Goal: Task Accomplishment & Management: Manage account settings

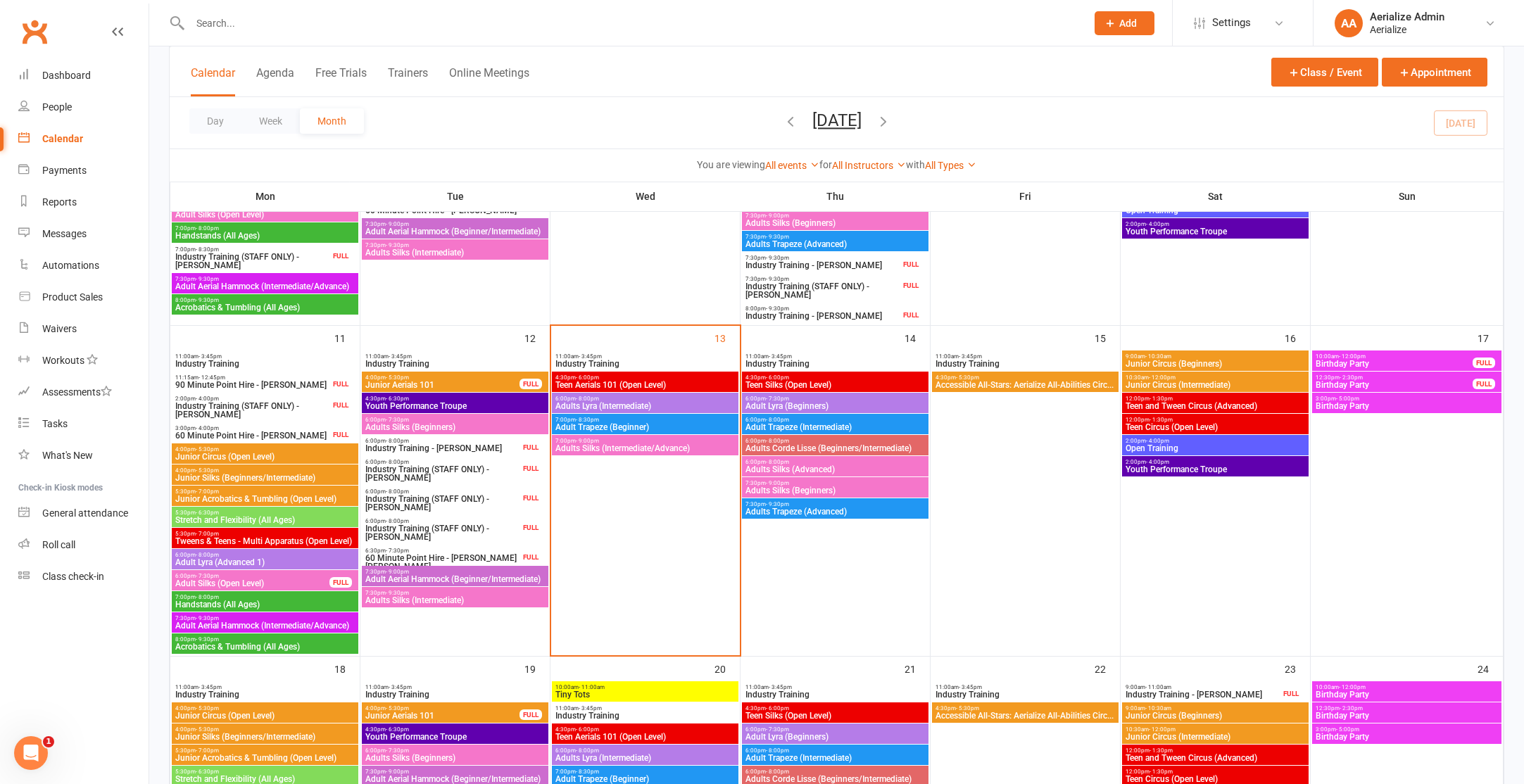
scroll to position [760, 0]
click at [279, 26] on input "text" at bounding box center [630, 23] width 890 height 20
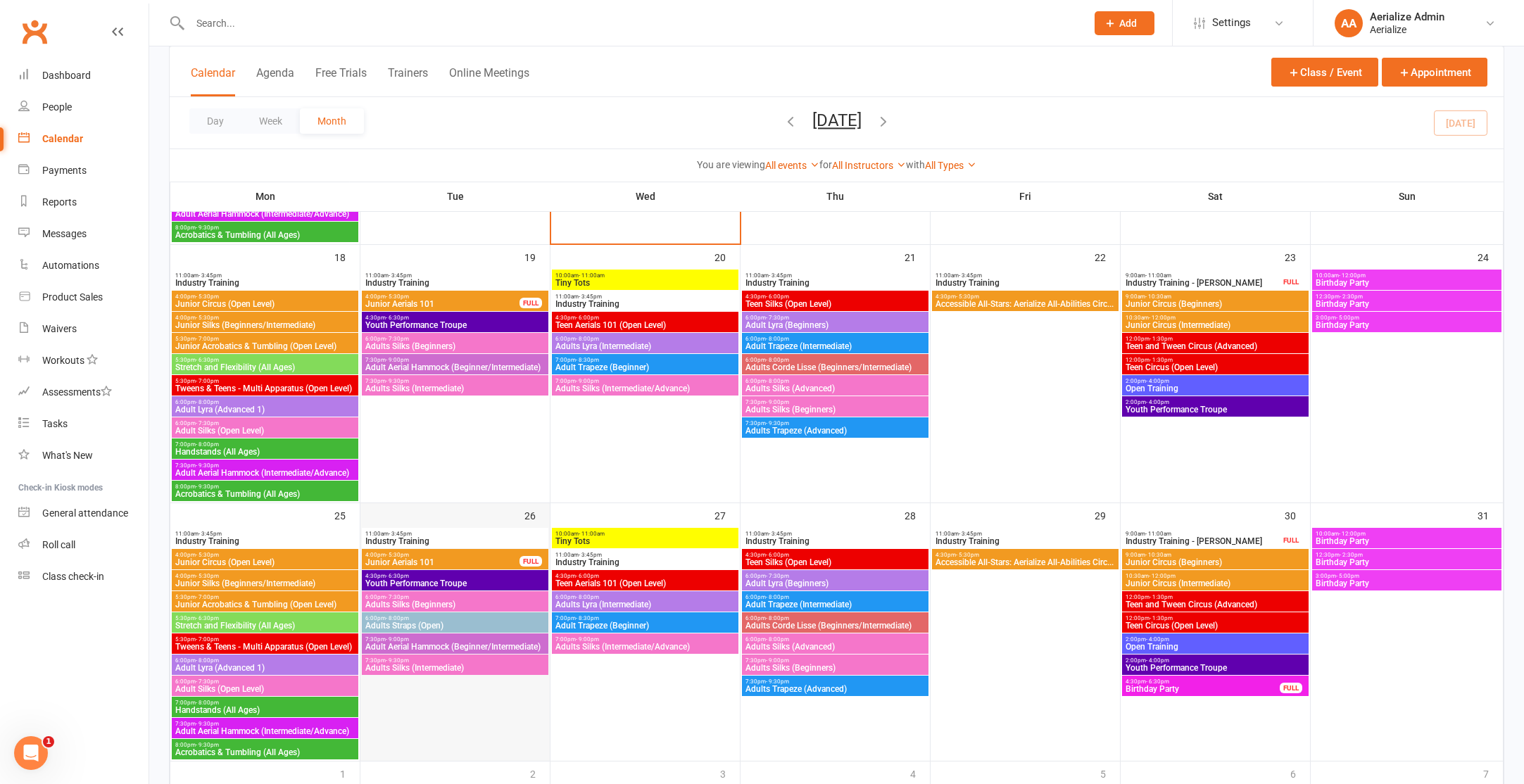
scroll to position [1076, 0]
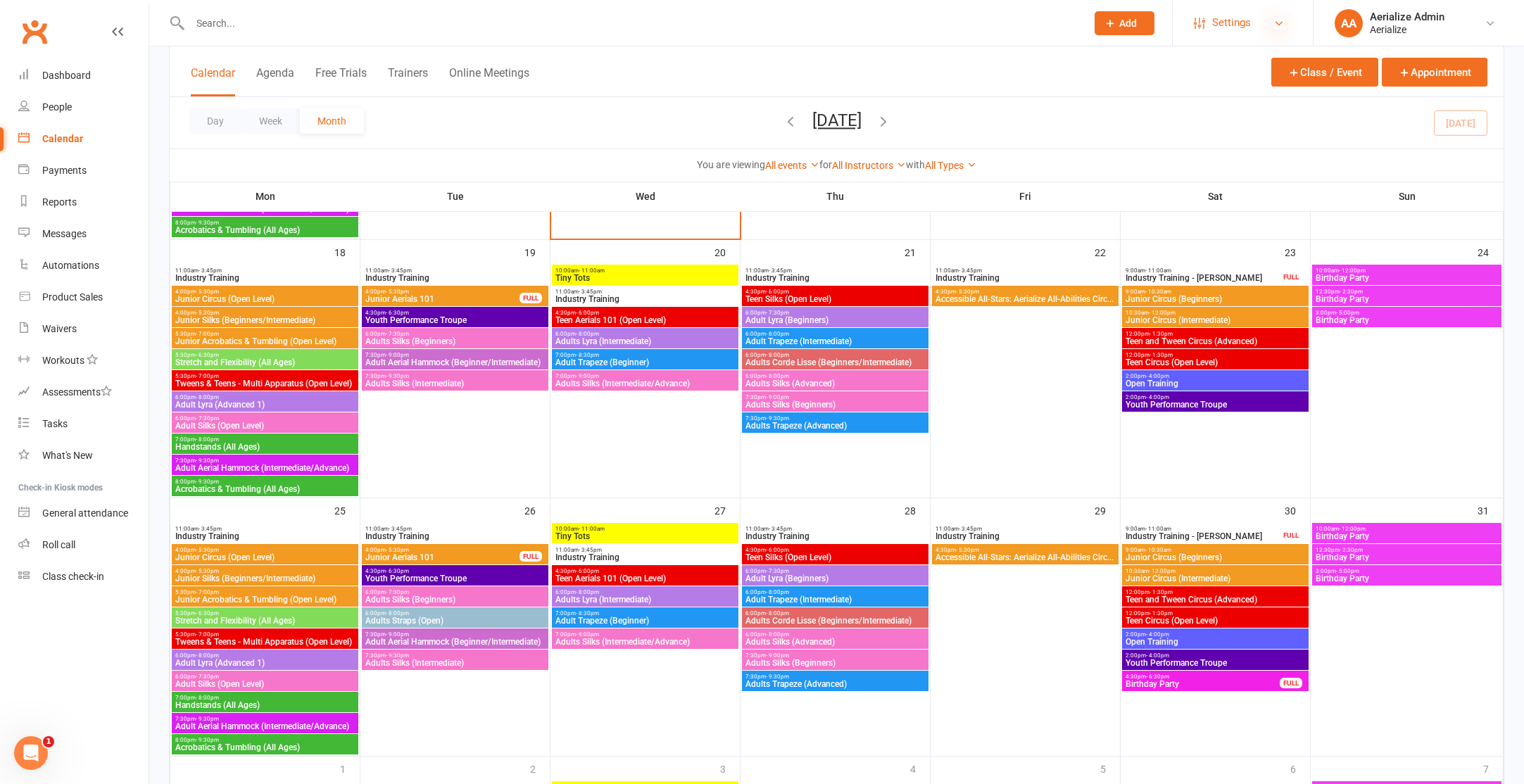
click at [1277, 27] on icon at bounding box center [1279, 24] width 11 height 11
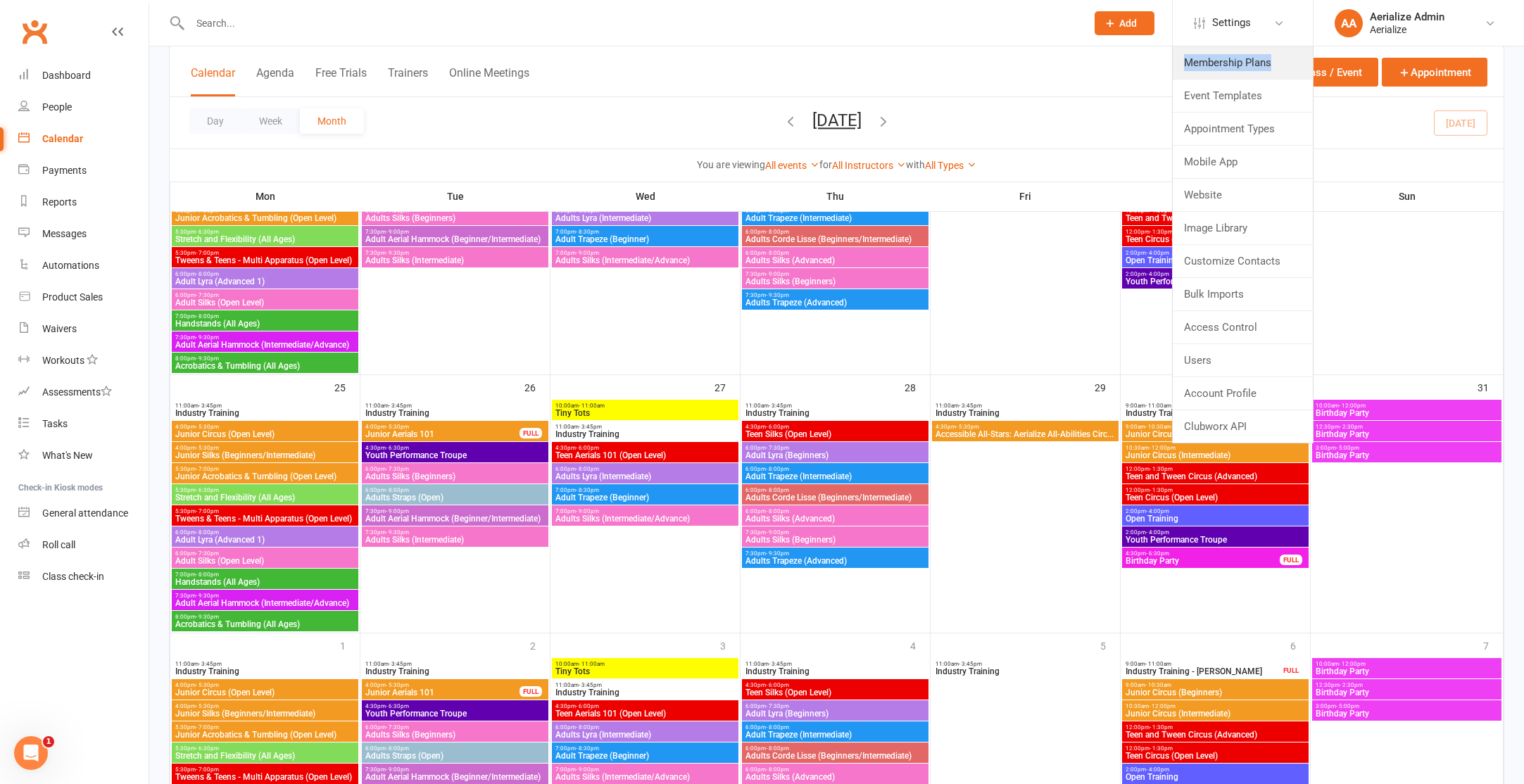
scroll to position [1204, 0]
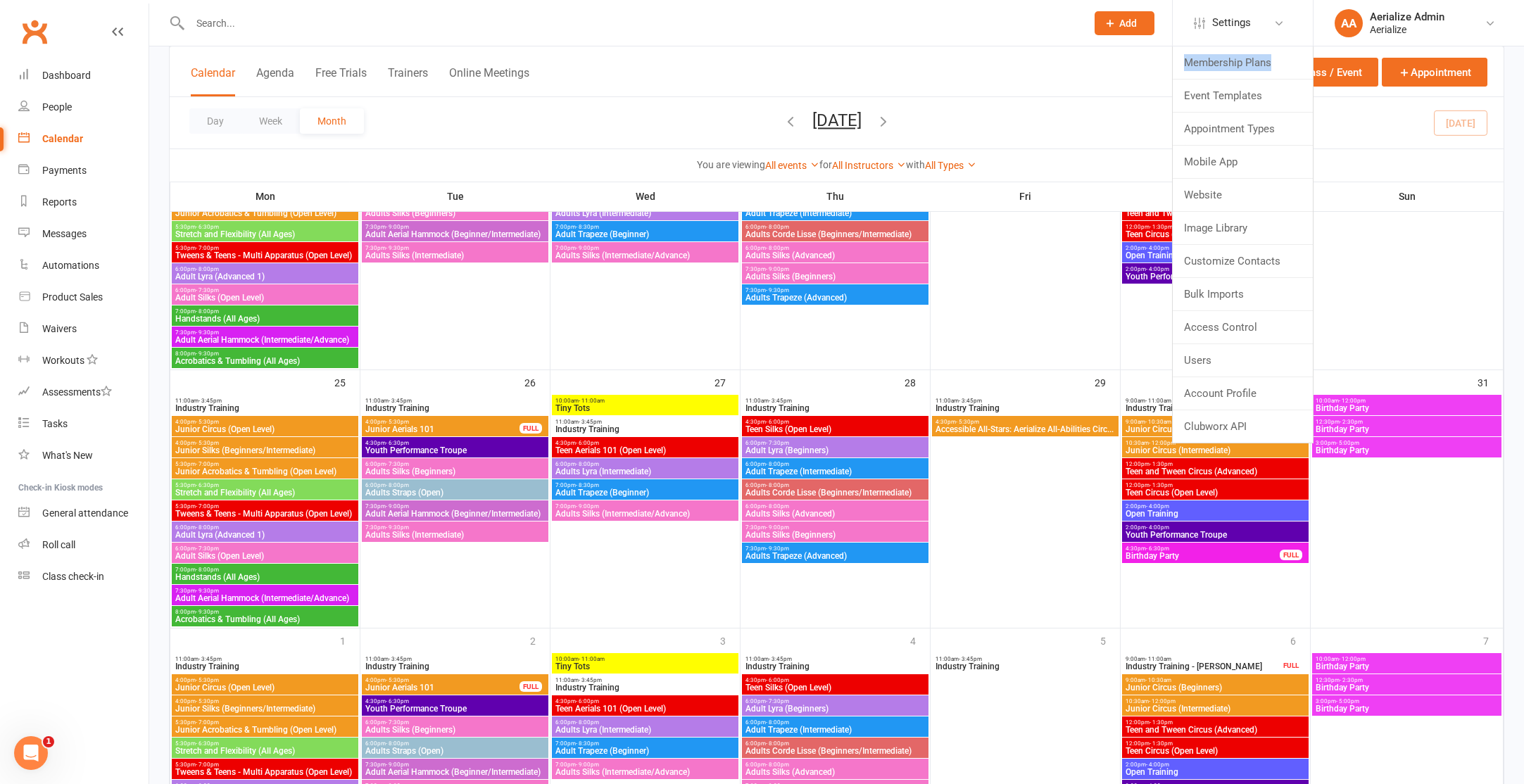
click at [463, 494] on span "Adults Straps (Open)" at bounding box center [454, 492] width 181 height 9
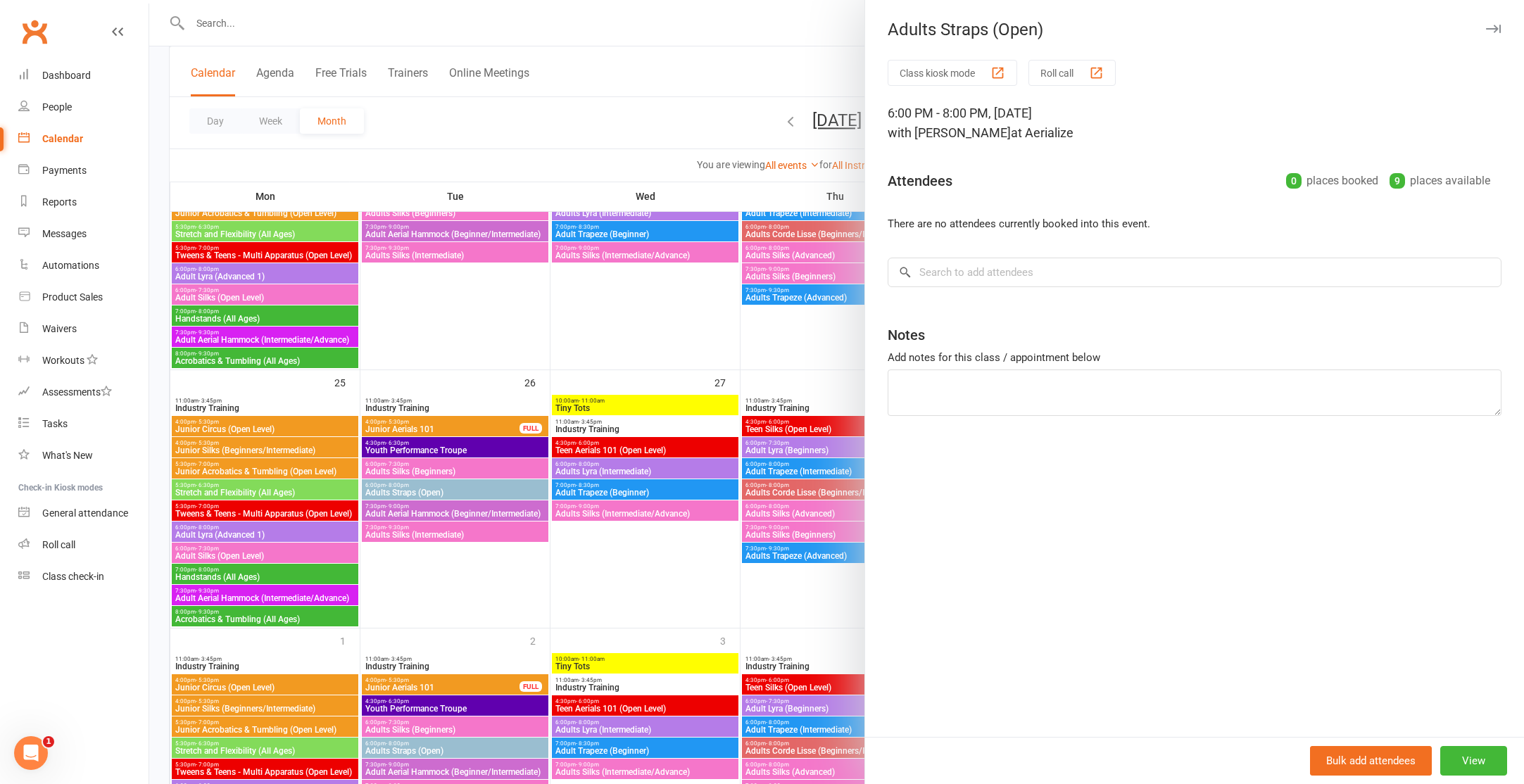
click at [424, 152] on div at bounding box center [836, 392] width 1375 height 784
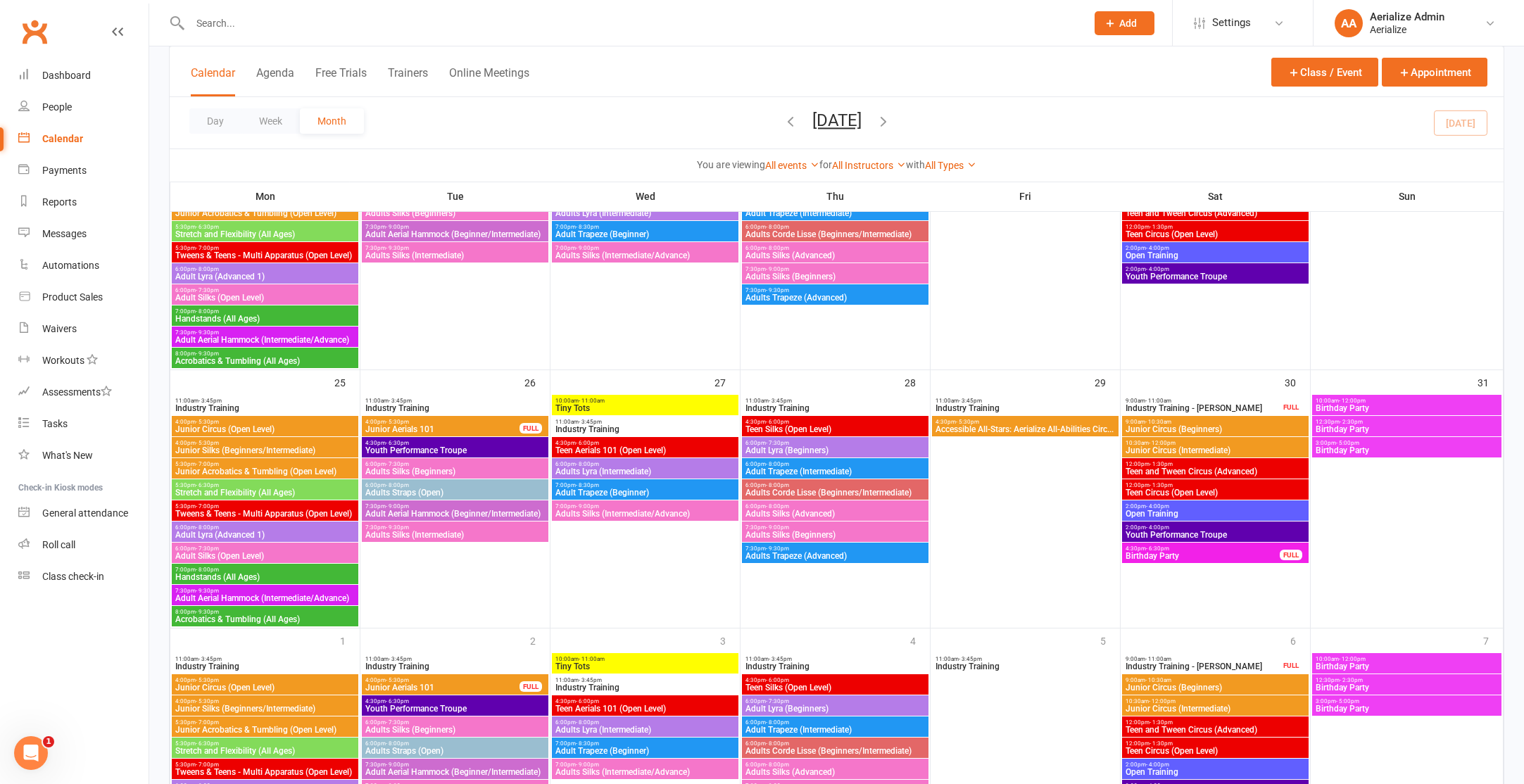
click at [442, 496] on span "Adults Straps (Open)" at bounding box center [454, 492] width 181 height 9
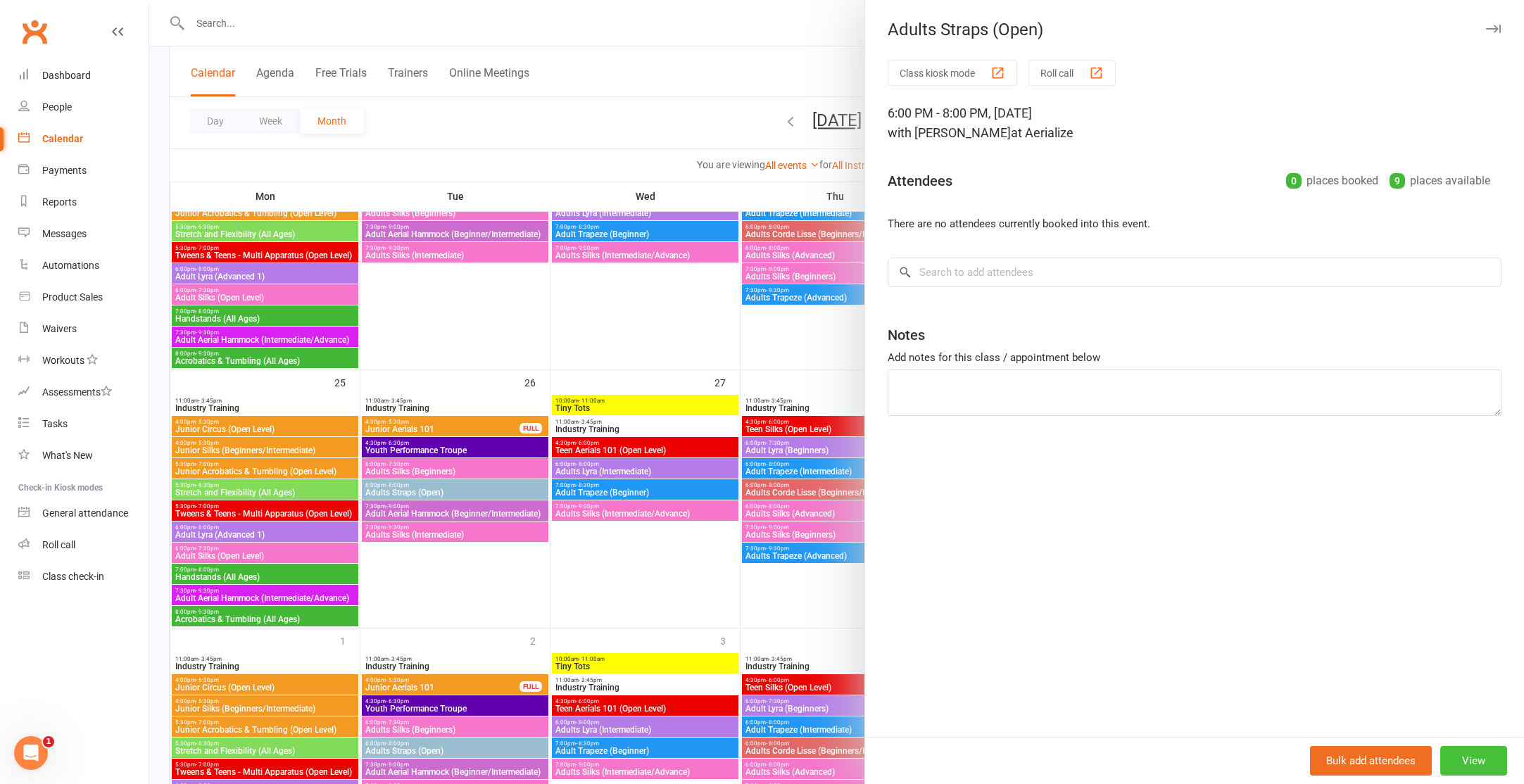
click at [1493, 767] on button "View" at bounding box center [1473, 760] width 67 height 29
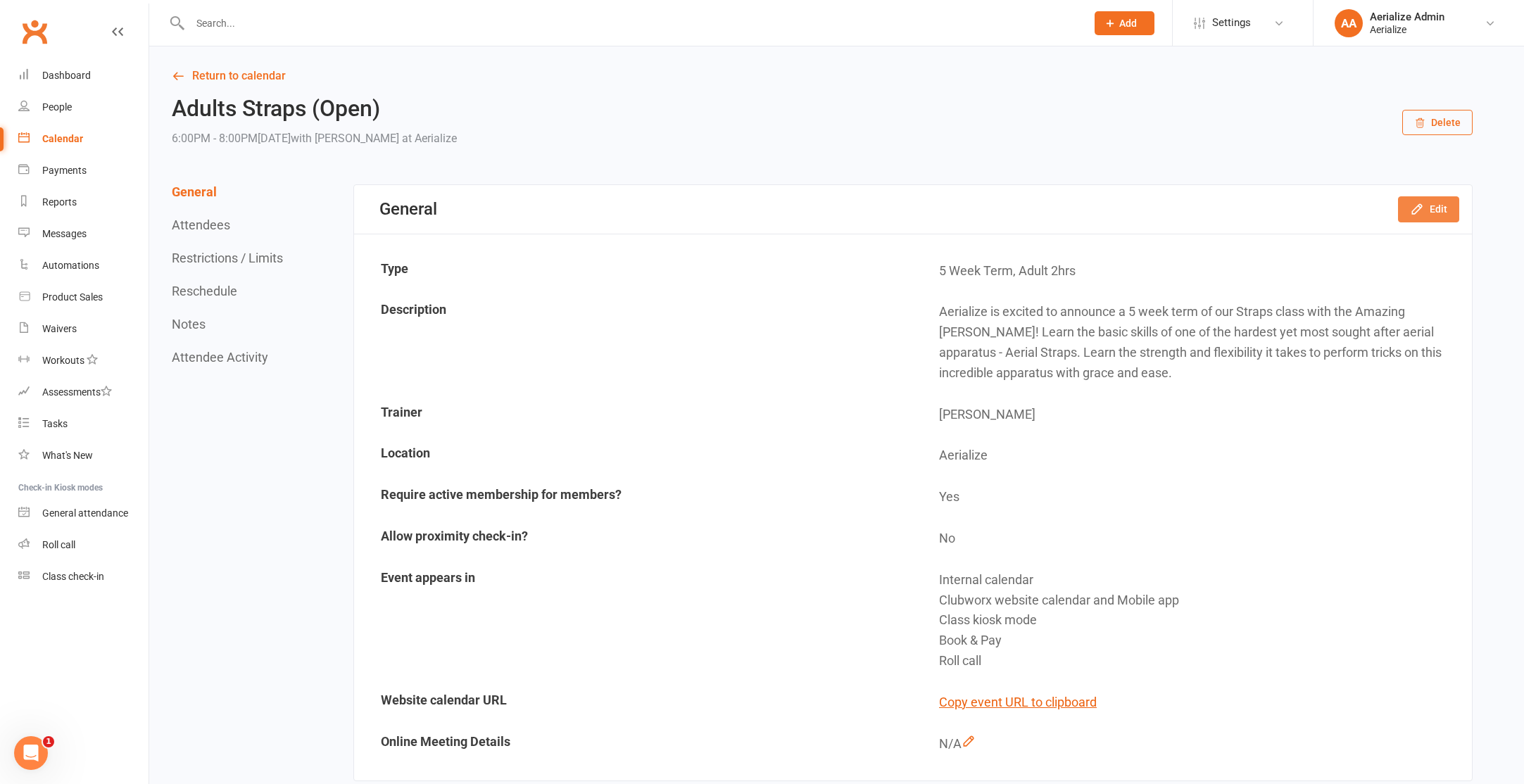
click at [1437, 206] on button "Edit" at bounding box center [1428, 209] width 61 height 26
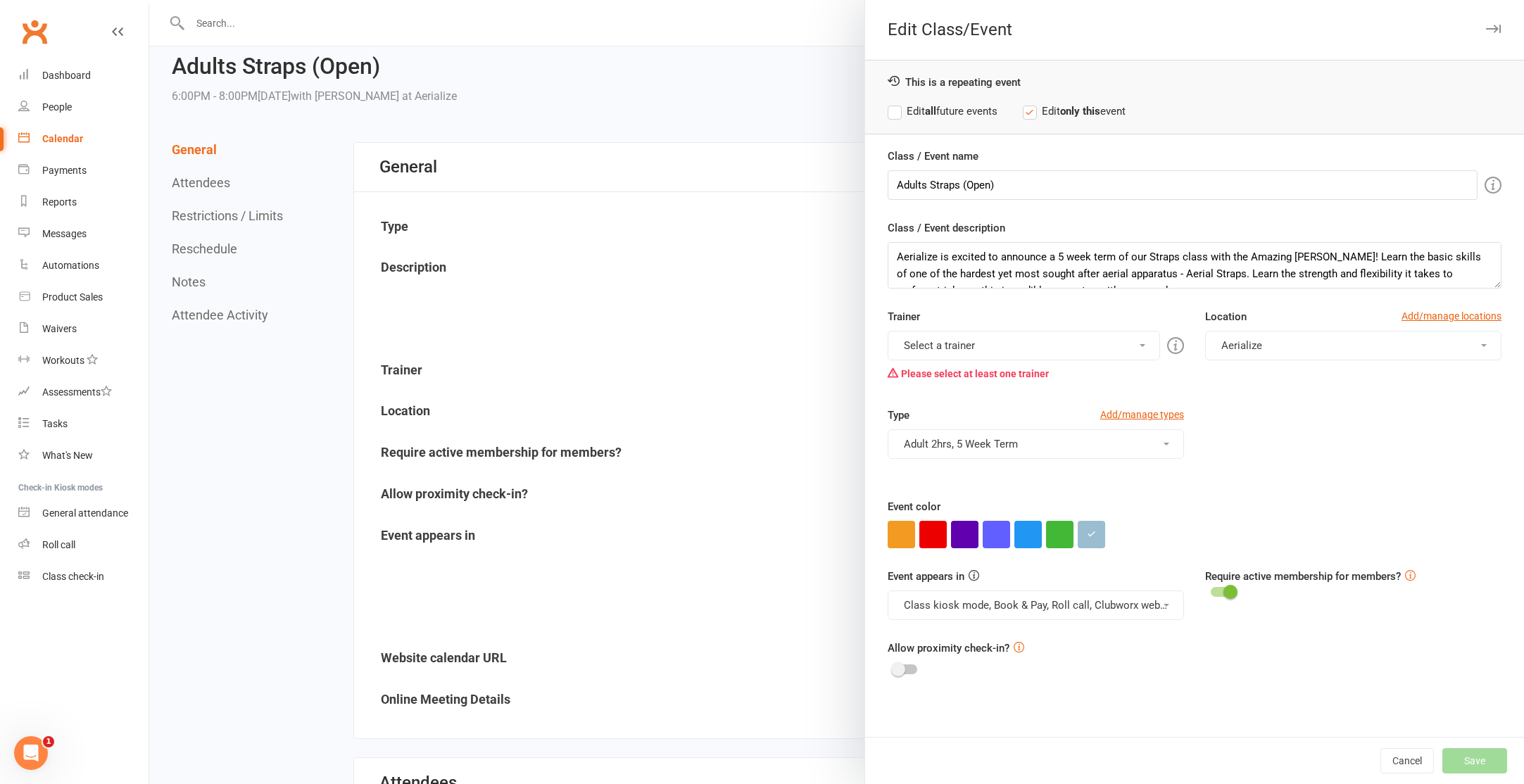
scroll to position [44, 0]
click at [1046, 354] on button "Select a trainer" at bounding box center [1024, 345] width 272 height 29
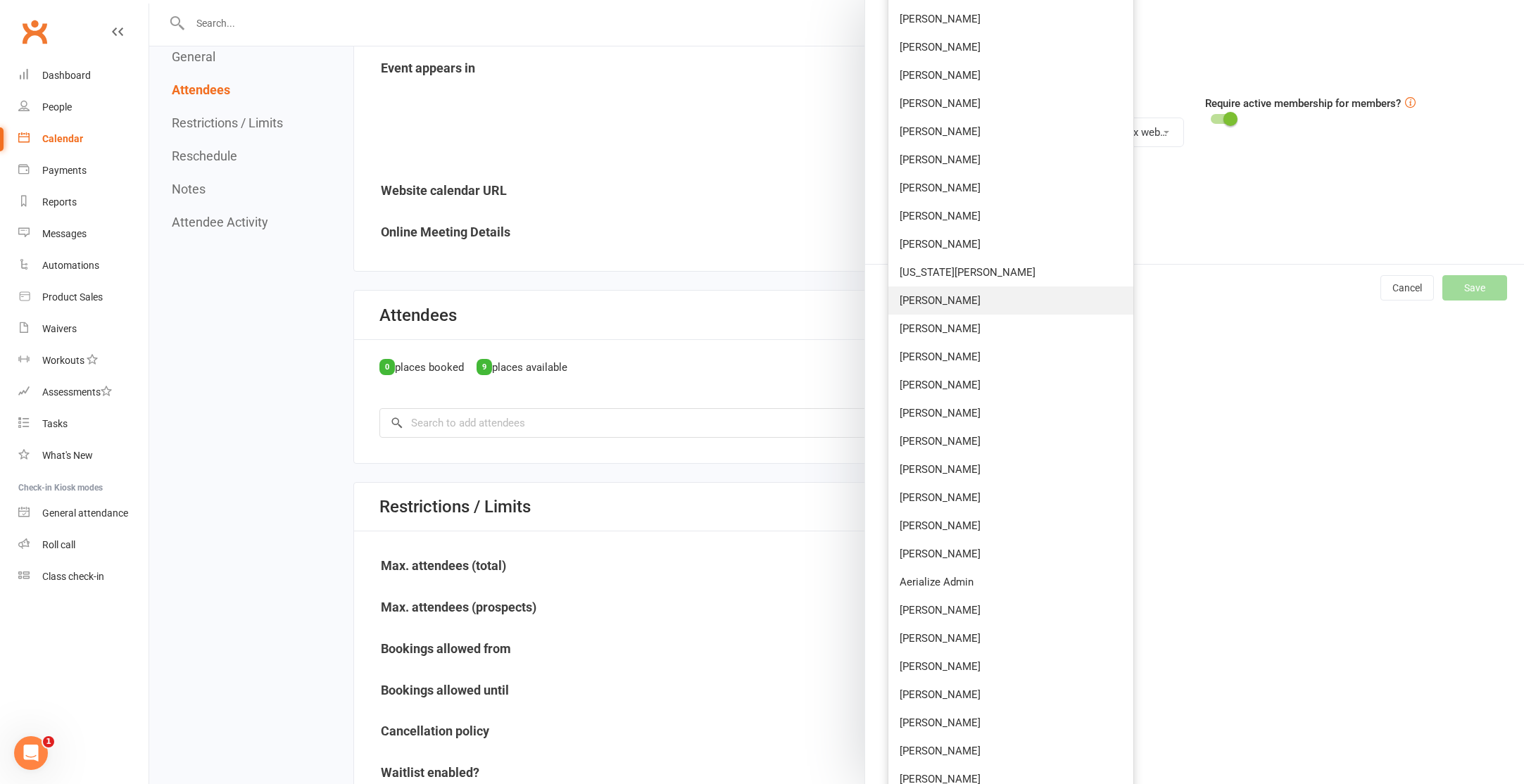
scroll to position [486, 0]
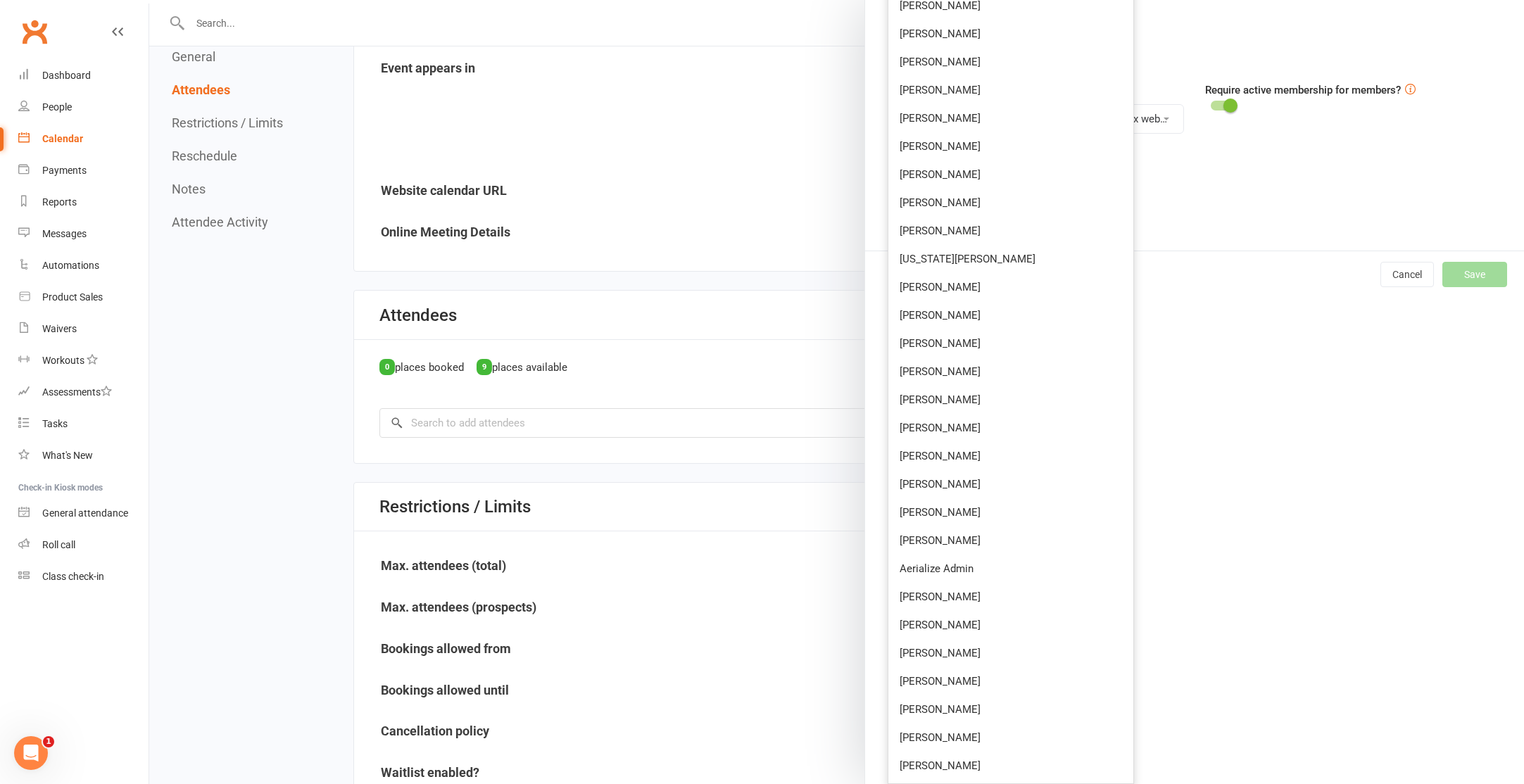
click at [1195, 426] on div "Edit Class/Event This is a repeating event Edit all future events Edit only thi…" at bounding box center [1194, 392] width 659 height 784
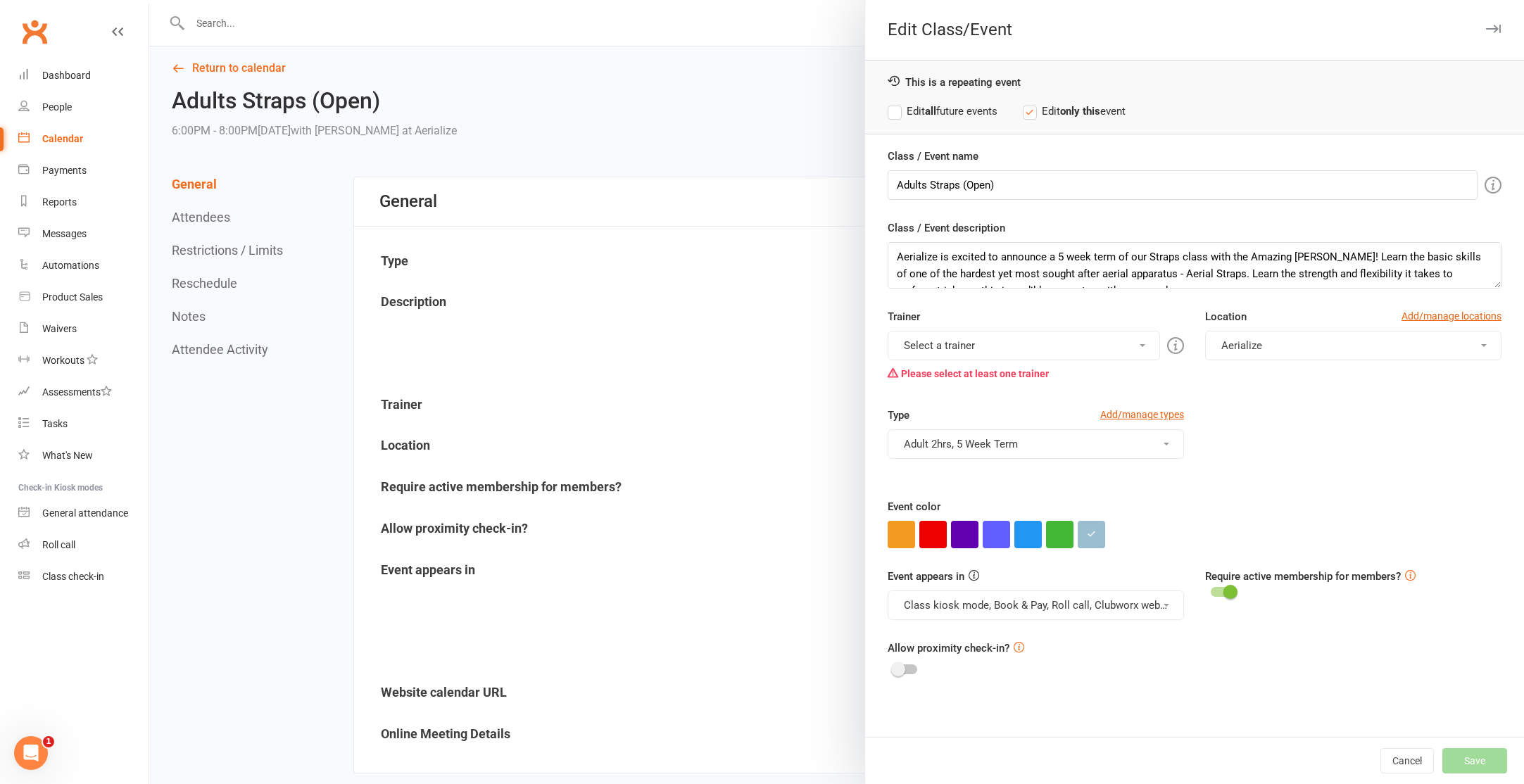
scroll to position [0, 0]
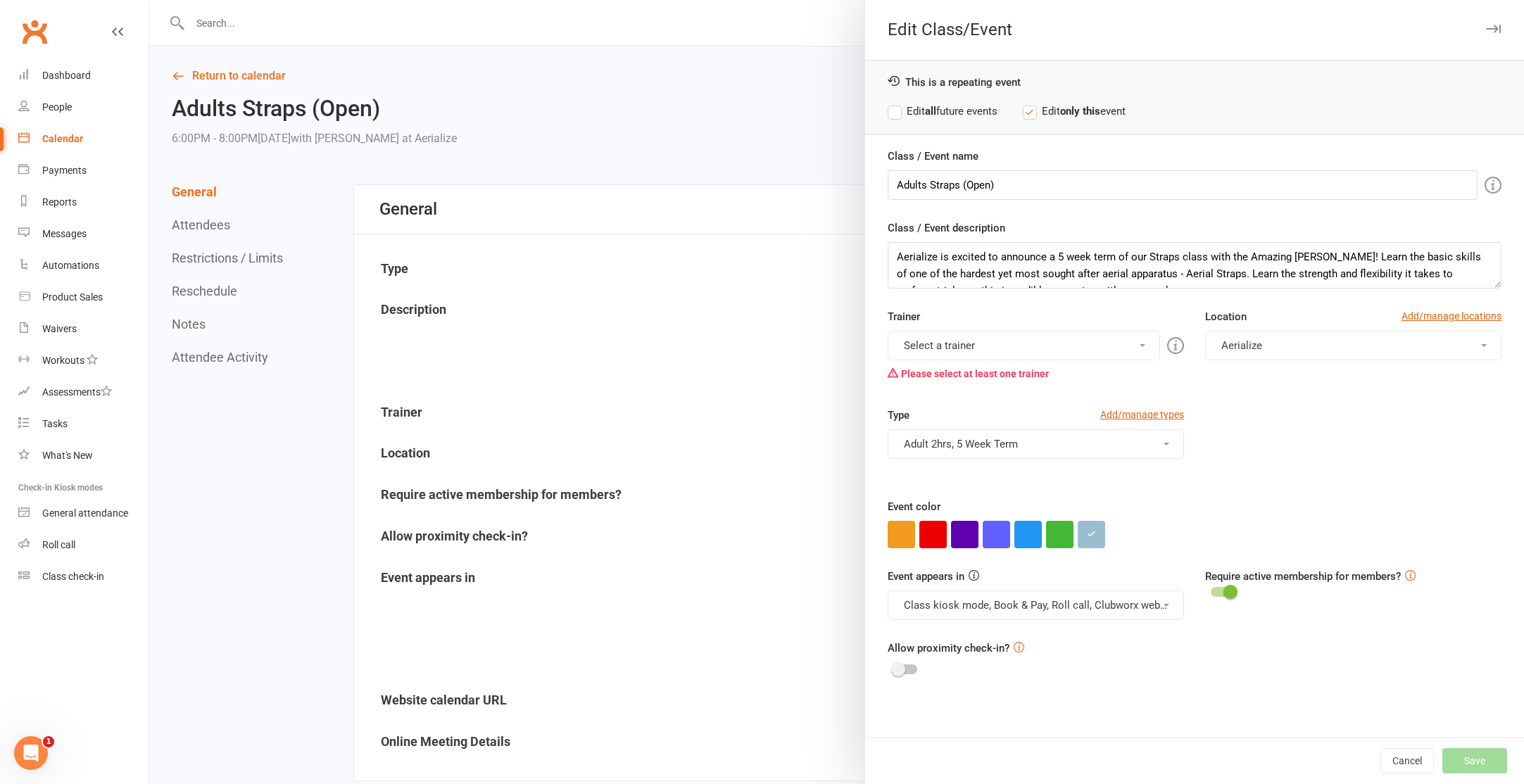
click at [899, 114] on label "Edit all future events" at bounding box center [942, 112] width 110 height 17
click at [1049, 433] on button "Adult 2hrs, 5 Week Term" at bounding box center [1035, 444] width 296 height 29
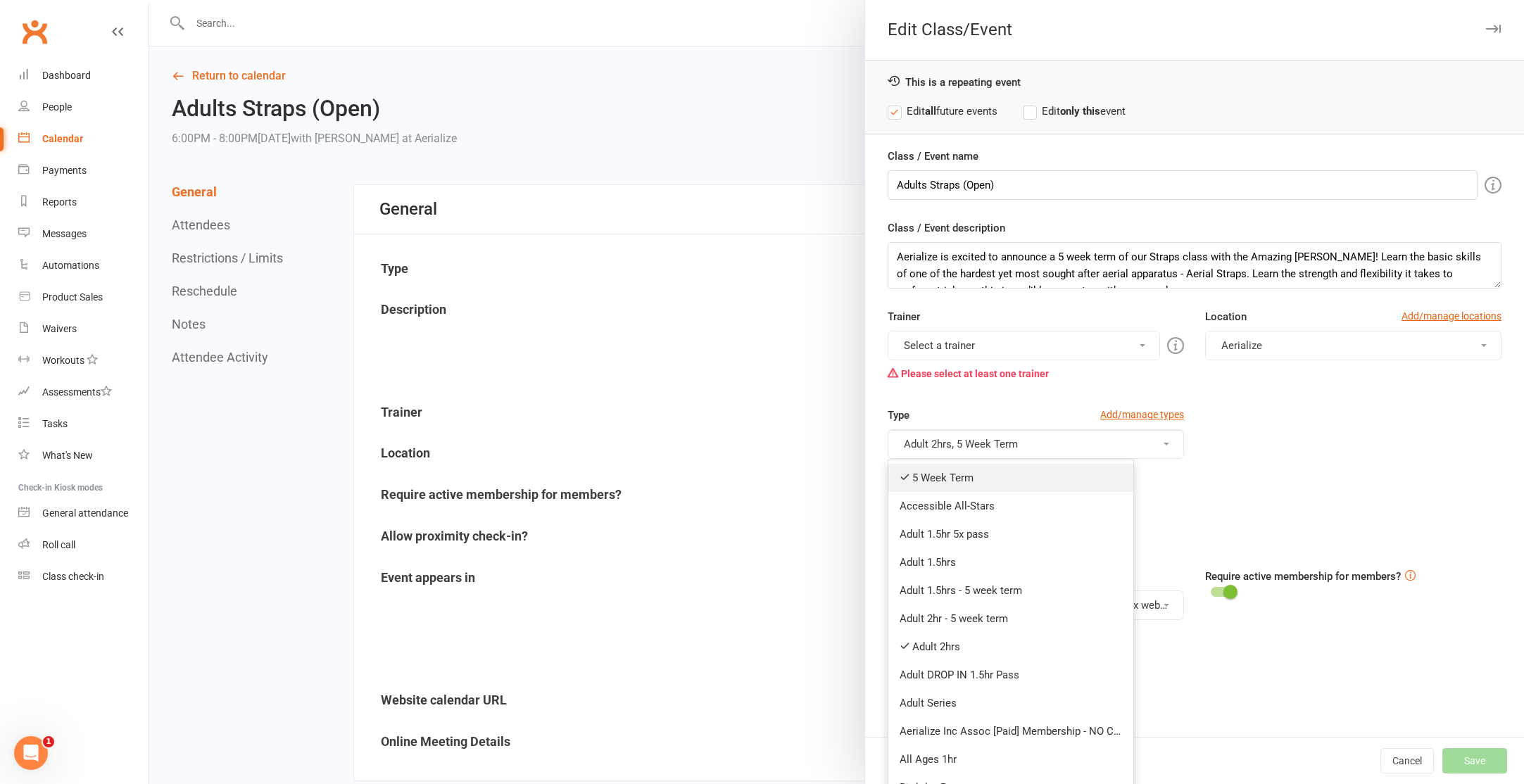
click at [1007, 468] on link "5 Week Term" at bounding box center [1010, 478] width 245 height 28
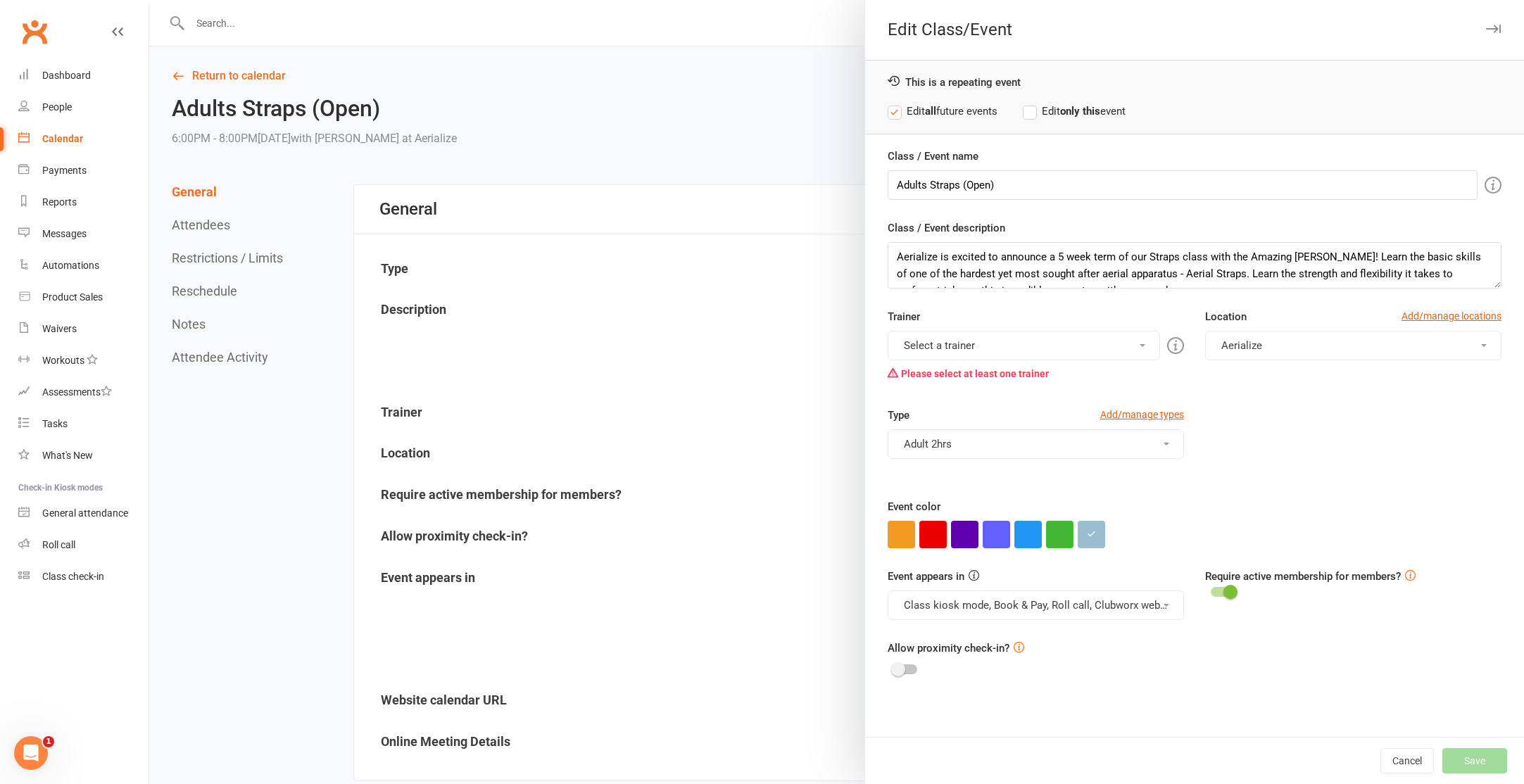
click at [1030, 446] on button "Adult 2hrs" at bounding box center [1035, 444] width 296 height 29
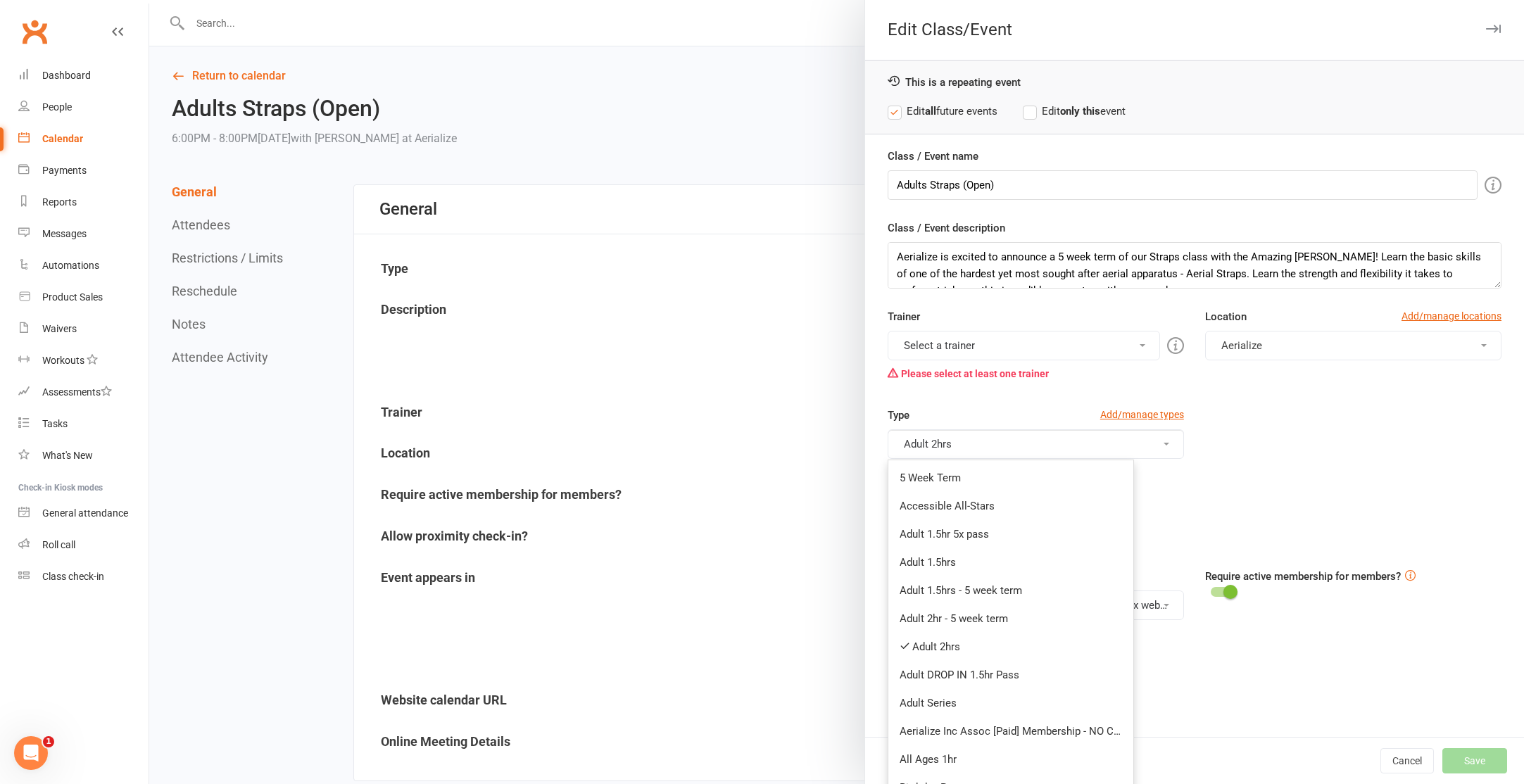
click at [1022, 616] on link "Adult 2hr - 5 week term" at bounding box center [1010, 618] width 245 height 28
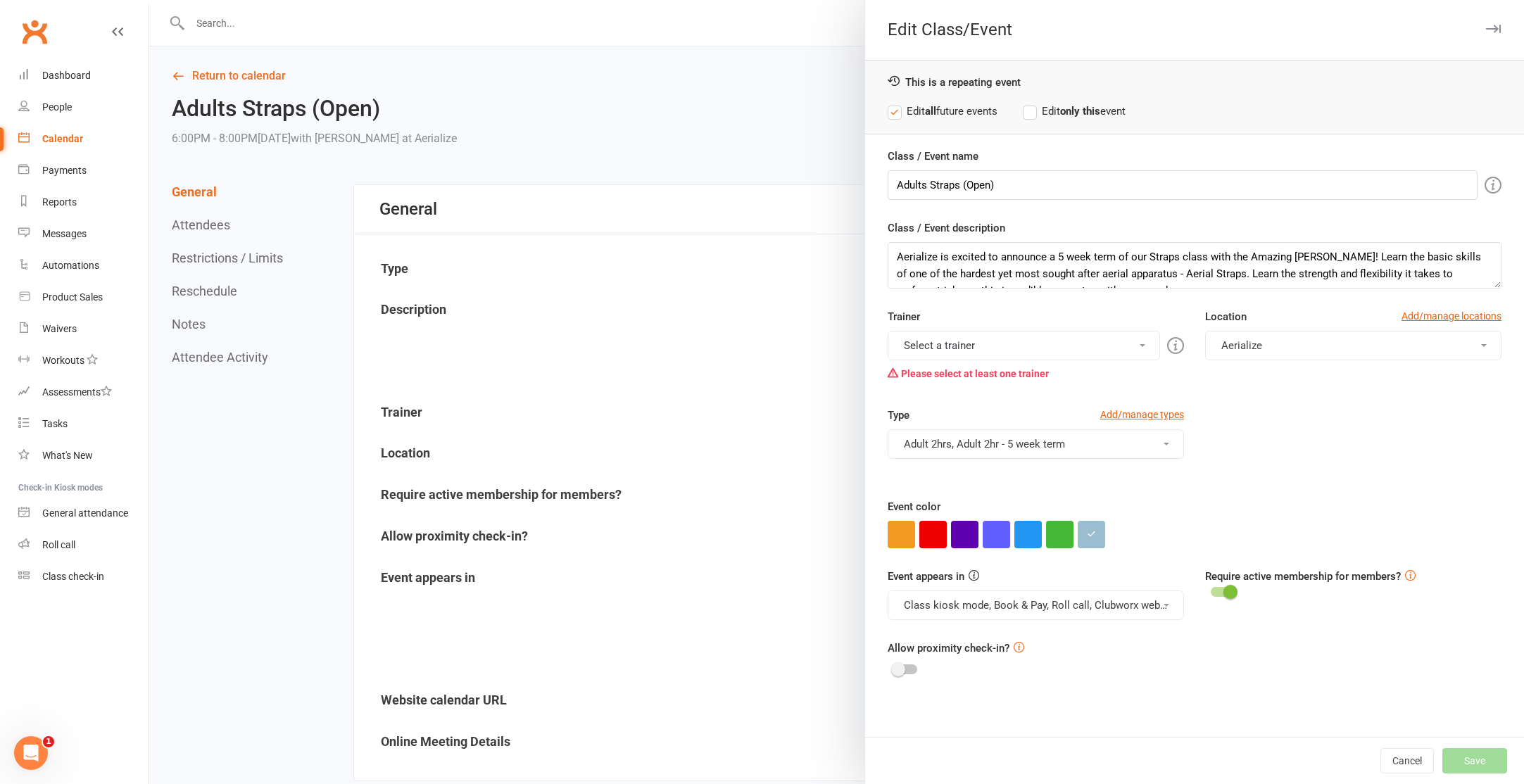
click at [1135, 344] on button "Select a trainer" at bounding box center [1024, 345] width 272 height 29
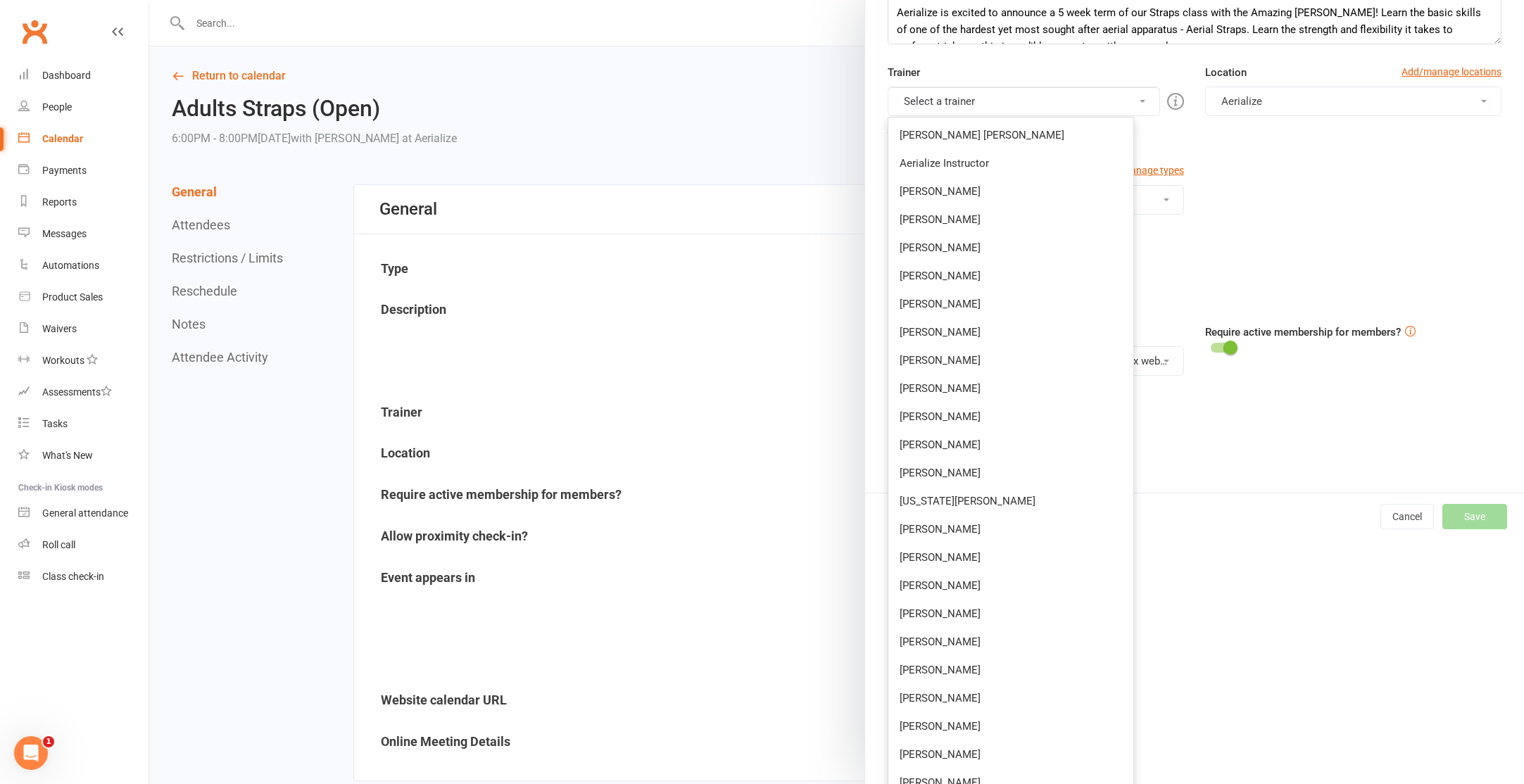
scroll to position [227, 0]
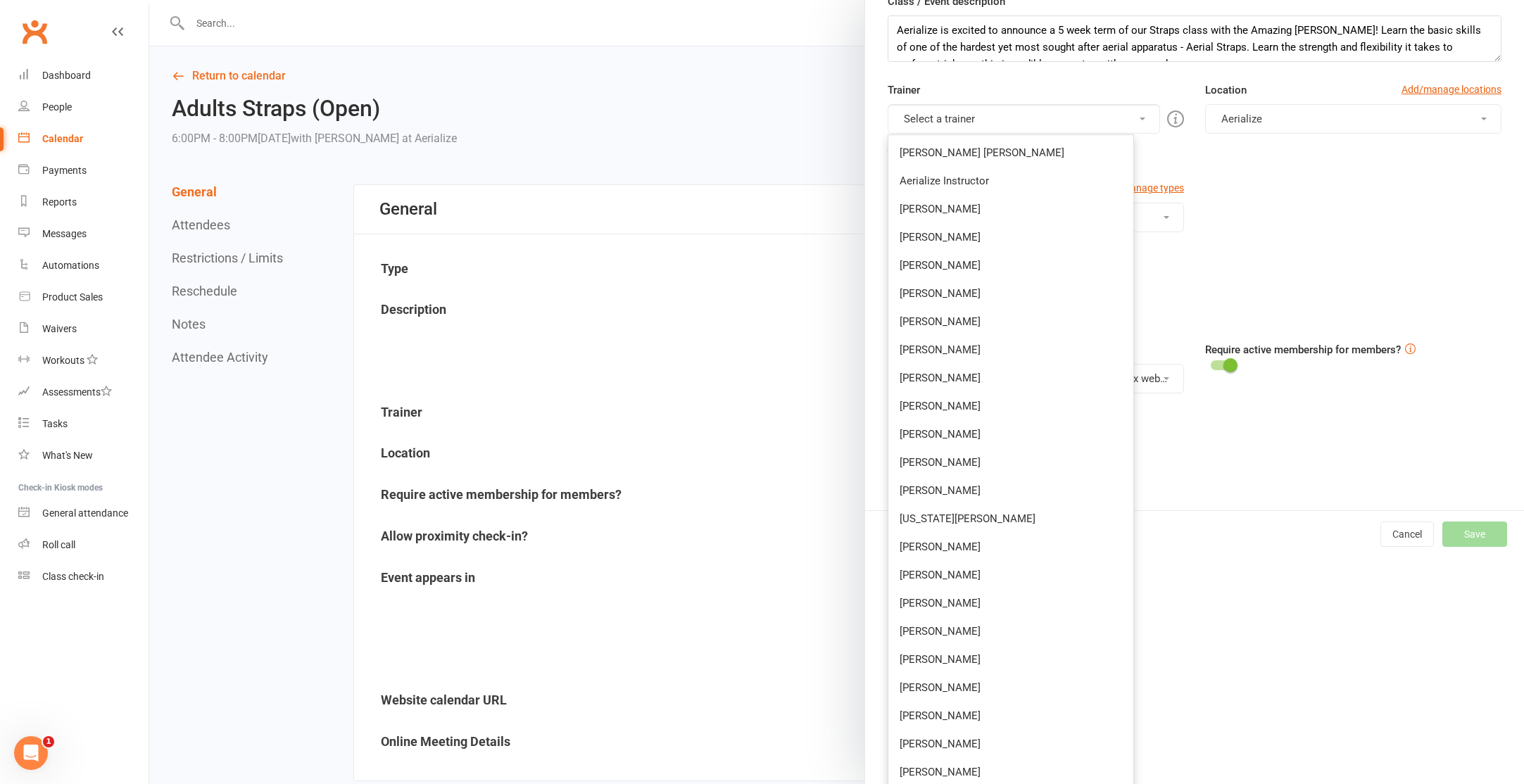
click at [928, 185] on link "Aerialize Instructor" at bounding box center [1010, 181] width 245 height 28
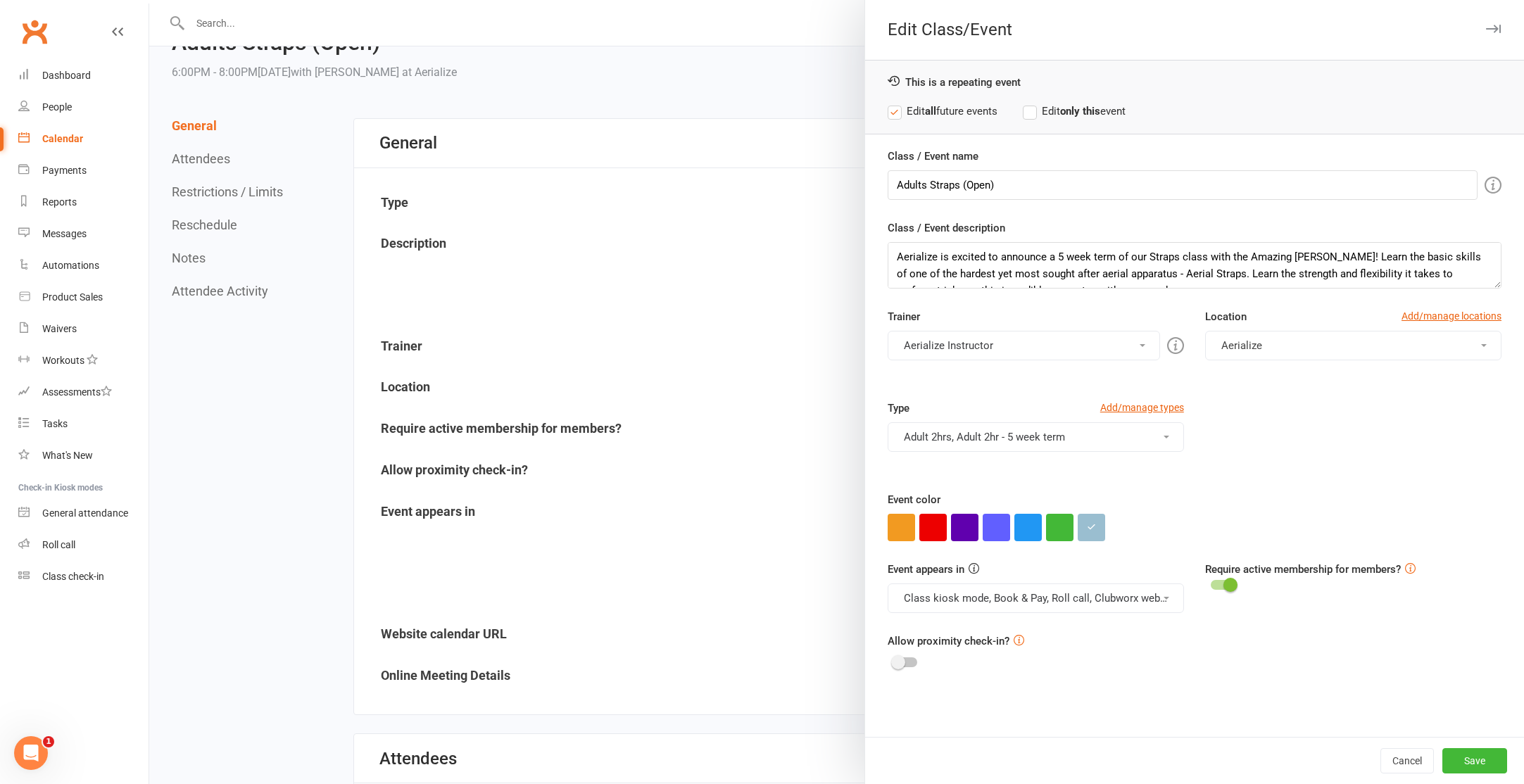
scroll to position [67, 0]
click at [1480, 756] on button "Save" at bounding box center [1475, 760] width 64 height 26
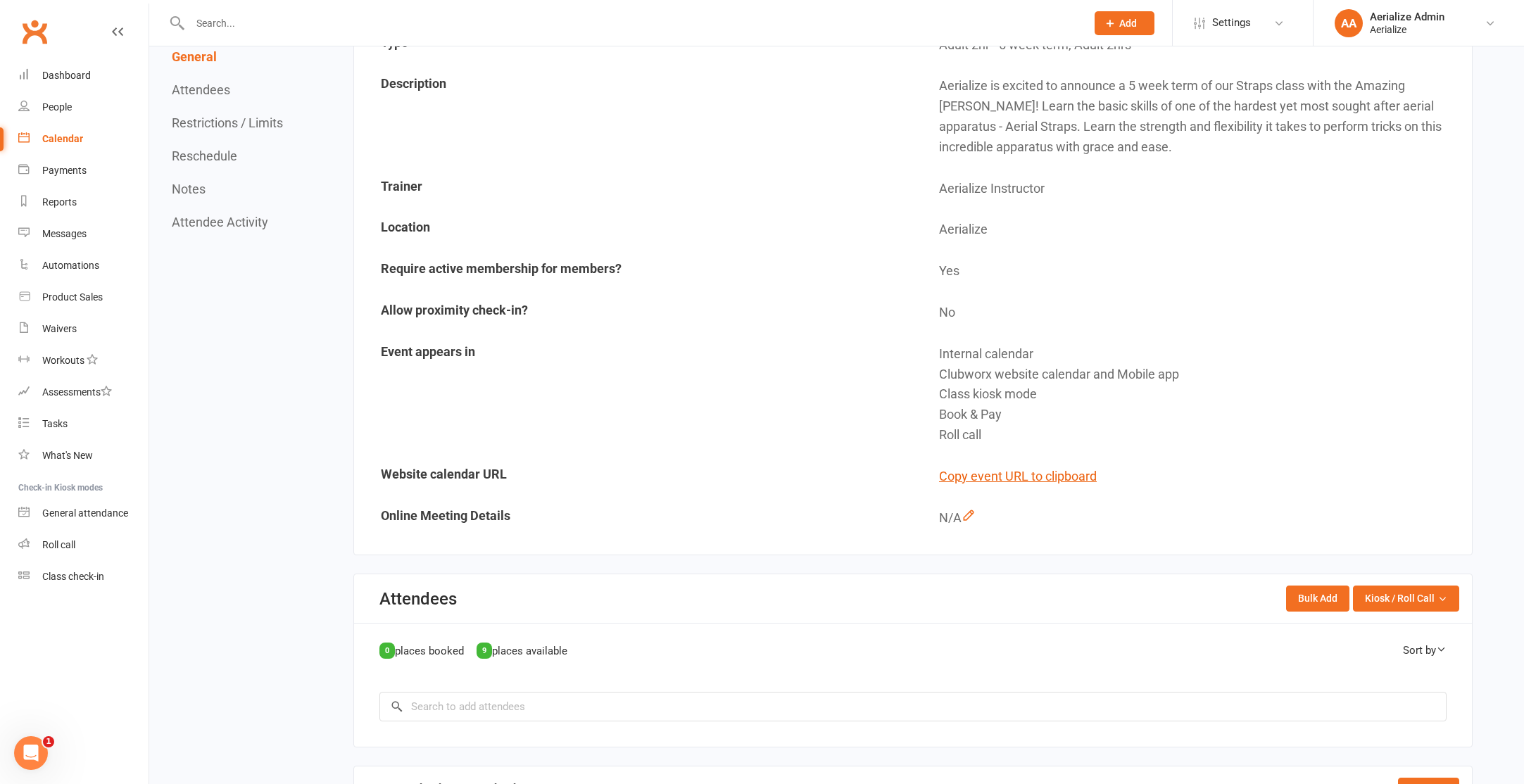
scroll to position [0, 0]
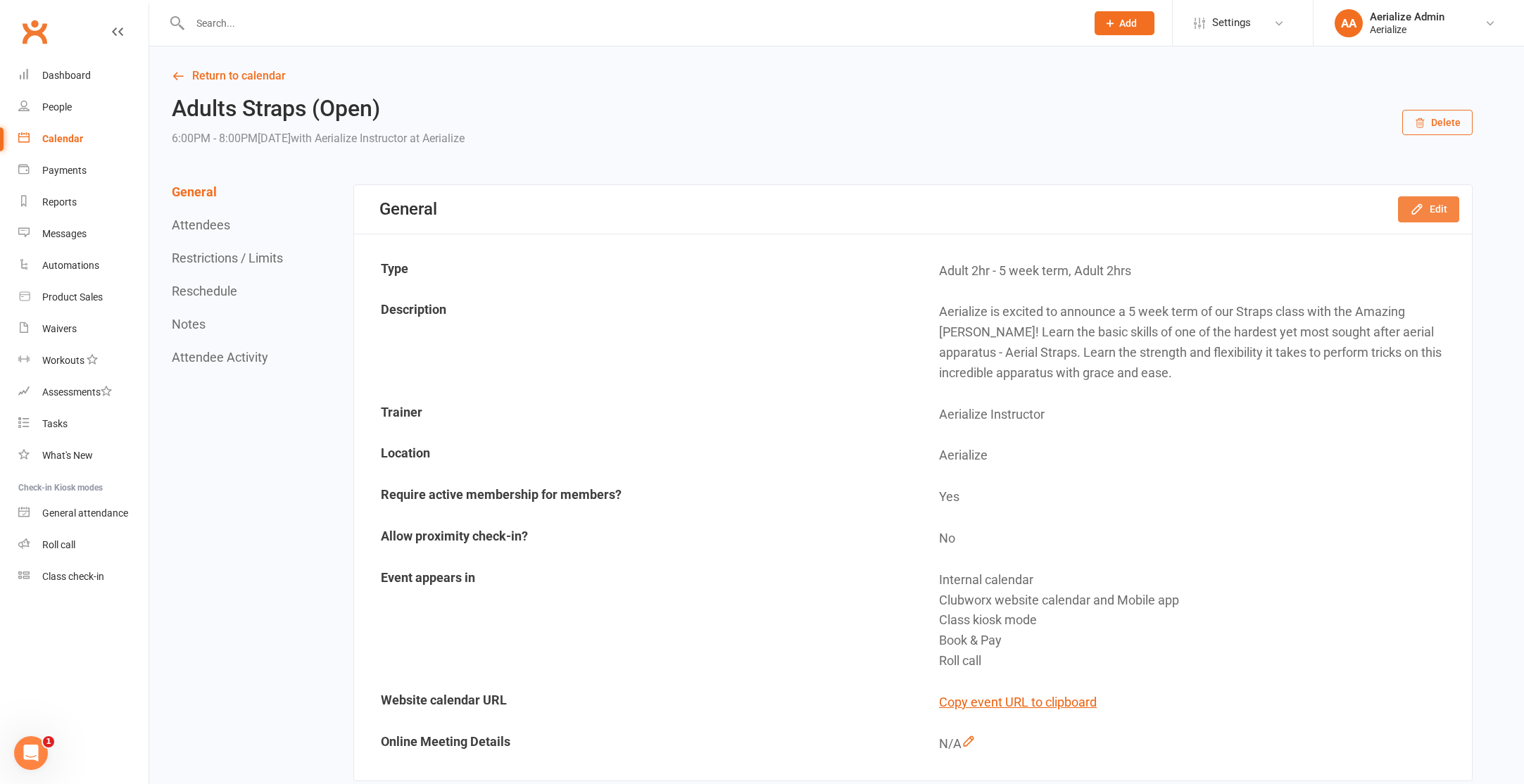
click at [1426, 210] on button "Edit" at bounding box center [1428, 209] width 61 height 26
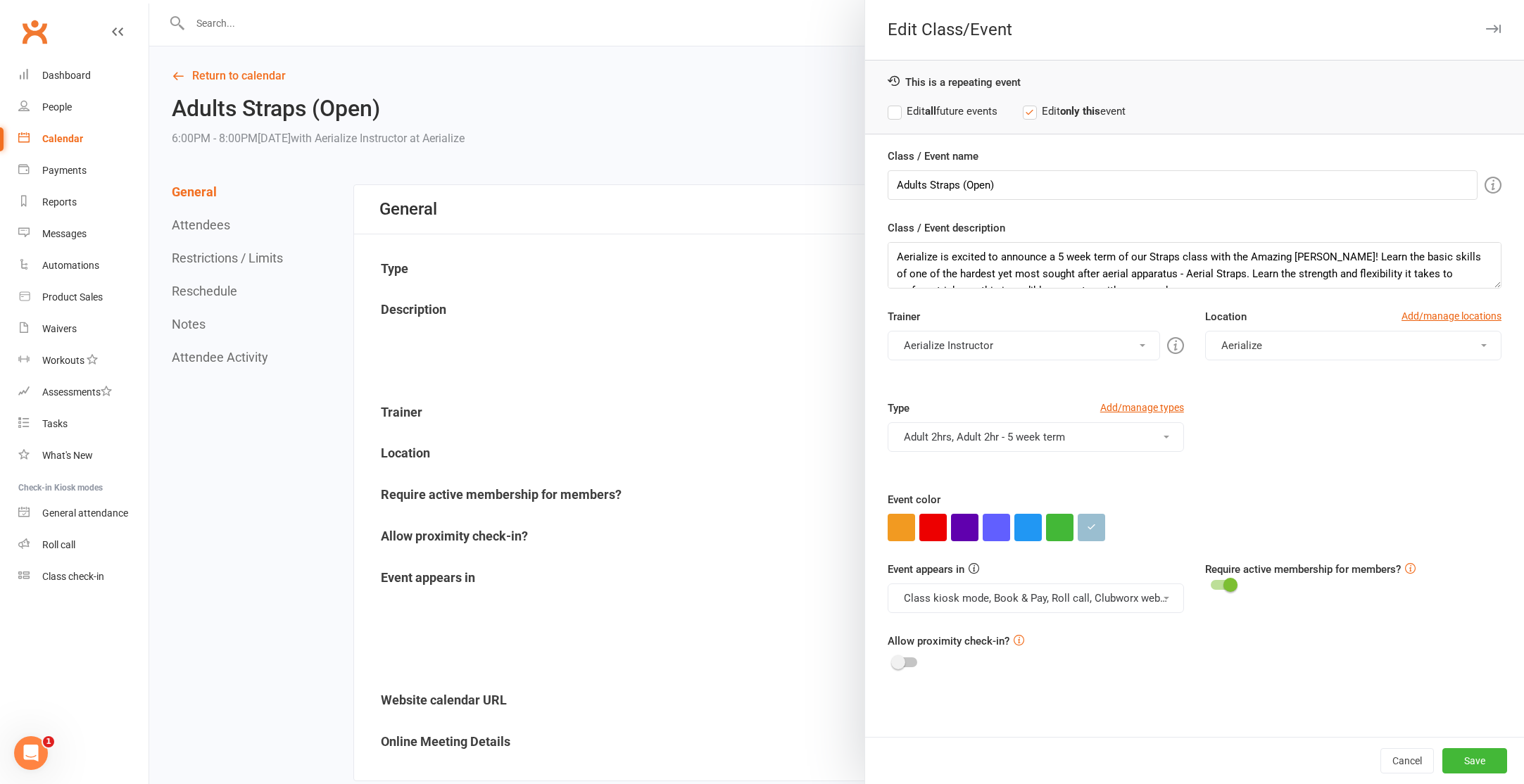
click at [1027, 339] on button "Aerialize Instructor" at bounding box center [1024, 345] width 272 height 29
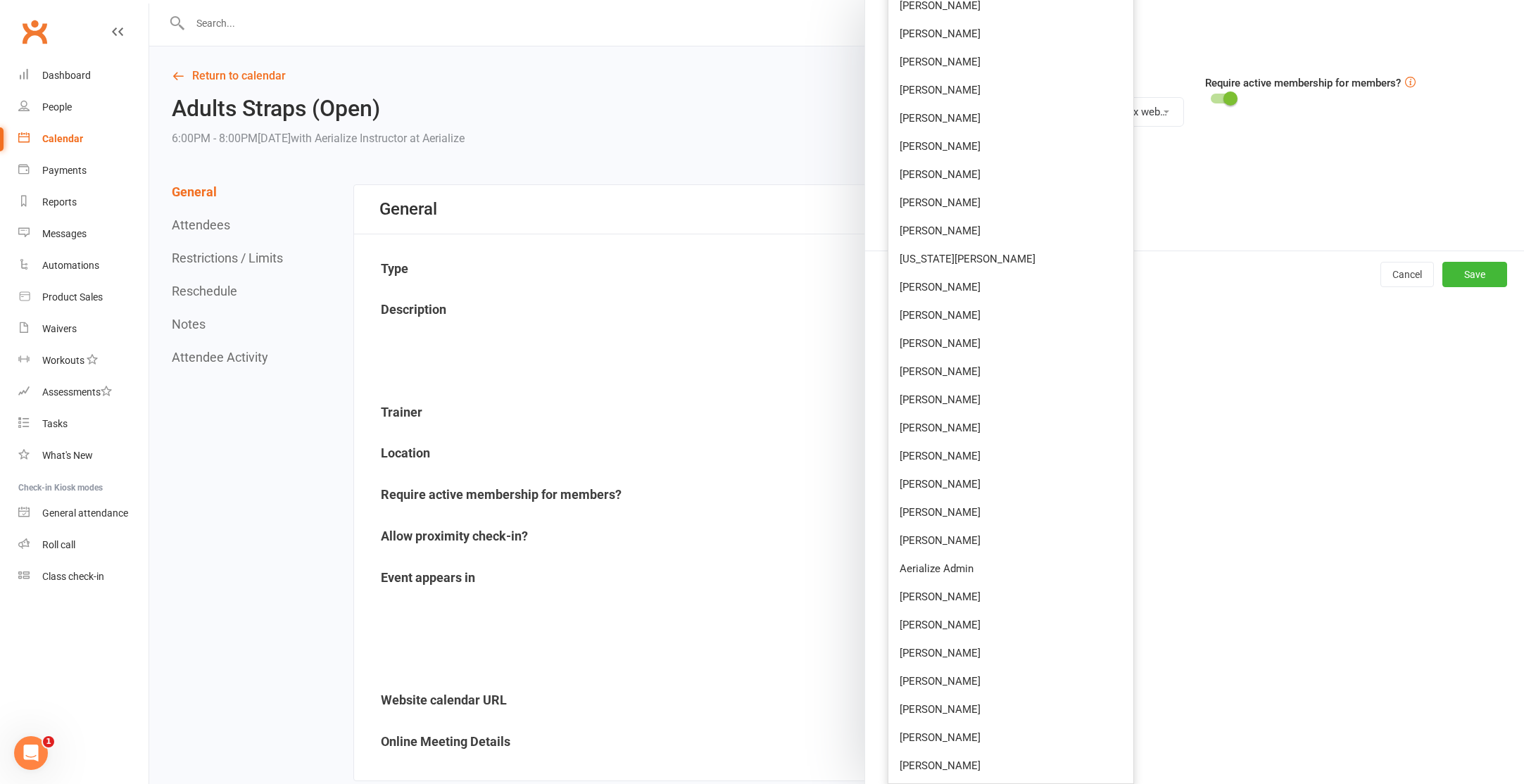
click at [1250, 305] on div "Edit Class/Event This is a repeating event Edit all future events Edit only thi…" at bounding box center [1194, 392] width 659 height 784
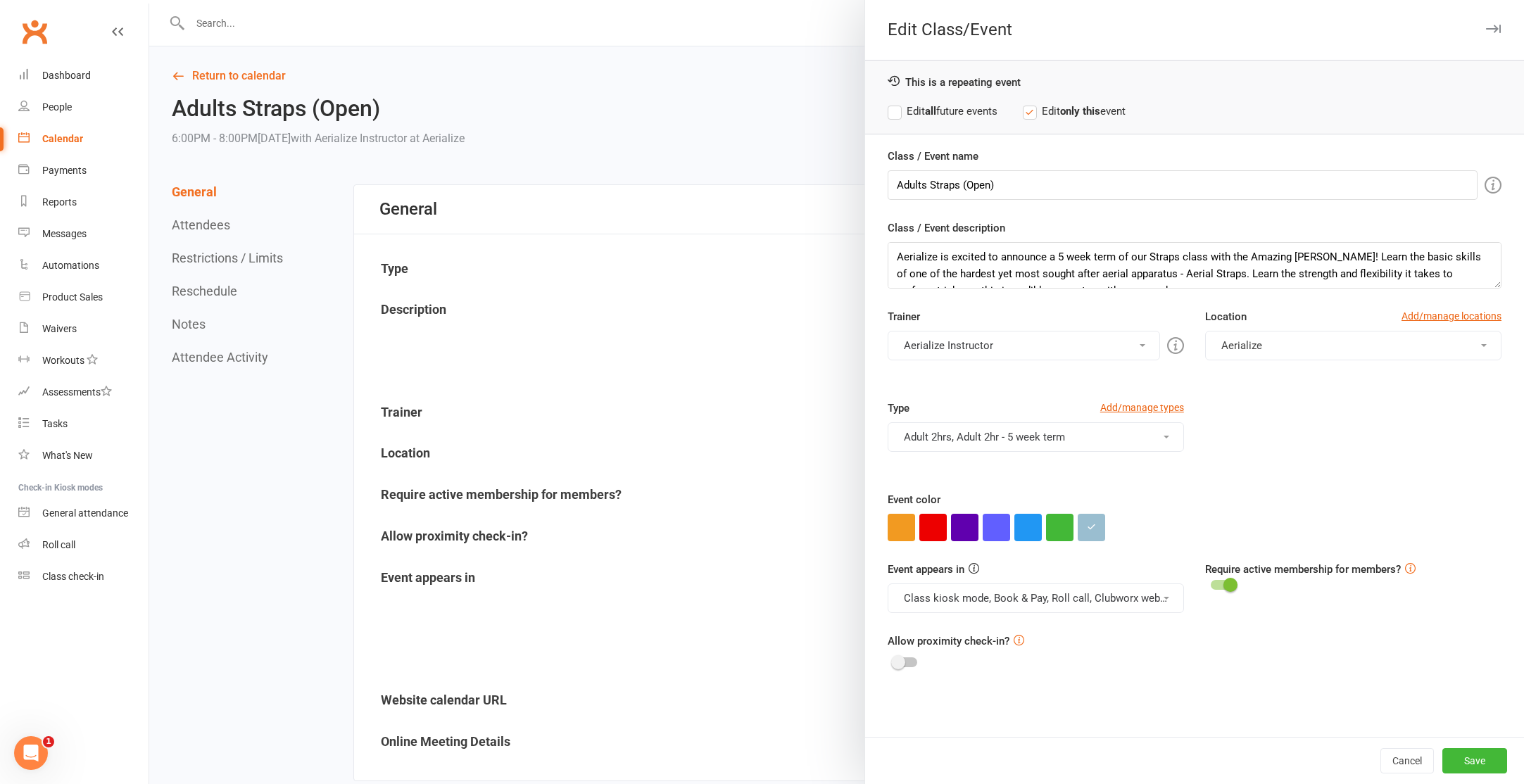
click at [938, 114] on label "Edit all future events" at bounding box center [942, 112] width 110 height 17
click at [1066, 439] on button "Adult 2hrs, Adult 2hr - 5 week term" at bounding box center [1035, 436] width 296 height 29
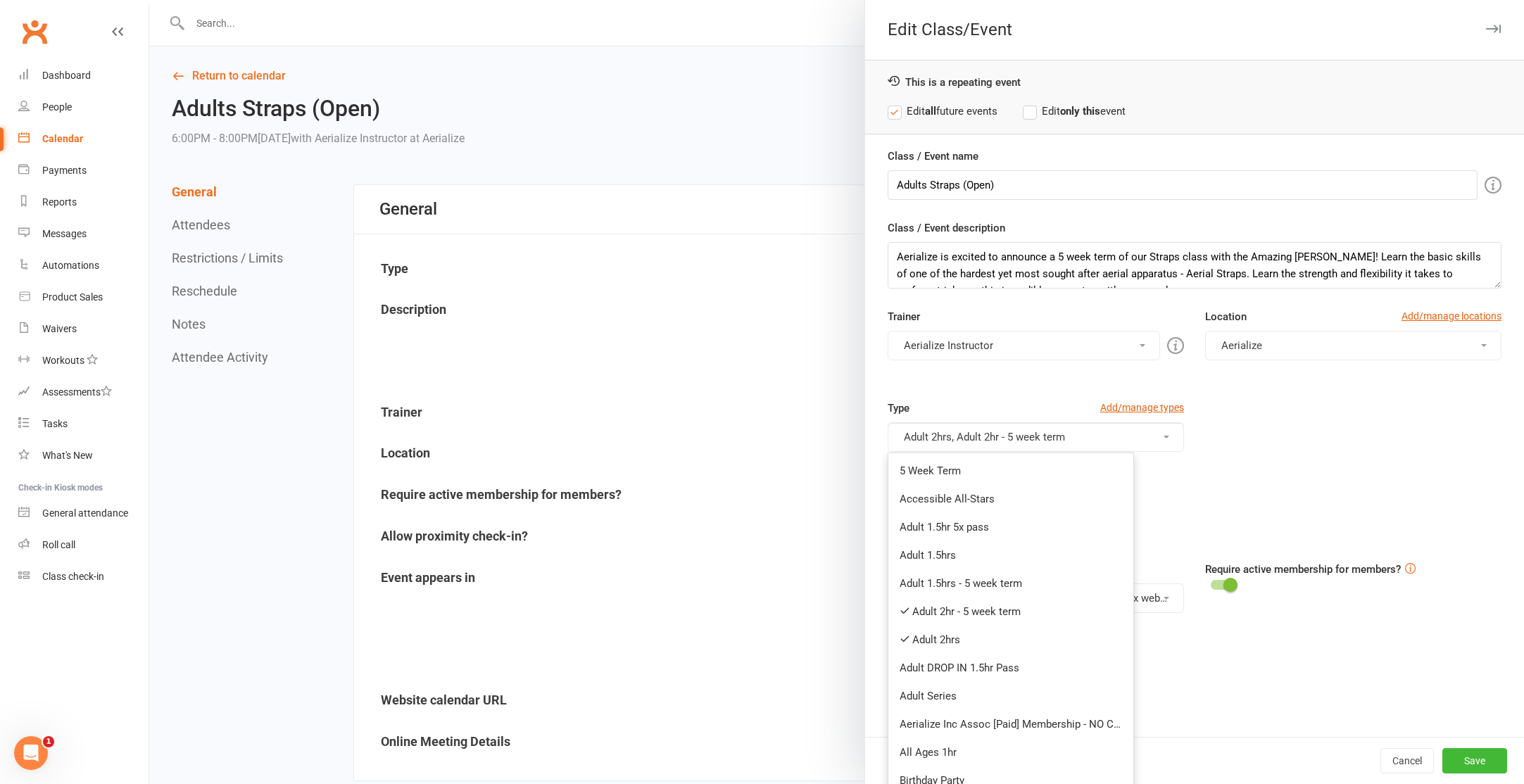
click at [1374, 462] on div "Type Add/manage types Adult 2hrs, Adult 2hr - 5 week term 5 Week Term Accessibl…" at bounding box center [1194, 445] width 635 height 92
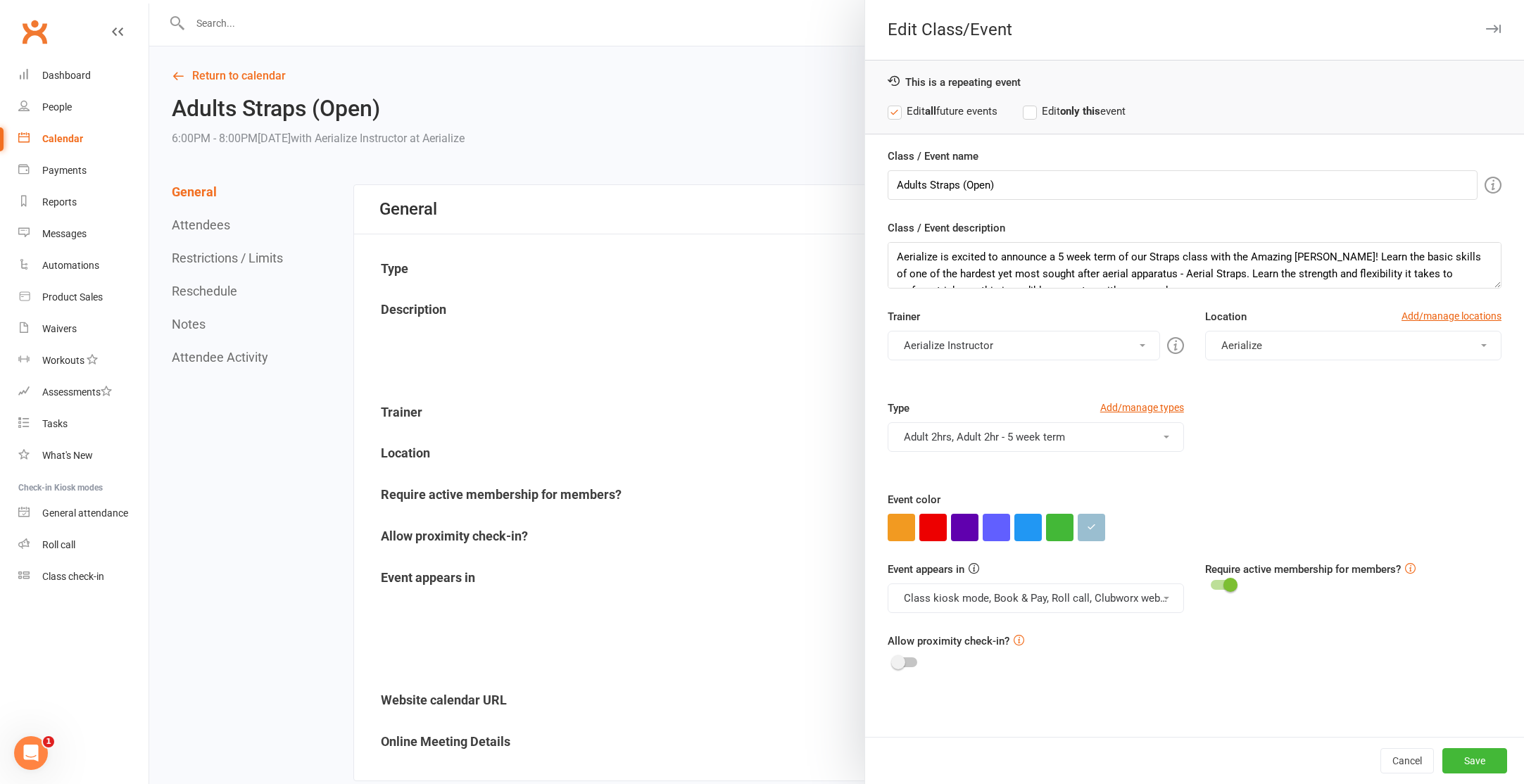
click at [449, 77] on div at bounding box center [836, 392] width 1375 height 784
click at [1431, 765] on button "Cancel" at bounding box center [1407, 760] width 54 height 26
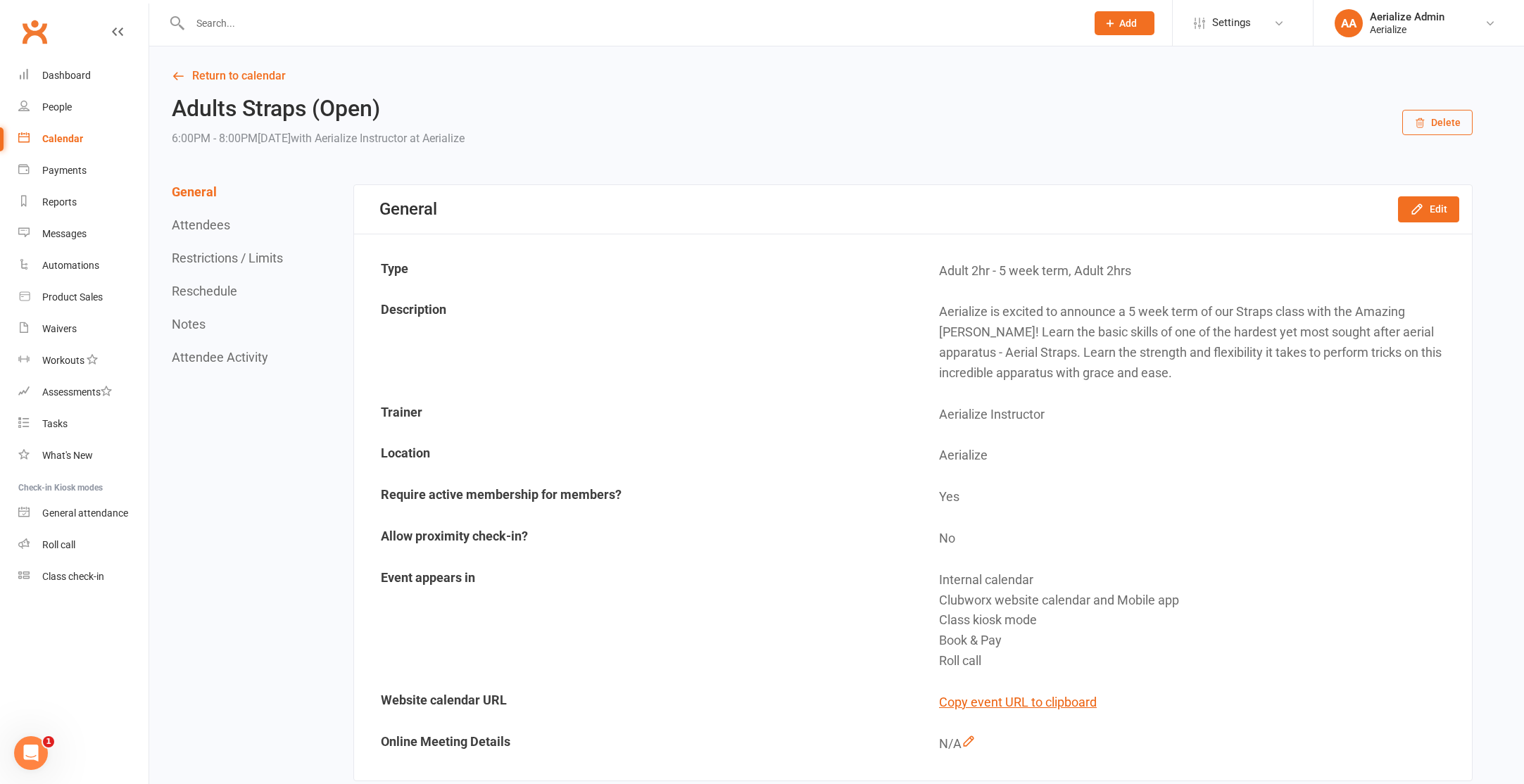
click at [200, 217] on div "General Attendees Restrictions / Limits Reschedule Notes Attendee Activity" at bounding box center [229, 274] width 114 height 180
click at [209, 261] on button "Restrictions / Limits" at bounding box center [228, 258] width 112 height 15
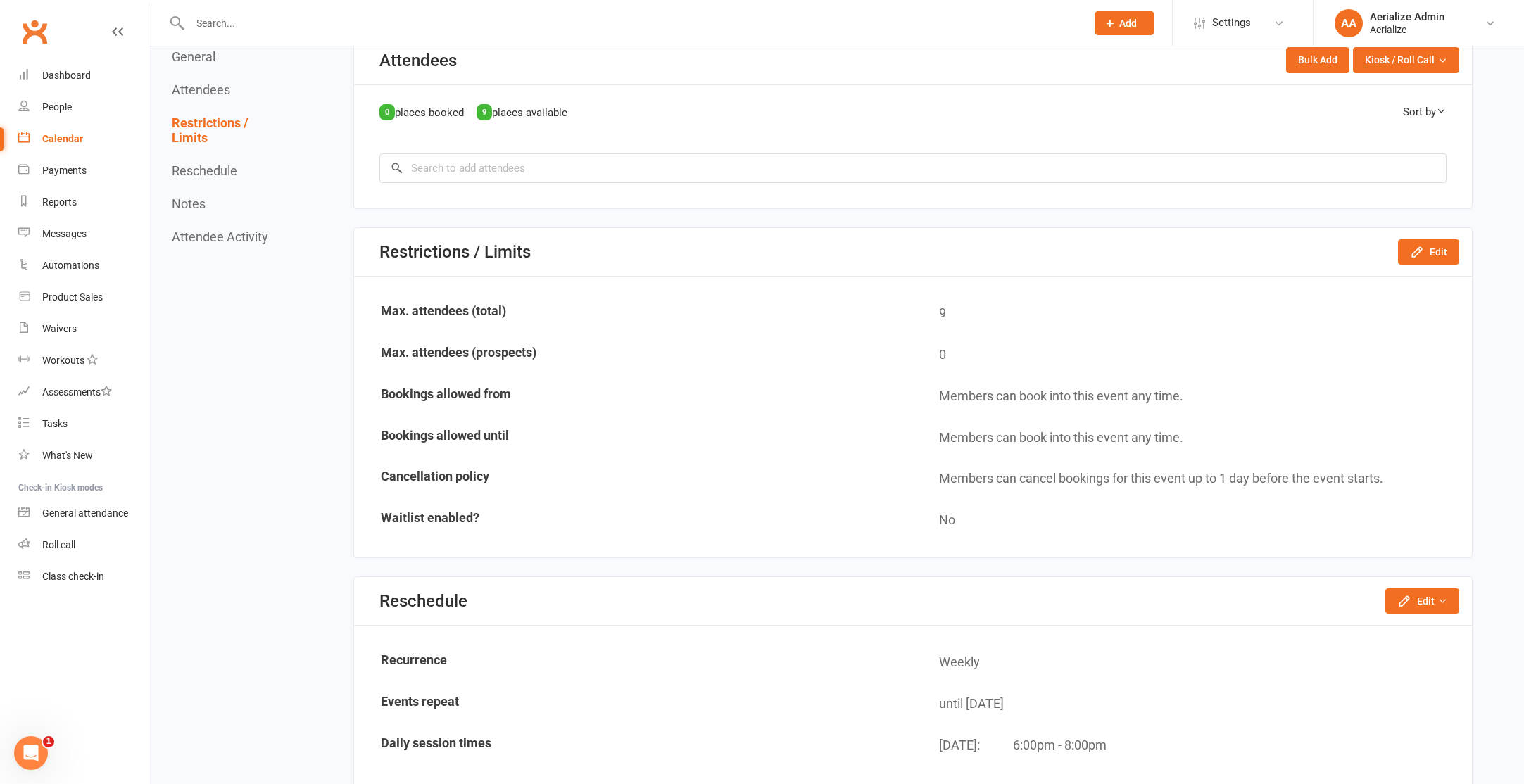
scroll to position [765, 0]
click at [37, 755] on icon "Open Intercom Messenger" at bounding box center [31, 753] width 24 height 24
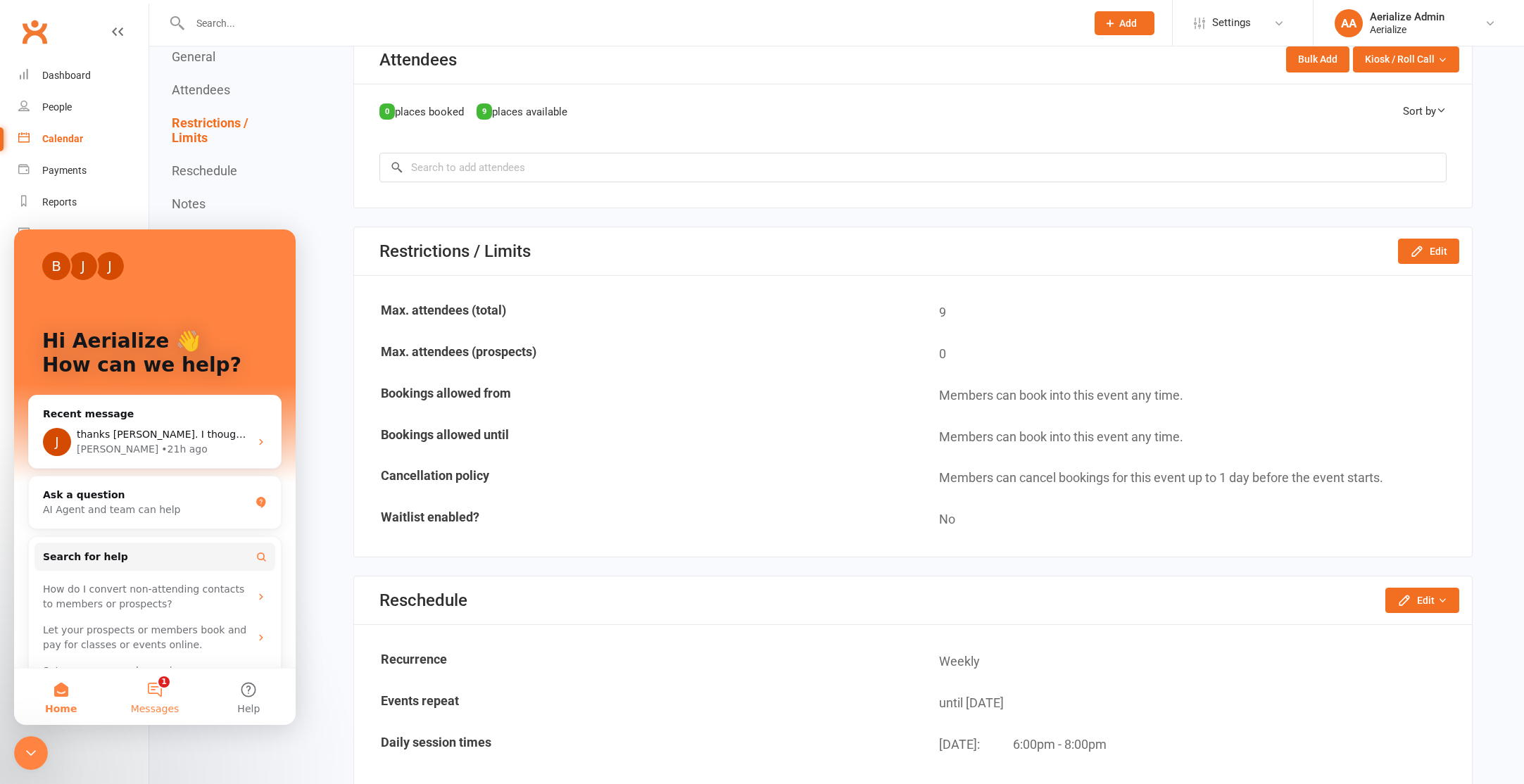
click at [145, 688] on button "1 Messages" at bounding box center [154, 697] width 94 height 57
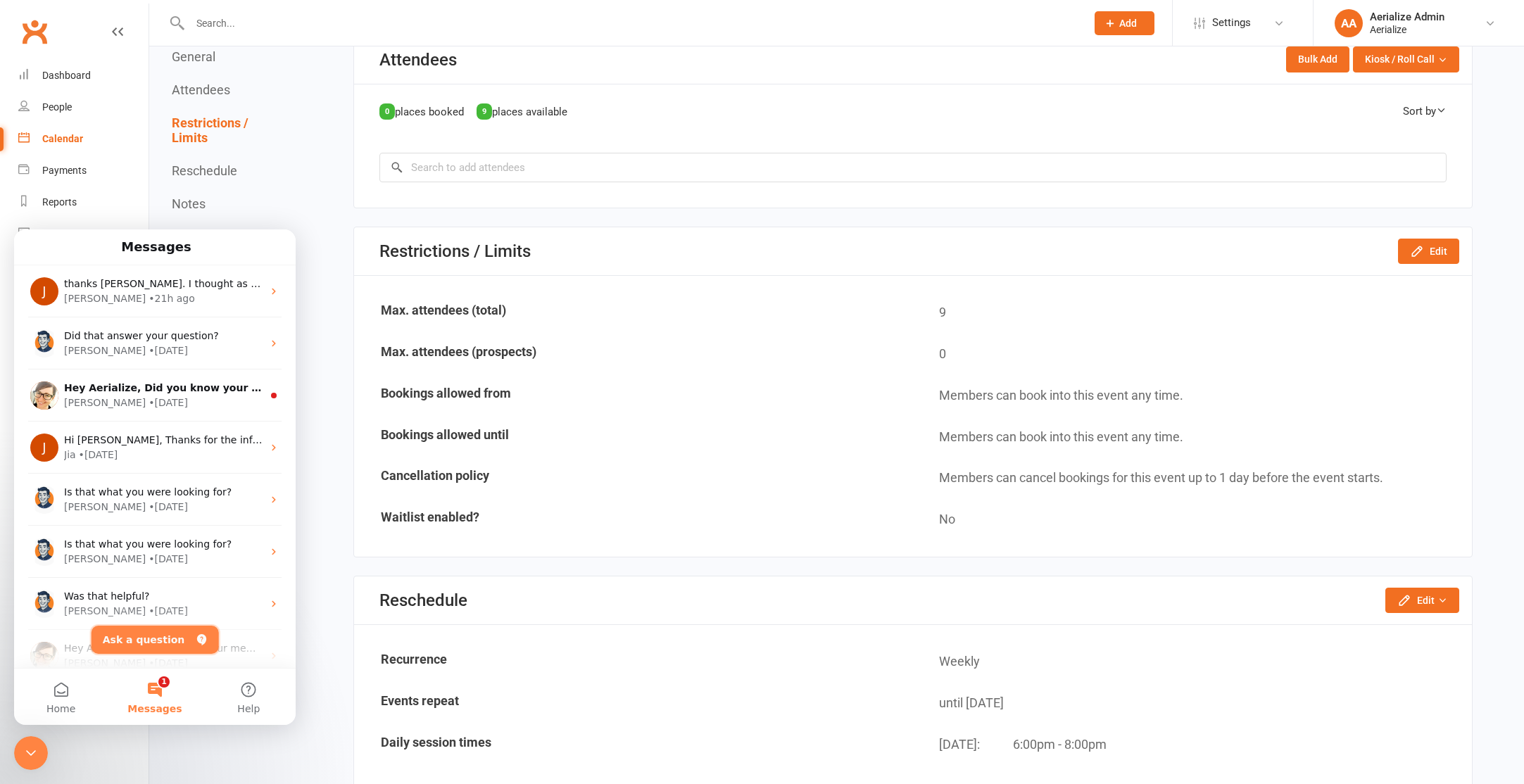
click at [177, 634] on button "Ask a question" at bounding box center [155, 639] width 128 height 28
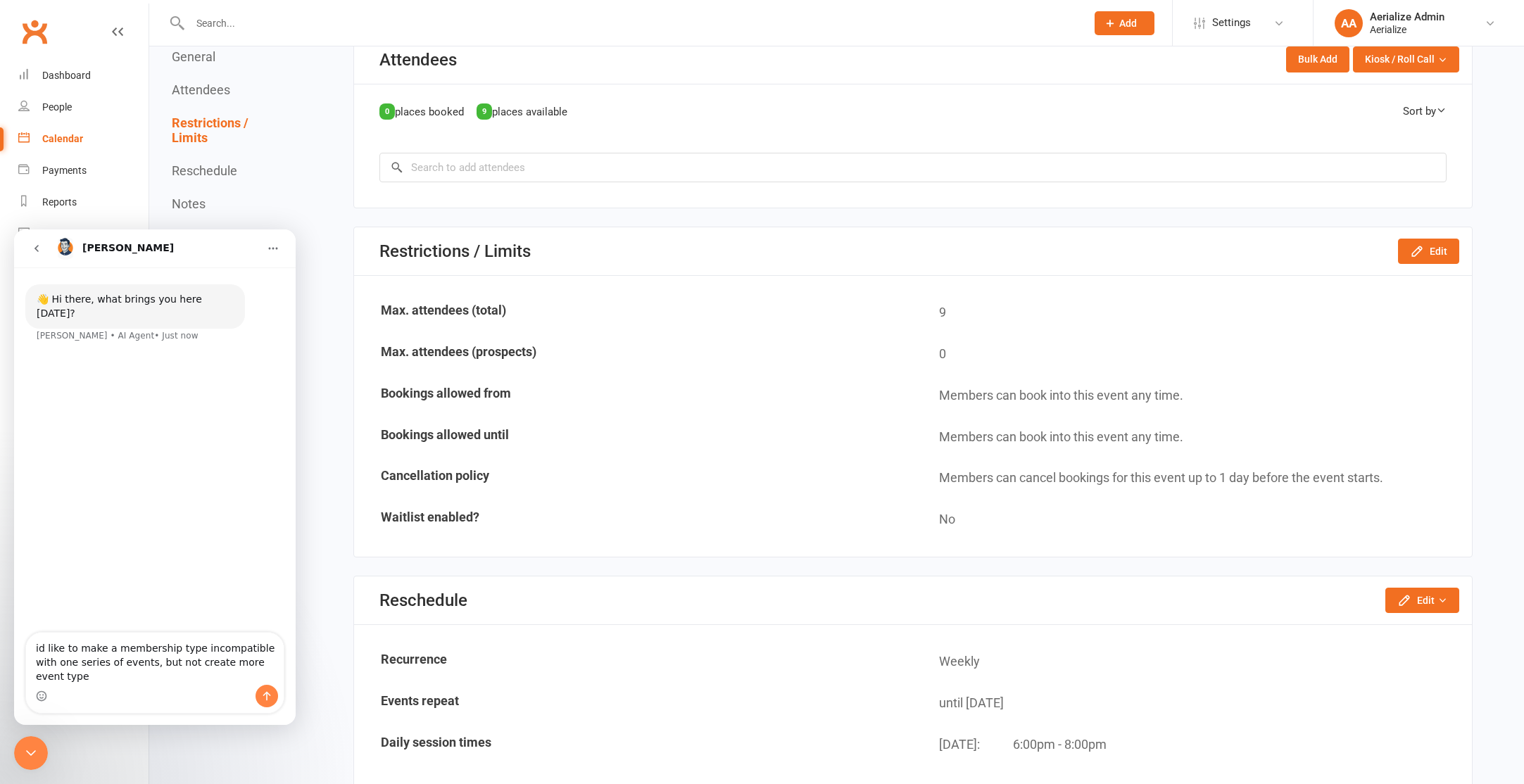
type textarea "id like to make a membership type incompatible with one series of events, but n…"
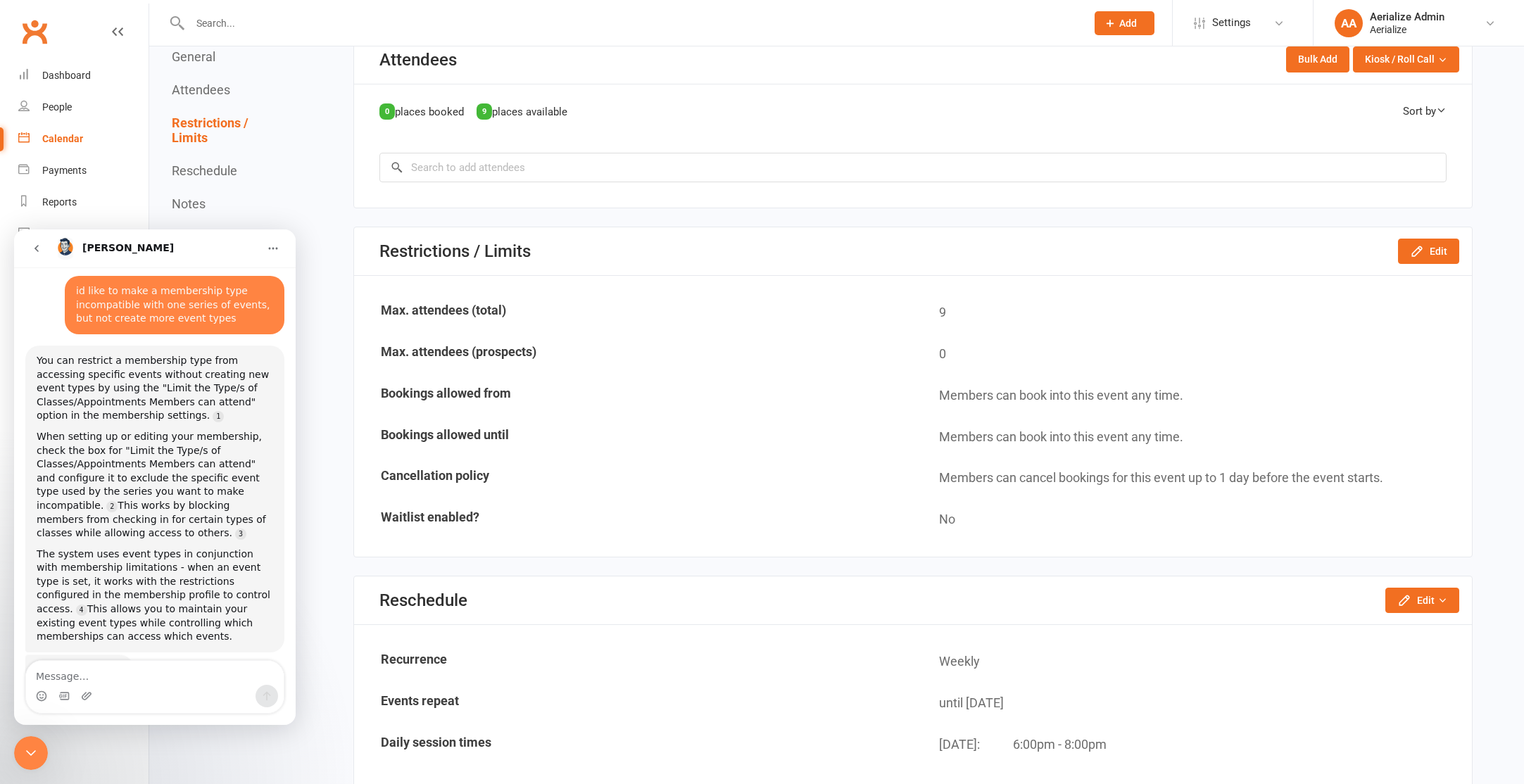
scroll to position [103, 0]
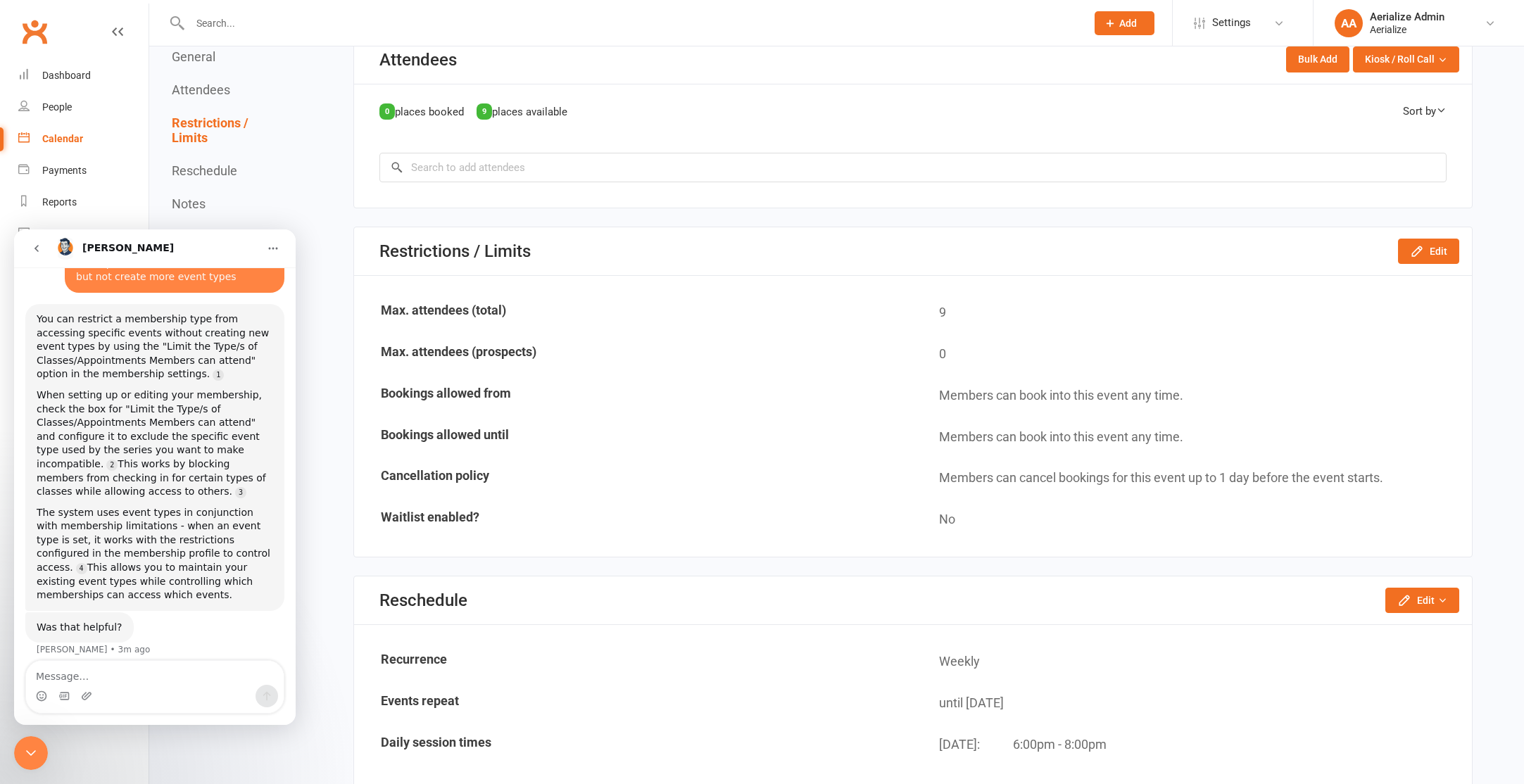
click at [37, 756] on icon "Close Intercom Messenger" at bounding box center [31, 753] width 17 height 17
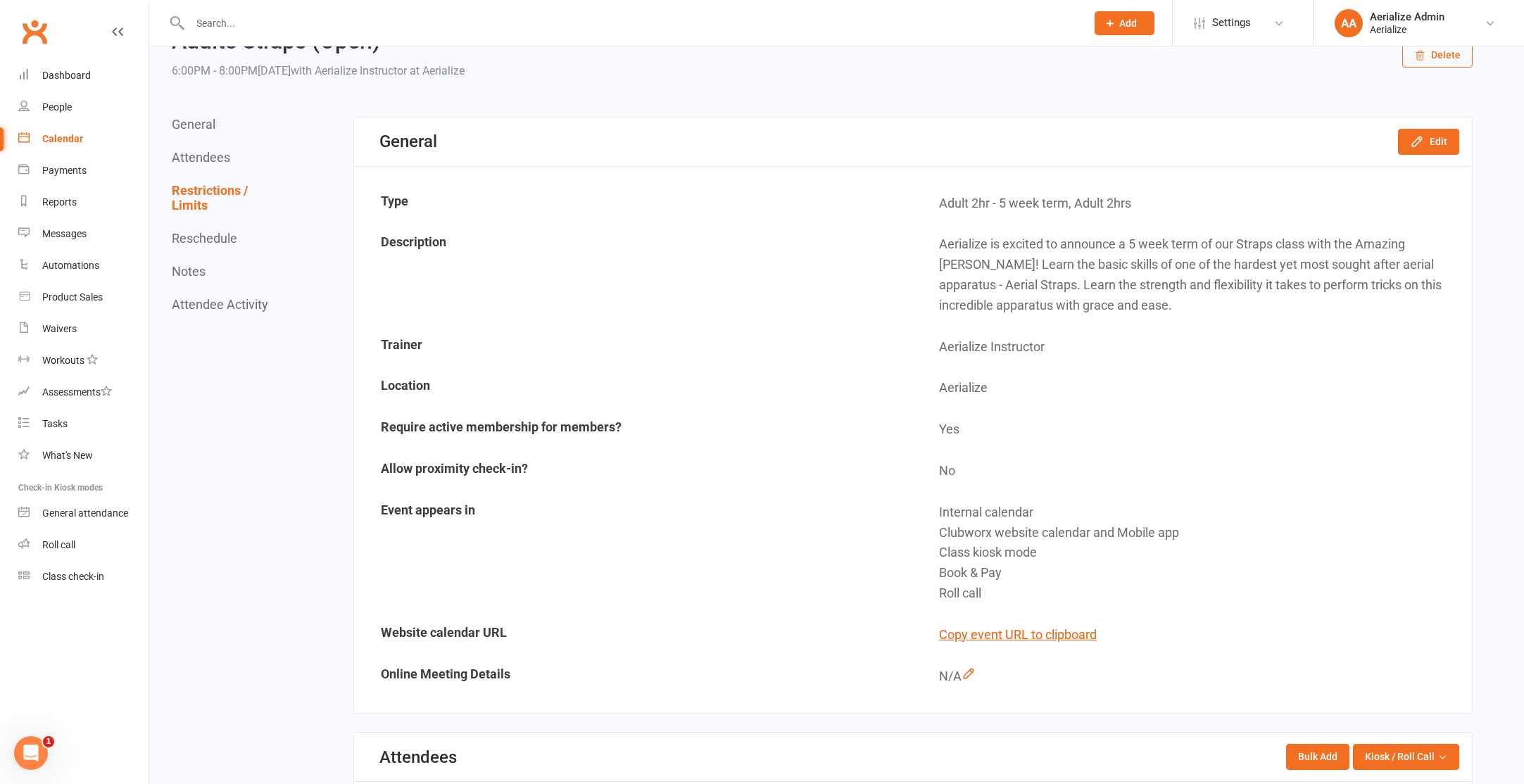
scroll to position [0, 0]
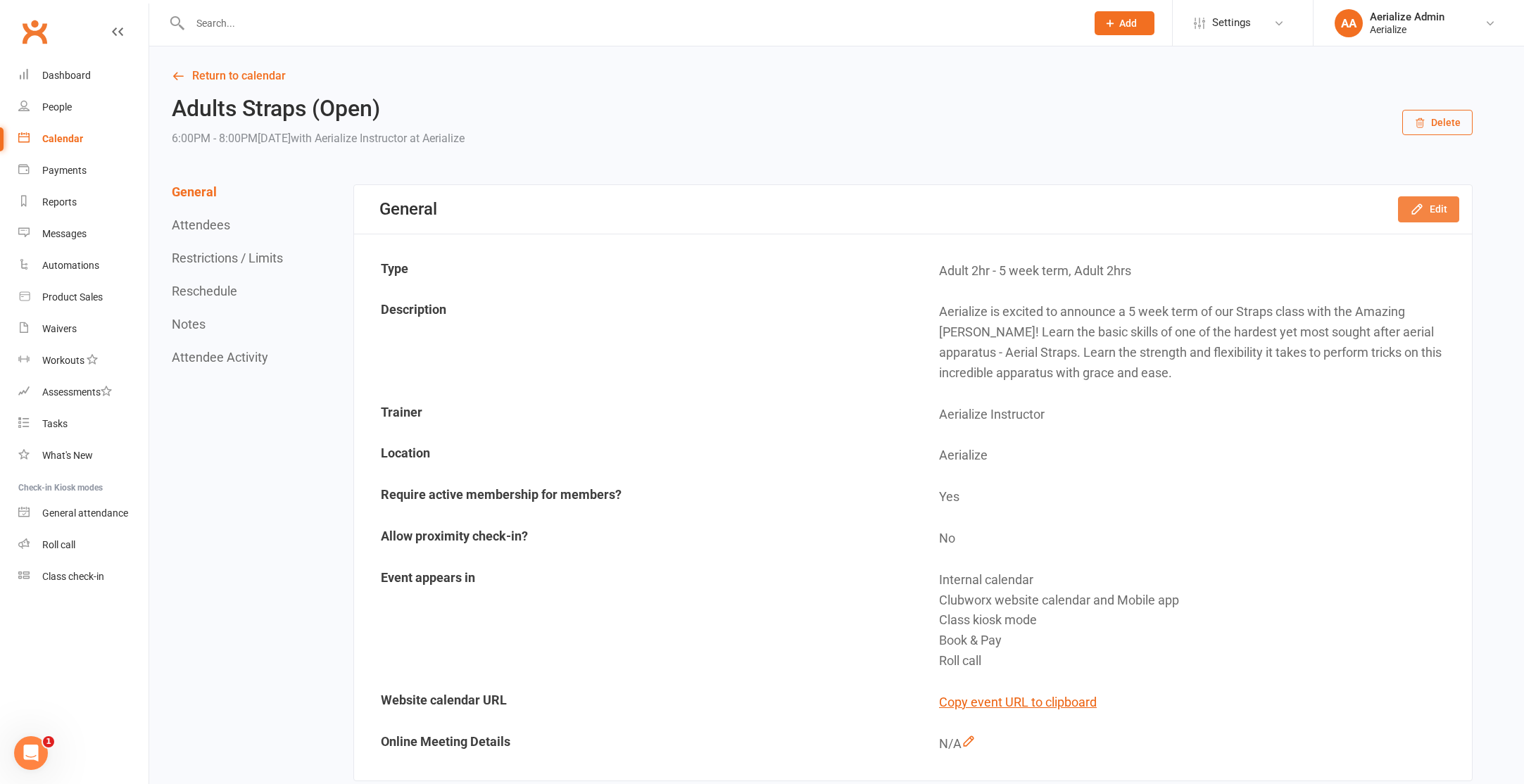
click at [1419, 212] on icon "button" at bounding box center [1416, 209] width 14 height 14
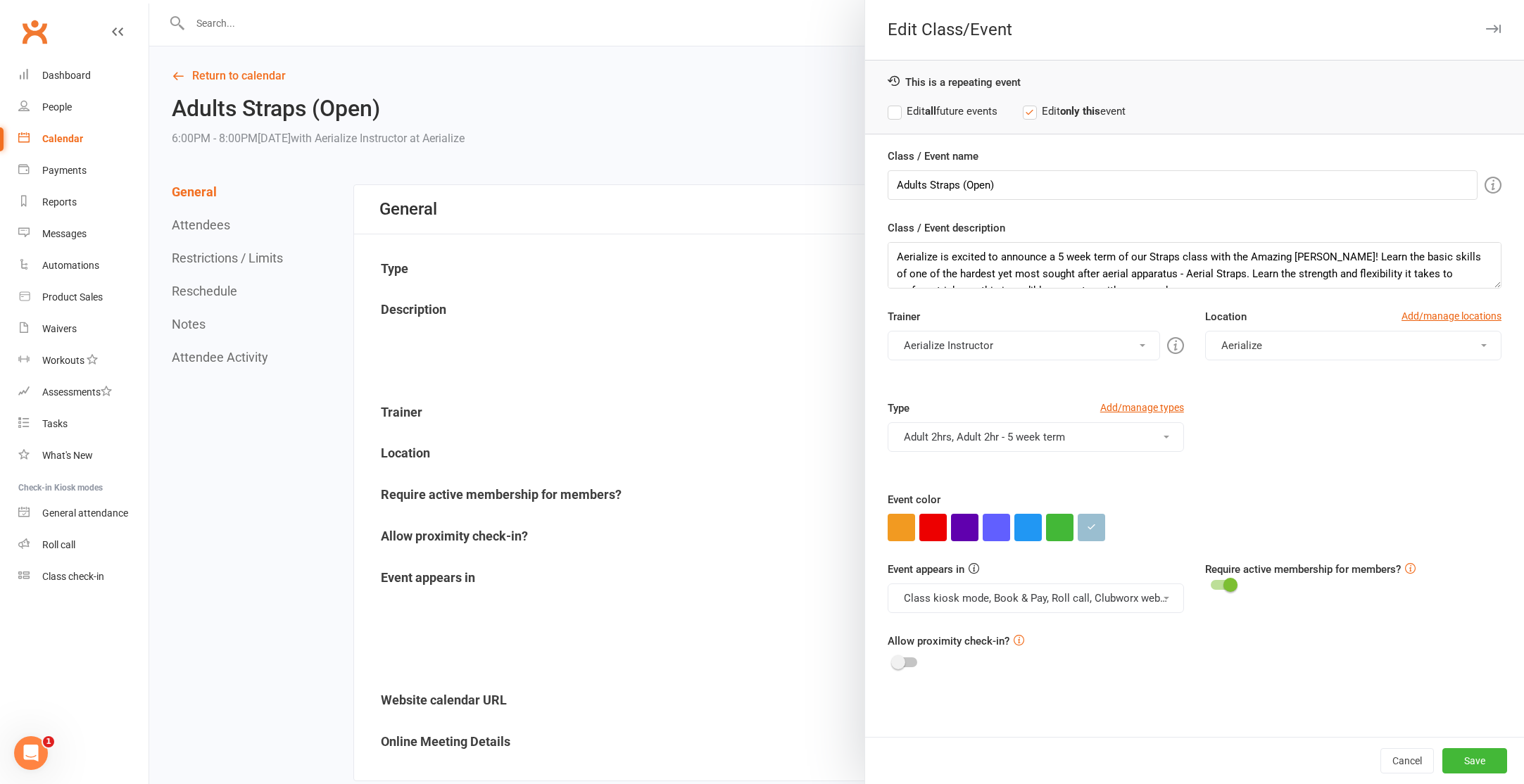
click at [1080, 444] on button "Adult 2hrs, Adult 2hr - 5 week term" at bounding box center [1035, 436] width 296 height 29
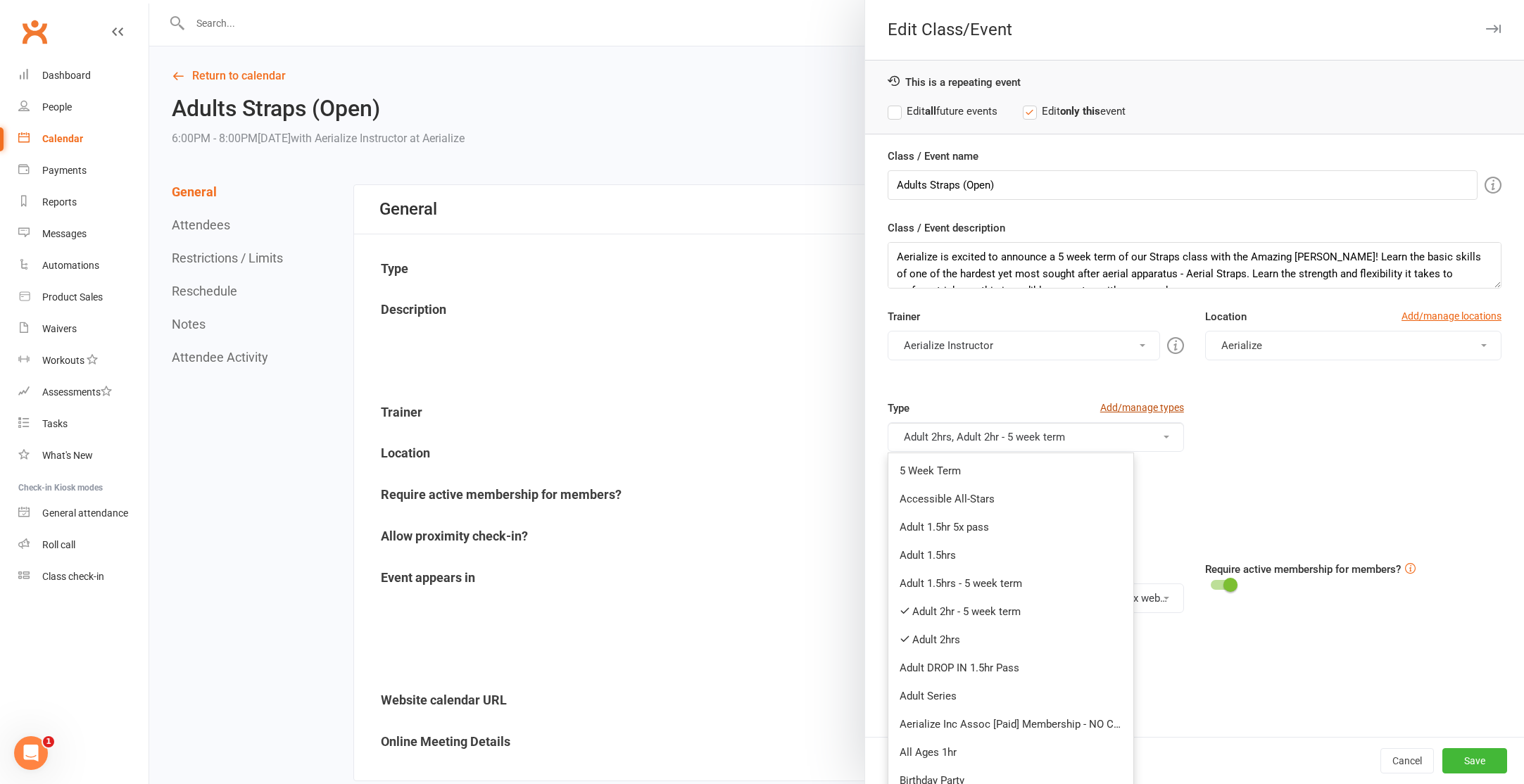
click at [1147, 406] on link "Add/manage types" at bounding box center [1142, 408] width 84 height 15
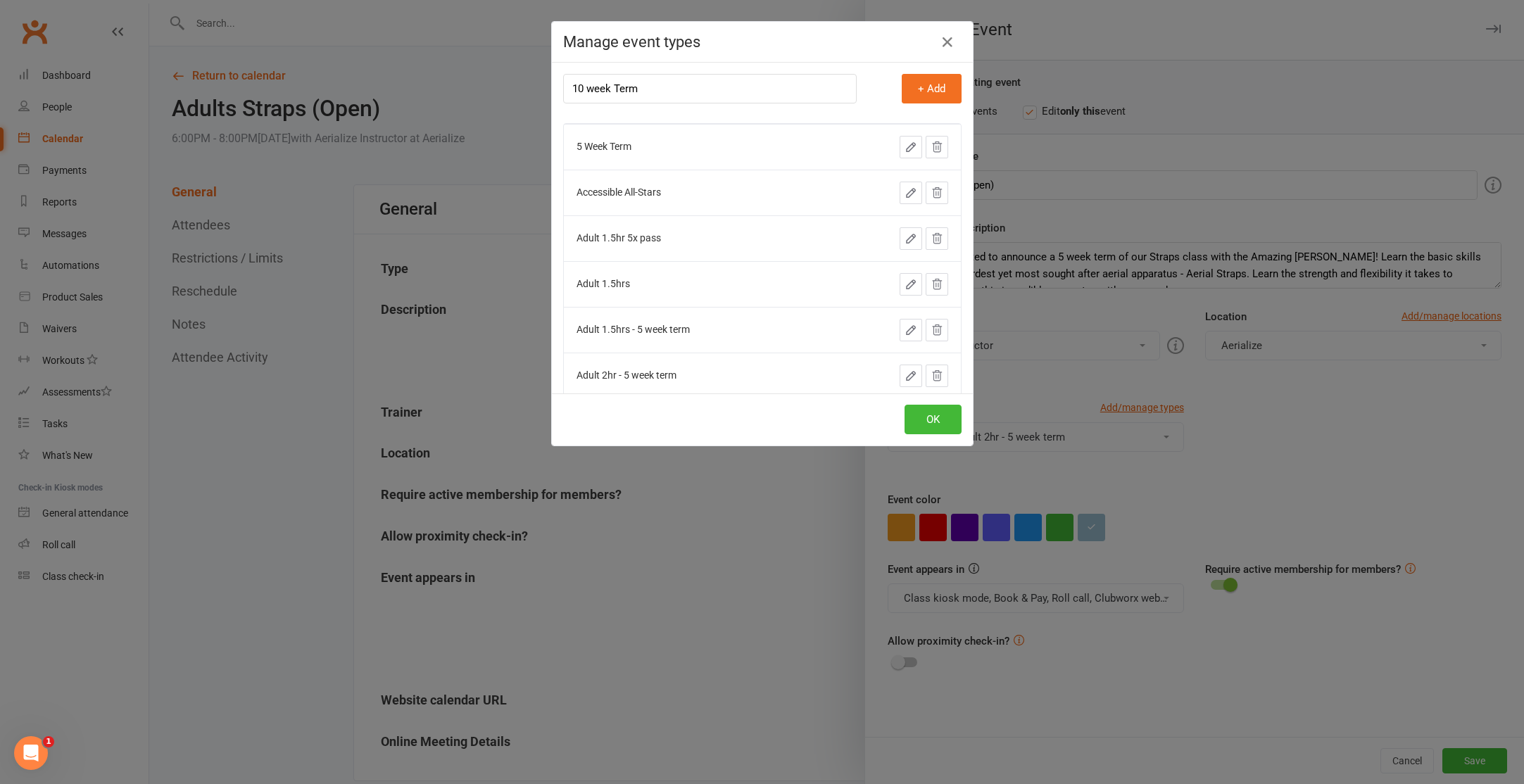
click at [590, 86] on input "10 week Term" at bounding box center [709, 88] width 293 height 29
type input "10 Week Term"
click at [925, 409] on button "OK" at bounding box center [933, 419] width 57 height 29
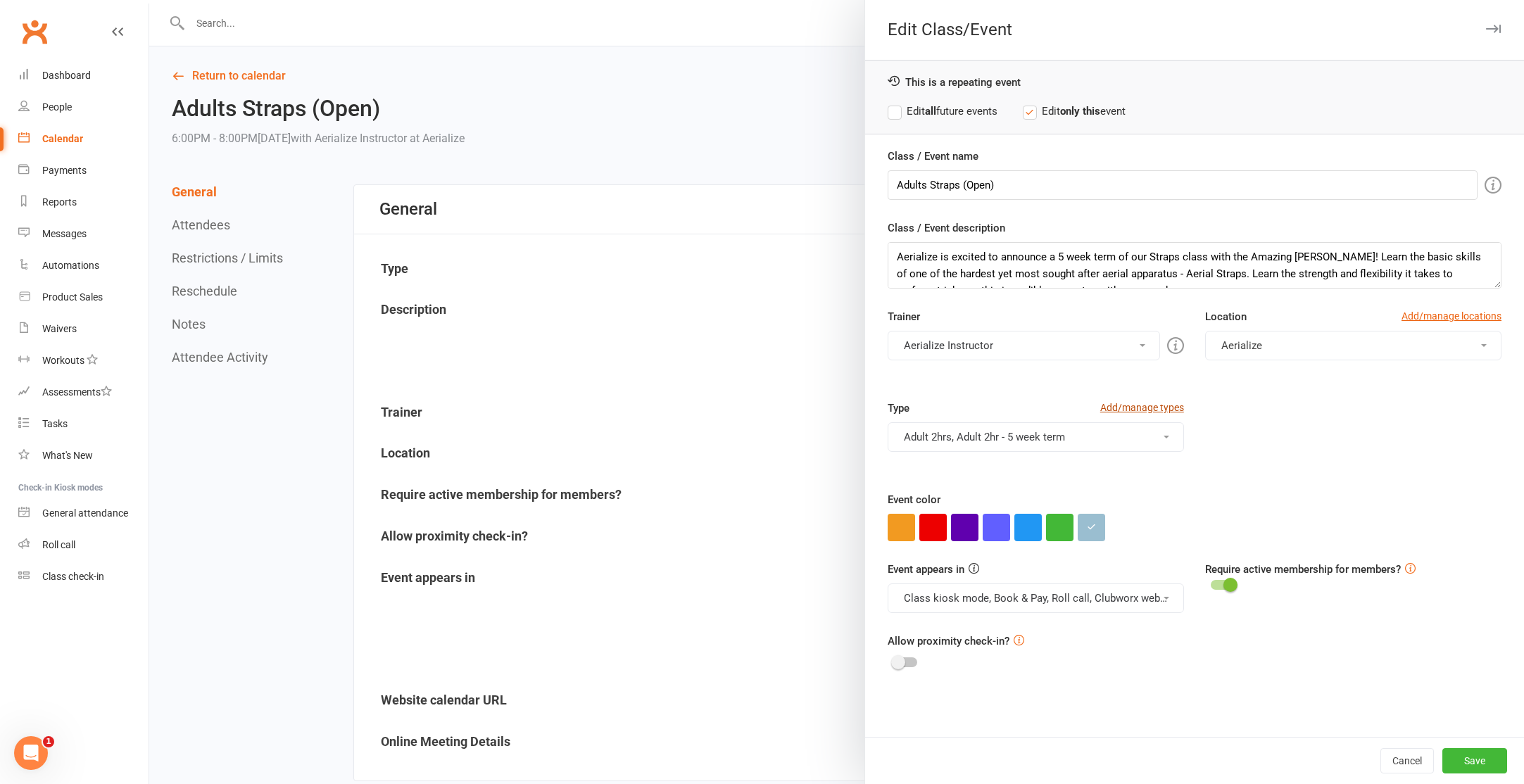
click at [1118, 407] on link "Add/manage types" at bounding box center [1142, 408] width 84 height 15
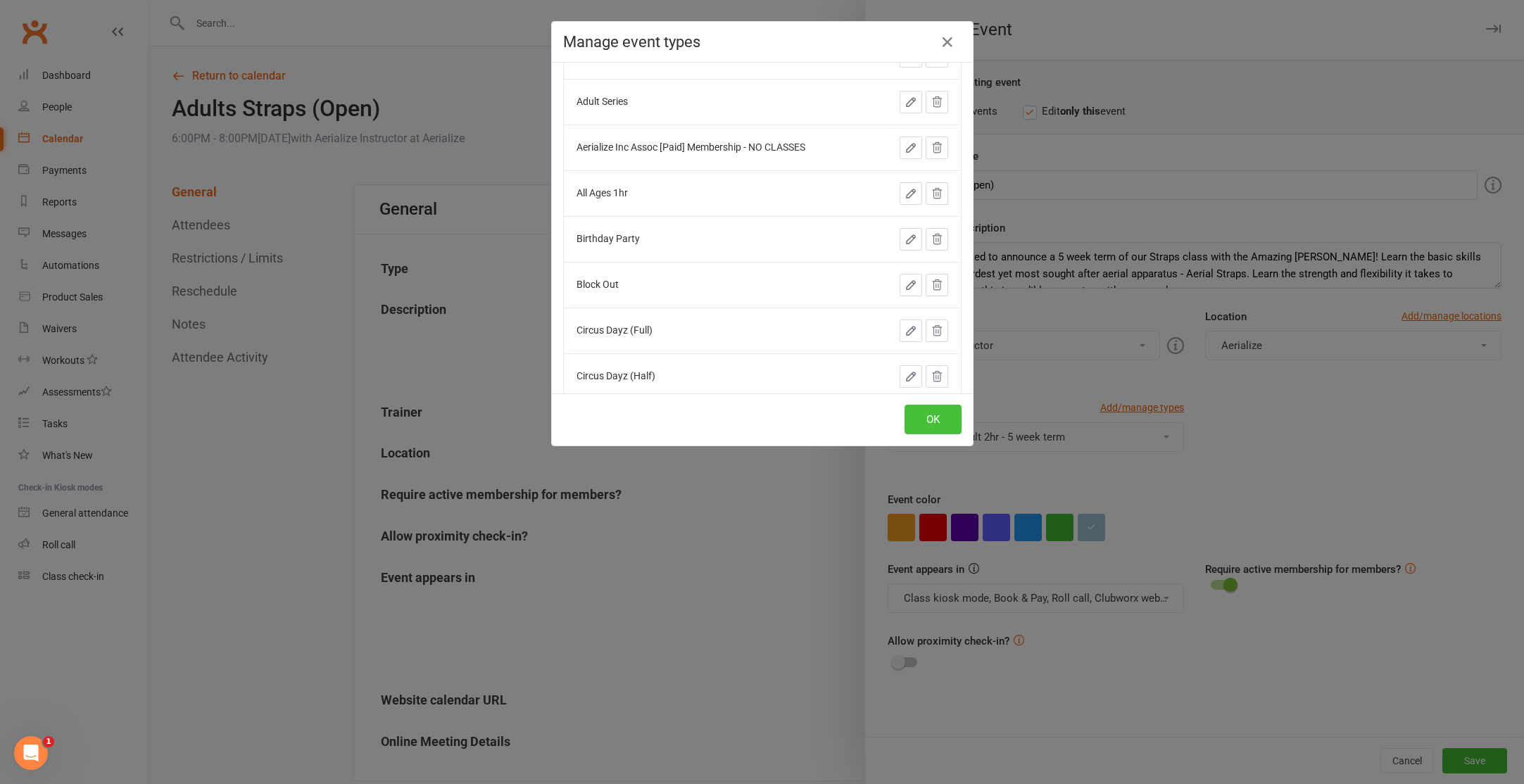
scroll to position [423, 0]
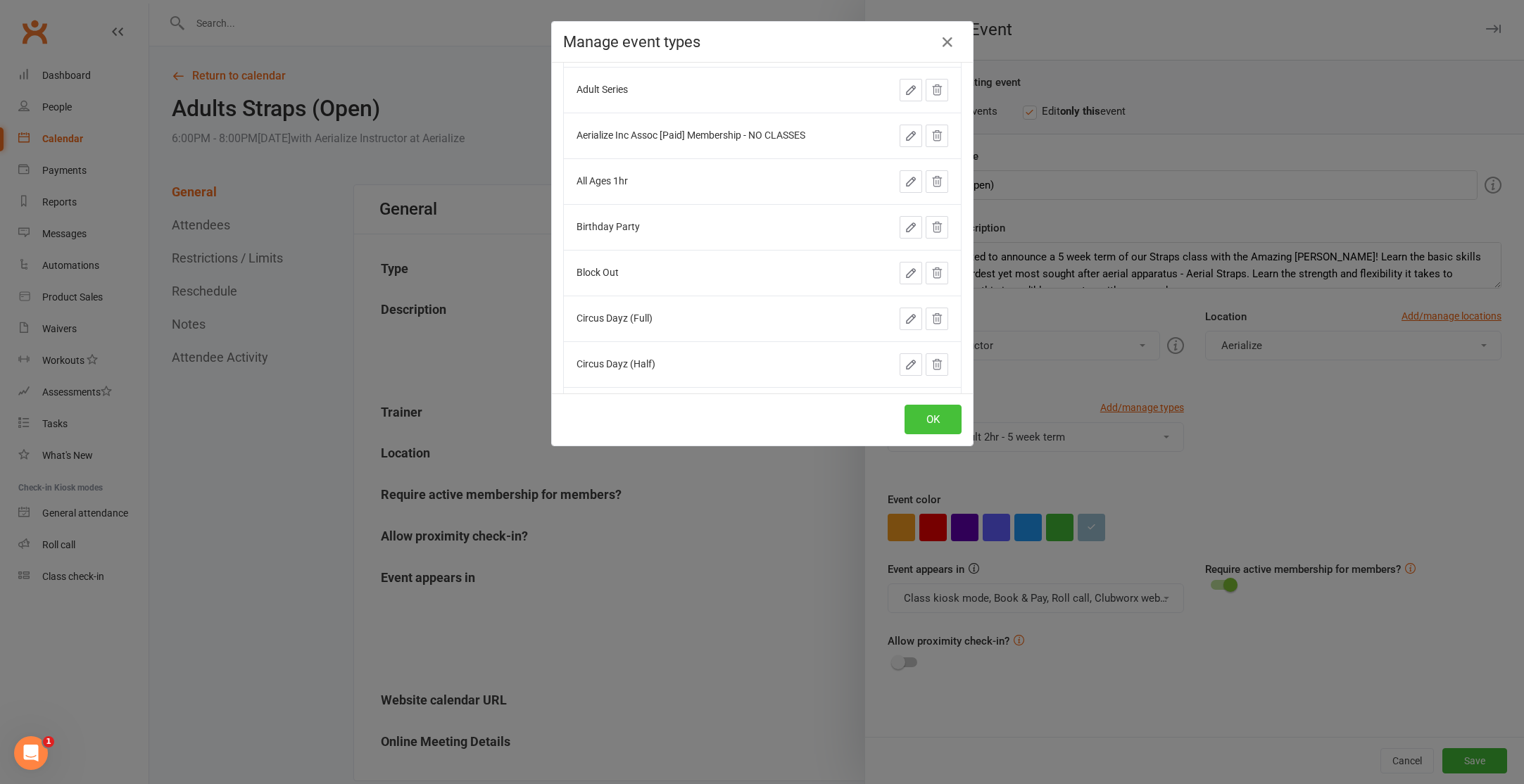
click at [930, 420] on button "OK" at bounding box center [933, 419] width 57 height 29
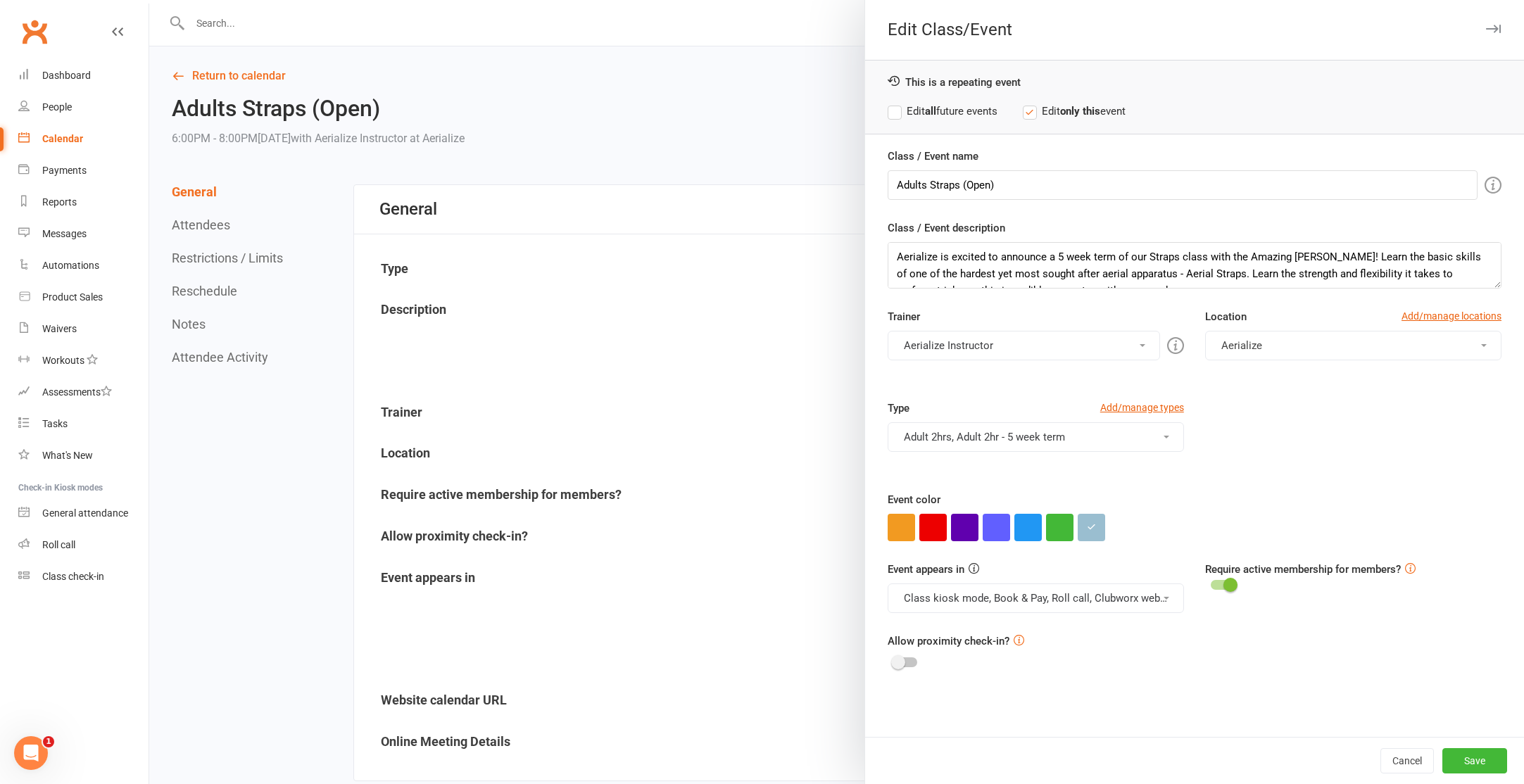
click at [1074, 439] on button "Adult 2hrs, Adult 2hr - 5 week term" at bounding box center [1035, 436] width 296 height 29
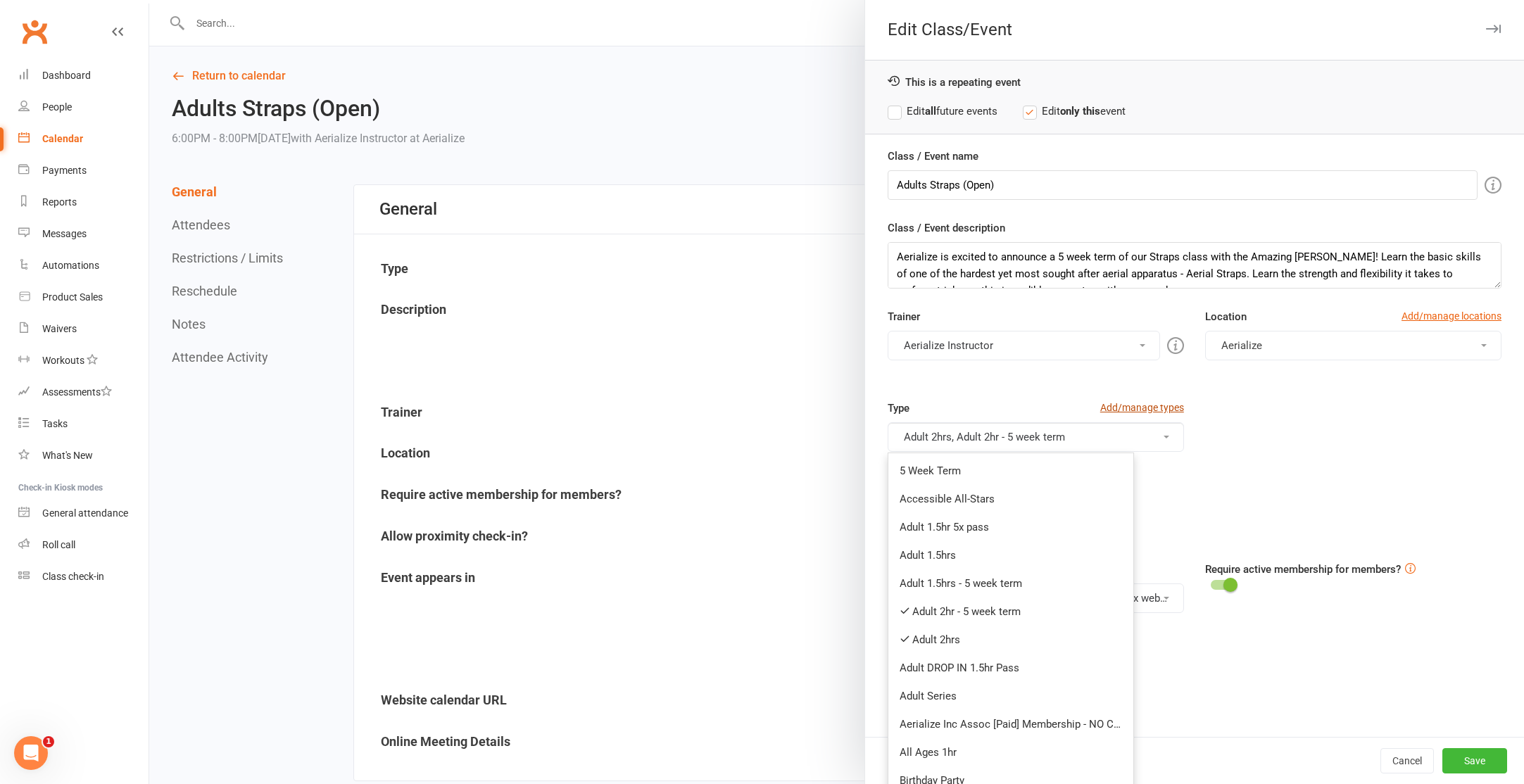
click at [1138, 407] on link "Add/manage types" at bounding box center [1142, 408] width 84 height 15
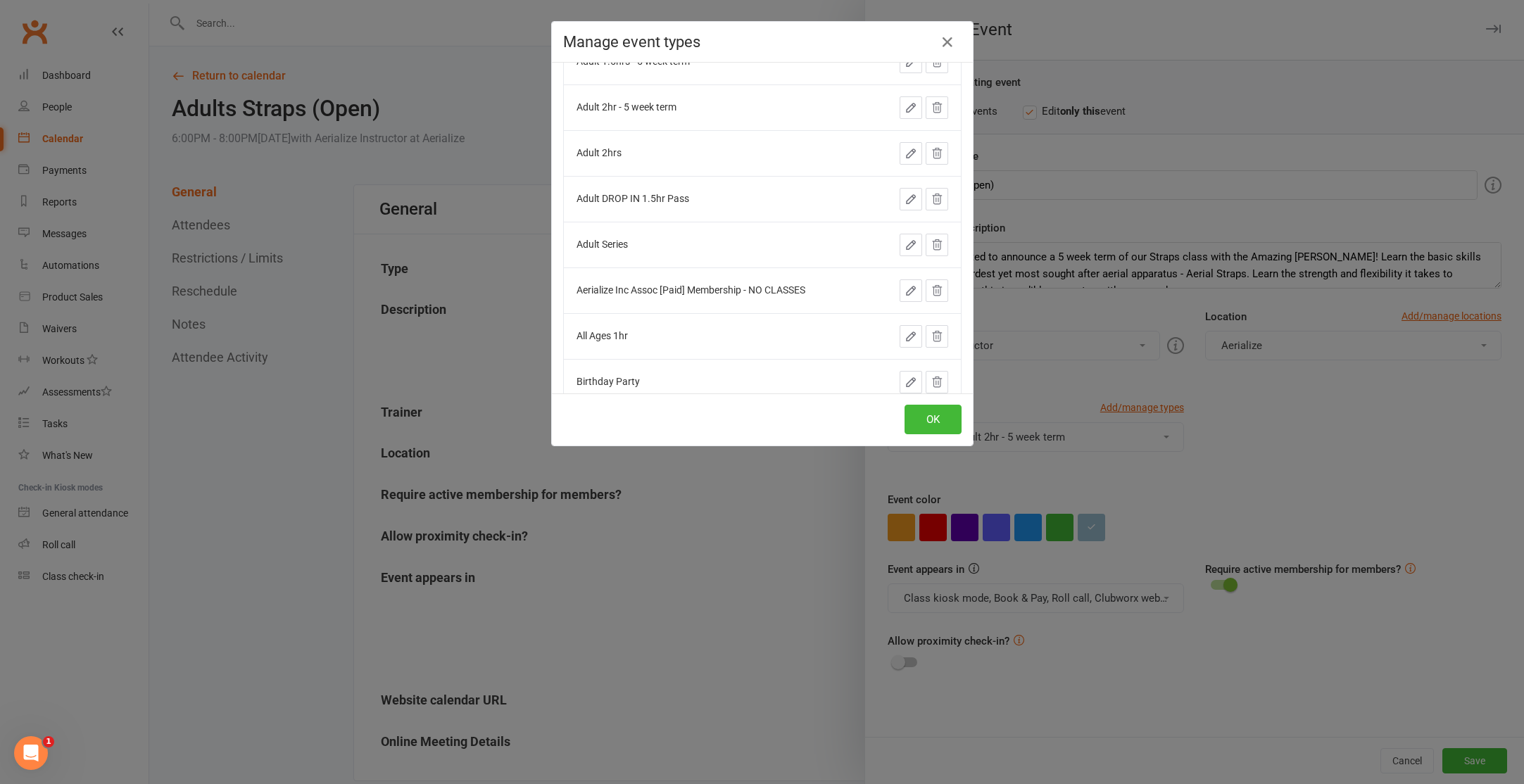
scroll to position [0, 0]
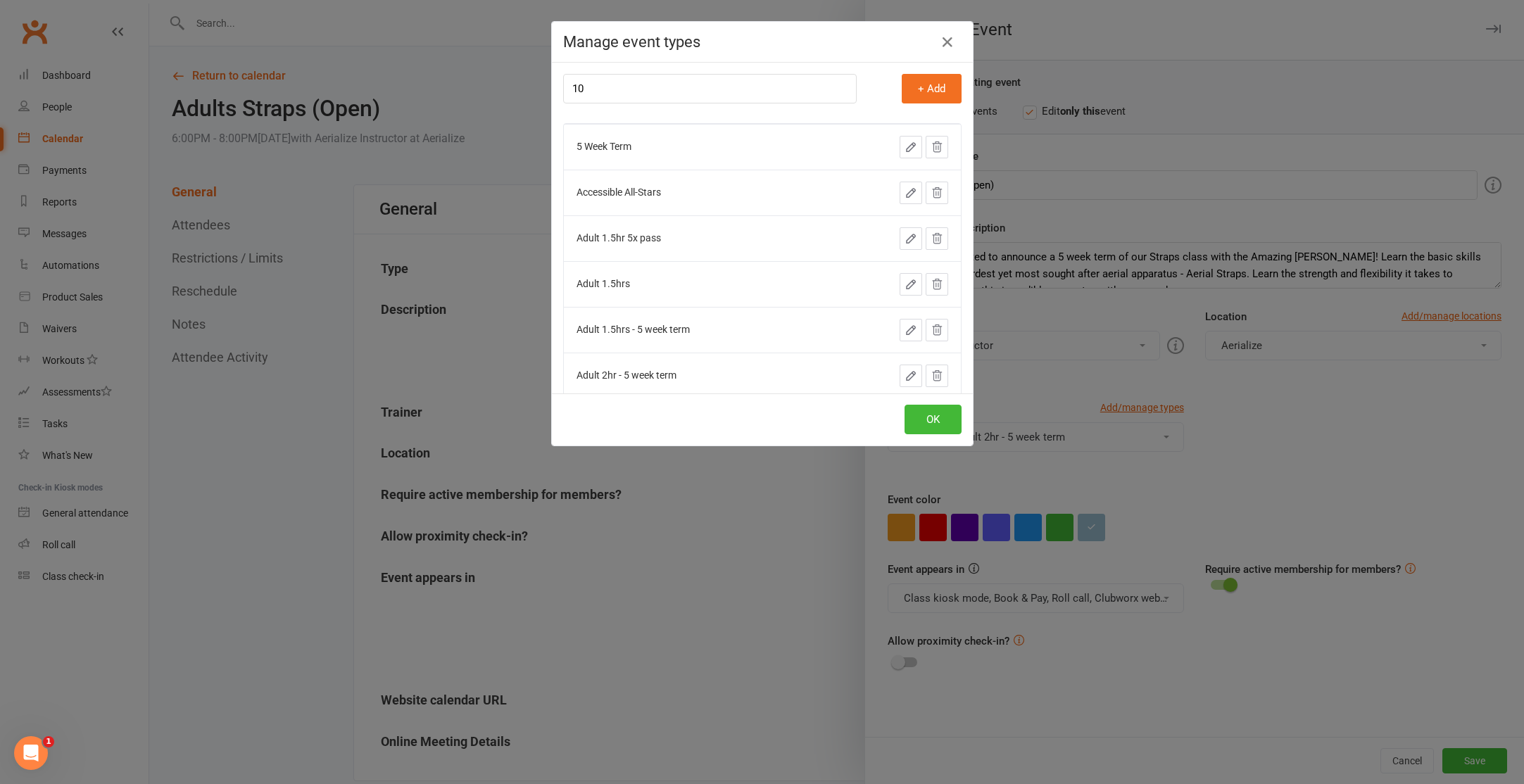
type input "10 Week Term"
click at [953, 88] on button "+ Add" at bounding box center [931, 88] width 60 height 29
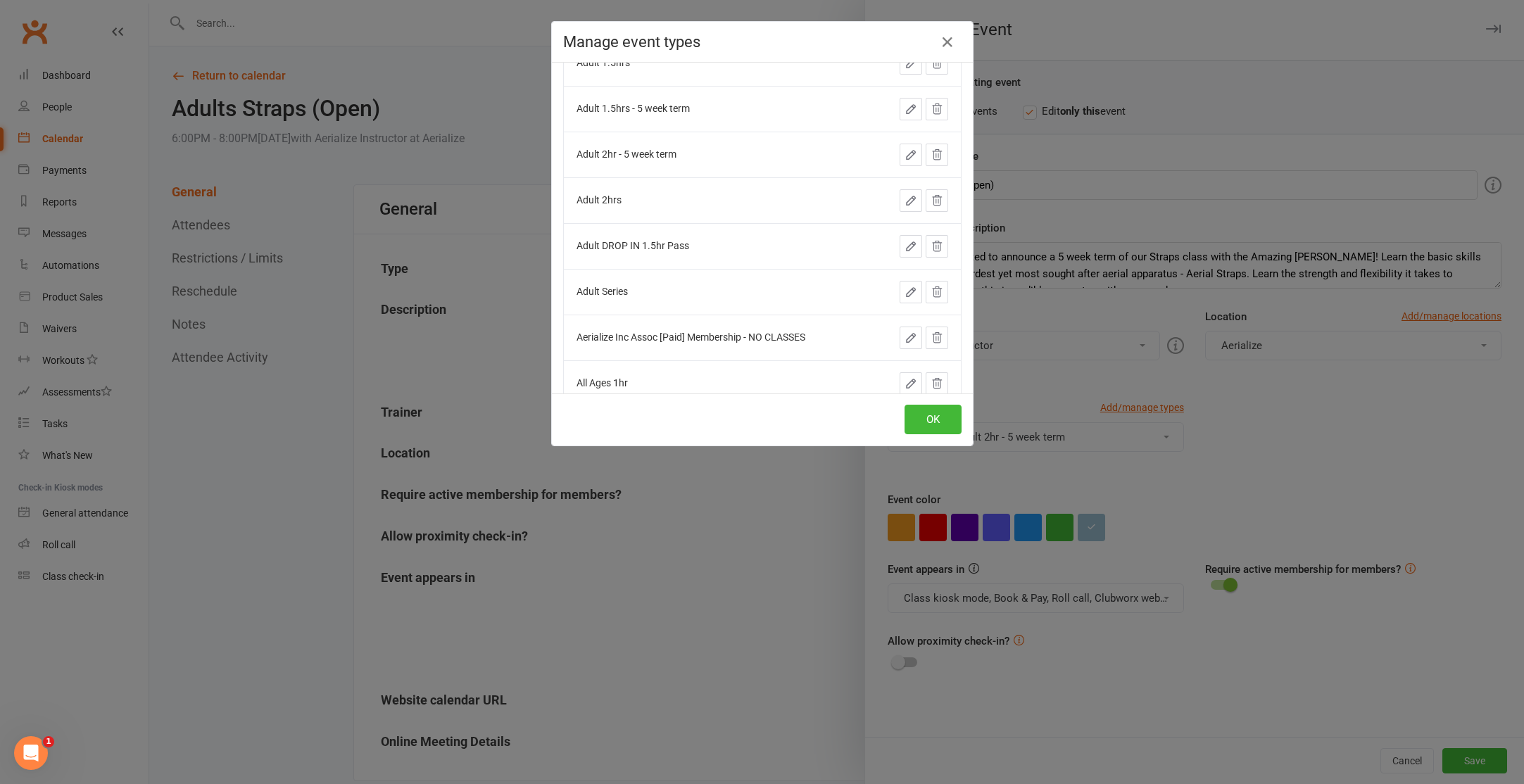
scroll to position [225, 0]
click at [939, 156] on icon at bounding box center [937, 150] width 12 height 12
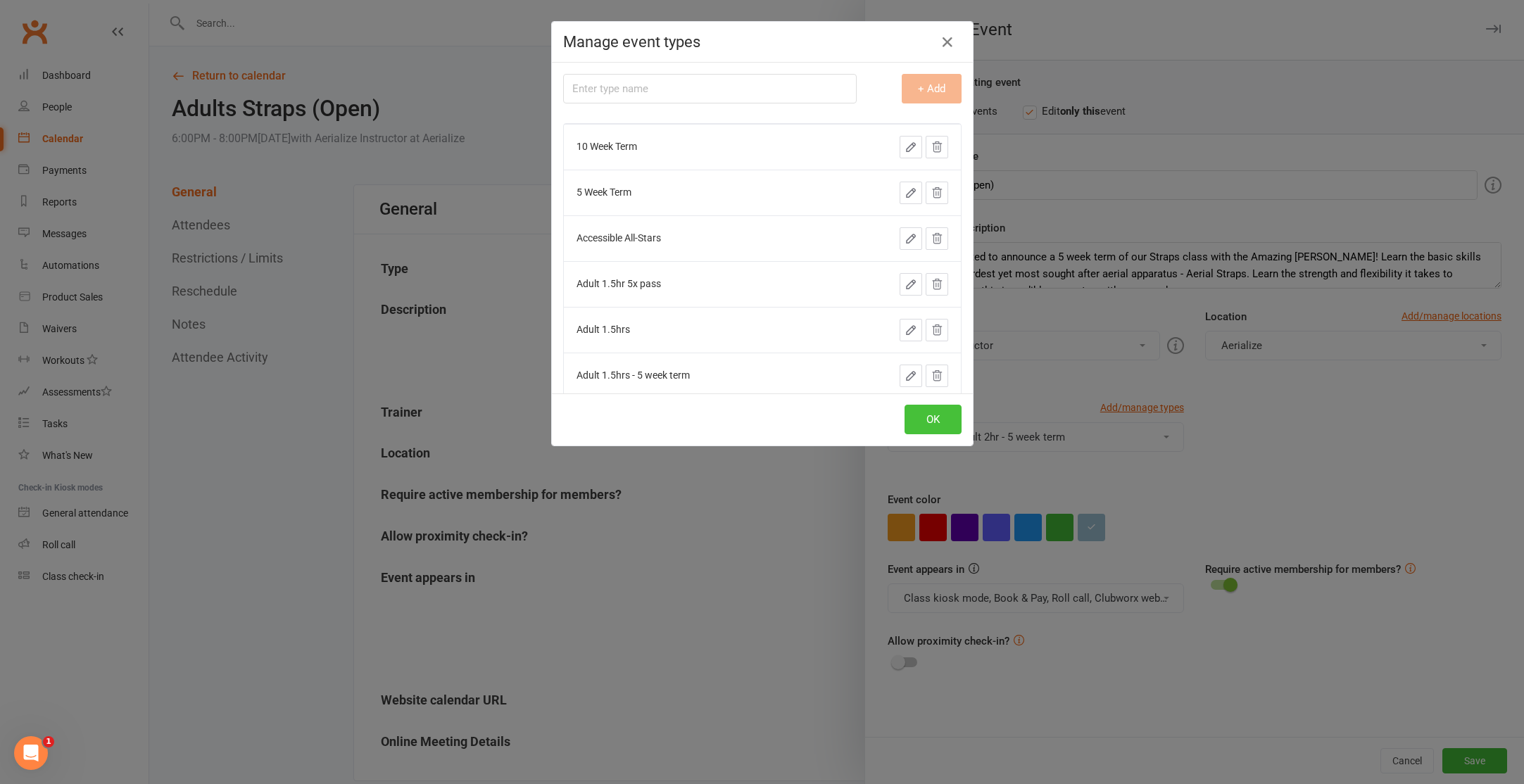
click at [909, 412] on button "OK" at bounding box center [933, 419] width 57 height 29
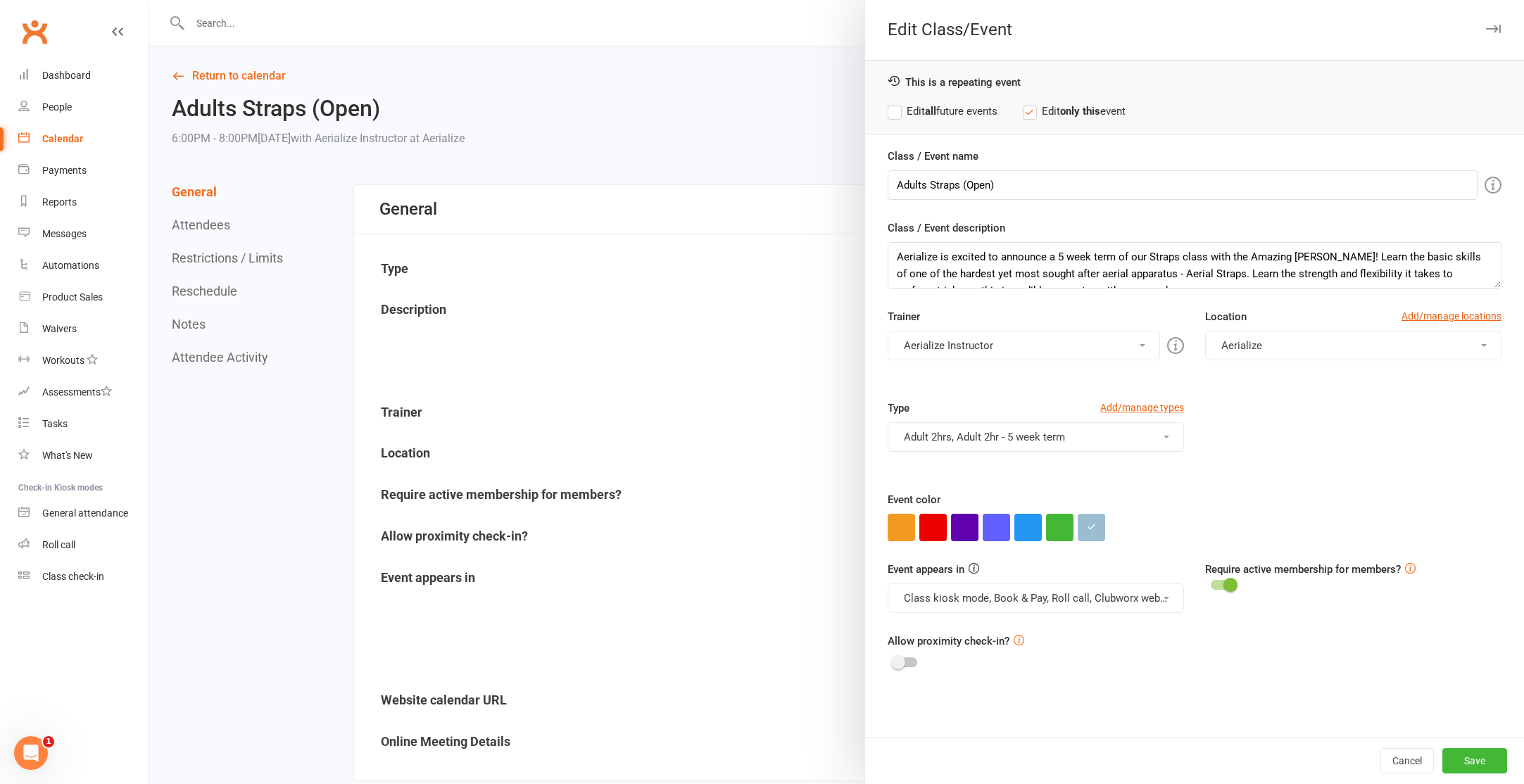
click at [1088, 439] on button "Adult 2hrs, Adult 2hr - 5 week term" at bounding box center [1035, 436] width 296 height 29
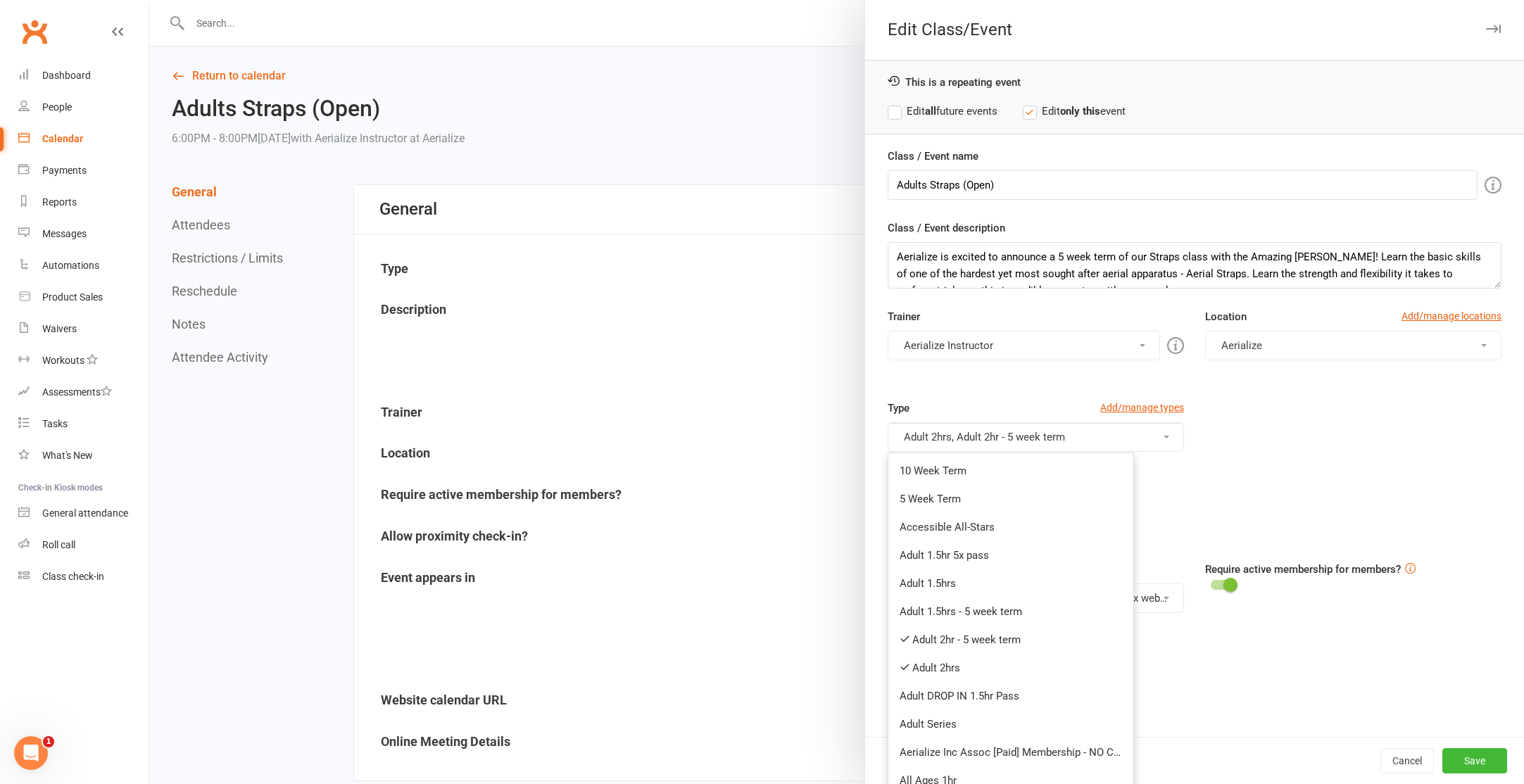
click at [1006, 637] on link "Adult 2hr - 5 week term" at bounding box center [1010, 639] width 245 height 28
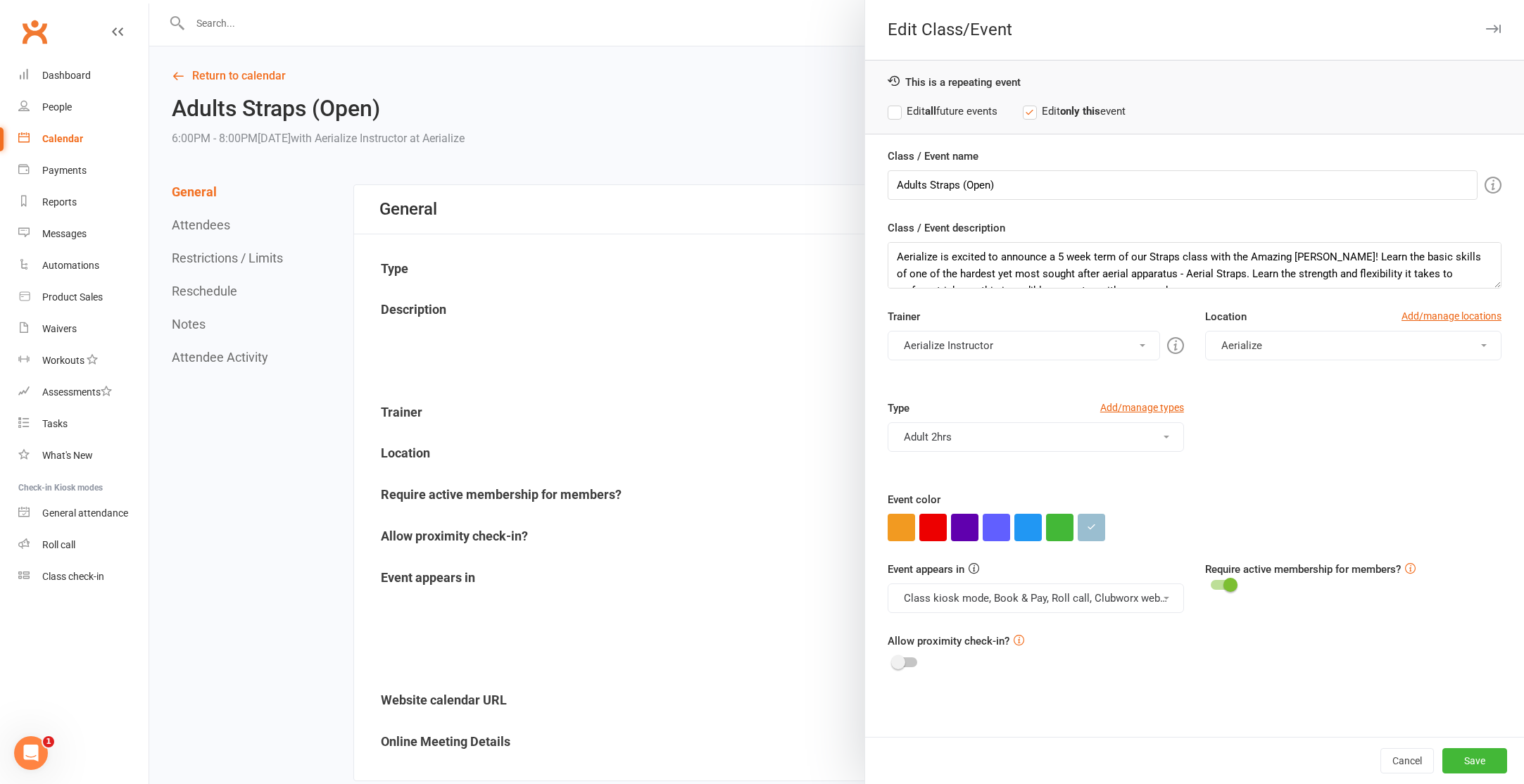
click at [1067, 444] on button "Adult 2hrs" at bounding box center [1035, 436] width 296 height 29
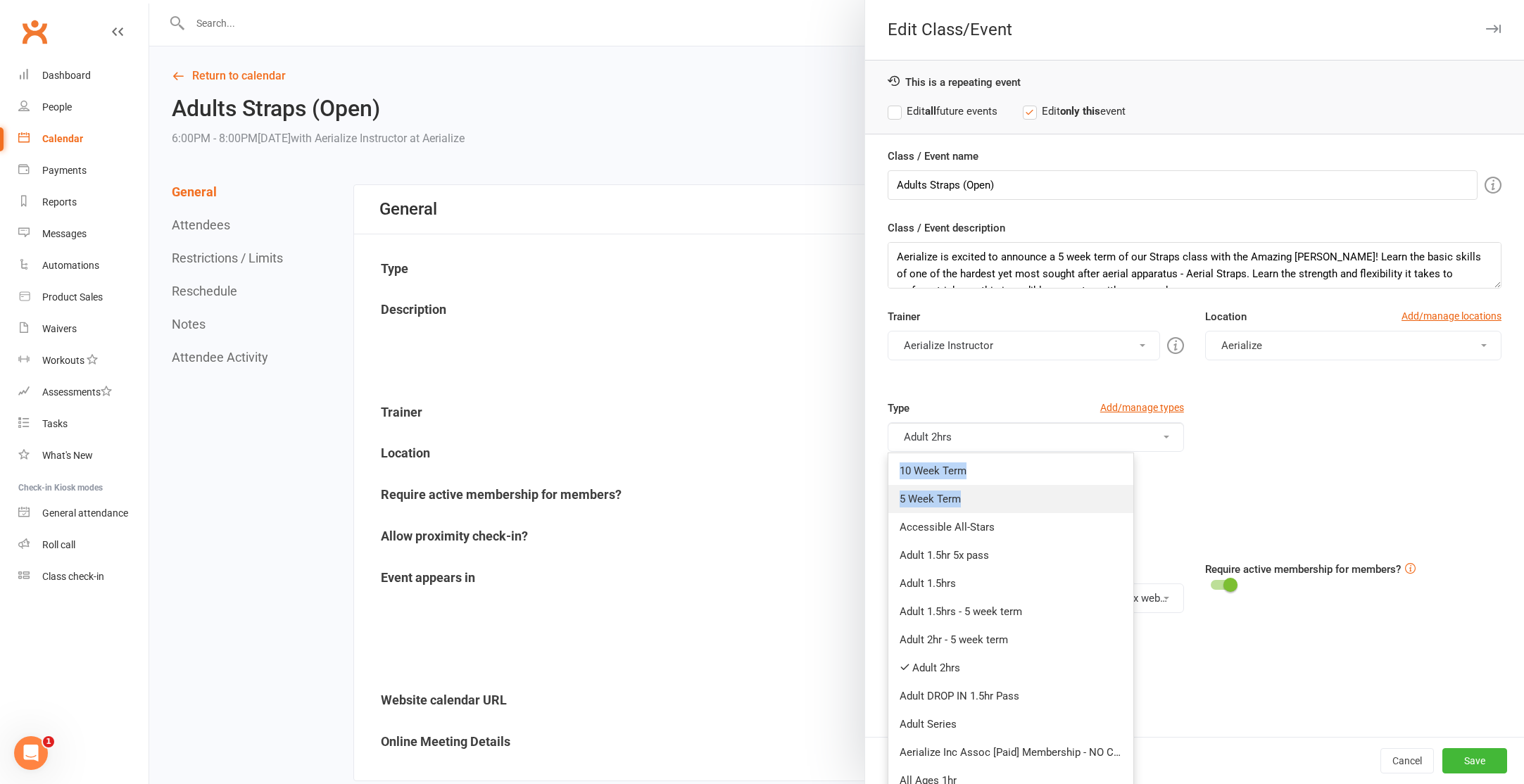
drag, startPoint x: 1035, startPoint y: 459, endPoint x: 1023, endPoint y: 499, distance: 41.8
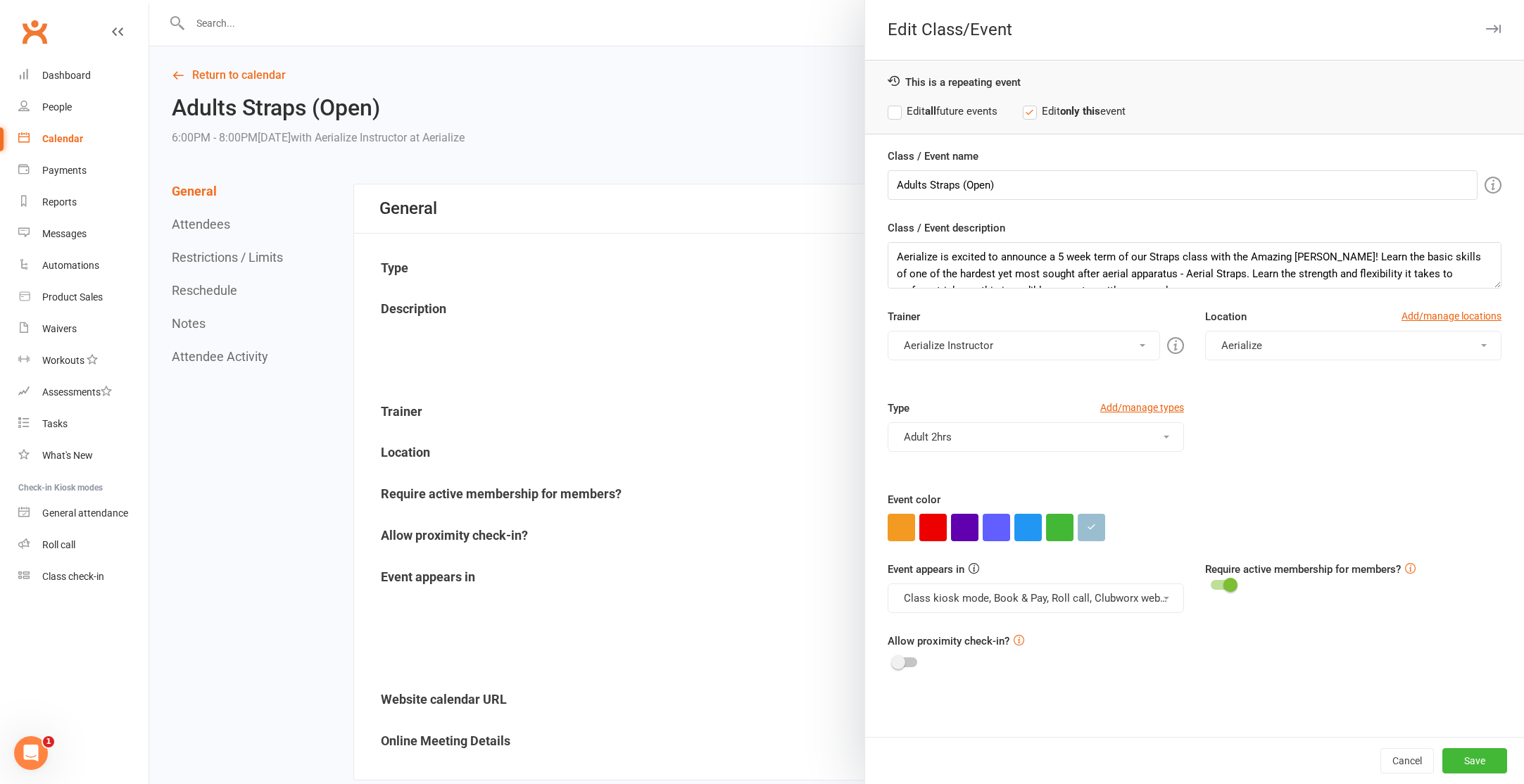
drag, startPoint x: 1101, startPoint y: 437, endPoint x: 1089, endPoint y: 444, distance: 13.9
click at [1101, 437] on button "Adult 2hrs" at bounding box center [1035, 436] width 296 height 29
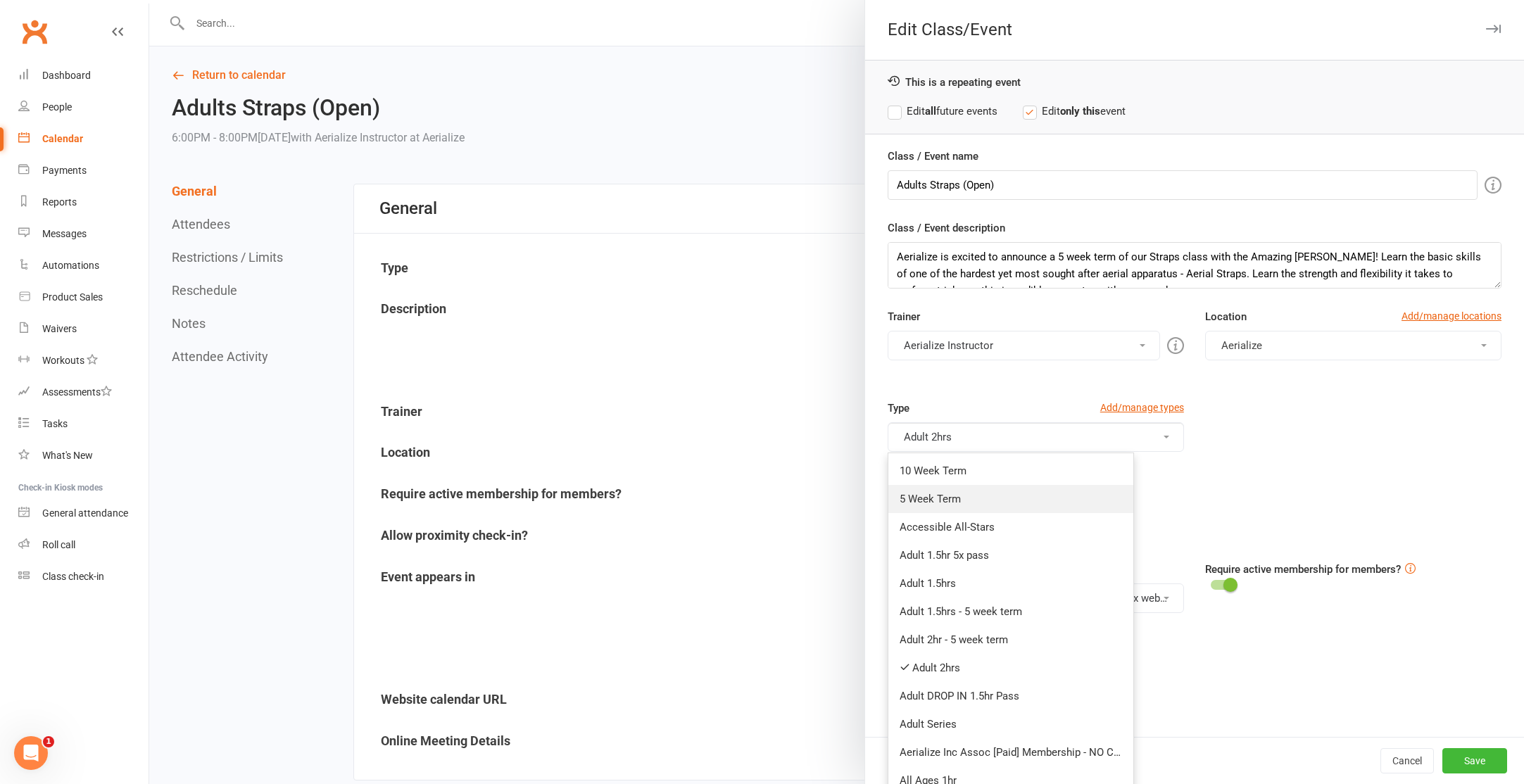
click at [1011, 499] on link "5 Week Term" at bounding box center [1010, 499] width 245 height 28
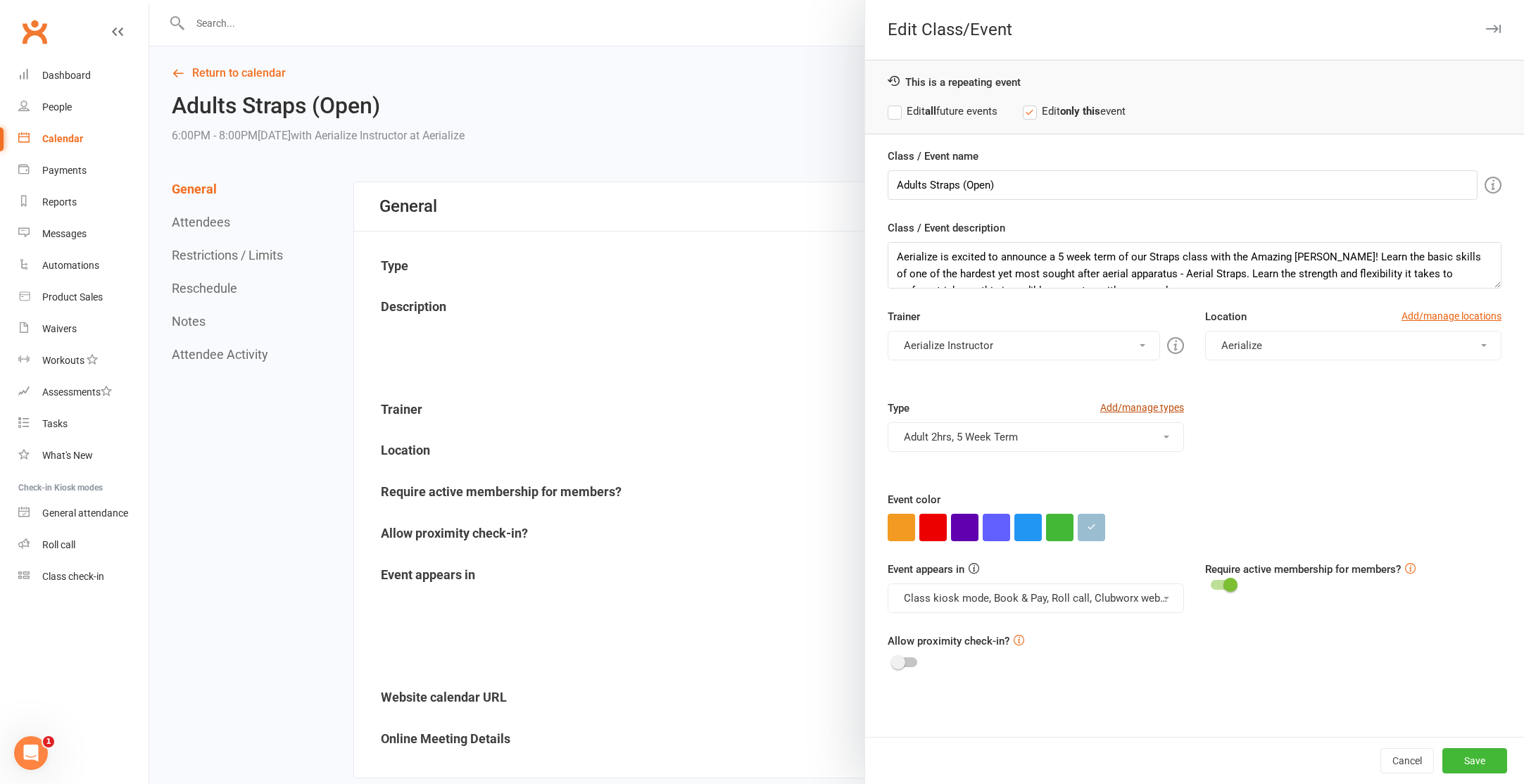
click at [1155, 414] on link "Add/manage types" at bounding box center [1142, 408] width 84 height 15
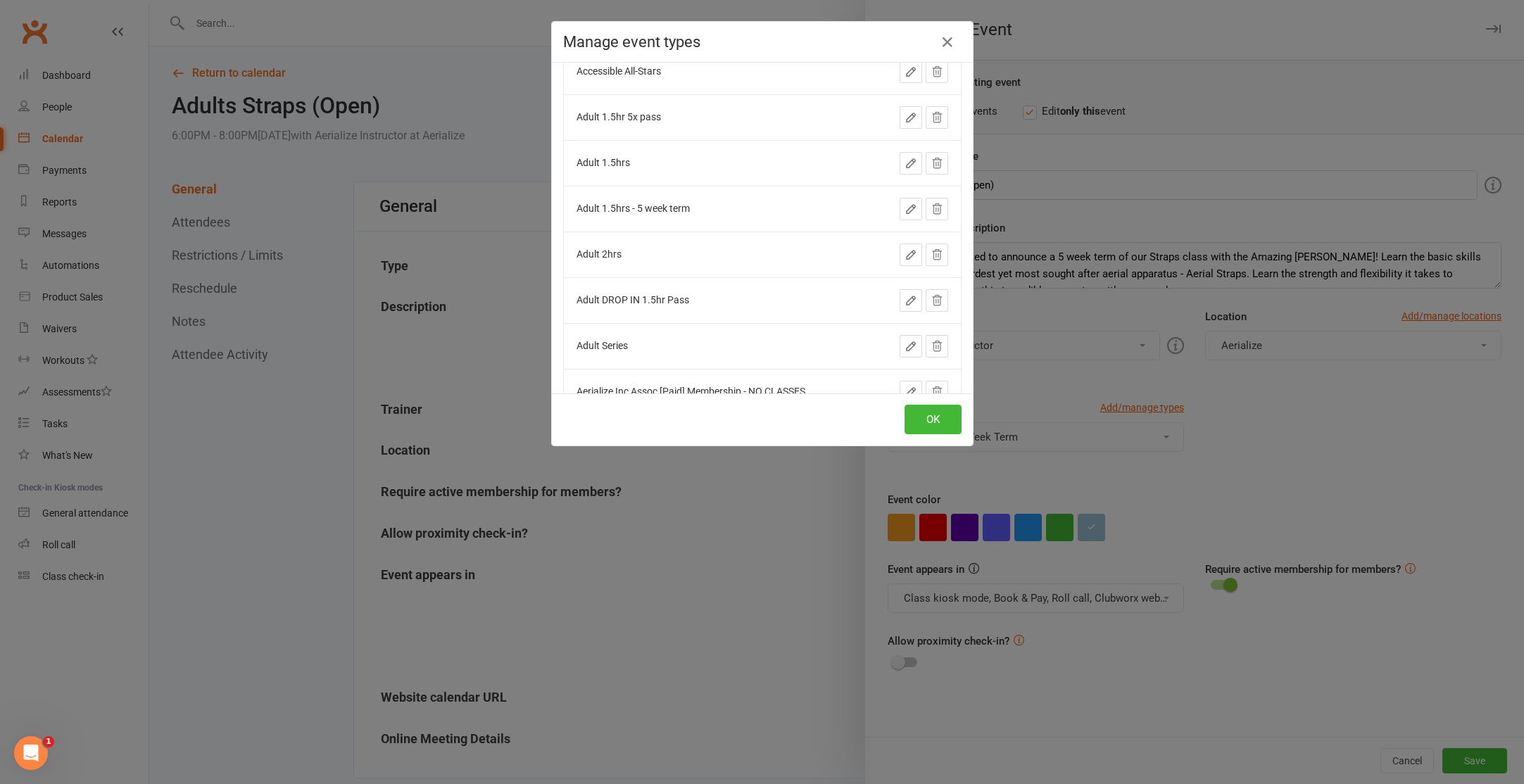
scroll to position [171, 0]
click at [931, 202] on icon at bounding box center [937, 204] width 12 height 12
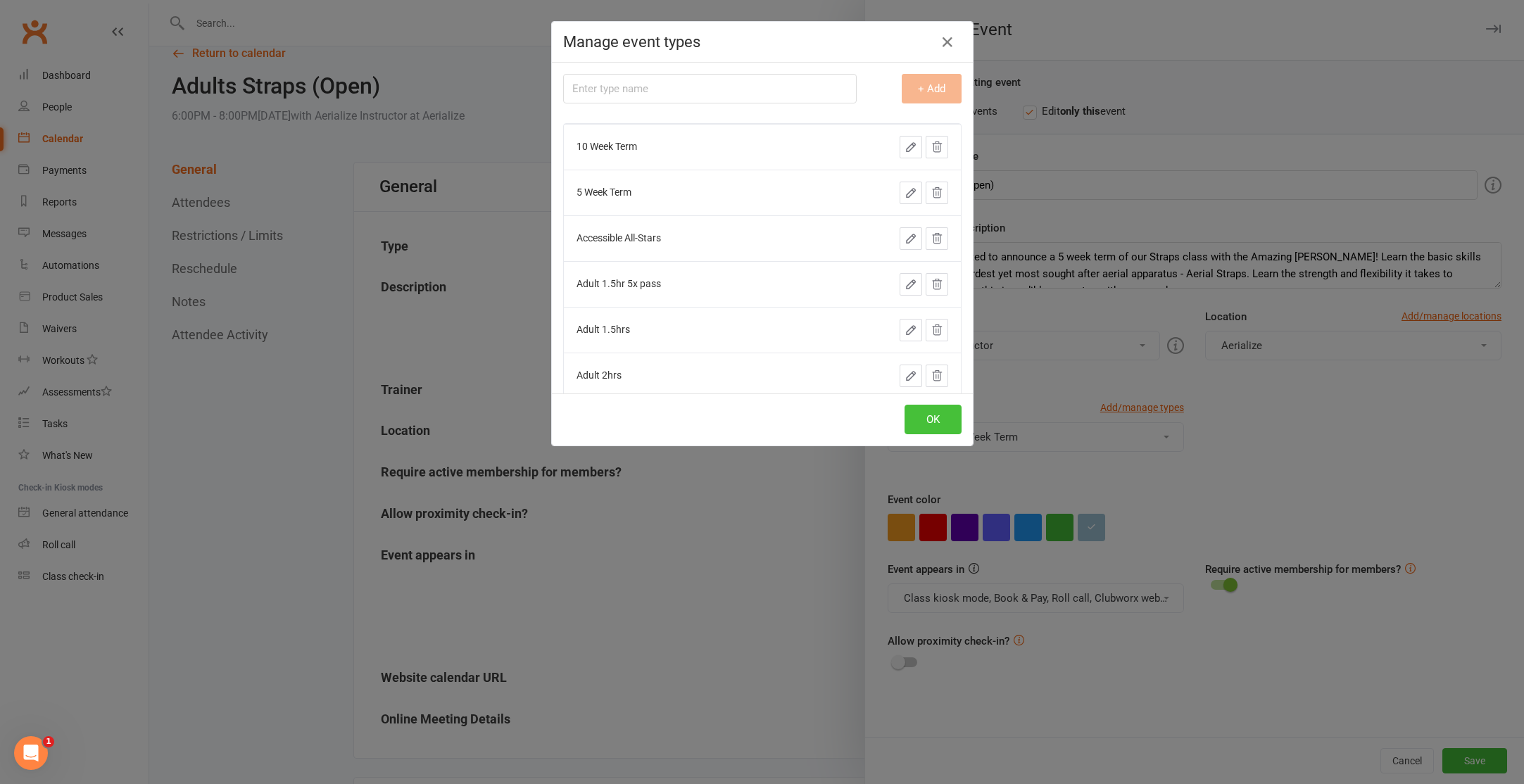
scroll to position [24, 0]
click at [934, 423] on button "OK" at bounding box center [933, 419] width 57 height 29
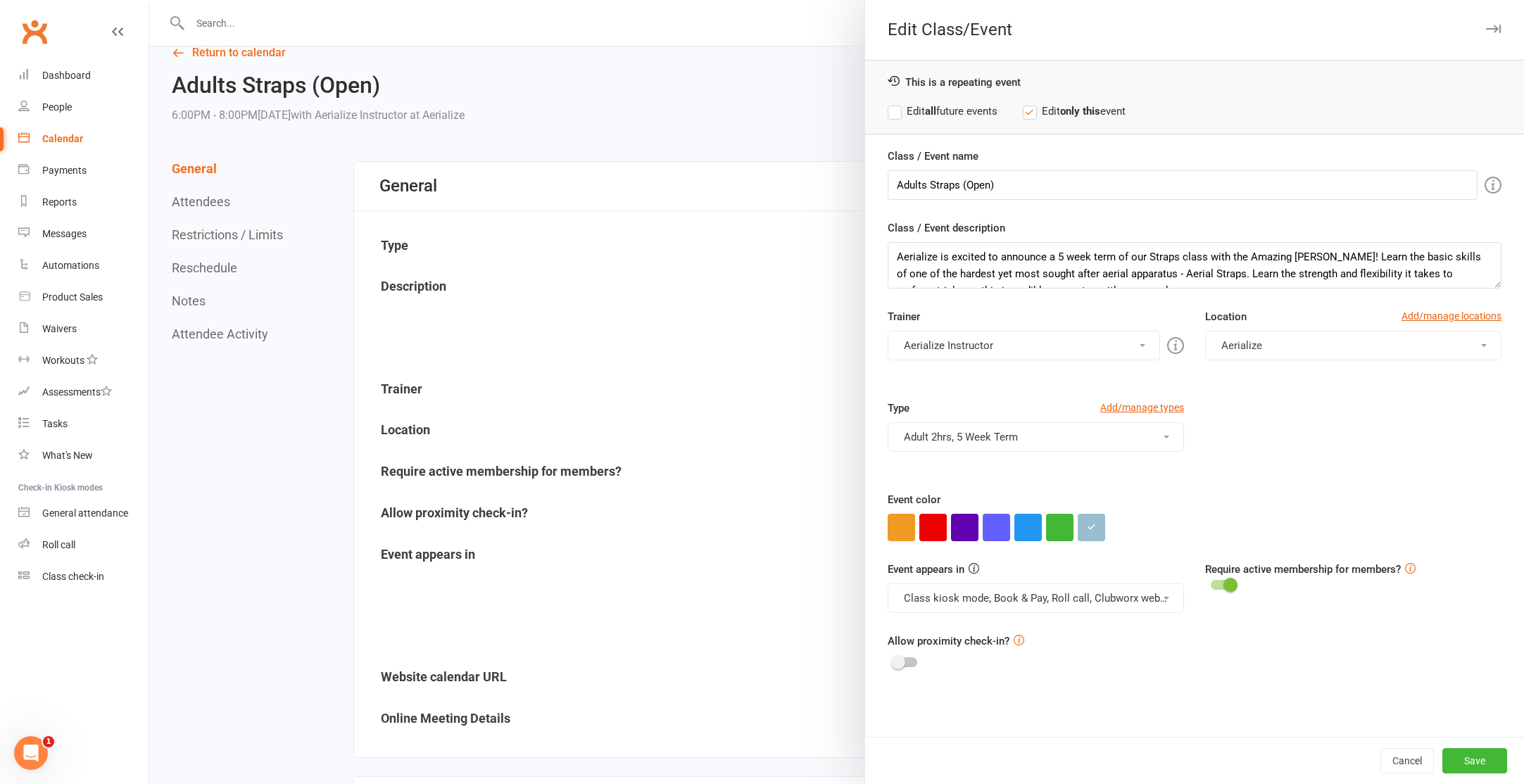
click at [972, 429] on button "Adult 2hrs, 5 Week Term" at bounding box center [1035, 436] width 296 height 29
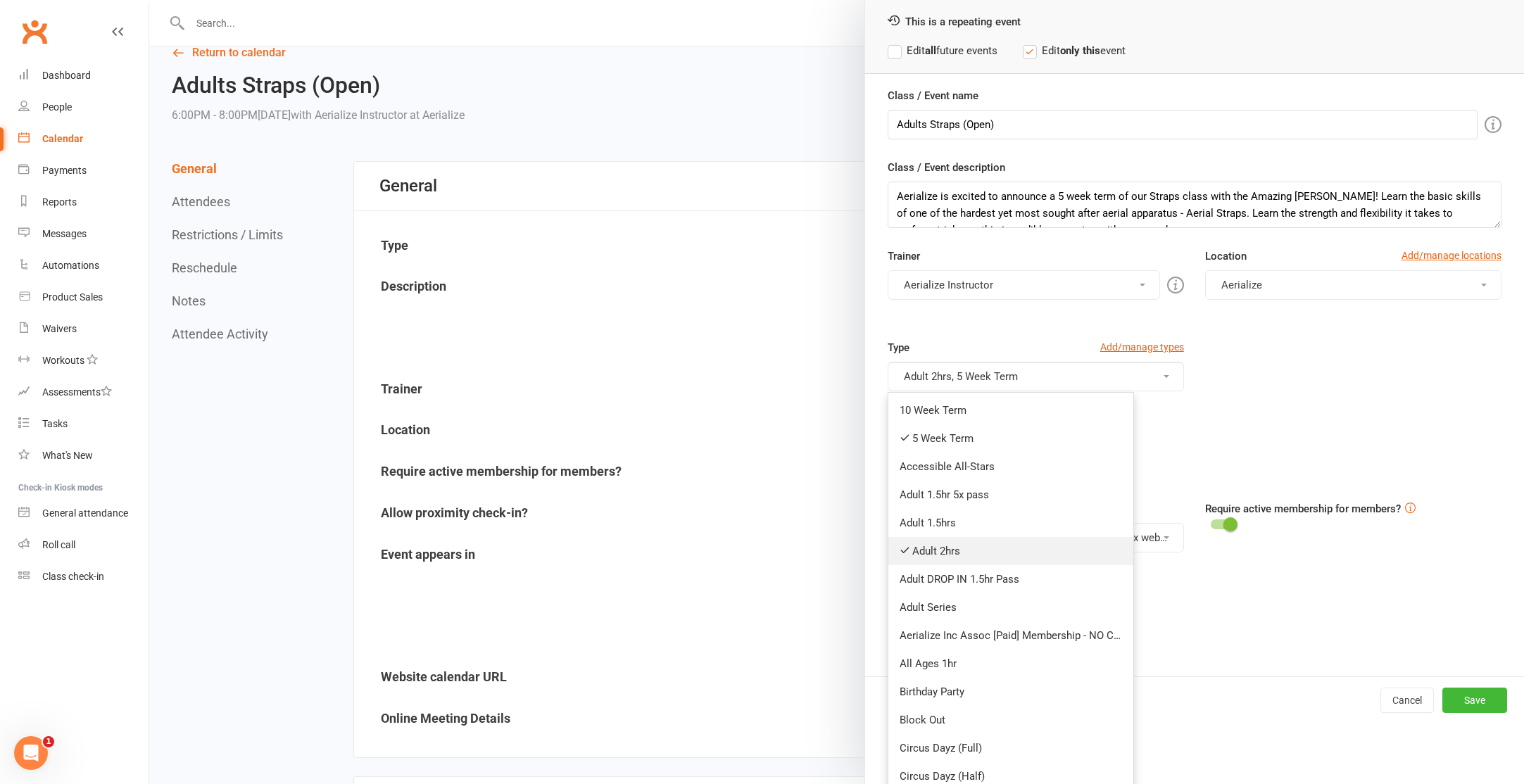
scroll to position [78, 0]
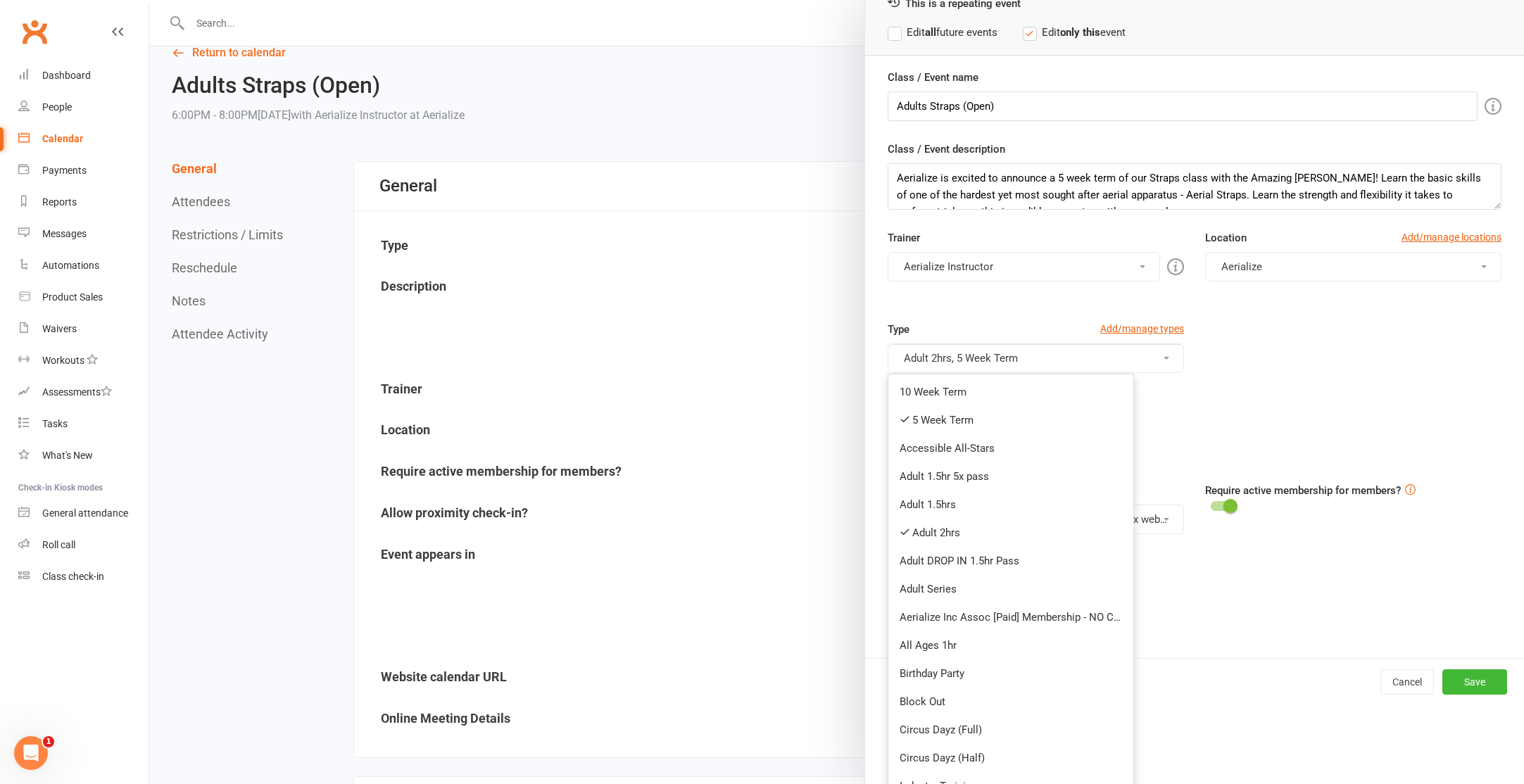
click at [1235, 449] on div at bounding box center [1194, 448] width 614 height 27
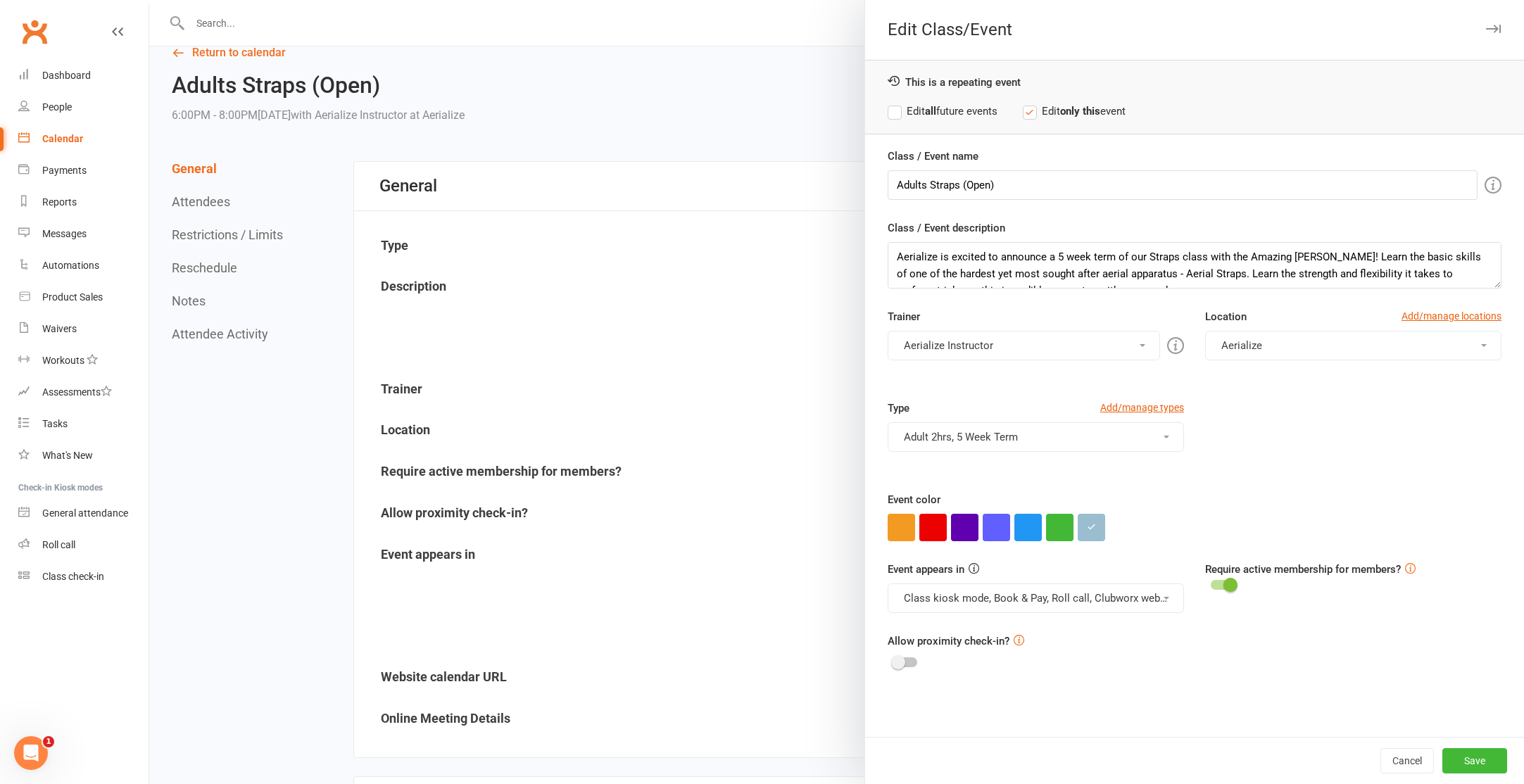
scroll to position [0, 0]
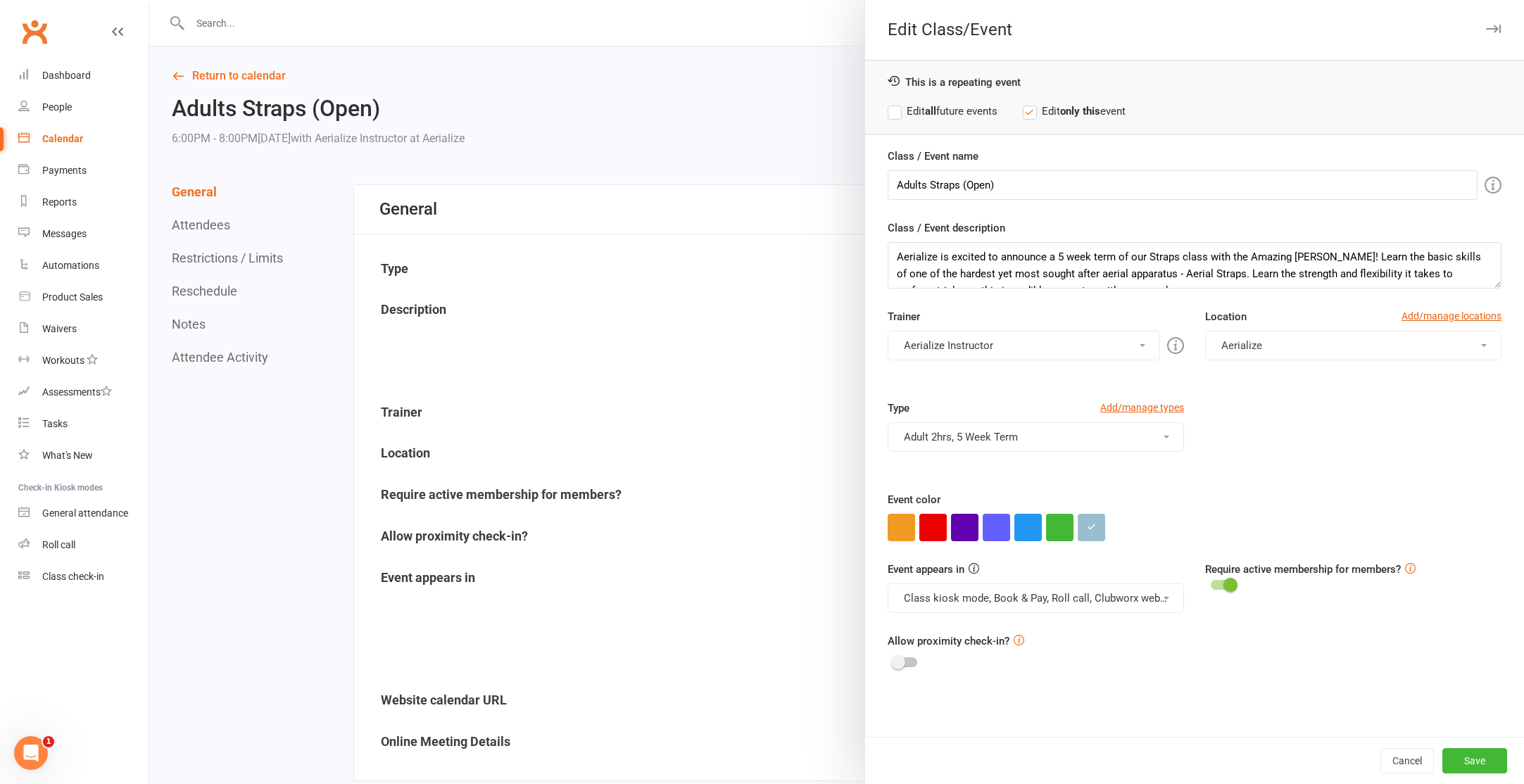
click at [1164, 440] on button "Adult 2hrs, 5 Week Term" at bounding box center [1035, 436] width 296 height 29
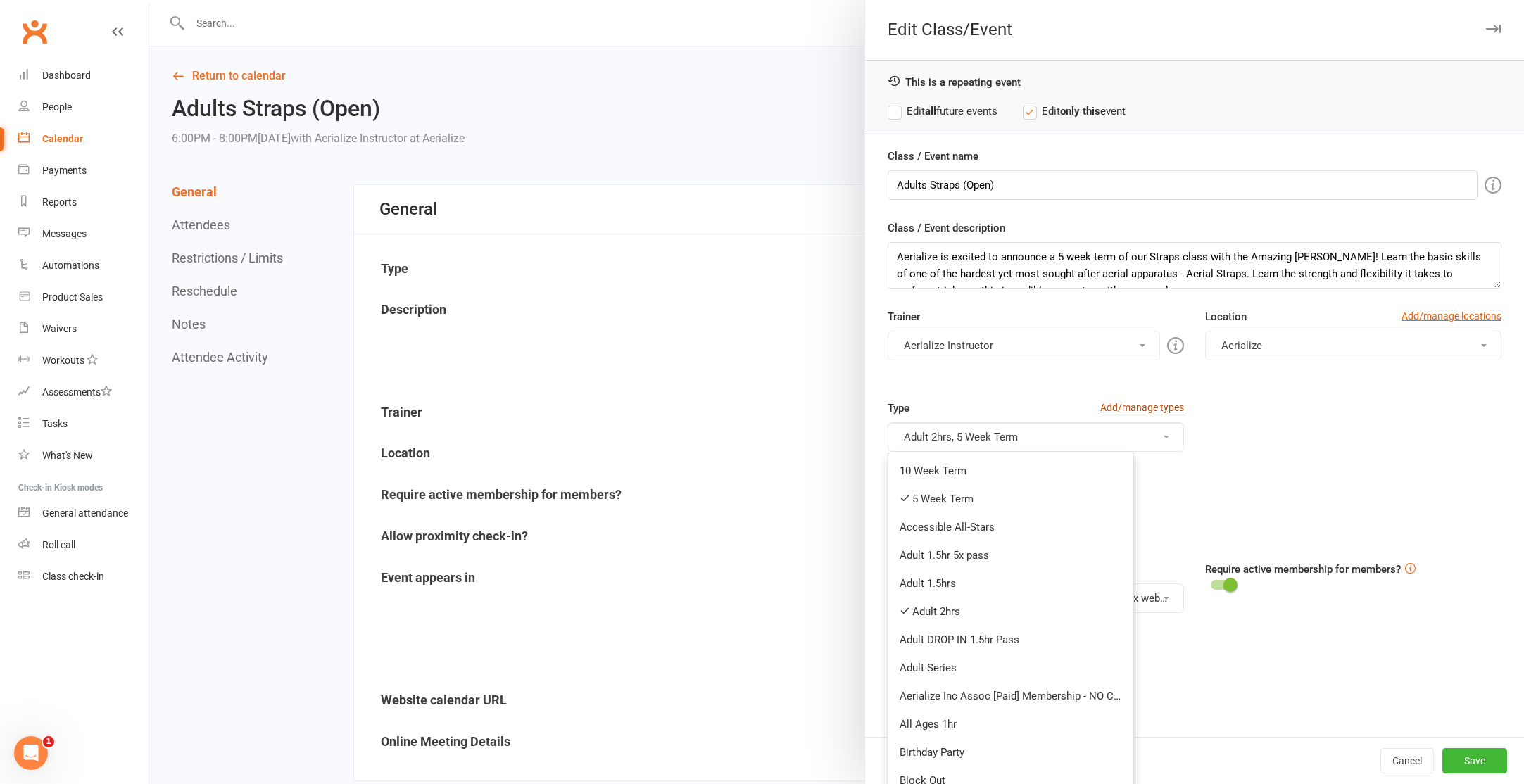
click at [1105, 409] on link "Add/manage types" at bounding box center [1142, 408] width 84 height 15
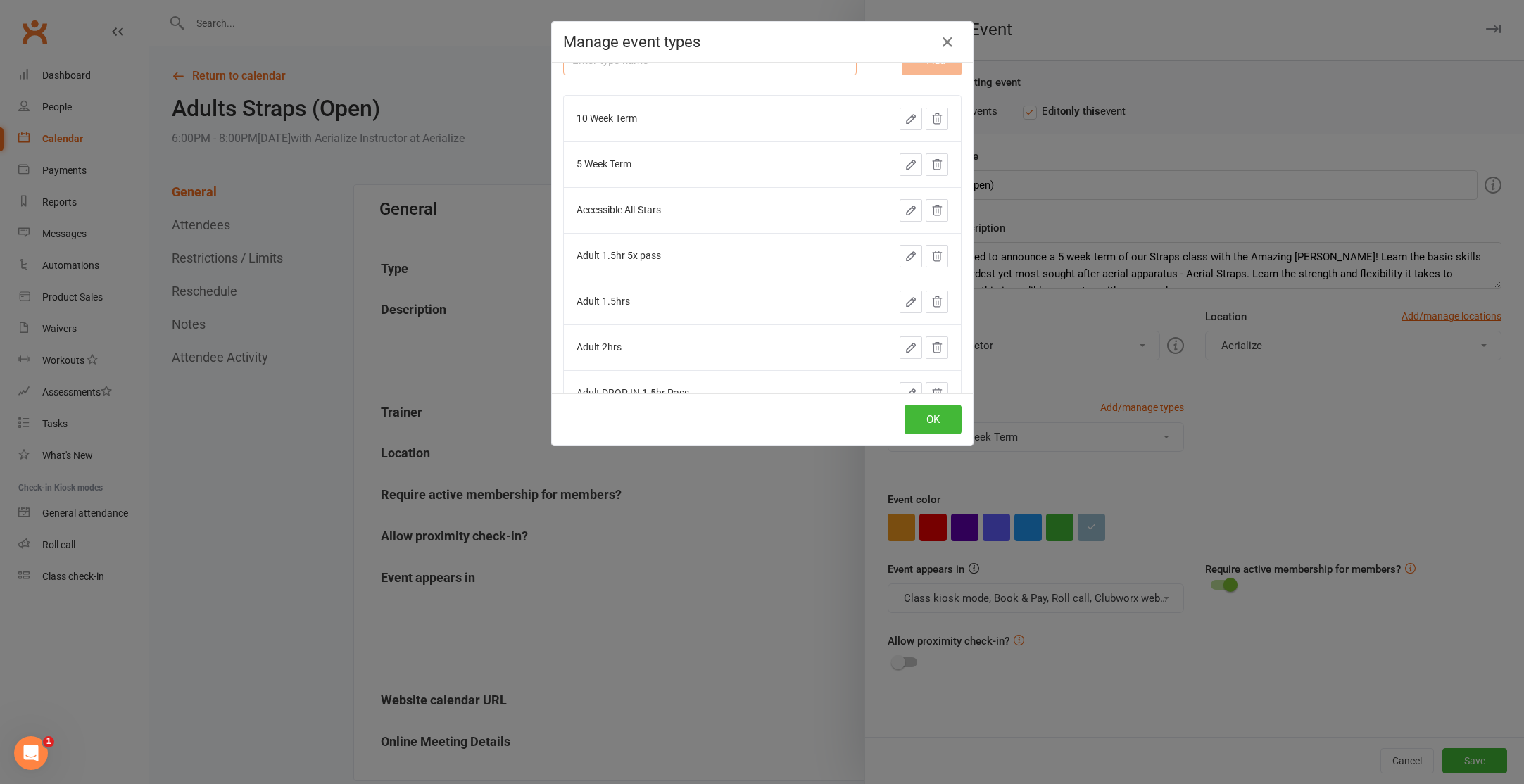
scroll to position [31, 0]
click at [939, 255] on icon at bounding box center [937, 253] width 12 height 12
click at [941, 253] on icon at bounding box center [937, 251] width 12 height 12
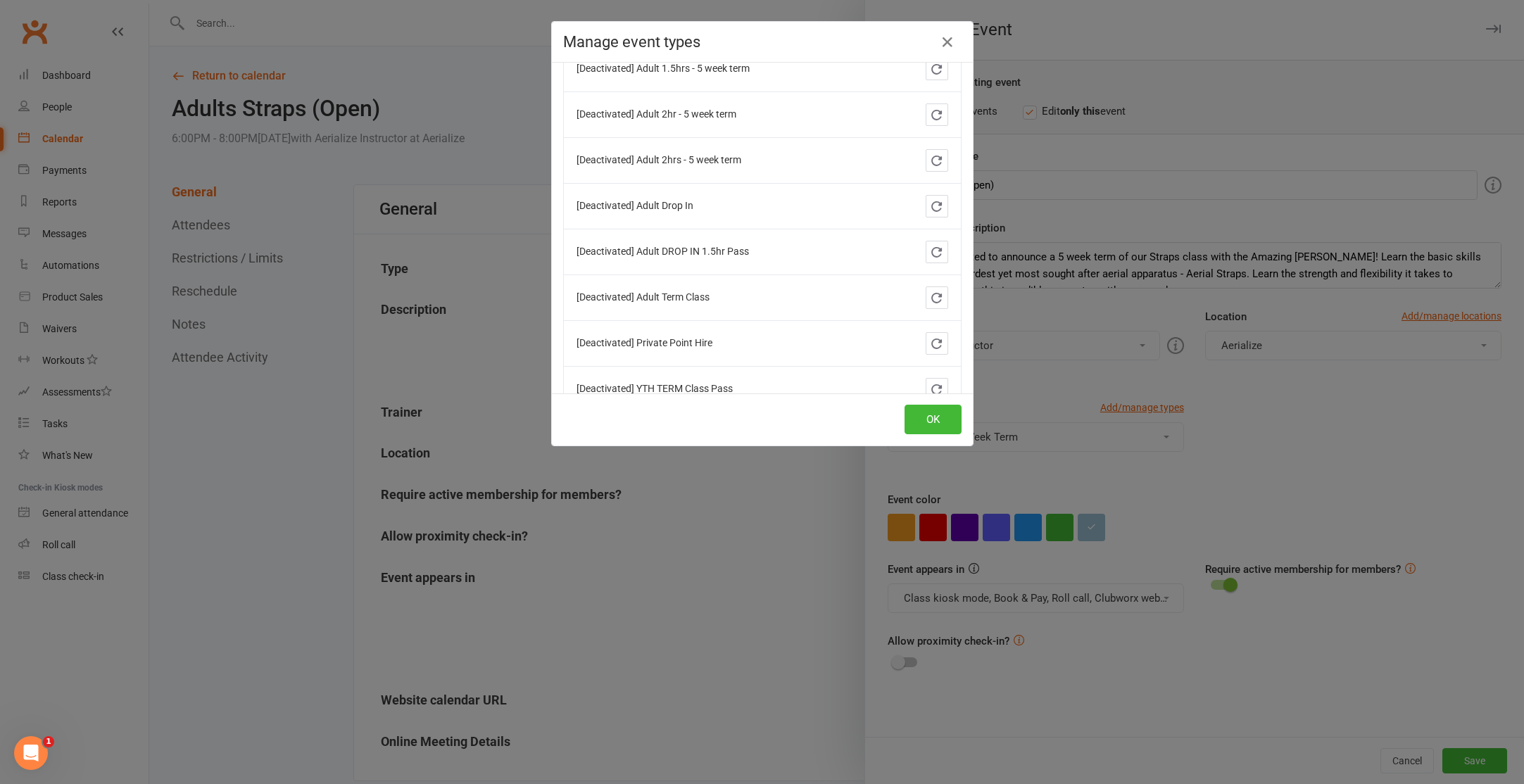
scroll to position [1123, 0]
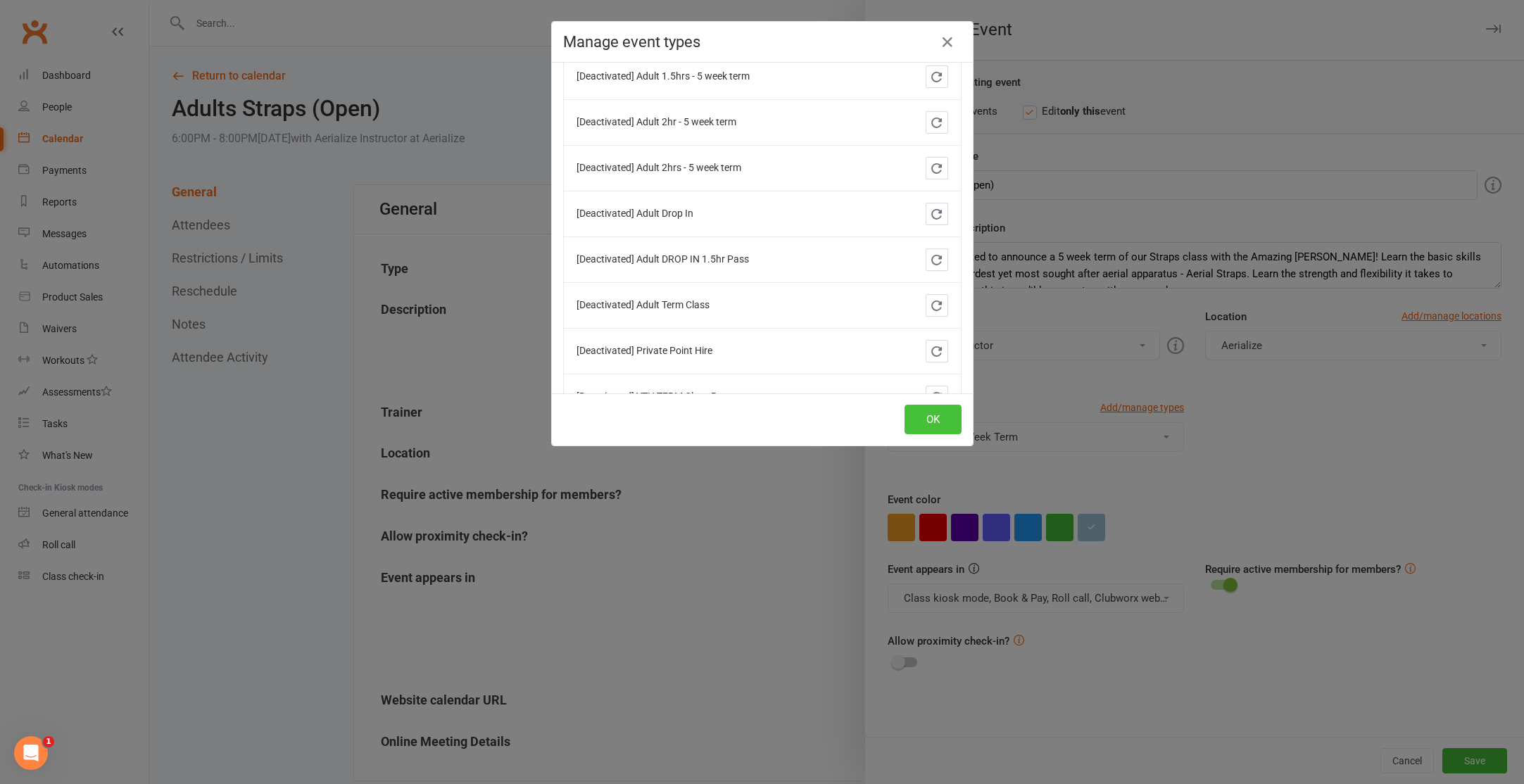
click at [939, 426] on button "OK" at bounding box center [933, 419] width 57 height 29
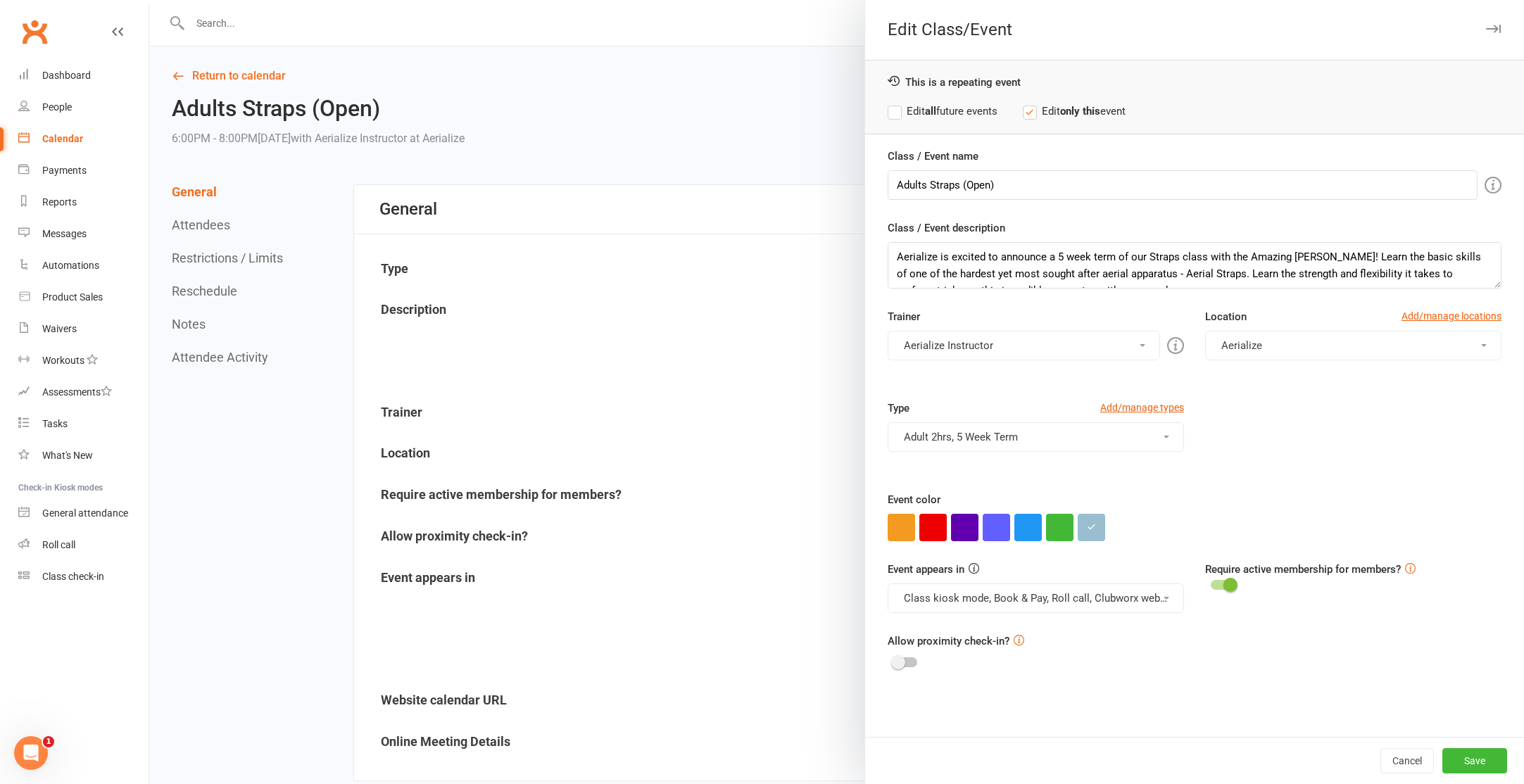
click at [894, 109] on label "Edit all future events" at bounding box center [942, 112] width 110 height 17
click at [1462, 765] on button "Save" at bounding box center [1475, 760] width 64 height 26
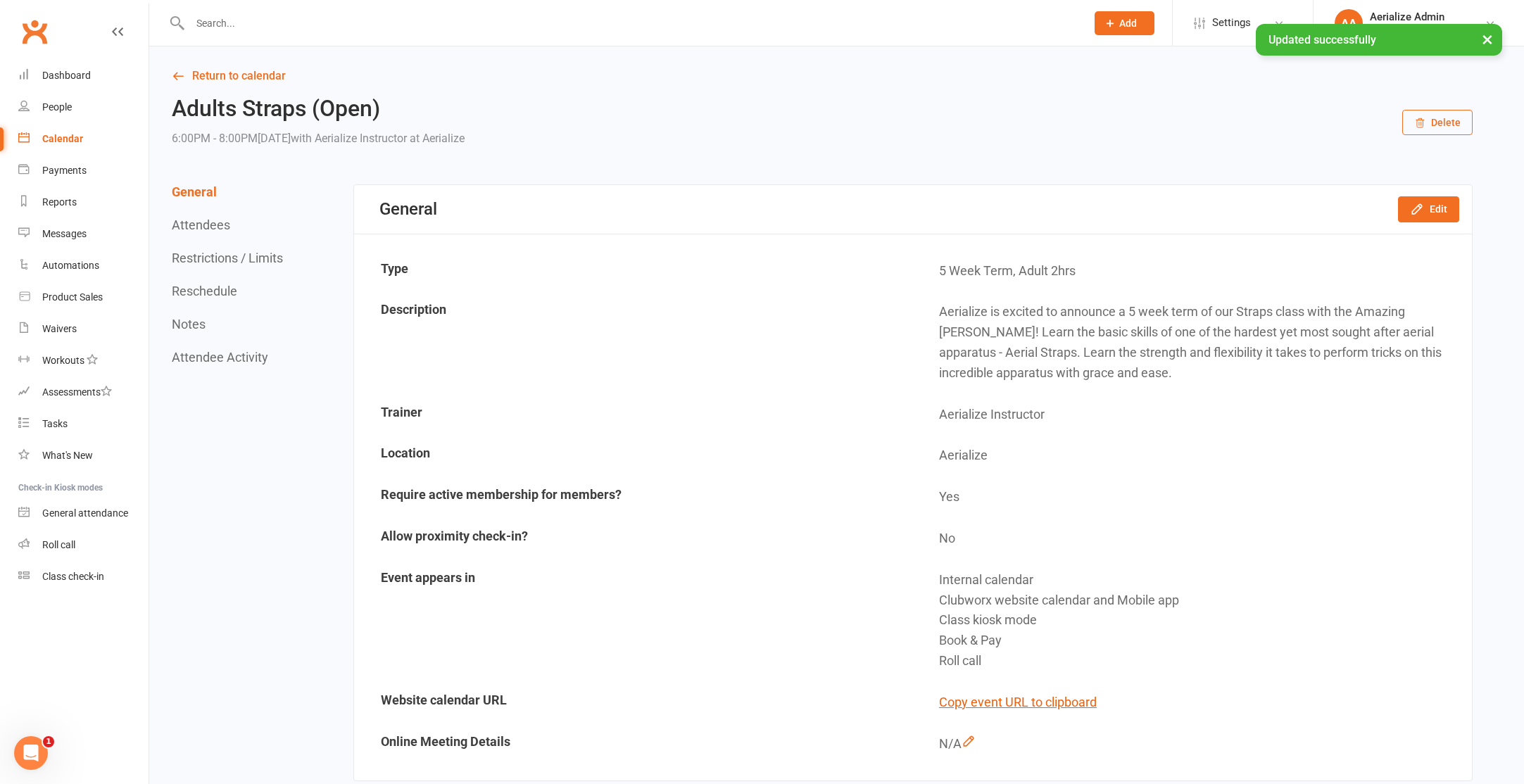
click at [1206, 24] on div "× Updated successfully" at bounding box center [753, 24] width 1506 height 0
click at [1209, 24] on div "× Updated successfully" at bounding box center [753, 24] width 1506 height 0
click at [1244, 18] on span "Settings" at bounding box center [1231, 22] width 39 height 31
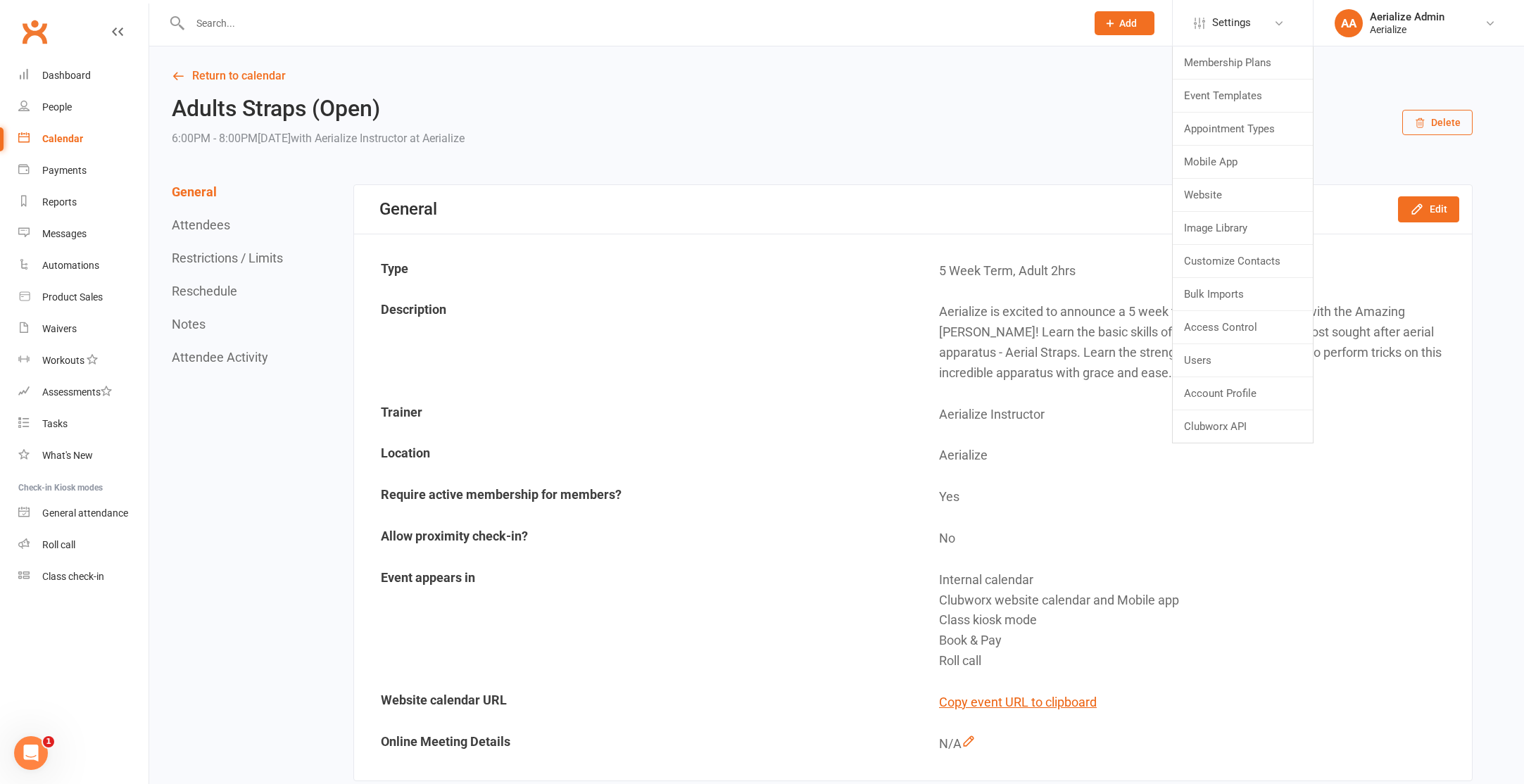
click at [15, 758] on div "Open Intercom Messenger" at bounding box center [30, 753] width 46 height 46
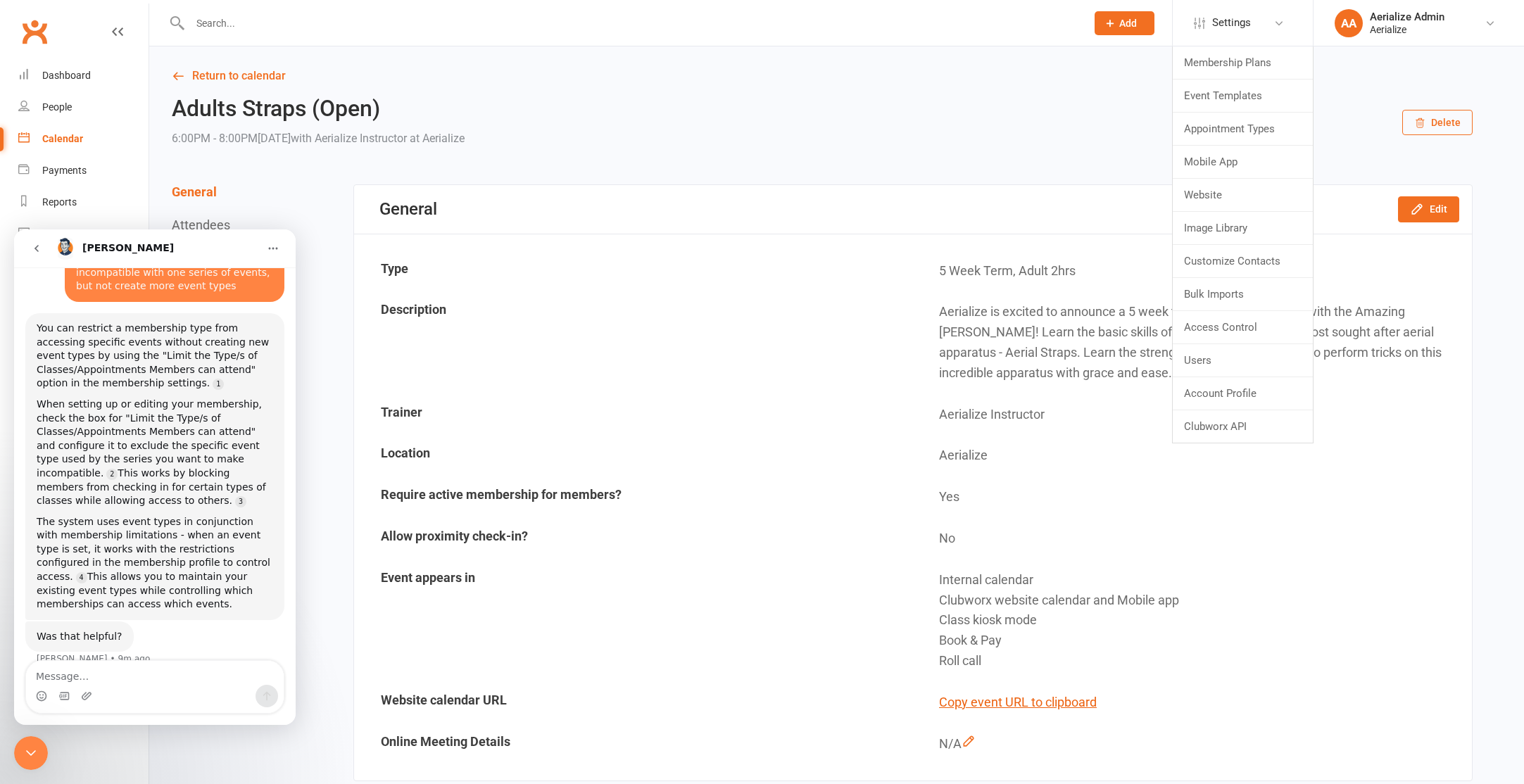
scroll to position [103, 0]
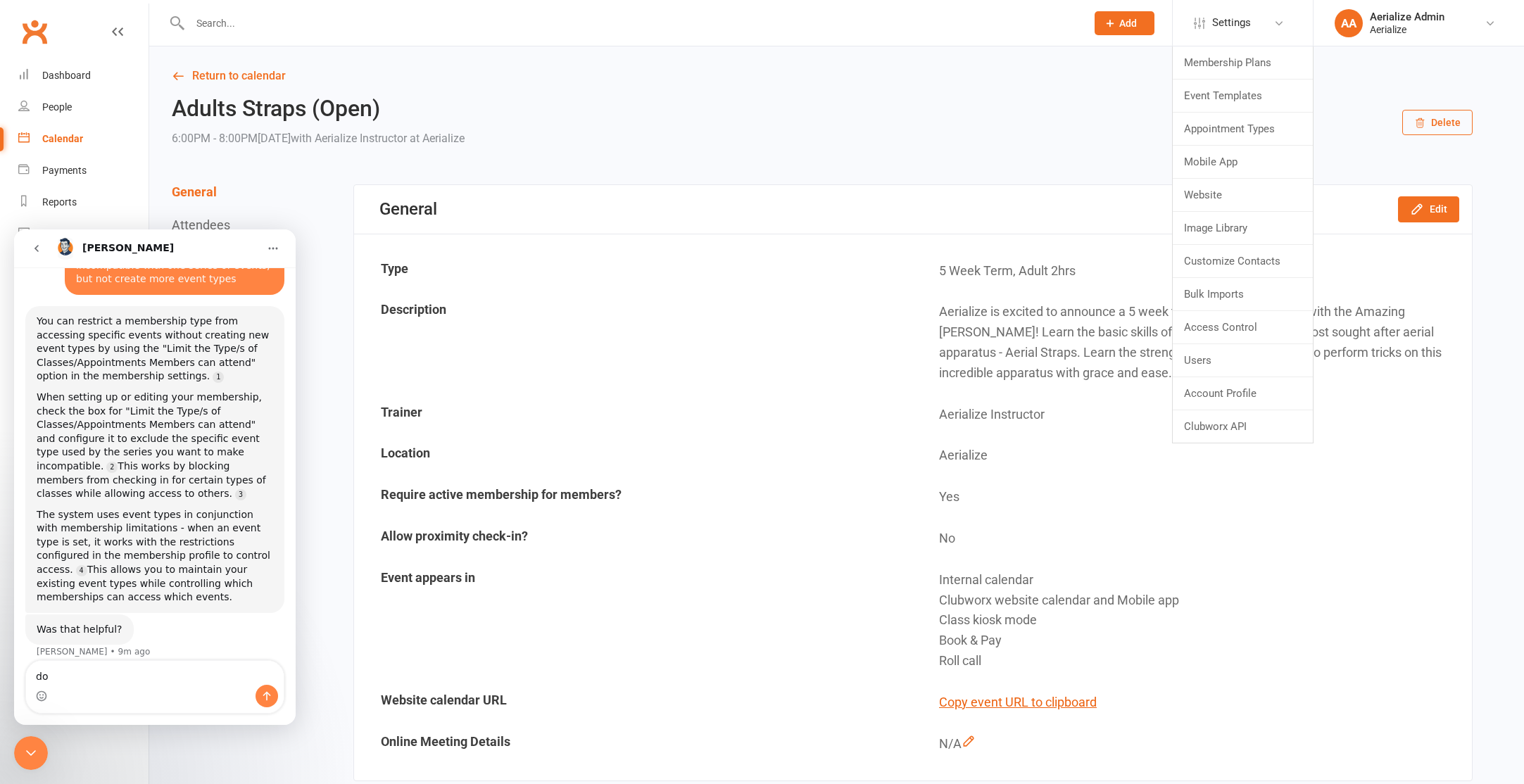
type textarea "d"
type textarea "when I select mutliple event types"
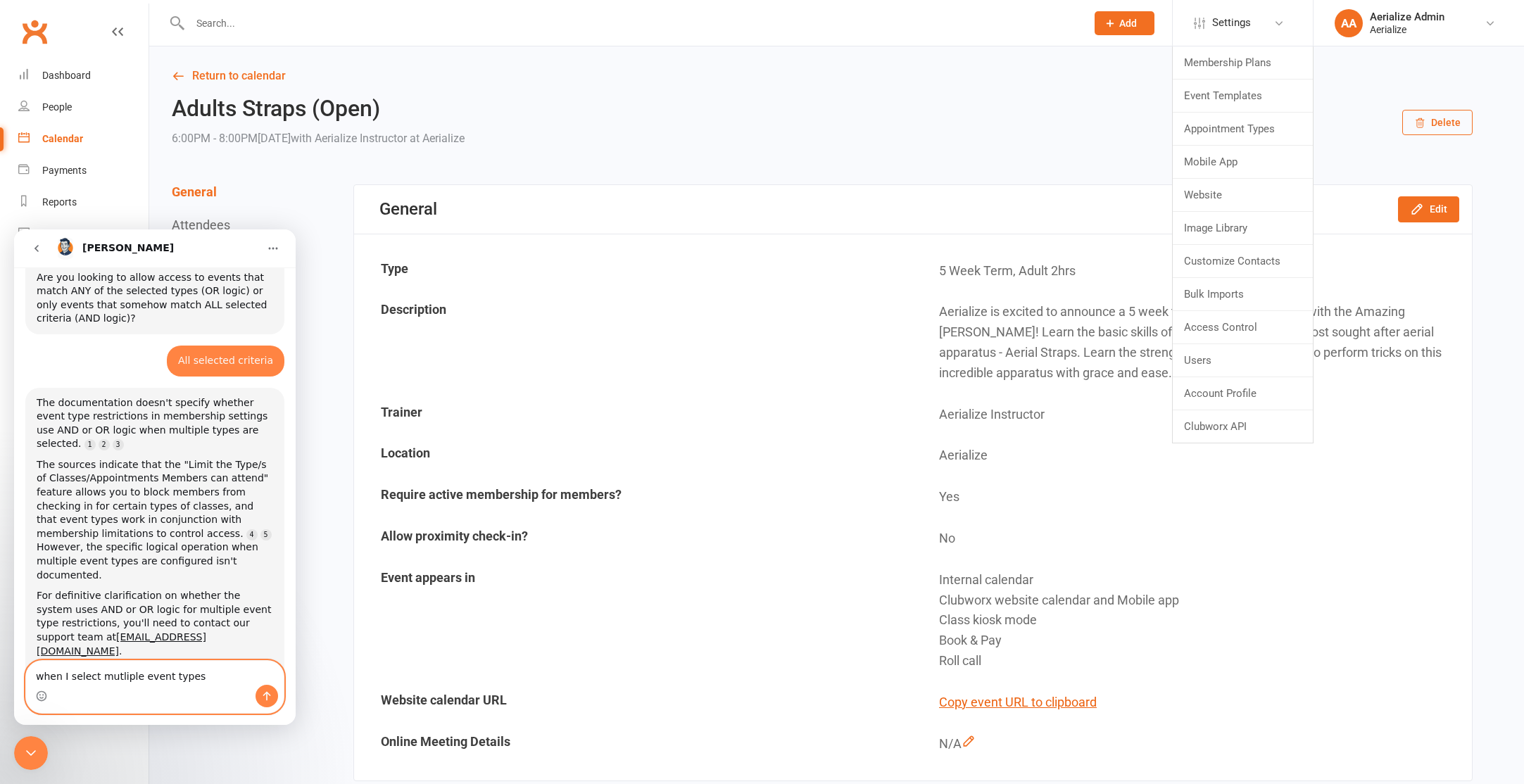
scroll to position [783, 0]
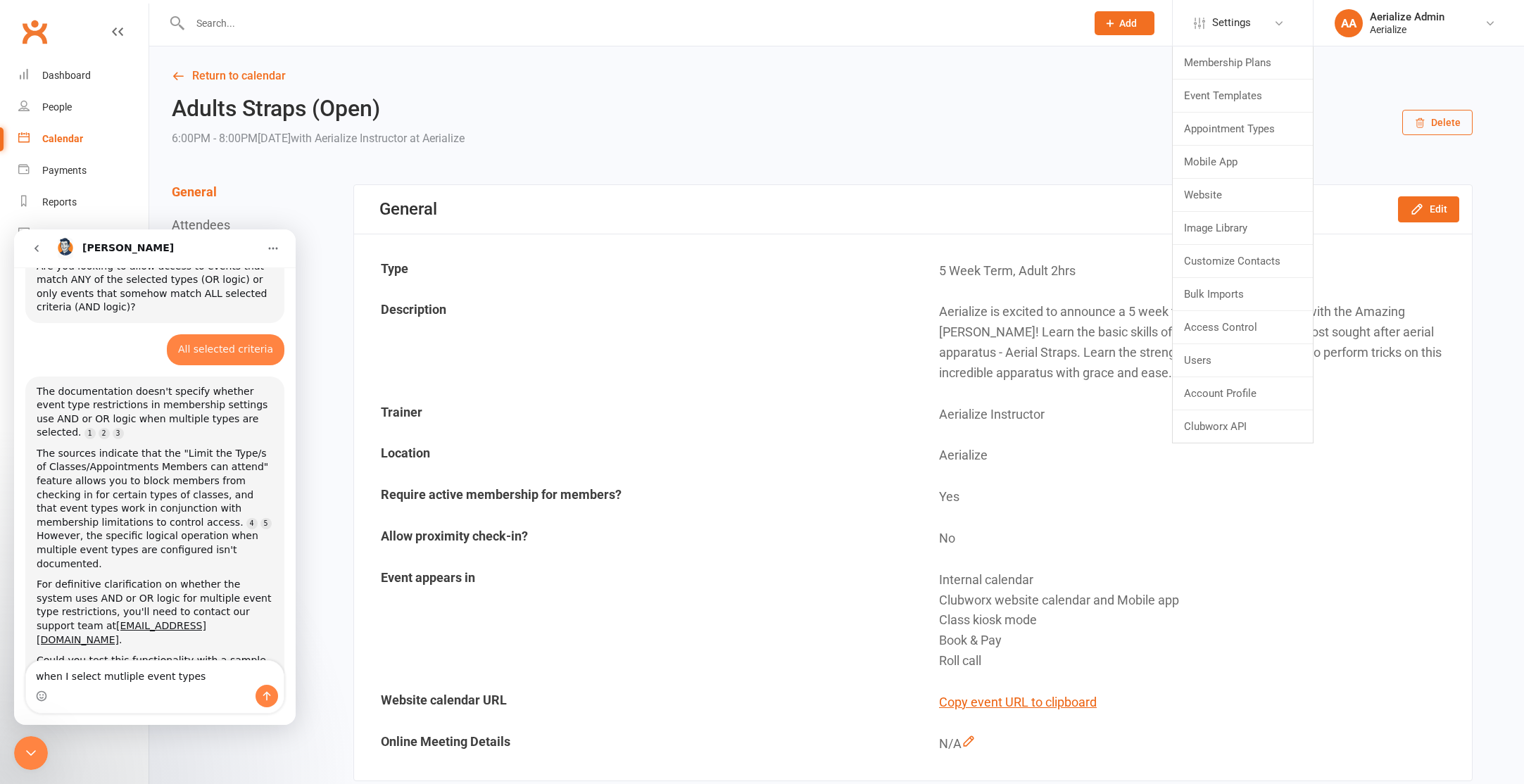
click at [29, 761] on div "Close Intercom Messenger" at bounding box center [31, 753] width 34 height 34
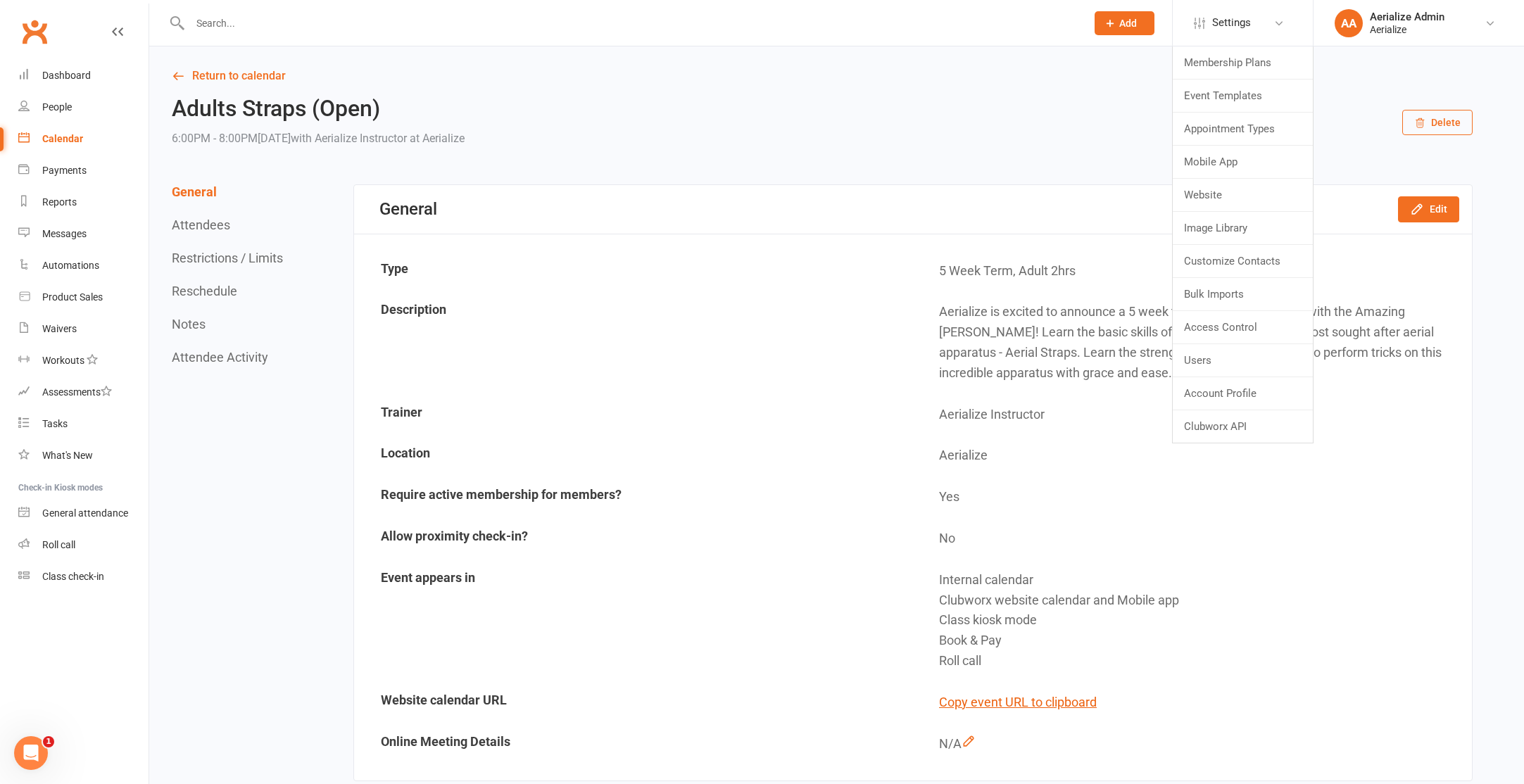
click at [973, 141] on div "Adults Straps (Open) 6:00PM - 8:00PM, Tuesday August 26, 2025 with Aerialize In…" at bounding box center [822, 122] width 1301 height 52
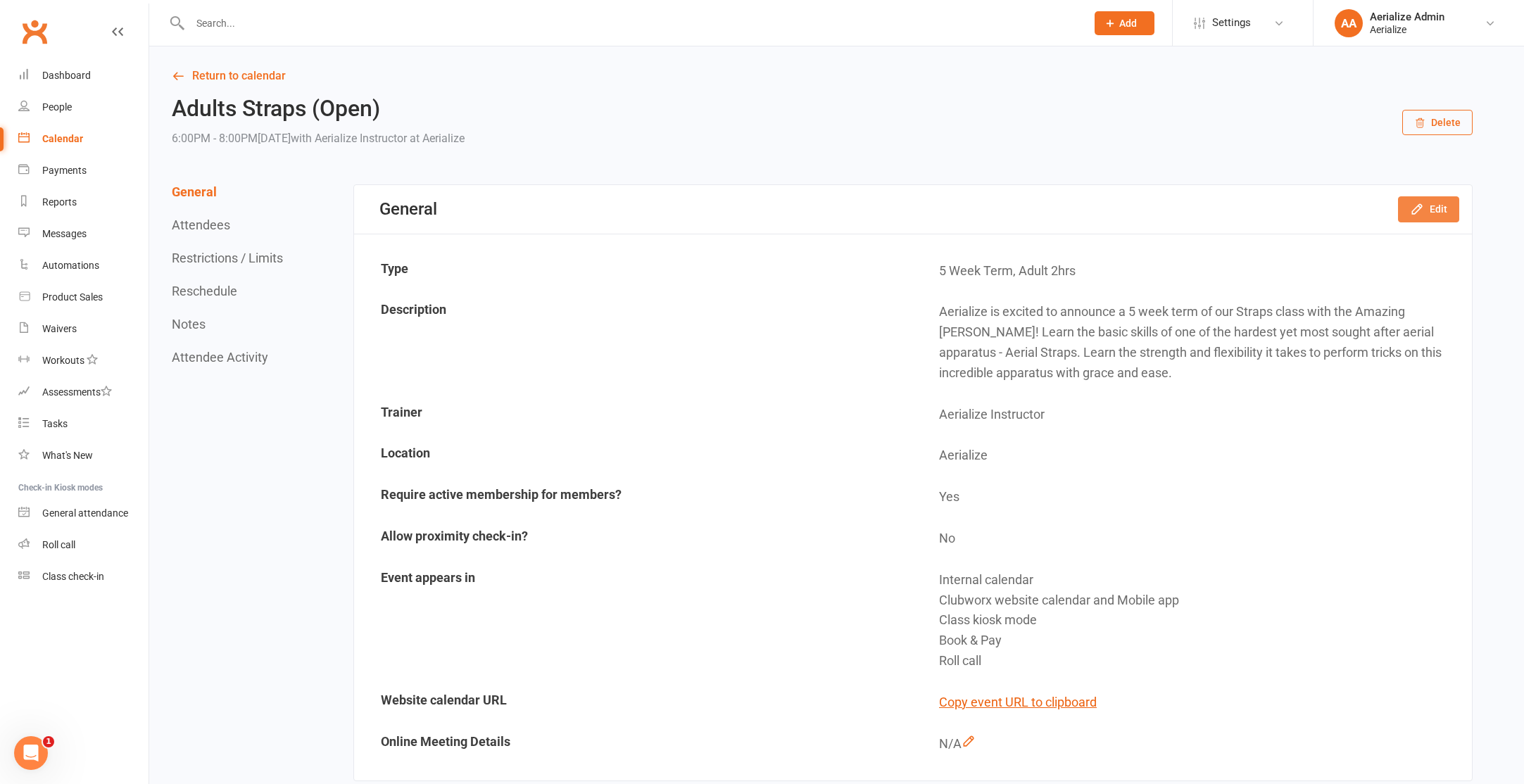
click at [1441, 213] on button "Edit" at bounding box center [1428, 209] width 61 height 26
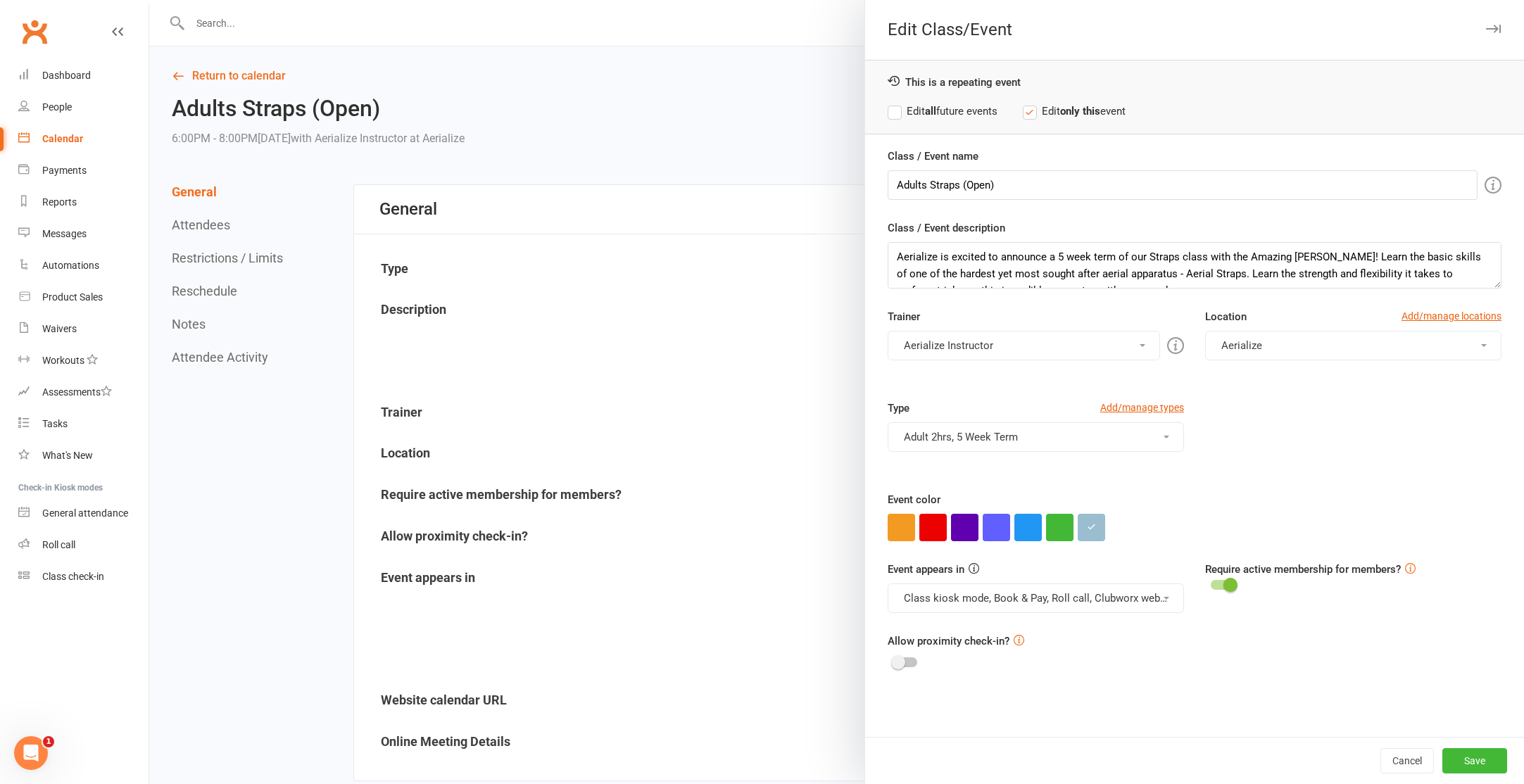
drag, startPoint x: 968, startPoint y: 113, endPoint x: 972, endPoint y: 119, distance: 7.2
click at [968, 113] on label "Edit all future events" at bounding box center [942, 112] width 110 height 17
click at [1051, 430] on button "Adult 2hrs, 5 Week Term" at bounding box center [1035, 436] width 296 height 29
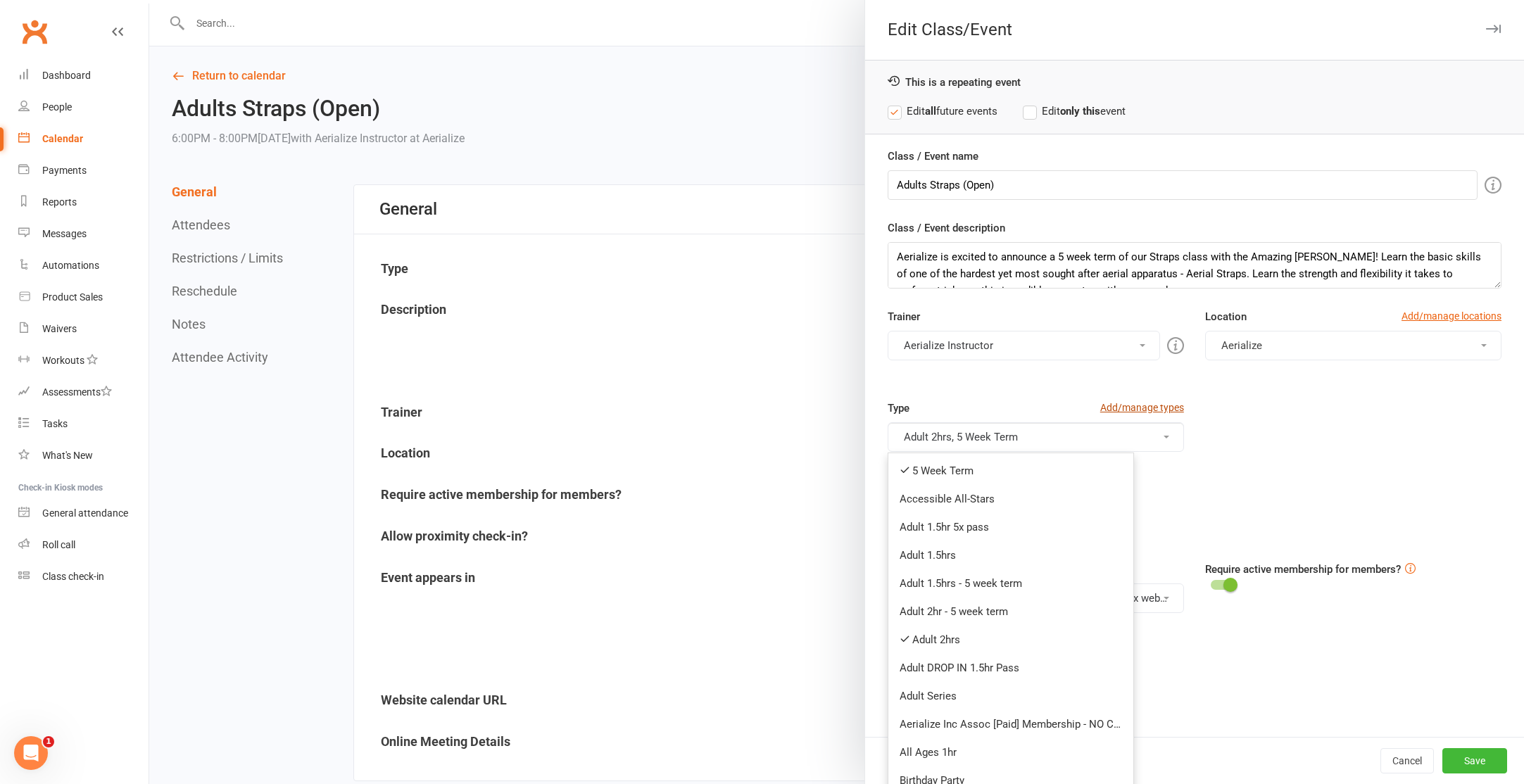
click at [1173, 406] on link "Add/manage types" at bounding box center [1142, 408] width 84 height 15
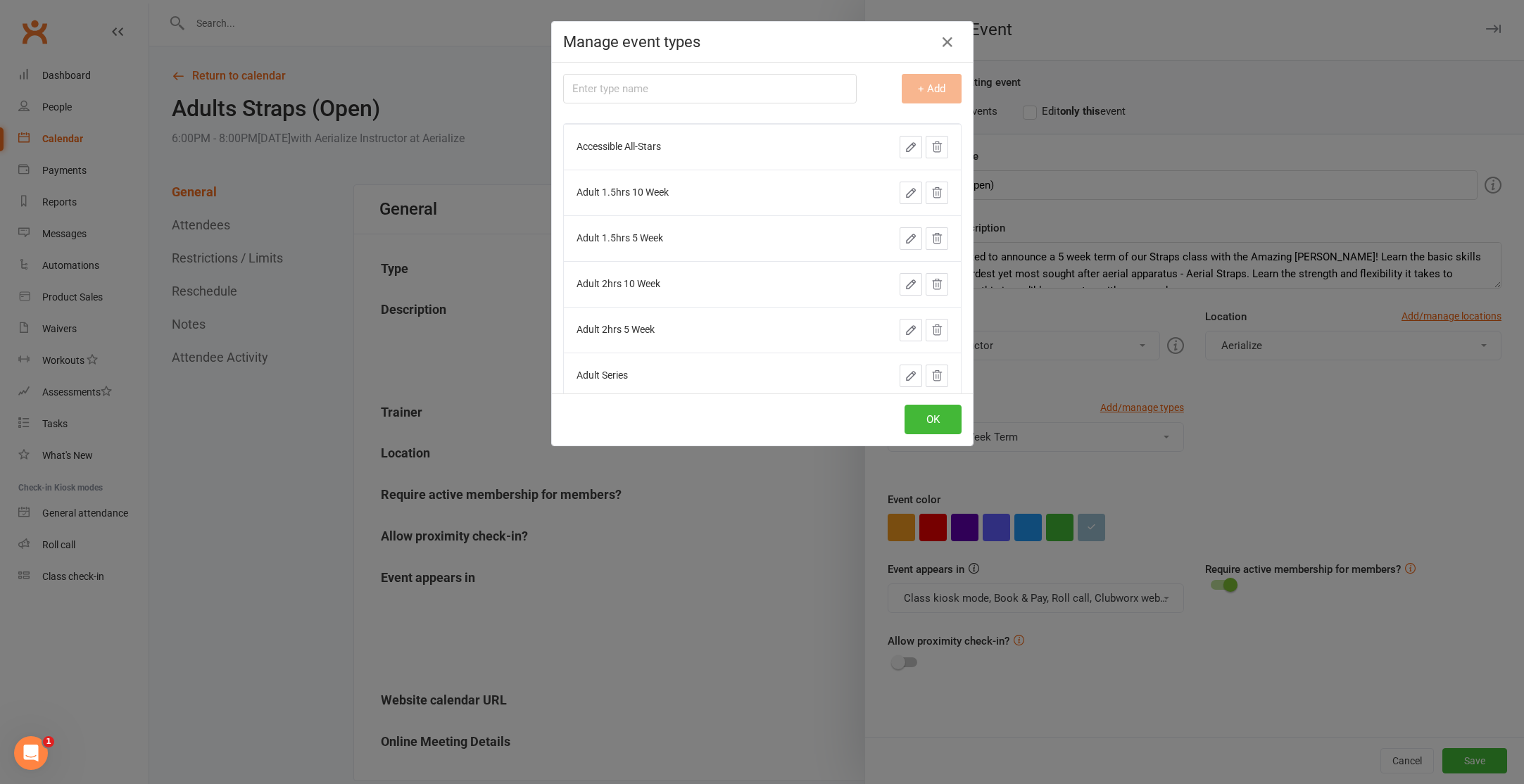
click at [930, 436] on div "OK" at bounding box center [762, 419] width 421 height 52
click at [919, 411] on button "OK" at bounding box center [933, 419] width 57 height 29
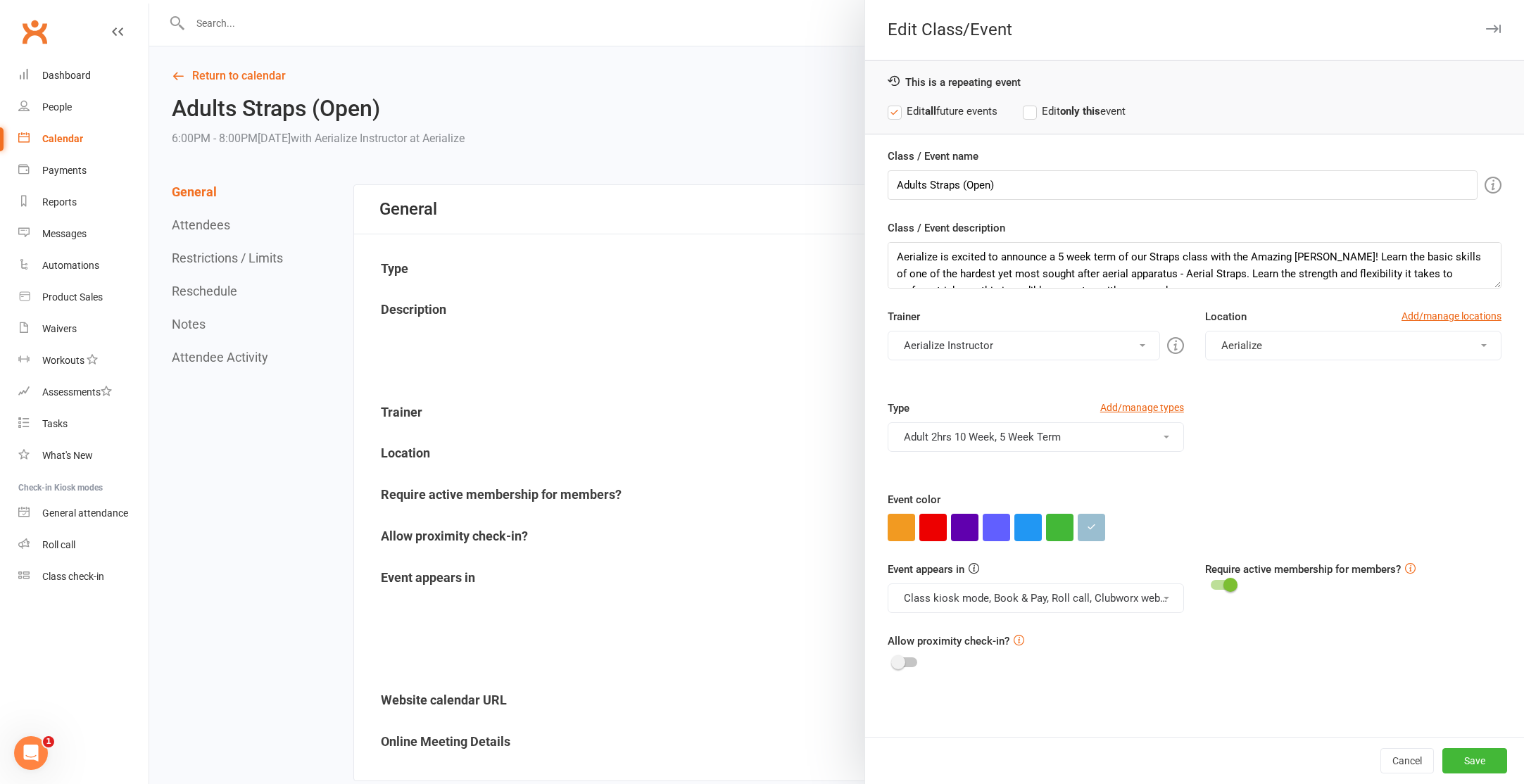
click at [979, 432] on button "Adult 2hrs 10 Week, 5 Week Term" at bounding box center [1035, 436] width 296 height 29
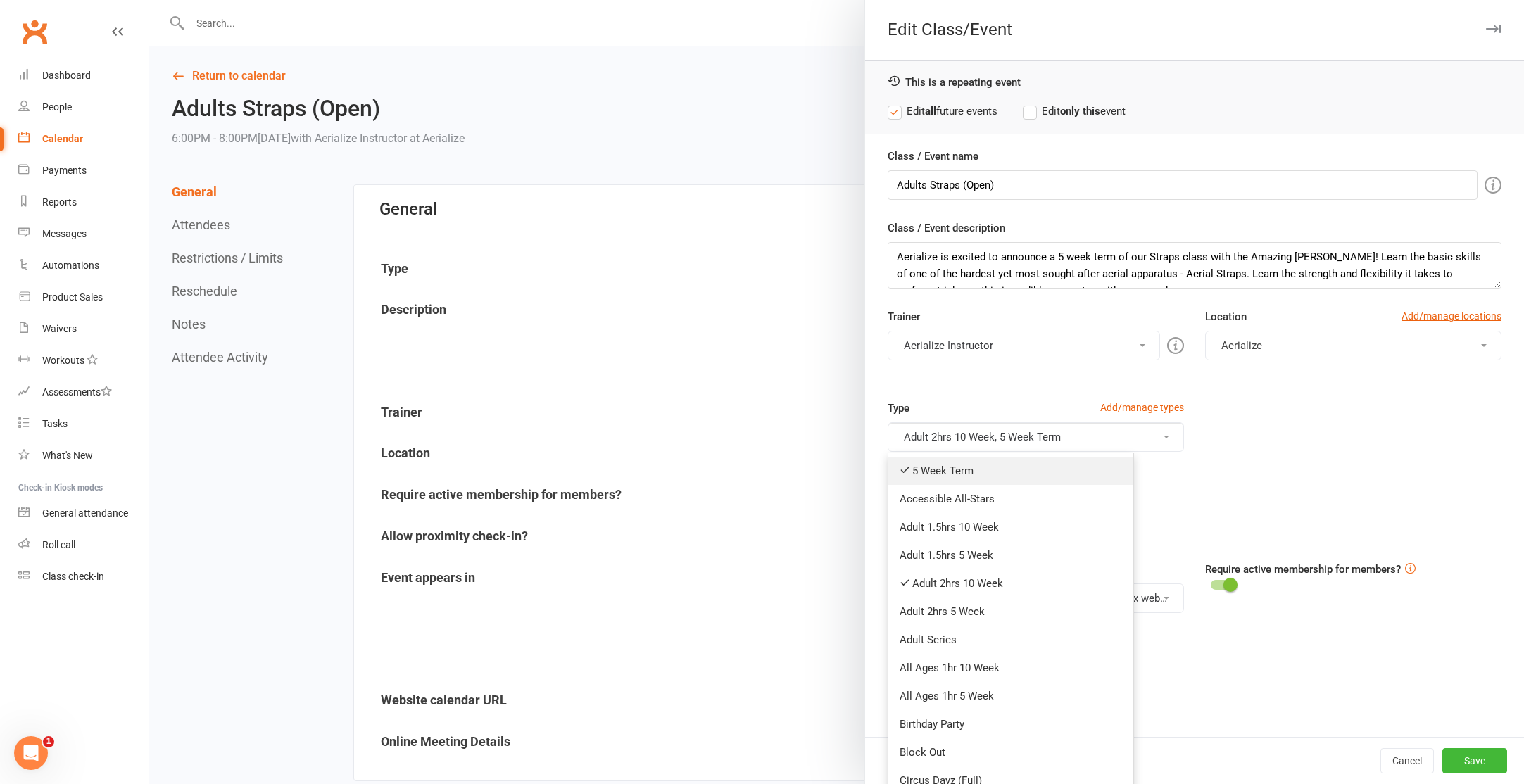
click at [1016, 468] on link "5 Week Term" at bounding box center [1010, 471] width 245 height 28
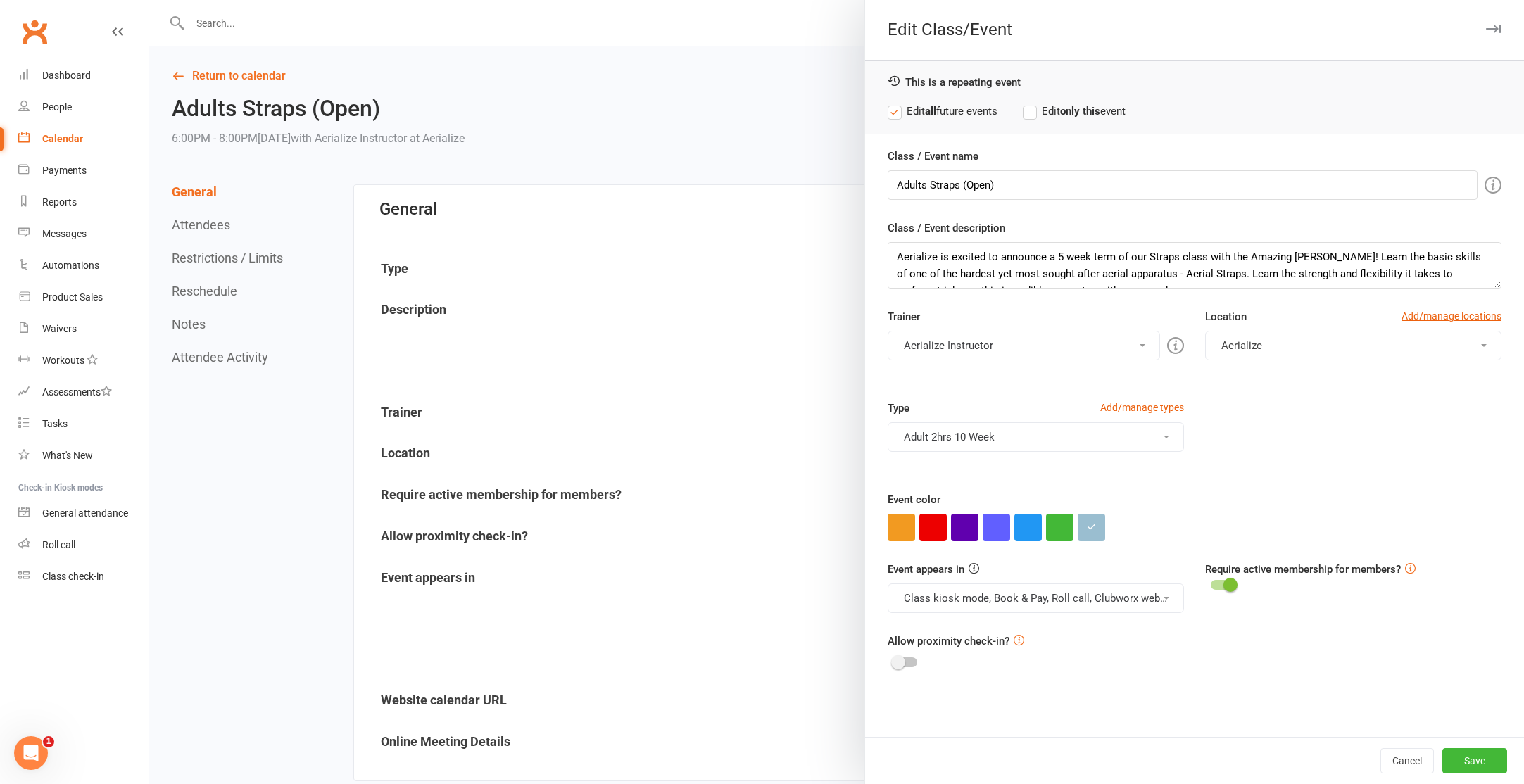
click at [1010, 433] on button "Adult 2hrs 10 Week" at bounding box center [1035, 436] width 296 height 29
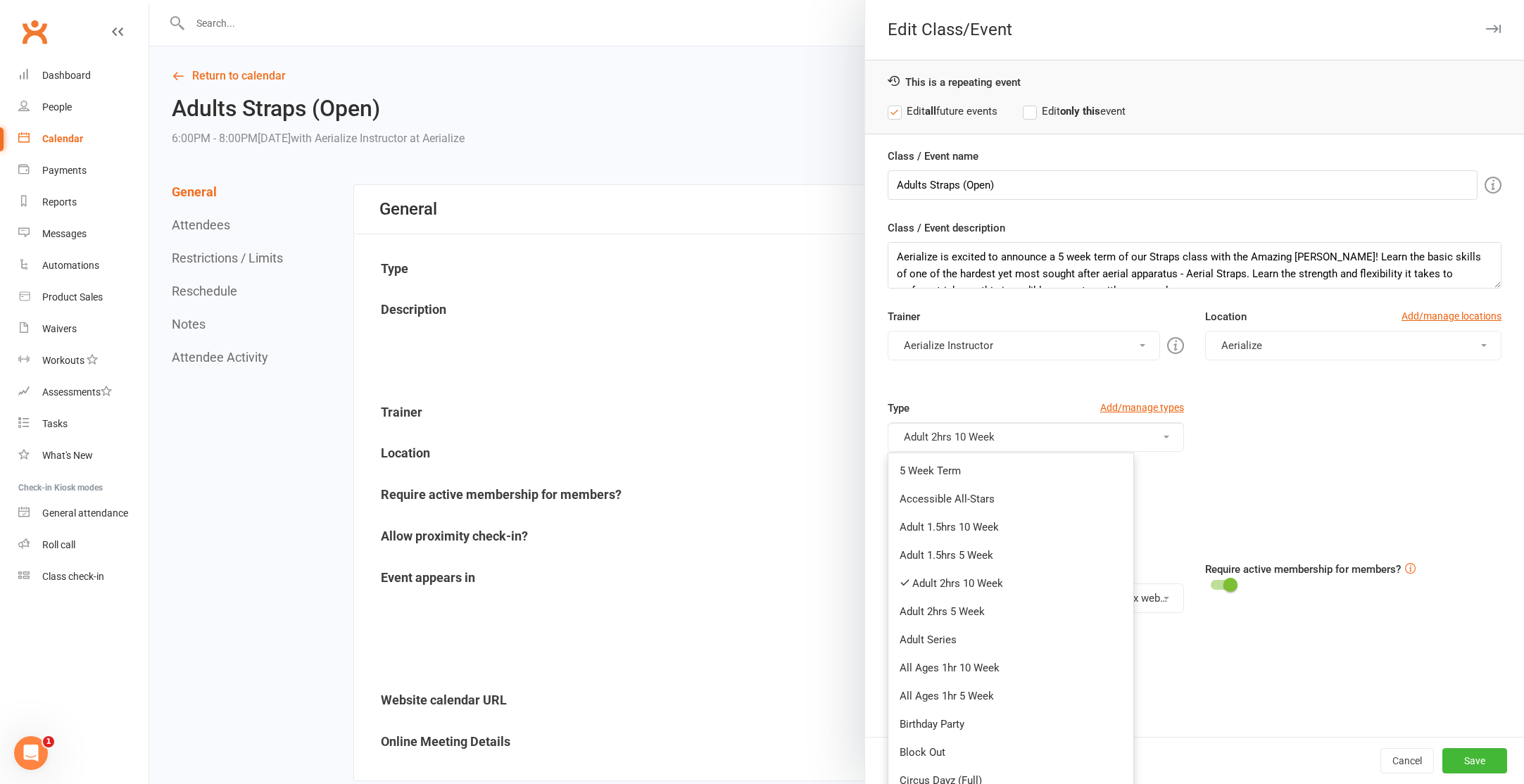
click at [992, 592] on link "Adult 2hrs 10 Week" at bounding box center [1010, 584] width 245 height 28
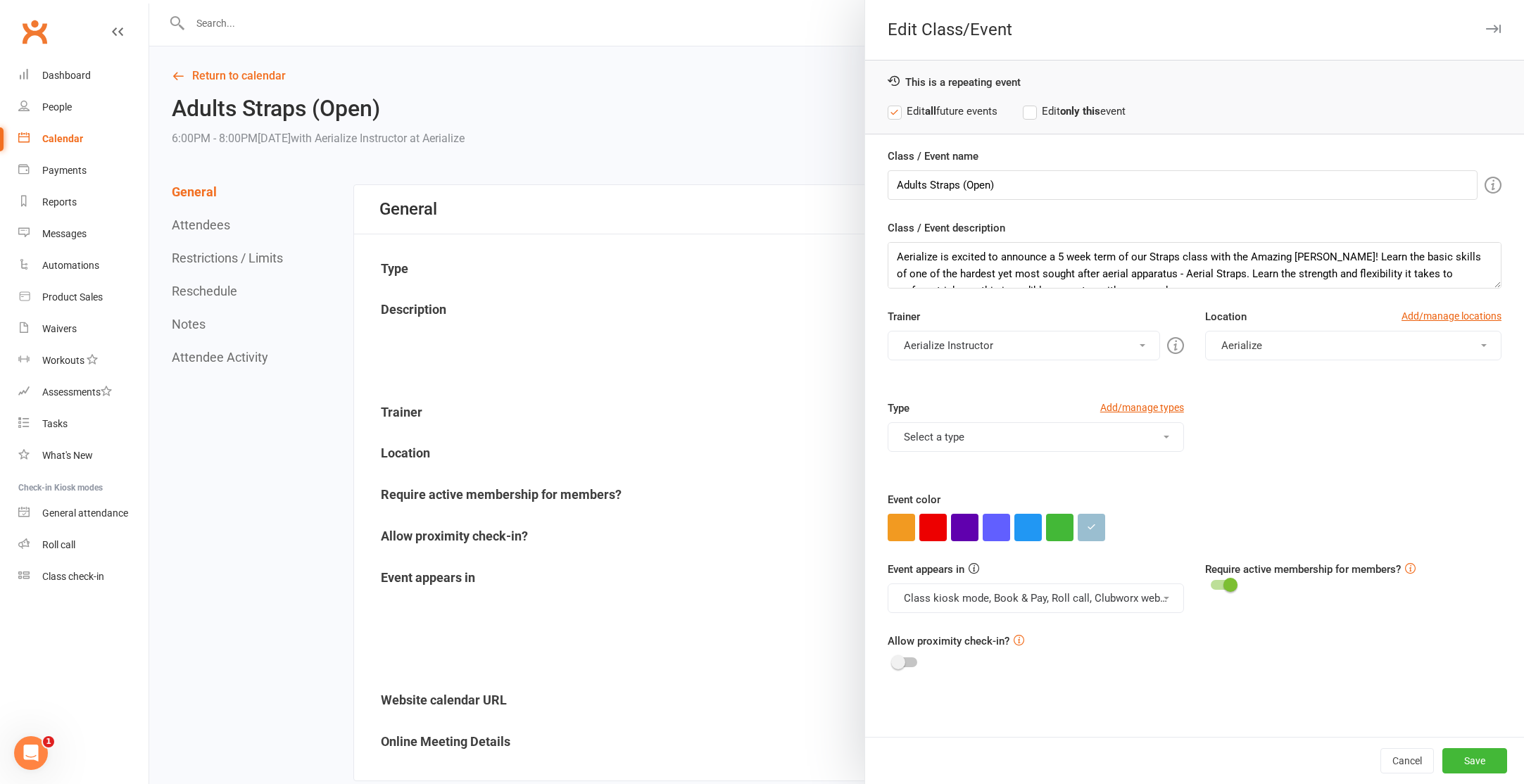
click at [1136, 444] on button "Select a type" at bounding box center [1035, 436] width 296 height 29
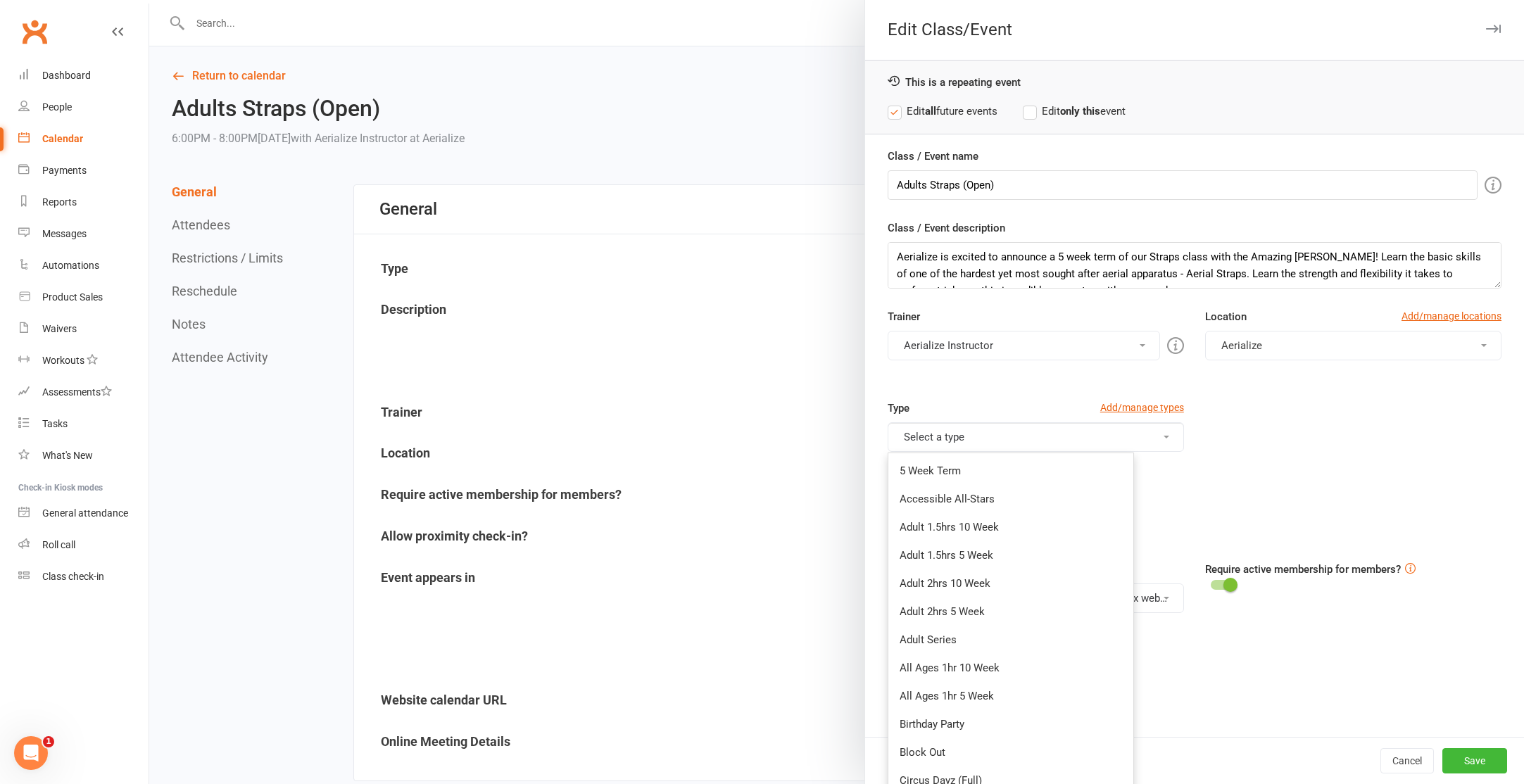
drag, startPoint x: 1162, startPoint y: 444, endPoint x: 1161, endPoint y: 434, distance: 10.0
click at [1162, 444] on button "Select a type" at bounding box center [1035, 436] width 296 height 29
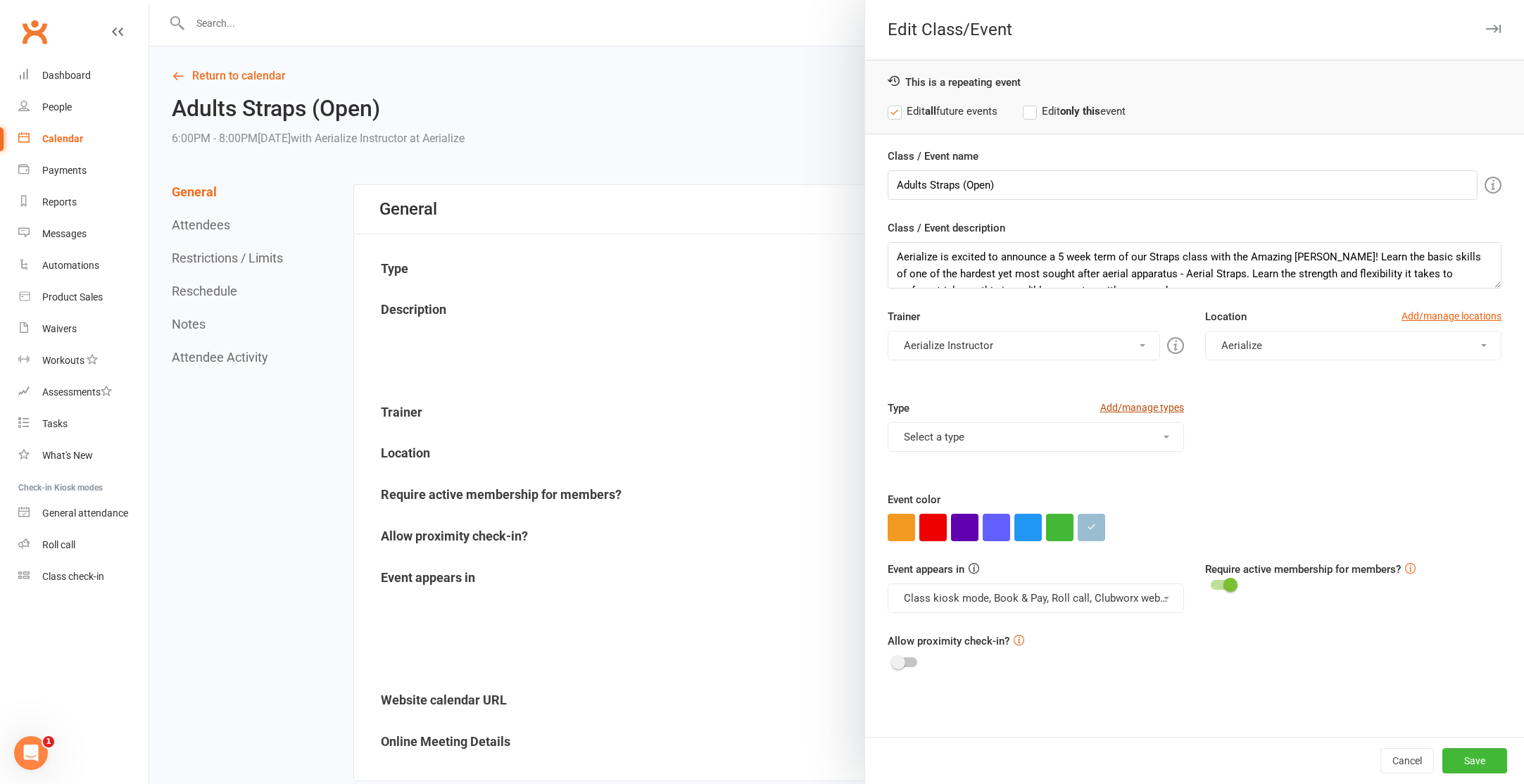
click at [1156, 406] on link "Add/manage types" at bounding box center [1142, 408] width 84 height 15
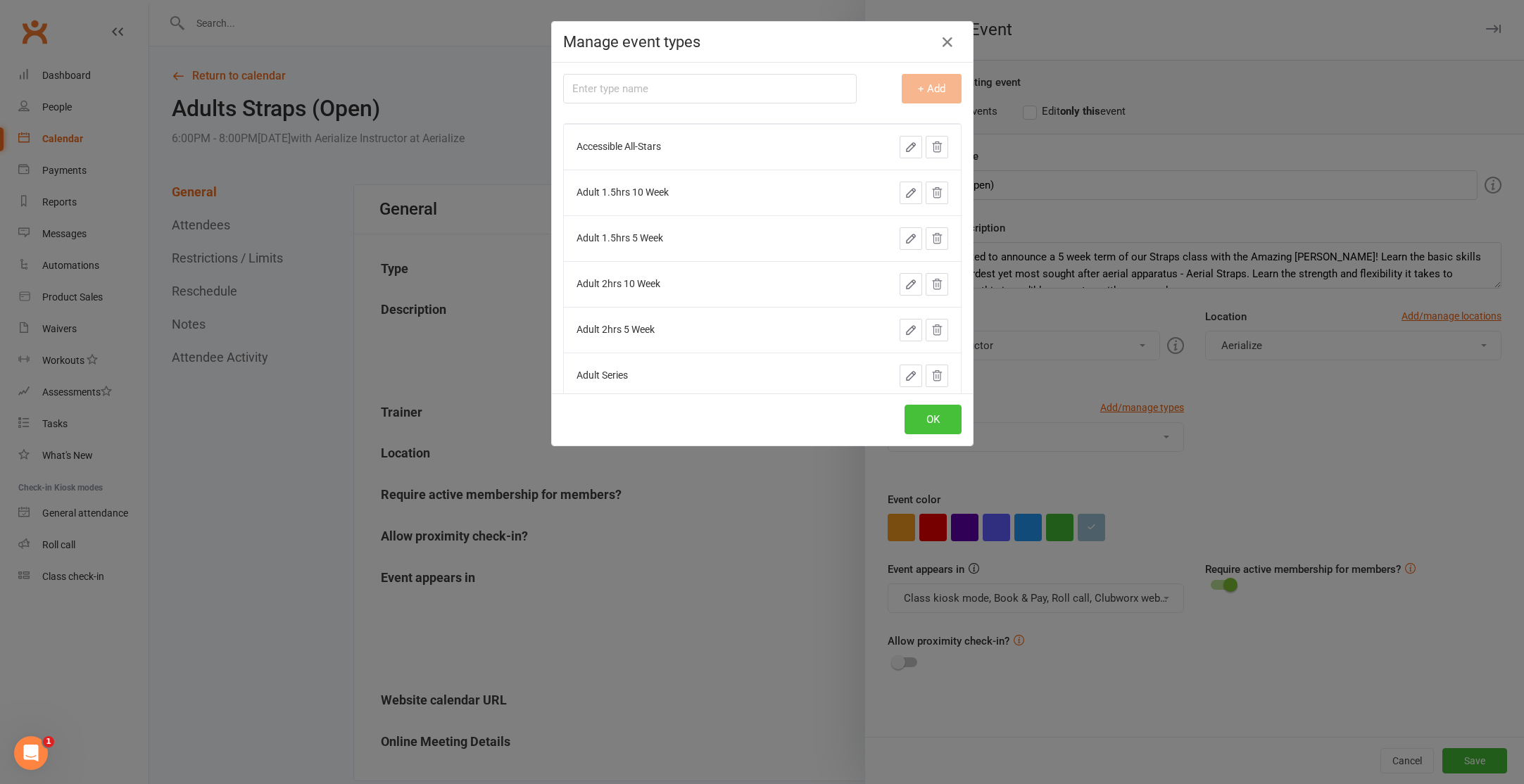
click at [939, 421] on button "OK" at bounding box center [933, 419] width 57 height 29
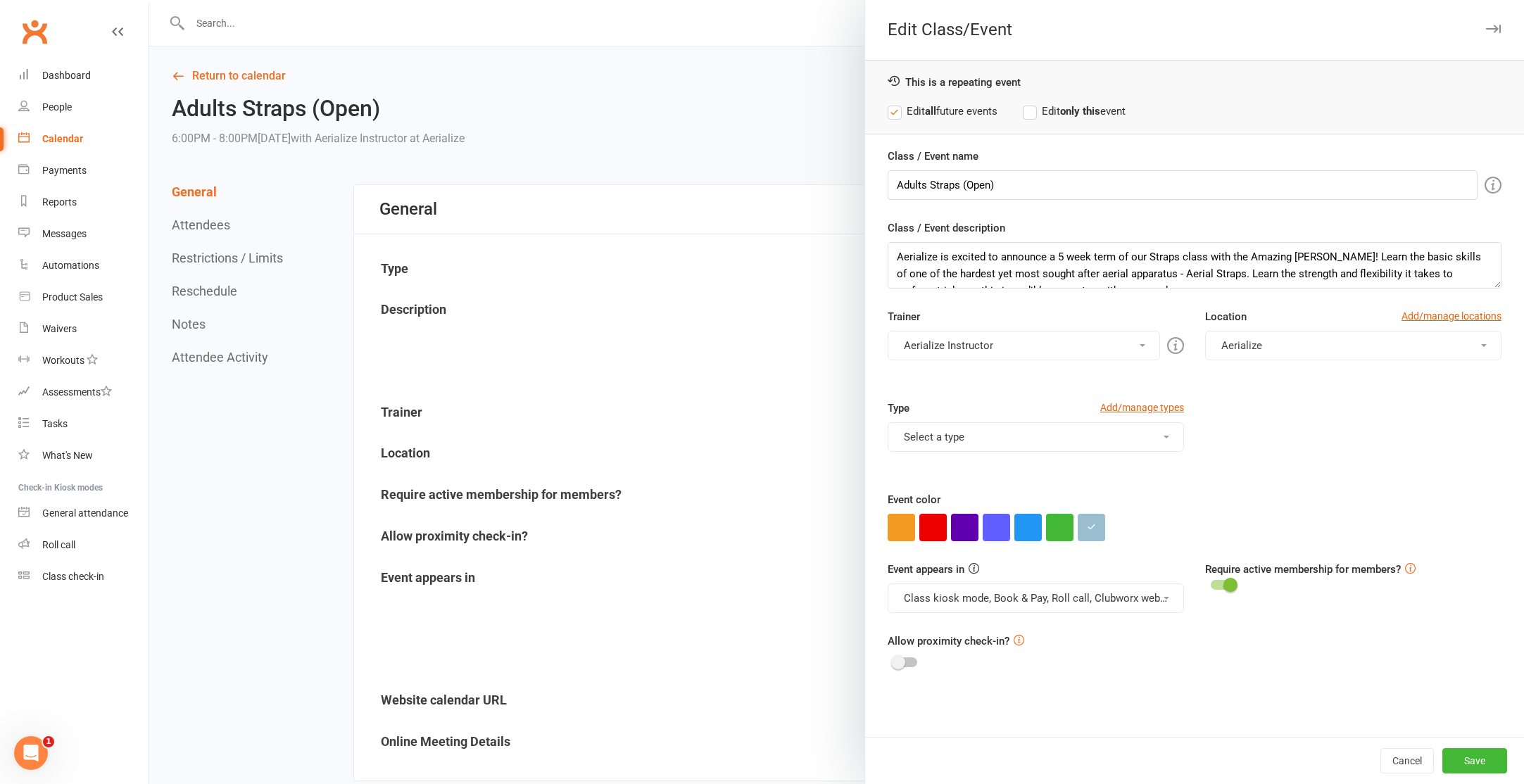
click at [1094, 434] on button "Select a type" at bounding box center [1035, 436] width 296 height 29
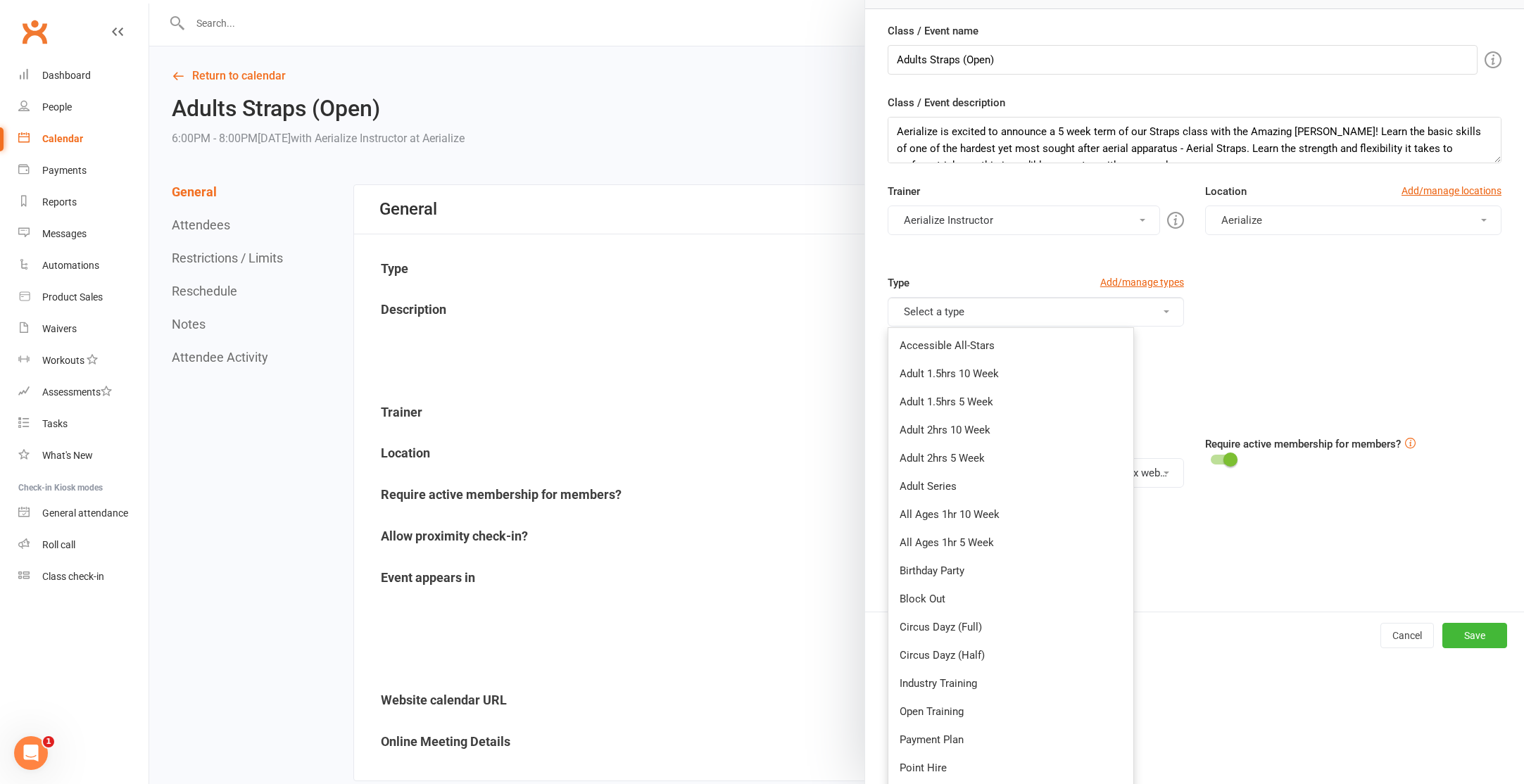
scroll to position [140, 0]
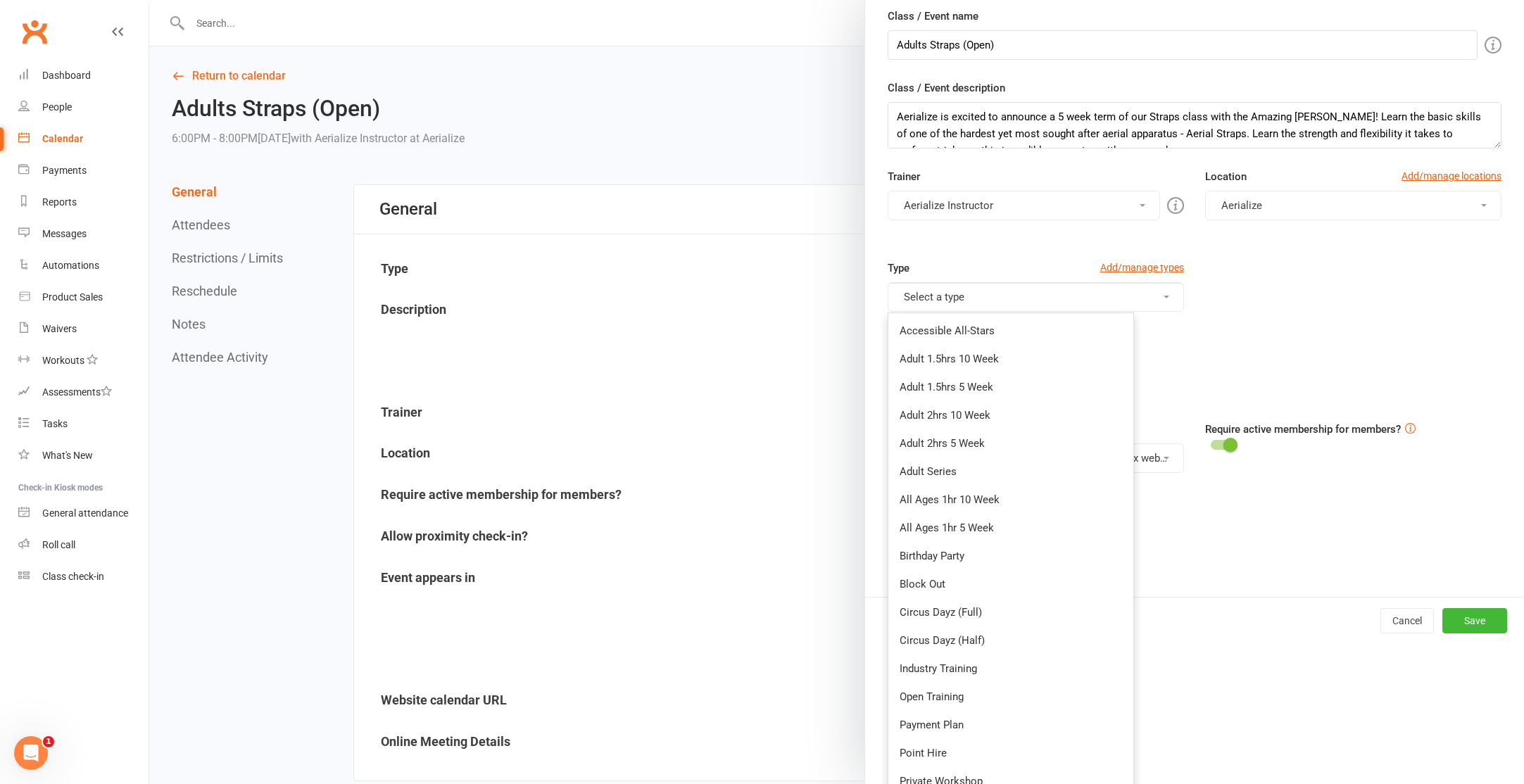
click at [974, 444] on link "Adult 2hrs 5 Week" at bounding box center [1010, 444] width 245 height 28
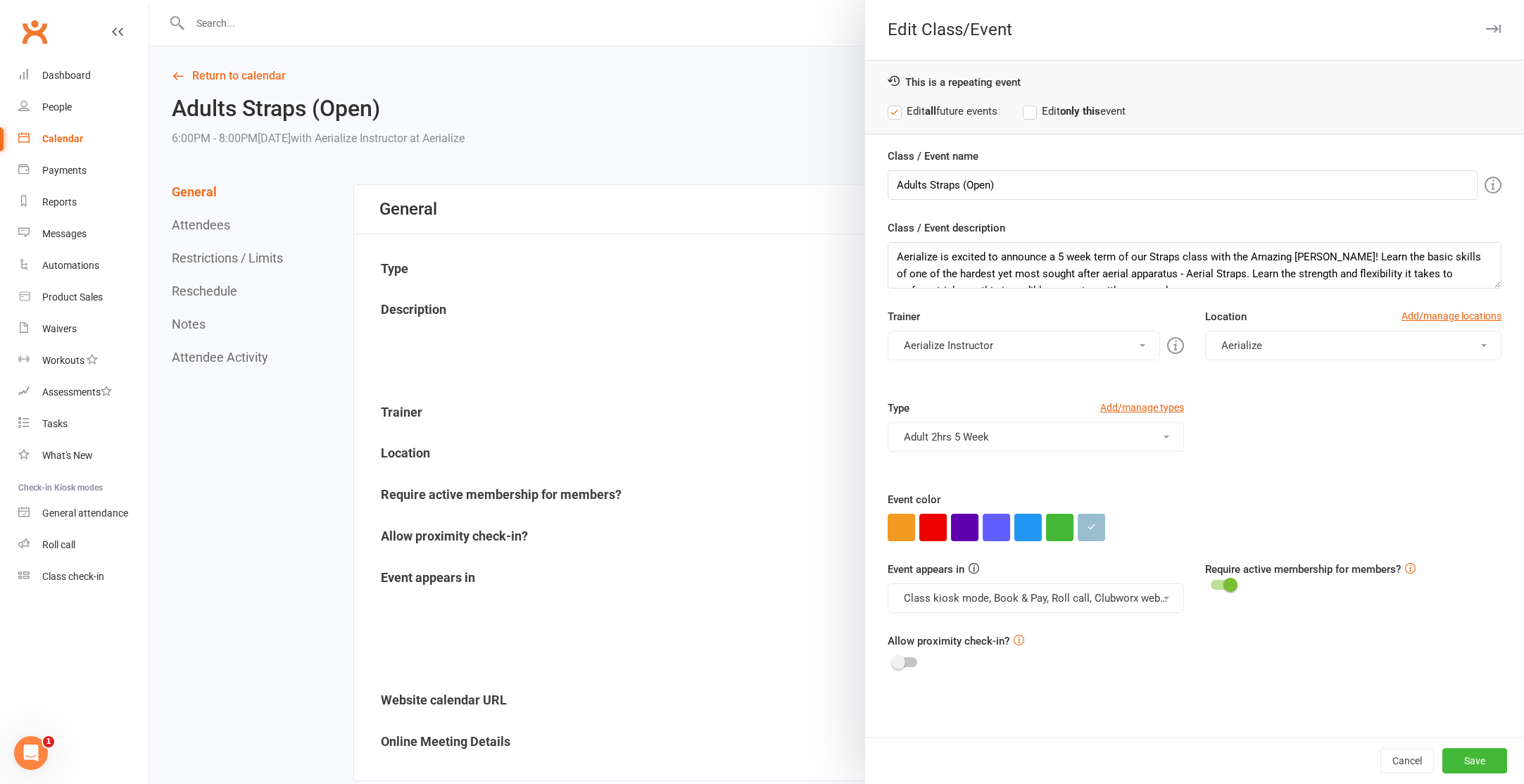
scroll to position [0, 0]
click at [1493, 765] on button "Save" at bounding box center [1475, 760] width 64 height 26
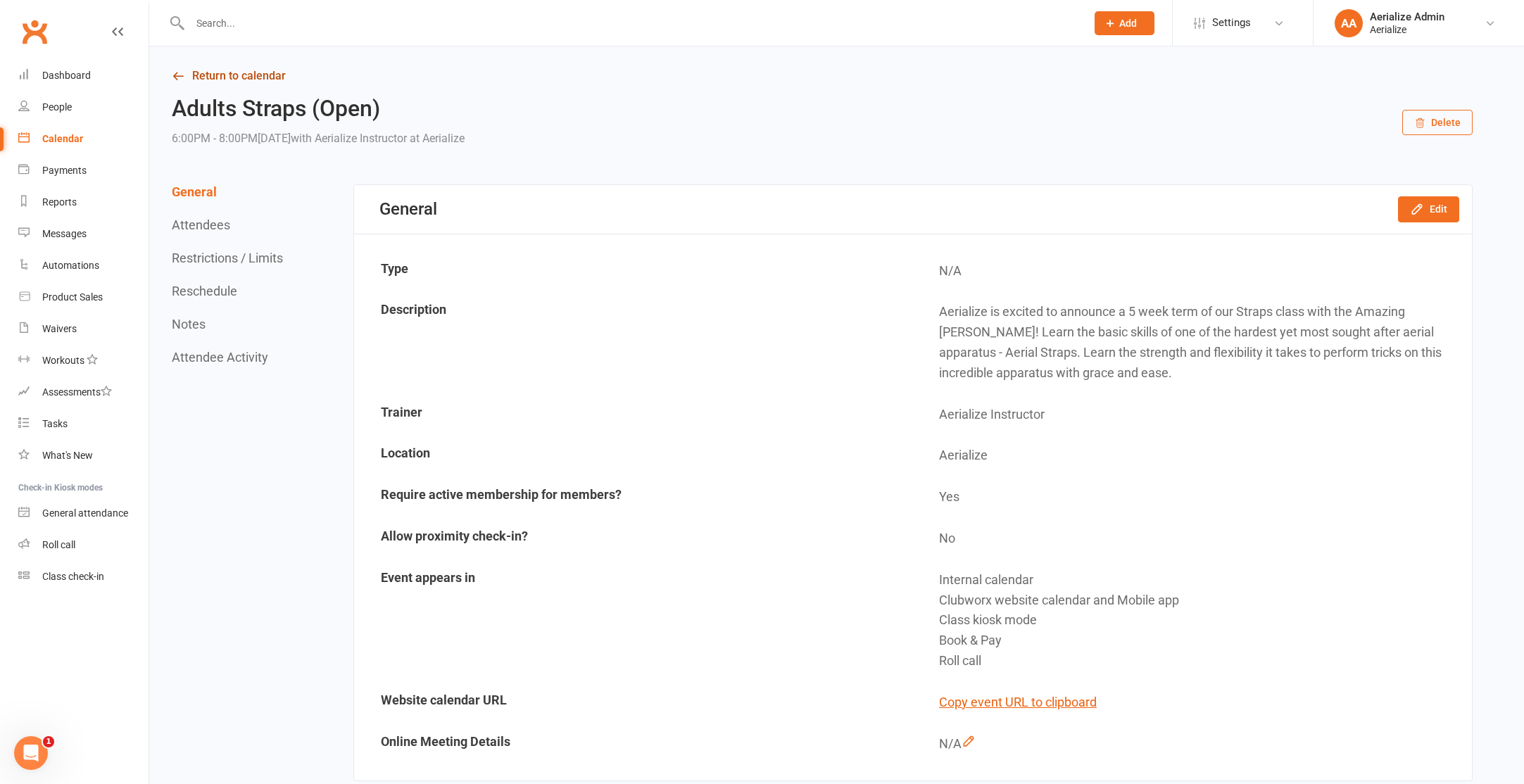
click at [231, 75] on link "Return to calendar" at bounding box center [822, 76] width 1301 height 20
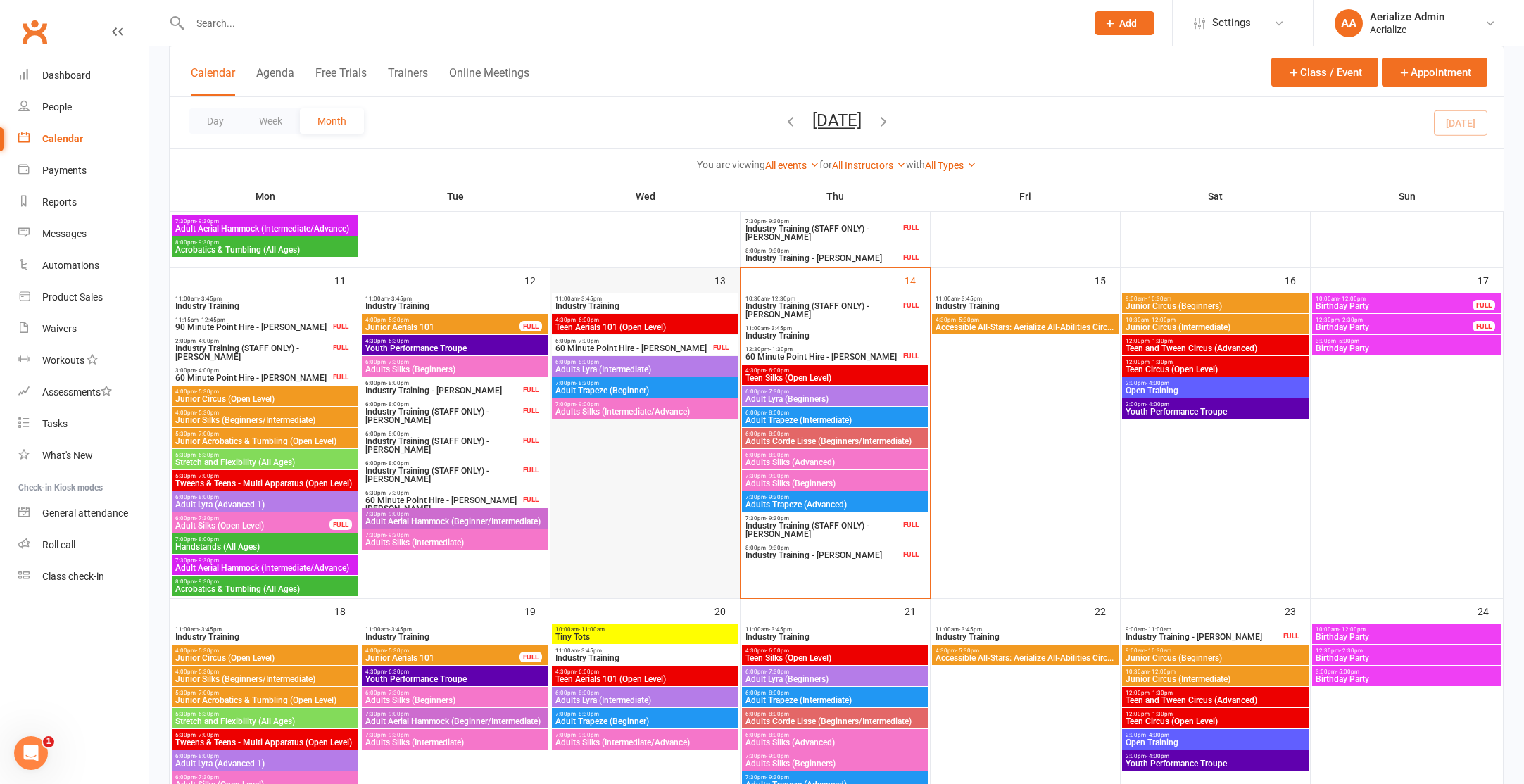
scroll to position [706, 0]
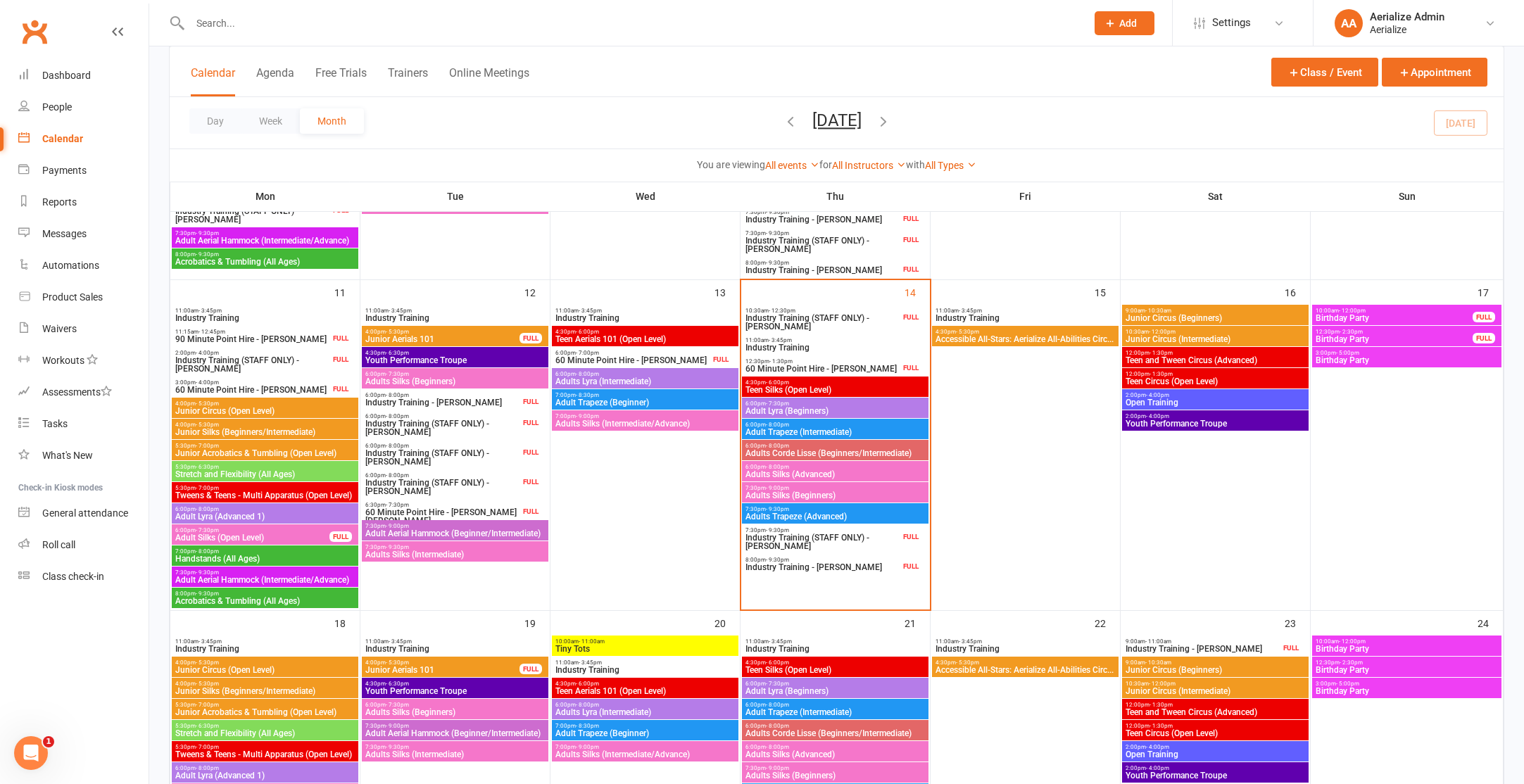
click at [249, 410] on span "Junior Circus (Open Level)" at bounding box center [265, 410] width 181 height 9
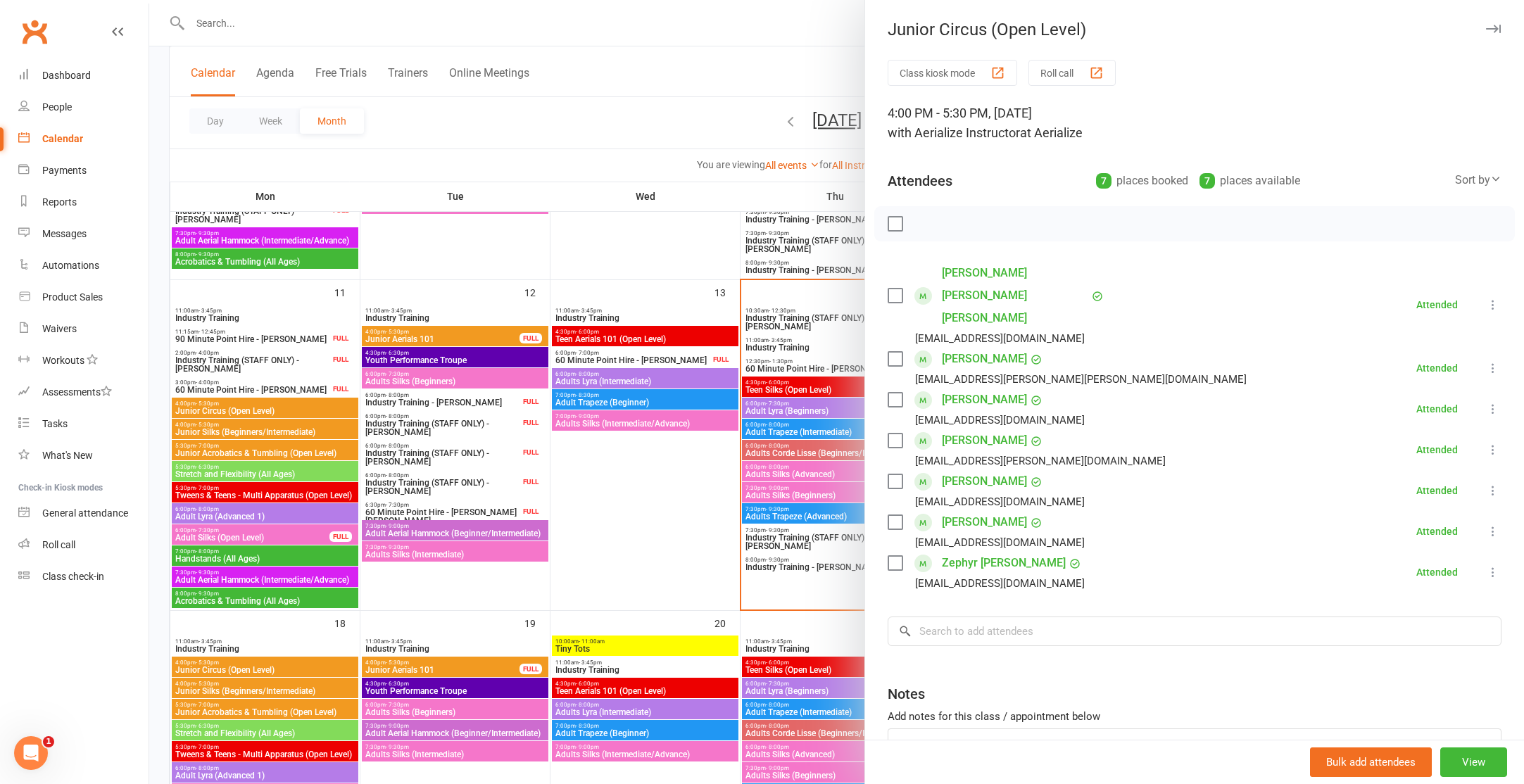
drag, startPoint x: 212, startPoint y: 477, endPoint x: 227, endPoint y: 478, distance: 15.0
click at [211, 477] on div at bounding box center [836, 392] width 1375 height 784
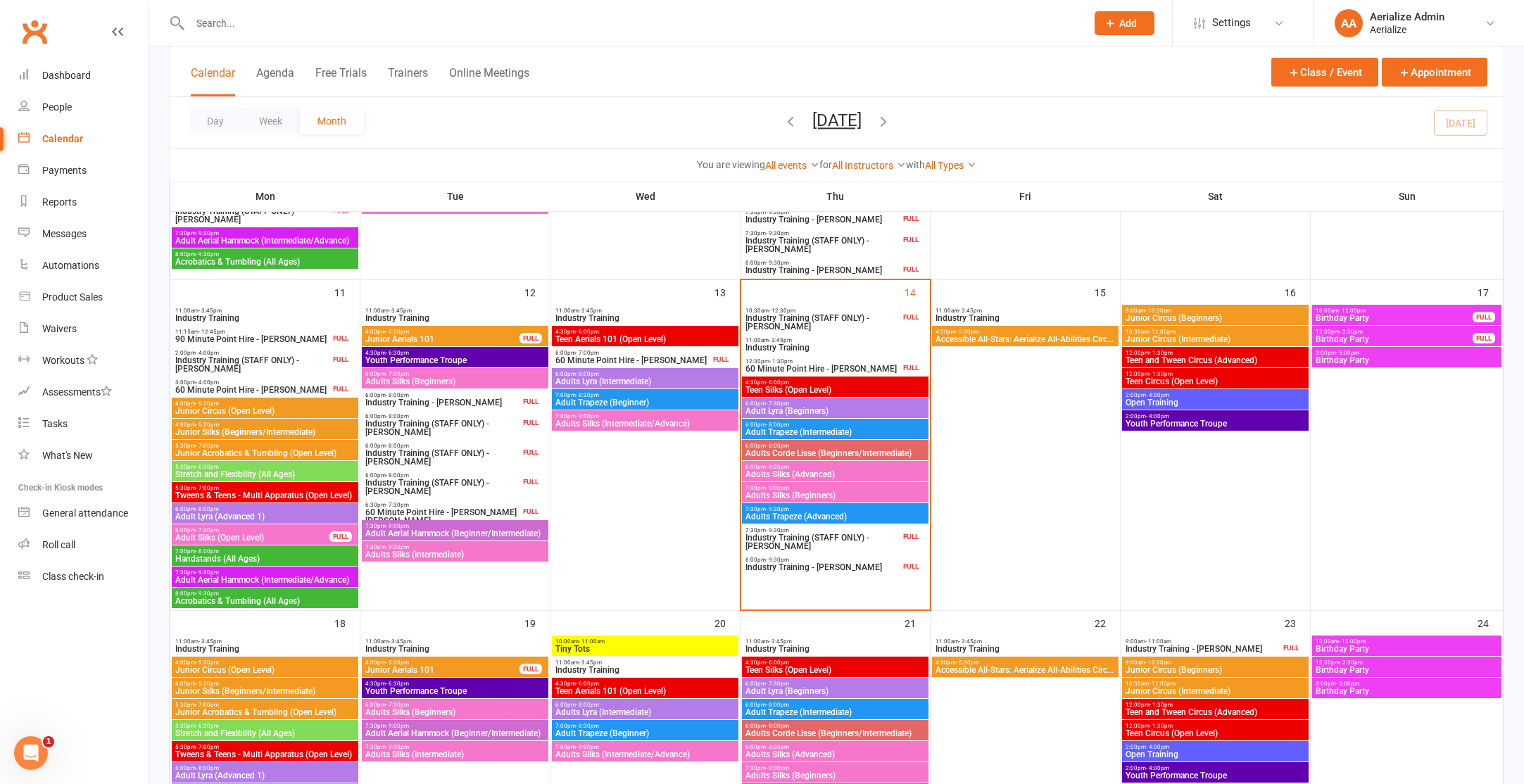
click at [236, 473] on span "Stretch and Flexibility (All Ages)" at bounding box center [265, 474] width 181 height 9
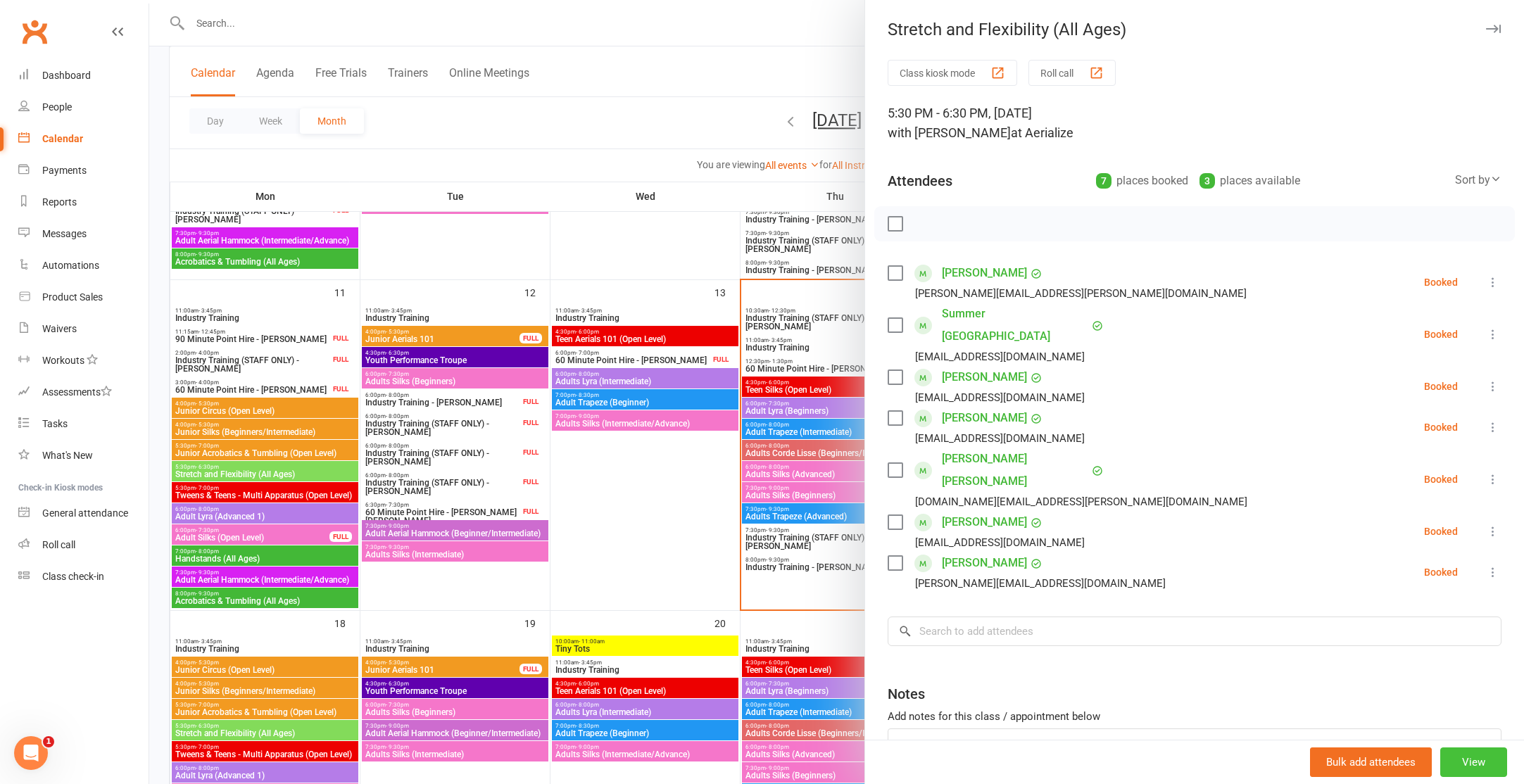
click at [1489, 771] on button "View" at bounding box center [1473, 761] width 67 height 29
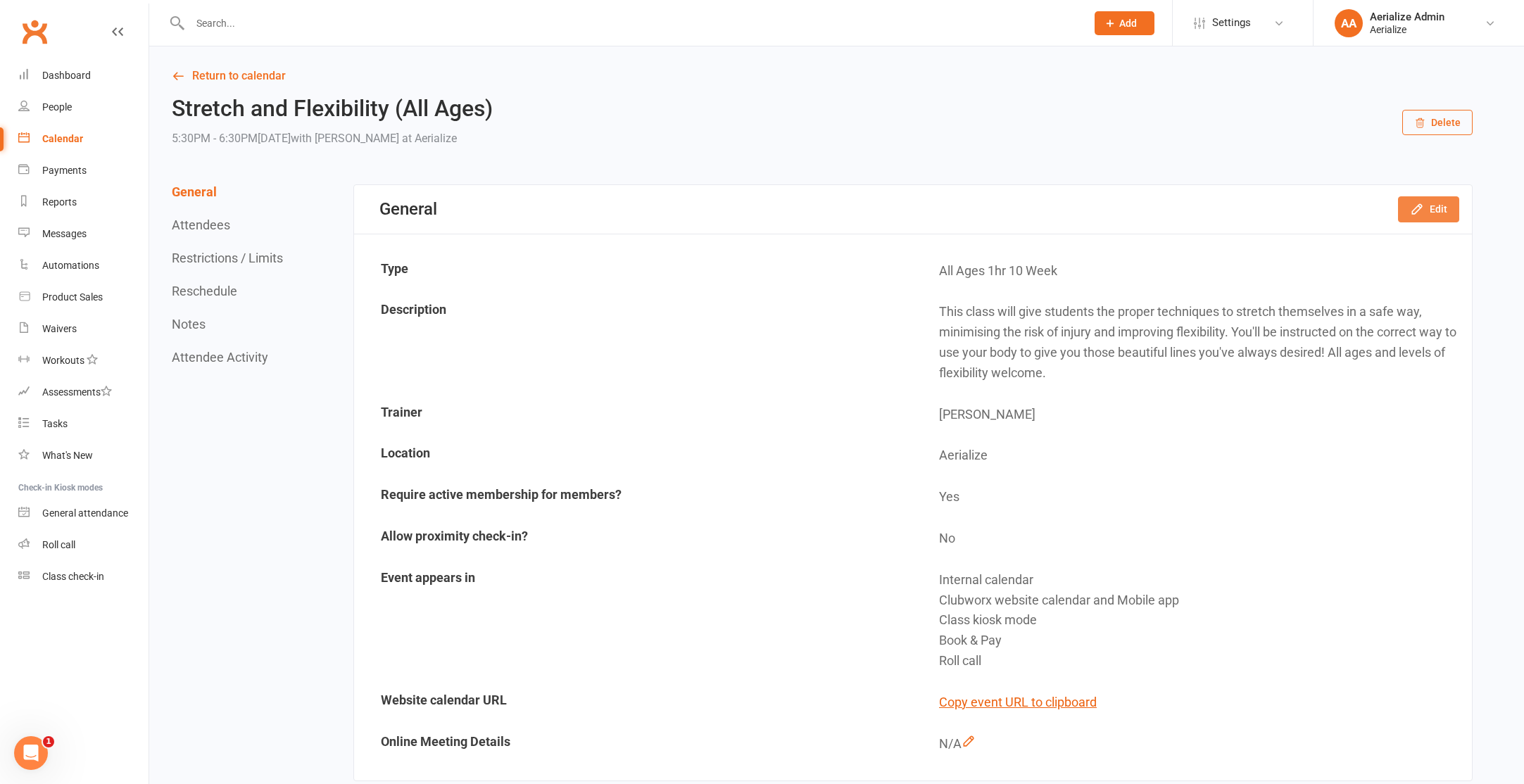
click at [1432, 212] on button "Edit" at bounding box center [1428, 209] width 61 height 26
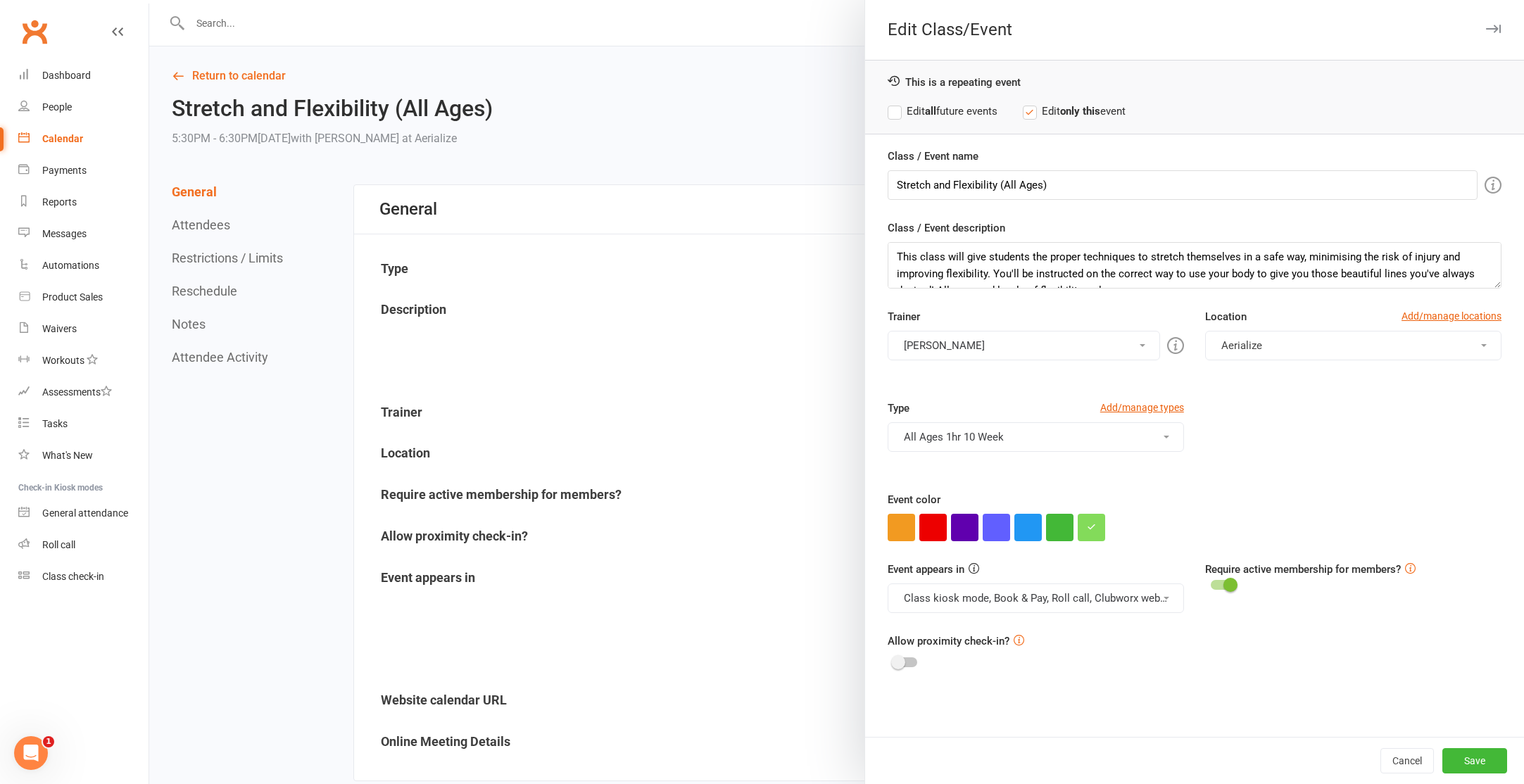
click at [1046, 434] on button "All Ages 1hr 10 Week" at bounding box center [1035, 436] width 296 height 29
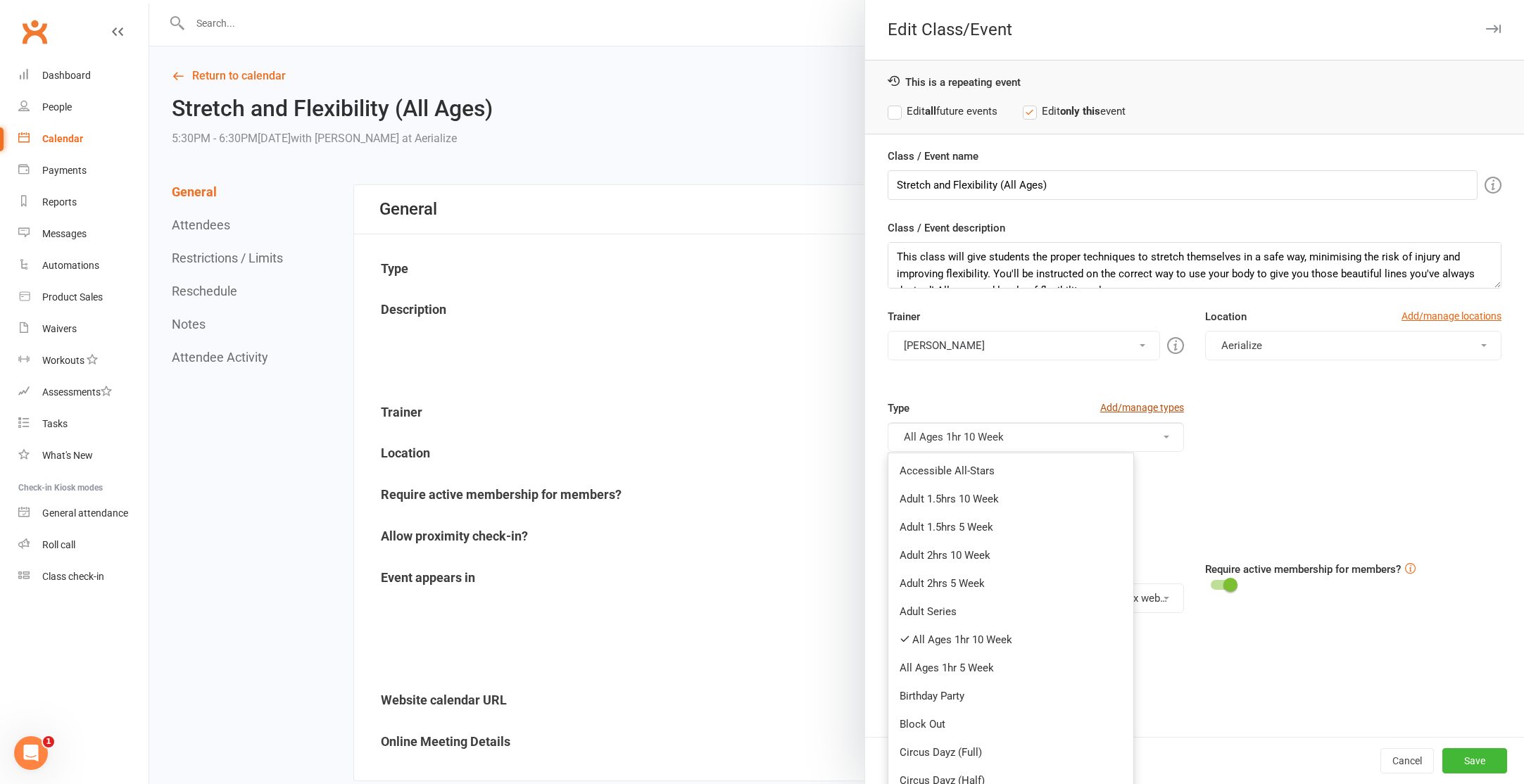
click at [1141, 406] on link "Add/manage types" at bounding box center [1142, 408] width 84 height 15
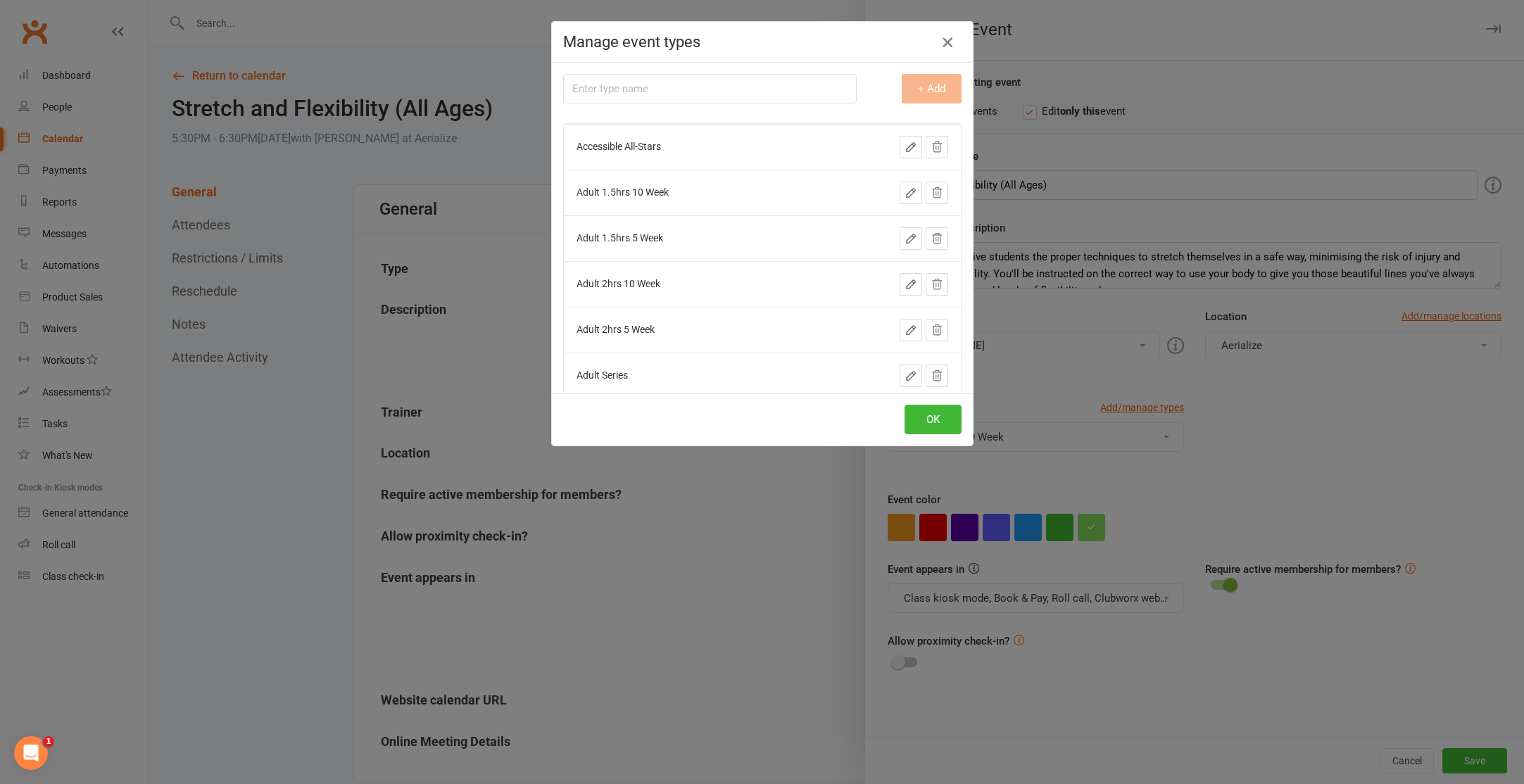
click at [942, 40] on icon "button" at bounding box center [948, 43] width 17 height 17
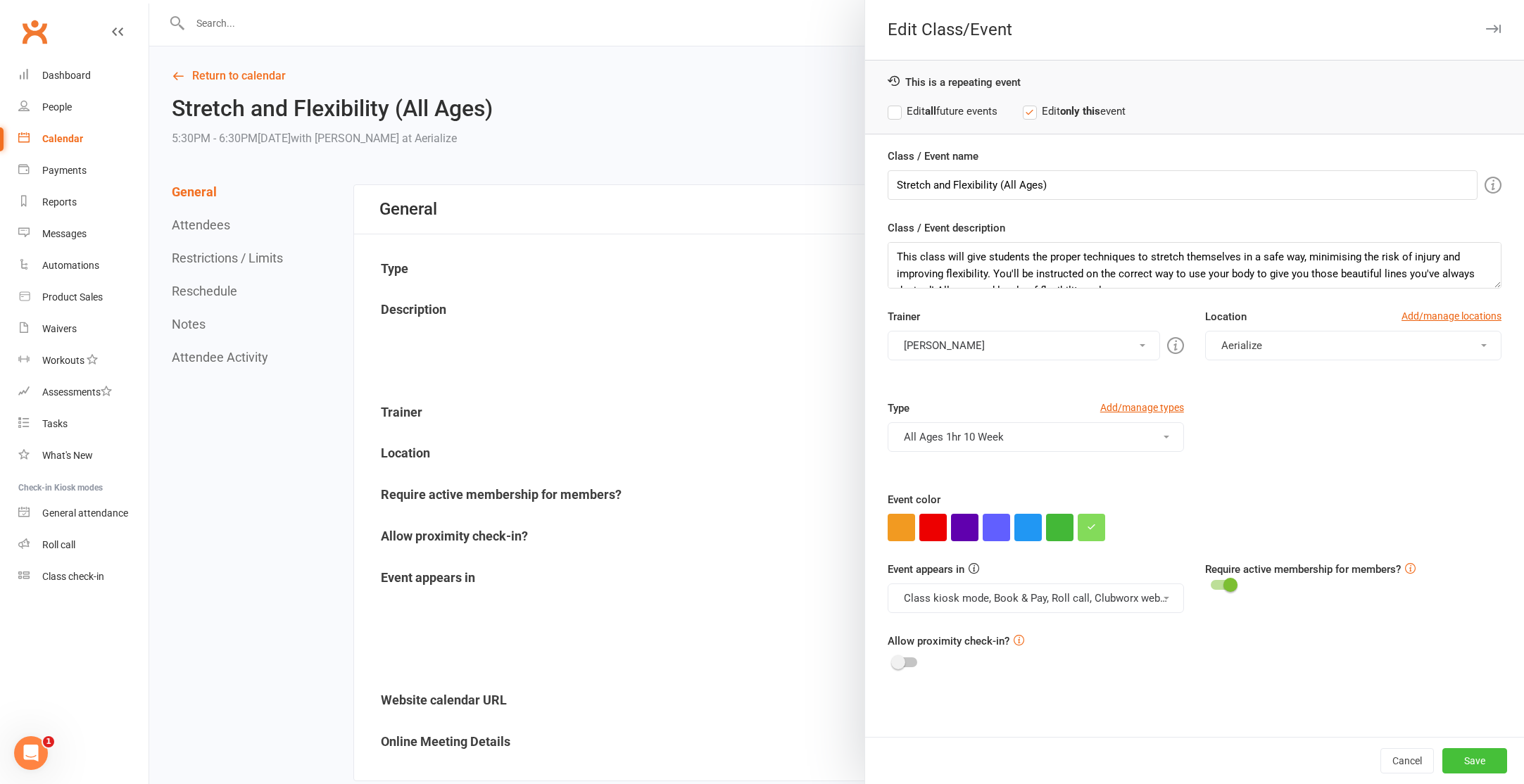
click at [1479, 761] on button "Save" at bounding box center [1475, 760] width 64 height 26
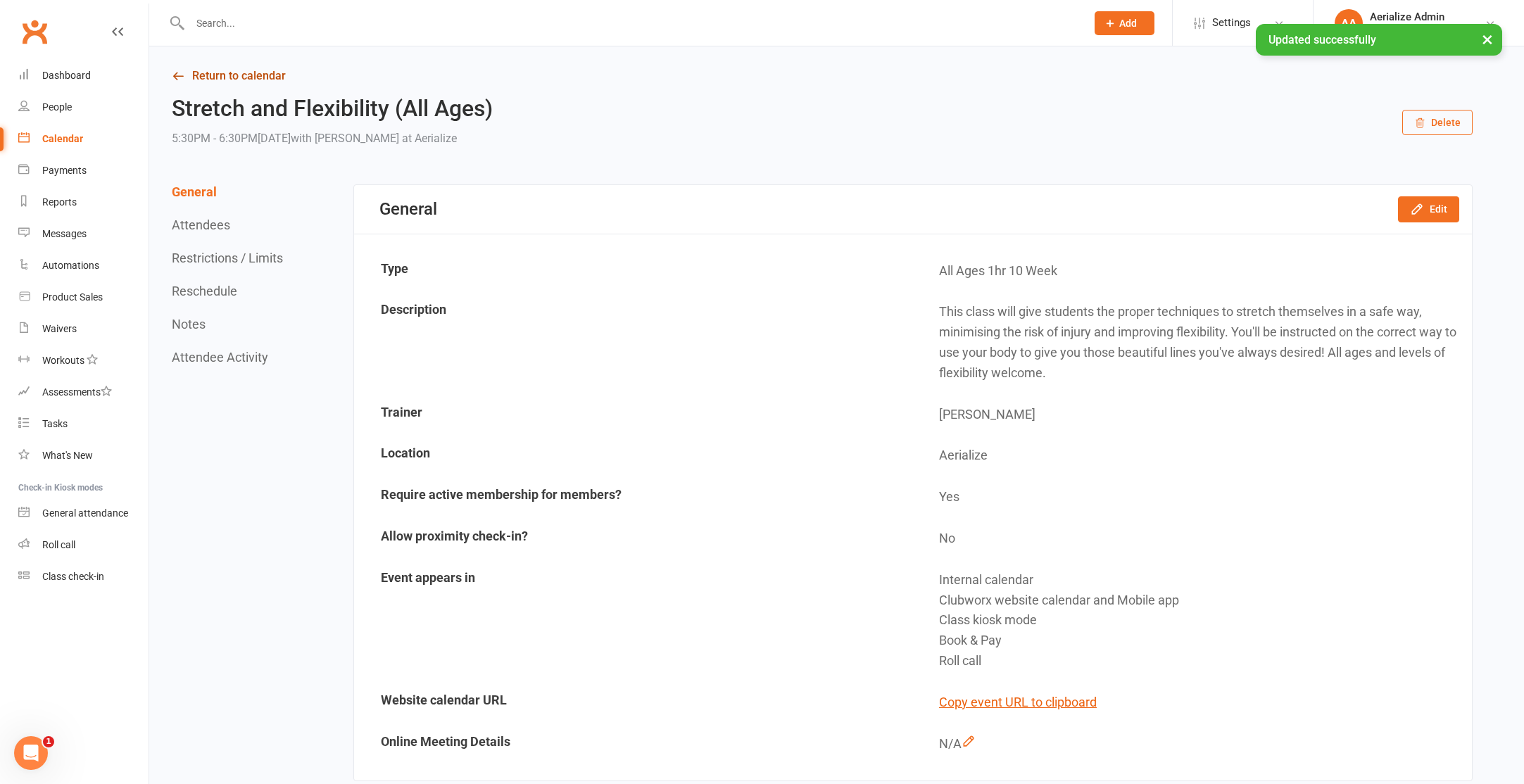
click at [246, 79] on link "Return to calendar" at bounding box center [822, 76] width 1301 height 20
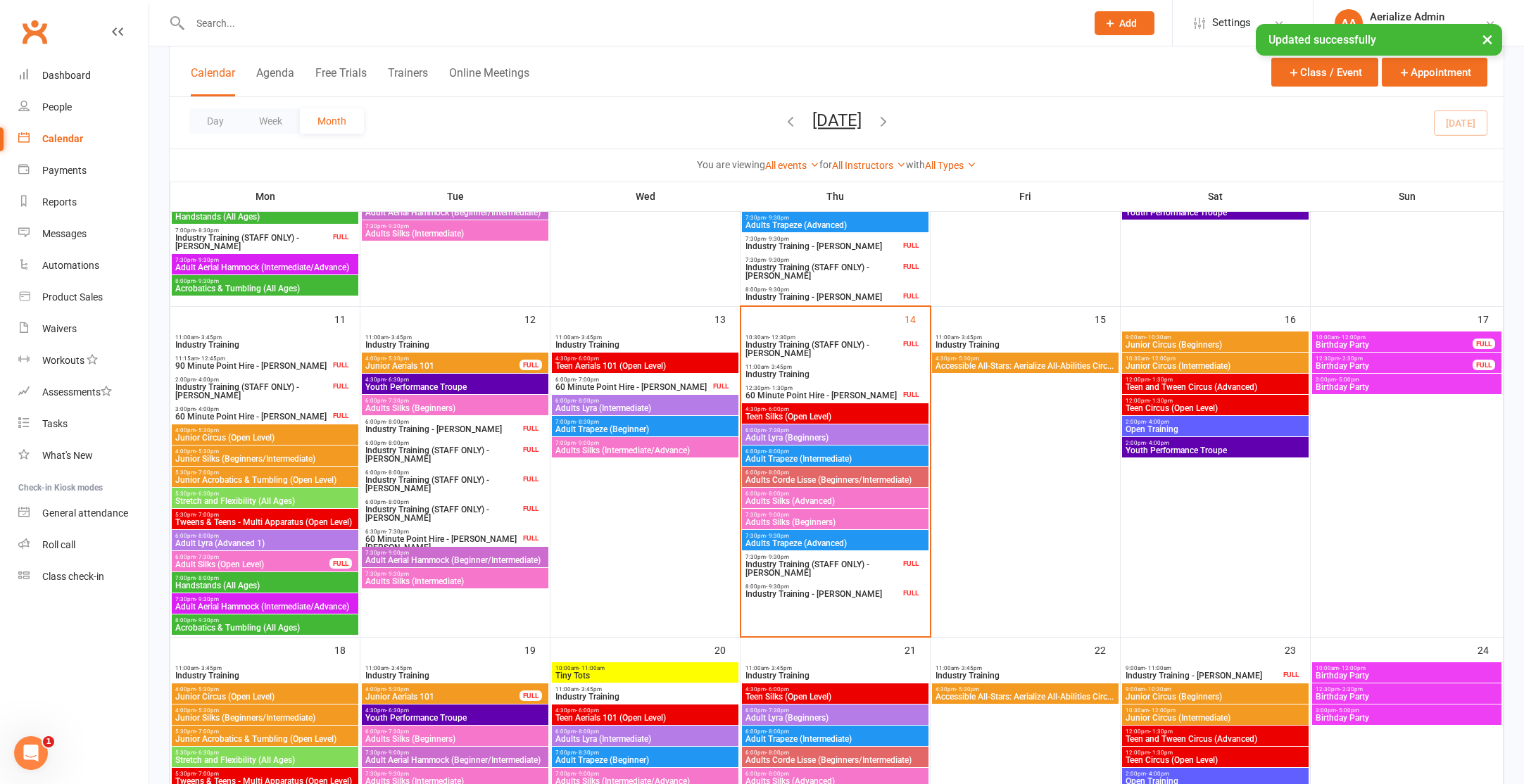
scroll to position [680, 0]
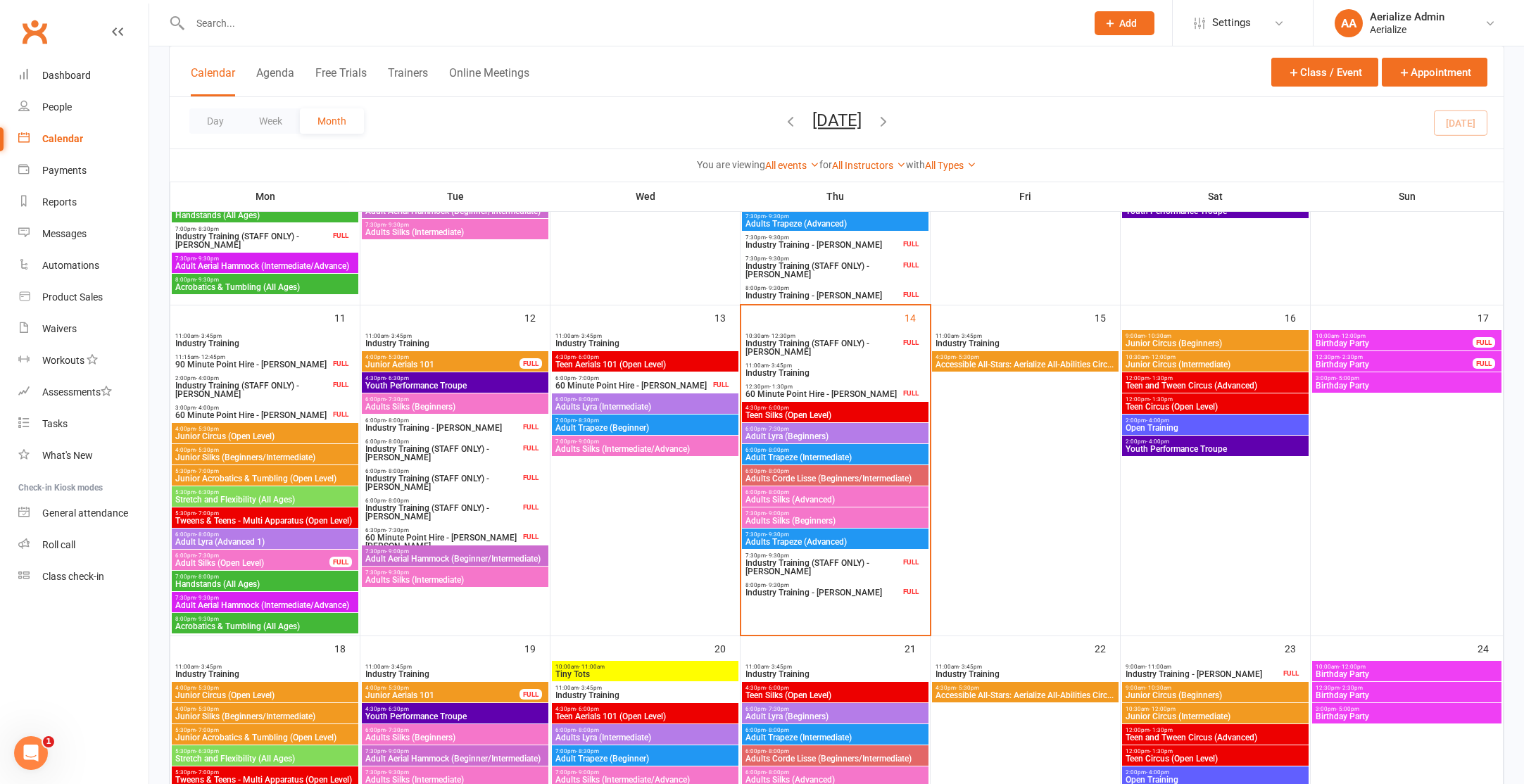
click at [260, 537] on span "Adult Lyra (Advanced 1)" at bounding box center [265, 541] width 181 height 9
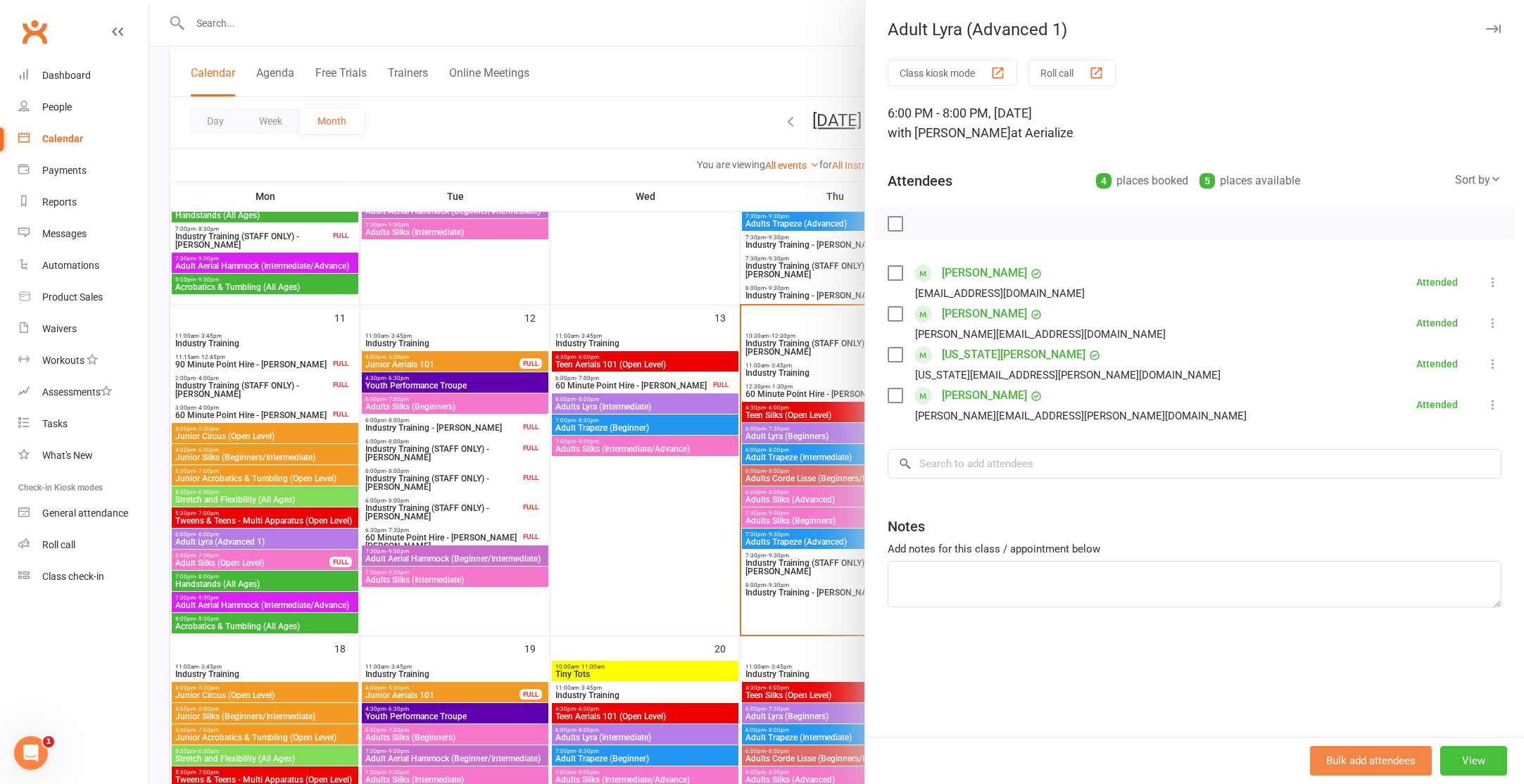
click at [1483, 762] on button "View" at bounding box center [1473, 760] width 67 height 29
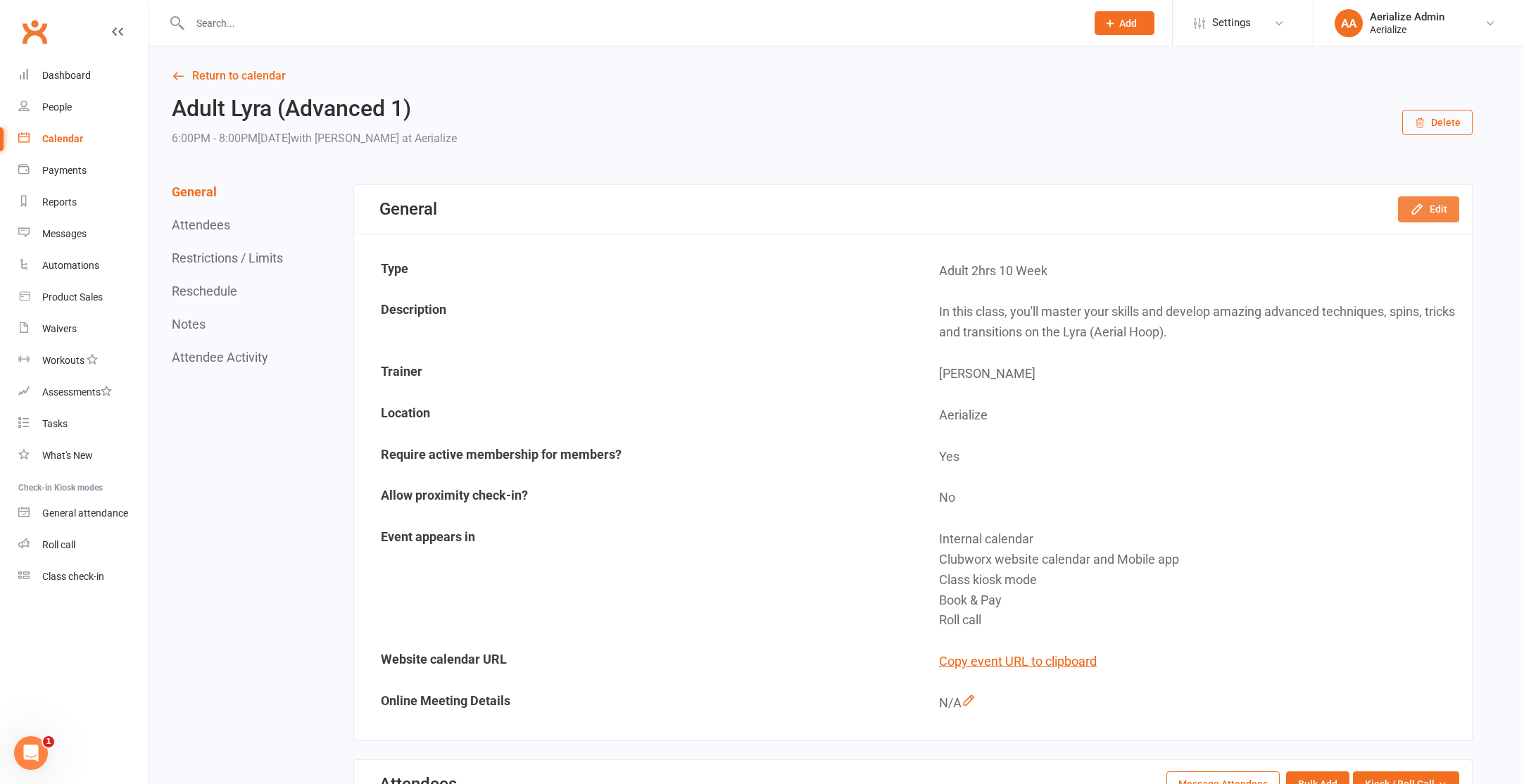
click at [1426, 206] on button "Edit" at bounding box center [1428, 209] width 61 height 26
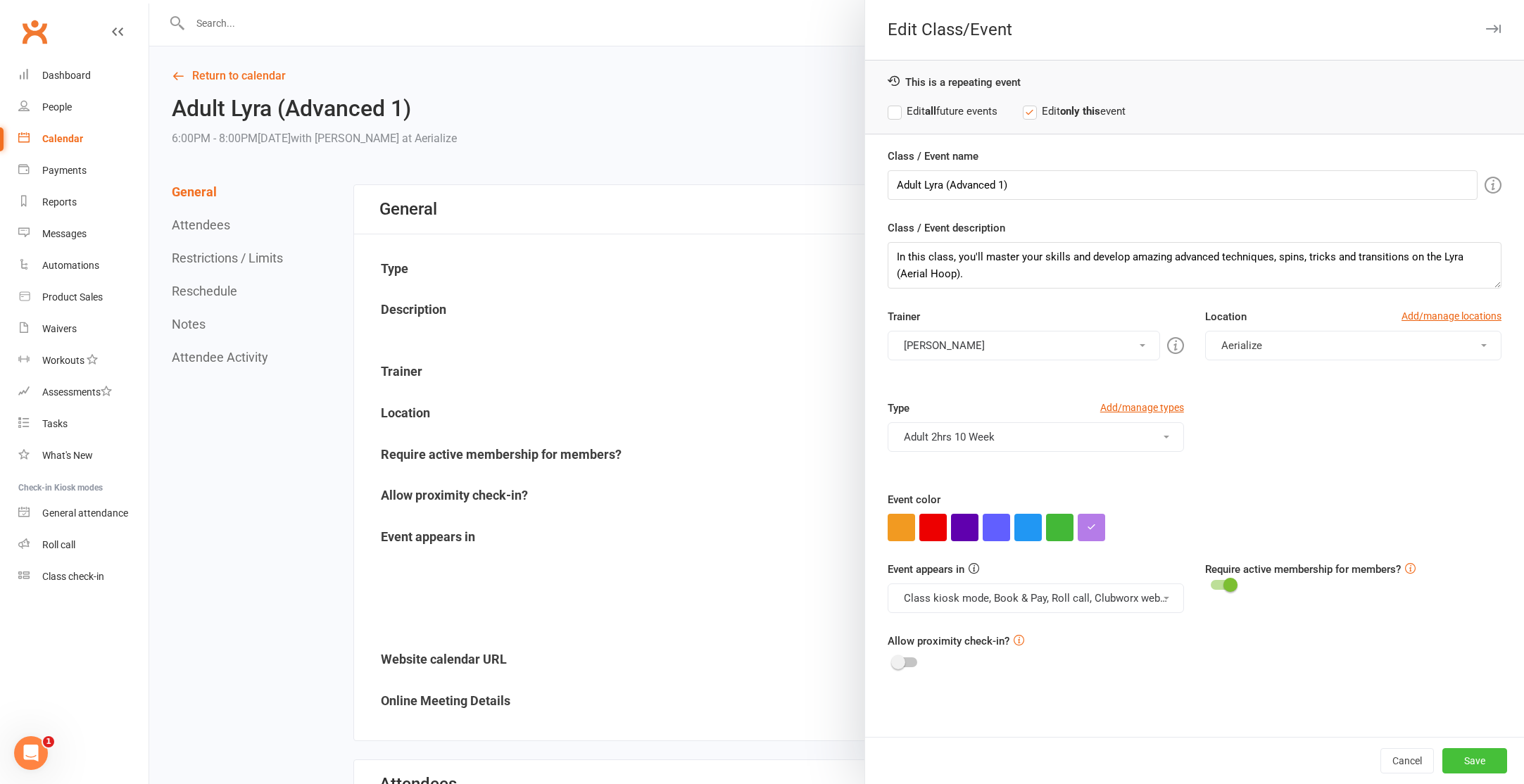
click at [1486, 758] on button "Save" at bounding box center [1475, 760] width 64 height 26
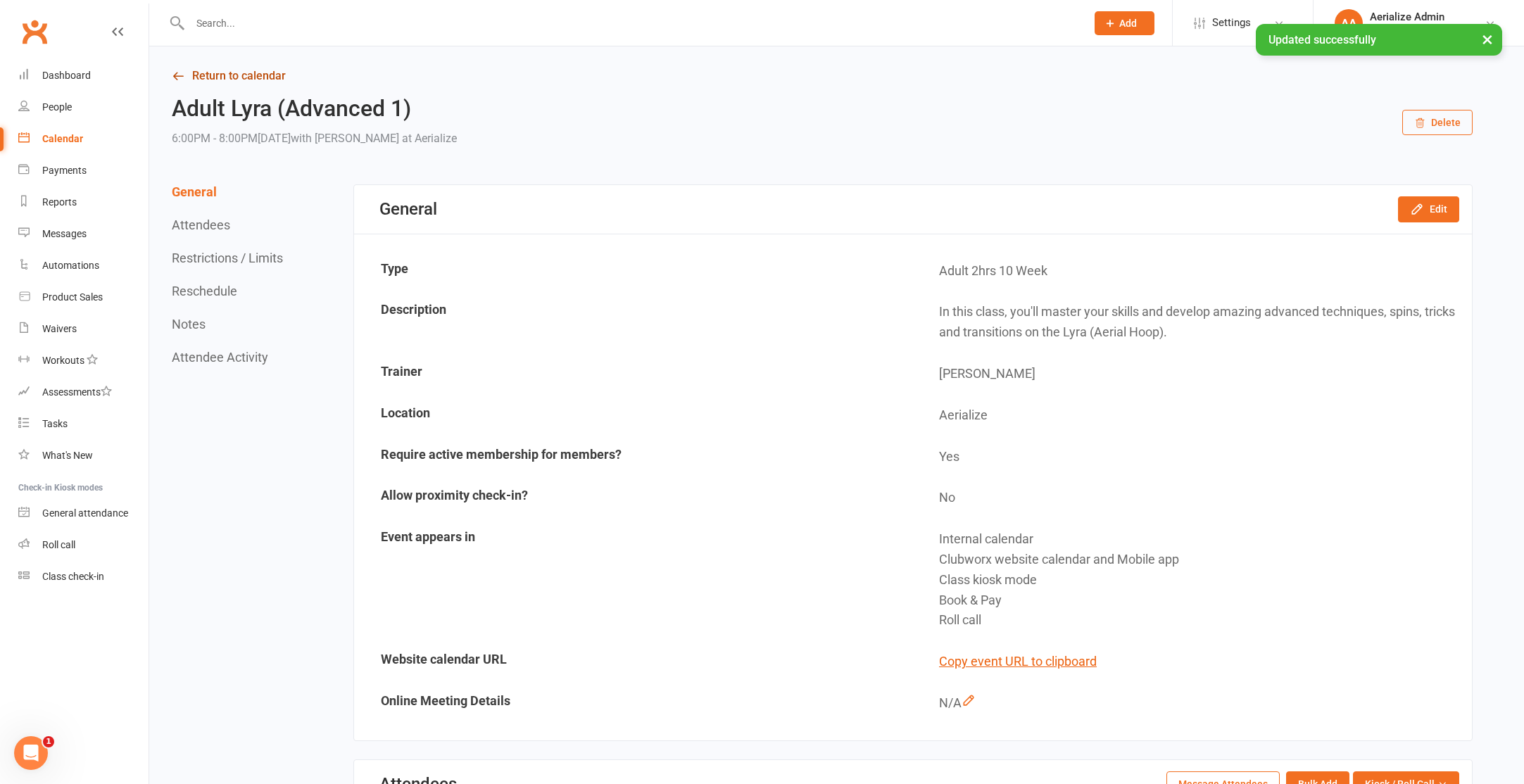
click at [202, 67] on link "Return to calendar" at bounding box center [822, 76] width 1301 height 20
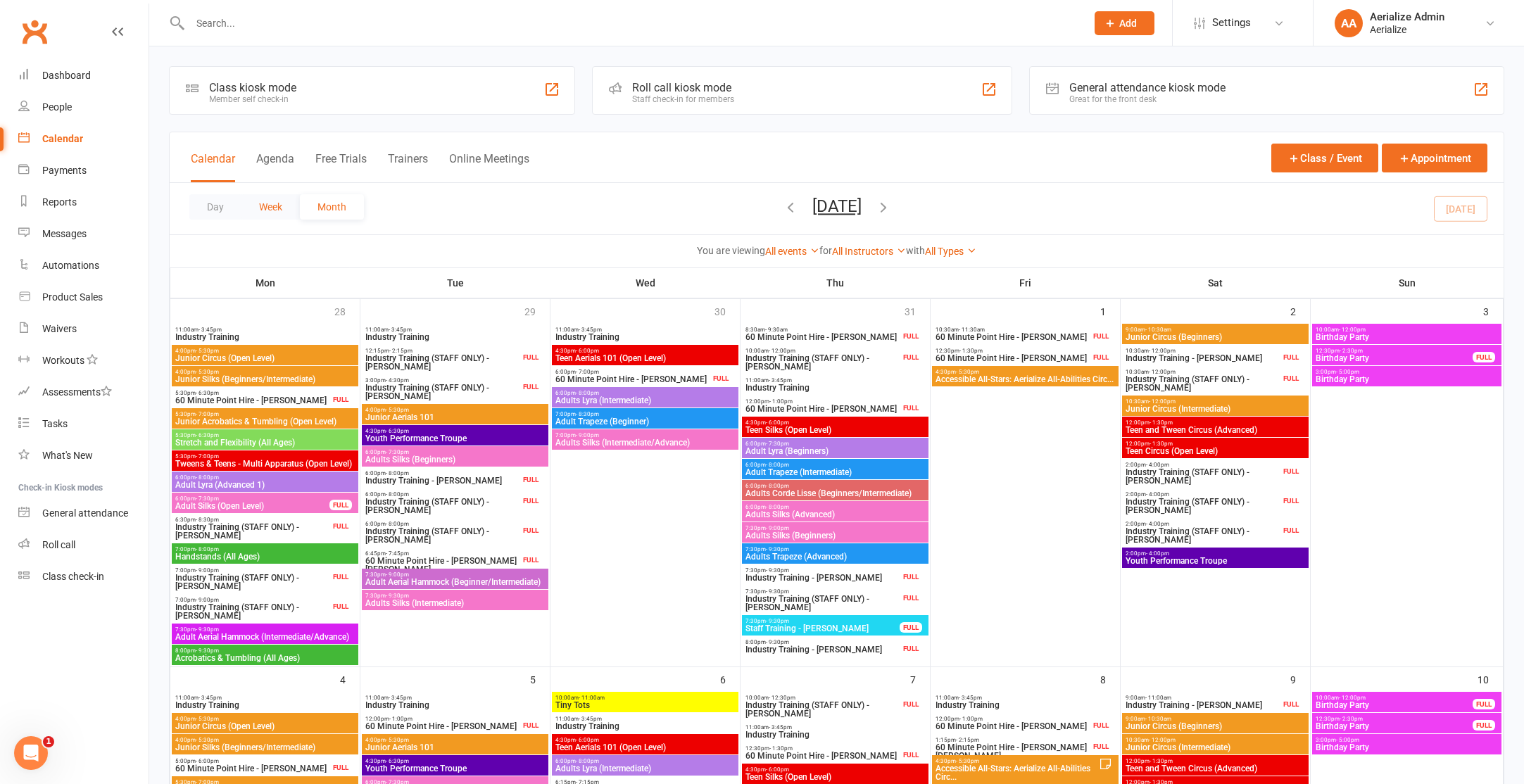
click at [271, 209] on button "Week" at bounding box center [271, 206] width 59 height 26
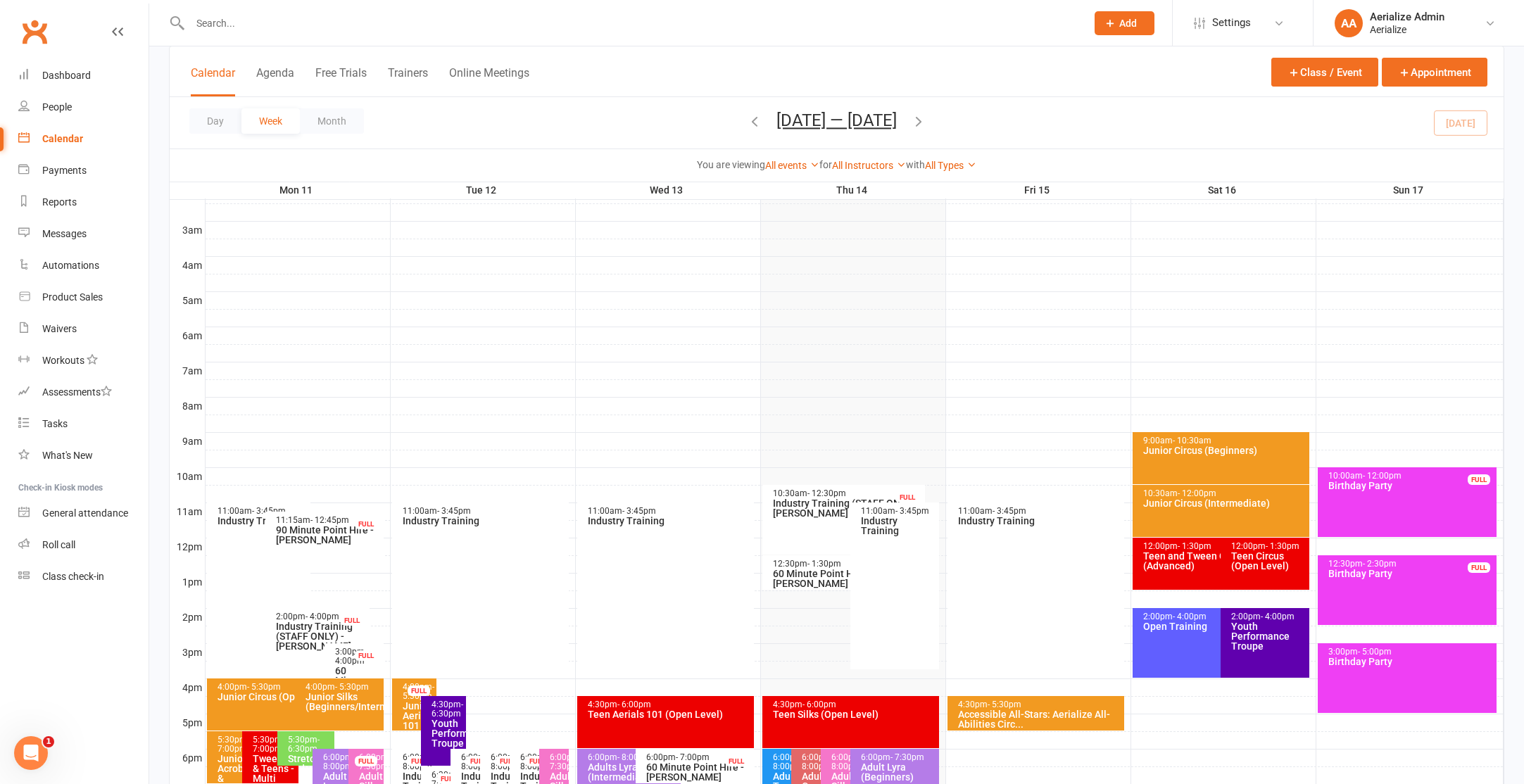
scroll to position [387, 0]
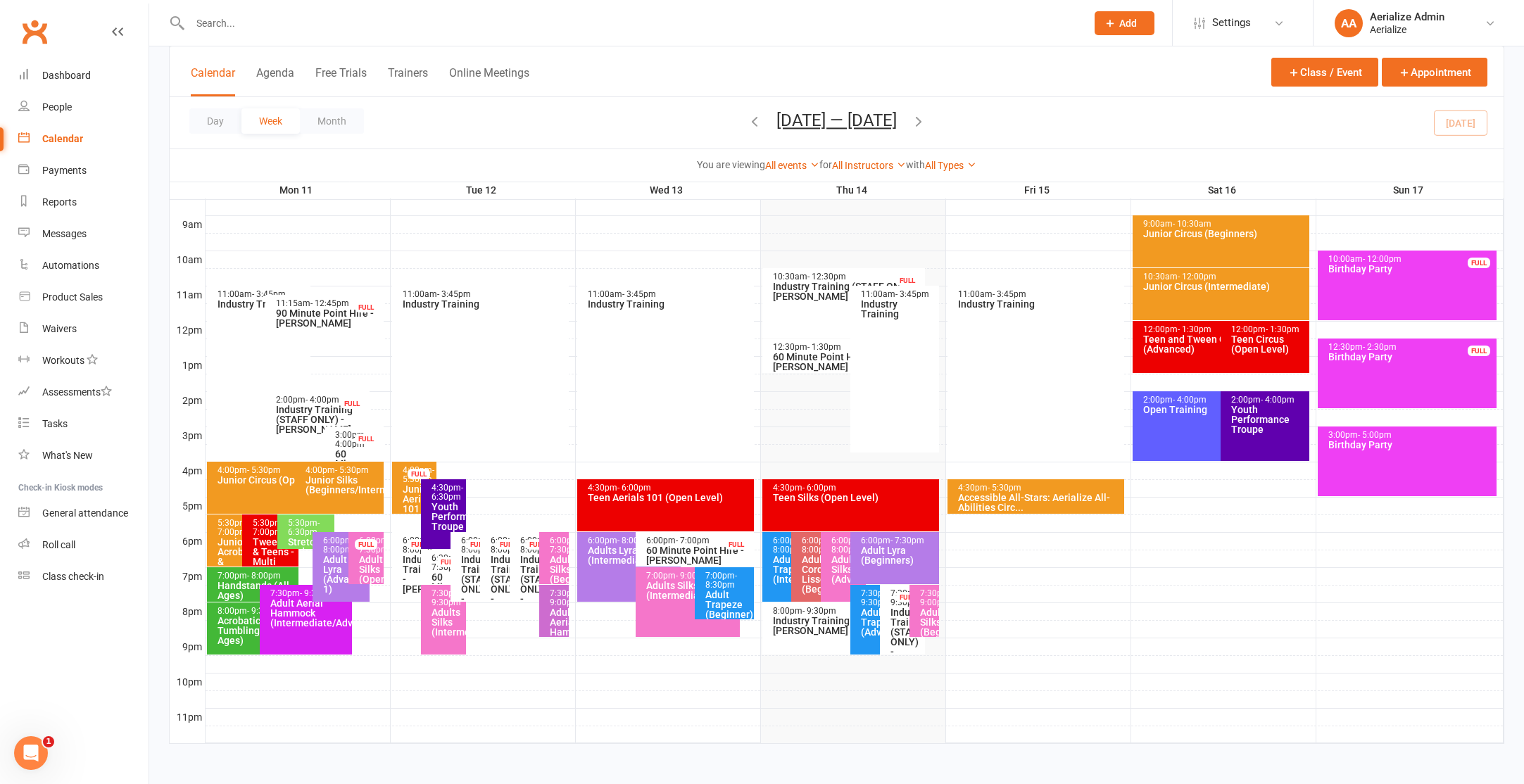
click at [358, 554] on div "6:00pm - 7:30pm Adult Silks (Open Level) FULL" at bounding box center [365, 558] width 35 height 52
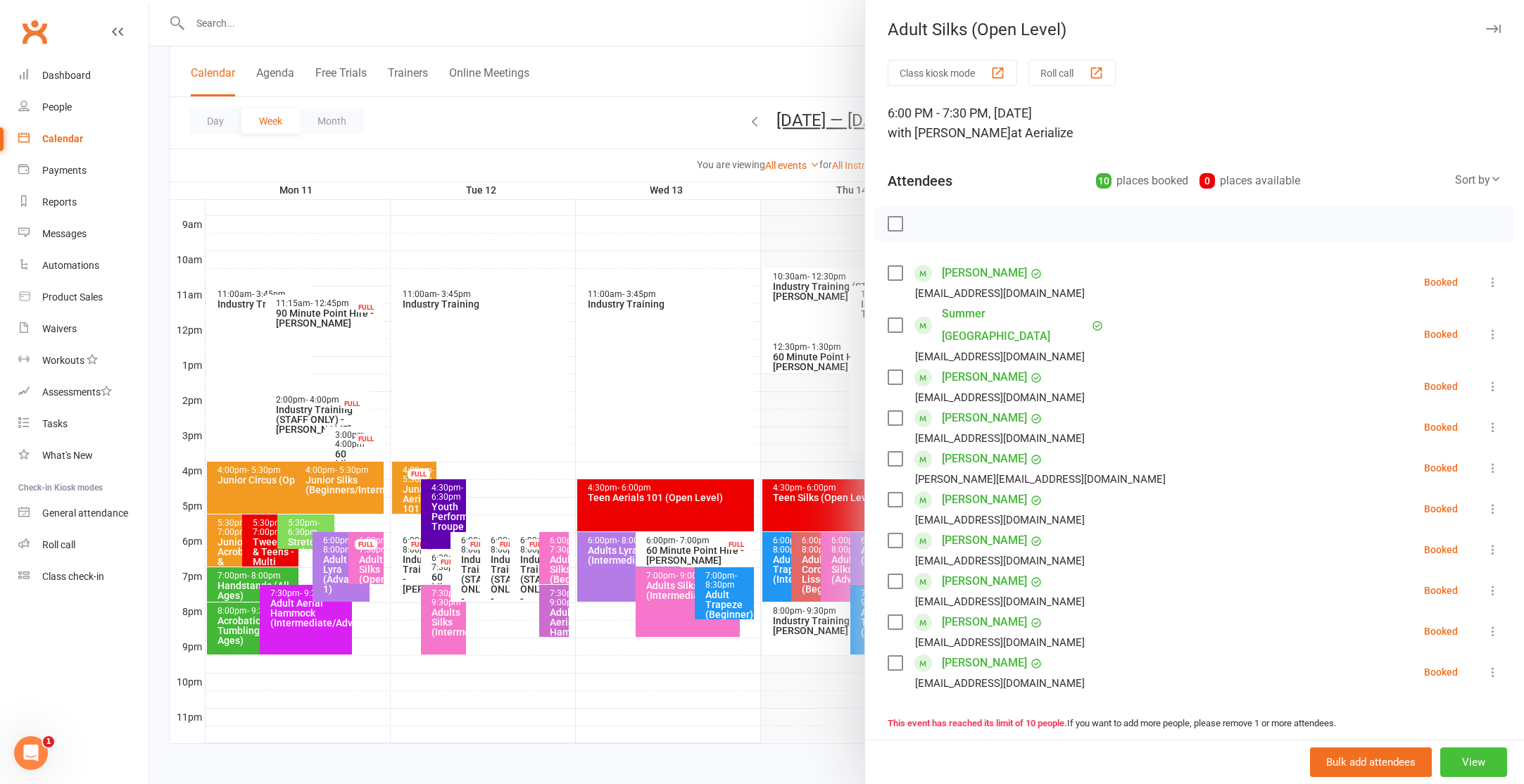
click at [1486, 760] on button "View" at bounding box center [1473, 761] width 67 height 29
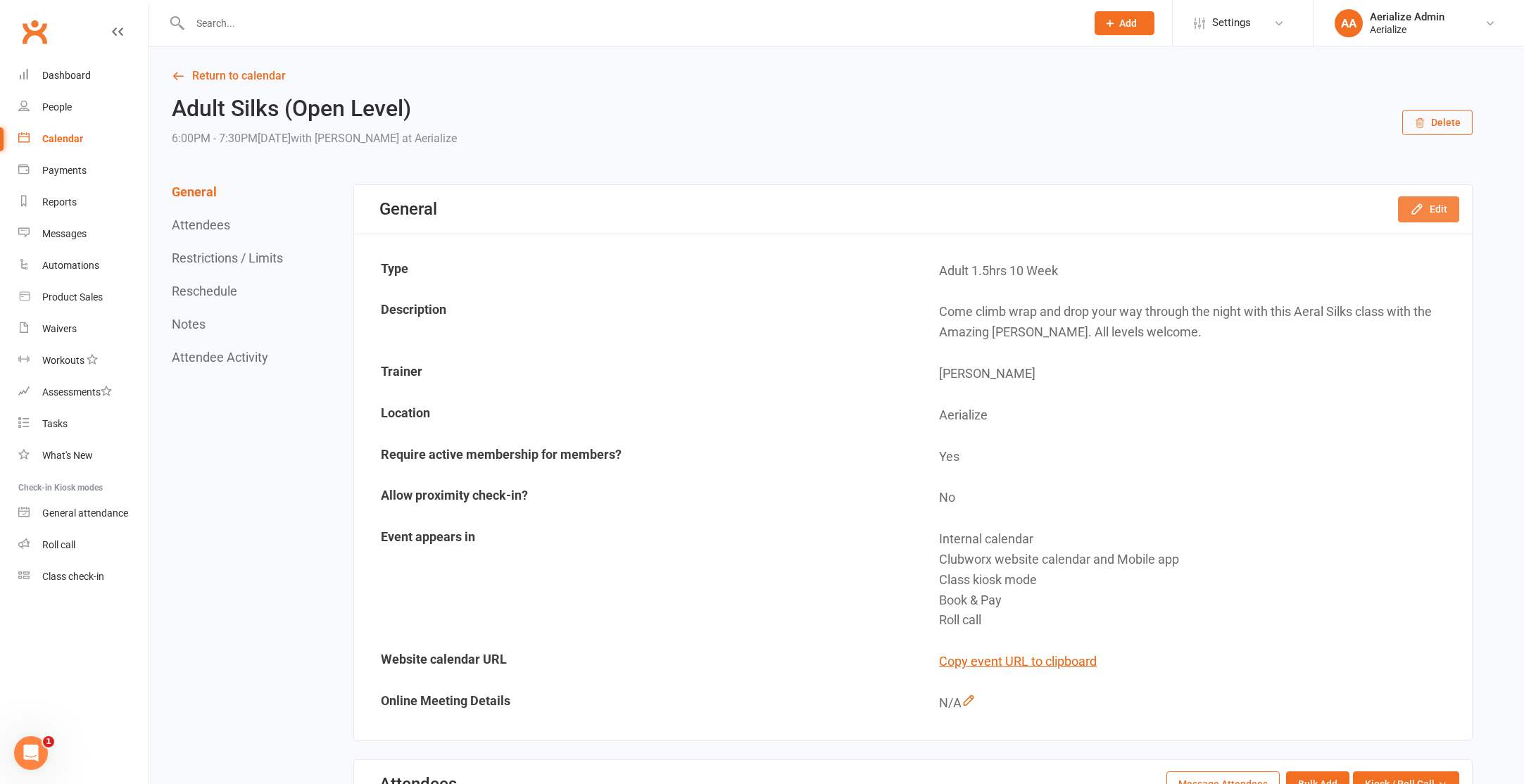
click at [1430, 214] on button "Edit" at bounding box center [1428, 209] width 61 height 26
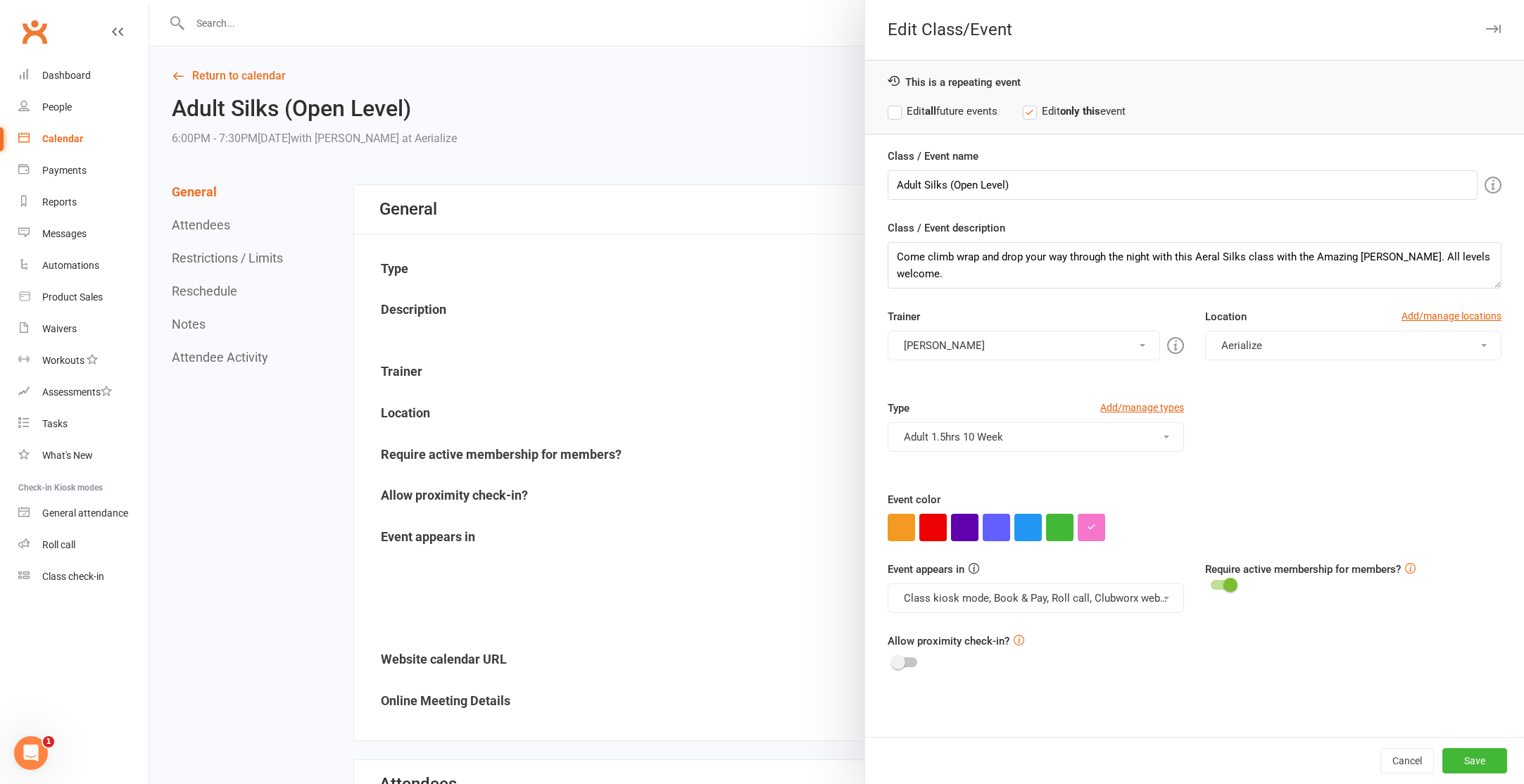
click at [1042, 431] on button "Adult 1.5hrs 10 Week" at bounding box center [1035, 436] width 296 height 29
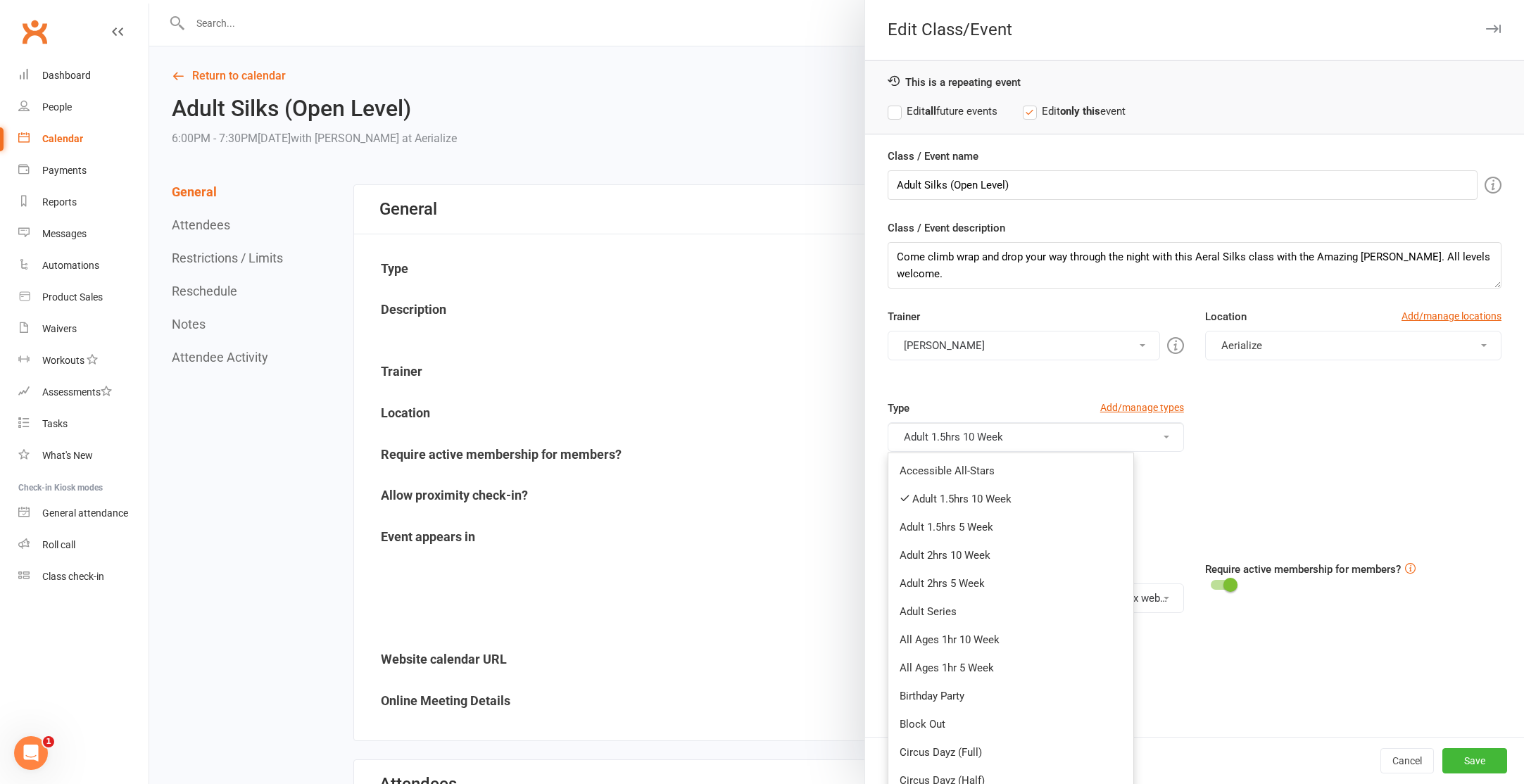
click at [1297, 479] on div "Type Add/manage types Adult 1.5hrs 10 Week Accessible All-Stars Adult 1.5hrs 10…" at bounding box center [1194, 445] width 635 height 92
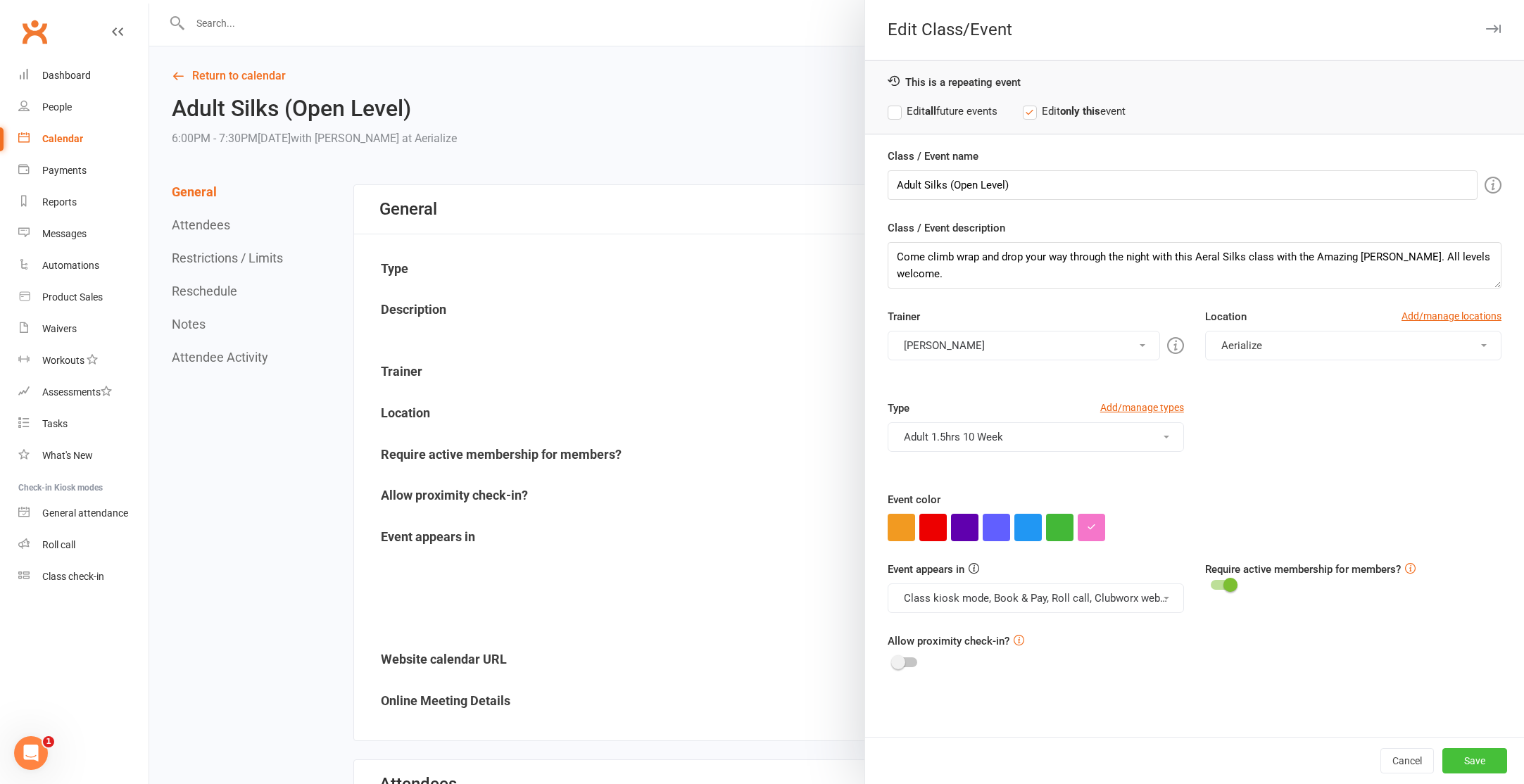
click at [1458, 771] on button "Save" at bounding box center [1475, 760] width 64 height 26
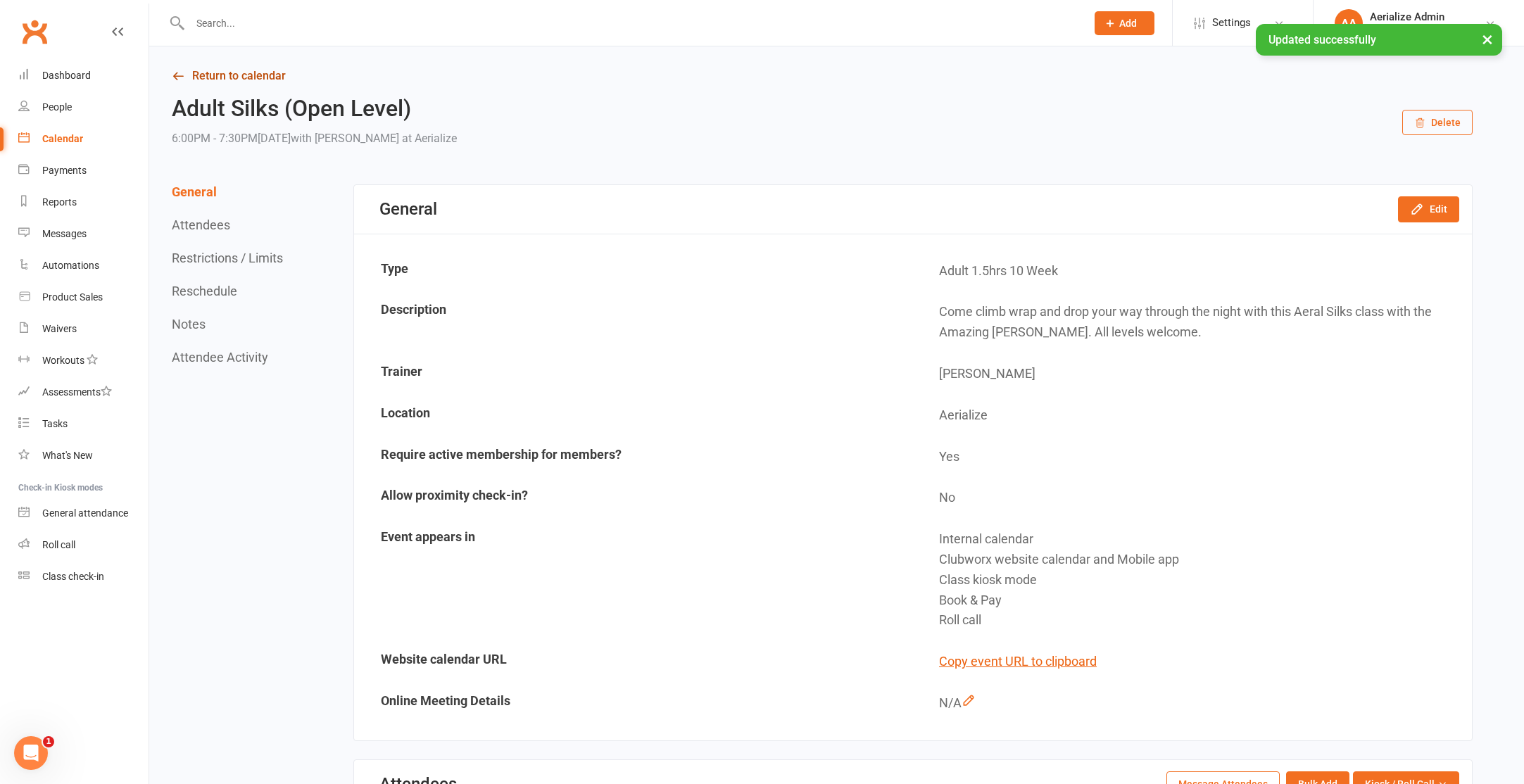
click at [202, 81] on link "Return to calendar" at bounding box center [822, 76] width 1301 height 20
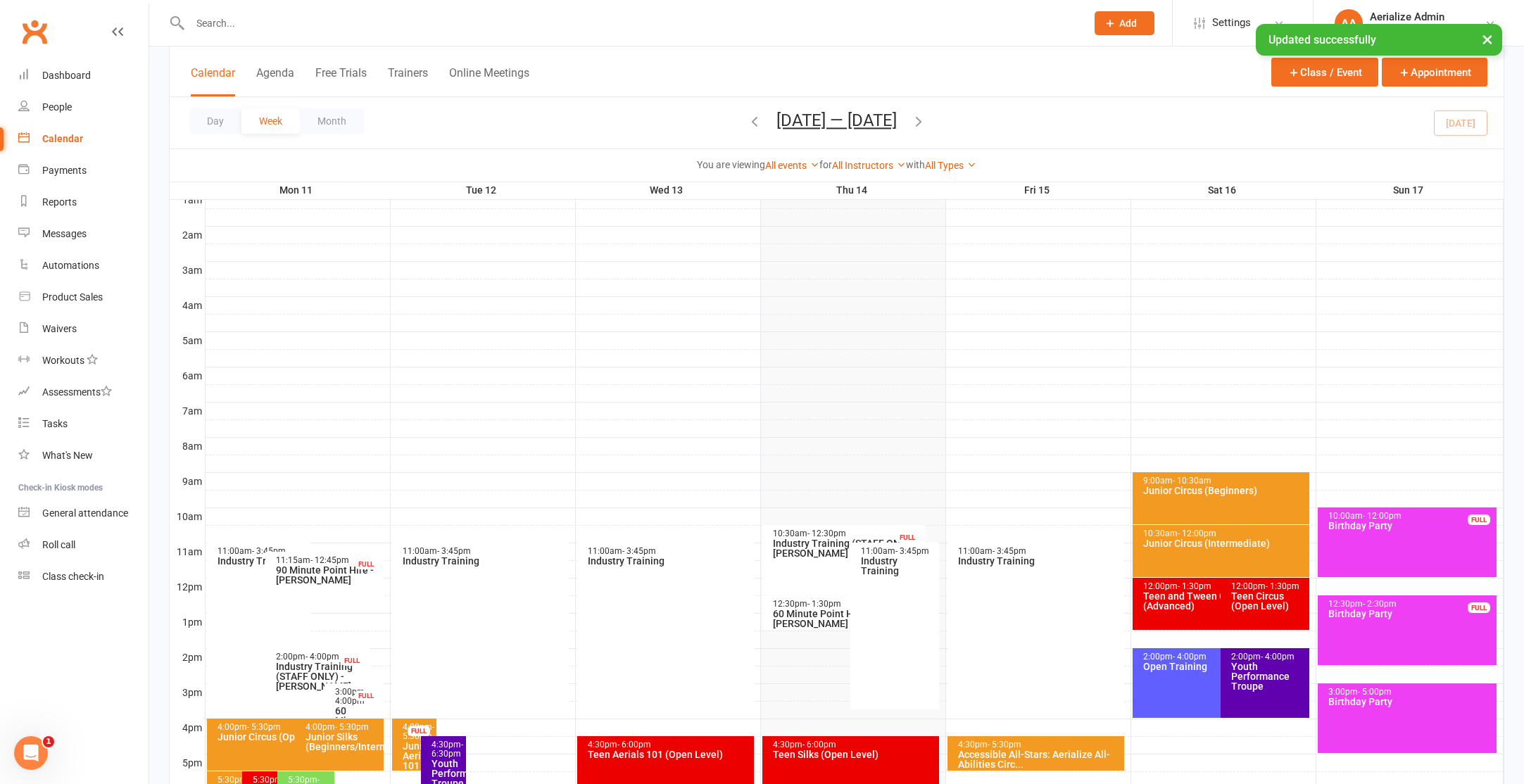
scroll to position [387, 0]
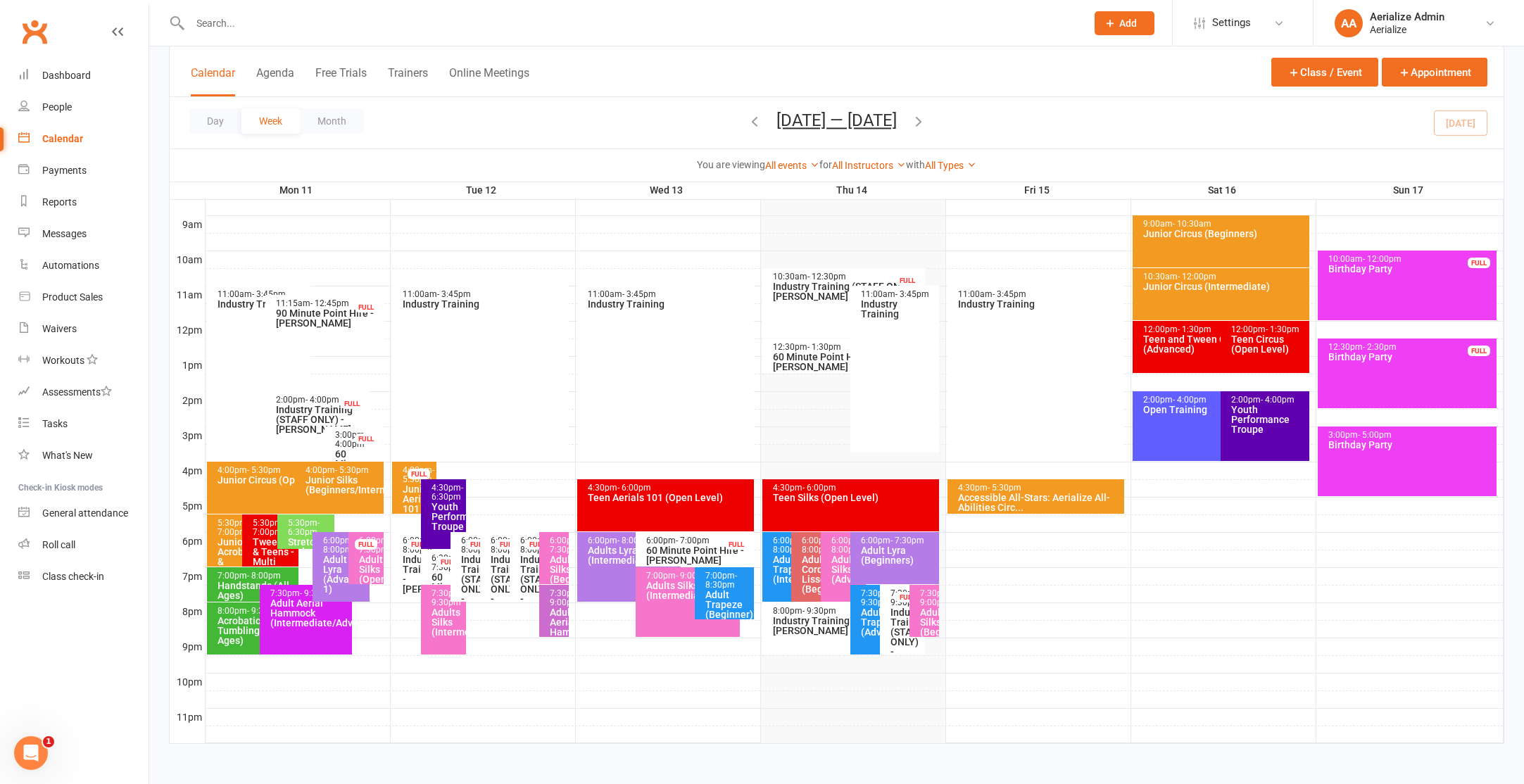
click at [257, 581] on div "Handstands (All Ages)" at bounding box center [256, 590] width 79 height 20
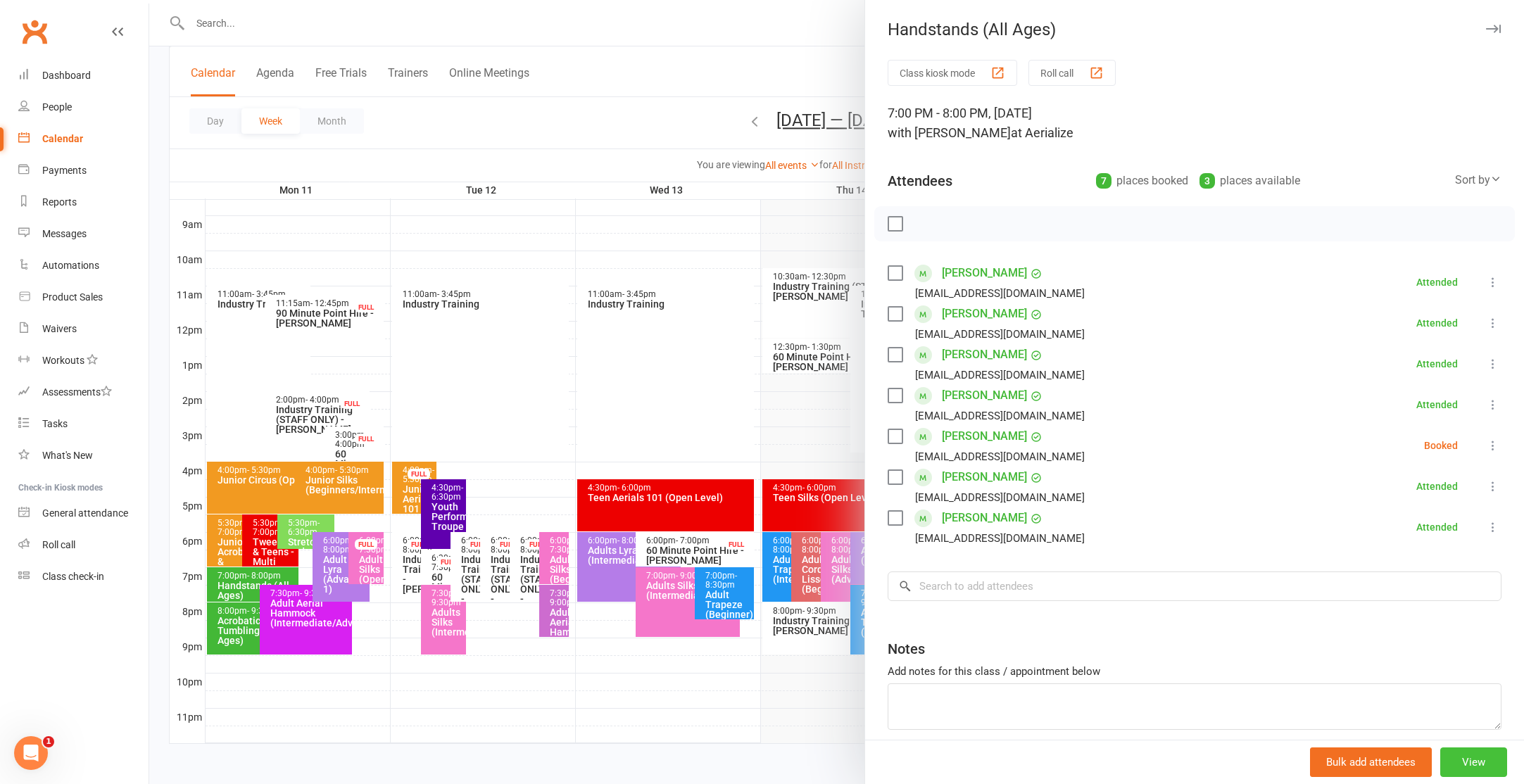
click at [1486, 758] on button "View" at bounding box center [1473, 761] width 67 height 29
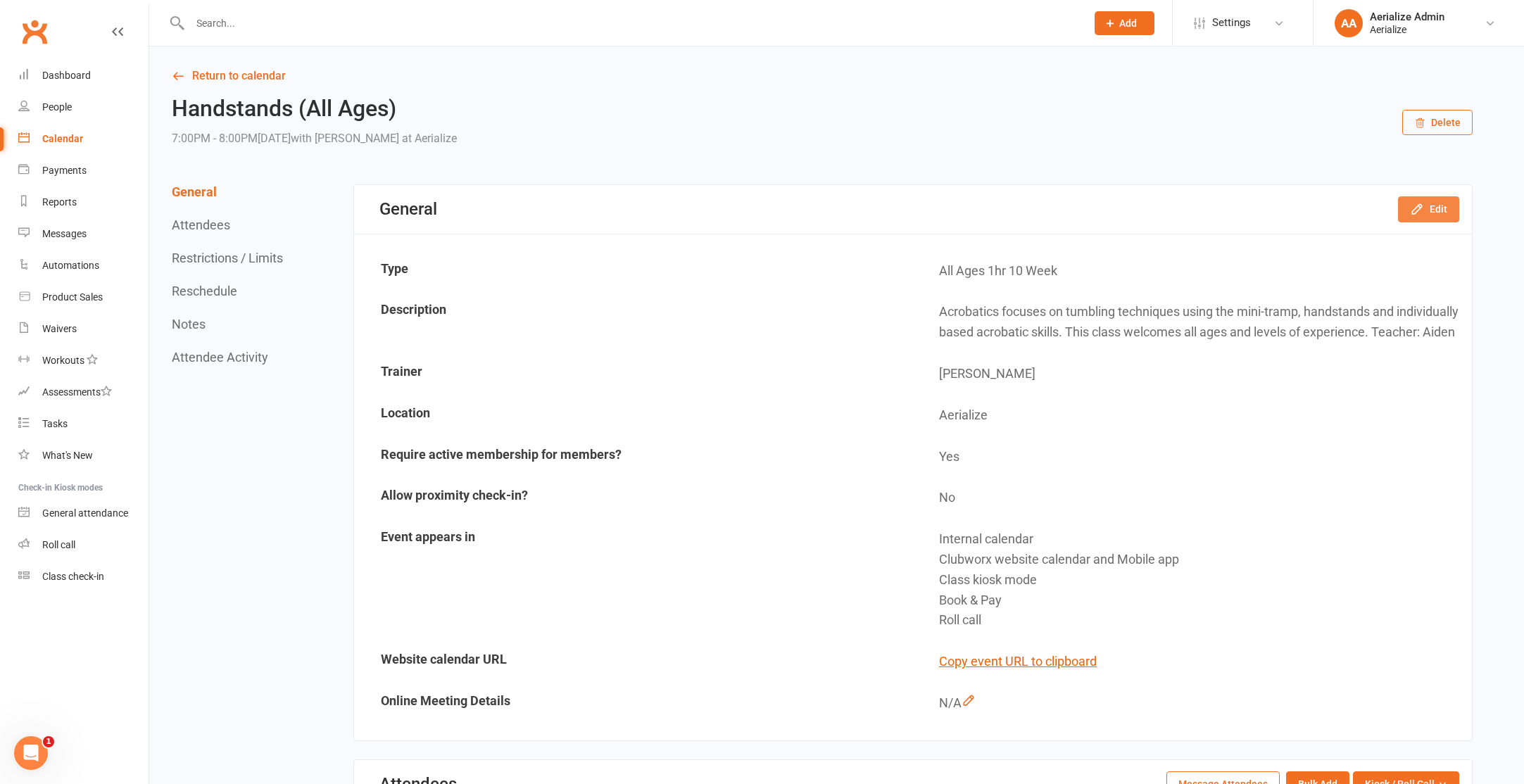
click at [1437, 216] on button "Edit" at bounding box center [1428, 209] width 61 height 26
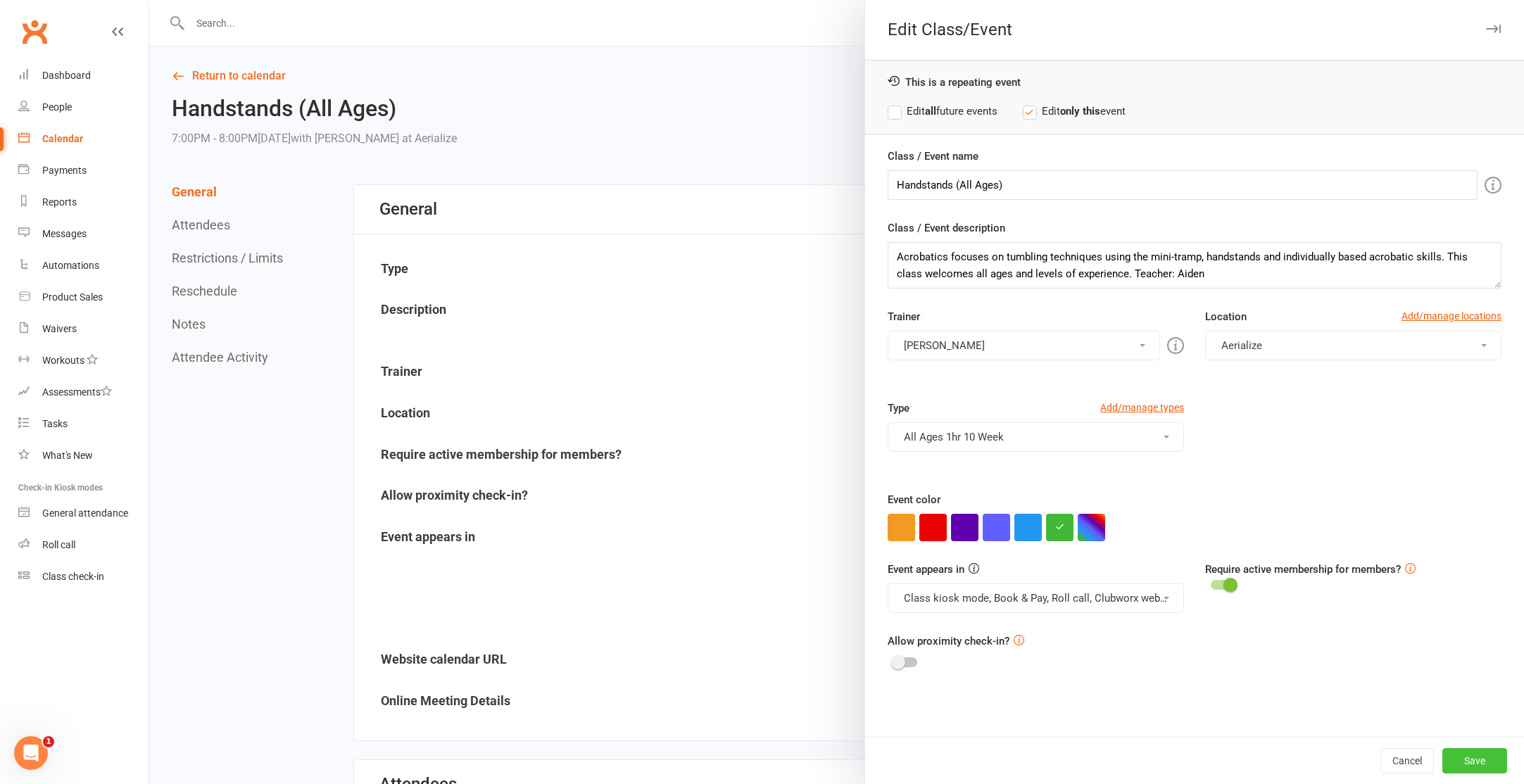
click at [1483, 767] on button "Save" at bounding box center [1475, 760] width 64 height 26
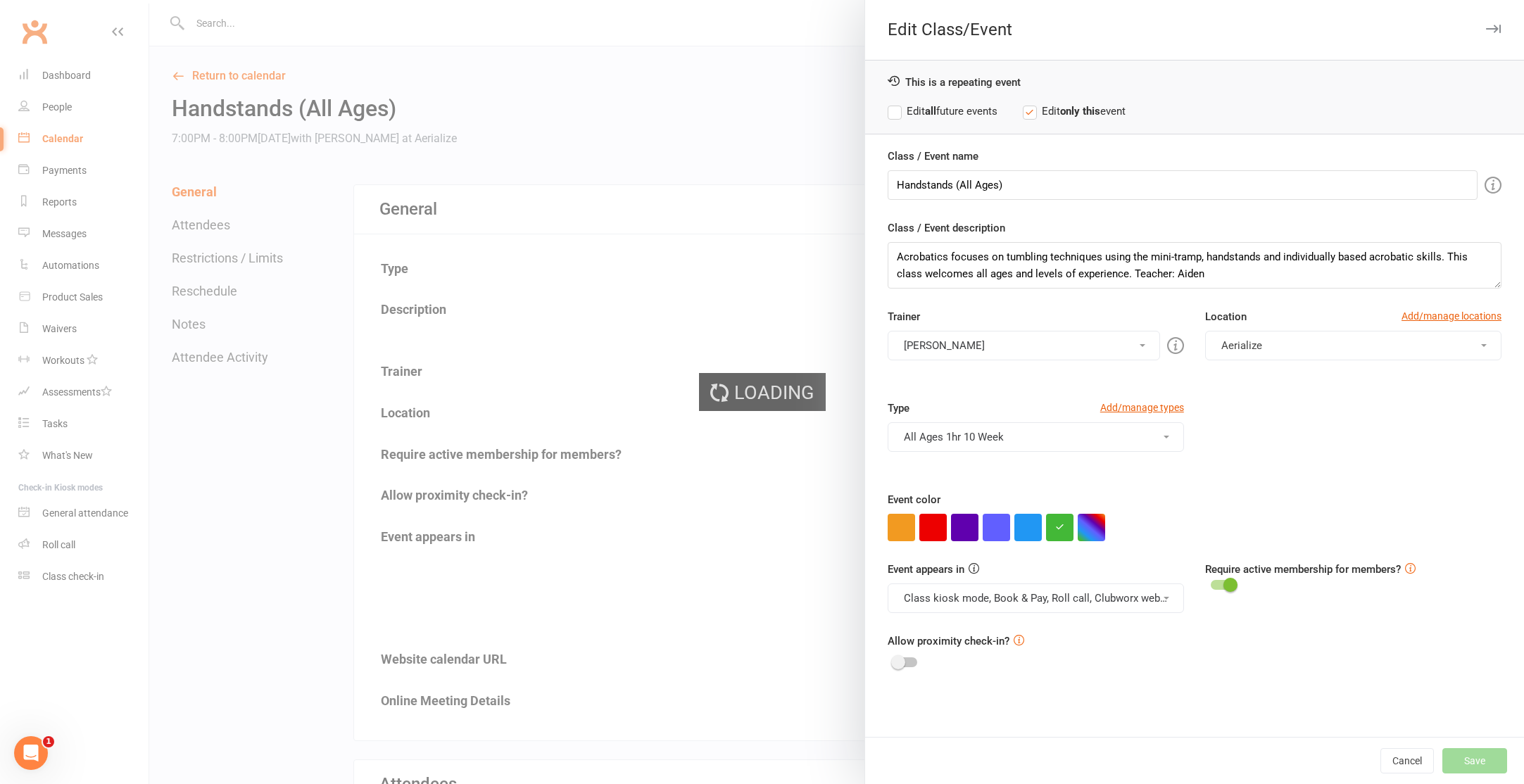
scroll to position [3, 0]
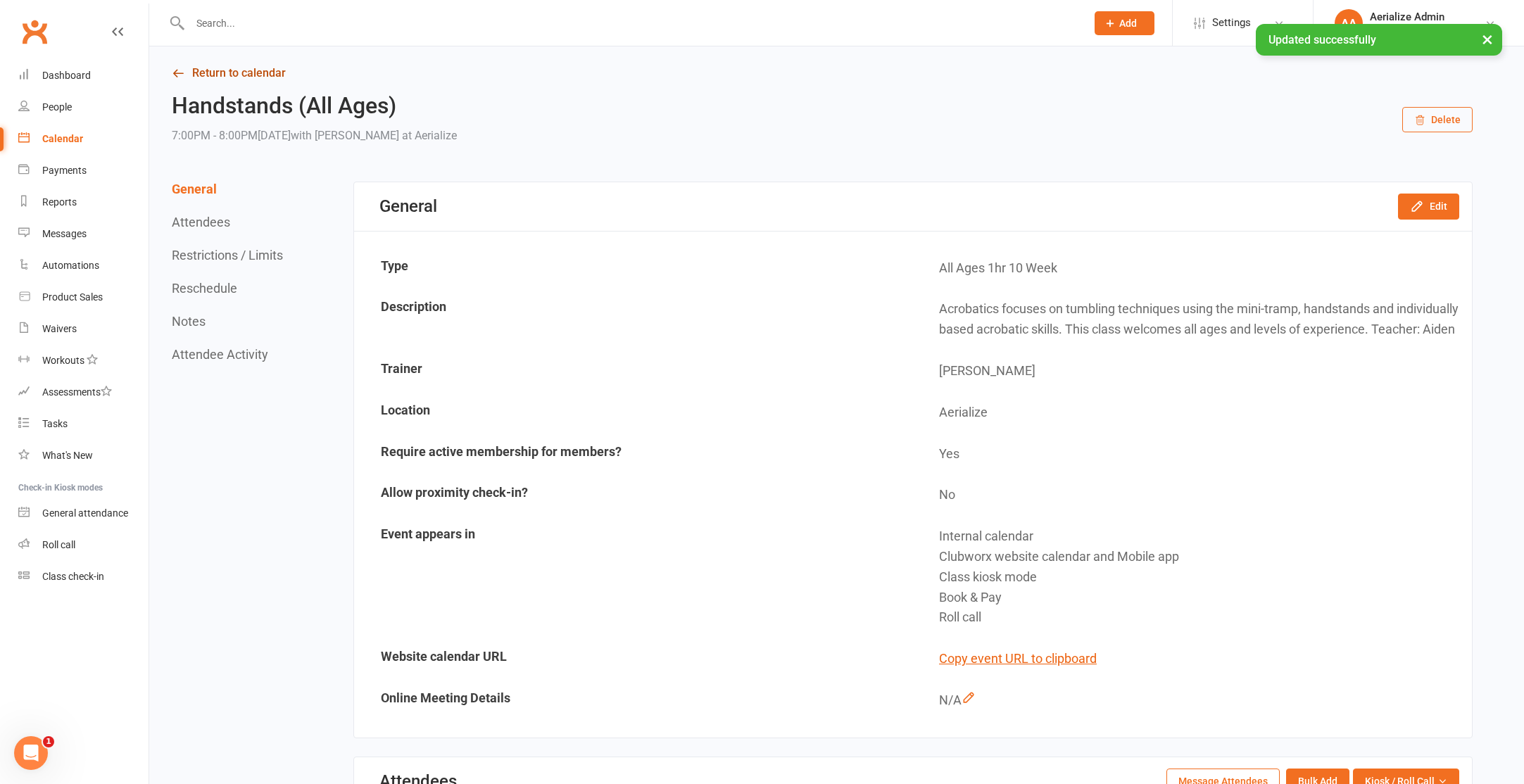
click at [191, 76] on link "Return to calendar" at bounding box center [822, 73] width 1301 height 20
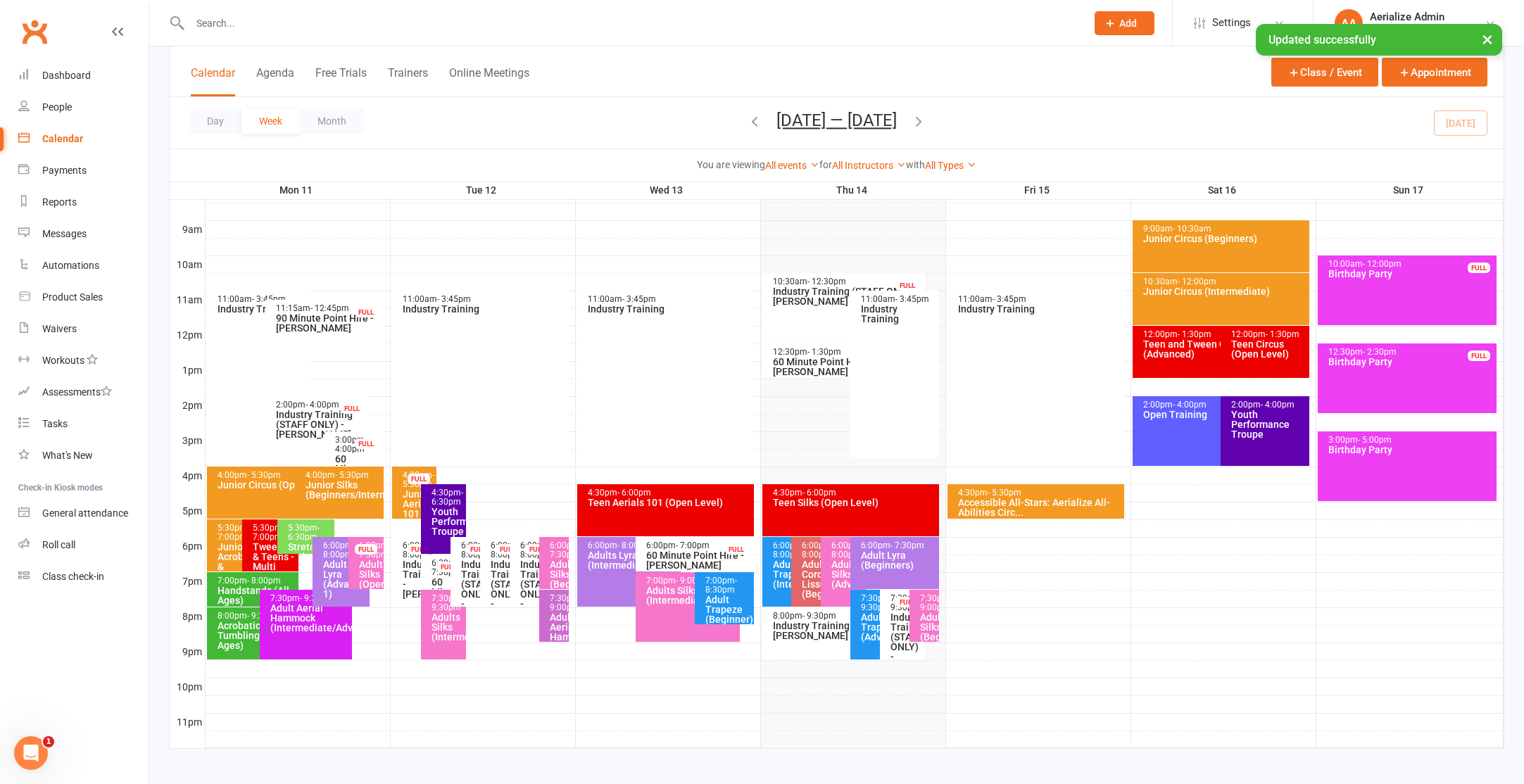
scroll to position [387, 0]
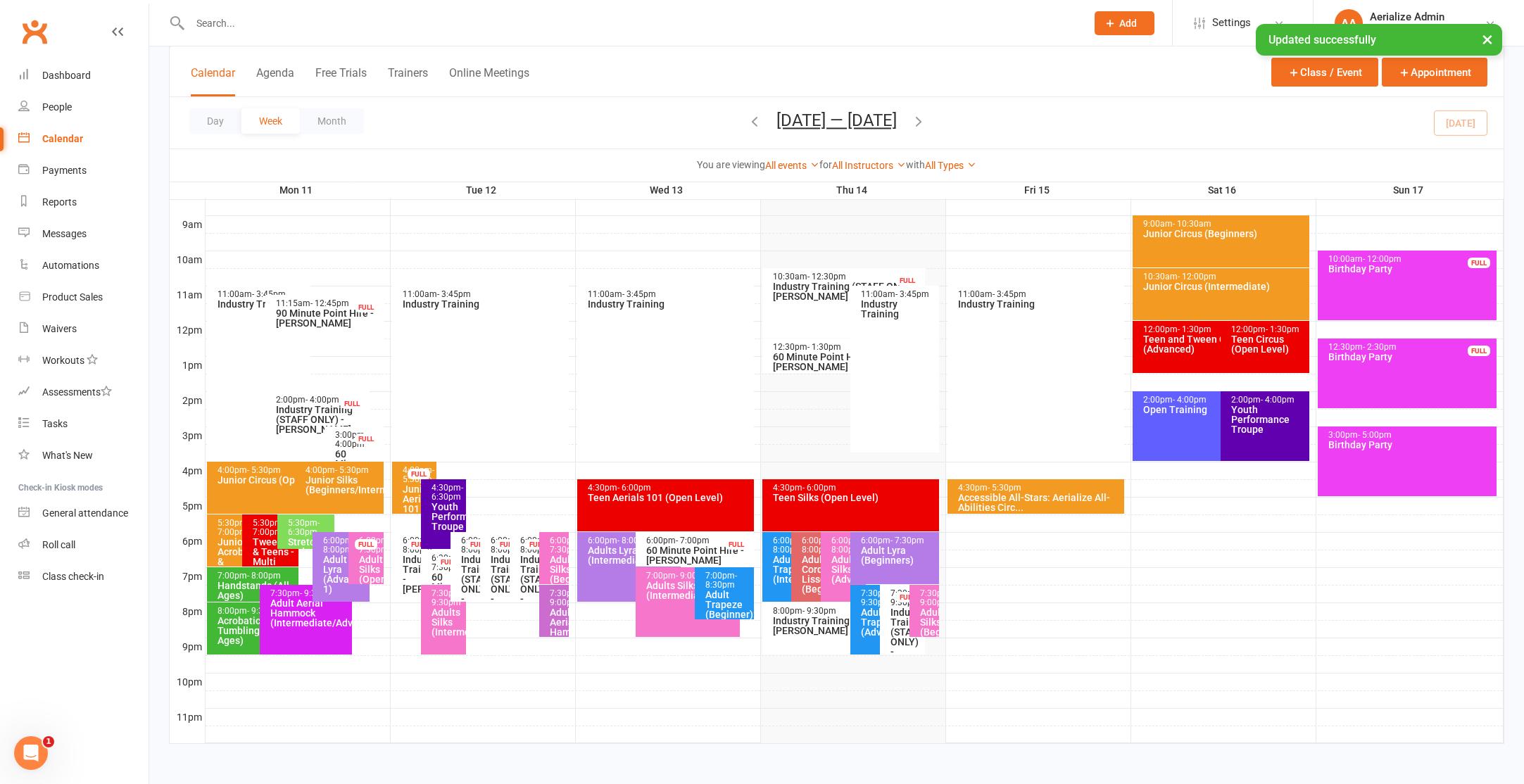
click at [228, 628] on div "Acrobatics & Tumbling (All Ages)" at bounding box center [256, 630] width 79 height 29
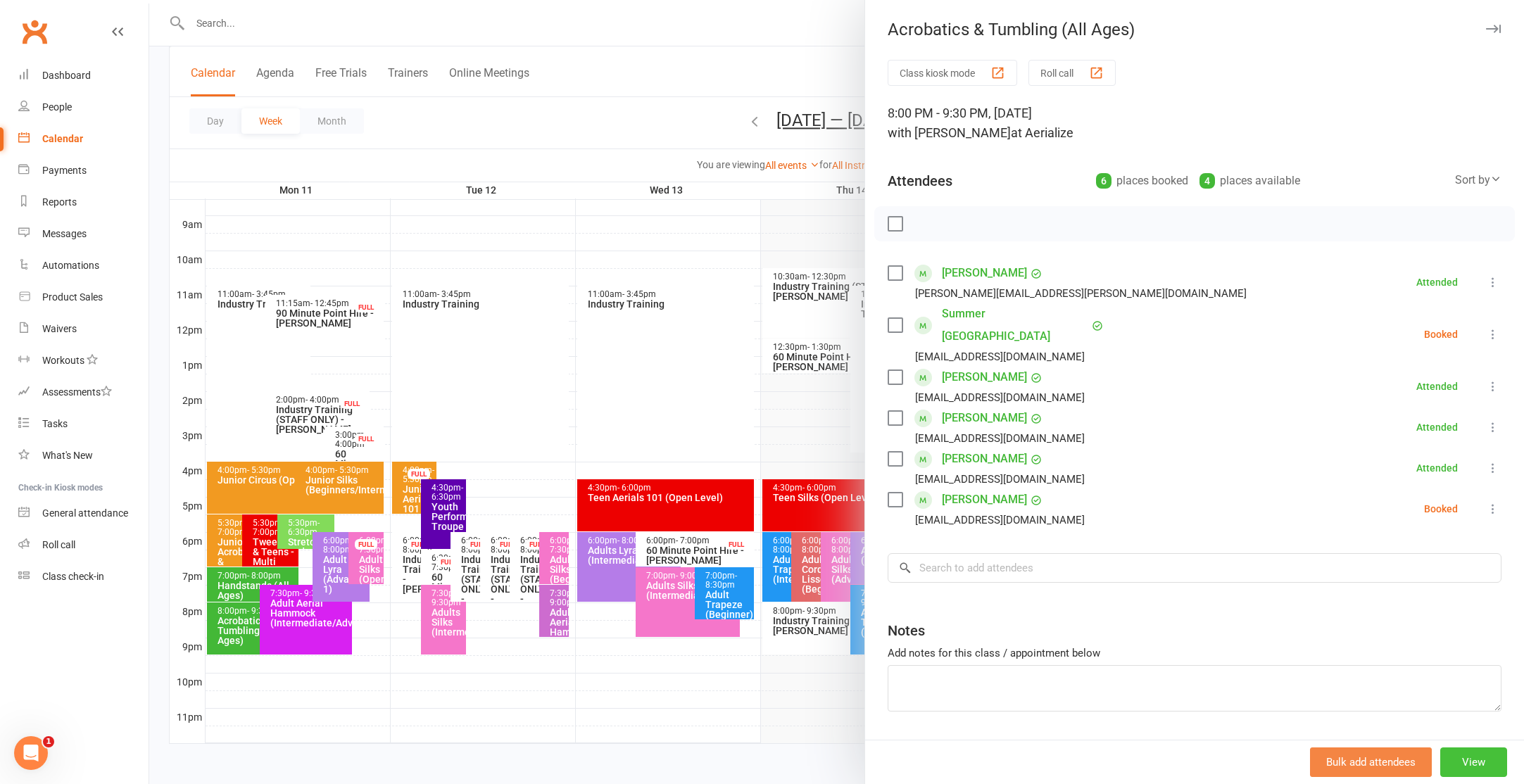
drag, startPoint x: 1464, startPoint y: 751, endPoint x: 1445, endPoint y: 749, distance: 19.1
click at [1464, 750] on button "View" at bounding box center [1473, 761] width 67 height 29
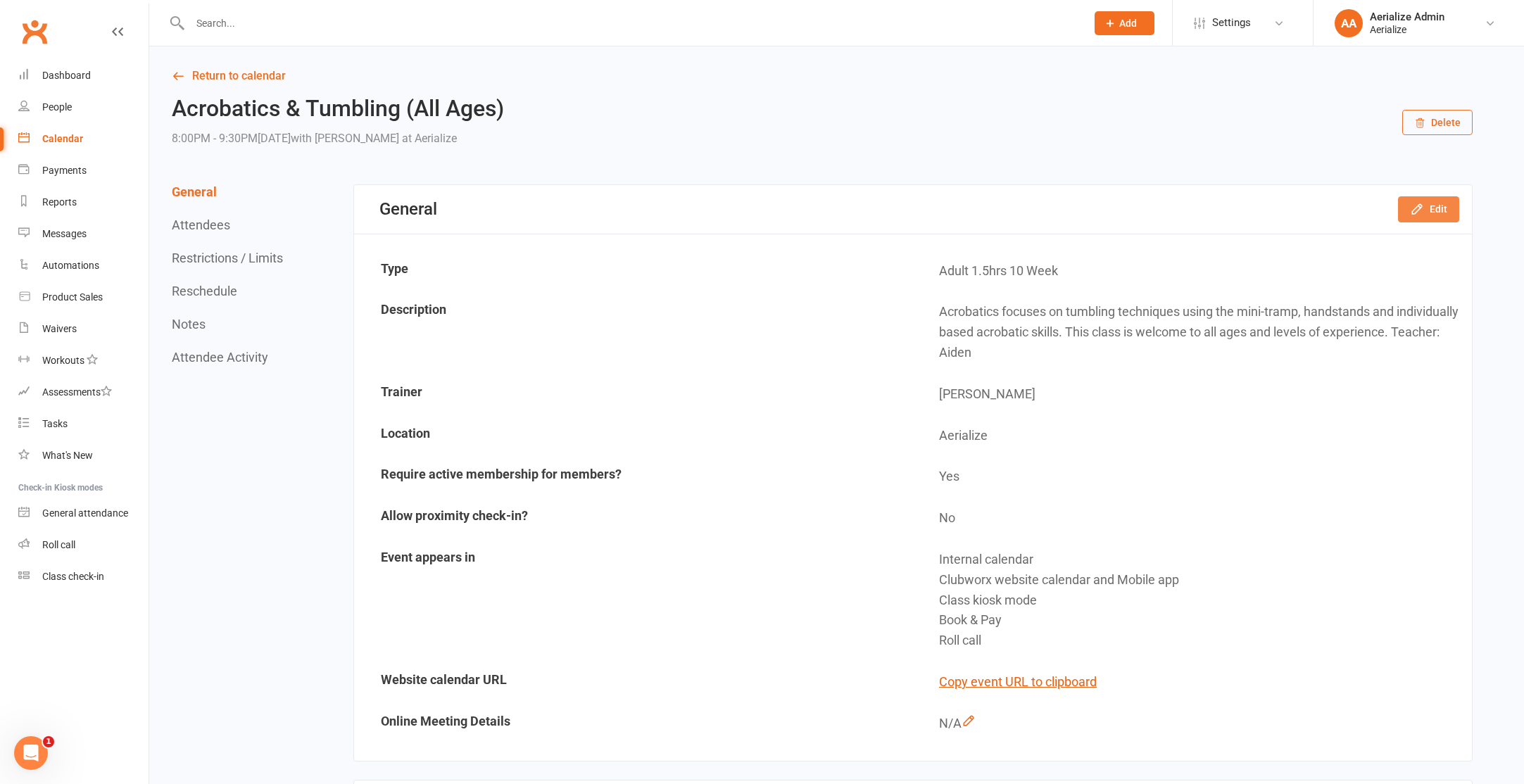
click at [1457, 217] on button "Edit" at bounding box center [1428, 209] width 61 height 26
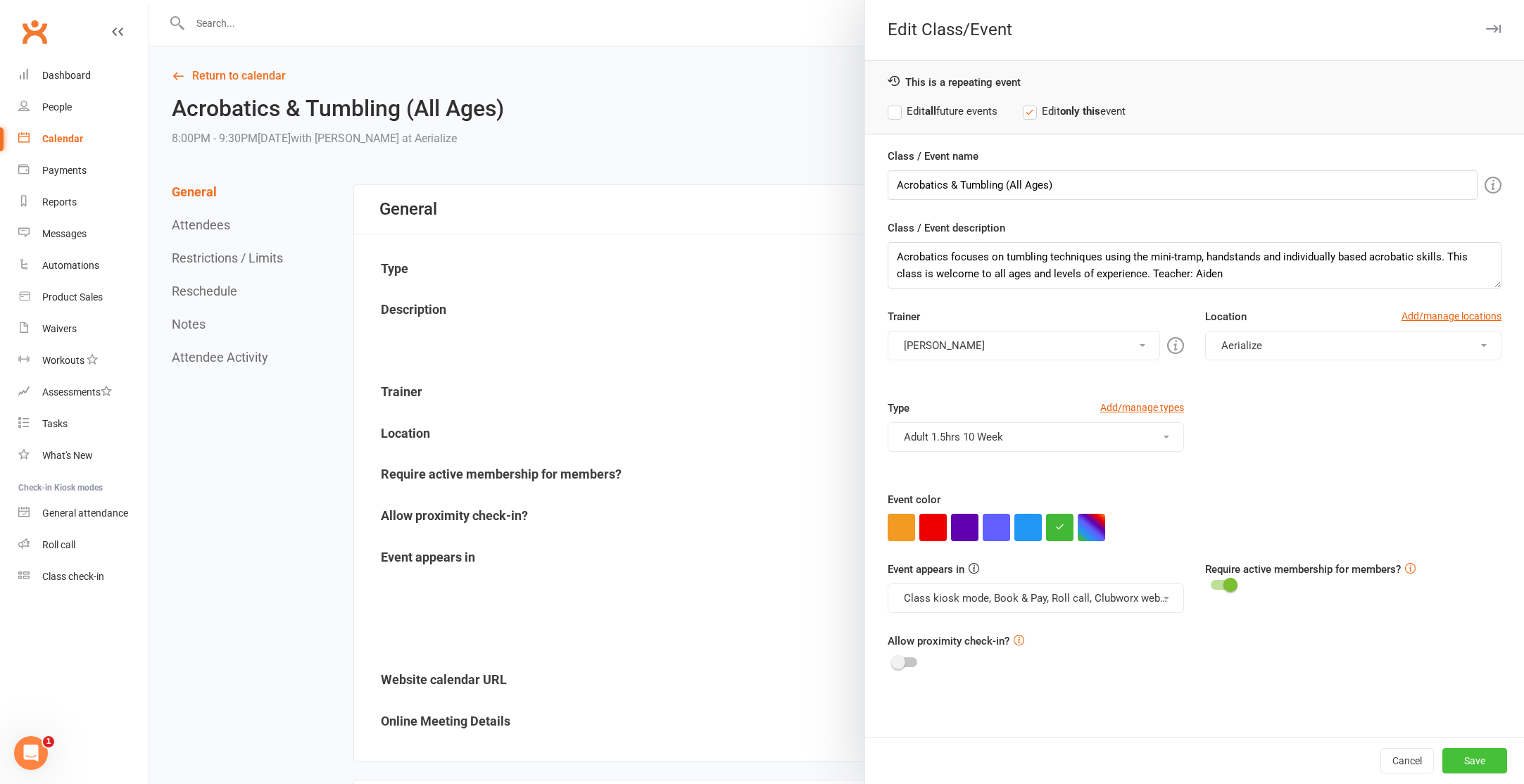
click at [1463, 750] on button "Save" at bounding box center [1475, 760] width 64 height 26
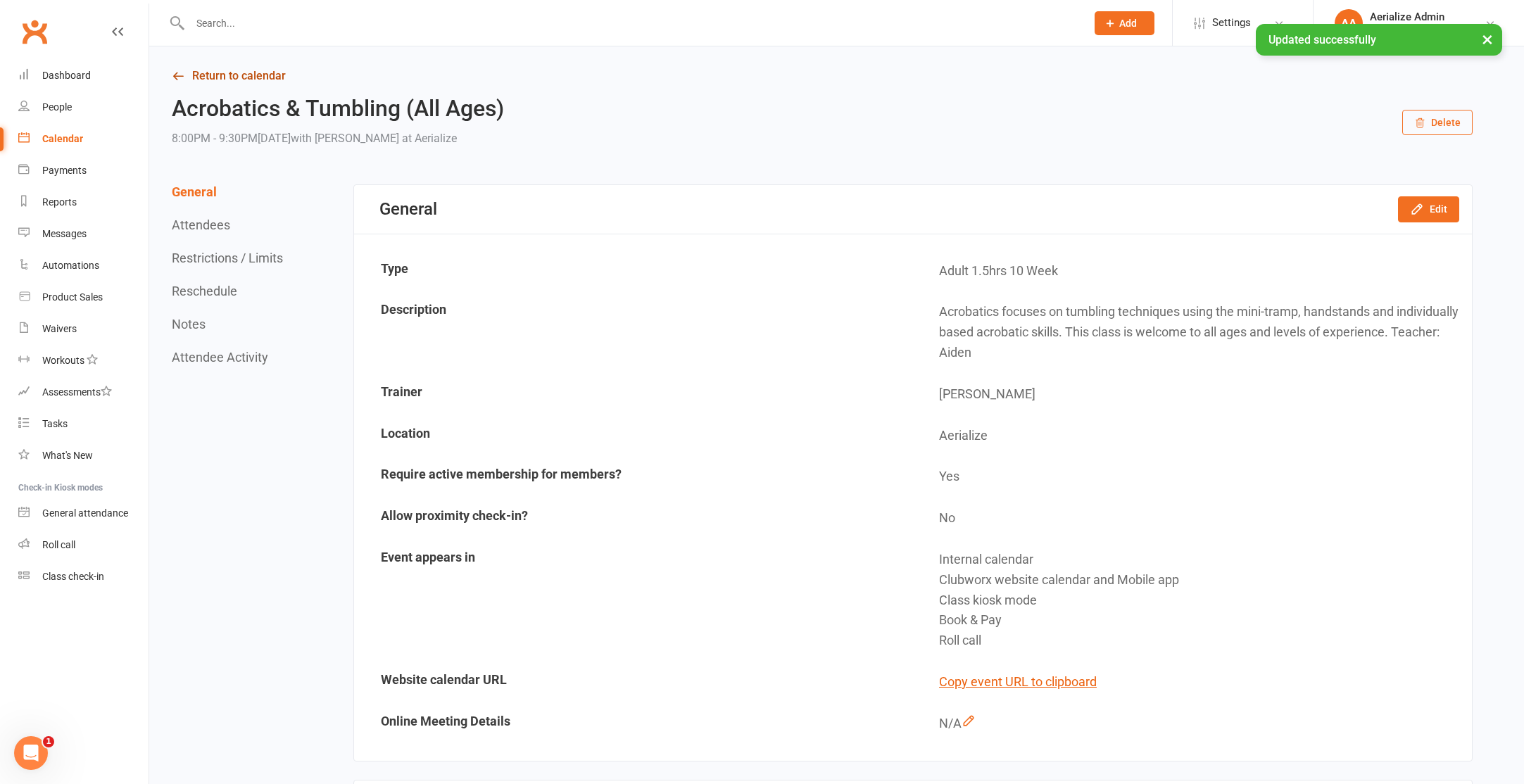
click at [188, 81] on link "Return to calendar" at bounding box center [822, 76] width 1301 height 20
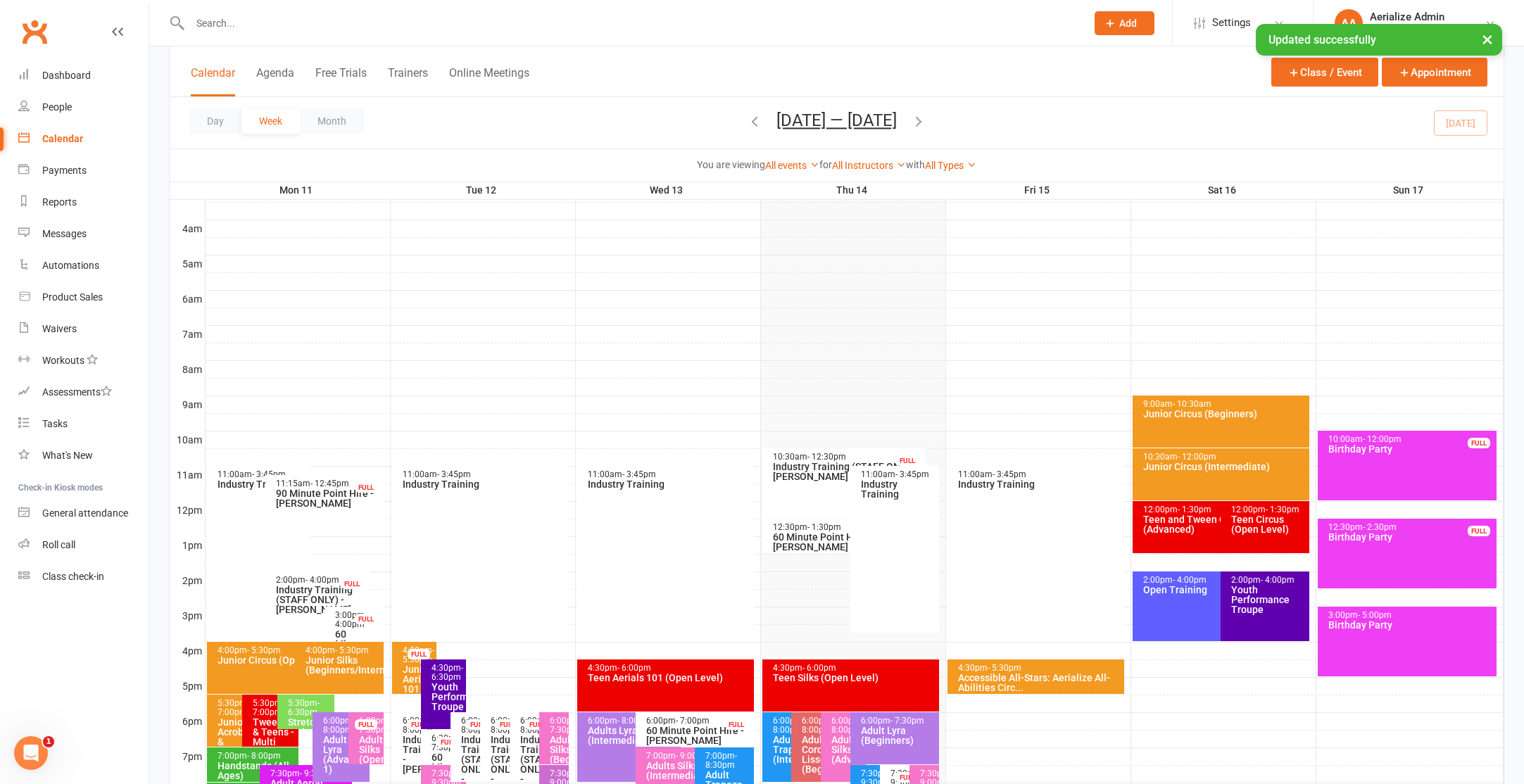
scroll to position [387, 0]
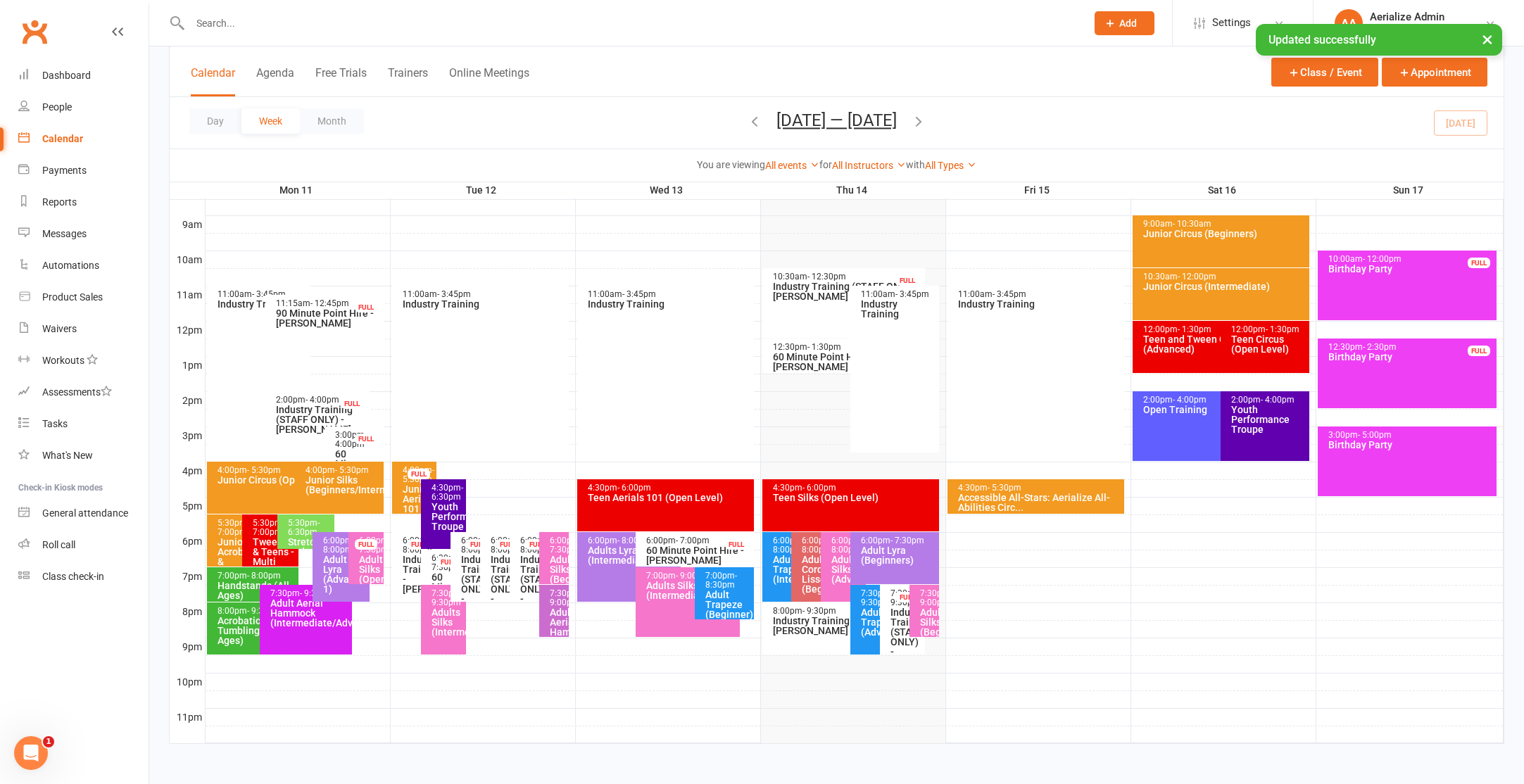
click at [325, 622] on div "Adult Aerial Hammock (Intermediate/Advance)" at bounding box center [309, 612] width 79 height 29
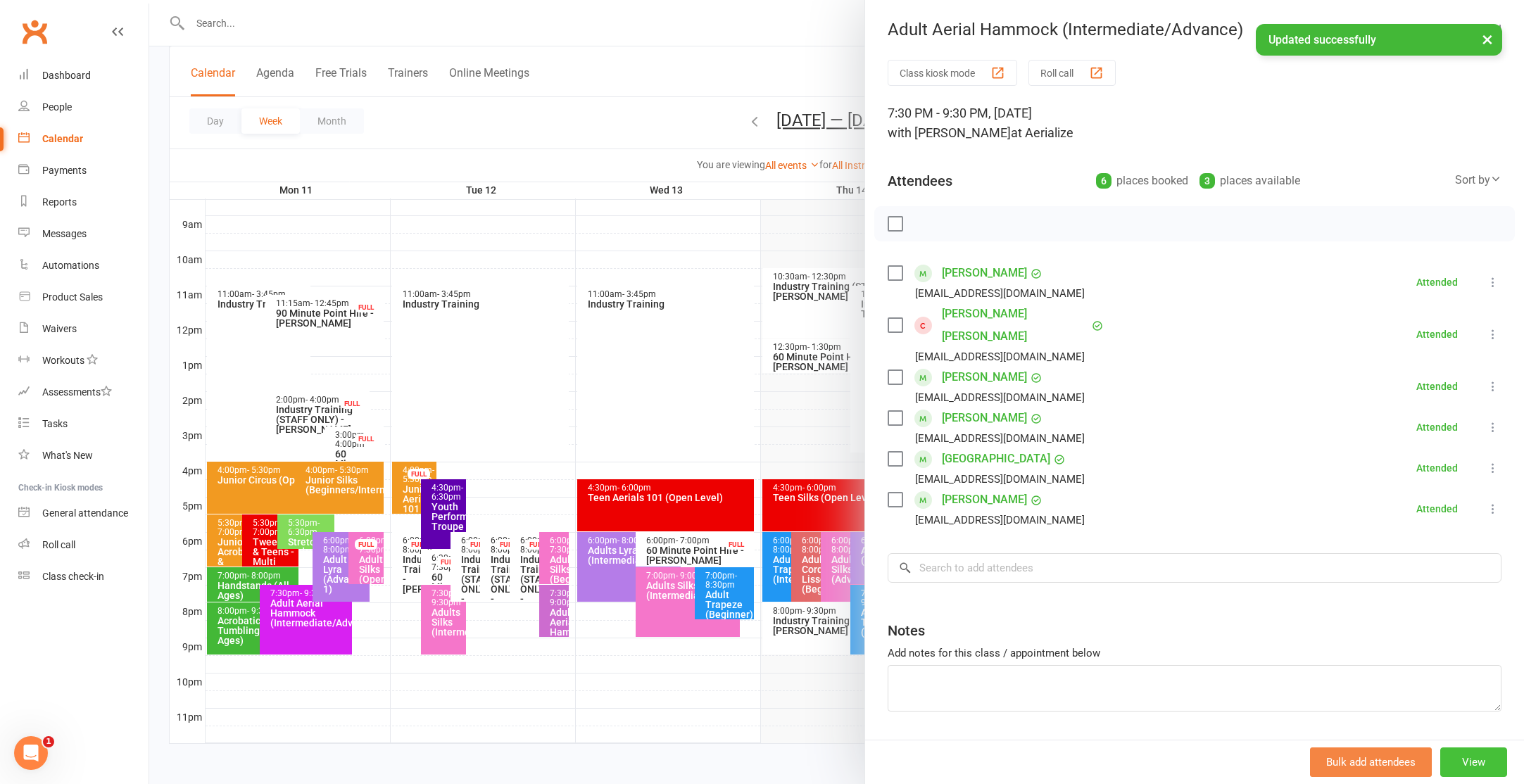
click at [1494, 755] on button "View" at bounding box center [1473, 761] width 67 height 29
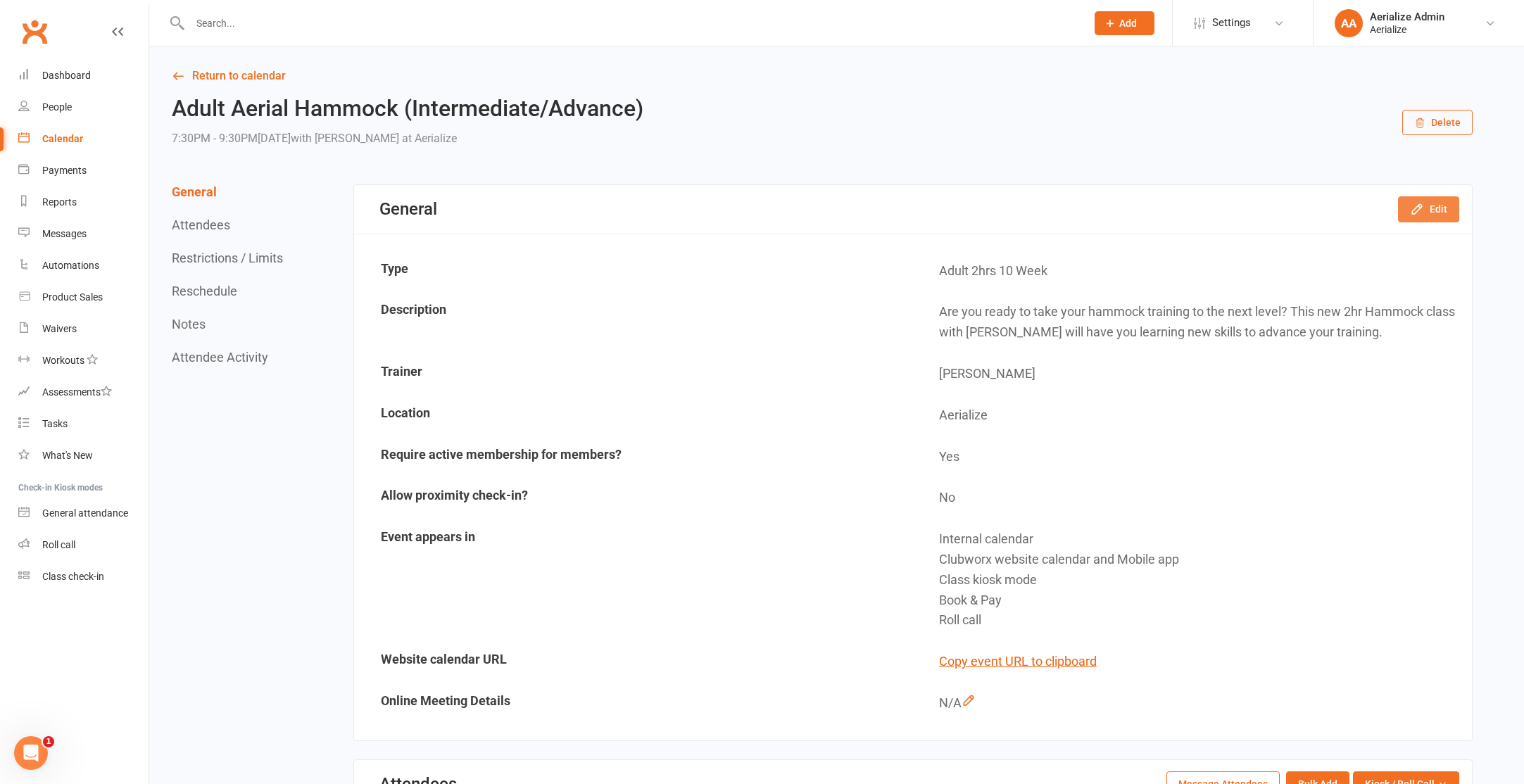
click at [1416, 209] on icon "button" at bounding box center [1416, 209] width 14 height 14
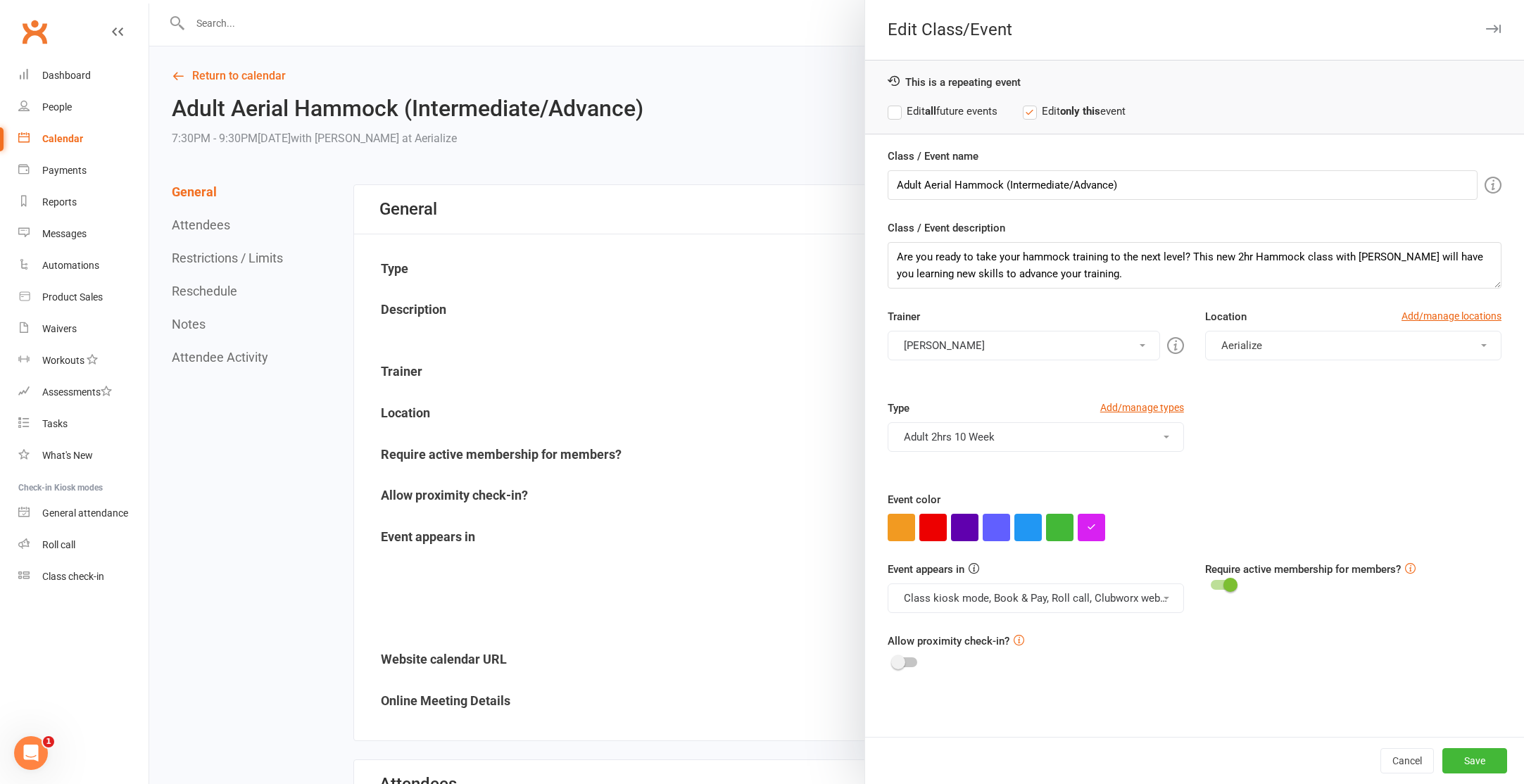
click at [983, 109] on label "Edit all future events" at bounding box center [942, 112] width 110 height 17
click at [1474, 763] on button "Save" at bounding box center [1475, 760] width 64 height 26
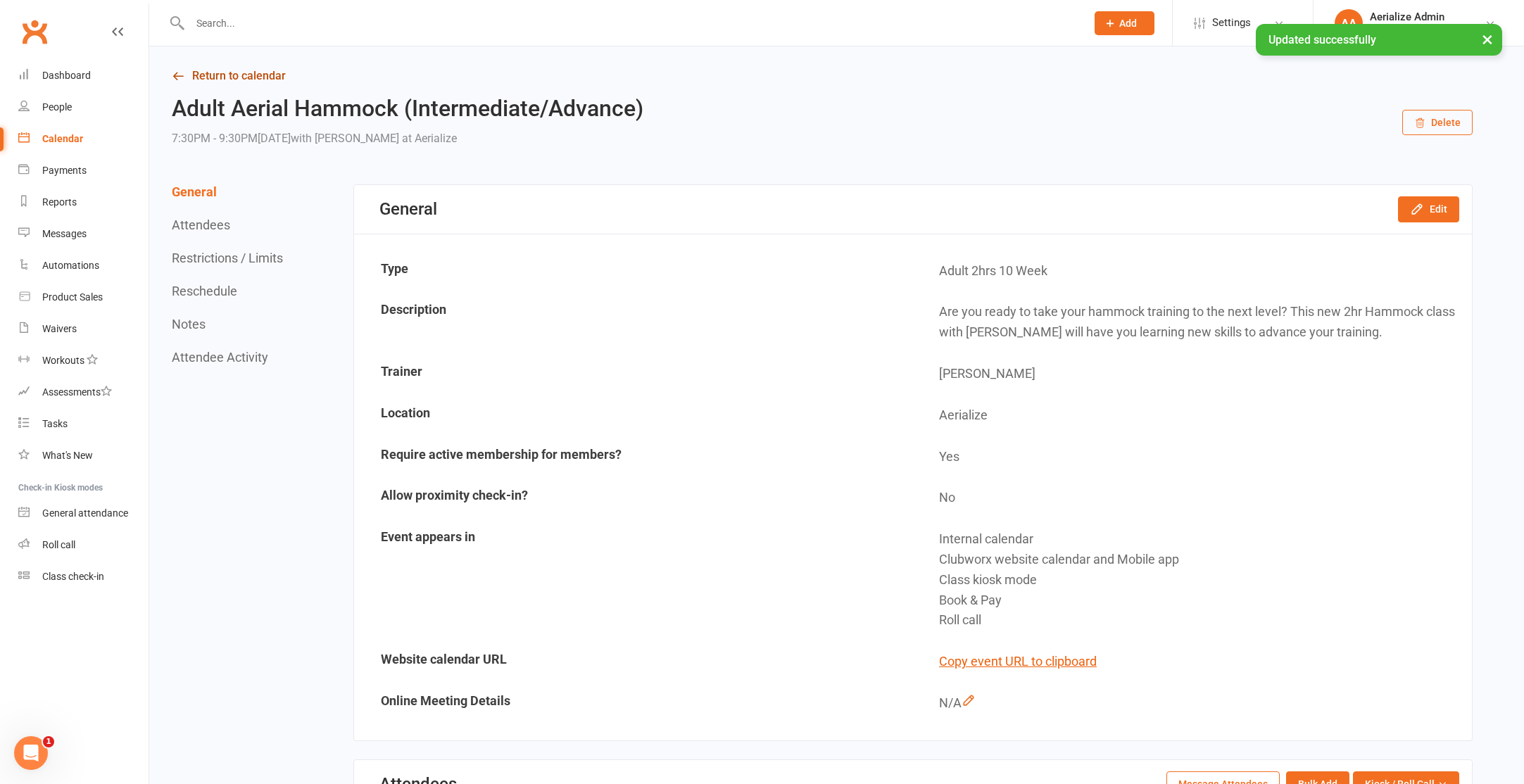
click at [200, 72] on link "Return to calendar" at bounding box center [822, 76] width 1301 height 20
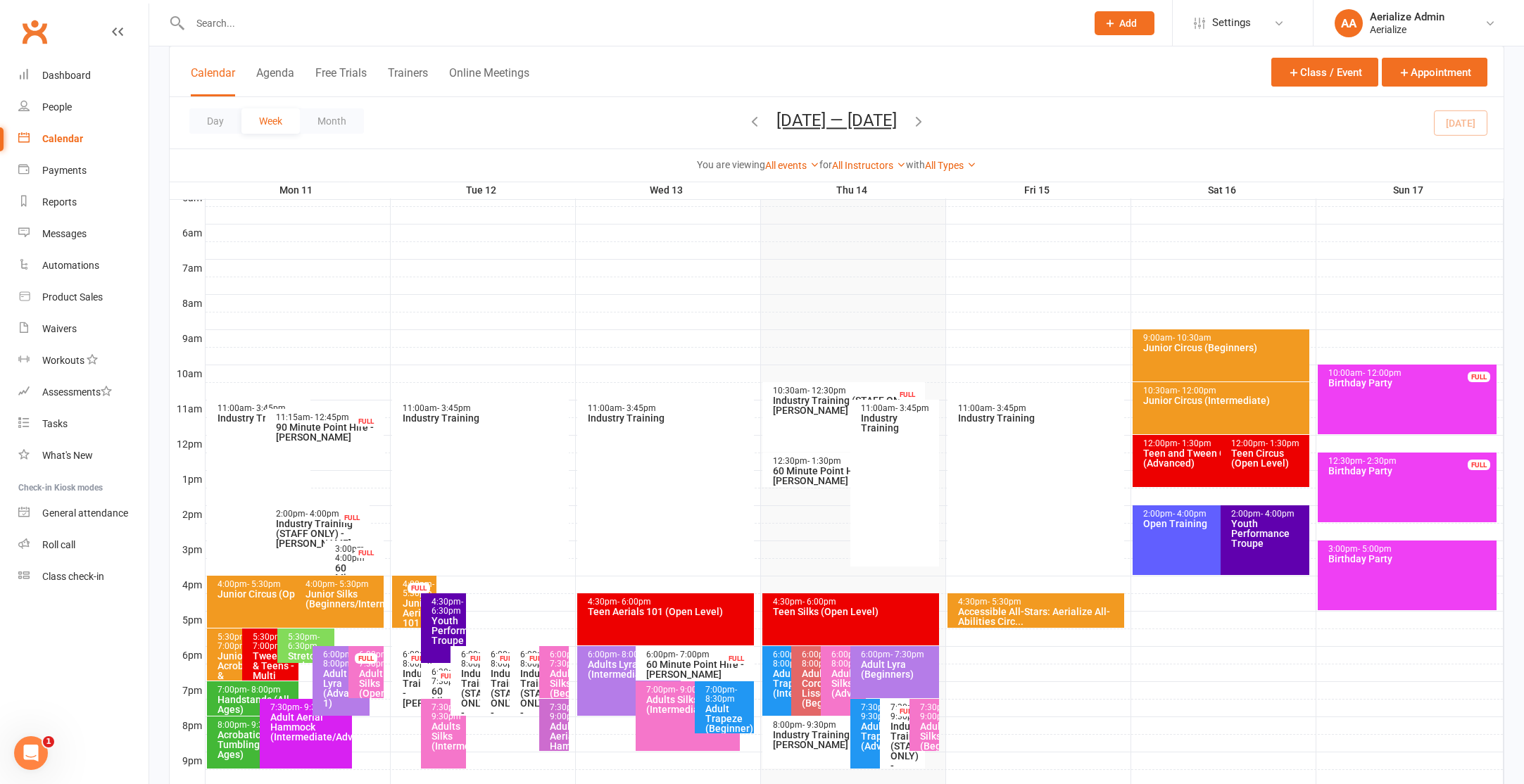
scroll to position [387, 0]
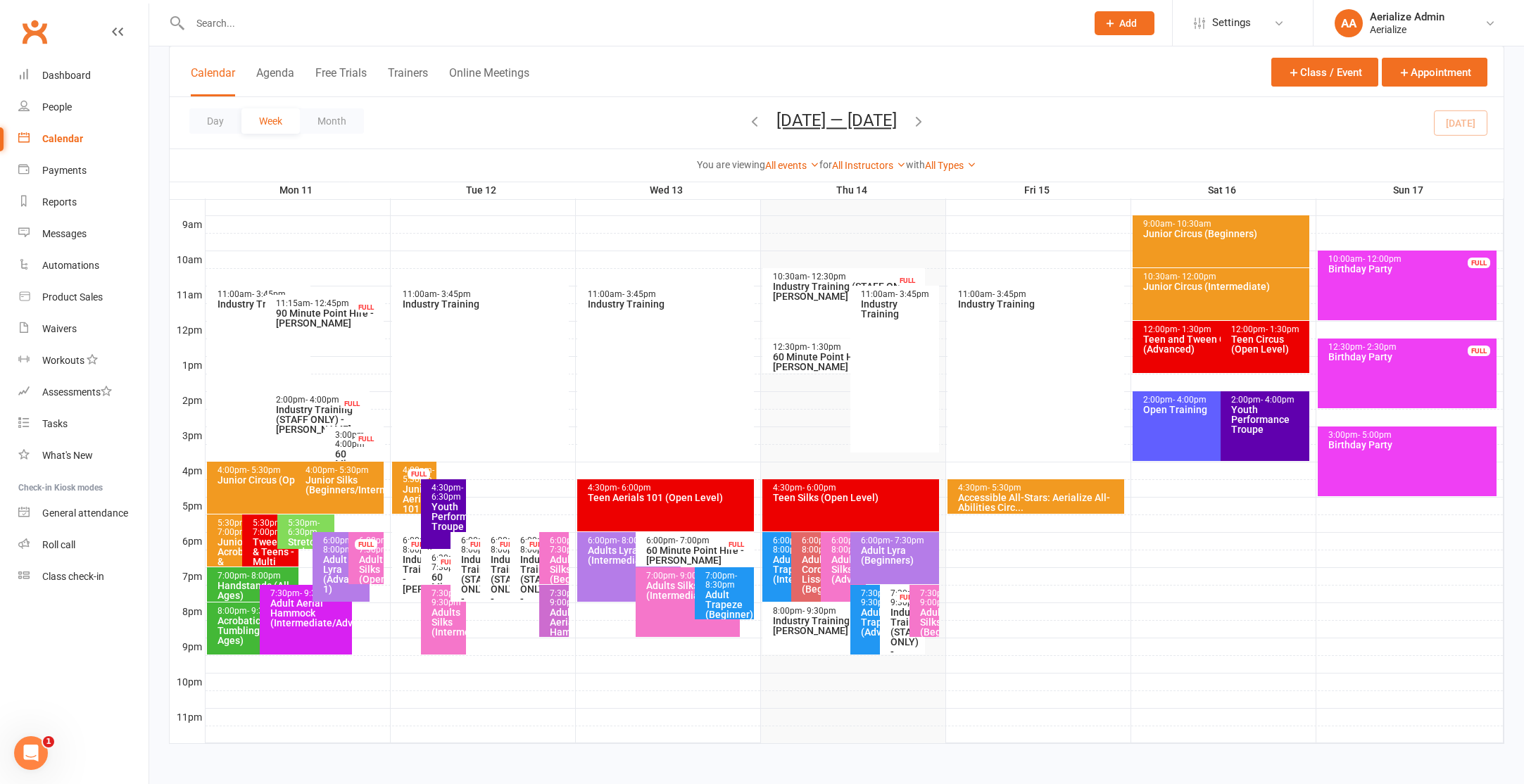
click at [554, 565] on div "Adults Silks (Beginners)" at bounding box center [557, 568] width 17 height 29
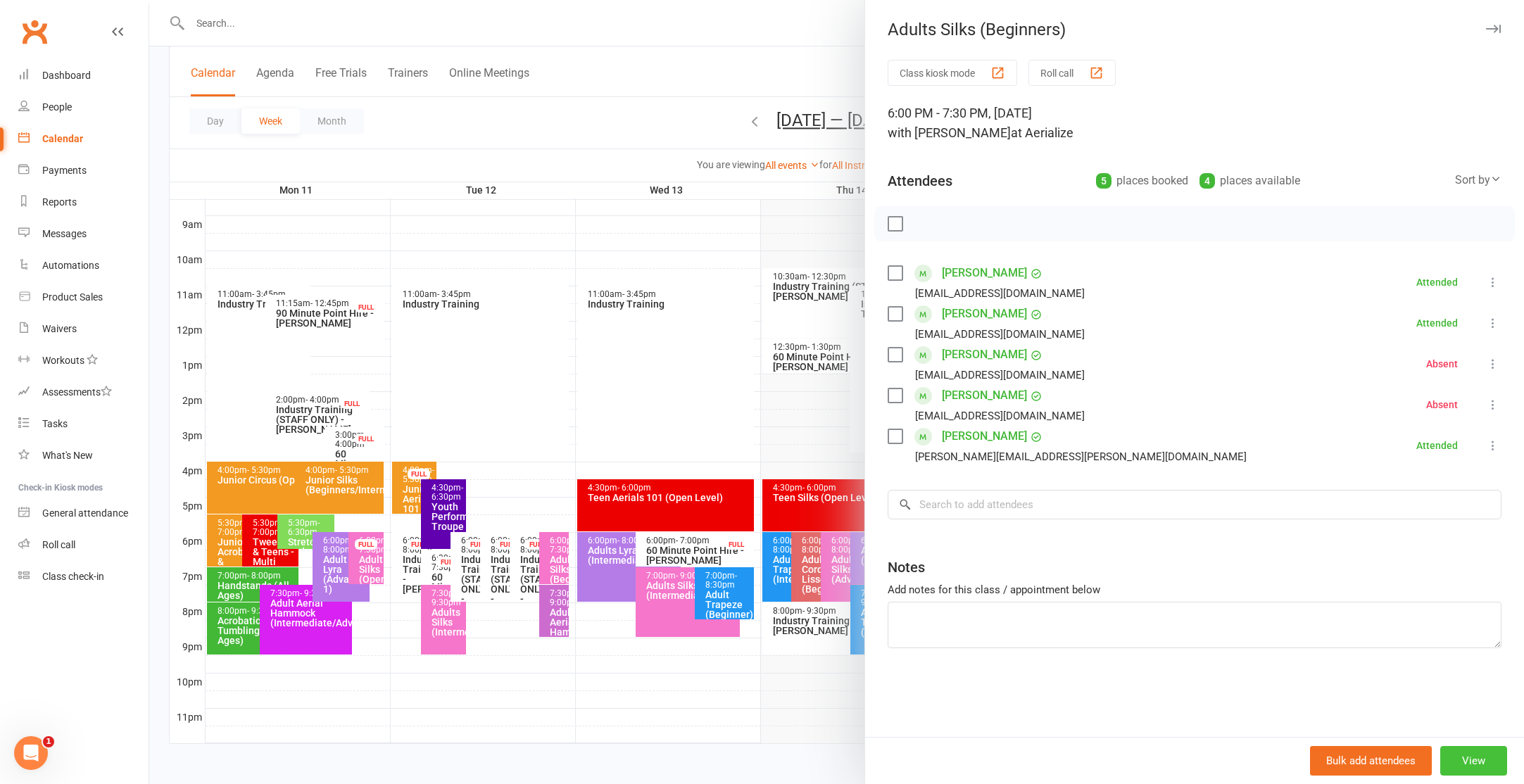
click at [1479, 763] on button "View" at bounding box center [1473, 760] width 67 height 29
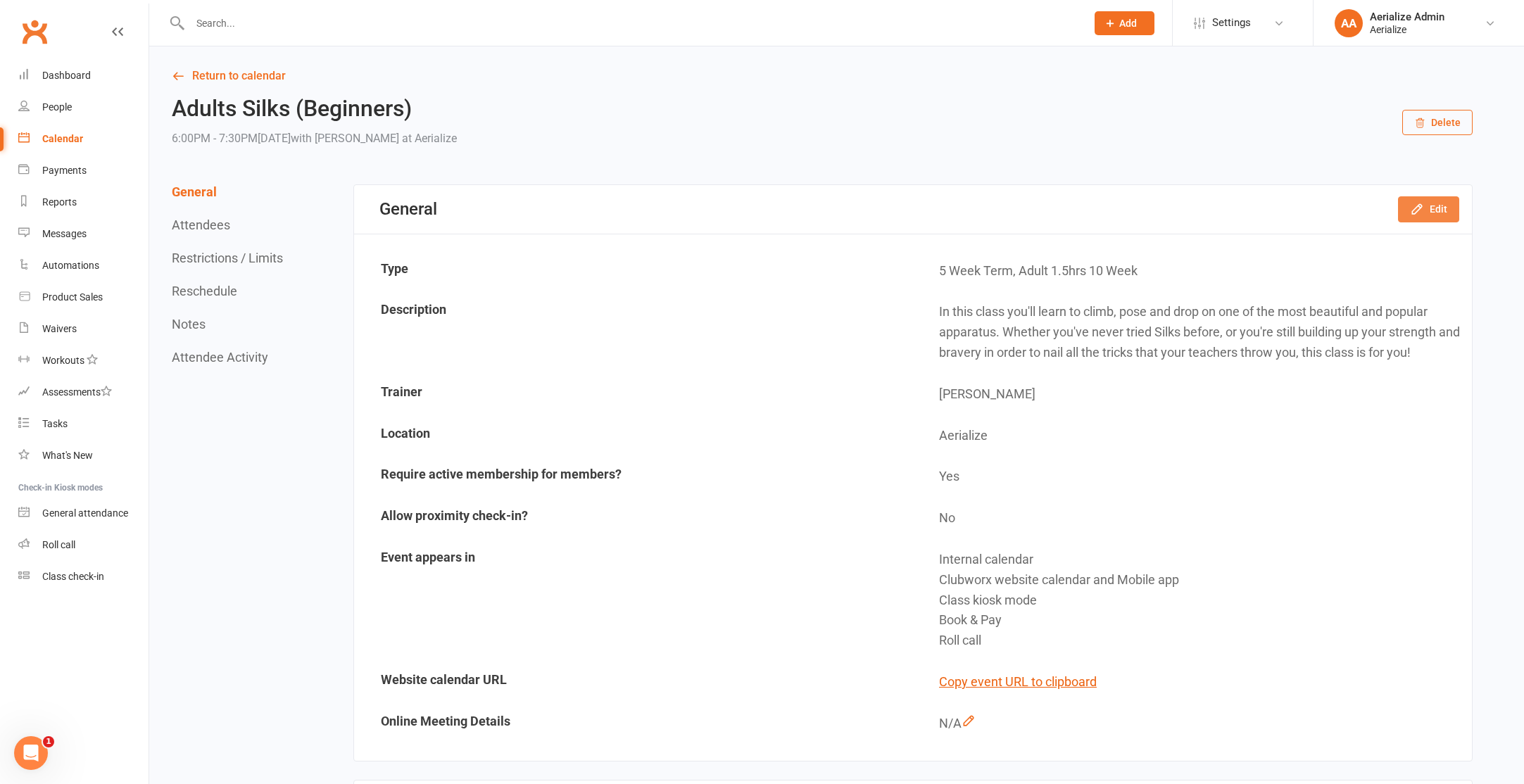
click at [1426, 207] on button "Edit" at bounding box center [1428, 209] width 61 height 26
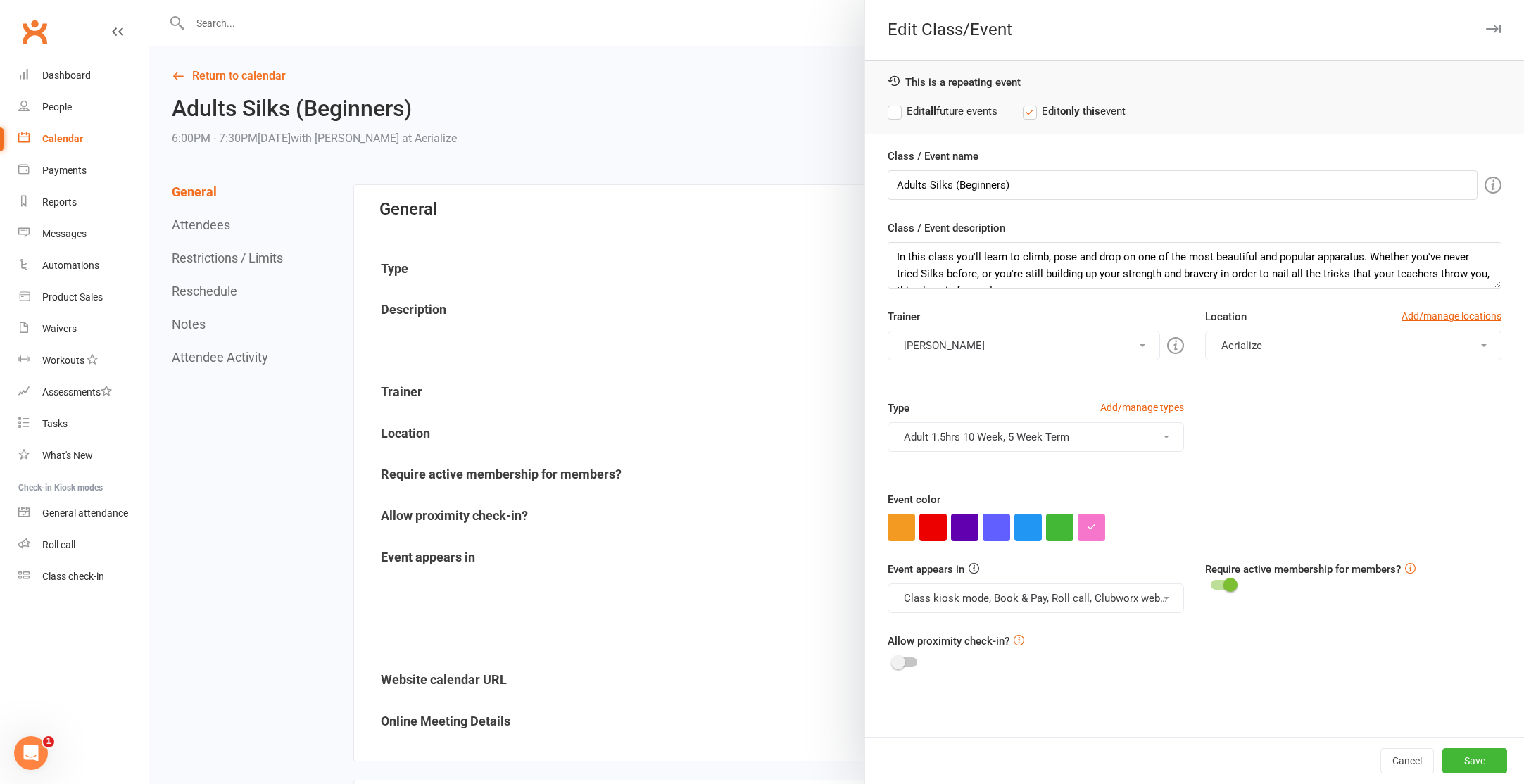
click at [1033, 433] on button "Adult 1.5hrs 10 Week, 5 Week Term" at bounding box center [1035, 436] width 296 height 29
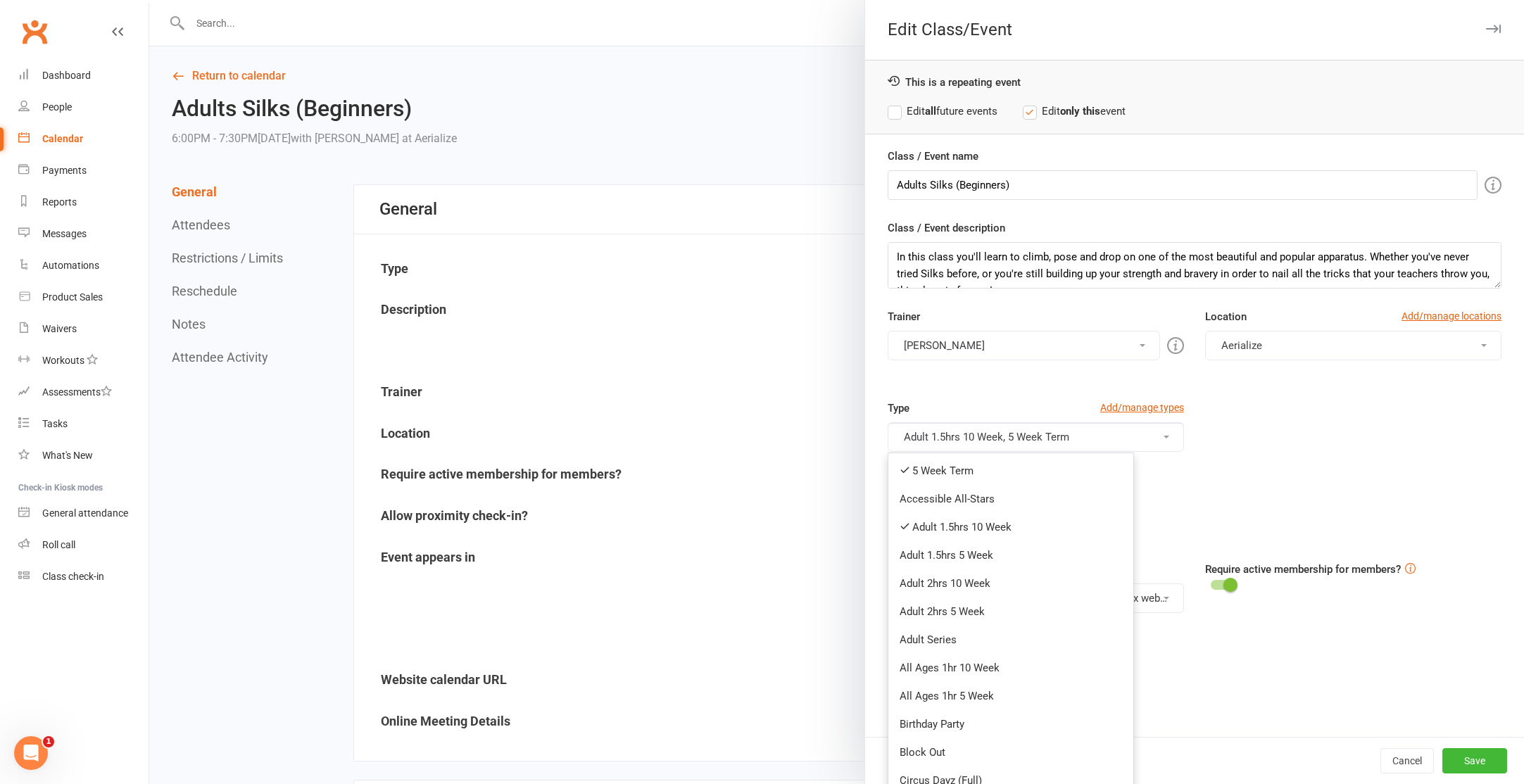
click at [1022, 472] on link "5 Week Term" at bounding box center [1010, 471] width 245 height 28
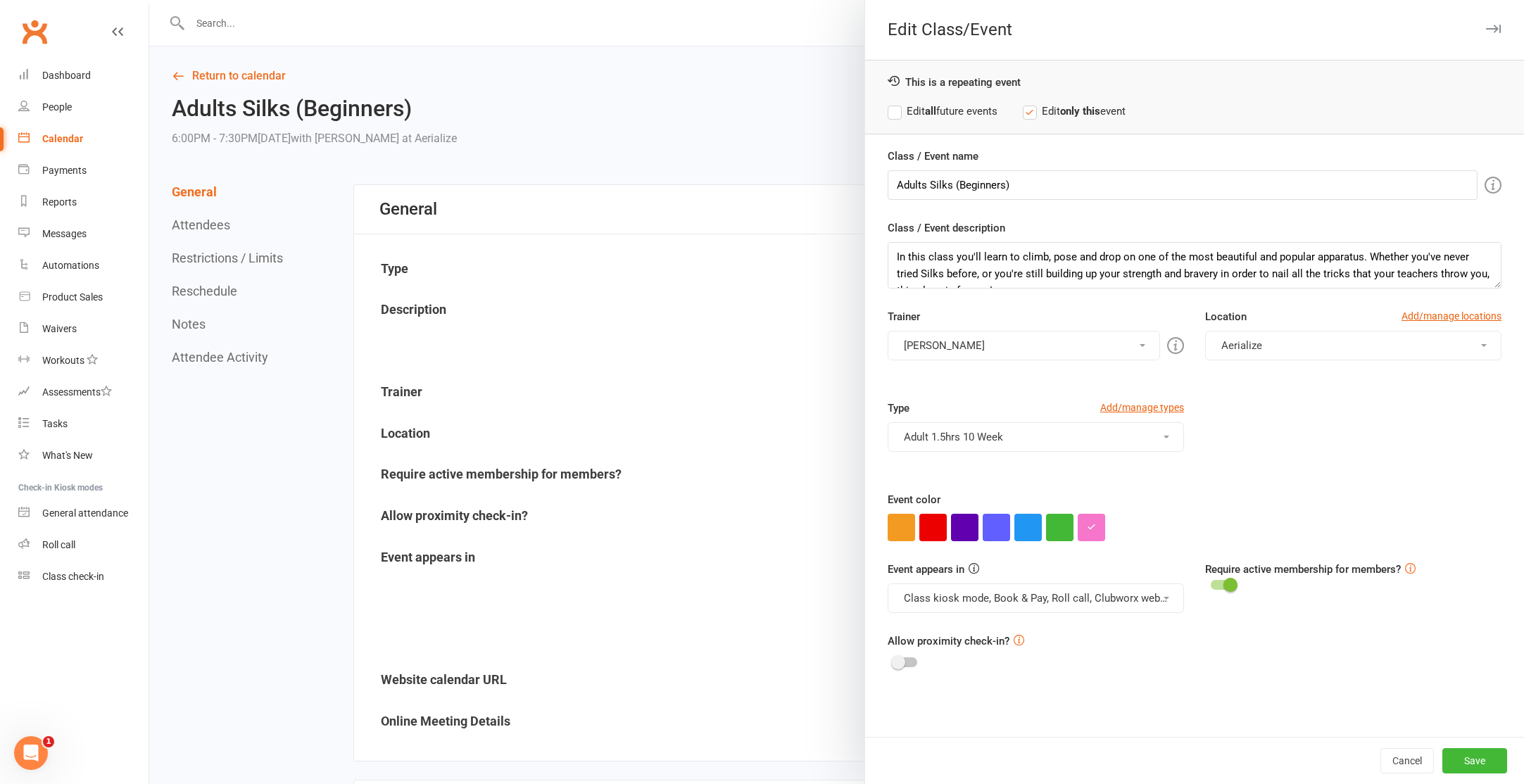
click at [1025, 447] on button "Adult 1.5hrs 10 Week" at bounding box center [1035, 436] width 296 height 29
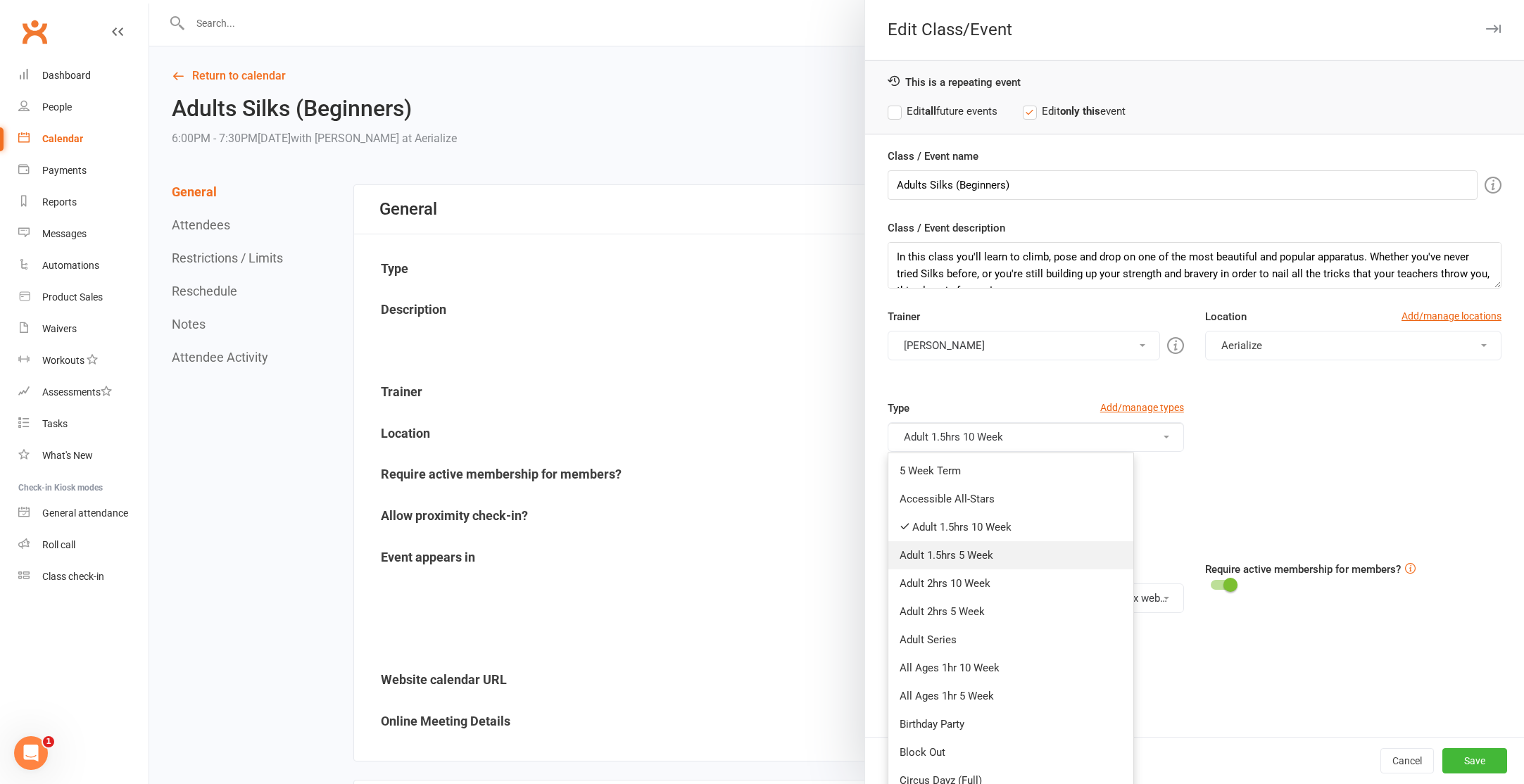
click at [989, 556] on link "Adult 1.5hrs 5 Week" at bounding box center [1010, 555] width 245 height 28
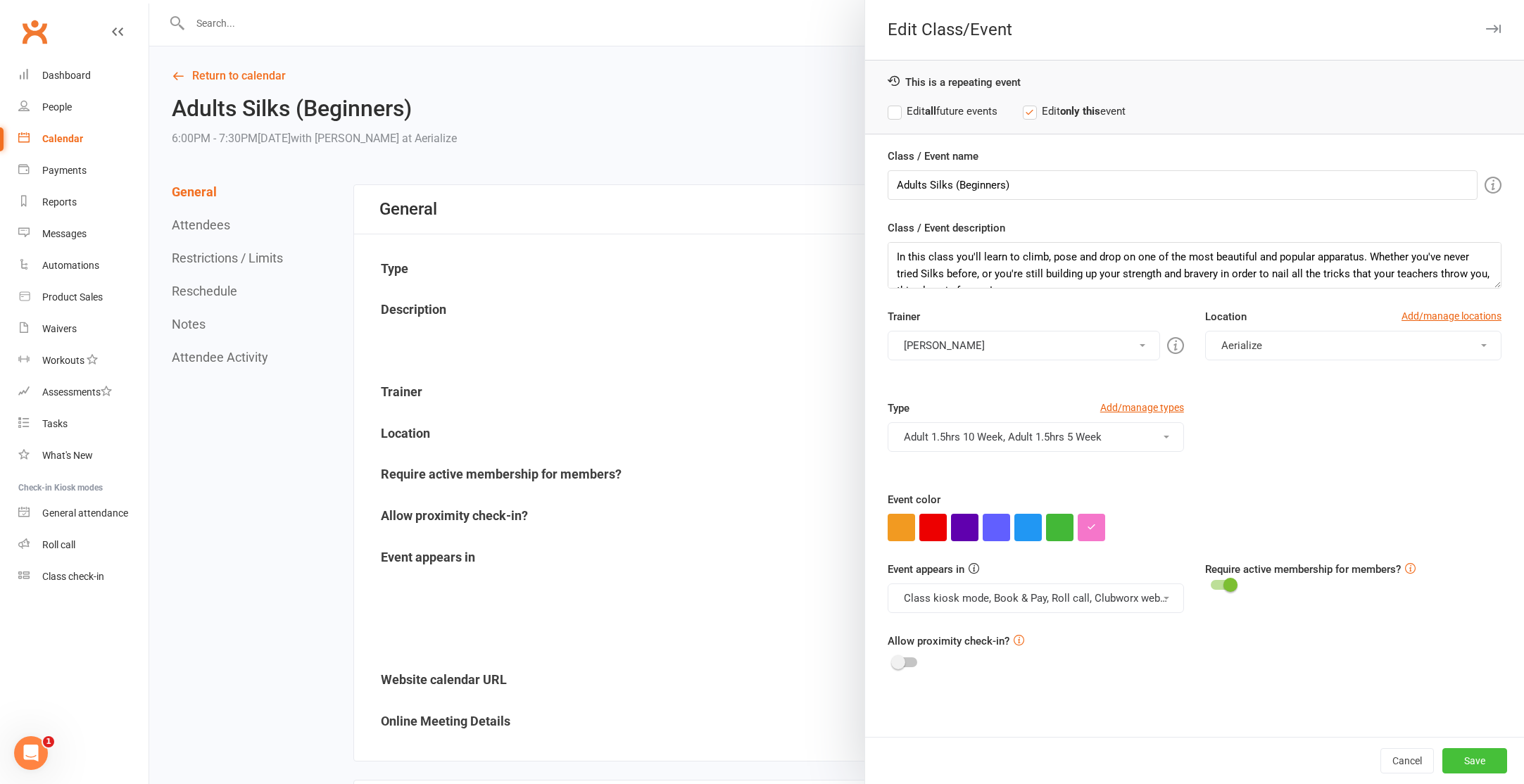
click at [1463, 758] on button "Save" at bounding box center [1475, 760] width 64 height 26
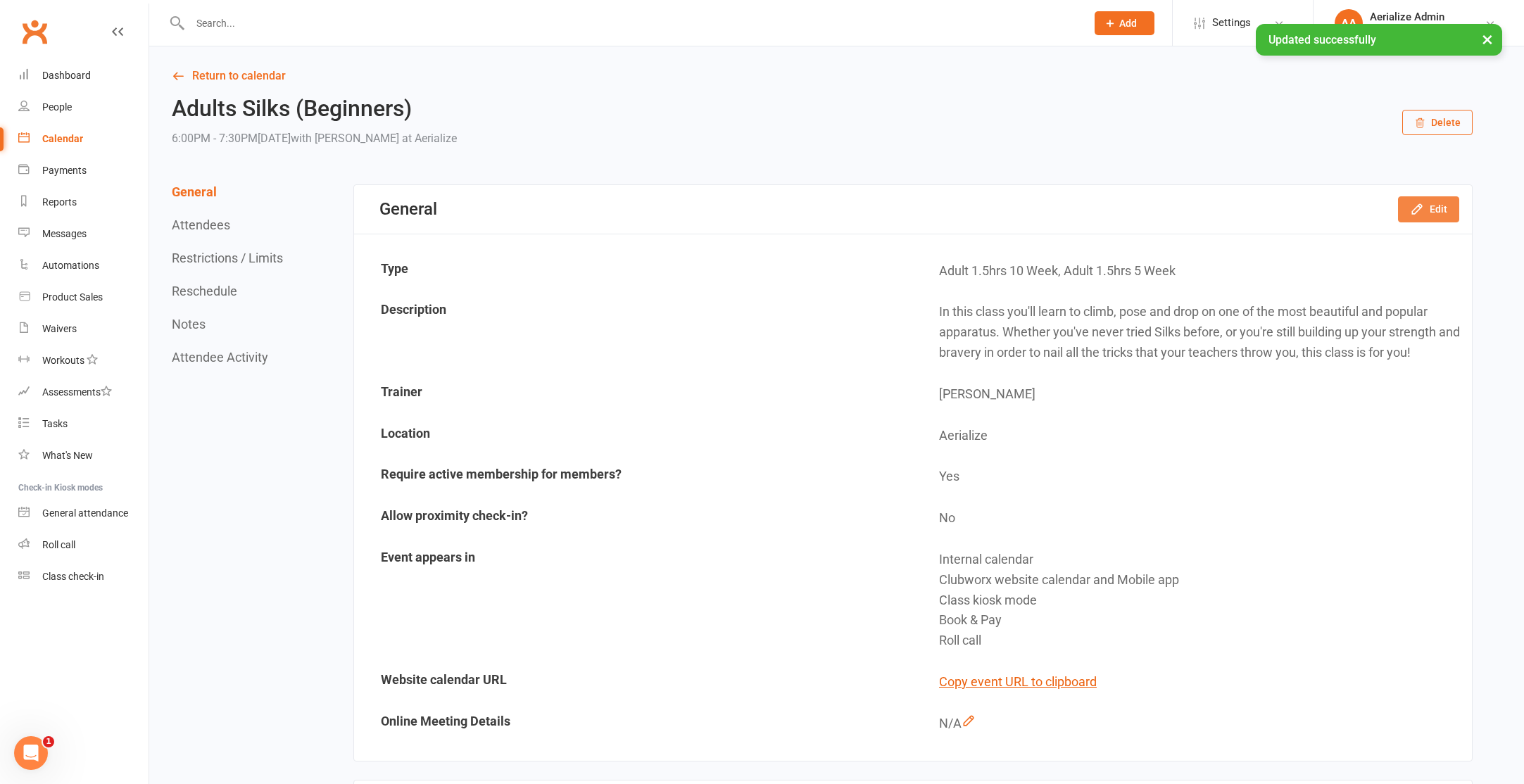
click at [1415, 198] on button "Edit" at bounding box center [1428, 209] width 61 height 26
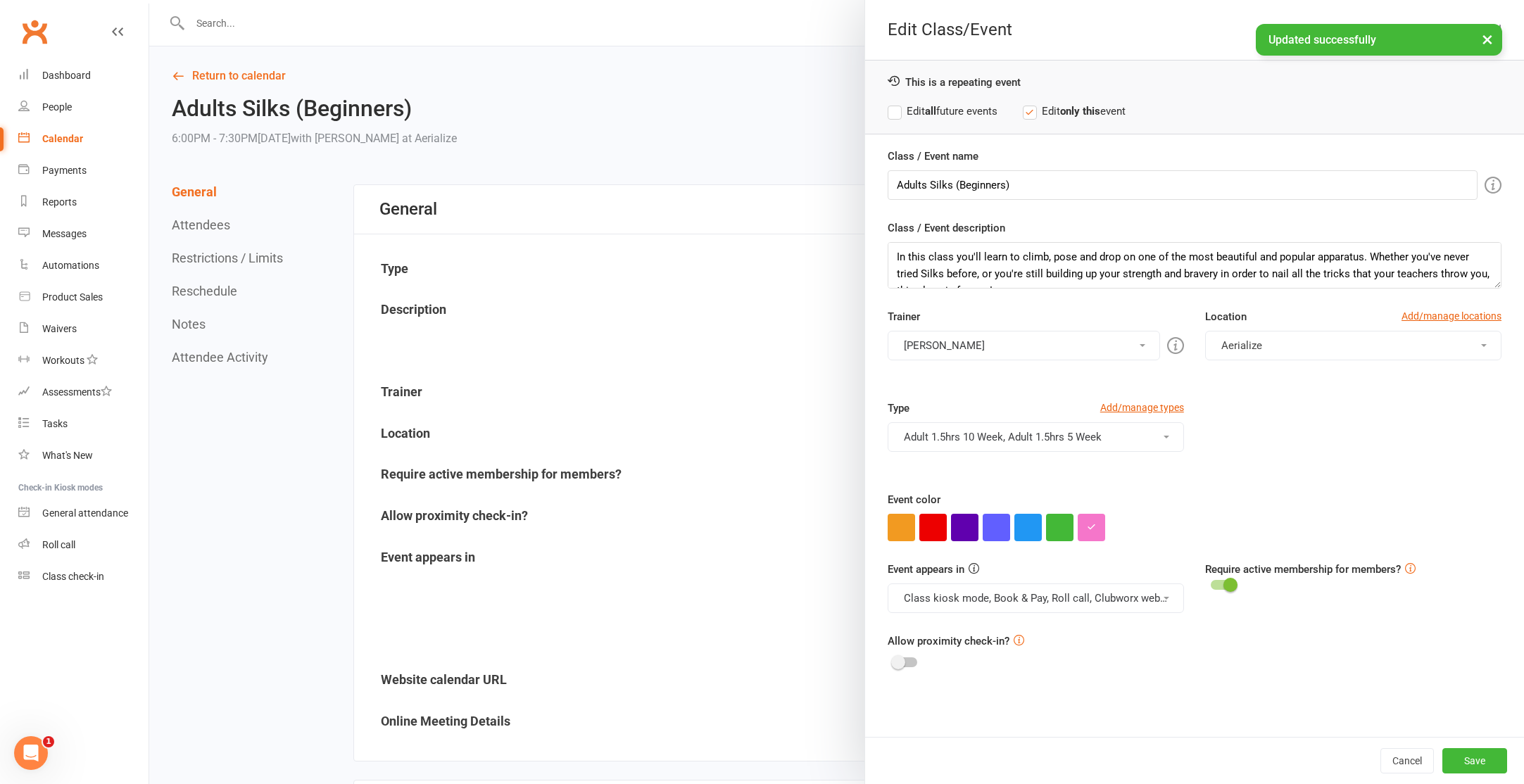
click at [909, 109] on label "Edit all future events" at bounding box center [942, 112] width 110 height 17
click at [1481, 758] on button "Save" at bounding box center [1475, 760] width 64 height 26
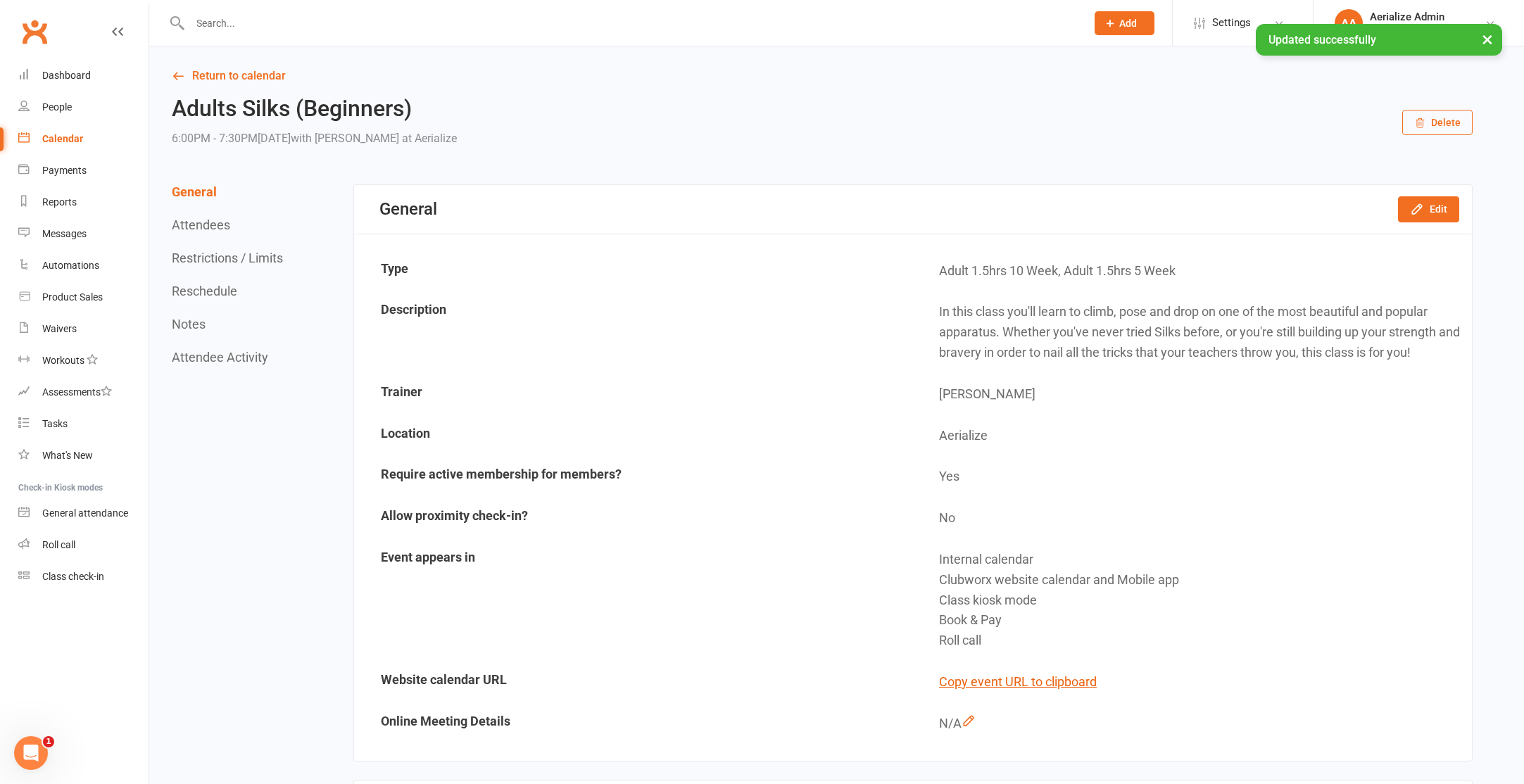
click at [69, 138] on div "Calendar" at bounding box center [62, 139] width 41 height 11
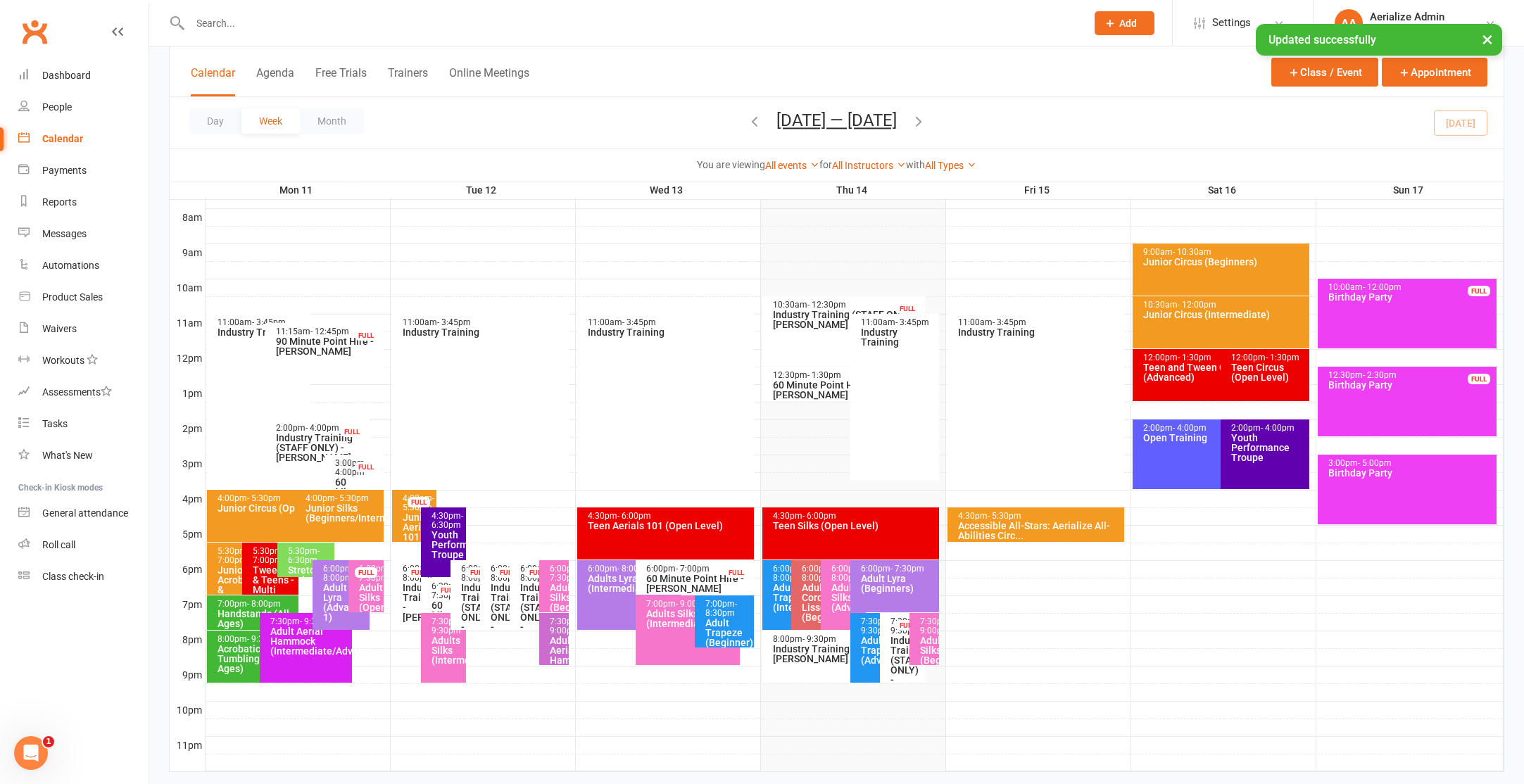
scroll to position [363, 0]
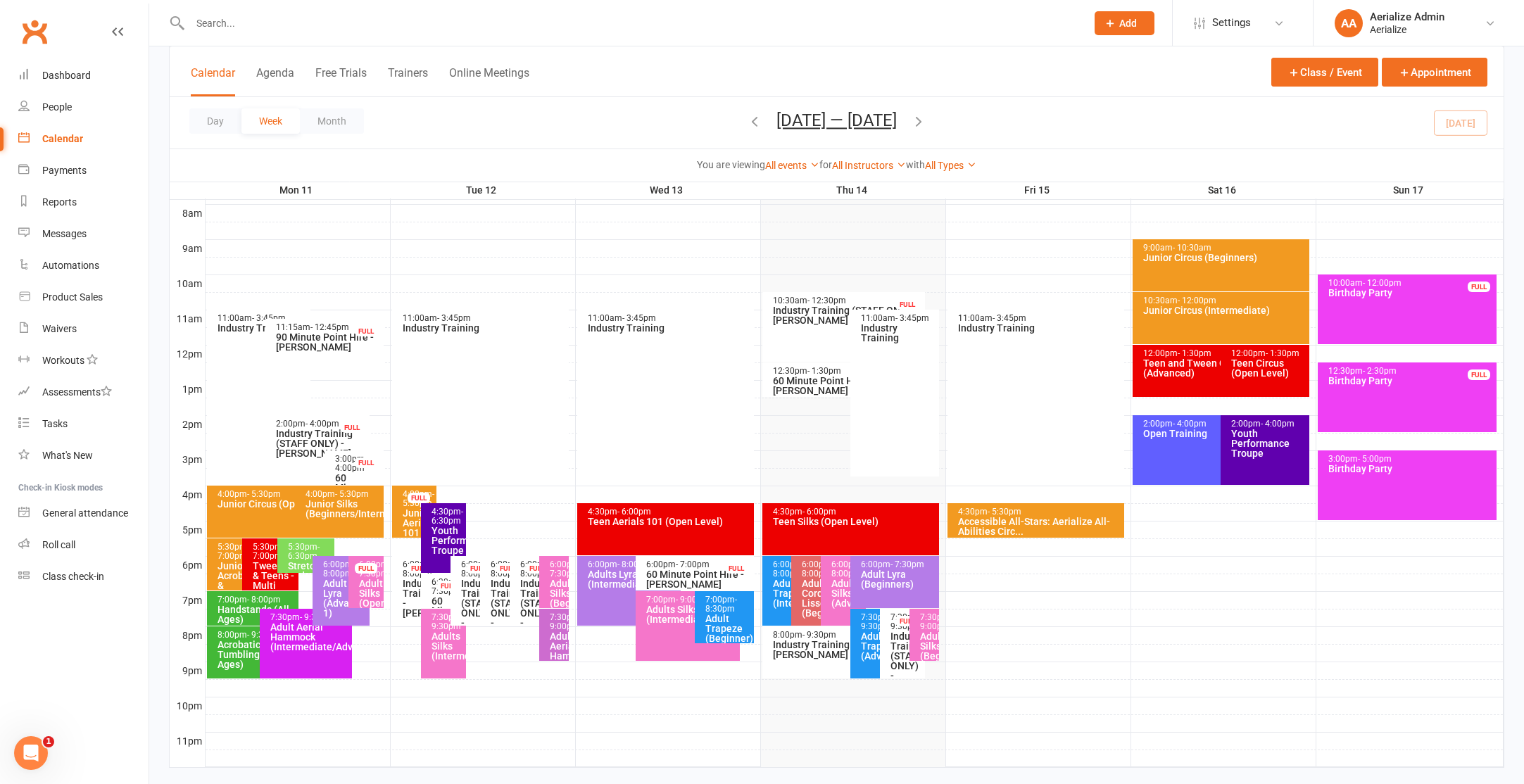
click at [436, 654] on div "Adults Silks (Intermediate)" at bounding box center [447, 645] width 32 height 29
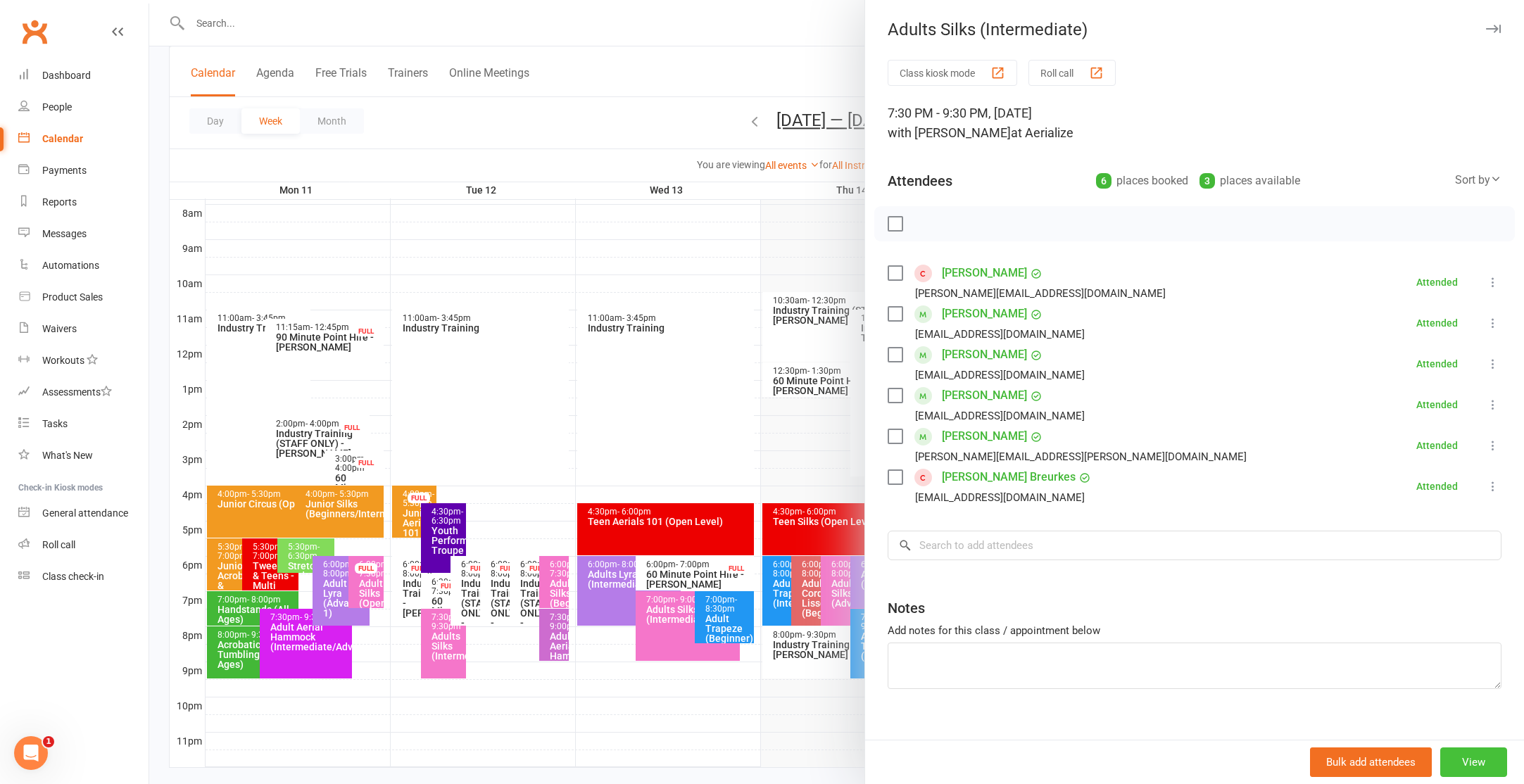
click at [1470, 757] on button "View" at bounding box center [1473, 761] width 67 height 29
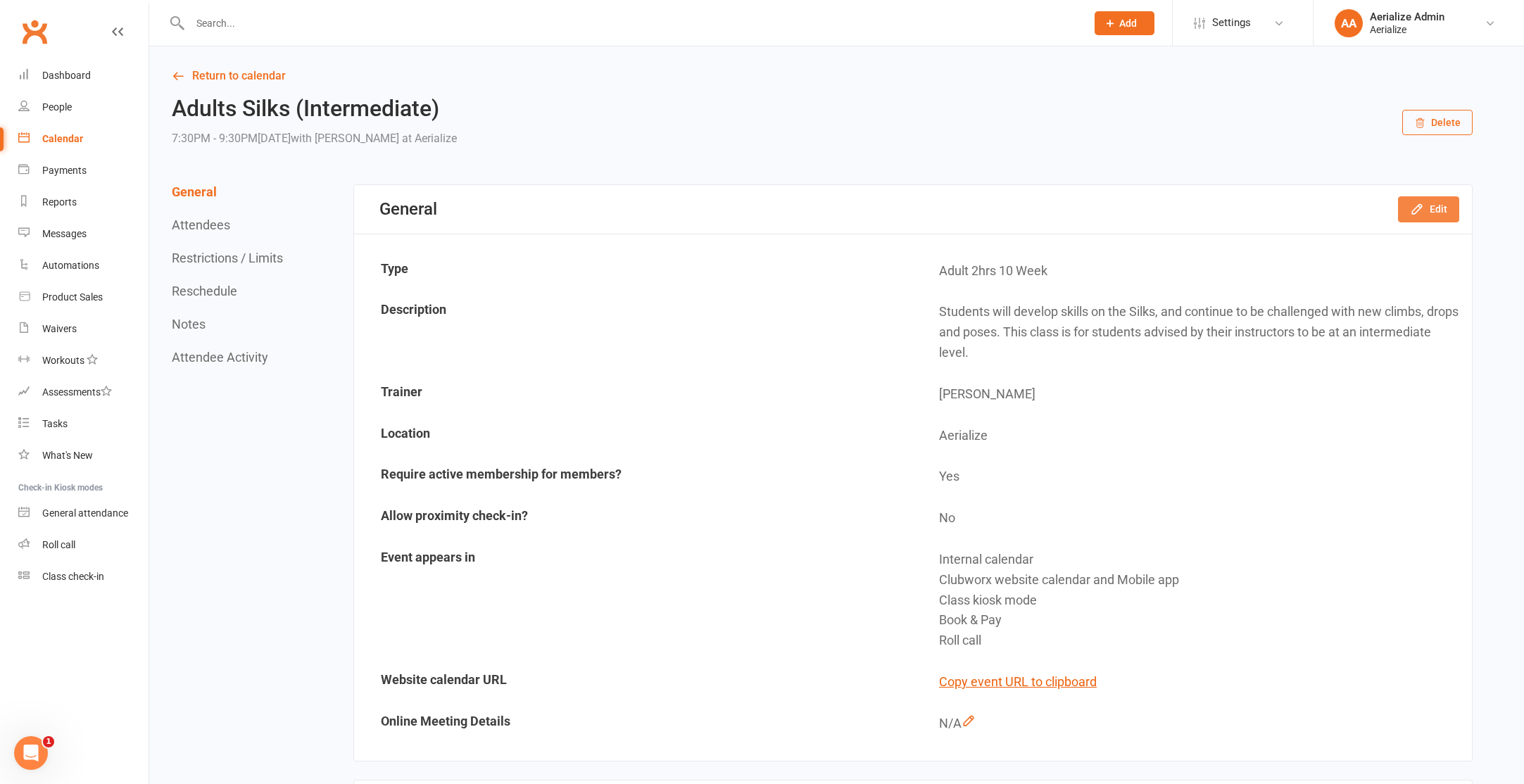
click at [1426, 210] on button "Edit" at bounding box center [1428, 209] width 61 height 26
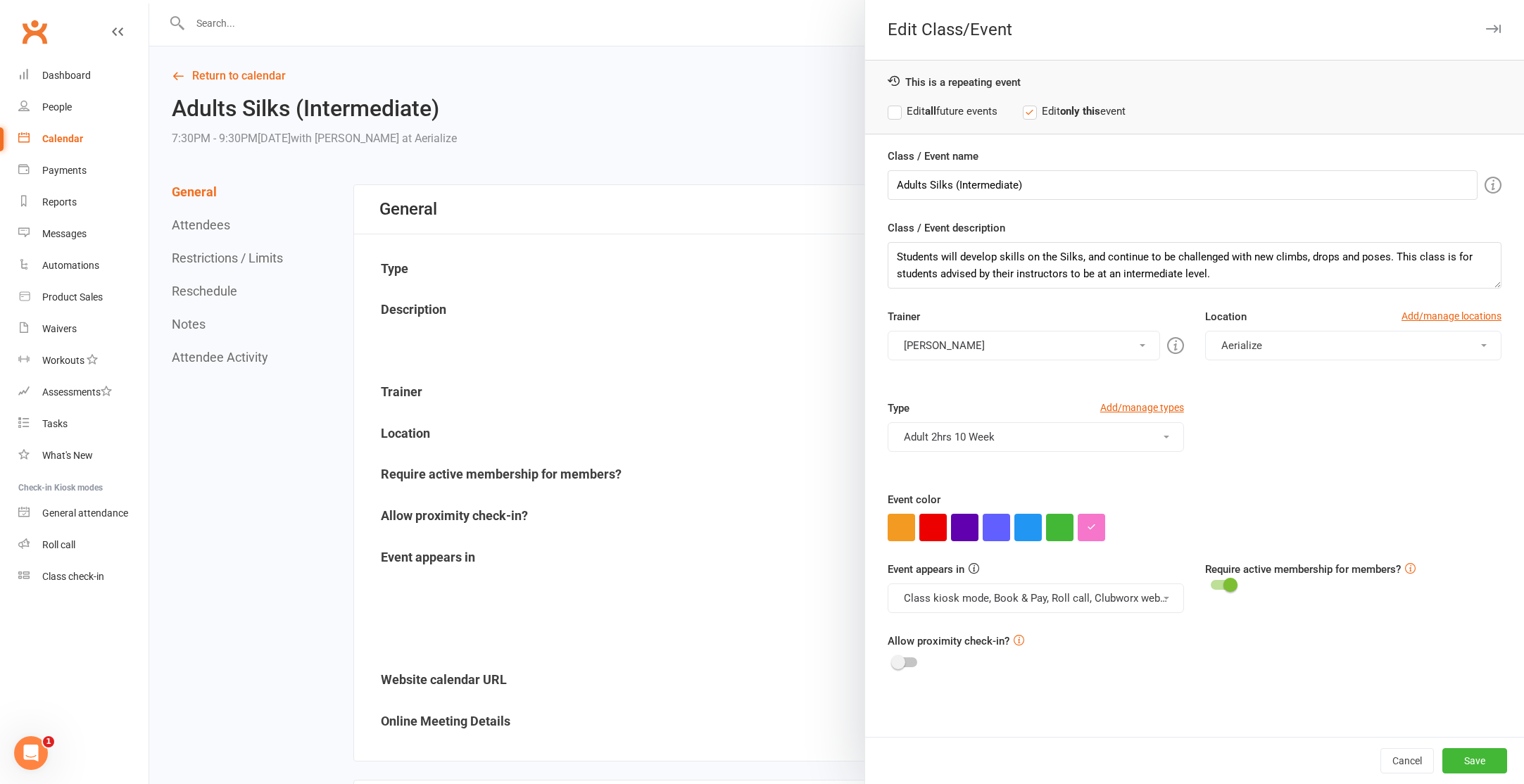
click at [972, 112] on label "Edit all future events" at bounding box center [942, 112] width 110 height 17
click at [1477, 756] on button "Save" at bounding box center [1475, 760] width 64 height 26
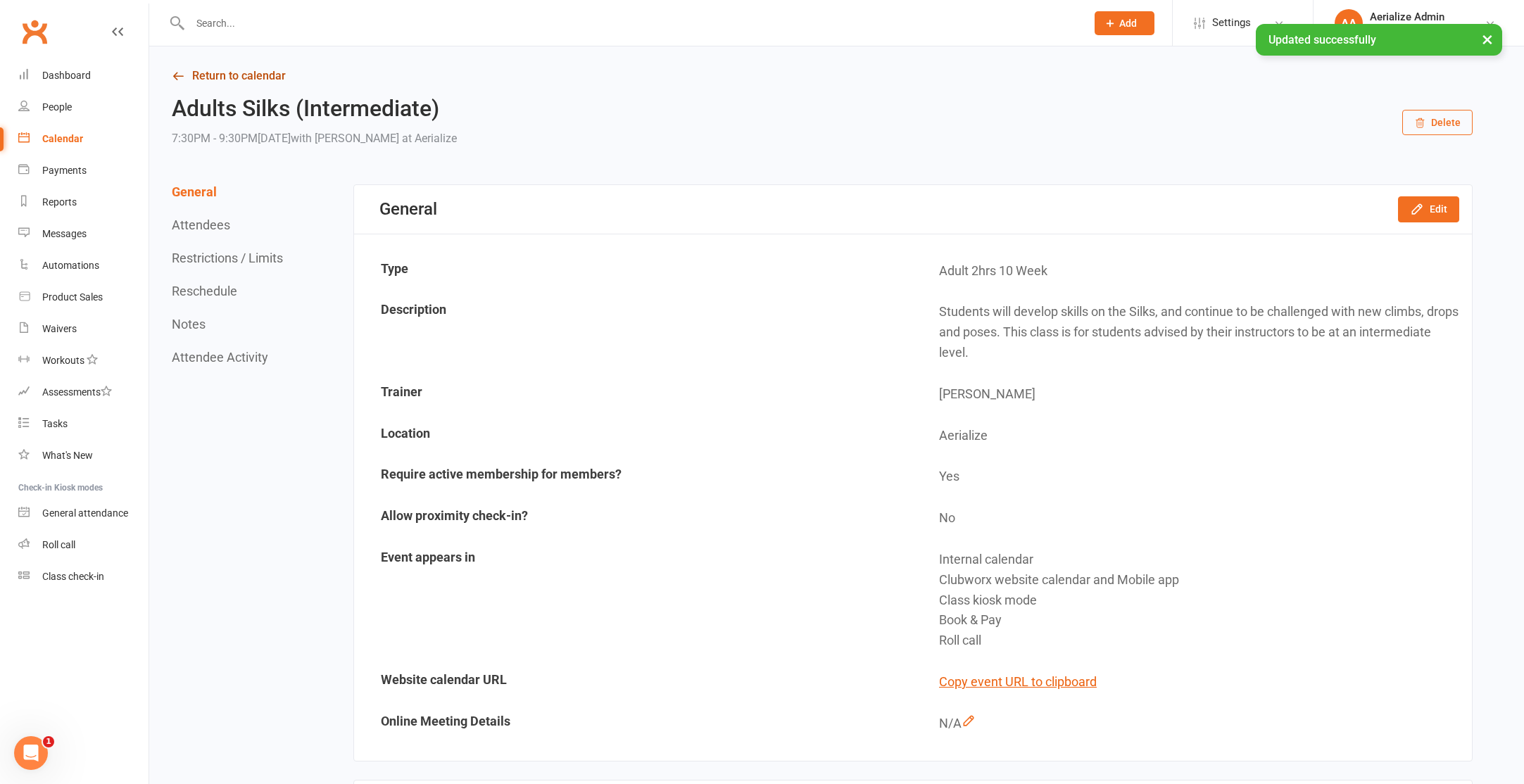
click at [260, 78] on link "Return to calendar" at bounding box center [822, 76] width 1301 height 20
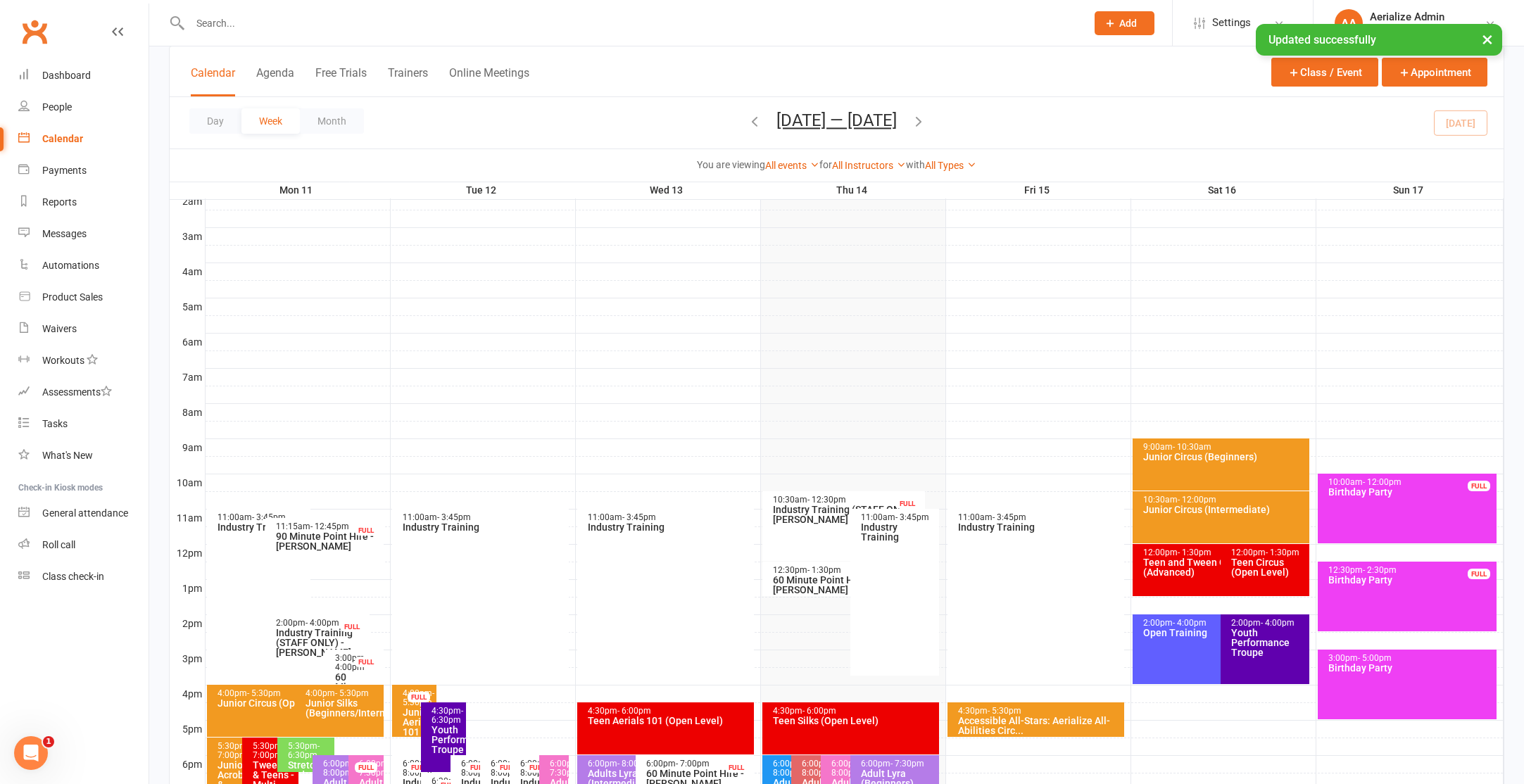
scroll to position [387, 0]
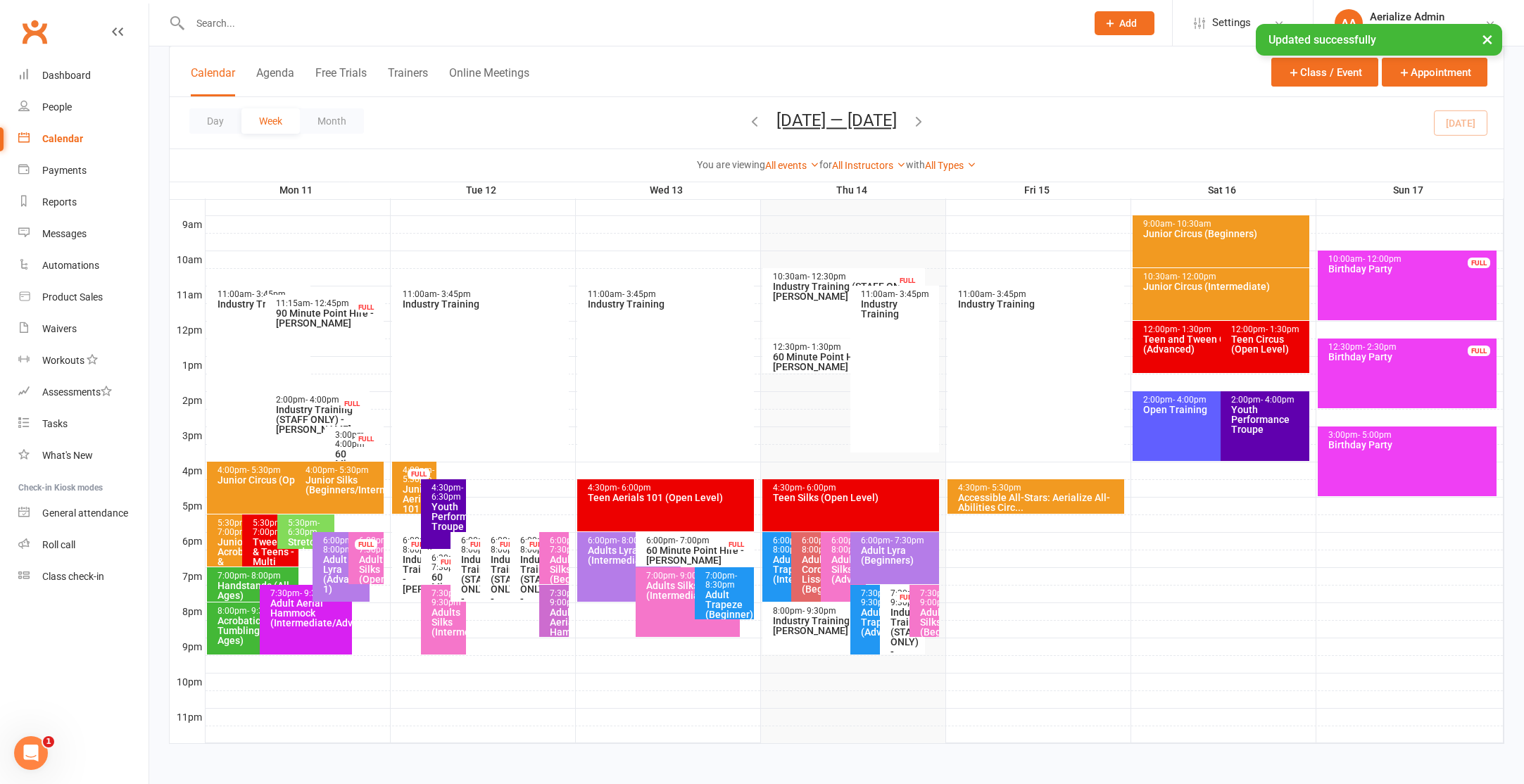
click at [556, 607] on span "- 9:00pm" at bounding box center [565, 598] width 31 height 19
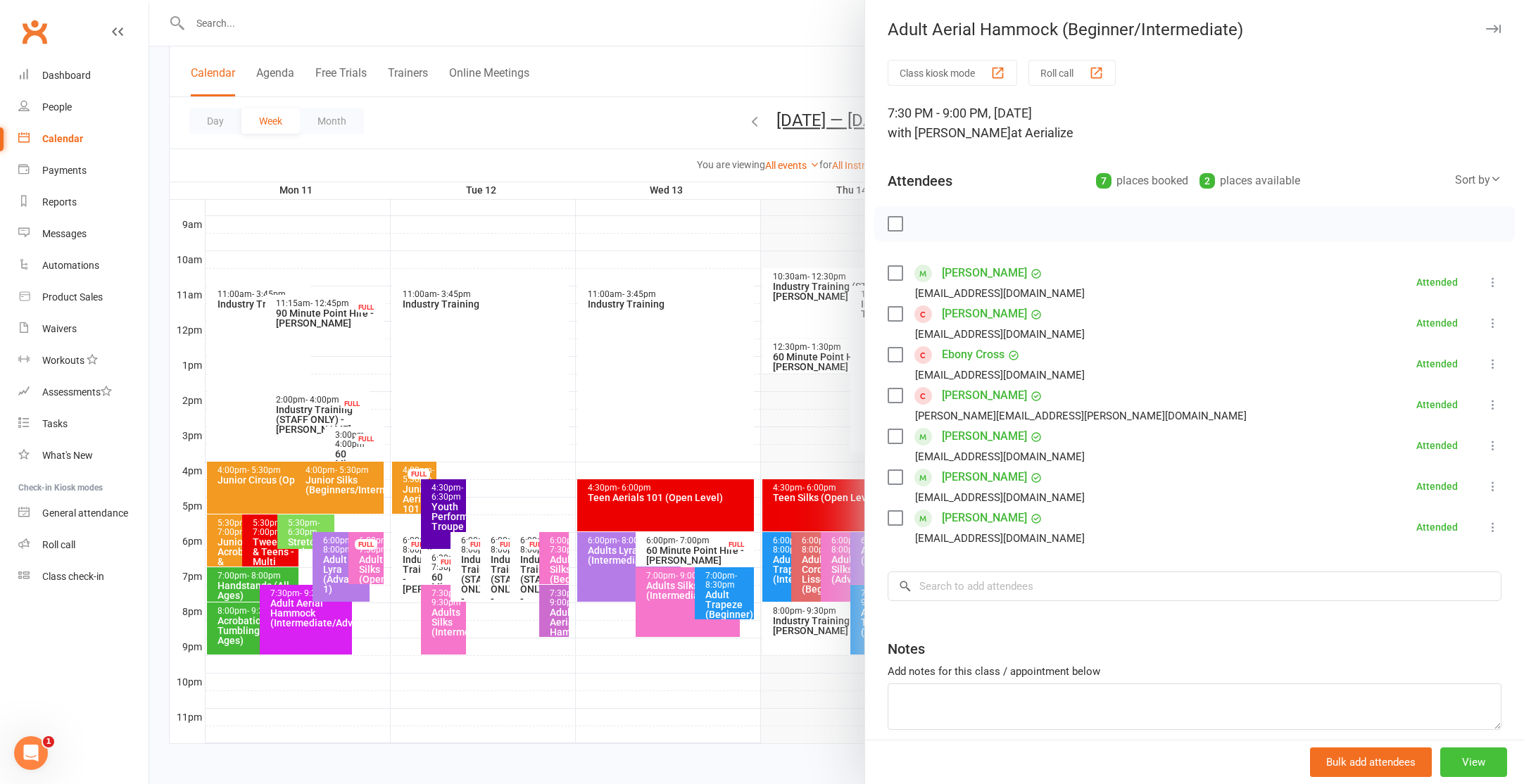
click at [1474, 766] on button "View" at bounding box center [1473, 761] width 67 height 29
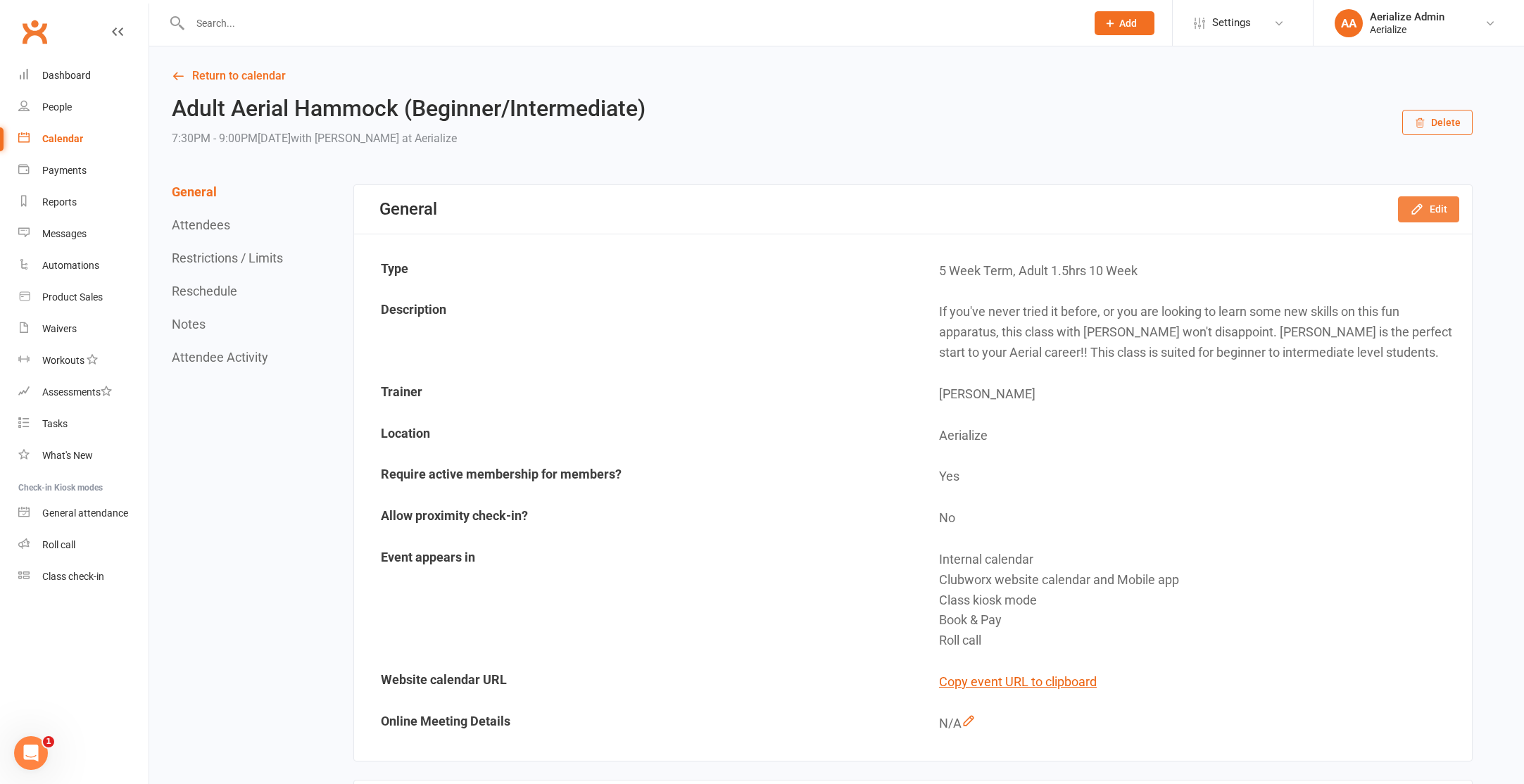
click at [1446, 212] on button "Edit" at bounding box center [1428, 209] width 61 height 26
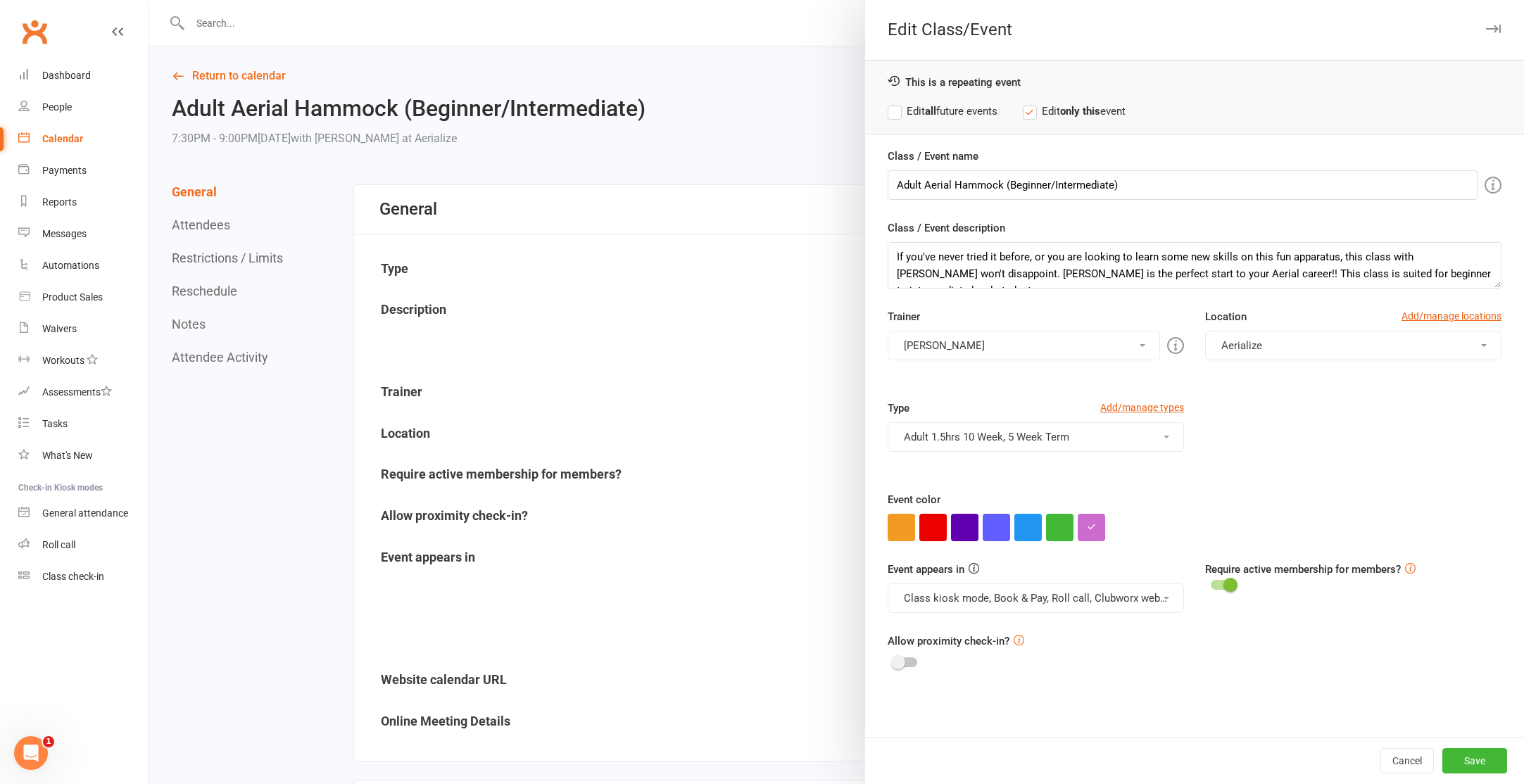
click at [945, 107] on label "Edit all future events" at bounding box center [942, 112] width 110 height 17
click at [1052, 436] on button "Adult 1.5hrs 10 Week, 5 Week Term" at bounding box center [1035, 436] width 296 height 29
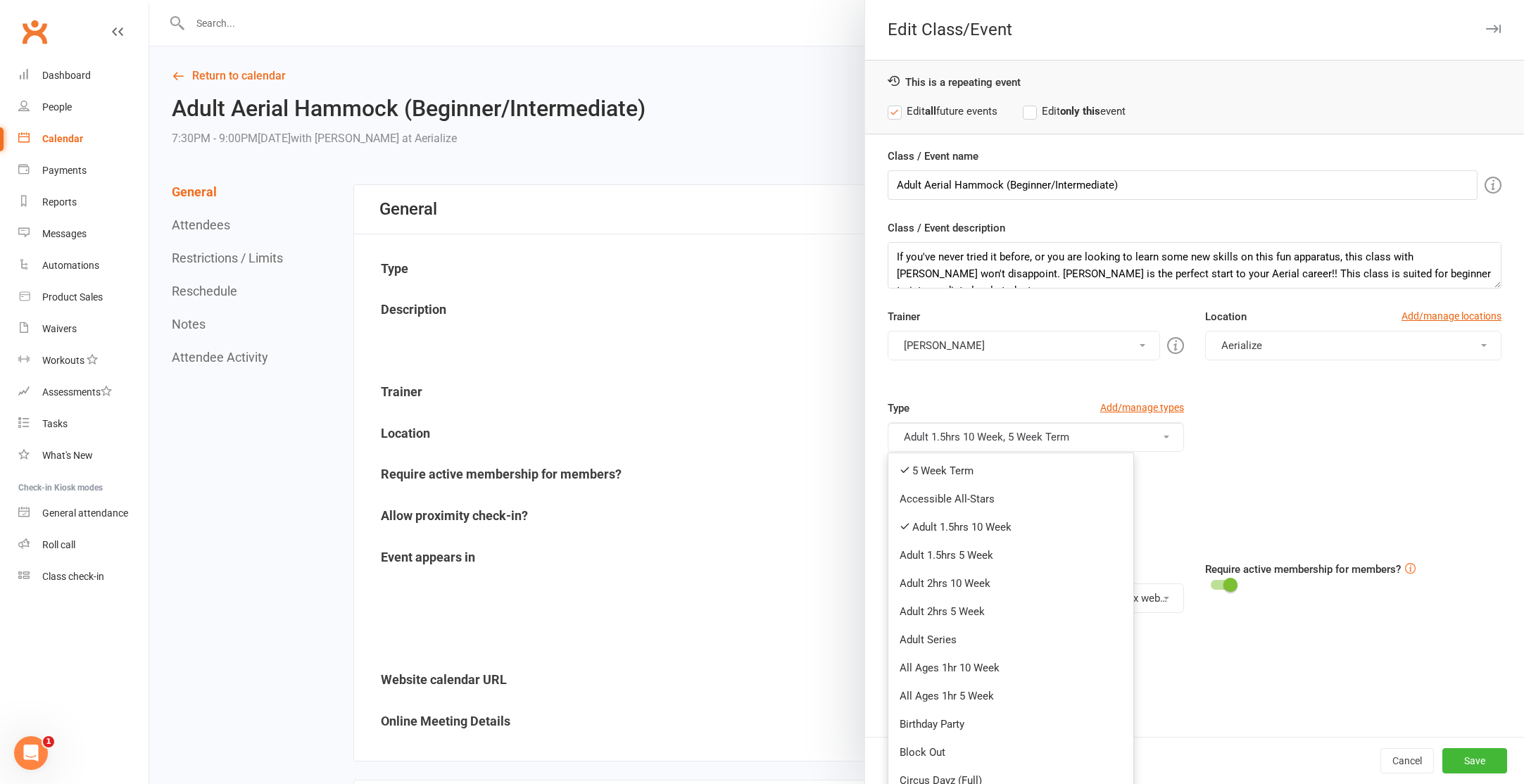
click at [1022, 466] on link "5 Week Term" at bounding box center [1010, 471] width 245 height 28
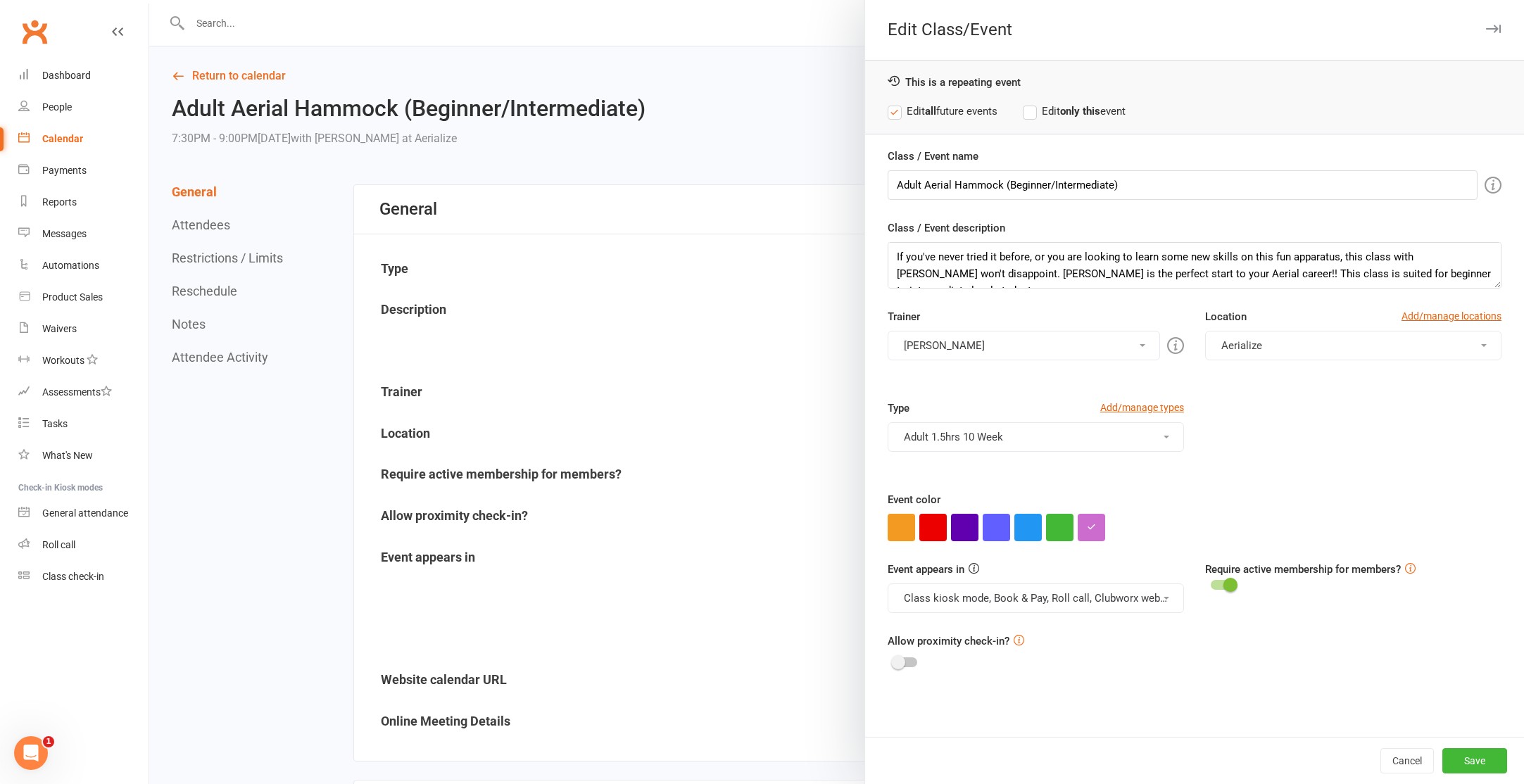
click at [1035, 435] on button "Adult 1.5hrs 10 Week" at bounding box center [1035, 436] width 296 height 29
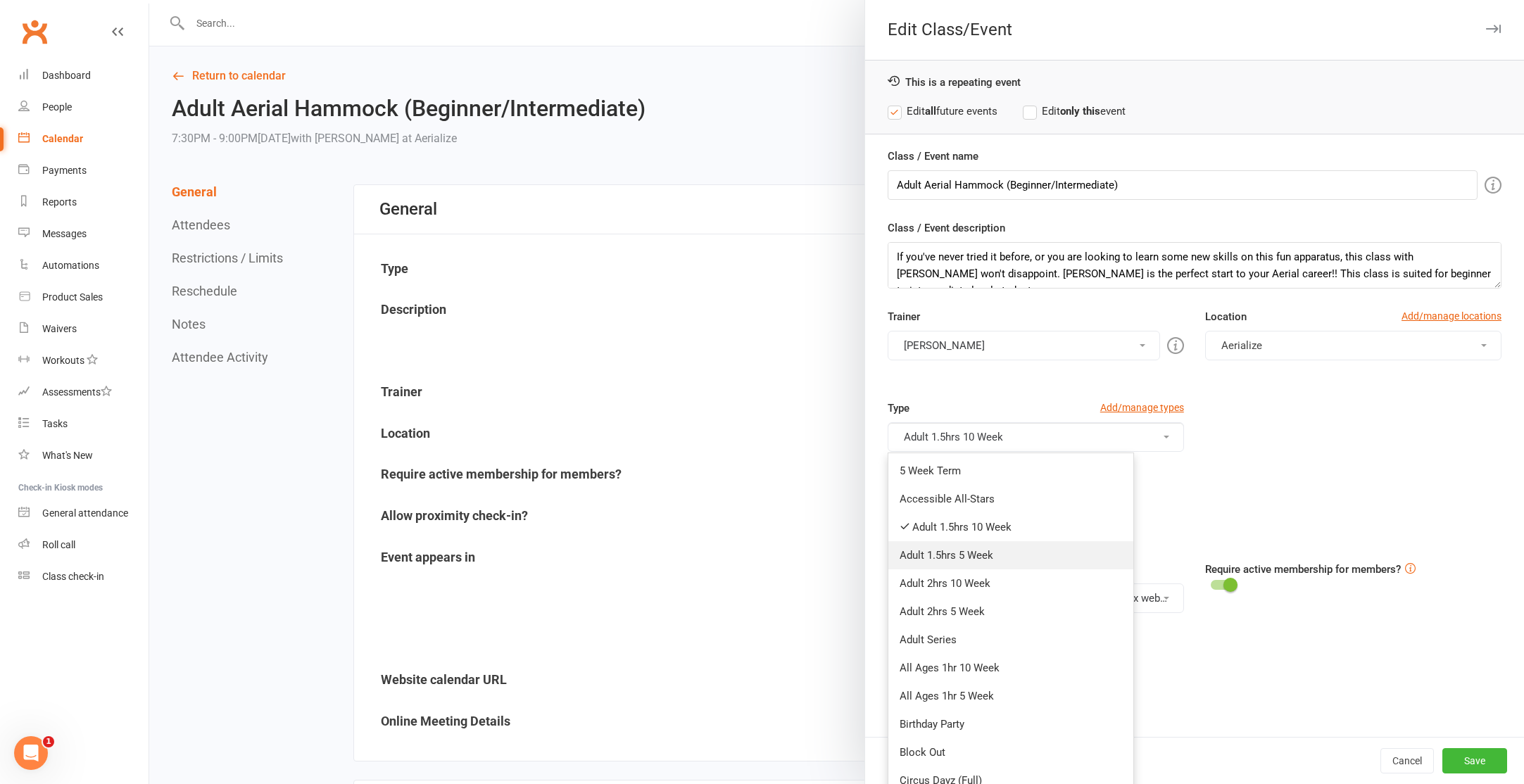
click at [1027, 554] on link "Adult 1.5hrs 5 Week" at bounding box center [1010, 555] width 245 height 28
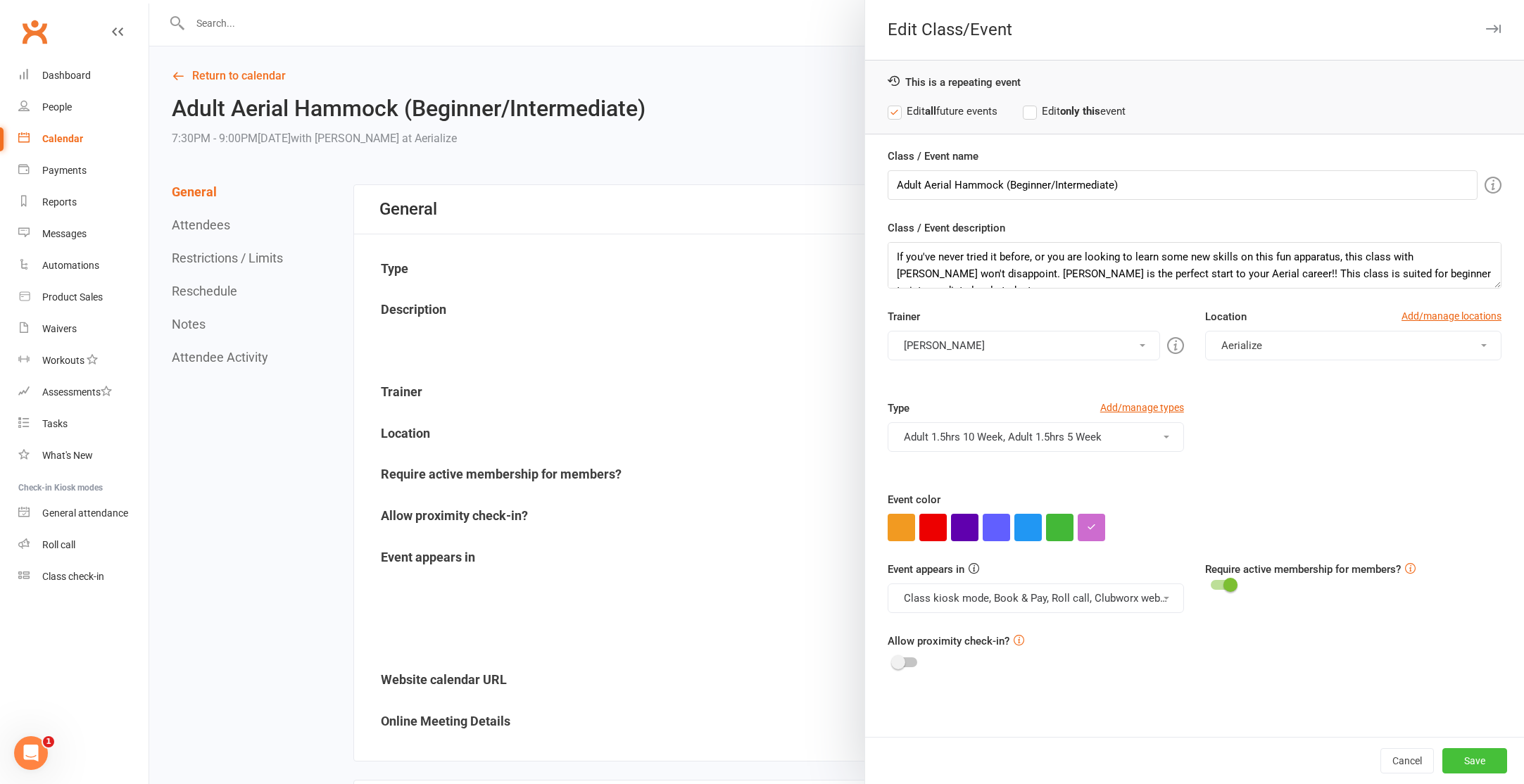
click at [1473, 751] on button "Save" at bounding box center [1475, 760] width 64 height 26
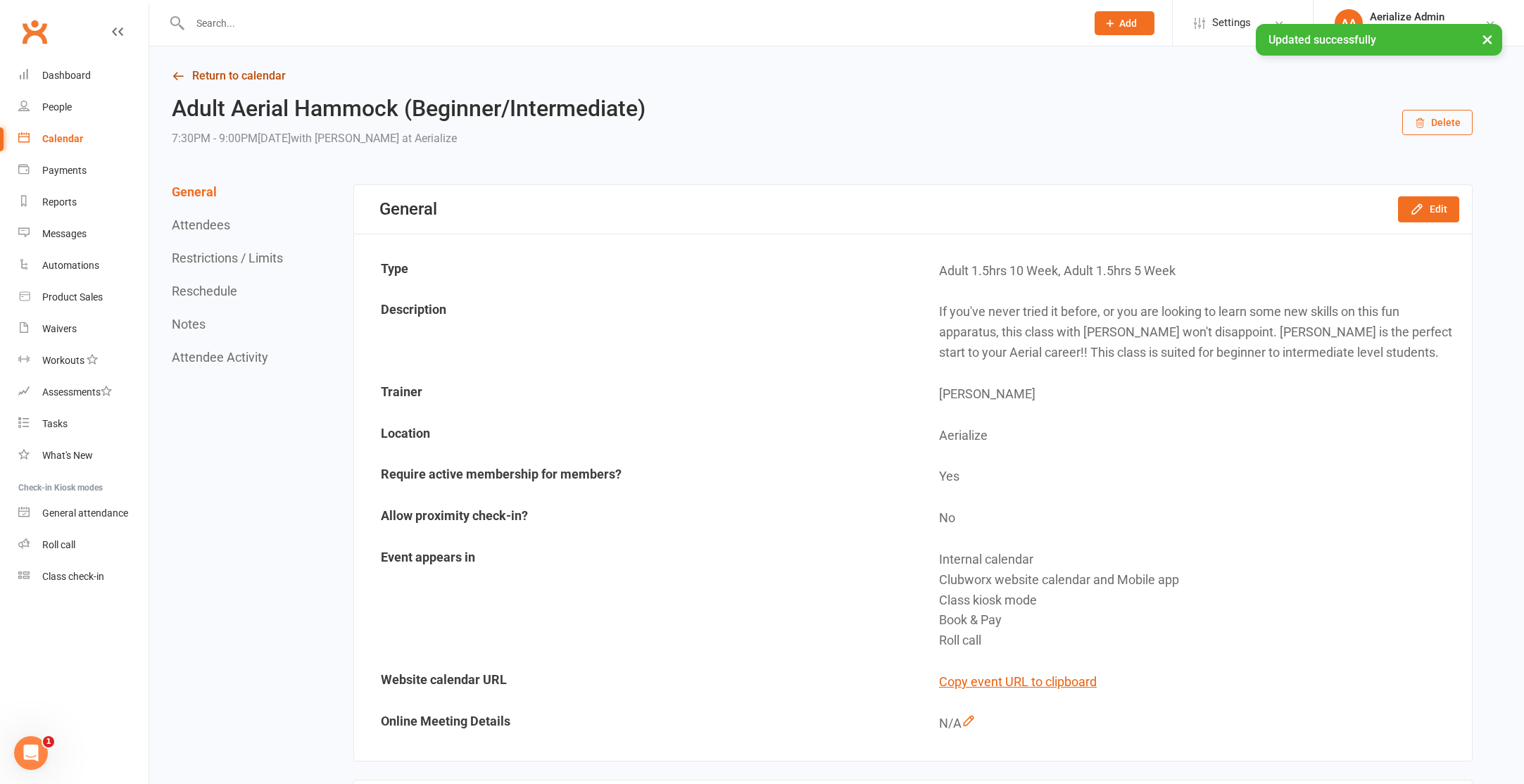
click at [268, 70] on link "Return to calendar" at bounding box center [822, 76] width 1301 height 20
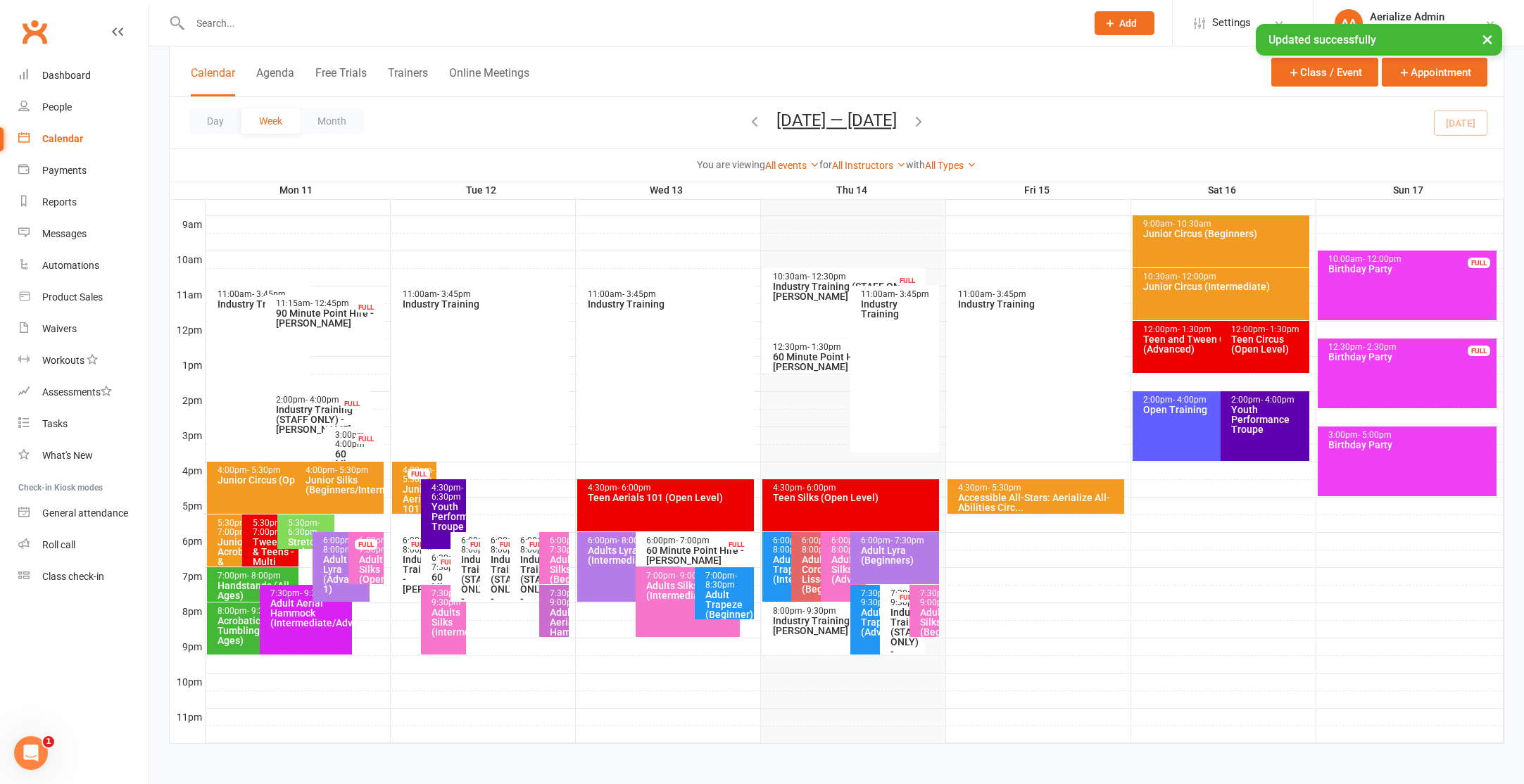
scroll to position [387, 0]
click at [625, 554] on div "Adults Lyra (Intermediate)" at bounding box center [633, 555] width 92 height 20
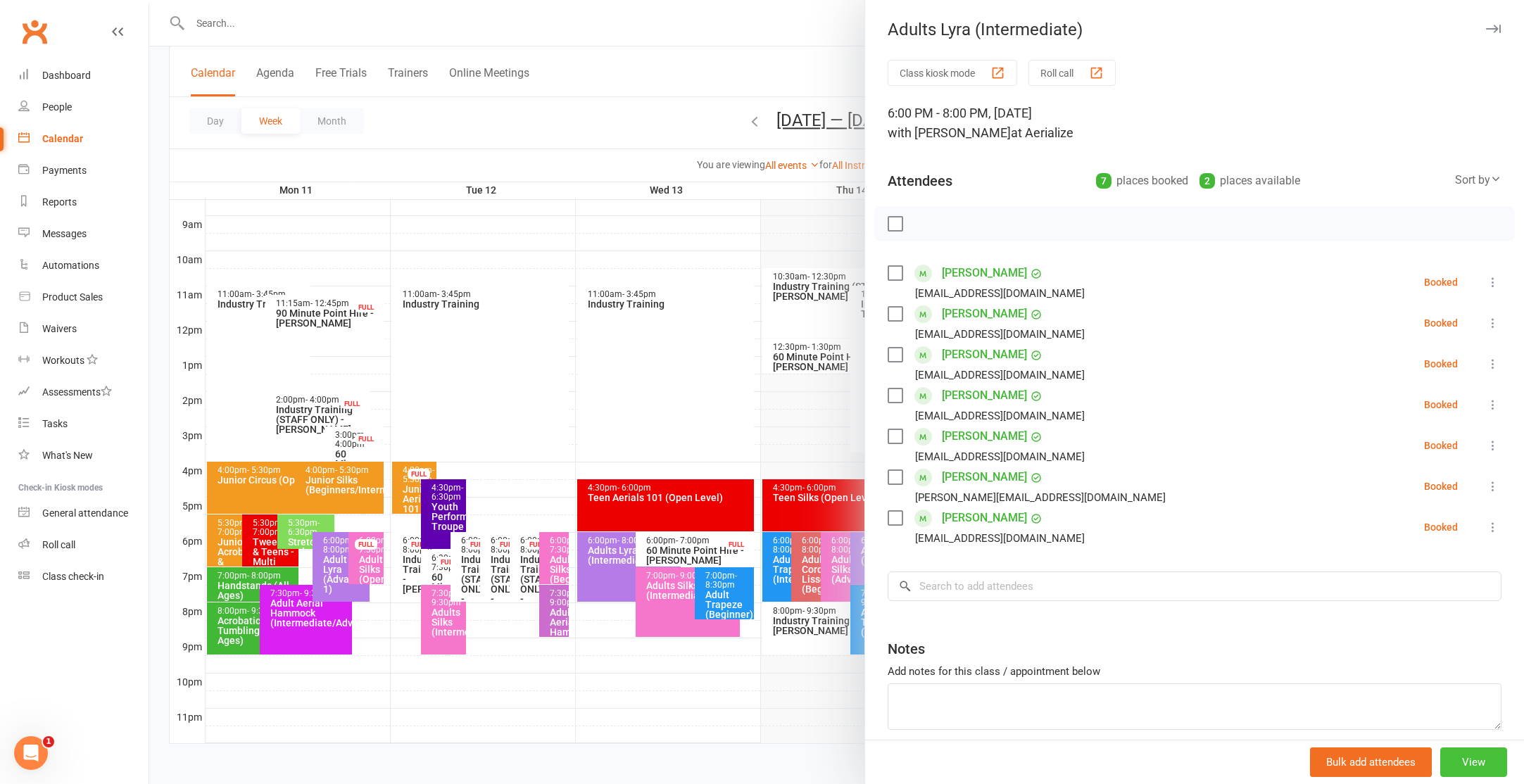
click at [1477, 763] on button "View" at bounding box center [1473, 761] width 67 height 29
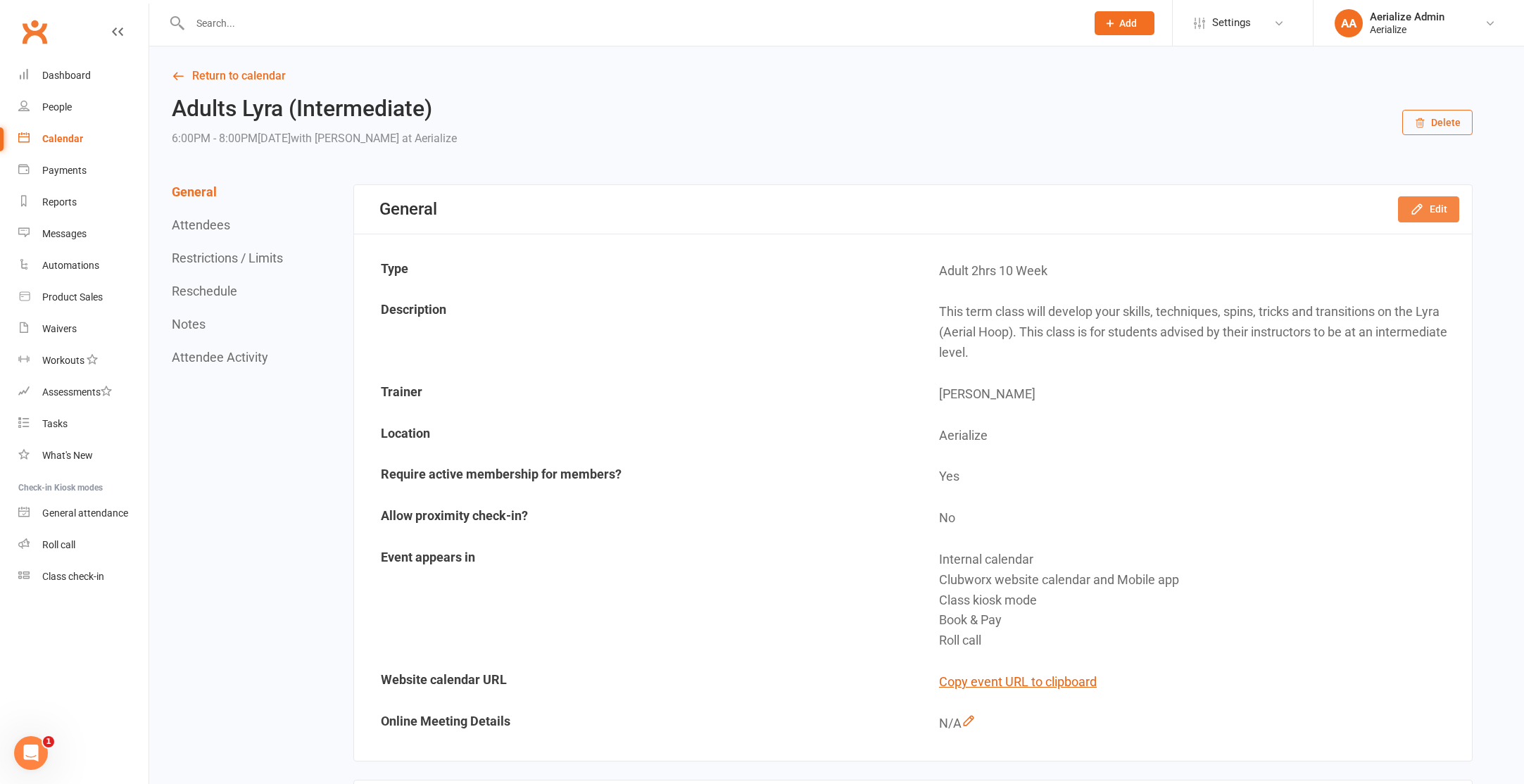
click at [1420, 210] on icon "button" at bounding box center [1416, 209] width 14 height 14
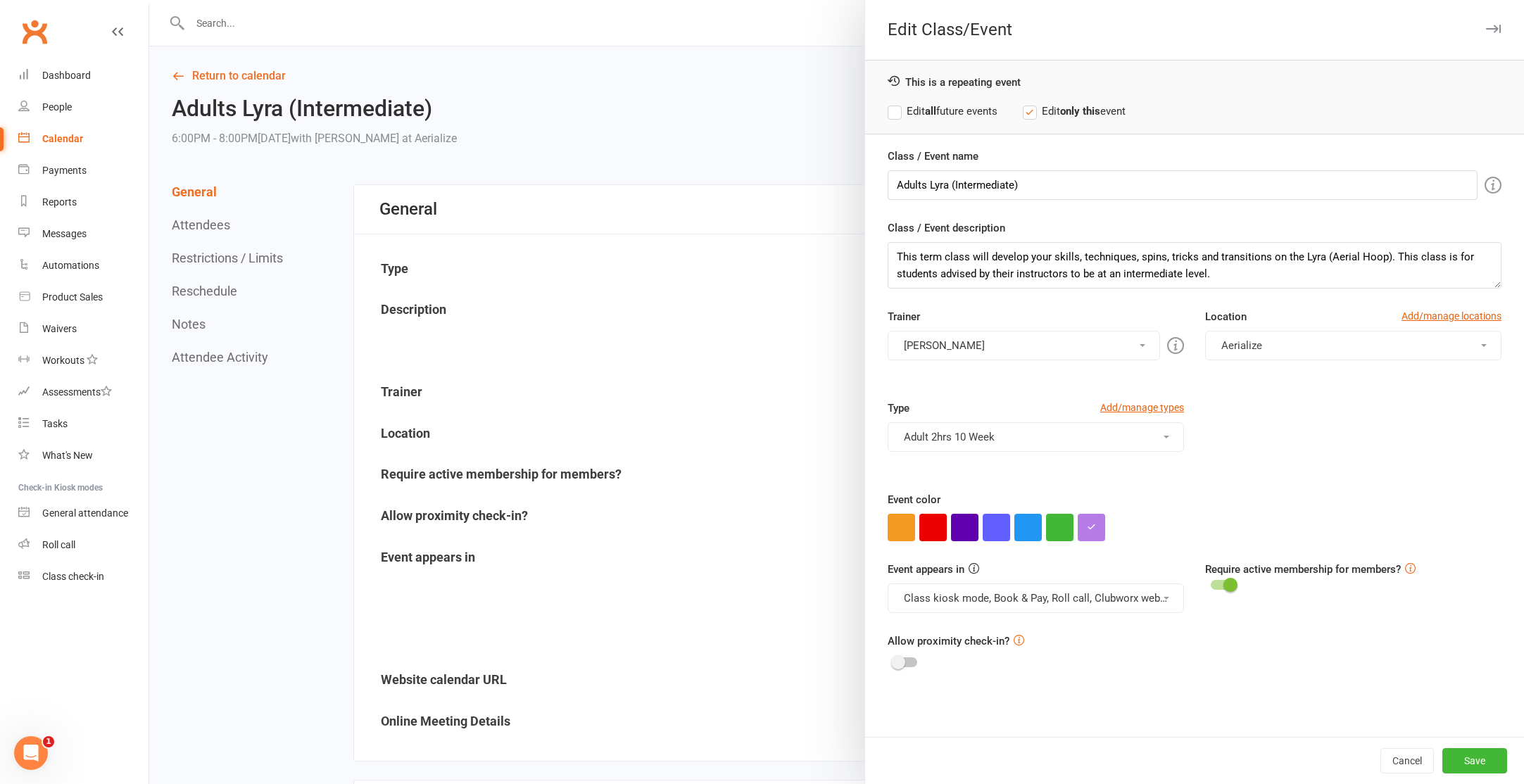
click at [988, 108] on label "Edit all future events" at bounding box center [942, 112] width 110 height 17
click at [1464, 765] on button "Save" at bounding box center [1475, 760] width 64 height 26
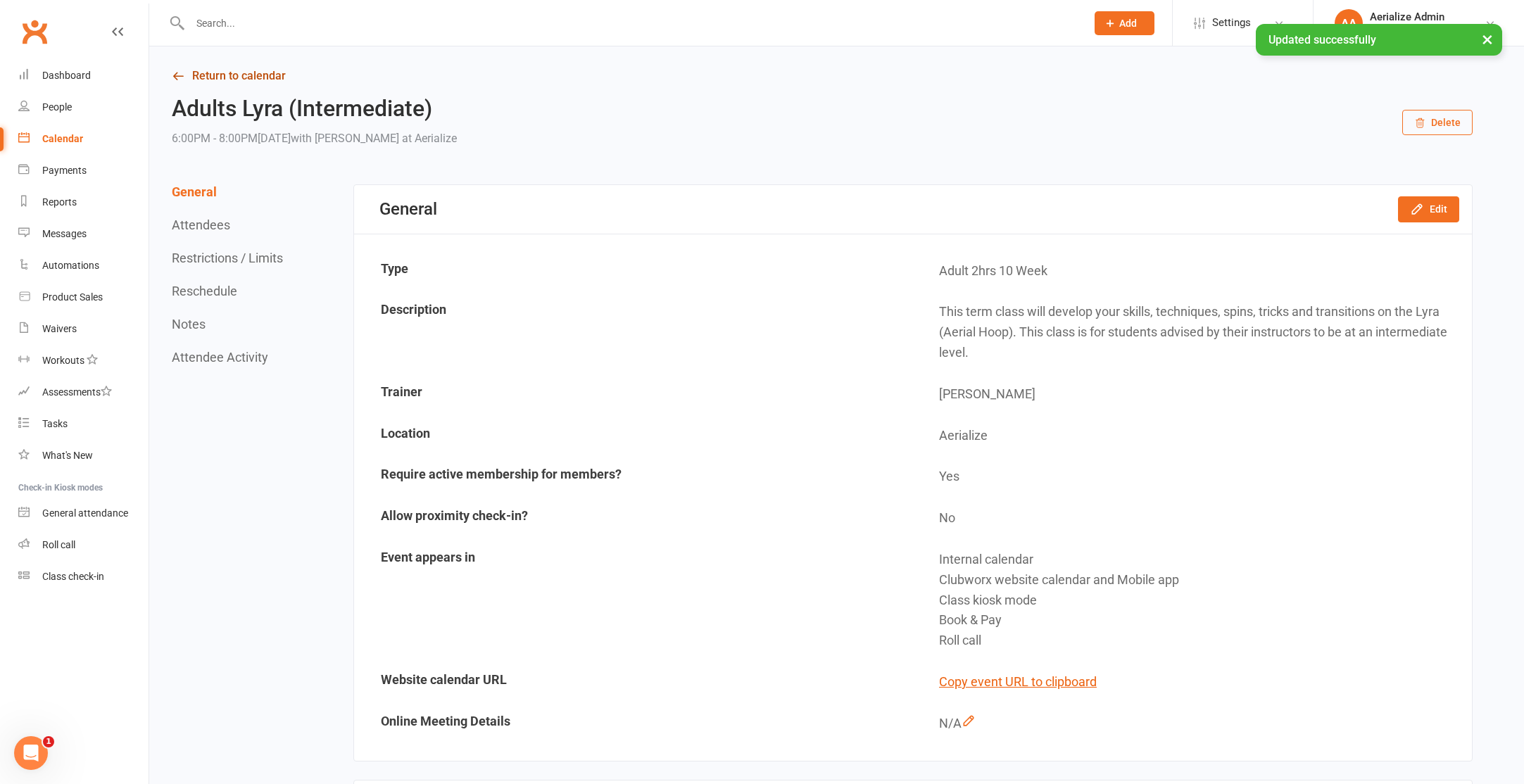
click at [172, 75] on icon at bounding box center [178, 76] width 12 height 12
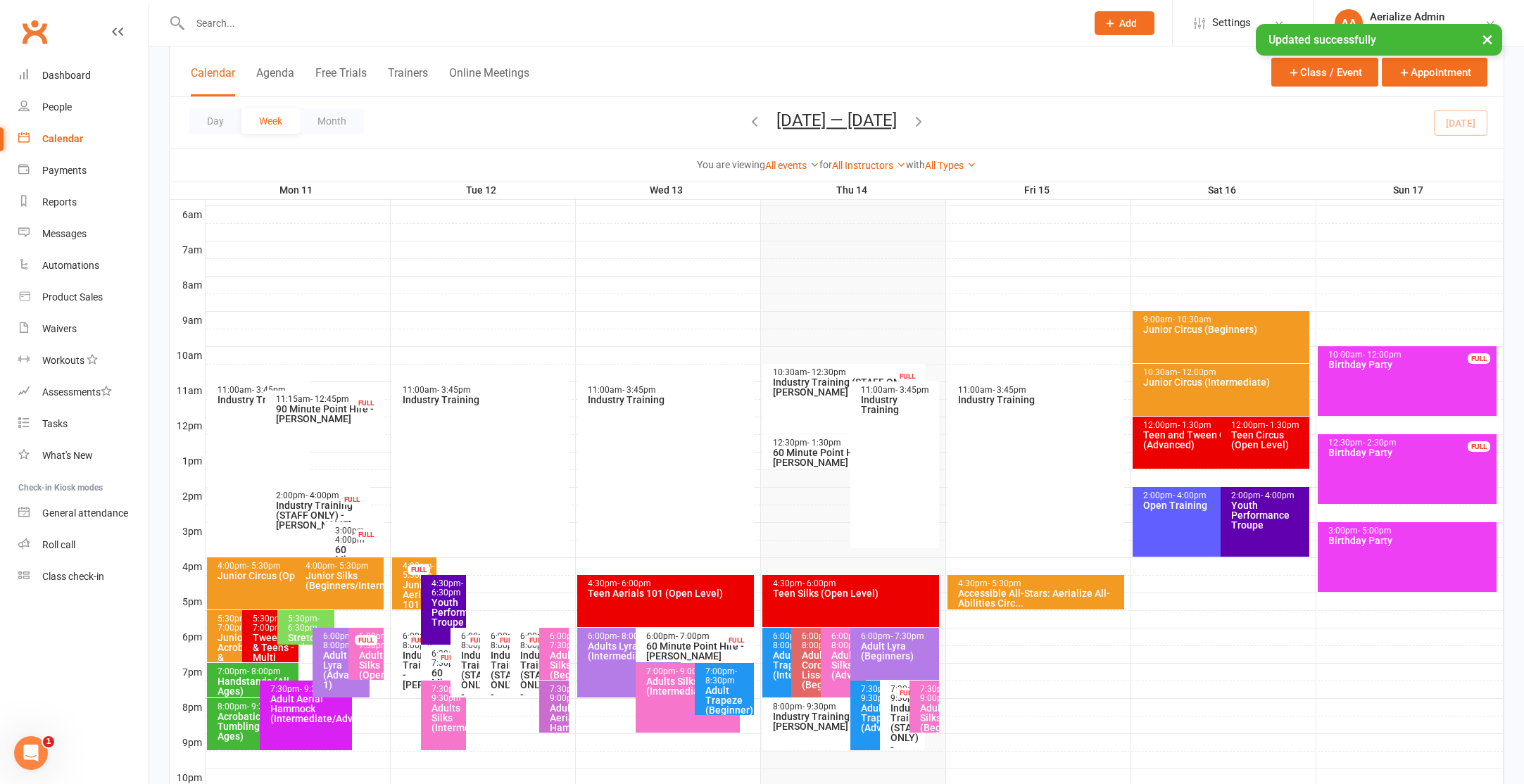
scroll to position [387, 0]
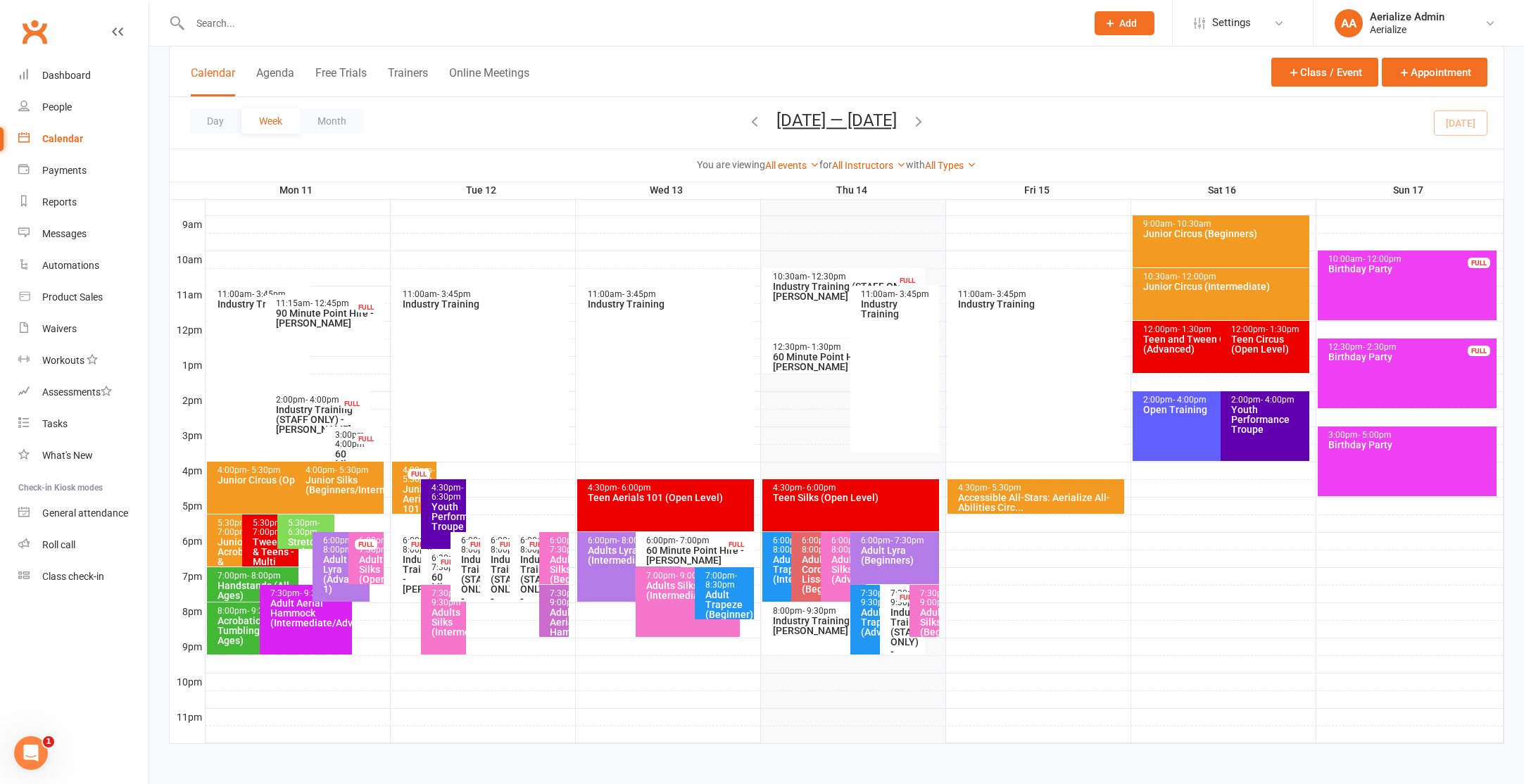
click at [652, 593] on div "Adults Silks (Intermediate/Advance)" at bounding box center [691, 590] width 92 height 20
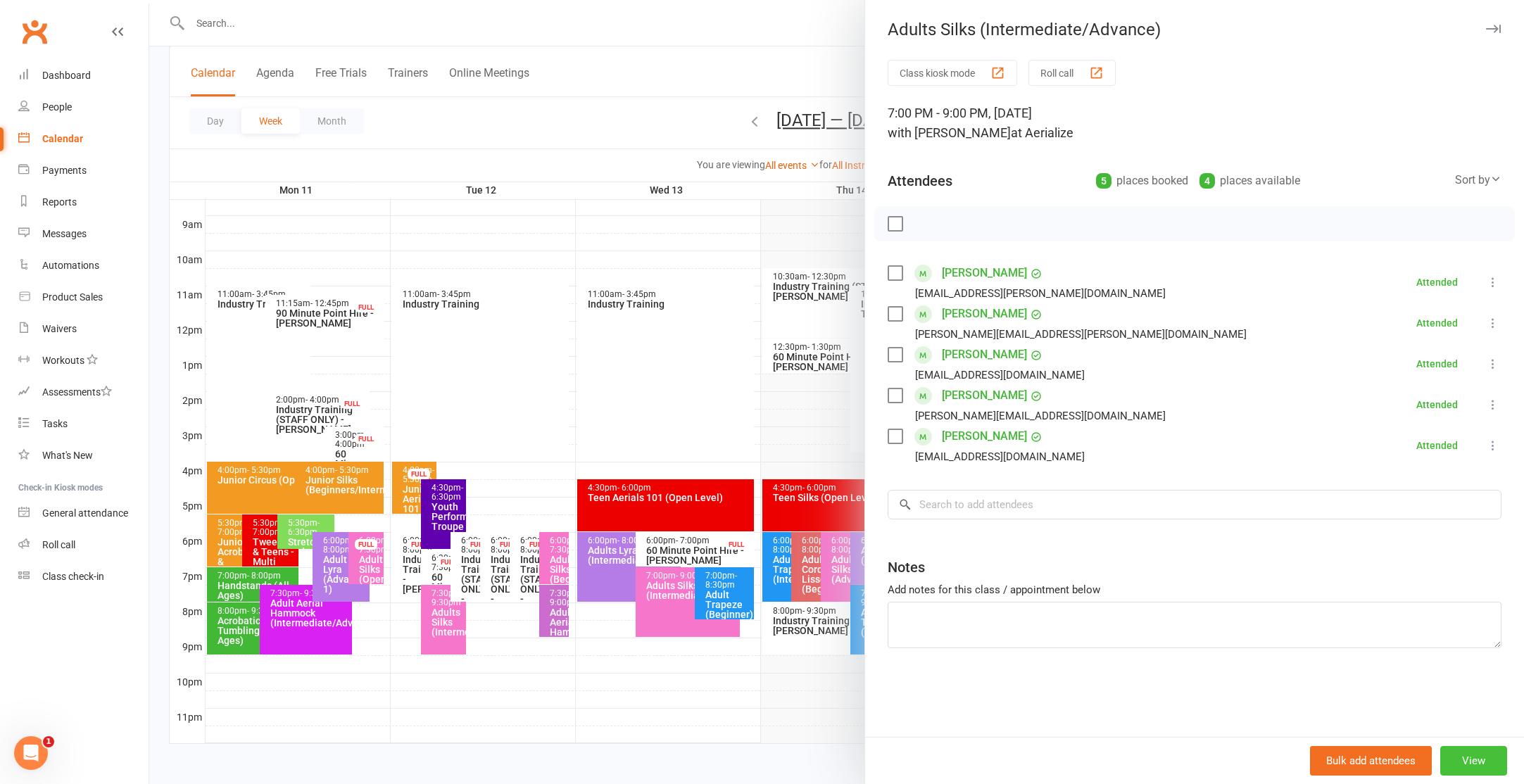
click at [1470, 755] on button "View" at bounding box center [1473, 760] width 67 height 29
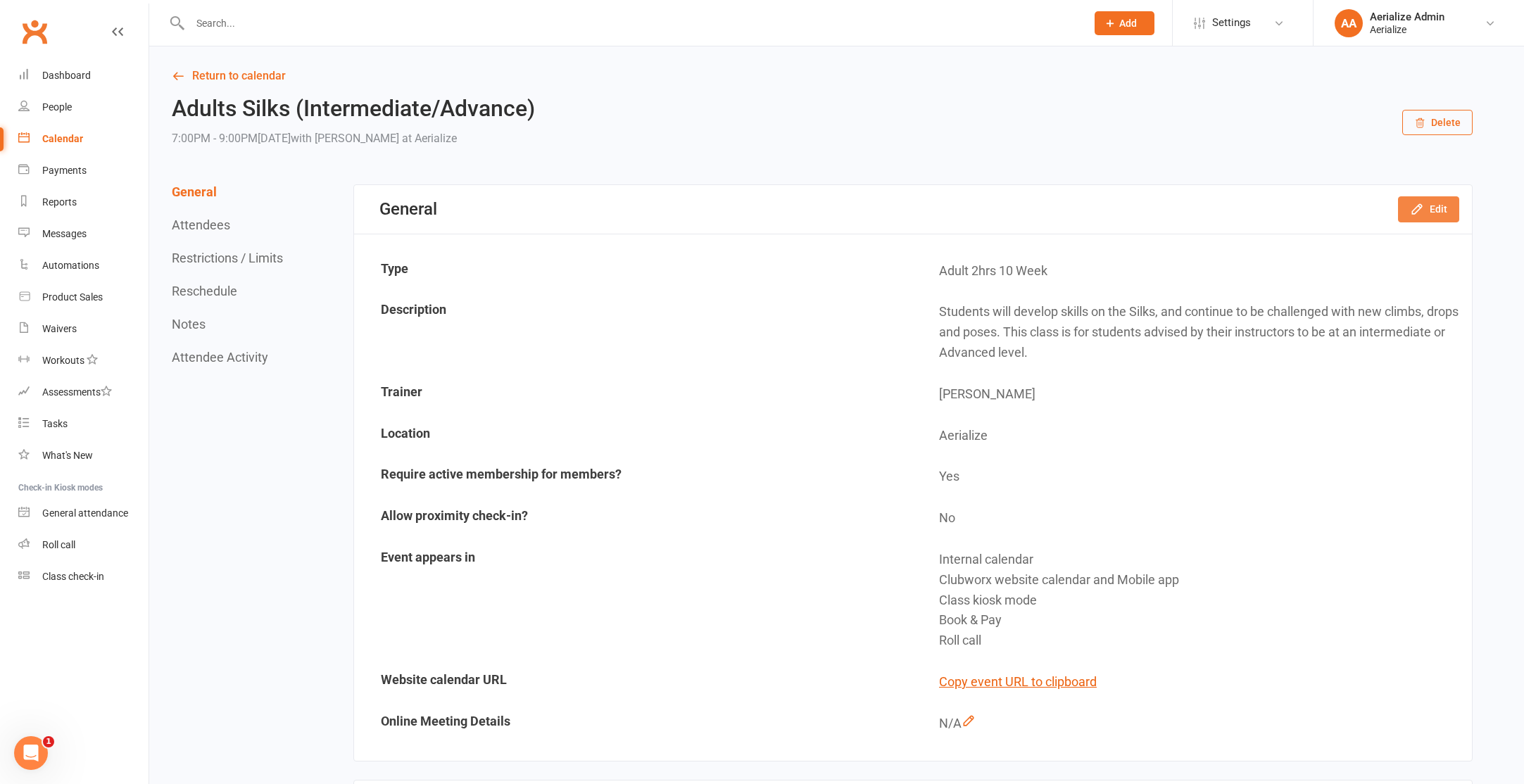
click at [1425, 214] on button "Edit" at bounding box center [1428, 209] width 61 height 26
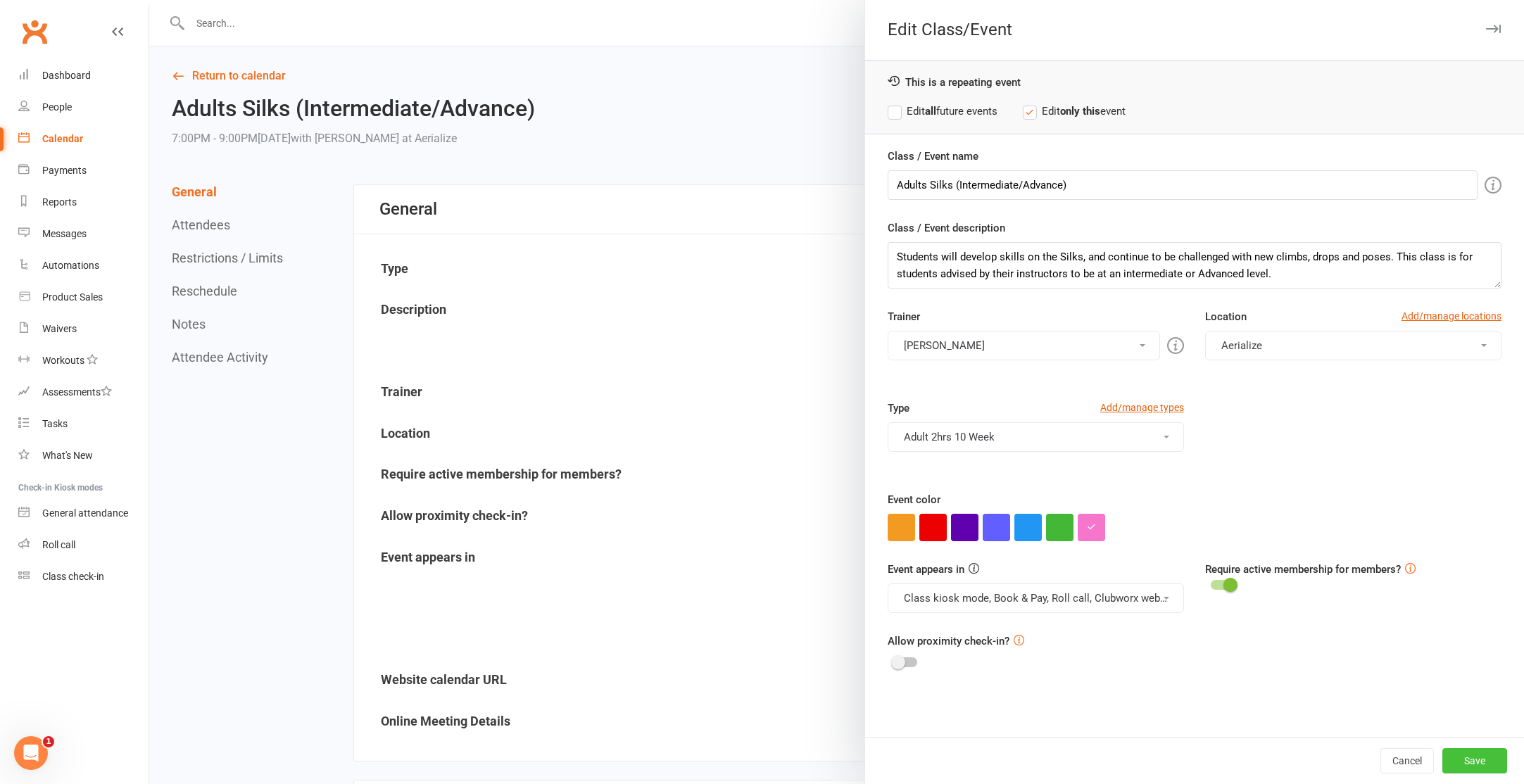
drag, startPoint x: 1471, startPoint y: 753, endPoint x: 1450, endPoint y: 741, distance: 24.2
click at [1471, 753] on button "Save" at bounding box center [1475, 760] width 64 height 26
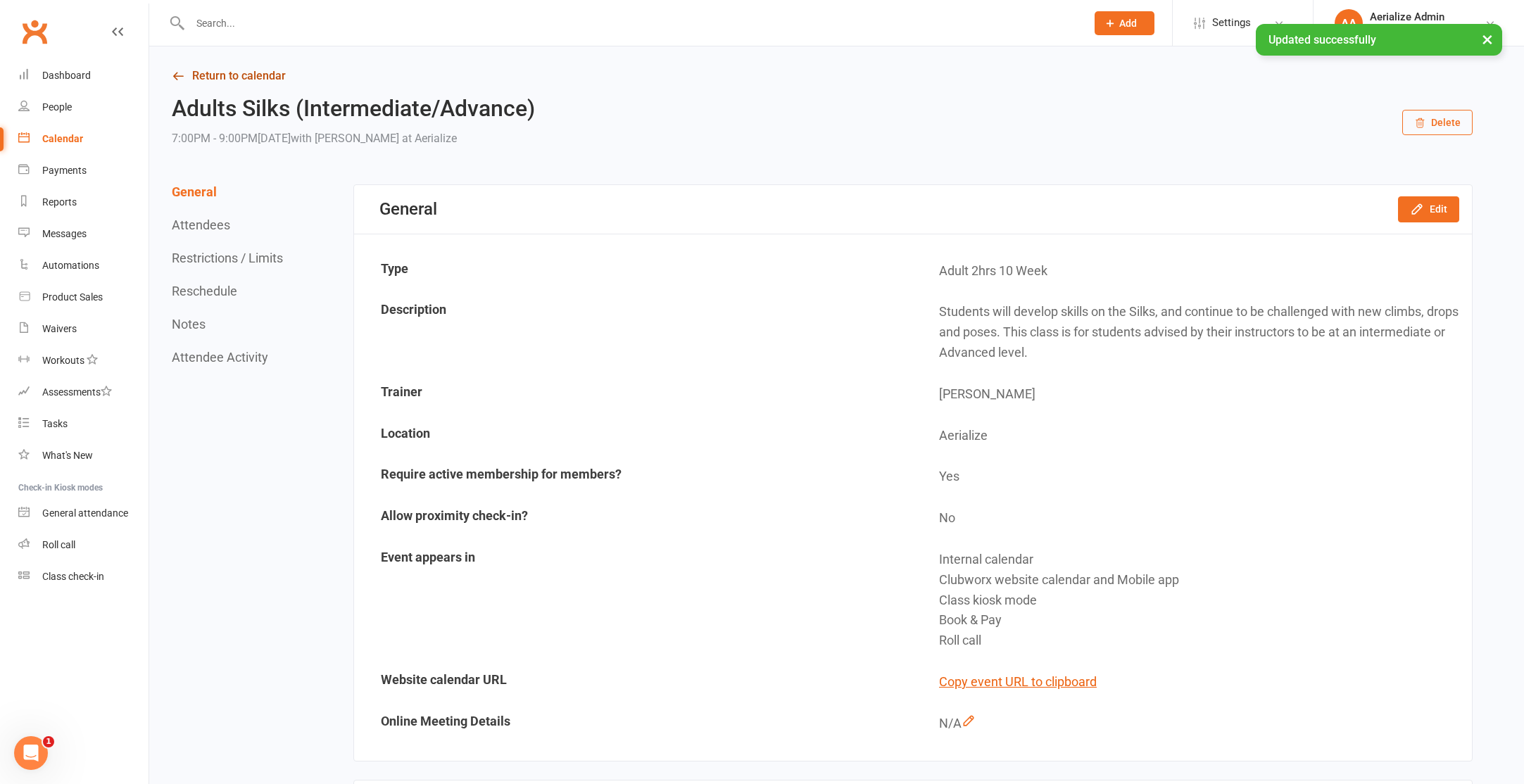
click at [234, 70] on link "Return to calendar" at bounding box center [822, 76] width 1301 height 20
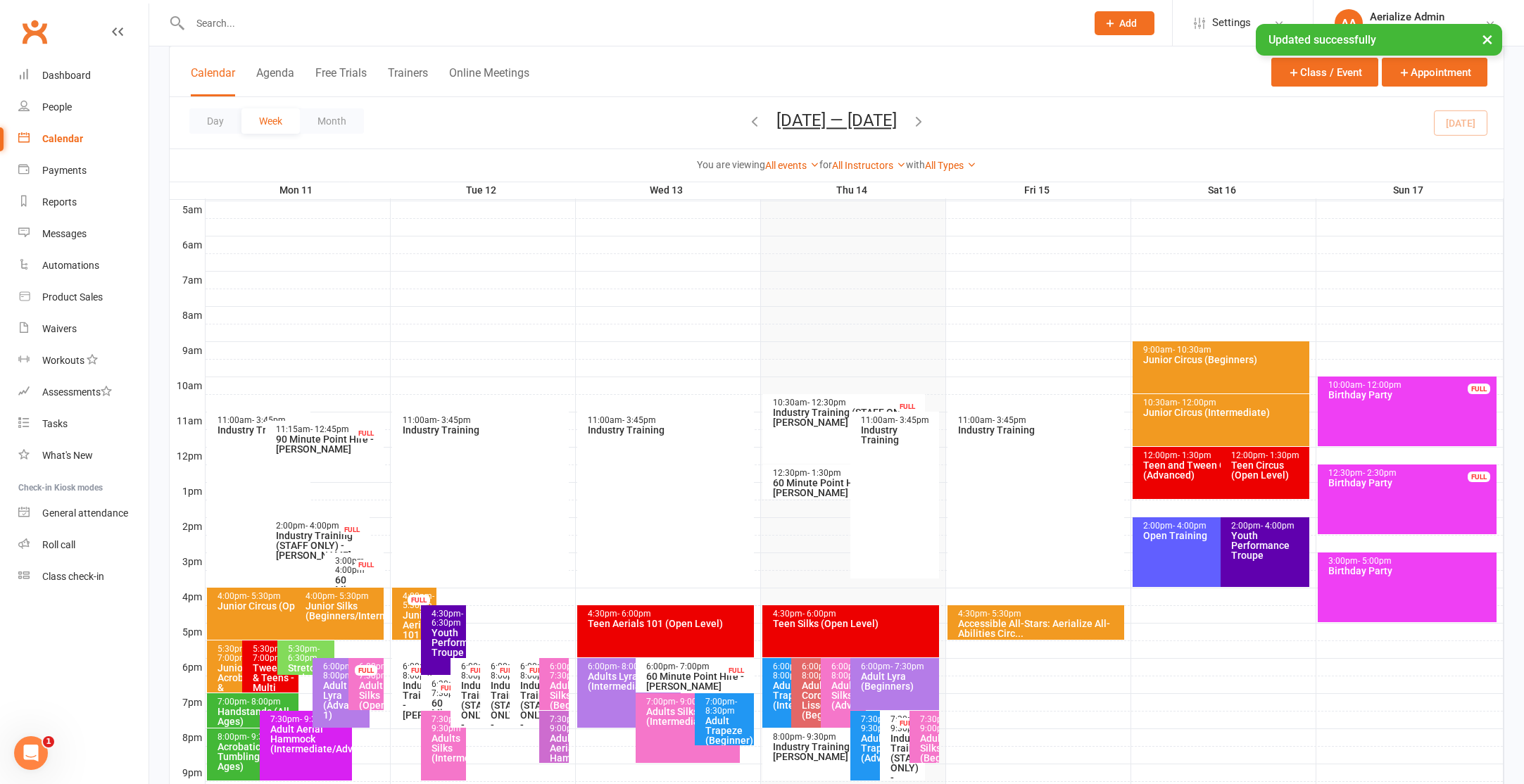
scroll to position [372, 0]
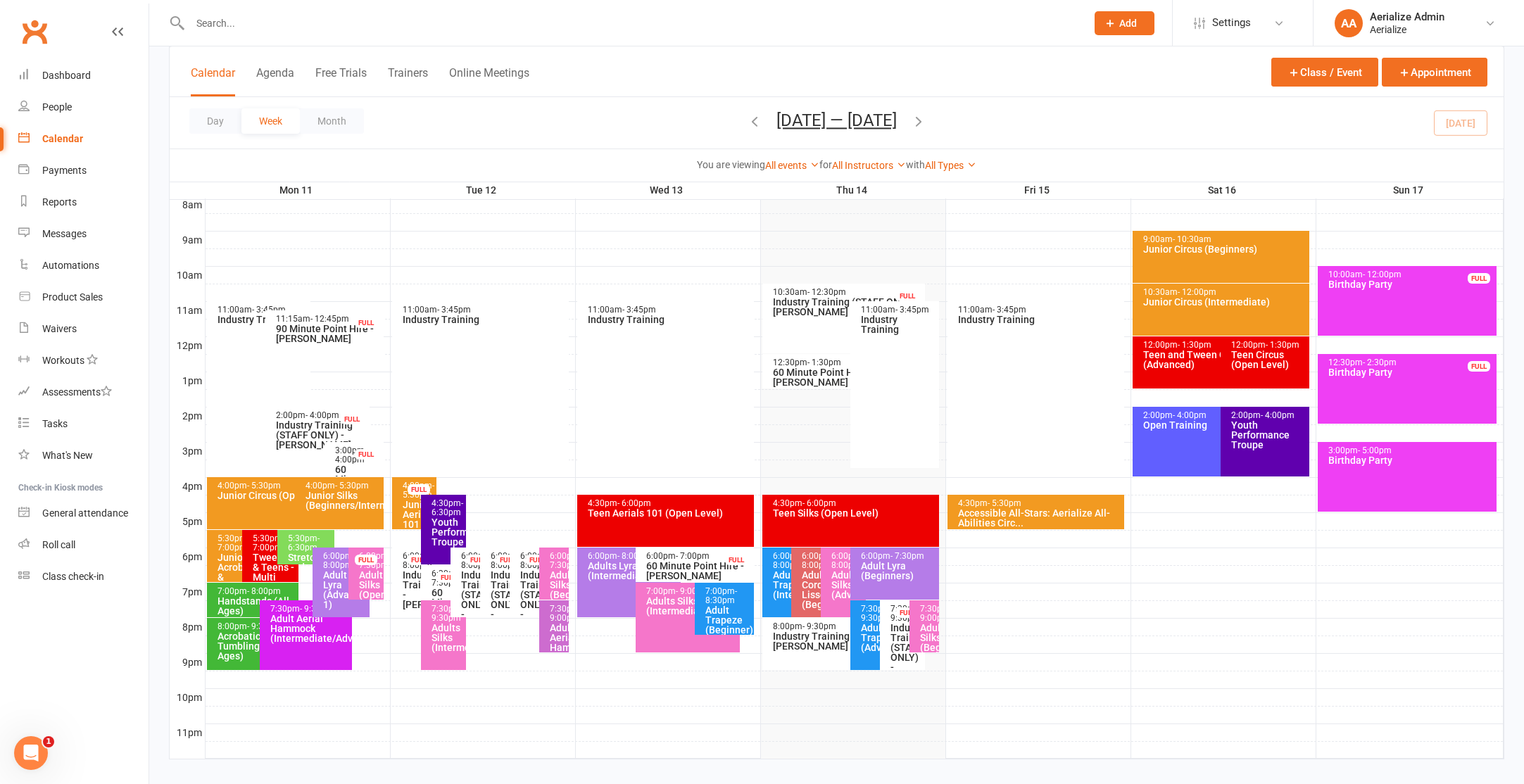
click at [744, 623] on div "Adult Trapeze (Beginner)" at bounding box center [727, 619] width 46 height 29
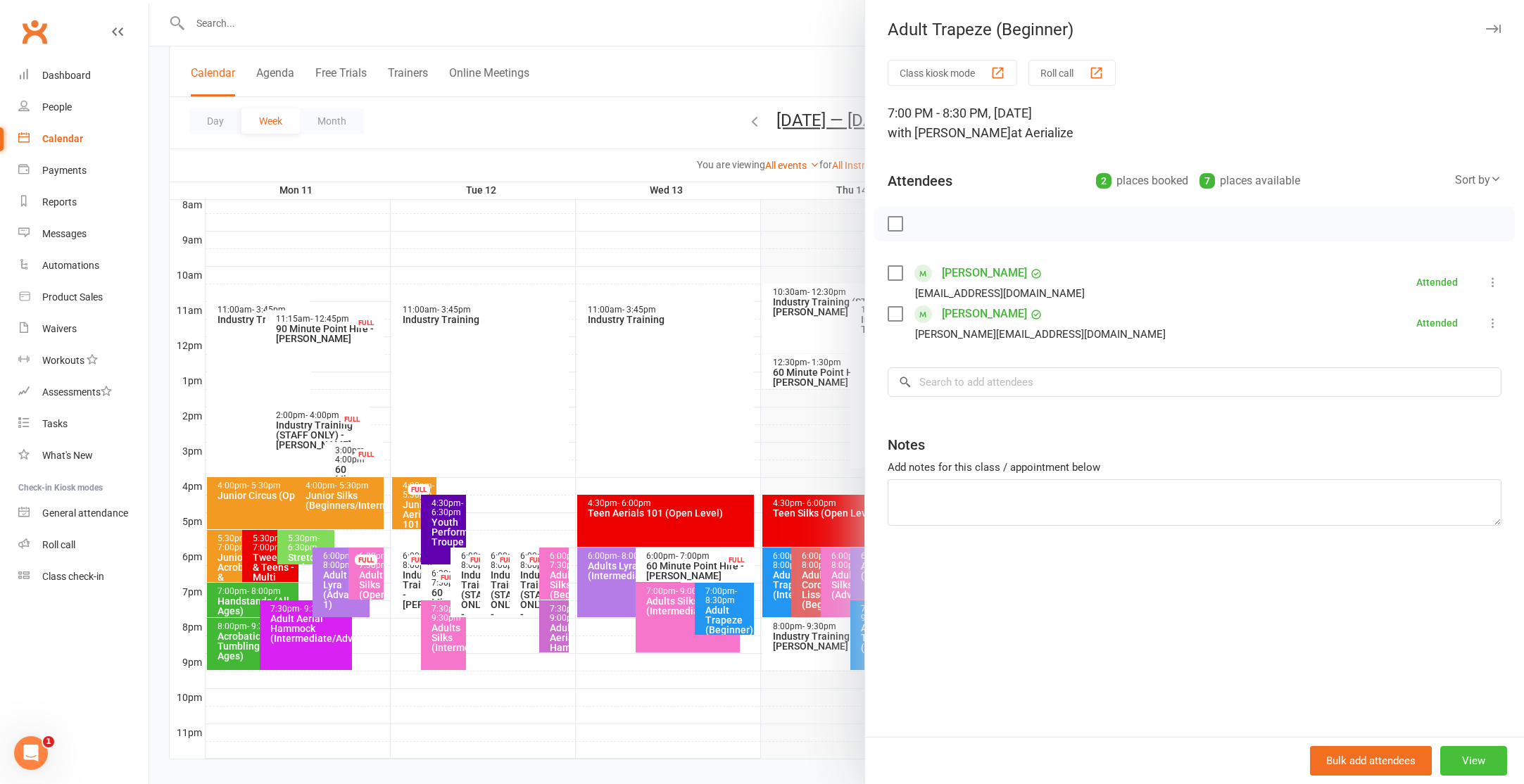
click at [1483, 764] on button "View" at bounding box center [1473, 760] width 67 height 29
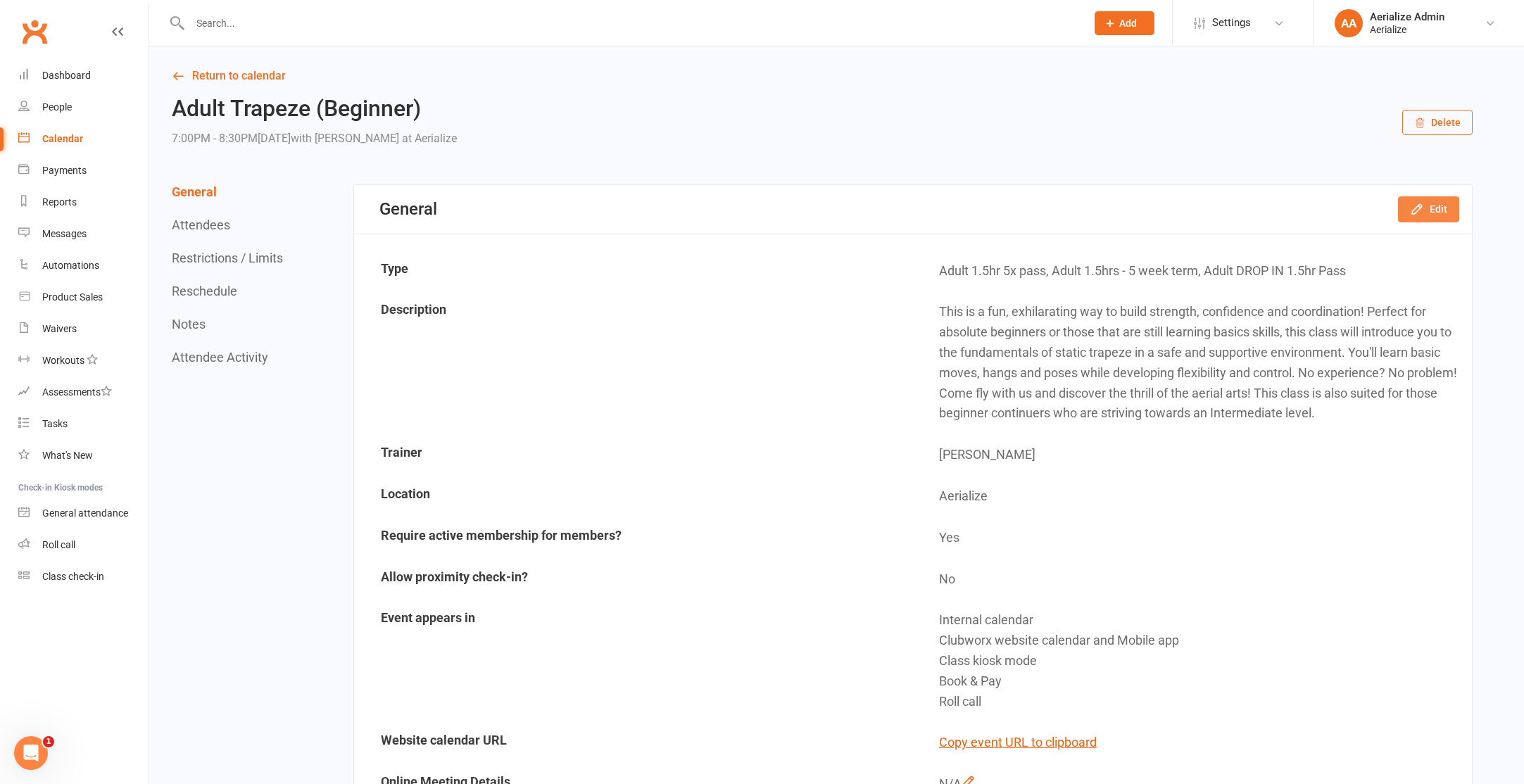
click at [1418, 207] on icon "button" at bounding box center [1416, 209] width 14 height 14
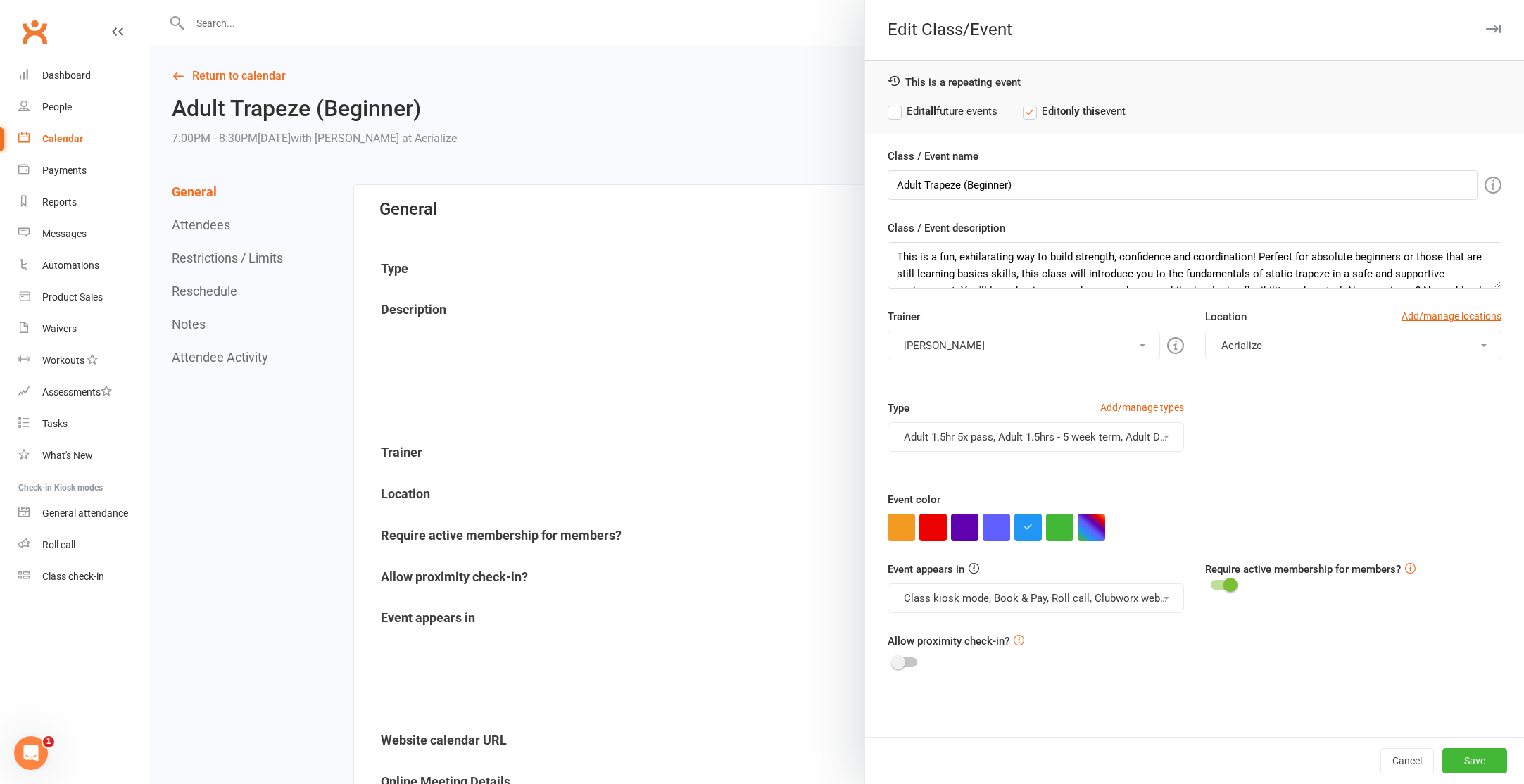
click at [1095, 432] on button "Adult 1.5hr 5x pass, Adult 1.5hrs - 5 week term, Adult DROP IN 1.5hr Pass" at bounding box center [1035, 436] width 296 height 29
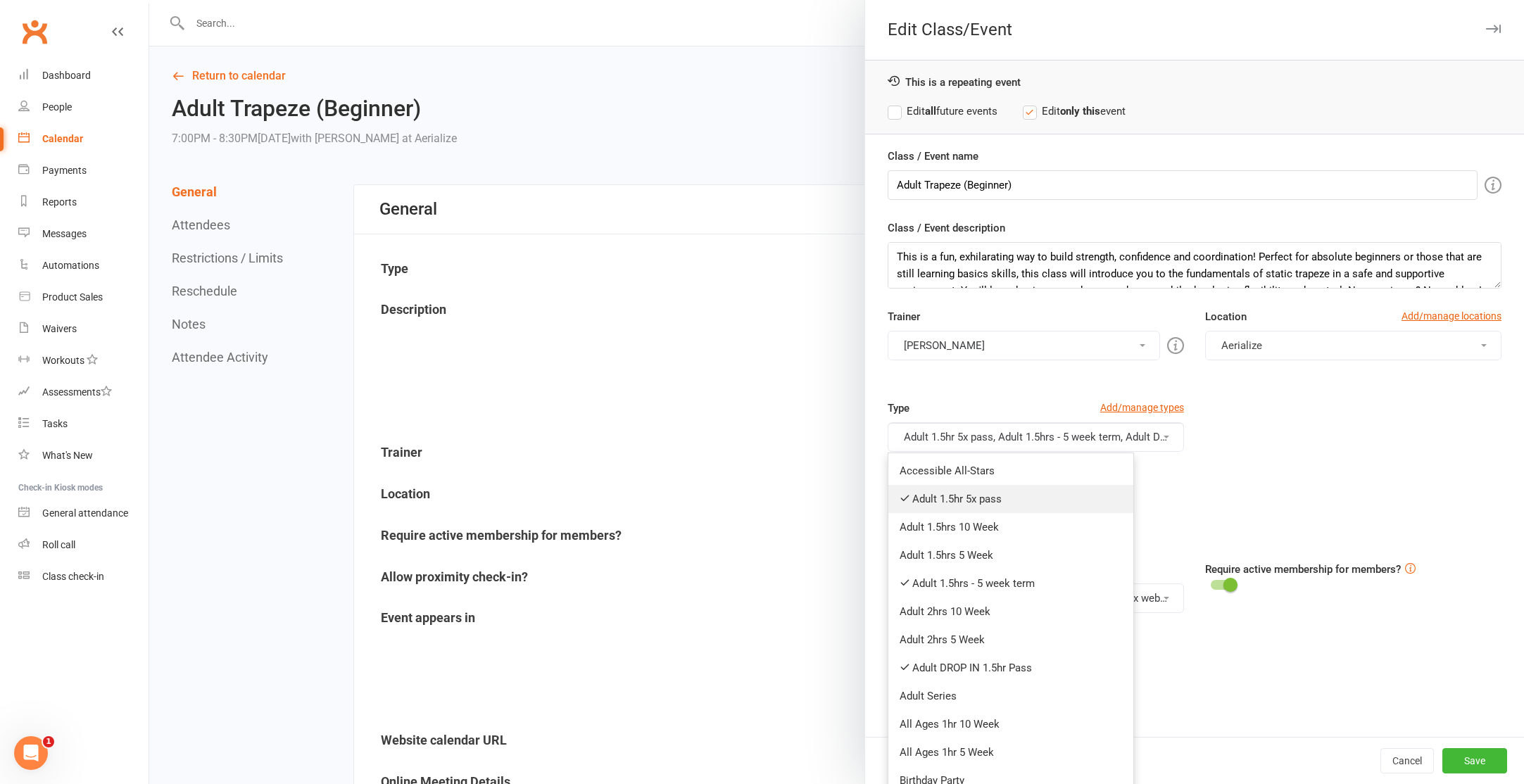
click at [1051, 491] on link "Adult 1.5hr 5x pass" at bounding box center [1010, 499] width 245 height 28
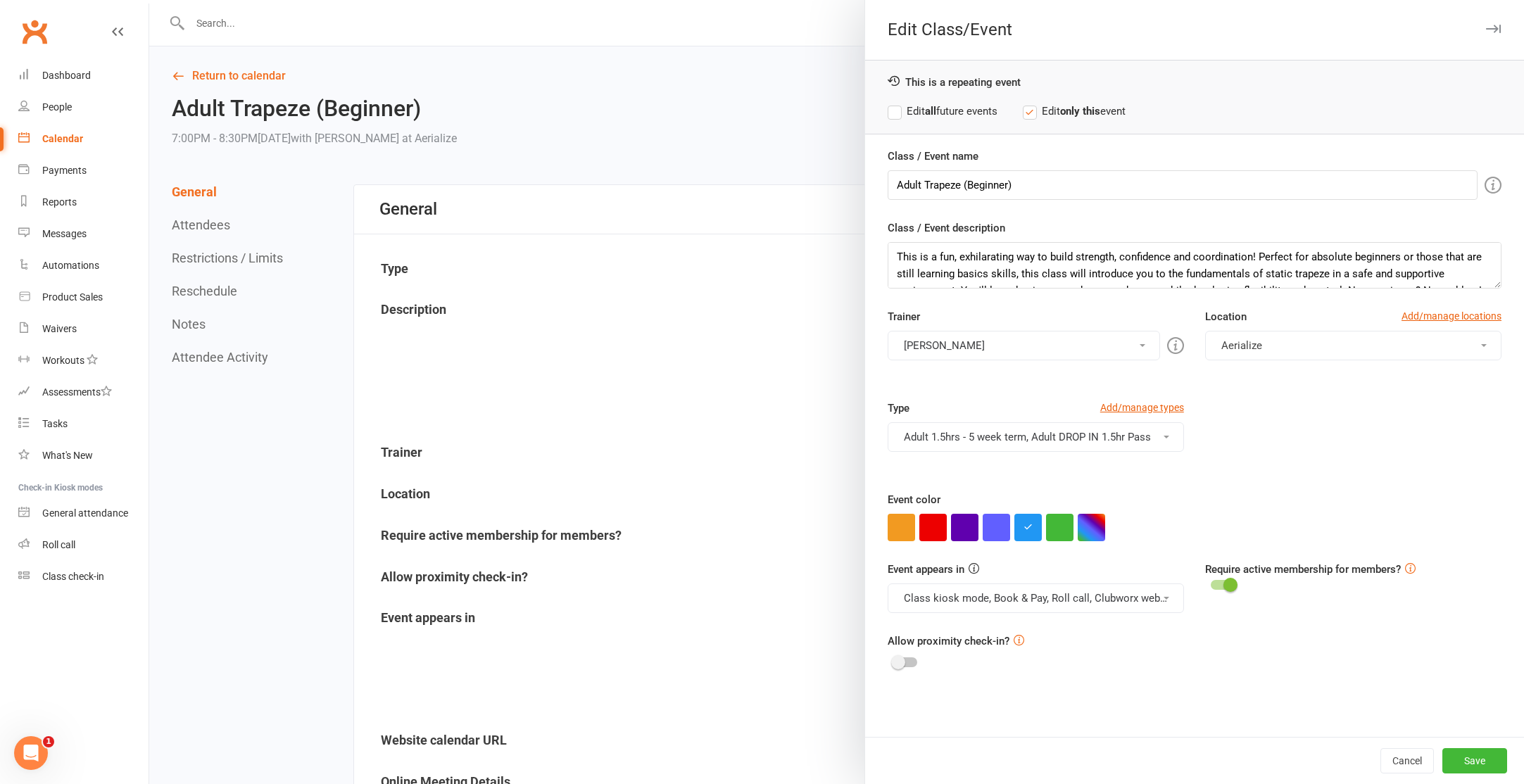
click at [1055, 427] on button "Adult 1.5hrs - 5 week term, Adult DROP IN 1.5hr Pass" at bounding box center [1035, 436] width 296 height 29
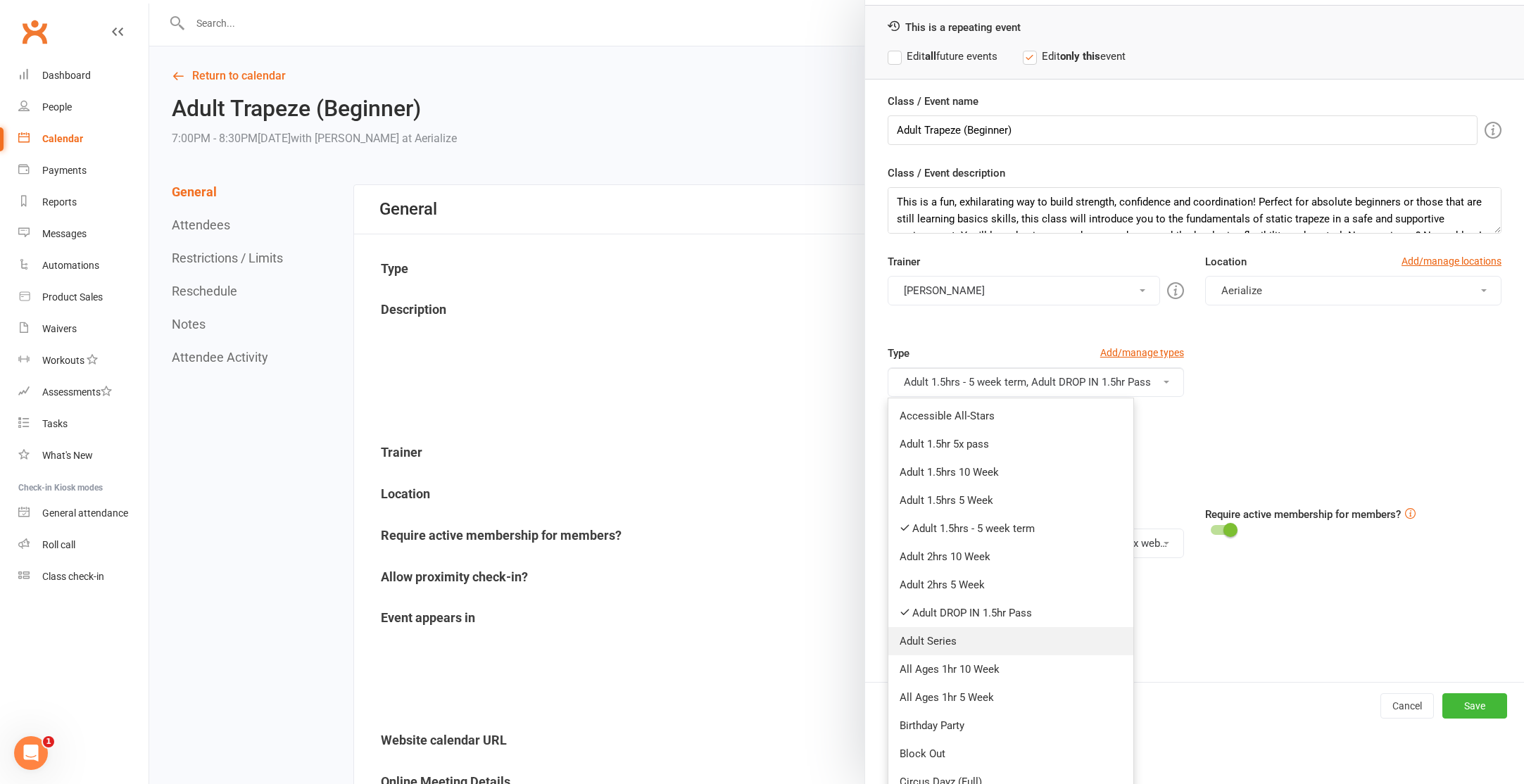
scroll to position [57, 0]
drag, startPoint x: 1038, startPoint y: 612, endPoint x: 1055, endPoint y: 571, distance: 44.4
click at [1038, 612] on link "Adult DROP IN 1.5hr Pass" at bounding box center [1010, 612] width 245 height 28
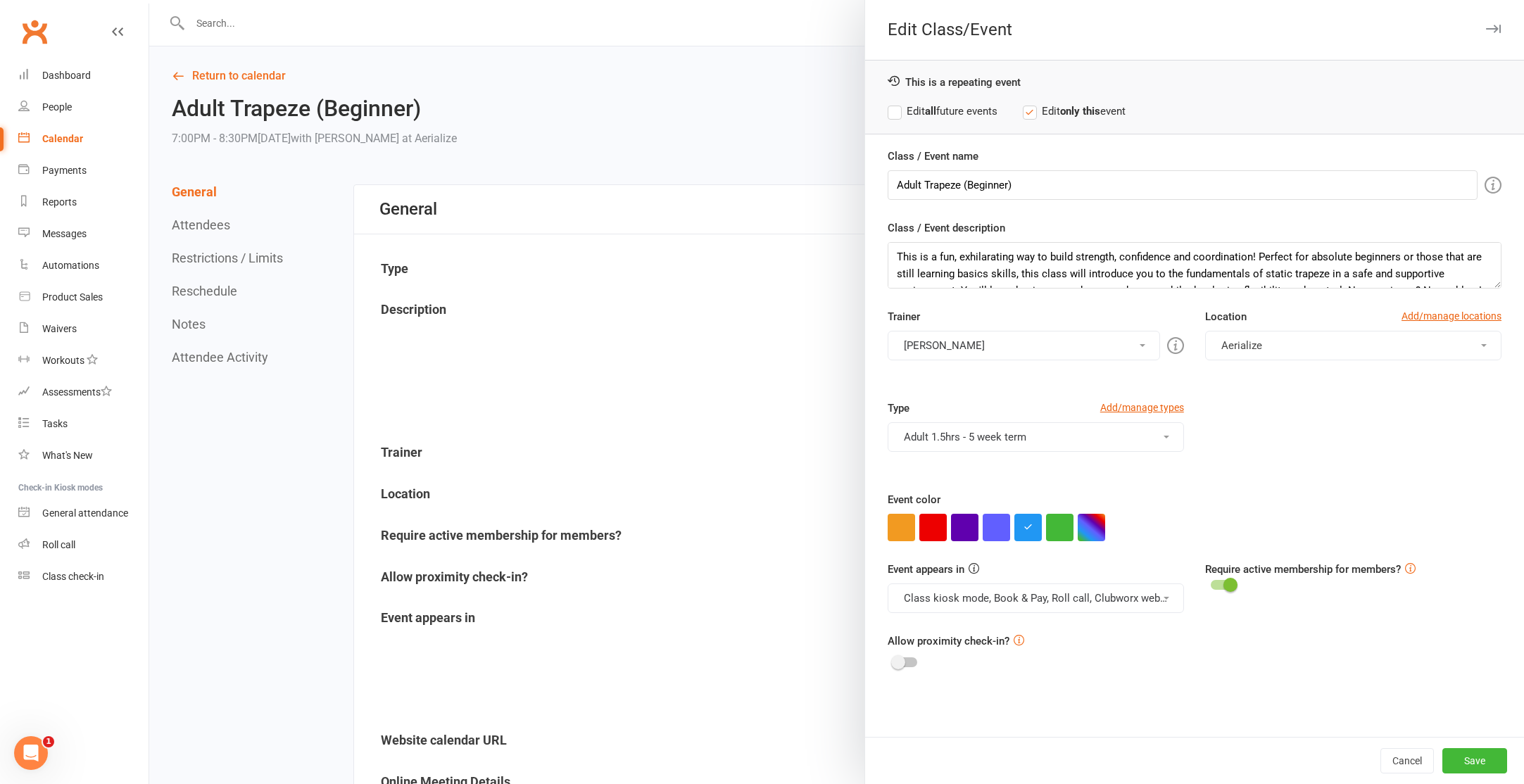
click at [1080, 442] on button "Adult 1.5hrs - 5 week term" at bounding box center [1035, 436] width 296 height 29
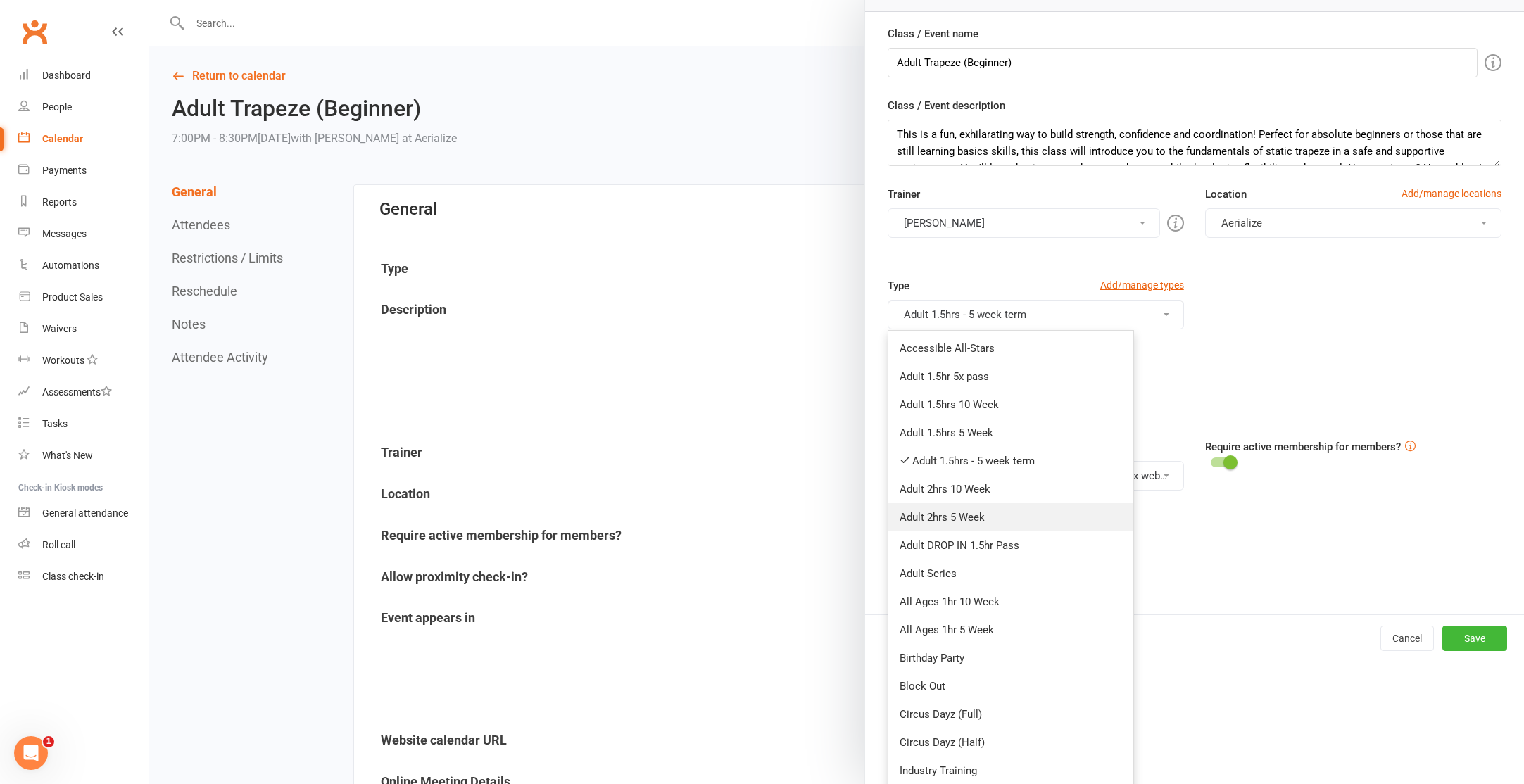
scroll to position [124, 0]
click at [1008, 455] on link "Adult 1.5hrs - 5 week term" at bounding box center [1010, 460] width 245 height 28
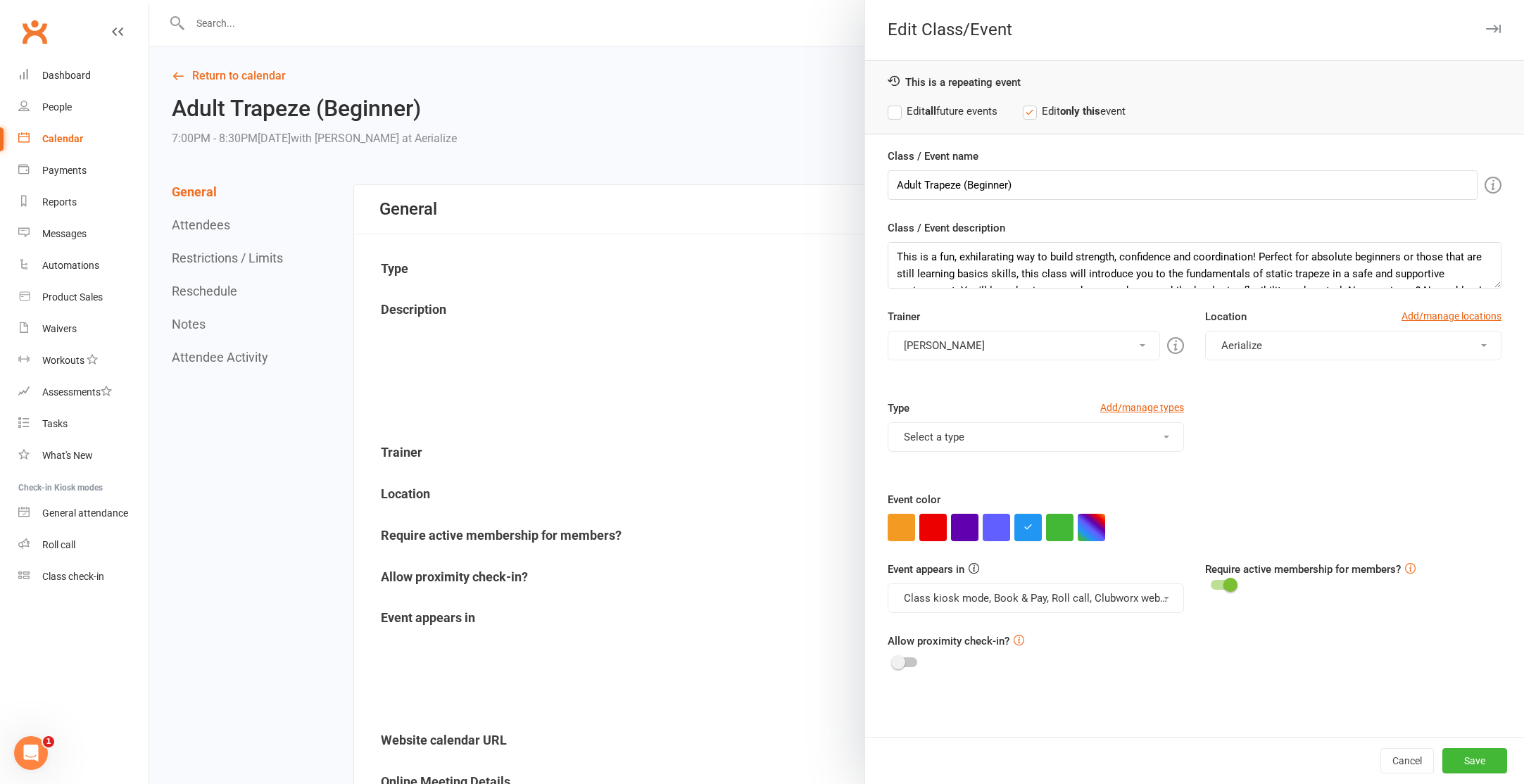
scroll to position [0, 0]
click at [997, 454] on div "Type Add/manage types Select a type Accessible All-Stars Adult 1.5hr 5x pass Ad…" at bounding box center [1036, 436] width 318 height 72
click at [999, 428] on button "Select a type" at bounding box center [1035, 436] width 296 height 29
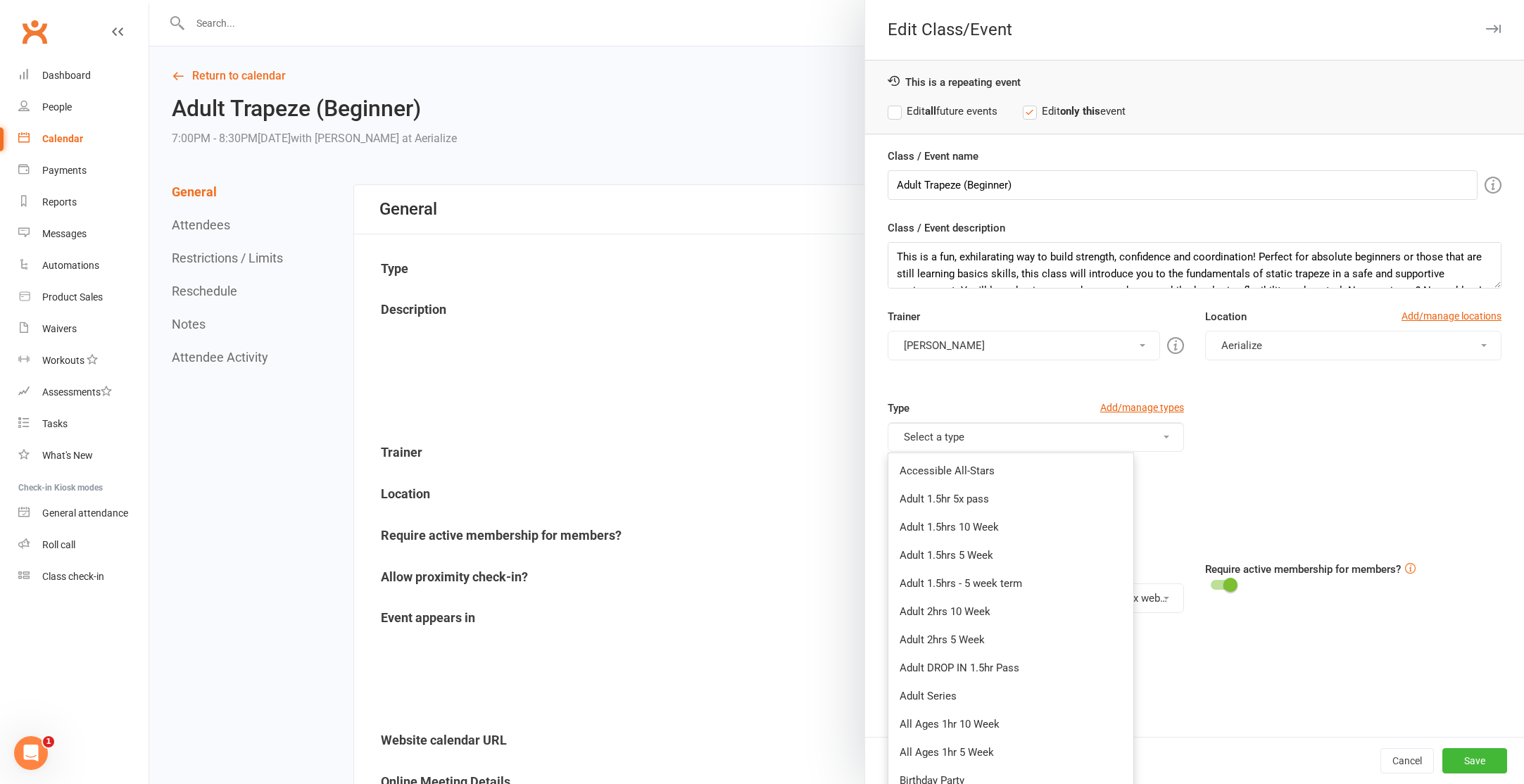
click at [990, 552] on link "Adult 1.5hrs 5 Week" at bounding box center [1010, 555] width 245 height 28
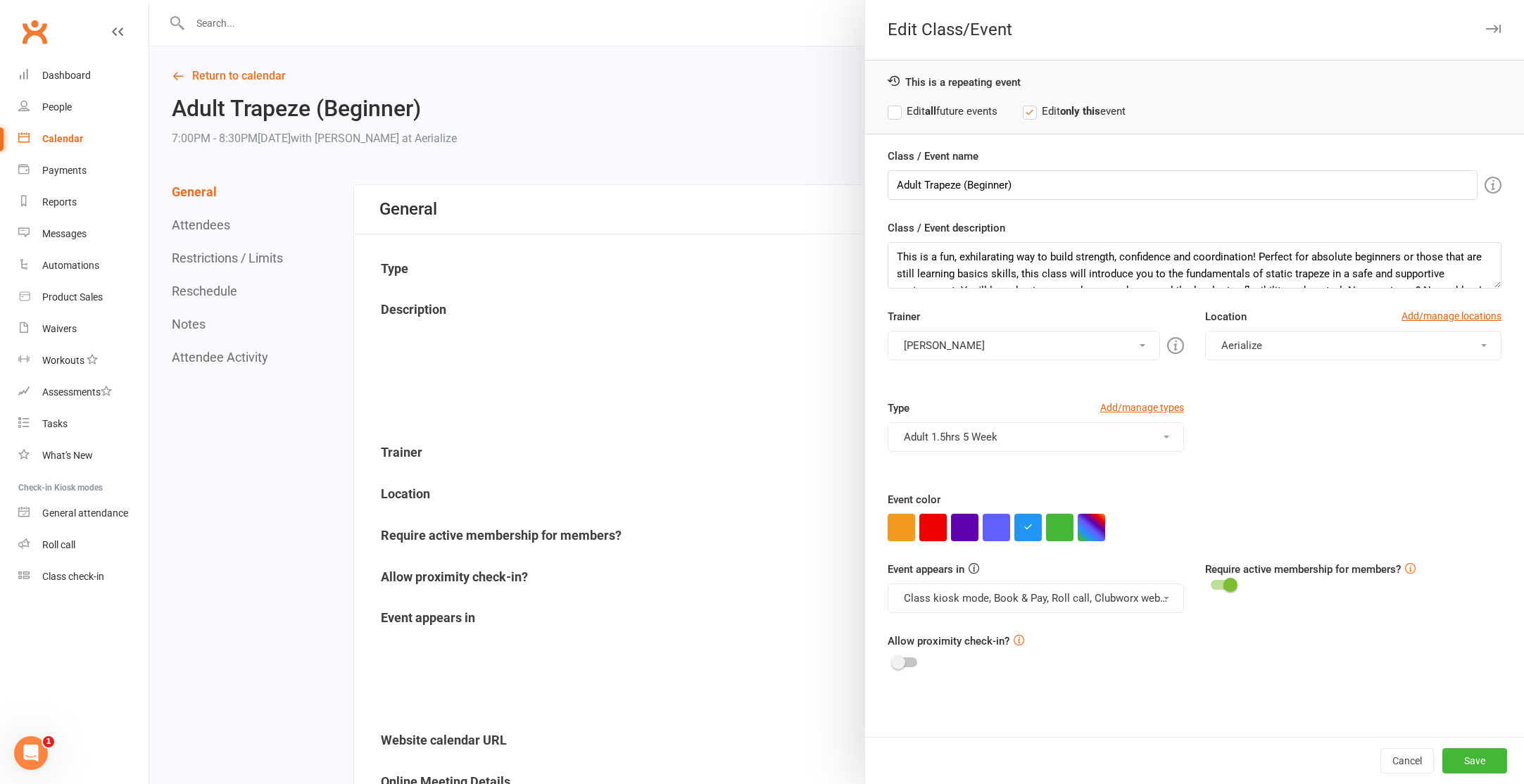
drag, startPoint x: 1014, startPoint y: 427, endPoint x: 1013, endPoint y: 442, distance: 15.0
click at [1014, 427] on button "Adult 1.5hrs 5 Week" at bounding box center [1035, 436] width 296 height 29
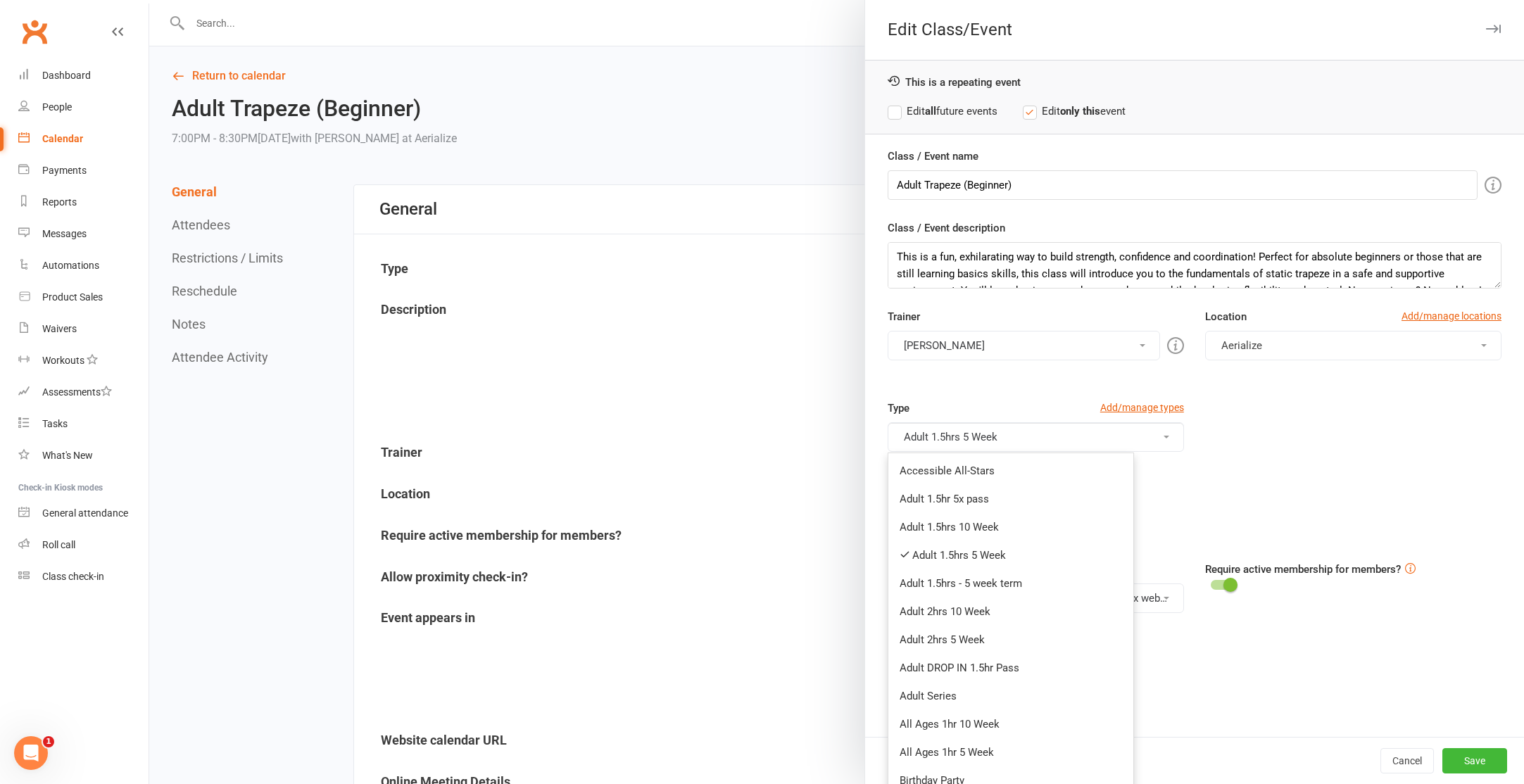
click at [991, 530] on link "Adult 1.5hrs 10 Week" at bounding box center [1010, 527] width 245 height 28
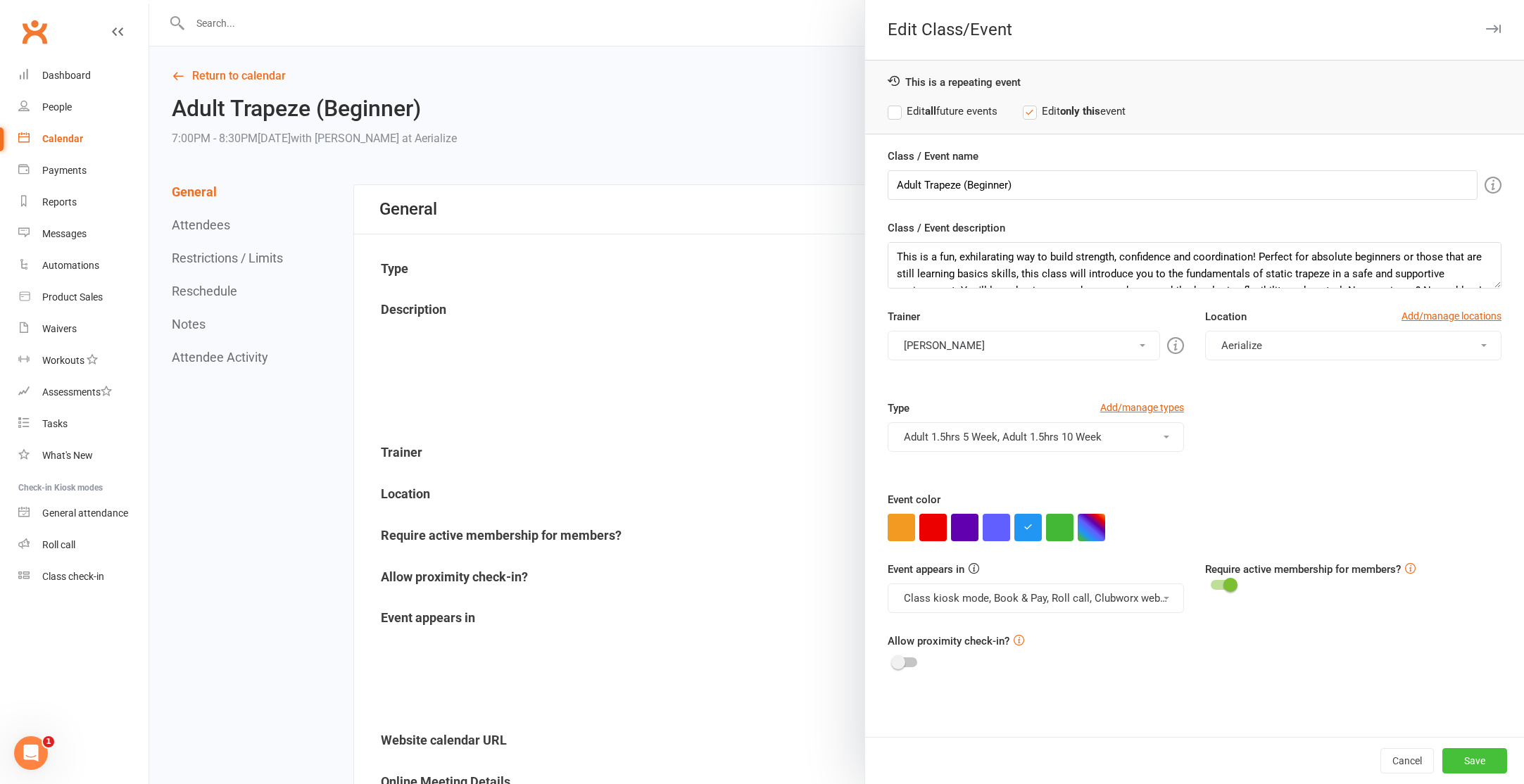
drag, startPoint x: 1492, startPoint y: 760, endPoint x: 1485, endPoint y: 758, distance: 7.3
click at [1492, 760] on button "Save" at bounding box center [1475, 760] width 64 height 26
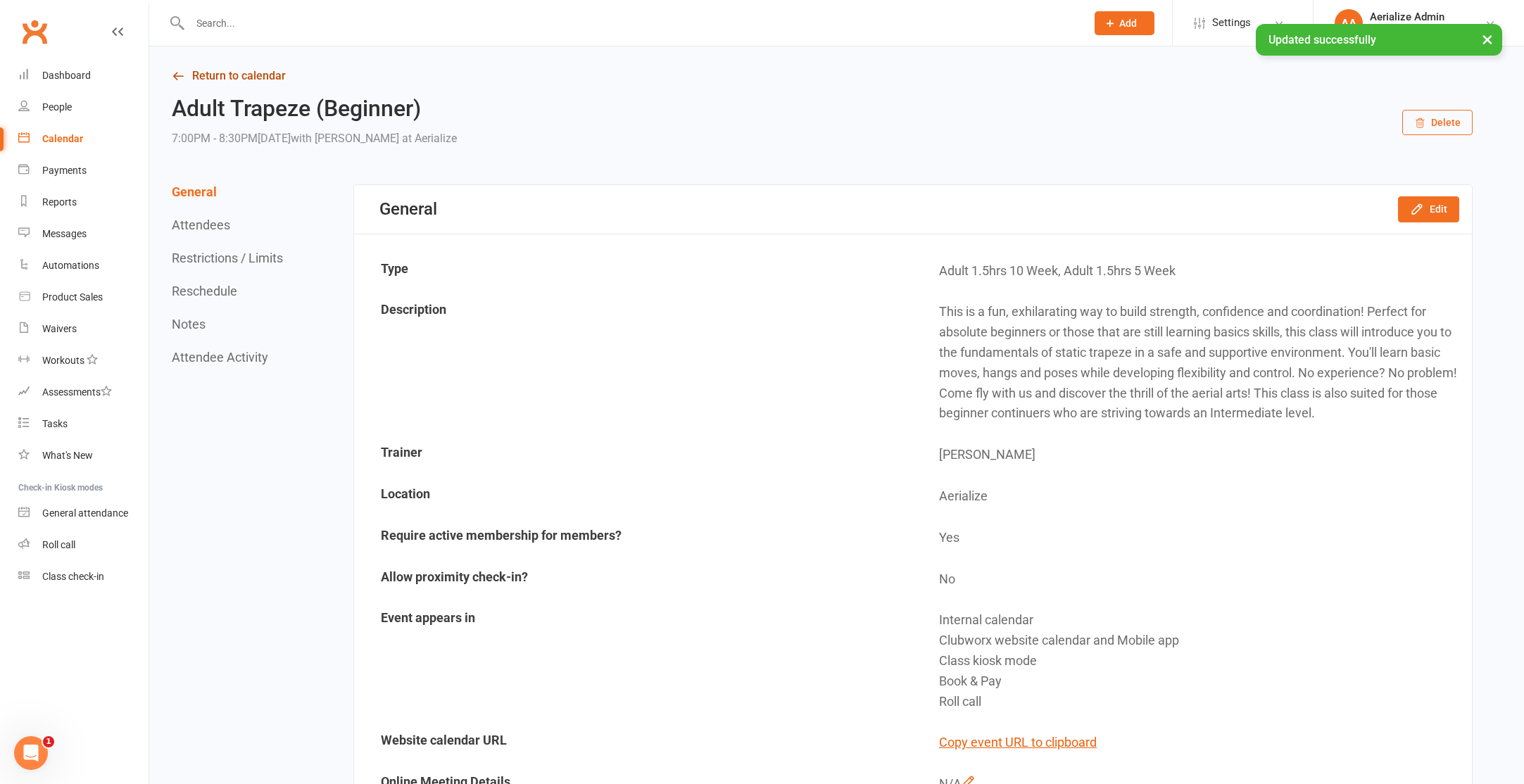
click at [172, 76] on icon at bounding box center [178, 76] width 12 height 12
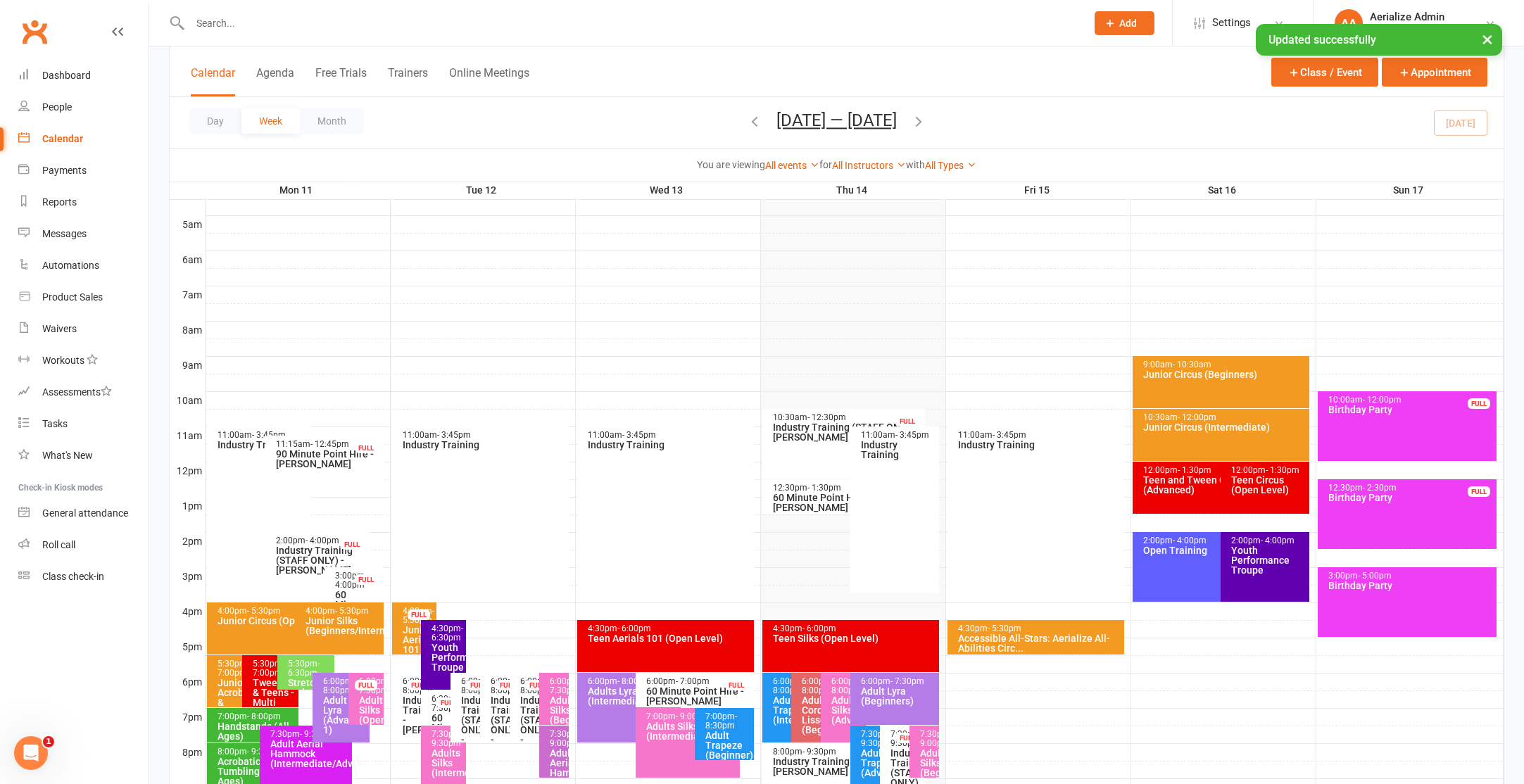
scroll to position [387, 0]
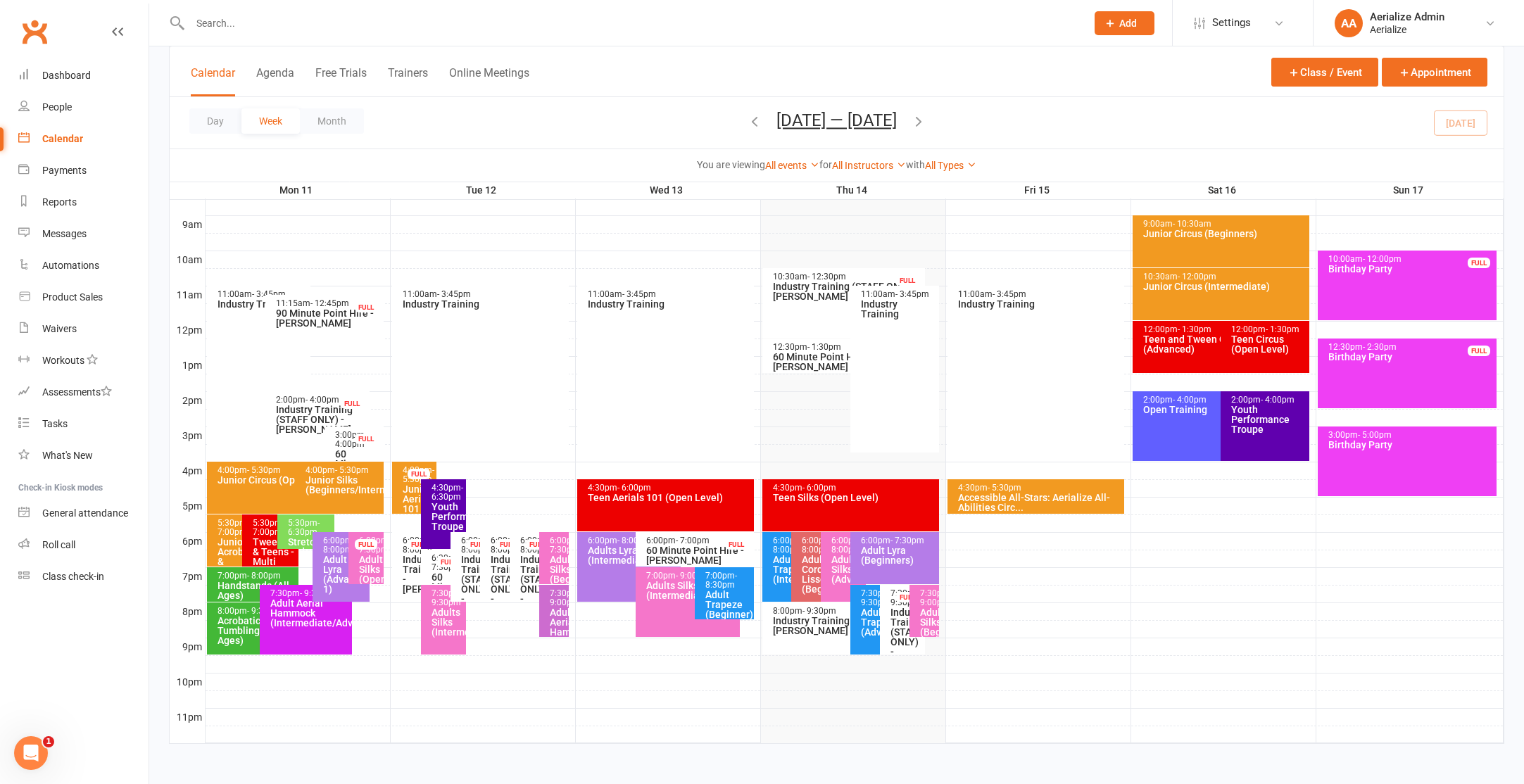
click at [918, 619] on div "7:30pm - 9:00pm Adults Silks (Beginners)" at bounding box center [923, 610] width 29 height 52
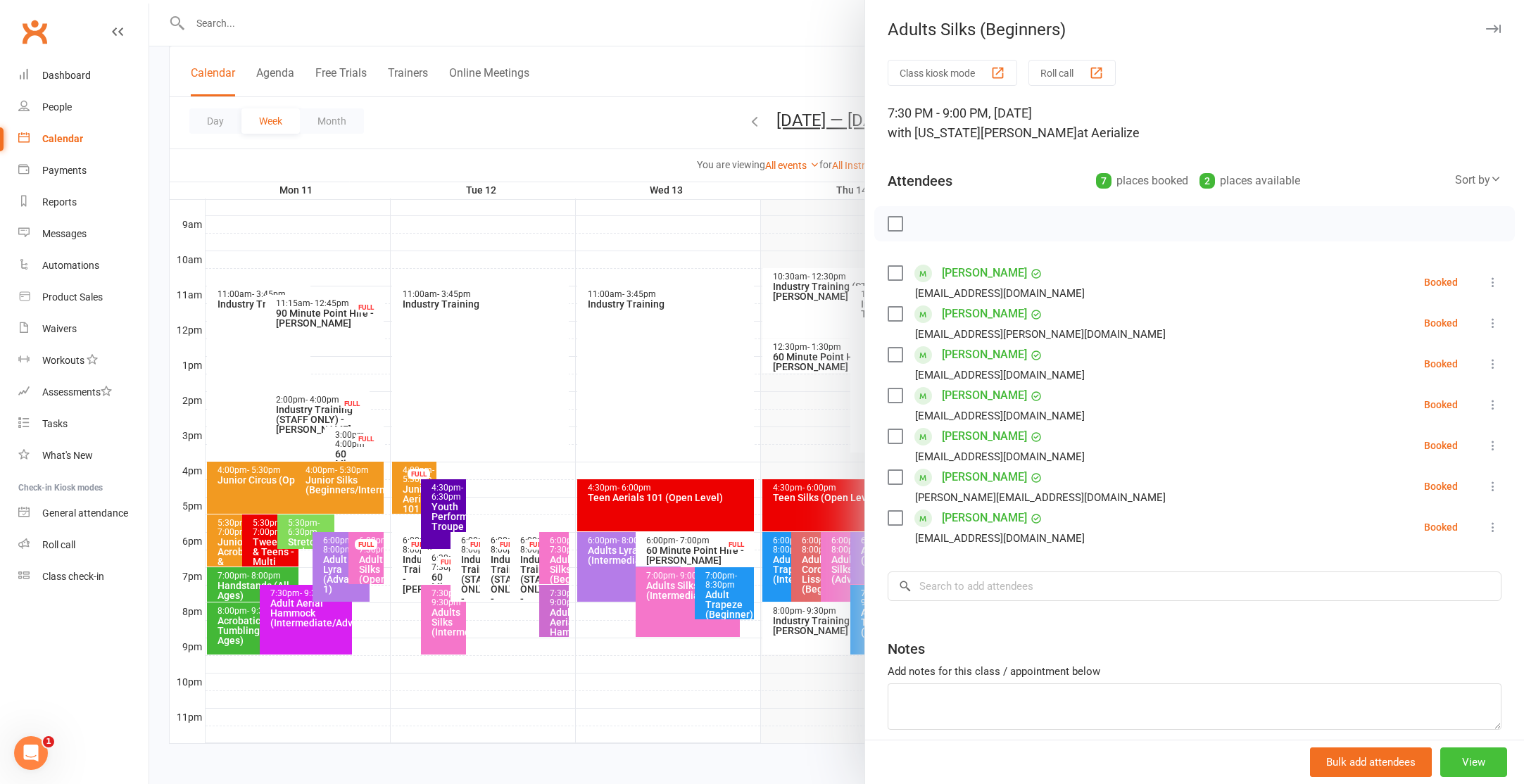
click at [1464, 758] on button "View" at bounding box center [1473, 761] width 67 height 29
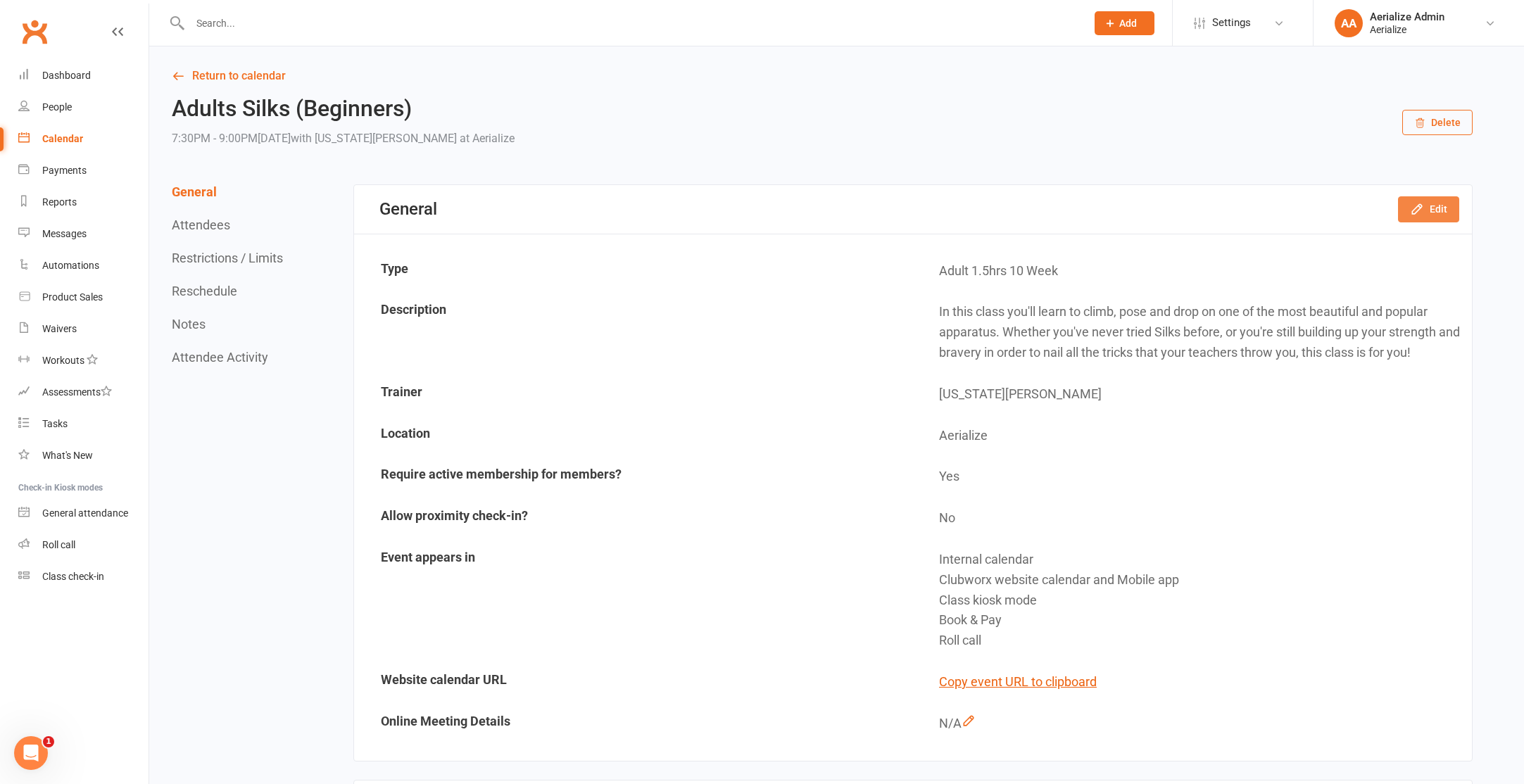
click at [1448, 220] on button "Edit" at bounding box center [1428, 209] width 61 height 26
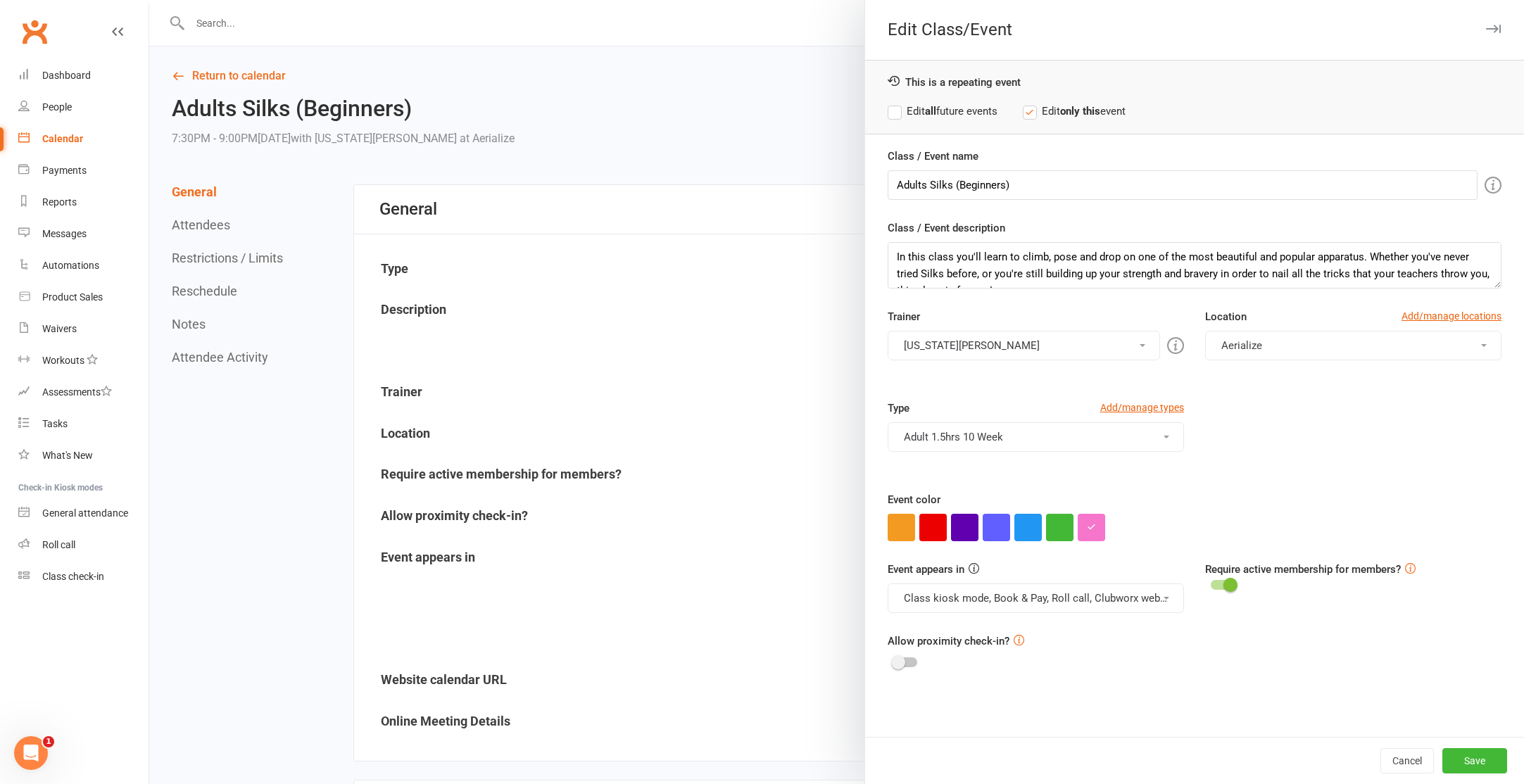
scroll to position [2, 0]
drag, startPoint x: 1052, startPoint y: 444, endPoint x: 1041, endPoint y: 446, distance: 11.2
click at [1051, 444] on button "Adult 1.5hrs 10 Week" at bounding box center [1035, 436] width 296 height 29
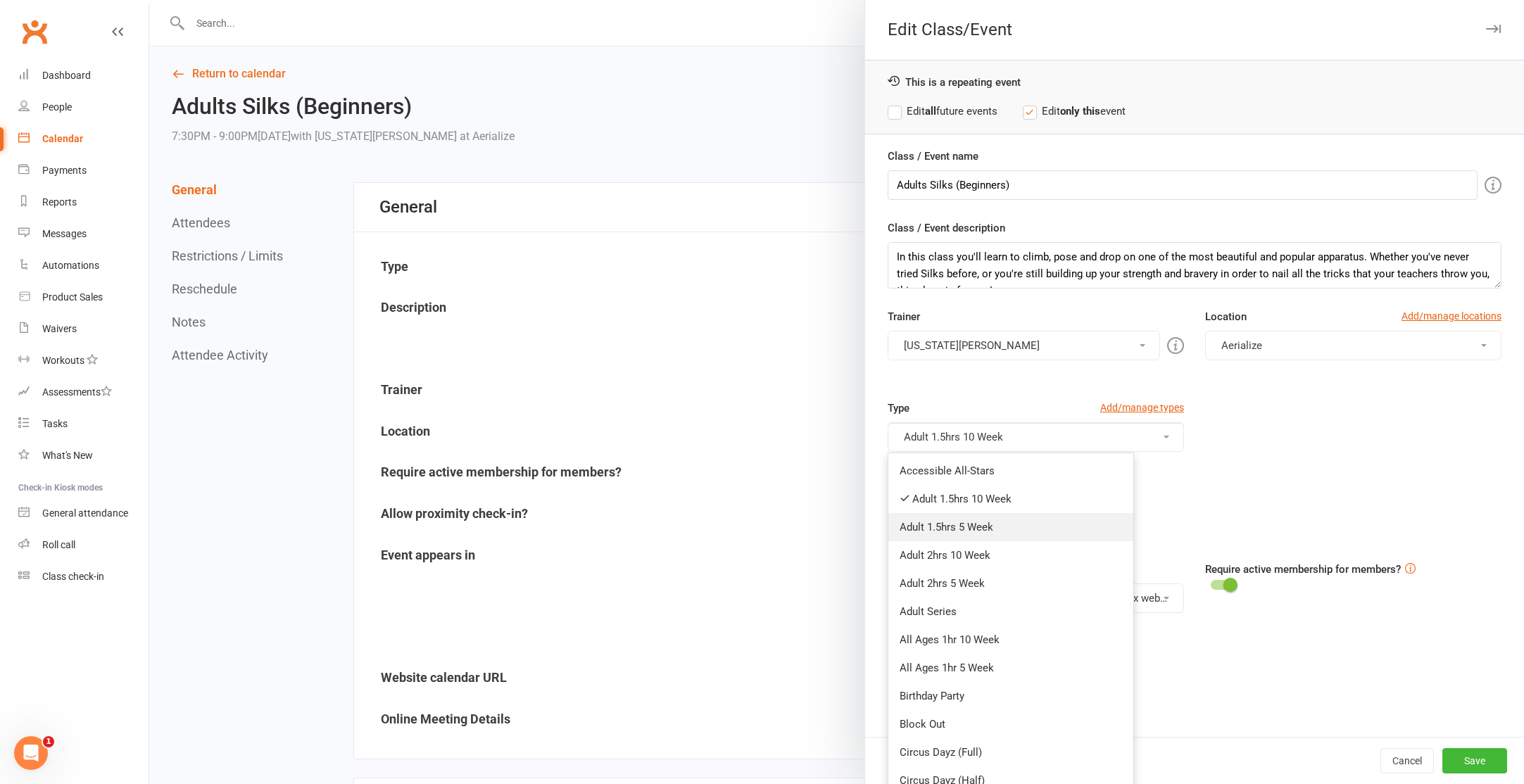
click at [1022, 516] on link "Adult 1.5hrs 5 Week" at bounding box center [1010, 527] width 245 height 28
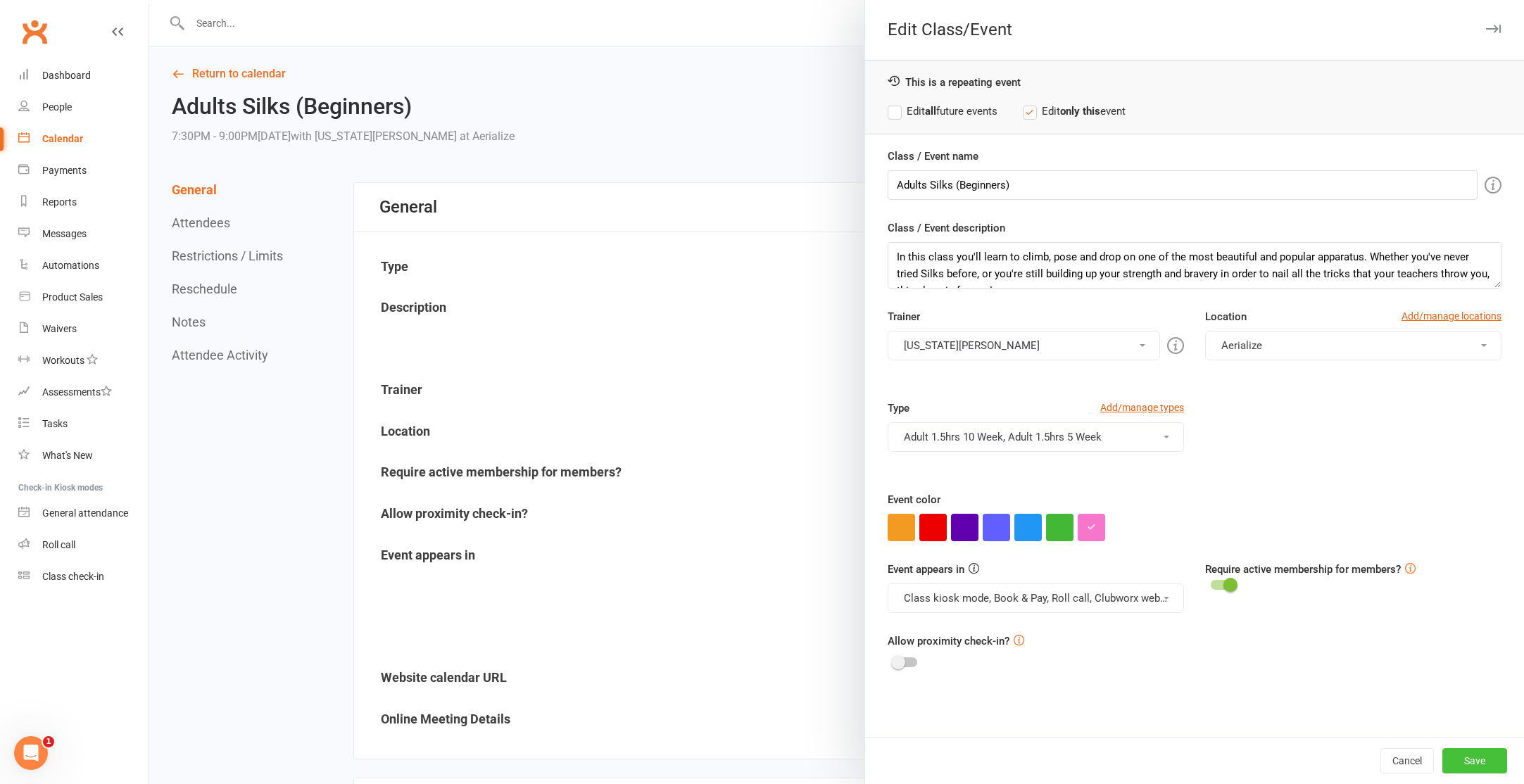
click at [1479, 765] on button "Save" at bounding box center [1475, 760] width 64 height 26
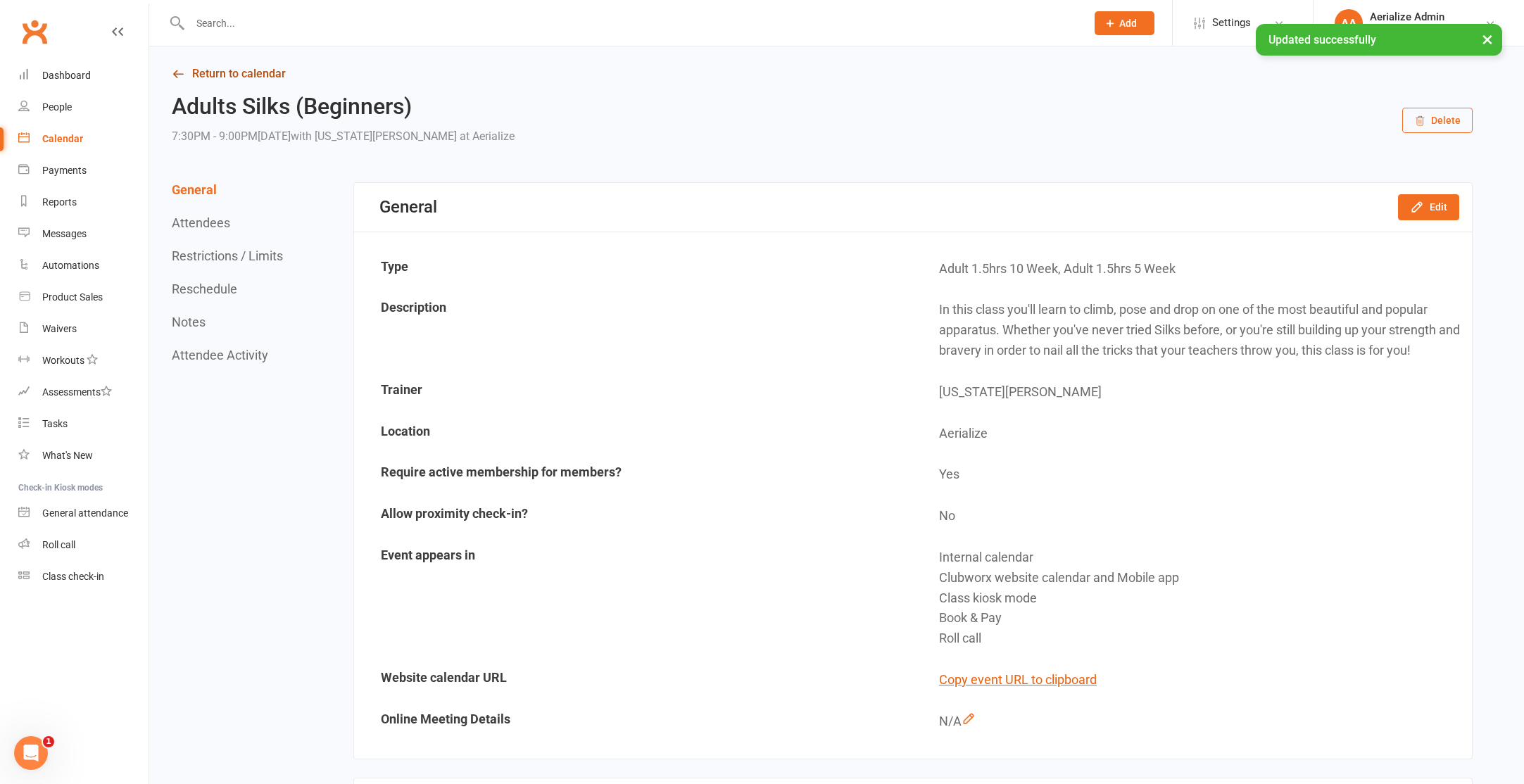
click at [237, 75] on link "Return to calendar" at bounding box center [822, 74] width 1301 height 20
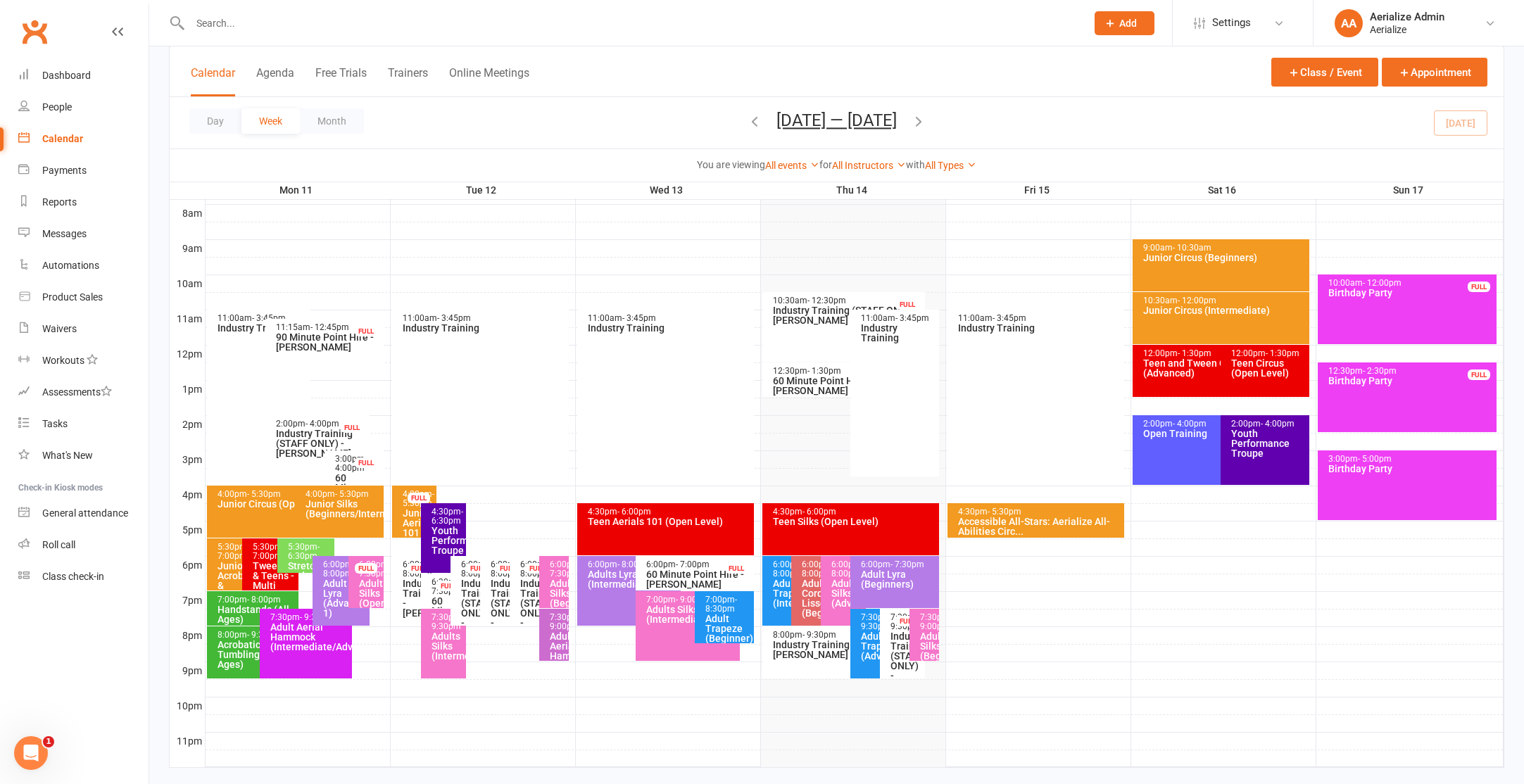
scroll to position [387, 0]
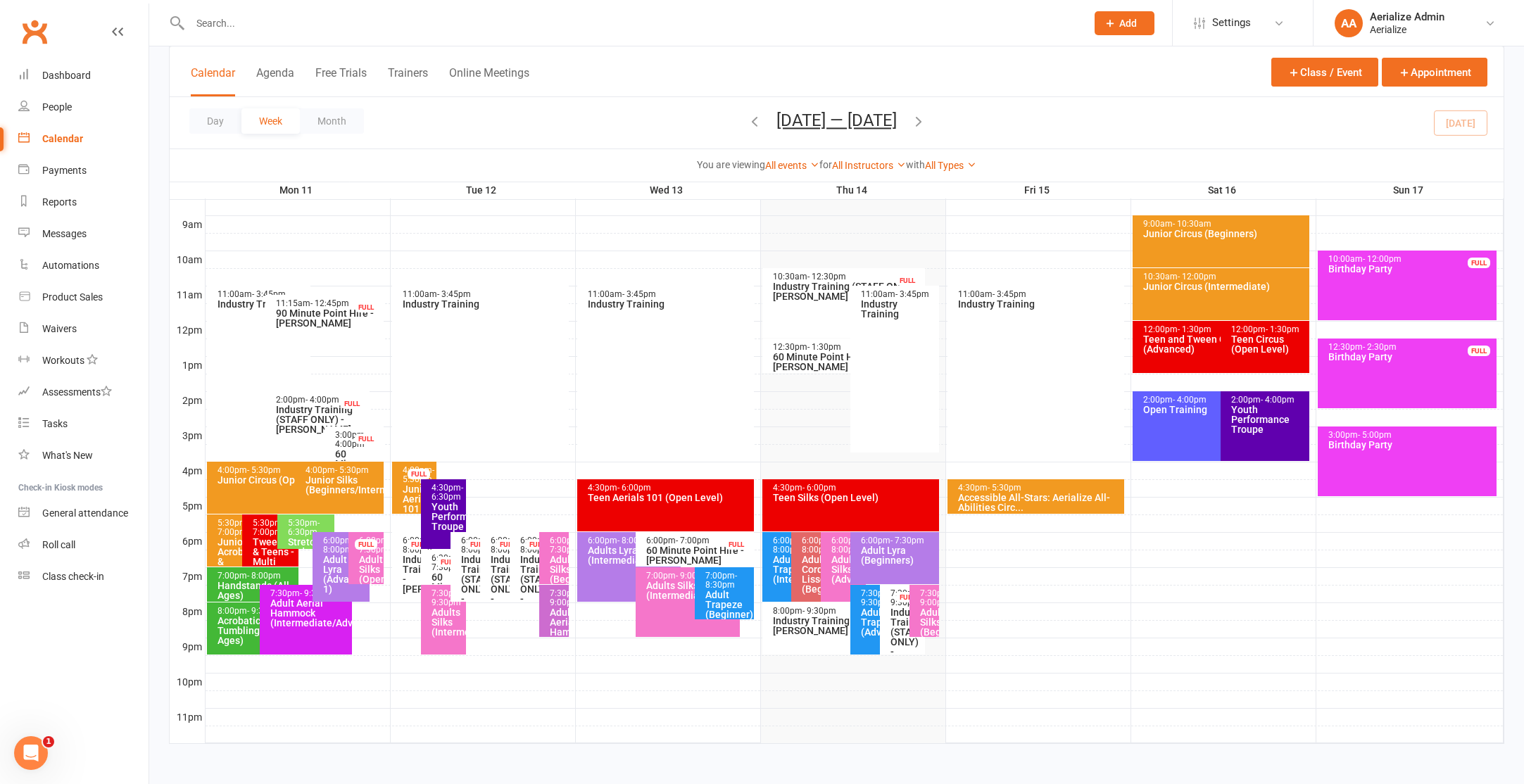
click at [716, 591] on div "Adult Trapeze (Beginner)" at bounding box center [727, 604] width 46 height 29
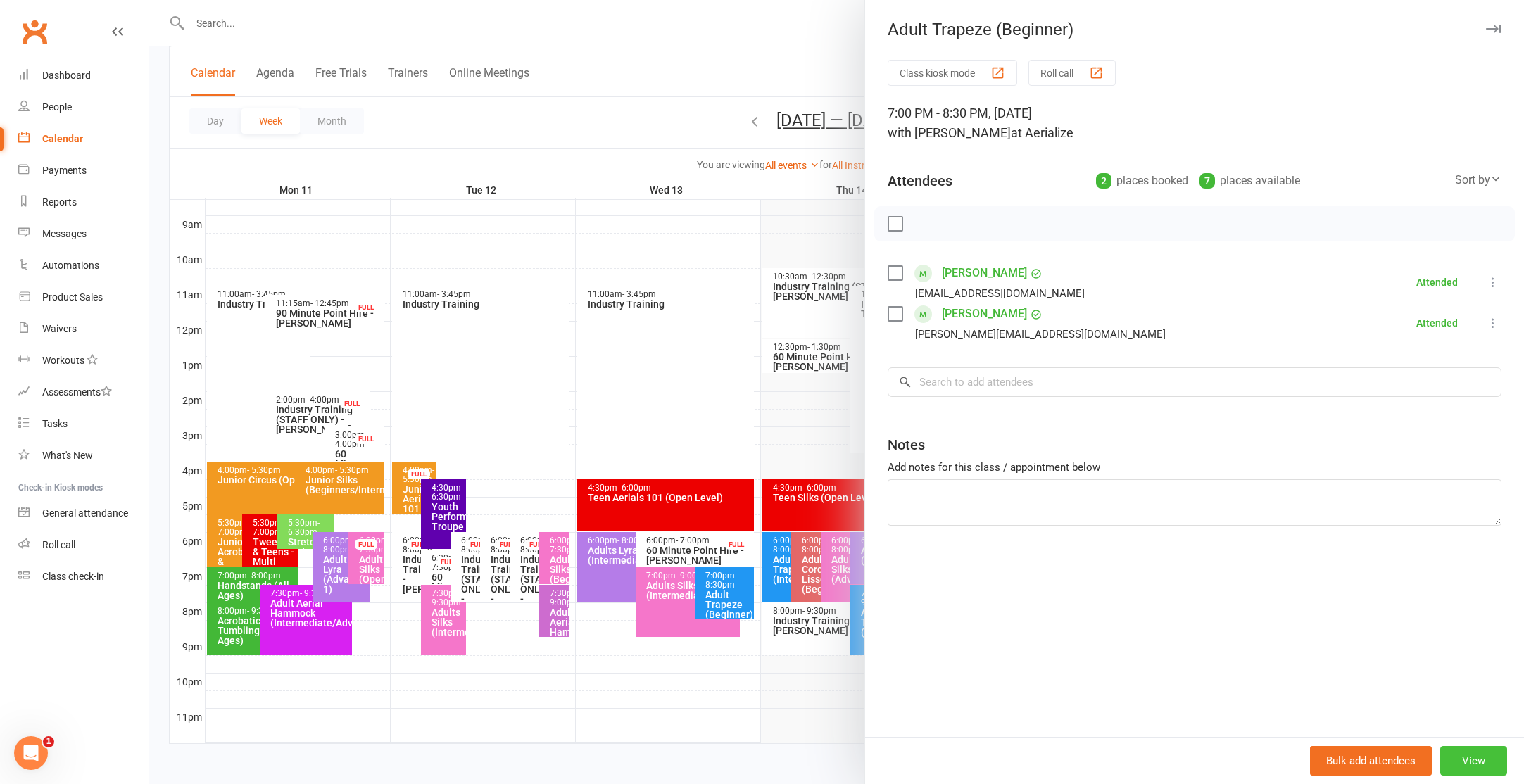
click at [1482, 755] on button "View" at bounding box center [1473, 760] width 67 height 29
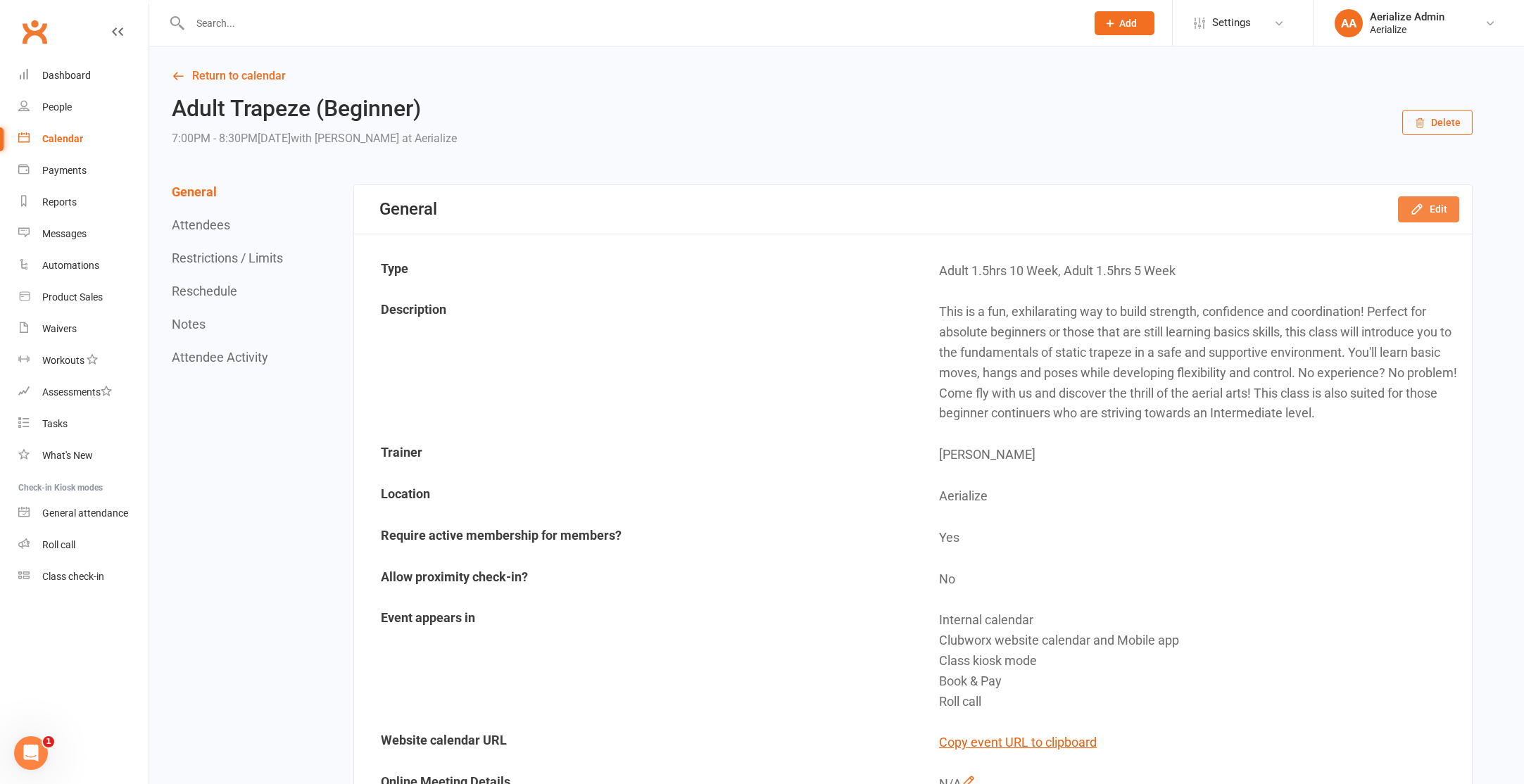
click at [1424, 213] on icon "button" at bounding box center [1416, 209] width 14 height 14
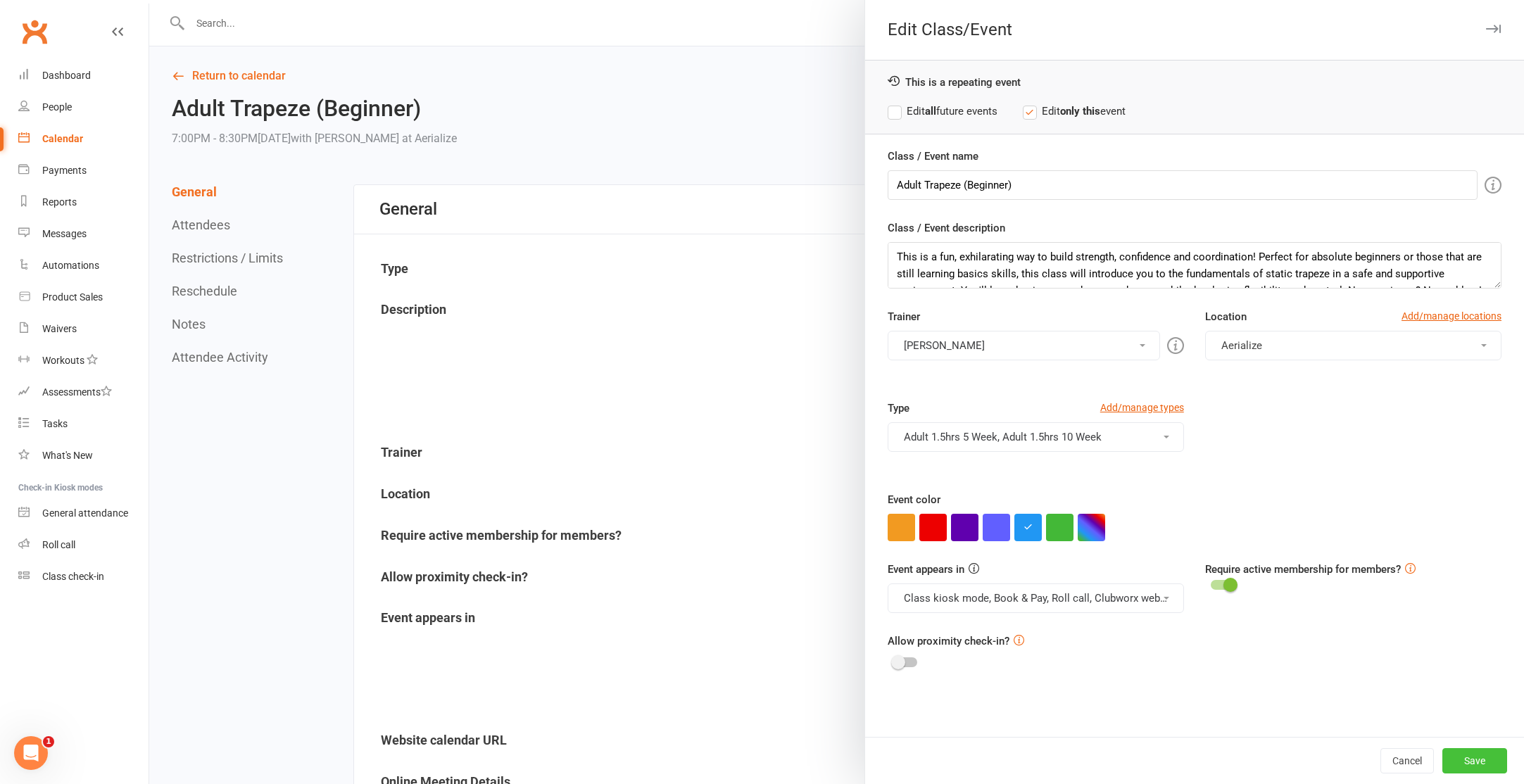
click at [1466, 758] on button "Save" at bounding box center [1475, 760] width 64 height 26
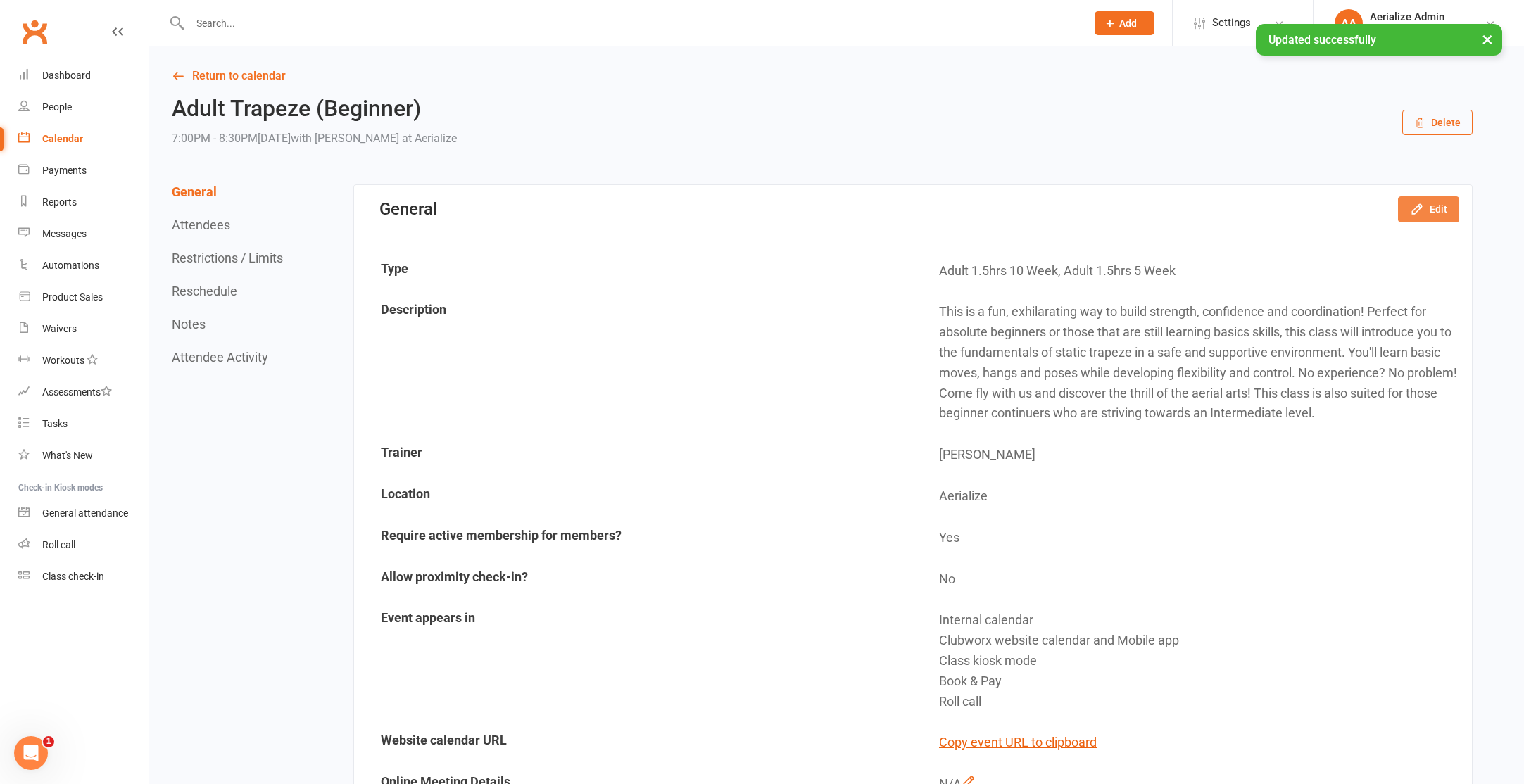
click at [1422, 204] on icon "button" at bounding box center [1416, 209] width 14 height 14
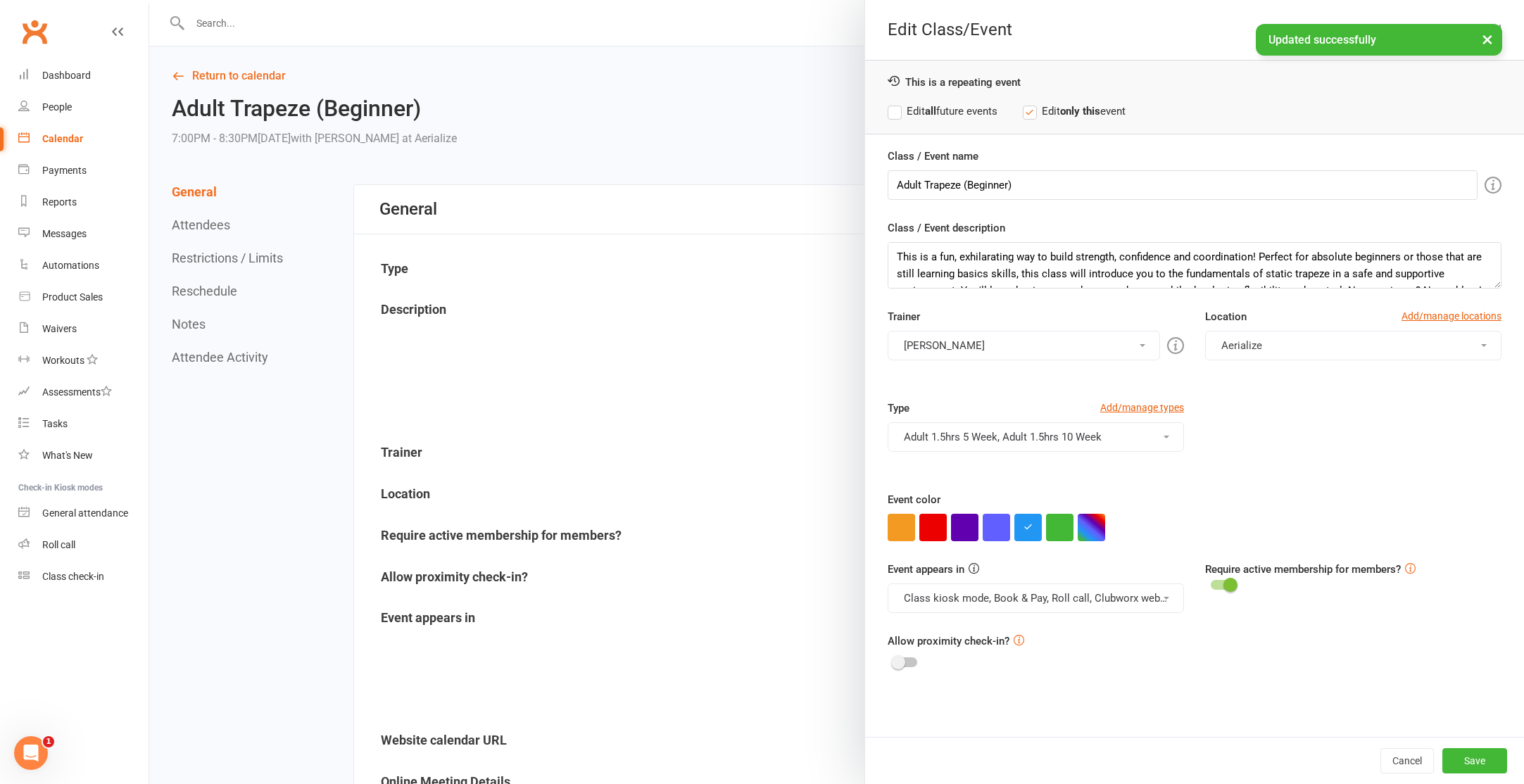
click at [970, 104] on label "Edit all future events" at bounding box center [942, 112] width 110 height 17
click at [1453, 755] on button "Save" at bounding box center [1475, 760] width 64 height 26
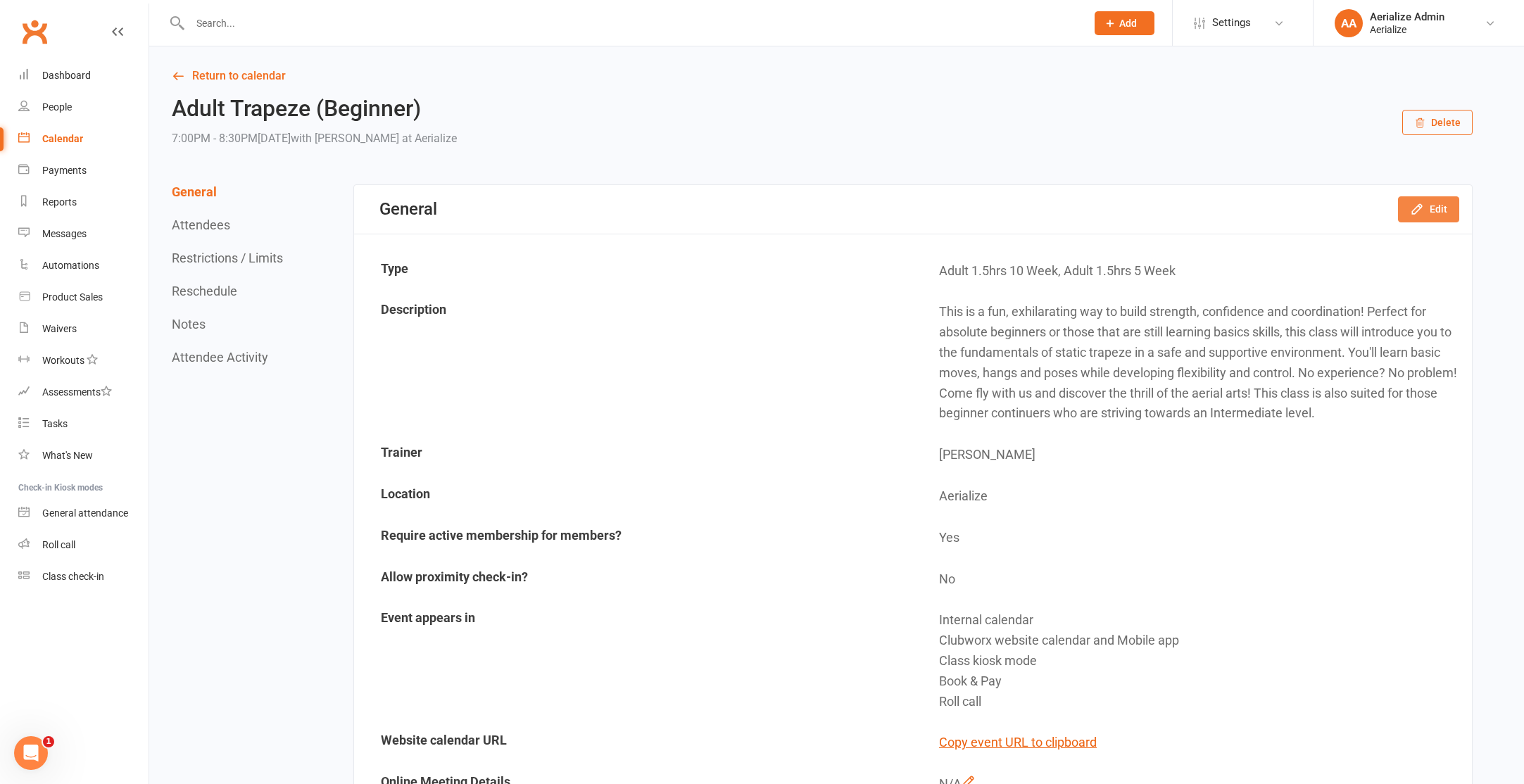
click at [1422, 202] on icon "button" at bounding box center [1416, 209] width 14 height 14
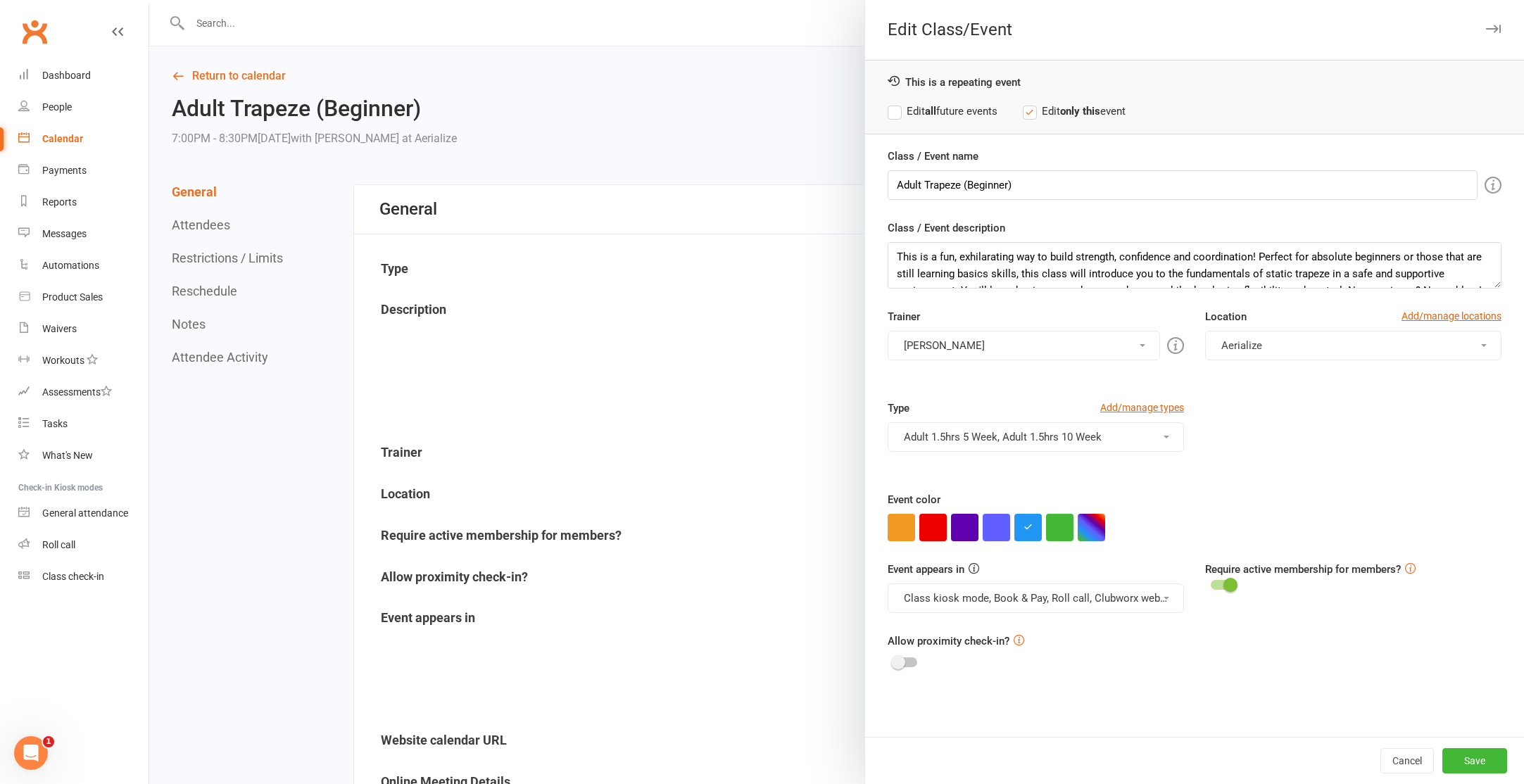
click at [948, 106] on label "Edit all future events" at bounding box center [942, 112] width 110 height 17
click at [1088, 430] on button "Adult 1.5hrs 5 Week, Adult 1.5hrs 10 Week" at bounding box center [1035, 436] width 296 height 29
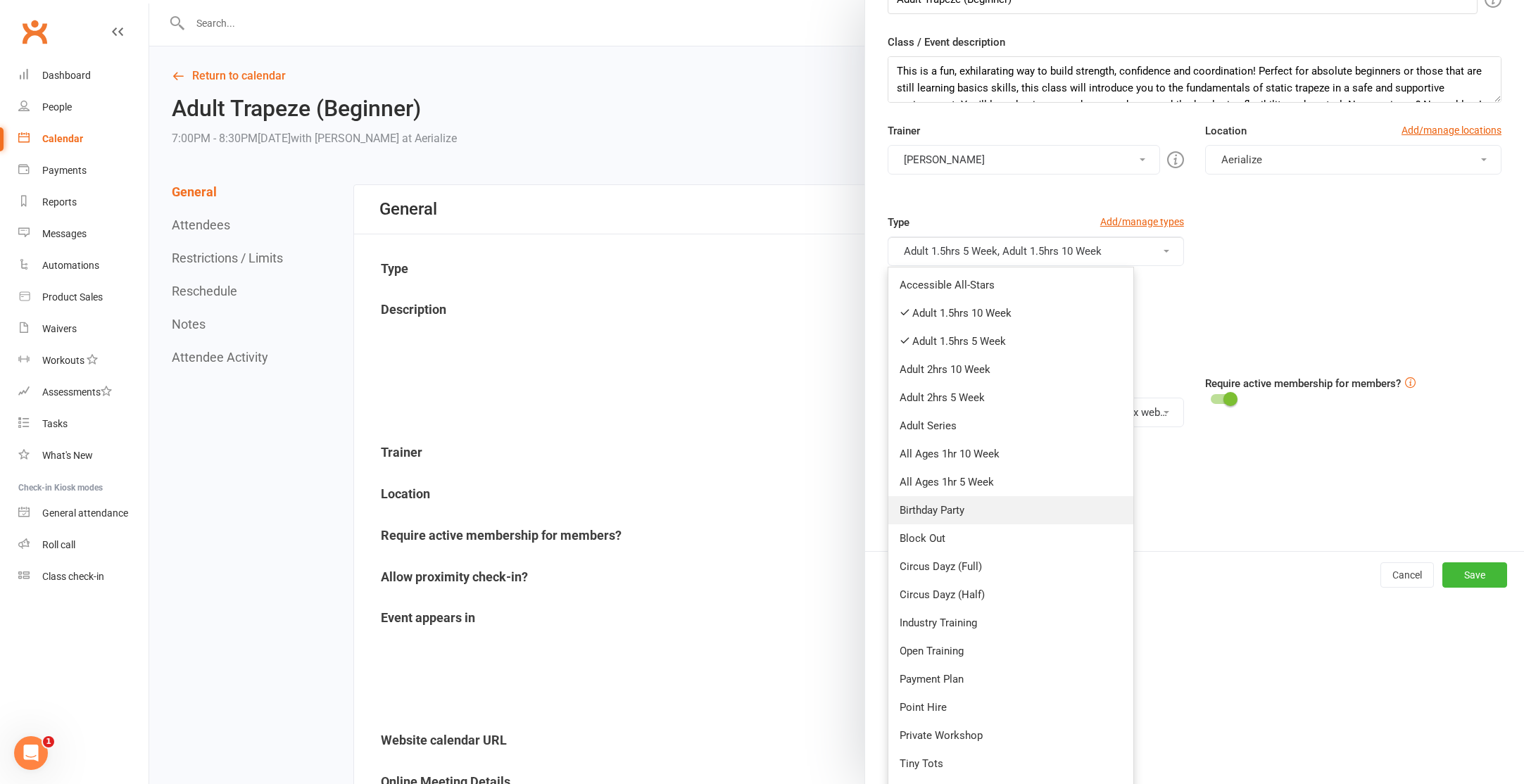
scroll to position [188, 0]
click at [1025, 310] on link "Adult 1.5hrs 10 Week" at bounding box center [1010, 310] width 245 height 28
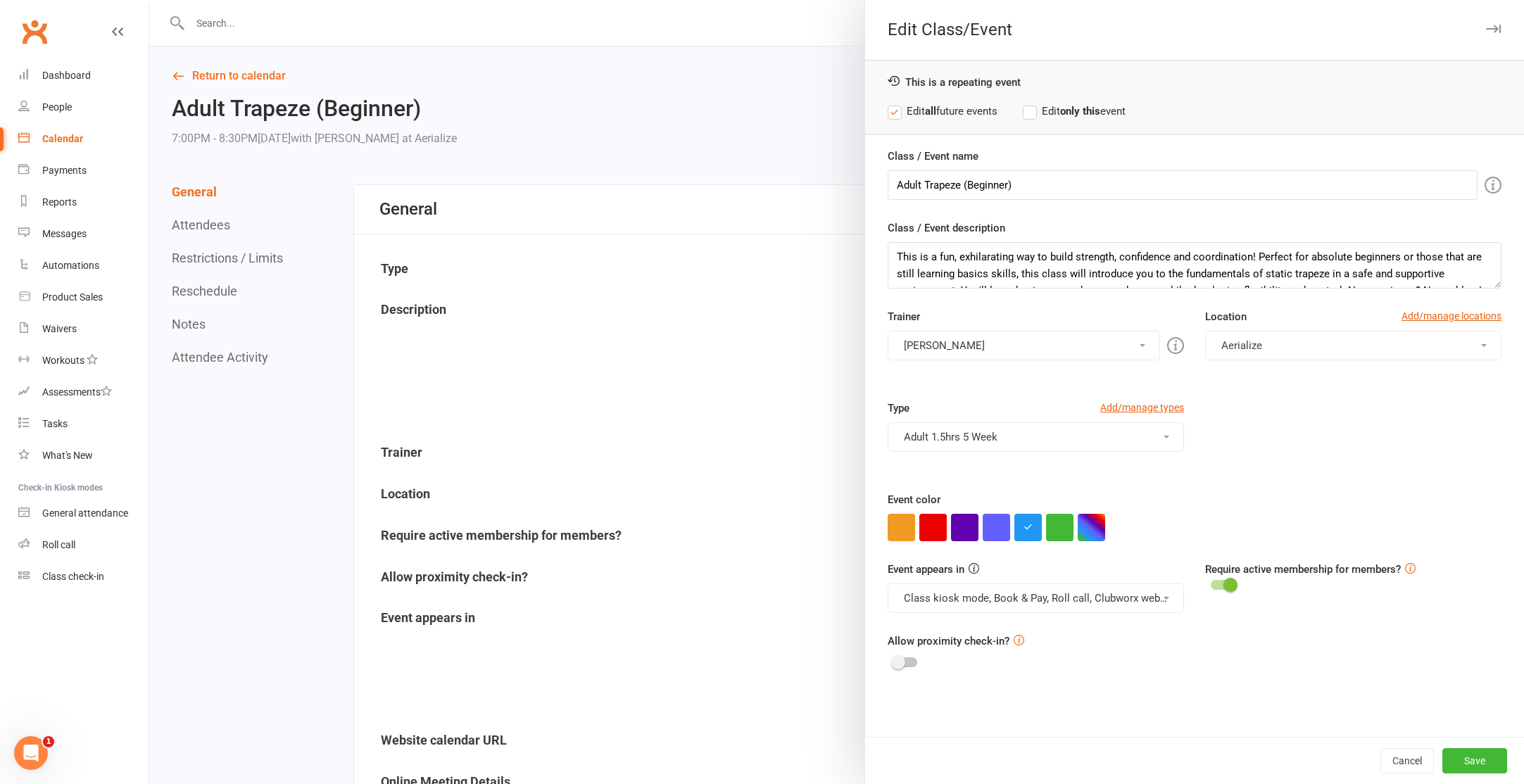
click at [975, 440] on button "Adult 1.5hrs 5 Week" at bounding box center [1035, 436] width 296 height 29
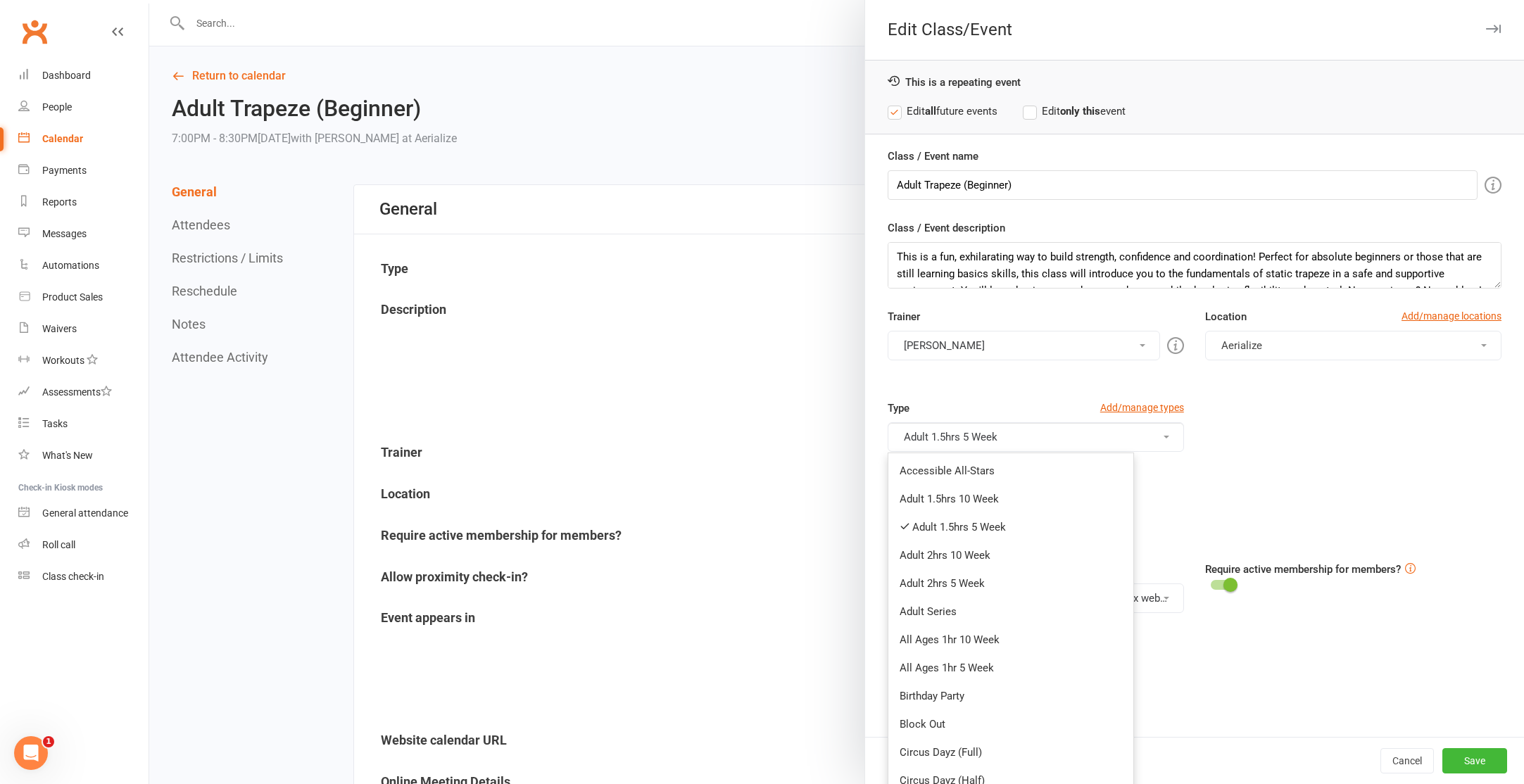
drag, startPoint x: 971, startPoint y: 537, endPoint x: 960, endPoint y: 527, distance: 14.9
click at [971, 535] on link "Adult 1.5hrs 5 Week" at bounding box center [1010, 527] width 245 height 28
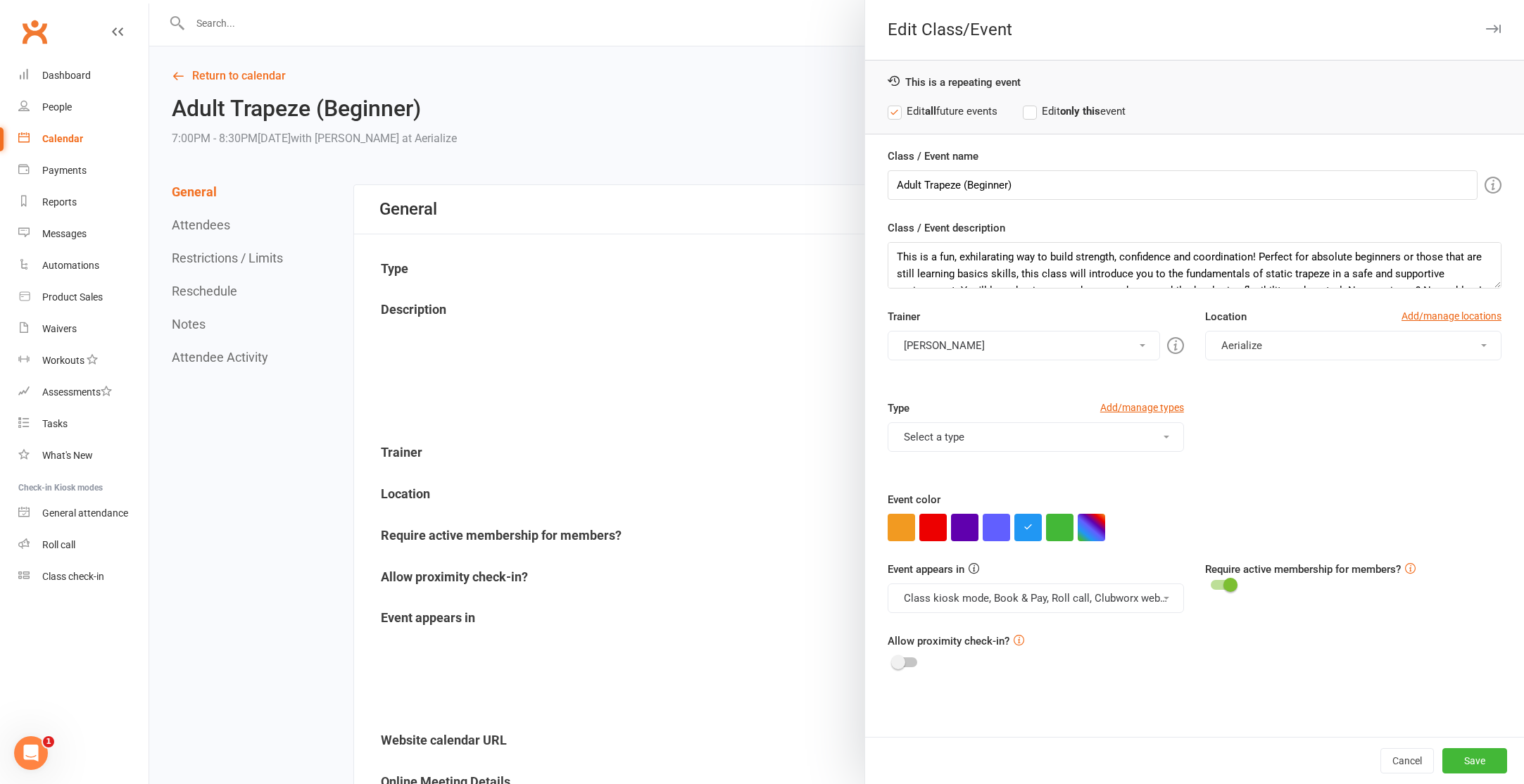
click at [961, 434] on button "Select a type" at bounding box center [1035, 436] width 296 height 29
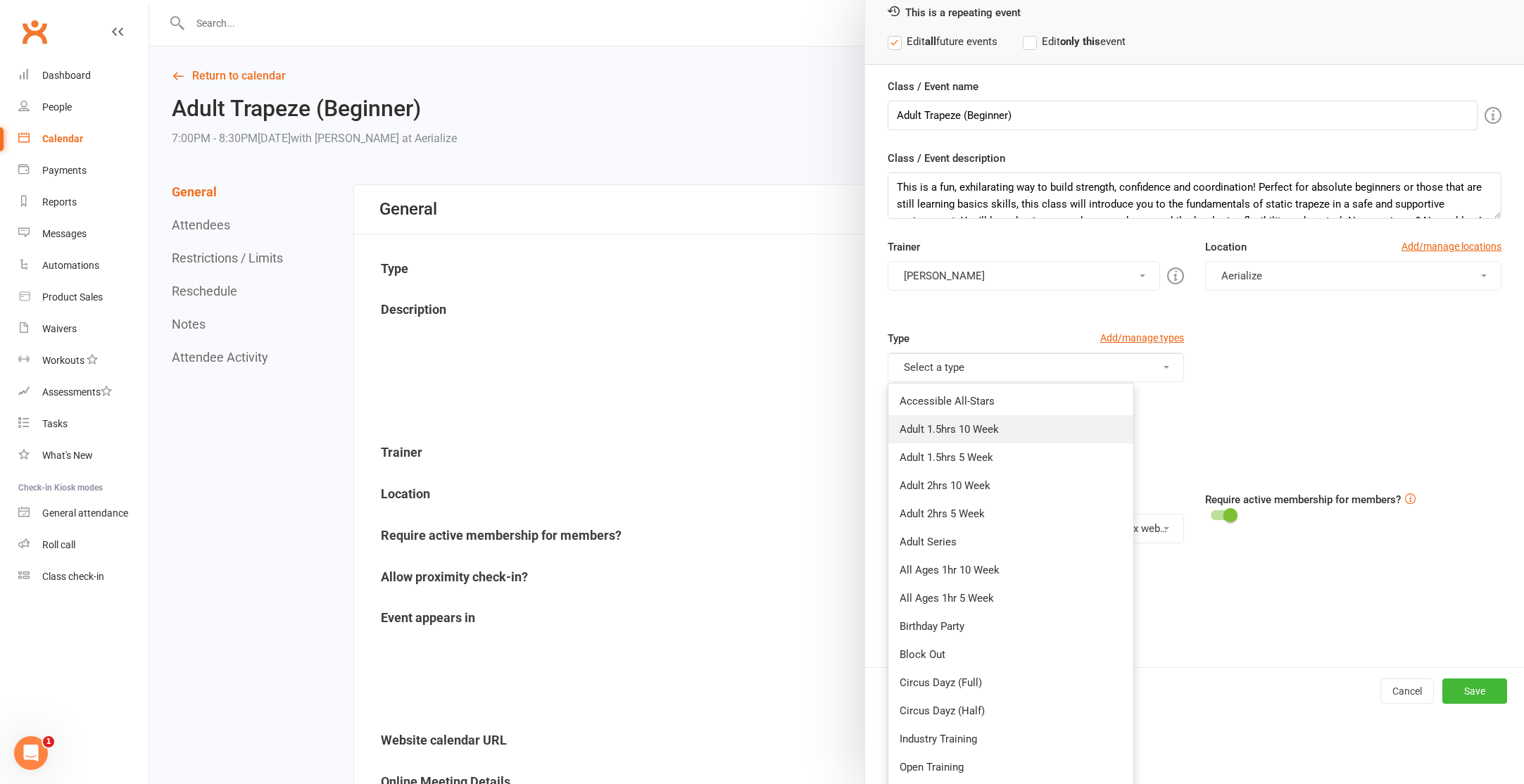
scroll to position [76, 0]
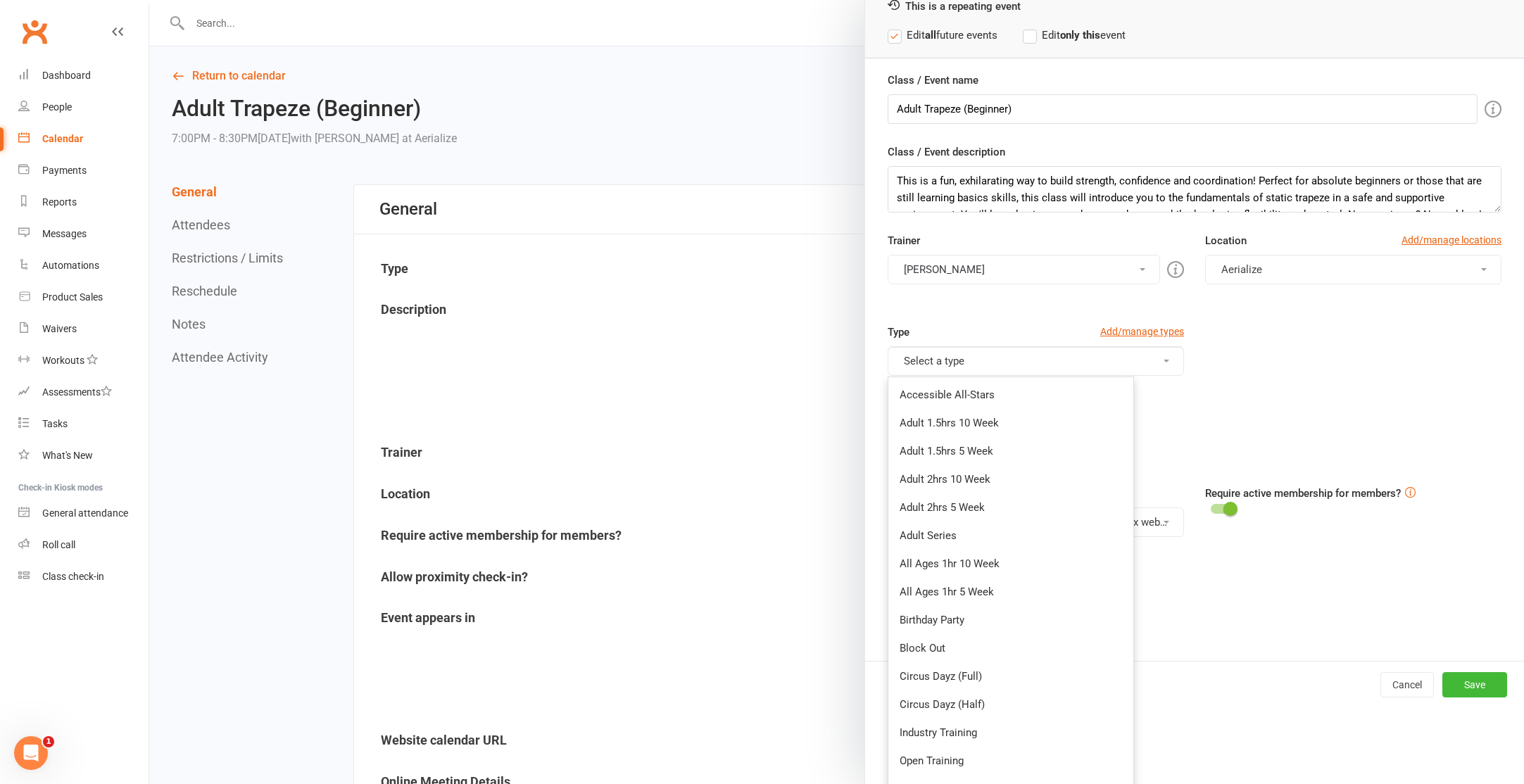
drag, startPoint x: 1003, startPoint y: 446, endPoint x: 1001, endPoint y: 358, distance: 88.0
click at [1003, 445] on link "Adult 1.5hrs 5 Week" at bounding box center [1010, 451] width 245 height 28
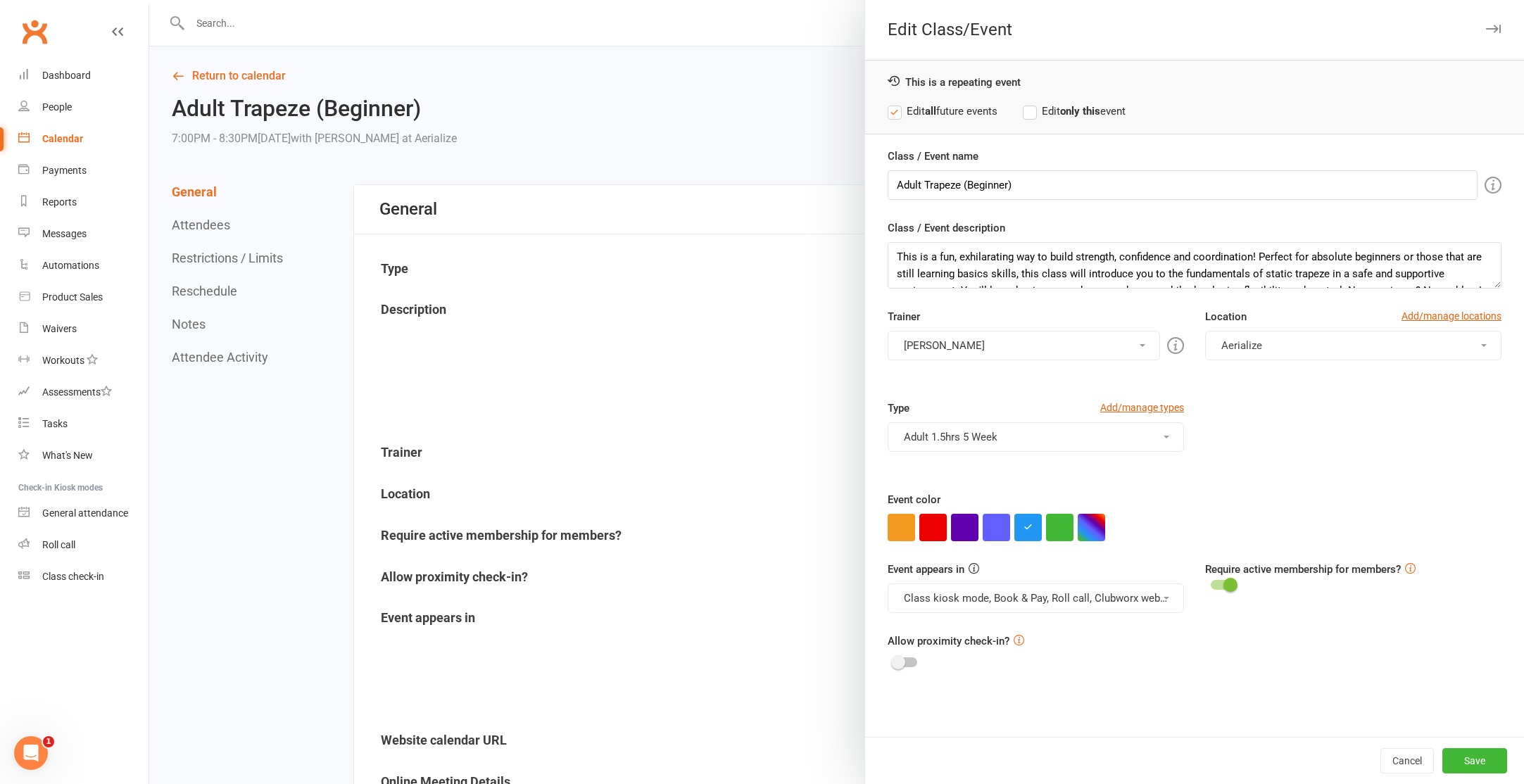
click at [999, 345] on button "Matt Sanderson" at bounding box center [1024, 345] width 272 height 29
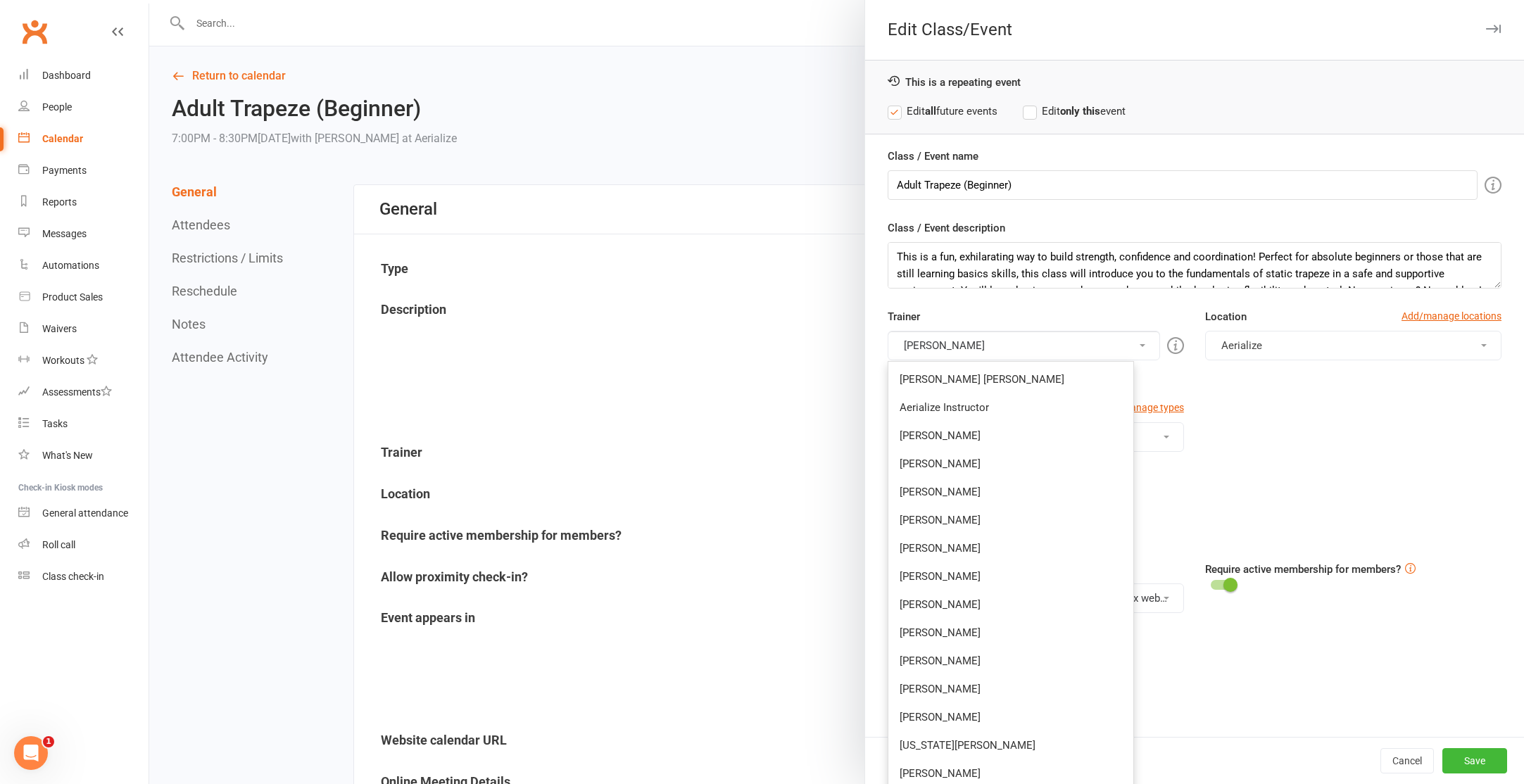
click at [1359, 468] on div "Type Add/manage types Adult 1.5hrs 5 Week Accessible All-Stars Adult 1.5hrs 10 …" at bounding box center [1194, 445] width 635 height 92
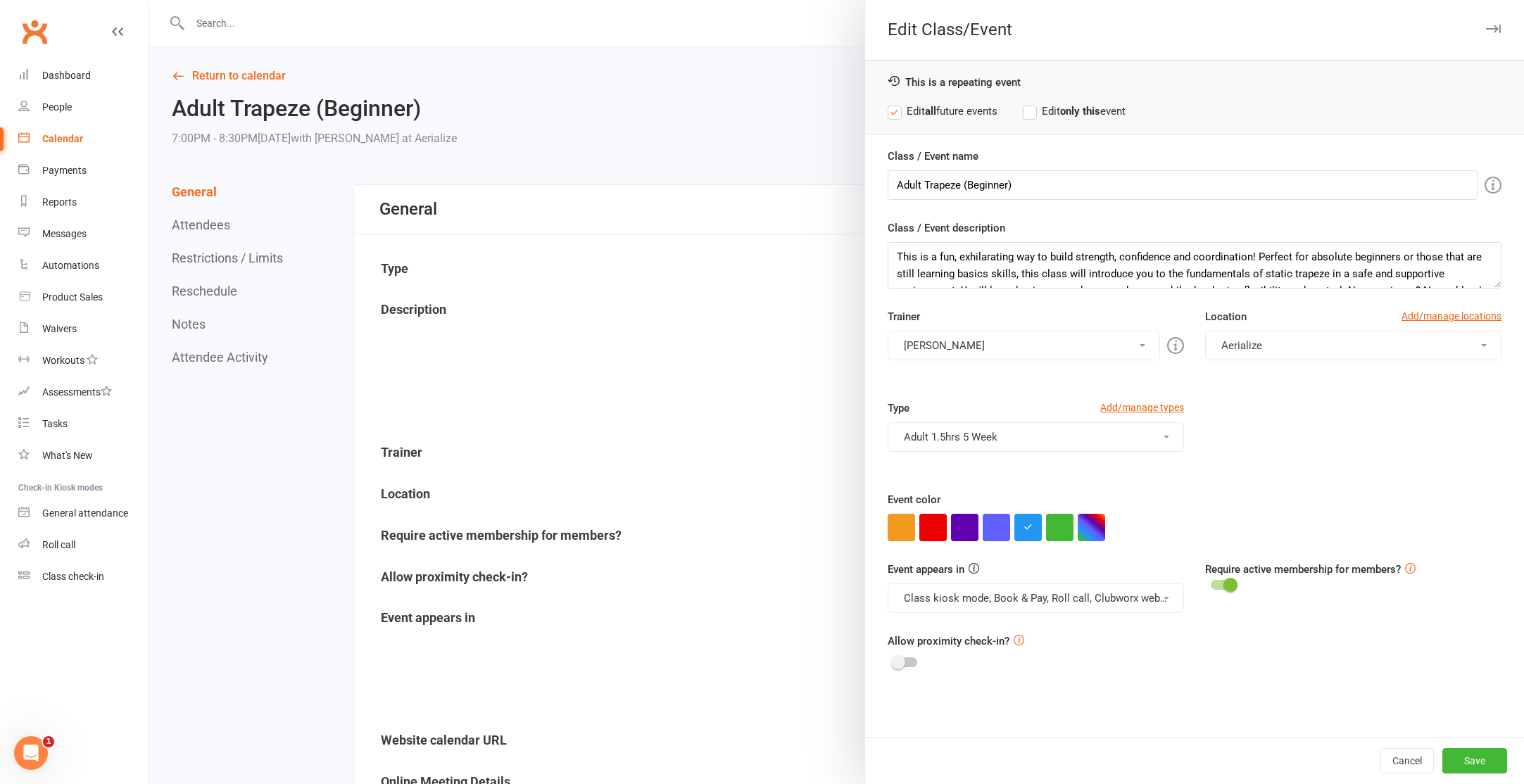
drag, startPoint x: 1150, startPoint y: 443, endPoint x: 1140, endPoint y: 443, distance: 10.0
click at [1148, 443] on button "Adult 1.5hrs 5 Week" at bounding box center [1035, 436] width 296 height 29
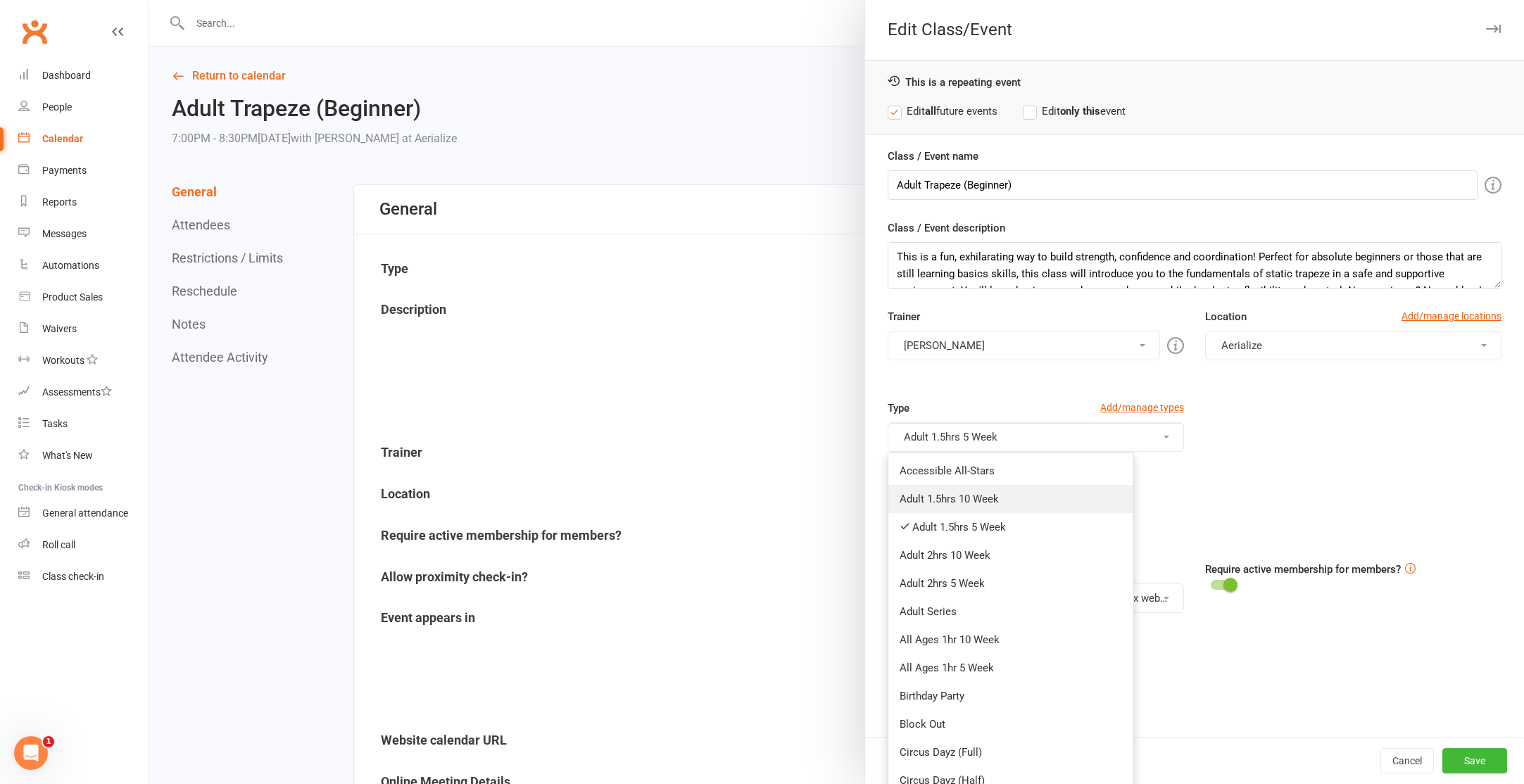
click at [1036, 506] on link "Adult 1.5hrs 10 Week" at bounding box center [1010, 499] width 245 height 28
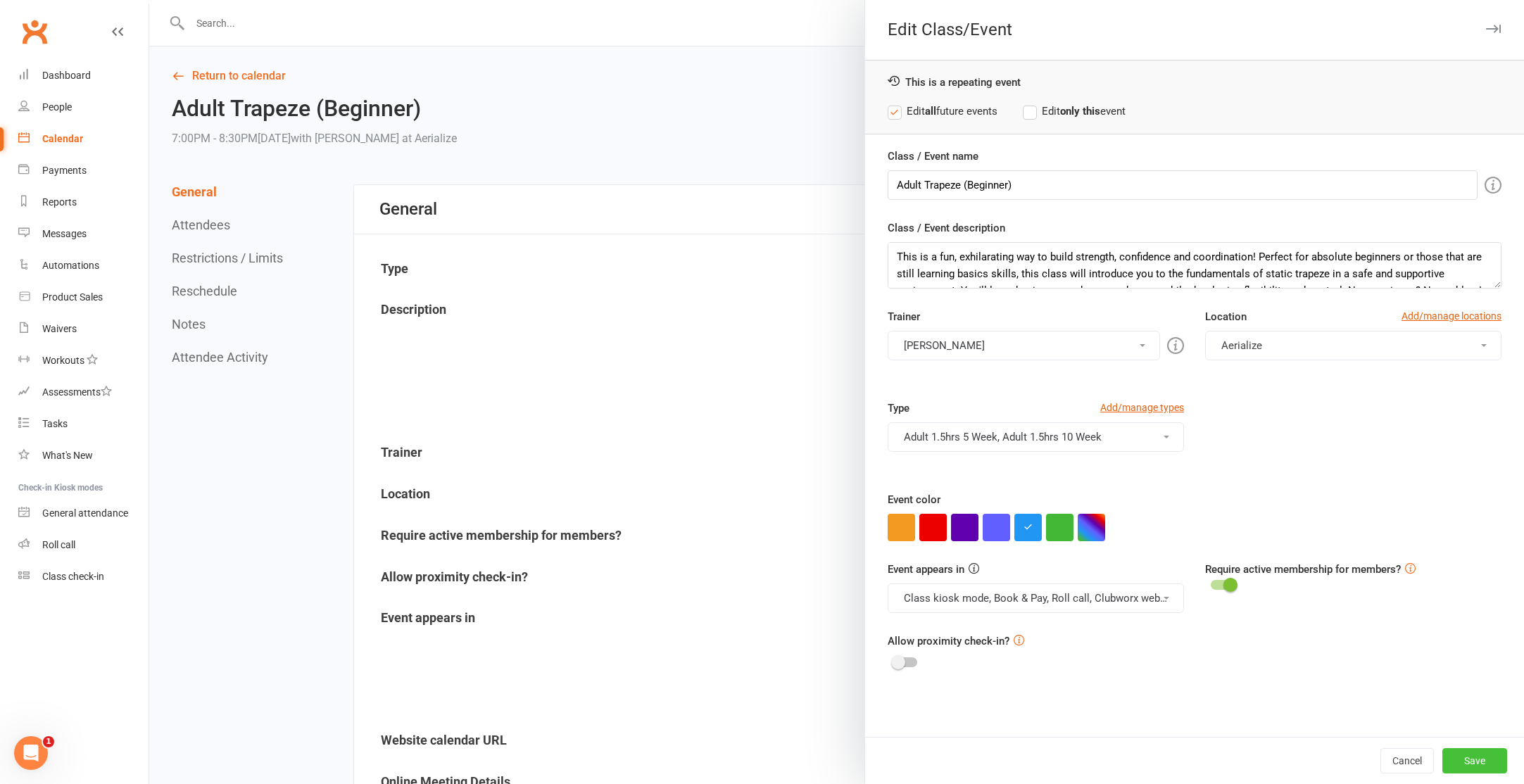
click at [1478, 759] on button "Save" at bounding box center [1475, 760] width 64 height 26
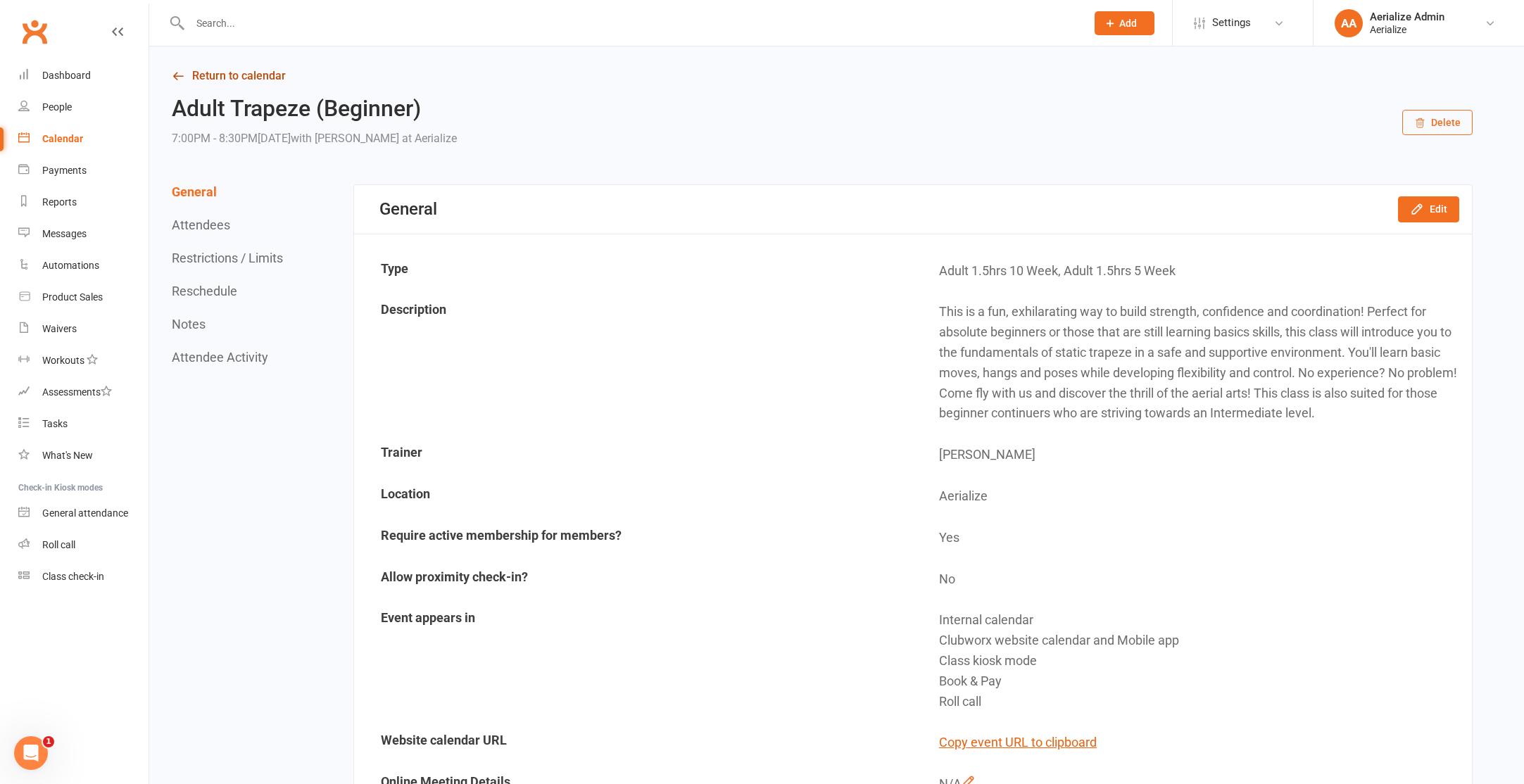
click at [254, 74] on link "Return to calendar" at bounding box center [822, 76] width 1301 height 20
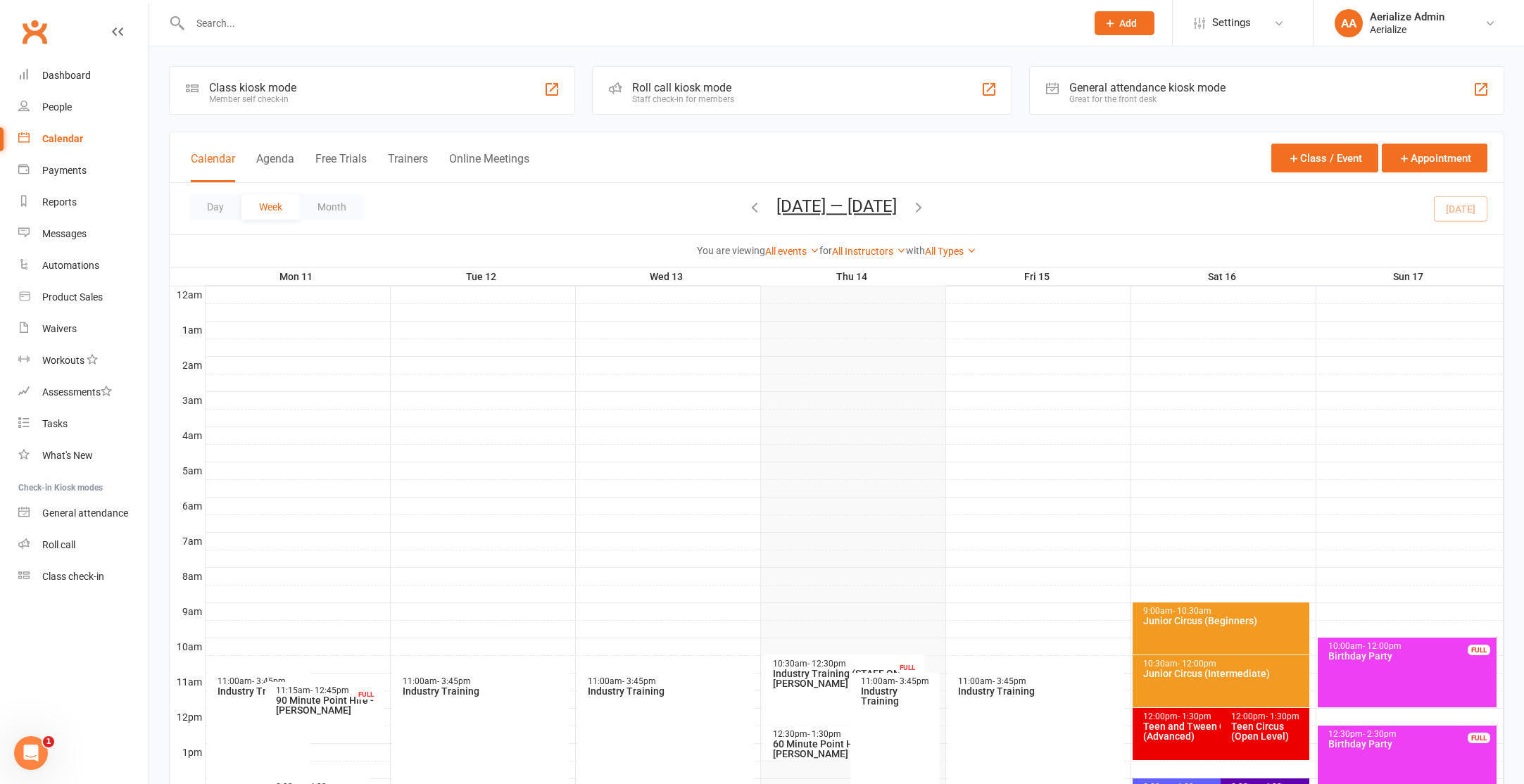
click at [925, 213] on icon "button" at bounding box center [919, 207] width 15 height 15
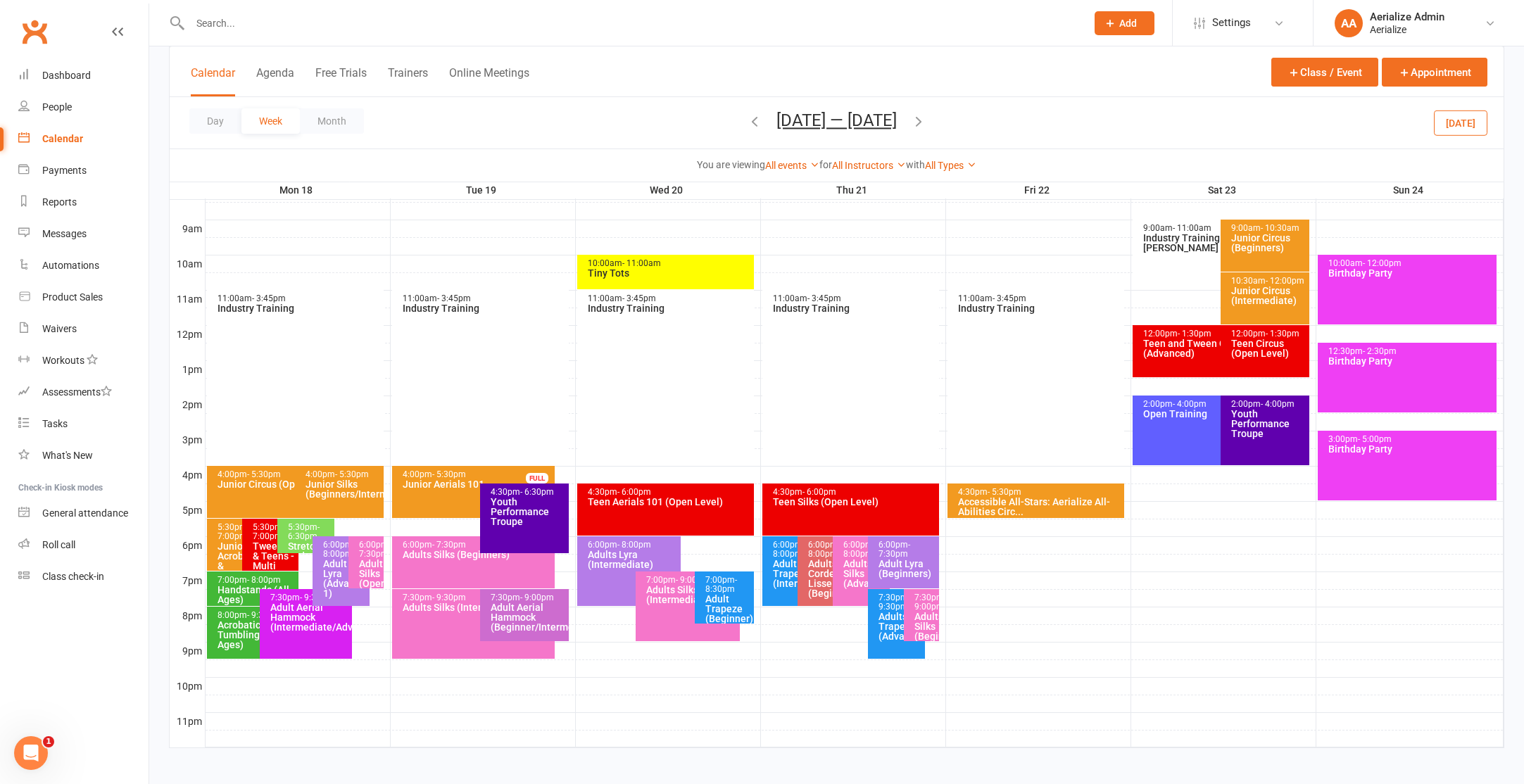
scroll to position [387, 0]
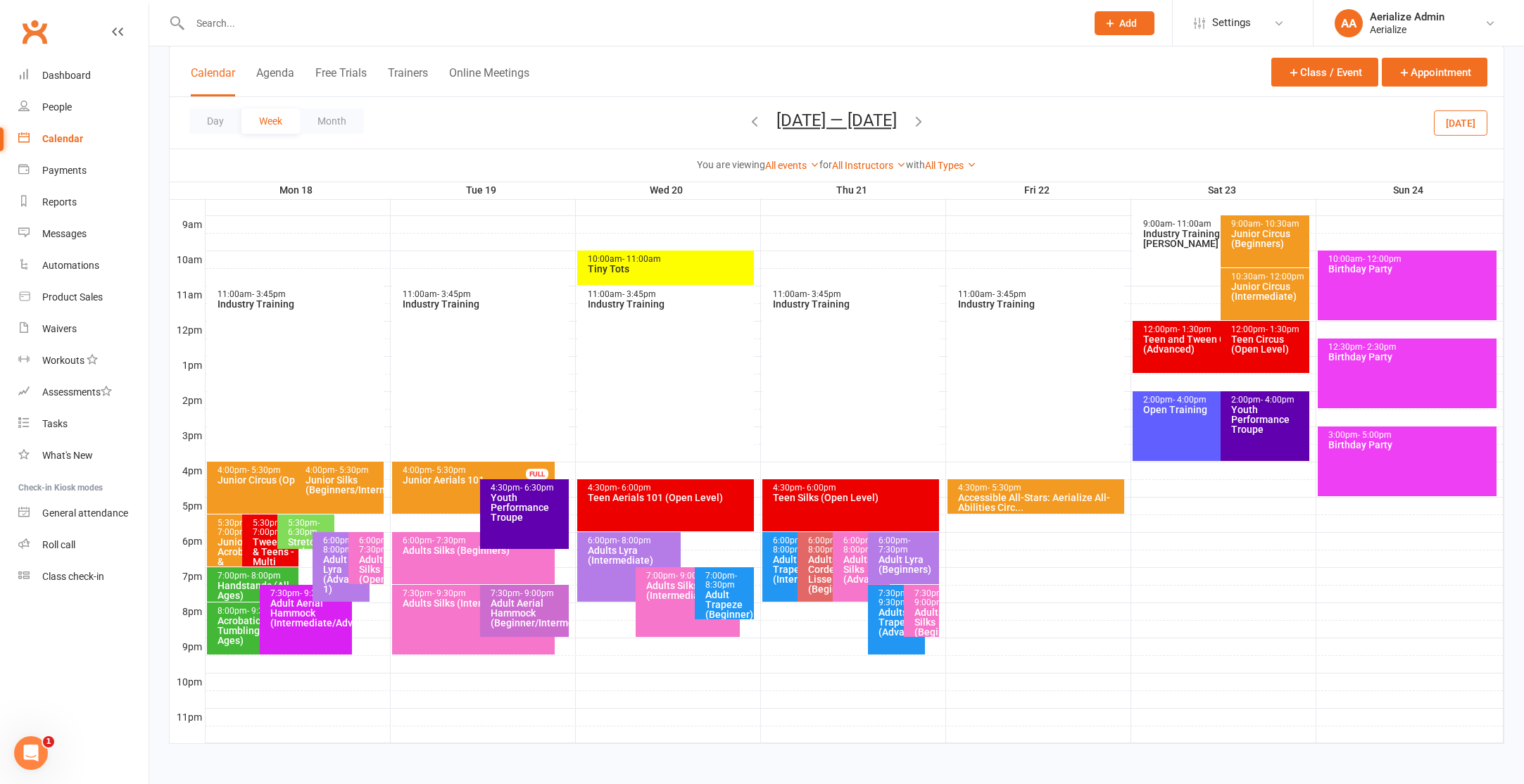
click at [373, 554] on span "- 7:30pm" at bounding box center [374, 545] width 31 height 19
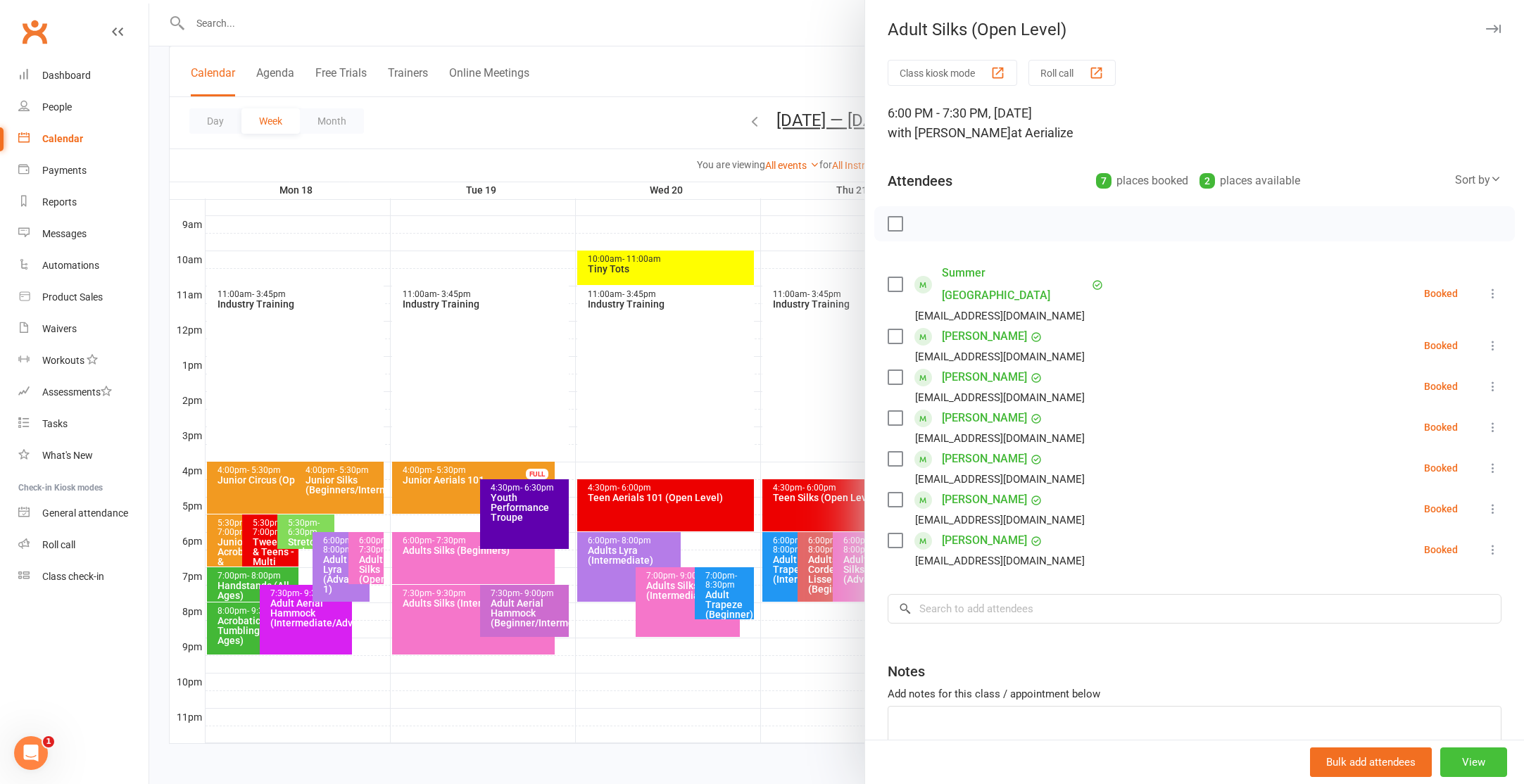
click at [1487, 768] on button "View" at bounding box center [1473, 761] width 67 height 29
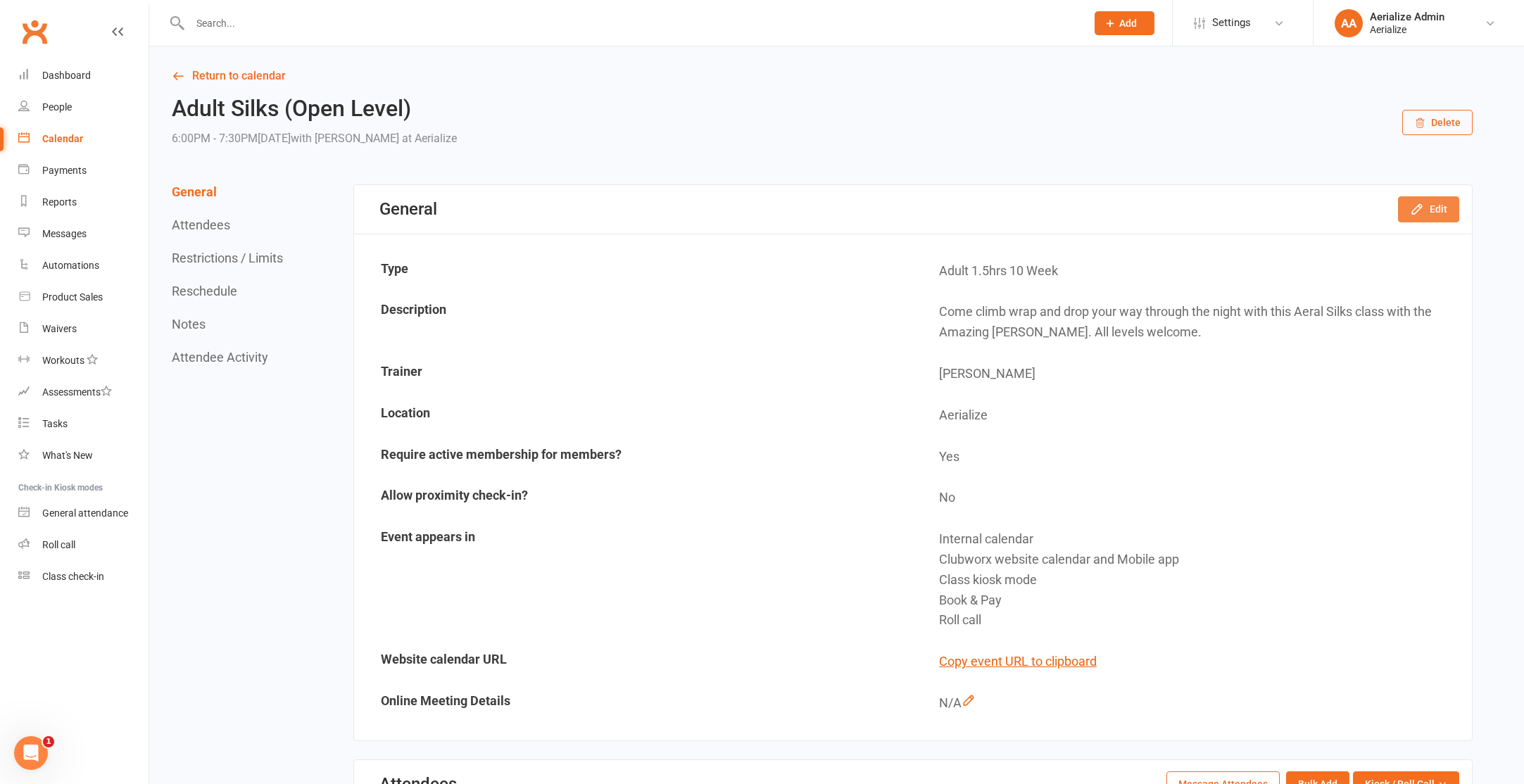
click at [1416, 215] on icon "button" at bounding box center [1416, 209] width 14 height 14
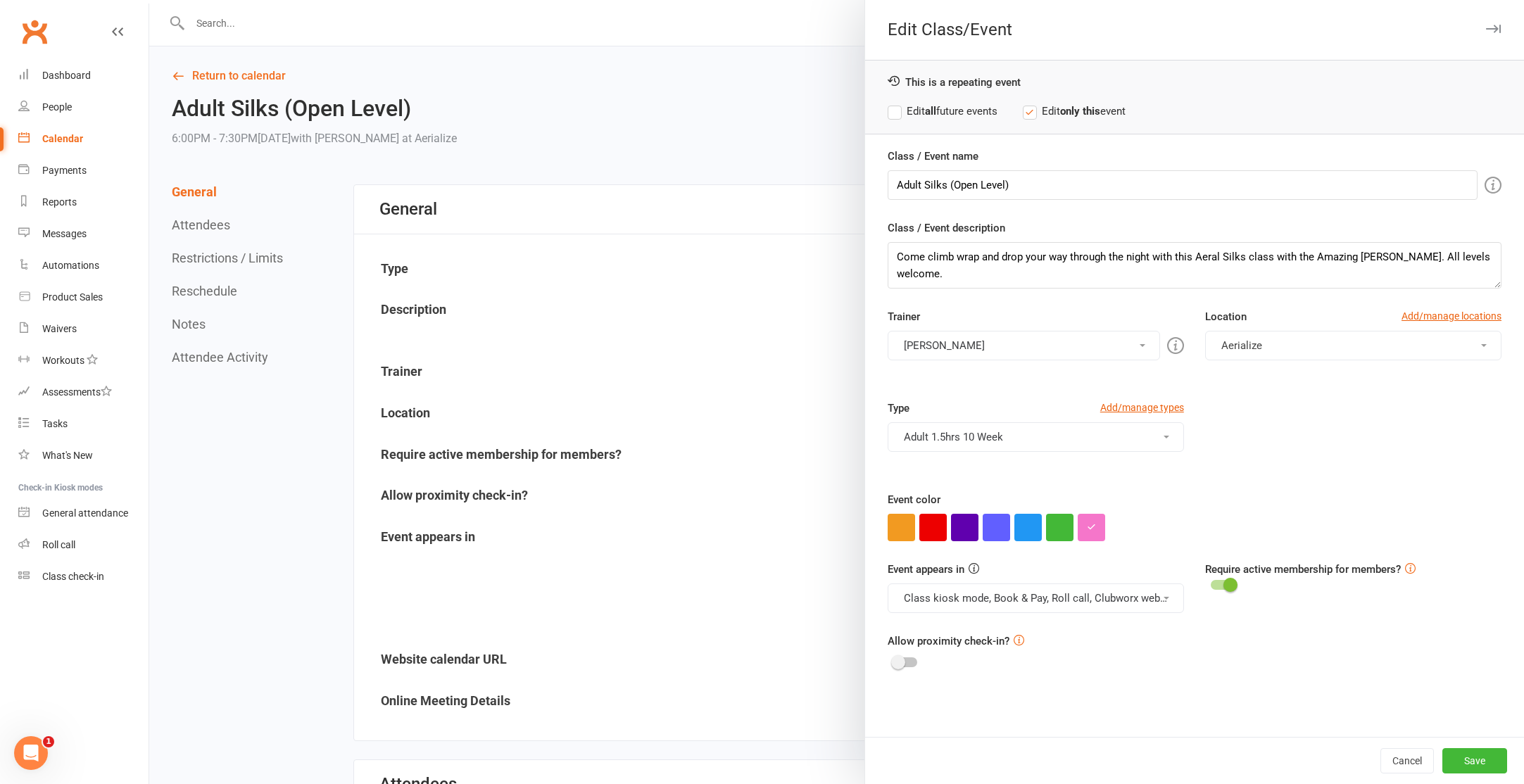
drag, startPoint x: 946, startPoint y: 110, endPoint x: 950, endPoint y: 119, distance: 9.8
click at [946, 110] on label "Edit all future events" at bounding box center [942, 112] width 110 height 17
click at [1483, 755] on button "Save" at bounding box center [1475, 760] width 64 height 26
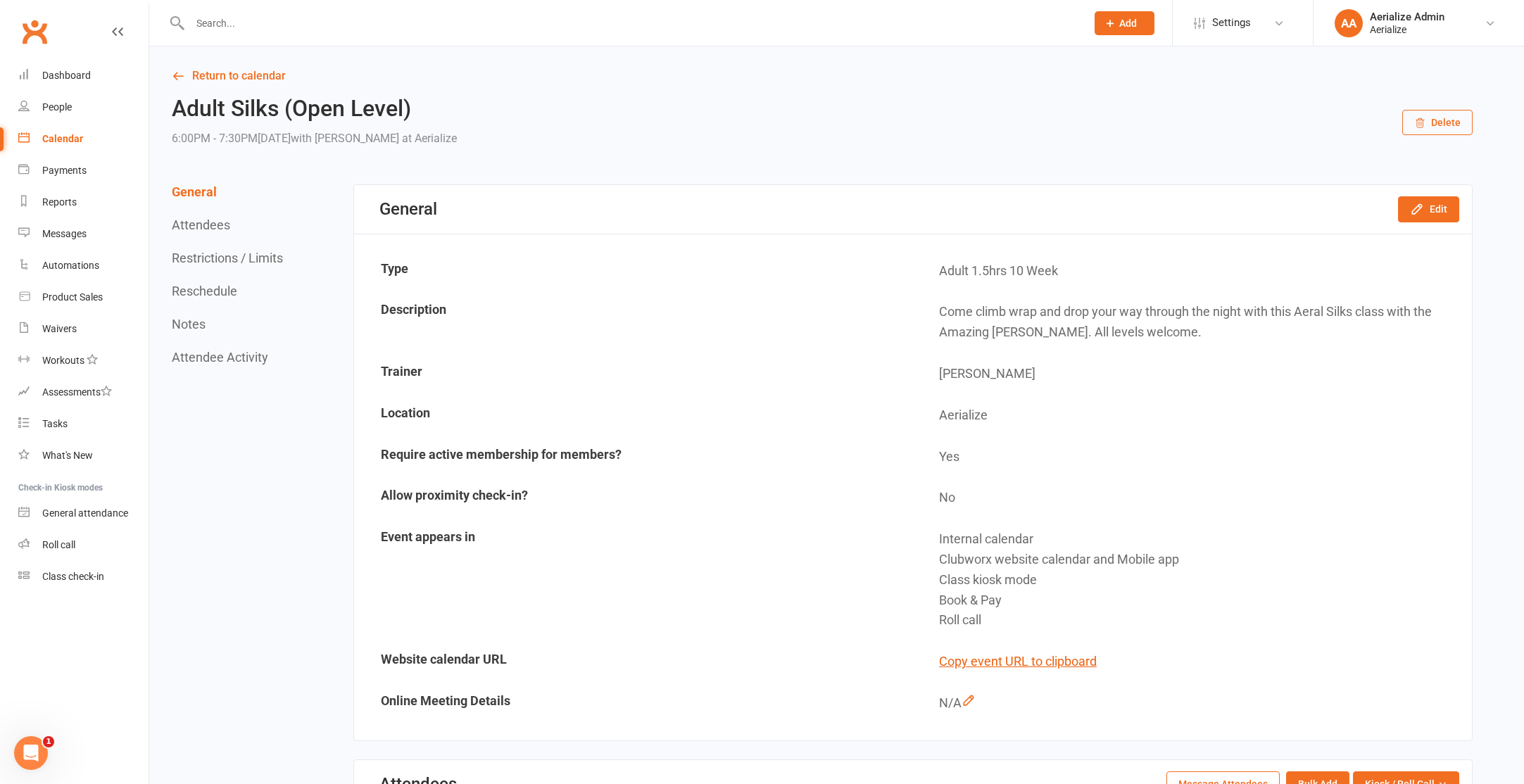
click at [48, 136] on div "Calendar" at bounding box center [62, 139] width 41 height 11
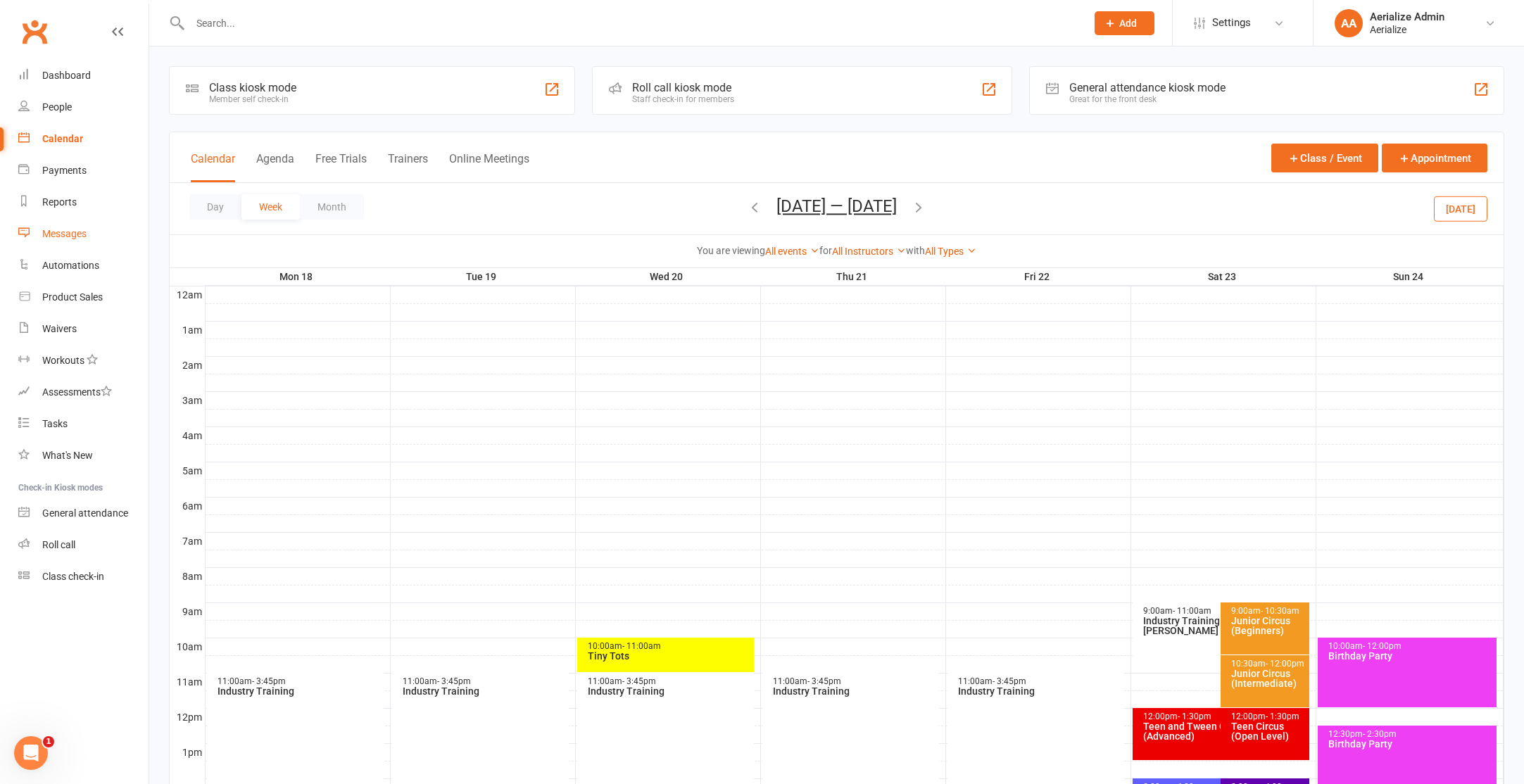
click at [80, 234] on div "Messages" at bounding box center [64, 234] width 44 height 11
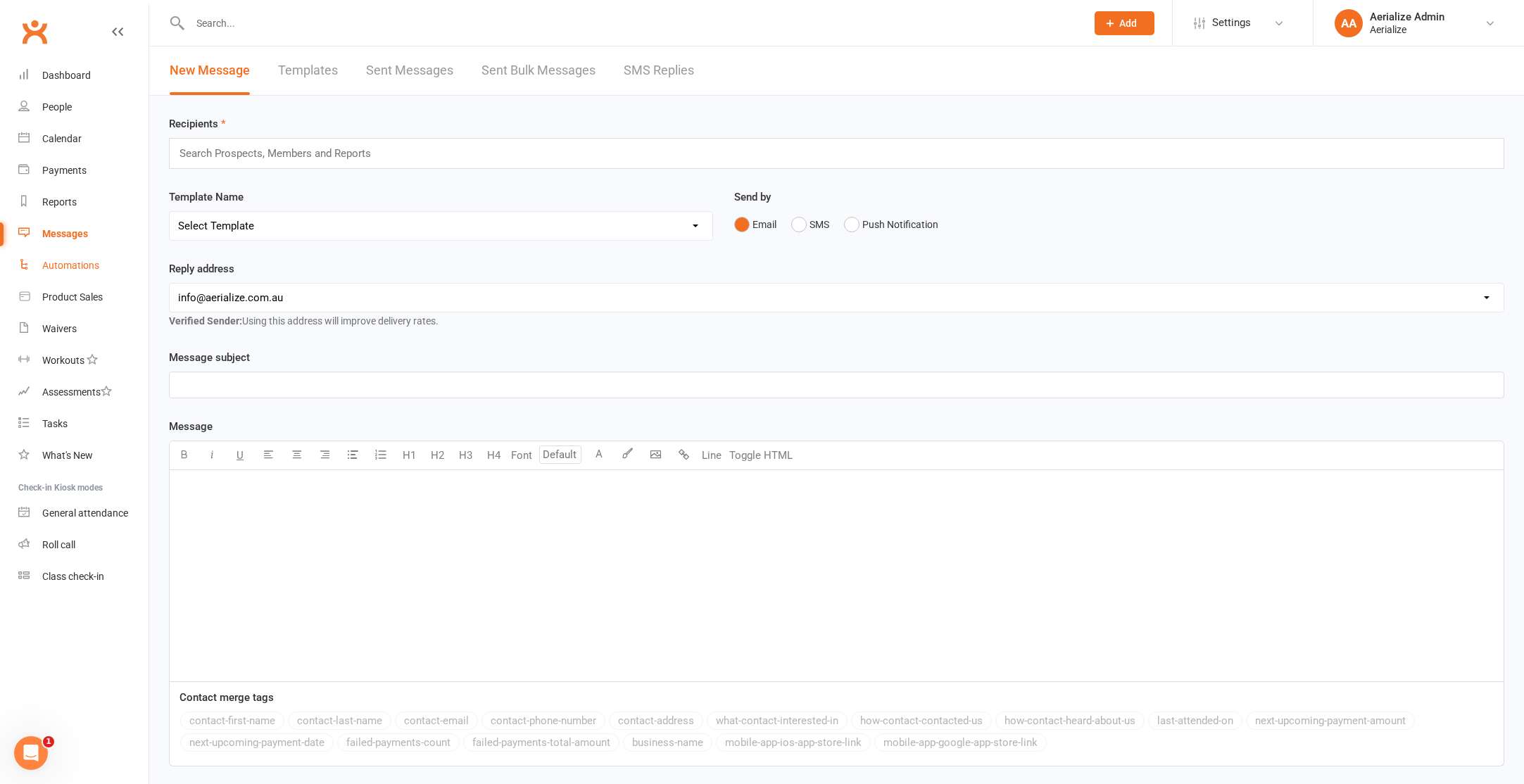
click at [87, 273] on link "Automations" at bounding box center [83, 265] width 131 height 31
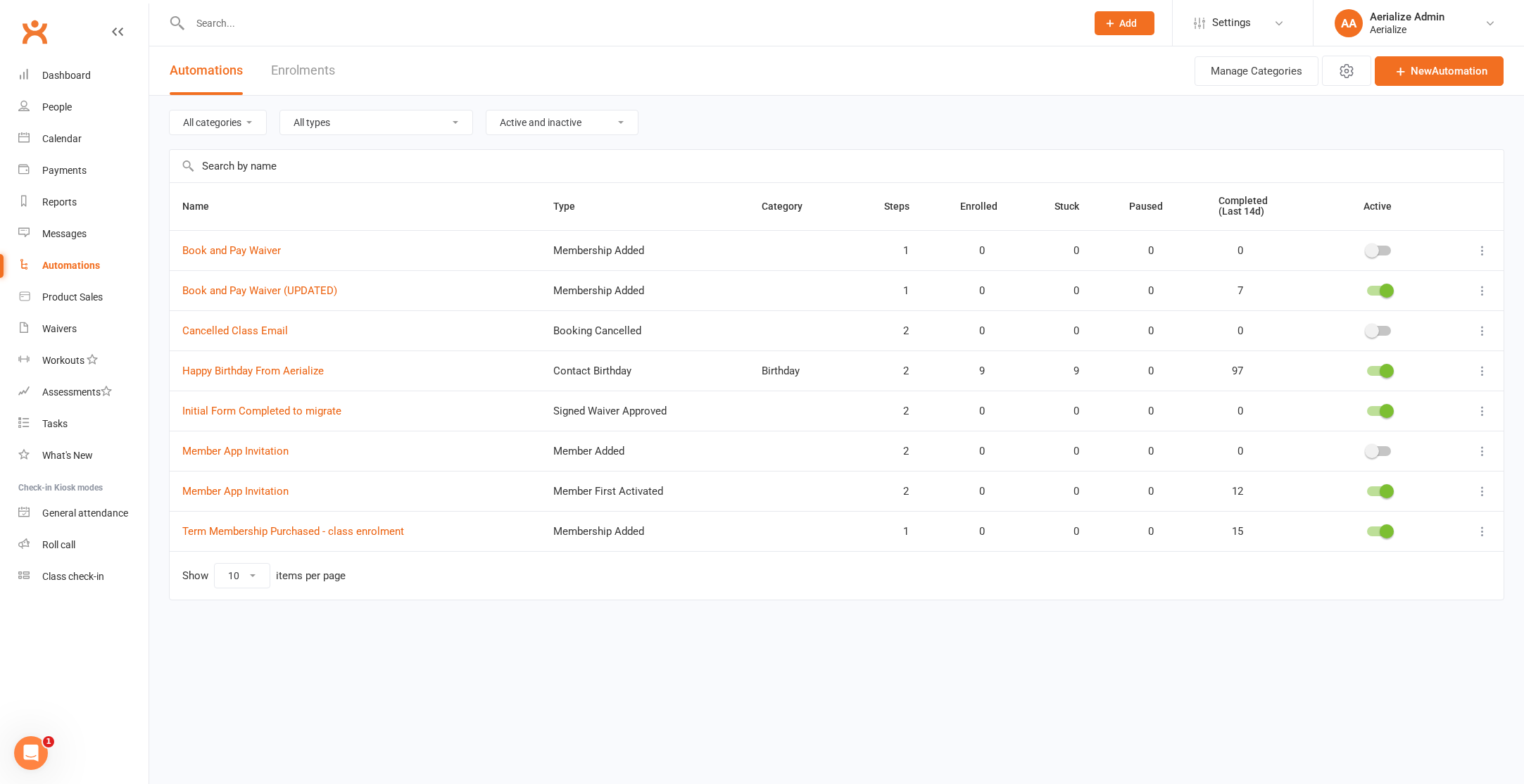
click at [296, 64] on link "Enrolments" at bounding box center [303, 70] width 64 height 48
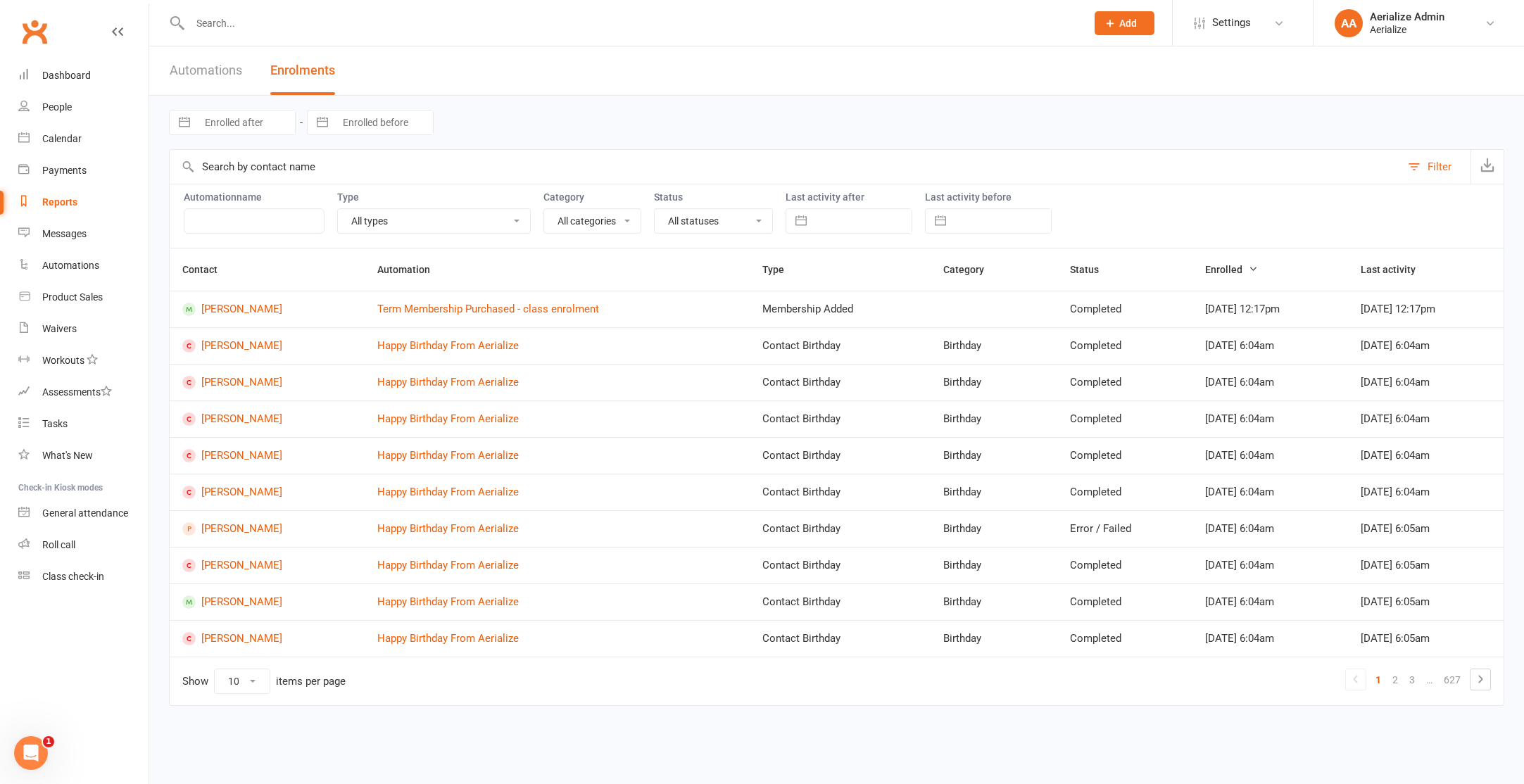
click at [193, 64] on link "Automations" at bounding box center [205, 70] width 73 height 48
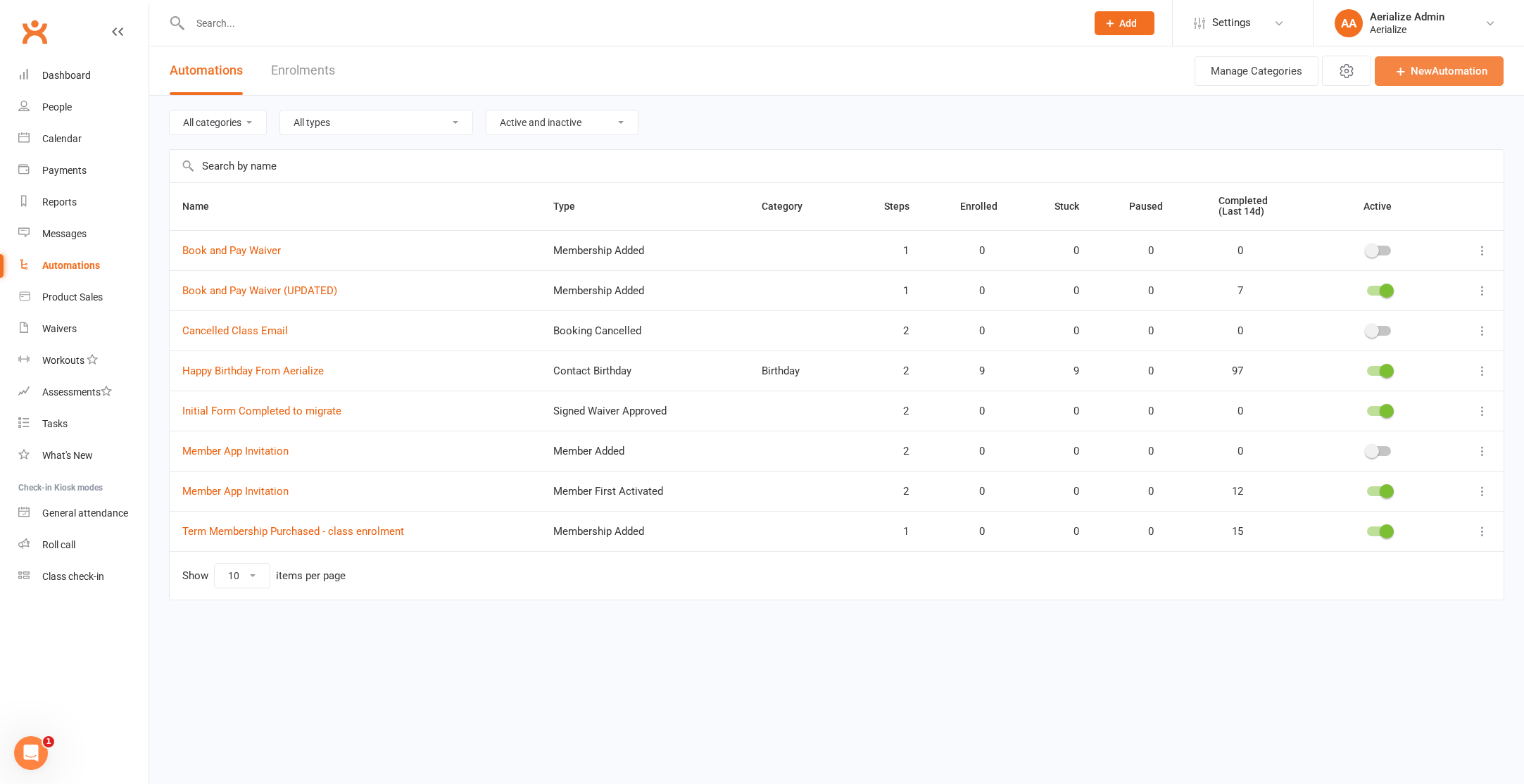
click at [1421, 71] on link "New Automation" at bounding box center [1439, 71] width 129 height 29
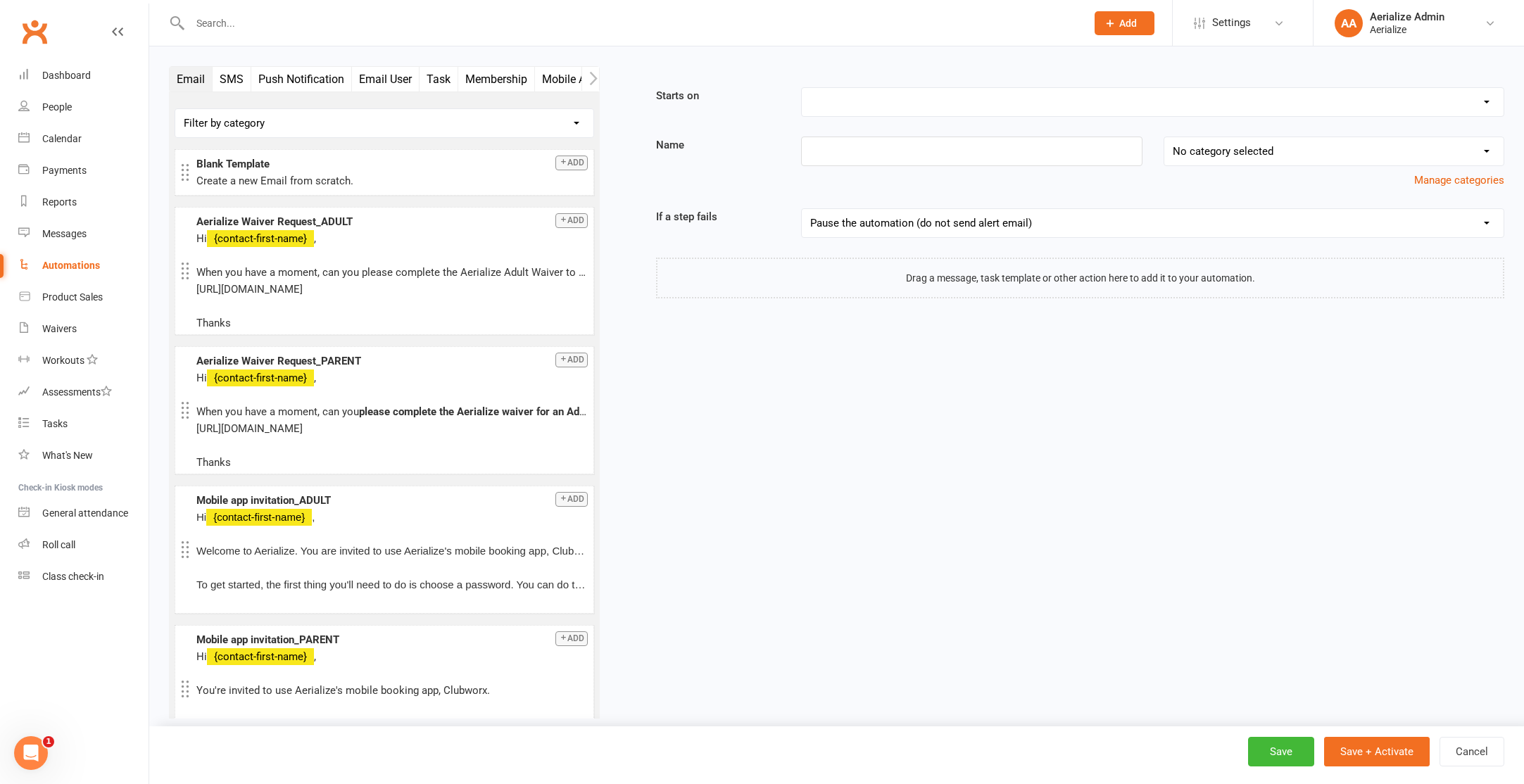
click at [230, 86] on button "SMS" at bounding box center [232, 79] width 39 height 25
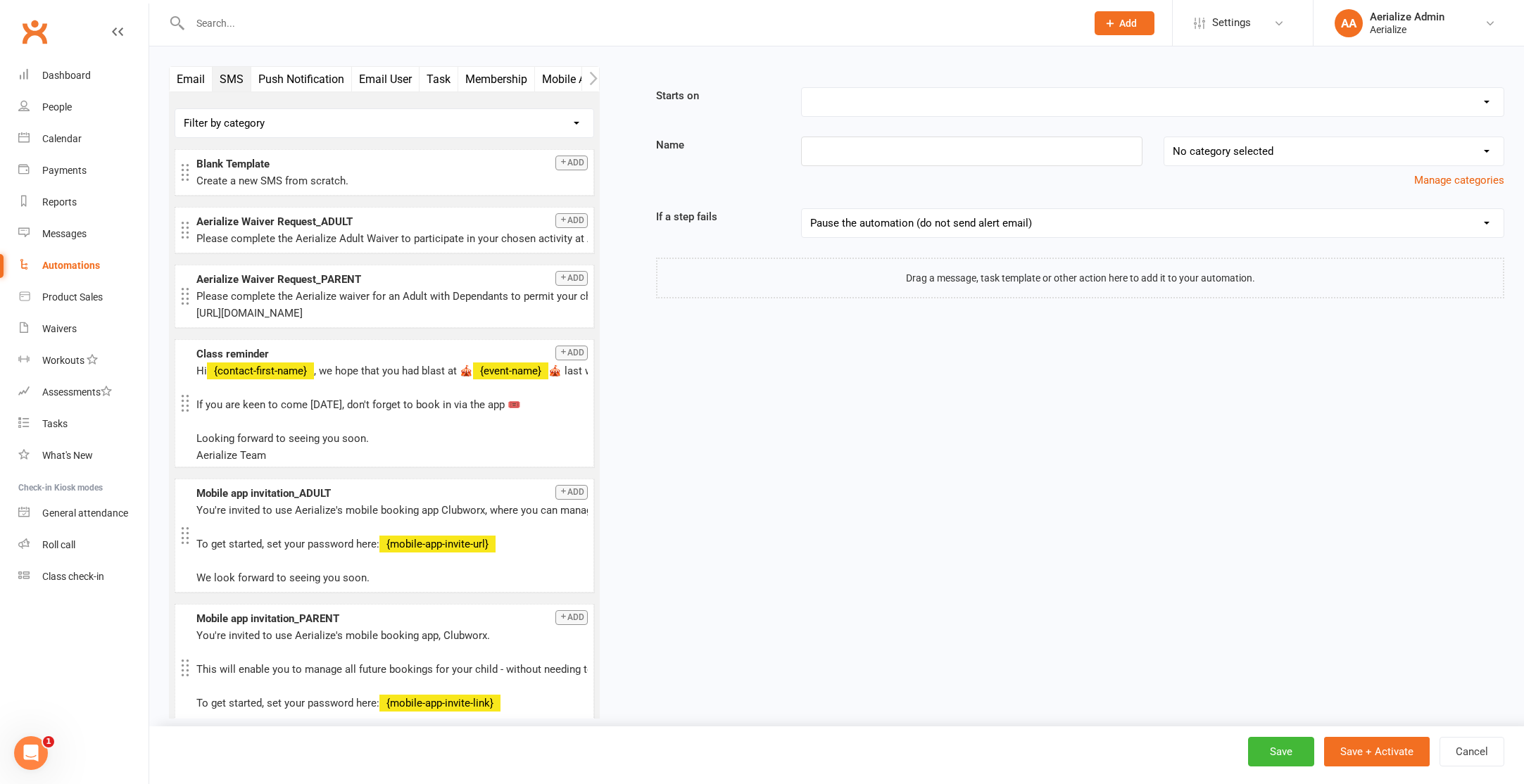
click at [286, 73] on button "Push Notification" at bounding box center [302, 79] width 100 height 25
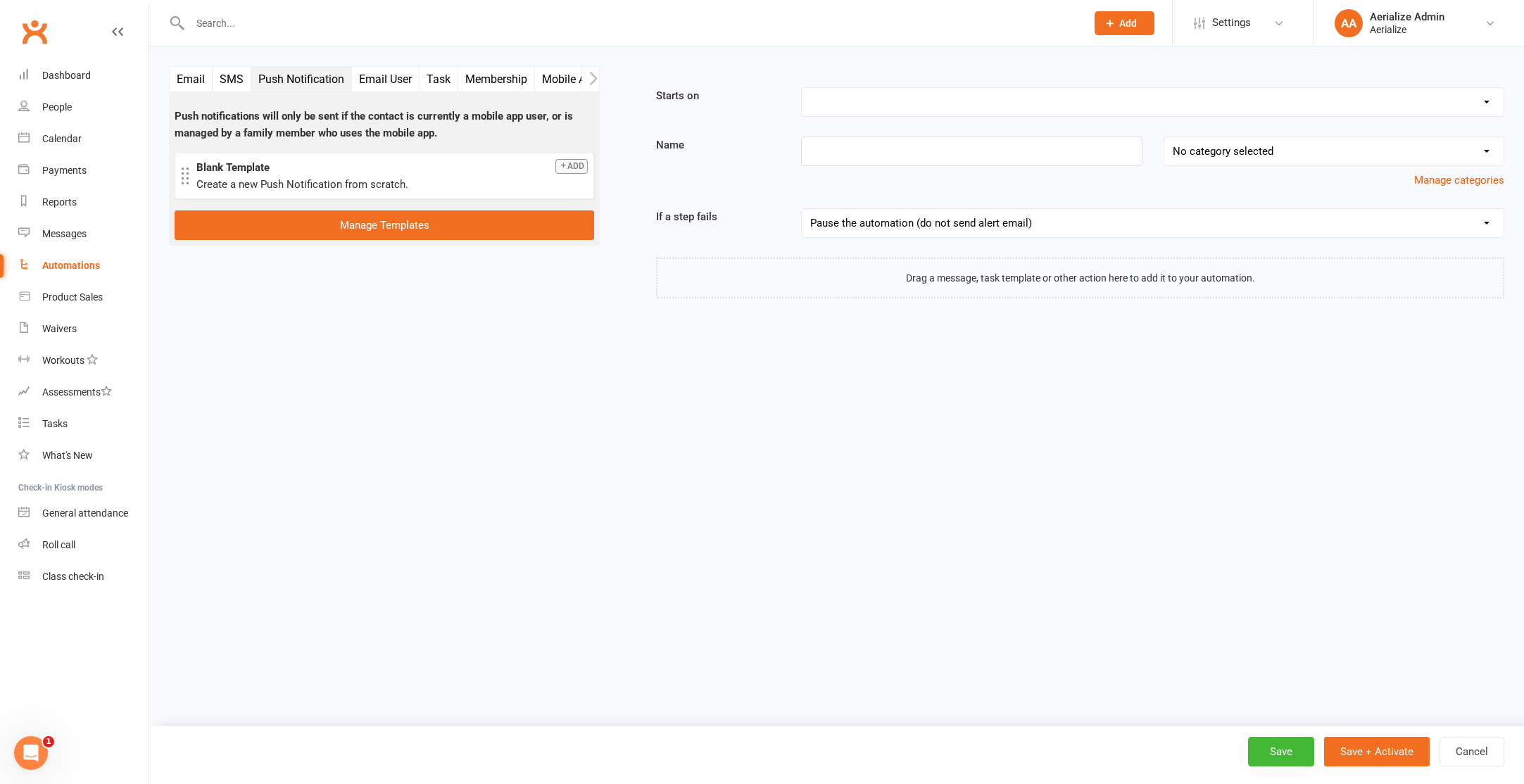
click at [237, 81] on button "SMS" at bounding box center [232, 79] width 39 height 25
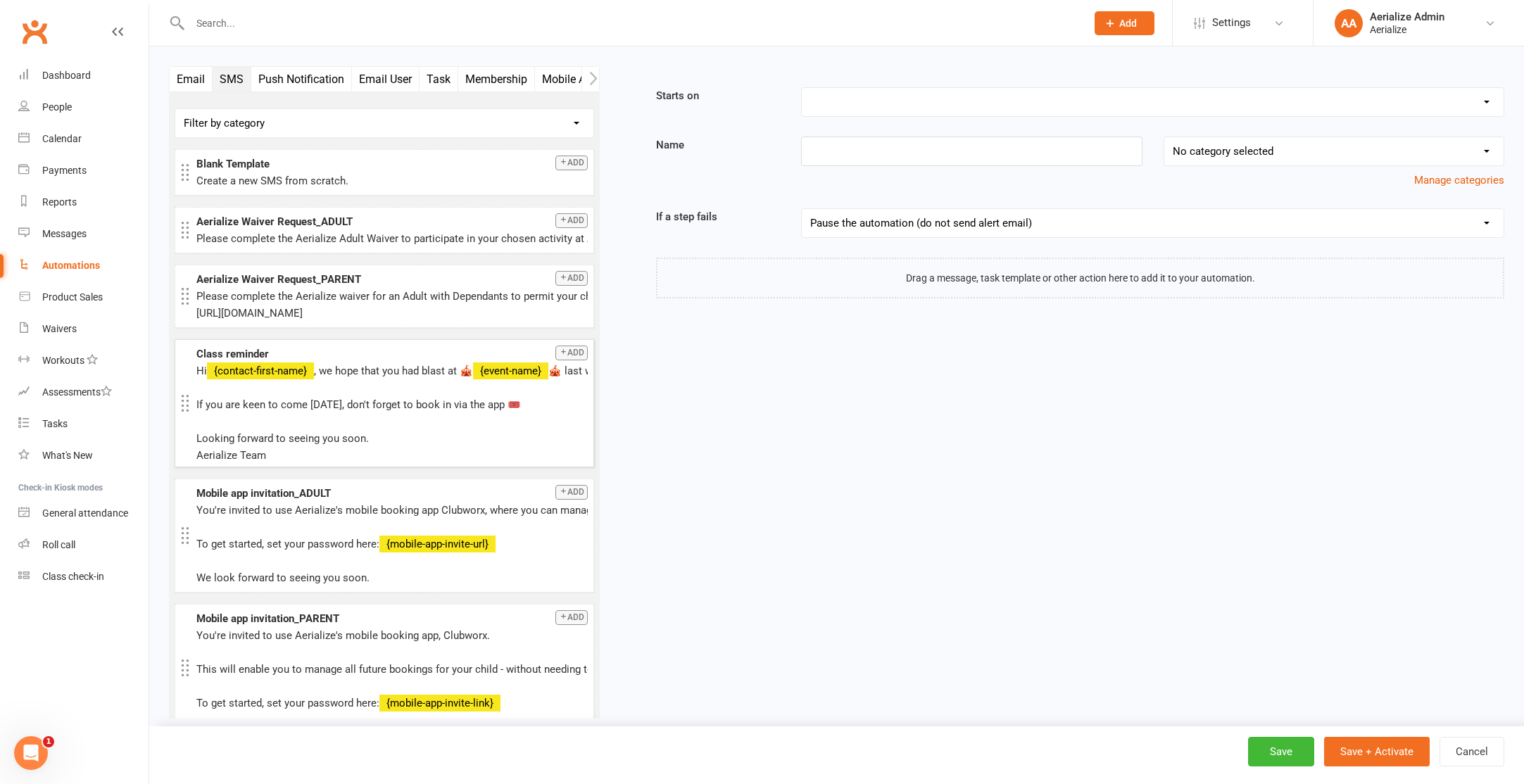
click at [578, 352] on button "Add" at bounding box center [571, 353] width 32 height 15
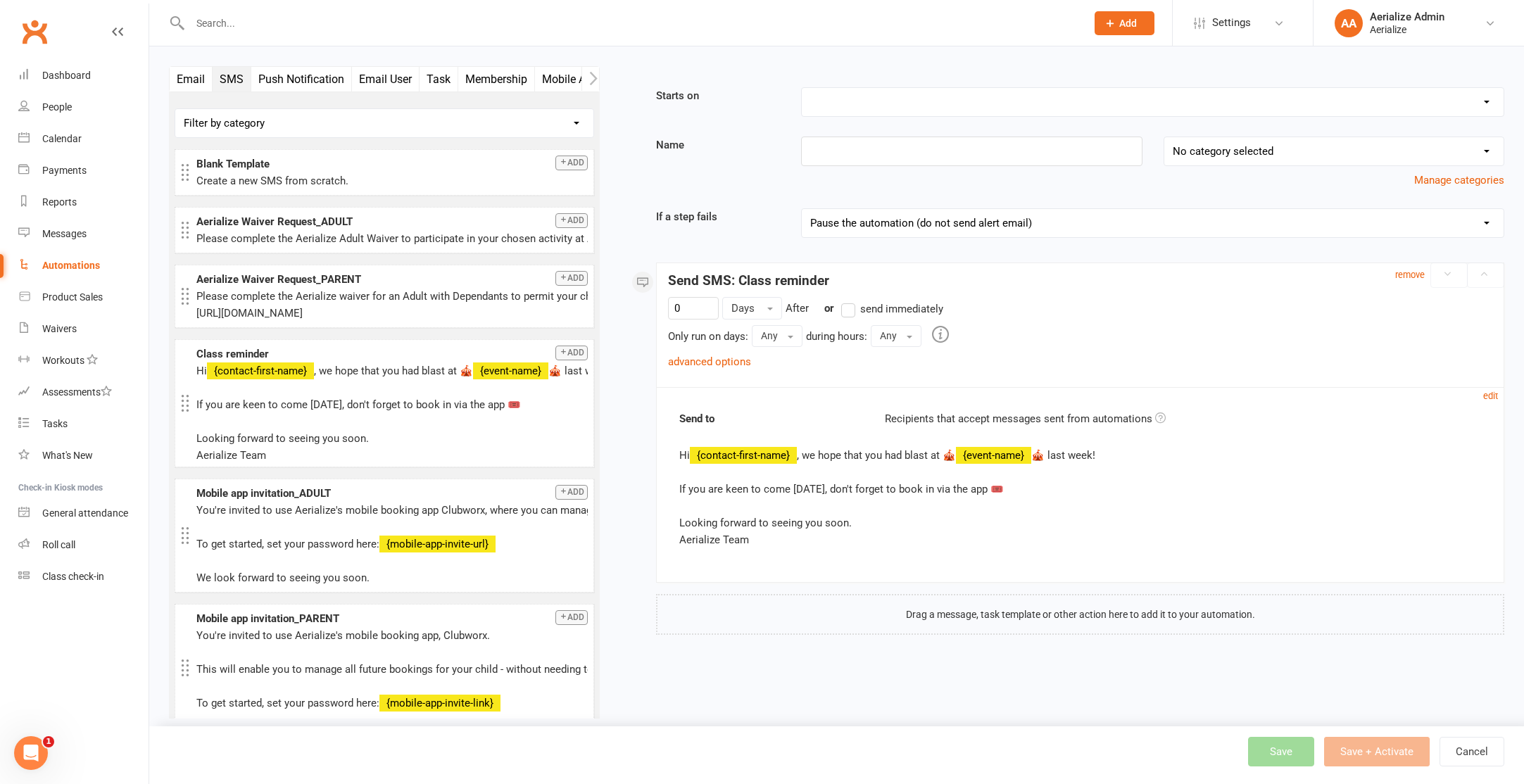
click at [849, 307] on label "send immediately" at bounding box center [892, 309] width 102 height 17
click at [849, 301] on input "send immediately" at bounding box center [846, 301] width 9 height 0
click at [843, 107] on select "Booking Cancelled Booking Due Booking Late-Cancelled Booking Marked Absent Book…" at bounding box center [1152, 102] width 702 height 28
click at [1225, 161] on select "No category selected Birthday" at bounding box center [1334, 151] width 340 height 28
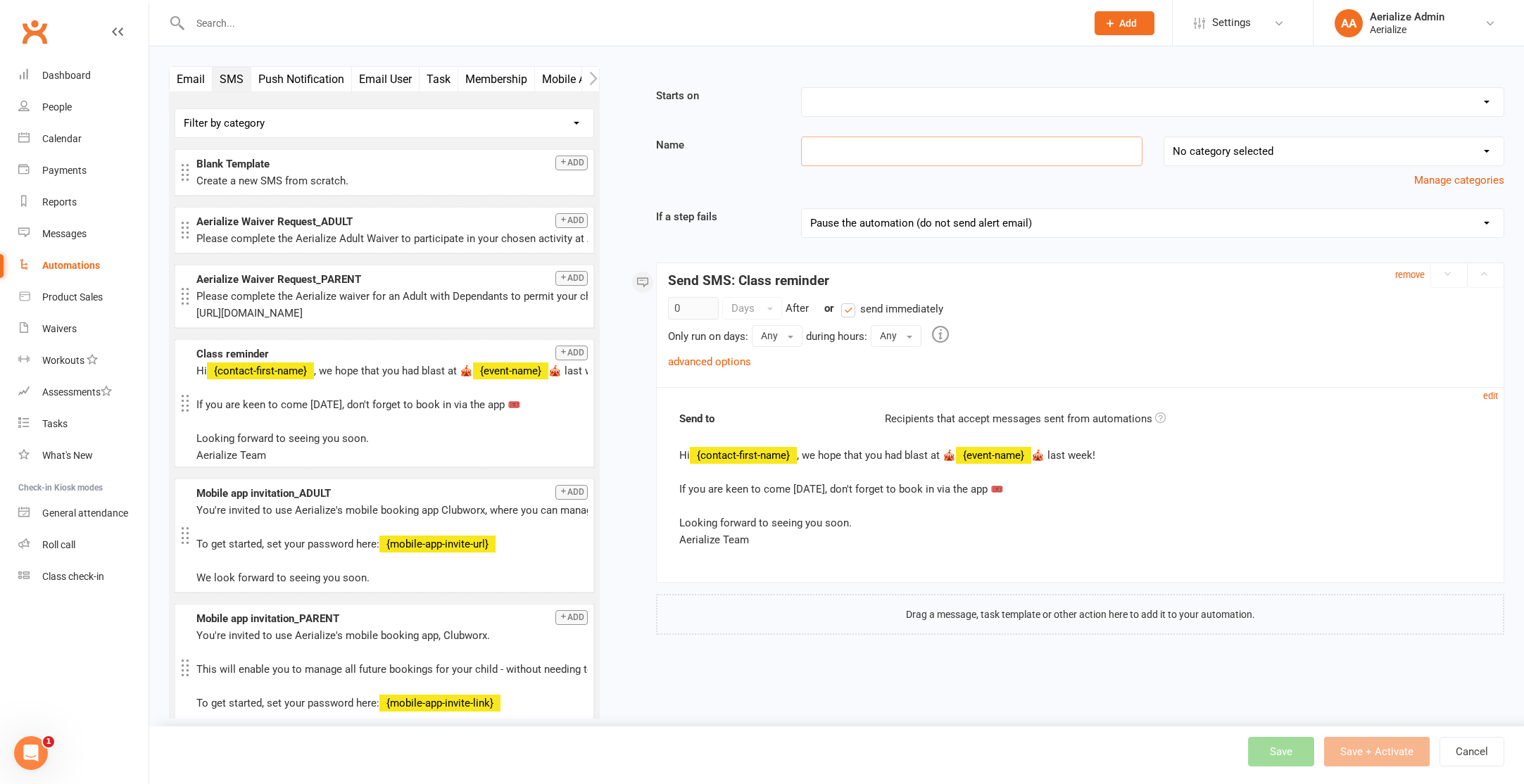
click at [977, 158] on input at bounding box center [972, 150] width 341 height 29
drag, startPoint x: 977, startPoint y: 149, endPoint x: 751, endPoint y: 146, distance: 226.0
click at [751, 146] on div "Name Class Rmeonder No category selected Birthday Manage categories" at bounding box center [1079, 162] width 869 height 52
click at [443, 87] on button "Membership" at bounding box center [443, 79] width 77 height 25
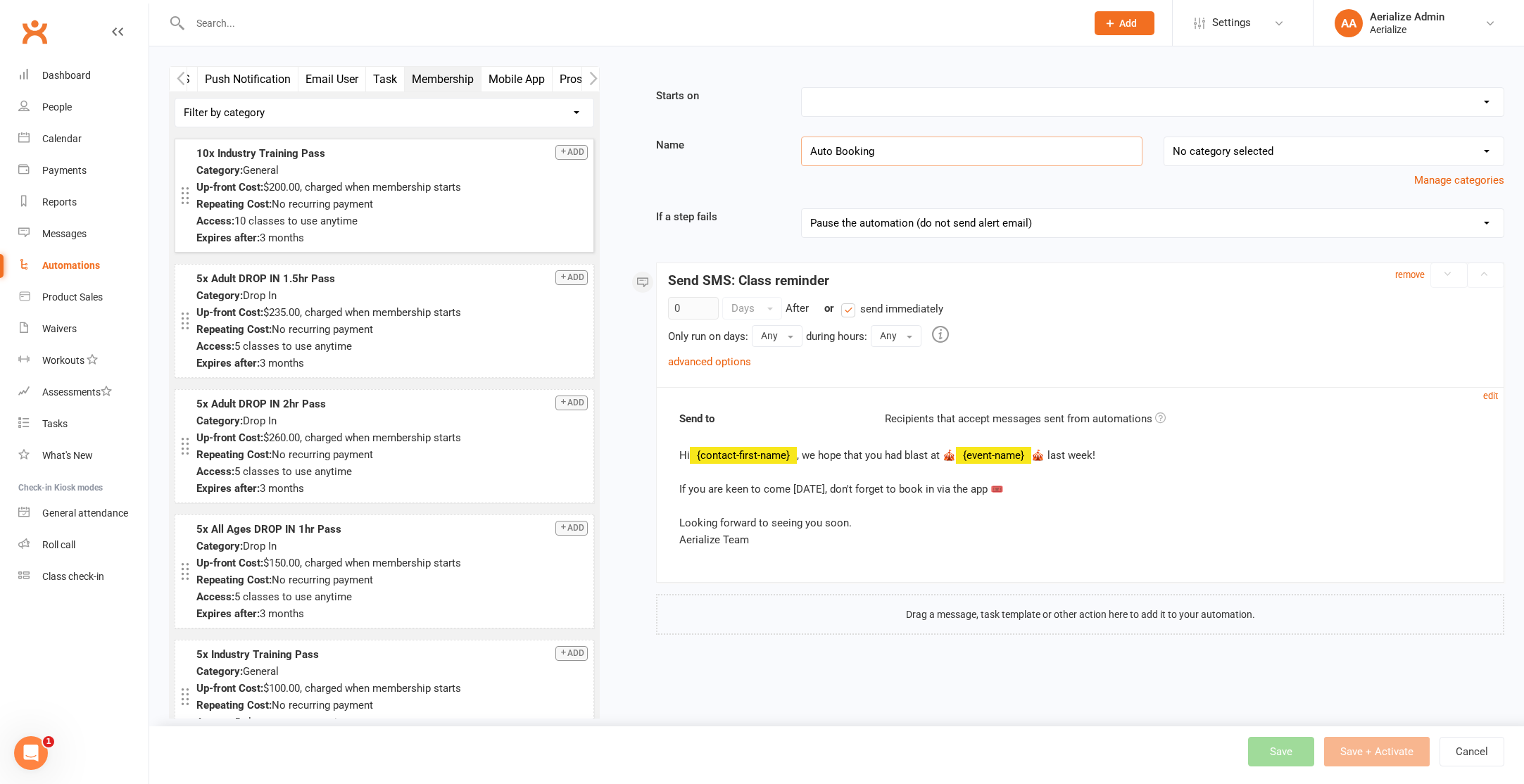
scroll to position [0, 0]
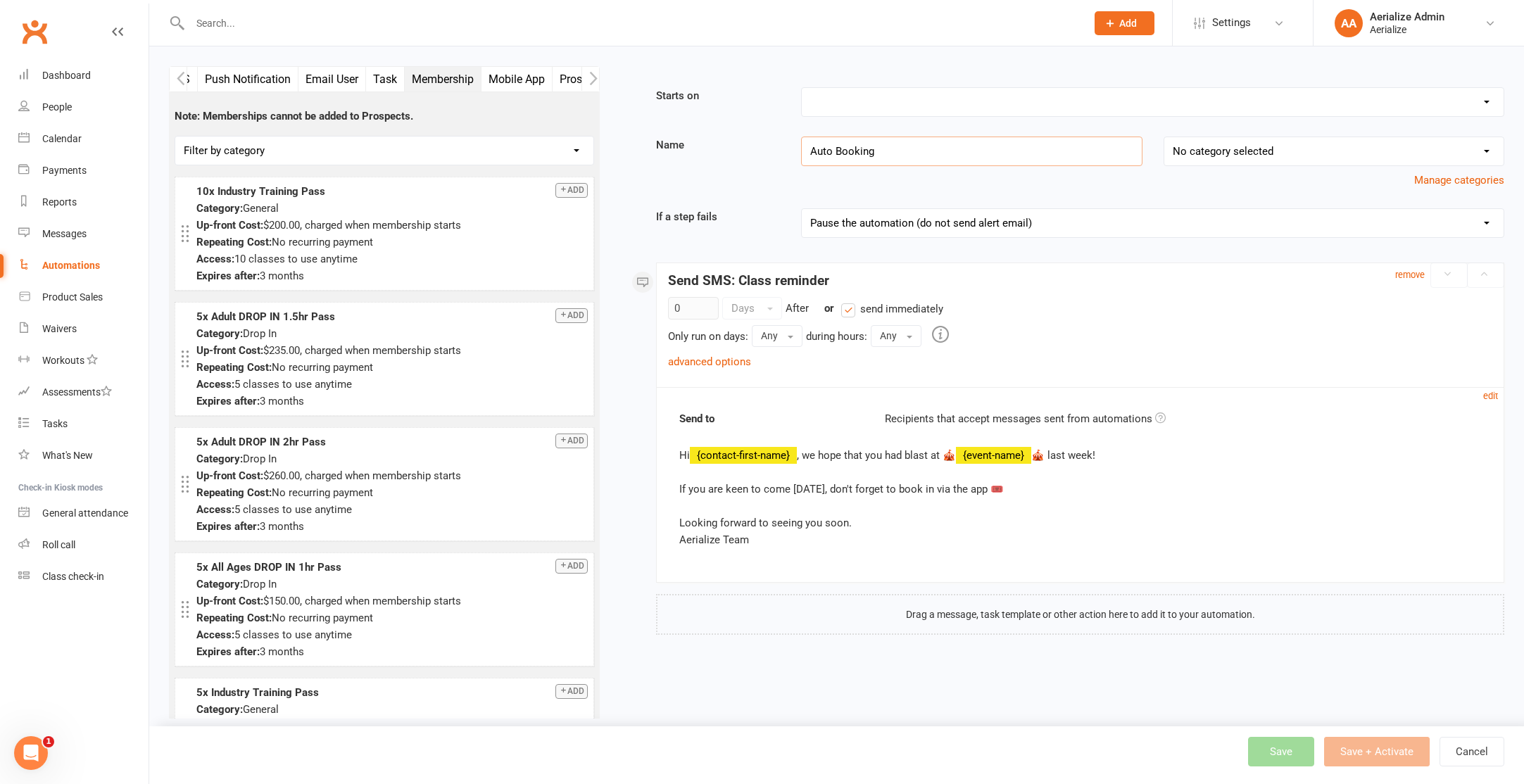
click at [392, 78] on button "Task" at bounding box center [385, 79] width 39 height 25
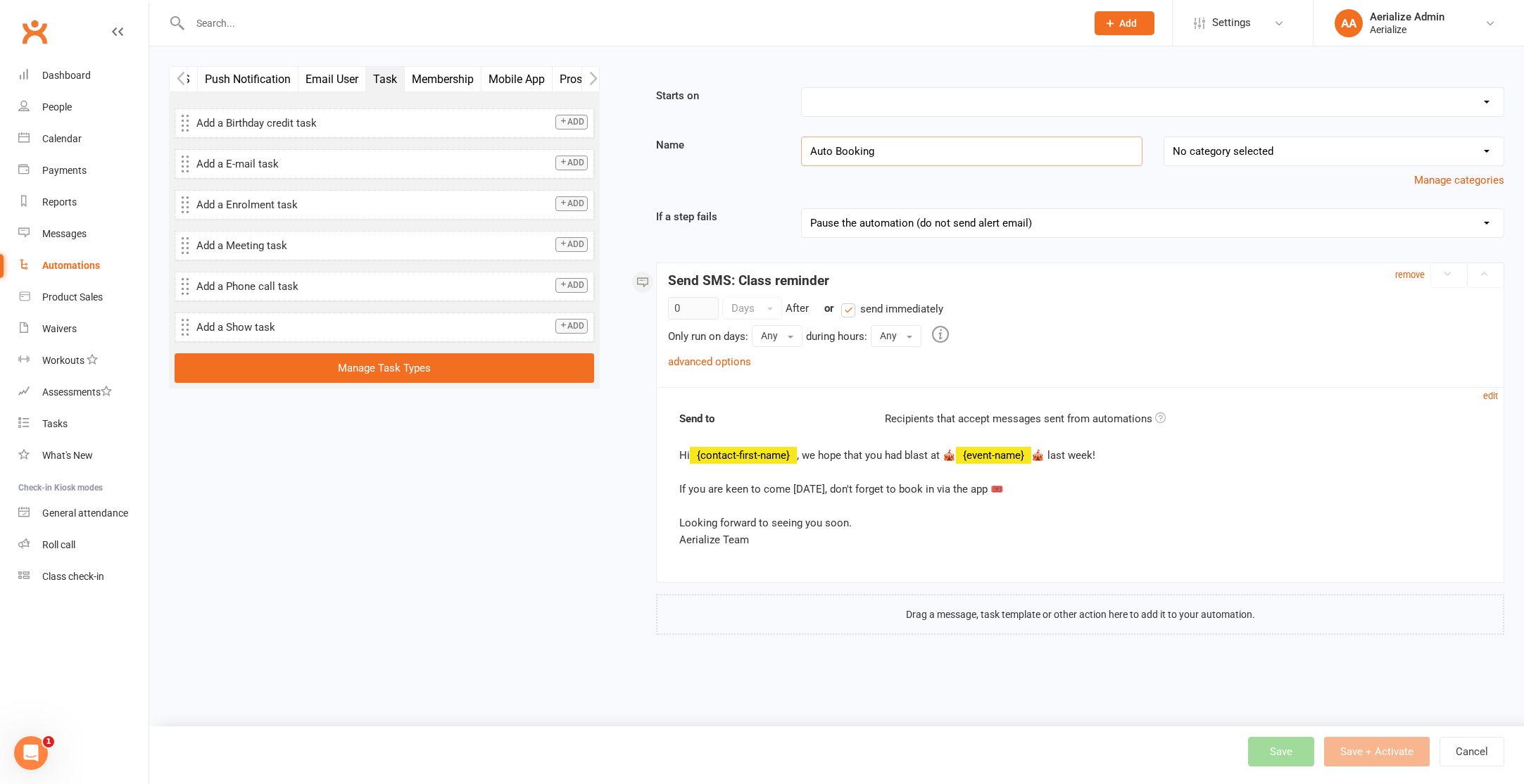
click at [331, 80] on button "Email User" at bounding box center [331, 79] width 67 height 25
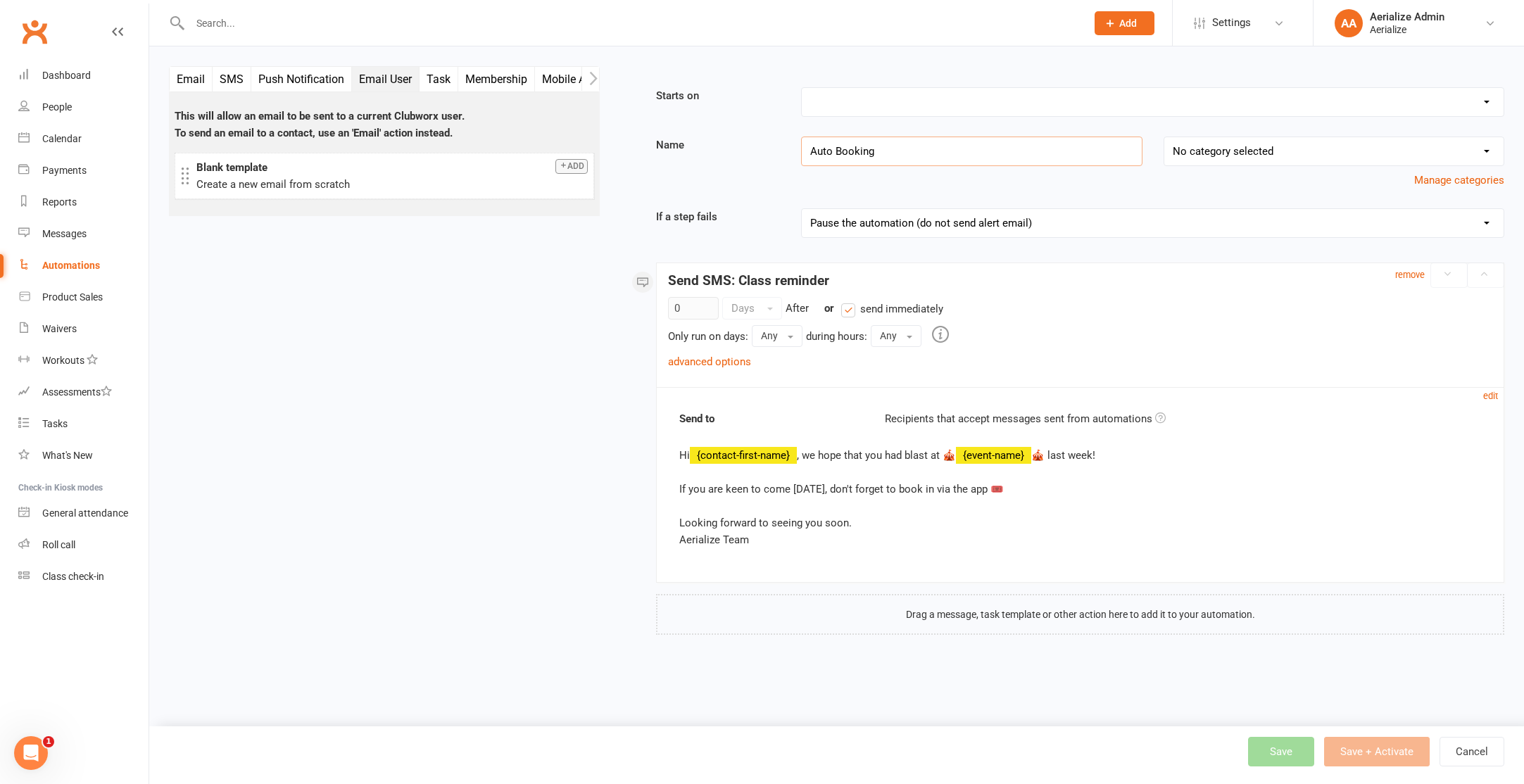
click at [331, 80] on button "Push Notification" at bounding box center [302, 79] width 100 height 25
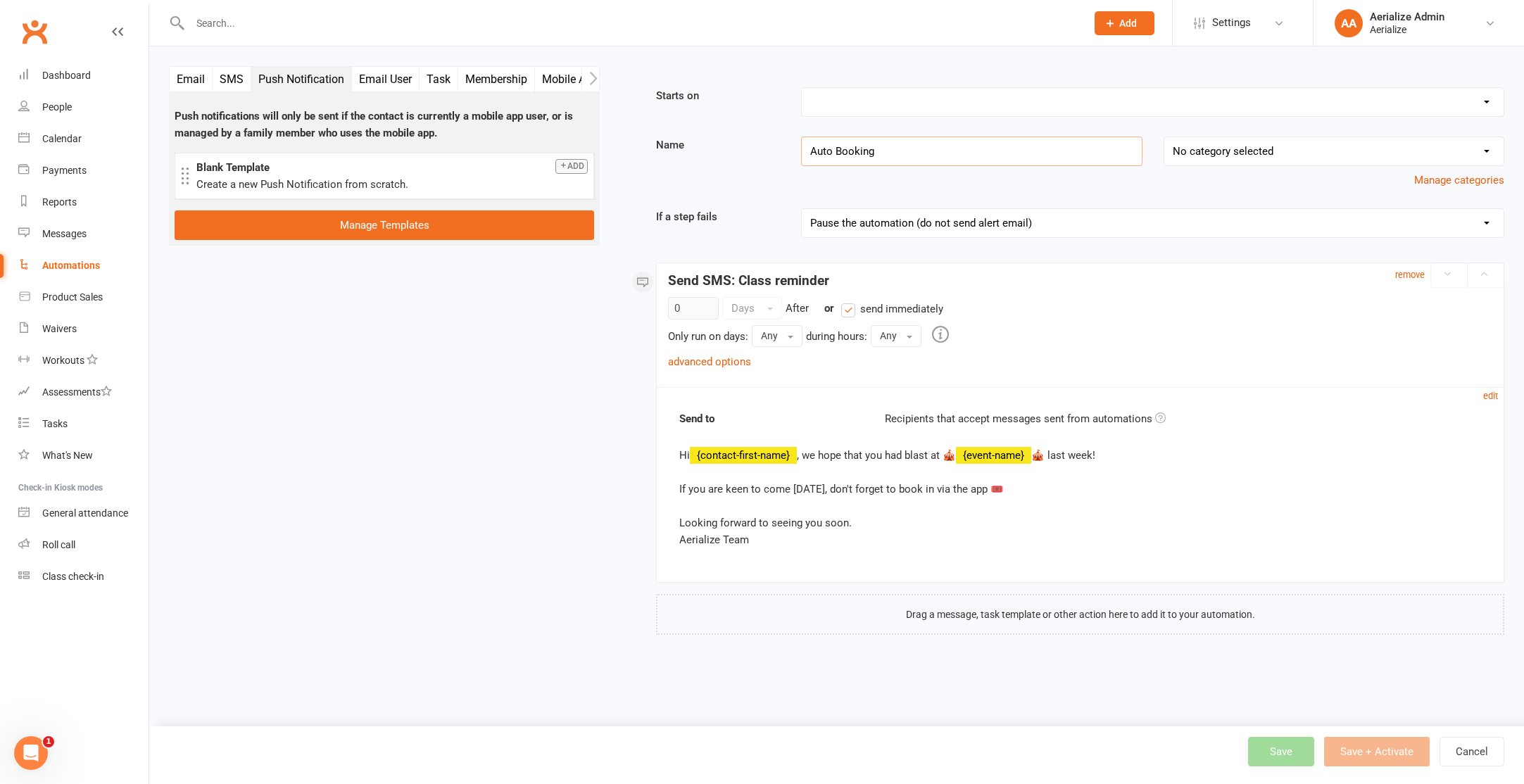
drag, startPoint x: 197, startPoint y: 82, endPoint x: 225, endPoint y: 78, distance: 28.3
click at [197, 82] on button "Email" at bounding box center [190, 79] width 43 height 25
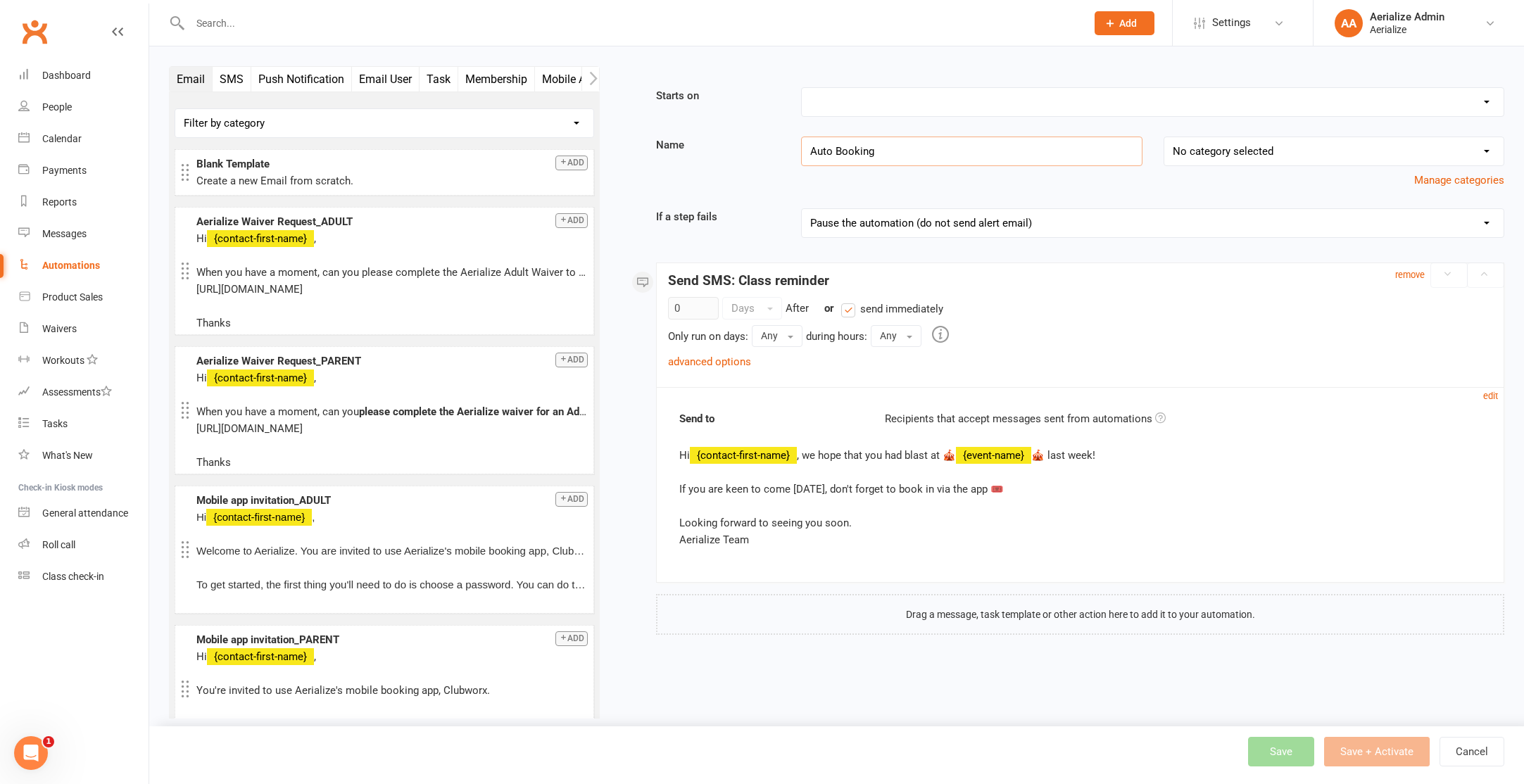
click at [381, 78] on button "Email User" at bounding box center [385, 79] width 67 height 25
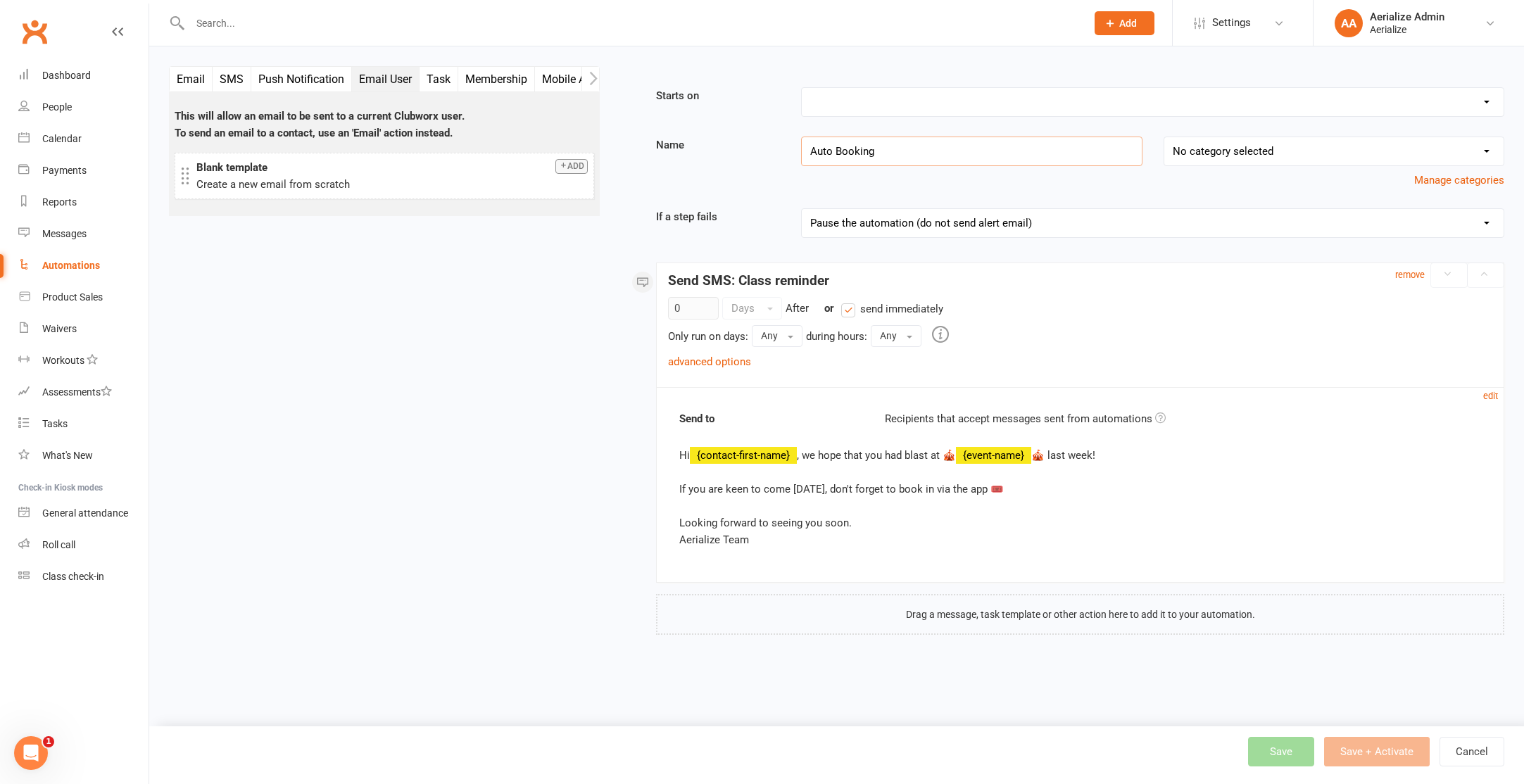
type input "Auto Booking"
drag, startPoint x: 185, startPoint y: 80, endPoint x: 197, endPoint y: 77, distance: 12.4
click at [197, 77] on scrollable-tabs "Email SMS Push Notification Email User Task Membership Mobile App Prospect Stat…" at bounding box center [384, 79] width 430 height 26
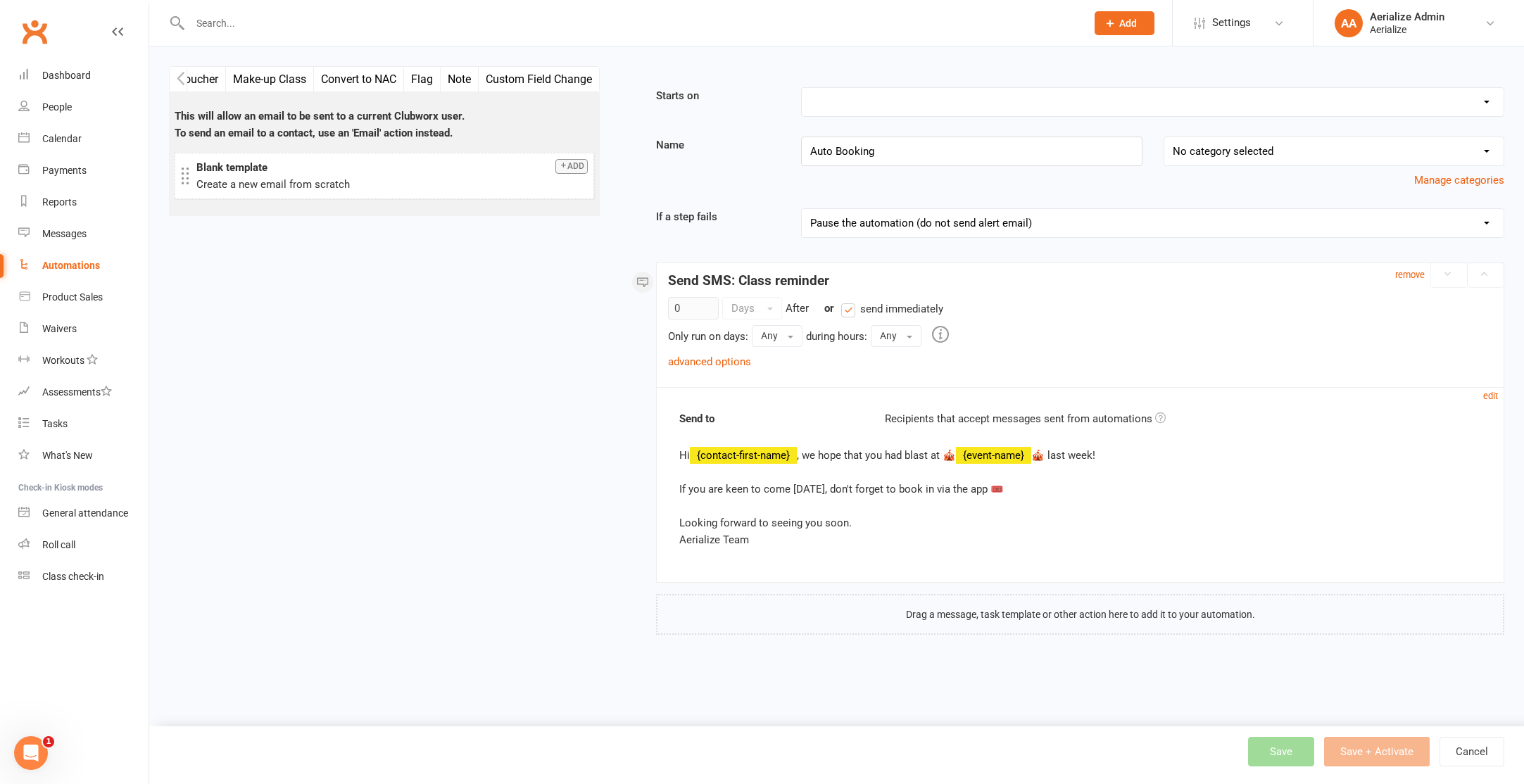
click at [949, 217] on select "Pause the automation (do not send alert email) Pause the automation and send an…" at bounding box center [1152, 223] width 702 height 28
click at [825, 97] on select "Booking Cancelled Booking Due Booking Late-Cancelled Booking Marked Absent Book…" at bounding box center [1152, 102] width 702 height 28
select select "9"
click at [801, 88] on select "Booking Cancelled Booking Due Booking Late-Cancelled Booking Marked Absent Book…" at bounding box center [1152, 102] width 702 height 28
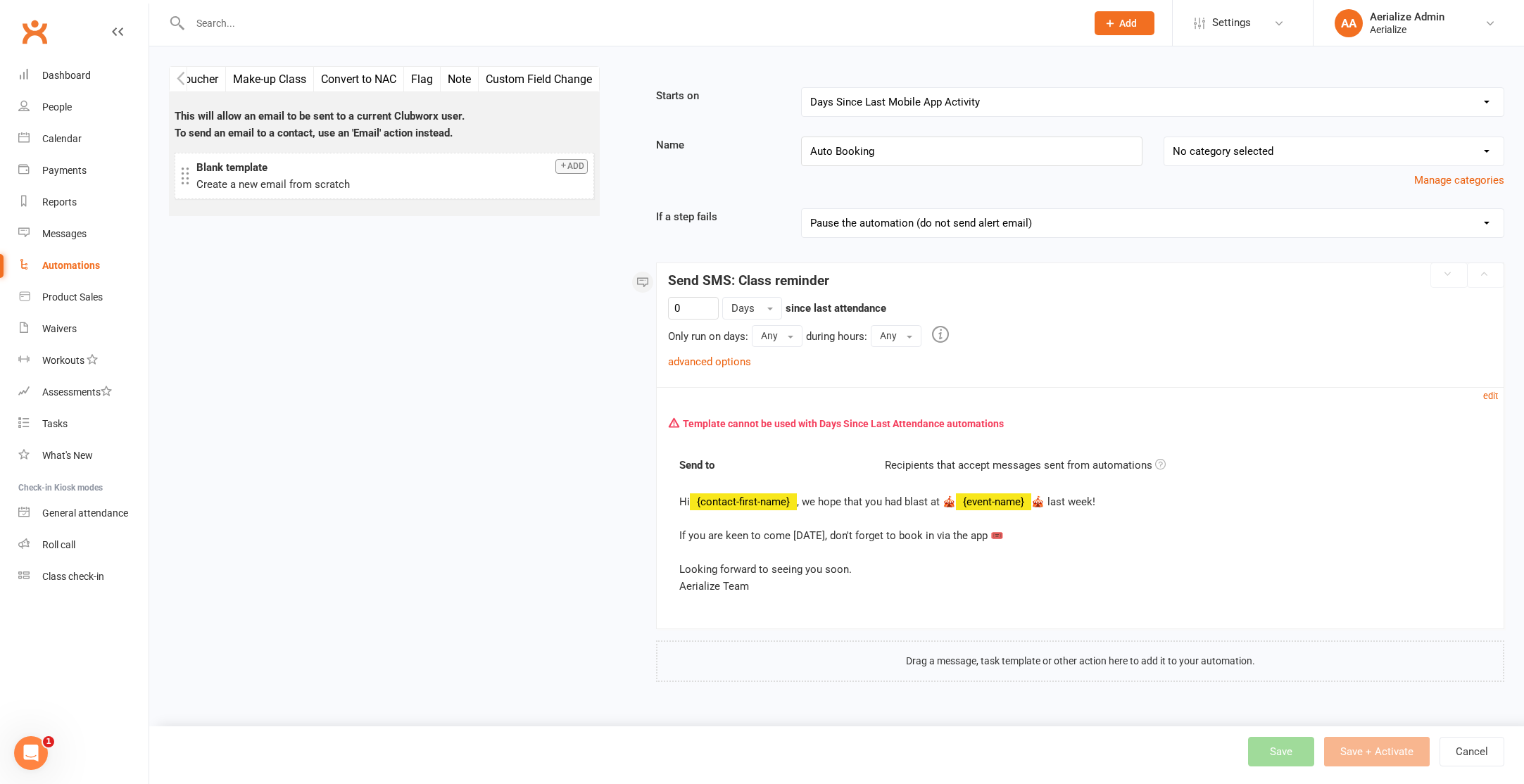
click at [956, 228] on select "Pause the automation (do not send alert email) Pause the automation and send an…" at bounding box center [1152, 223] width 702 height 28
select select "1"
click at [801, 209] on select "Pause the automation (do not send alert email) Pause the automation and send an…" at bounding box center [1152, 223] width 702 height 28
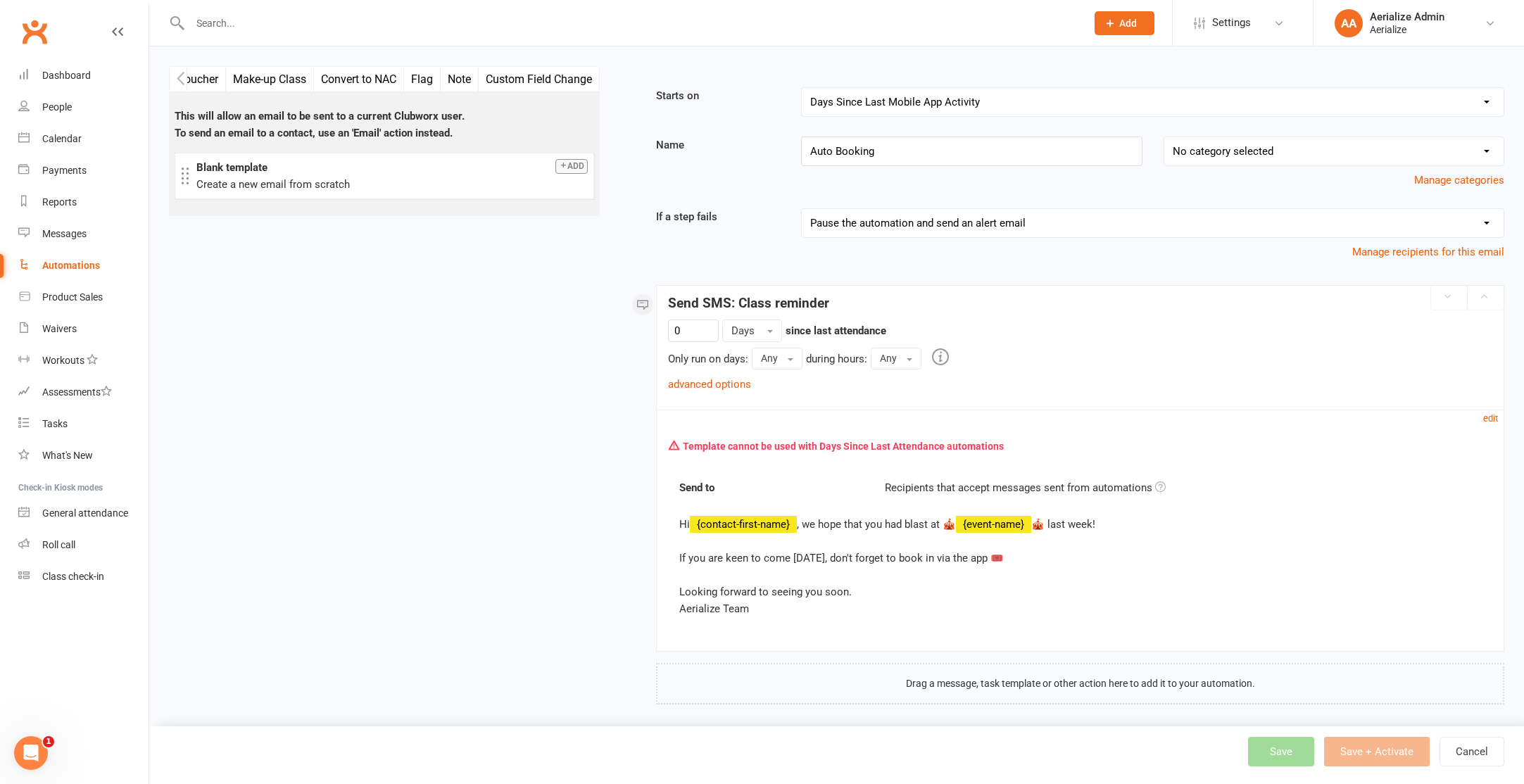
scroll to position [783, 0]
click at [1313, 152] on select "No category selected Birthday" at bounding box center [1334, 151] width 340 height 28
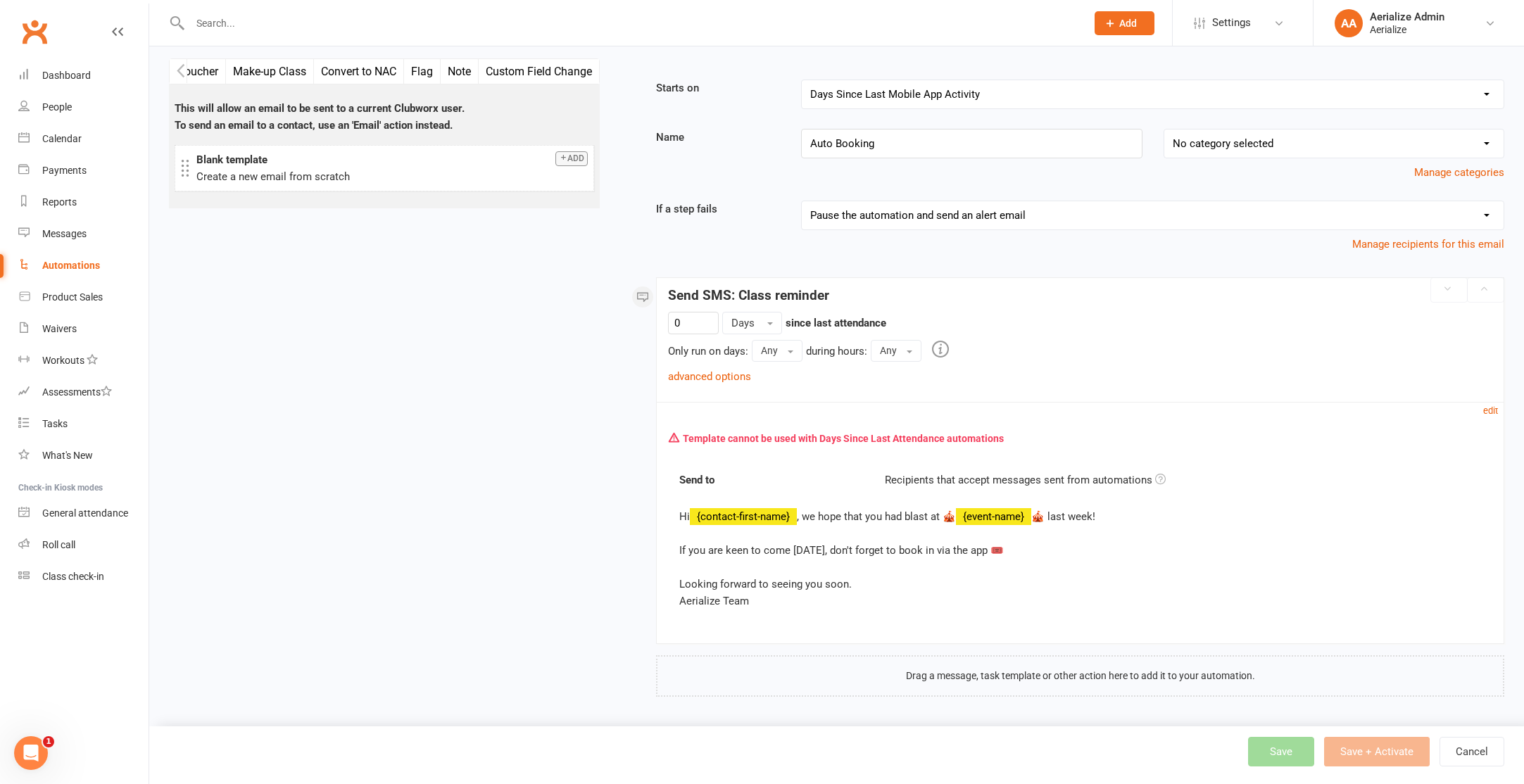
click at [885, 438] on div "Template cannot be used with Days Since Last Attendance automations" at bounding box center [1080, 438] width 823 height 26
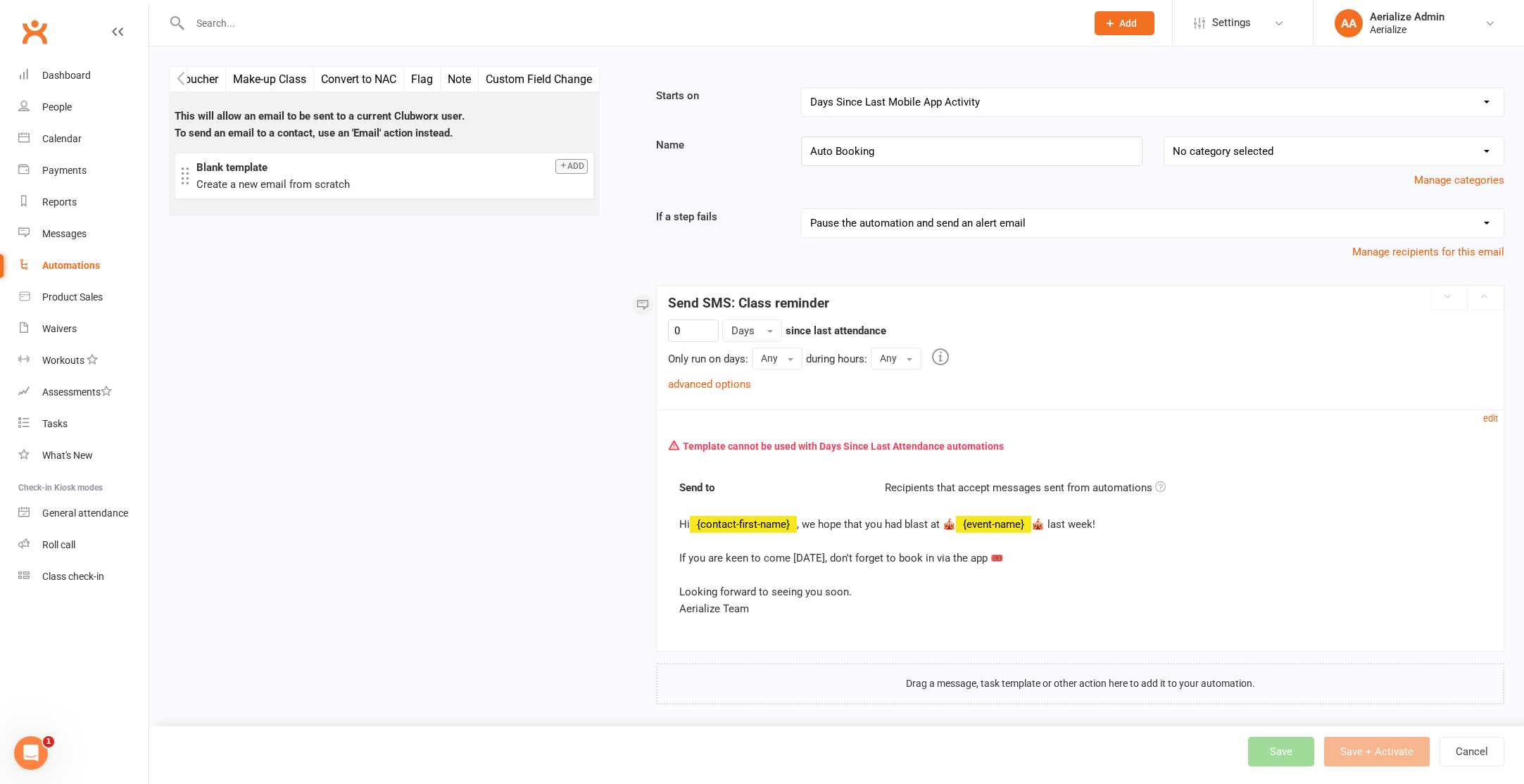
click at [909, 103] on select "Booking Cancelled Booking Due Booking Late-Cancelled Booking Marked Absent Book…" at bounding box center [1152, 102] width 702 height 28
select select "4"
click at [801, 88] on select "Booking Cancelled Booking Due Booking Late-Cancelled Booking Marked Absent Book…" at bounding box center [1152, 102] width 702 height 28
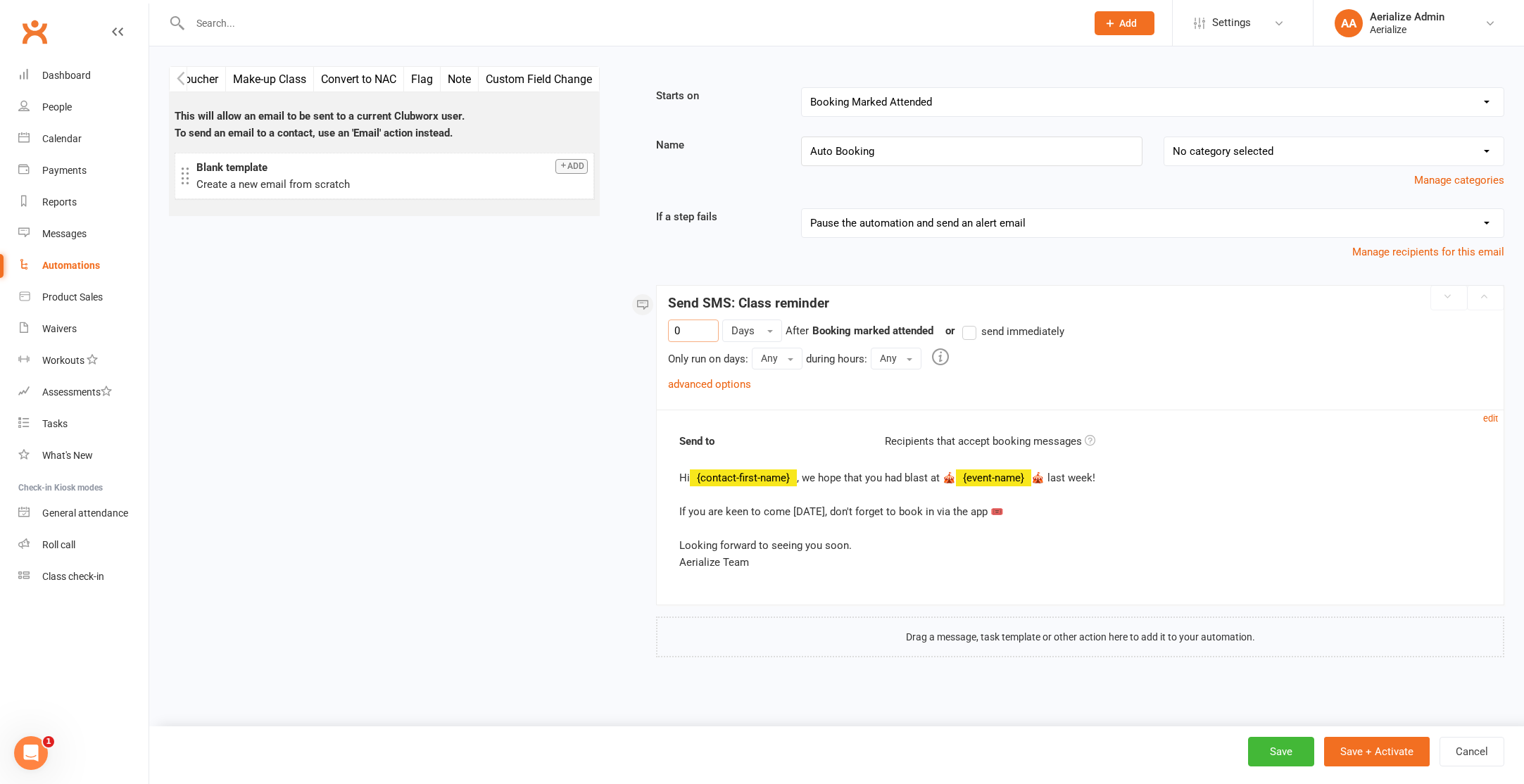
click at [707, 331] on input "0" at bounding box center [693, 331] width 51 height 23
type input "6"
click at [733, 327] on span "Days" at bounding box center [743, 330] width 24 height 12
click at [706, 329] on input "6" at bounding box center [693, 331] width 51 height 23
drag, startPoint x: 760, startPoint y: 389, endPoint x: 746, endPoint y: 389, distance: 14.0
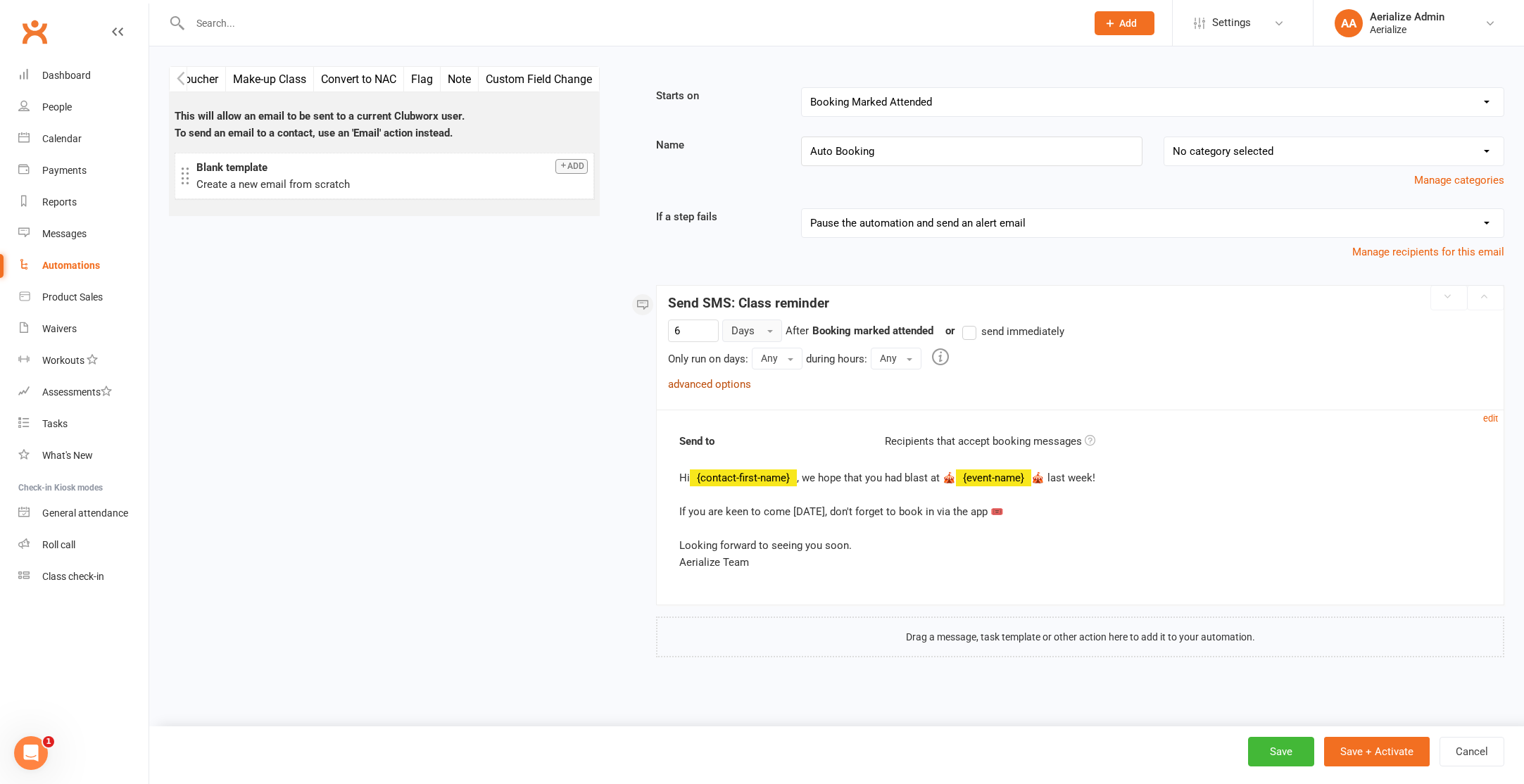
click at [760, 389] on div "6 Days After Booking marked attended previous step or send immediately Only run…" at bounding box center [1079, 356] width 824 height 73
click at [736, 387] on link "advanced options" at bounding box center [709, 384] width 83 height 12
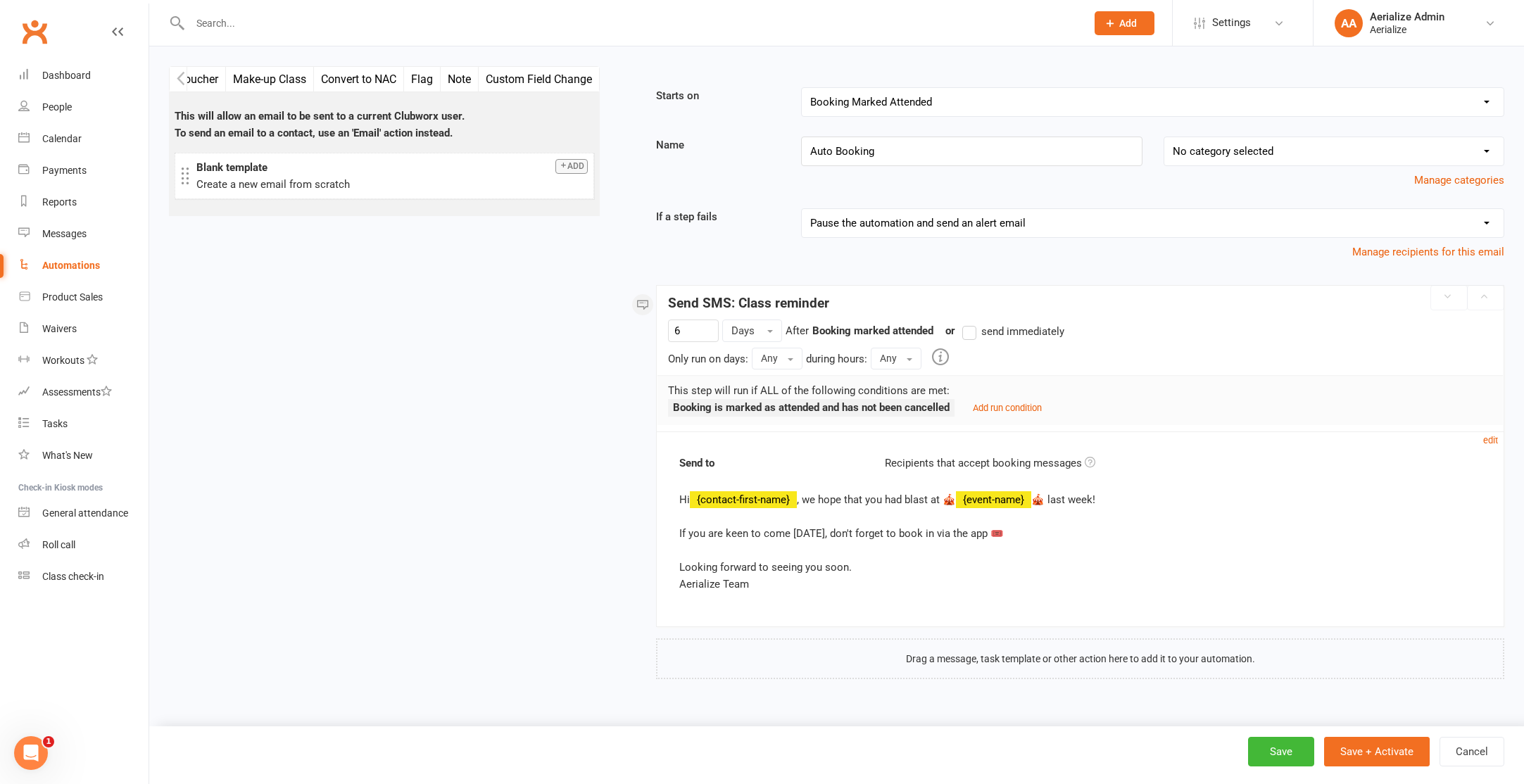
click at [180, 77] on icon "button" at bounding box center [181, 78] width 8 height 13
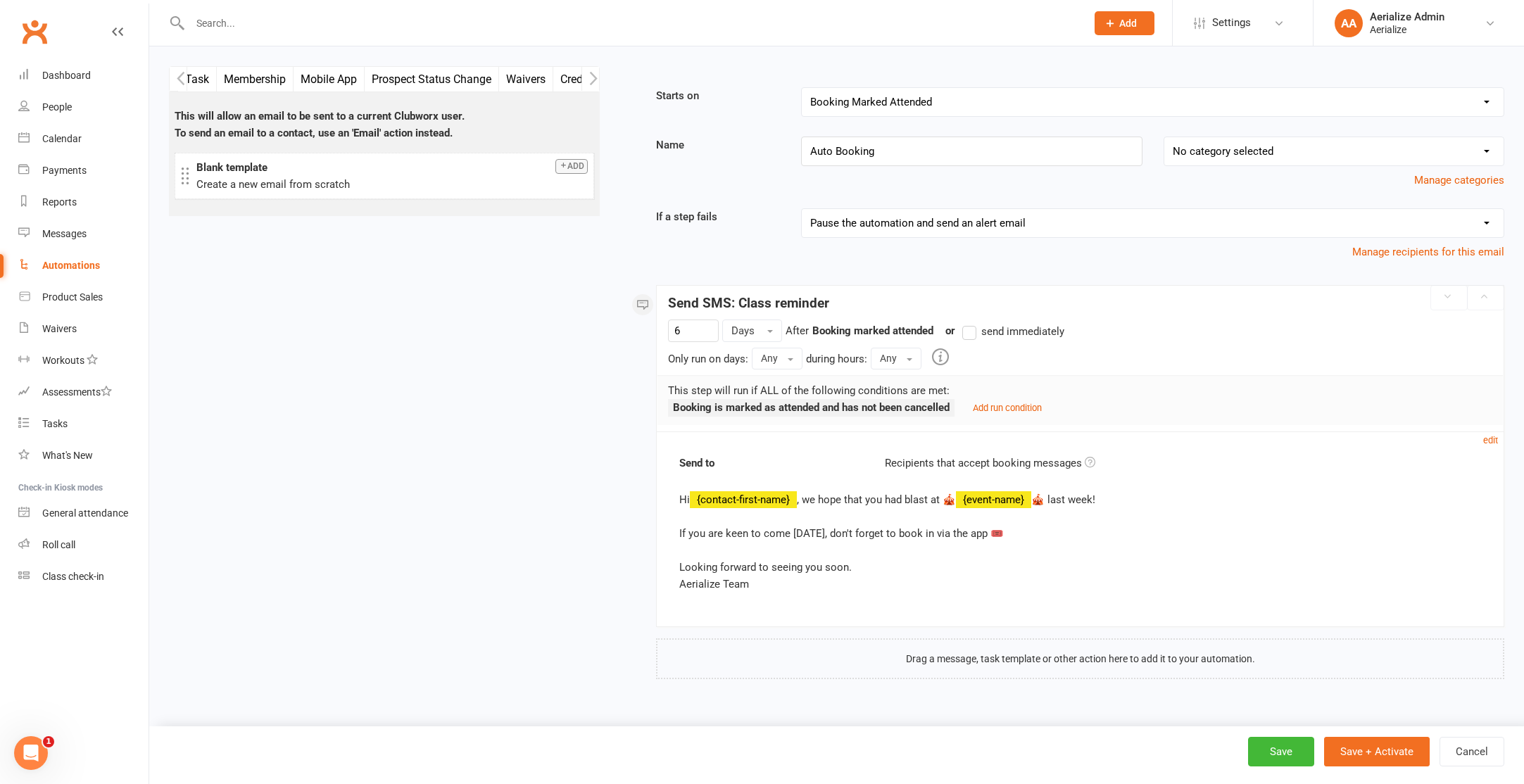
click at [180, 77] on icon "button" at bounding box center [181, 78] width 8 height 13
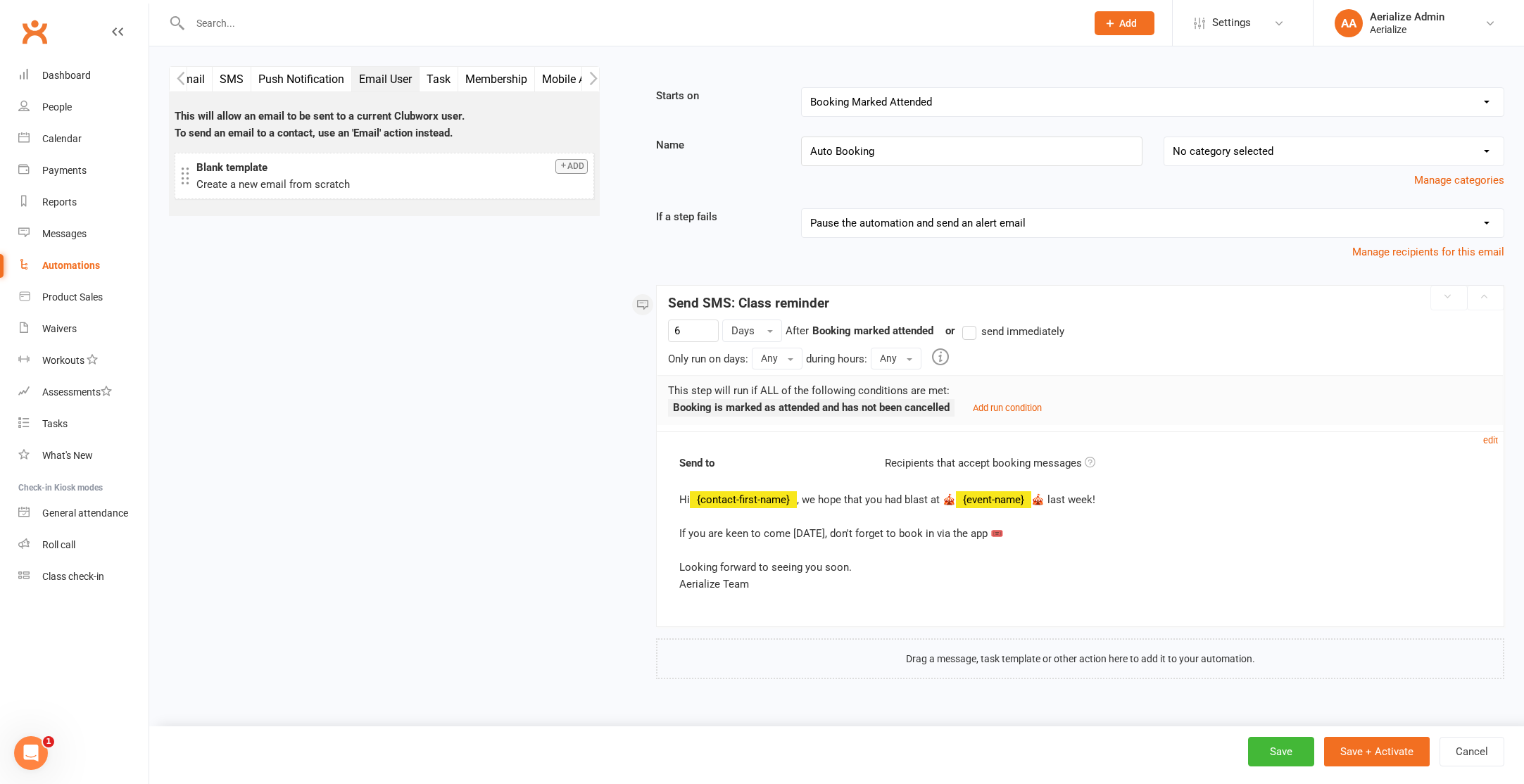
click at [280, 78] on button "Push Notification" at bounding box center [302, 79] width 100 height 25
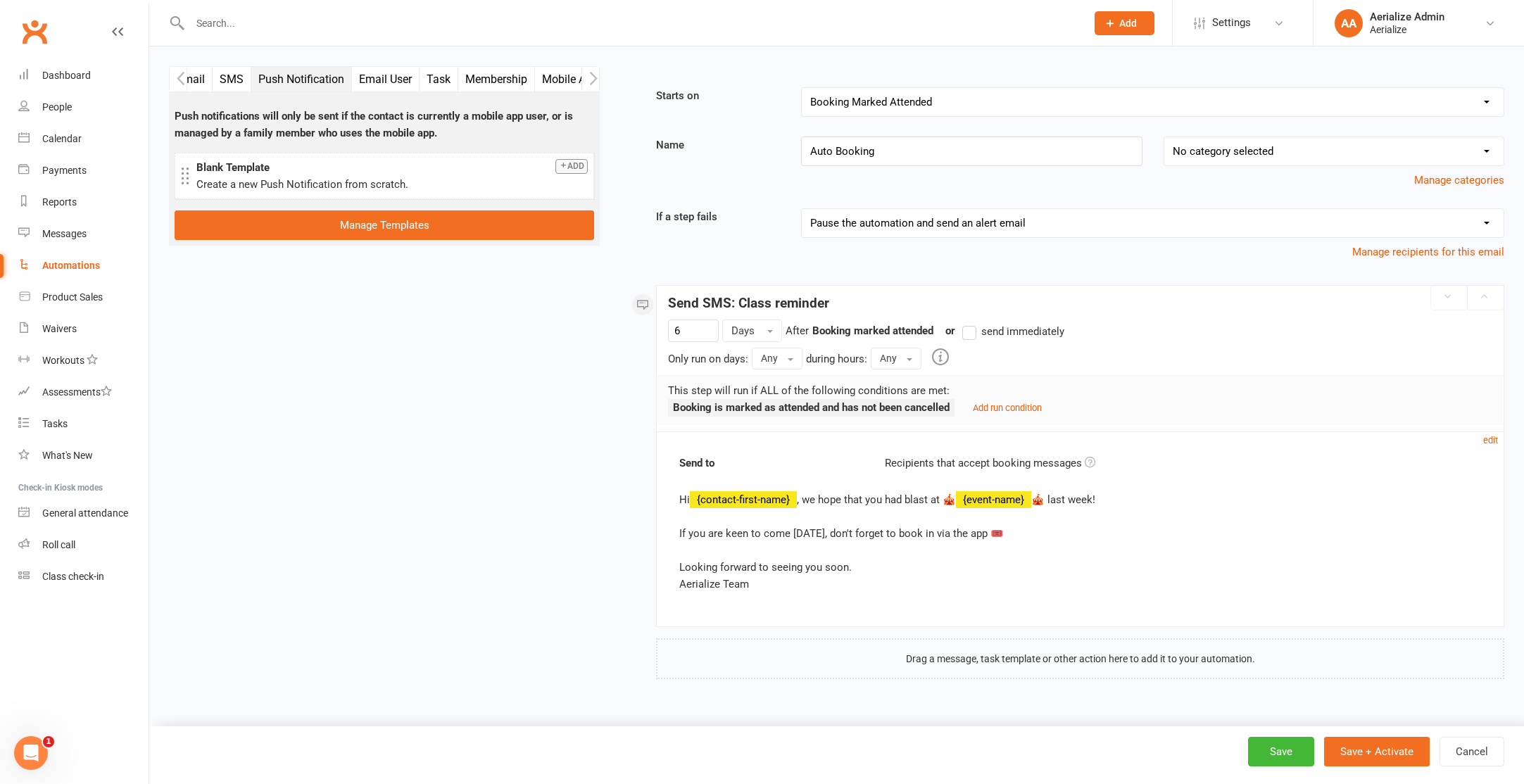
click at [385, 75] on button "Email User" at bounding box center [385, 79] width 67 height 25
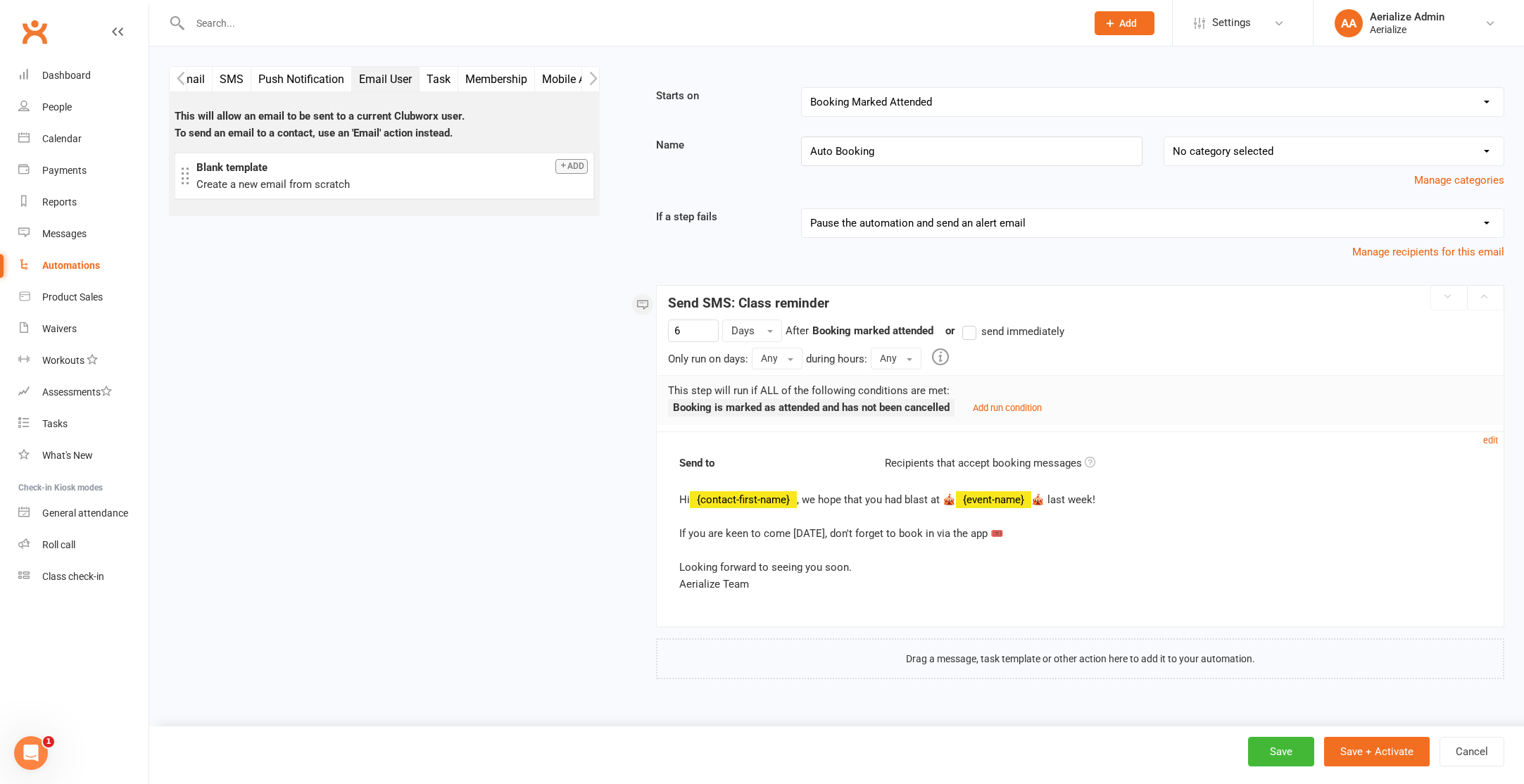
click at [428, 76] on button "Task" at bounding box center [438, 79] width 39 height 25
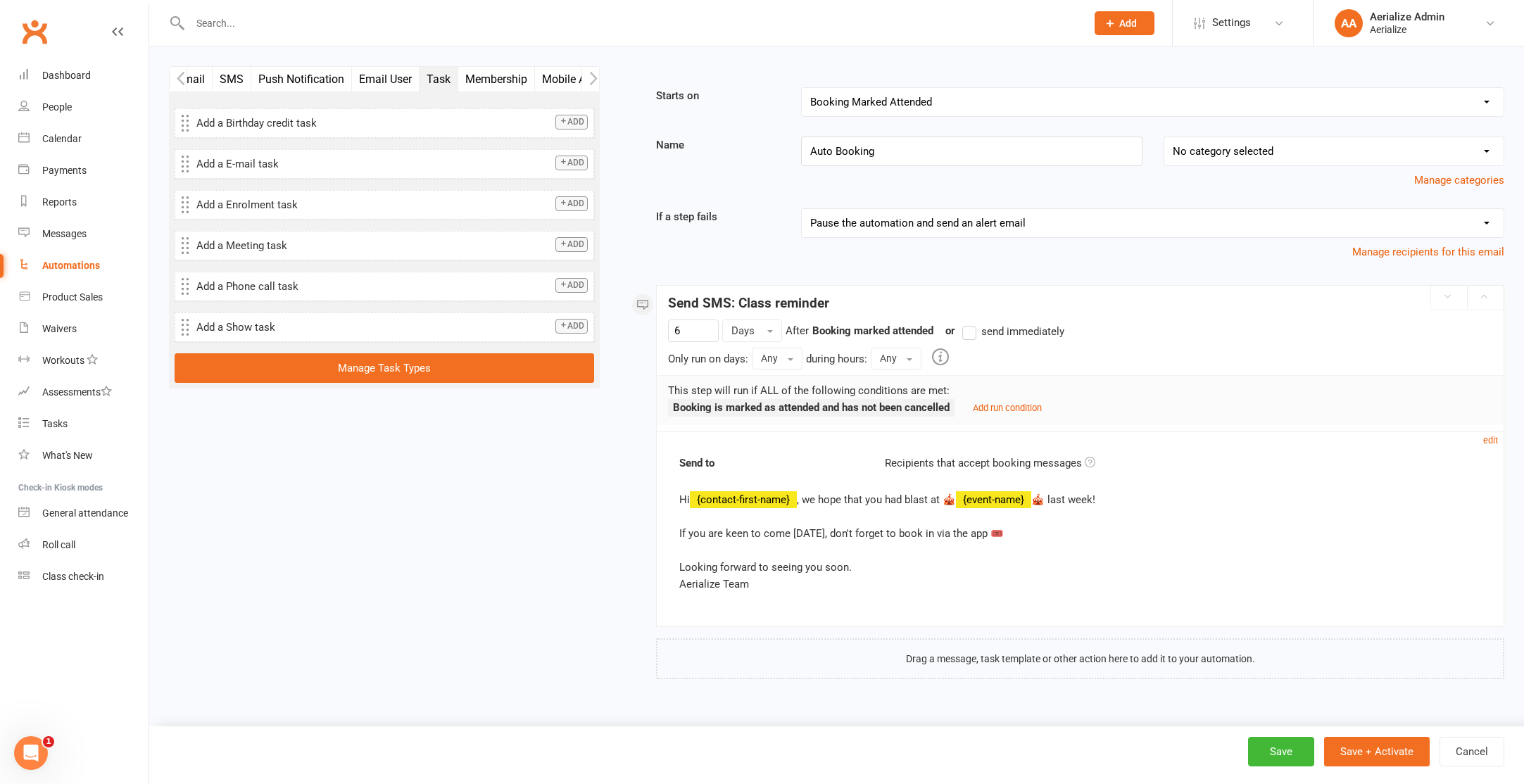
scroll to position [837, 0]
click at [222, 77] on button "SMS" at bounding box center [232, 79] width 39 height 25
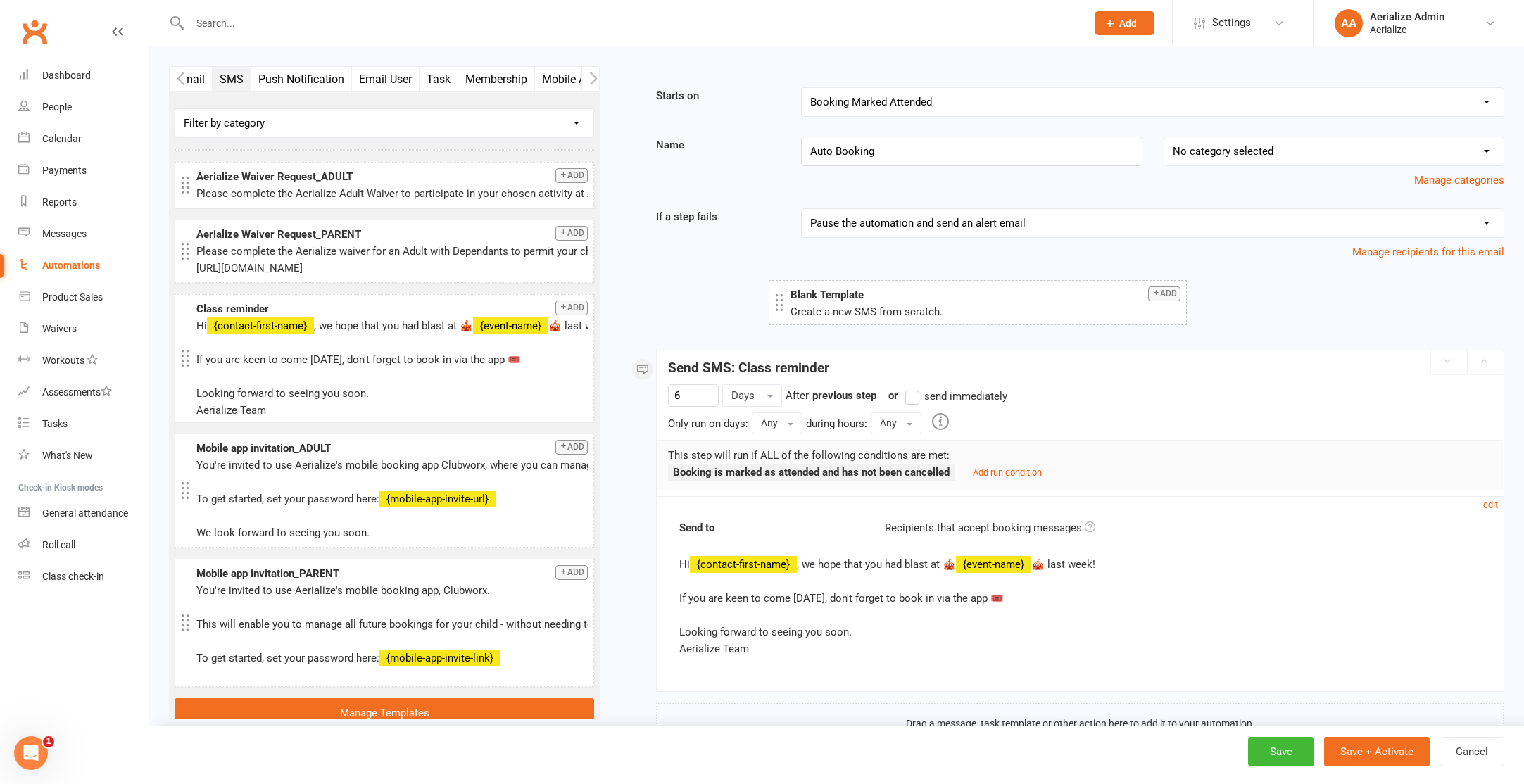
drag, startPoint x: 331, startPoint y: 175, endPoint x: 925, endPoint y: 305, distance: 608.1
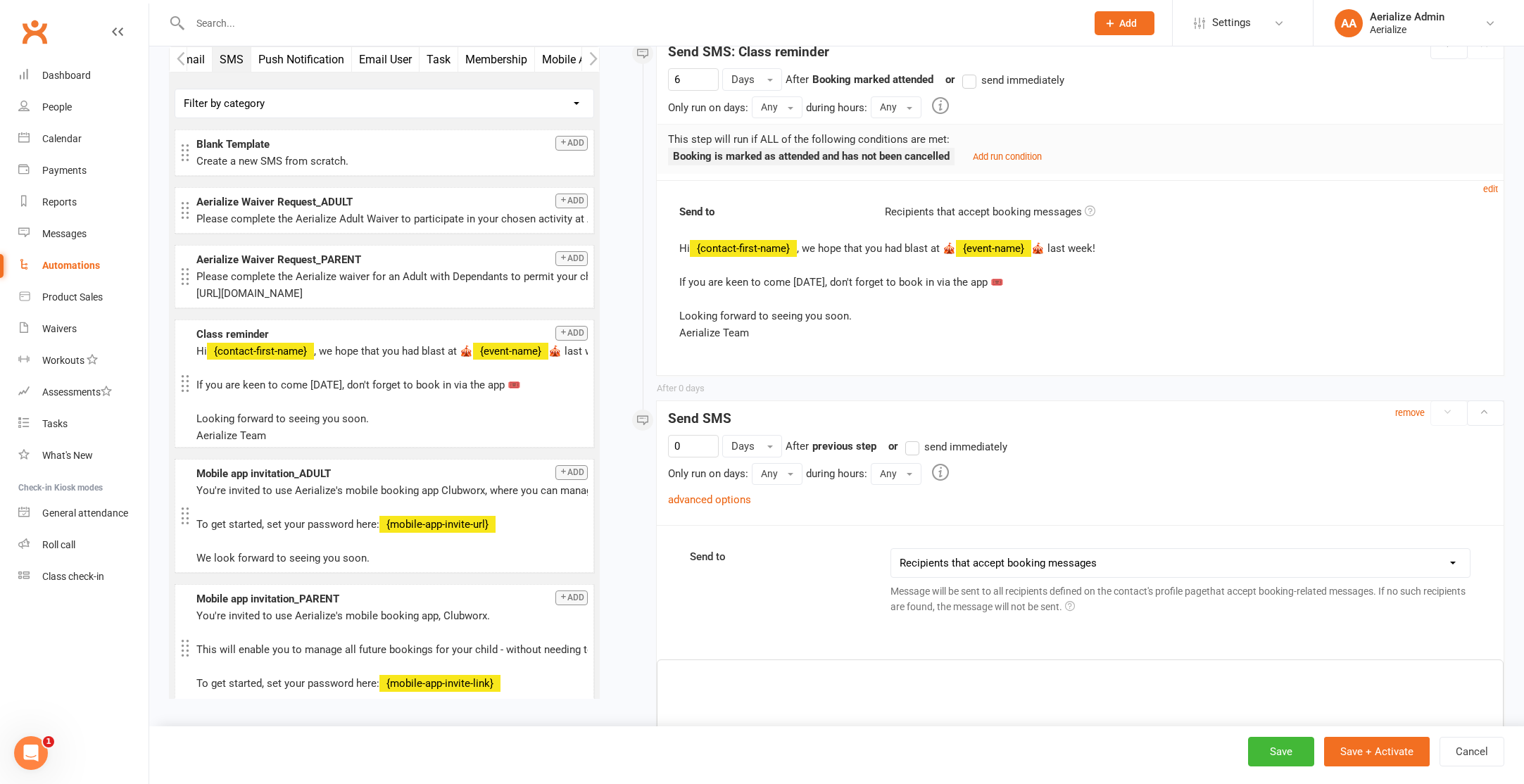
scroll to position [0, 0]
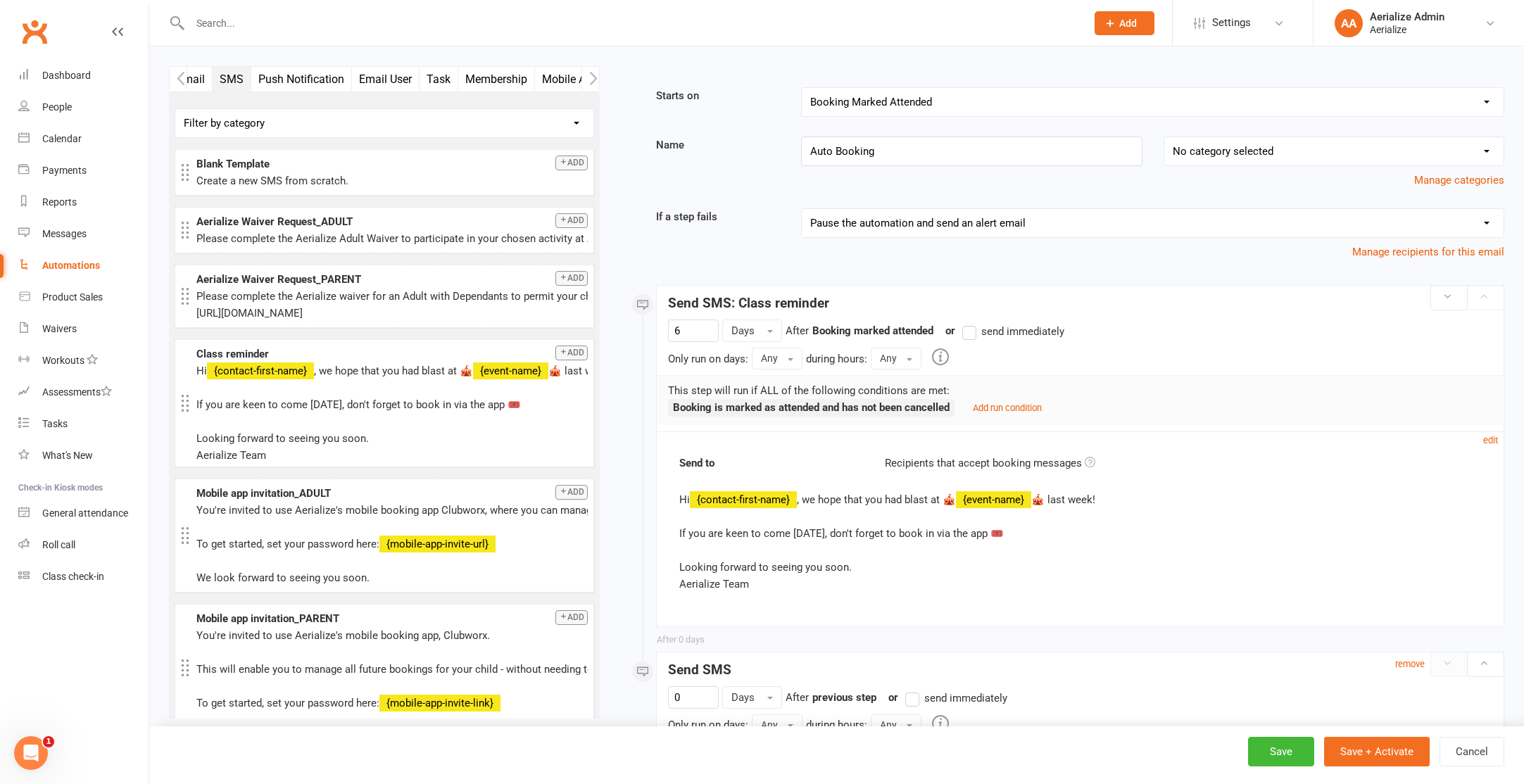
click at [1443, 291] on icon at bounding box center [1447, 296] width 9 height 9
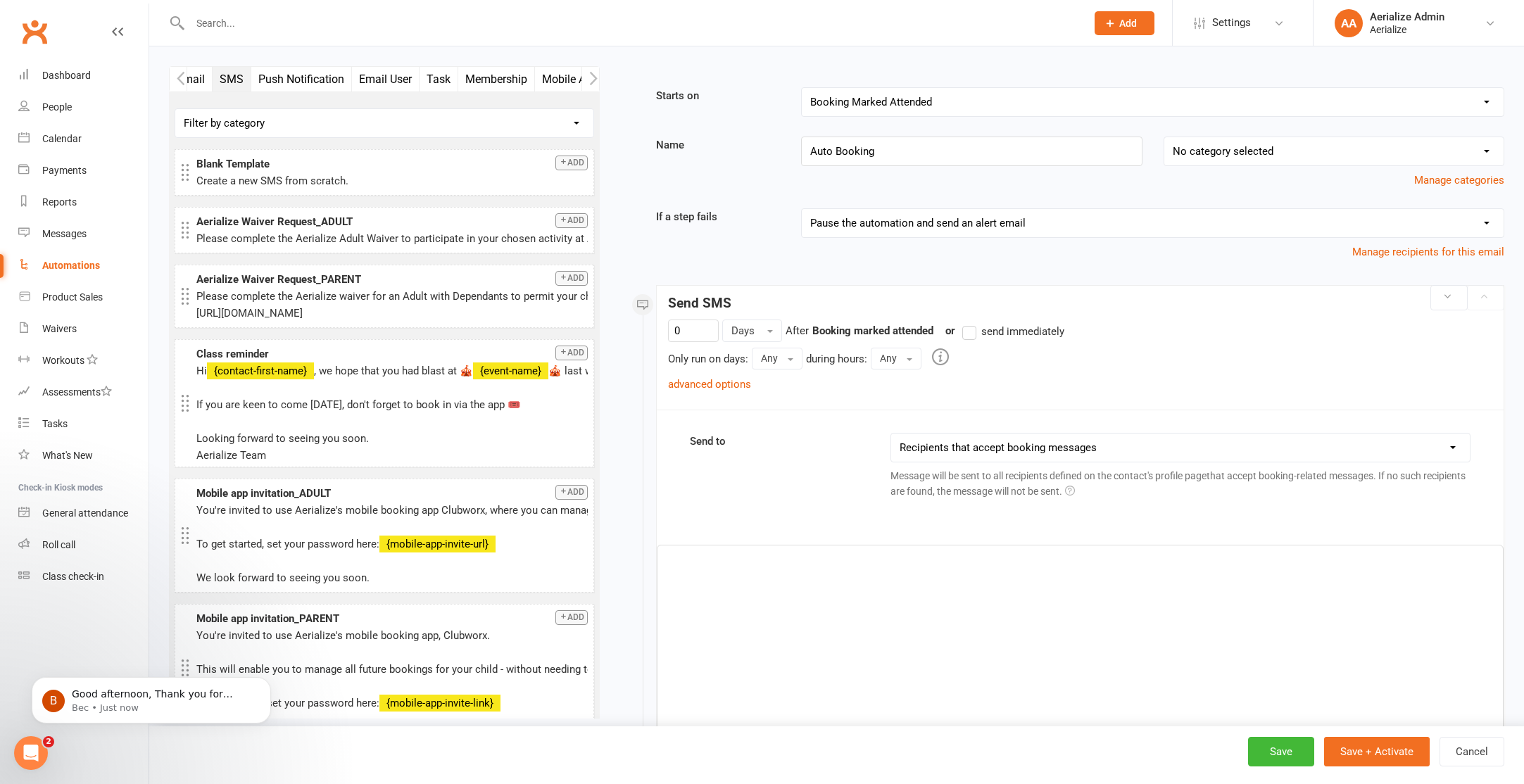
scroll to position [843, 0]
click at [882, 152] on input "Auto Booking" at bounding box center [972, 150] width 341 height 29
click at [915, 96] on select "Booking Cancelled Booking Due Booking Late-Cancelled Booking Marked Absent Book…" at bounding box center [1152, 102] width 702 height 28
click at [31, 755] on icon "Open Intercom Messenger" at bounding box center [31, 753] width 9 height 11
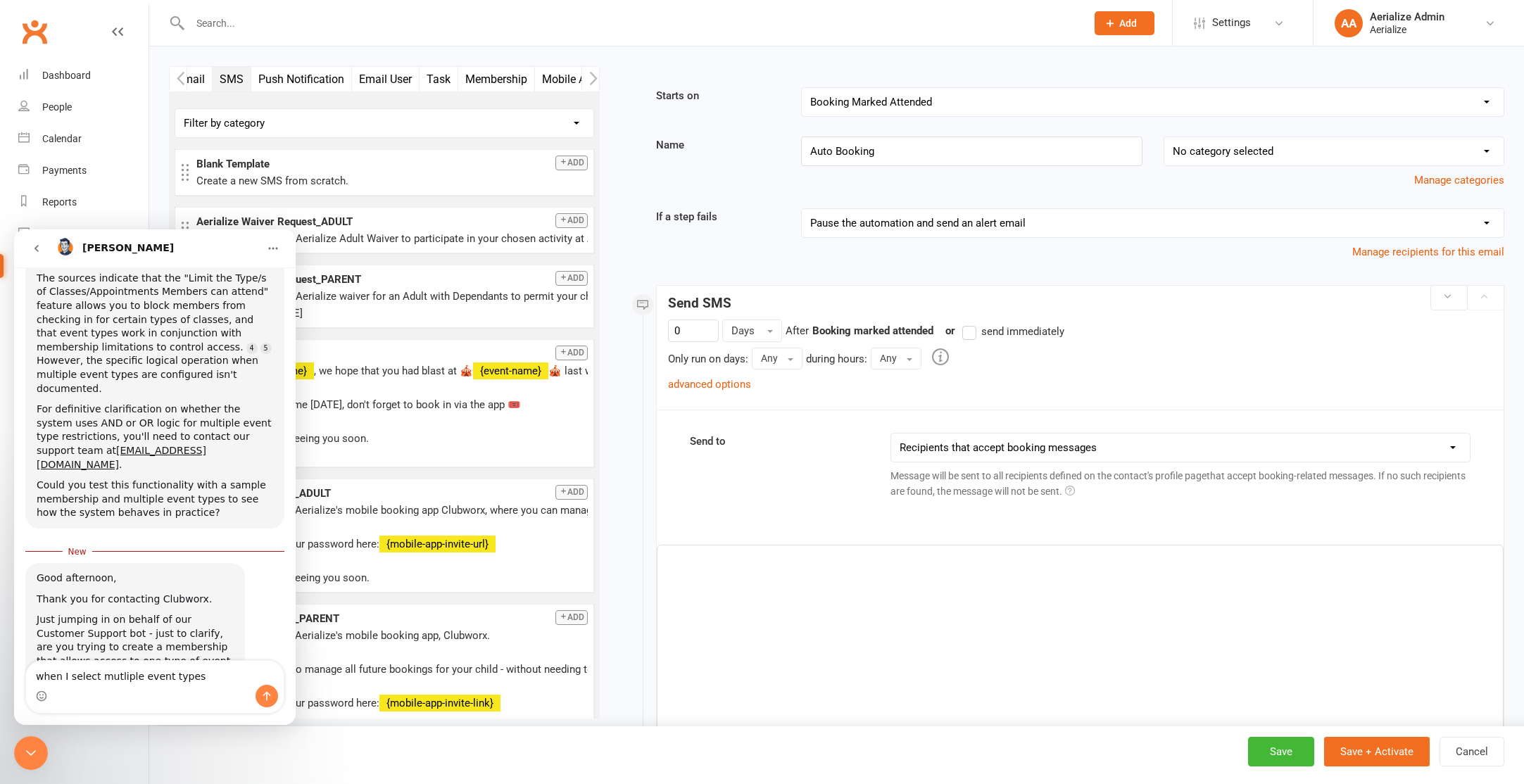
scroll to position [980, 0]
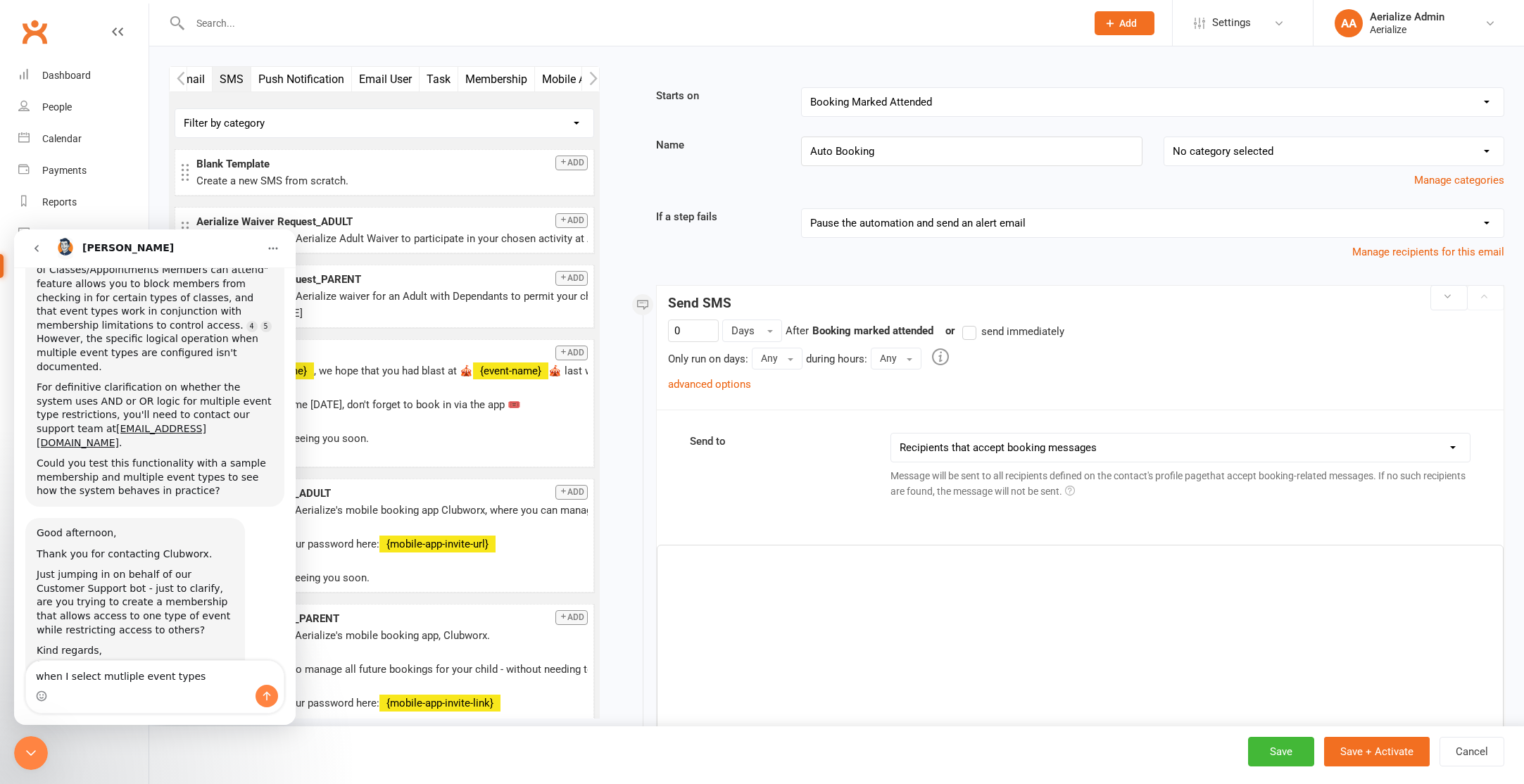
click at [152, 682] on textarea "when I select mutliple event types" at bounding box center [155, 672] width 257 height 24
click at [152, 681] on textarea "when I select mutliple event types" at bounding box center [155, 672] width 257 height 24
type textarea "Hi Bec, thanks for juming in. I have sorted this out :)"
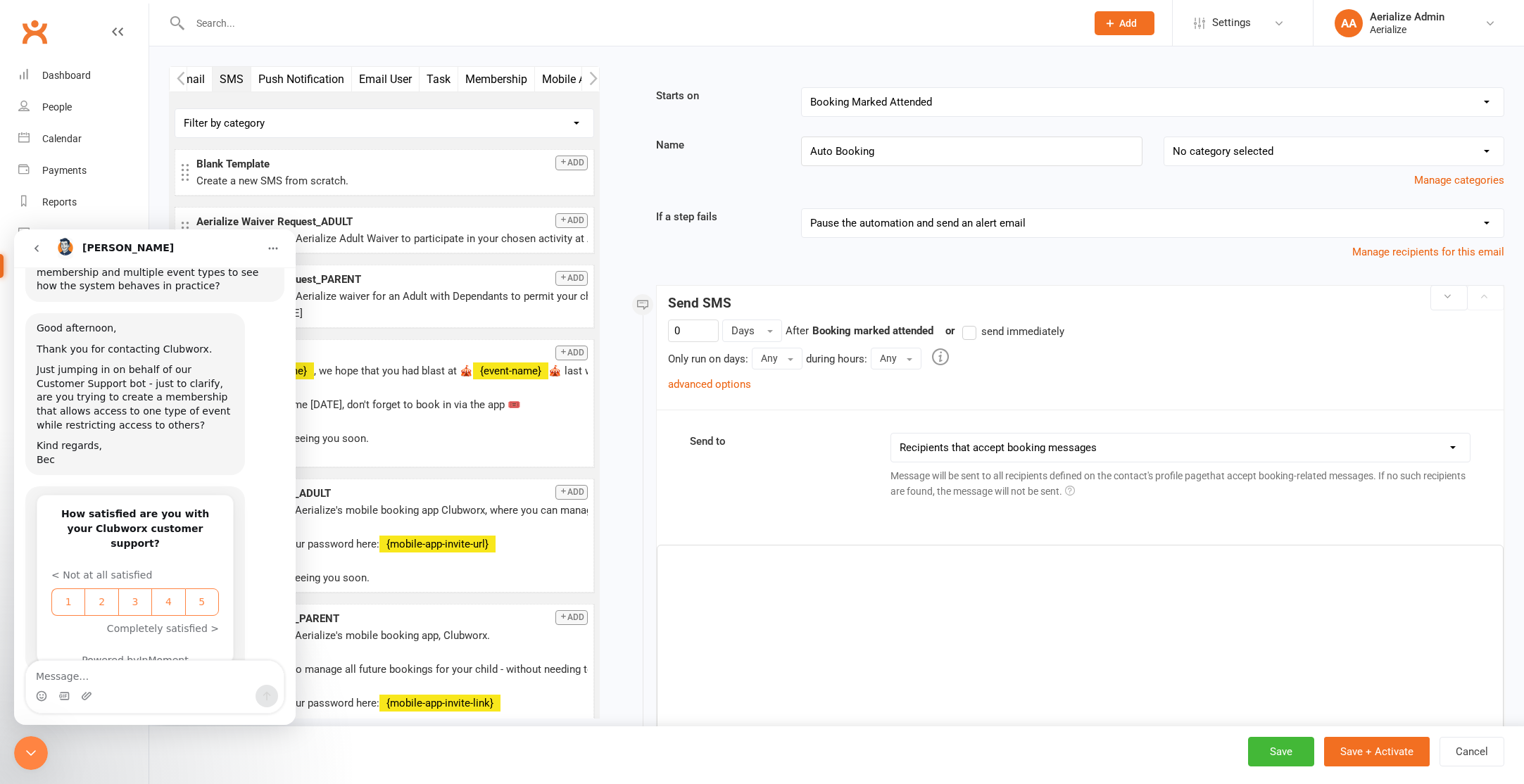
scroll to position [1210, 0]
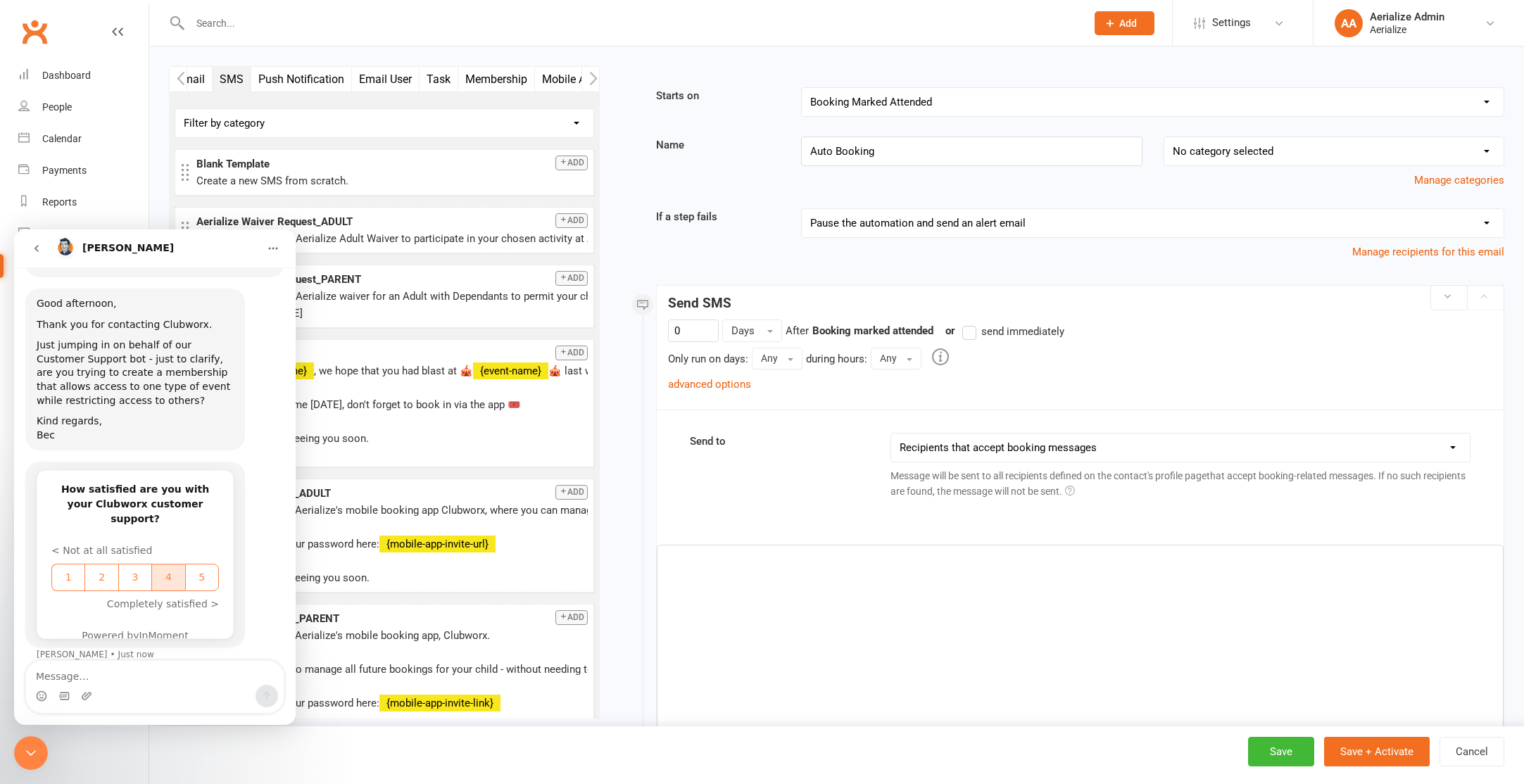
click at [178, 570] on span "4" at bounding box center [167, 578] width 29 height 15
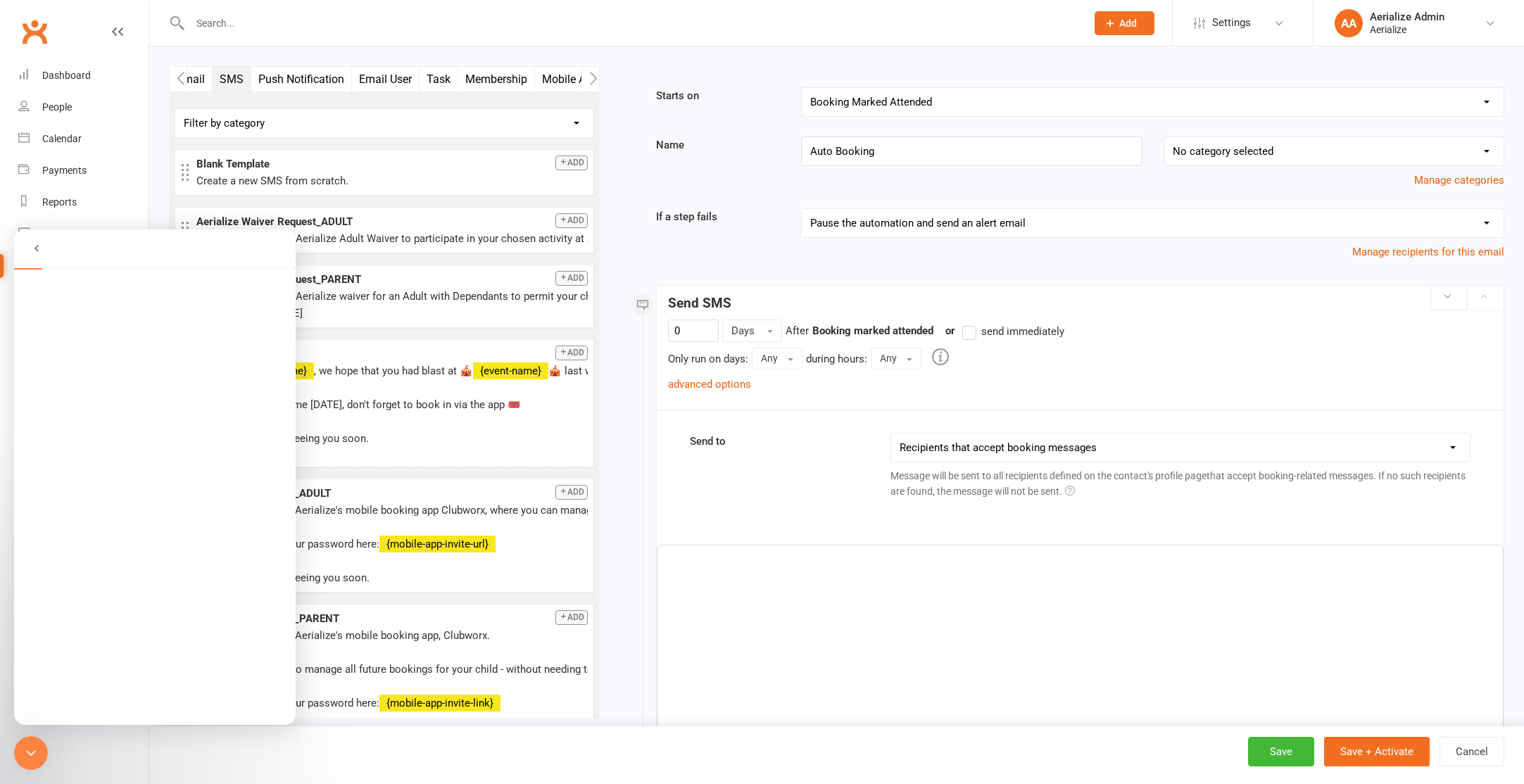
click at [38, 252] on icon "go back" at bounding box center [36, 248] width 4 height 7
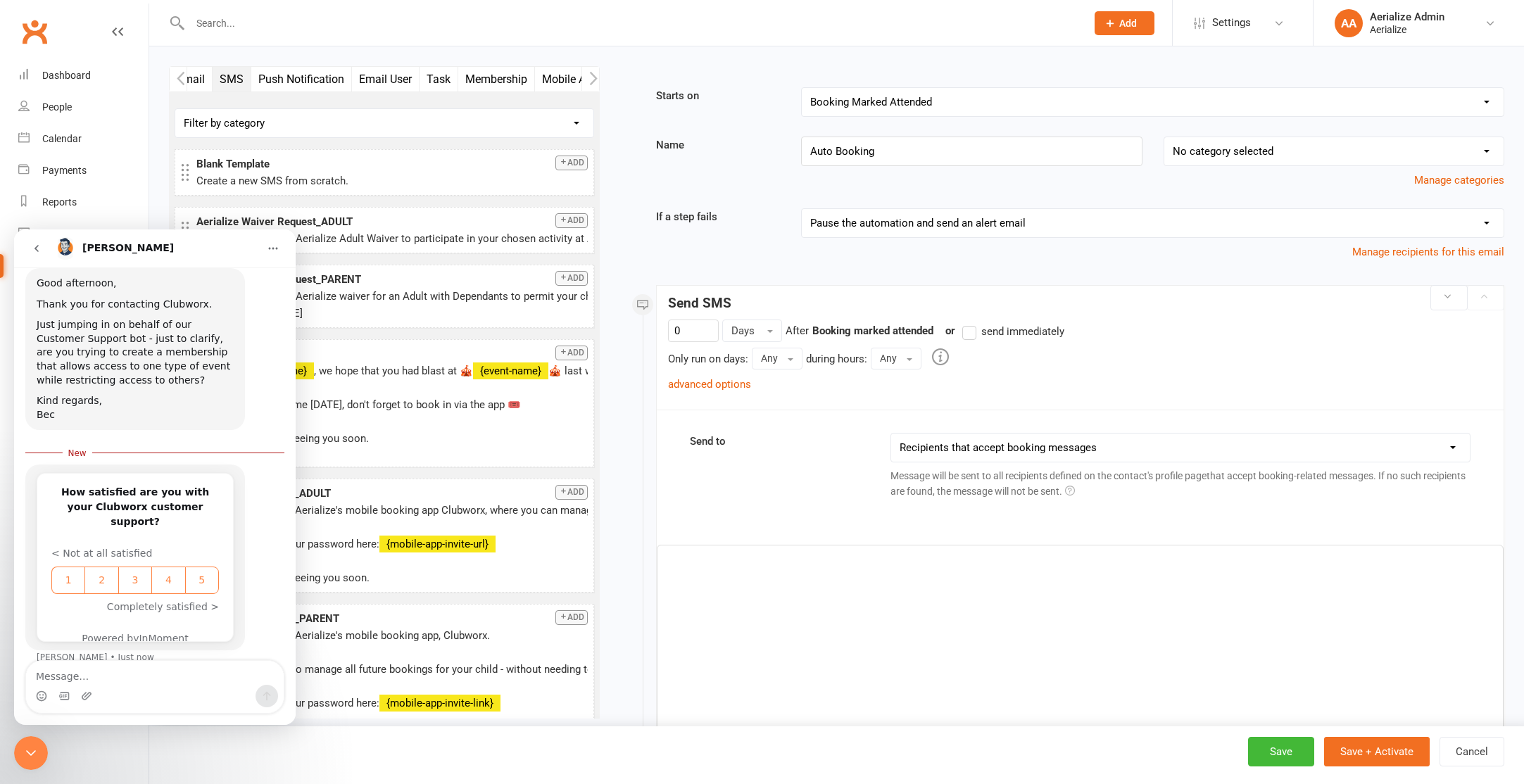
scroll to position [1233, 0]
click at [35, 246] on icon "go back" at bounding box center [37, 249] width 11 height 11
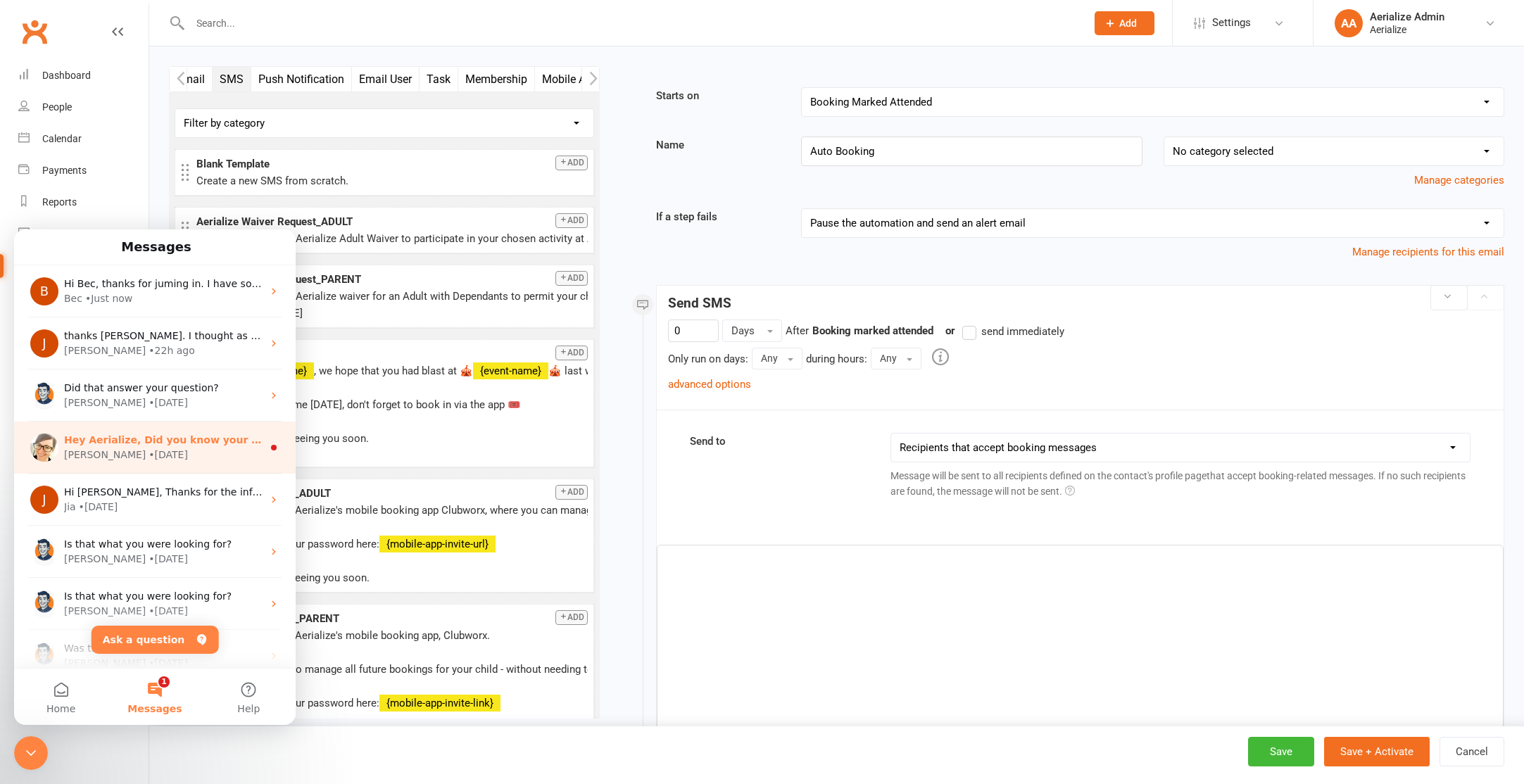
click at [205, 458] on div "Emily • 2d ago" at bounding box center [164, 455] width 199 height 15
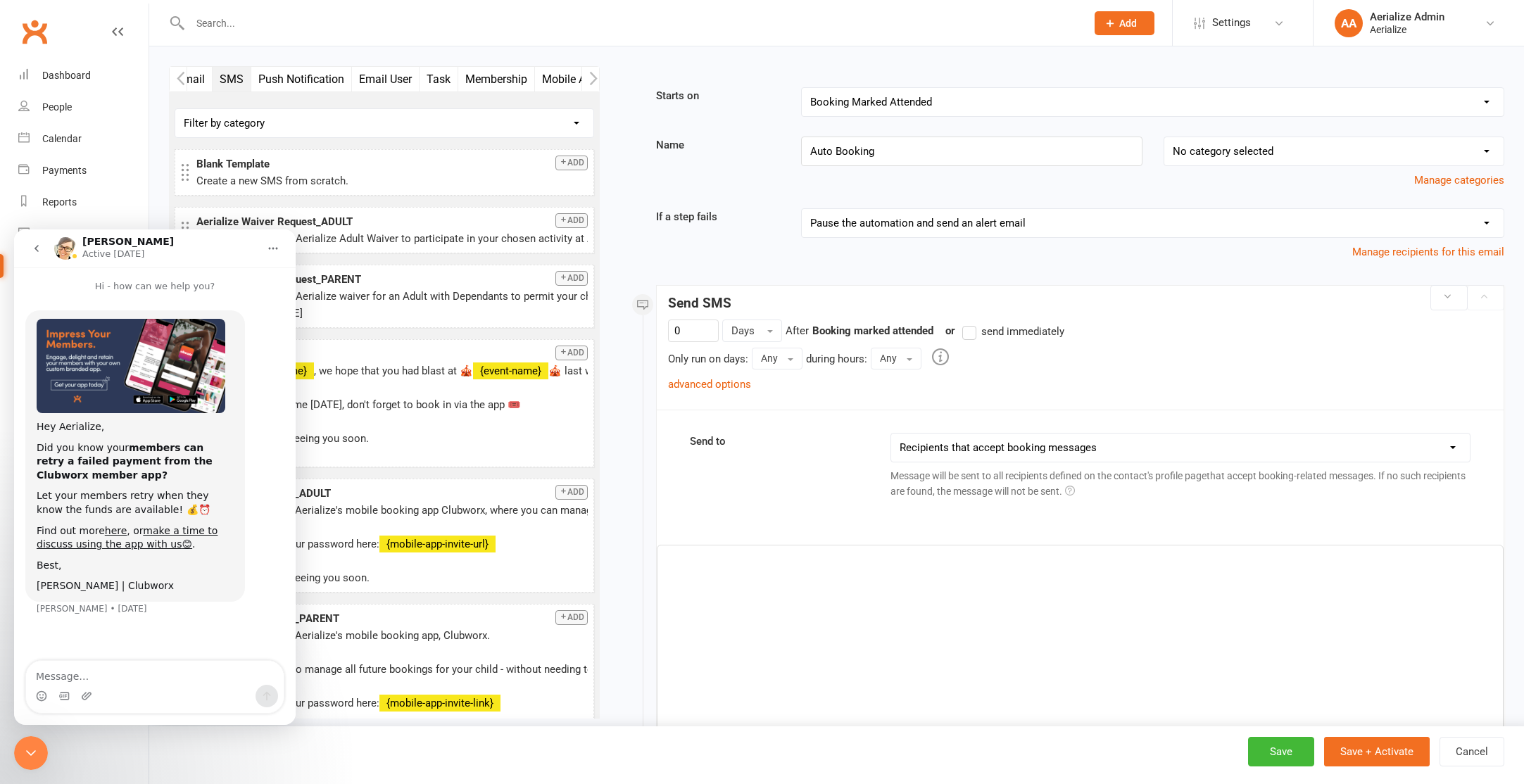
click at [27, 247] on button "go back" at bounding box center [37, 249] width 26 height 26
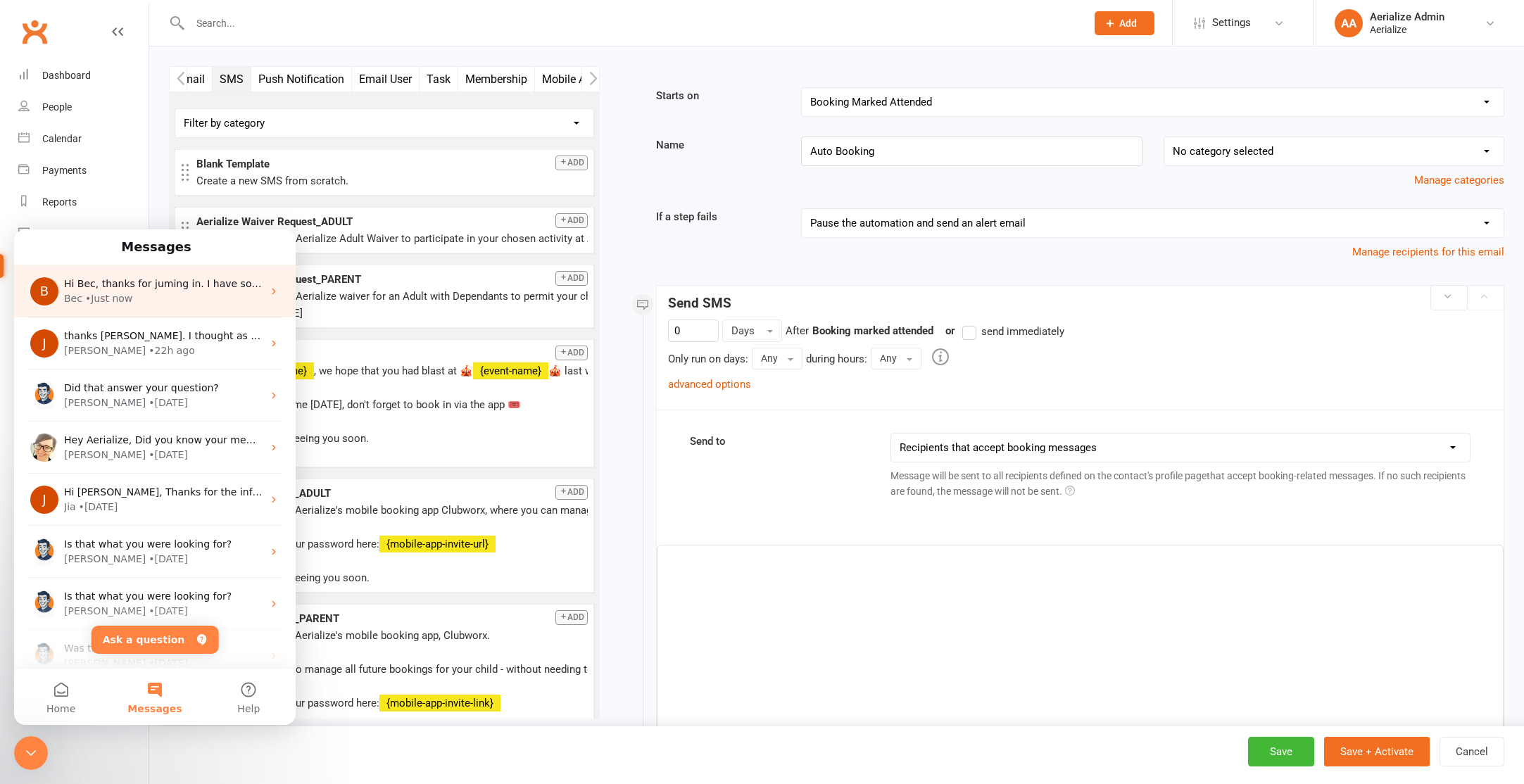
click at [114, 307] on div "B Hi Bec, thanks for juming in. I have sorted this out :) Bec • Just now" at bounding box center [155, 291] width 282 height 52
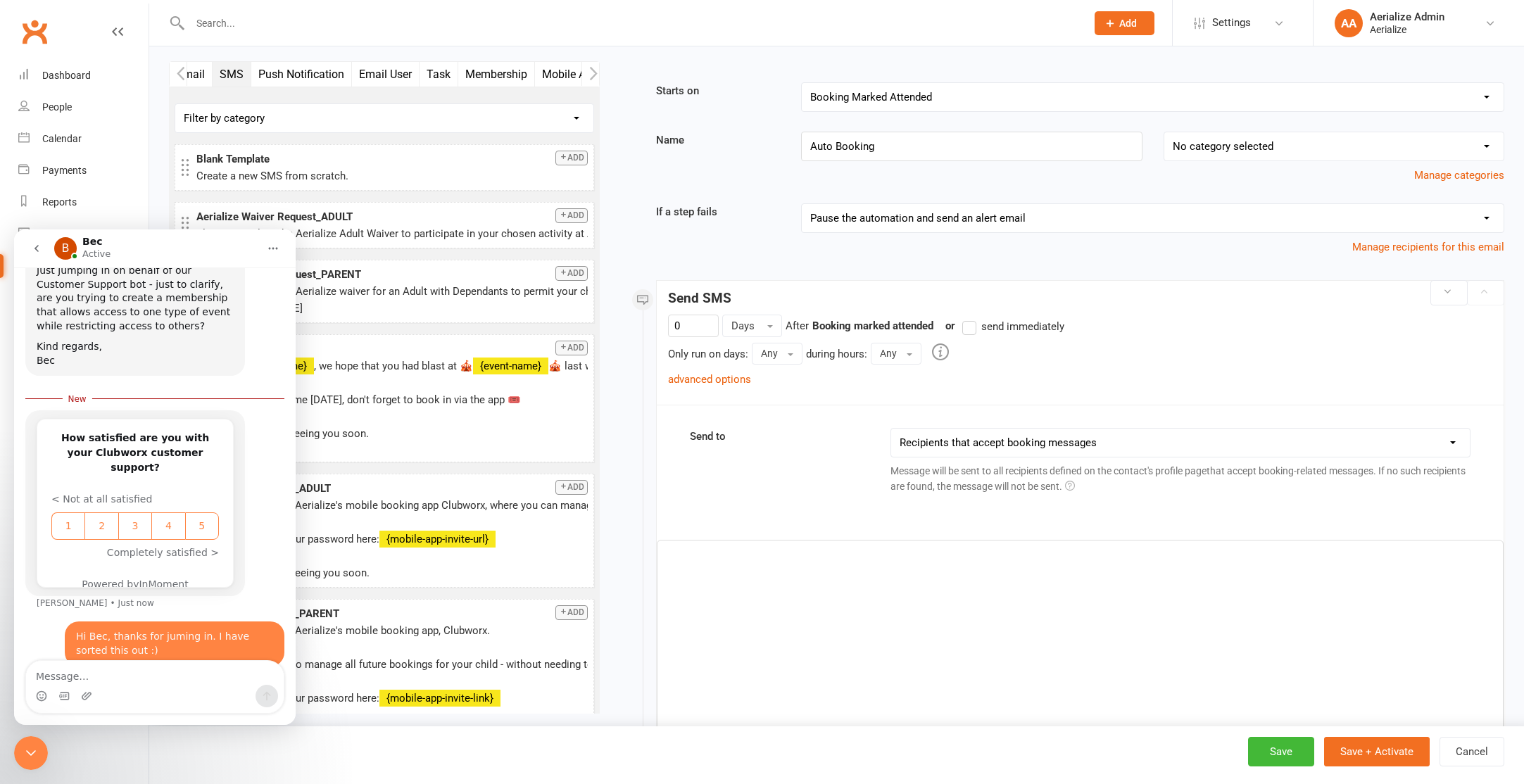
scroll to position [1287, 0]
click at [34, 254] on button "go back" at bounding box center [37, 249] width 26 height 26
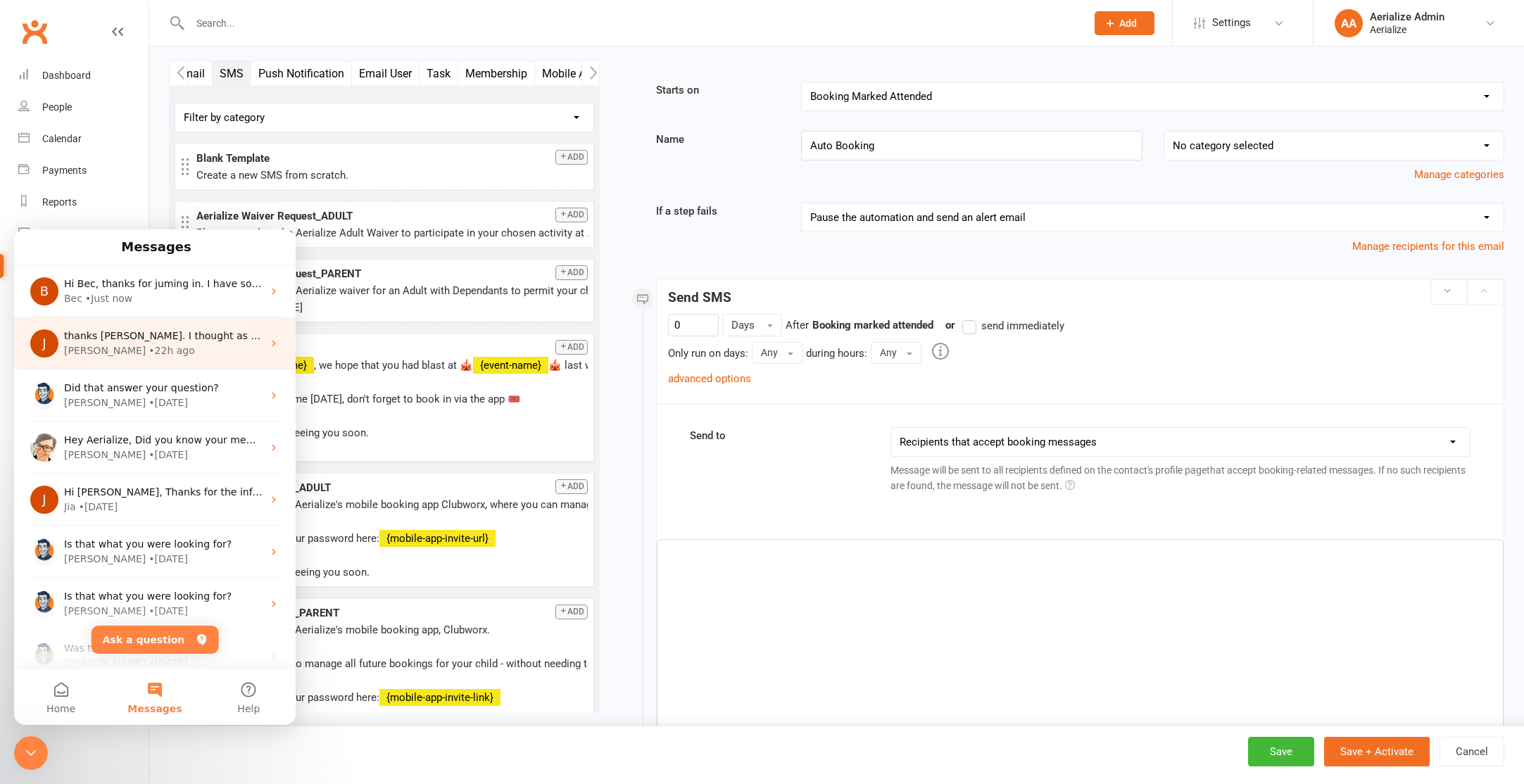
click at [149, 354] on div "• 22h ago" at bounding box center [171, 351] width 45 height 15
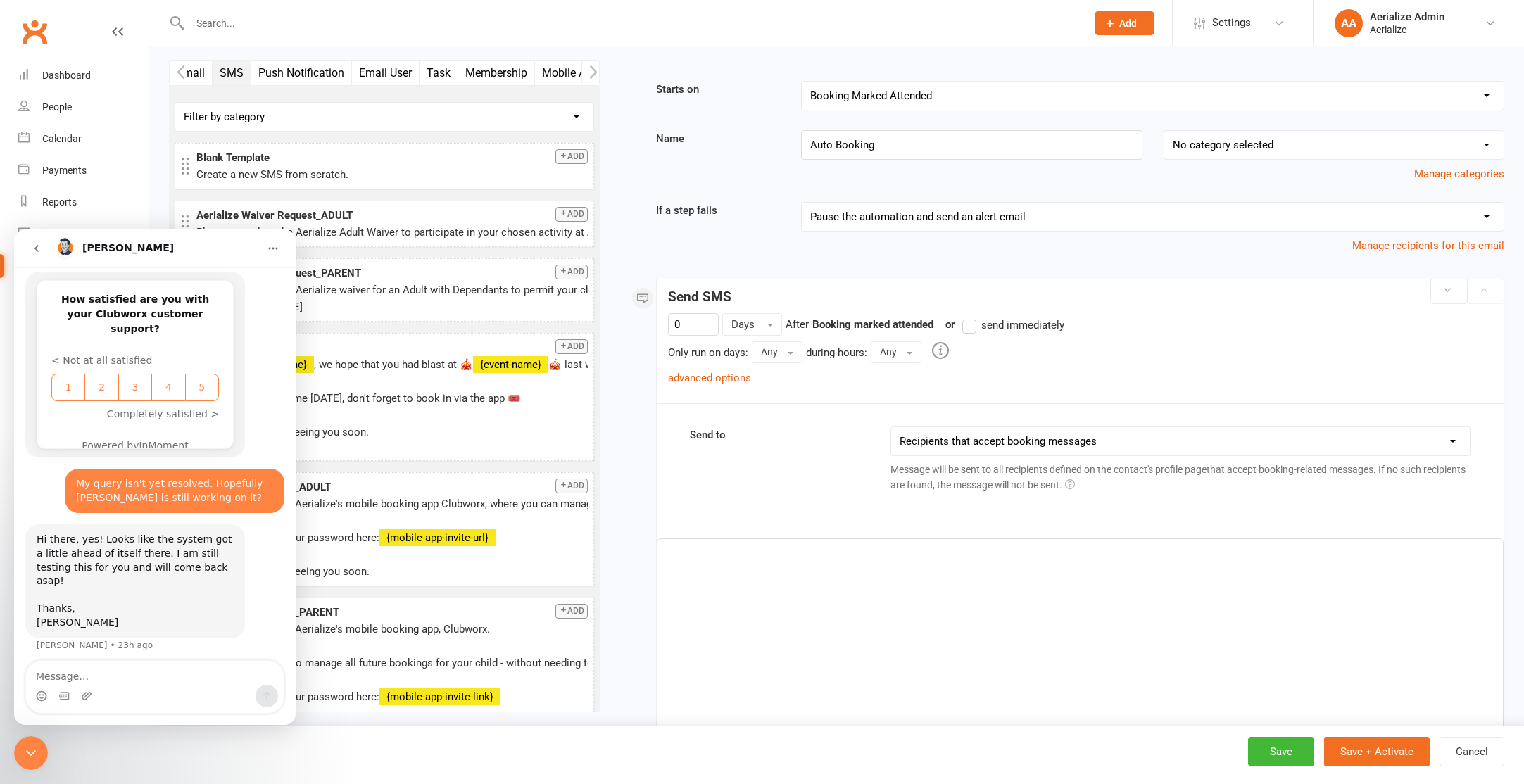
scroll to position [760, 0]
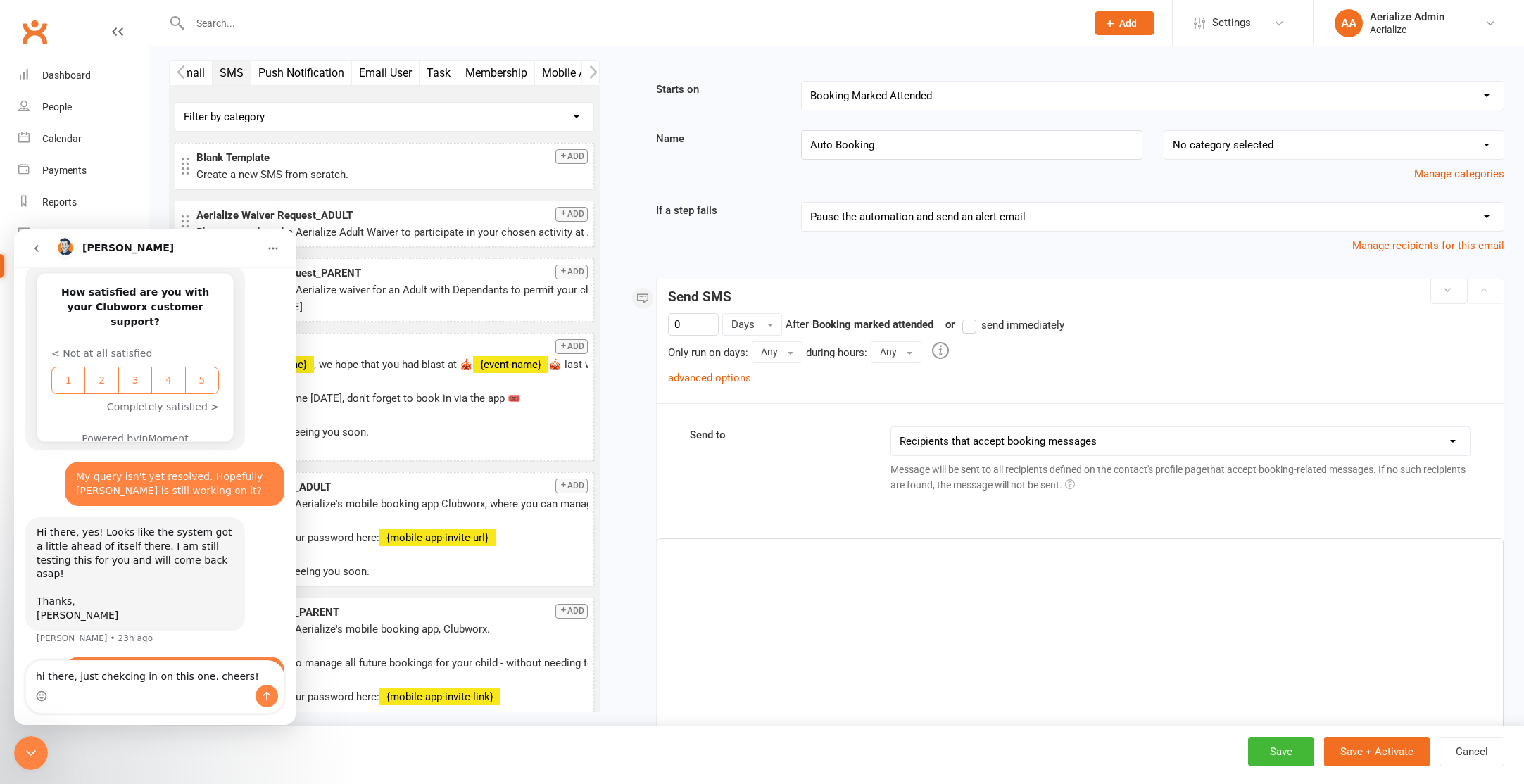
click at [103, 675] on textarea "hi there, just chekcing in on this one. cheers!" at bounding box center [155, 672] width 257 height 24
type textarea "hi there, just checking in on this one. cheers!"
click at [265, 697] on icon "Send a message…" at bounding box center [267, 696] width 11 height 11
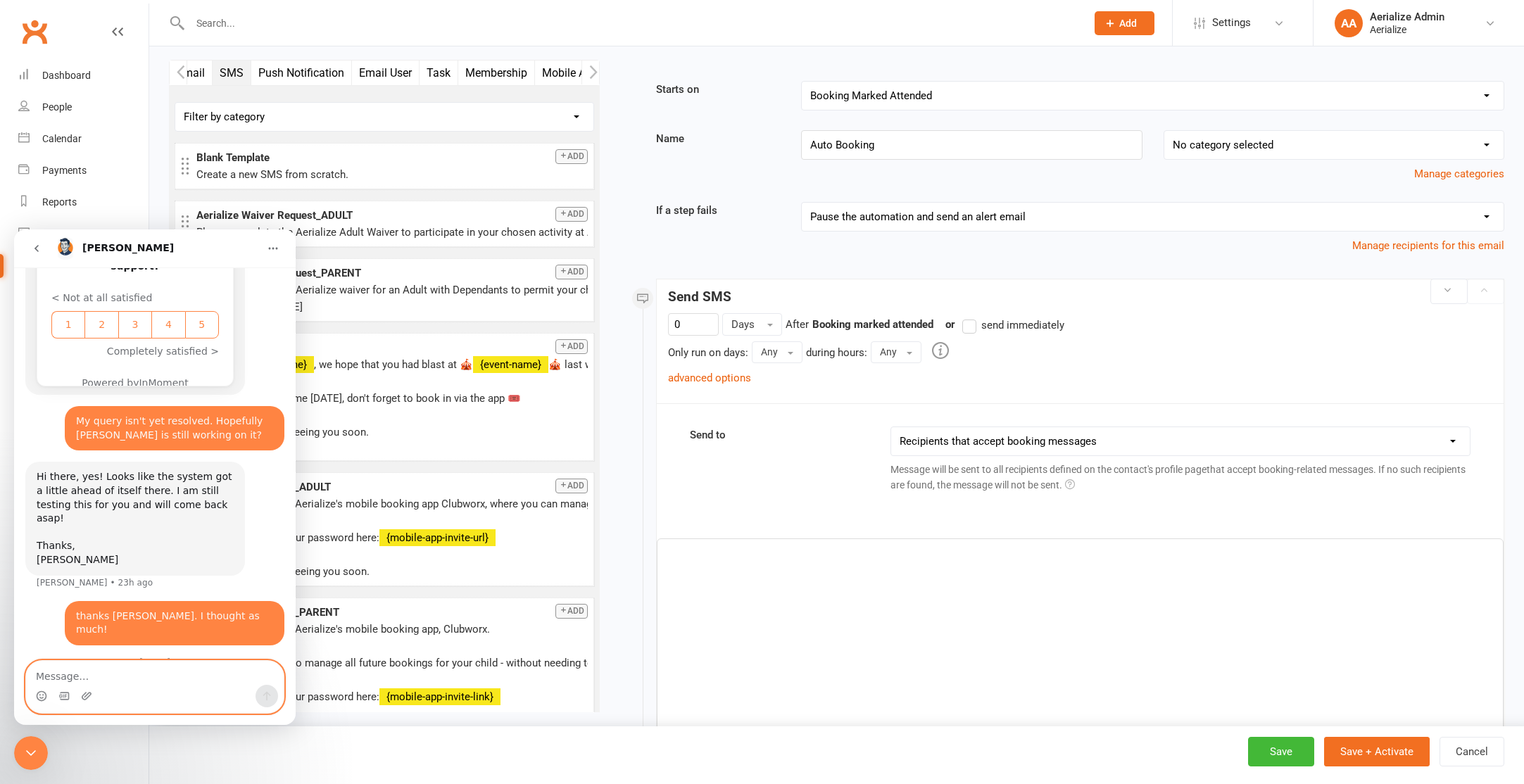
scroll to position [854, 0]
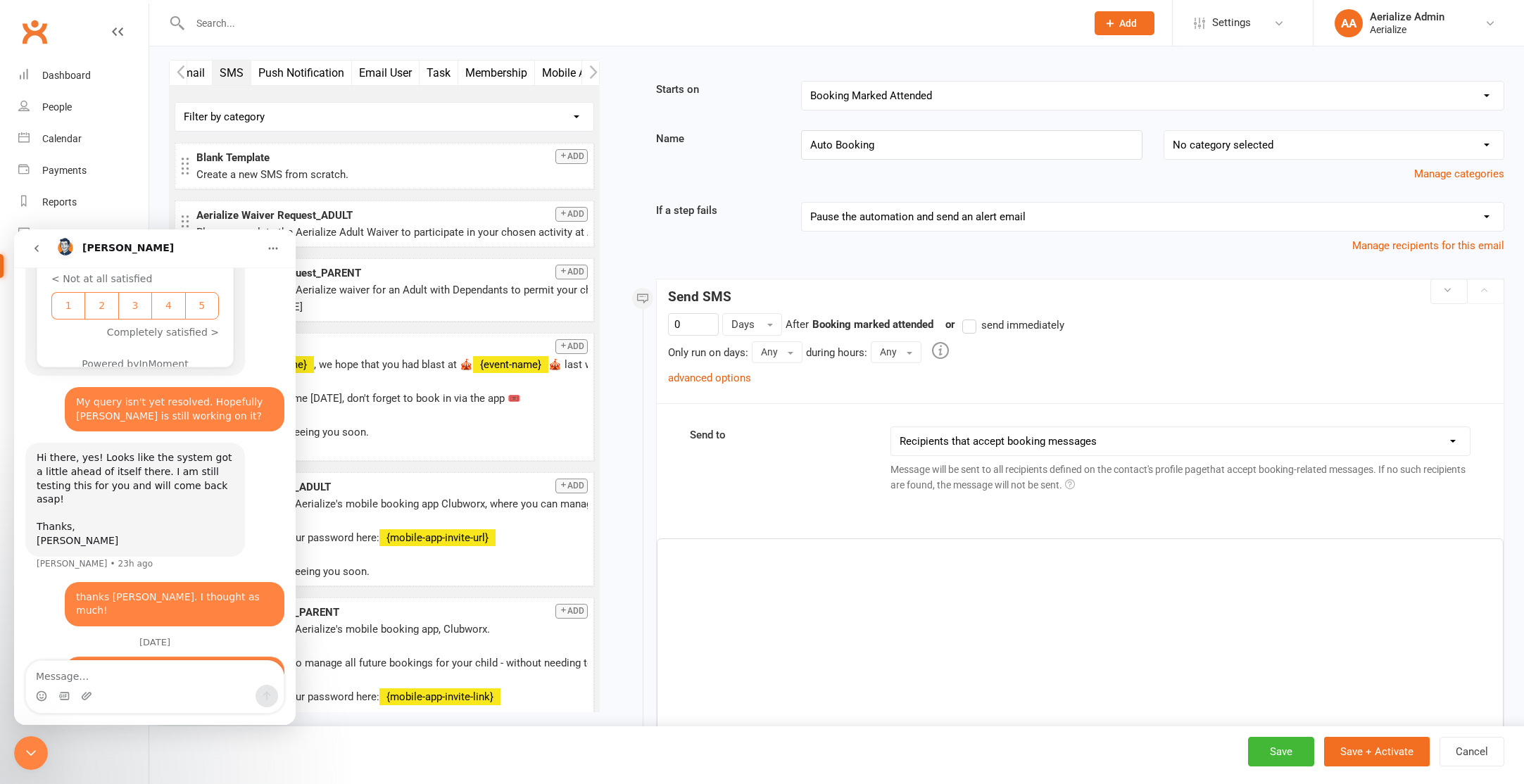
click at [37, 252] on icon "go back" at bounding box center [37, 249] width 11 height 11
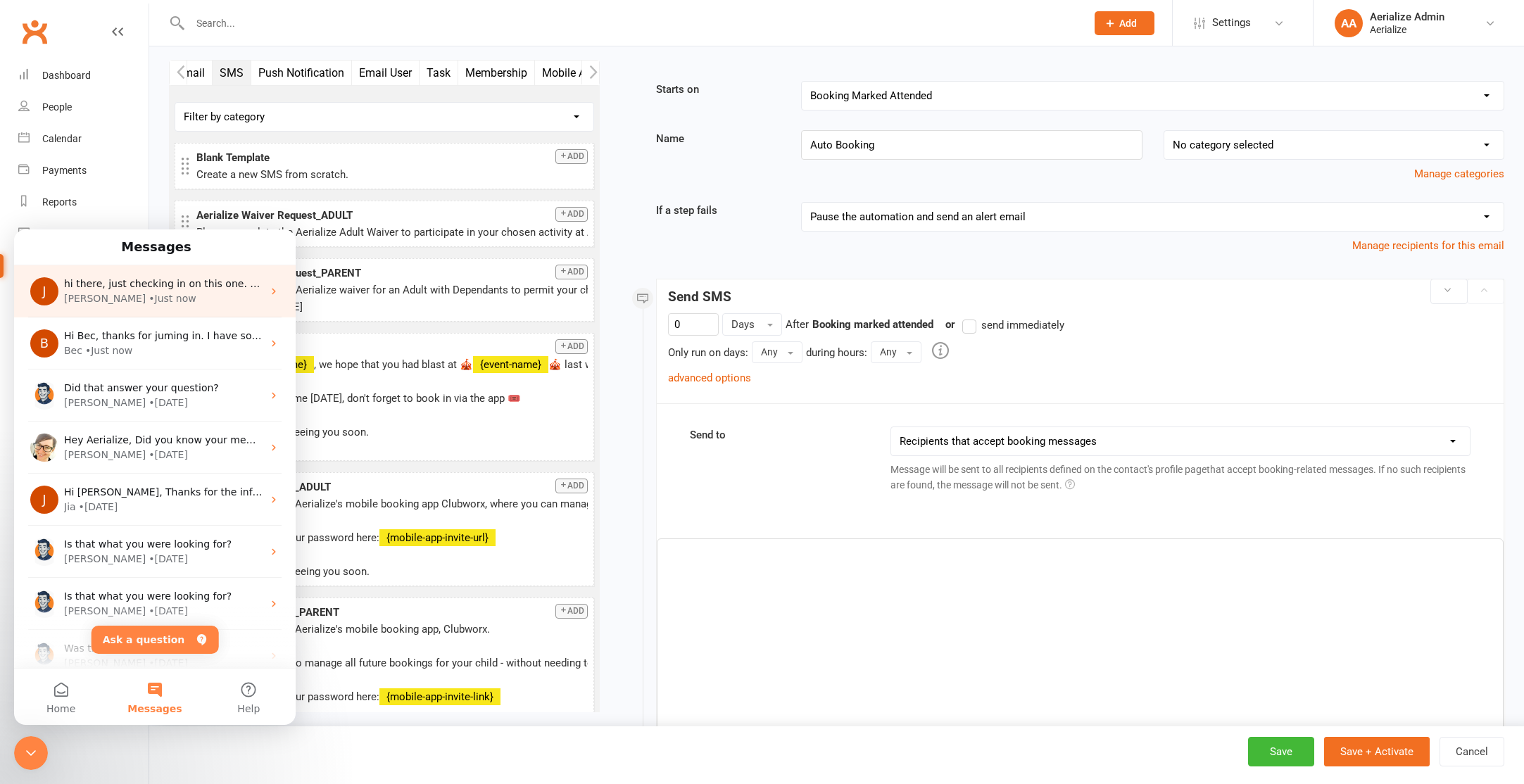
scroll to position [0, 0]
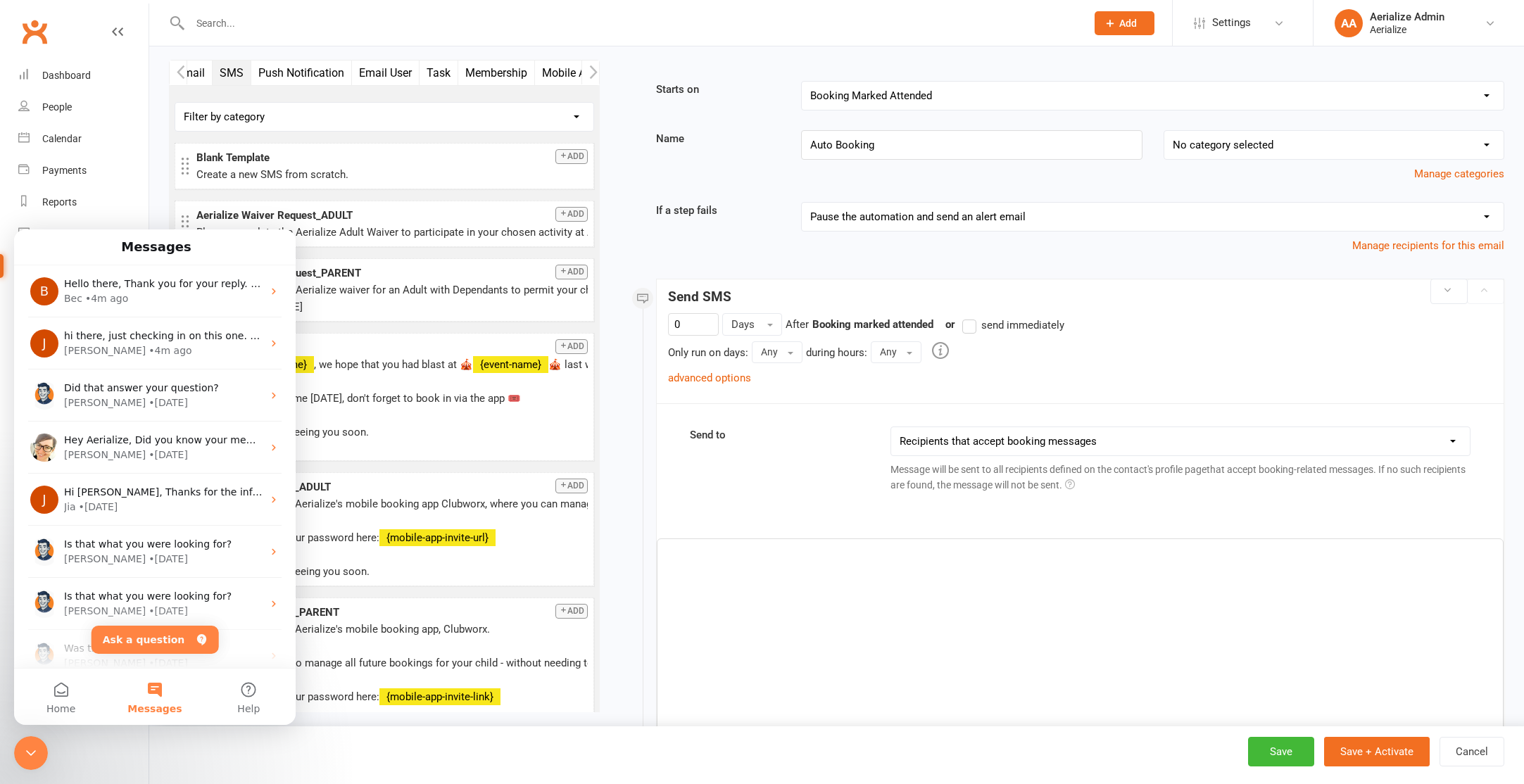
click at [268, 12] on div at bounding box center [622, 23] width 907 height 45
click at [253, 25] on input "text" at bounding box center [630, 23] width 890 height 20
type input "vanessa barnes"
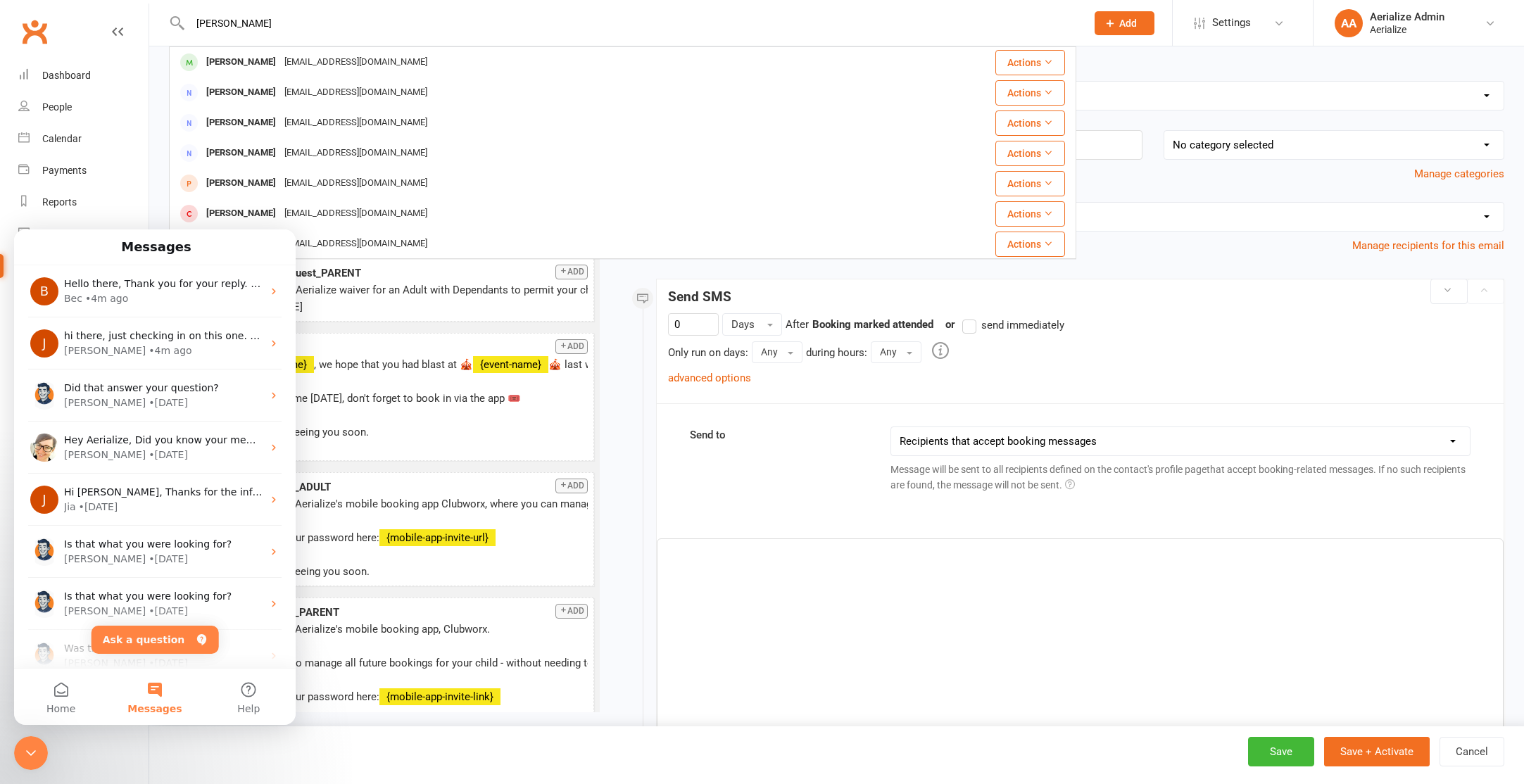
click at [268, 61] on div "vanessa barnes" at bounding box center [241, 62] width 79 height 21
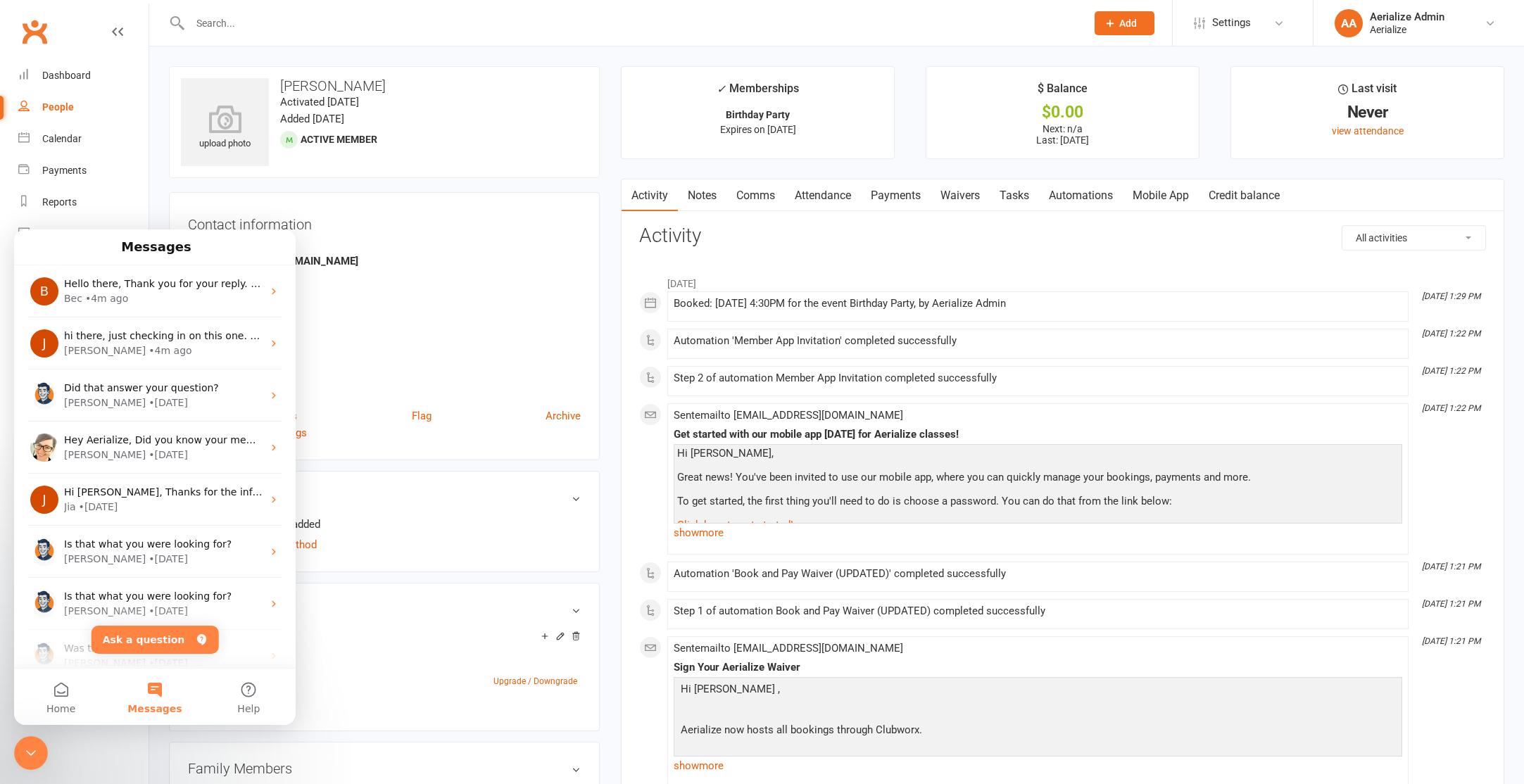
scroll to position [3, 0]
click at [27, 754] on icon "Close Intercom Messenger" at bounding box center [31, 753] width 17 height 17
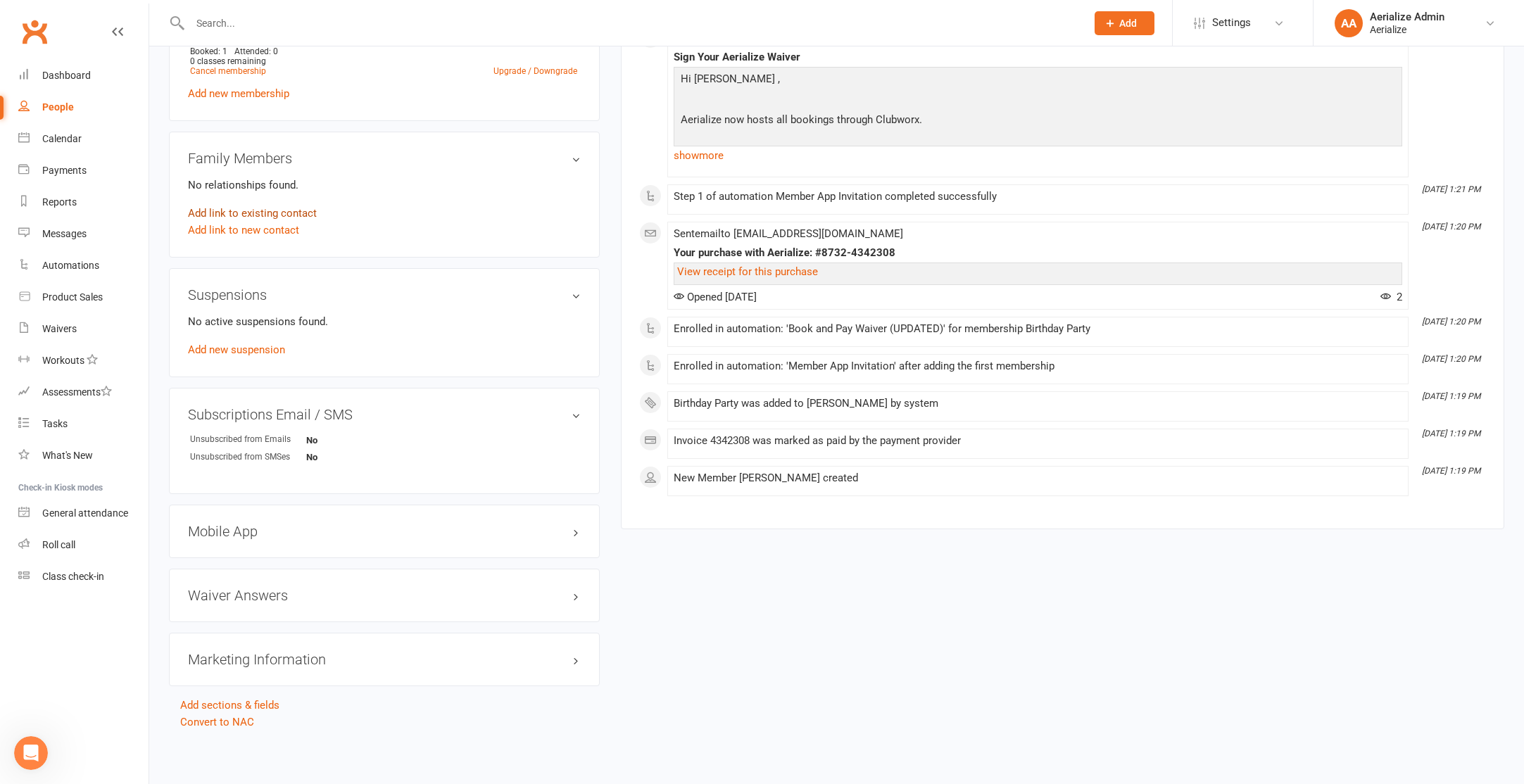
scroll to position [0, 0]
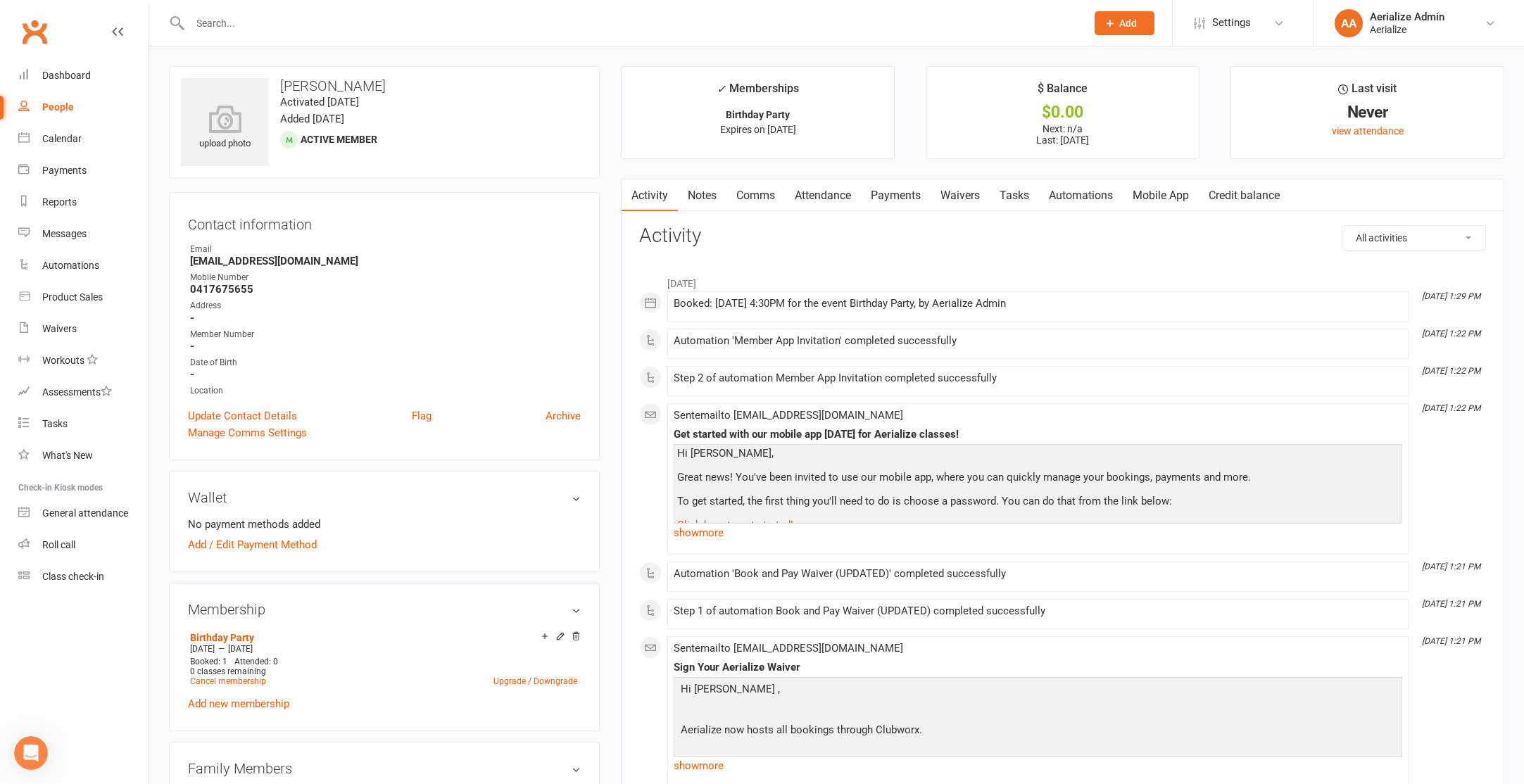
click at [233, 257] on strong "barnesvl@gmail.com" at bounding box center [385, 260] width 391 height 12
copy render-form-field "barnesvl@gmail.com"
click at [219, 14] on input "text" at bounding box center [630, 23] width 890 height 20
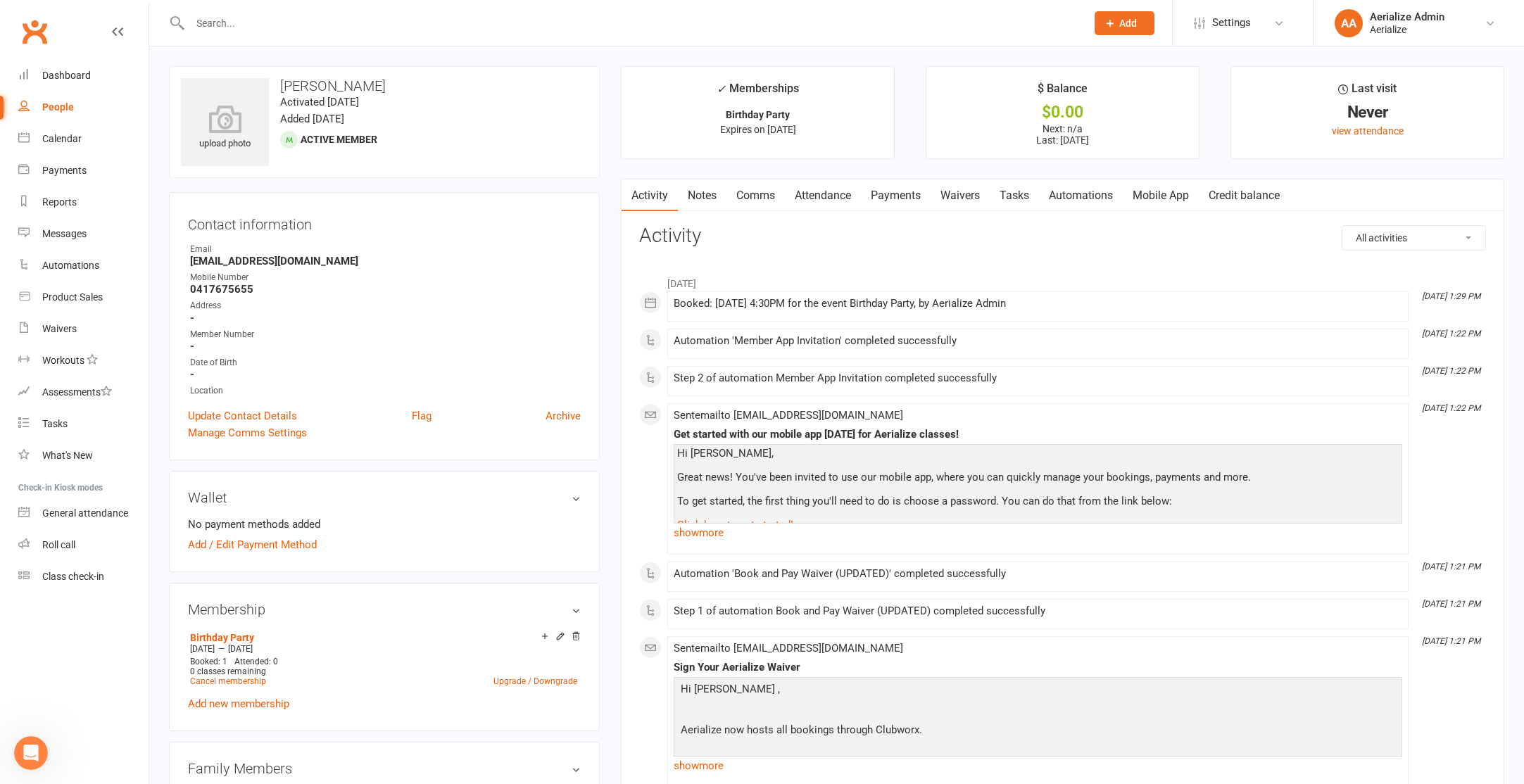
paste input "barnesvl@gmail.com"
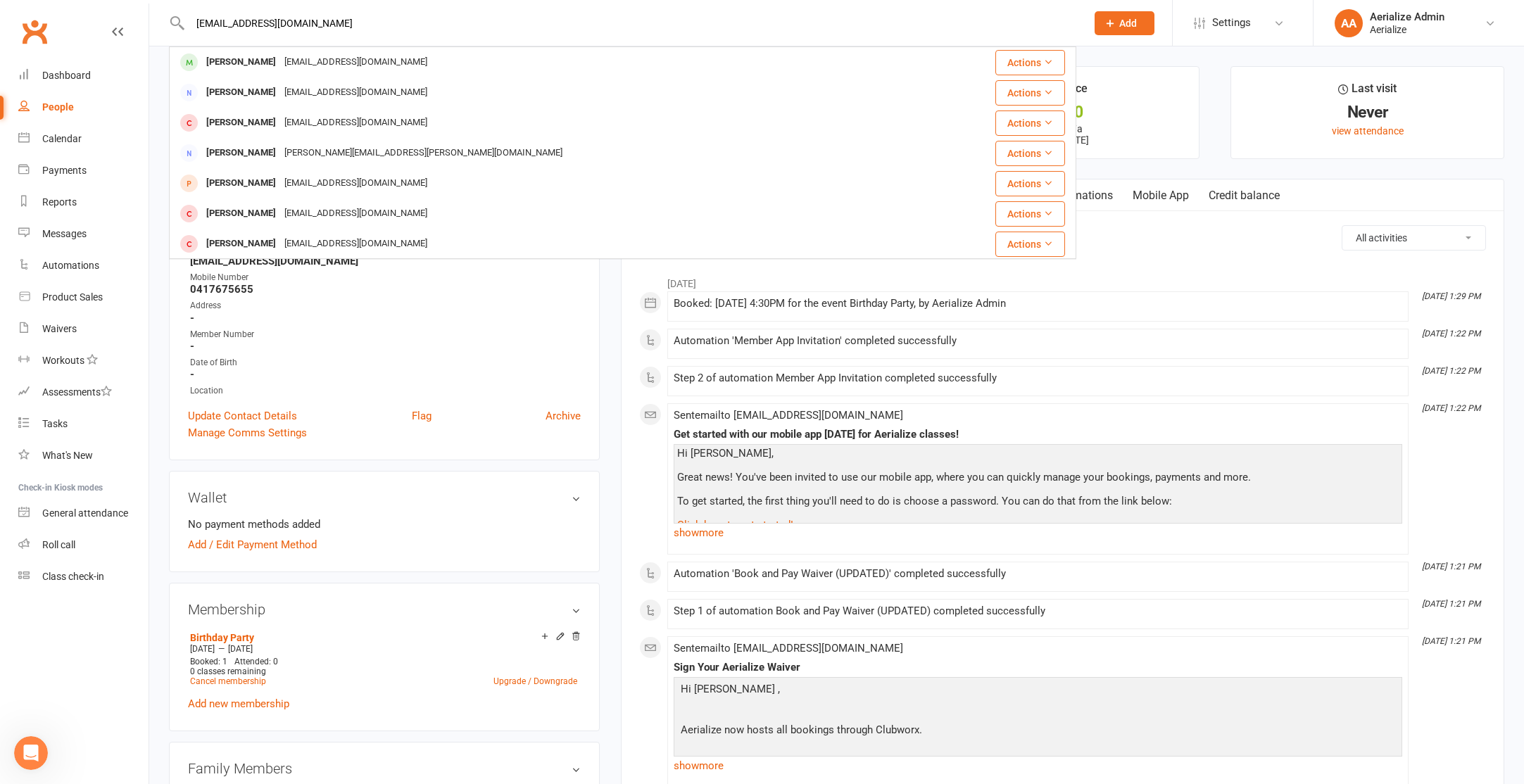
type input "barnesvl@gmail.com"
click at [272, 25] on input "barnesvl@gmail.com" at bounding box center [630, 23] width 890 height 20
drag, startPoint x: 344, startPoint y: 15, endPoint x: 140, endPoint y: 4, distance: 204.3
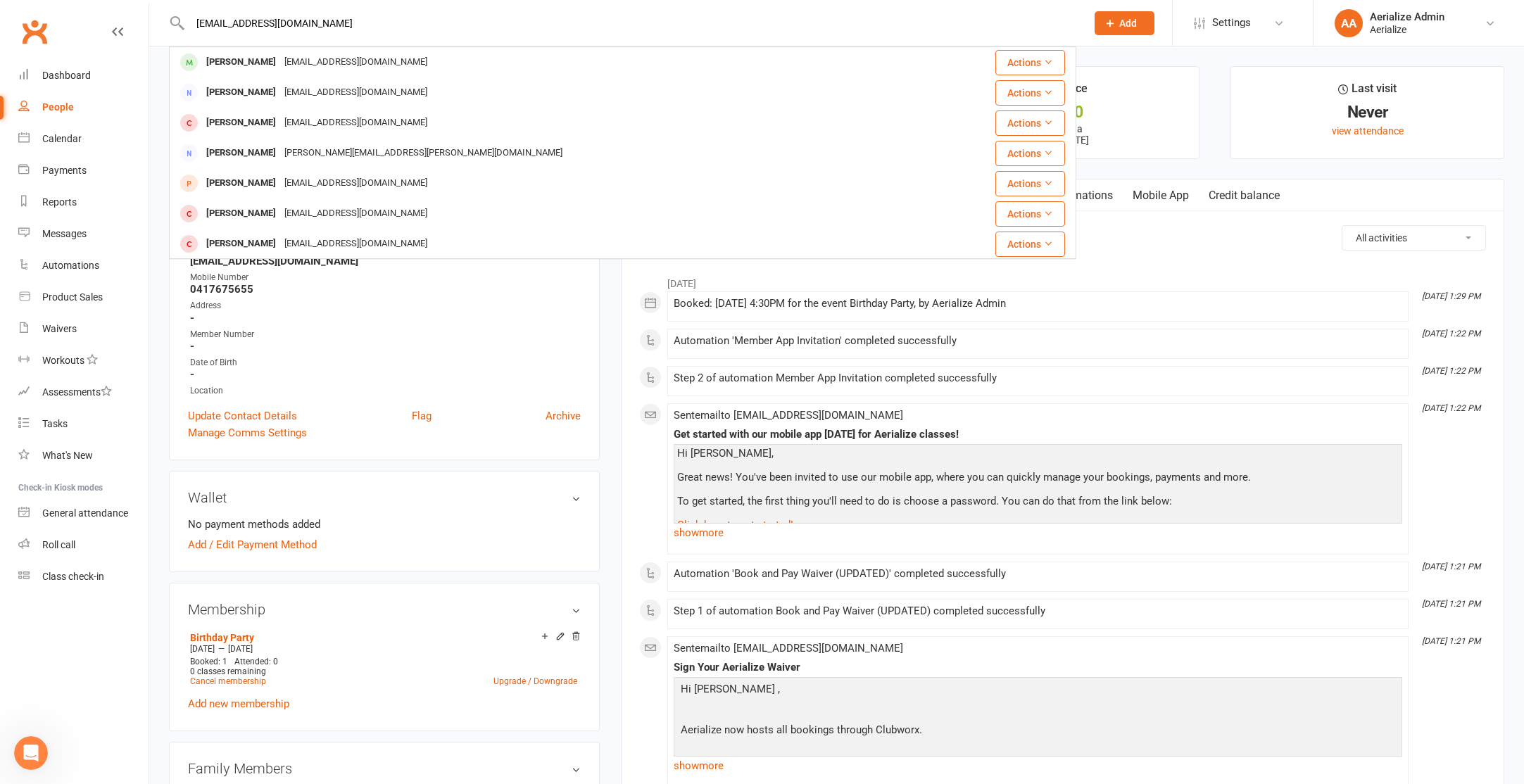
click at [139, 4] on header "barnesvl@gmail.com vanessa barnes barnesvl@gmail.com Actions Amy Bargon Amybarg…" at bounding box center [762, 4] width 1524 height 0
click at [233, 26] on input "barnesvl@gmail.com" at bounding box center [630, 23] width 890 height 20
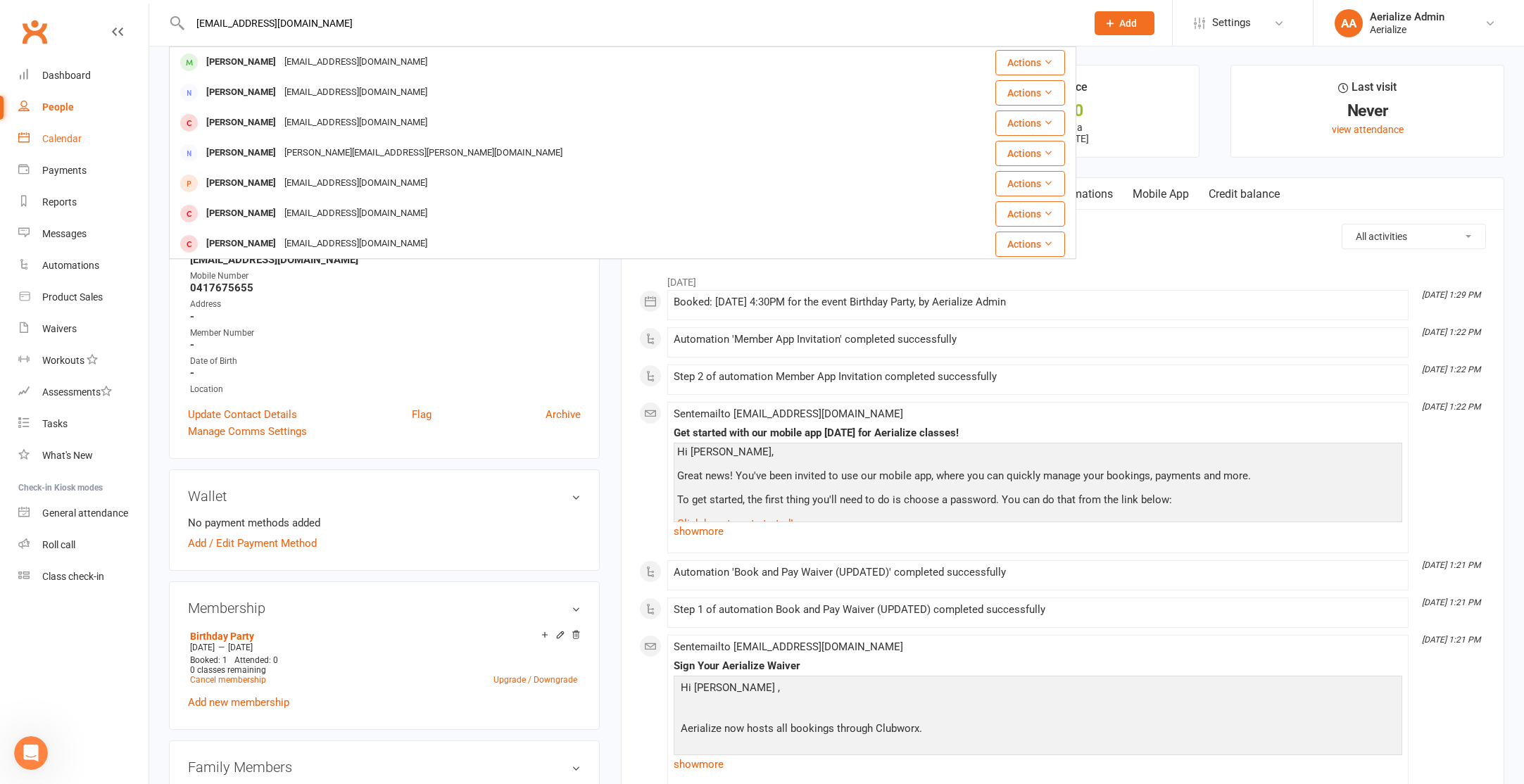
click at [105, 149] on link "Calendar" at bounding box center [83, 138] width 131 height 31
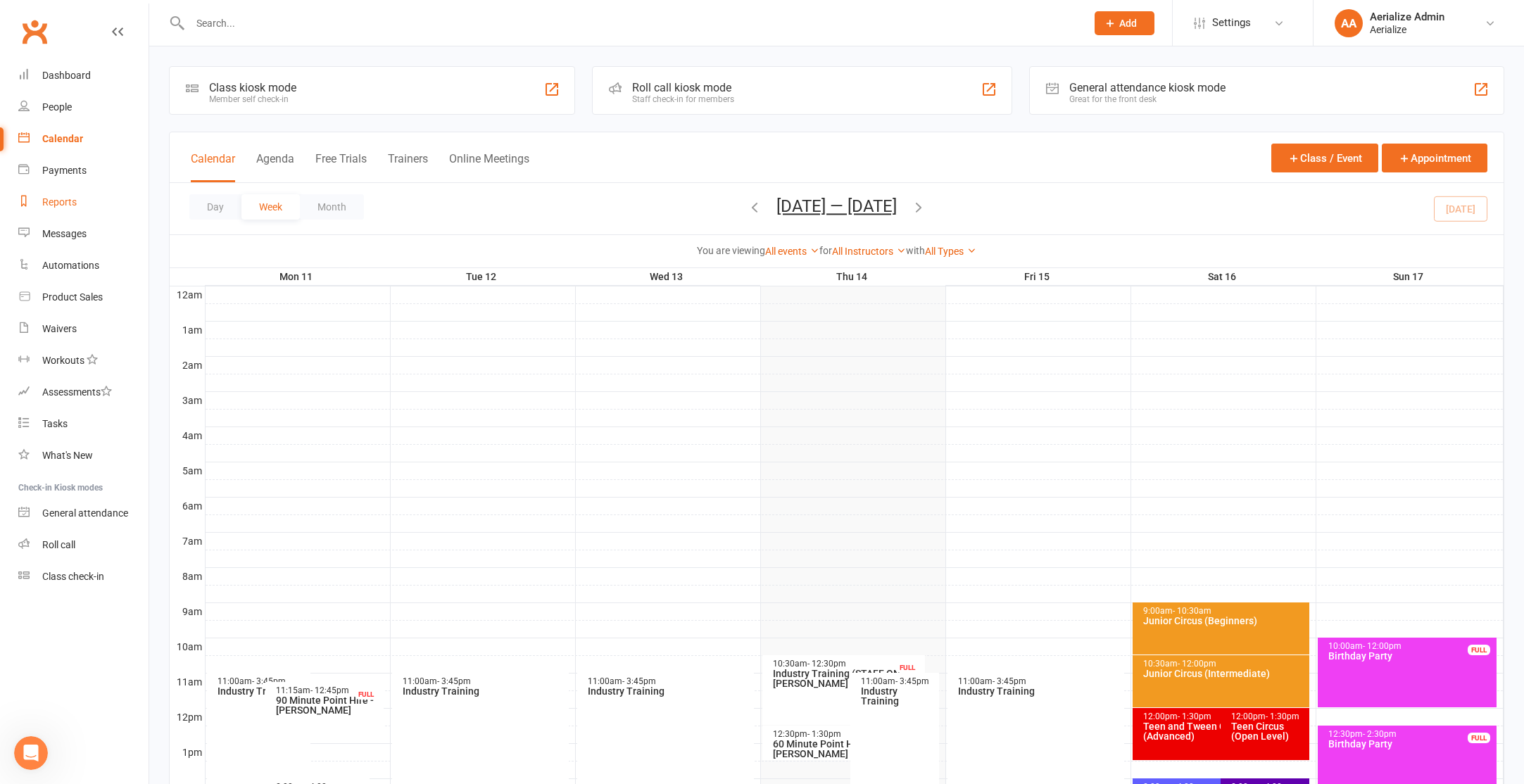
click at [57, 200] on div "Reports" at bounding box center [60, 202] width 34 height 11
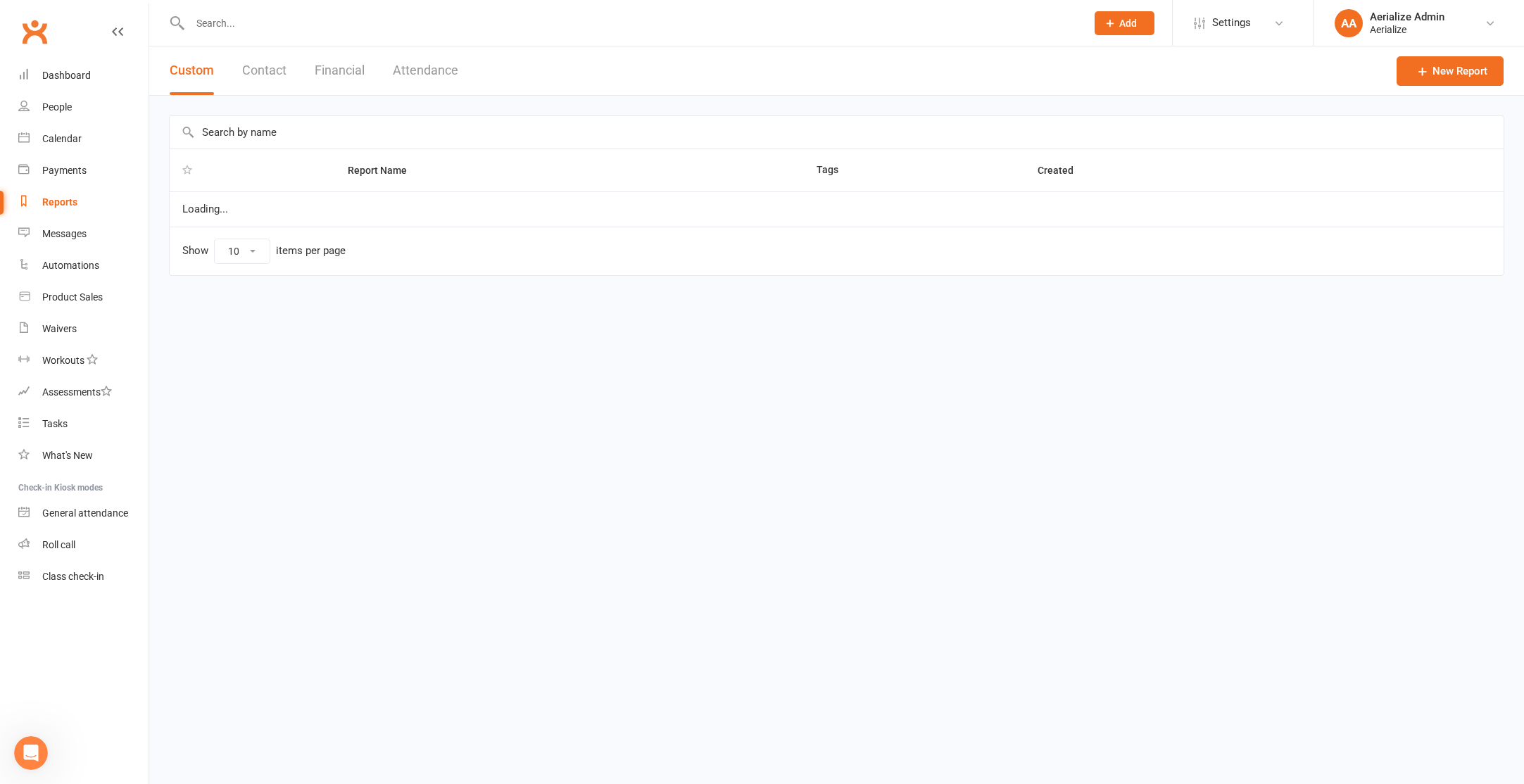
select select "100"
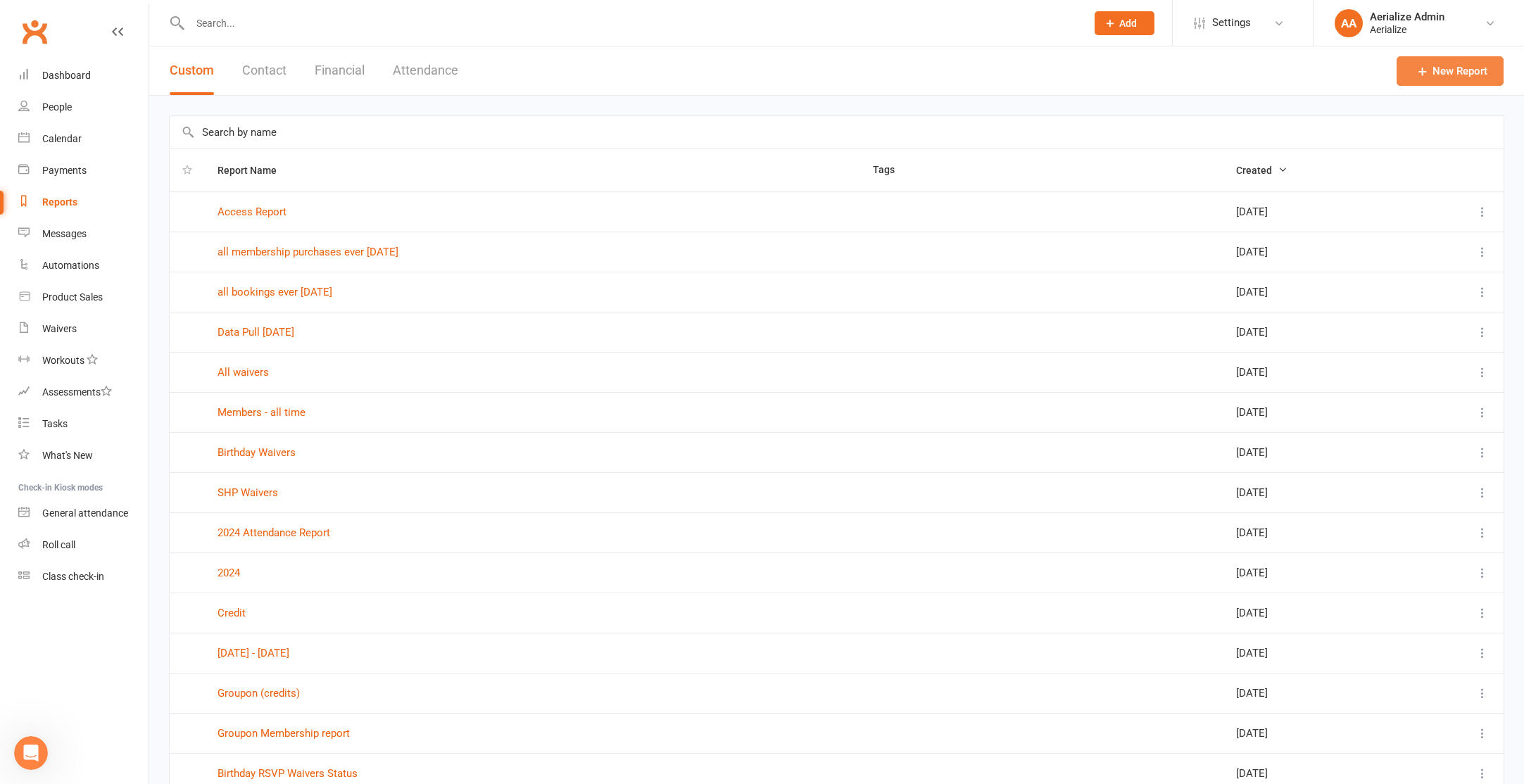
click at [1418, 77] on icon at bounding box center [1422, 71] width 14 height 14
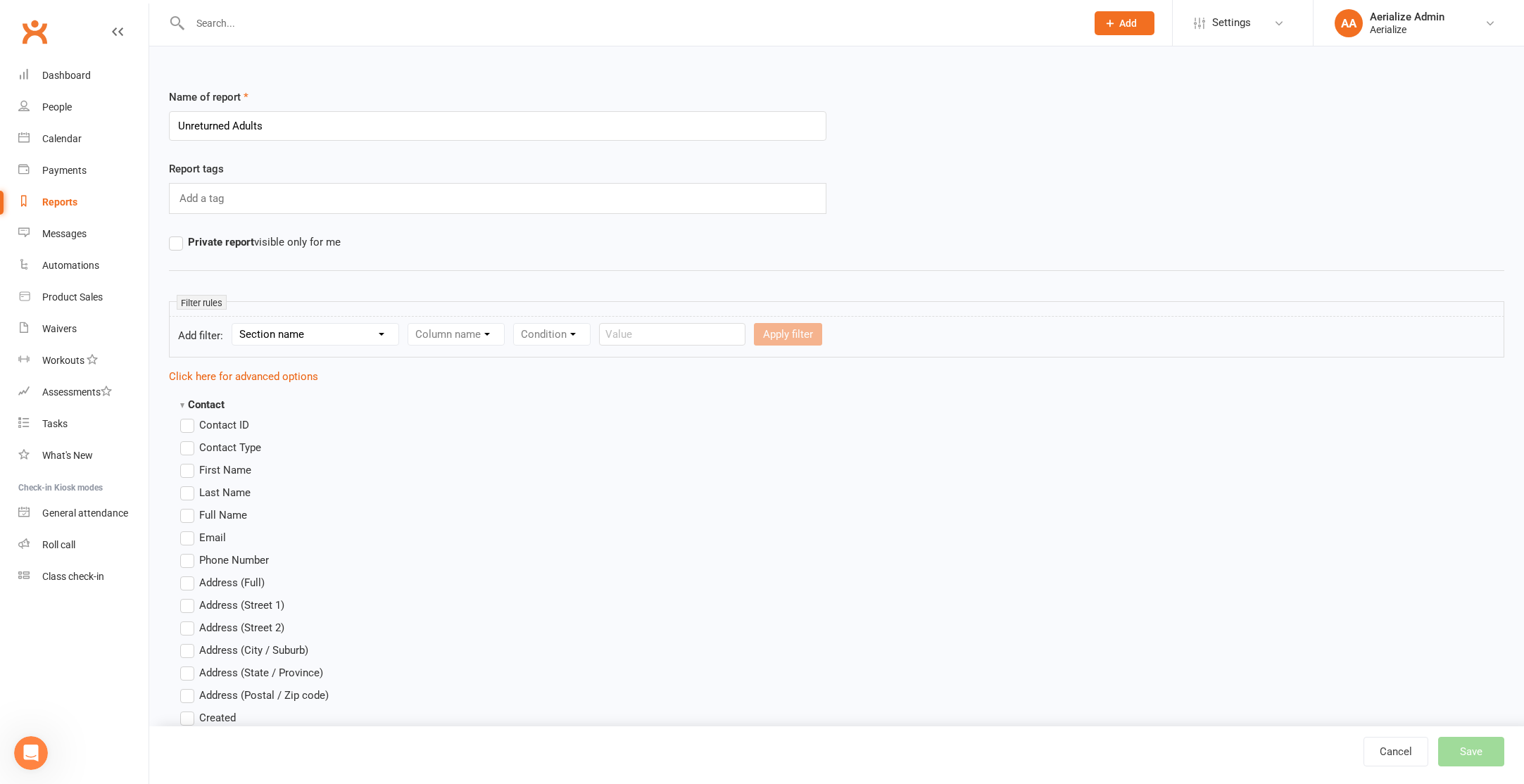
click at [245, 127] on input "Unreturned Adults" at bounding box center [498, 126] width 657 height 29
type input "Unreturned Adults"
click at [343, 337] on select "Section name Contact Attendance Aggregate Payment Booking Waitlist Attendees Ca…" at bounding box center [316, 334] width 166 height 21
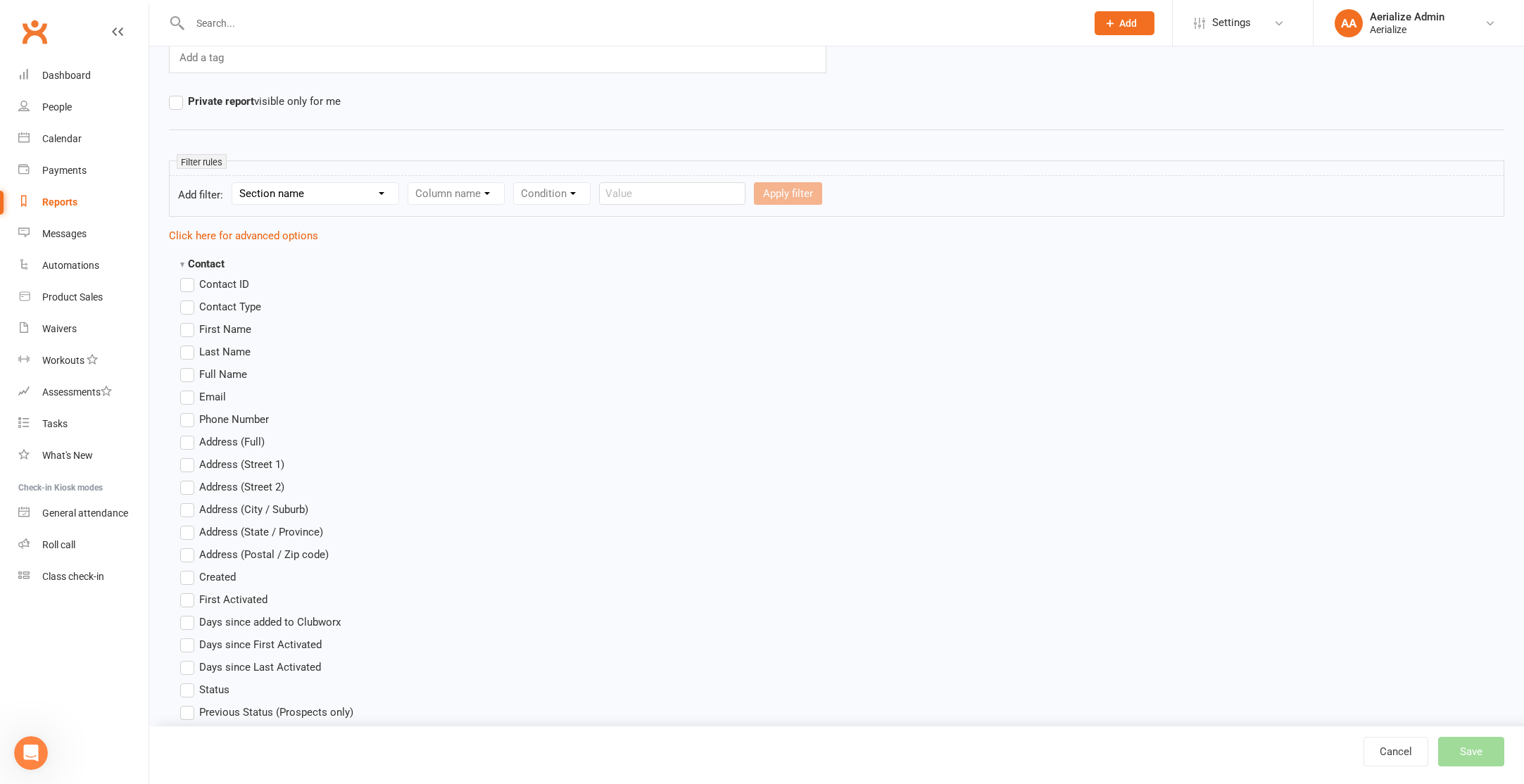
scroll to position [143, 0]
click at [236, 325] on span "First Name" at bounding box center [225, 326] width 52 height 15
click at [189, 319] on input "First Name" at bounding box center [184, 319] width 9 height 0
click at [216, 392] on span "Email" at bounding box center [213, 393] width 26 height 15
click at [189, 386] on input "Email" at bounding box center [184, 386] width 9 height 0
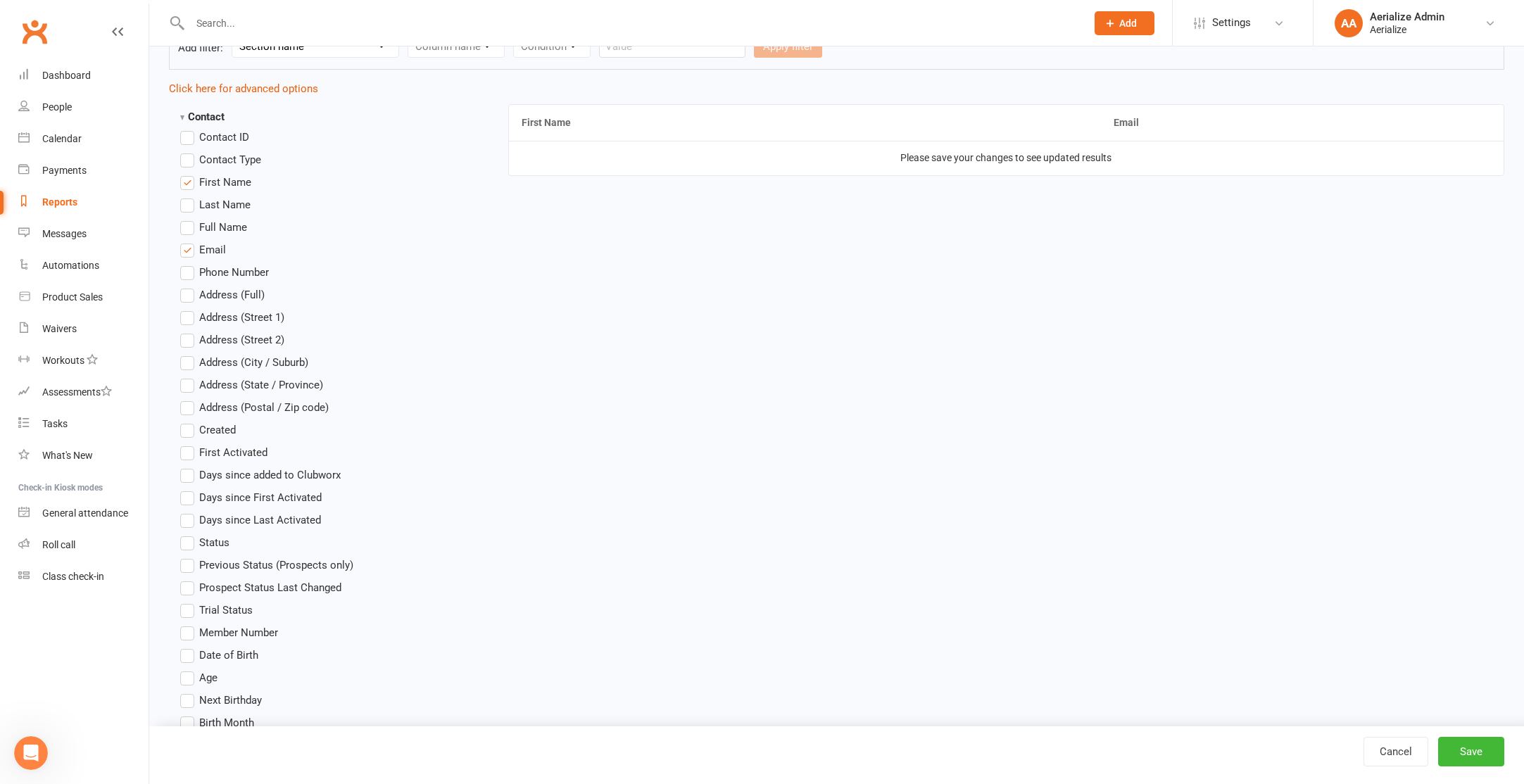
scroll to position [0, 0]
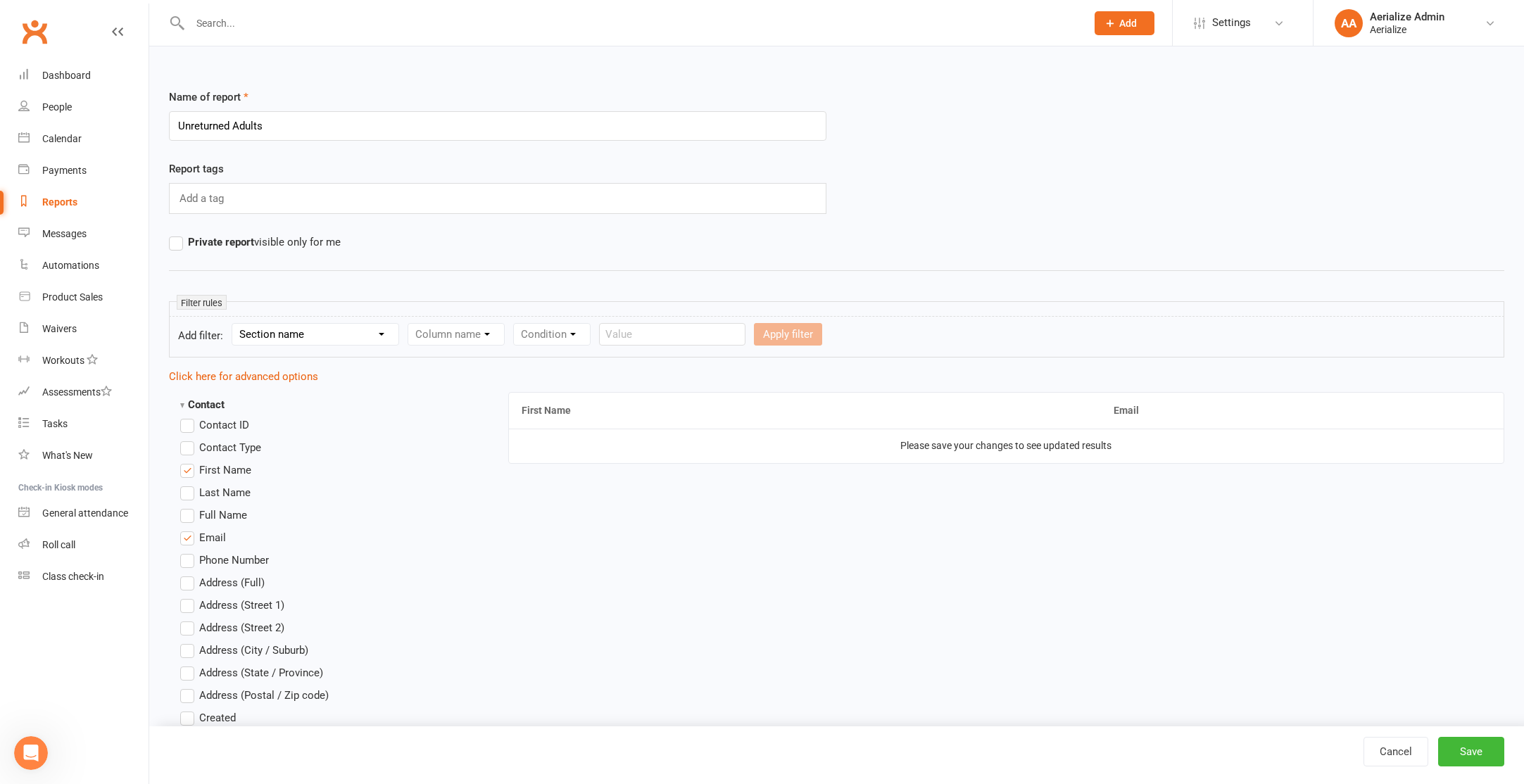
click at [287, 340] on select "Section name Contact Attendance Aggregate Payment Booking Waitlist Attendees Ca…" at bounding box center [316, 334] width 166 height 21
select select "3"
click at [235, 323] on select "Section name Contact Attendance Aggregate Payment Booking Waitlist Attendees Ca…" at bounding box center [316, 334] width 166 height 21
click at [540, 337] on select "Column name Event Name Event Type Event Date Event Day Event Month Event Starts…" at bounding box center [507, 334] width 198 height 21
select select "2"
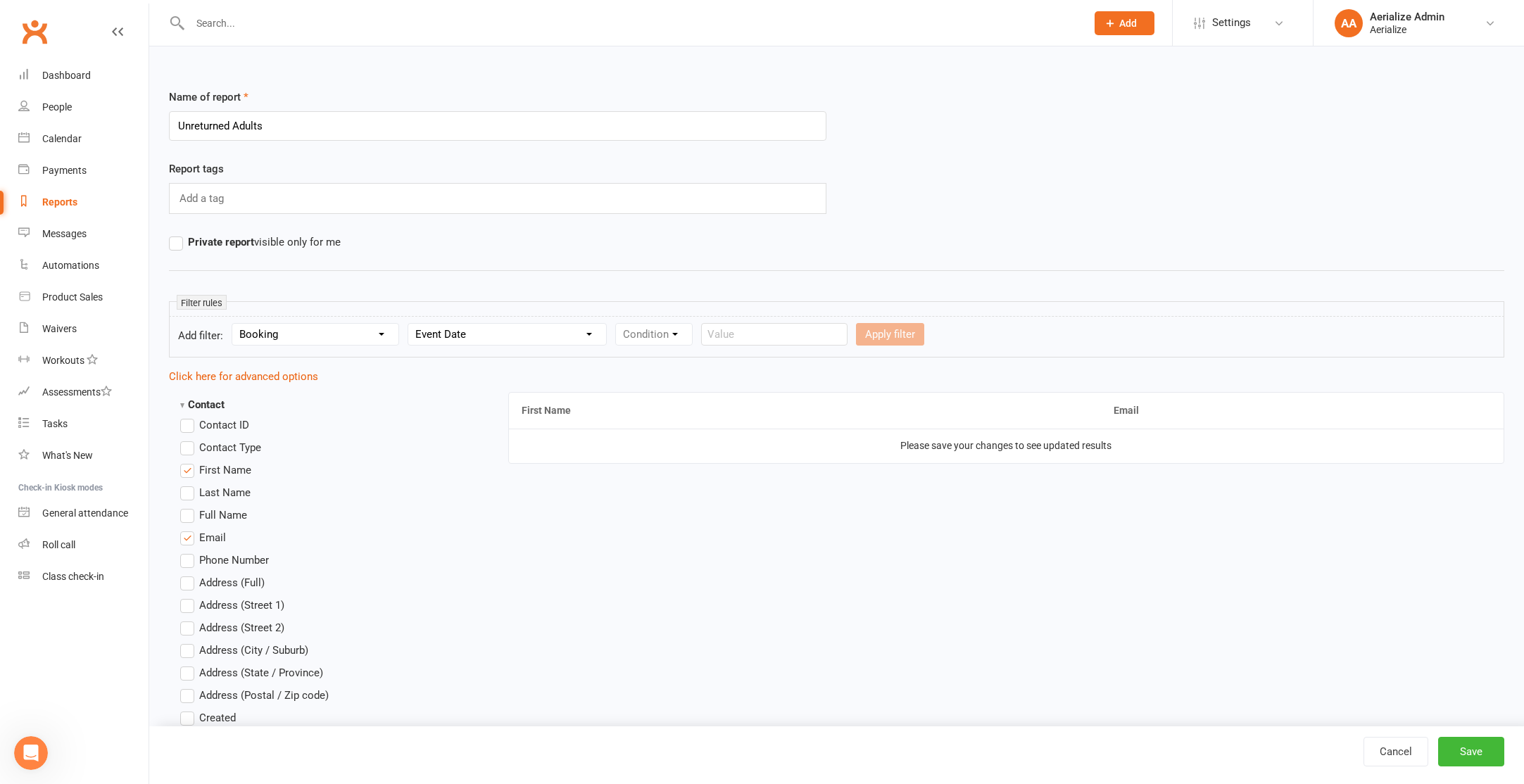
click at [412, 323] on select "Column name Event Name Event Type Event Date Event Day Event Month Event Starts…" at bounding box center [507, 334] width 198 height 21
click at [684, 342] on select "Condition Is Is not Before After Before or on After or on Is blank Is not blank" at bounding box center [660, 334] width 89 height 21
click at [618, 323] on select "Condition Is Is not Before After Before or on After or on Is blank Is not blank" at bounding box center [660, 334] width 89 height 21
click at [692, 336] on select "Condition Is Is not Before After Before or on After or on Is blank Is not blank" at bounding box center [660, 334] width 89 height 21
click at [618, 323] on select "Condition Is Is not Before After Before or on After or on Is blank Is not blank" at bounding box center [660, 334] width 89 height 21
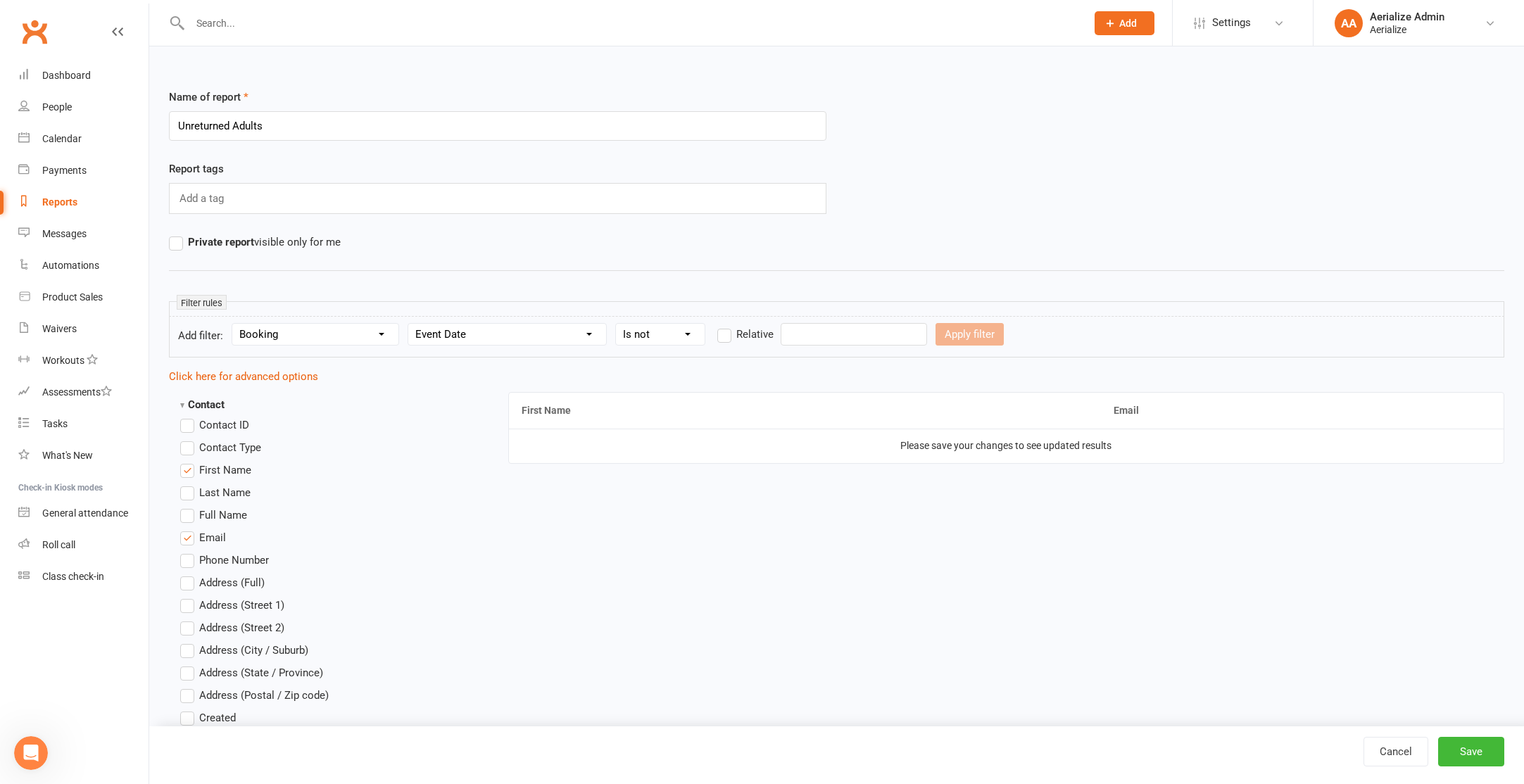
click at [723, 335] on label "Relative" at bounding box center [745, 334] width 57 height 17
click at [723, 325] on input "Relative" at bounding box center [722, 325] width 9 height 0
click at [832, 337] on input "number" at bounding box center [817, 335] width 67 height 23
click at [882, 337] on select "Days Weeks Months Years" at bounding box center [888, 334] width 66 height 21
click at [659, 328] on select "Condition Is Is not Before After Before or on After or on Is blank Is not blank" at bounding box center [660, 334] width 89 height 21
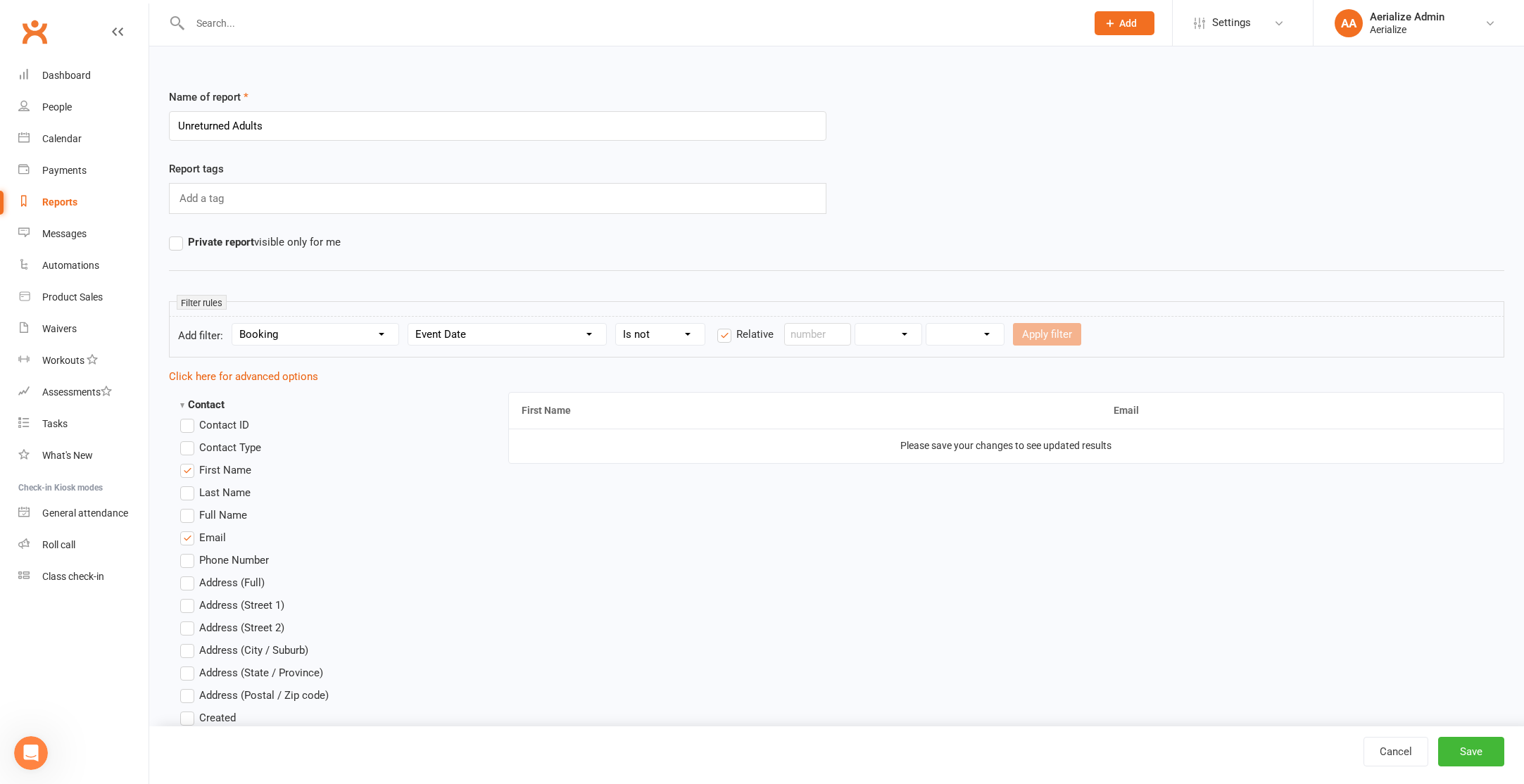
click at [723, 334] on label "Relative" at bounding box center [745, 334] width 57 height 17
click at [723, 325] on input "Relative" at bounding box center [722, 325] width 9 height 0
click at [648, 334] on select "Condition Is Is not Before After Before or on After or on Is blank Is not blank" at bounding box center [660, 334] width 89 height 21
select select "4"
click at [618, 323] on select "Condition Is Is not Before After Before or on After or on Is blank Is not blank" at bounding box center [660, 334] width 89 height 21
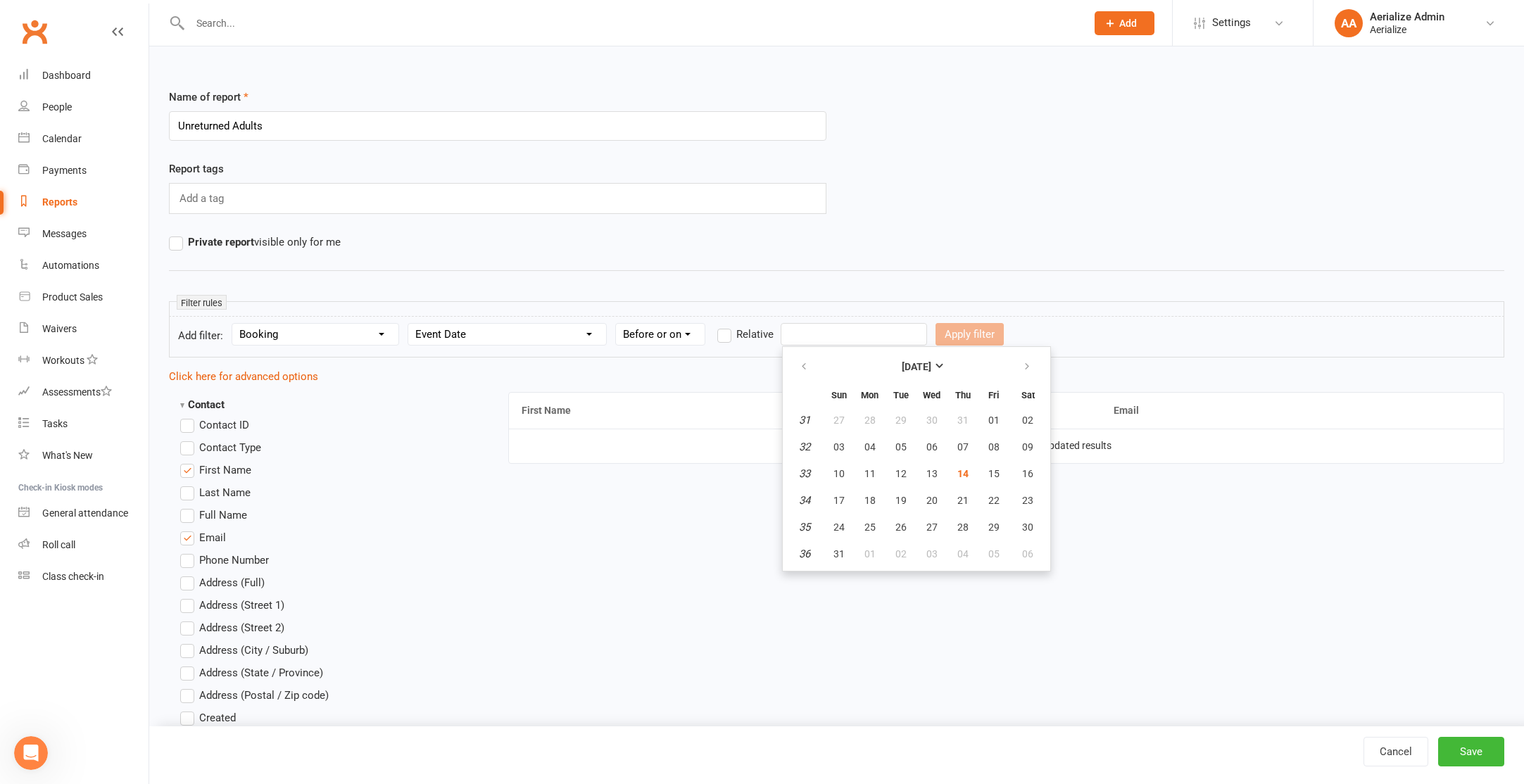
click at [804, 336] on input "text" at bounding box center [853, 335] width 147 height 23
click at [795, 362] on button "button" at bounding box center [805, 366] width 30 height 26
click at [833, 502] on span "20" at bounding box center [839, 500] width 11 height 11
type input "20 Jul 2025"
click at [936, 337] on button "Apply filter" at bounding box center [970, 335] width 68 height 23
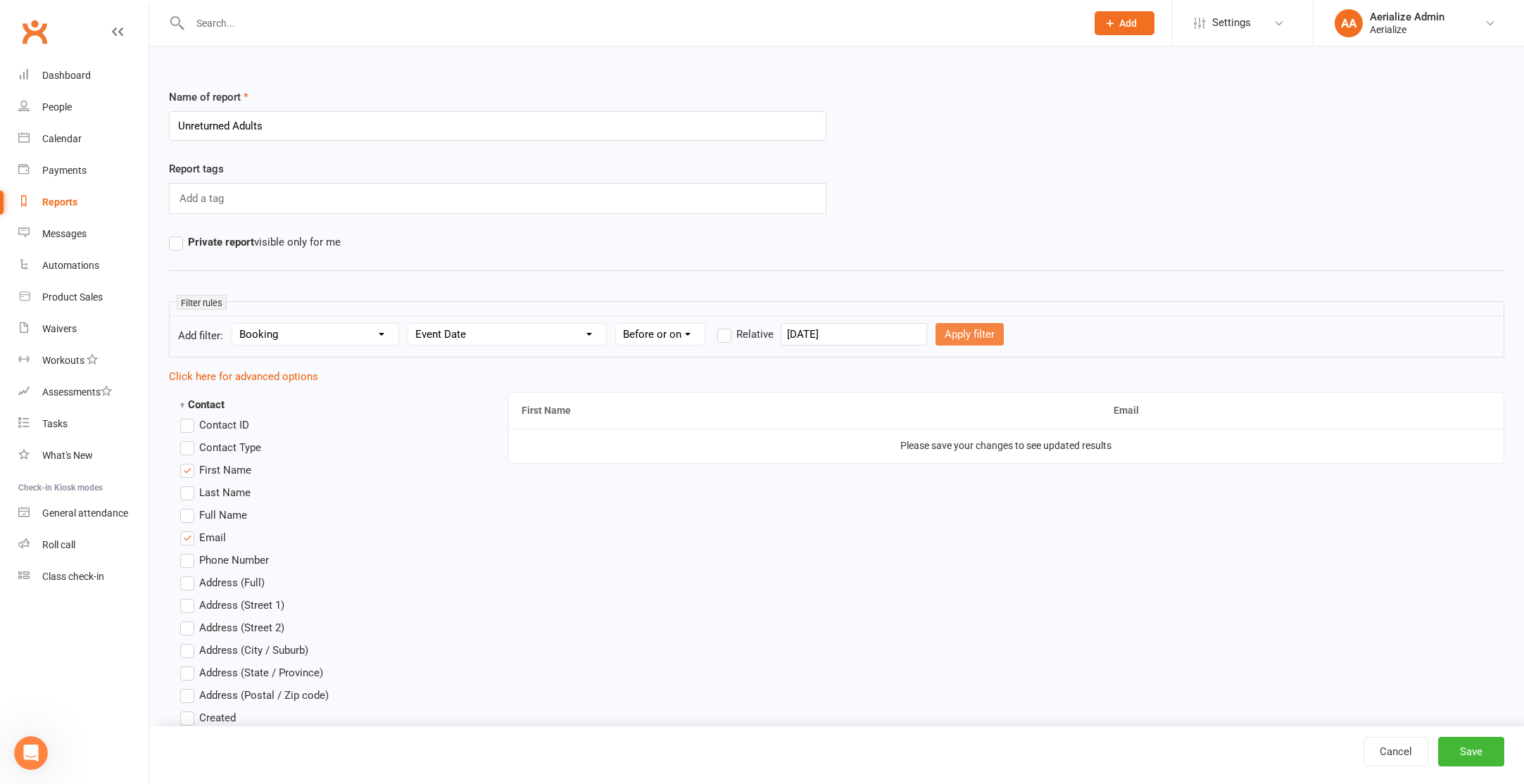
select select
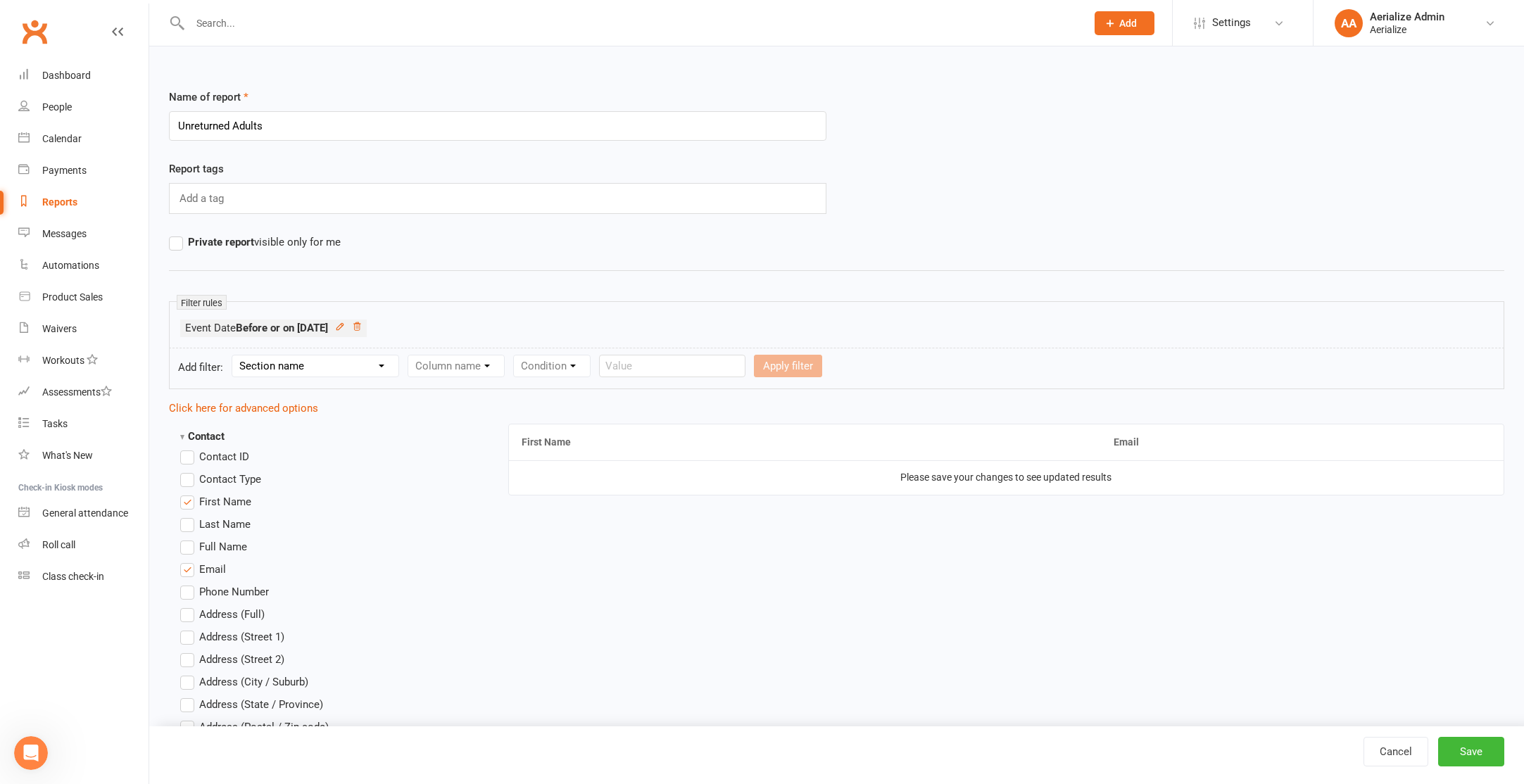
click at [272, 363] on select "Section name Contact Attendance Aggregate Payment Booking Waitlist Attendees Ca…" at bounding box center [316, 366] width 166 height 21
select select "3"
click at [235, 356] on select "Section name Contact Attendance Aggregate Payment Booking Waitlist Attendees Ca…" at bounding box center [316, 366] width 166 height 21
click at [479, 364] on select "Column name Event Name Event Type Event Date Event Day Event Month Event Starts…" at bounding box center [507, 366] width 198 height 21
select select "2"
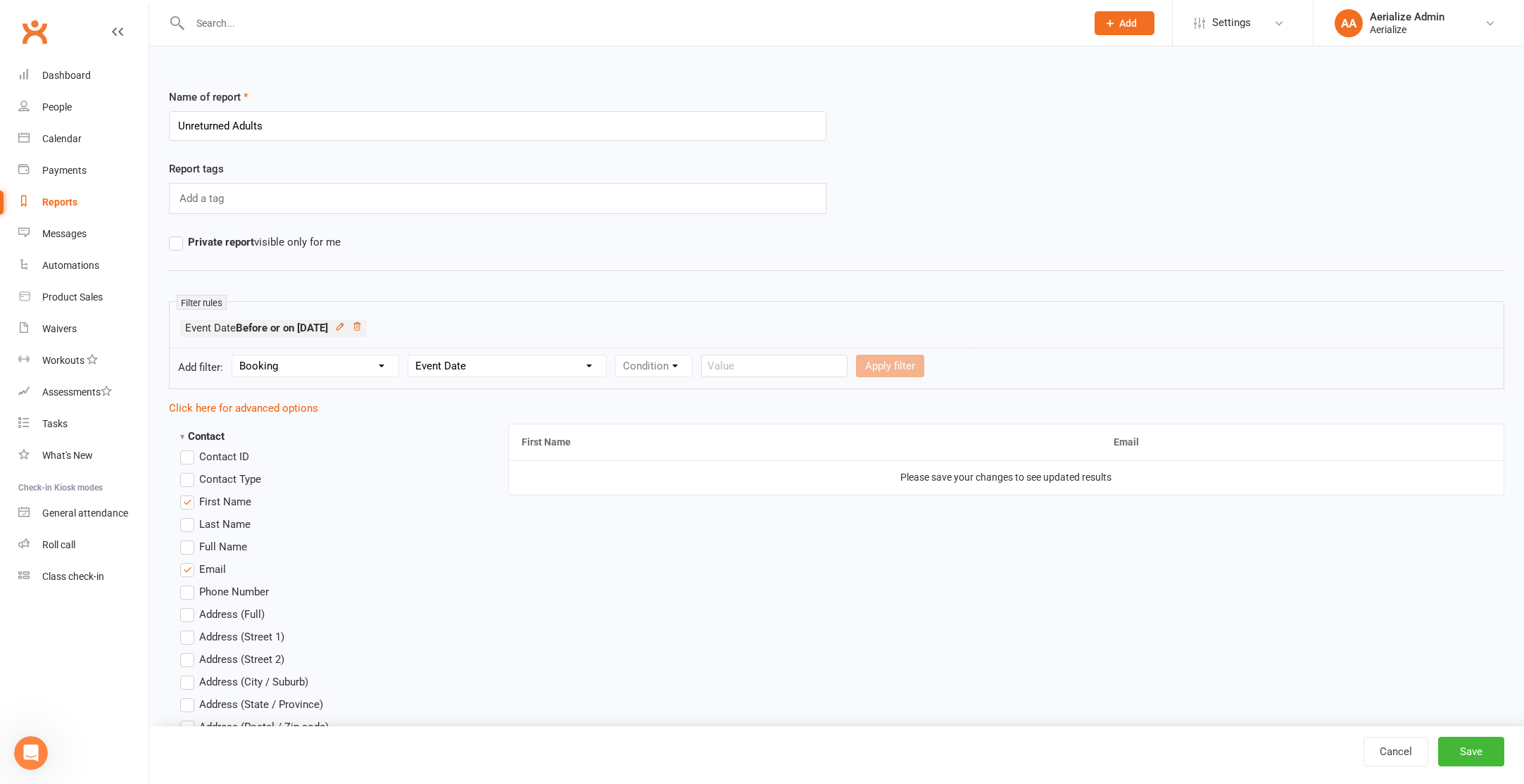
click at [412, 356] on select "Column name Event Name Event Type Event Date Event Day Event Month Event Starts…" at bounding box center [507, 366] width 198 height 21
click at [648, 374] on select "Condition Is Is not Before After Before or on After or on Is blank Is not blank" at bounding box center [660, 366] width 89 height 21
select select "5"
click at [618, 356] on select "Condition Is Is not Before After Before or on After or on Is blank Is not blank" at bounding box center [660, 366] width 89 height 21
click at [799, 367] on input "text" at bounding box center [853, 366] width 147 height 23
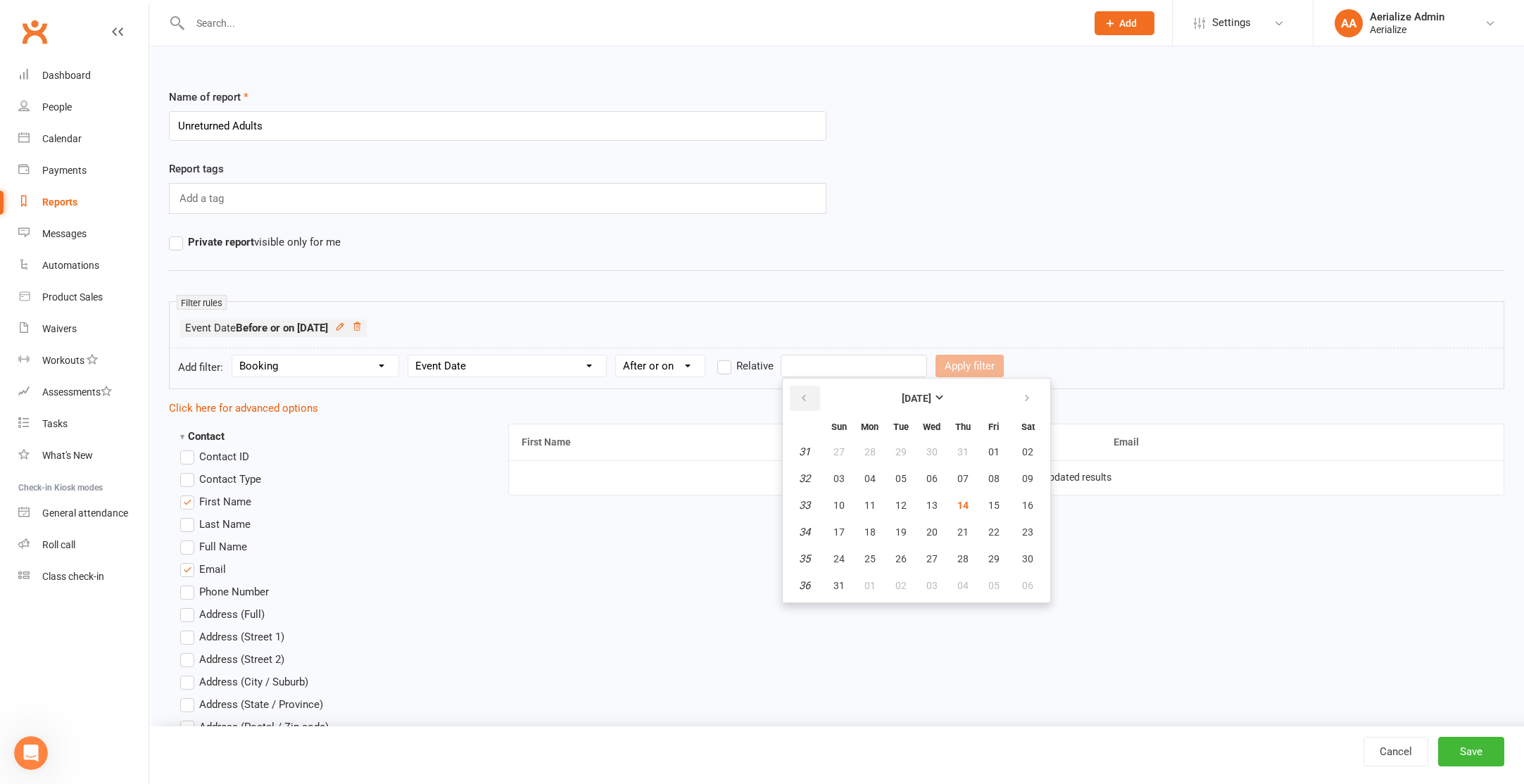
click at [799, 399] on icon "button" at bounding box center [804, 398] width 9 height 11
click at [798, 398] on button "button" at bounding box center [805, 398] width 30 height 26
click at [799, 398] on icon "button" at bounding box center [804, 398] width 9 height 11
click at [868, 554] on span "28" at bounding box center [870, 559] width 11 height 11
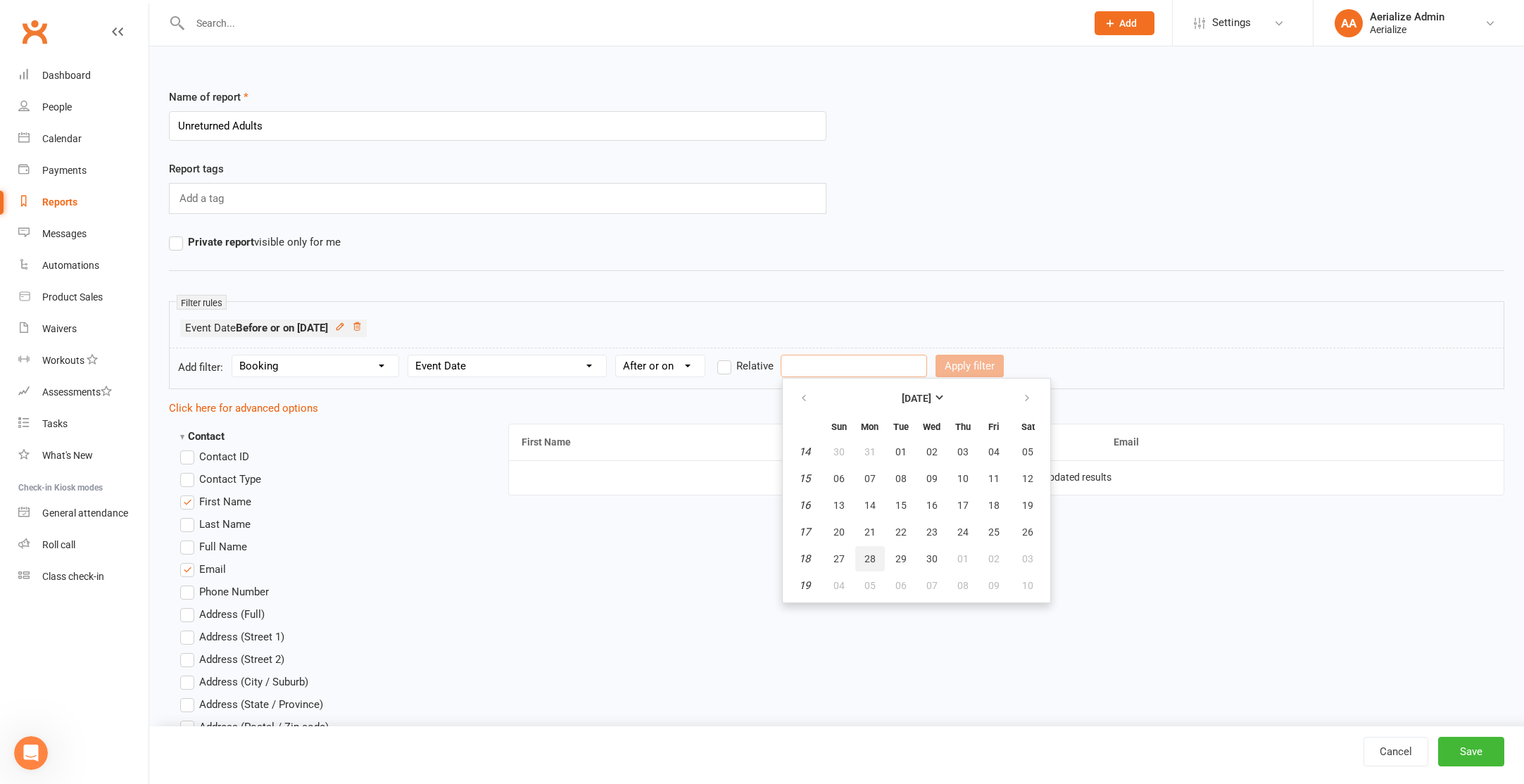
type input "28 Apr 2025"
click at [956, 368] on button "Apply filter" at bounding box center [970, 366] width 68 height 23
select select
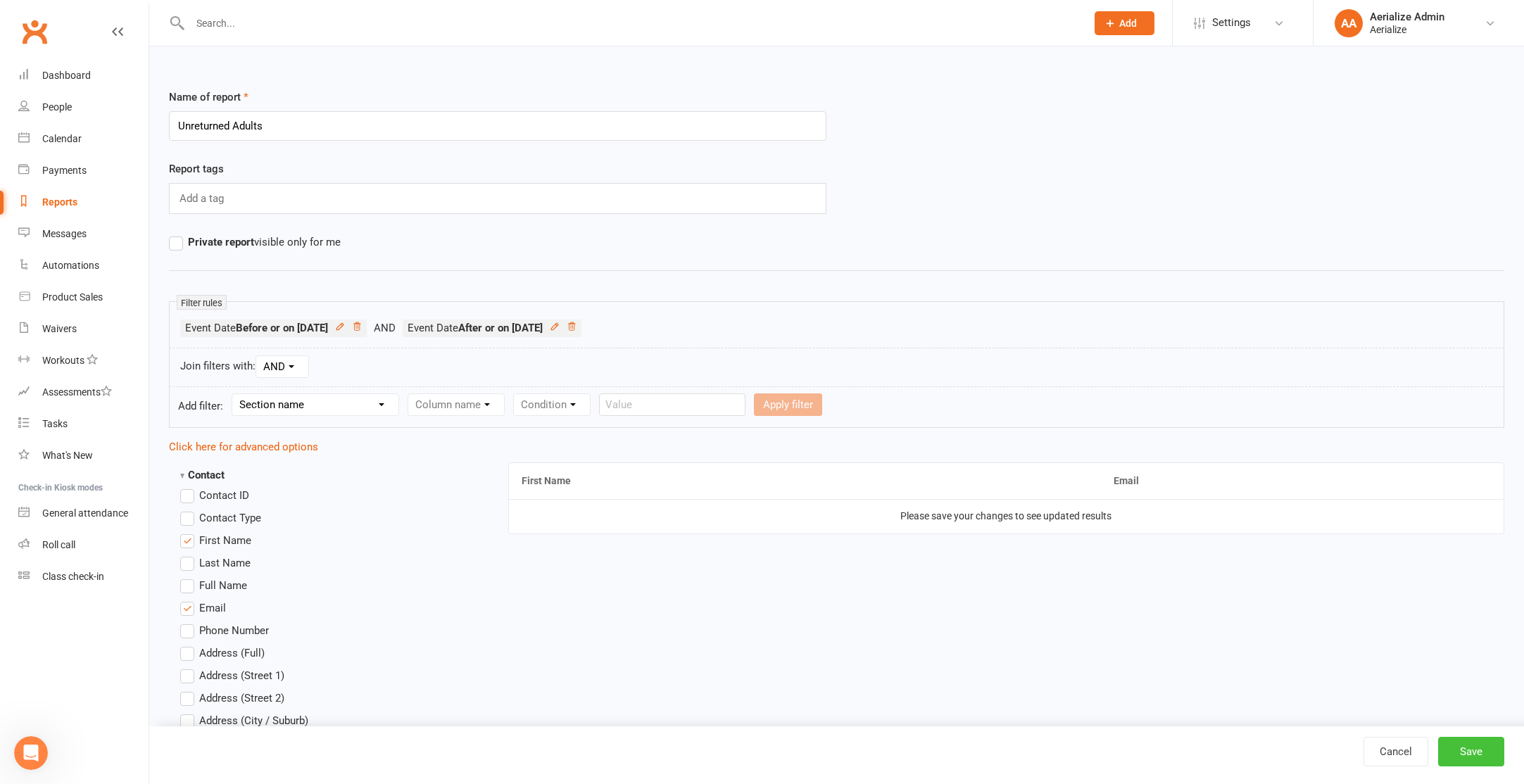
click at [1455, 747] on button "Save" at bounding box center [1471, 751] width 66 height 29
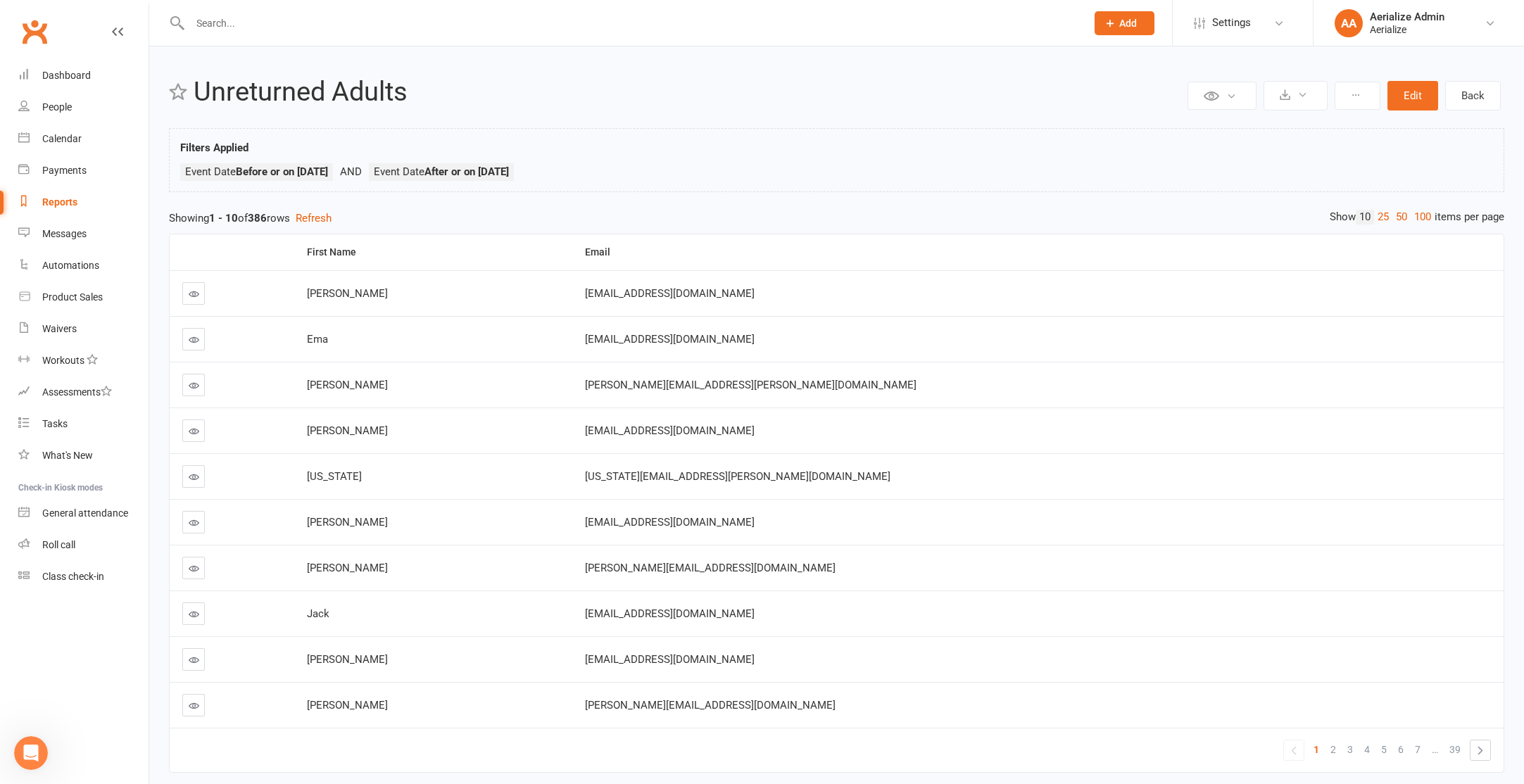
scroll to position [14, 0]
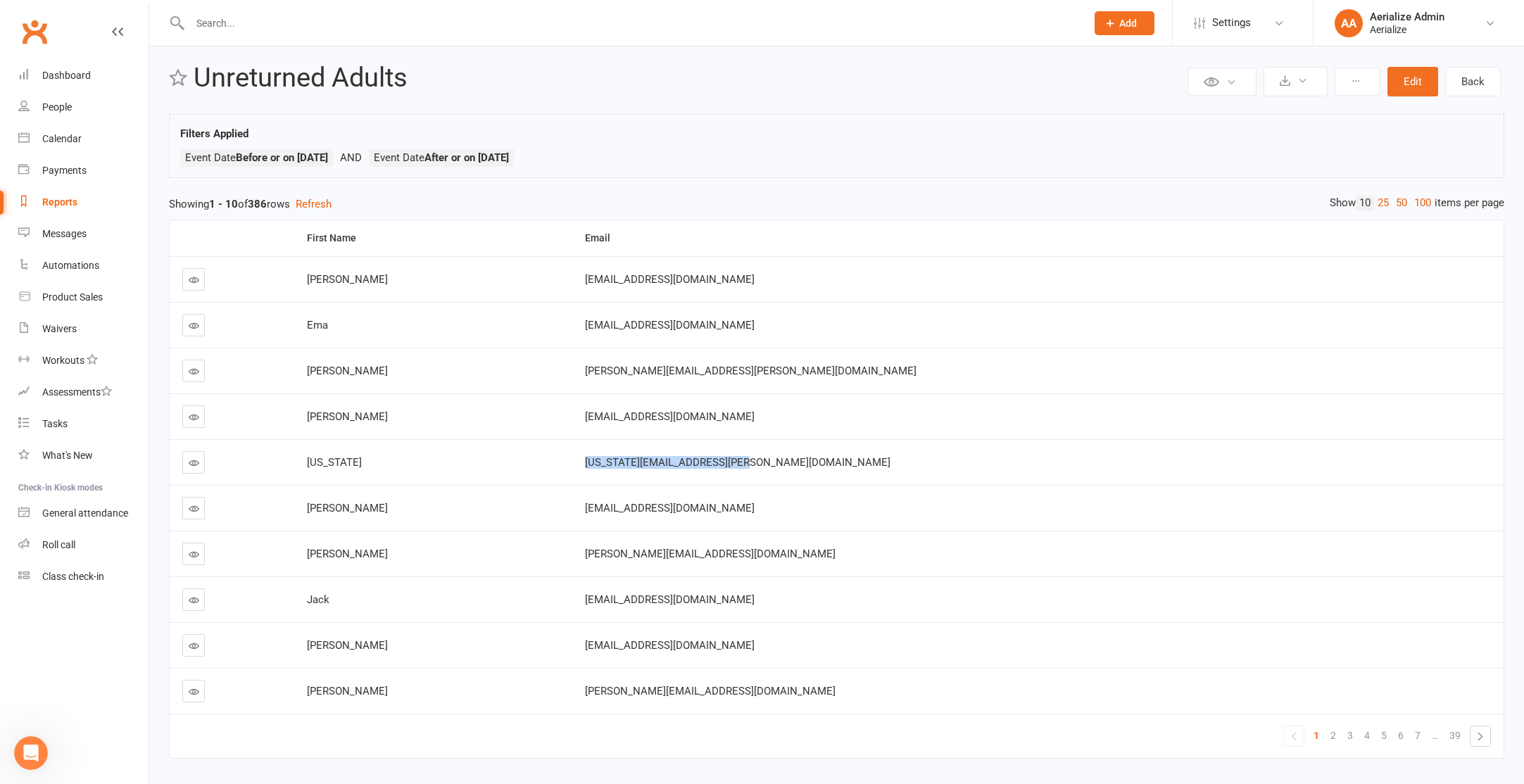
drag, startPoint x: 722, startPoint y: 463, endPoint x: 931, endPoint y: 463, distance: 209.0
click at [931, 463] on div "georgia.rose.sheard@gmail.com" at bounding box center [1038, 462] width 906 height 12
click at [1409, 78] on button "Edit" at bounding box center [1413, 81] width 51 height 29
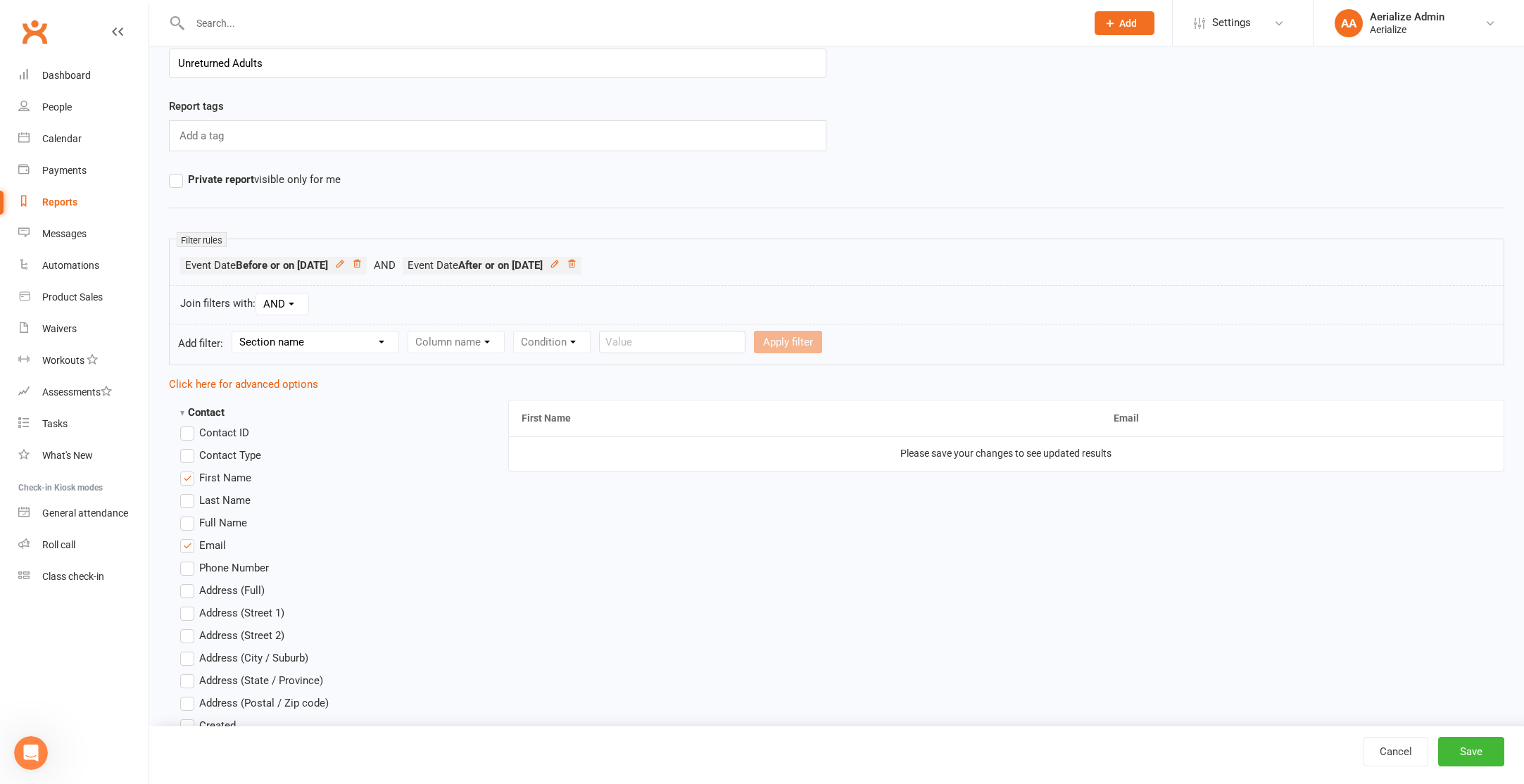
scroll to position [63, 0]
click at [305, 341] on select "Section name Contact Attendance Aggregate Payment Booking Waitlist Attendees Ca…" at bounding box center [316, 341] width 166 height 21
click at [338, 338] on select "Section name Contact Attendance Aggregate Payment Booking Waitlist Attendees Ca…" at bounding box center [316, 341] width 166 height 21
select select "3"
click at [235, 331] on select "Section name Contact Attendance Aggregate Payment Booking Waitlist Attendees Ca…" at bounding box center [316, 341] width 166 height 21
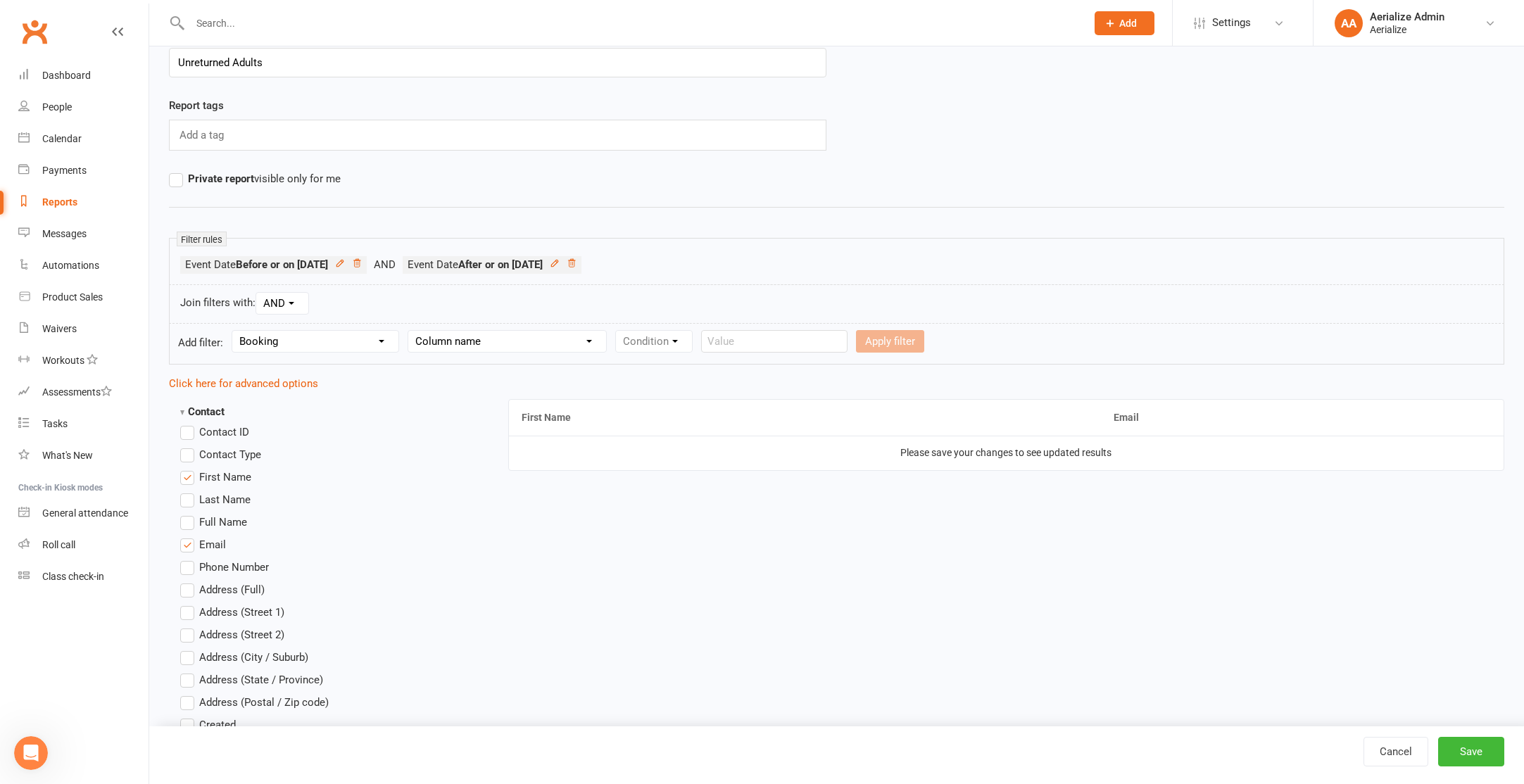
click at [450, 345] on select "Column name Event Name Event Type Event Date Event Day Event Month Event Starts…" at bounding box center [507, 341] width 198 height 21
select select "2"
click at [412, 331] on select "Column name Event Name Event Type Event Date Event Day Event Month Event Starts…" at bounding box center [507, 341] width 198 height 21
click at [673, 342] on select "Condition Is Is not Before After Before or on After or on Is blank Is not blank" at bounding box center [660, 341] width 89 height 21
select select "1"
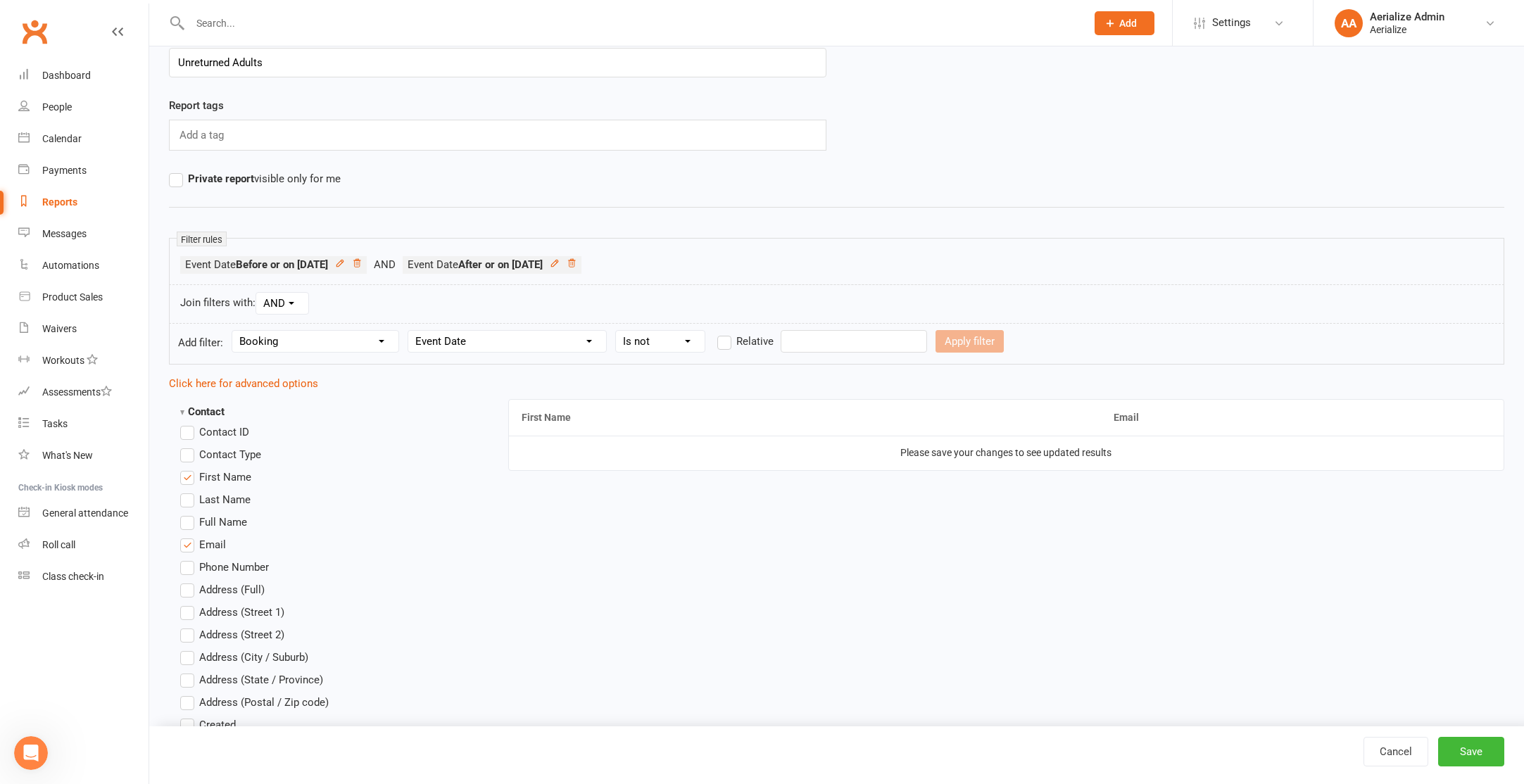
click at [618, 331] on select "Condition Is Is not Before After Before or on After or on Is blank Is not blank" at bounding box center [660, 341] width 89 height 21
click at [731, 342] on label "Relative" at bounding box center [745, 341] width 57 height 17
click at [727, 333] on input "Relative" at bounding box center [722, 333] width 9 height 0
click at [832, 339] on input "number" at bounding box center [817, 341] width 67 height 23
click at [871, 344] on select "Days Weeks Months Years" at bounding box center [888, 341] width 66 height 21
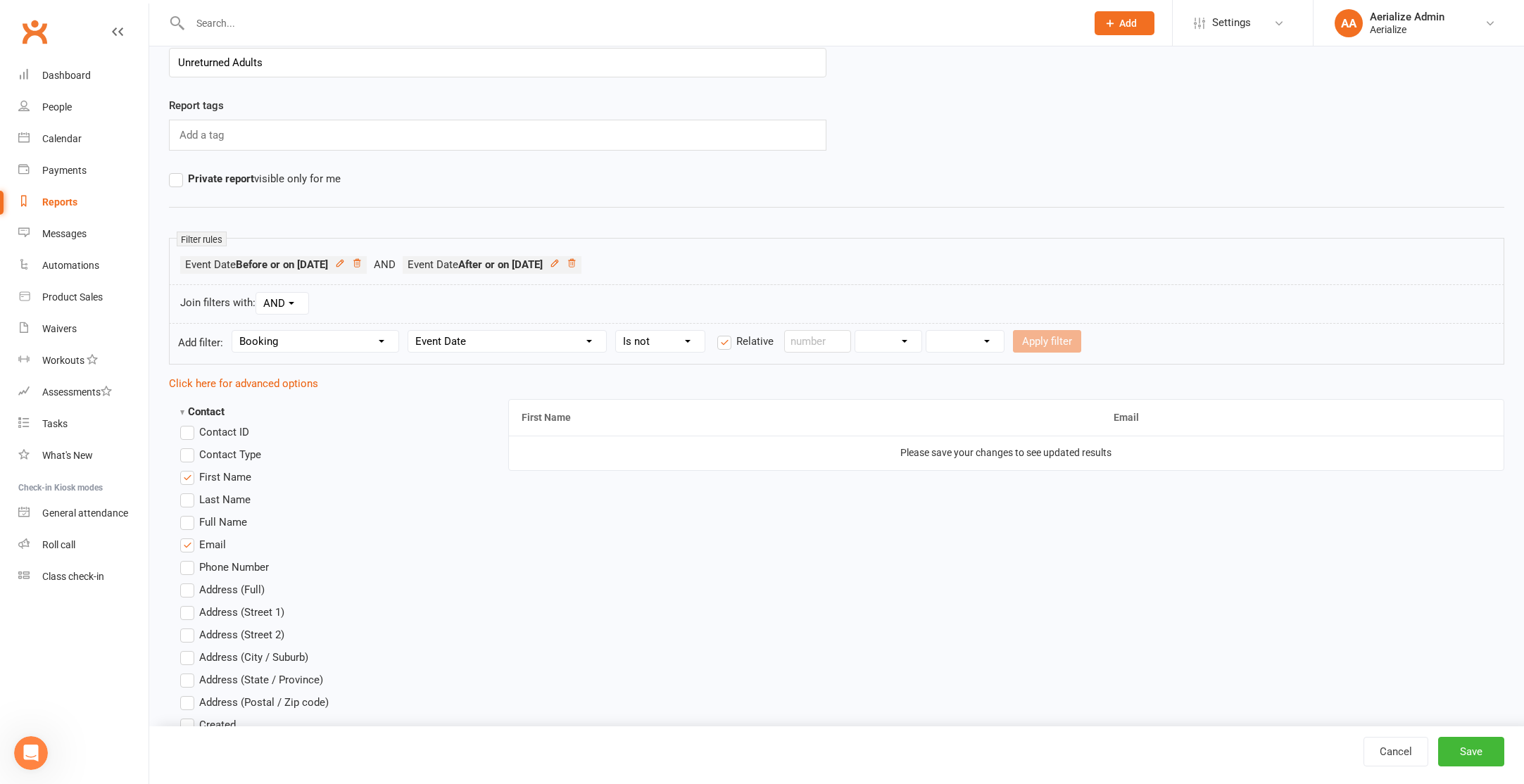
select select "1"
click at [856, 331] on select "Days Weeks Months Years" at bounding box center [888, 341] width 66 height 21
click at [975, 345] on select "From now Ago" at bounding box center [965, 341] width 78 height 21
select select "1"
click at [927, 331] on select "From now Ago" at bounding box center [965, 341] width 78 height 21
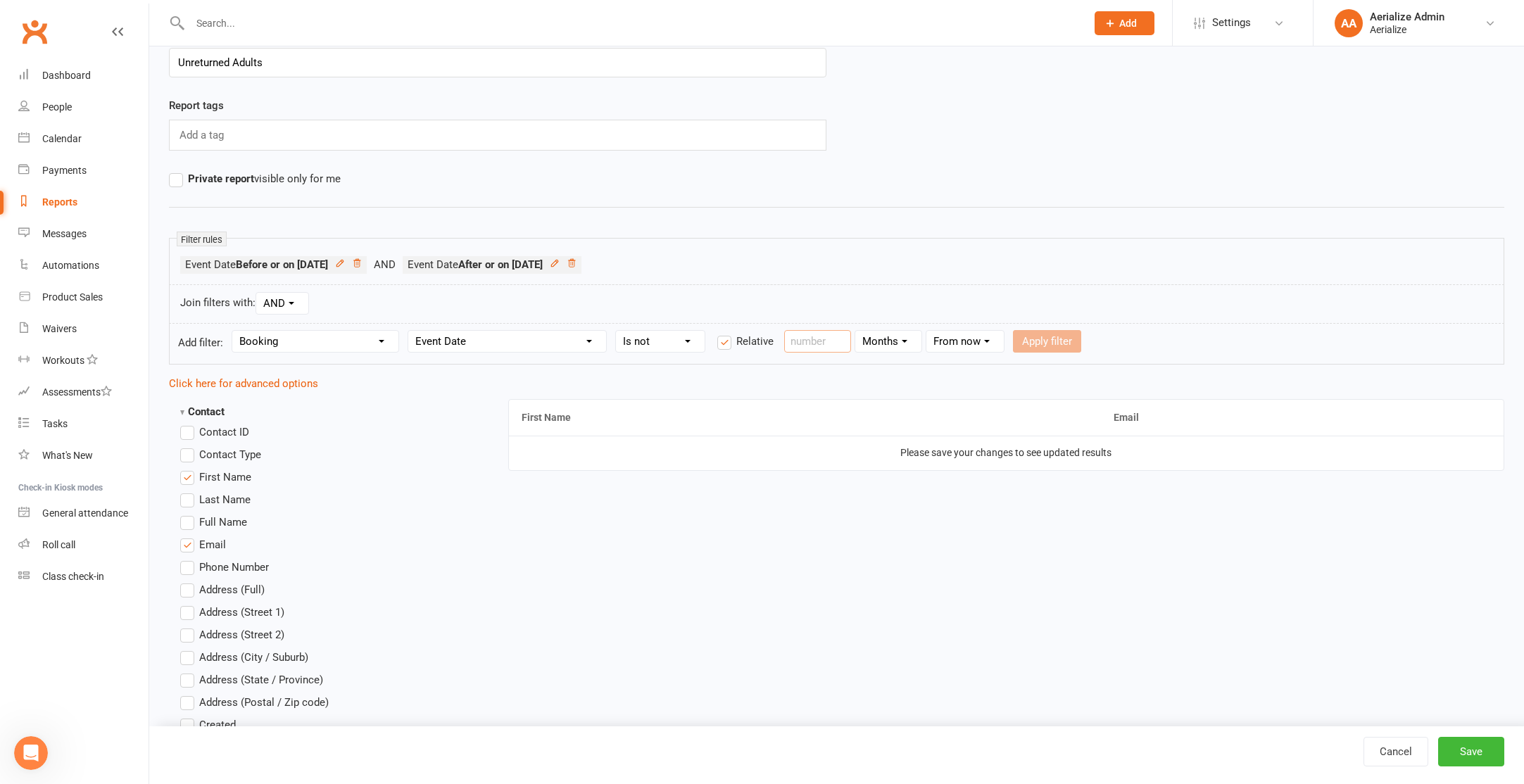
click at [810, 342] on input "number" at bounding box center [817, 341] width 67 height 23
type input "6"
click at [1027, 337] on button "Apply filter" at bounding box center [1047, 341] width 68 height 23
select select
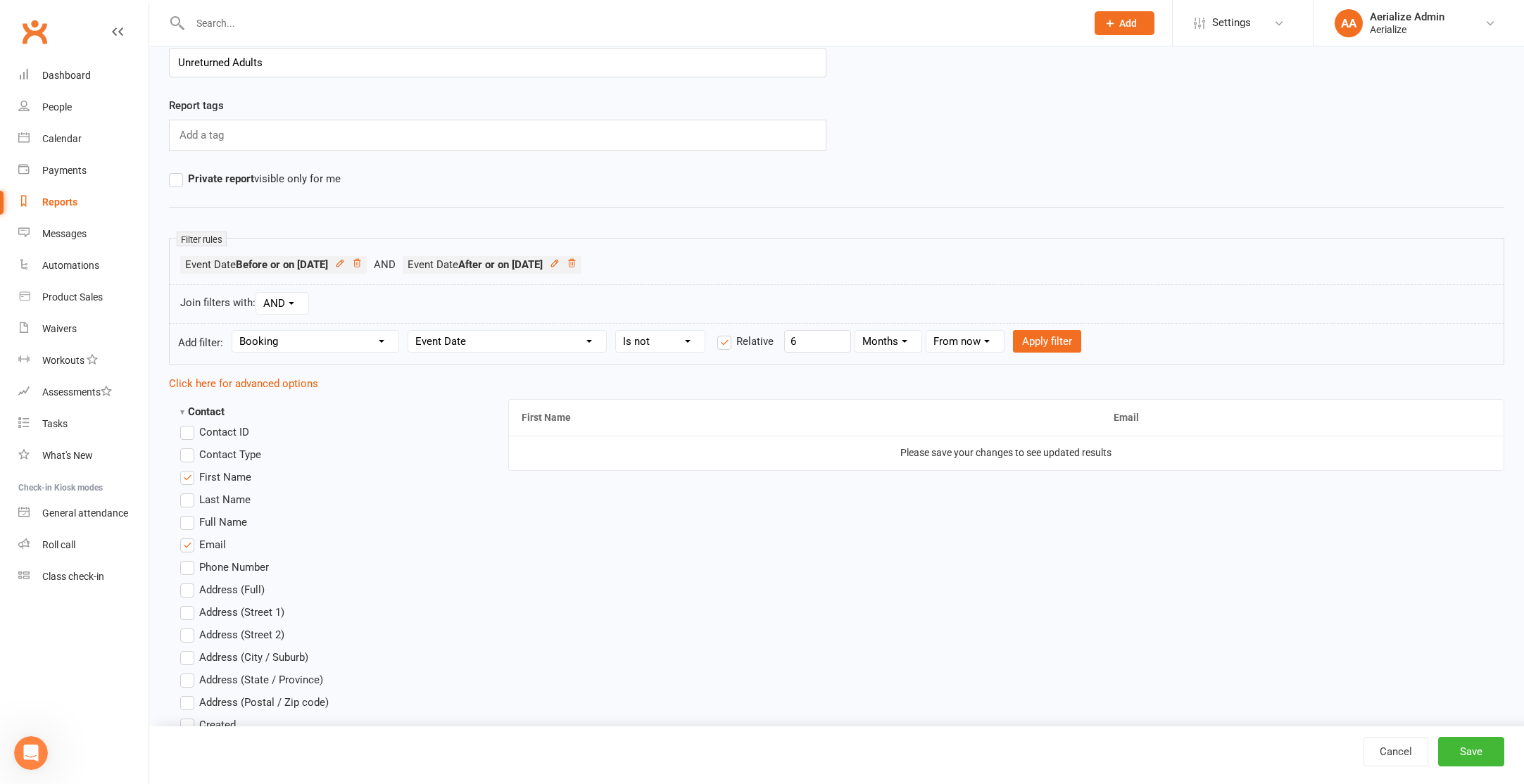
select select
drag, startPoint x: 1476, startPoint y: 752, endPoint x: 1449, endPoint y: 749, distance: 27.2
click at [1476, 752] on button "Save" at bounding box center [1471, 751] width 66 height 29
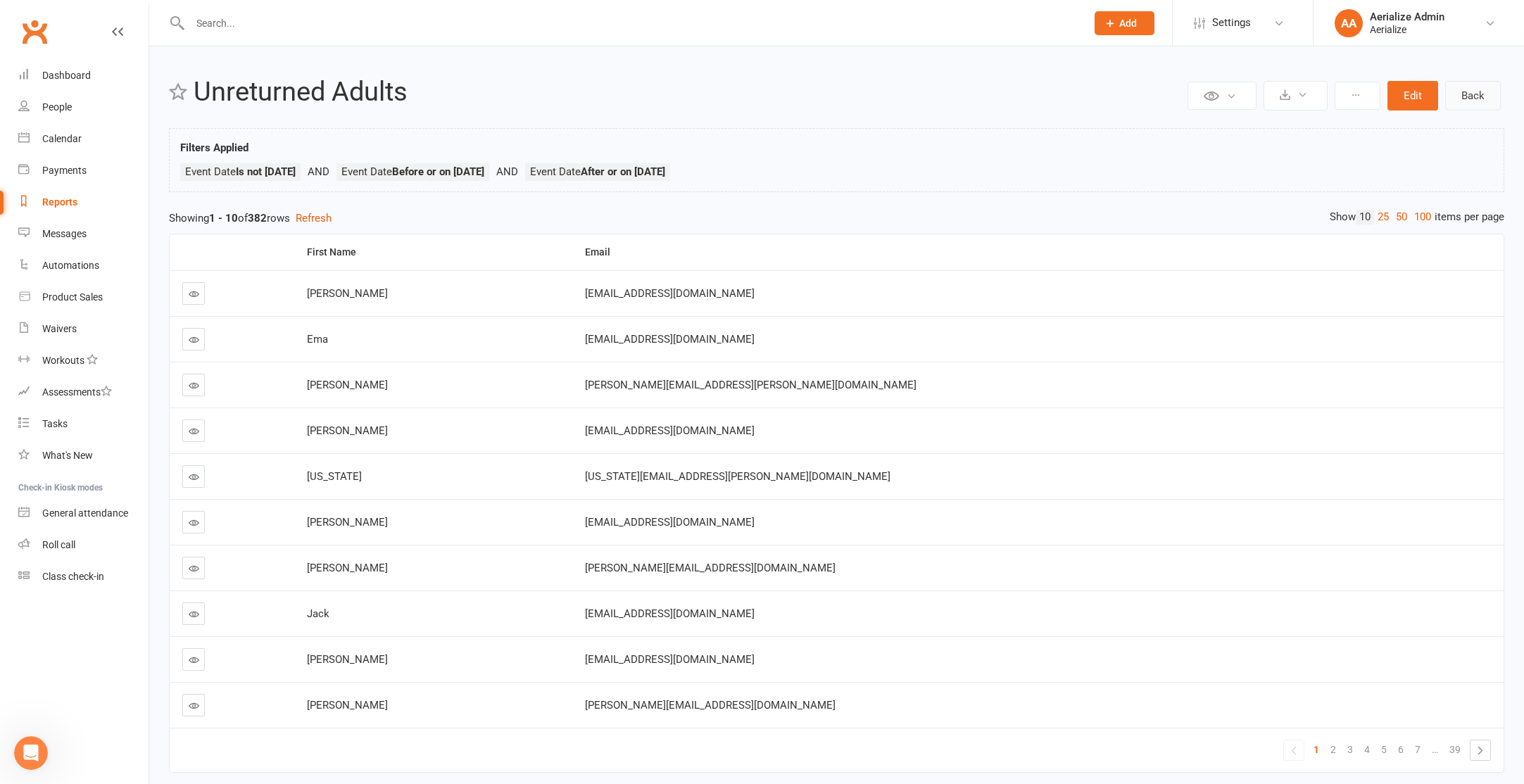
click at [1462, 98] on link "Back" at bounding box center [1473, 96] width 56 height 29
select select "100"
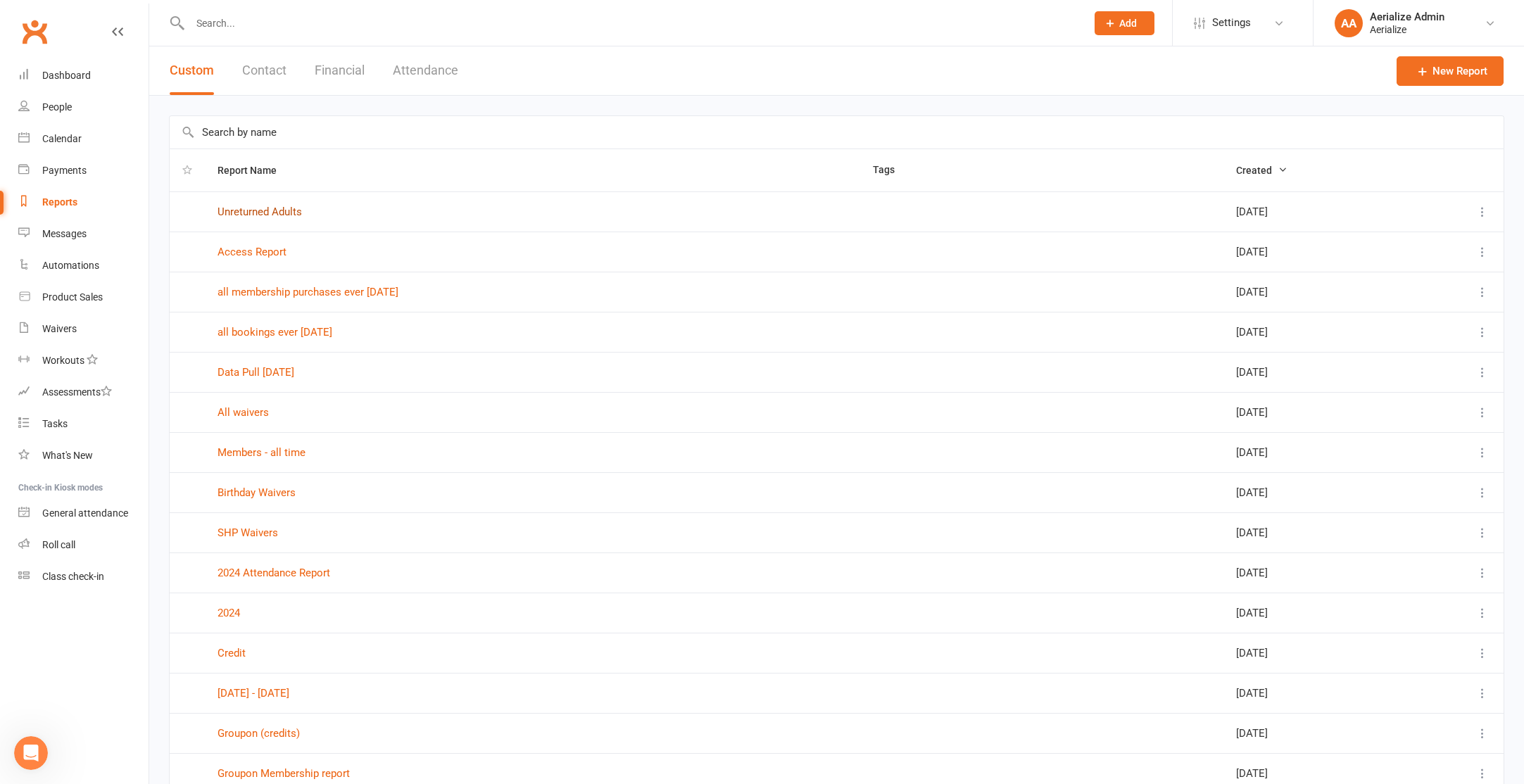
click at [270, 211] on link "Unreturned Adults" at bounding box center [259, 211] width 84 height 12
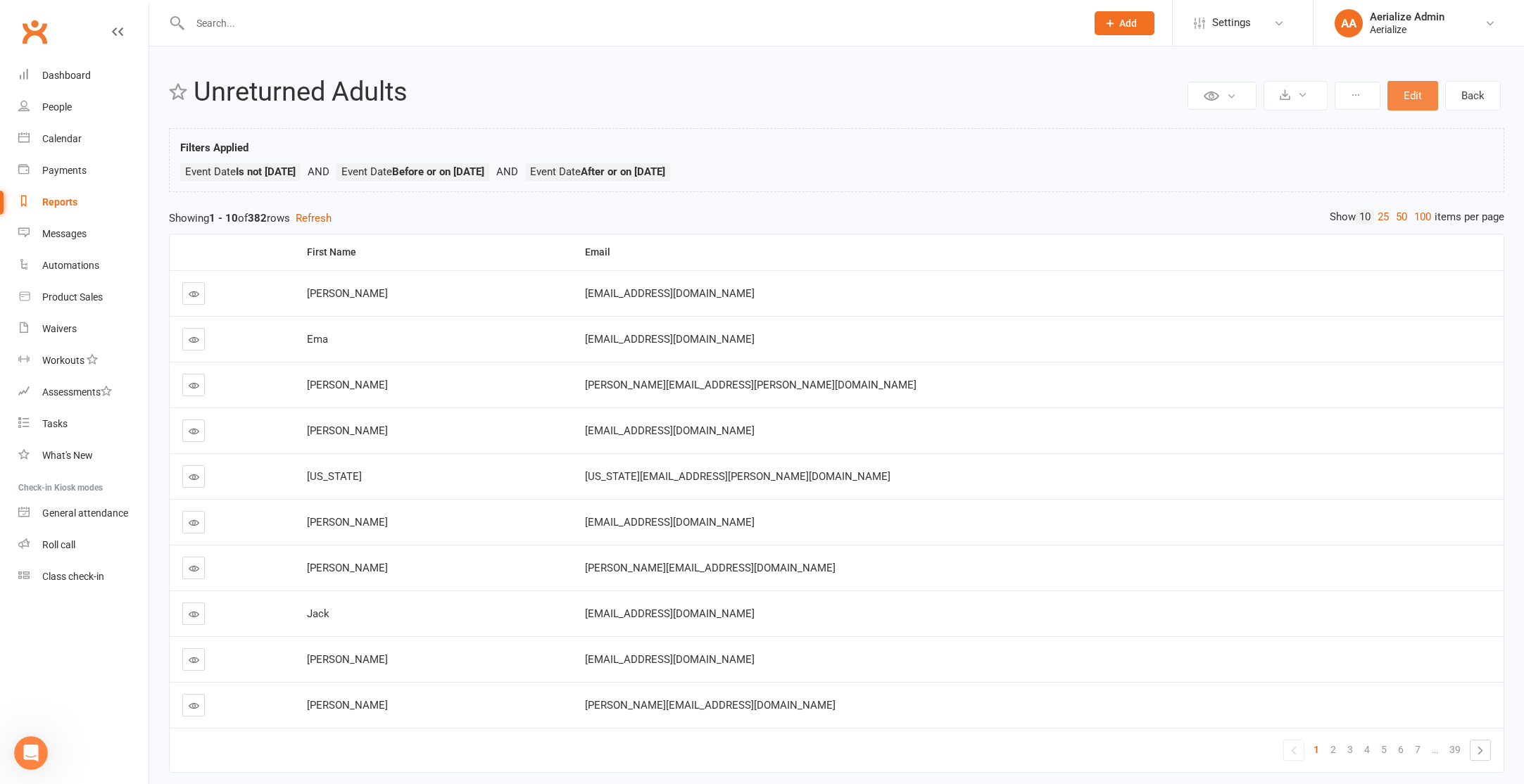
click at [1402, 97] on button "Edit" at bounding box center [1413, 96] width 51 height 29
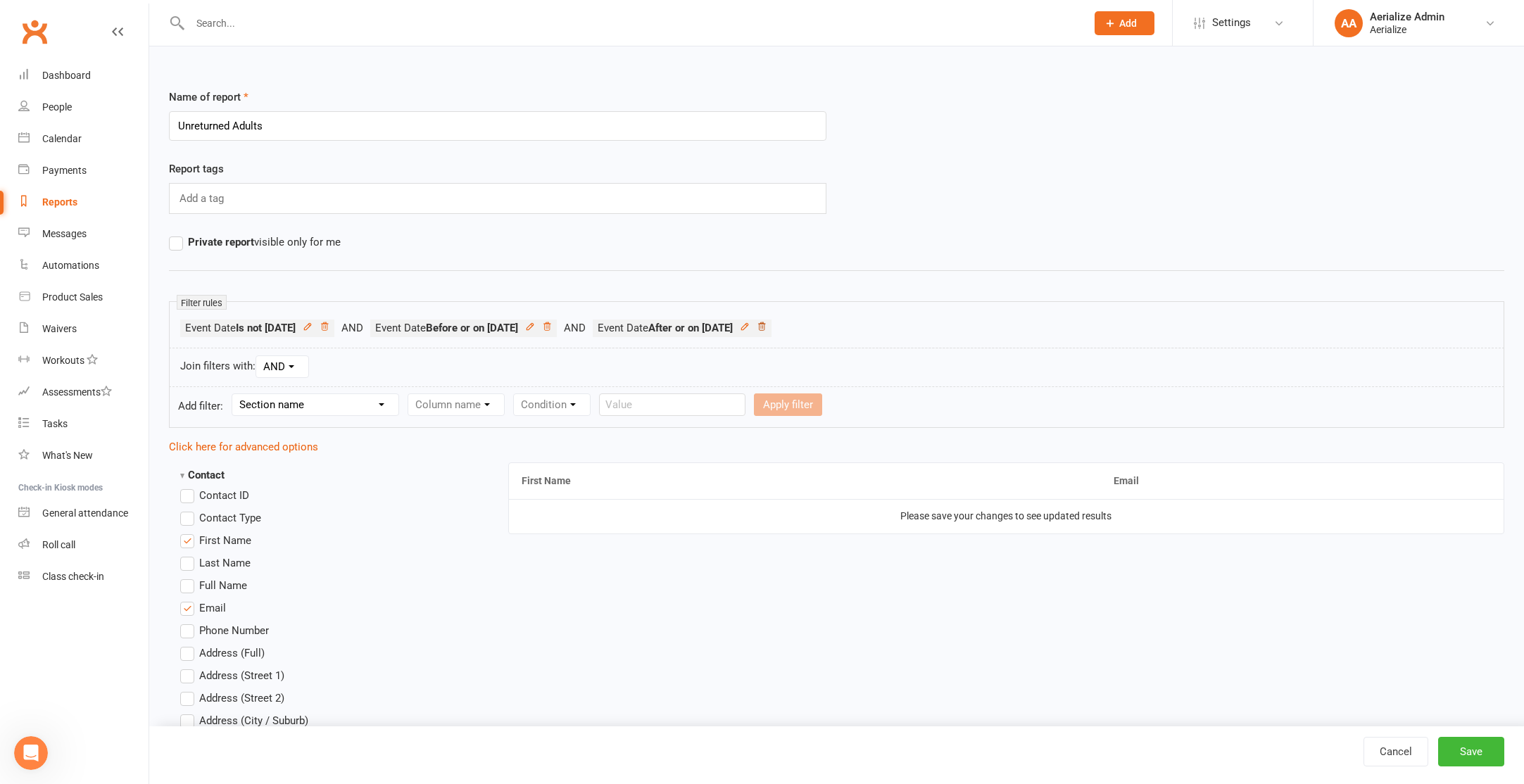
click at [766, 322] on icon at bounding box center [762, 326] width 9 height 9
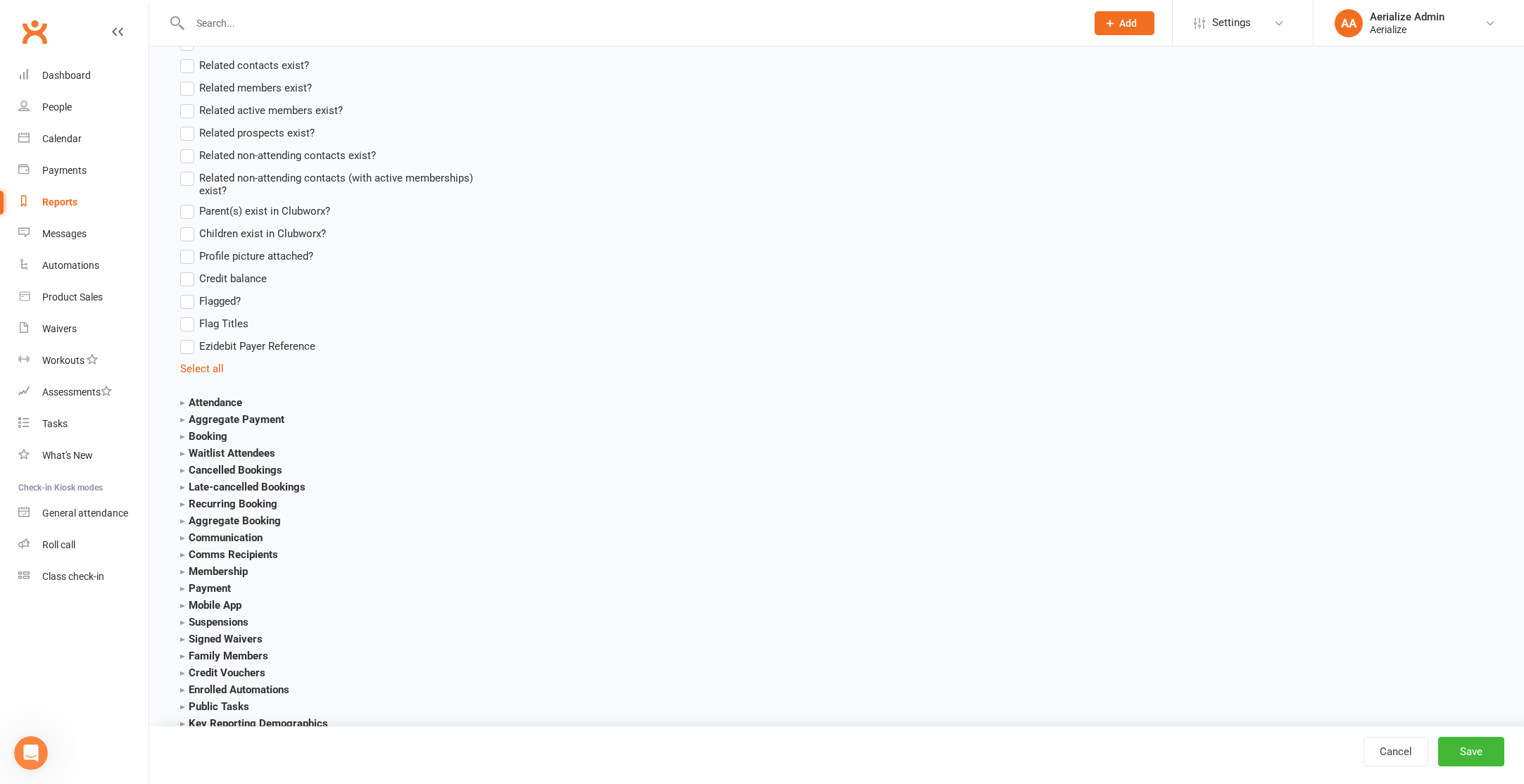
scroll to position [1256, 0]
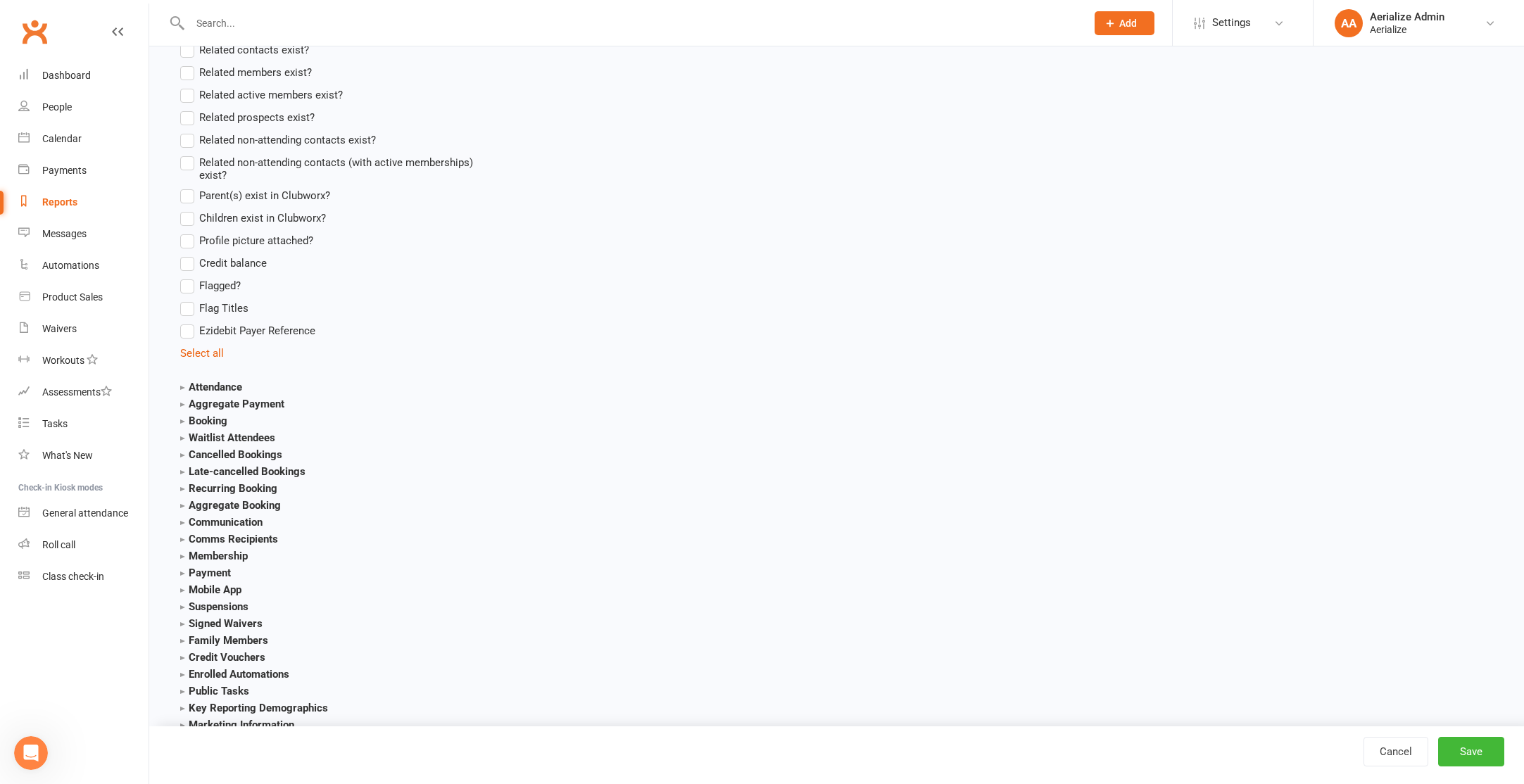
click at [203, 416] on strong "Booking" at bounding box center [203, 420] width 47 height 12
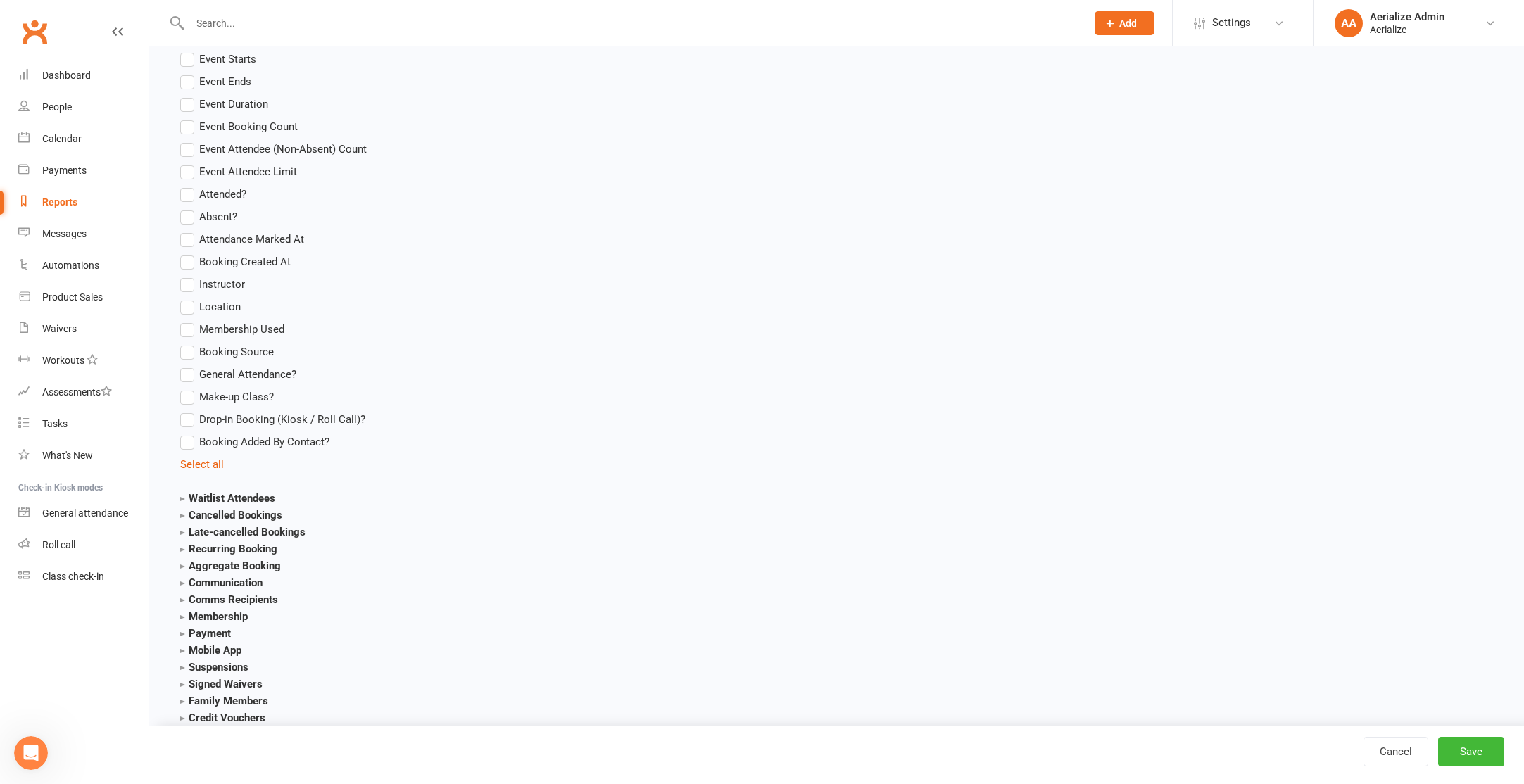
scroll to position [1865, 0]
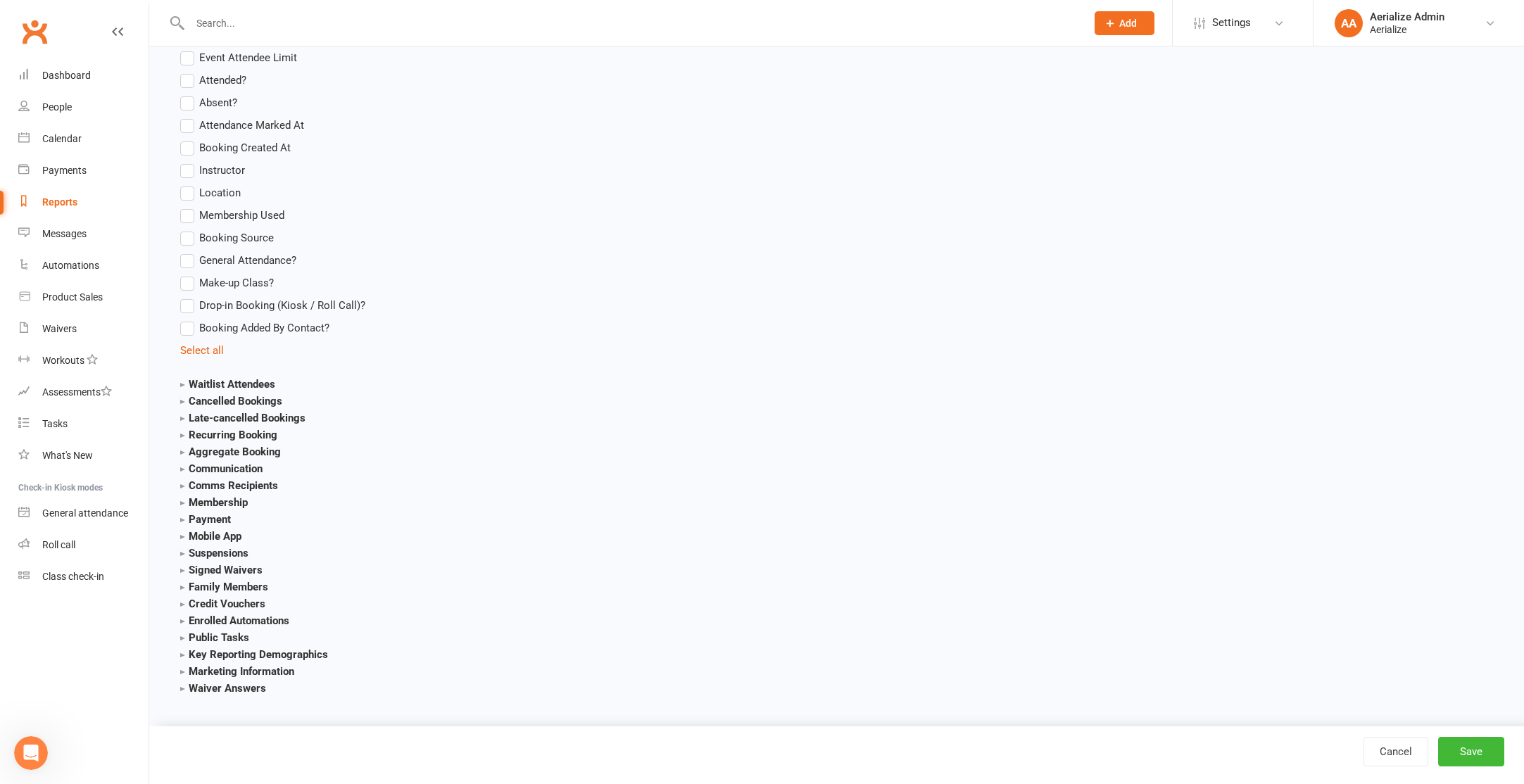
click at [254, 451] on strong "Aggregate Booking" at bounding box center [230, 451] width 100 height 12
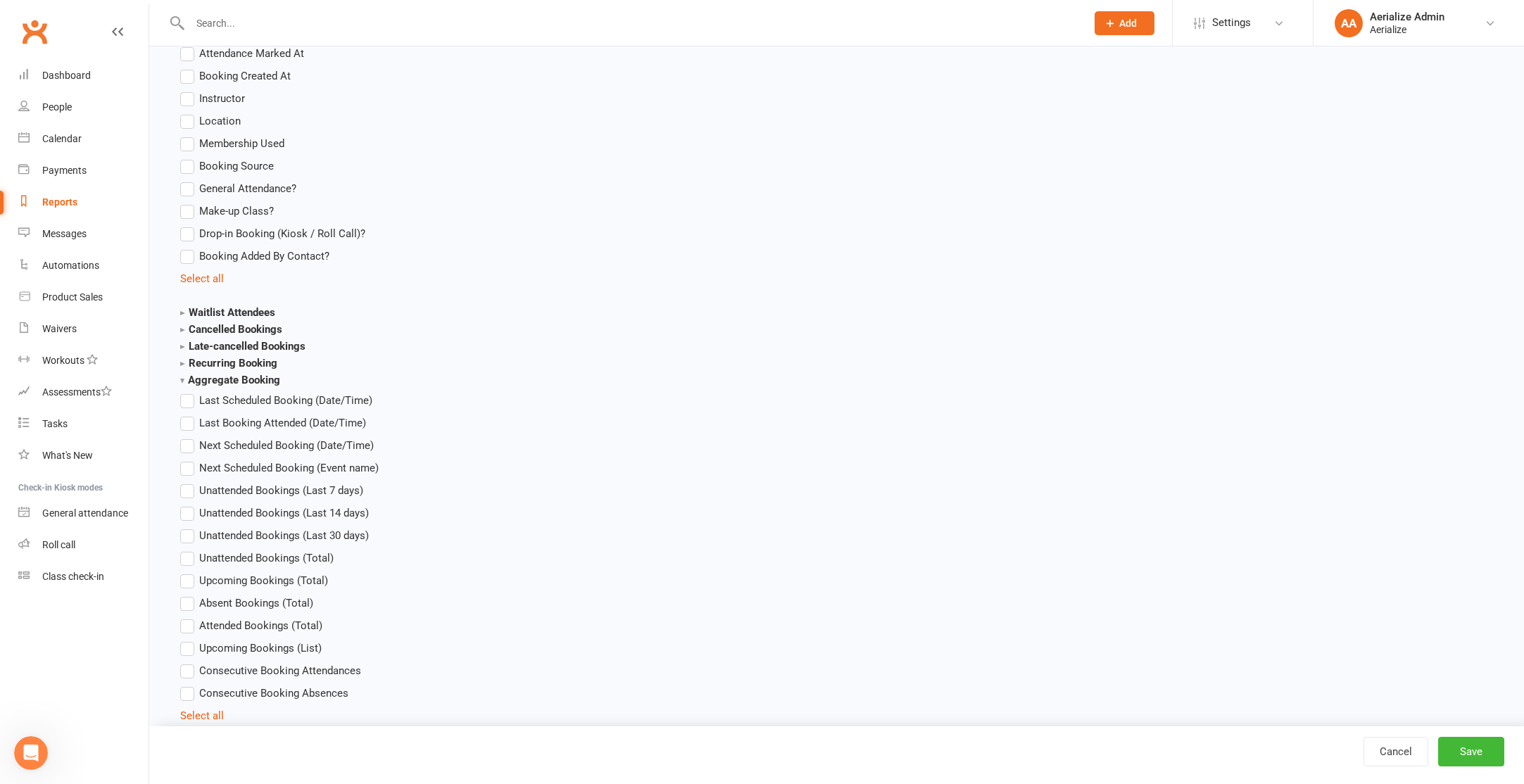
scroll to position [1937, 0]
click at [265, 400] on span "Last Scheduled Booking (Date/Time)" at bounding box center [286, 399] width 173 height 15
click at [189, 392] on input "Last Scheduled Booking (Date/Time)" at bounding box center [184, 392] width 9 height 0
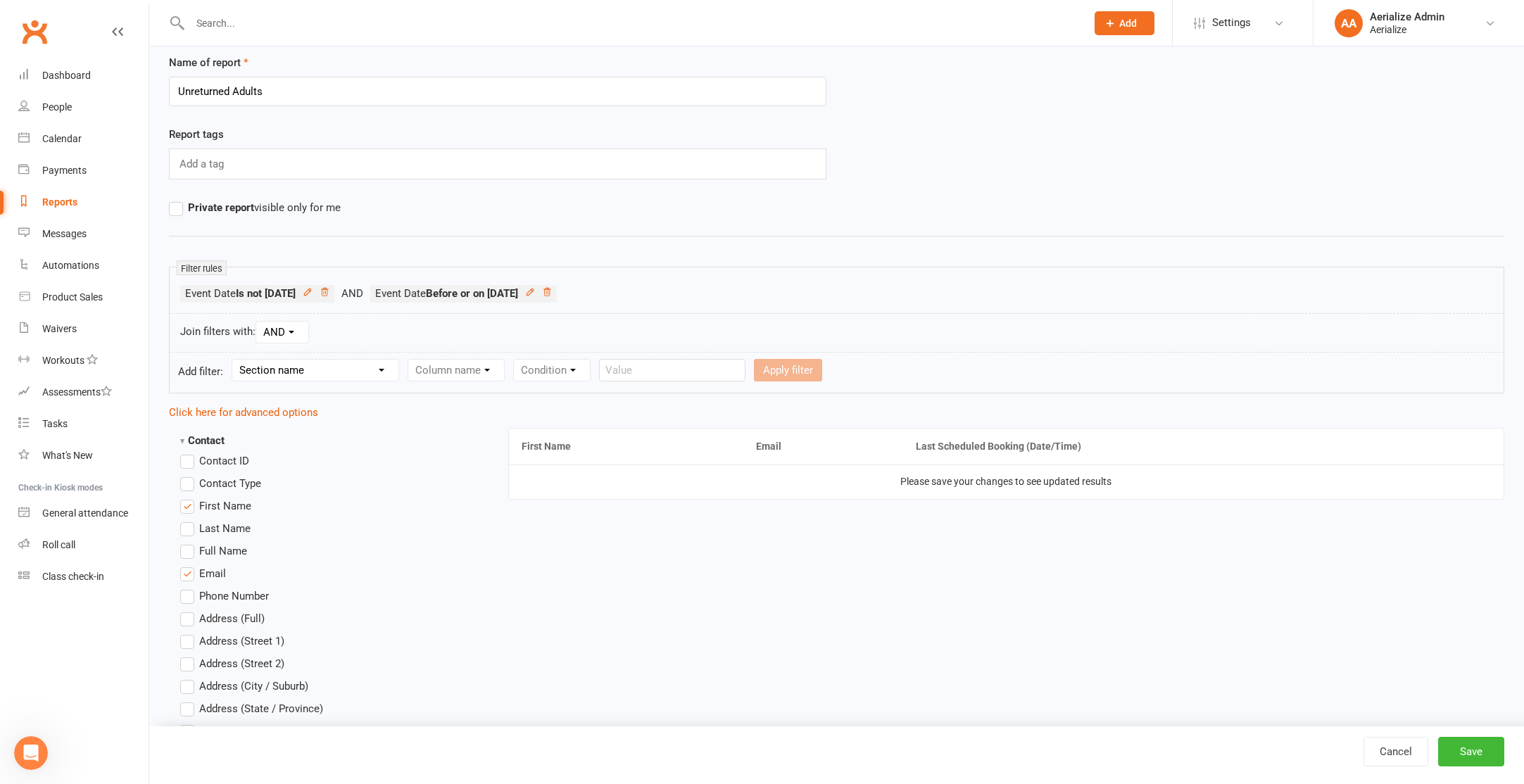
scroll to position [0, 0]
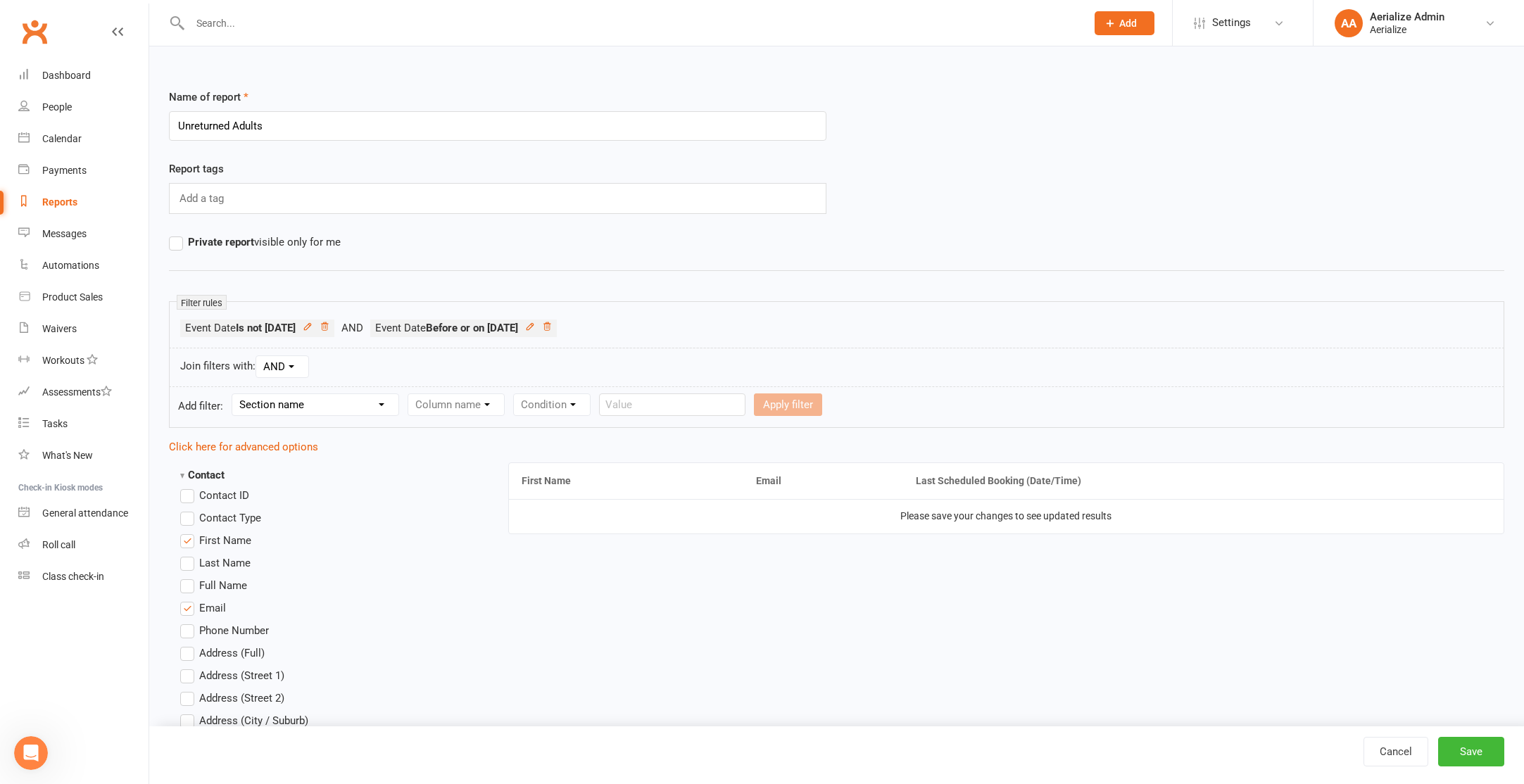
click at [291, 405] on select "Section name Contact Attendance Aggregate Payment Booking Waitlist Attendees Ca…" at bounding box center [316, 405] width 166 height 21
select select "8"
click at [235, 394] on select "Section name Contact Attendance Aggregate Payment Booking Waitlist Attendees Ca…" at bounding box center [316, 405] width 166 height 21
click at [464, 409] on select "Column name Last Scheduled Booking (Date/Time) Last Booking Attended (Date/Time…" at bounding box center [514, 405] width 210 height 21
select select "0"
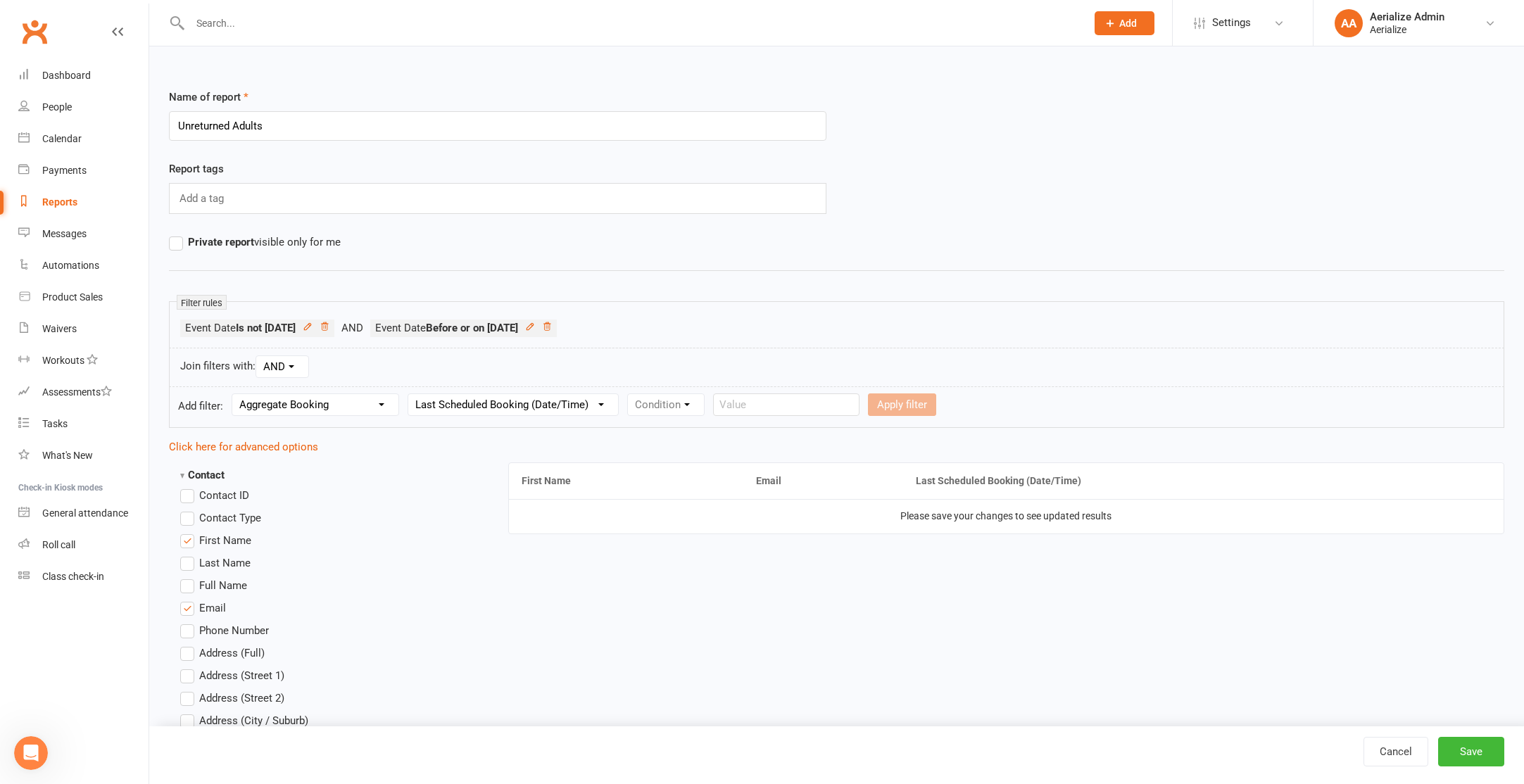
click at [412, 394] on select "Column name Last Scheduled Booking (Date/Time) Last Booking Attended (Date/Time…" at bounding box center [514, 405] width 210 height 21
click at [675, 403] on select "Condition Is Is not Before After Before or on After or on Is blank Is not blank" at bounding box center [673, 405] width 89 height 21
click at [296, 330] on strong "Is not 6 week(s) Ago" at bounding box center [265, 327] width 60 height 12
click at [310, 323] on icon at bounding box center [307, 326] width 7 height 7
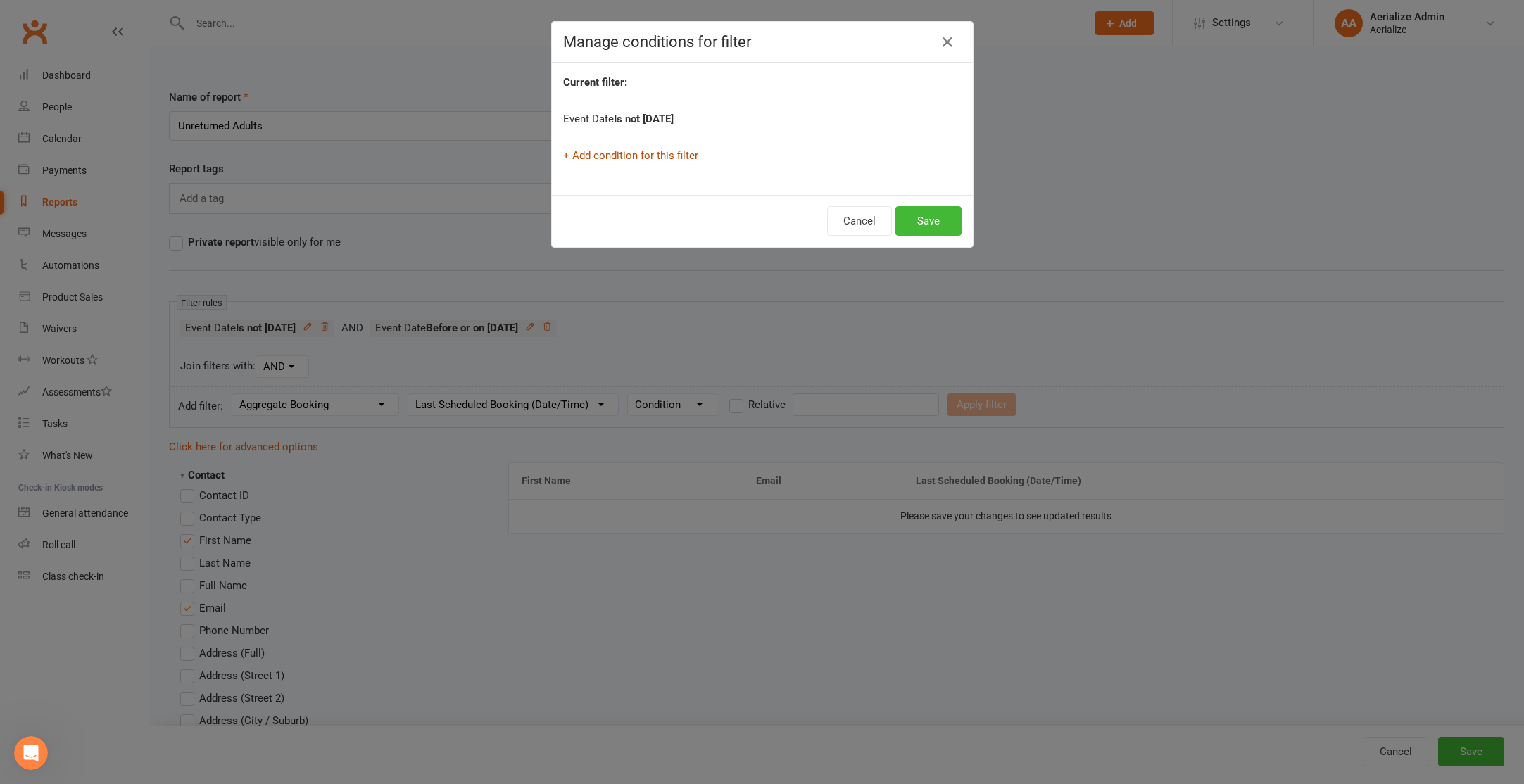
click at [650, 151] on link "+ Add condition for this filter" at bounding box center [630, 155] width 135 height 12
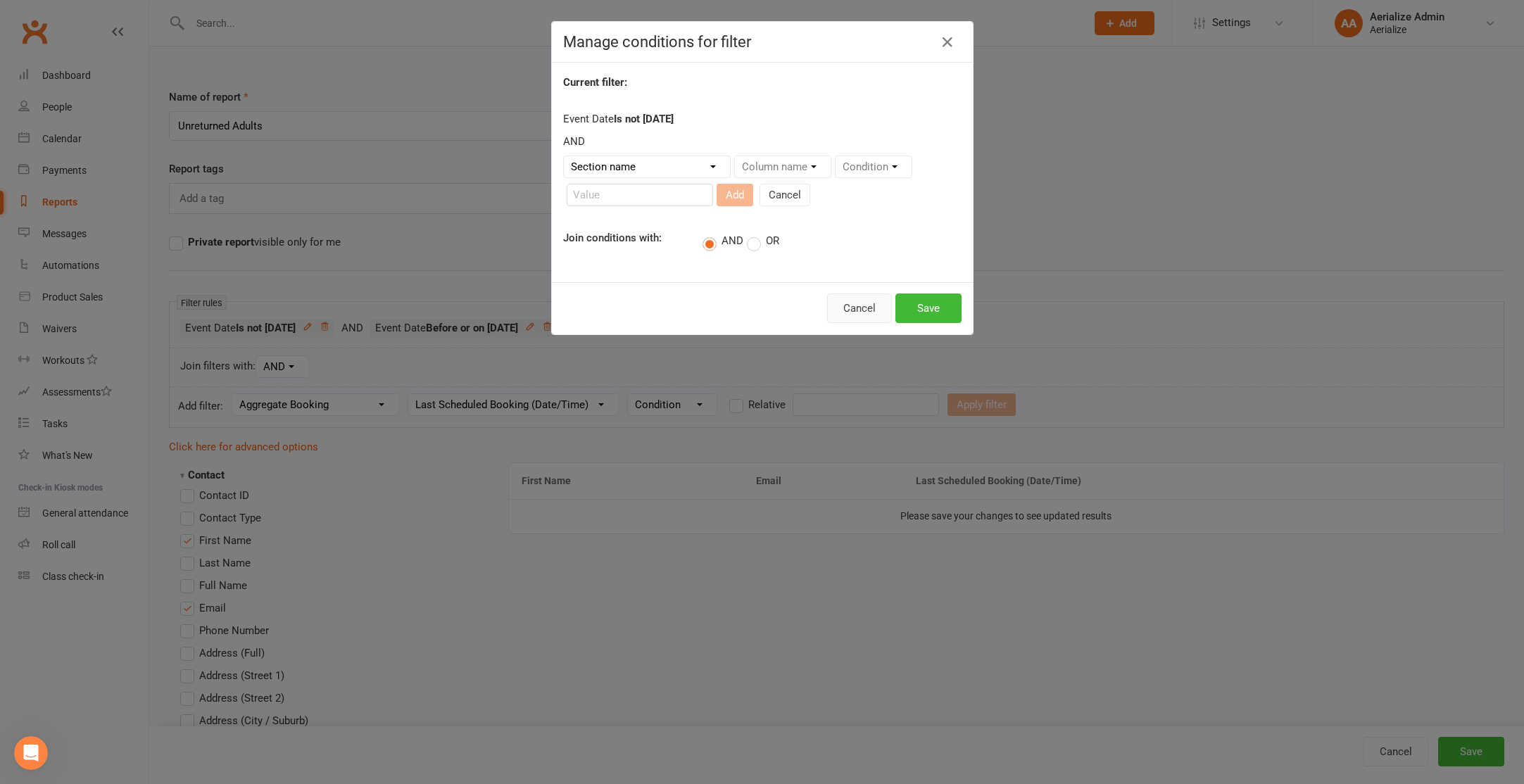
click at [870, 313] on button "Cancel" at bounding box center [859, 307] width 64 height 29
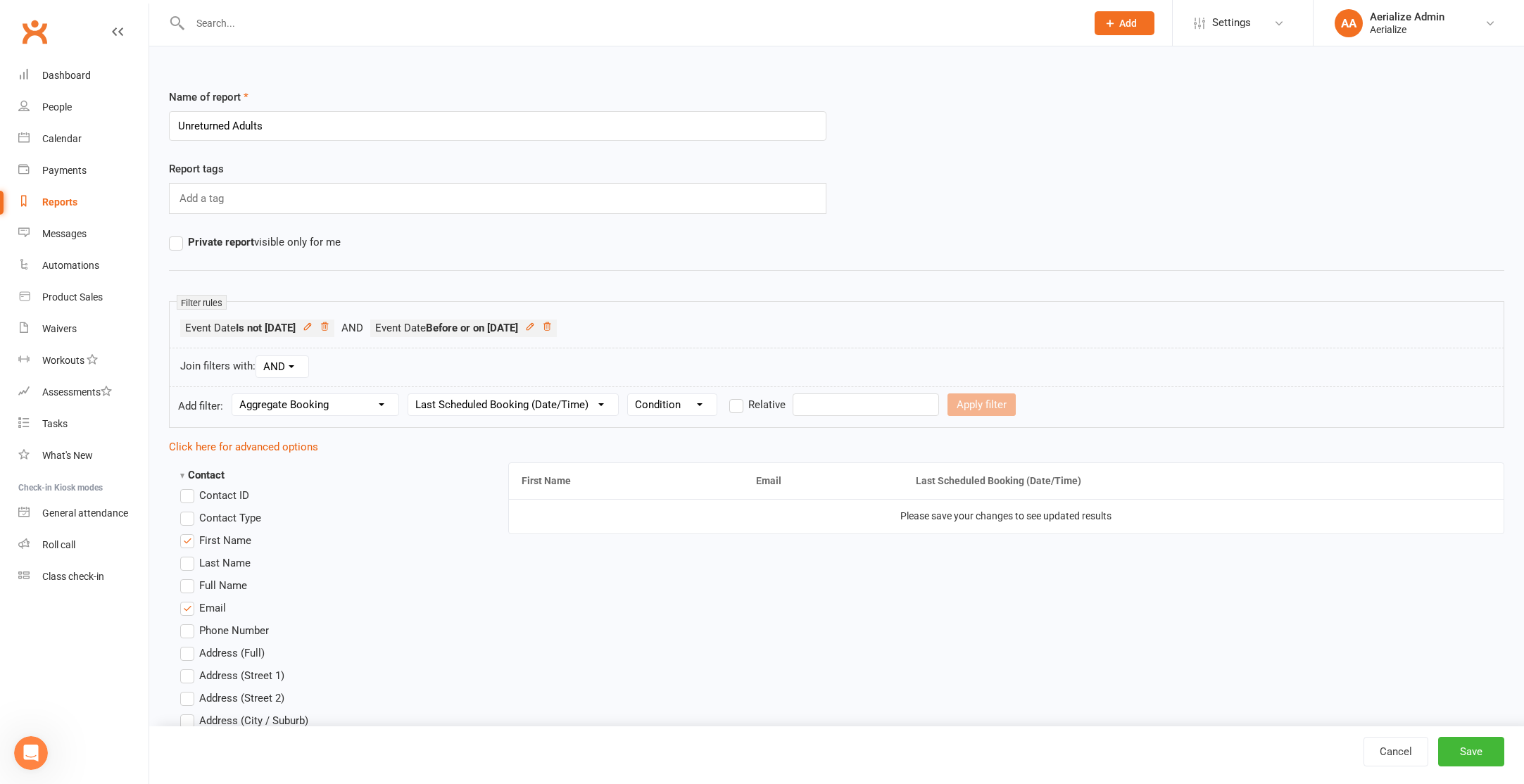
click at [358, 323] on li "Event Date Is not 6 week(s) Ago" at bounding box center [274, 328] width 190 height 18
click at [329, 323] on icon at bounding box center [324, 326] width 9 height 9
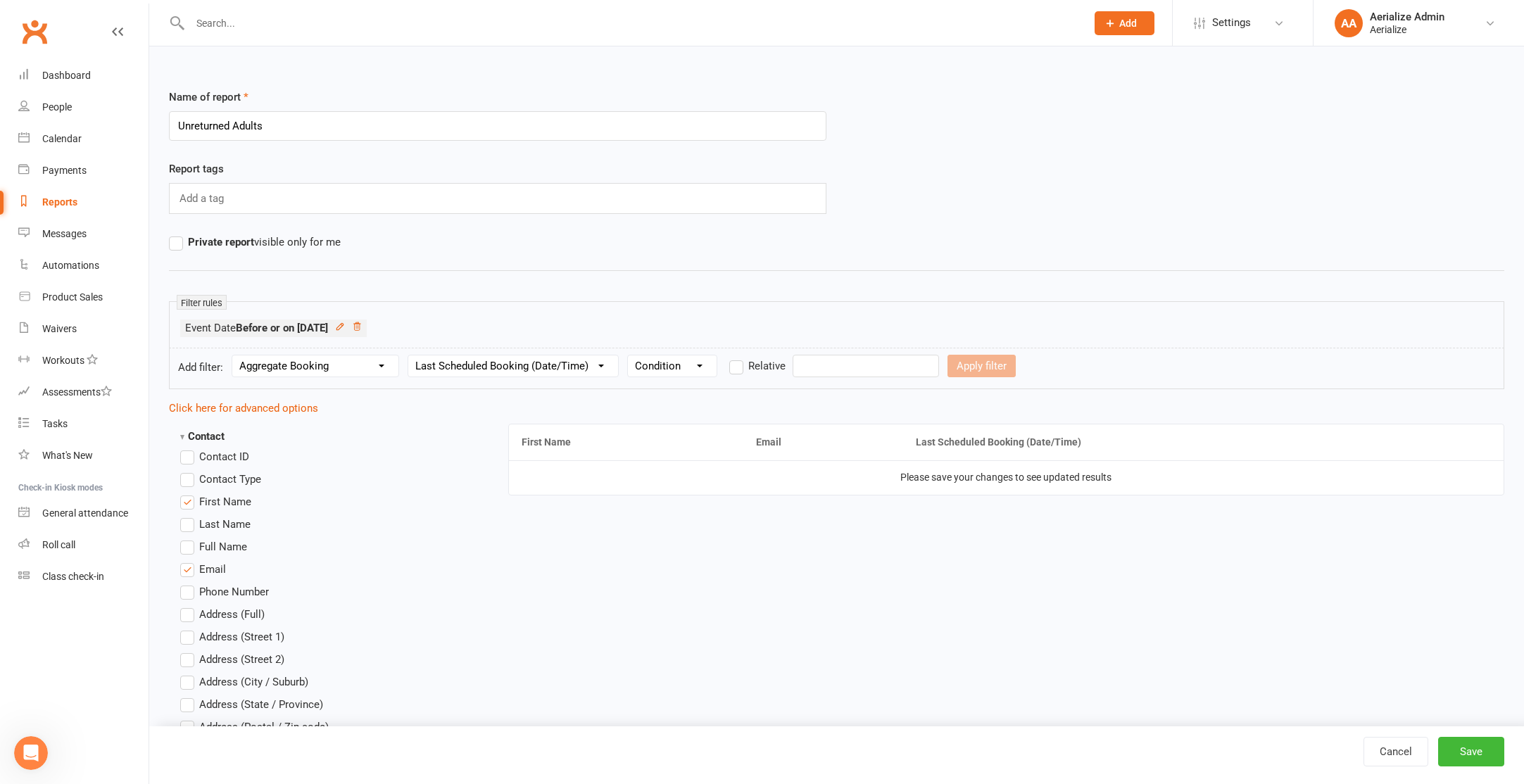
click at [361, 325] on icon at bounding box center [357, 326] width 9 height 9
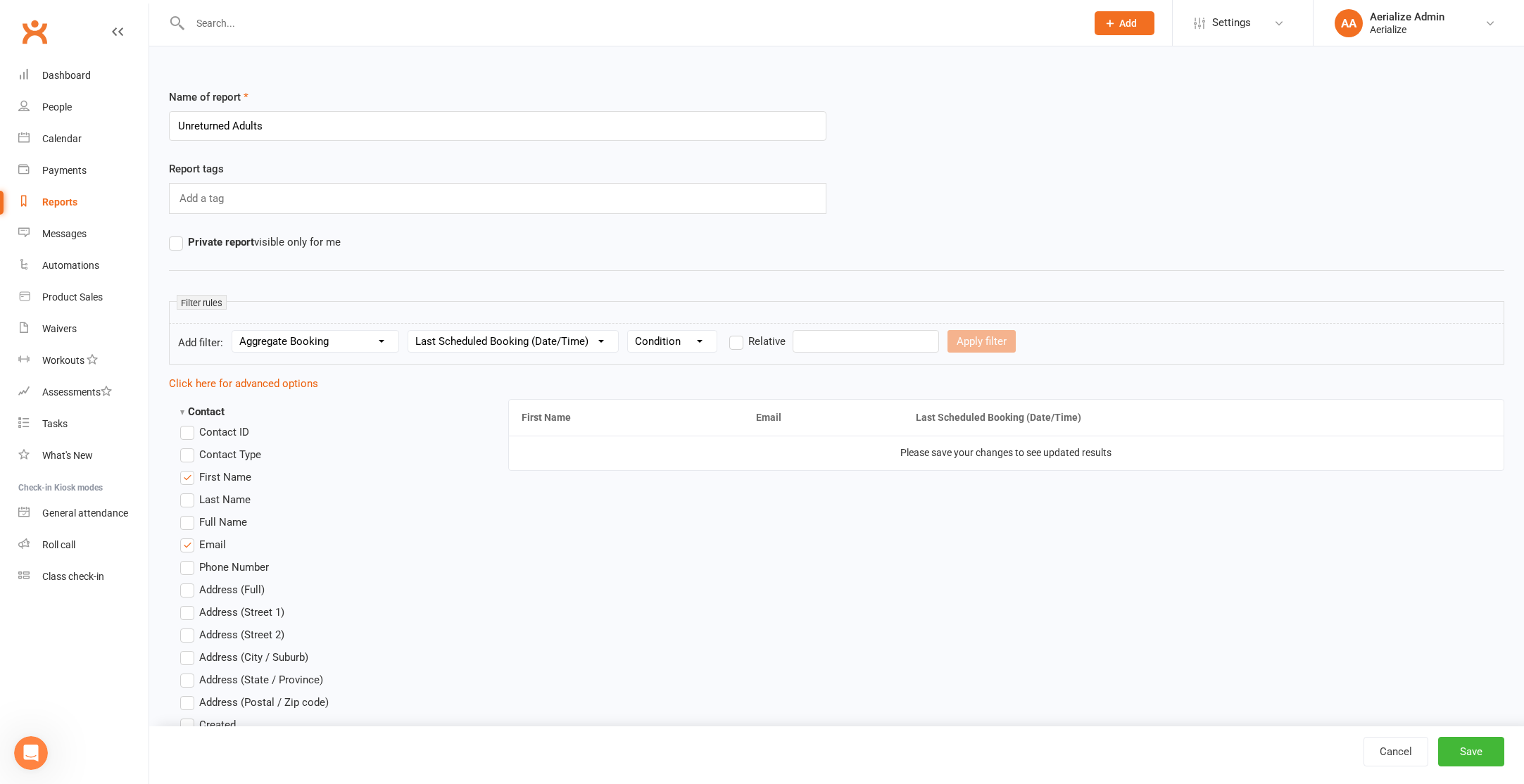
click at [368, 336] on select "Section name Contact Attendance Aggregate Payment Booking Waitlist Attendees Ca…" at bounding box center [316, 341] width 166 height 21
click at [235, 331] on select "Section name Contact Attendance Aggregate Payment Booking Waitlist Attendees Ca…" at bounding box center [316, 341] width 166 height 21
click at [664, 347] on select "Condition Is Is not Before After Before or on After or on Is blank Is not blank" at bounding box center [673, 341] width 89 height 21
select select "4"
click at [631, 331] on select "Condition Is Is not Before After Before or on After or on Is blank Is not blank" at bounding box center [673, 341] width 89 height 21
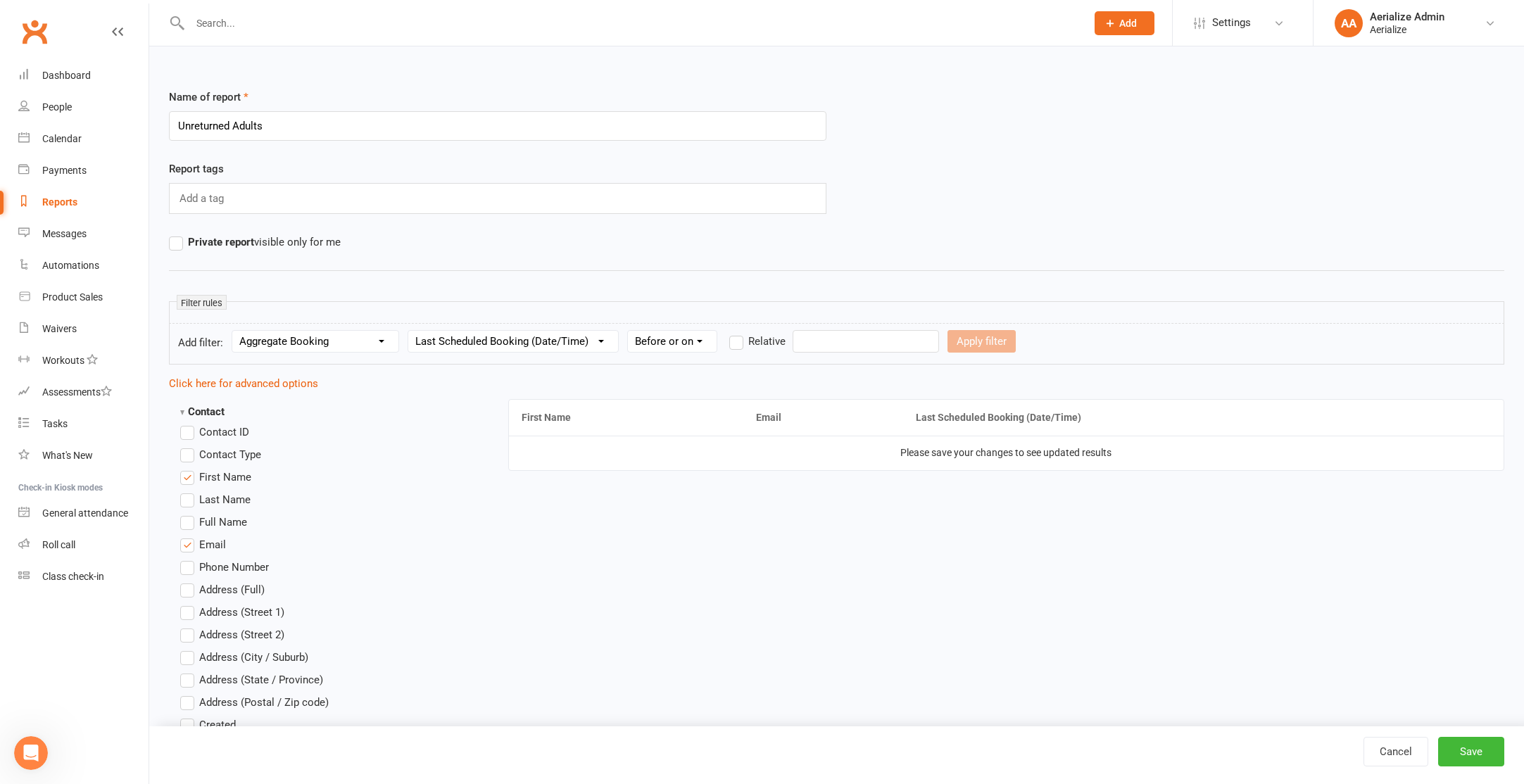
click at [826, 346] on input "text" at bounding box center [866, 341] width 147 height 23
click at [817, 368] on icon "button" at bounding box center [816, 374] width 9 height 11
click at [856, 510] on span "20" at bounding box center [851, 508] width 11 height 11
type input "20 Jul 2025"
click at [983, 340] on button "Apply filter" at bounding box center [982, 341] width 68 height 23
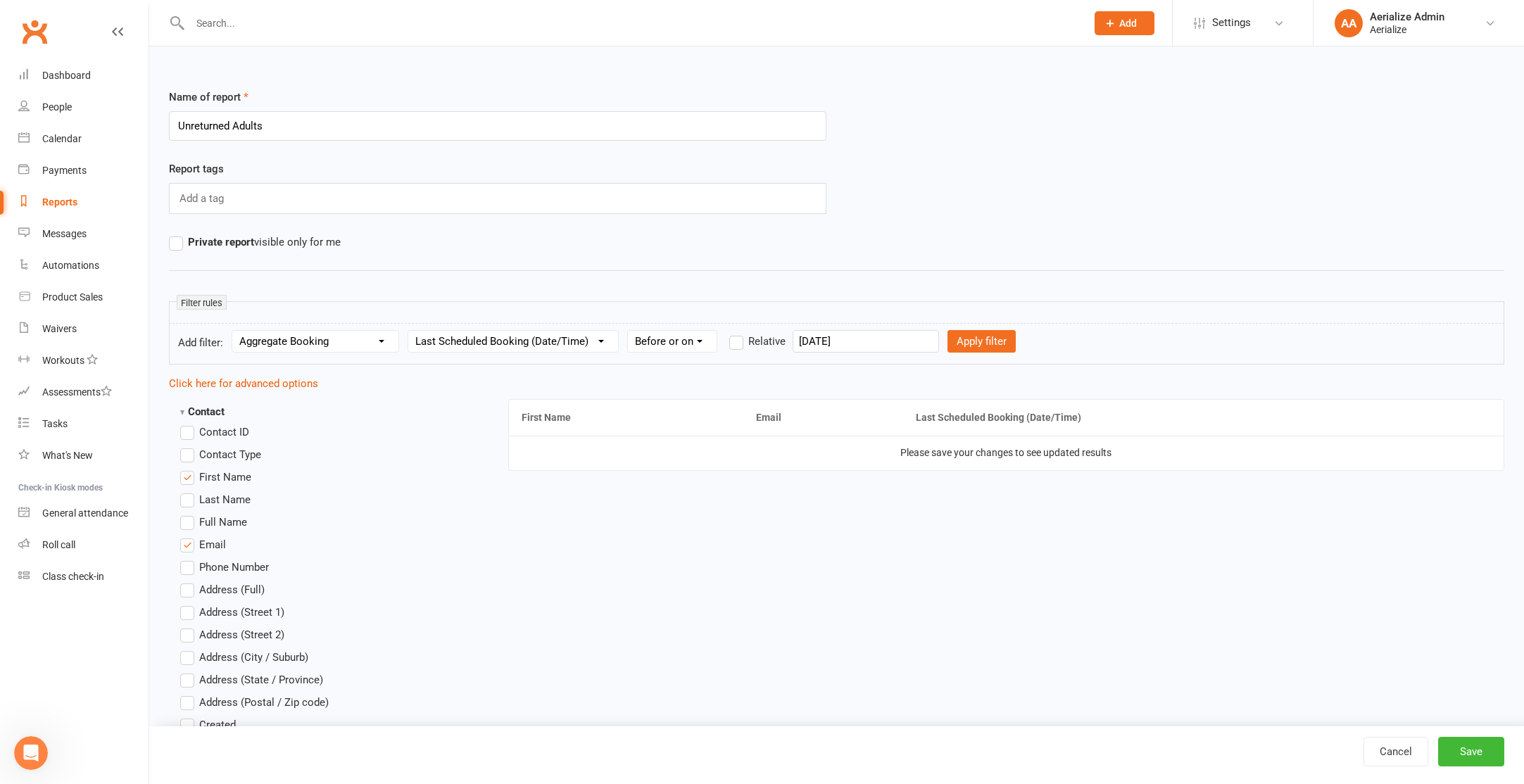
select select
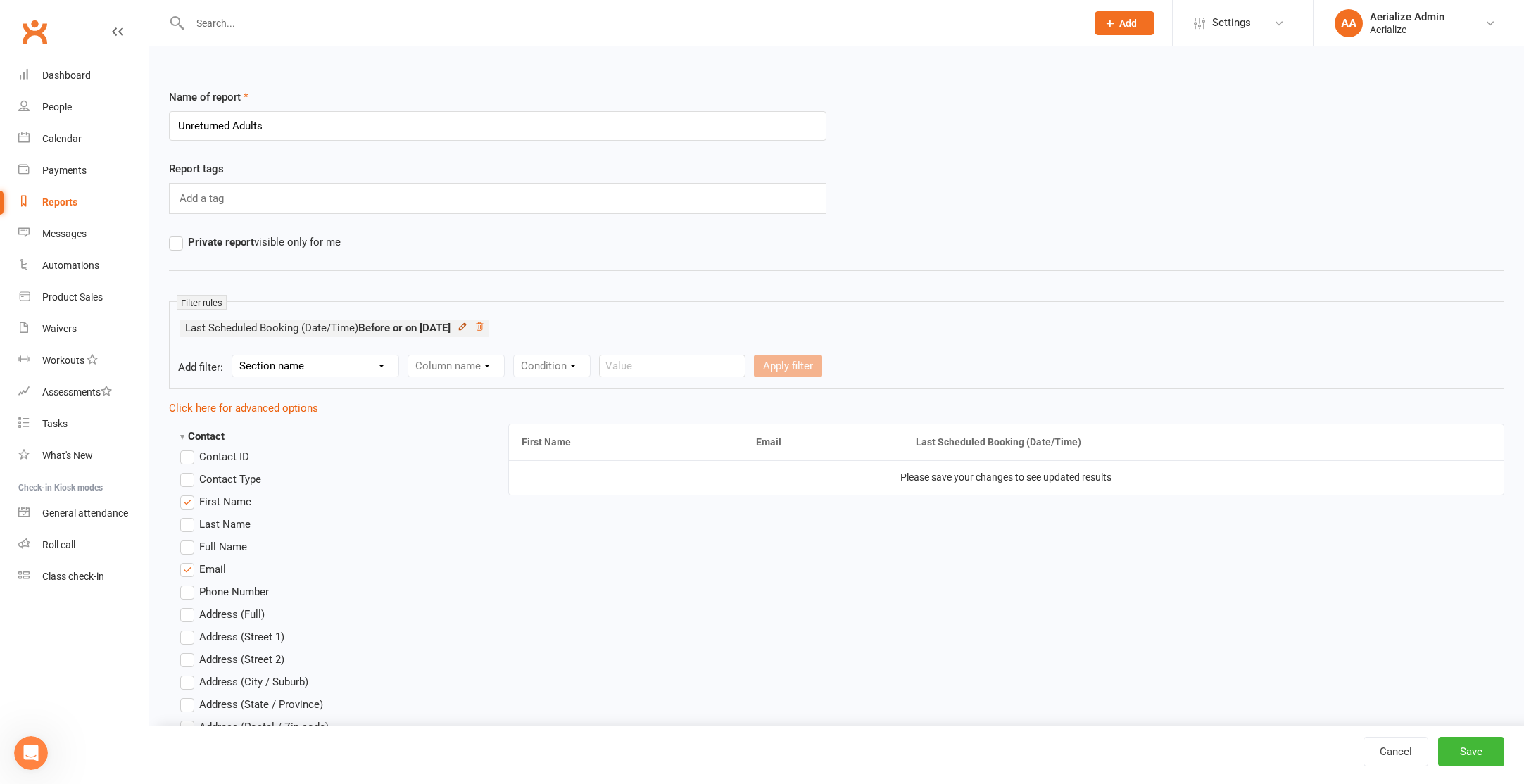
click at [467, 325] on icon at bounding box center [463, 326] width 9 height 9
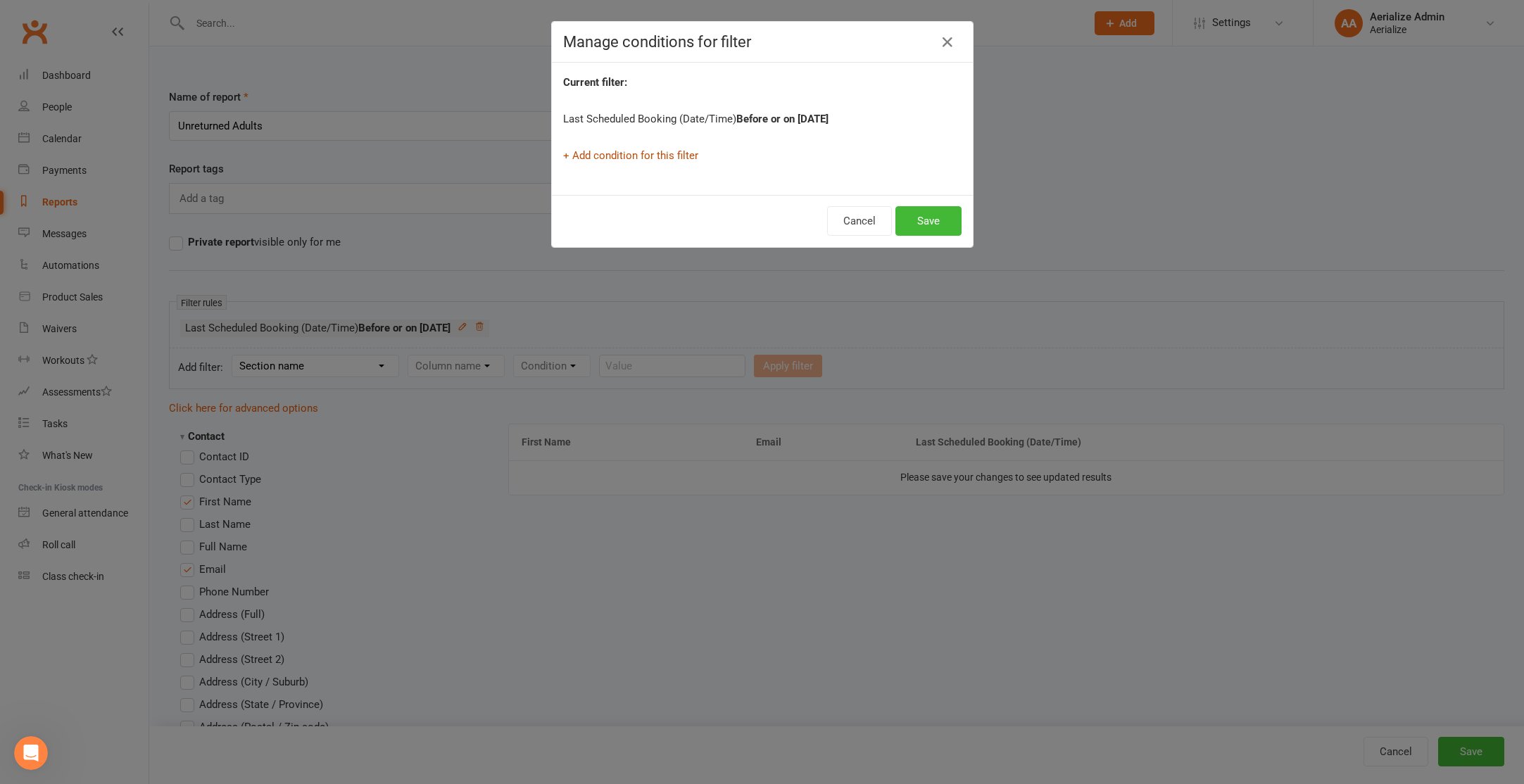
click at [633, 154] on link "+ Add condition for this filter" at bounding box center [630, 155] width 135 height 12
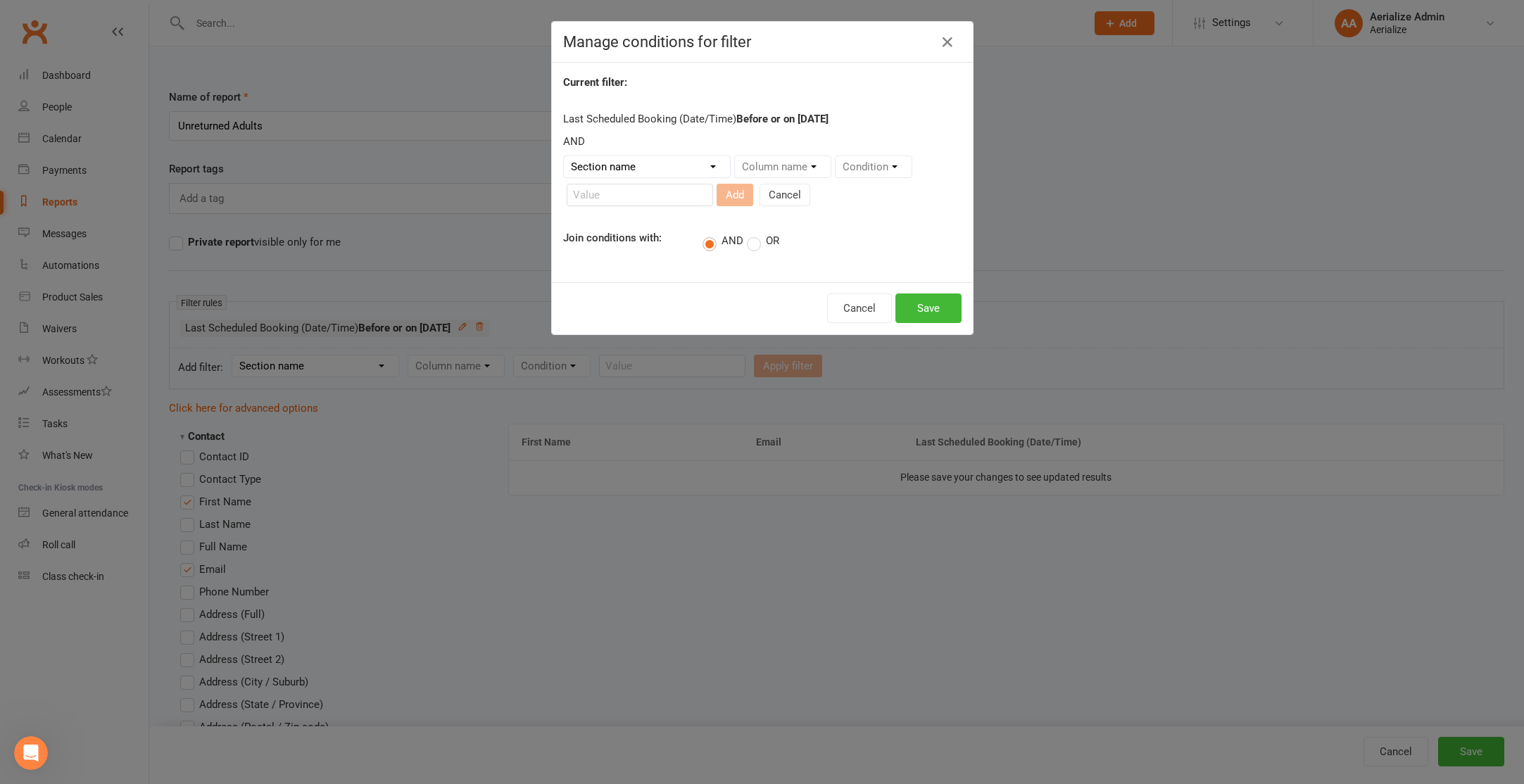
click at [637, 165] on select "Section name Contact Attendance Aggregate Payment Booking Waitlist Attendees Ca…" at bounding box center [647, 166] width 166 height 21
select select "8"
click at [564, 156] on select "Section name Contact Attendance Aggregate Payment Booking Waitlist Attendees Ca…" at bounding box center [647, 166] width 166 height 21
click at [830, 159] on select "Column name Last Scheduled Booking (Date/Time) Last Booking Attended (Date/Time…" at bounding box center [840, 166] width 210 height 21
select select "0"
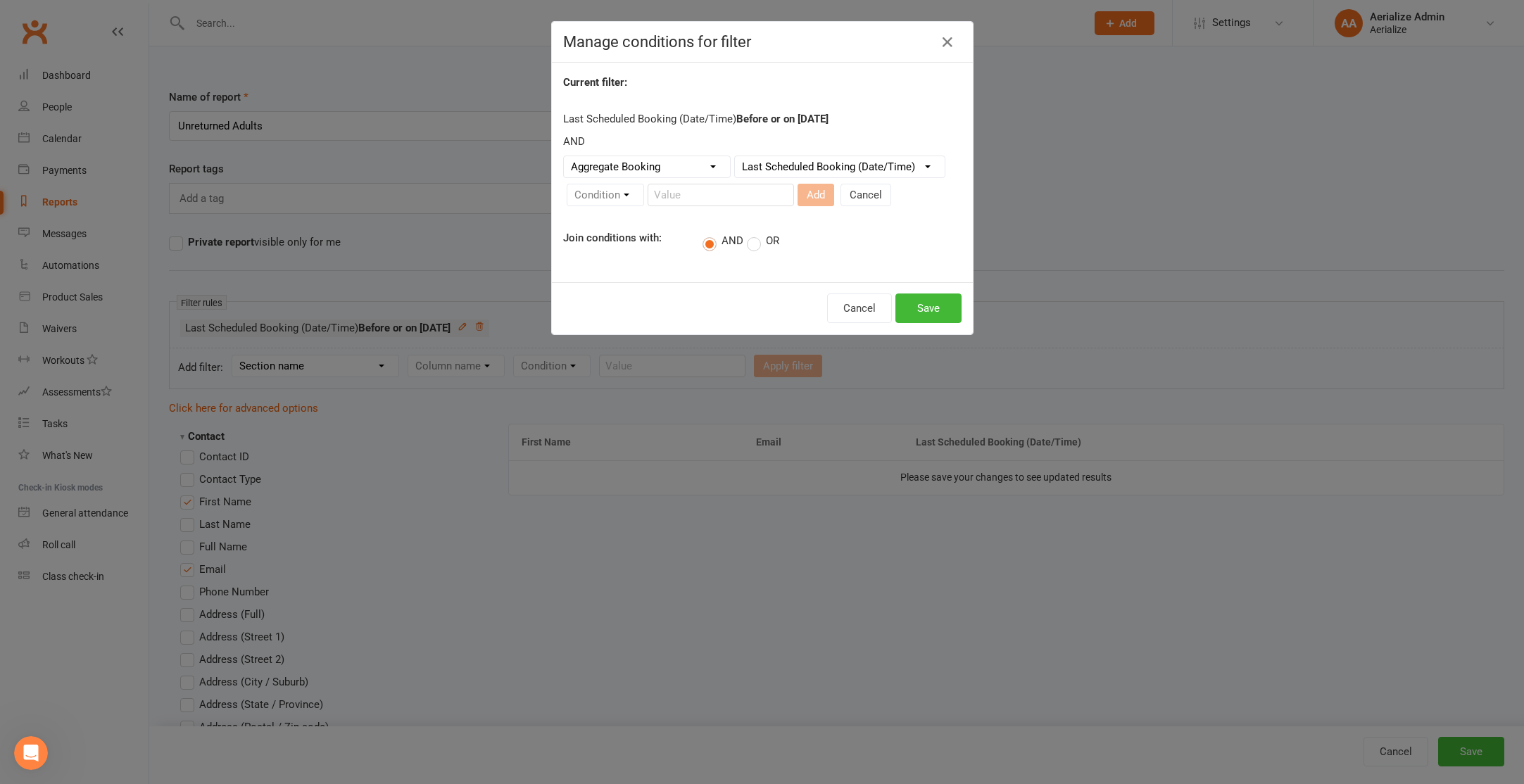
click at [735, 156] on select "Column name Last Scheduled Booking (Date/Time) Last Booking Attended (Date/Time…" at bounding box center [840, 166] width 210 height 21
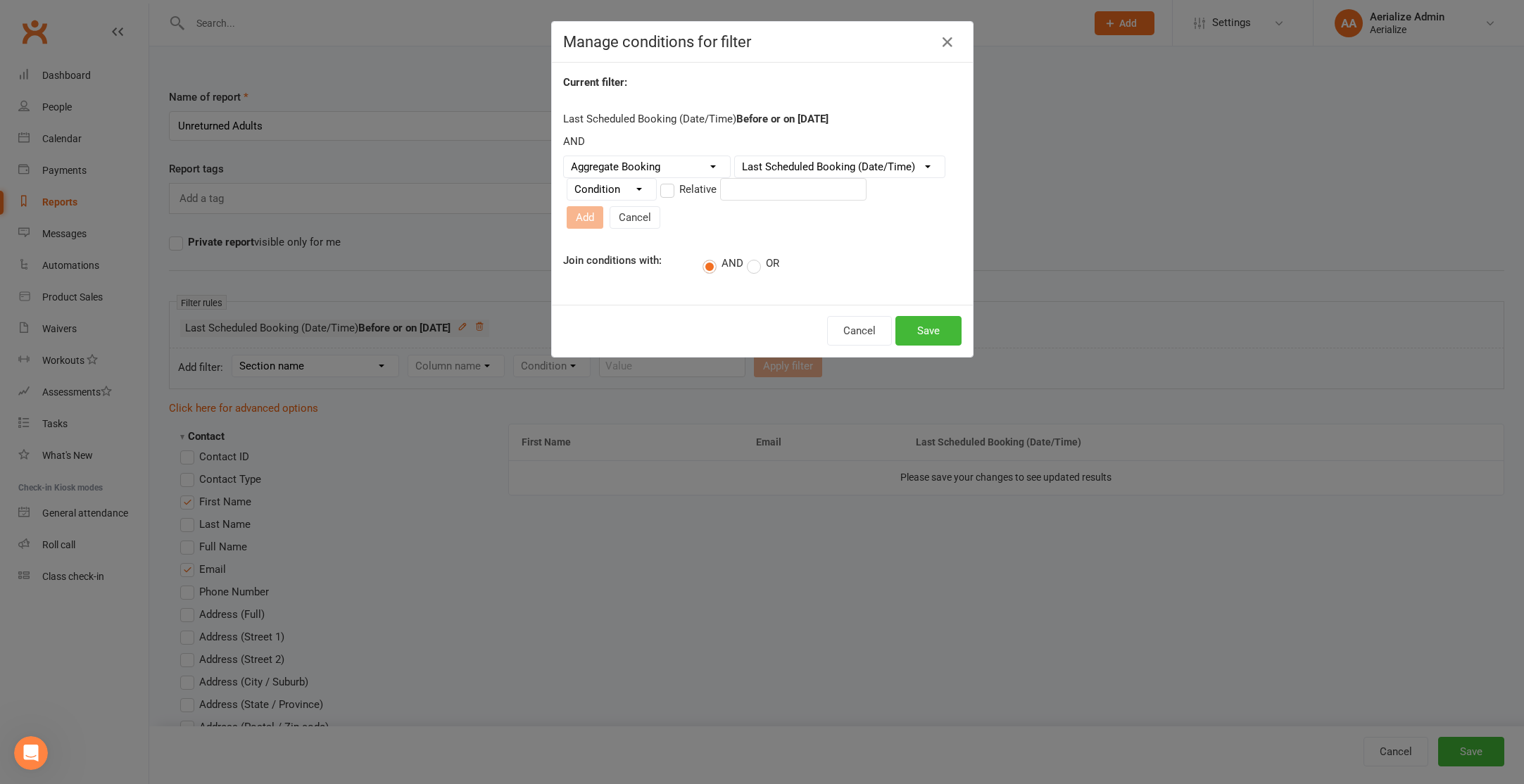
click at [661, 193] on label "Relative" at bounding box center [689, 189] width 57 height 17
click at [661, 181] on input "Relative" at bounding box center [665, 181] width 9 height 0
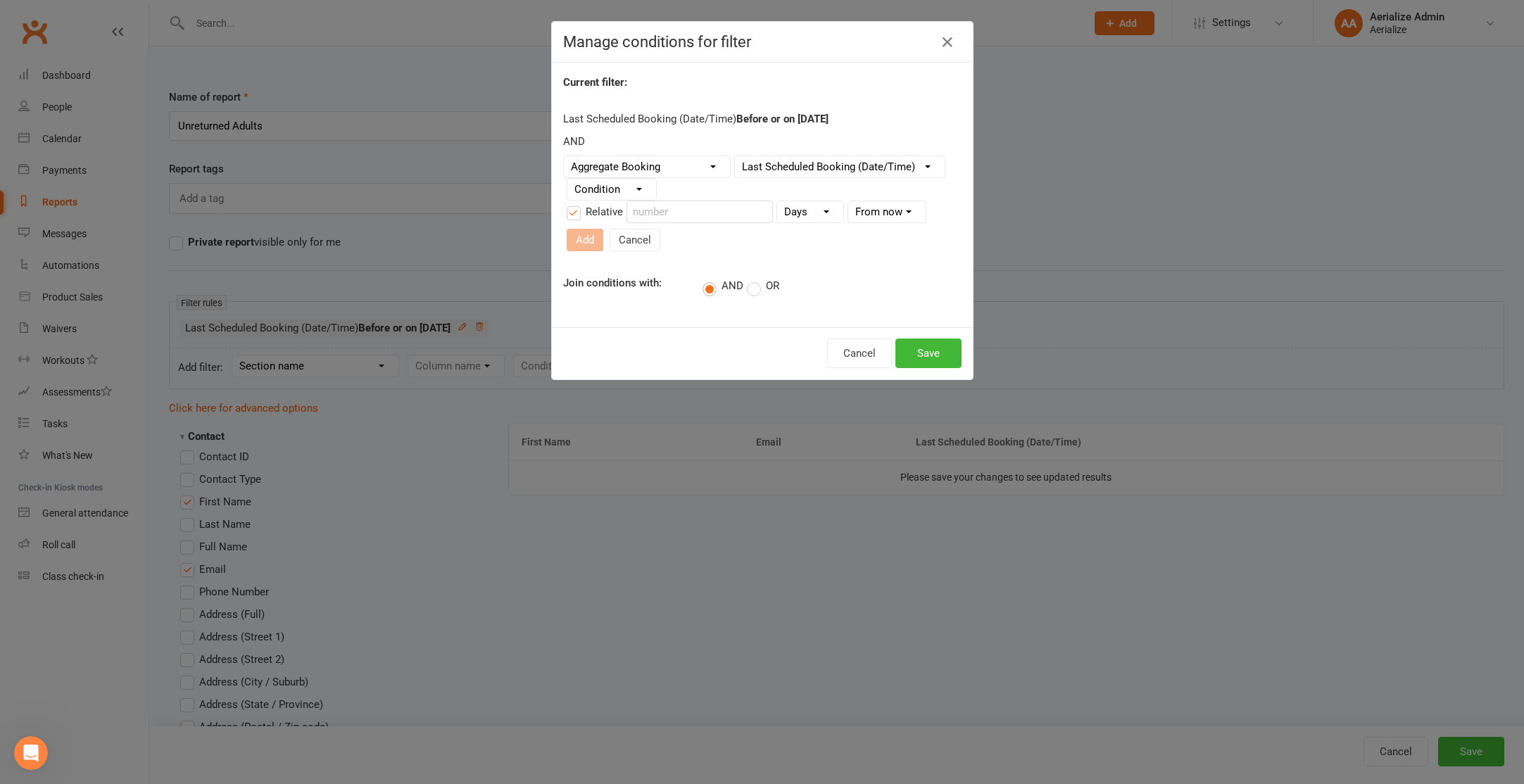
click at [638, 194] on select "Condition Is Is not Before After Before or on After or on Is blank Is not blank" at bounding box center [612, 189] width 89 height 21
click at [568, 179] on select "Condition Is Is not Before After Before or on After or on Is blank Is not blank" at bounding box center [612, 189] width 89 height 21
click at [570, 213] on label "Relative" at bounding box center [595, 212] width 57 height 17
click at [570, 203] on input "Relative" at bounding box center [571, 203] width 9 height 0
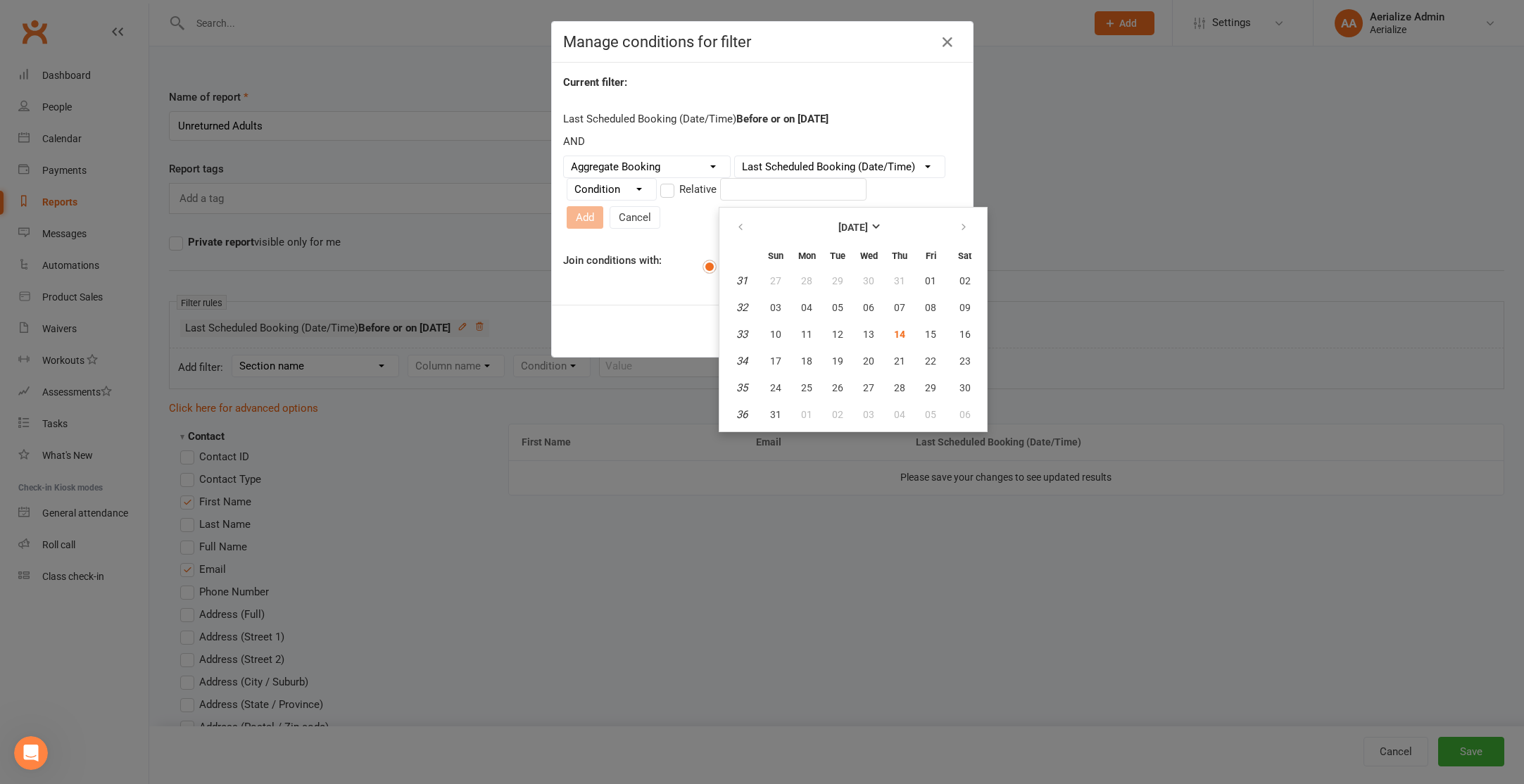
click at [727, 193] on input "text" at bounding box center [793, 189] width 147 height 23
click at [744, 222] on icon "button" at bounding box center [741, 227] width 9 height 11
click at [970, 227] on button "button" at bounding box center [965, 227] width 30 height 26
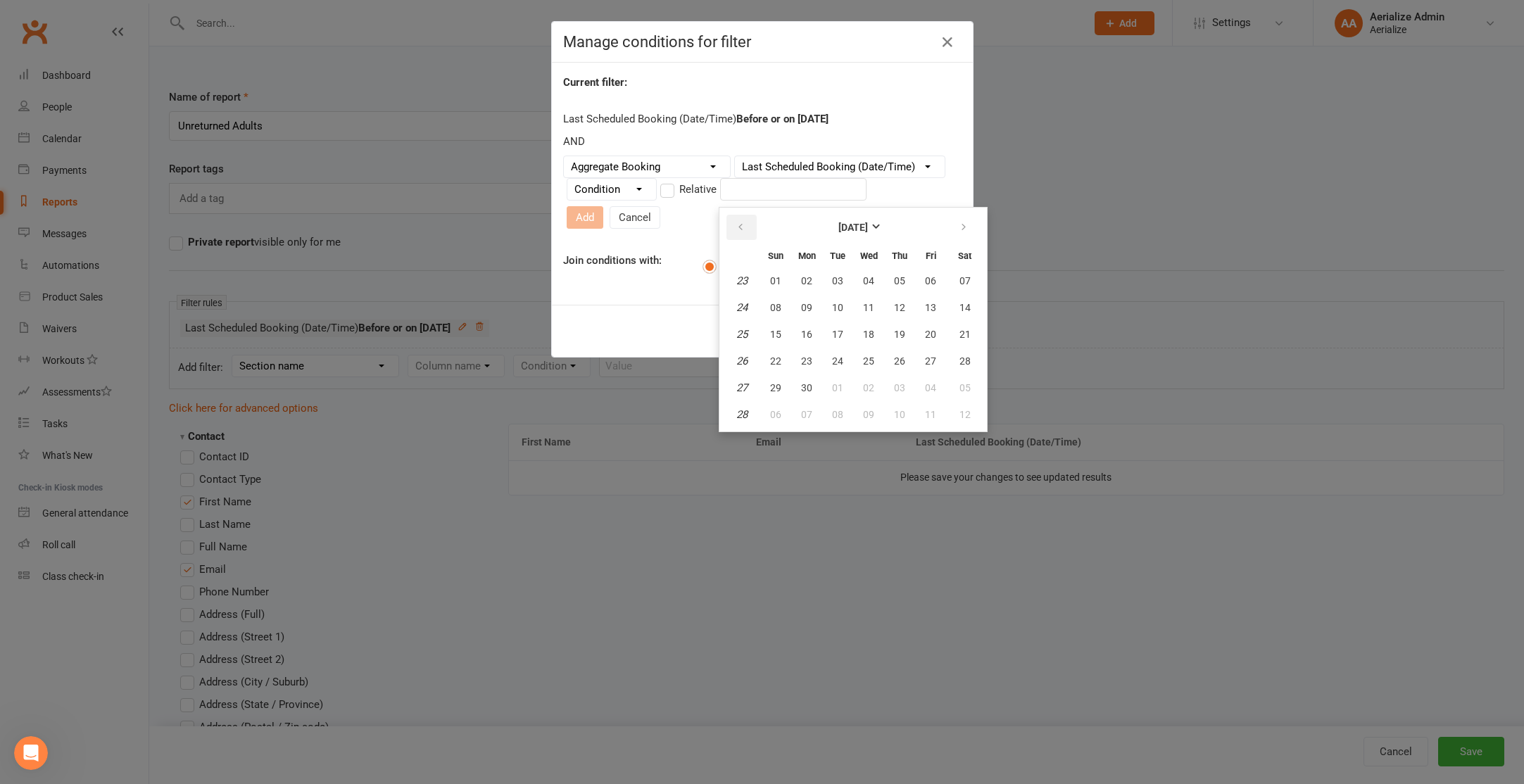
click at [746, 221] on button "button" at bounding box center [742, 227] width 30 height 26
click at [799, 389] on button "28" at bounding box center [806, 388] width 29 height 26
type input "28 Apr 2025"
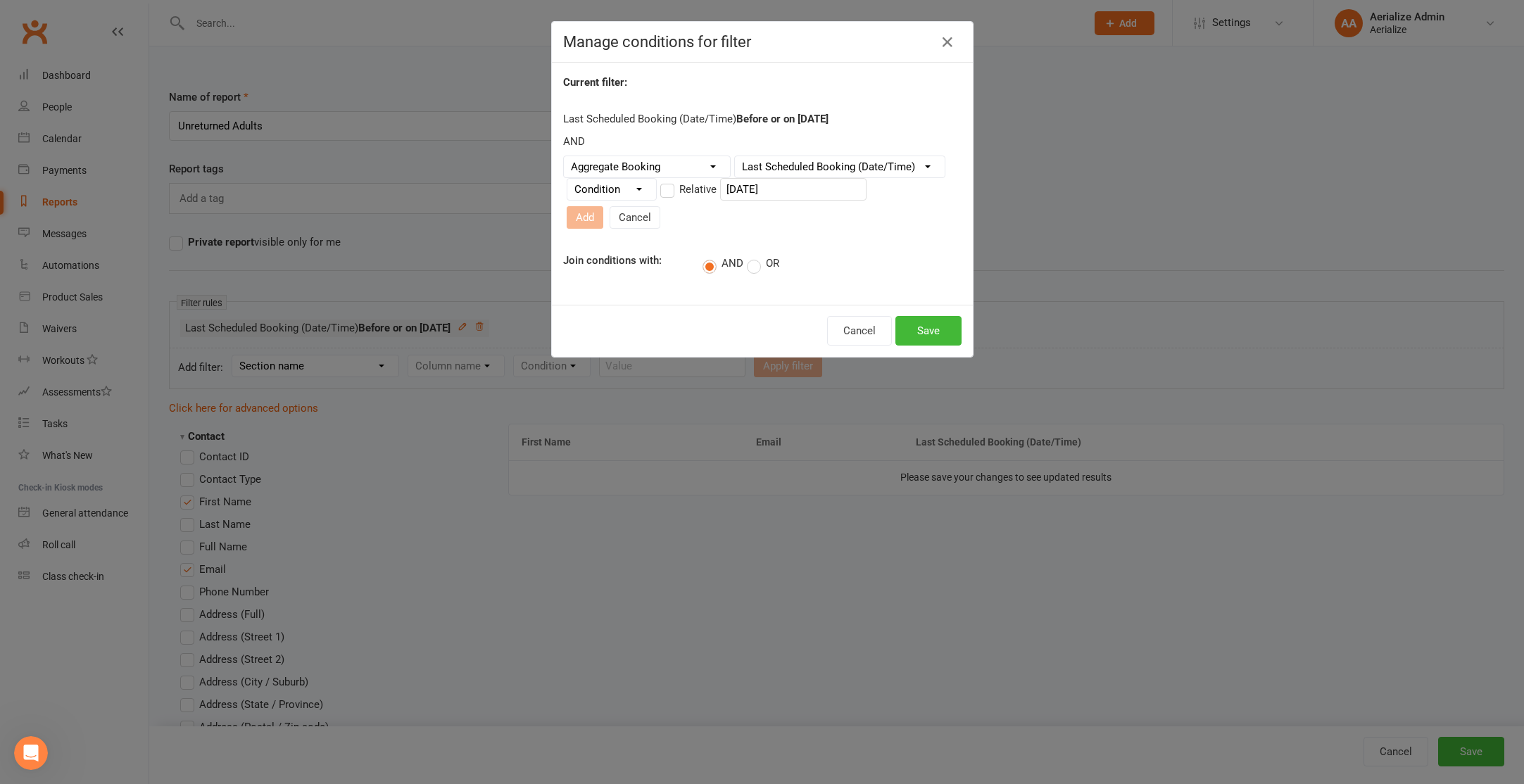
click at [609, 188] on select "Condition Is Is not Before After Before or on After or on Is blank Is not blank" at bounding box center [612, 189] width 89 height 21
select select "5"
click at [568, 184] on select "Condition Is Is not Before After Before or on After or on Is blank Is not blank" at bounding box center [612, 189] width 89 height 21
click at [927, 316] on button "Save" at bounding box center [928, 330] width 66 height 29
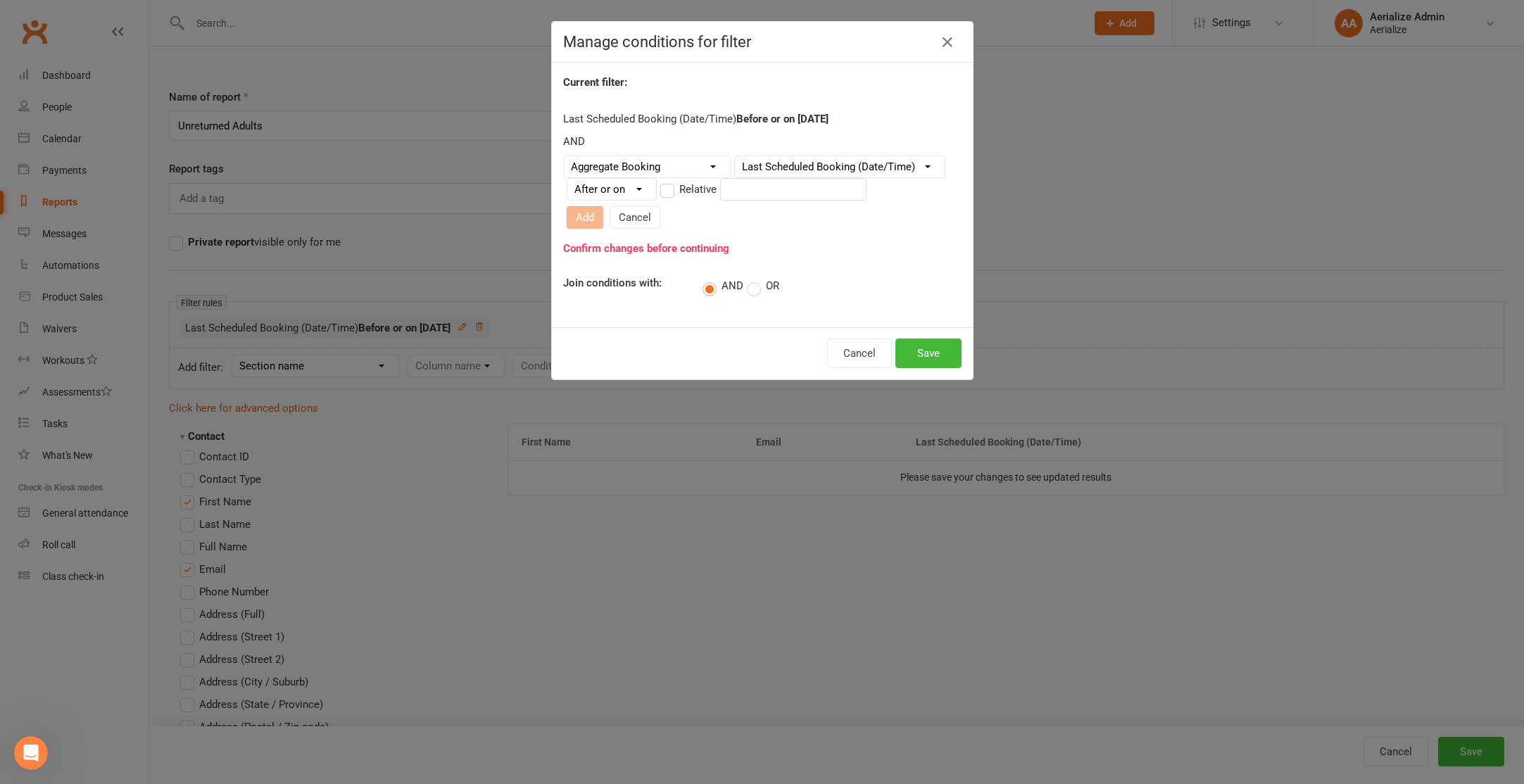
click at [787, 186] on input "text" at bounding box center [793, 189] width 147 height 23
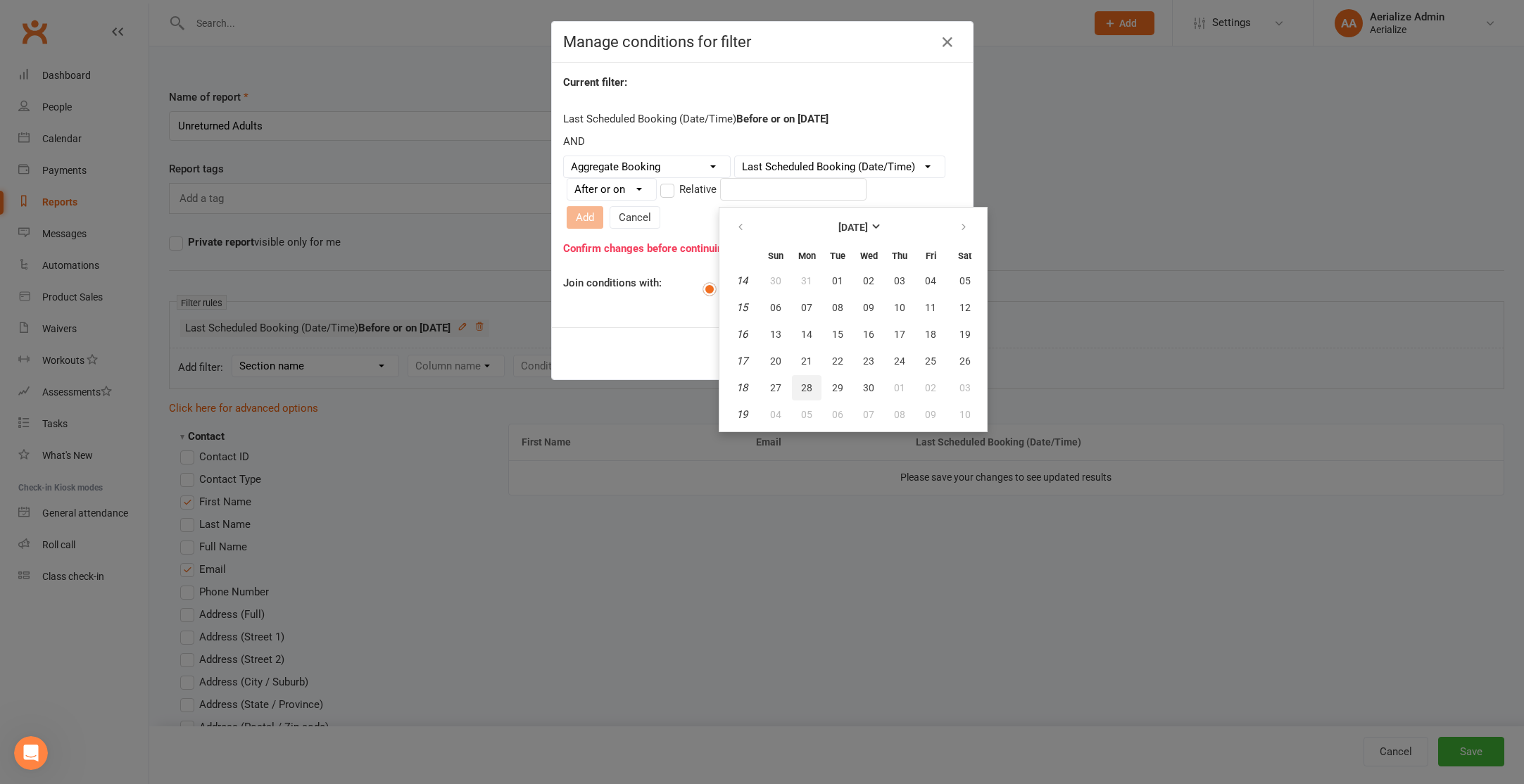
click at [803, 391] on span "28" at bounding box center [807, 388] width 11 height 11
type input "28 Apr 2025"
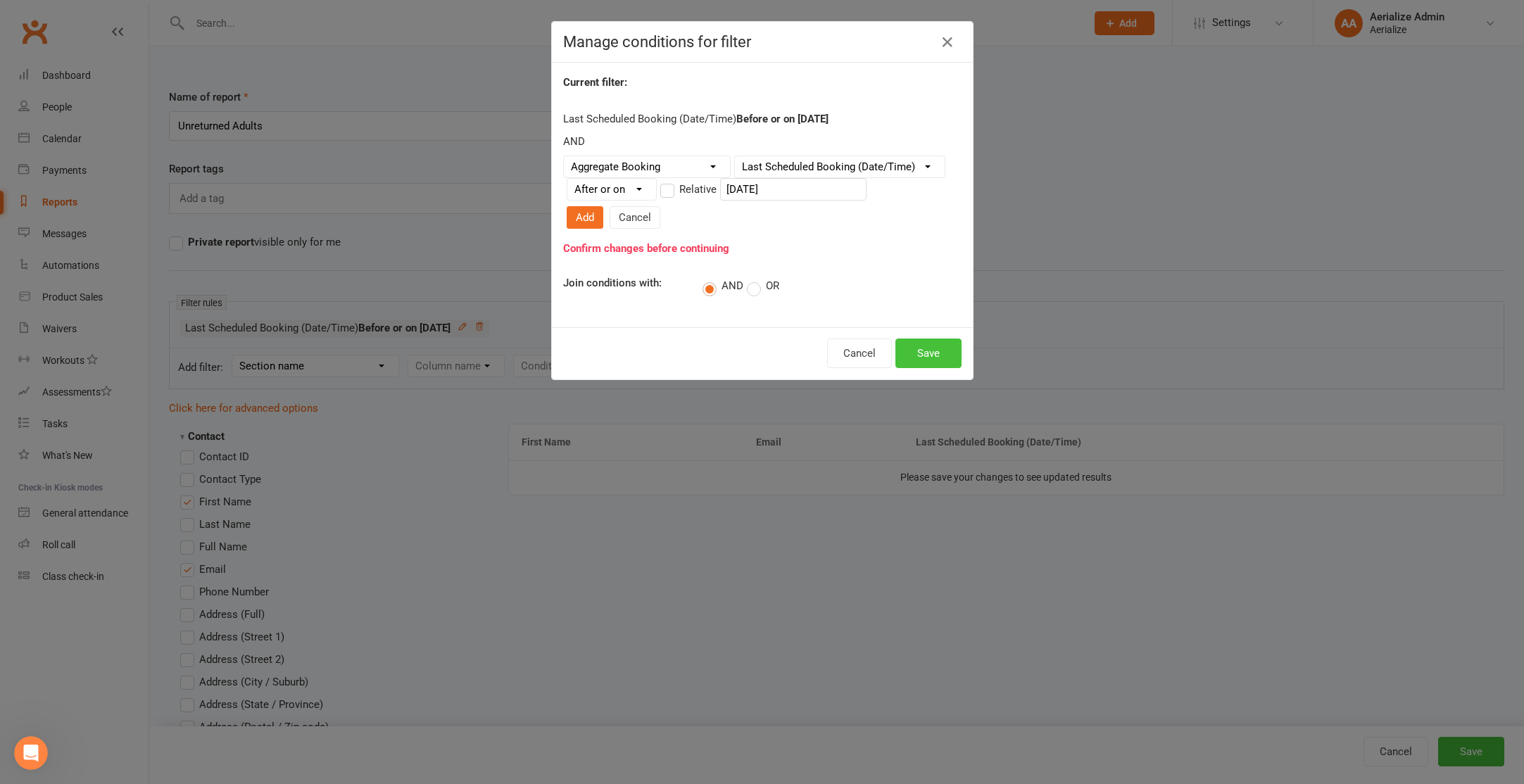
drag, startPoint x: 906, startPoint y: 333, endPoint x: 926, endPoint y: 251, distance: 84.4
click at [927, 254] on div "Manage conditions for filter Current filter: Last Scheduled Booking (Date/Time)…" at bounding box center [762, 200] width 422 height 358
click at [604, 206] on button "Add" at bounding box center [585, 218] width 37 height 23
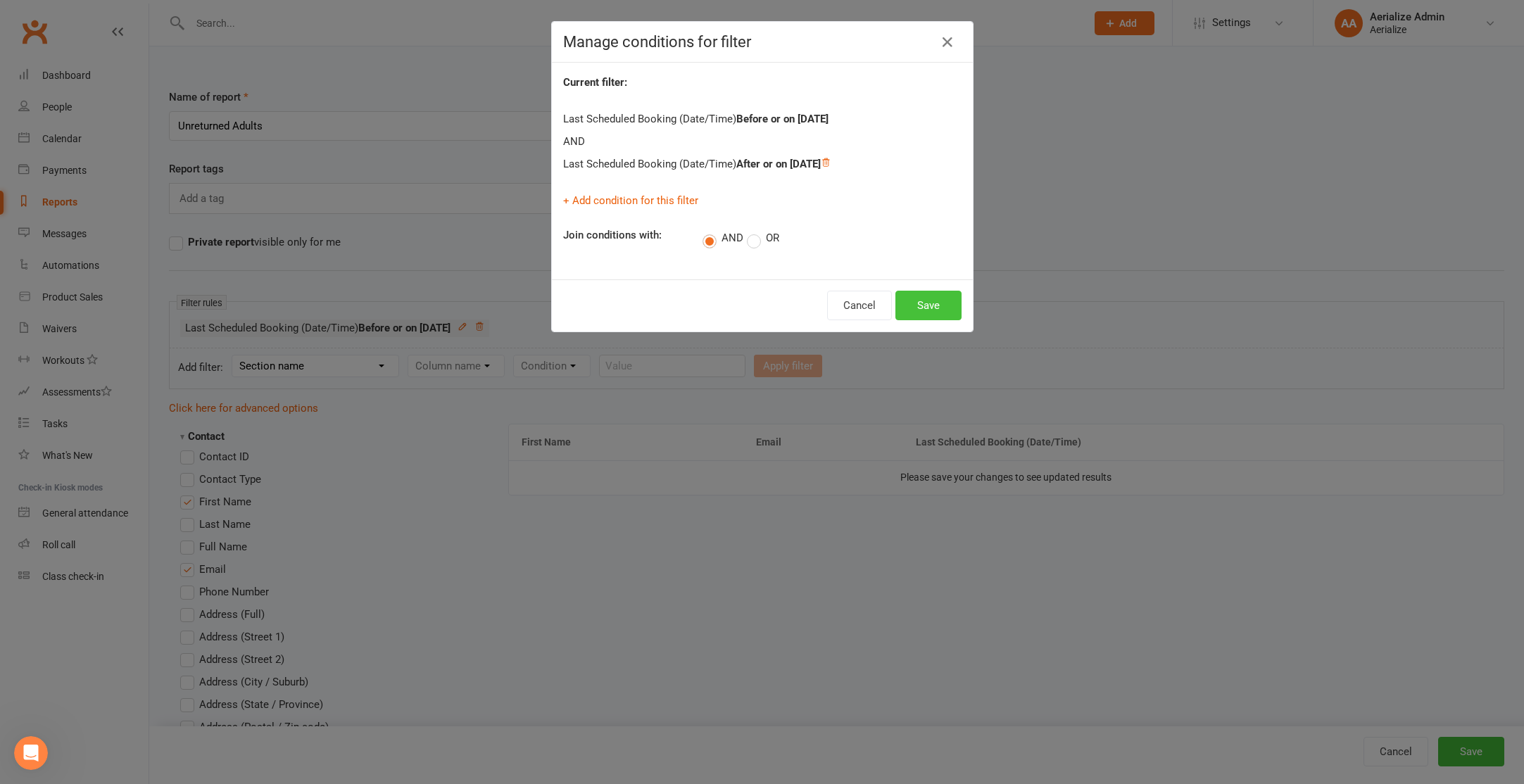
click at [915, 301] on button "Save" at bounding box center [928, 305] width 66 height 29
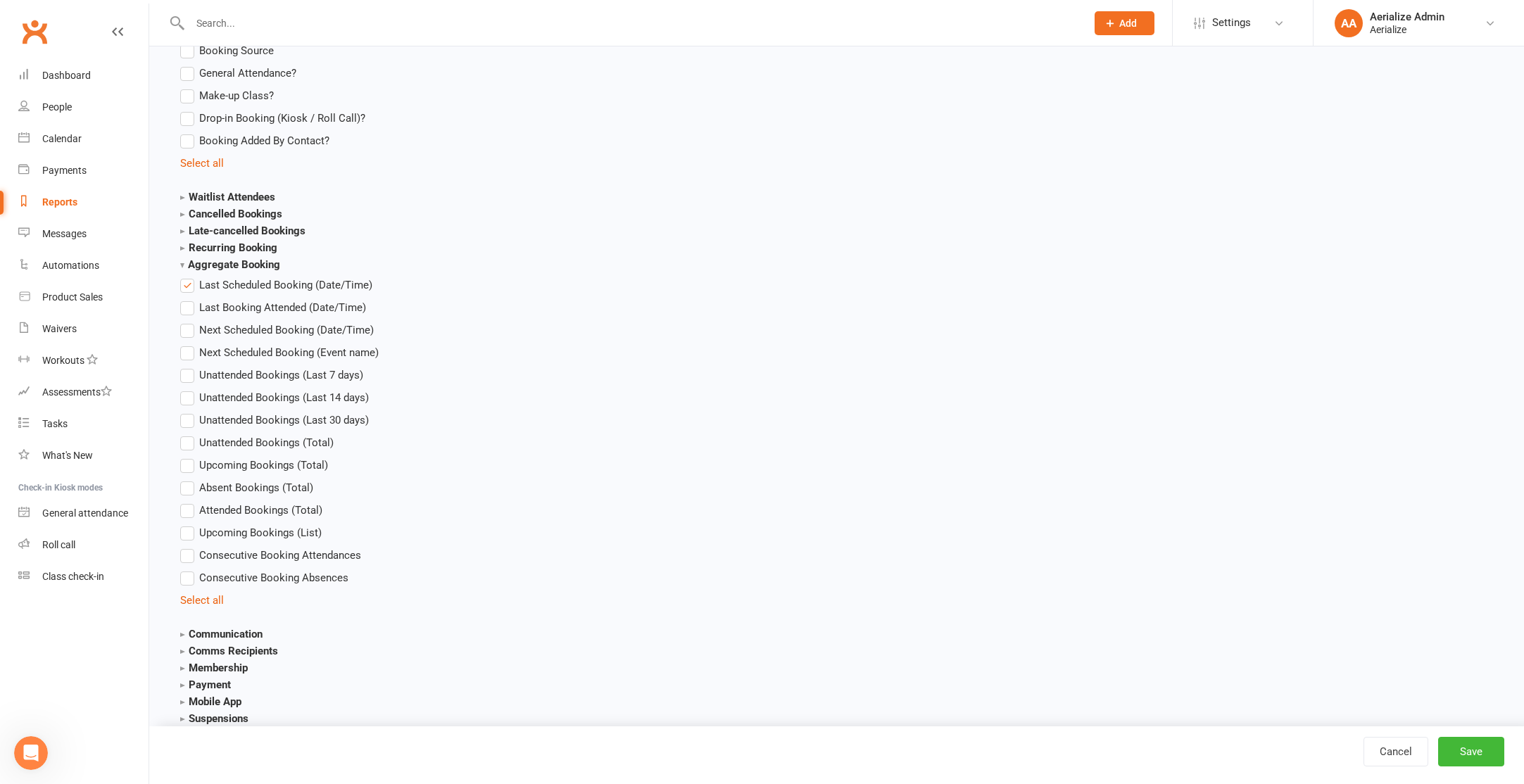
scroll to position [2016, 0]
click at [246, 282] on span "Last Scheduled Booking (Date/Time)" at bounding box center [286, 281] width 173 height 15
click at [189, 273] on input "Last Scheduled Booking (Date/Time)" at bounding box center [184, 273] width 9 height 0
click at [1456, 758] on button "Save" at bounding box center [1471, 751] width 66 height 29
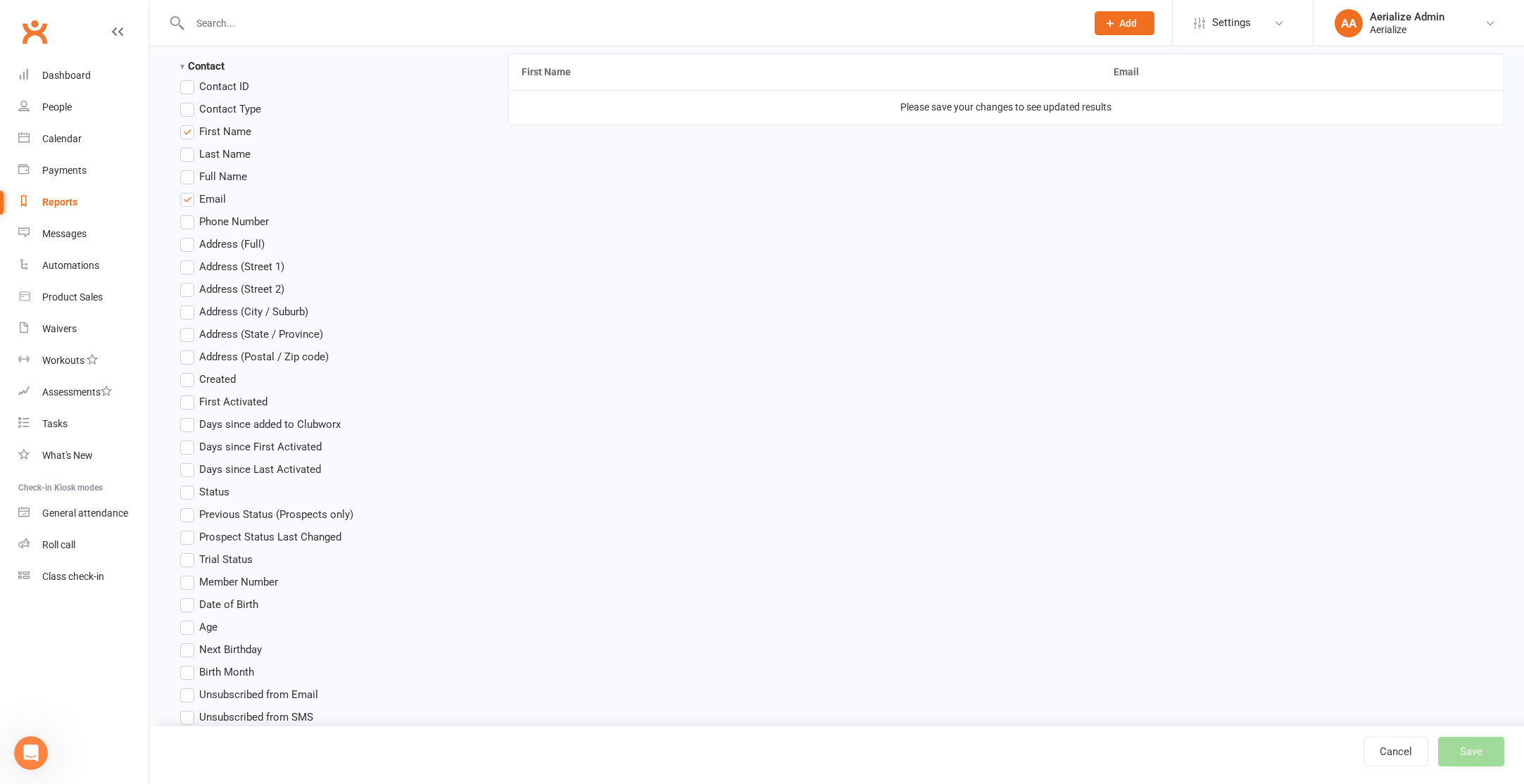
scroll to position [0, 0]
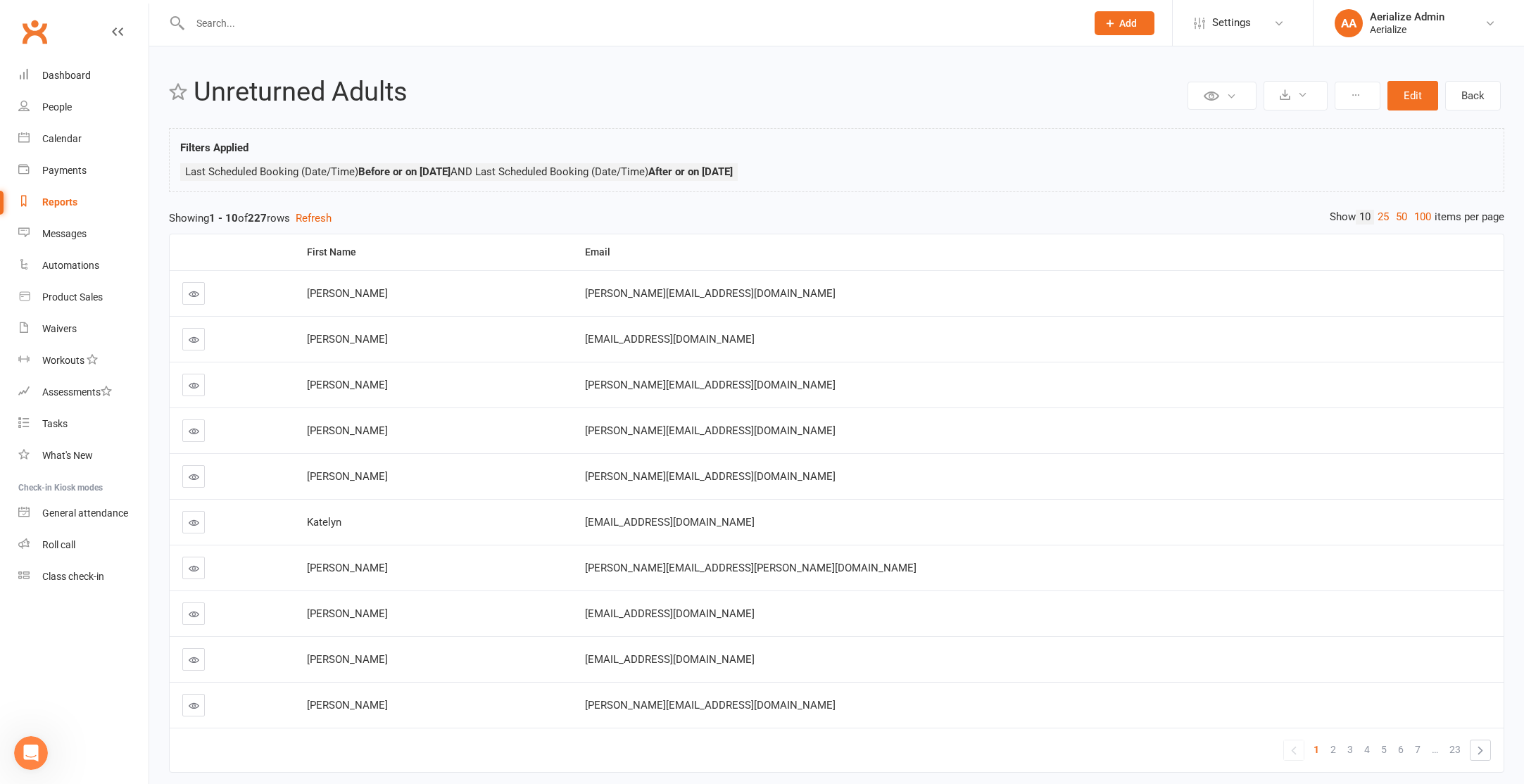
click at [744, 287] on span "Jelizaveta.g@gmail.com" at bounding box center [709, 293] width 251 height 12
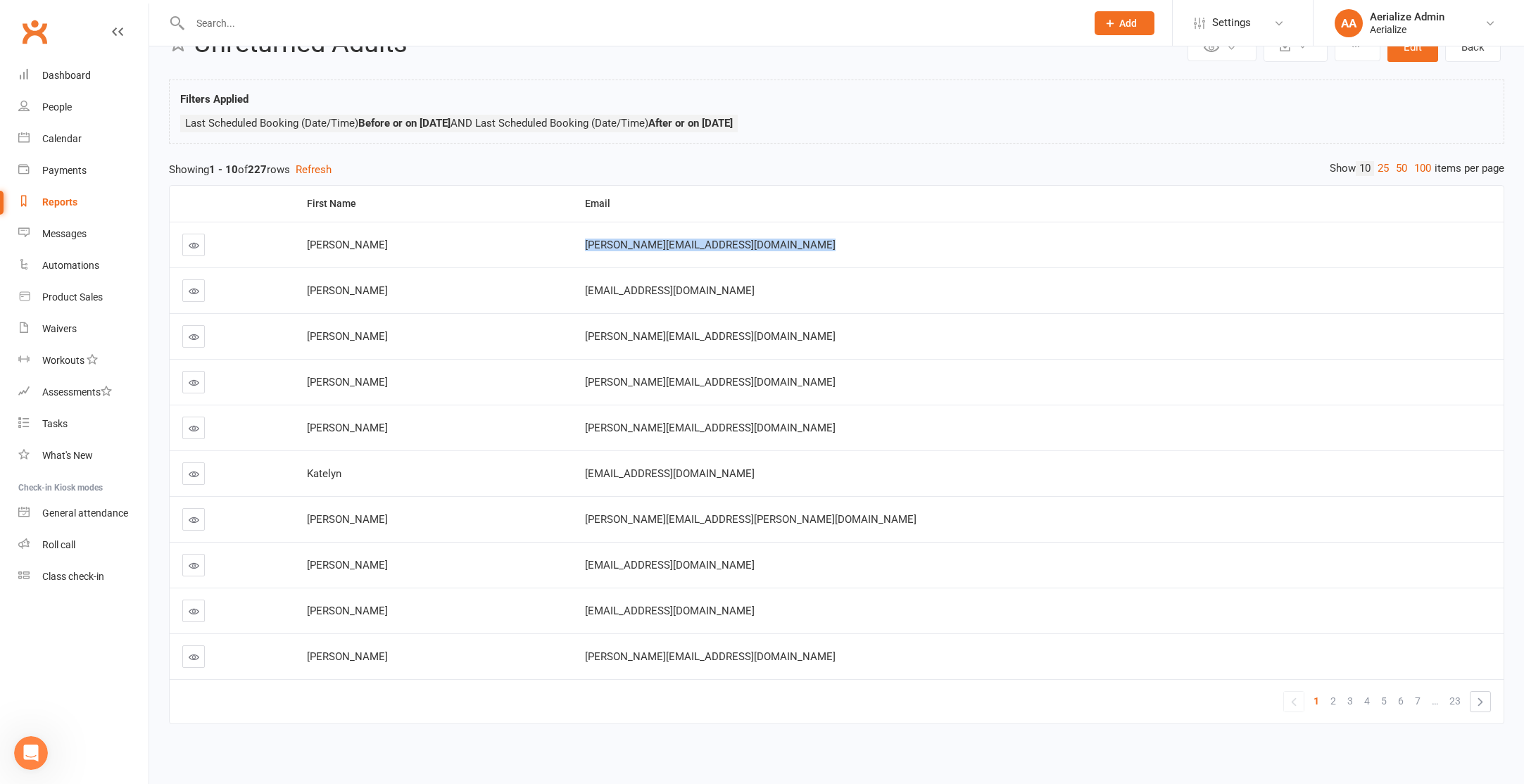
scroll to position [56, 0]
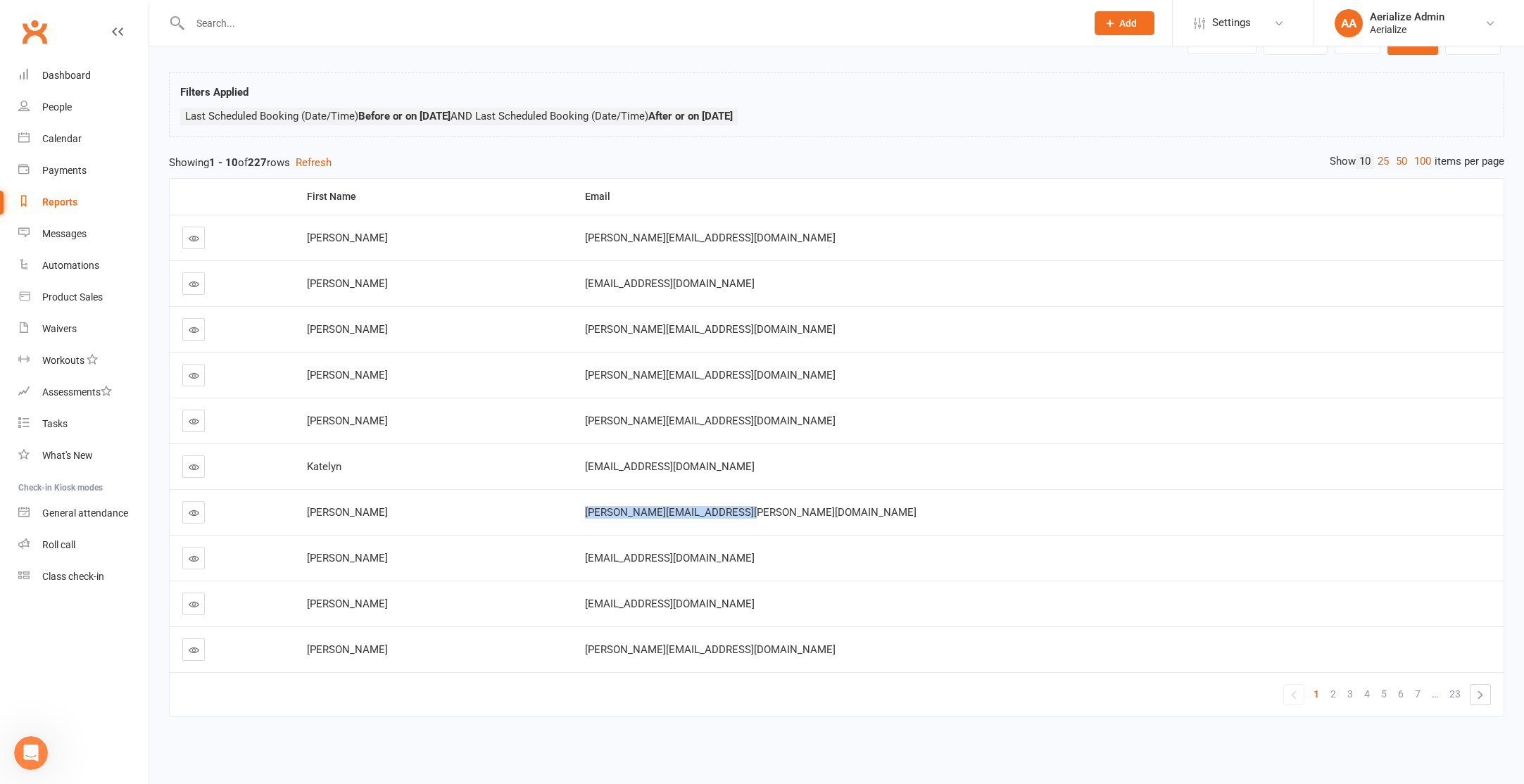
drag, startPoint x: 814, startPoint y: 510, endPoint x: 951, endPoint y: 507, distance: 137.0
click at [950, 507] on div "Kimberley.colquhoun@gmail.com" at bounding box center [1038, 513] width 906 height 12
copy span "Kimberley.colquhoun@gmail.com"
click at [544, 156] on div "Showing 1 - 10 of 227 rows Refresh" at bounding box center [836, 163] width 1335 height 17
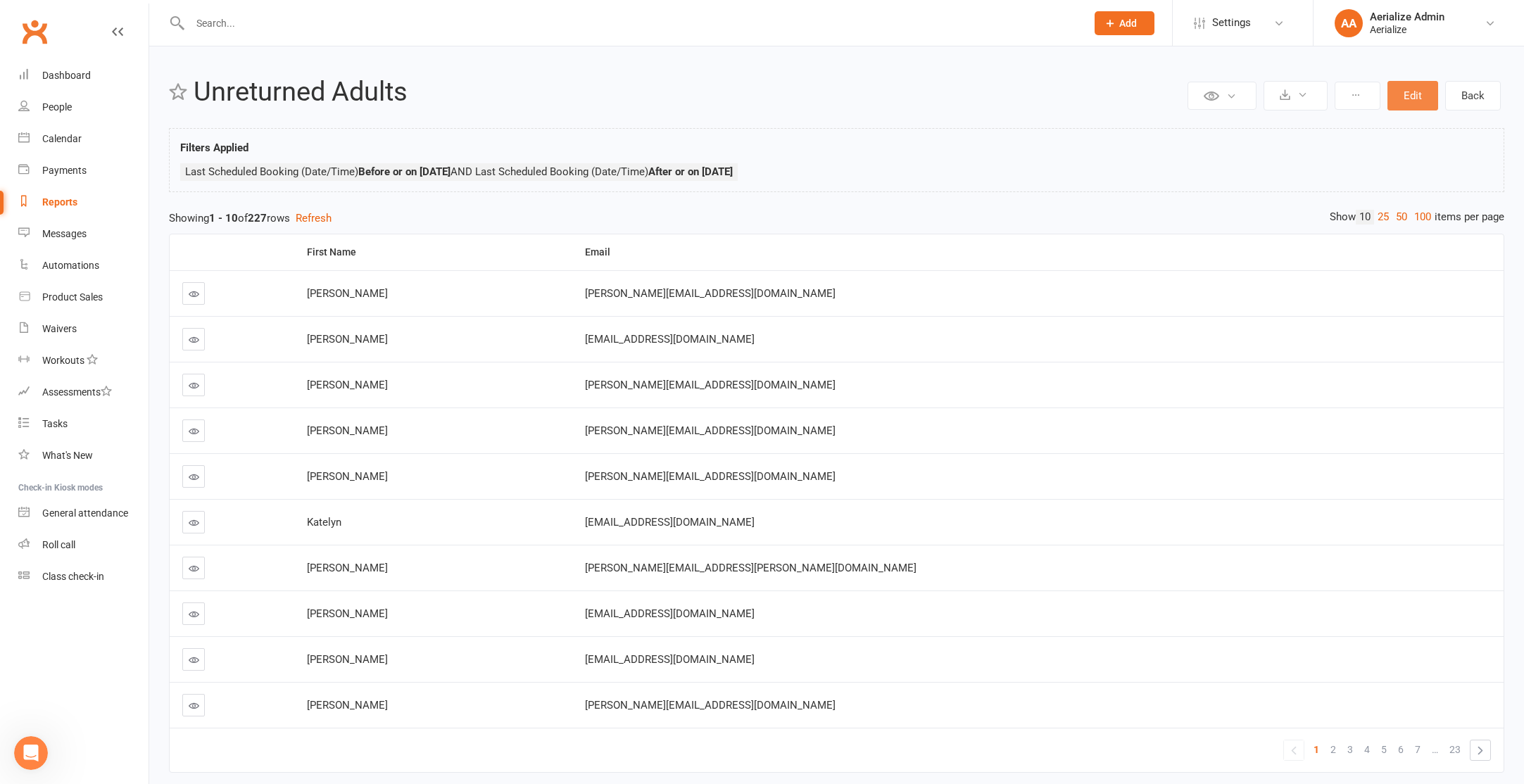
click at [1432, 101] on button "Edit" at bounding box center [1413, 96] width 51 height 29
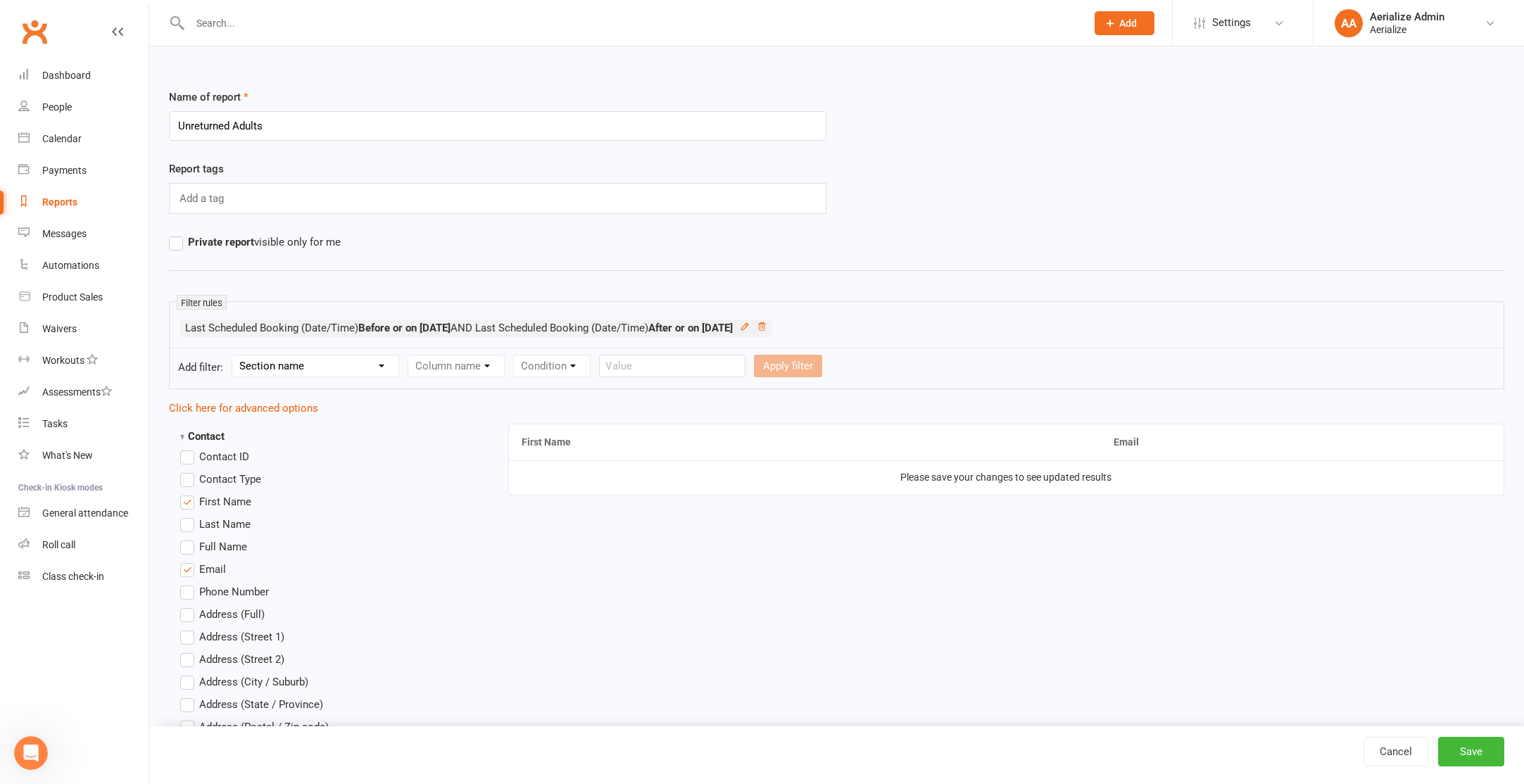
click at [271, 367] on select "Section name Contact Attendance Aggregate Payment Booking Waitlist Attendees Ca…" at bounding box center [316, 366] width 166 height 21
select select "0"
click at [235, 356] on select "Section name Contact Attendance Aggregate Payment Booking Waitlist Attendees Ca…" at bounding box center [316, 366] width 166 height 21
click at [422, 367] on select "Column name Contact Type First Name Last Name Full Name Email Phone Number Addr…" at bounding box center [575, 366] width 334 height 21
select select "23"
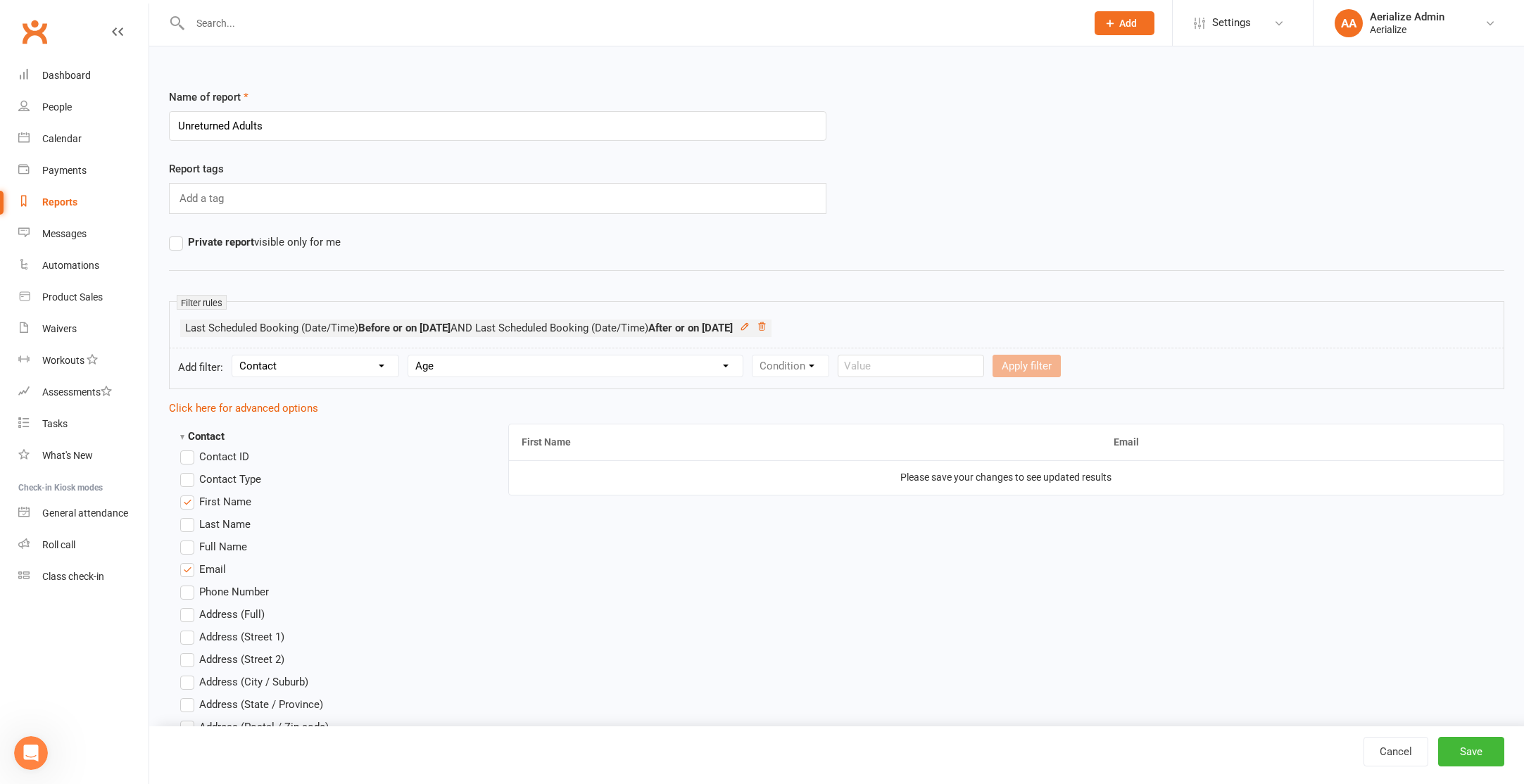
click at [412, 356] on select "Column name Contact Type First Name Last Name Full Name Email Phone Number Addr…" at bounding box center [575, 366] width 334 height 21
click at [782, 356] on select "Condition Is Is not Less than Greater than Less than or equal to Greater than o…" at bounding box center [823, 366] width 142 height 21
click at [755, 356] on select "Condition Is Is not Less than Greater than Less than or equal to Greater than o…" at bounding box center [823, 366] width 142 height 21
click at [863, 366] on select "Condition Is Is not Less than Greater than Less than or equal to Greater than o…" at bounding box center [823, 366] width 142 height 21
select select "5"
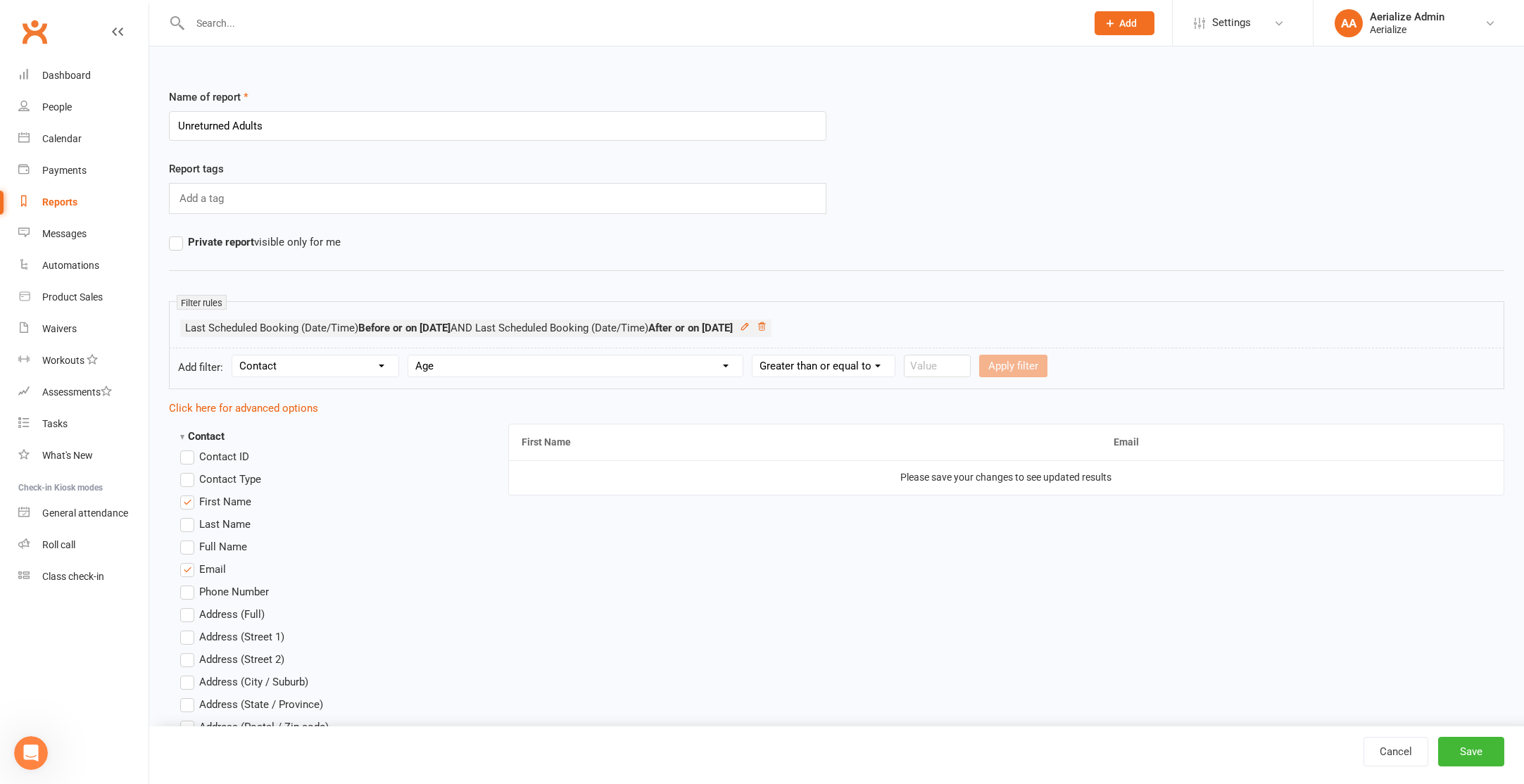
click at [755, 356] on select "Condition Is Is not Less than Greater than Less than or equal to Greater than o…" at bounding box center [823, 366] width 142 height 21
click at [936, 369] on input "number" at bounding box center [937, 366] width 67 height 23
type input "18"
click at [991, 370] on button "Apply filter" at bounding box center [1013, 366] width 68 height 23
select select
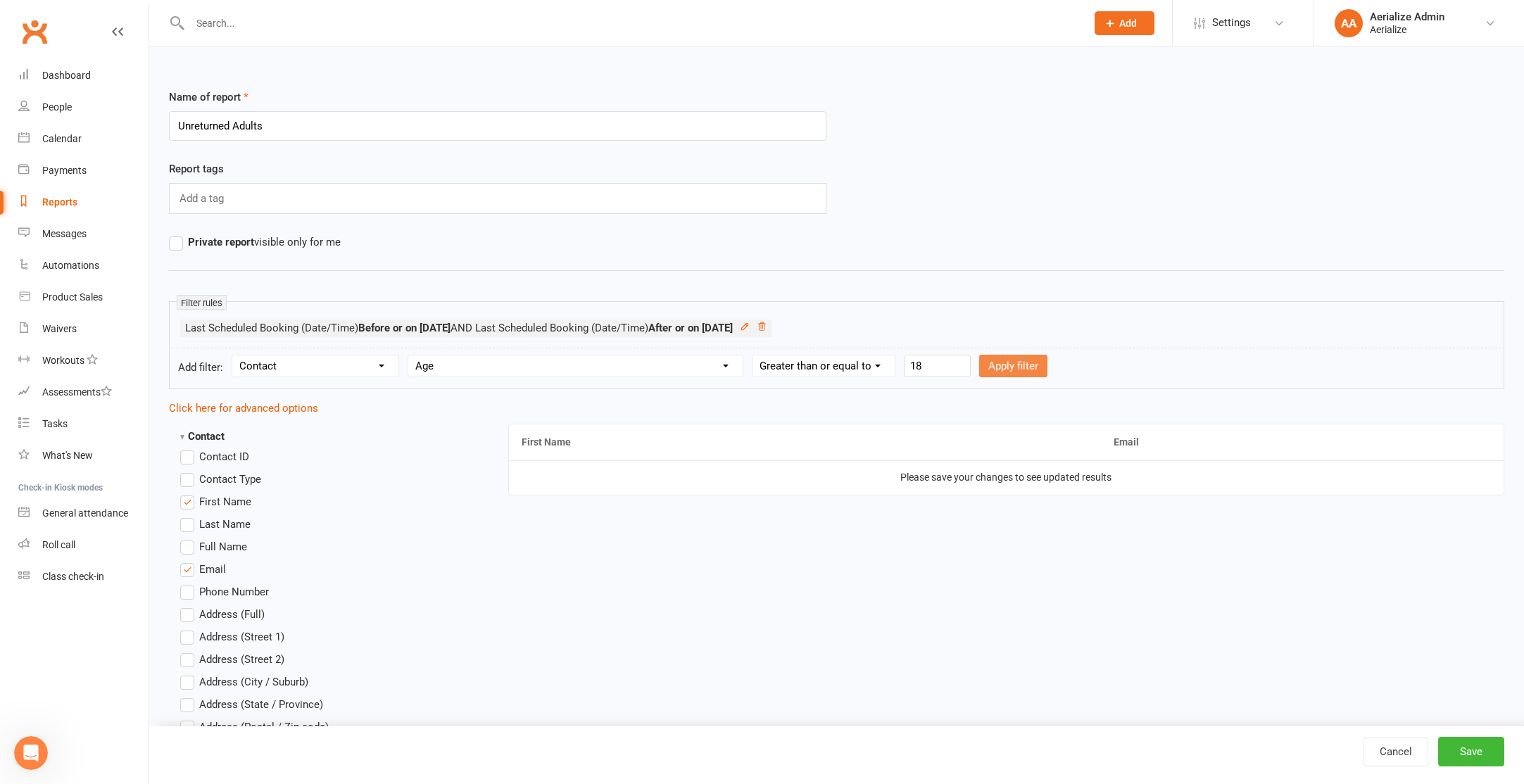
select select
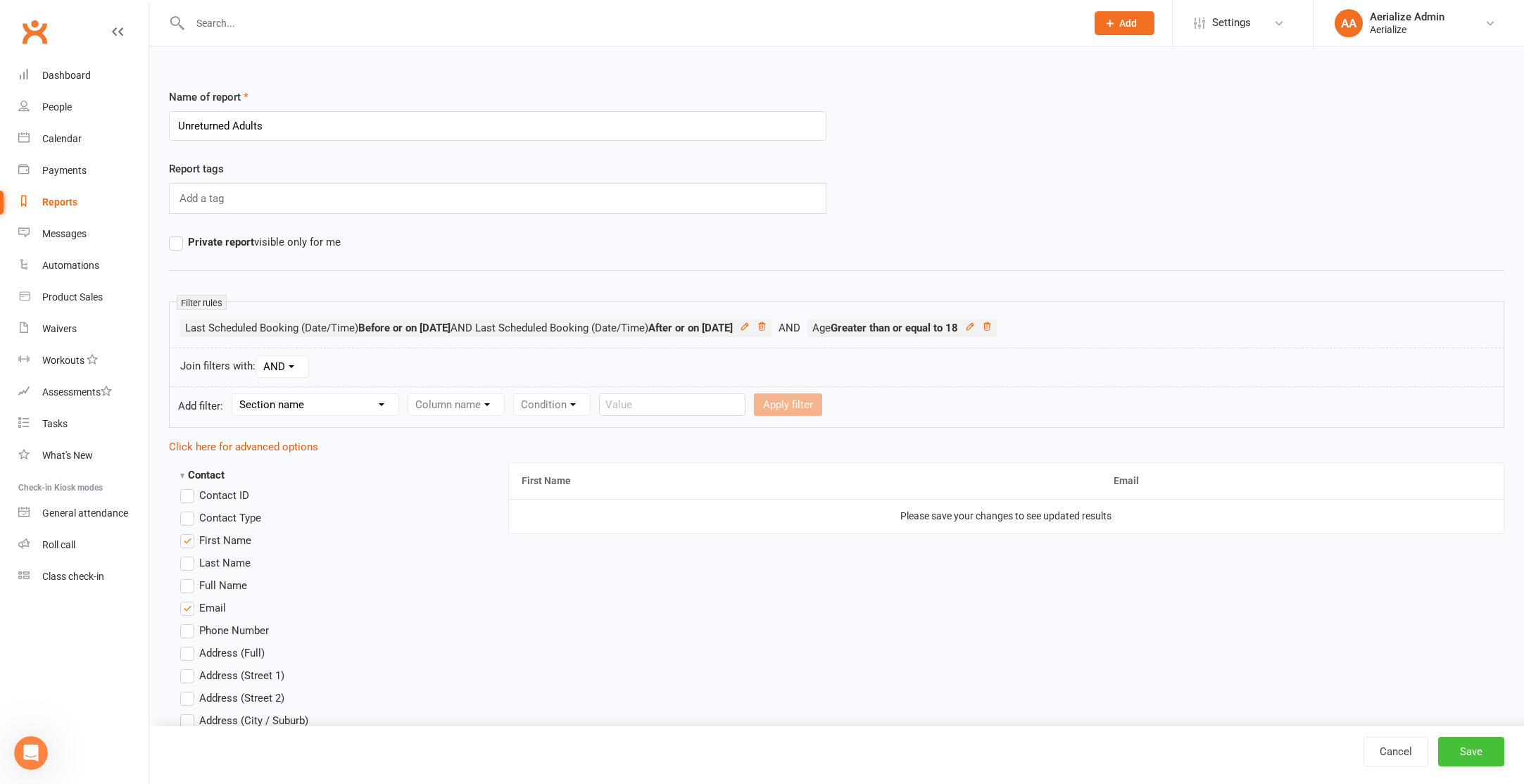
click at [1458, 745] on button "Save" at bounding box center [1471, 751] width 66 height 29
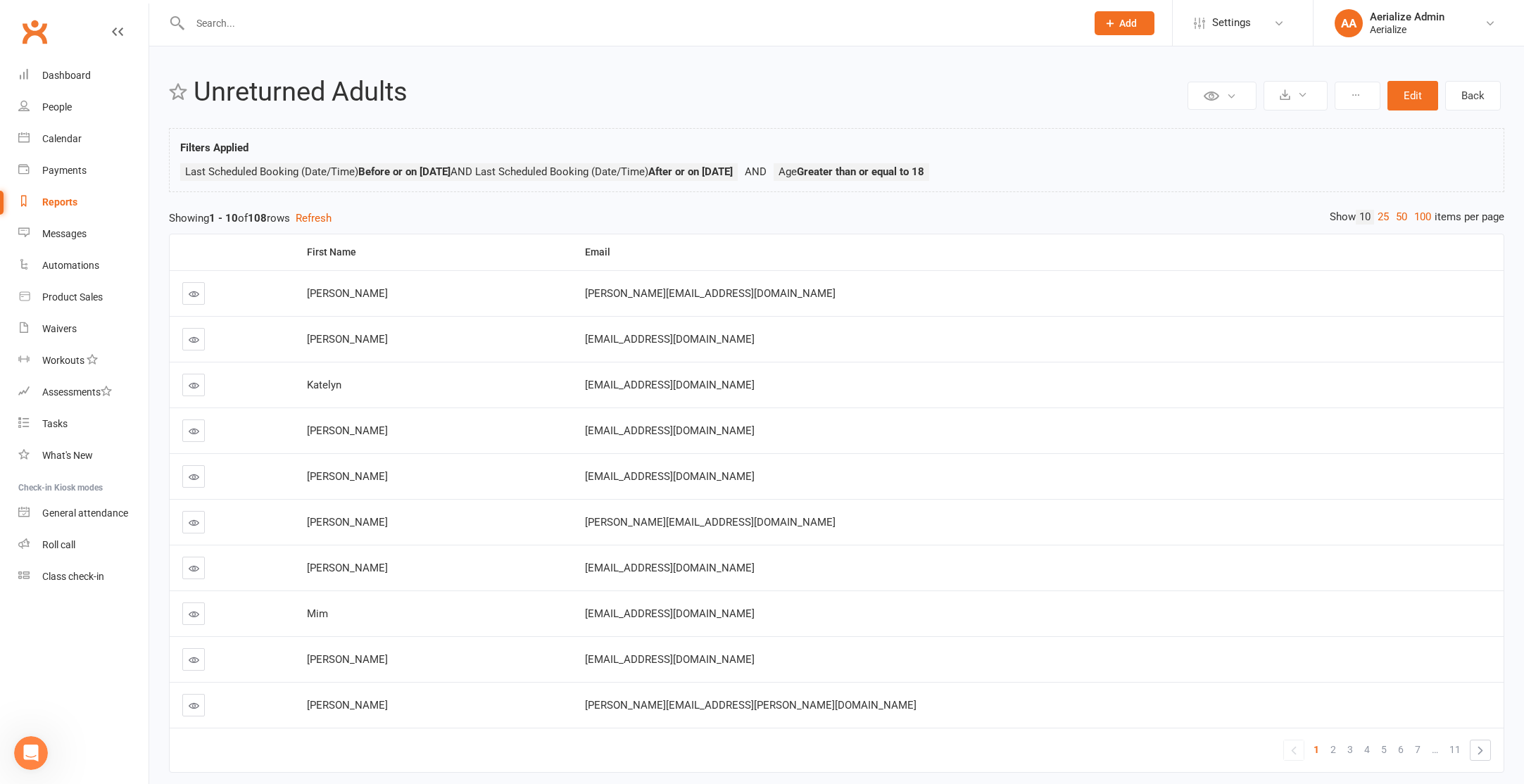
click at [755, 433] on span "[EMAIL_ADDRESS][DOMAIN_NAME]" at bounding box center [669, 430] width 169 height 12
copy display-data-type "[EMAIL_ADDRESS][DOMAIN_NAME]"
click at [1279, 89] on button at bounding box center [1296, 96] width 64 height 29
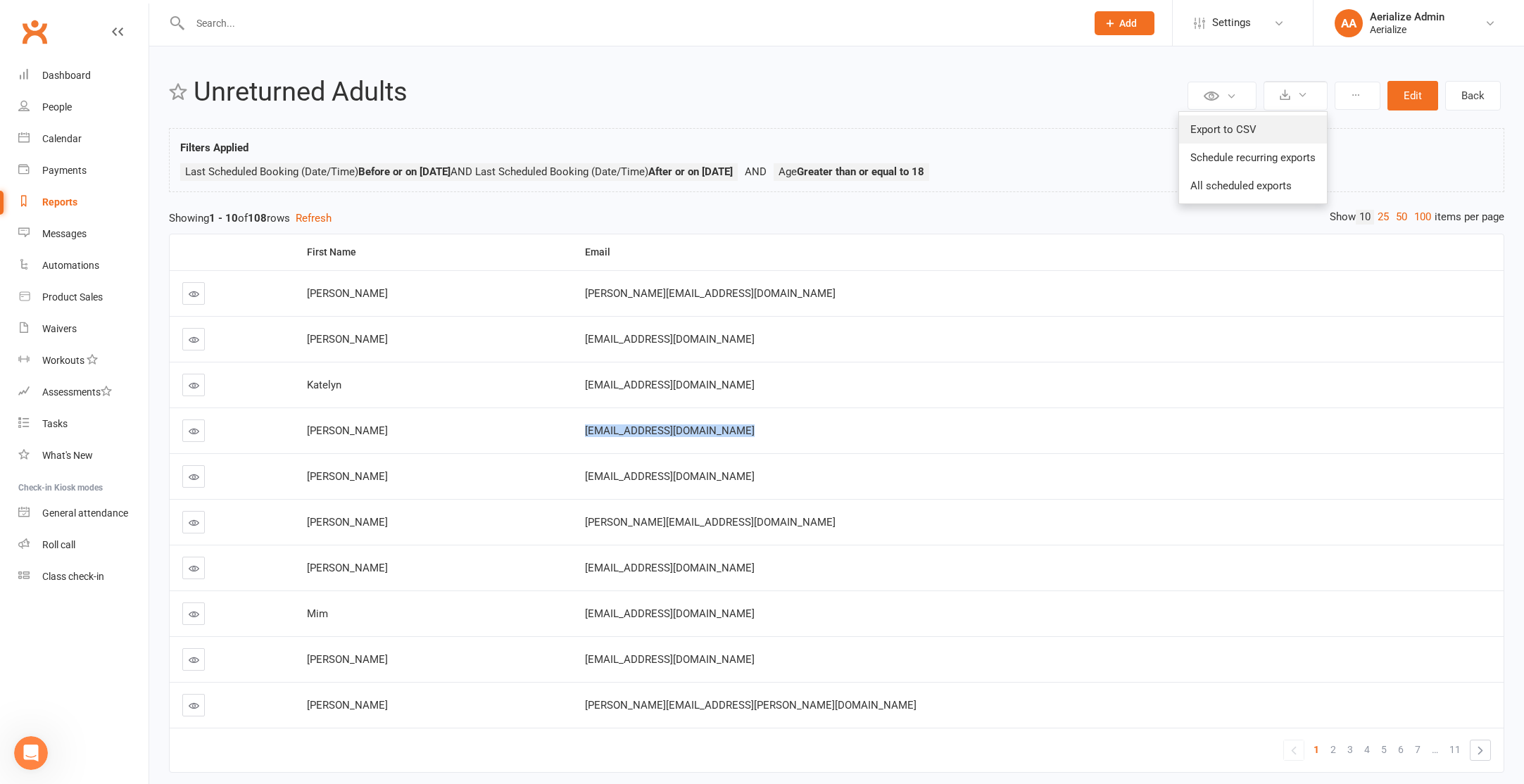
click at [1263, 121] on link "Export to CSV" at bounding box center [1252, 130] width 148 height 28
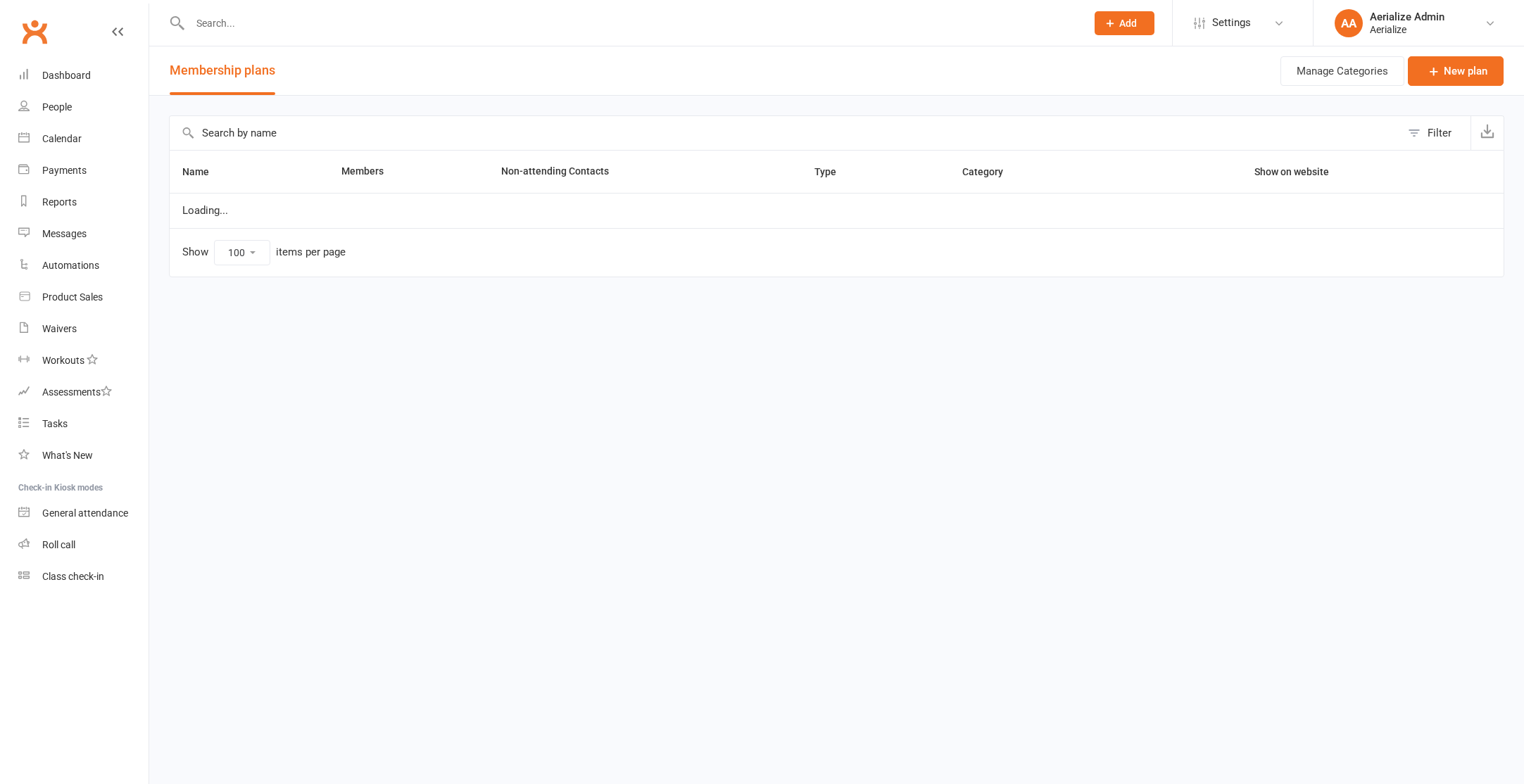
select select "100"
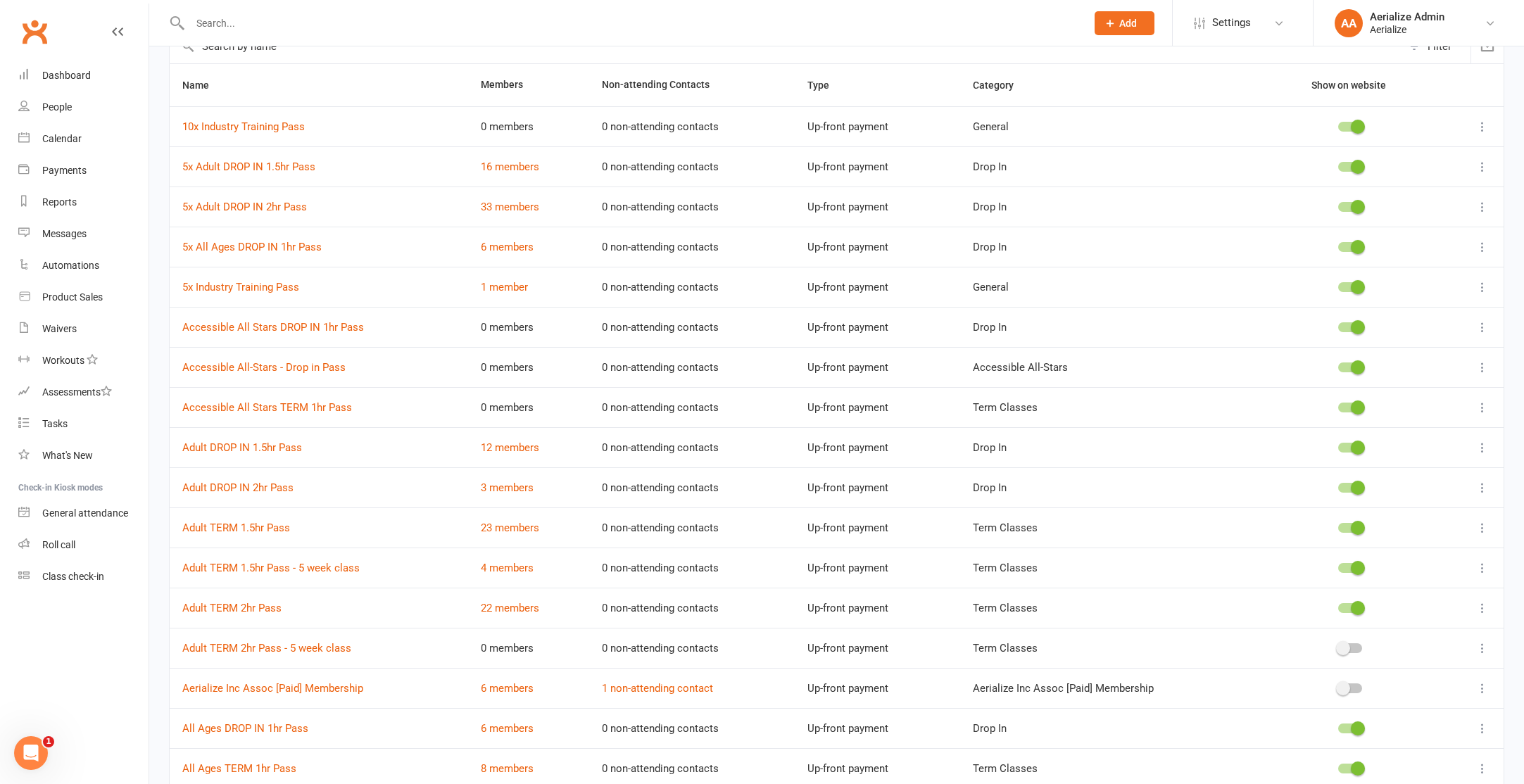
scroll to position [92, 0]
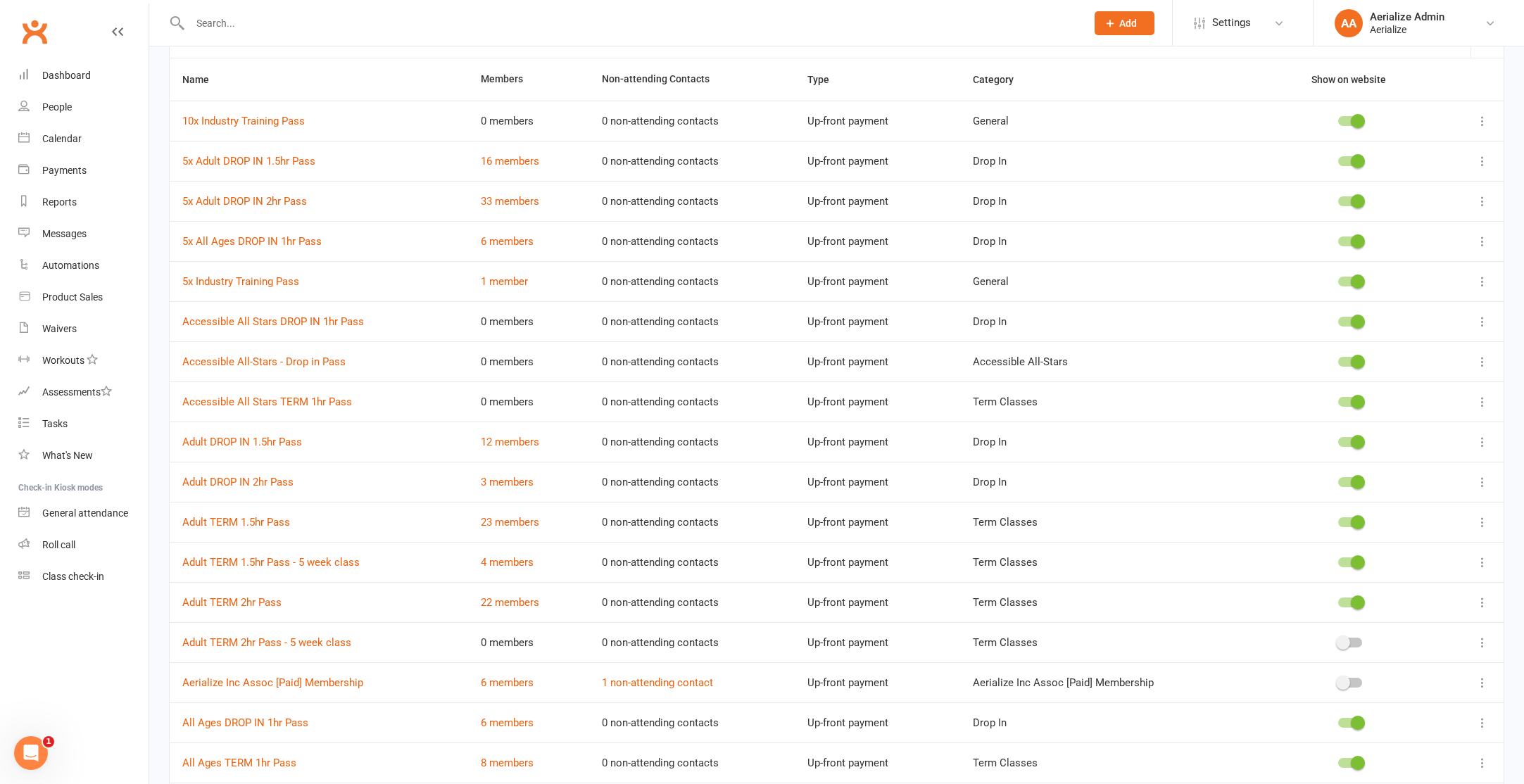
click at [1474, 567] on button at bounding box center [1482, 563] width 17 height 17
click at [1410, 617] on link "Duplicate" at bounding box center [1420, 618] width 139 height 28
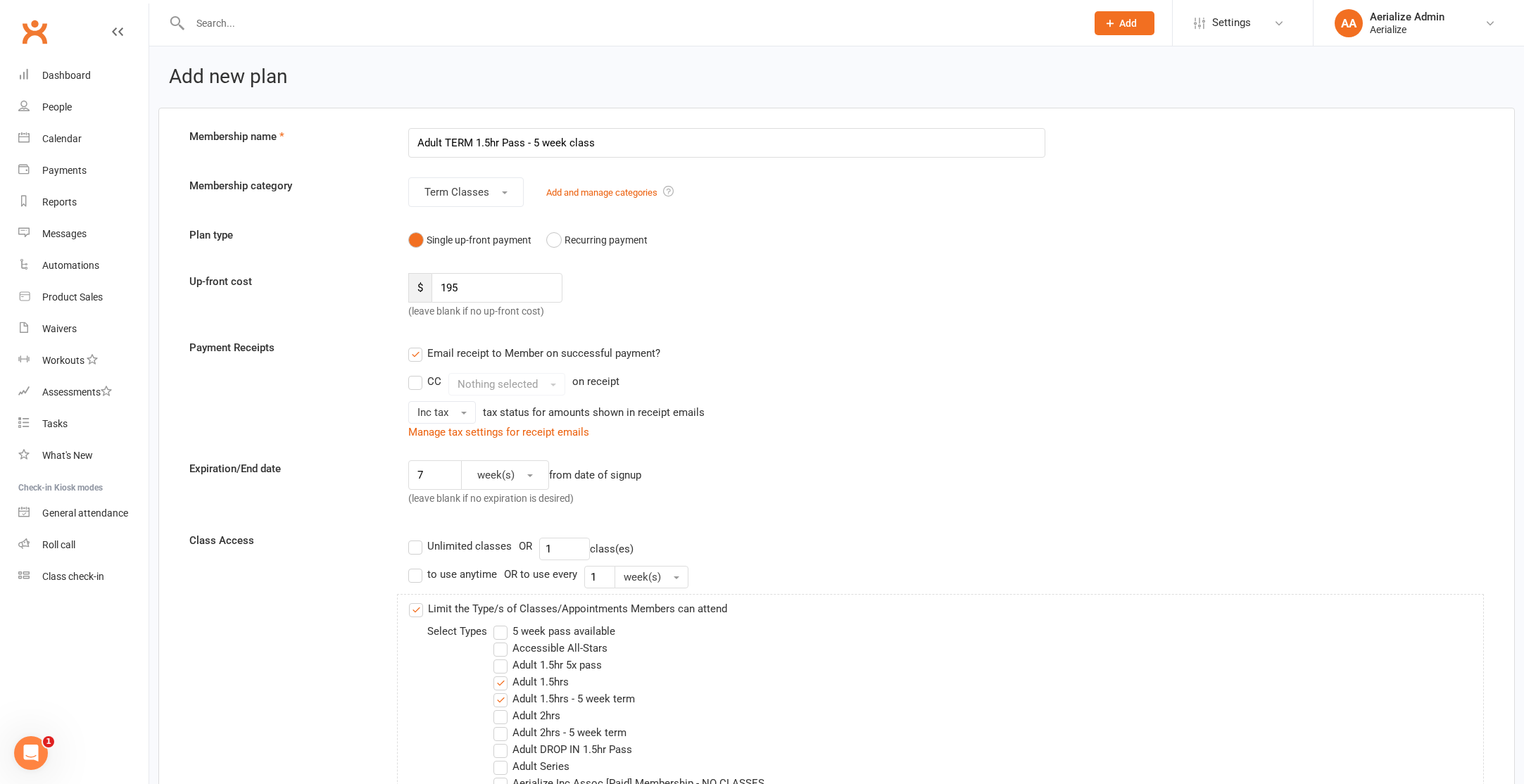
select select "100"
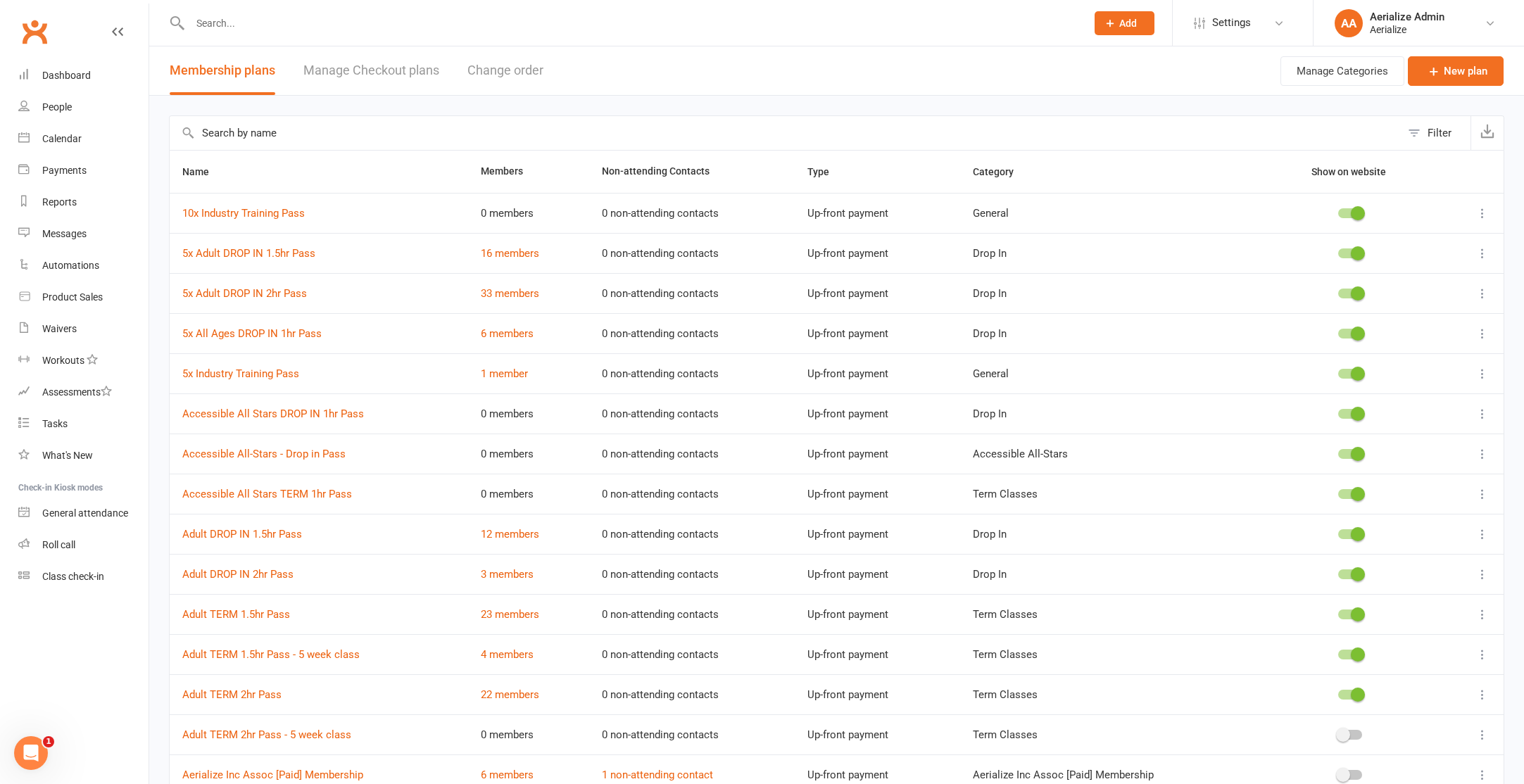
click at [1346, 732] on span at bounding box center [1342, 734] width 14 height 14
click at [1338, 733] on input "checkbox" at bounding box center [1338, 733] width 0 height 0
click at [67, 135] on div "Calendar" at bounding box center [62, 139] width 40 height 11
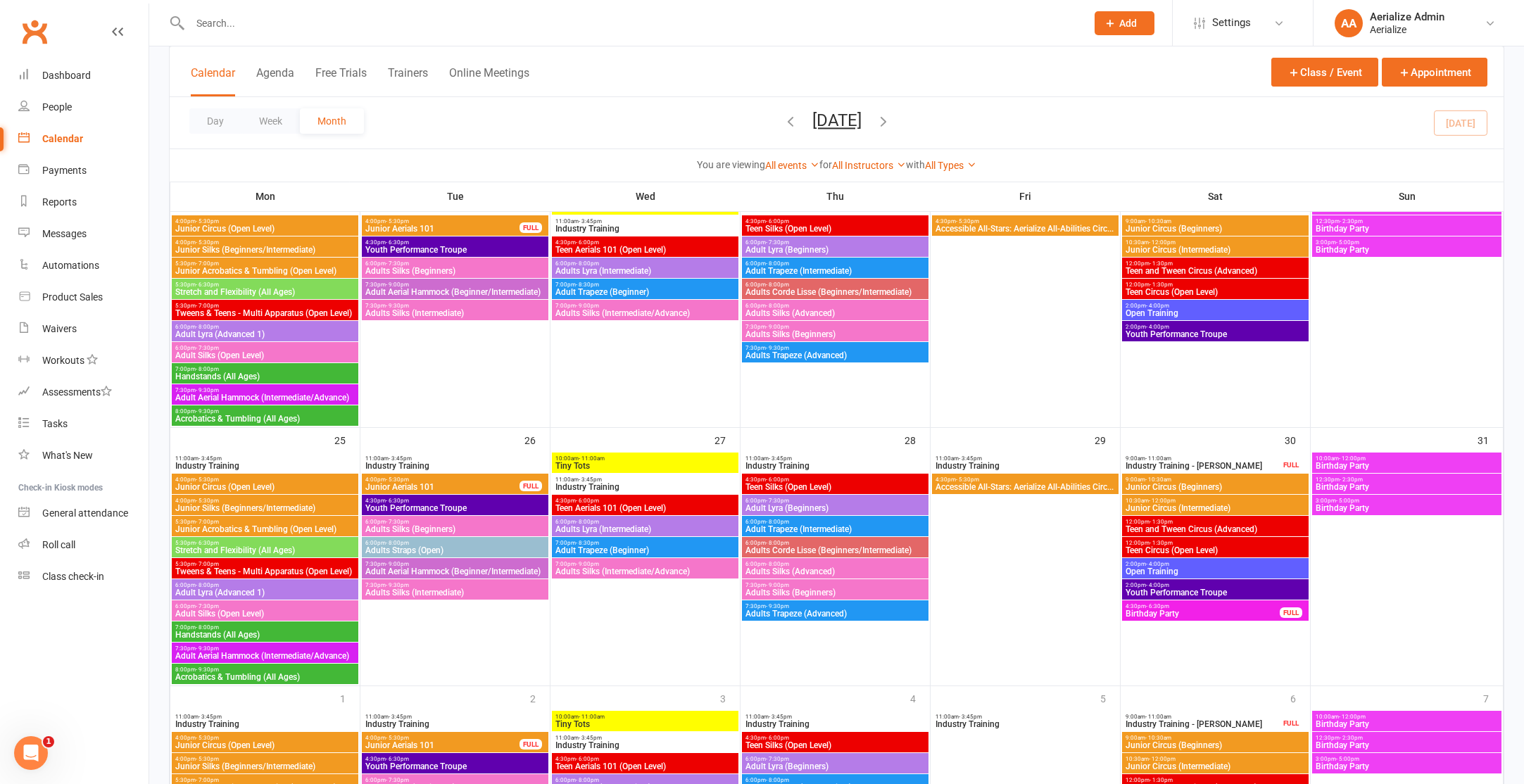
scroll to position [1252, 0]
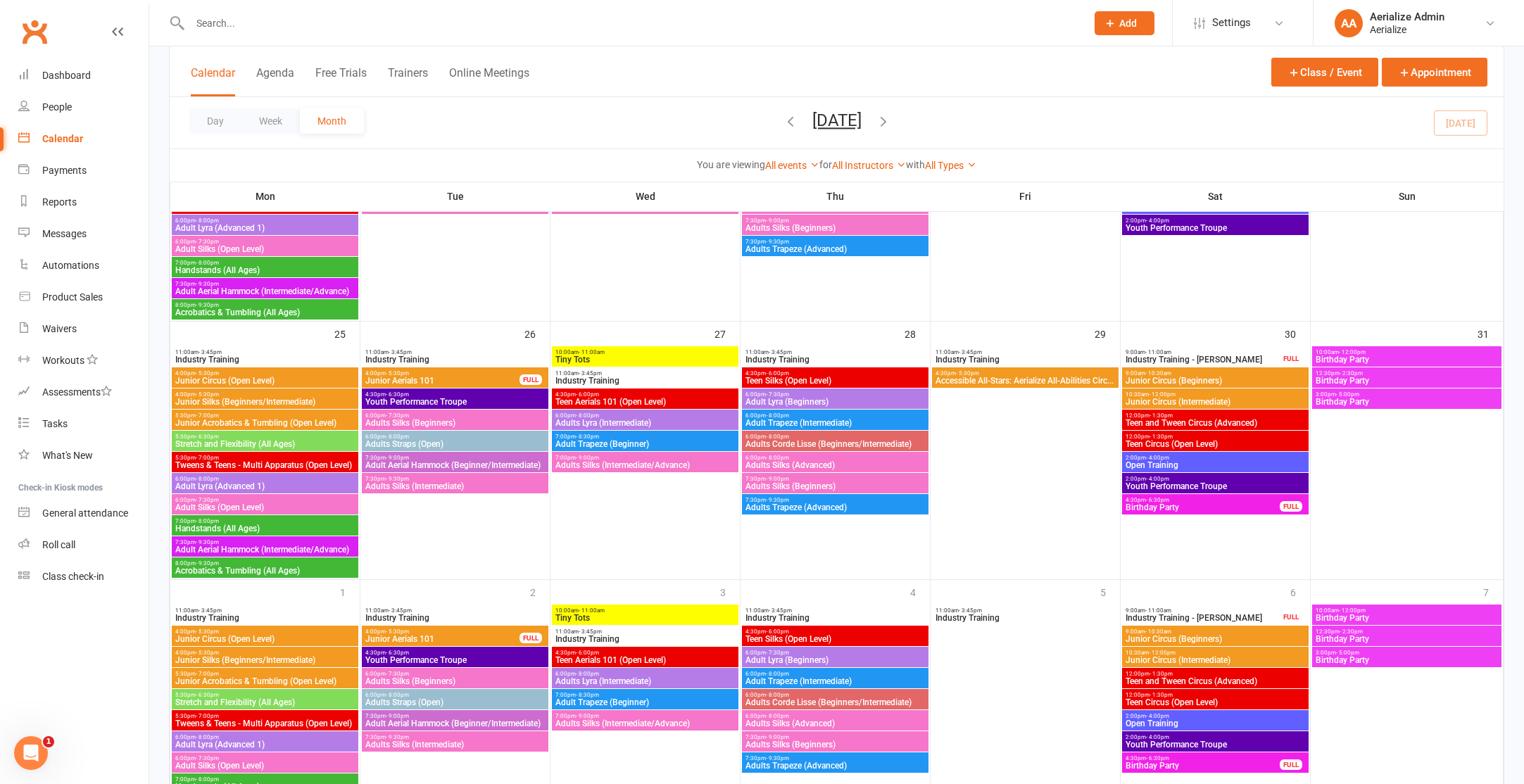
click at [407, 446] on span "Adults Straps (Open)" at bounding box center [454, 444] width 181 height 9
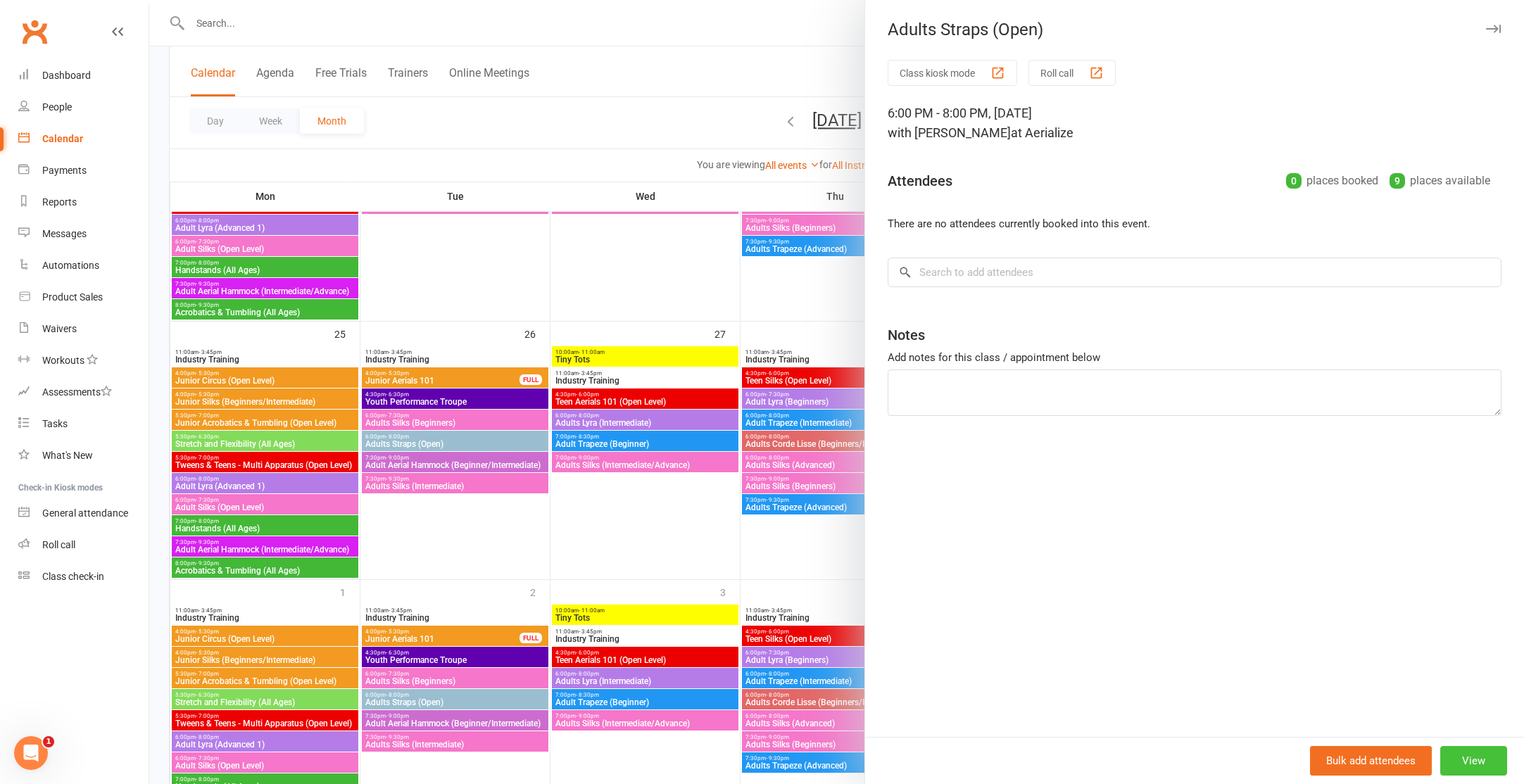
click at [1472, 758] on button "View" at bounding box center [1473, 760] width 67 height 29
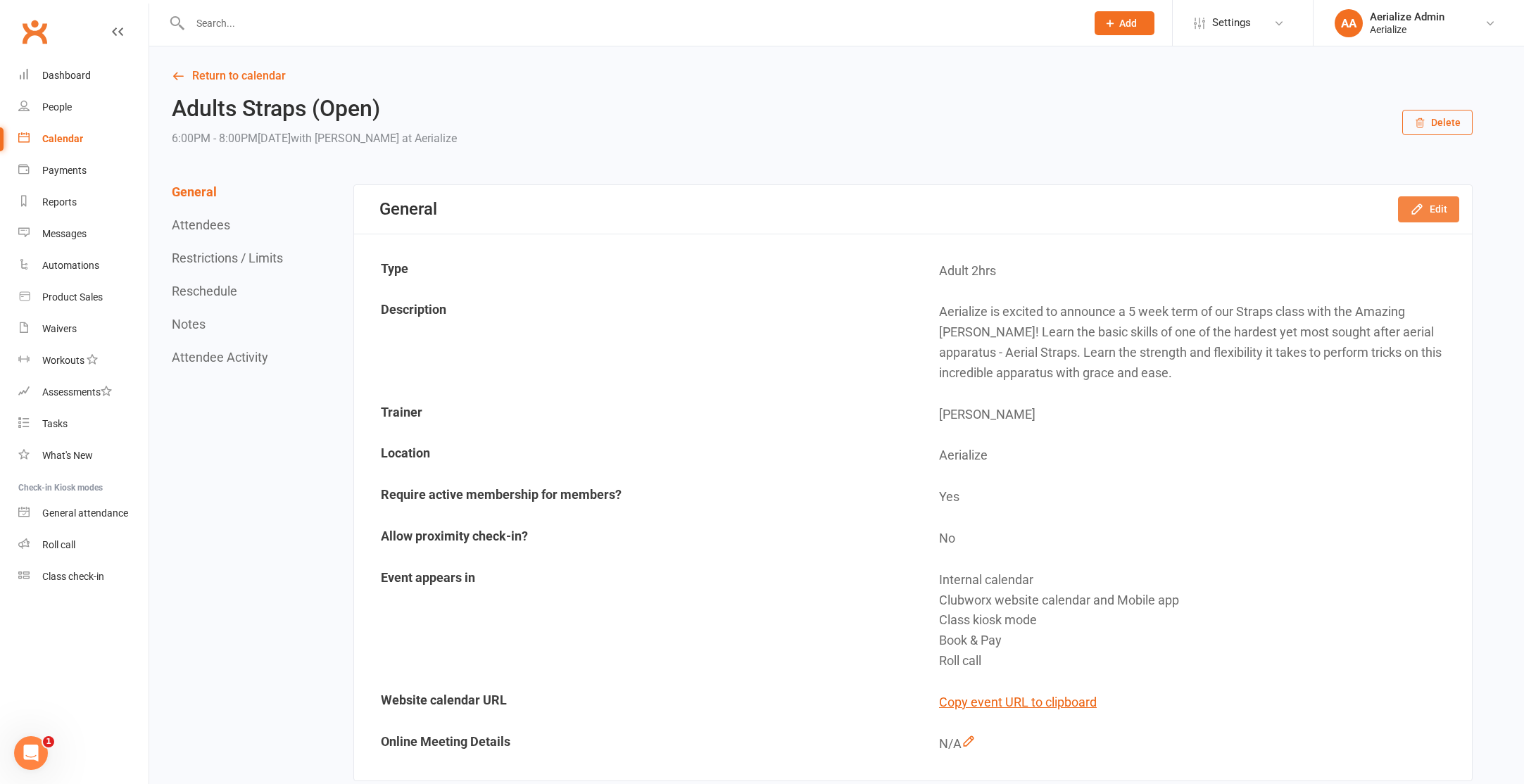
click at [1399, 217] on button "Edit" at bounding box center [1428, 209] width 61 height 26
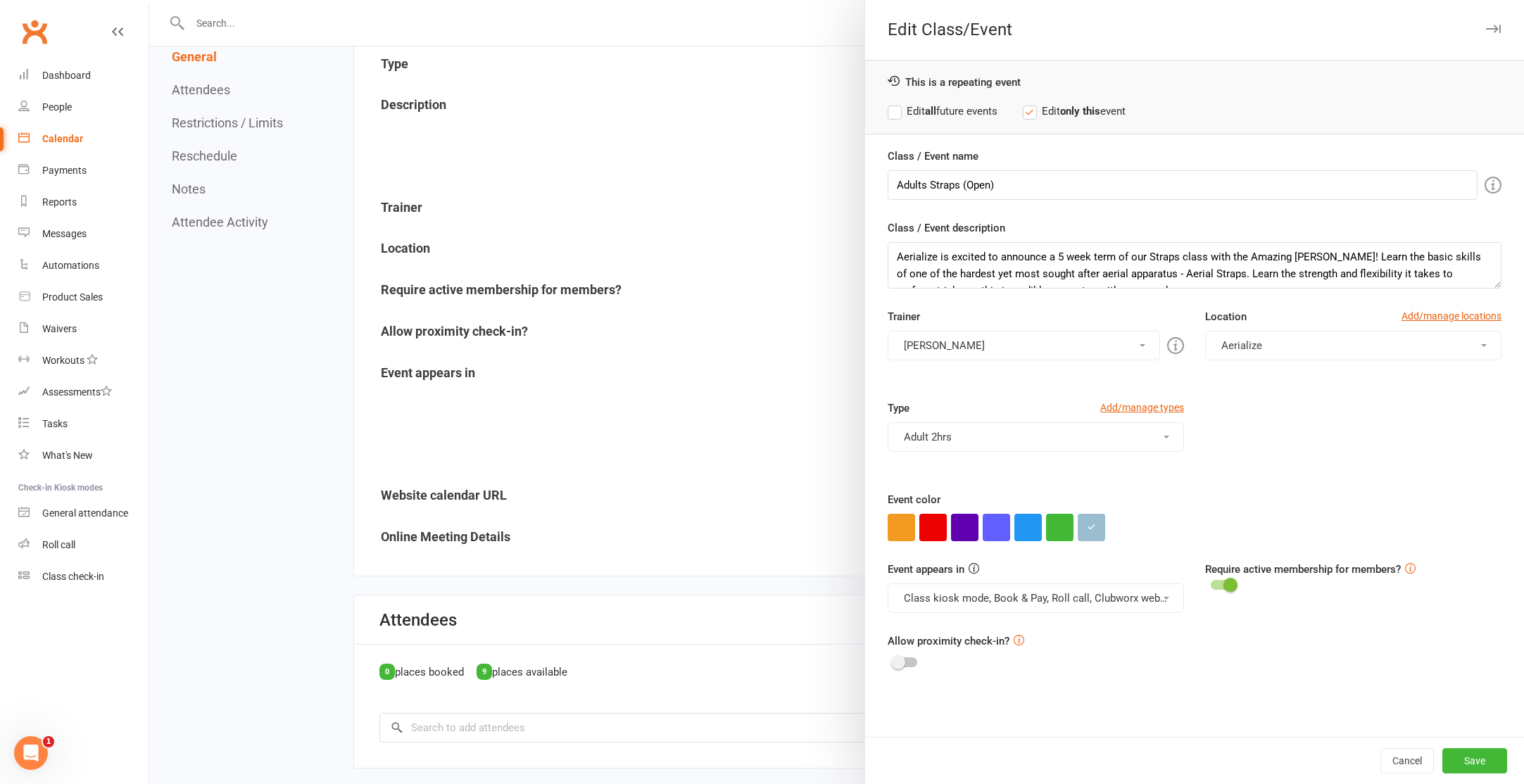
scroll to position [243, 0]
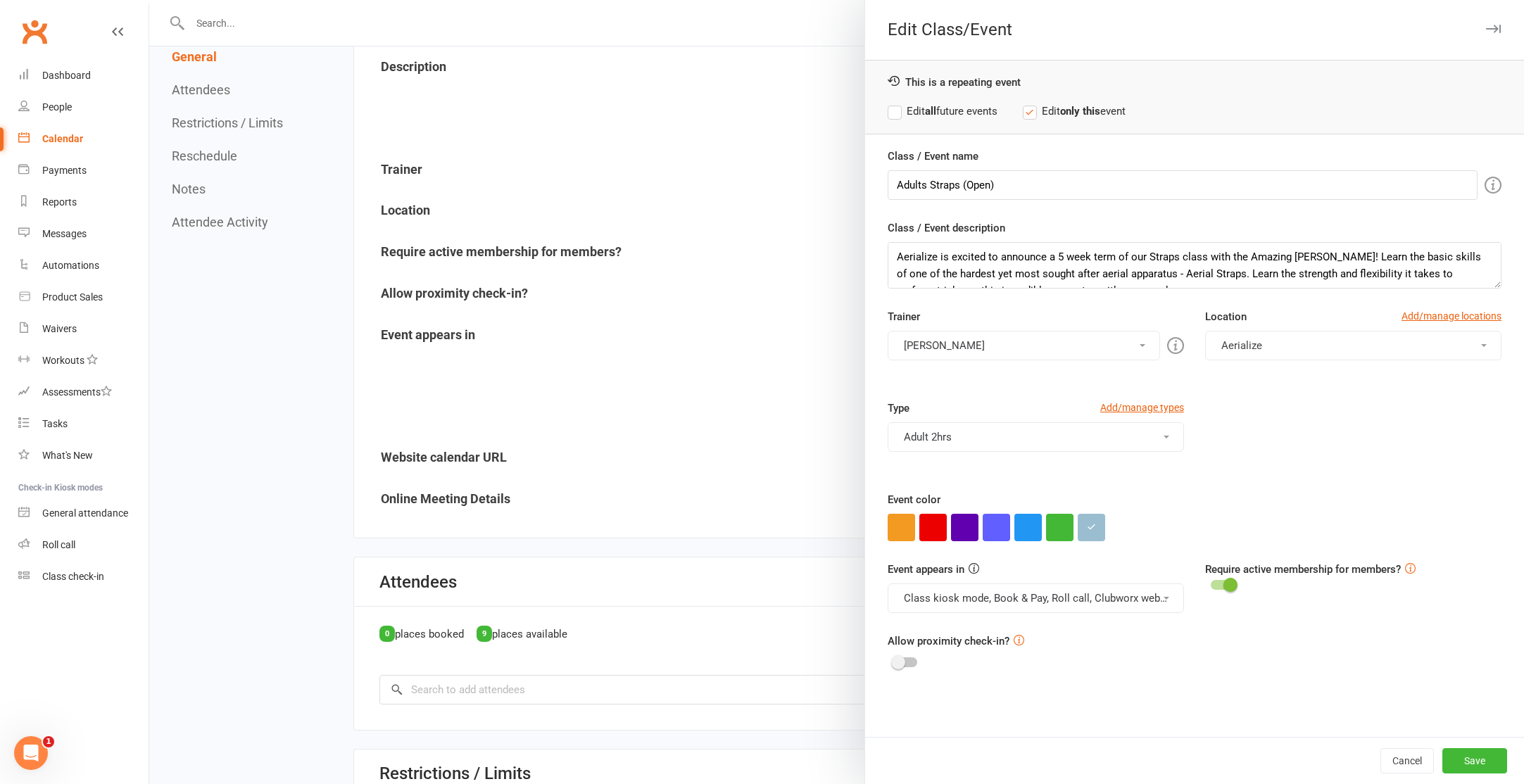
click at [1046, 436] on button "Adult 2hrs" at bounding box center [1035, 436] width 296 height 29
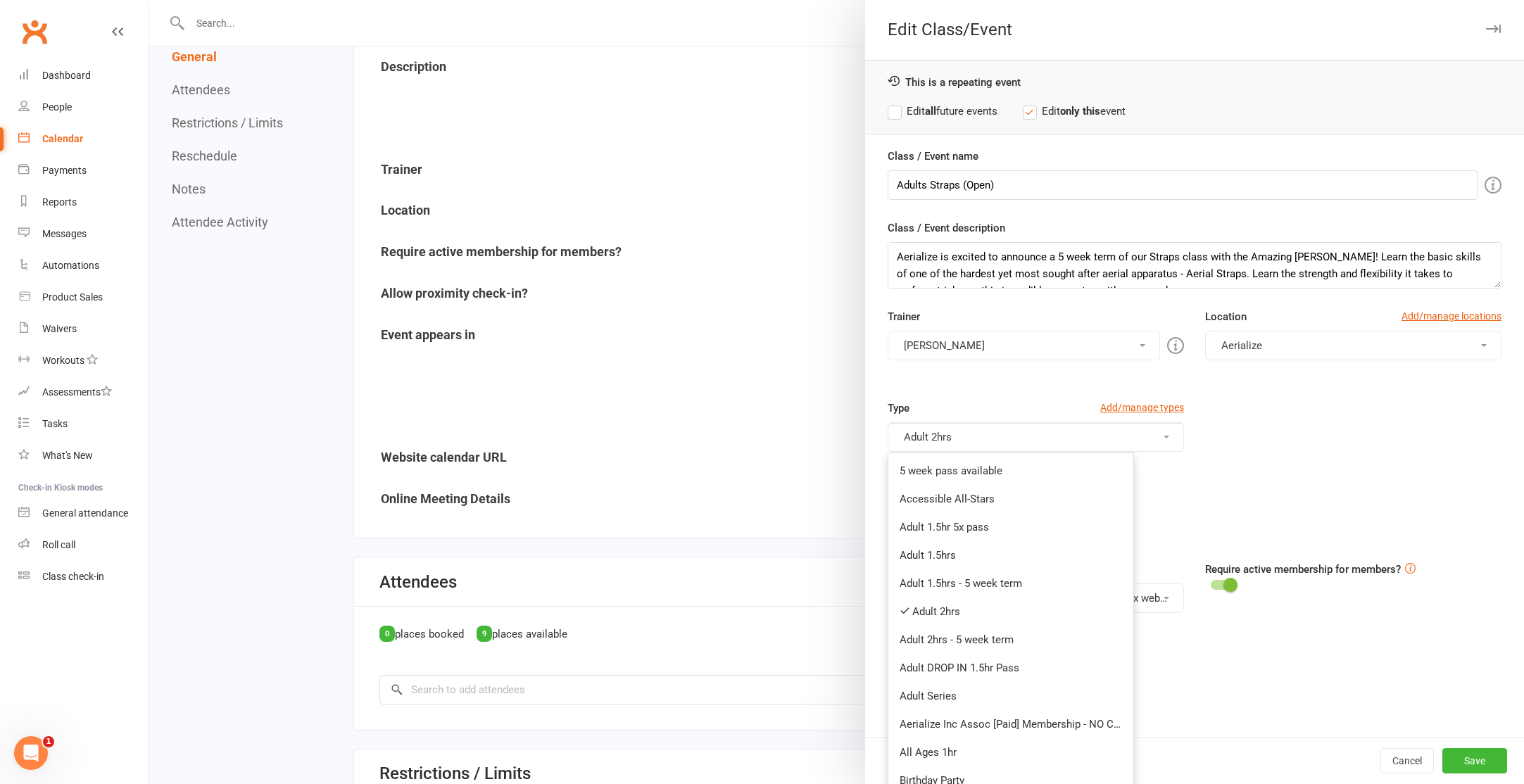
click at [1288, 433] on div "Type Add/manage types Adult 2hrs 5 week pass available Accessible All-Stars Adu…" at bounding box center [1194, 445] width 635 height 92
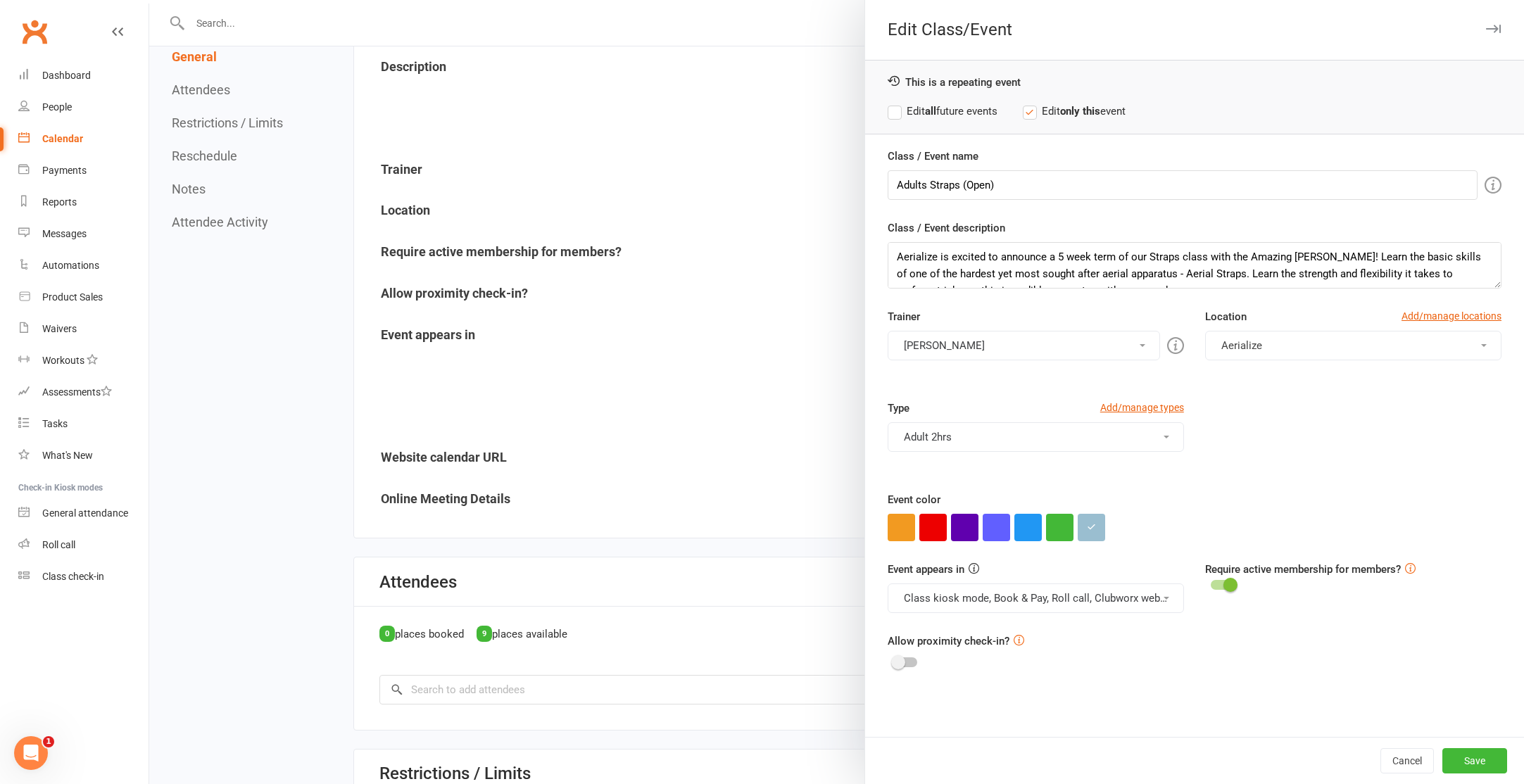
click at [1049, 443] on button "Adult 2hrs" at bounding box center [1035, 436] width 296 height 29
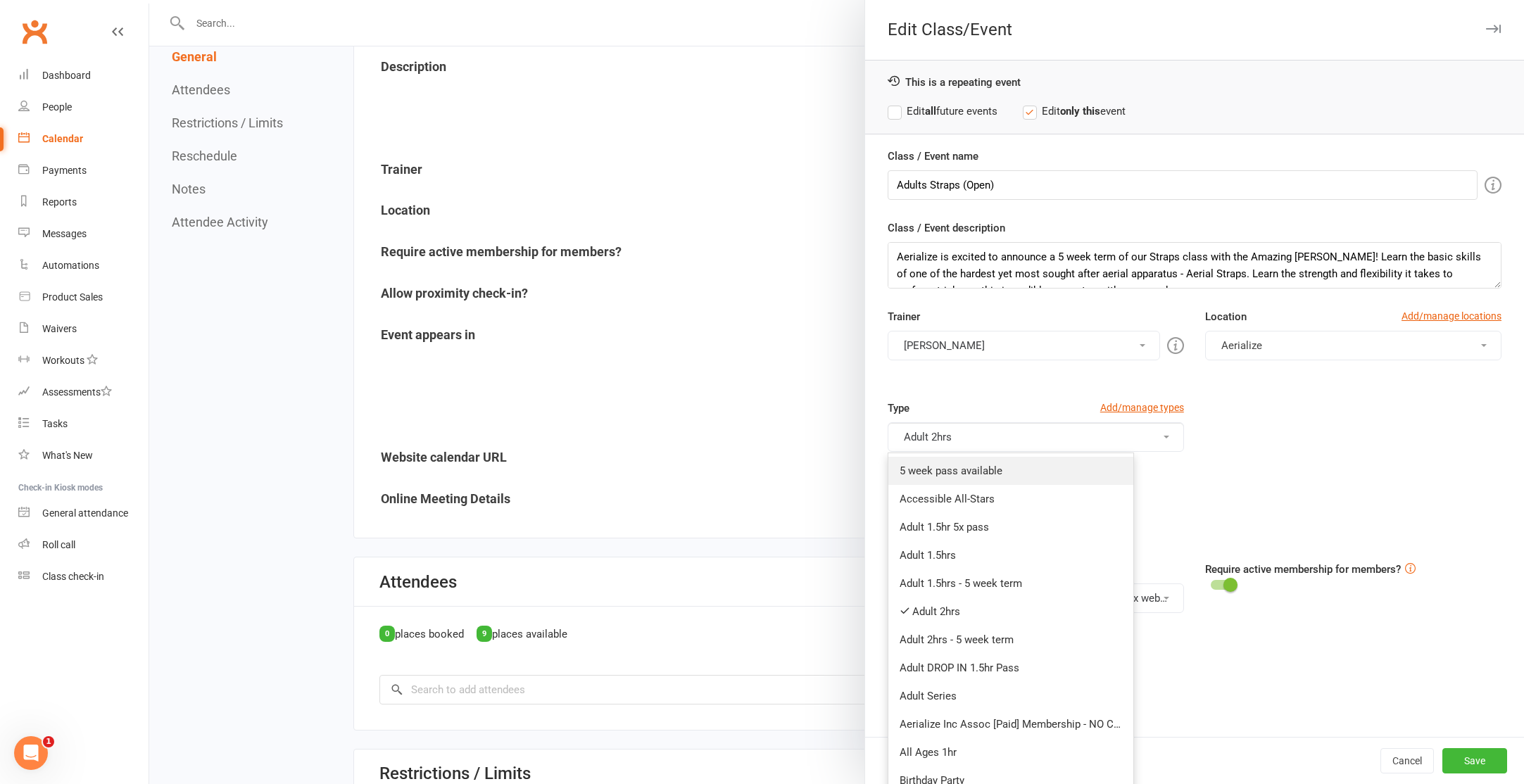
click at [1045, 463] on link "5 week pass available" at bounding box center [1010, 471] width 245 height 28
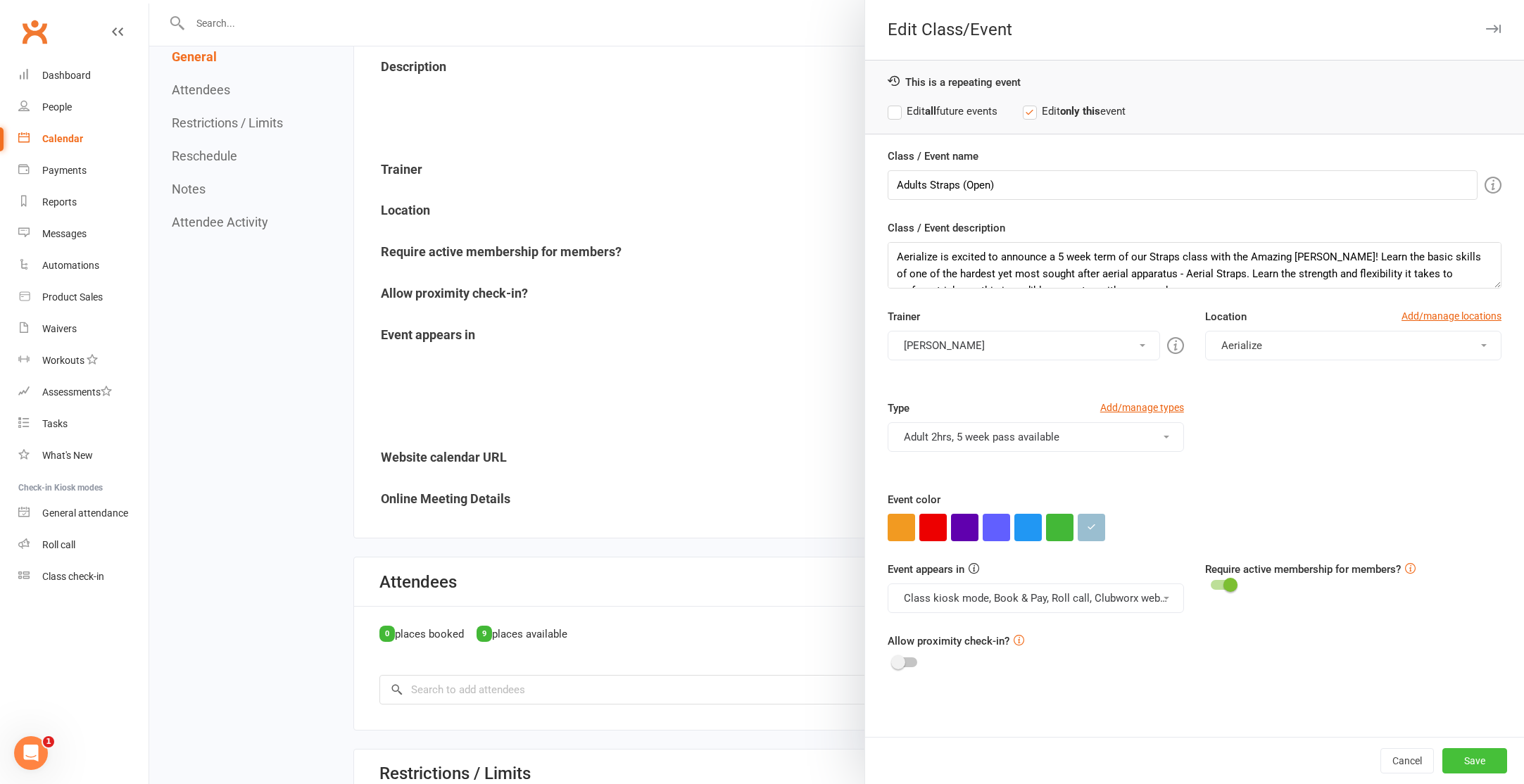
click at [1476, 765] on button "Save" at bounding box center [1475, 760] width 64 height 26
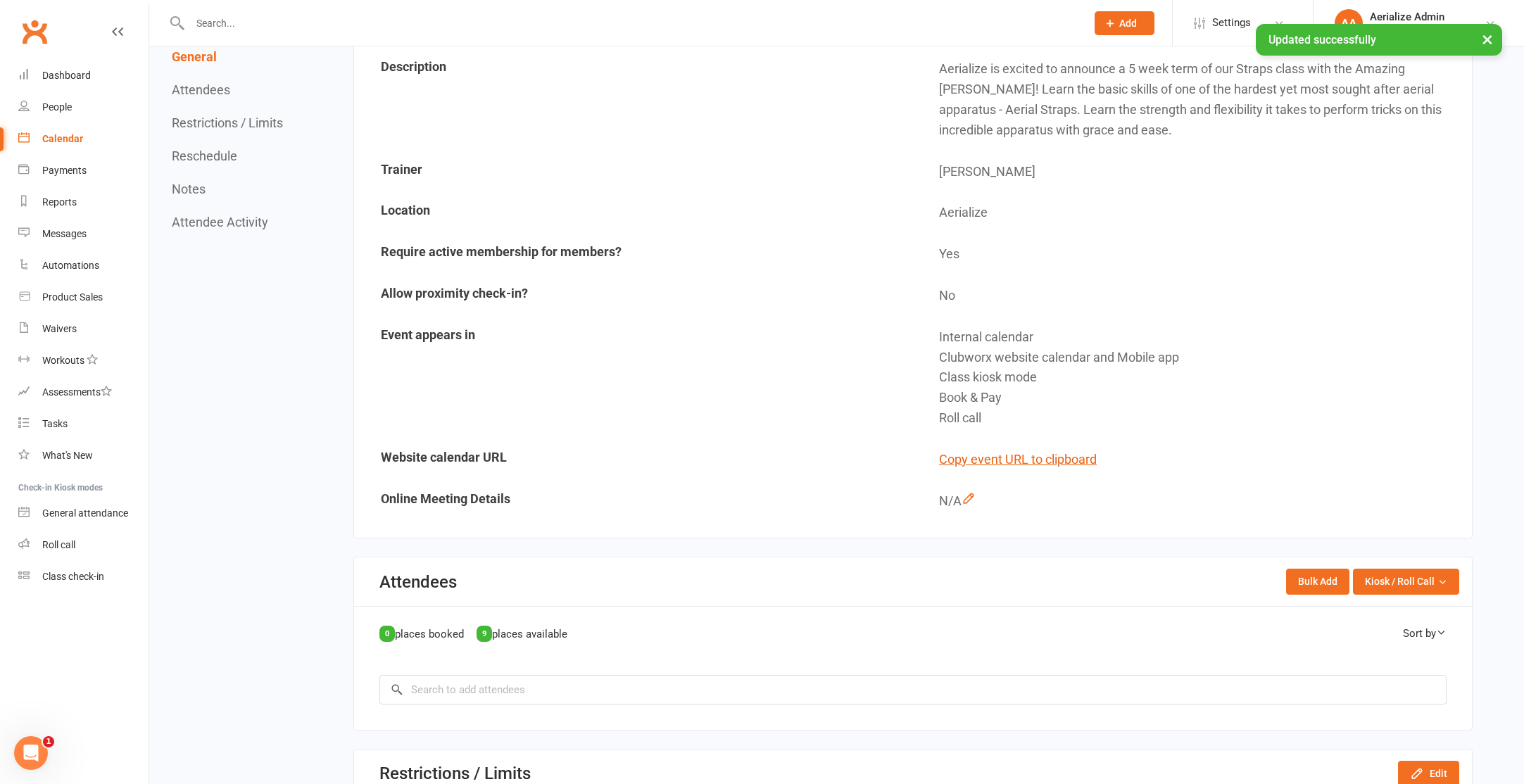
click at [1215, 24] on div "× Updated successfully" at bounding box center [753, 24] width 1506 height 0
click at [1232, 18] on span "Settings" at bounding box center [1231, 22] width 39 height 31
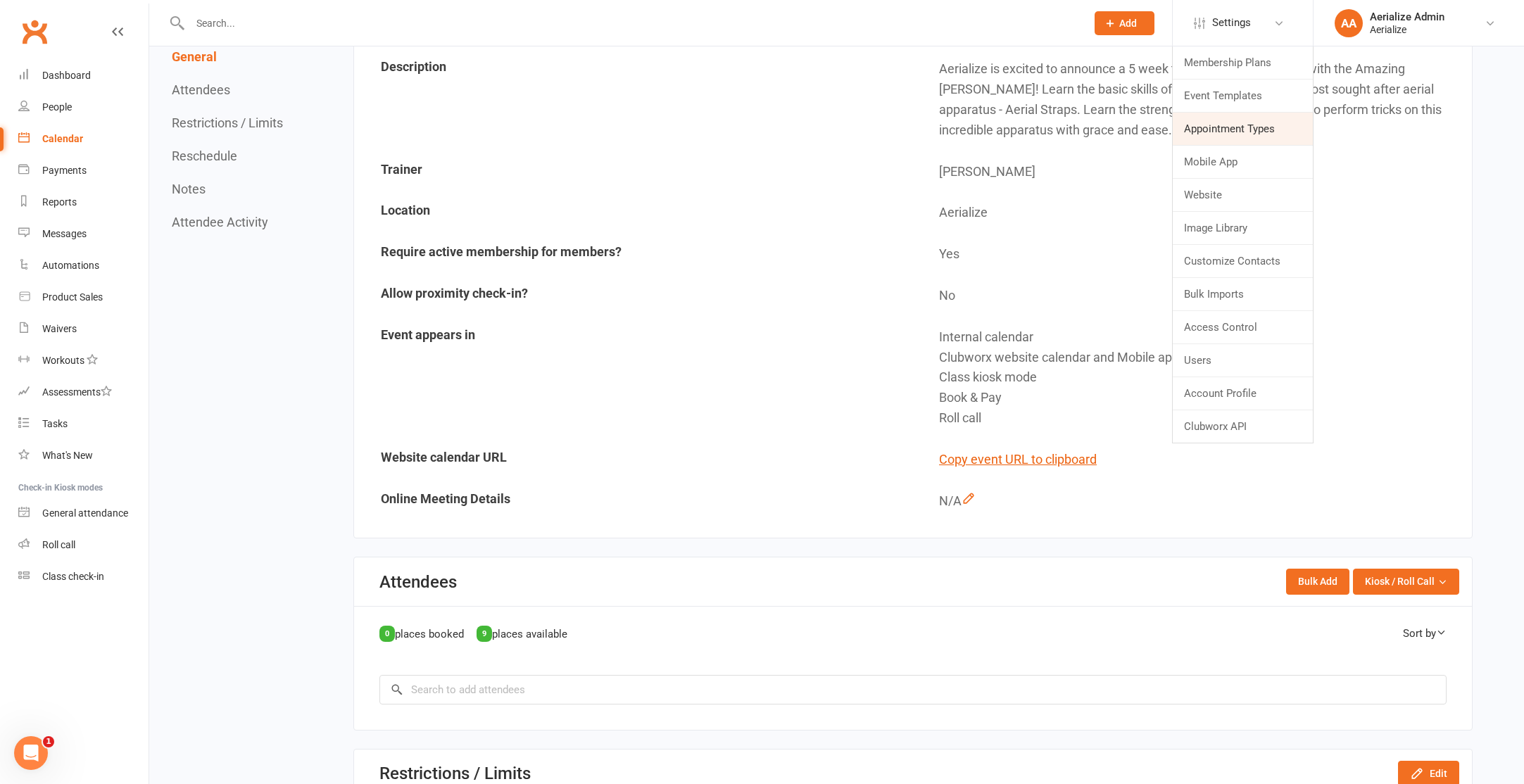
click at [1235, 135] on link "Appointment Types" at bounding box center [1243, 129] width 140 height 32
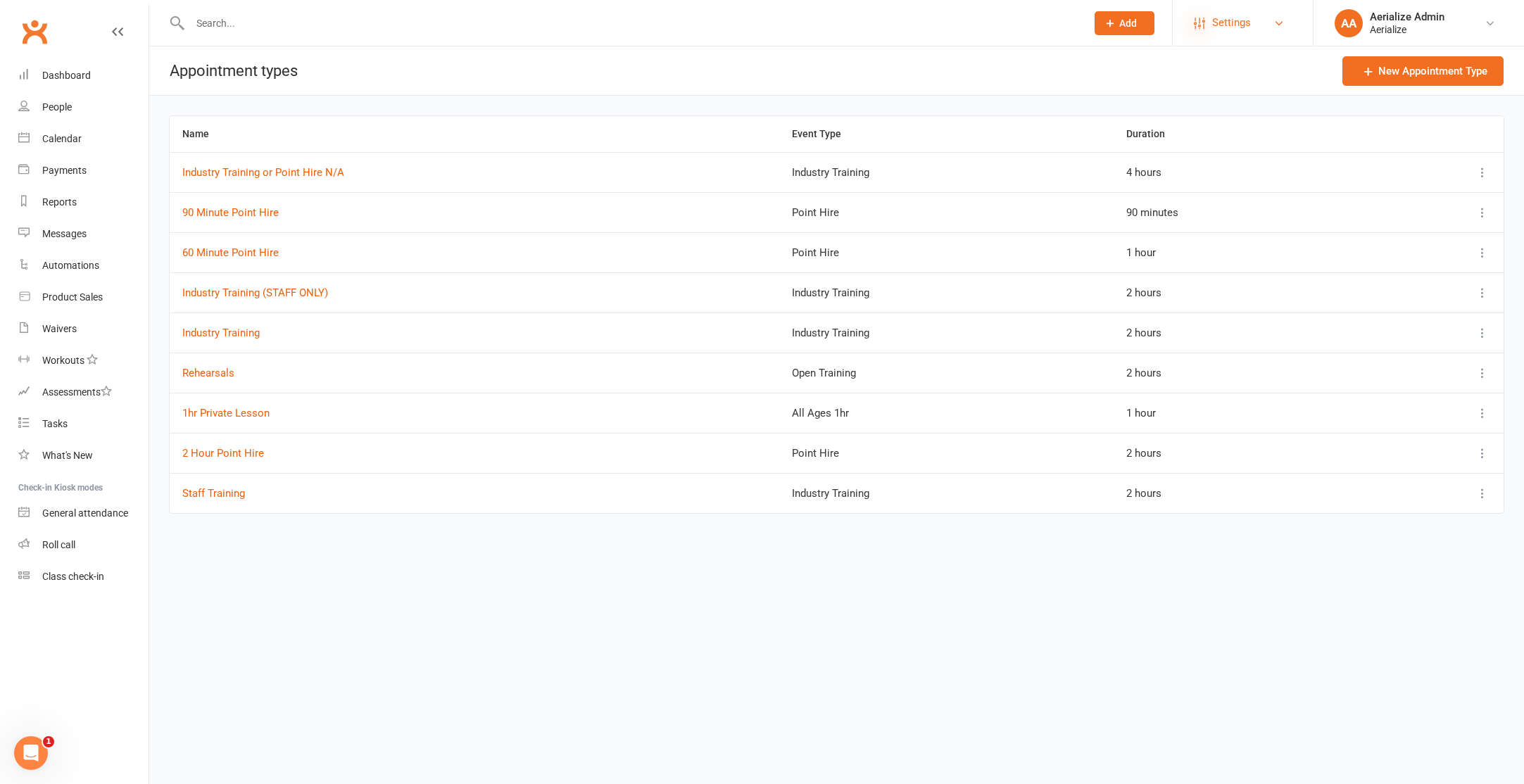
click at [1202, 20] on icon at bounding box center [1200, 24] width 11 height 11
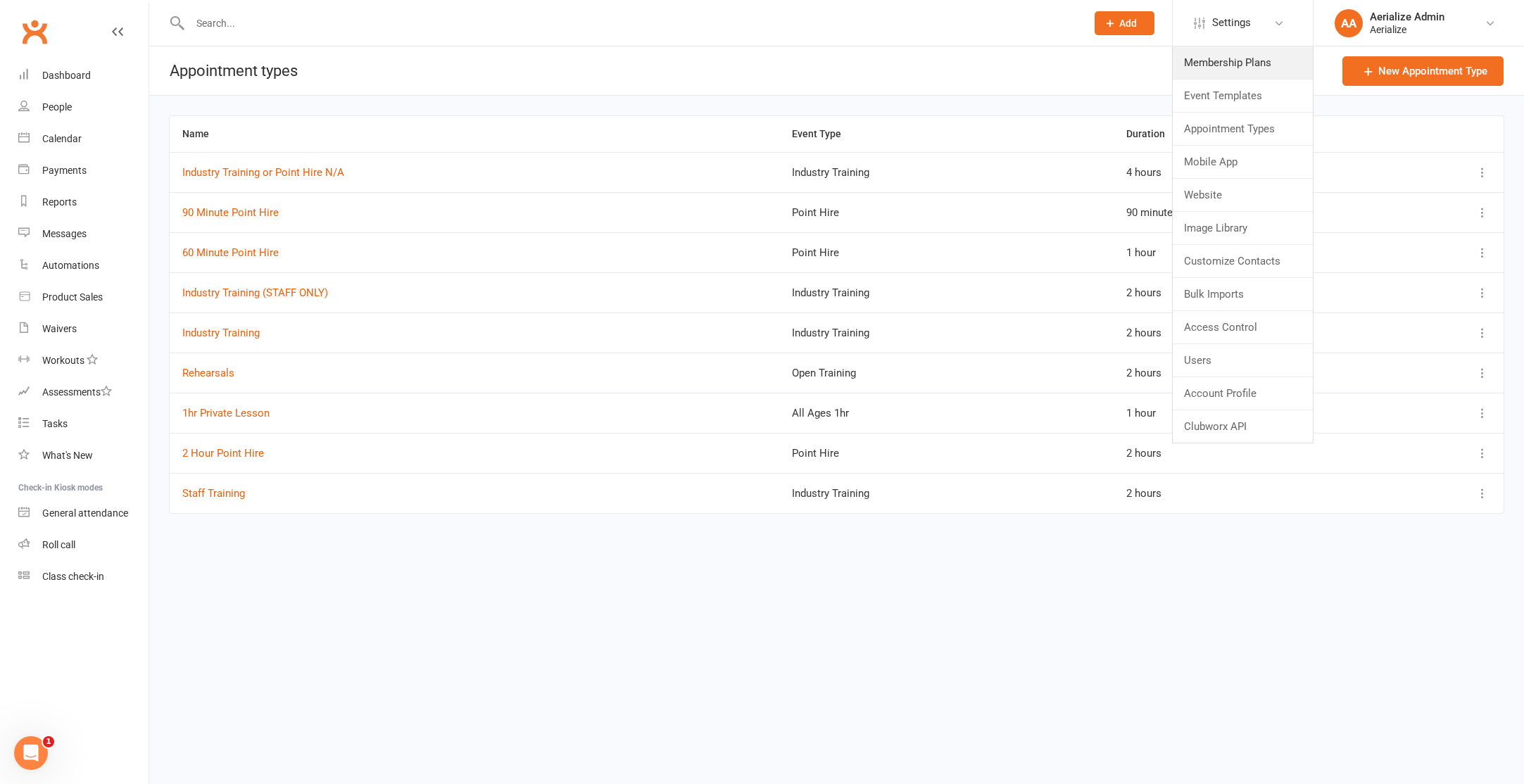
click at [1258, 54] on link "Membership Plans" at bounding box center [1243, 62] width 140 height 32
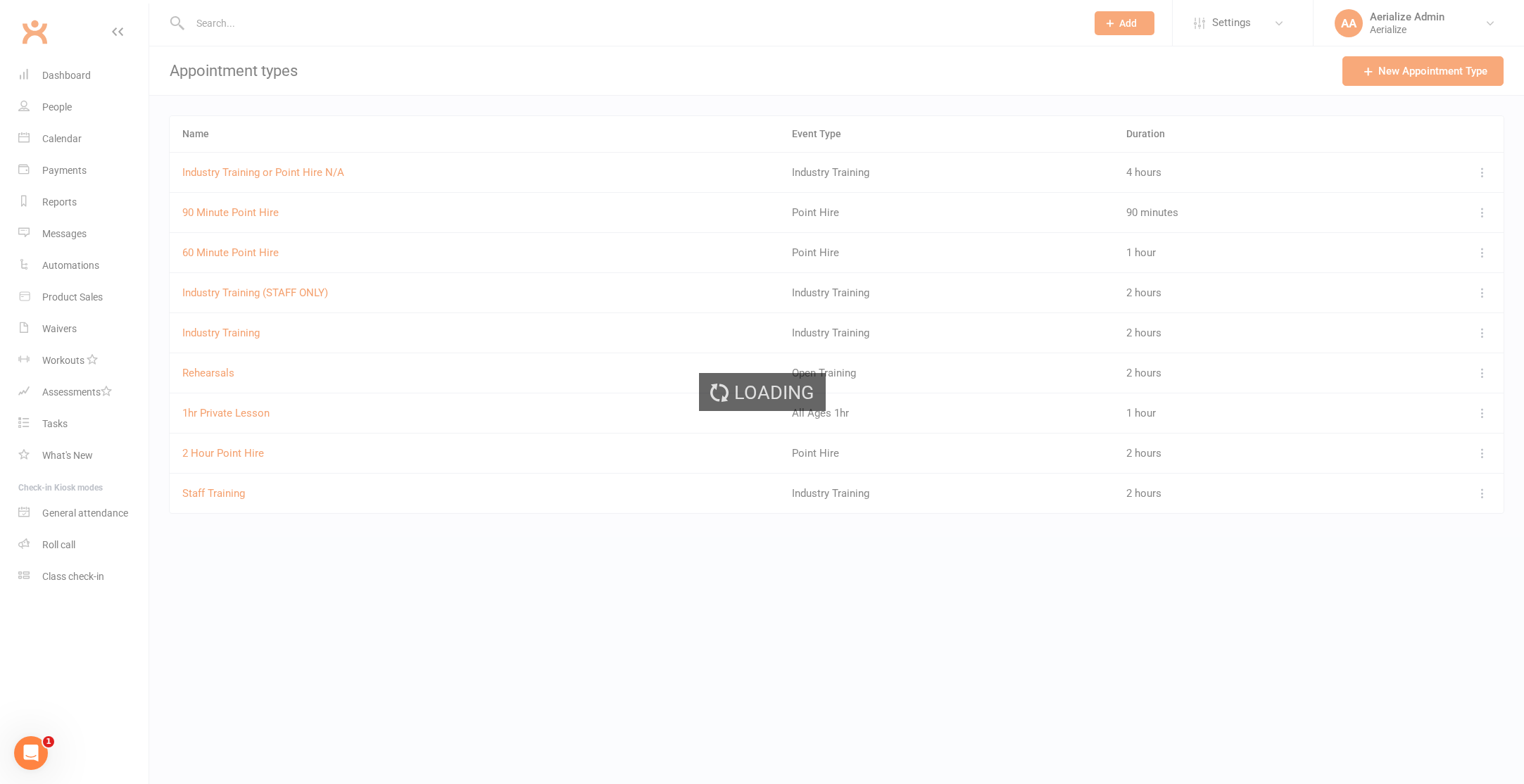
select select "100"
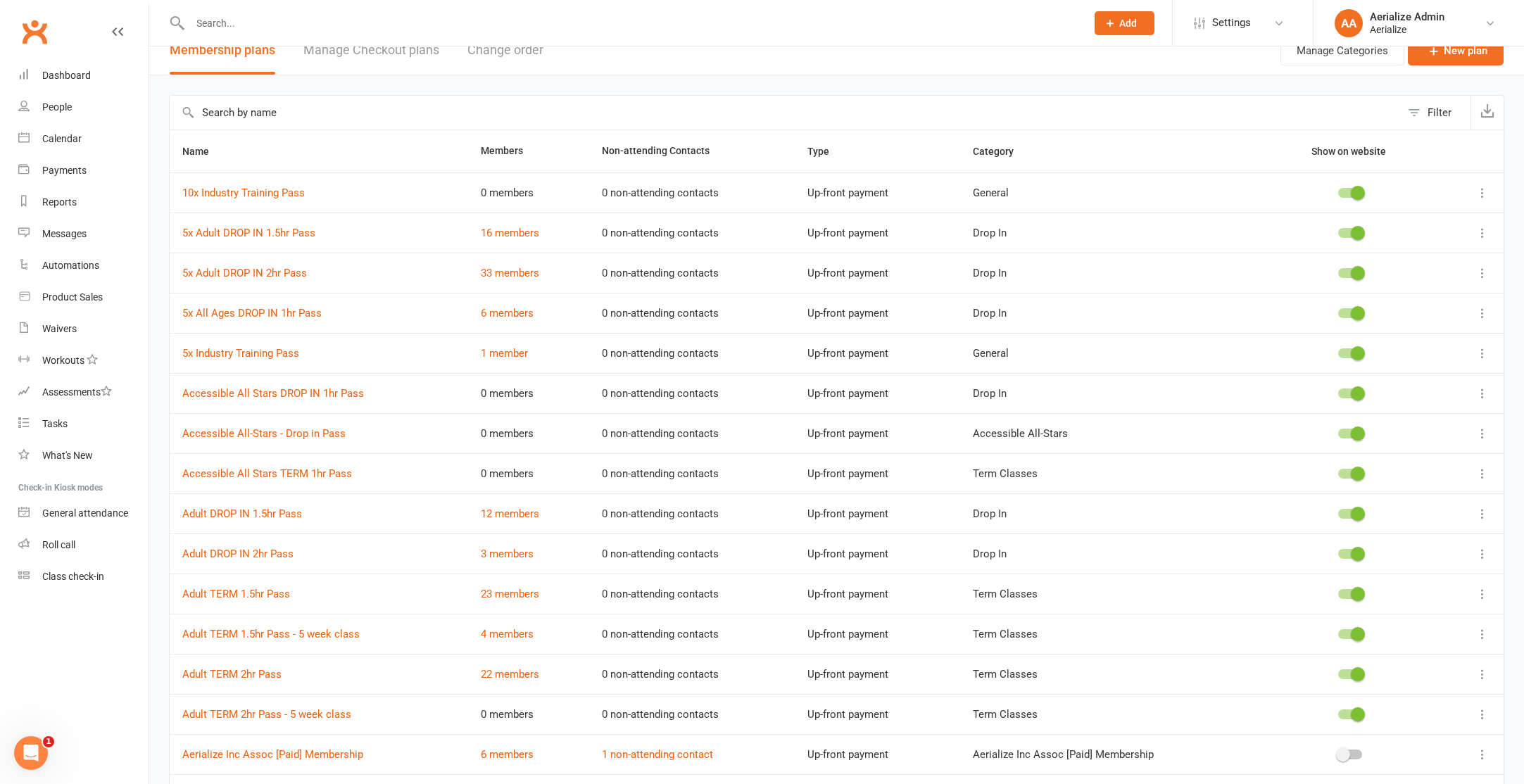
scroll to position [21, 0]
click at [1486, 718] on icon at bounding box center [1482, 713] width 14 height 14
click at [1444, 736] on link "Edit" at bounding box center [1420, 741] width 139 height 28
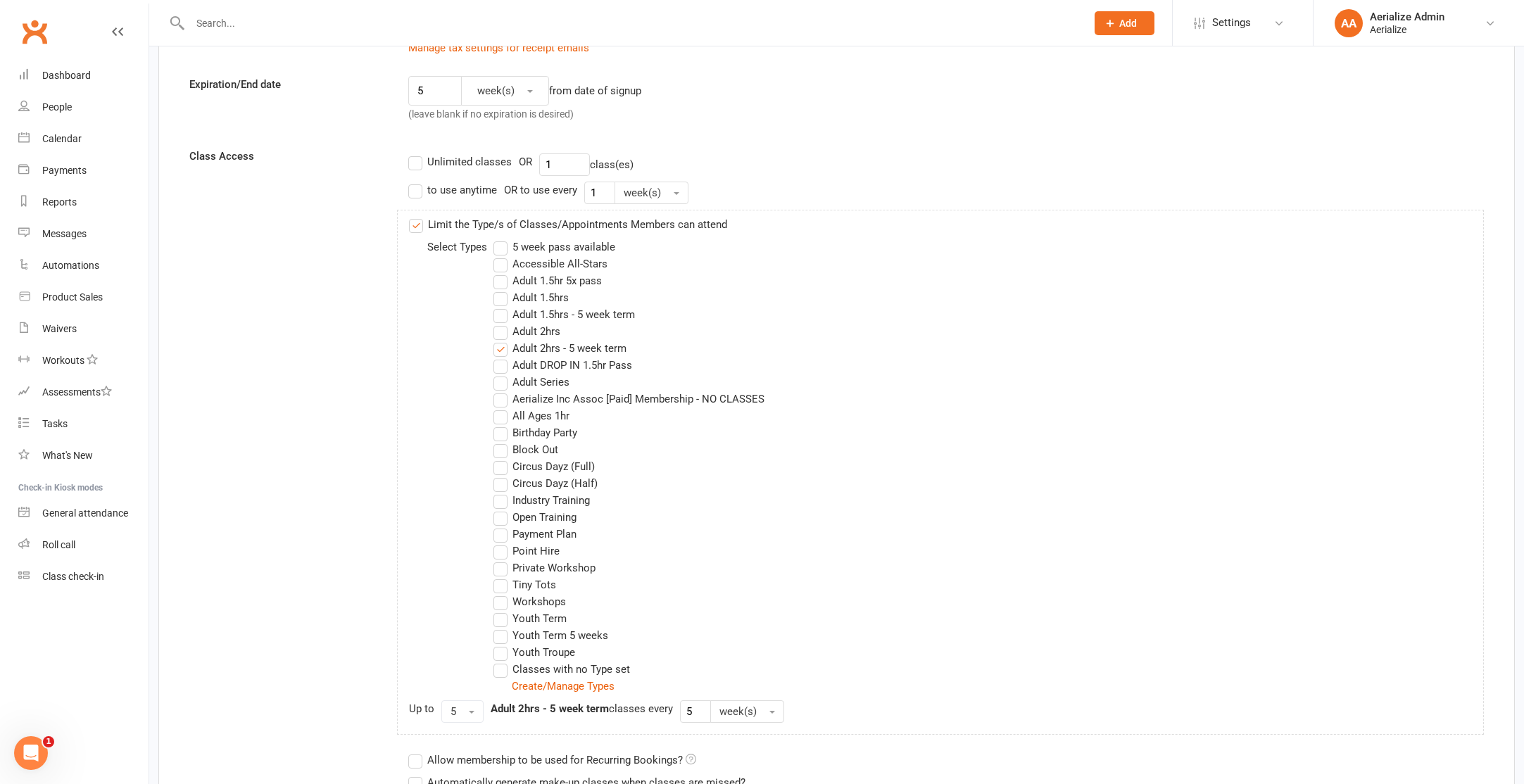
scroll to position [386, 0]
click at [504, 351] on label "Adult 2hrs - 5 week term" at bounding box center [560, 346] width 133 height 17
click at [502, 338] on input "Adult 2hrs - 5 week term" at bounding box center [499, 338] width 9 height 0
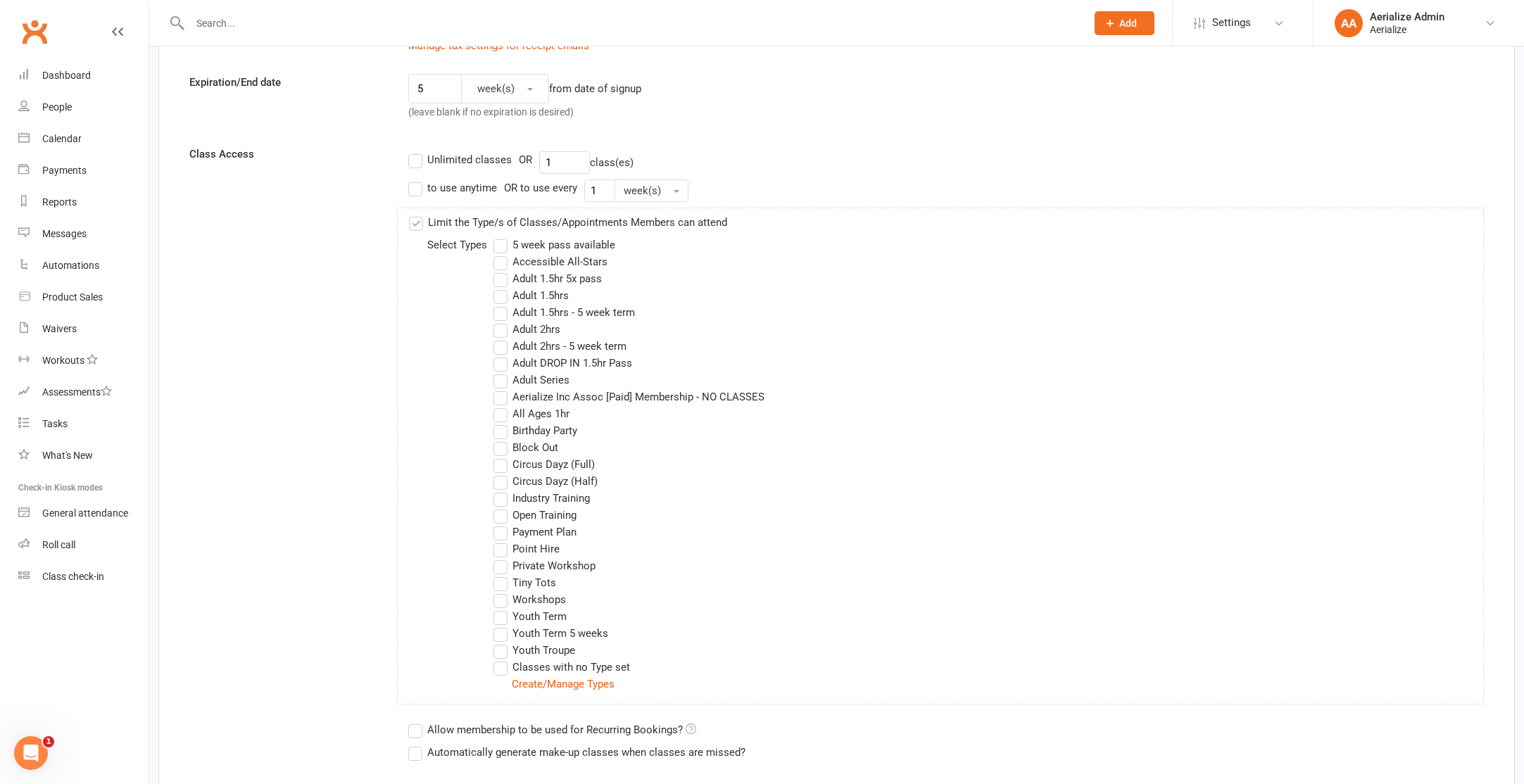
click at [499, 245] on label "5 week pass available" at bounding box center [554, 245] width 122 height 17
click at [499, 236] on input "5 week pass available" at bounding box center [499, 236] width 9 height 0
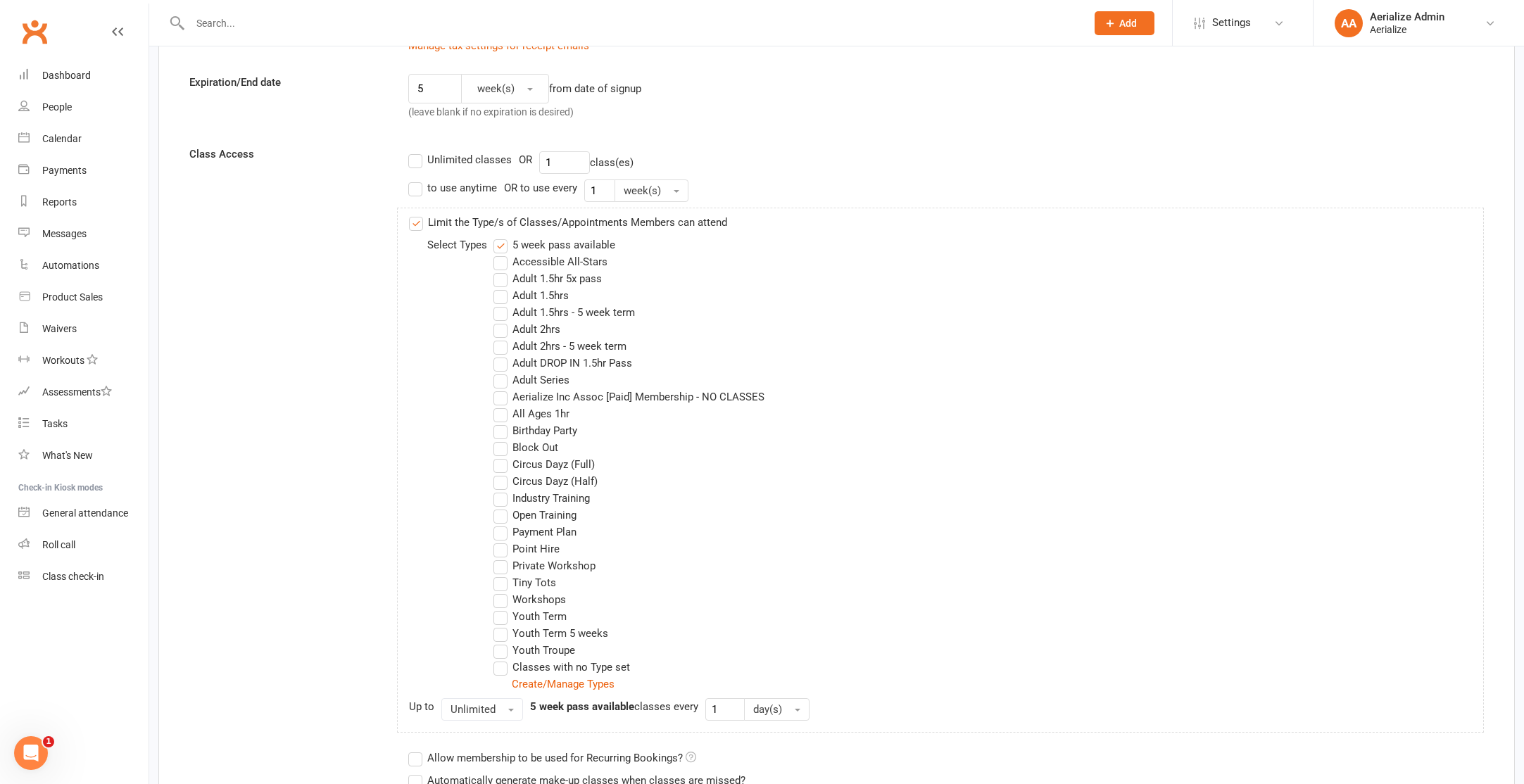
click at [503, 330] on label "Adult 2hrs" at bounding box center [527, 329] width 67 height 17
click at [502, 321] on input "Adult 2hrs" at bounding box center [499, 321] width 9 height 0
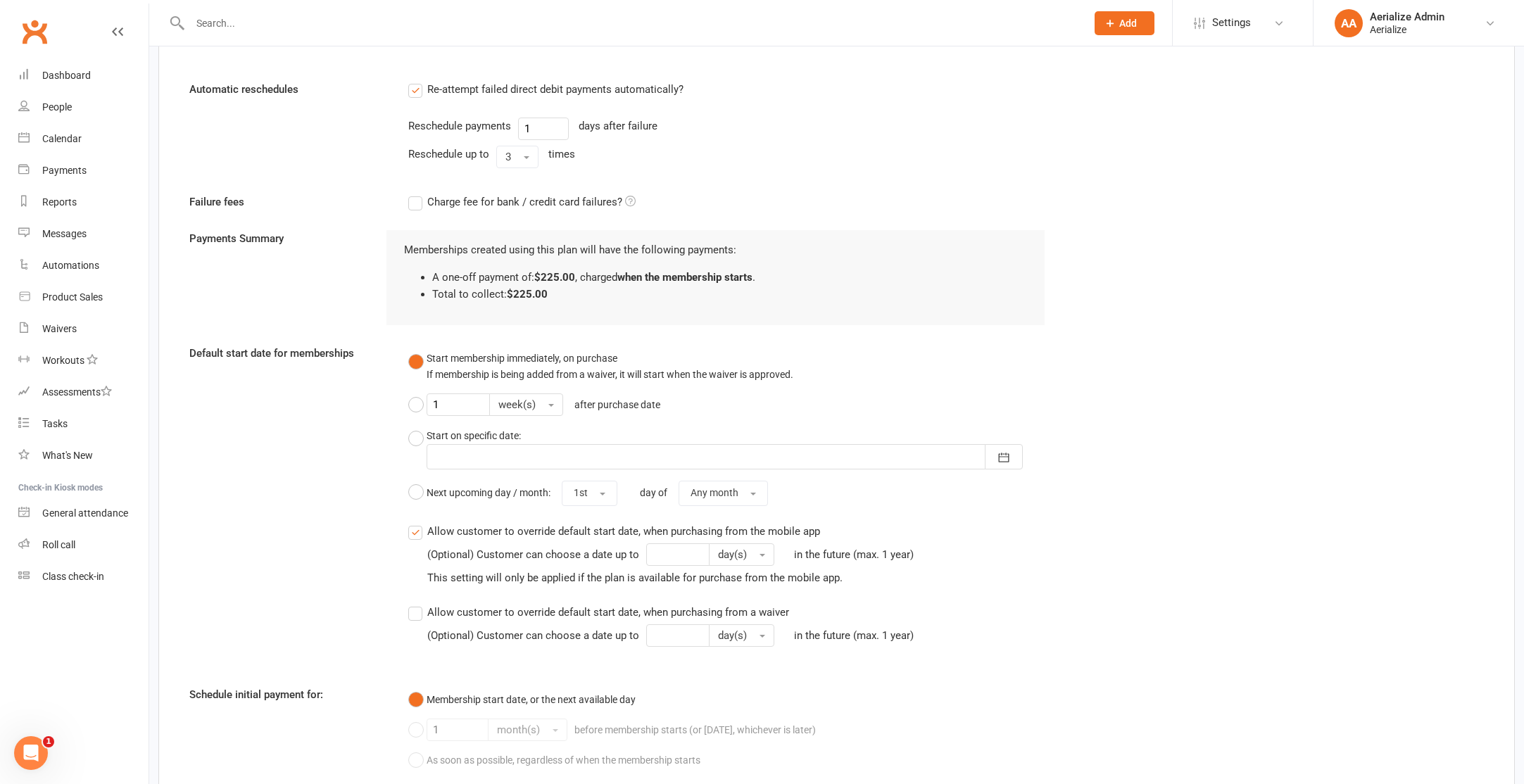
scroll to position [1558, 0]
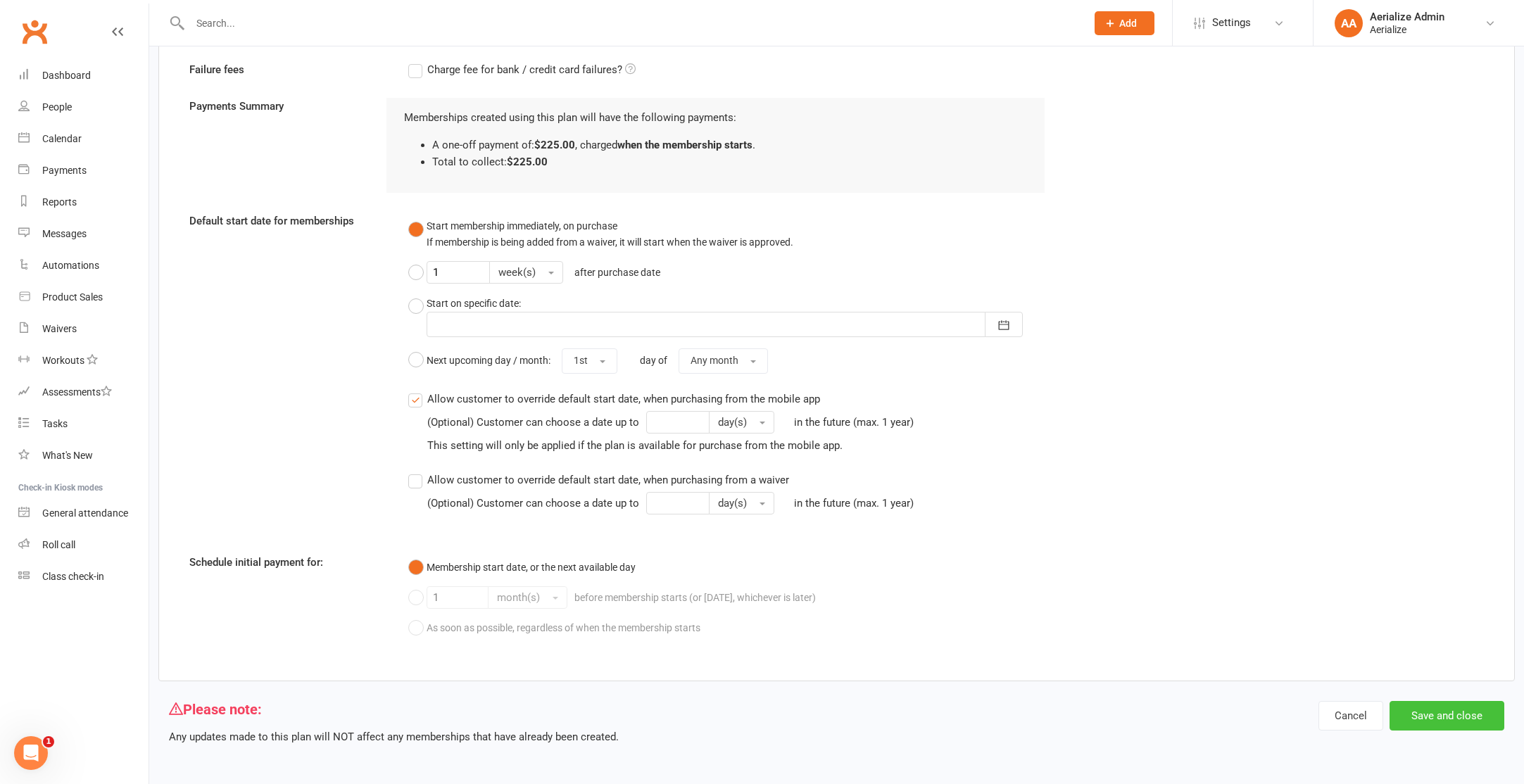
click at [1437, 716] on button "Save and close" at bounding box center [1446, 715] width 114 height 29
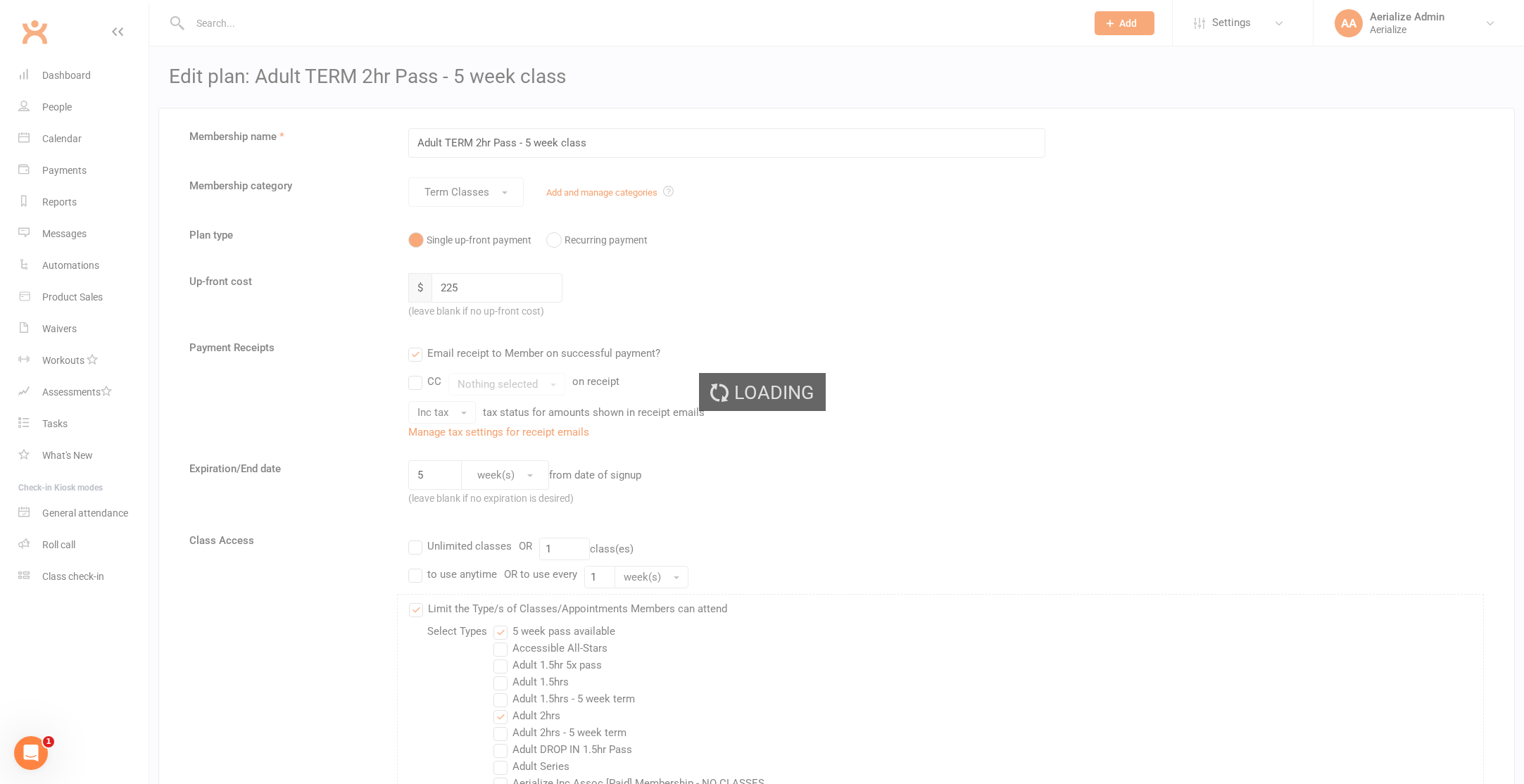
select select "100"
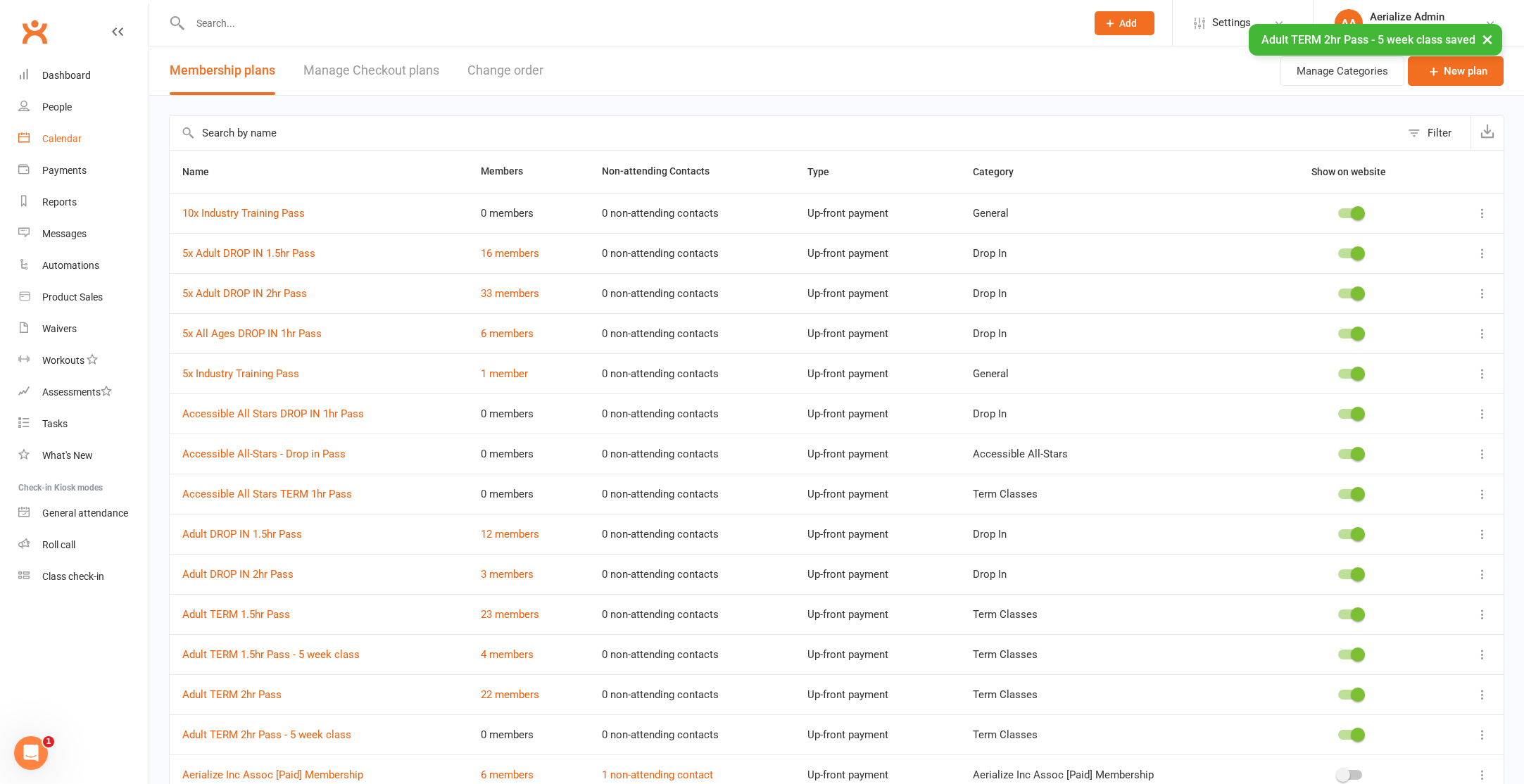
click at [67, 142] on div "Calendar" at bounding box center [62, 139] width 40 height 11
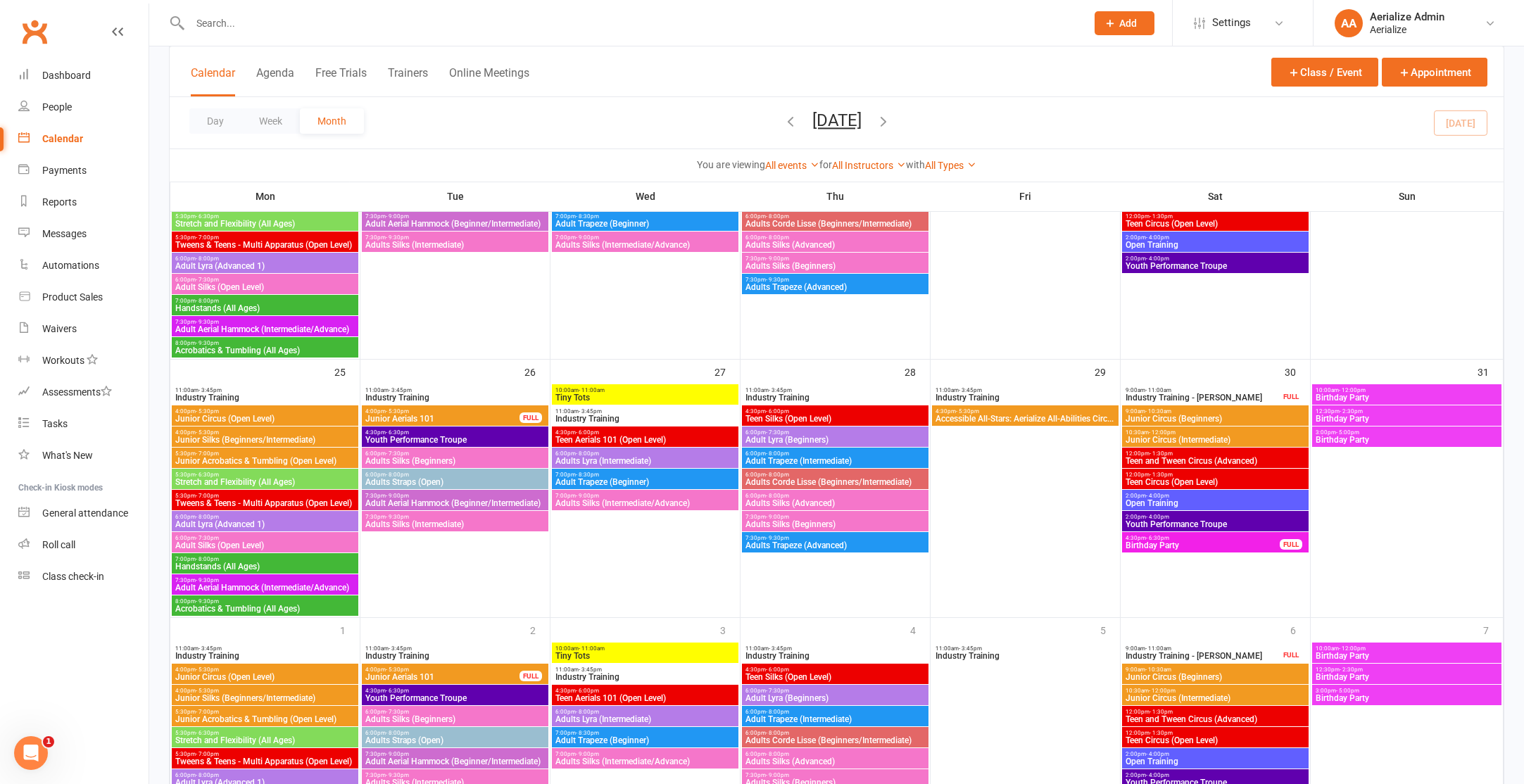
scroll to position [1348, 0]
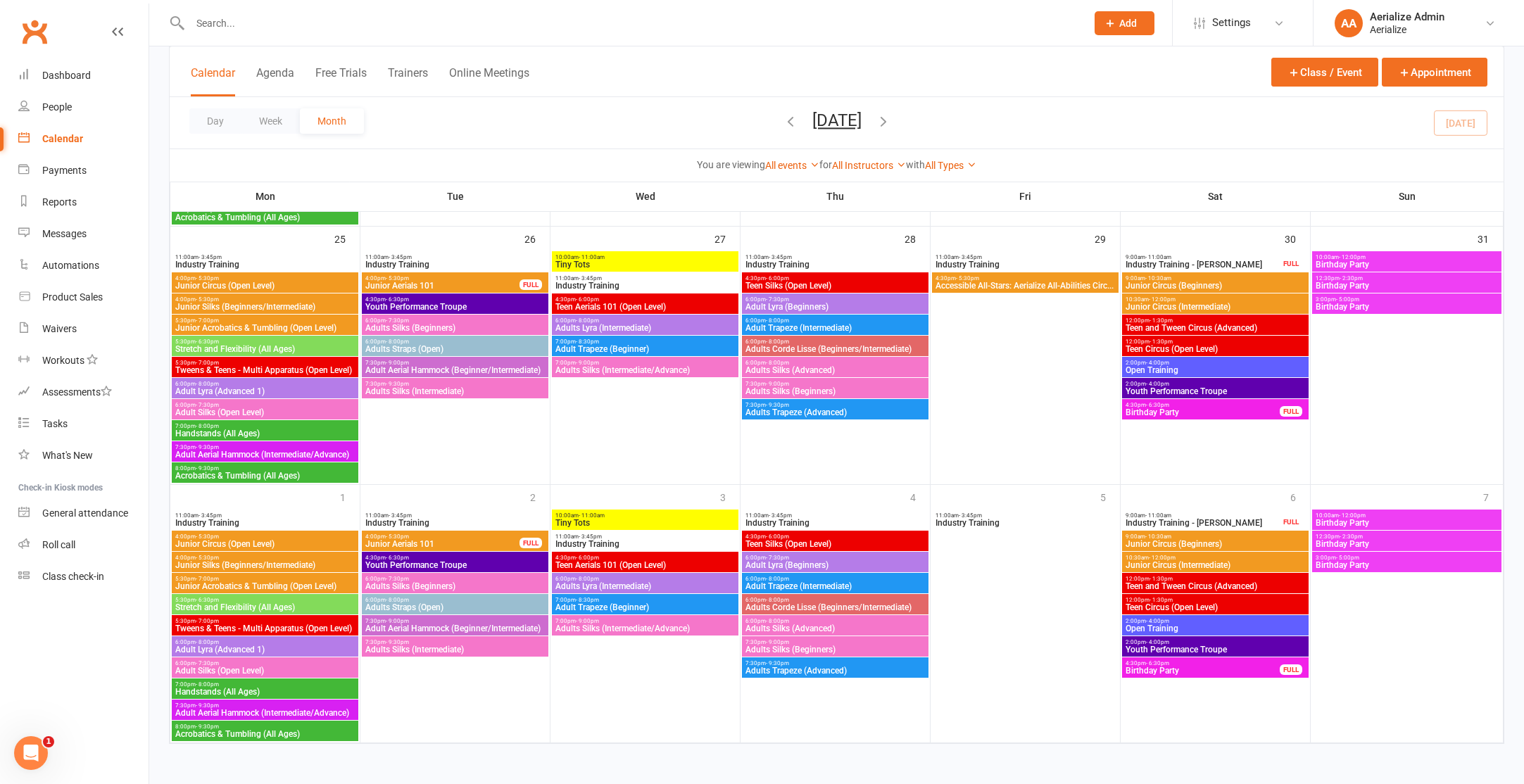
click at [469, 348] on span "Adults Straps (Open)" at bounding box center [454, 349] width 181 height 9
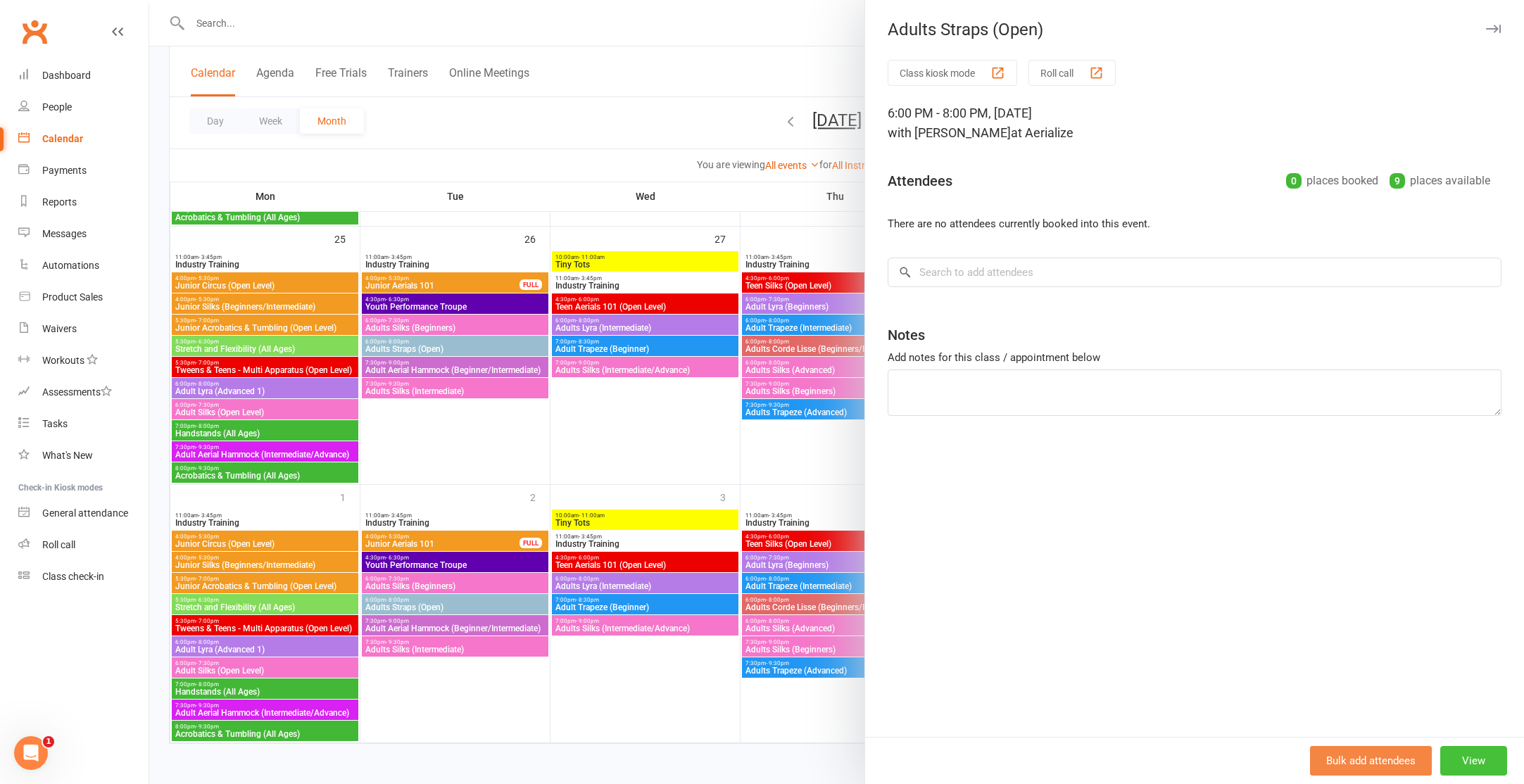
click at [1445, 765] on button "View" at bounding box center [1473, 760] width 67 height 29
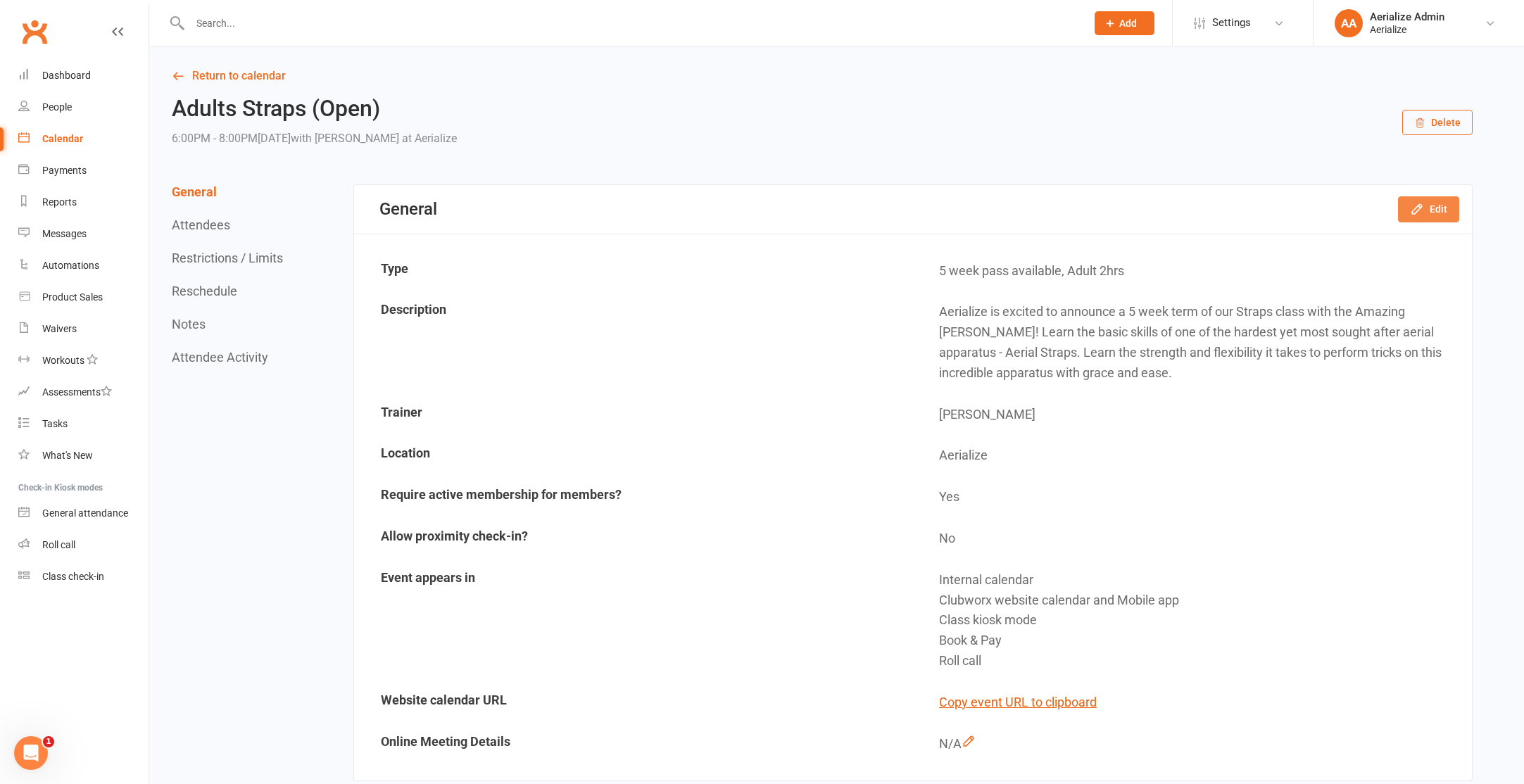
click at [1428, 203] on button "Edit" at bounding box center [1428, 209] width 61 height 26
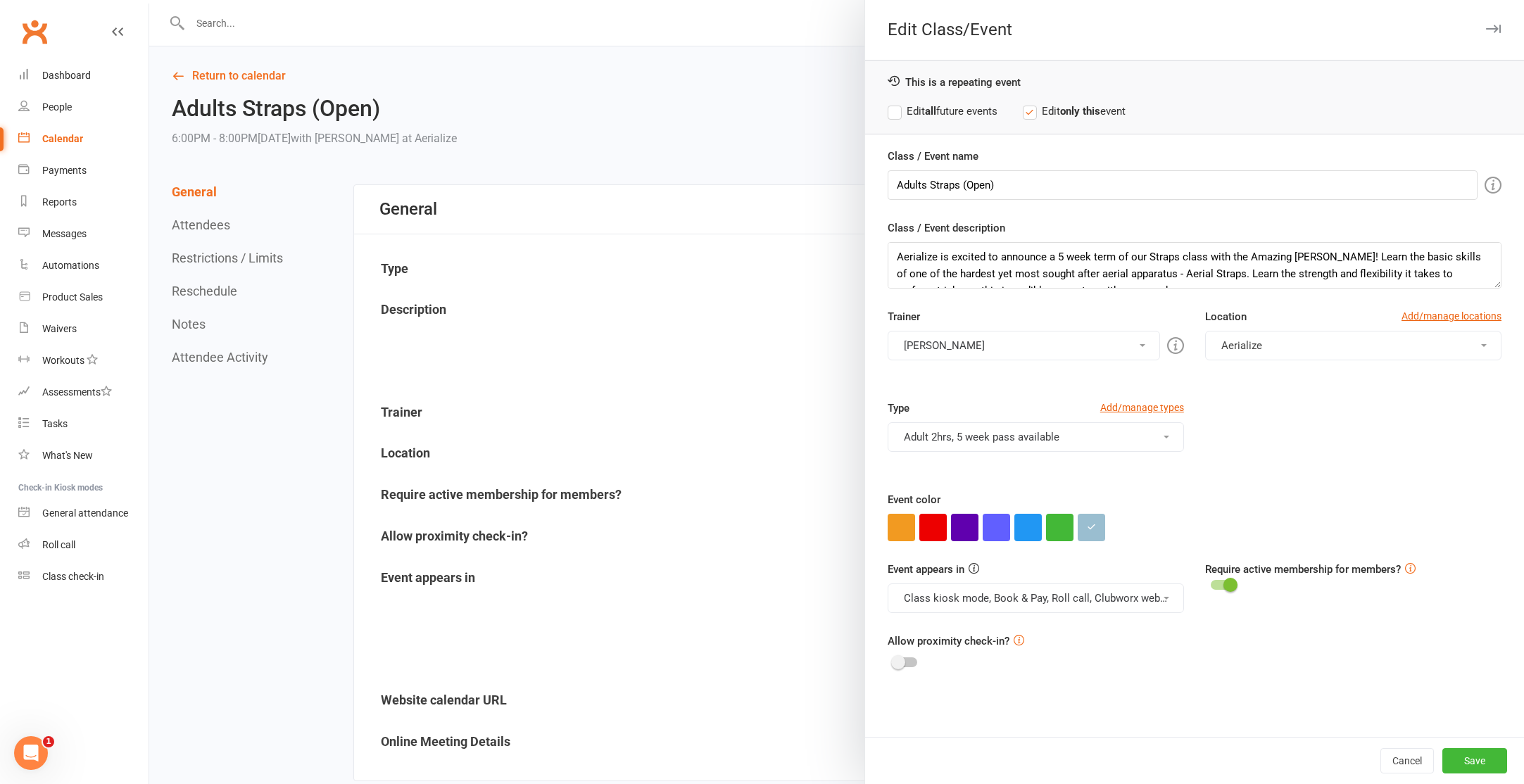
click at [1033, 438] on button "Adult 2hrs, 5 week pass available" at bounding box center [1035, 436] width 296 height 29
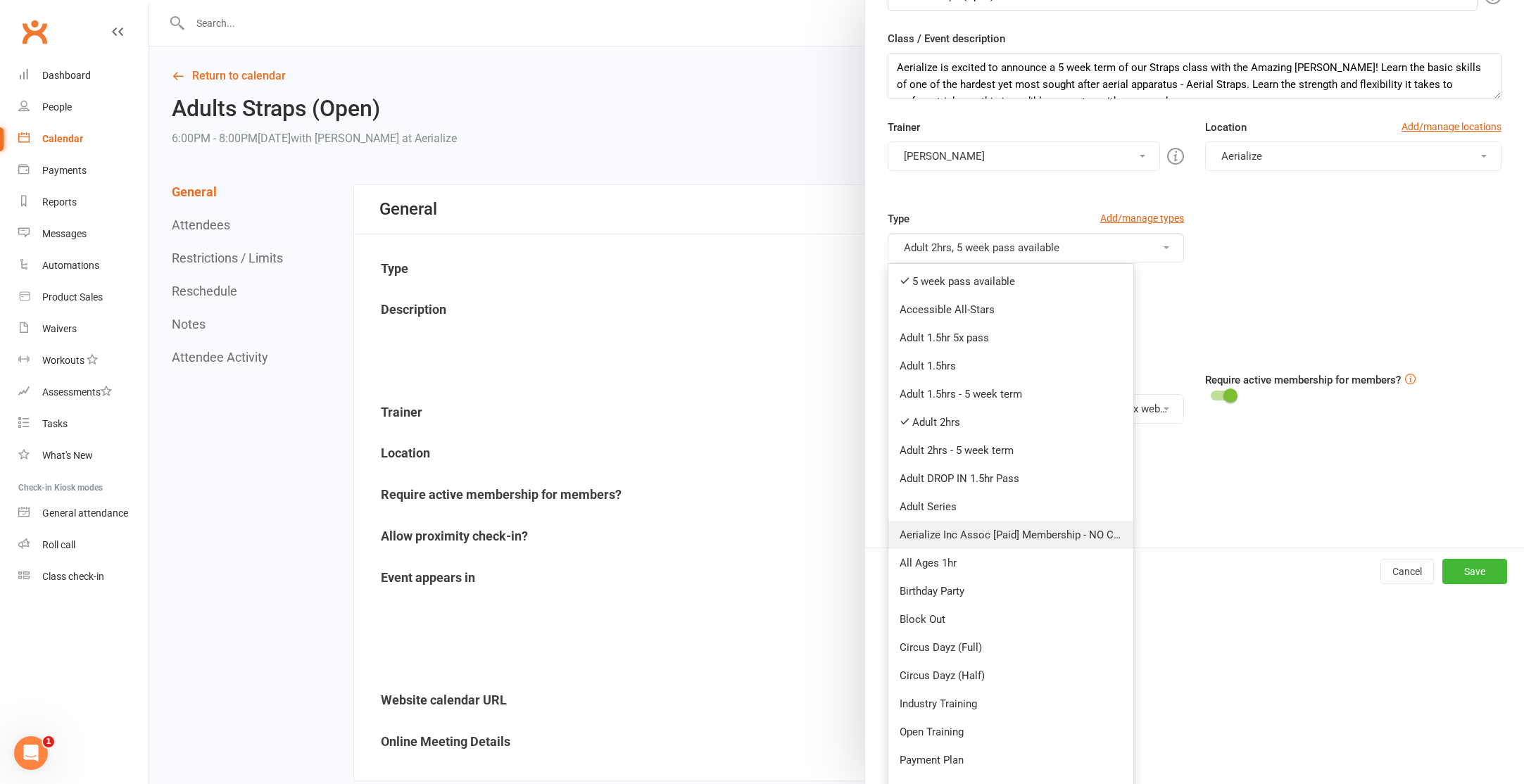
scroll to position [191, 0]
click at [1148, 214] on link "Add/manage types" at bounding box center [1142, 217] width 84 height 15
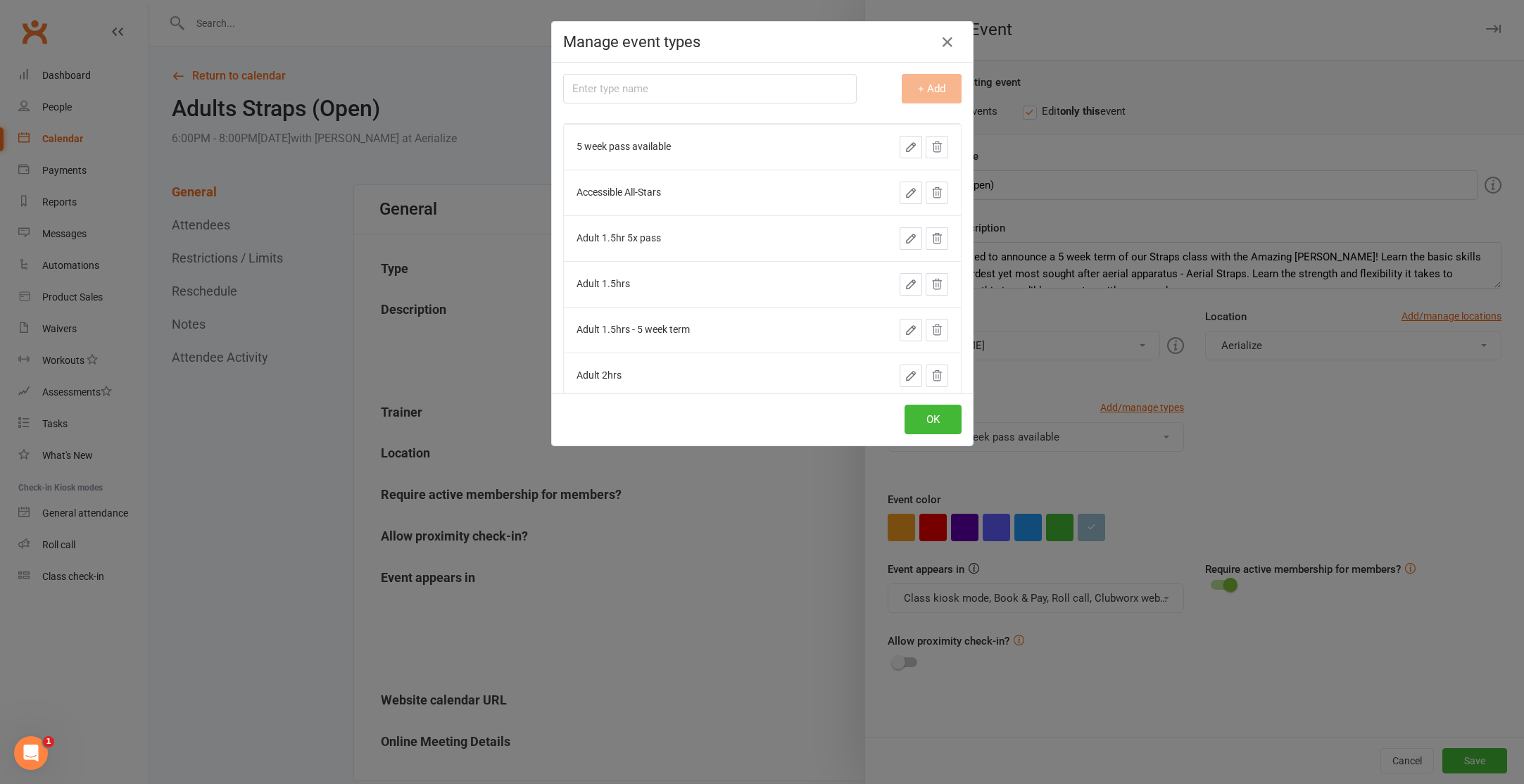
click at [910, 147] on icon "button" at bounding box center [910, 147] width 12 height 12
drag, startPoint x: 724, startPoint y: 156, endPoint x: 594, endPoint y: 155, distance: 130.0
click at [595, 154] on input "5 week pass available" at bounding box center [695, 150] width 239 height 29
type input "5 Week Term"
click at [926, 146] on button "Save" at bounding box center [926, 150] width 45 height 26
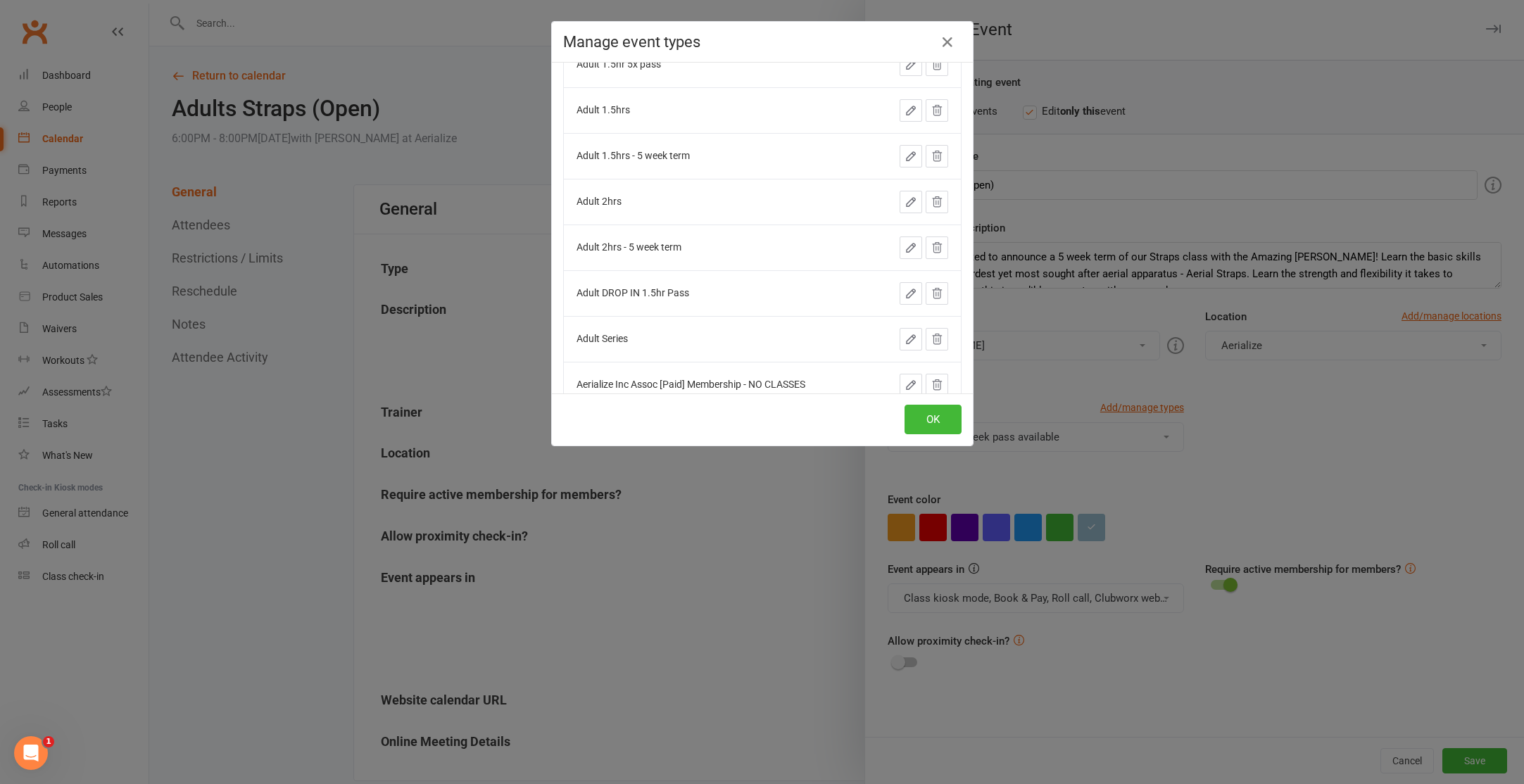
scroll to position [172, 0]
click at [942, 253] on button at bounding box center [937, 249] width 23 height 23
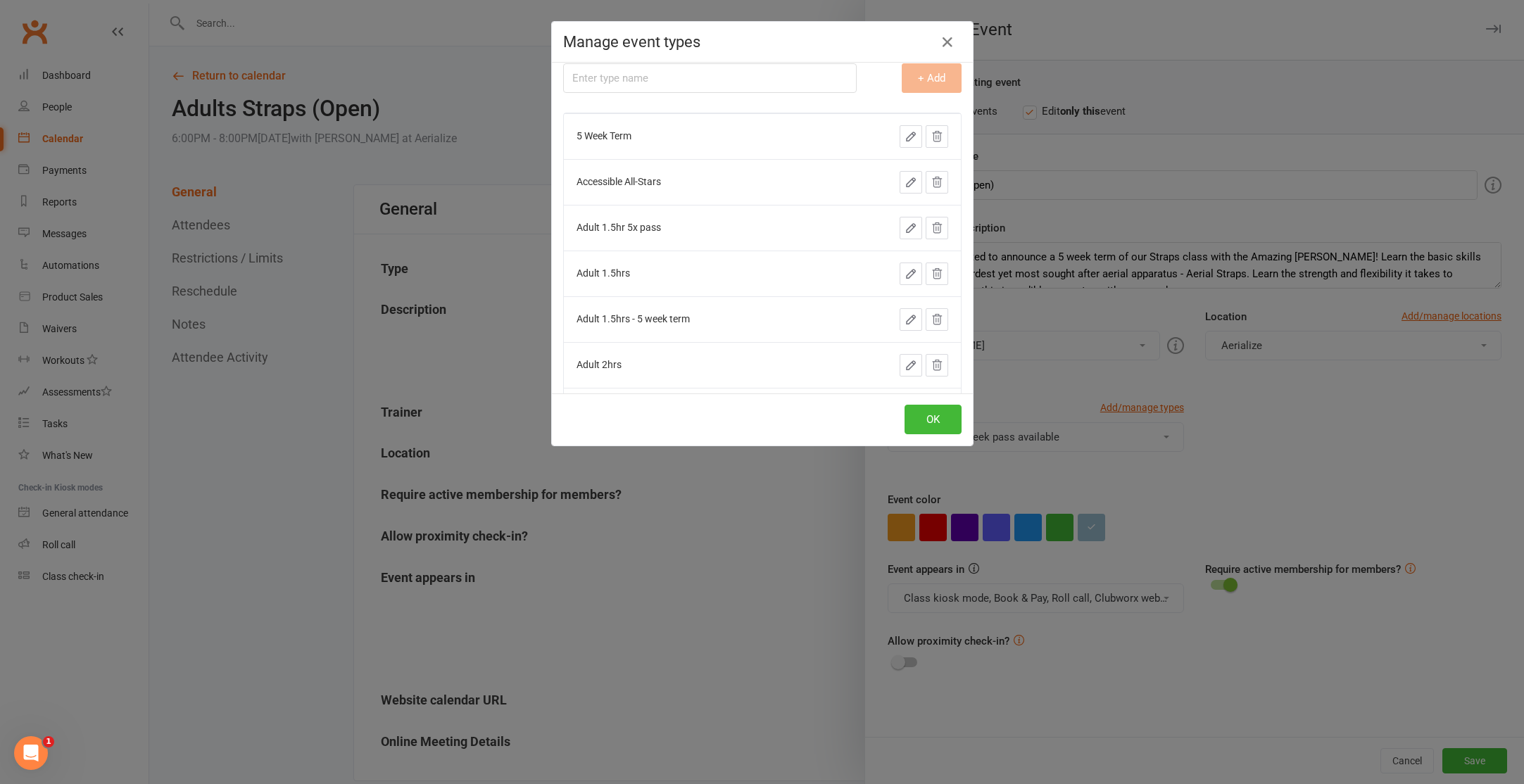
scroll to position [0, 0]
click at [922, 409] on button "OK" at bounding box center [933, 419] width 57 height 29
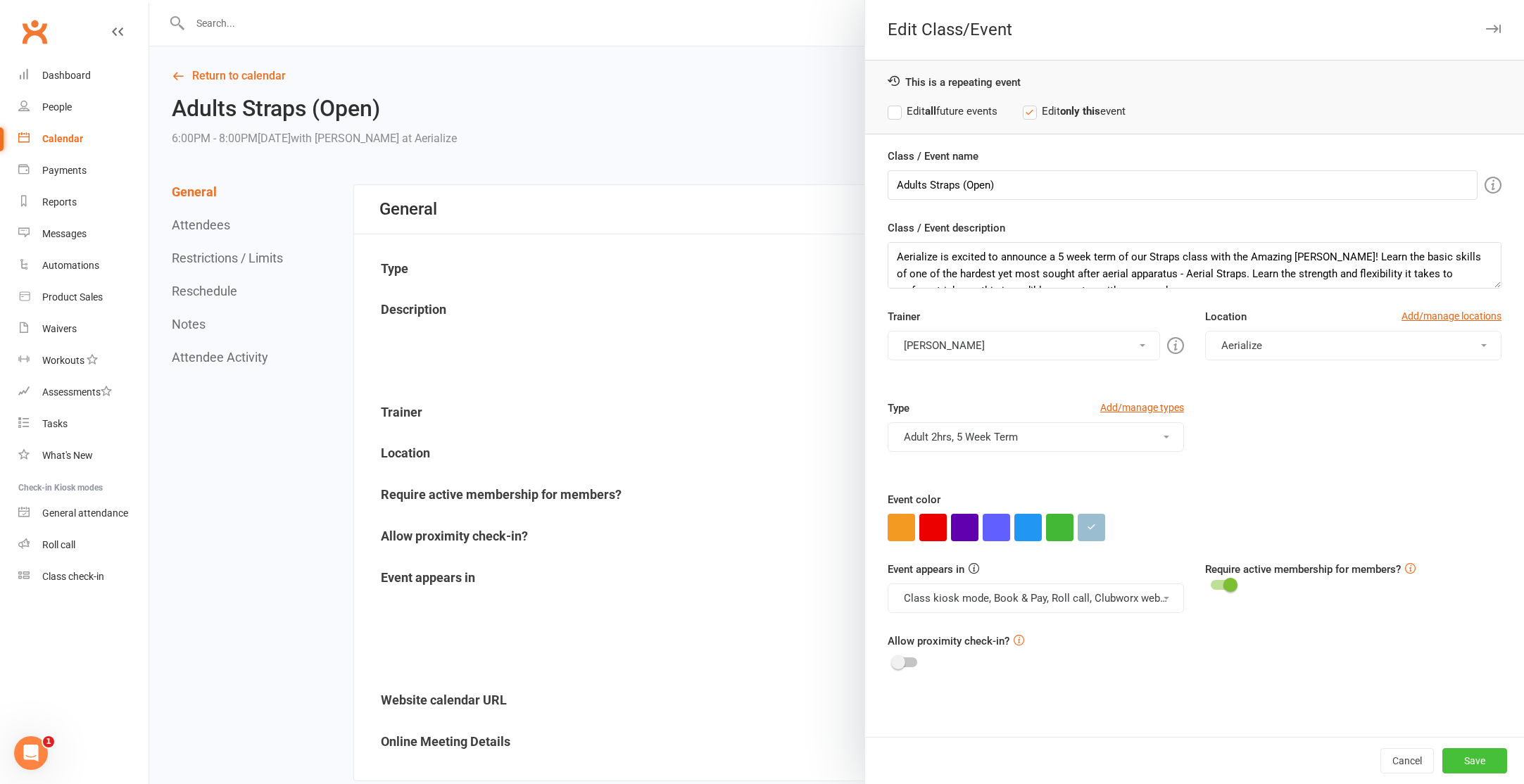
click at [1451, 762] on button "Save" at bounding box center [1475, 760] width 64 height 26
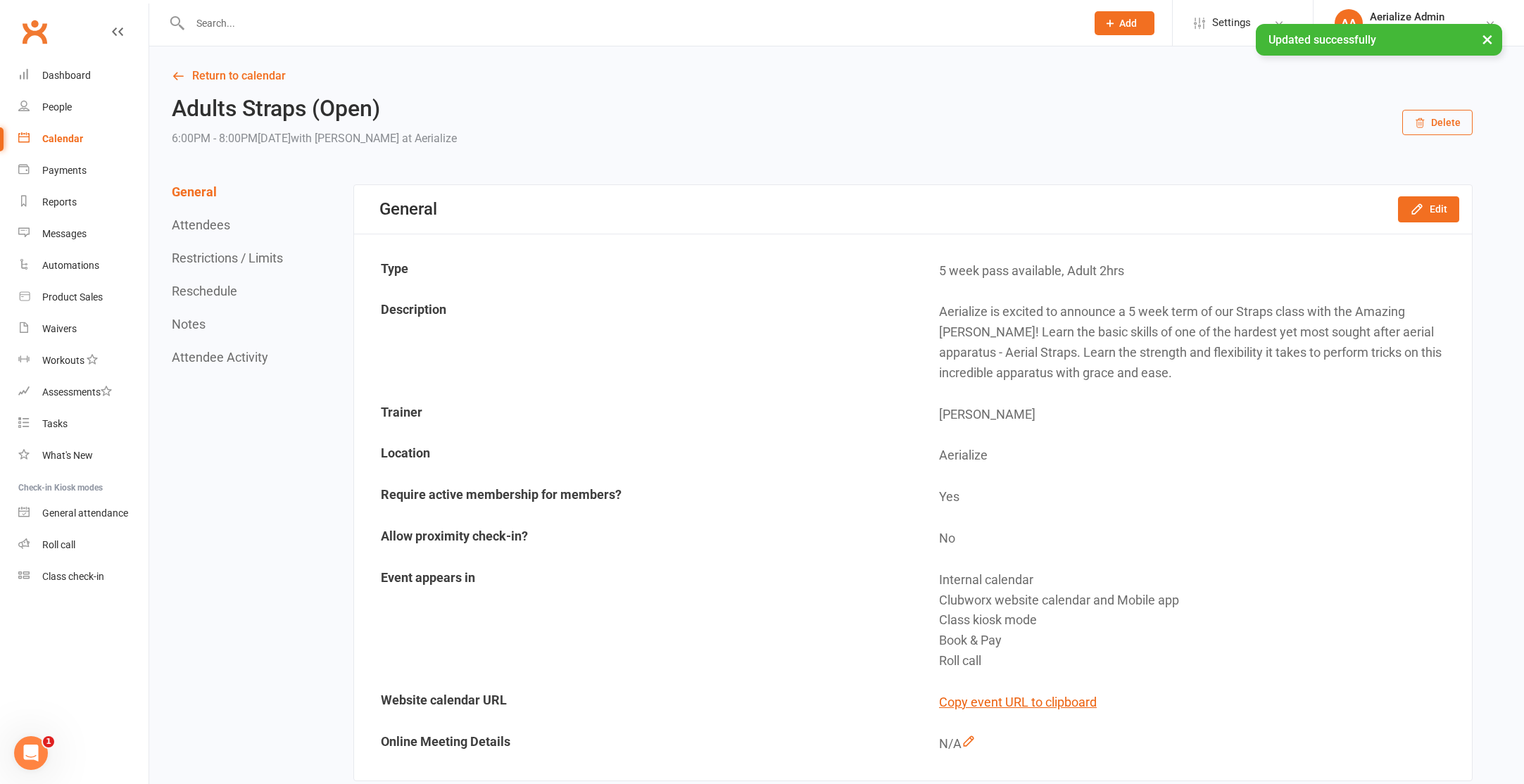
click at [77, 132] on link "Calendar" at bounding box center [83, 138] width 131 height 31
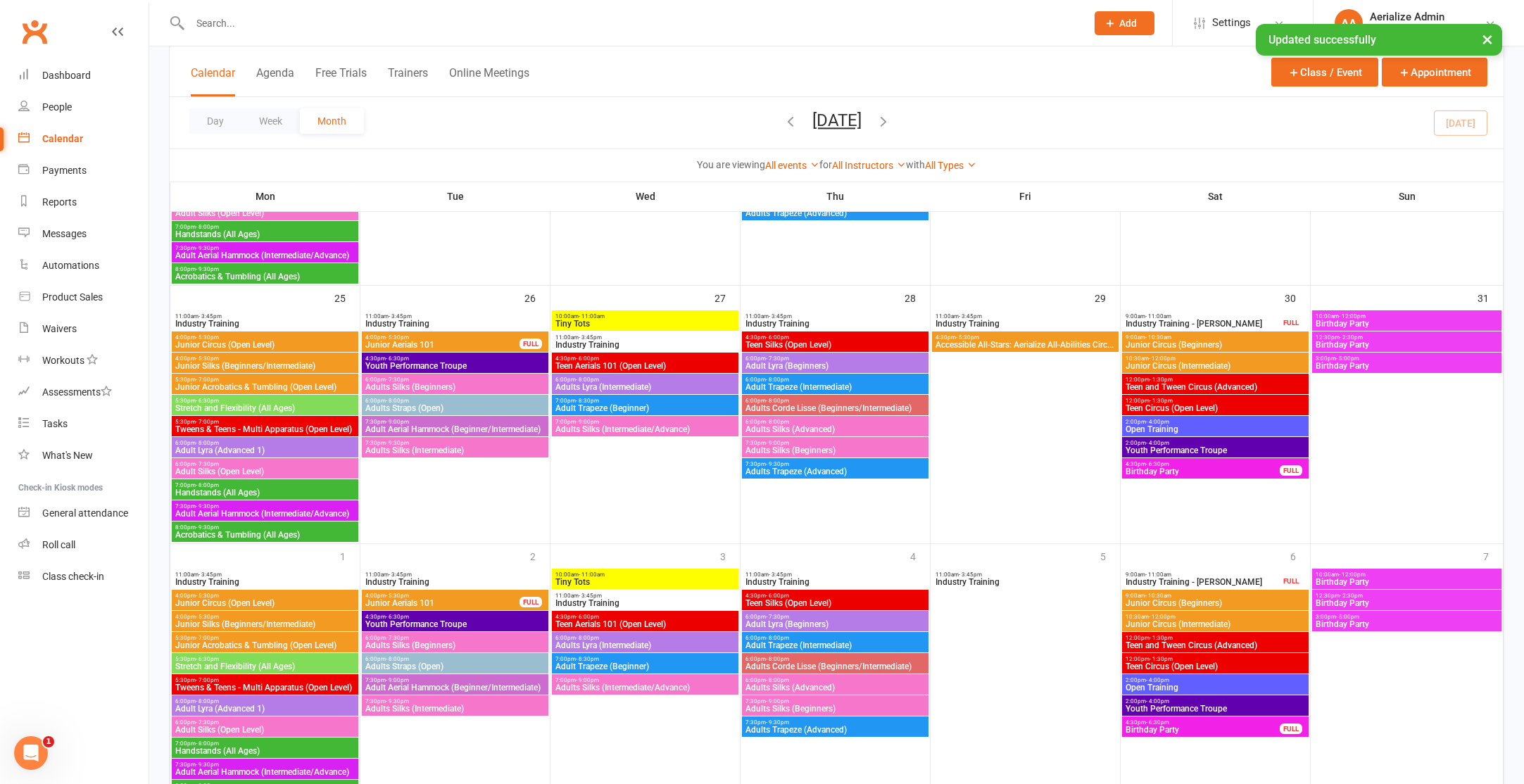
scroll to position [1348, 0]
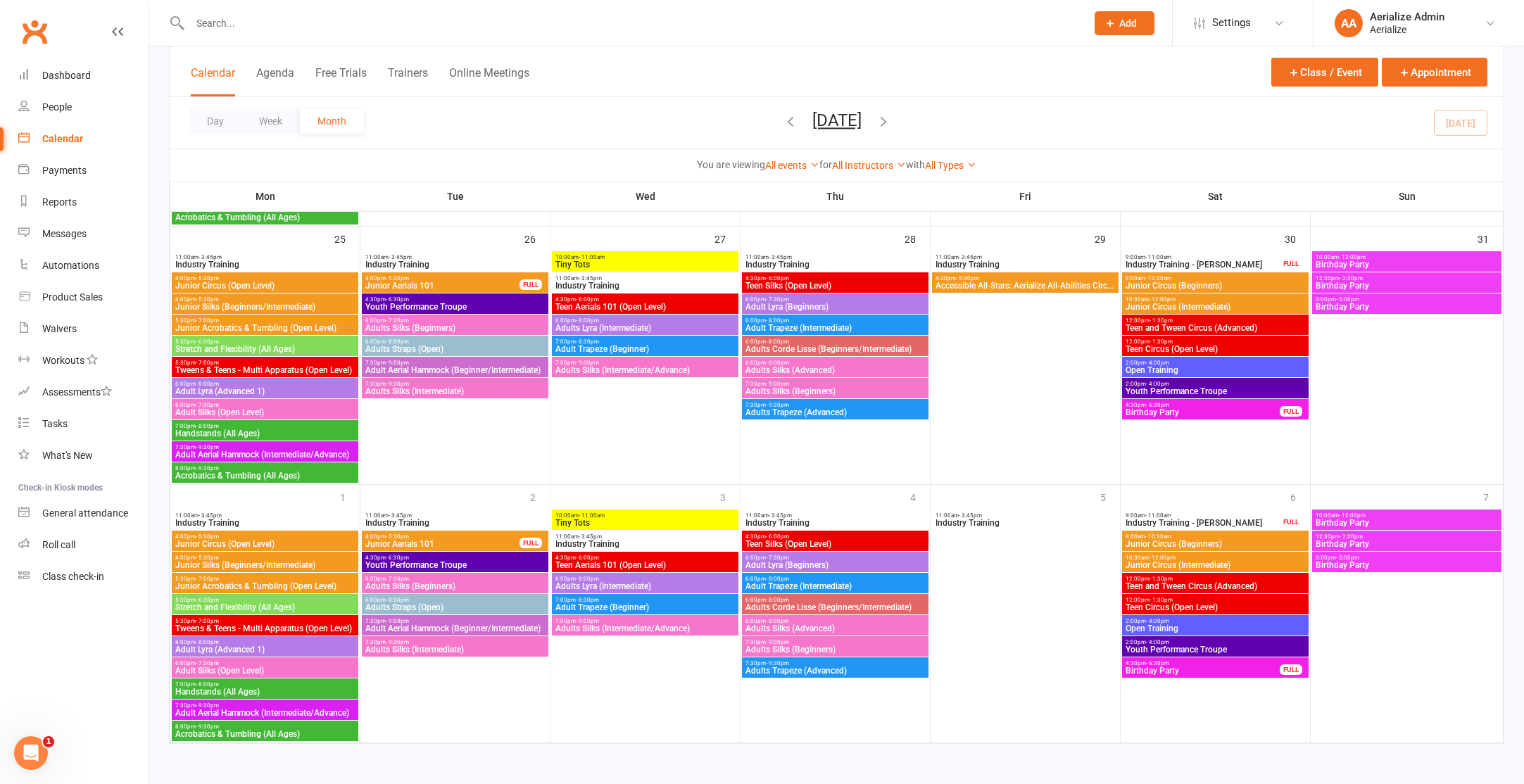
click at [460, 603] on span "Adults Straps (Open)" at bounding box center [454, 607] width 181 height 9
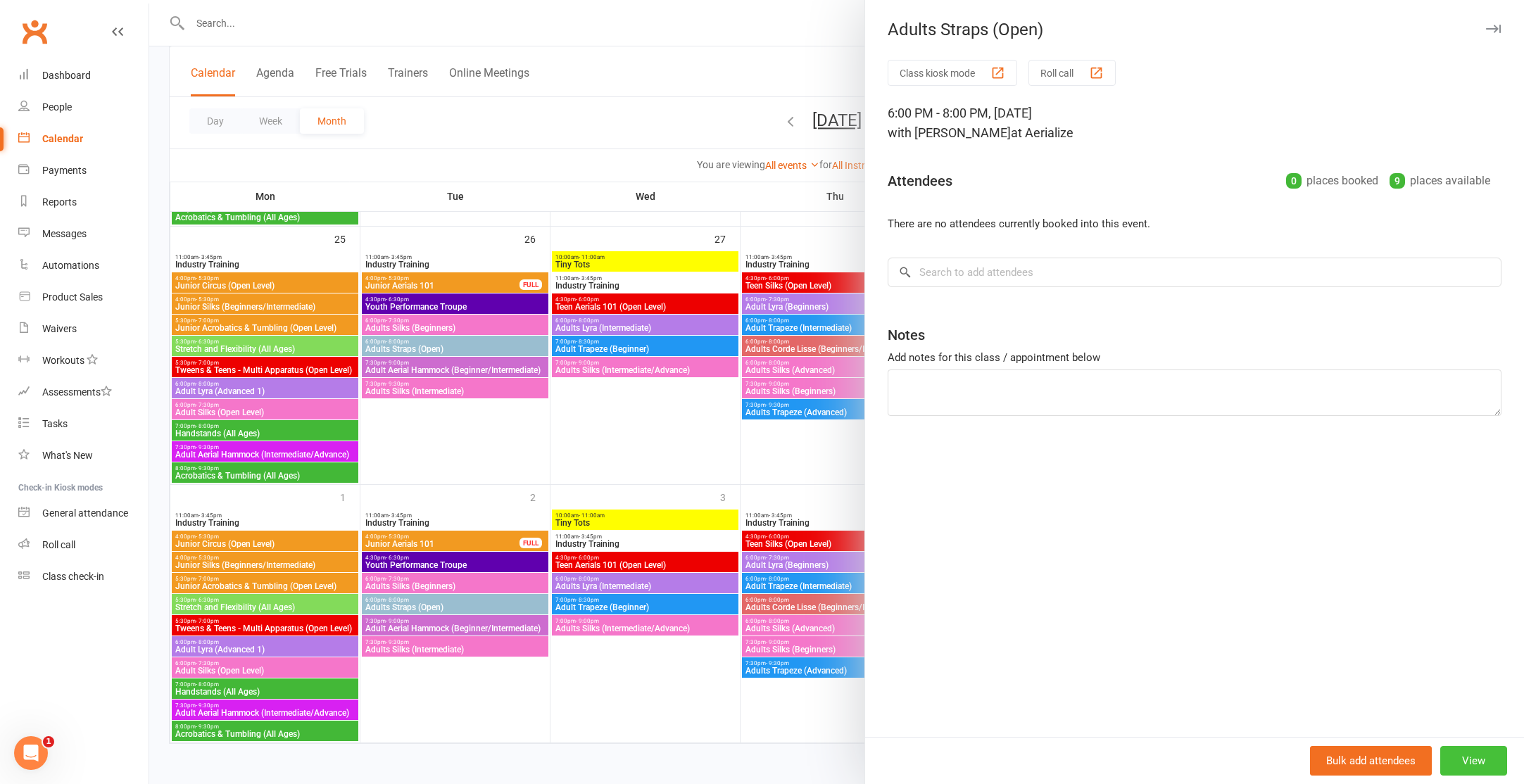
click at [1475, 758] on button "View" at bounding box center [1473, 760] width 67 height 29
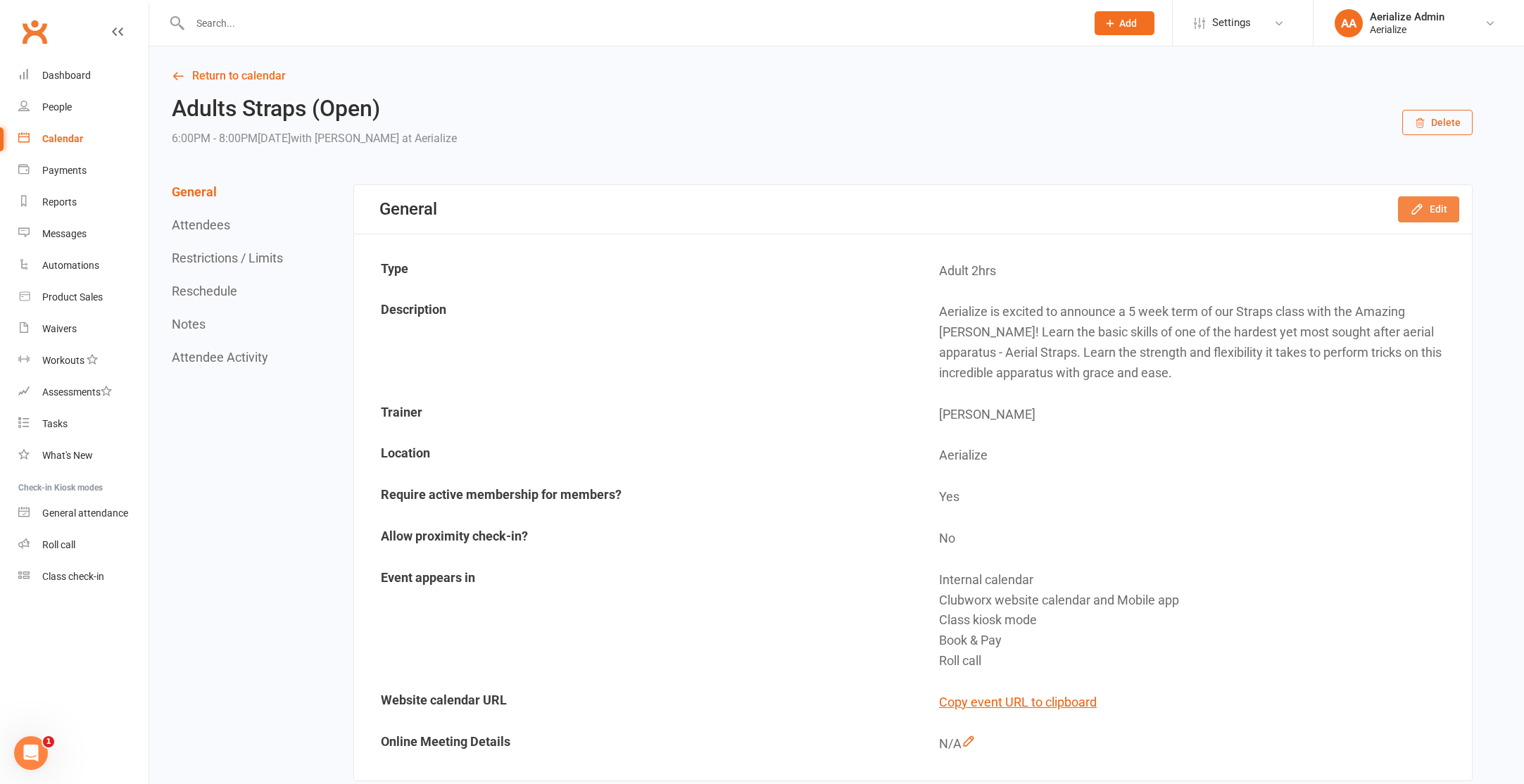
click at [1441, 205] on button "Edit" at bounding box center [1428, 209] width 61 height 26
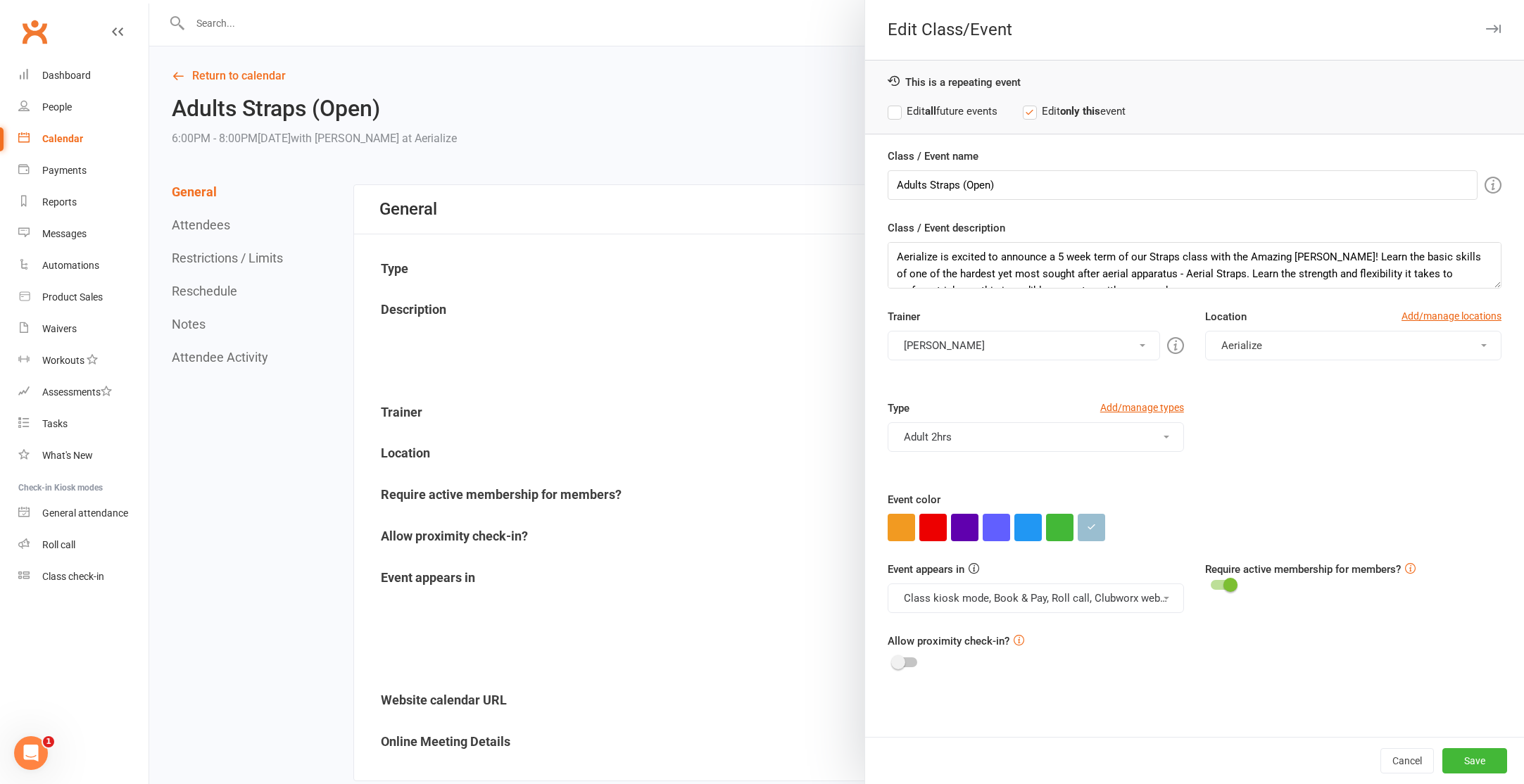
click at [1007, 442] on button "Adult 2hrs" at bounding box center [1035, 436] width 296 height 29
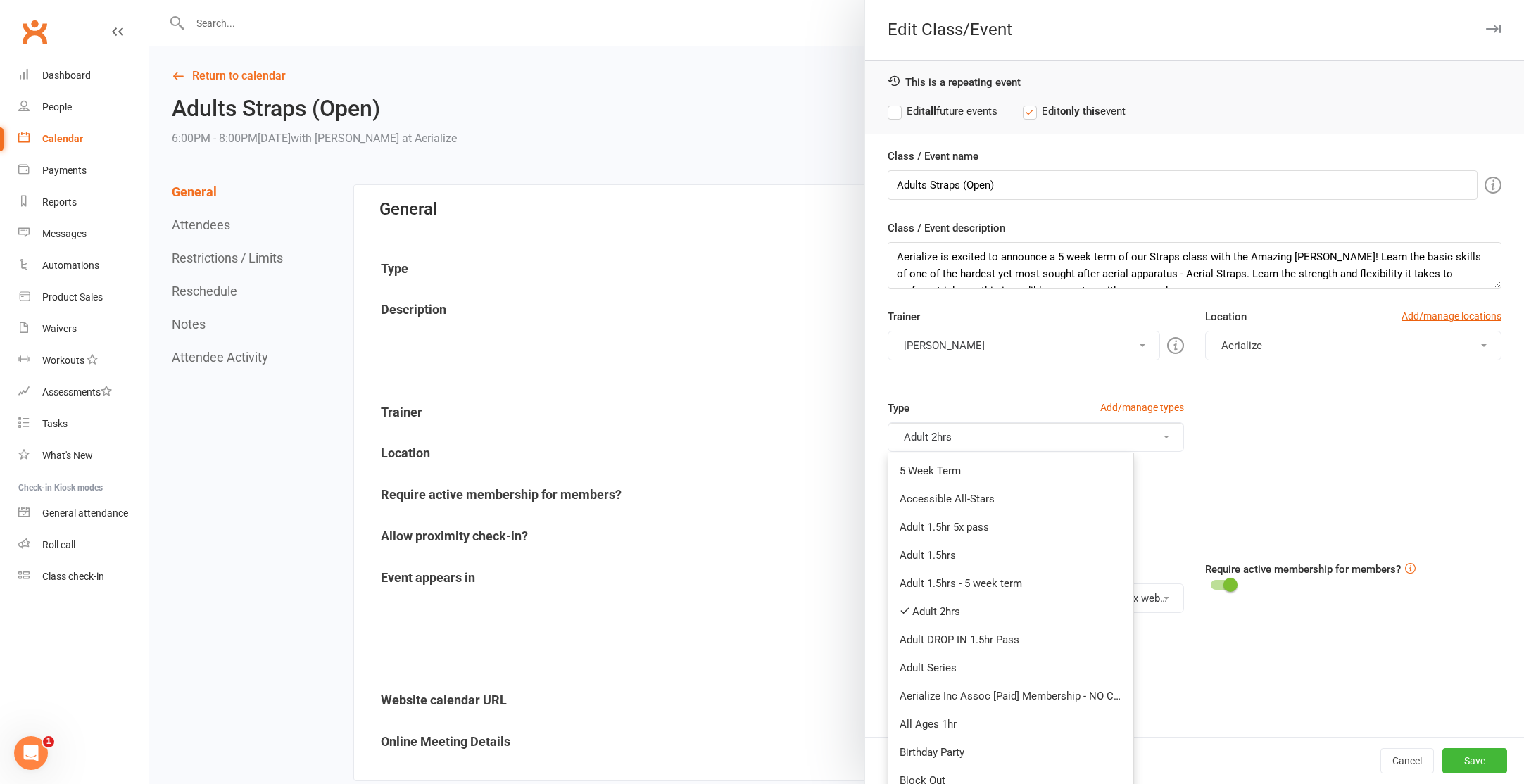
click at [996, 477] on link "5 Week Term" at bounding box center [1010, 471] width 245 height 28
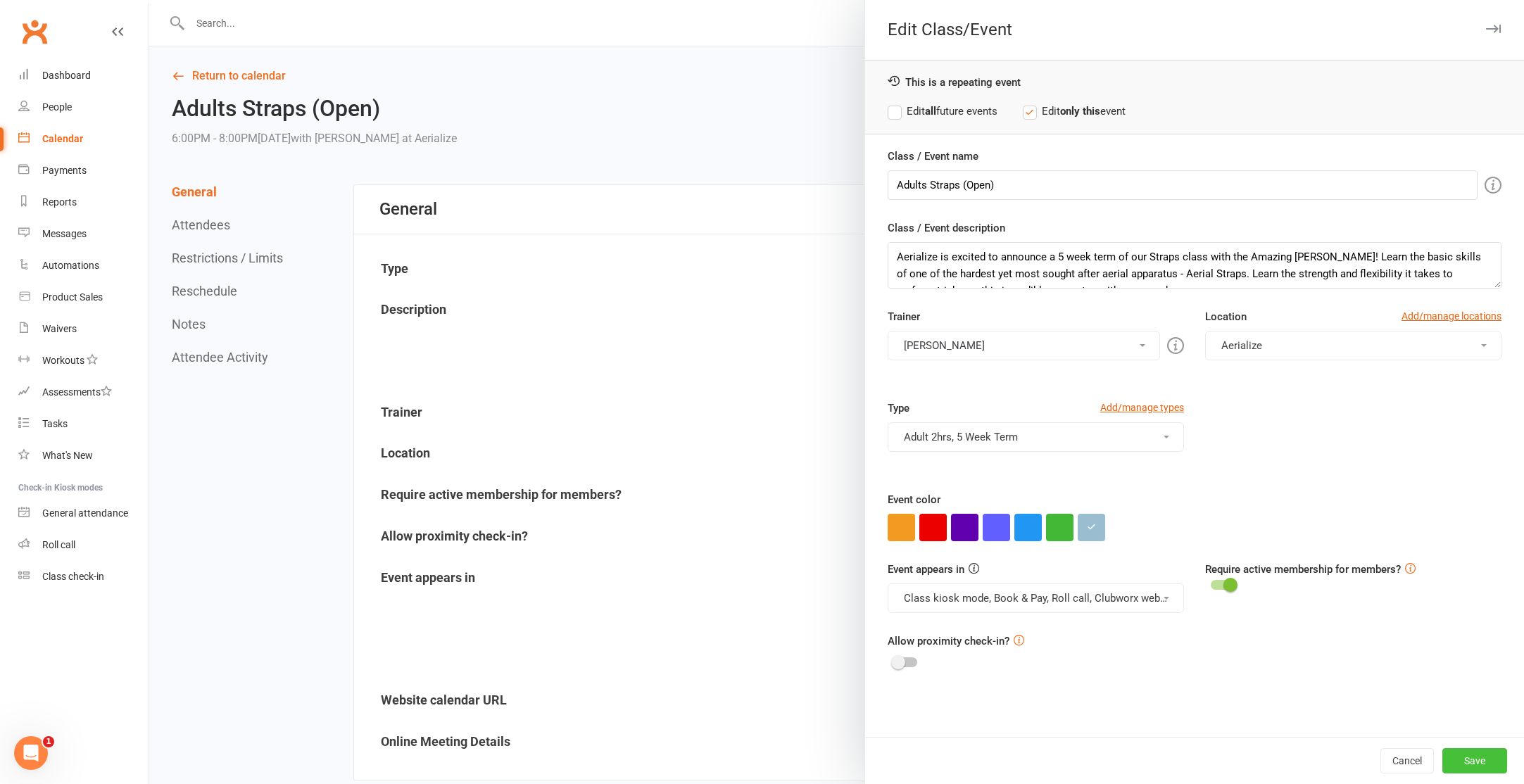
click at [1471, 760] on button "Save" at bounding box center [1475, 760] width 64 height 26
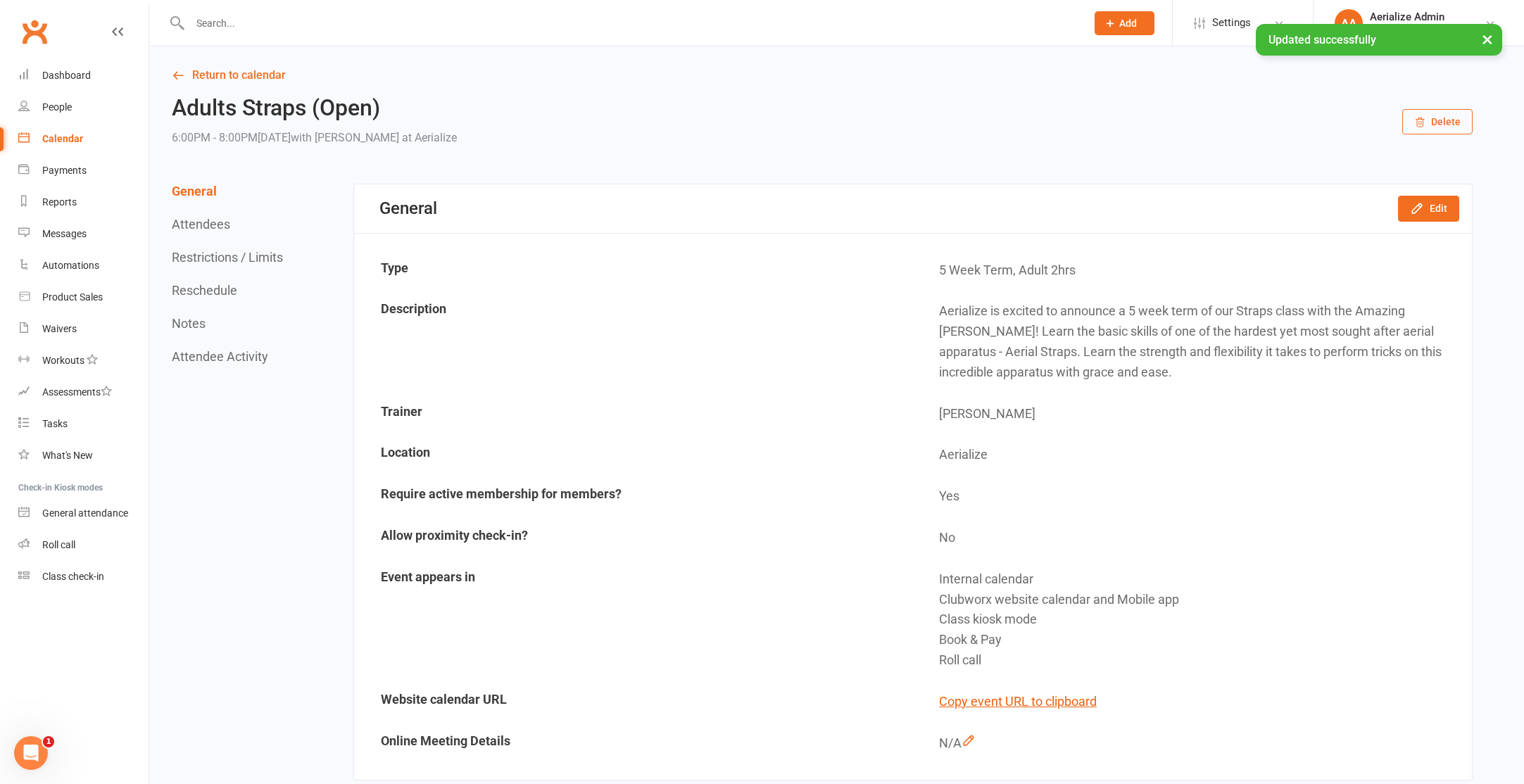
click at [37, 131] on link "Calendar" at bounding box center [83, 138] width 131 height 31
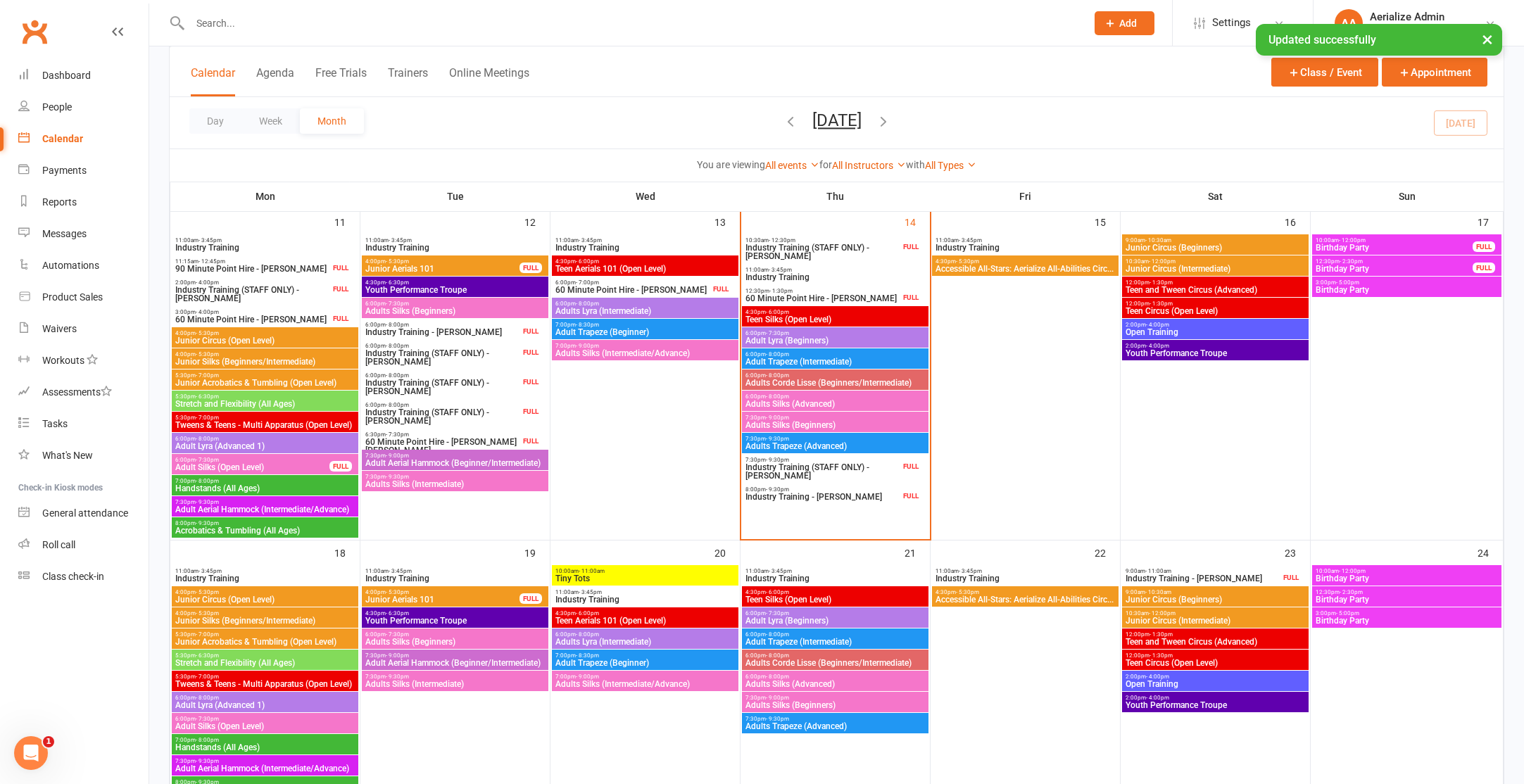
scroll to position [800, 0]
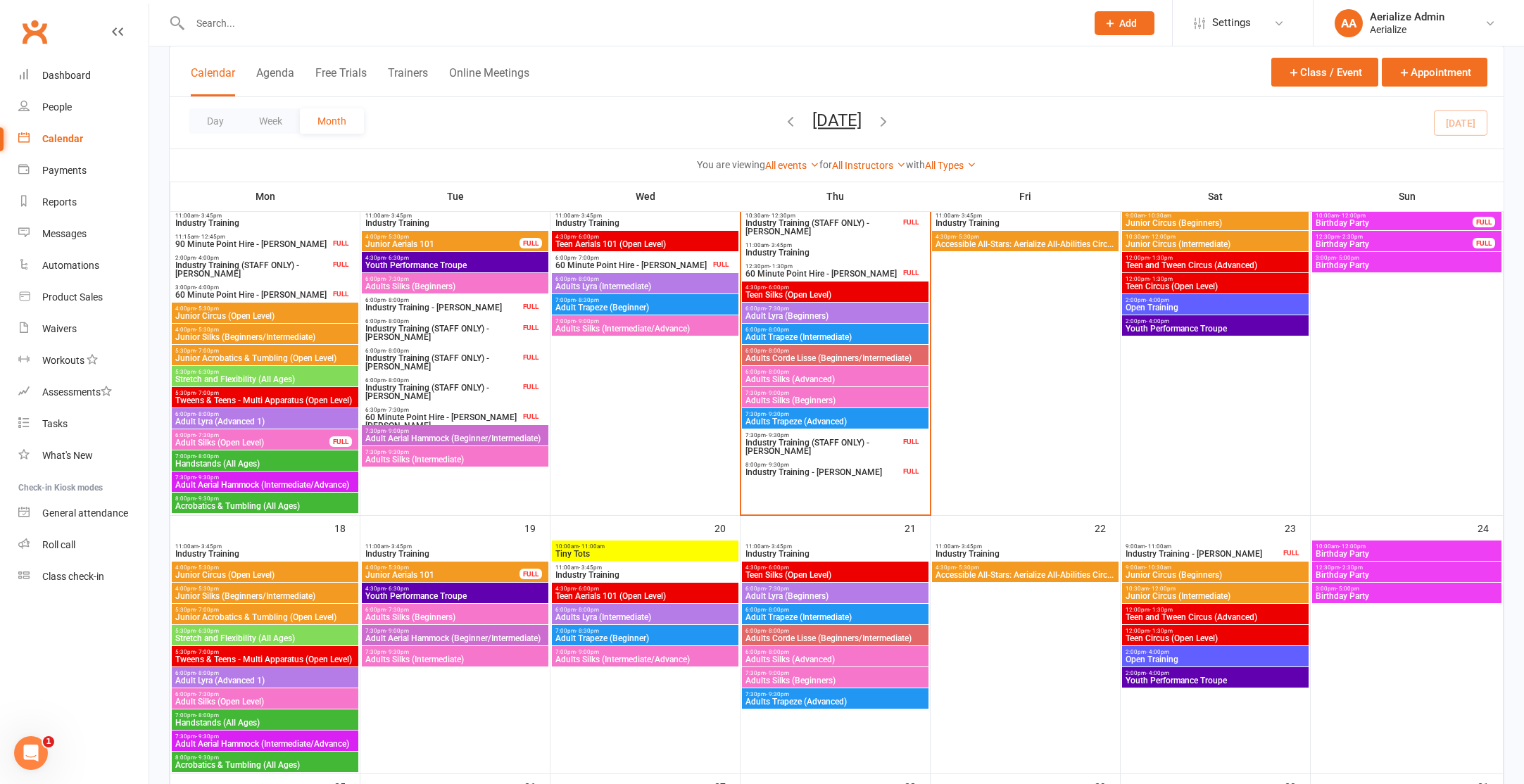
click at [220, 15] on input "text" at bounding box center [630, 23] width 890 height 20
type input "h"
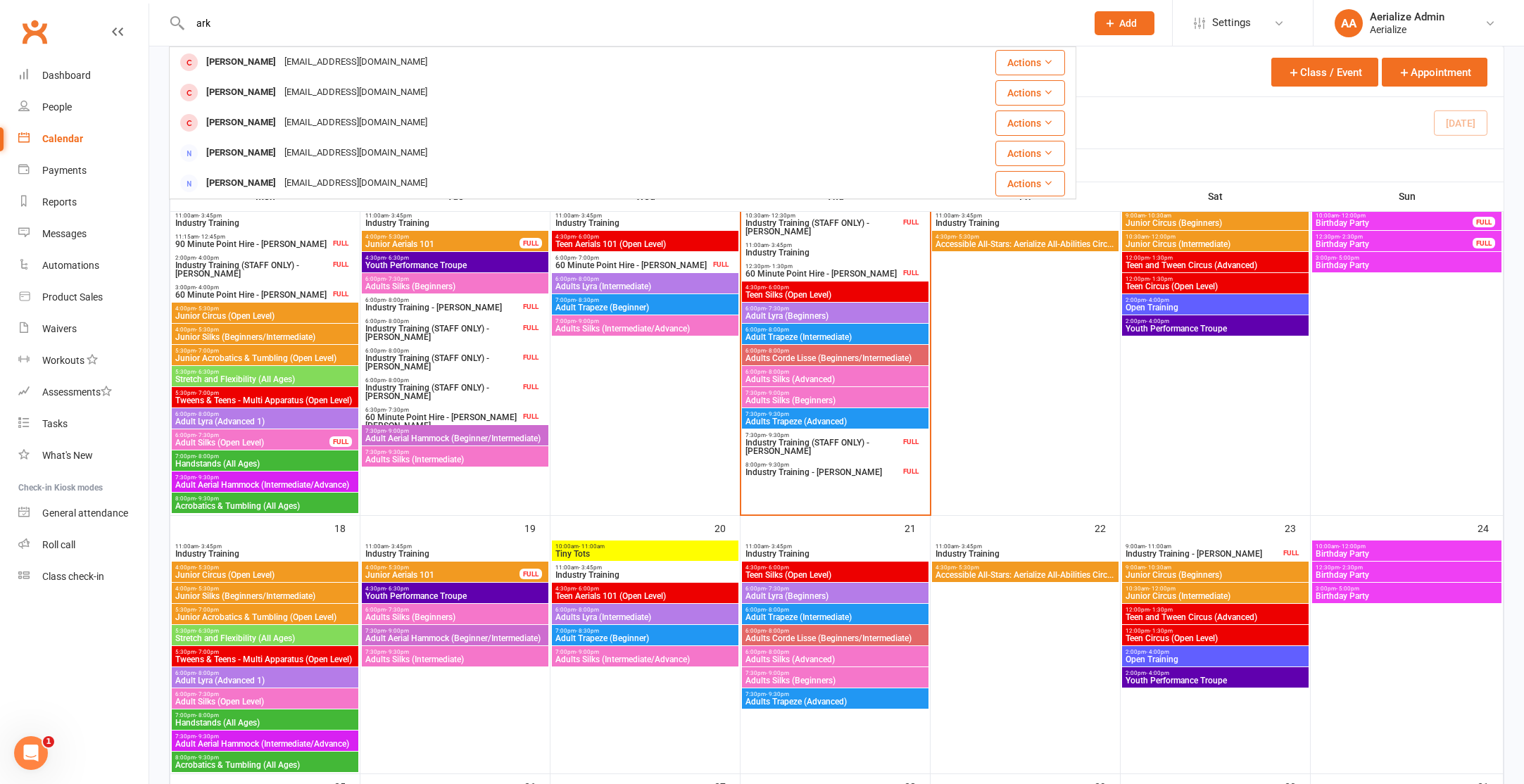
type input "ark"
click at [1238, 19] on span "Settings" at bounding box center [1231, 22] width 39 height 31
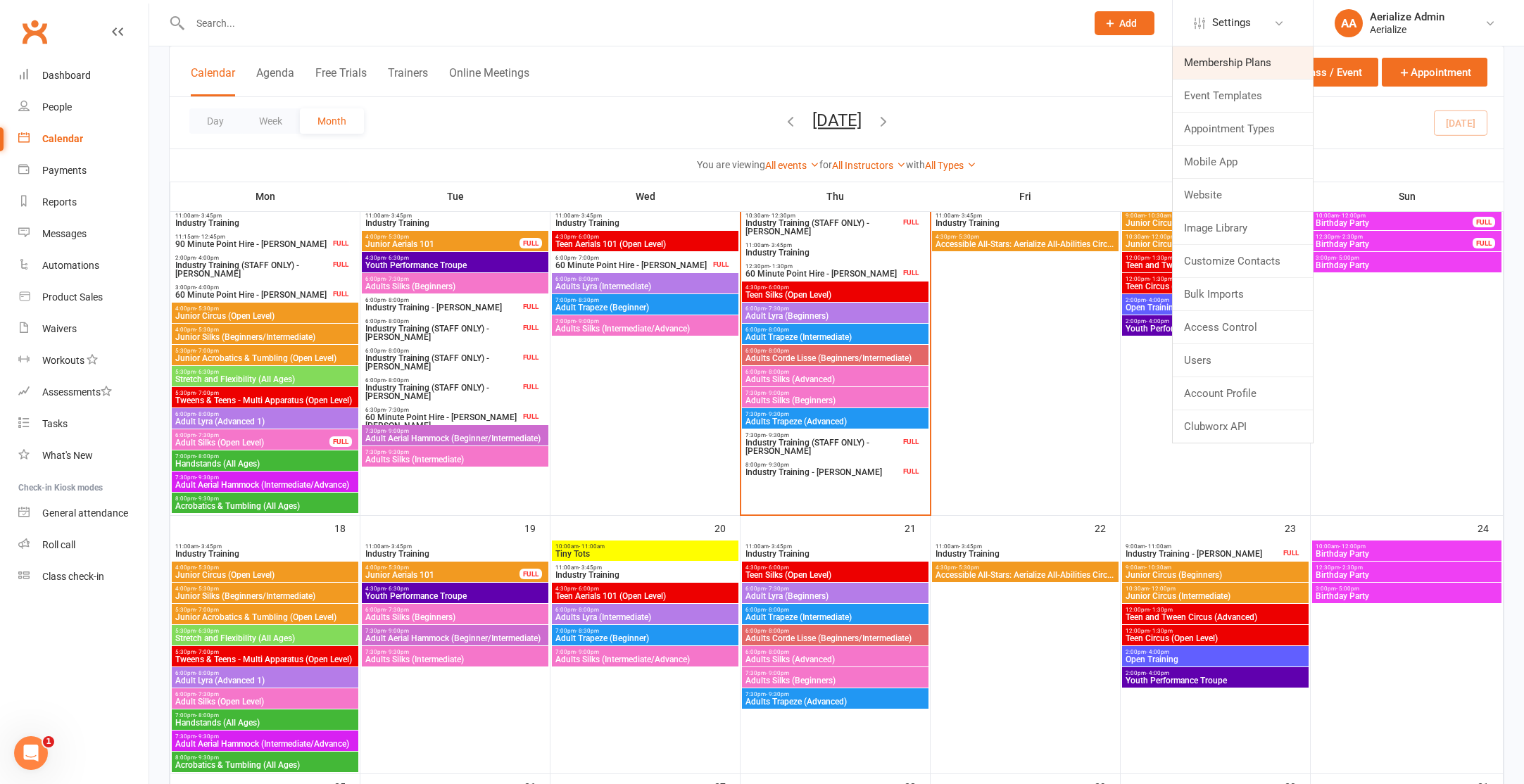
click at [1228, 73] on link "Membership Plans" at bounding box center [1243, 62] width 140 height 32
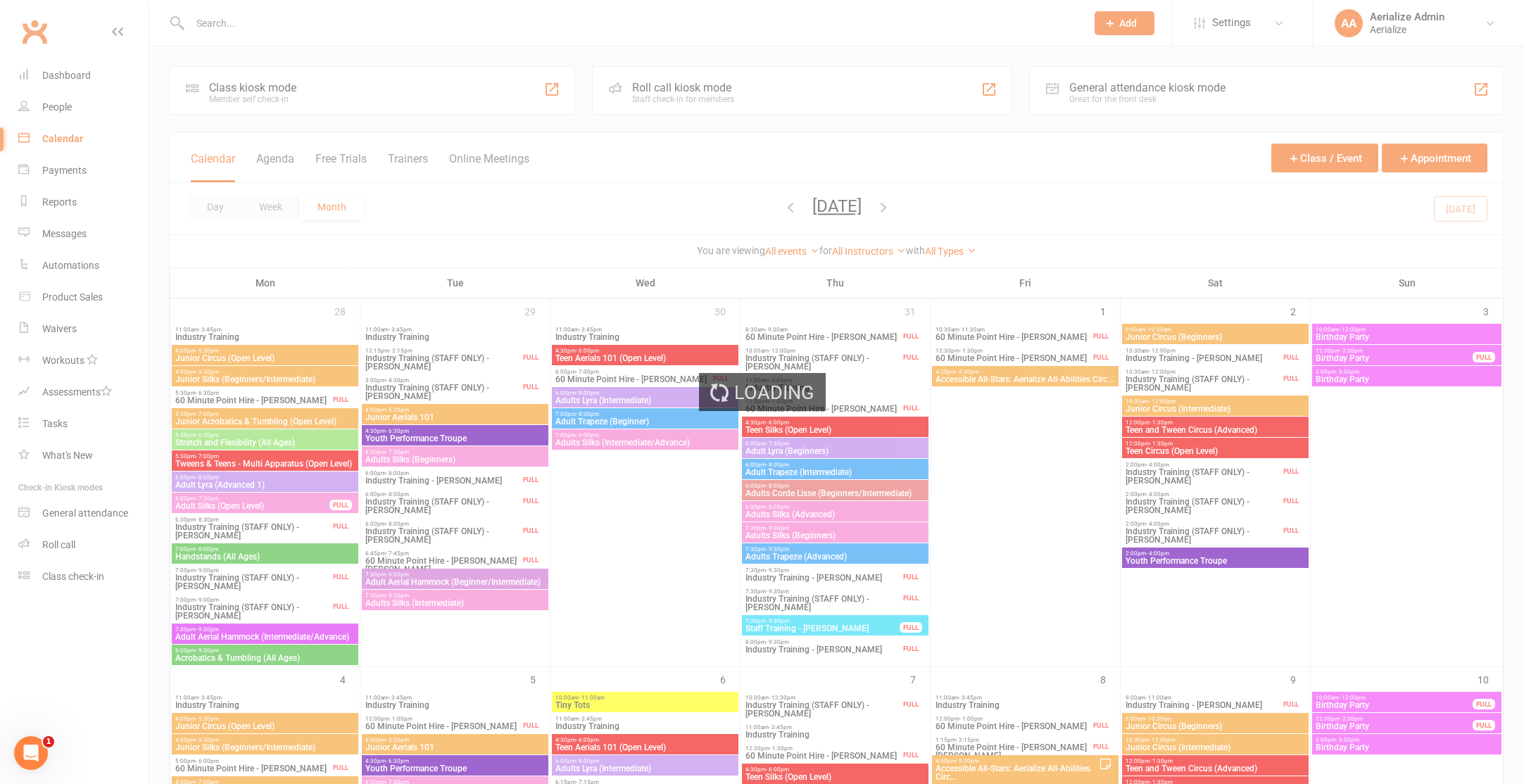
select select "100"
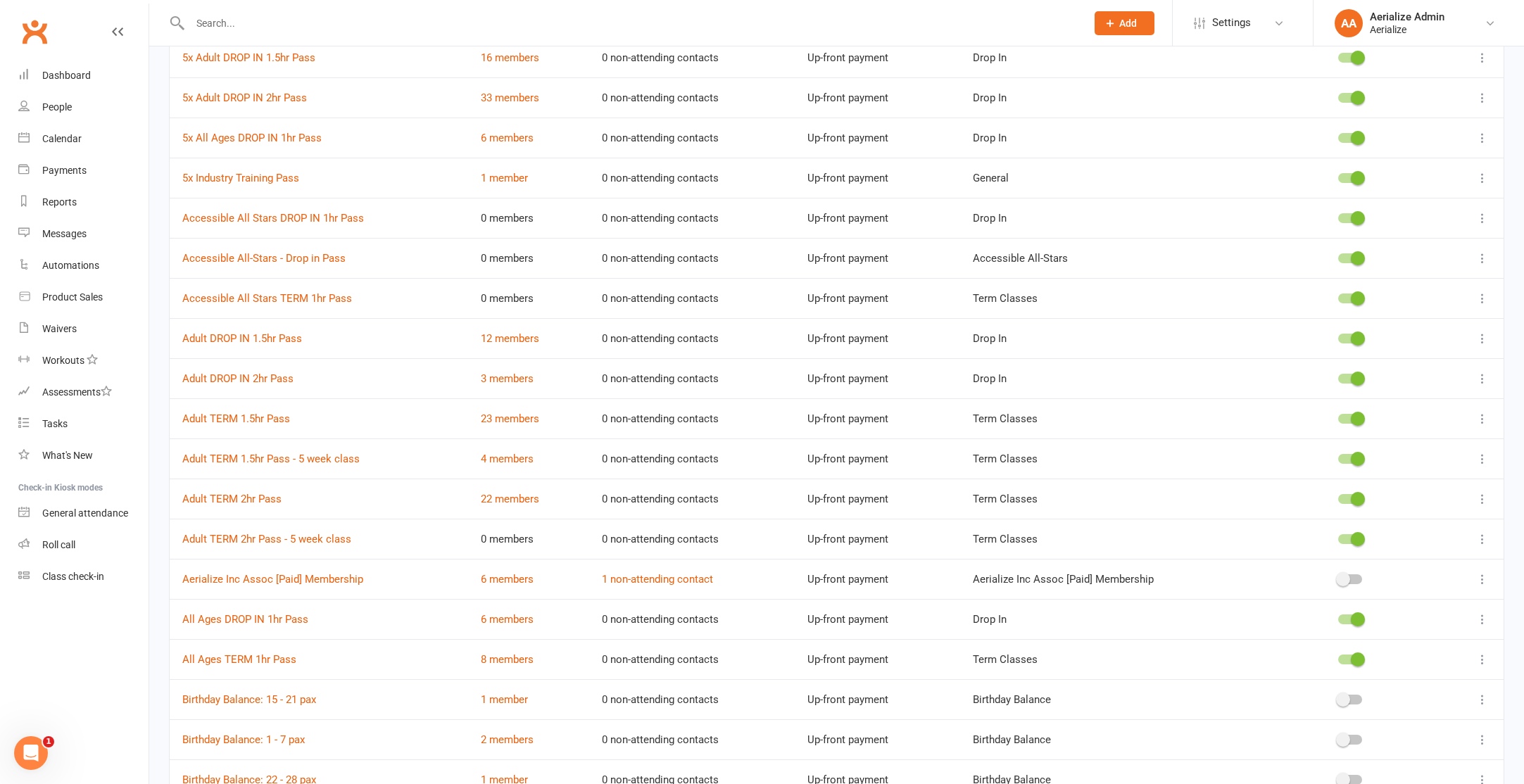
scroll to position [198, 0]
click at [307, 534] on link "Adult TERM 2hr Pass - 5 week class" at bounding box center [267, 536] width 169 height 12
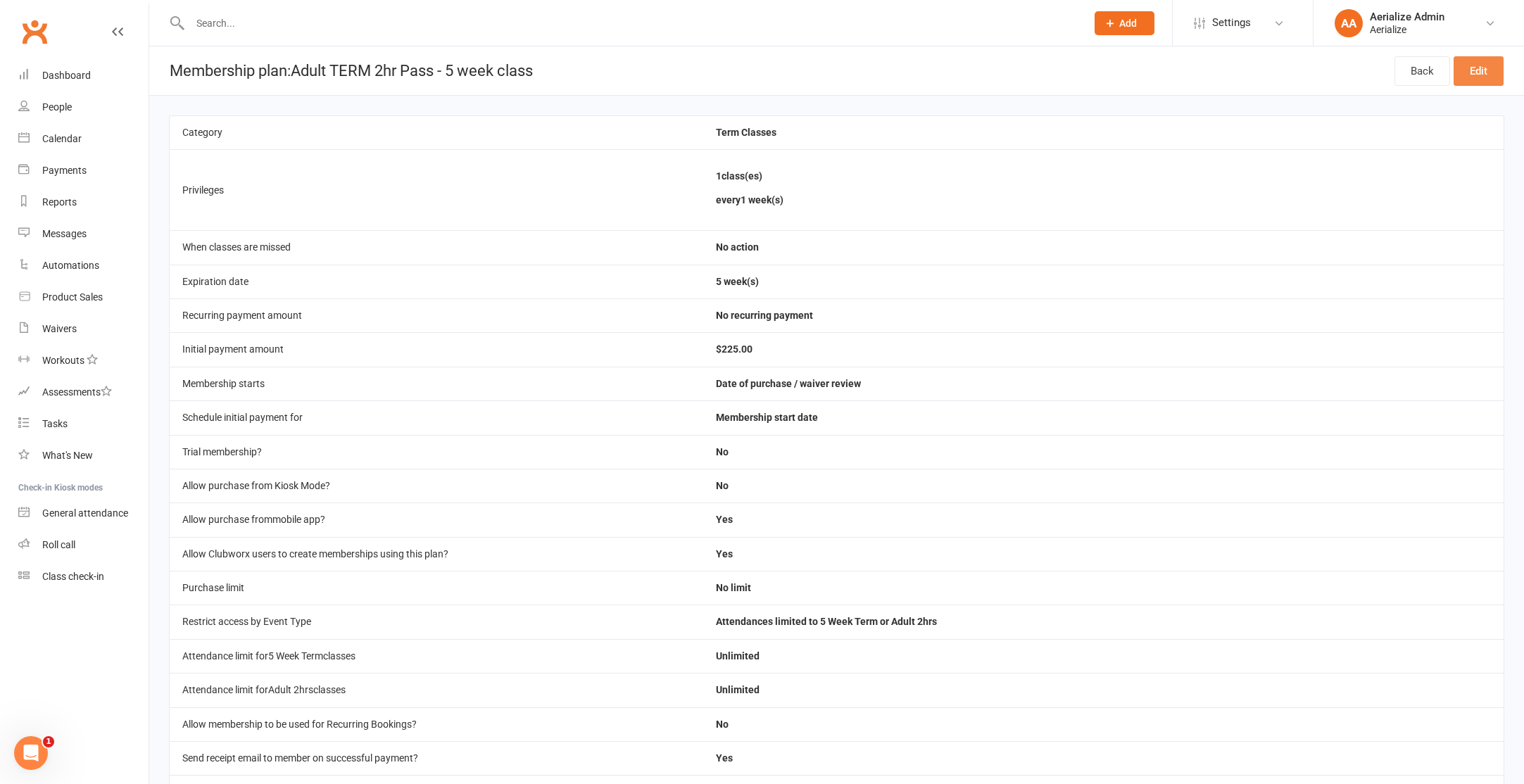
click at [1476, 67] on link "Edit" at bounding box center [1478, 71] width 50 height 29
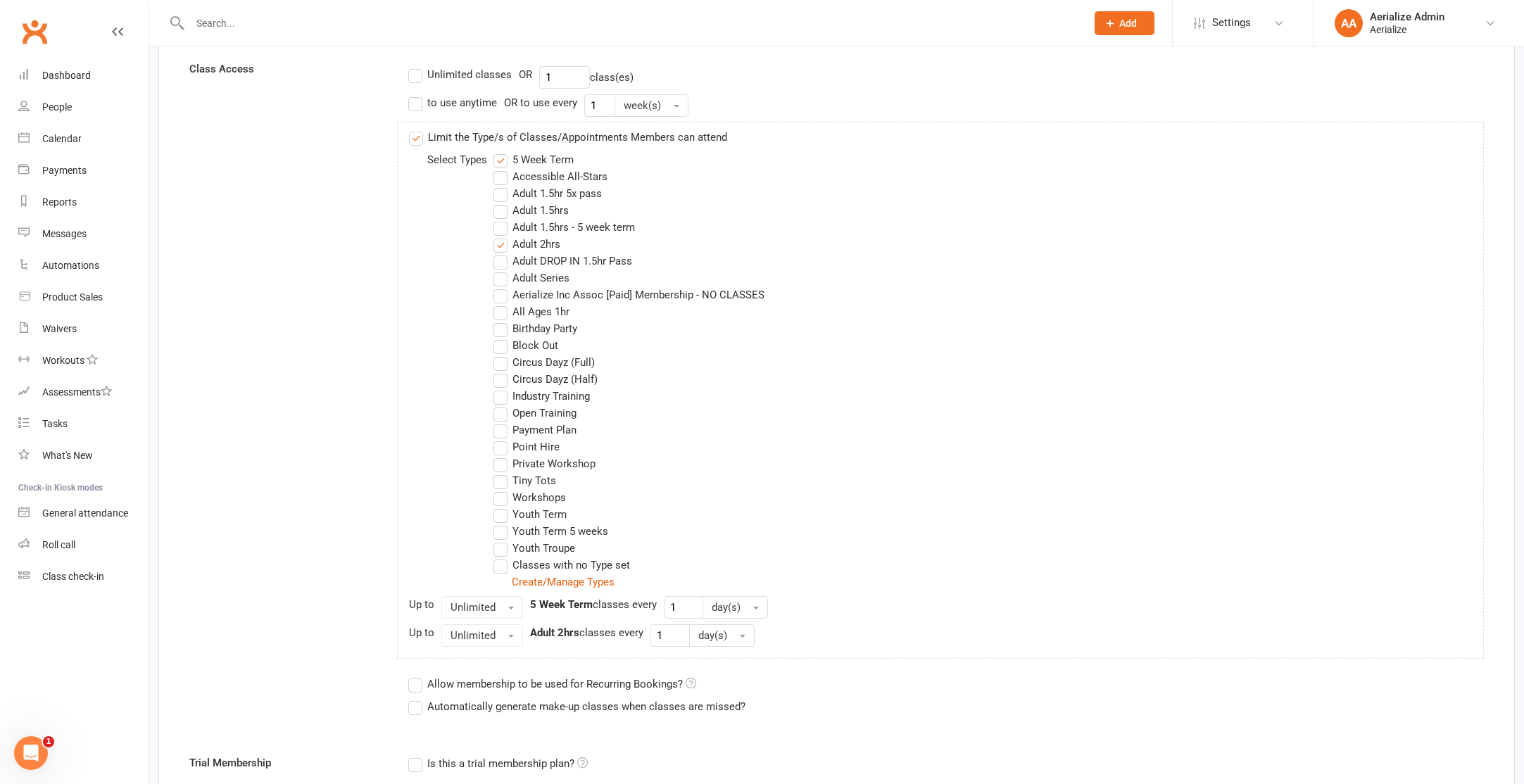
scroll to position [472, 0]
click at [577, 579] on link "Create/Manage Types" at bounding box center [563, 581] width 103 height 12
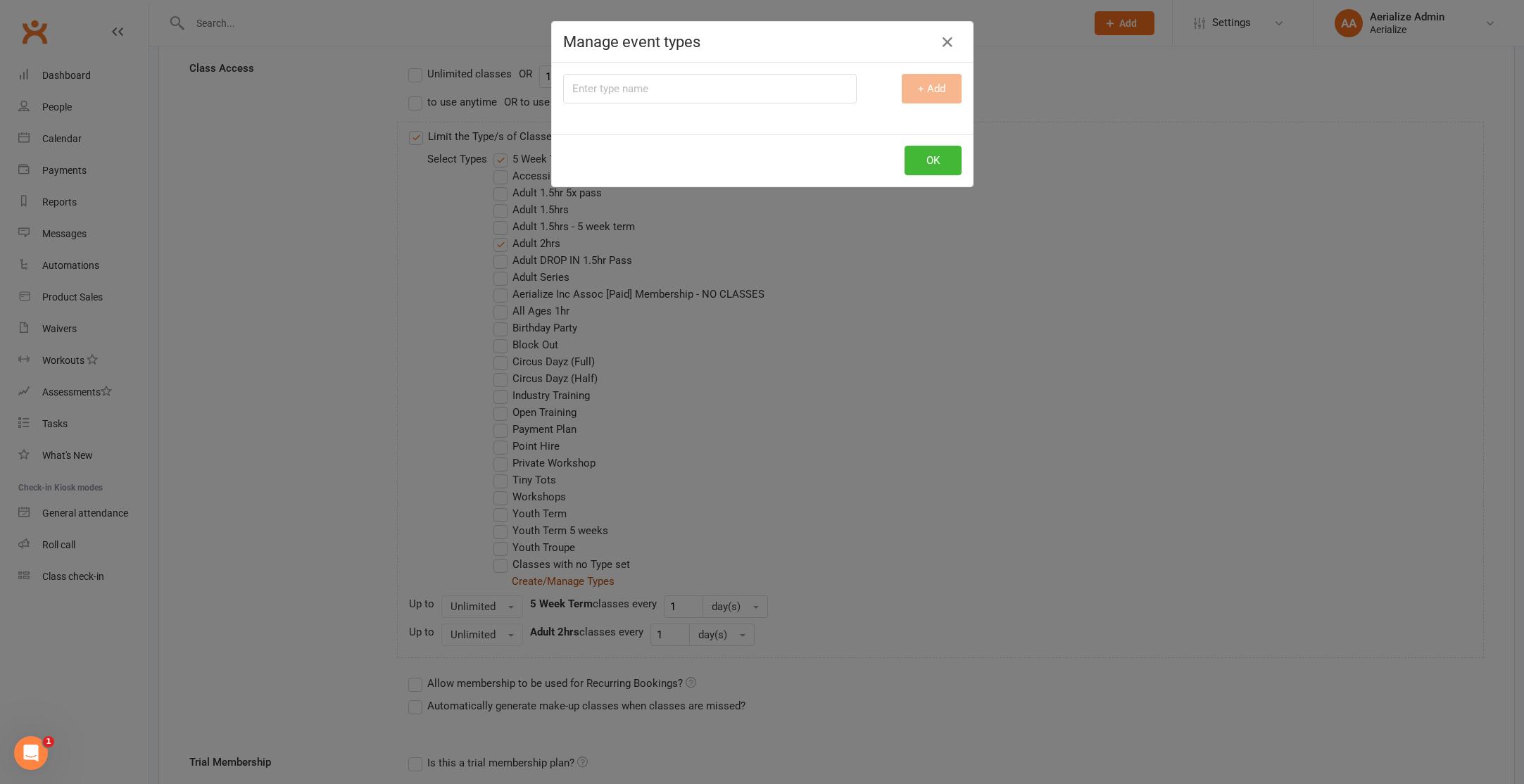
scroll to position [0, 0]
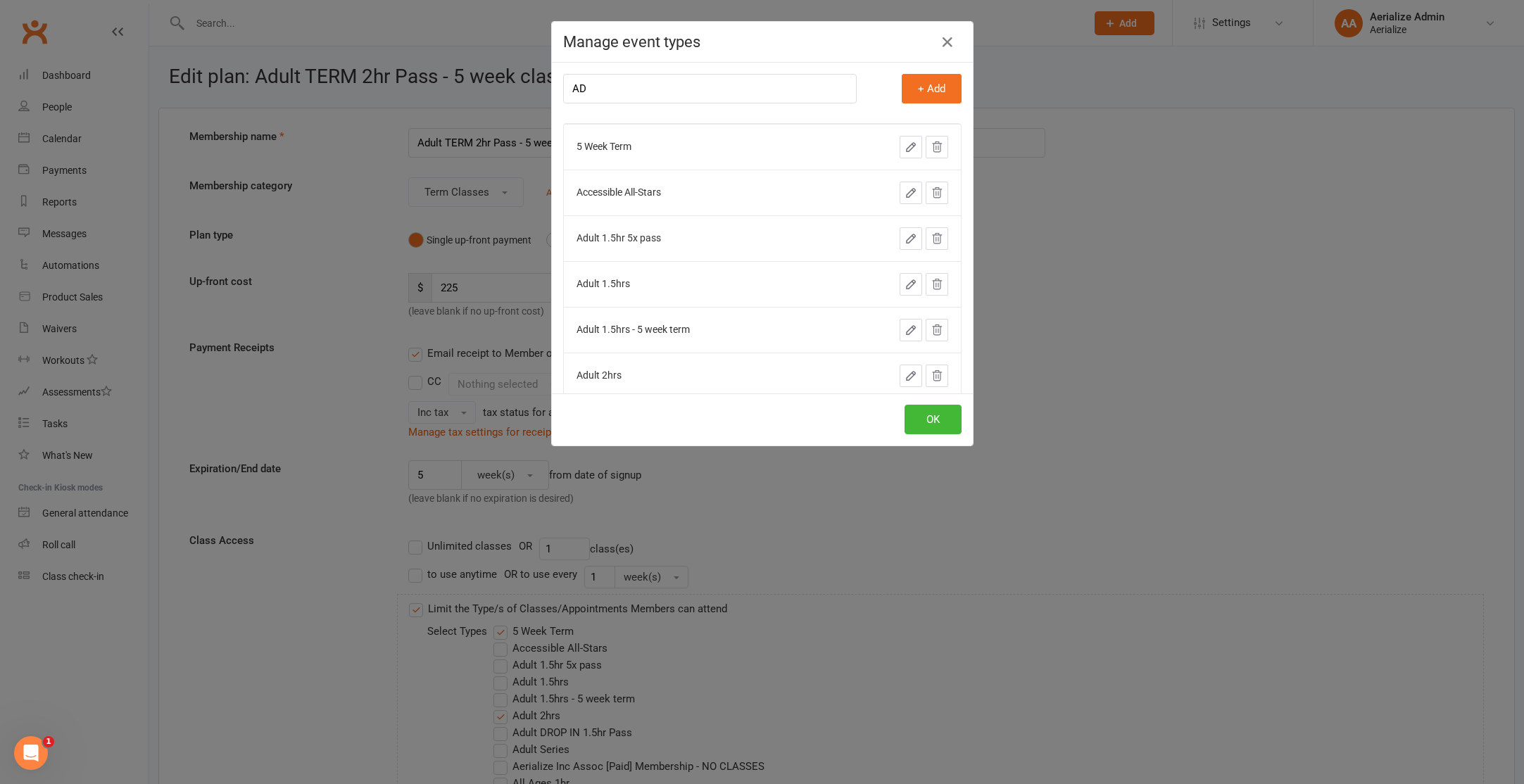
type input "A"
type input "Adult 2hr - 5 week term"
click at [928, 87] on button "+ Add" at bounding box center [931, 88] width 60 height 29
click at [937, 425] on button "OK" at bounding box center [933, 419] width 57 height 29
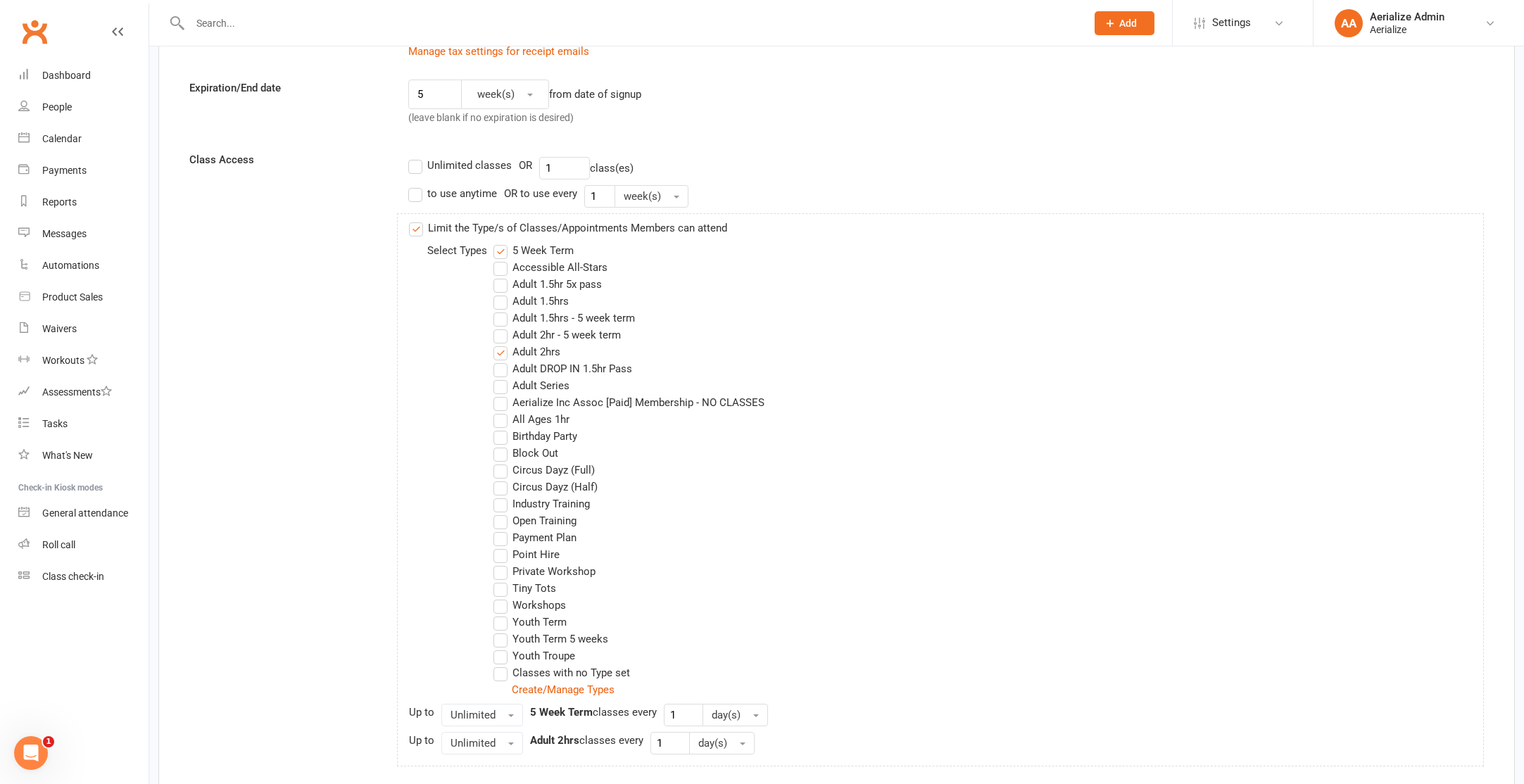
scroll to position [418, 0]
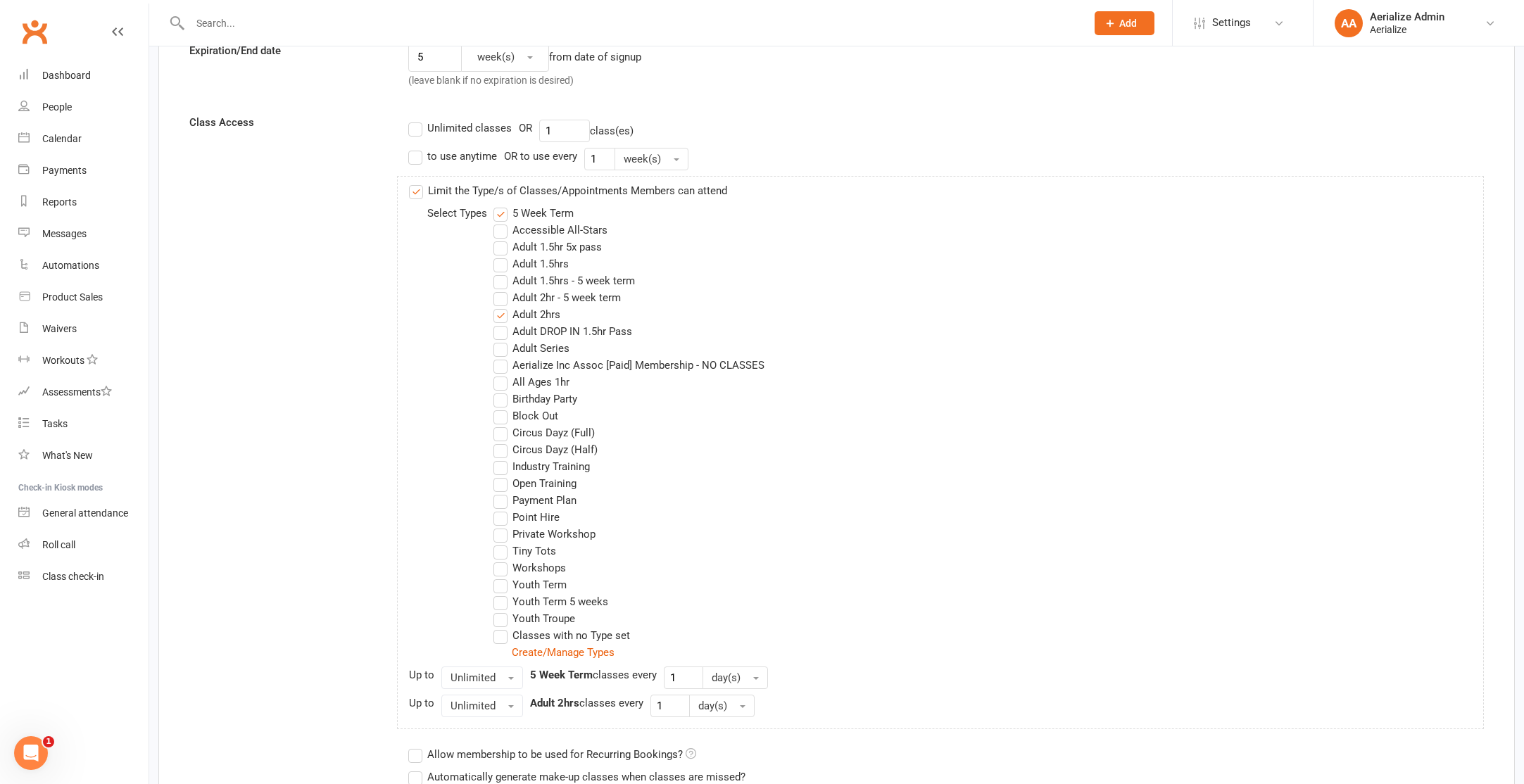
click at [527, 299] on label "Adult 2hr - 5 week term" at bounding box center [557, 298] width 128 height 17
click at [502, 289] on input "Adult 2hr - 5 week term" at bounding box center [499, 289] width 9 height 0
click at [534, 207] on label "5 Week Term" at bounding box center [534, 214] width 80 height 17
click at [502, 205] on input "5 Week Term" at bounding box center [499, 205] width 9 height 0
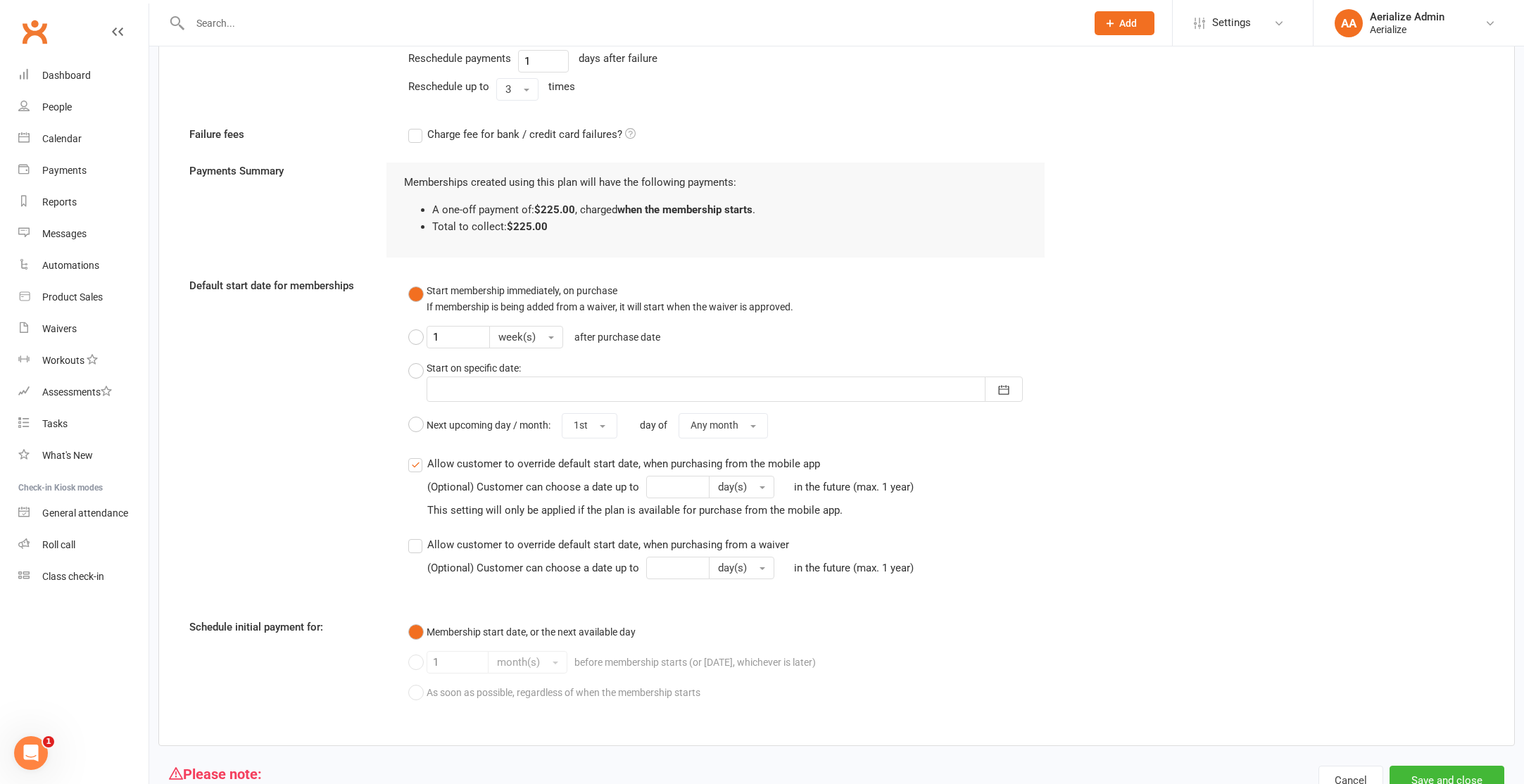
scroll to position [1558, 0]
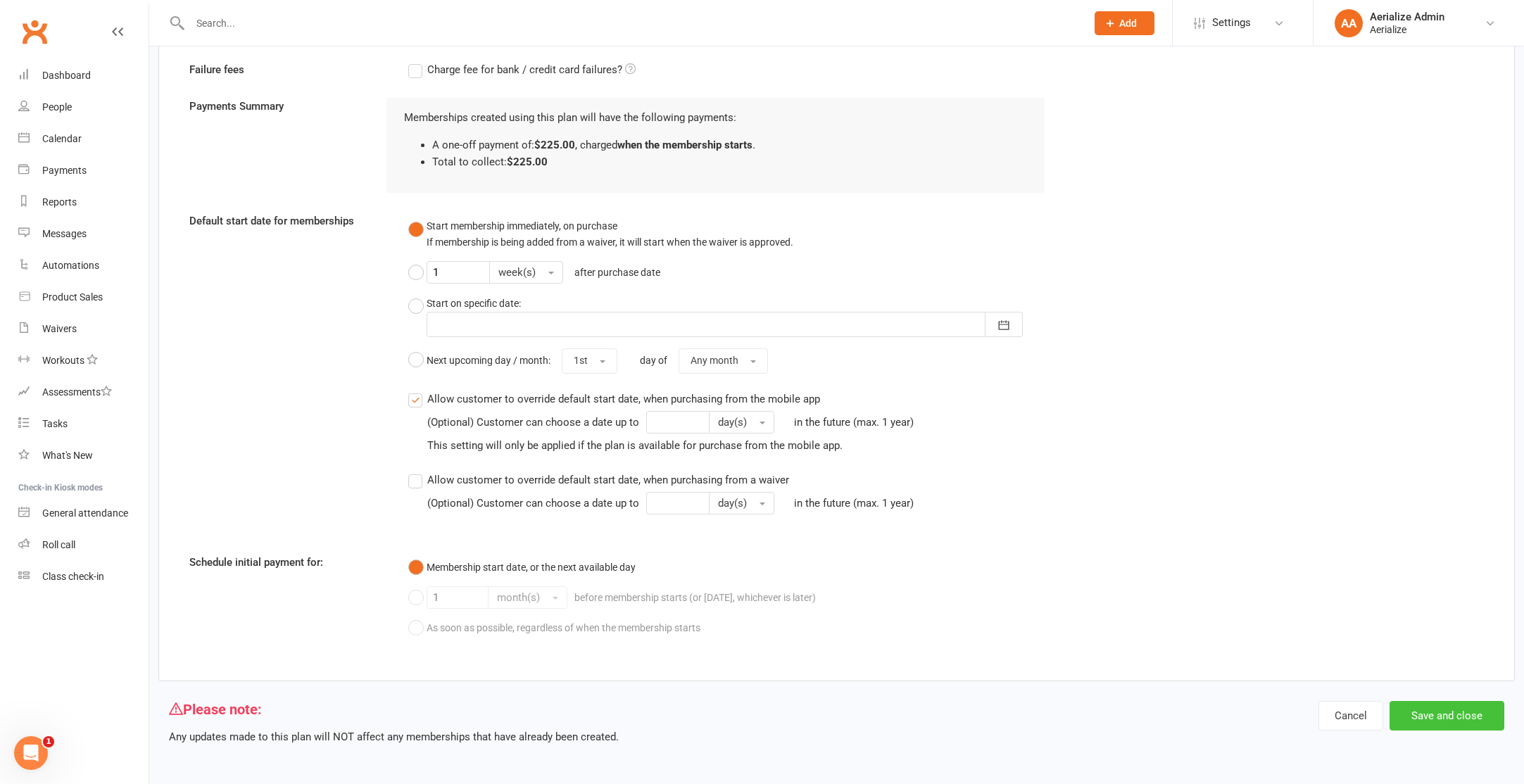
click at [1459, 707] on button "Save and close" at bounding box center [1446, 715] width 114 height 29
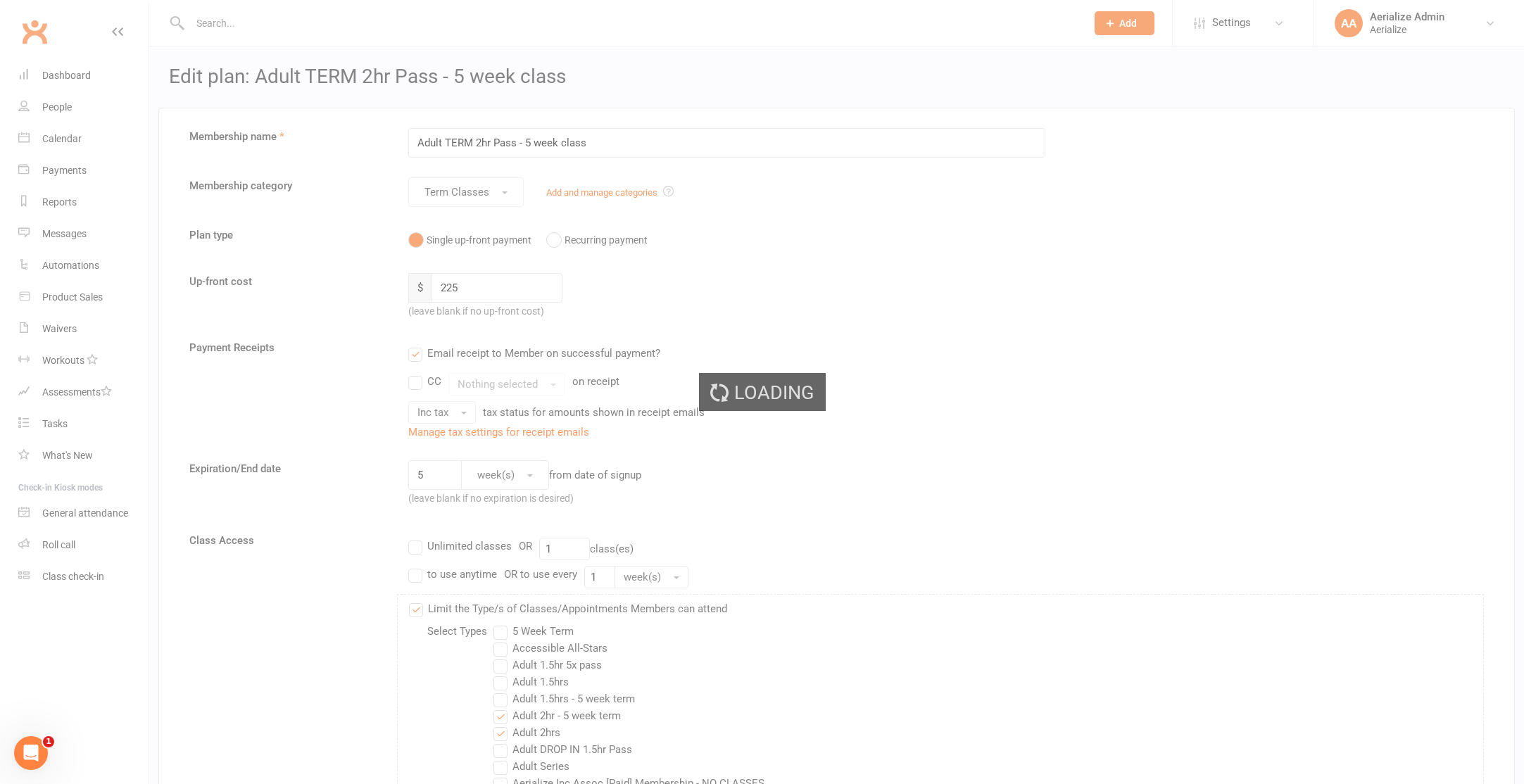
select select "100"
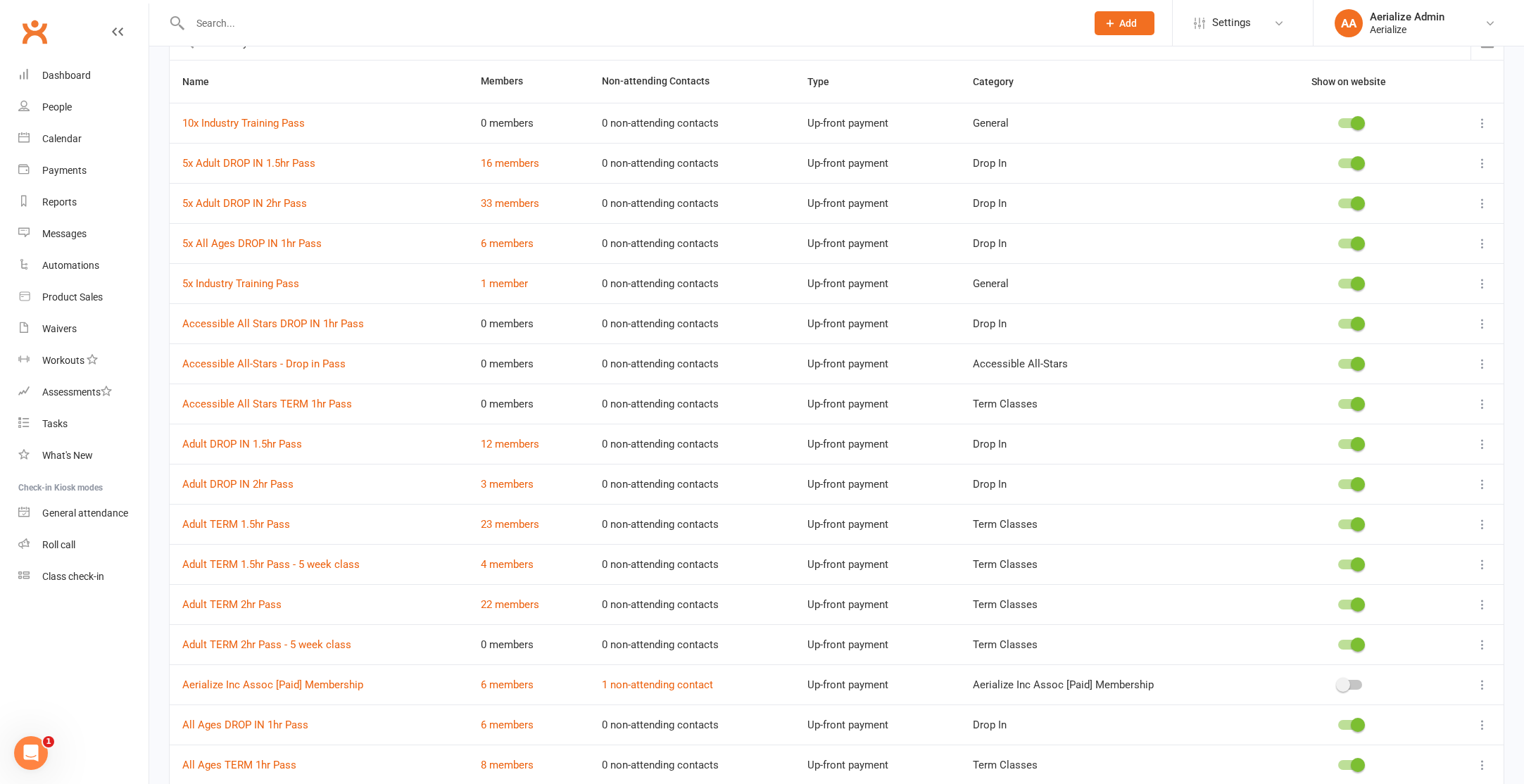
scroll to position [91, 0]
click at [1486, 644] on icon at bounding box center [1482, 643] width 14 height 14
click at [1101, 474] on td "Drop In" at bounding box center [1109, 483] width 298 height 40
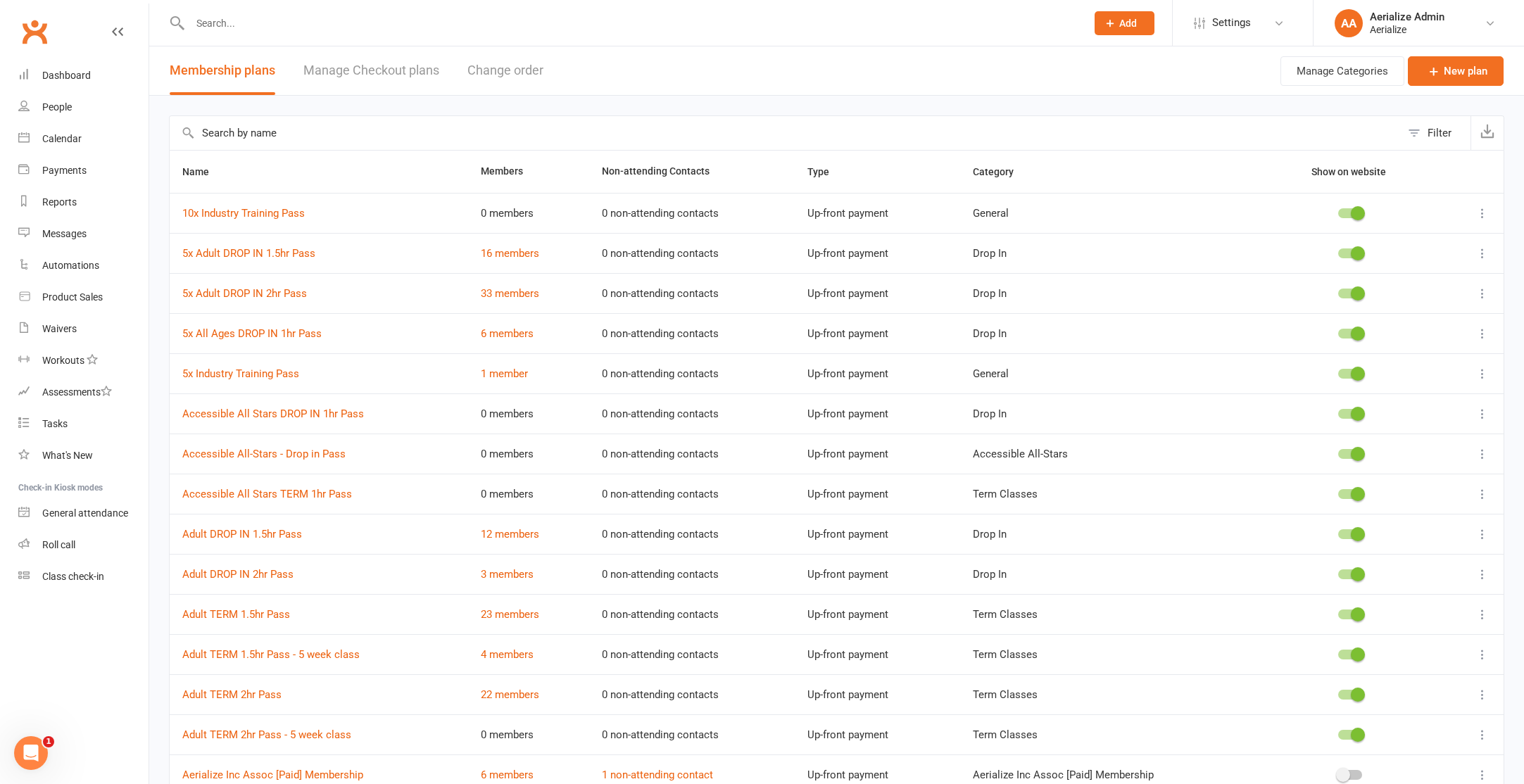
click at [340, 76] on link "Manage Checkout plans" at bounding box center [372, 70] width 136 height 48
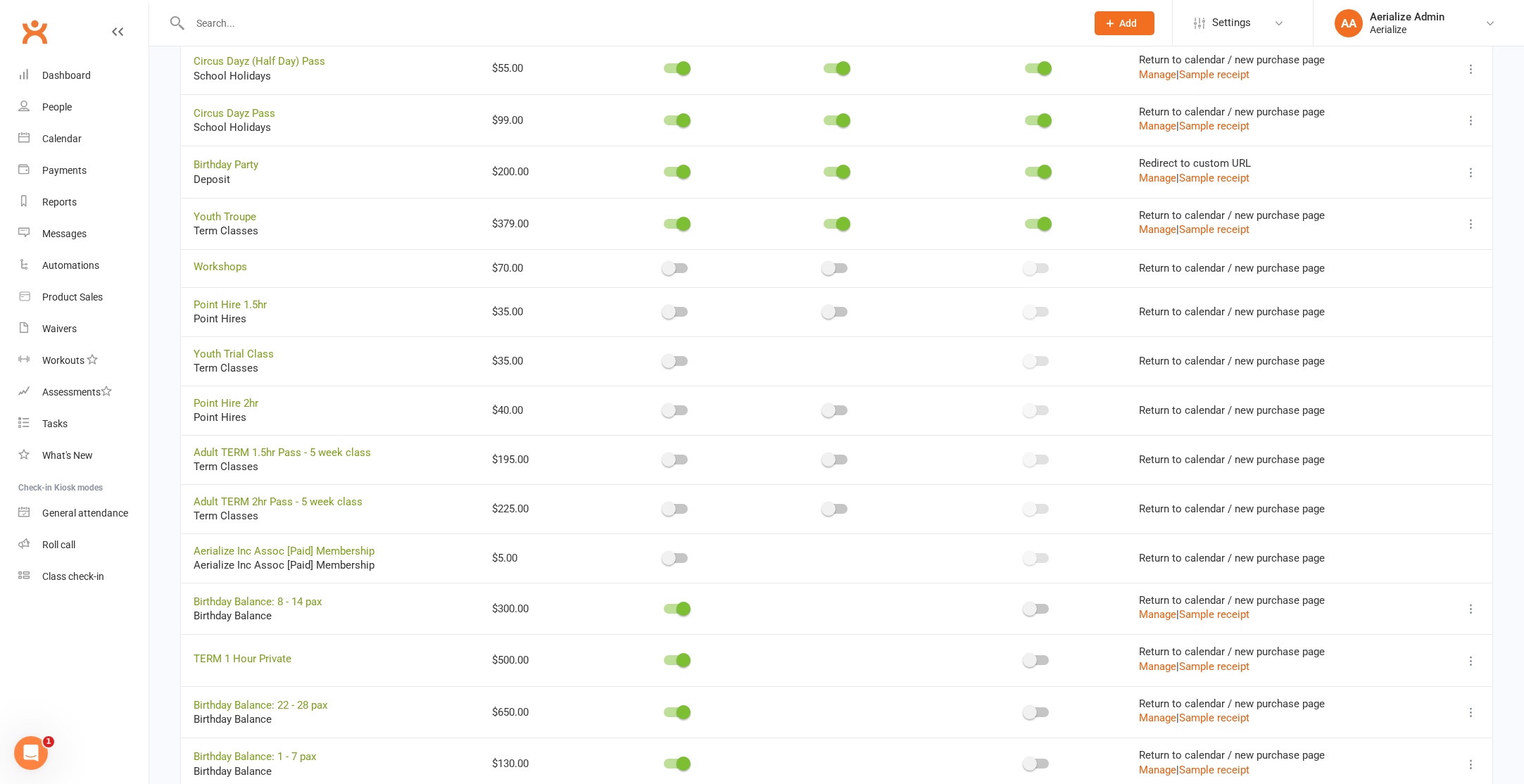
scroll to position [1481, 0]
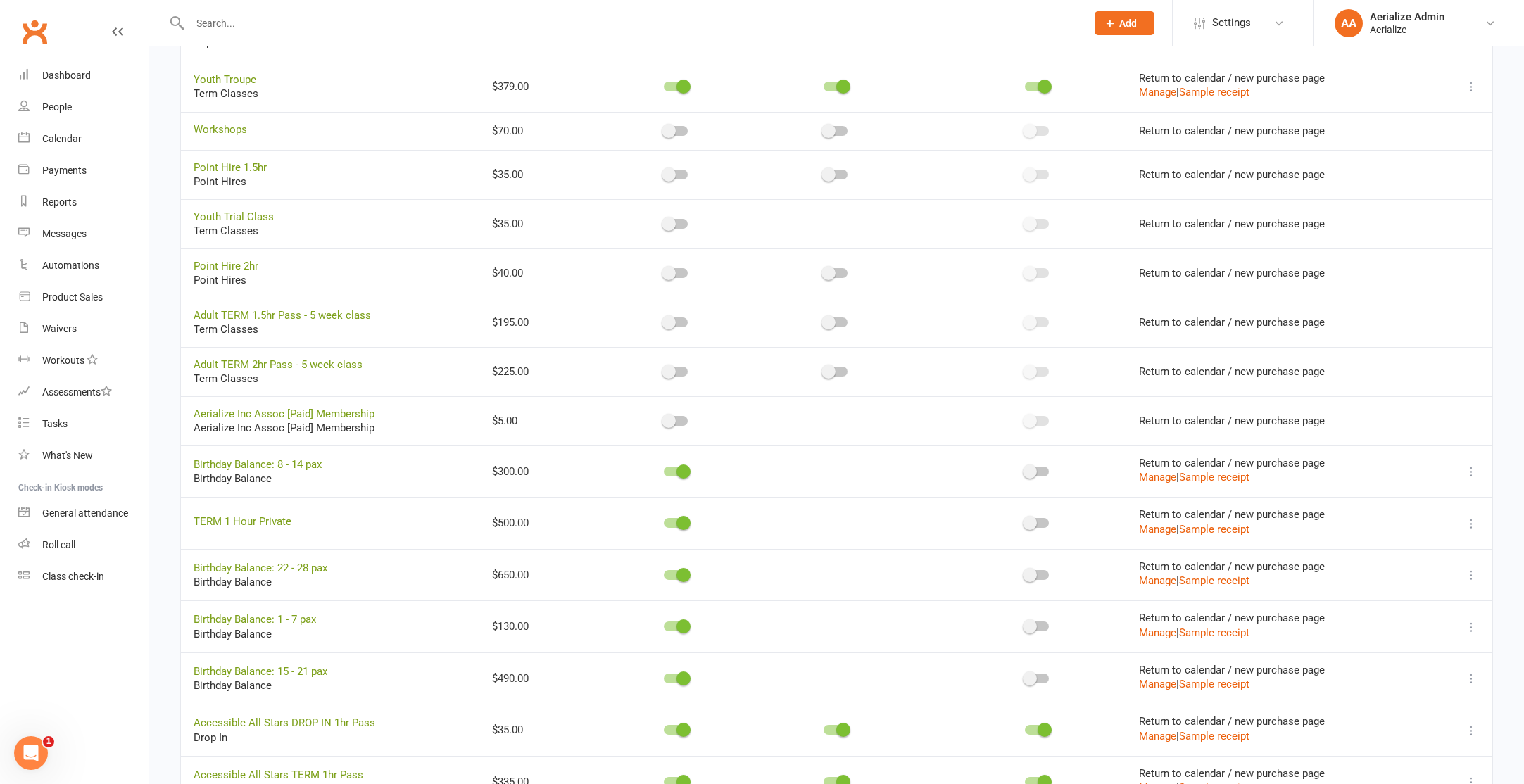
click at [675, 371] on div at bounding box center [675, 372] width 24 height 9
click at [664, 370] on input "checkbox" at bounding box center [664, 370] width 0 height 0
click at [822, 375] on span at bounding box center [828, 372] width 14 height 14
click at [824, 370] on input "checkbox" at bounding box center [824, 370] width 0 height 0
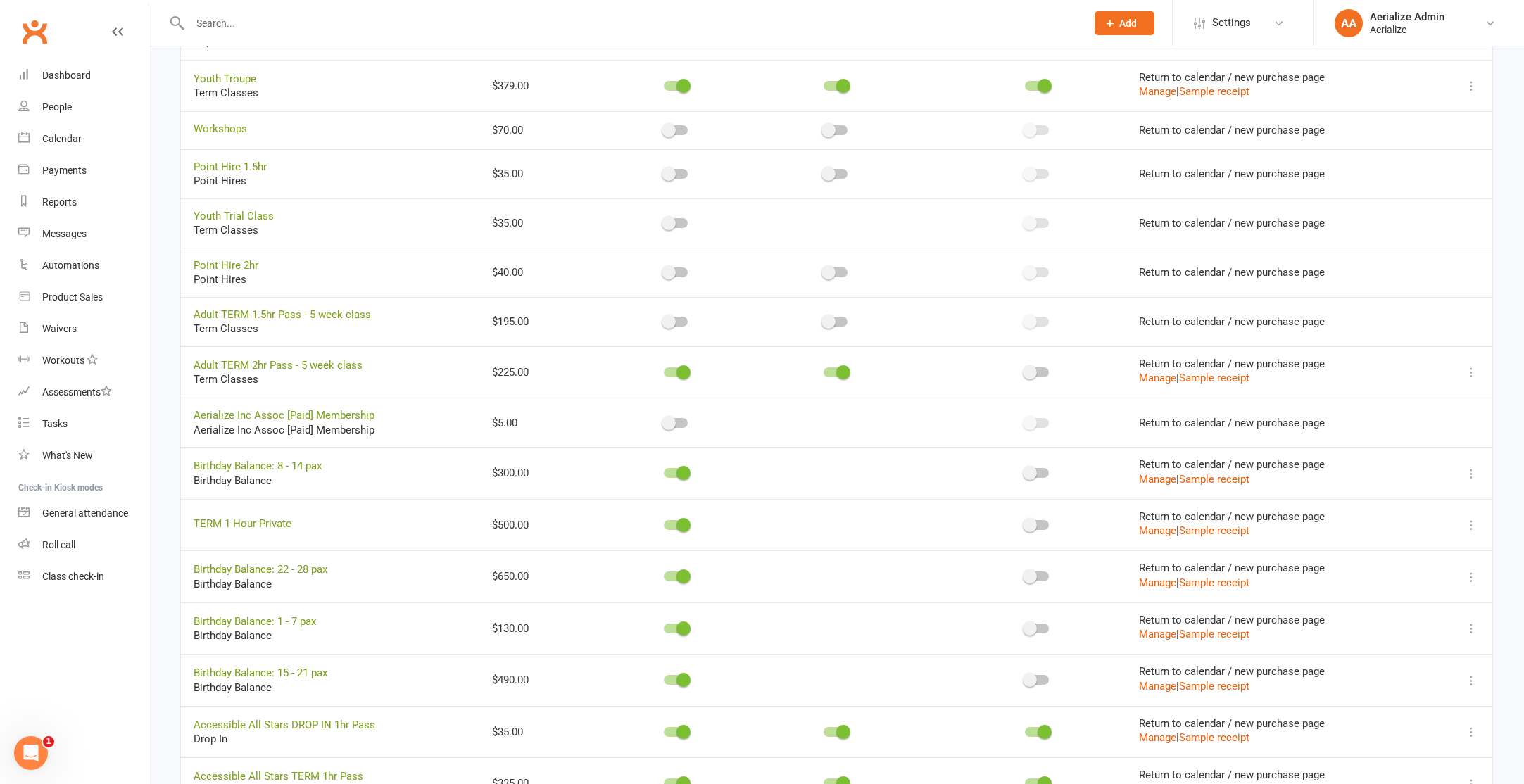
click at [1030, 374] on span at bounding box center [1029, 372] width 14 height 14
click at [1025, 370] on input "checkbox" at bounding box center [1025, 370] width 0 height 0
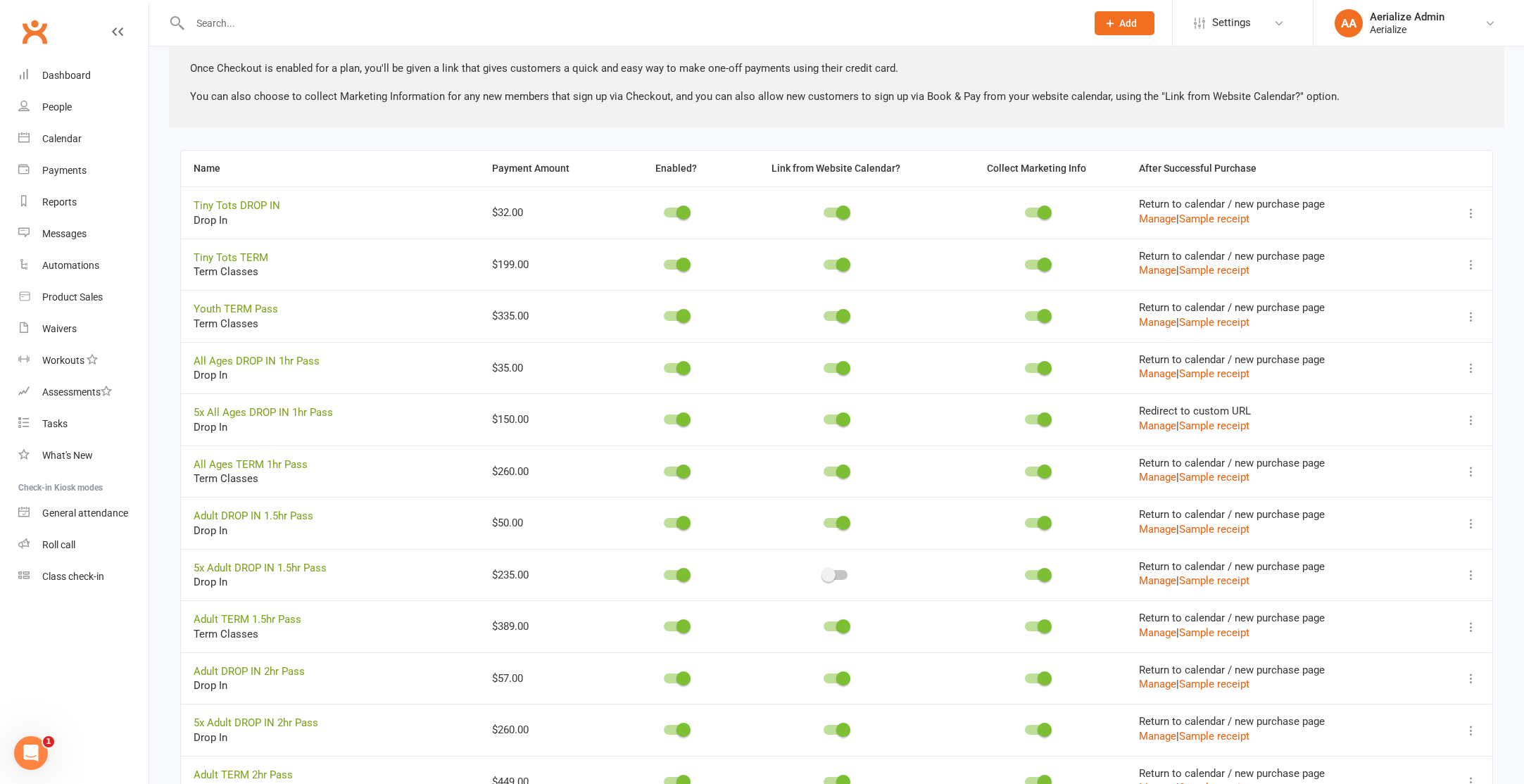
scroll to position [0, 0]
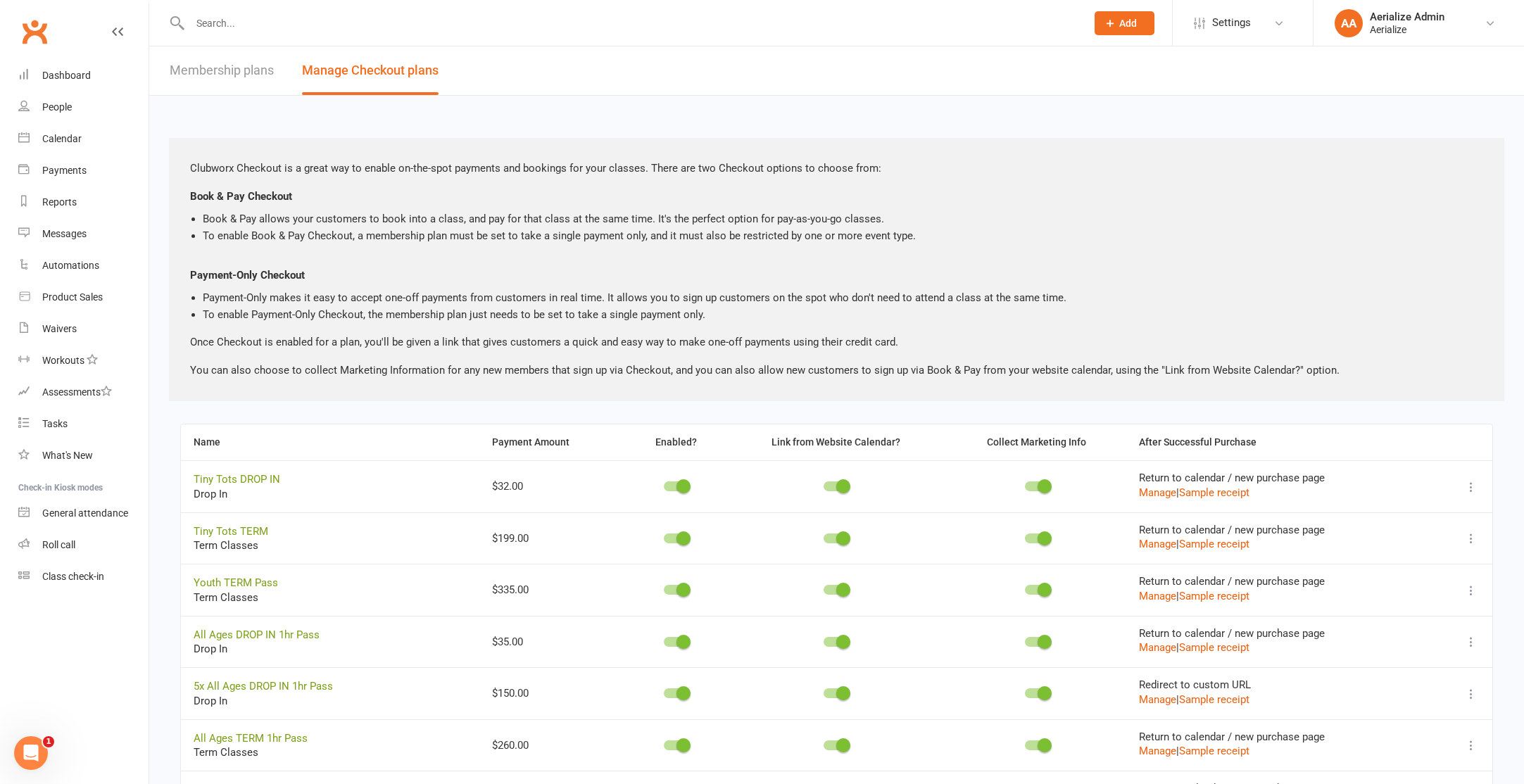
click at [226, 69] on link "Membership plans" at bounding box center [221, 70] width 104 height 48
select select "100"
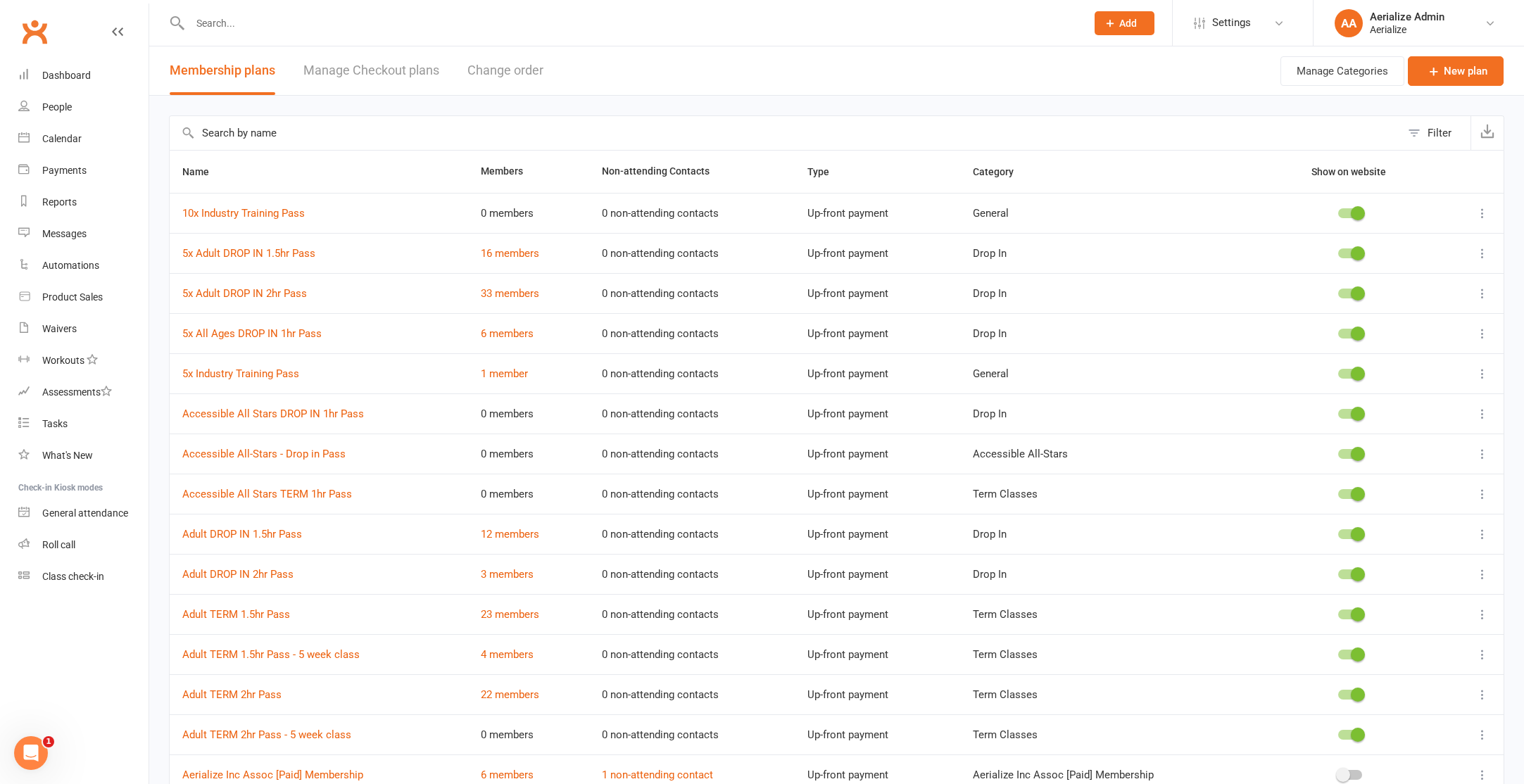
click at [1480, 257] on icon at bounding box center [1482, 253] width 14 height 14
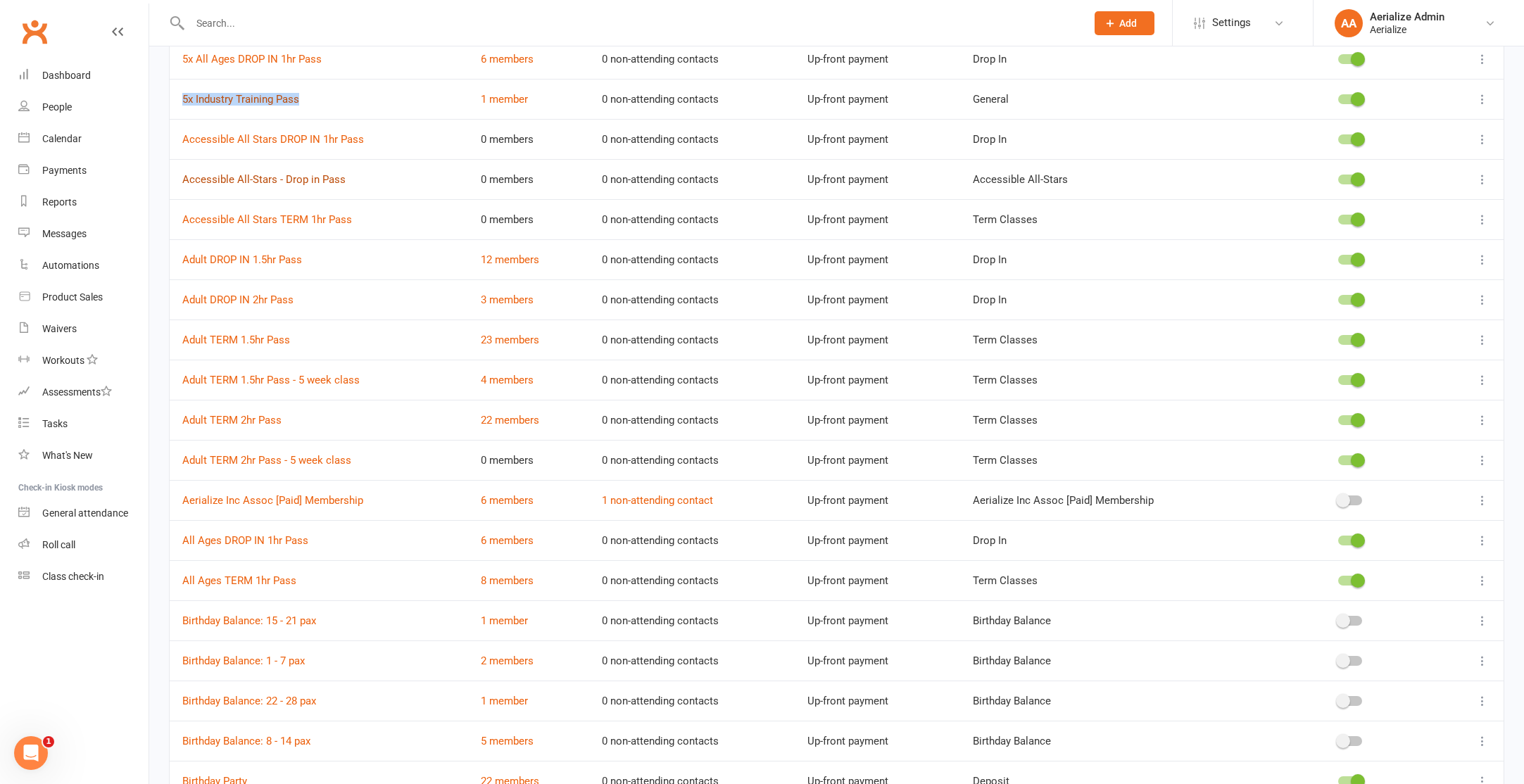
scroll to position [279, 0]
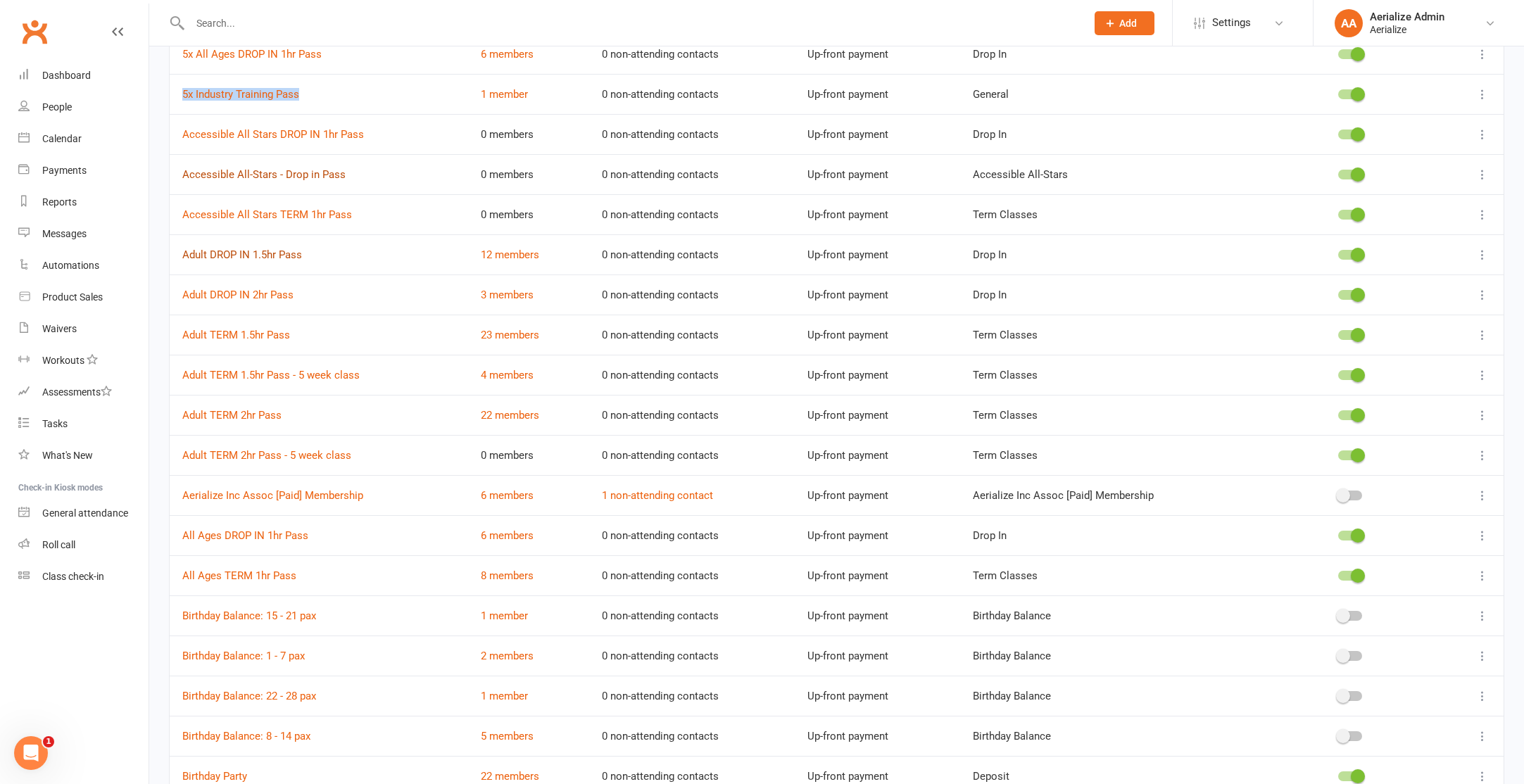
click at [248, 258] on link "Adult DROP IN 1.5hr Pass" at bounding box center [242, 254] width 119 height 12
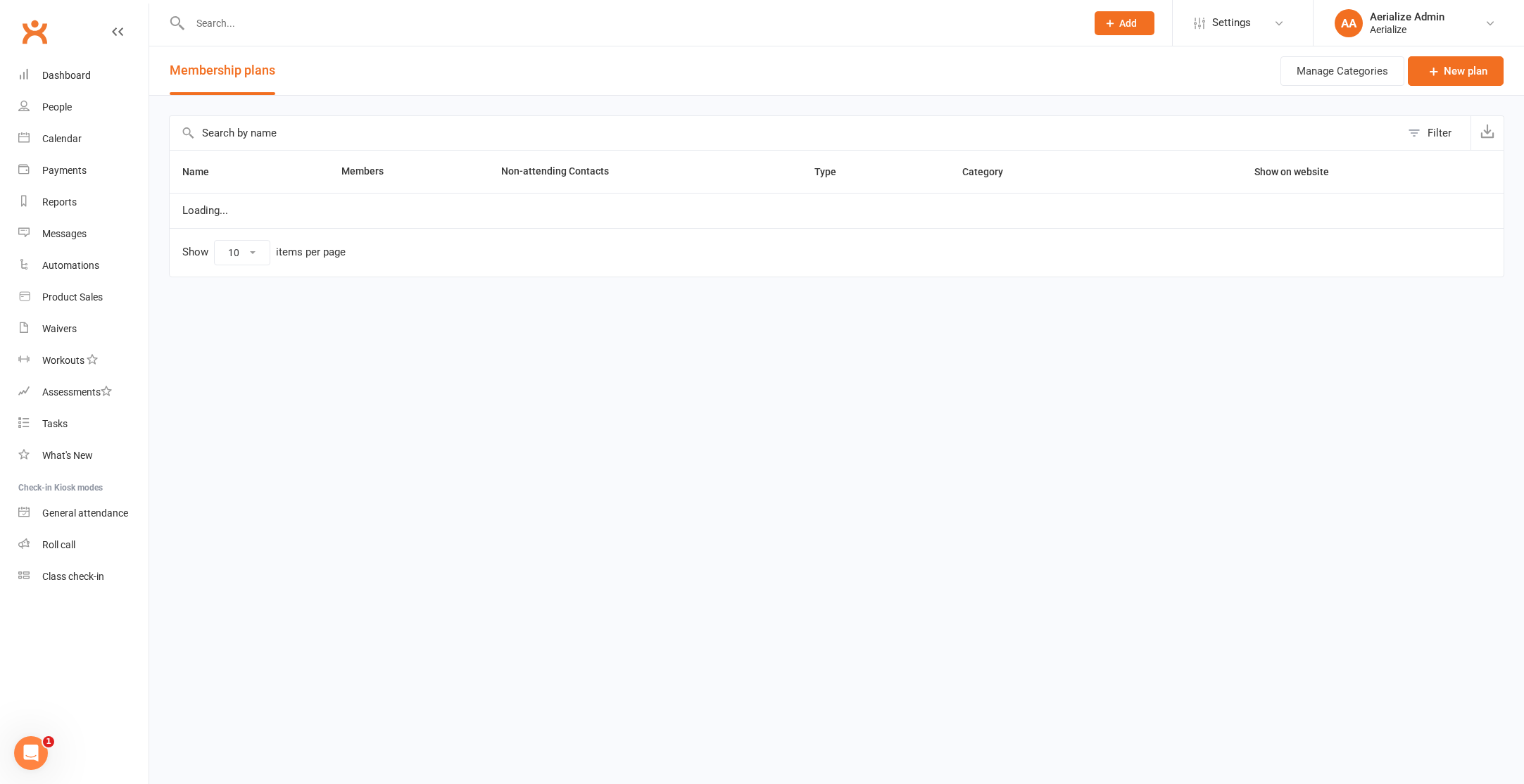
select select "100"
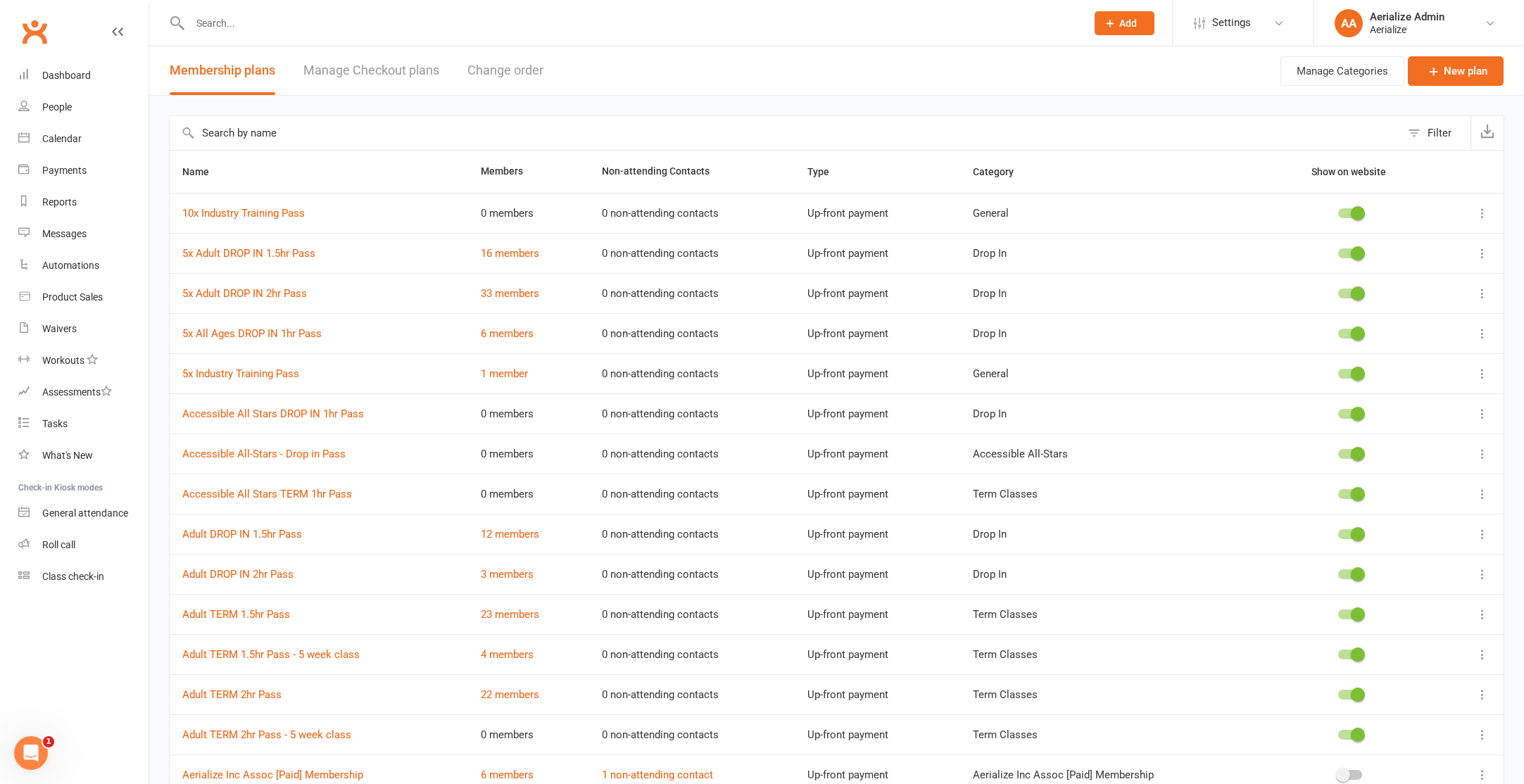
click at [1481, 251] on icon at bounding box center [1482, 253] width 14 height 14
click at [1462, 271] on link "Edit" at bounding box center [1420, 281] width 139 height 28
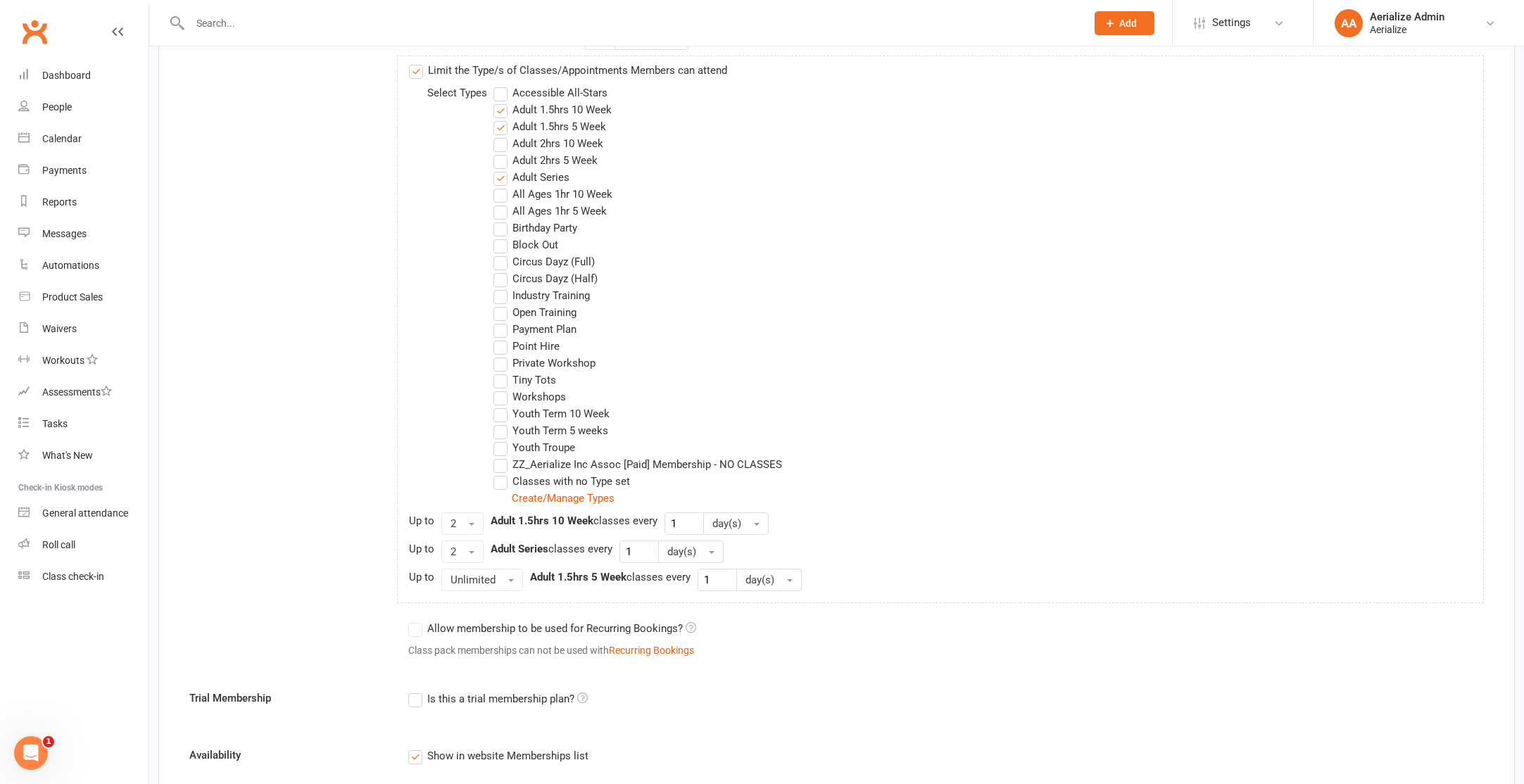
scroll to position [556, 0]
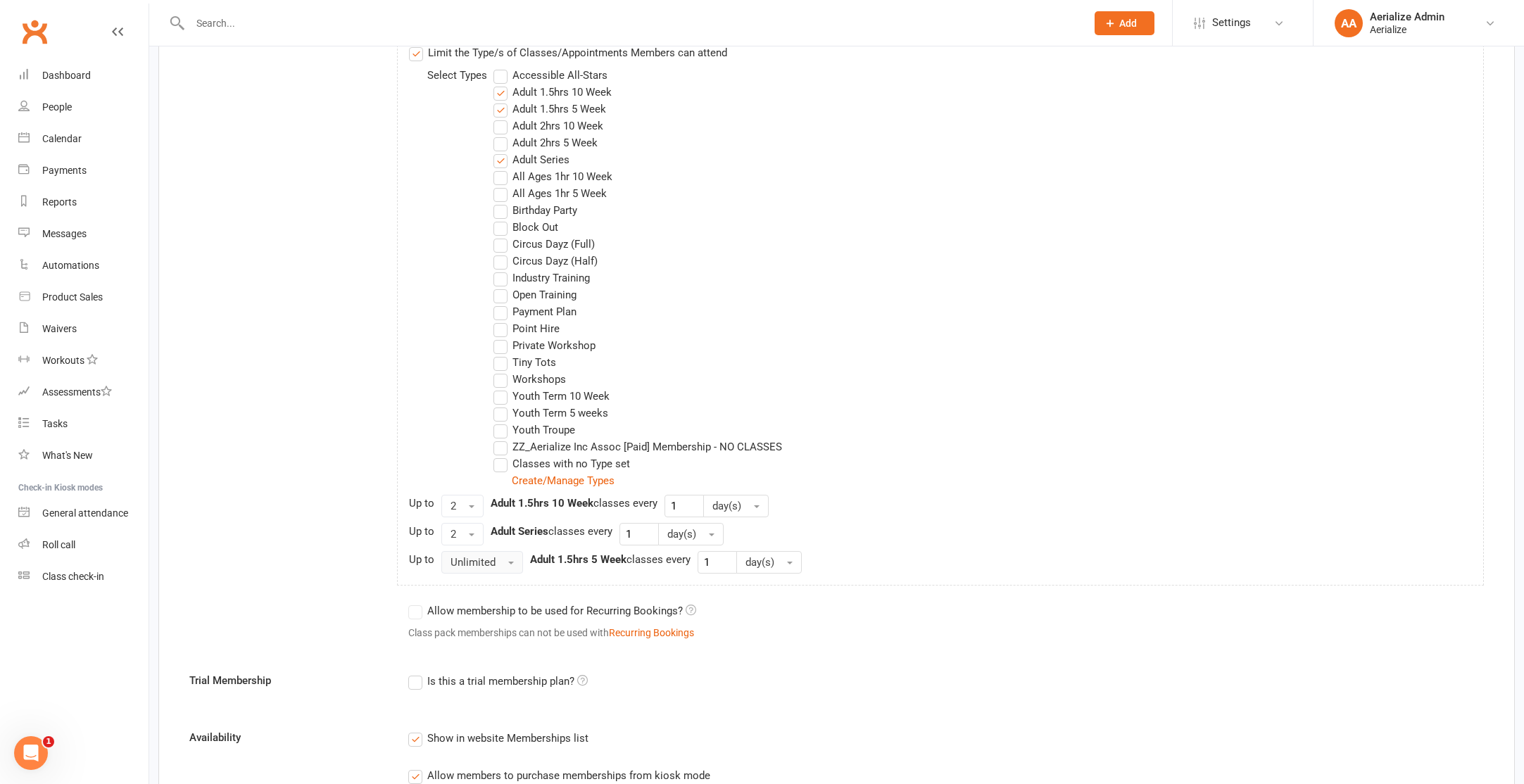
click at [504, 567] on button "Unlimited" at bounding box center [482, 563] width 81 height 23
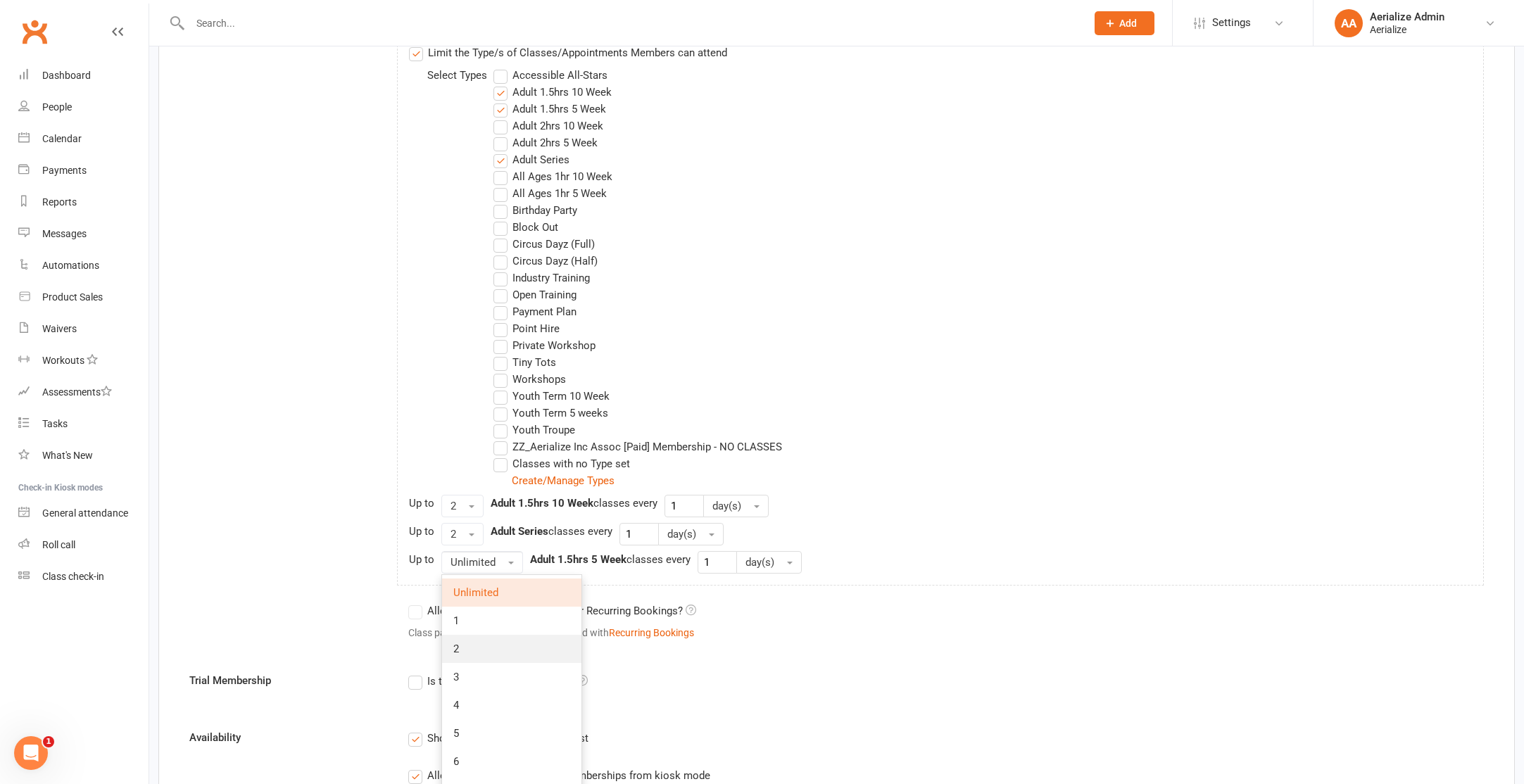
click at [489, 640] on link "2" at bounding box center [511, 649] width 139 height 28
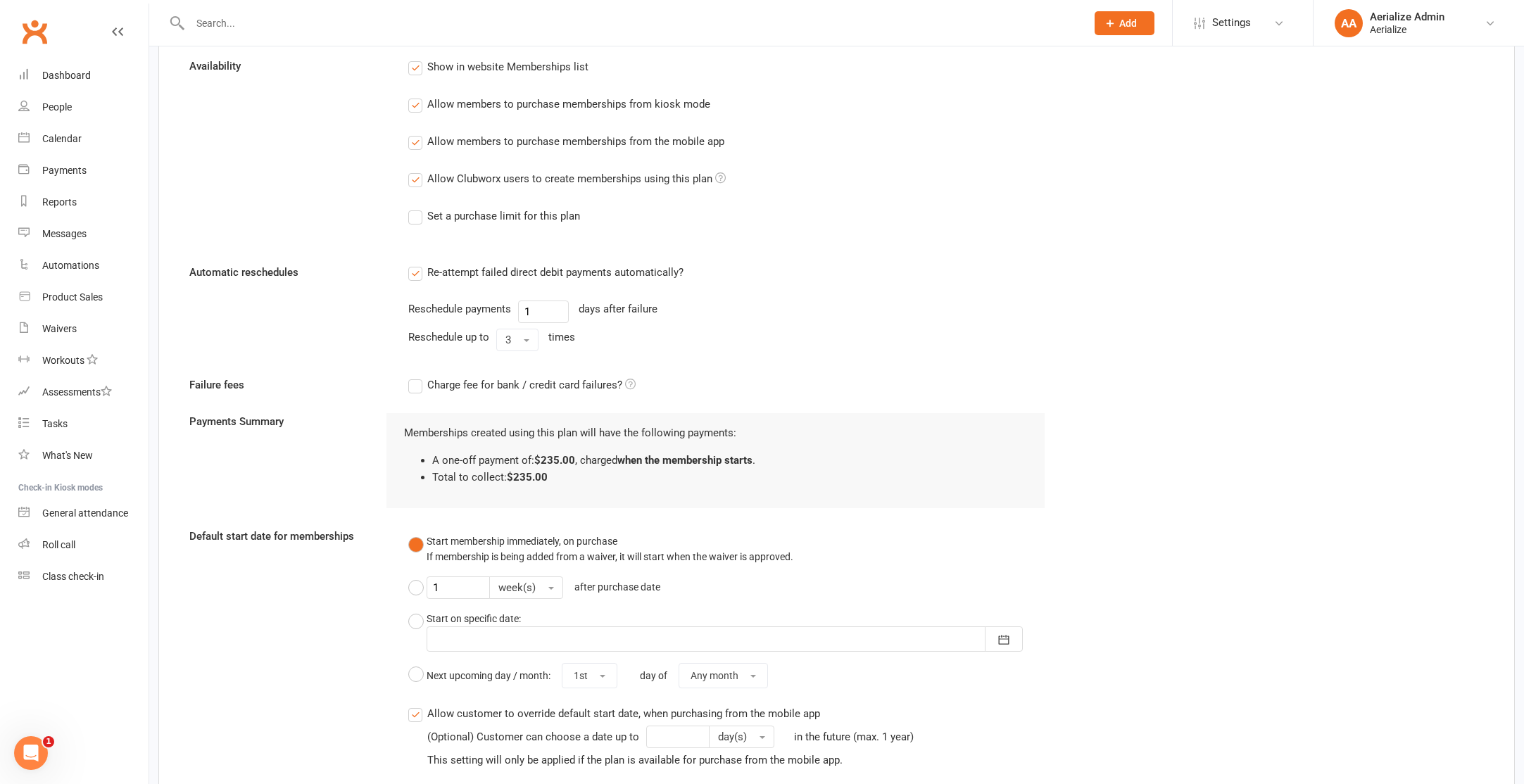
scroll to position [1542, 0]
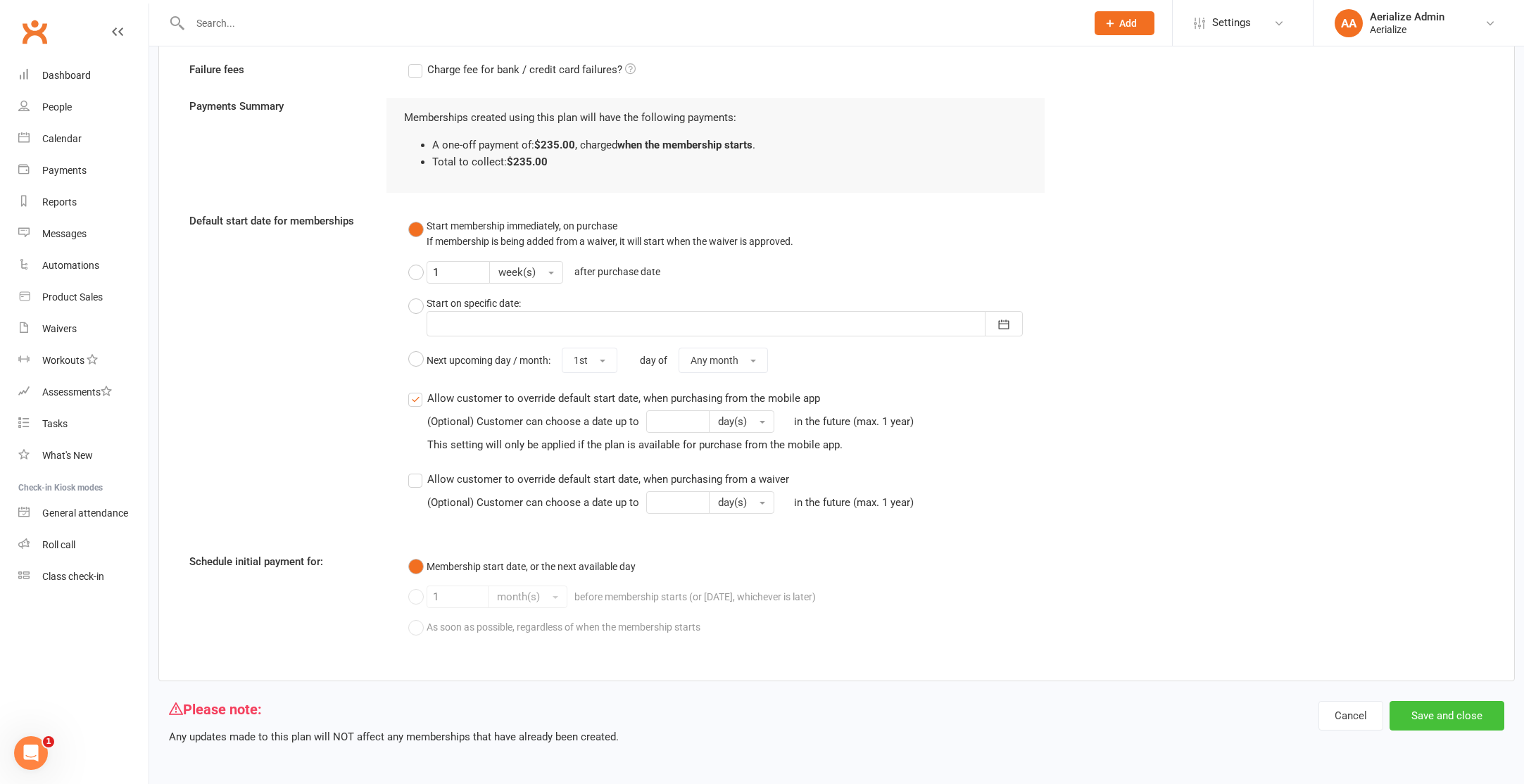
click at [1445, 713] on button "Save and close" at bounding box center [1446, 715] width 114 height 29
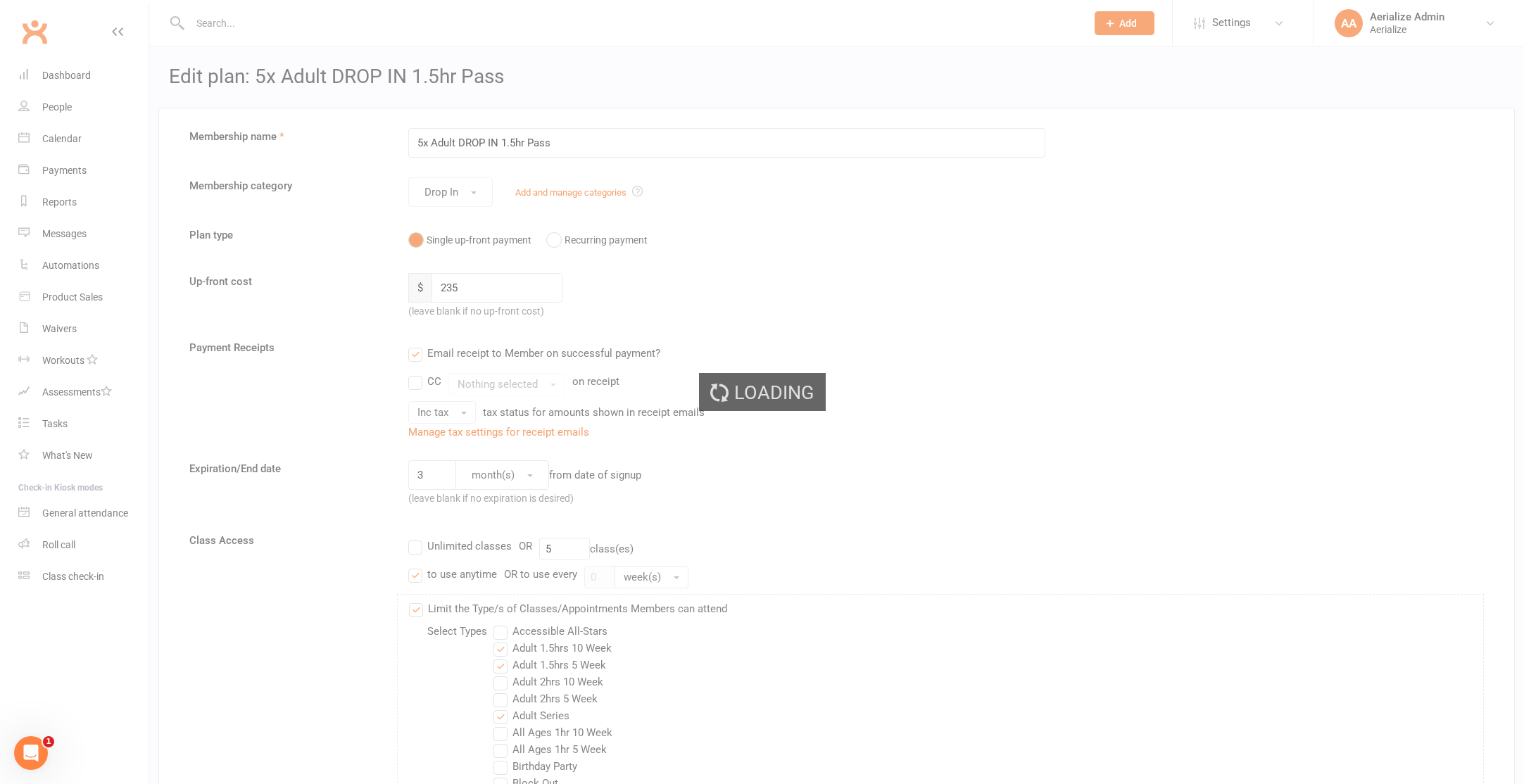
select select "100"
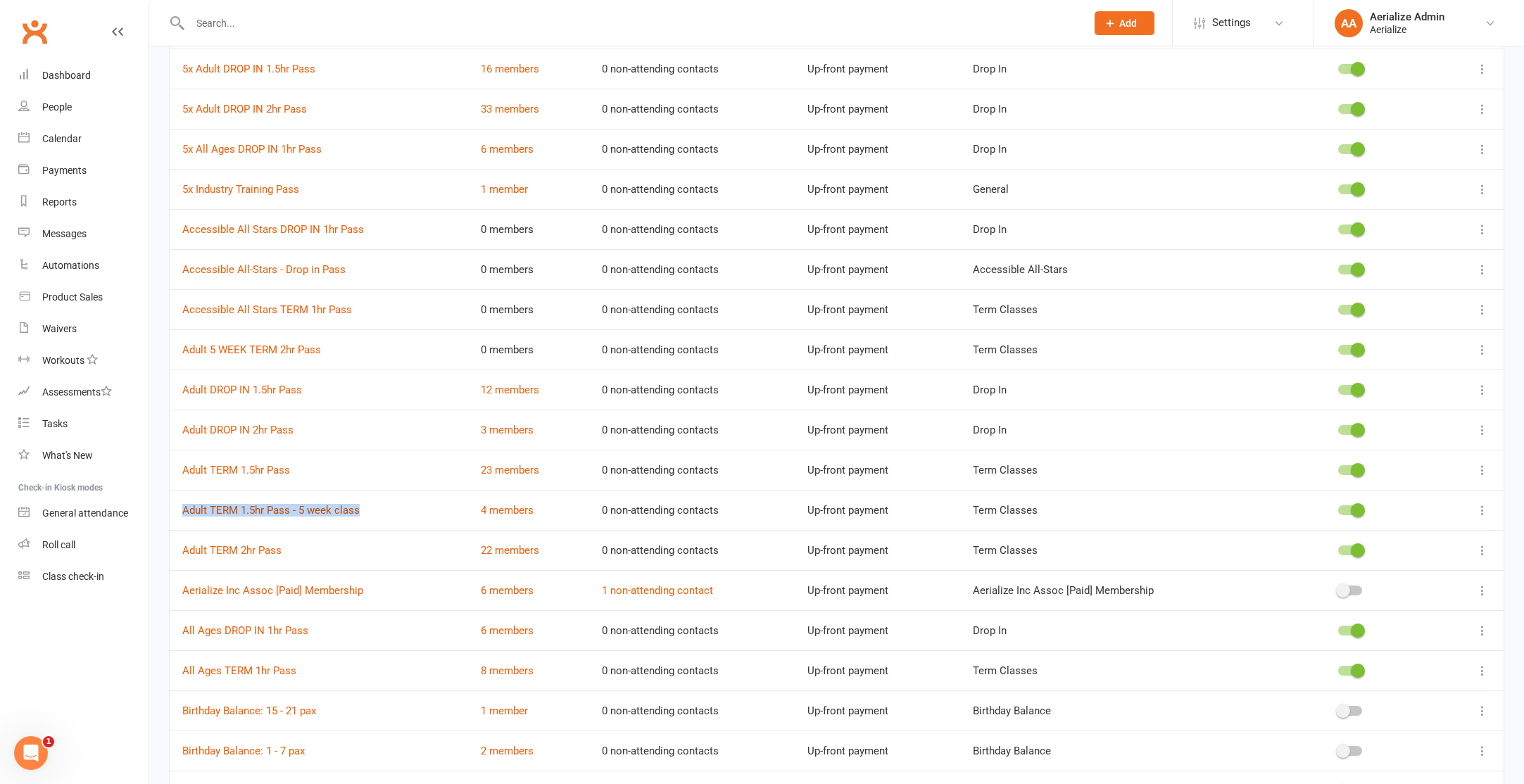
scroll to position [183, 0]
drag, startPoint x: 359, startPoint y: 345, endPoint x: 174, endPoint y: 354, distance: 185.2
click at [174, 354] on td "Adult 5 WEEK TERM 2hr Pass" at bounding box center [318, 350] width 298 height 40
copy link "Adult 5 WEEK TERM 2hr Pass"
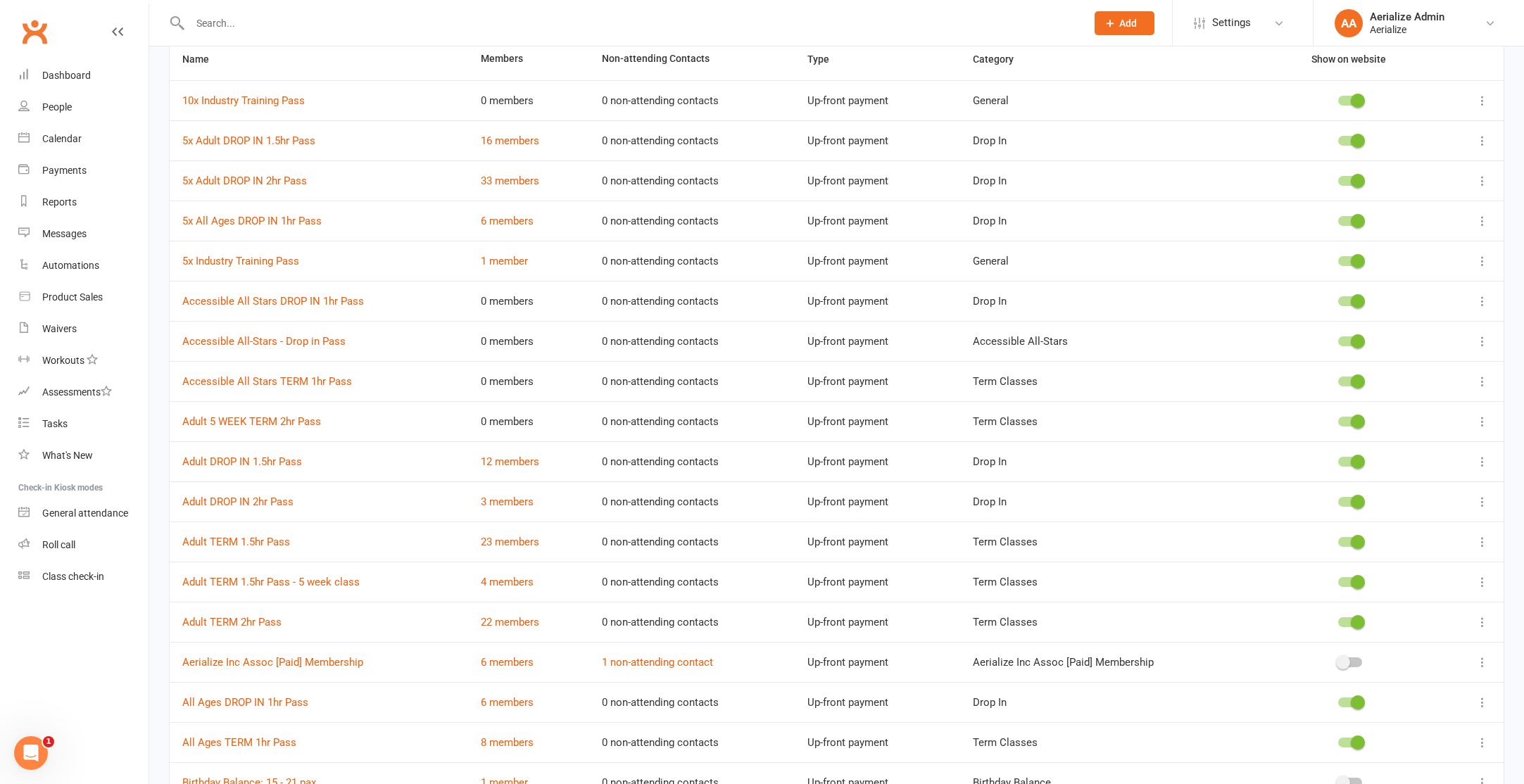
scroll to position [114, 0]
click at [1482, 304] on icon at bounding box center [1482, 299] width 14 height 14
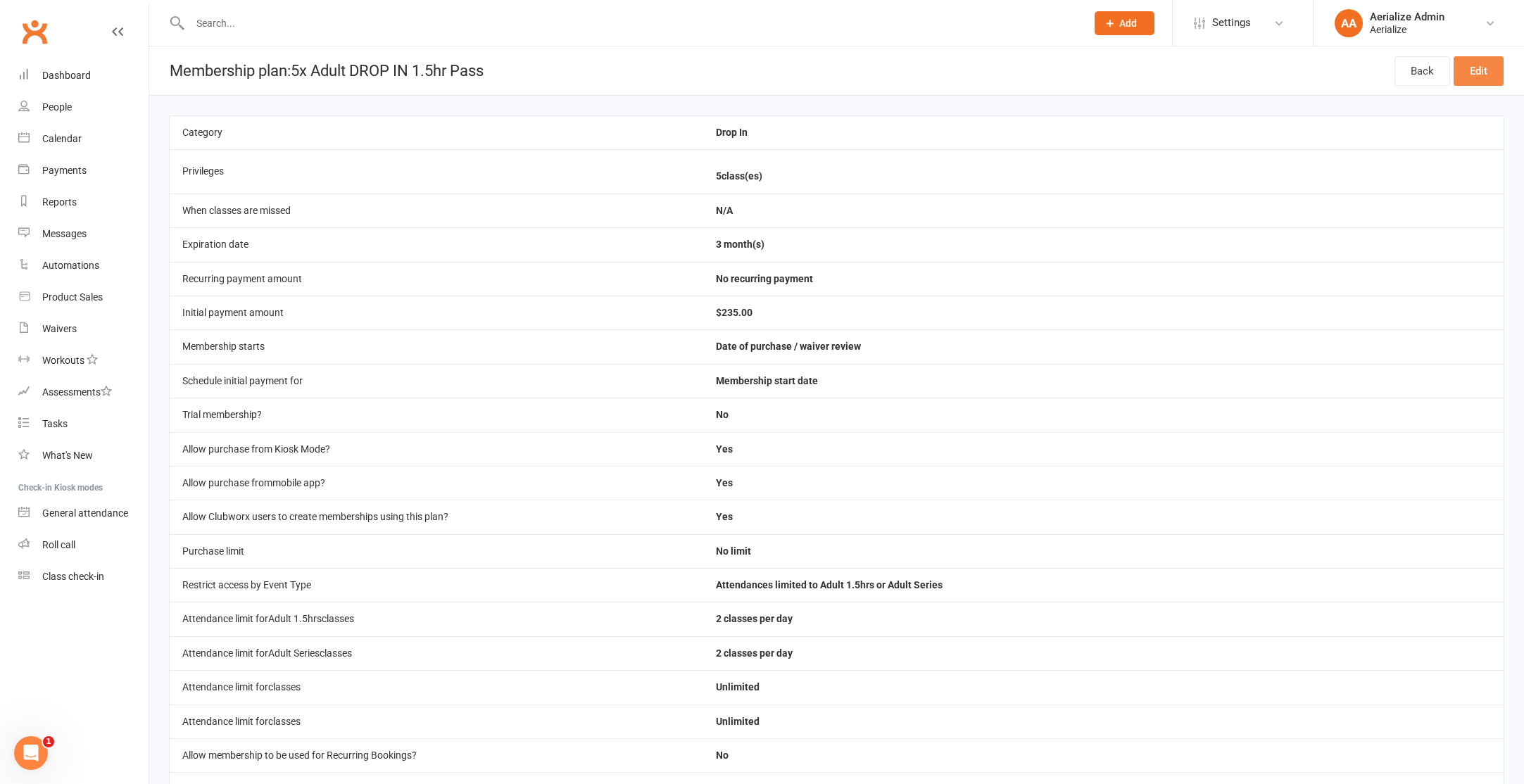
click at [1480, 69] on link "Edit" at bounding box center [1478, 71] width 50 height 29
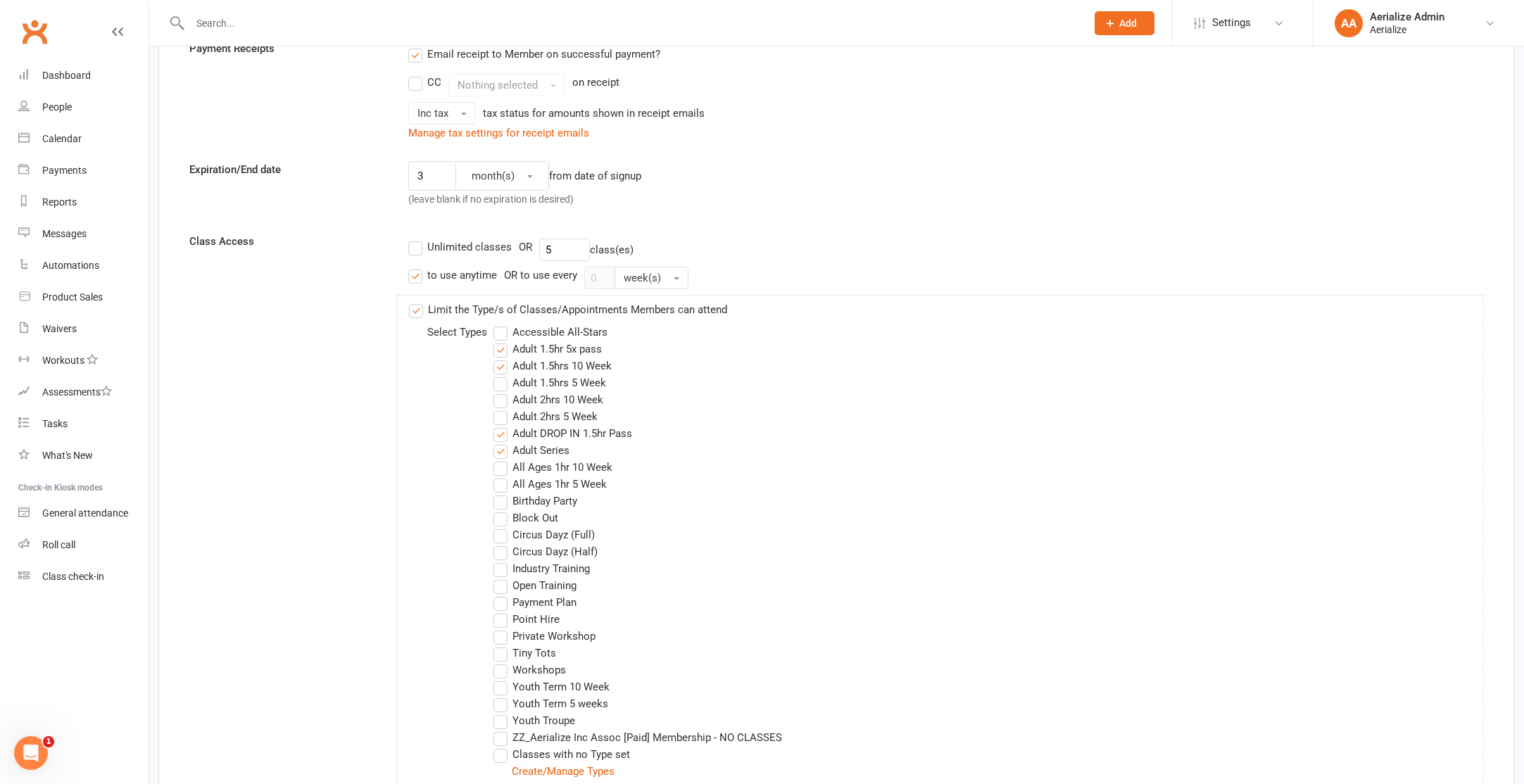
scroll to position [301, 0]
click at [574, 344] on label "Adult 1.5hr 5x pass" at bounding box center [548, 348] width 109 height 17
click at [502, 340] on input "Adult 1.5hr 5x pass" at bounding box center [499, 340] width 9 height 0
drag, startPoint x: 570, startPoint y: 433, endPoint x: 570, endPoint y: 425, distance: 8.0
click at [570, 433] on label "Adult DROP IN 1.5hr Pass" at bounding box center [563, 432] width 139 height 17
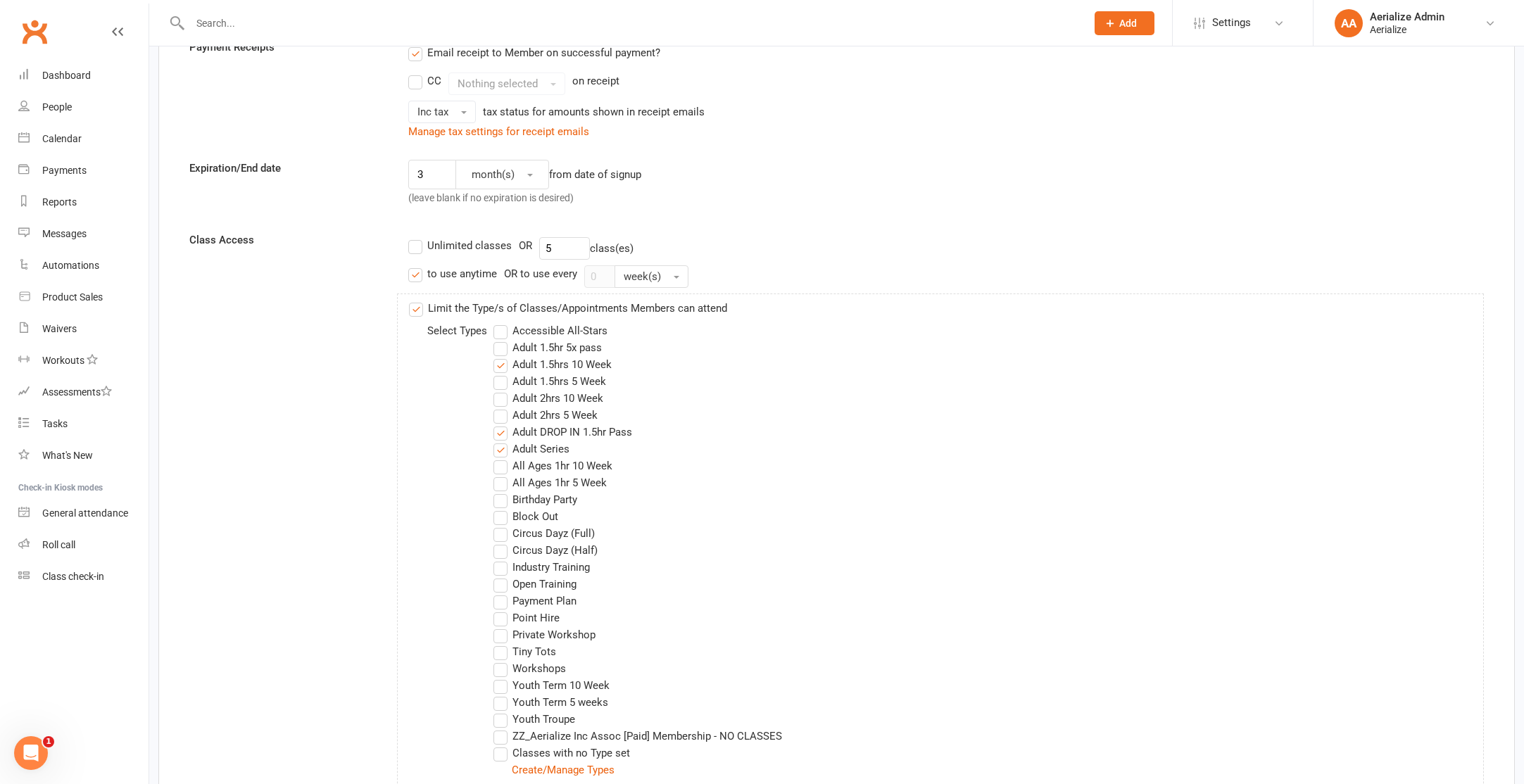
click at [502, 424] on input "Adult DROP IN 1.5hr Pass" at bounding box center [499, 424] width 9 height 0
click at [573, 378] on label "Adult 1.5hrs 5 Week" at bounding box center [550, 381] width 113 height 17
click at [502, 373] on input "Adult 1.5hrs 5 Week" at bounding box center [499, 373] width 9 height 0
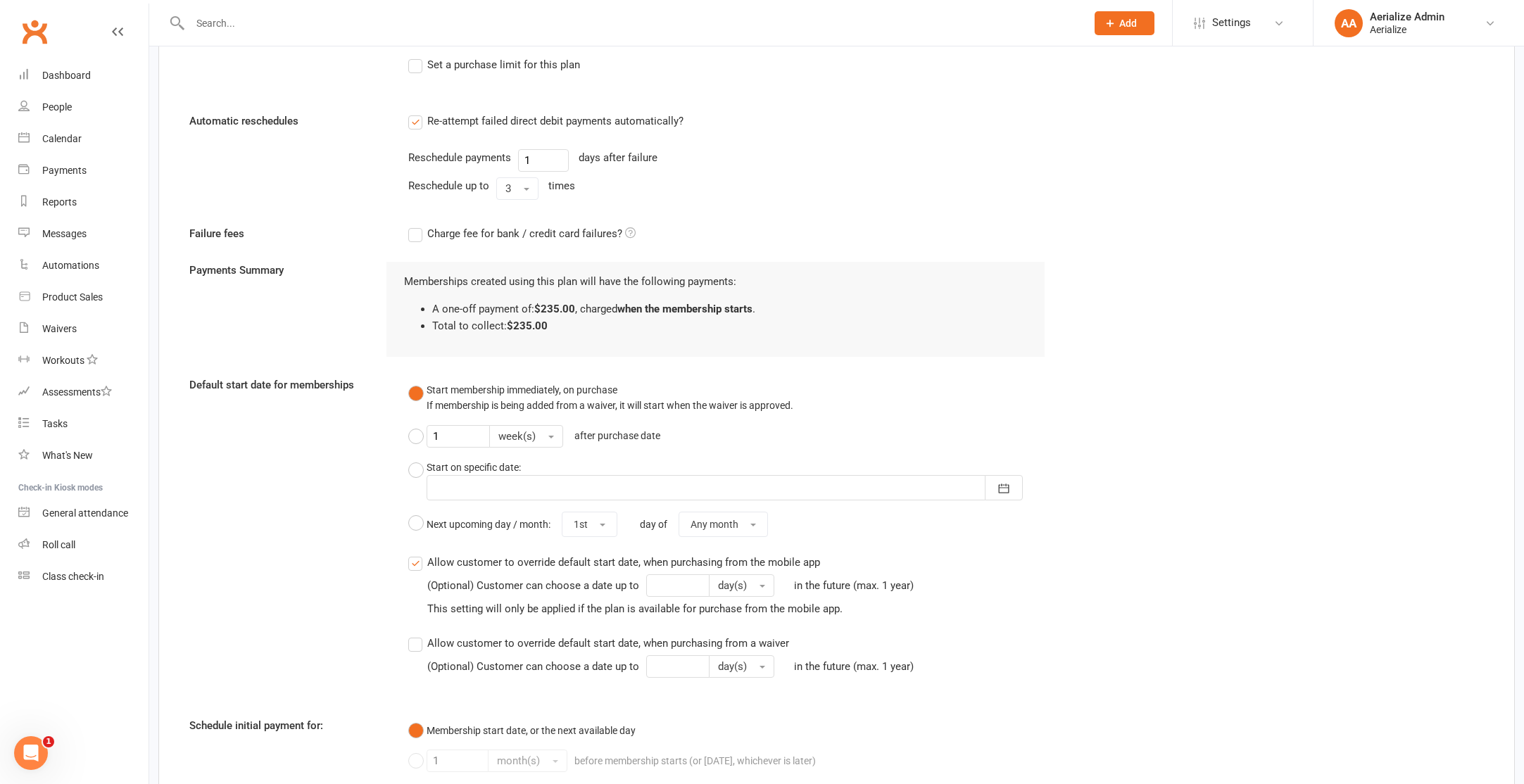
scroll to position [1577, 0]
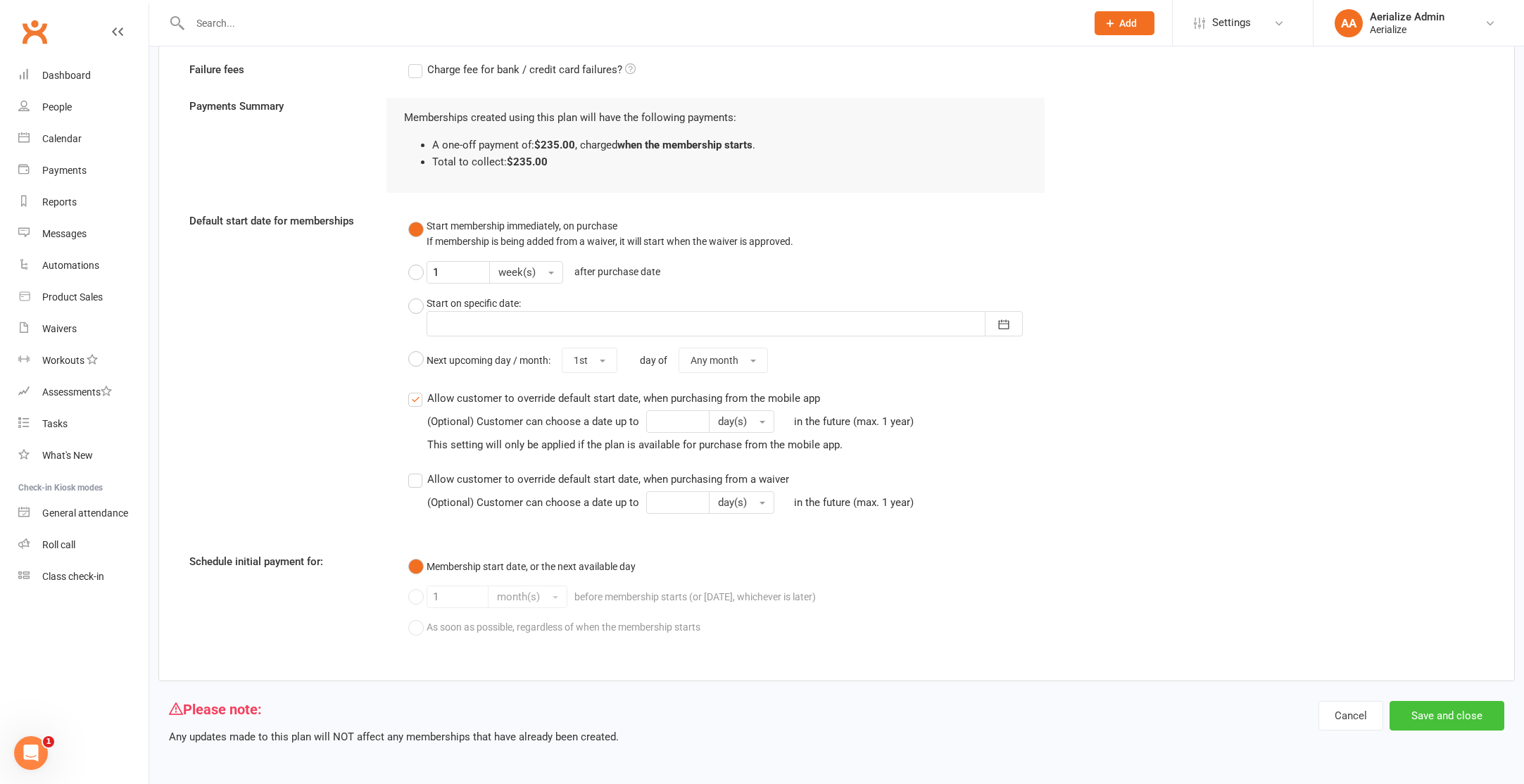
click at [1479, 707] on button "Save and close" at bounding box center [1446, 715] width 114 height 29
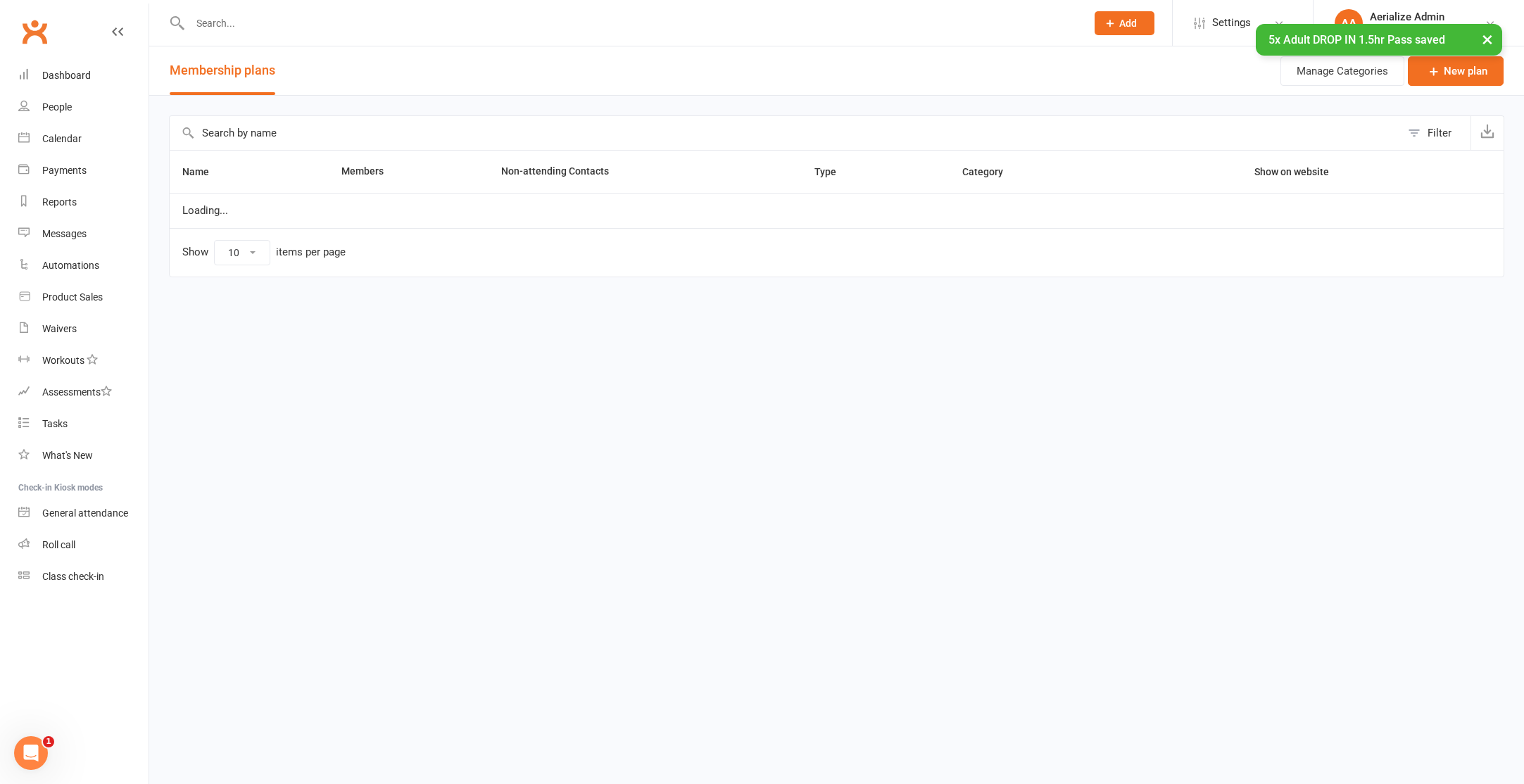
select select "100"
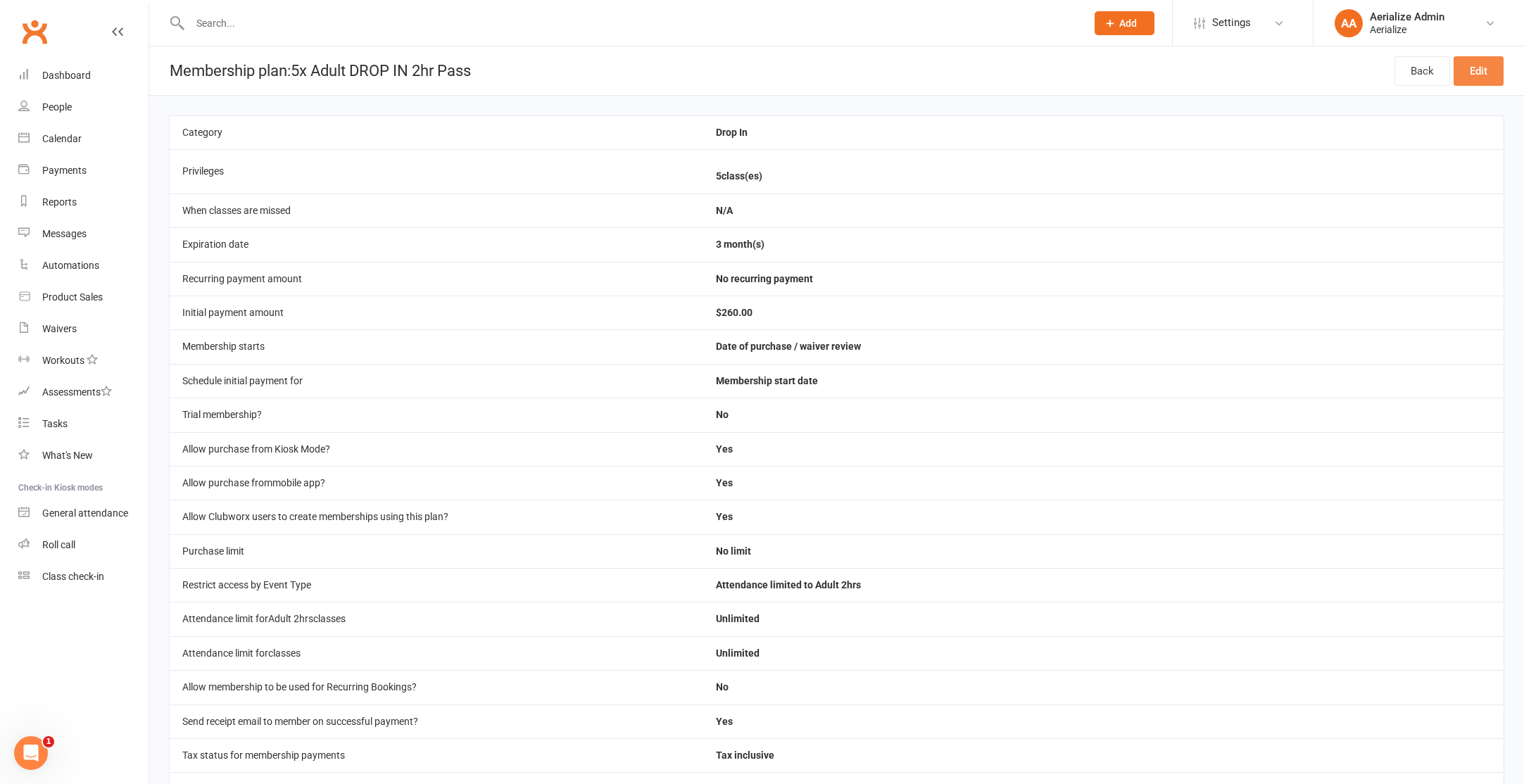
click at [1467, 70] on link "Edit" at bounding box center [1478, 71] width 50 height 29
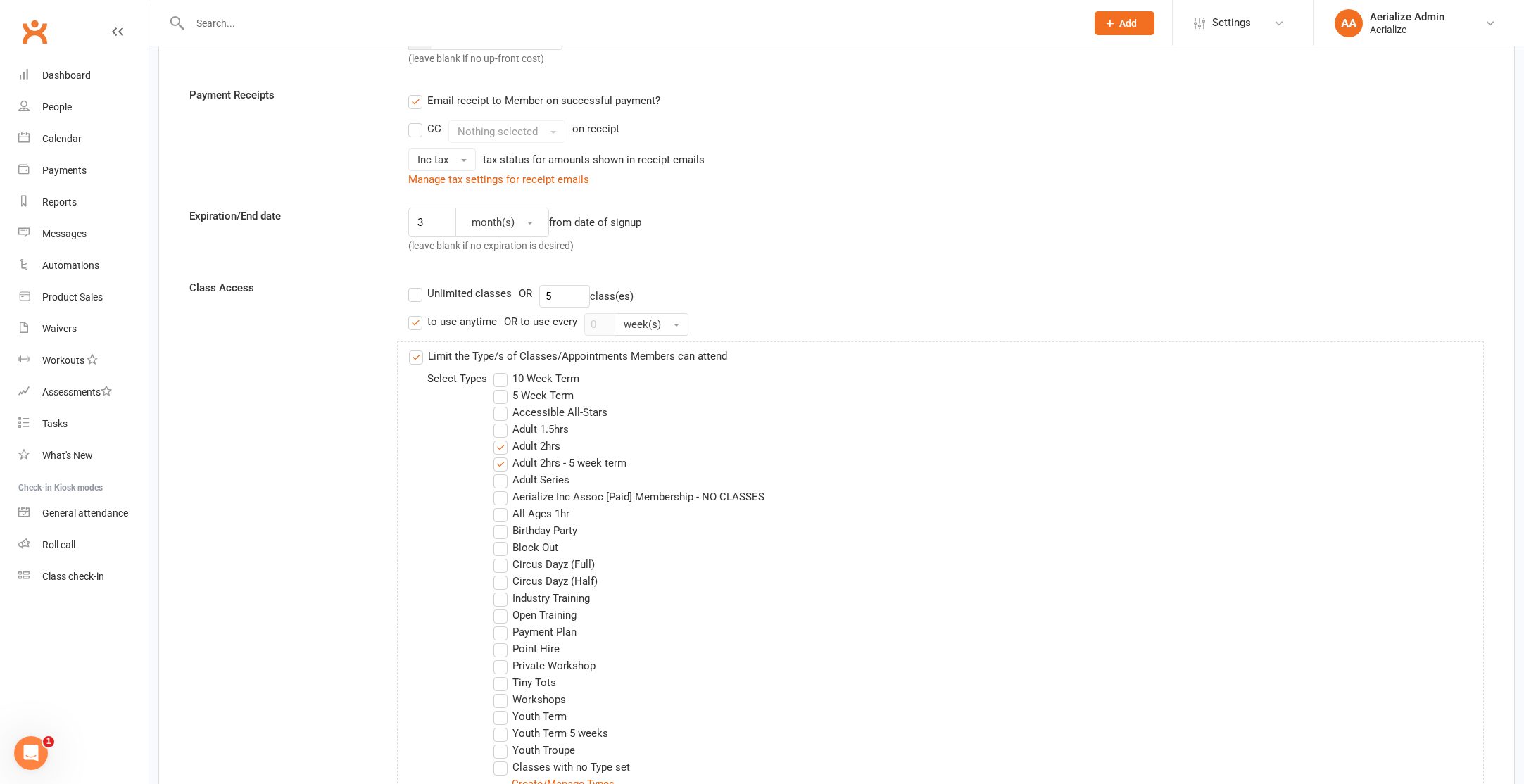
scroll to position [299, 0]
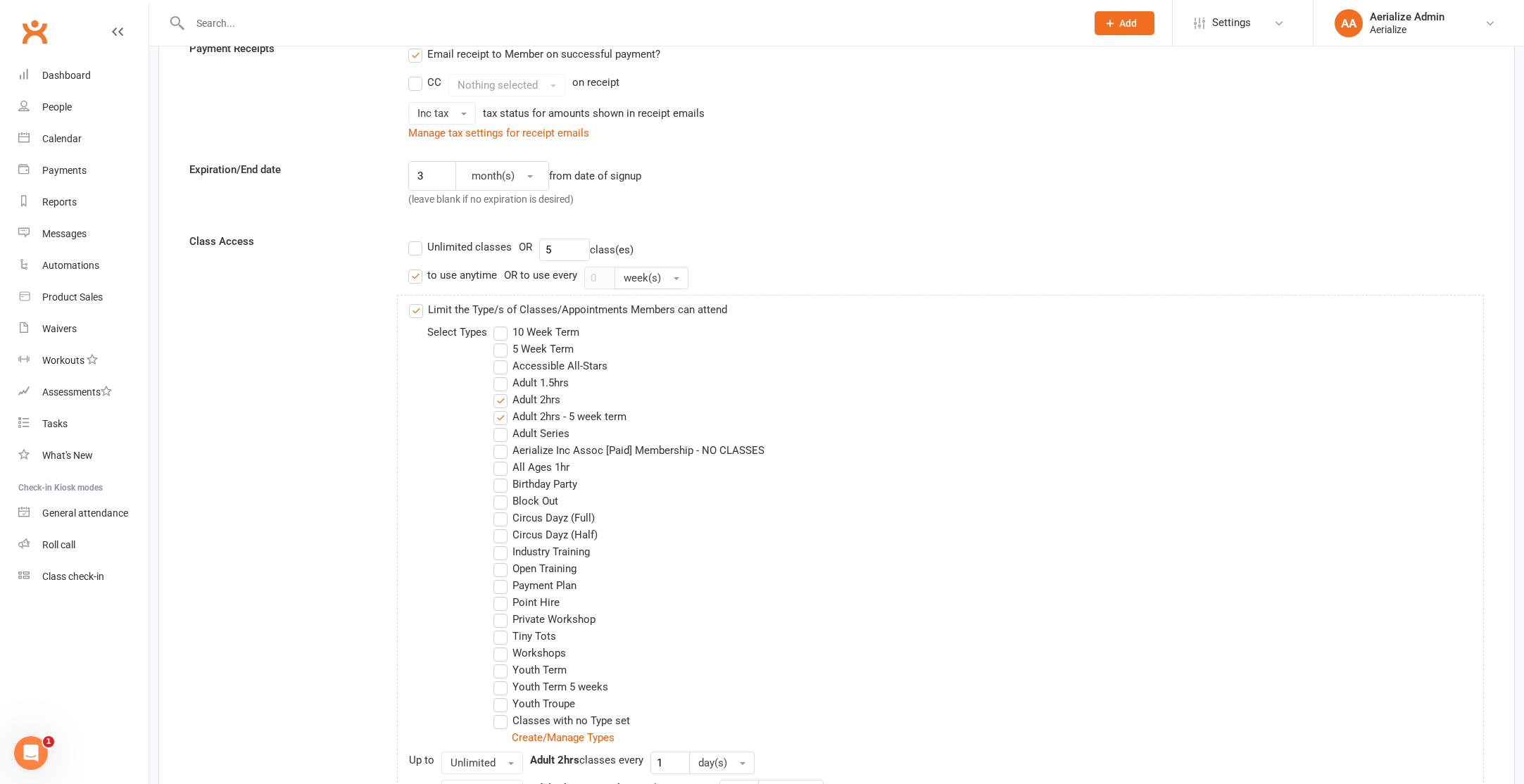
click at [554, 414] on label "Adult 2hrs - 5 week term" at bounding box center [560, 417] width 133 height 17
click at [502, 409] on input "Adult 2hrs - 5 week term" at bounding box center [499, 409] width 9 height 0
click at [543, 350] on label "5 Week Term" at bounding box center [534, 349] width 80 height 17
click at [502, 340] on input "5 Week Term" at bounding box center [499, 340] width 9 height 0
click at [542, 336] on label "10 Week Term" at bounding box center [536, 332] width 86 height 17
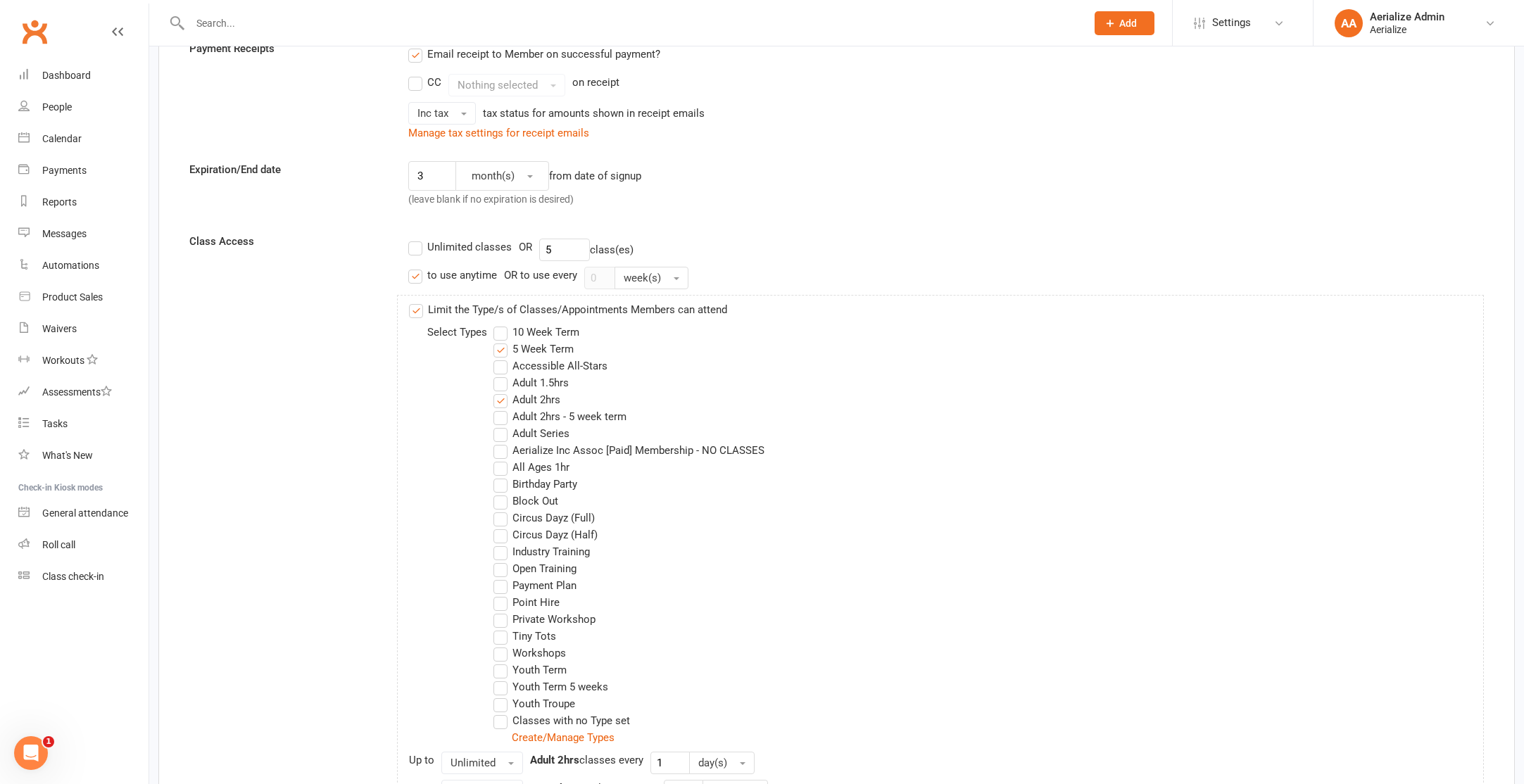
click at [502, 323] on input "10 Week Term" at bounding box center [499, 323] width 9 height 0
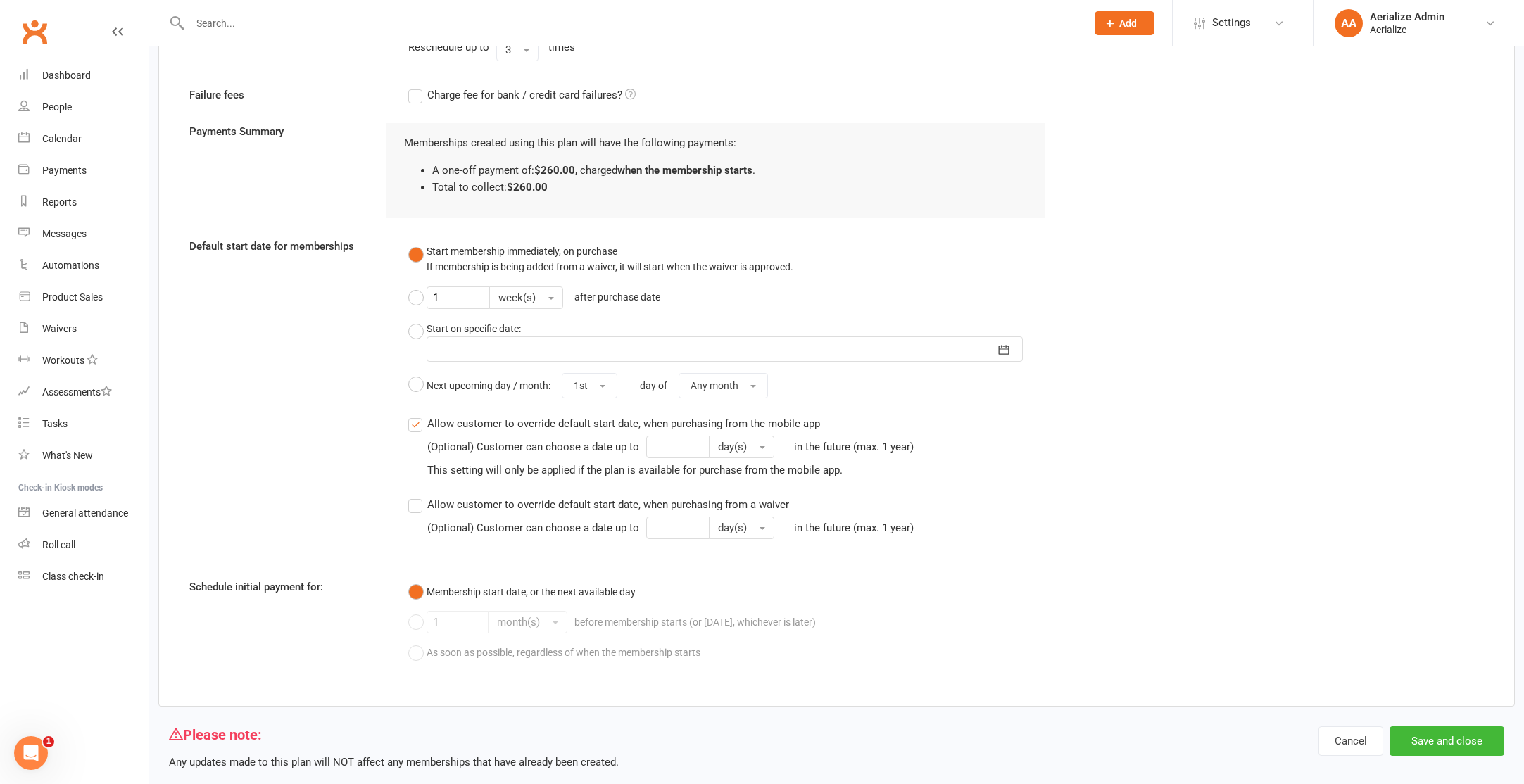
scroll to position [1542, 0]
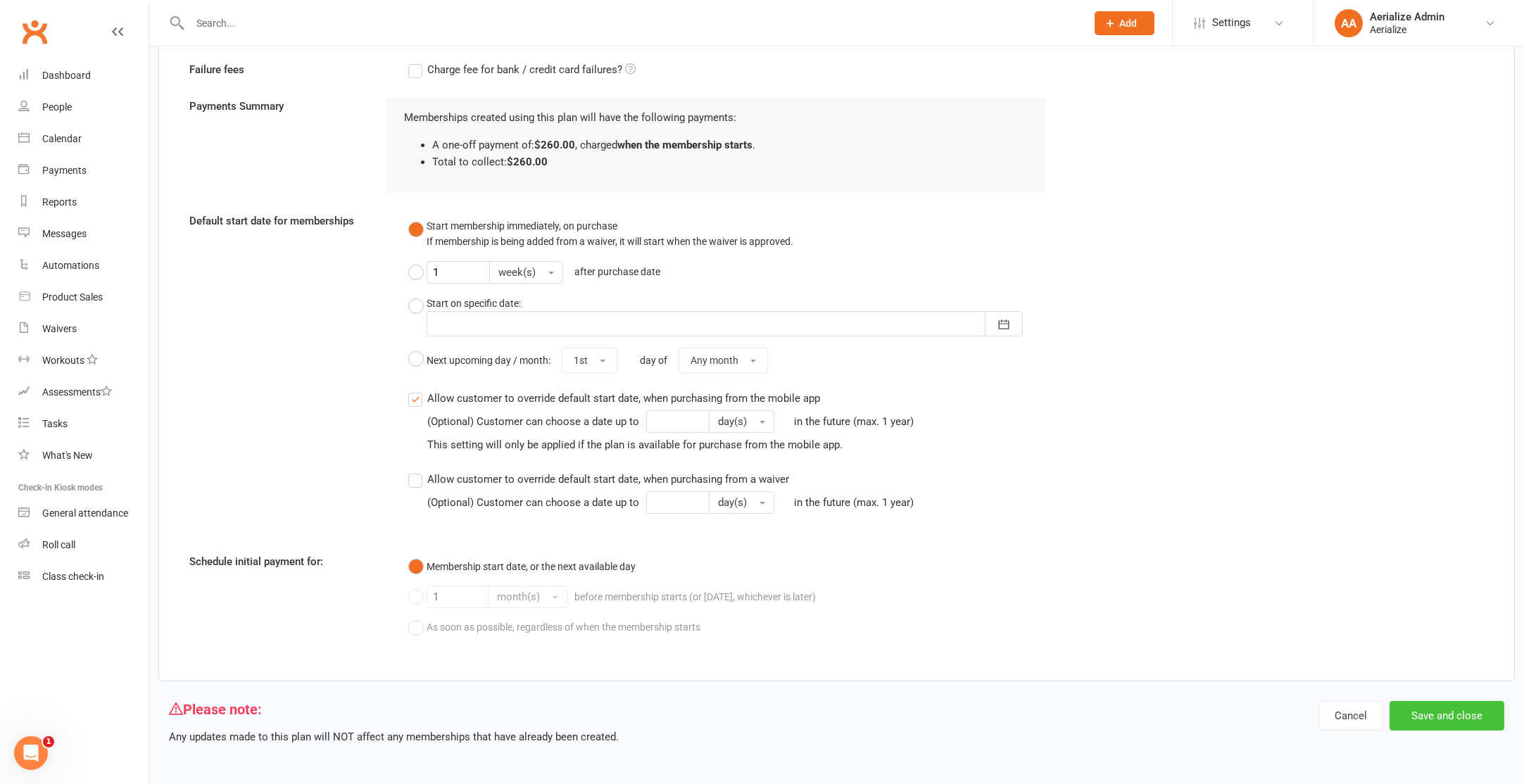
click at [1437, 717] on button "Save and close" at bounding box center [1446, 715] width 114 height 29
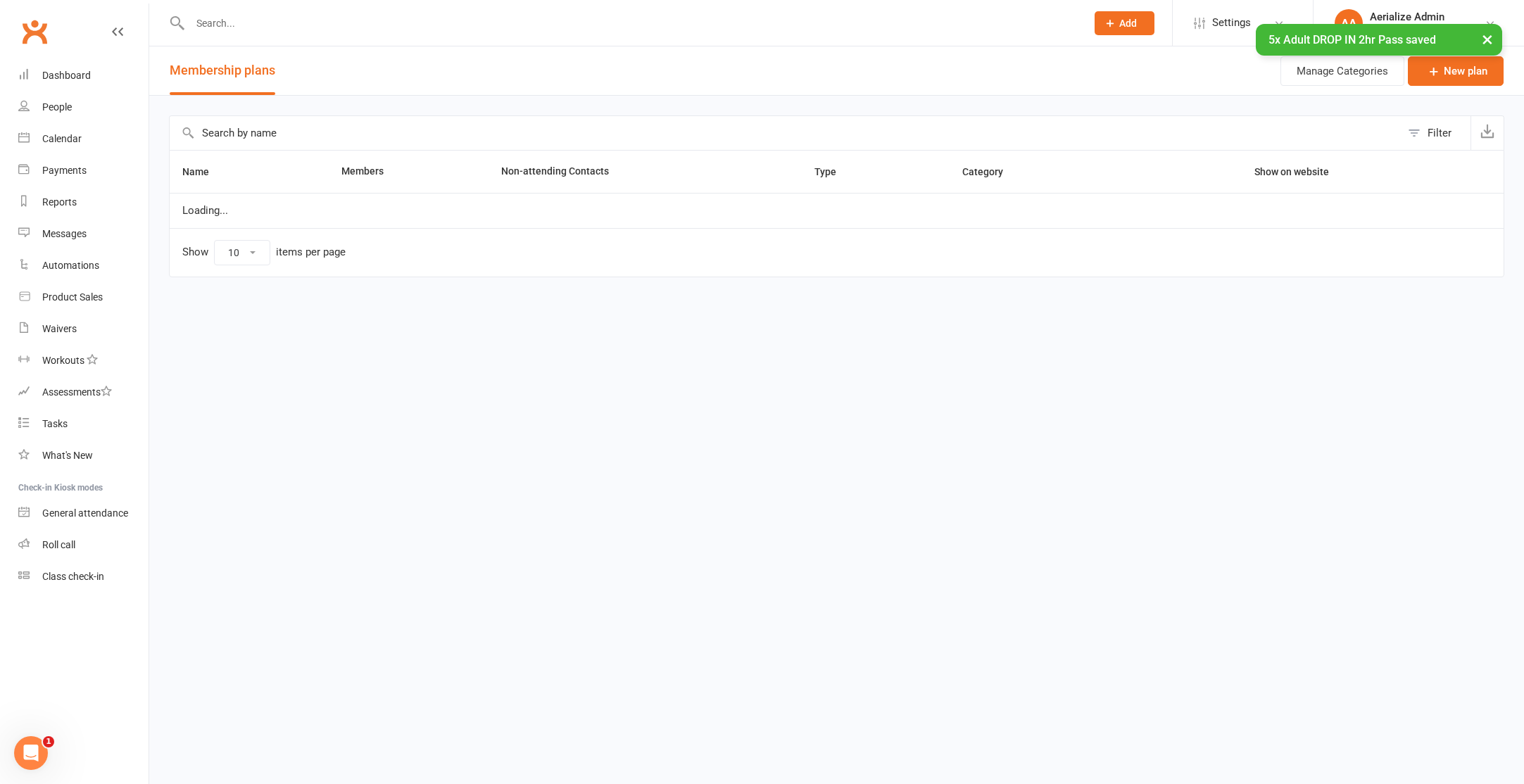
select select "100"
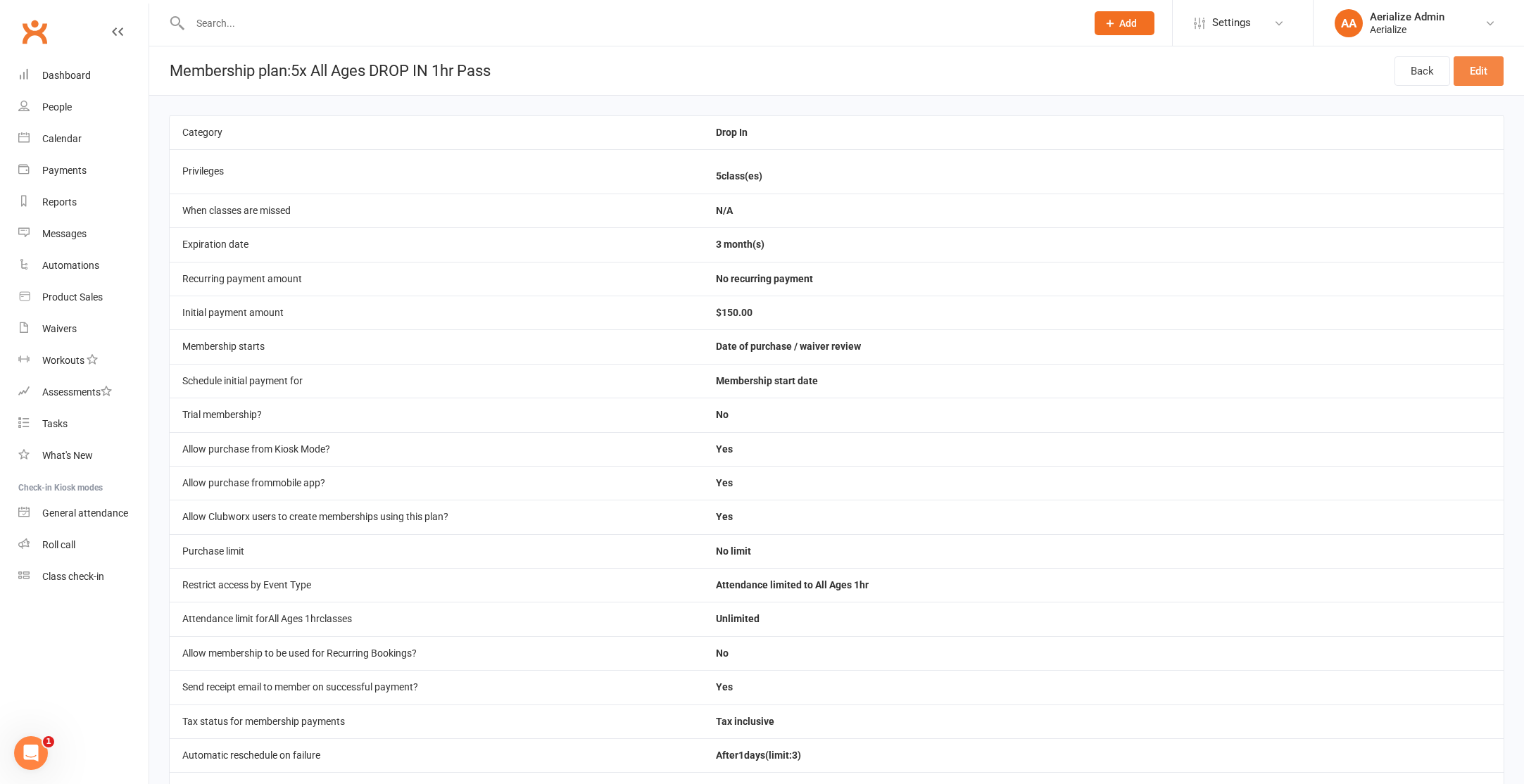
click at [1474, 70] on link "Edit" at bounding box center [1478, 71] width 50 height 29
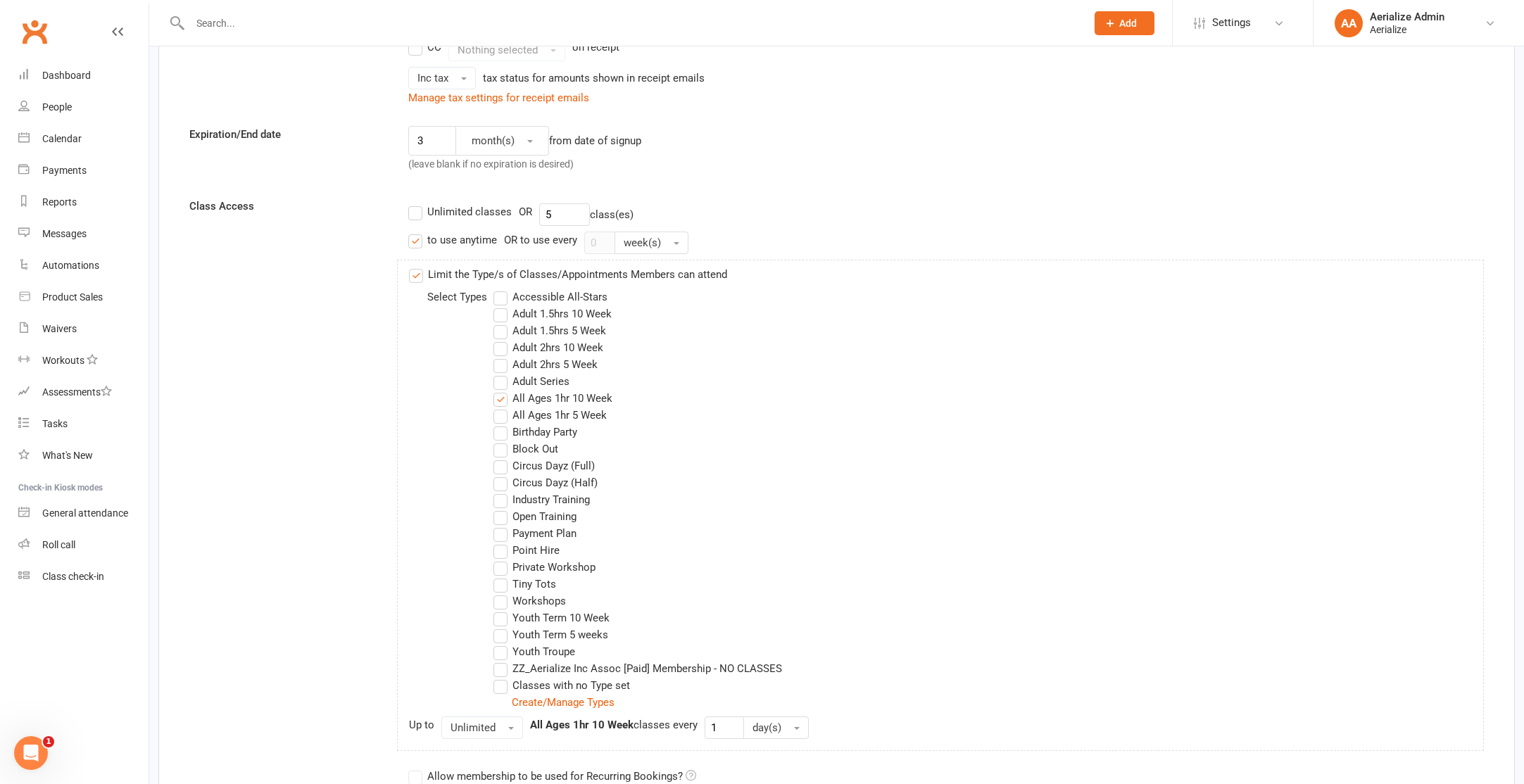
scroll to position [340, 0]
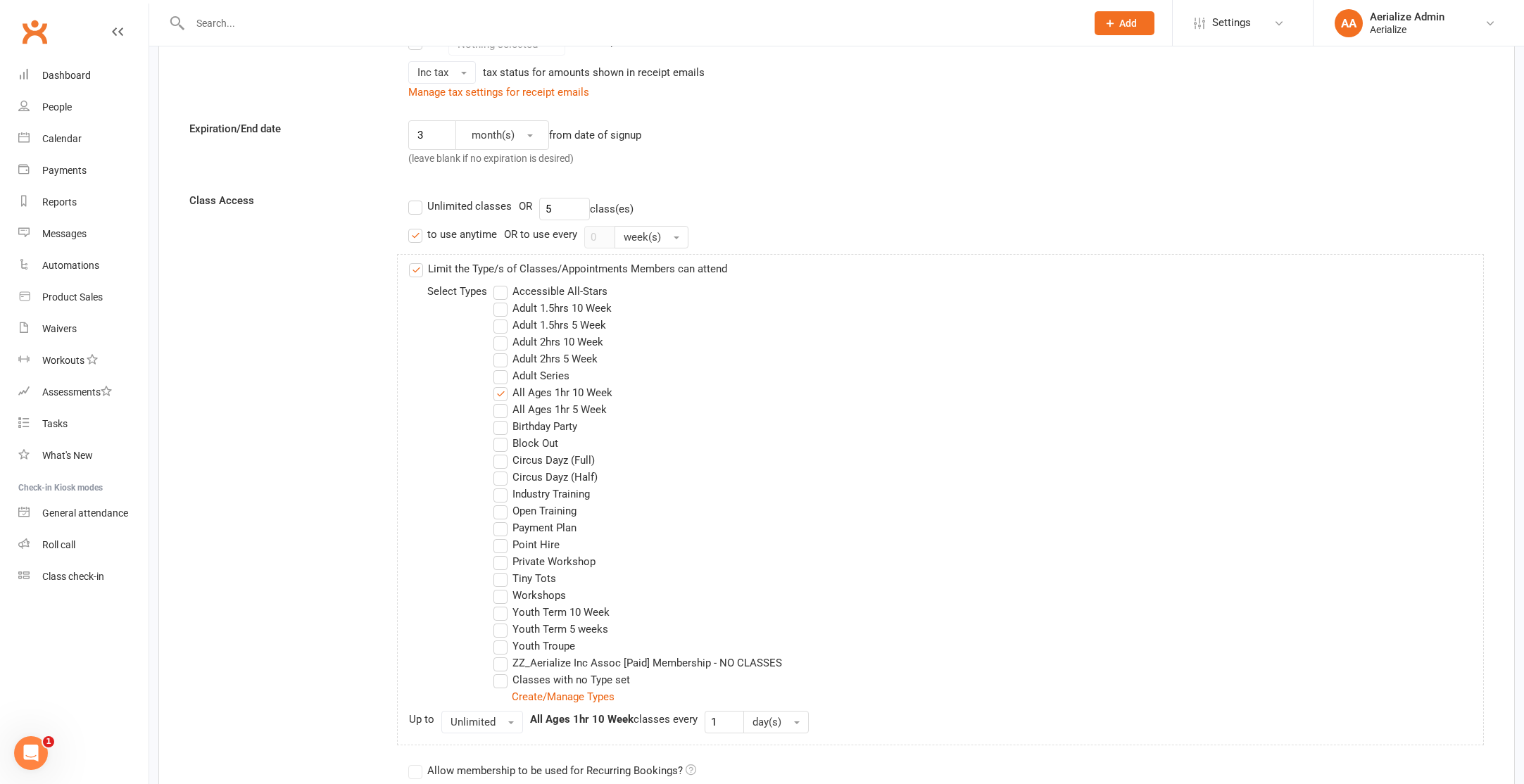
click at [585, 412] on label "All Ages 1hr 5 Week" at bounding box center [551, 409] width 114 height 17
click at [502, 401] on input "All Ages 1hr 5 Week" at bounding box center [499, 401] width 9 height 0
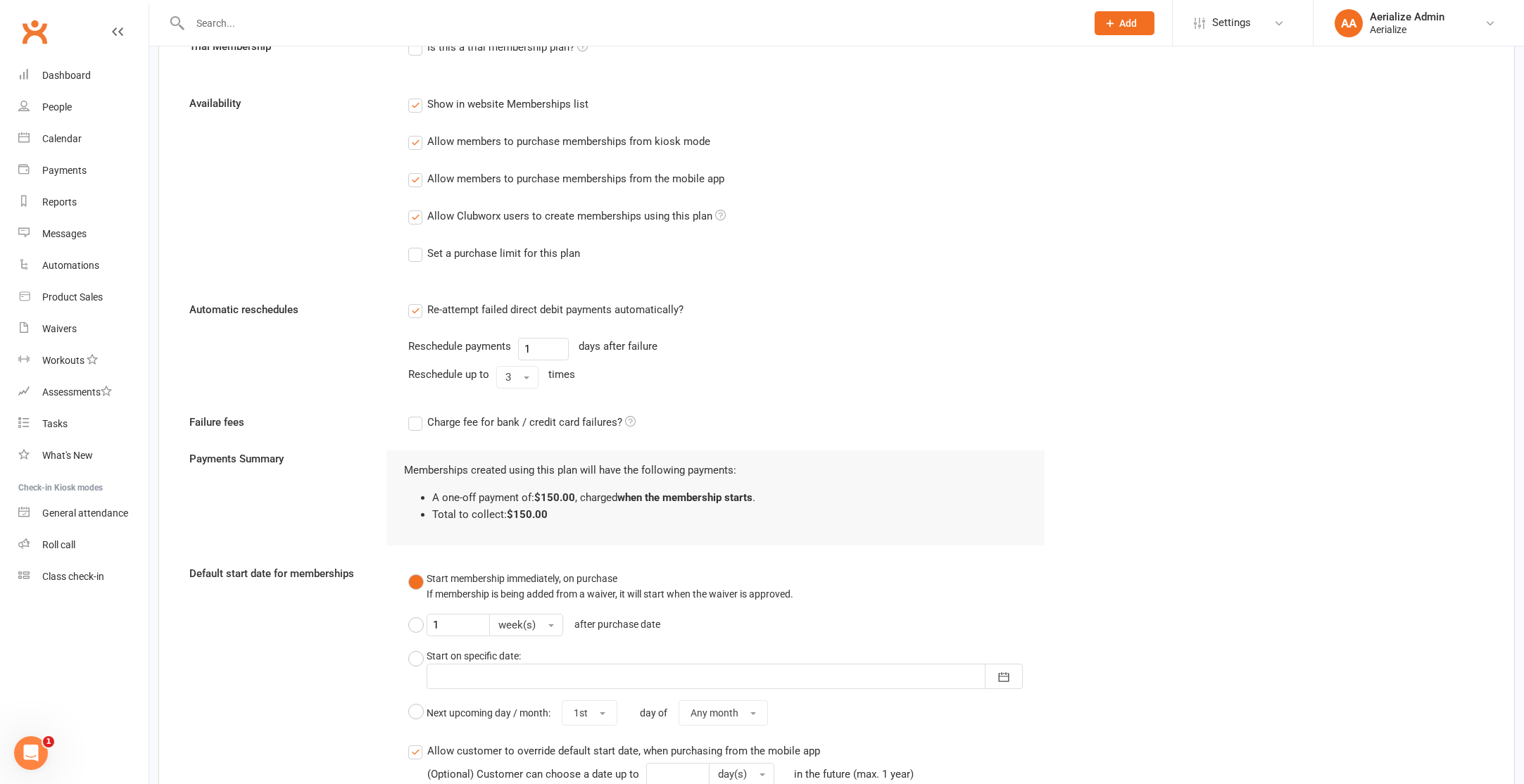
scroll to position [1514, 0]
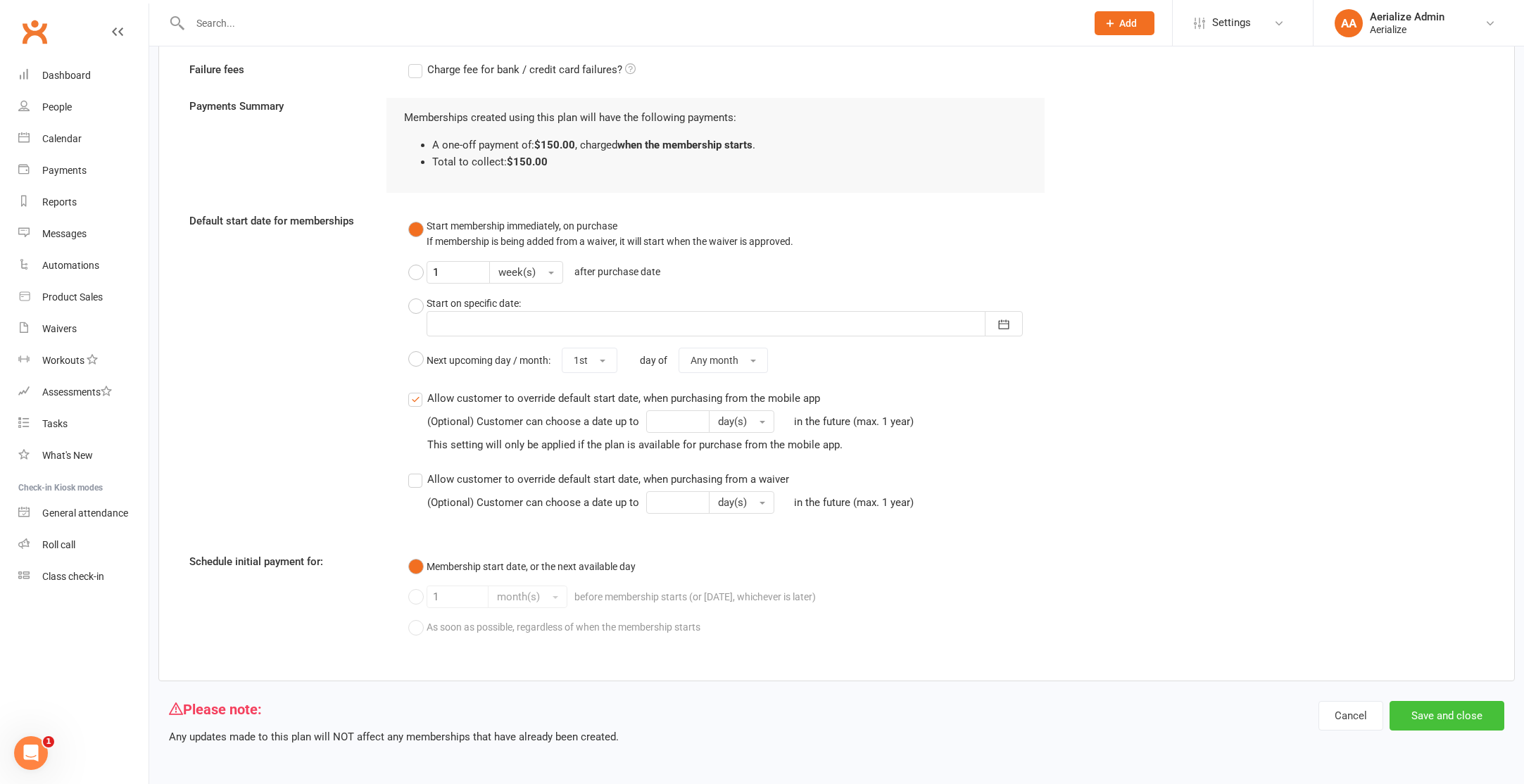
click at [1462, 715] on button "Save and close" at bounding box center [1446, 715] width 114 height 29
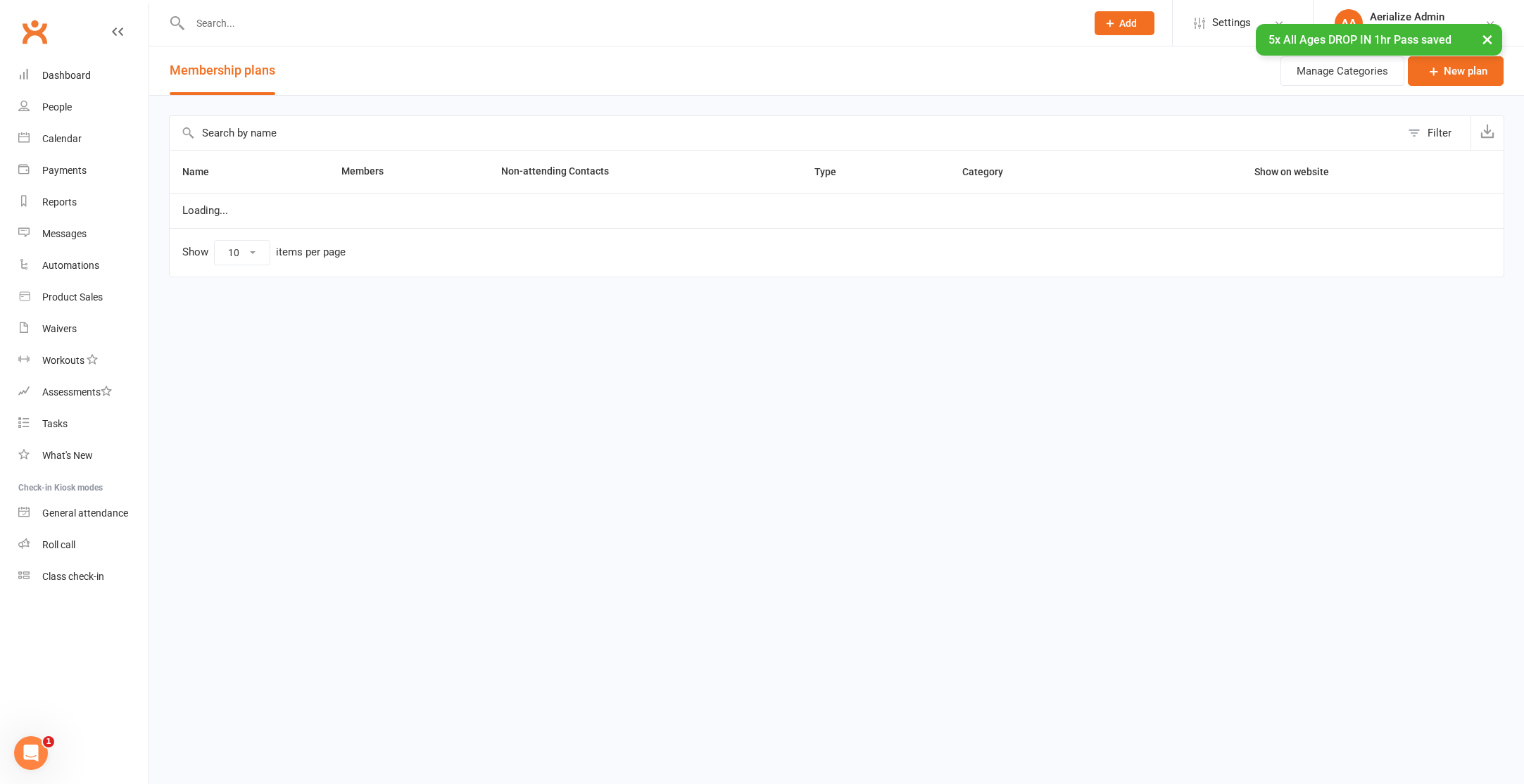
select select "100"
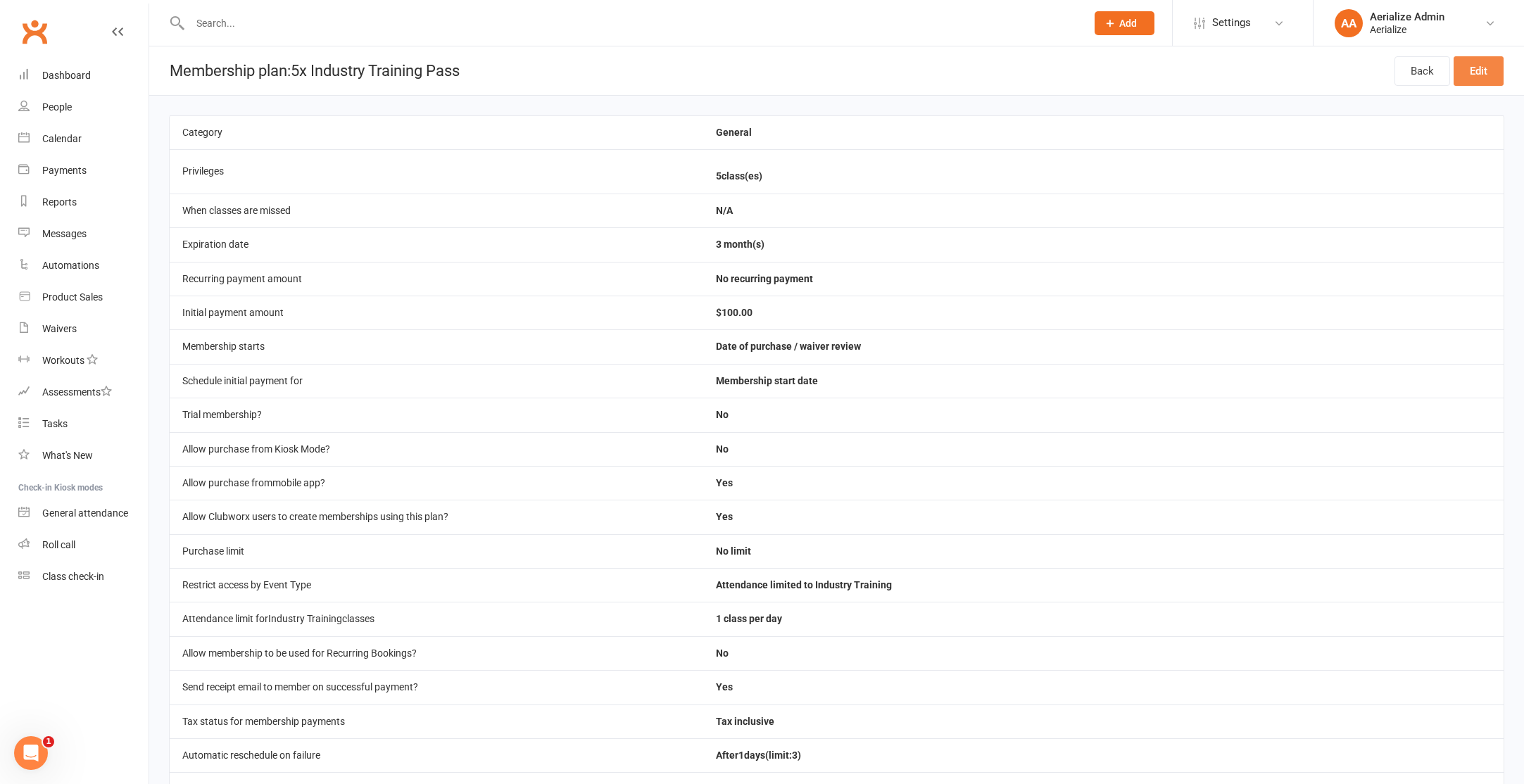
click at [1462, 70] on link "Edit" at bounding box center [1478, 71] width 50 height 29
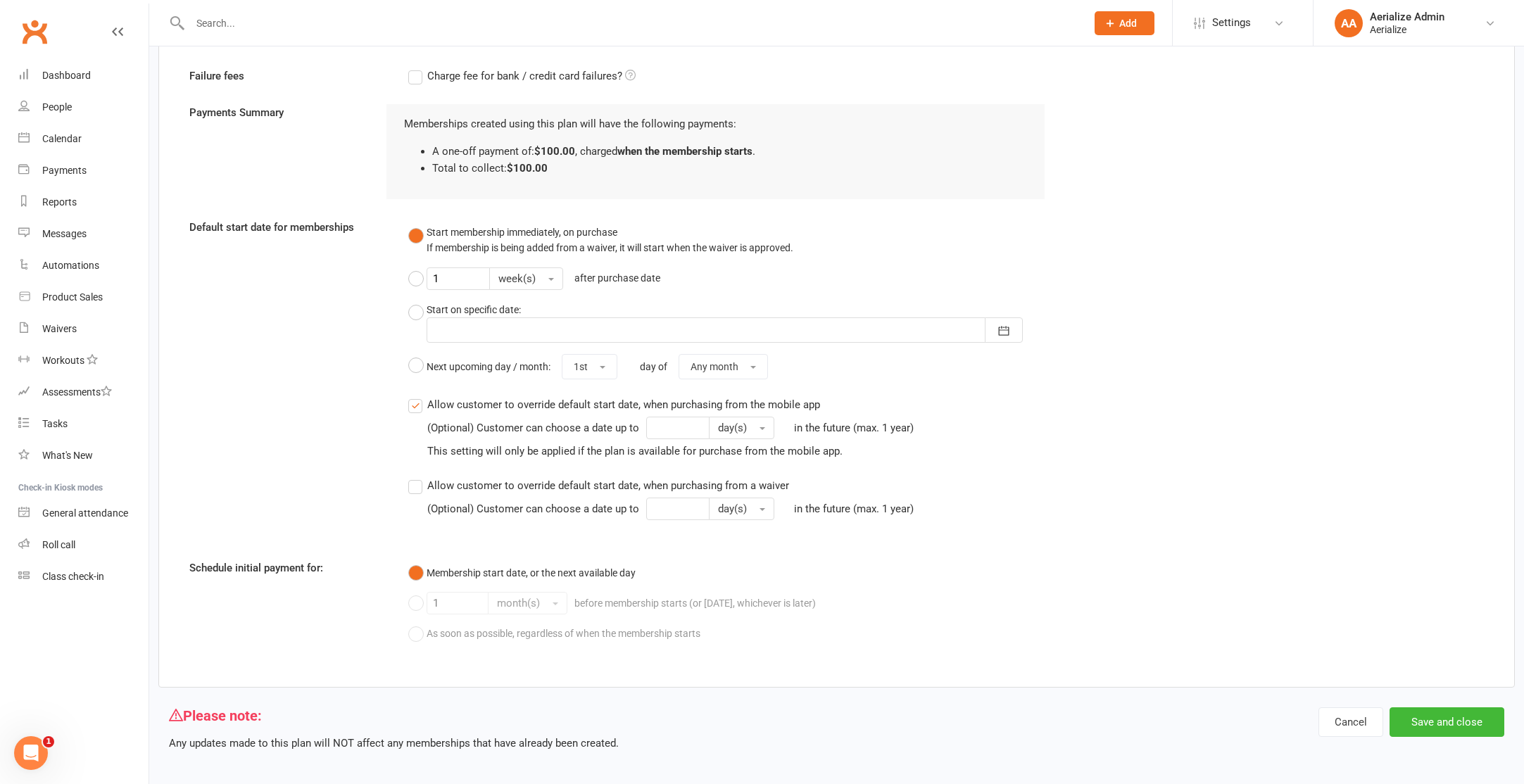
scroll to position [1486, 0]
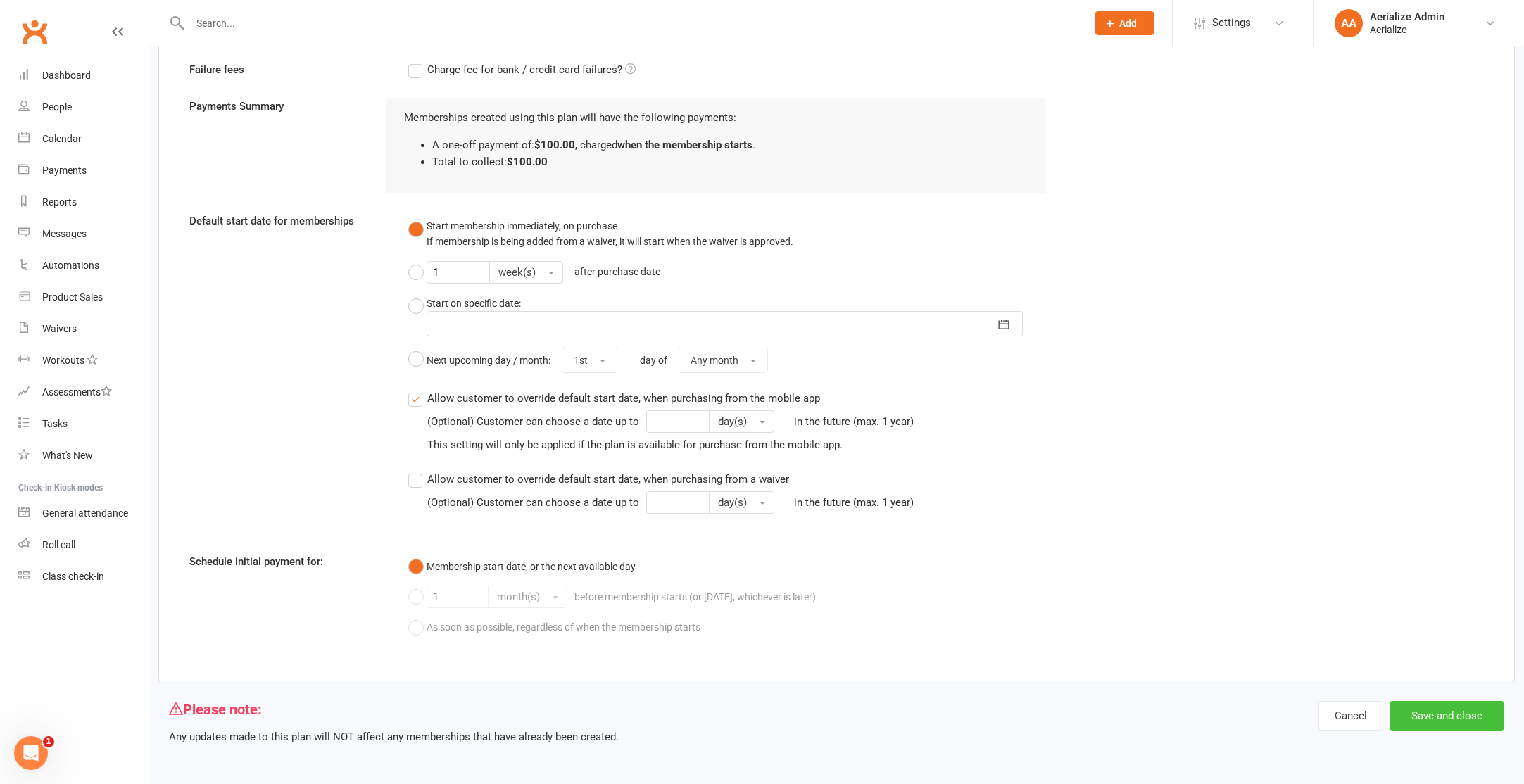
click at [1448, 713] on button "Save and close" at bounding box center [1446, 715] width 114 height 29
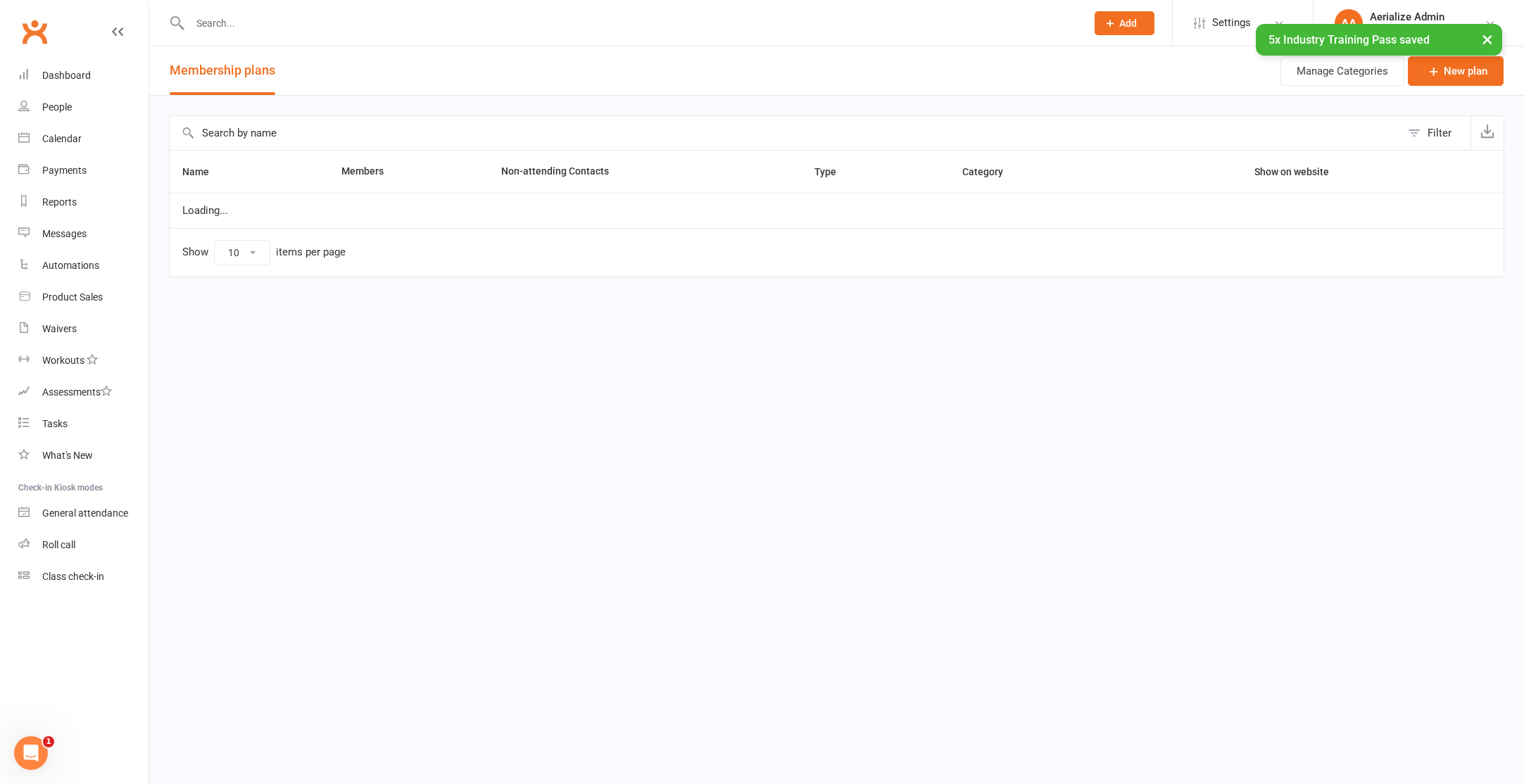
select select "100"
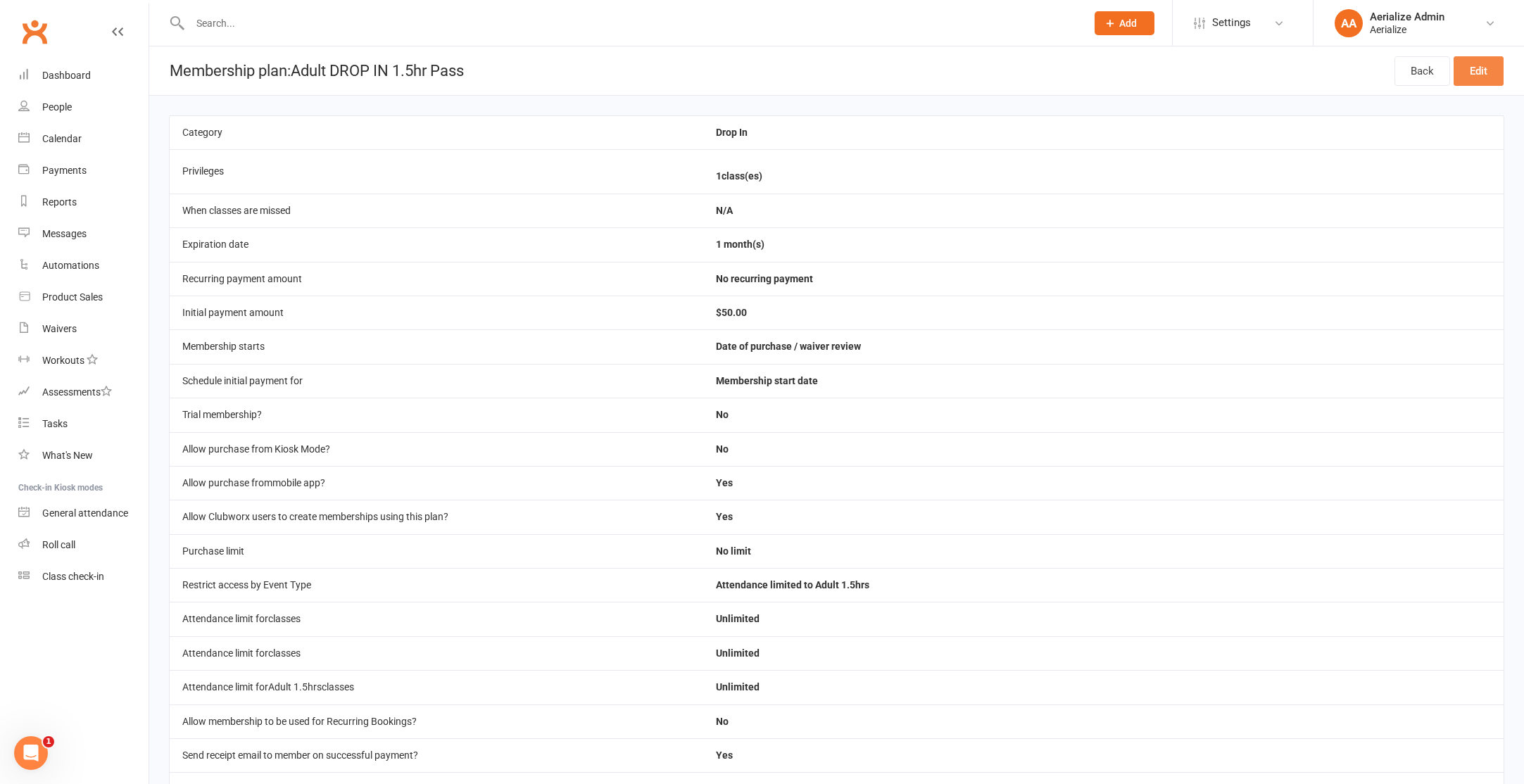
click at [1480, 63] on link "Edit" at bounding box center [1478, 71] width 50 height 29
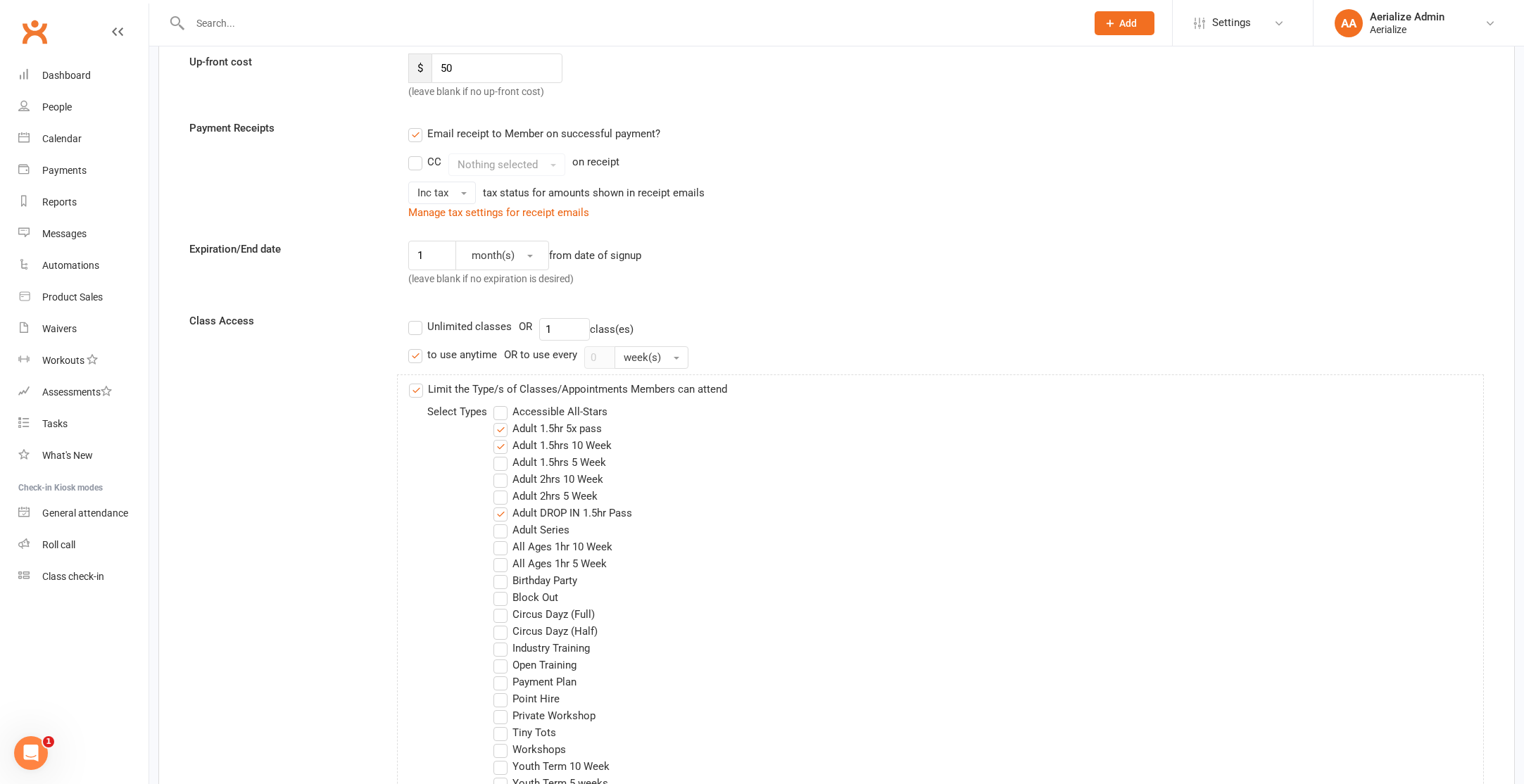
scroll to position [476, 0]
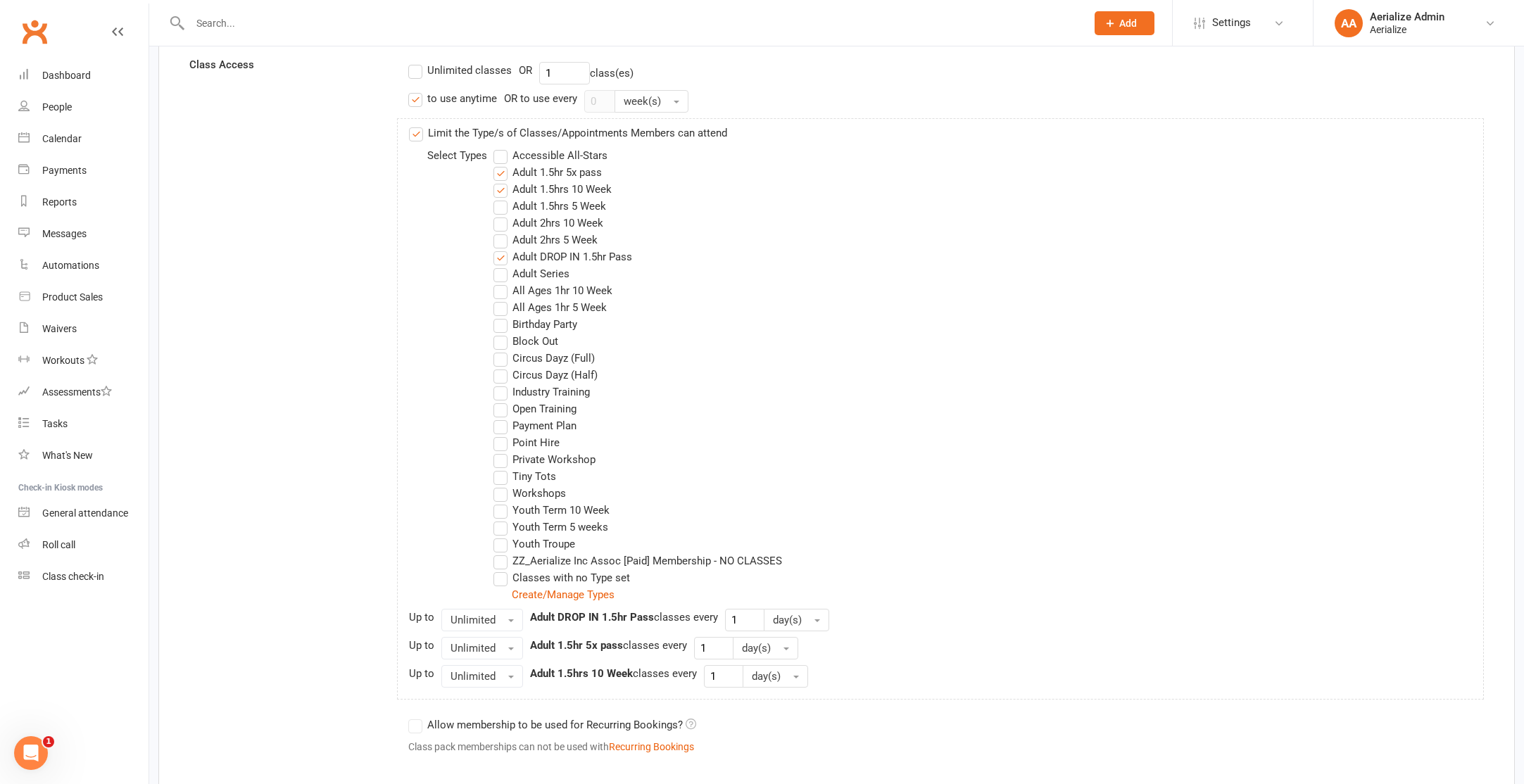
click at [572, 258] on label "Adult DROP IN 1.5hr Pass" at bounding box center [563, 257] width 139 height 17
click at [502, 249] on input "Adult DROP IN 1.5hr Pass" at bounding box center [499, 249] width 9 height 0
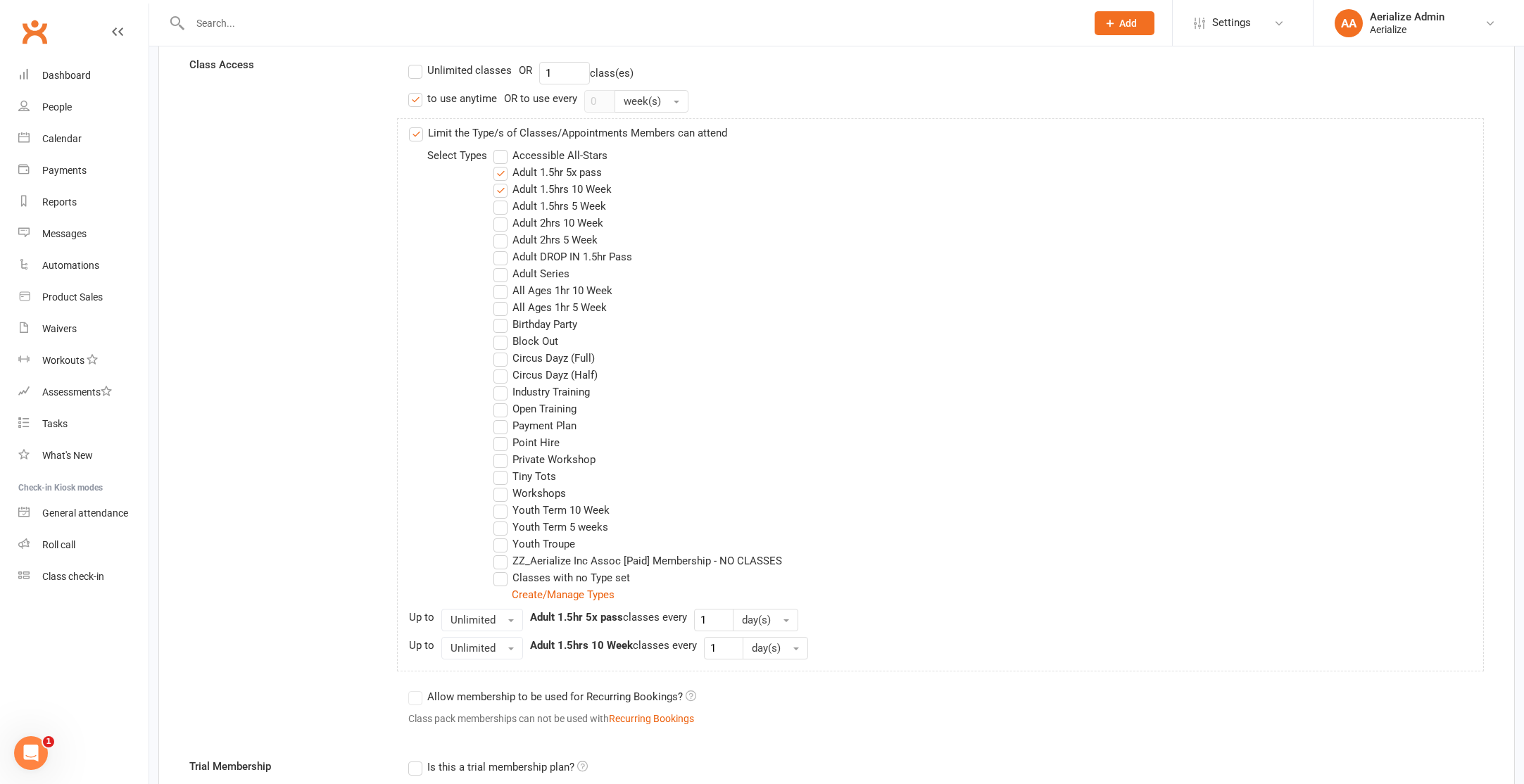
click at [586, 174] on label "Adult 1.5hr 5x pass" at bounding box center [548, 172] width 109 height 17
click at [502, 164] on input "Adult 1.5hr 5x pass" at bounding box center [499, 164] width 9 height 0
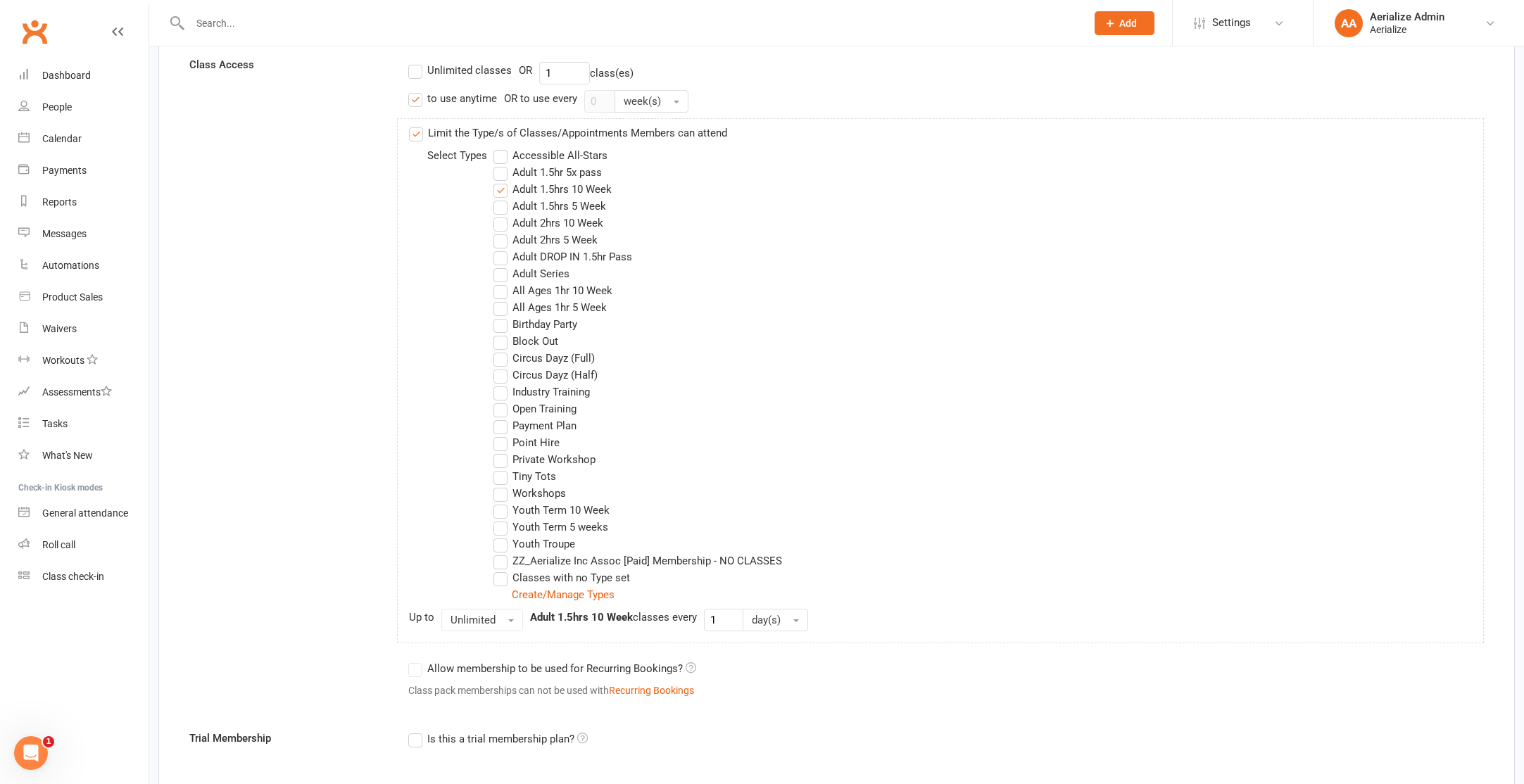
click at [582, 209] on label "Adult 1.5hrs 5 Week" at bounding box center [550, 206] width 113 height 17
click at [502, 198] on input "Adult 1.5hrs 5 Week" at bounding box center [499, 198] width 9 height 0
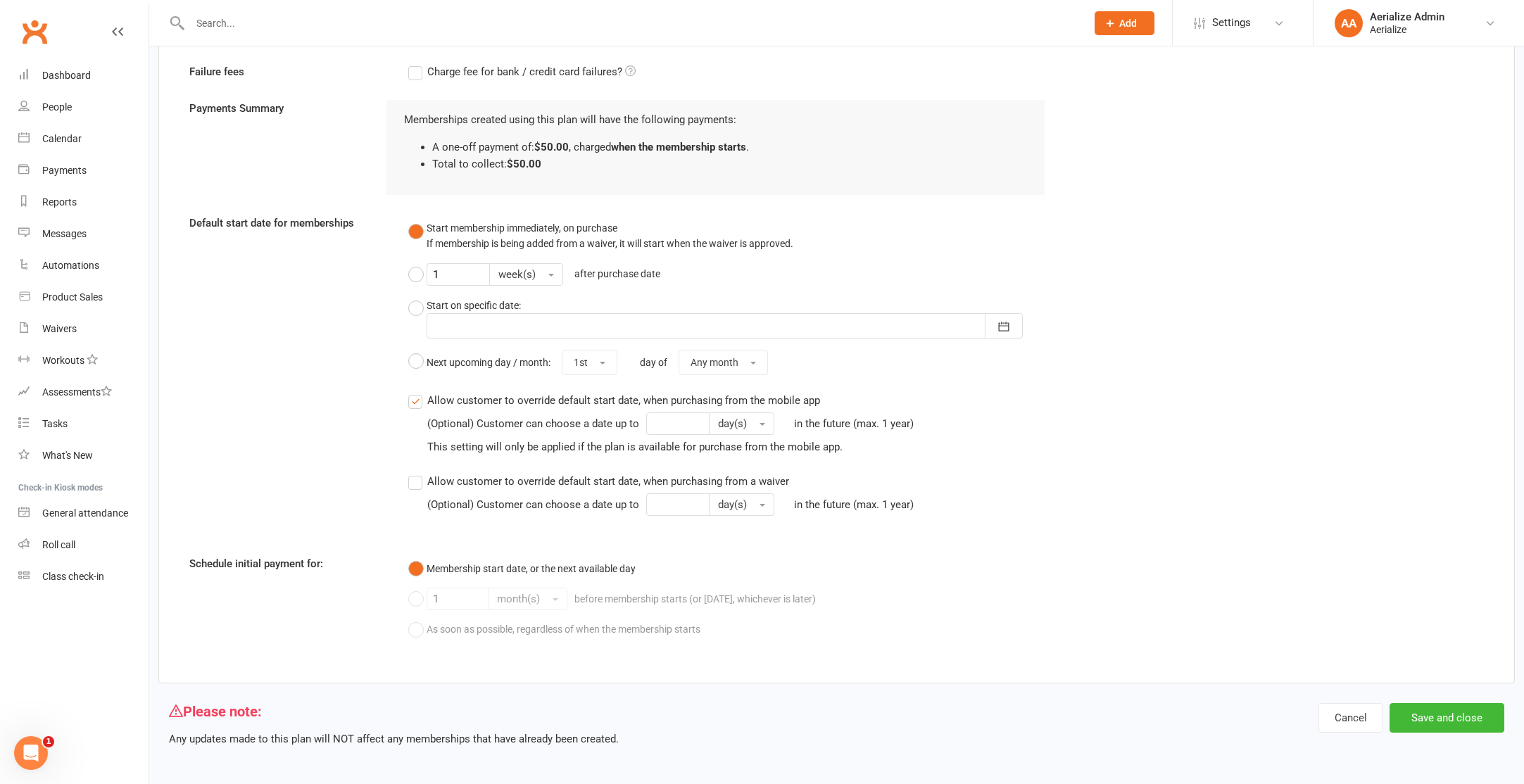
scroll to position [1548, 0]
click at [1445, 707] on button "Save and close" at bounding box center [1446, 715] width 114 height 29
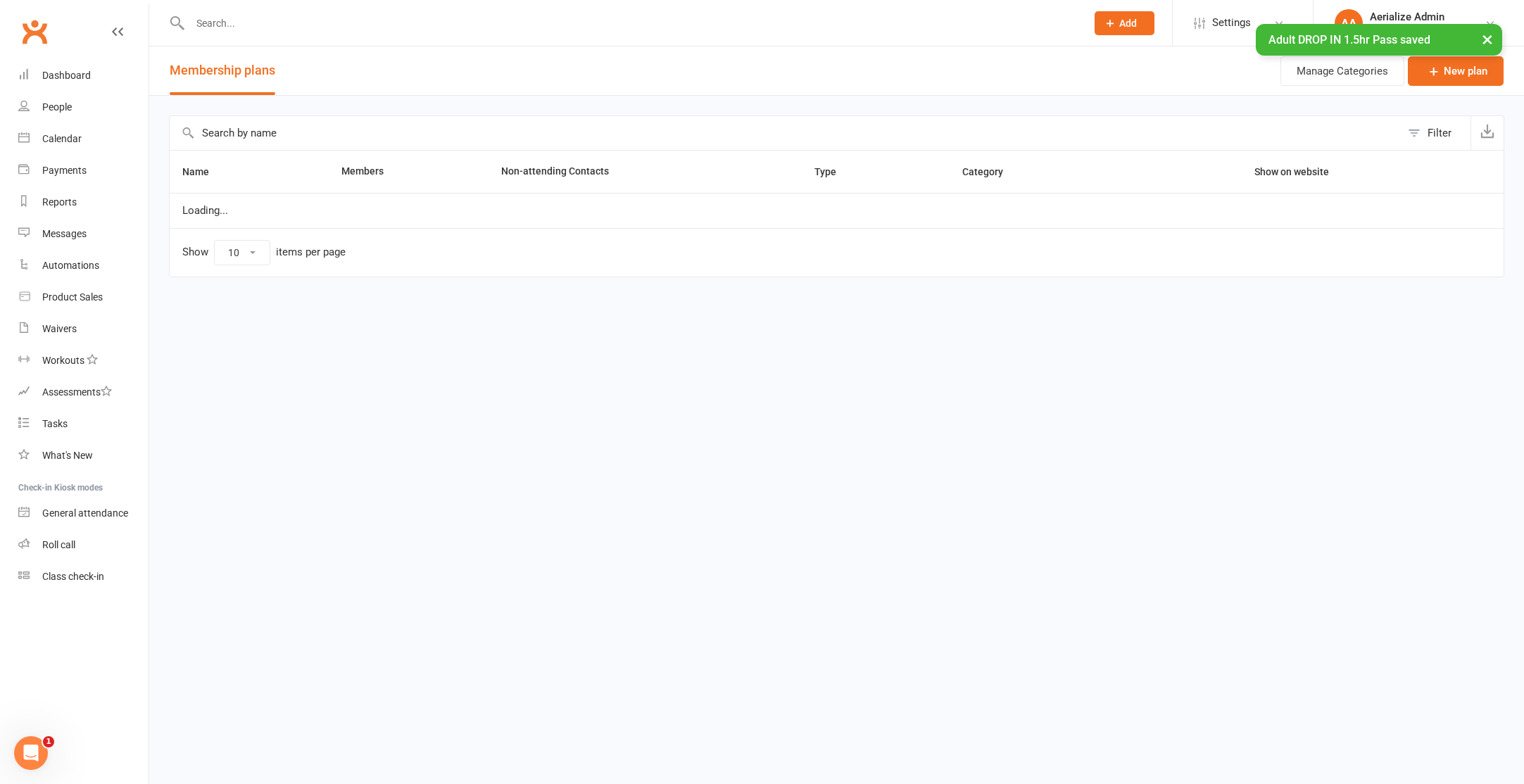
select select "100"
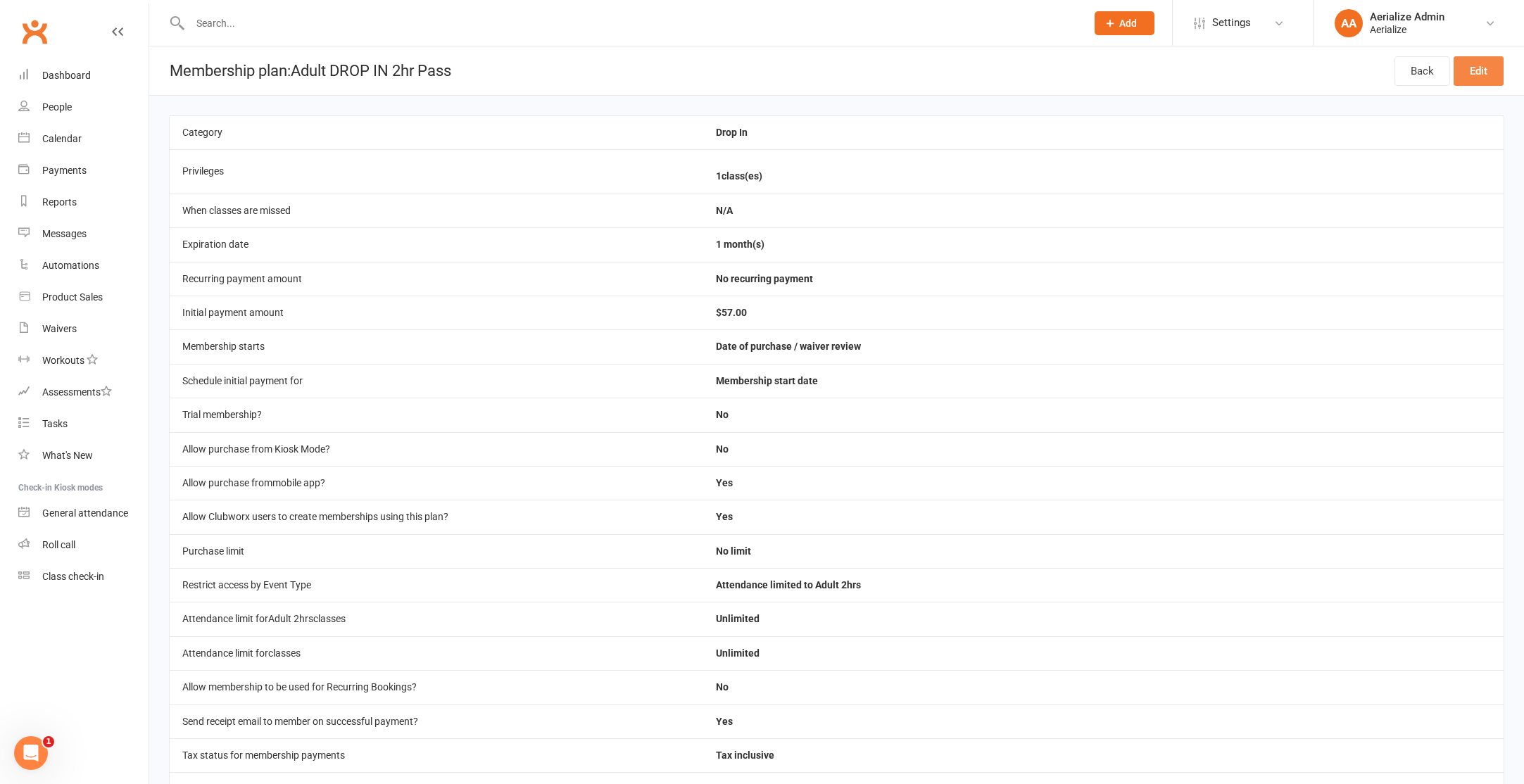
click at [1464, 67] on link "Edit" at bounding box center [1478, 71] width 50 height 29
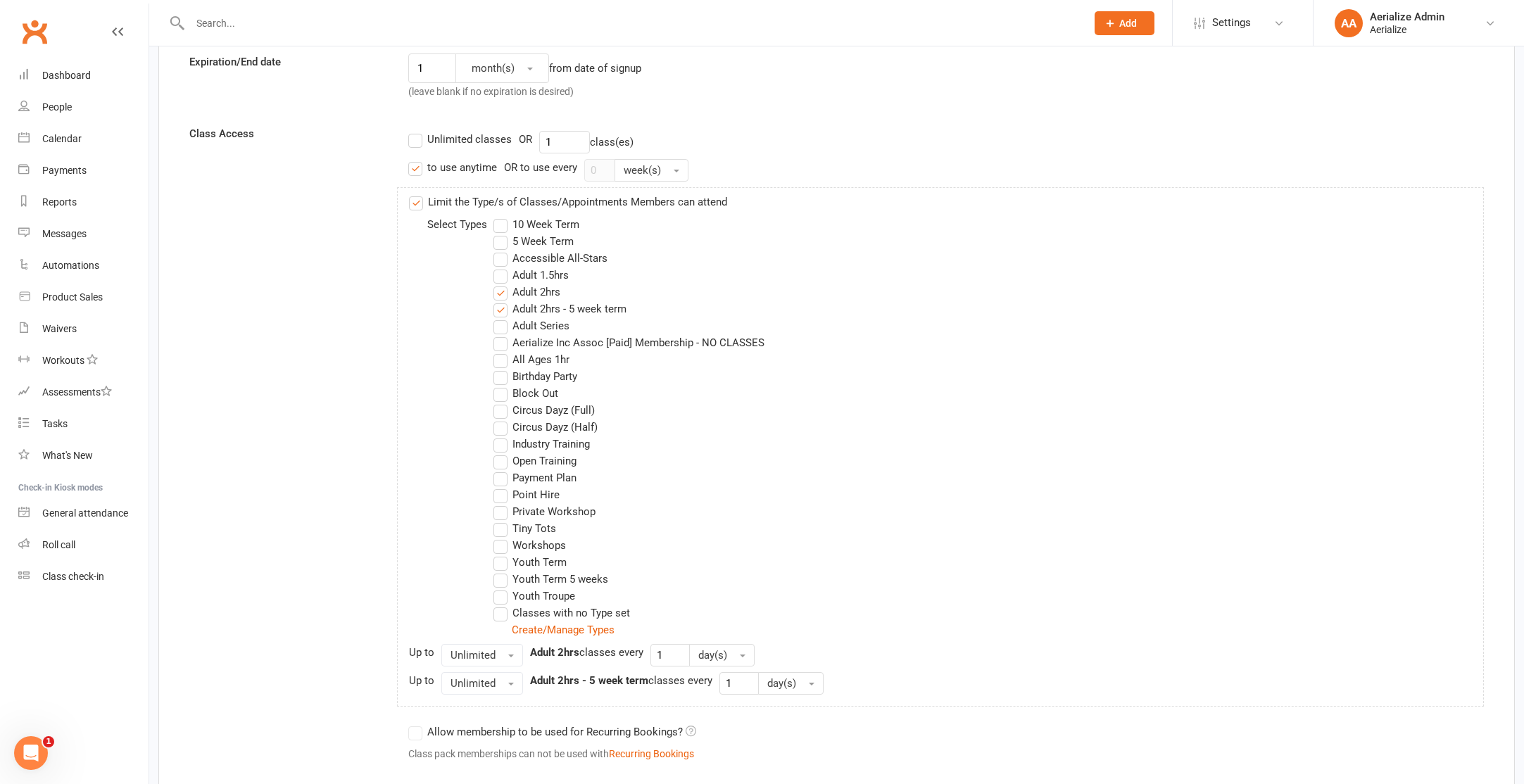
scroll to position [417, 0]
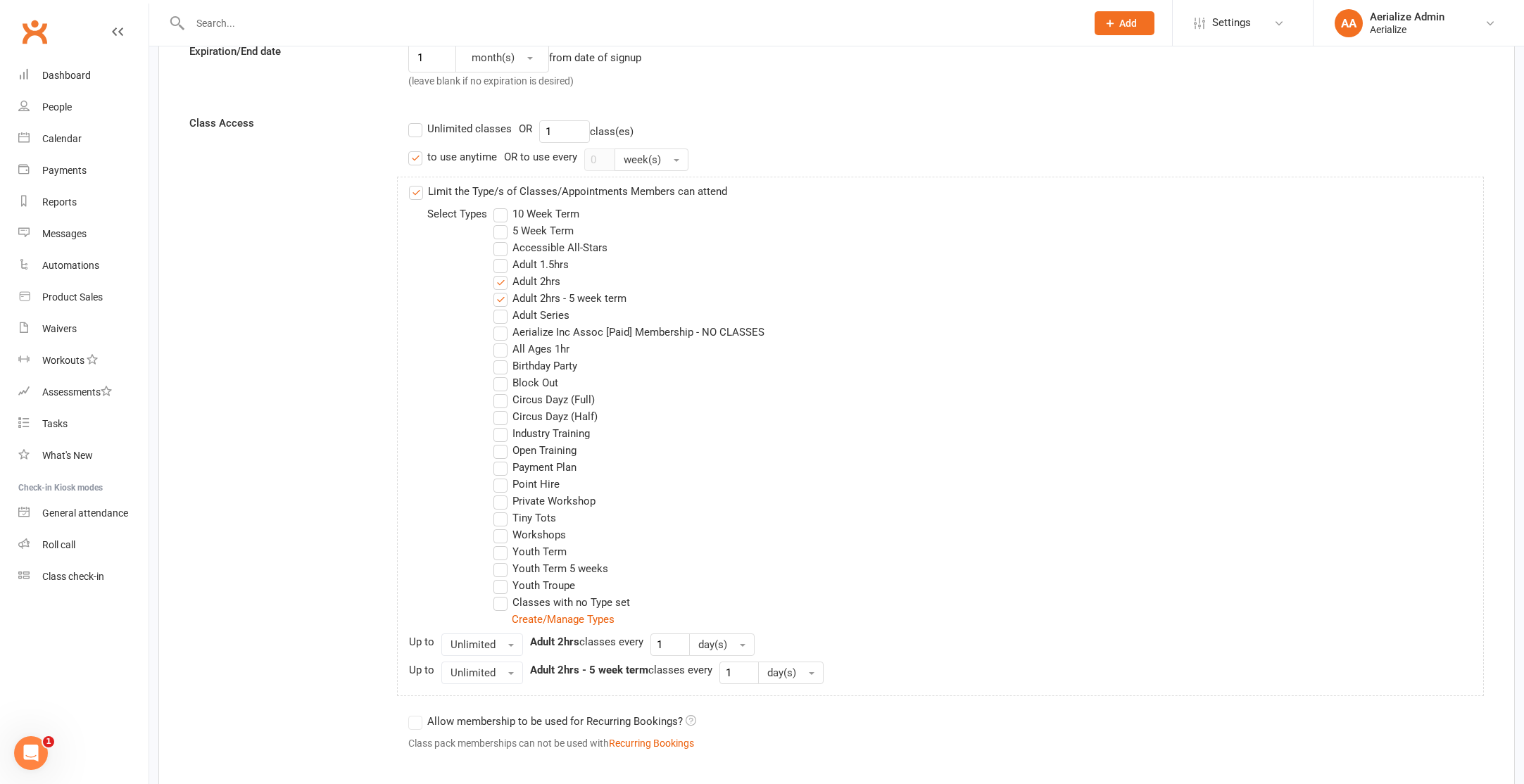
drag, startPoint x: 534, startPoint y: 301, endPoint x: 537, endPoint y: 240, distance: 61.1
click at [534, 301] on label "Adult 2hrs - 5 week term" at bounding box center [560, 299] width 133 height 17
click at [502, 290] on input "Adult 2hrs - 5 week term" at bounding box center [499, 290] width 9 height 0
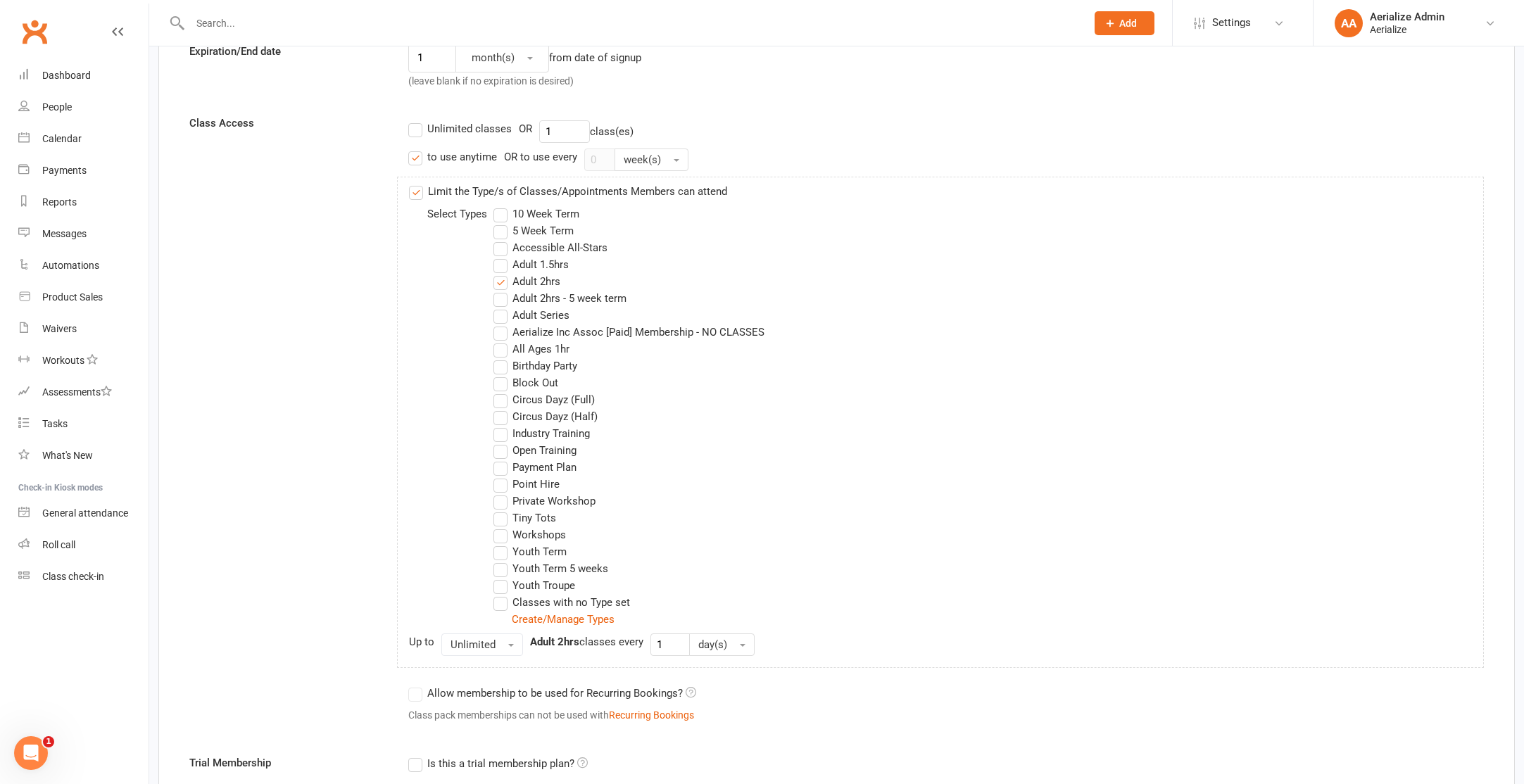
drag, startPoint x: 527, startPoint y: 209, endPoint x: 526, endPoint y: 218, distance: 9.1
click at [526, 209] on label "10 Week Term" at bounding box center [536, 214] width 86 height 17
click at [502, 205] on input "10 Week Term" at bounding box center [499, 205] width 9 height 0
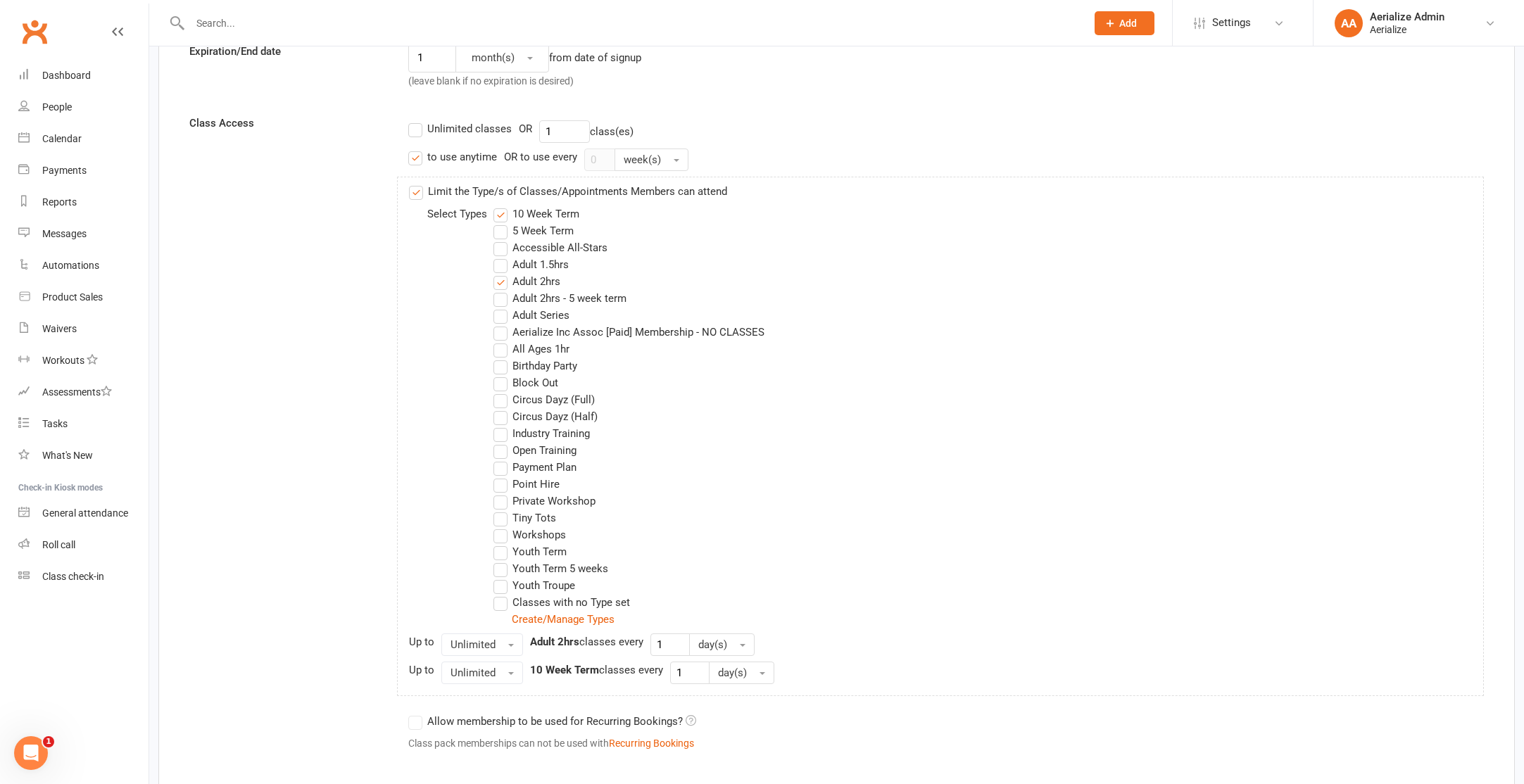
click at [518, 227] on label "5 Week Term" at bounding box center [534, 231] width 80 height 17
click at [502, 222] on input "5 Week Term" at bounding box center [499, 222] width 9 height 0
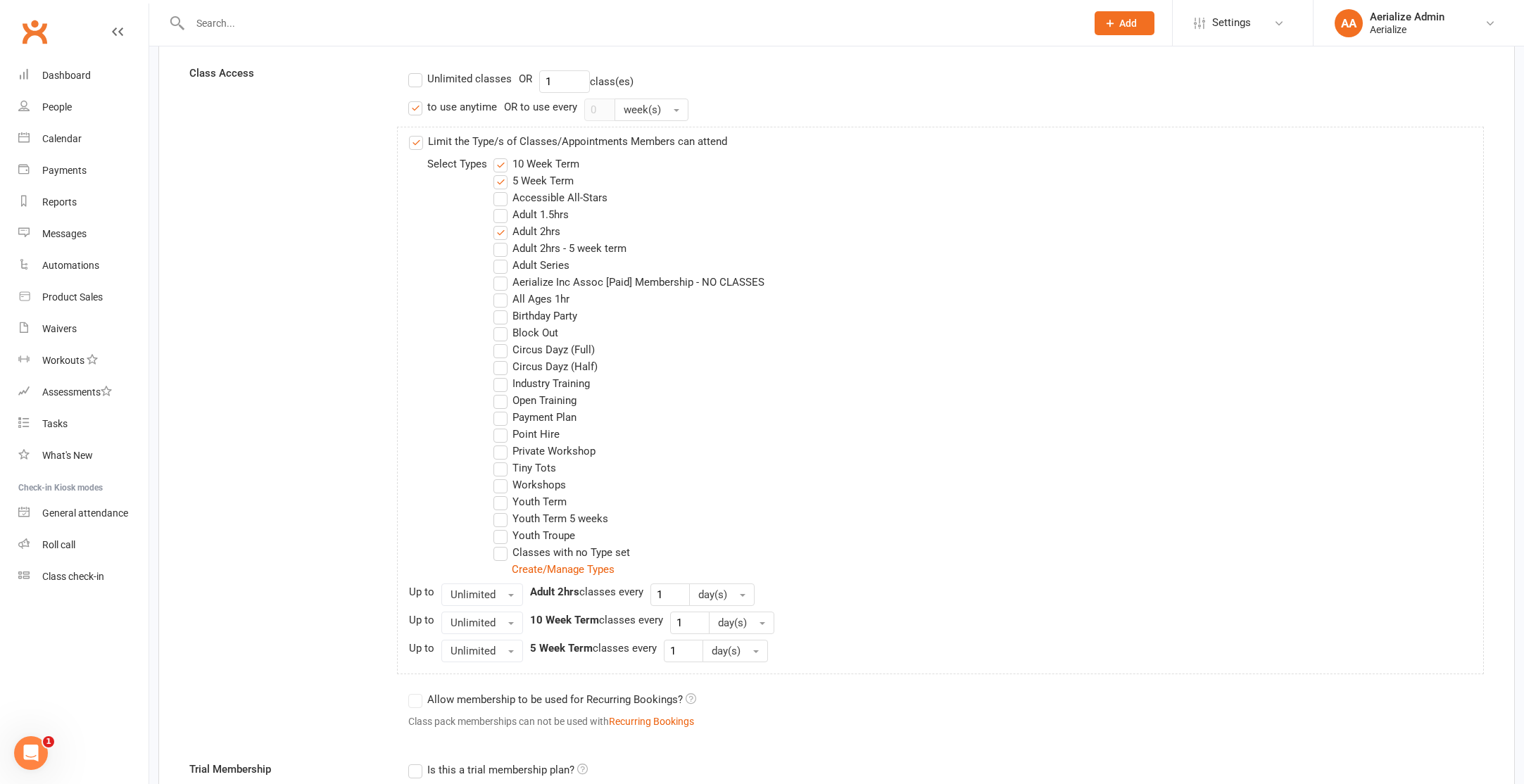
scroll to position [1542, 0]
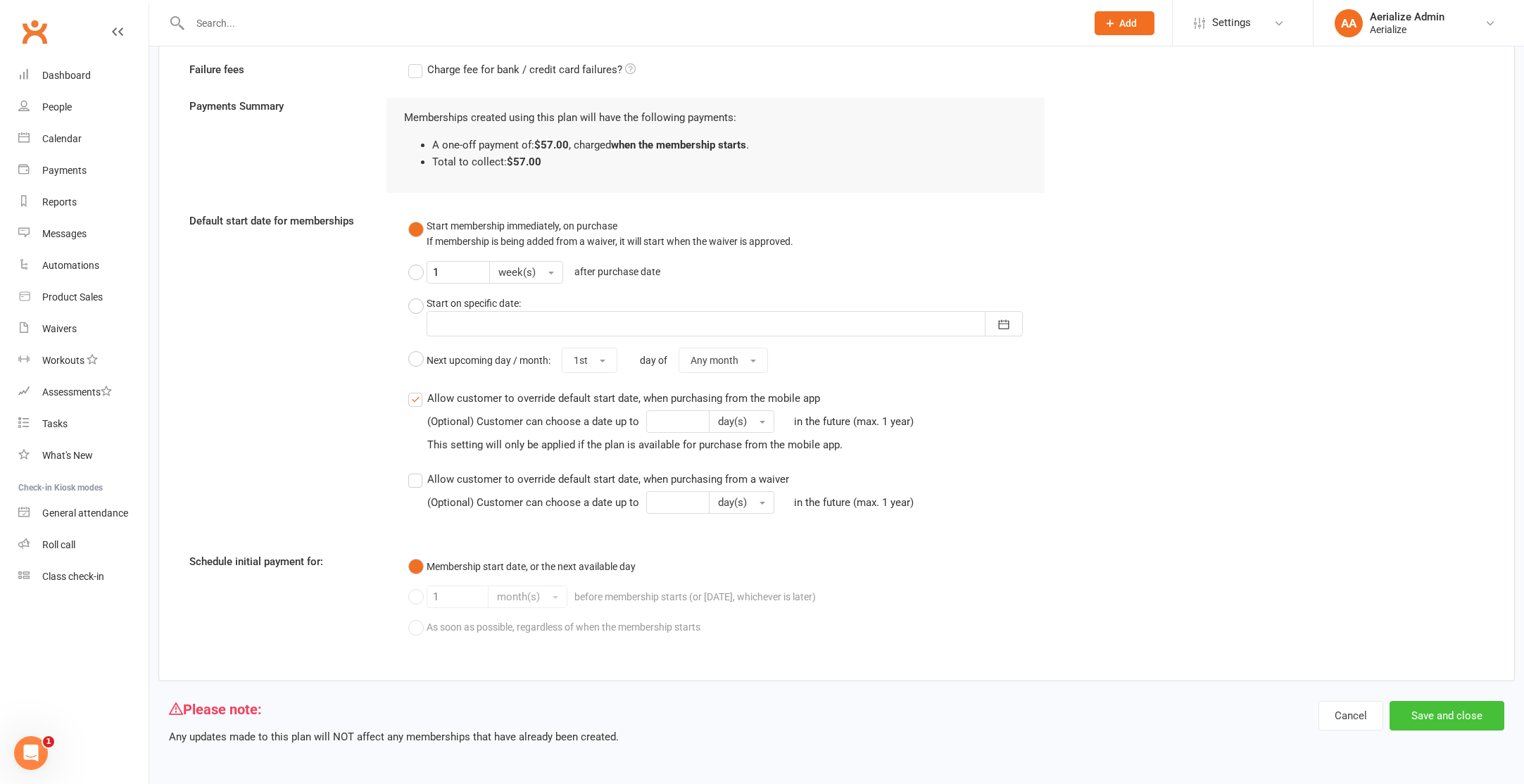
click at [1422, 713] on button "Save and close" at bounding box center [1446, 715] width 114 height 29
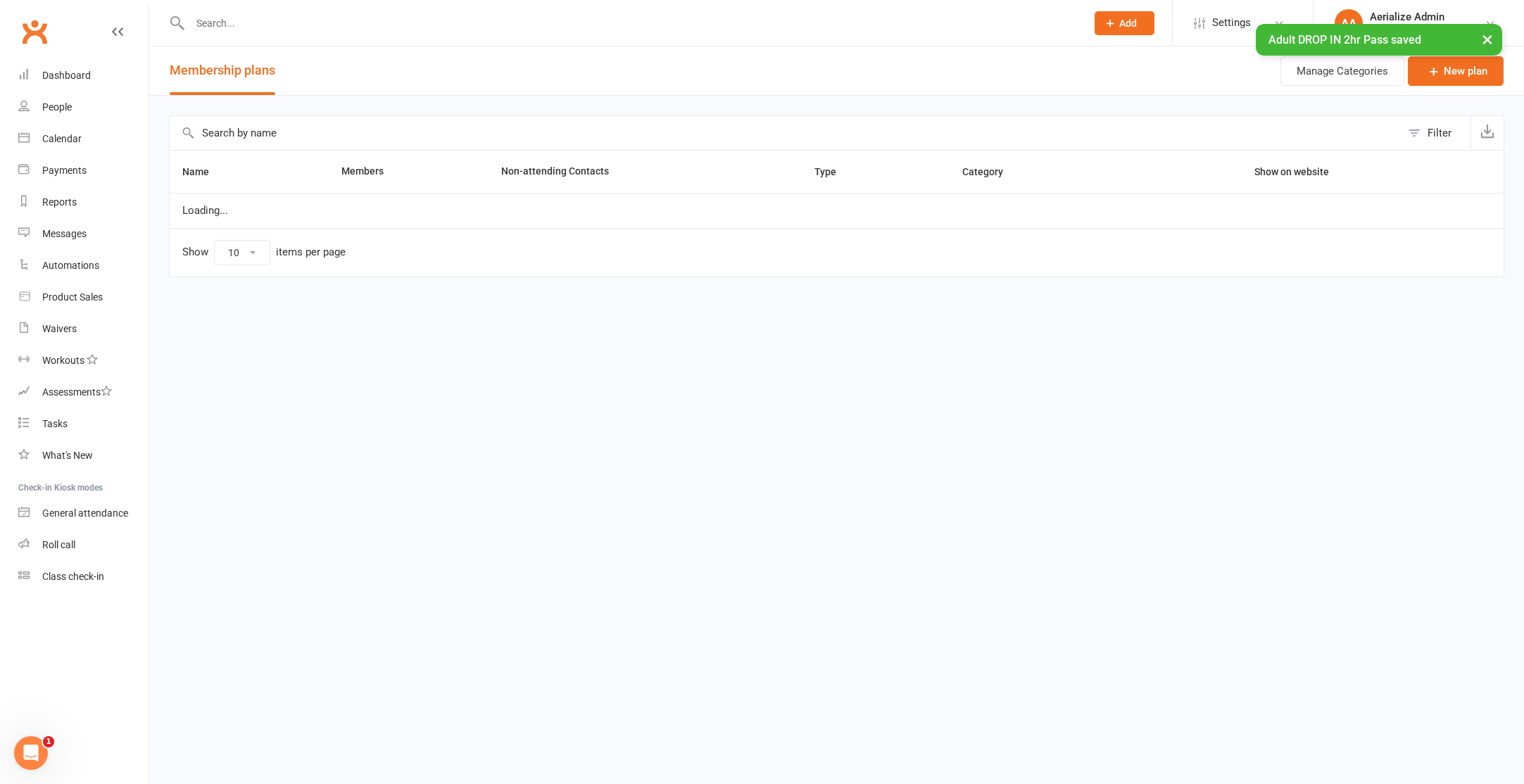
select select "100"
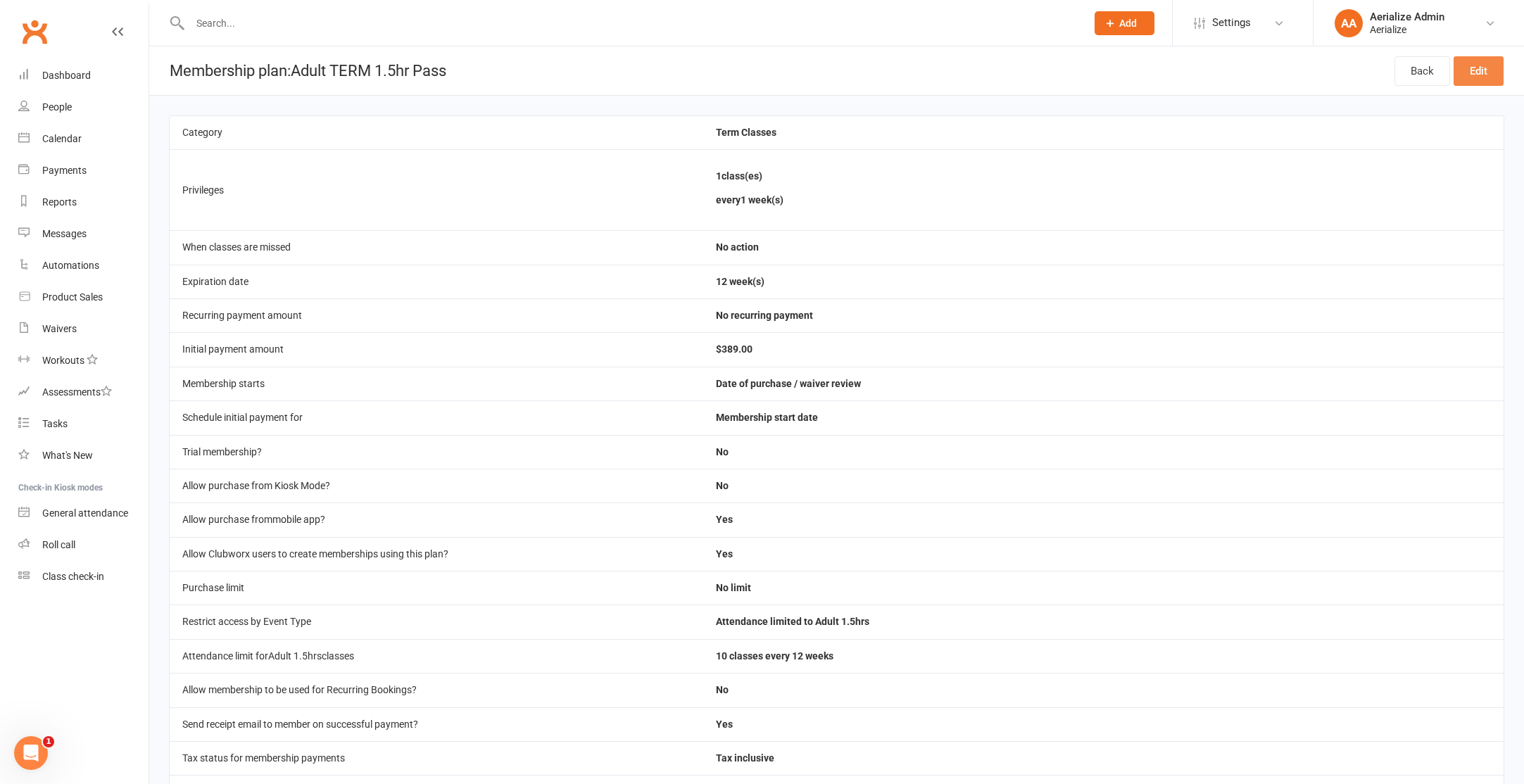
click at [1477, 70] on link "Edit" at bounding box center [1478, 71] width 50 height 29
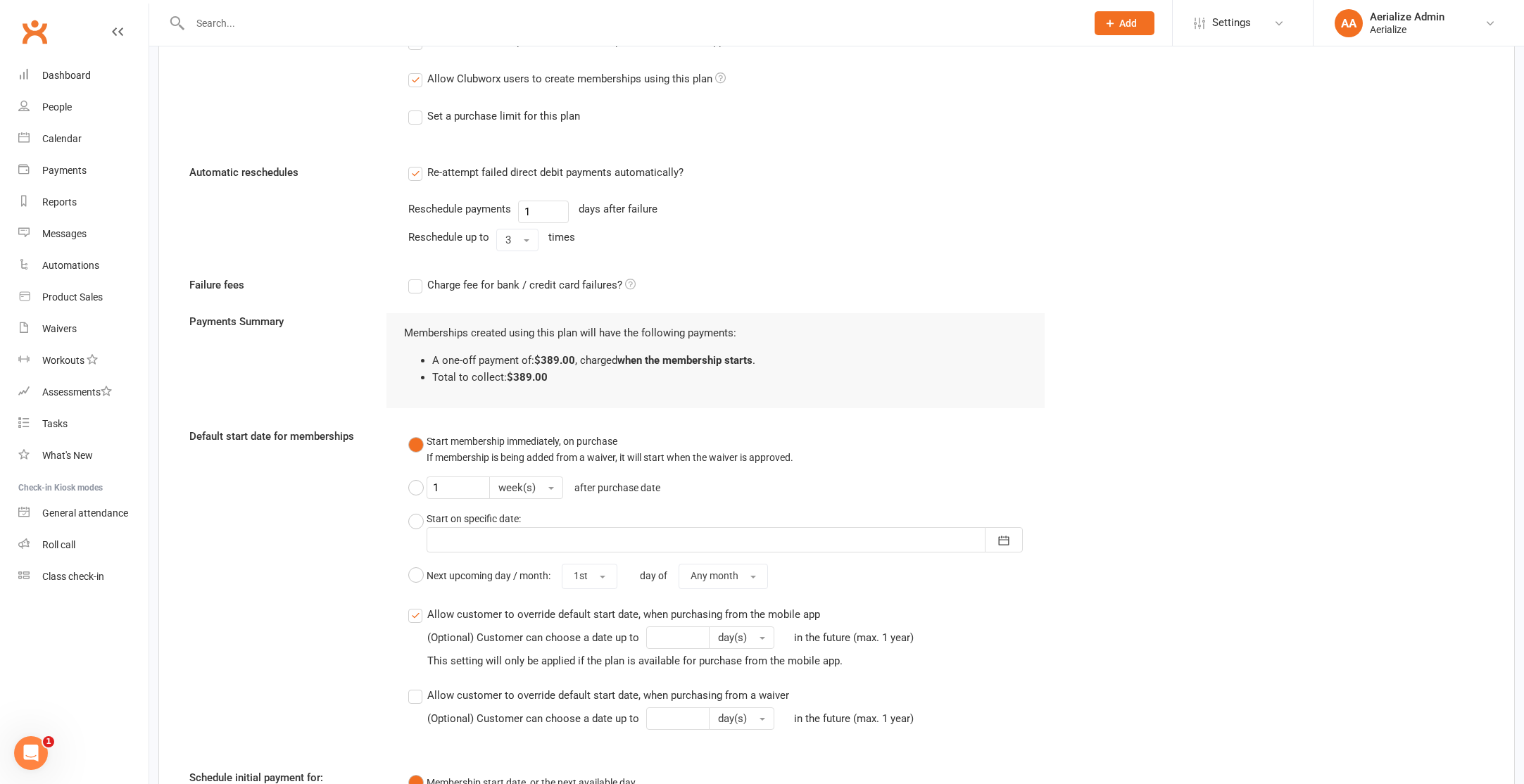
scroll to position [1495, 0]
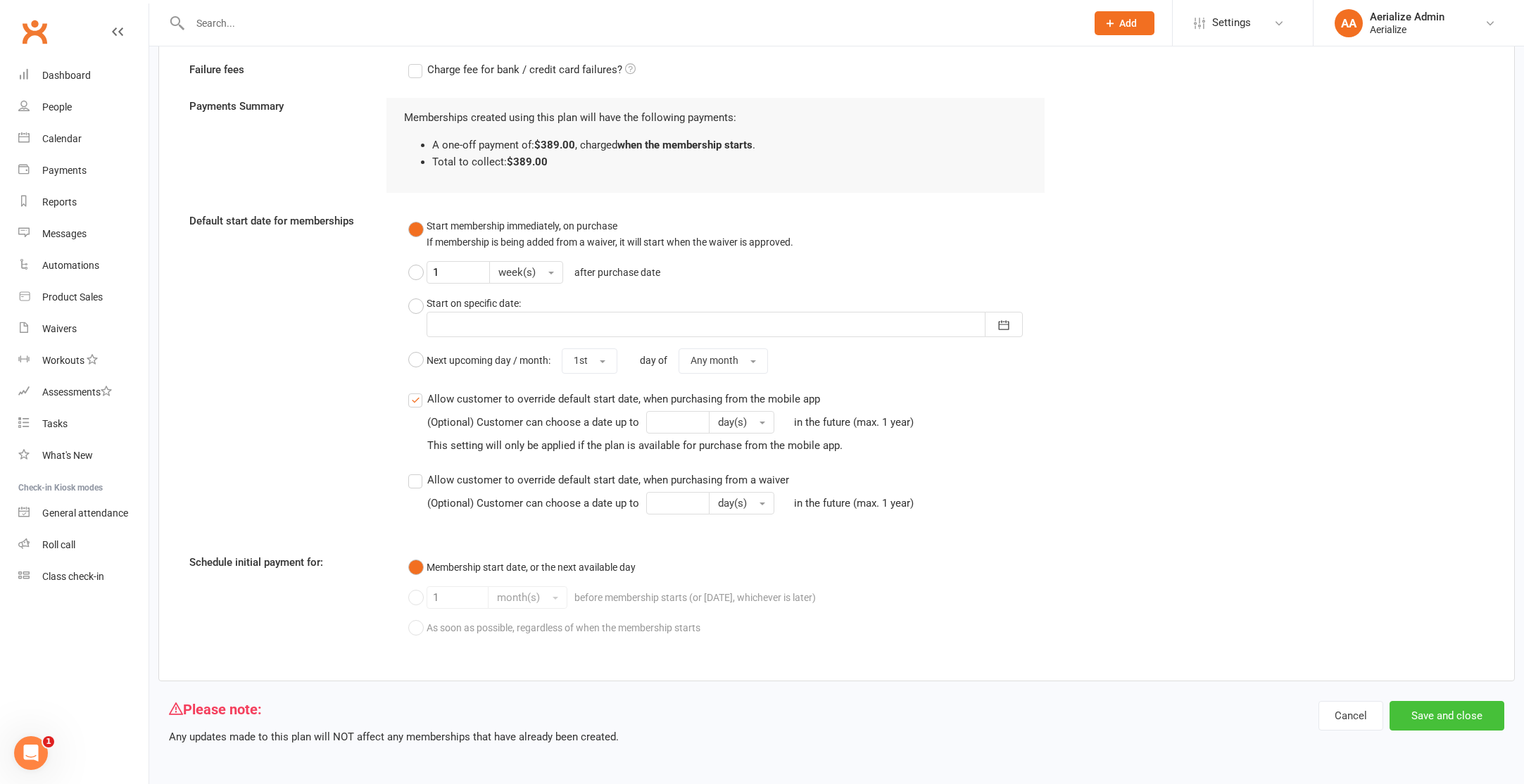
click at [1419, 716] on button "Save and close" at bounding box center [1446, 715] width 114 height 29
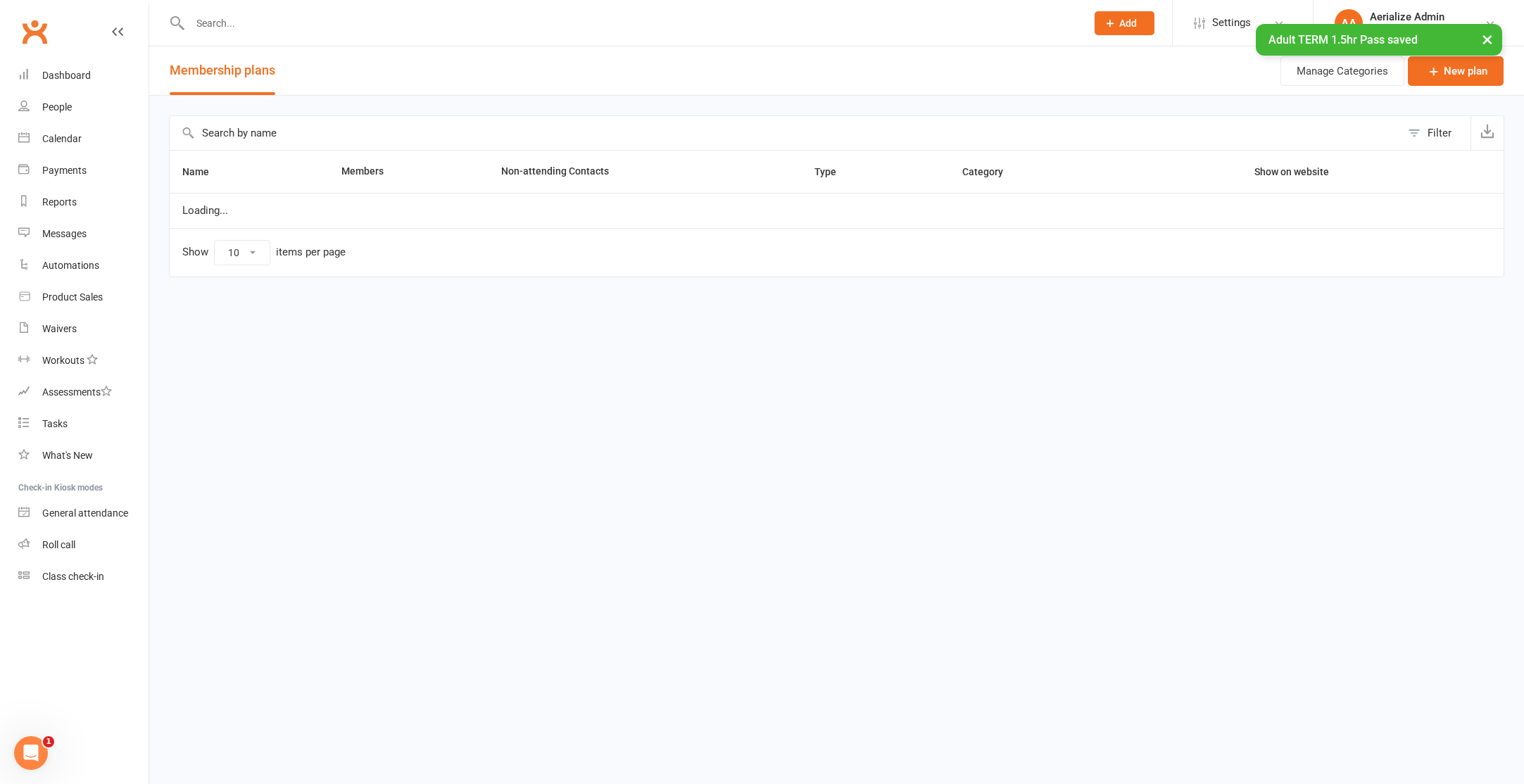
select select "100"
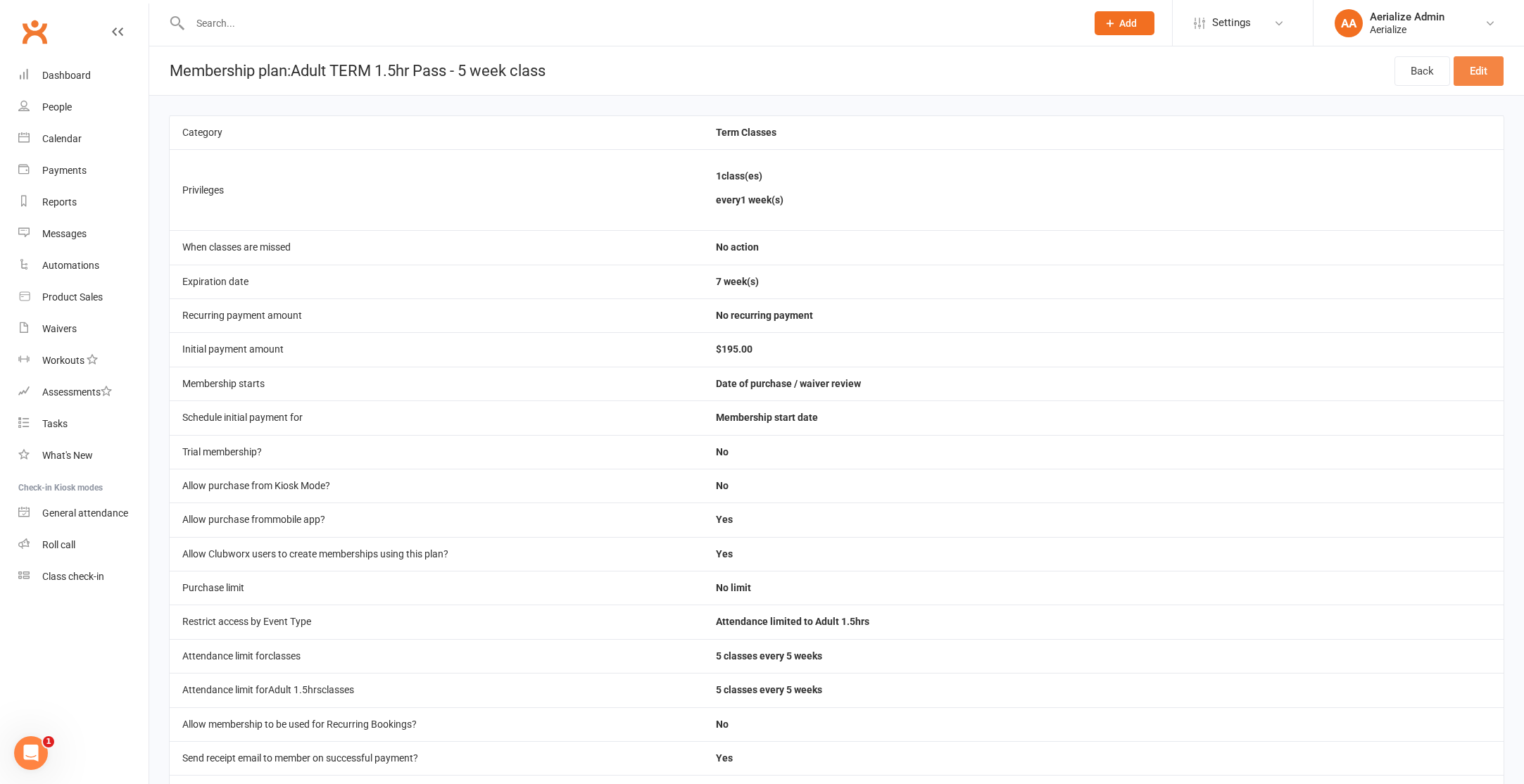
click at [1481, 67] on link "Edit" at bounding box center [1478, 71] width 50 height 29
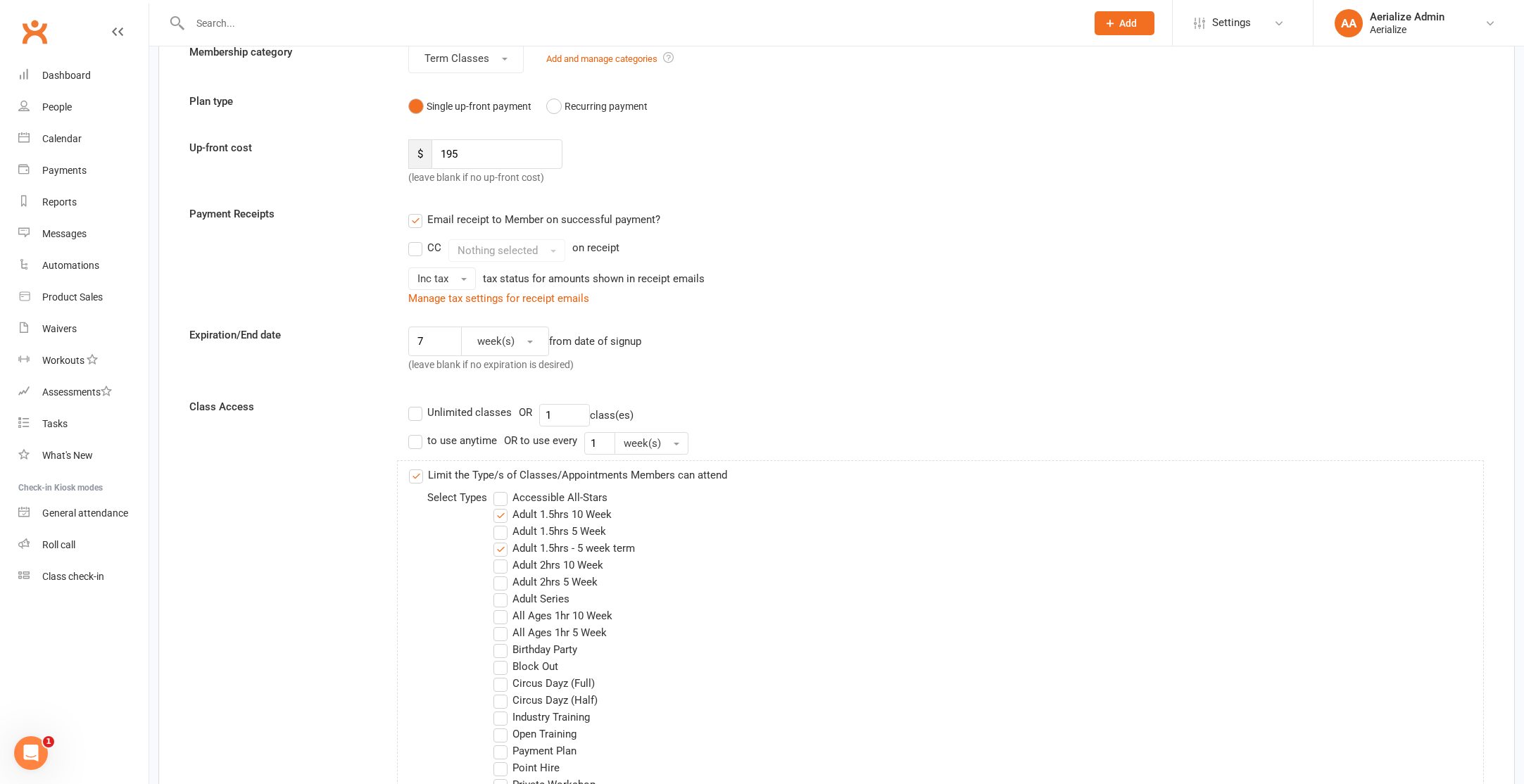
scroll to position [205, 0]
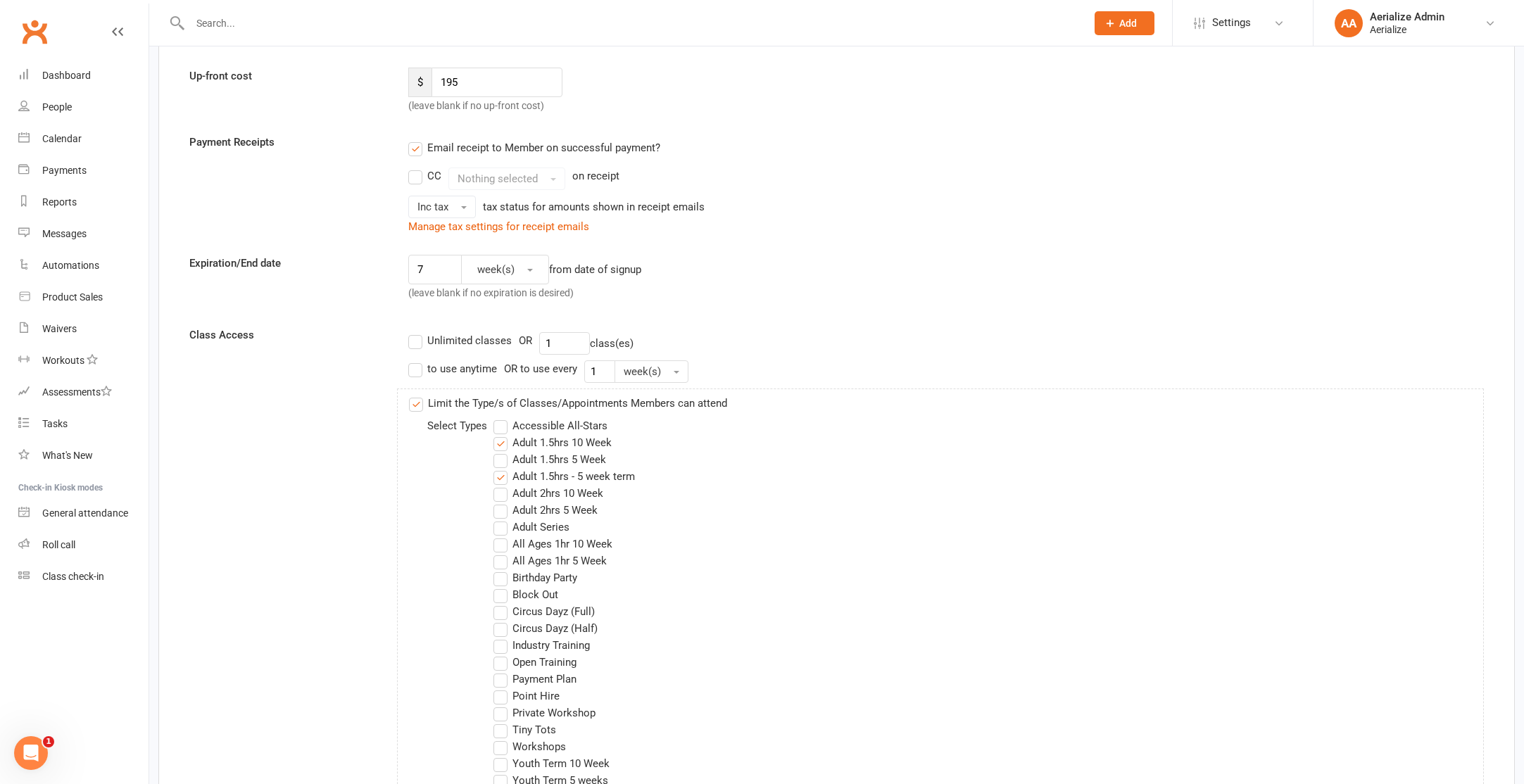
click at [570, 442] on label "Adult 1.5hrs 10 Week" at bounding box center [552, 443] width 118 height 17
click at [502, 434] on input "Adult 1.5hrs 10 Week" at bounding box center [499, 434] width 9 height 0
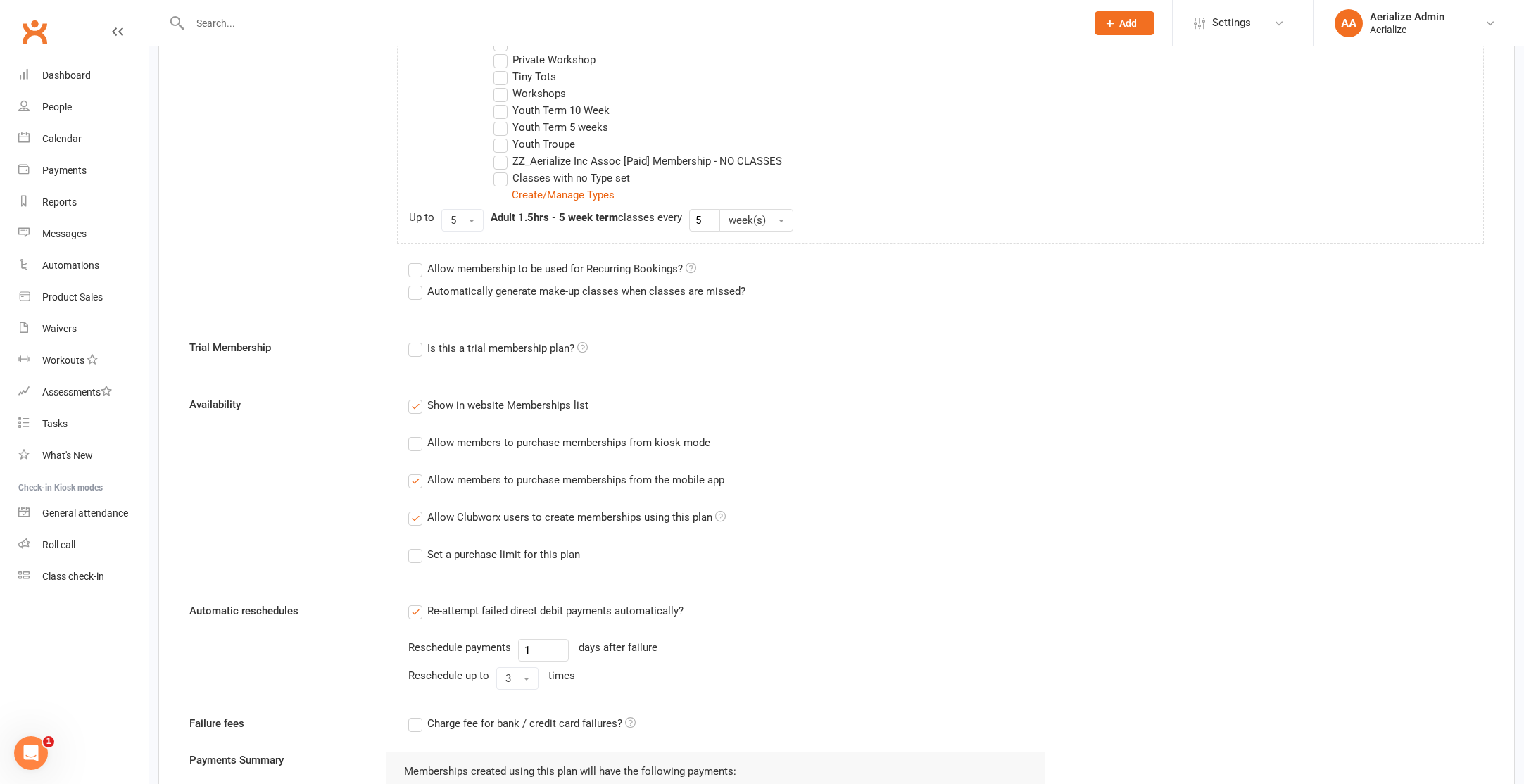
scroll to position [1512, 0]
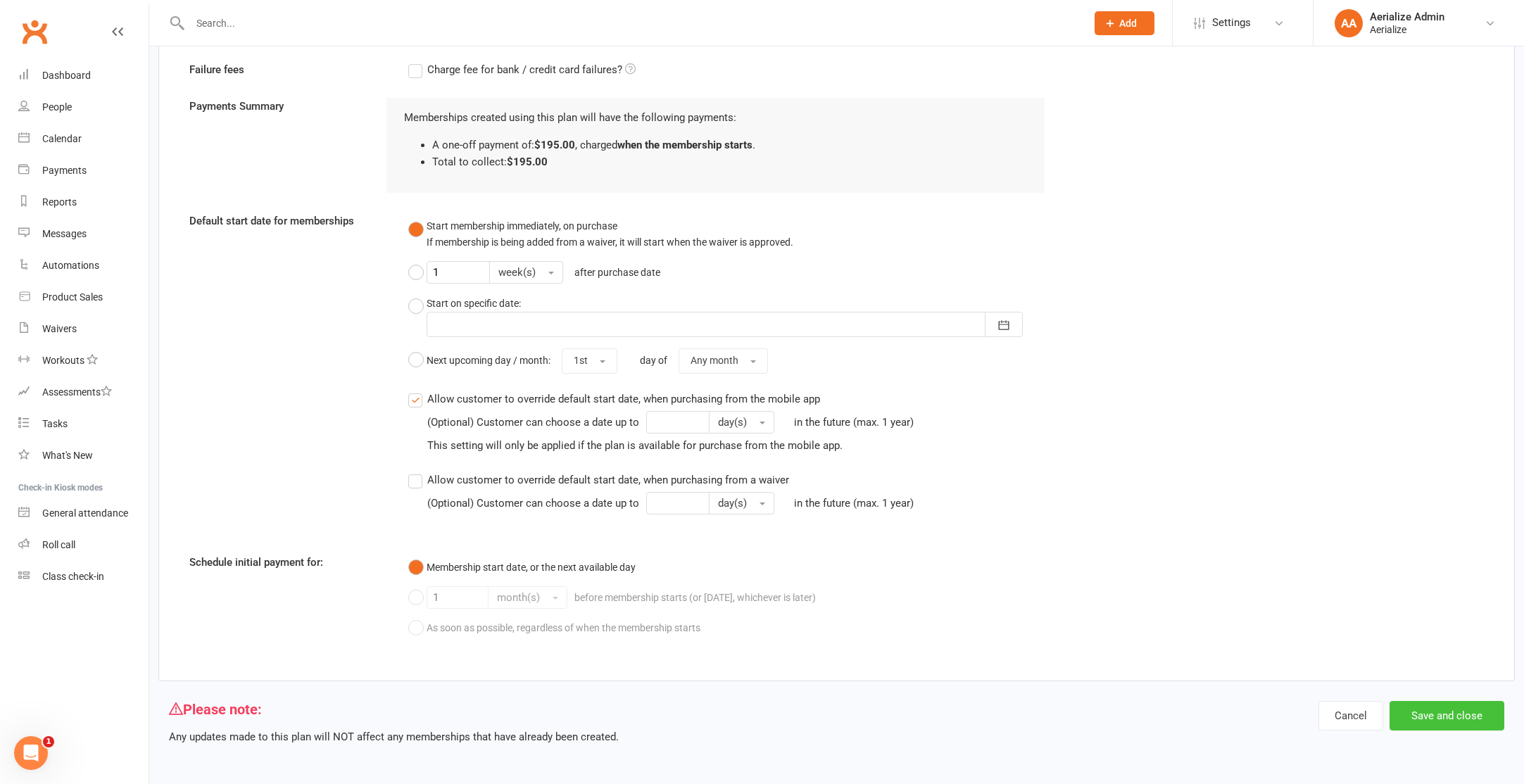
click at [1422, 706] on button "Save and close" at bounding box center [1446, 715] width 114 height 29
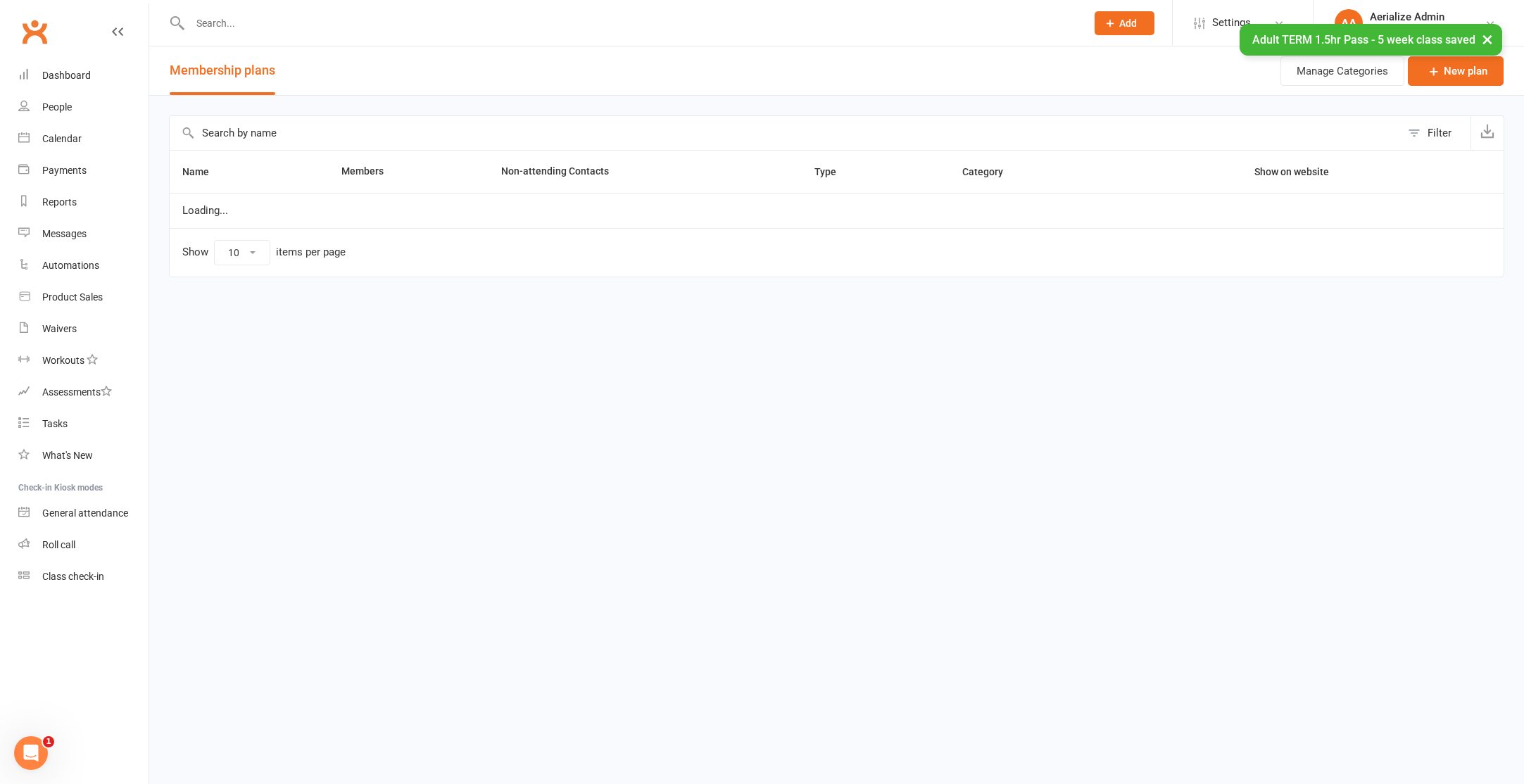
select select "100"
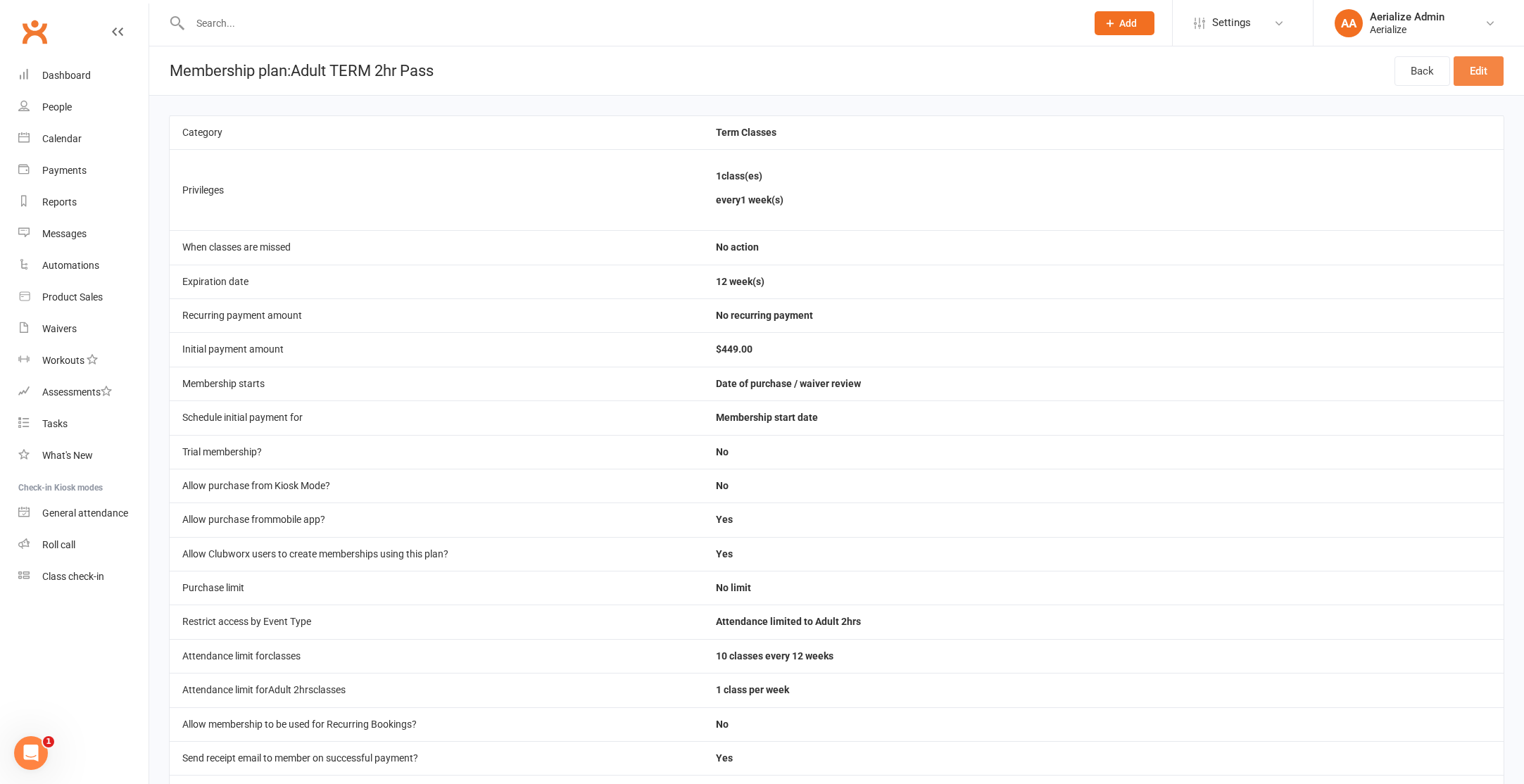
click at [1469, 73] on link "Edit" at bounding box center [1478, 71] width 50 height 29
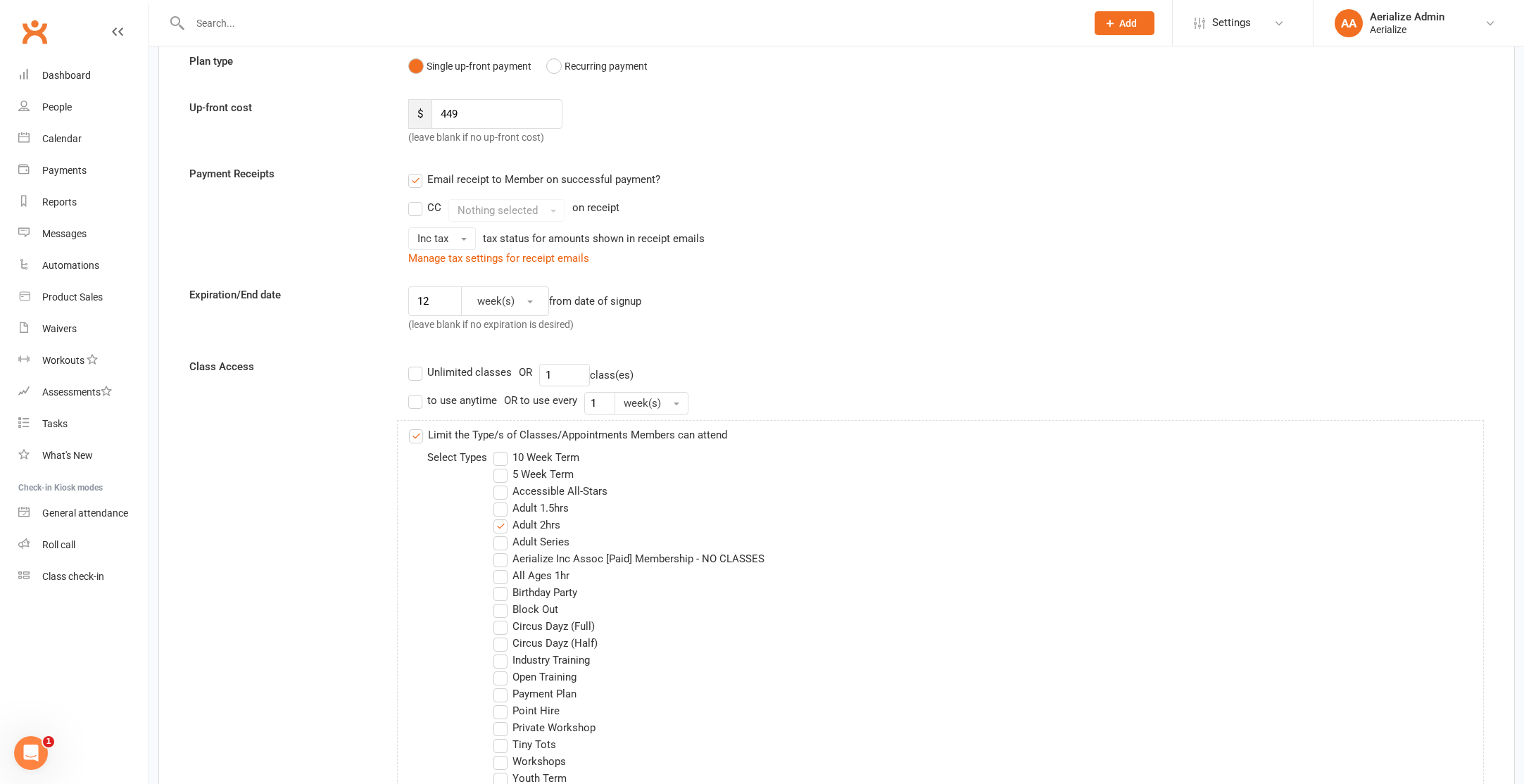
scroll to position [175, 0]
click at [531, 456] on label "10 Week Term" at bounding box center [536, 457] width 86 height 17
click at [502, 448] on input "10 Week Term" at bounding box center [499, 448] width 9 height 0
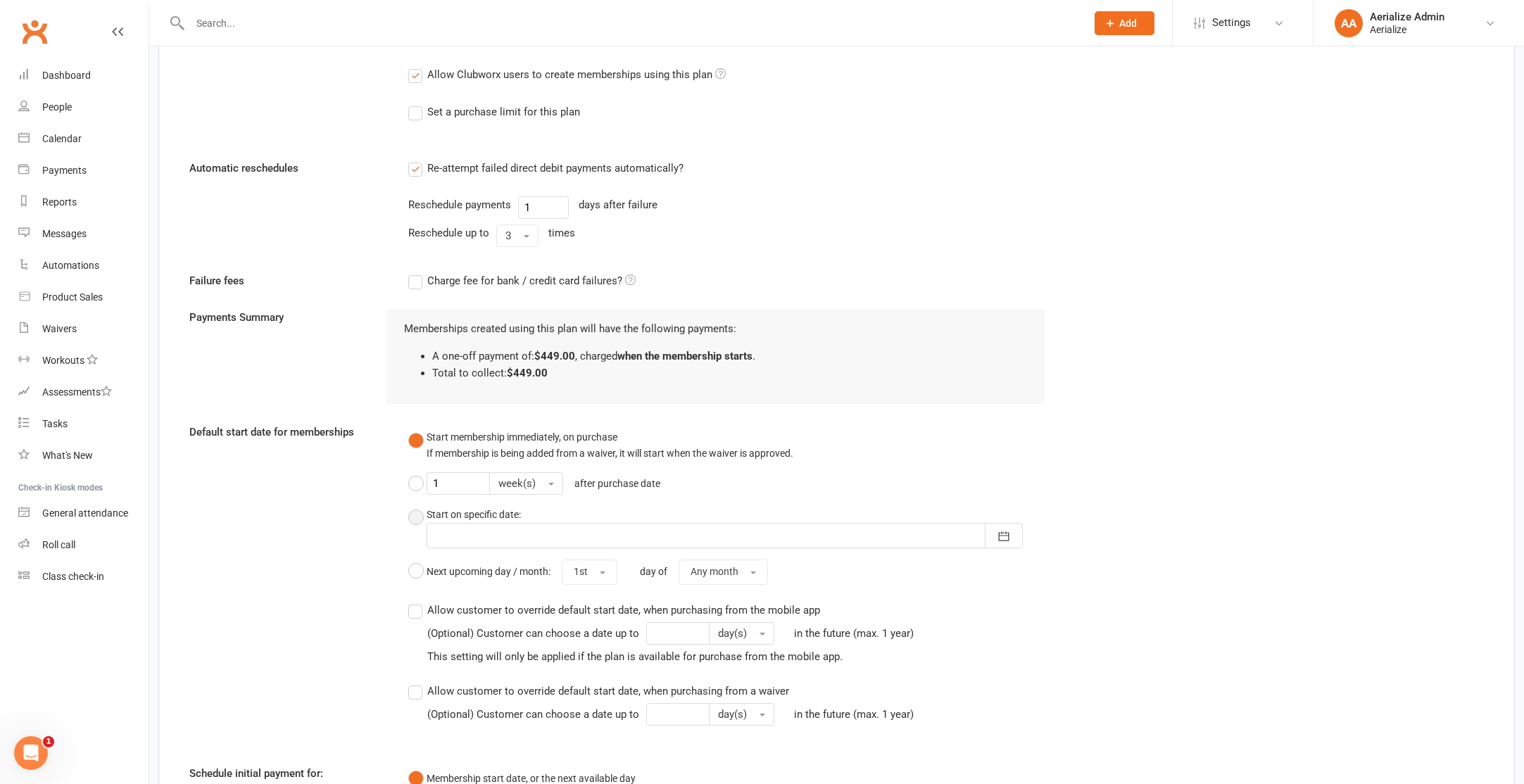
scroll to position [1535, 0]
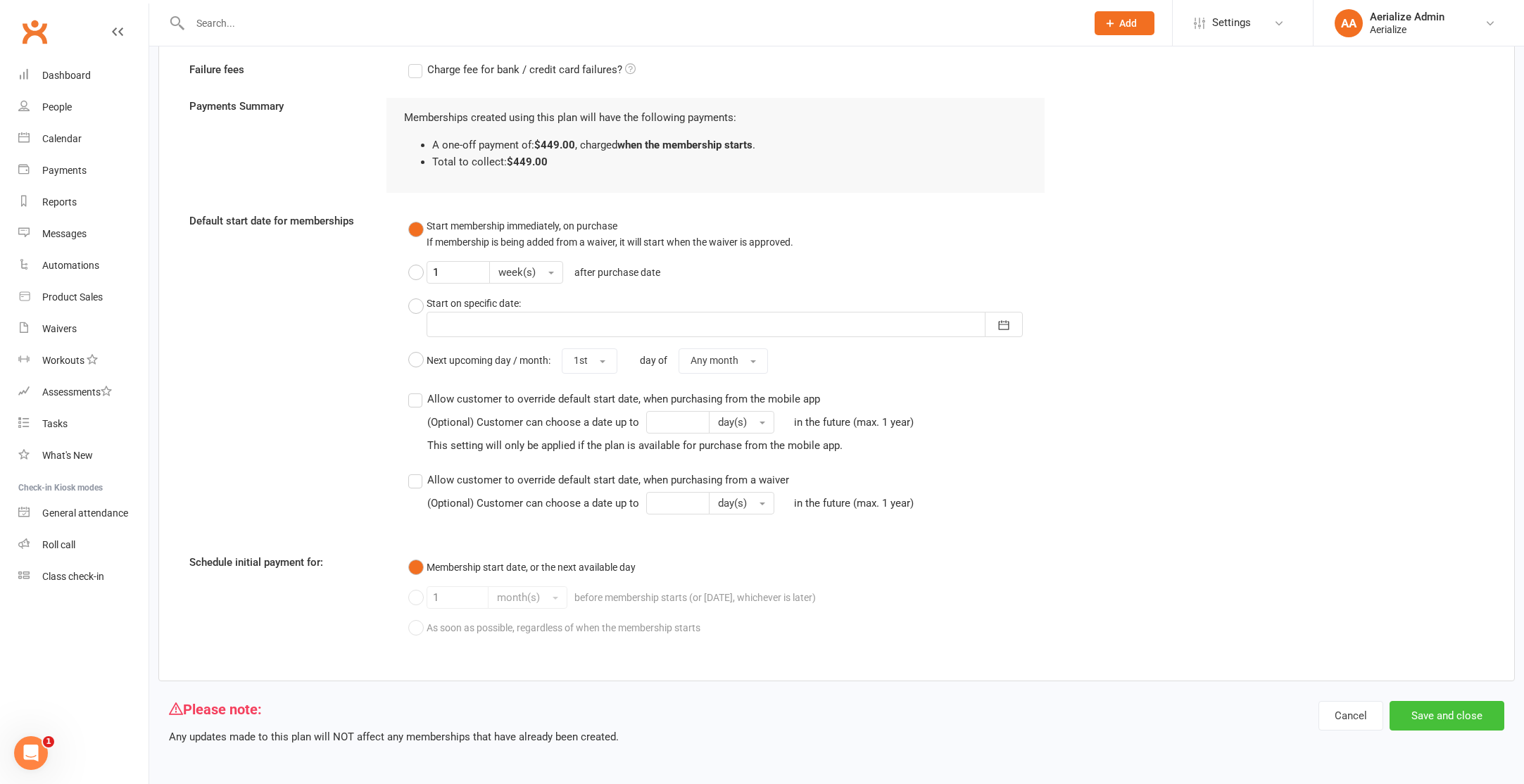
click at [1440, 711] on button "Save and close" at bounding box center [1446, 715] width 114 height 29
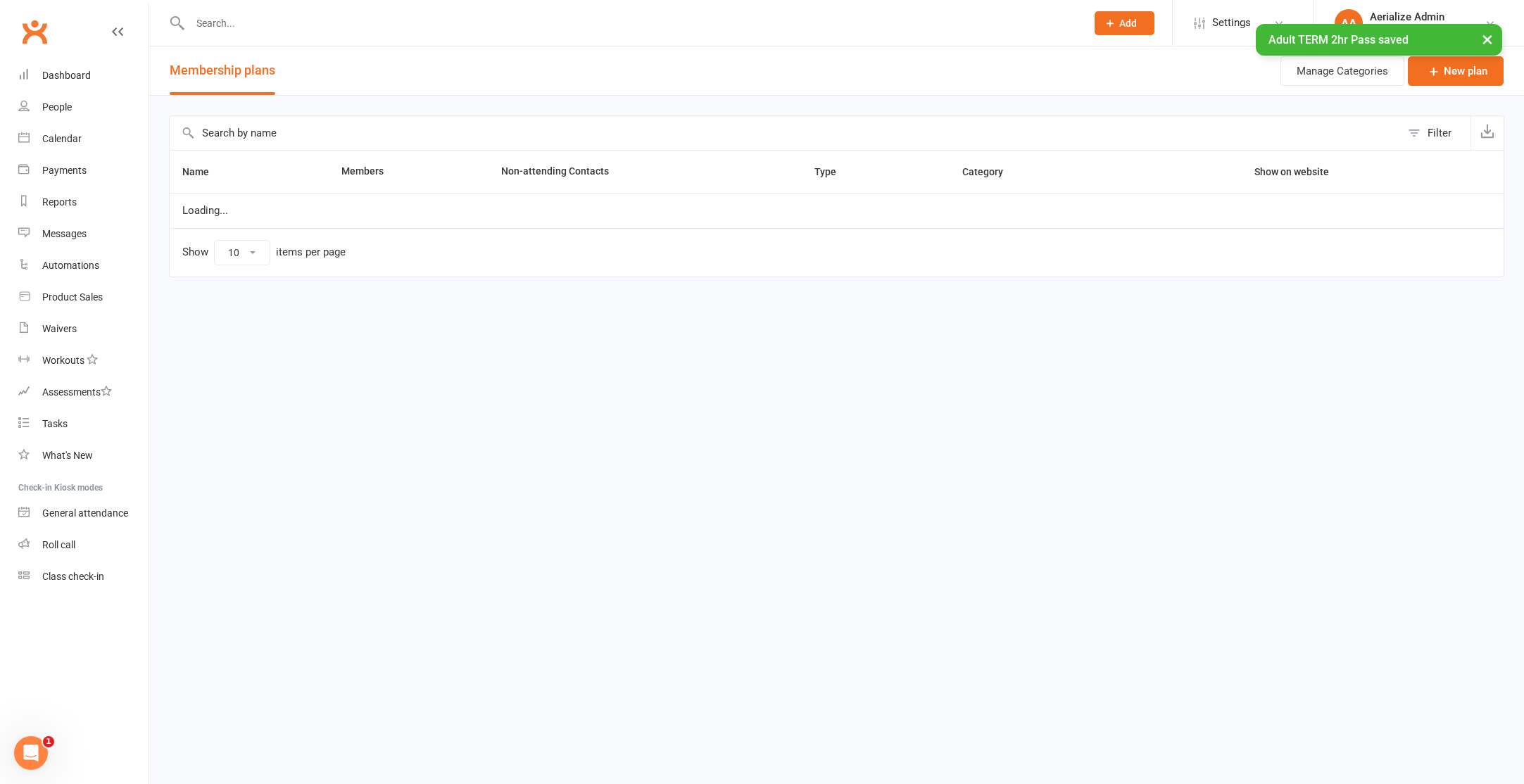
select select "100"
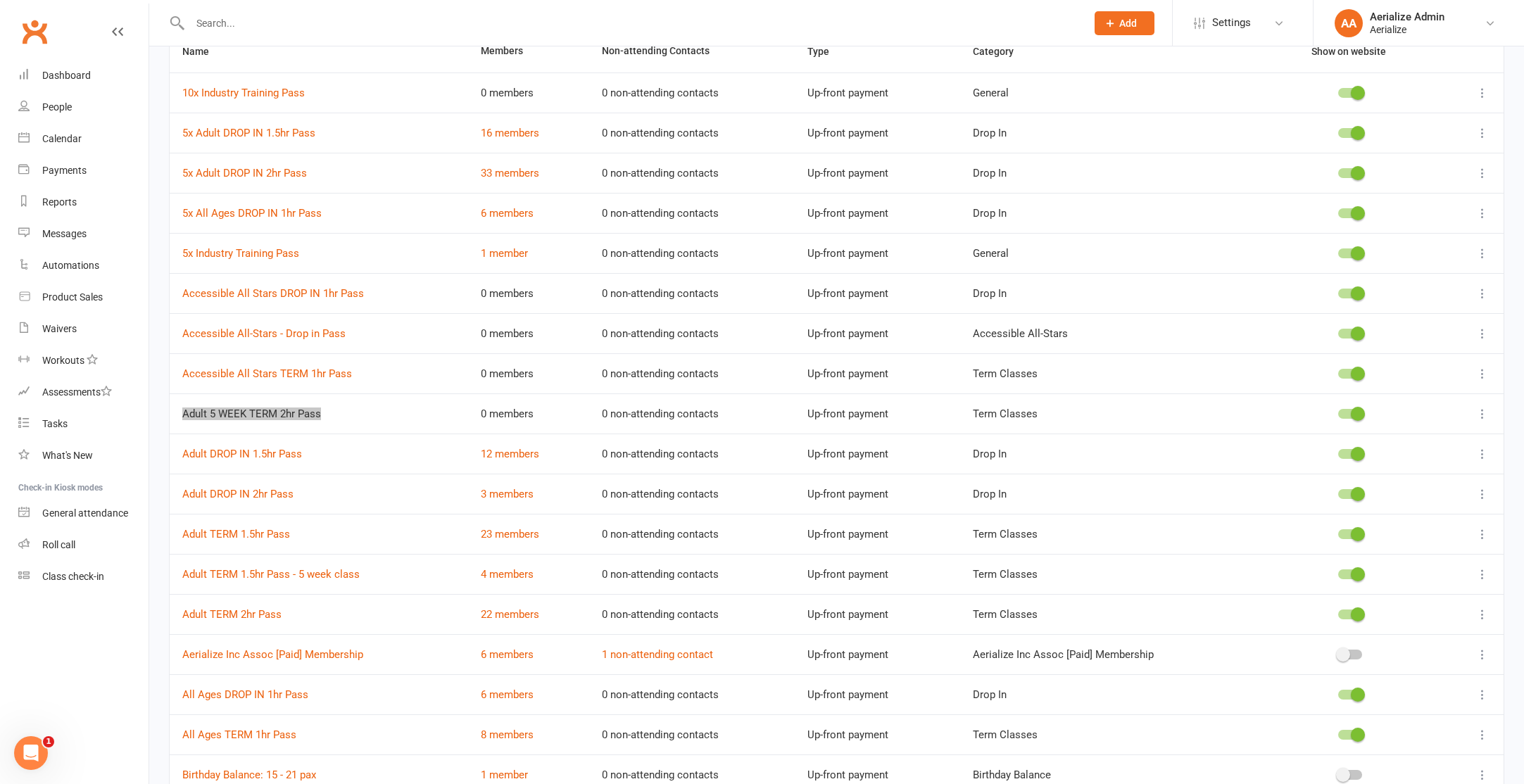
scroll to position [122, 0]
click at [264, 615] on link "Adult TERM 2hr Pass" at bounding box center [232, 612] width 99 height 12
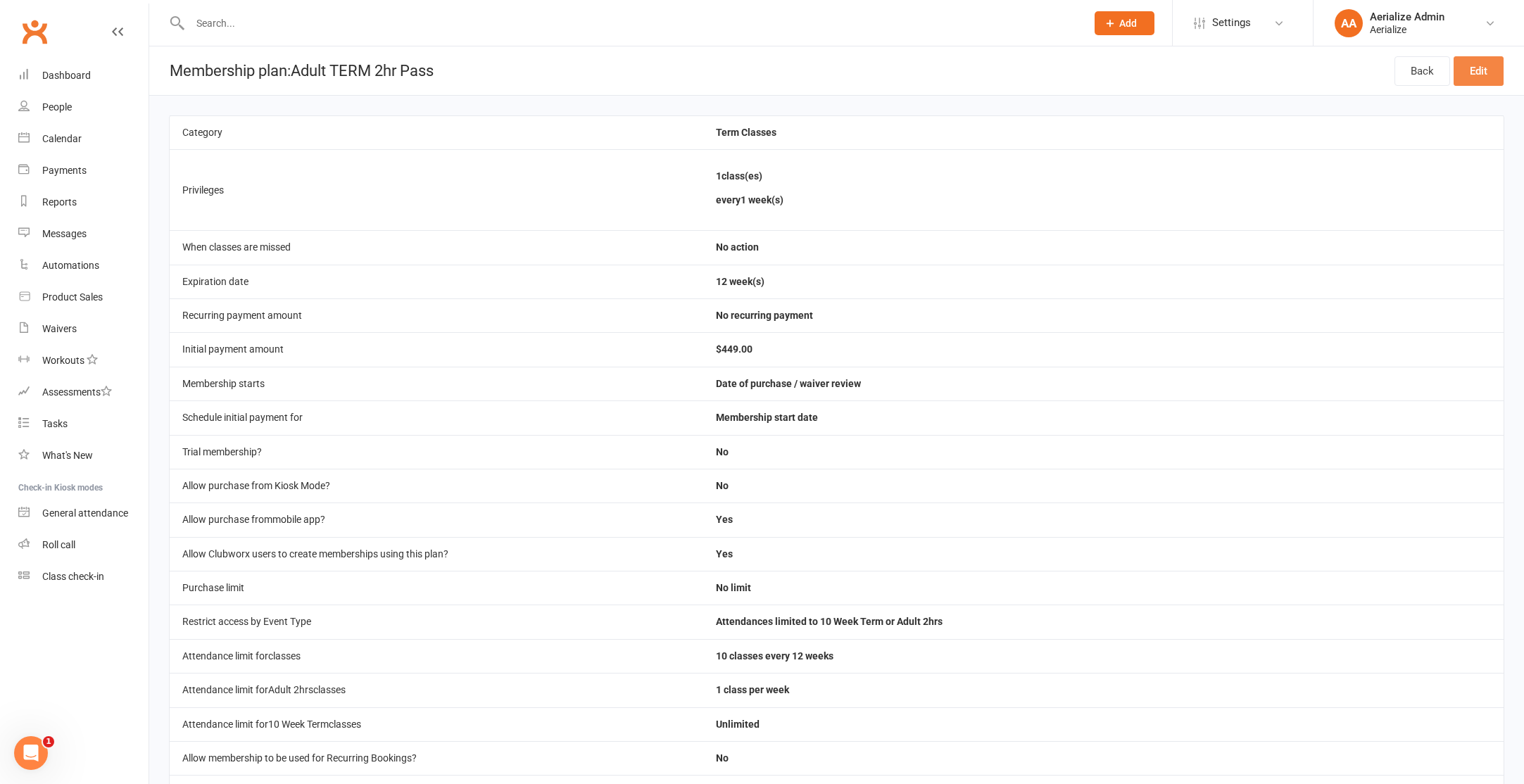
click at [1465, 79] on link "Edit" at bounding box center [1478, 71] width 50 height 29
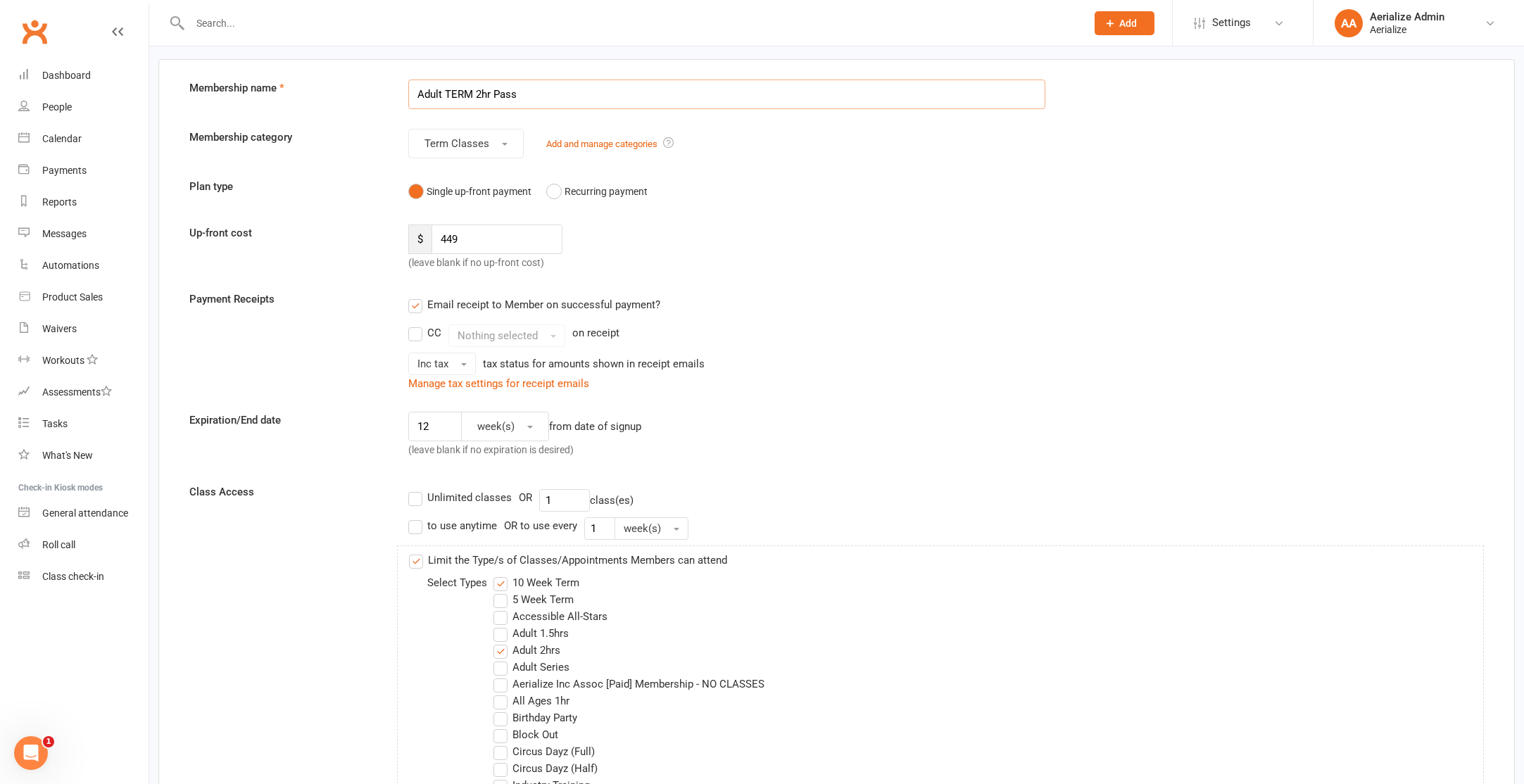
scroll to position [121, 0]
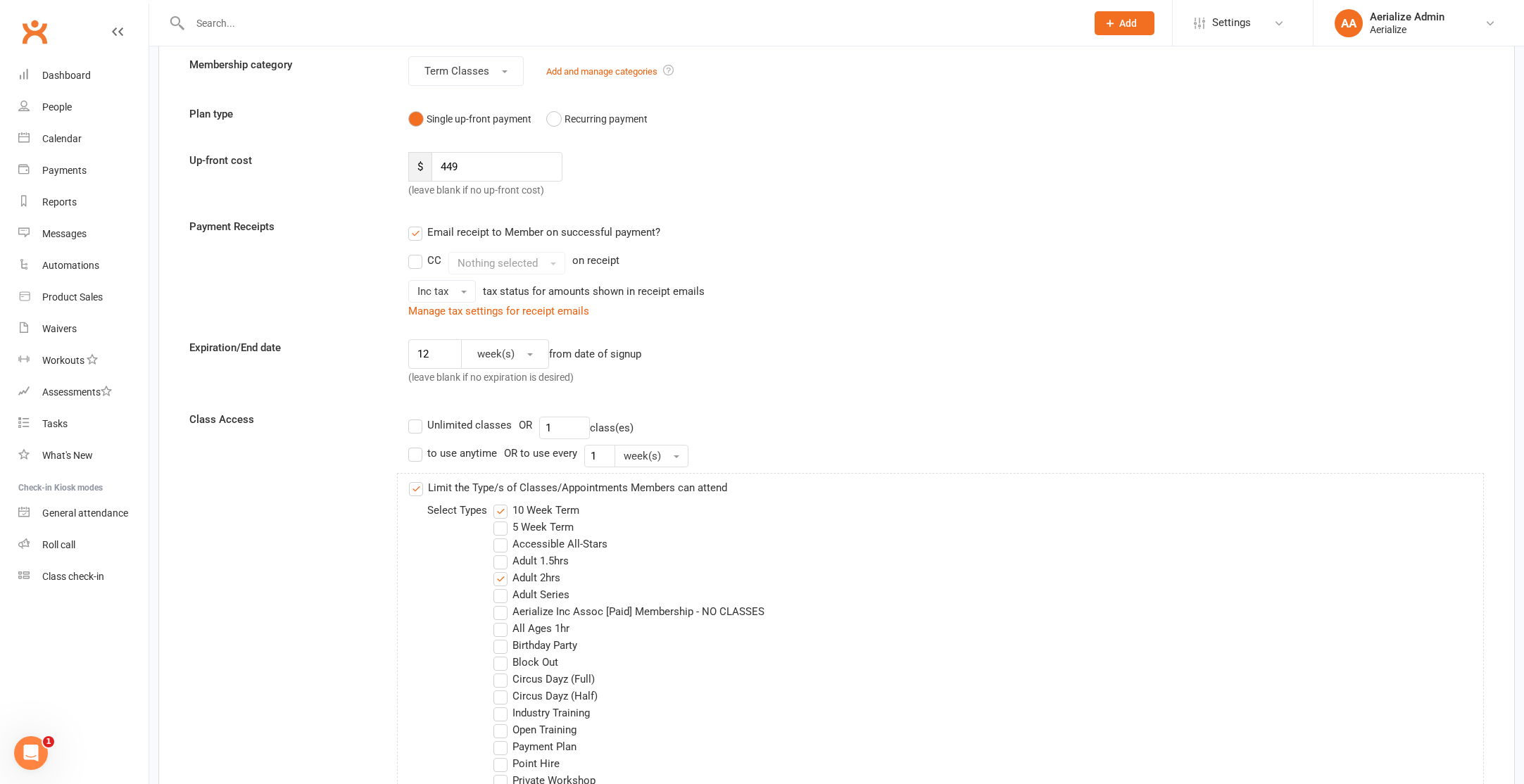
click at [553, 509] on label "10 Week Term" at bounding box center [536, 511] width 86 height 17
click at [502, 502] on input "10 Week Term" at bounding box center [499, 502] width 9 height 0
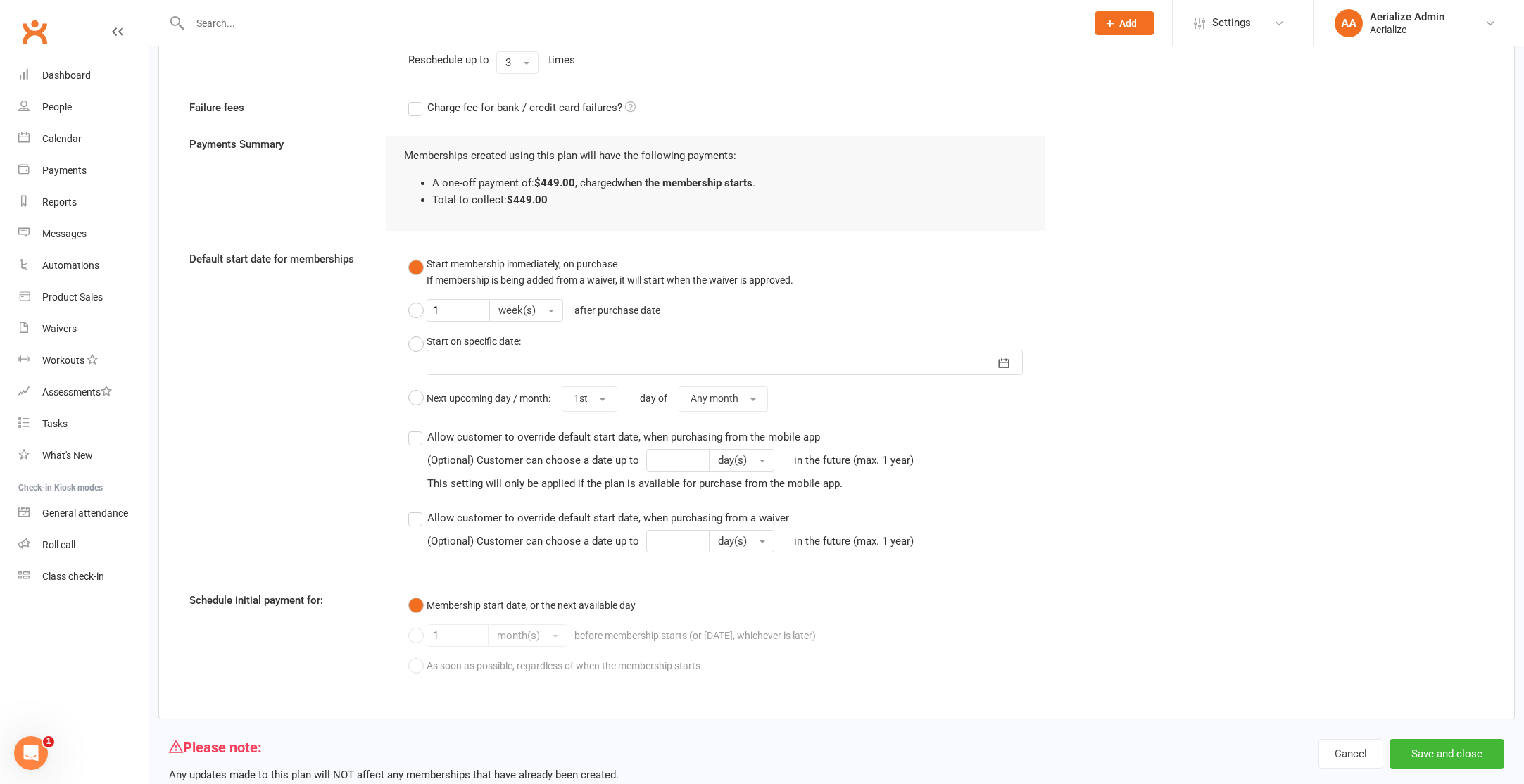
scroll to position [1507, 0]
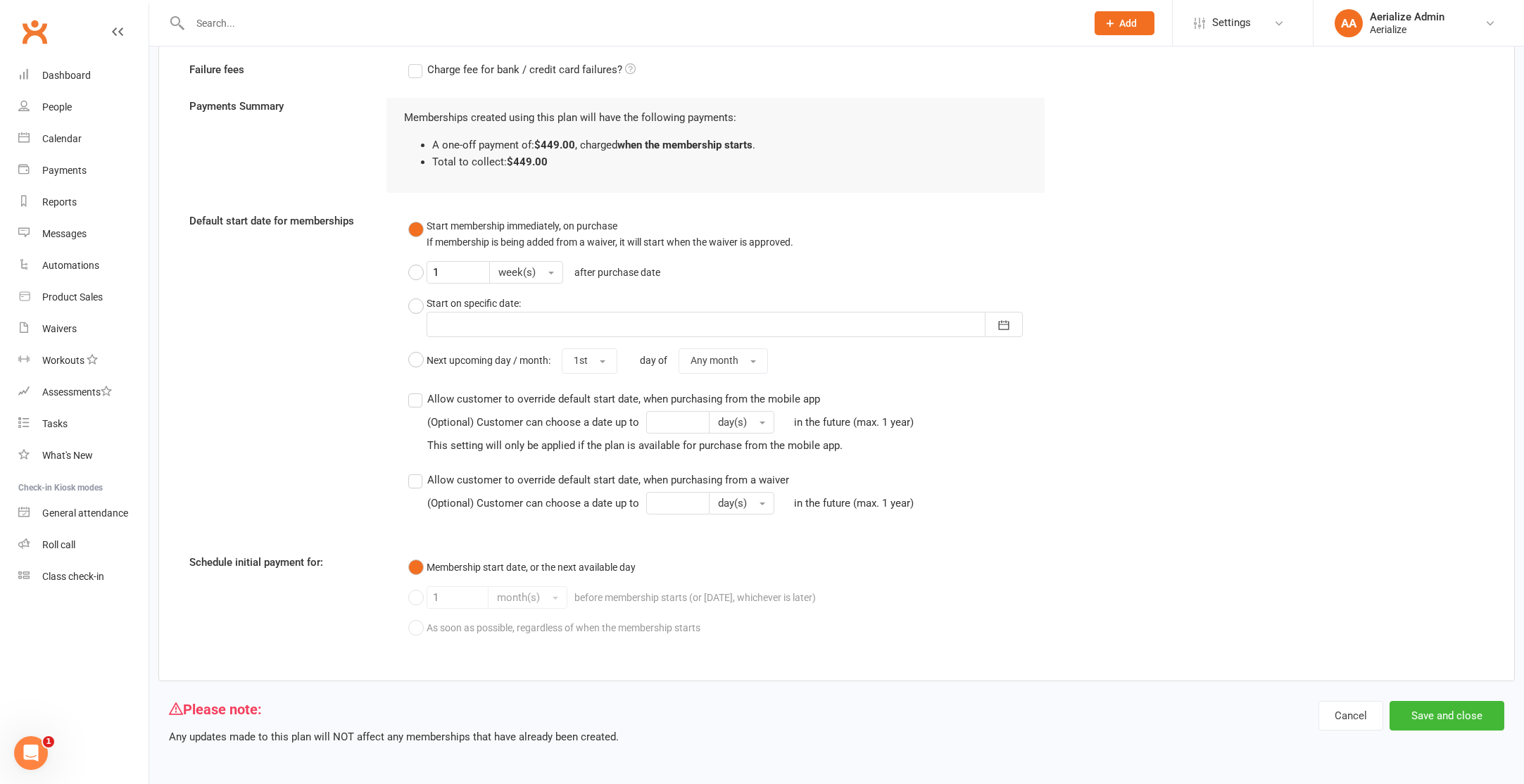
click at [1385, 733] on div "Cancel Save and close" at bounding box center [1411, 723] width 185 height 44
click at [1345, 718] on button "Cancel" at bounding box center [1351, 715] width 64 height 29
select select "100"
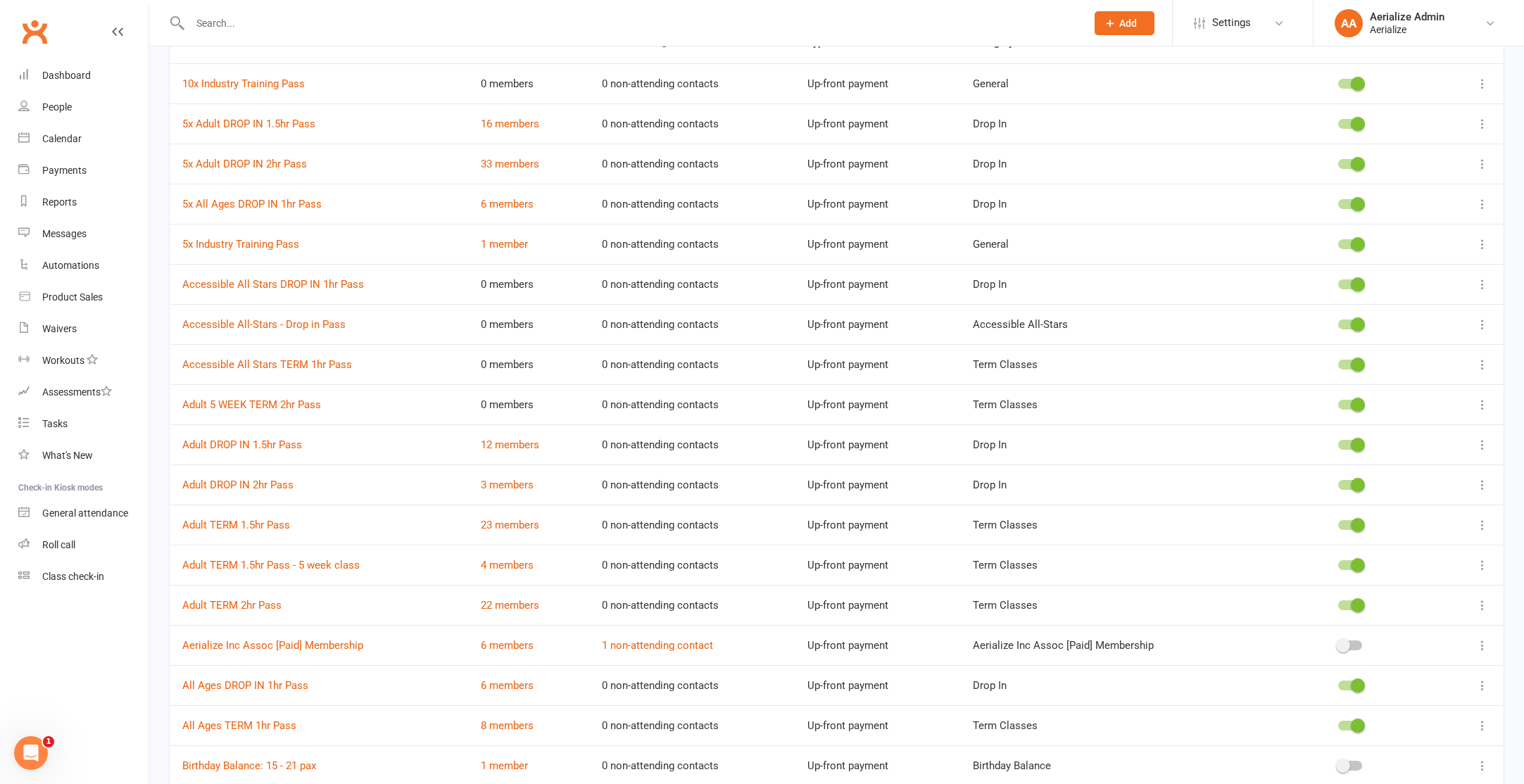
scroll to position [131, 0]
drag, startPoint x: 1483, startPoint y: 485, endPoint x: 1464, endPoint y: 485, distance: 19.0
click at [1483, 485] on icon at bounding box center [1482, 483] width 14 height 14
click at [1445, 512] on link "Edit" at bounding box center [1420, 511] width 139 height 28
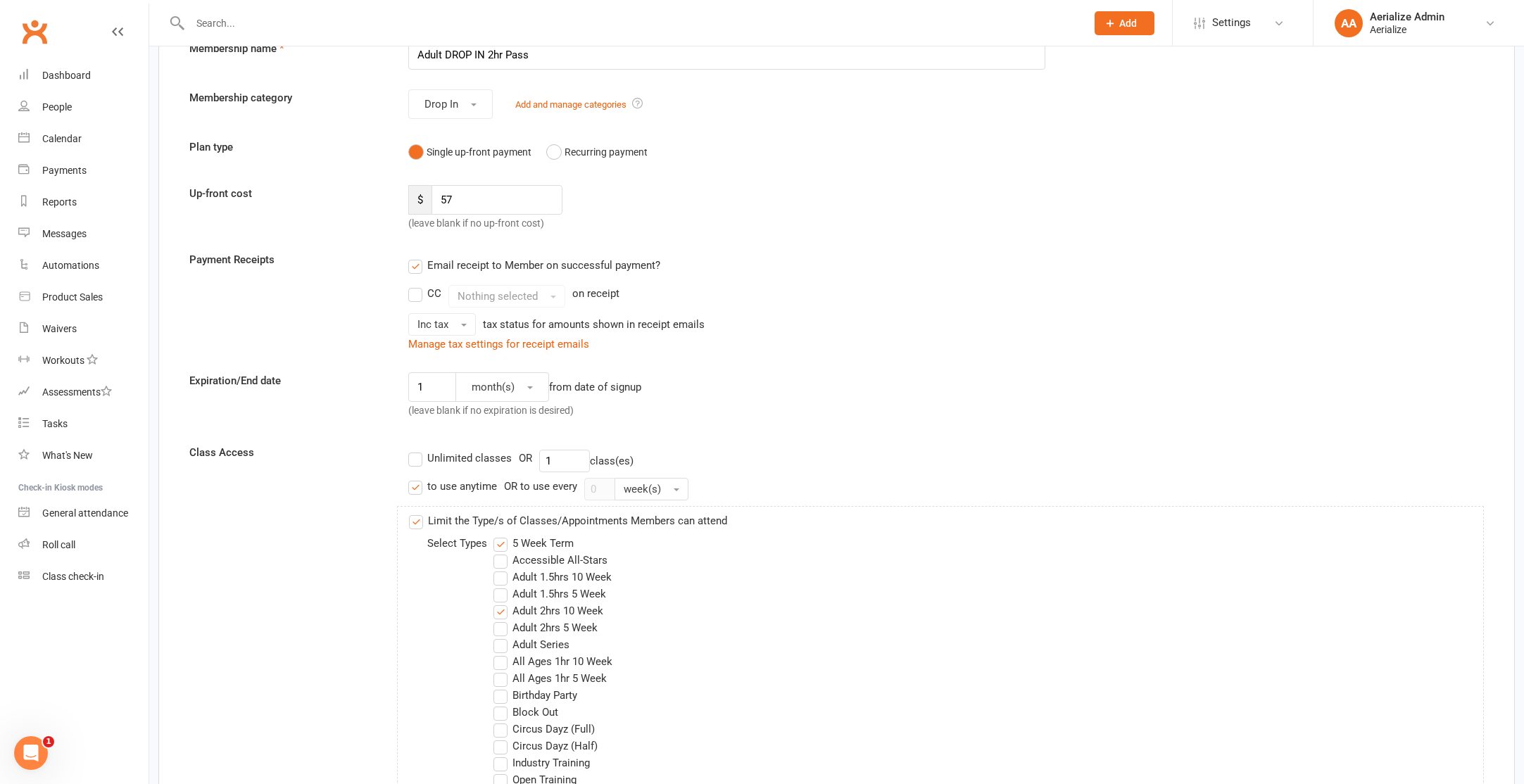
scroll to position [233, 0]
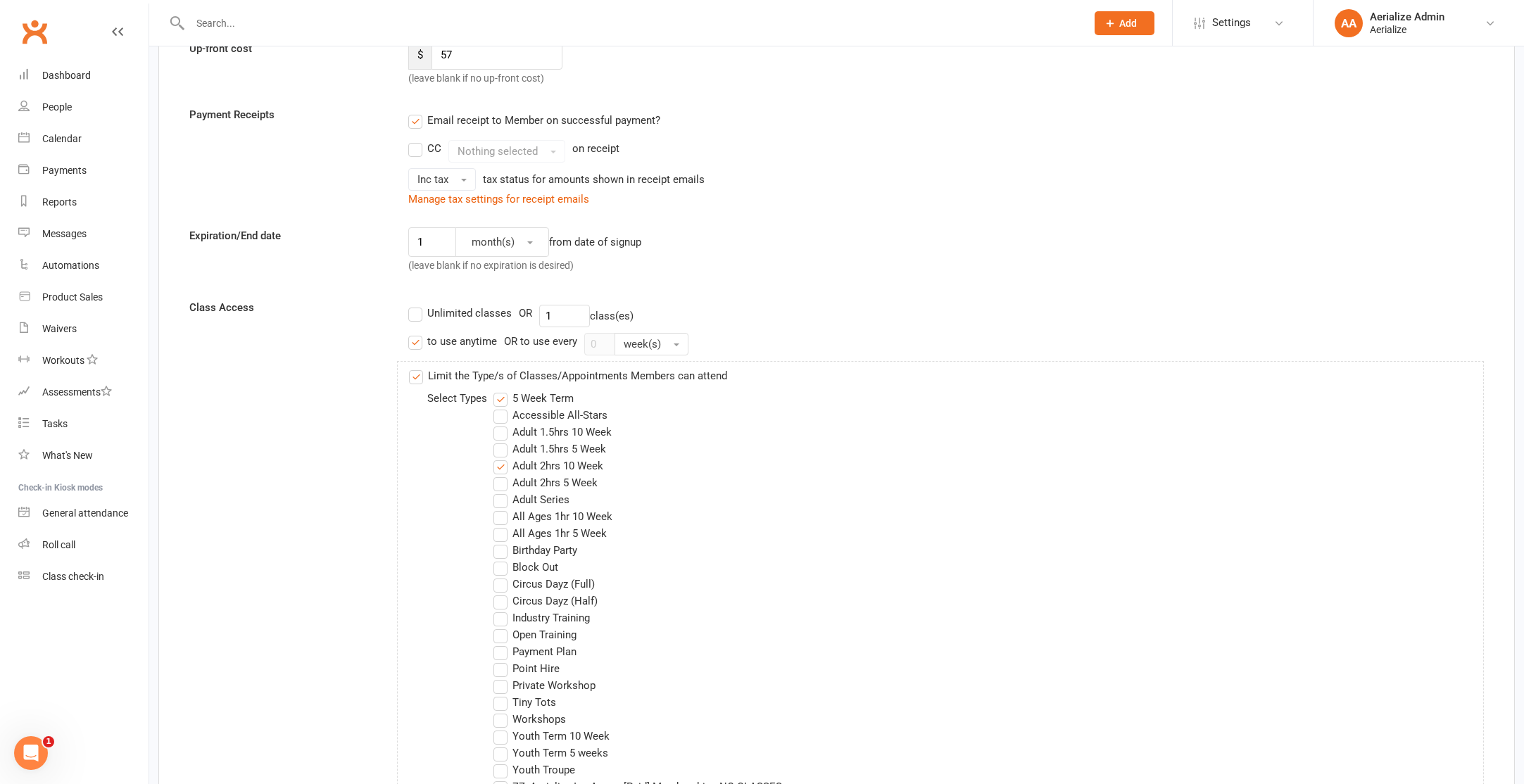
click at [530, 398] on label "5 Week Term" at bounding box center [534, 398] width 80 height 17
click at [502, 390] on input "5 Week Term" at bounding box center [499, 390] width 9 height 0
click at [573, 482] on label "Adult 2hrs 5 Week" at bounding box center [546, 482] width 104 height 17
click at [502, 474] on input "Adult 2hrs 5 Week" at bounding box center [499, 474] width 9 height 0
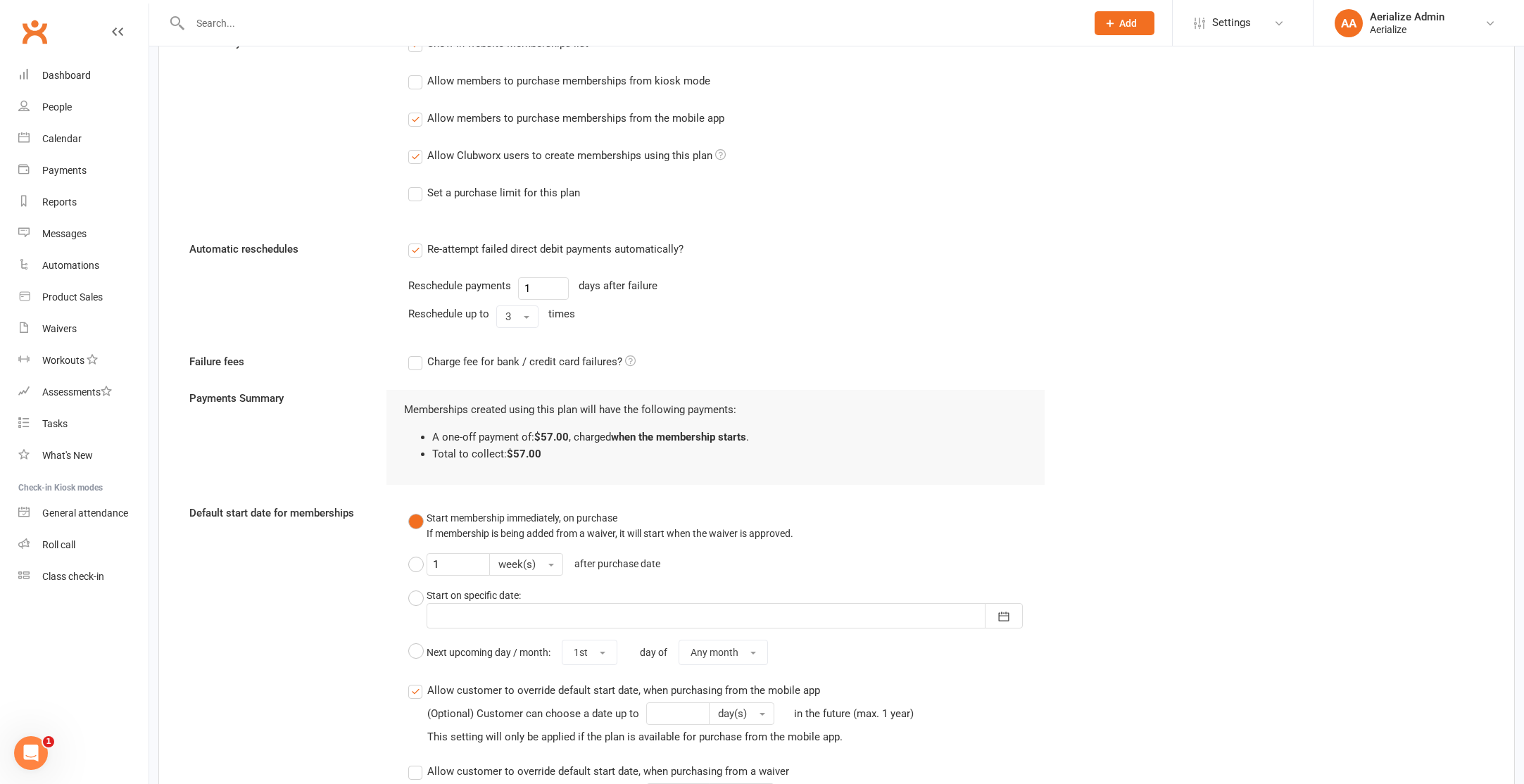
scroll to position [1559, 0]
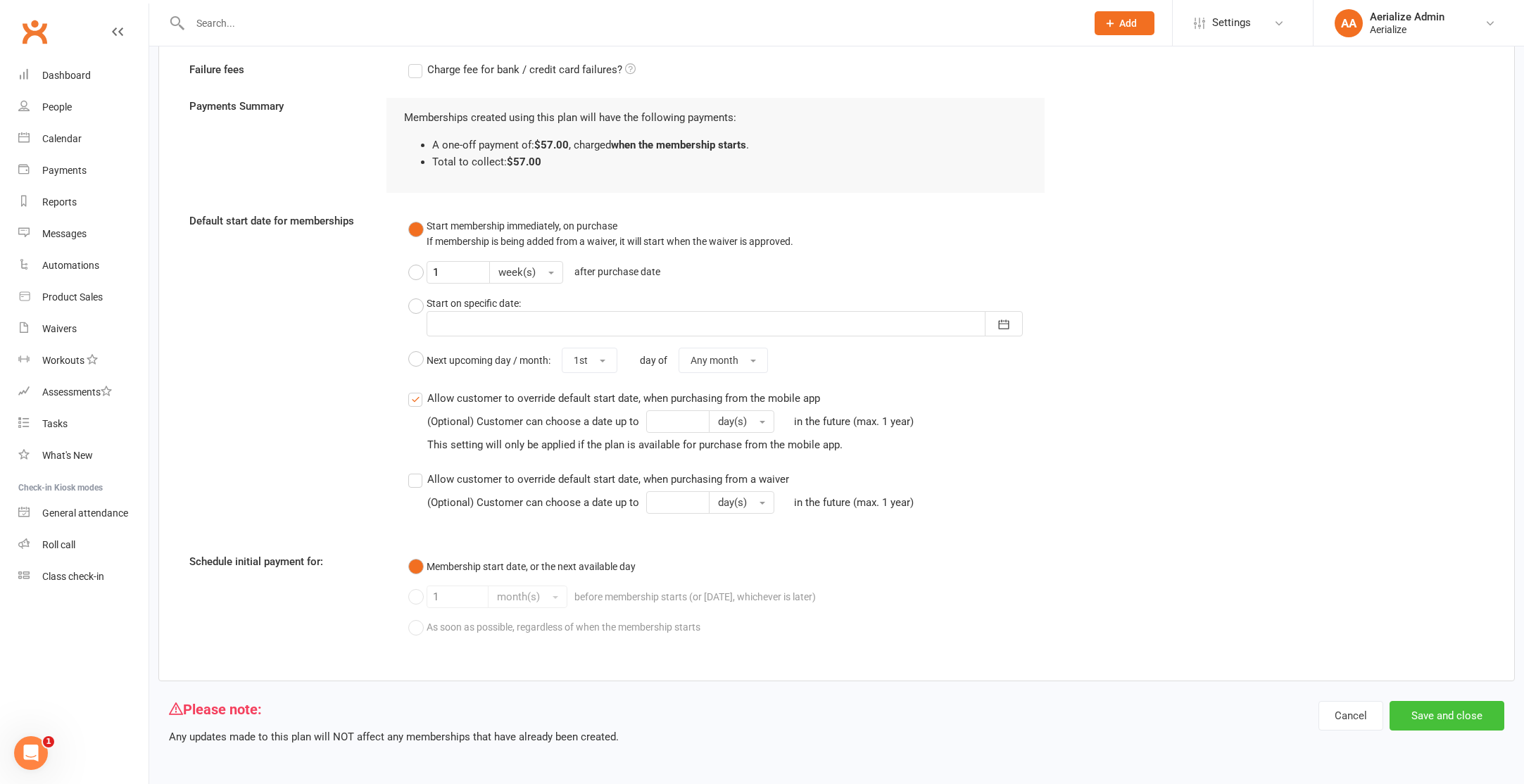
click at [1456, 722] on button "Save and close" at bounding box center [1446, 715] width 114 height 29
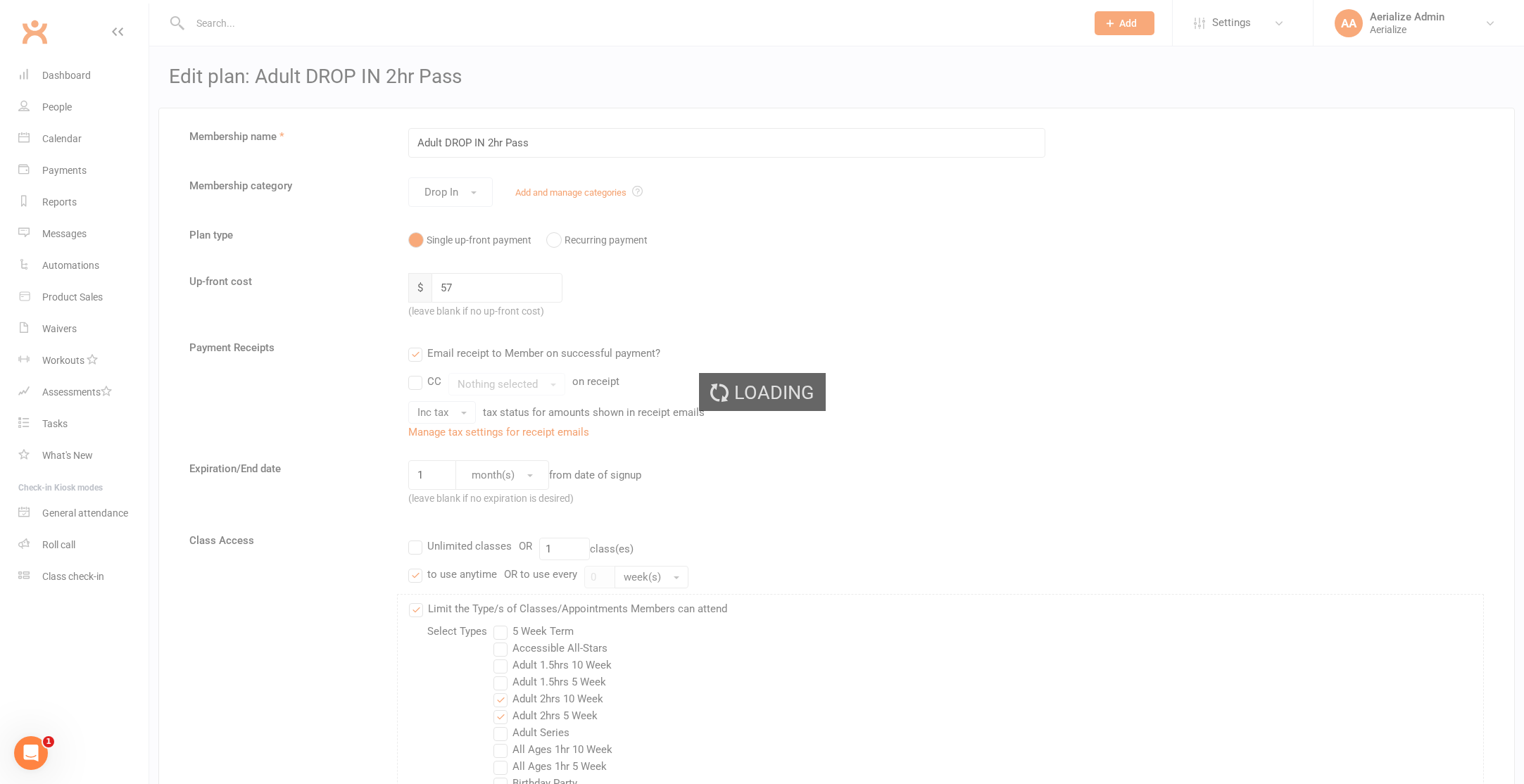
select select "100"
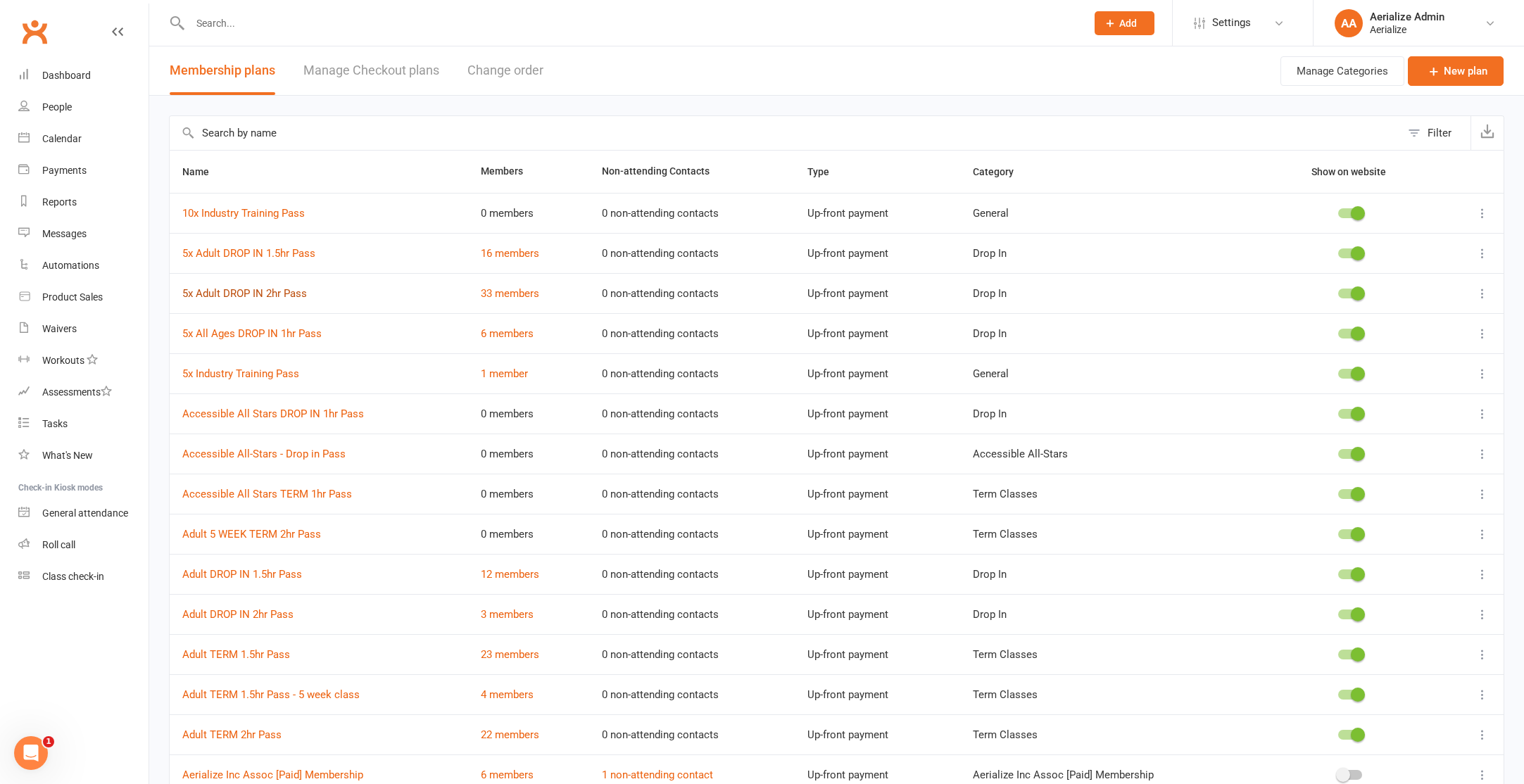
click at [247, 291] on link "5x Adult DROP IN 2hr Pass" at bounding box center [245, 293] width 125 height 12
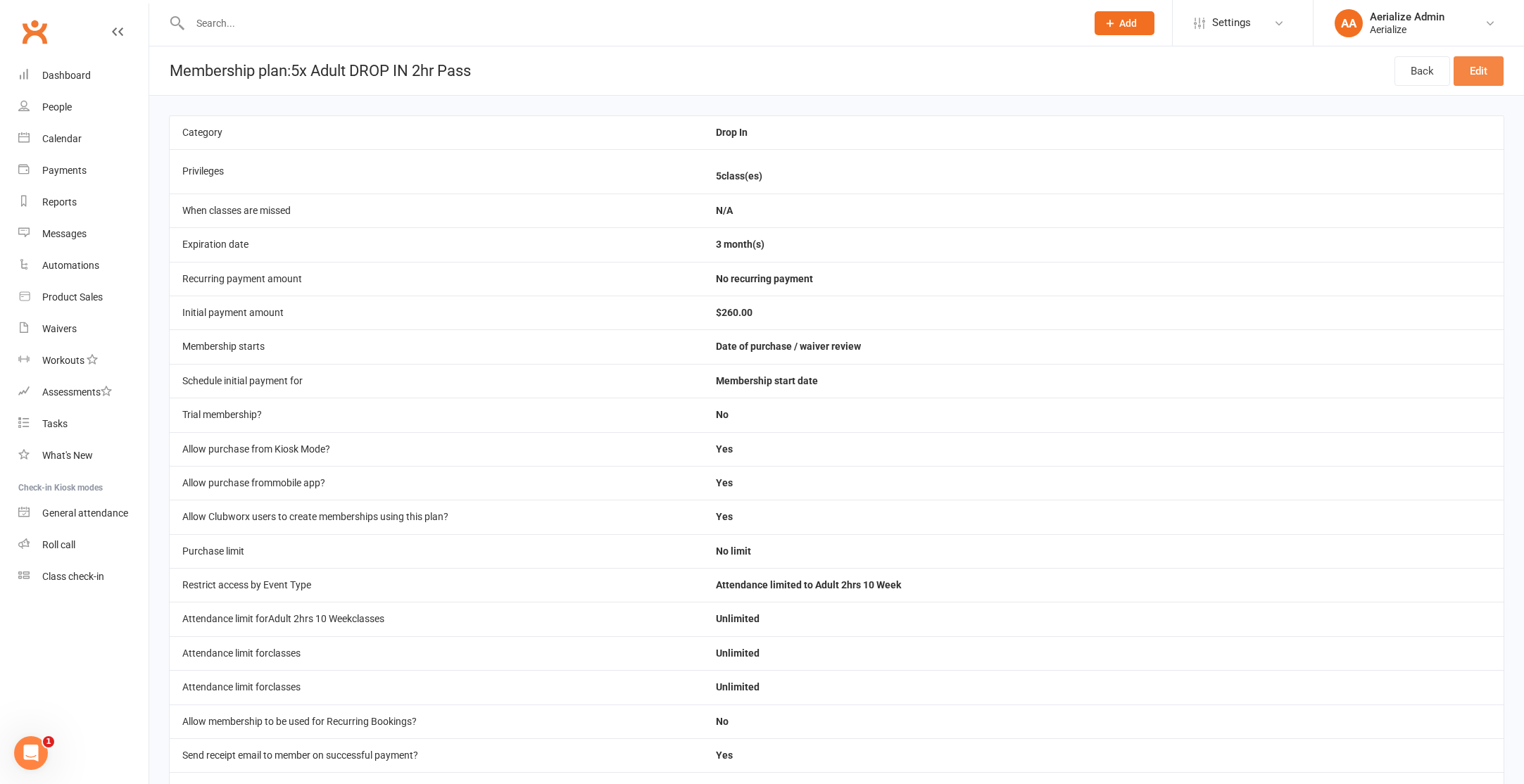
click at [1473, 71] on link "Edit" at bounding box center [1478, 71] width 50 height 29
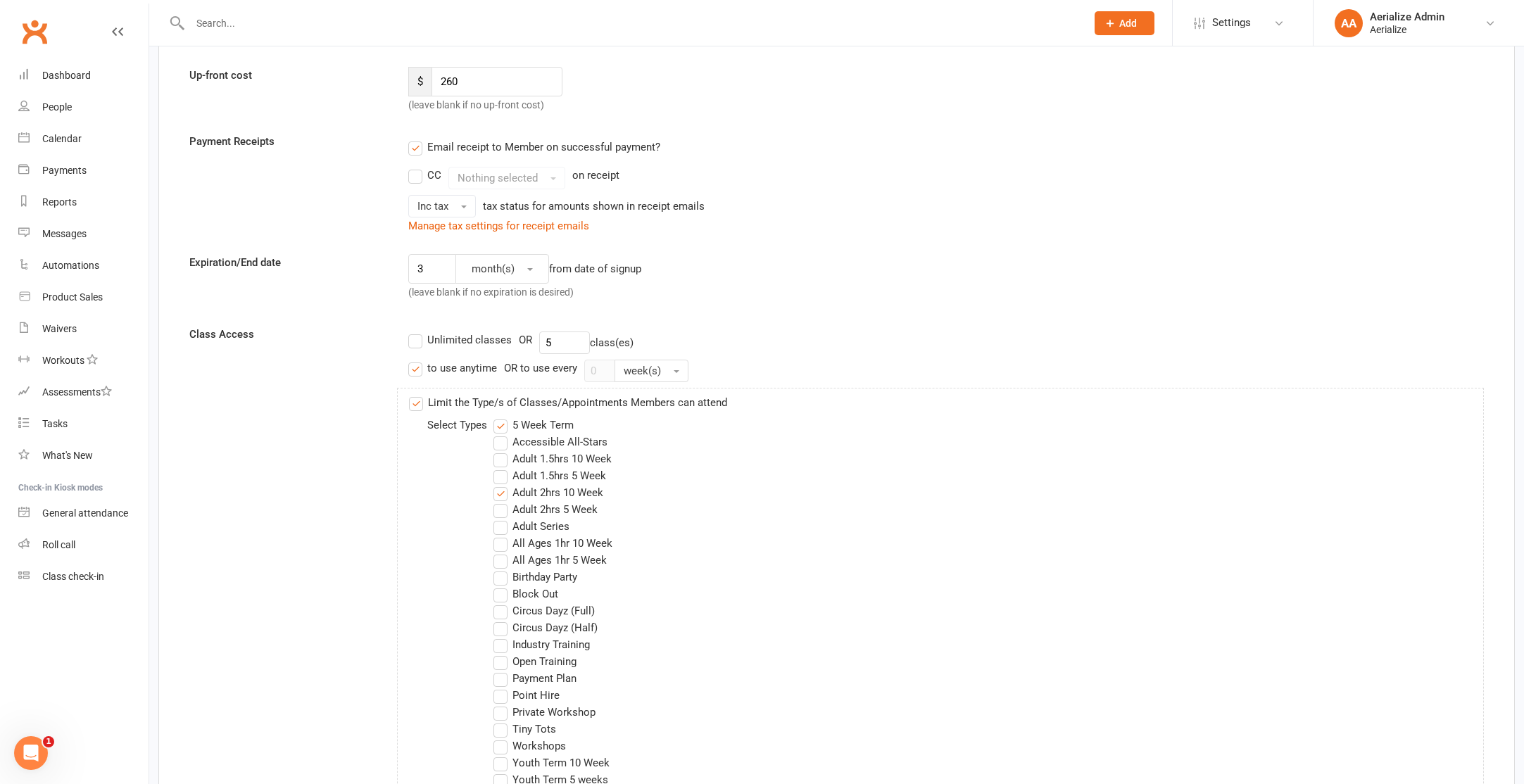
scroll to position [256, 0]
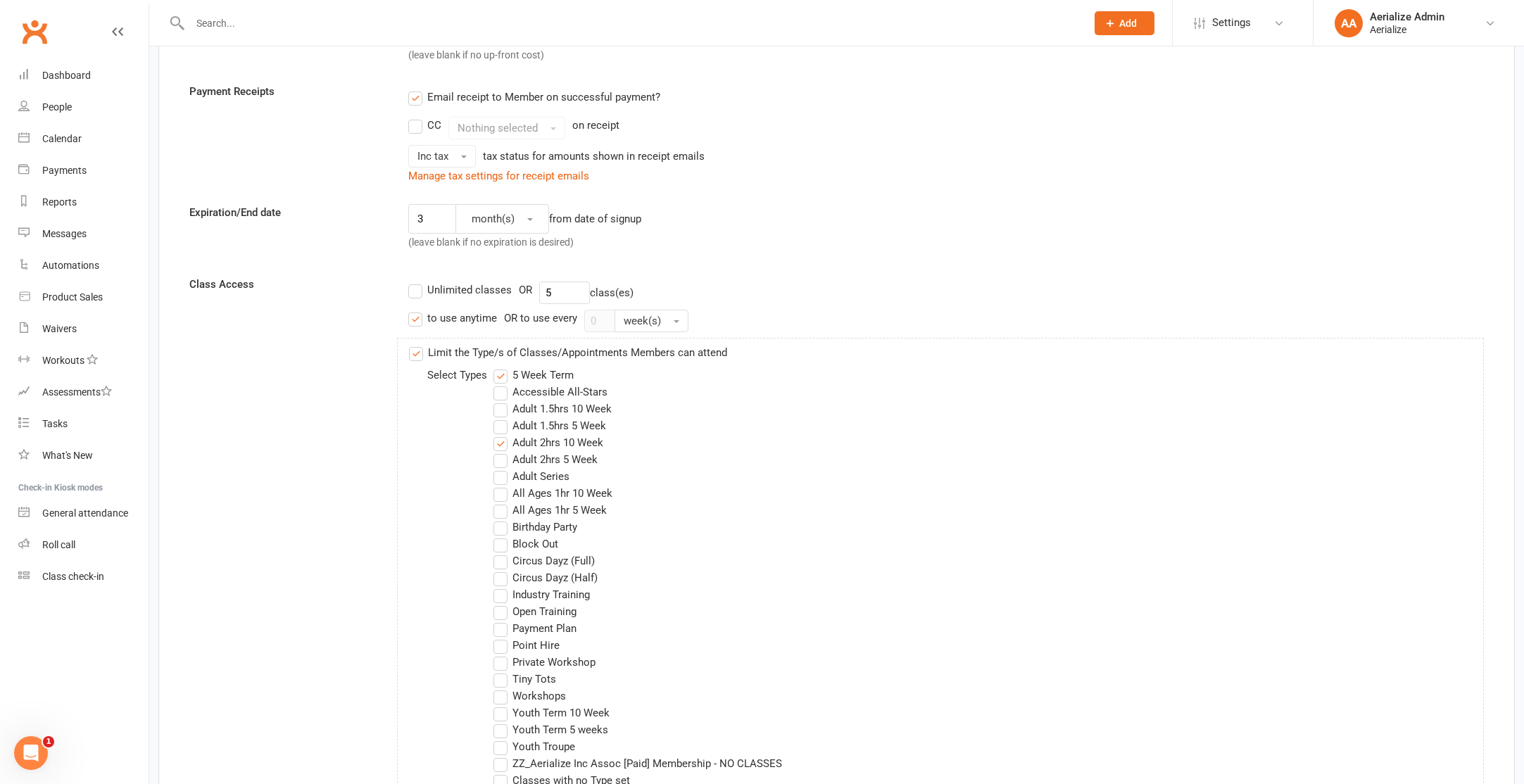
click at [538, 375] on label "5 Week Term" at bounding box center [534, 375] width 80 height 17
click at [502, 367] on input "5 Week Term" at bounding box center [499, 367] width 9 height 0
drag, startPoint x: 562, startPoint y: 462, endPoint x: 573, endPoint y: 465, distance: 11.4
click at [561, 462] on label "Adult 2hrs 5 Week" at bounding box center [546, 460] width 104 height 17
click at [502, 451] on input "Adult 2hrs 5 Week" at bounding box center [499, 451] width 9 height 0
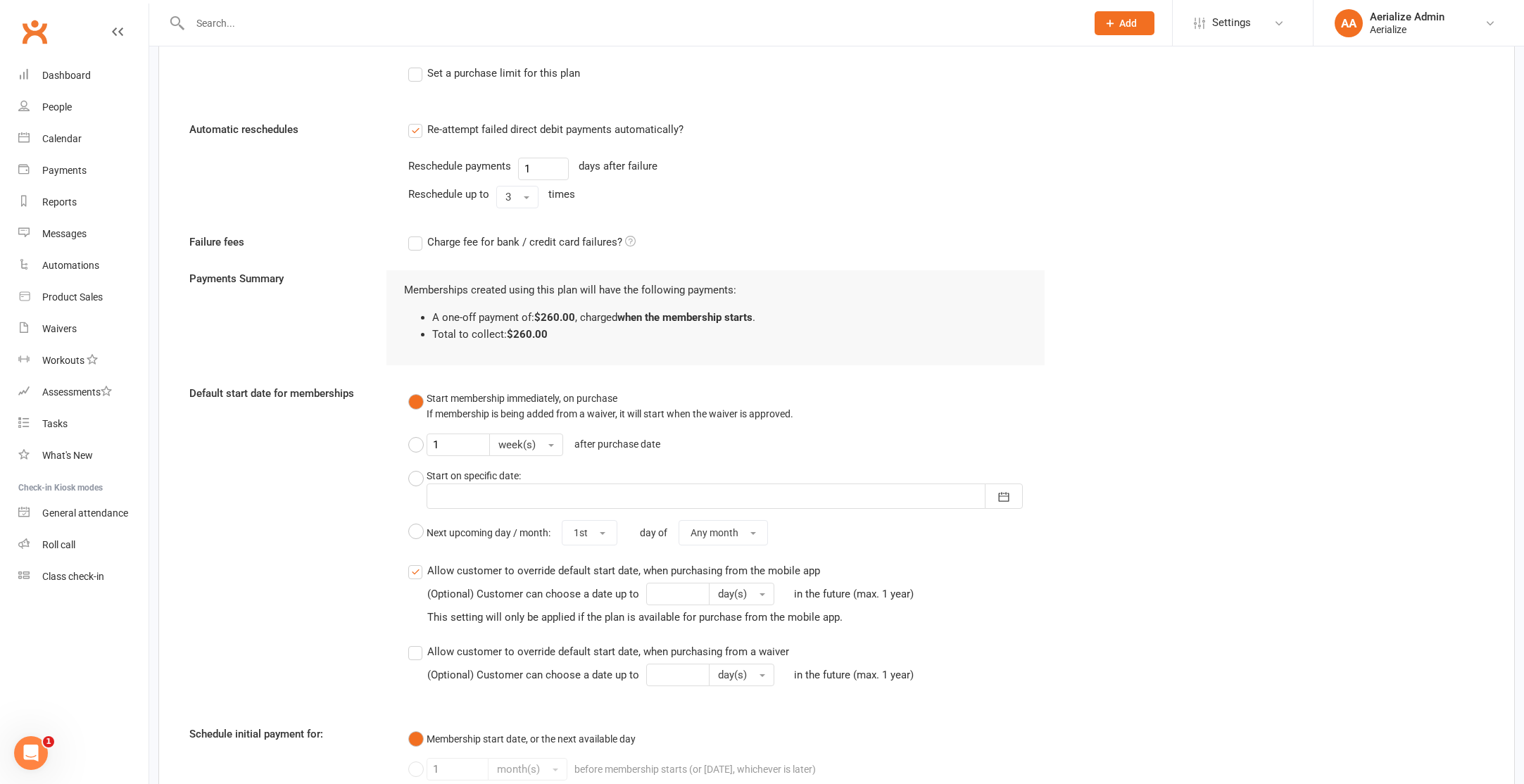
scroll to position [1559, 0]
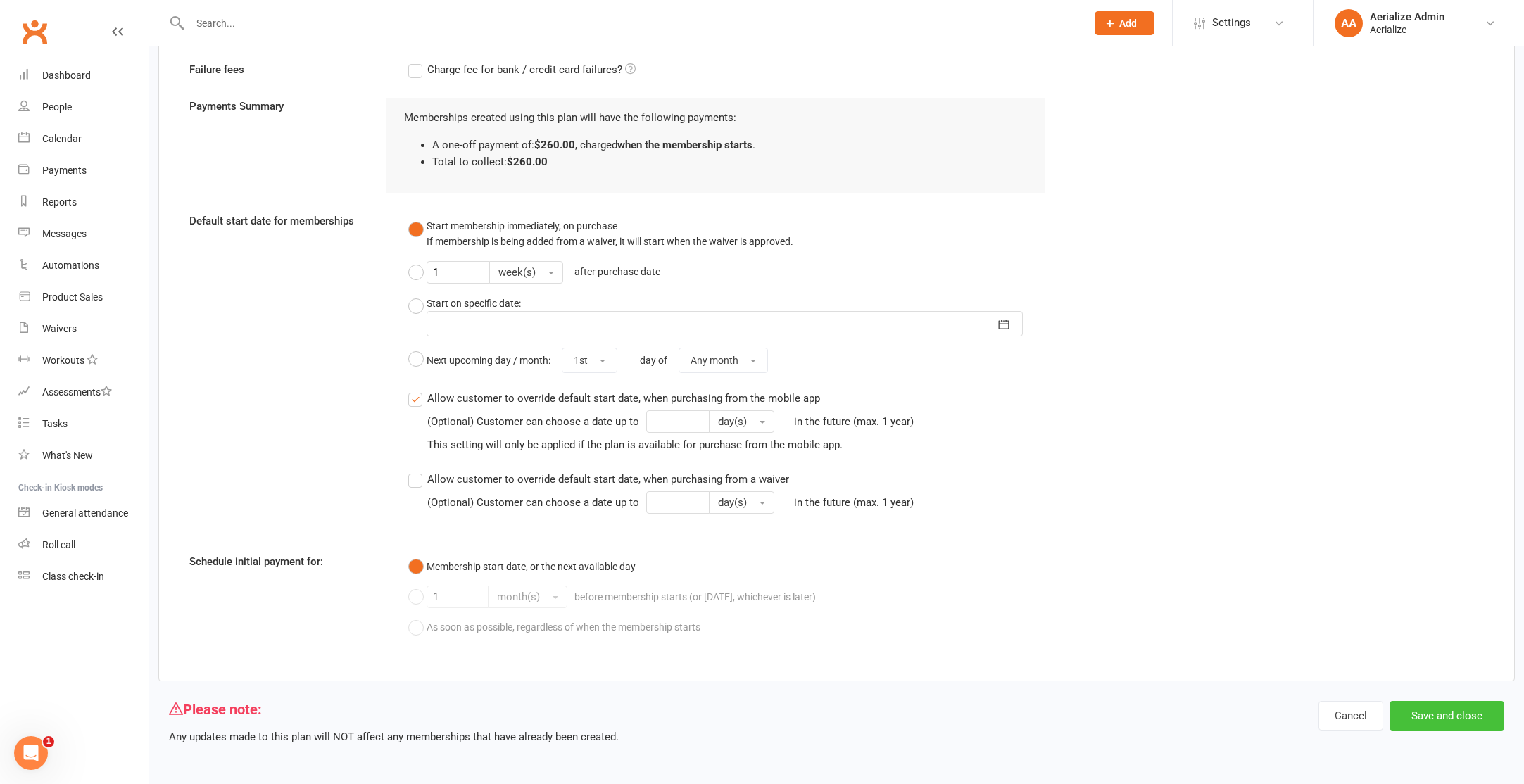
click at [1434, 719] on button "Save and close" at bounding box center [1446, 715] width 114 height 29
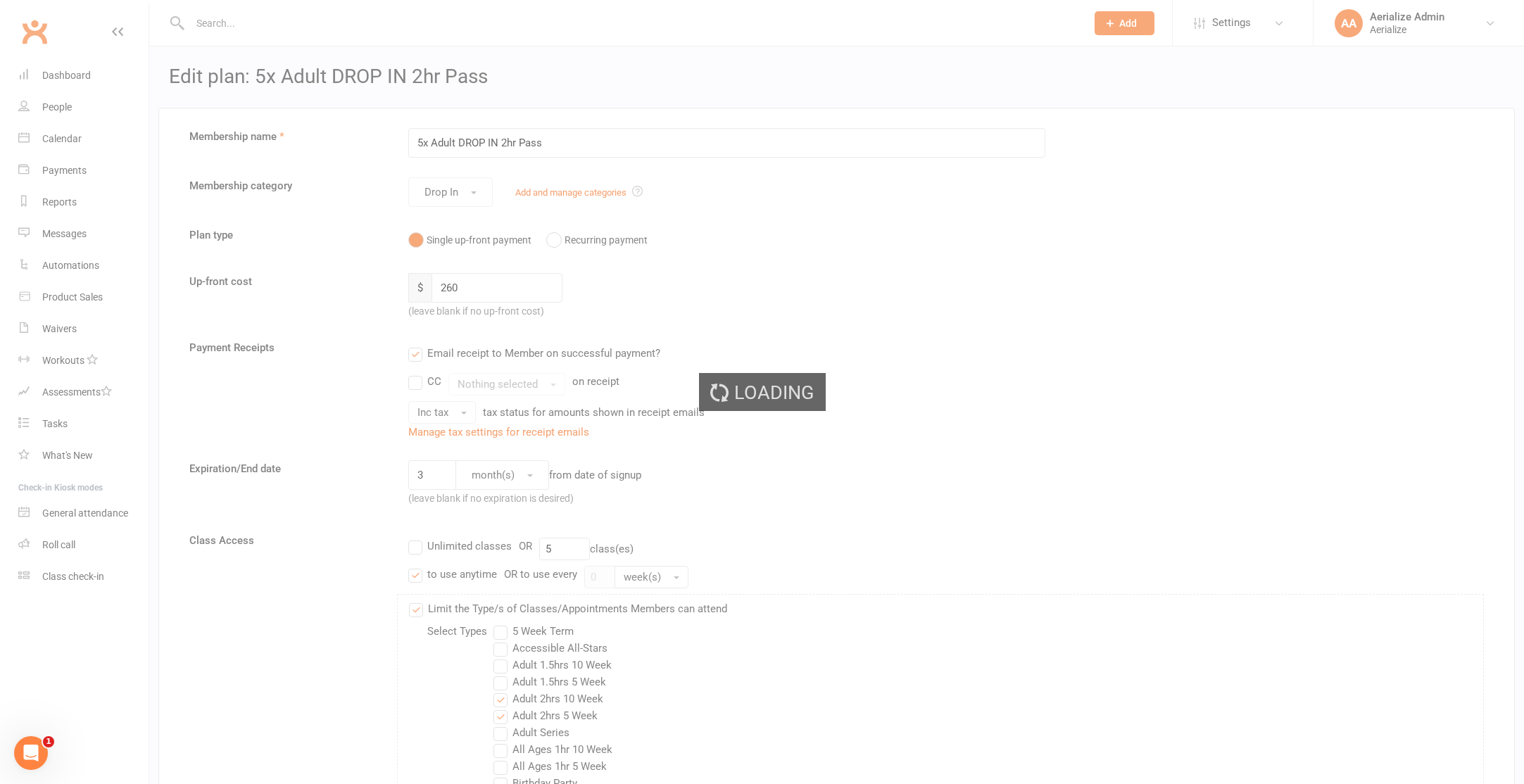
select select "100"
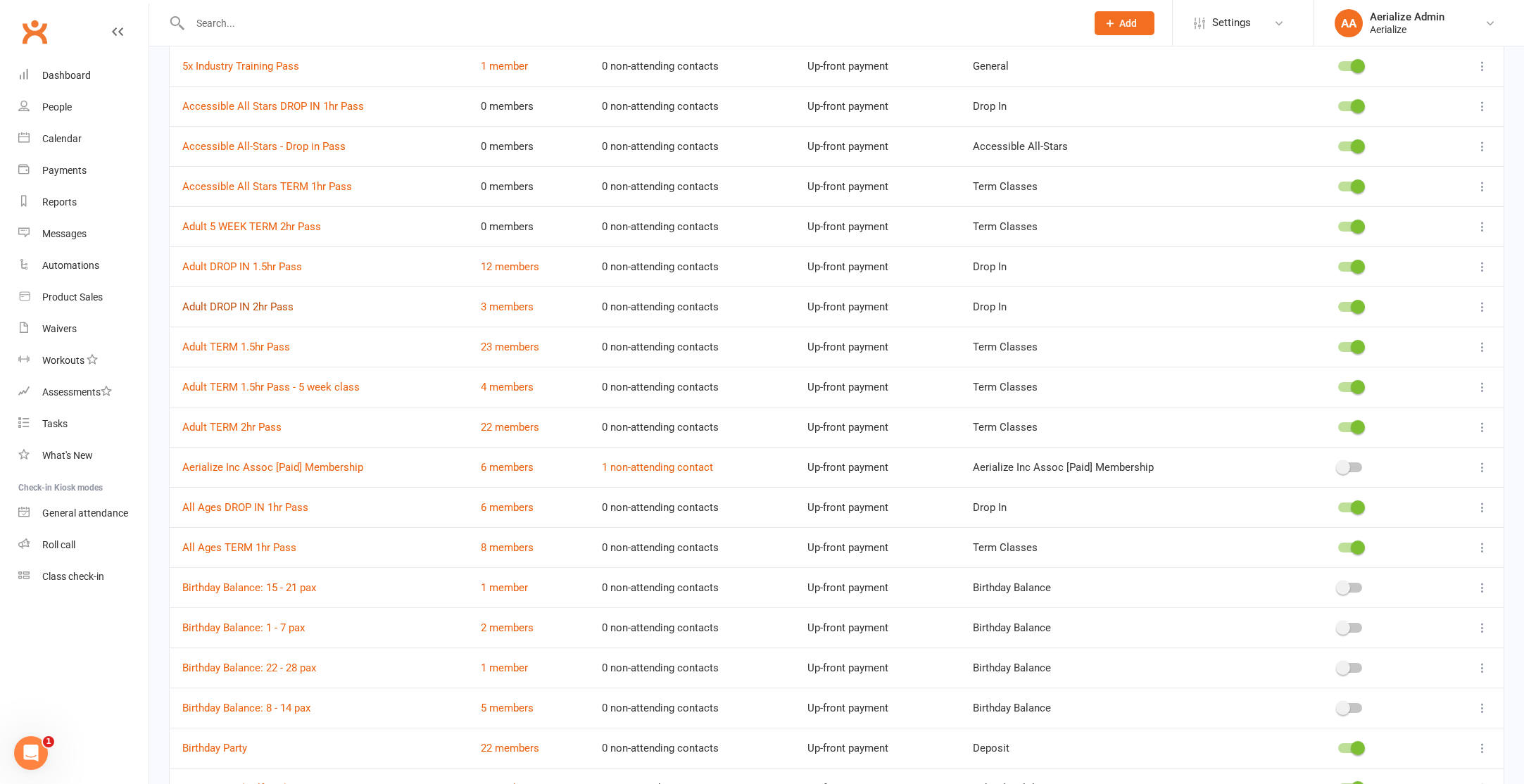
scroll to position [311, 0]
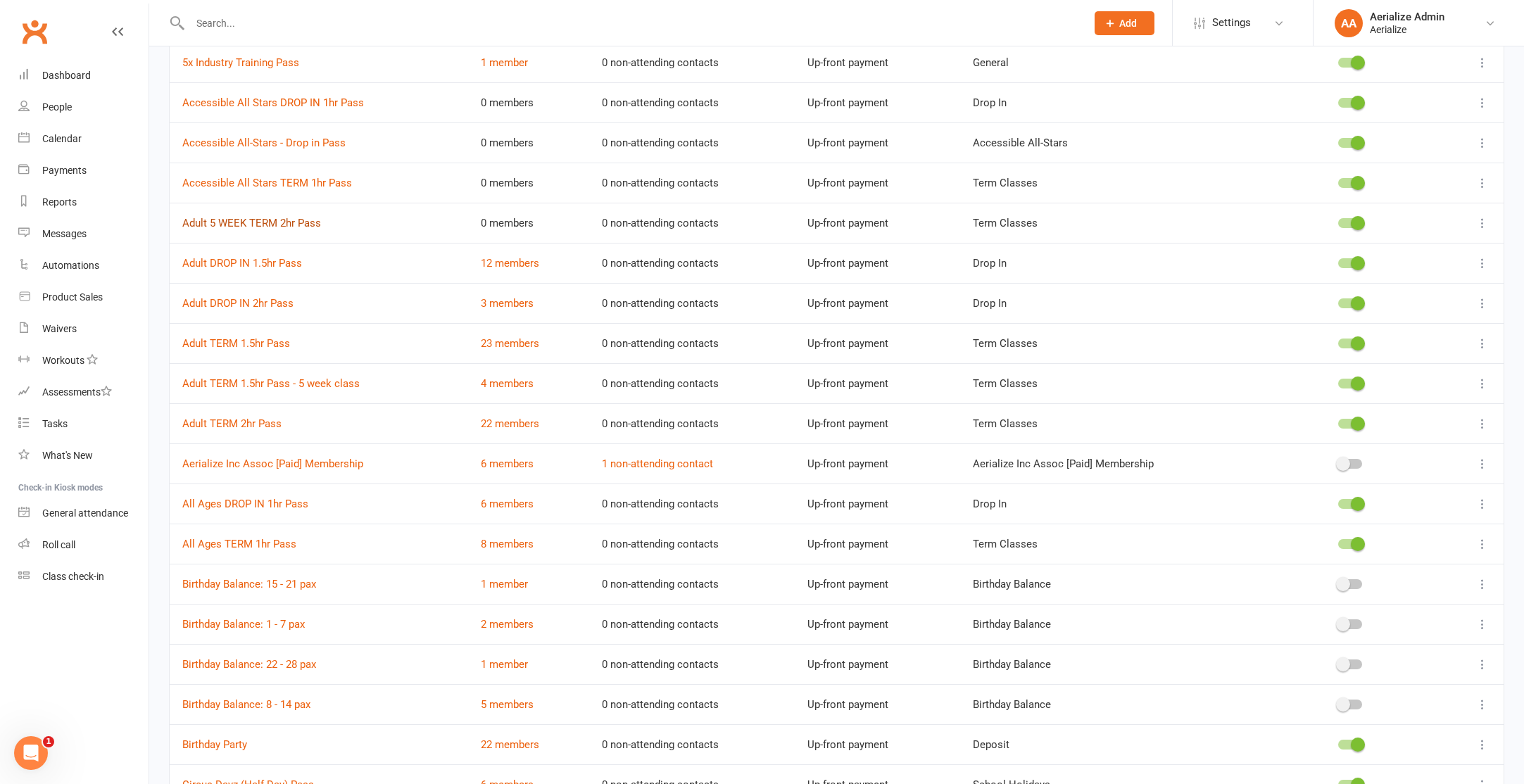
click at [296, 226] on link "Adult 5 WEEK TERM 2hr Pass" at bounding box center [252, 222] width 139 height 12
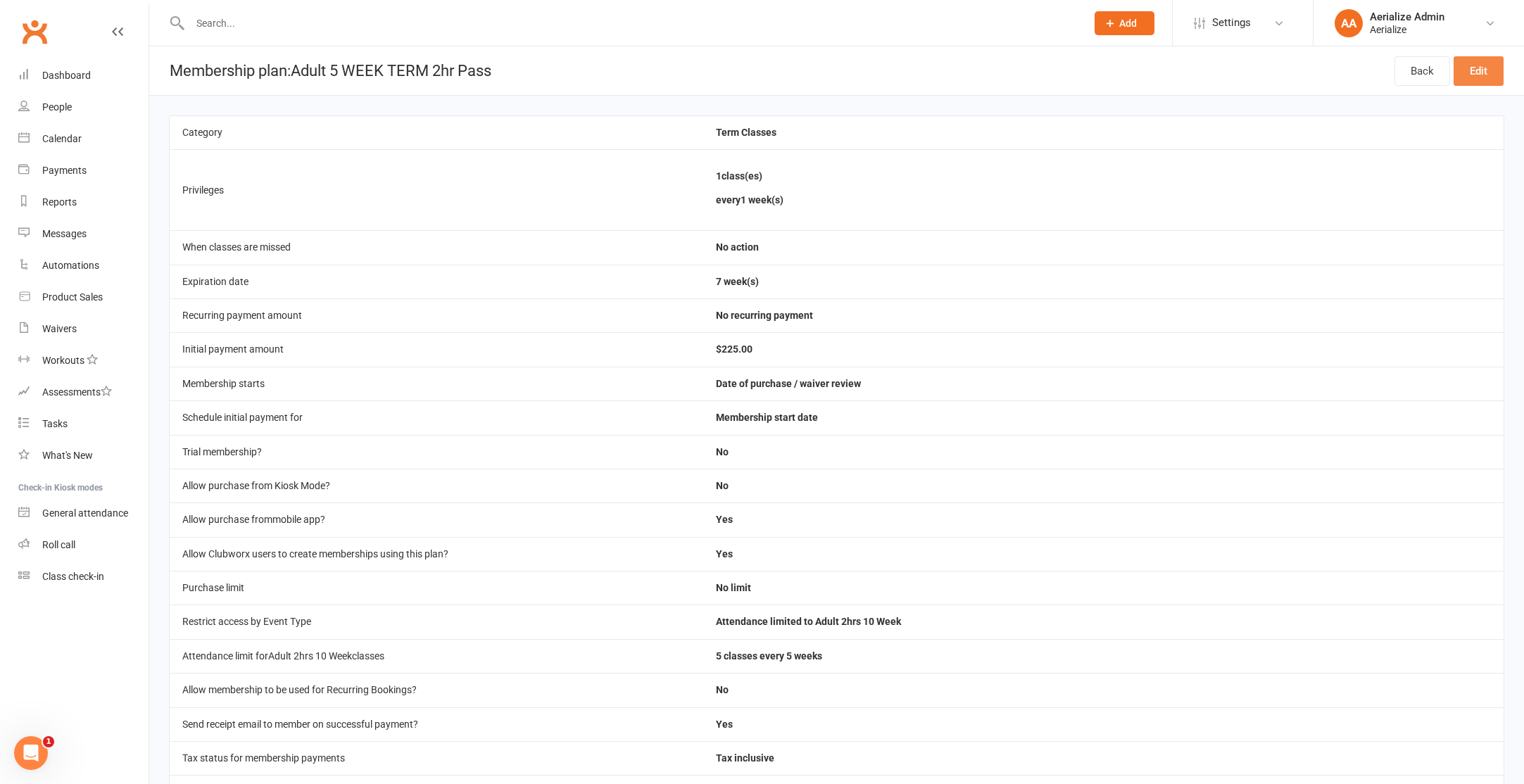
click at [1488, 75] on link "Edit" at bounding box center [1478, 71] width 50 height 29
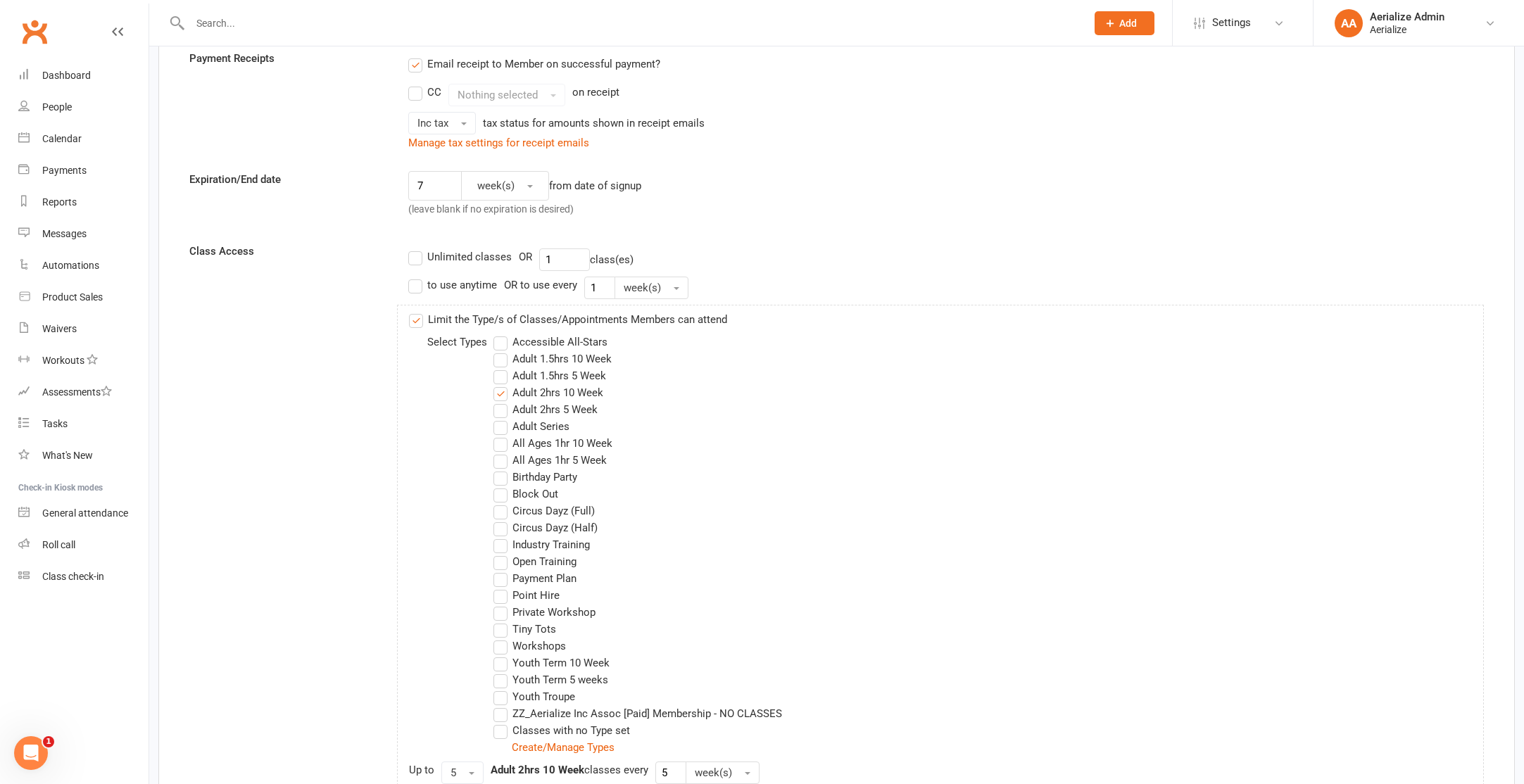
scroll to position [291, 0]
click at [546, 403] on label "Adult 2hrs 5 Week" at bounding box center [546, 408] width 104 height 17
click at [502, 399] on input "Adult 2hrs 5 Week" at bounding box center [499, 399] width 9 height 0
click at [552, 391] on label "Adult 2hrs 10 Week" at bounding box center [549, 391] width 110 height 17
click at [502, 382] on input "Adult 2hrs 10 Week" at bounding box center [499, 382] width 9 height 0
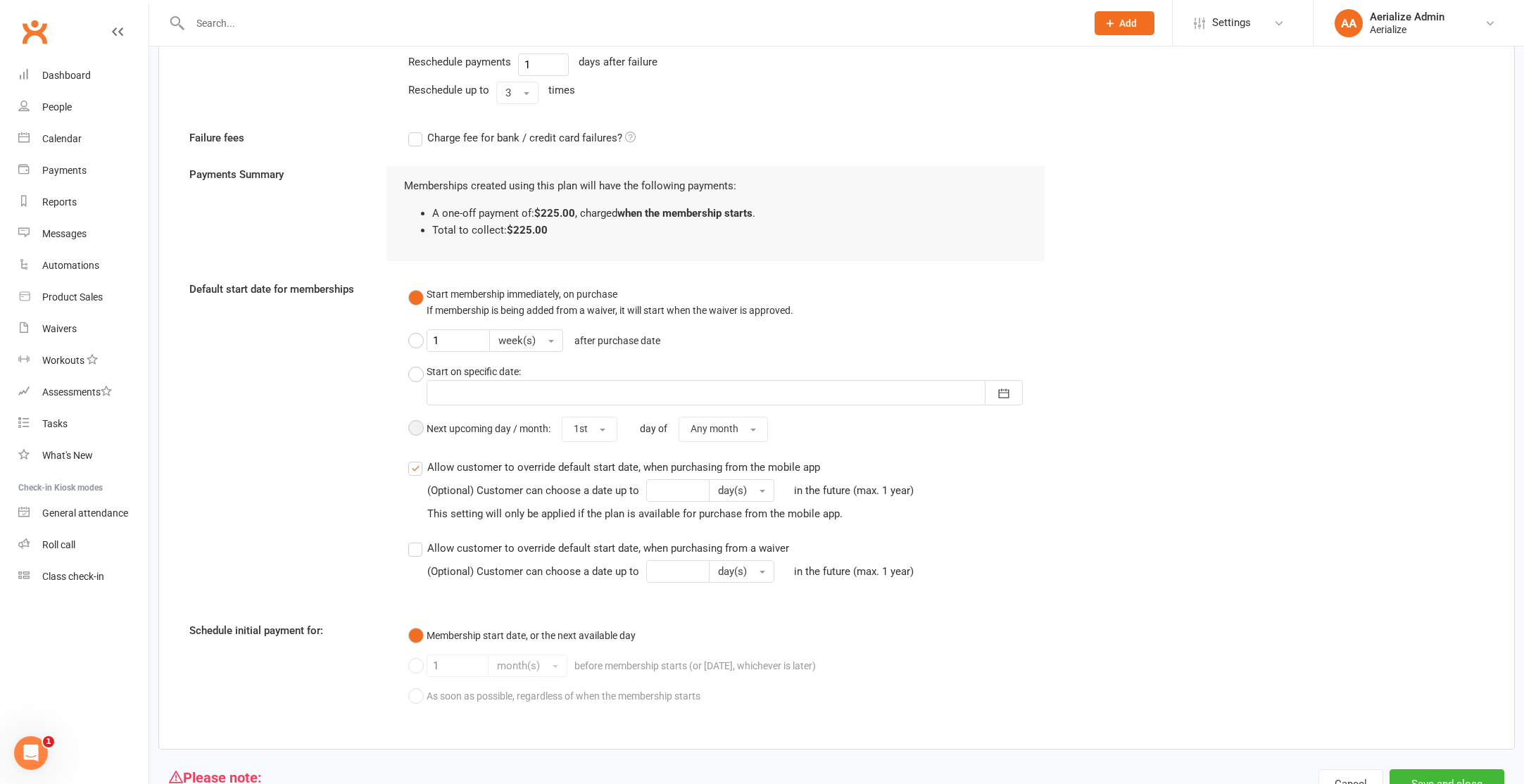
scroll to position [1495, 0]
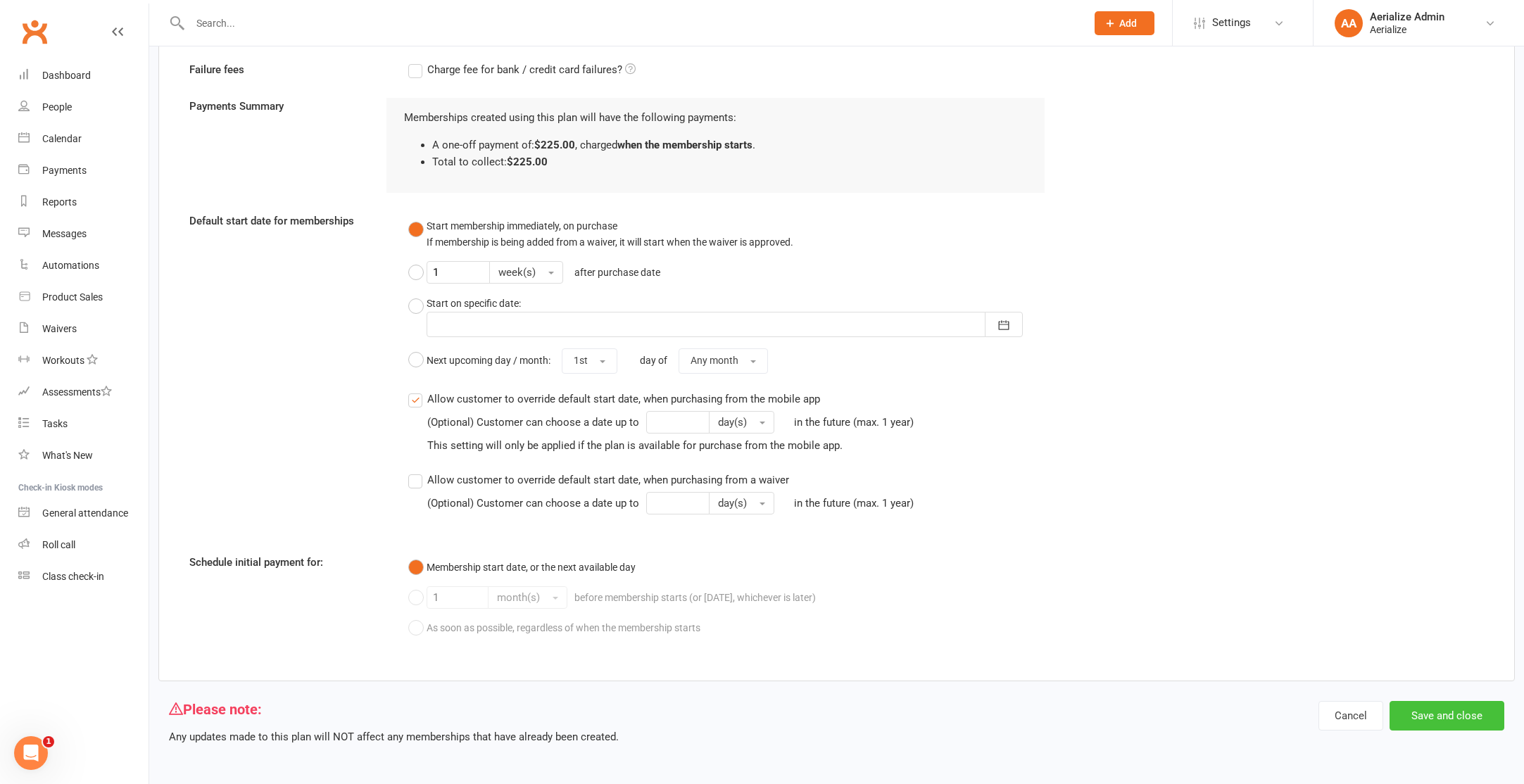
click at [1428, 713] on button "Save and close" at bounding box center [1446, 715] width 114 height 29
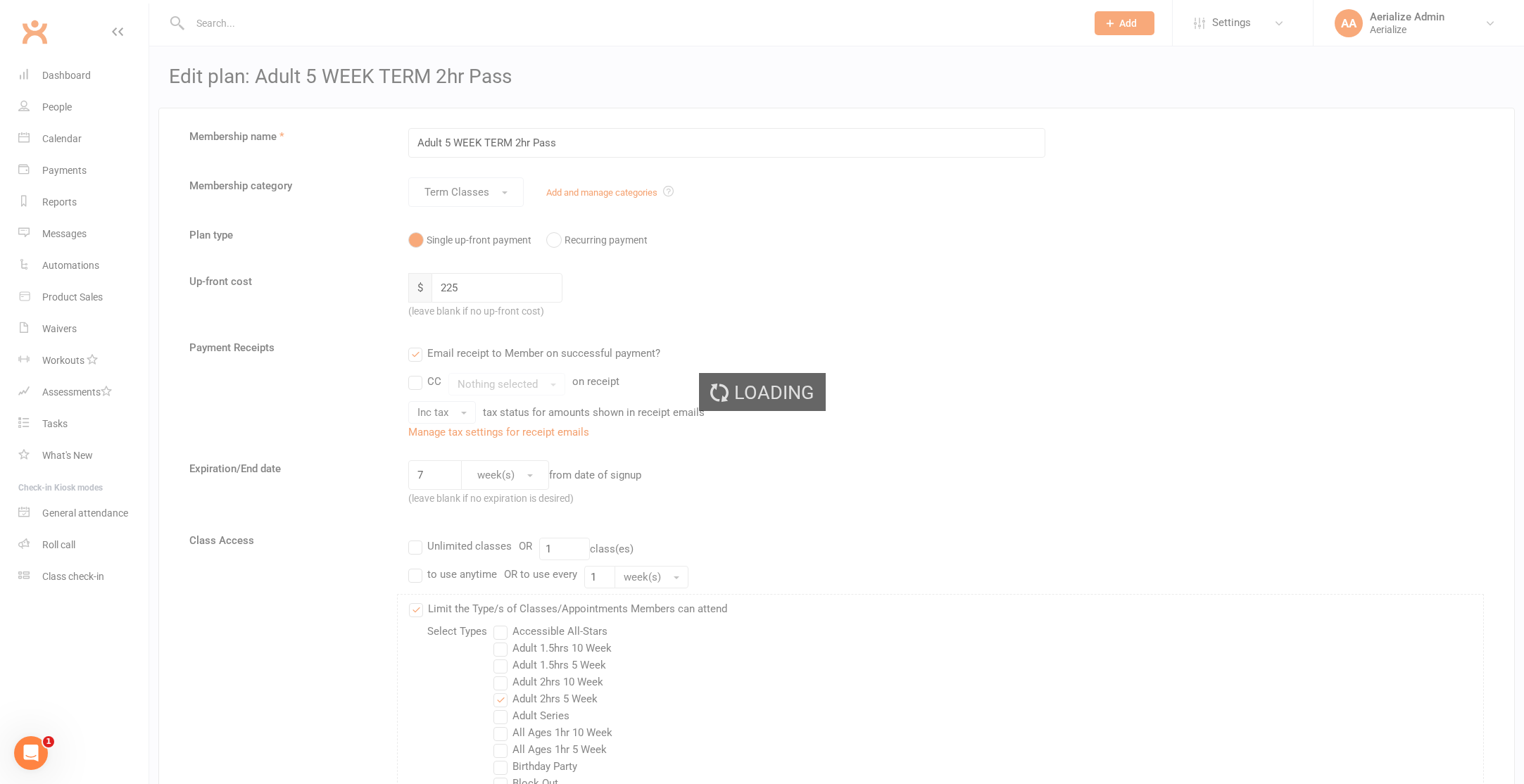
select select "100"
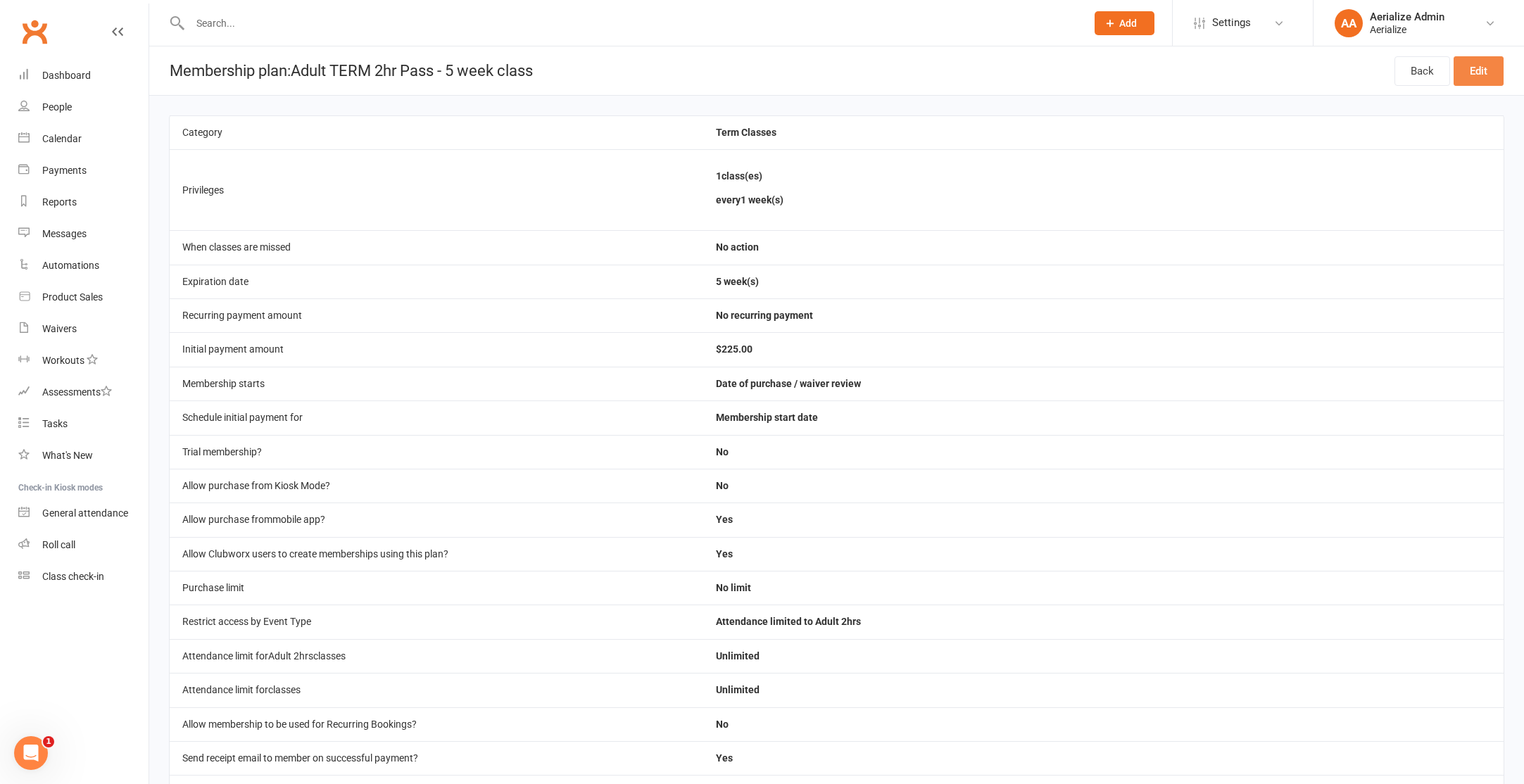
click at [1492, 81] on link "Edit" at bounding box center [1478, 71] width 50 height 29
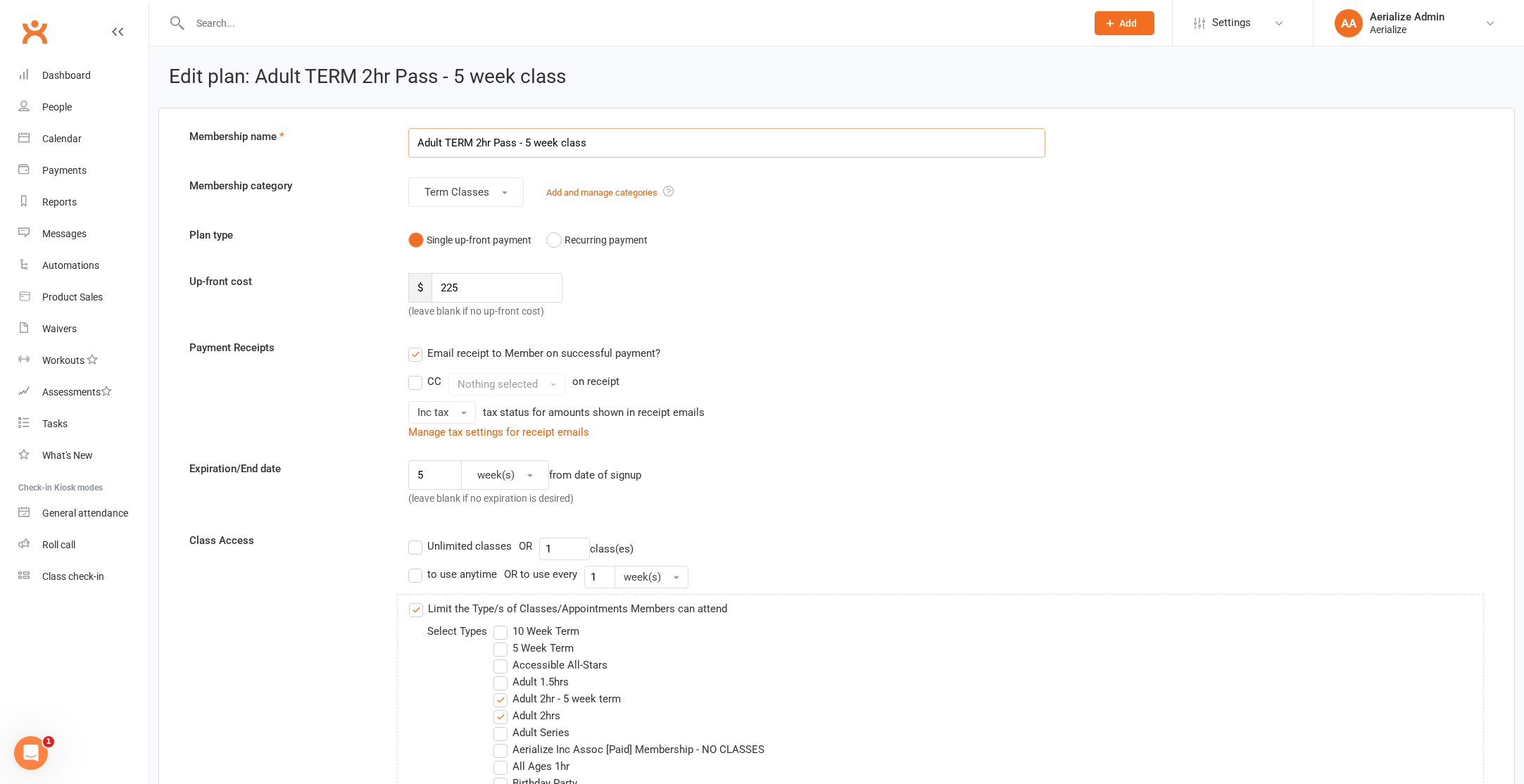
click at [447, 145] on input "Adult TERM 2hr Pass - 5 week class" at bounding box center [727, 142] width 637 height 29
drag, startPoint x: 660, startPoint y: 145, endPoint x: 552, endPoint y: 143, distance: 108.0
click at [545, 145] on input "Adult 5 WEEK TERM 2hr Pass - 5 week class" at bounding box center [727, 142] width 637 height 29
click at [554, 144] on input "Adult 5 WEEK TERM 2hr Pass - 5 week class" at bounding box center [727, 142] width 637 height 29
click at [558, 144] on input "Adult 5 WEEK TERM 2hr Pass - 5 week class" at bounding box center [727, 142] width 637 height 29
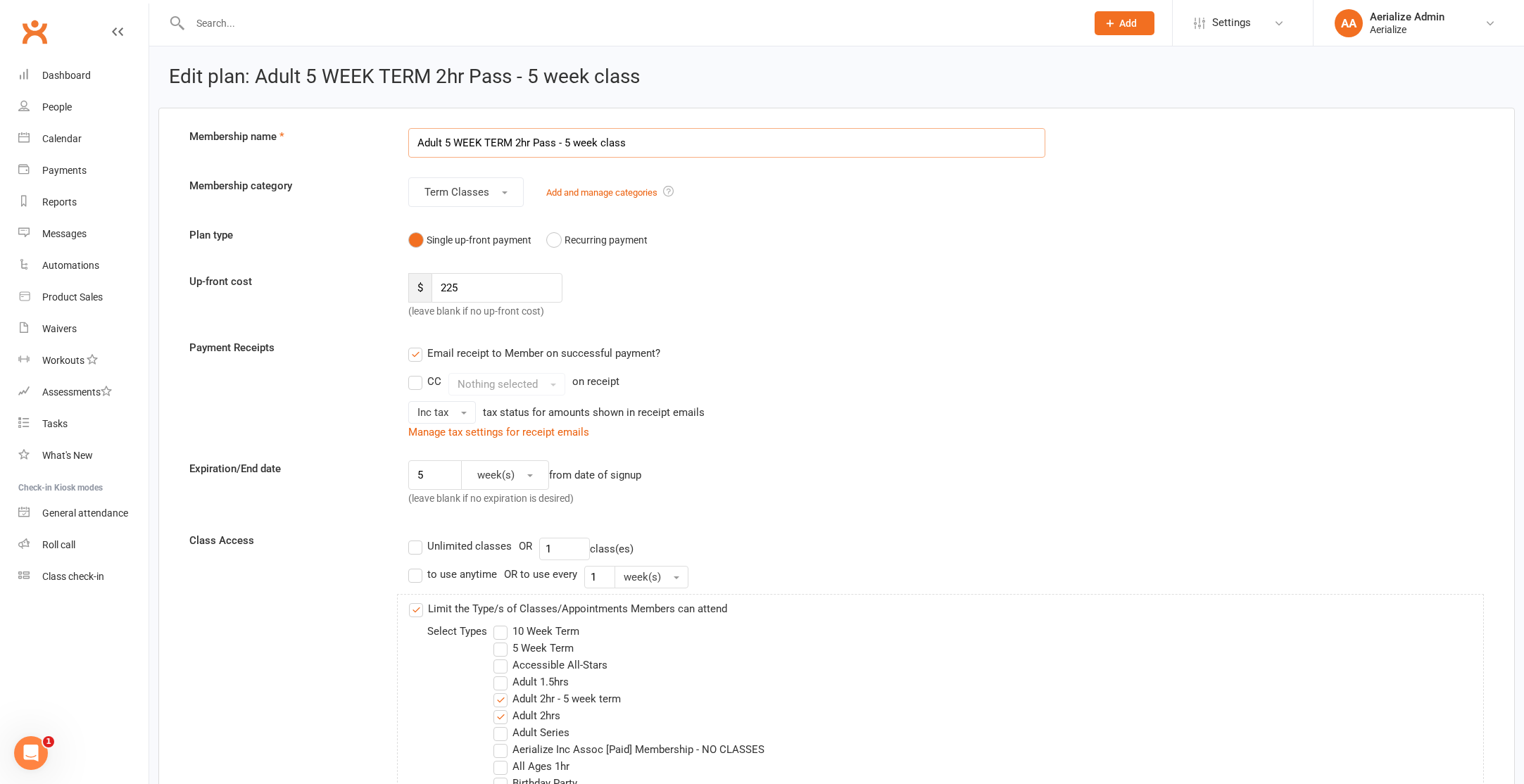
drag, startPoint x: 560, startPoint y: 141, endPoint x: 716, endPoint y: 149, distance: 156.2
click at [717, 149] on input "Adult 5 WEEK TERM 2hr Pass - 5 week class" at bounding box center [727, 142] width 637 height 29
type input "Adult 5 WEEK TERM 2hr Pass"
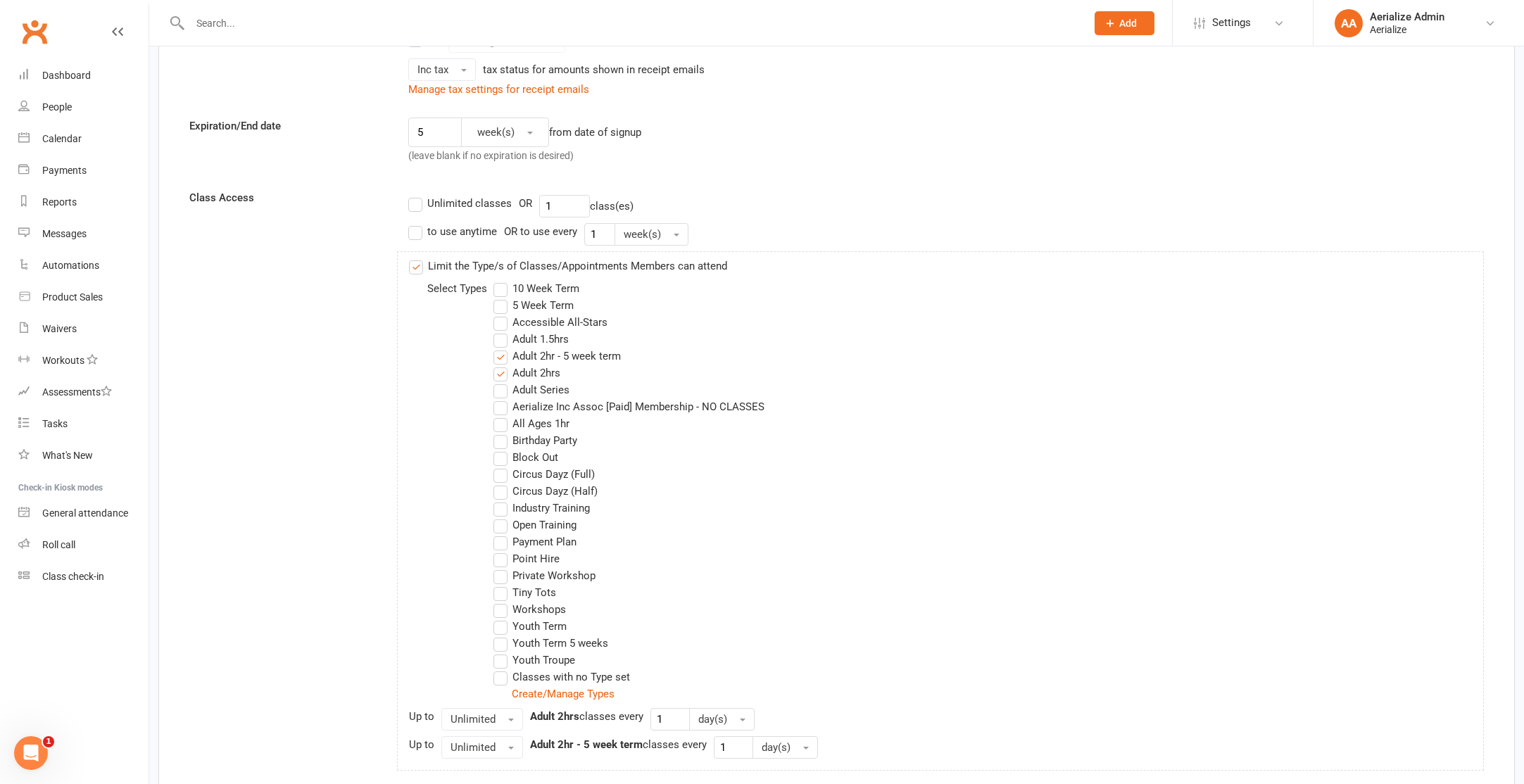
scroll to position [404, 0]
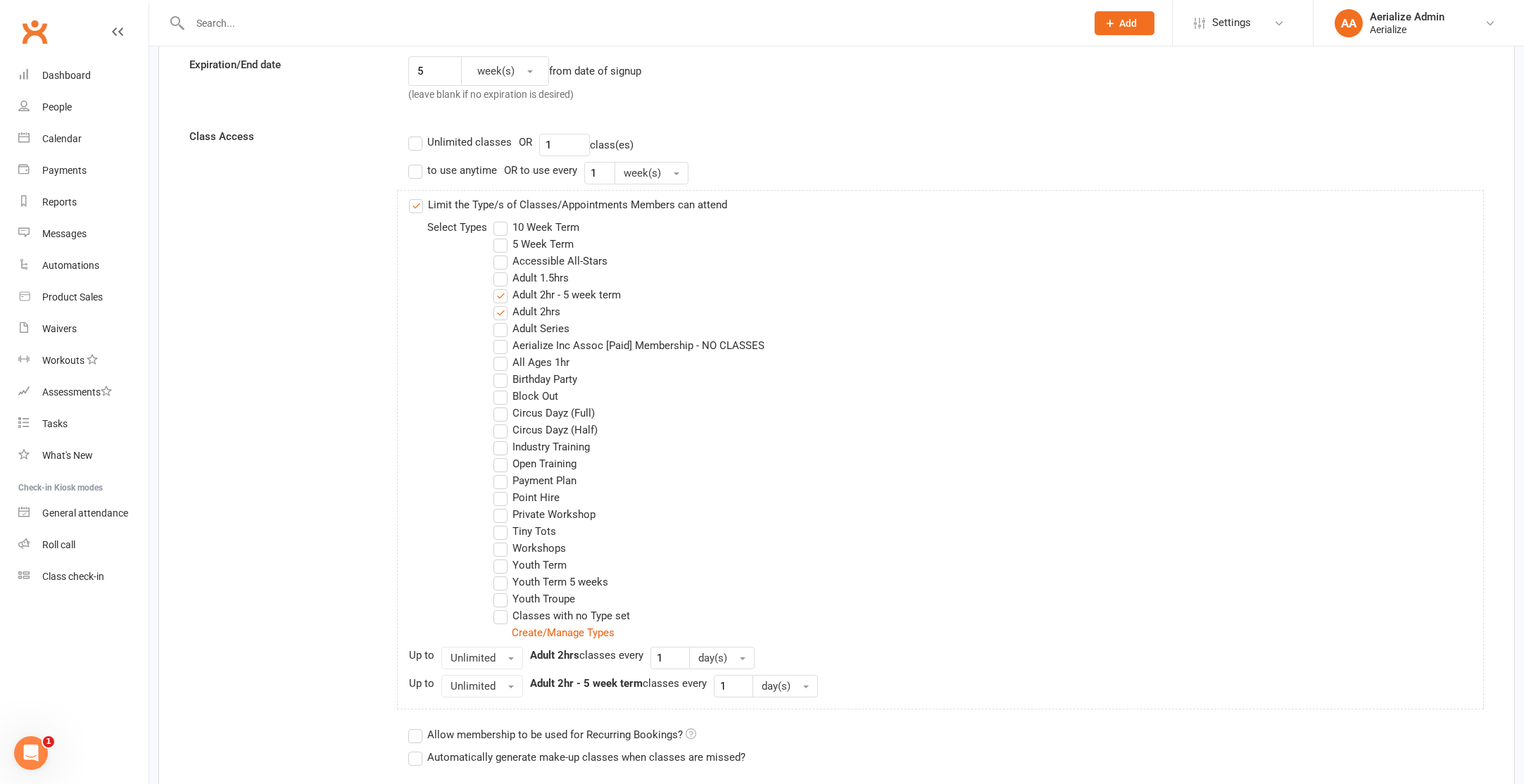
click at [582, 298] on label "Adult 2hr - 5 week term" at bounding box center [557, 295] width 128 height 17
click at [502, 287] on input "Adult 2hr - 5 week term" at bounding box center [499, 287] width 9 height 0
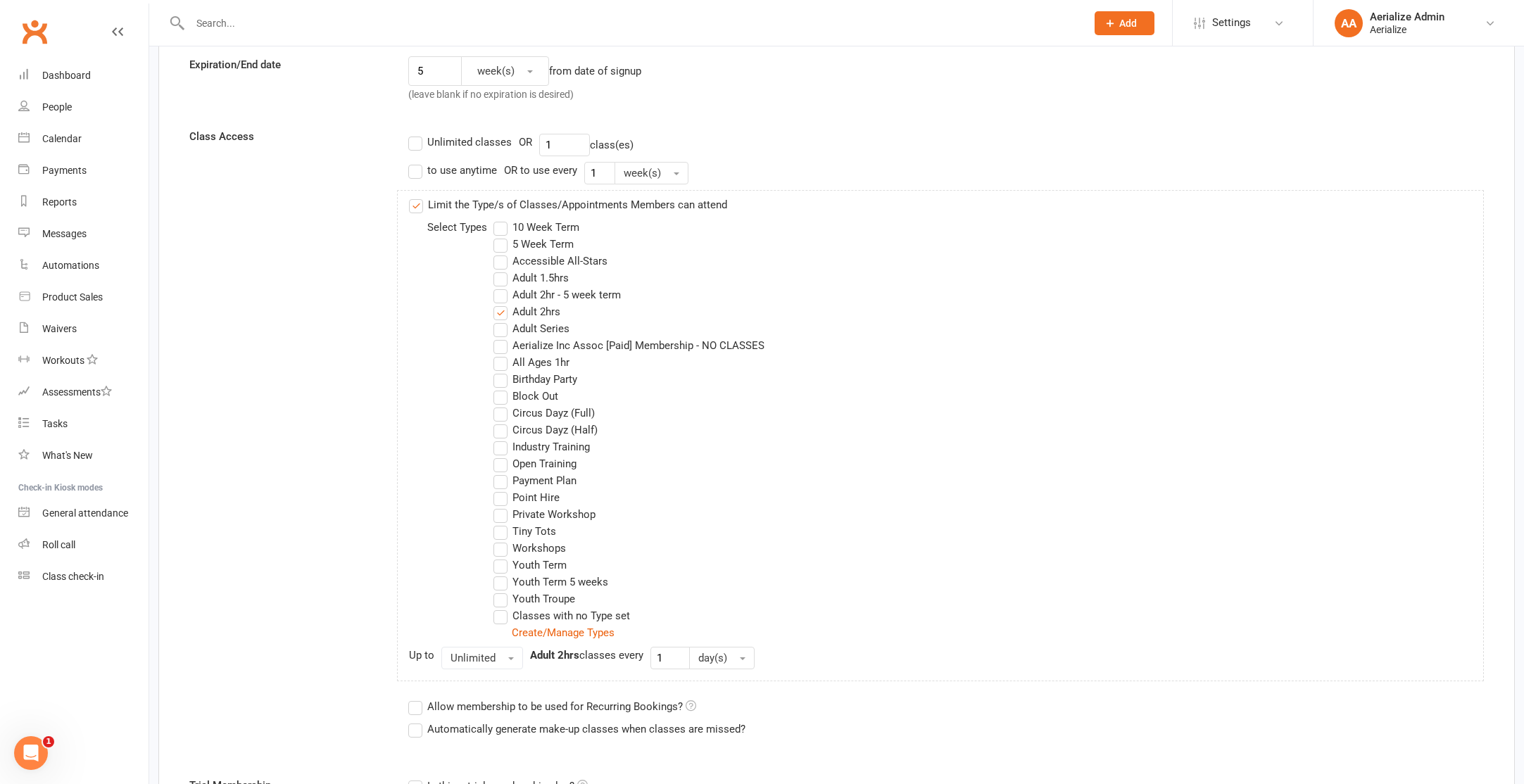
click at [552, 241] on label "5 Week Term" at bounding box center [534, 244] width 80 height 17
click at [502, 235] on input "5 Week Term" at bounding box center [499, 235] width 9 height 0
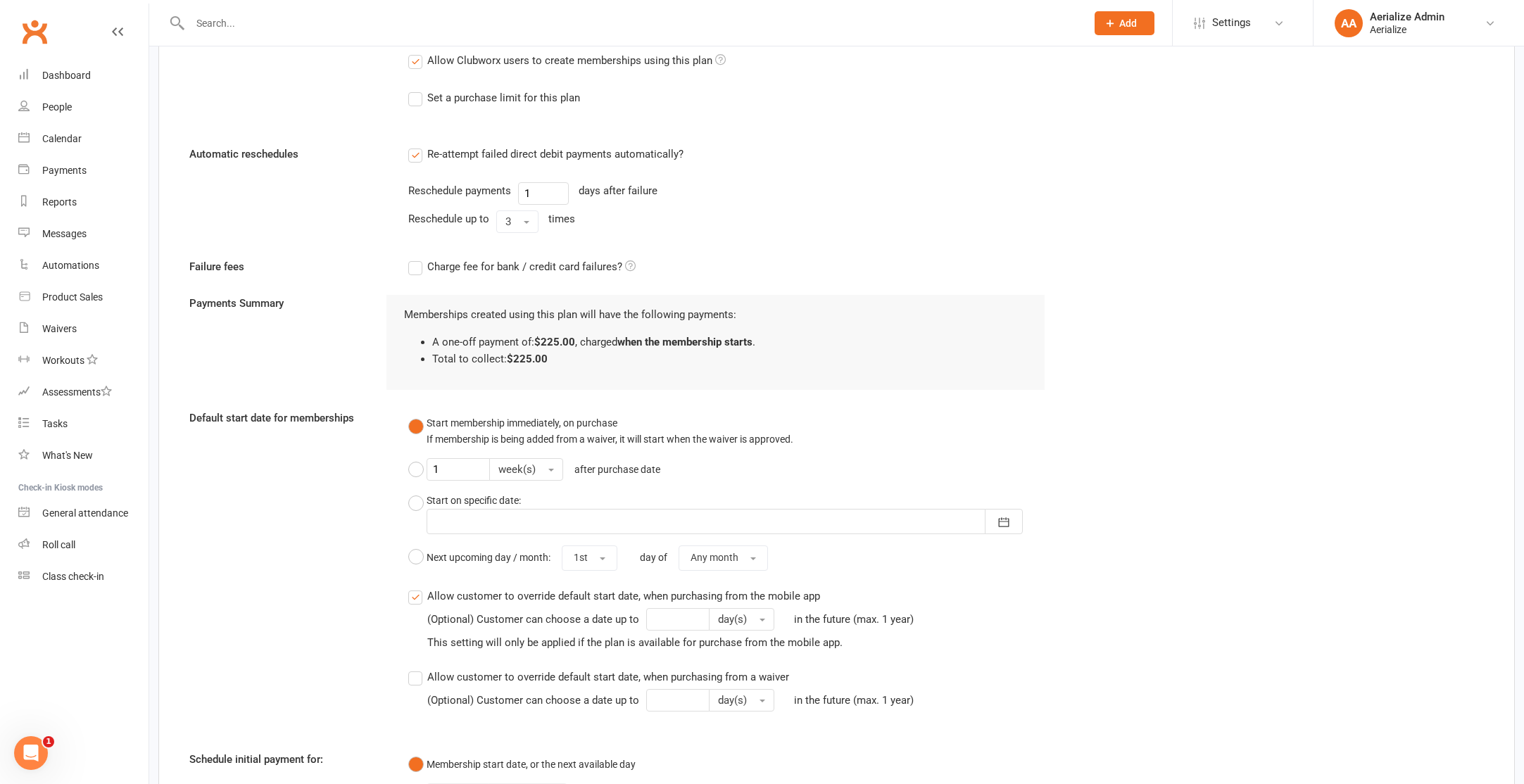
scroll to position [1524, 0]
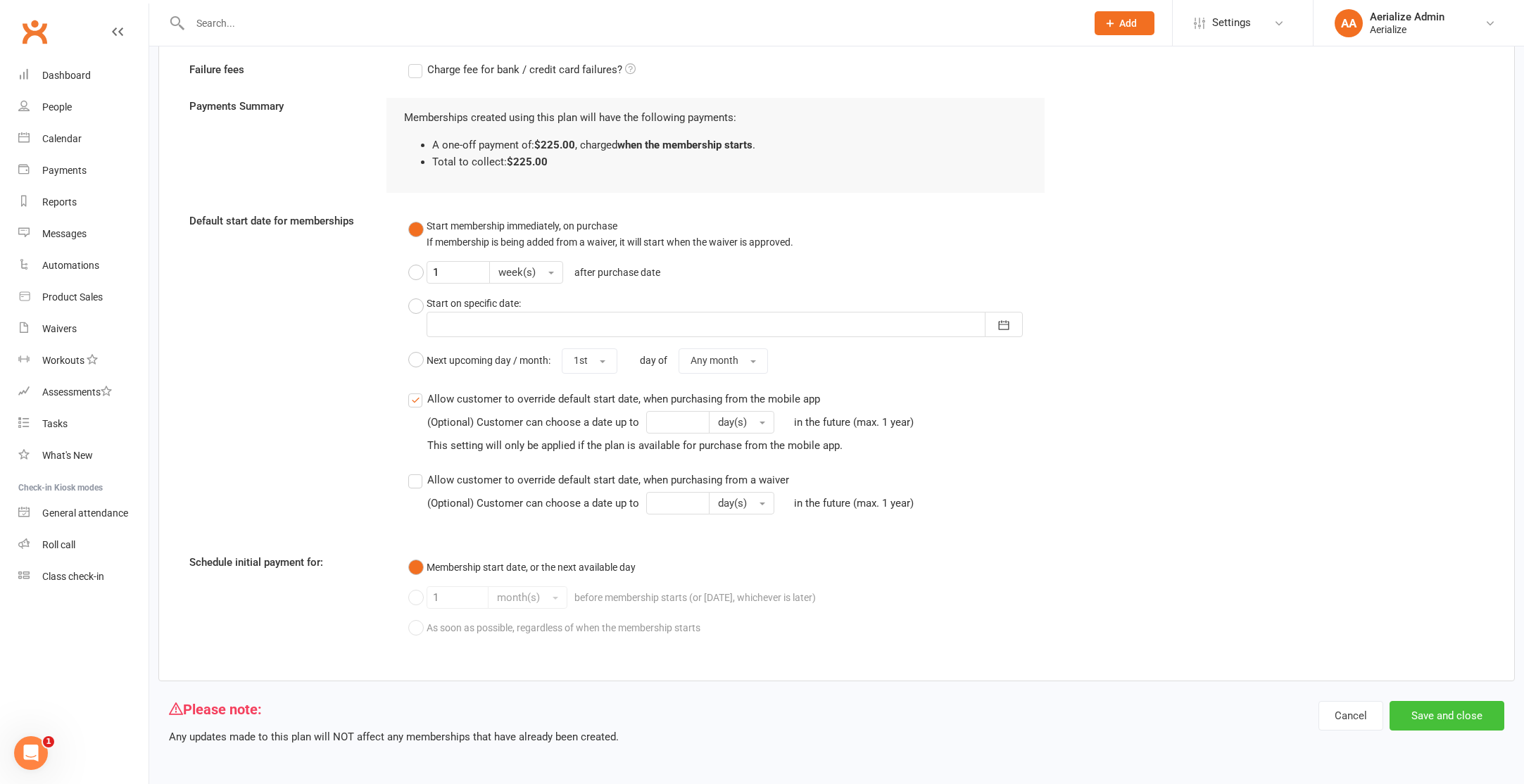
click at [1427, 707] on button "Save and close" at bounding box center [1446, 715] width 114 height 29
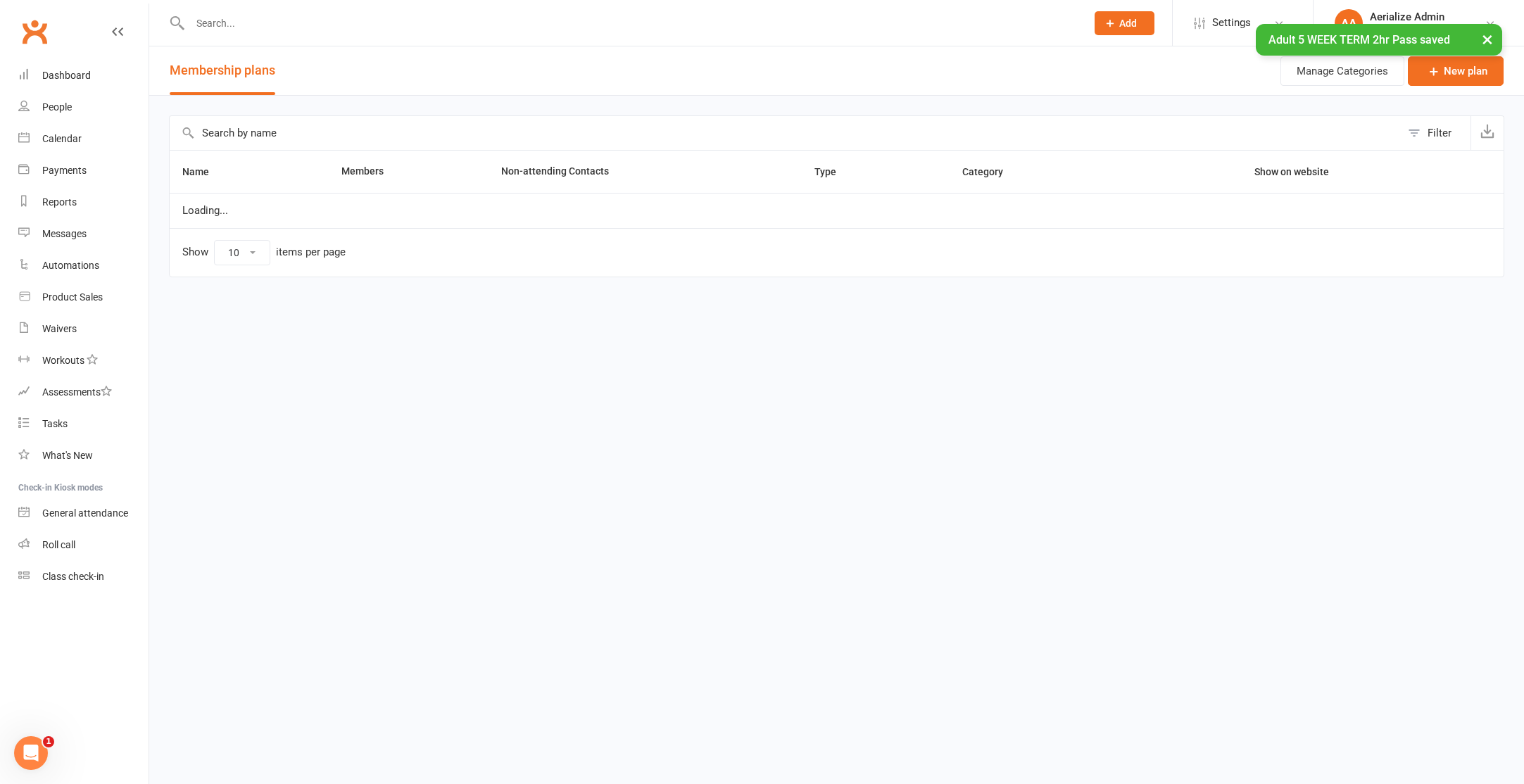
select select "100"
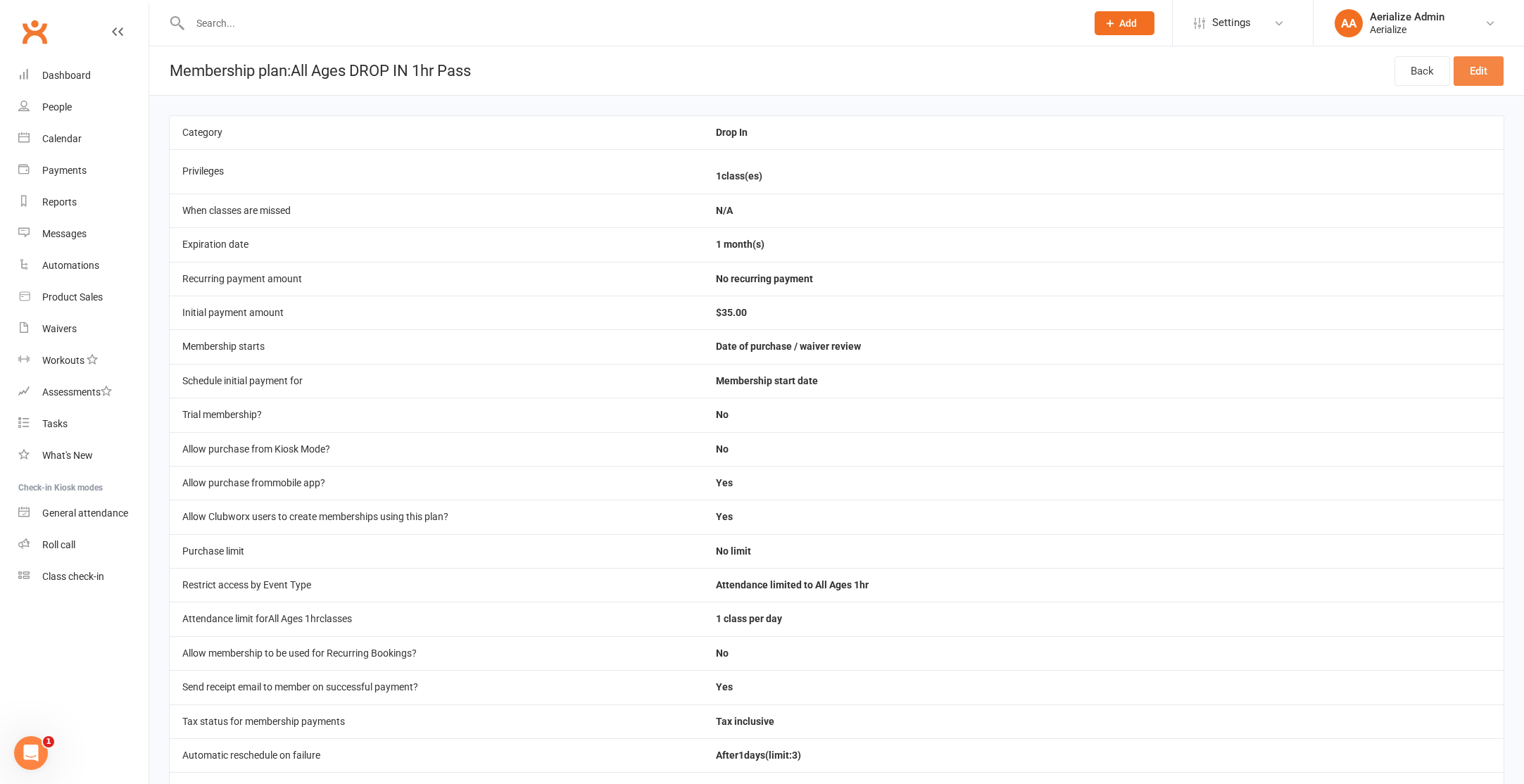
click at [1467, 73] on link "Edit" at bounding box center [1478, 71] width 50 height 29
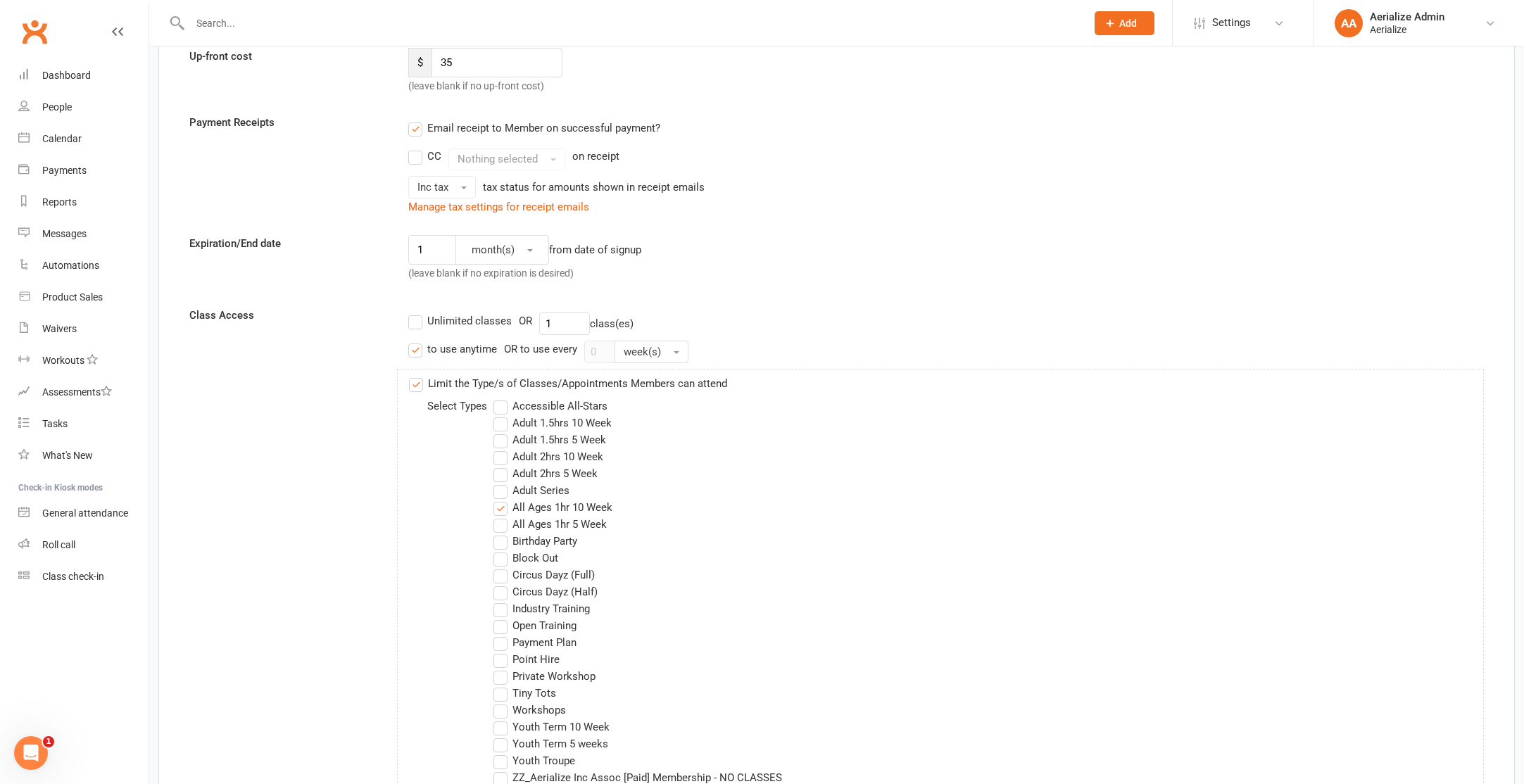
scroll to position [227, 0]
click at [557, 523] on label "All Ages 1hr 5 Week" at bounding box center [551, 522] width 114 height 17
click at [502, 514] on input "All Ages 1hr 5 Week" at bounding box center [499, 514] width 9 height 0
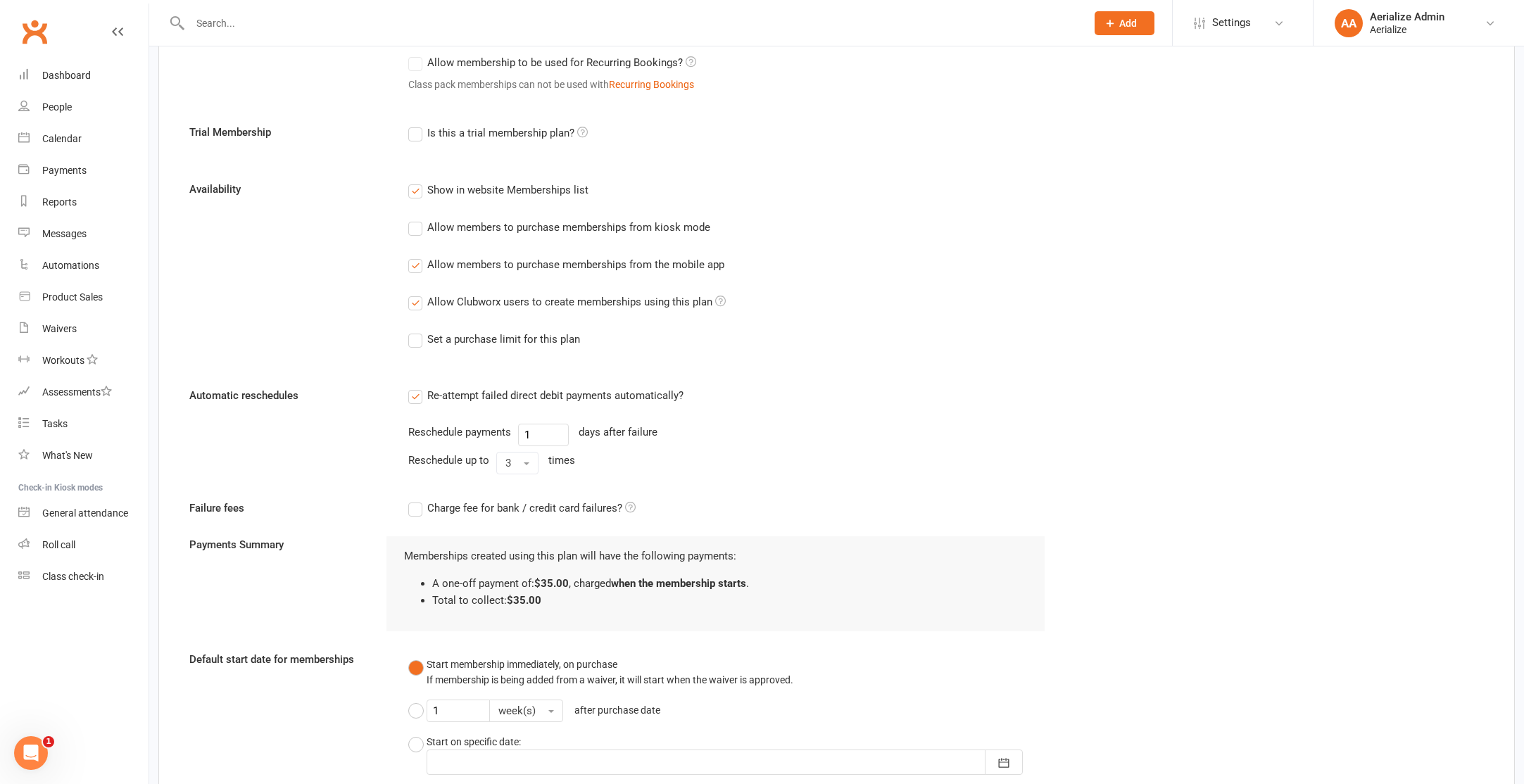
scroll to position [1514, 0]
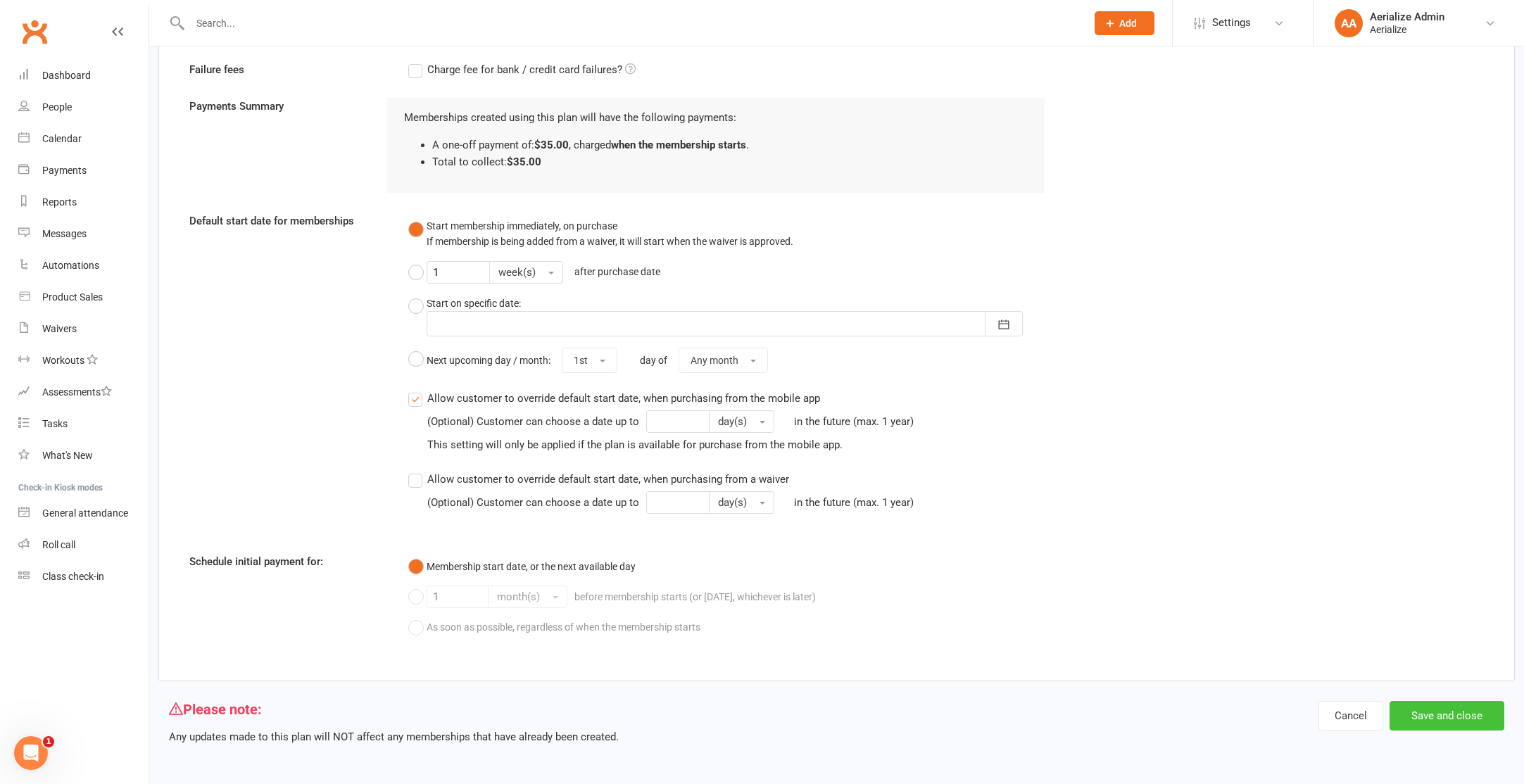
click at [1432, 721] on button "Save and close" at bounding box center [1446, 715] width 114 height 29
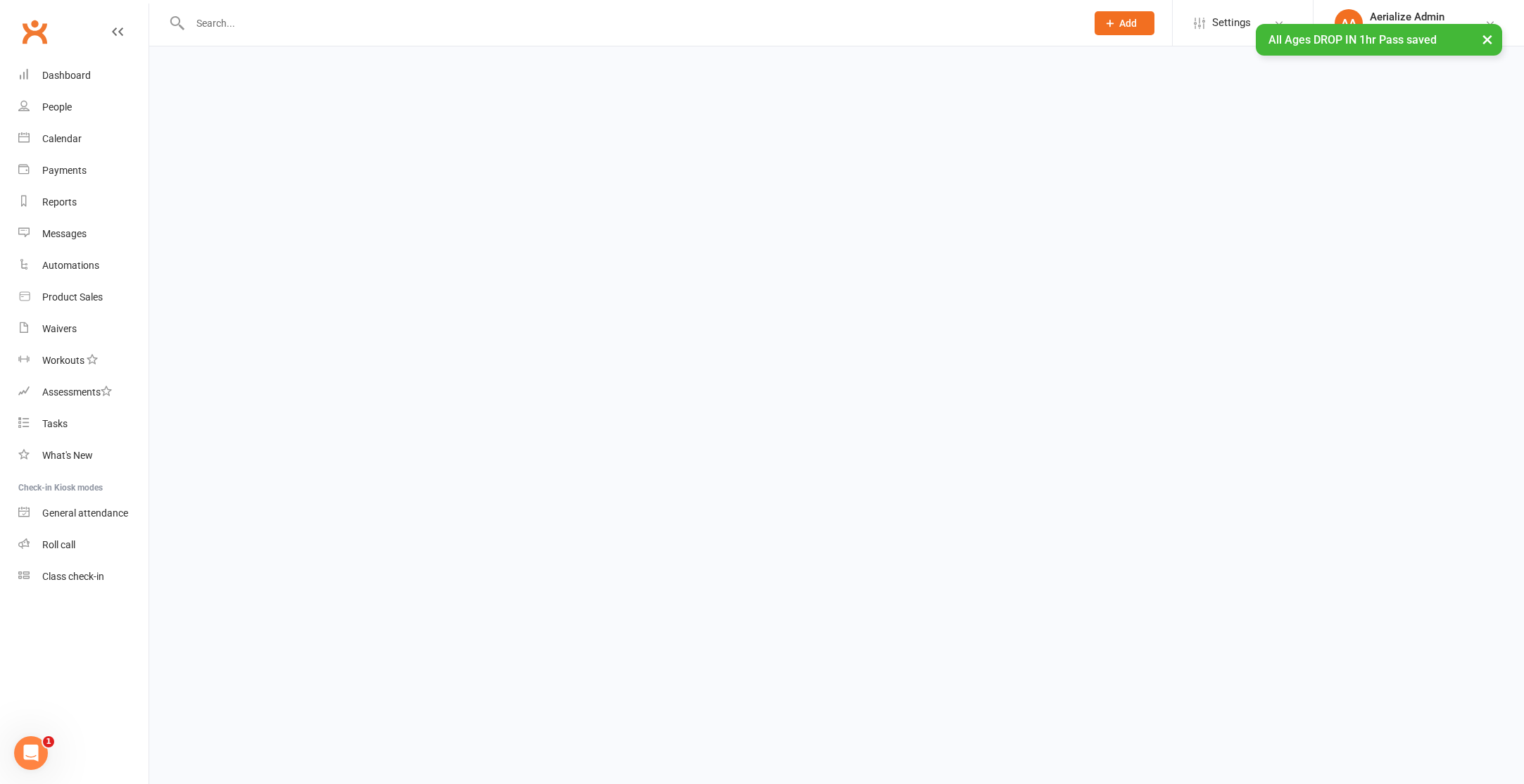
select select "100"
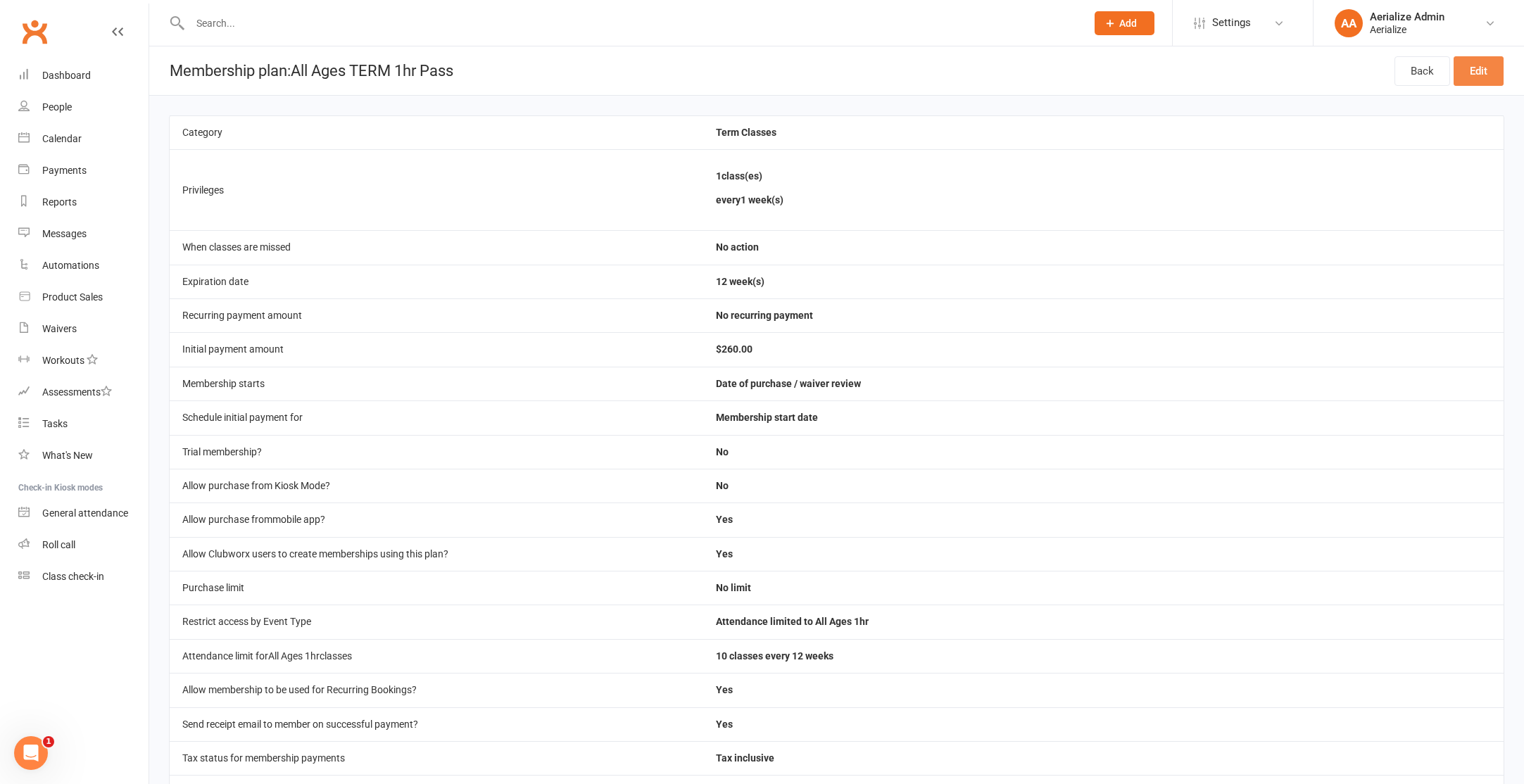
click at [1486, 61] on link "Edit" at bounding box center [1478, 71] width 50 height 29
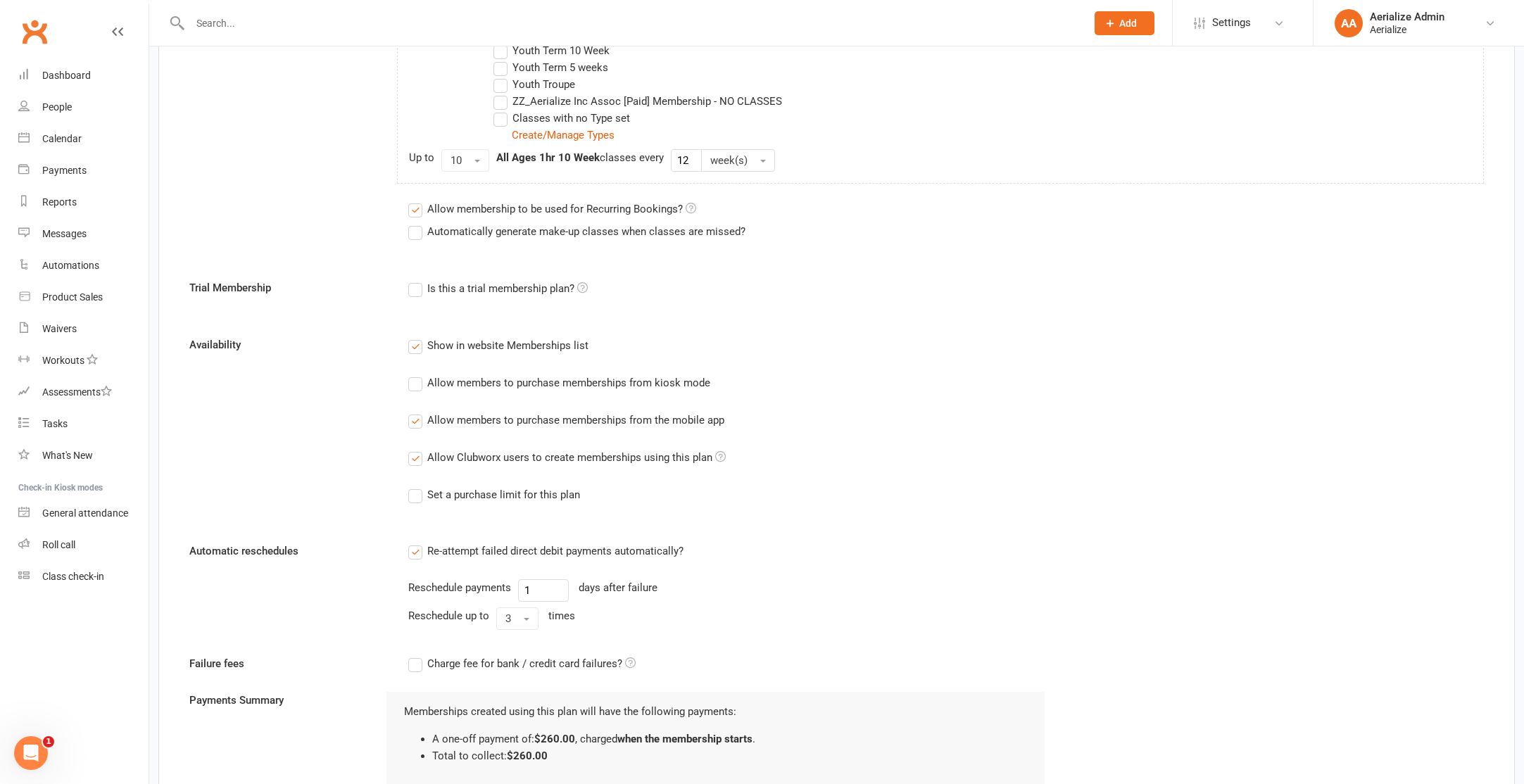
scroll to position [1495, 0]
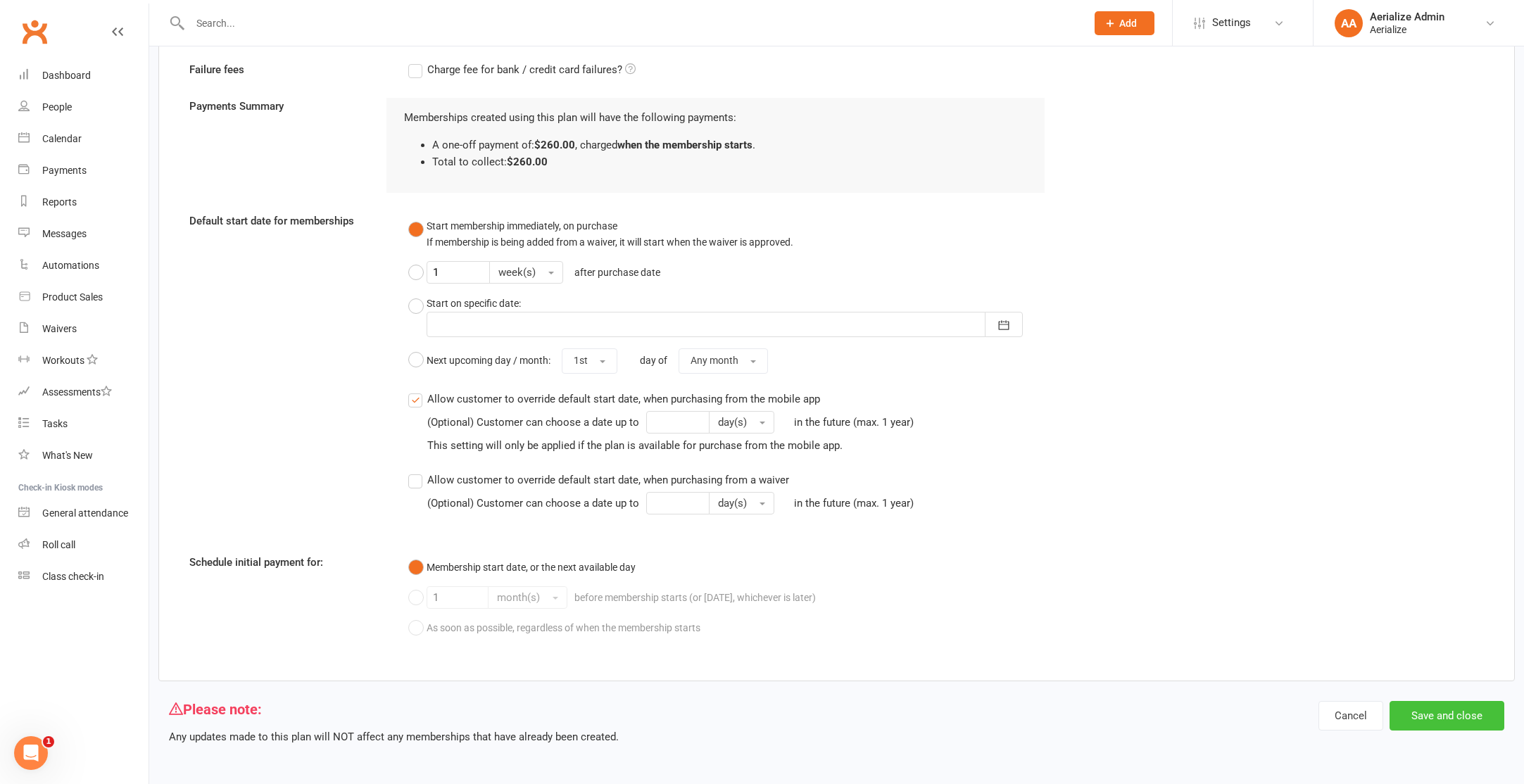
click at [1476, 716] on button "Save and close" at bounding box center [1446, 715] width 114 height 29
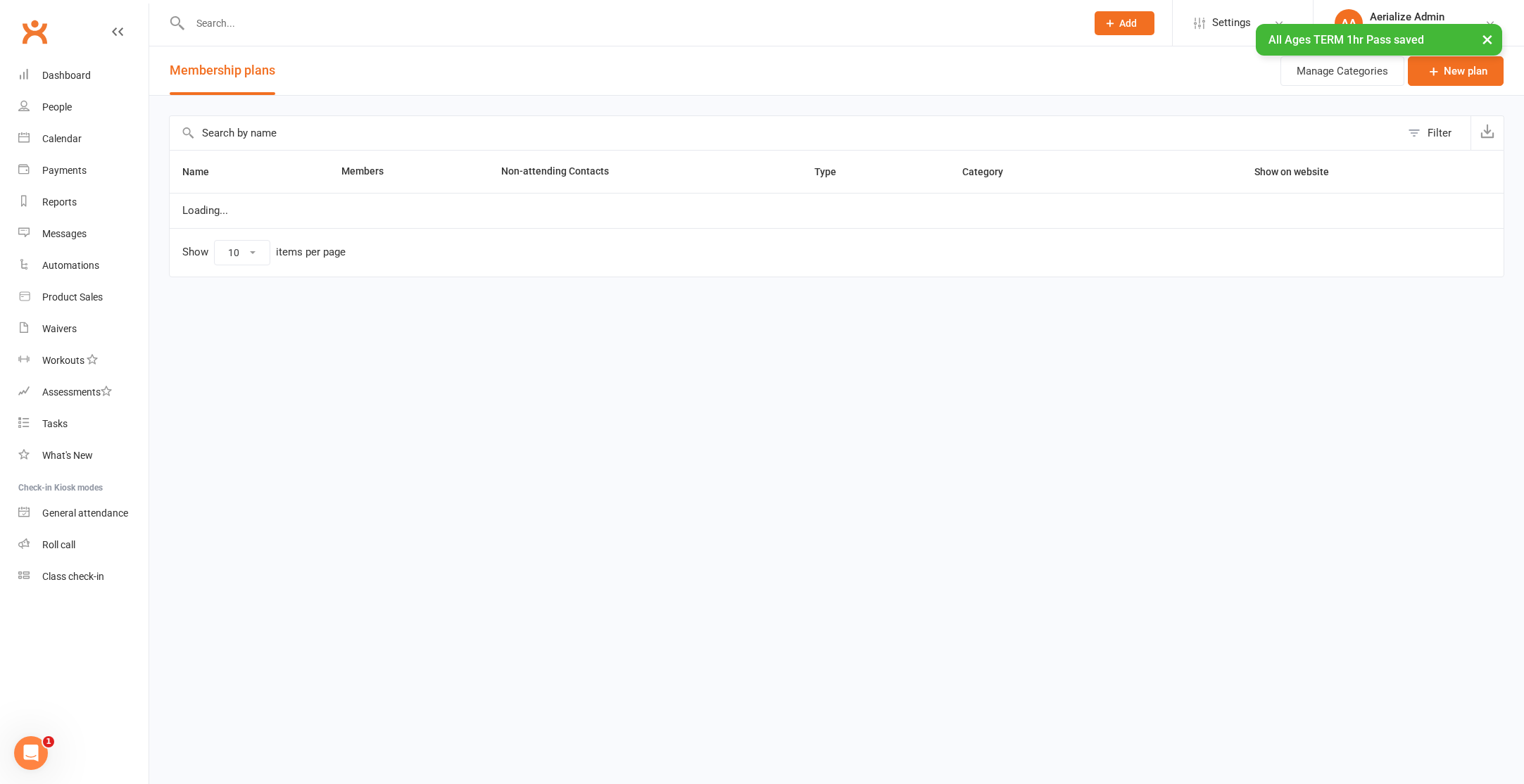
select select "100"
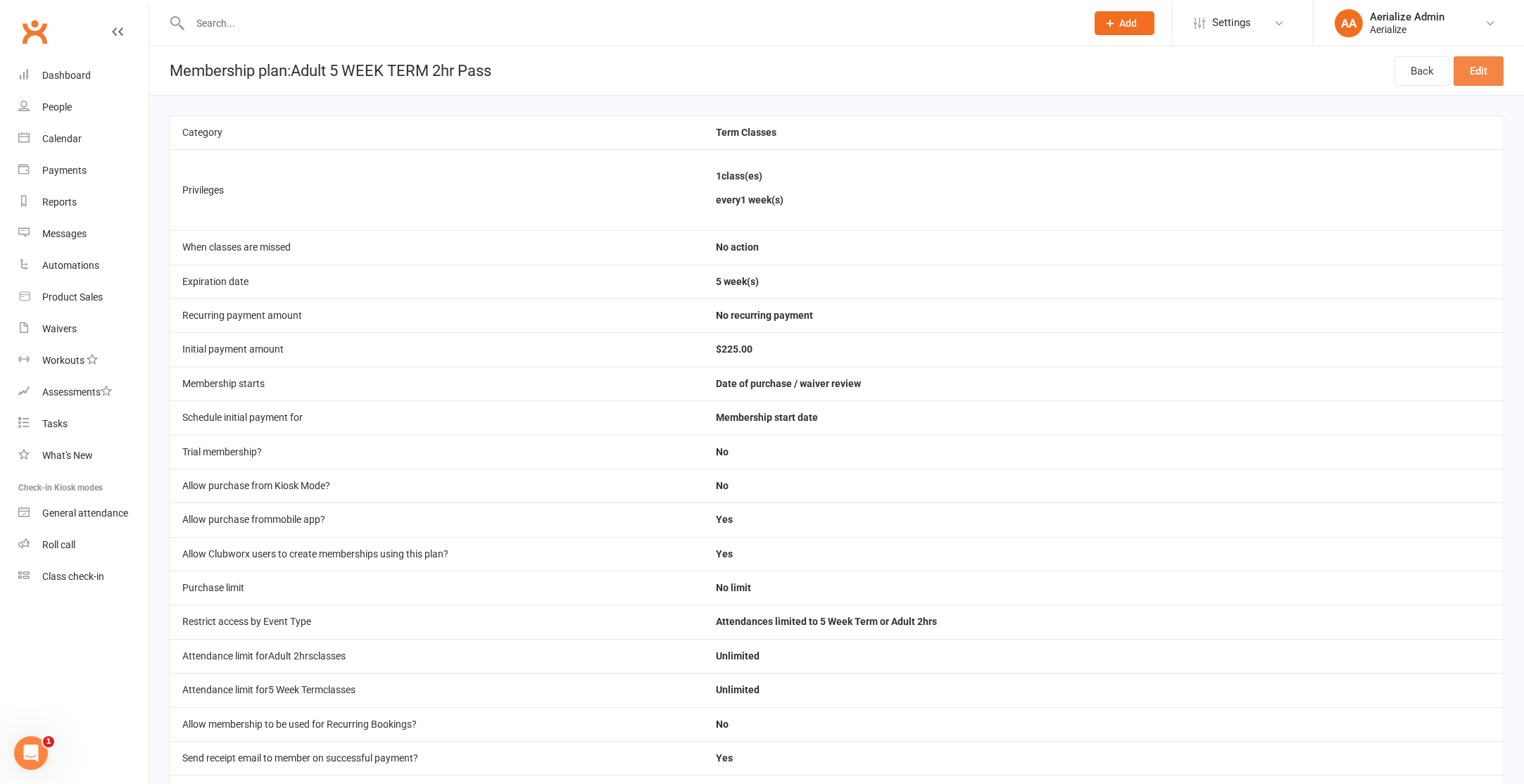
click at [1470, 67] on link "Edit" at bounding box center [1478, 71] width 50 height 29
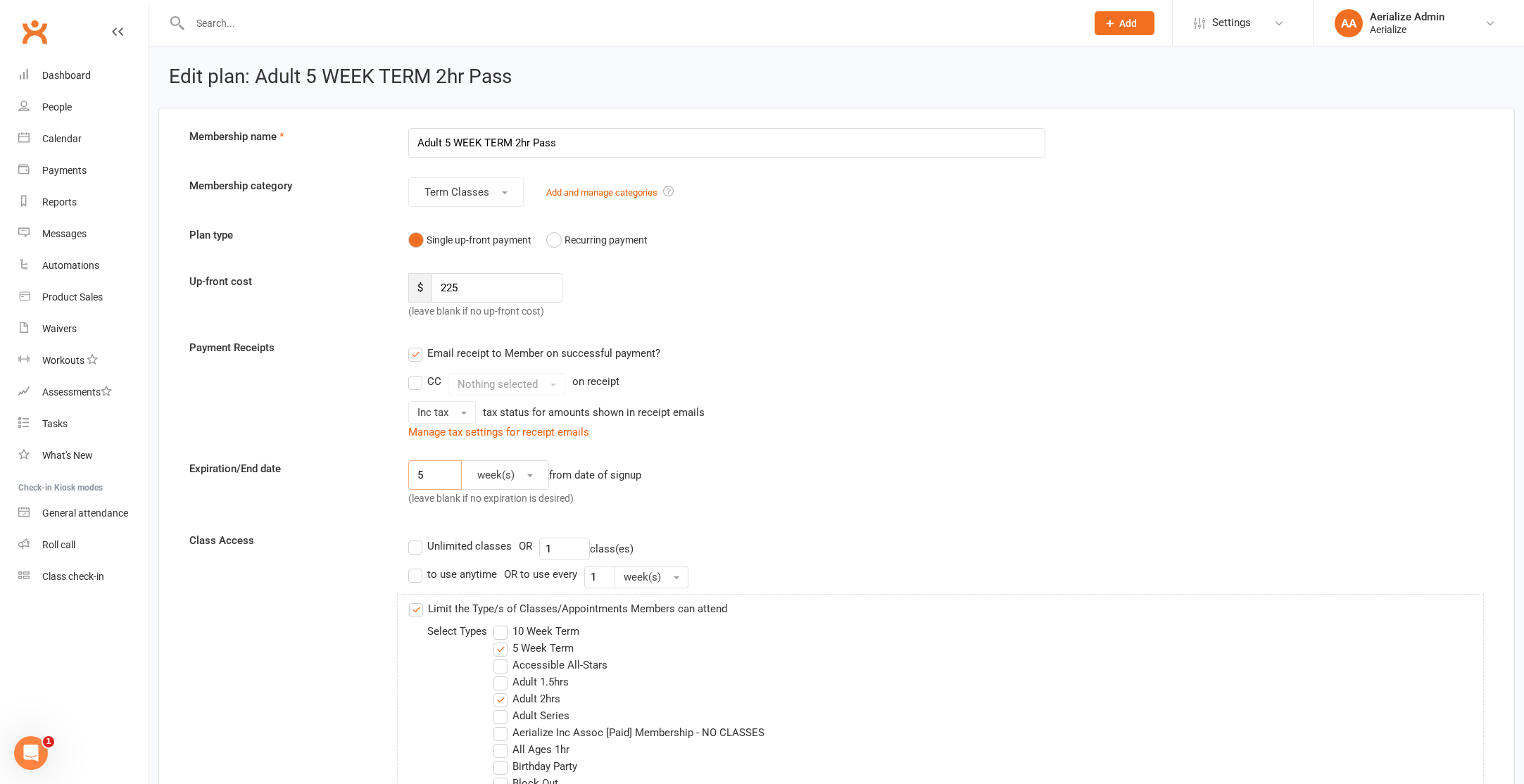
click at [445, 469] on input "5" at bounding box center [435, 475] width 54 height 29
type input "7"
click at [711, 543] on div "Unlimited classes OR 1 class(es)" at bounding box center [946, 549] width 1076 height 23
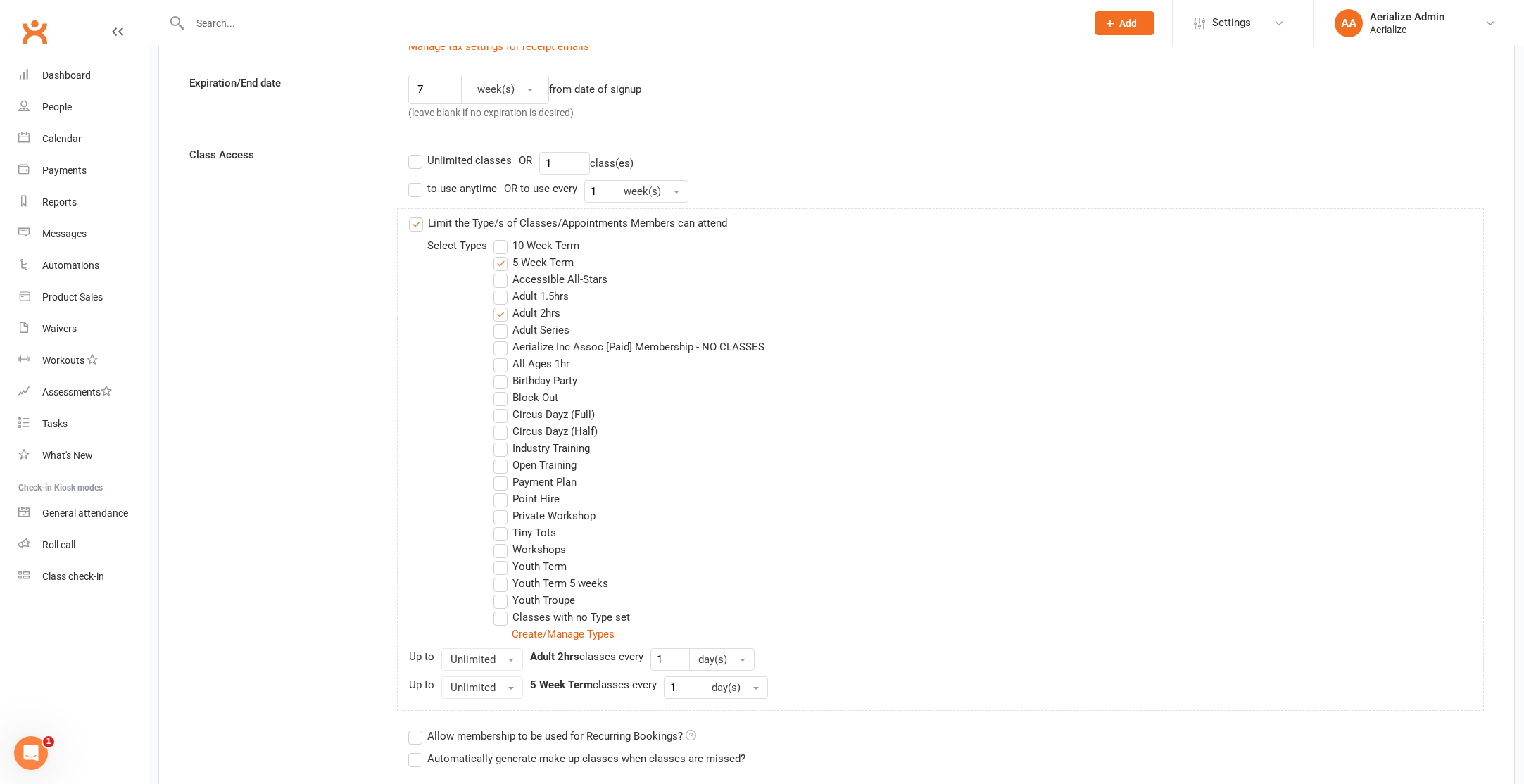
scroll to position [388, 0]
click at [496, 658] on button "Unlimited" at bounding box center [482, 657] width 81 height 23
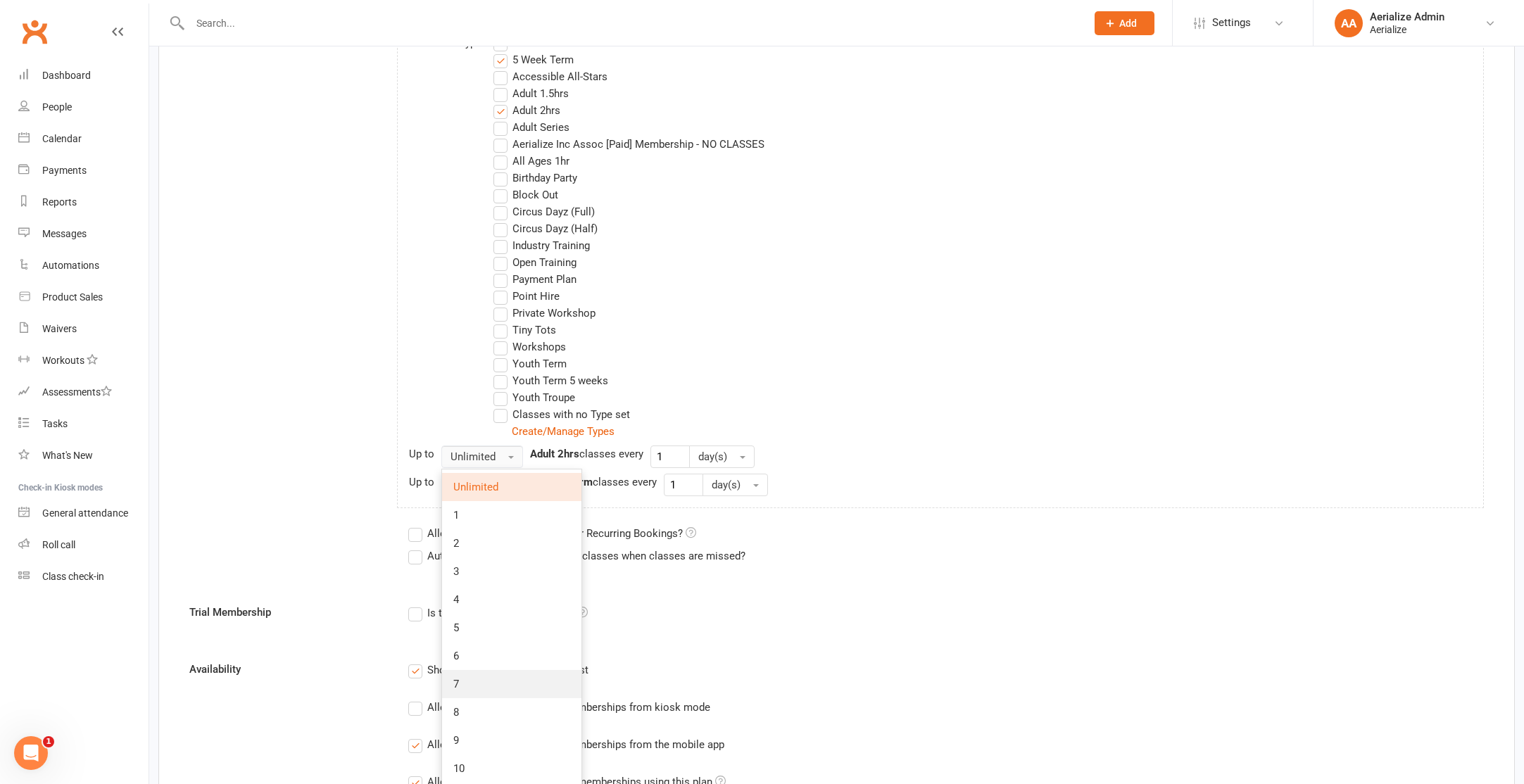
scroll to position [607, 0]
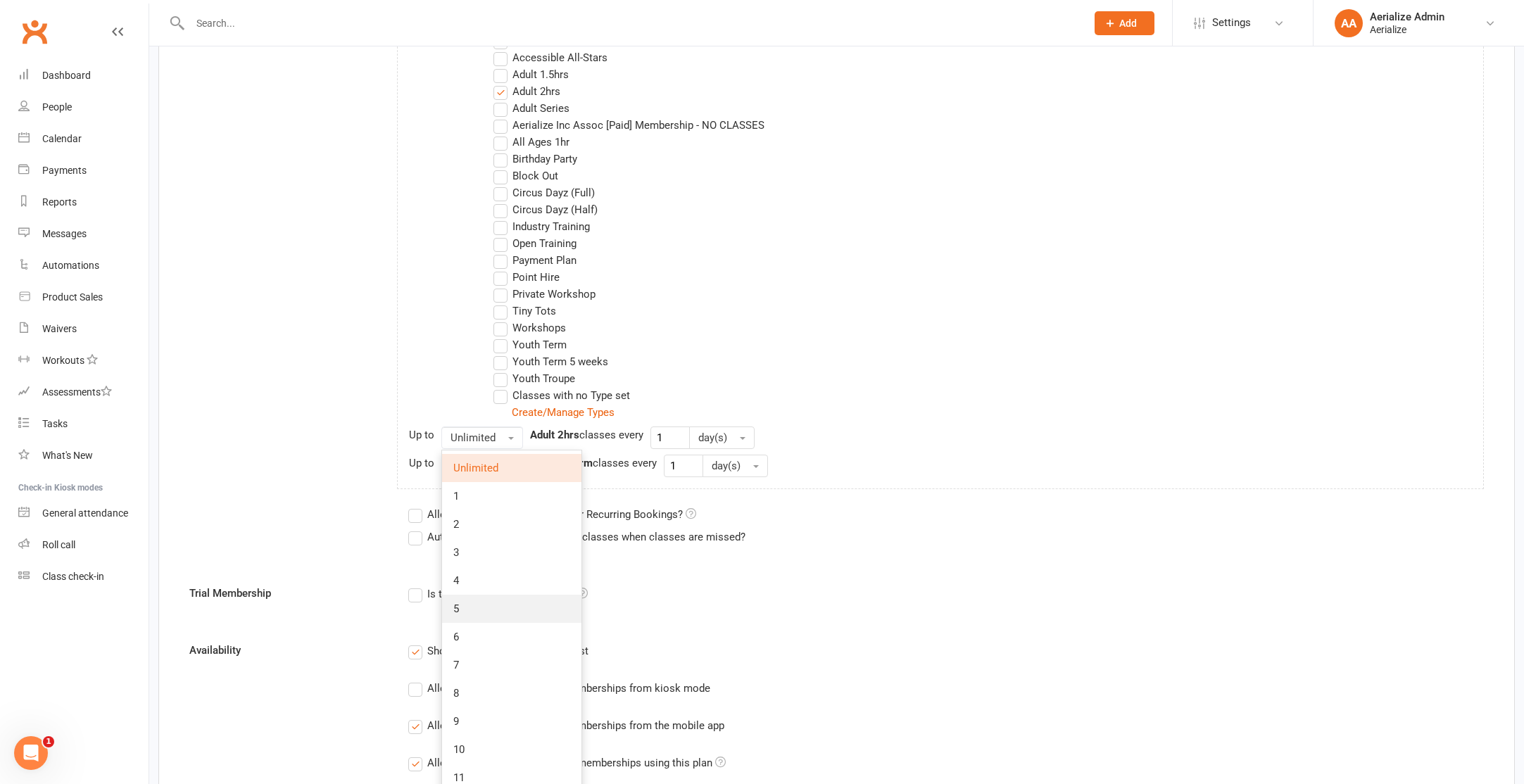
click at [498, 604] on link "5" at bounding box center [511, 609] width 139 height 28
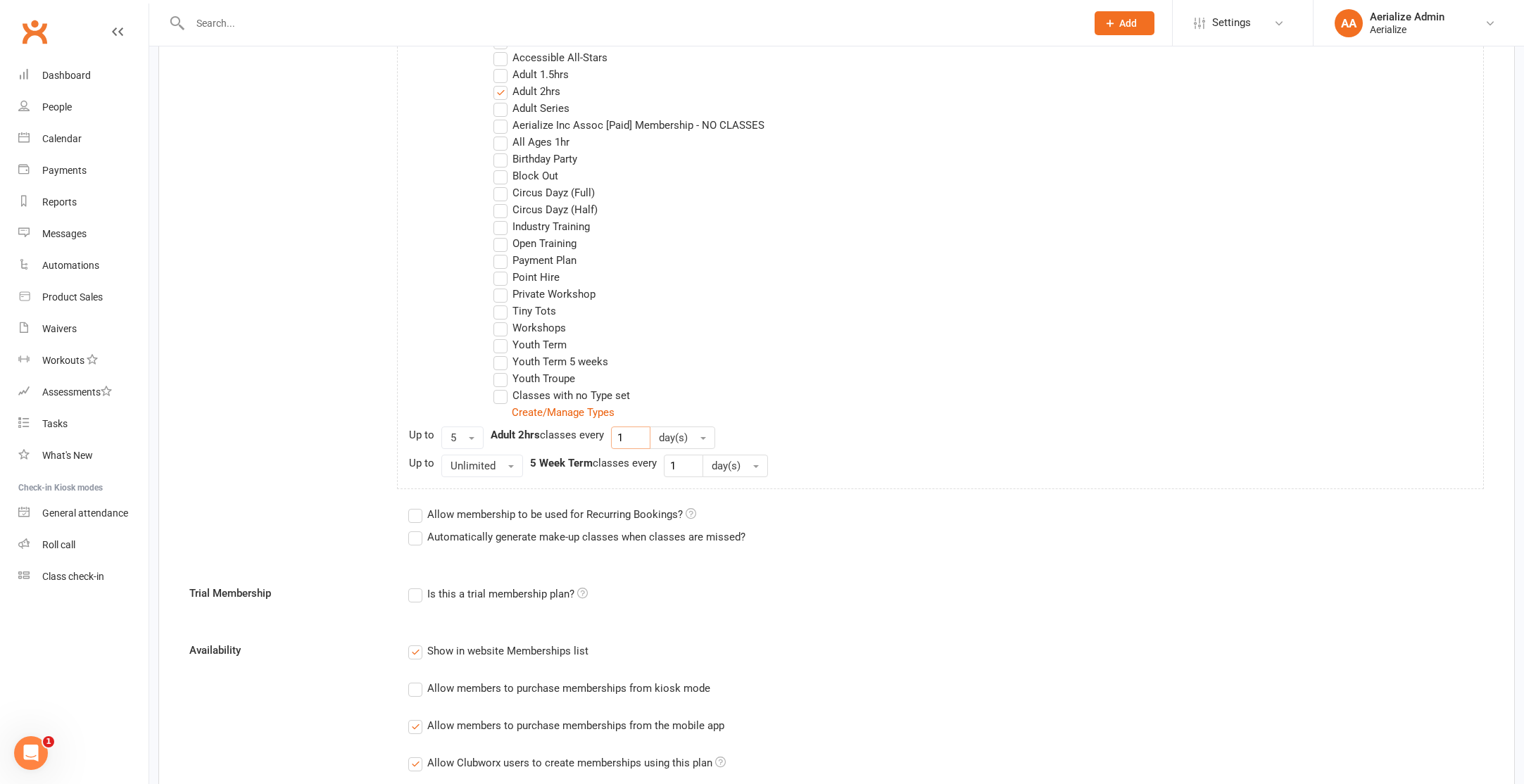
click at [637, 441] on input "1" at bounding box center [631, 438] width 40 height 23
type input "5"
click at [463, 468] on span "Unlimited" at bounding box center [473, 465] width 45 height 12
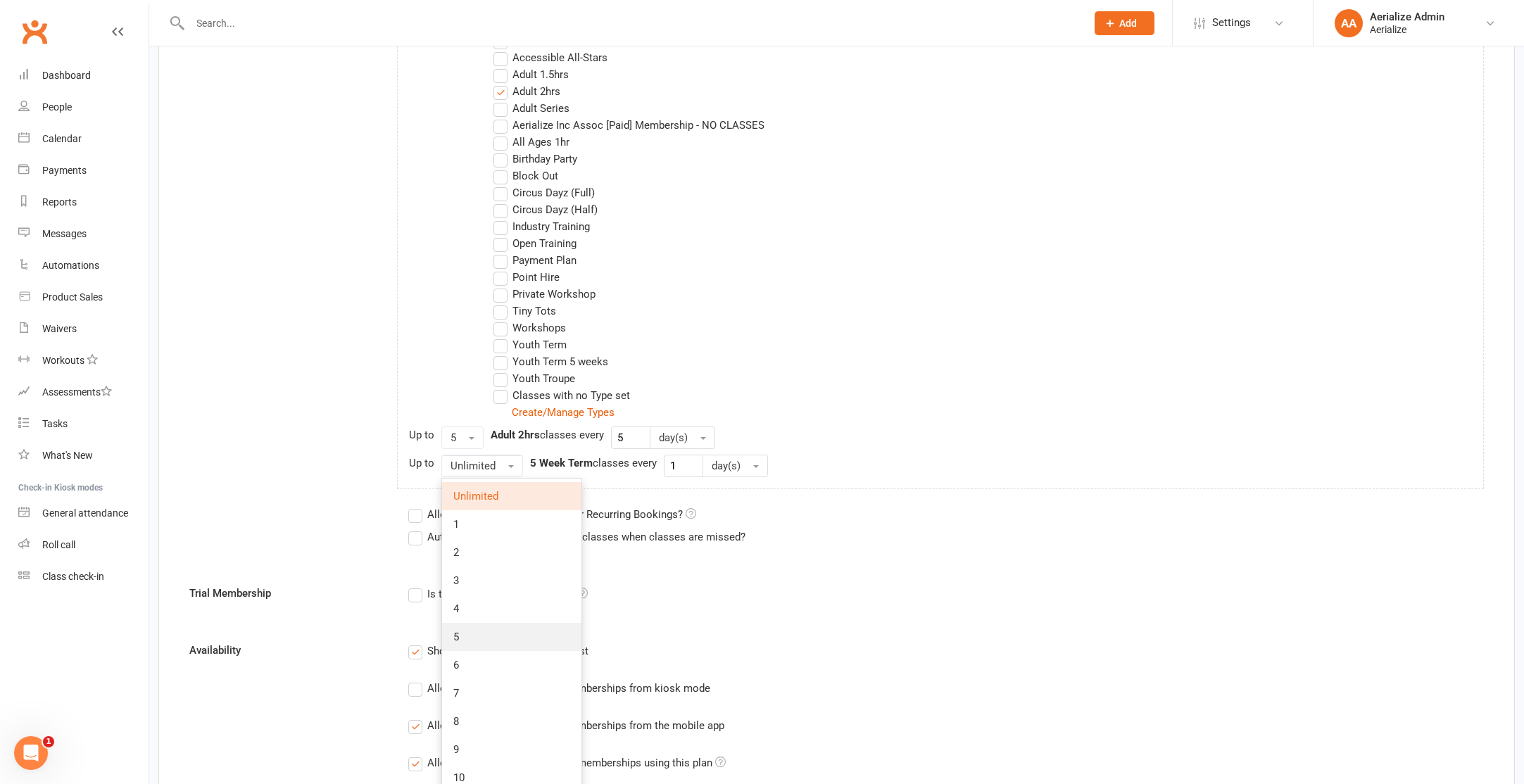
click at [461, 630] on link "5" at bounding box center [511, 636] width 139 height 28
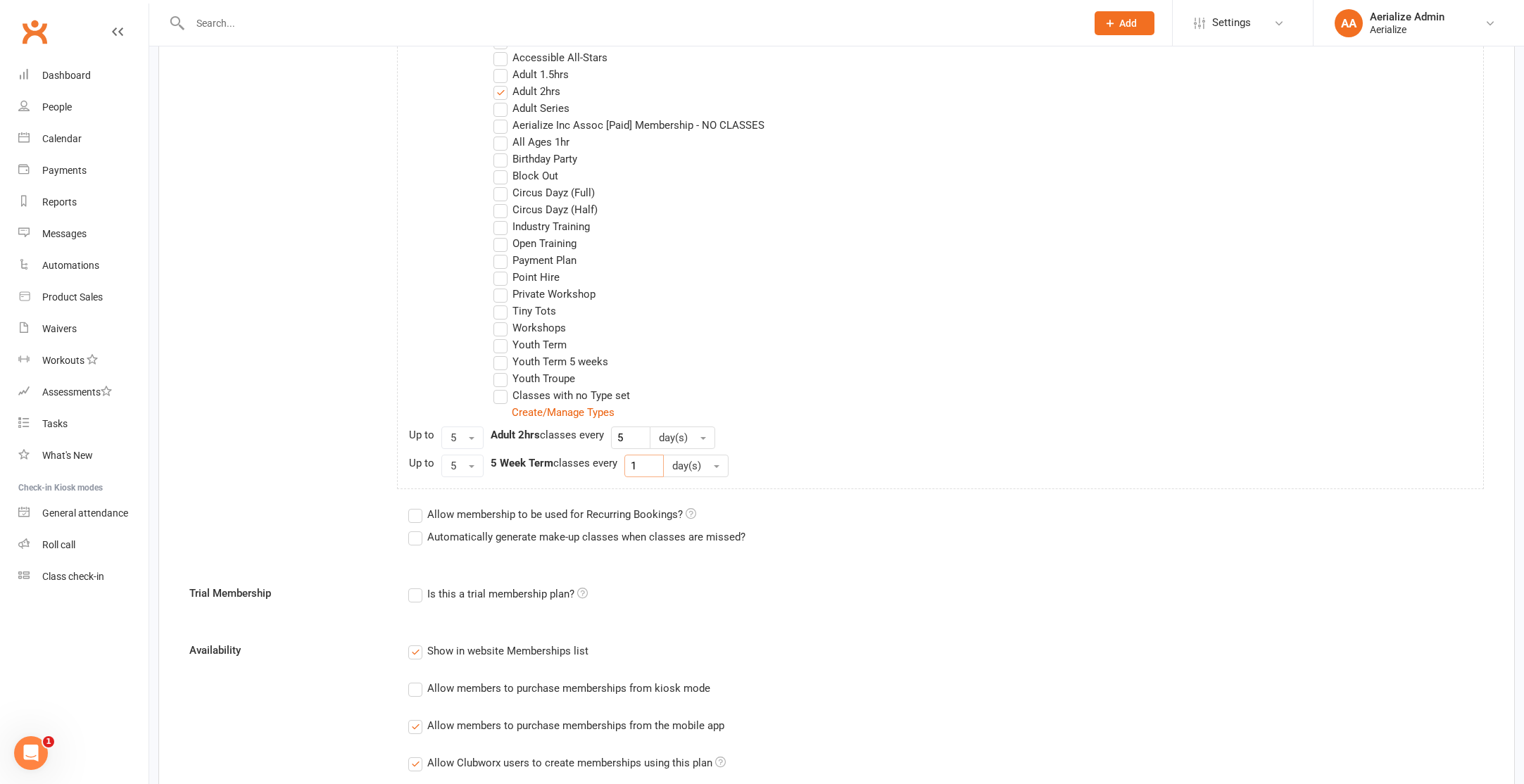
click at [661, 473] on input "1" at bounding box center [644, 466] width 40 height 23
type input "5"
drag, startPoint x: 700, startPoint y: 424, endPoint x: 693, endPoint y: 430, distance: 9.2
click at [700, 424] on div "Limit the Type/s of Classes/Appointments Members can attend Select Types 10 Wee…" at bounding box center [940, 237] width 1087 height 502
click at [693, 431] on button "day(s)" at bounding box center [682, 438] width 65 height 23
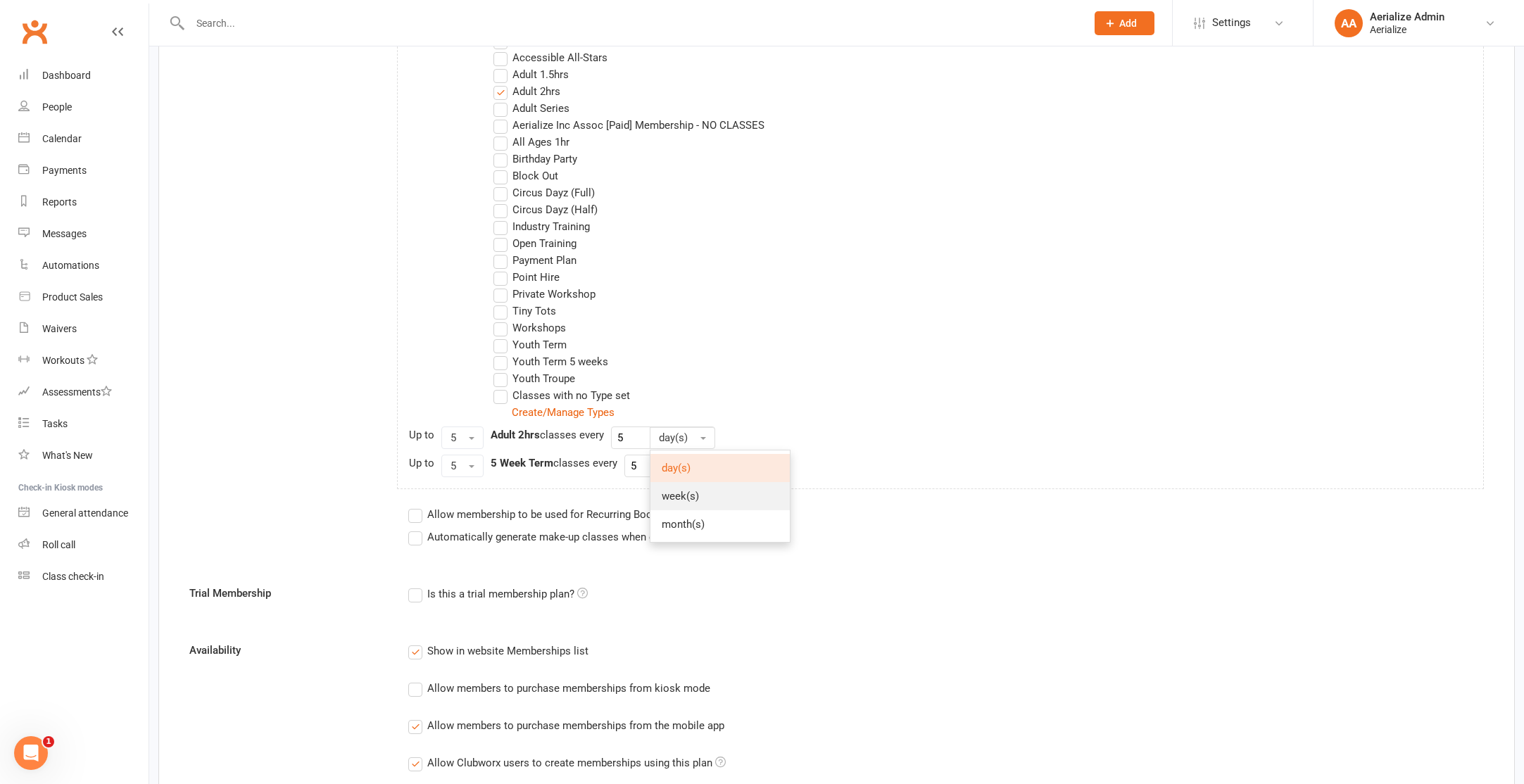
click at [688, 499] on span "week(s)" at bounding box center [679, 496] width 37 height 12
click at [704, 462] on button "day(s)" at bounding box center [695, 466] width 65 height 23
click at [702, 527] on span "week(s)" at bounding box center [693, 524] width 37 height 12
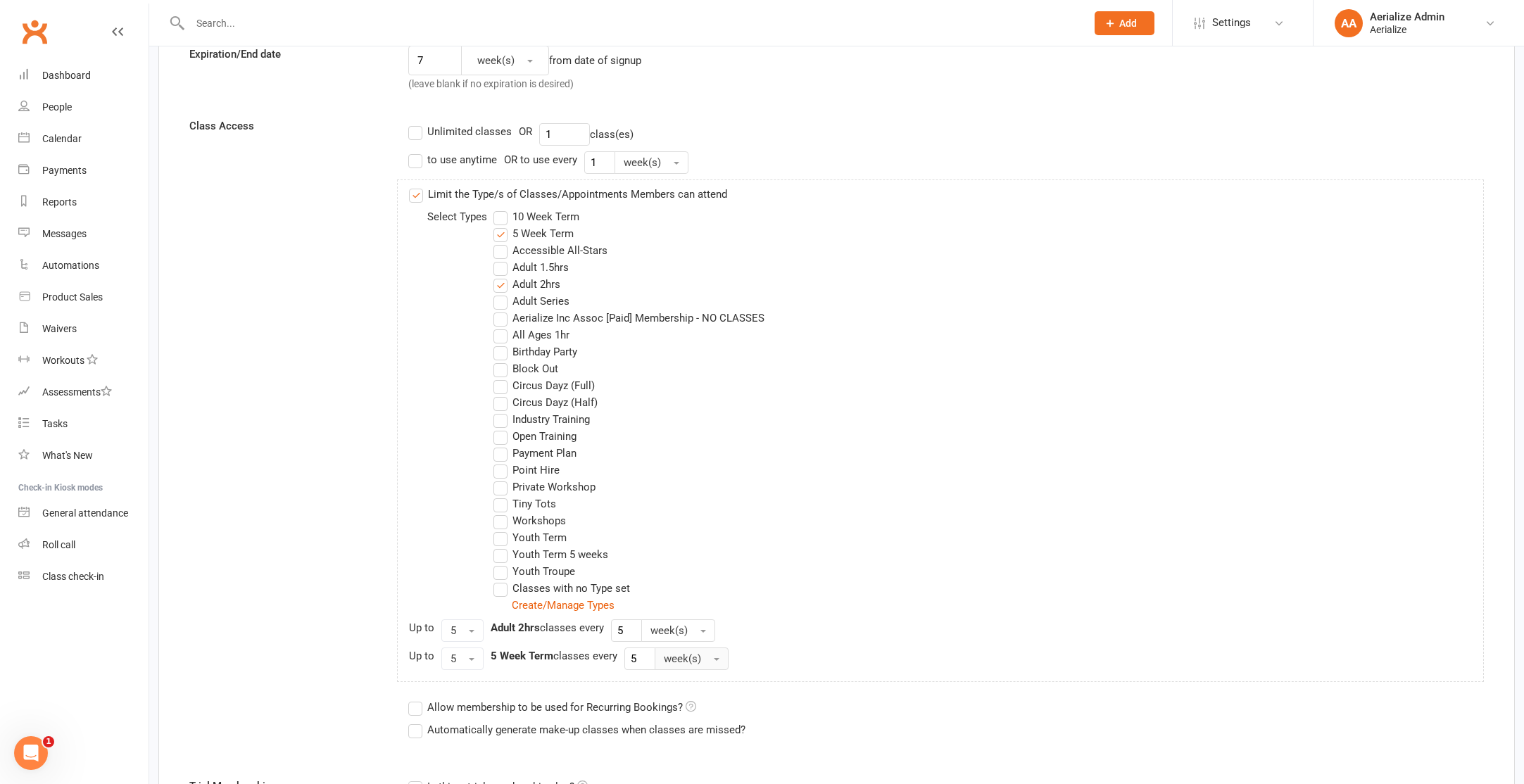
scroll to position [375, 0]
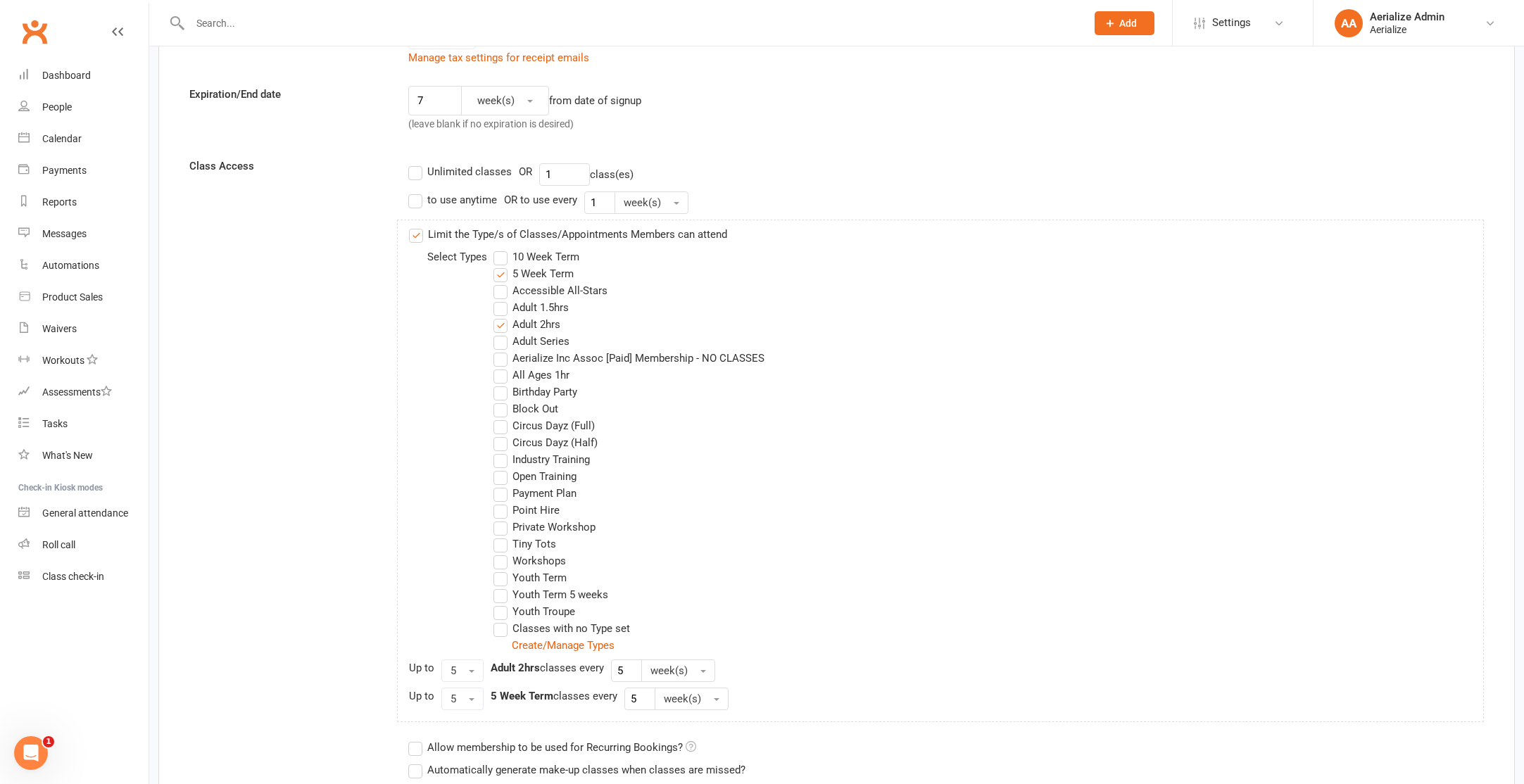
drag, startPoint x: 745, startPoint y: 236, endPoint x: 427, endPoint y: 223, distance: 318.3
click at [427, 223] on div "Limit the Type/s of Classes/Appointments Members can attend Select Types 10 Wee…" at bounding box center [940, 470] width 1087 height 502
drag, startPoint x: 428, startPoint y: 233, endPoint x: 759, endPoint y: 245, distance: 331.2
click at [759, 245] on div "Limit the Type/s of Classes/Appointments Members can attend Select Types 10 Wee…" at bounding box center [940, 470] width 1087 height 502
drag, startPoint x: 727, startPoint y: 232, endPoint x: 487, endPoint y: 224, distance: 240.1
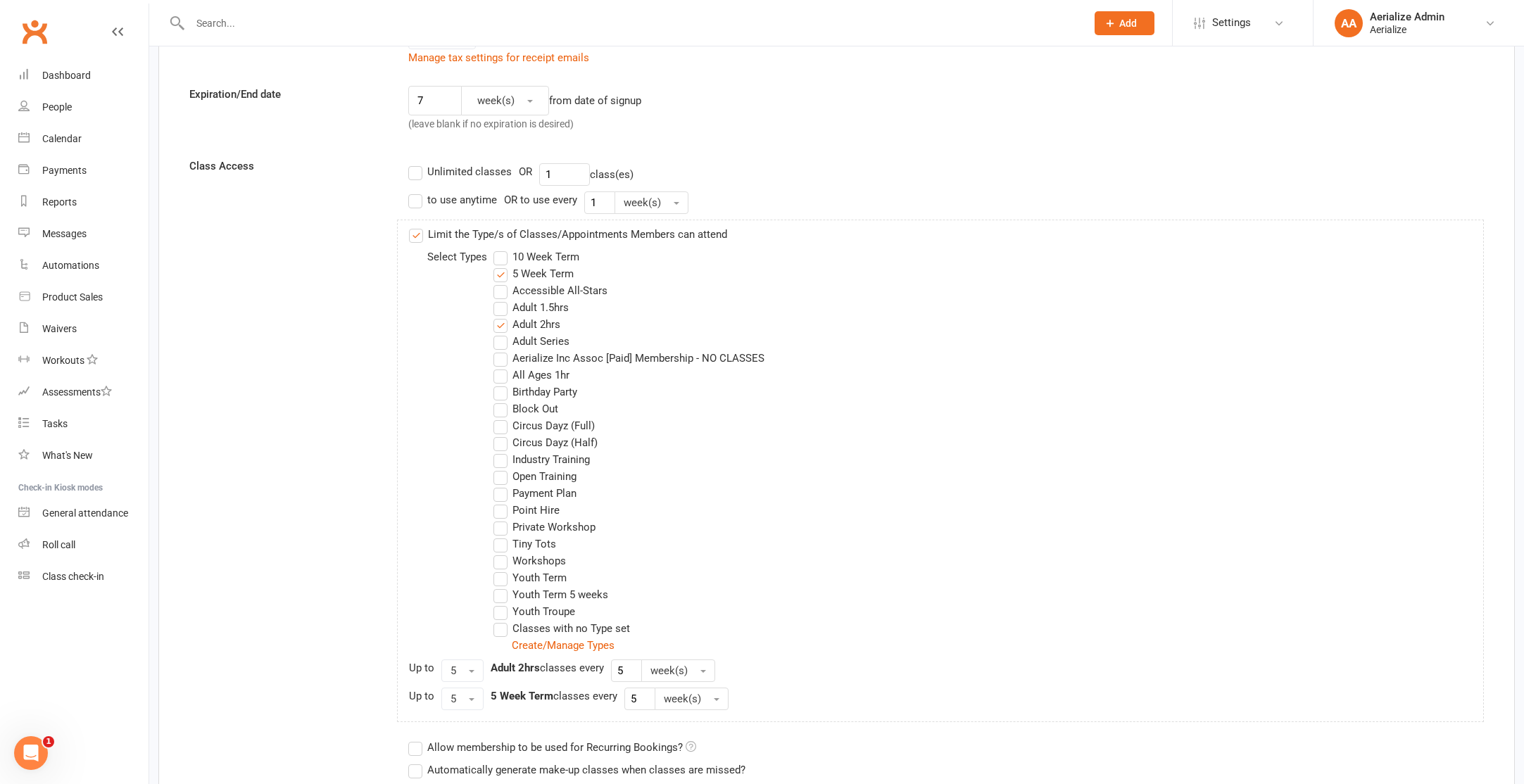
click at [482, 230] on div "Limit the Type/s of Classes/Appointments Members can attend Select Types 10 Wee…" at bounding box center [940, 470] width 1087 height 502
click at [45, 754] on div "Open Intercom Messenger" at bounding box center [30, 753] width 46 height 46
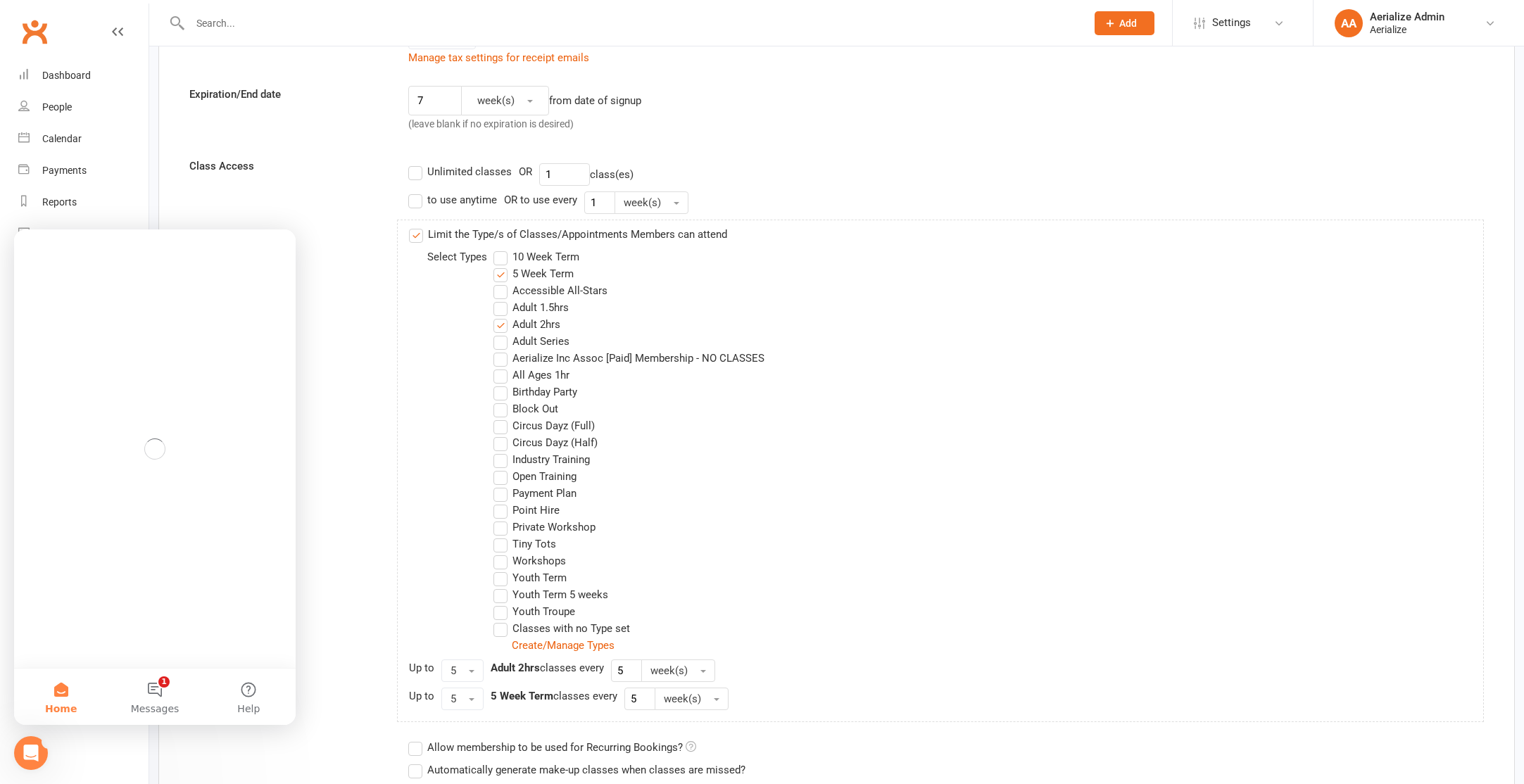
scroll to position [0, 0]
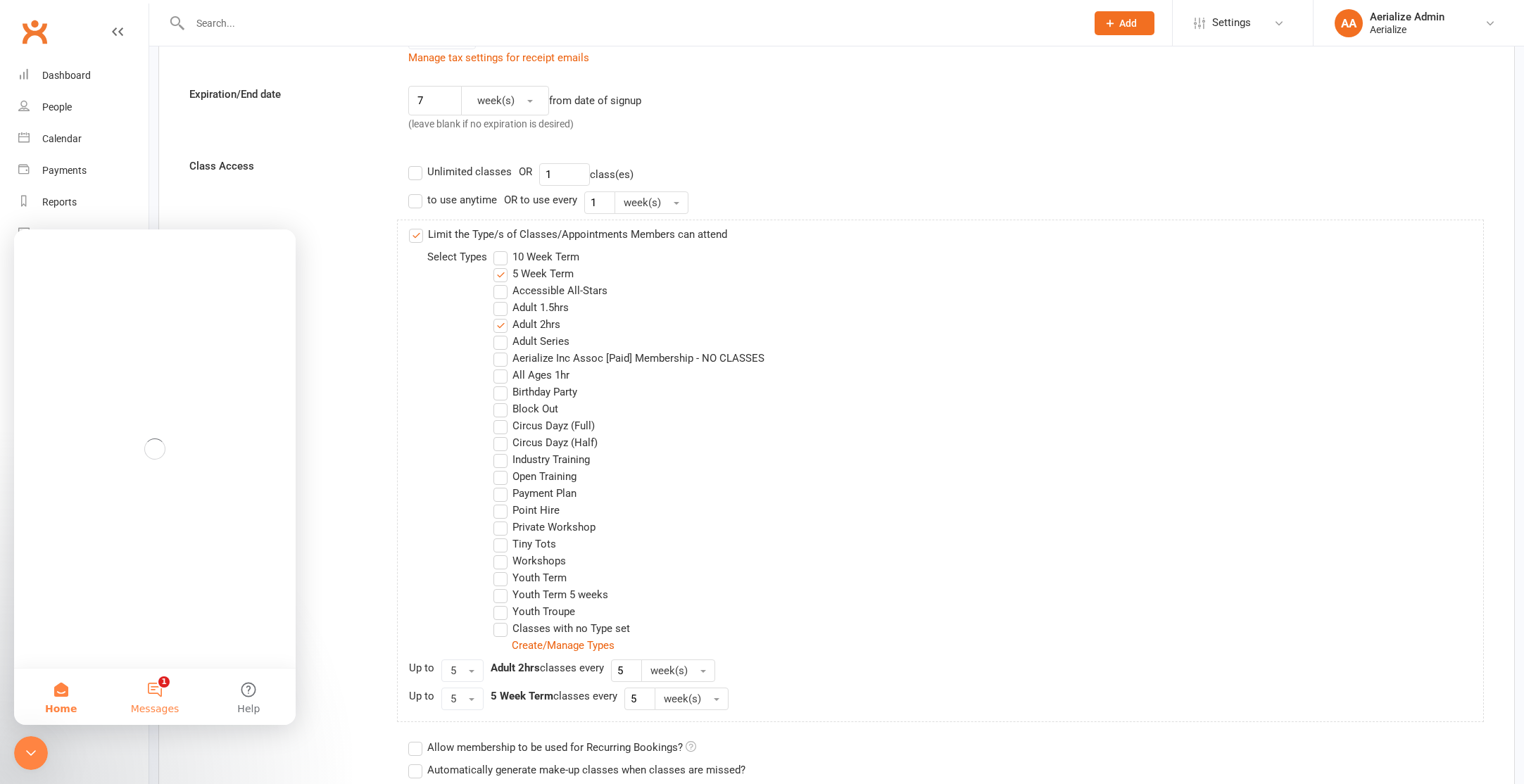
click at [145, 696] on button "1 Messages" at bounding box center [154, 697] width 94 height 57
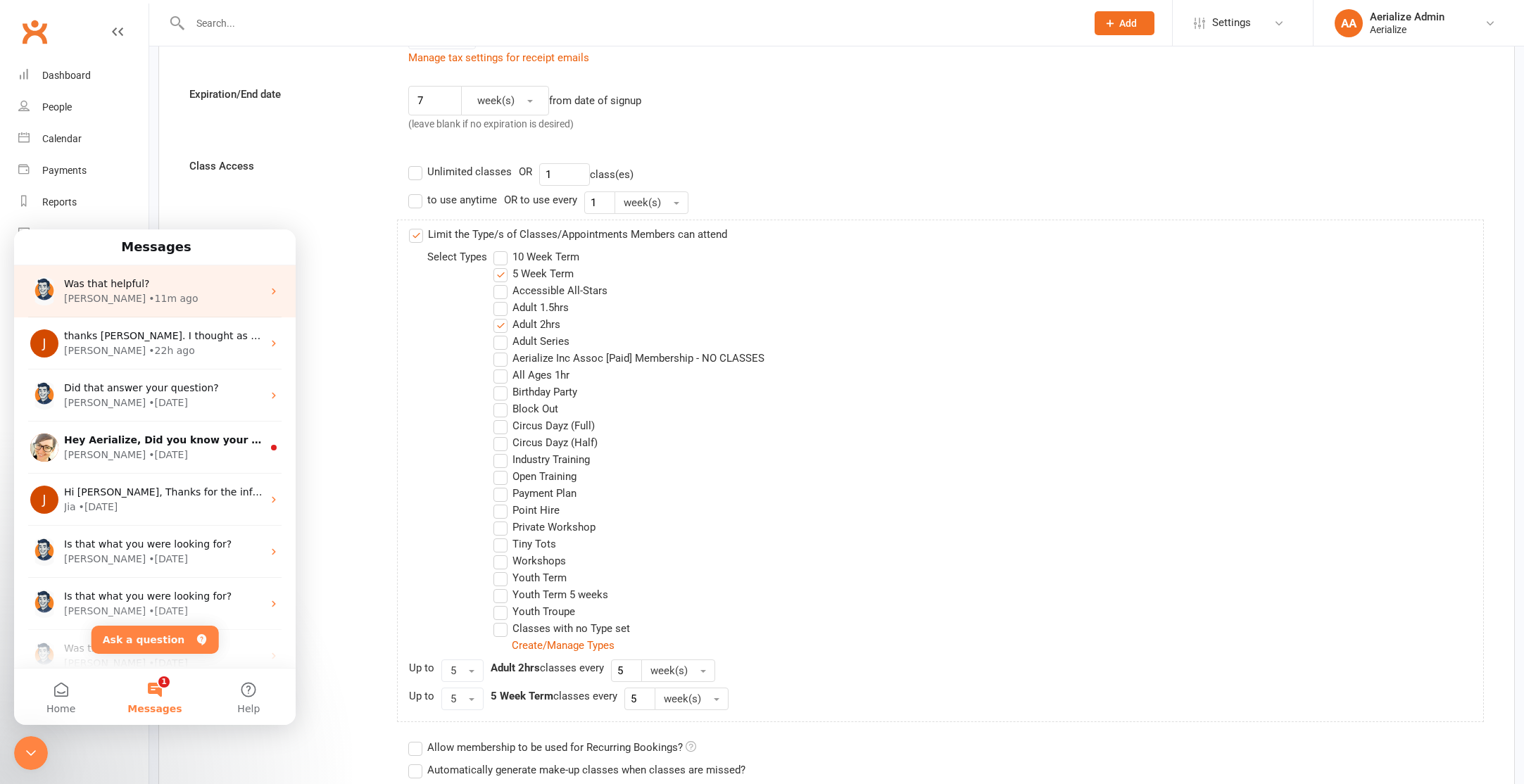
click at [164, 300] on div "Toby • 11m ago" at bounding box center [164, 299] width 199 height 15
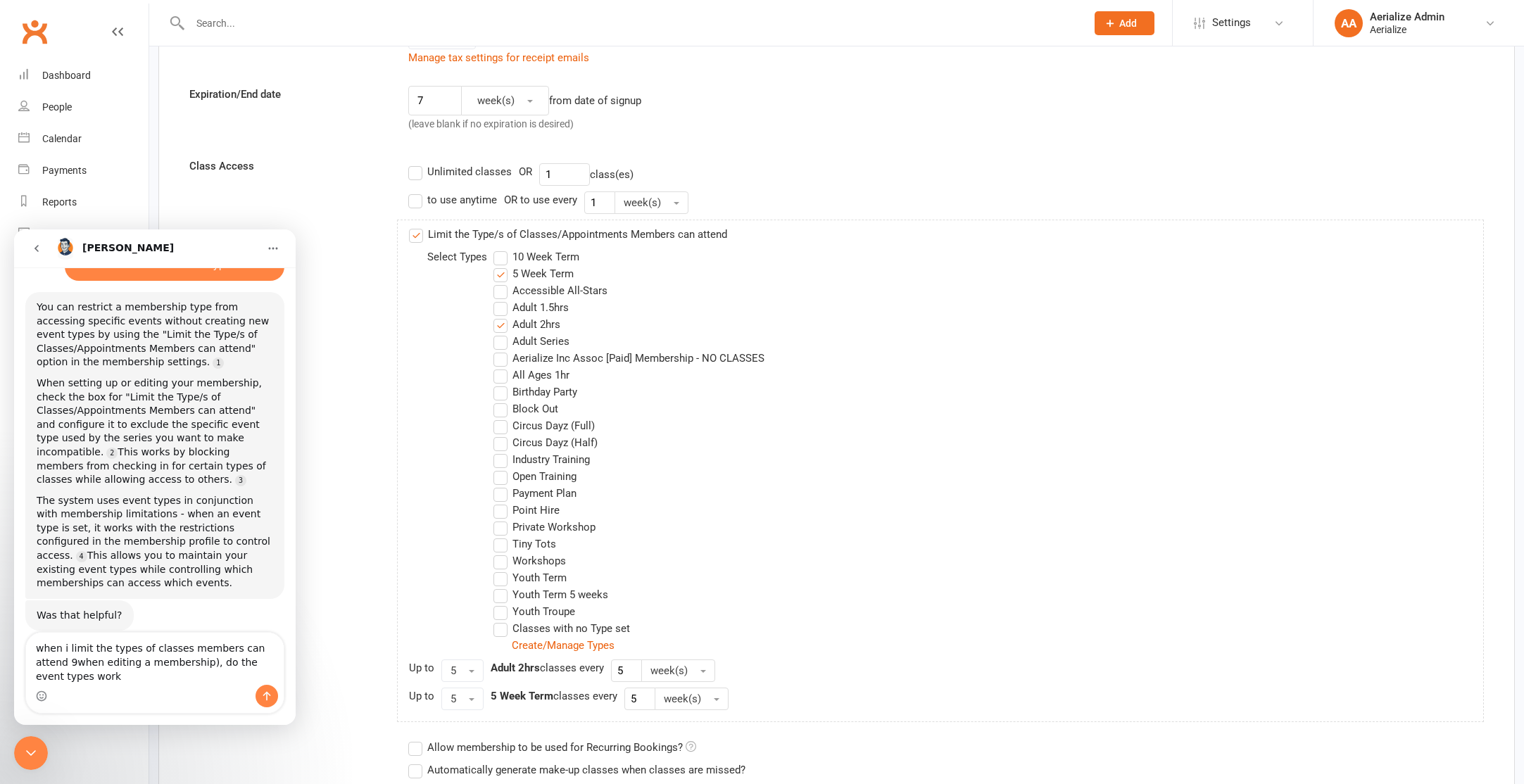
scroll to position [131, 0]
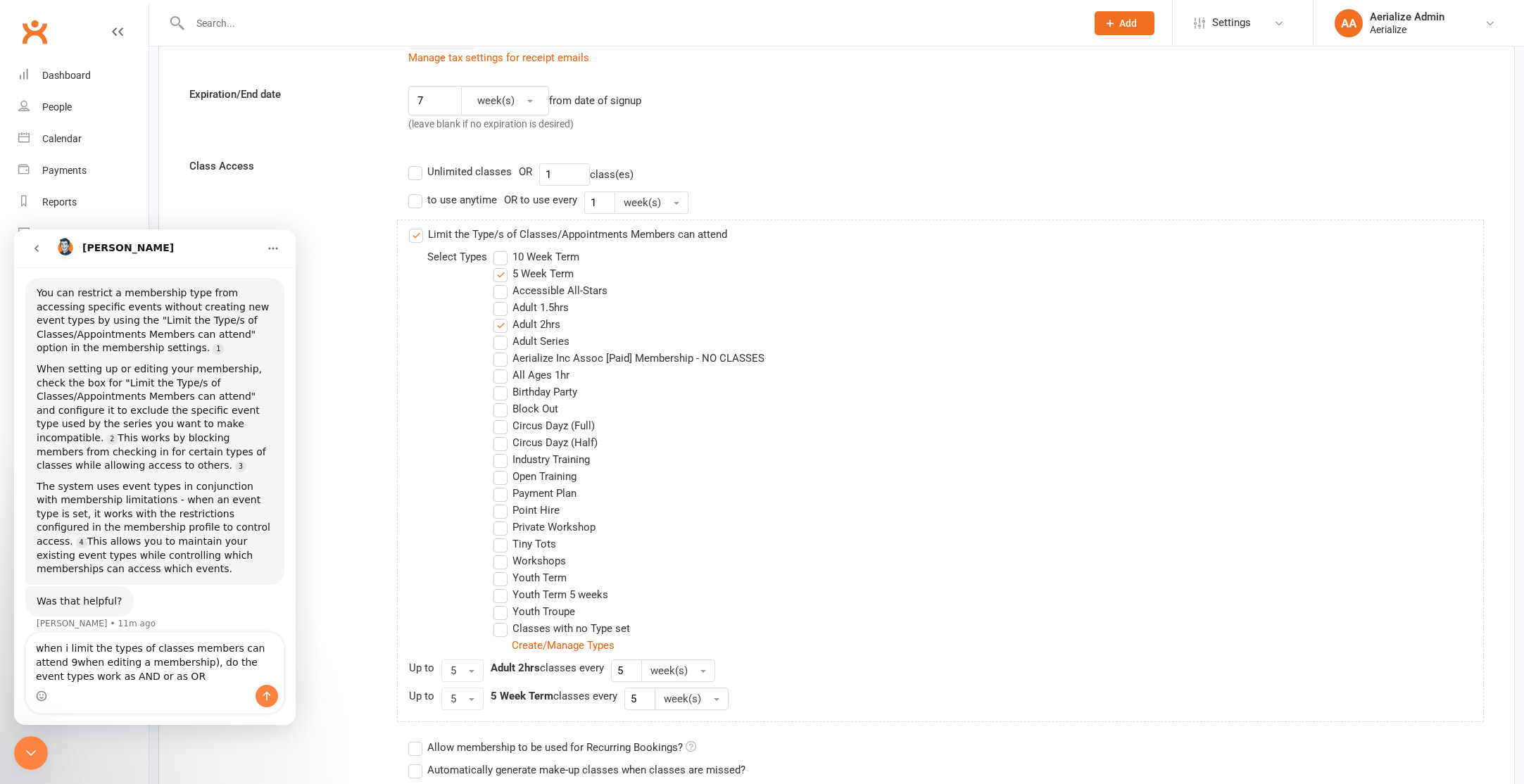
type textarea "when i limit the types of classes members can attend 9when editing a membership…"
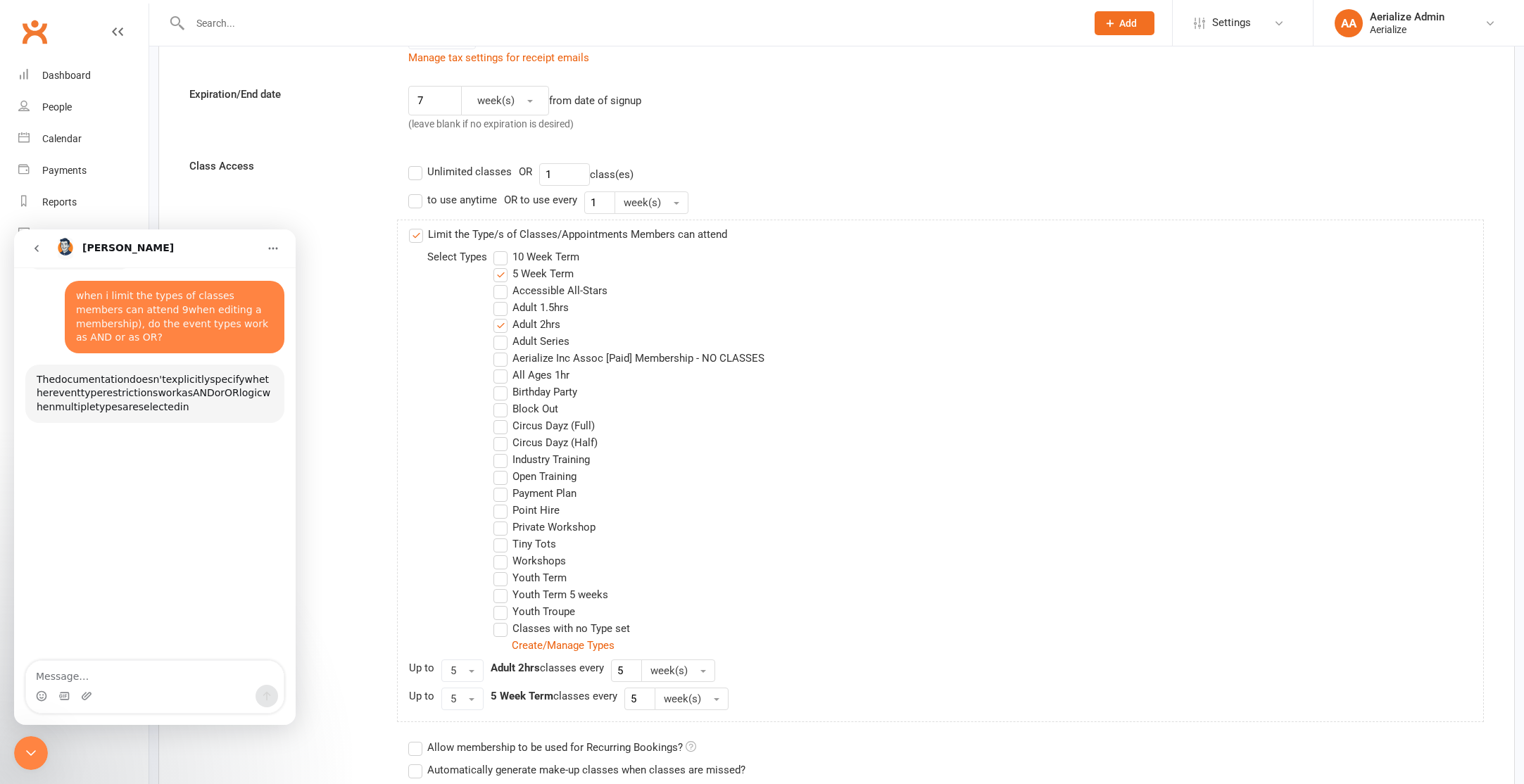
scroll to position [482, 0]
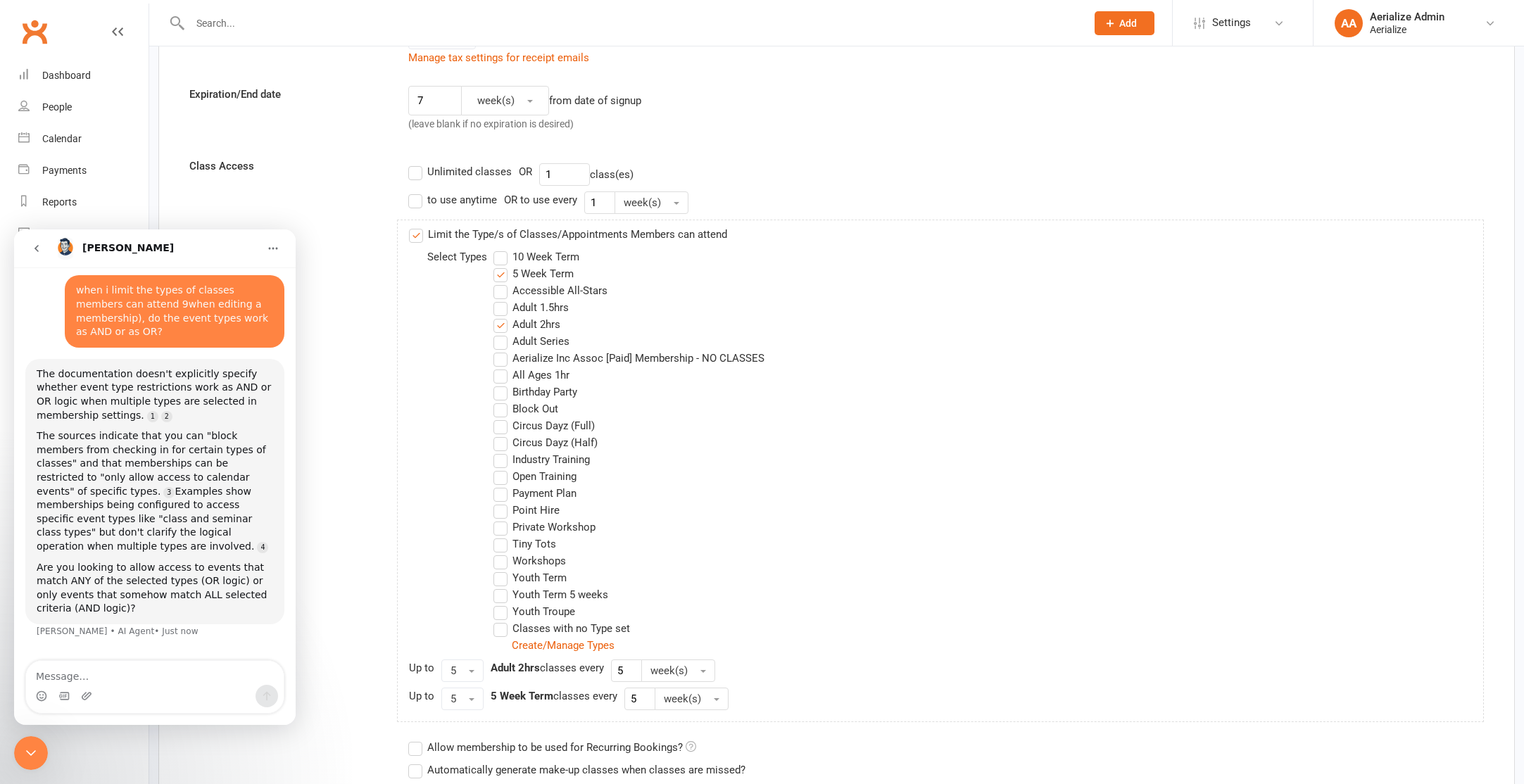
click at [131, 684] on textarea "Message…" at bounding box center [155, 672] width 257 height 24
type textarea "All selected criteria"
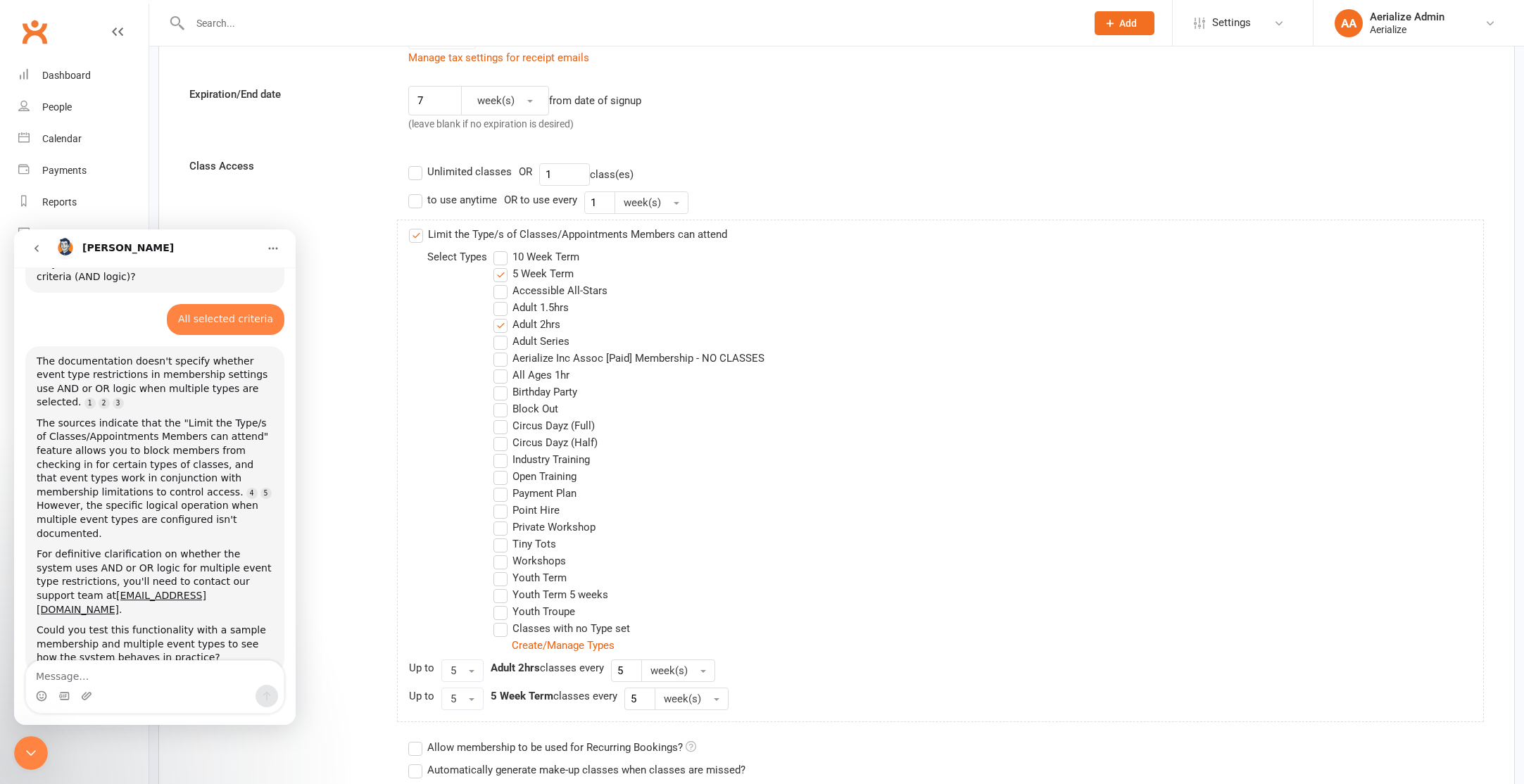
scroll to position [814, 0]
click at [26, 246] on button "go back" at bounding box center [37, 249] width 26 height 26
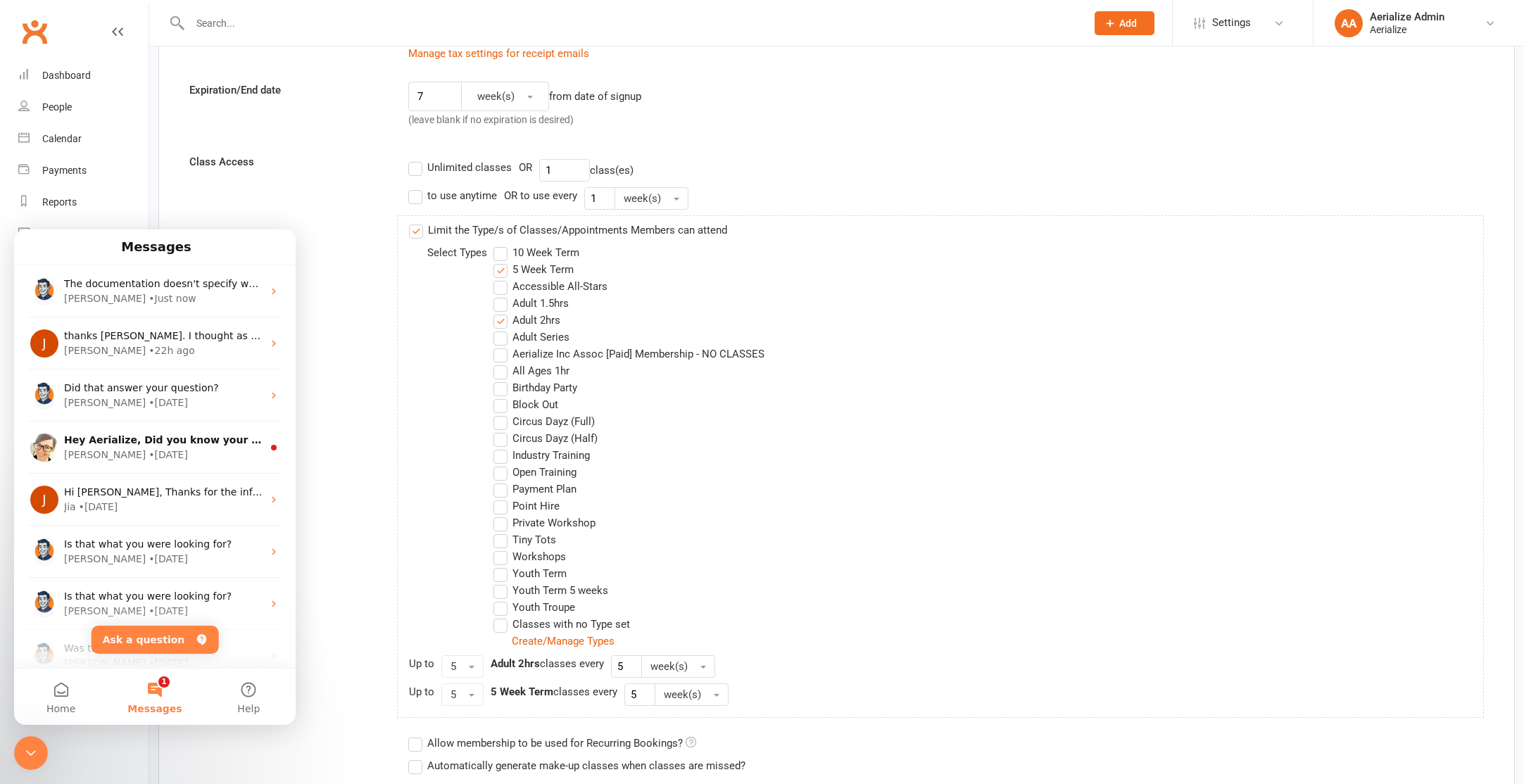
scroll to position [0, 0]
click at [355, 618] on div "Class Access Unlimited classes OR 1 class(es) to use anytime OR to use every 1 …" at bounding box center [836, 473] width 1316 height 640
click at [21, 759] on div "Close Intercom Messenger" at bounding box center [31, 753] width 34 height 34
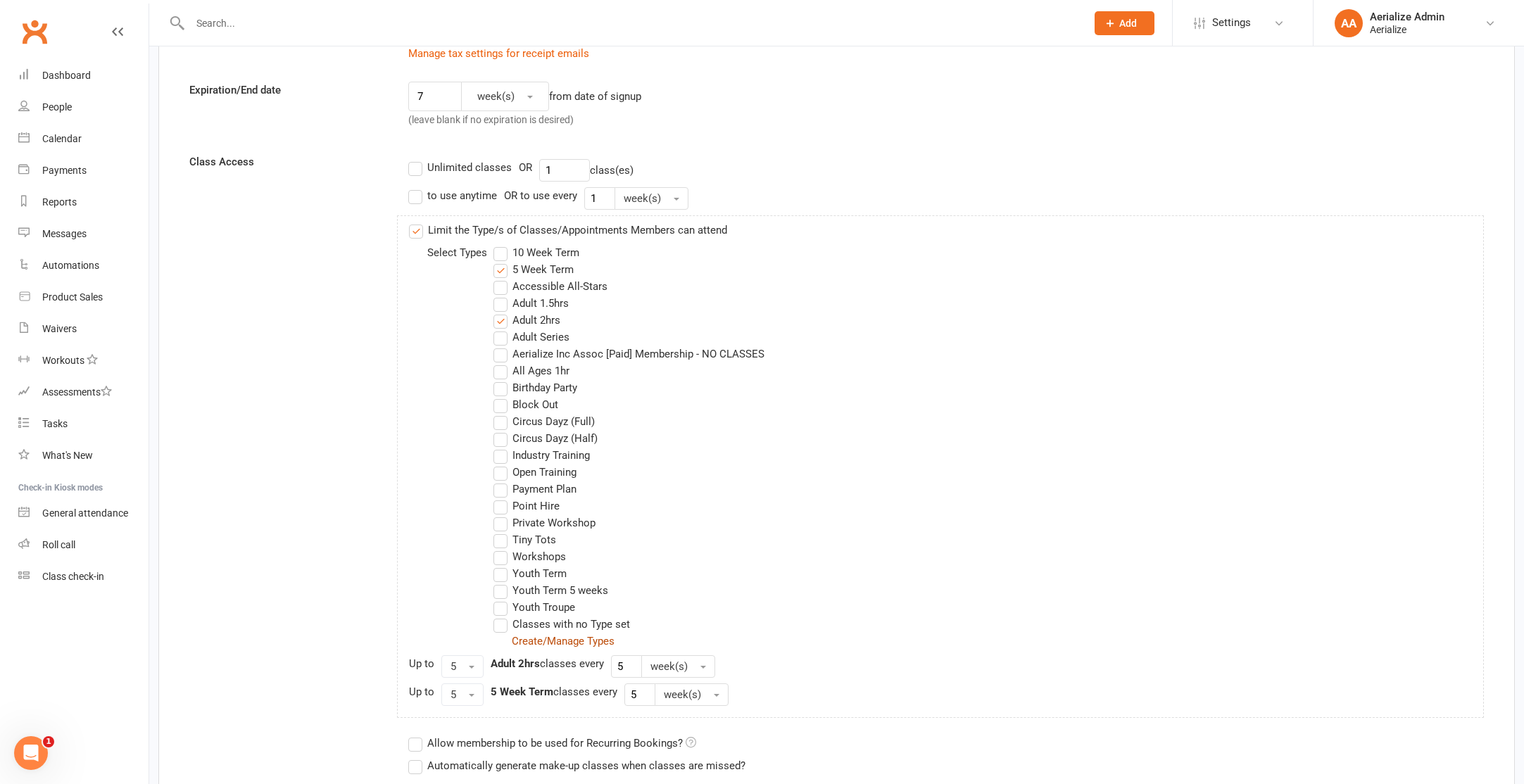
click at [552, 636] on link "Create/Manage Types" at bounding box center [563, 640] width 103 height 12
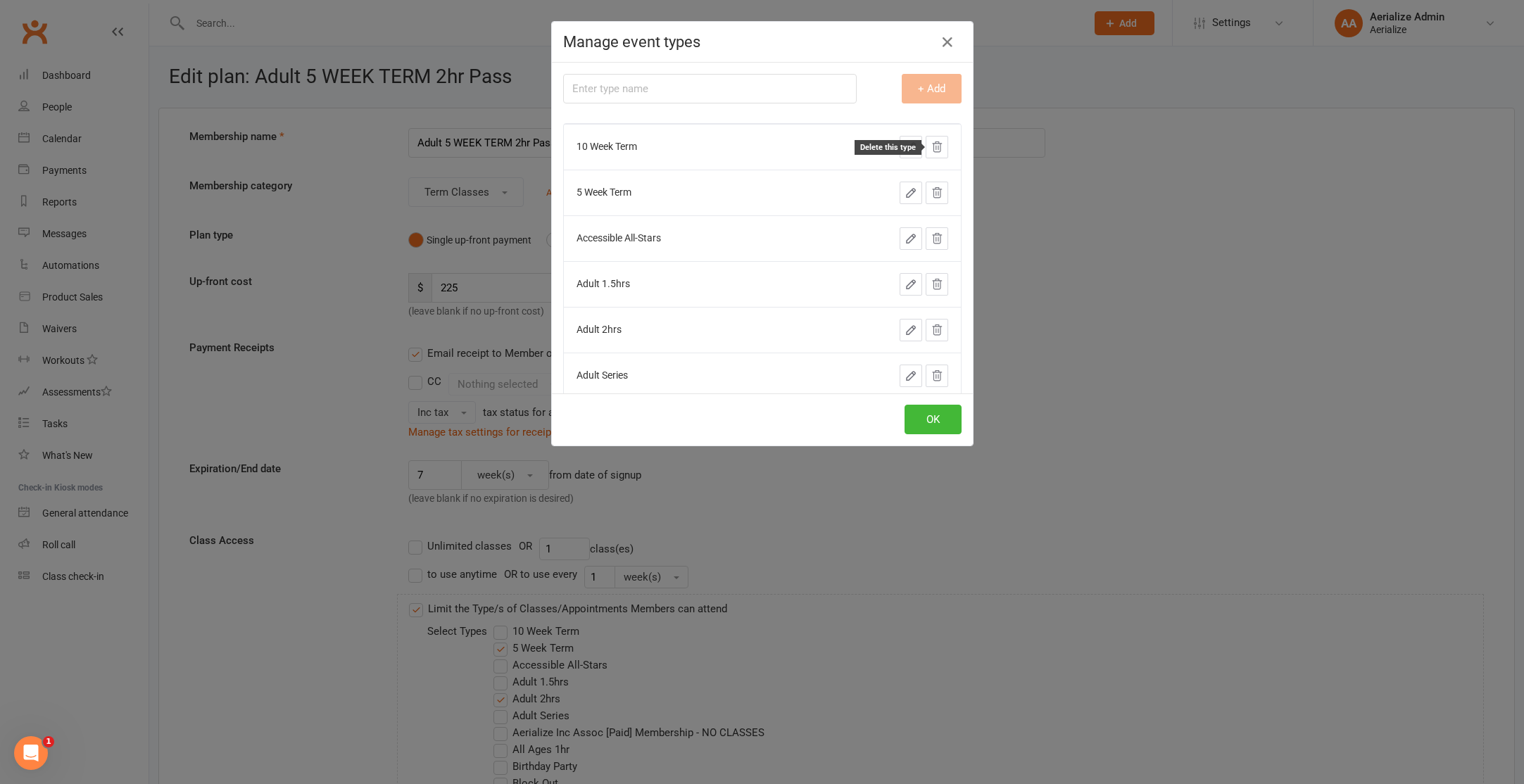
click at [935, 146] on icon at bounding box center [937, 147] width 12 height 12
click at [931, 142] on icon at bounding box center [937, 147] width 12 height 12
click at [657, 78] on input "text" at bounding box center [709, 88] width 293 height 29
type input "Adult 1.5hrs 5 Week"
click at [930, 88] on button "+ Add" at bounding box center [931, 88] width 60 height 29
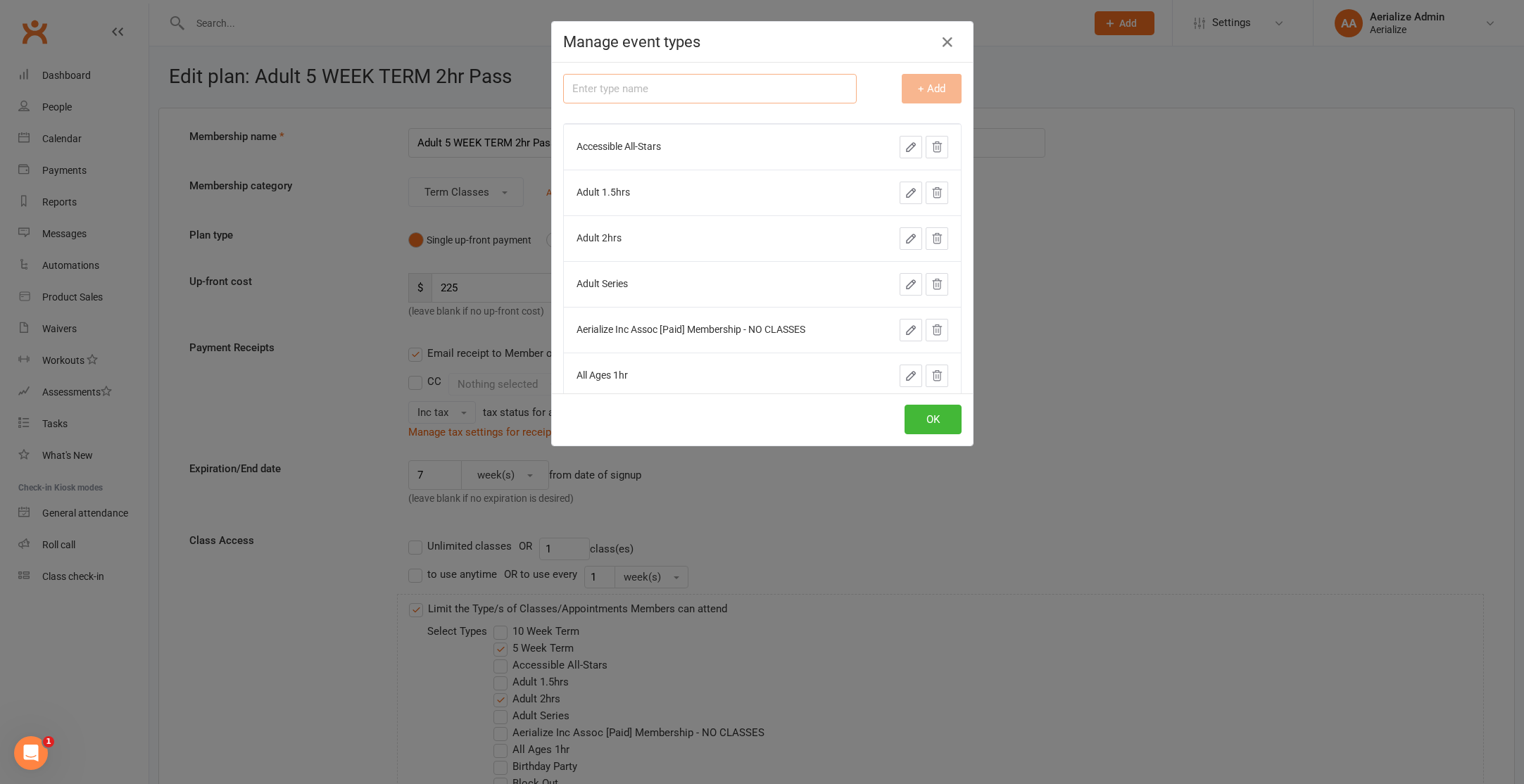
click at [695, 89] on input "text" at bounding box center [709, 88] width 293 height 29
type input "All Ages 1hr 5 Week"
click at [945, 92] on button "+ Add" at bounding box center [931, 88] width 60 height 29
click at [691, 92] on input "text" at bounding box center [709, 88] width 293 height 29
type input "Adult 2hrs 5 Week"
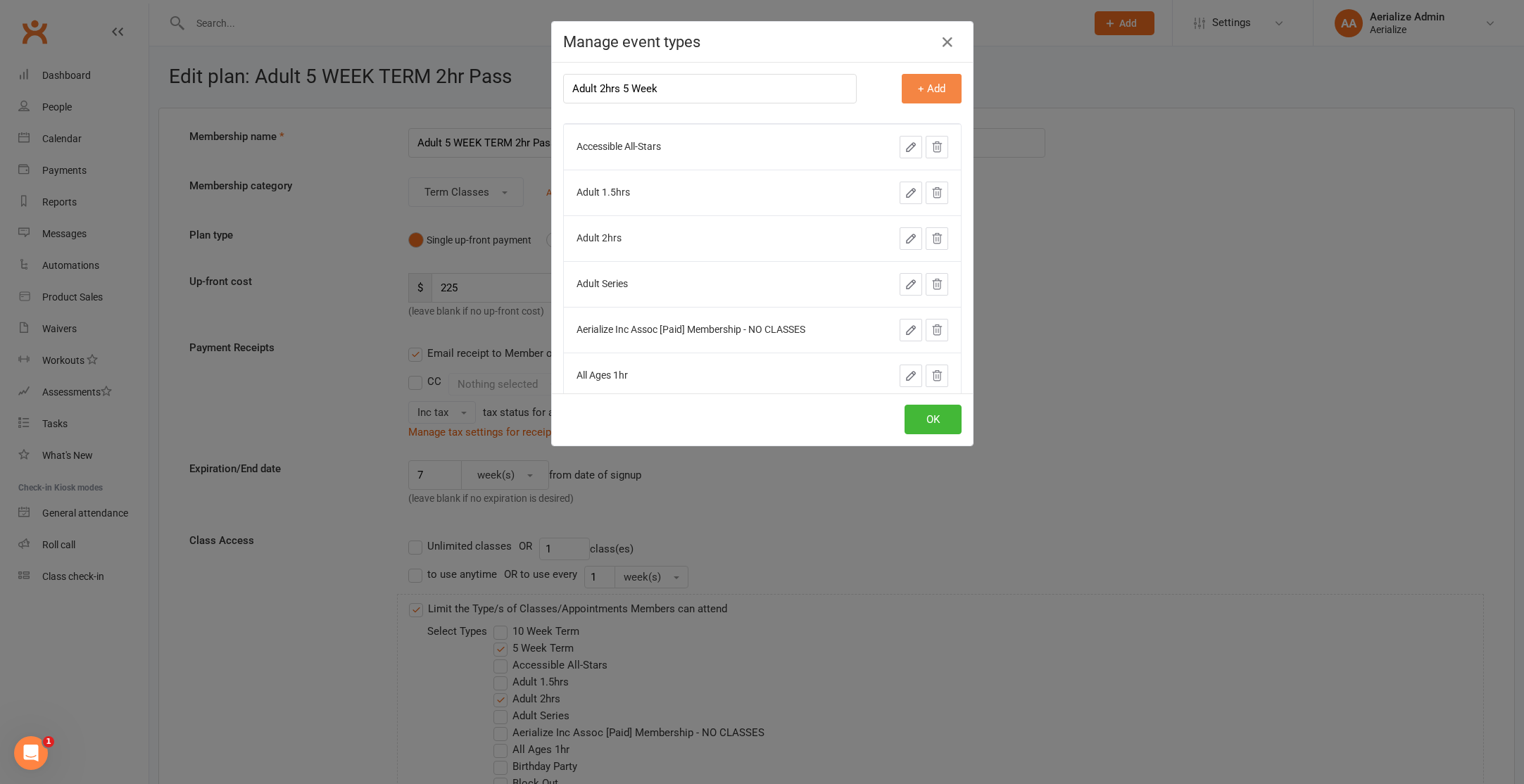
click at [935, 87] on button "+ Add" at bounding box center [931, 88] width 60 height 29
click at [915, 194] on icon "button" at bounding box center [910, 192] width 12 height 12
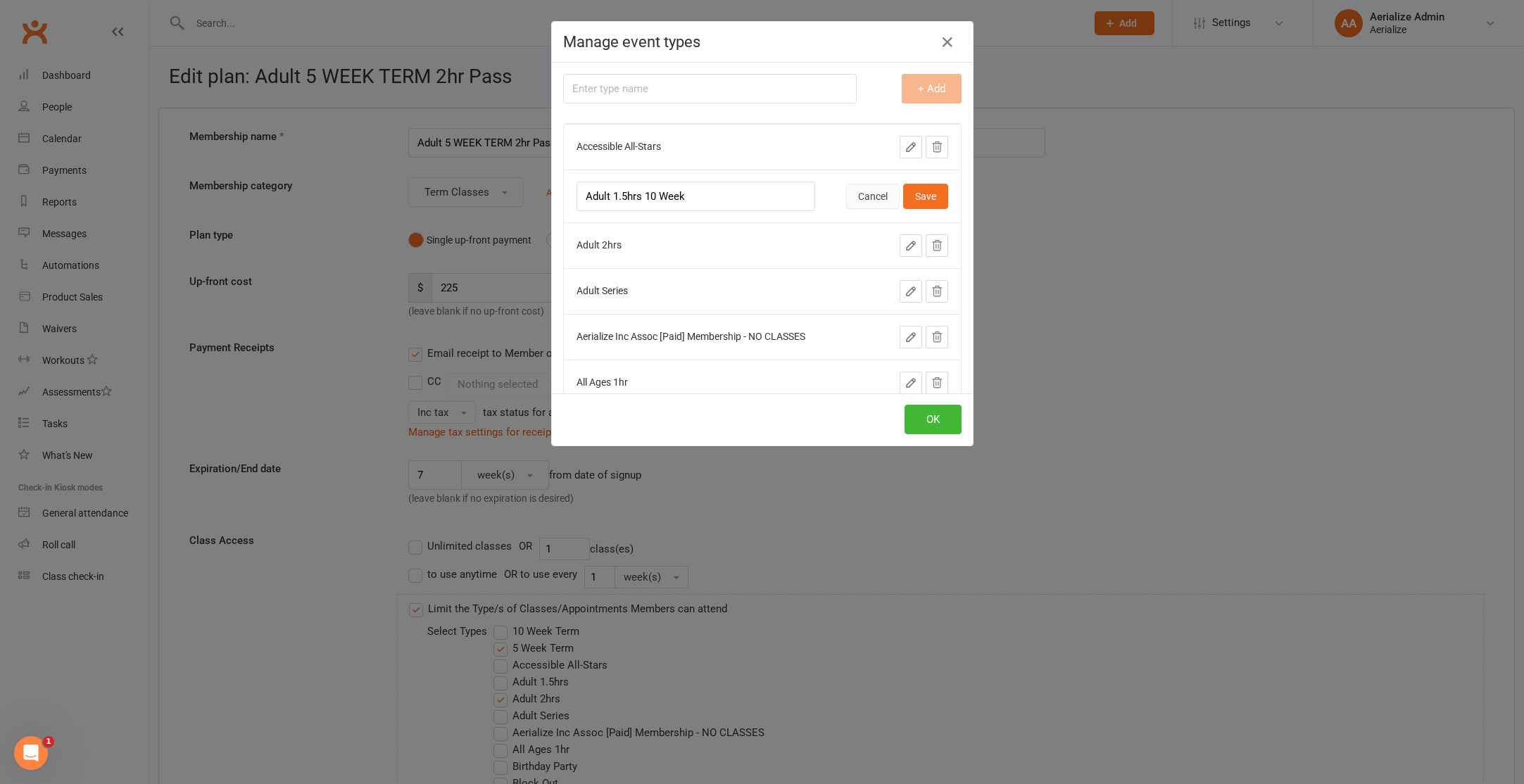
type input "Adult 1.5hrs 10 Week"
click at [937, 197] on button "Save" at bounding box center [926, 196] width 45 height 26
click at [907, 238] on icon "button" at bounding box center [910, 238] width 9 height 9
click at [700, 183] on td "Adult 1.5hrs 10 Week" at bounding box center [696, 192] width 265 height 45
click at [905, 293] on icon "button" at bounding box center [910, 290] width 12 height 12
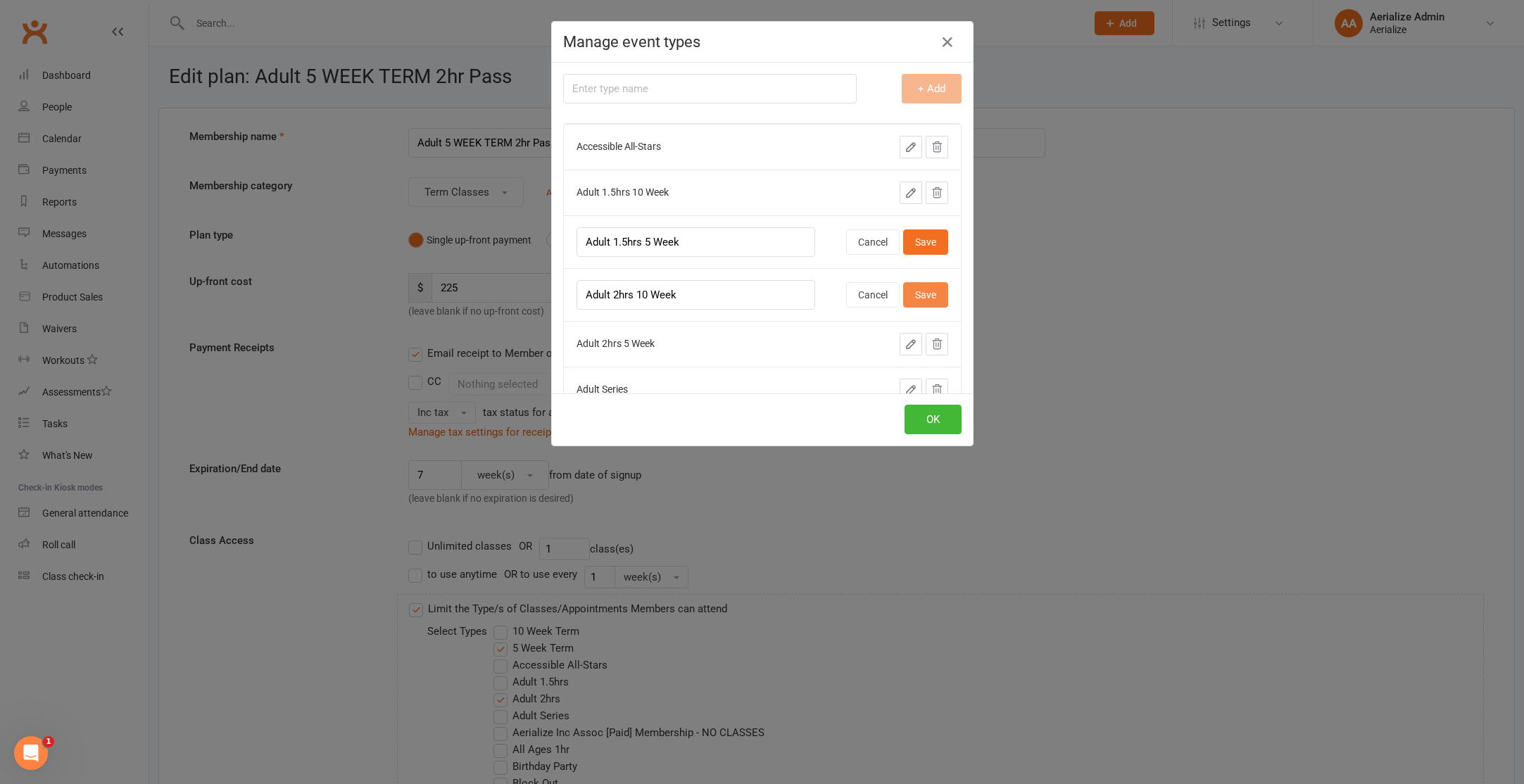
type input "Adult 2hrs 10 Week"
click at [920, 297] on button "Save" at bounding box center [926, 294] width 45 height 26
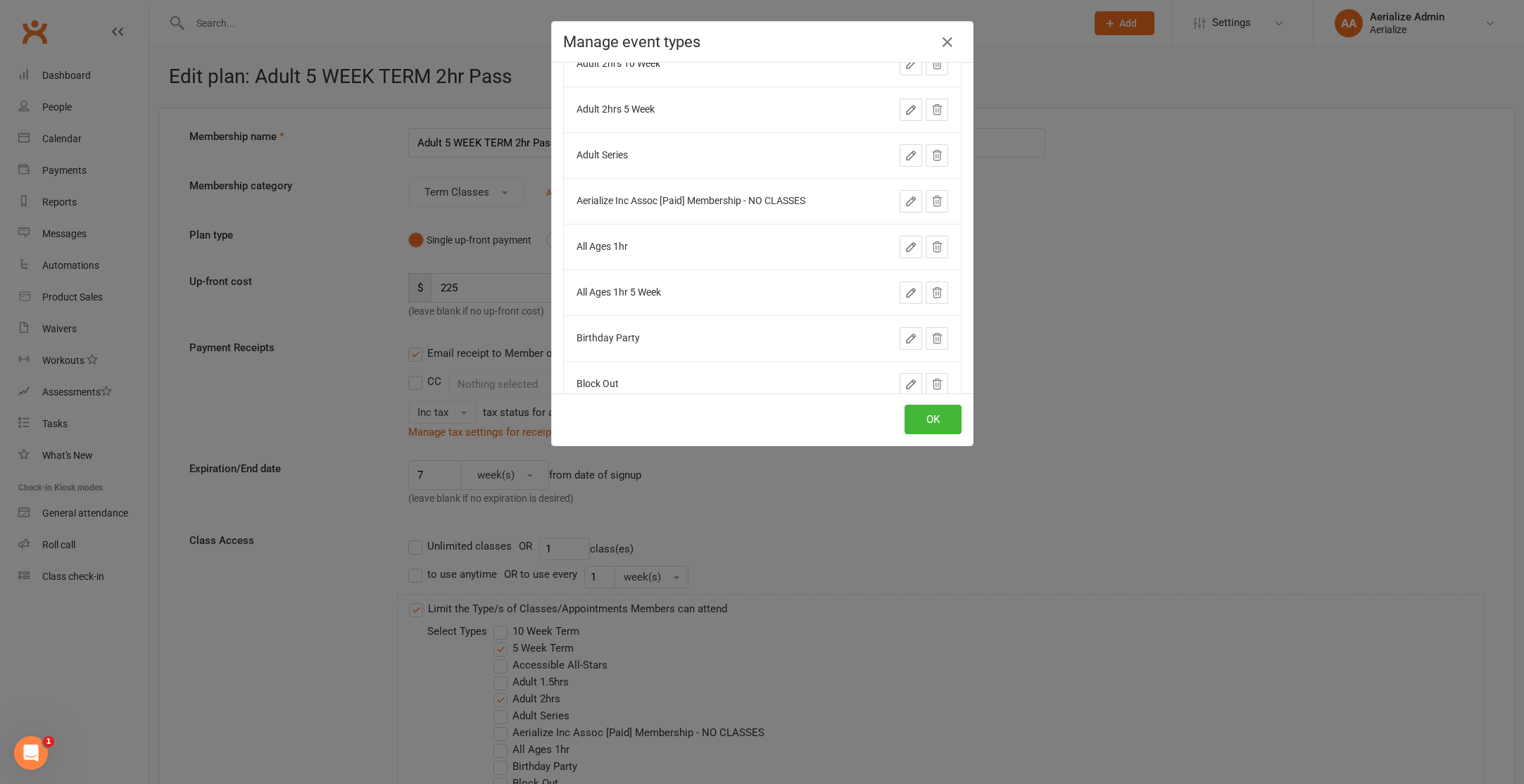
scroll to position [222, 0]
click at [904, 241] on icon "button" at bounding box center [910, 244] width 12 height 12
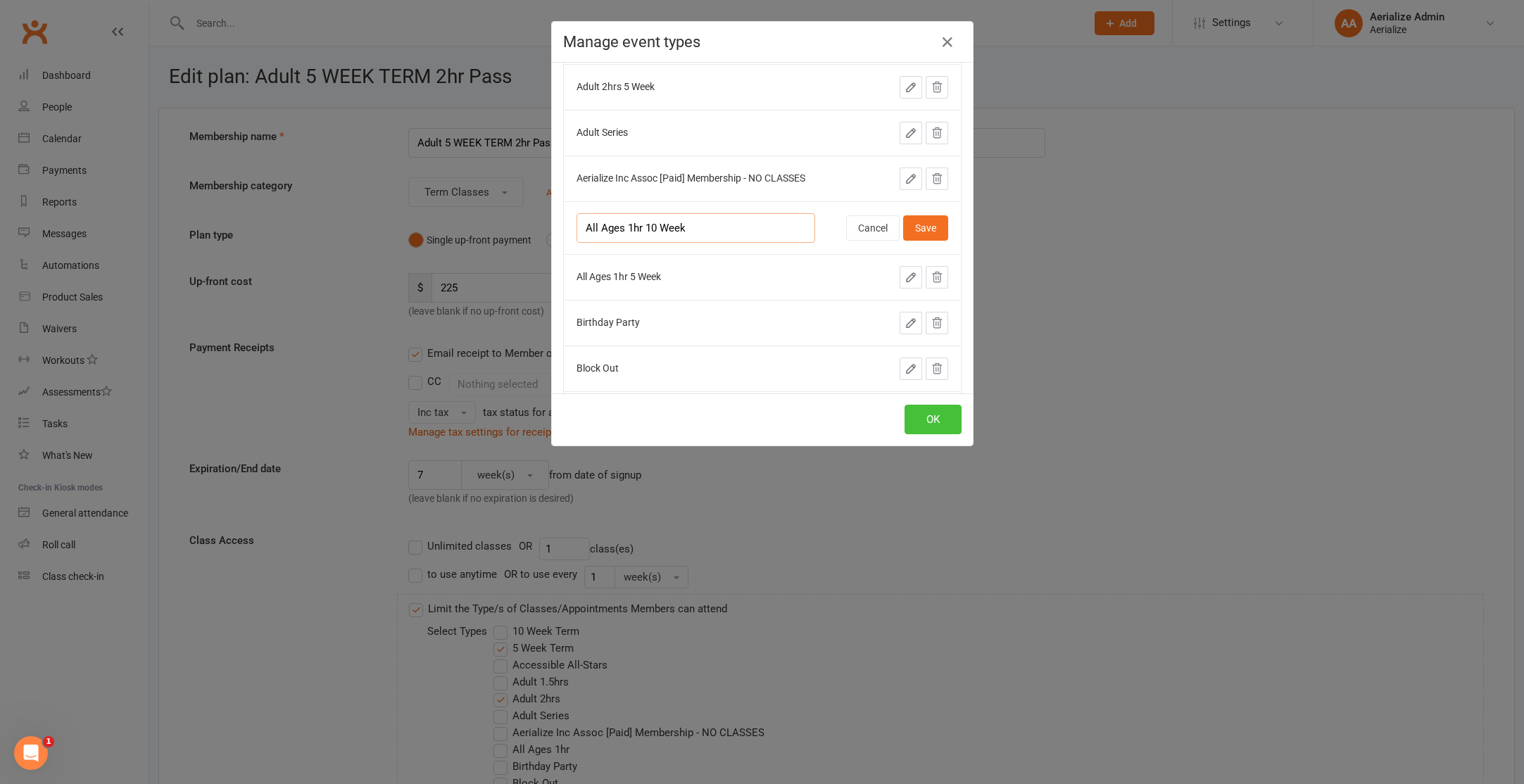
type input "All Ages 1hr 10 Week"
click at [923, 423] on button "OK" at bounding box center [933, 419] width 57 height 29
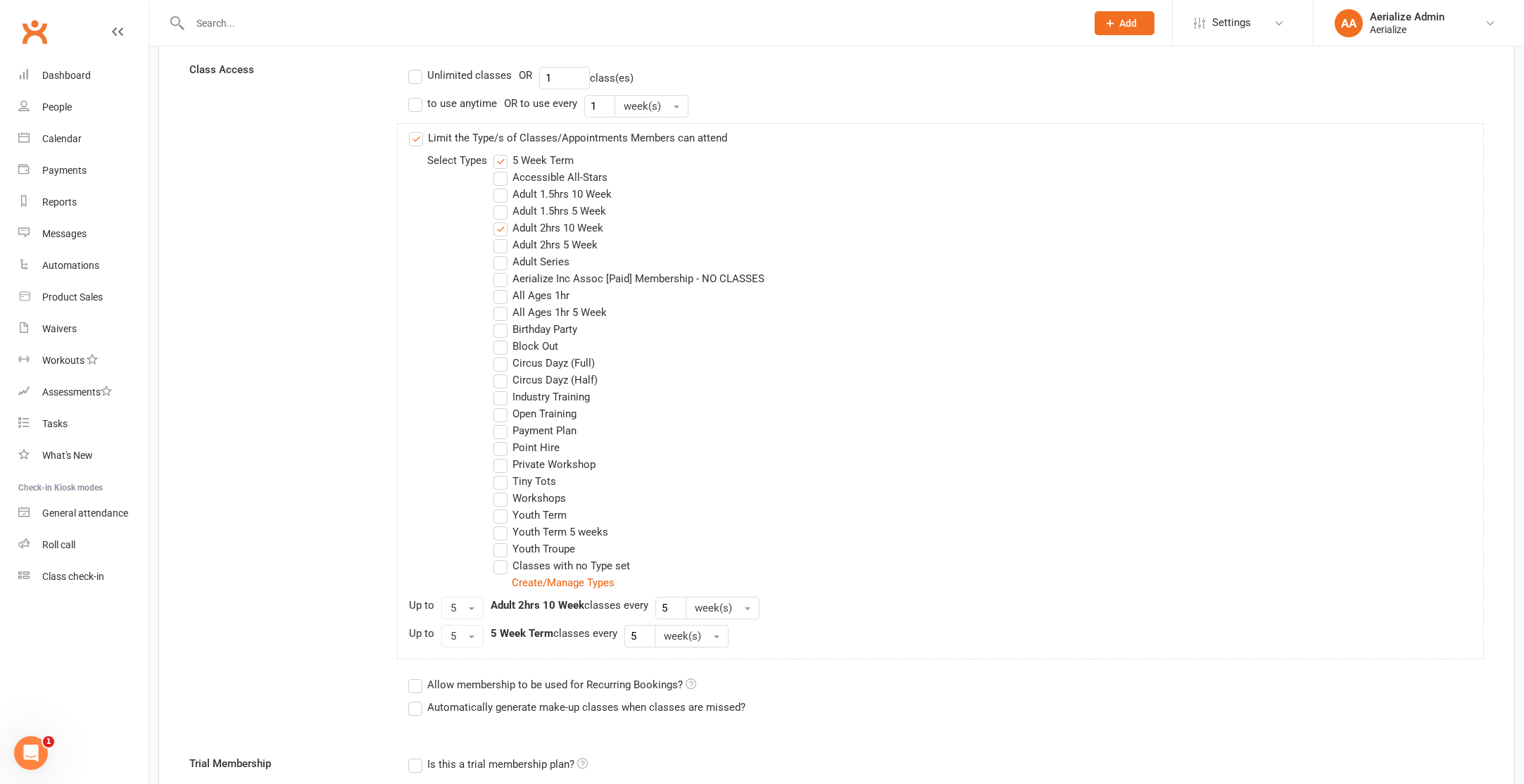
scroll to position [587, 0]
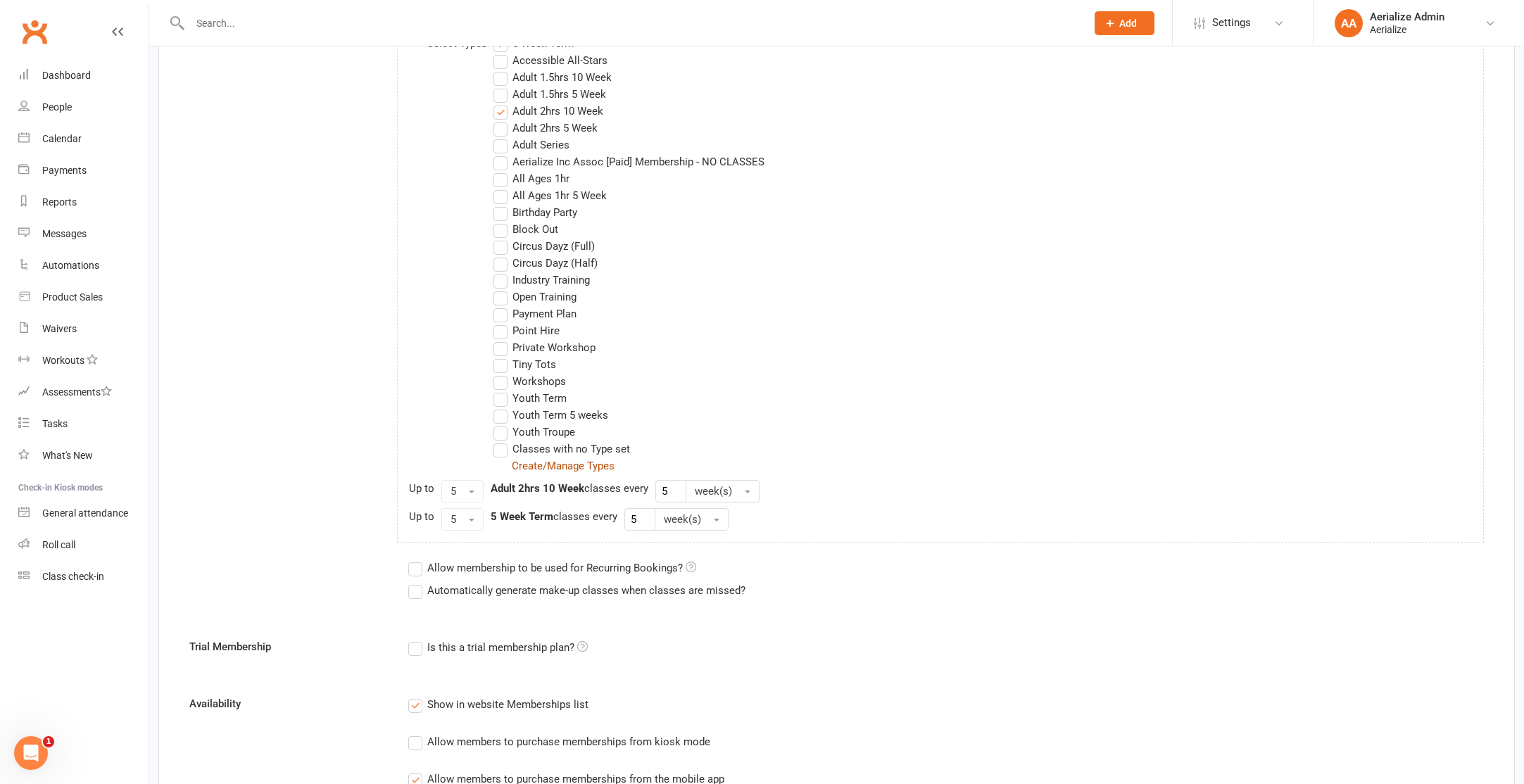
click at [570, 463] on link "Create/Manage Types" at bounding box center [563, 465] width 103 height 12
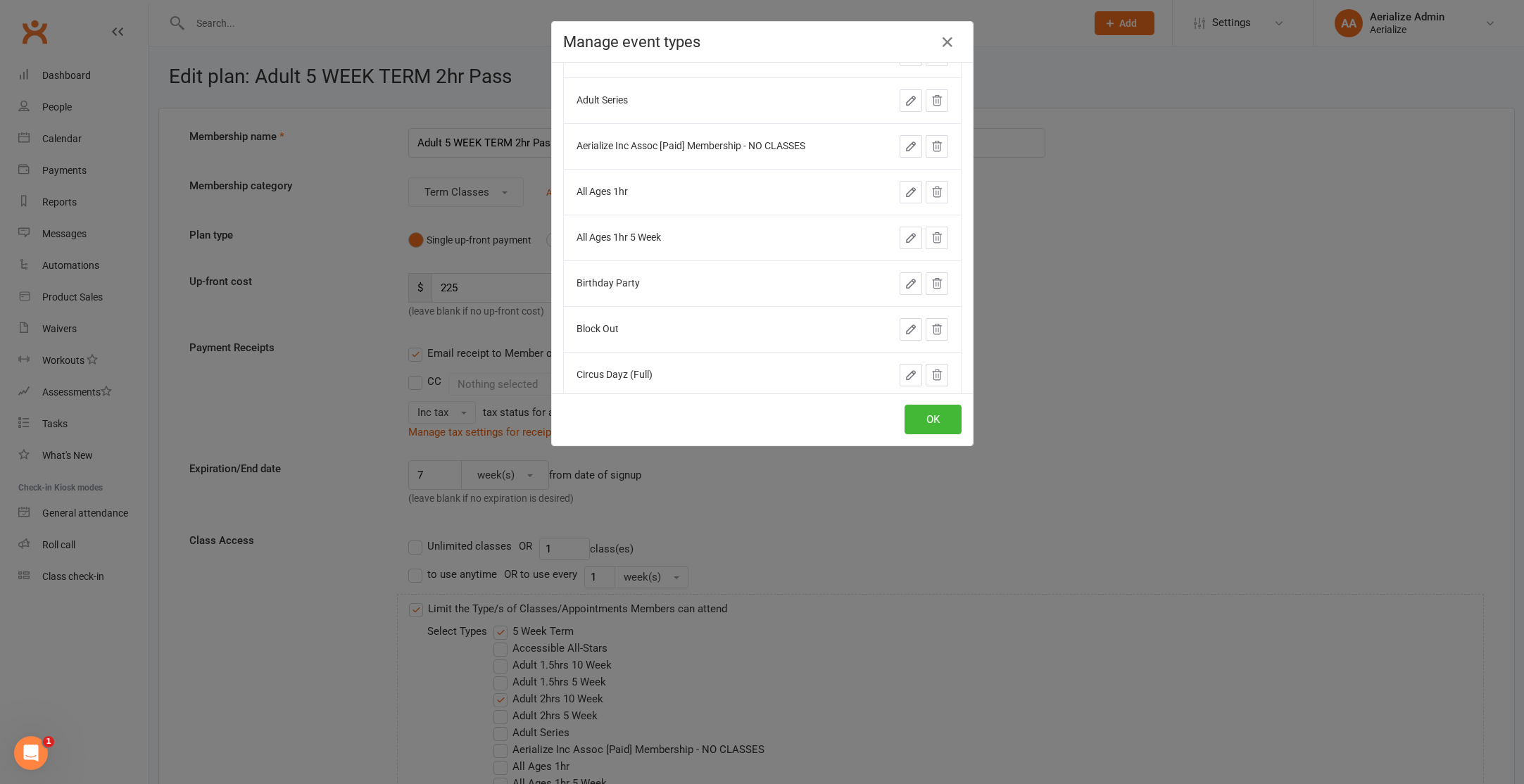
scroll to position [276, 0]
click at [906, 190] on icon "button" at bounding box center [910, 191] width 12 height 12
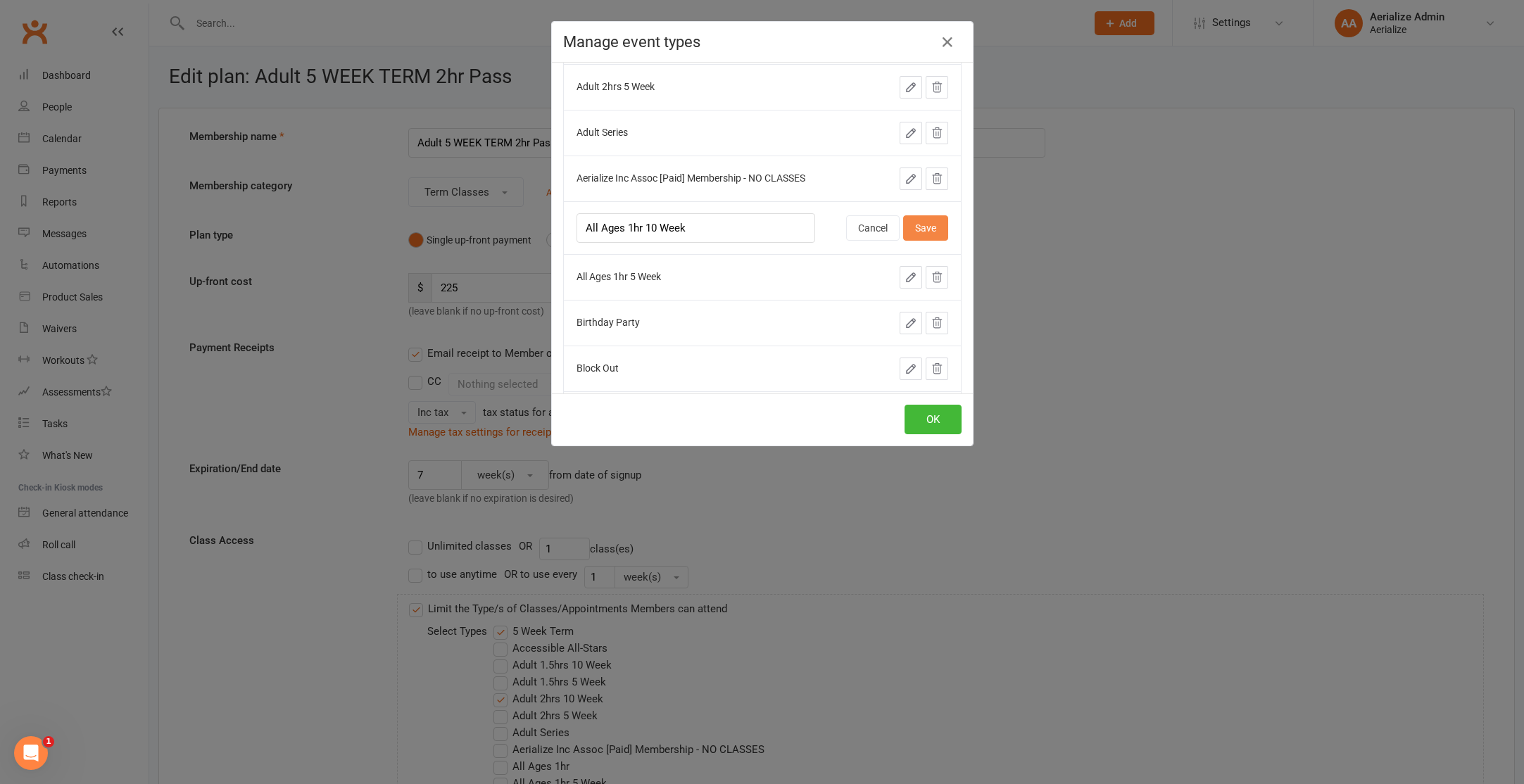
type input "All Ages 1hr 10 Week"
click at [907, 221] on button "Save" at bounding box center [926, 228] width 45 height 26
click at [914, 183] on icon "button" at bounding box center [910, 178] width 12 height 12
click at [592, 232] on input "Aerialize Inc Assoc [Paid] Membership - NO CLASSES" at bounding box center [684, 227] width 217 height 29
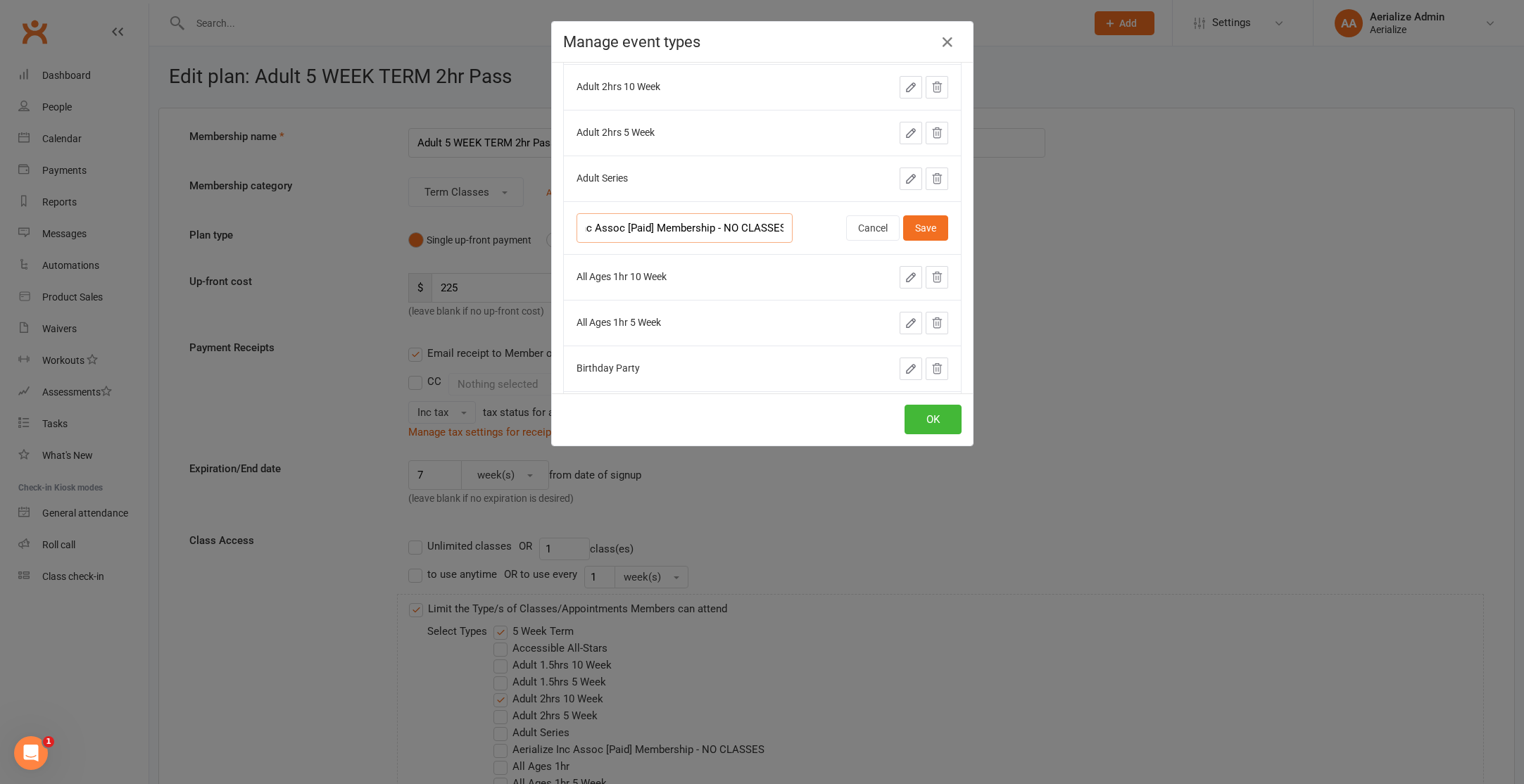
scroll to position [0, 0]
type input "ZZ_Aerialize Inc Assoc [Paid] Membership - NO CLASSES"
click at [934, 230] on button "Save" at bounding box center [926, 228] width 45 height 26
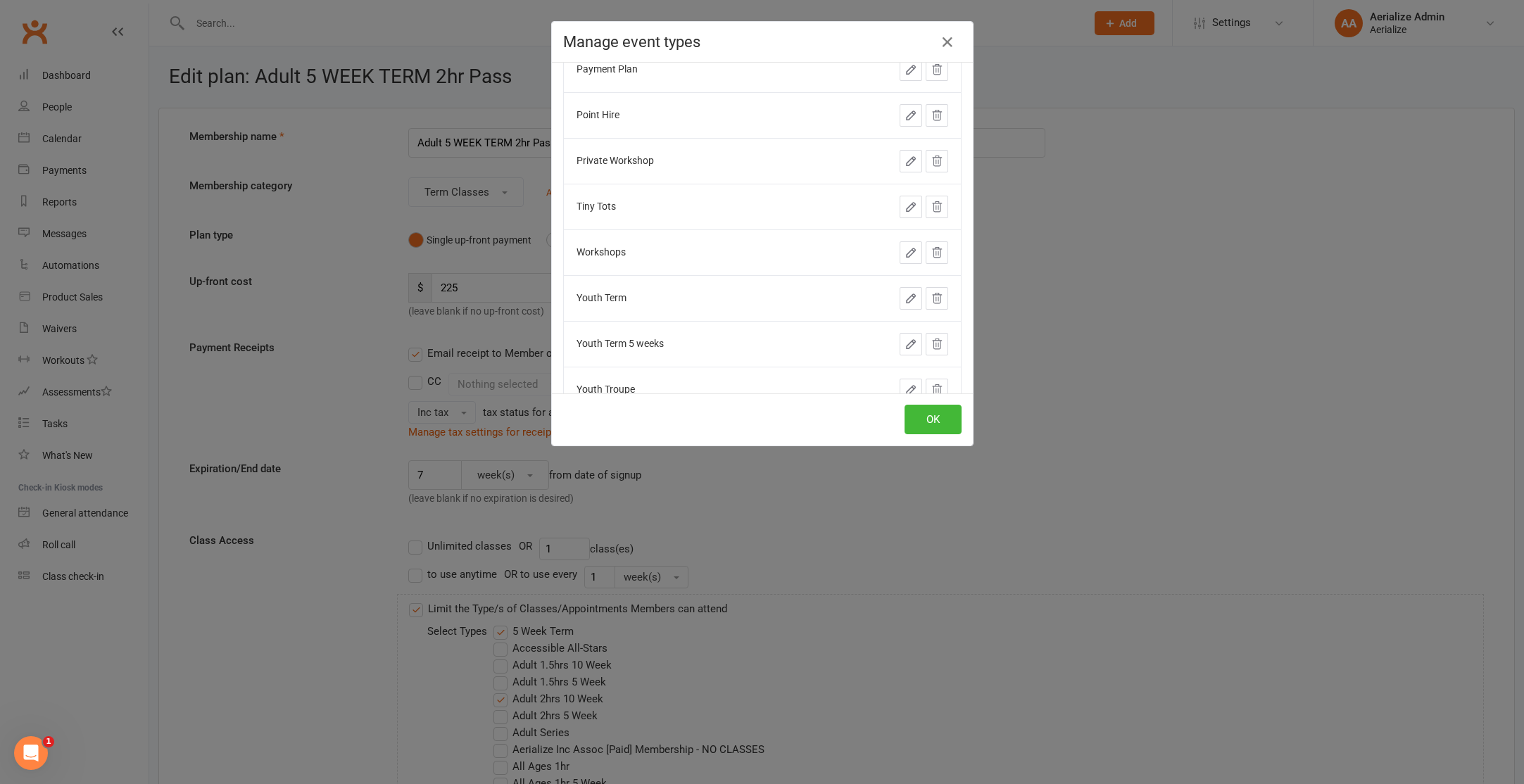
scroll to position [710, 0]
click at [909, 306] on icon "button" at bounding box center [910, 305] width 12 height 12
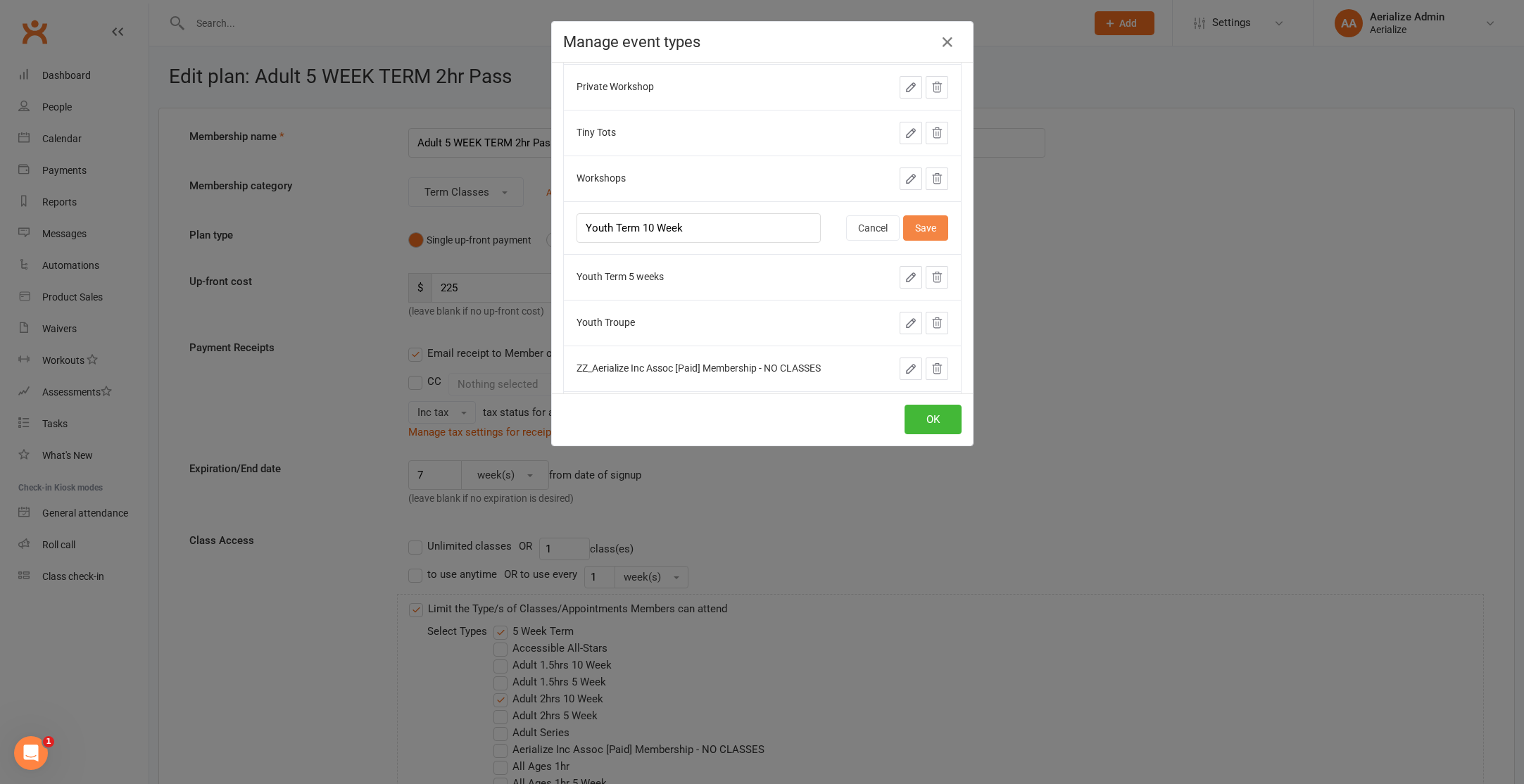
type input "Youth Term 10 Week"
click at [924, 224] on button "Save" at bounding box center [926, 228] width 45 height 26
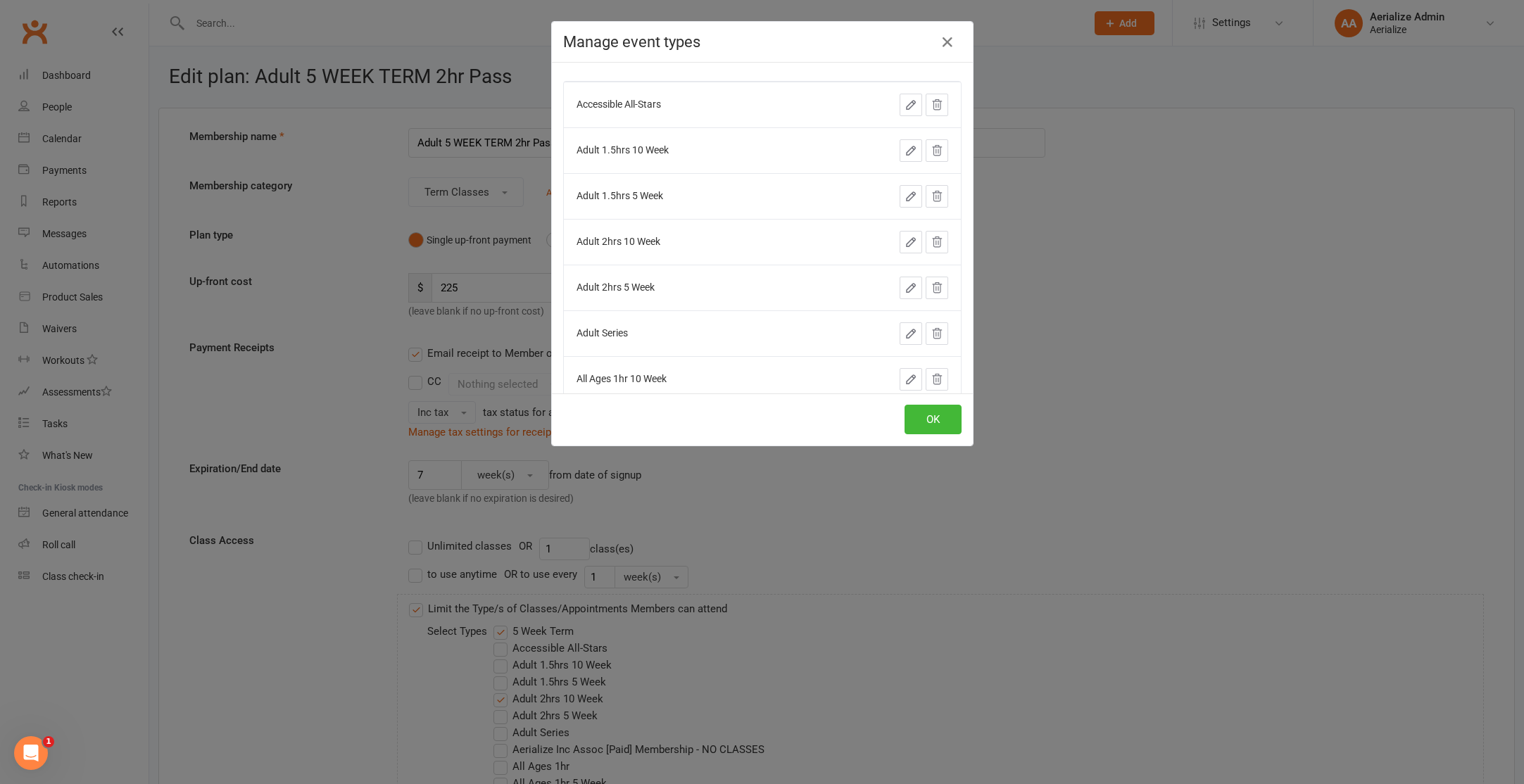
scroll to position [0, 0]
click at [932, 424] on button "OK" at bounding box center [933, 419] width 57 height 29
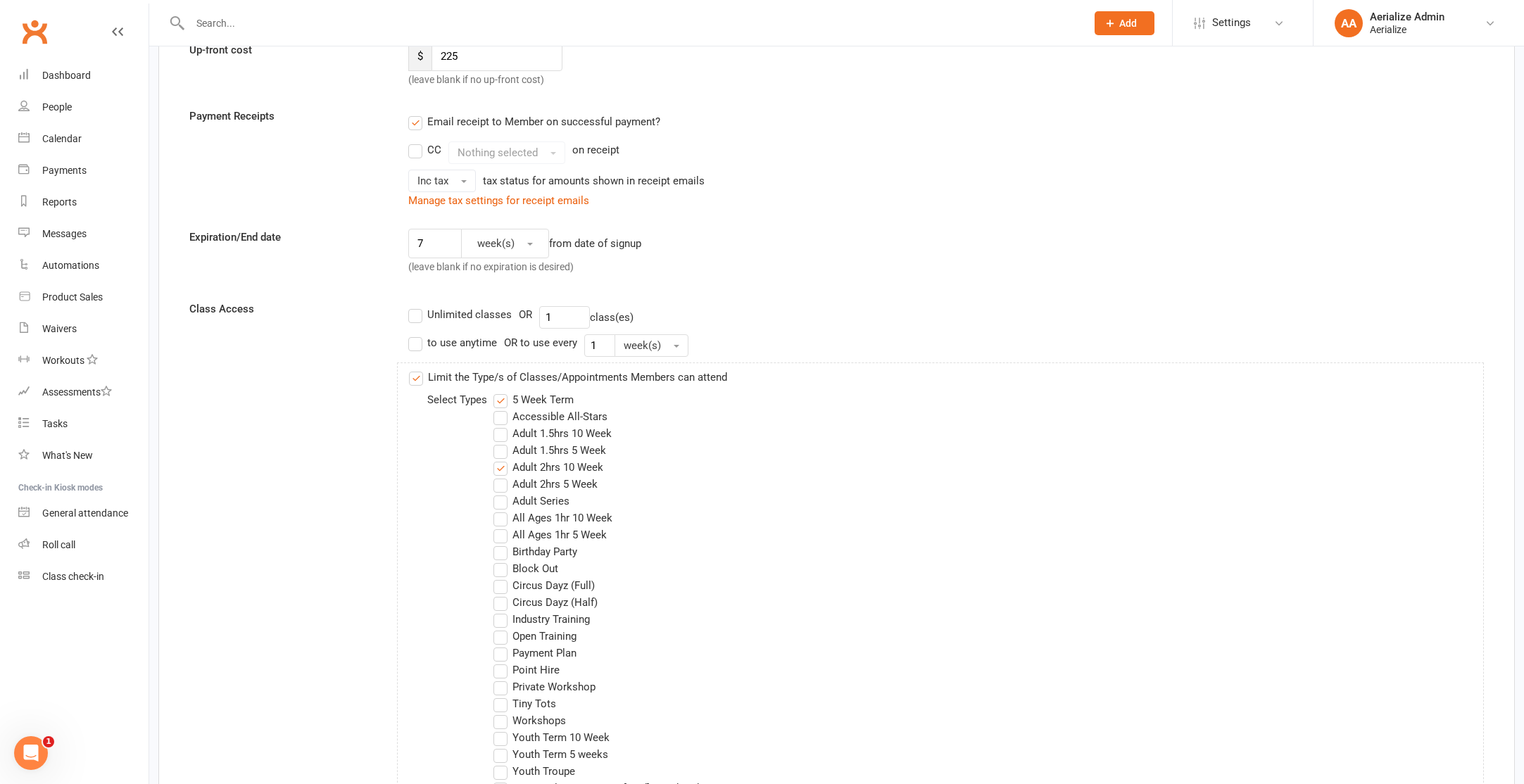
scroll to position [298, 0]
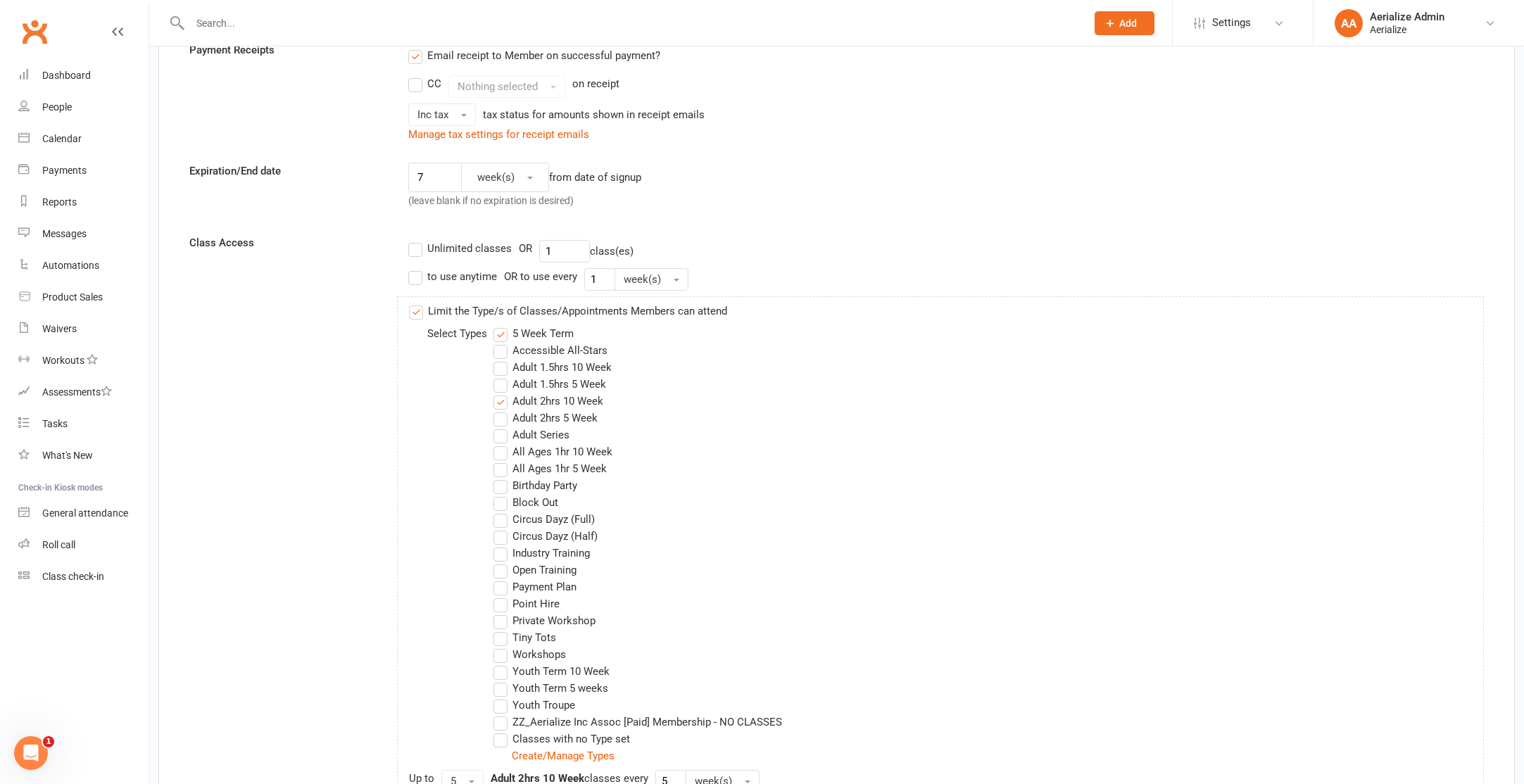
click at [502, 338] on label "5 Week Term" at bounding box center [534, 334] width 80 height 17
click at [502, 325] on input "5 Week Term" at bounding box center [499, 325] width 9 height 0
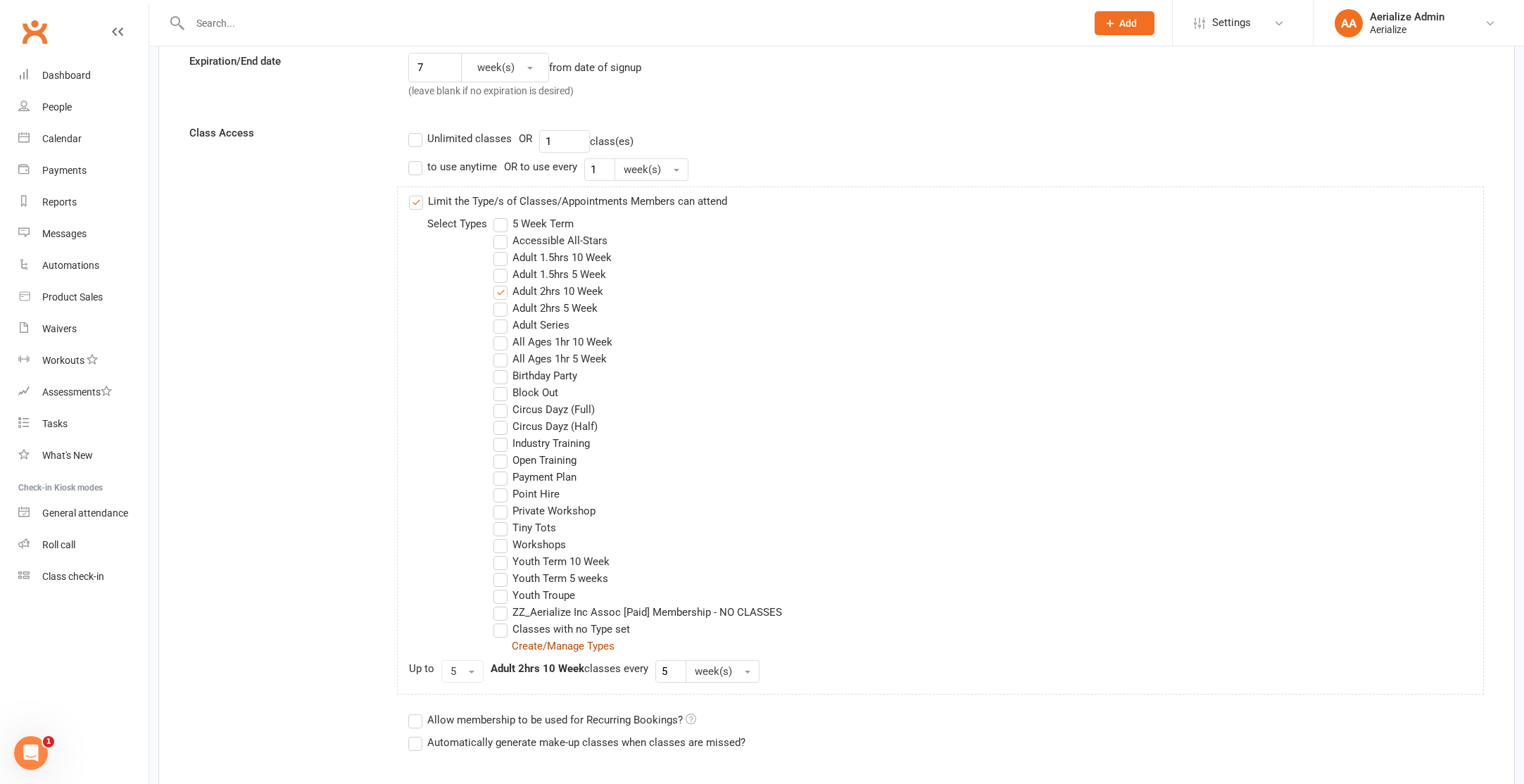
click at [600, 651] on link "Create/Manage Types" at bounding box center [563, 645] width 103 height 12
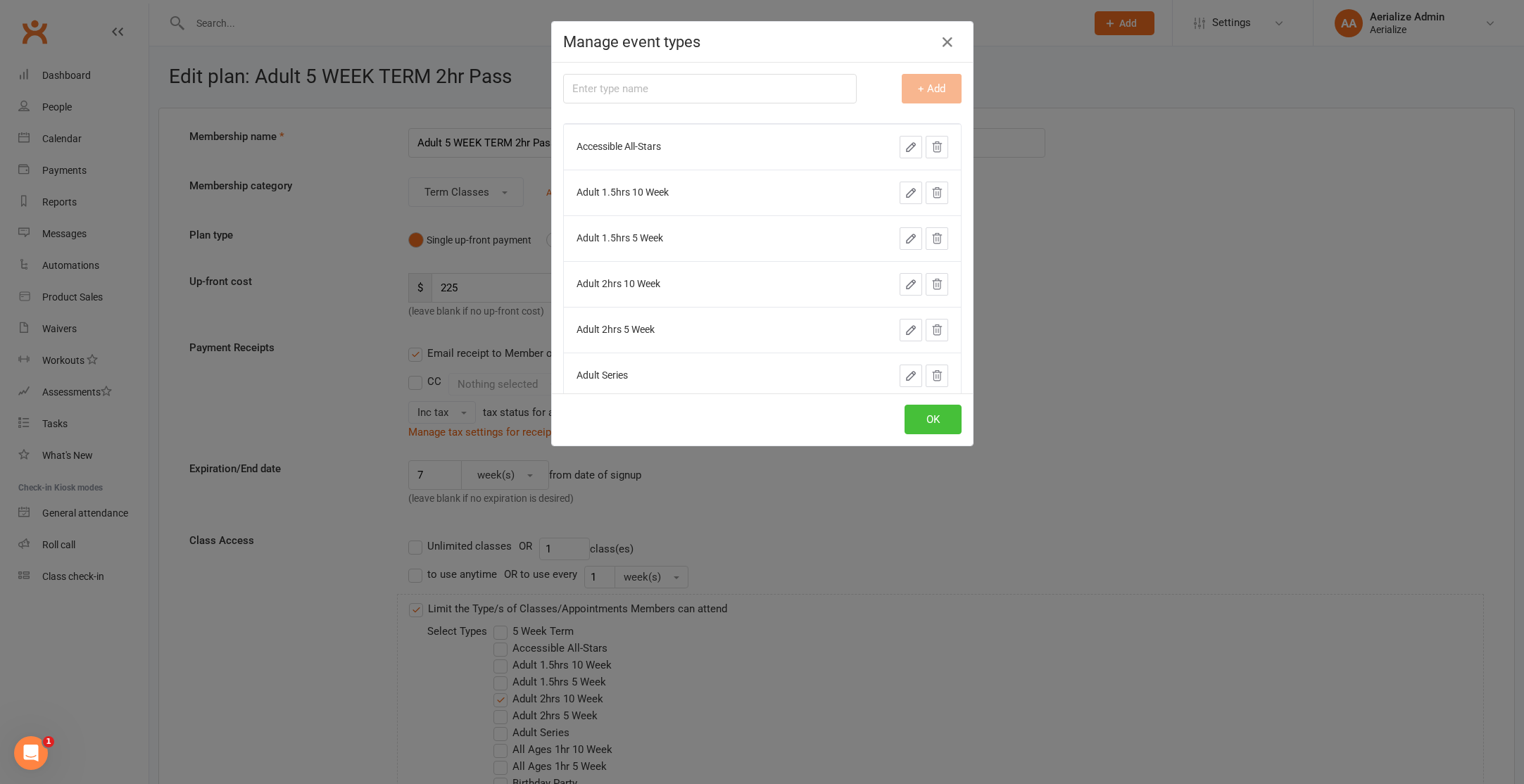
click at [948, 427] on button "OK" at bounding box center [933, 419] width 57 height 29
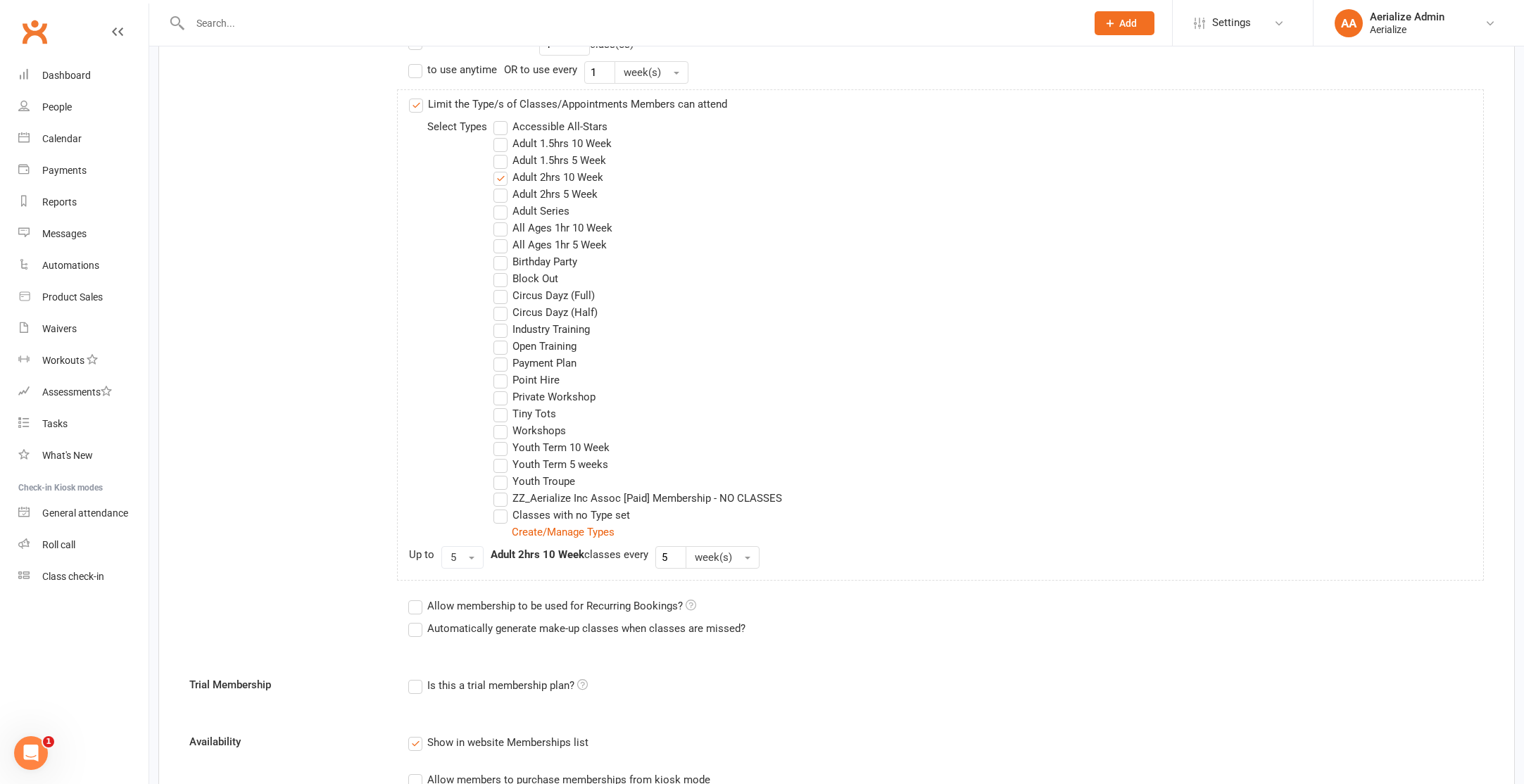
scroll to position [1495, 0]
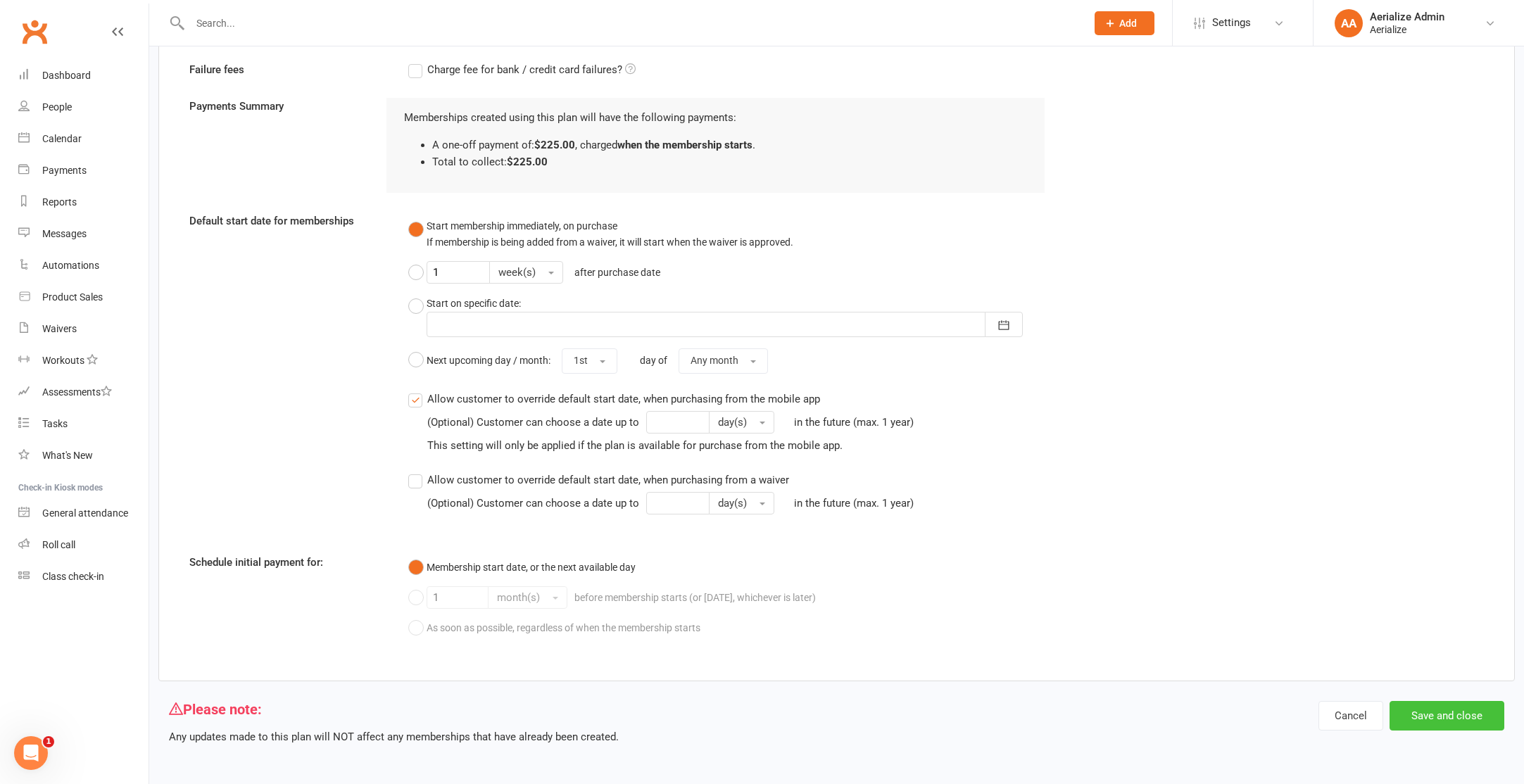
click at [1440, 716] on button "Save and close" at bounding box center [1446, 715] width 114 height 29
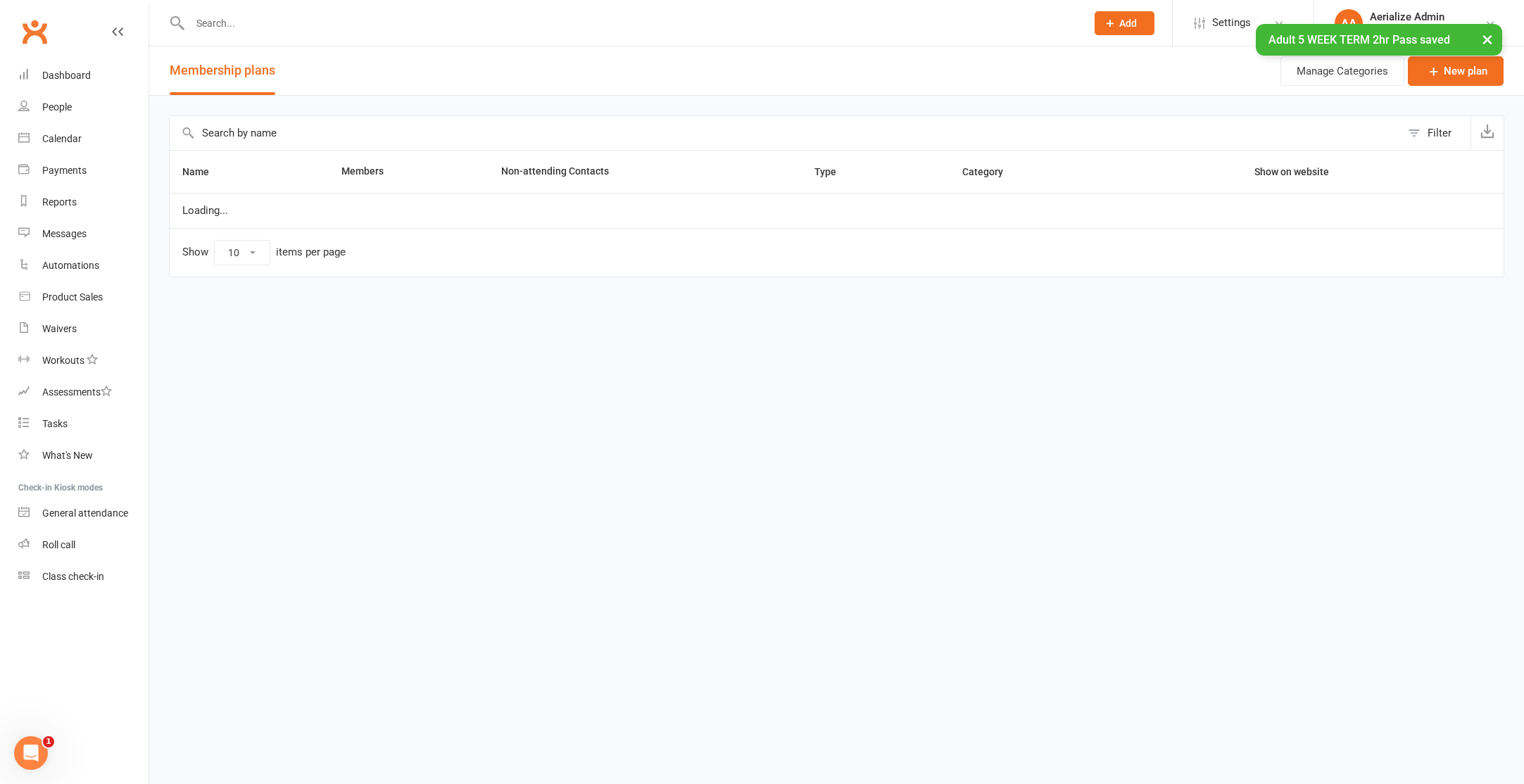
select select "100"
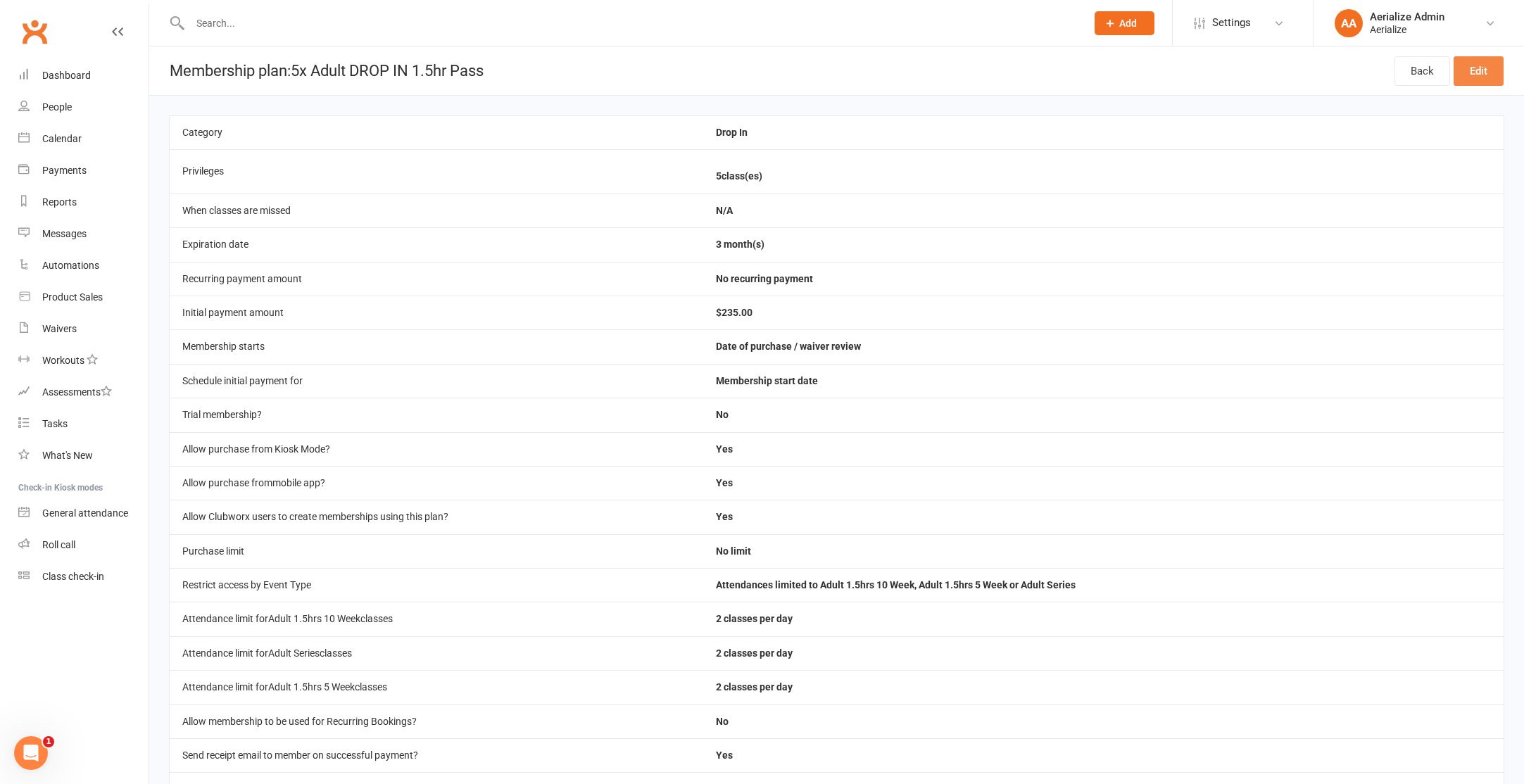
click at [1492, 64] on link "Edit" at bounding box center [1478, 71] width 50 height 29
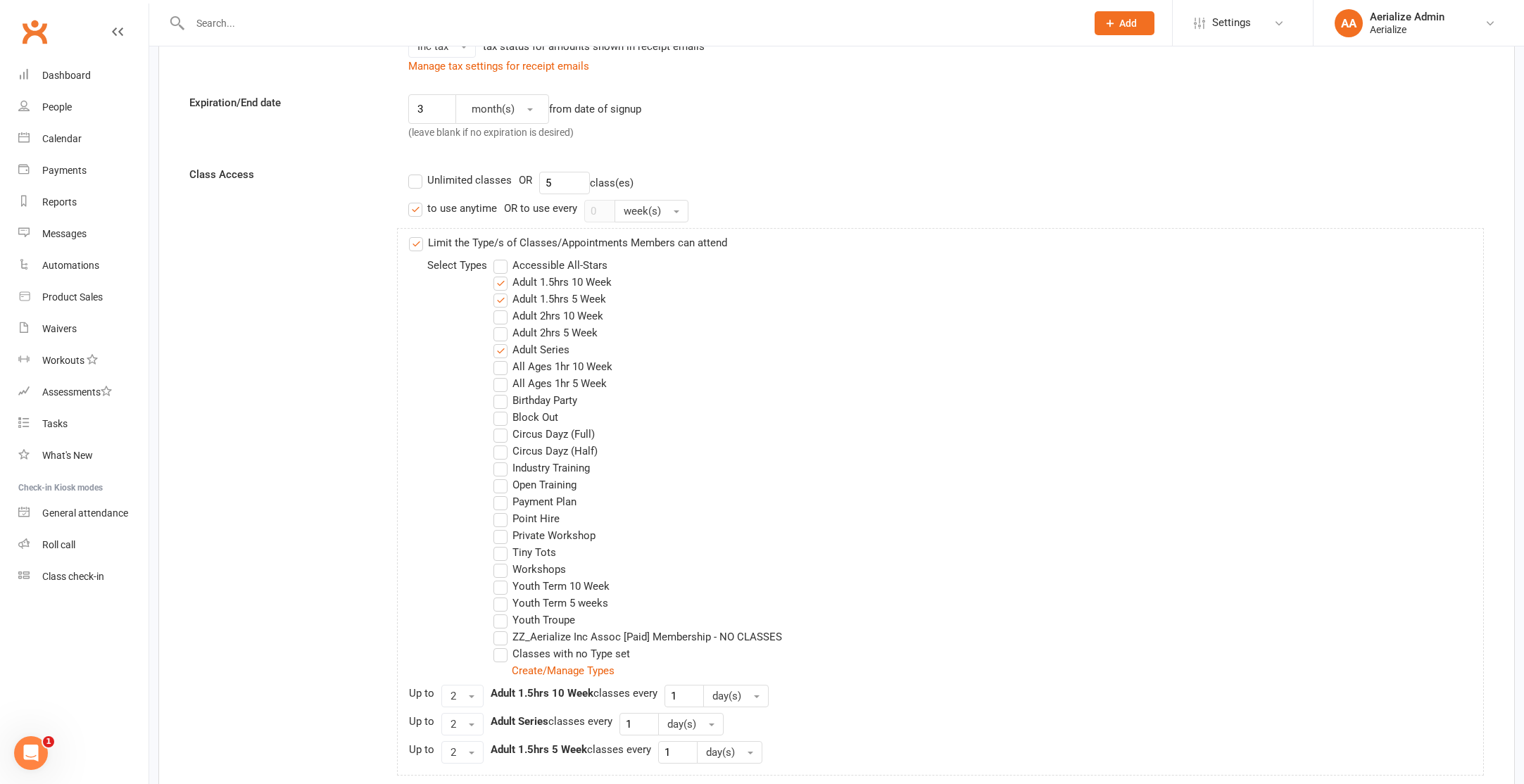
scroll to position [407, 0]
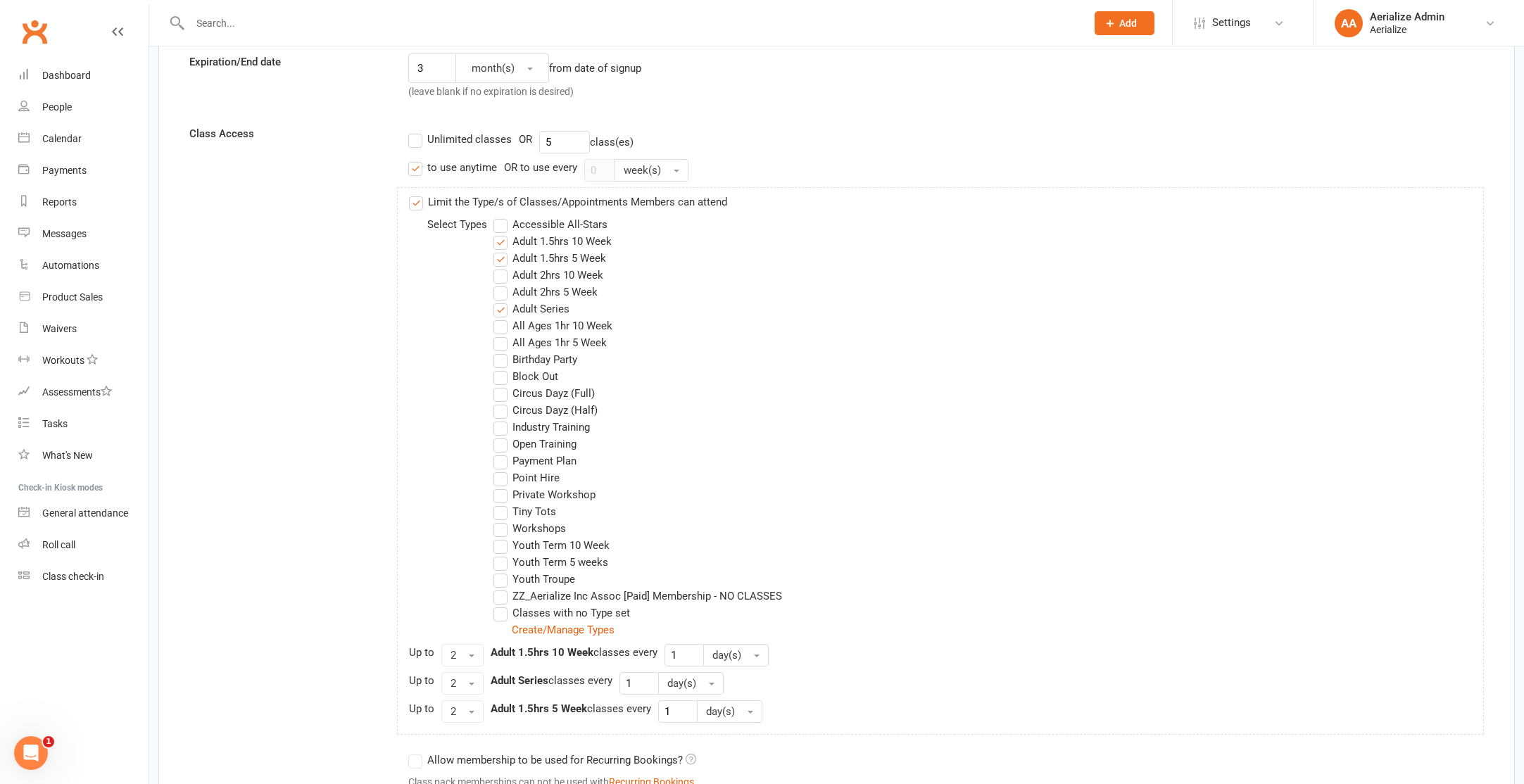
click at [573, 257] on label "Adult 1.5hrs 5 Week" at bounding box center [550, 258] width 113 height 17
click at [502, 250] on input "Adult 1.5hrs 5 Week" at bounding box center [499, 250] width 9 height 0
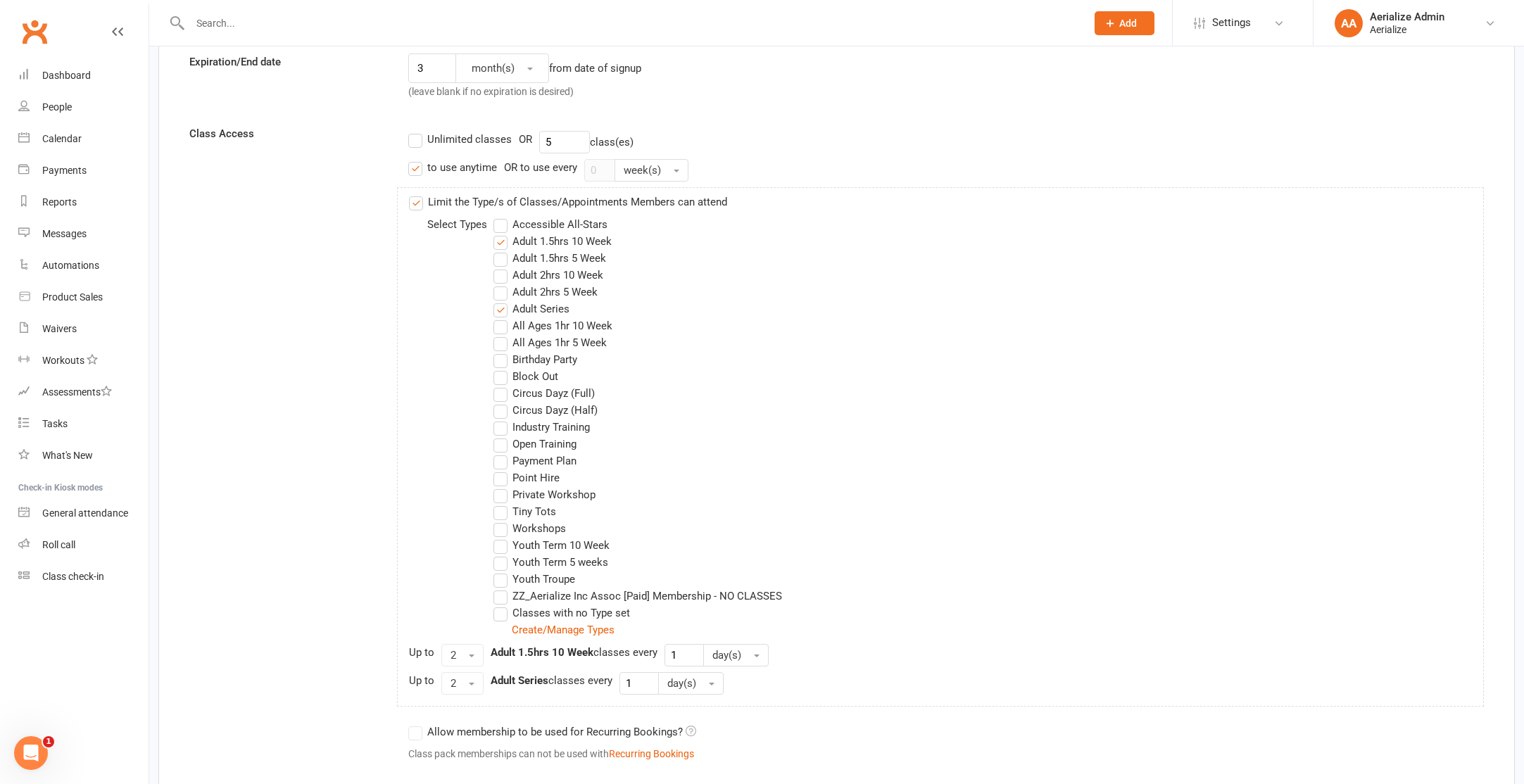
click at [573, 257] on label "Adult 1.5hrs 5 Week" at bounding box center [550, 258] width 113 height 17
click at [502, 250] on input "Adult 1.5hrs 5 Week" at bounding box center [499, 250] width 9 height 0
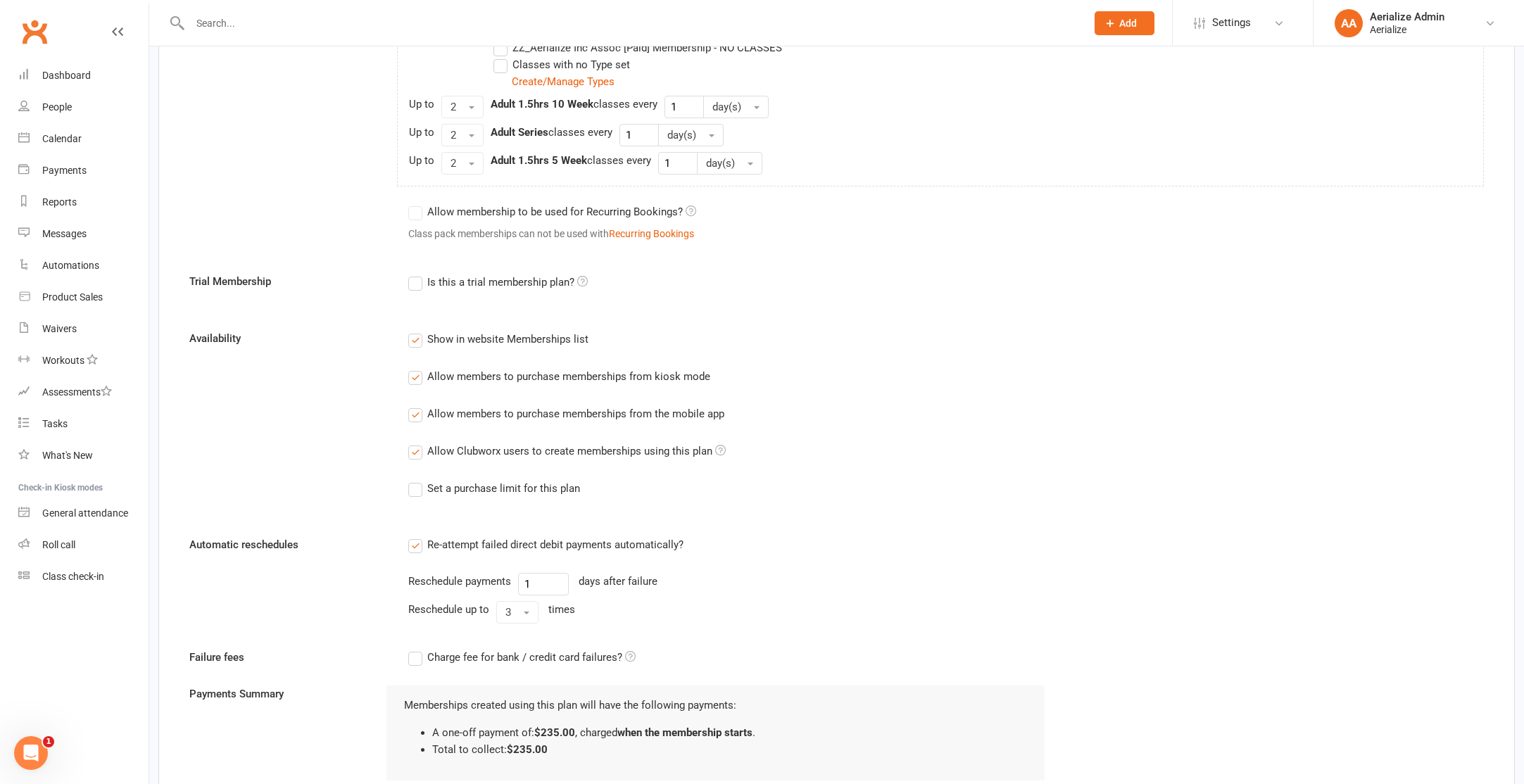
scroll to position [1542, 0]
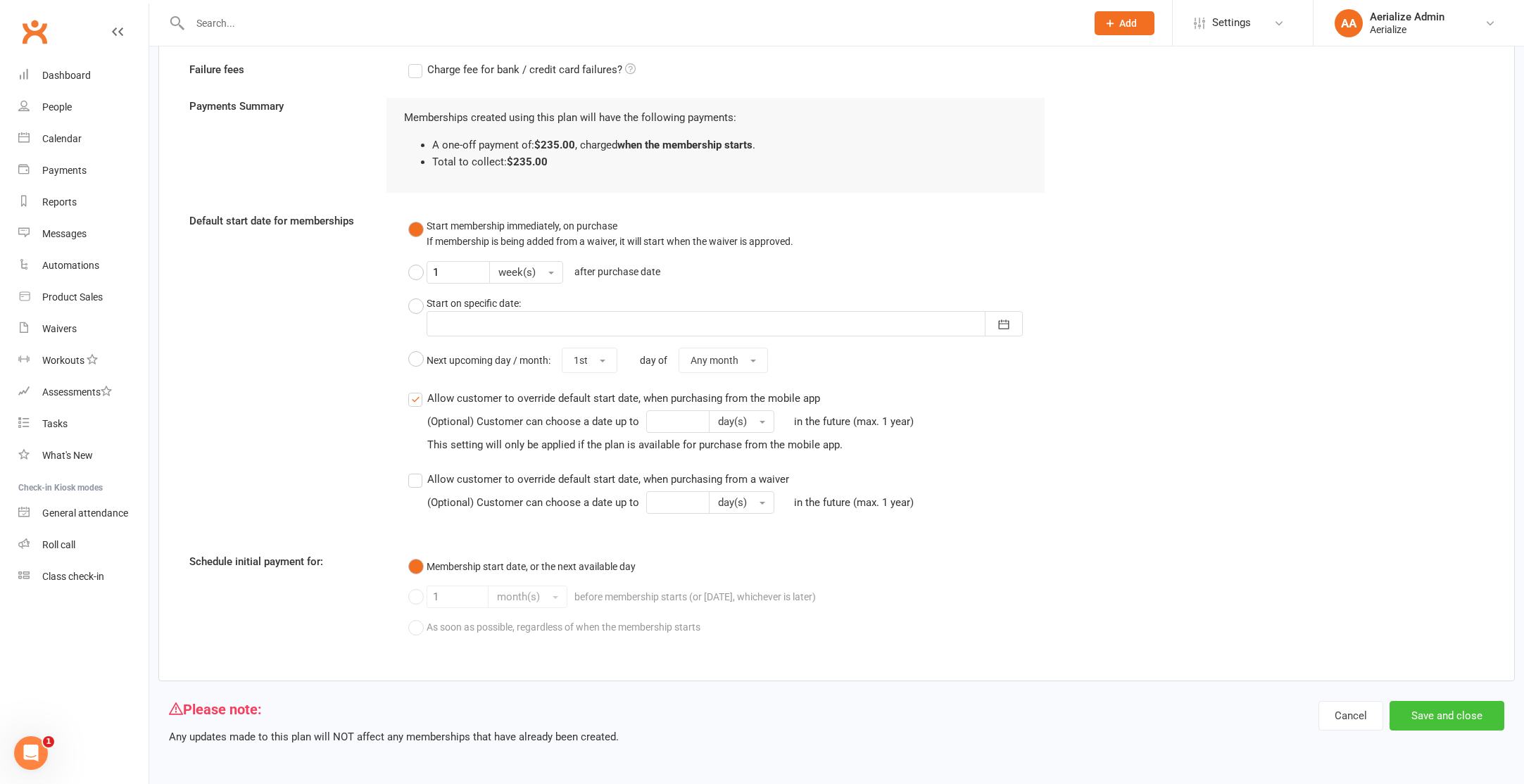
drag, startPoint x: 1432, startPoint y: 721, endPoint x: 1421, endPoint y: 721, distance: 11.0
click at [1429, 720] on button "Save and close" at bounding box center [1446, 715] width 114 height 29
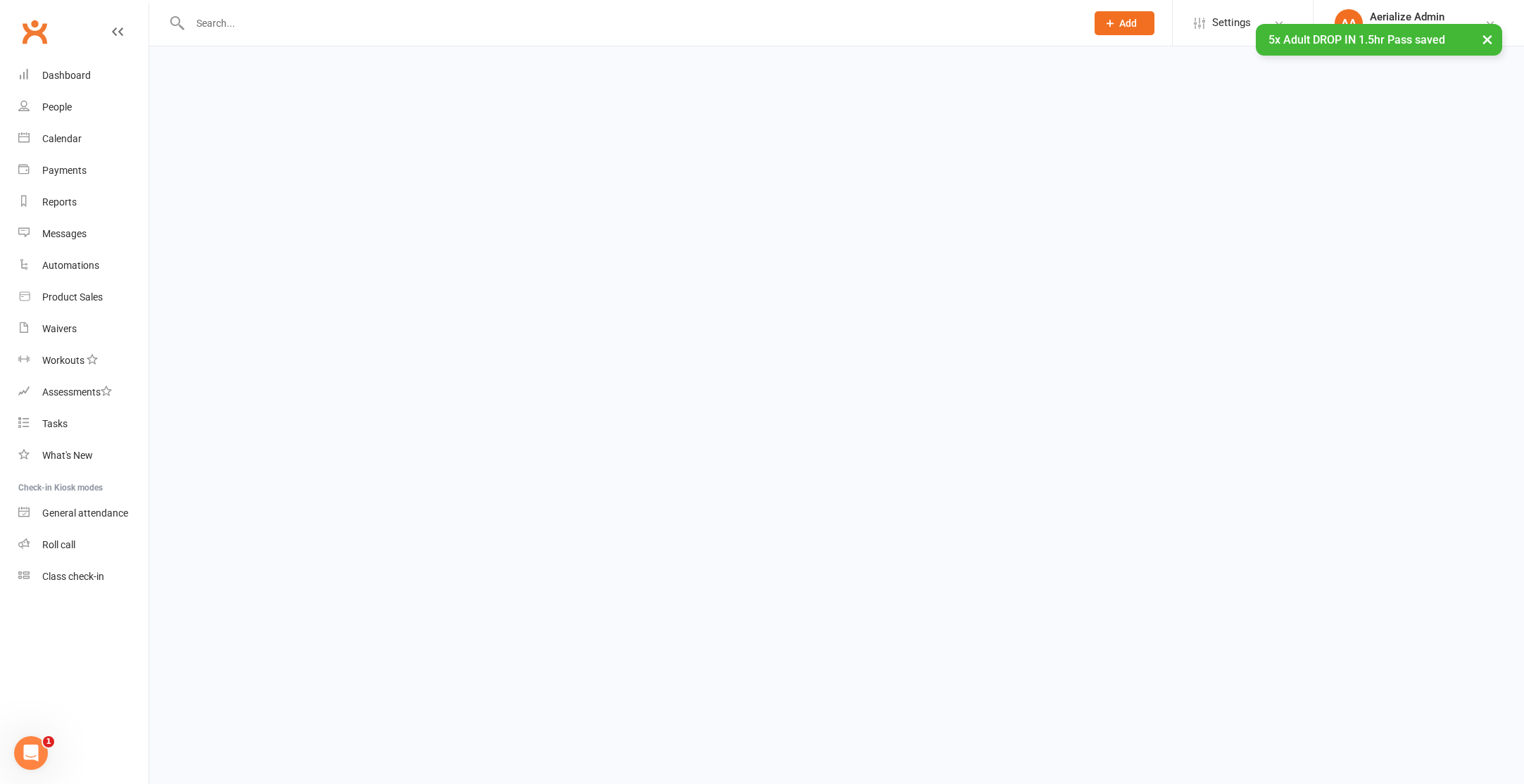
select select "100"
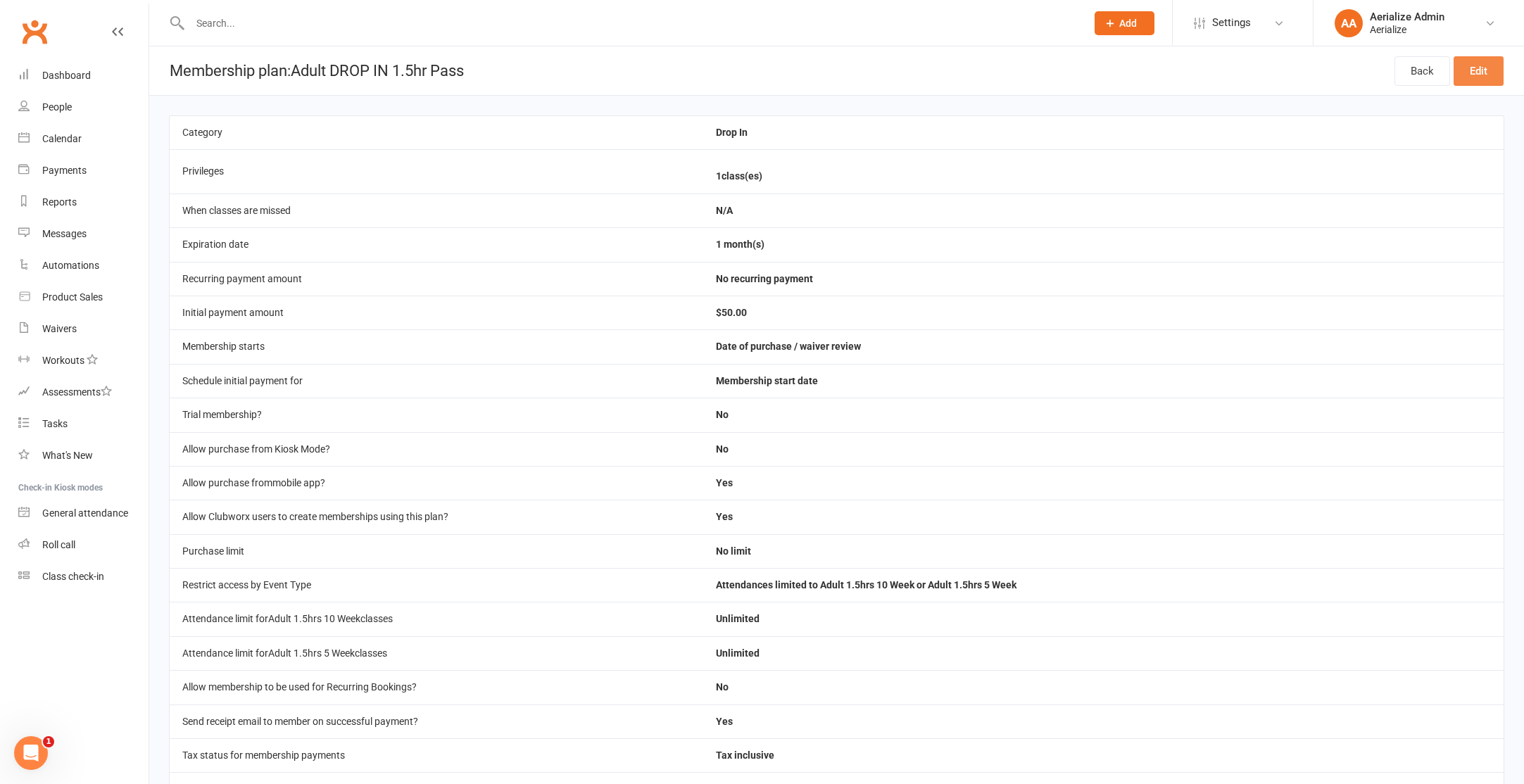
click at [1470, 73] on link "Edit" at bounding box center [1478, 71] width 50 height 29
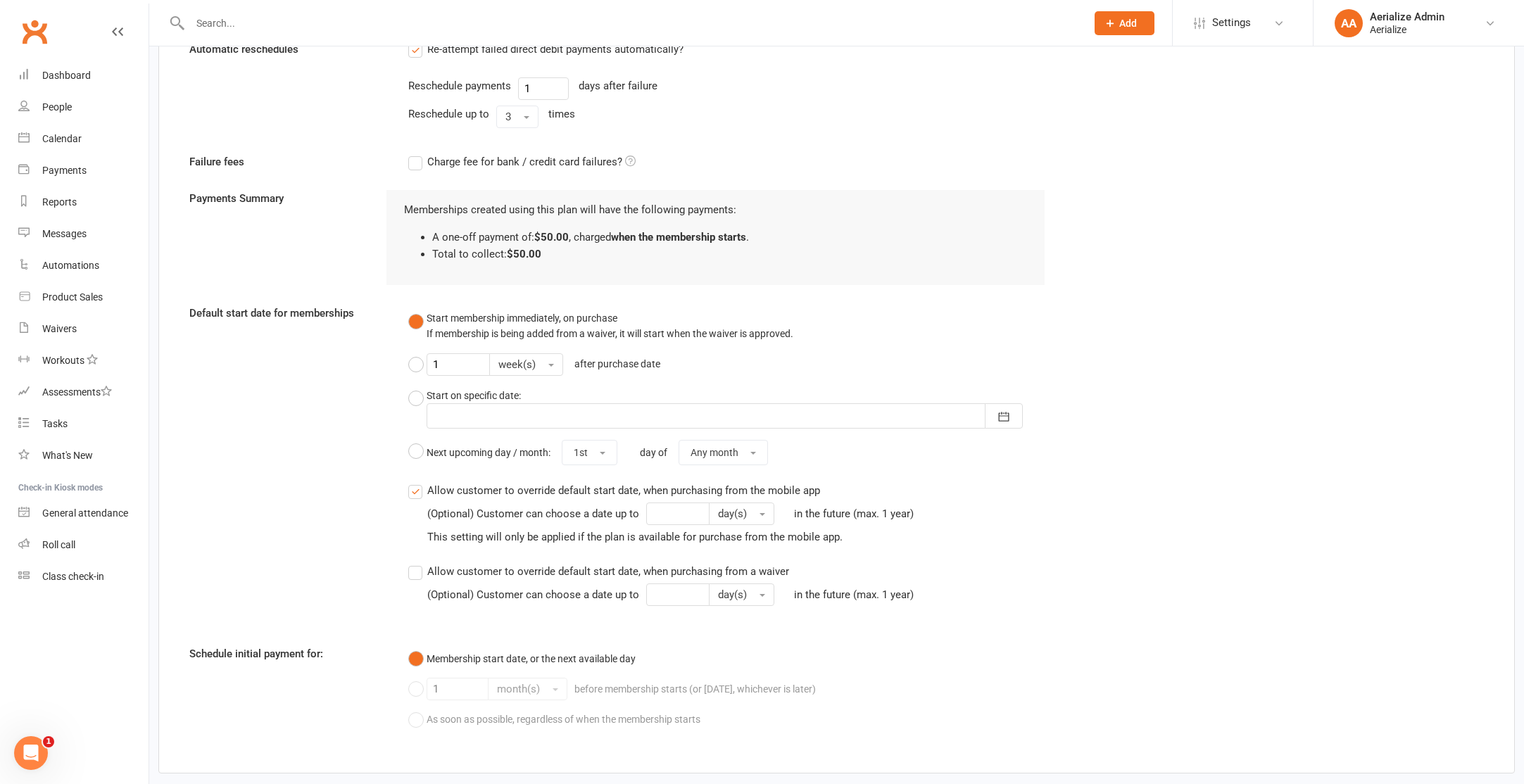
scroll to position [1514, 0]
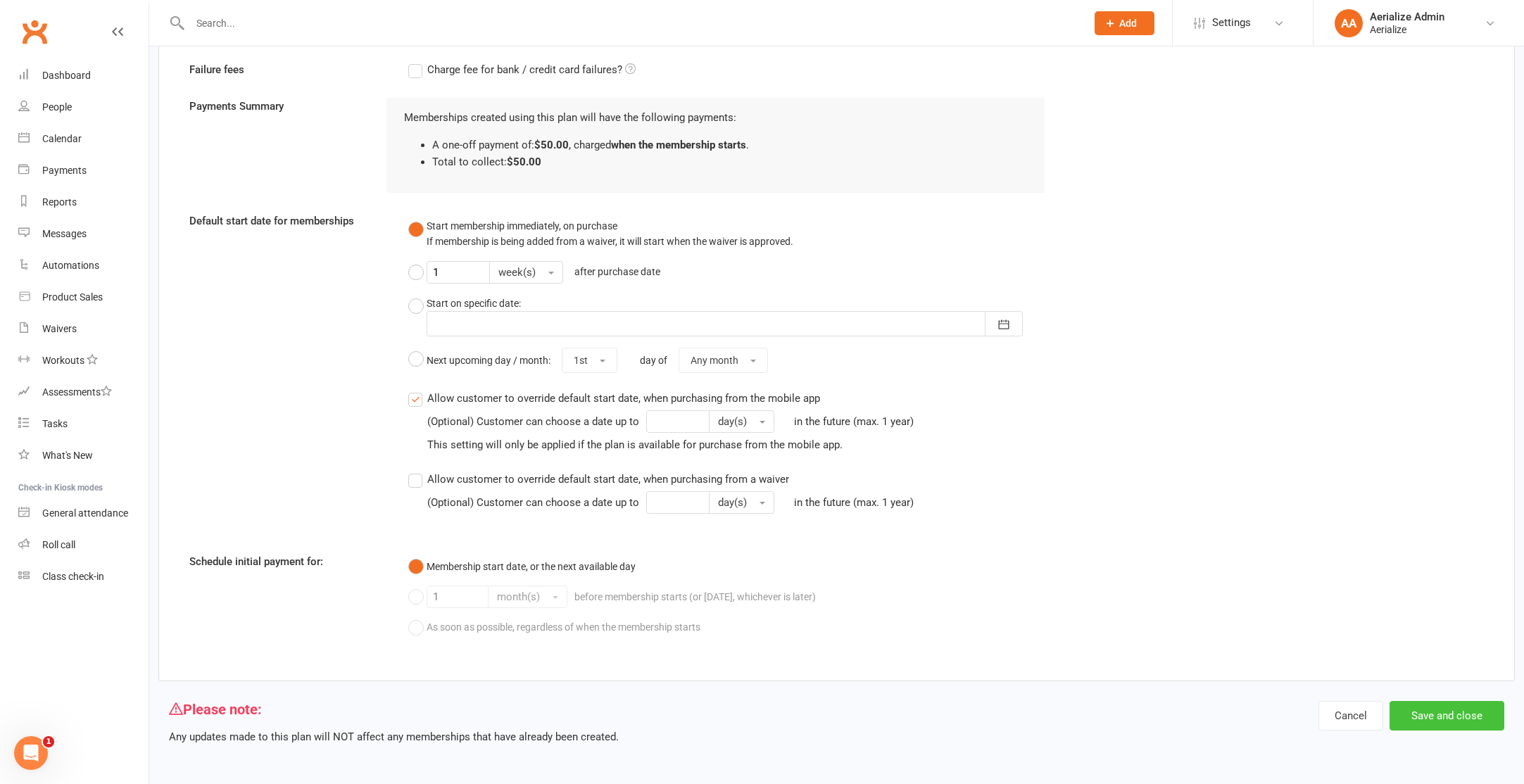
click at [1449, 706] on button "Save and close" at bounding box center [1446, 715] width 114 height 29
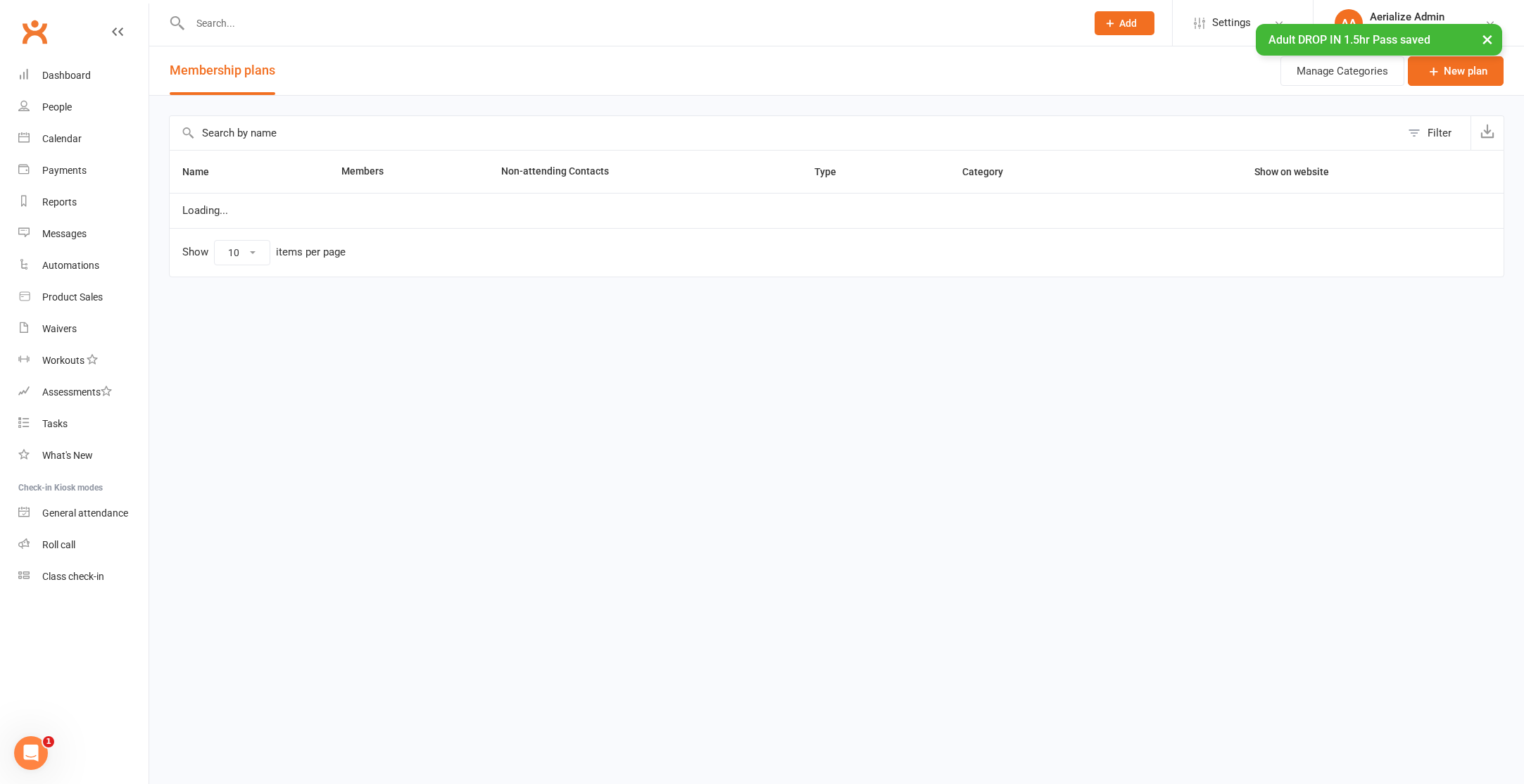
select select "100"
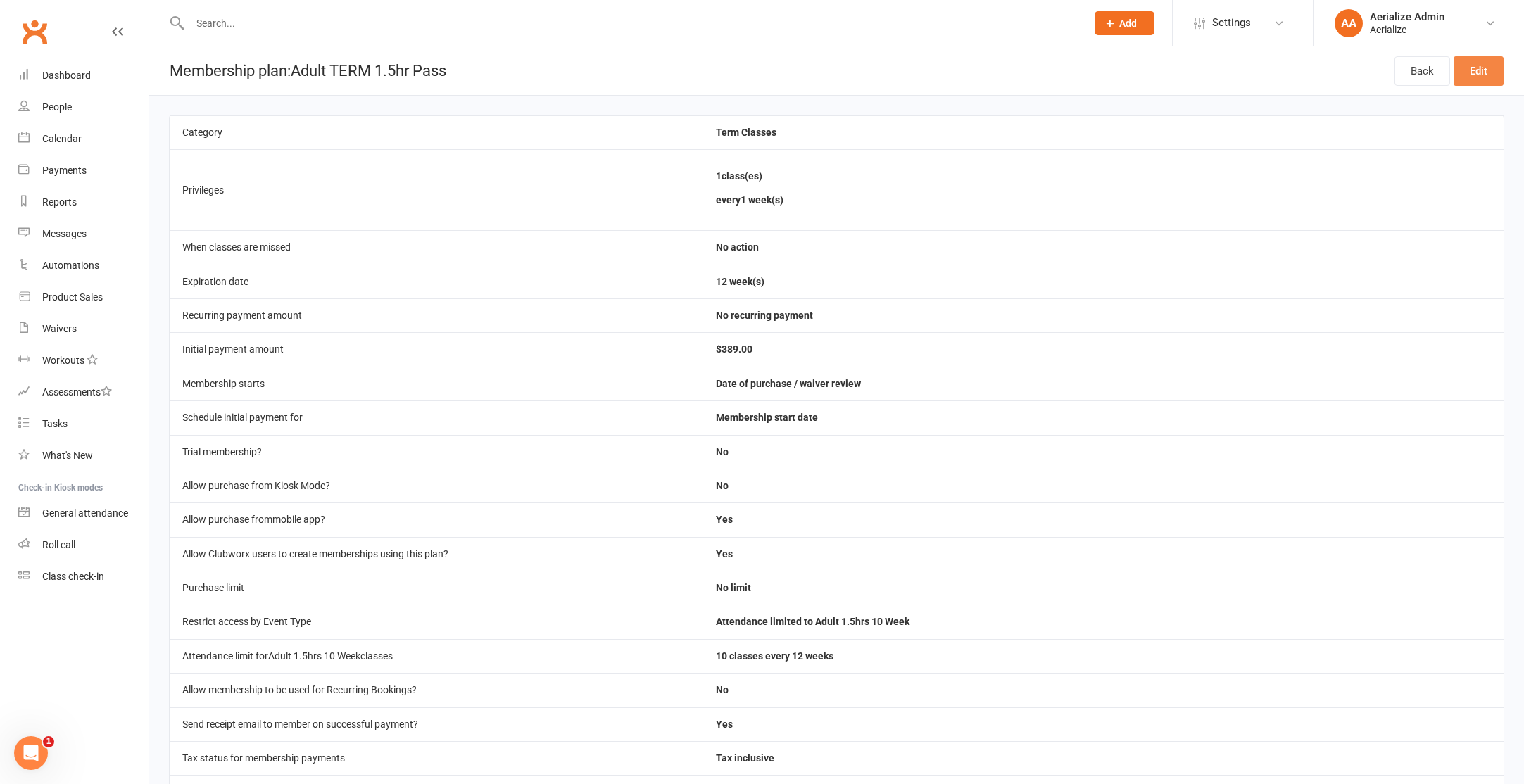
click at [1486, 63] on link "Edit" at bounding box center [1478, 71] width 50 height 29
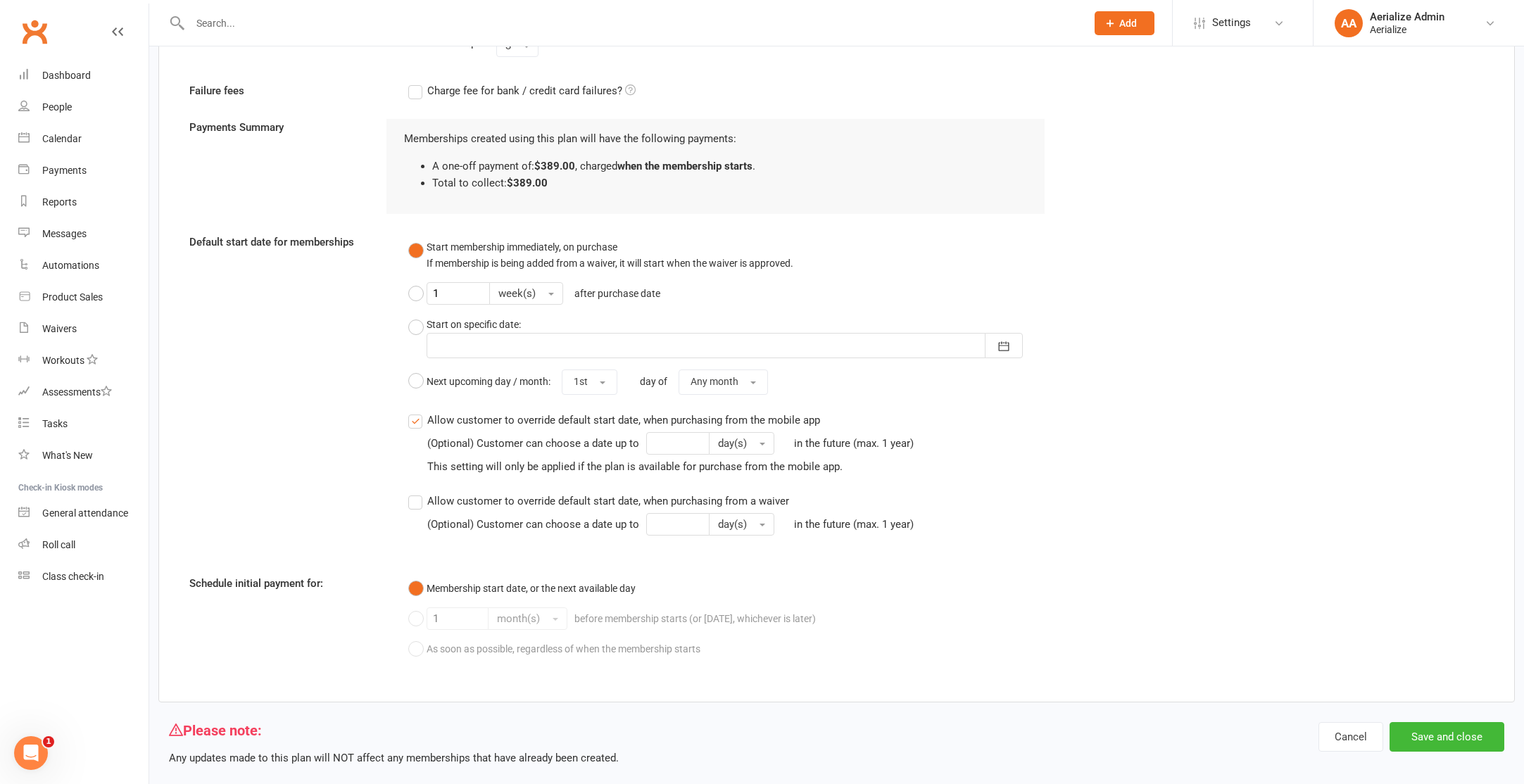
scroll to position [1495, 0]
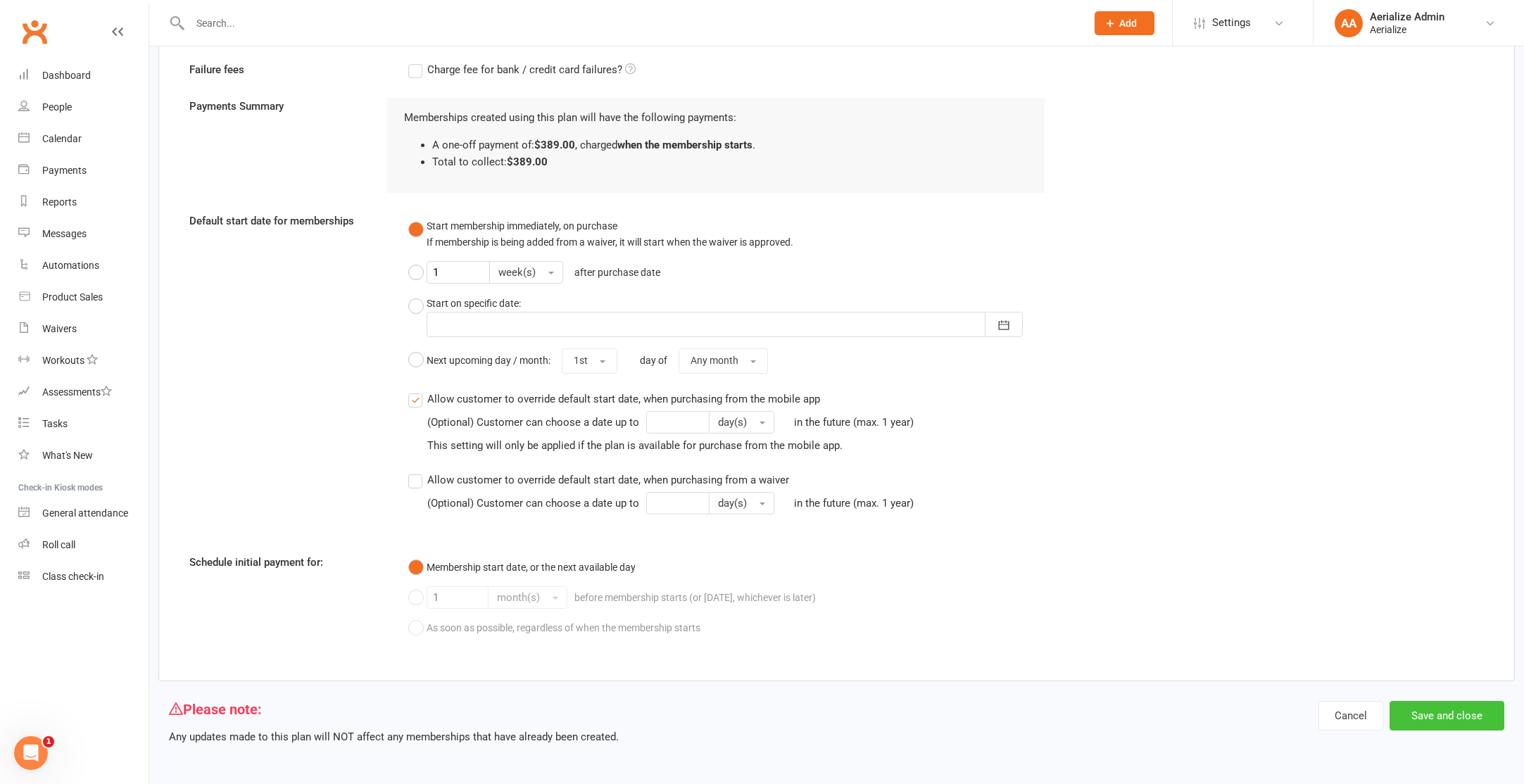
drag, startPoint x: 1445, startPoint y: 716, endPoint x: 1431, endPoint y: 717, distance: 14.0
click at [1444, 716] on button "Save and close" at bounding box center [1446, 715] width 114 height 29
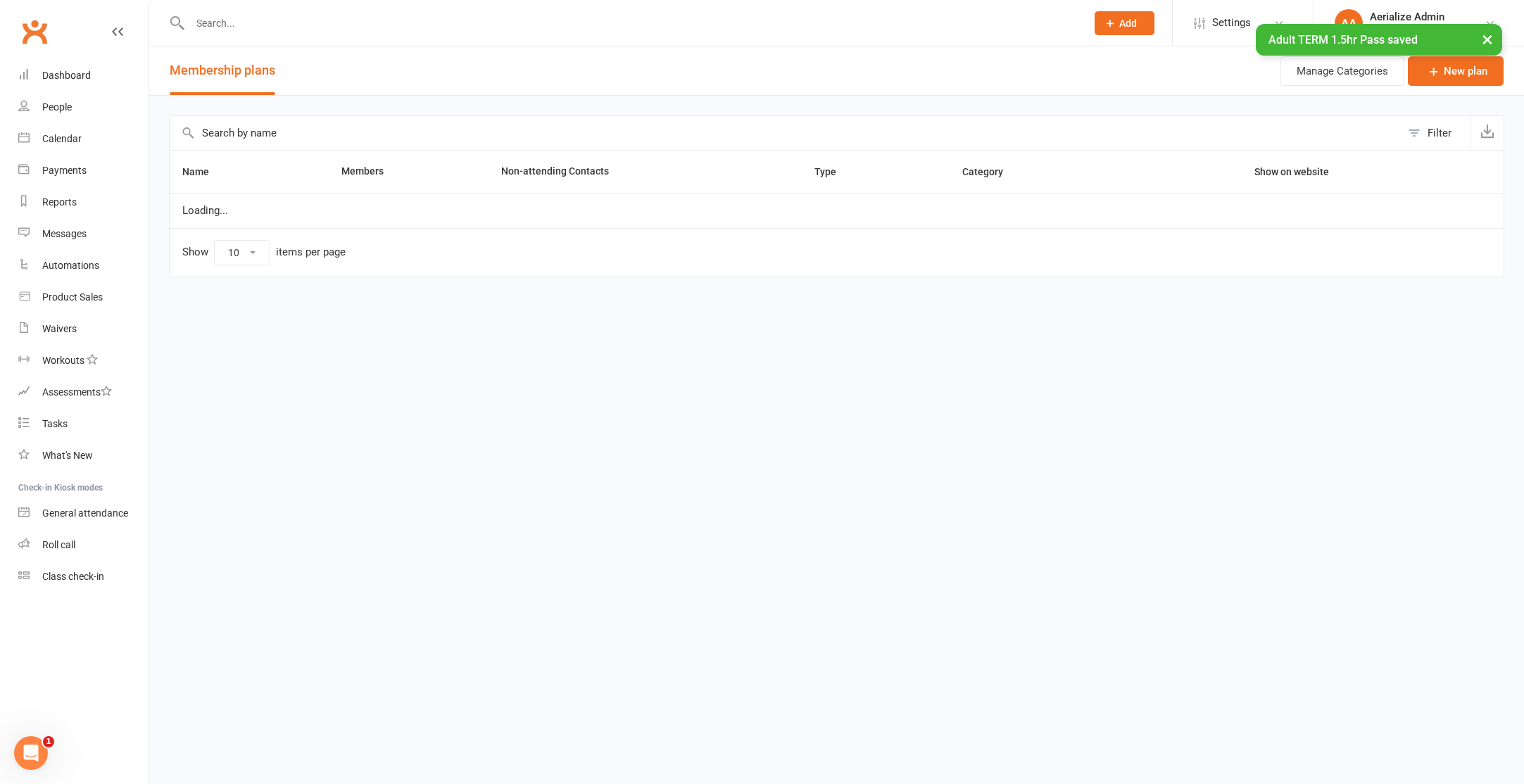
select select "100"
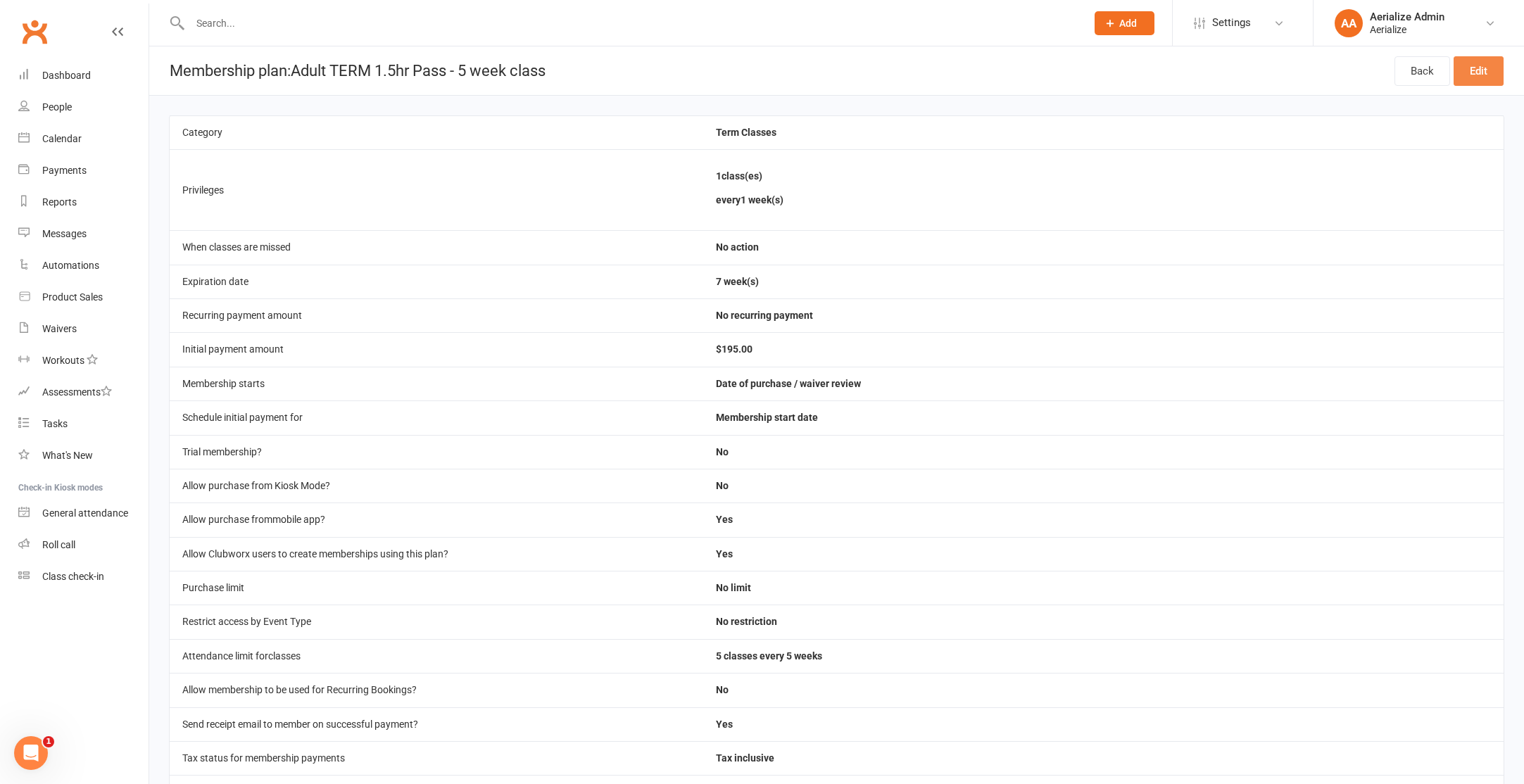
click at [1480, 76] on link "Edit" at bounding box center [1478, 71] width 50 height 29
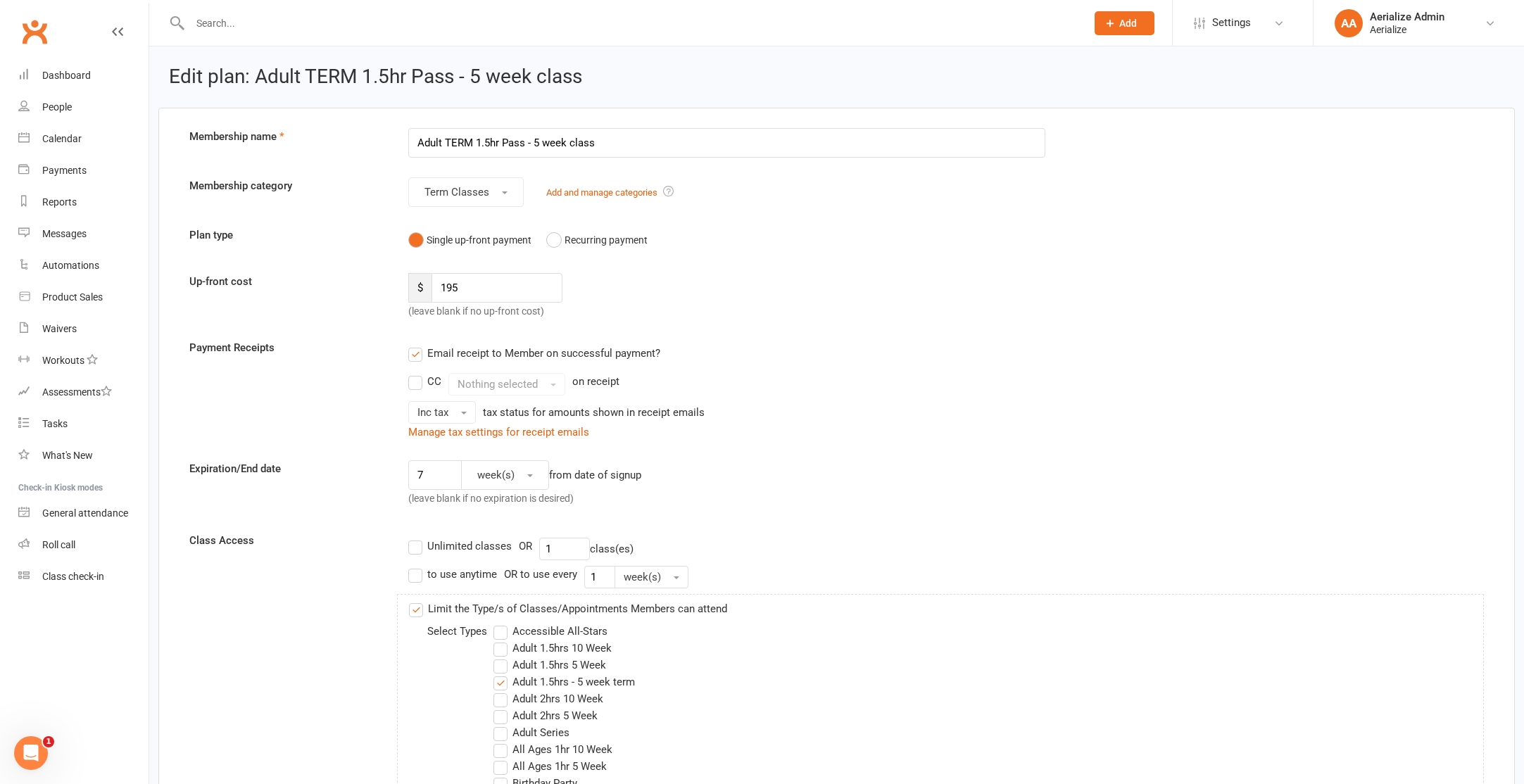
click at [553, 144] on input "Adult TERM 1.5hr Pass - 5 week class" at bounding box center [727, 142] width 637 height 29
click at [553, 145] on input "Adult TERM 1.5hr Pass - 5 week class" at bounding box center [727, 142] width 637 height 29
click at [519, 143] on input "Adult 5 WEEK TERM 2hr Pass" at bounding box center [727, 142] width 637 height 29
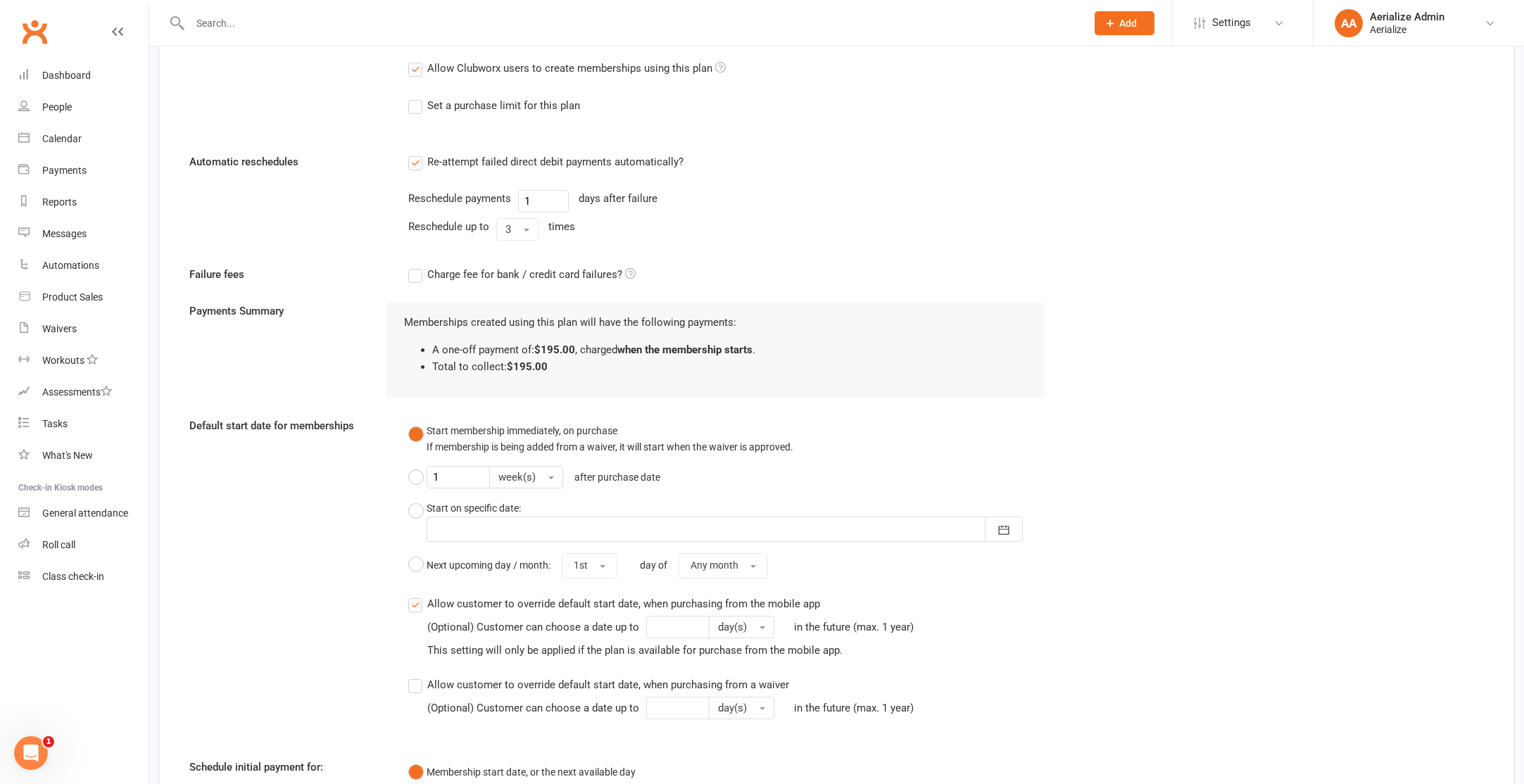
scroll to position [1512, 0]
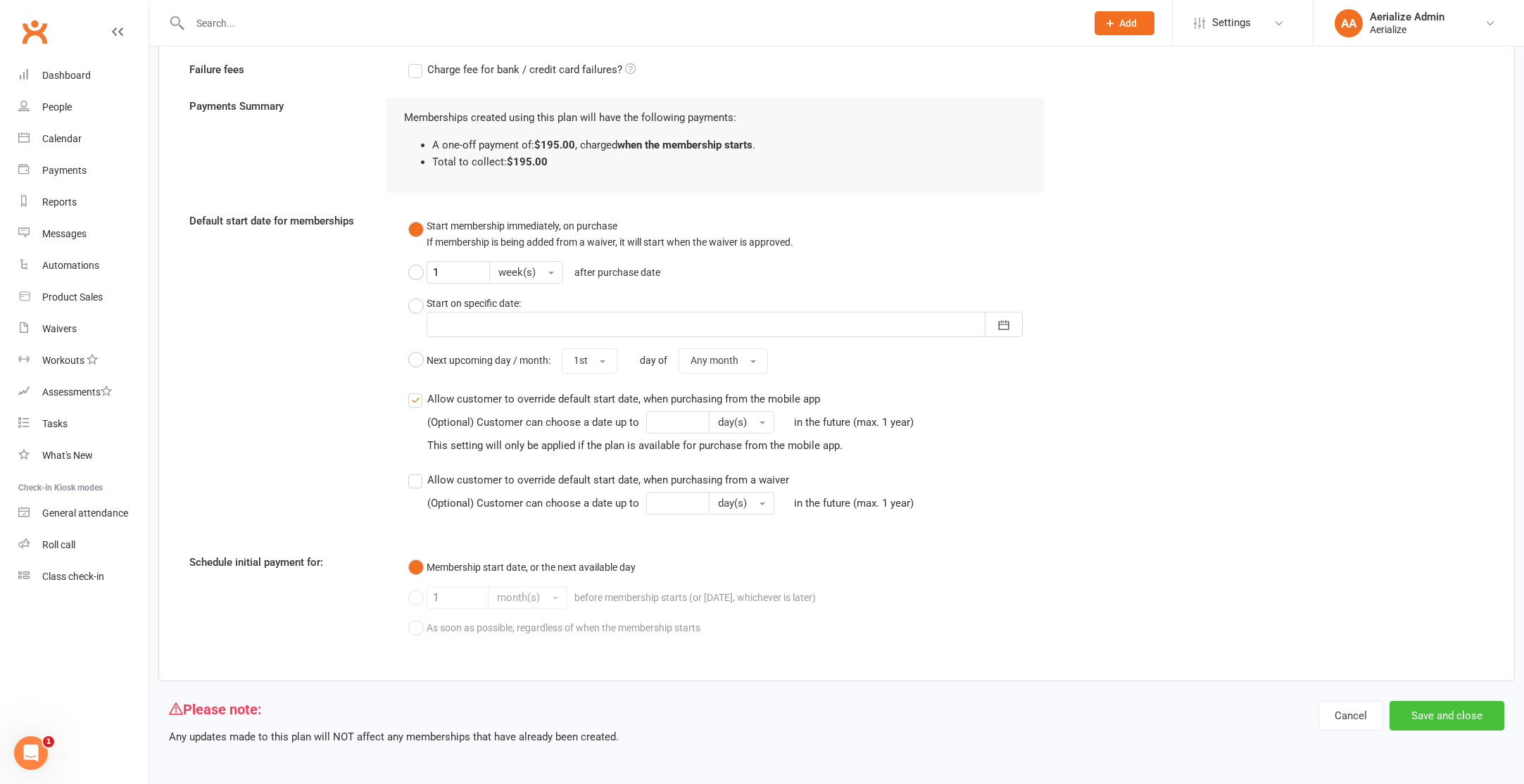
type input "Adult 5 WEEK TERM 1.5hrs Pass"
click at [1443, 719] on button "Save and close" at bounding box center [1446, 715] width 114 height 29
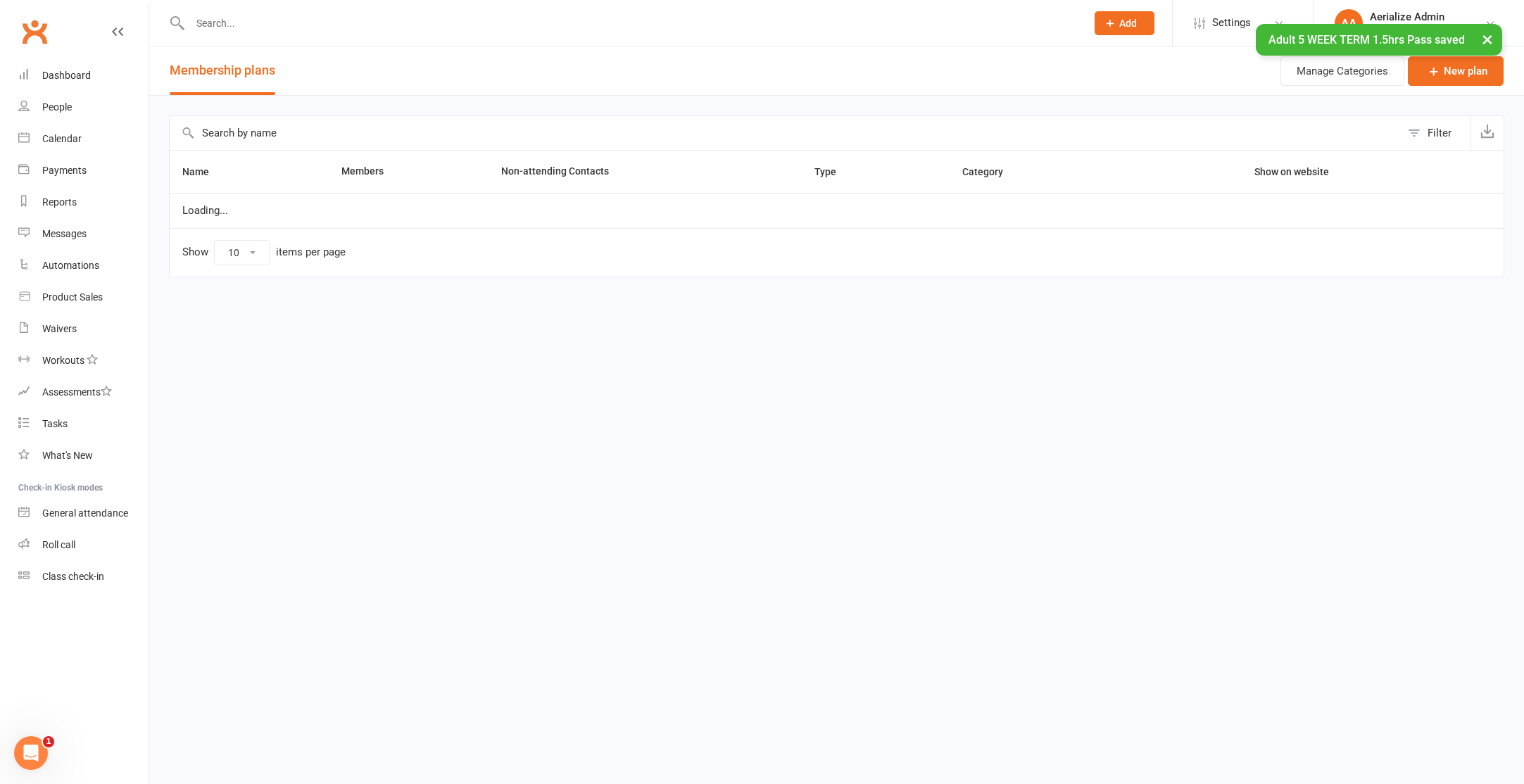
select select "100"
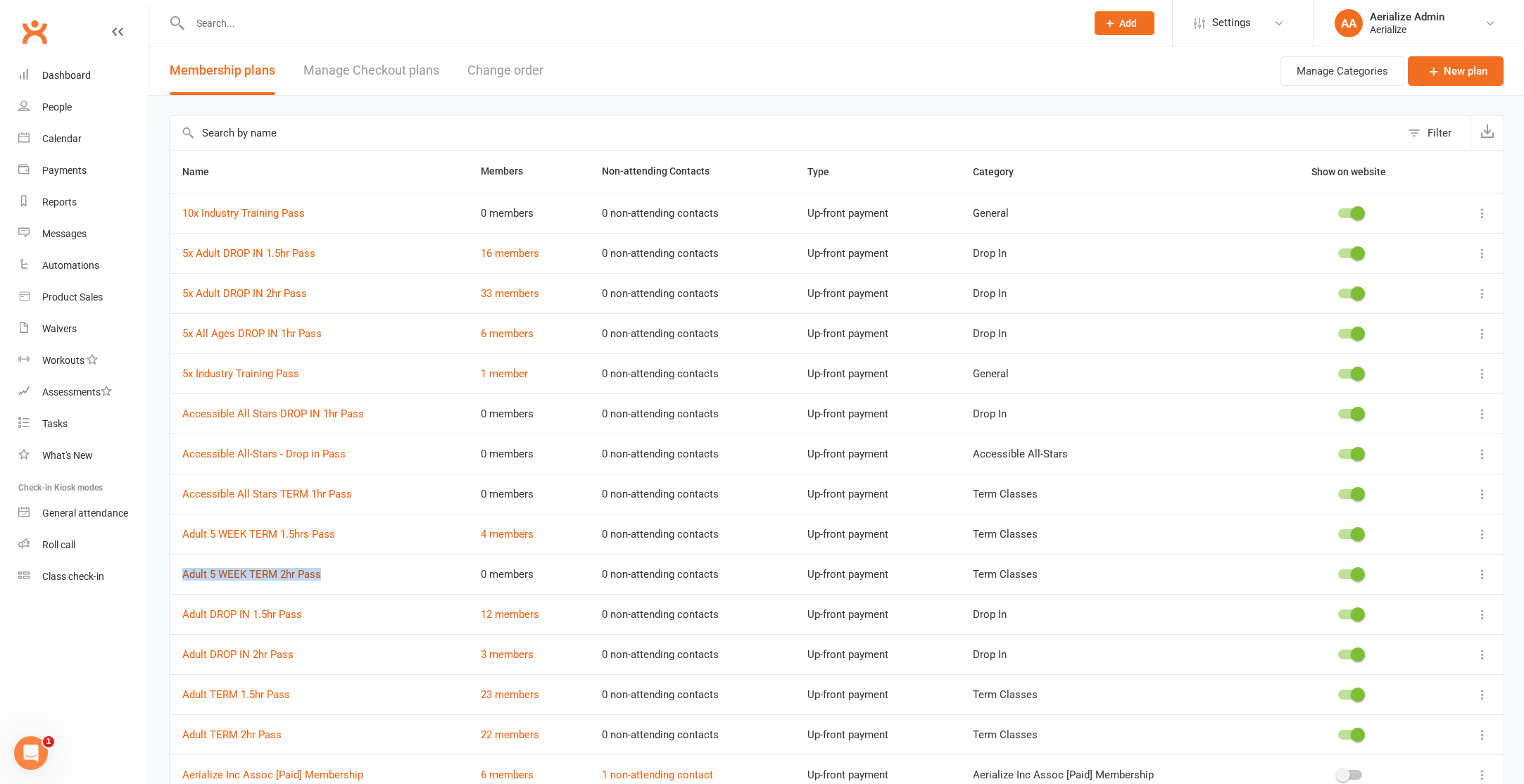
click at [230, 575] on link "Adult 5 WEEK TERM 2hr Pass" at bounding box center [252, 573] width 139 height 12
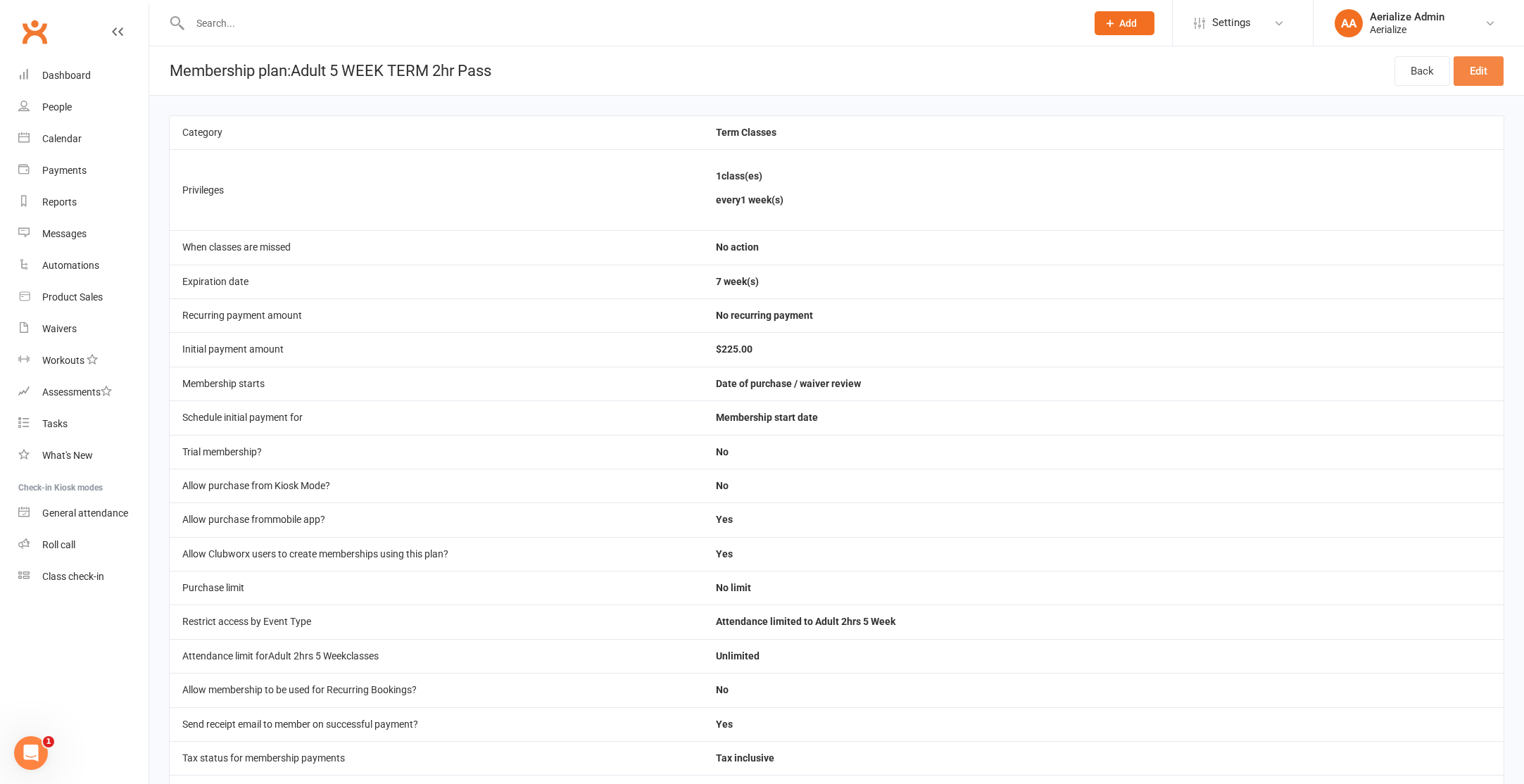
click at [1479, 78] on link "Edit" at bounding box center [1478, 71] width 50 height 29
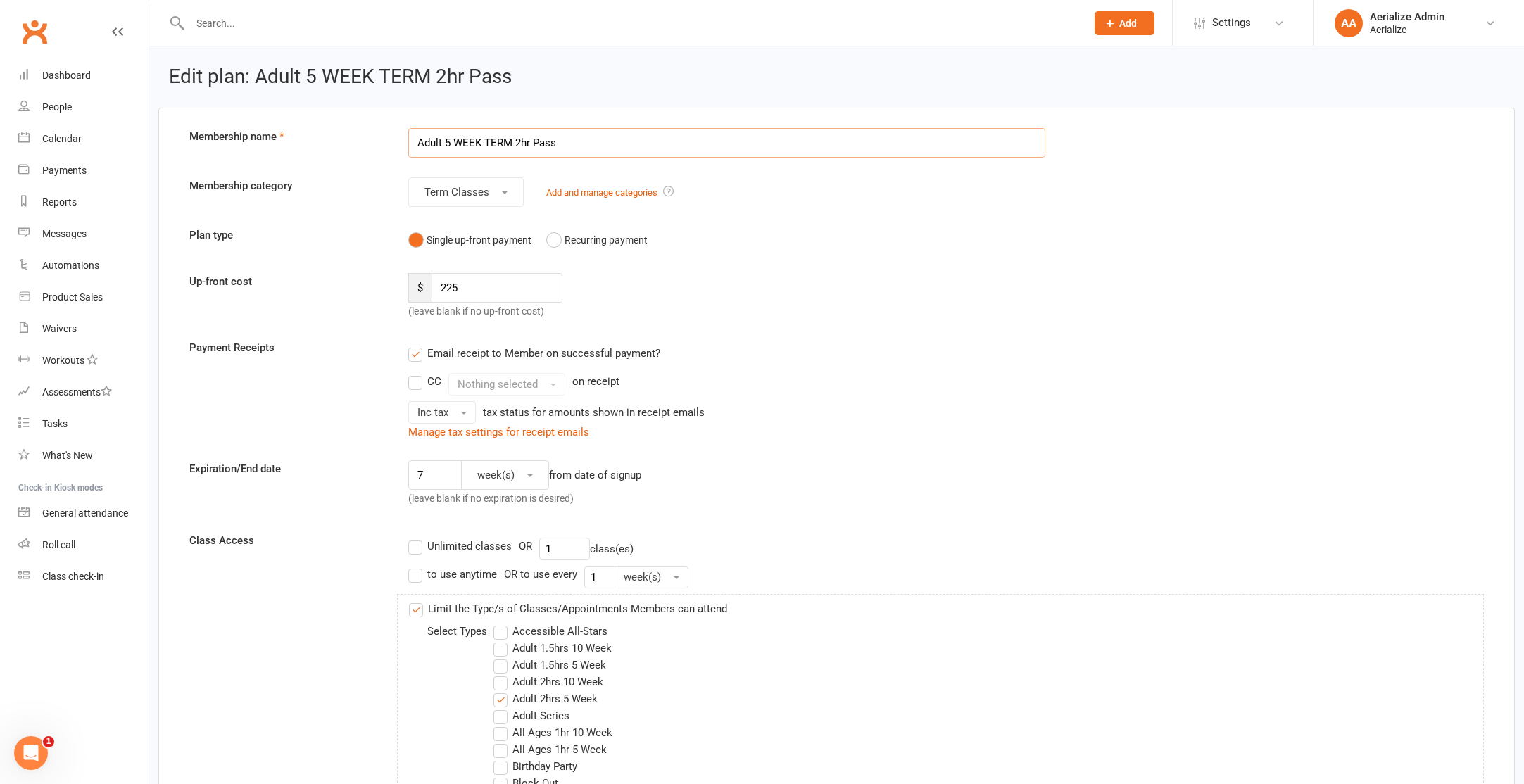
click at [530, 142] on input "Adult 5 WEEK TERM 2hr Pass" at bounding box center [727, 142] width 637 height 29
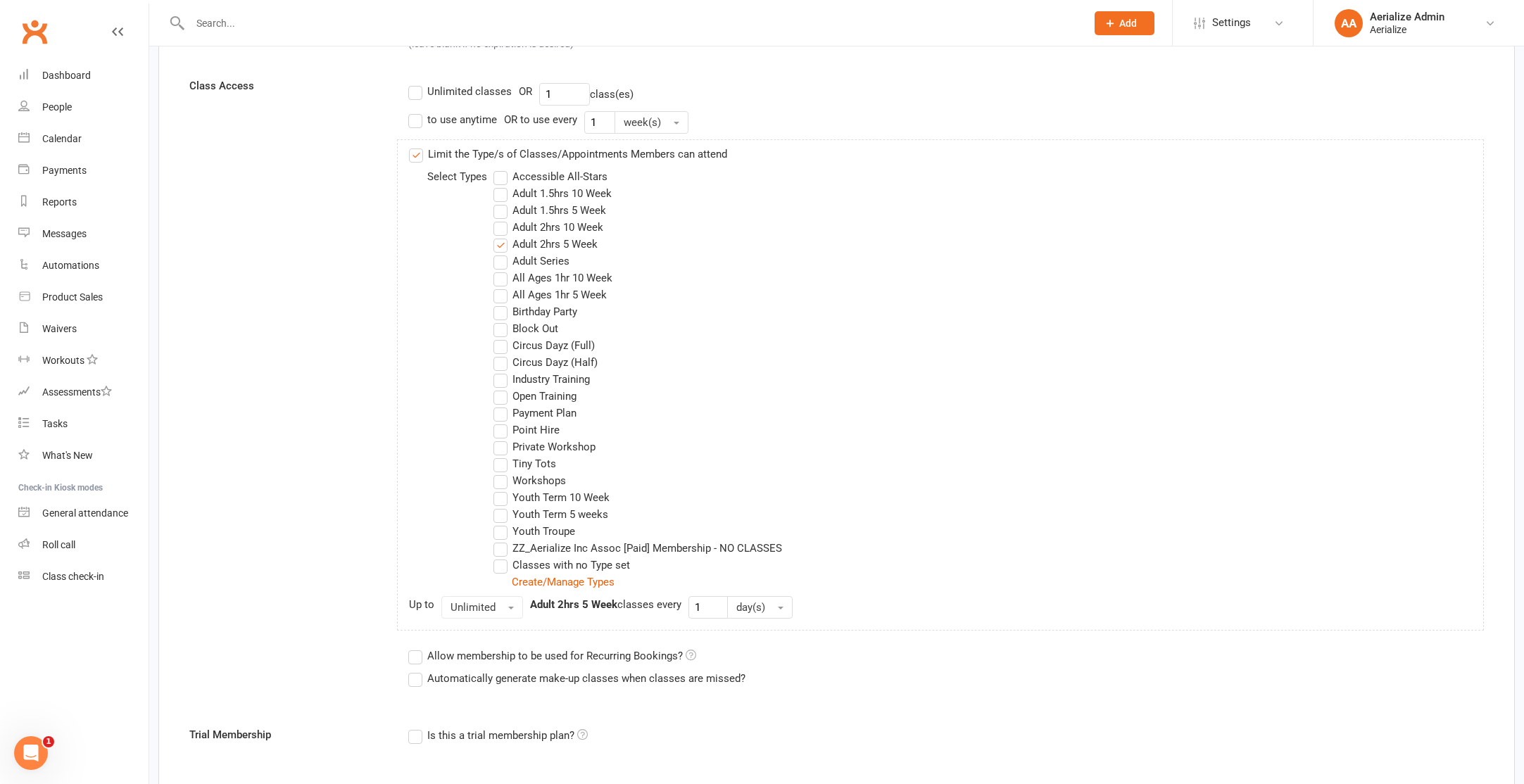
scroll to position [461, 0]
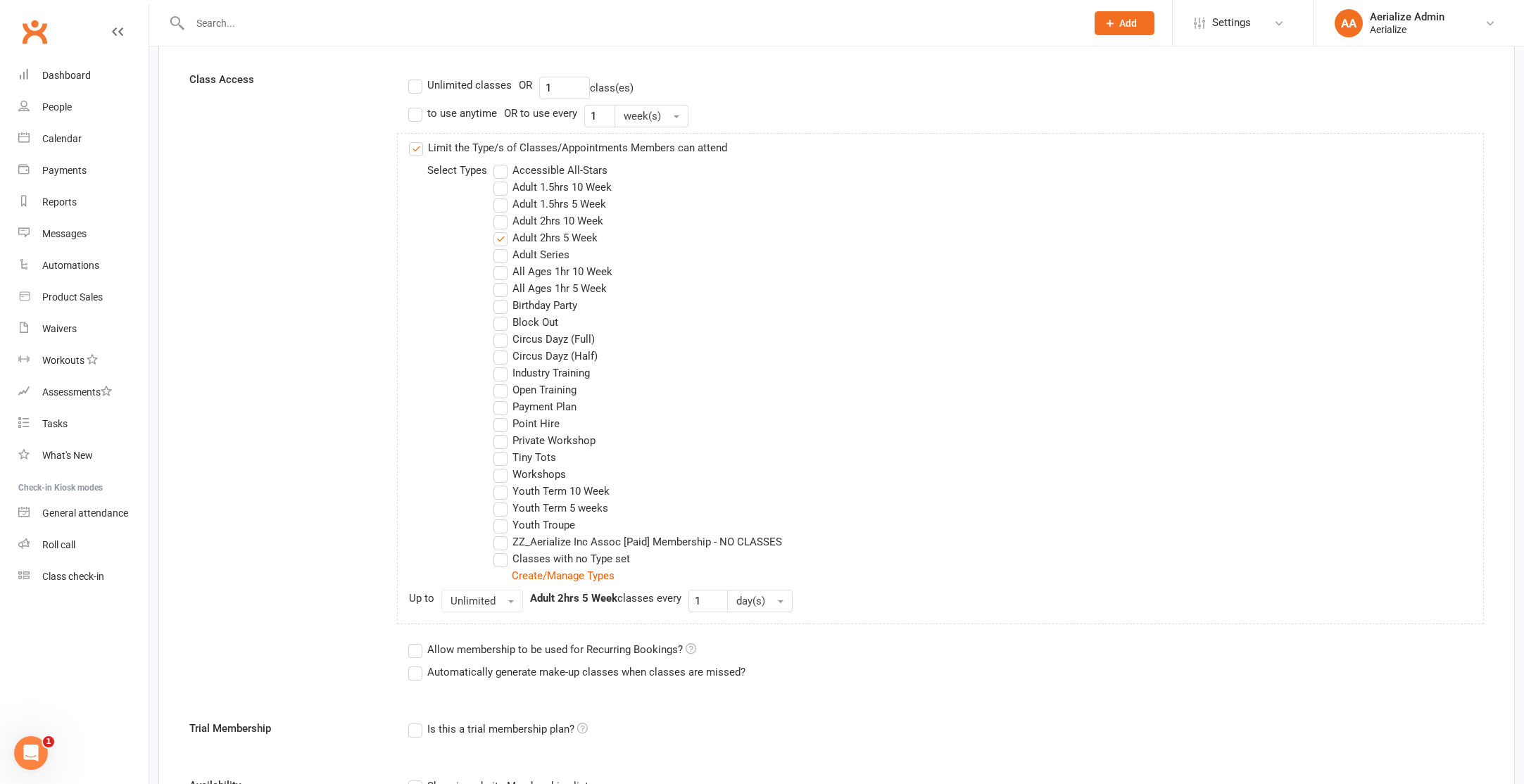
type input "Adult 5 WEEK TERM 2hrs Pass"
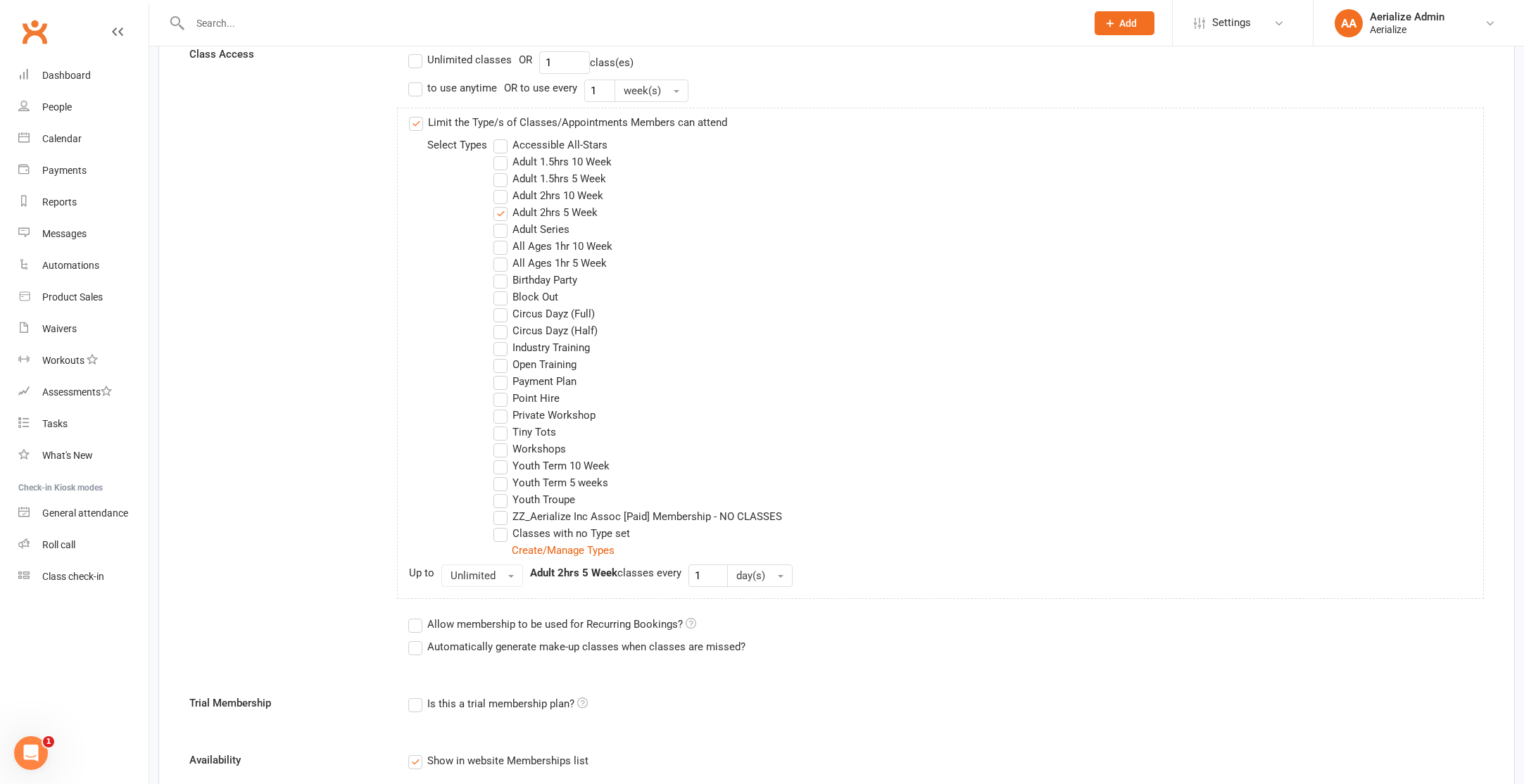
scroll to position [483, 0]
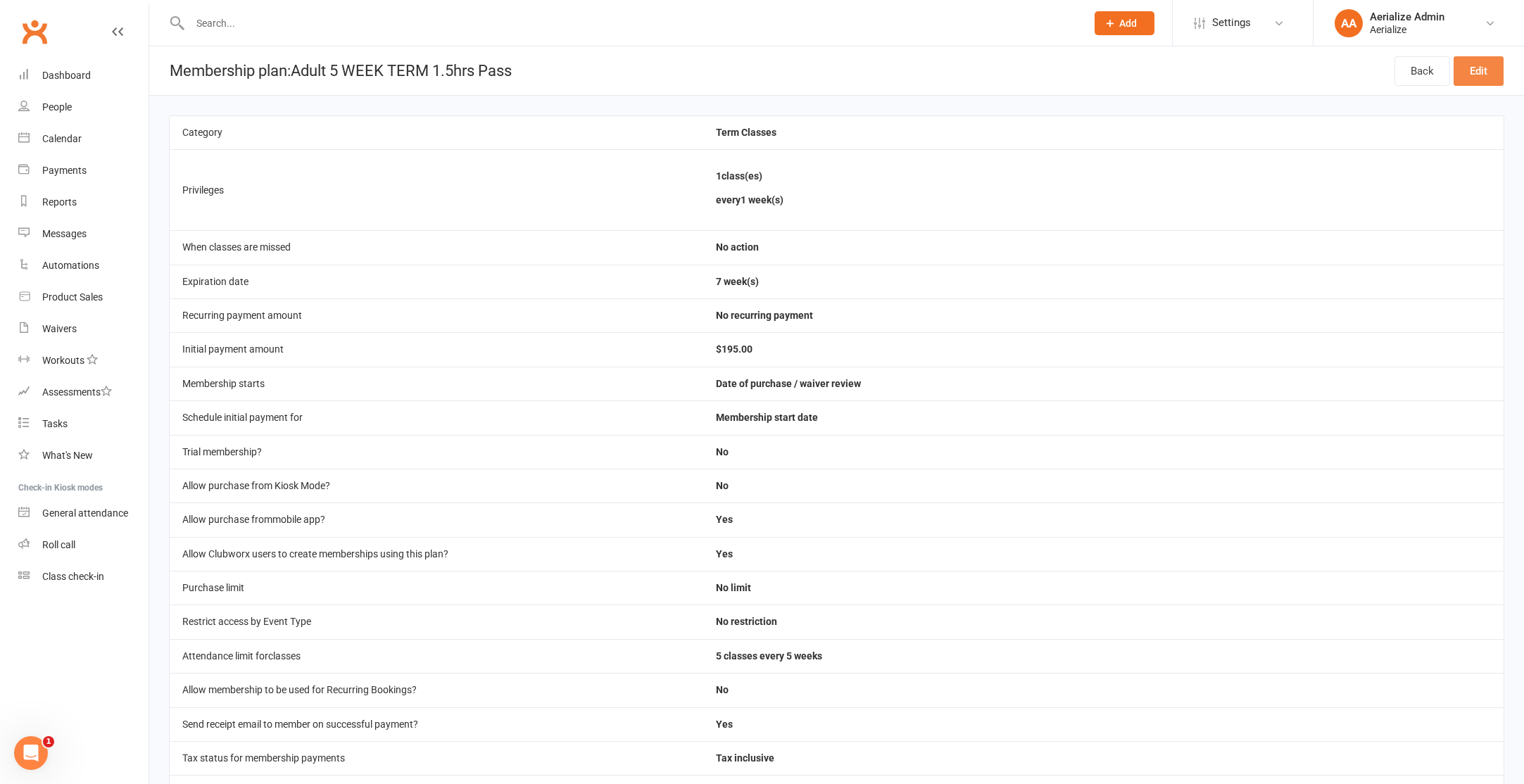
click at [1473, 76] on link "Edit" at bounding box center [1478, 71] width 50 height 29
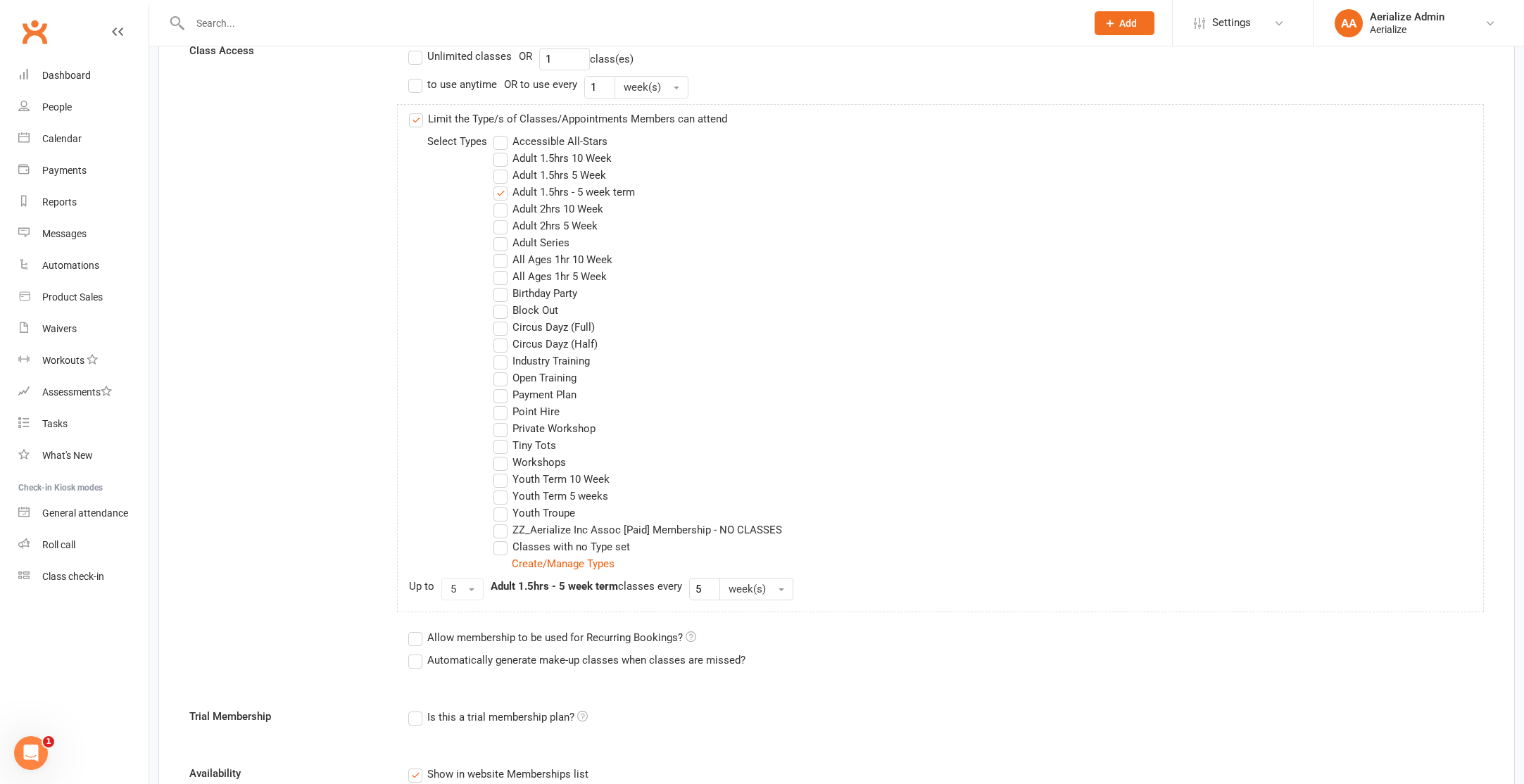
scroll to position [487, 0]
click at [534, 191] on label "Adult 1.5hrs - 5 week term" at bounding box center [565, 195] width 142 height 17
click at [502, 186] on input "Adult 1.5hrs - 5 week term" at bounding box center [499, 186] width 9 height 0
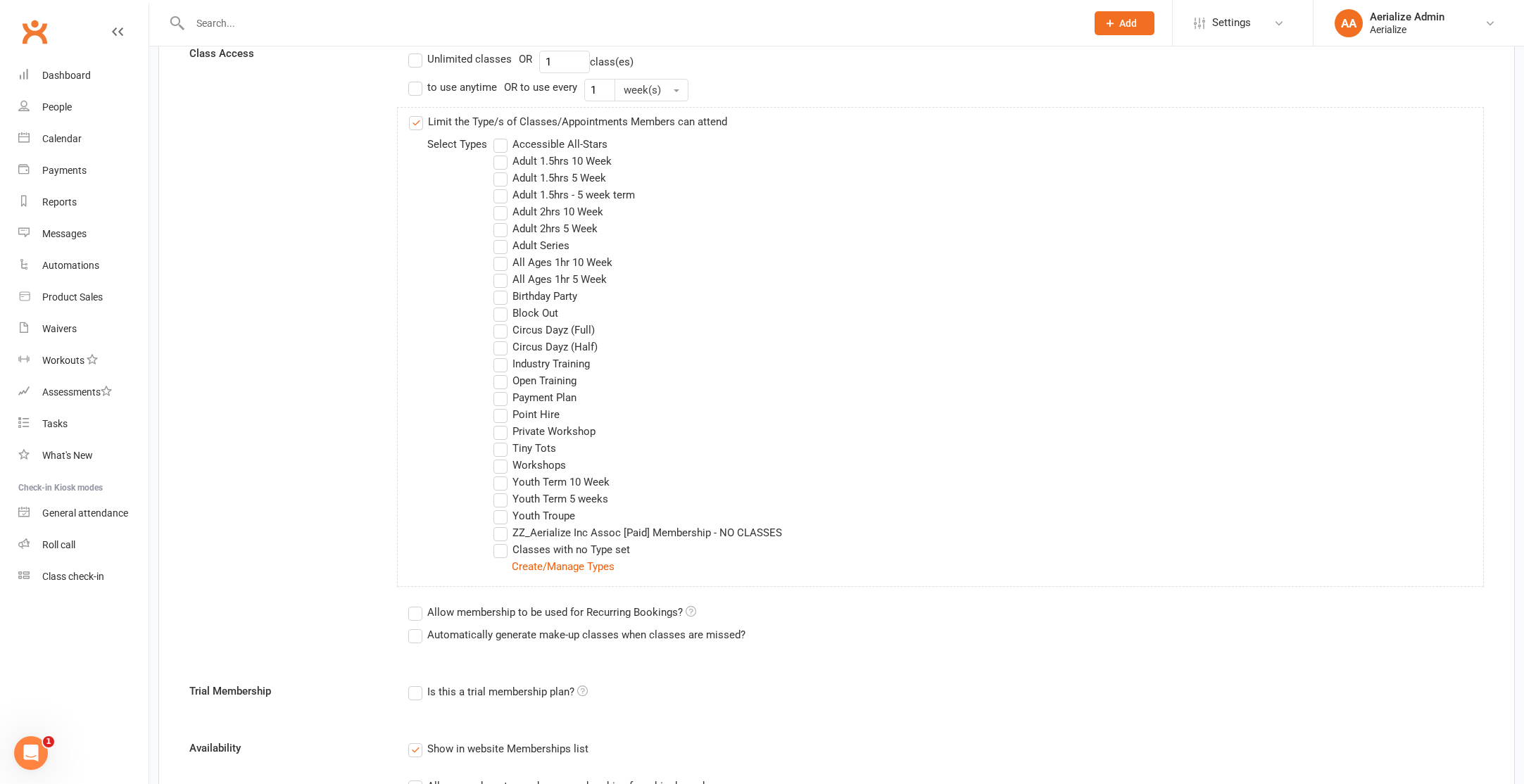
click at [546, 174] on label "Adult 1.5hrs 5 Week" at bounding box center [550, 178] width 113 height 17
click at [502, 169] on input "Adult 1.5hrs 5 Week" at bounding box center [499, 169] width 9 height 0
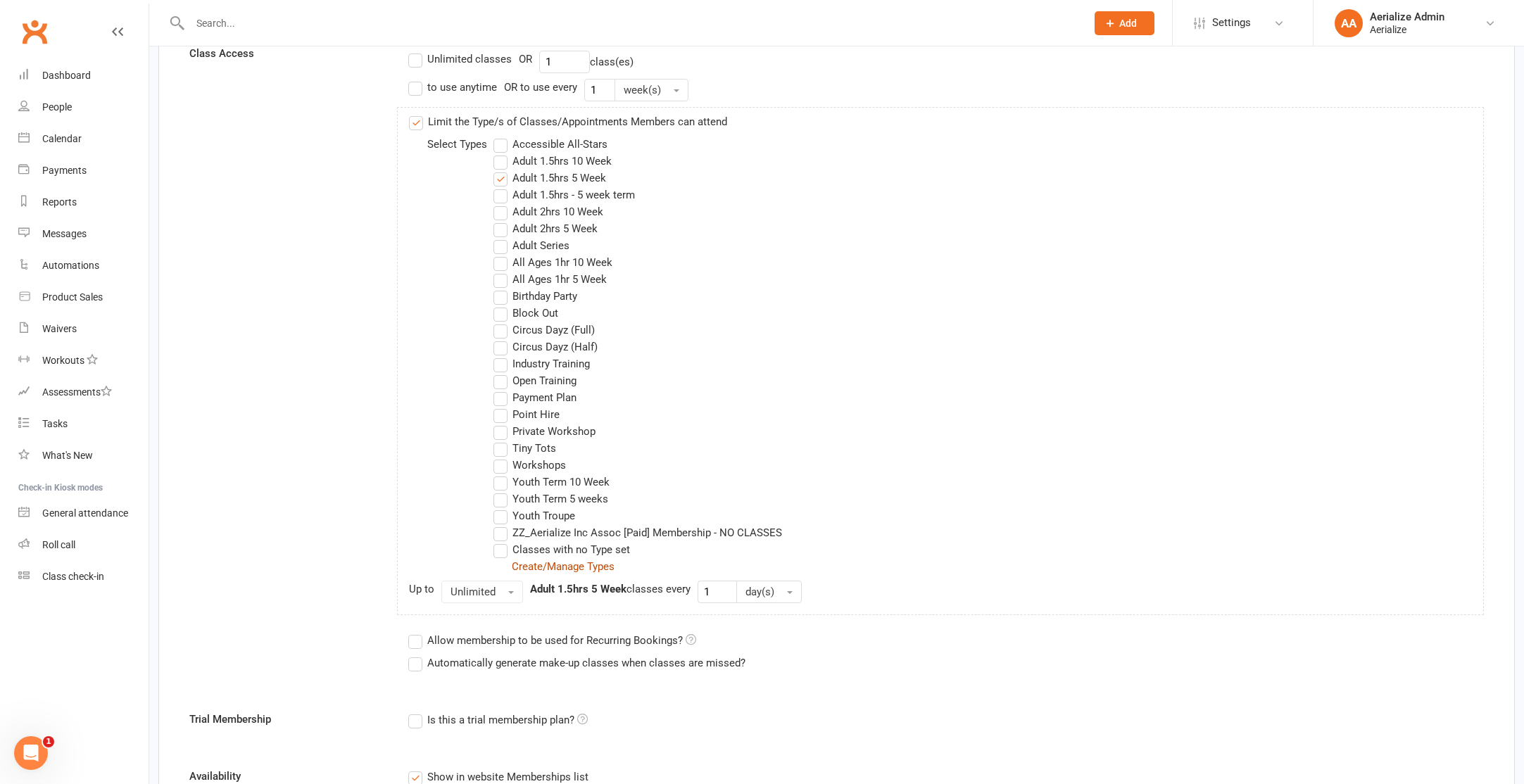
click at [536, 572] on link "Create/Manage Types" at bounding box center [563, 566] width 103 height 12
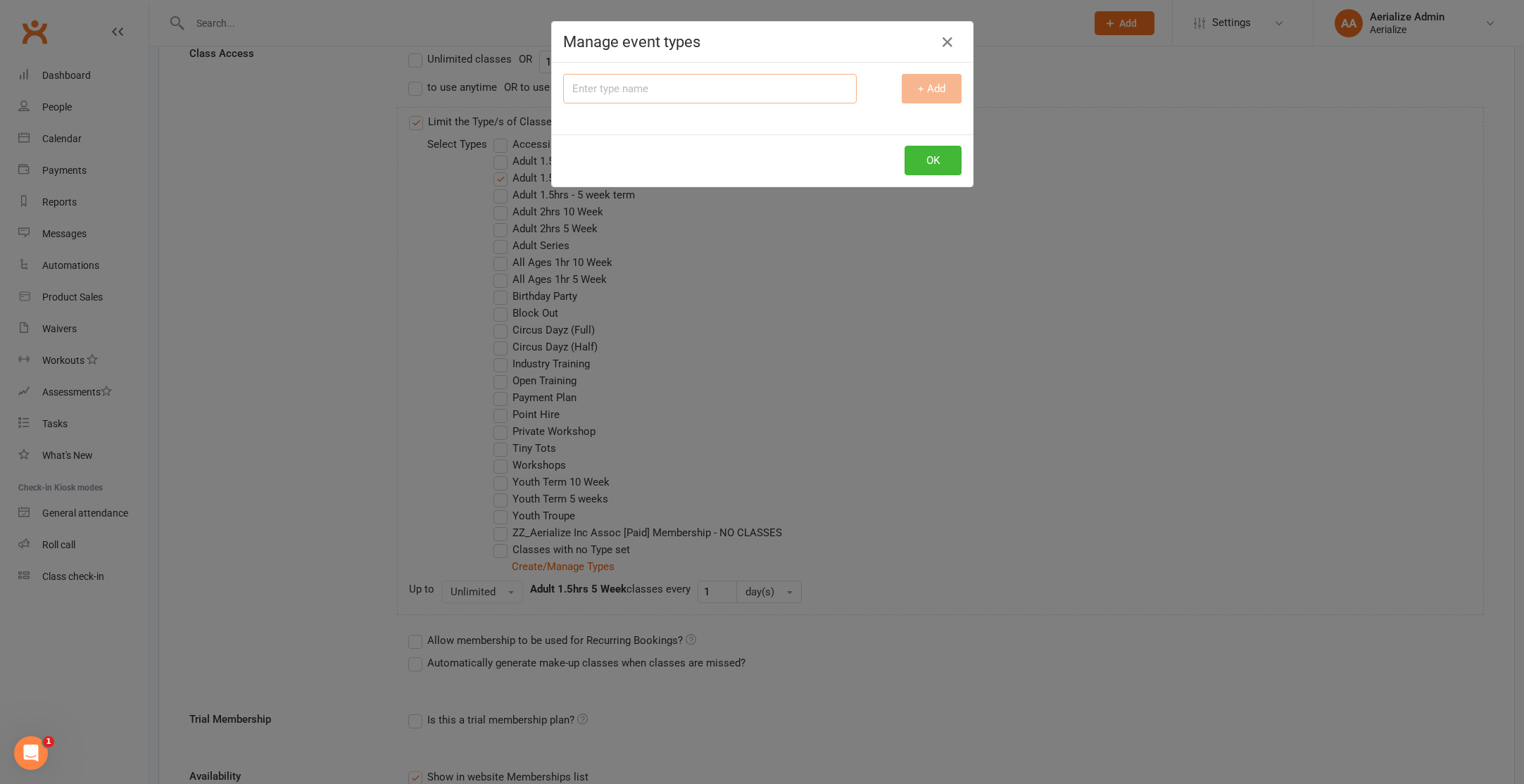
scroll to position [0, 0]
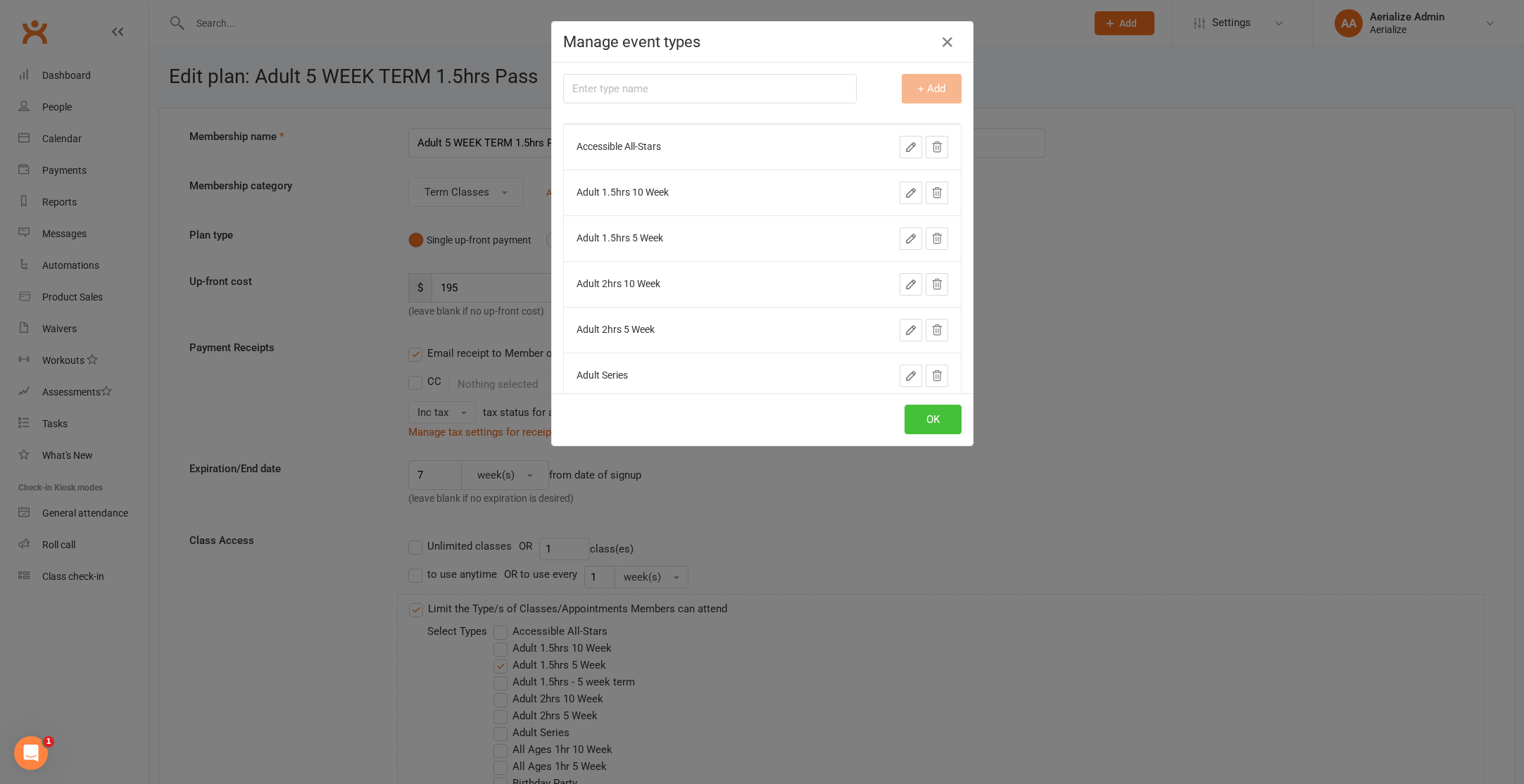
click at [924, 422] on button "OK" at bounding box center [933, 419] width 57 height 29
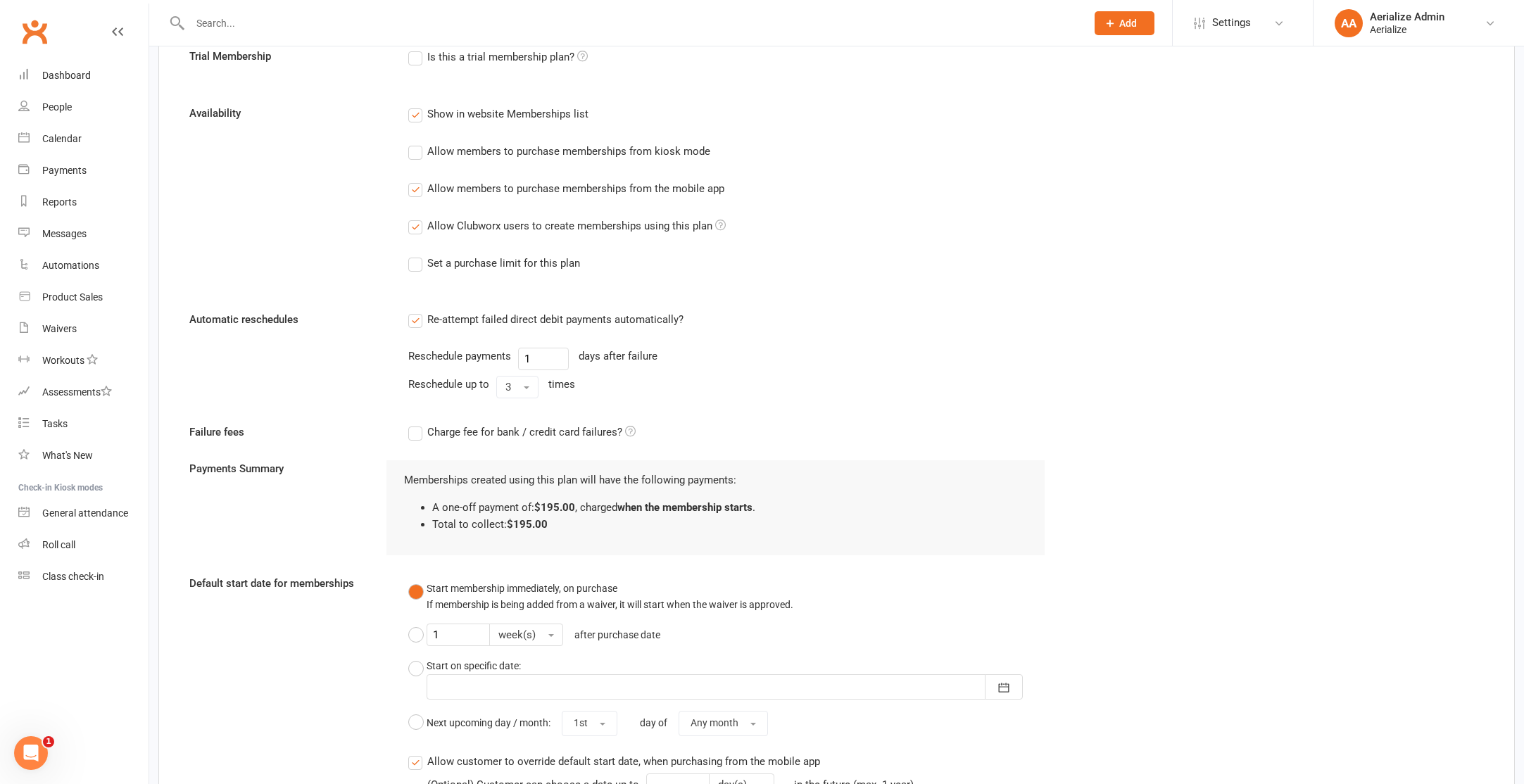
scroll to position [1495, 0]
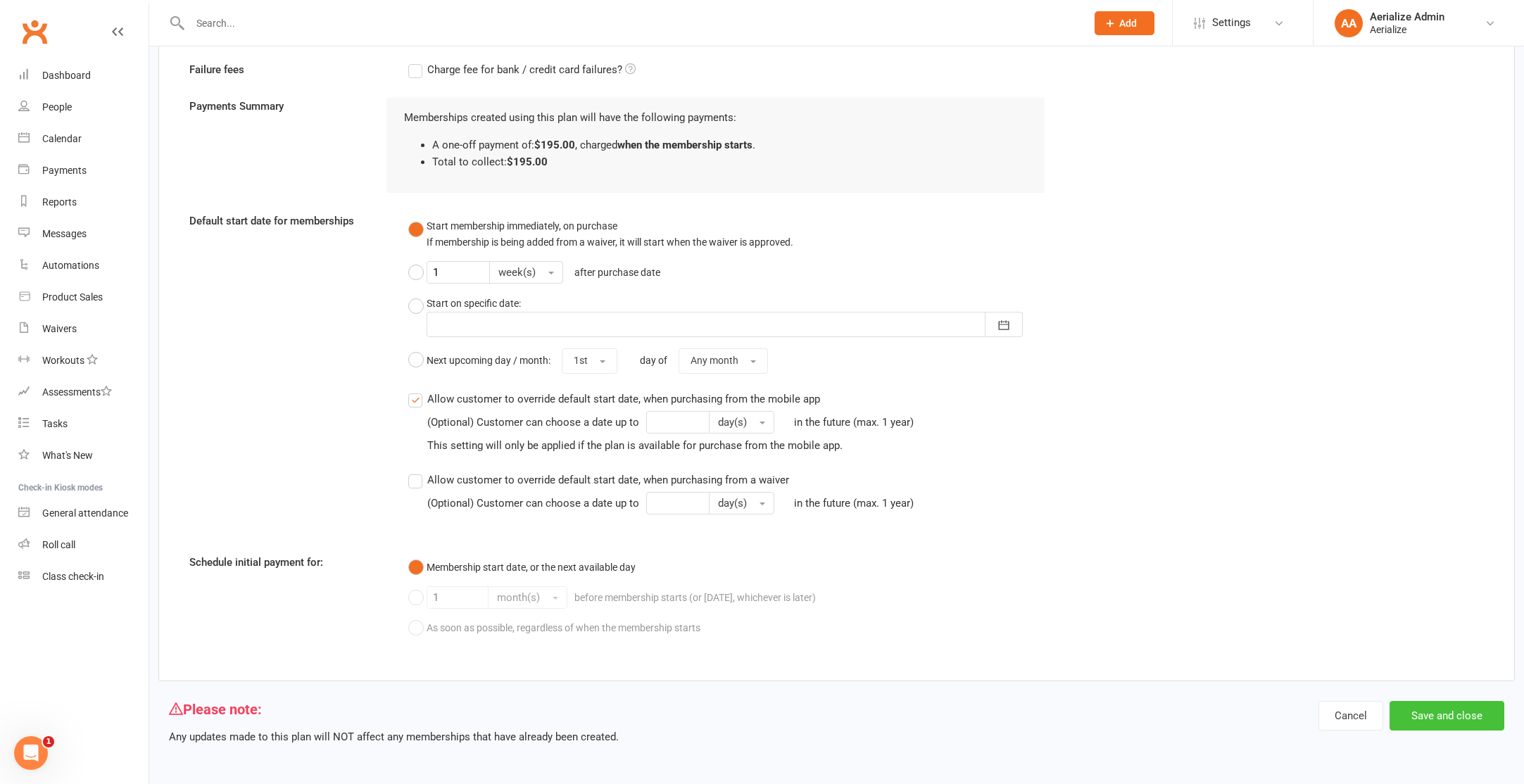
click at [1446, 708] on button "Save and close" at bounding box center [1446, 715] width 114 height 29
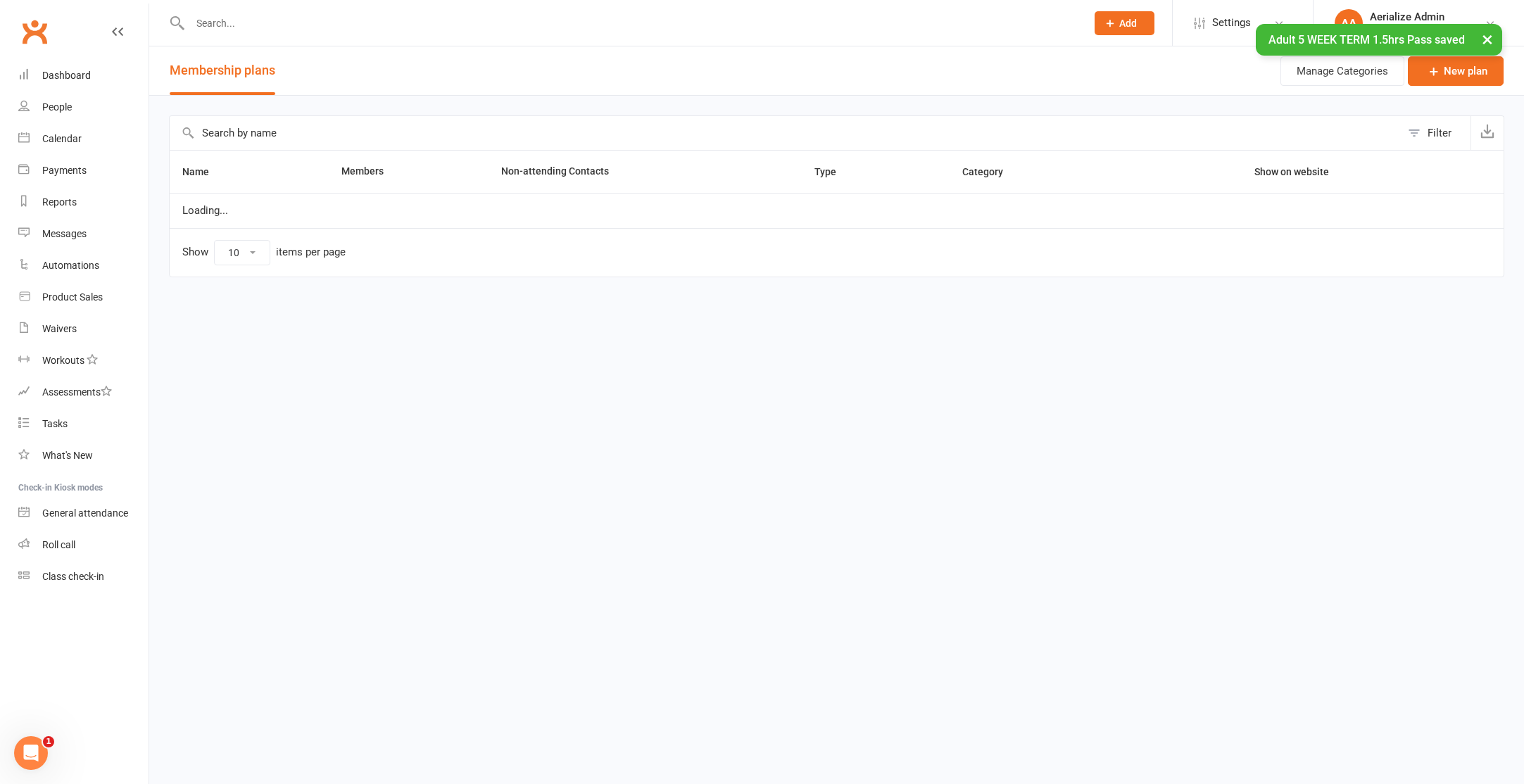
select select "100"
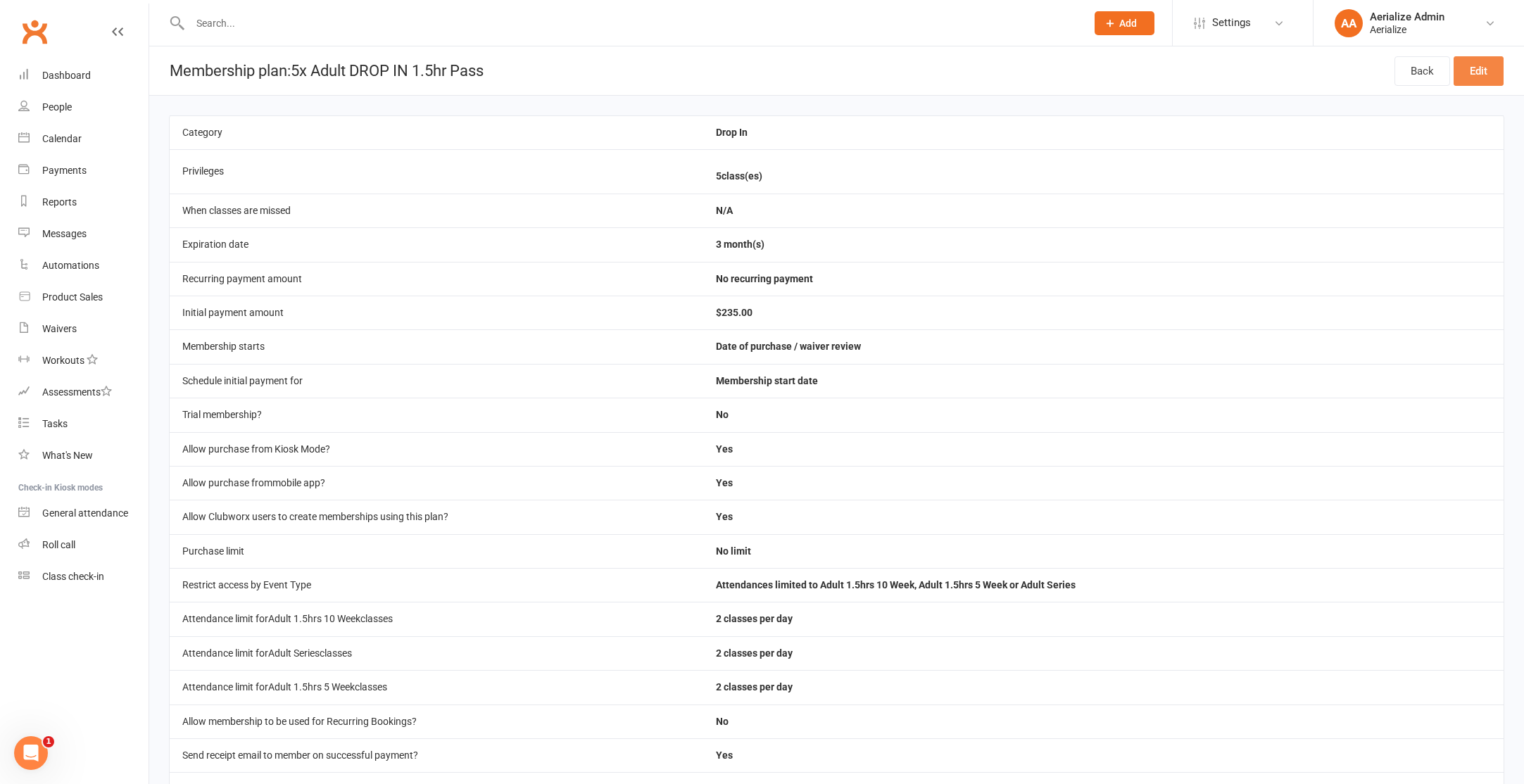
click at [1472, 72] on link "Edit" at bounding box center [1478, 71] width 50 height 29
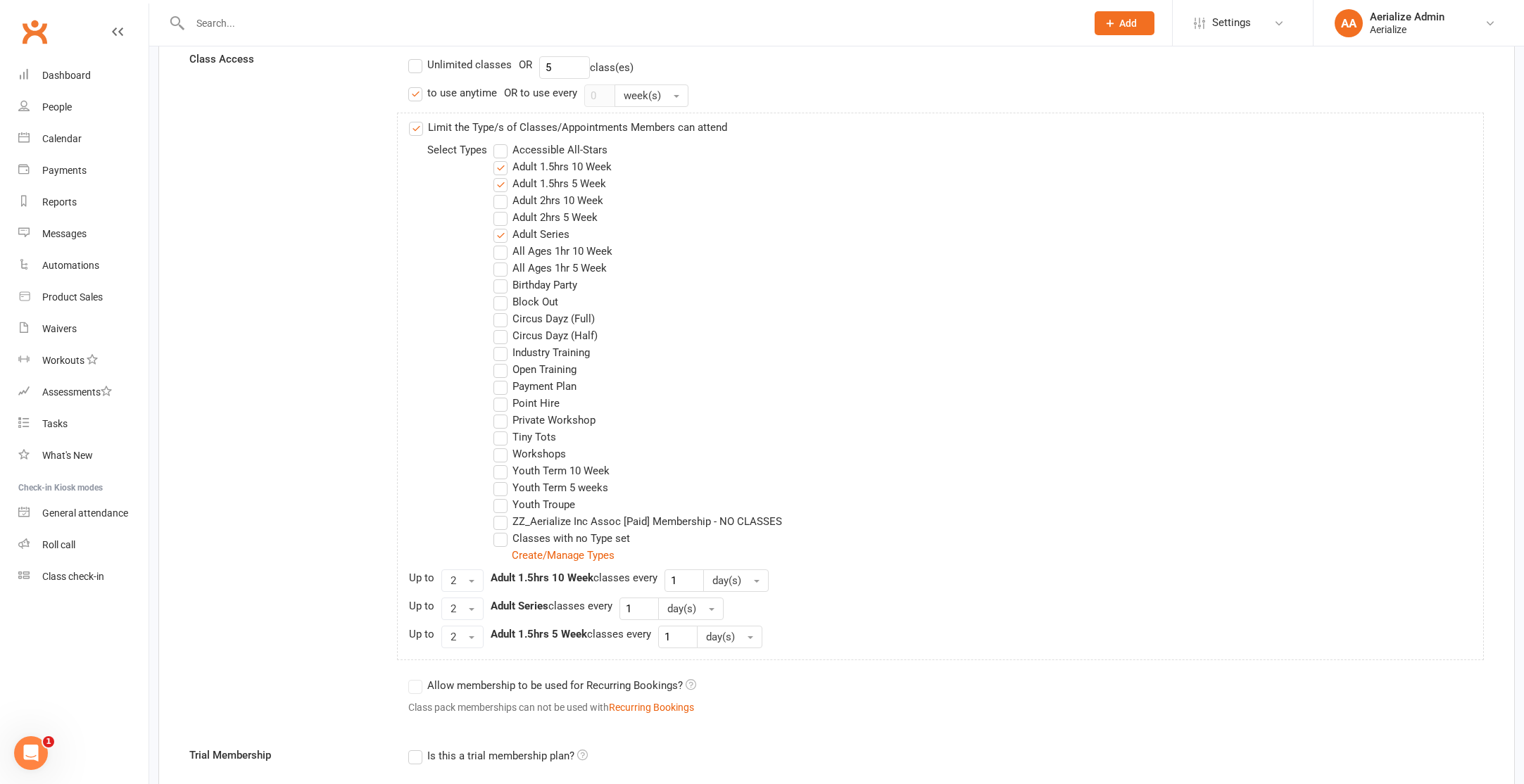
scroll to position [479, 0]
click at [534, 235] on label "Adult Series" at bounding box center [532, 236] width 76 height 17
click at [502, 228] on input "Adult Series" at bounding box center [499, 228] width 9 height 0
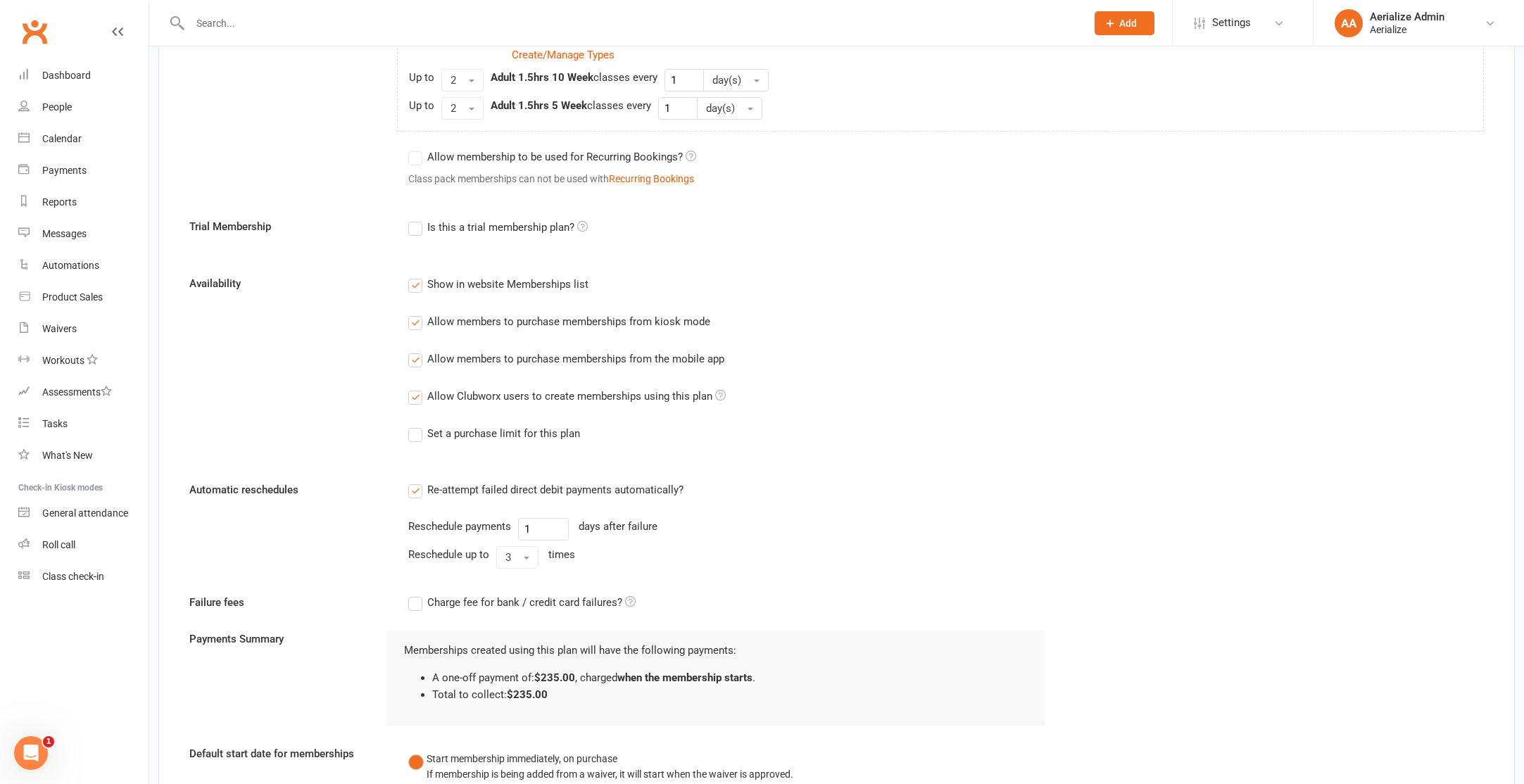
scroll to position [1514, 0]
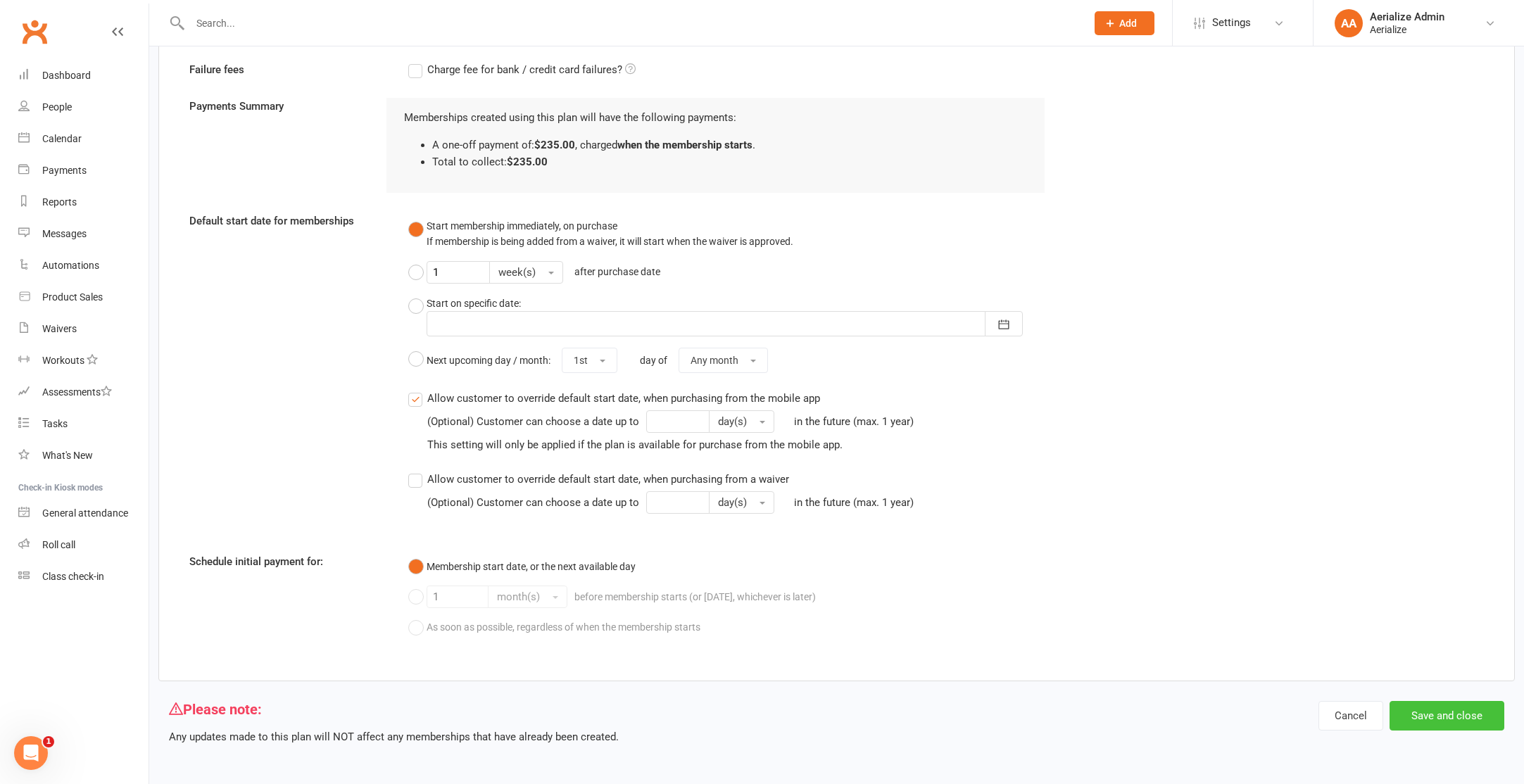
click at [1470, 716] on button "Save and close" at bounding box center [1446, 715] width 114 height 29
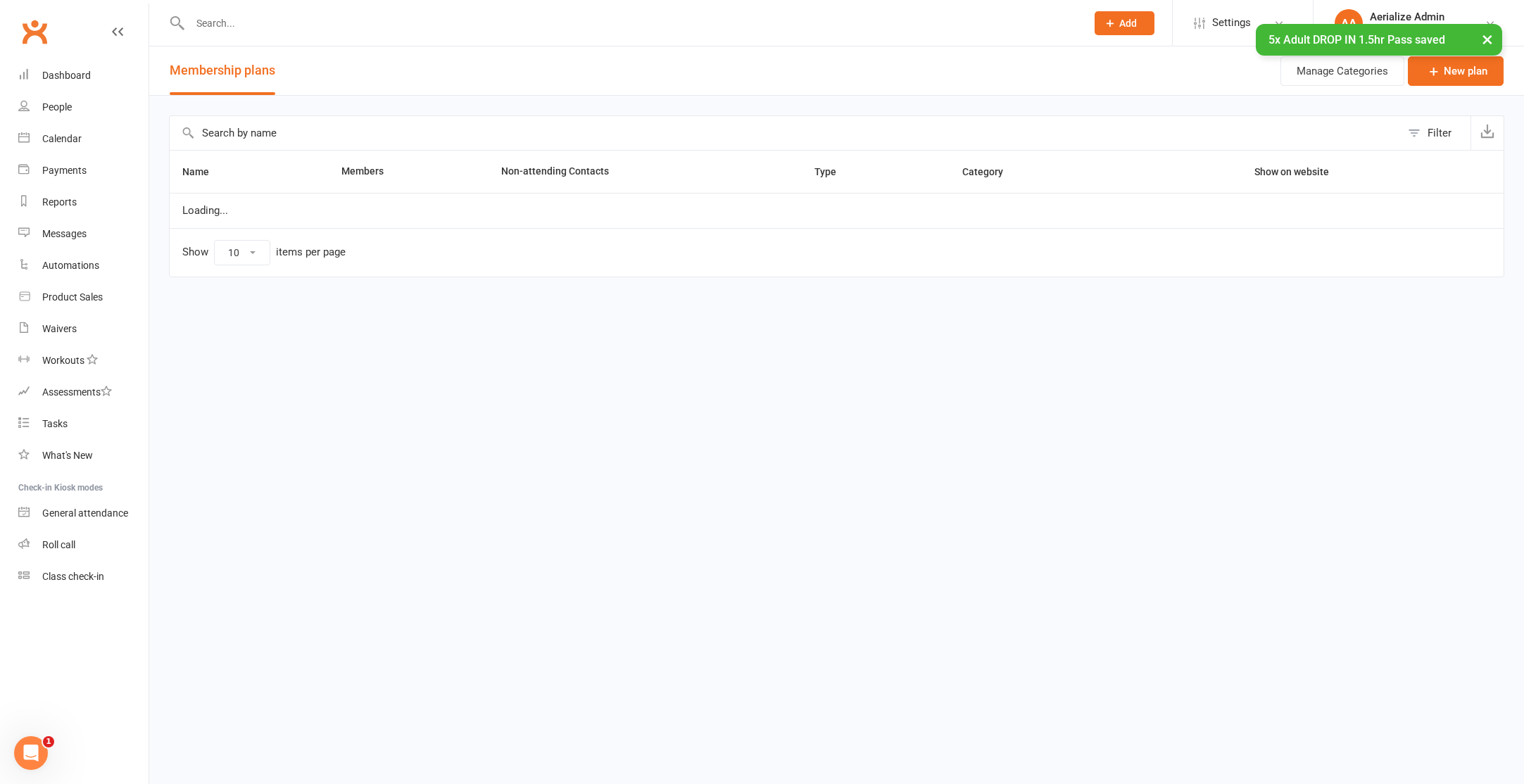
select select "100"
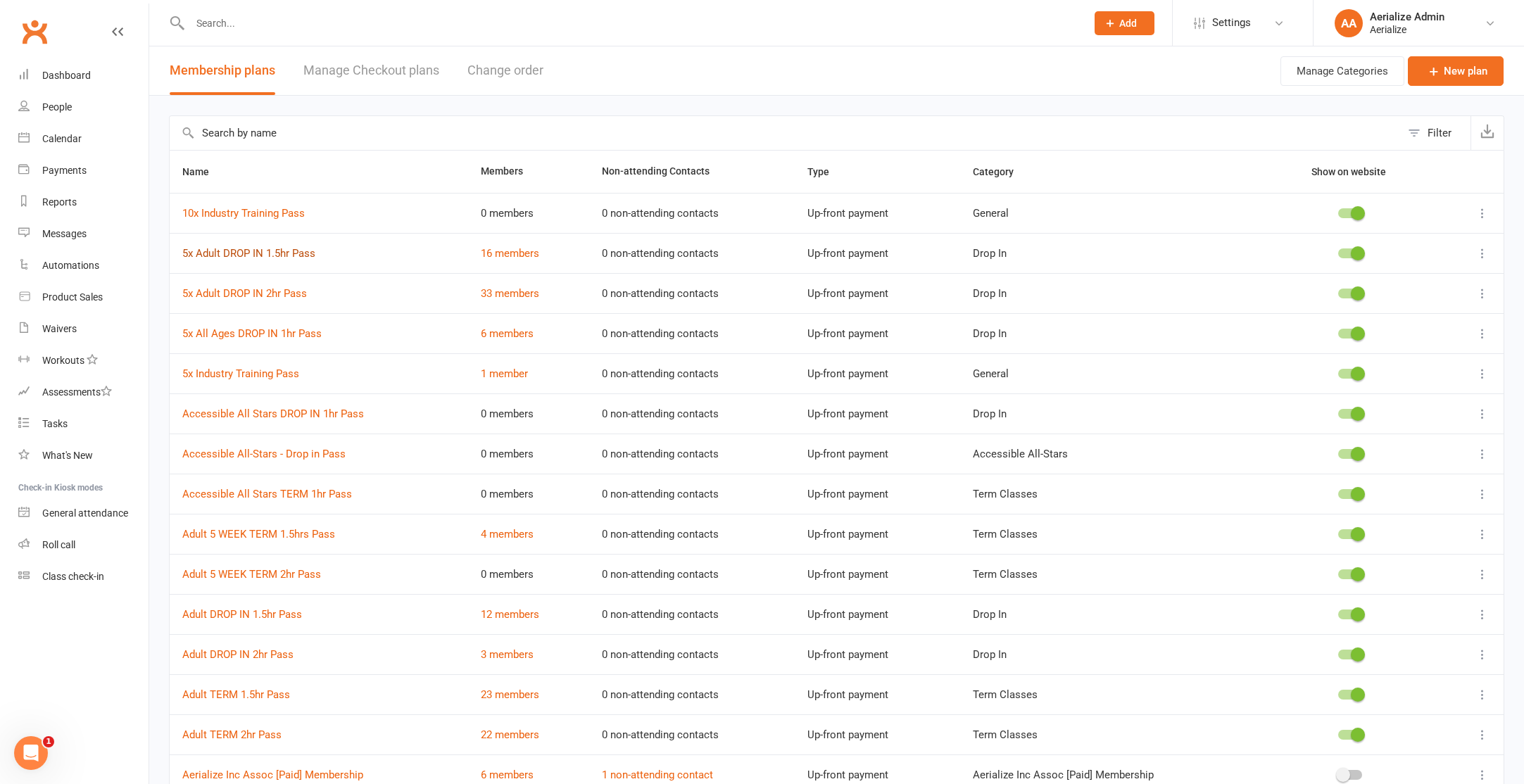
click at [265, 257] on link "5x Adult DROP IN 1.5hr Pass" at bounding box center [249, 253] width 133 height 12
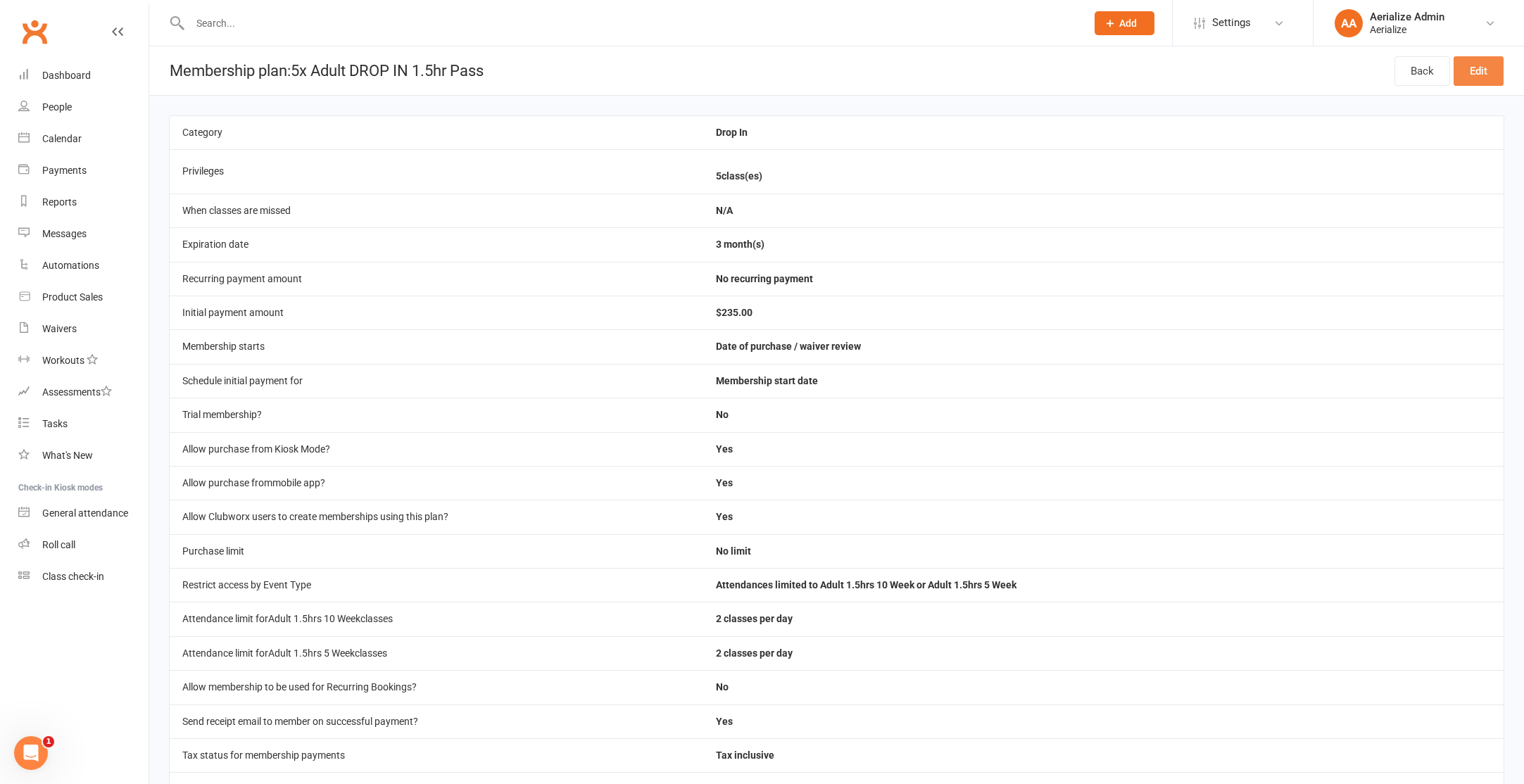
click at [1479, 64] on link "Edit" at bounding box center [1478, 71] width 50 height 29
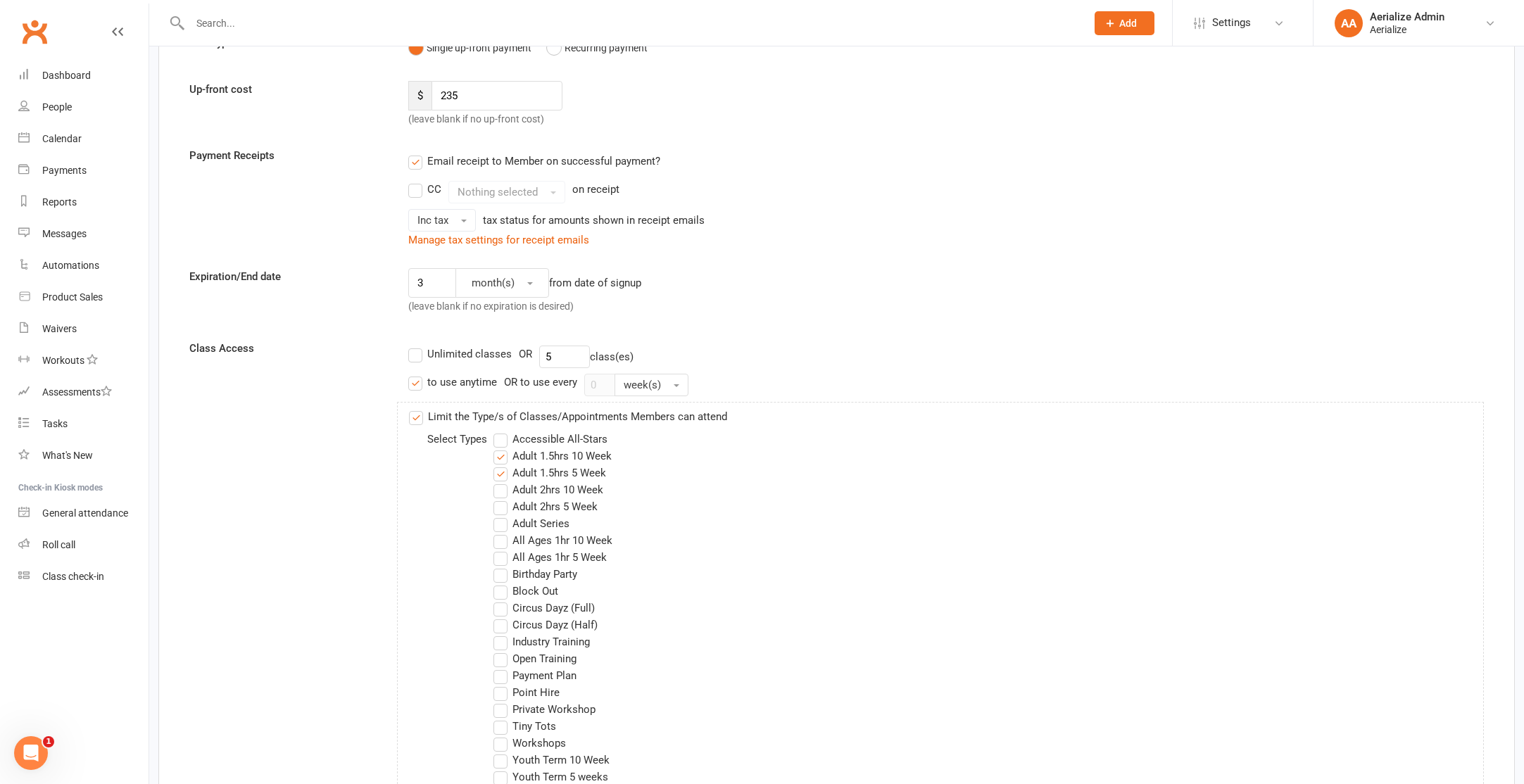
scroll to position [347, 0]
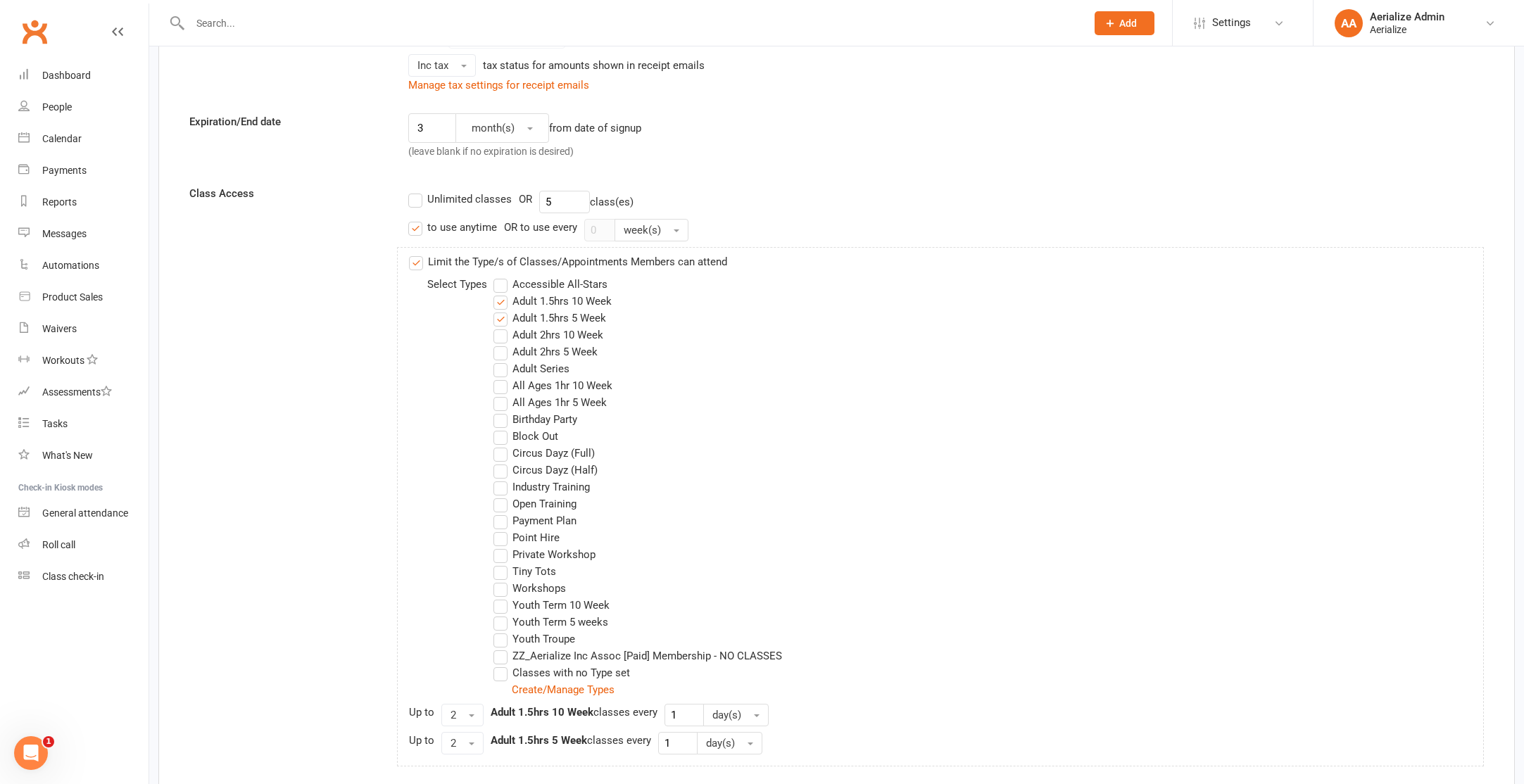
click at [504, 368] on label "Adult Series" at bounding box center [532, 369] width 76 height 17
click at [502, 360] on input "Adult Series" at bounding box center [499, 360] width 9 height 0
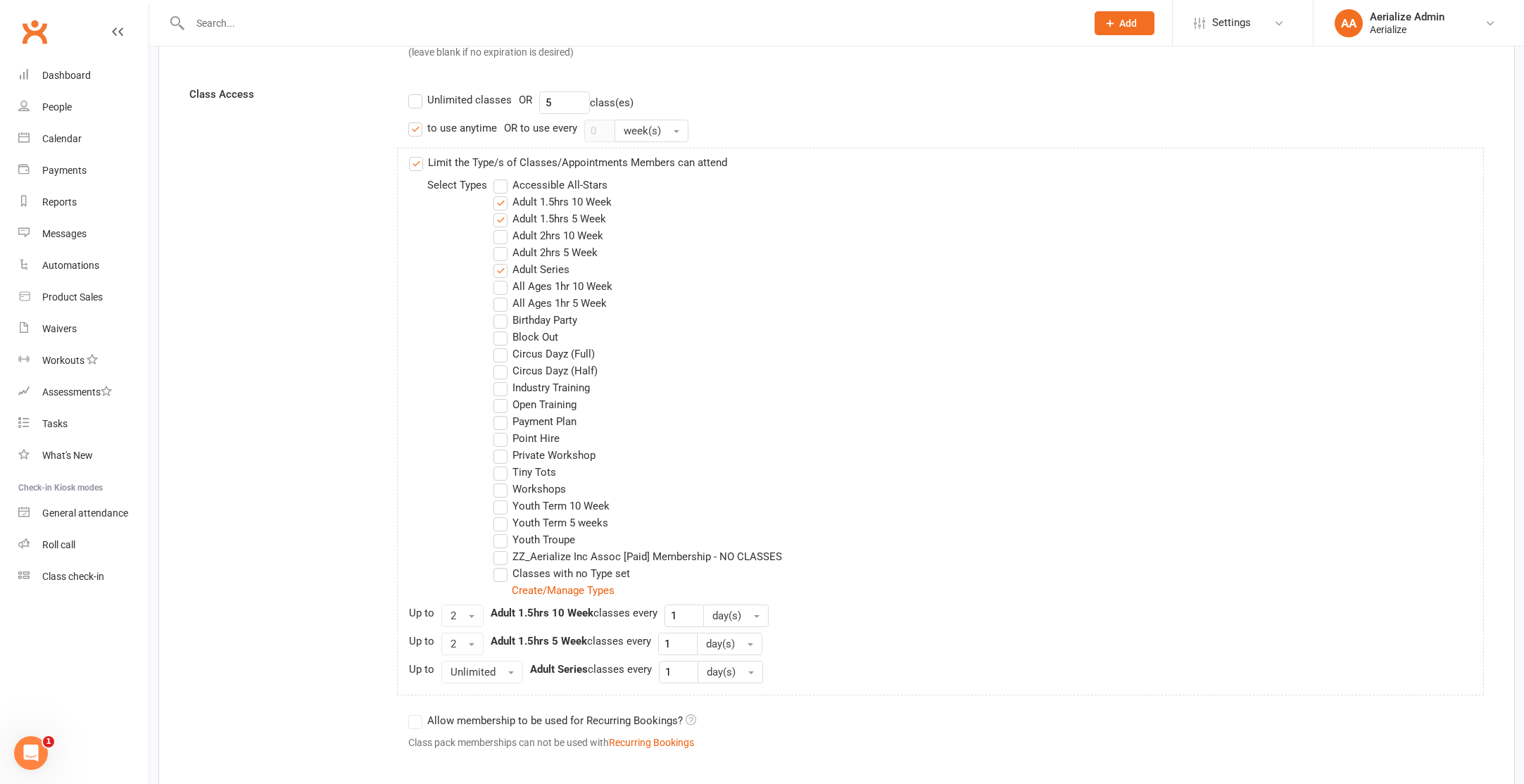
scroll to position [447, 0]
click at [508, 665] on button "Unlimited" at bounding box center [482, 671] width 81 height 23
click at [492, 762] on link "2" at bounding box center [511, 758] width 139 height 28
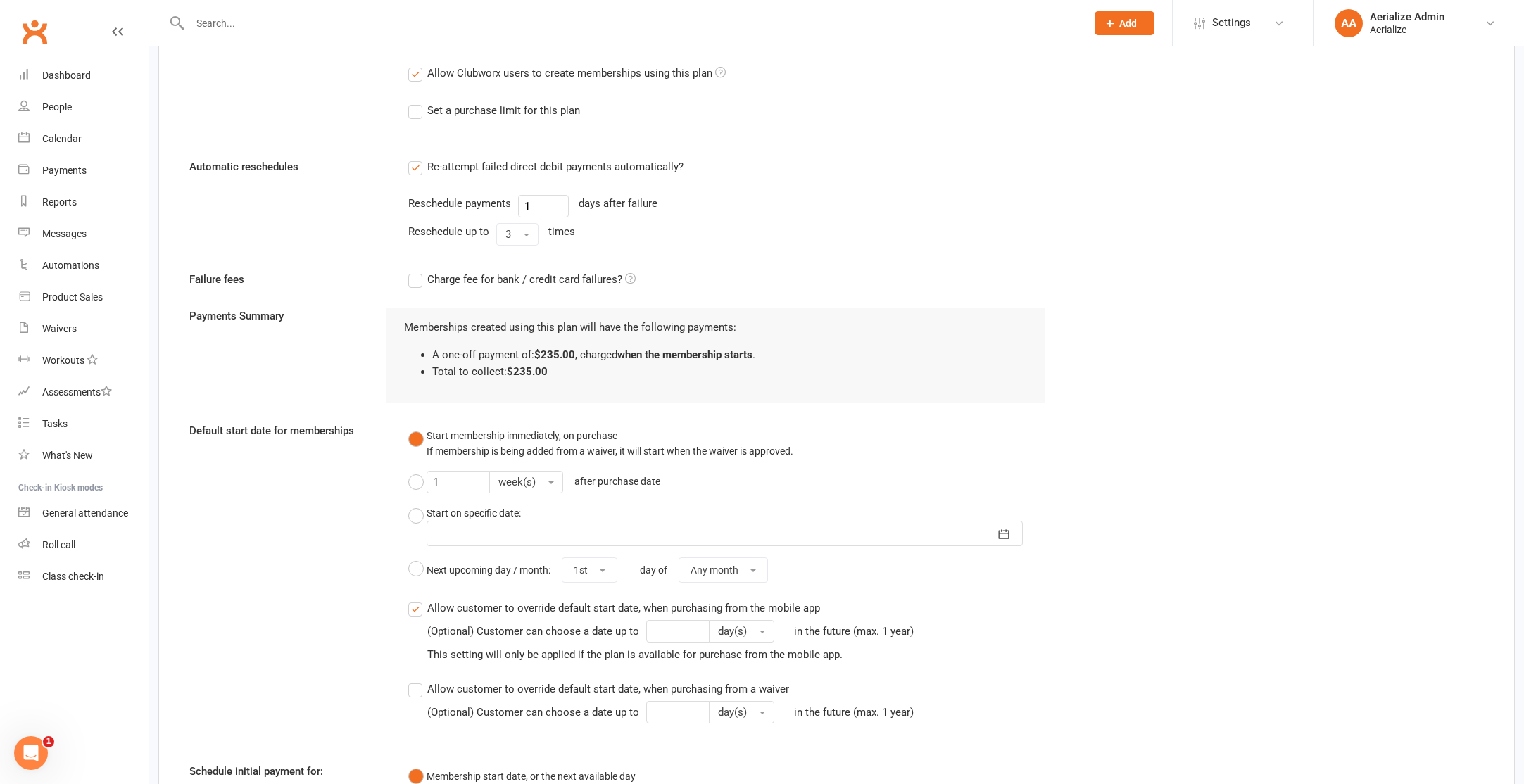
scroll to position [1542, 0]
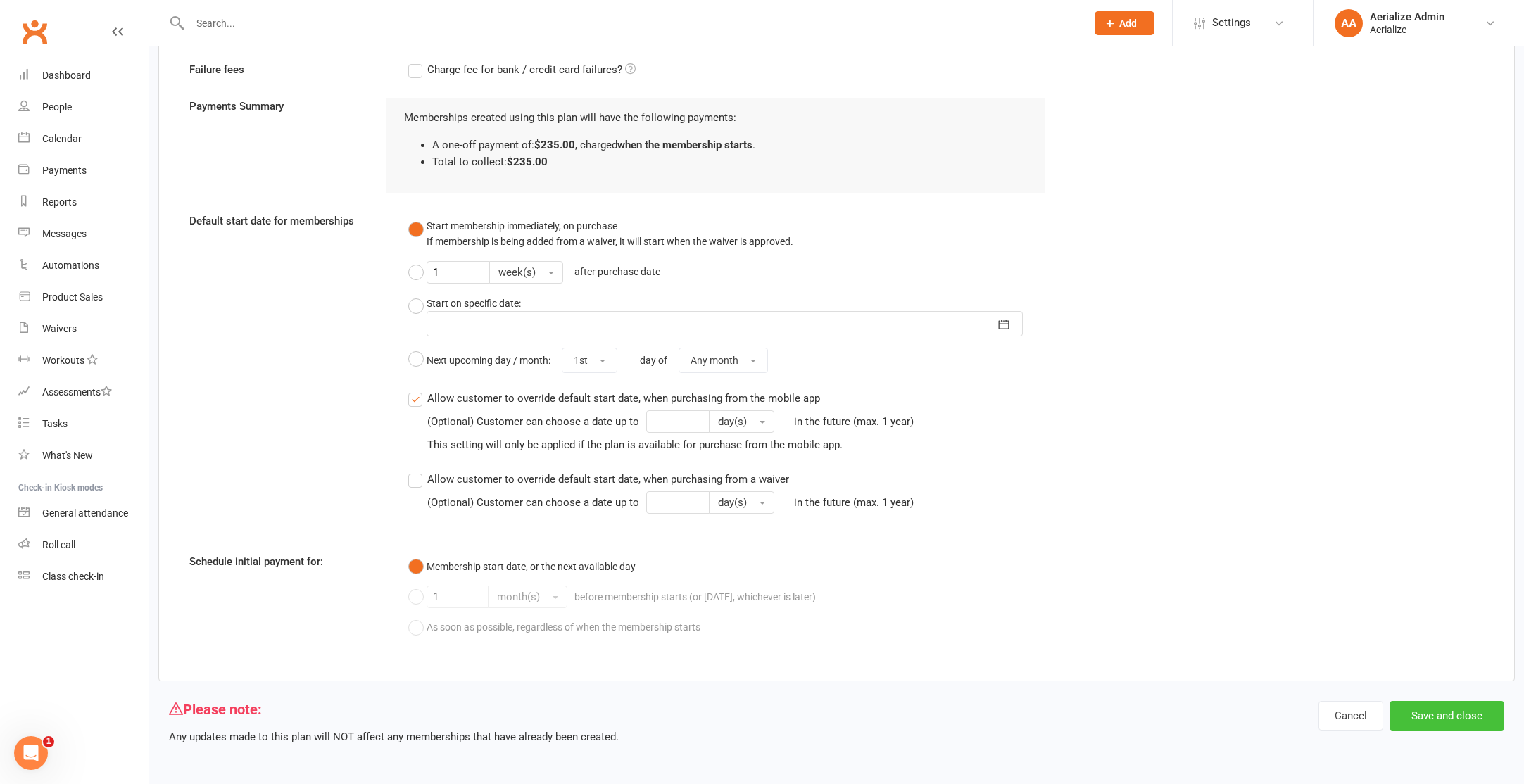
click at [1444, 707] on button "Save and close" at bounding box center [1446, 715] width 114 height 29
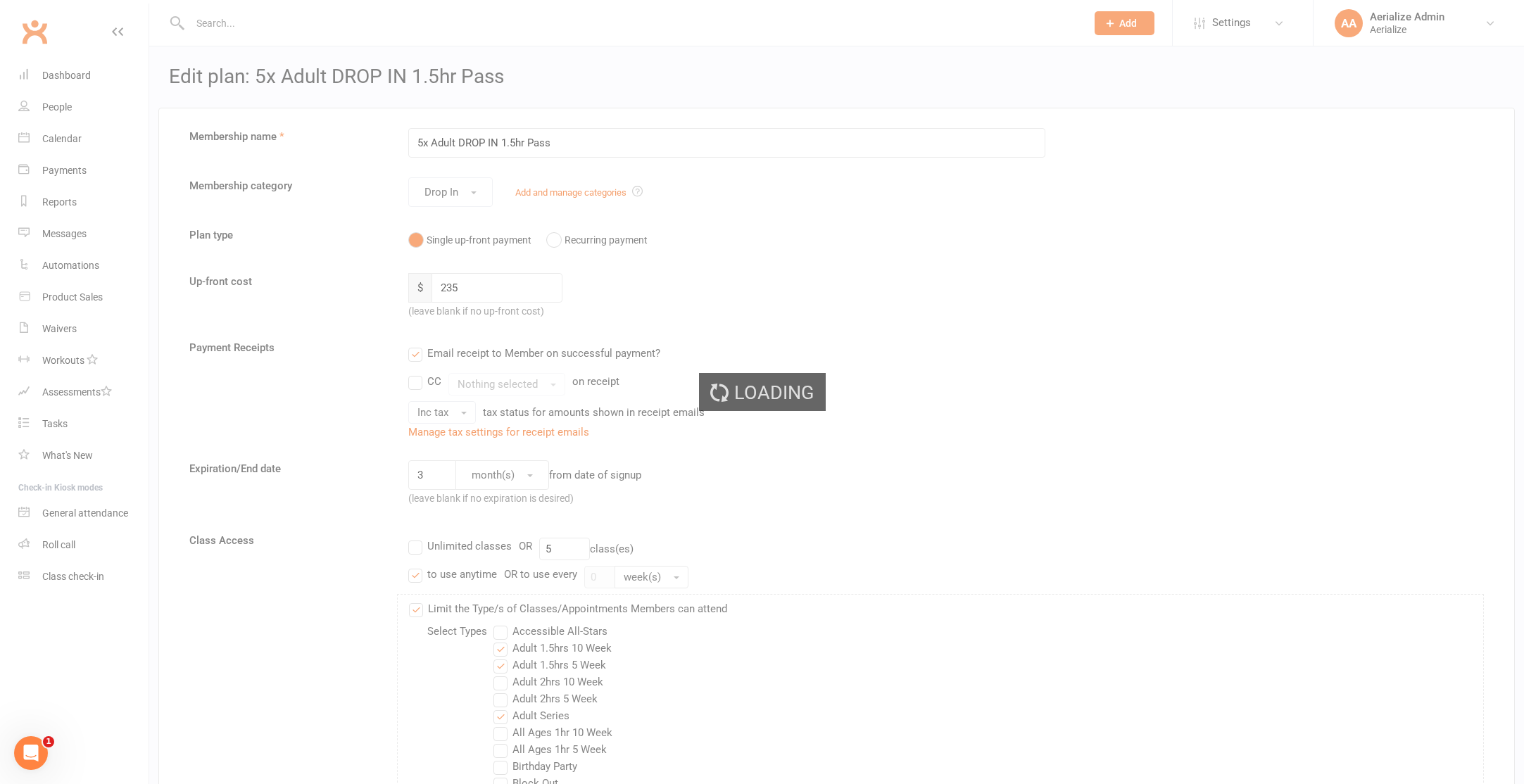
select select "100"
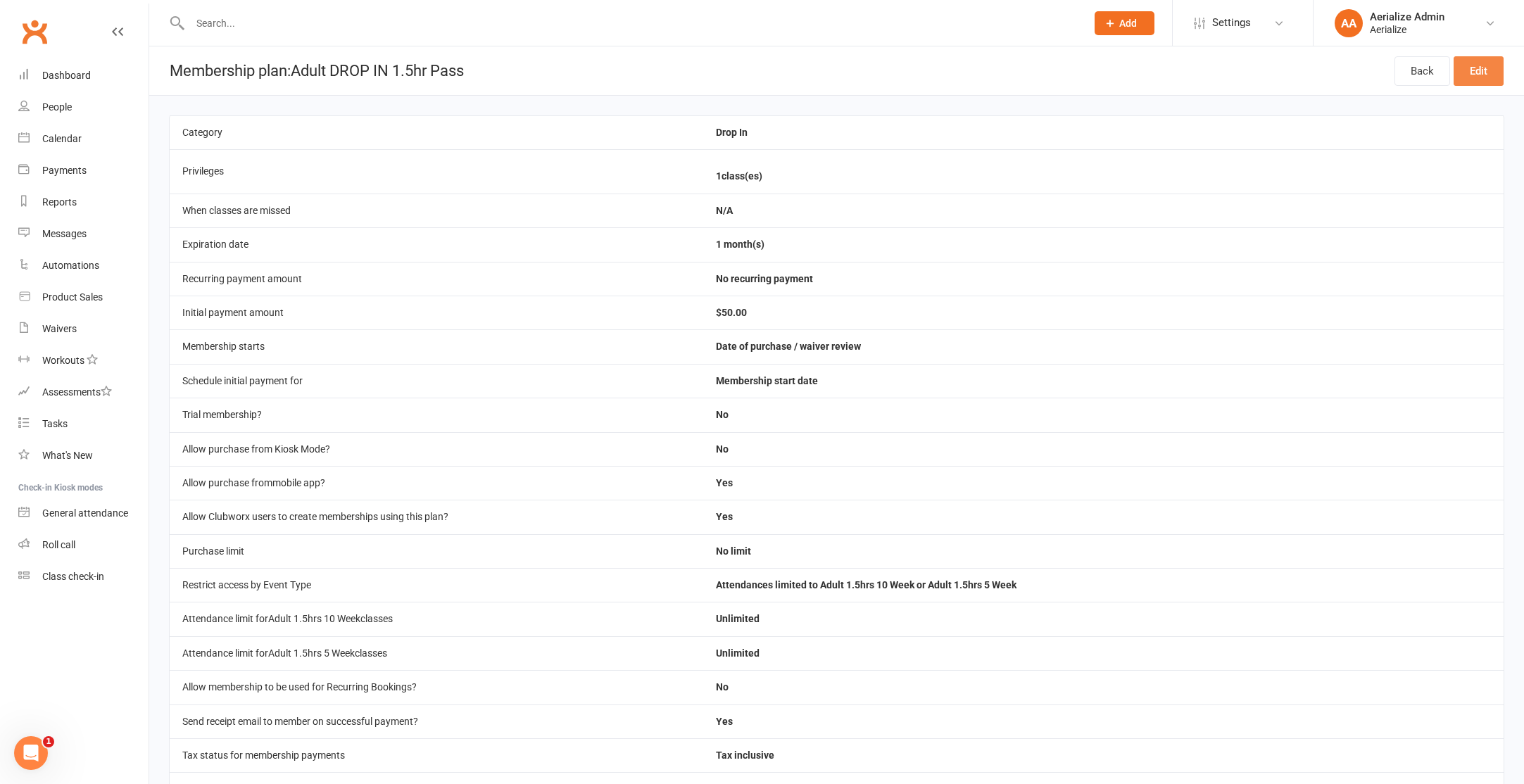
click at [1492, 77] on link "Edit" at bounding box center [1478, 71] width 50 height 29
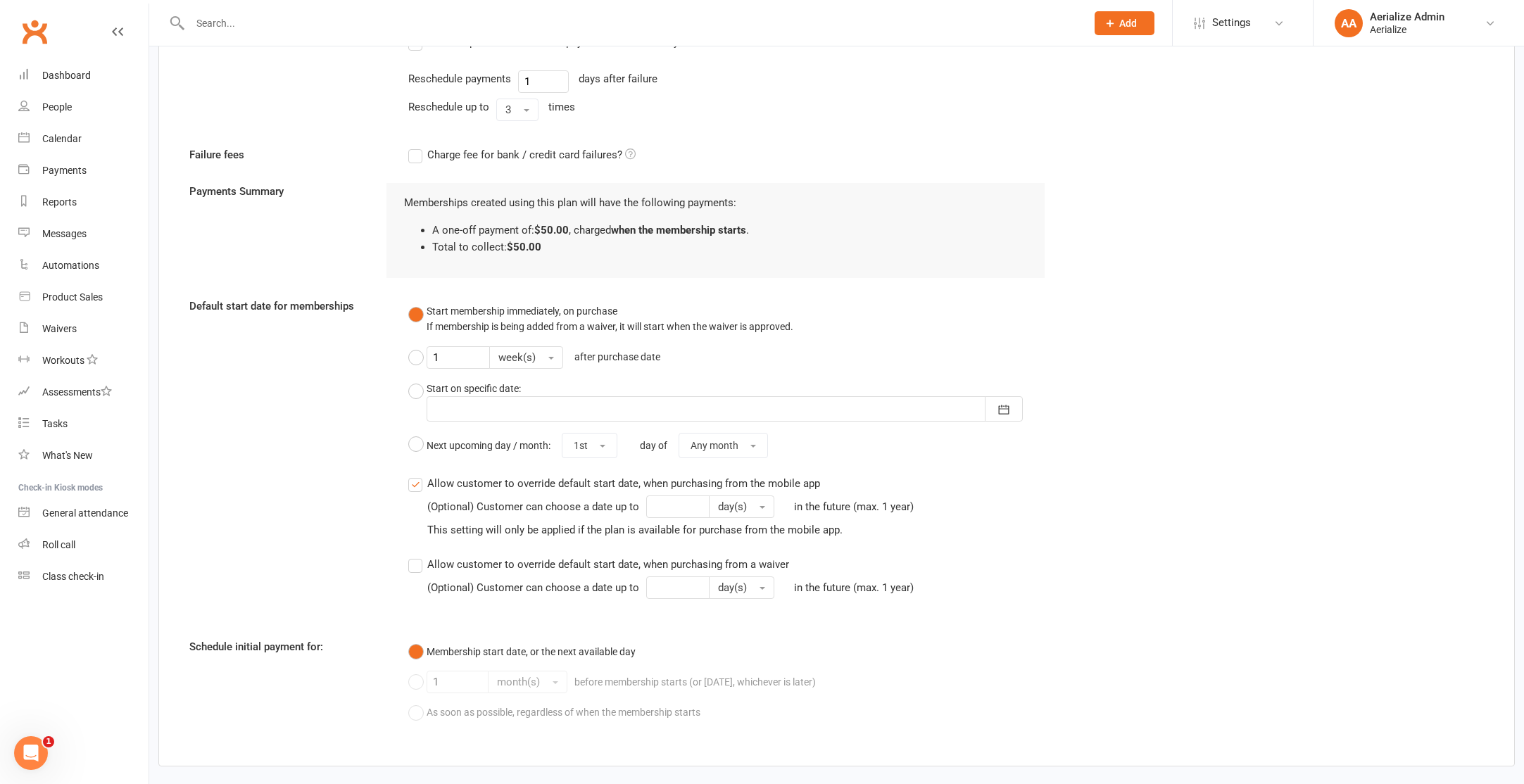
scroll to position [1514, 0]
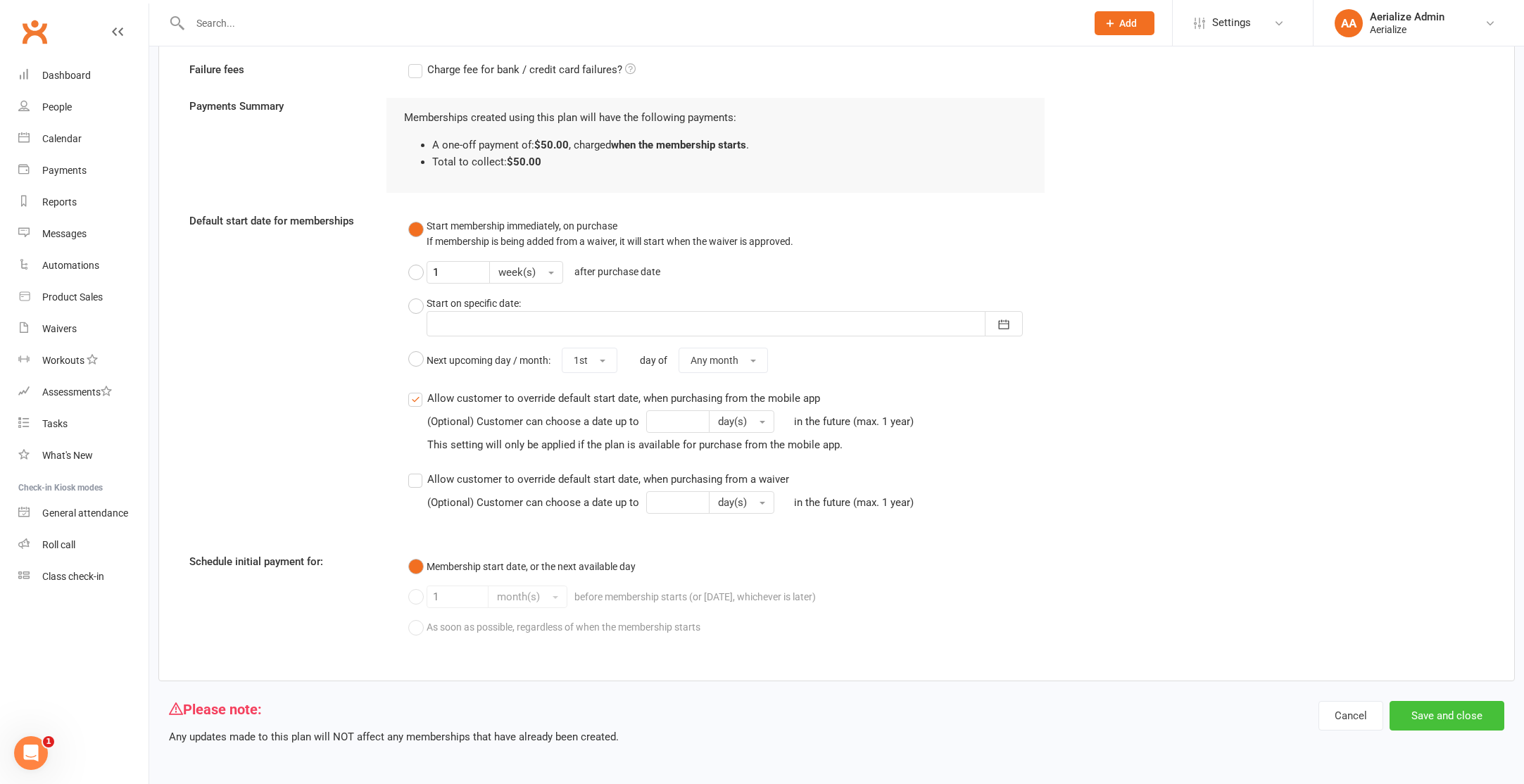
click at [1470, 704] on button "Save and close" at bounding box center [1446, 715] width 114 height 29
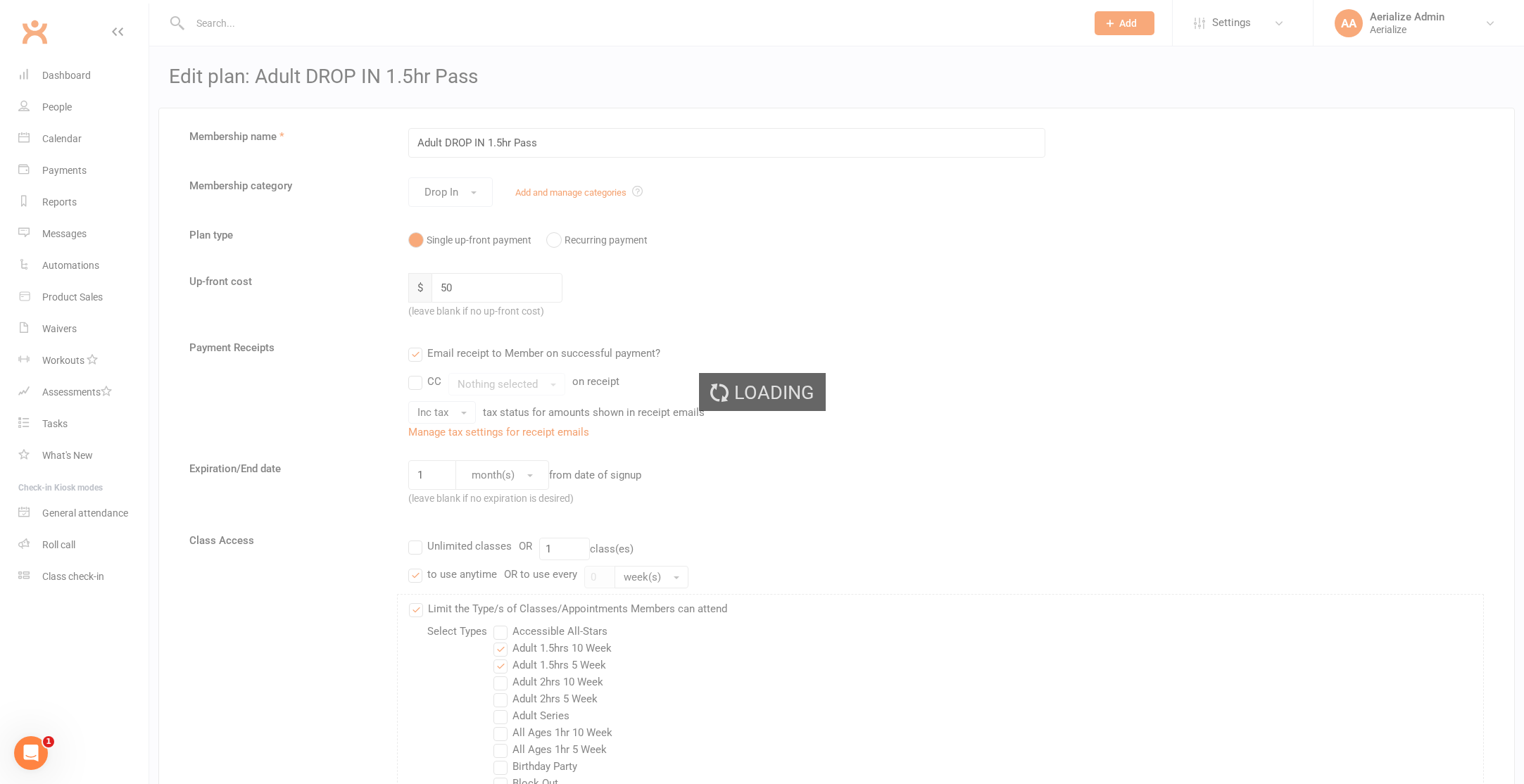
select select "100"
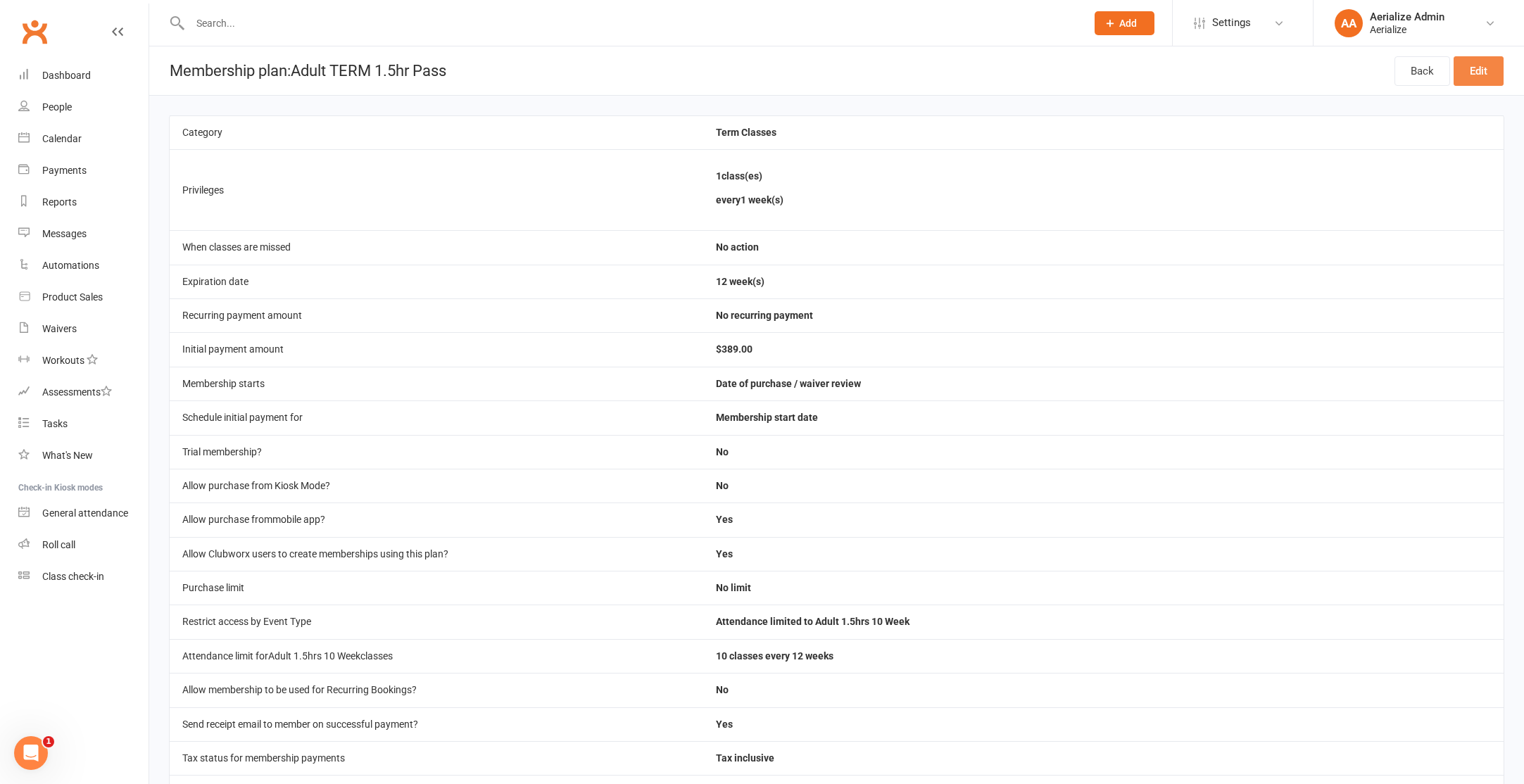
click at [1472, 70] on link "Edit" at bounding box center [1478, 71] width 50 height 29
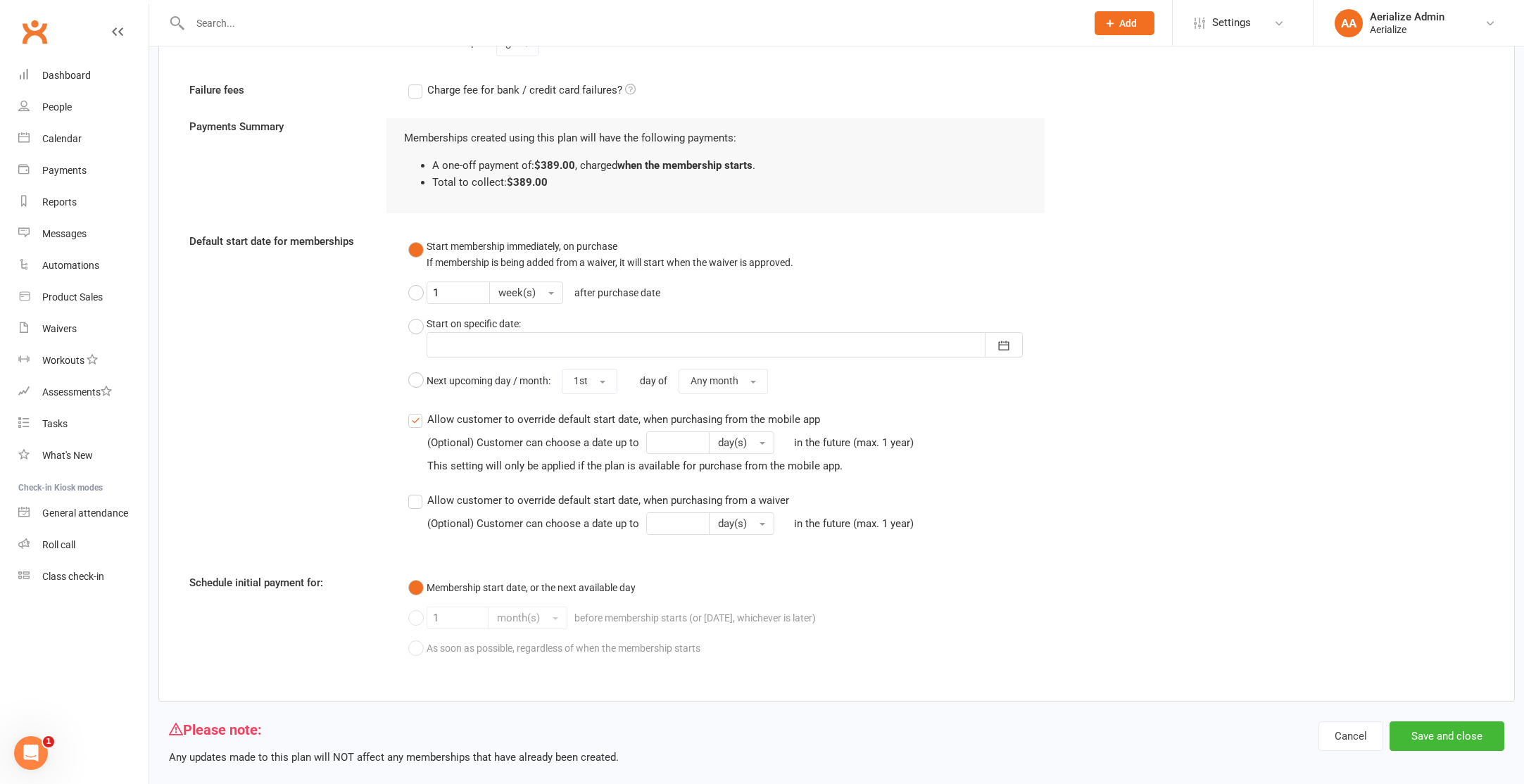
scroll to position [1495, 0]
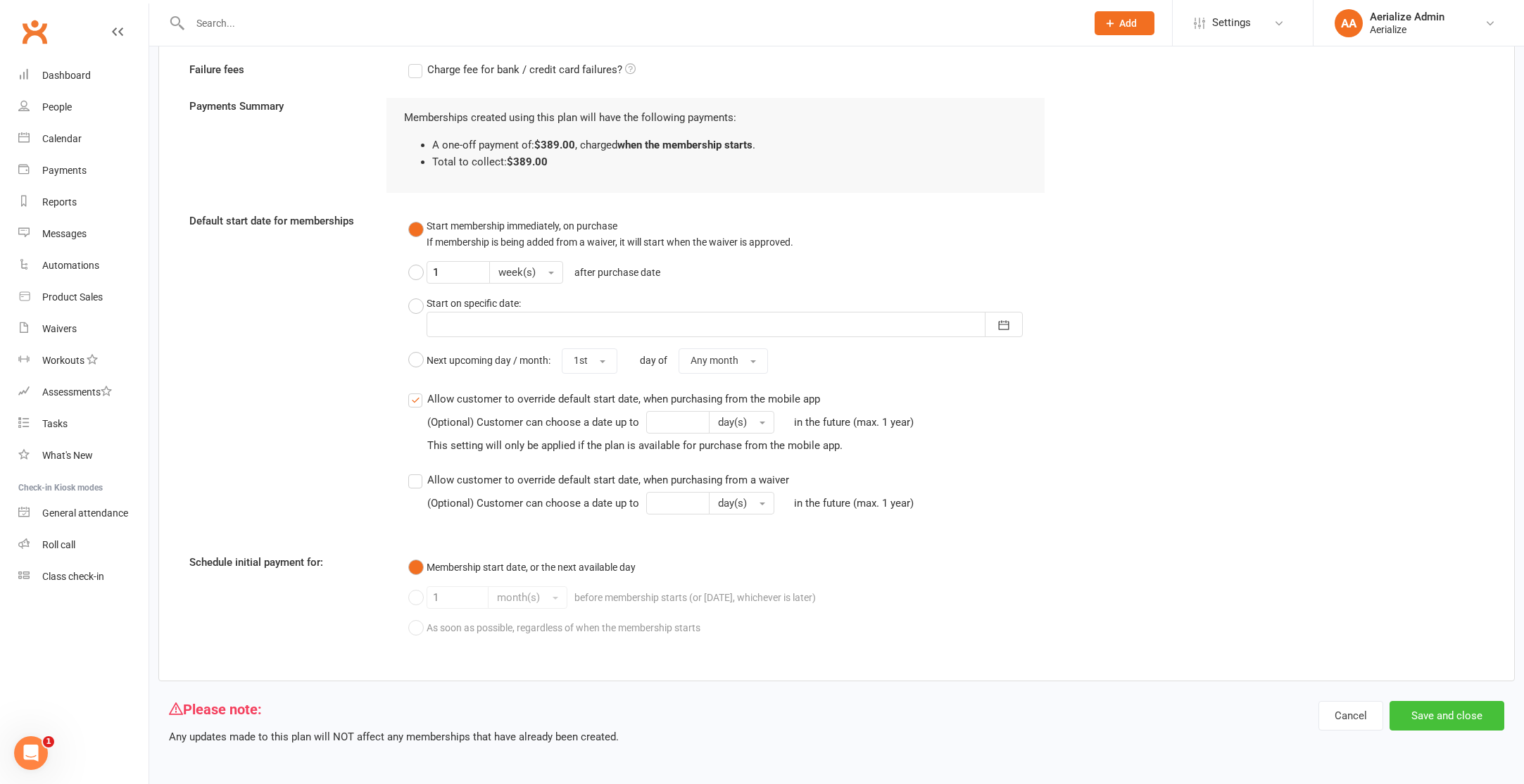
click at [1423, 721] on button "Save and close" at bounding box center [1446, 715] width 114 height 29
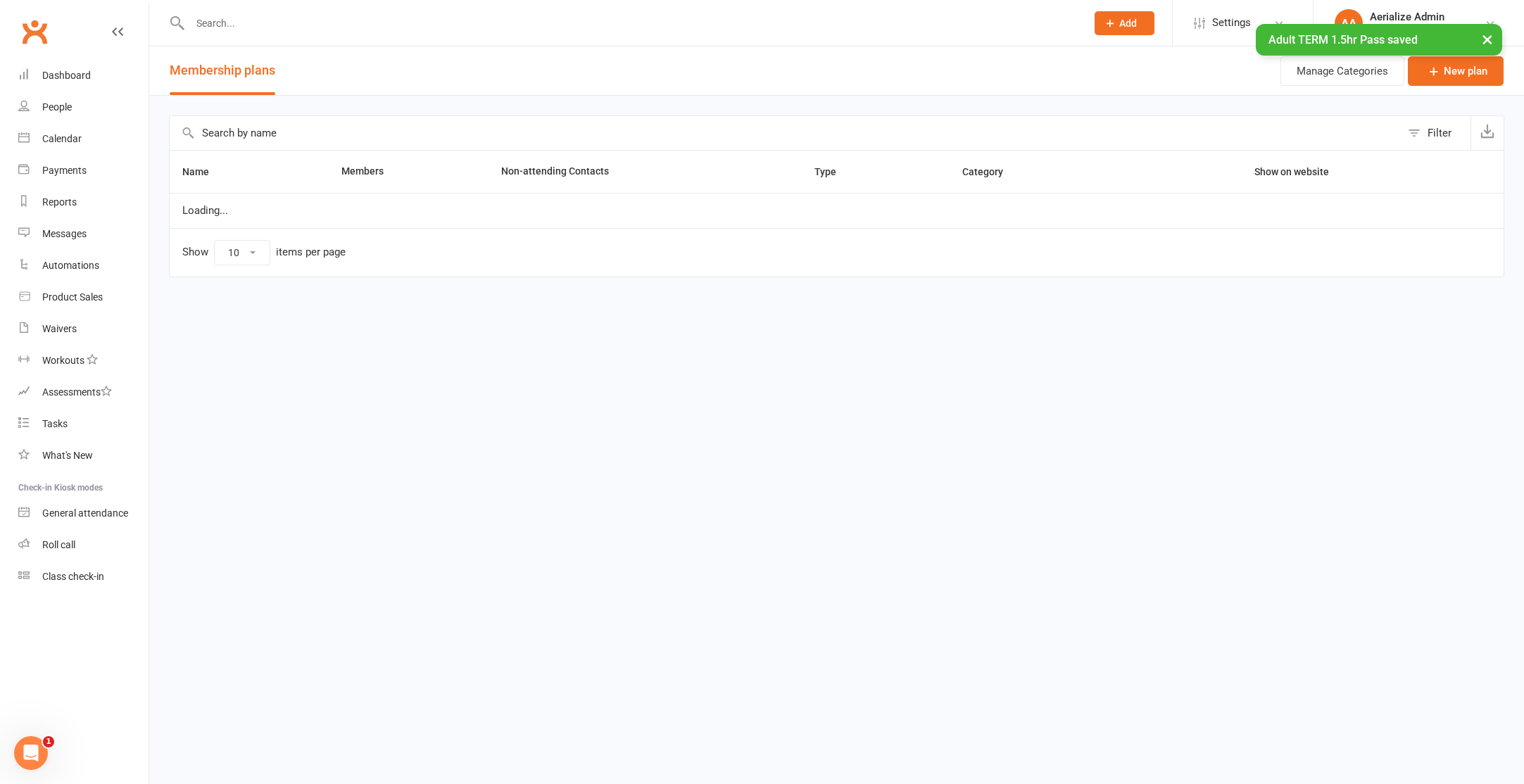
select select "100"
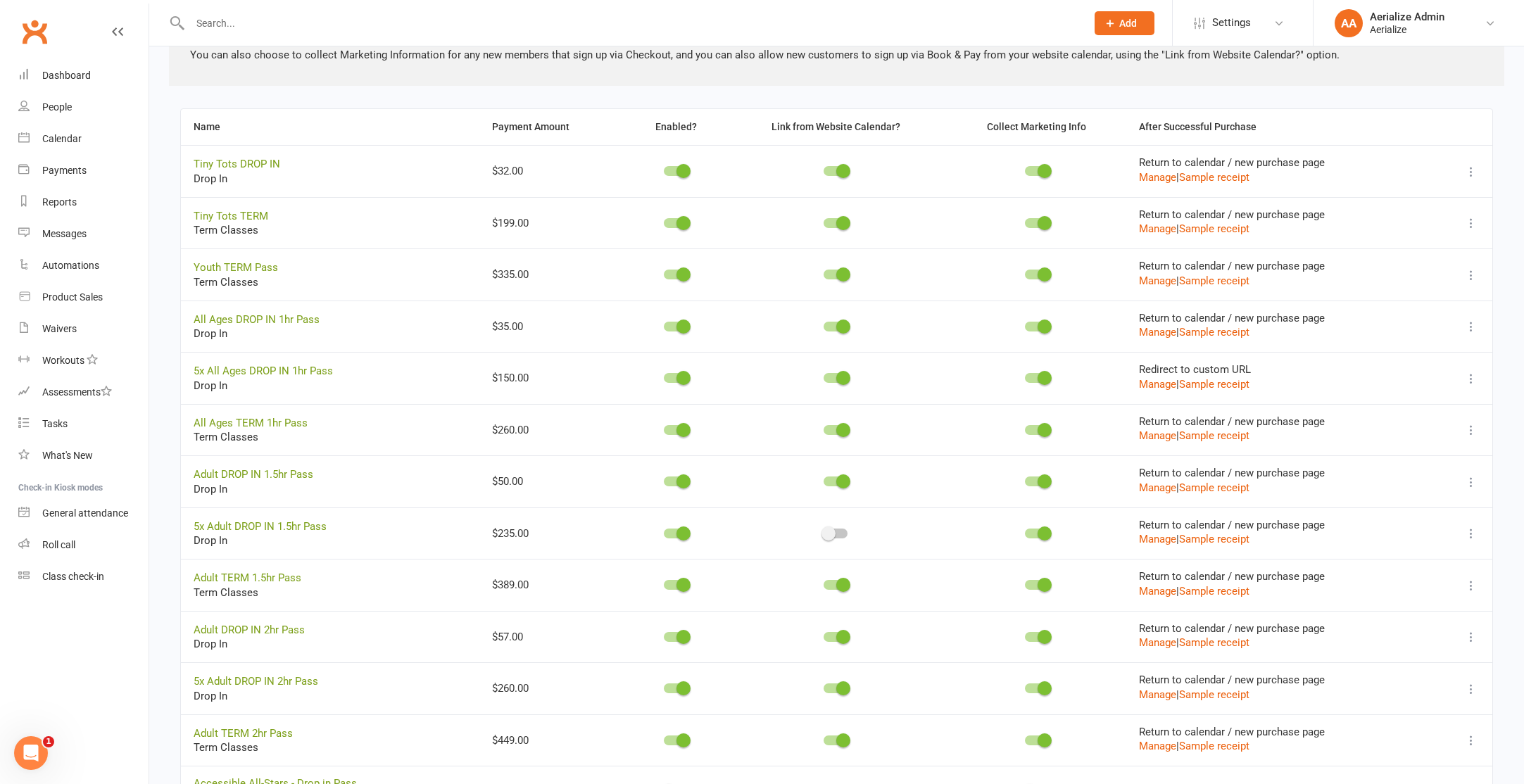
scroll to position [316, 0]
click at [832, 534] on span at bounding box center [828, 532] width 14 height 14
click at [824, 531] on input "checkbox" at bounding box center [824, 531] width 0 height 0
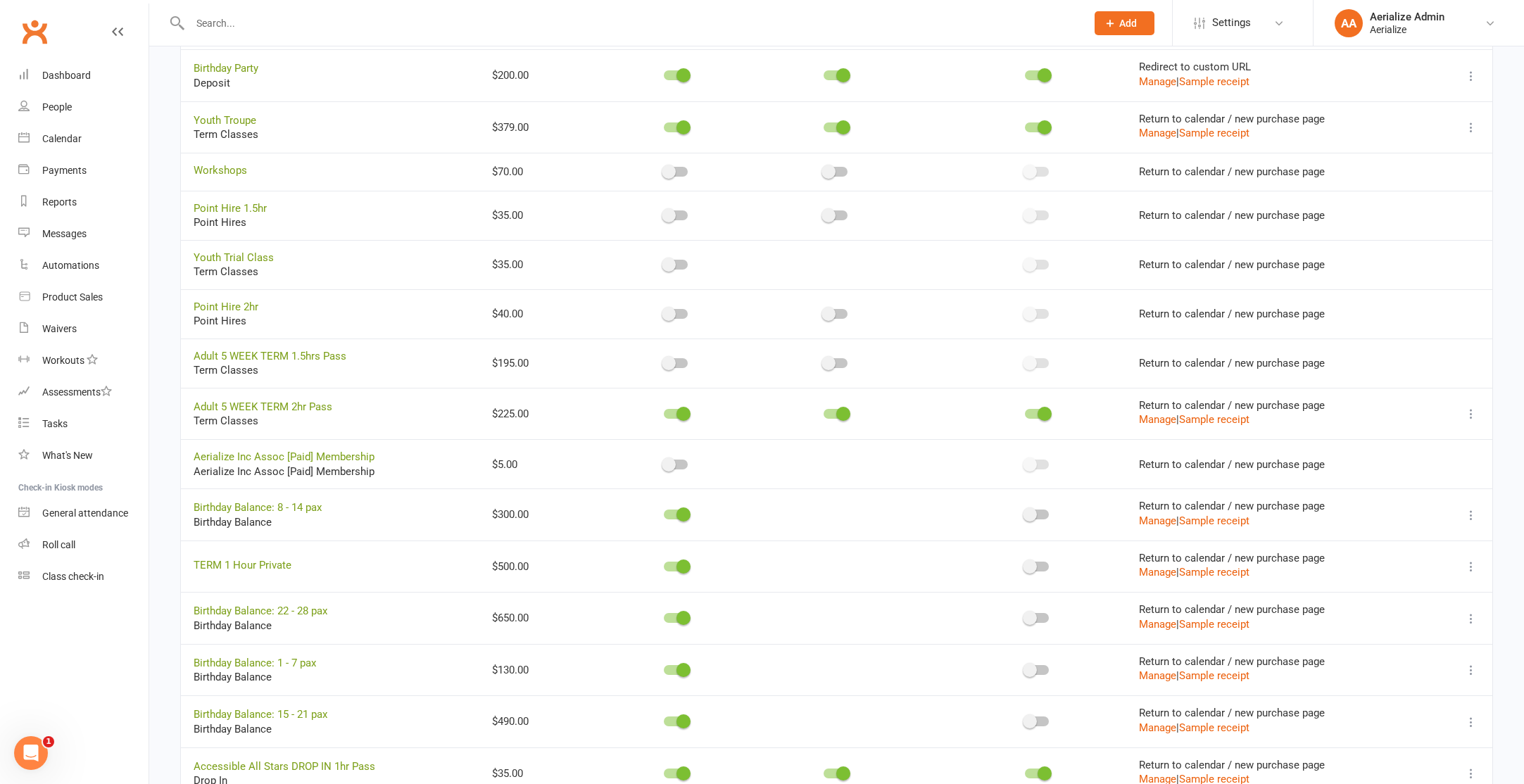
scroll to position [1444, 0]
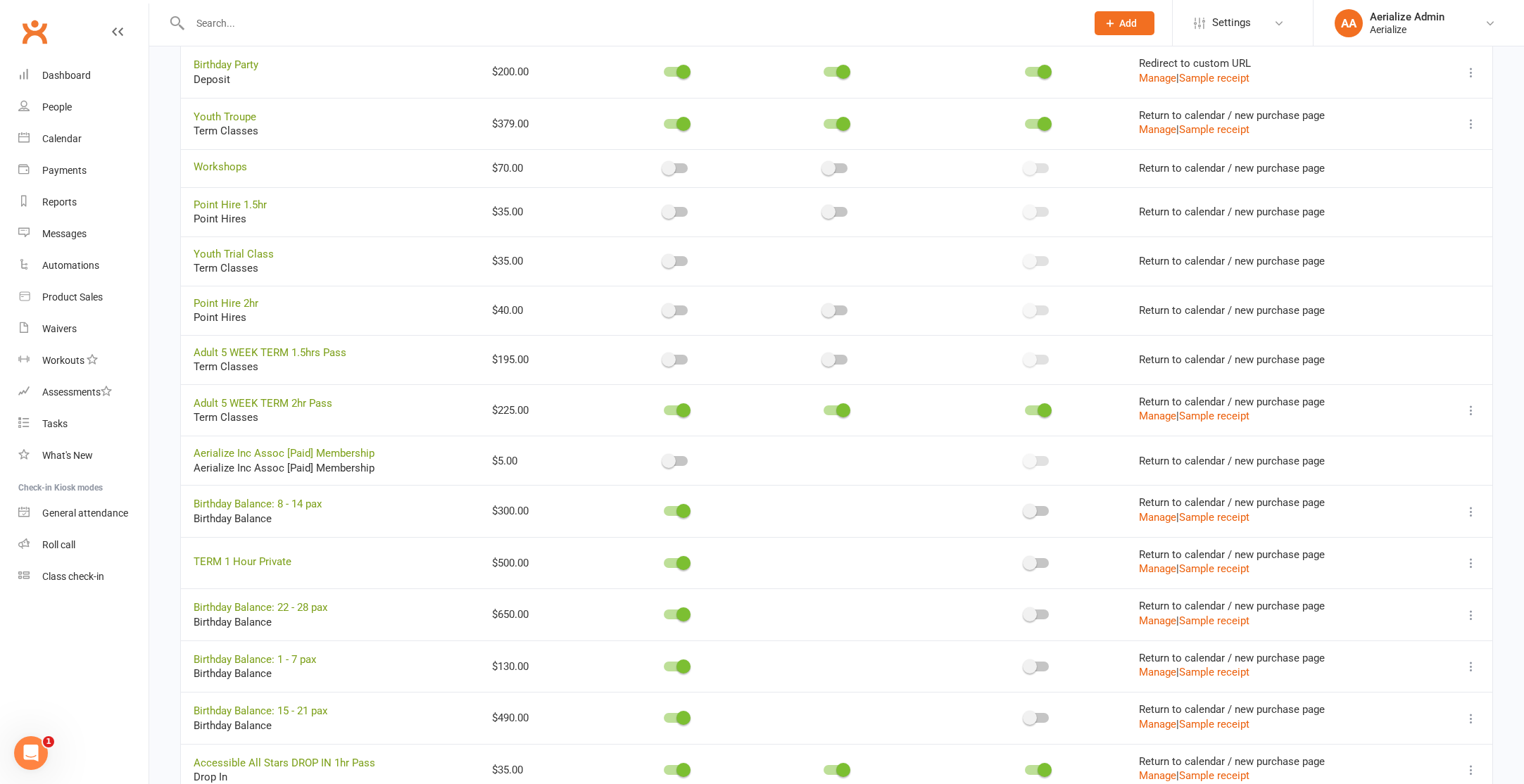
drag, startPoint x: 672, startPoint y: 360, endPoint x: 690, endPoint y: 360, distance: 18.0
click at [674, 360] on label at bounding box center [675, 359] width 24 height 9
click at [837, 364] on div at bounding box center [835, 359] width 24 height 9
click at [824, 357] on input "checkbox" at bounding box center [824, 357] width 0 height 0
click at [1017, 364] on td at bounding box center [1037, 359] width 180 height 49
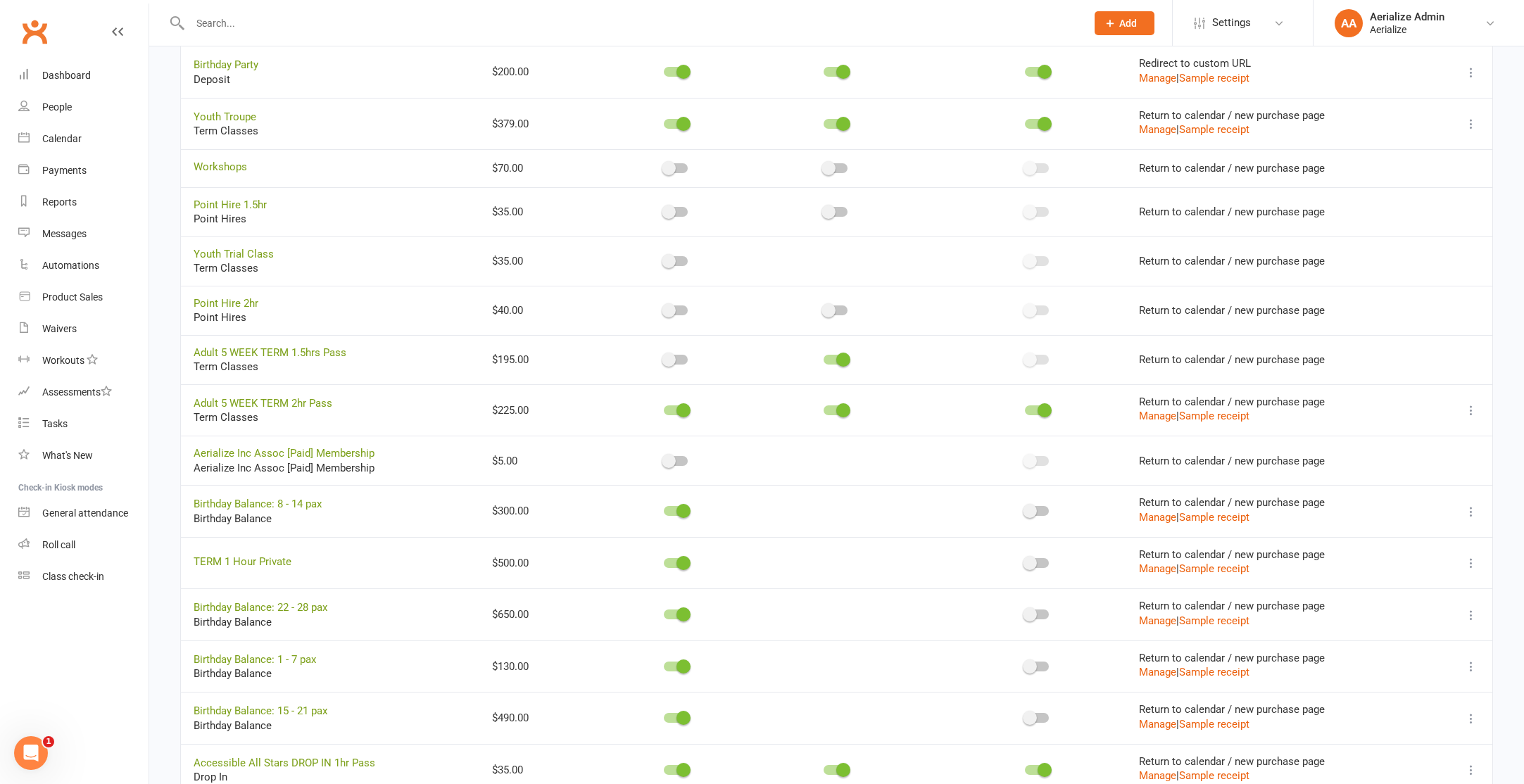
drag, startPoint x: 1033, startPoint y: 361, endPoint x: 989, endPoint y: 356, distance: 44.3
click at [1030, 361] on label at bounding box center [1036, 359] width 24 height 9
click at [669, 359] on span at bounding box center [668, 359] width 14 height 14
click at [664, 357] on input "checkbox" at bounding box center [664, 357] width 0 height 0
click at [1034, 362] on div at bounding box center [1036, 360] width 24 height 9
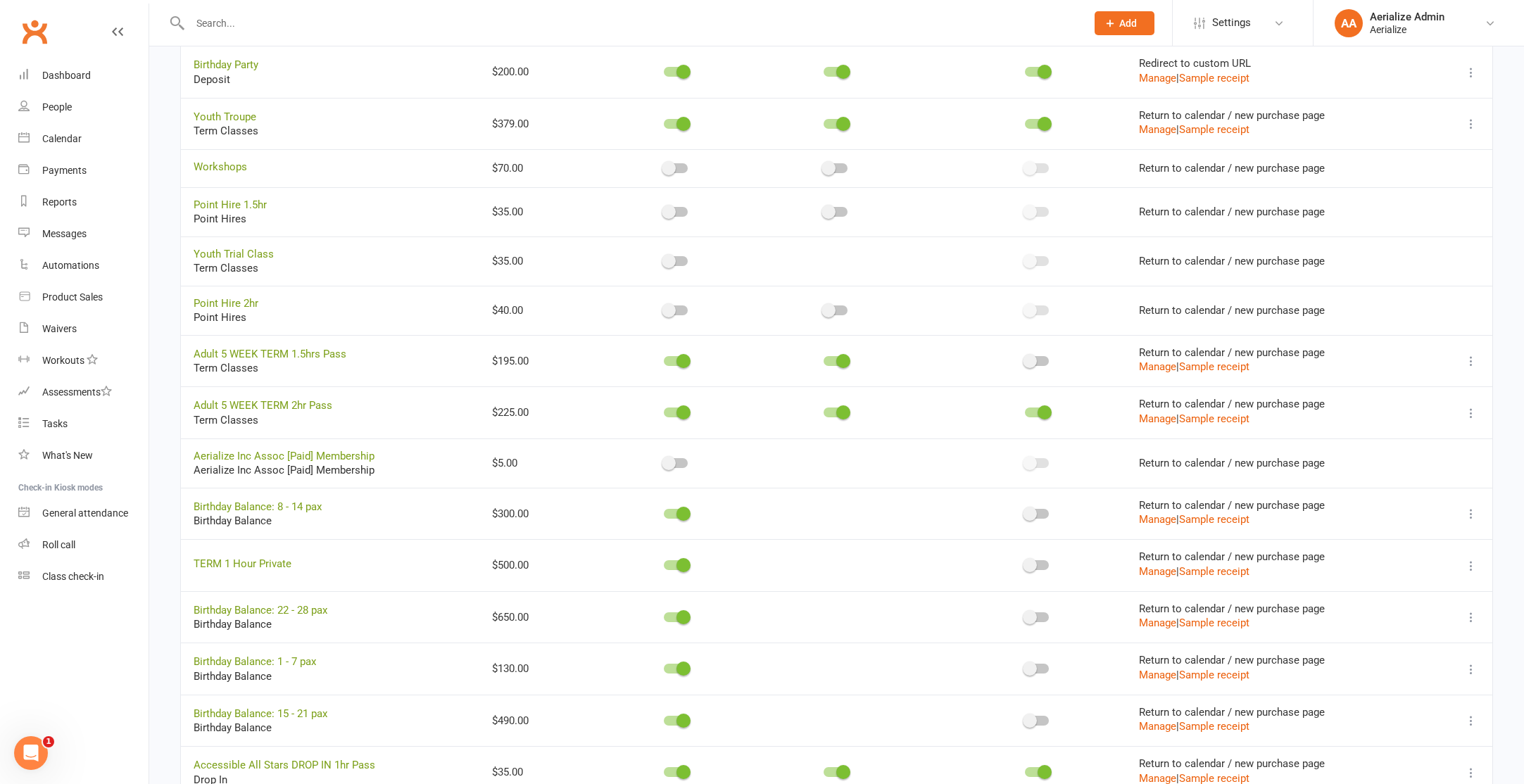
click at [1025, 358] on input "checkbox" at bounding box center [1025, 358] width 0 height 0
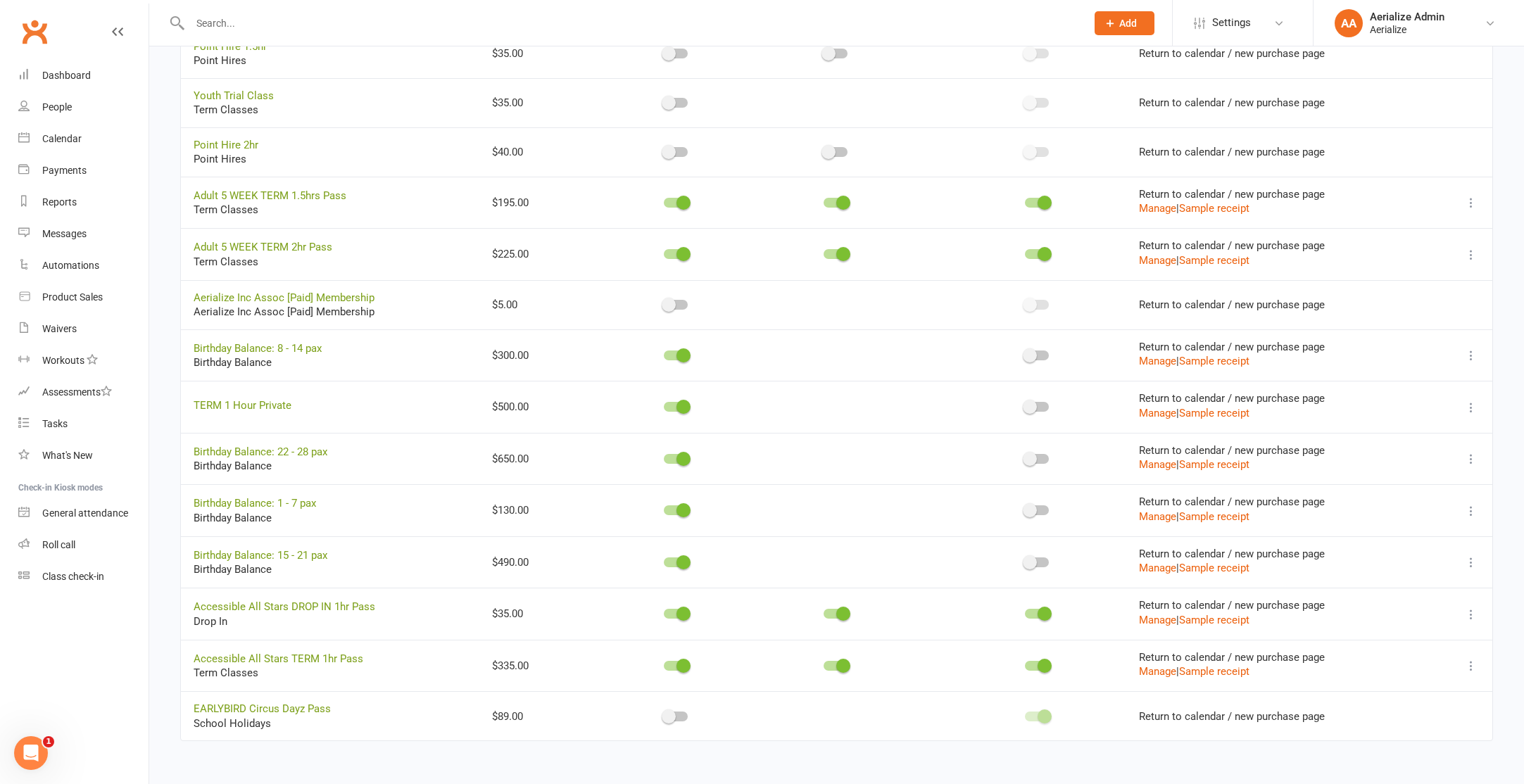
scroll to position [706, 0]
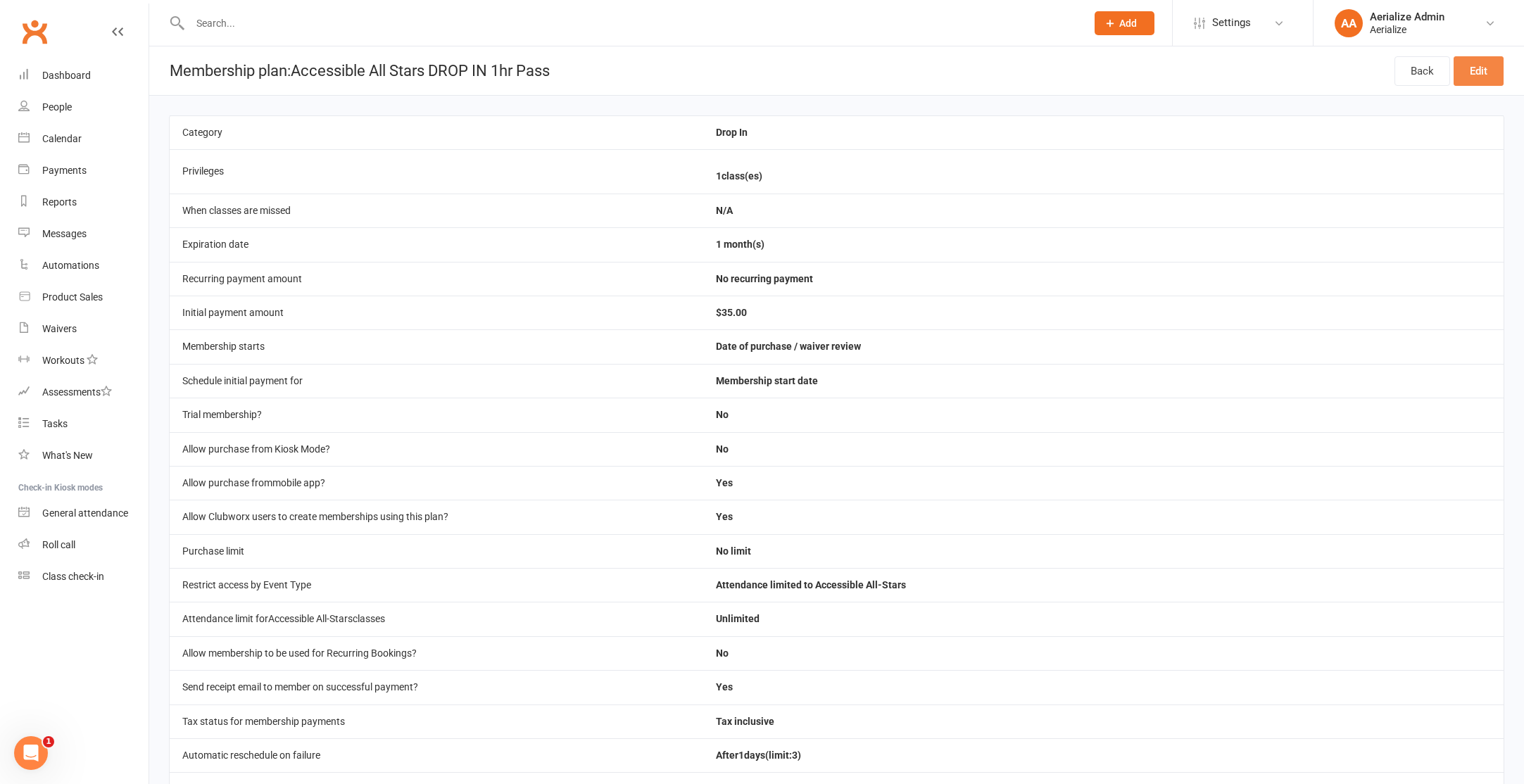
click at [1482, 64] on link "Edit" at bounding box center [1478, 71] width 50 height 29
click at [1480, 70] on link "Edit" at bounding box center [1478, 71] width 50 height 29
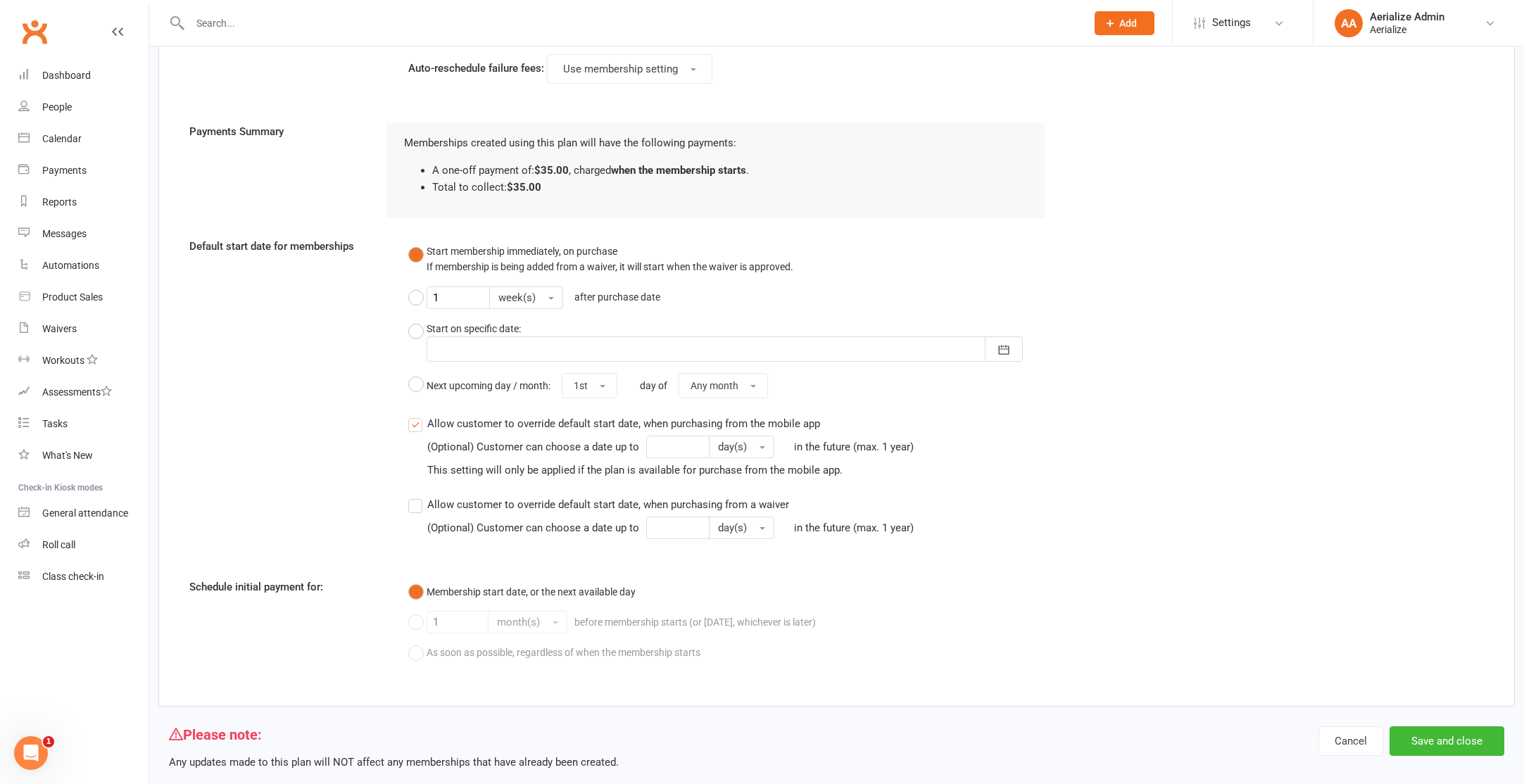
scroll to position [1255, 0]
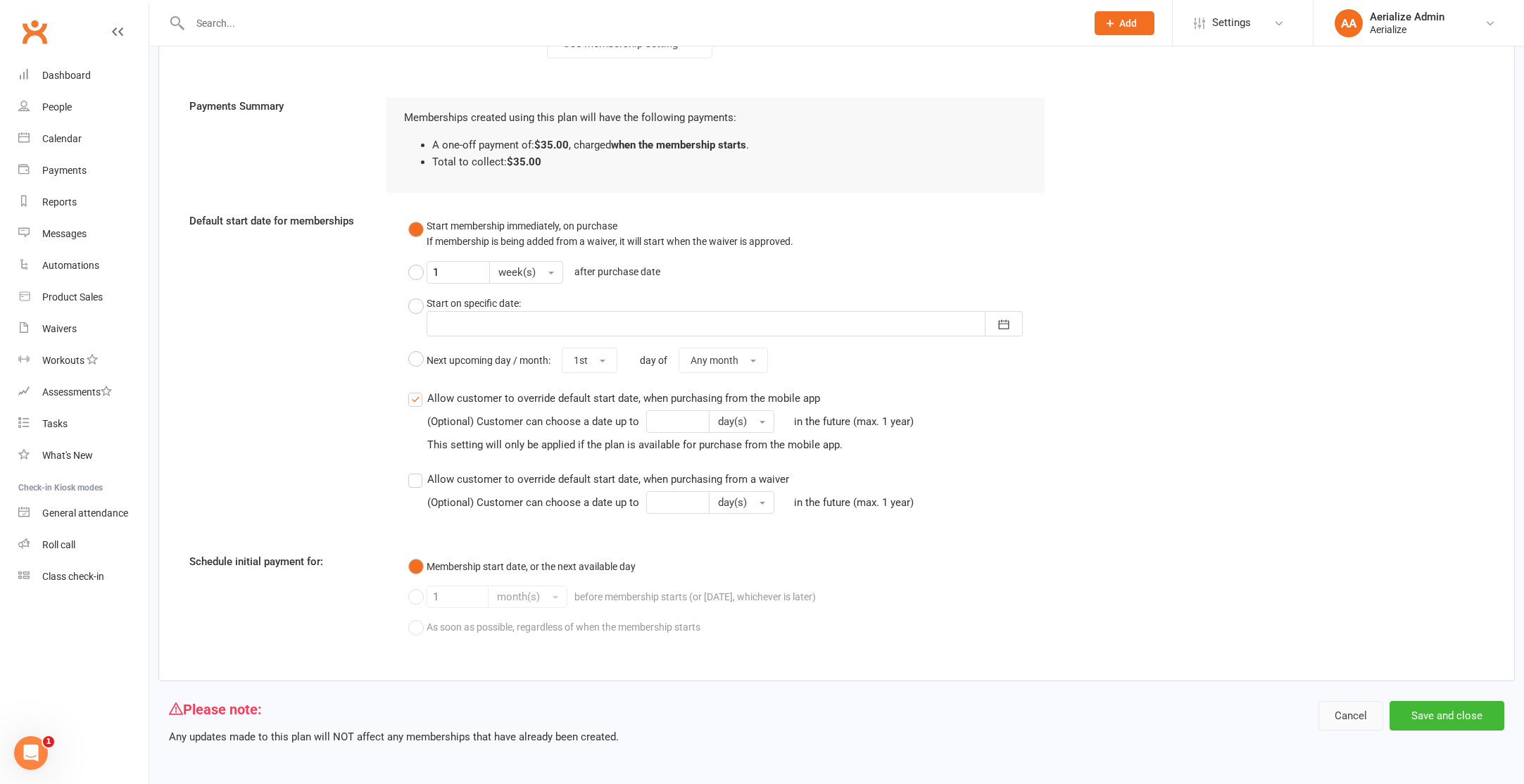
click at [1364, 717] on button "Cancel" at bounding box center [1351, 715] width 64 height 29
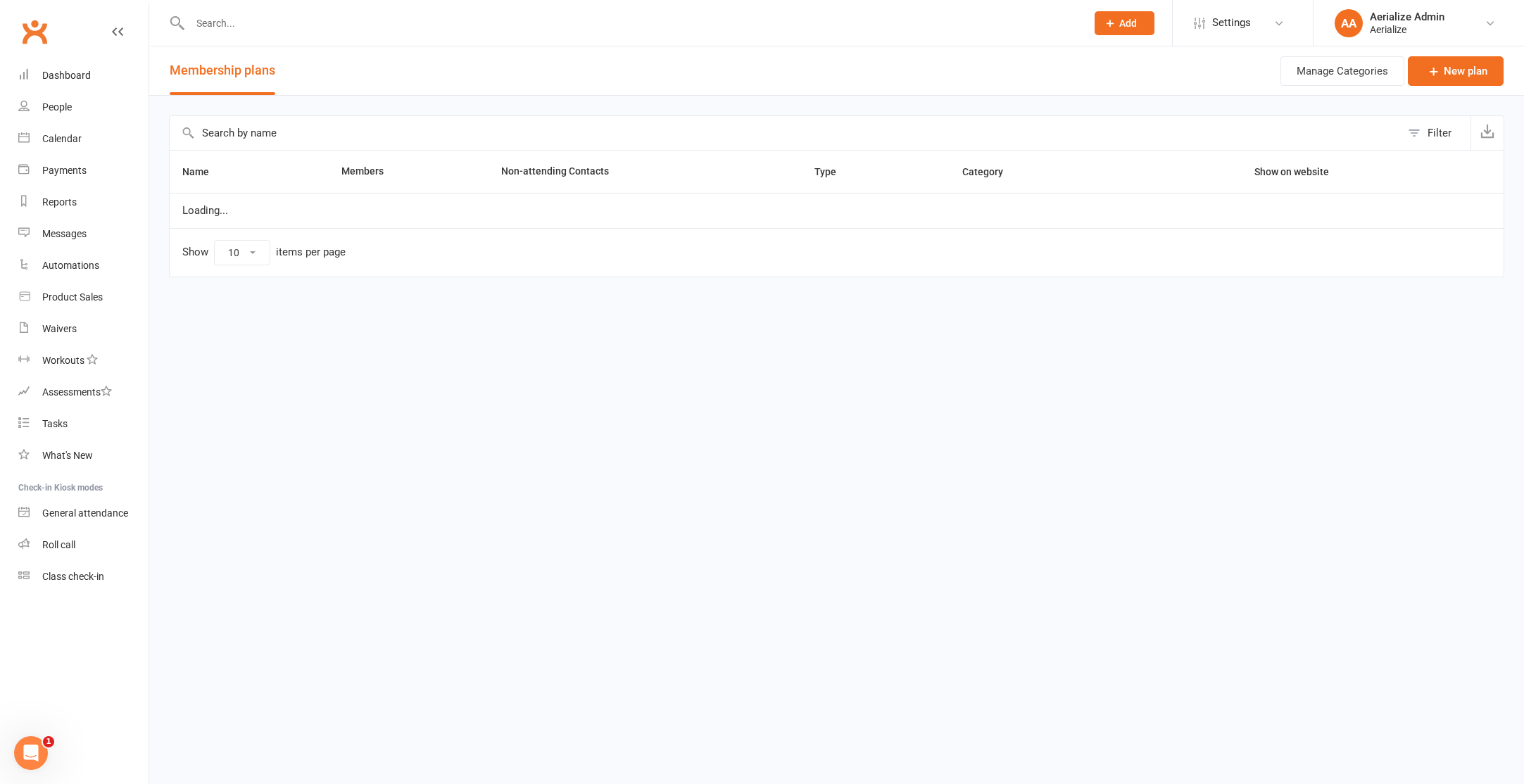
select select "100"
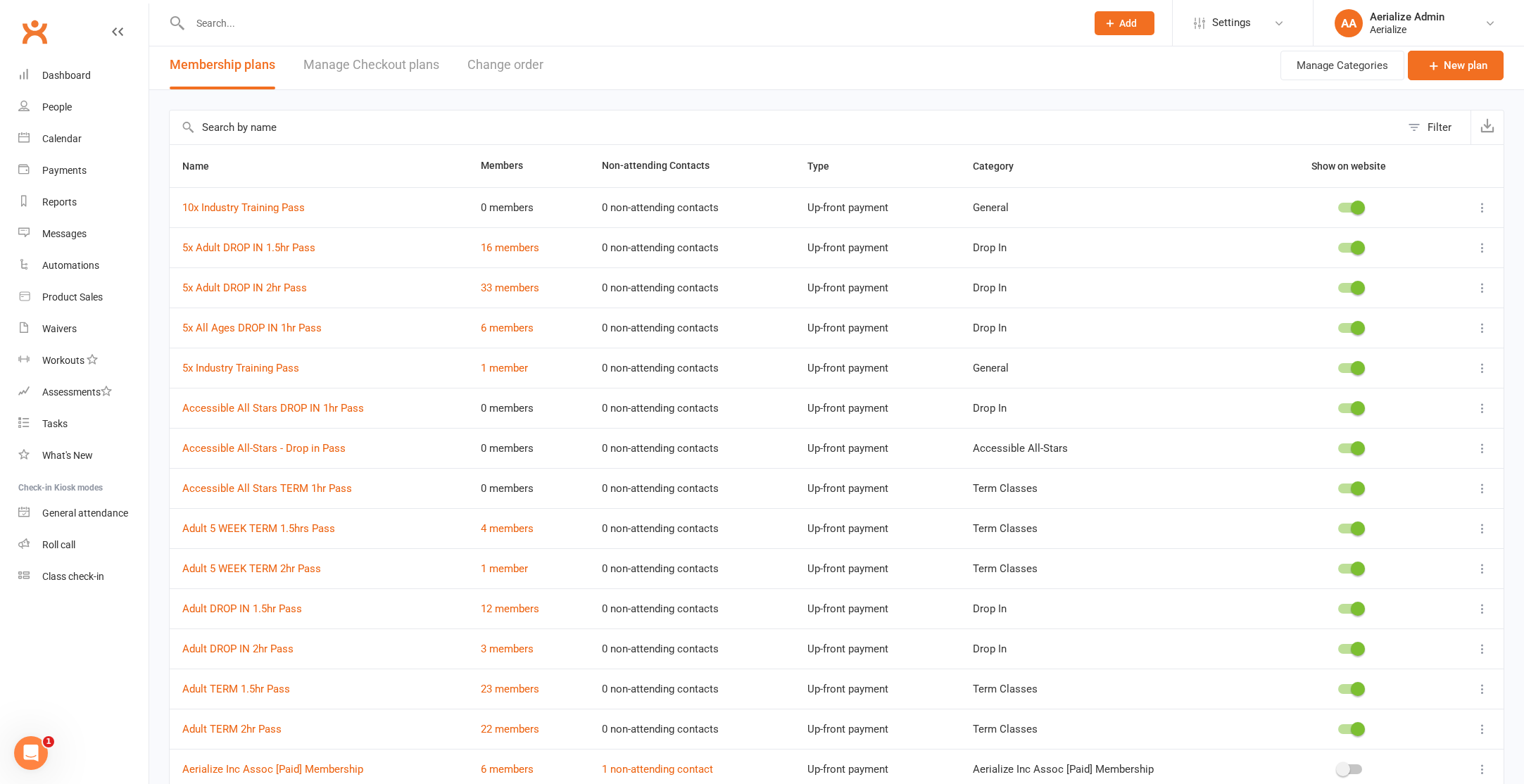
scroll to position [8, 0]
click at [1485, 446] on icon at bounding box center [1482, 445] width 14 height 14
click at [1387, 525] on link "Delete" at bounding box center [1420, 530] width 139 height 28
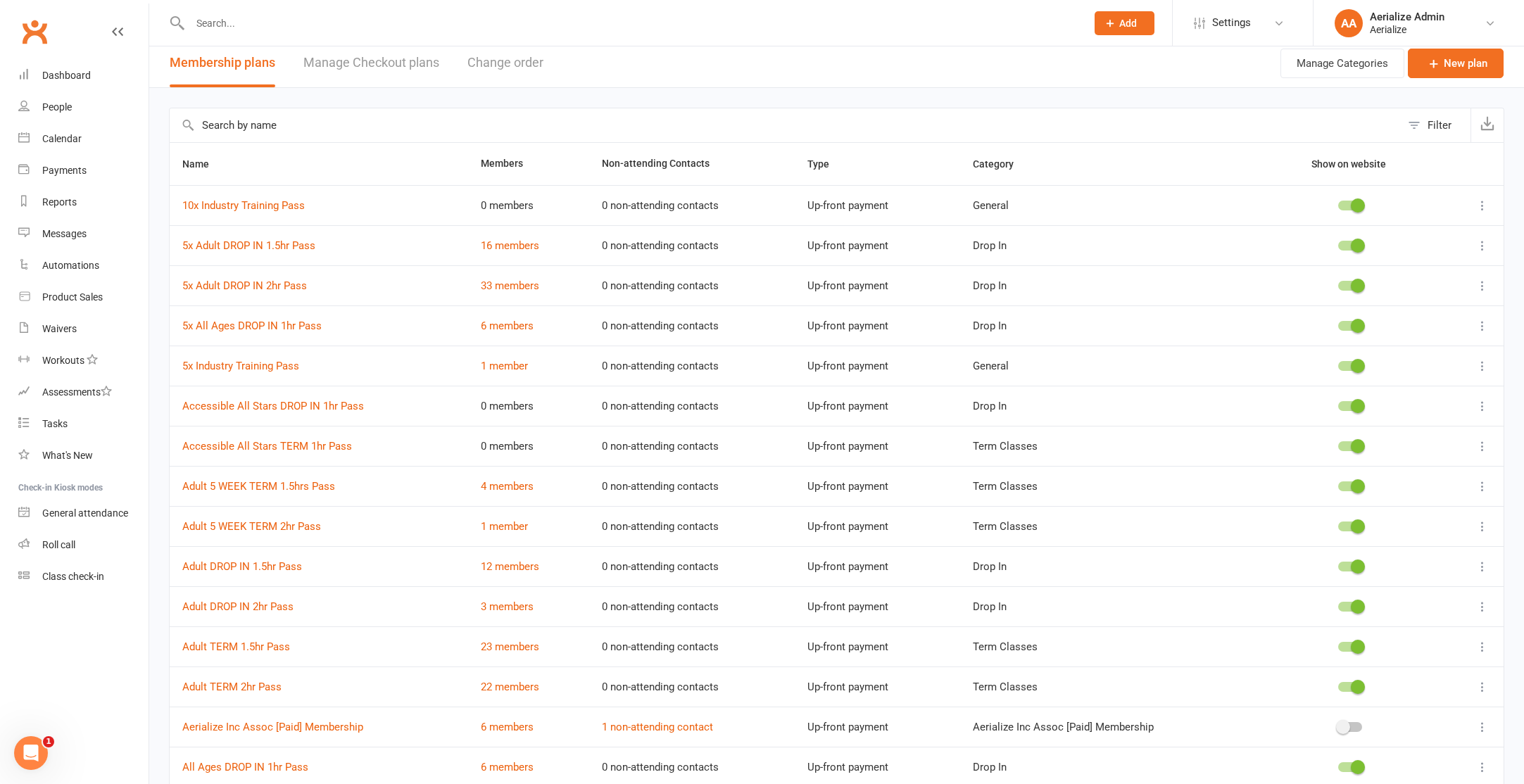
scroll to position [0, 0]
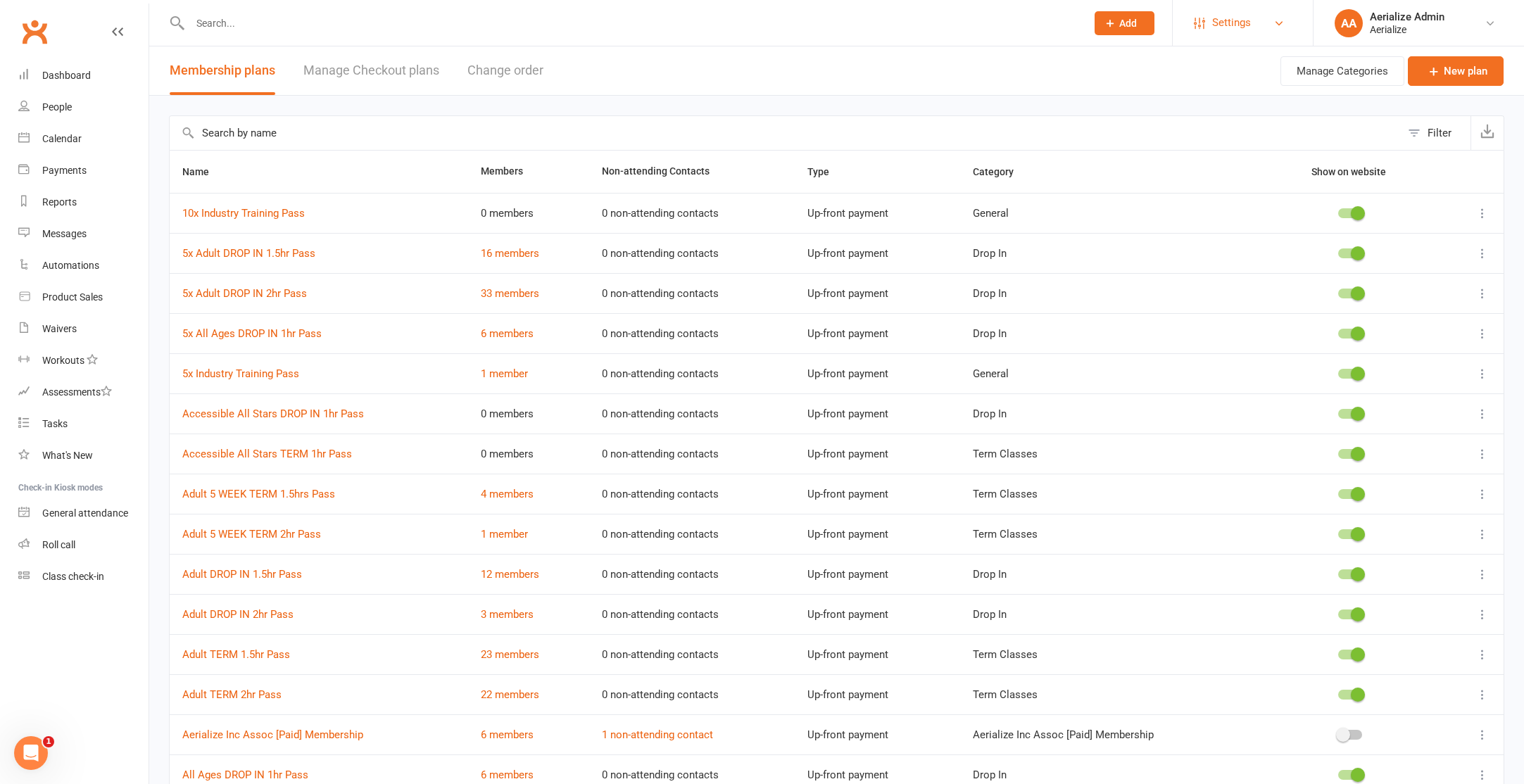
click at [1226, 21] on span "Settings" at bounding box center [1231, 22] width 39 height 31
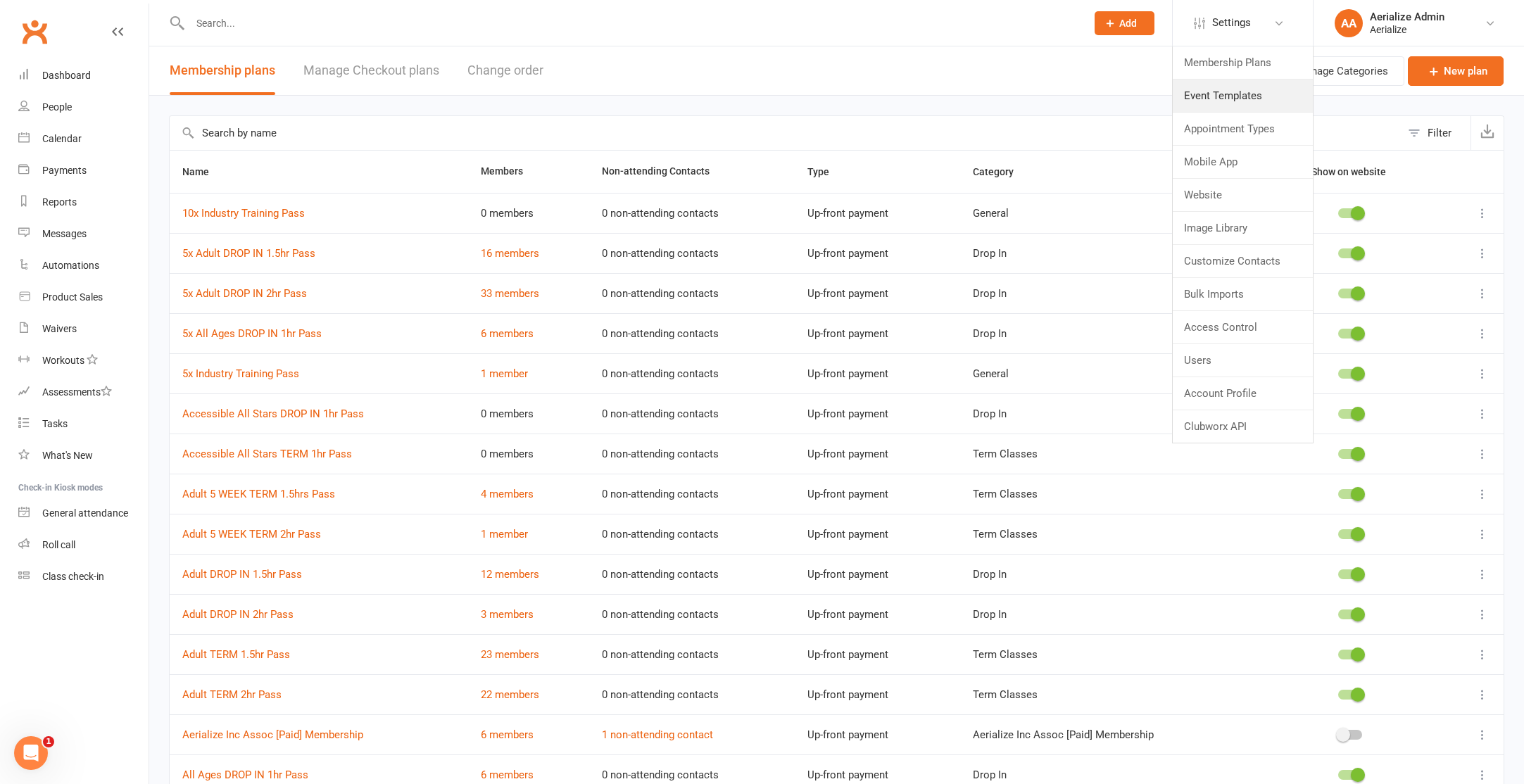
click at [1227, 98] on link "Event Templates" at bounding box center [1243, 96] width 140 height 32
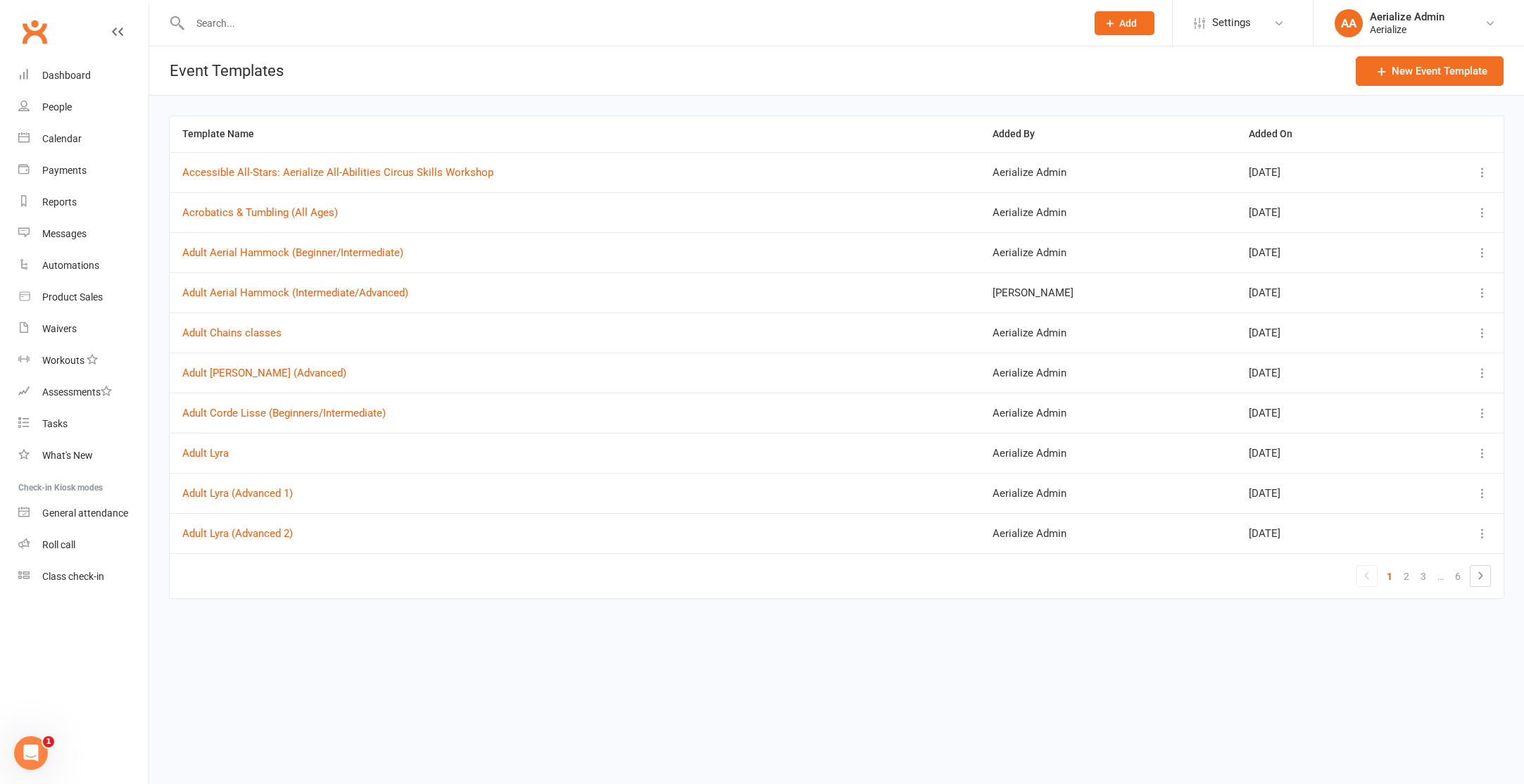
click at [1484, 254] on icon at bounding box center [1482, 253] width 14 height 14
click at [1406, 358] on link "Edit" at bounding box center [1399, 365] width 182 height 28
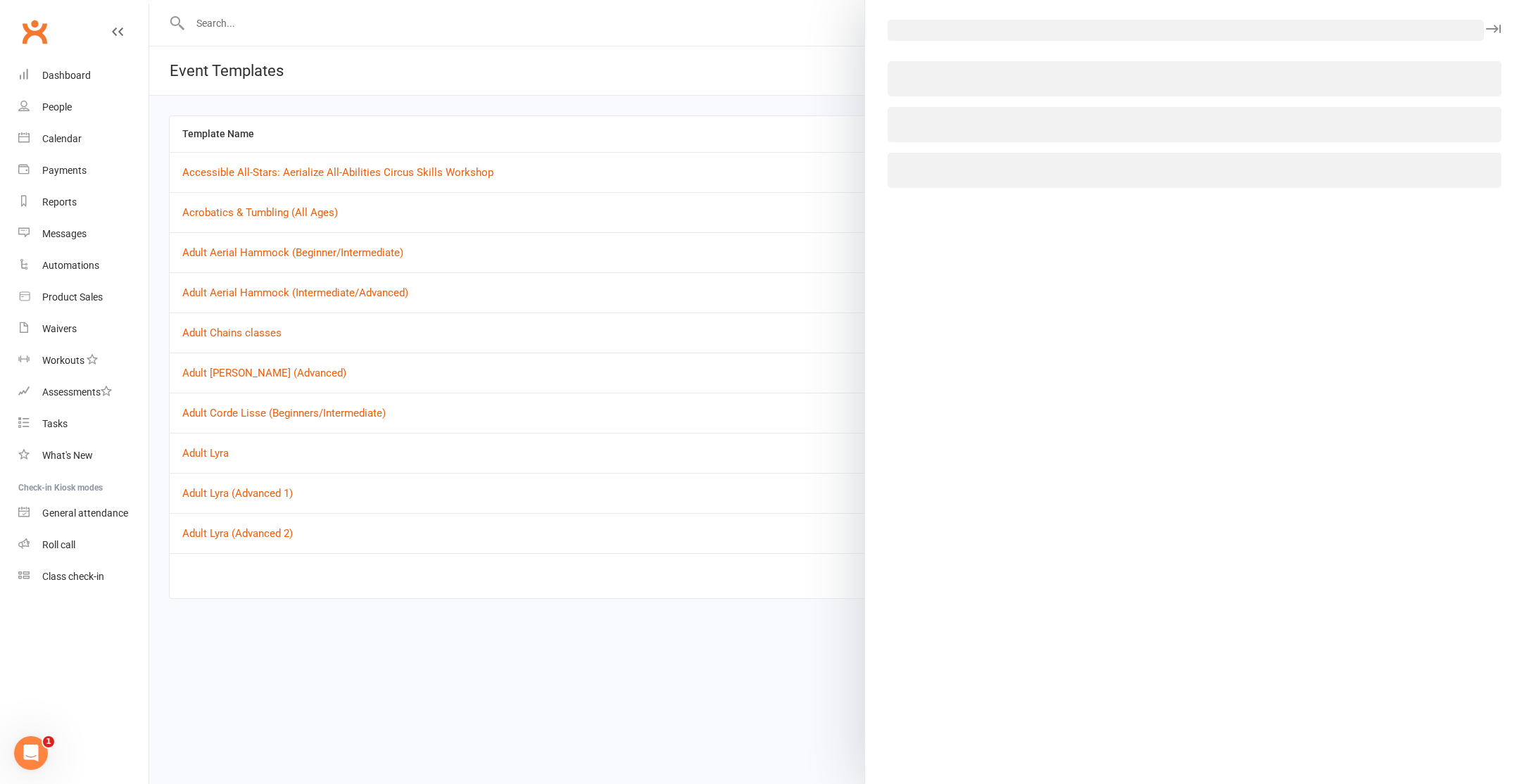
select select "13127"
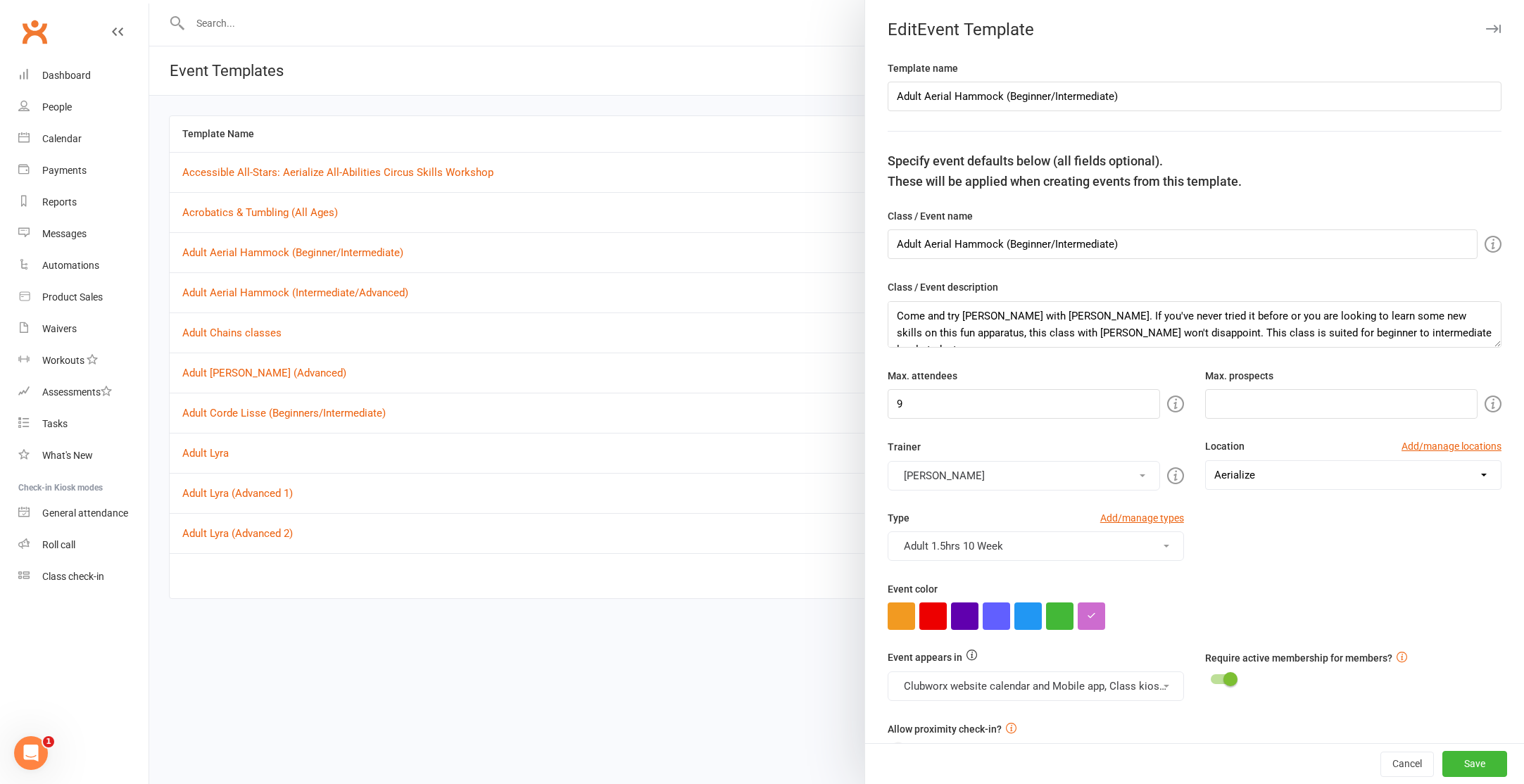
type input "7:30pm"
type input "9:00pm"
click at [1402, 767] on button "Cancel" at bounding box center [1407, 764] width 54 height 26
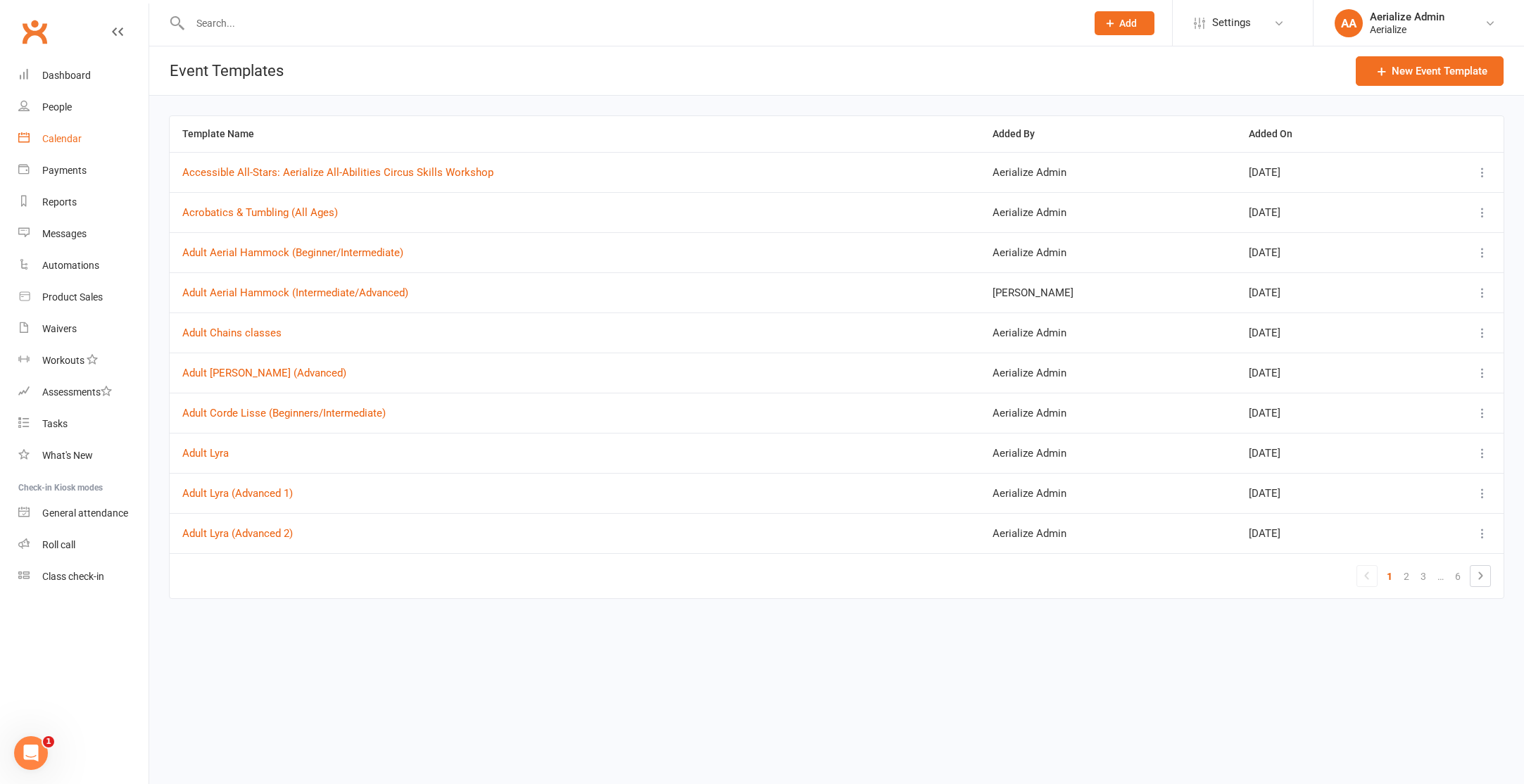
click at [59, 145] on link "Calendar" at bounding box center [83, 138] width 131 height 31
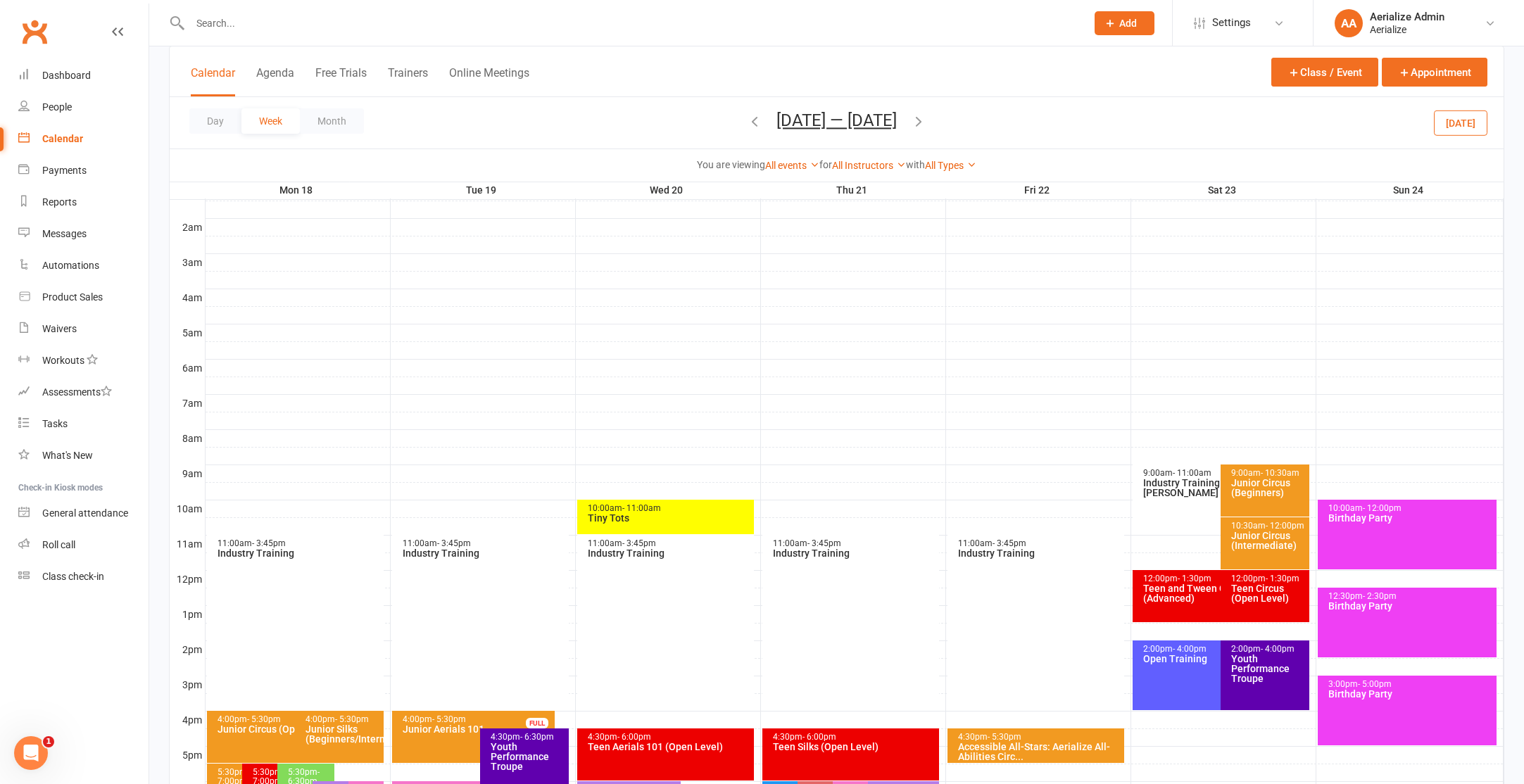
scroll to position [387, 0]
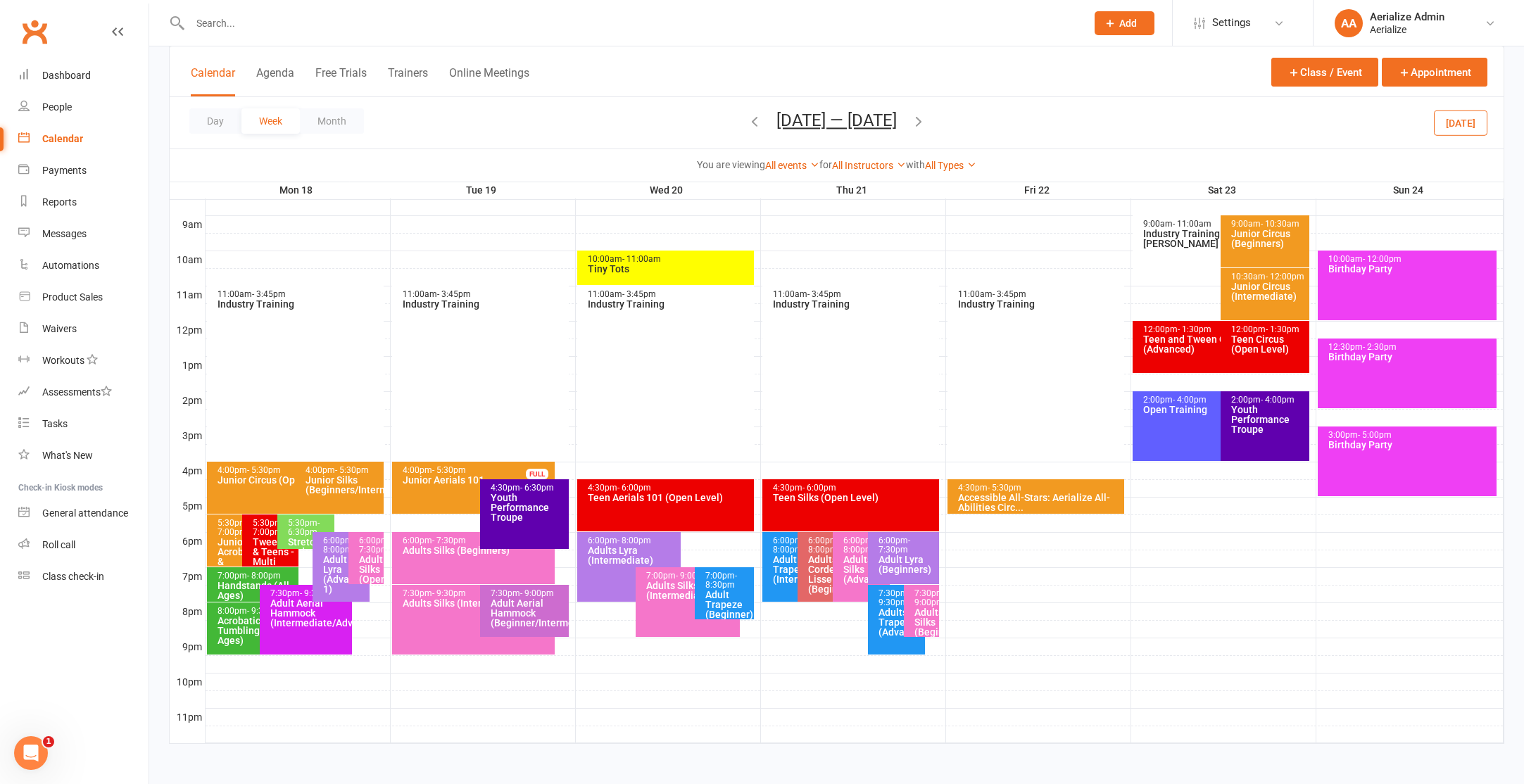
click at [1464, 114] on button "[DATE]" at bounding box center [1461, 122] width 54 height 26
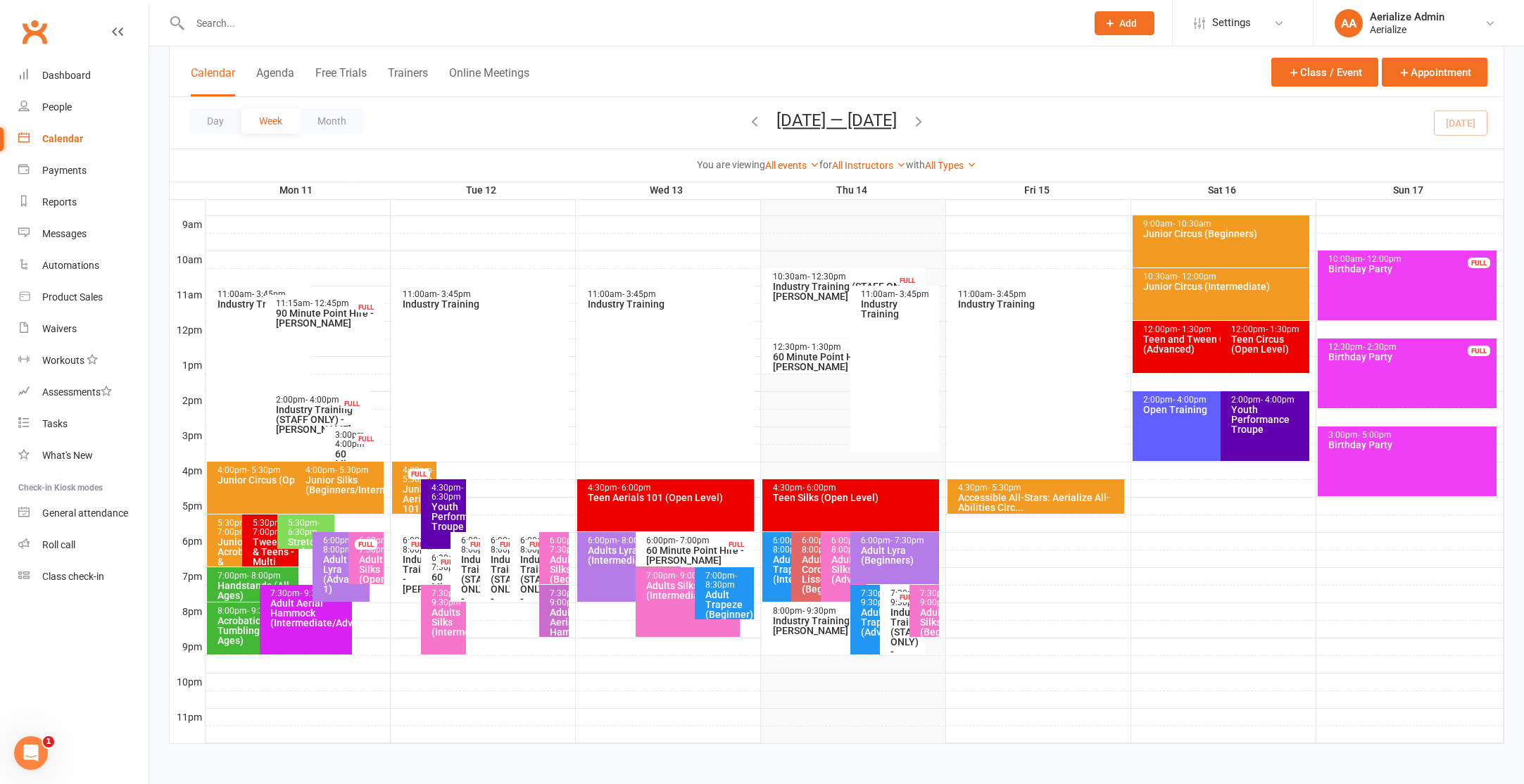
click at [672, 613] on div "7:00pm - 9:00pm Adults Silks (Intermediate/Advance)" at bounding box center [688, 602] width 104 height 70
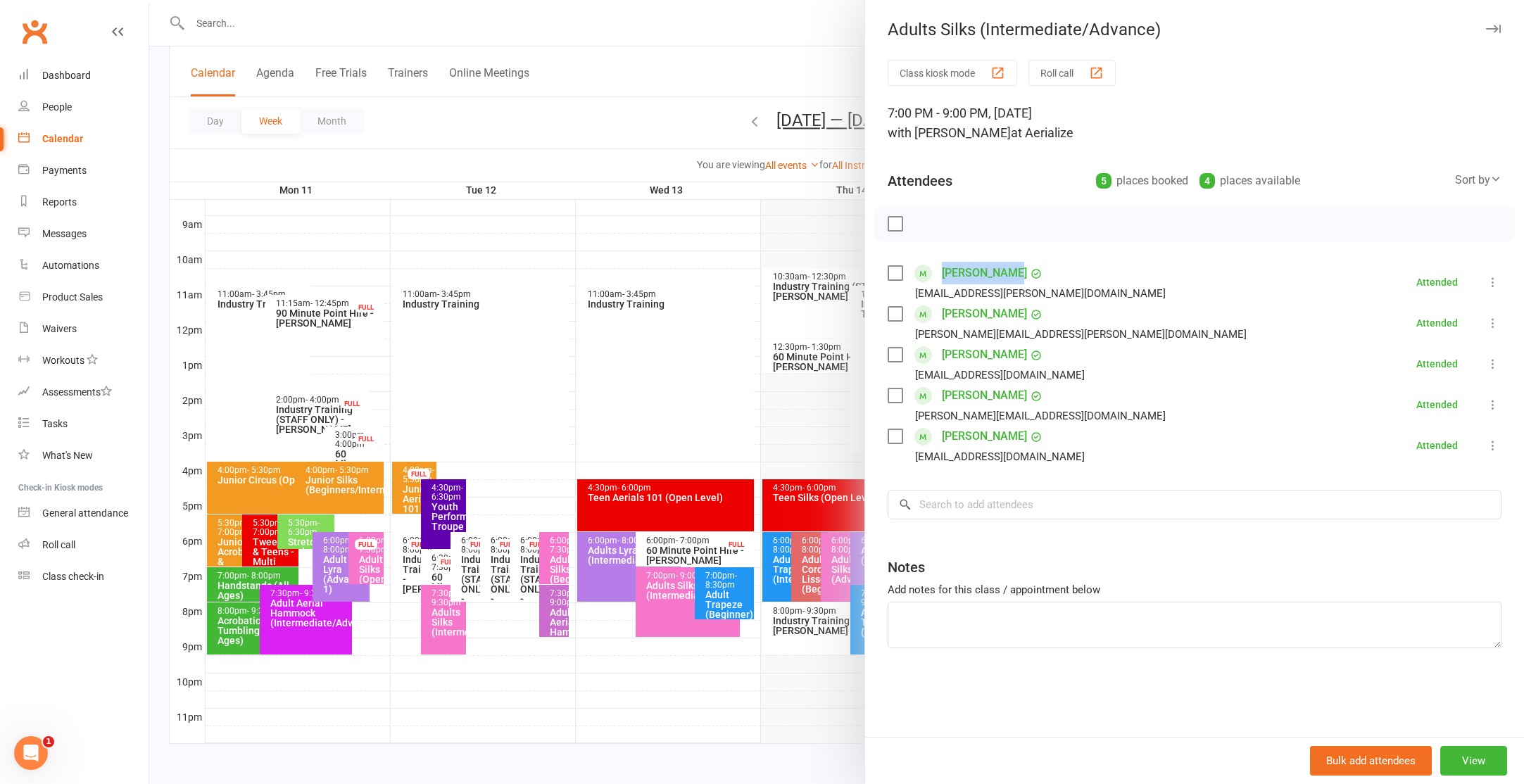
click at [989, 316] on link "[PERSON_NAME]" at bounding box center [985, 314] width 85 height 23
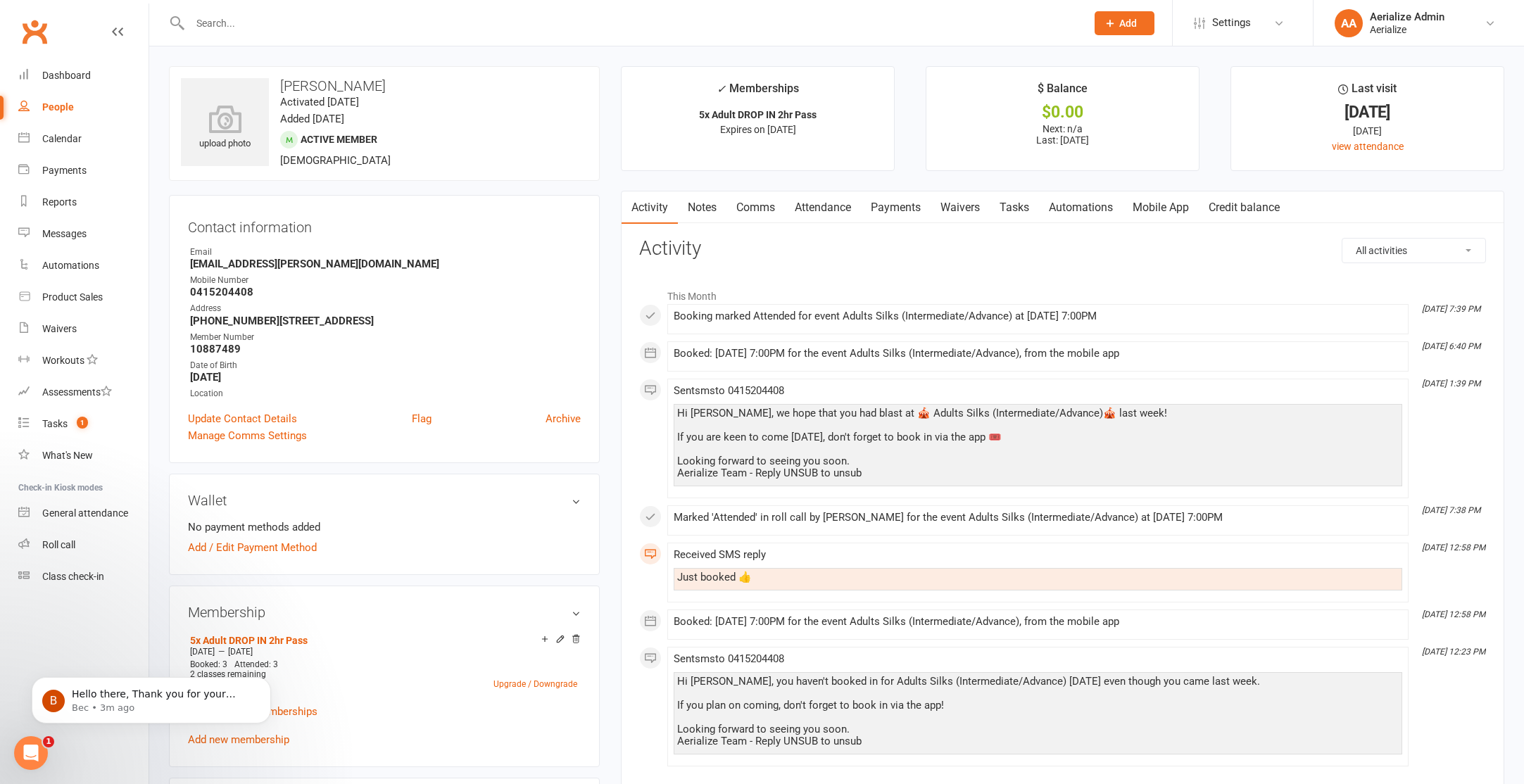
click at [28, 751] on icon "Open Intercom Messenger" at bounding box center [31, 753] width 24 height 24
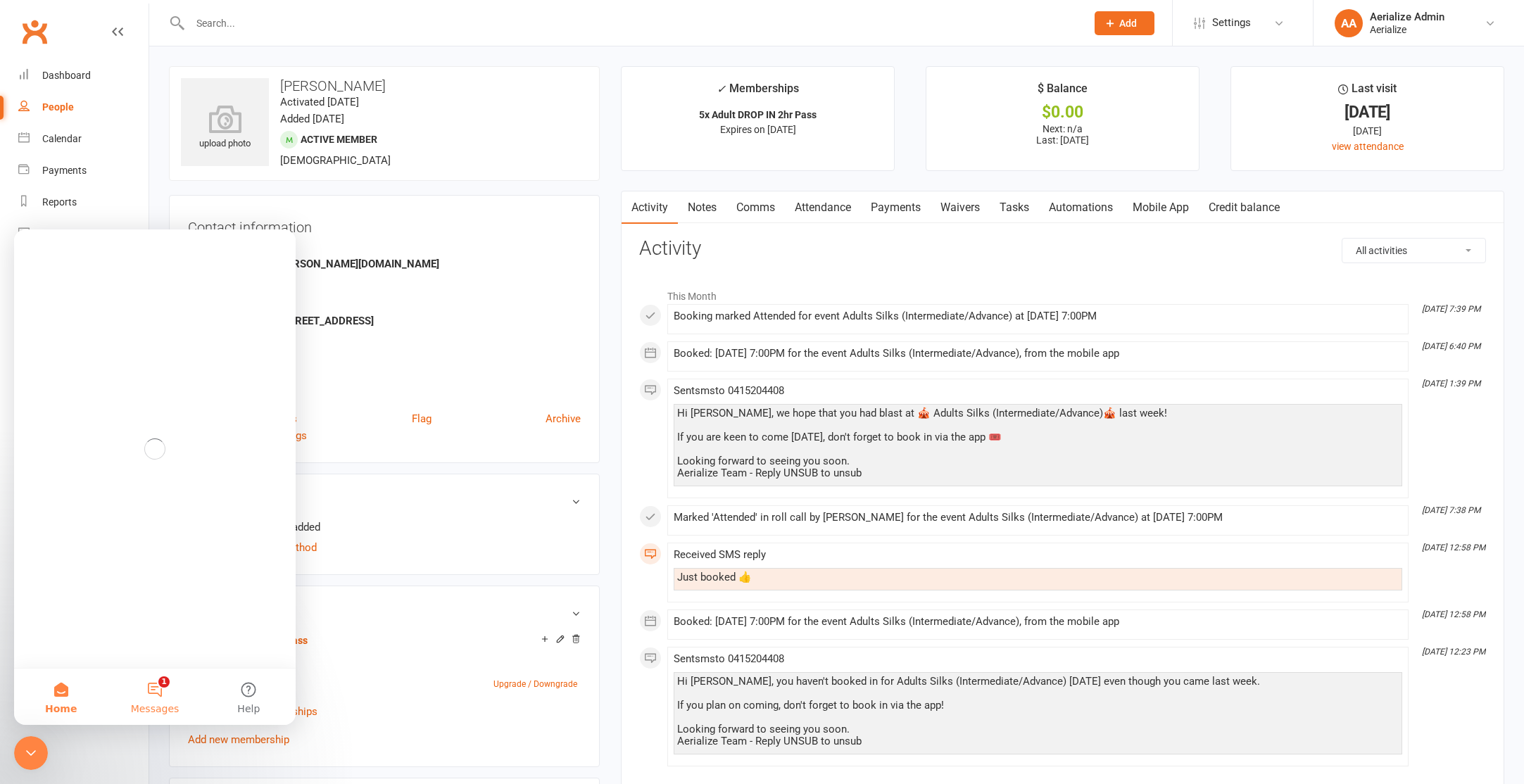
click at [150, 700] on button "1 Messages" at bounding box center [154, 697] width 94 height 57
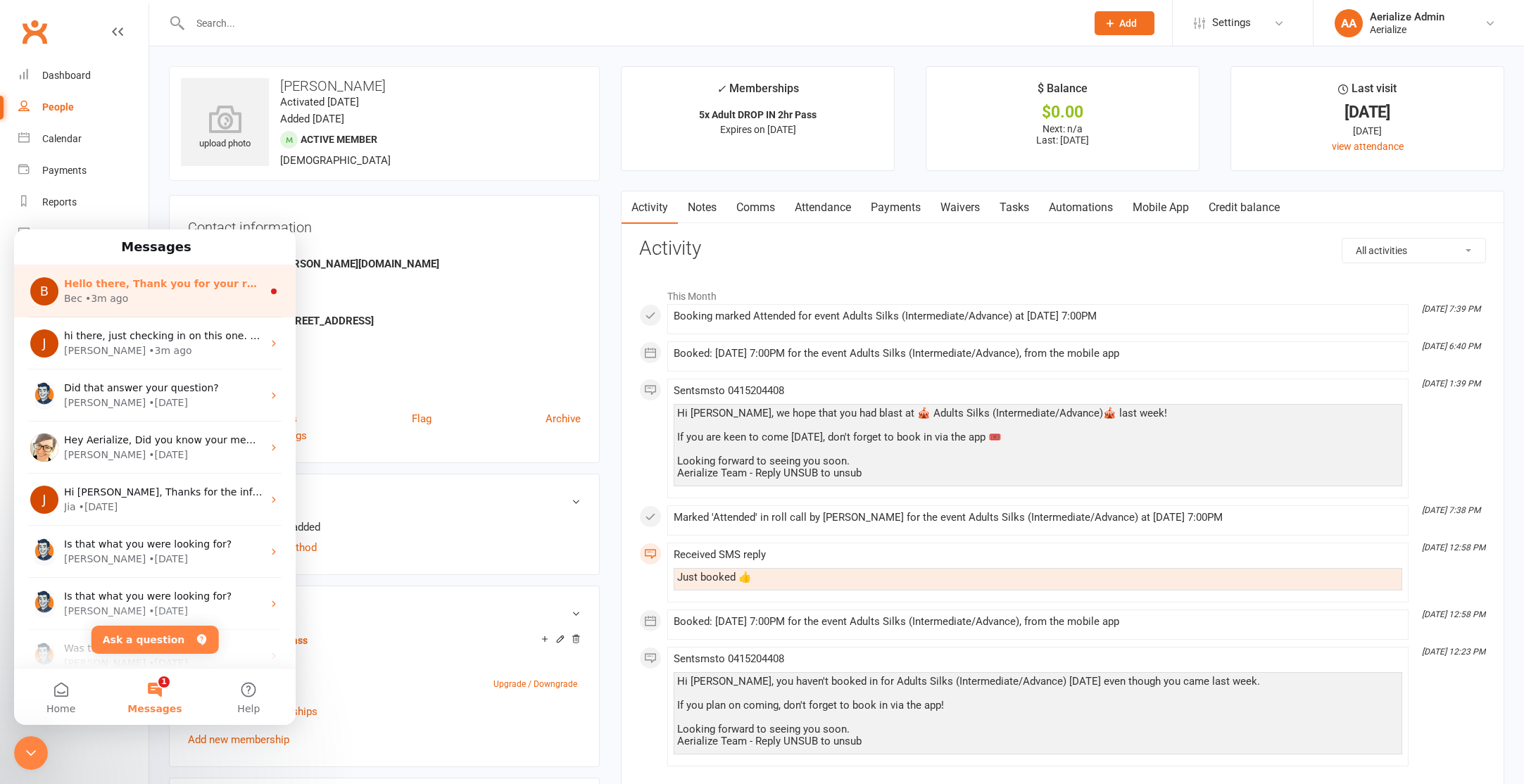
click at [141, 297] on div "Bec • 3m ago" at bounding box center [164, 299] width 199 height 15
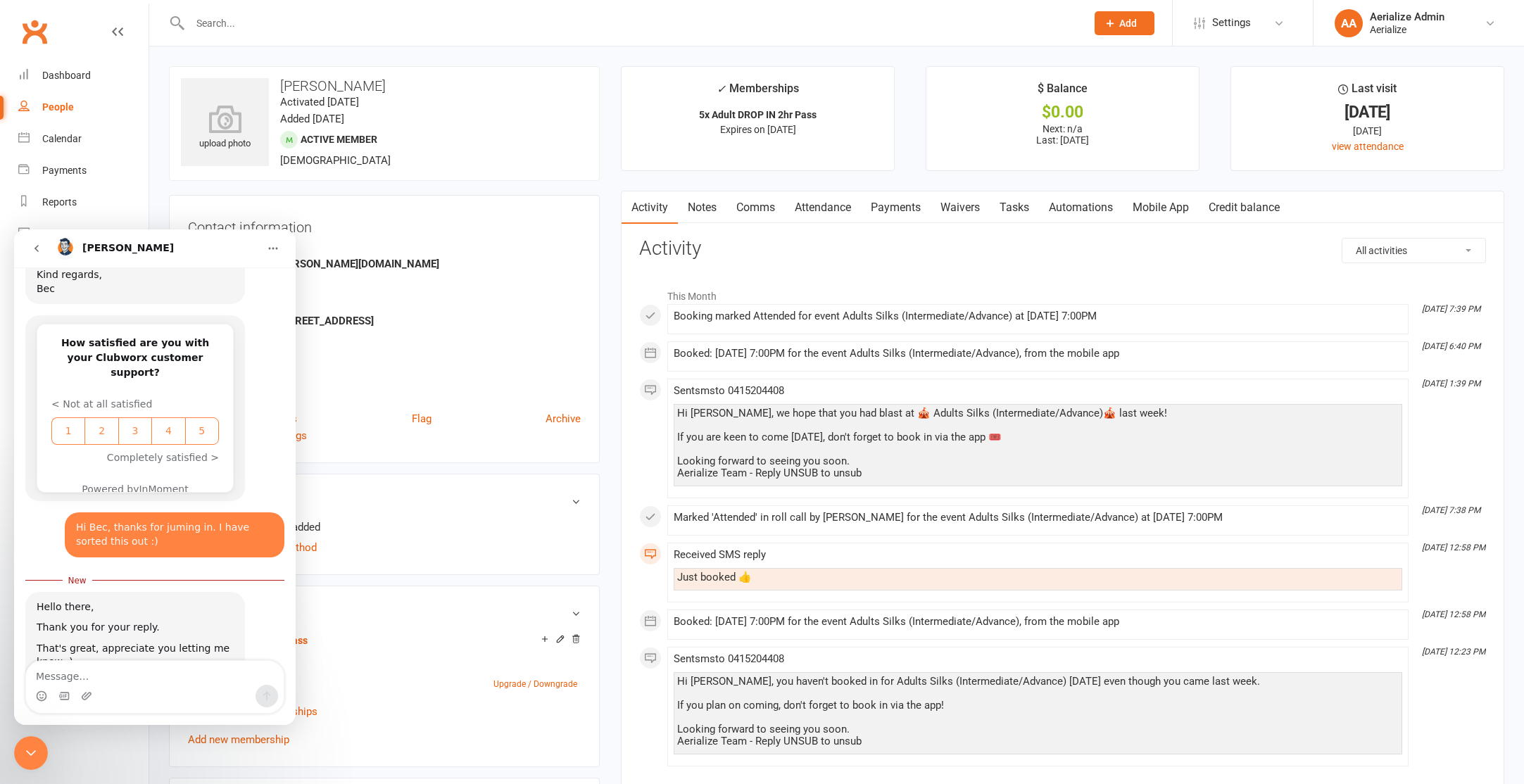
scroll to position [1385, 0]
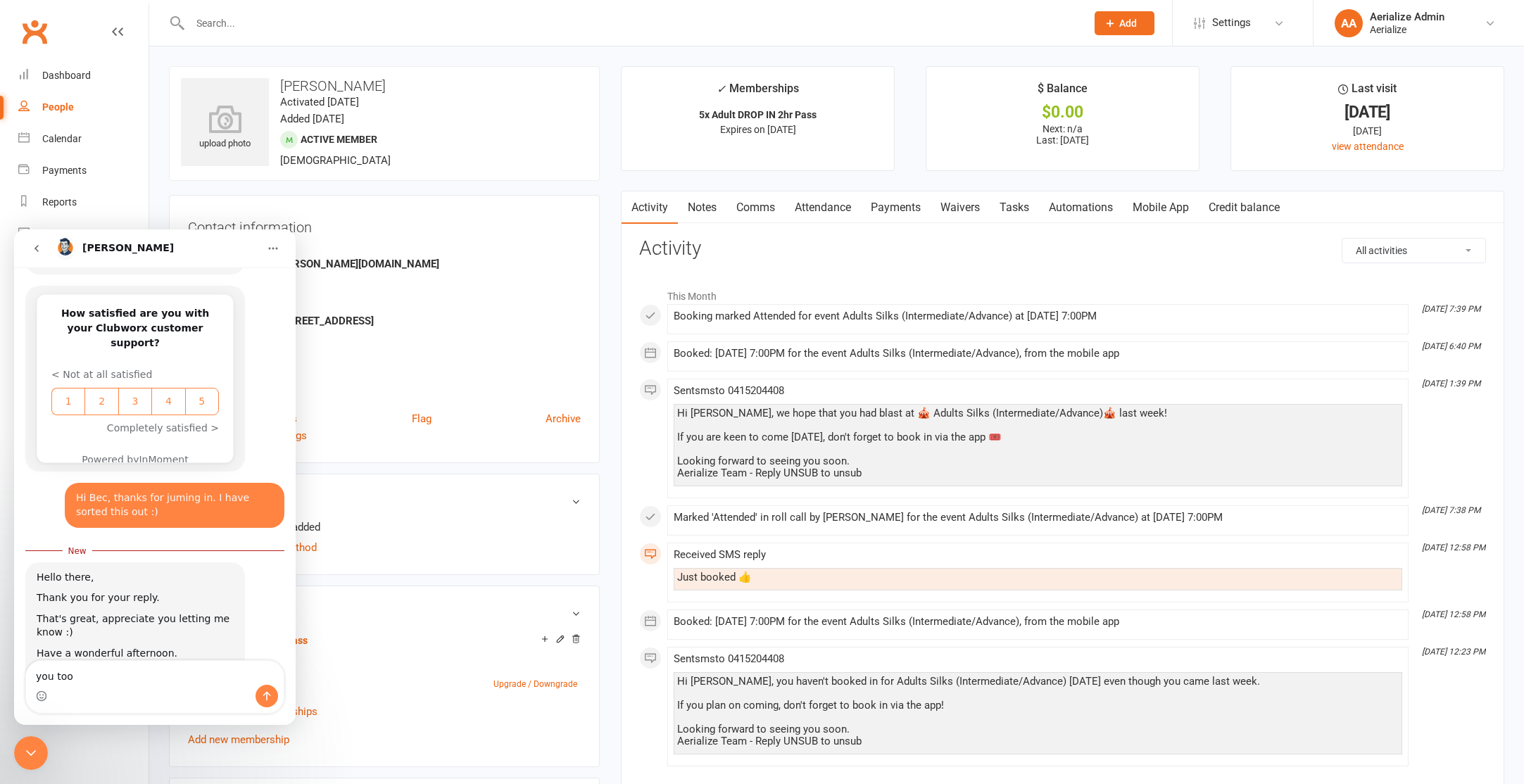
type textarea "you too!"
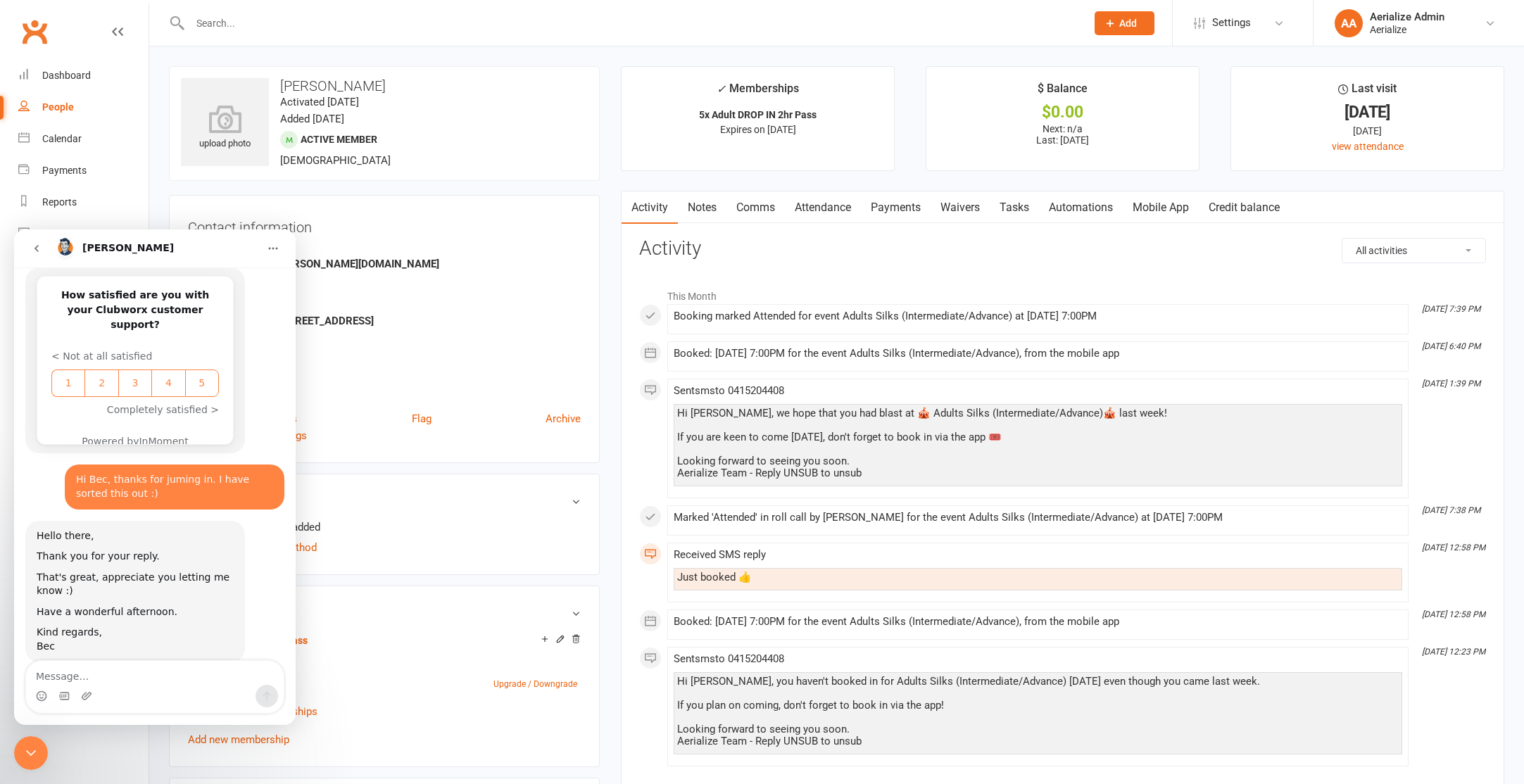
click at [37, 249] on icon "go back" at bounding box center [37, 249] width 11 height 11
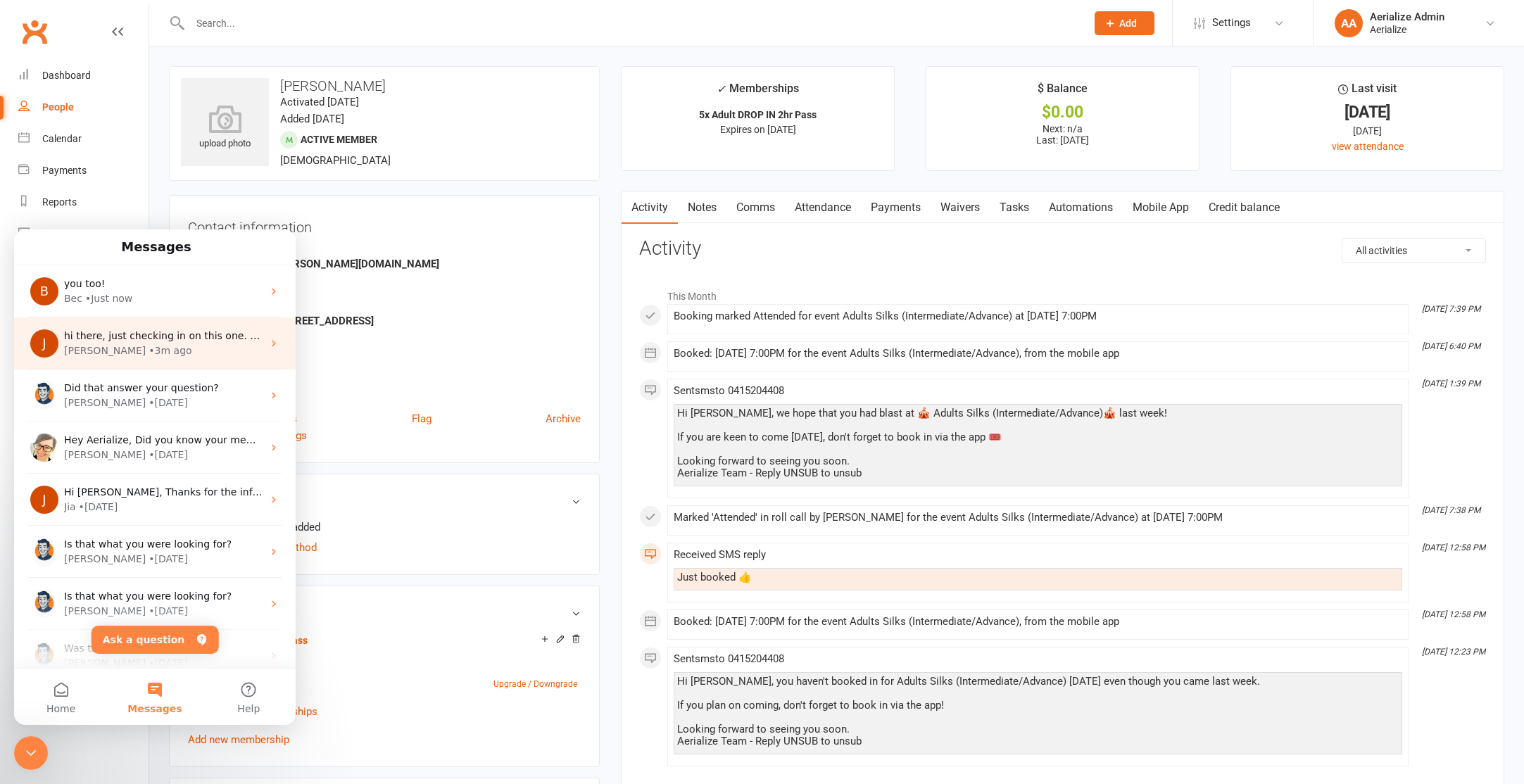
click at [137, 332] on span "hi there, just checking in on this one. cheers!" at bounding box center [176, 336] width 223 height 11
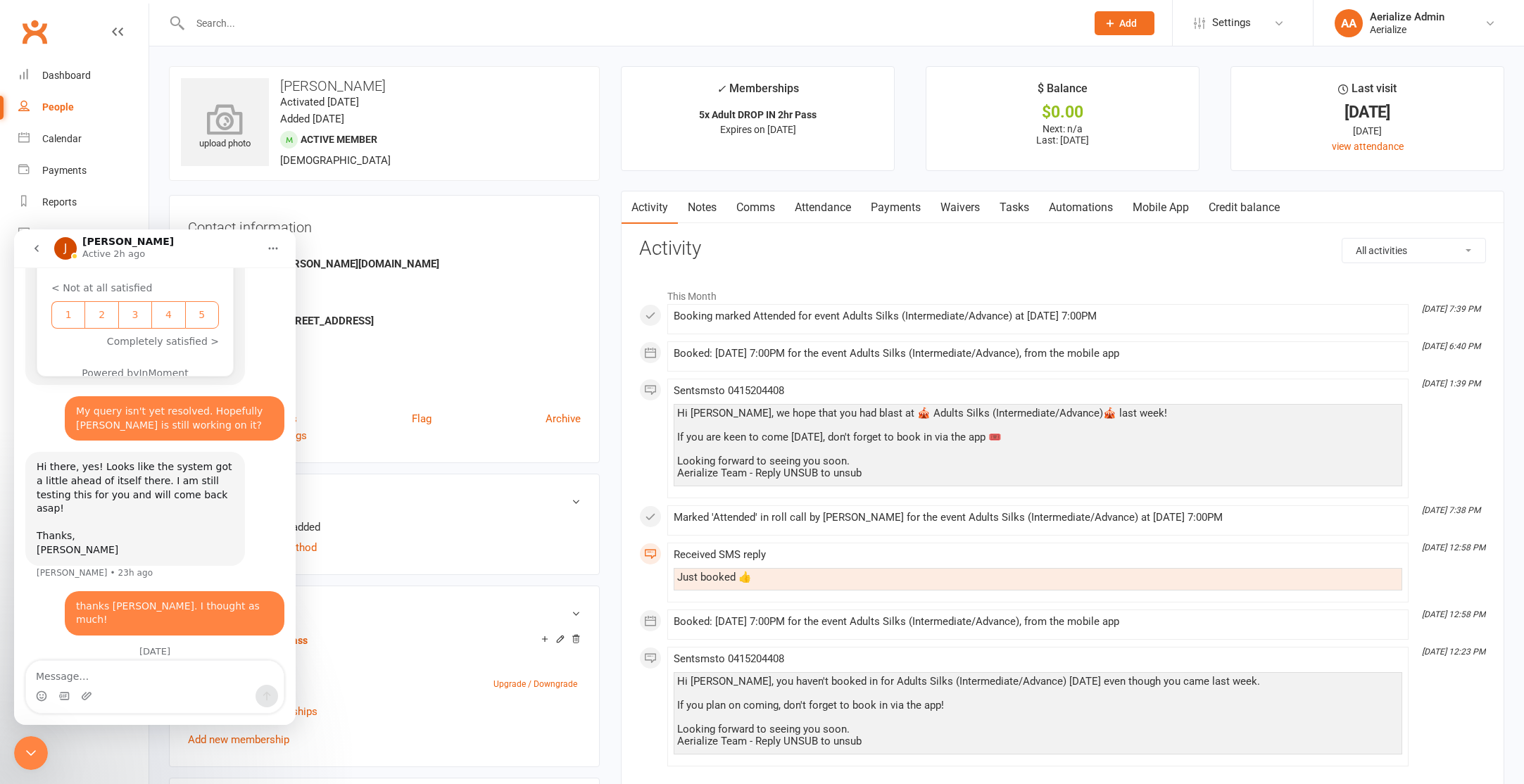
scroll to position [854, 0]
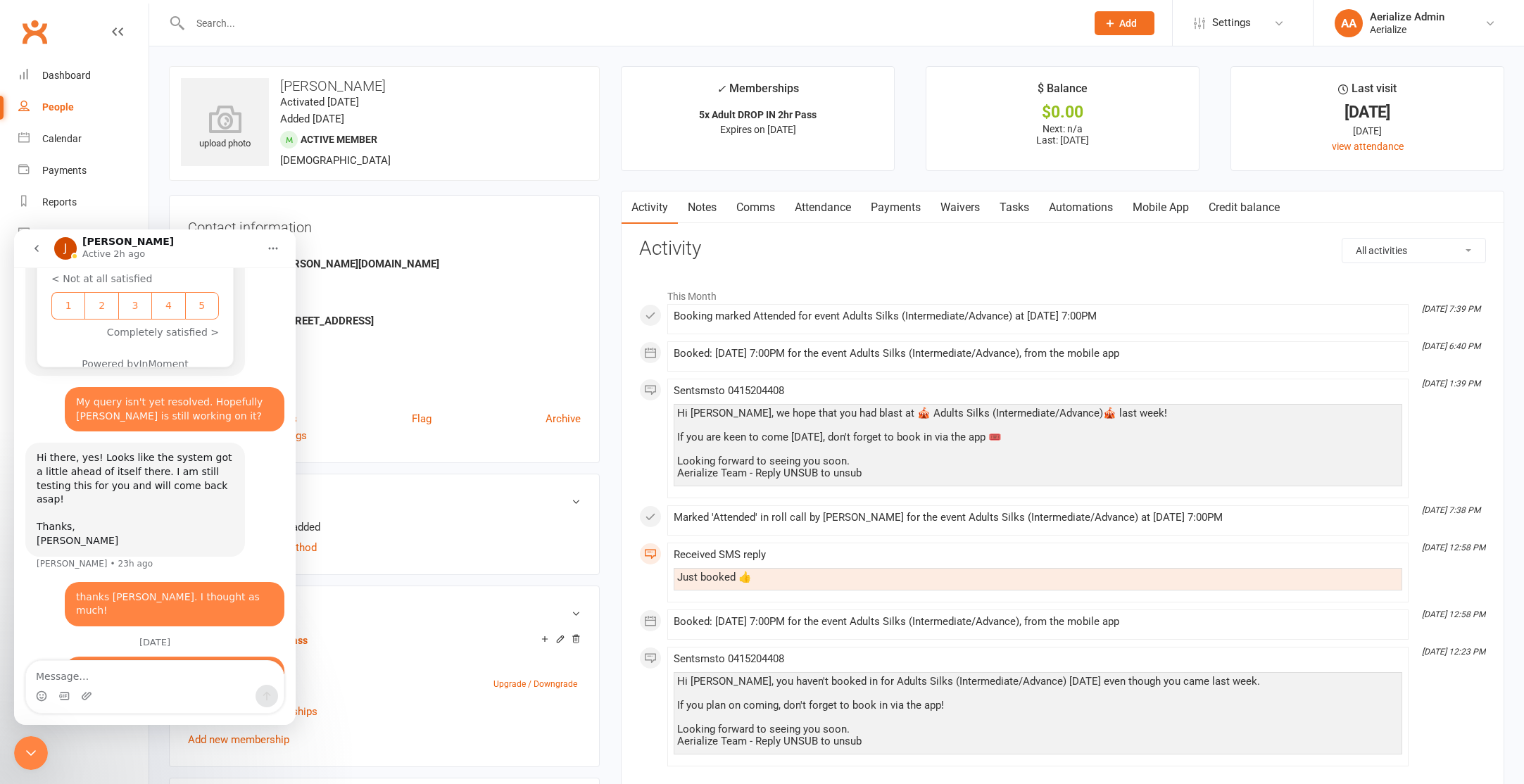
click at [166, 67] on div "upload photo Lachlan Heeb Activated 30 January, 2024 Added 27 November, 2023 Ac…" at bounding box center [384, 721] width 452 height 1310
click at [424, 305] on div "Address" at bounding box center [385, 308] width 391 height 13
click at [39, 759] on icon "Close Intercom Messenger" at bounding box center [31, 753] width 17 height 17
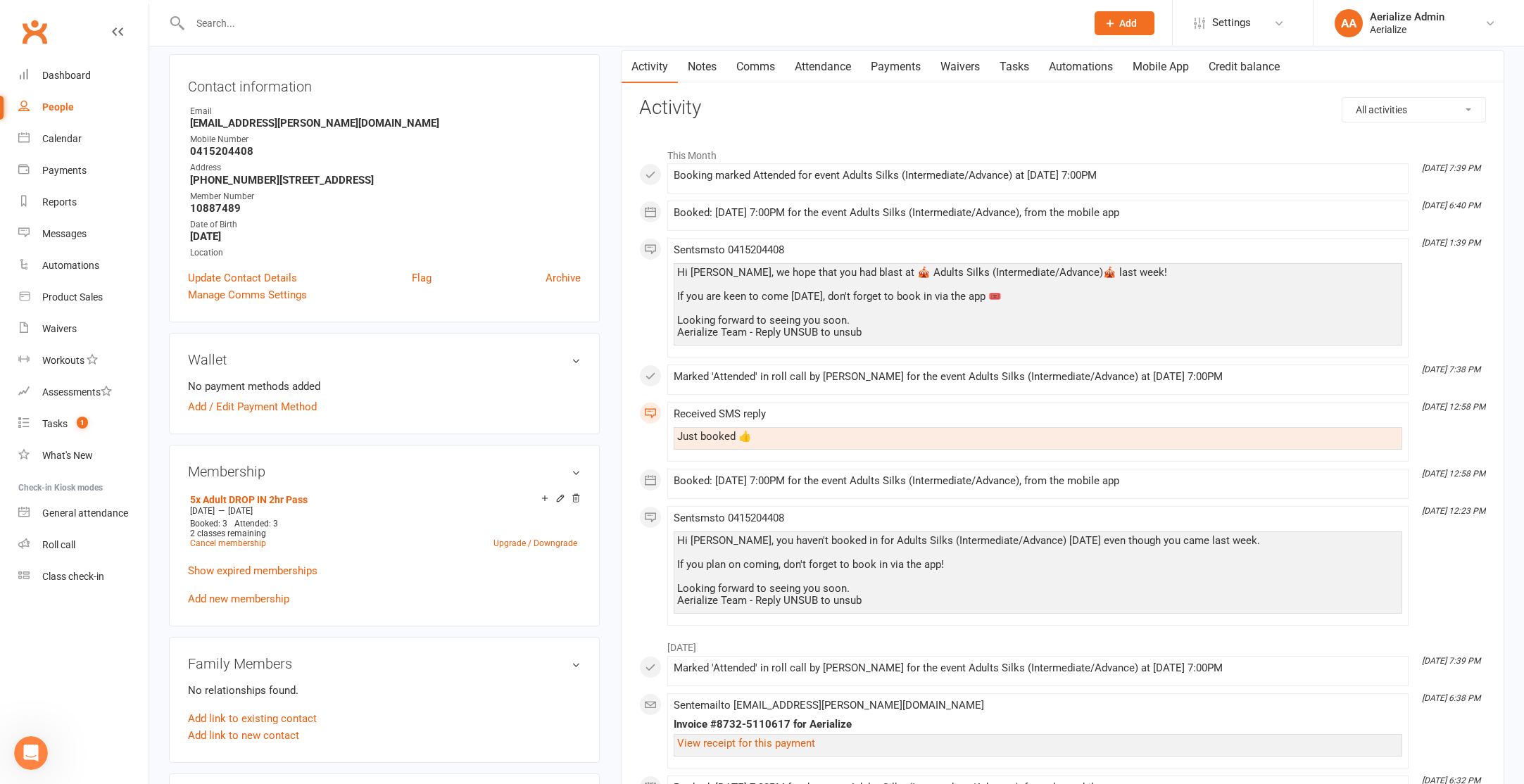
scroll to position [143, 0]
click at [61, 427] on div "Tasks" at bounding box center [55, 424] width 26 height 11
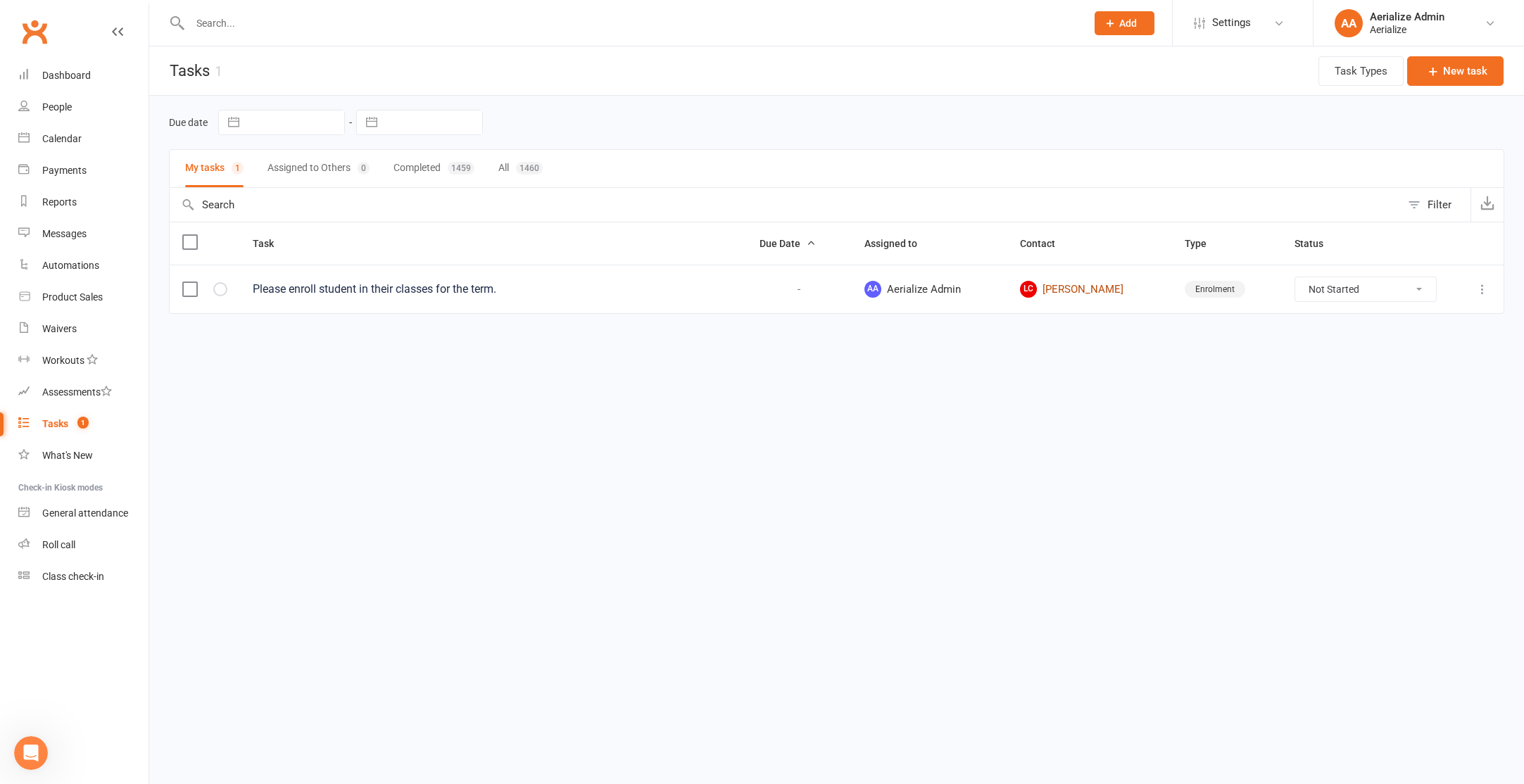
click at [1062, 291] on link "LC Laura Connell" at bounding box center [1089, 289] width 139 height 17
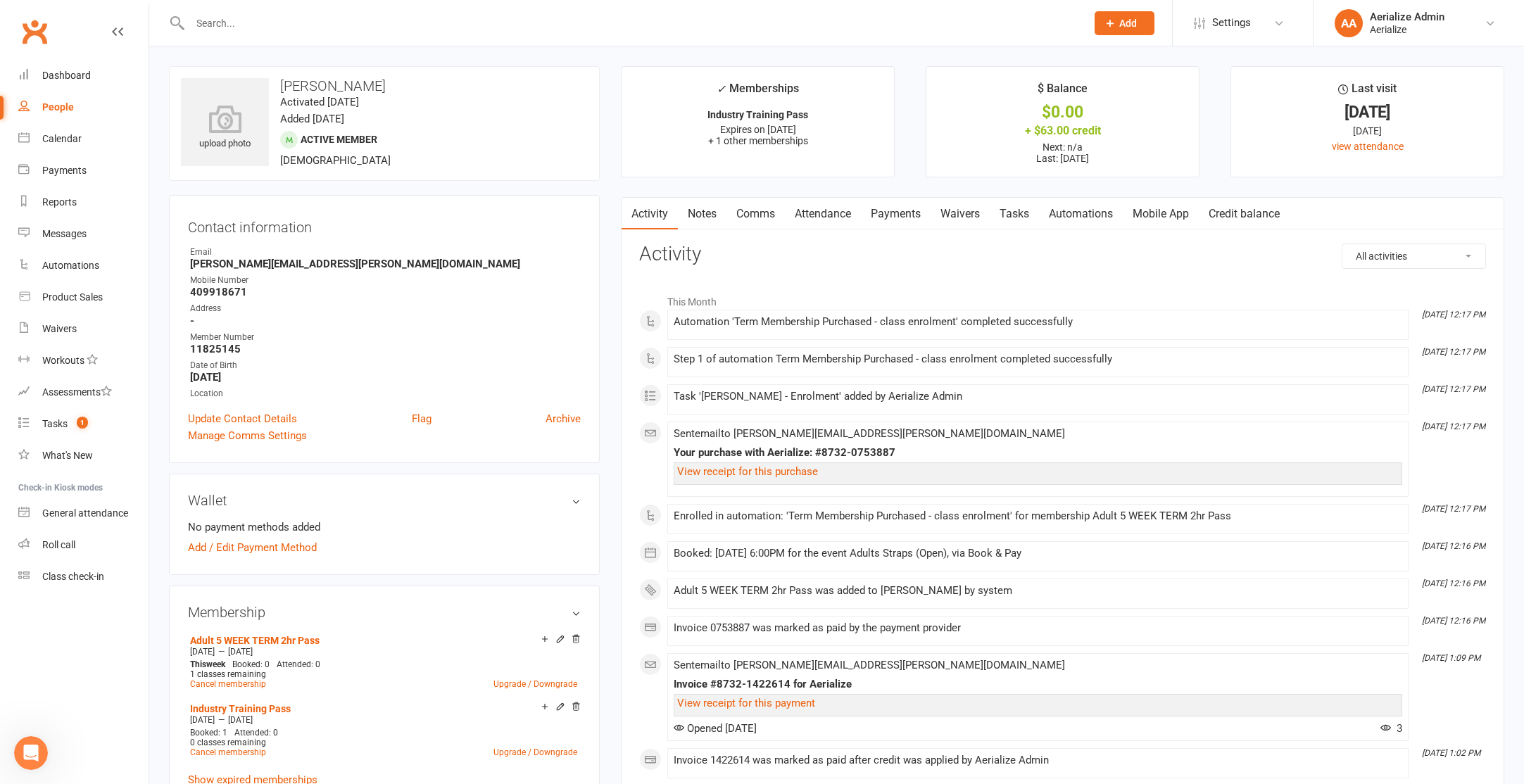
scroll to position [5, 0]
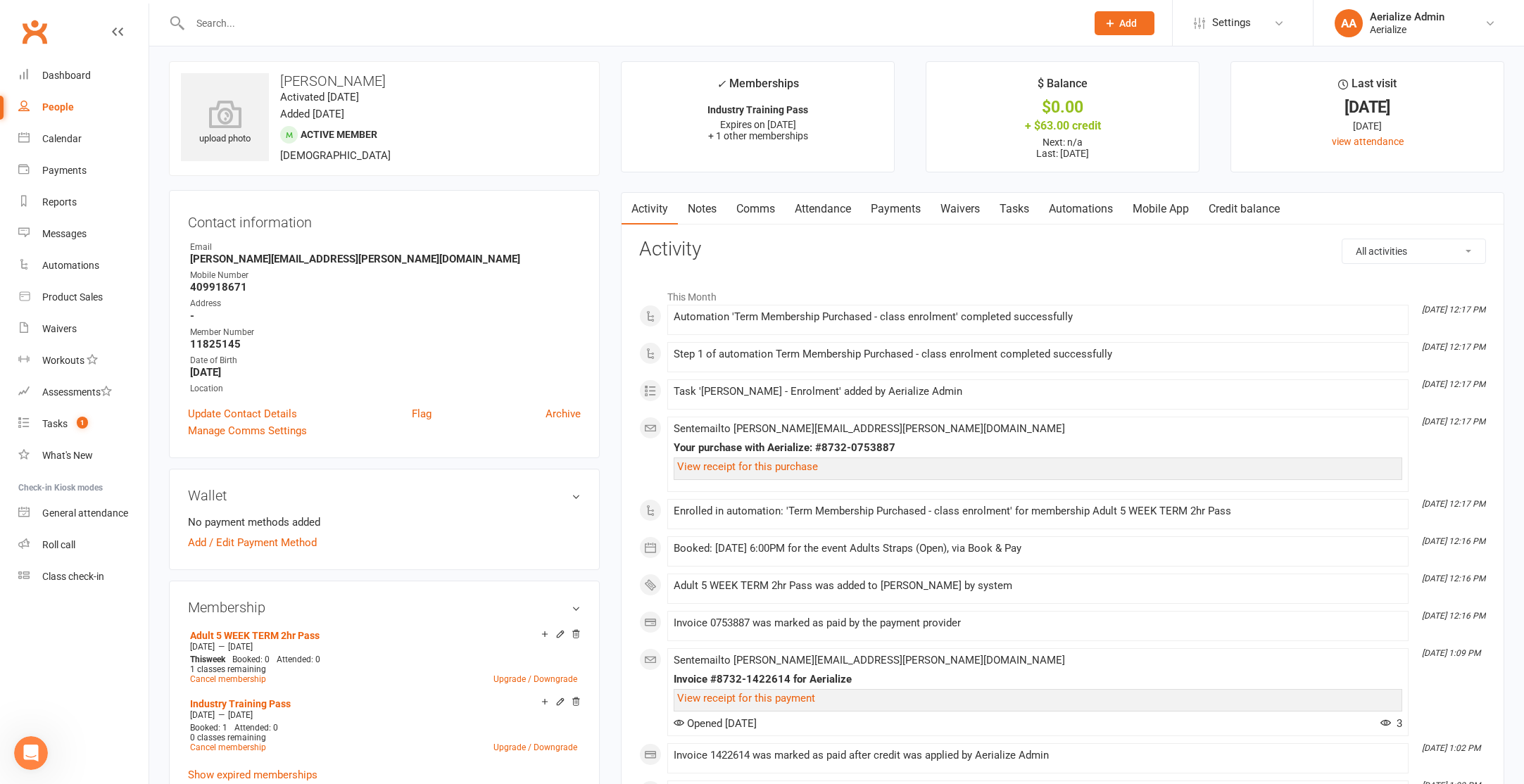
click at [829, 212] on link "Attendance" at bounding box center [823, 209] width 76 height 32
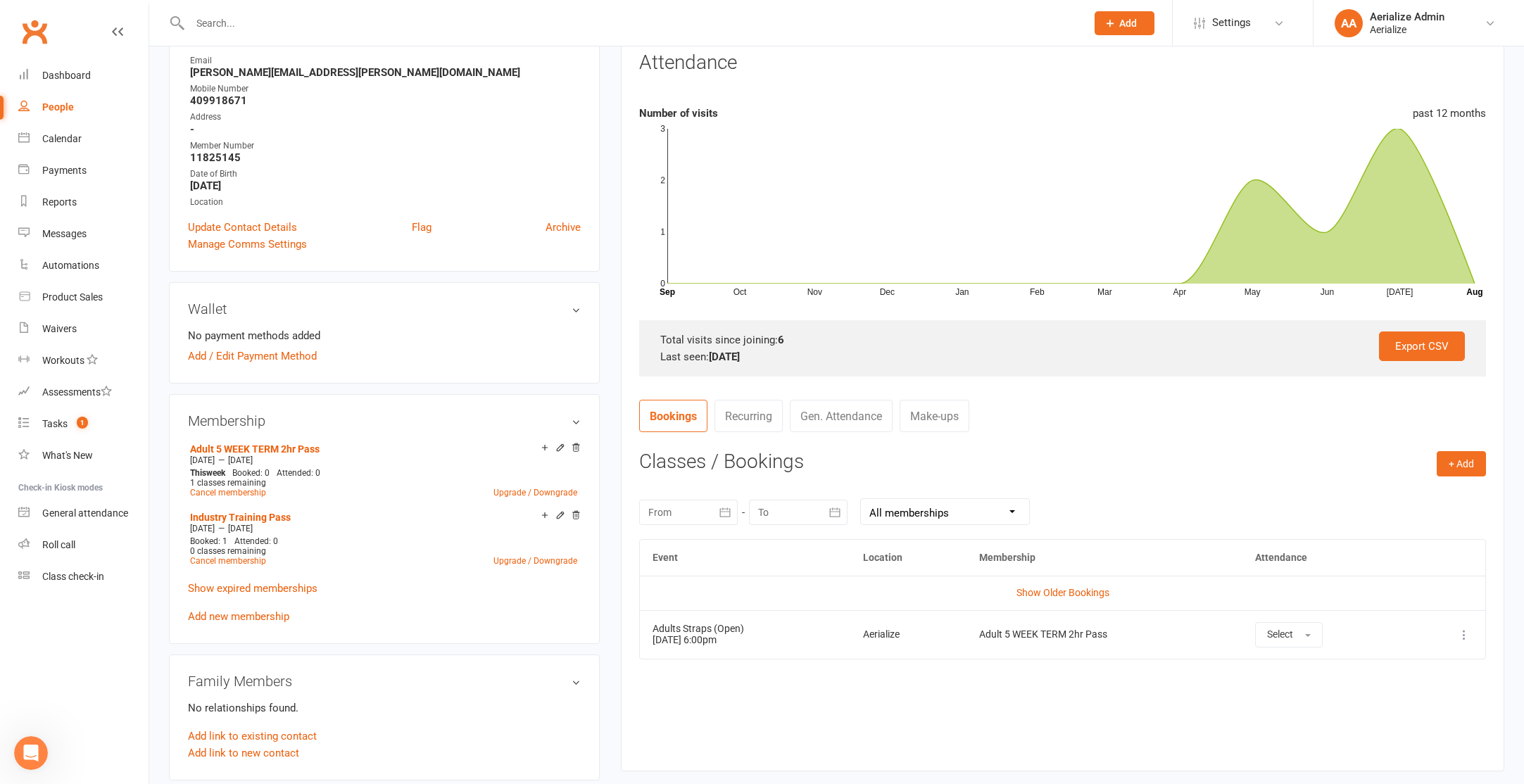
scroll to position [403, 0]
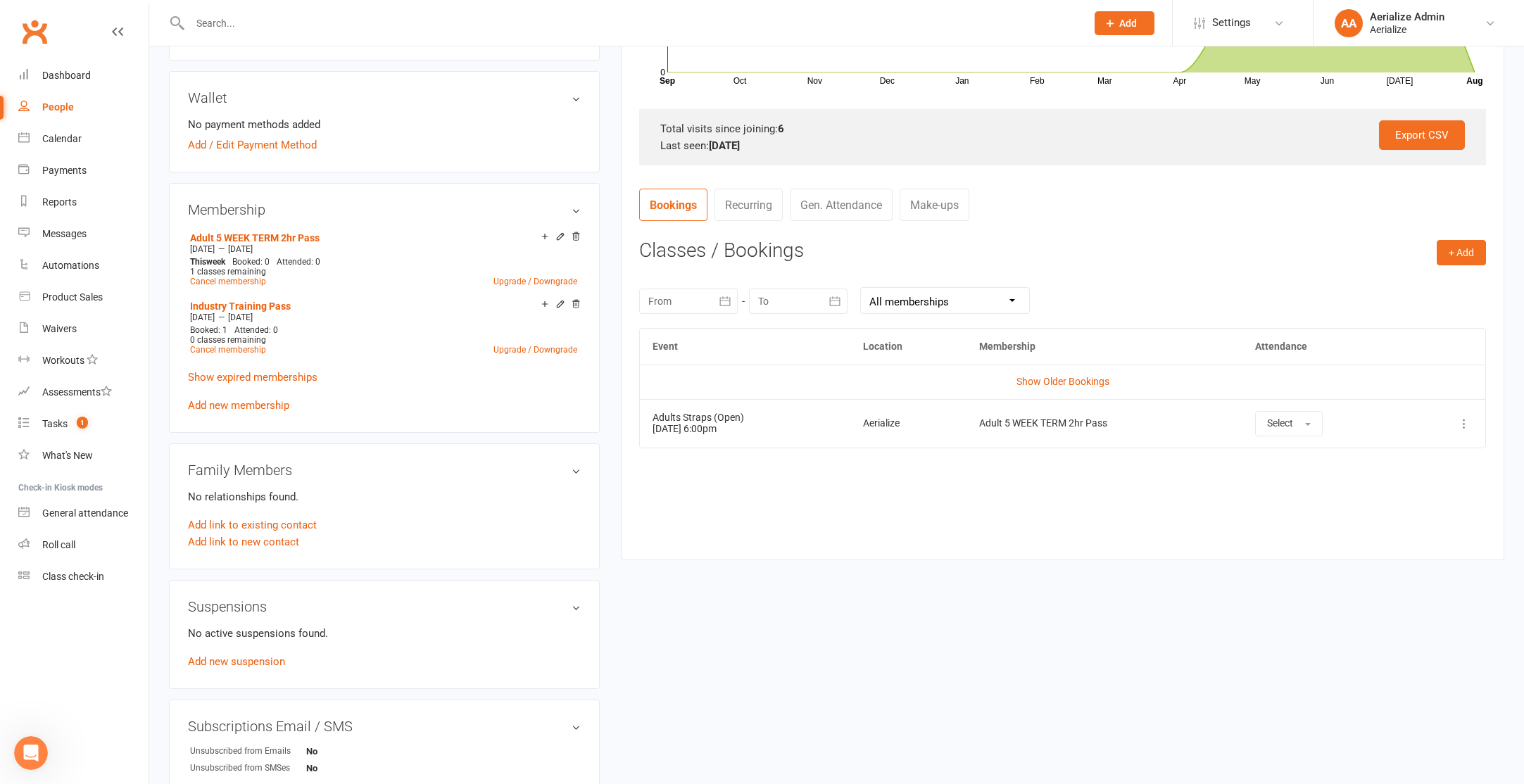
click at [1467, 427] on icon at bounding box center [1463, 423] width 14 height 14
click at [1355, 483] on link "View event" at bounding box center [1402, 479] width 139 height 28
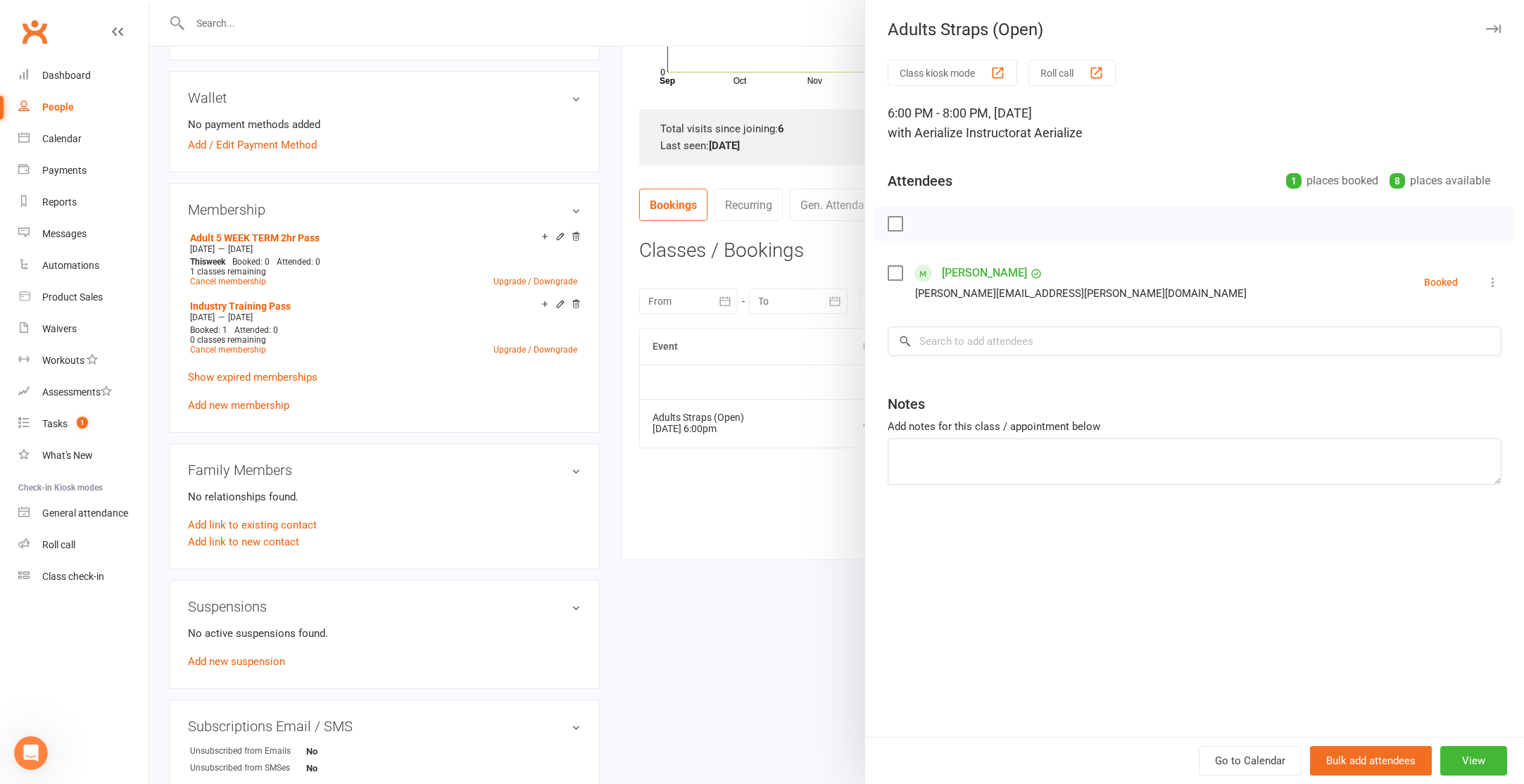
click at [844, 315] on div at bounding box center [836, 392] width 1375 height 784
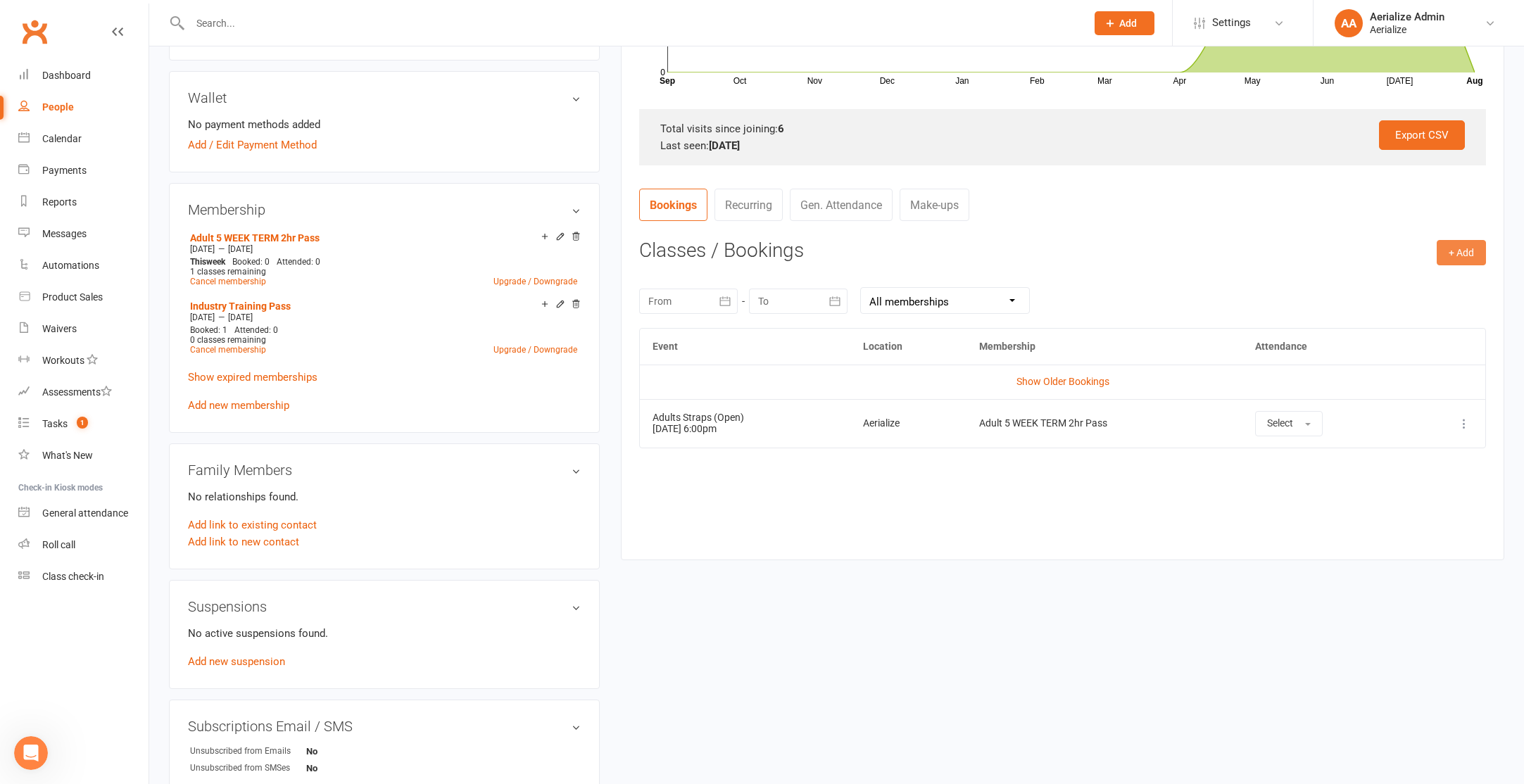
click at [1478, 263] on button "+ Add" at bounding box center [1462, 253] width 49 height 26
click at [1441, 278] on link "Book Event" at bounding box center [1415, 285] width 139 height 28
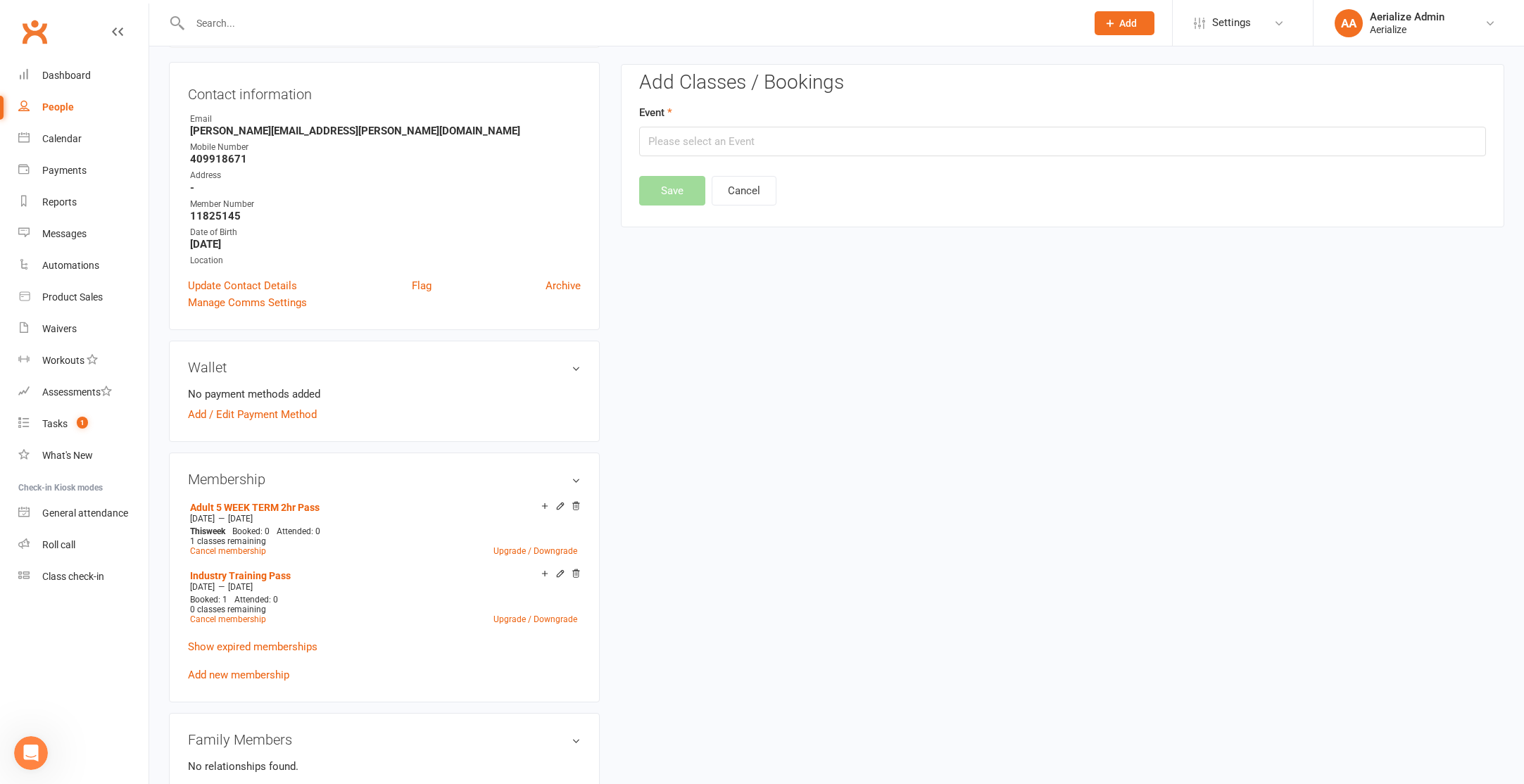
scroll to position [126, 0]
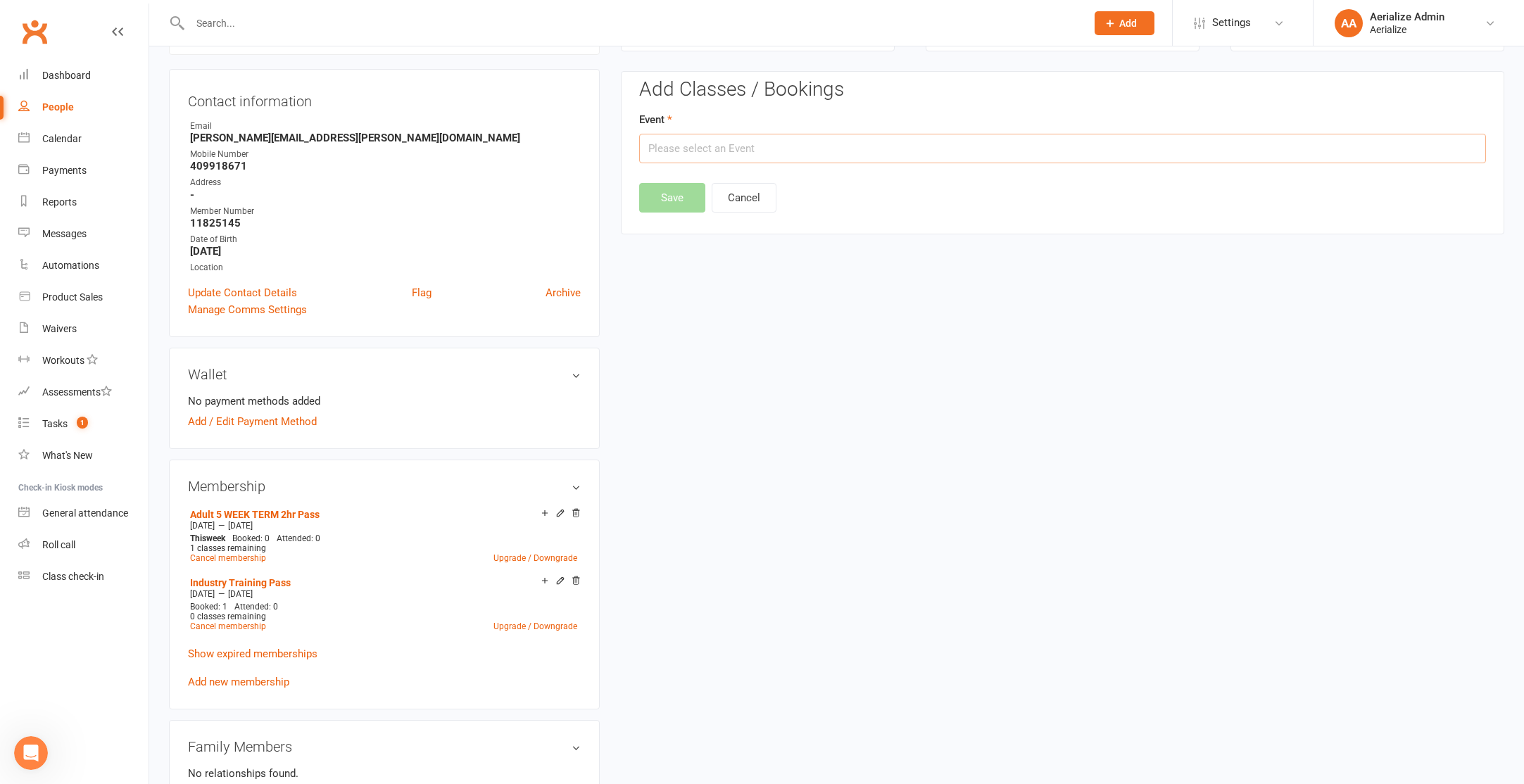
click at [739, 145] on input "text" at bounding box center [1062, 148] width 847 height 29
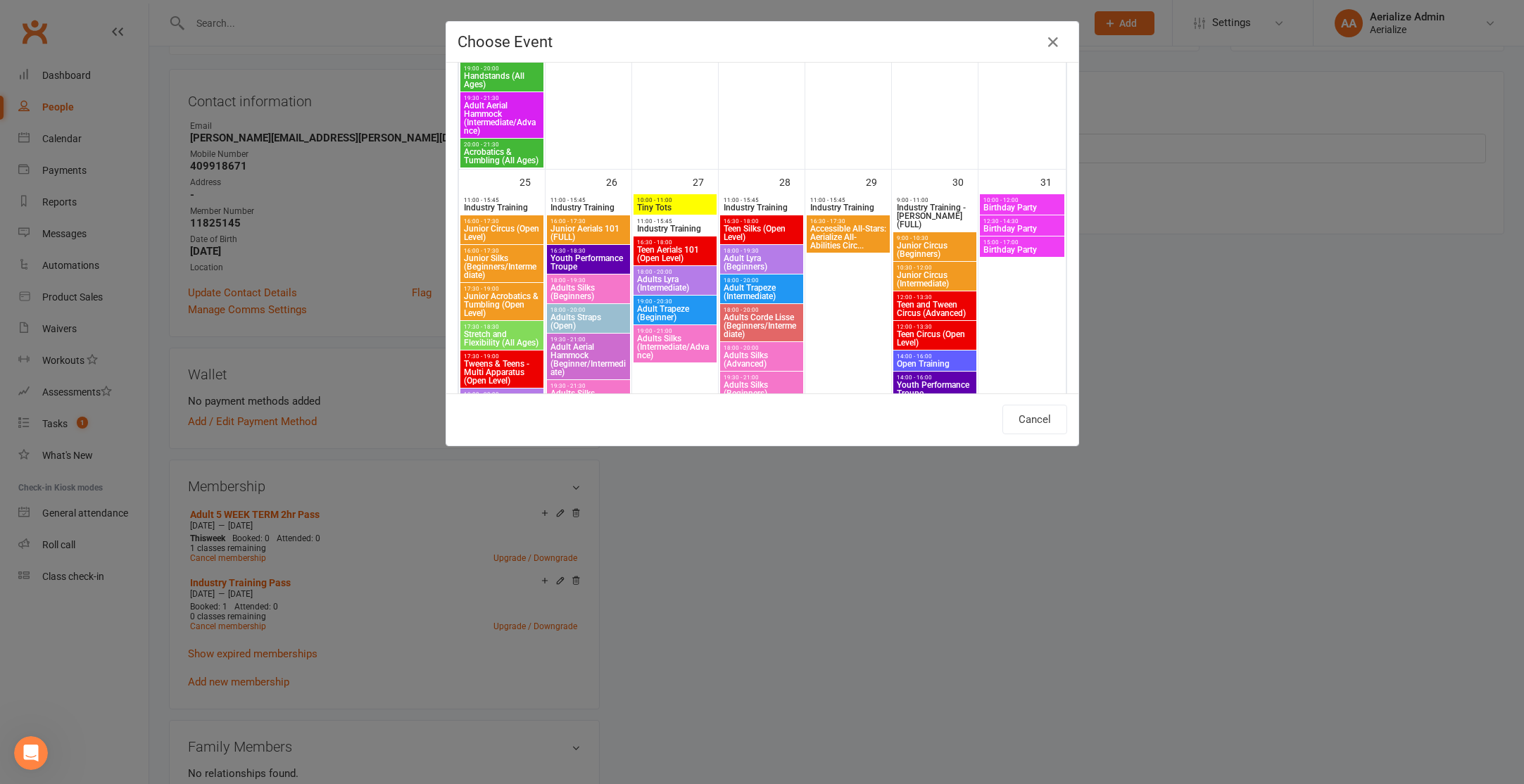
scroll to position [1999, 0]
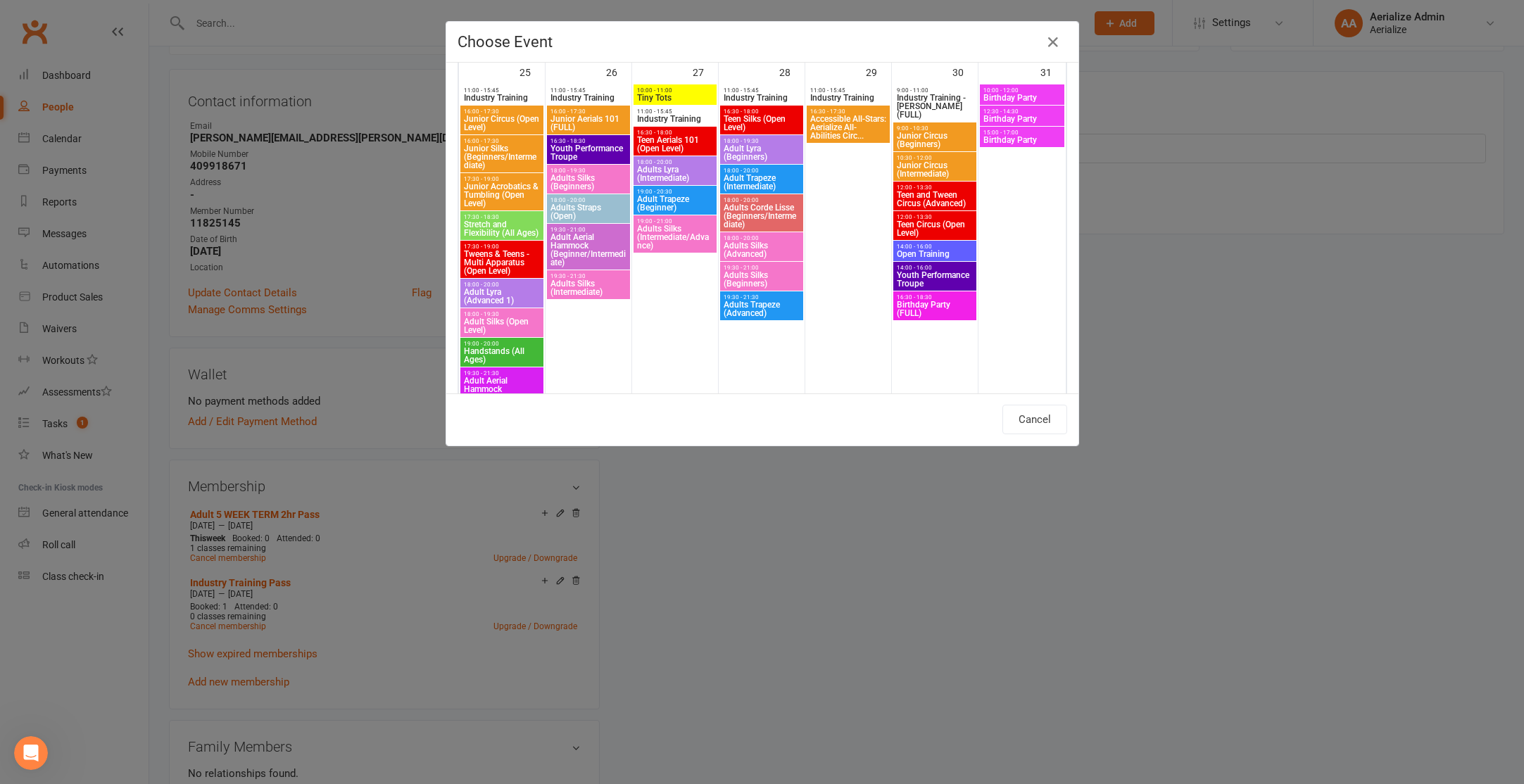
click at [573, 205] on span "Adults Straps (Open)" at bounding box center [588, 212] width 78 height 17
type input "Adults Straps (Open) - Aug 26, 2025 6:00:00 PM"
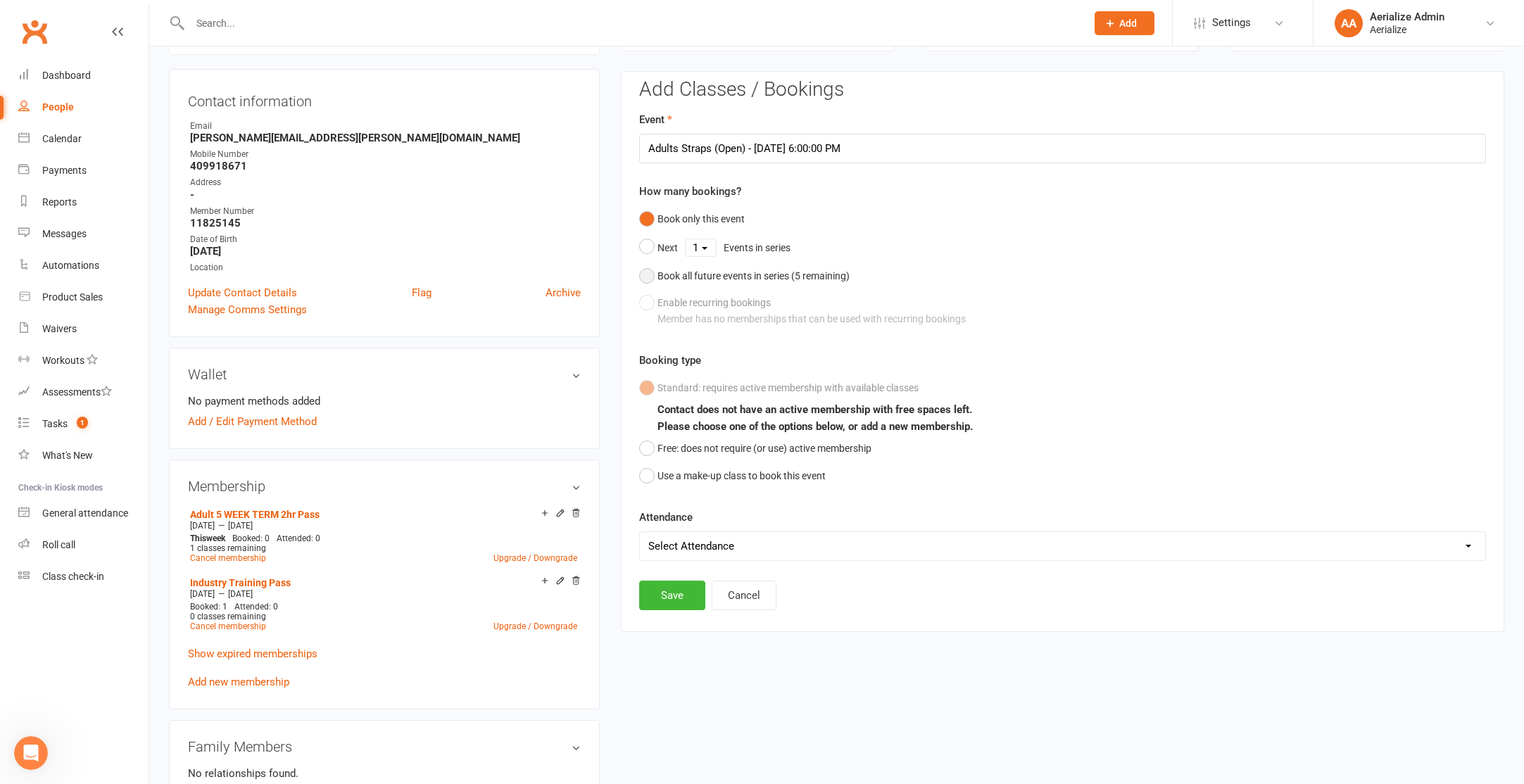
click at [722, 274] on div "Book all future events in series ( 5 remaining)" at bounding box center [753, 275] width 192 height 15
click at [672, 494] on button "Save" at bounding box center [673, 497] width 66 height 29
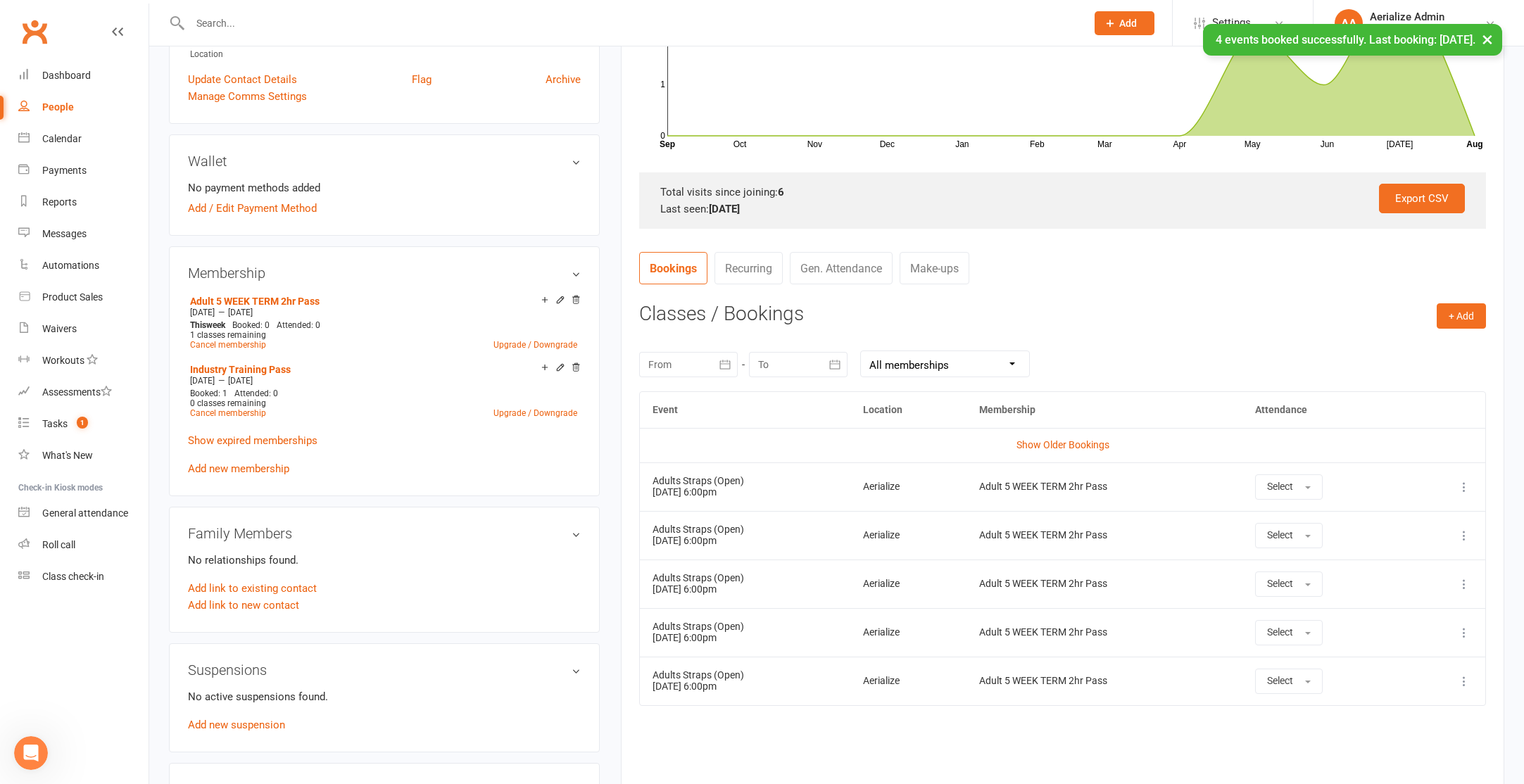
scroll to position [409, 0]
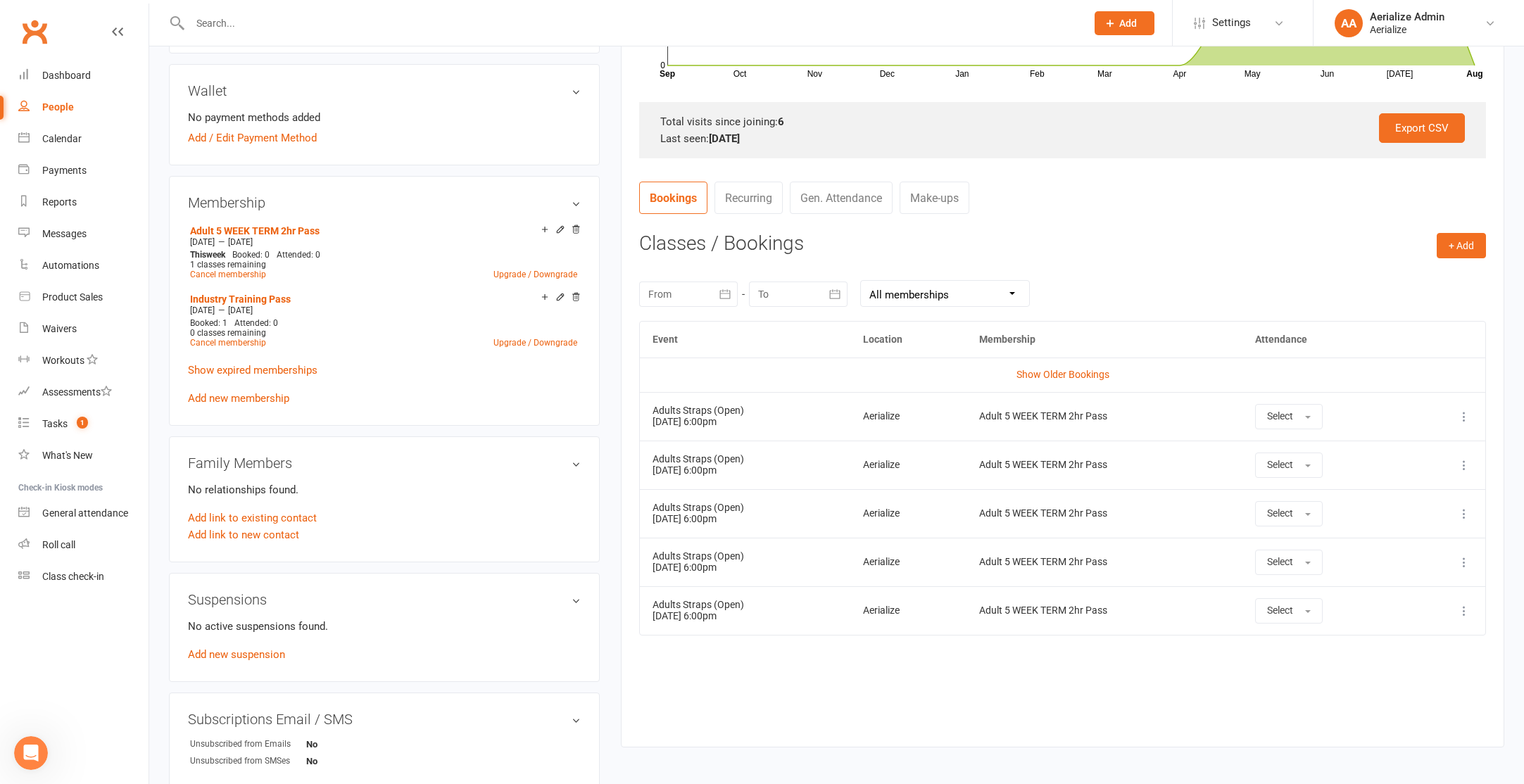
click at [351, 27] on input "text" at bounding box center [630, 23] width 890 height 20
paste input "[EMAIL_ADDRESS][DOMAIN_NAME]"
type input "[EMAIL_ADDRESS][DOMAIN_NAME]"
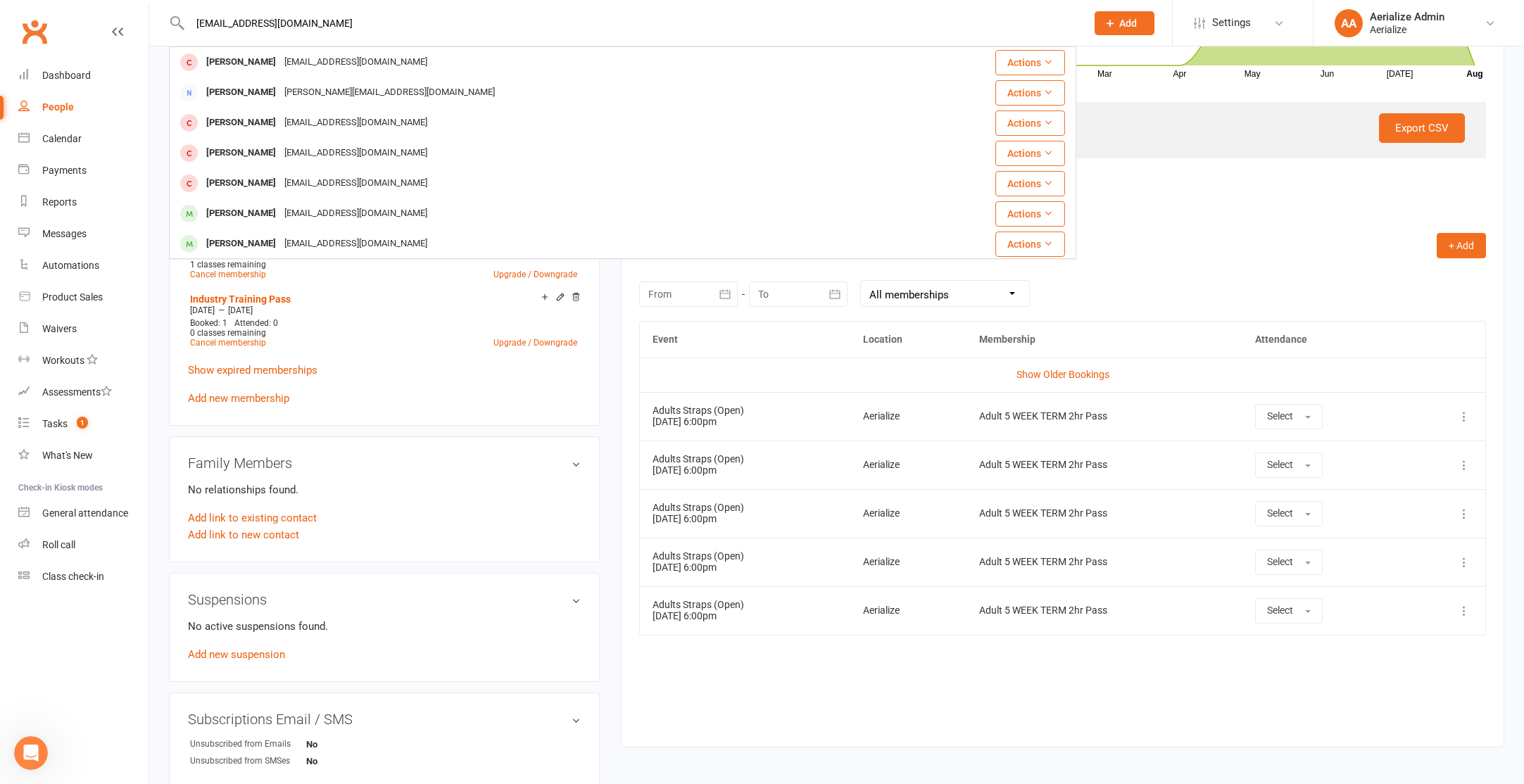
click at [334, 77] on div "Lilia Blanari liliablanari@gmail.com" at bounding box center [534, 62] width 728 height 29
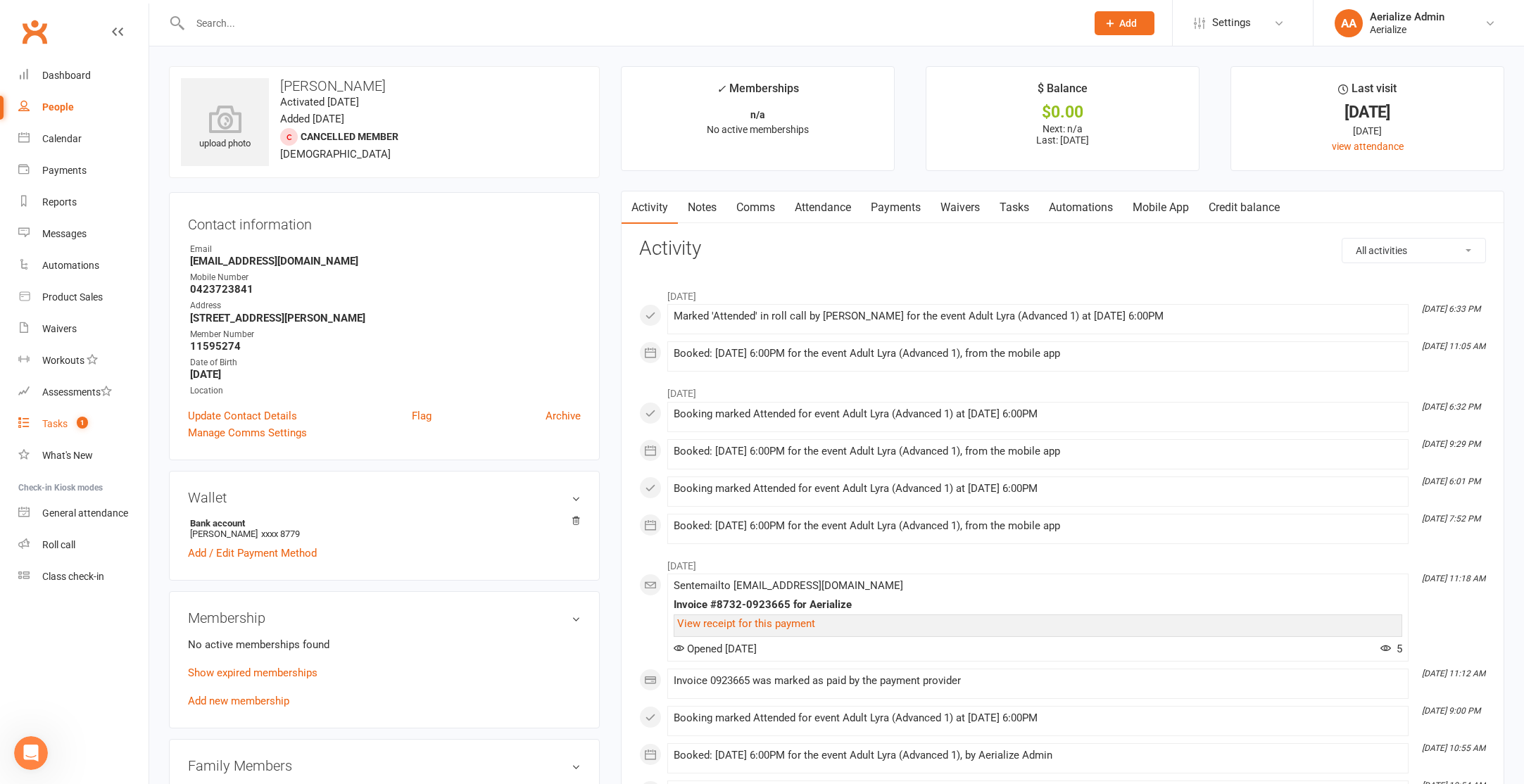
click at [63, 425] on div "Tasks" at bounding box center [55, 424] width 26 height 11
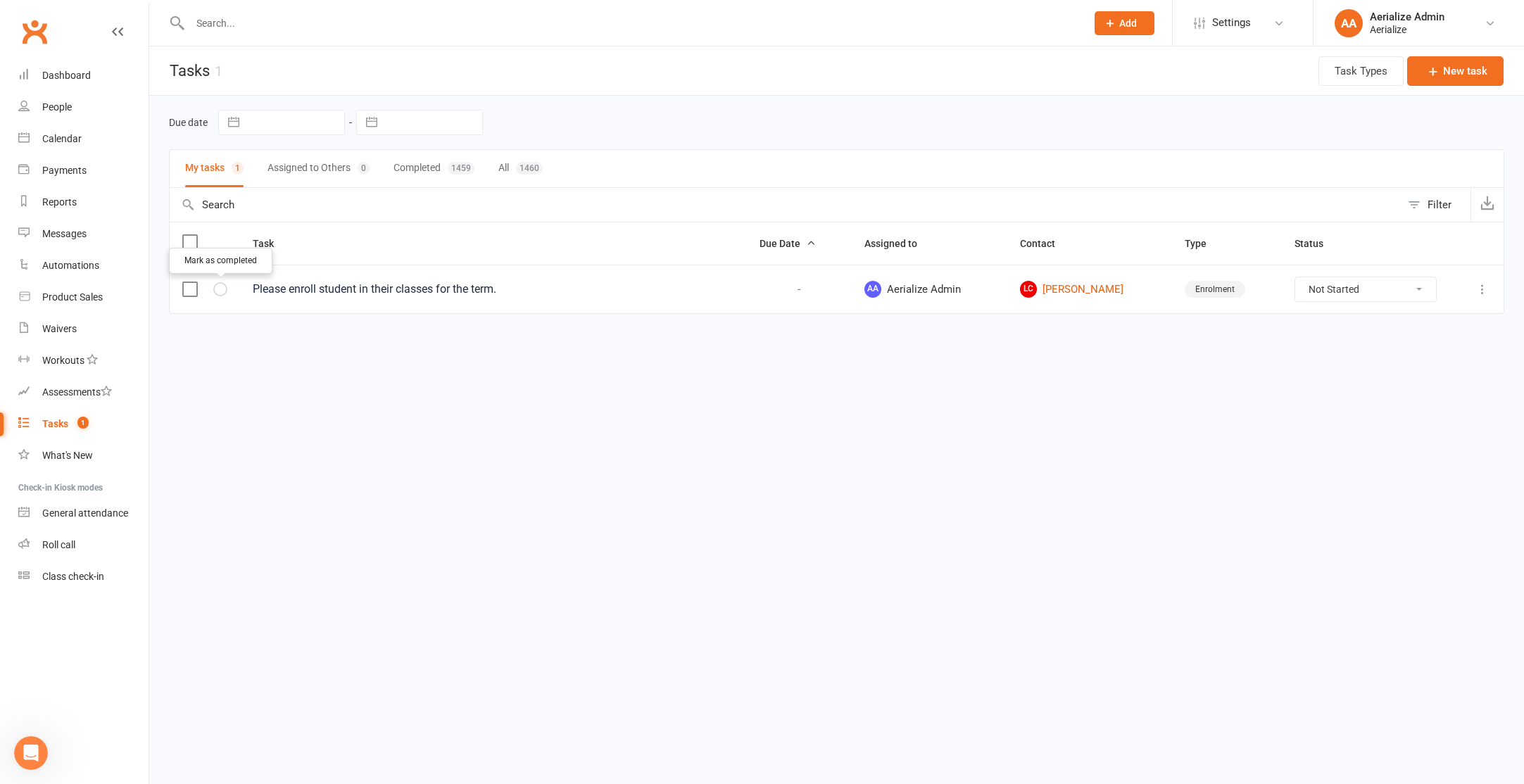
click at [227, 290] on button "button" at bounding box center [219, 288] width 14 height 14
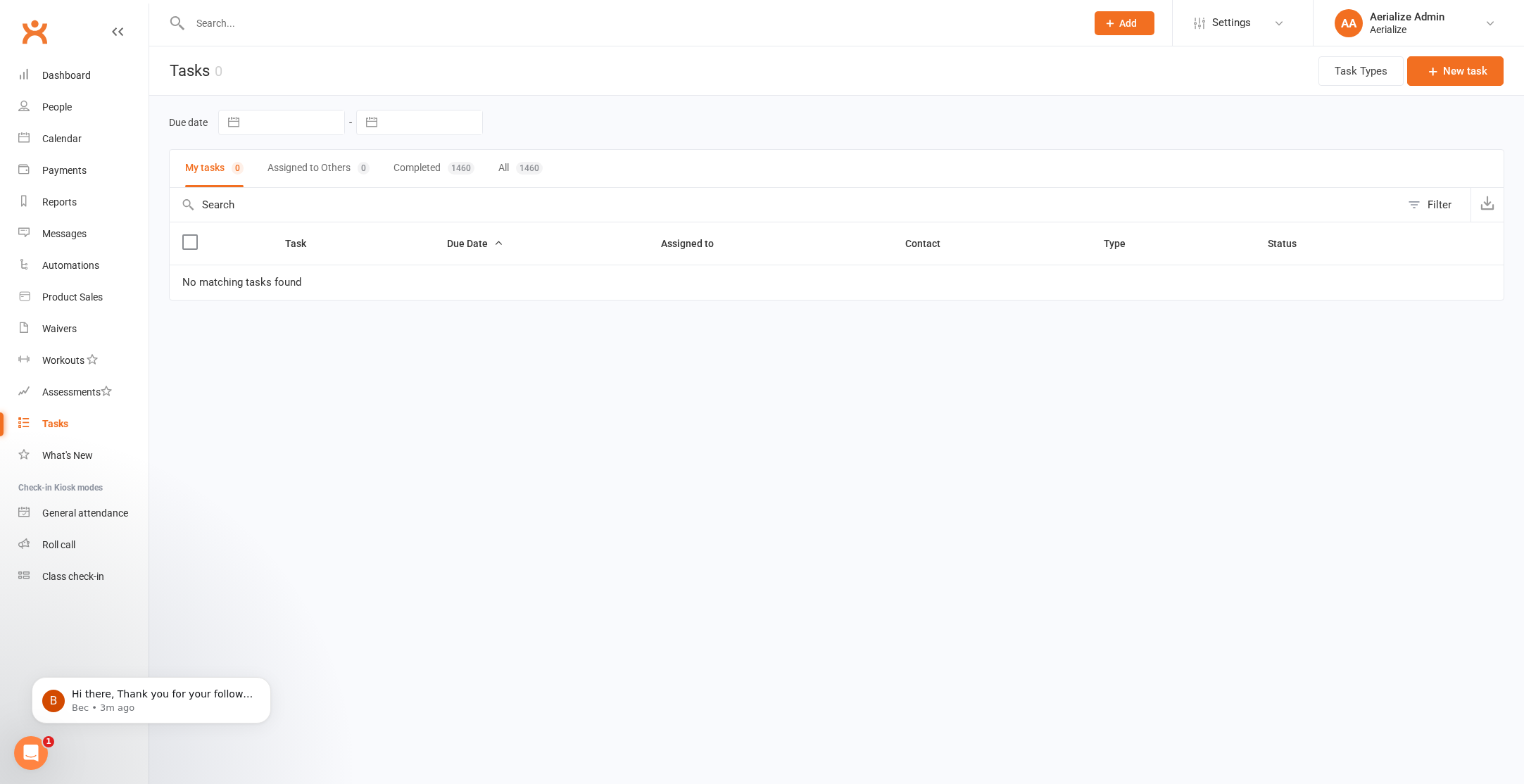
scroll to position [985, 0]
click at [37, 753] on icon "Open Intercom Messenger" at bounding box center [31, 753] width 24 height 24
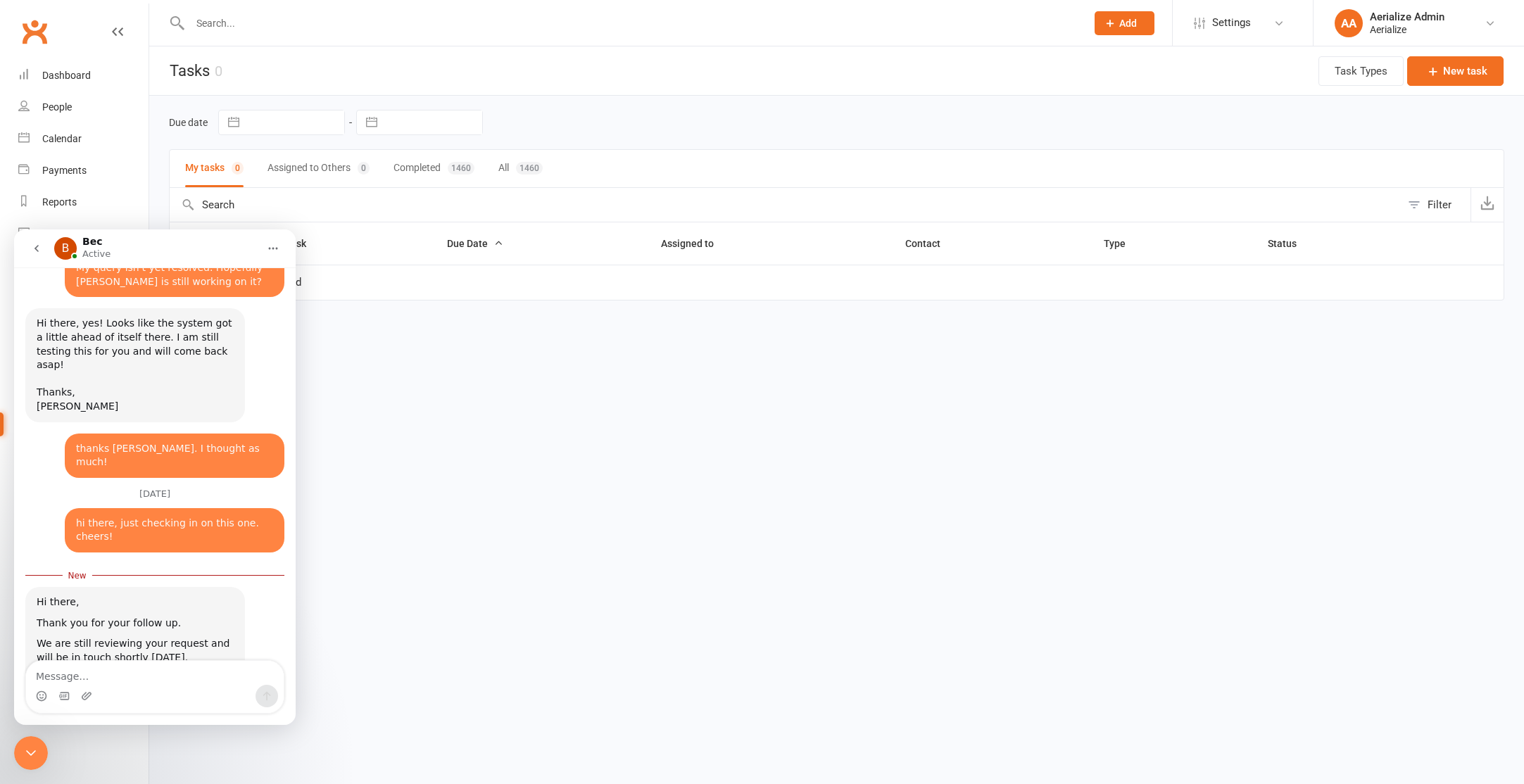
scroll to position [1009, 0]
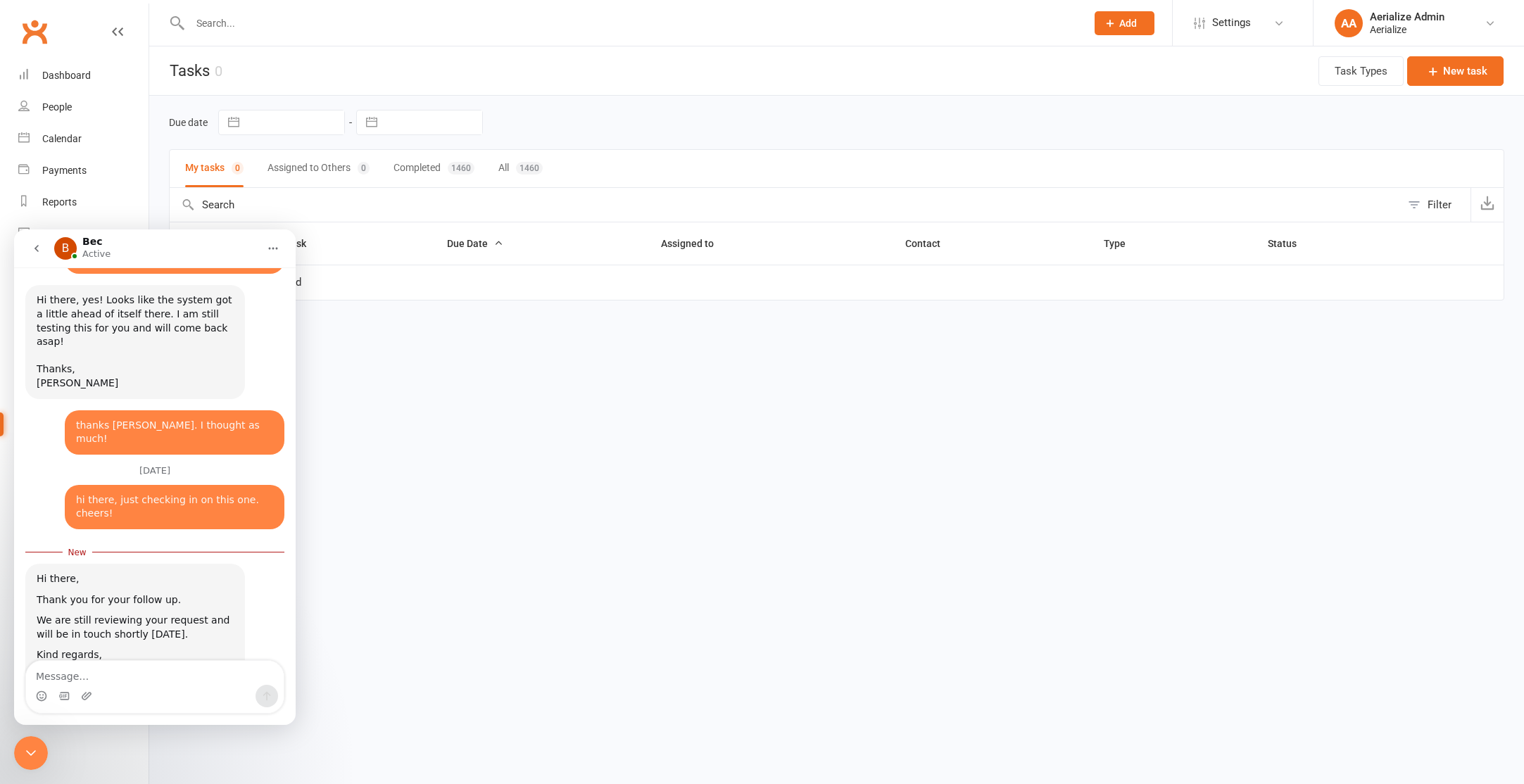
click at [145, 682] on textarea "Message…" at bounding box center [155, 672] width 257 height 24
type textarea "Thanks Bec :)"
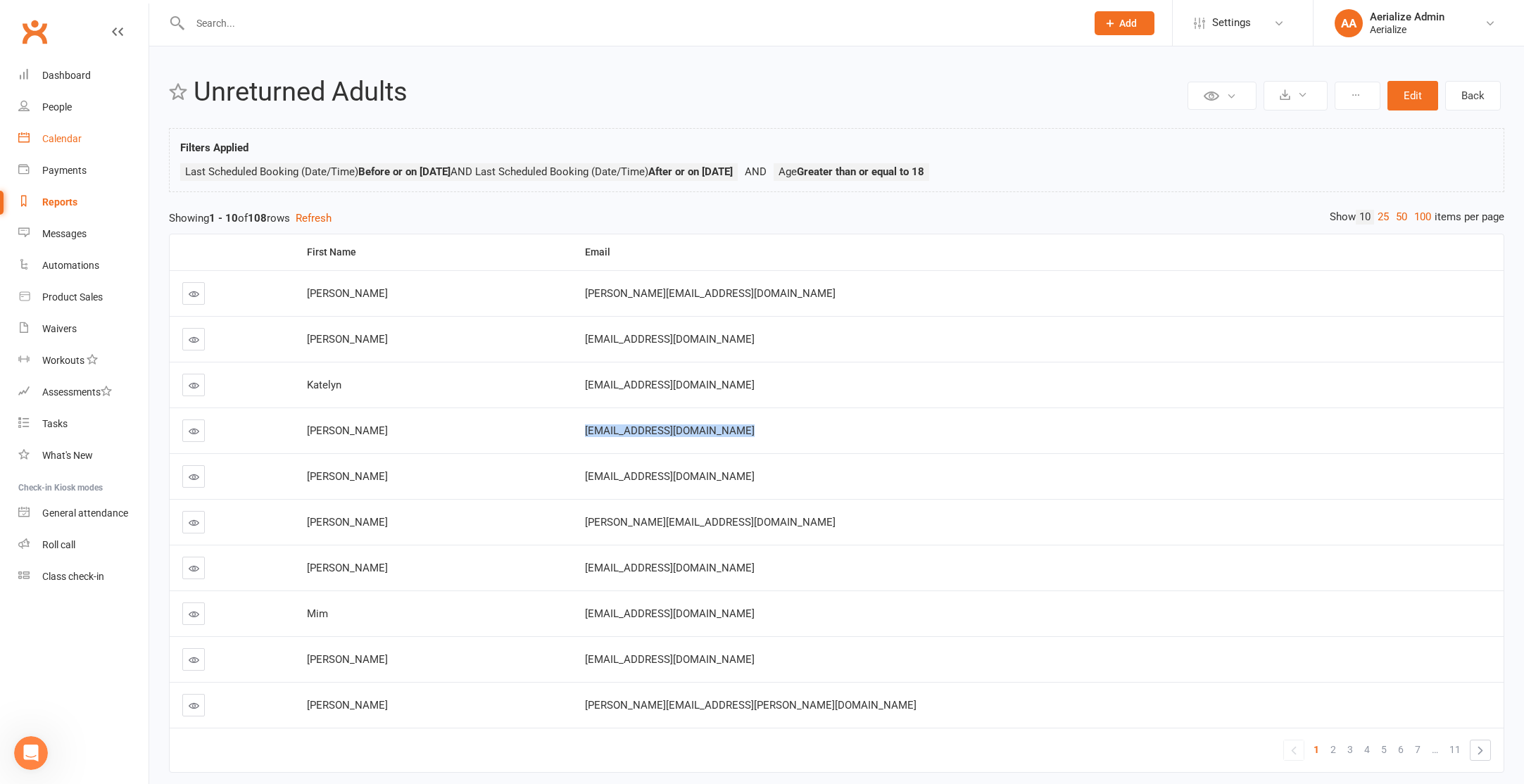
click at [83, 131] on link "Calendar" at bounding box center [83, 138] width 131 height 31
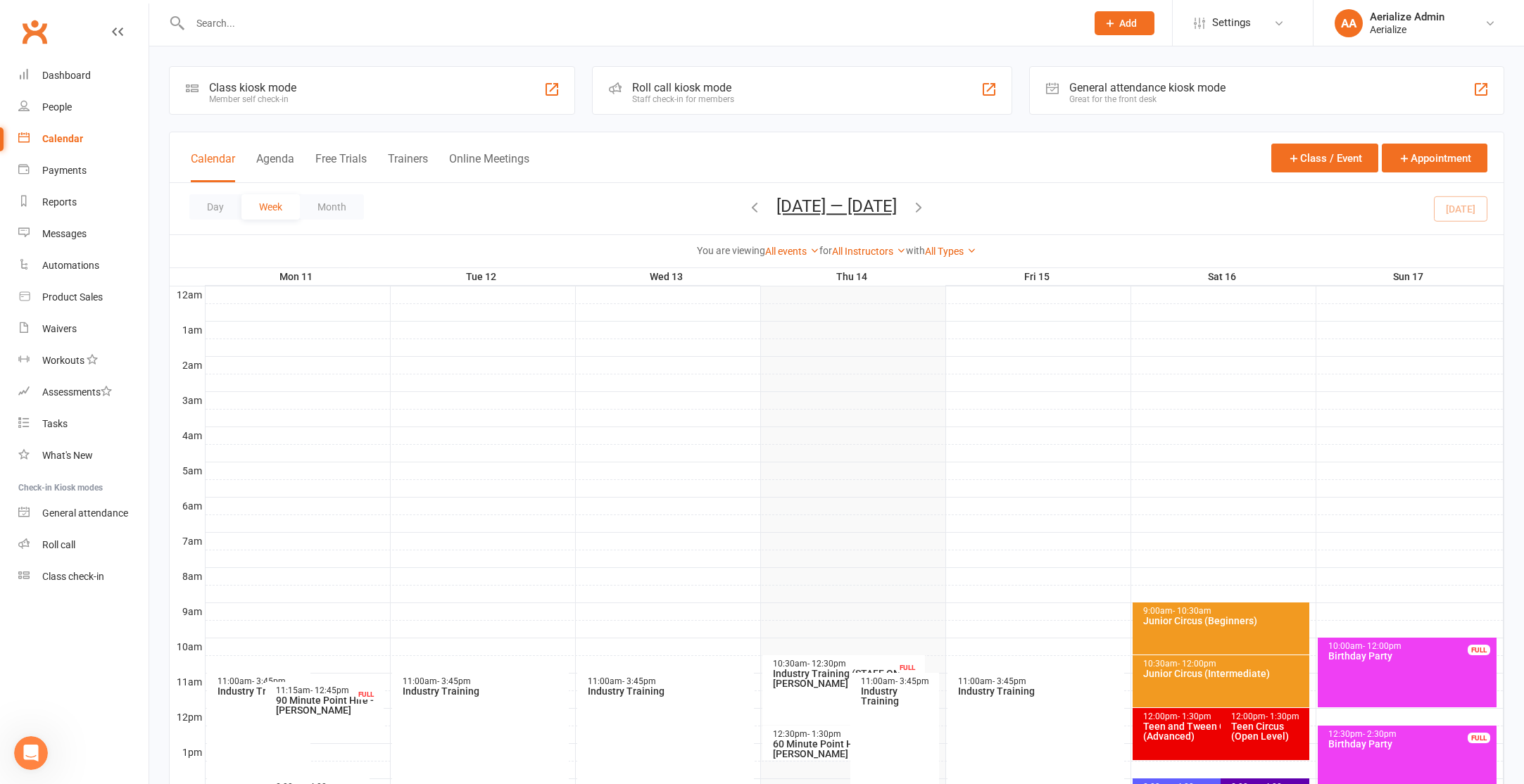
click at [926, 208] on icon "button" at bounding box center [919, 207] width 15 height 15
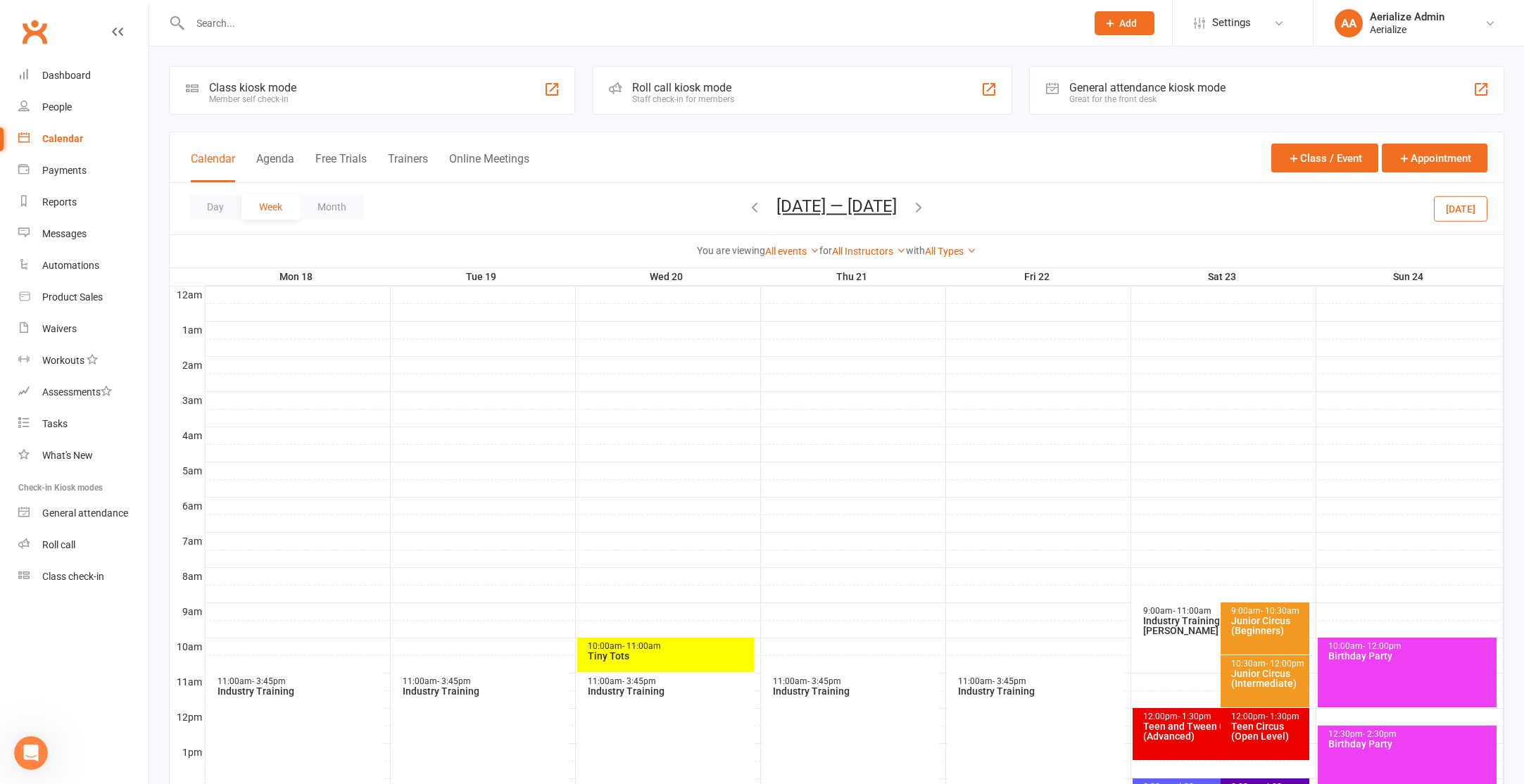
click at [926, 207] on icon "button" at bounding box center [919, 207] width 15 height 15
click at [929, 207] on div "Day Week Month [DATE] — [DATE] [DATE] Sun Mon Tue Wed Thu Fri Sat 27 28 29 30 3…" at bounding box center [836, 208] width 1334 height 51
click at [924, 209] on div "Day Week Month [DATE] — [DATE] [DATE] Sun Mon Tue Wed Thu Fri Sat 27 28 29 30 3…" at bounding box center [836, 208] width 1334 height 51
click at [920, 208] on icon "button" at bounding box center [919, 207] width 15 height 15
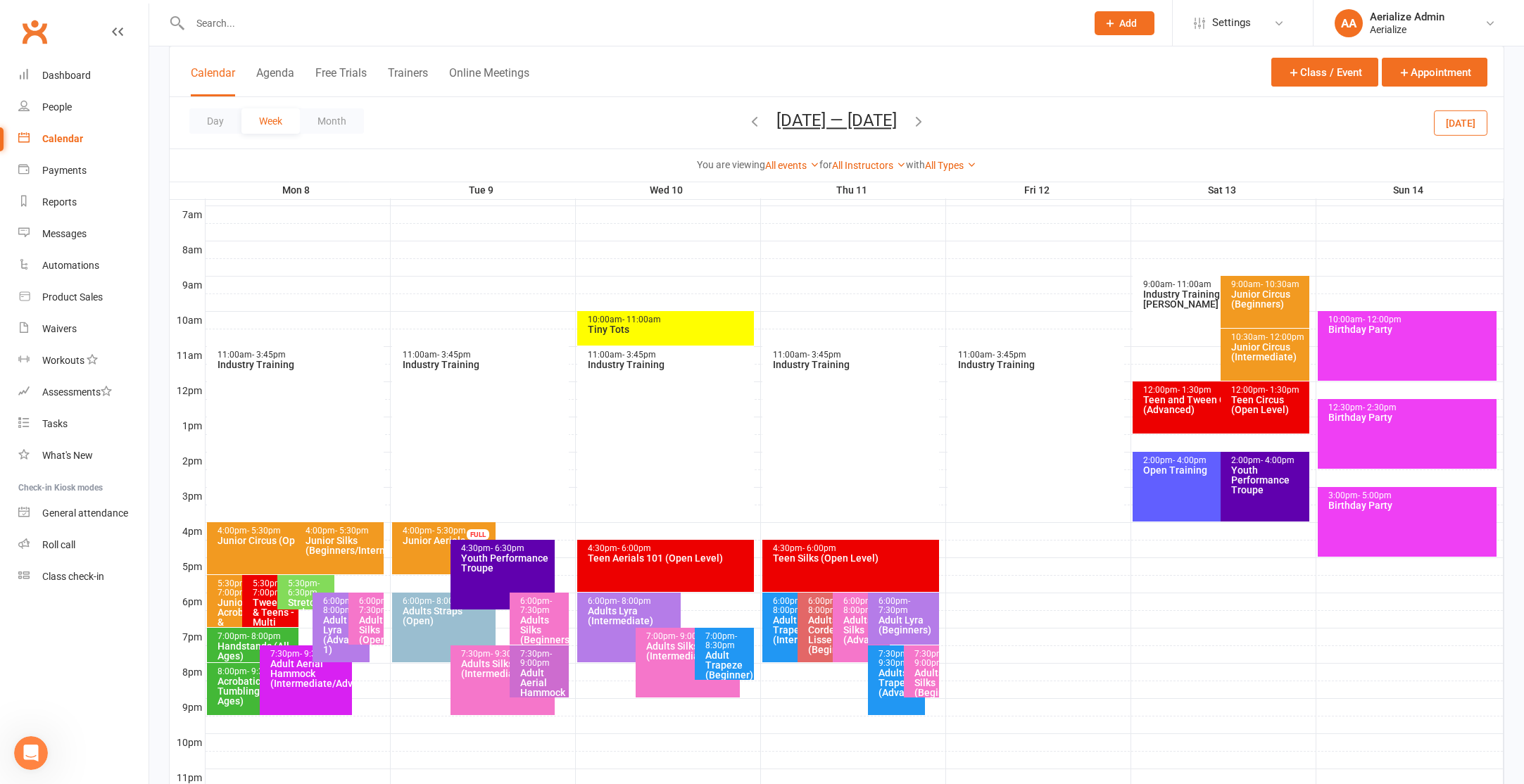
scroll to position [349, 0]
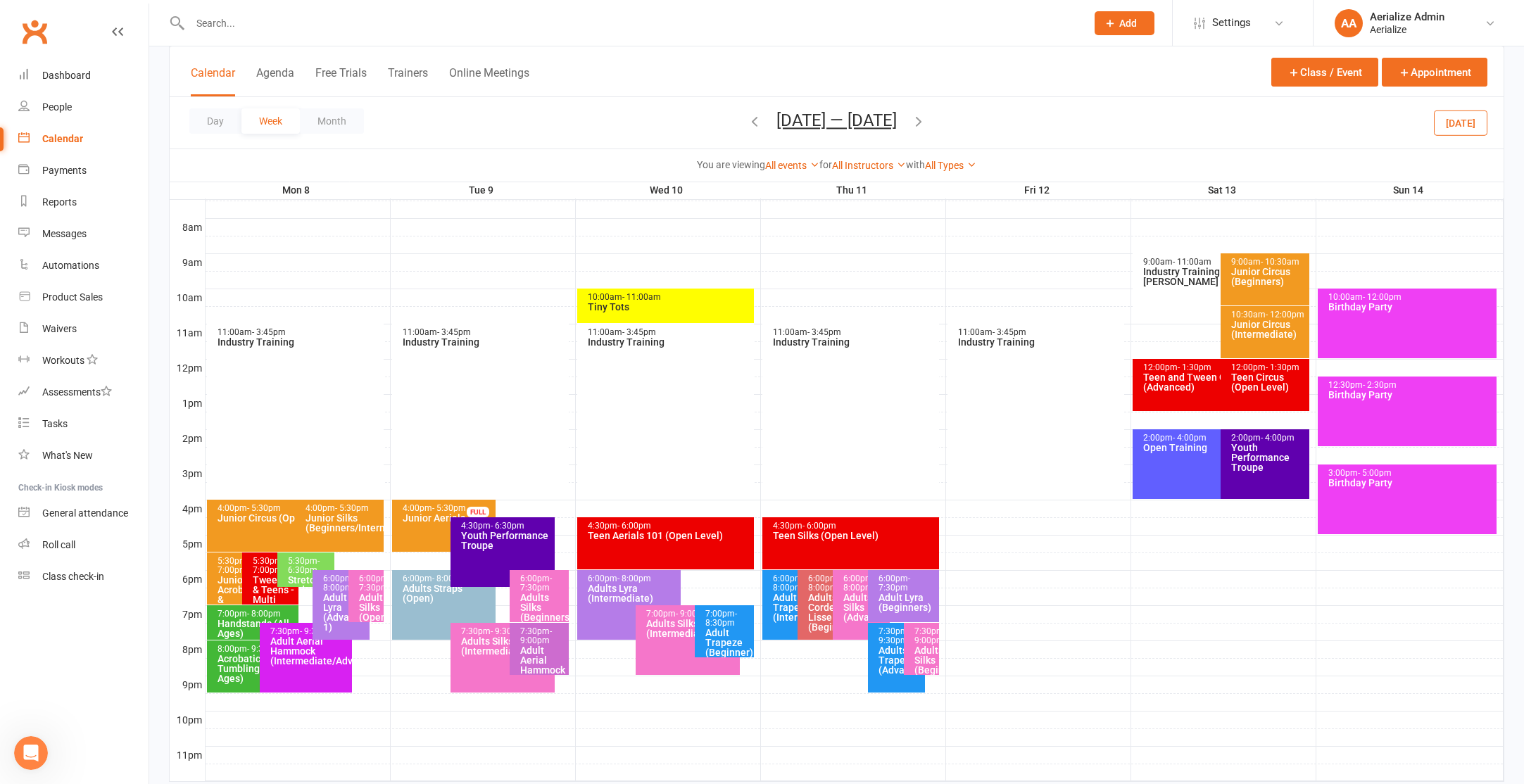
click at [1445, 119] on button "[DATE]" at bounding box center [1461, 122] width 54 height 26
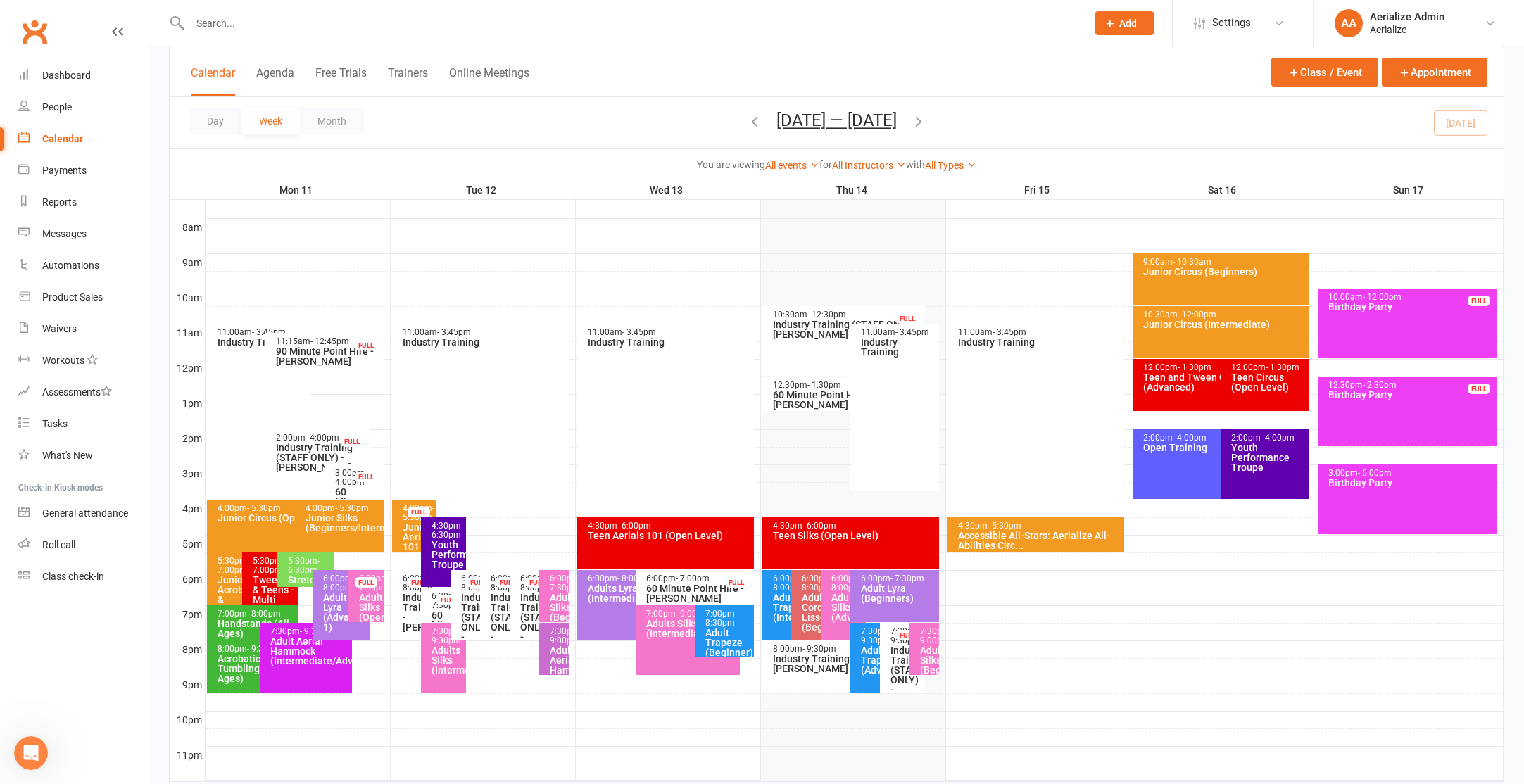
click at [246, 524] on div "4:00pm - 5:30pm Junior Circus (Open Level)" at bounding box center [289, 525] width 164 height 52
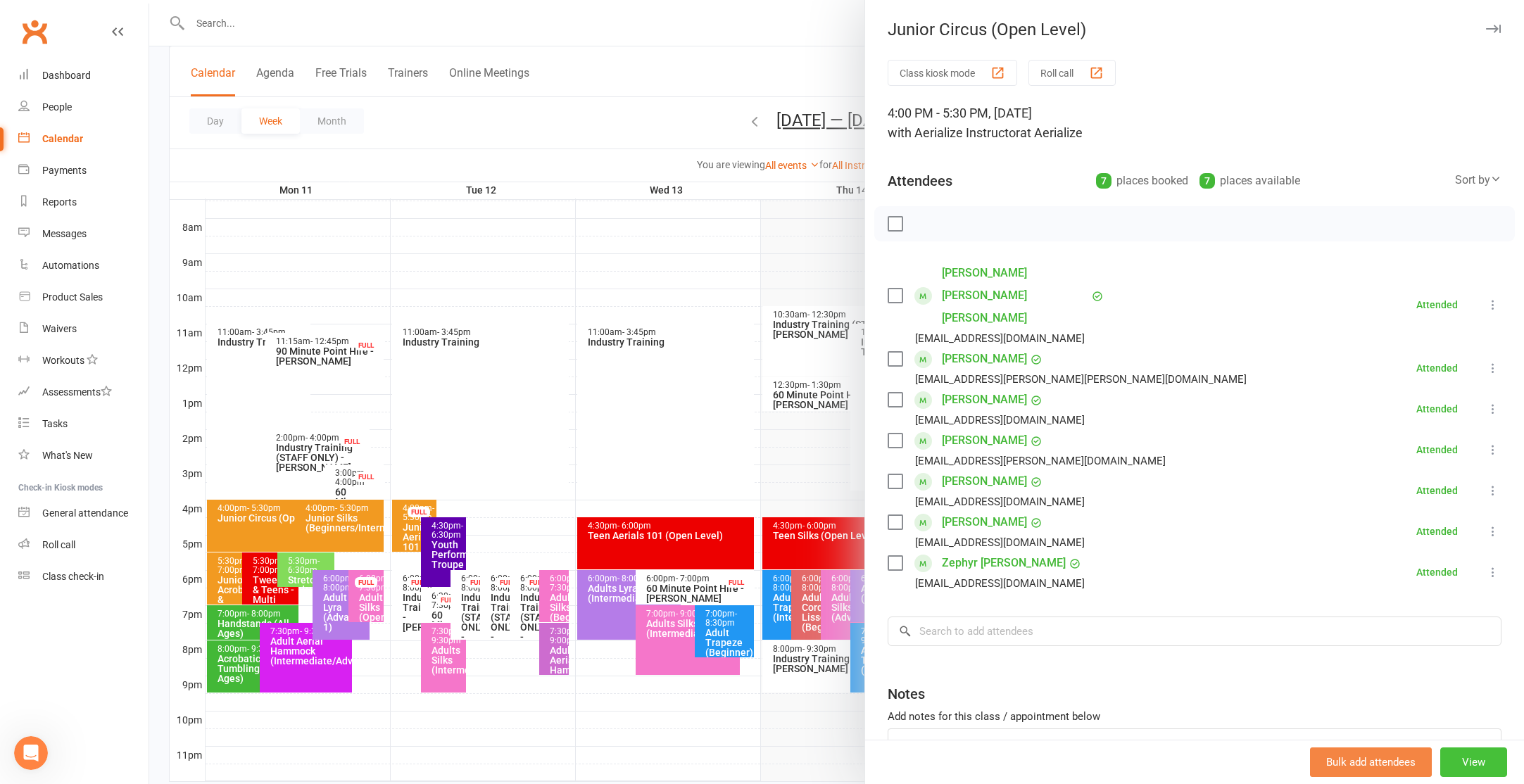
click at [1476, 760] on button "View" at bounding box center [1473, 761] width 67 height 29
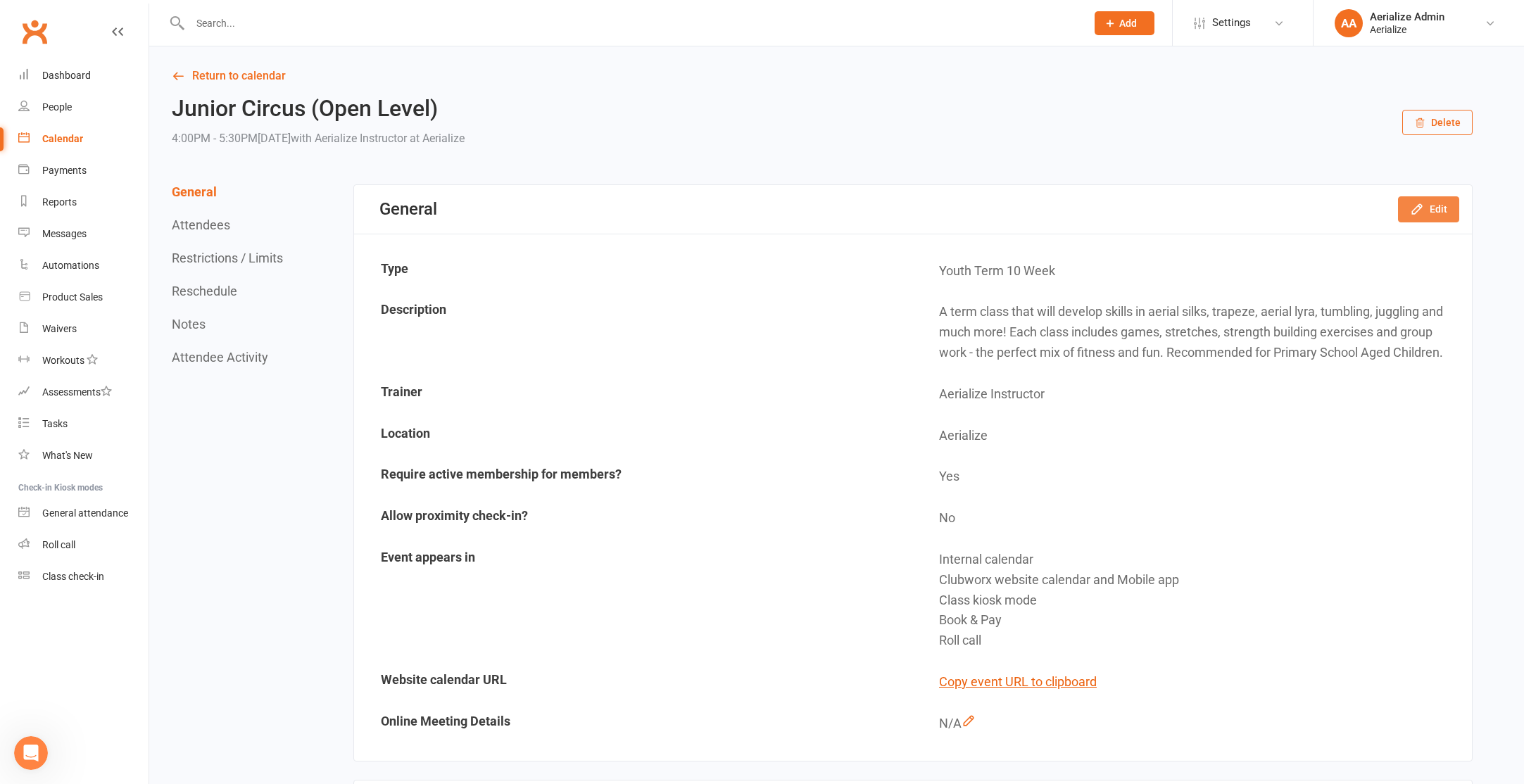
click at [1428, 206] on button "Edit" at bounding box center [1428, 209] width 61 height 26
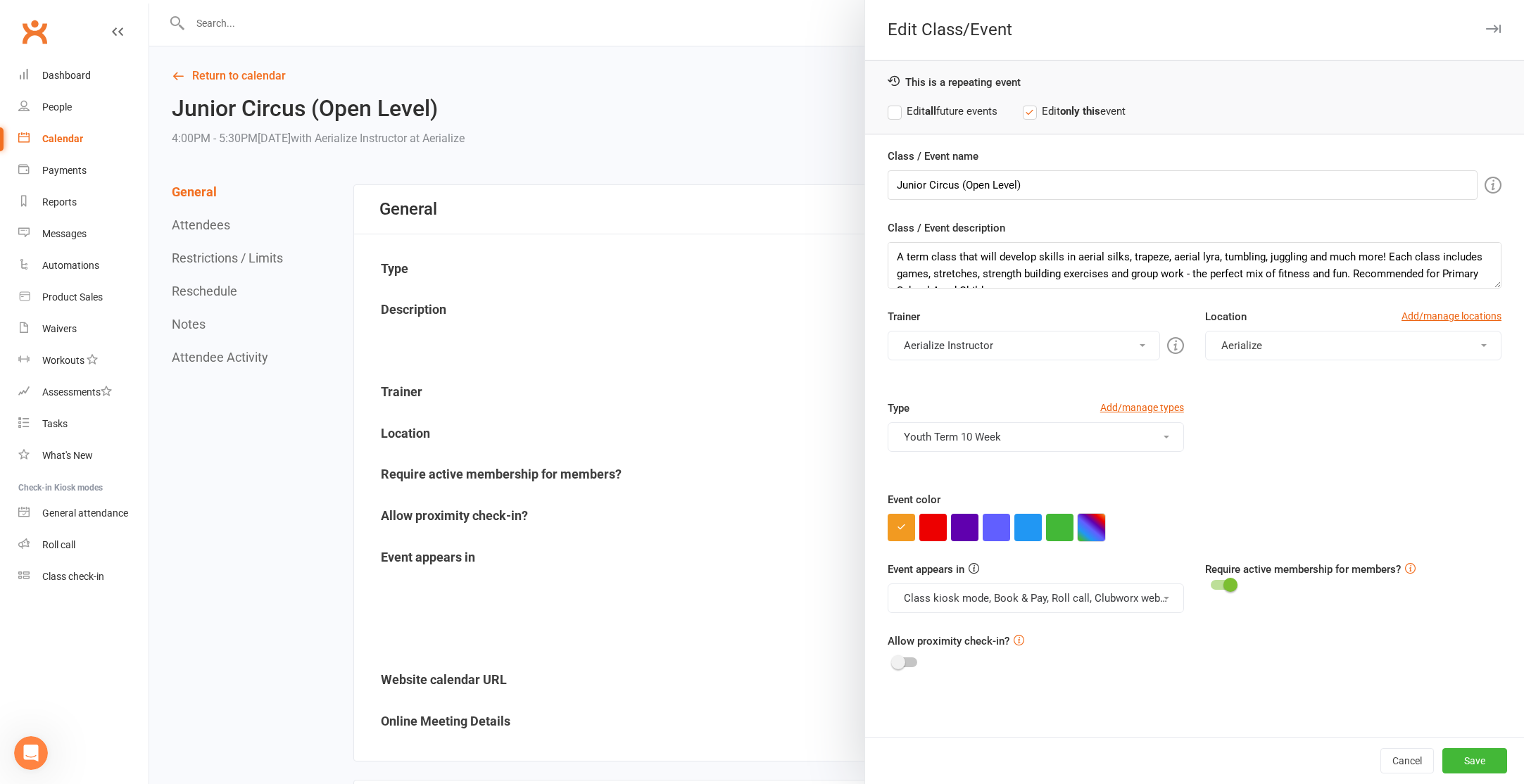
click at [1092, 540] on button "button" at bounding box center [1091, 527] width 27 height 27
click at [689, 364] on div at bounding box center [836, 392] width 1375 height 784
click at [59, 144] on div "Calendar" at bounding box center [62, 139] width 41 height 11
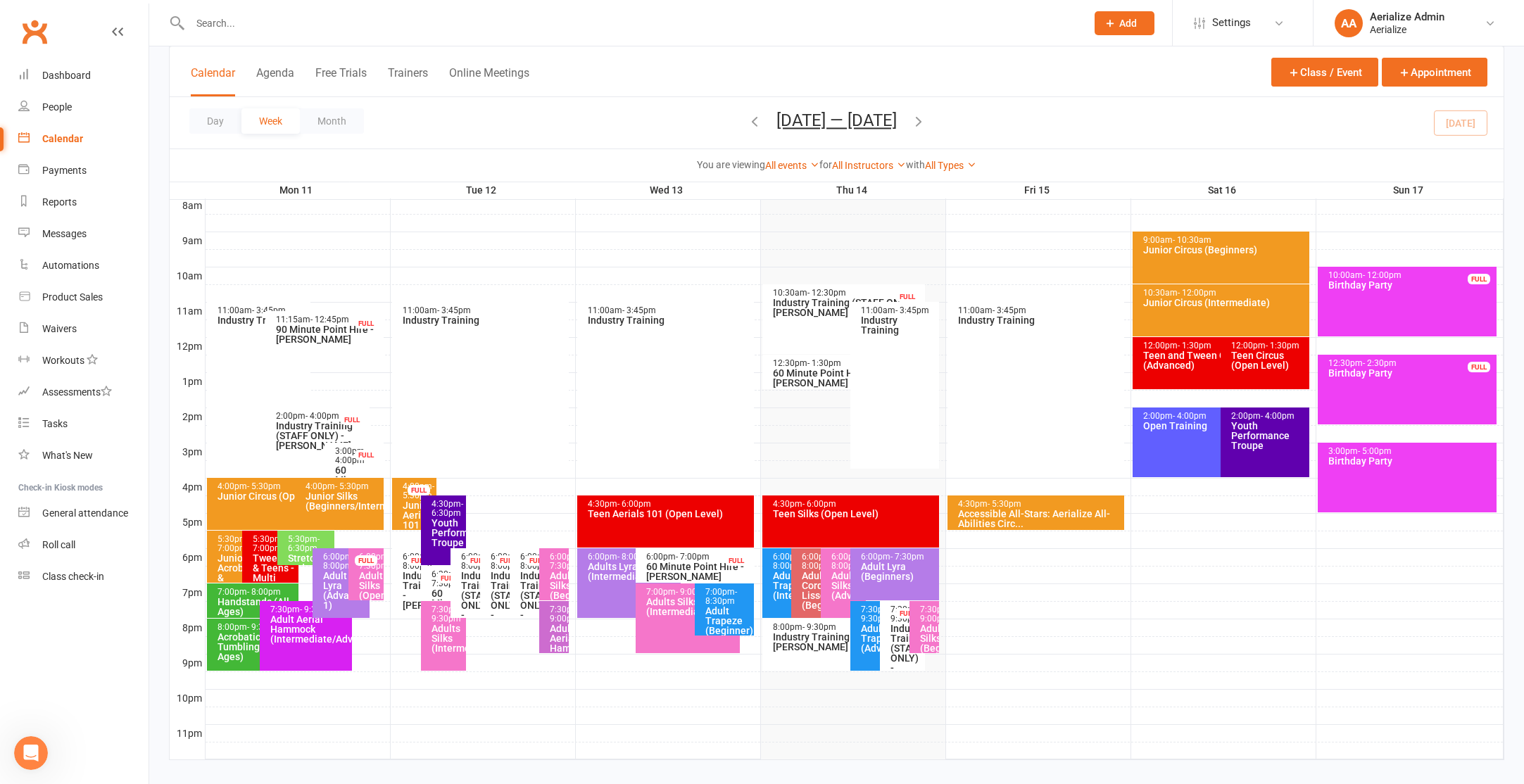
scroll to position [373, 0]
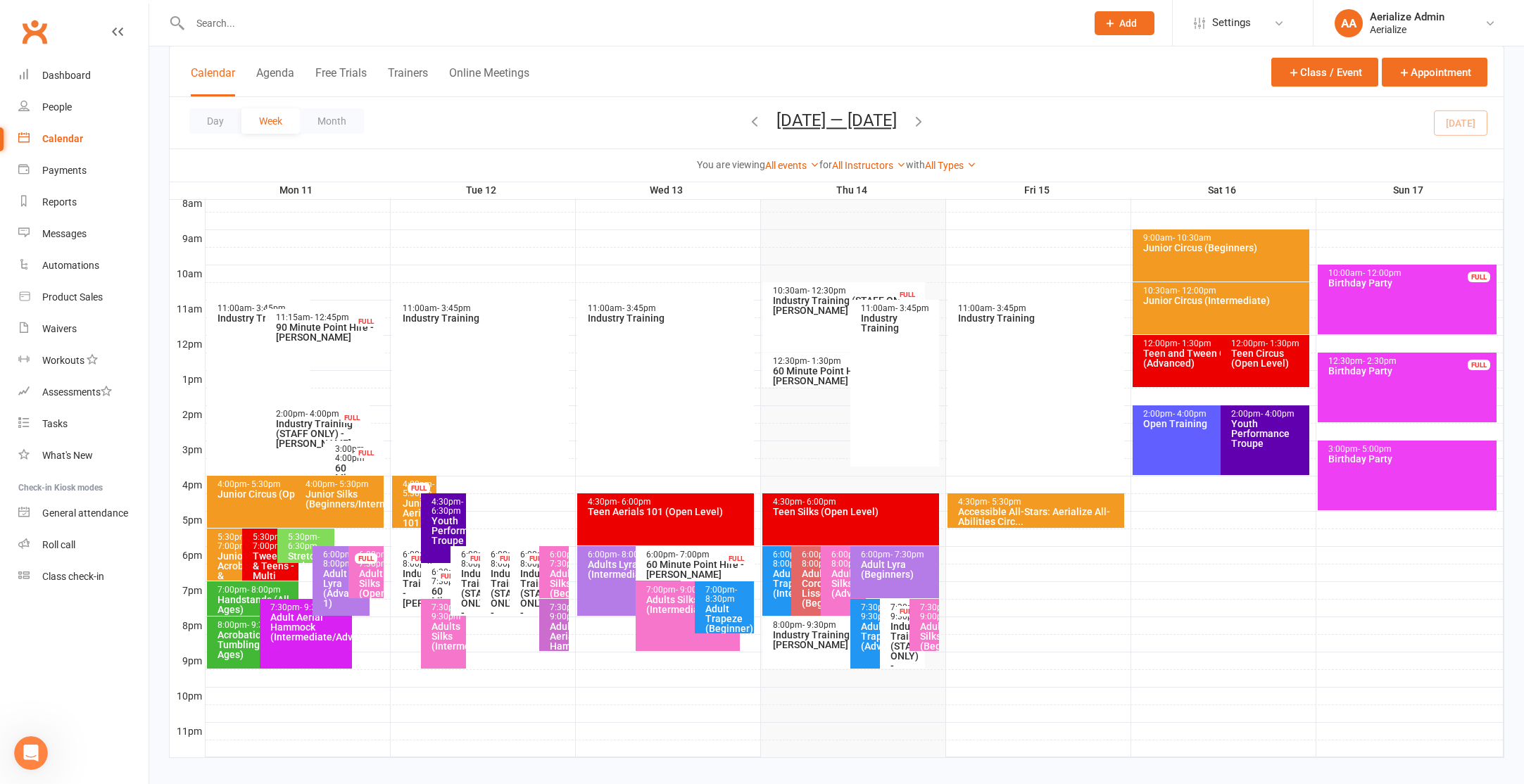
click at [547, 620] on div "7:30pm - 9:00pm Adult Aerial Hammock (Beginner/Intermediate)" at bounding box center [553, 624] width 29 height 52
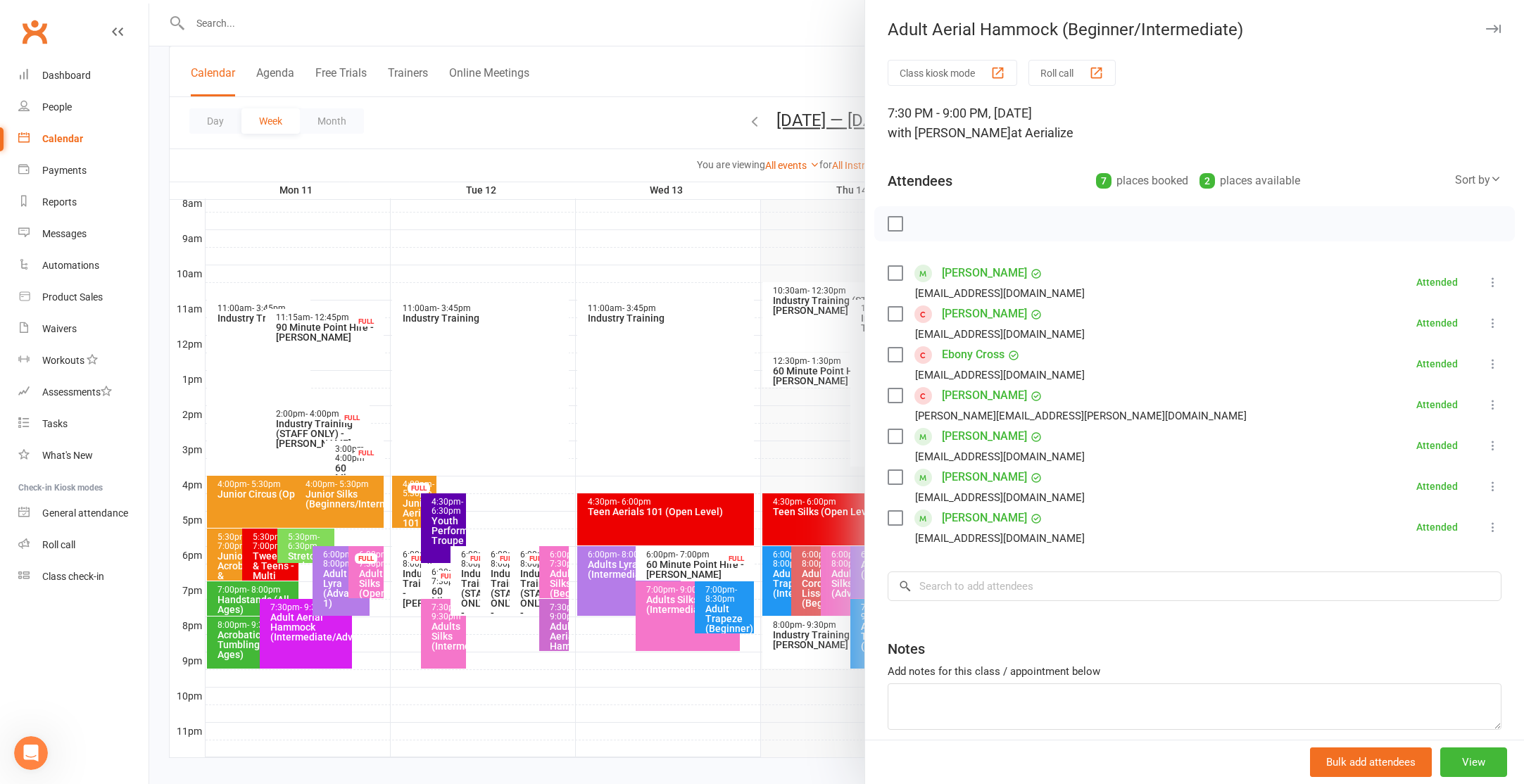
click at [528, 455] on div at bounding box center [836, 392] width 1375 height 784
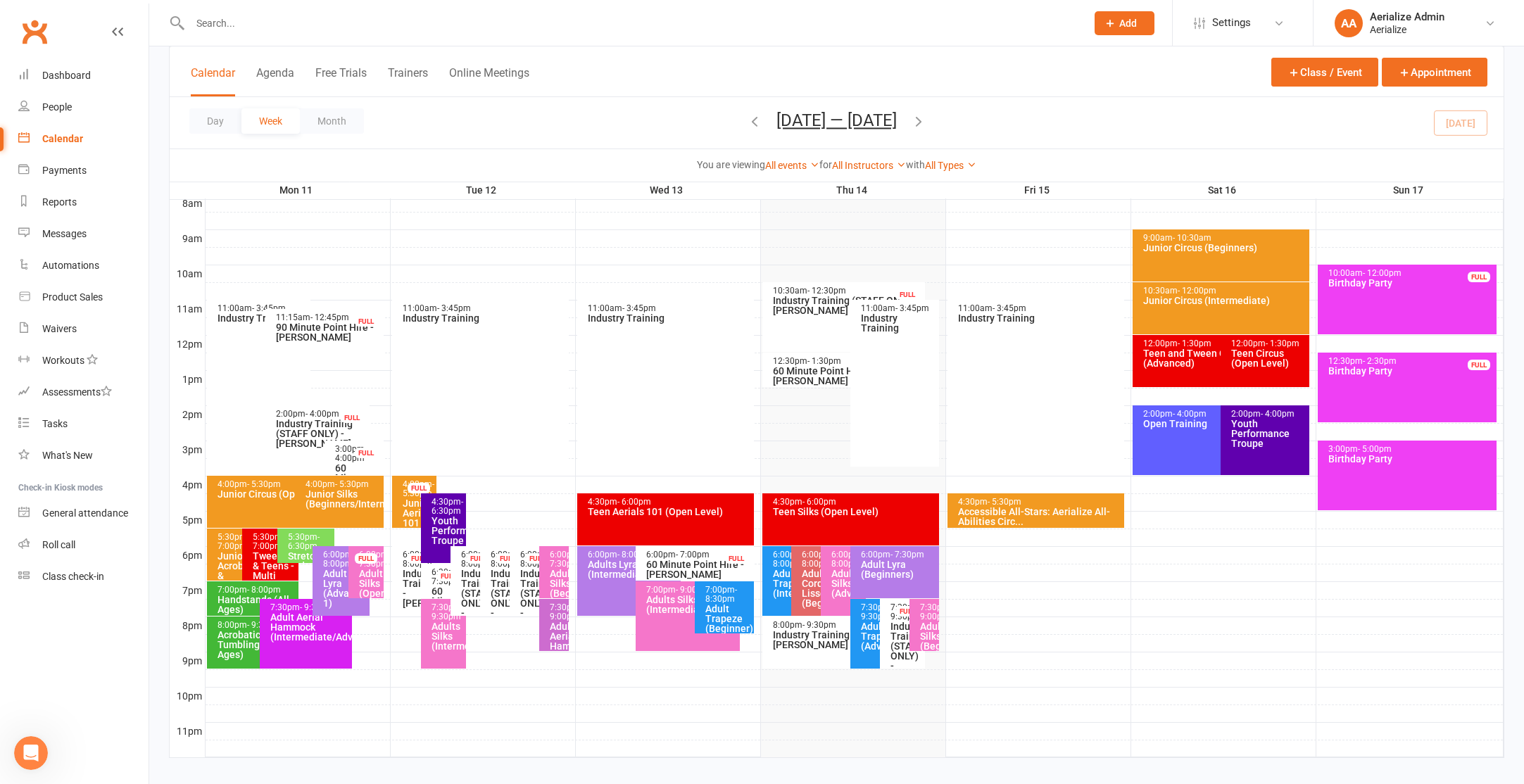
click at [260, 501] on div "4:00pm - 5:30pm Junior Circus (Open Level)" at bounding box center [289, 501] width 164 height 52
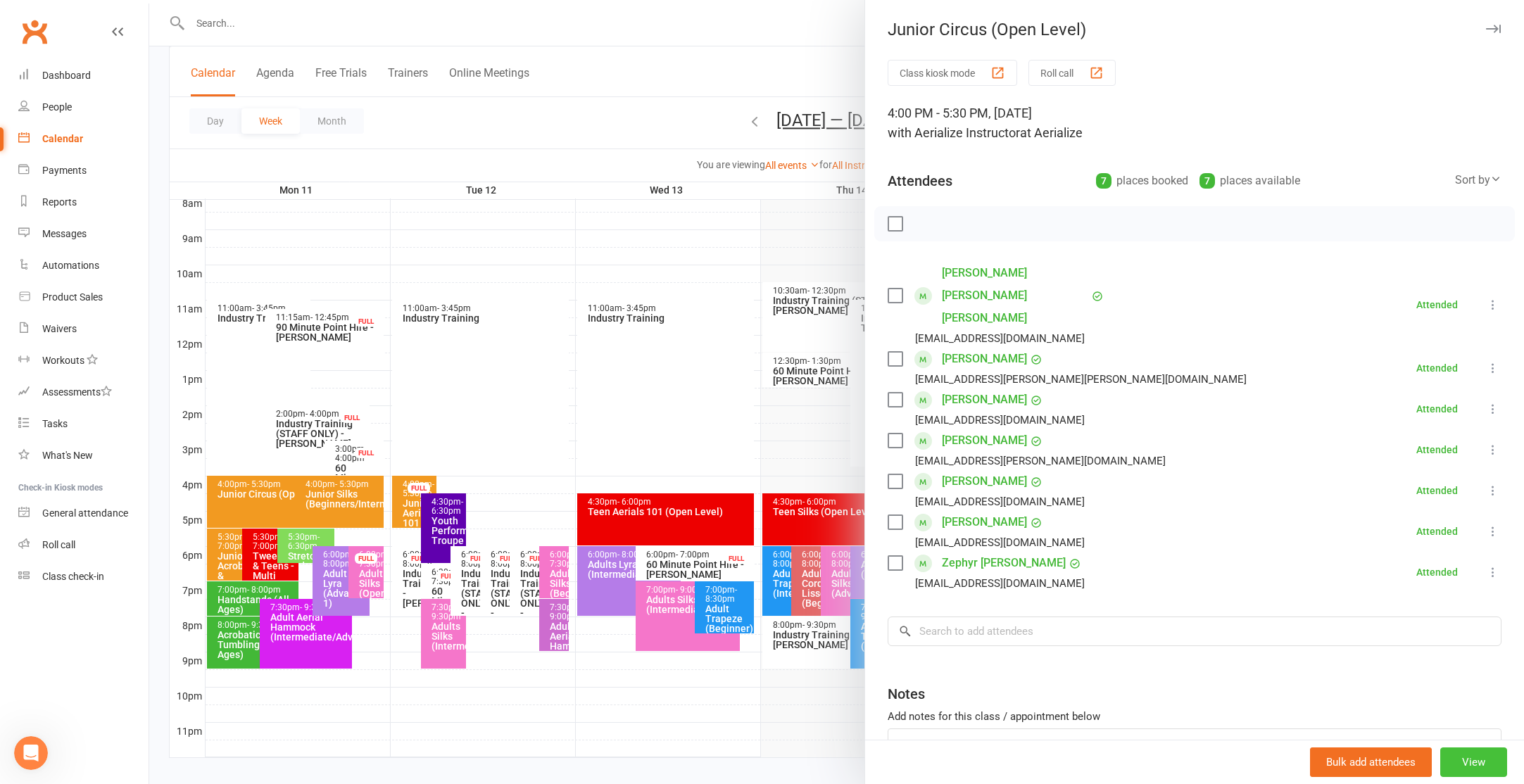
click at [1456, 758] on button "View" at bounding box center [1473, 761] width 67 height 29
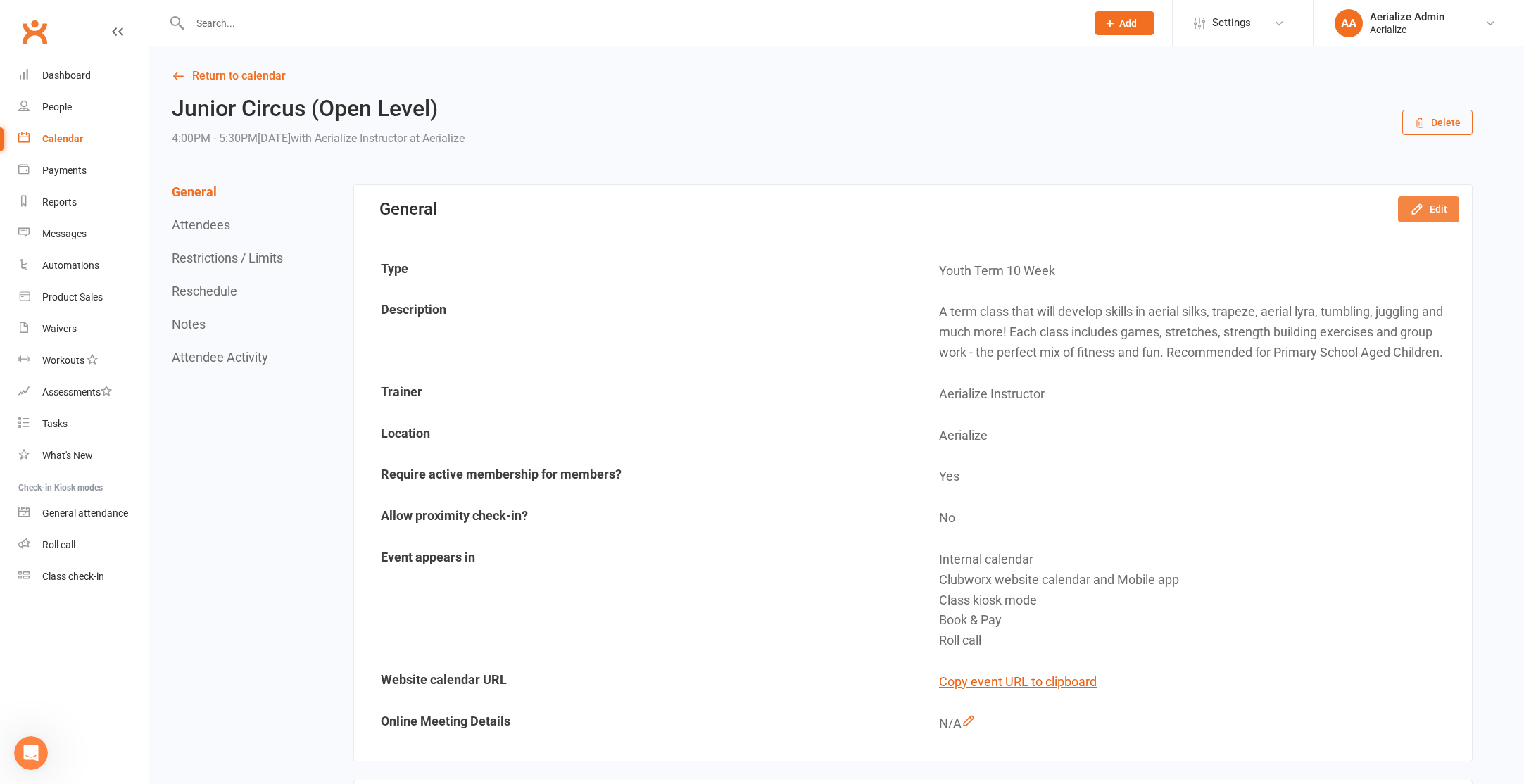
click at [1432, 210] on button "Edit" at bounding box center [1428, 209] width 61 height 26
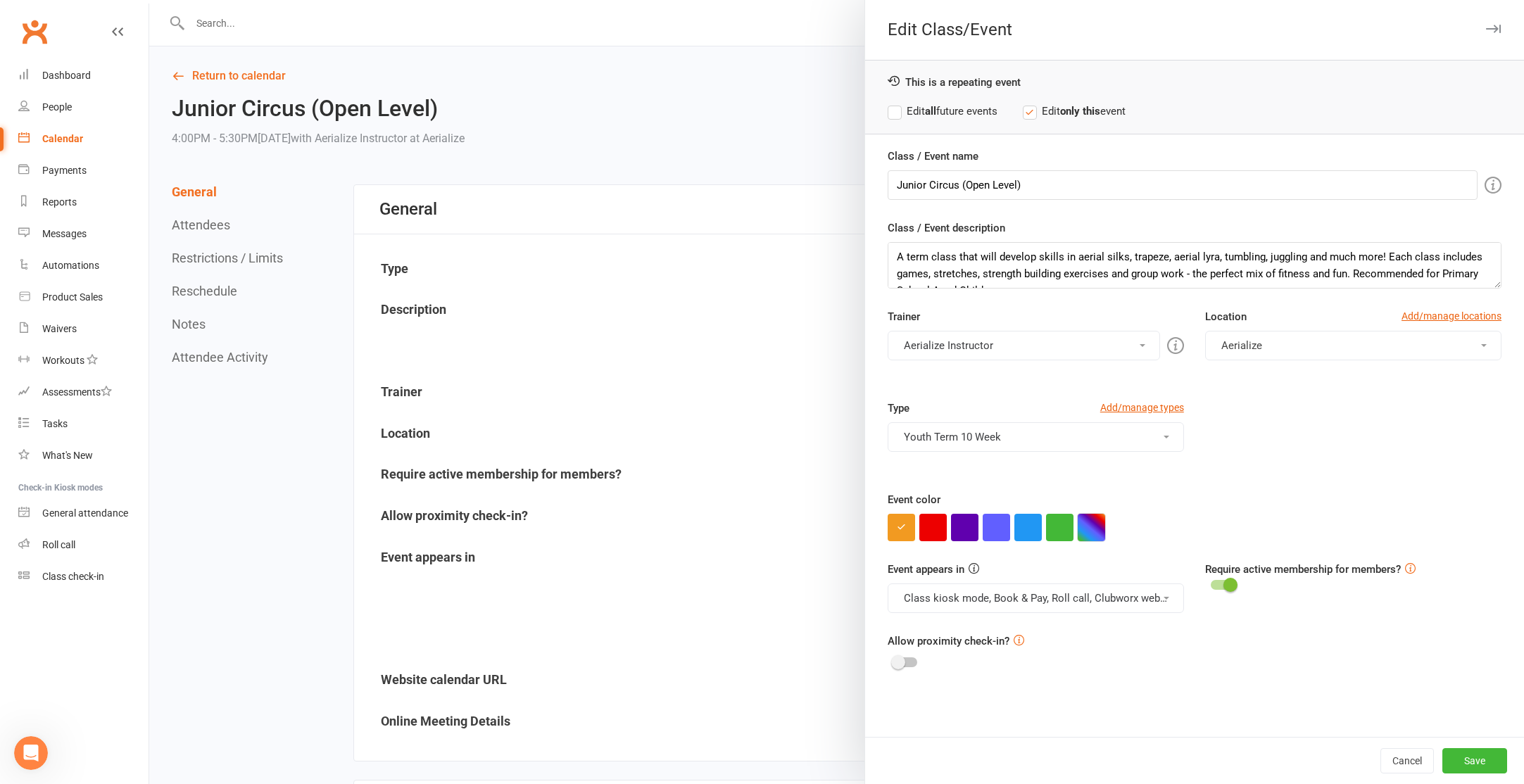
click at [1094, 518] on button "button" at bounding box center [1091, 527] width 27 height 27
click at [1118, 501] on input "text" at bounding box center [1116, 499] width 70 height 17
paste input "Title"
click at [1106, 496] on input "Title" at bounding box center [1116, 499] width 70 height 17
click at [1105, 497] on input "Title" at bounding box center [1116, 499] width 70 height 17
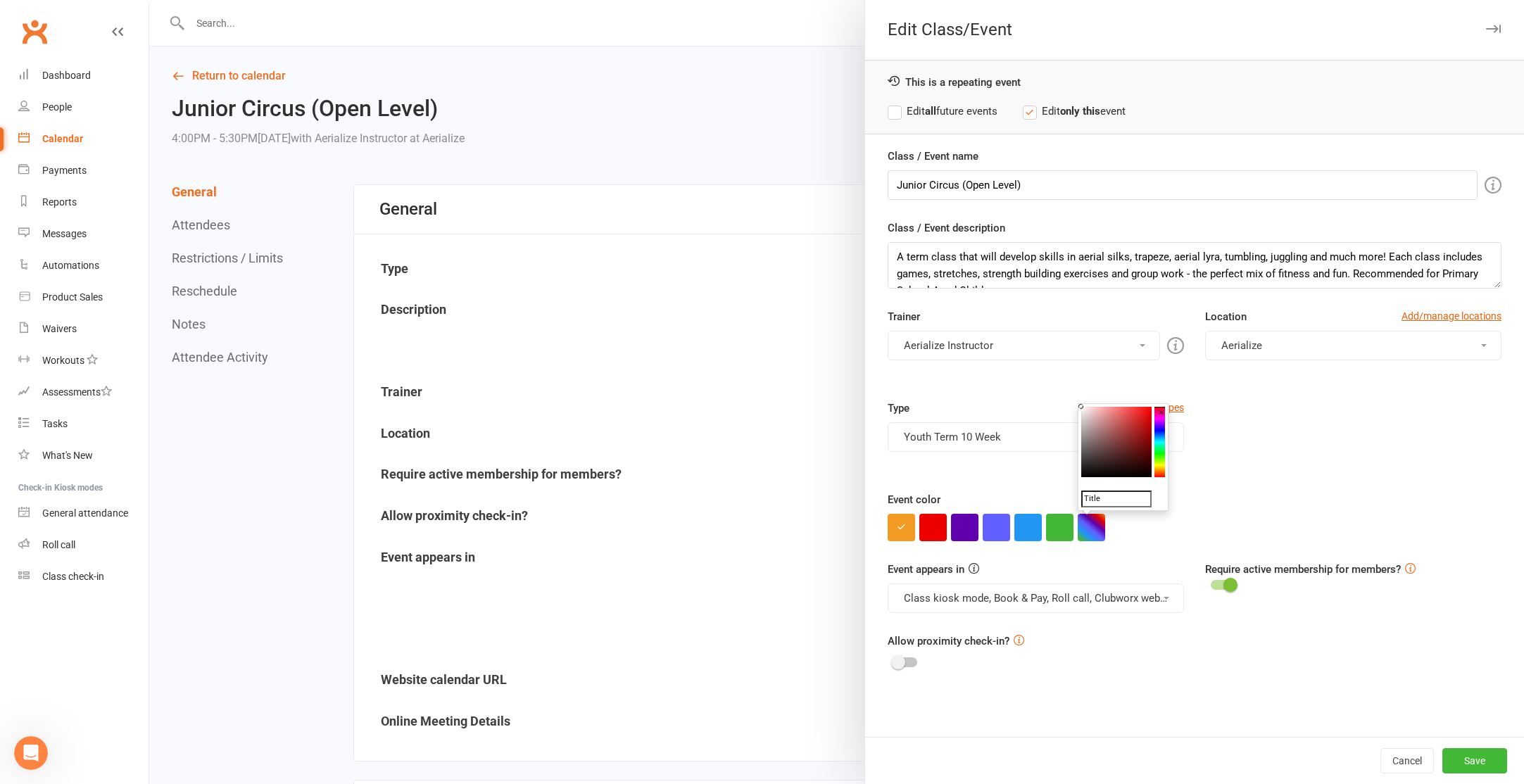
paste input "#c3ecff"
type input "#c3ecff"
click at [1452, 756] on button "Save" at bounding box center [1475, 760] width 64 height 26
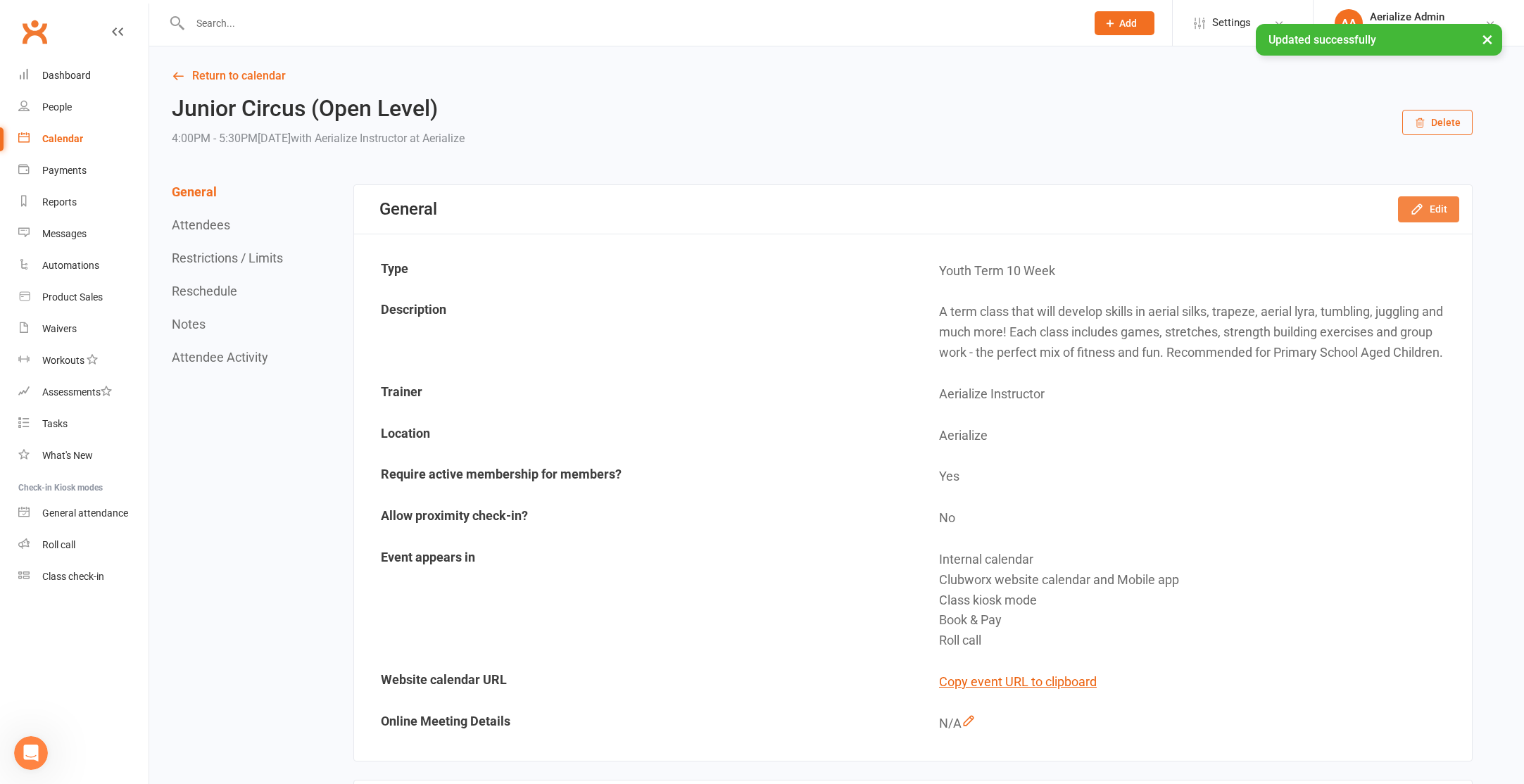
click at [1439, 216] on button "Edit" at bounding box center [1428, 209] width 61 height 26
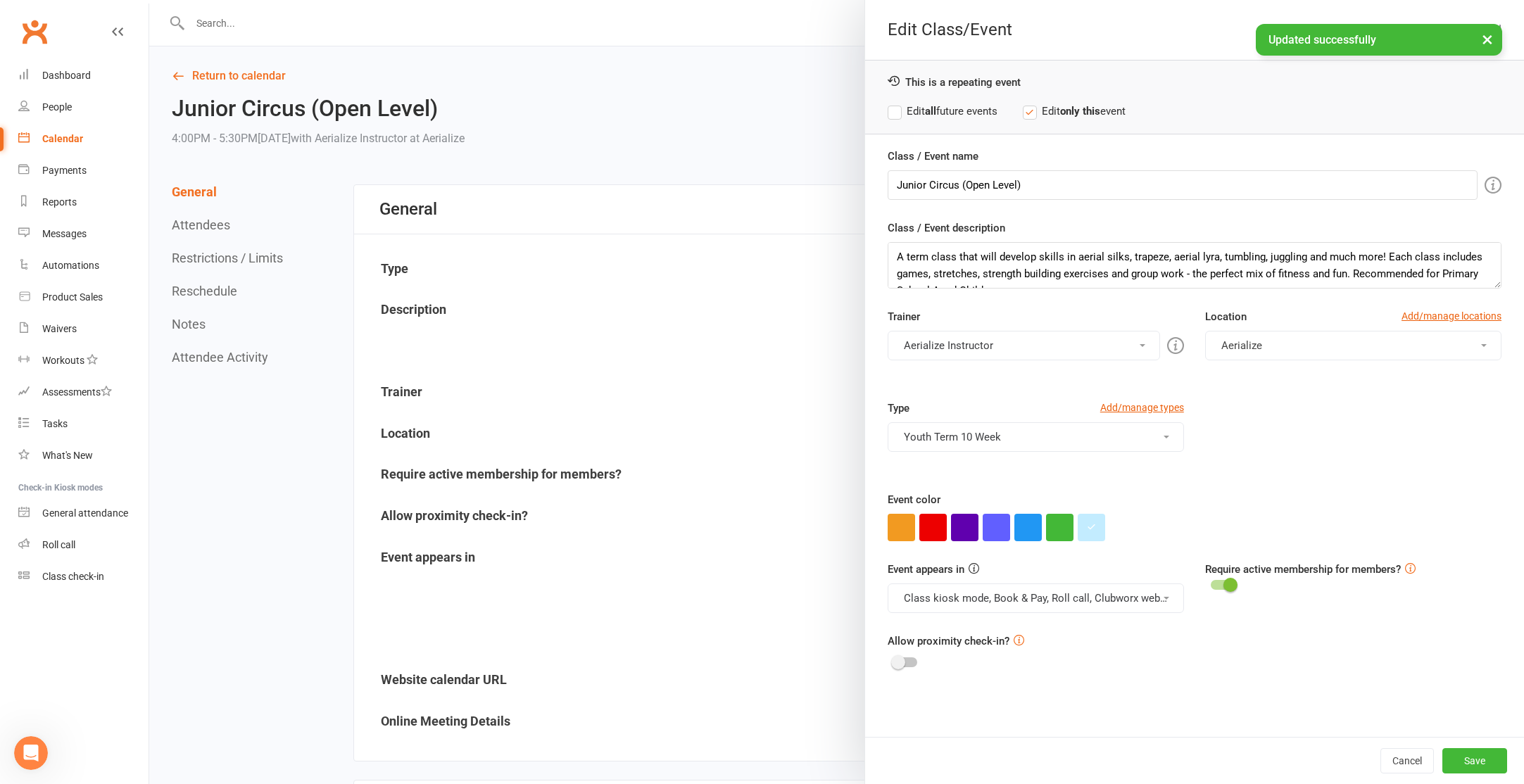
click at [936, 111] on strong "all" at bounding box center [931, 111] width 11 height 12
click at [1466, 756] on button "Save" at bounding box center [1475, 760] width 64 height 26
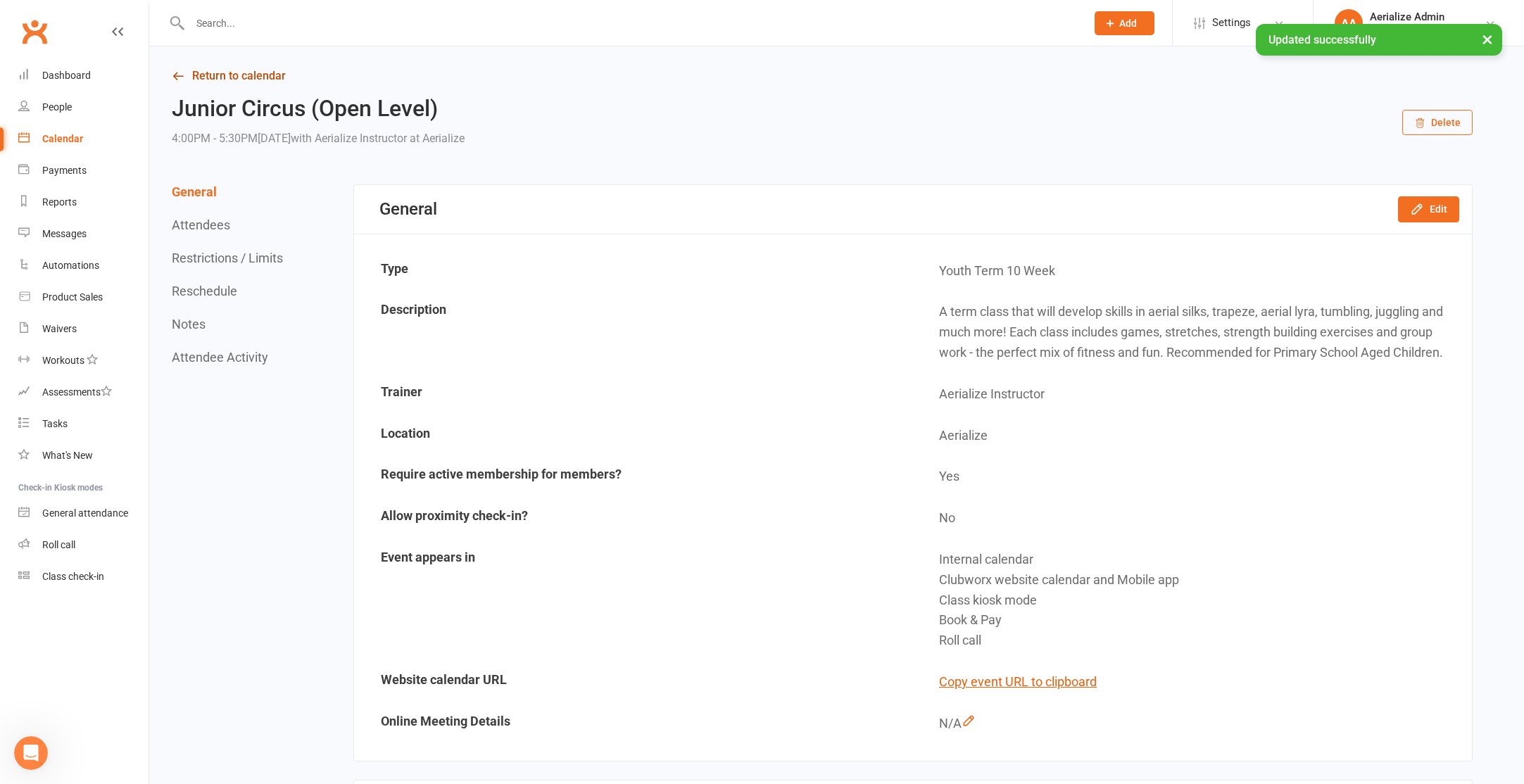
click at [229, 72] on link "Return to calendar" at bounding box center [822, 76] width 1301 height 20
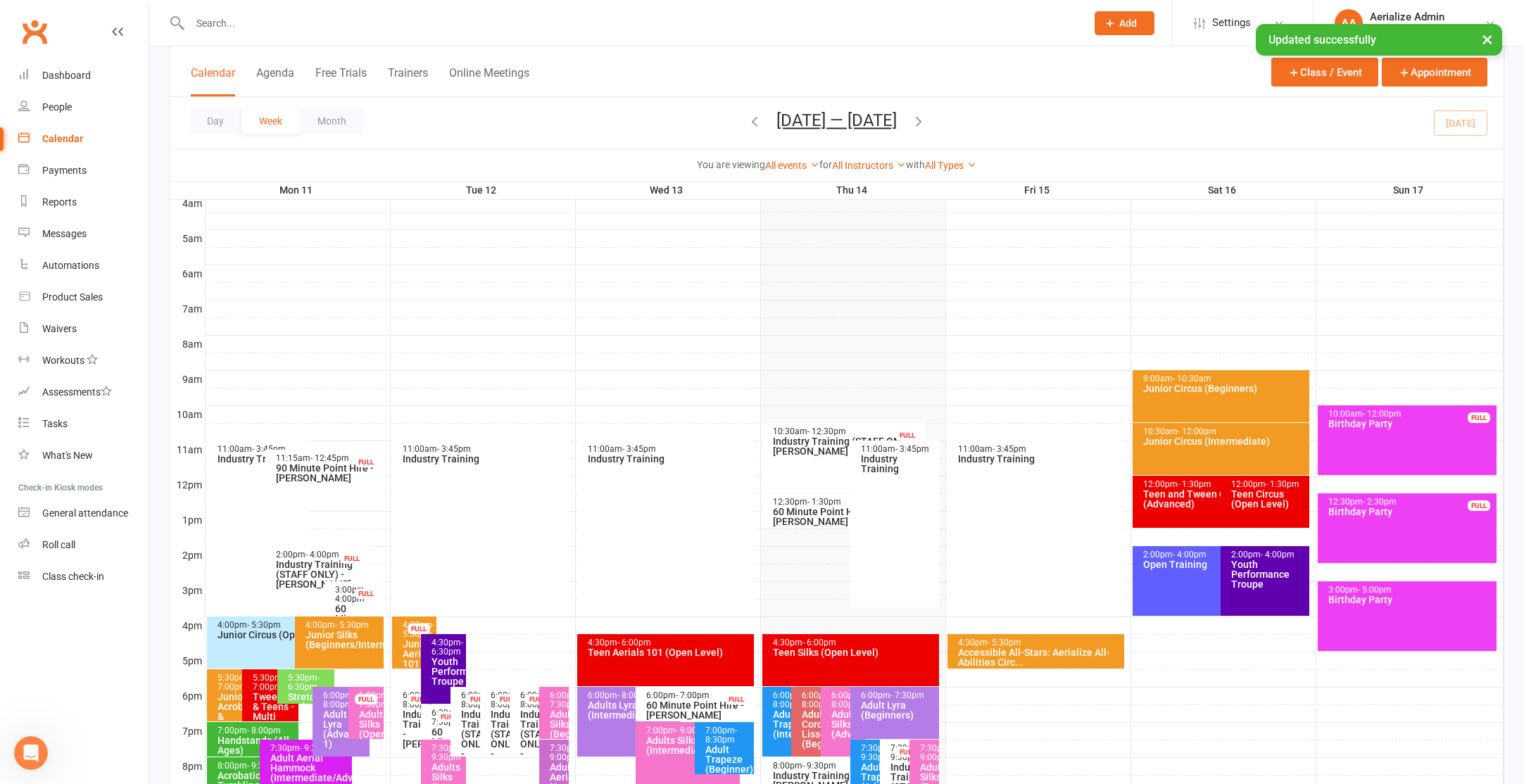
scroll to position [247, 0]
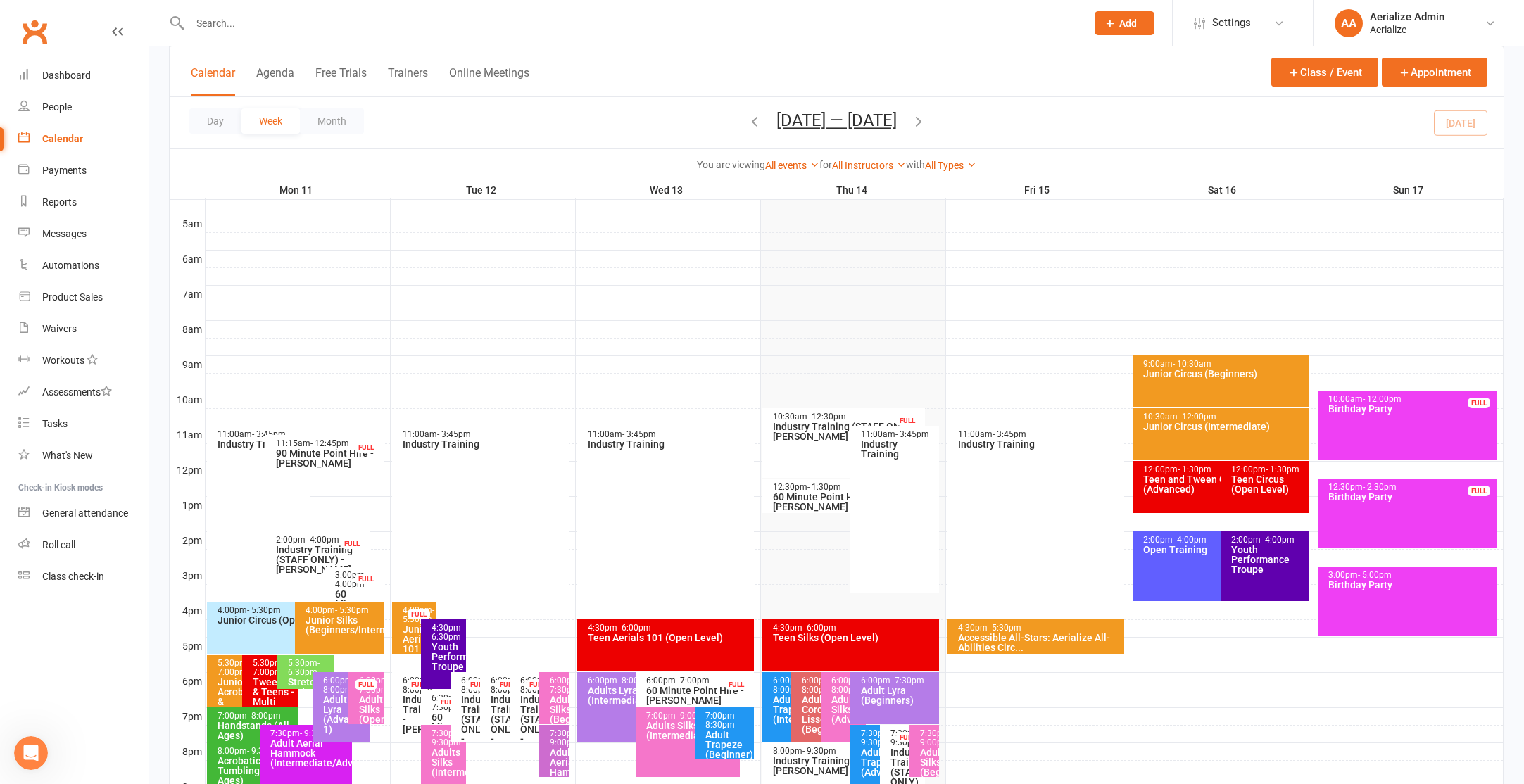
click at [330, 613] on div "4:00pm - 5:30pm" at bounding box center [342, 611] width 76 height 9
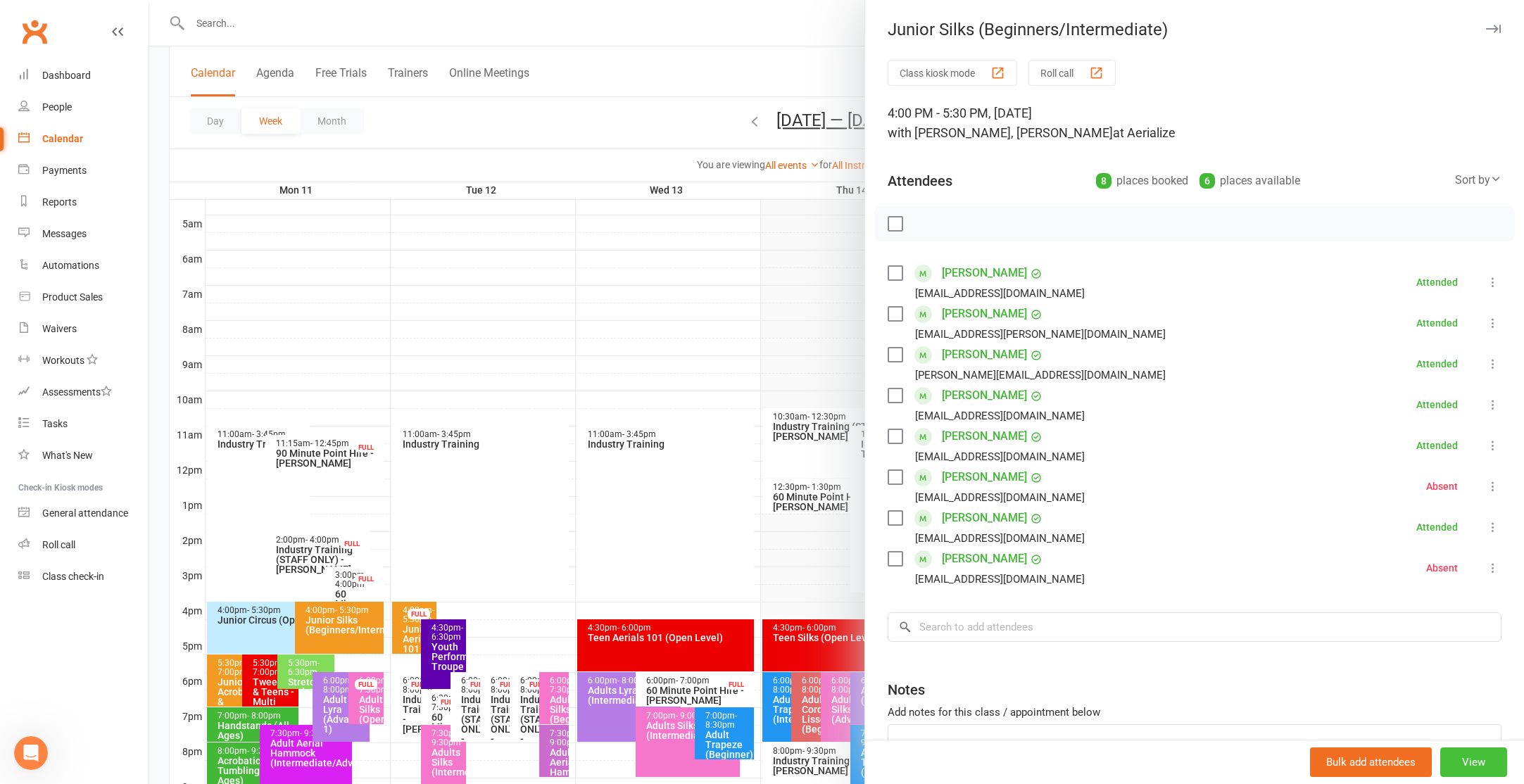
click at [1483, 755] on button "View" at bounding box center [1473, 761] width 67 height 29
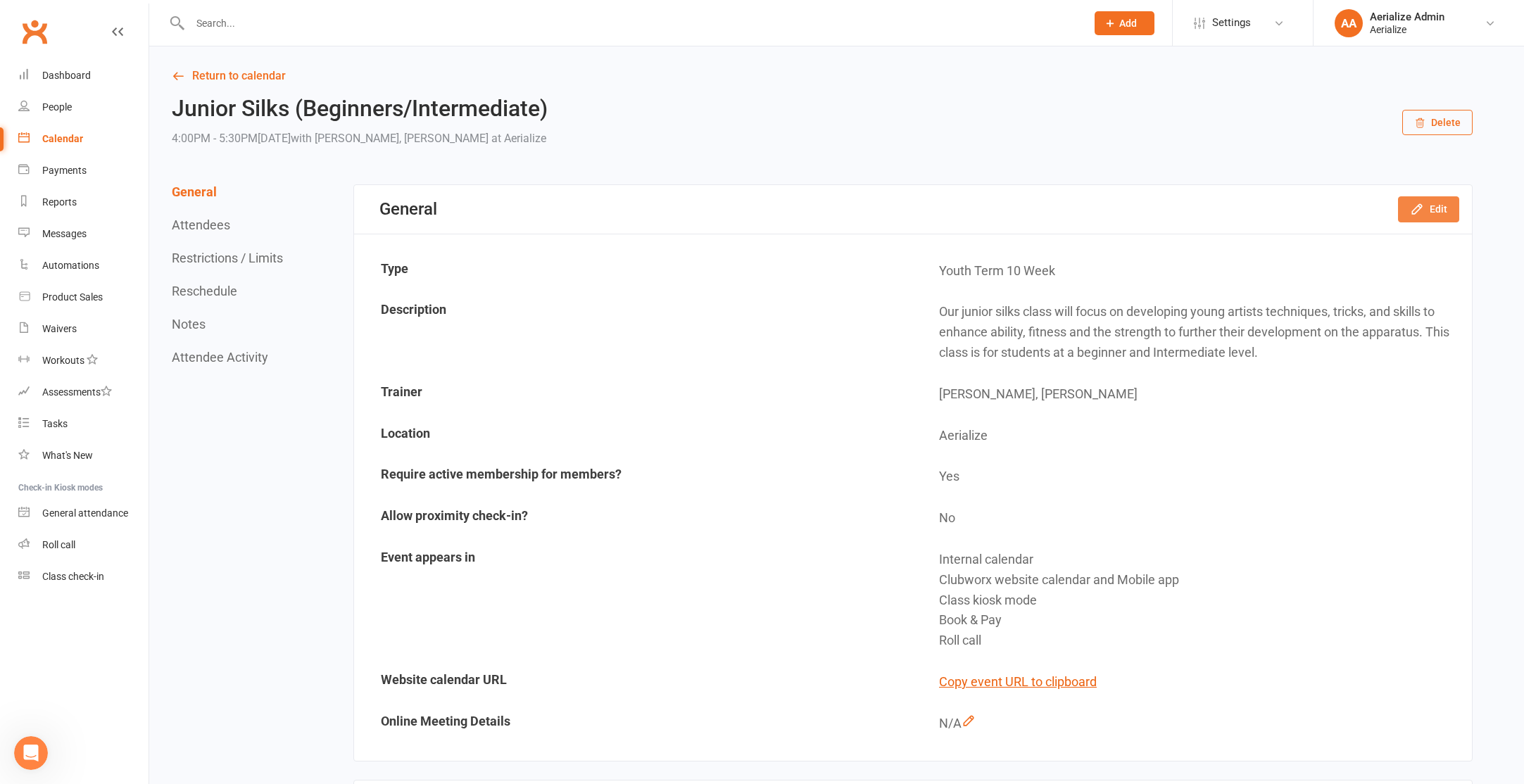
click at [1435, 207] on button "Edit" at bounding box center [1428, 209] width 61 height 26
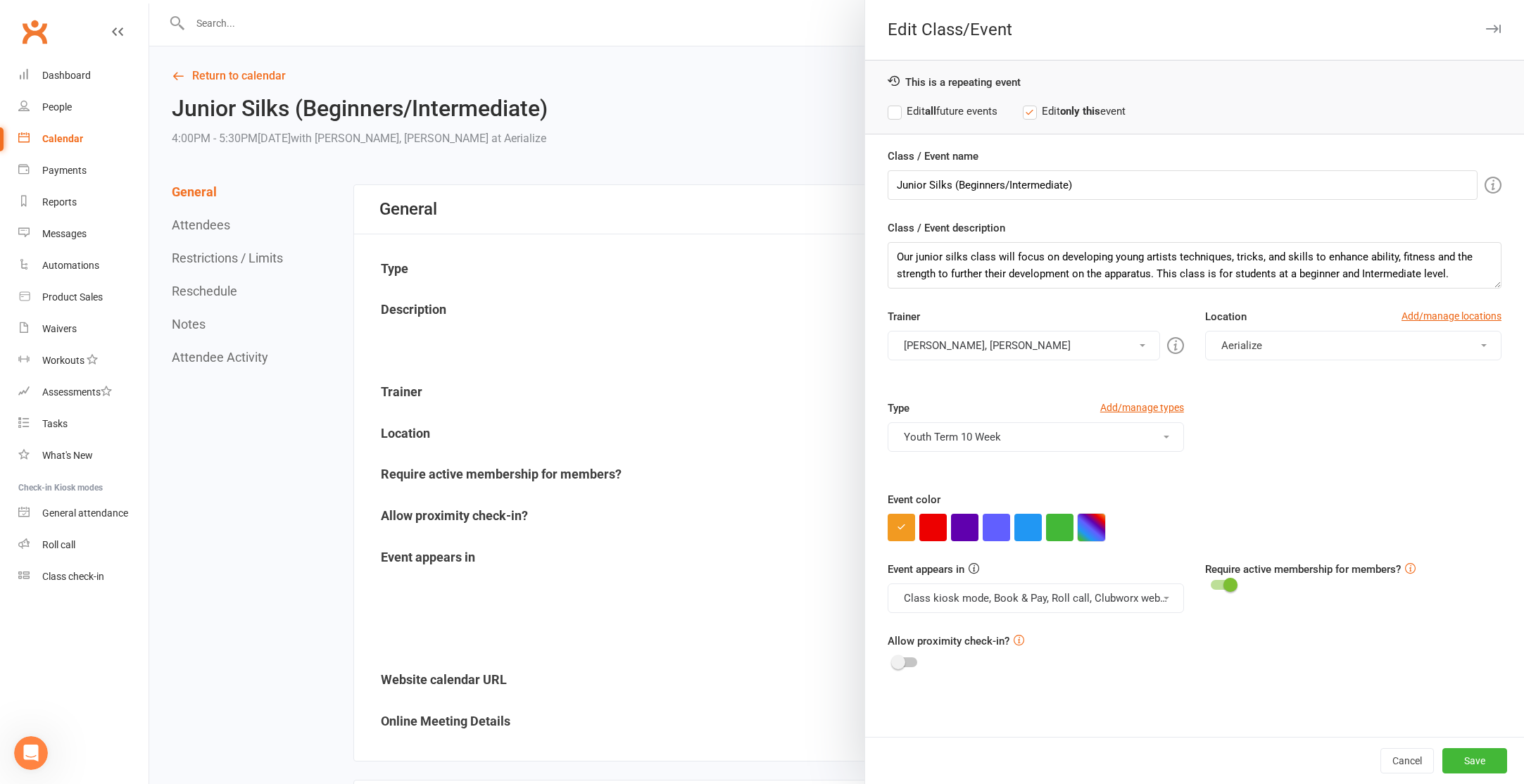
click at [1088, 520] on button "button" at bounding box center [1091, 527] width 27 height 27
click at [1110, 497] on input "text" at bounding box center [1116, 499] width 70 height 17
paste input "#c3ecff"
type input "#c3ecff"
click at [1469, 755] on button "Save" at bounding box center [1475, 760] width 64 height 26
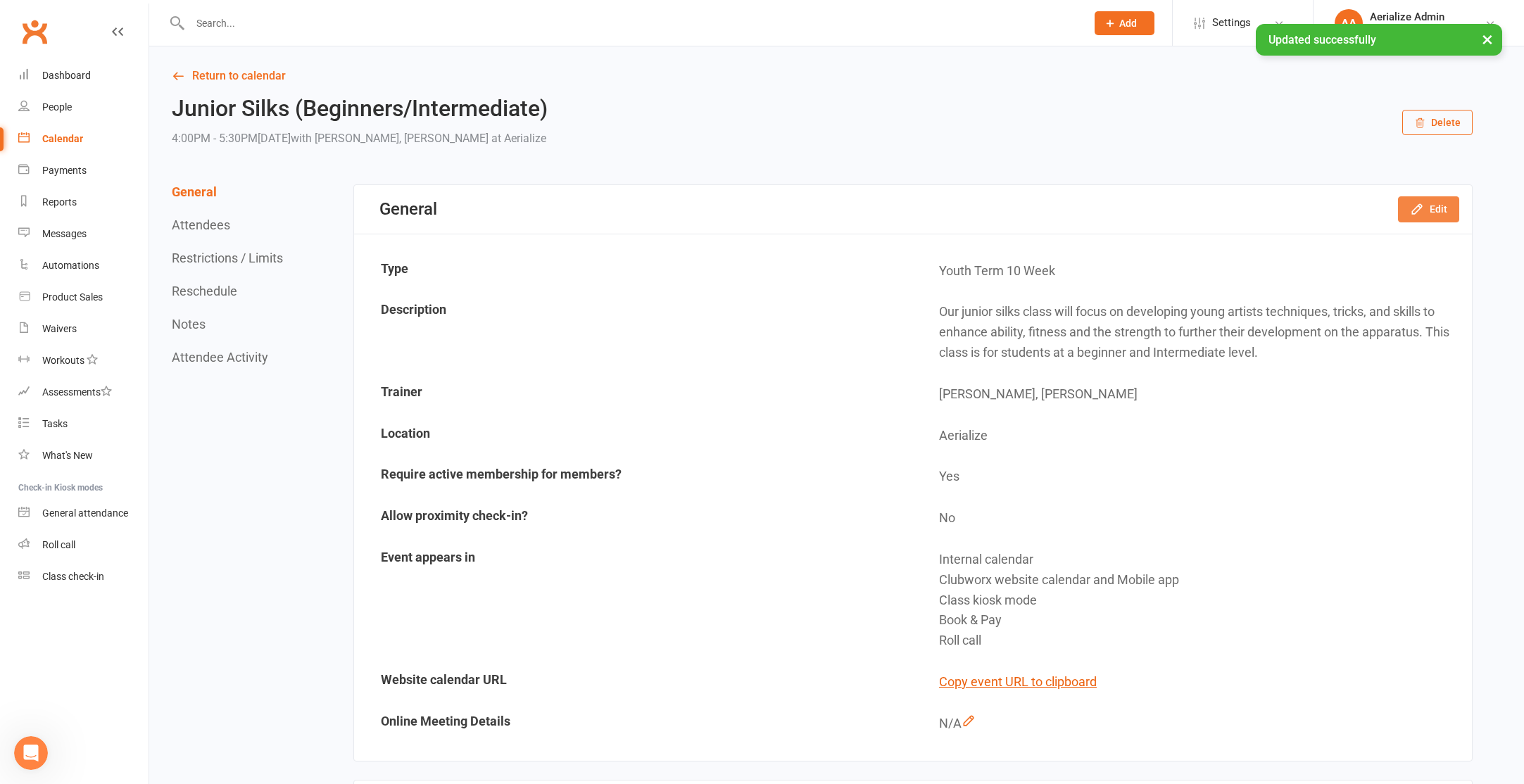
click at [1428, 217] on button "Edit" at bounding box center [1428, 209] width 61 height 26
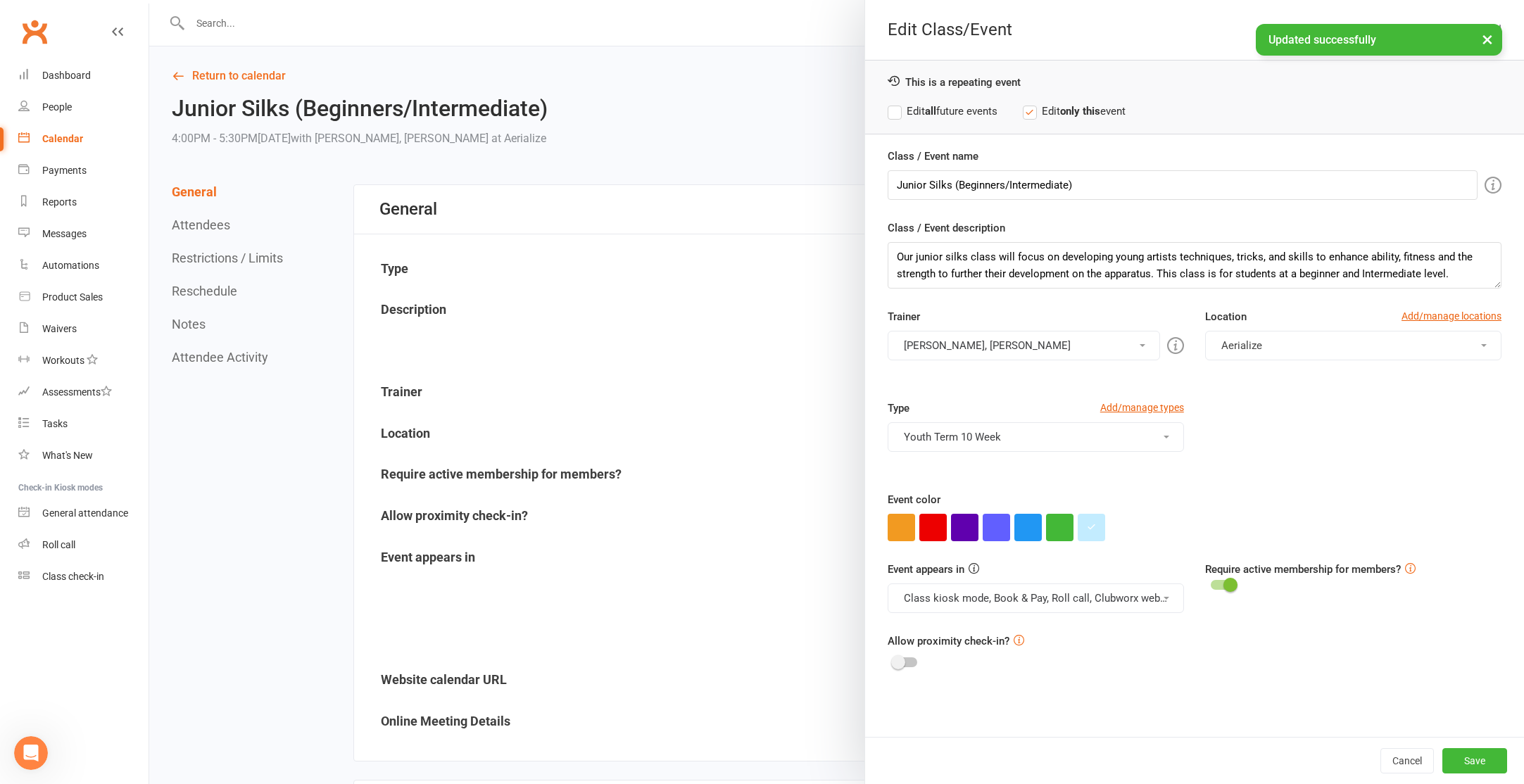
drag, startPoint x: 976, startPoint y: 112, endPoint x: 985, endPoint y: 117, distance: 10.3
click at [976, 112] on label "Edit all future events" at bounding box center [942, 112] width 110 height 17
click at [1477, 755] on button "Save" at bounding box center [1475, 760] width 64 height 26
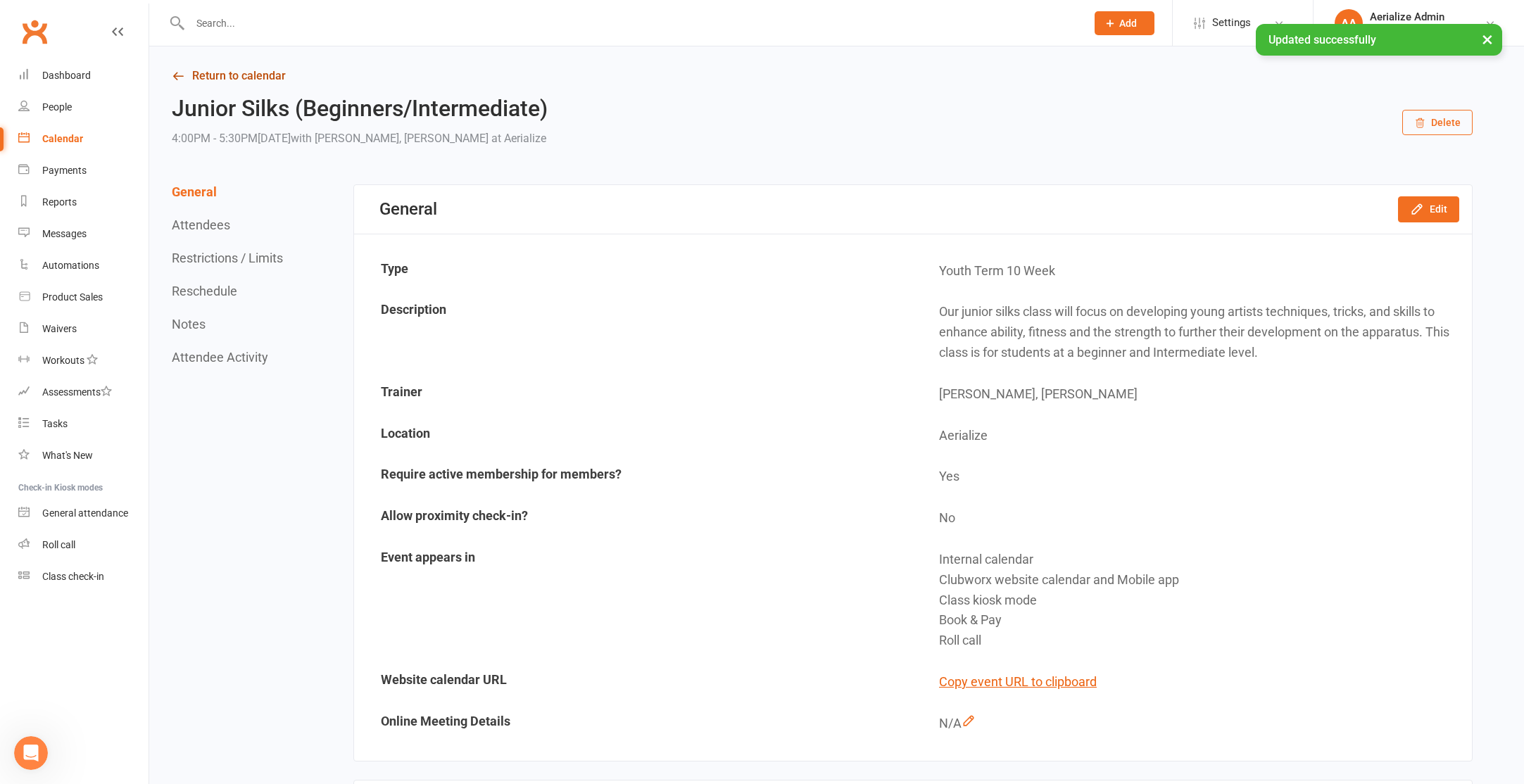
click at [259, 80] on link "Return to calendar" at bounding box center [822, 76] width 1301 height 20
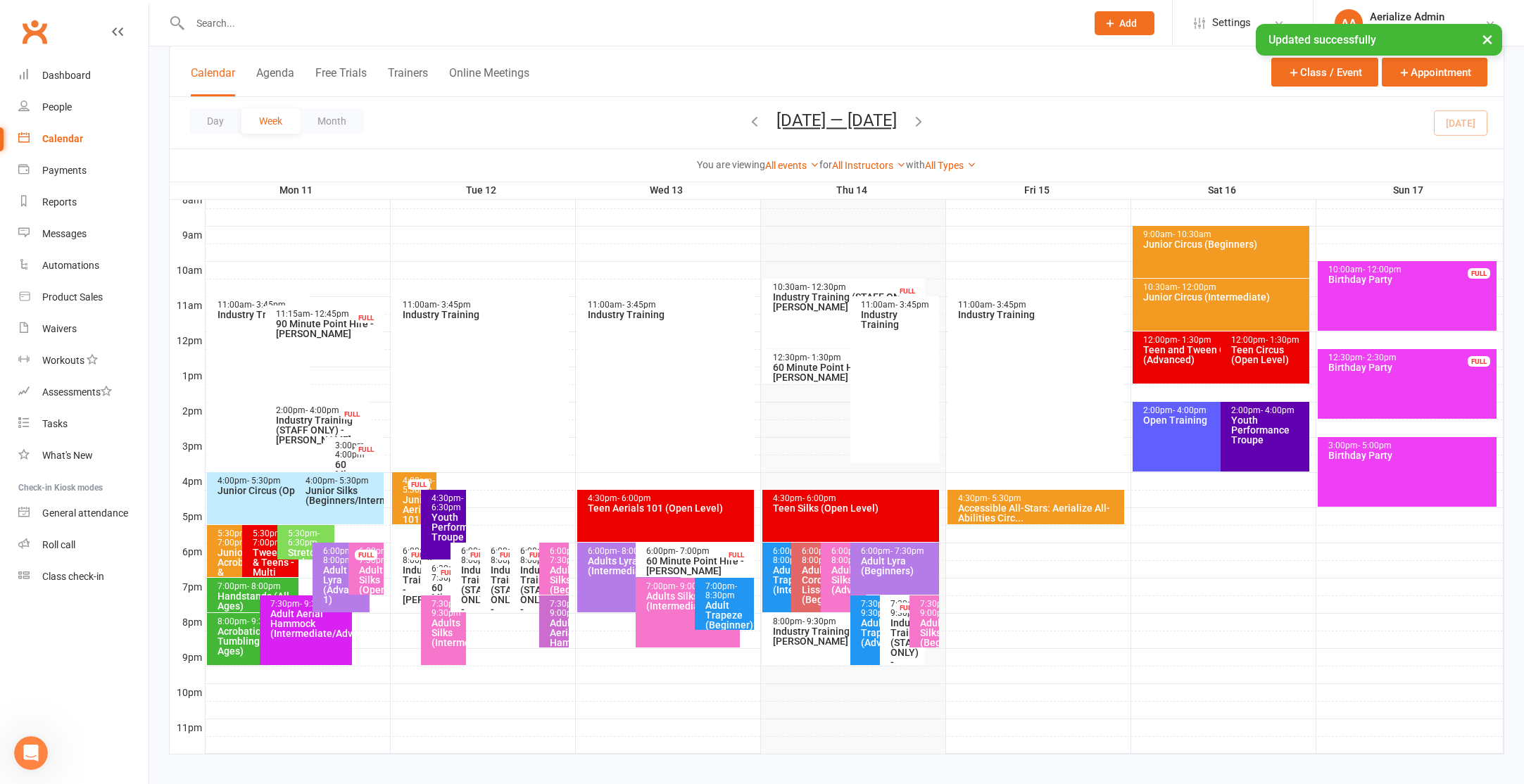
scroll to position [387, 0]
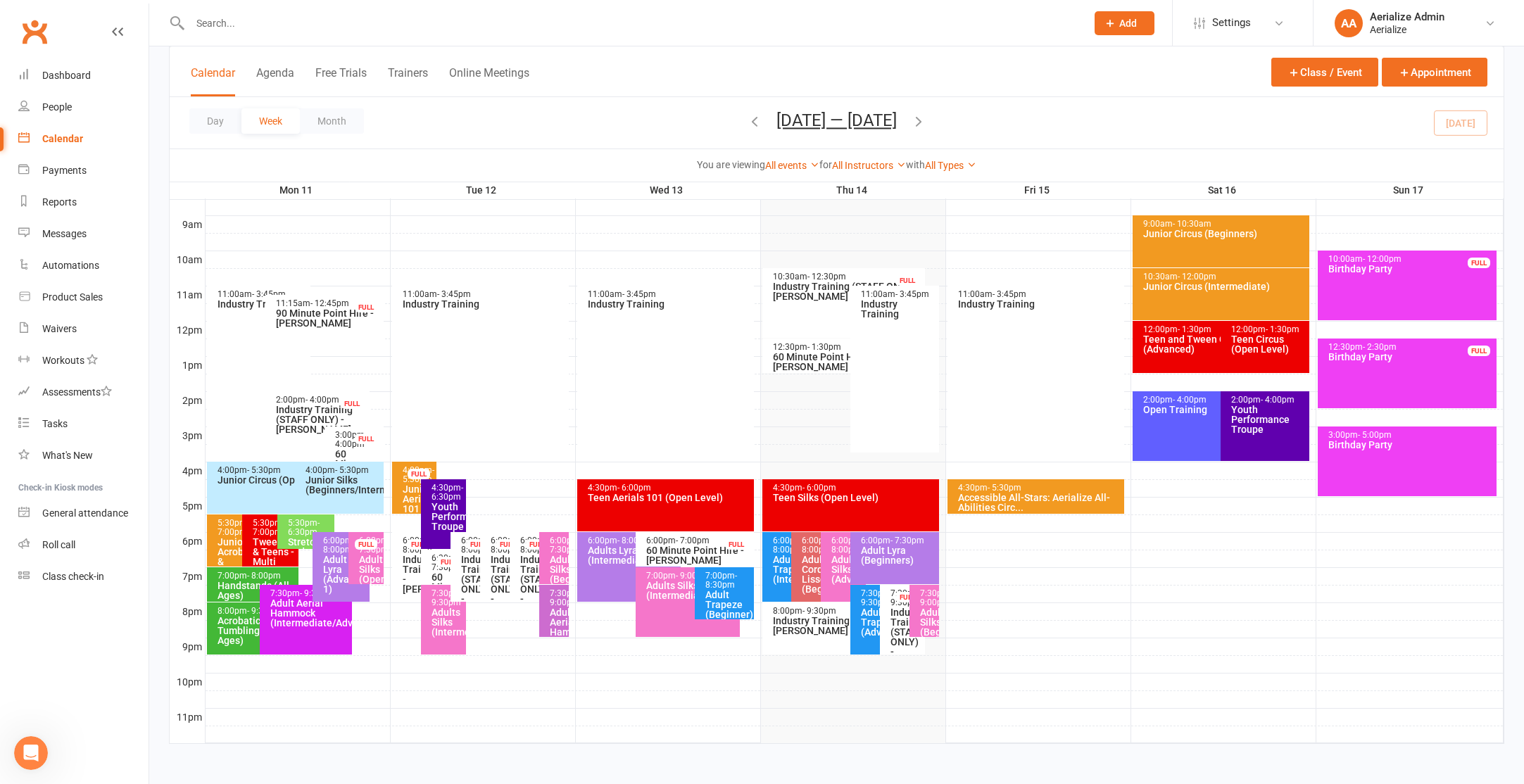
click at [227, 533] on span "- 7:00pm" at bounding box center [233, 528] width 31 height 19
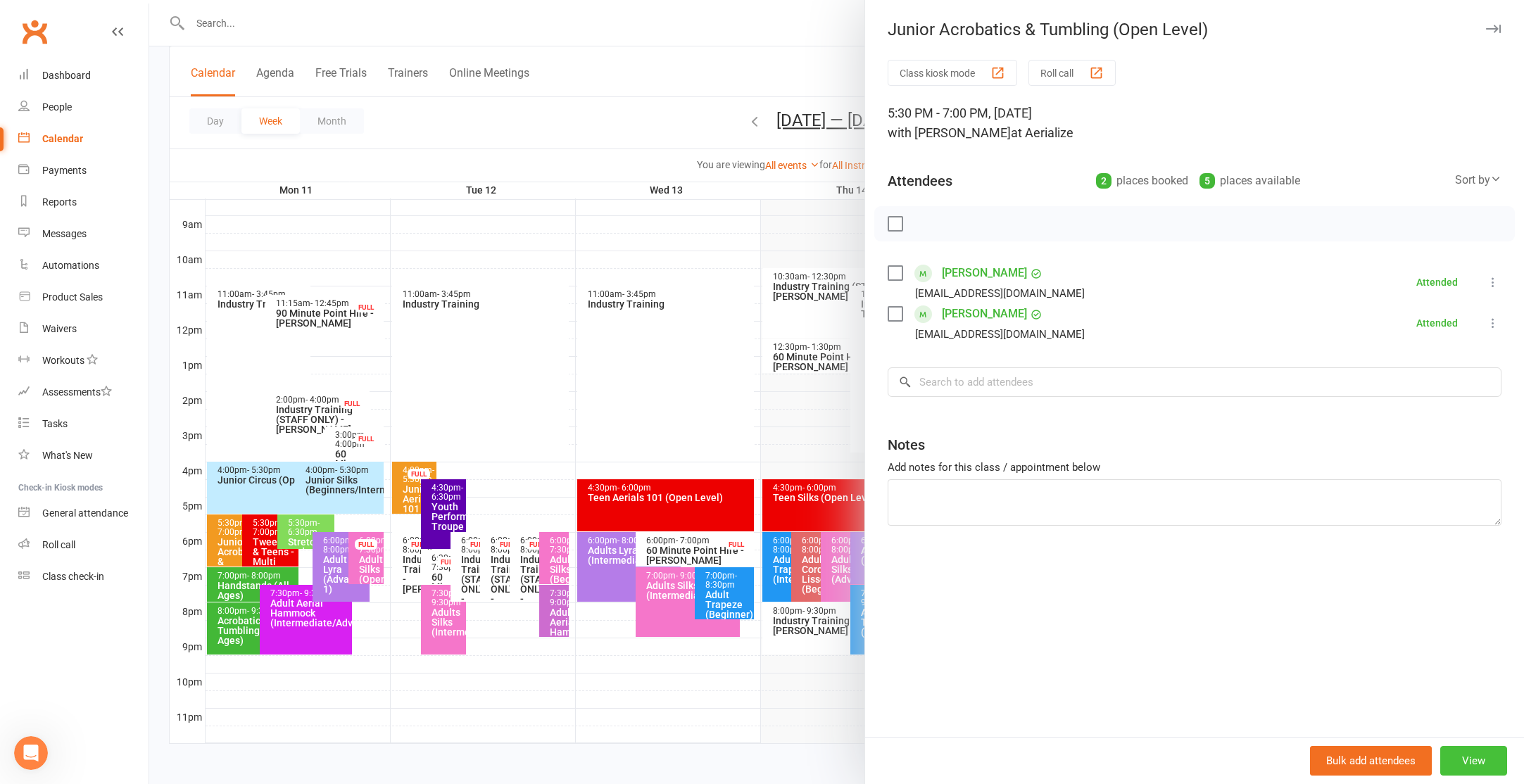
click at [1474, 772] on button "View" at bounding box center [1473, 760] width 67 height 29
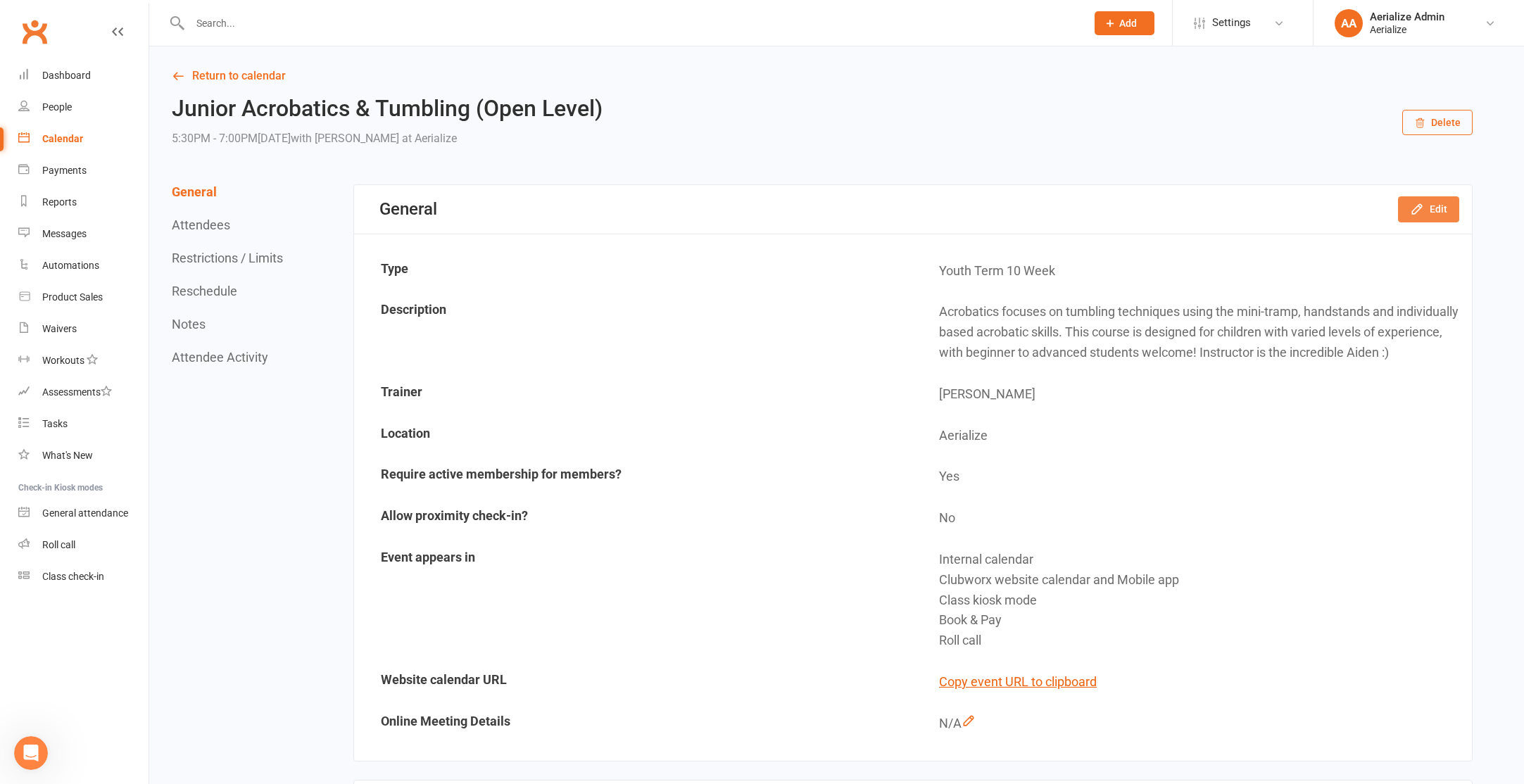
click at [1435, 216] on button "Edit" at bounding box center [1428, 209] width 61 height 26
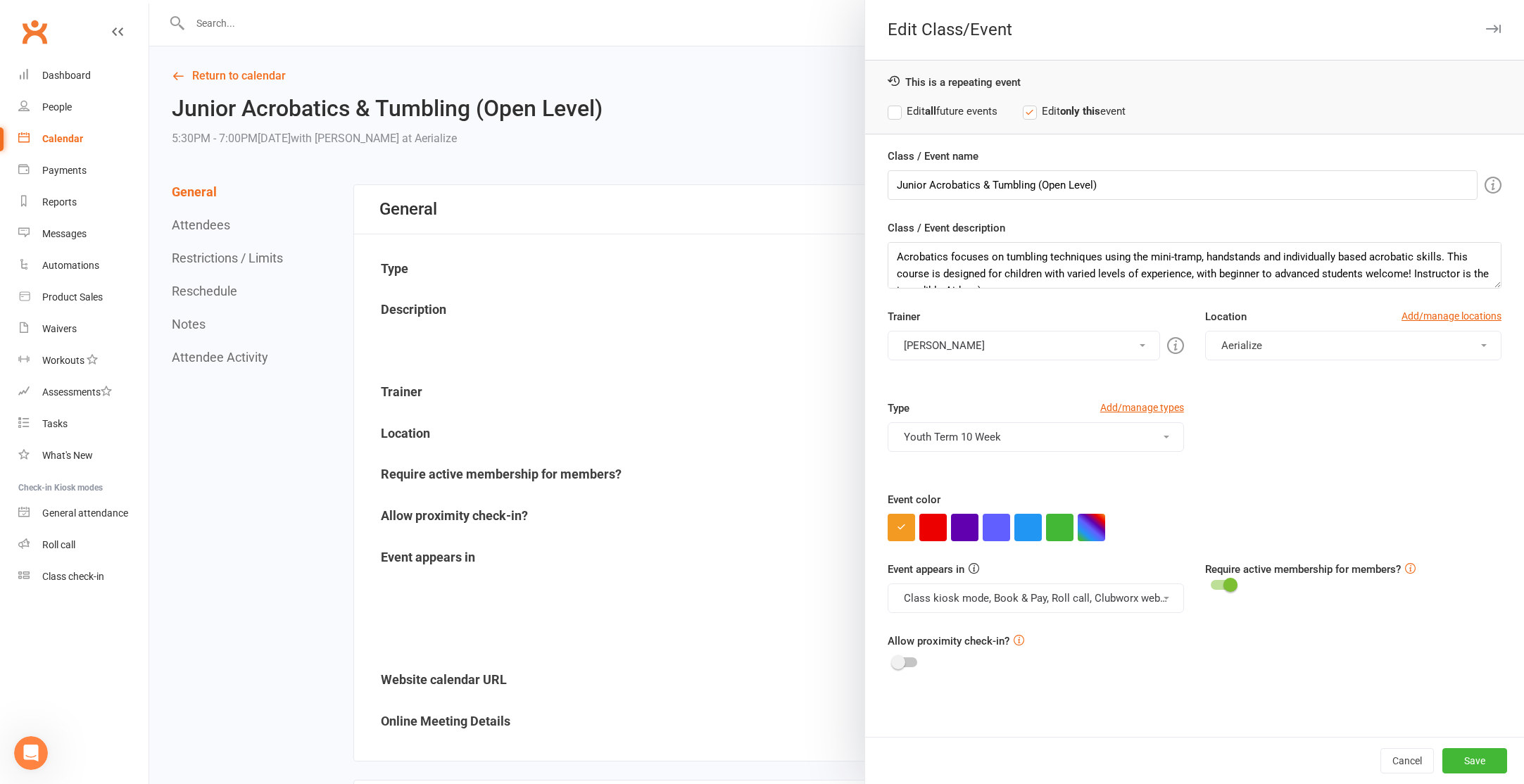
click at [1074, 532] on div at bounding box center [1194, 527] width 614 height 27
click at [1078, 531] on button "button" at bounding box center [1091, 527] width 27 height 27
click at [1107, 499] on input "text" at bounding box center [1116, 499] width 70 height 17
paste input "#c3ecff"
type input "#c3ecff"
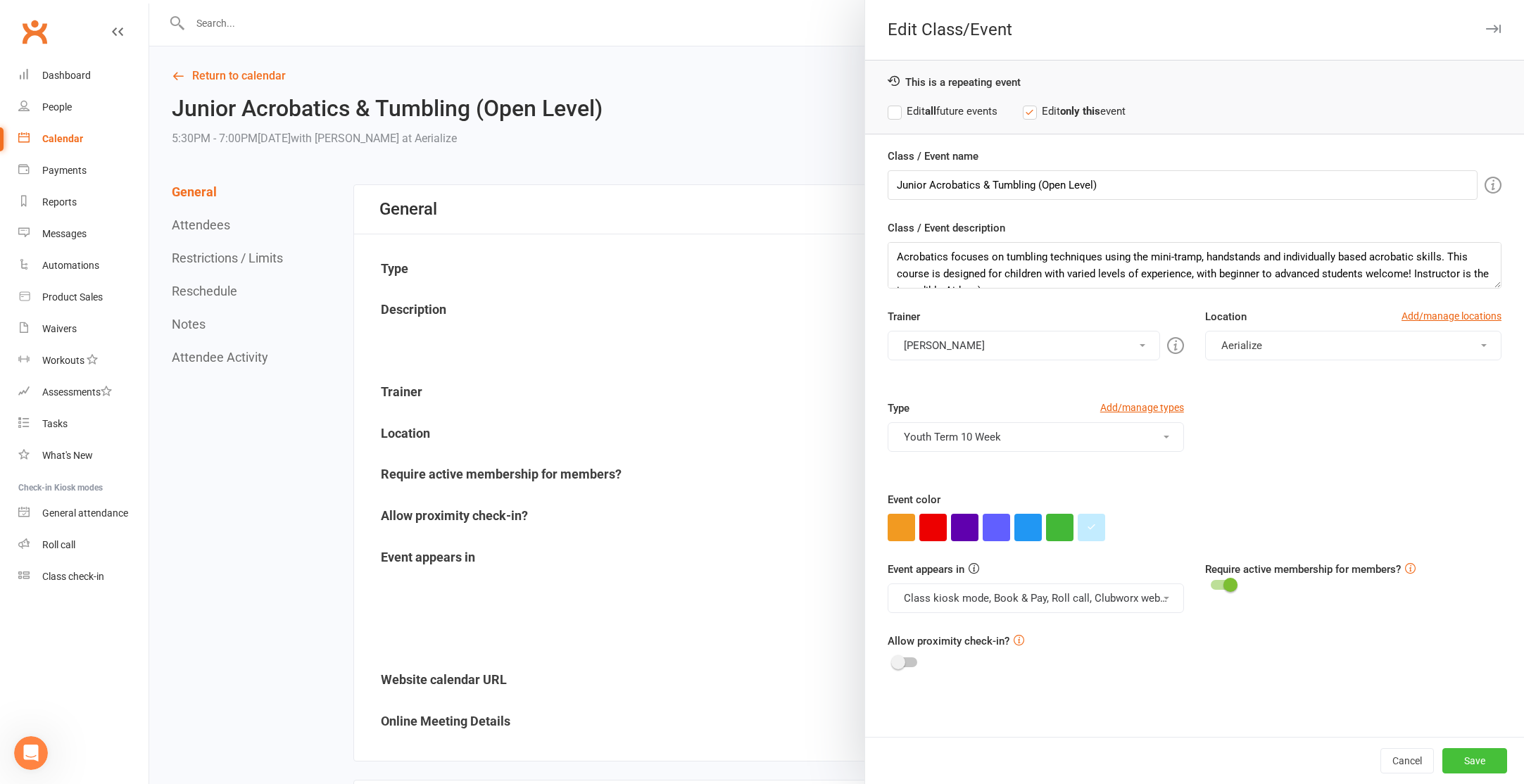
click at [1495, 763] on button "Save" at bounding box center [1475, 760] width 64 height 26
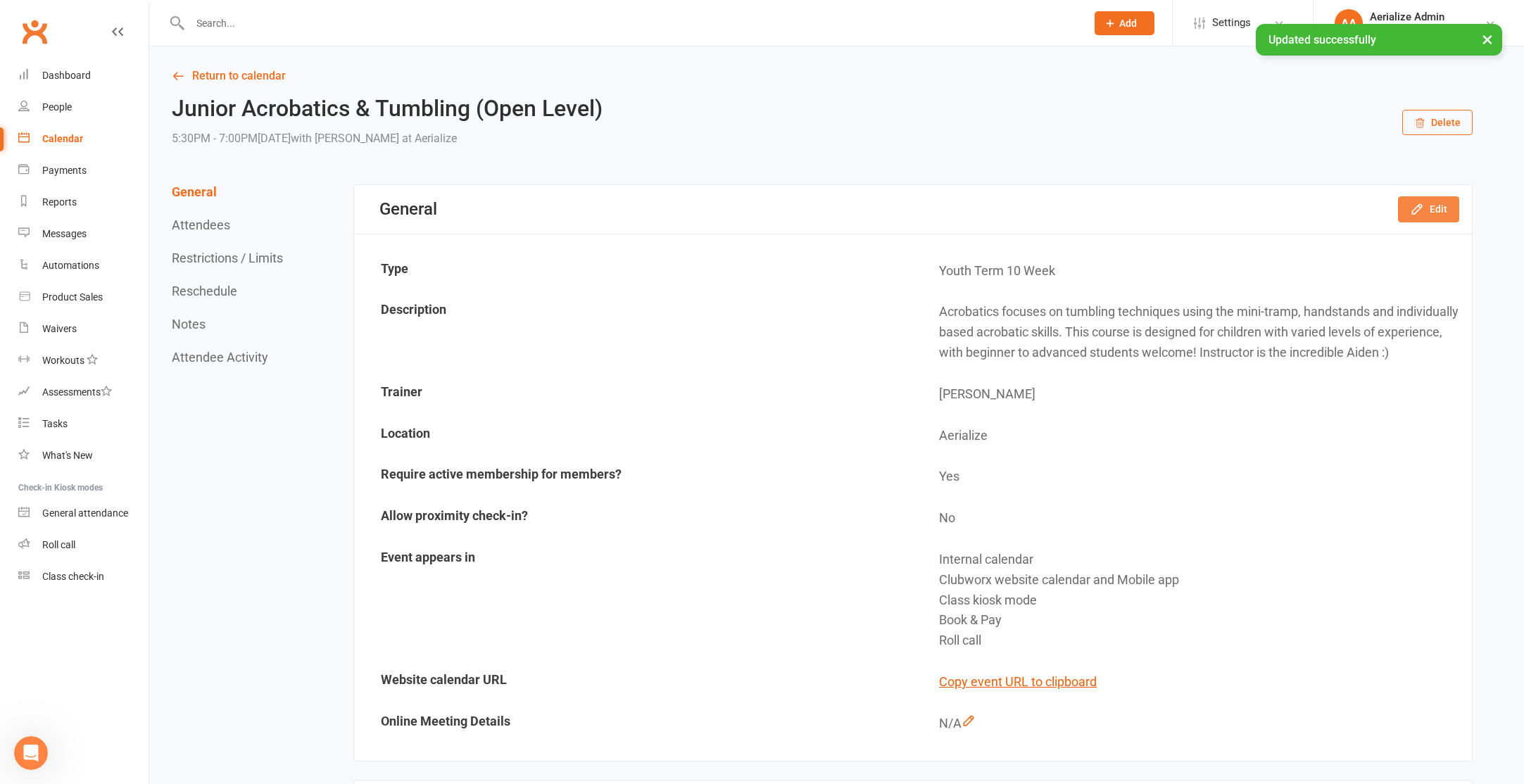
click at [1432, 218] on button "Edit" at bounding box center [1428, 209] width 61 height 26
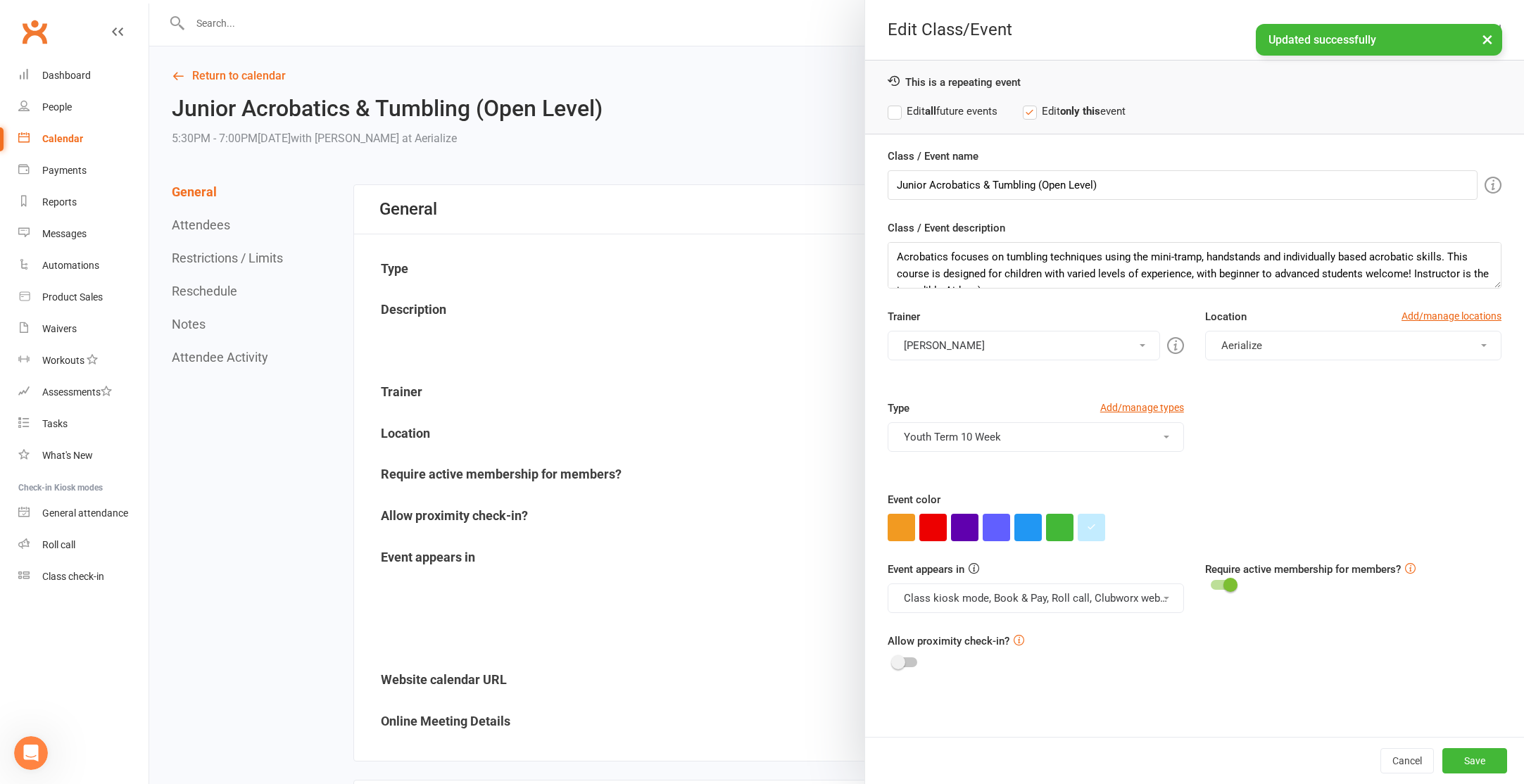
click at [922, 117] on label "Edit all future events" at bounding box center [942, 112] width 110 height 17
click at [1446, 755] on button "Save" at bounding box center [1475, 760] width 64 height 26
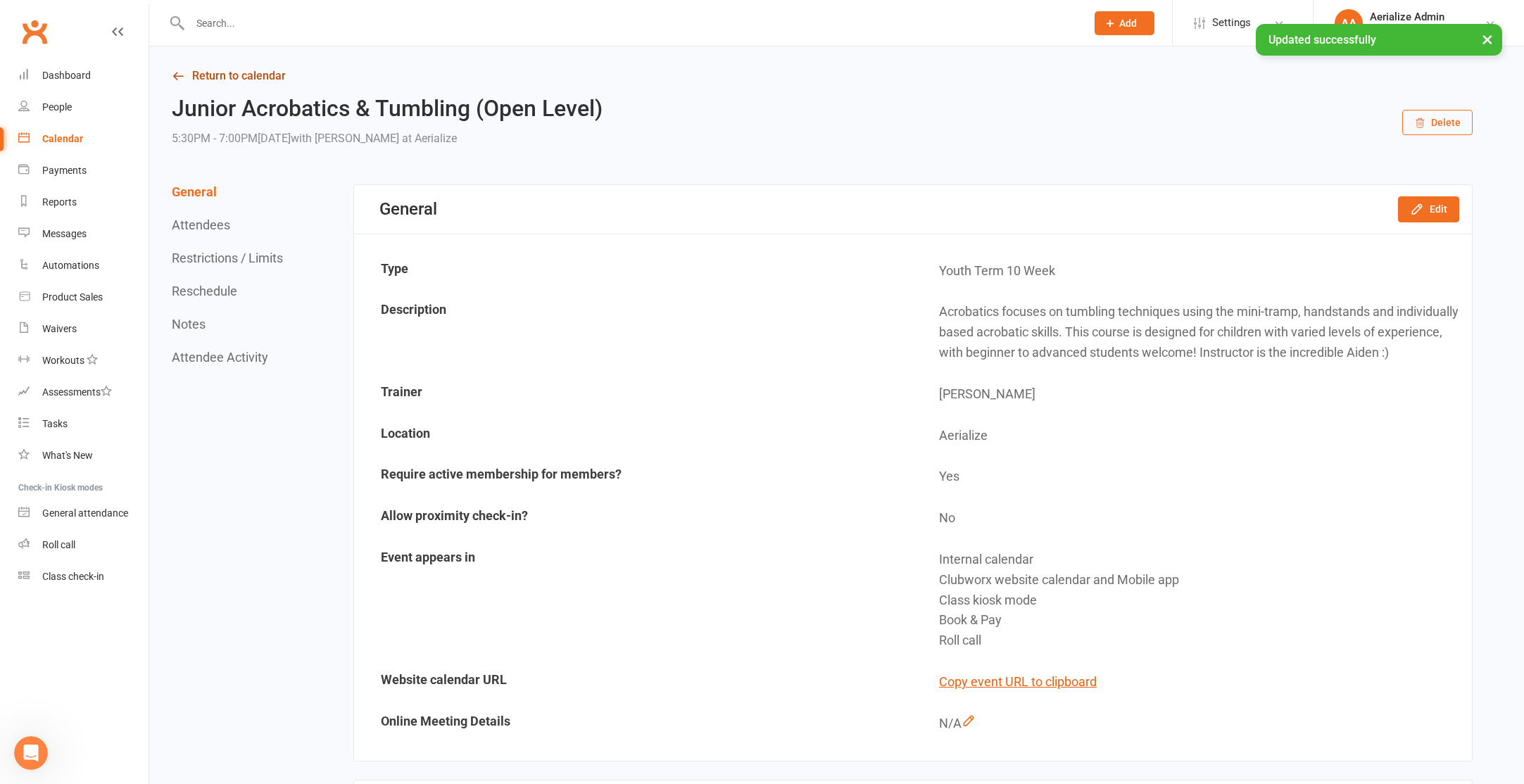
click at [221, 77] on link "Return to calendar" at bounding box center [822, 76] width 1301 height 20
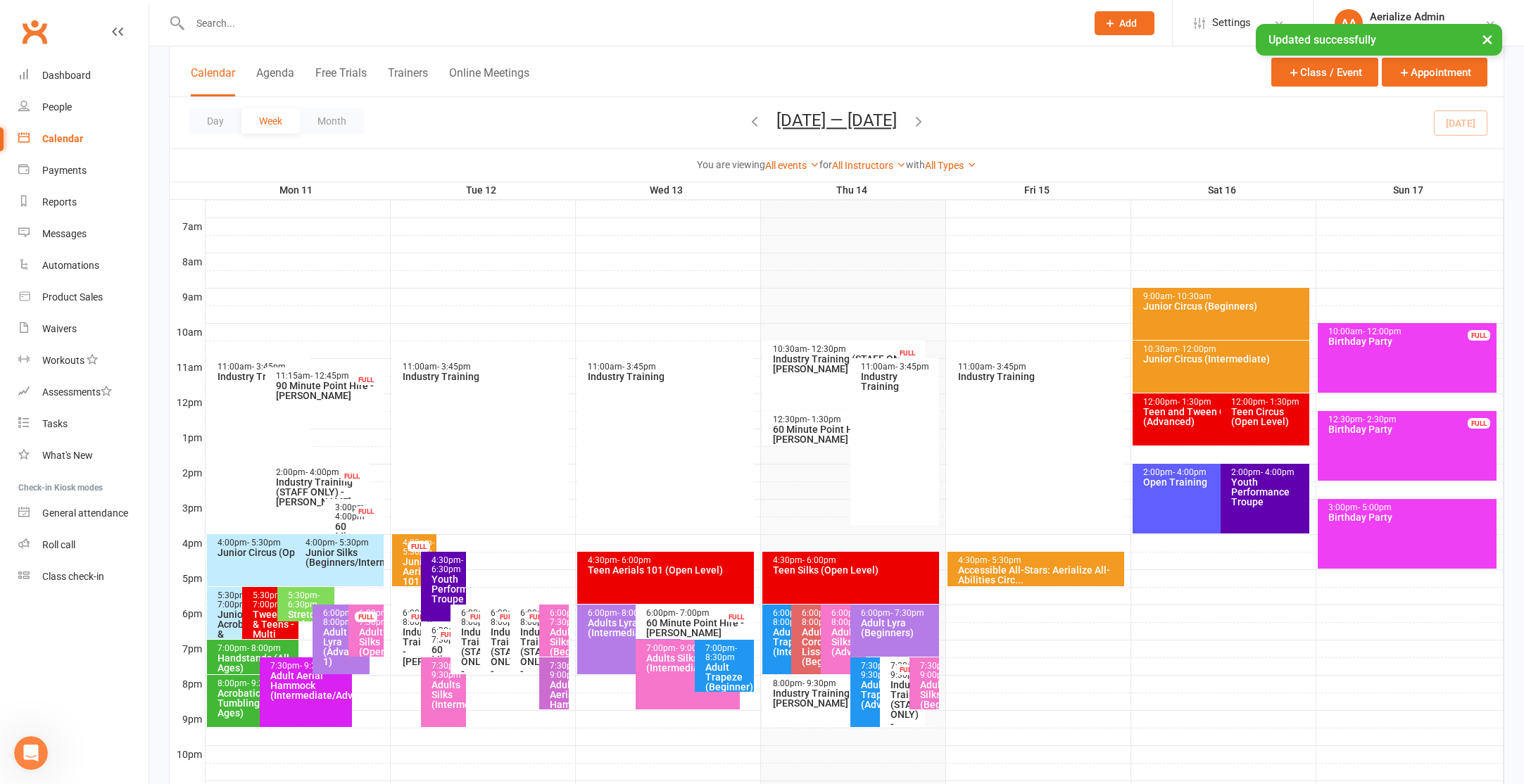
scroll to position [331, 0]
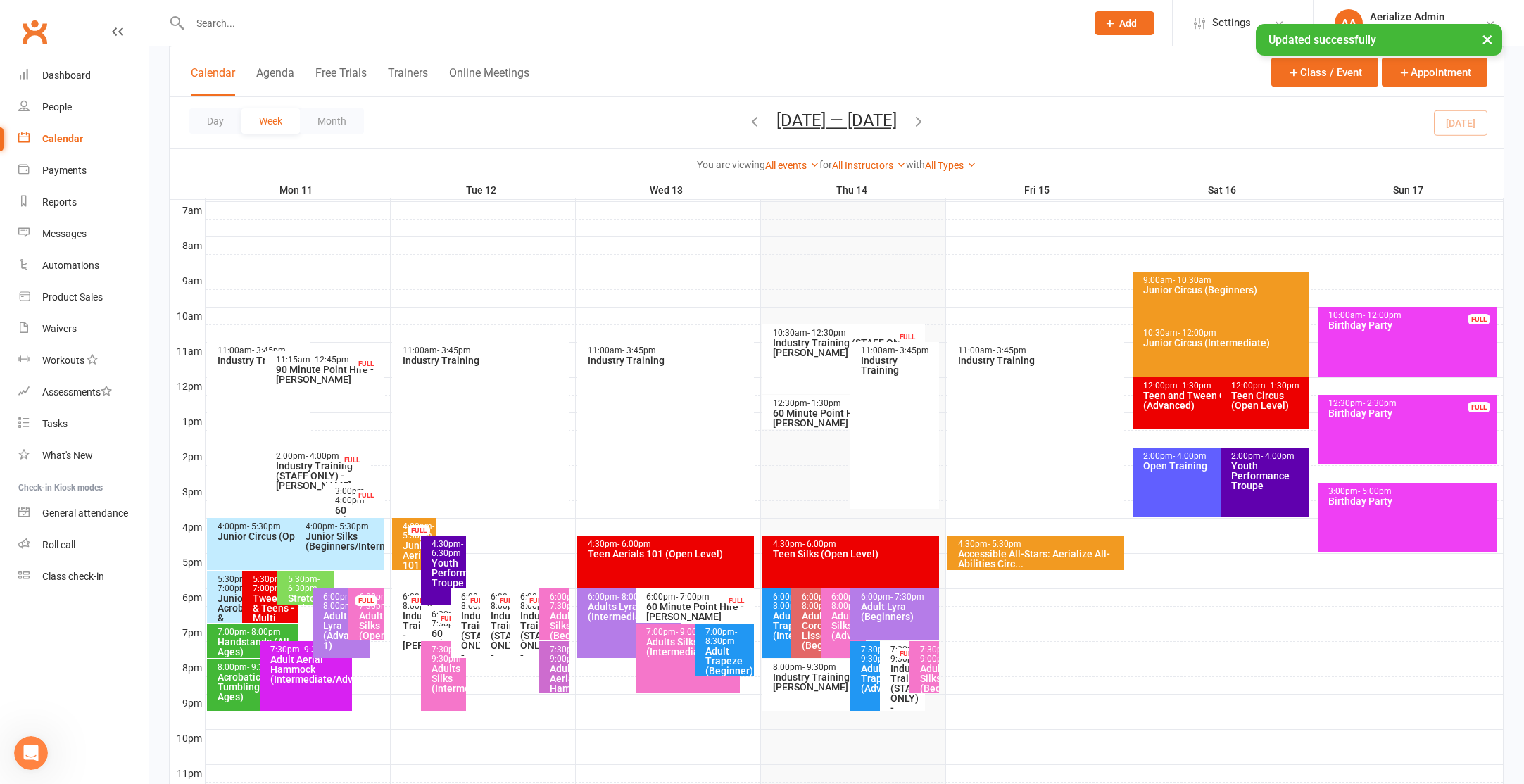
click at [259, 597] on div "Tweens & Teens - Multi Apparatus (Open Level)" at bounding box center [273, 622] width 44 height 60
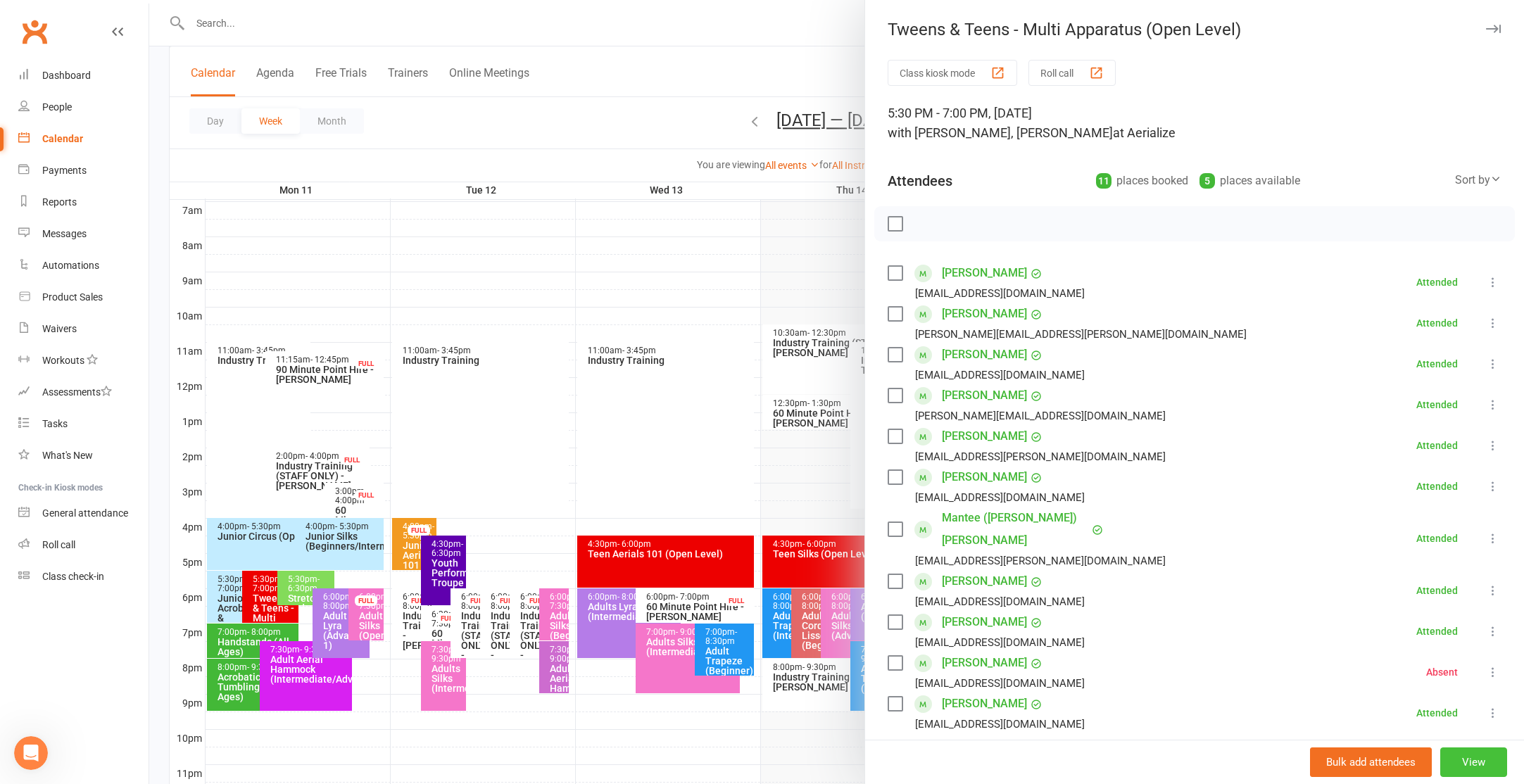
click at [1476, 770] on button "View" at bounding box center [1473, 761] width 67 height 29
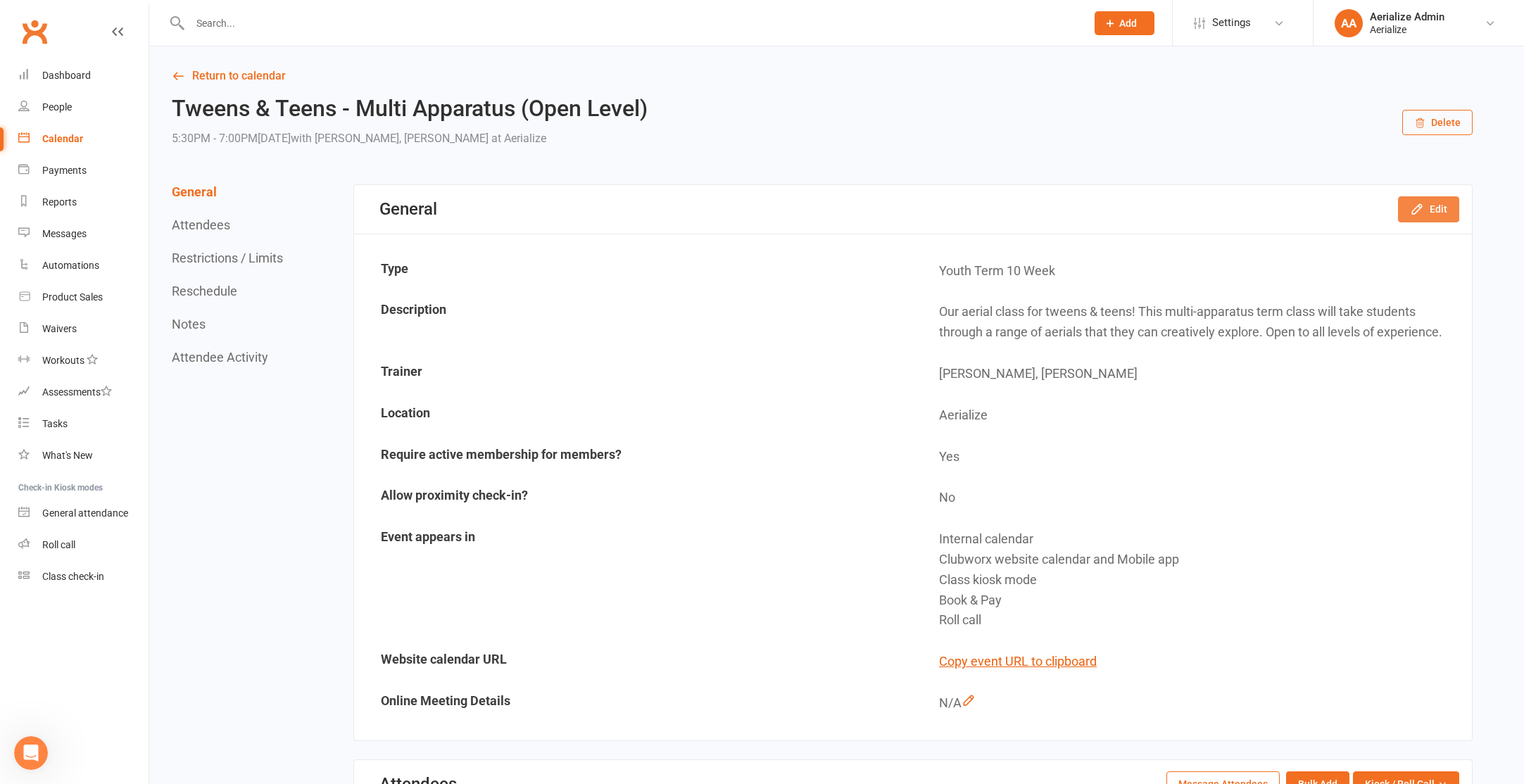
click at [1420, 200] on button "Edit" at bounding box center [1428, 209] width 61 height 26
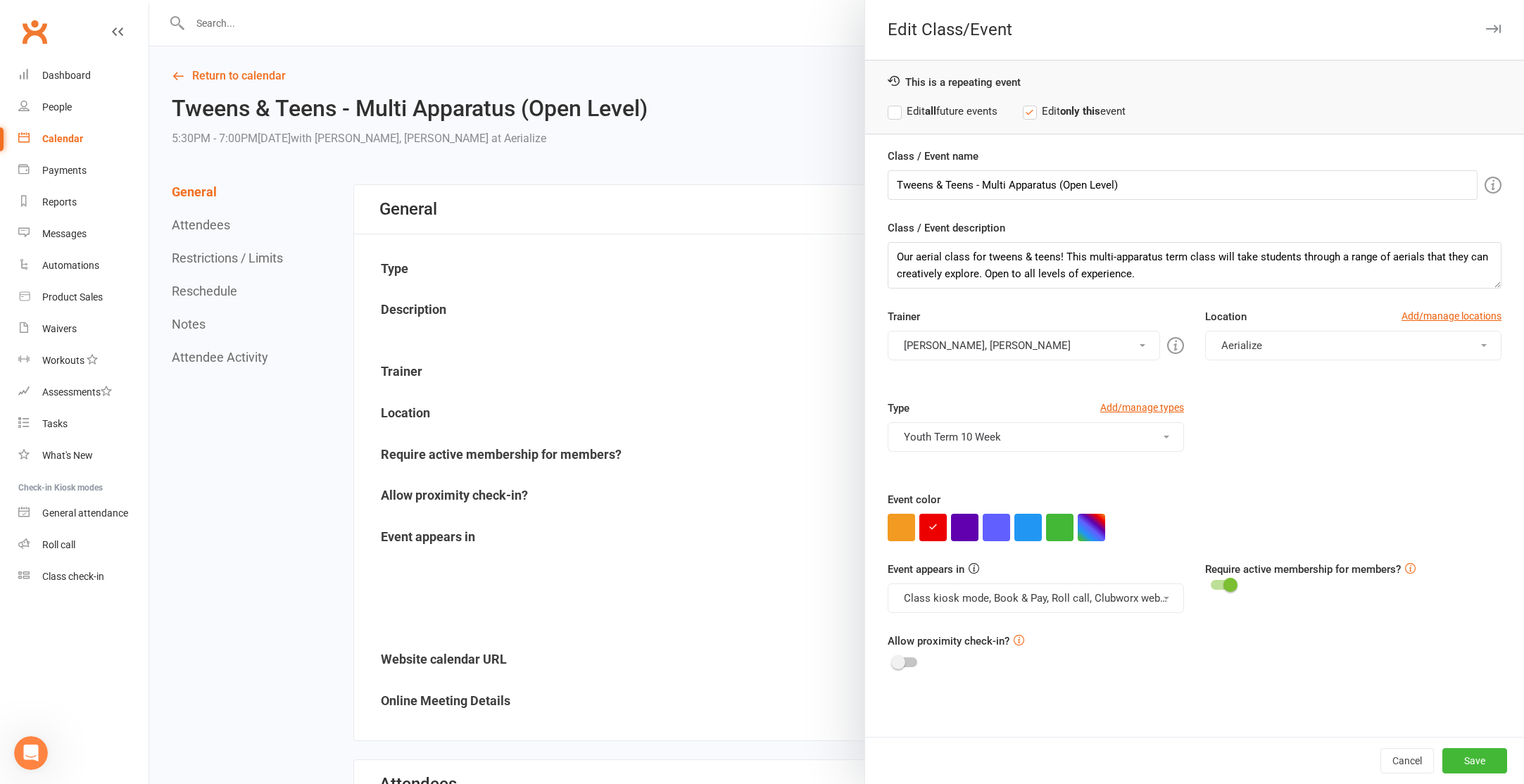
click at [964, 113] on label "Edit all future events" at bounding box center [942, 112] width 110 height 17
drag, startPoint x: 1090, startPoint y: 527, endPoint x: 1252, endPoint y: 64, distance: 490.5
click at [1107, 513] on div "Event color" at bounding box center [1194, 515] width 614 height 50
click at [1085, 525] on button "button" at bounding box center [1091, 527] width 27 height 27
click at [1115, 496] on input "text" at bounding box center [1116, 499] width 70 height 17
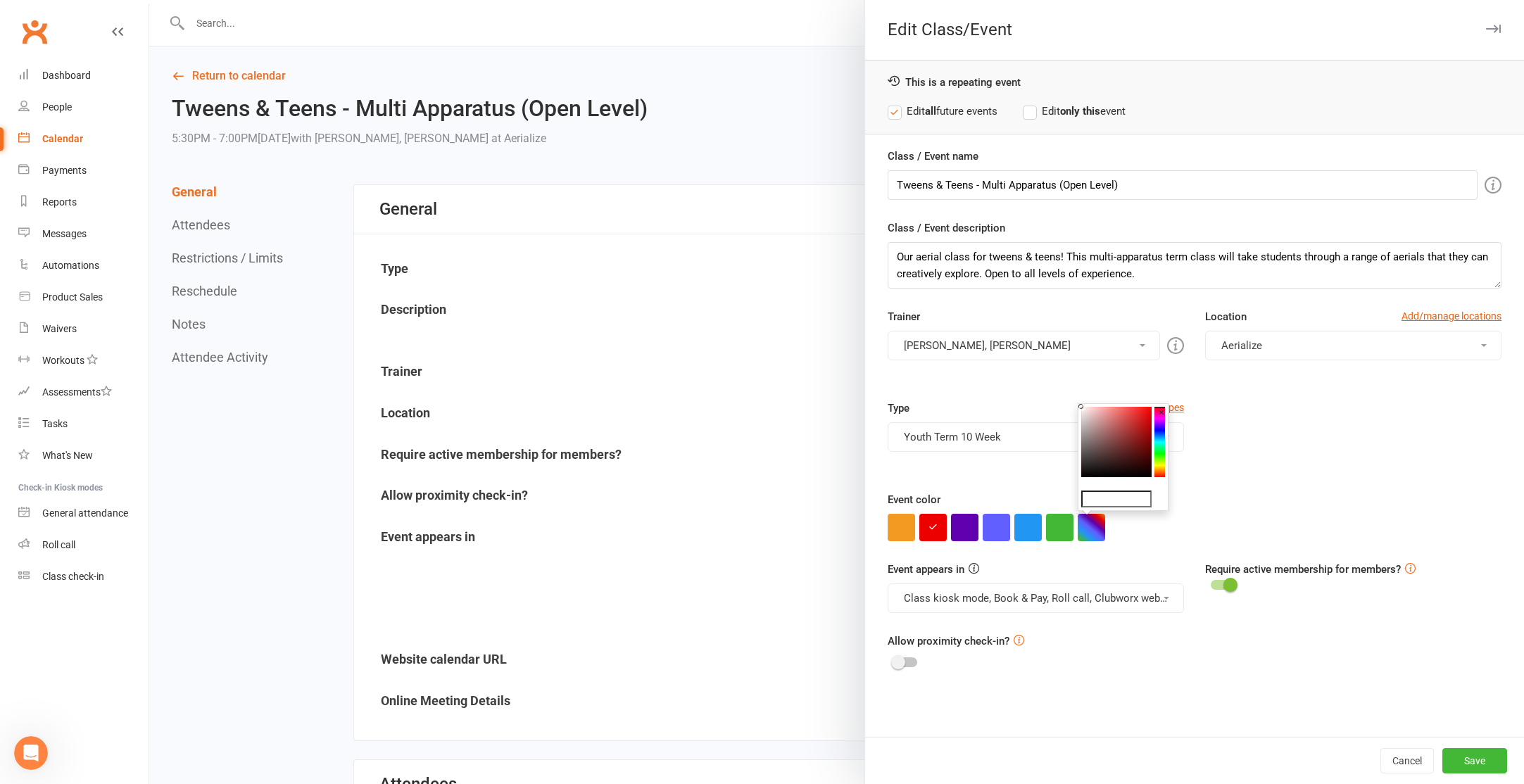
paste input "#9ce0ff"
type input "#9ce0ff"
click at [1255, 489] on div "Type Add/manage types Youth Term 10 Week Accessible All-Stars Adult 1.5hrs 10 W…" at bounding box center [1194, 445] width 635 height 92
click at [1465, 760] on button "Save" at bounding box center [1475, 760] width 64 height 26
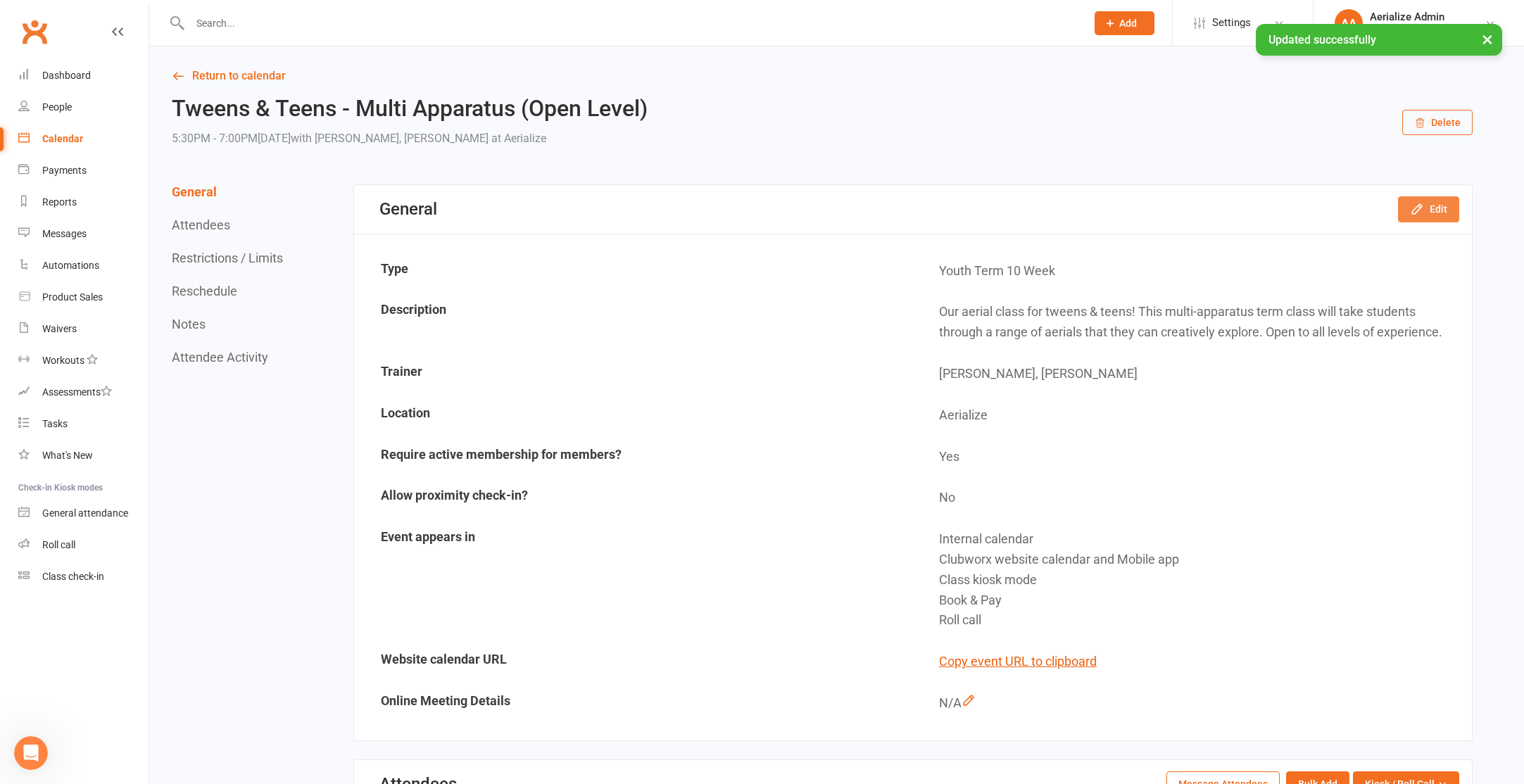
click at [1432, 209] on button "Edit" at bounding box center [1428, 209] width 61 height 26
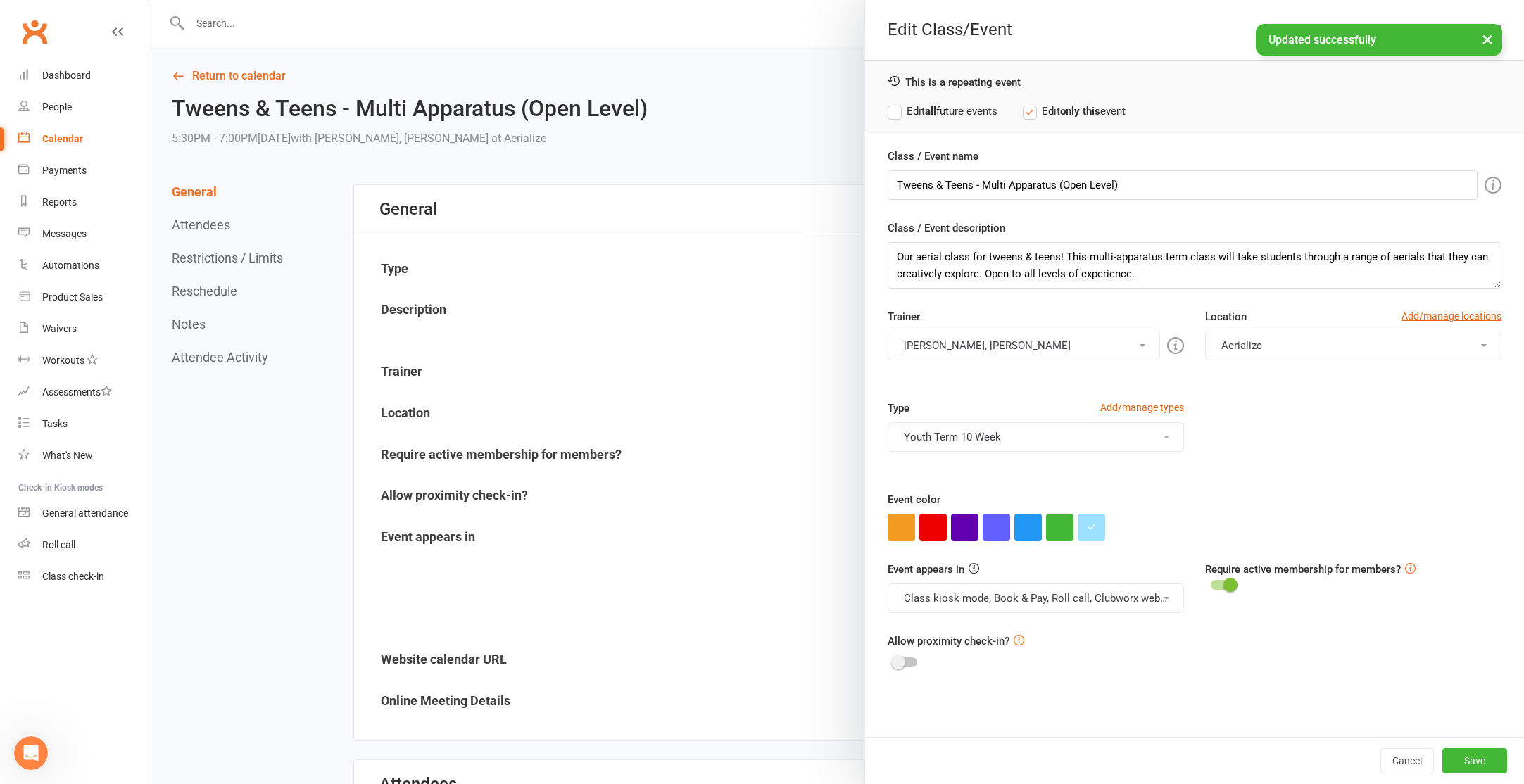
click at [973, 114] on label "Edit all future events" at bounding box center [942, 112] width 110 height 17
click at [1470, 760] on button "Save" at bounding box center [1475, 760] width 64 height 26
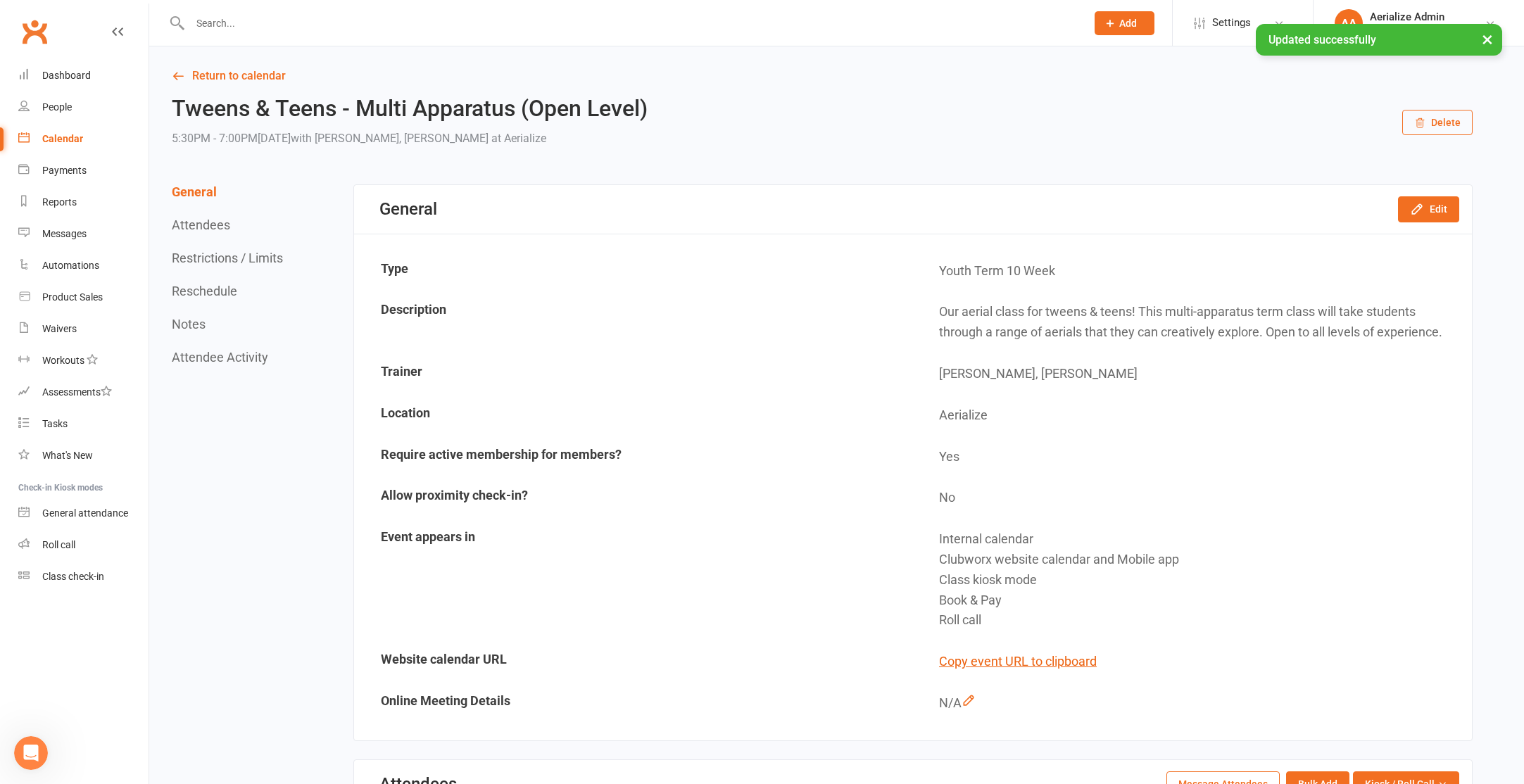
click at [71, 137] on div "Calendar" at bounding box center [62, 139] width 41 height 11
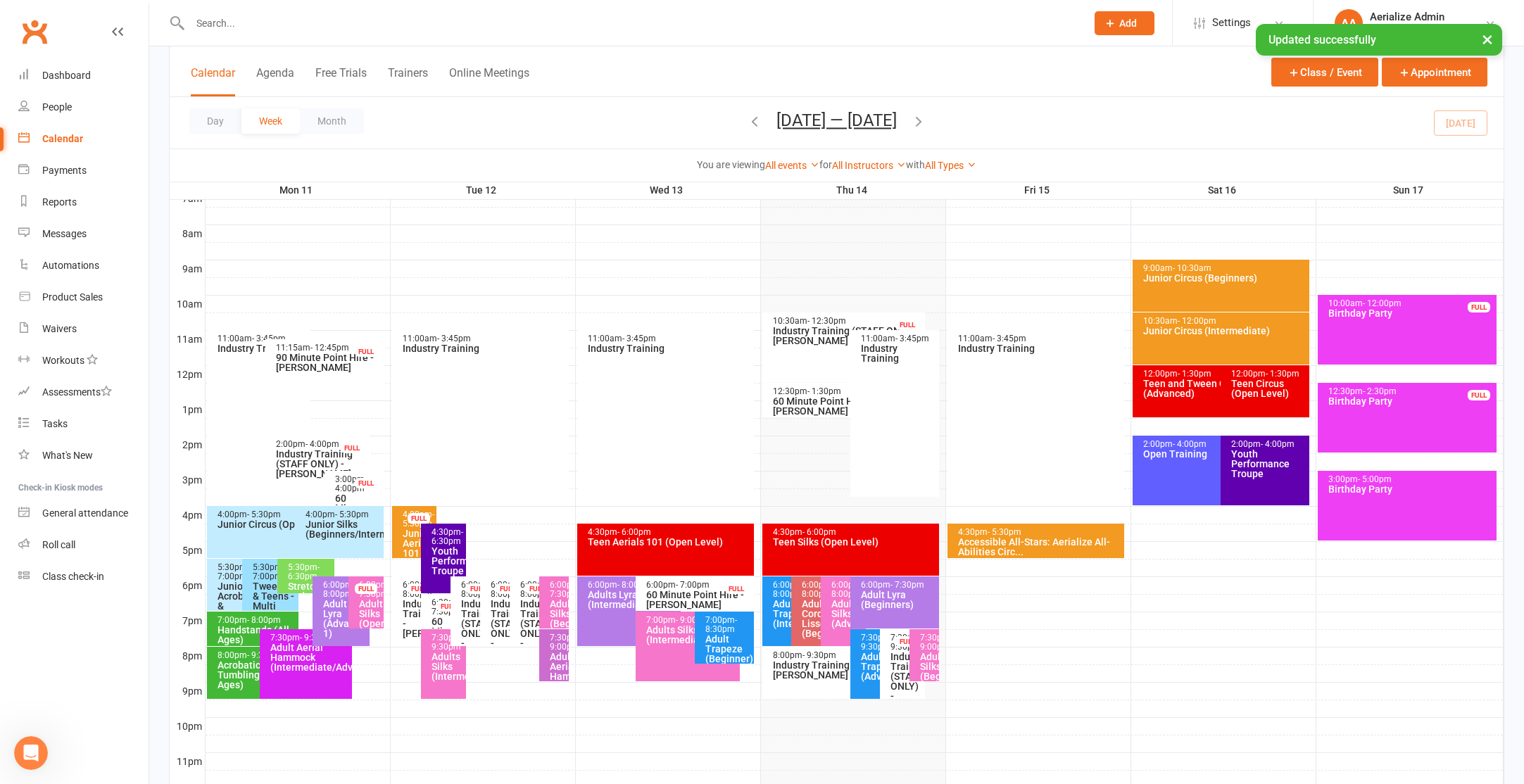
scroll to position [345, 0]
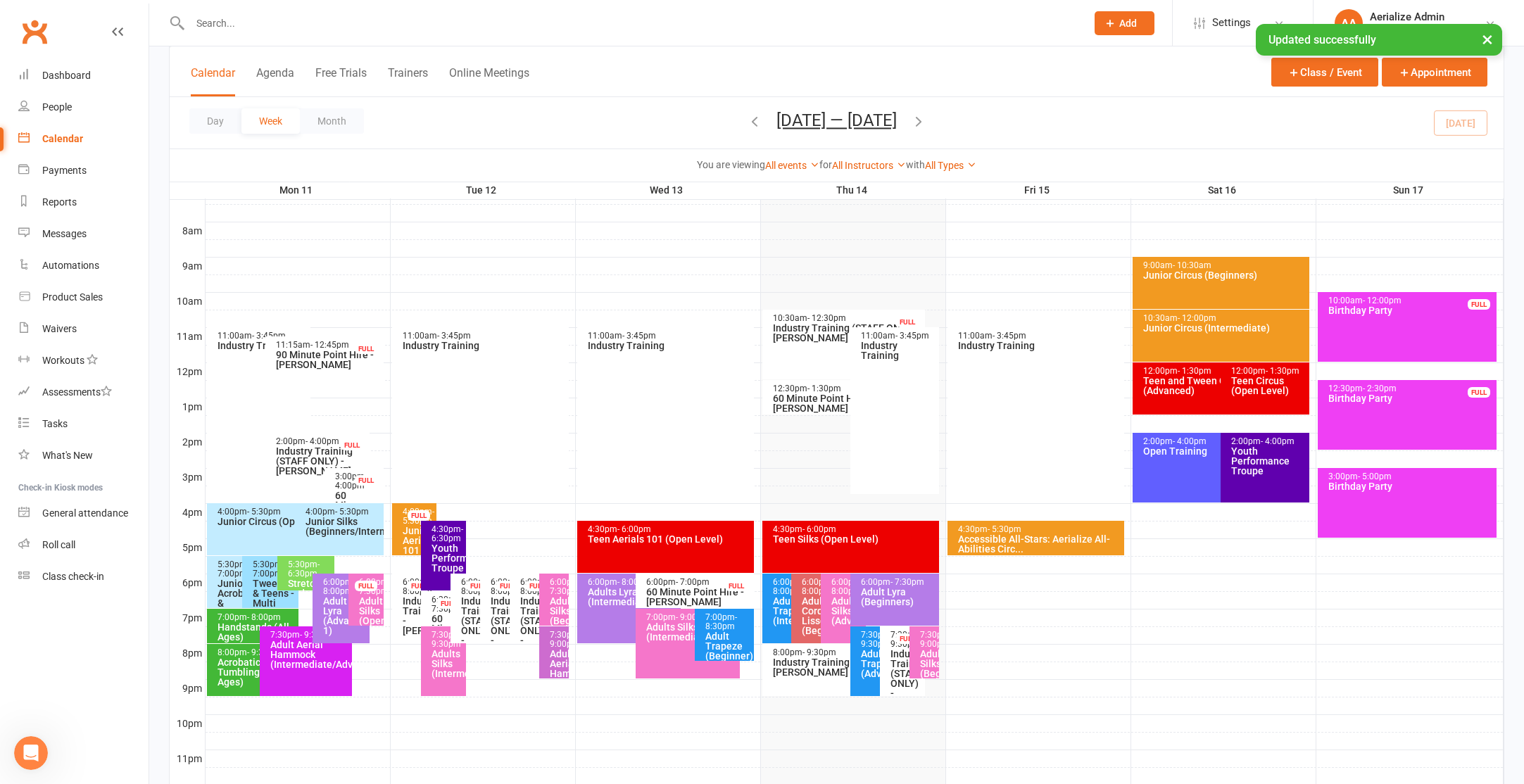
click at [290, 579] on div "Stretch and Flexibility (All Ages)" at bounding box center [309, 603] width 44 height 49
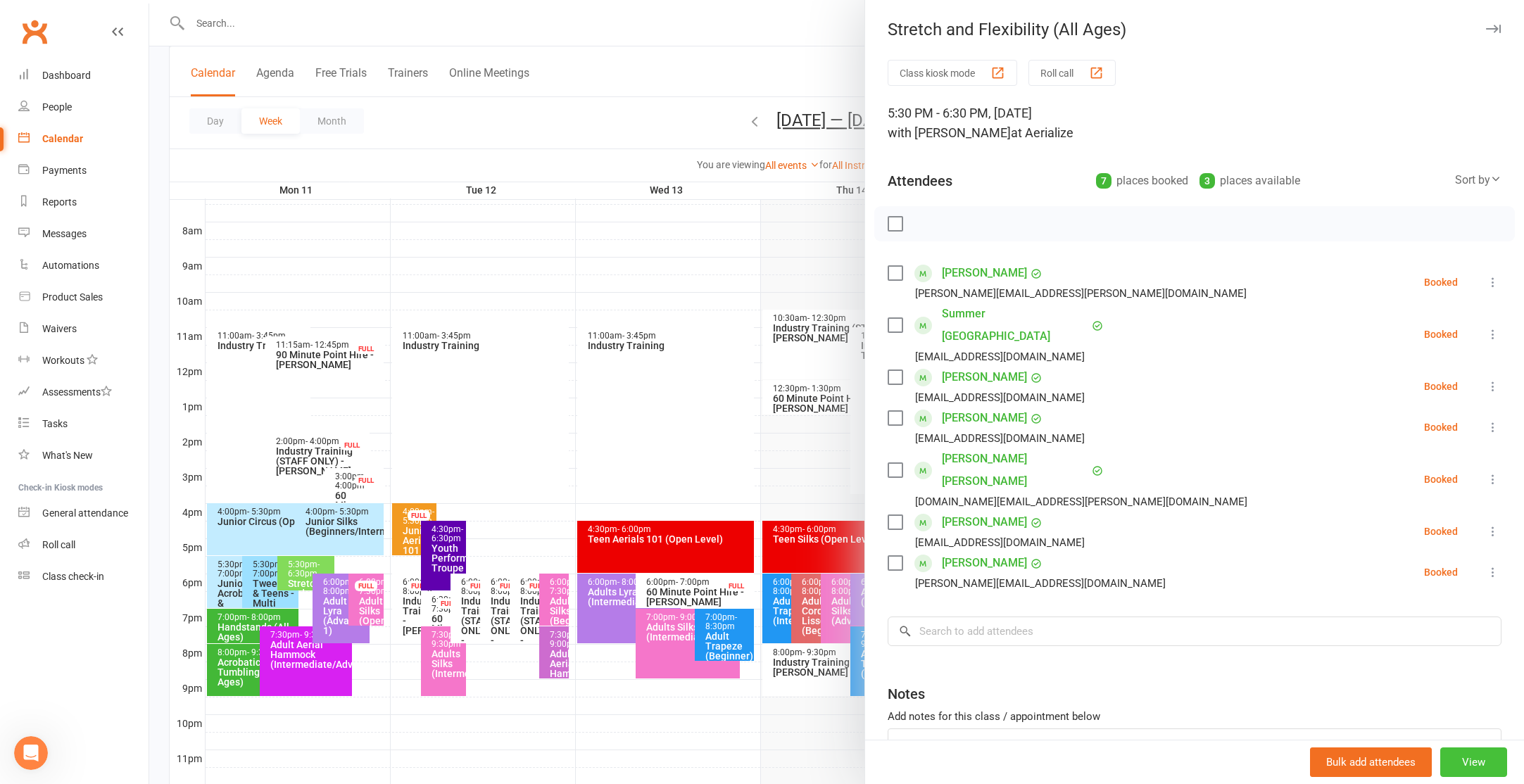
click at [1481, 766] on button "View" at bounding box center [1473, 761] width 67 height 29
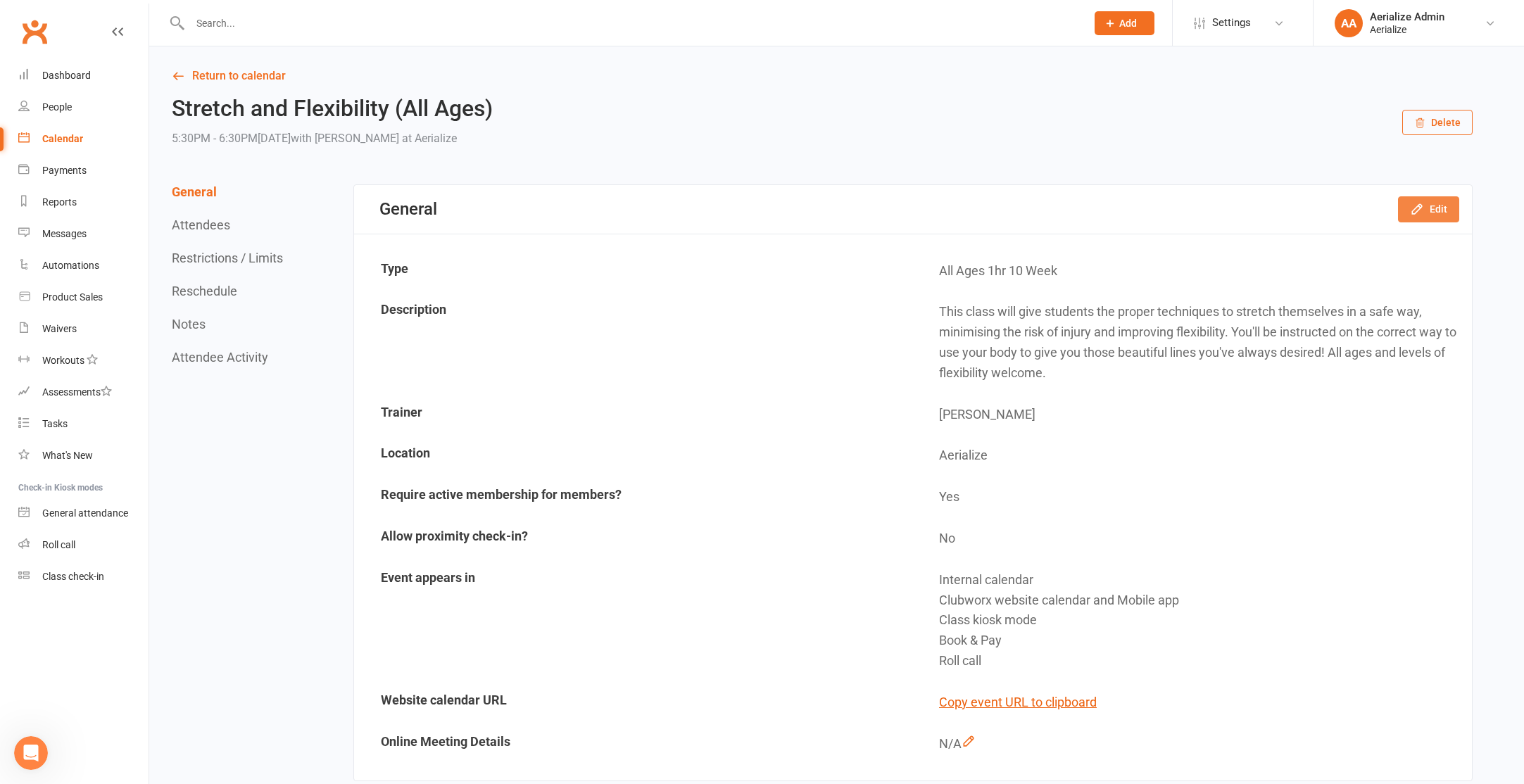
click at [1428, 209] on button "Edit" at bounding box center [1428, 209] width 61 height 26
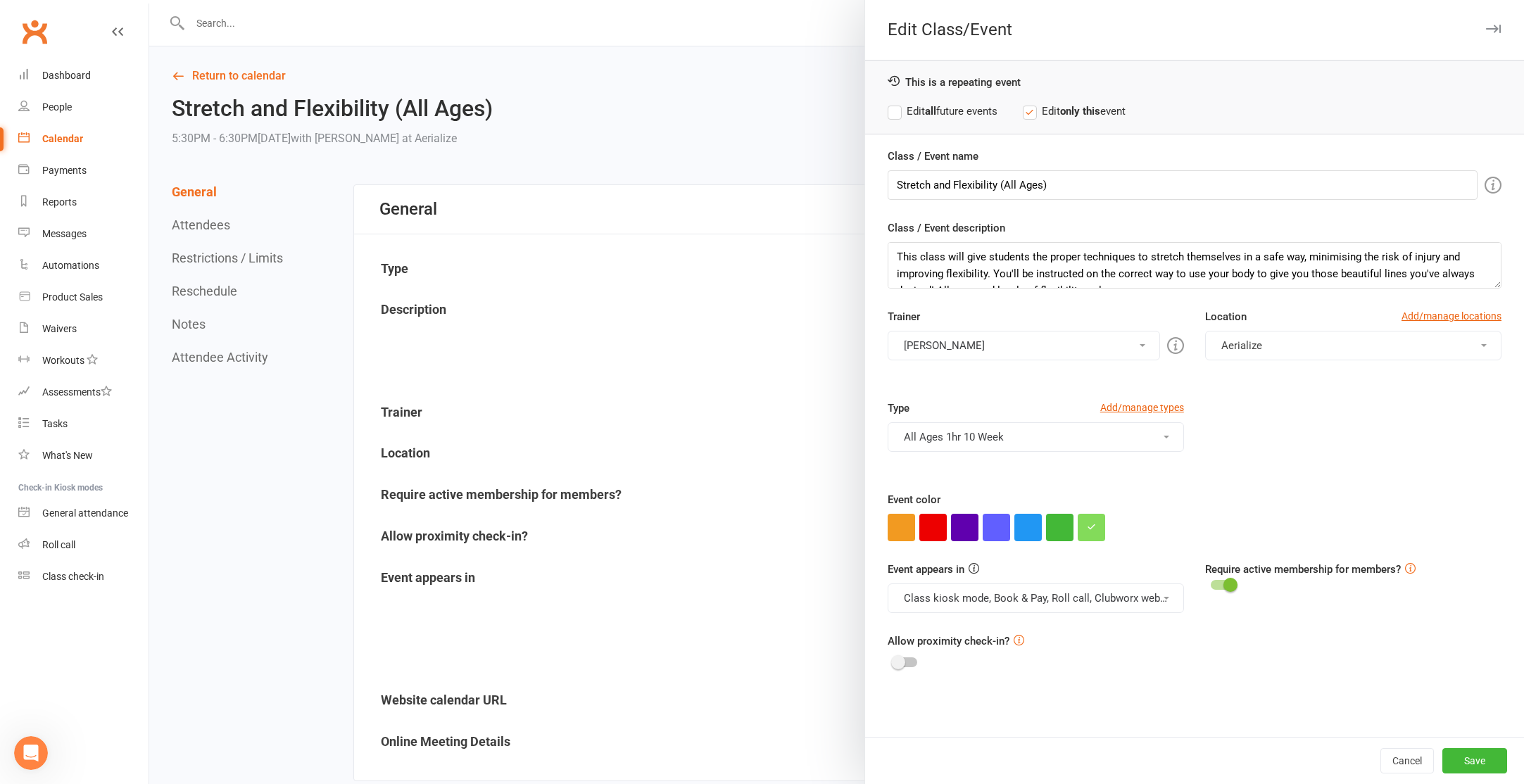
click at [912, 103] on label "Edit all future events" at bounding box center [942, 112] width 110 height 17
click at [1396, 760] on button "Cancel" at bounding box center [1407, 760] width 54 height 26
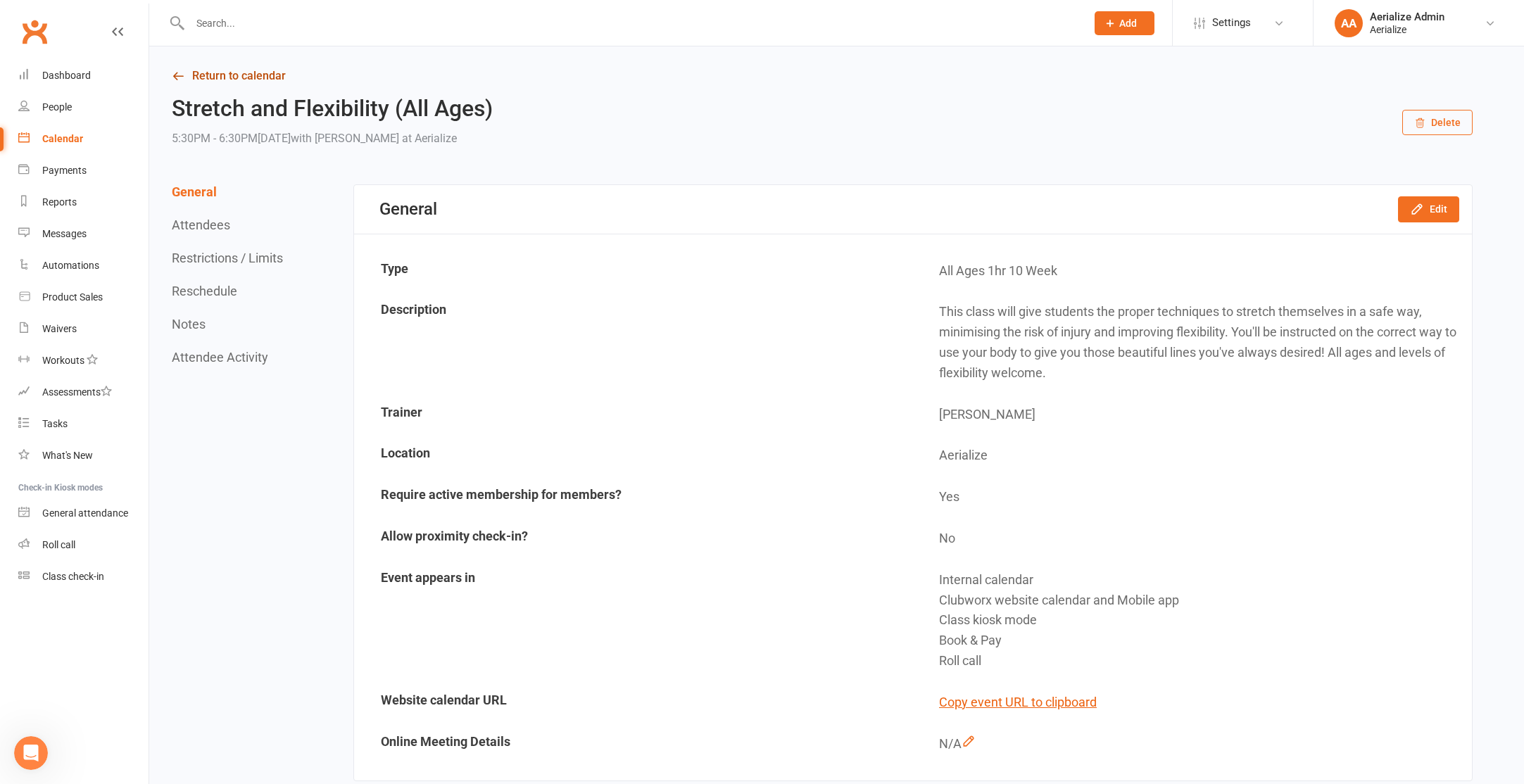
click at [220, 81] on link "Return to calendar" at bounding box center [822, 76] width 1301 height 20
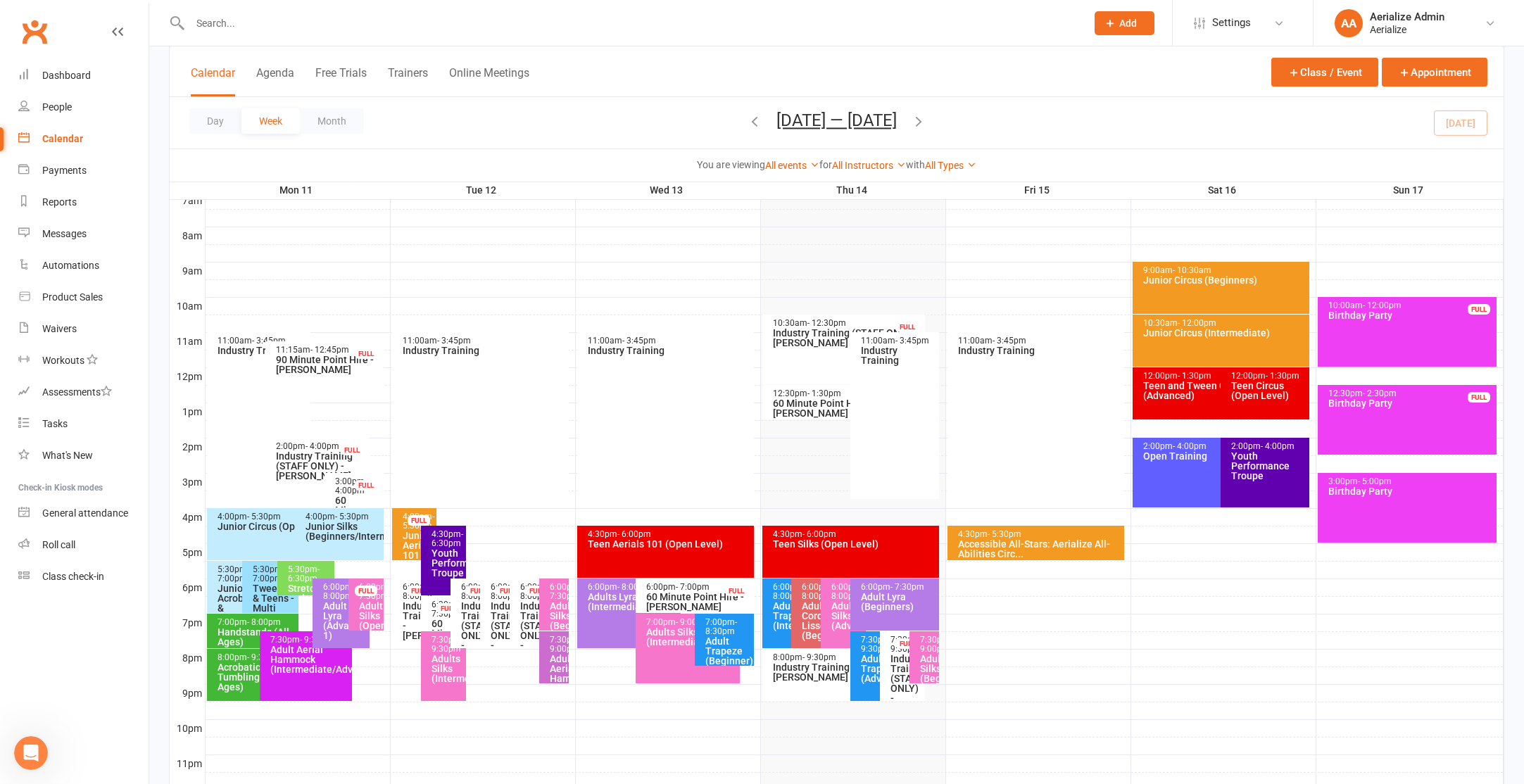
scroll to position [387, 0]
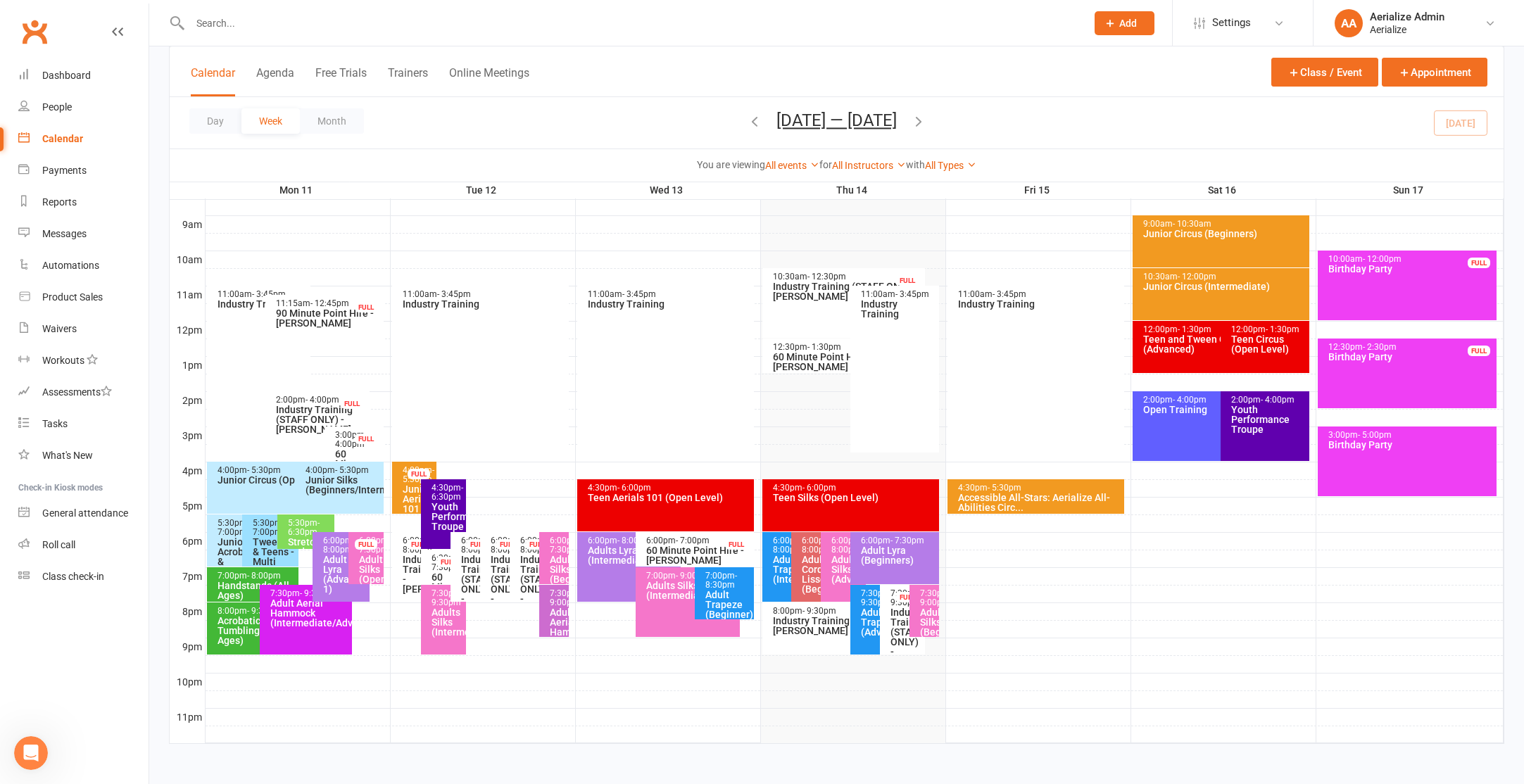
click at [246, 485] on div "4:00pm - 5:30pm Junior Circus (Open Level)" at bounding box center [289, 487] width 164 height 52
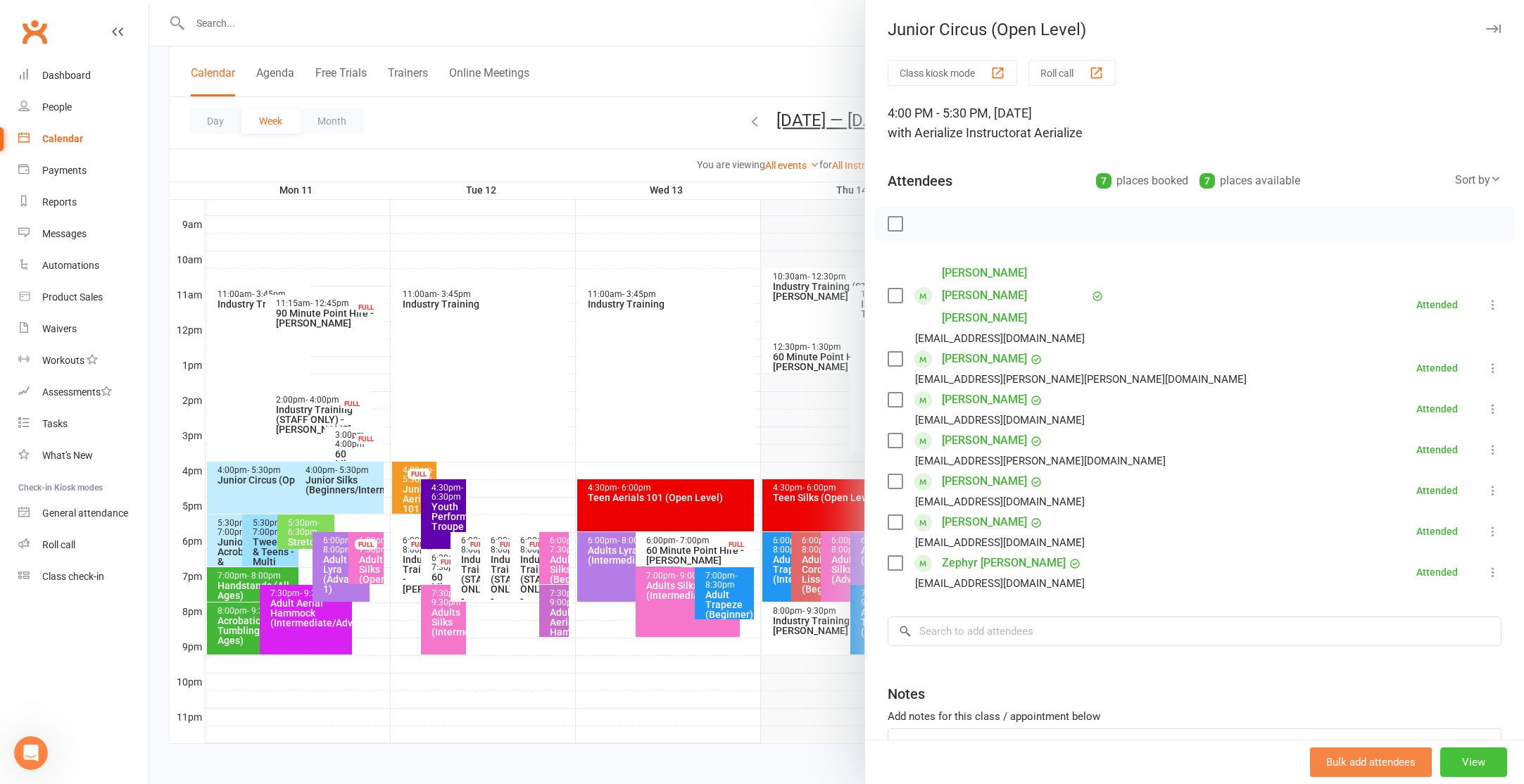
click at [1470, 768] on button "View" at bounding box center [1473, 761] width 67 height 29
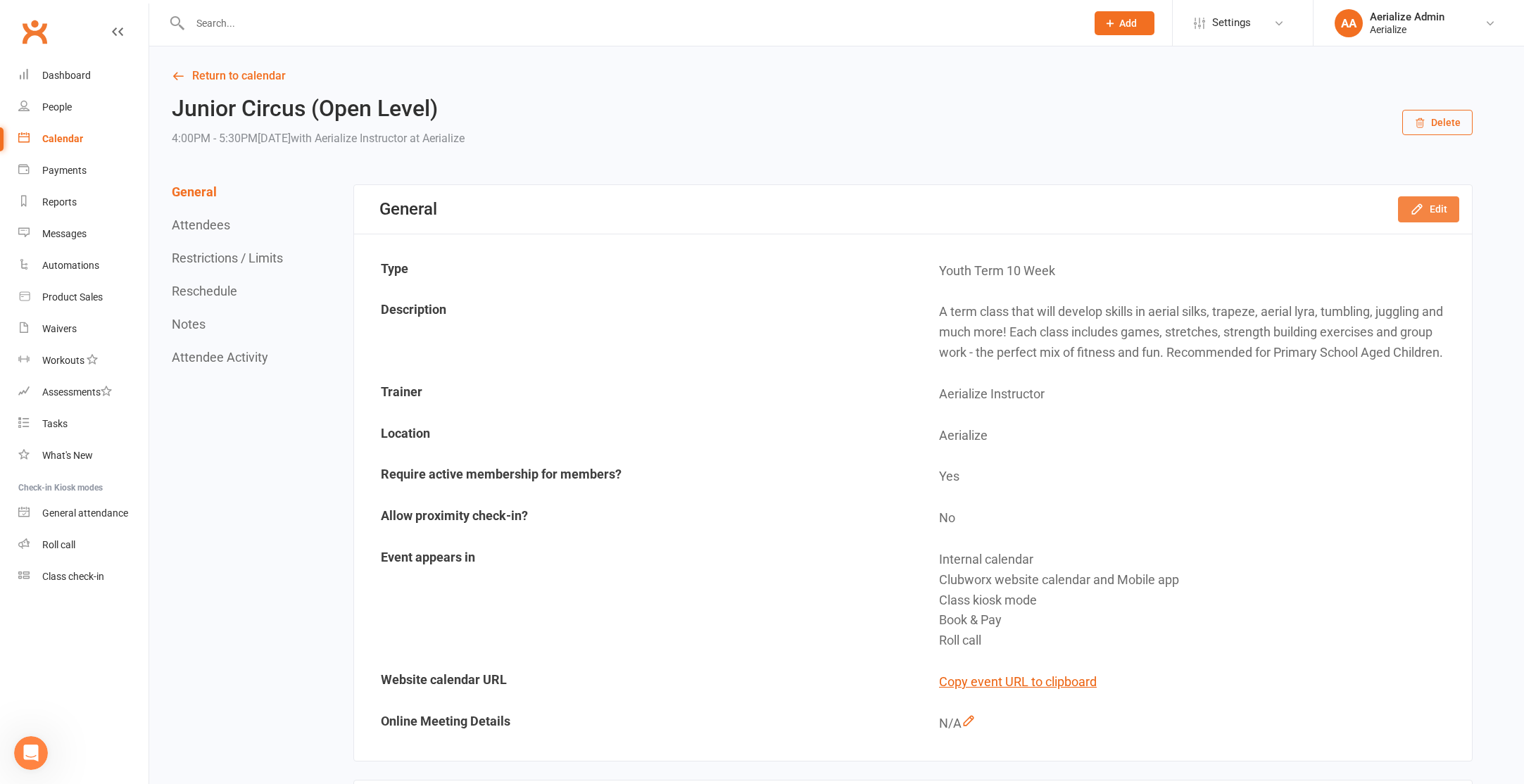
click at [1418, 209] on icon "button" at bounding box center [1416, 209] width 14 height 14
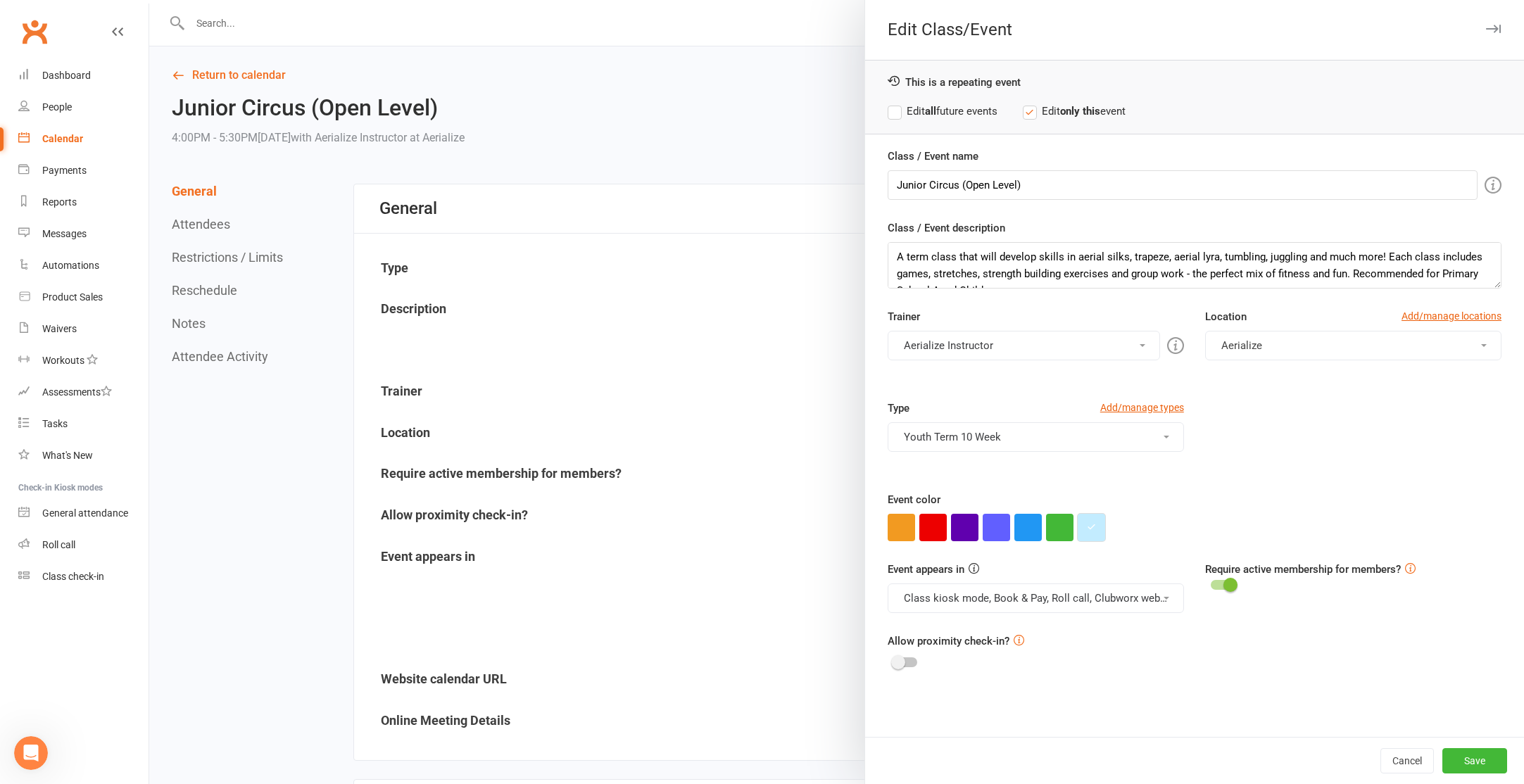
click at [1088, 533] on button "button" at bounding box center [1091, 527] width 27 height 27
click at [1112, 501] on input "#c3ecff" at bounding box center [1116, 499] width 70 height 17
type input "#"
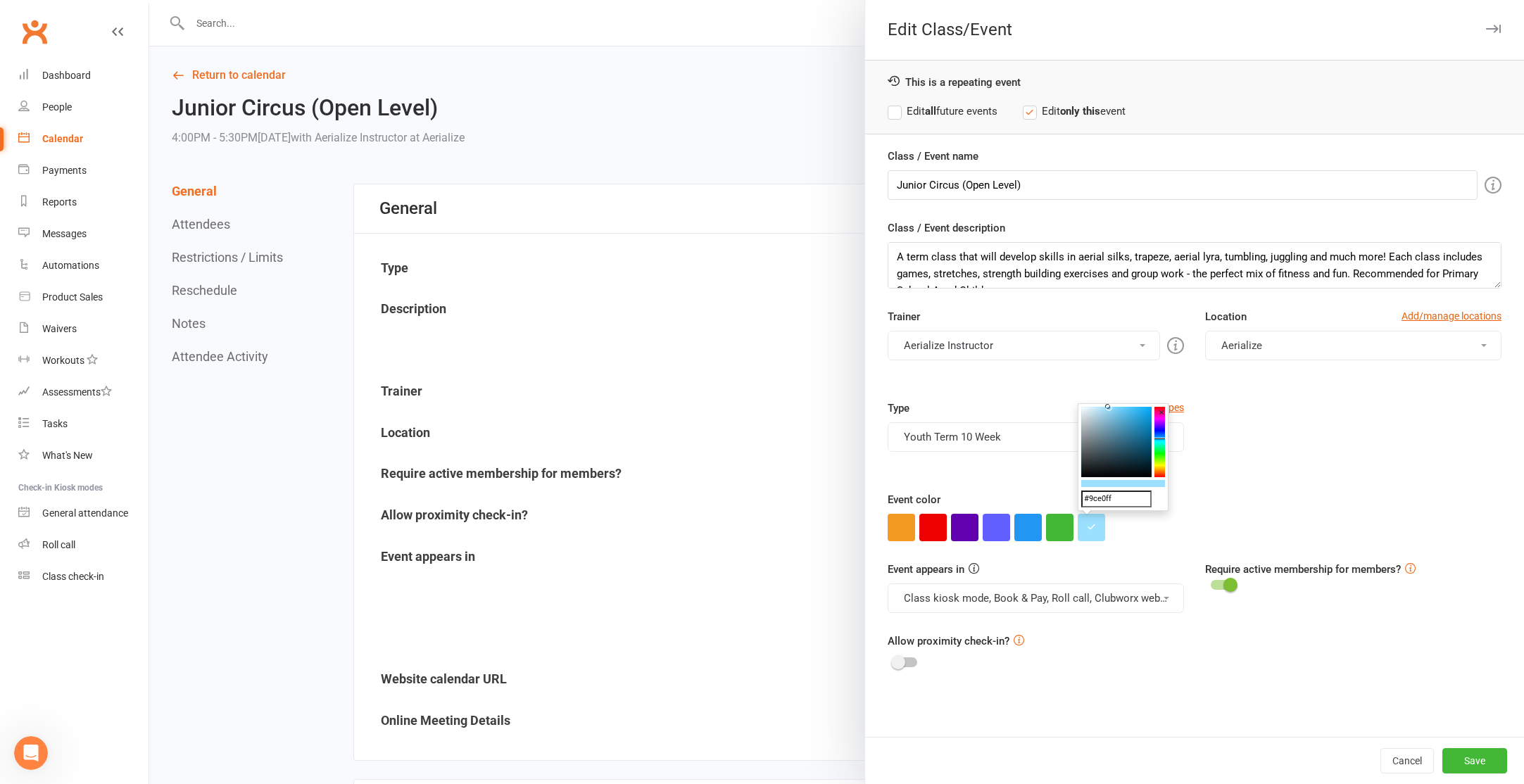
type input "#9ce0ff"
click at [1101, 496] on input "#9ce0ff" at bounding box center [1116, 499] width 70 height 17
click at [1485, 766] on button "Save" at bounding box center [1475, 760] width 64 height 26
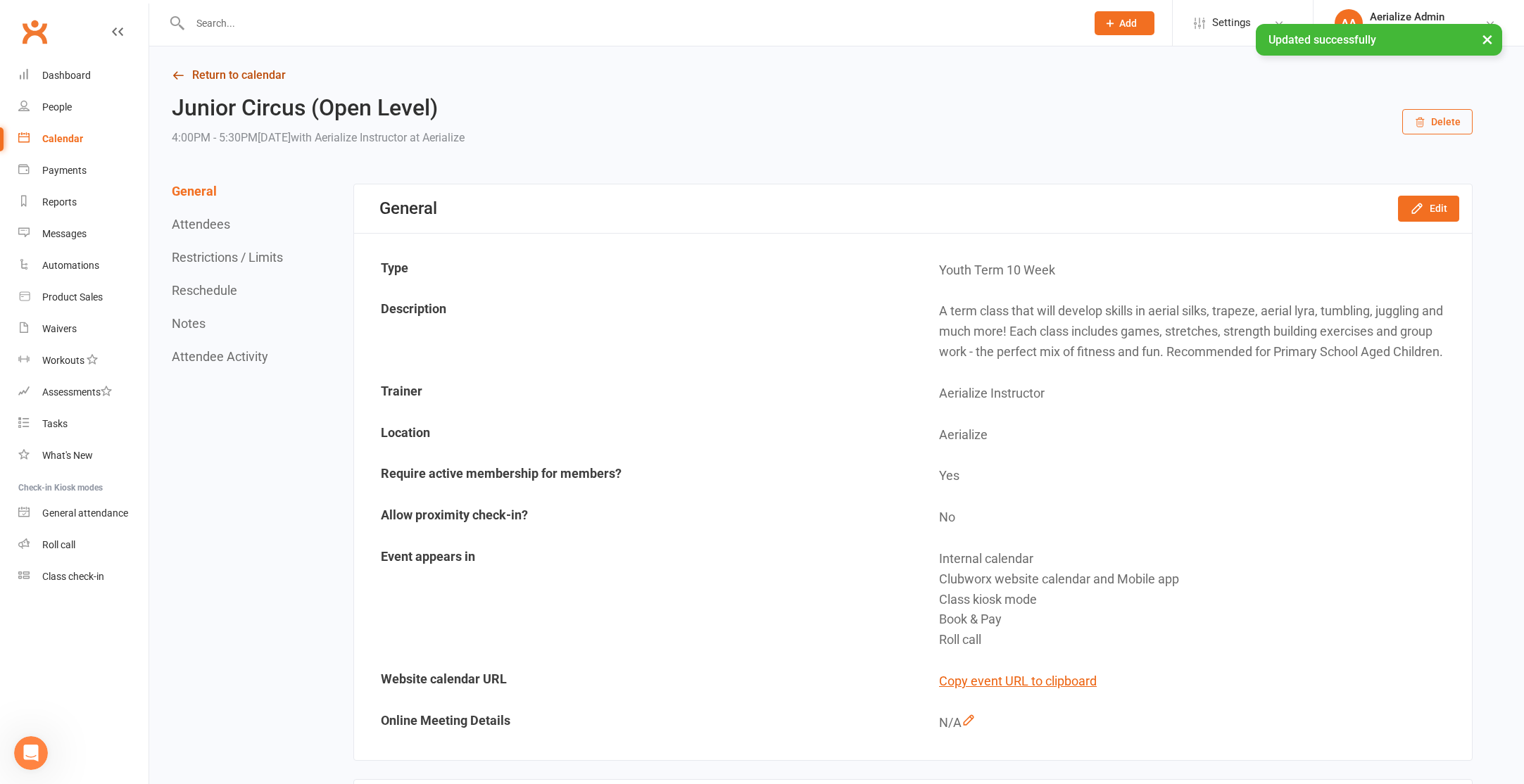
click at [265, 76] on link "Return to calendar" at bounding box center [822, 75] width 1301 height 20
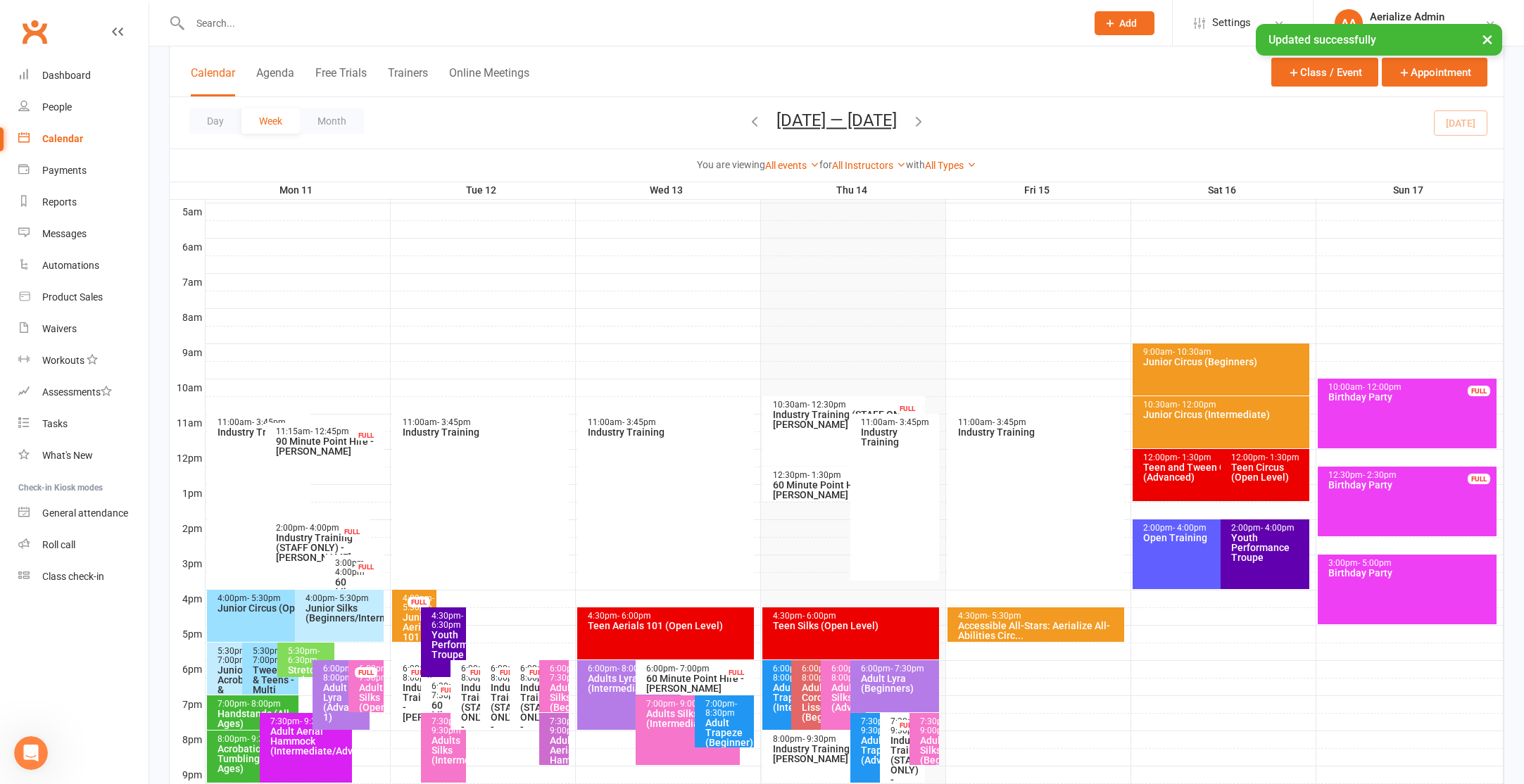
scroll to position [294, 0]
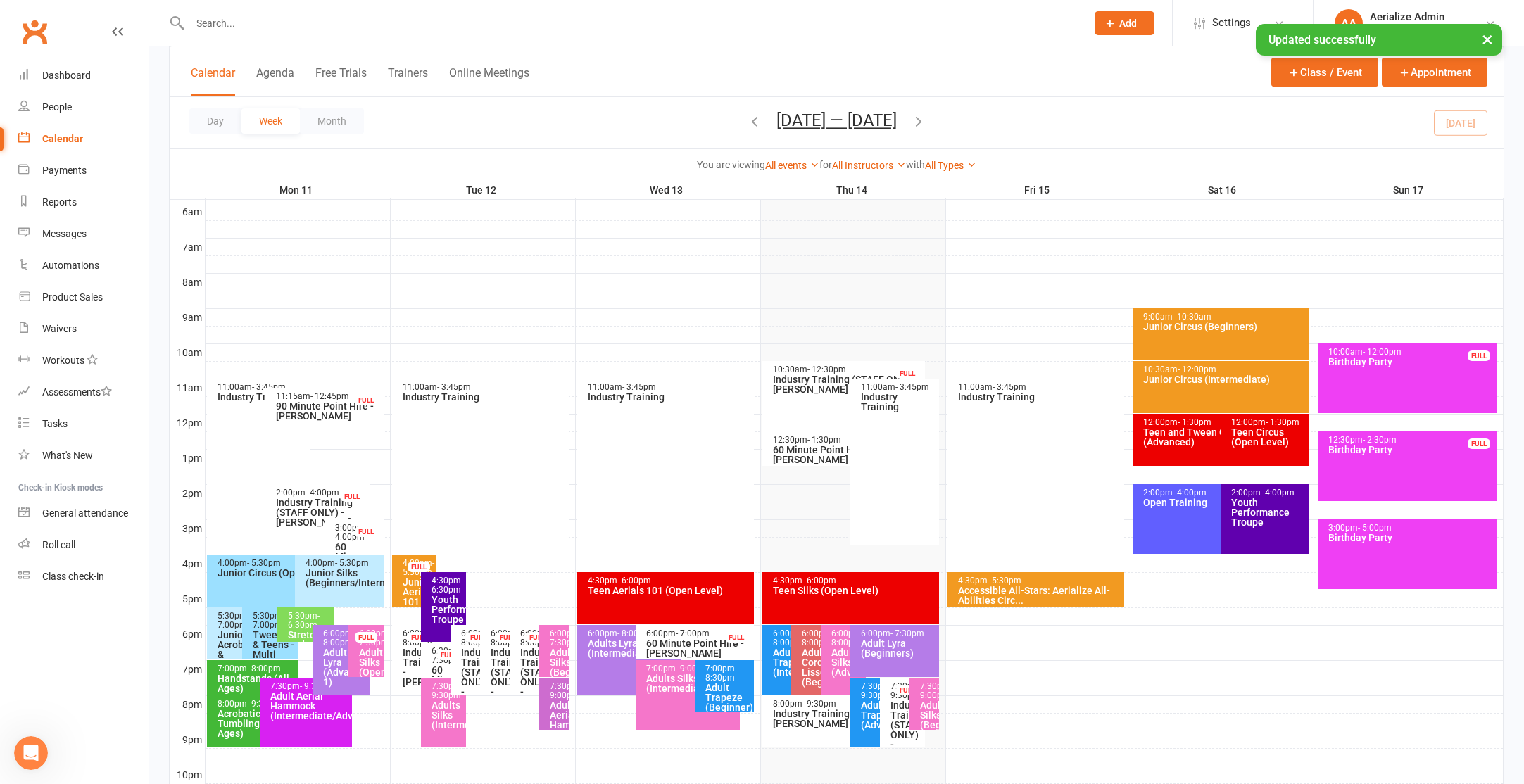
click at [351, 590] on div "4:00pm - 5:30pm Junior Silks (Beginners/Intermediate)" at bounding box center [340, 580] width 89 height 52
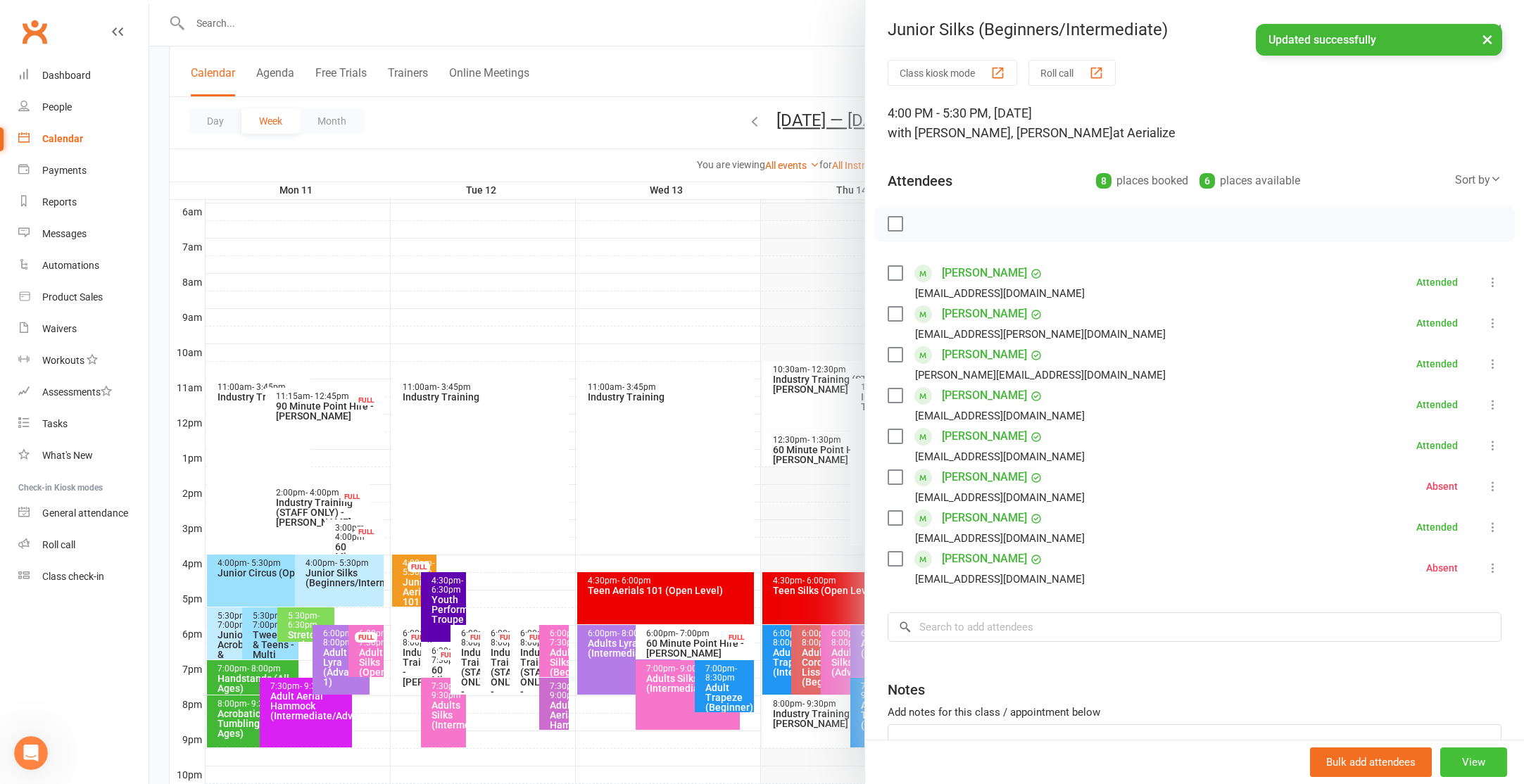
click at [1459, 775] on button "View" at bounding box center [1473, 761] width 67 height 29
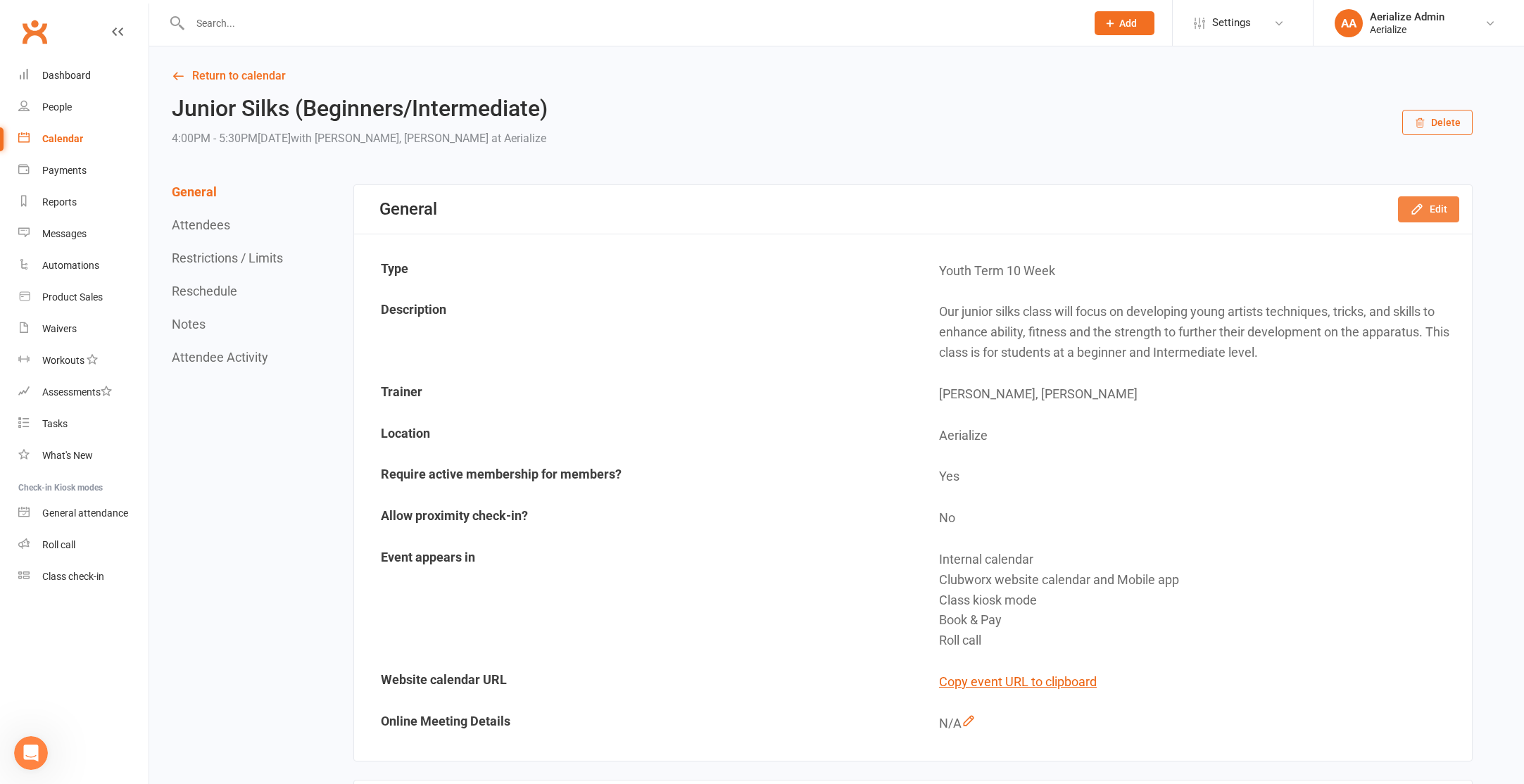
click at [1431, 219] on button "Edit" at bounding box center [1428, 209] width 61 height 26
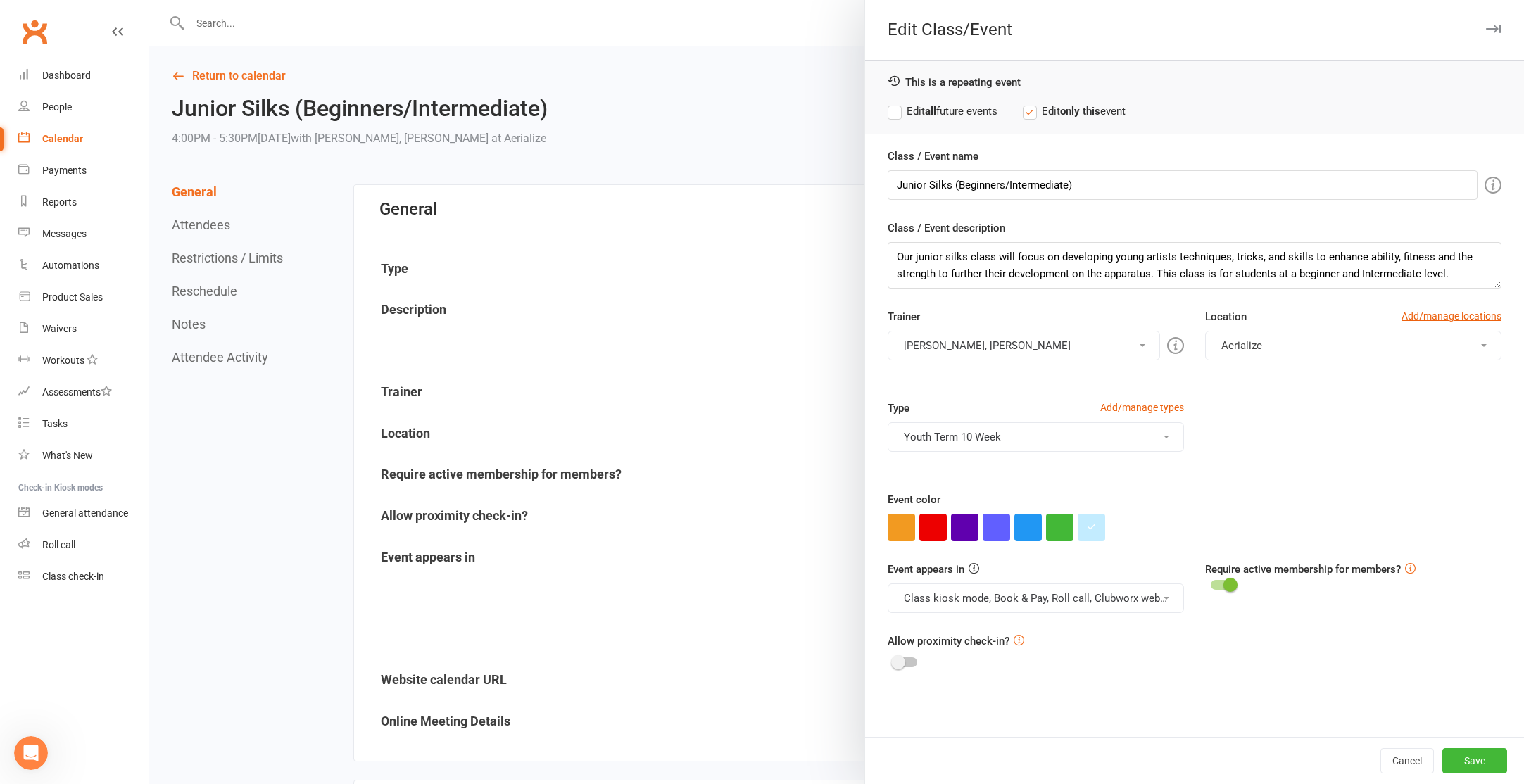
click at [961, 112] on label "Edit all future events" at bounding box center [942, 112] width 110 height 17
click at [1082, 523] on button "button" at bounding box center [1091, 527] width 27 height 27
click at [1108, 495] on input "#c3ecff" at bounding box center [1116, 499] width 70 height 17
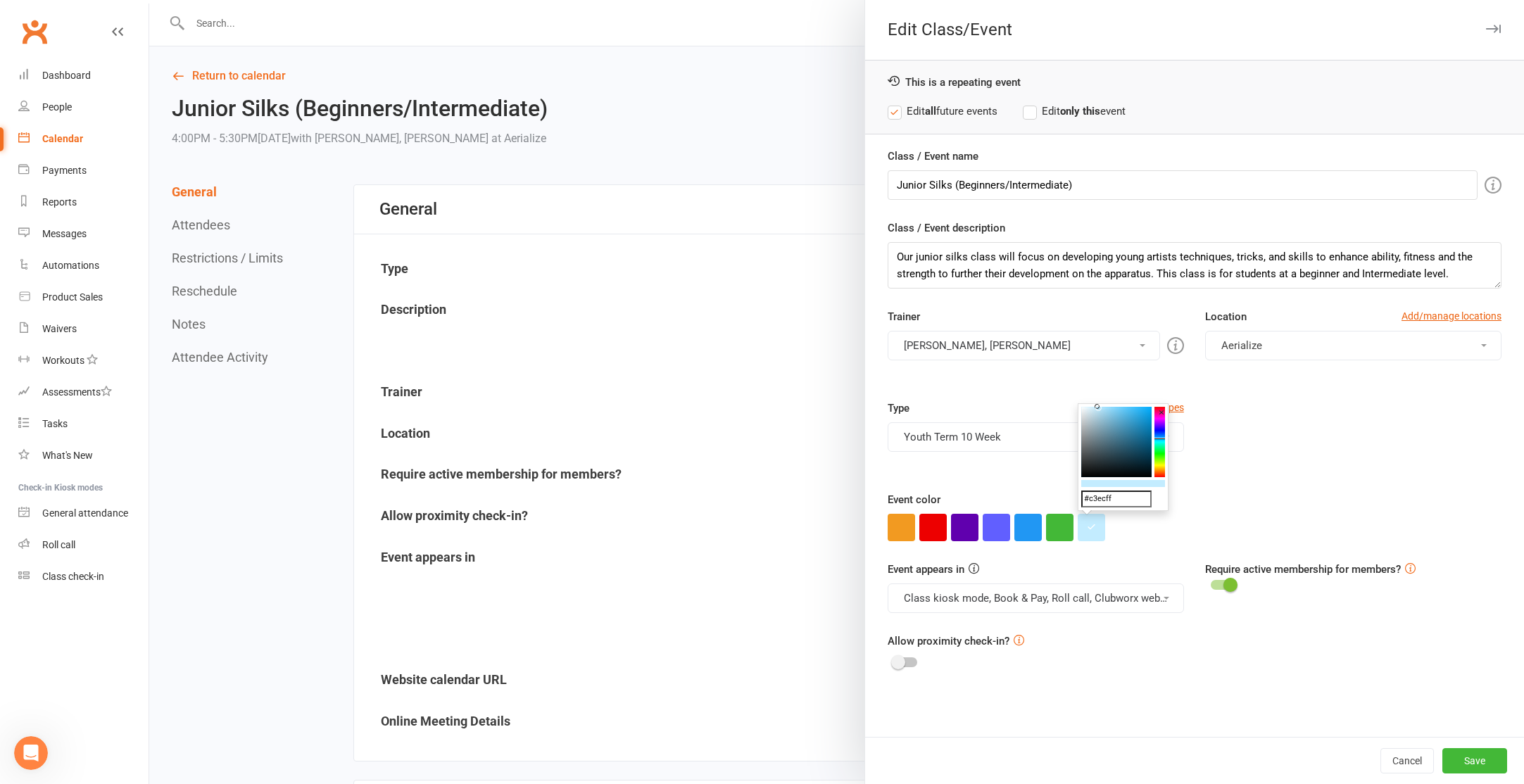
paste input "9ce0"
type input "#9ce0ff"
click at [1466, 758] on button "Save" at bounding box center [1475, 760] width 64 height 26
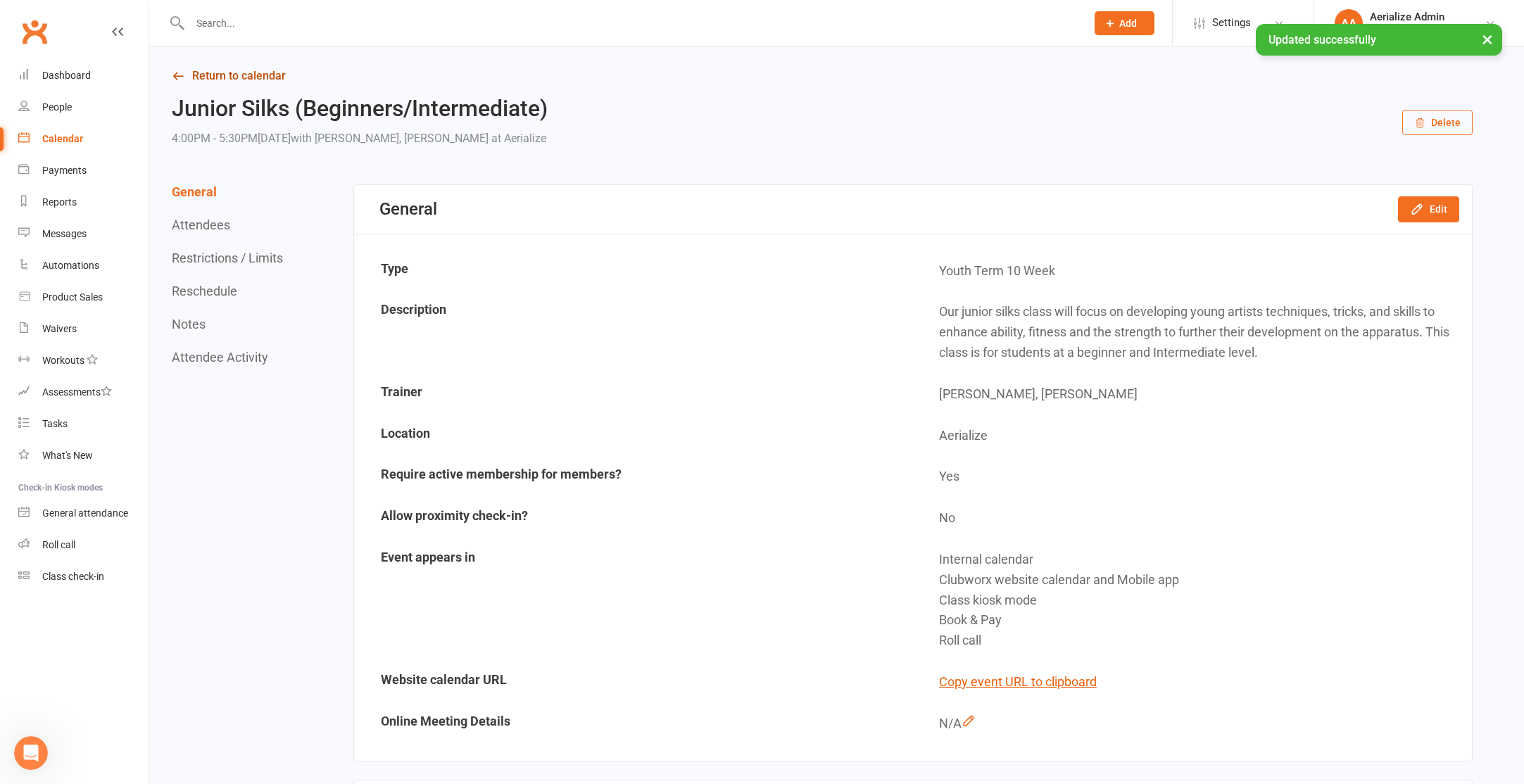
click at [220, 76] on link "Return to calendar" at bounding box center [822, 76] width 1301 height 20
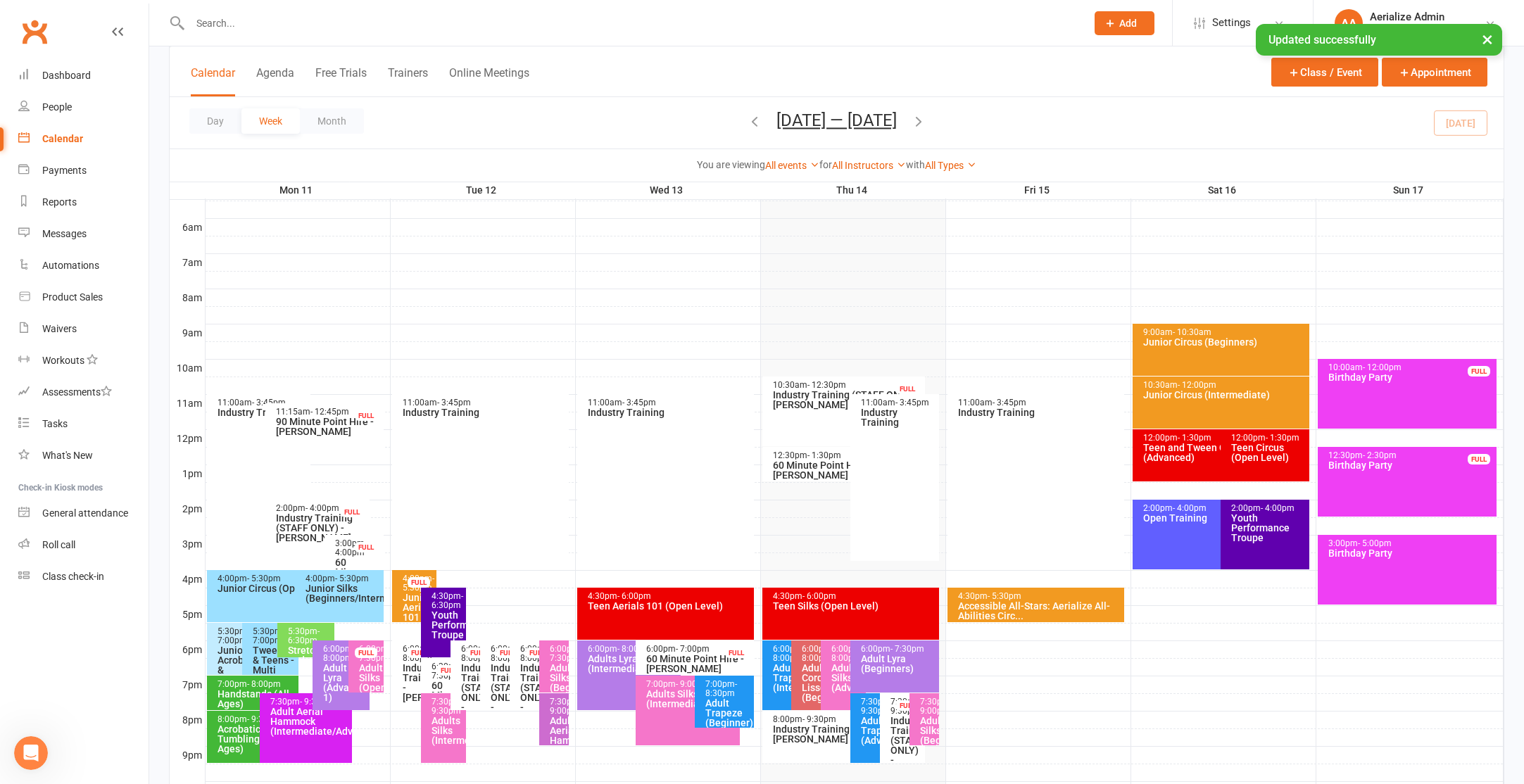
scroll to position [322, 0]
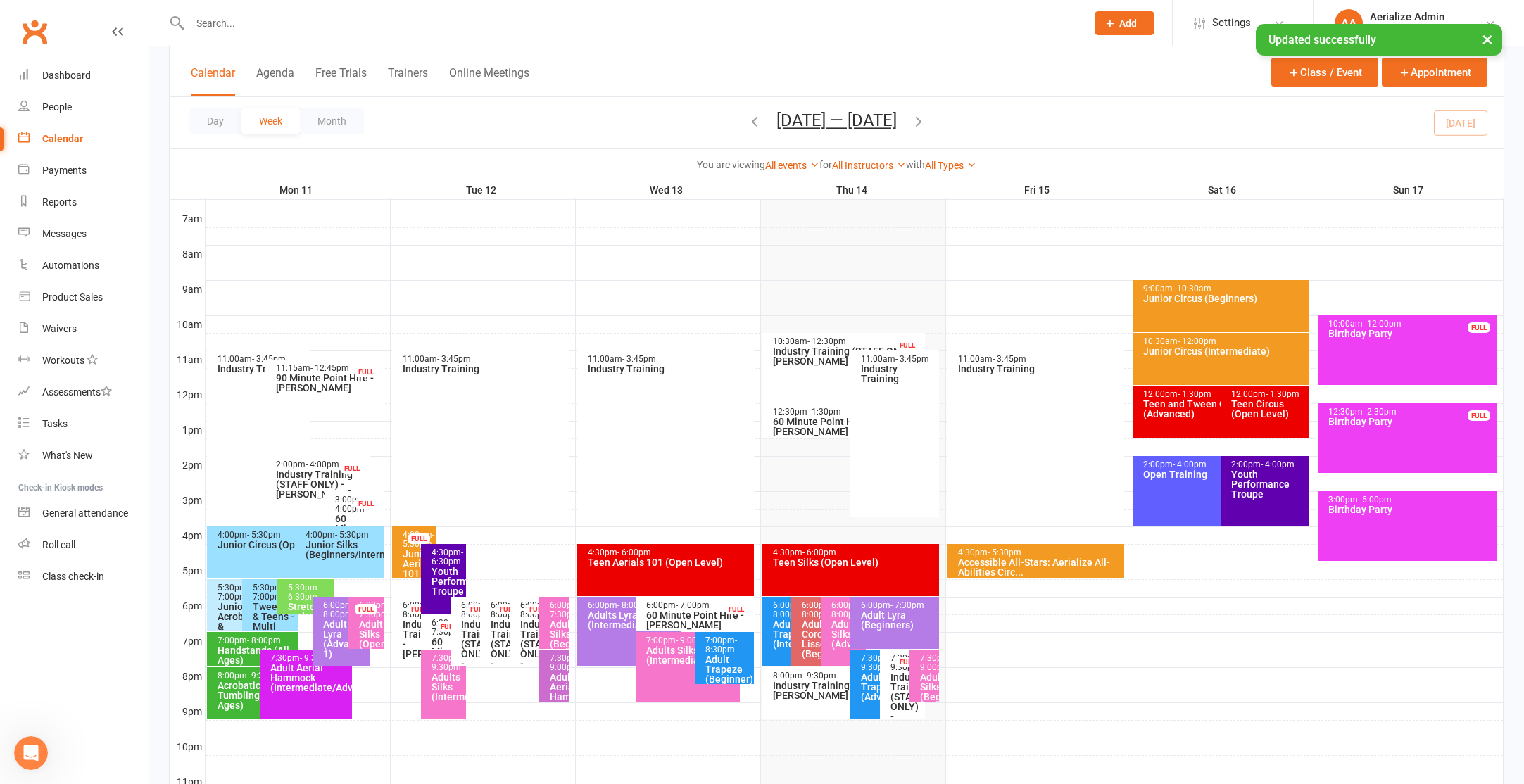
click at [237, 518] on div at bounding box center [854, 518] width 1298 height 17
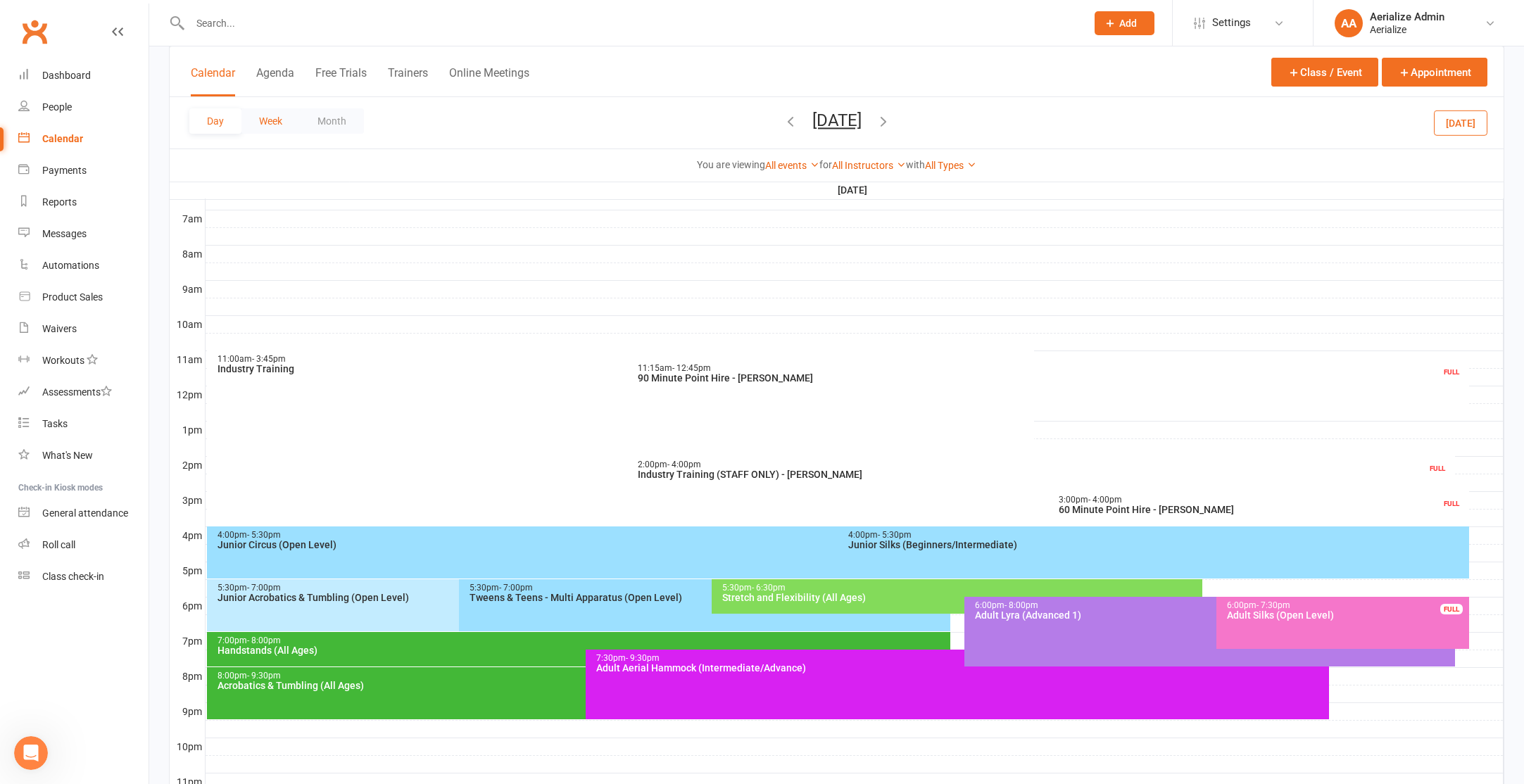
click at [254, 131] on button "Week" at bounding box center [271, 121] width 59 height 26
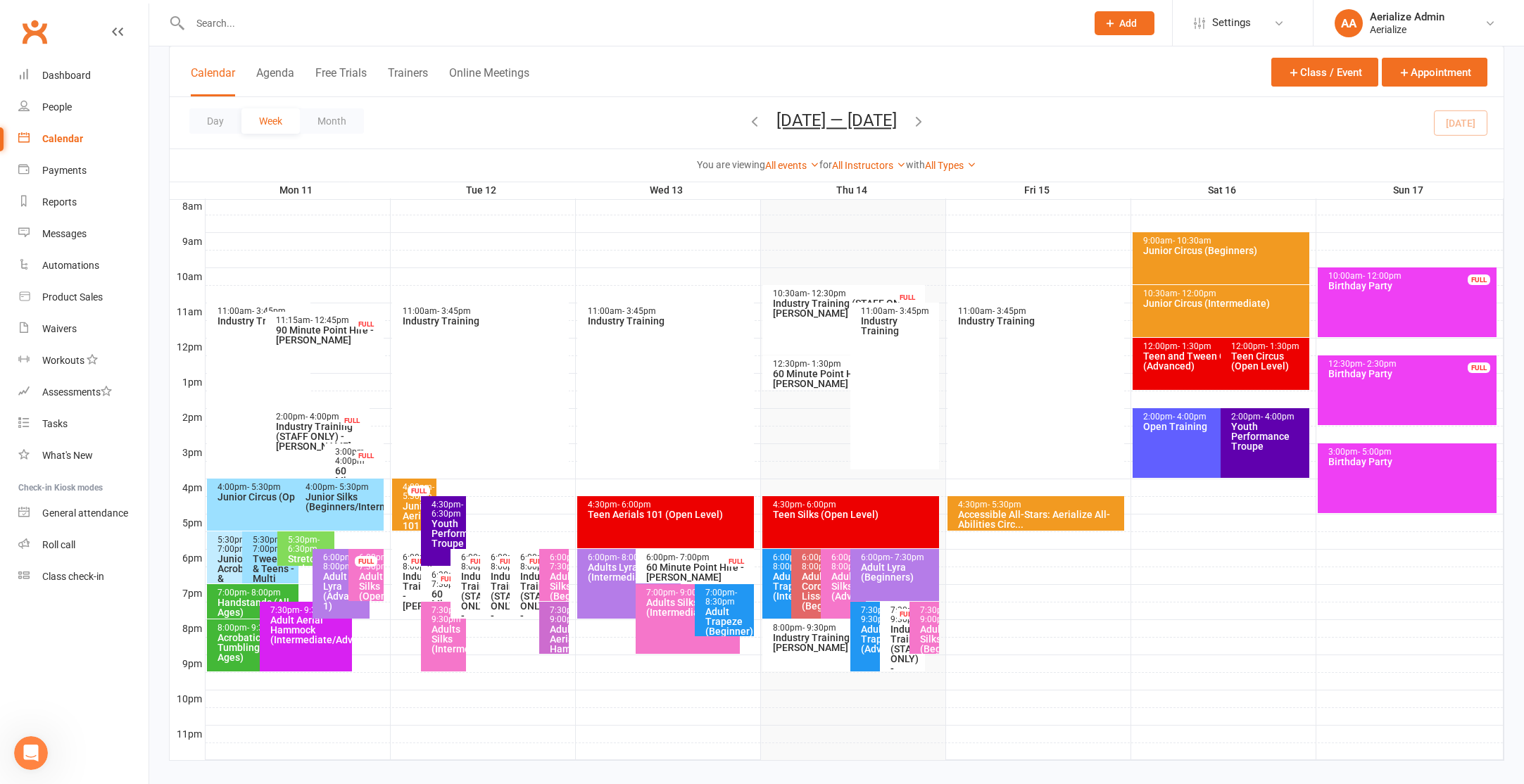
scroll to position [387, 0]
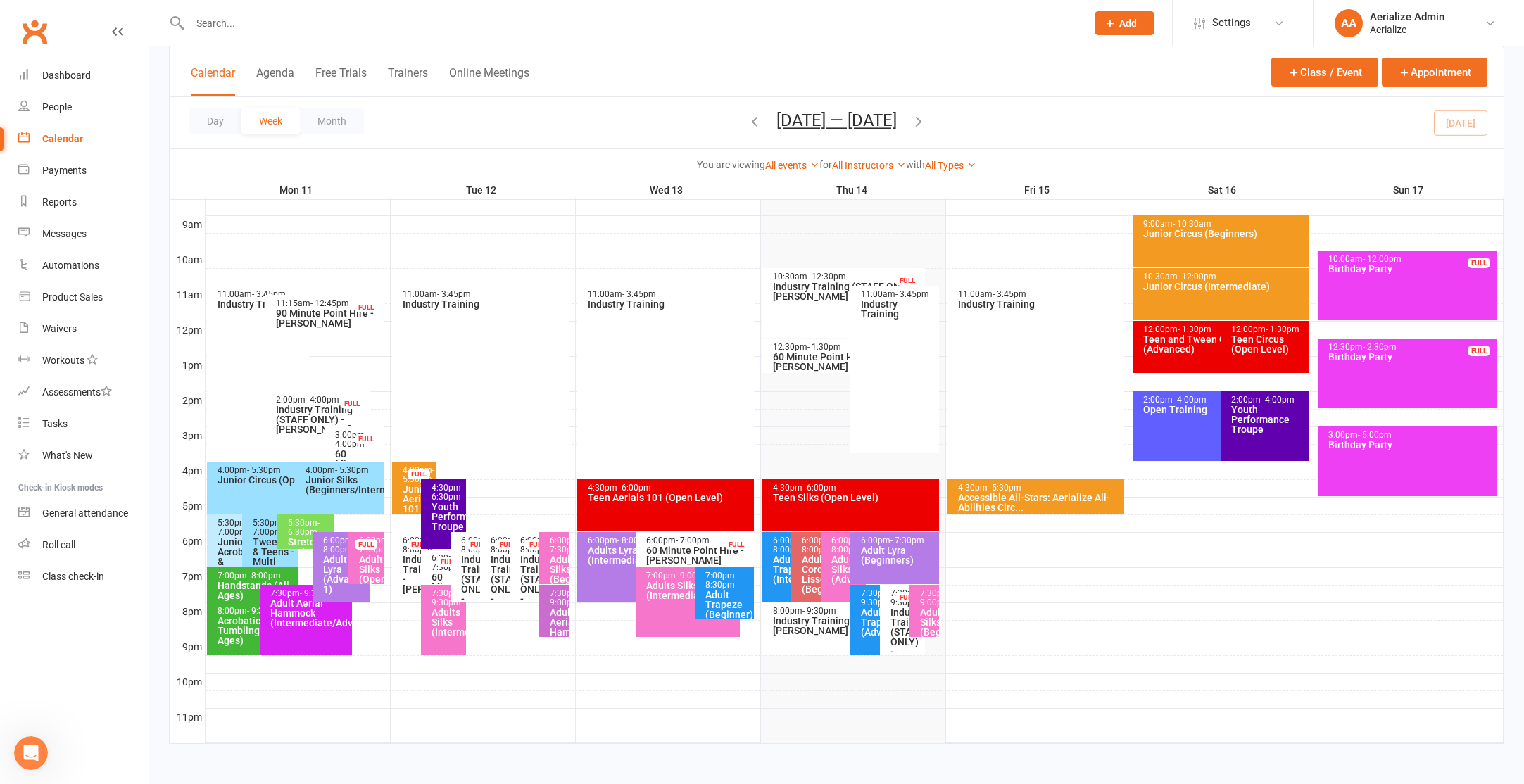
click at [268, 497] on div "4:00pm - 5:30pm Junior Circus (Open Level)" at bounding box center [289, 487] width 164 height 52
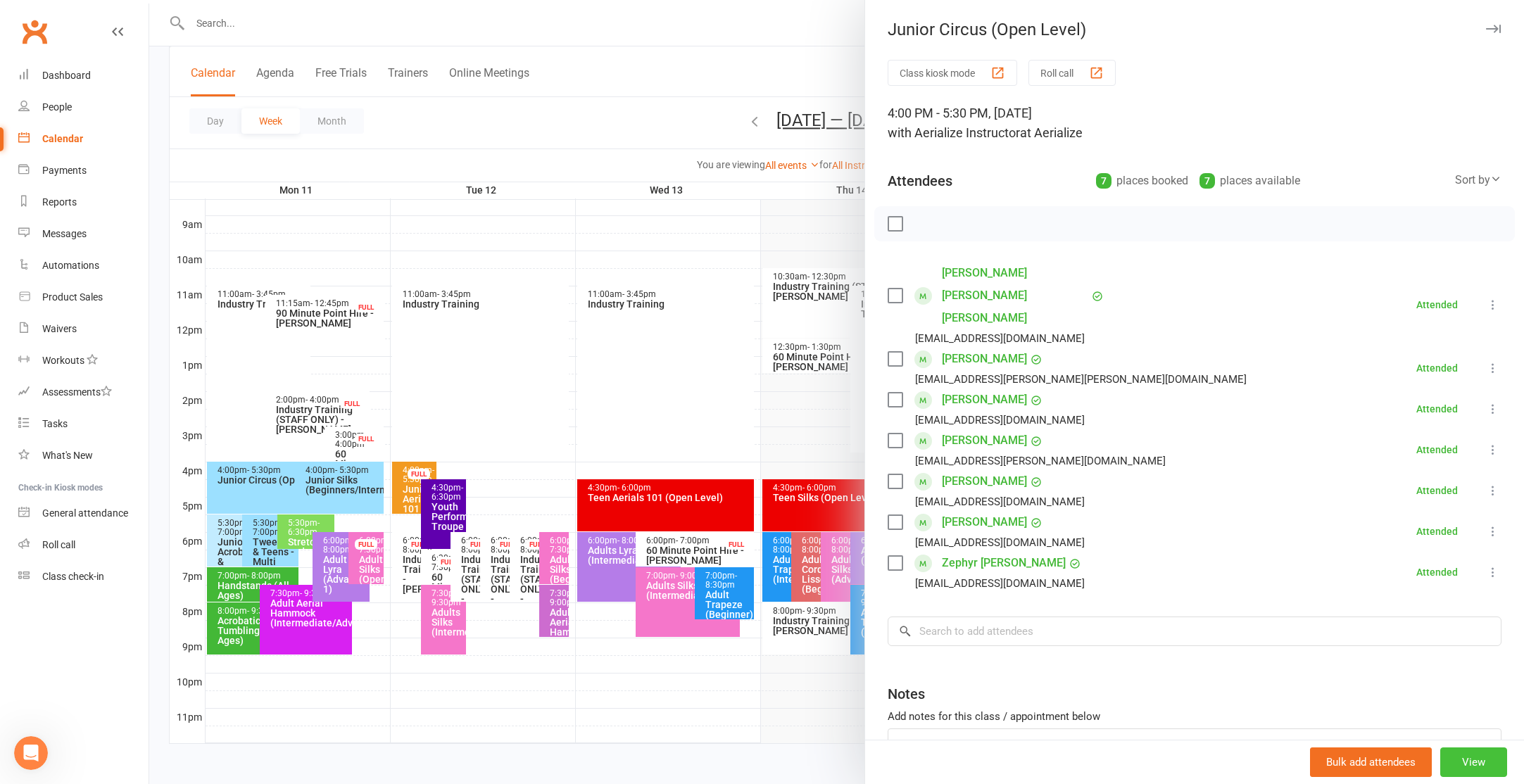
click at [1451, 769] on button "View" at bounding box center [1473, 761] width 67 height 29
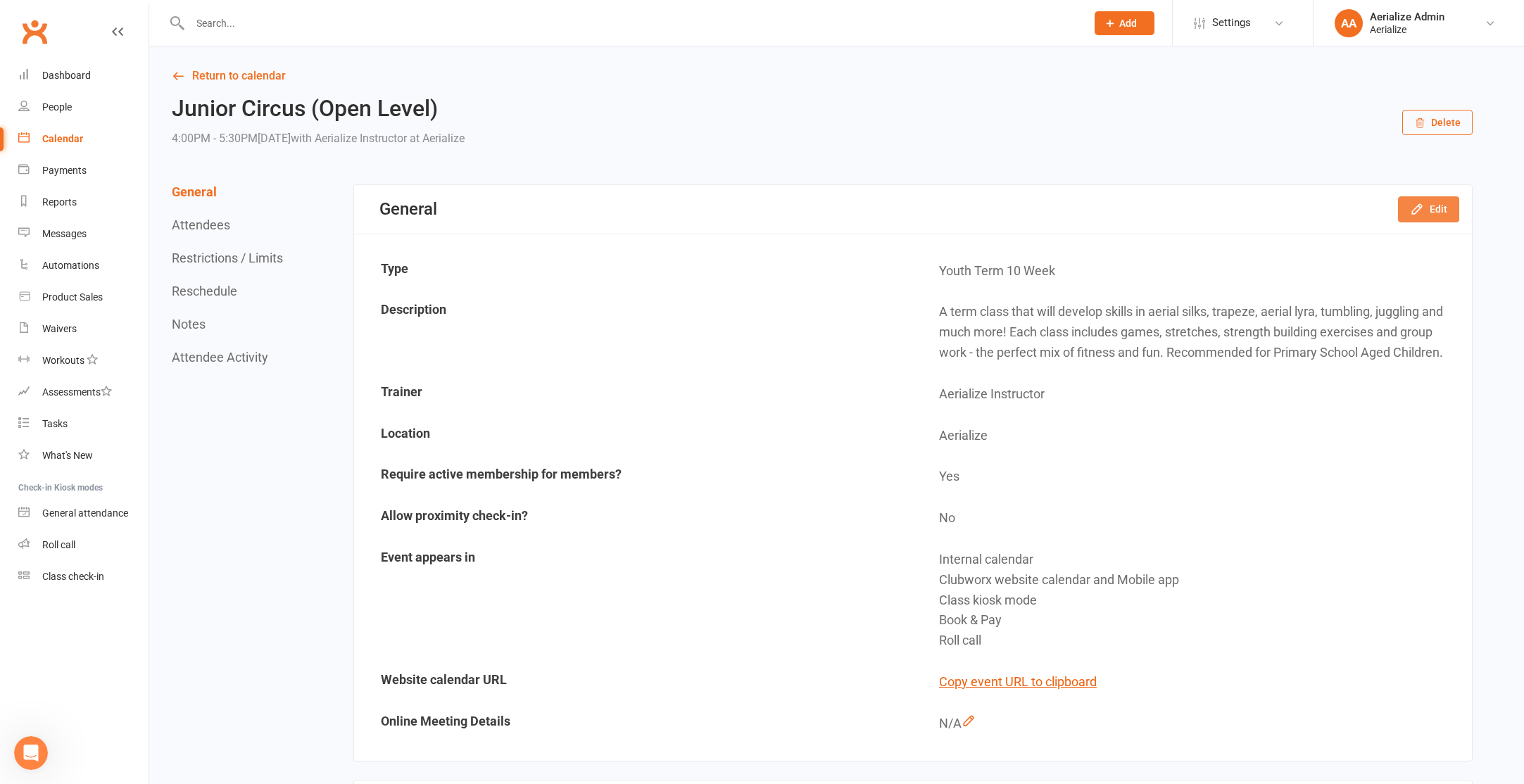
click at [1424, 213] on icon "button" at bounding box center [1416, 209] width 14 height 14
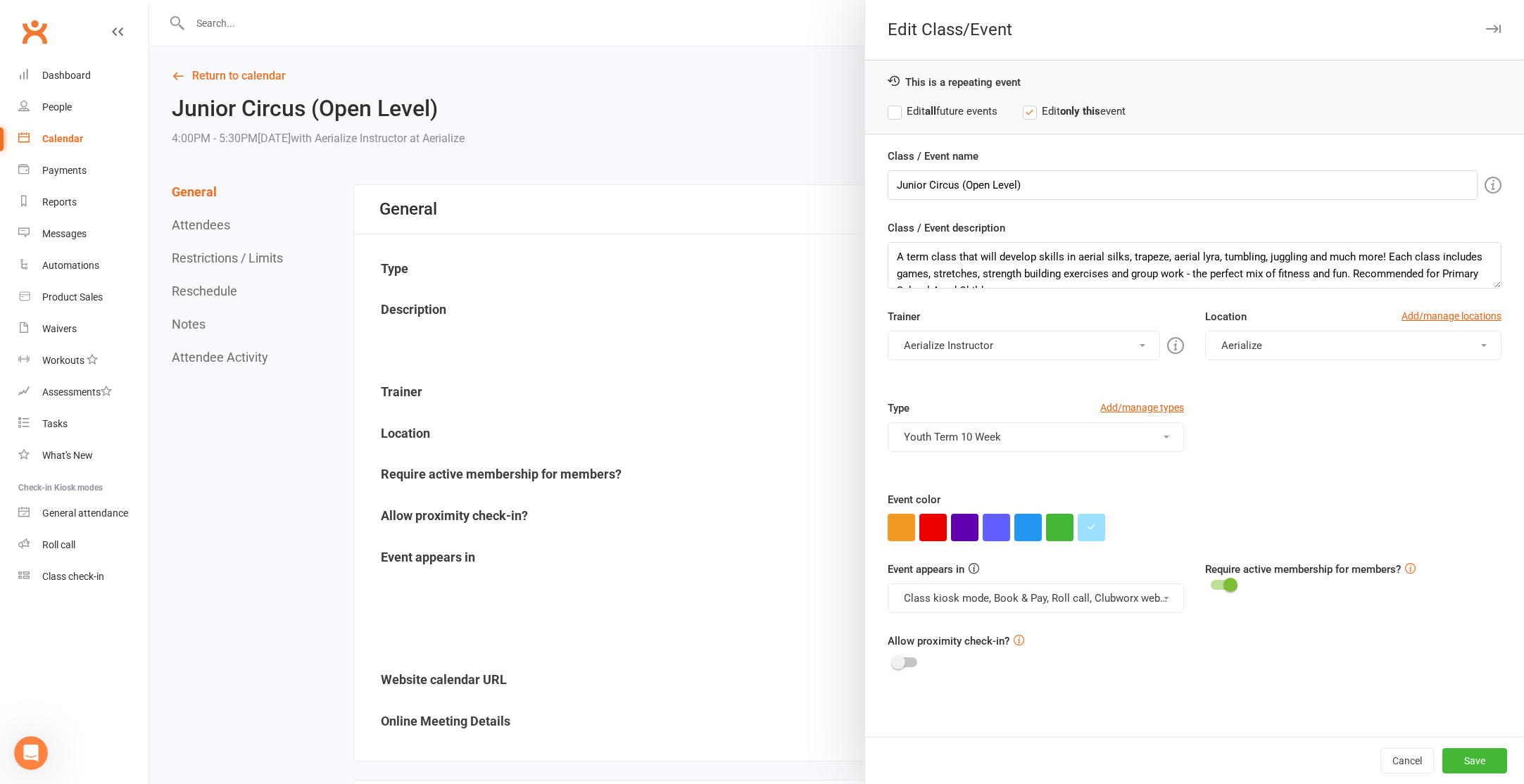
drag, startPoint x: 975, startPoint y: 114, endPoint x: 1088, endPoint y: 266, distance: 189.4
click at [975, 114] on label "Edit all future events" at bounding box center [942, 112] width 110 height 17
click at [1498, 764] on button "Save" at bounding box center [1475, 760] width 64 height 26
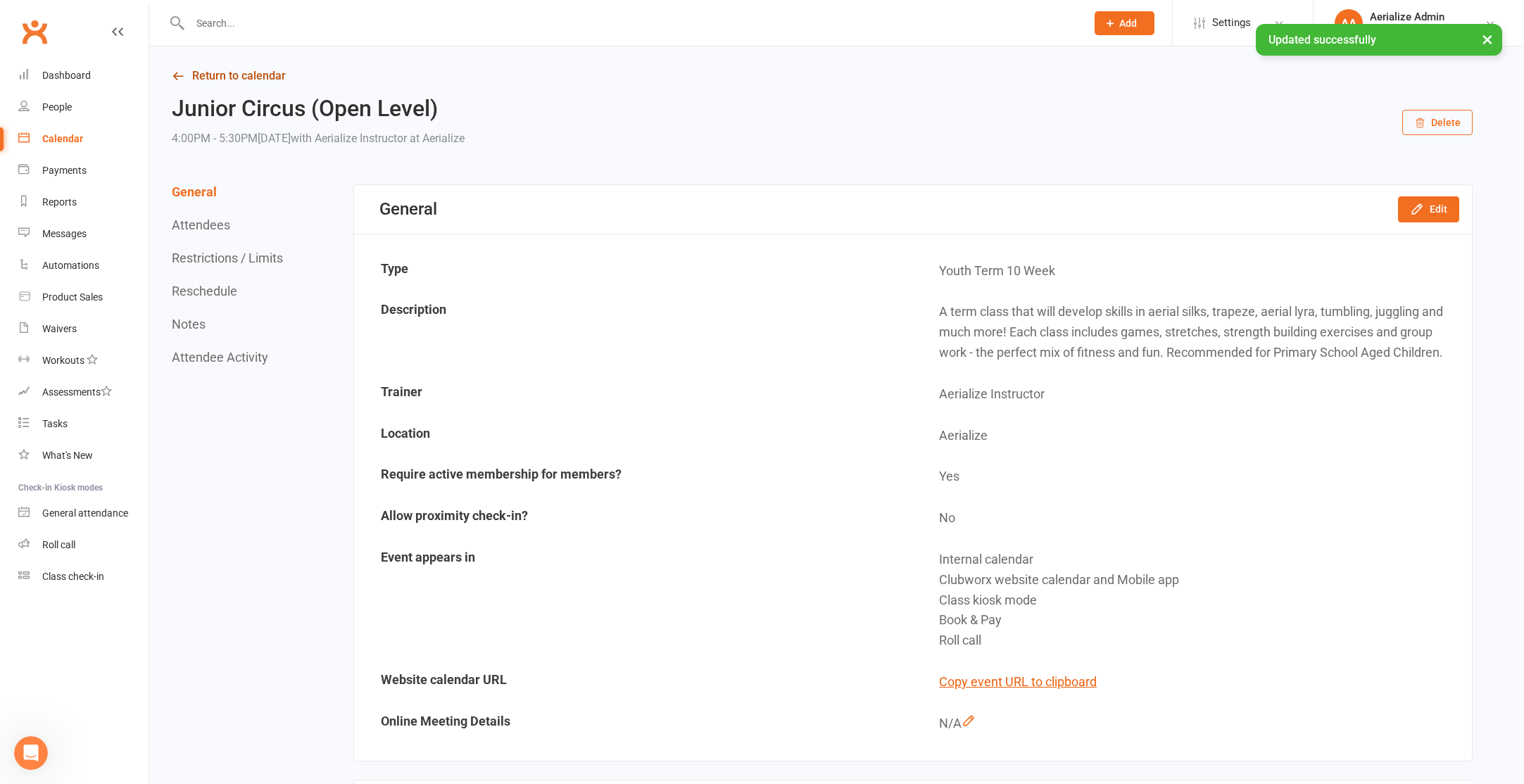
click at [187, 78] on link "Return to calendar" at bounding box center [822, 76] width 1301 height 20
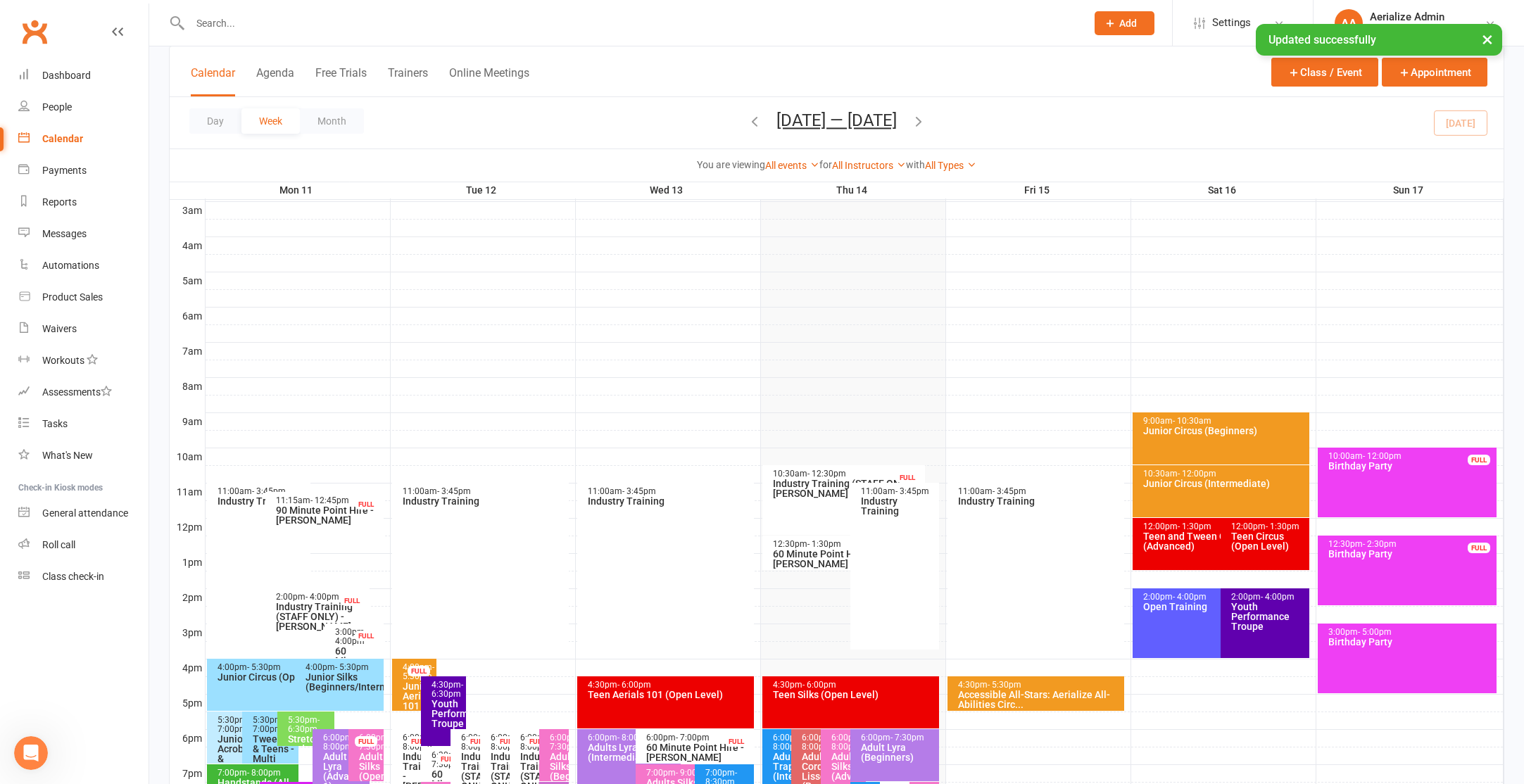
scroll to position [387, 0]
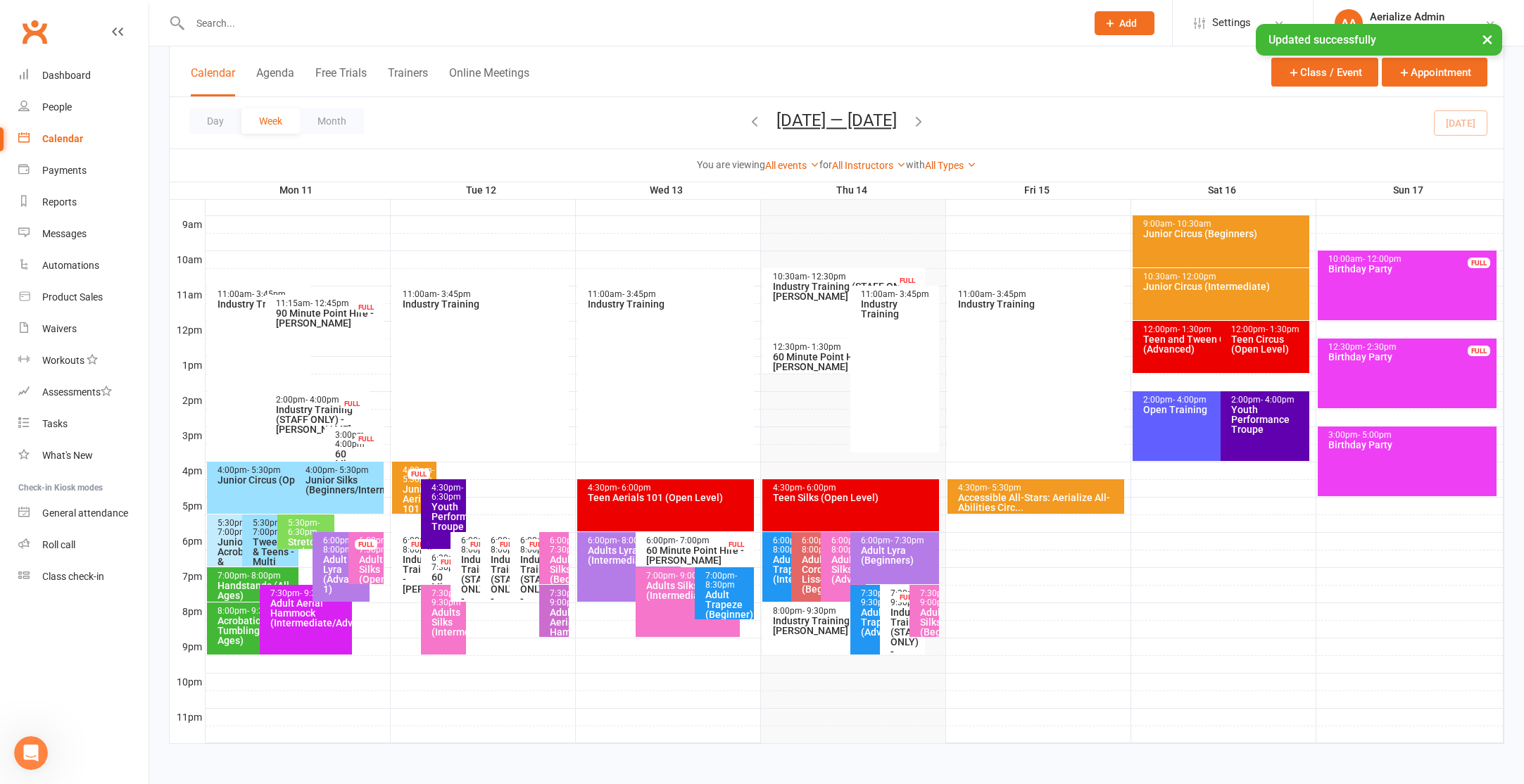
click at [228, 540] on div "Junior Acrobatics & Tumbling (Open Level)" at bounding box center [238, 566] width 44 height 60
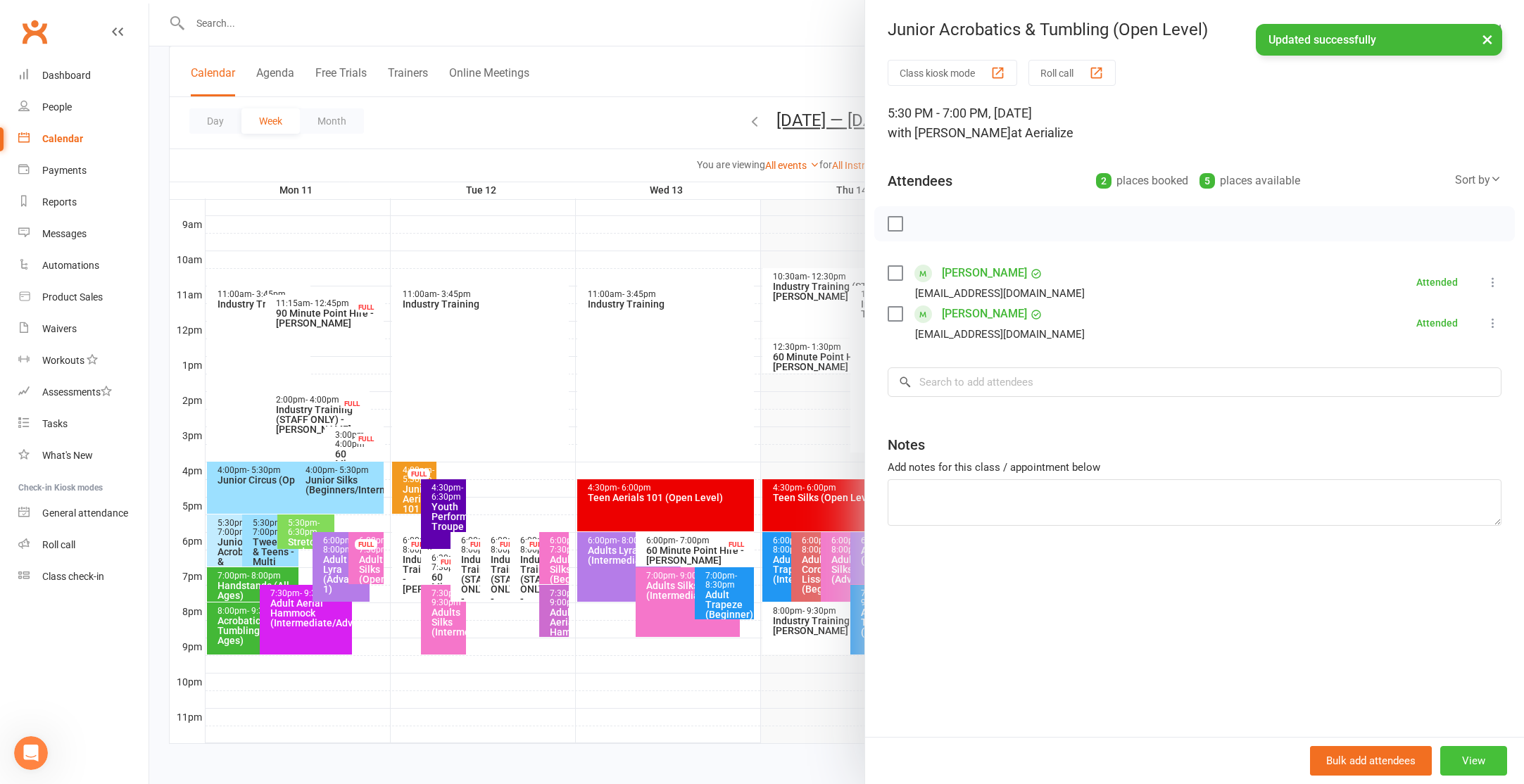
drag, startPoint x: 1456, startPoint y: 767, endPoint x: 1447, endPoint y: 765, distance: 9.2
click at [1448, 765] on button "View" at bounding box center [1473, 760] width 67 height 29
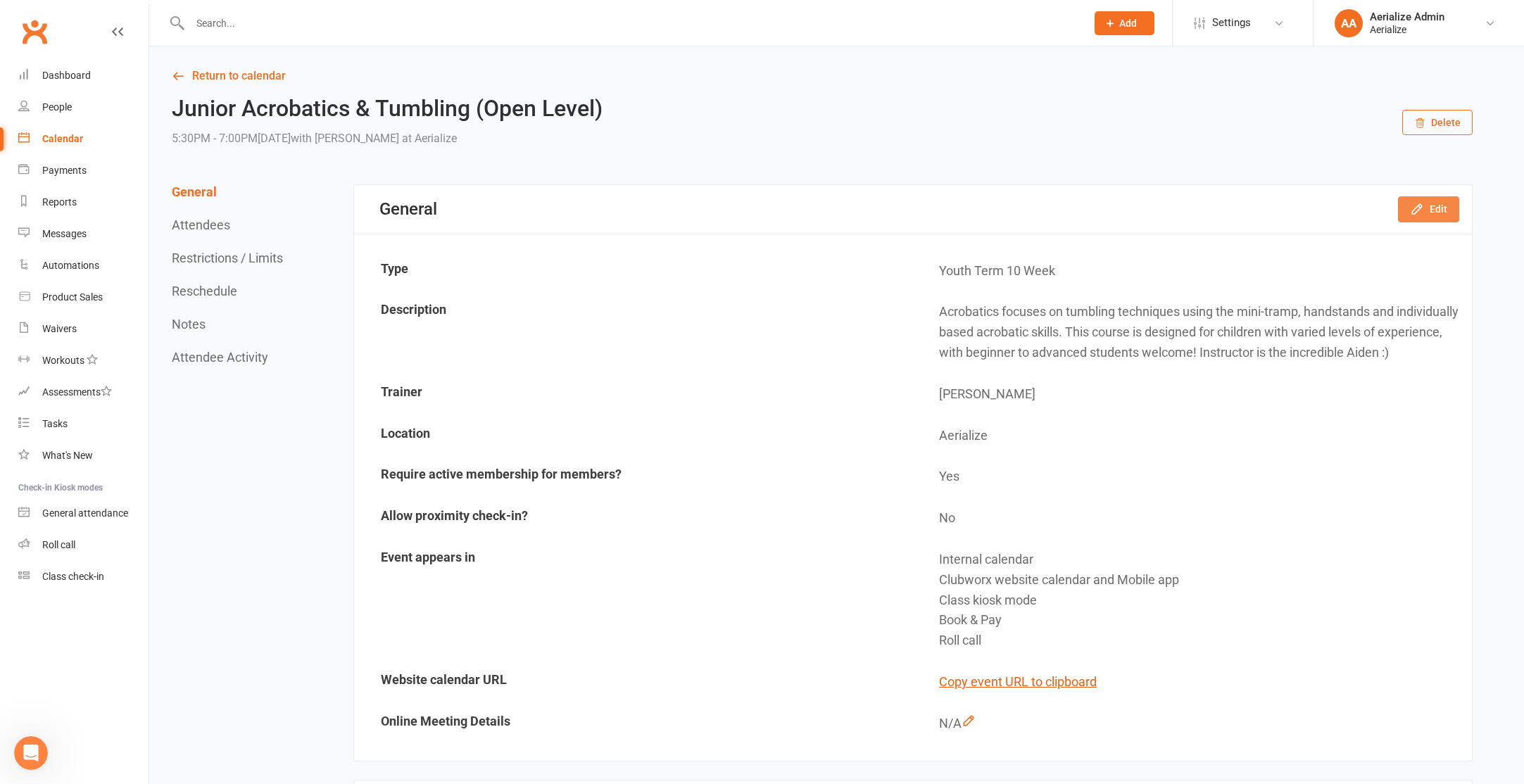
click at [1431, 214] on button "Edit" at bounding box center [1428, 209] width 61 height 26
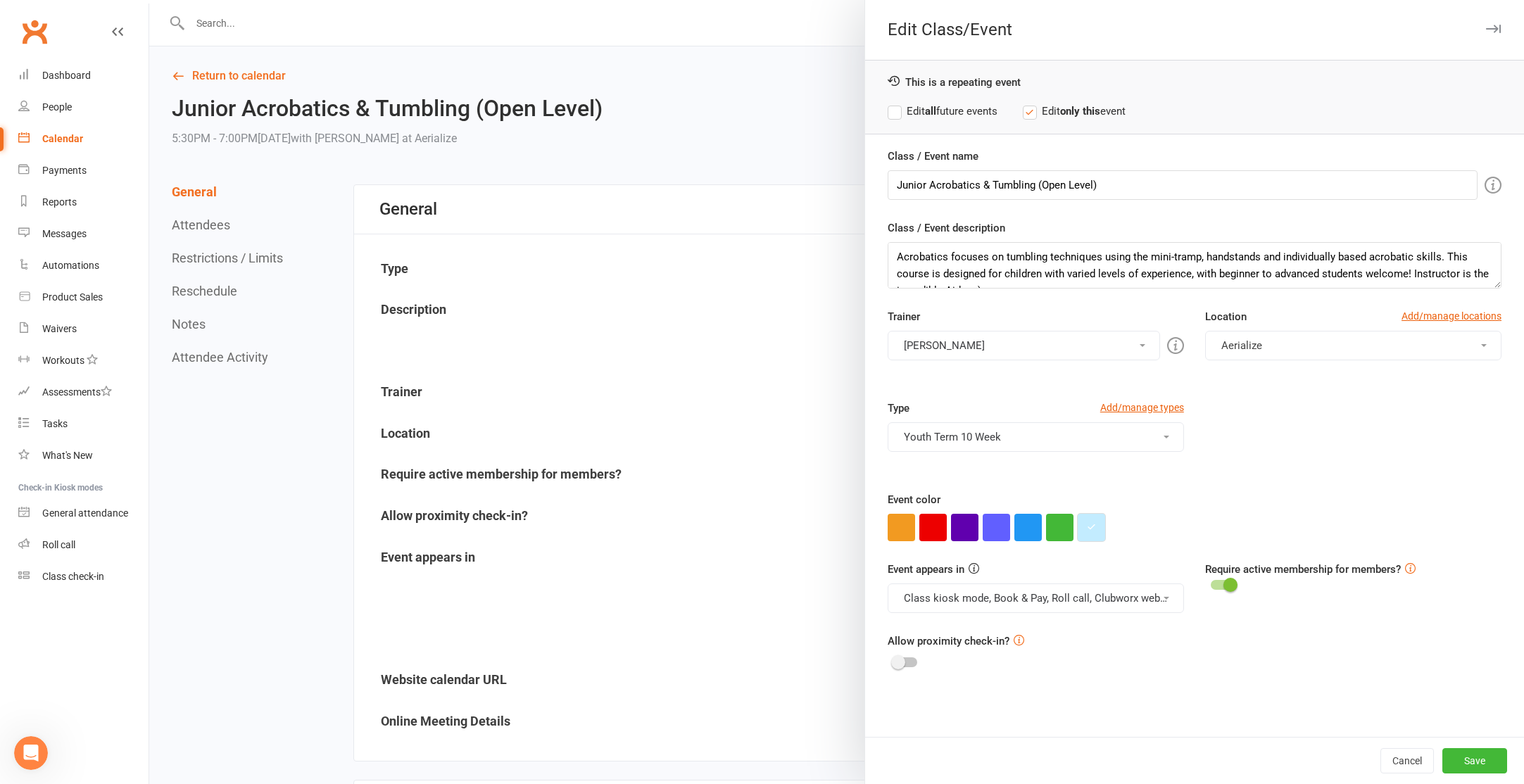
click at [1087, 527] on icon "button" at bounding box center [1092, 527] width 9 height 9
click at [1095, 497] on input "#c3ecff" at bounding box center [1116, 499] width 70 height 17
paste input "9ce0"
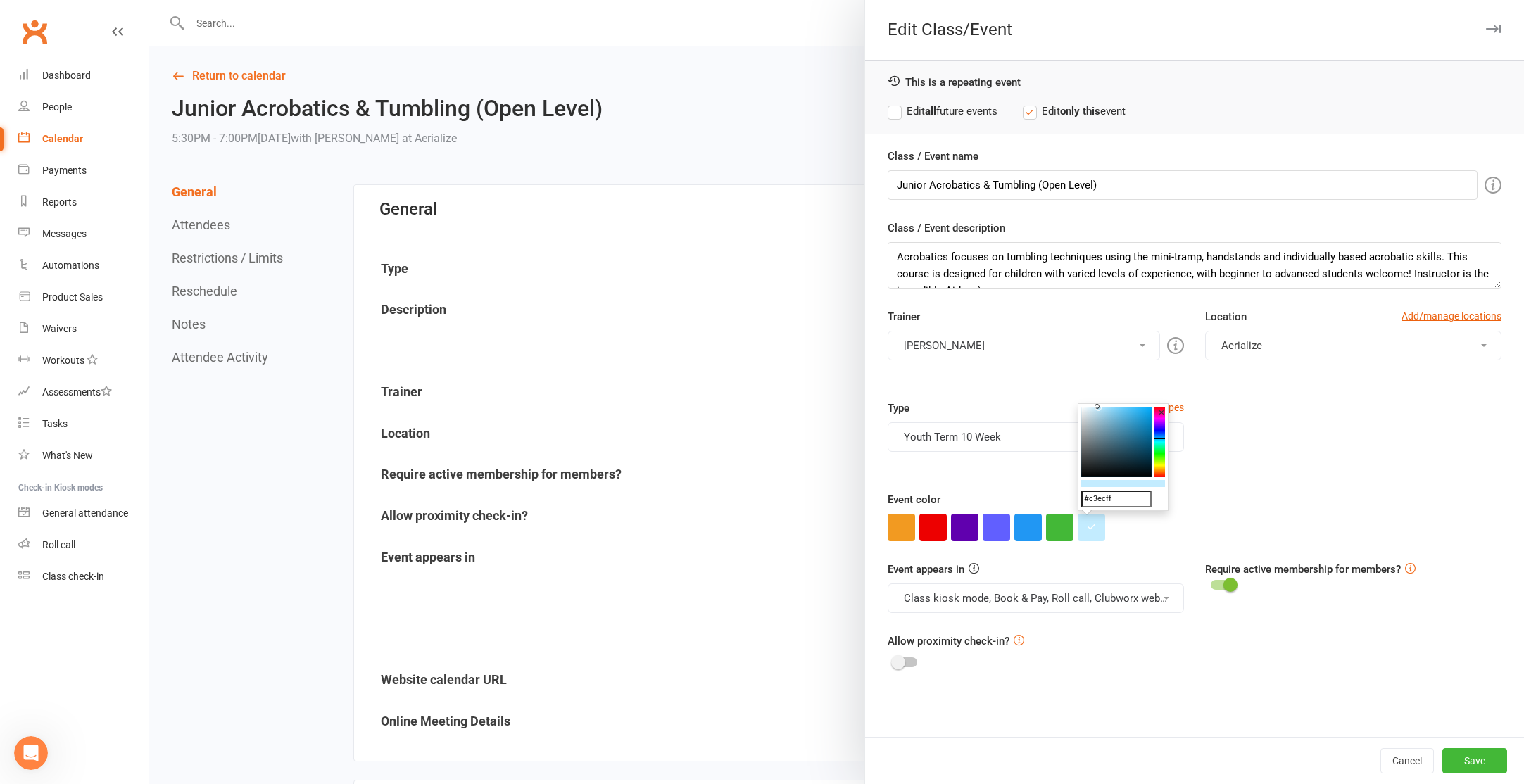
type input "#9ce0ff"
click at [1479, 761] on button "Save" at bounding box center [1475, 760] width 64 height 26
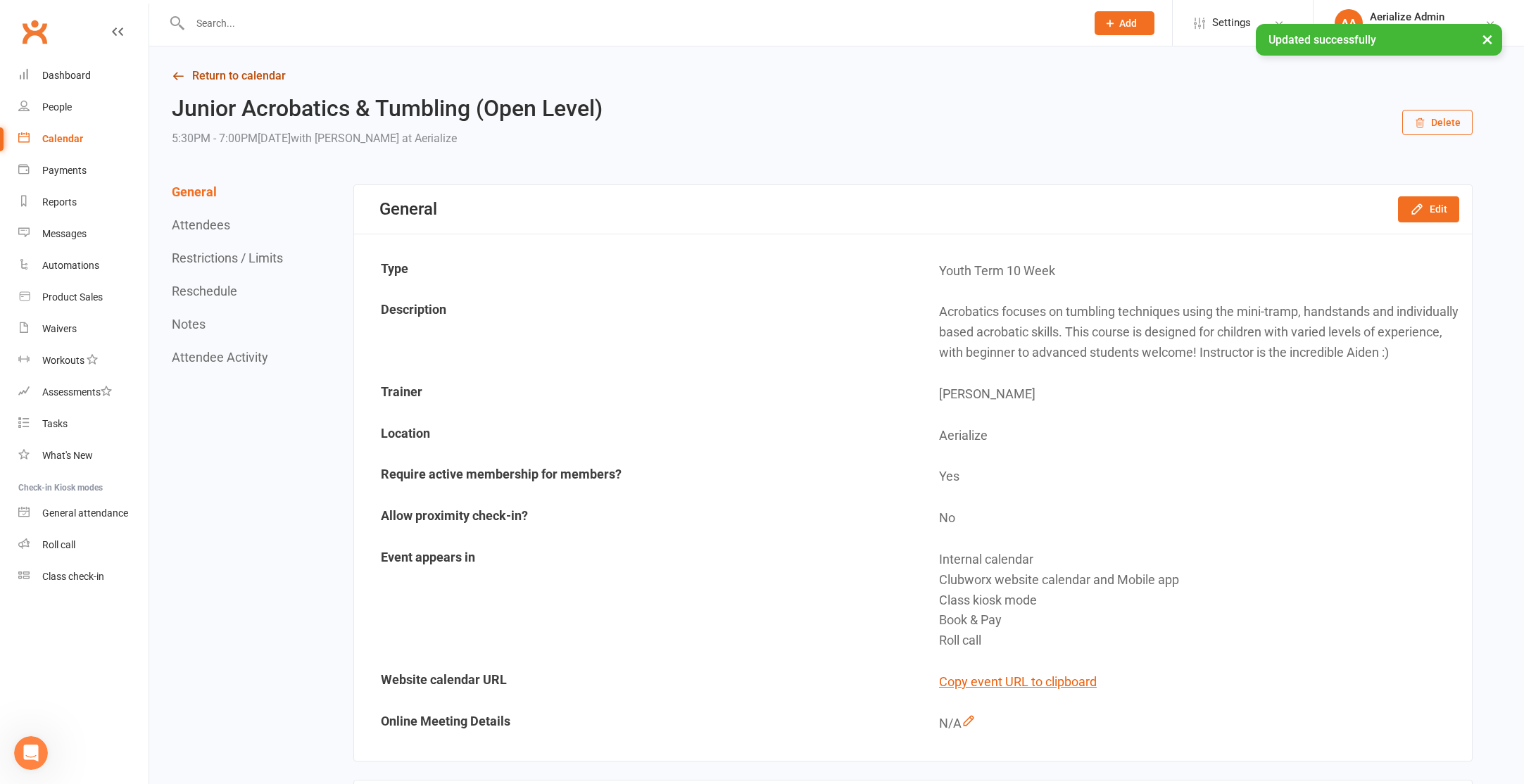
click at [250, 76] on link "Return to calendar" at bounding box center [822, 76] width 1301 height 20
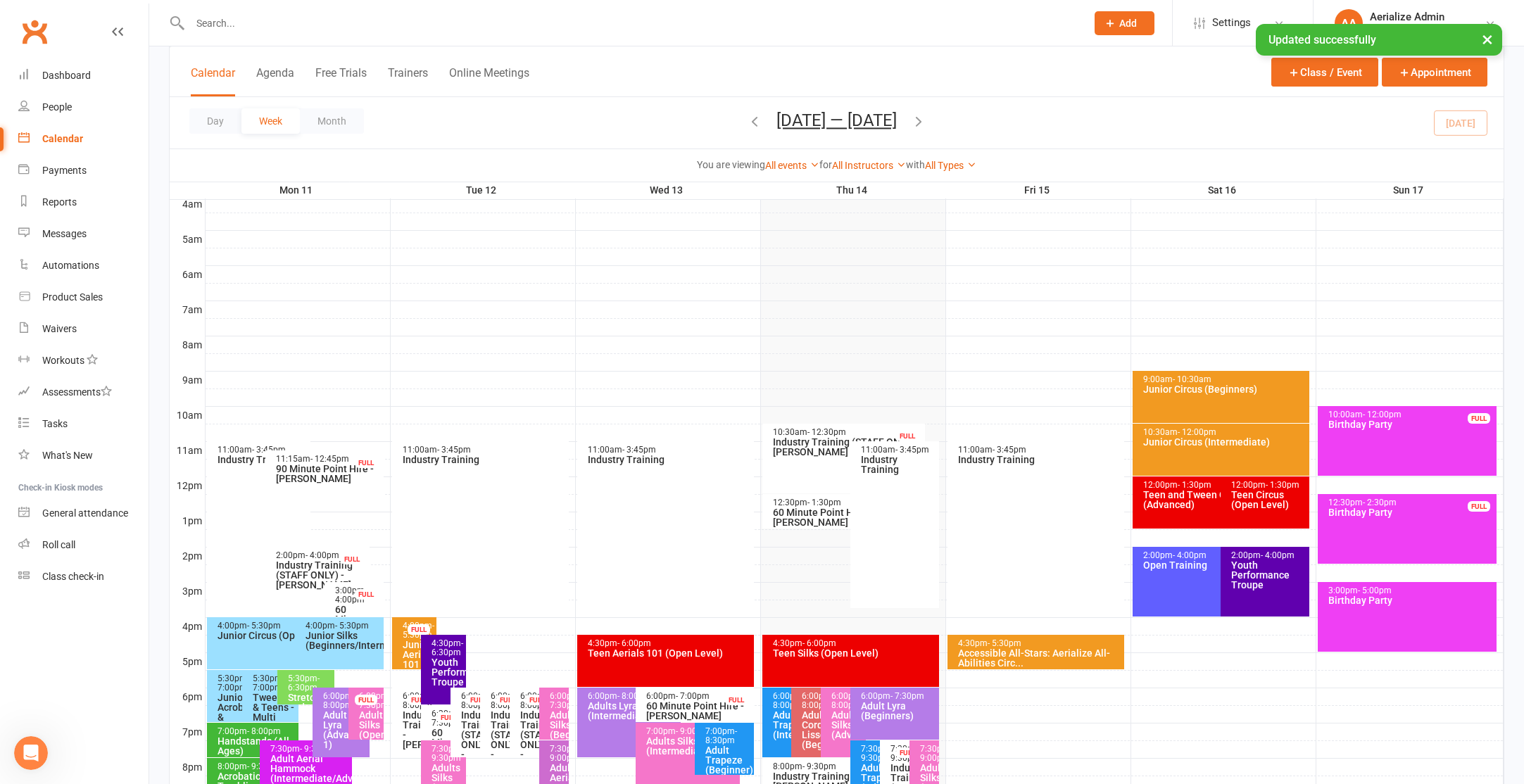
scroll to position [278, 0]
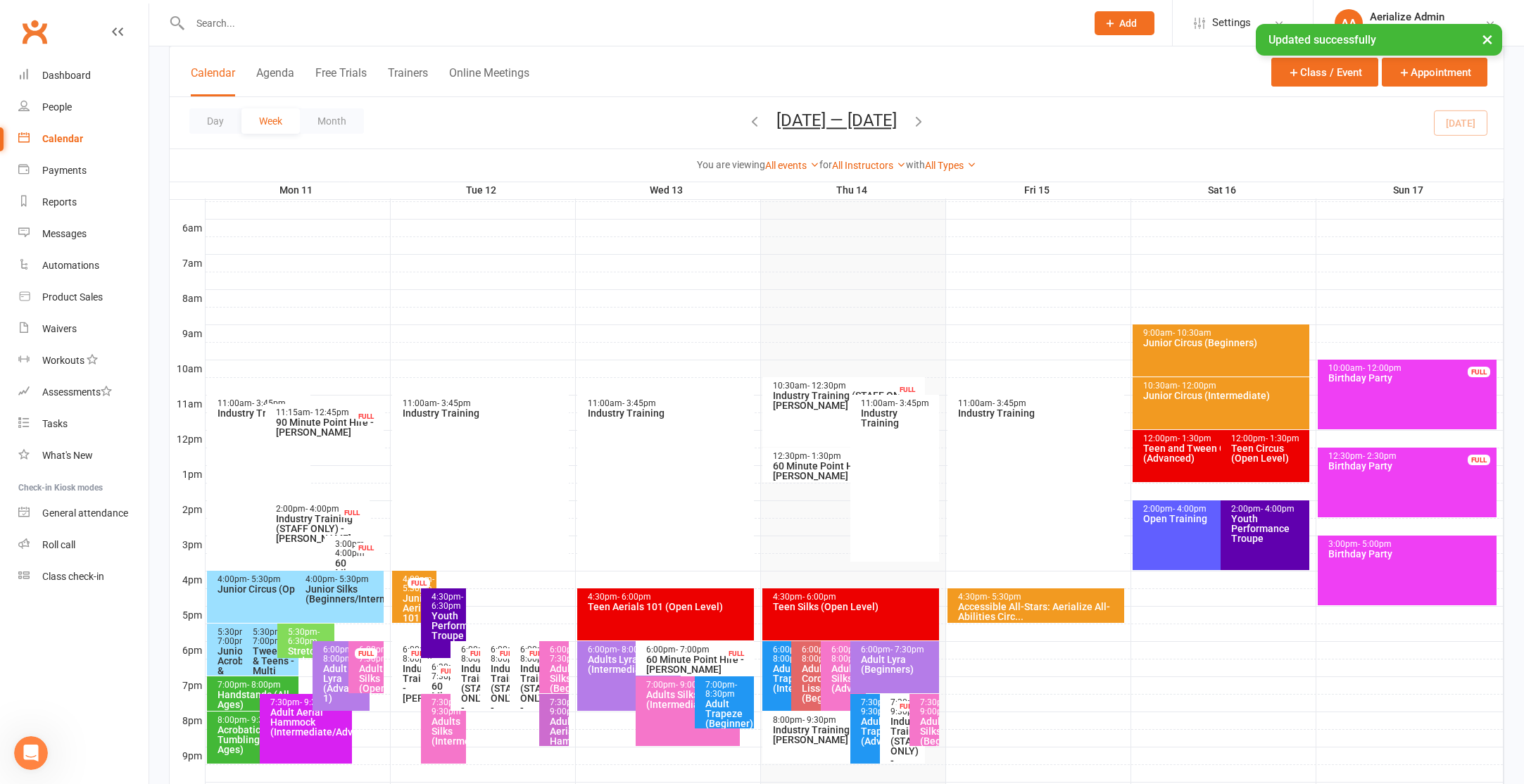
click at [277, 653] on div "5:30pm - 6:30pm Stretch and Flexibility (All Ages)" at bounding box center [306, 640] width 57 height 34
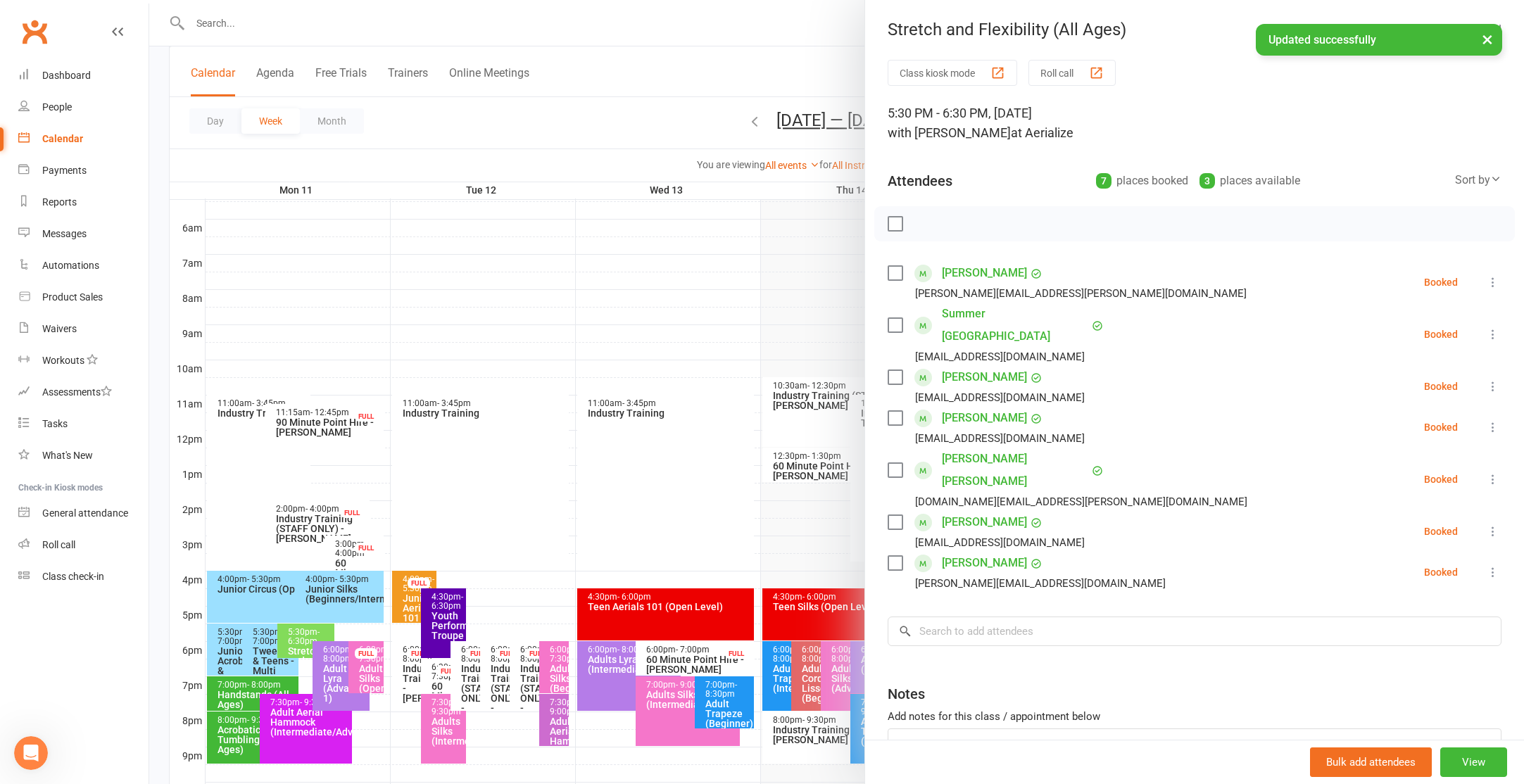
click at [260, 650] on div at bounding box center [836, 392] width 1375 height 784
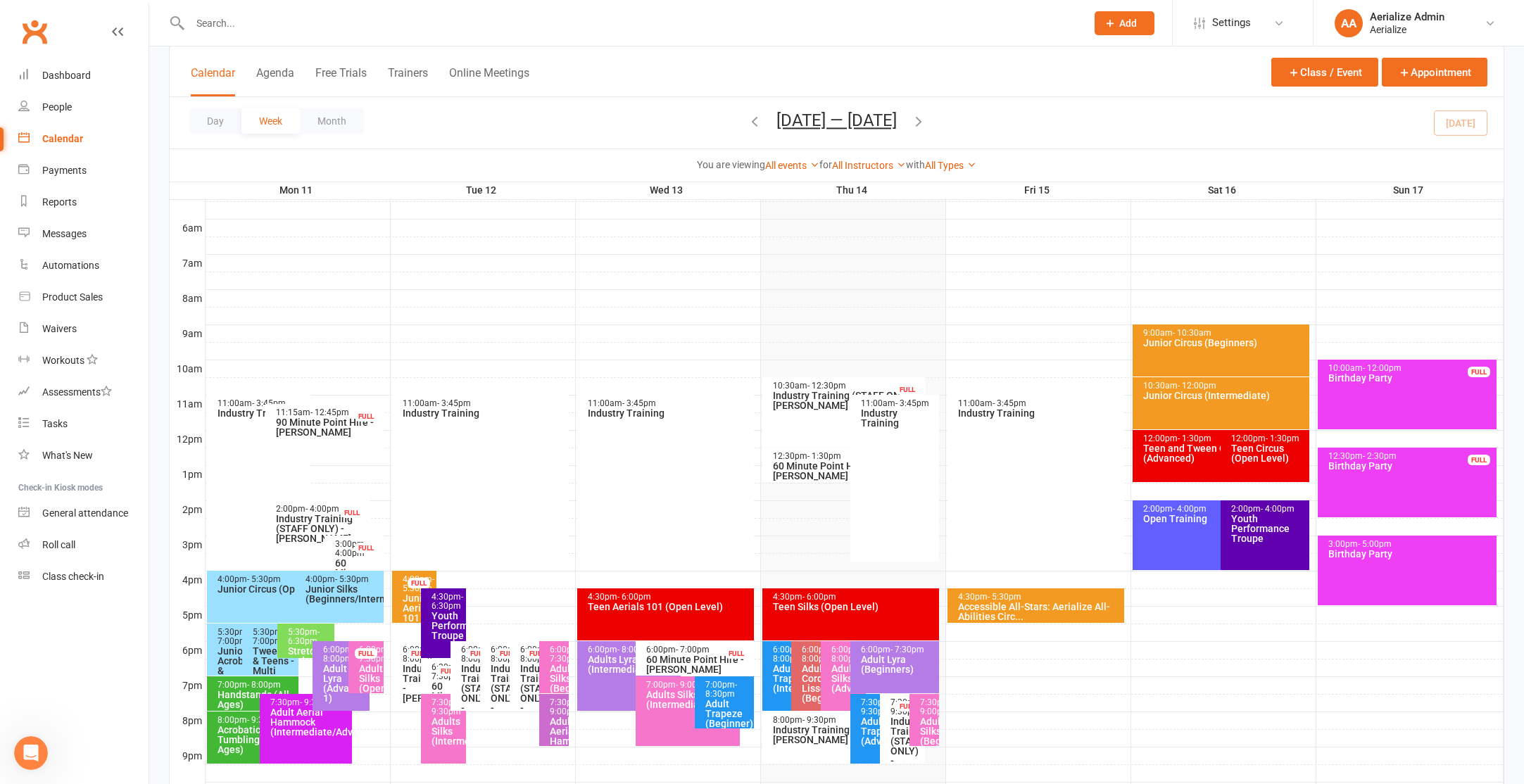
click at [268, 639] on span "- 7:00pm" at bounding box center [268, 636] width 31 height 19
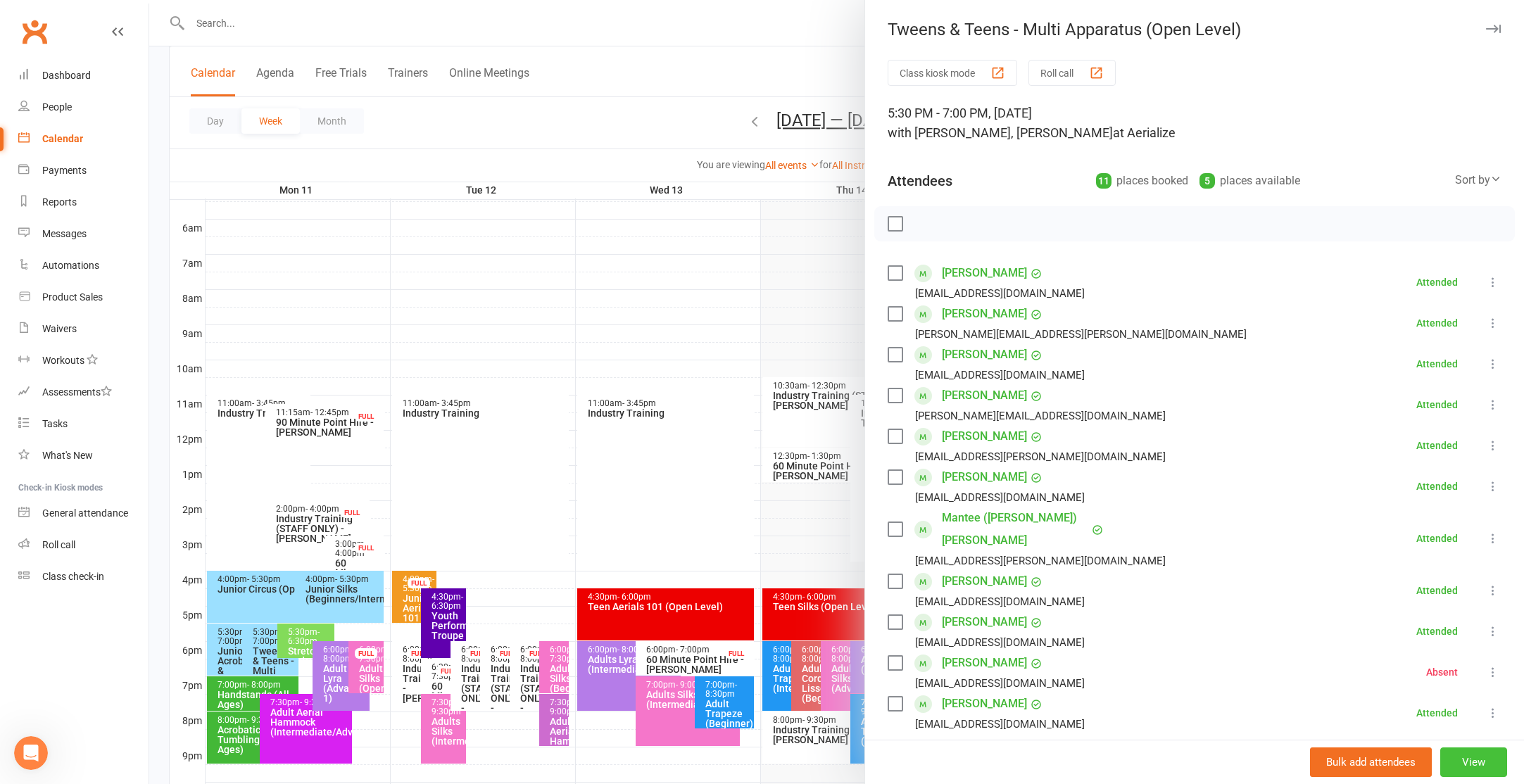
click at [1496, 774] on button "View" at bounding box center [1473, 761] width 67 height 29
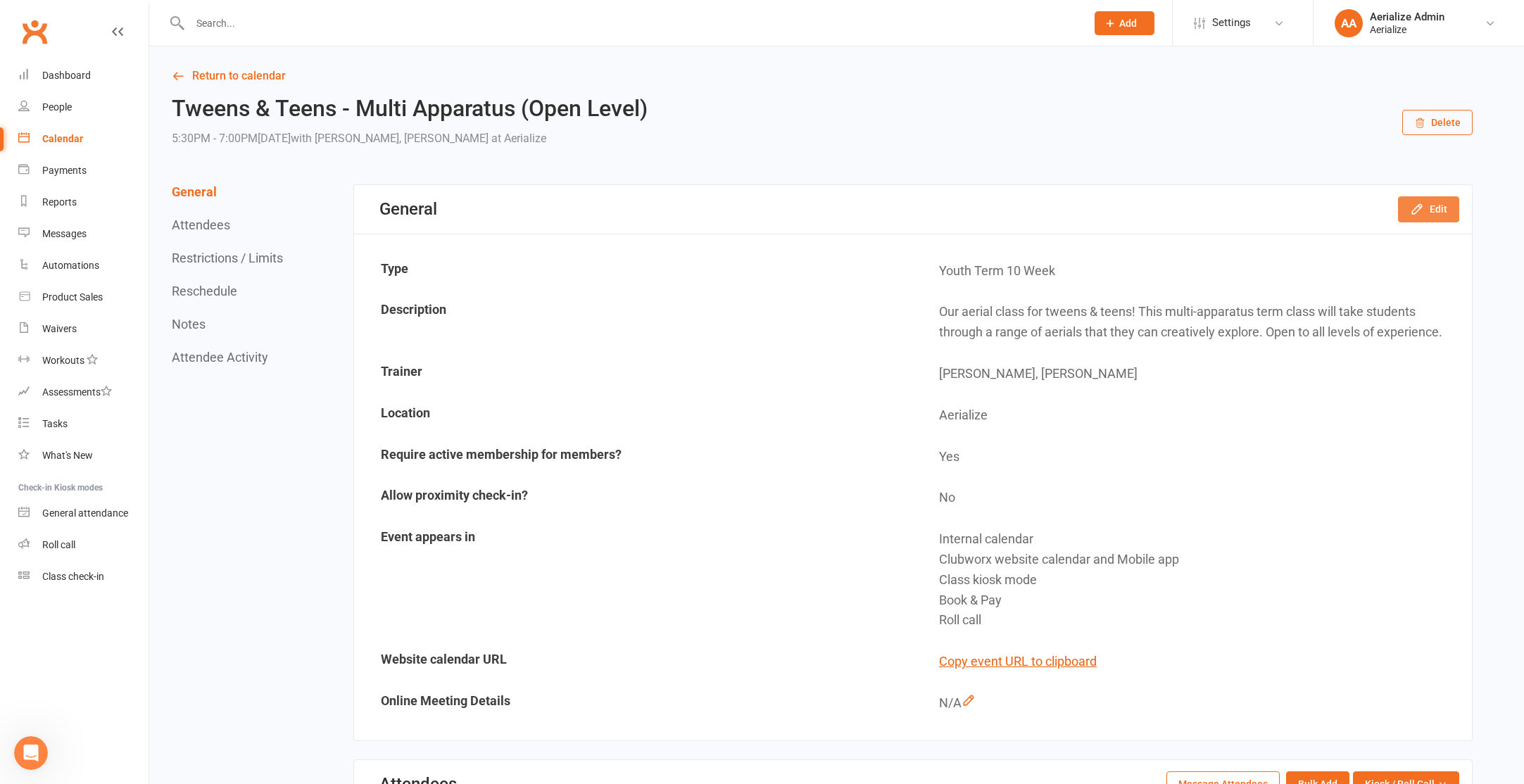
click at [1418, 202] on icon "button" at bounding box center [1416, 209] width 14 height 14
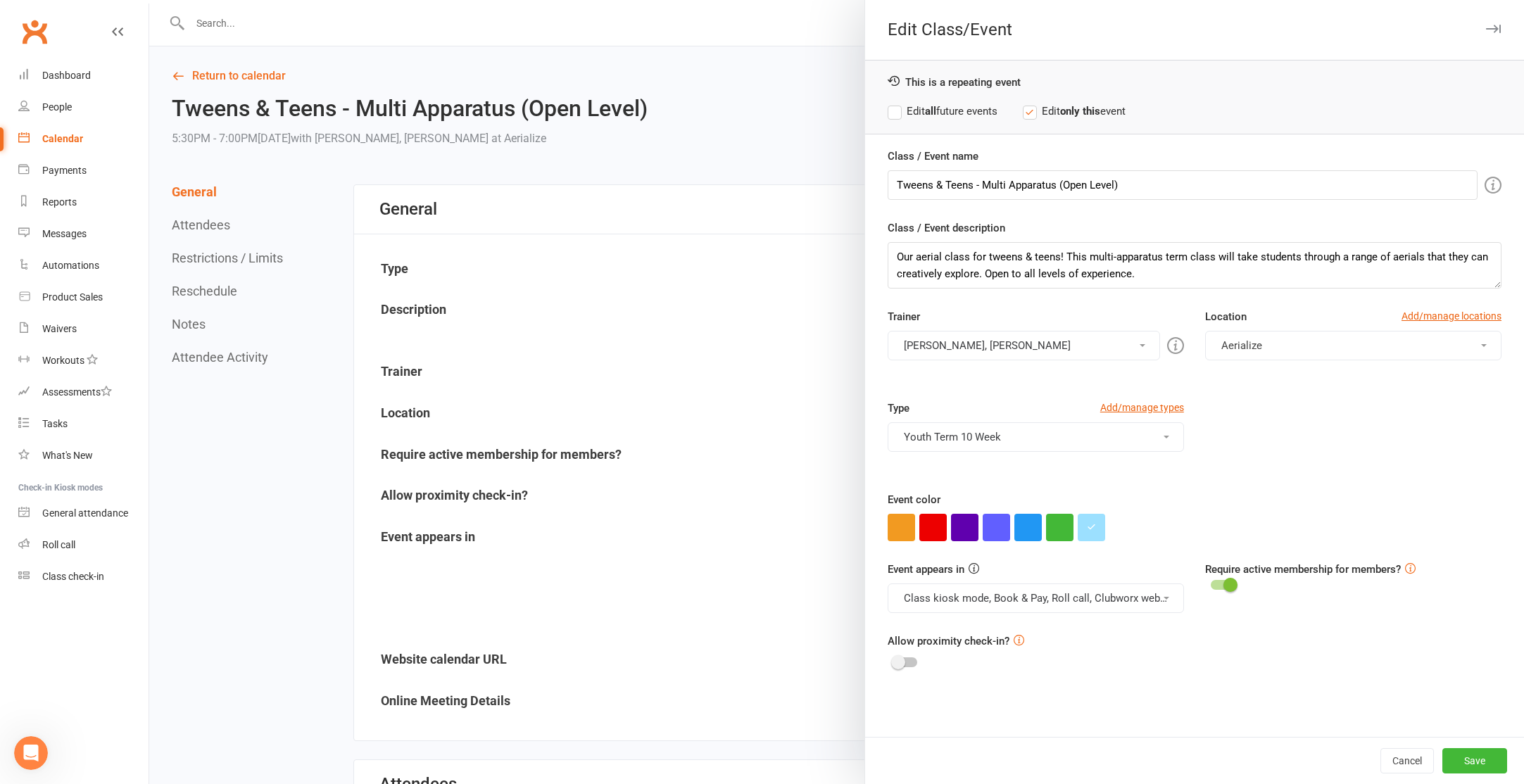
click at [936, 116] on strong "all" at bounding box center [931, 111] width 11 height 12
click at [1085, 531] on button "button" at bounding box center [1091, 527] width 27 height 27
drag, startPoint x: 1112, startPoint y: 497, endPoint x: 1188, endPoint y: 504, distance: 76.3
click at [1088, 494] on input "#9ce0ff" at bounding box center [1116, 498] width 70 height 17
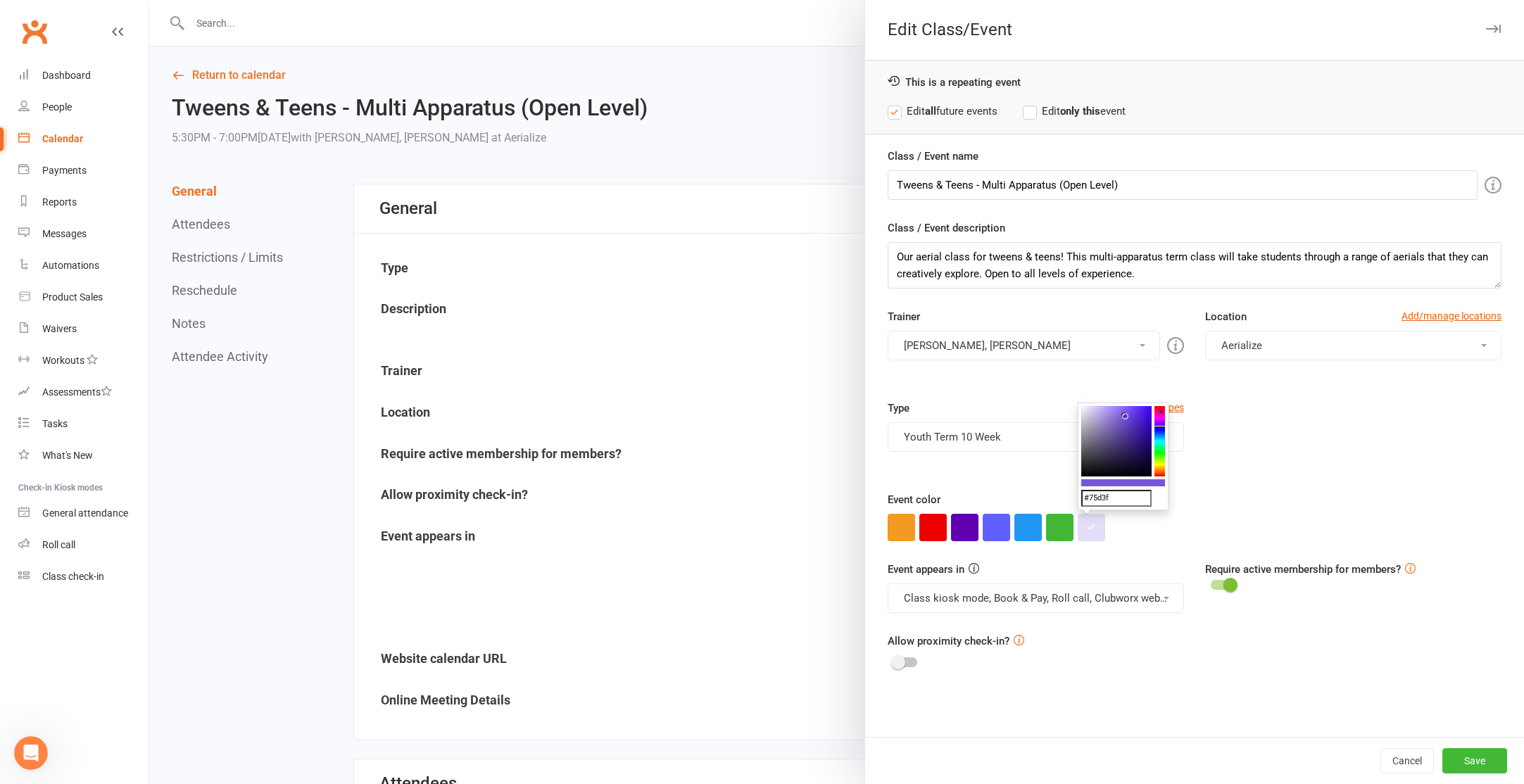
type input "#75d3ff"
click at [1458, 762] on button "Save" at bounding box center [1475, 760] width 64 height 26
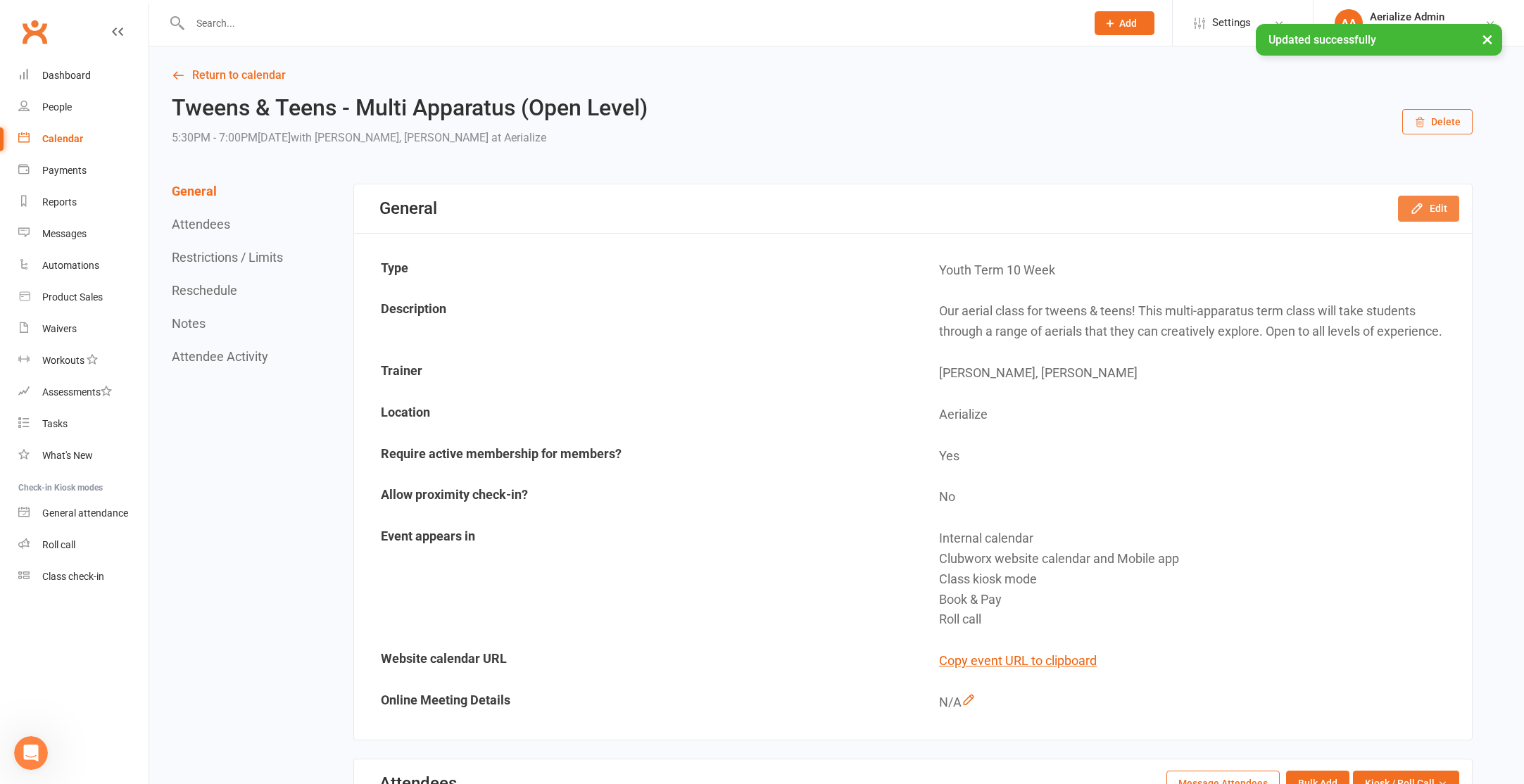
click at [1445, 202] on button "Edit" at bounding box center [1428, 208] width 61 height 26
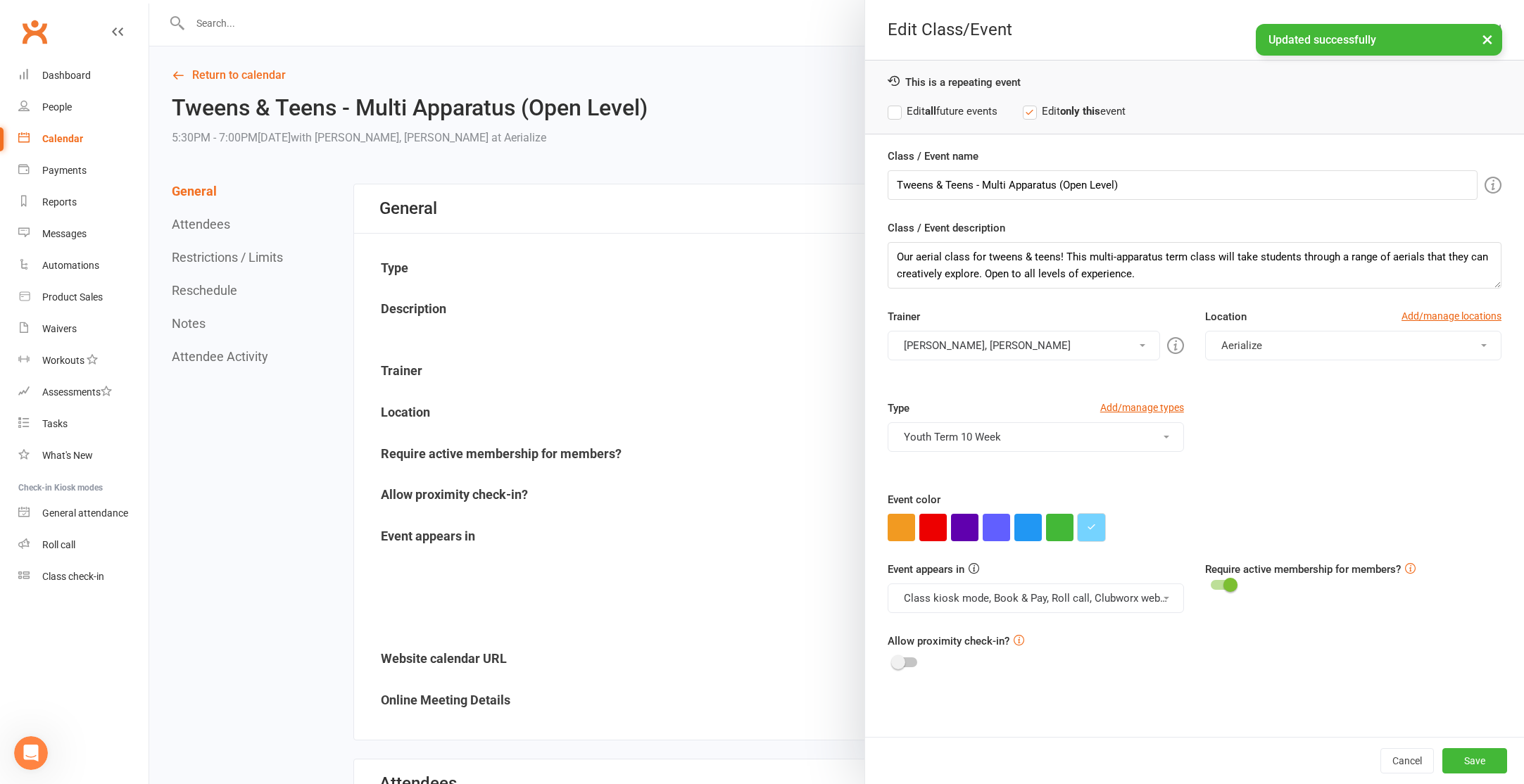
click at [1091, 526] on icon "button" at bounding box center [1092, 527] width 9 height 9
click at [1101, 497] on input "#75d3ff" at bounding box center [1116, 499] width 70 height 17
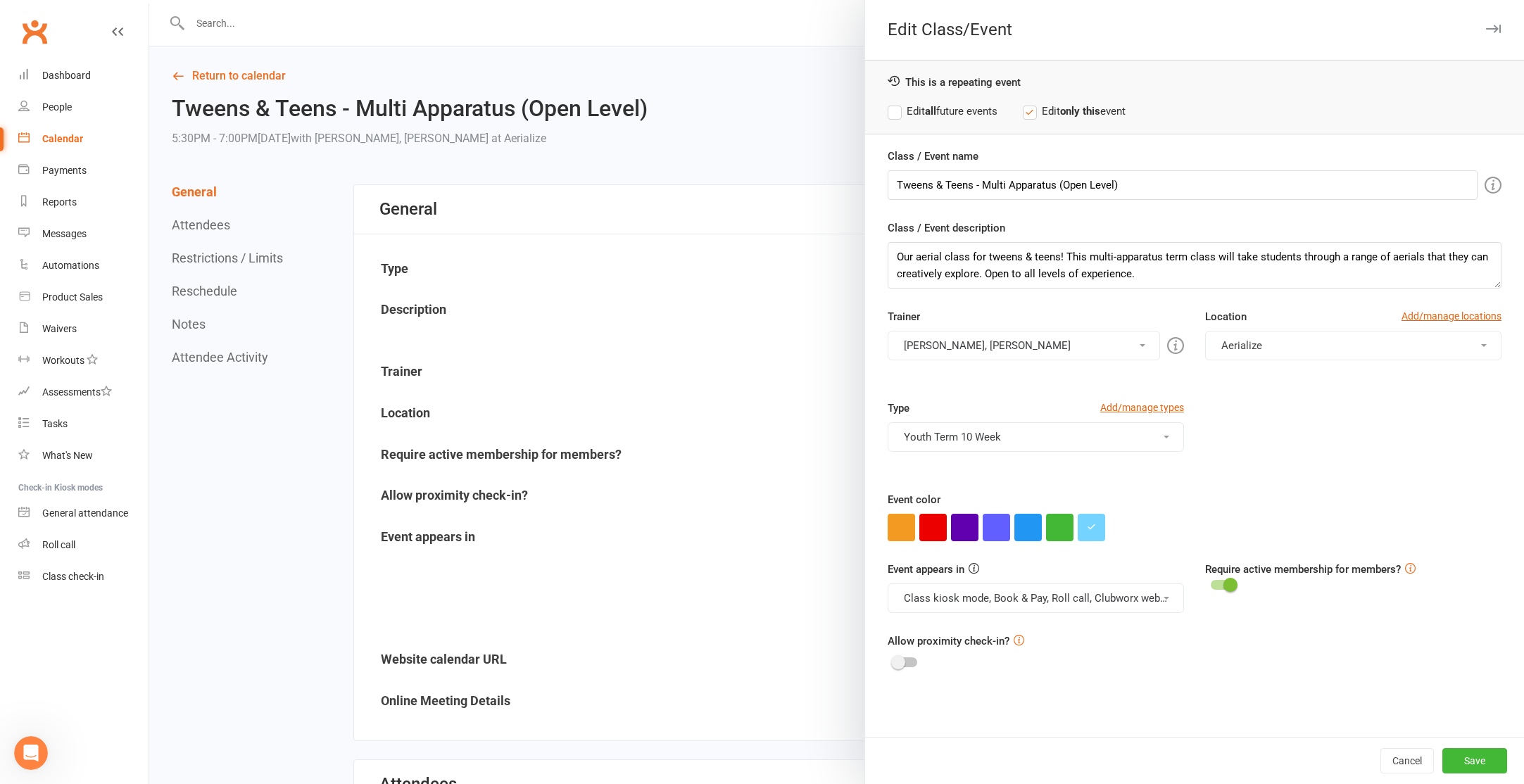
drag, startPoint x: 951, startPoint y: 96, endPoint x: 950, endPoint y: 106, distance: 10.0
click at [951, 96] on div "This is a repeating event Edit all future events Edit only this event" at bounding box center [1194, 96] width 658 height 75
drag, startPoint x: 950, startPoint y: 111, endPoint x: 953, endPoint y: 118, distance: 7.6
click at [949, 111] on label "Edit all future events" at bounding box center [942, 112] width 110 height 17
click at [1451, 749] on button "Save" at bounding box center [1475, 760] width 64 height 26
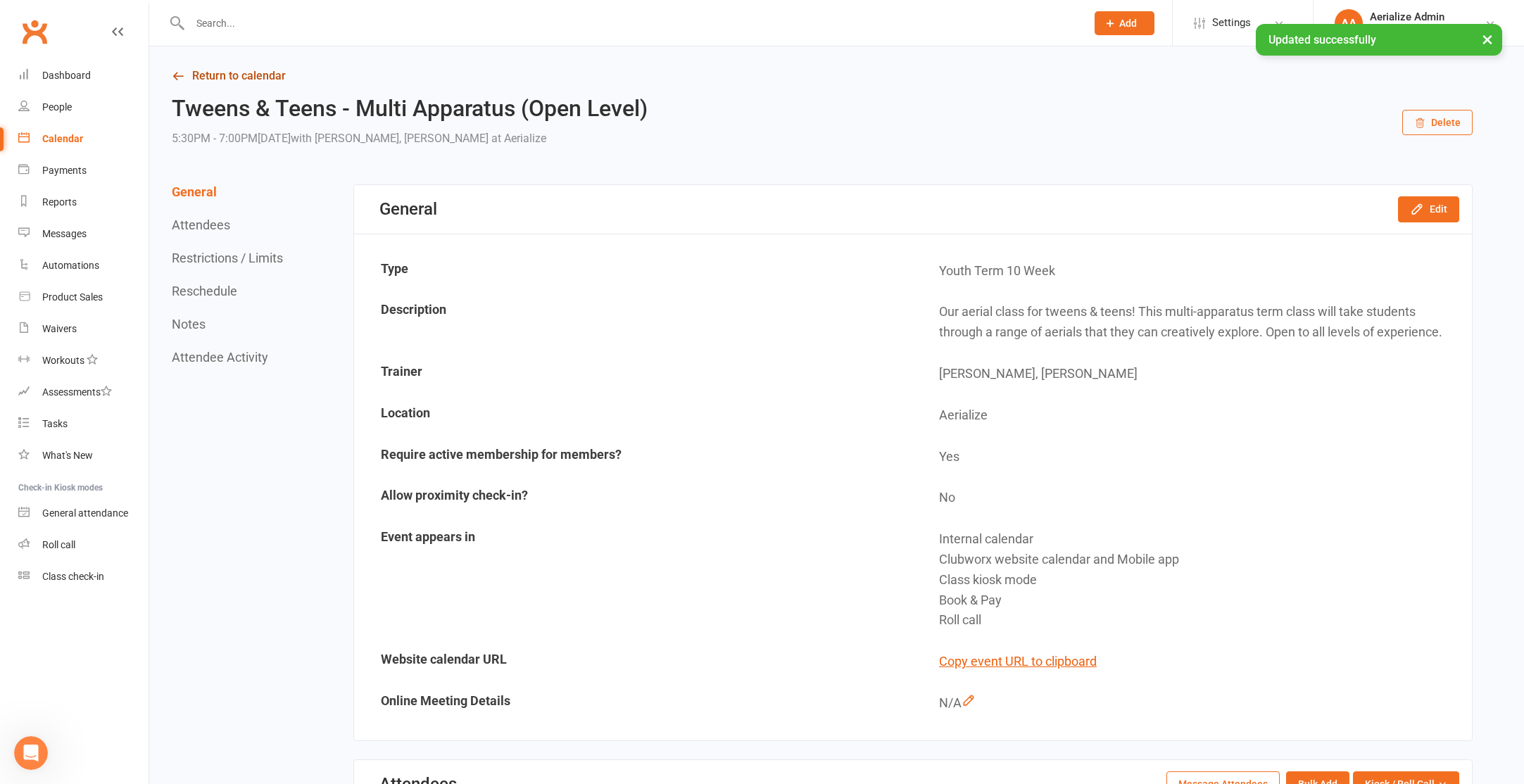
click at [240, 78] on link "Return to calendar" at bounding box center [822, 76] width 1301 height 20
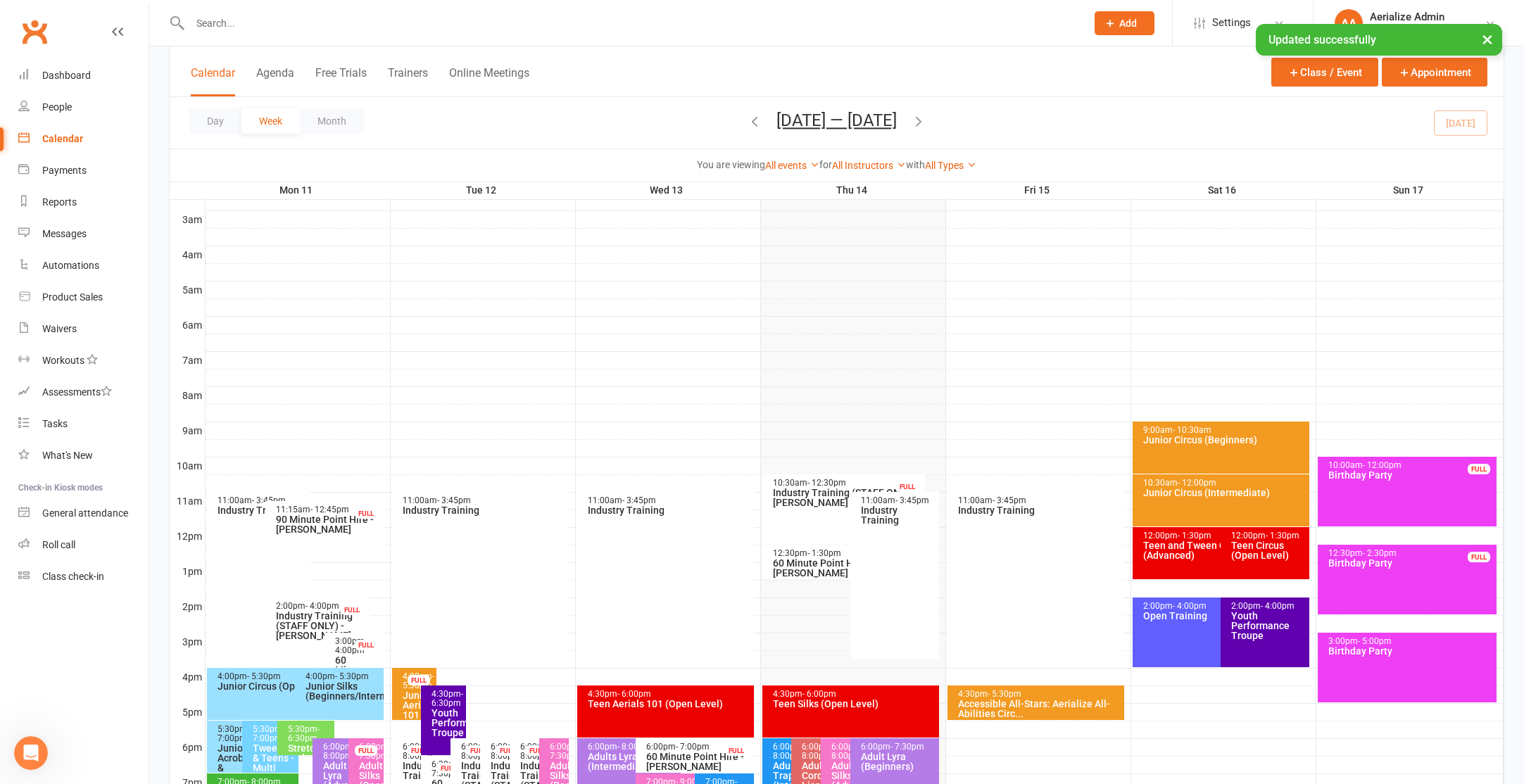
scroll to position [387, 0]
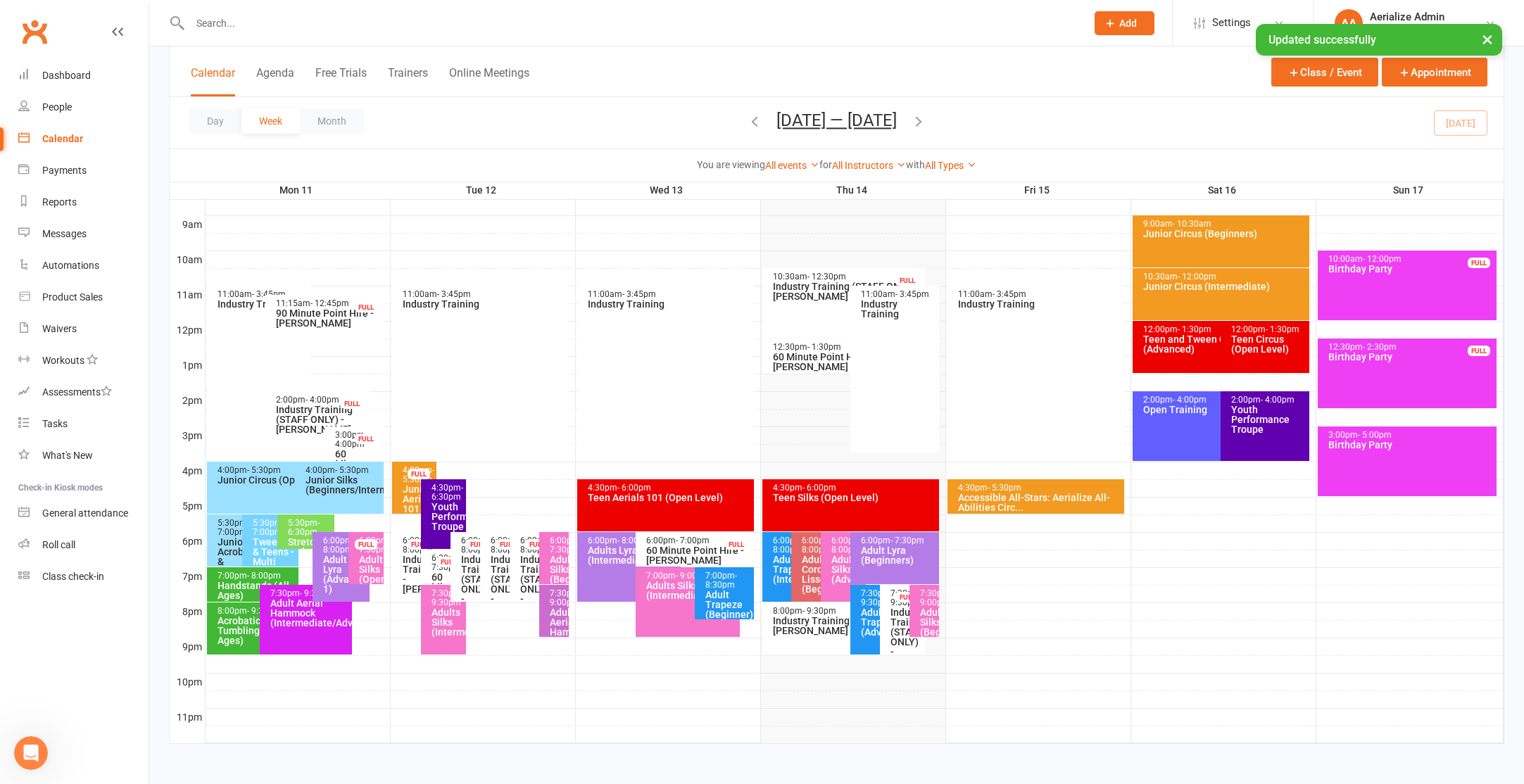
click at [234, 530] on span "- 7:00pm" at bounding box center [233, 528] width 31 height 19
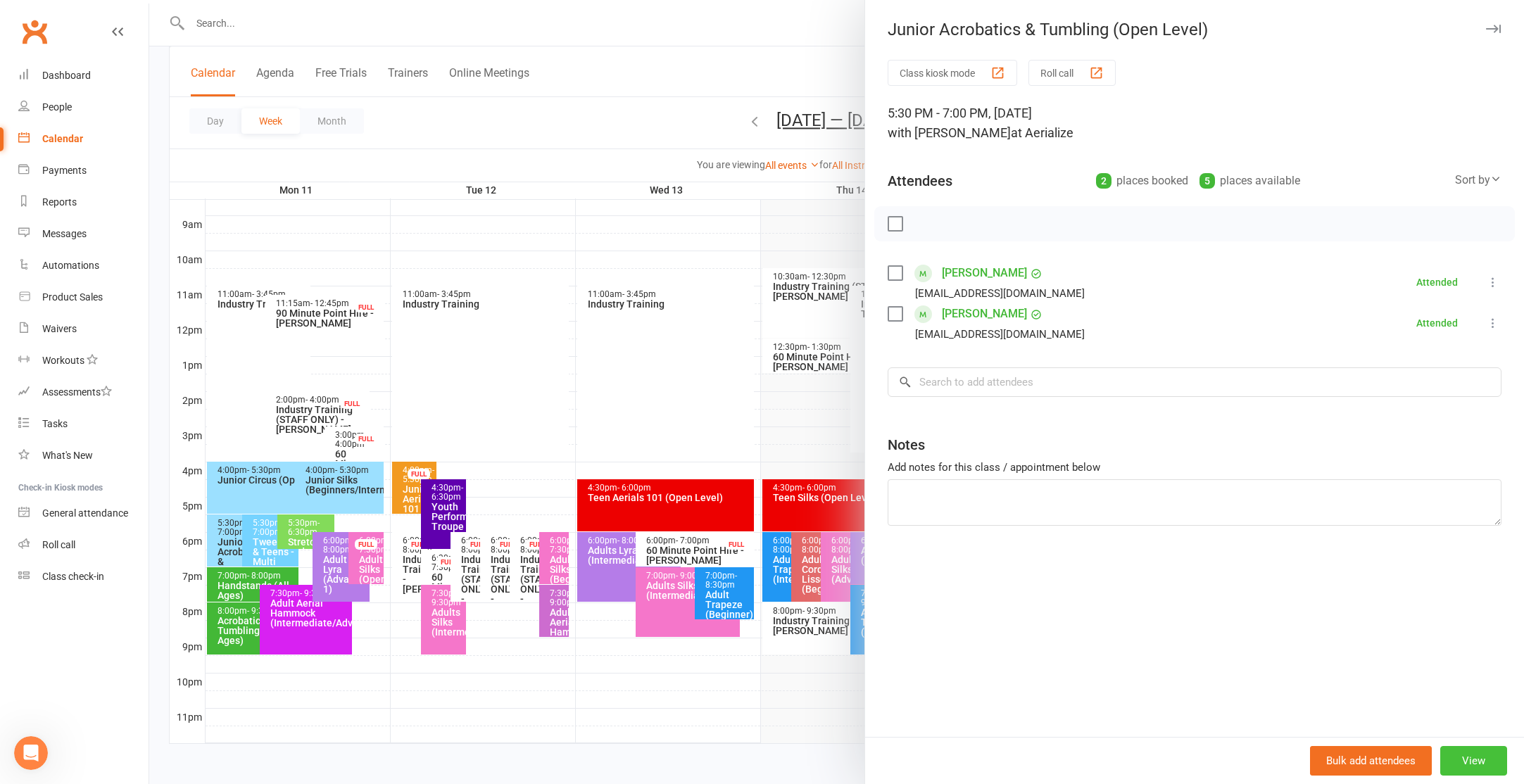
click at [1468, 763] on button "View" at bounding box center [1473, 760] width 67 height 29
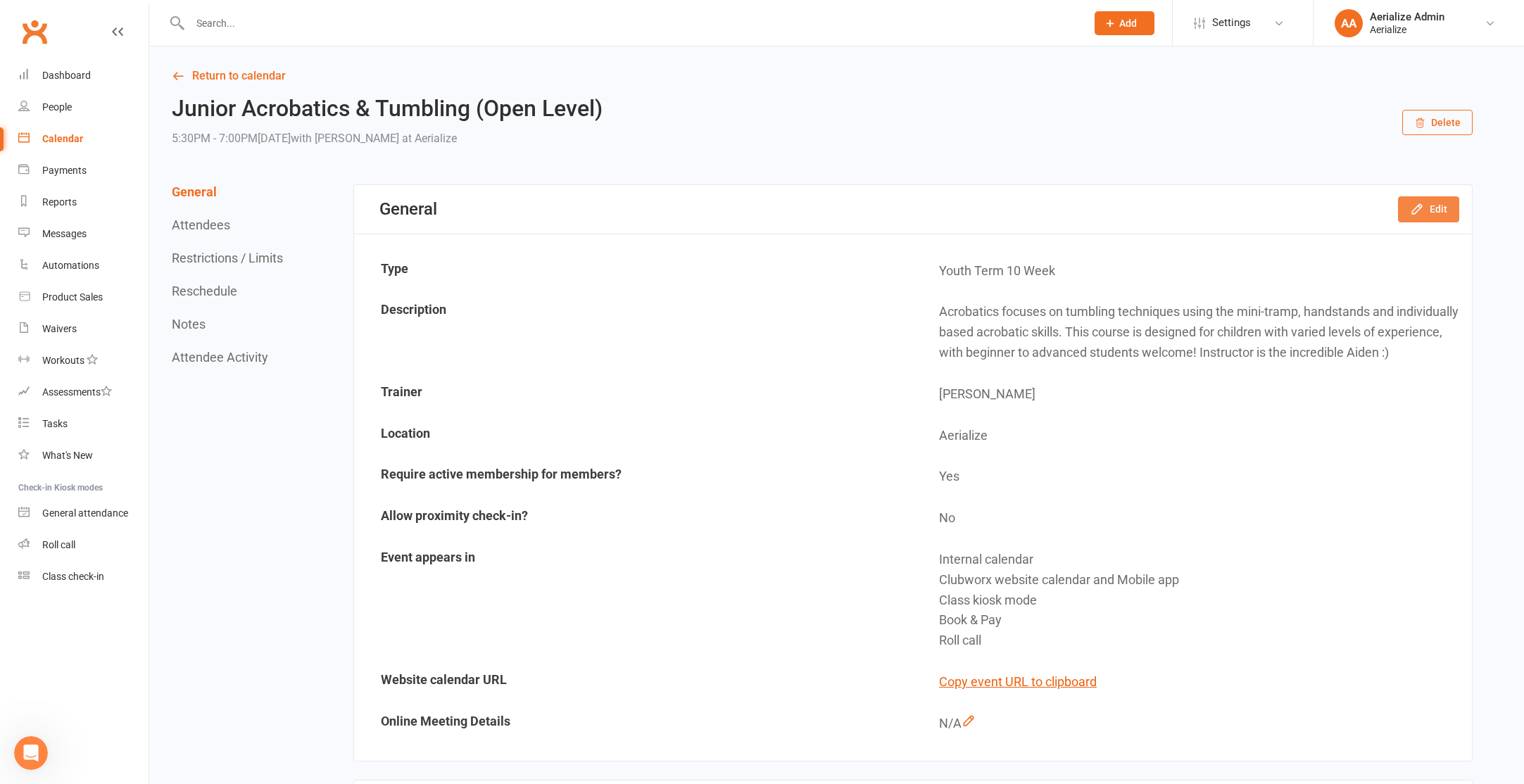
click at [1428, 199] on button "Edit" at bounding box center [1428, 209] width 61 height 26
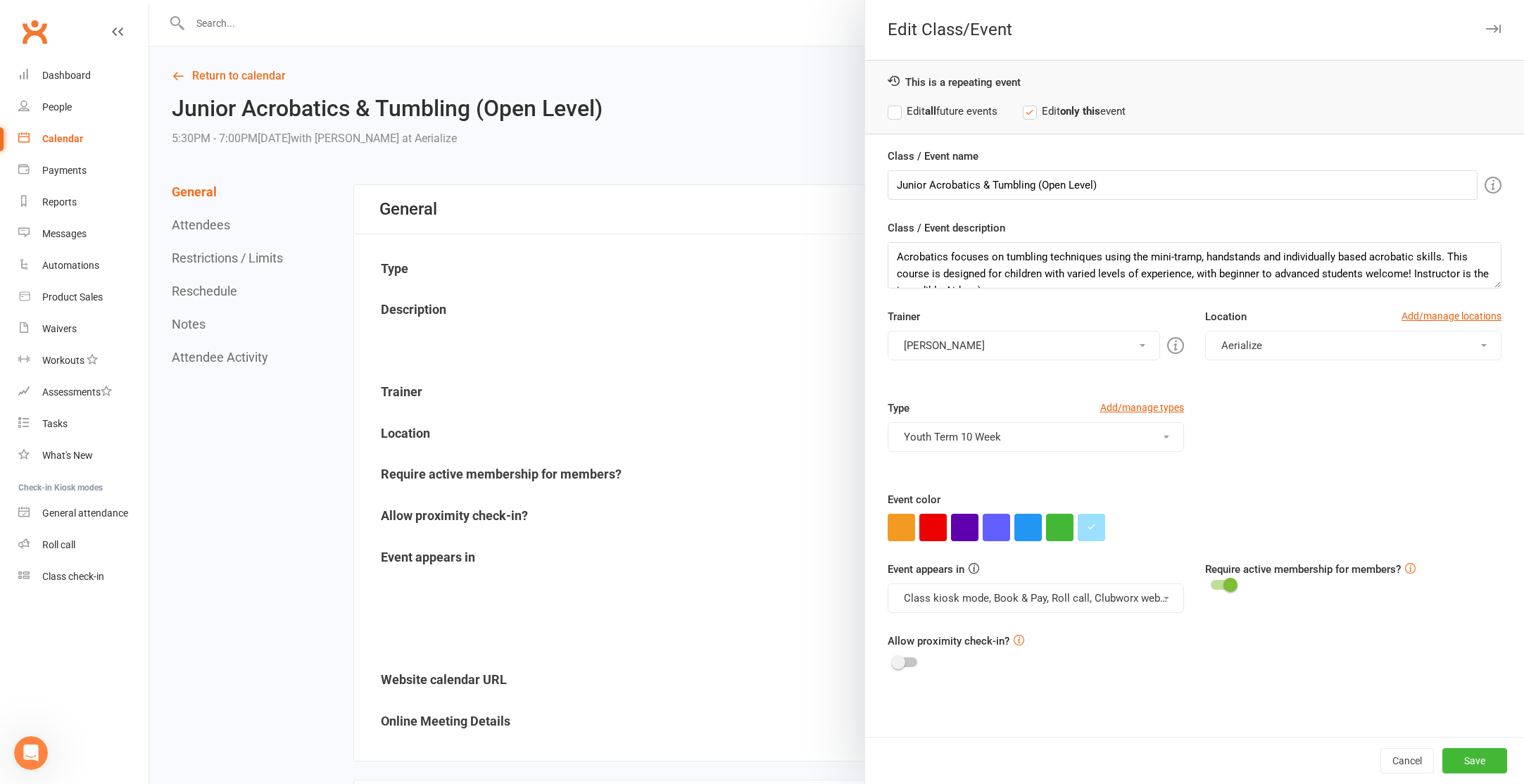
click at [972, 115] on label "Edit all future events" at bounding box center [942, 112] width 110 height 17
click at [1474, 760] on button "Save" at bounding box center [1475, 760] width 64 height 26
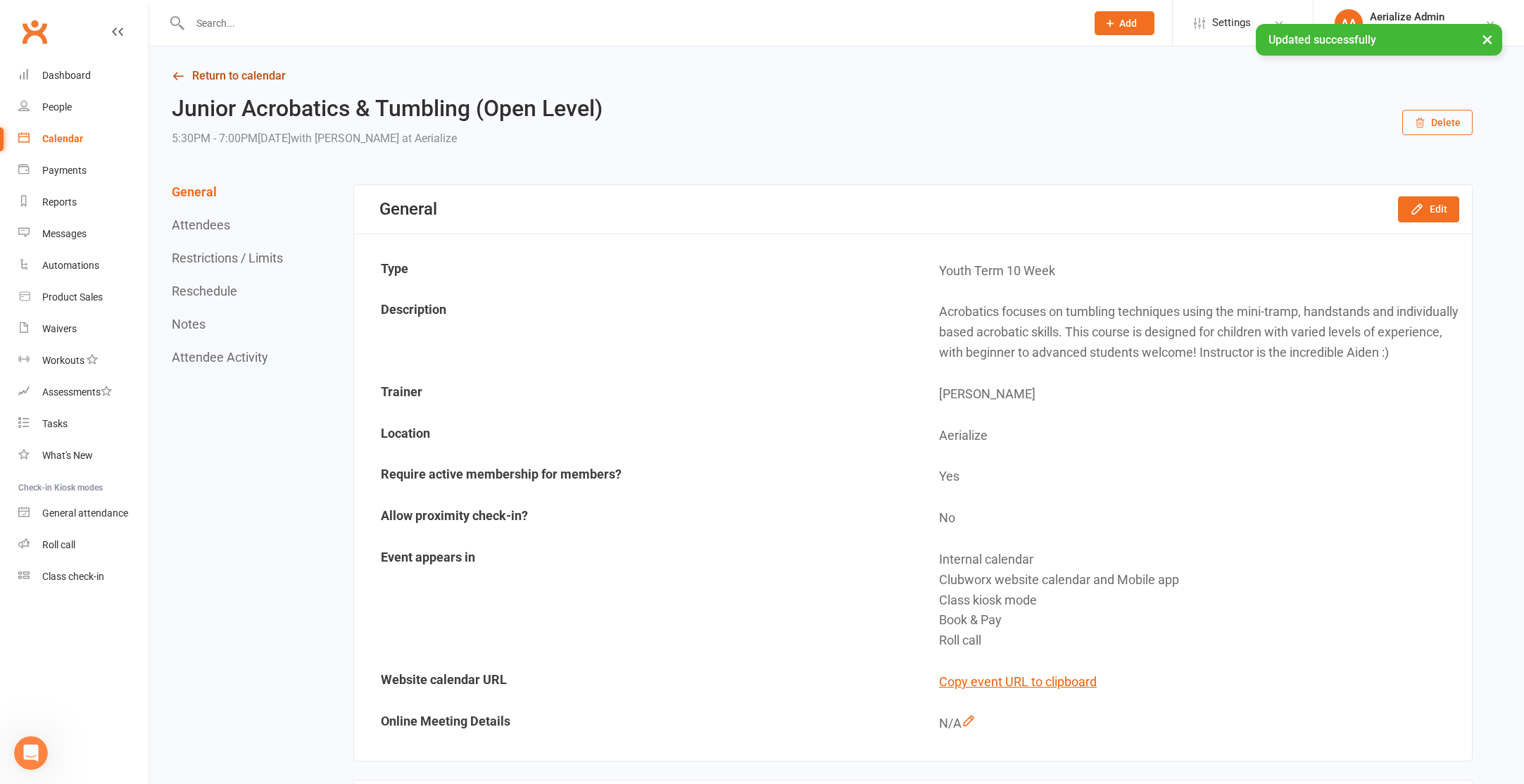
click at [221, 78] on link "Return to calendar" at bounding box center [822, 76] width 1301 height 20
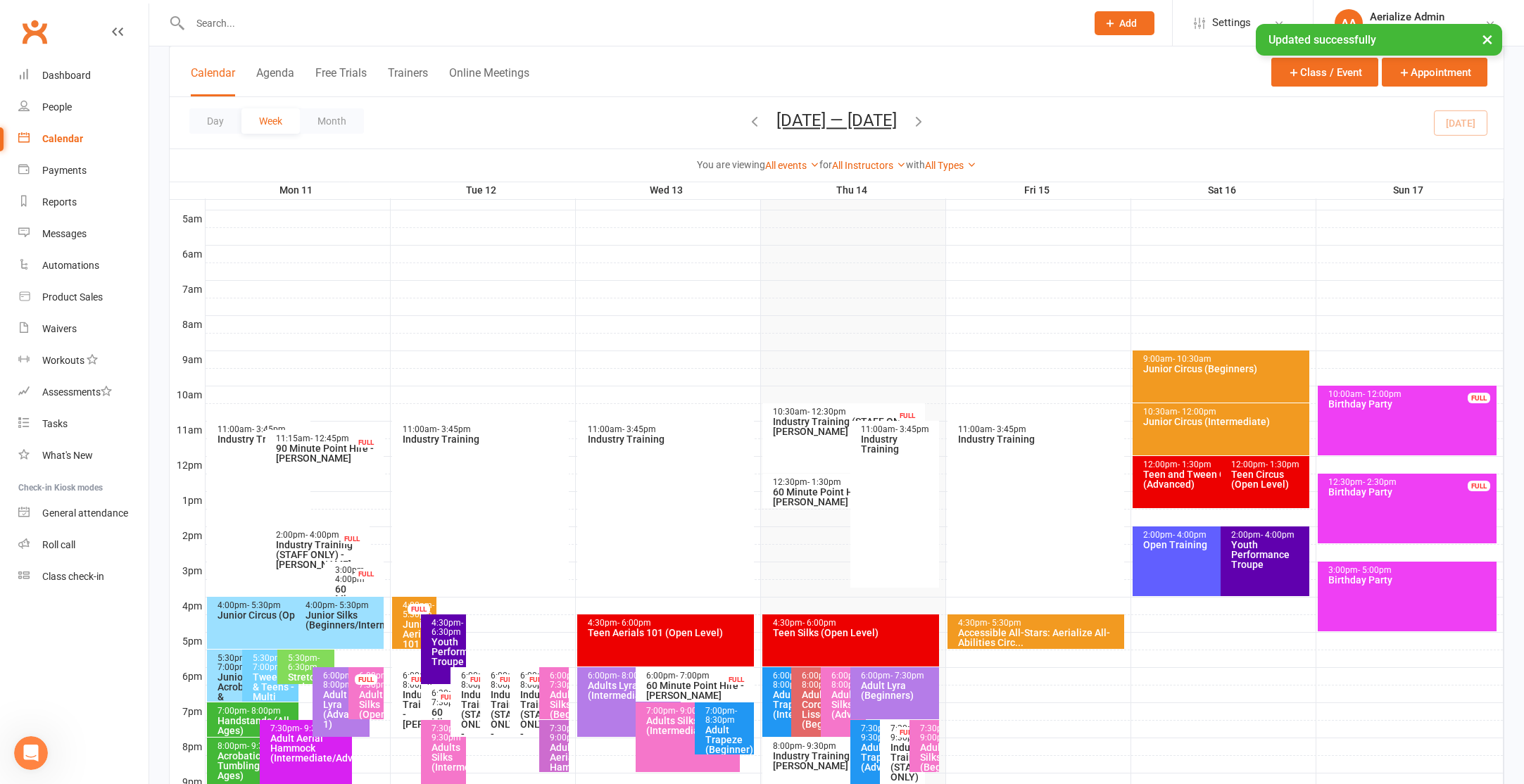
scroll to position [387, 0]
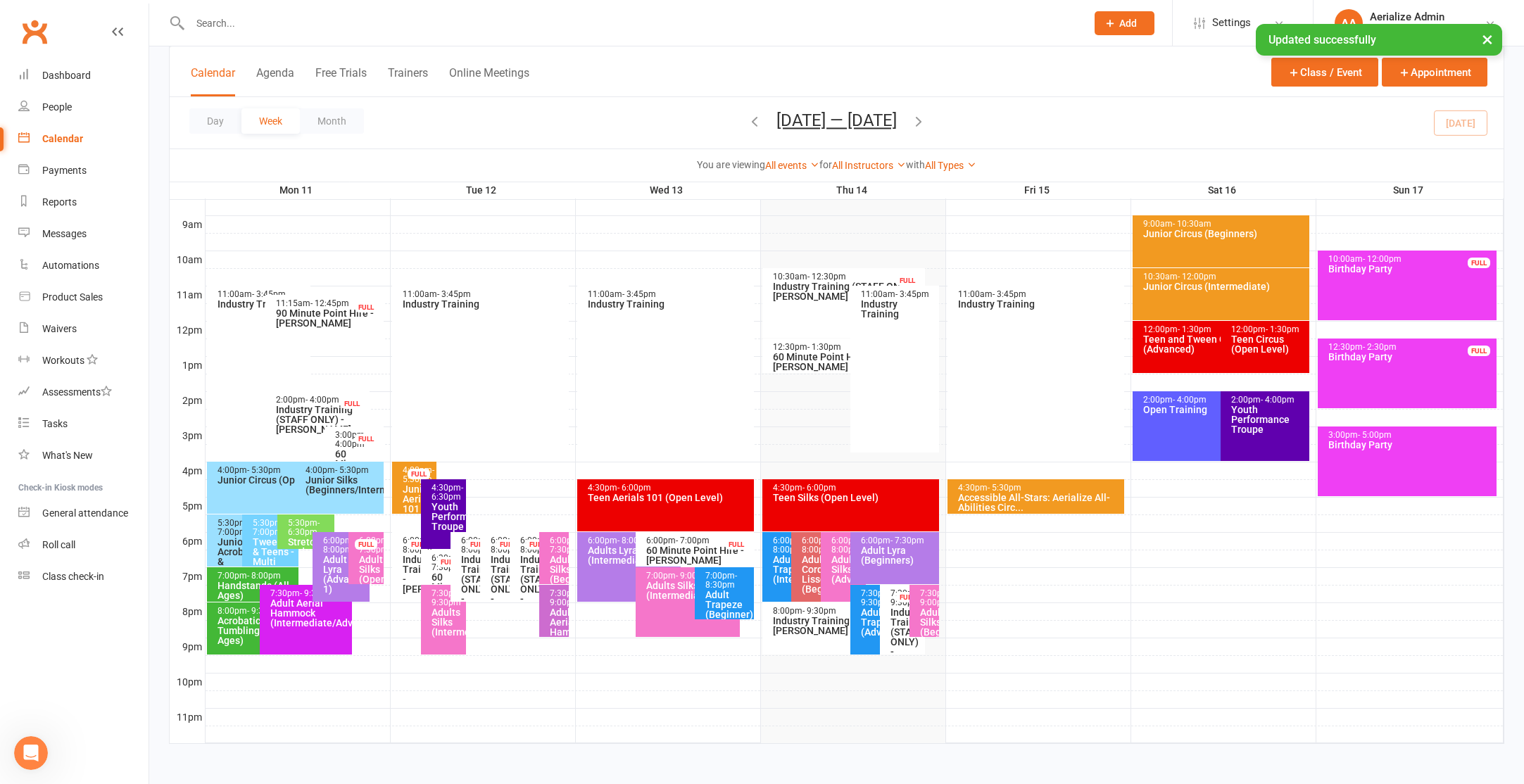
click at [711, 513] on div "4:30pm - 6:00pm Teen Aerials 101 (Open Level)" at bounding box center [666, 505] width 178 height 52
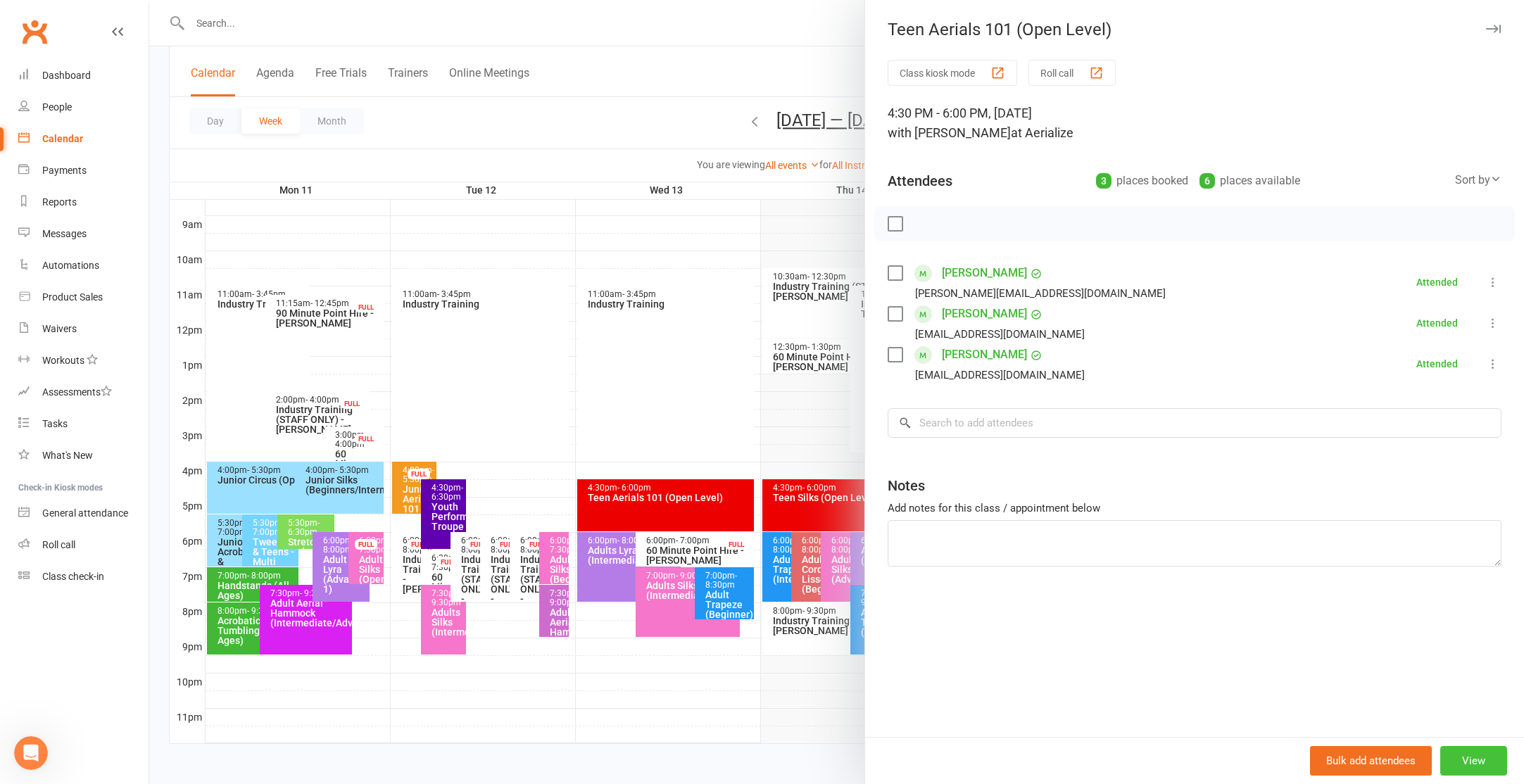
click at [1480, 771] on button "View" at bounding box center [1473, 760] width 67 height 29
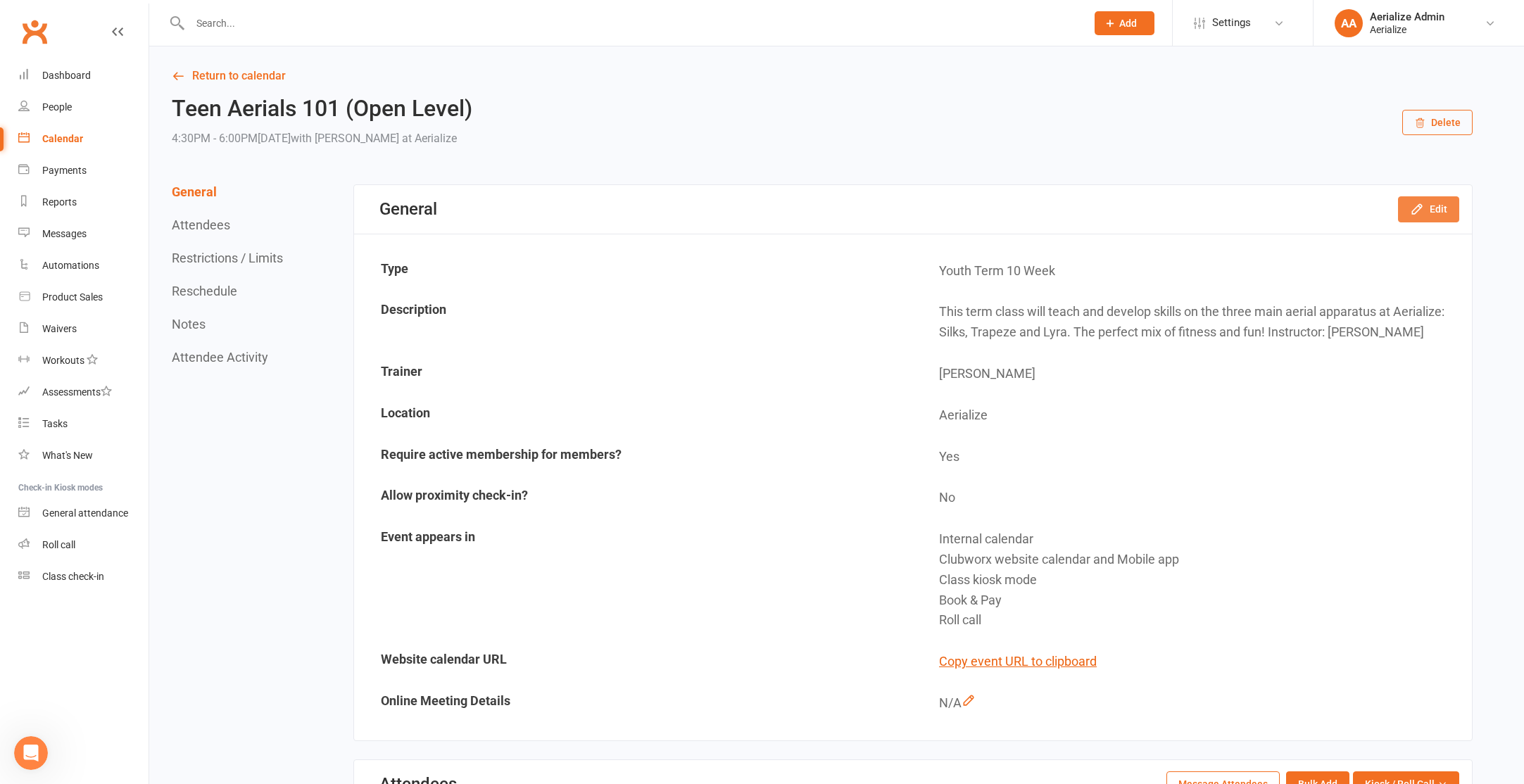
click at [1436, 215] on button "Edit" at bounding box center [1428, 209] width 61 height 26
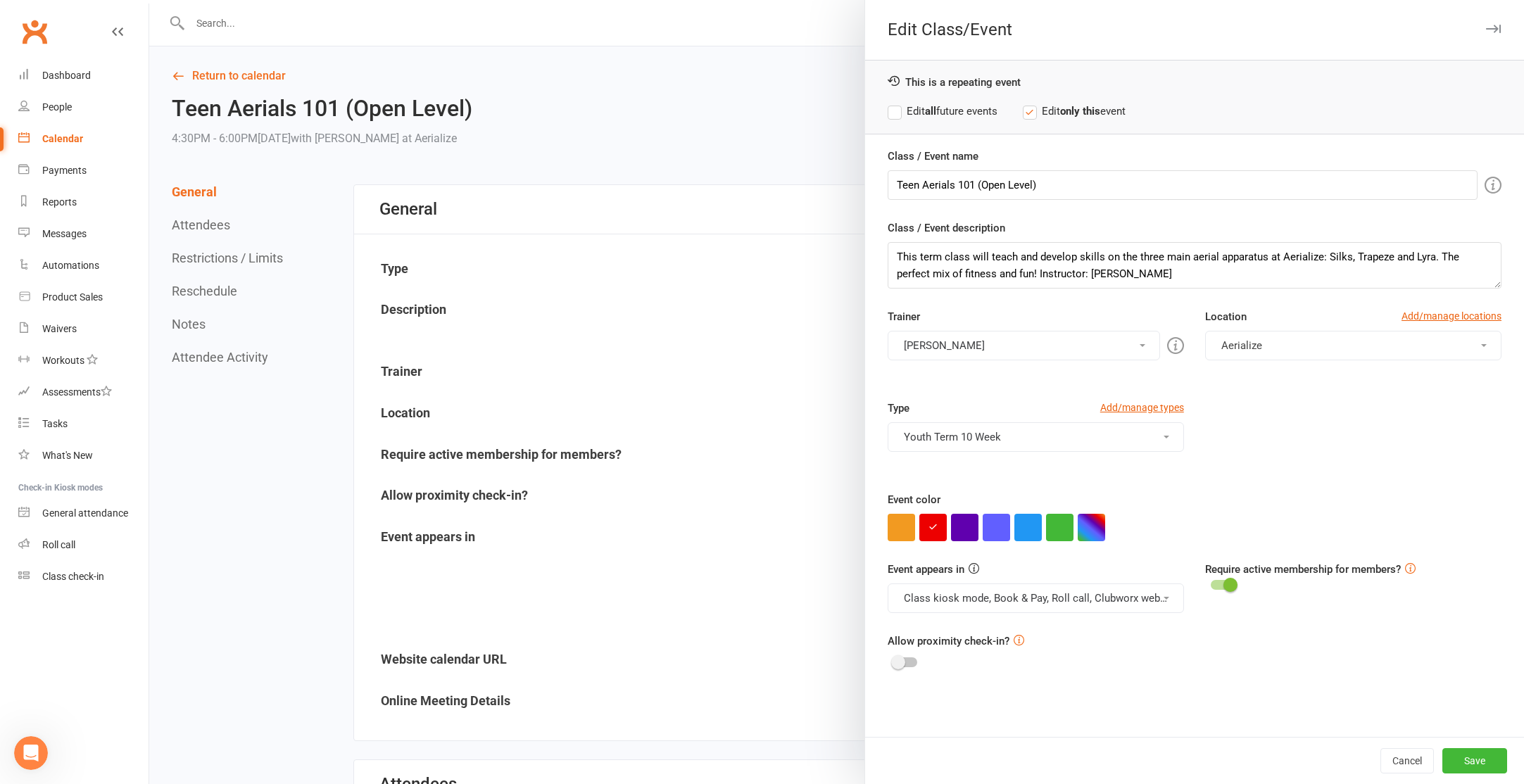
click at [938, 107] on label "Edit all future events" at bounding box center [942, 112] width 110 height 17
click at [1095, 526] on button "button" at bounding box center [1091, 527] width 27 height 27
click at [1107, 493] on input "text" at bounding box center [1116, 499] width 70 height 17
paste input "#75d3ff"
type input "#75d3ff"
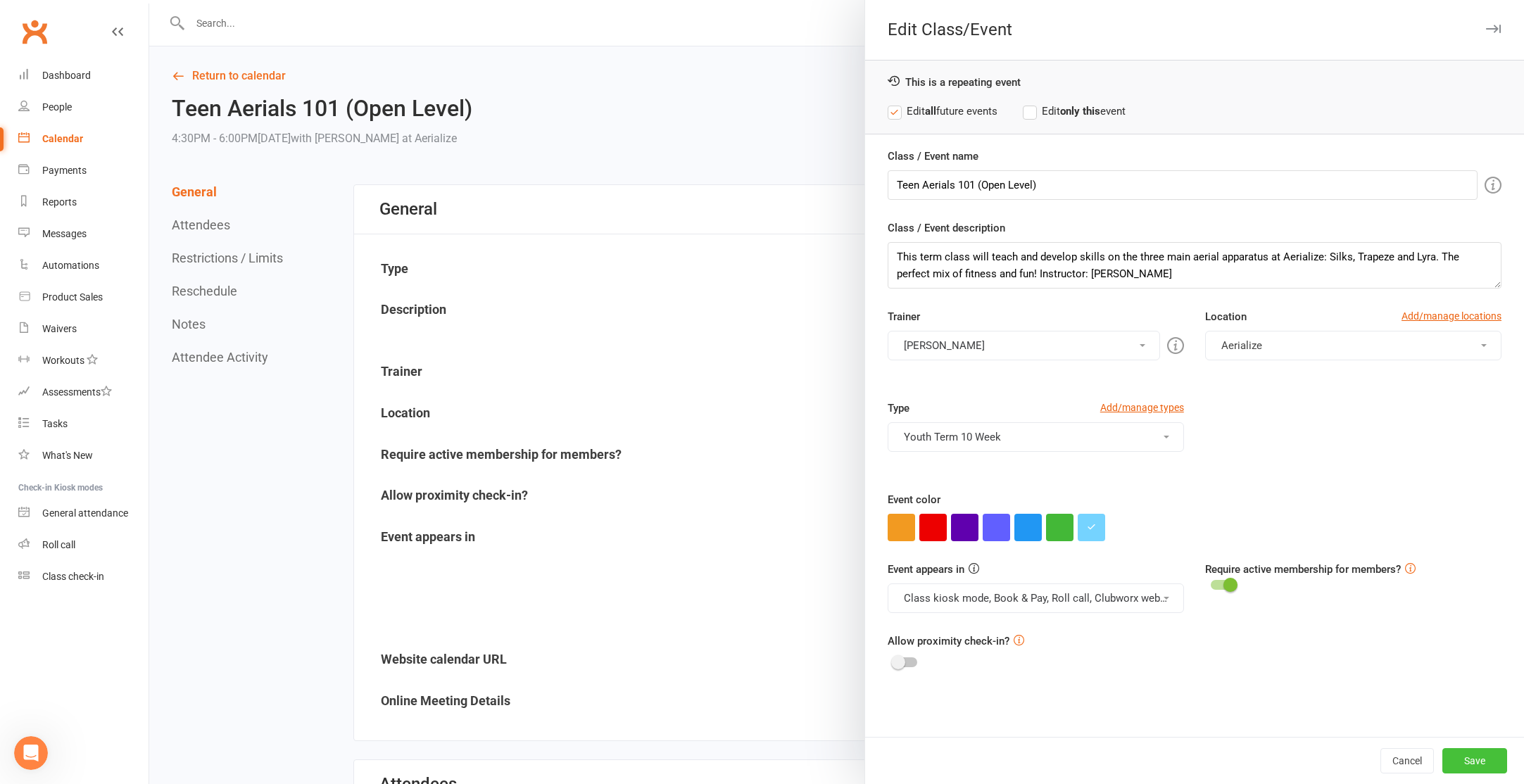
click at [1466, 772] on button "Save" at bounding box center [1475, 760] width 64 height 26
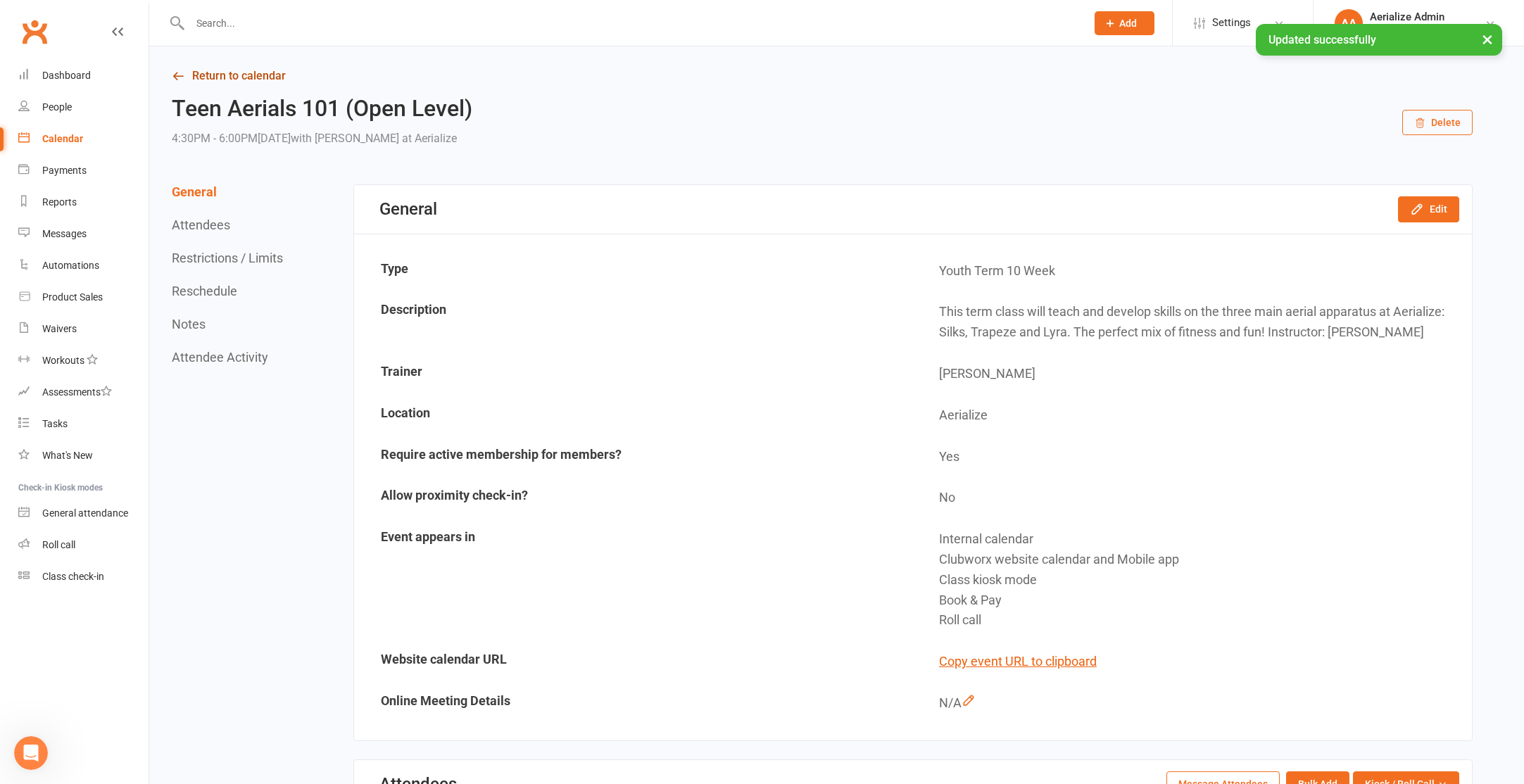
click at [201, 82] on link "Return to calendar" at bounding box center [822, 76] width 1301 height 20
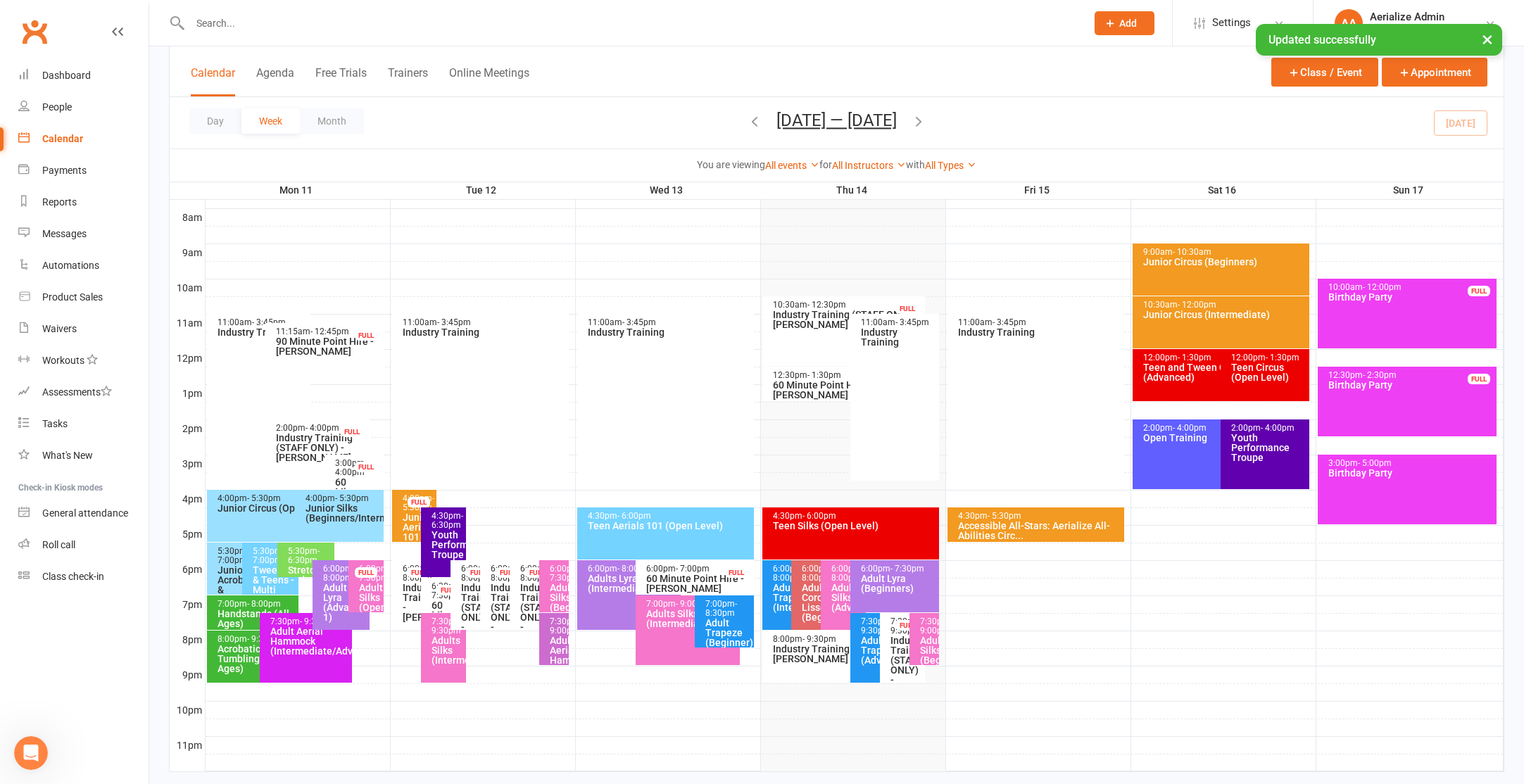
scroll to position [387, 0]
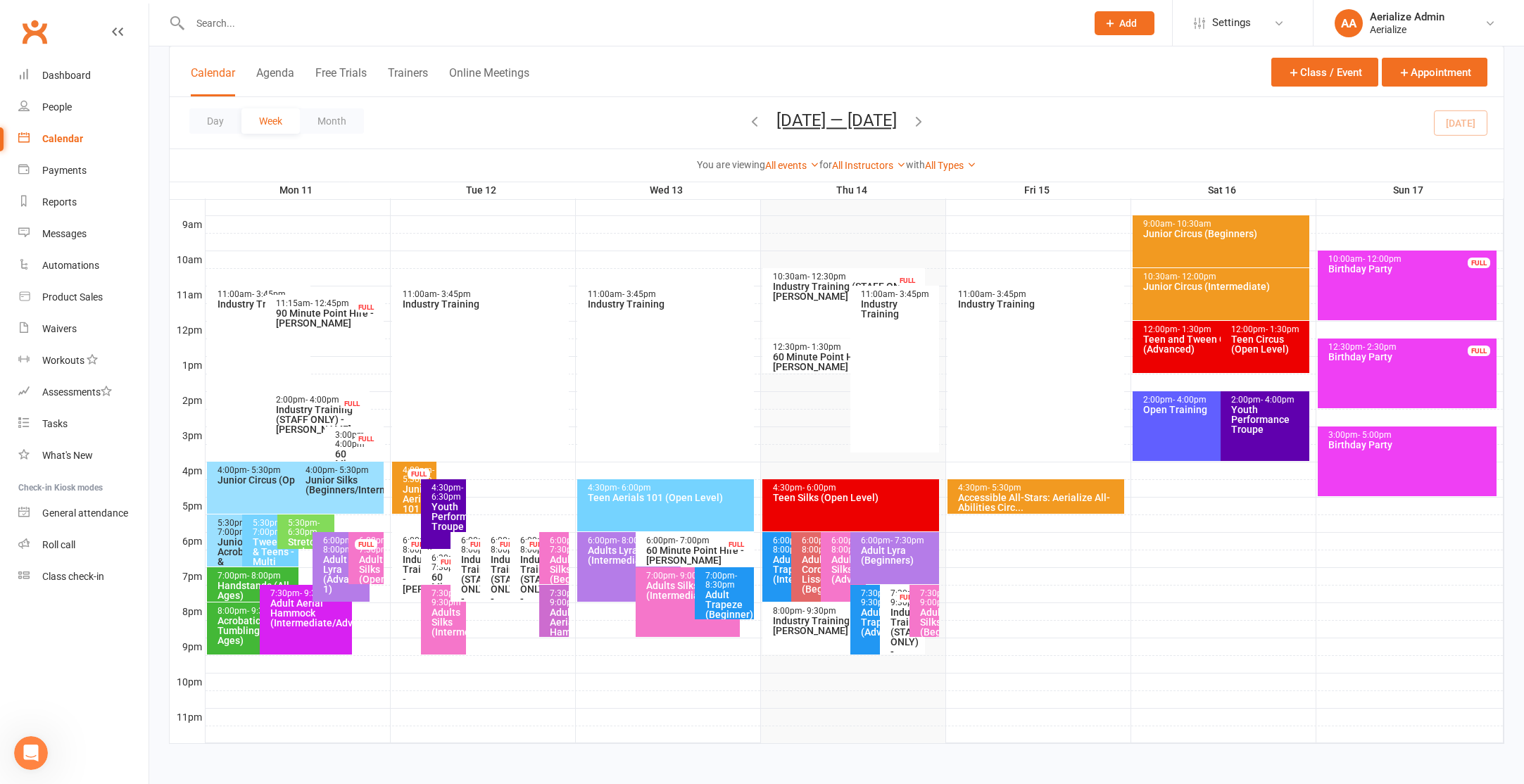
click at [851, 489] on div "4:30pm - 6:00pm" at bounding box center [854, 488] width 165 height 9
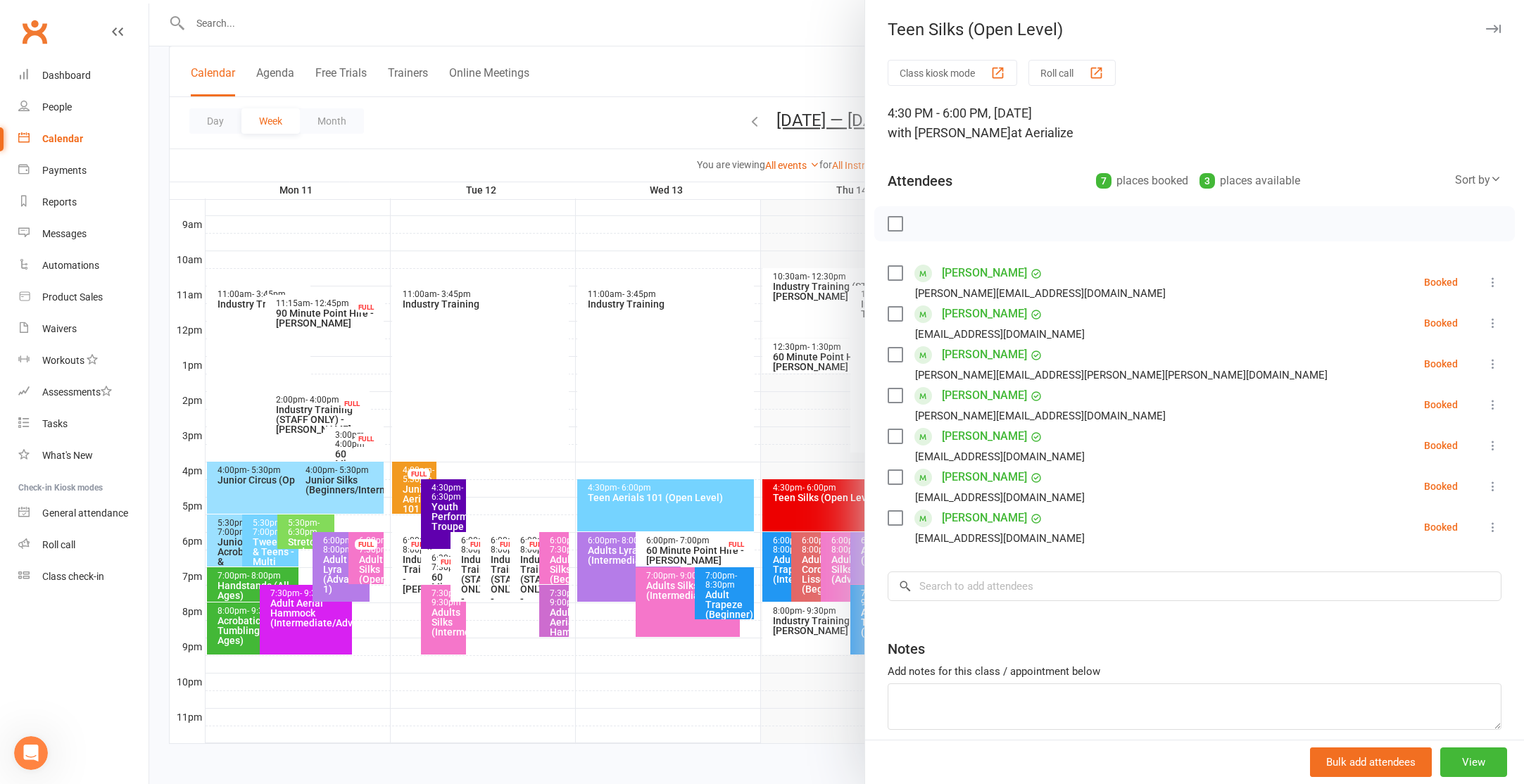
scroll to position [386, 0]
click at [1464, 763] on button "View" at bounding box center [1473, 761] width 67 height 29
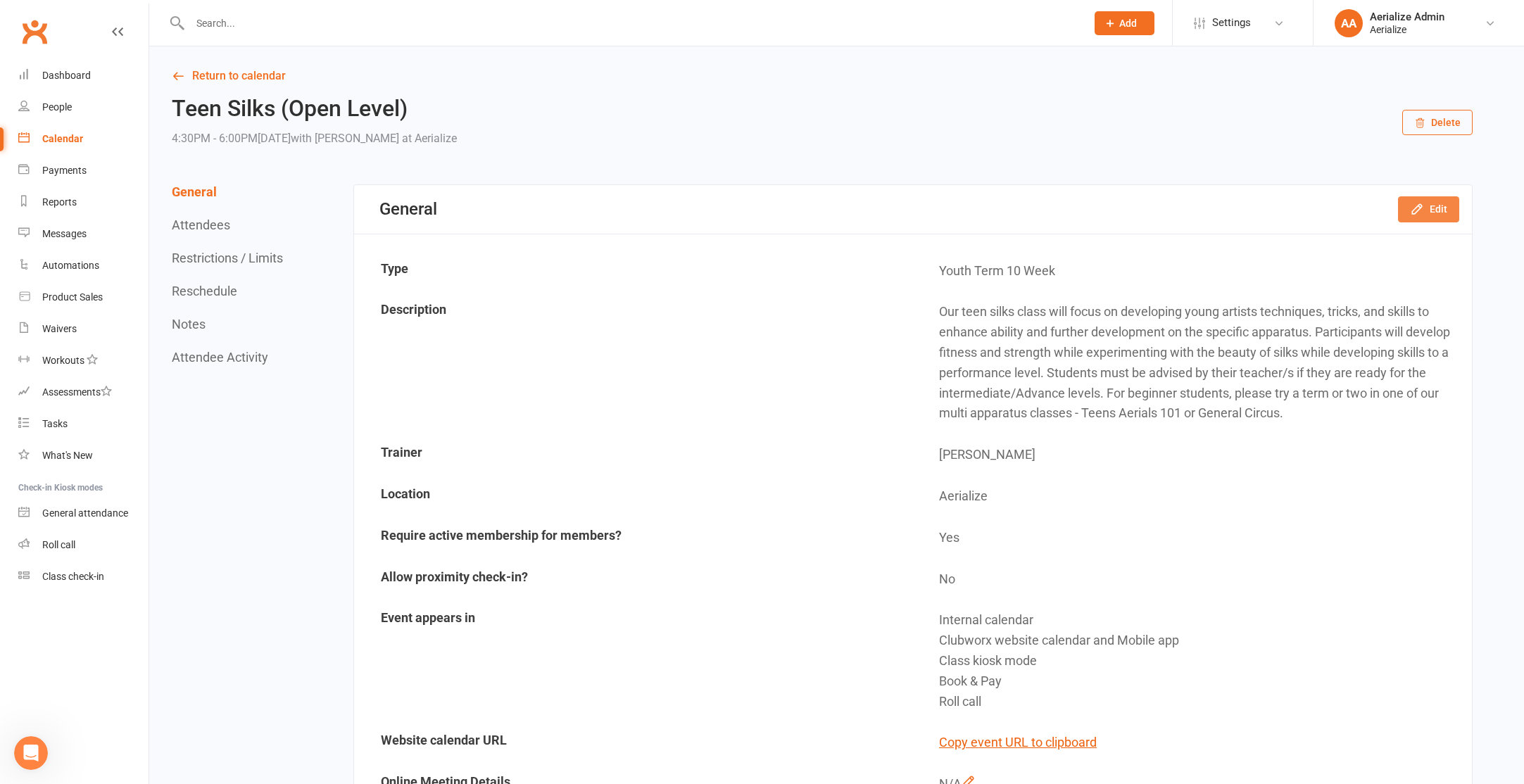
click at [1405, 218] on button "Edit" at bounding box center [1428, 209] width 61 height 26
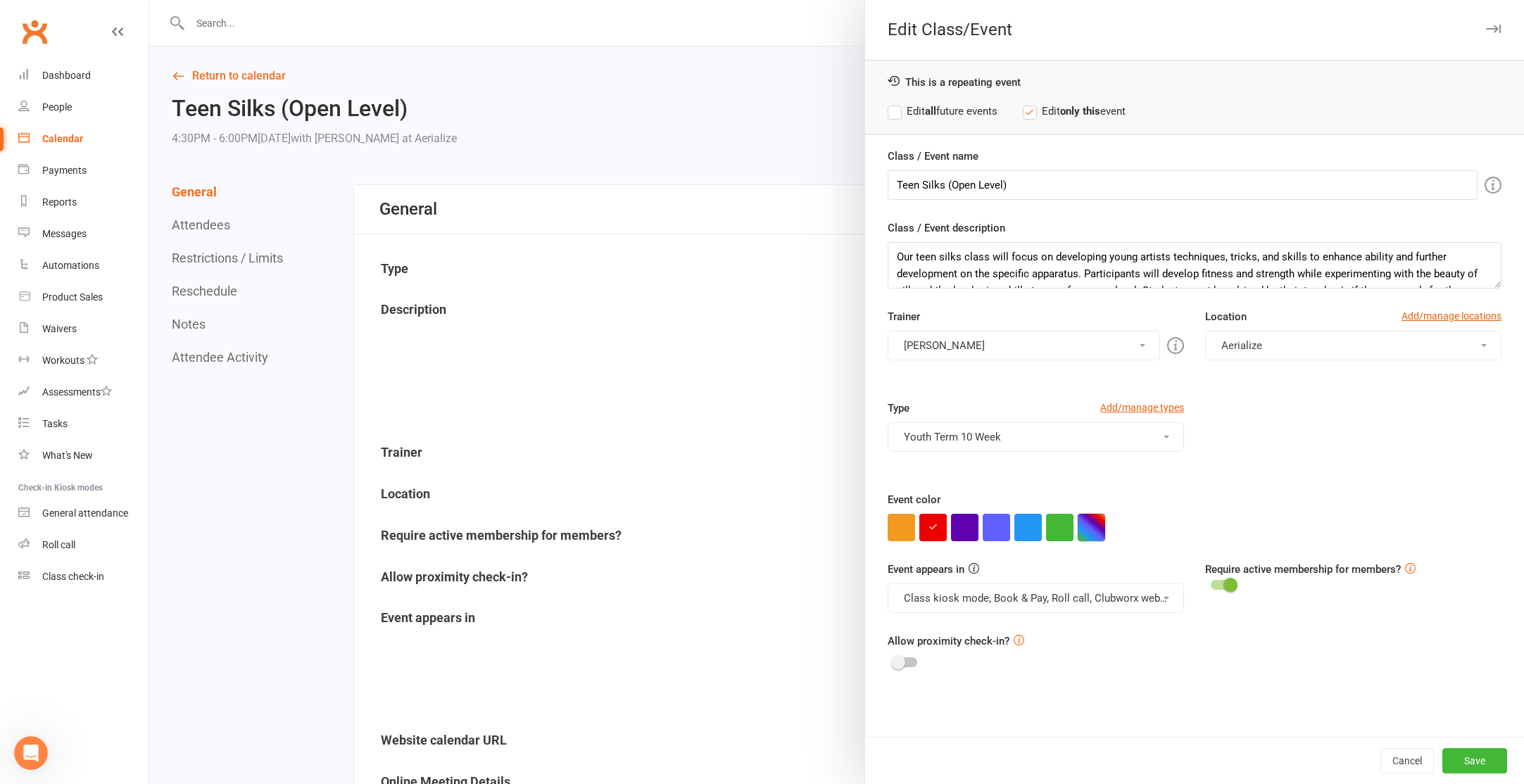
click at [1098, 525] on button "button" at bounding box center [1091, 527] width 27 height 27
click at [1095, 502] on input "text" at bounding box center [1116, 499] width 70 height 17
paste input "#75d3ff"
type input "#75d3ff"
drag, startPoint x: 998, startPoint y: 102, endPoint x: 991, endPoint y: 107, distance: 8.6
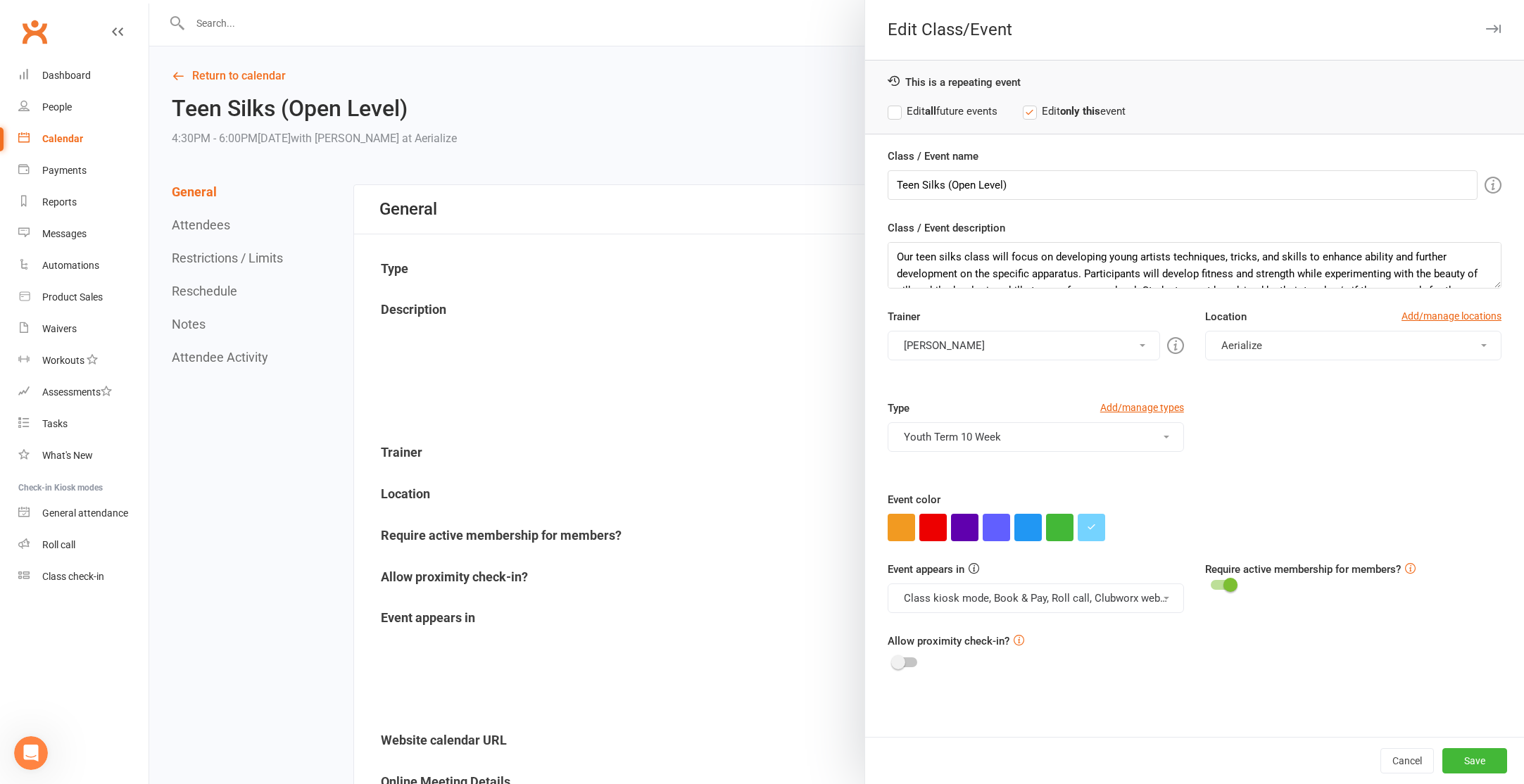
click at [997, 103] on label "Edit all future events" at bounding box center [942, 112] width 110 height 17
click at [1465, 771] on button "Save" at bounding box center [1475, 760] width 64 height 26
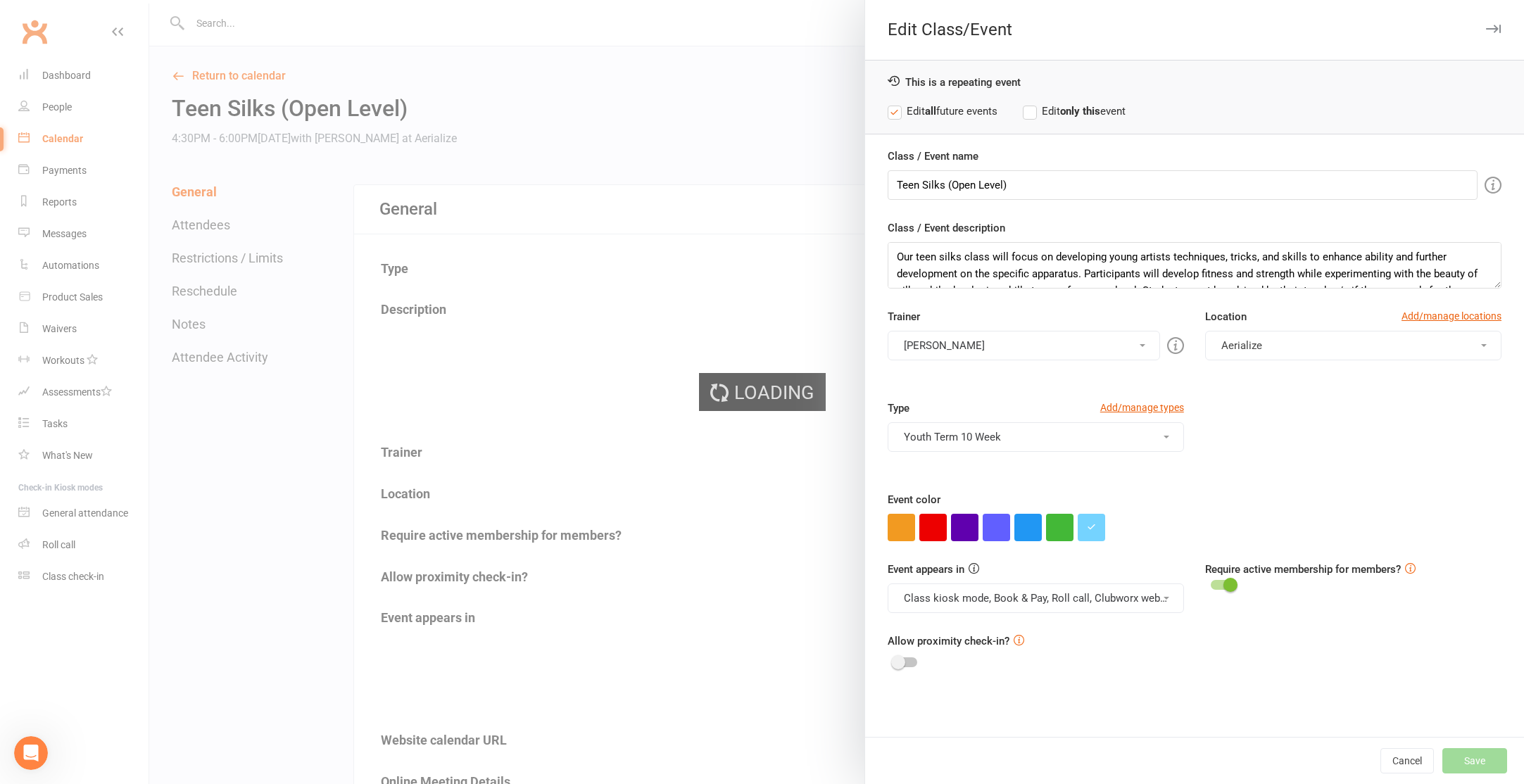
scroll to position [3, 0]
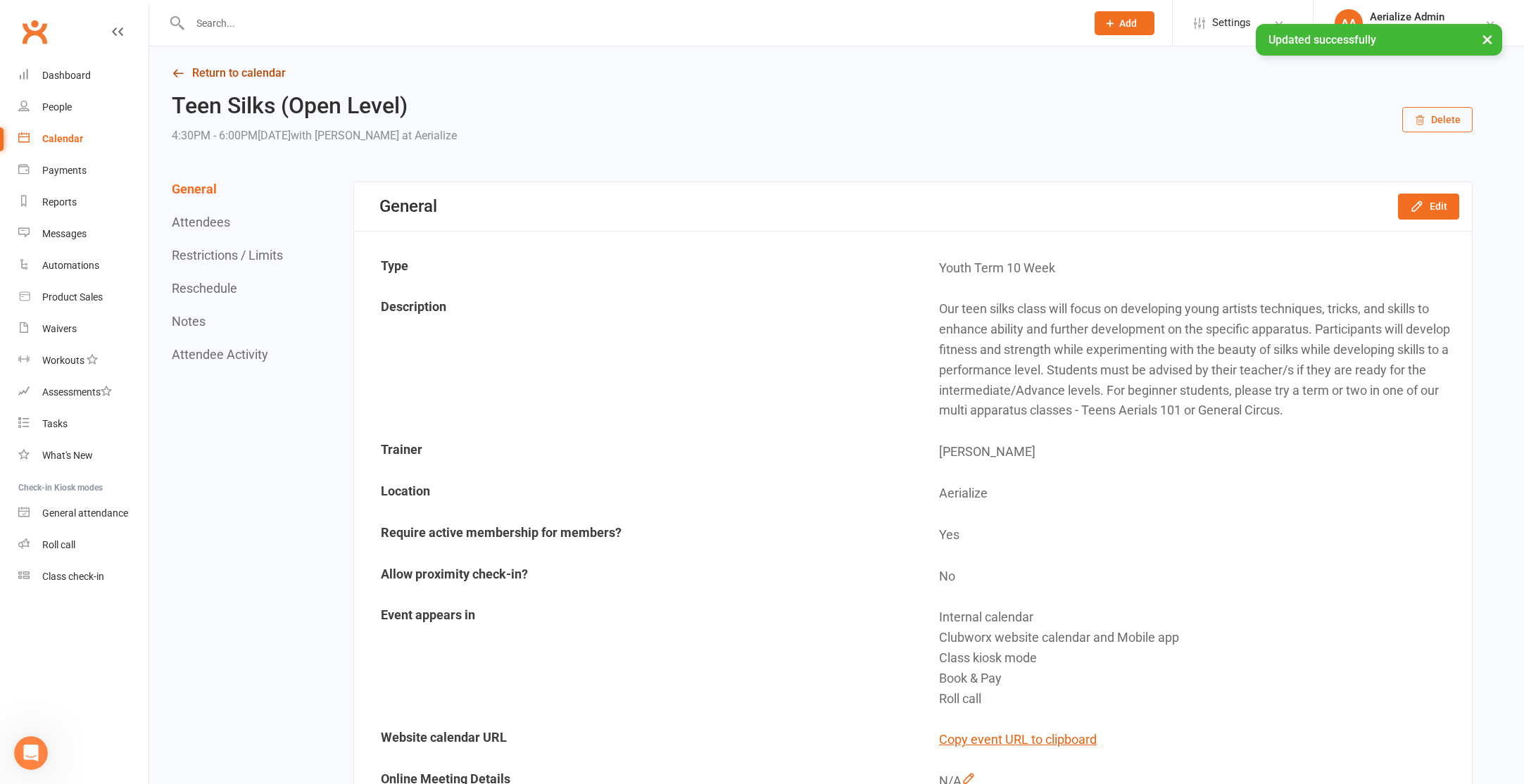
click at [229, 79] on link "Return to calendar" at bounding box center [822, 73] width 1301 height 20
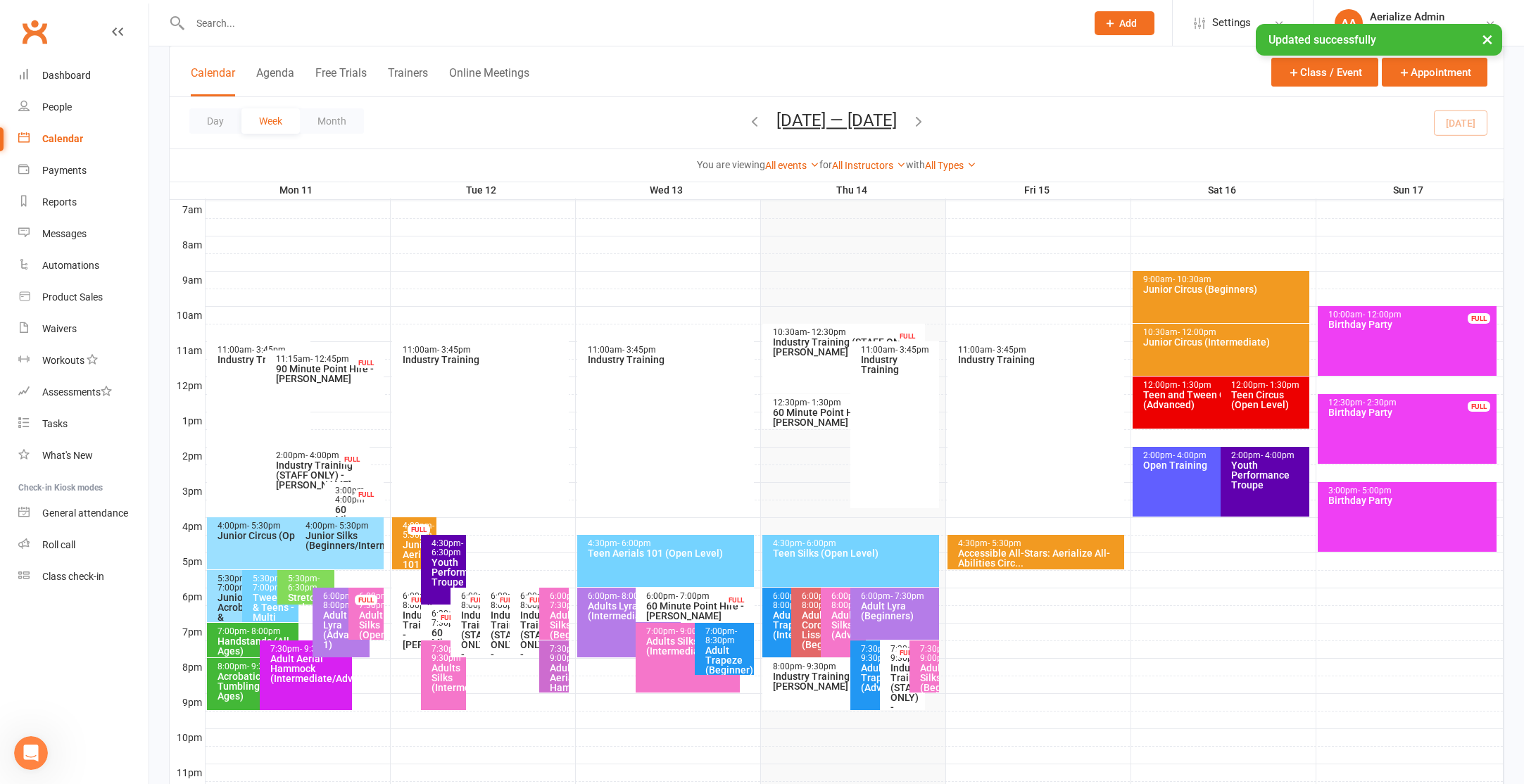
scroll to position [359, 0]
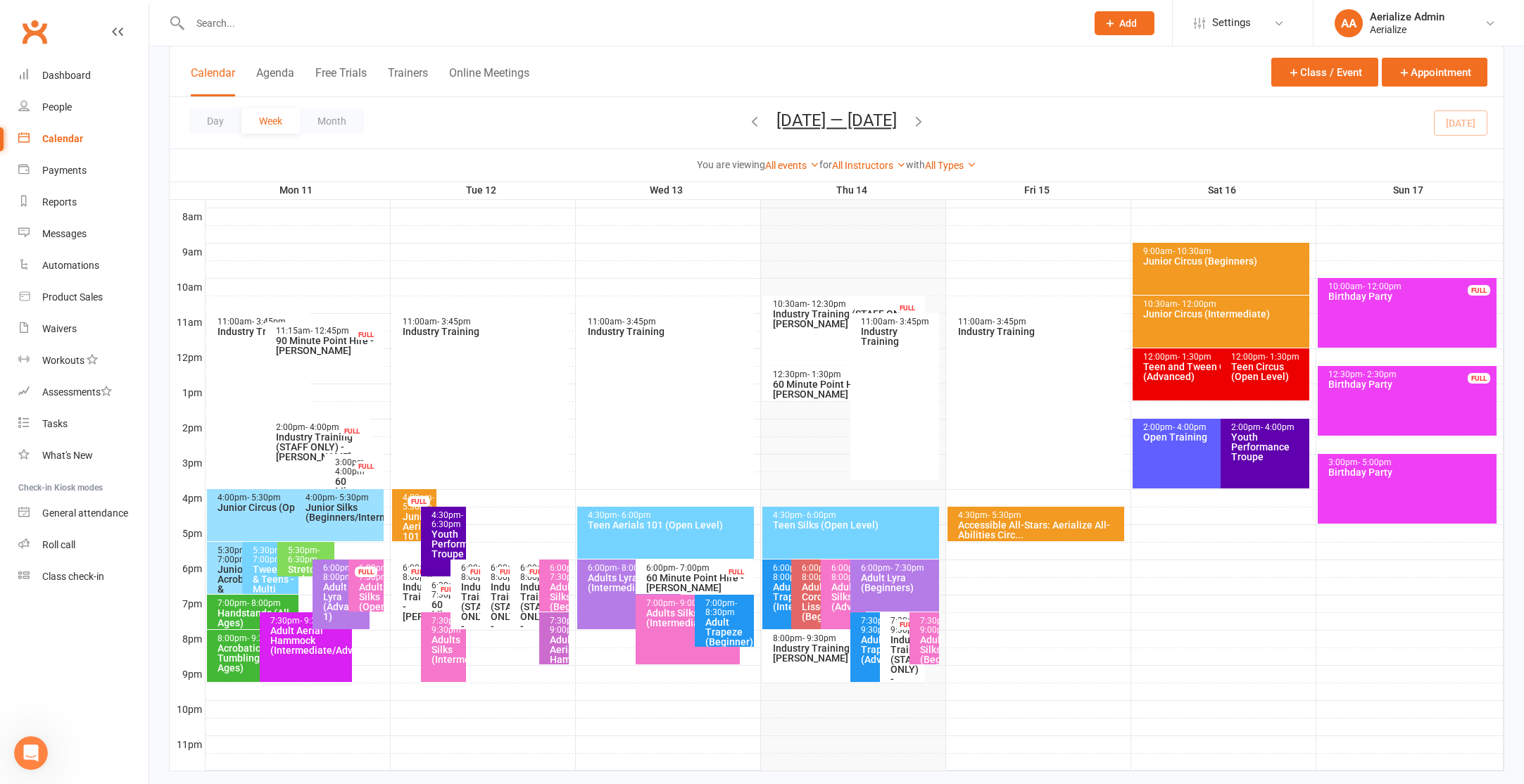
click at [1143, 384] on div "12:00pm - 1:30pm Teen and Tween Circus (Advanced)" at bounding box center [1214, 374] width 164 height 52
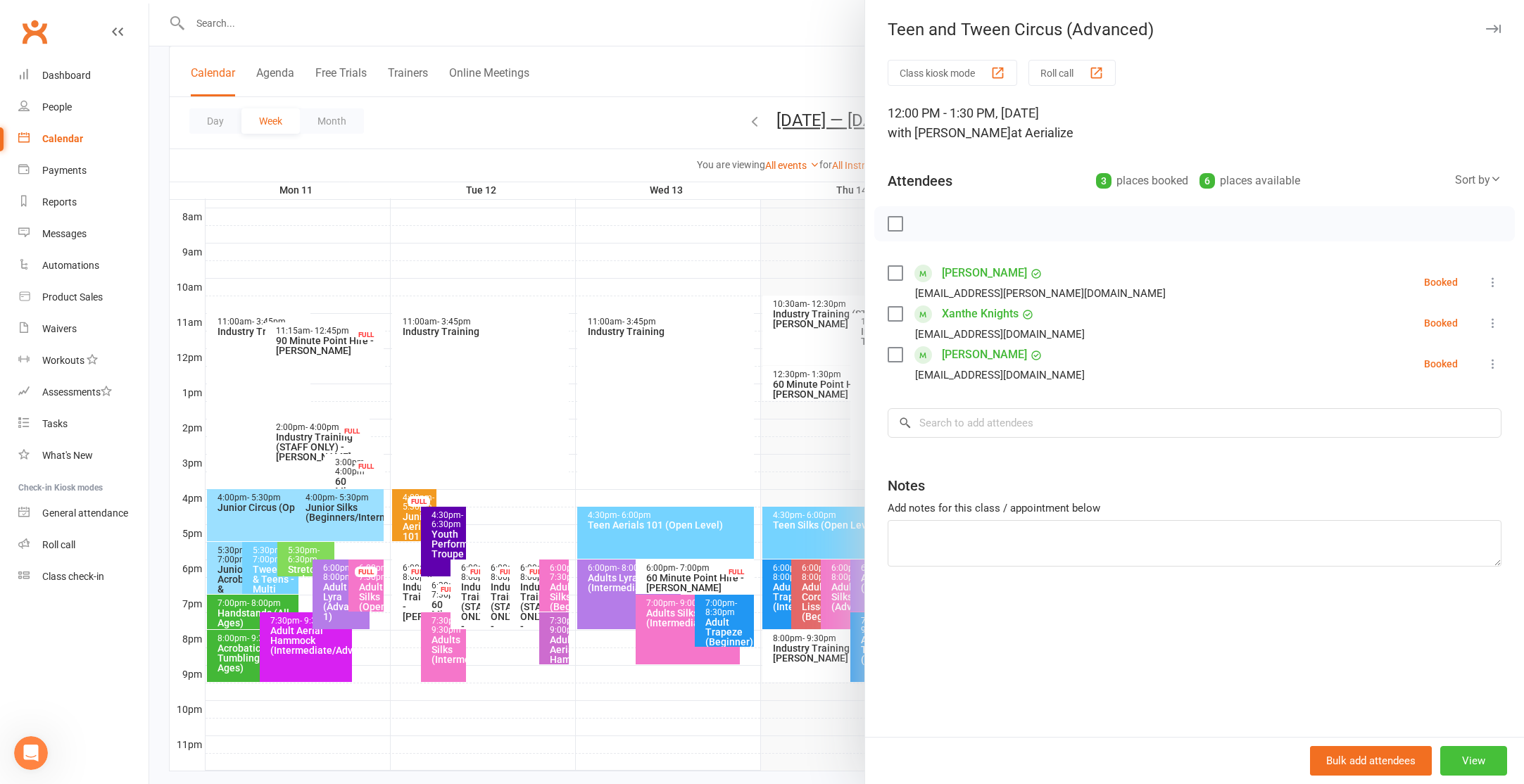
drag, startPoint x: 1480, startPoint y: 757, endPoint x: 1467, endPoint y: 753, distance: 13.6
click at [1480, 756] on button "View" at bounding box center [1473, 760] width 67 height 29
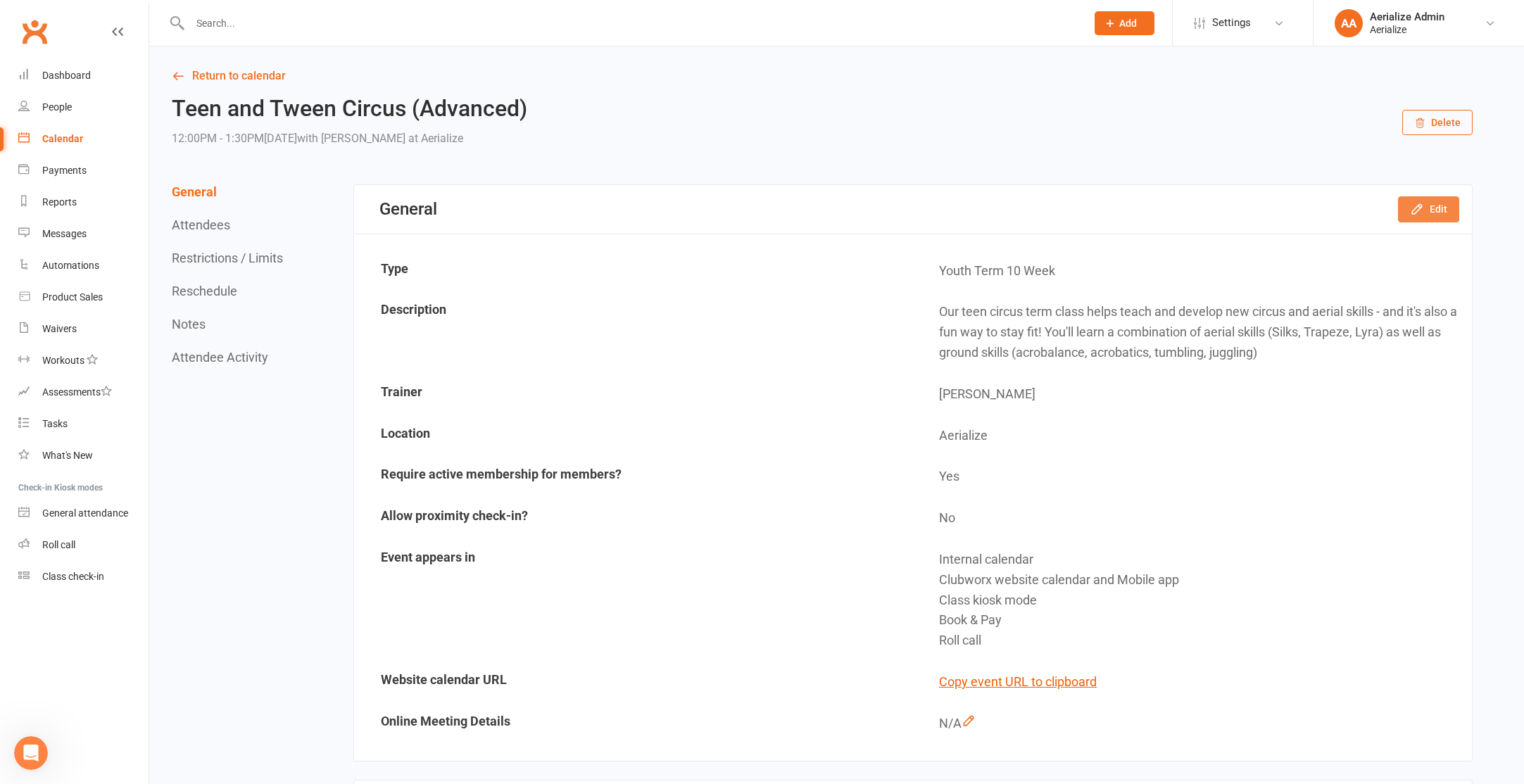
click at [1407, 214] on button "Edit" at bounding box center [1428, 209] width 61 height 26
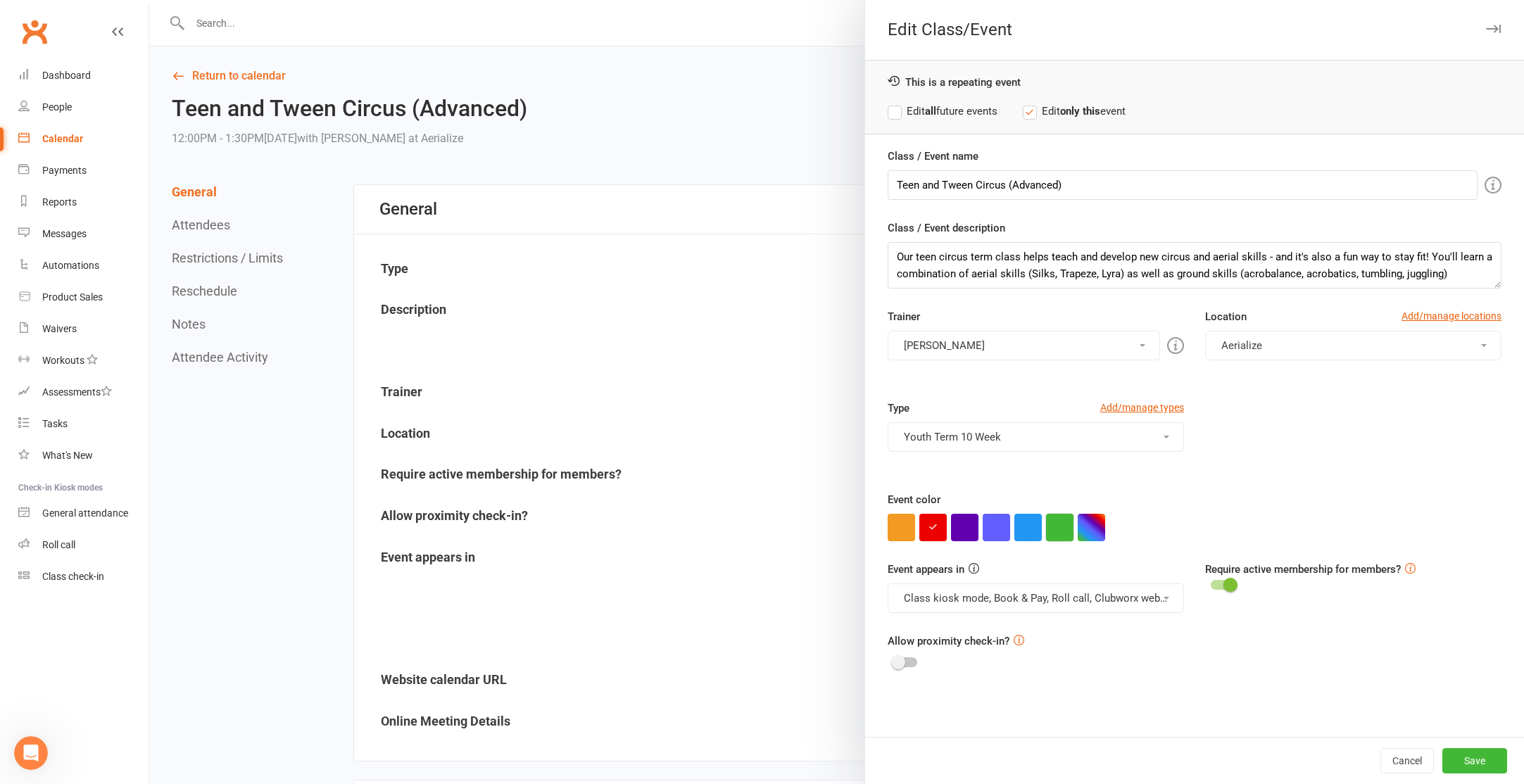
drag, startPoint x: 1083, startPoint y: 531, endPoint x: 1058, endPoint y: 526, distance: 25.5
click at [1079, 530] on button "button" at bounding box center [1091, 527] width 27 height 27
click at [1134, 500] on input "text" at bounding box center [1116, 499] width 70 height 17
paste input "#75d3ff"
type input "#75d3ff"
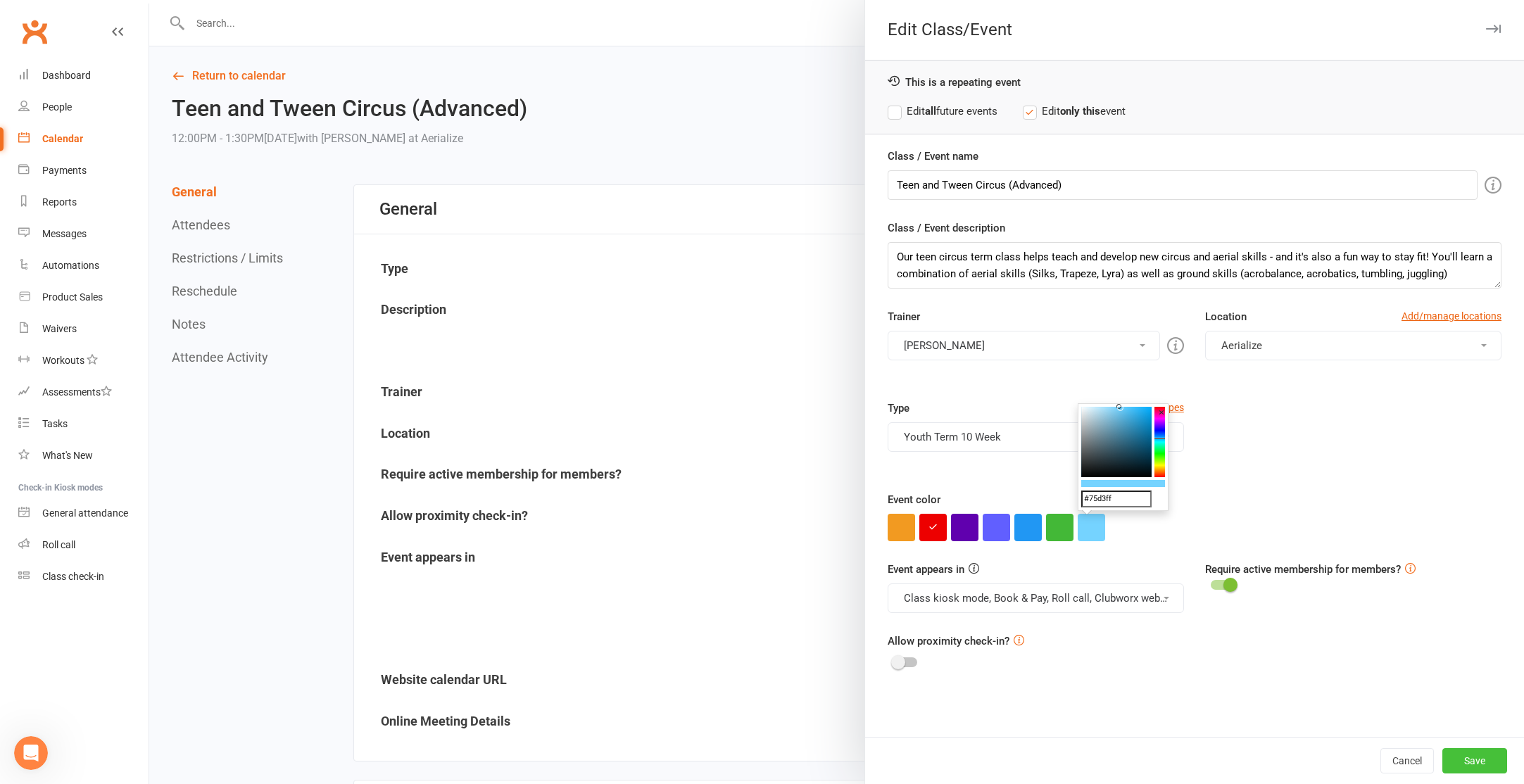
click at [1469, 761] on button "Save" at bounding box center [1475, 760] width 64 height 26
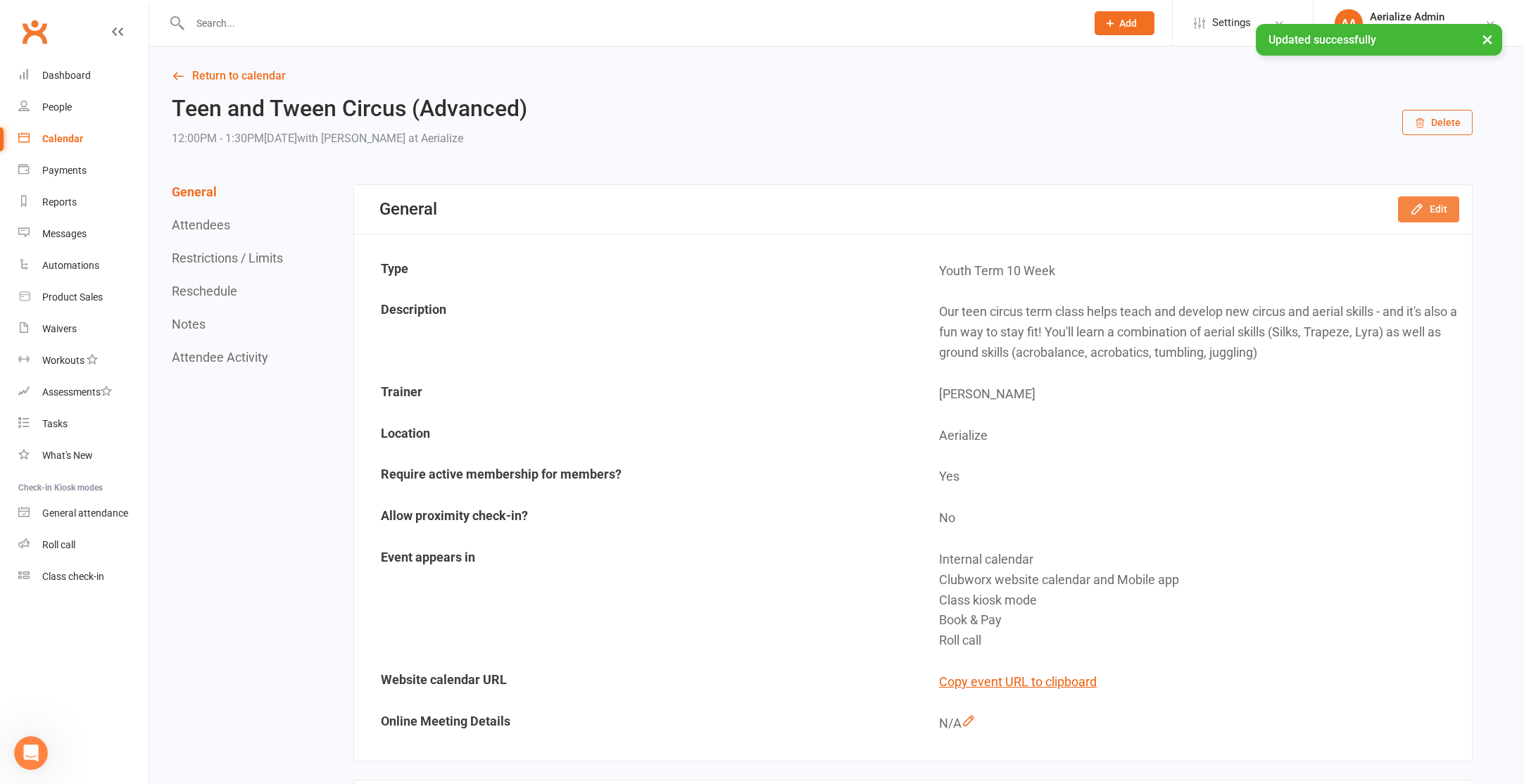
click at [1438, 208] on button "Edit" at bounding box center [1428, 209] width 61 height 26
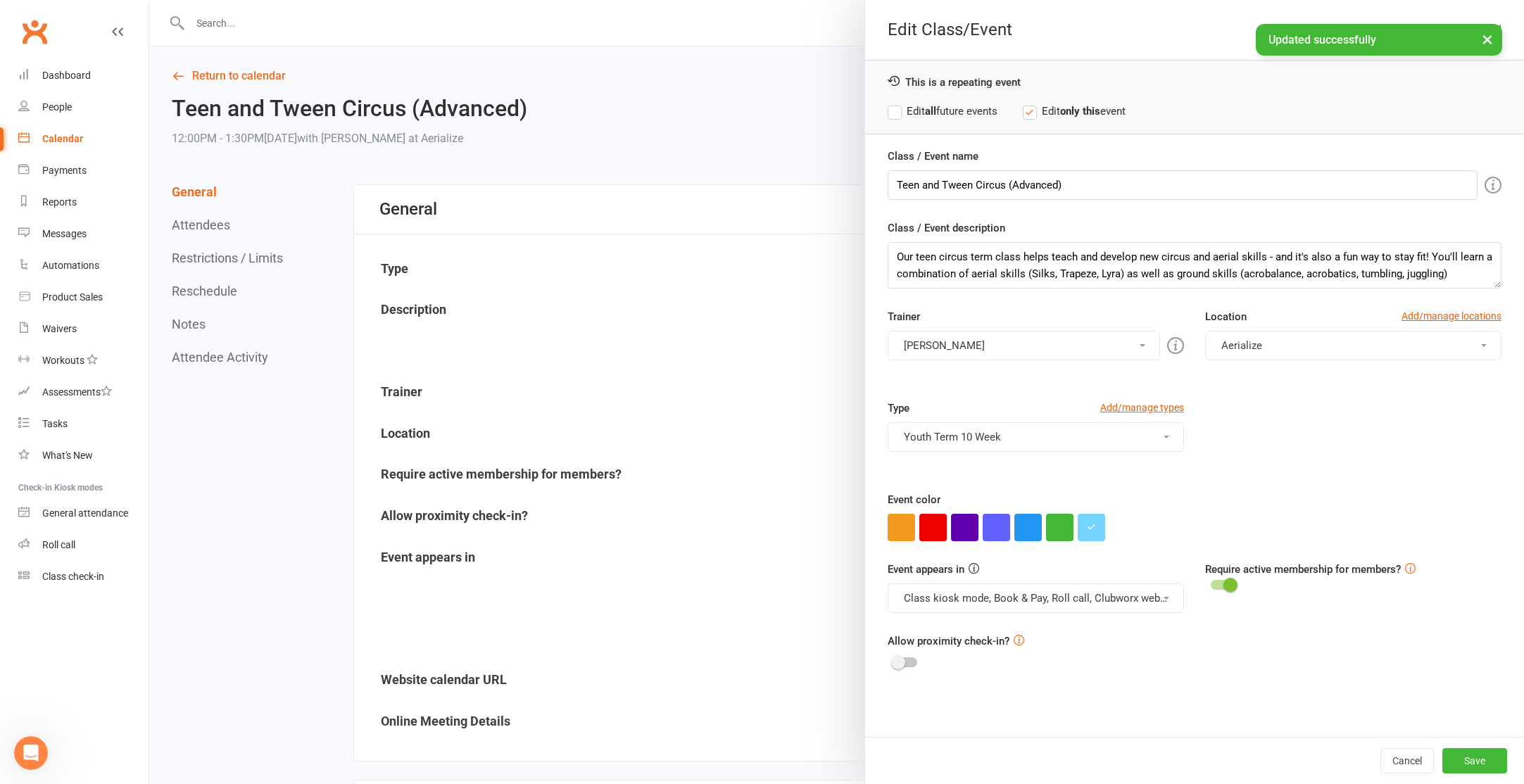
drag, startPoint x: 961, startPoint y: 110, endPoint x: 1195, endPoint y: 337, distance: 326.0
click at [961, 110] on label "Edit all future events" at bounding box center [942, 112] width 110 height 17
drag, startPoint x: 1489, startPoint y: 758, endPoint x: 1140, endPoint y: 590, distance: 387.3
click at [1489, 758] on button "Save" at bounding box center [1475, 760] width 64 height 26
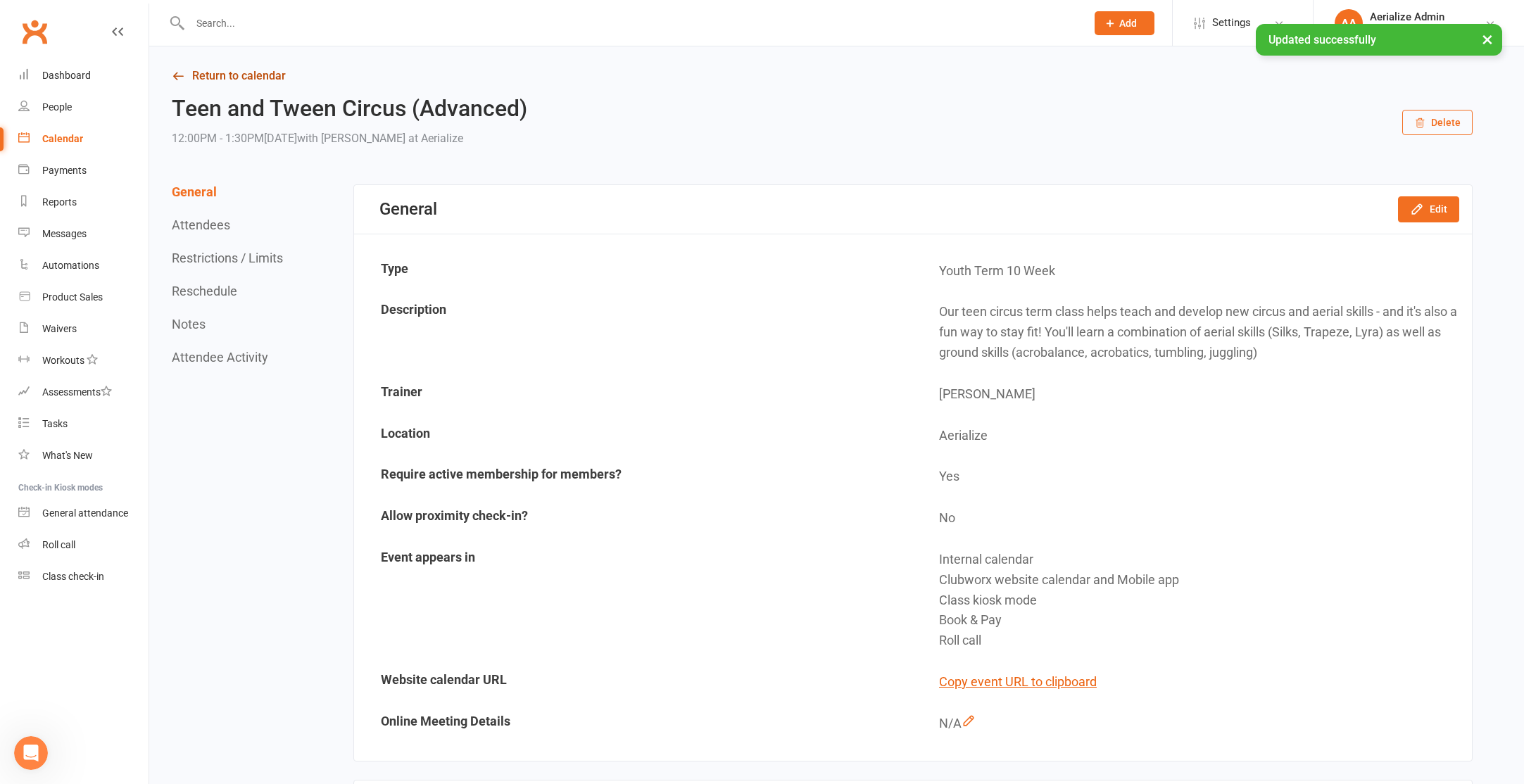
click at [254, 70] on link "Return to calendar" at bounding box center [822, 76] width 1301 height 20
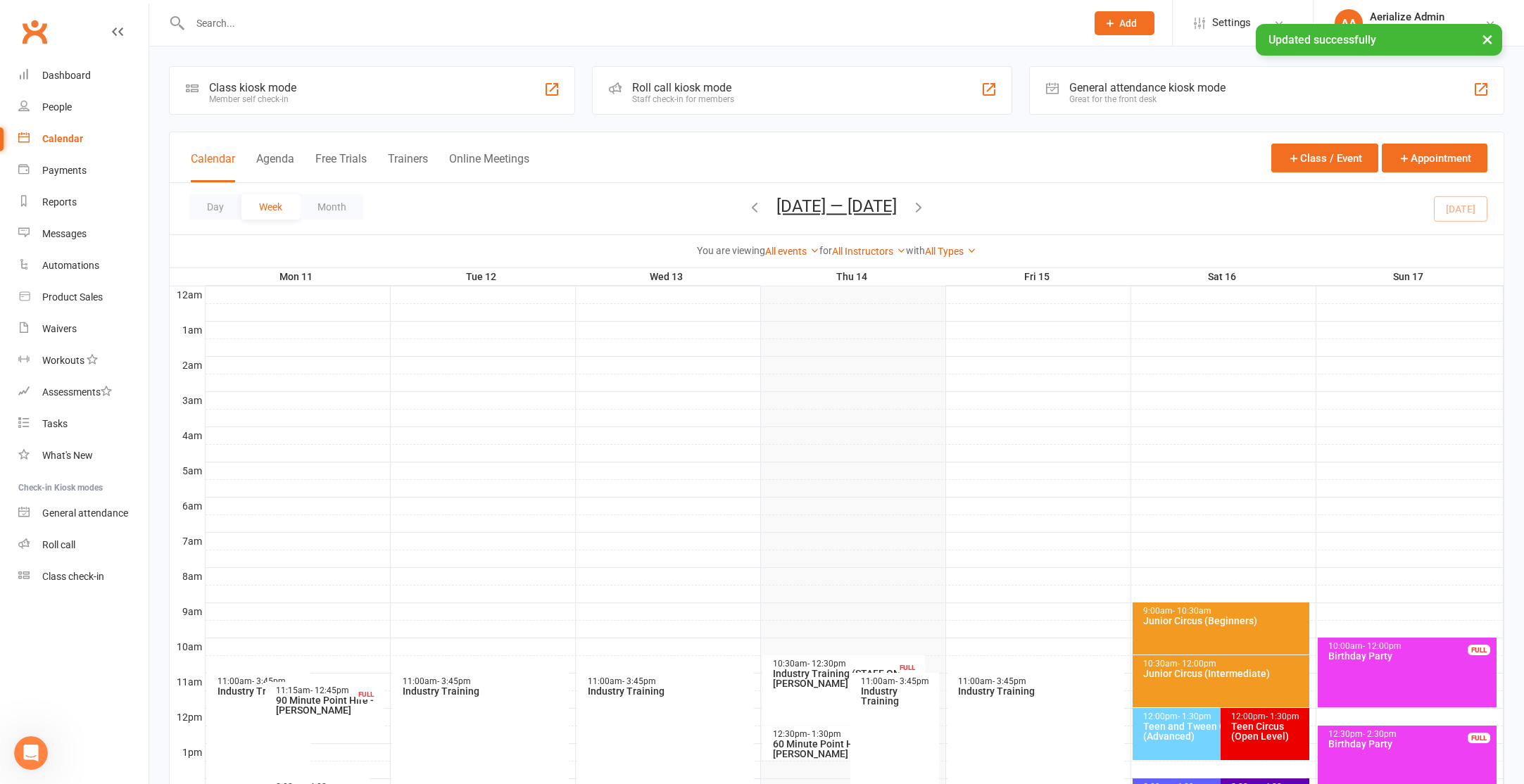
click at [1245, 728] on div "Teen Circus (Open Level)" at bounding box center [1269, 731] width 76 height 20
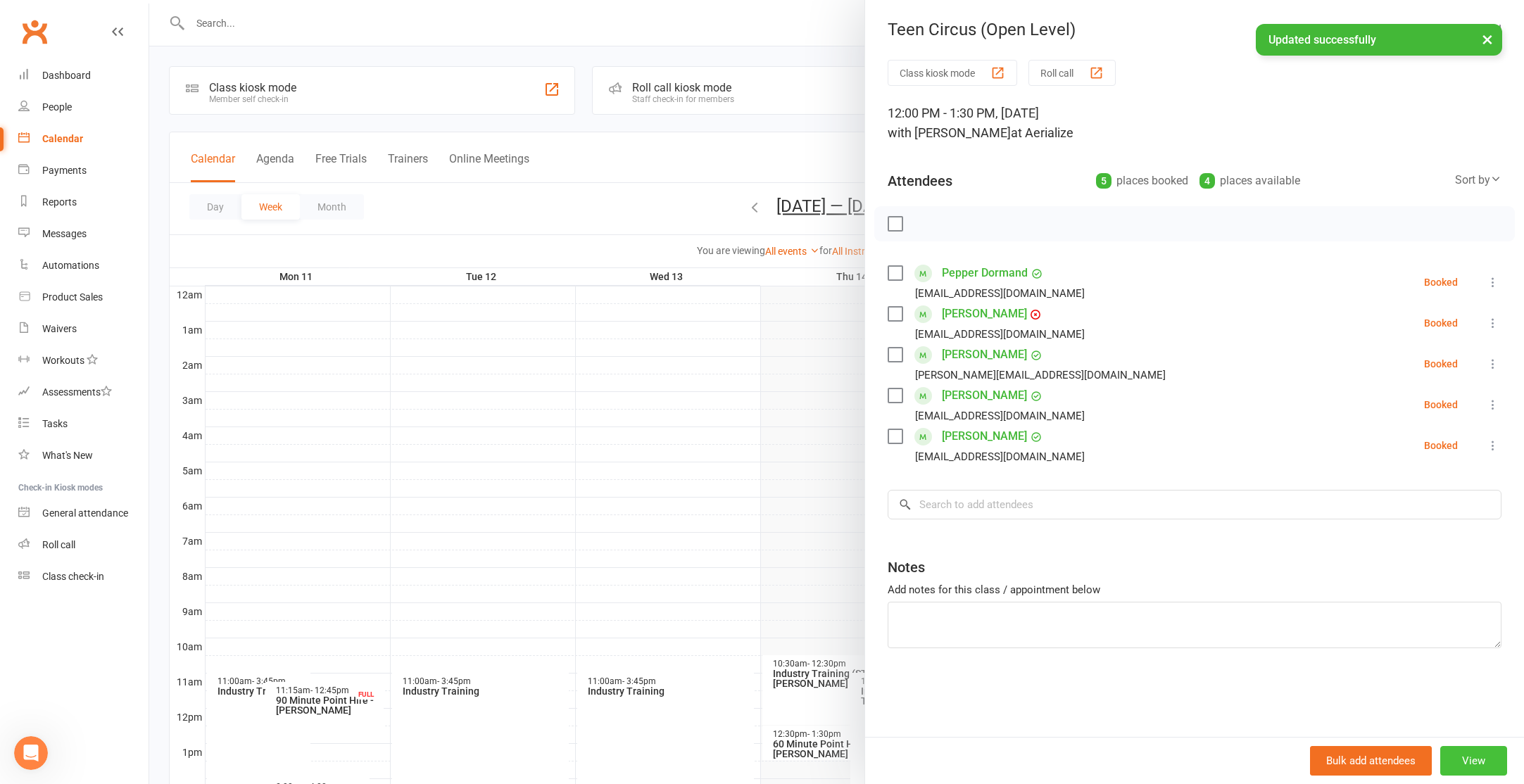
click at [1469, 755] on button "View" at bounding box center [1473, 760] width 67 height 29
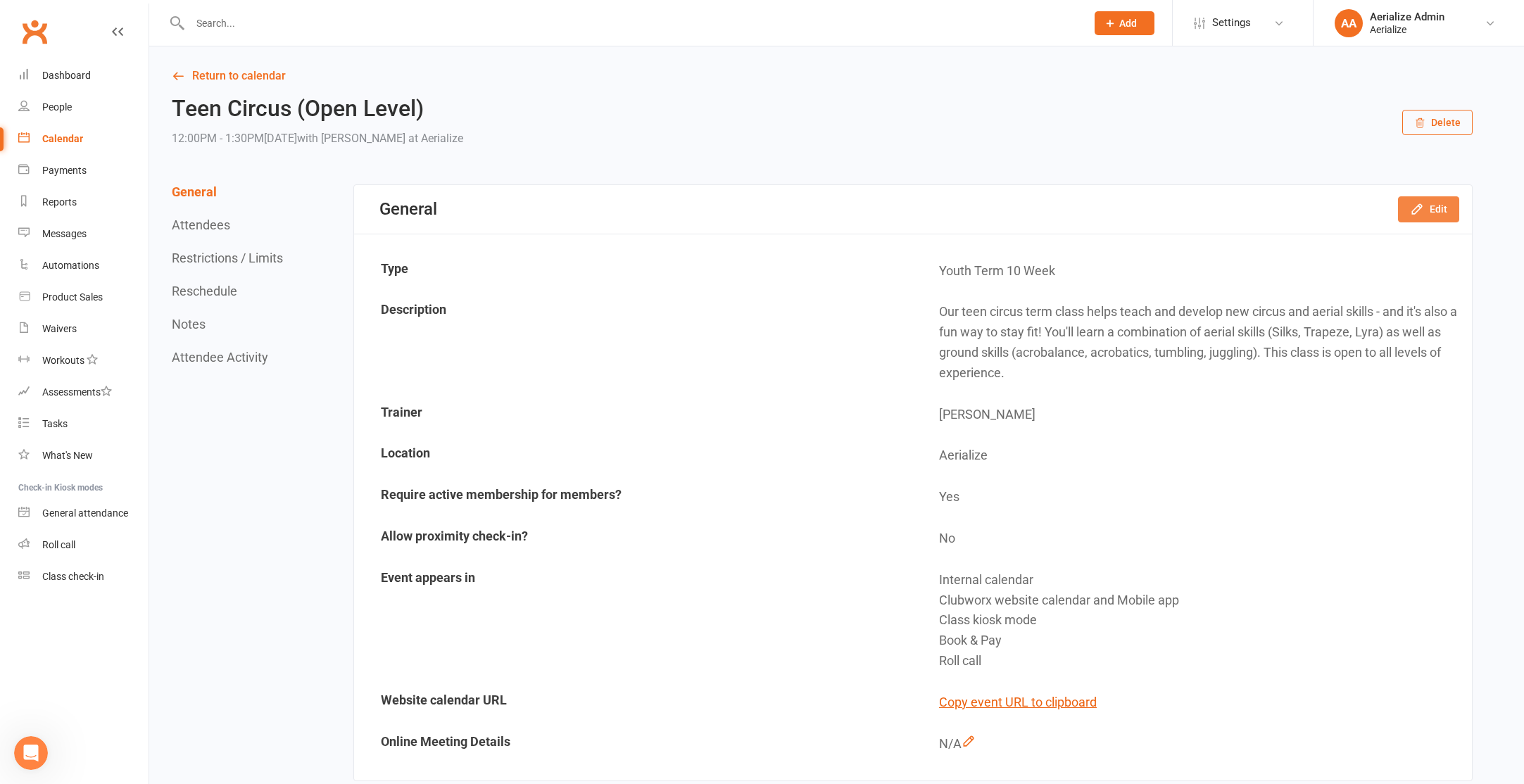
click at [1422, 216] on icon "button" at bounding box center [1416, 209] width 14 height 14
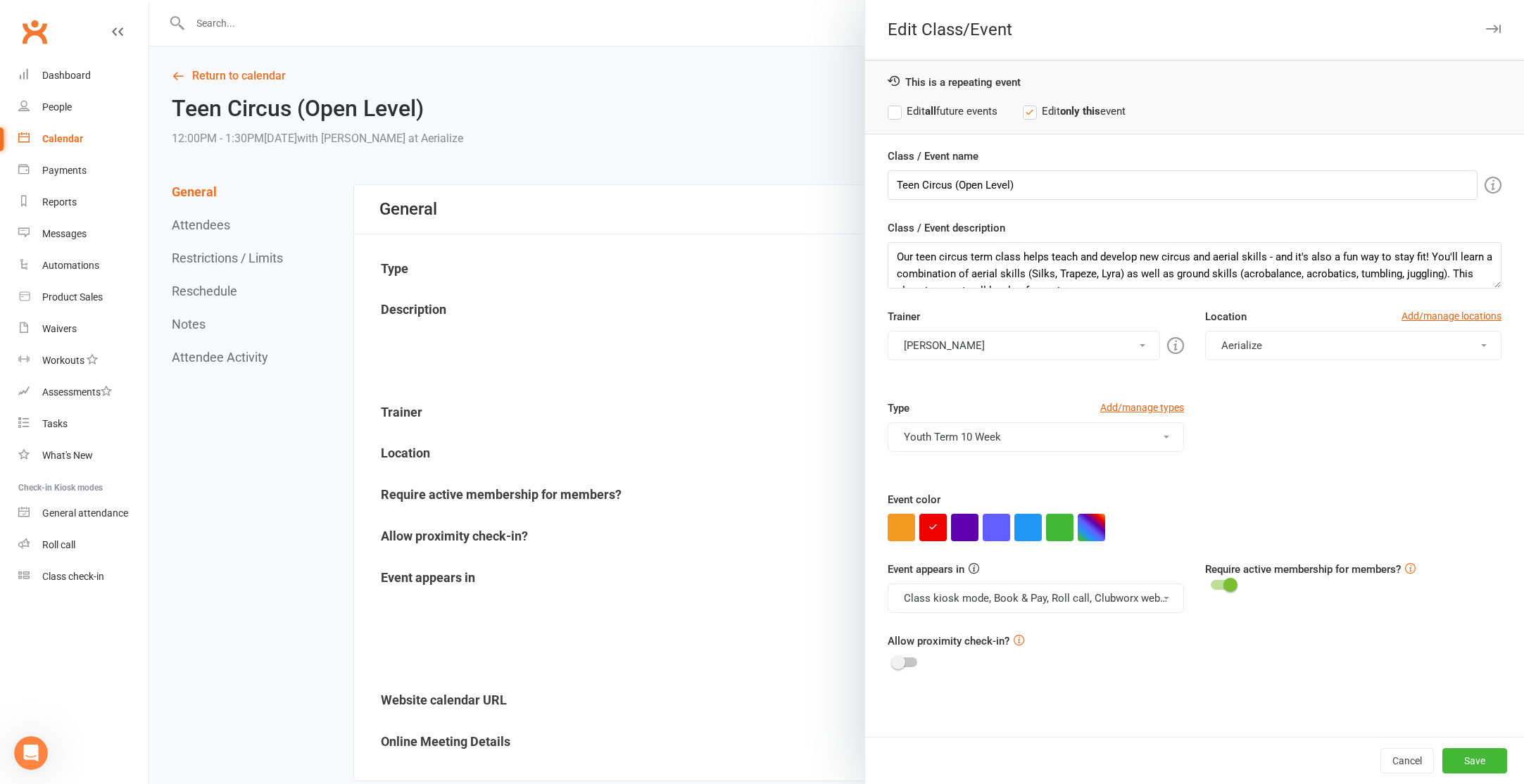
click at [973, 113] on label "Edit all future events" at bounding box center [942, 112] width 110 height 17
click at [1088, 534] on button "button" at bounding box center [1091, 527] width 27 height 27
click at [1108, 494] on input "text" at bounding box center [1116, 499] width 70 height 17
paste input "#75d3ff"
type input "#75d3ff"
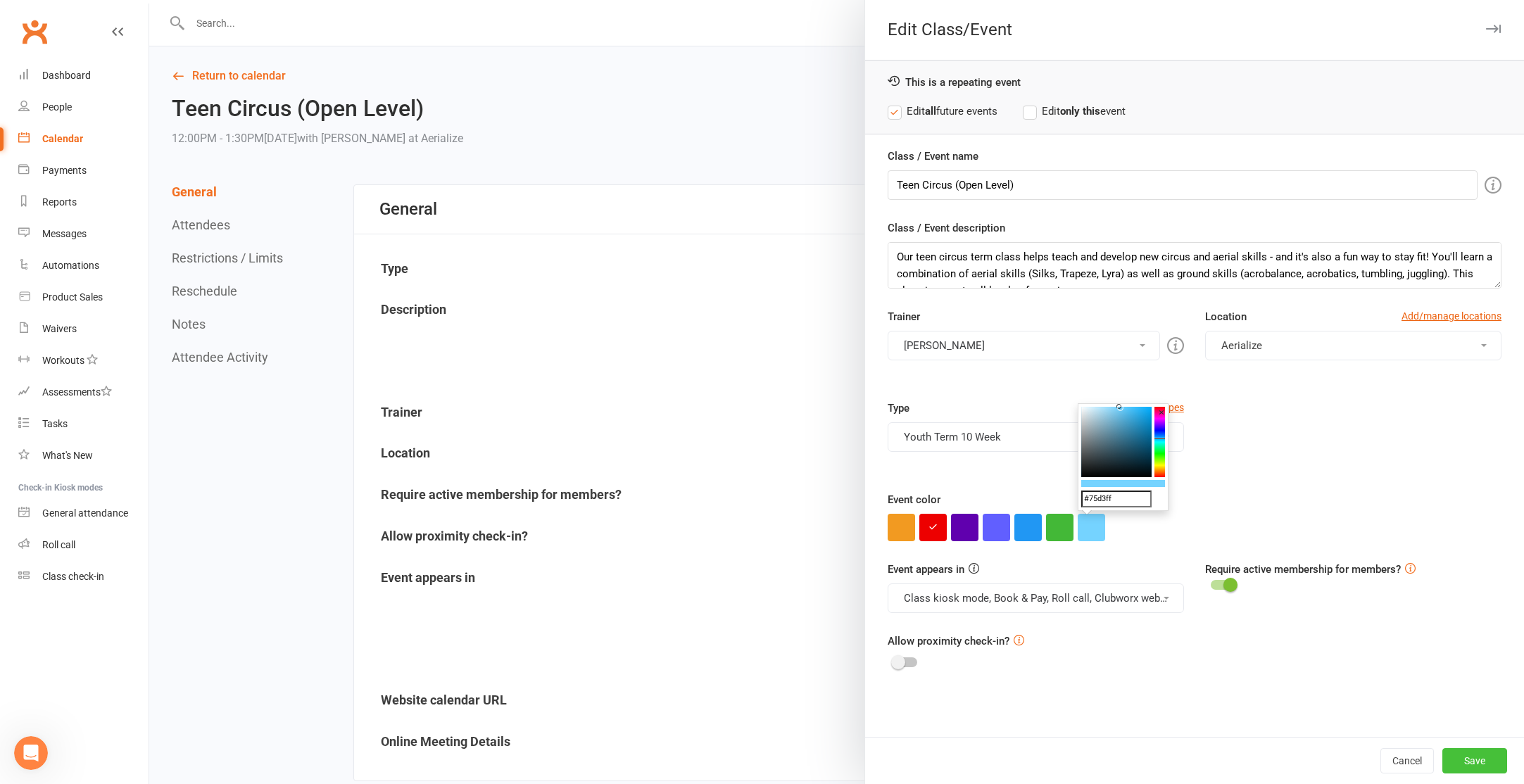
click at [1473, 759] on button "Save" at bounding box center [1475, 760] width 64 height 26
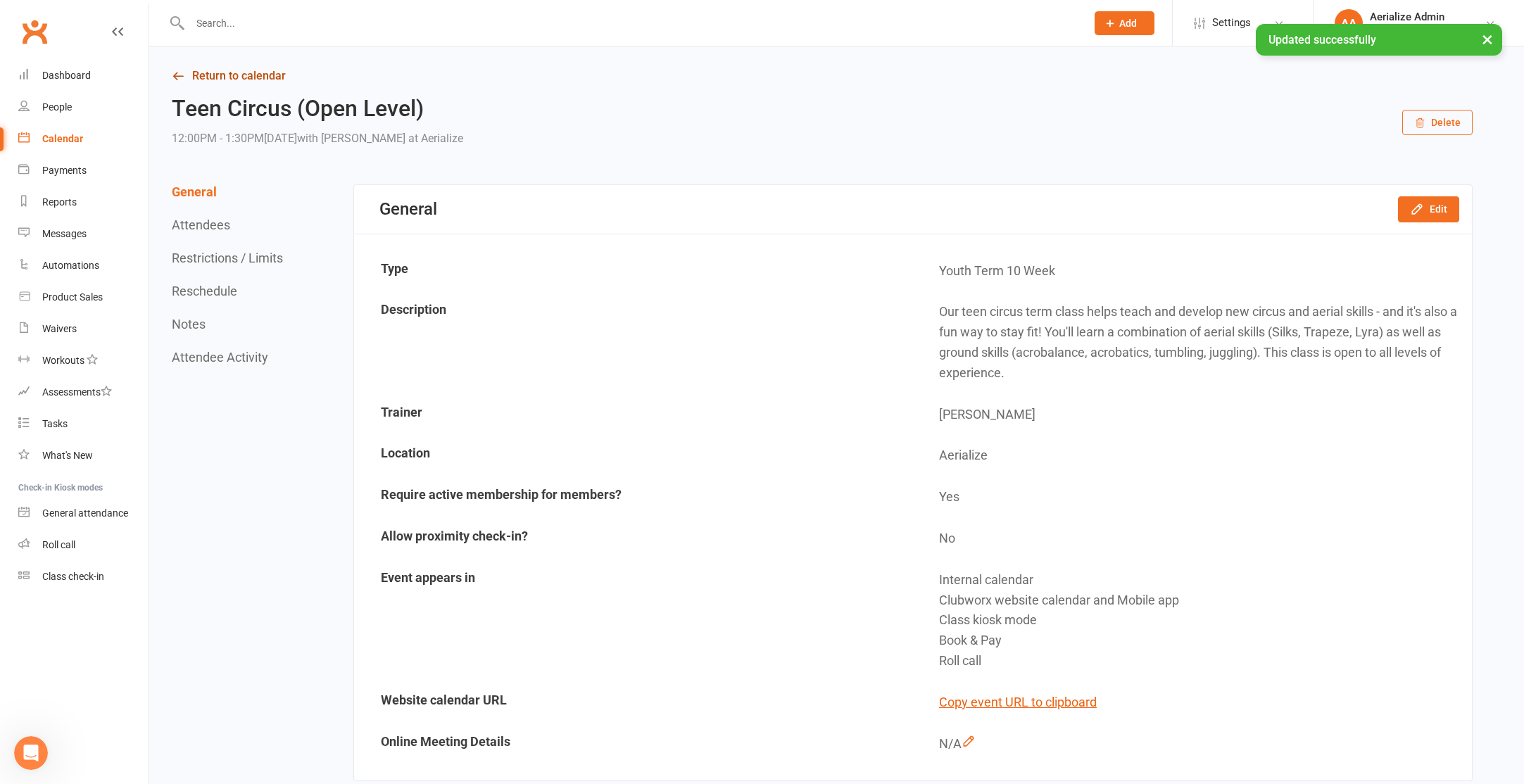
click at [188, 78] on link "Return to calendar" at bounding box center [822, 76] width 1301 height 20
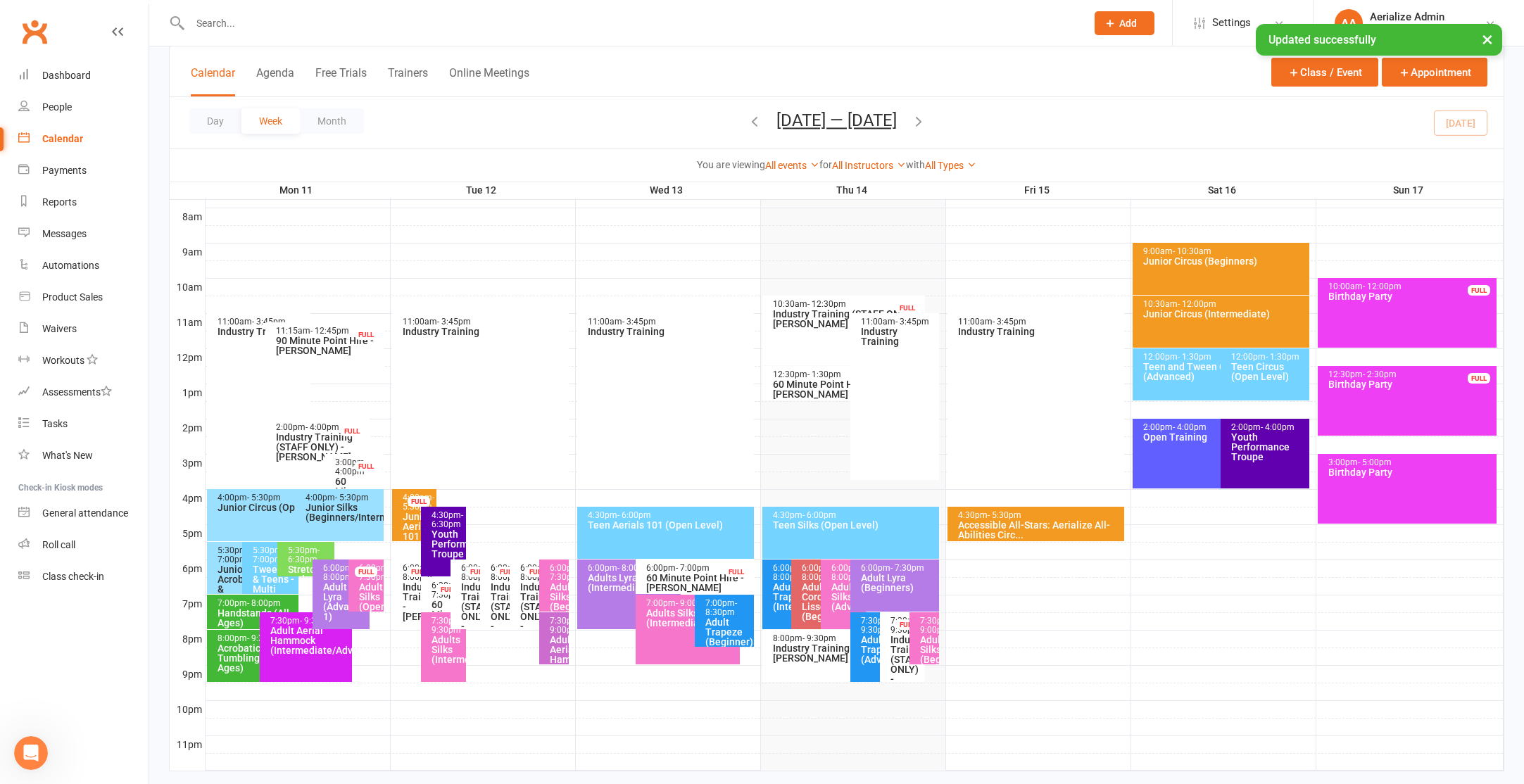
scroll to position [363, 0]
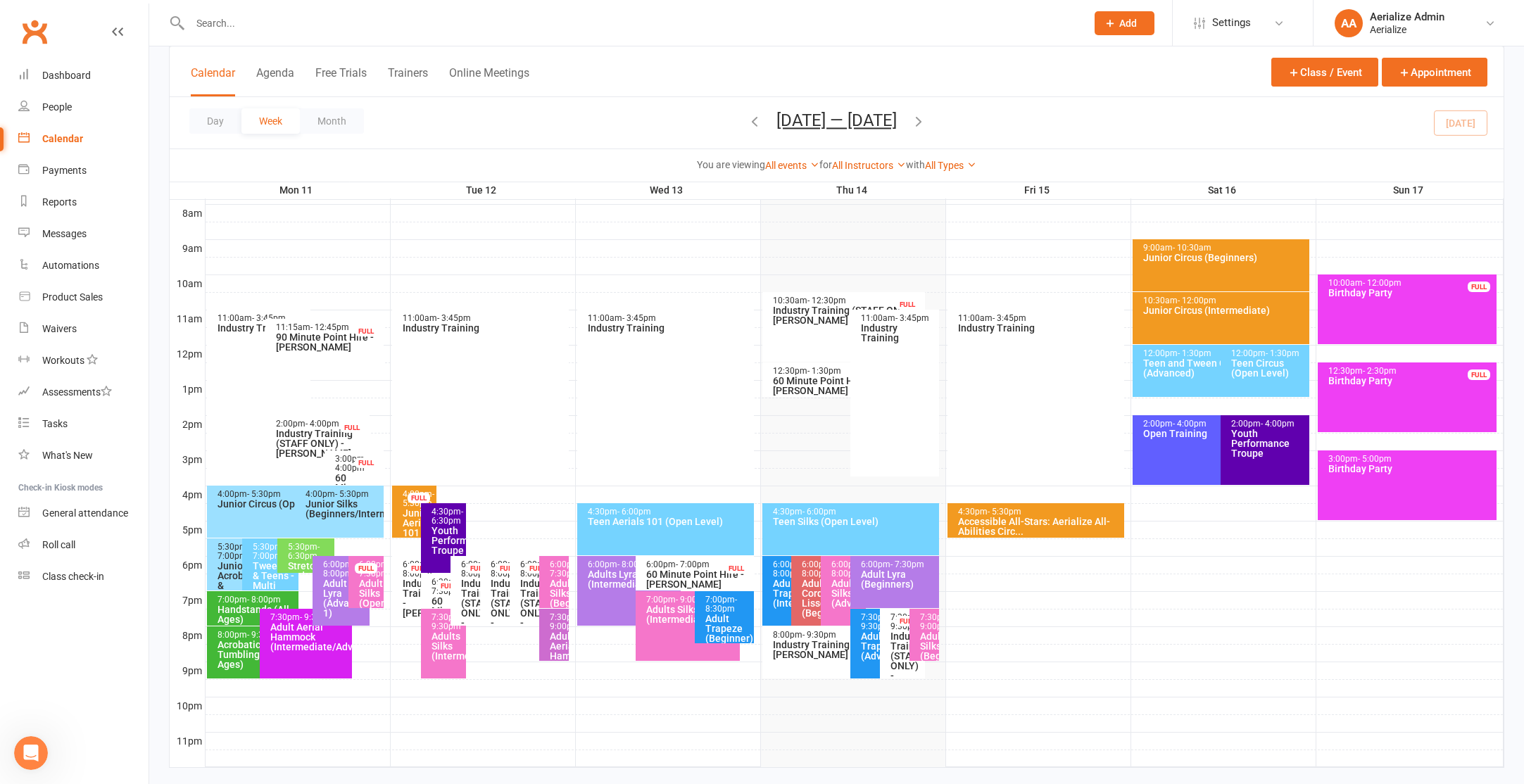
click at [221, 569] on div "Junior Acrobatics & Tumbling (Open Level)" at bounding box center [238, 590] width 44 height 60
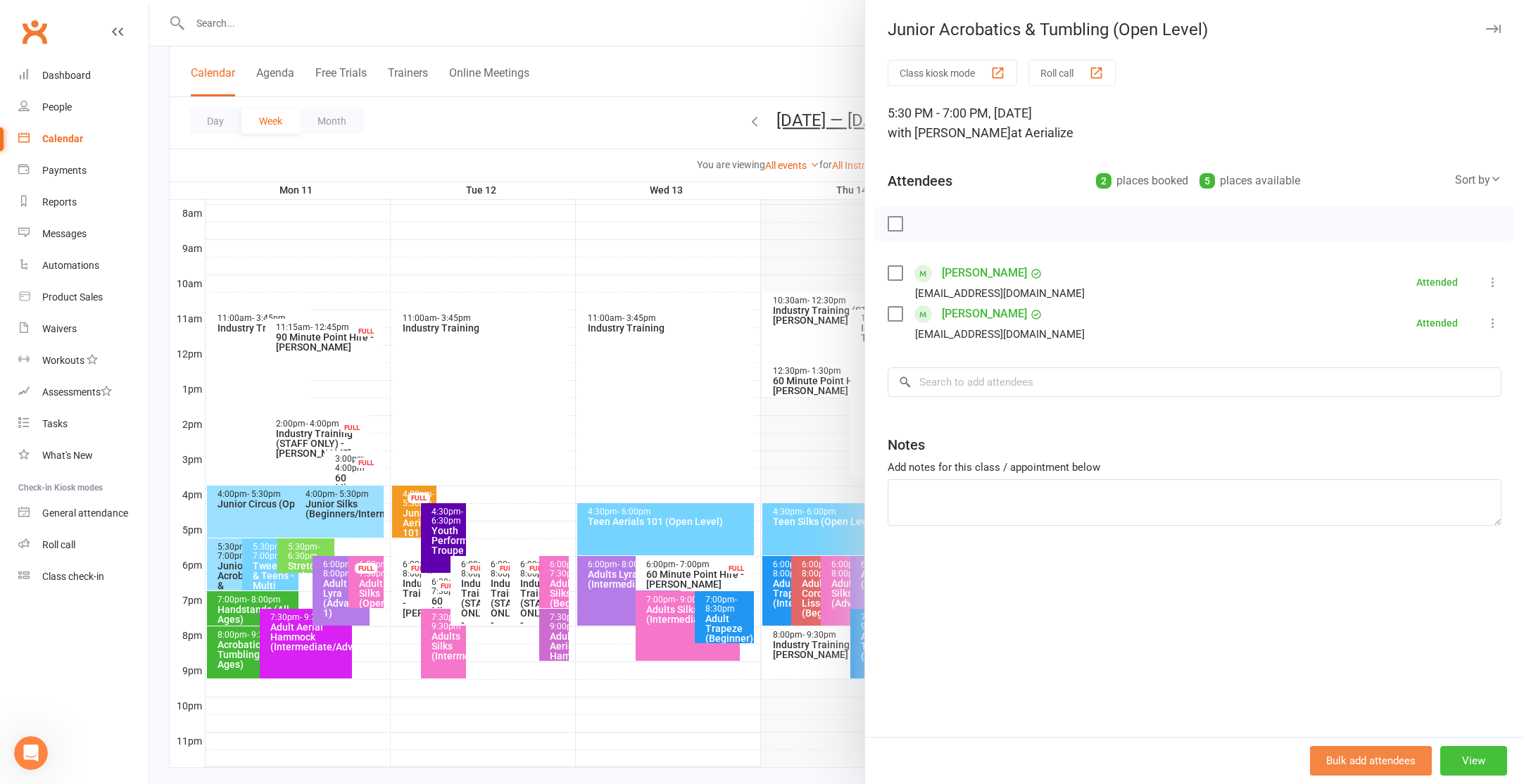
click at [1482, 772] on button "View" at bounding box center [1473, 760] width 67 height 29
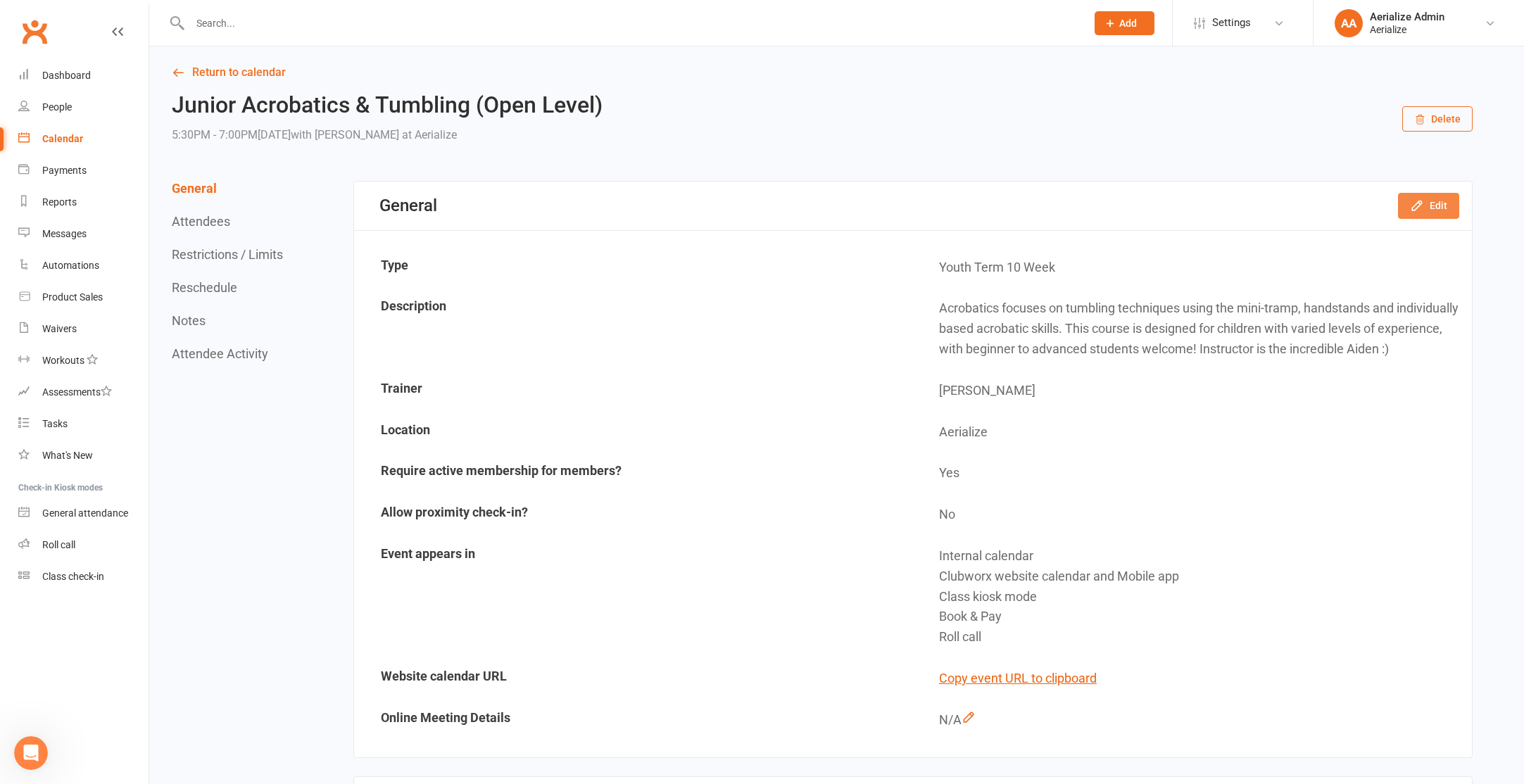
click at [1398, 198] on div "General Edit" at bounding box center [913, 205] width 1118 height 48
click at [1419, 206] on icon "button" at bounding box center [1416, 202] width 14 height 14
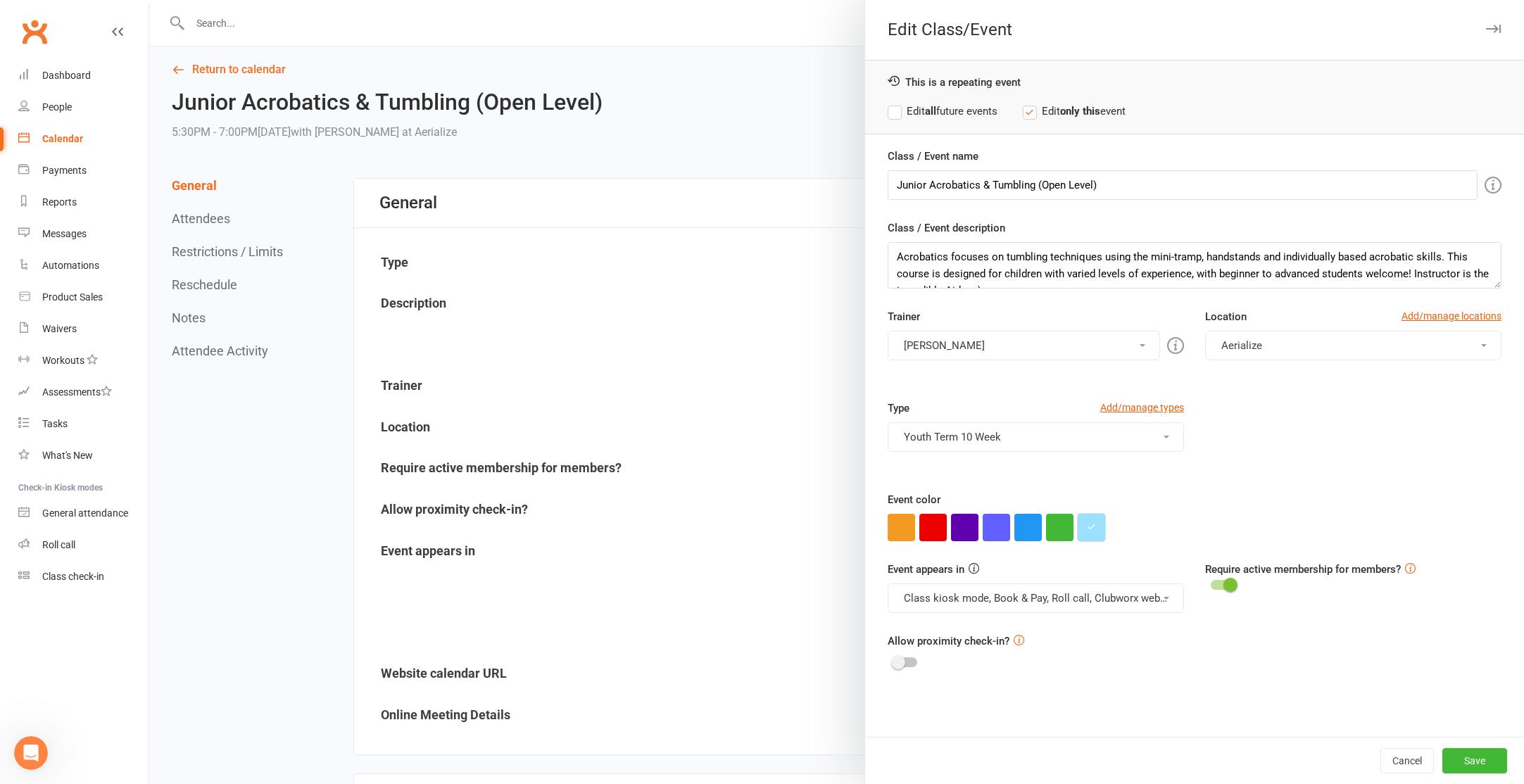
click at [1093, 531] on icon "button" at bounding box center [1092, 527] width 9 height 9
click at [1129, 501] on input "#9ce0ff" at bounding box center [1116, 499] width 70 height 17
click at [1129, 500] on input "#9ce0ff" at bounding box center [1116, 499] width 70 height 17
click at [1418, 760] on button "Cancel" at bounding box center [1407, 760] width 54 height 26
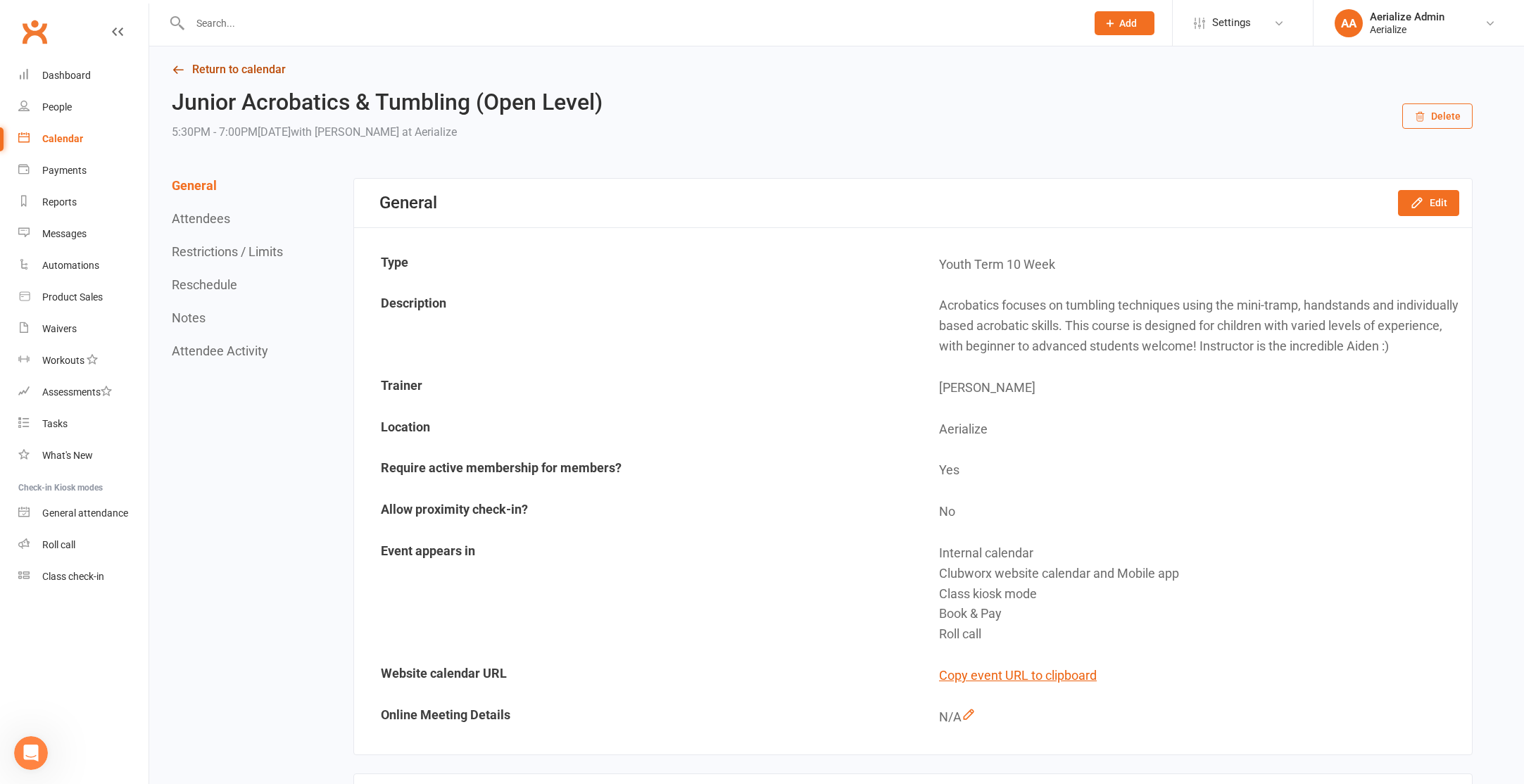
click at [298, 67] on link "Return to calendar" at bounding box center [822, 69] width 1301 height 20
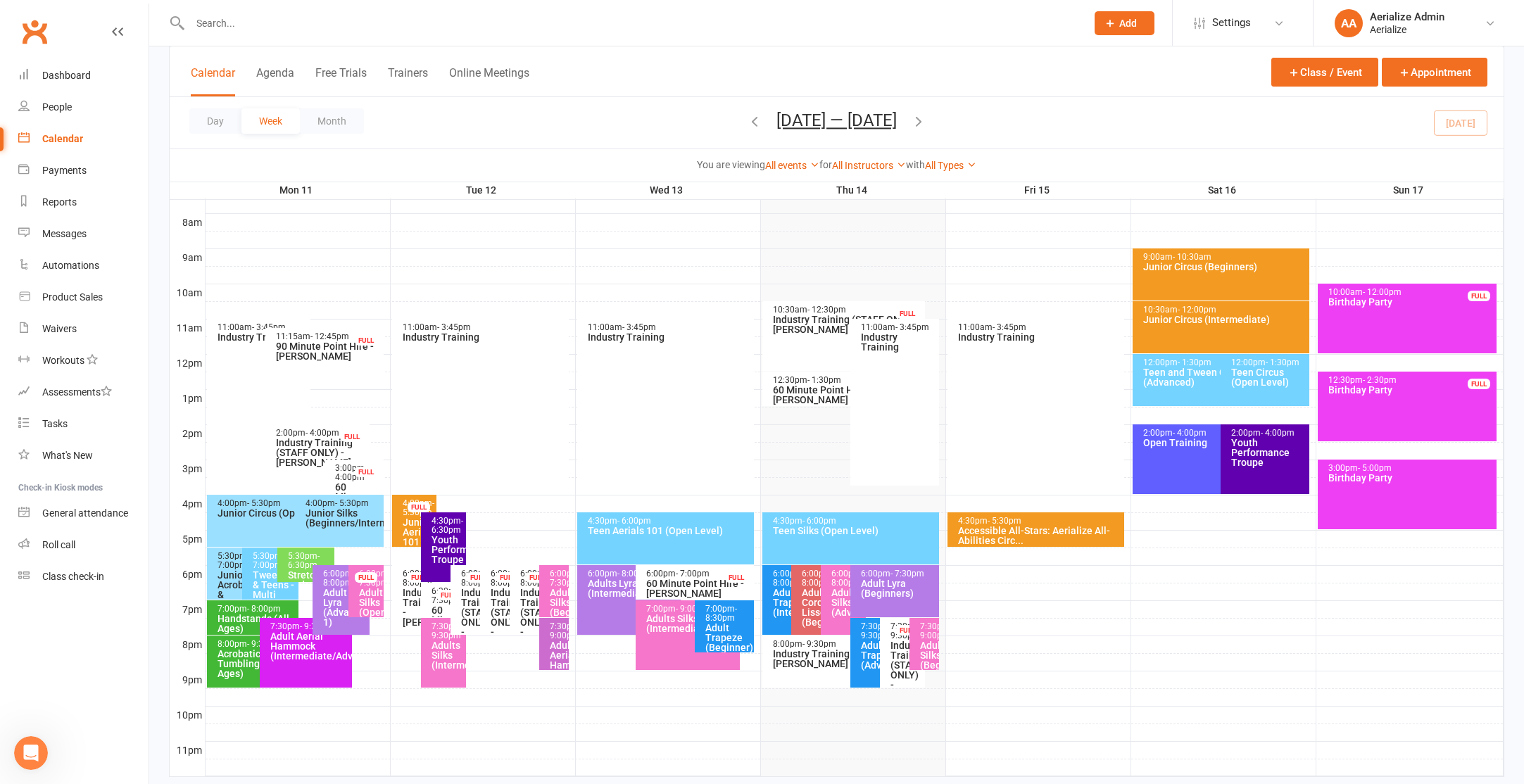
scroll to position [380, 0]
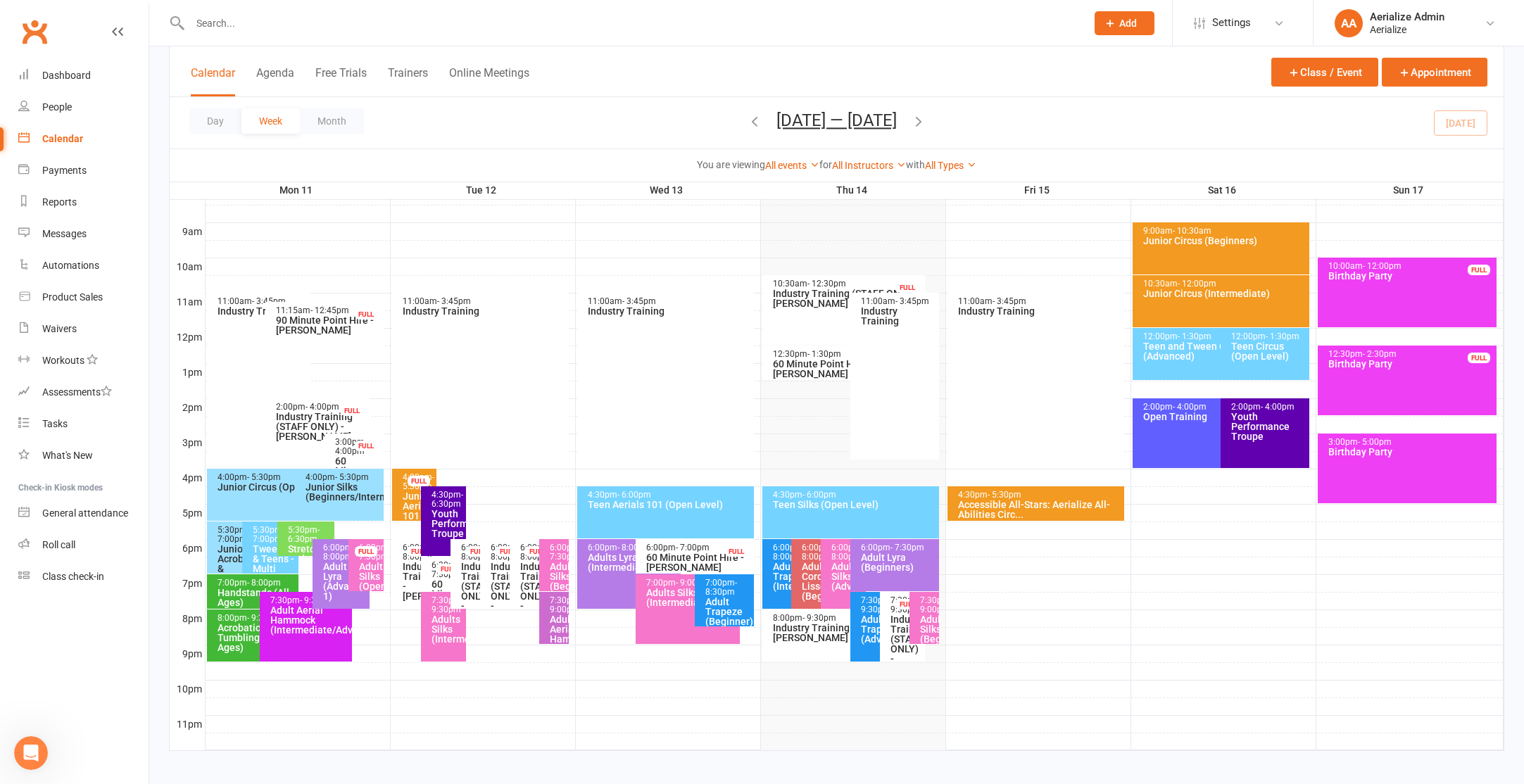
click at [1222, 266] on div "9:00am - 10:30am Junior Circus (Beginners)" at bounding box center [1221, 248] width 178 height 52
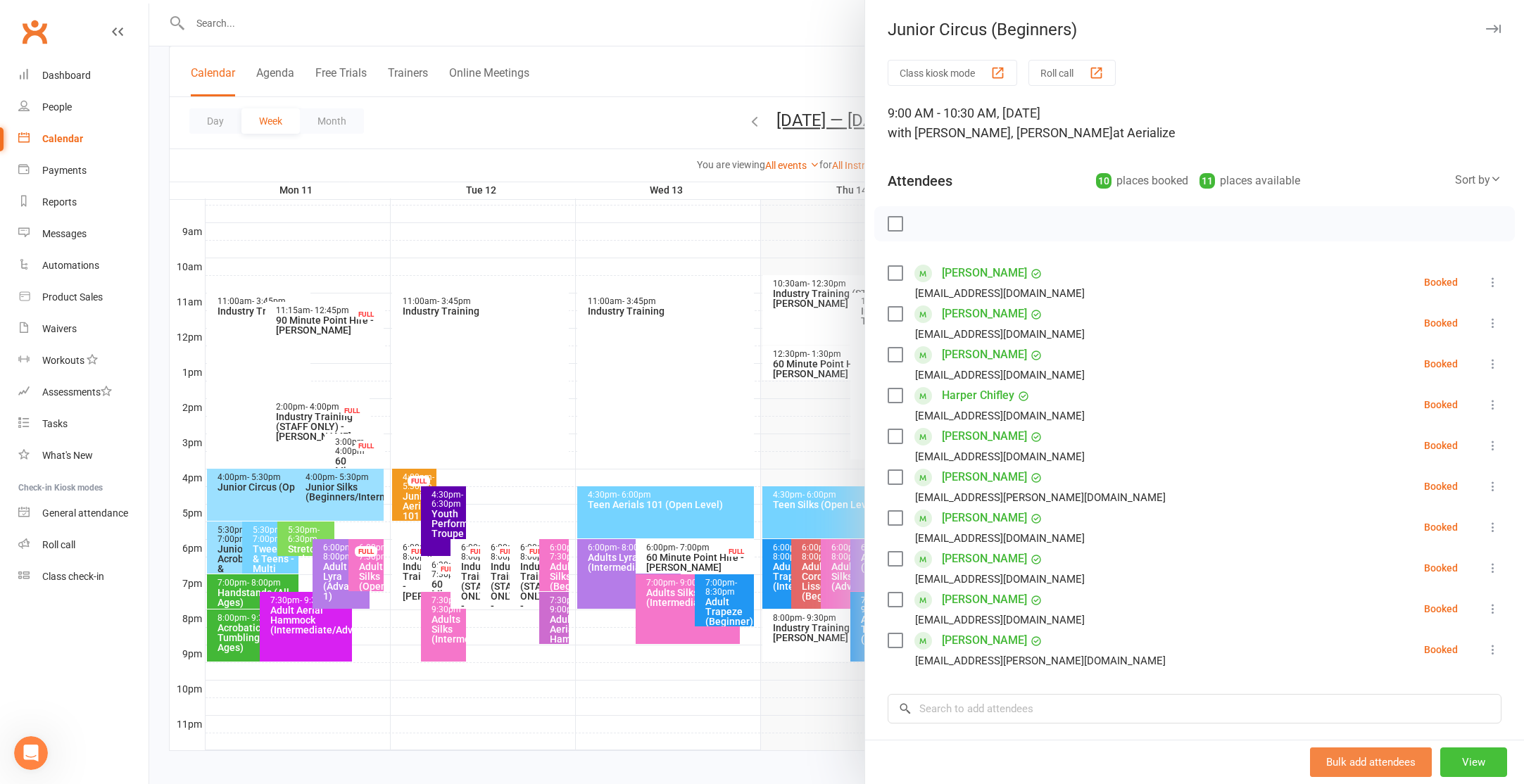
click at [1463, 756] on button "View" at bounding box center [1473, 761] width 67 height 29
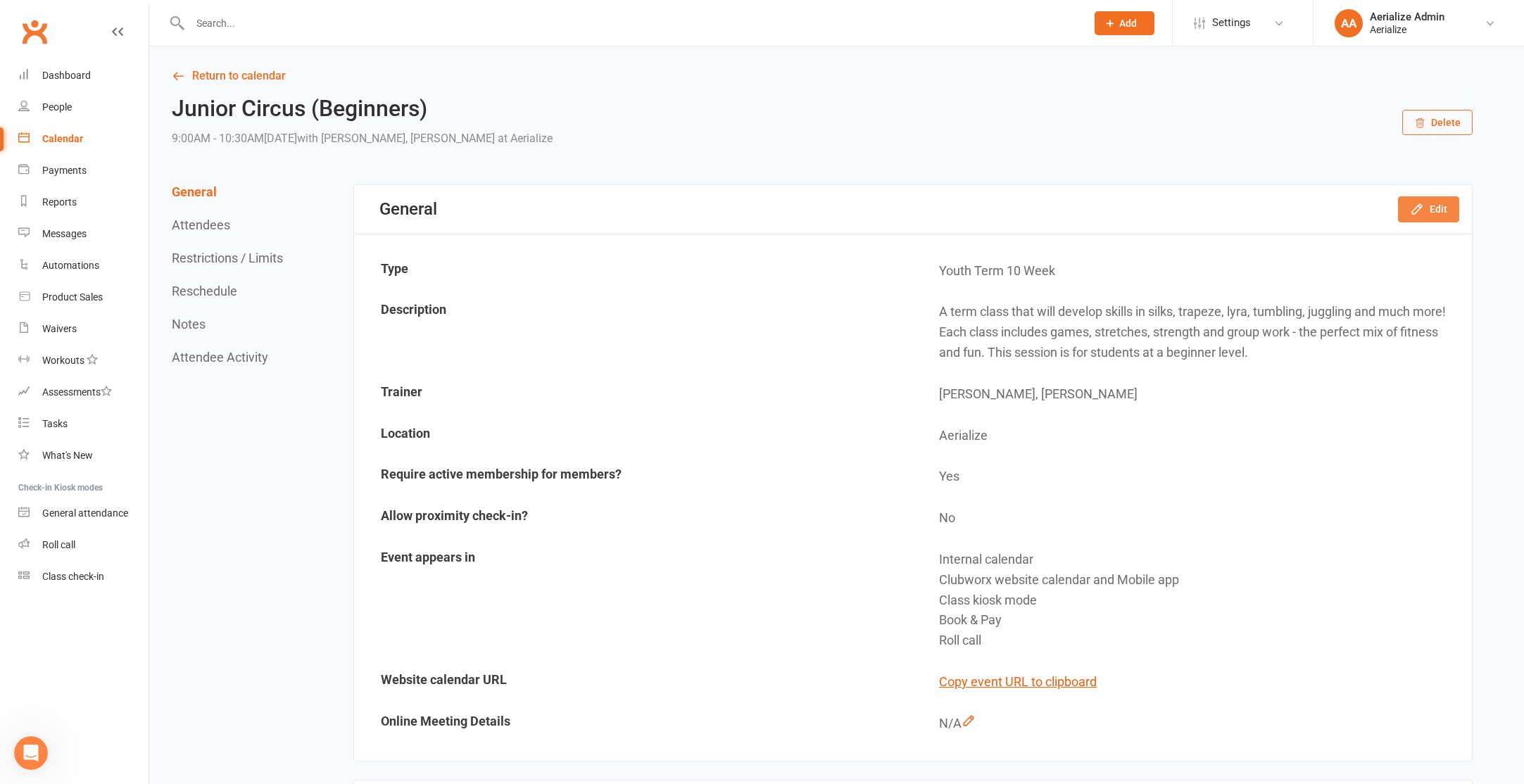
click at [1439, 202] on button "Edit" at bounding box center [1428, 209] width 61 height 26
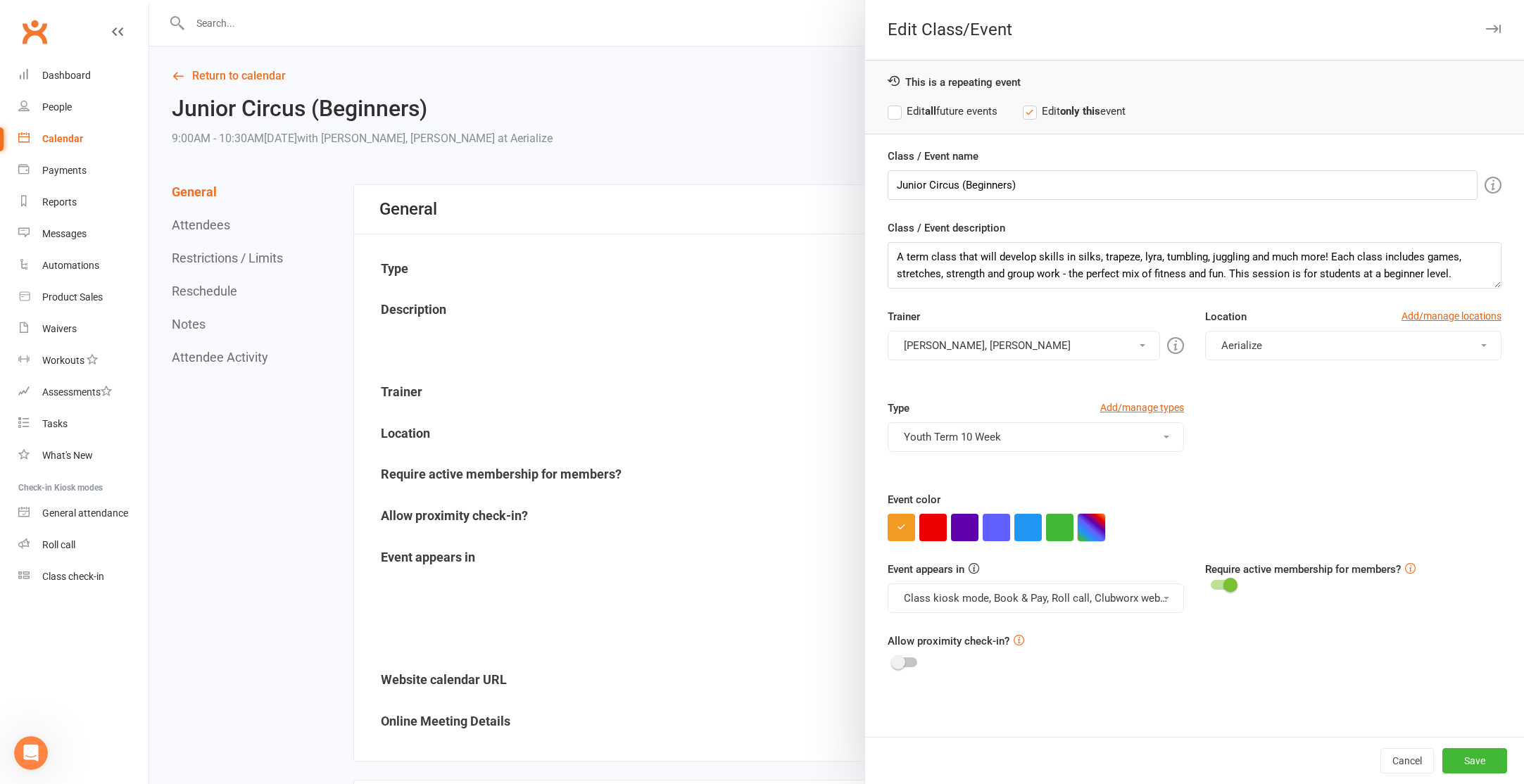
click at [1085, 531] on button "button" at bounding box center [1091, 527] width 27 height 27
click at [1104, 497] on input "text" at bounding box center [1116, 499] width 70 height 17
paste input "#9ce0ff"
type input "#9ce0ff"
click at [1463, 755] on button "Save" at bounding box center [1475, 760] width 64 height 26
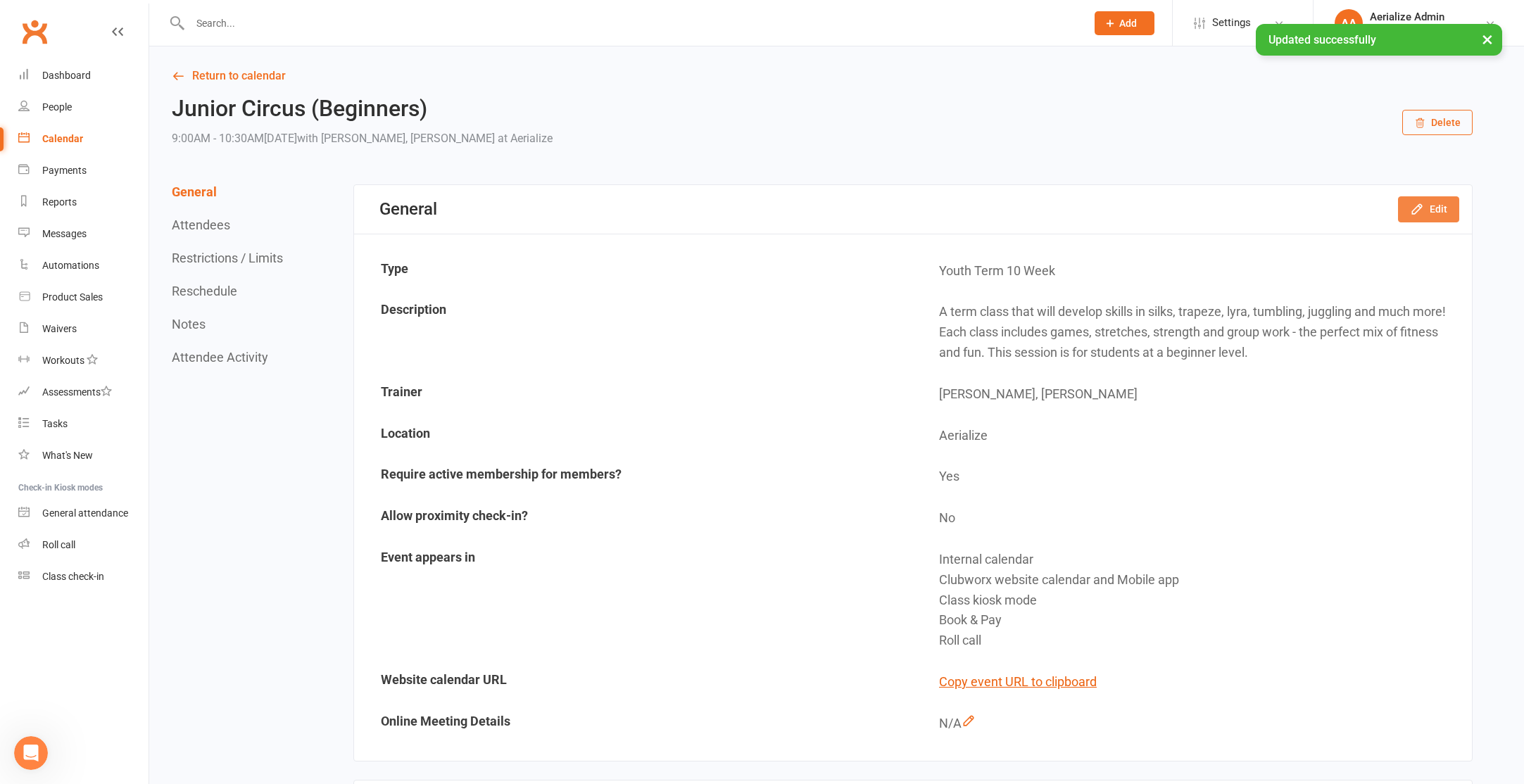
click at [1435, 216] on button "Edit" at bounding box center [1428, 209] width 61 height 26
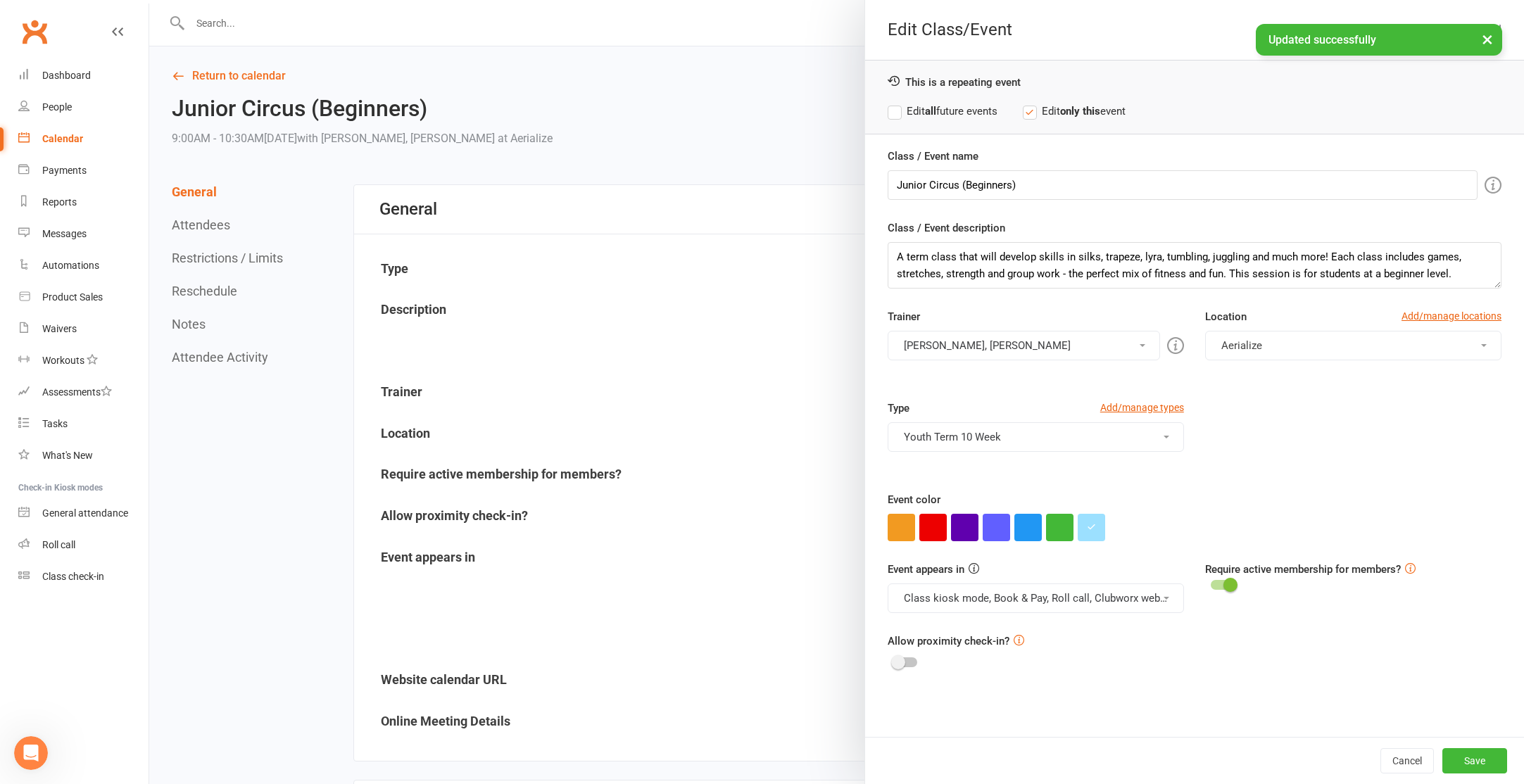
drag, startPoint x: 951, startPoint y: 114, endPoint x: 1007, endPoint y: 170, distance: 79.2
click at [952, 114] on label "Edit all future events" at bounding box center [942, 112] width 110 height 17
click at [1445, 758] on button "Save" at bounding box center [1475, 760] width 64 height 26
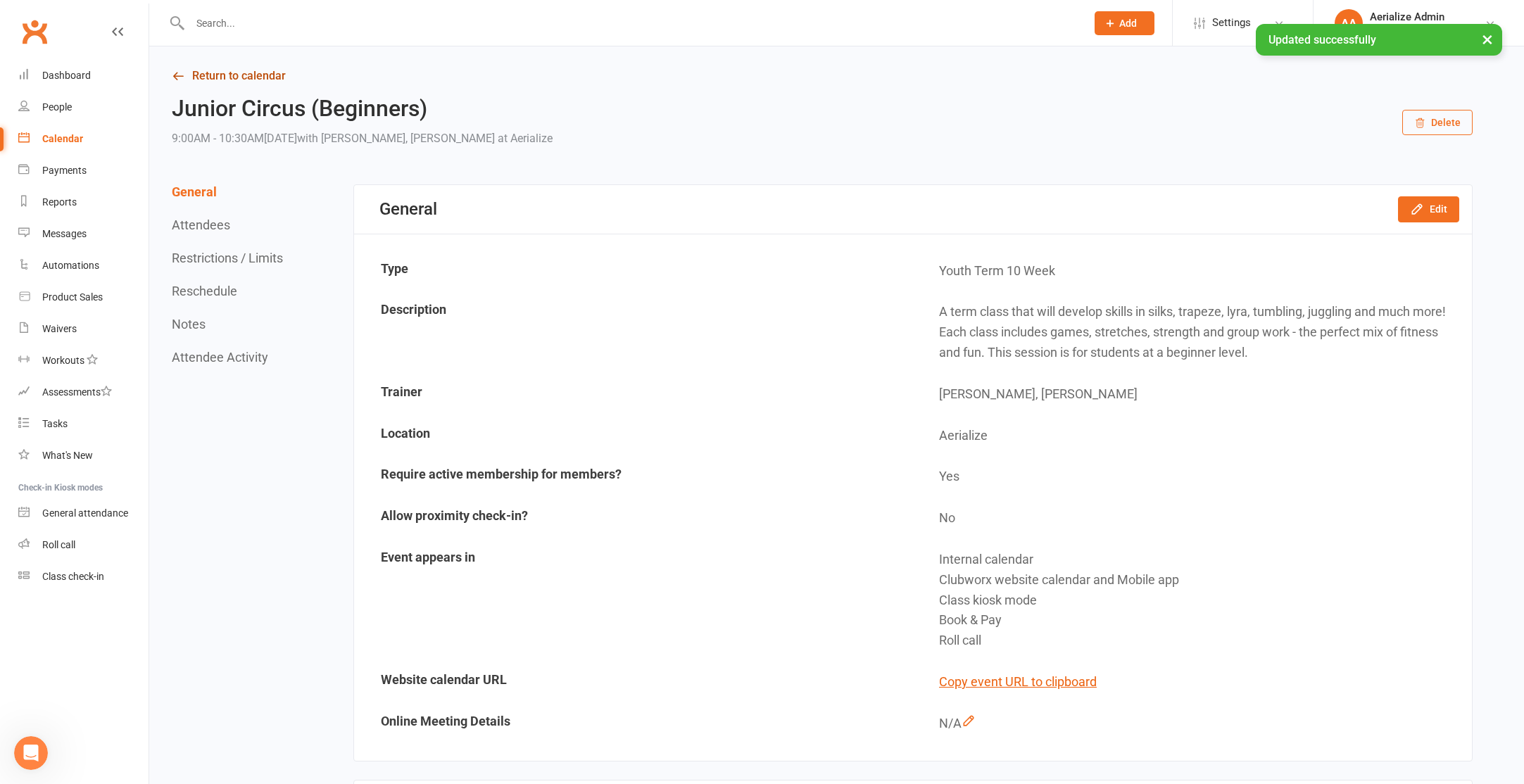
click at [232, 75] on link "Return to calendar" at bounding box center [822, 76] width 1301 height 20
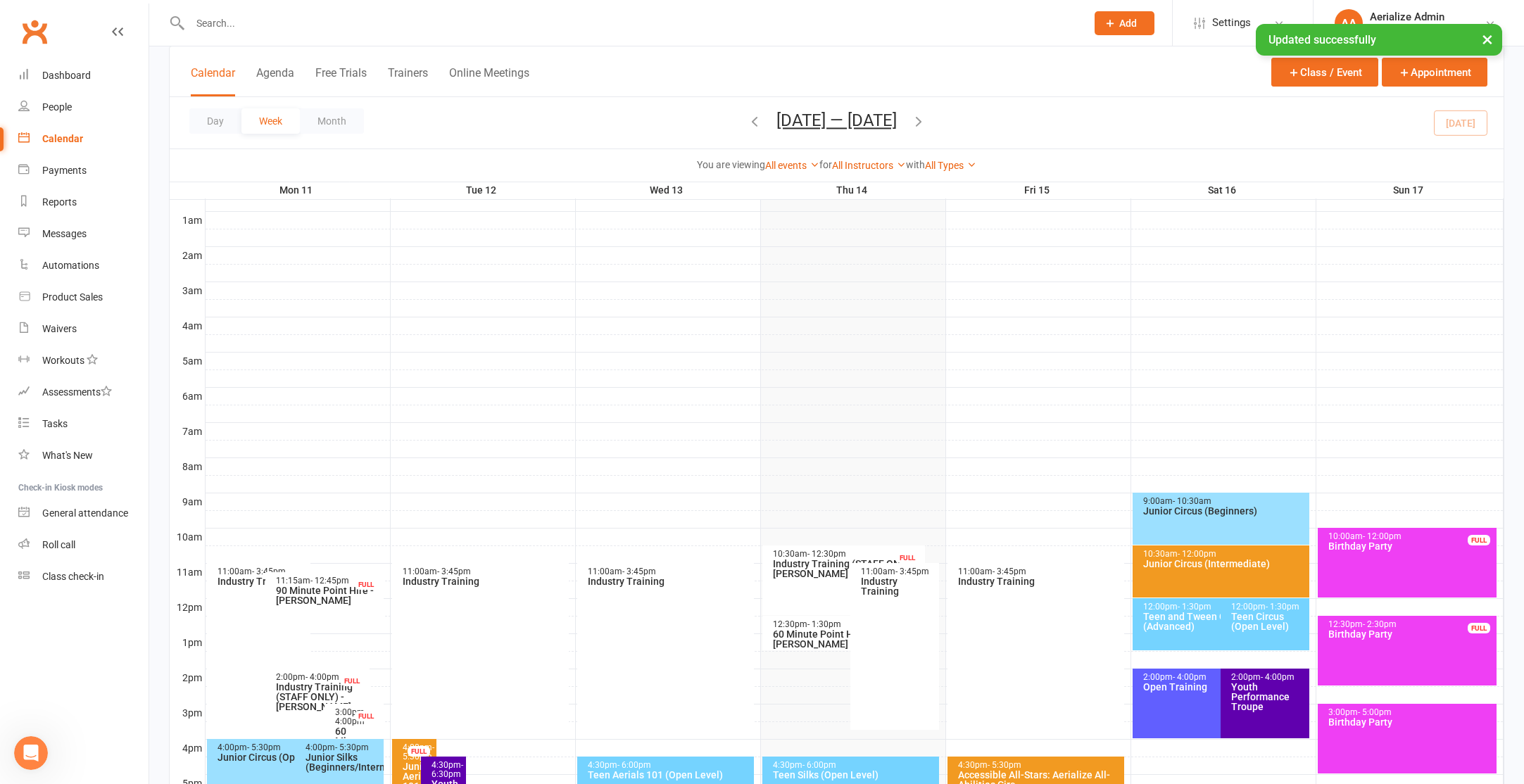
scroll to position [126, 0]
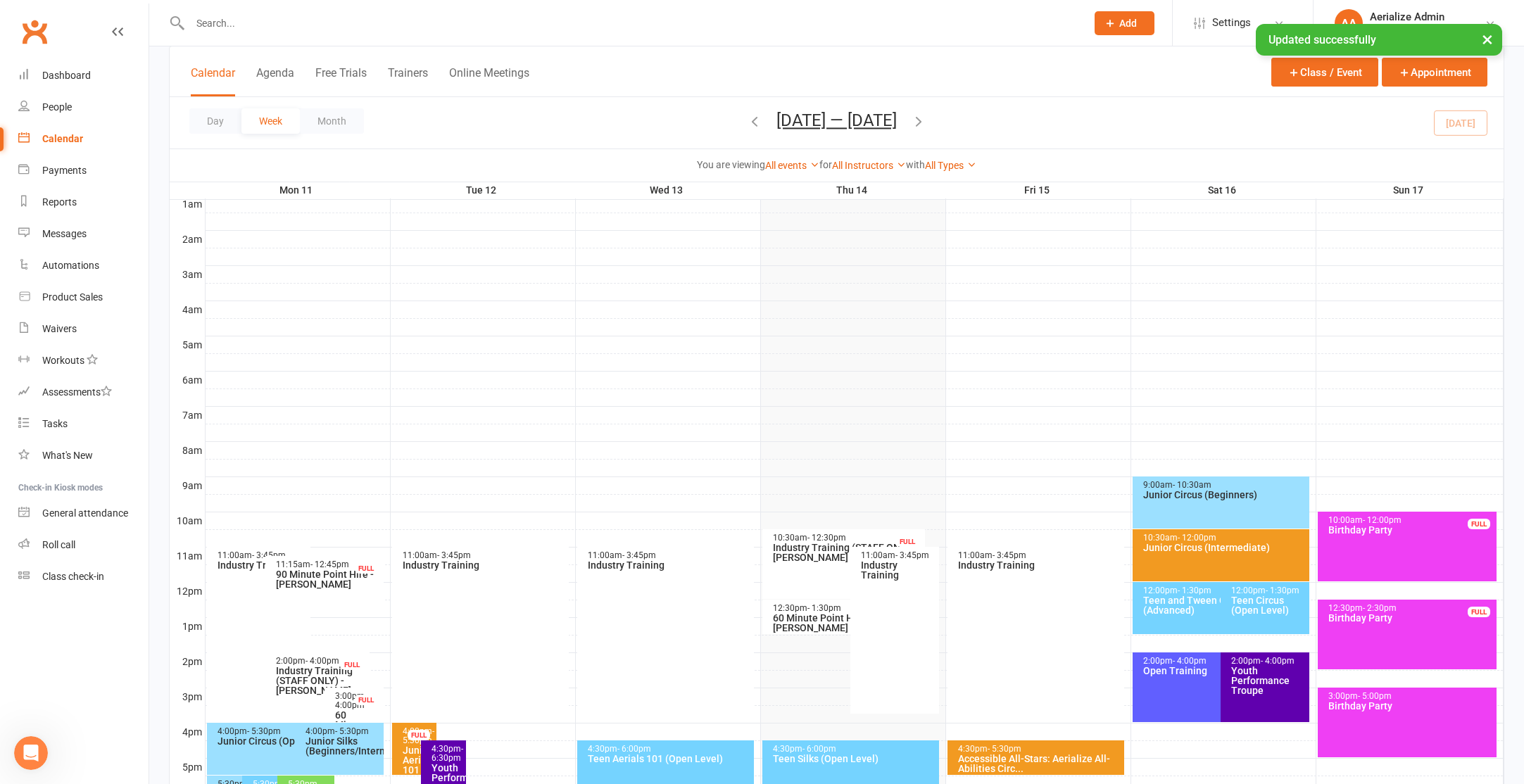
click at [1208, 560] on div "10:30am - 12:00pm Junior Circus (Intermediate)" at bounding box center [1221, 555] width 178 height 52
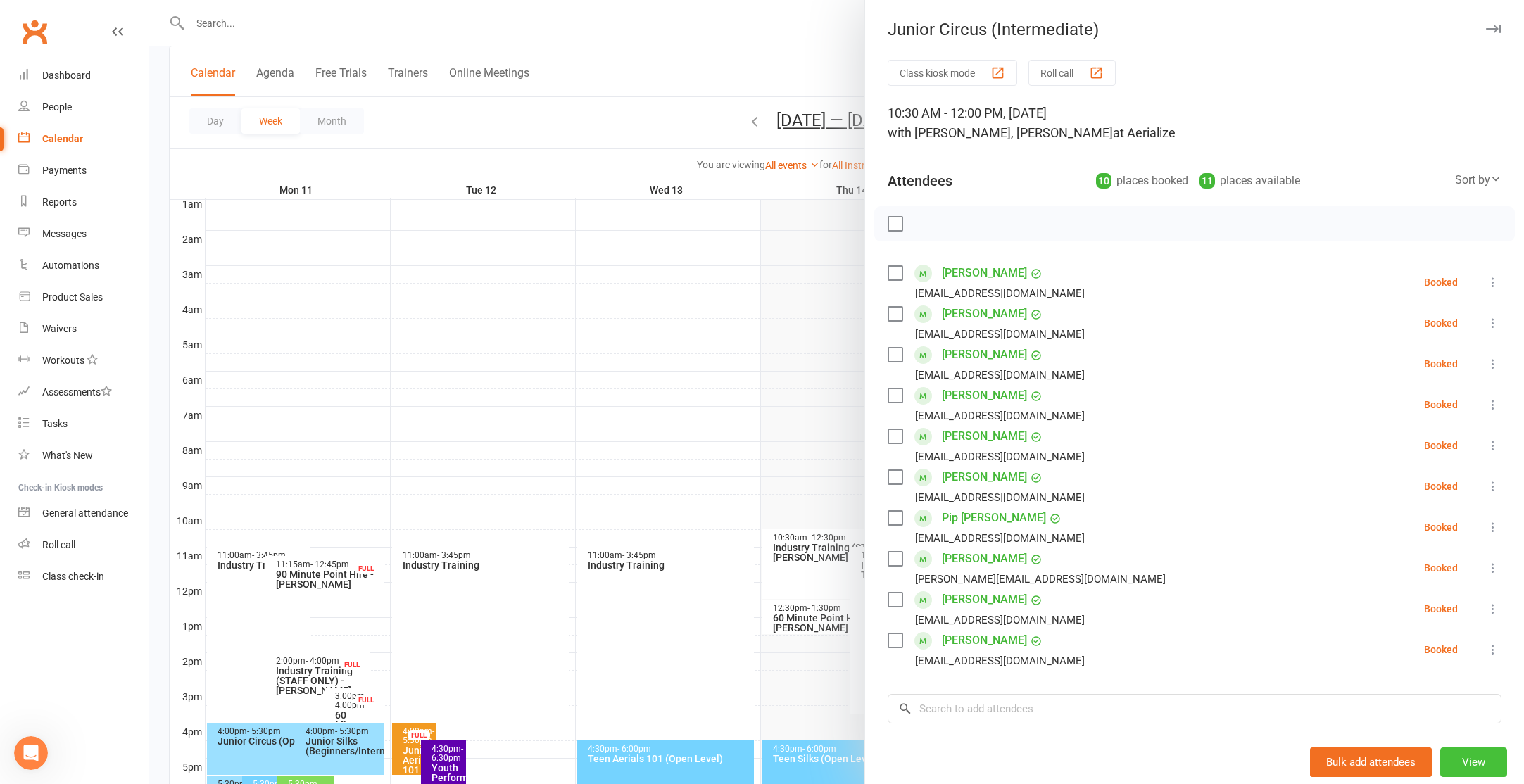
click at [1483, 766] on button "View" at bounding box center [1473, 761] width 67 height 29
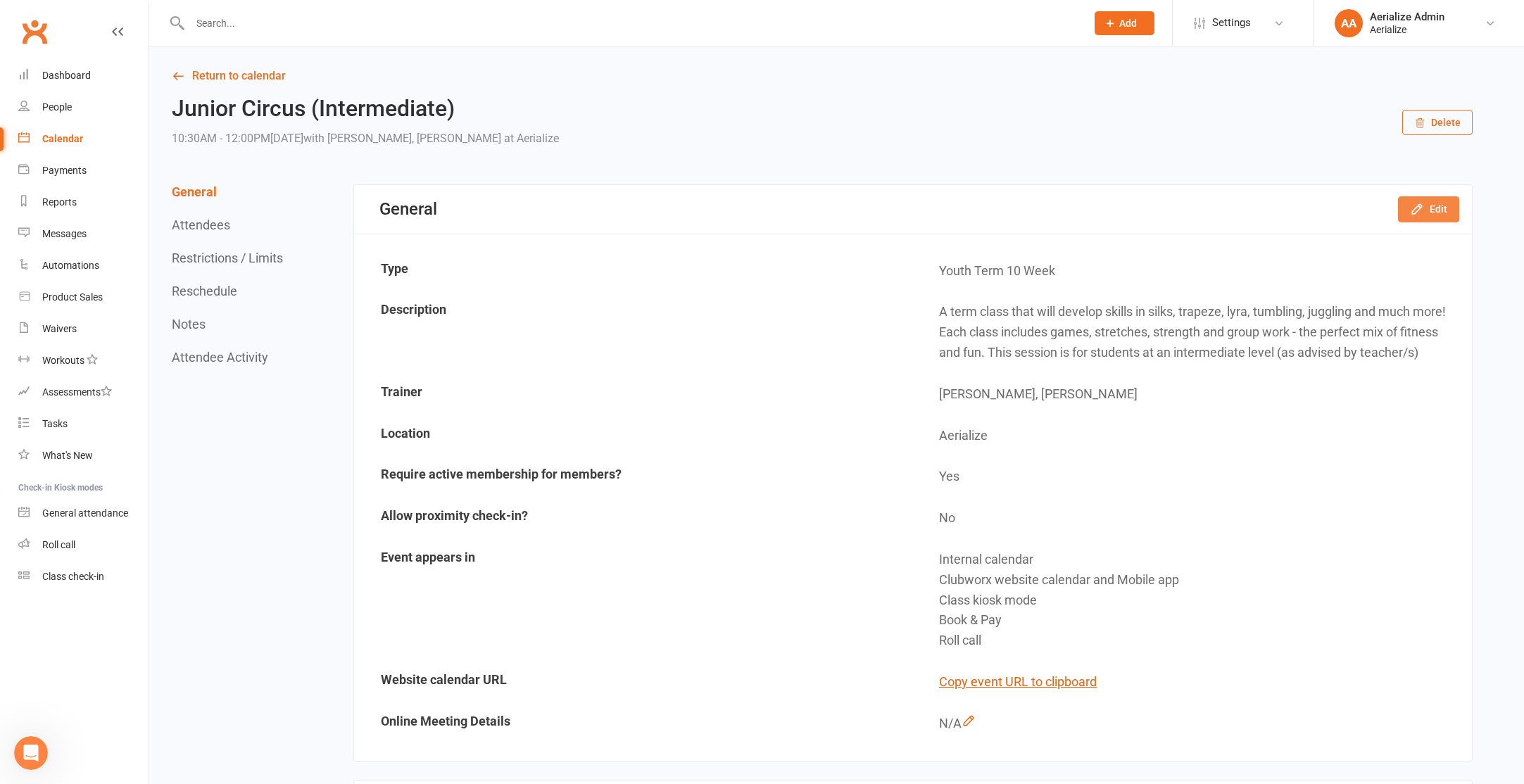
click at [1428, 211] on button "Edit" at bounding box center [1428, 209] width 61 height 26
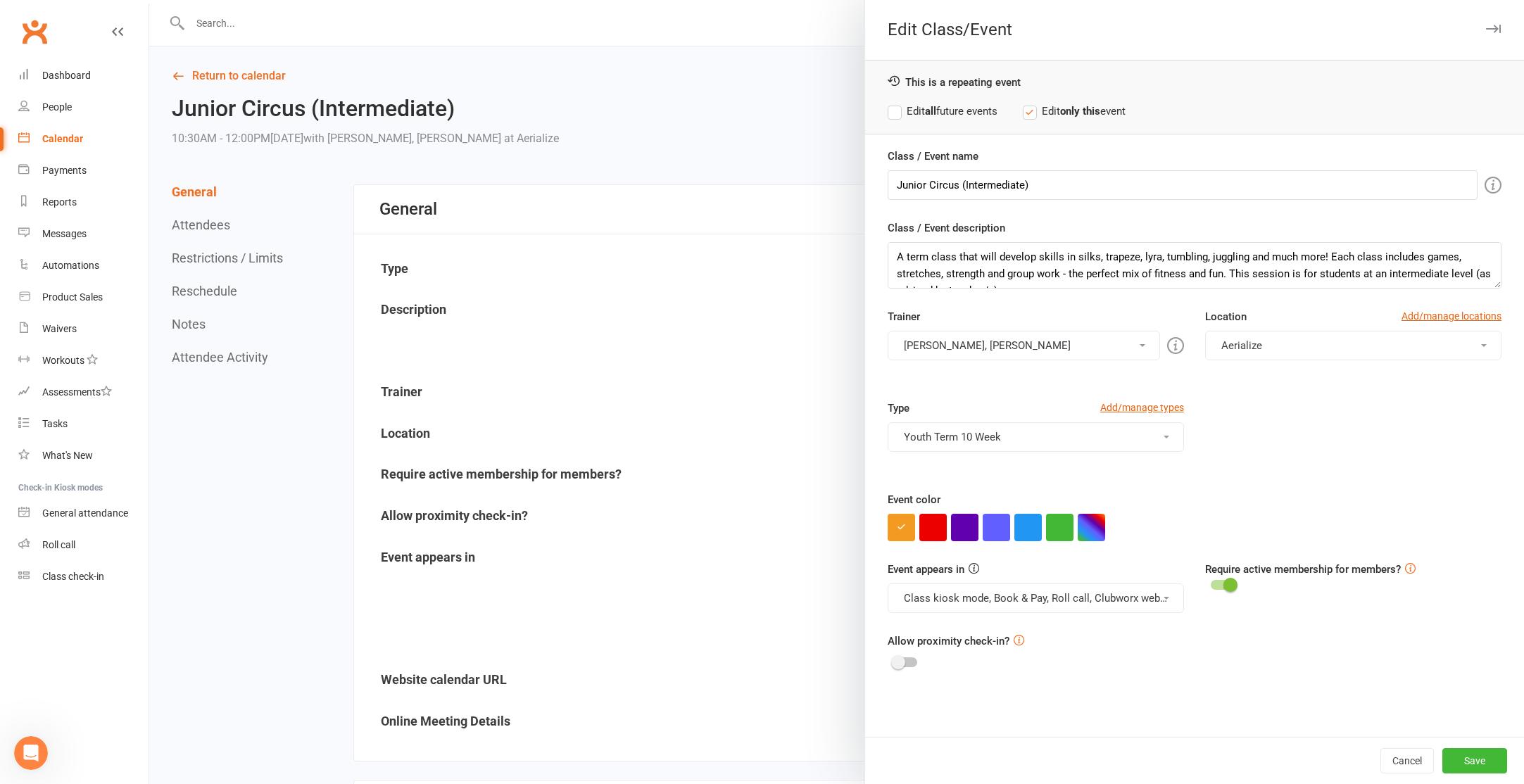
click at [982, 111] on label "Edit all future events" at bounding box center [942, 112] width 110 height 17
click at [1080, 531] on button "button" at bounding box center [1091, 527] width 27 height 27
click at [1118, 500] on input "text" at bounding box center [1116, 499] width 70 height 17
paste input "#9ce0ff"
type input "#9ce0ff"
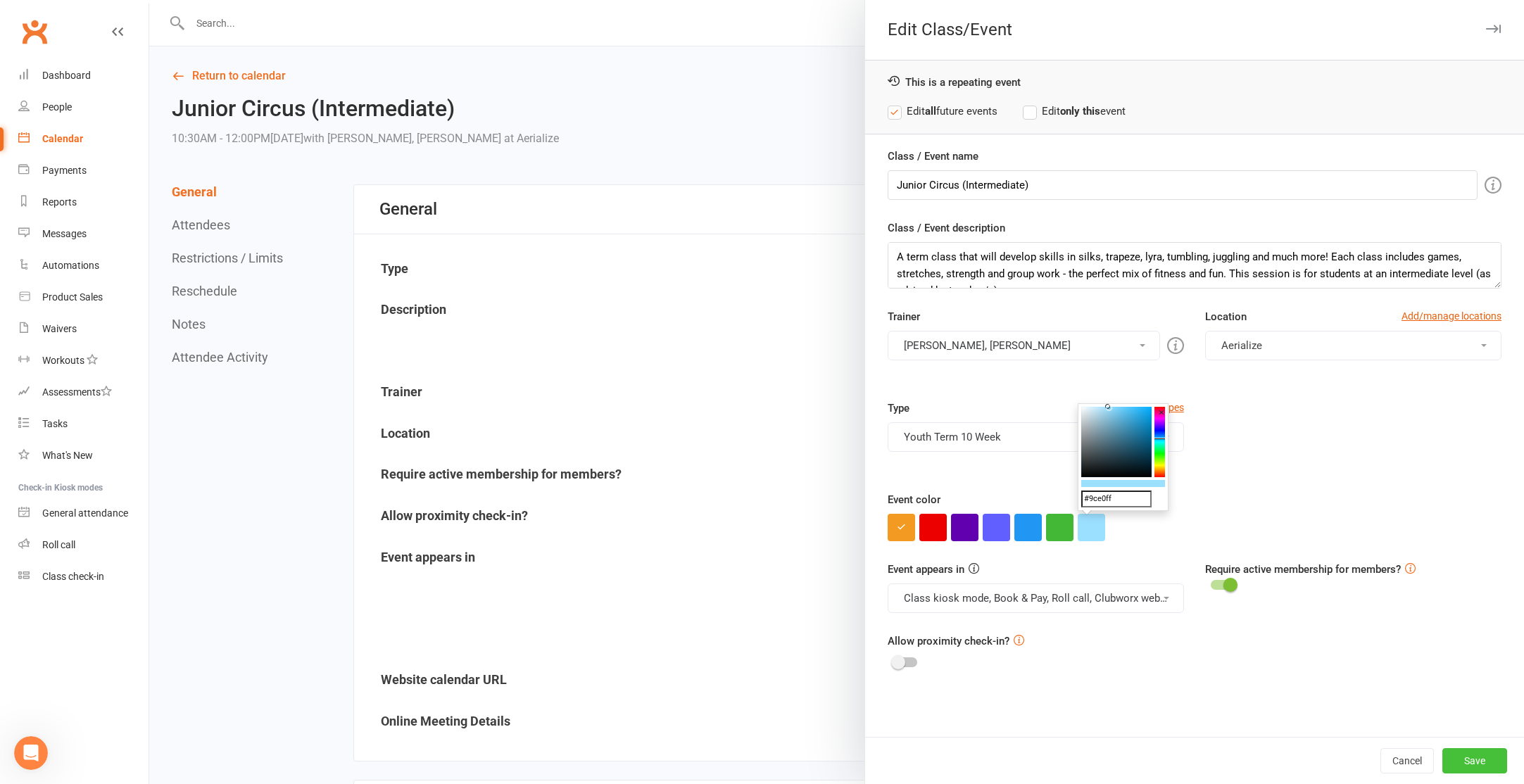
click at [1463, 758] on button "Save" at bounding box center [1475, 760] width 64 height 26
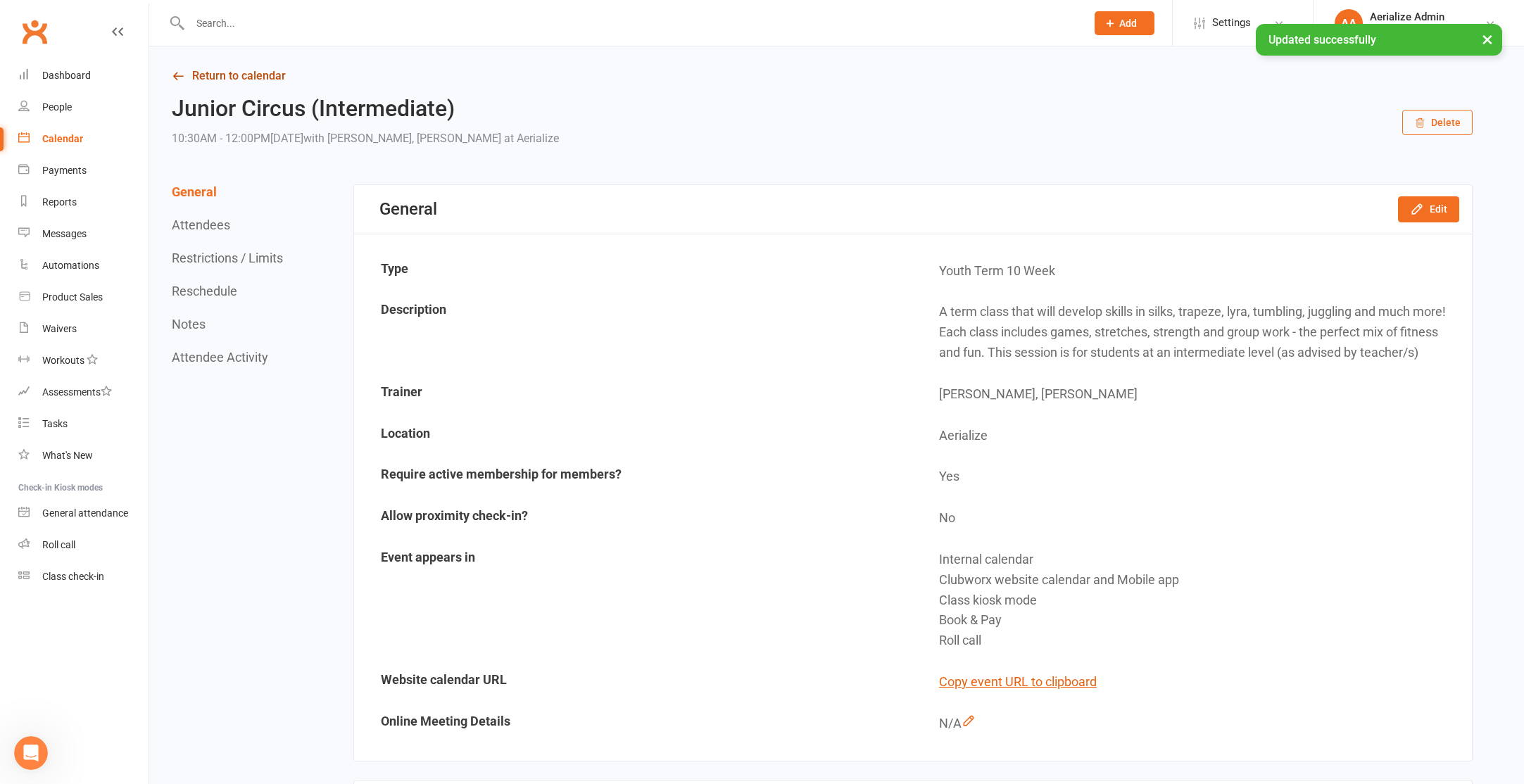
click at [254, 66] on link "Return to calendar" at bounding box center [822, 76] width 1301 height 20
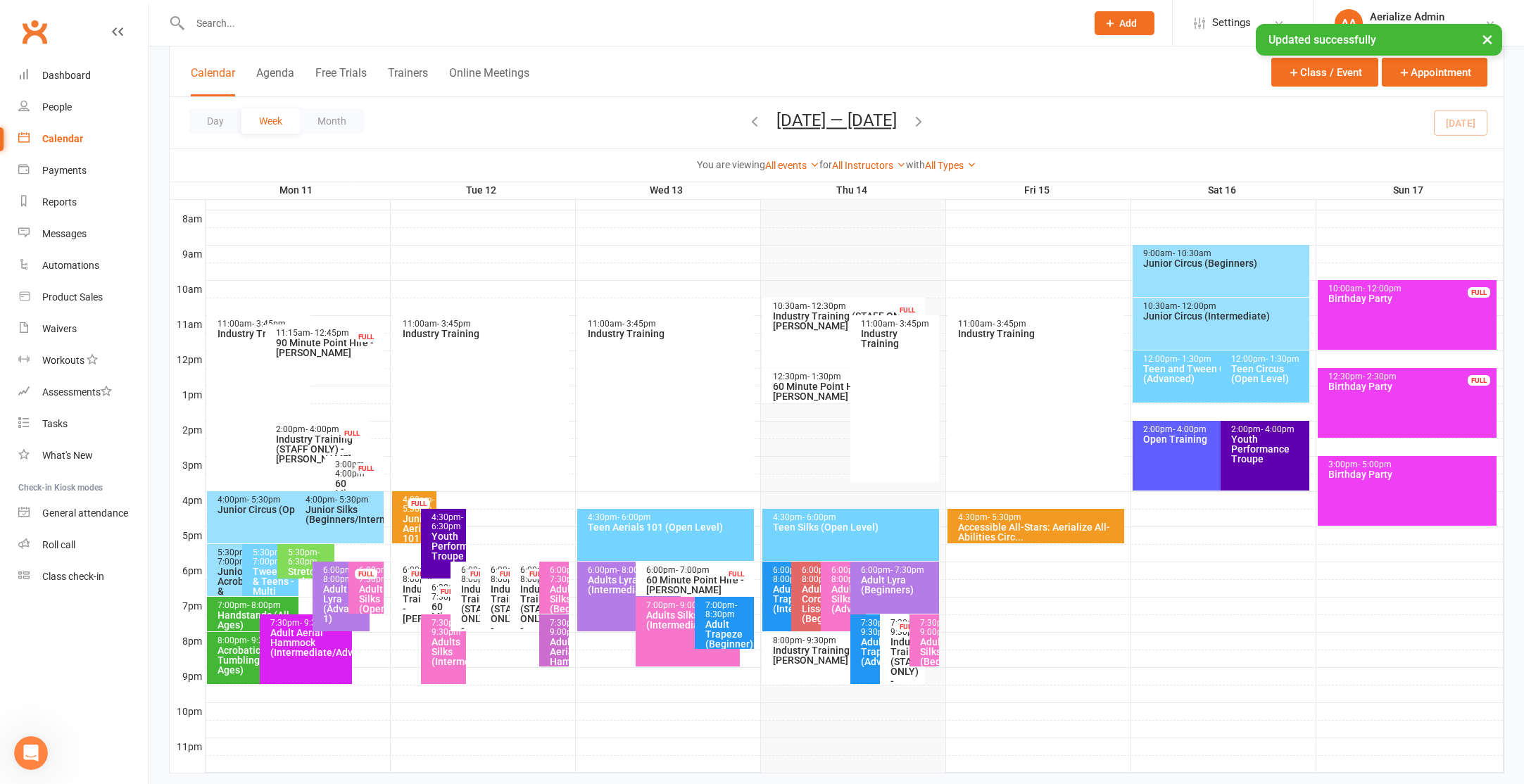
scroll to position [387, 0]
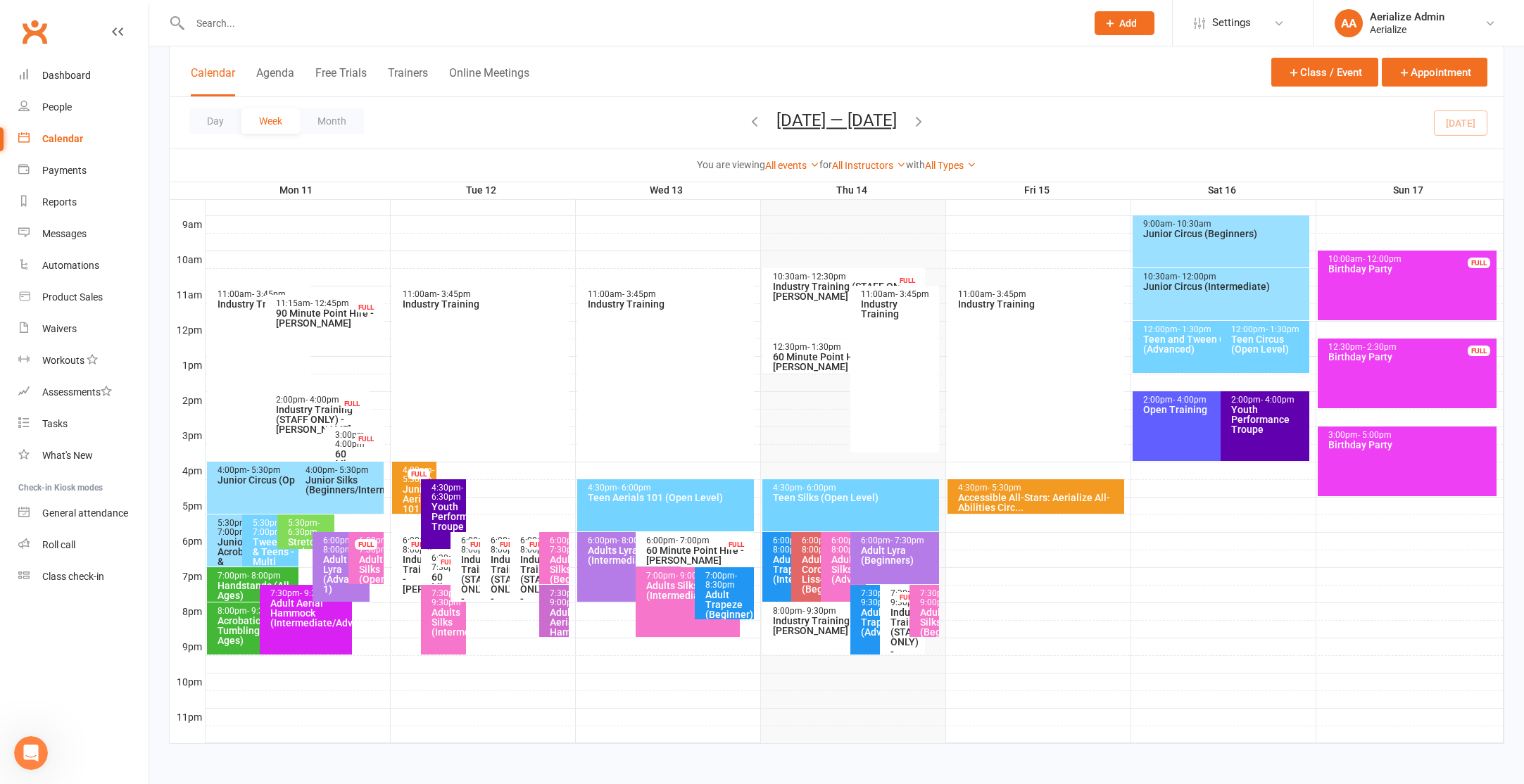
click at [306, 527] on div "5:30pm - 6:30pm" at bounding box center [309, 527] width 44 height 18
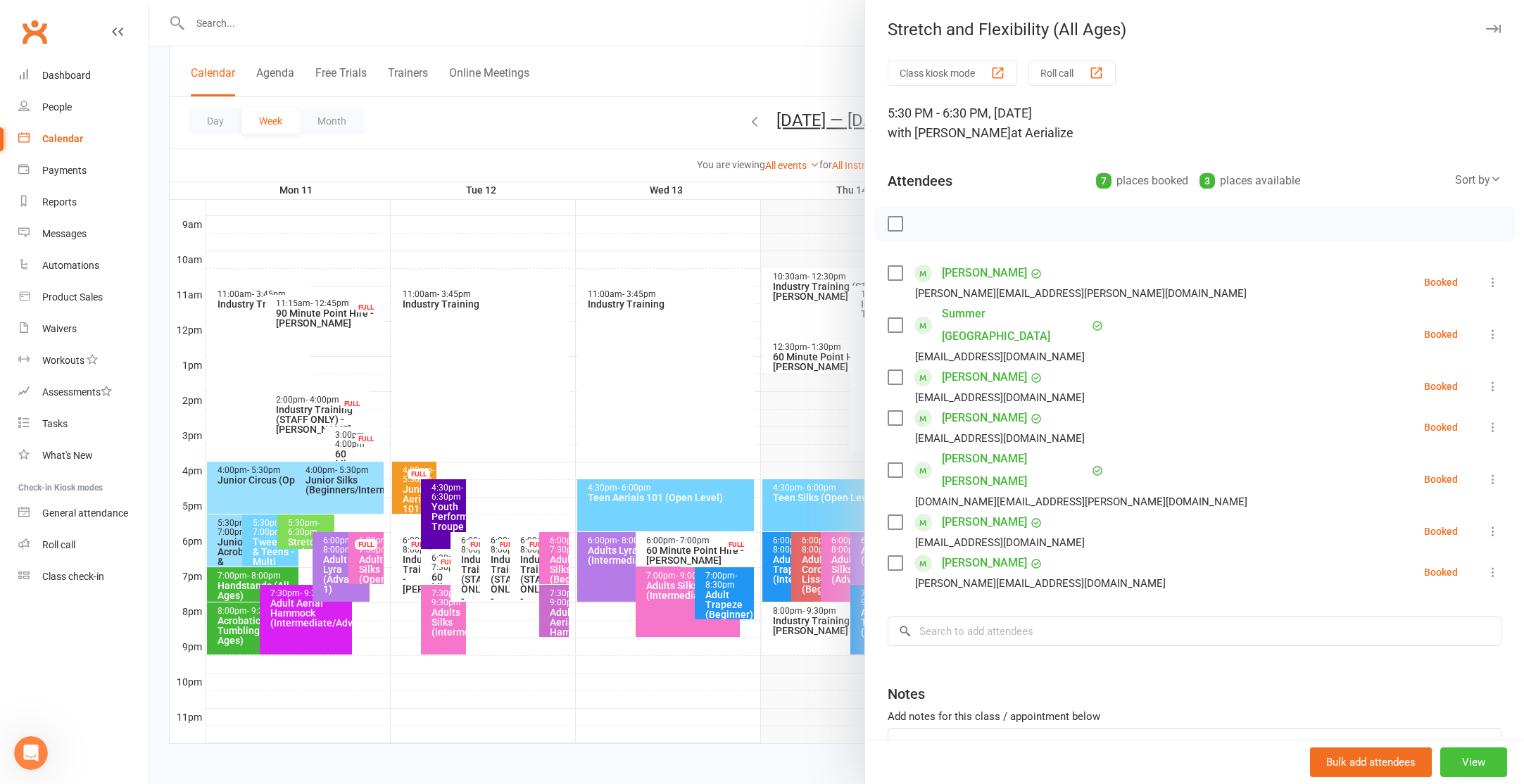
click at [1467, 755] on button "View" at bounding box center [1473, 761] width 67 height 29
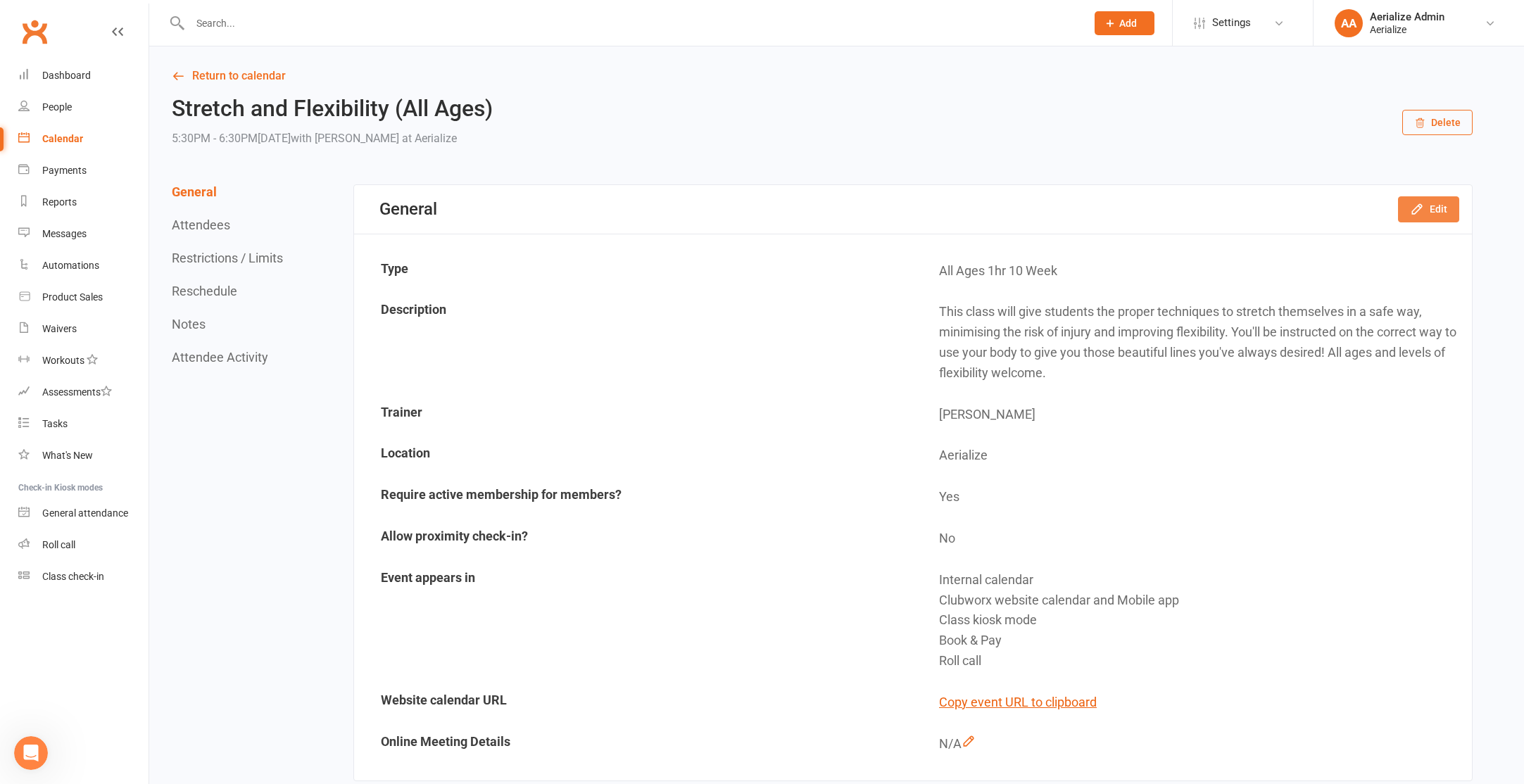
click at [1413, 212] on icon "button" at bounding box center [1417, 210] width 9 height 9
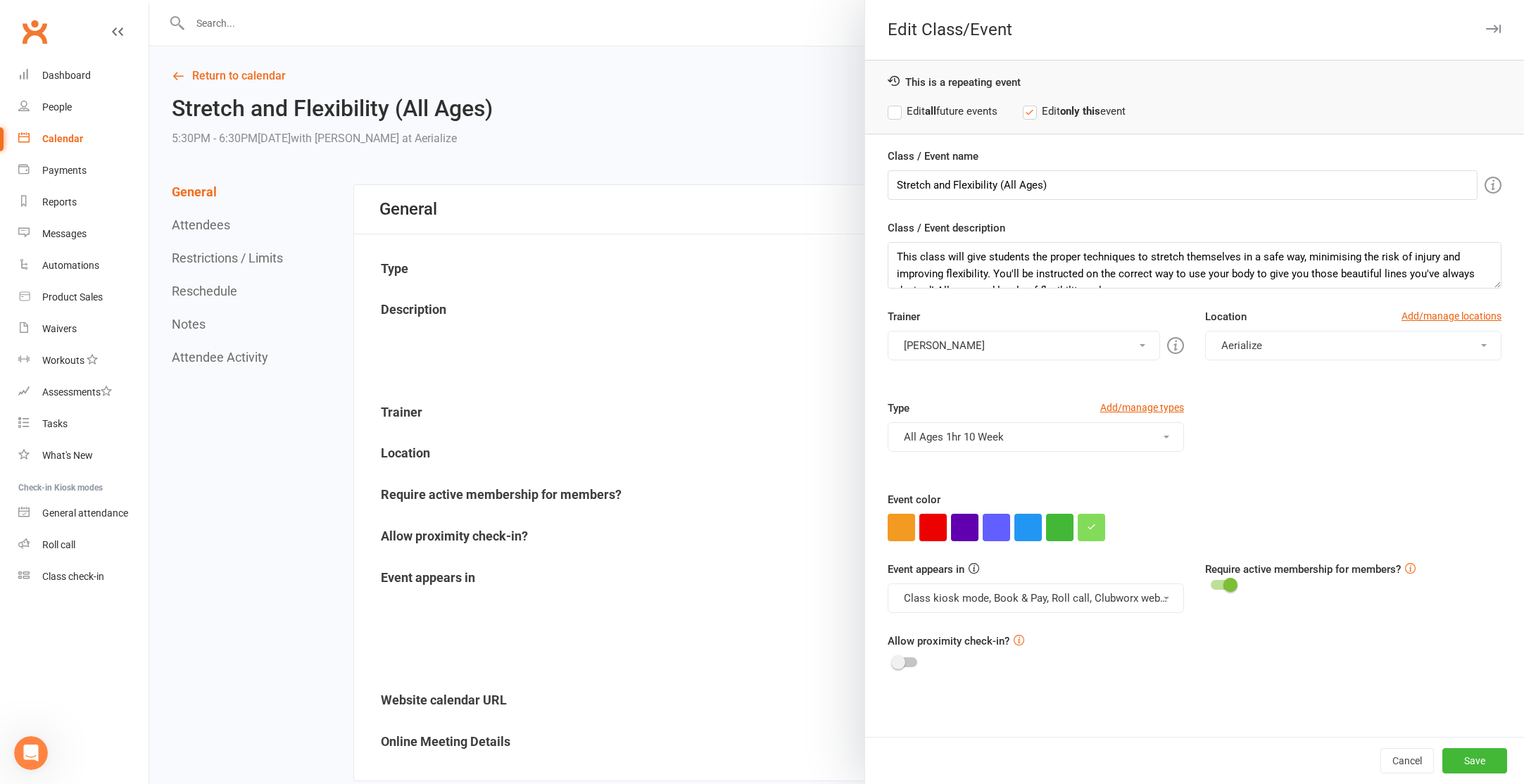
click at [948, 115] on label "Edit all future events" at bounding box center [942, 112] width 110 height 17
click at [1088, 533] on button "button" at bounding box center [1091, 527] width 27 height 27
click at [1104, 497] on input "#83db5a" at bounding box center [1116, 499] width 70 height 17
click at [1103, 498] on input "#83db5a" at bounding box center [1116, 499] width 70 height 17
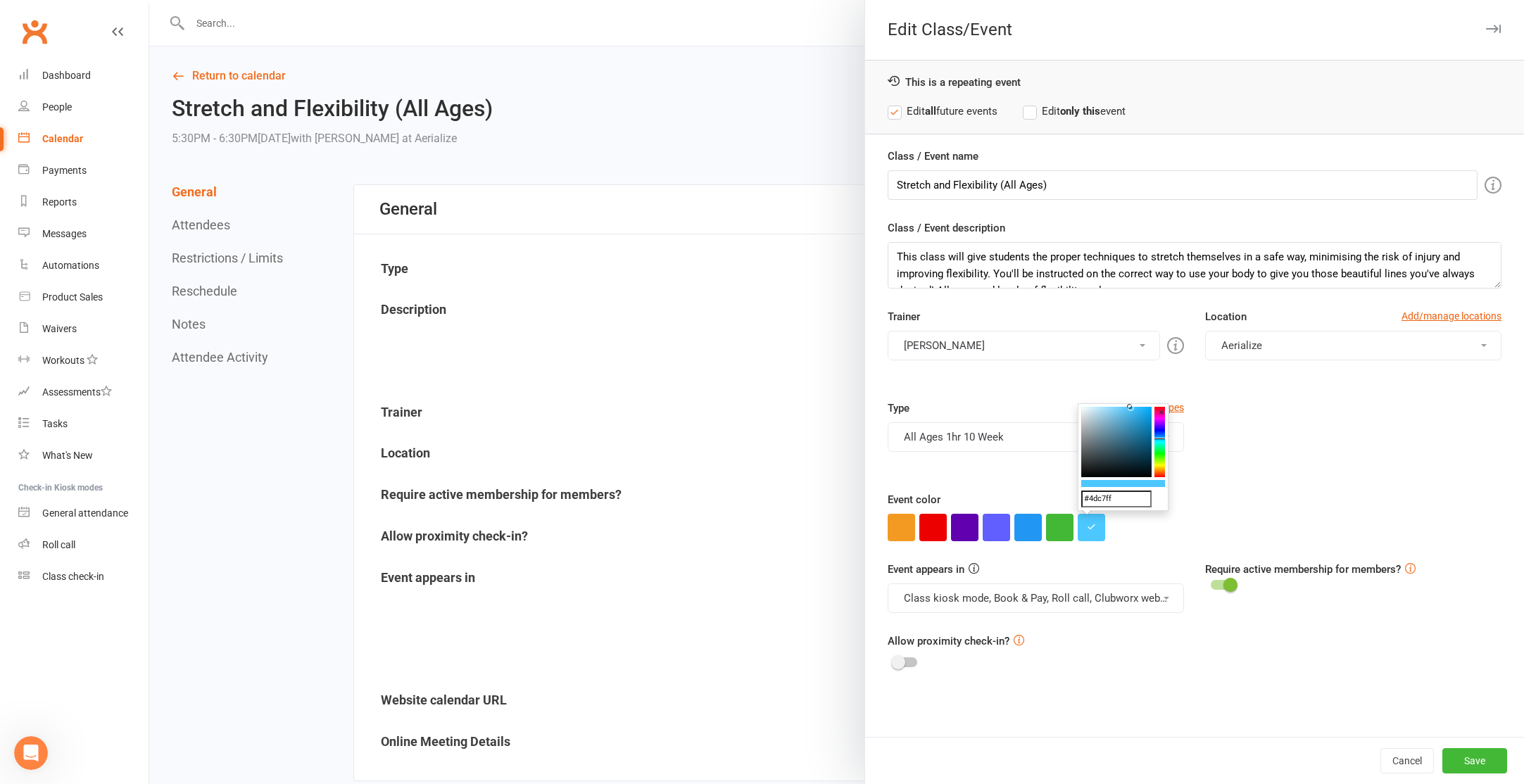
type input "#4dc7ff"
click at [1346, 507] on div "Event color" at bounding box center [1194, 515] width 614 height 50
click at [1471, 766] on button "Save" at bounding box center [1475, 760] width 64 height 26
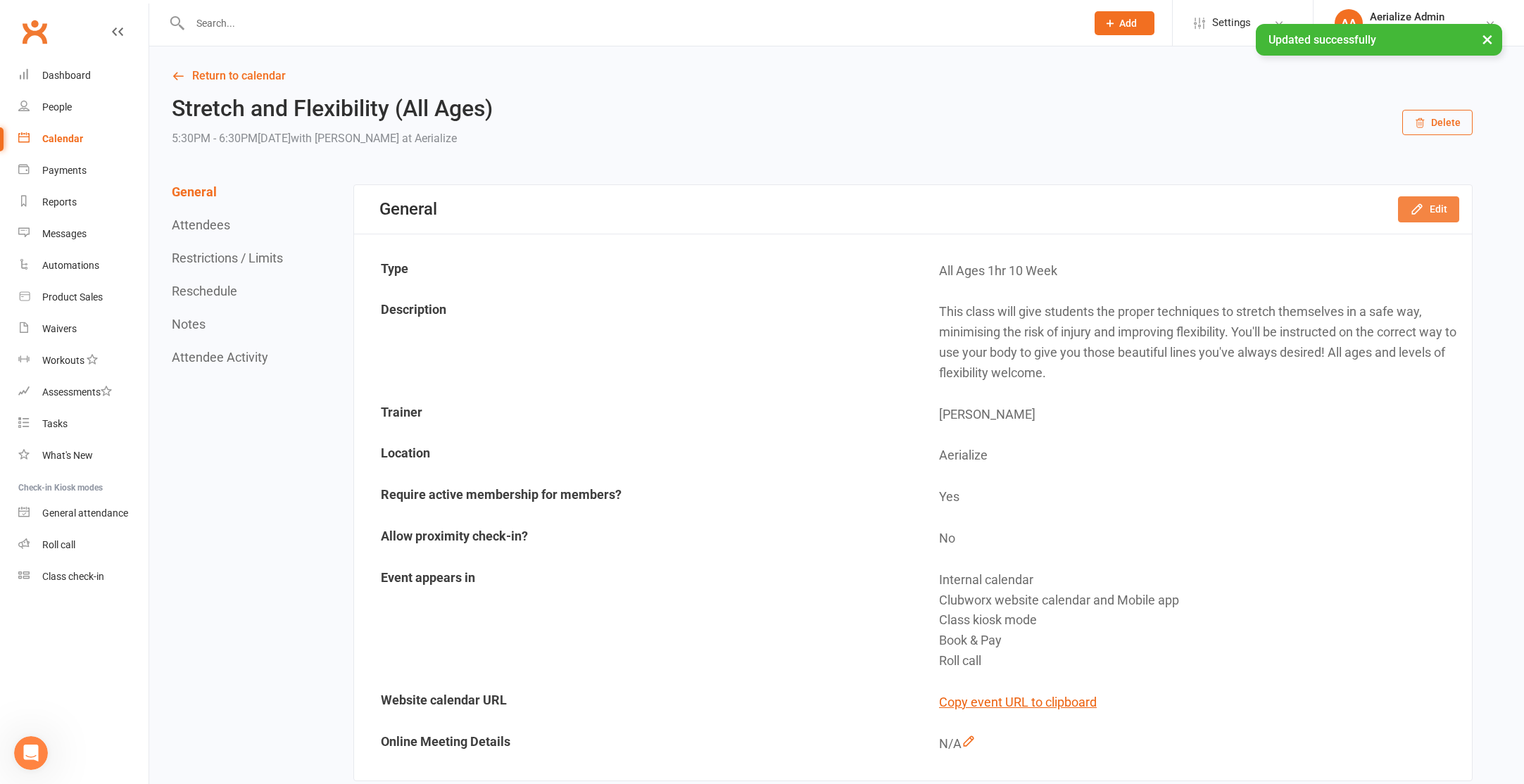
click at [1423, 213] on icon "button" at bounding box center [1416, 209] width 14 height 14
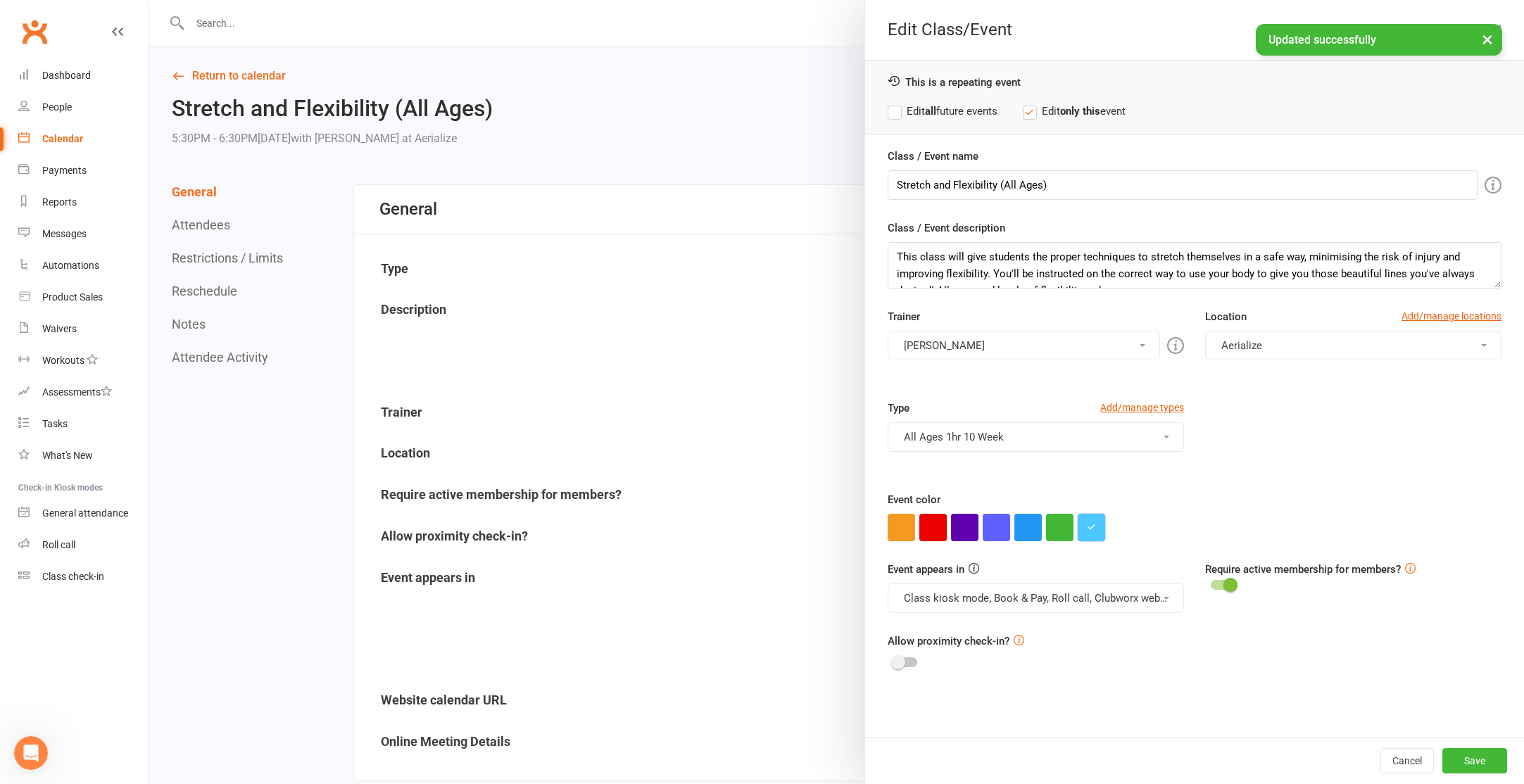
click at [1098, 531] on button "button" at bounding box center [1091, 527] width 27 height 27
click at [1093, 497] on input "#4dc7ff" at bounding box center [1116, 499] width 70 height 17
click at [1092, 497] on input "#4dc7ff" at bounding box center [1116, 499] width 70 height 17
click at [1478, 756] on button "Save" at bounding box center [1475, 760] width 64 height 26
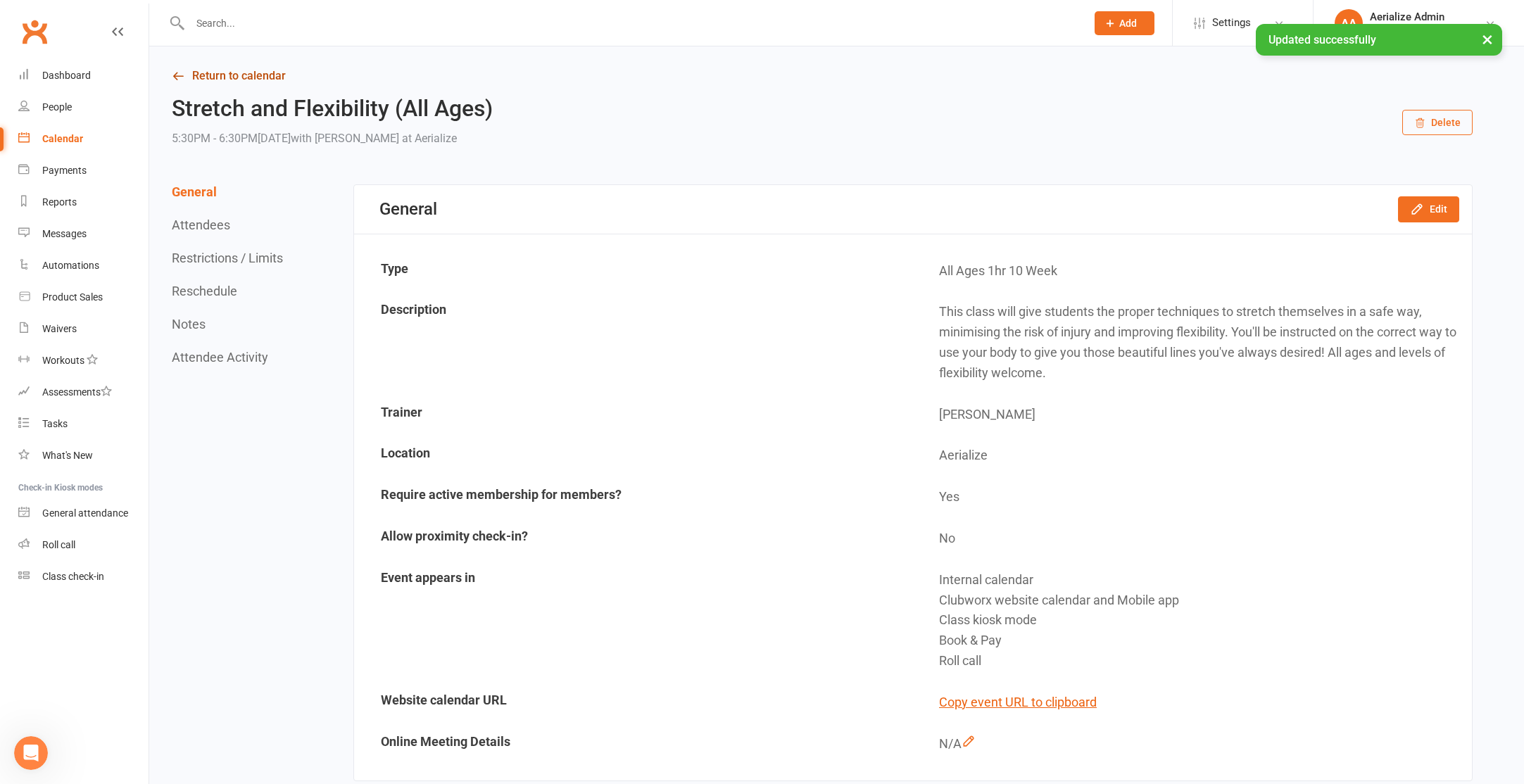
click at [236, 73] on link "Return to calendar" at bounding box center [822, 76] width 1301 height 20
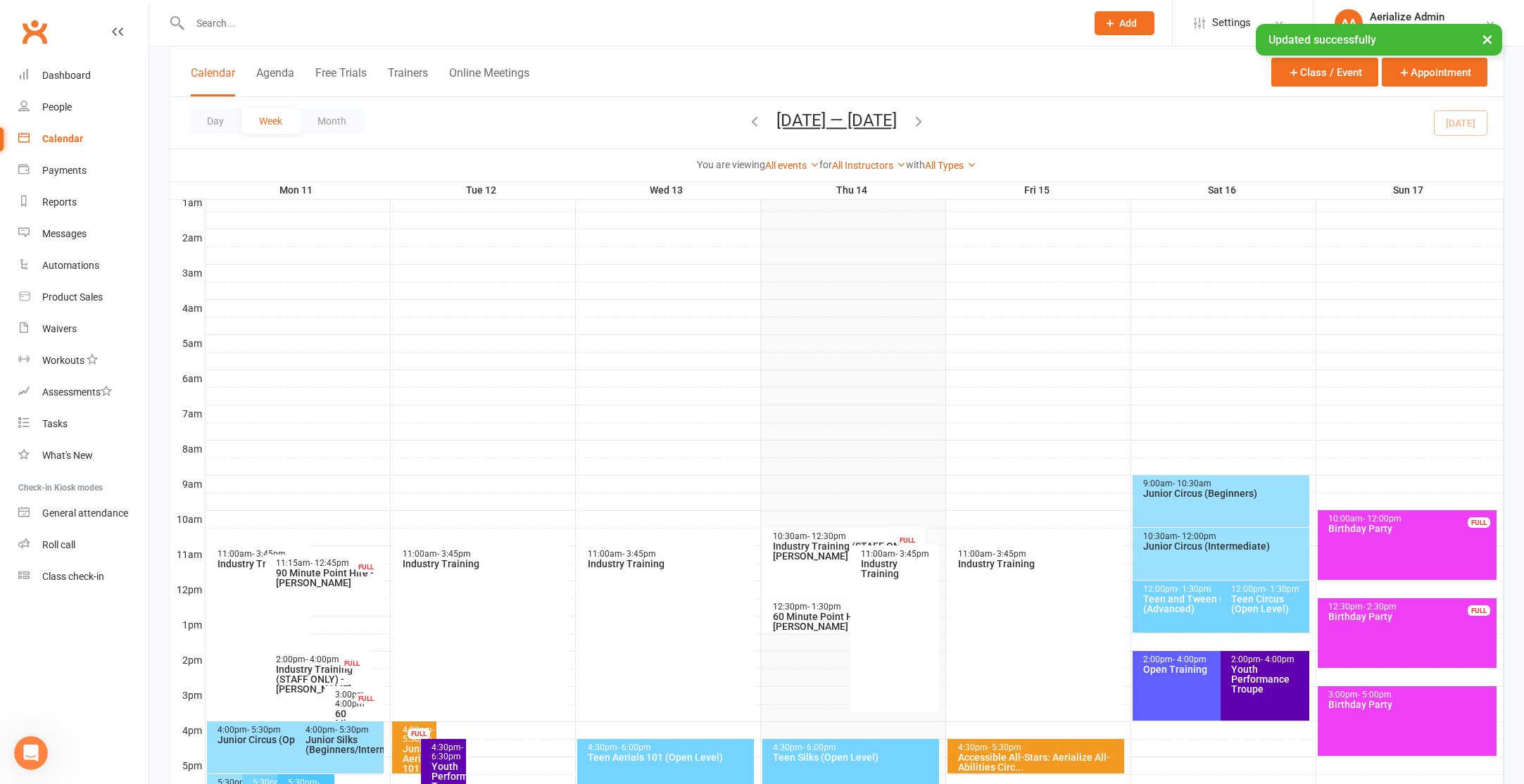
scroll to position [387, 0]
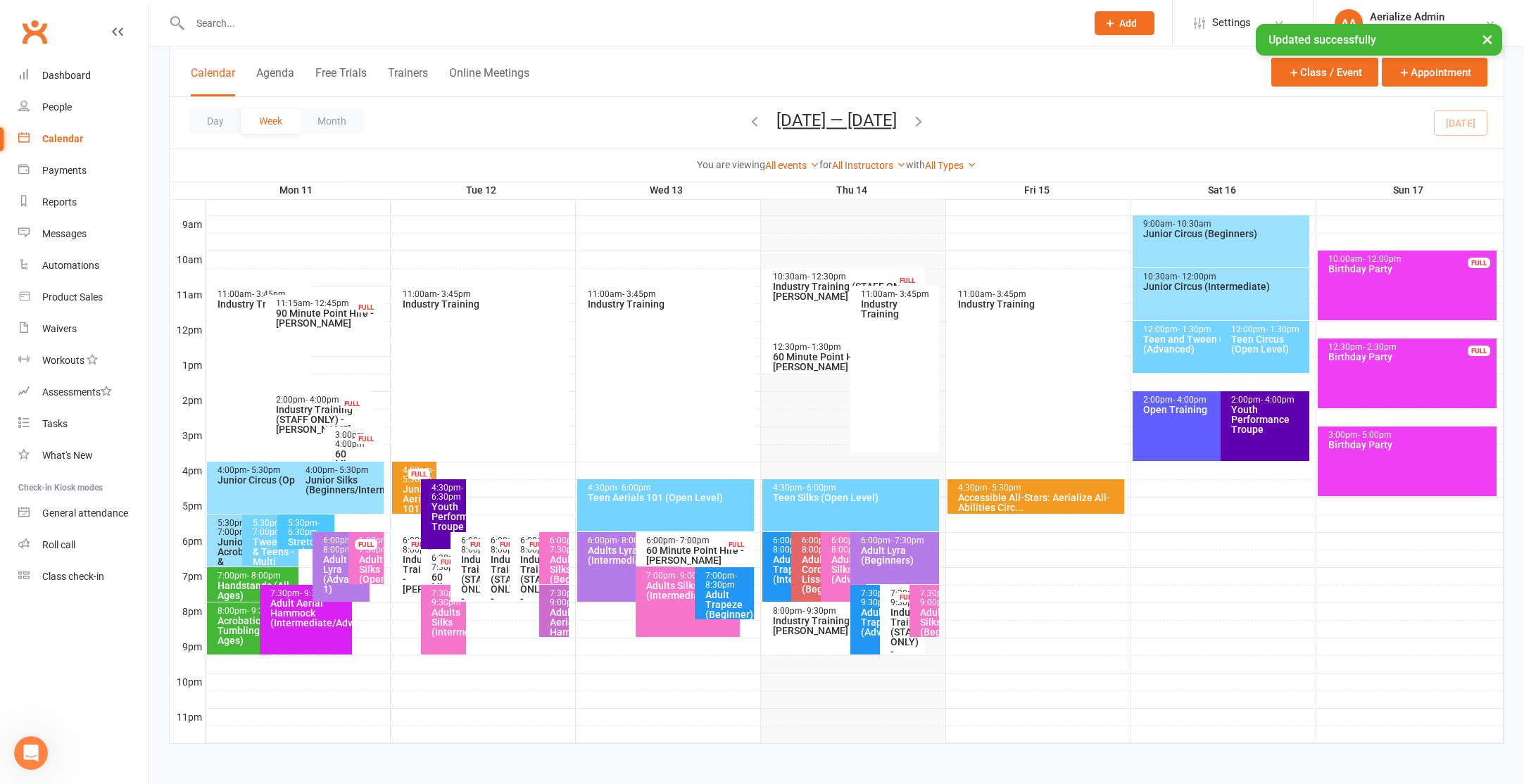
click at [247, 577] on span "- 8:00pm" at bounding box center [264, 575] width 34 height 9
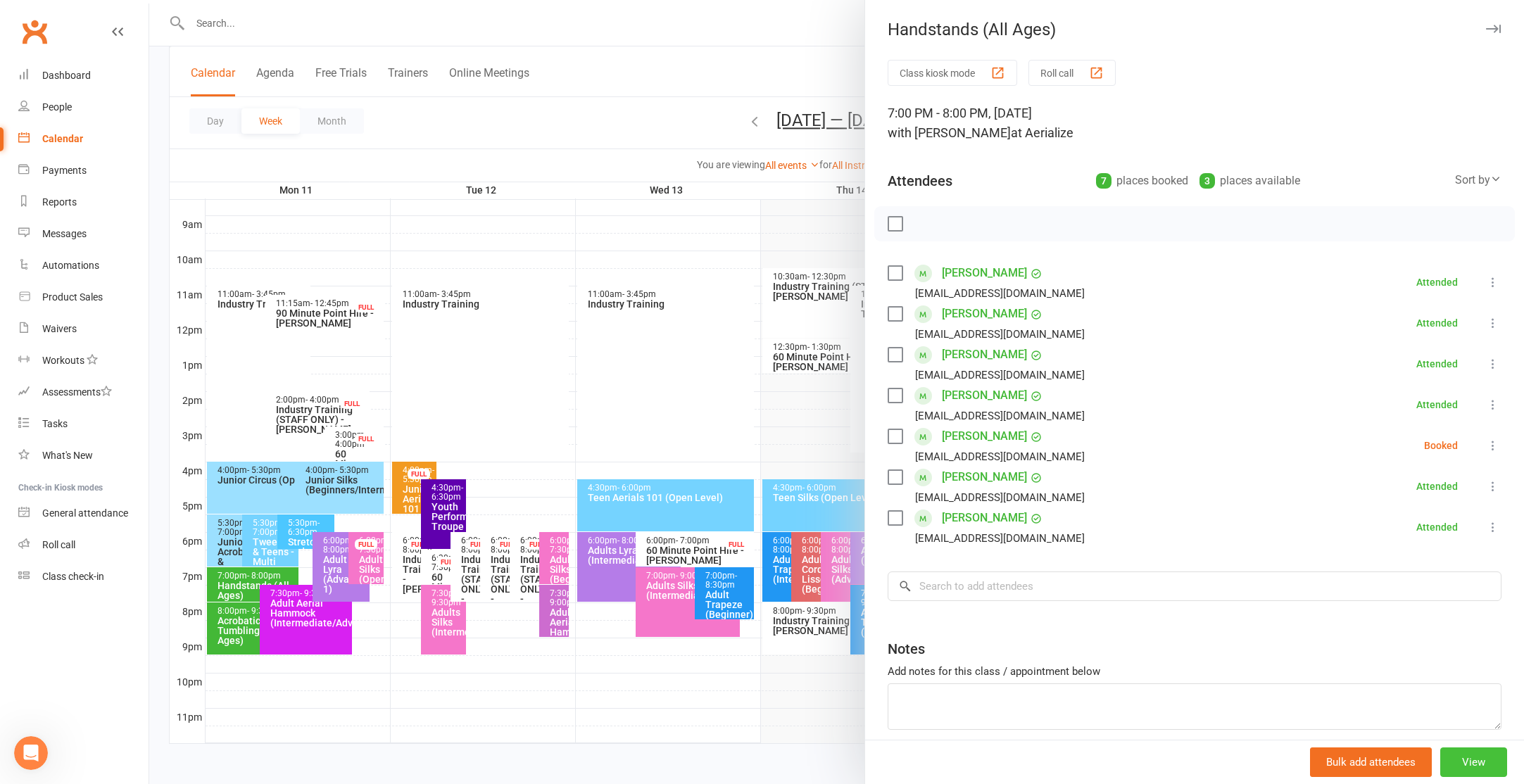
click at [1459, 764] on button "View" at bounding box center [1473, 761] width 67 height 29
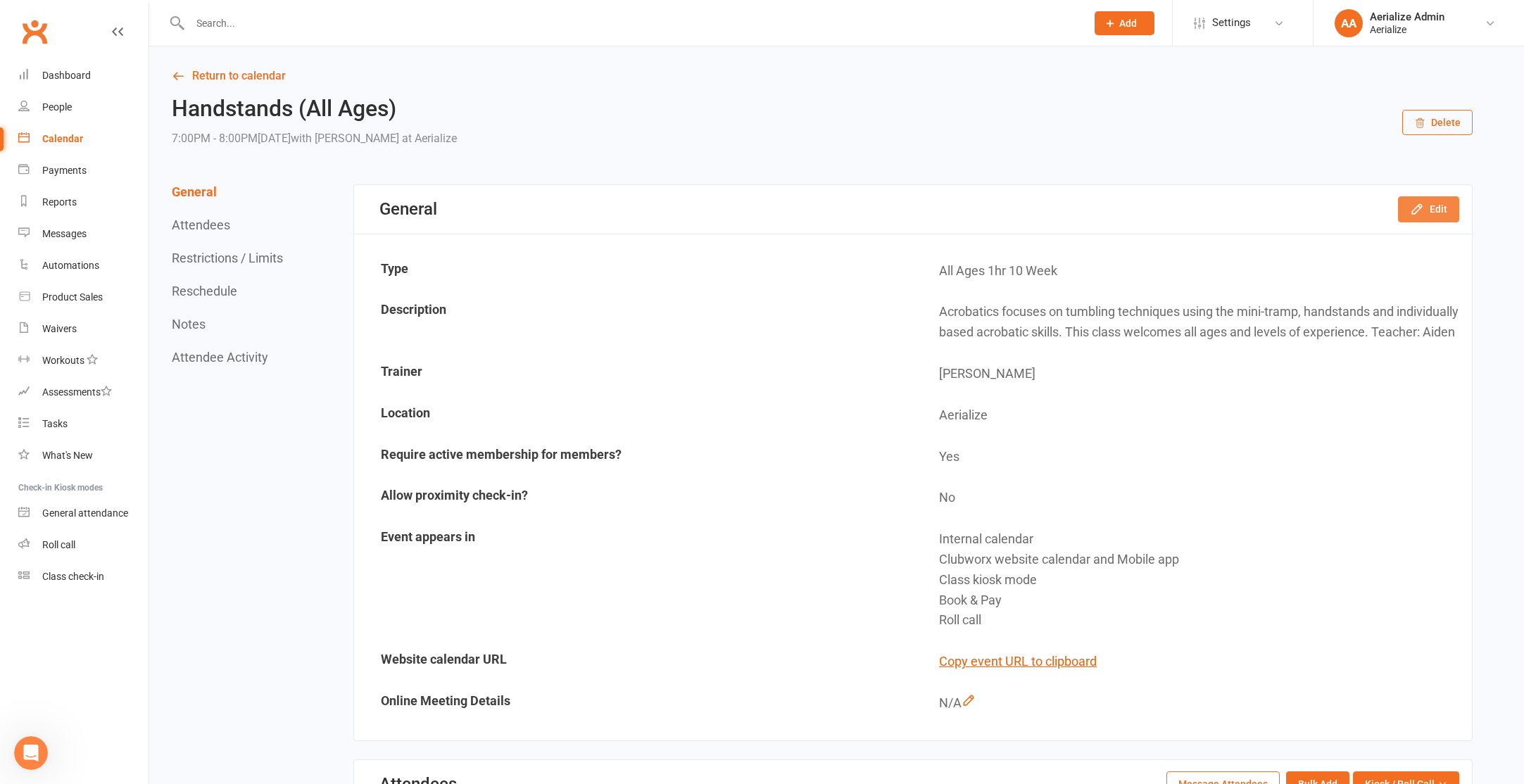
click at [1417, 215] on icon "button" at bounding box center [1416, 209] width 14 height 14
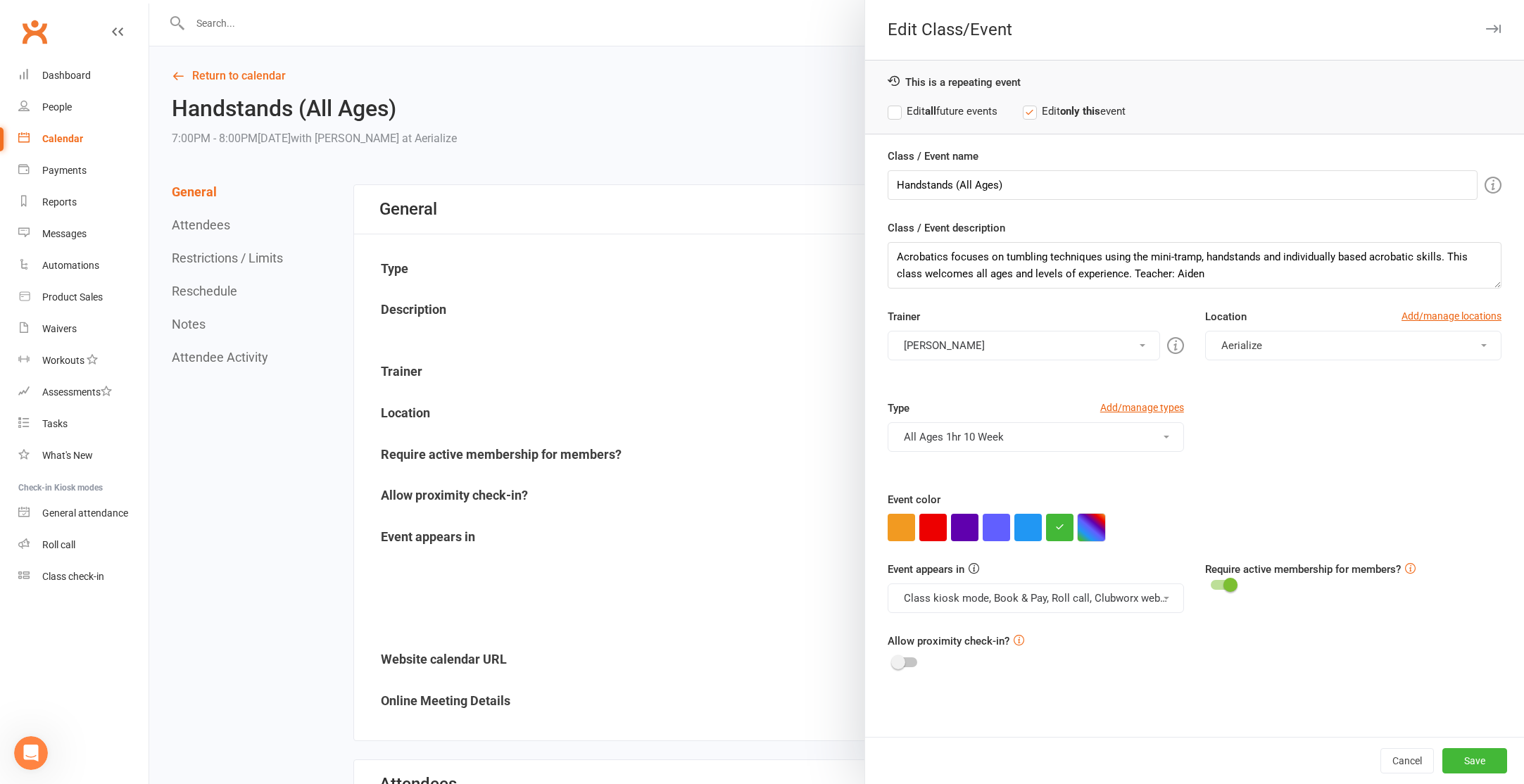
click at [1091, 523] on button "button" at bounding box center [1091, 527] width 27 height 27
click at [1107, 494] on input "text" at bounding box center [1116, 499] width 70 height 17
paste input "#4dc7ff"
type input "#4dc7ff"
click at [1480, 757] on button "Save" at bounding box center [1475, 760] width 64 height 26
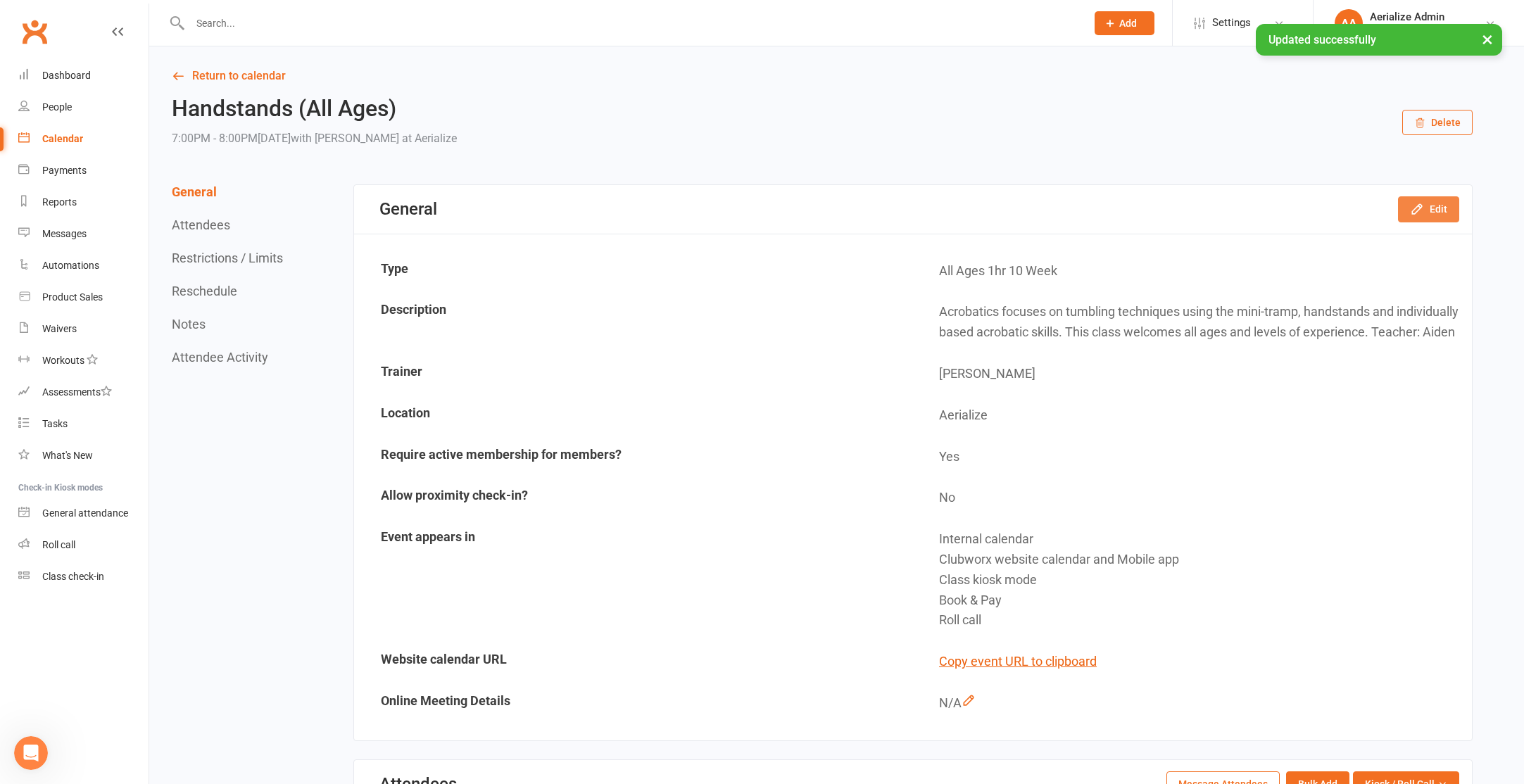
click at [1437, 211] on button "Edit" at bounding box center [1428, 209] width 61 height 26
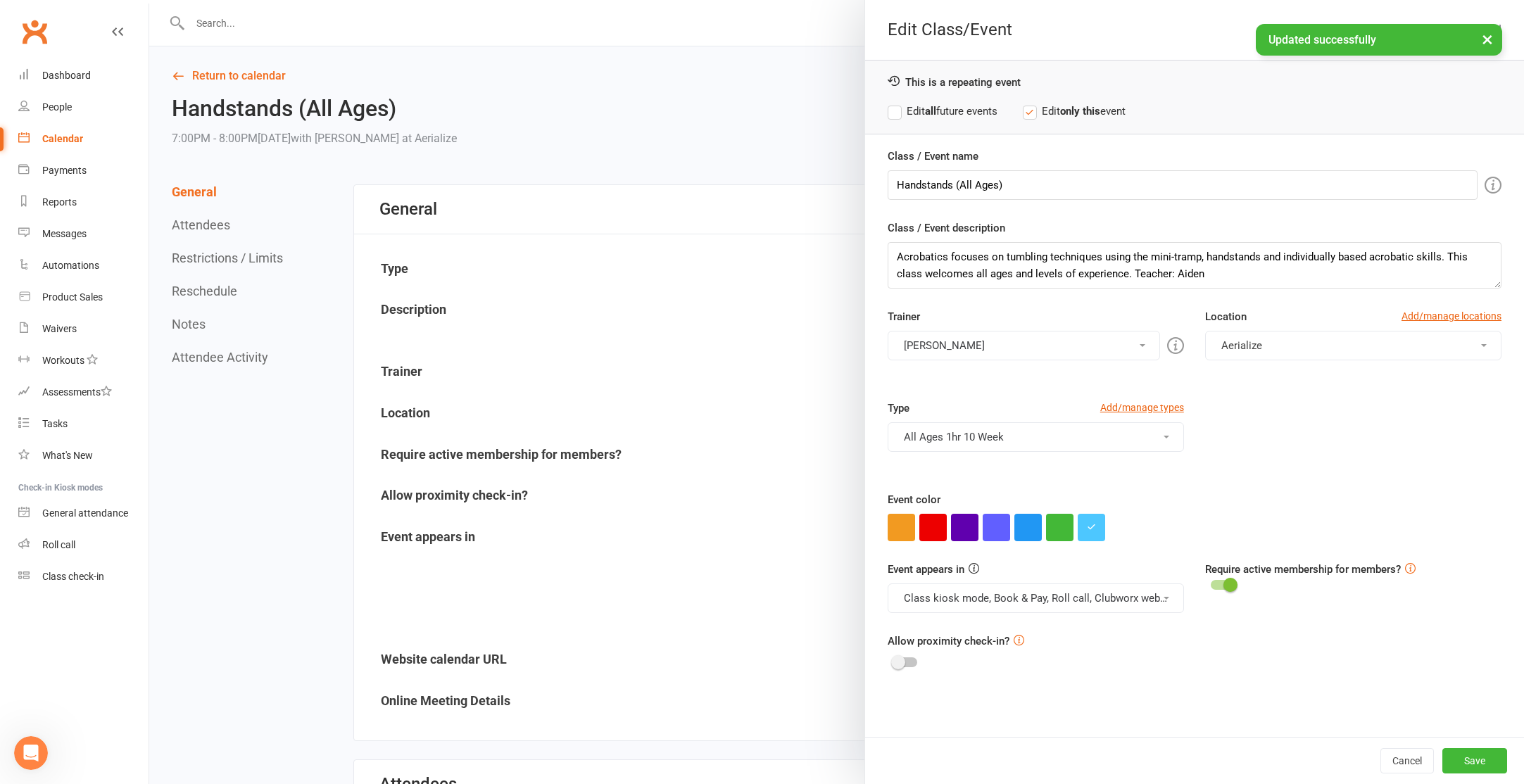
drag, startPoint x: 951, startPoint y: 111, endPoint x: 966, endPoint y: 129, distance: 23.4
click at [952, 110] on label "Edit all future events" at bounding box center [942, 112] width 110 height 17
click at [1466, 749] on button "Save" at bounding box center [1475, 760] width 64 height 26
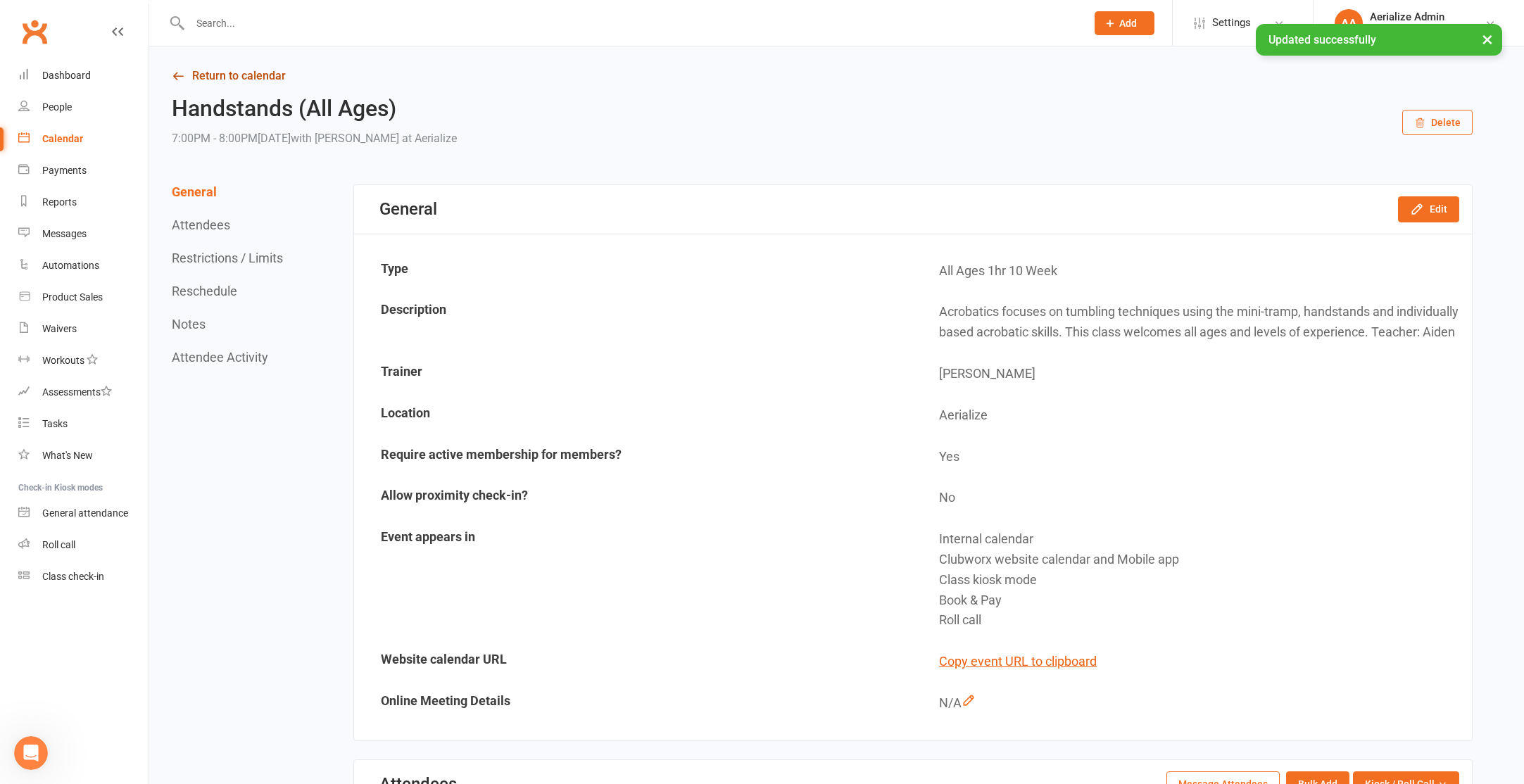
click at [230, 78] on link "Return to calendar" at bounding box center [822, 76] width 1301 height 20
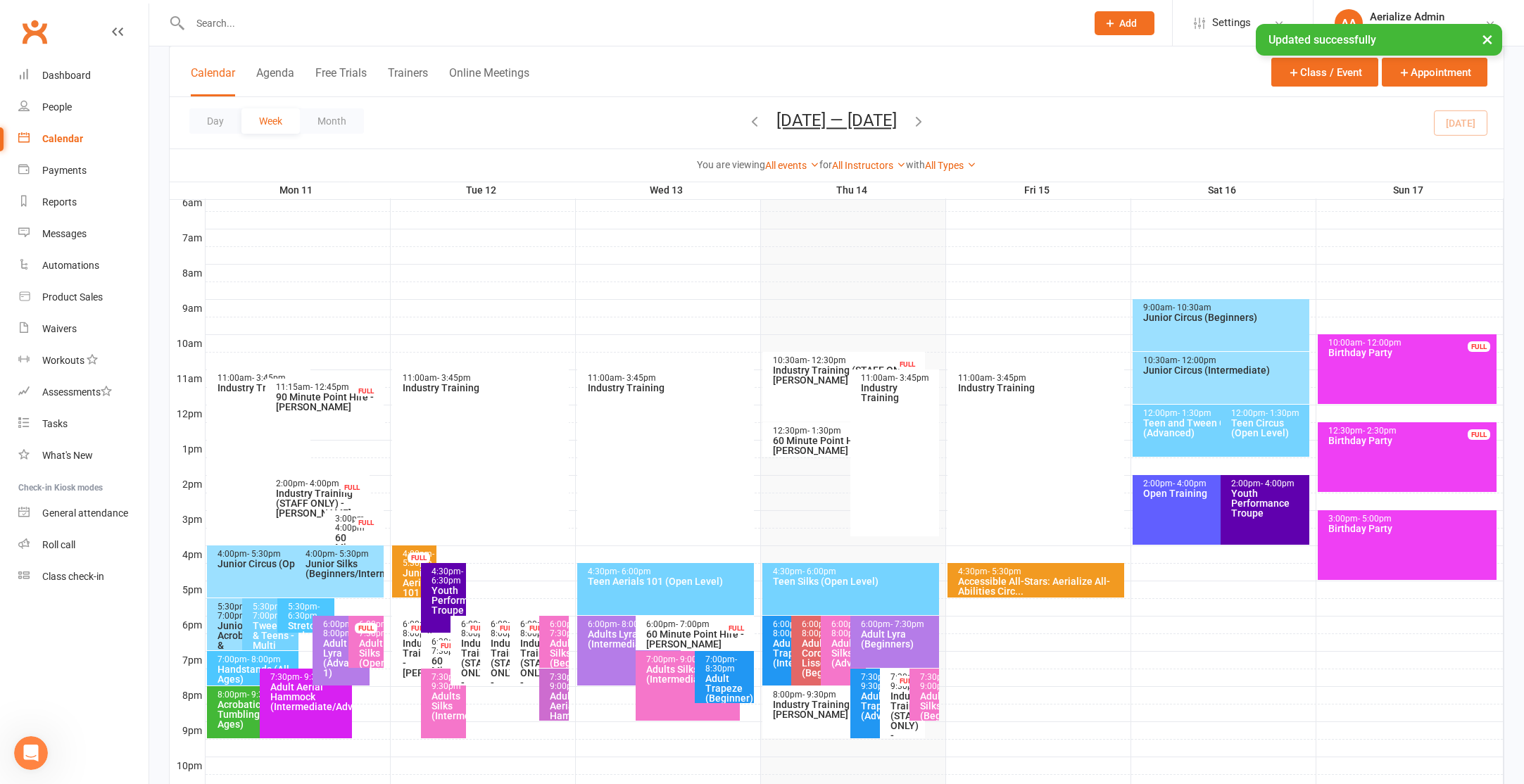
scroll to position [334, 0]
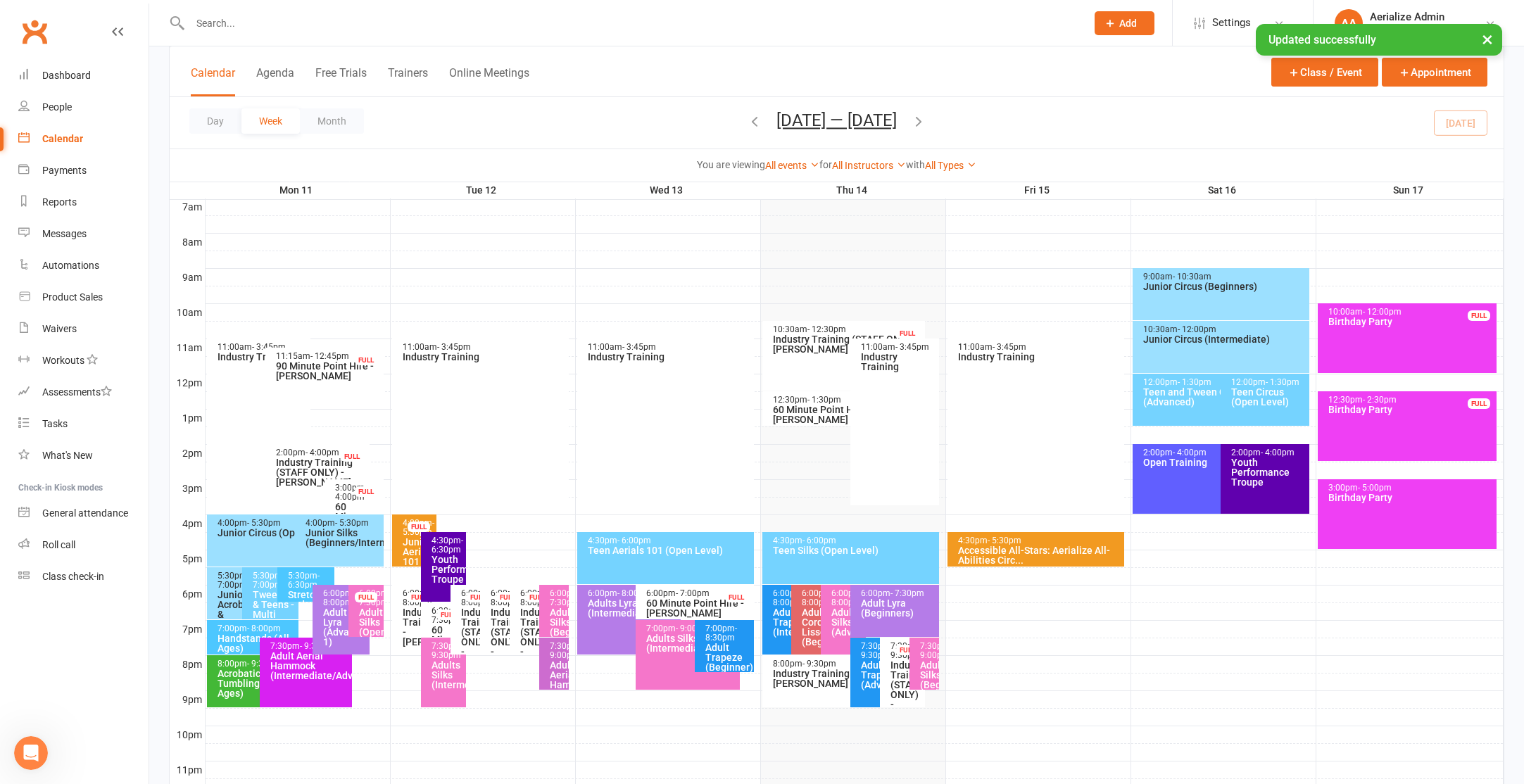
click at [231, 669] on div "Acrobatics & Tumbling (All Ages)" at bounding box center [256, 683] width 79 height 29
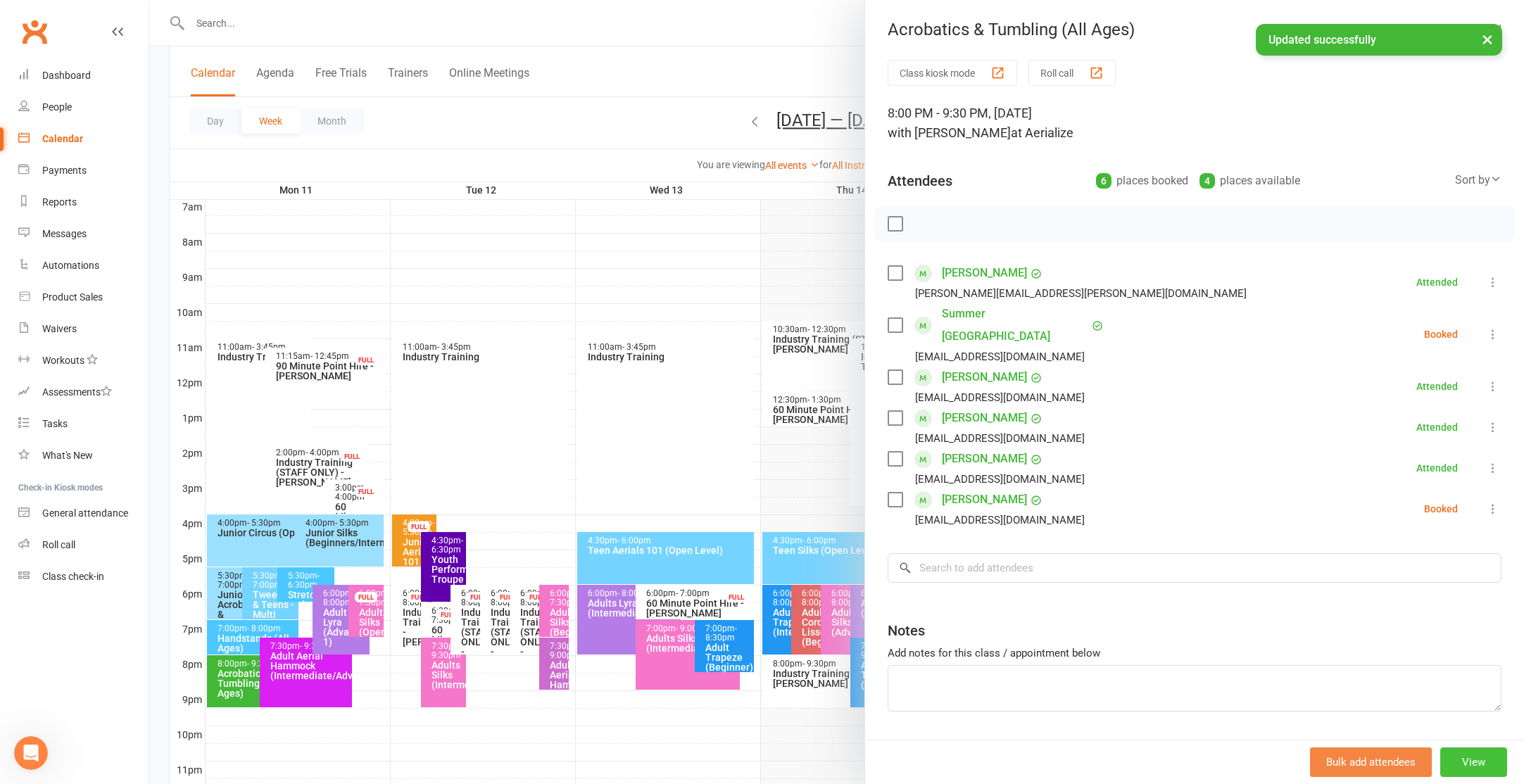
drag, startPoint x: 1462, startPoint y: 764, endPoint x: 1456, endPoint y: 758, distance: 8.5
click at [1460, 760] on button "View" at bounding box center [1473, 761] width 67 height 29
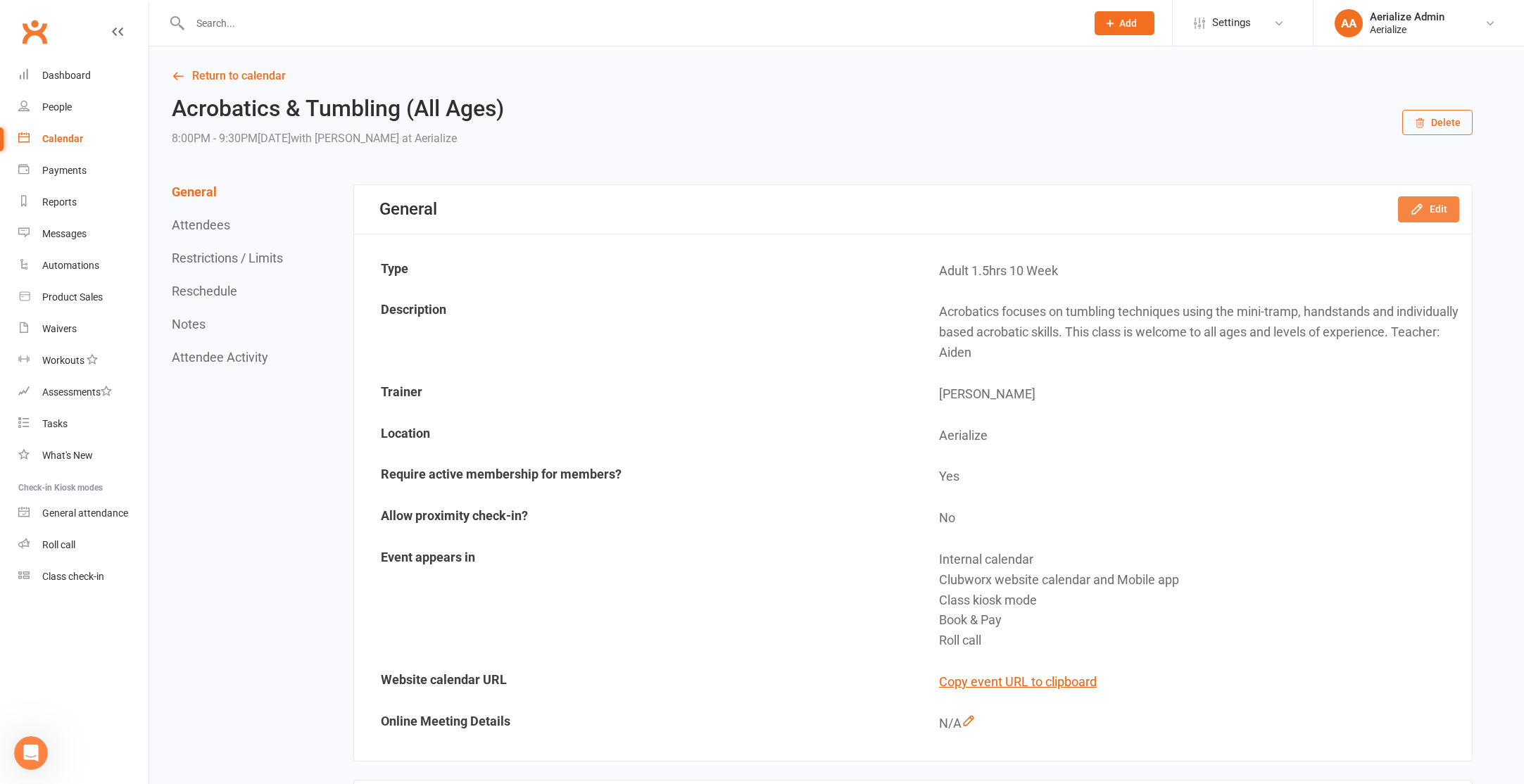
click at [1413, 213] on icon "button" at bounding box center [1416, 209] width 14 height 14
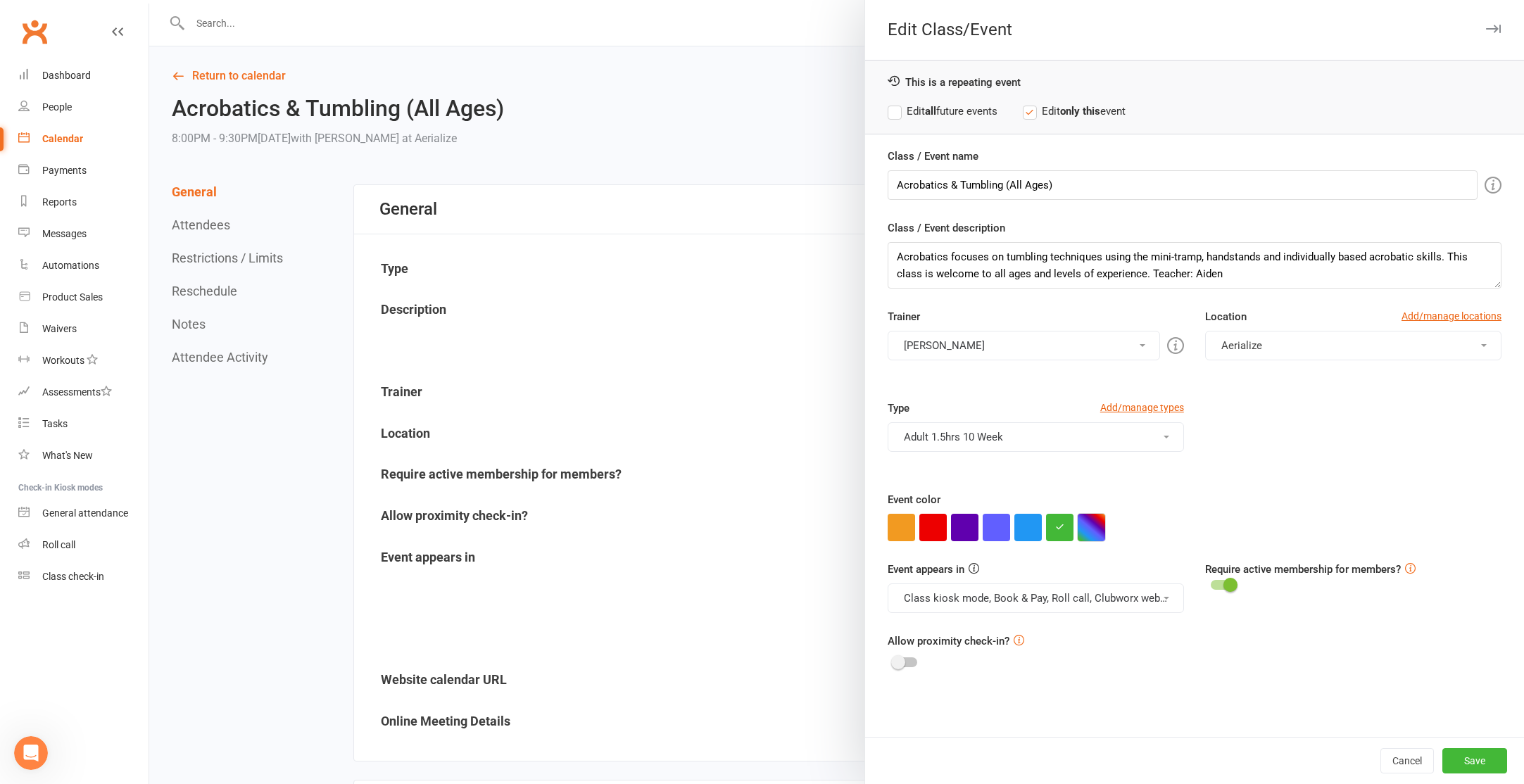
click at [1083, 530] on button "button" at bounding box center [1091, 527] width 27 height 27
click at [1101, 504] on input "text" at bounding box center [1116, 499] width 70 height 17
paste input "#4dc7ff"
type input "#4dc7ff"
drag, startPoint x: 946, startPoint y: 112, endPoint x: 948, endPoint y: 121, distance: 9.2
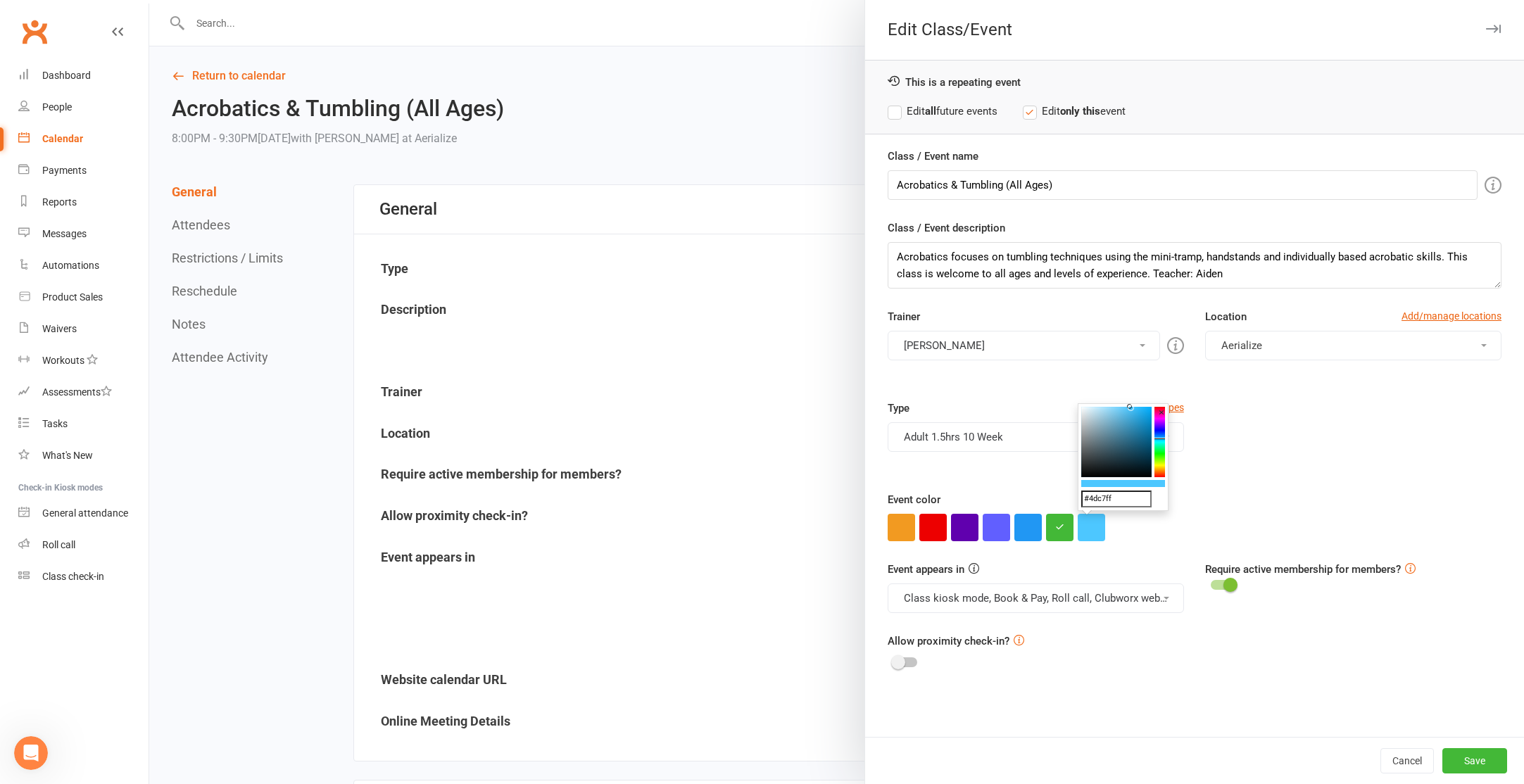
click at [946, 112] on label "Edit all future events" at bounding box center [942, 112] width 110 height 17
click at [1480, 759] on button "Save" at bounding box center [1475, 760] width 64 height 26
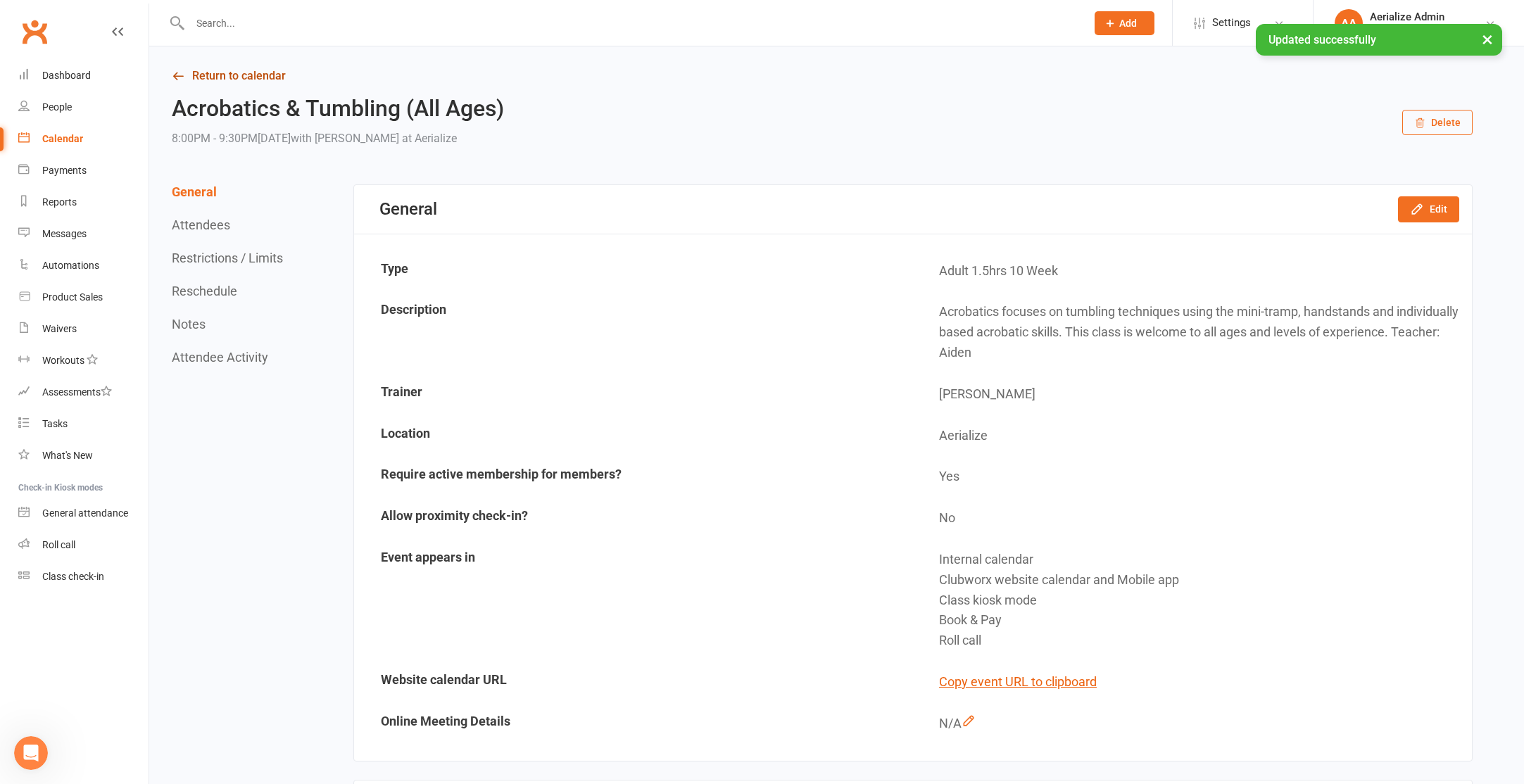
click at [238, 79] on link "Return to calendar" at bounding box center [822, 76] width 1301 height 20
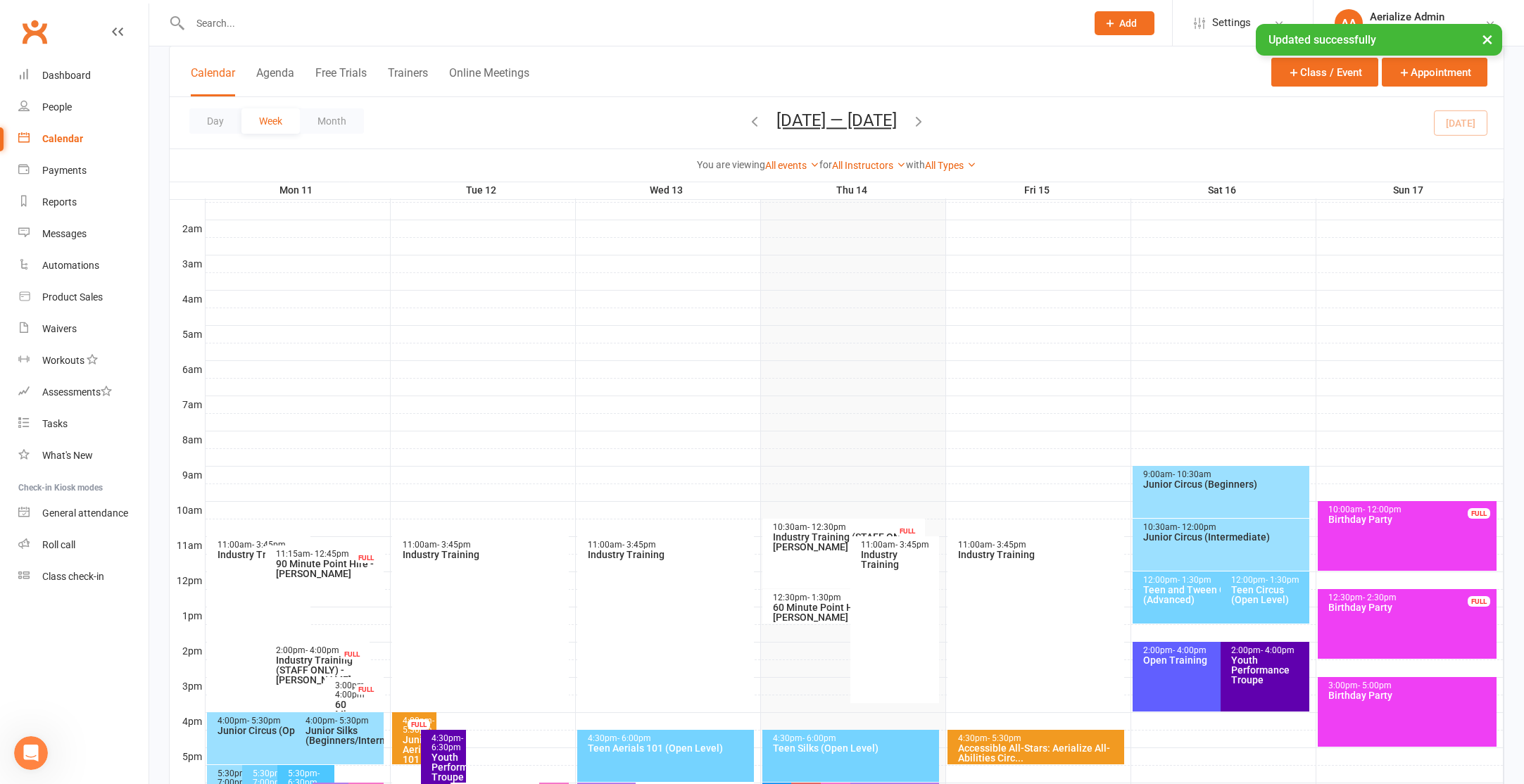
scroll to position [387, 0]
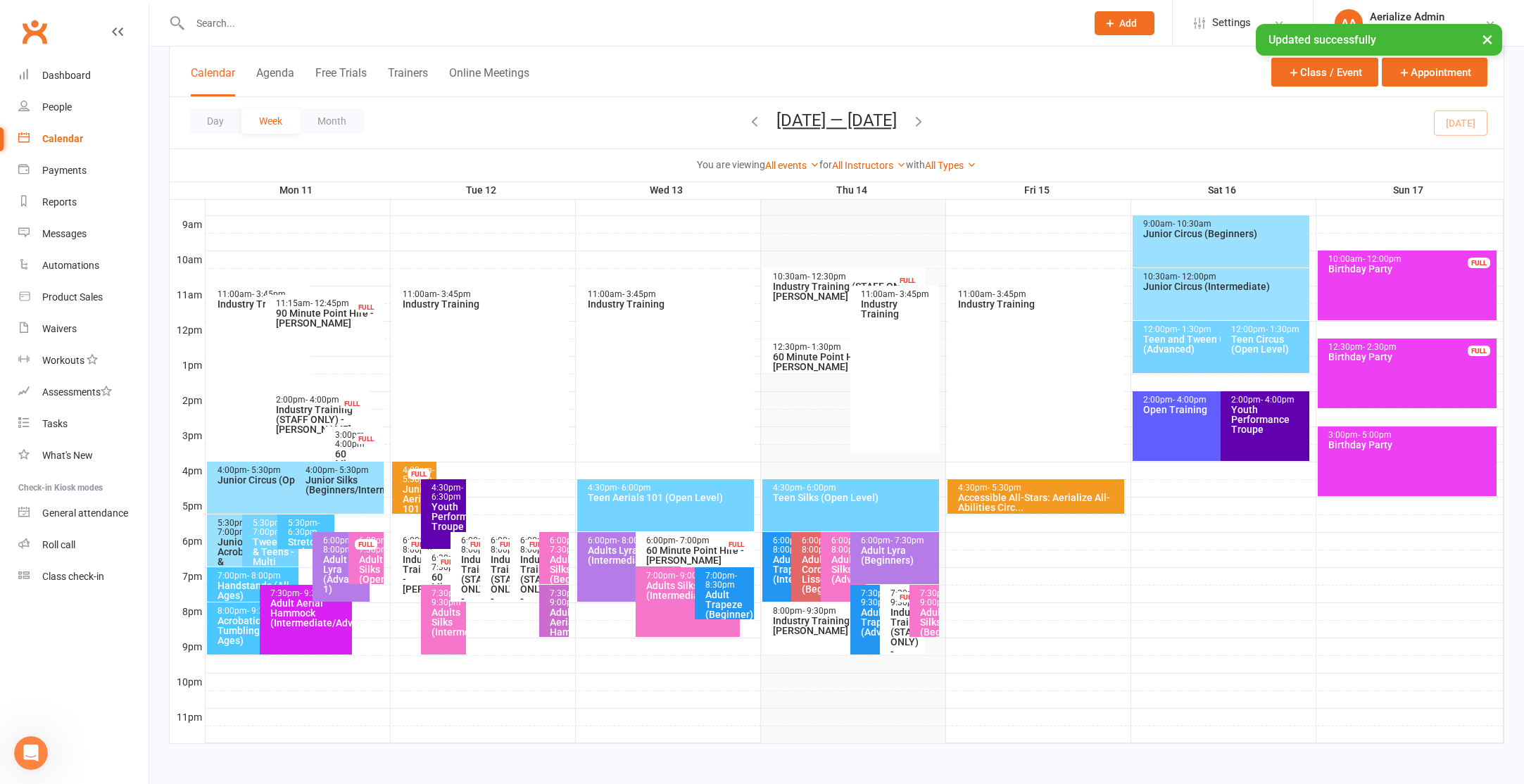
click at [305, 631] on div "7:30pm - 9:30pm Adult Aerial Hammock (Intermediate/Advance)" at bounding box center [306, 619] width 92 height 70
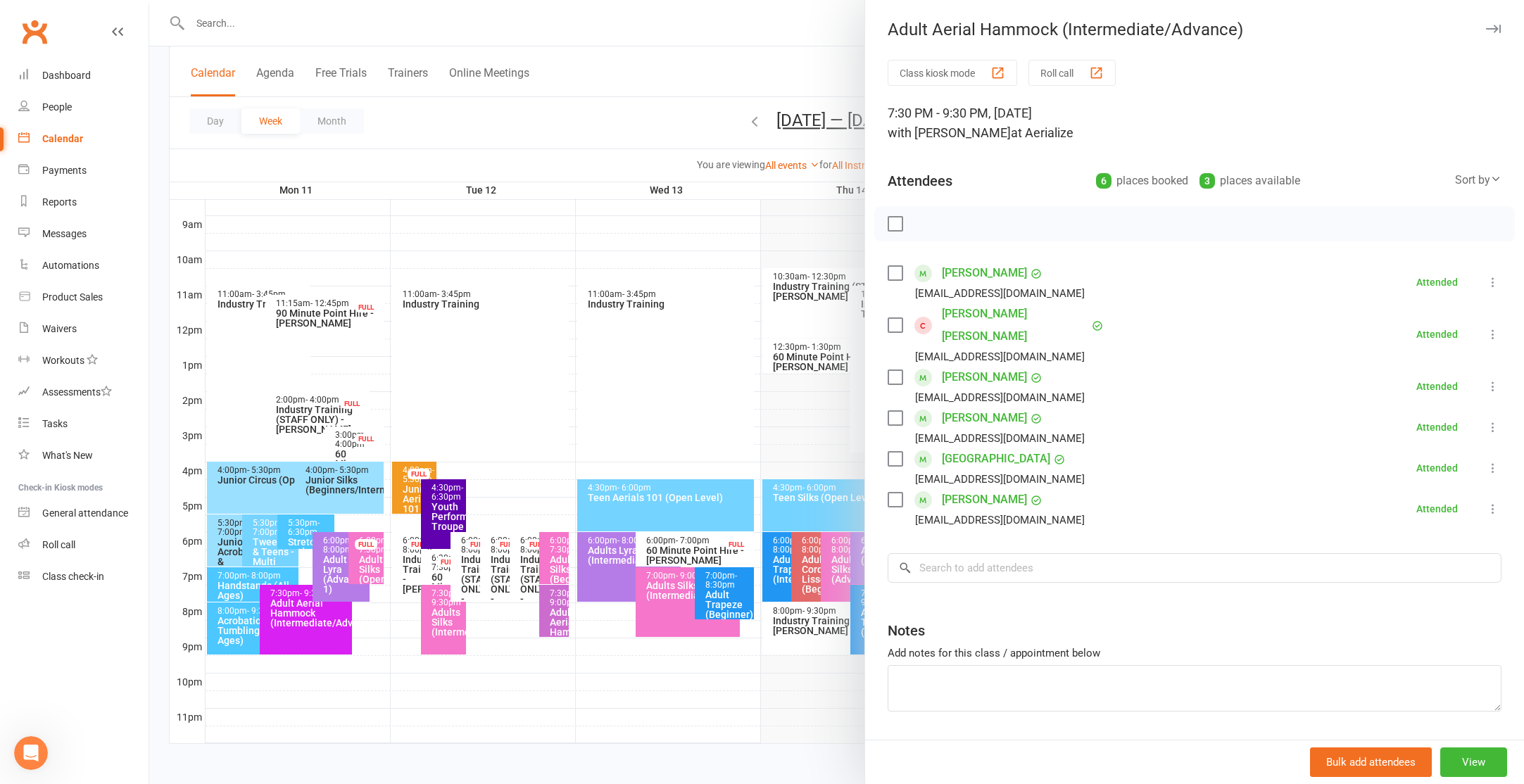
click at [643, 687] on div at bounding box center [836, 392] width 1375 height 784
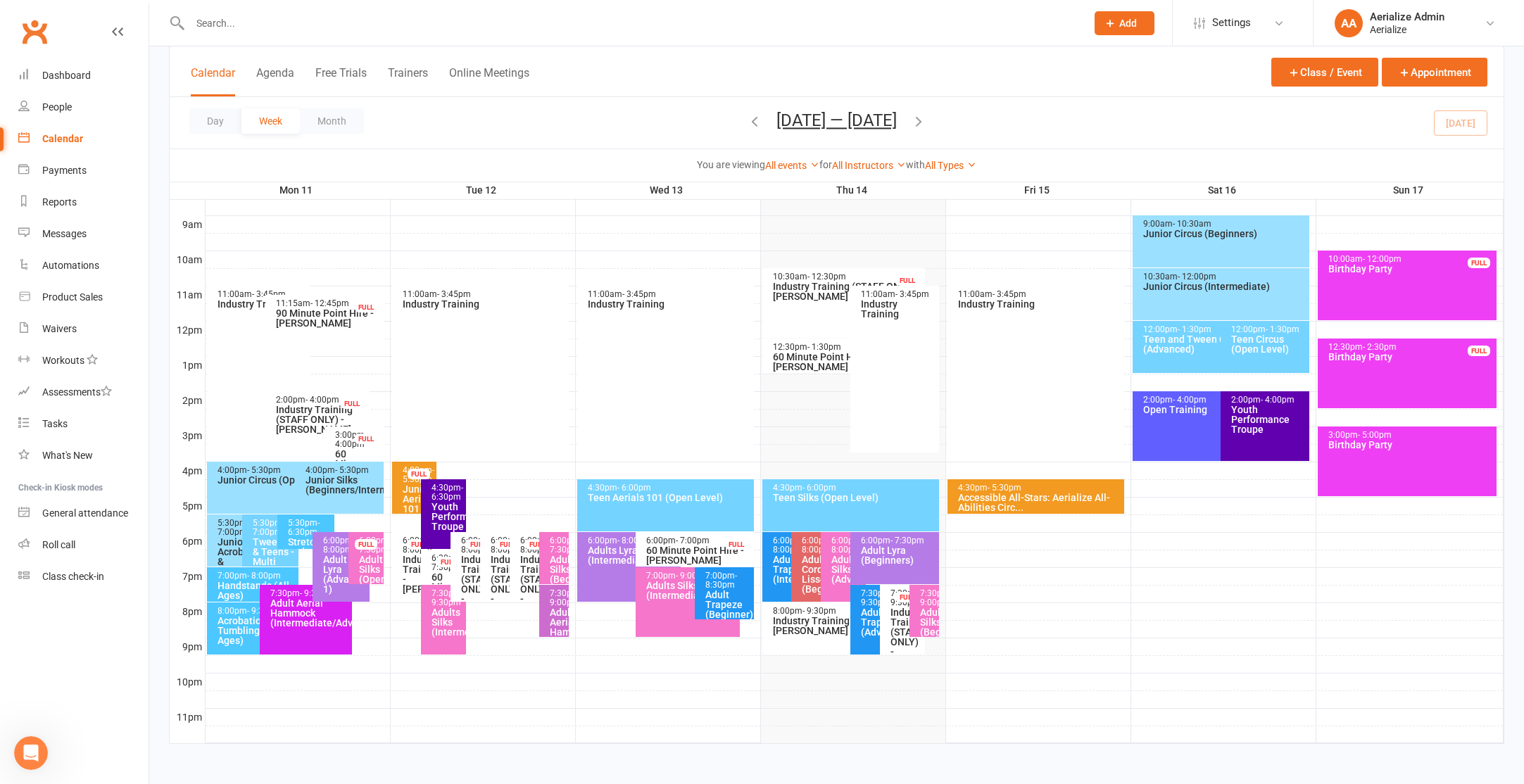
click at [307, 618] on div "Adult Aerial Hammock (Intermediate/Advance)" at bounding box center [309, 612] width 79 height 29
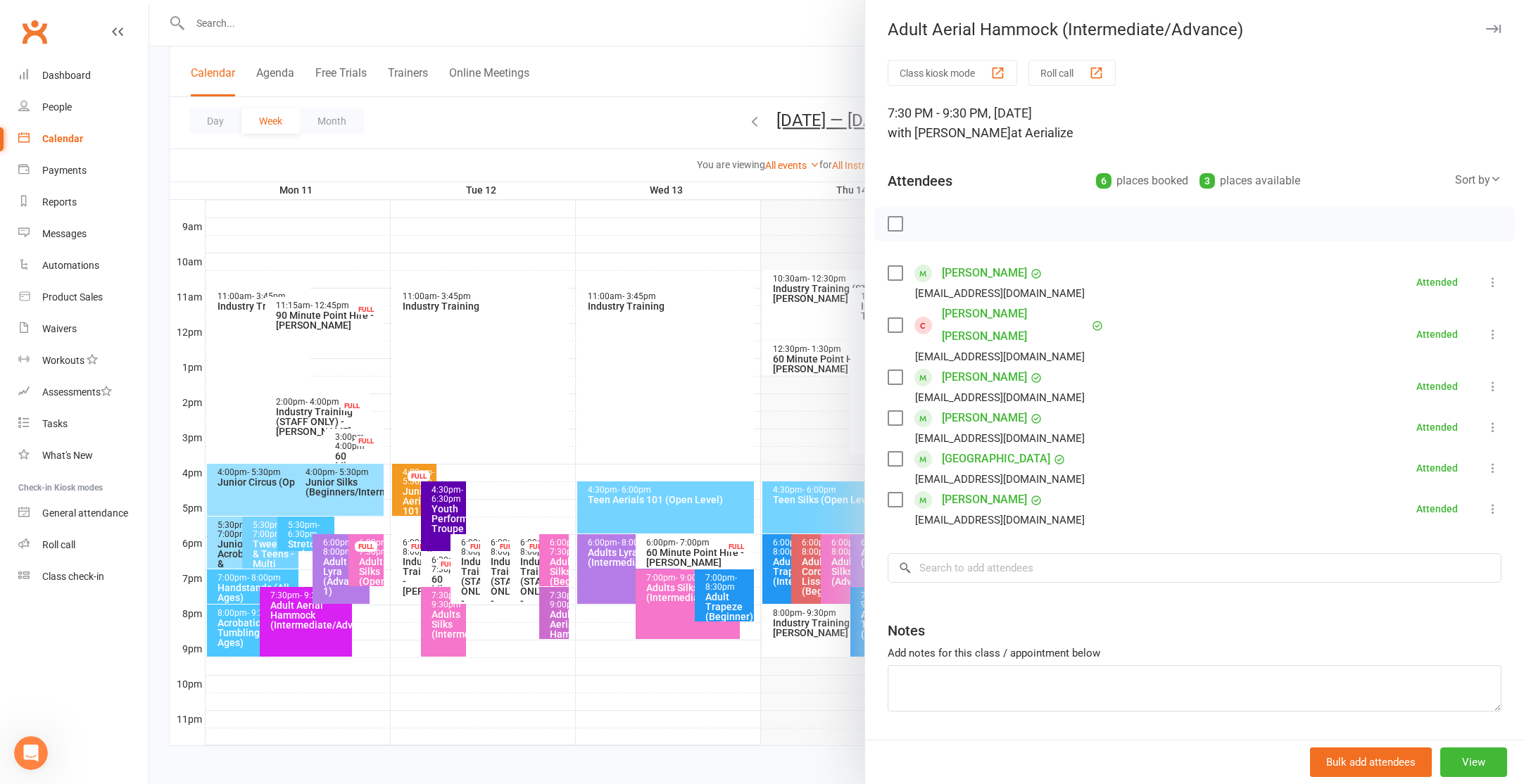
click at [521, 480] on div at bounding box center [836, 392] width 1375 height 784
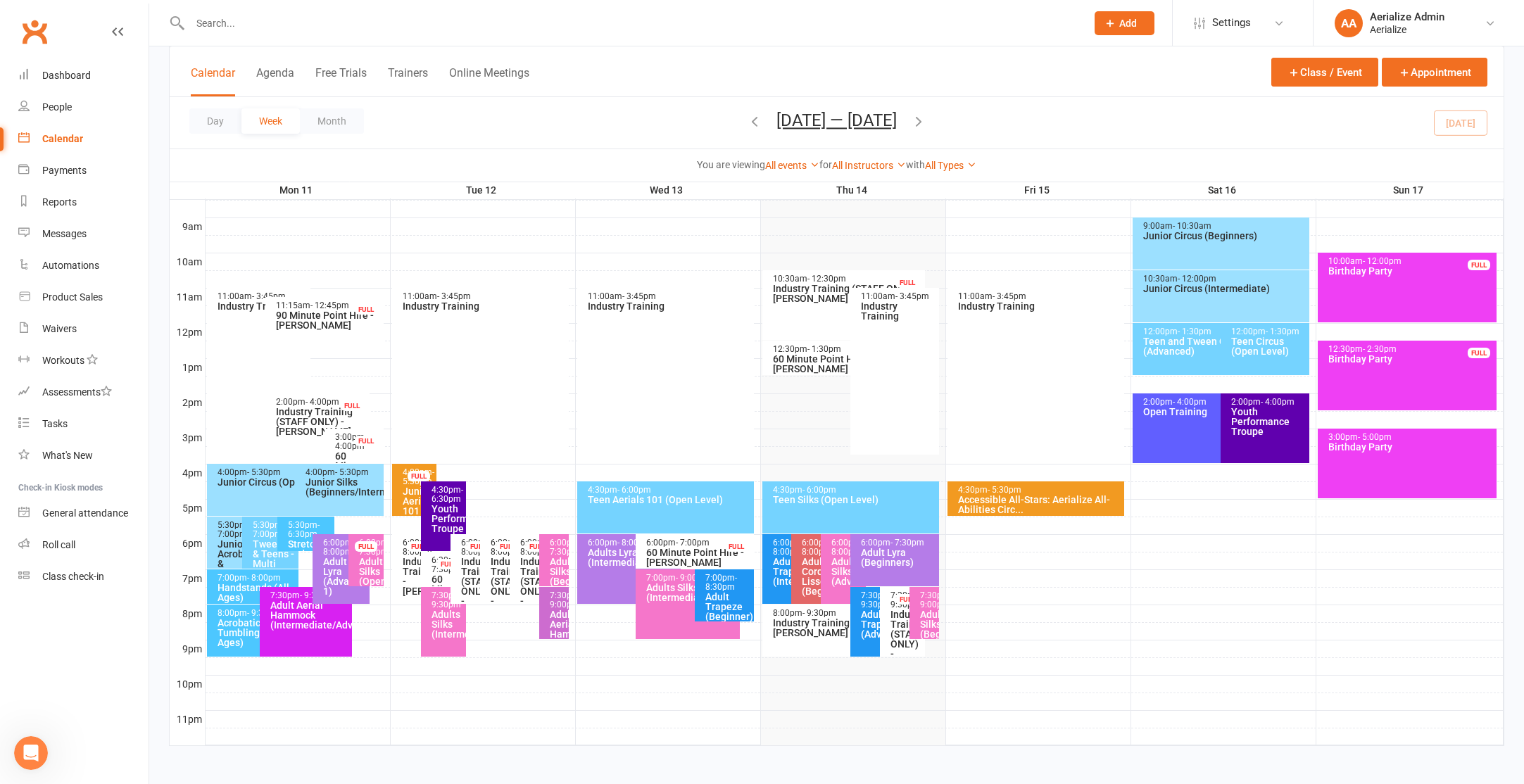
click at [344, 488] on div "Junior Silks (Beginners/Intermediate)" at bounding box center [342, 486] width 76 height 20
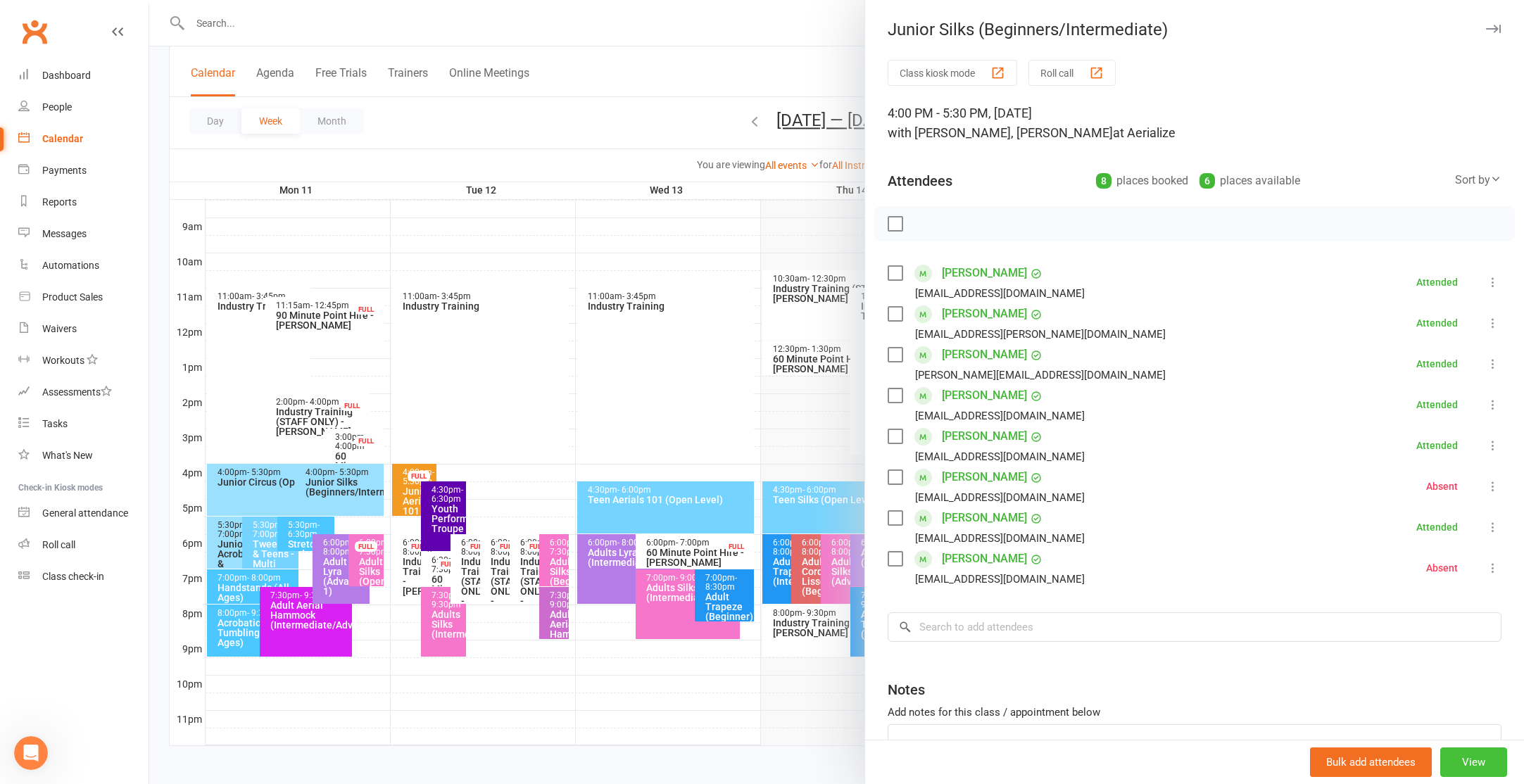
click at [1469, 755] on button "View" at bounding box center [1473, 761] width 67 height 29
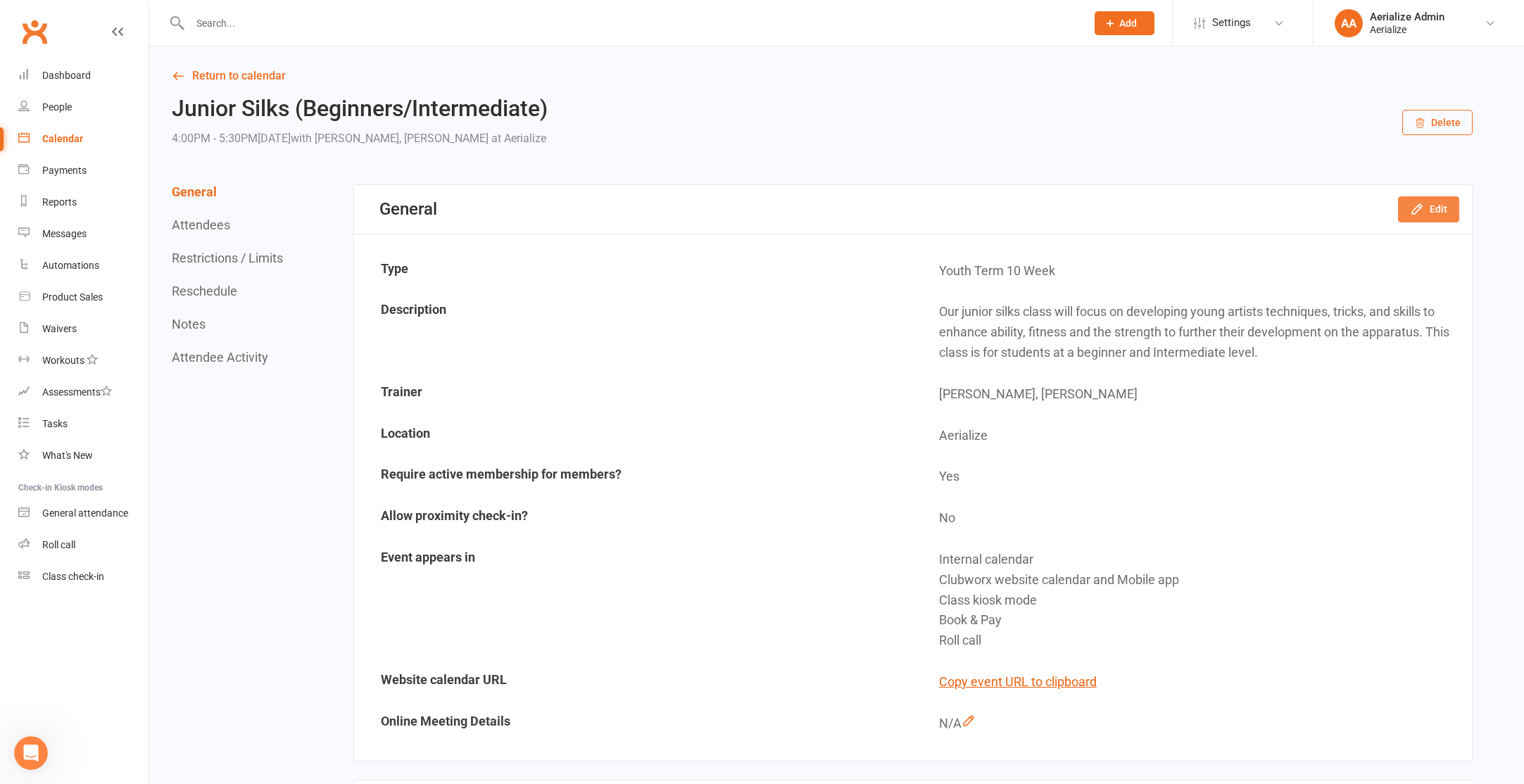
click at [1435, 205] on button "Edit" at bounding box center [1428, 209] width 61 height 26
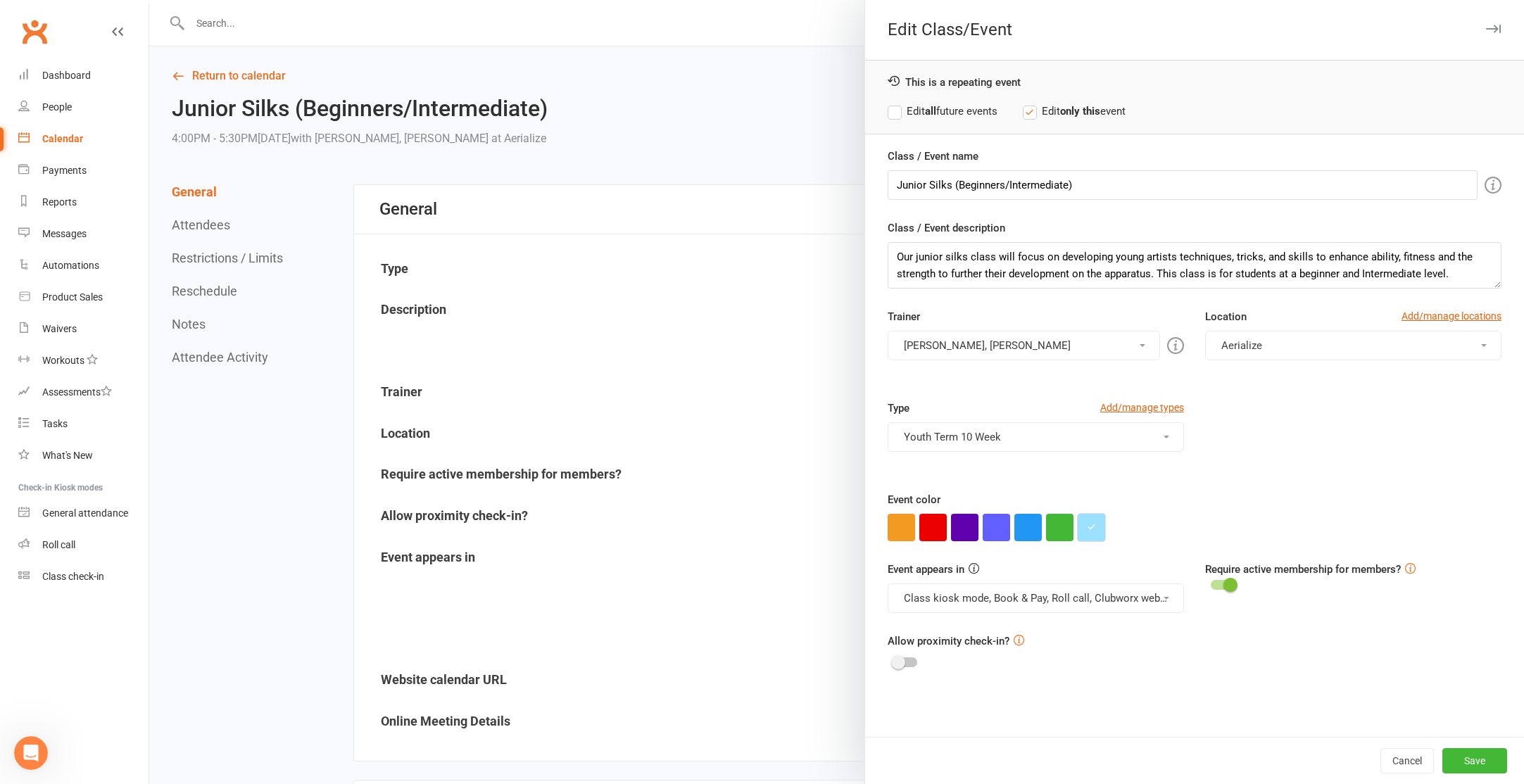
click at [1096, 534] on button "button" at bounding box center [1091, 527] width 27 height 27
click at [1098, 491] on input "#9ce0ff" at bounding box center [1116, 499] width 70 height 17
click at [1489, 753] on button "Save" at bounding box center [1475, 760] width 64 height 26
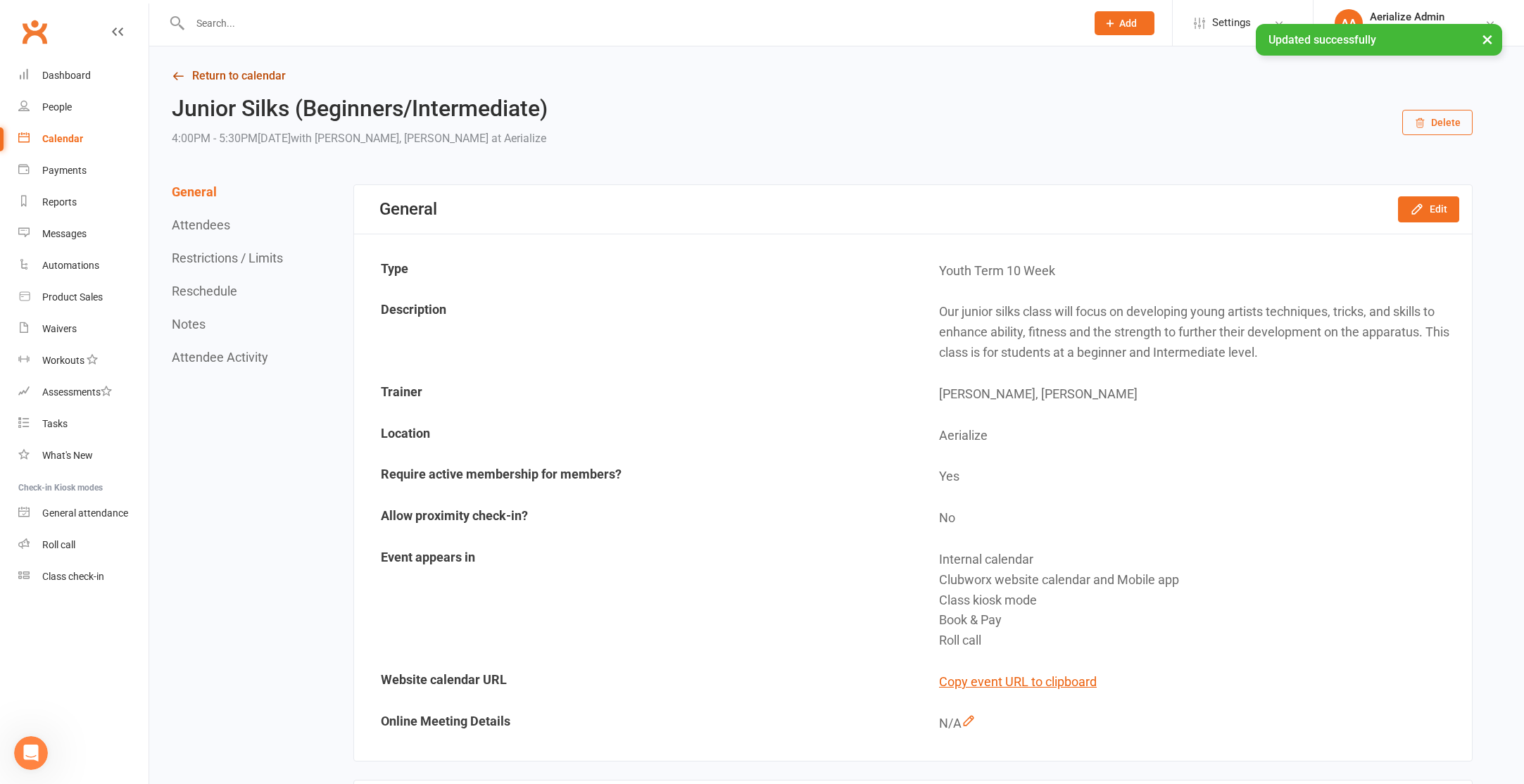
click at [179, 67] on link "Return to calendar" at bounding box center [822, 76] width 1301 height 20
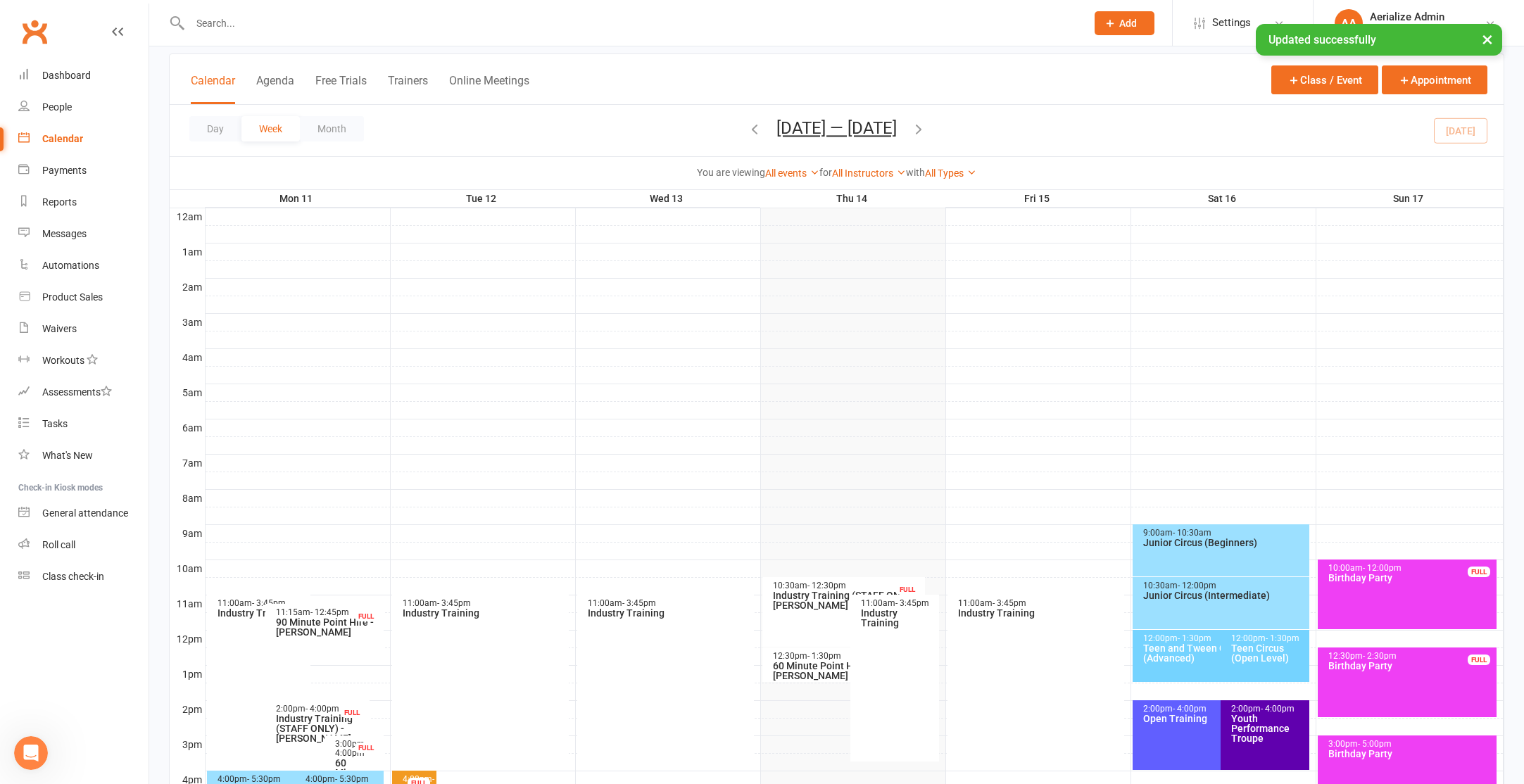
scroll to position [279, 0]
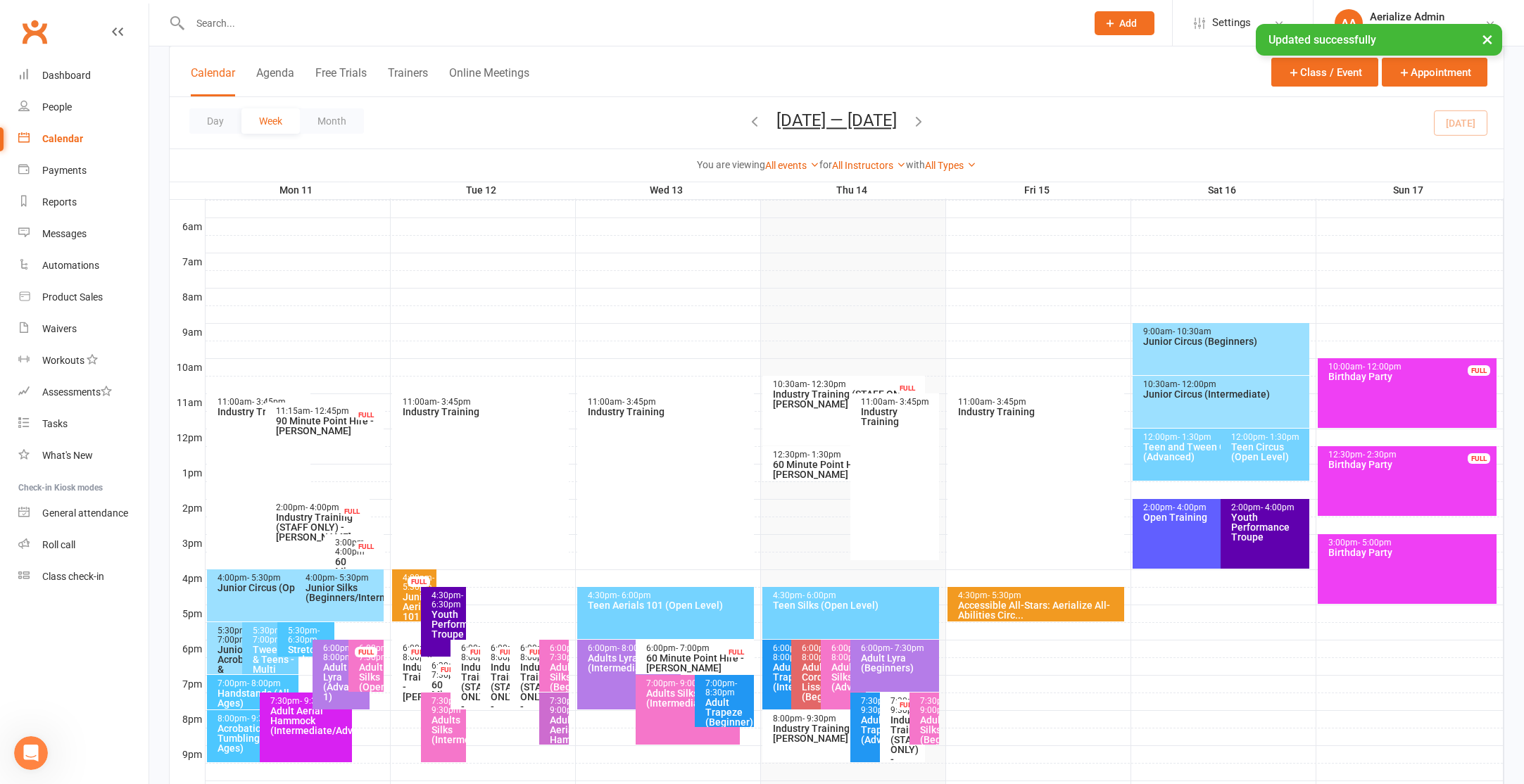
click at [403, 592] on span "- 5:30pm" at bounding box center [418, 583] width 31 height 19
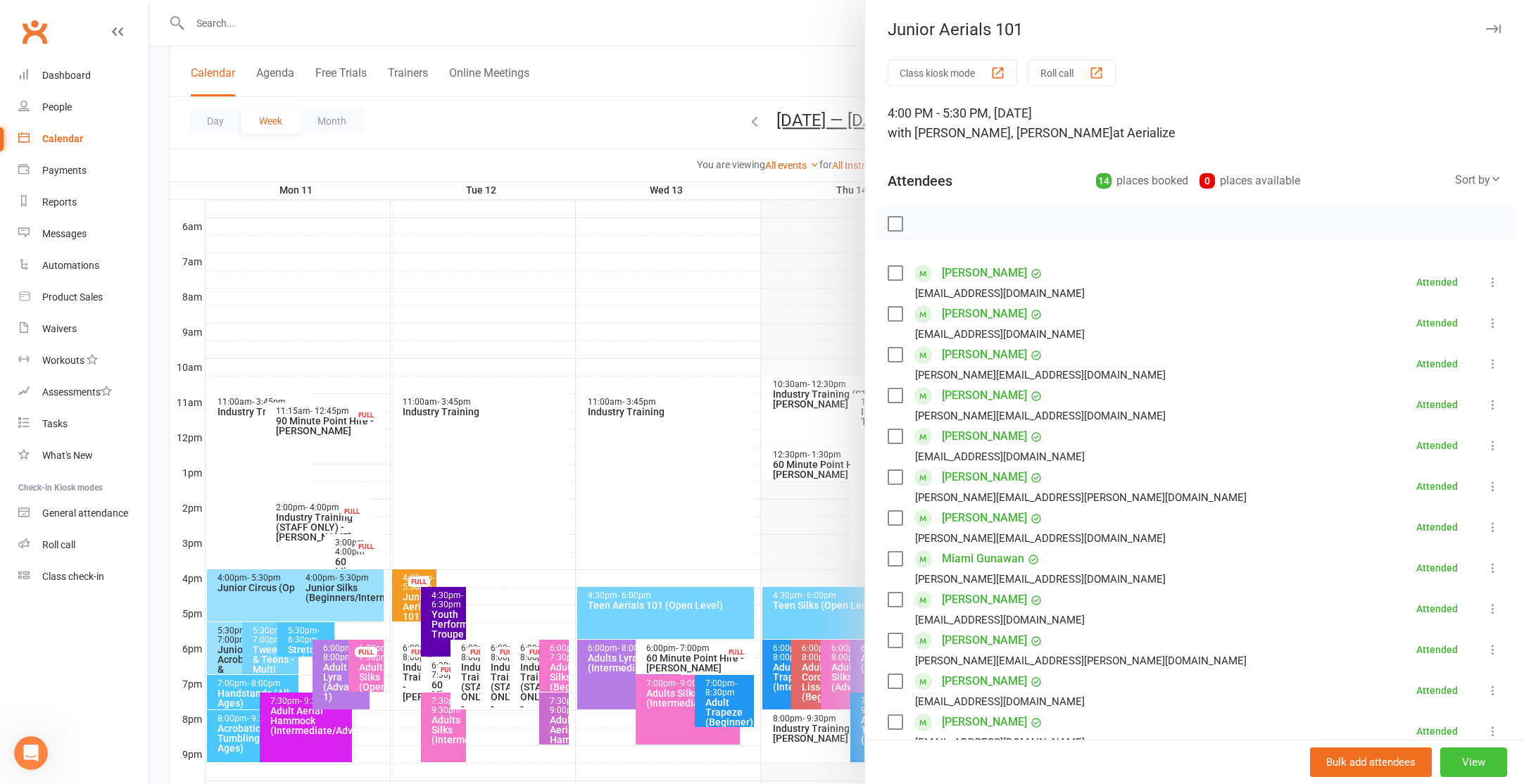
click at [1462, 758] on button "View" at bounding box center [1473, 761] width 67 height 29
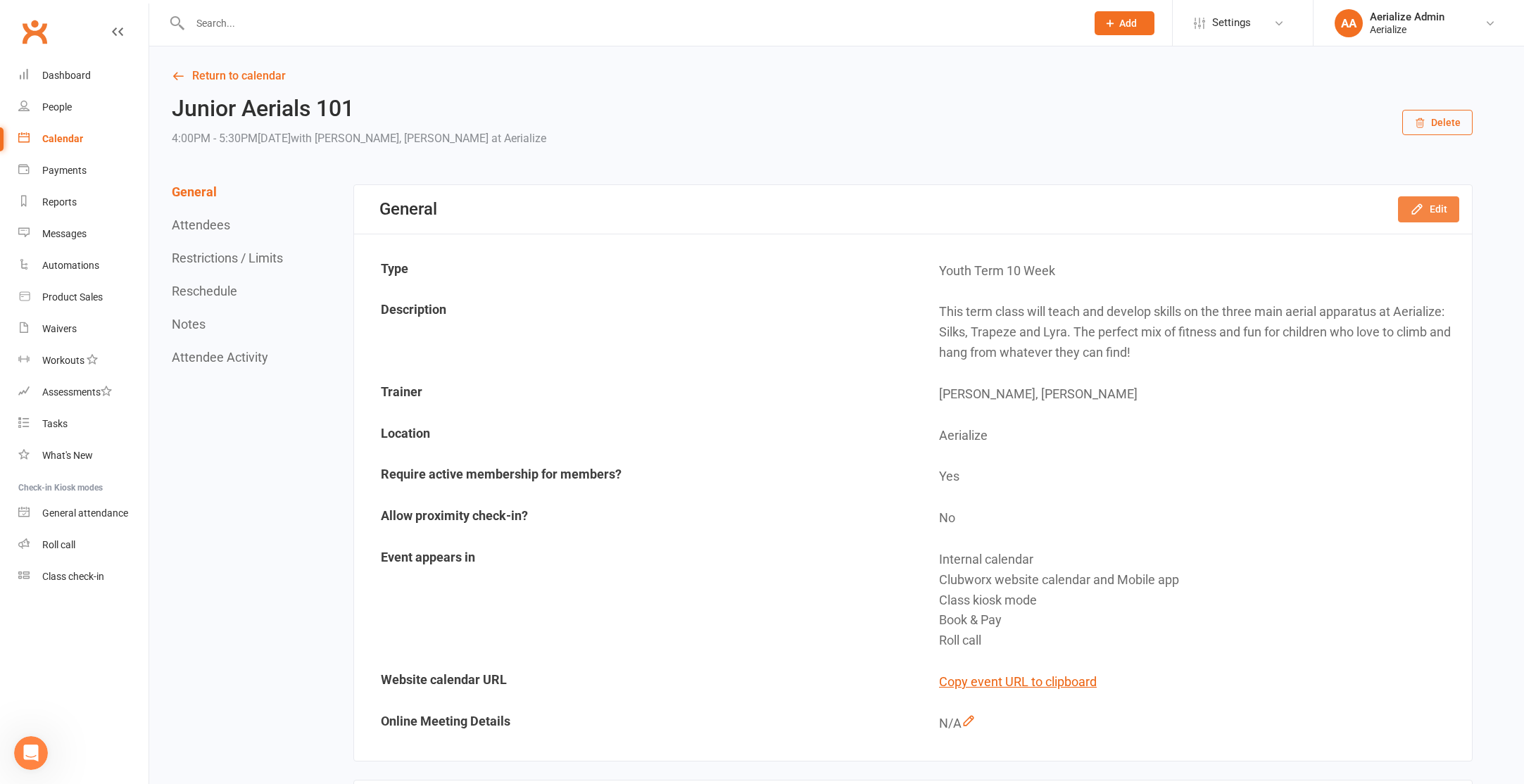
click at [1434, 205] on button "Edit" at bounding box center [1428, 209] width 61 height 26
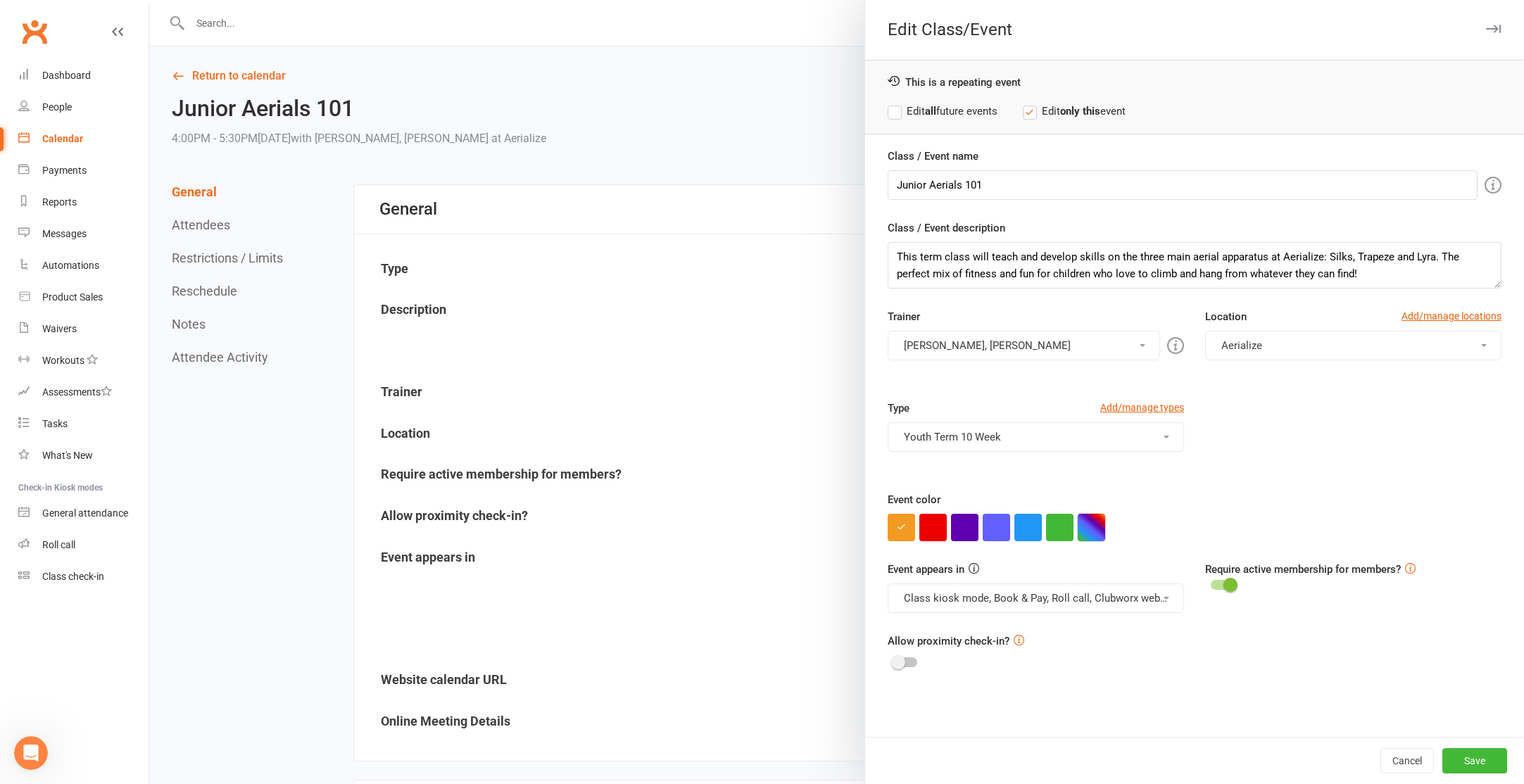
click at [1093, 518] on button "button" at bounding box center [1091, 527] width 27 height 27
click at [1097, 497] on input "text" at bounding box center [1116, 499] width 70 height 17
paste input "#9ce0ff"
type input "#9ce0ff"
click at [1461, 764] on button "Save" at bounding box center [1475, 760] width 64 height 26
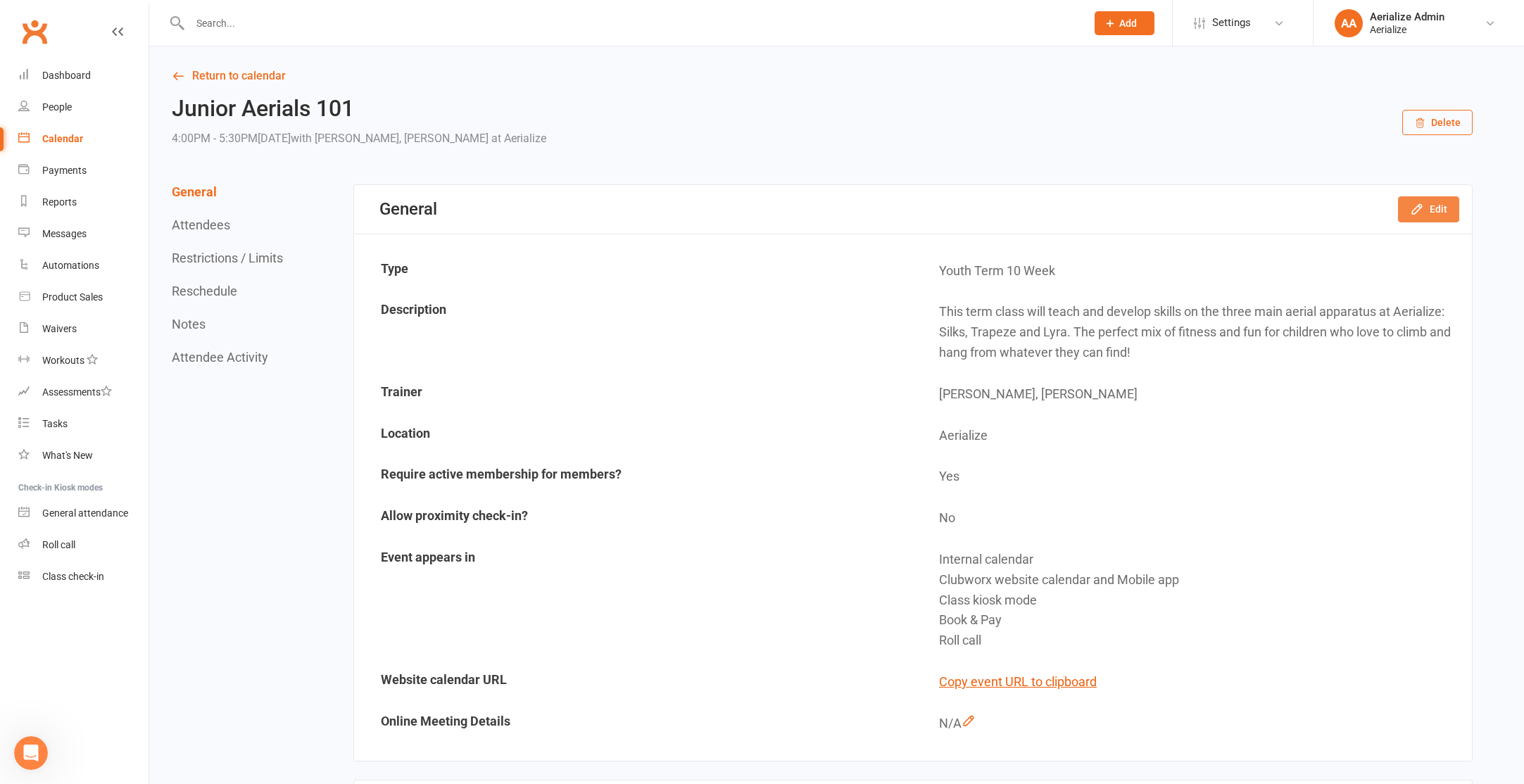
click at [1440, 210] on button "Edit" at bounding box center [1428, 209] width 61 height 26
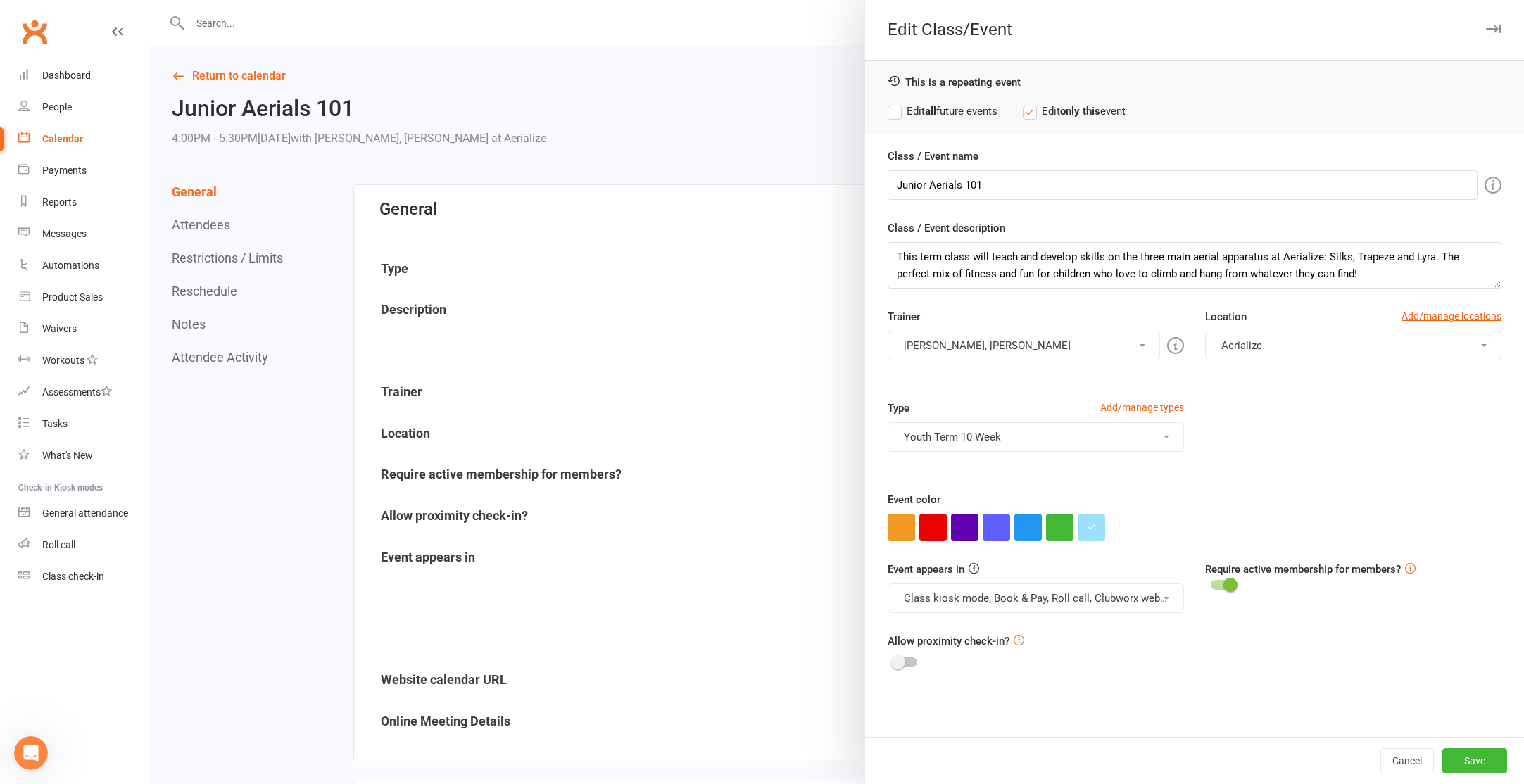
click at [969, 112] on label "Edit all future events" at bounding box center [942, 112] width 110 height 17
click at [1487, 758] on button "Save" at bounding box center [1475, 760] width 64 height 26
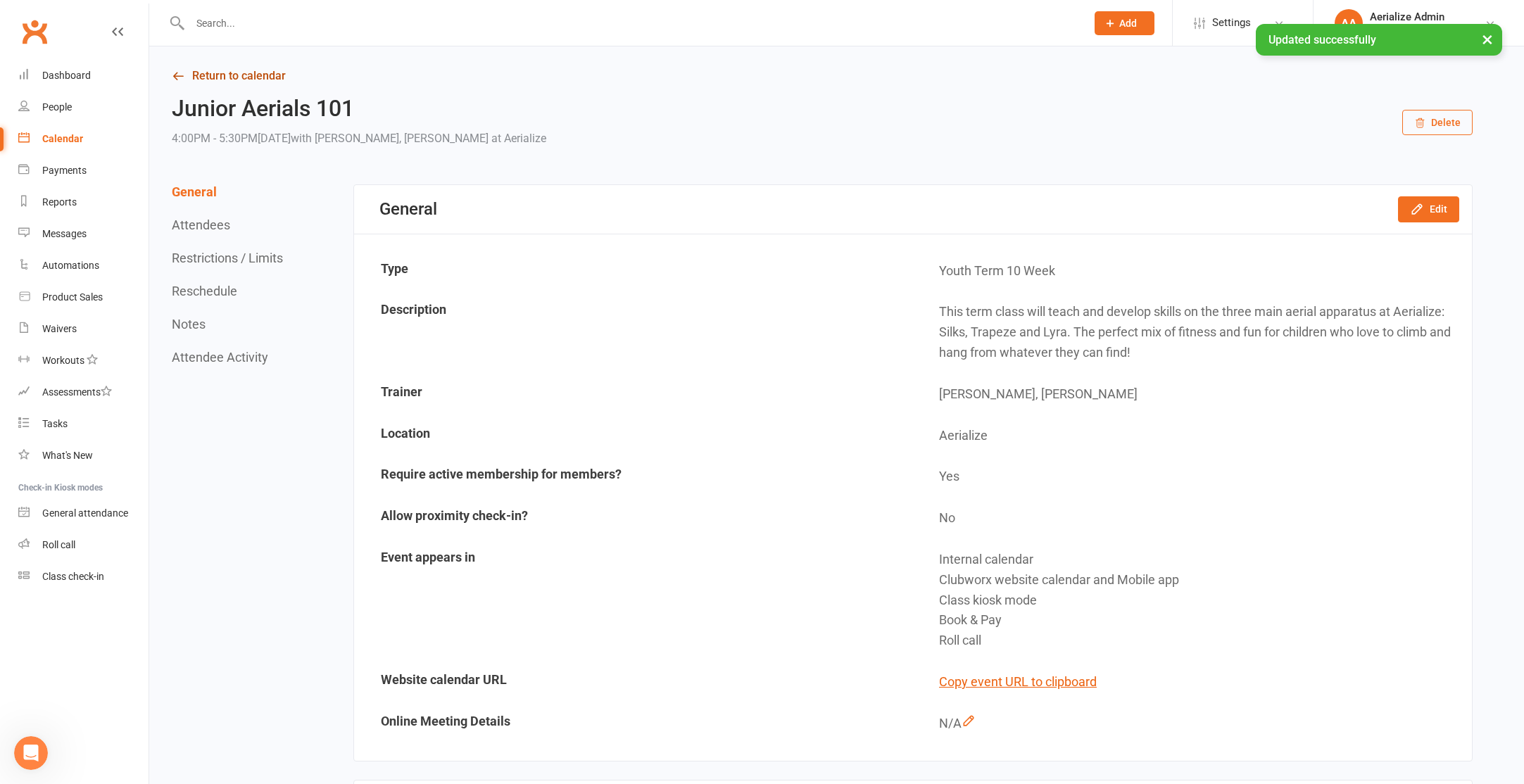
click at [255, 80] on link "Return to calendar" at bounding box center [822, 76] width 1301 height 20
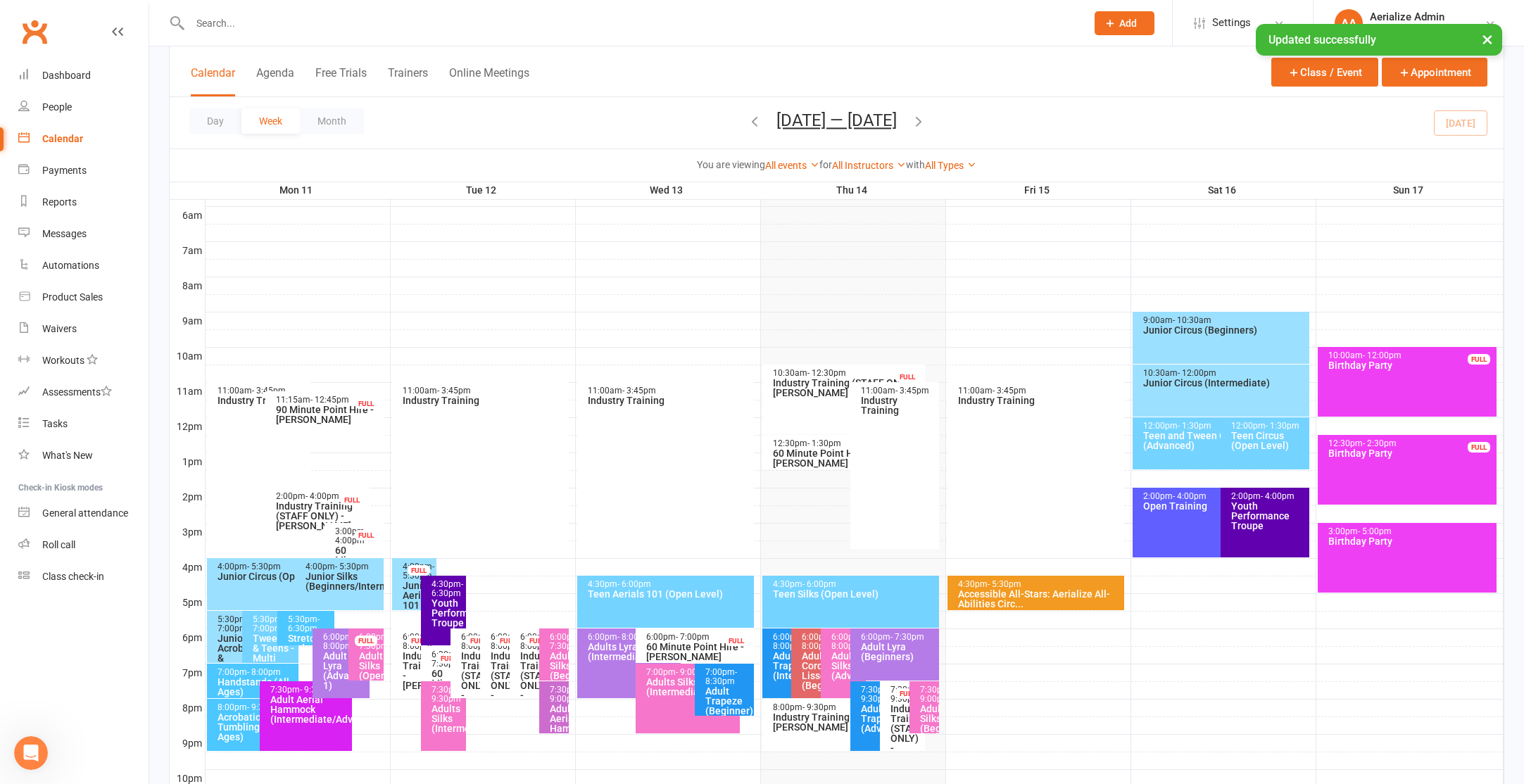
scroll to position [387, 0]
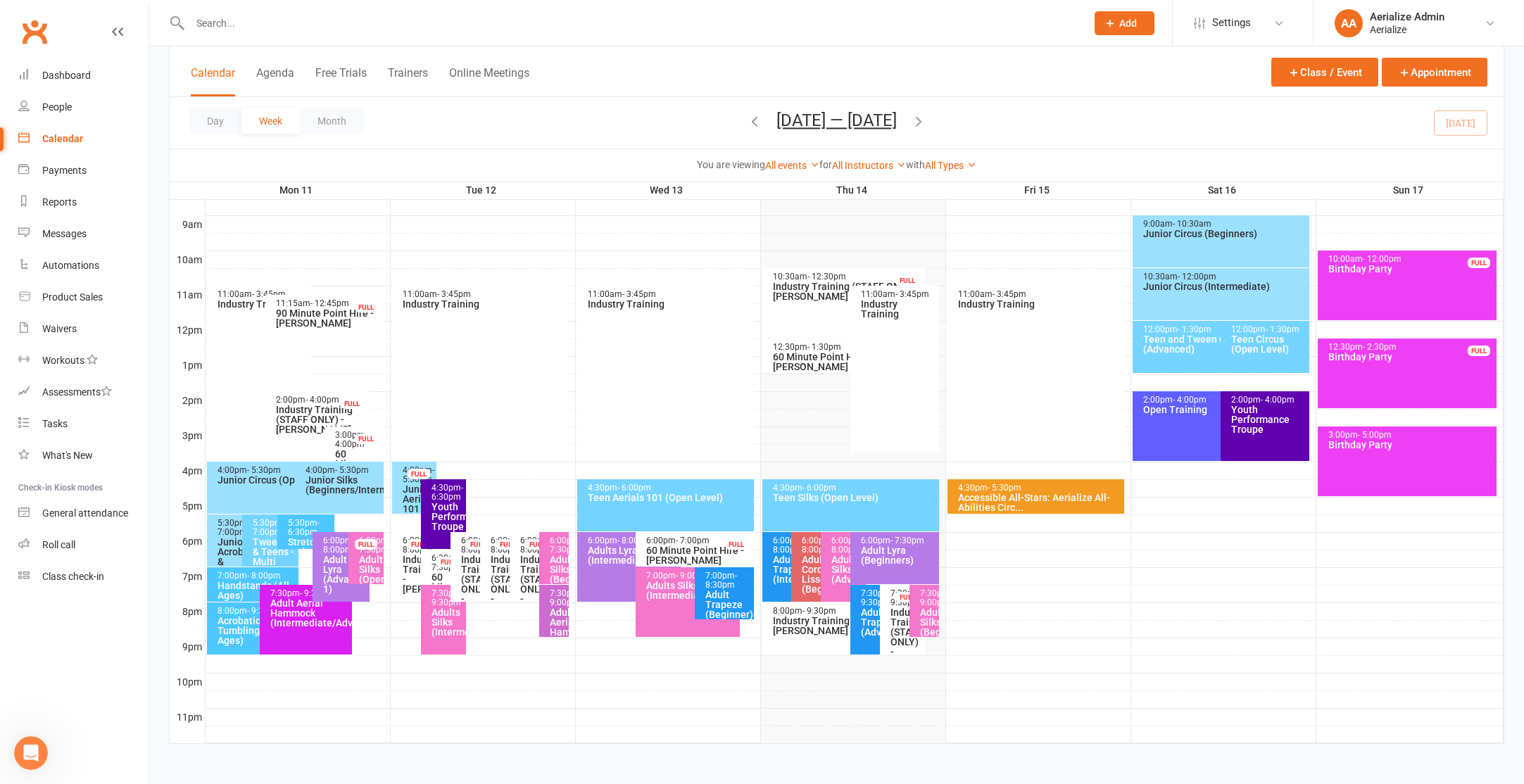
click at [286, 631] on div "7:30pm - 9:30pm Adult Aerial Hammock (Intermediate/Advance)" at bounding box center [306, 619] width 92 height 70
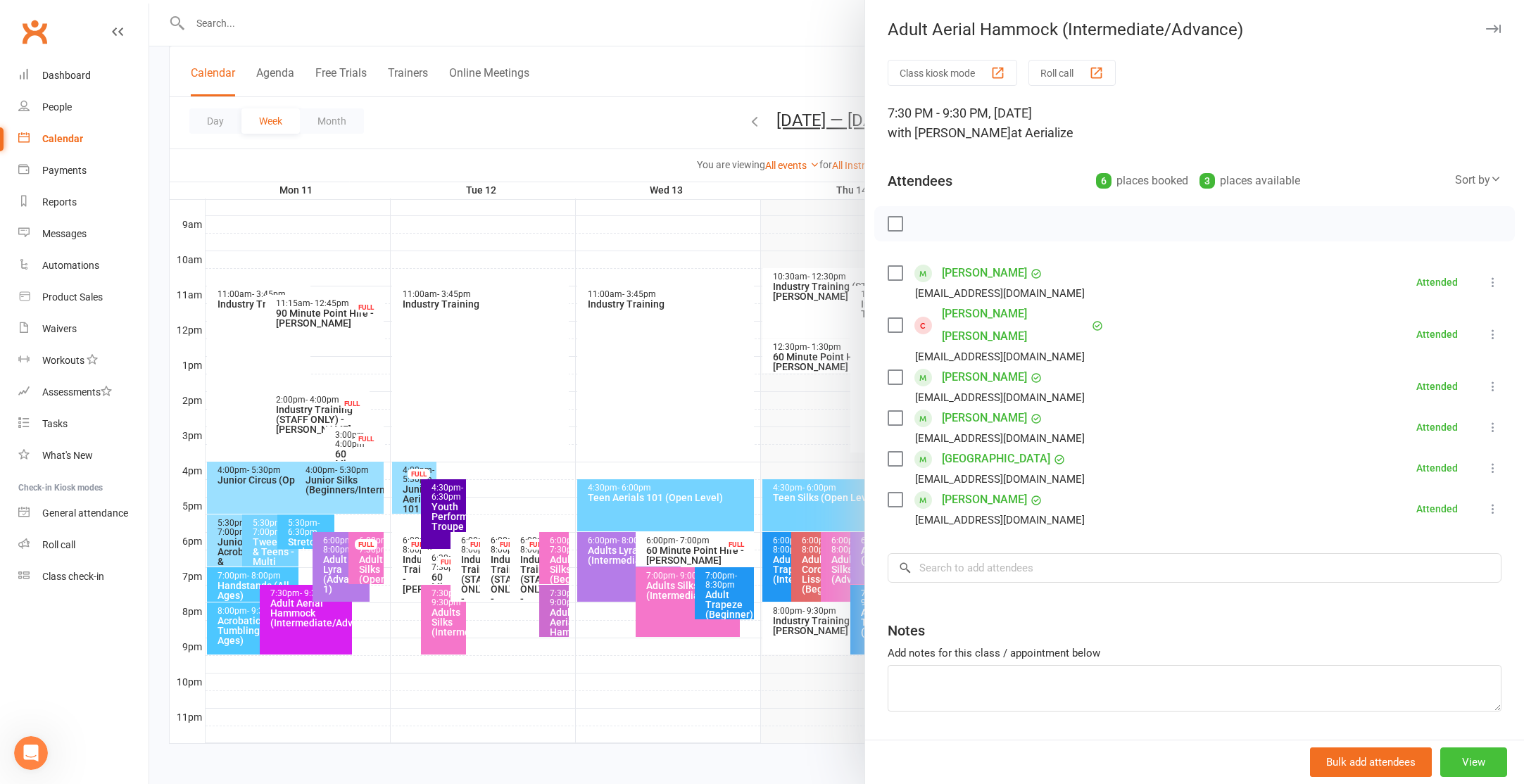
click at [1479, 763] on button "View" at bounding box center [1473, 761] width 67 height 29
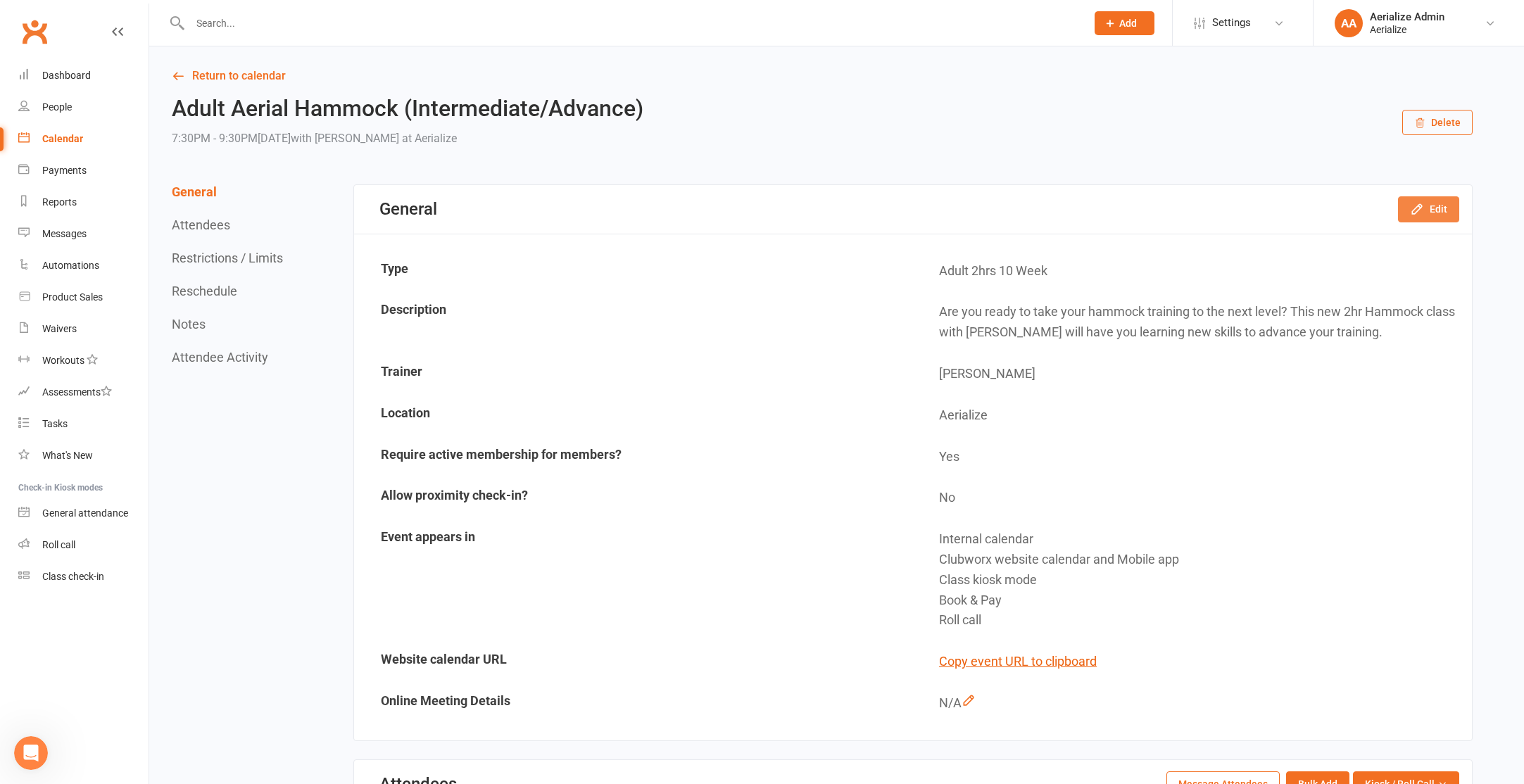
click at [1429, 212] on button "Edit" at bounding box center [1428, 209] width 61 height 26
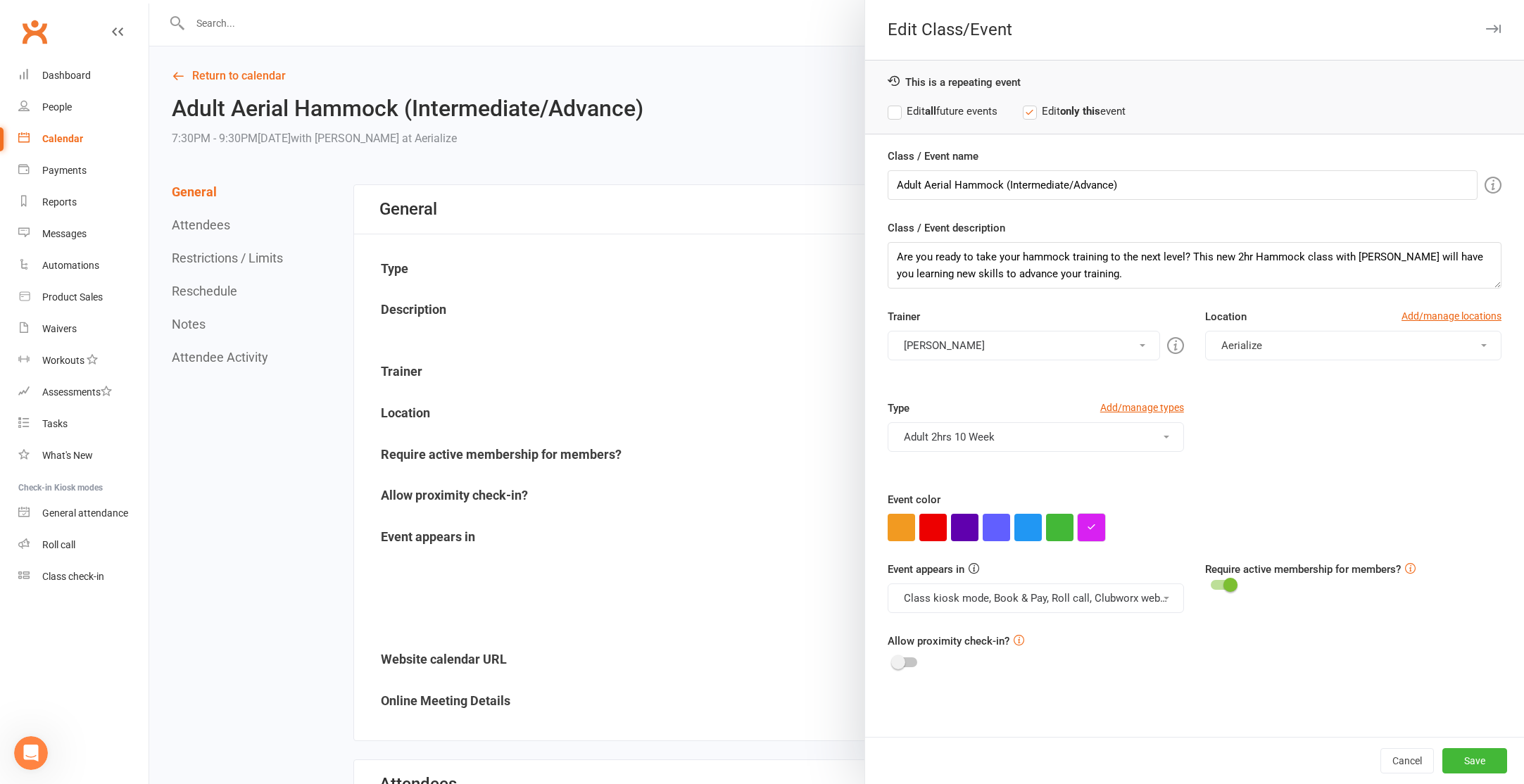
click at [1101, 525] on button "button" at bounding box center [1091, 527] width 27 height 27
drag, startPoint x: 1126, startPoint y: 494, endPoint x: 1088, endPoint y: 502, distance: 38.8
click at [1088, 502] on input "#d821f2" at bounding box center [1116, 499] width 70 height 17
type input "#26bbff"
click at [1097, 497] on input "#26bbff" at bounding box center [1116, 499] width 70 height 17
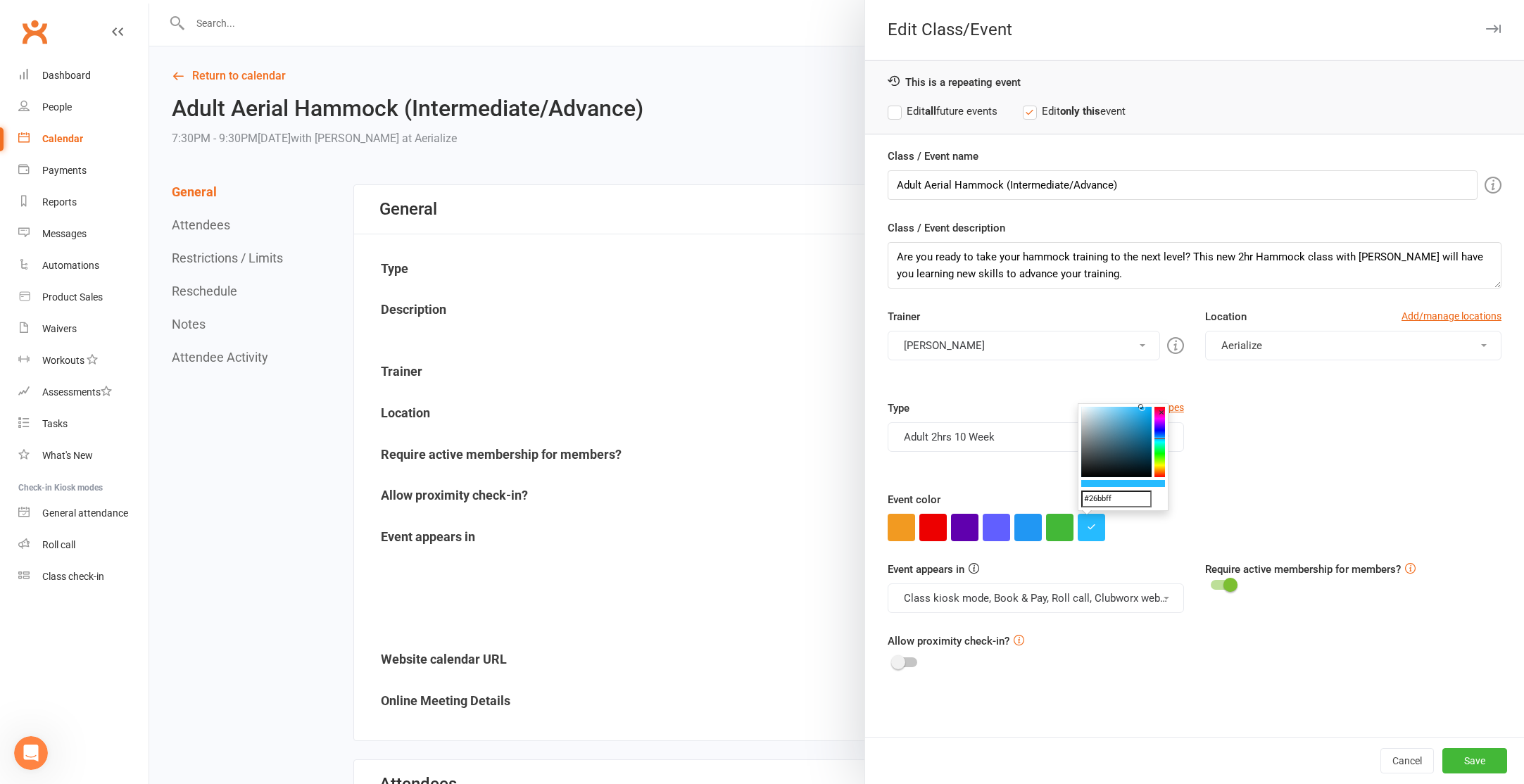
click at [1097, 497] on input "#26bbff" at bounding box center [1116, 499] width 70 height 17
click at [931, 113] on strong "all" at bounding box center [931, 111] width 11 height 12
drag, startPoint x: 1495, startPoint y: 767, endPoint x: 1462, endPoint y: 752, distance: 36.2
click at [1494, 765] on button "Save" at bounding box center [1475, 760] width 64 height 26
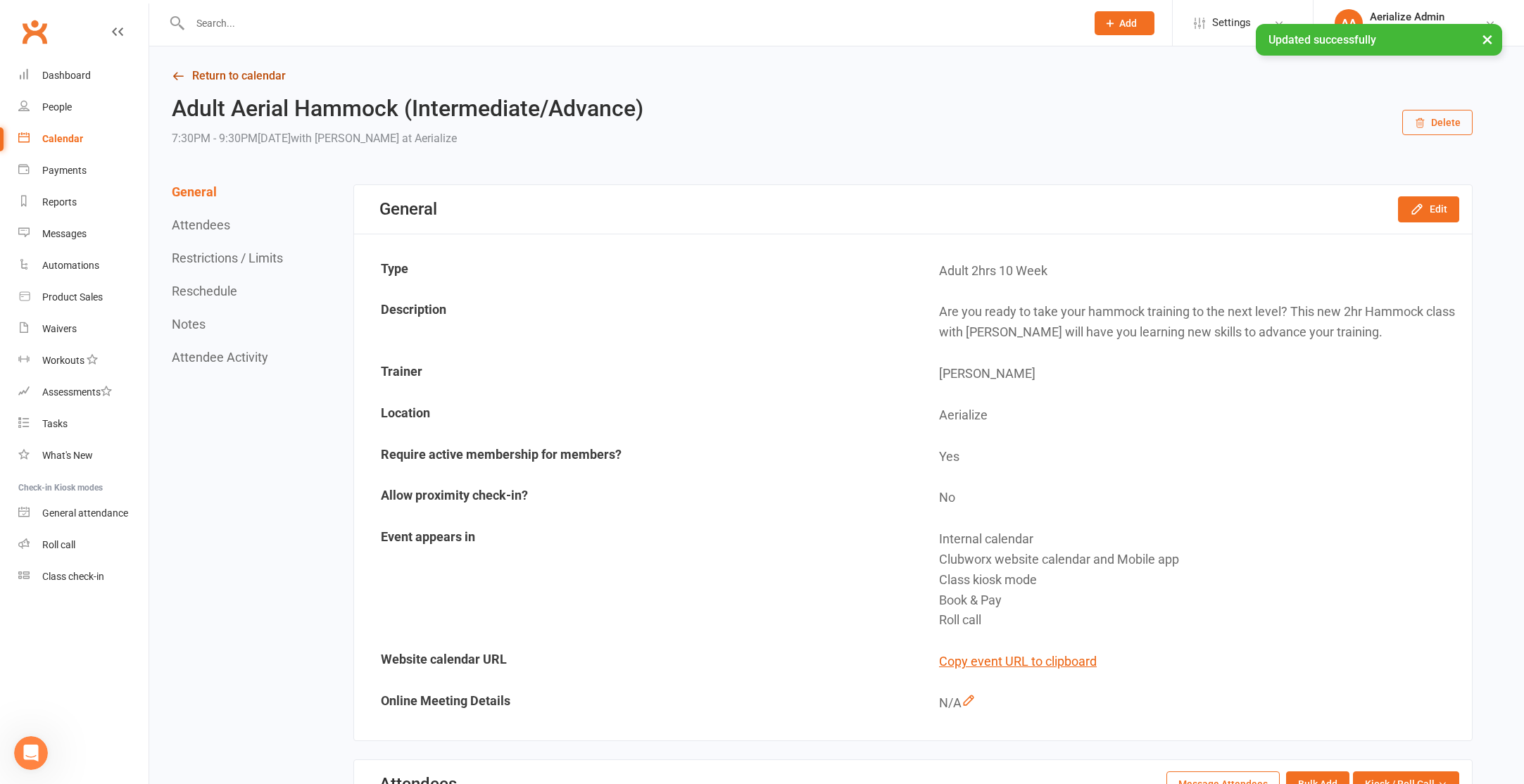
click at [220, 80] on link "Return to calendar" at bounding box center [822, 76] width 1301 height 20
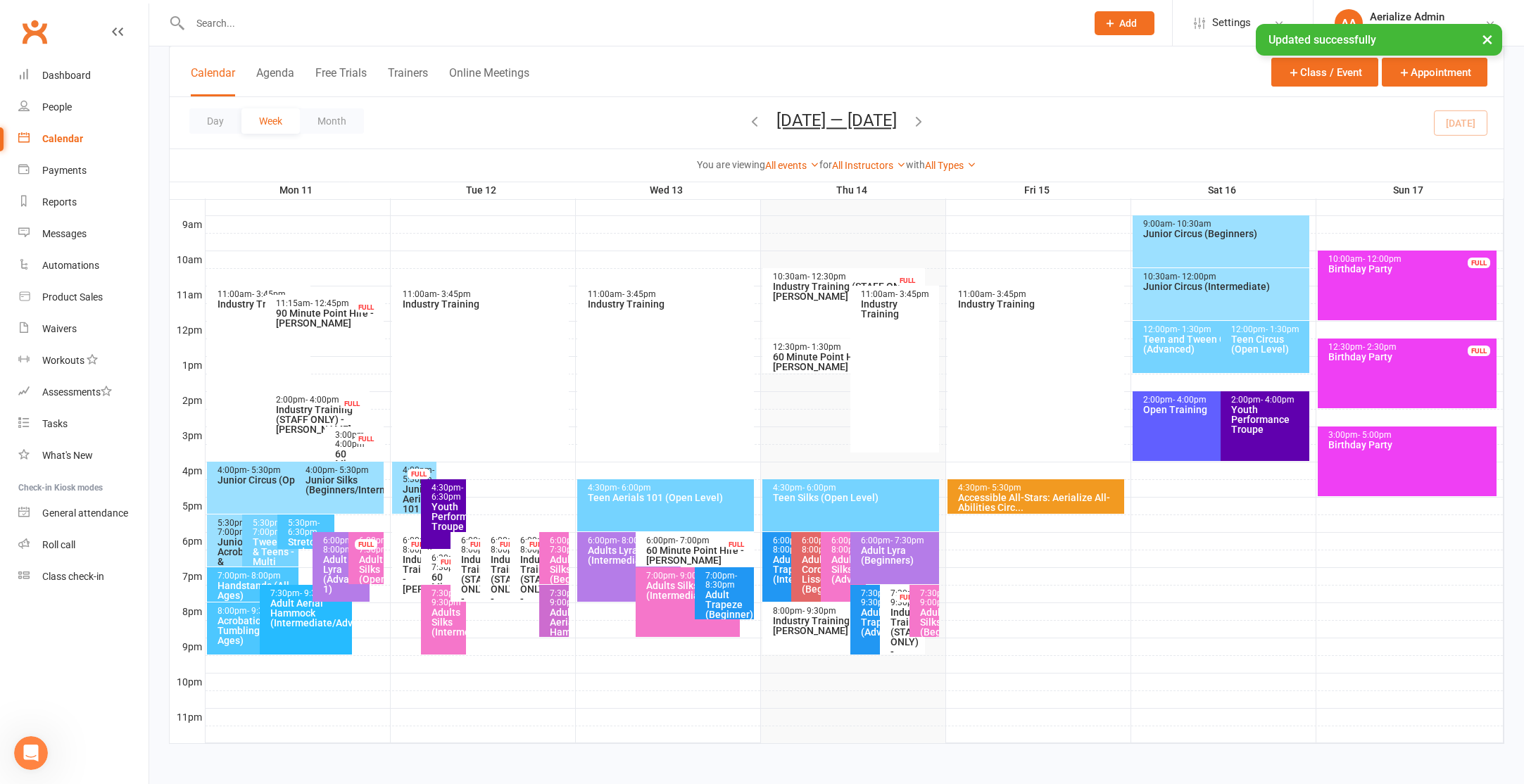
scroll to position [387, 0]
click at [558, 620] on div "Adult Aerial Hammock (Beginner/Intermediate)" at bounding box center [557, 627] width 17 height 40
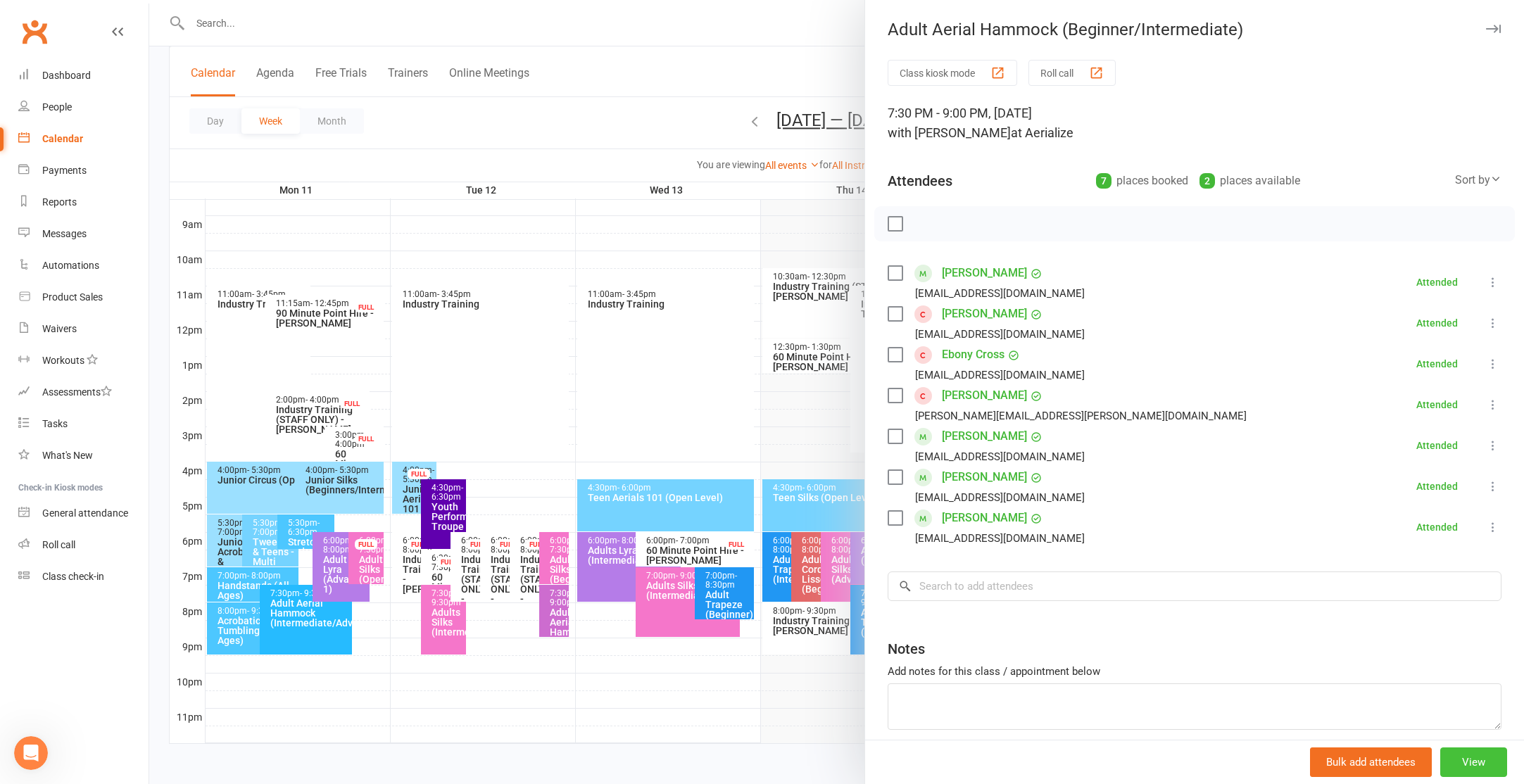
click at [1489, 766] on button "View" at bounding box center [1473, 761] width 67 height 29
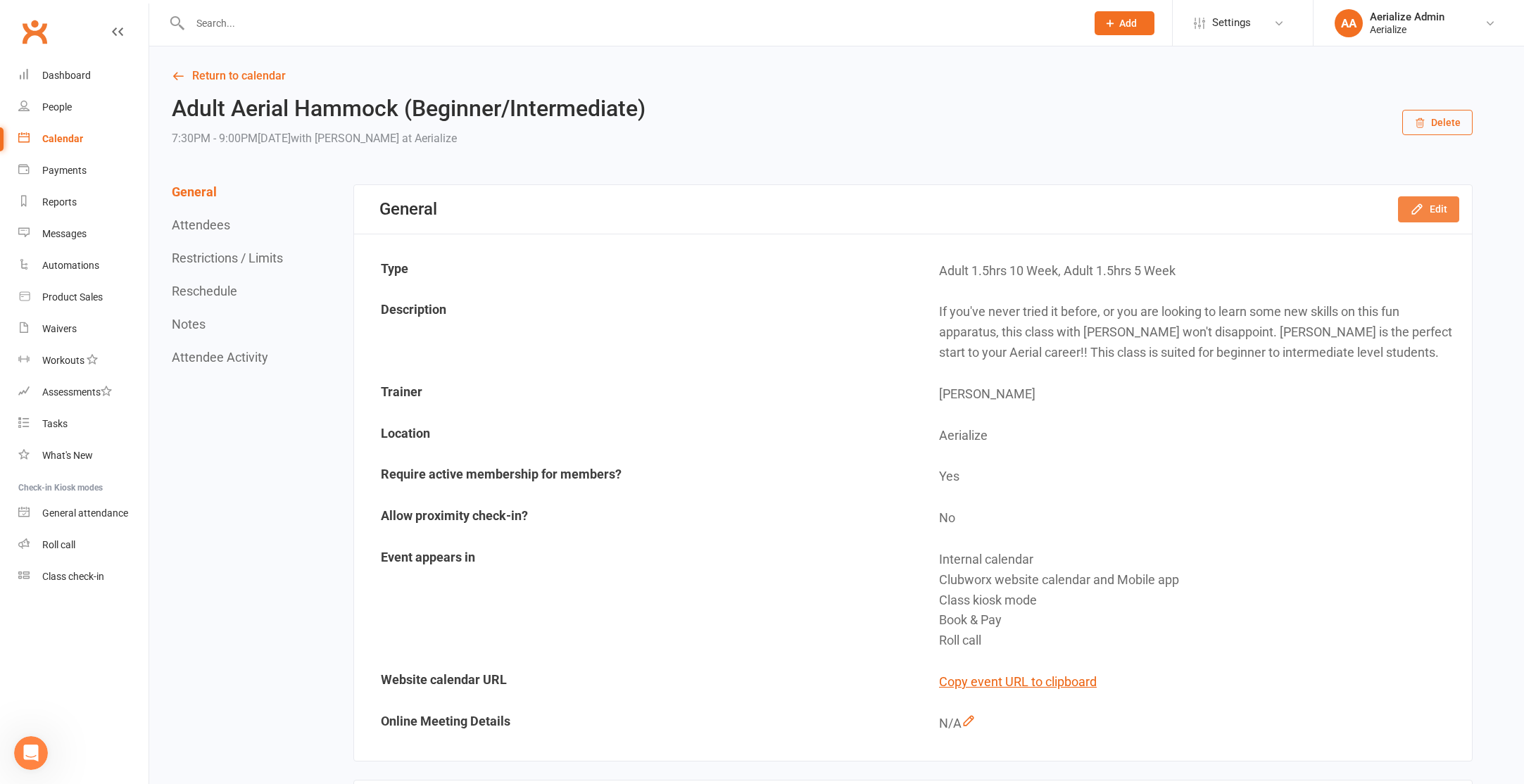
click at [1445, 215] on button "Edit" at bounding box center [1428, 209] width 61 height 26
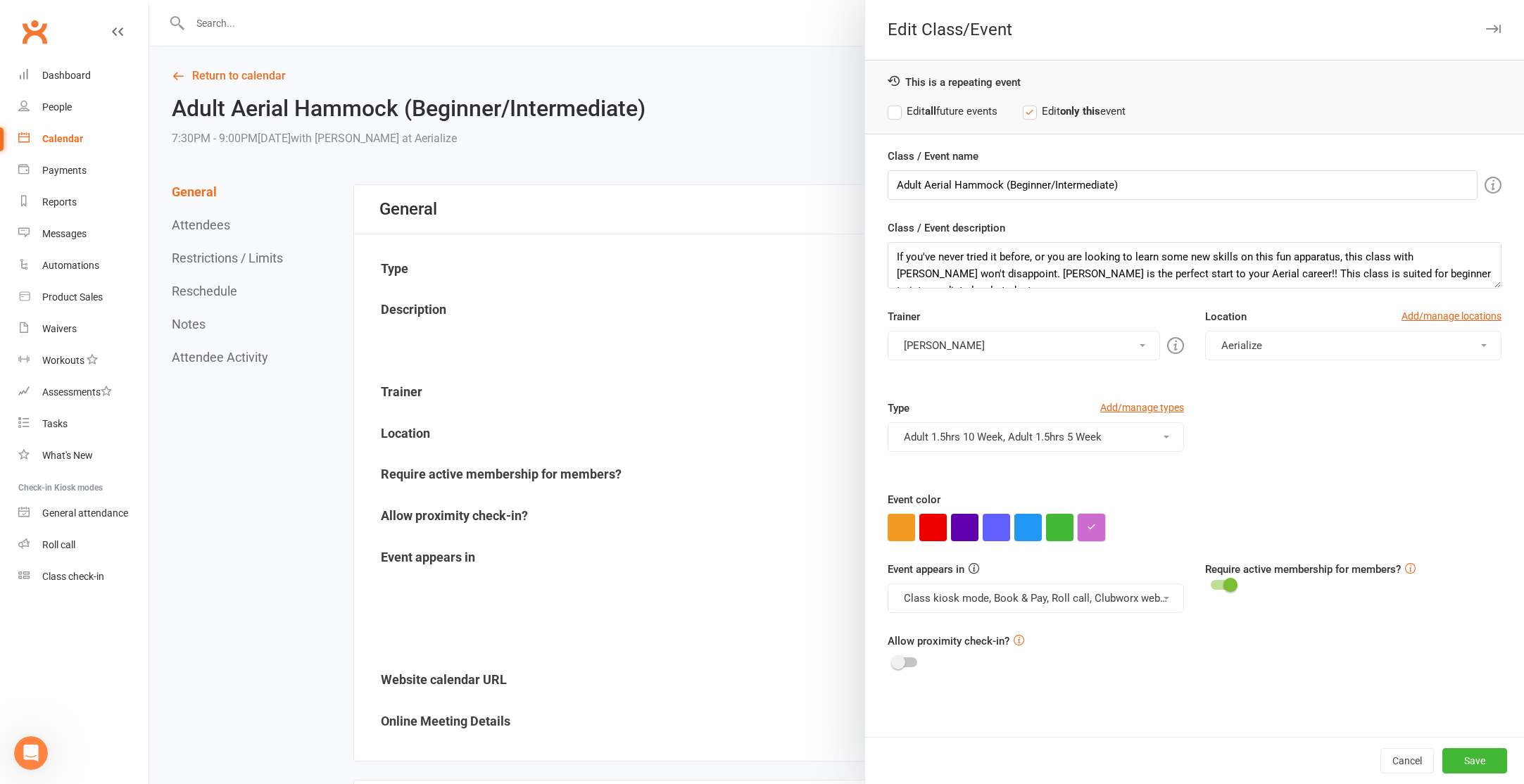
click at [1081, 536] on button "button" at bounding box center [1091, 527] width 27 height 27
click at [1101, 497] on input "#cd6ccf" at bounding box center [1116, 499] width 70 height 17
click at [1100, 497] on input "#cd6ccf" at bounding box center [1116, 499] width 70 height 17
paste input "26bbf"
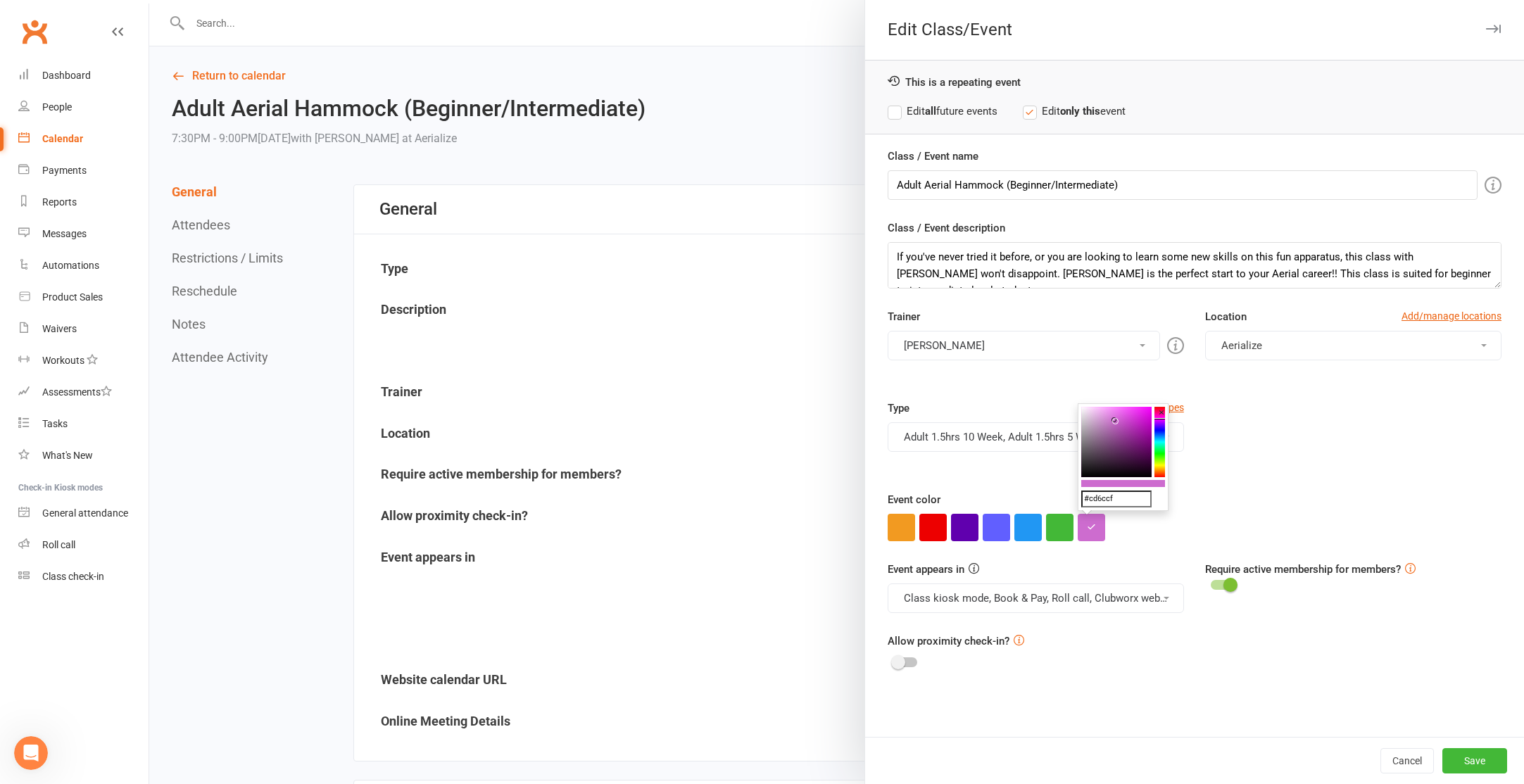
type input "#26bbff"
click at [1473, 769] on button "Save" at bounding box center [1475, 760] width 64 height 26
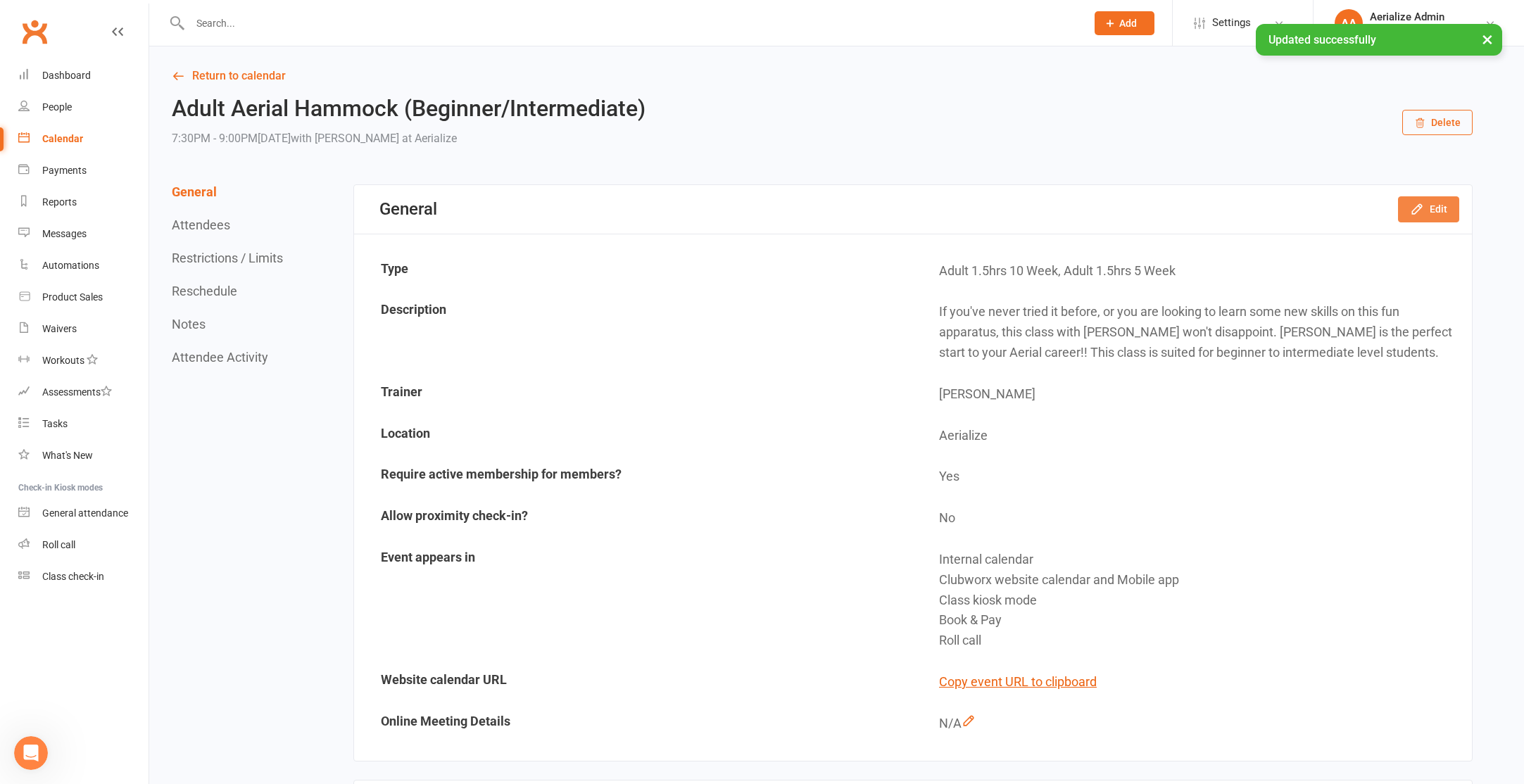
click at [1449, 219] on button "Edit" at bounding box center [1428, 209] width 61 height 26
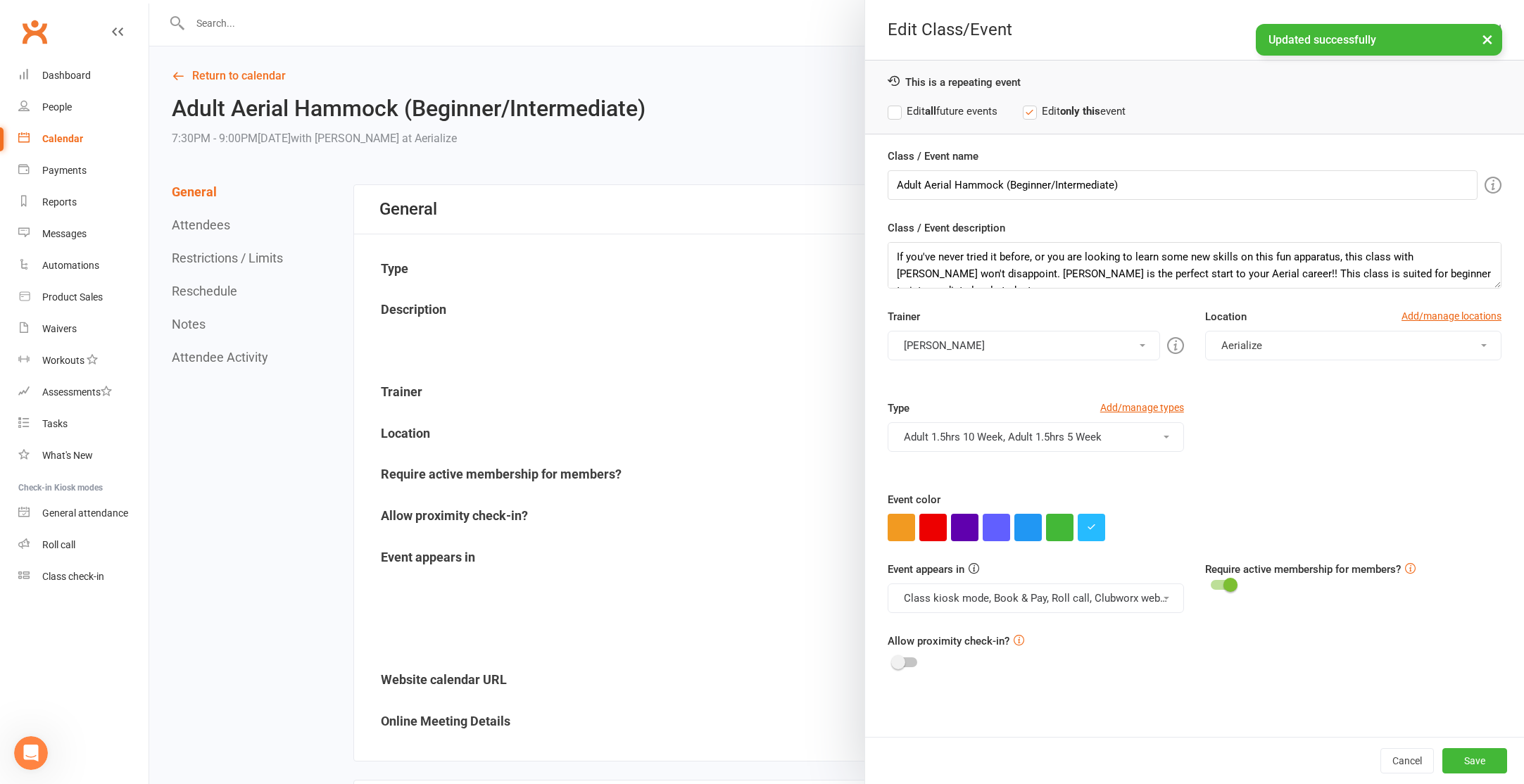
drag, startPoint x: 922, startPoint y: 111, endPoint x: 935, endPoint y: 125, distance: 19.1
click at [922, 111] on label "Edit all future events" at bounding box center [942, 112] width 110 height 17
click at [1489, 771] on button "Save" at bounding box center [1475, 760] width 64 height 26
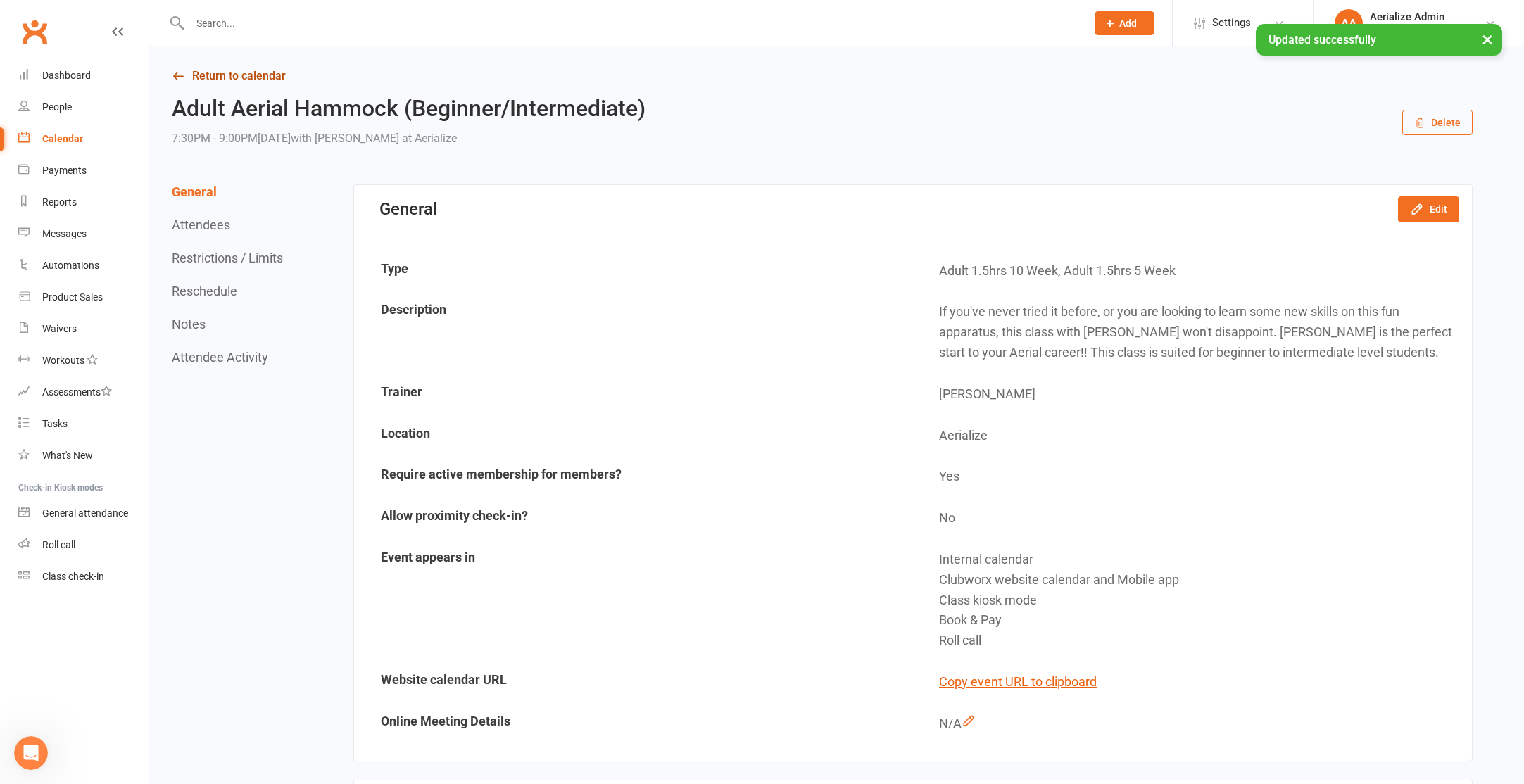
click at [197, 67] on link "Return to calendar" at bounding box center [822, 76] width 1301 height 20
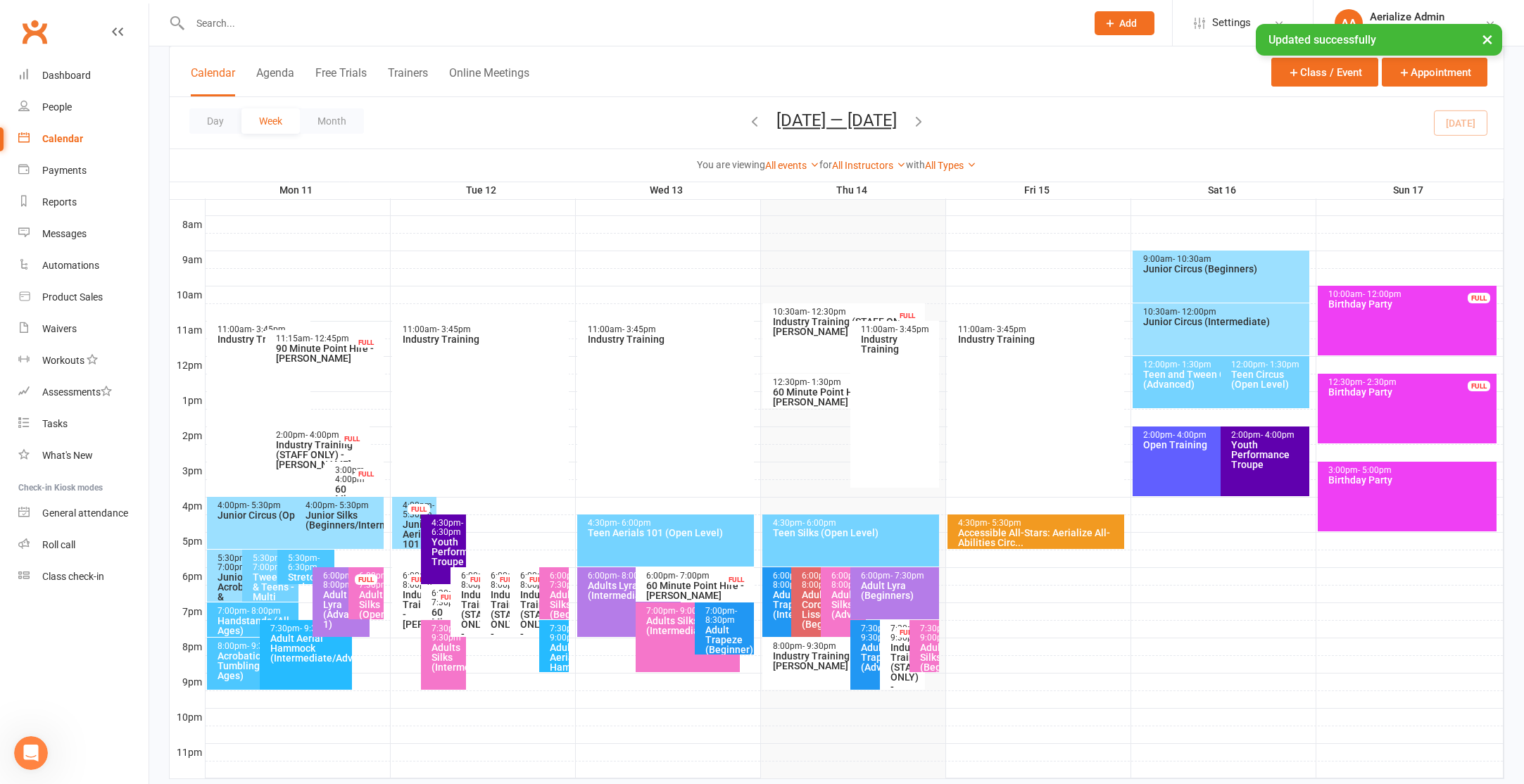
scroll to position [387, 0]
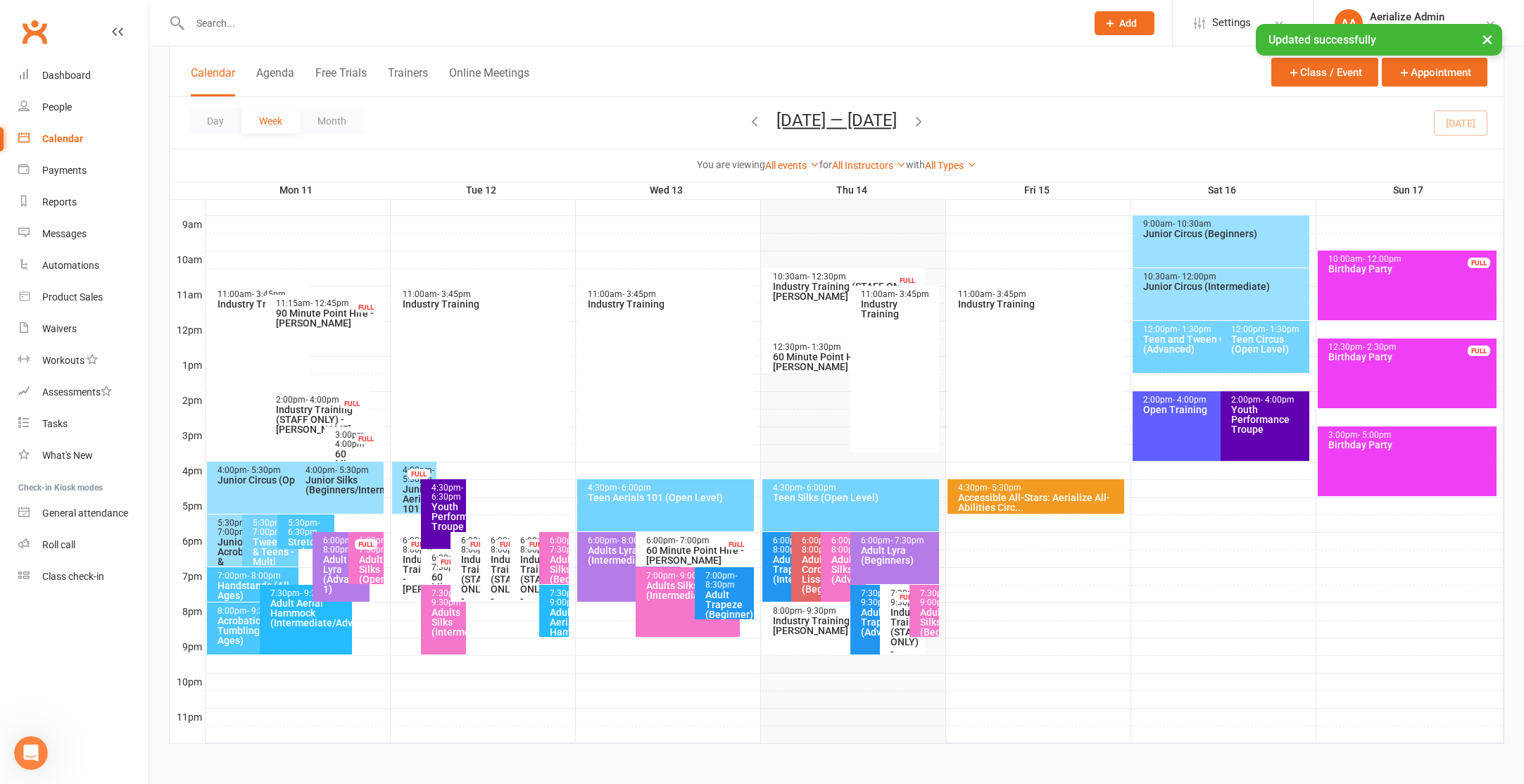
click at [331, 576] on div "Adult Lyra (Advanced 1)" at bounding box center [344, 574] width 44 height 40
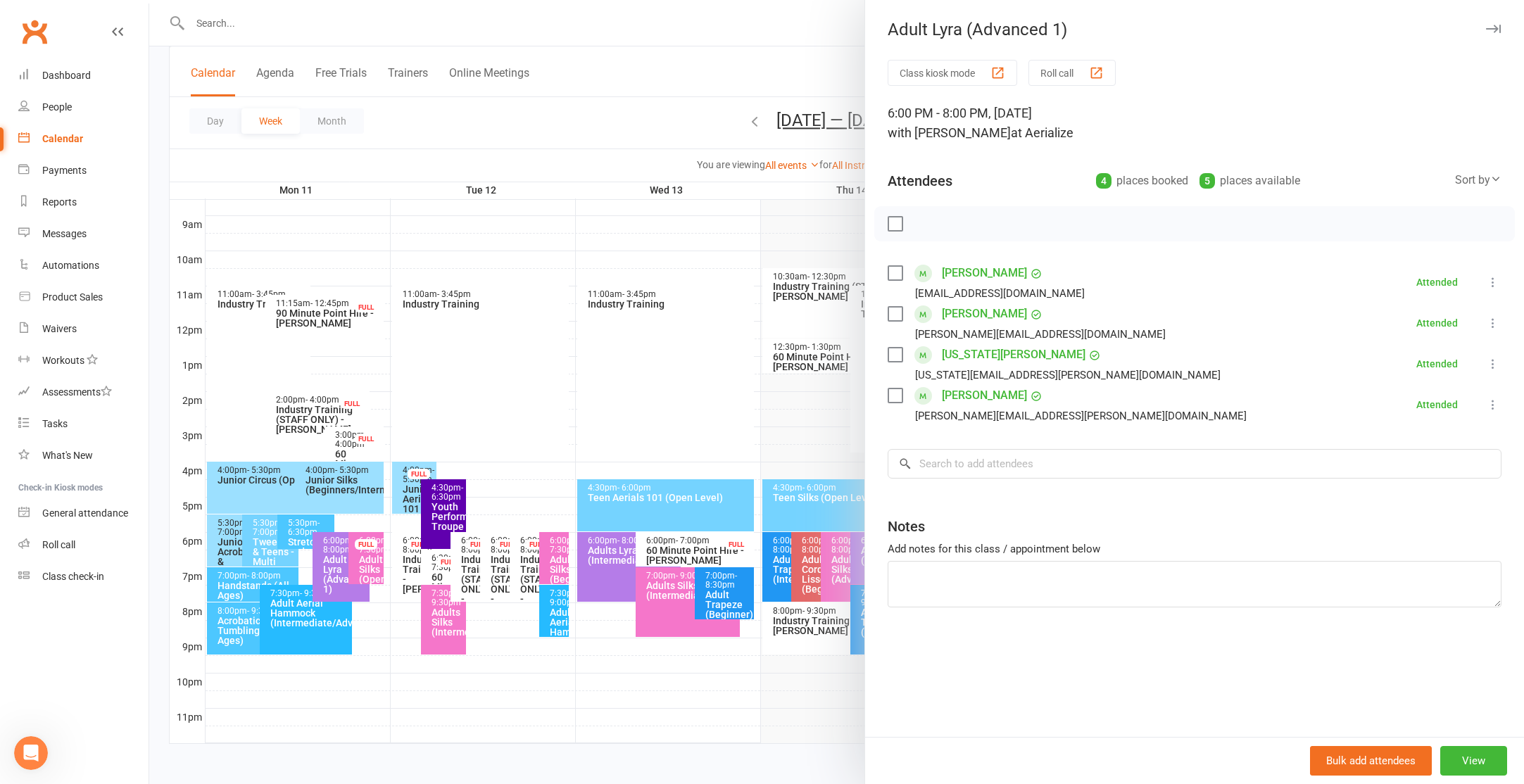
click at [514, 391] on div at bounding box center [836, 392] width 1375 height 784
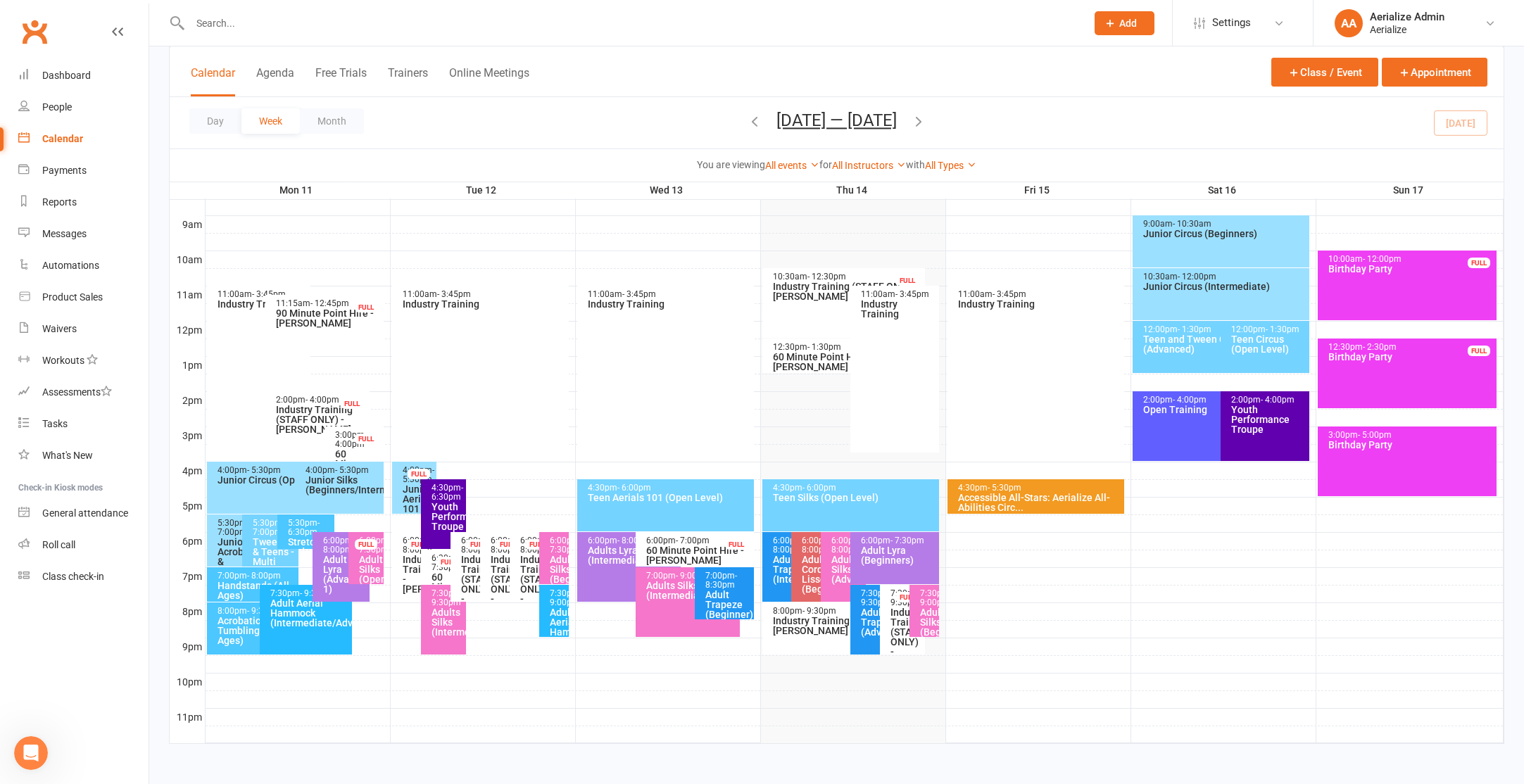
click at [334, 563] on div "Adult Lyra (Advanced 1)" at bounding box center [344, 574] width 44 height 40
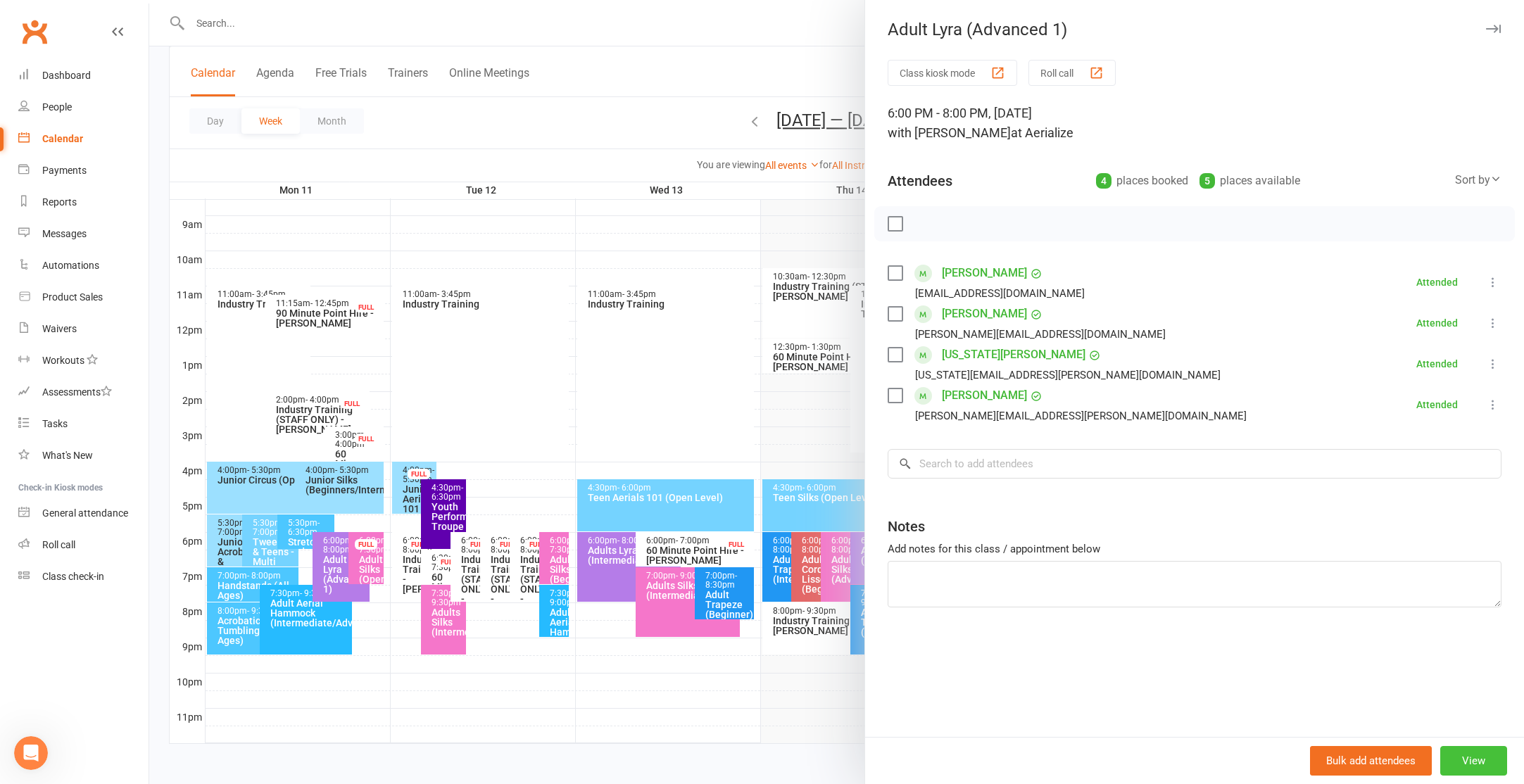
click at [1472, 753] on button "View" at bounding box center [1473, 760] width 67 height 29
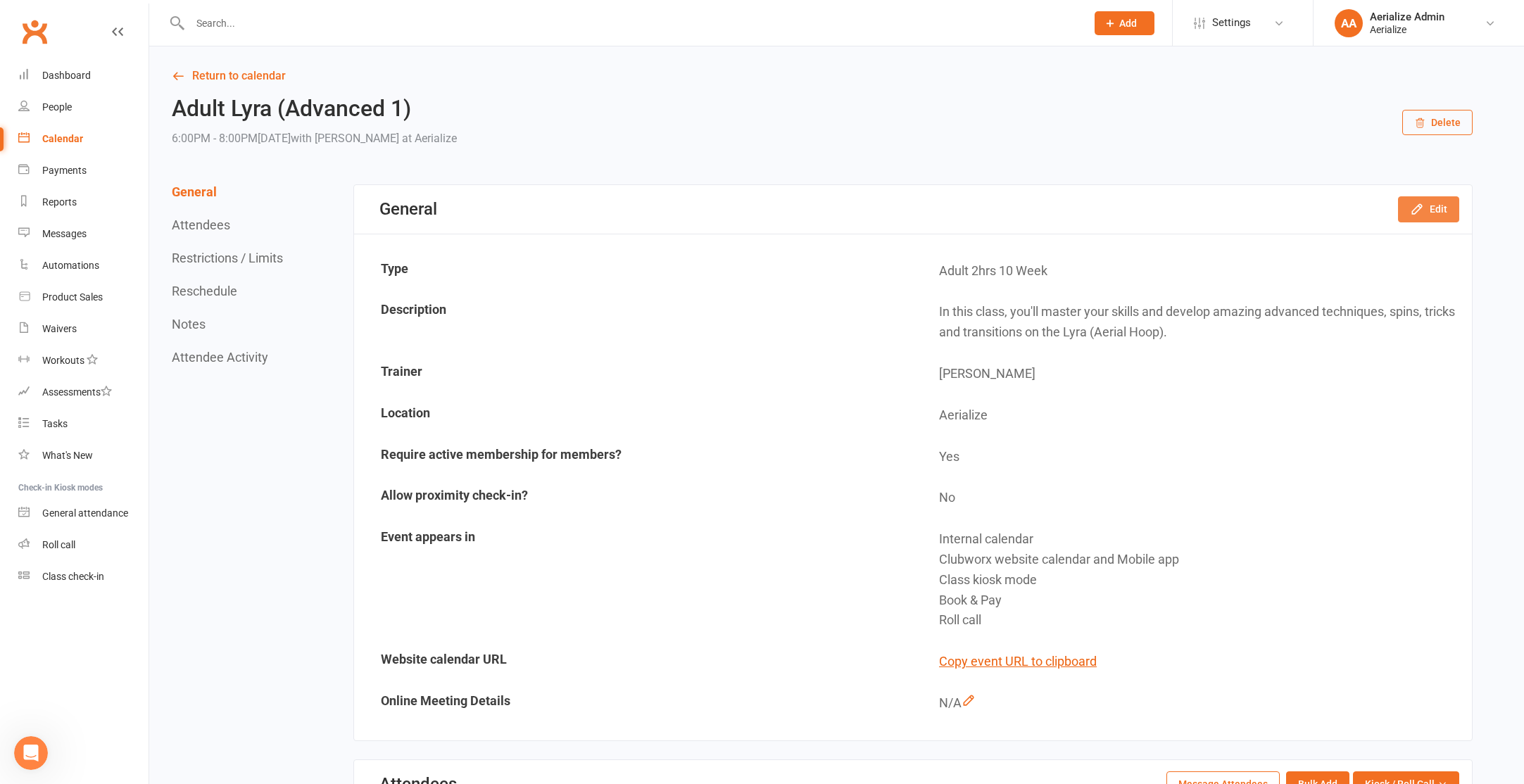
click at [1438, 215] on button "Edit" at bounding box center [1428, 209] width 61 height 26
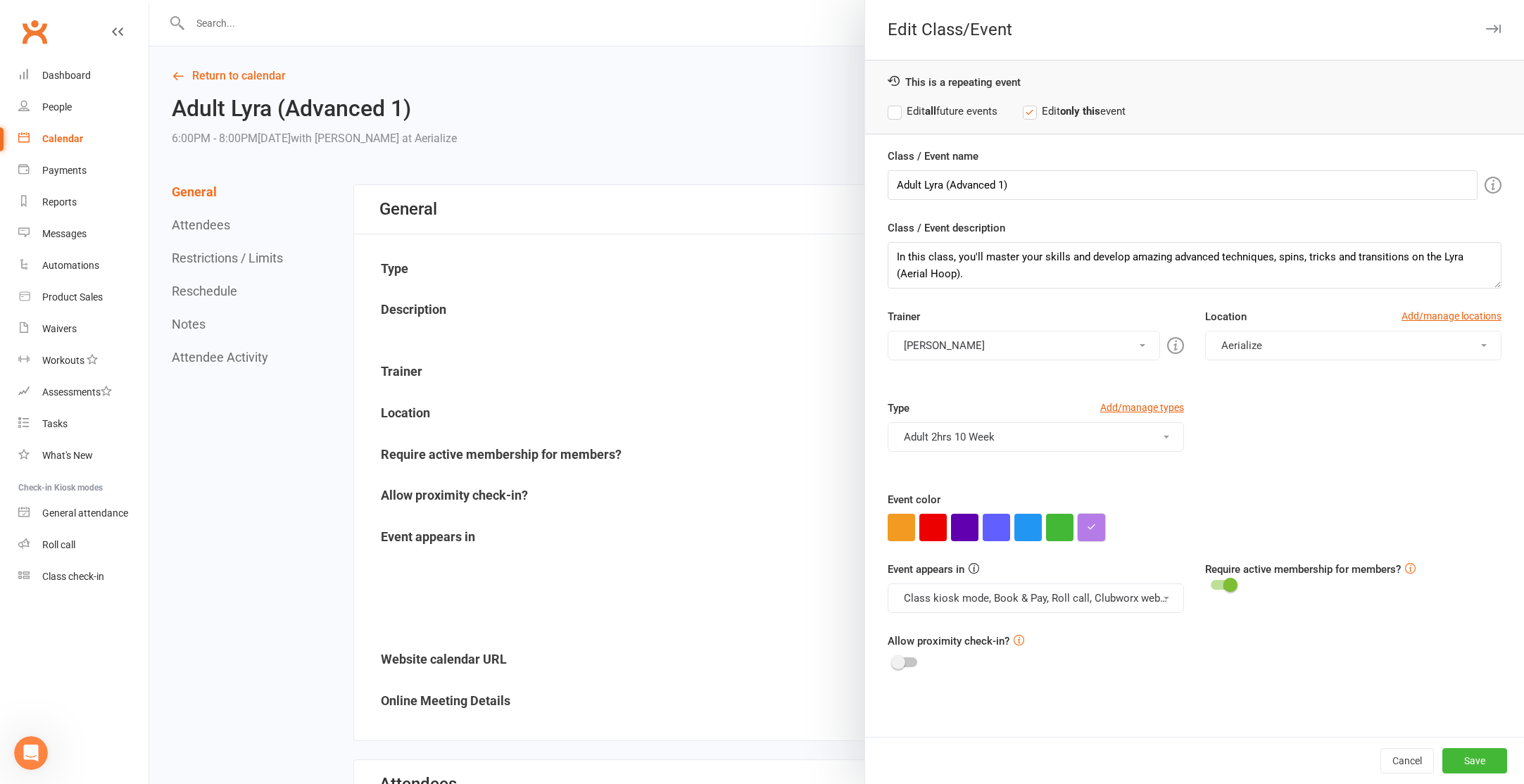
click at [1096, 527] on button "button" at bounding box center [1091, 527] width 27 height 27
drag, startPoint x: 1117, startPoint y: 502, endPoint x: 1088, endPoint y: 502, distance: 29.0
click at [1088, 502] on input "#b57ce8" at bounding box center [1116, 499] width 70 height 17
type input "#0093d7"
click at [1112, 497] on input "#0093d7" at bounding box center [1116, 499] width 70 height 17
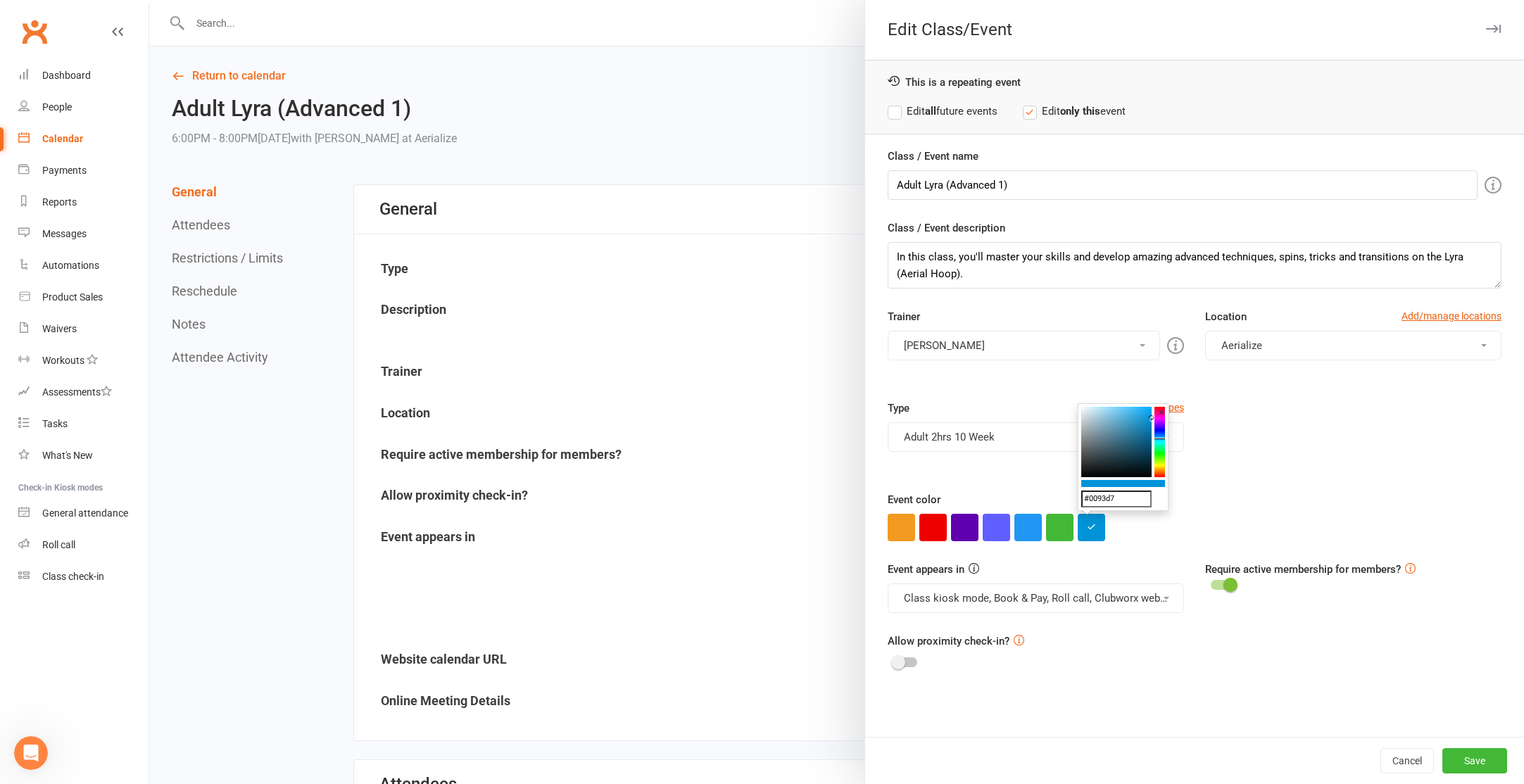
click at [1112, 497] on input "#0093d7" at bounding box center [1116, 499] width 70 height 17
click at [996, 119] on div "This is a repeating event Edit all future events Edit only this event" at bounding box center [1194, 96] width 658 height 75
drag, startPoint x: 990, startPoint y: 112, endPoint x: 991, endPoint y: 128, distance: 16.0
click at [990, 112] on label "Edit all future events" at bounding box center [942, 112] width 110 height 17
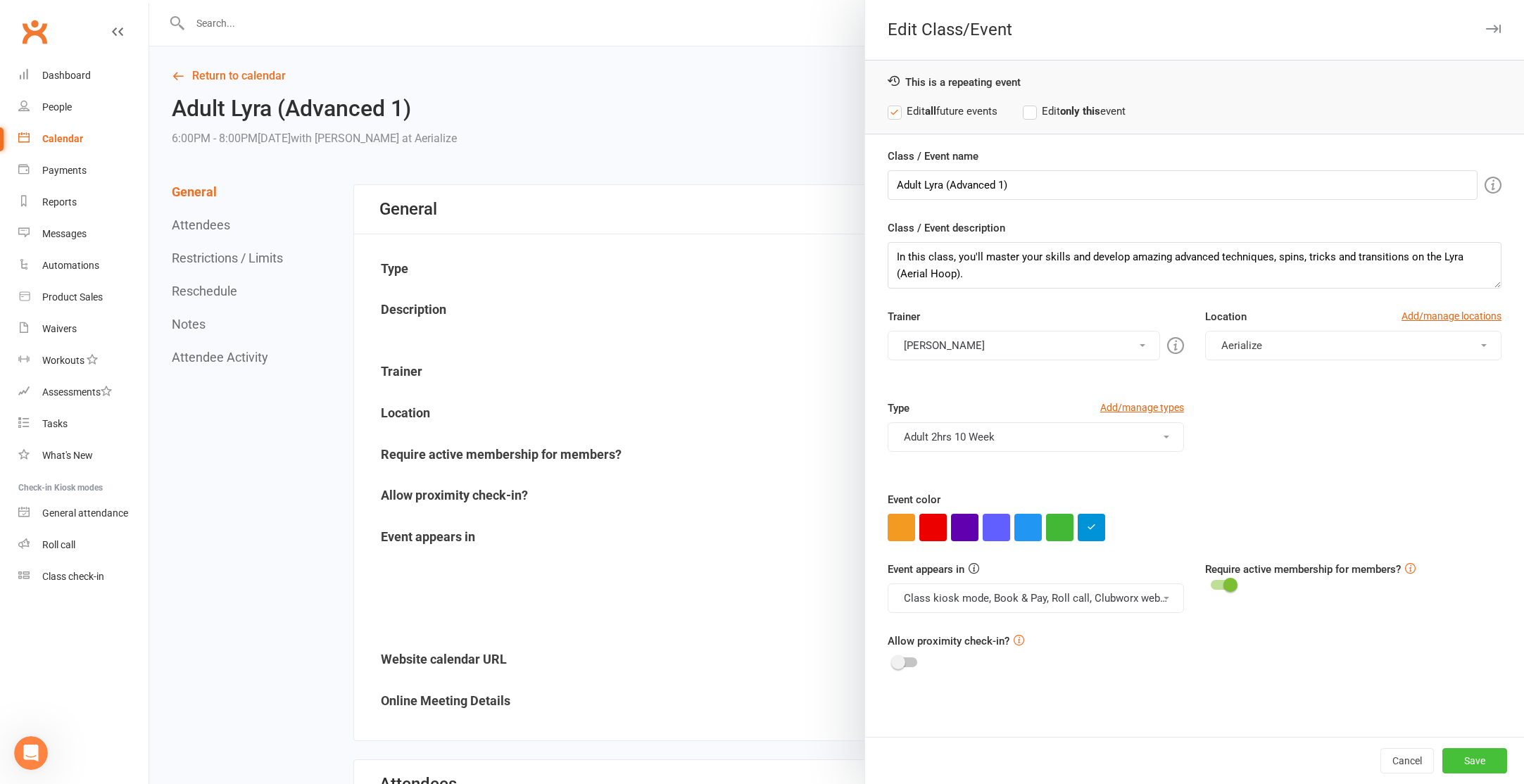
click at [1491, 755] on button "Save" at bounding box center [1475, 760] width 64 height 26
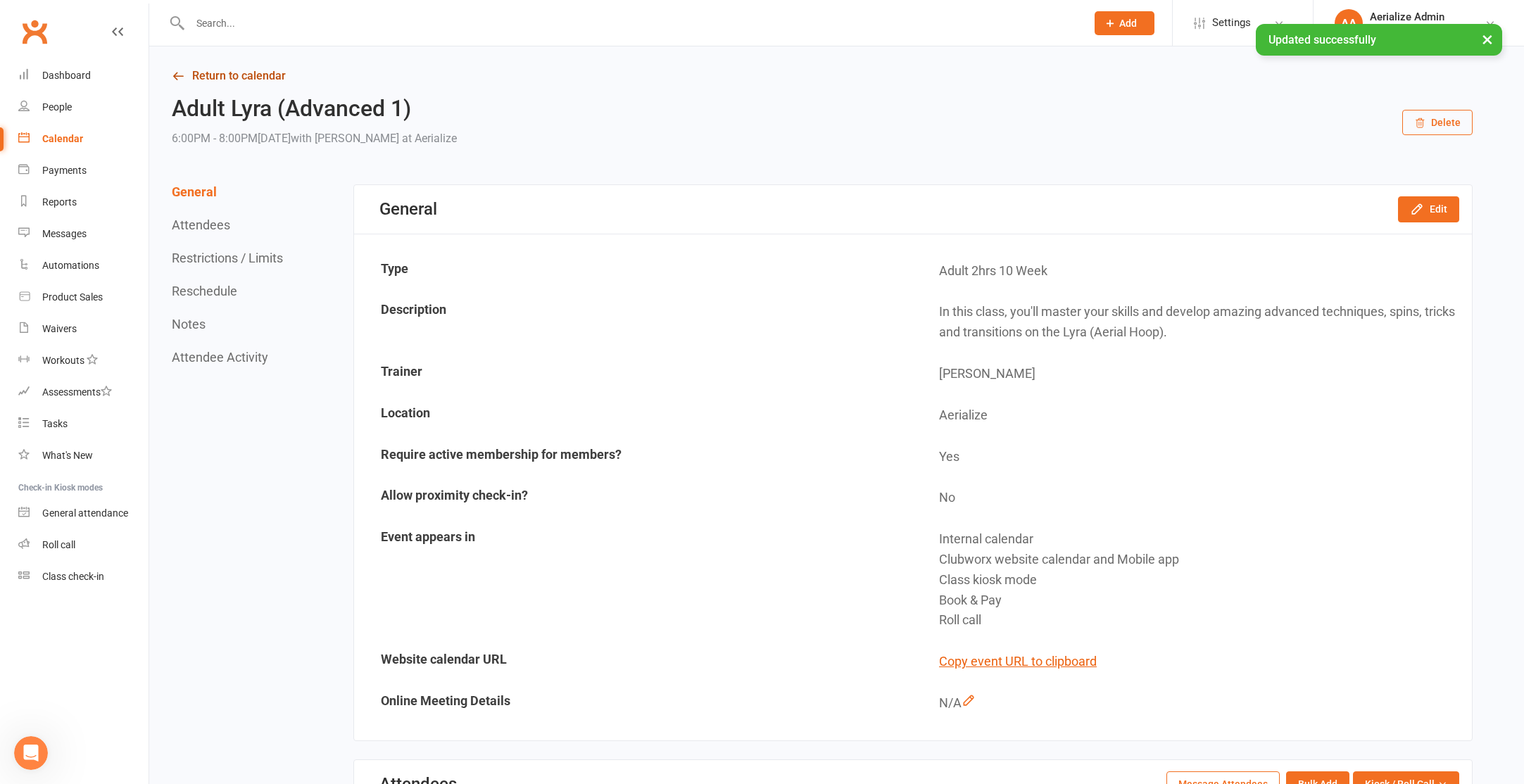
click at [183, 80] on icon at bounding box center [178, 76] width 12 height 12
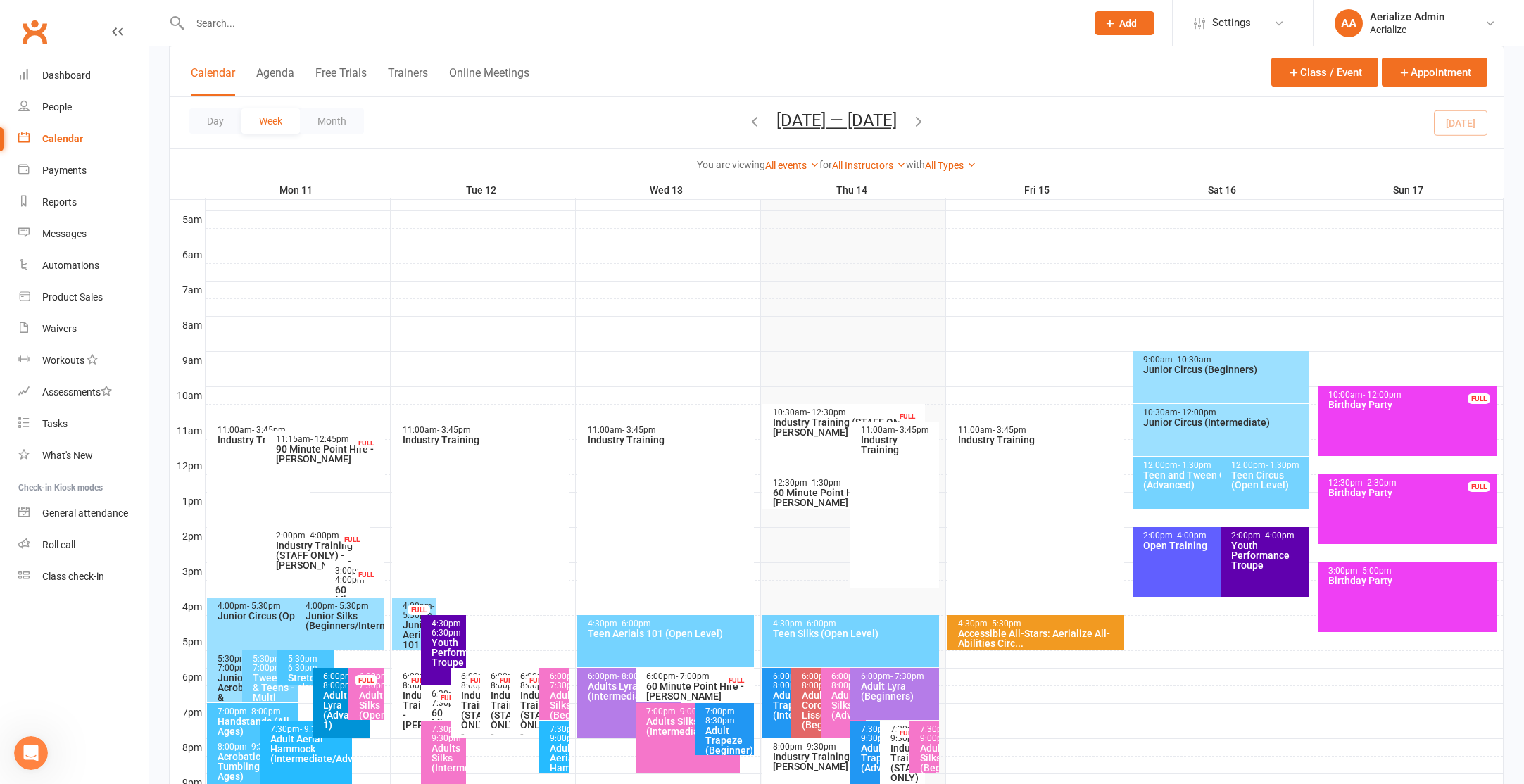
scroll to position [387, 0]
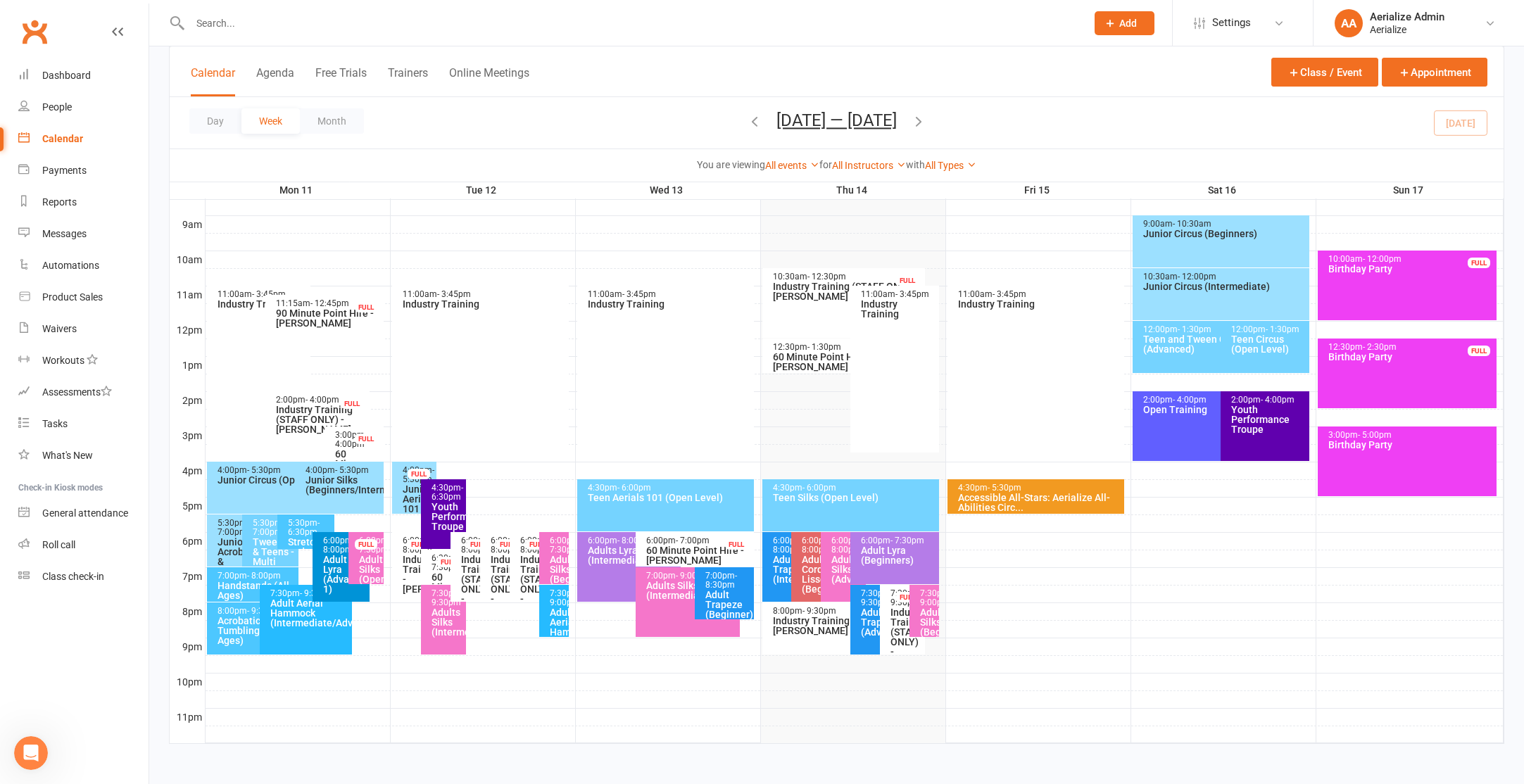
click at [611, 560] on div "Adults Lyra (Intermediate)" at bounding box center [633, 555] width 92 height 20
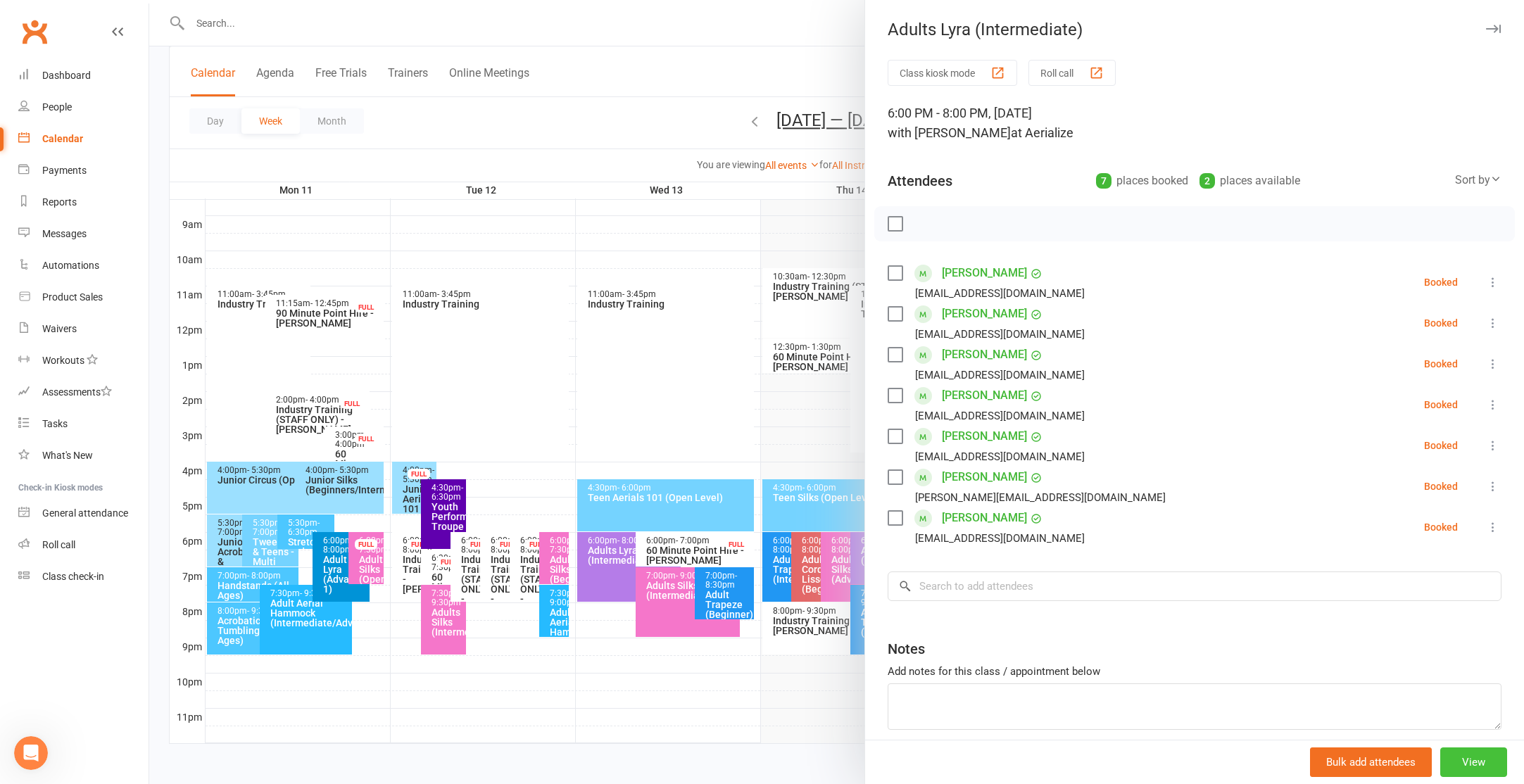
click at [1466, 754] on button "View" at bounding box center [1473, 761] width 67 height 29
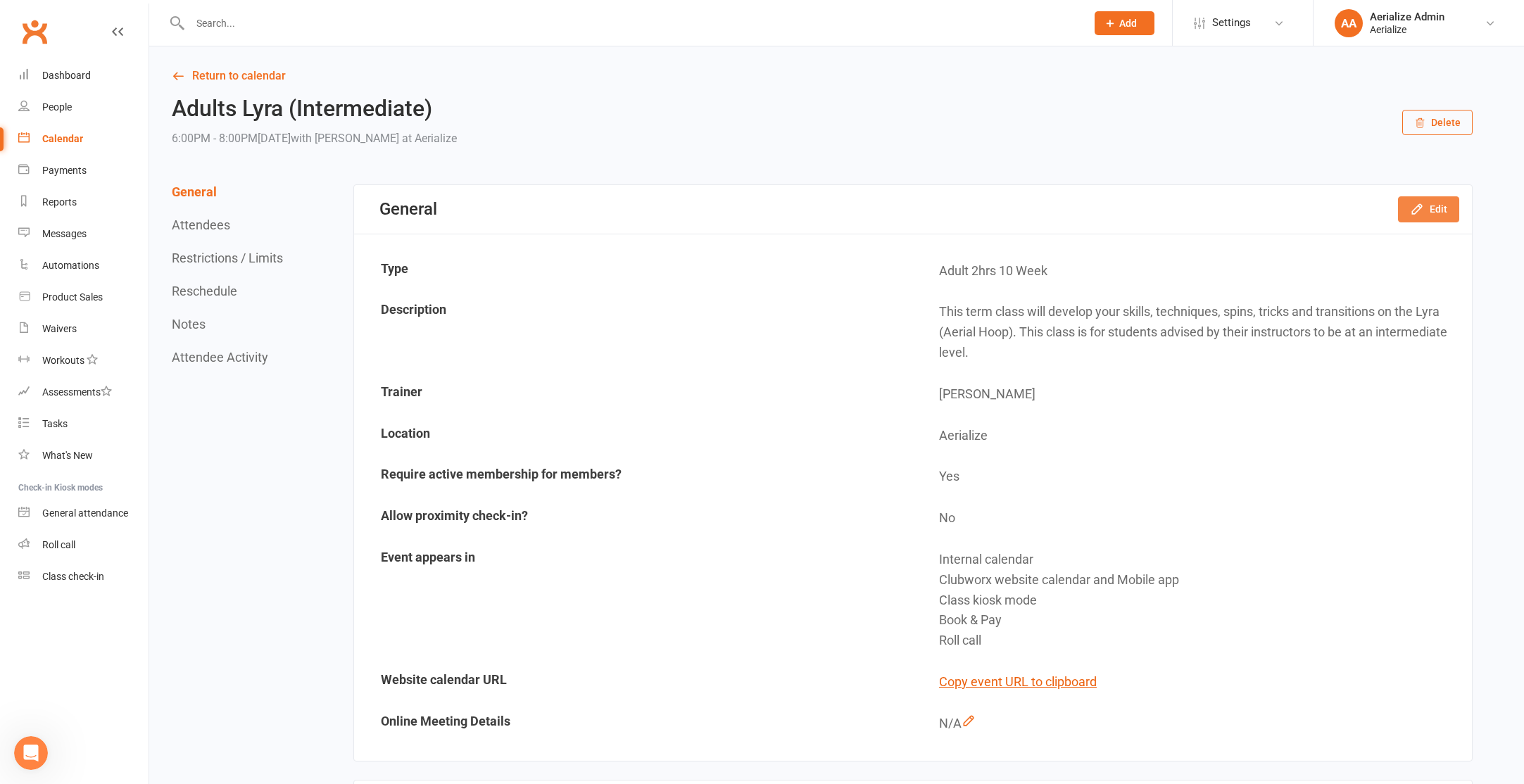
click at [1409, 206] on button "Edit" at bounding box center [1428, 209] width 61 height 26
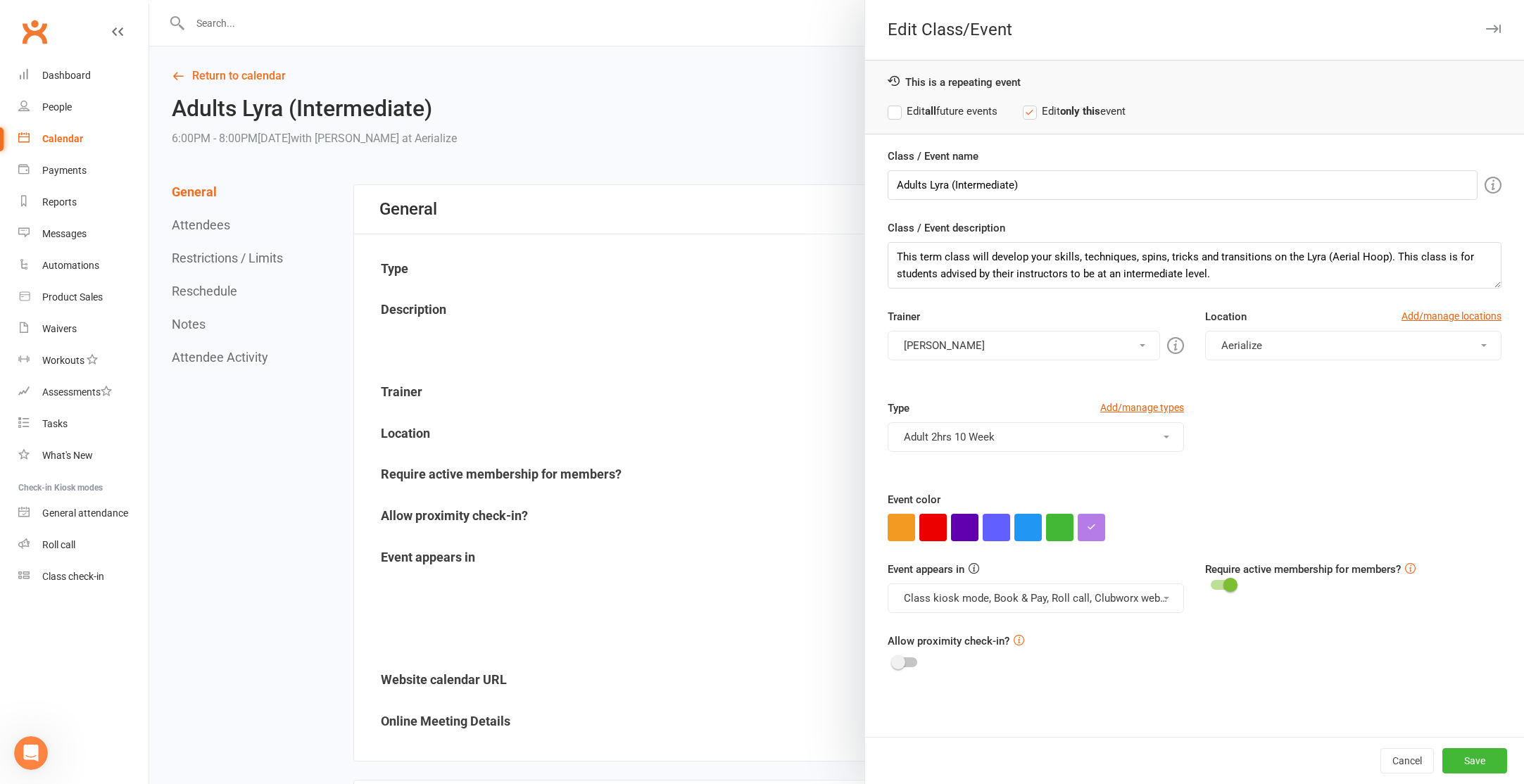
click at [991, 111] on label "Edit all future events" at bounding box center [942, 112] width 110 height 17
click at [1094, 531] on button "button" at bounding box center [1091, 527] width 27 height 27
click at [1104, 498] on input "#b57ce8" at bounding box center [1116, 499] width 70 height 17
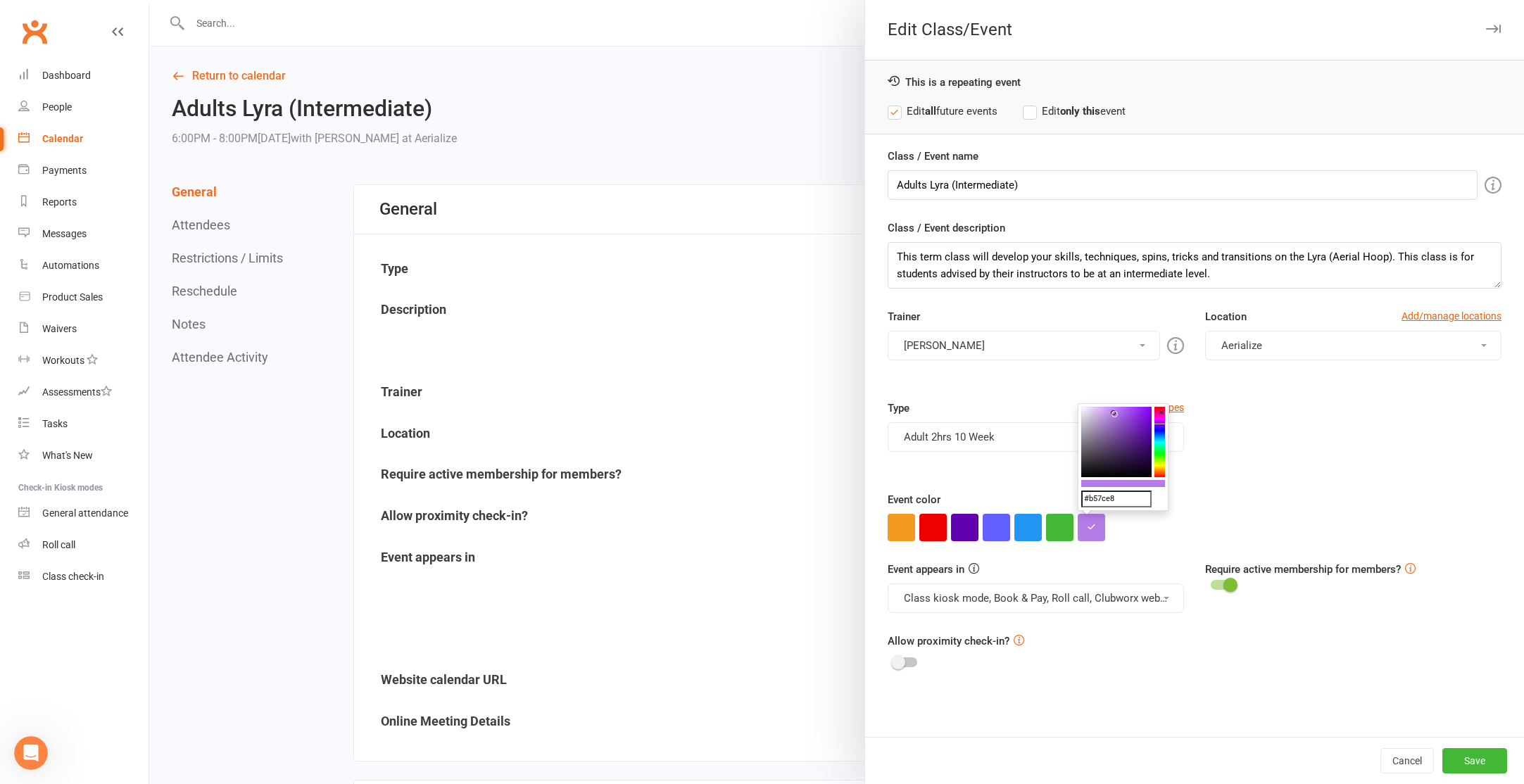
paste input "0093d7"
type input "#0093d7"
click at [1473, 762] on button "Save" at bounding box center [1475, 760] width 64 height 26
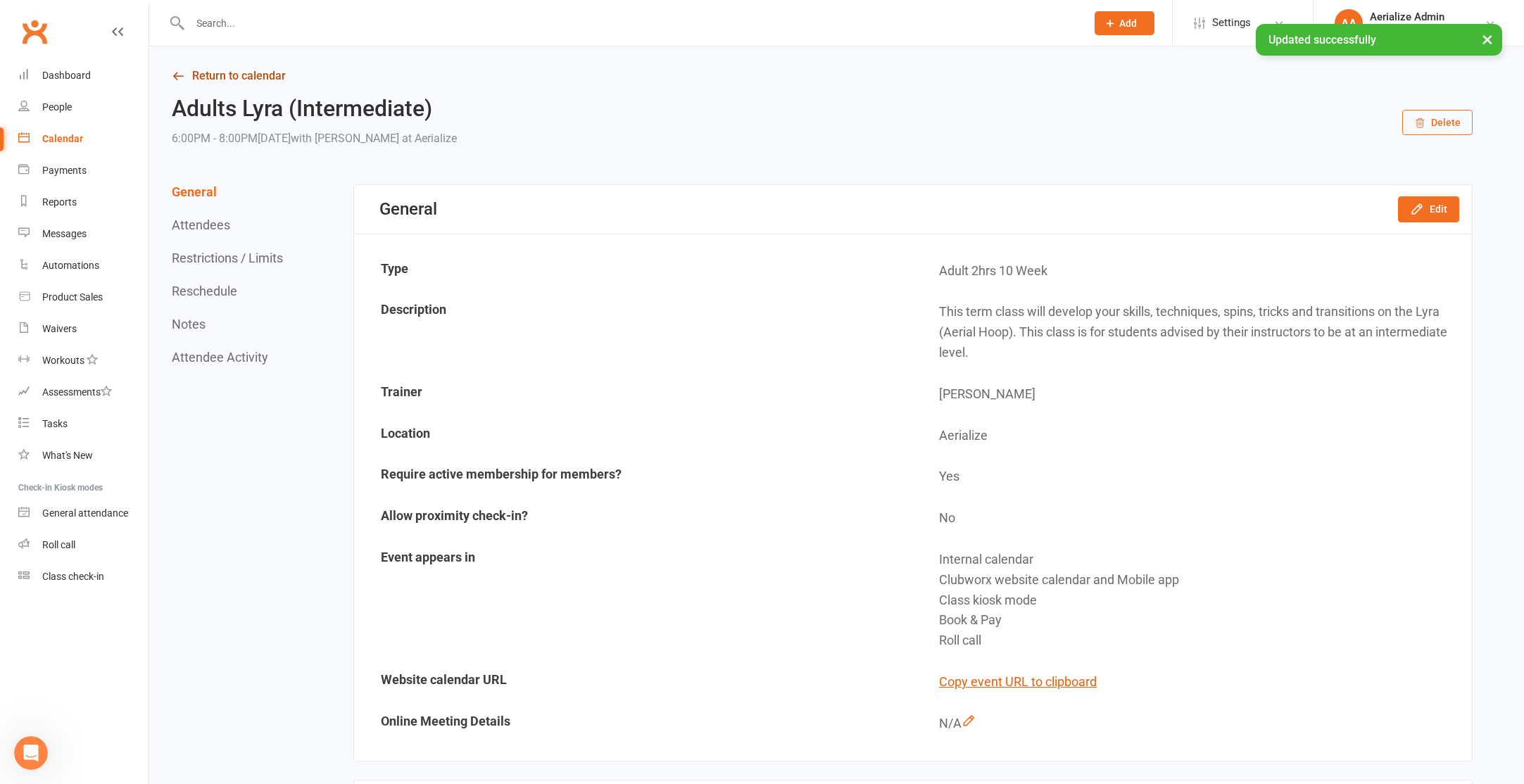
click at [246, 74] on link "Return to calendar" at bounding box center [822, 76] width 1301 height 20
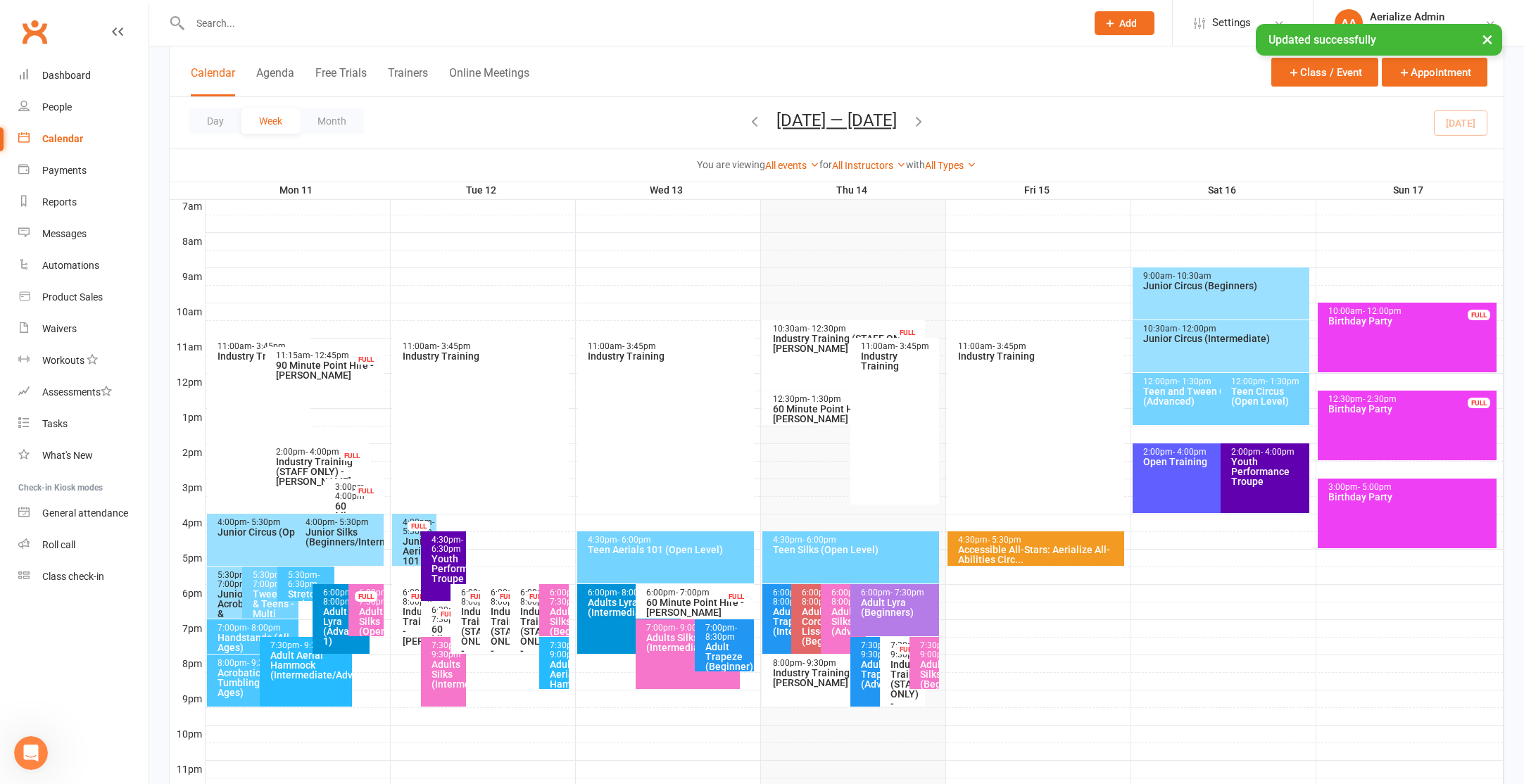
scroll to position [387, 0]
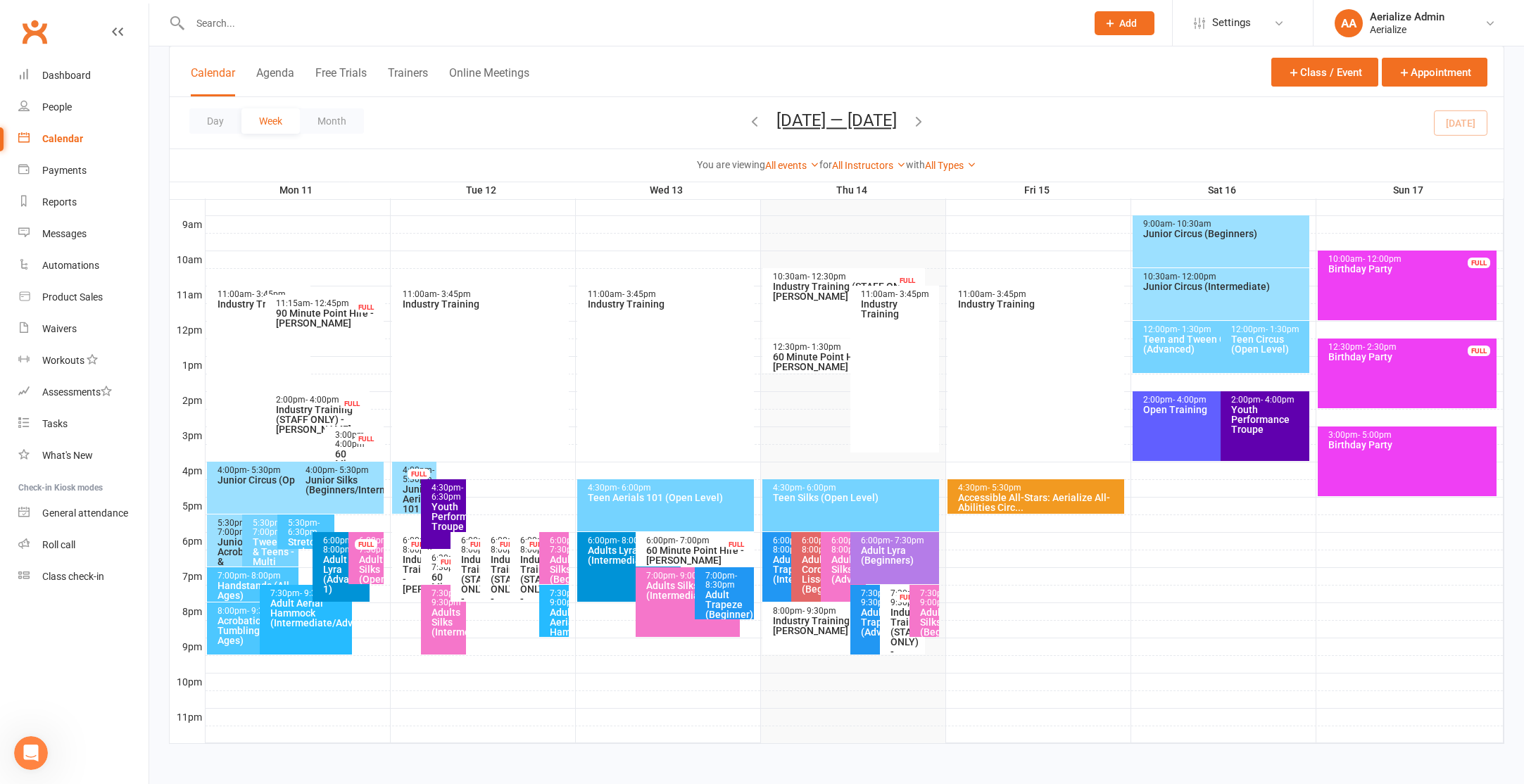
click at [907, 556] on div "Adult Lyra (Beginners)" at bounding box center [898, 555] width 76 height 20
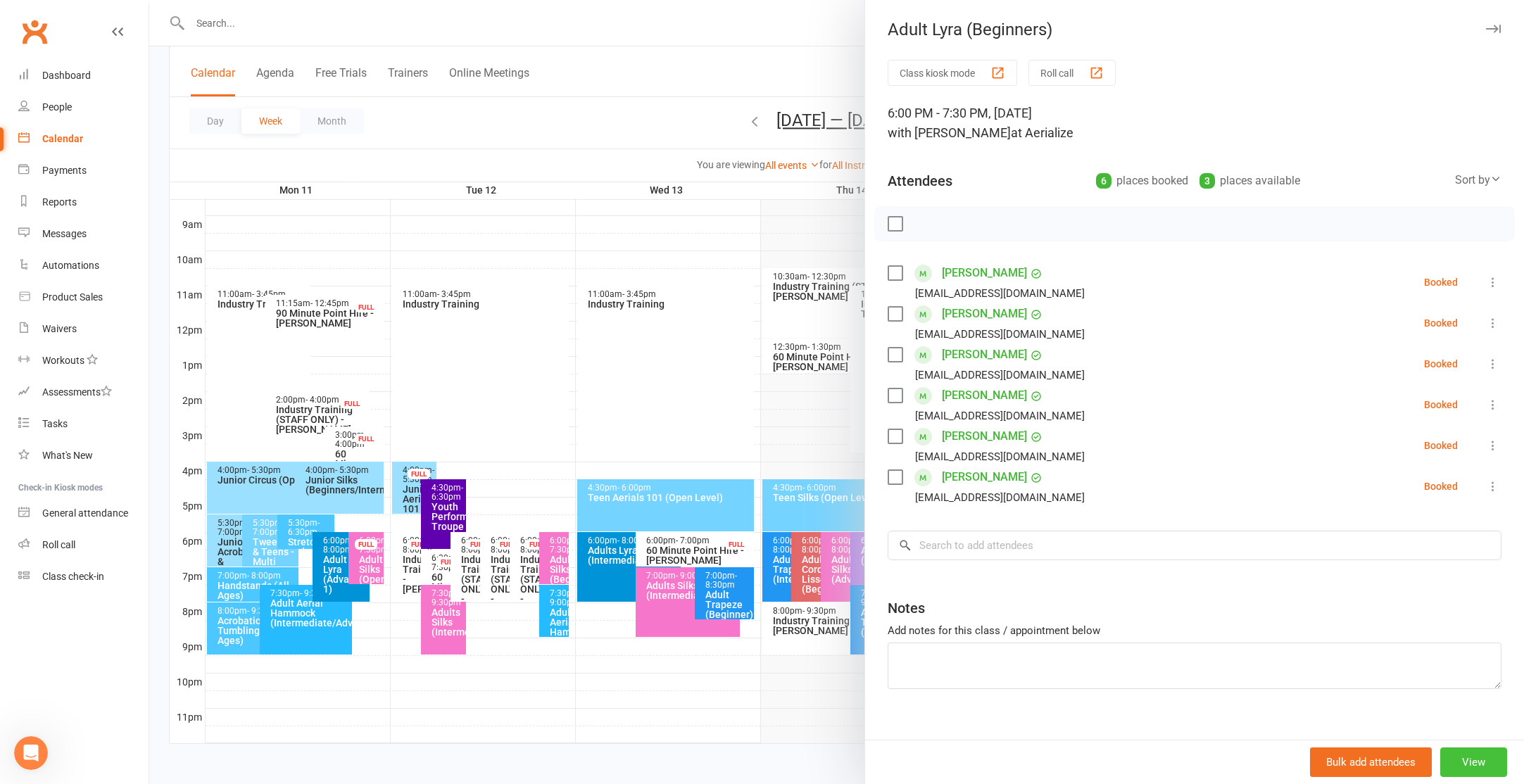
click at [1480, 769] on button "View" at bounding box center [1473, 761] width 67 height 29
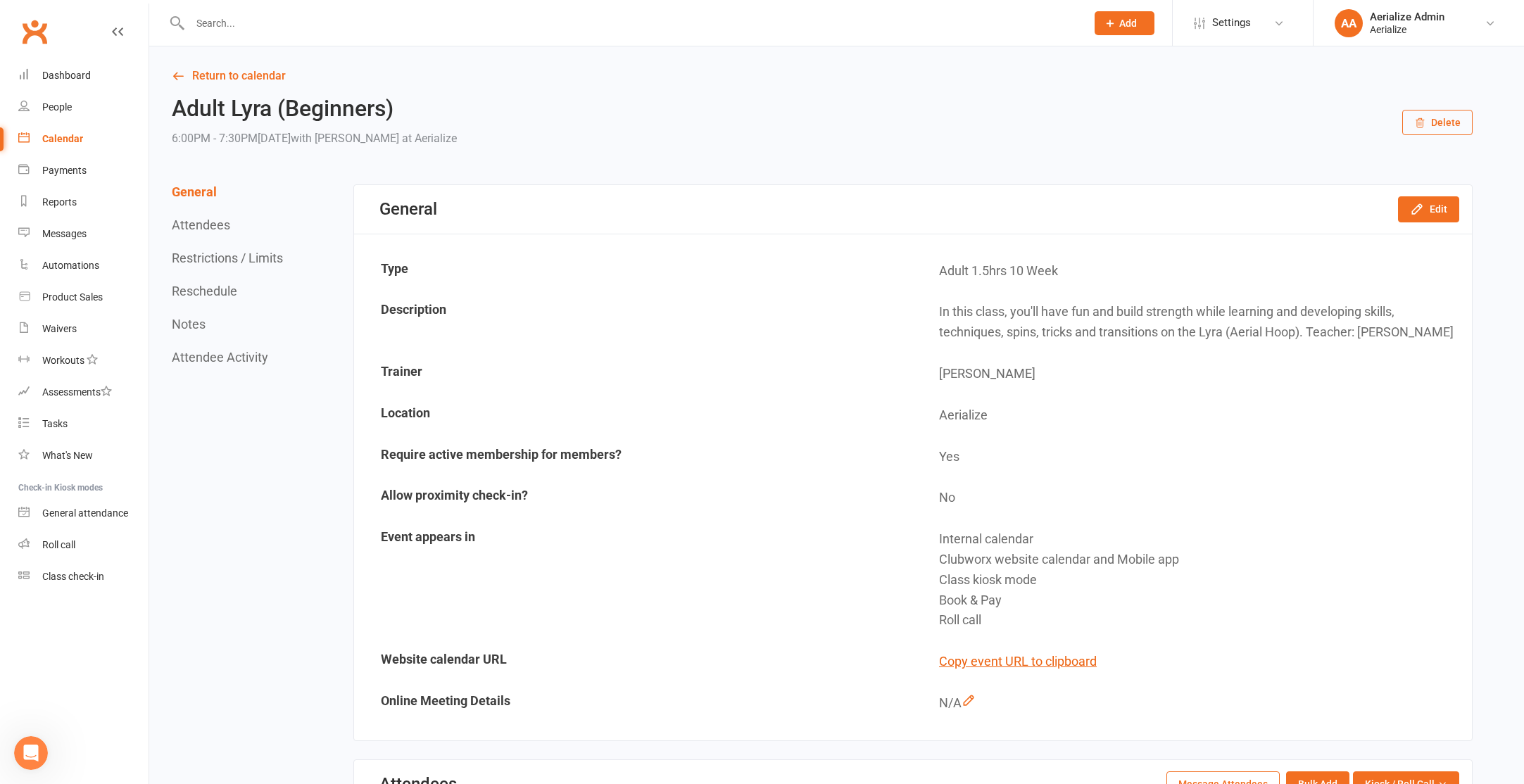
click at [1434, 225] on div "General Edit" at bounding box center [913, 209] width 1118 height 48
click at [1431, 207] on button "Edit" at bounding box center [1428, 209] width 61 height 26
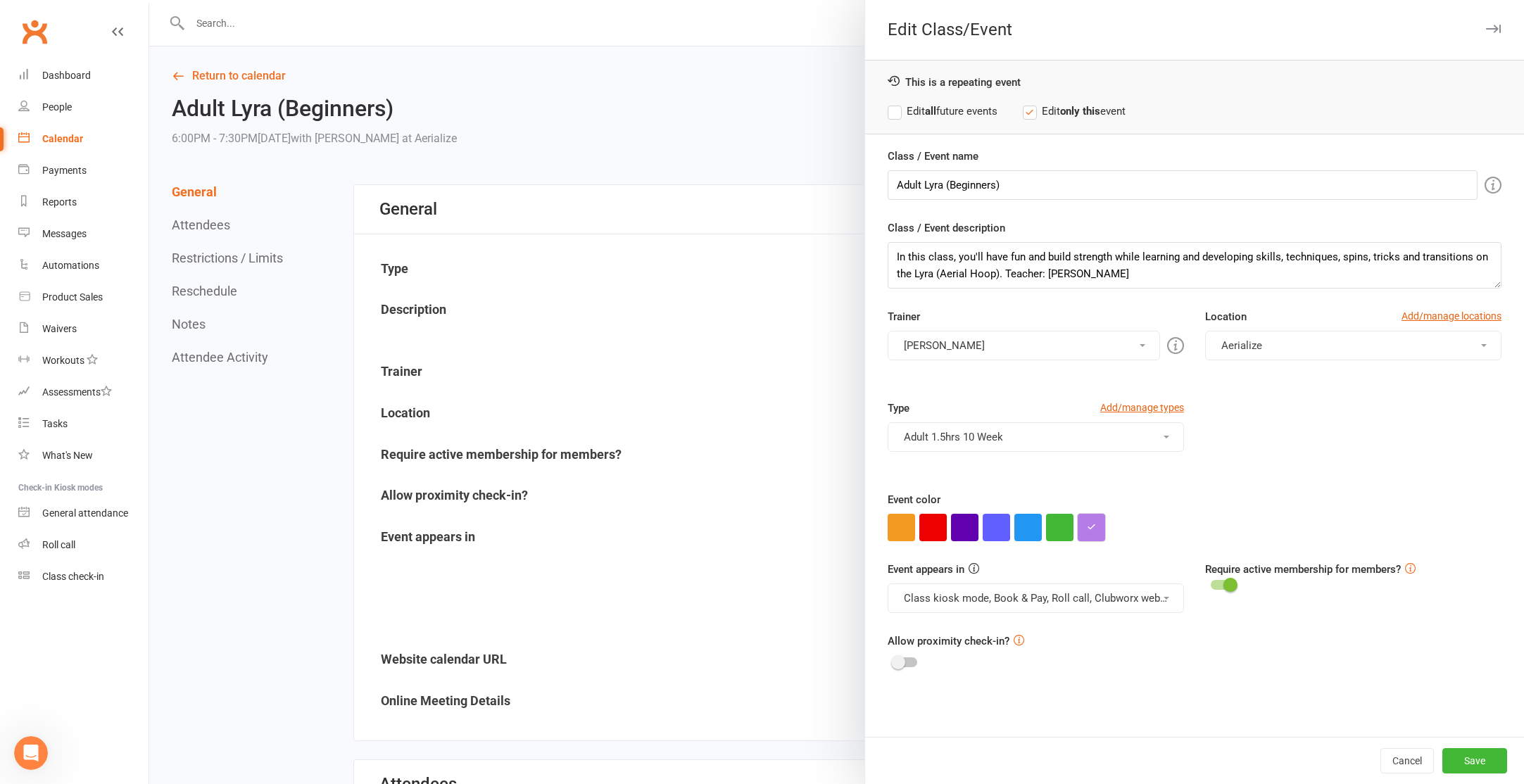
drag, startPoint x: 1095, startPoint y: 537, endPoint x: 1095, endPoint y: 528, distance: 9.0
click at [1095, 528] on button "button" at bounding box center [1091, 527] width 27 height 27
click at [1101, 496] on input "#b57ce8" at bounding box center [1116, 499] width 70 height 17
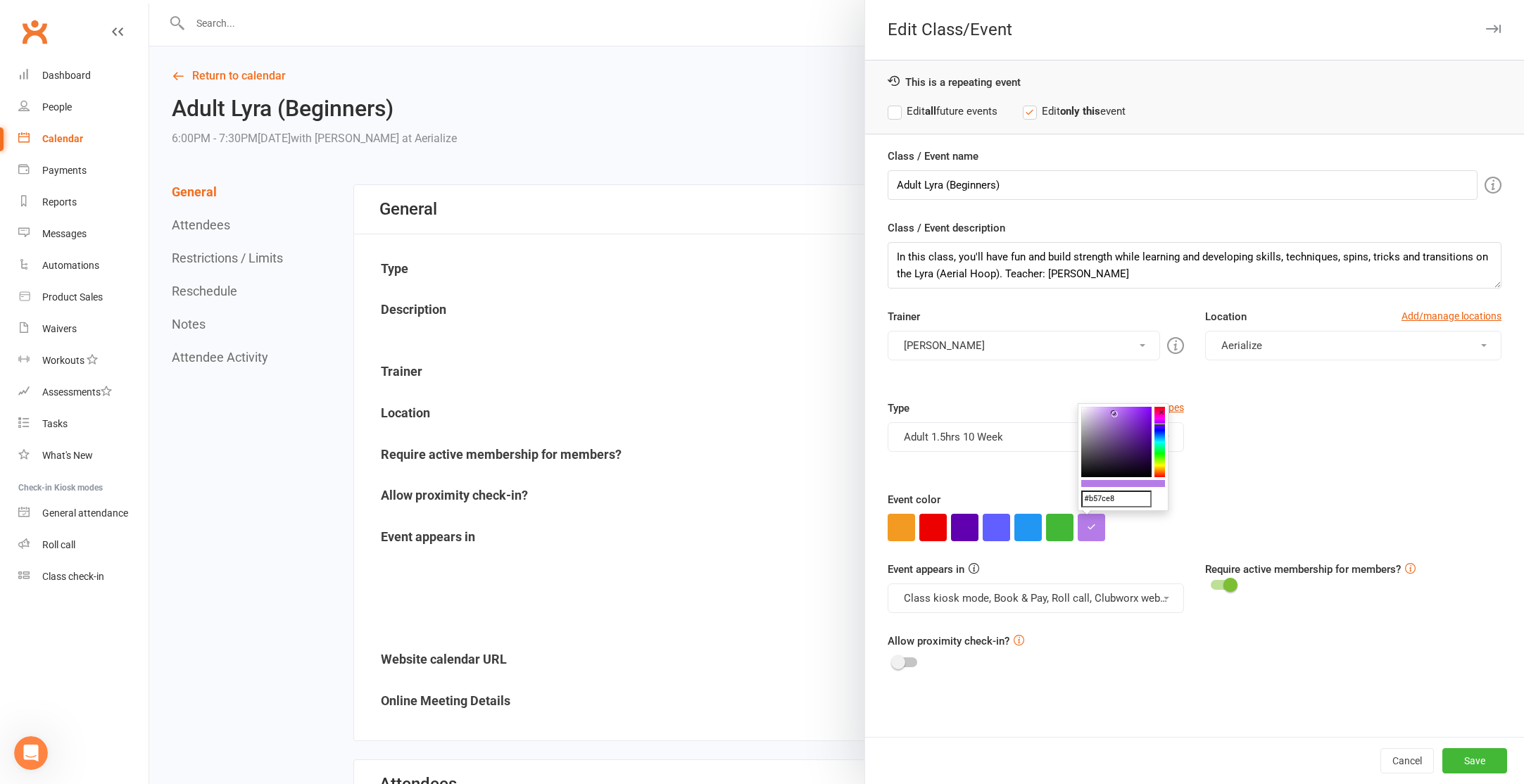
paste input "0093d7"
type input "#0093d7"
drag, startPoint x: 891, startPoint y: 111, endPoint x: 961, endPoint y: 207, distance: 118.8
click at [891, 111] on label "Edit all future events" at bounding box center [942, 112] width 110 height 17
drag, startPoint x: 1477, startPoint y: 510, endPoint x: 1516, endPoint y: 644, distance: 139.6
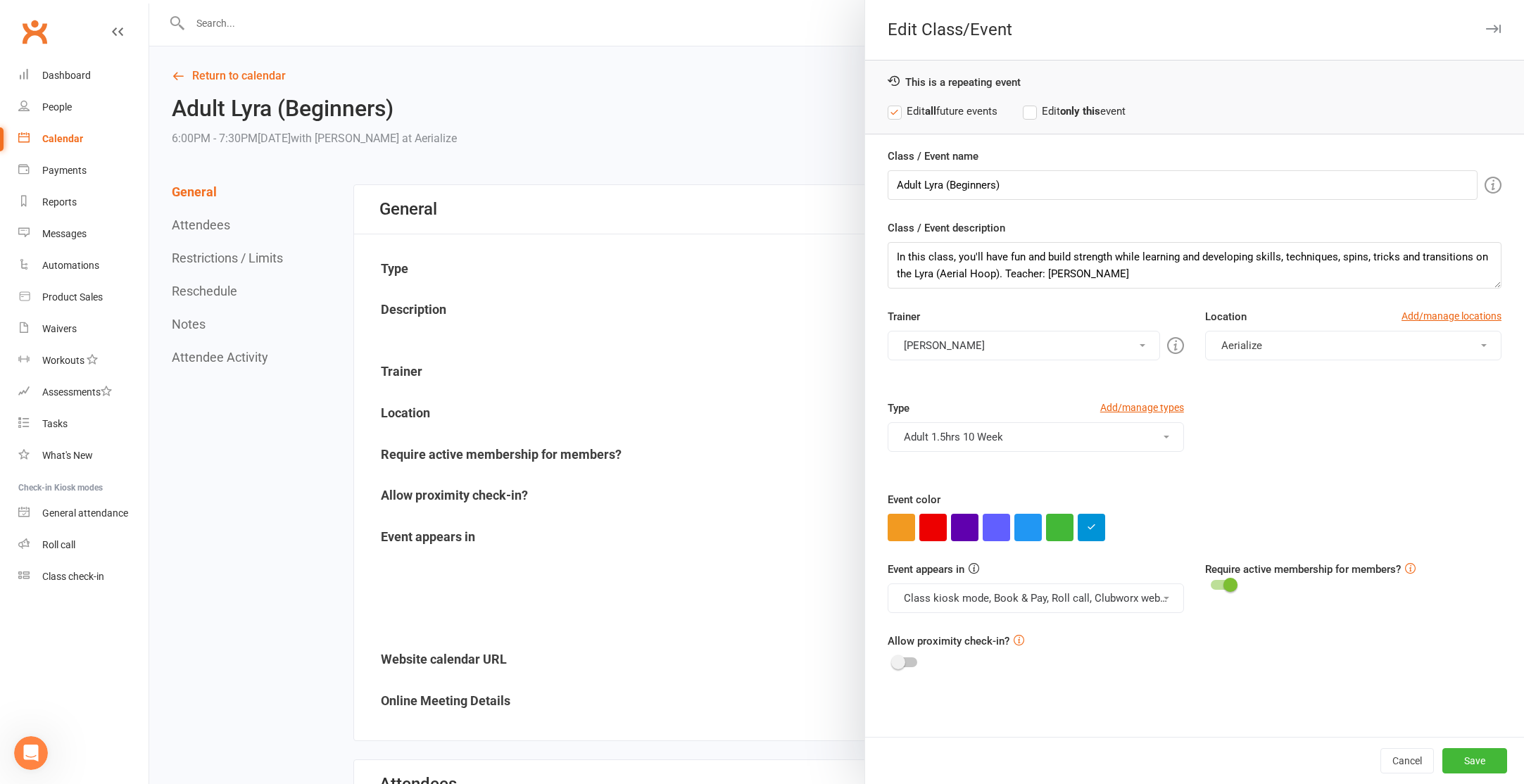
click at [1477, 511] on div "Event color" at bounding box center [1194, 515] width 614 height 50
click at [1463, 754] on button "Save" at bounding box center [1475, 760] width 64 height 26
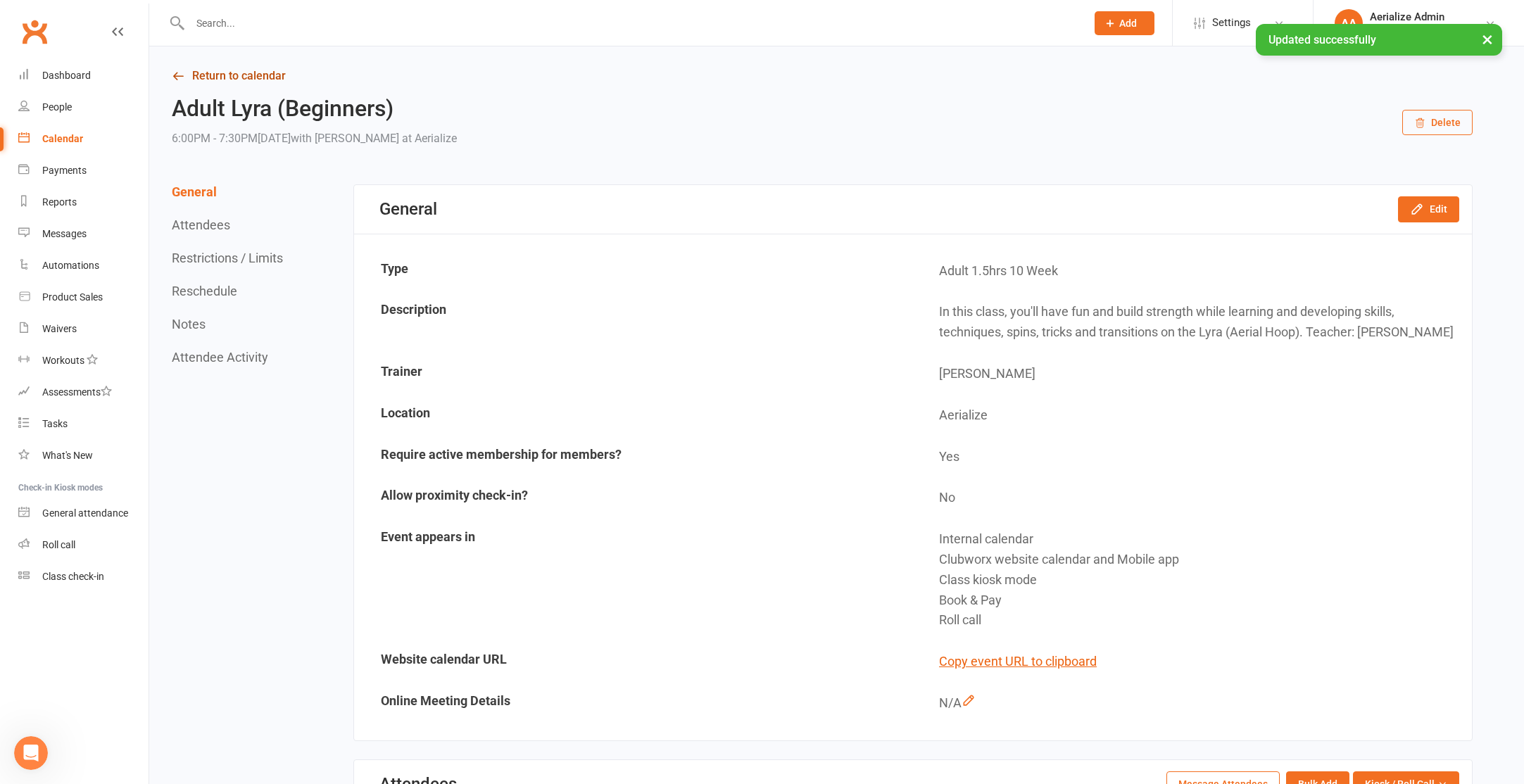
click at [236, 82] on link "Return to calendar" at bounding box center [822, 76] width 1301 height 20
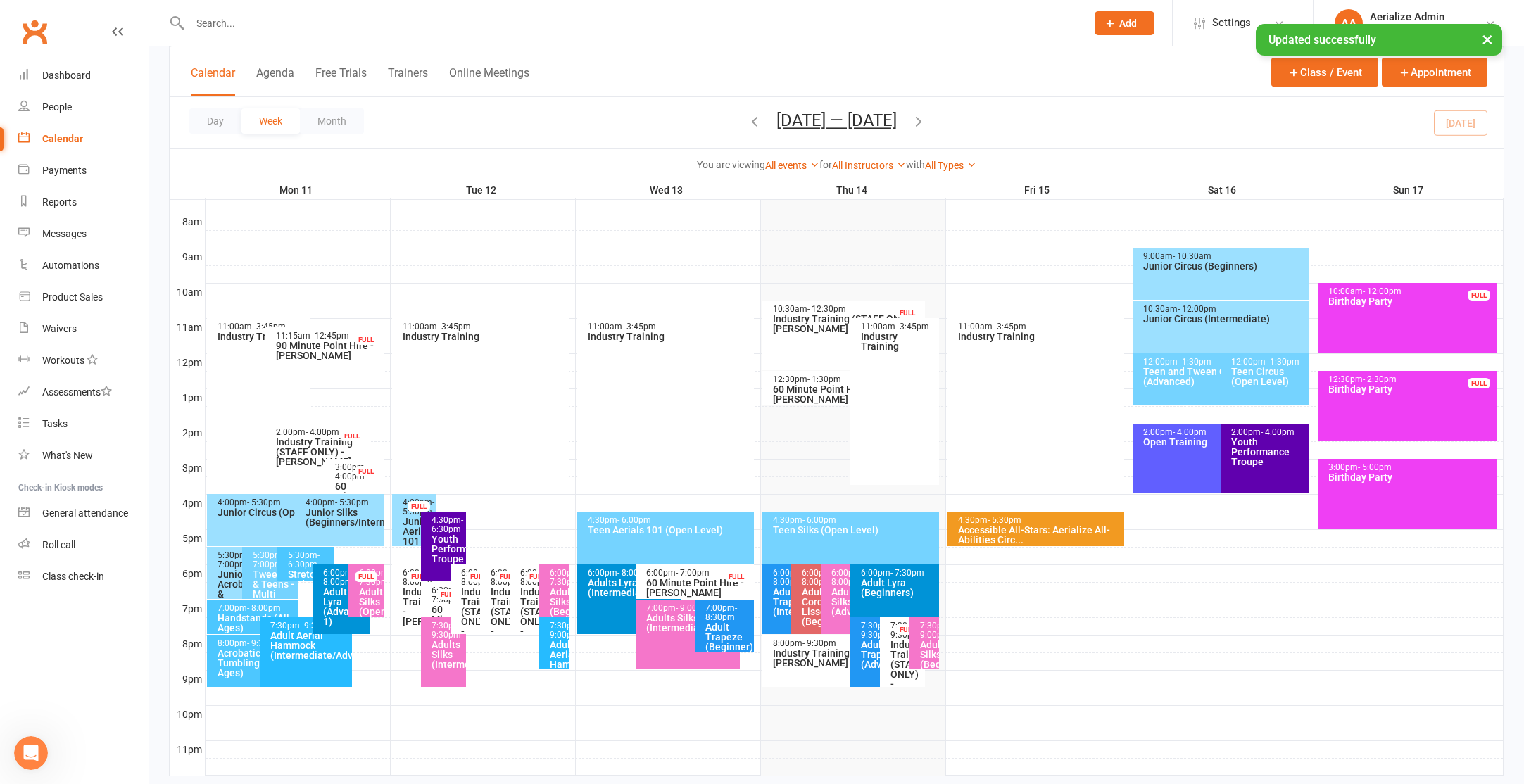
scroll to position [387, 0]
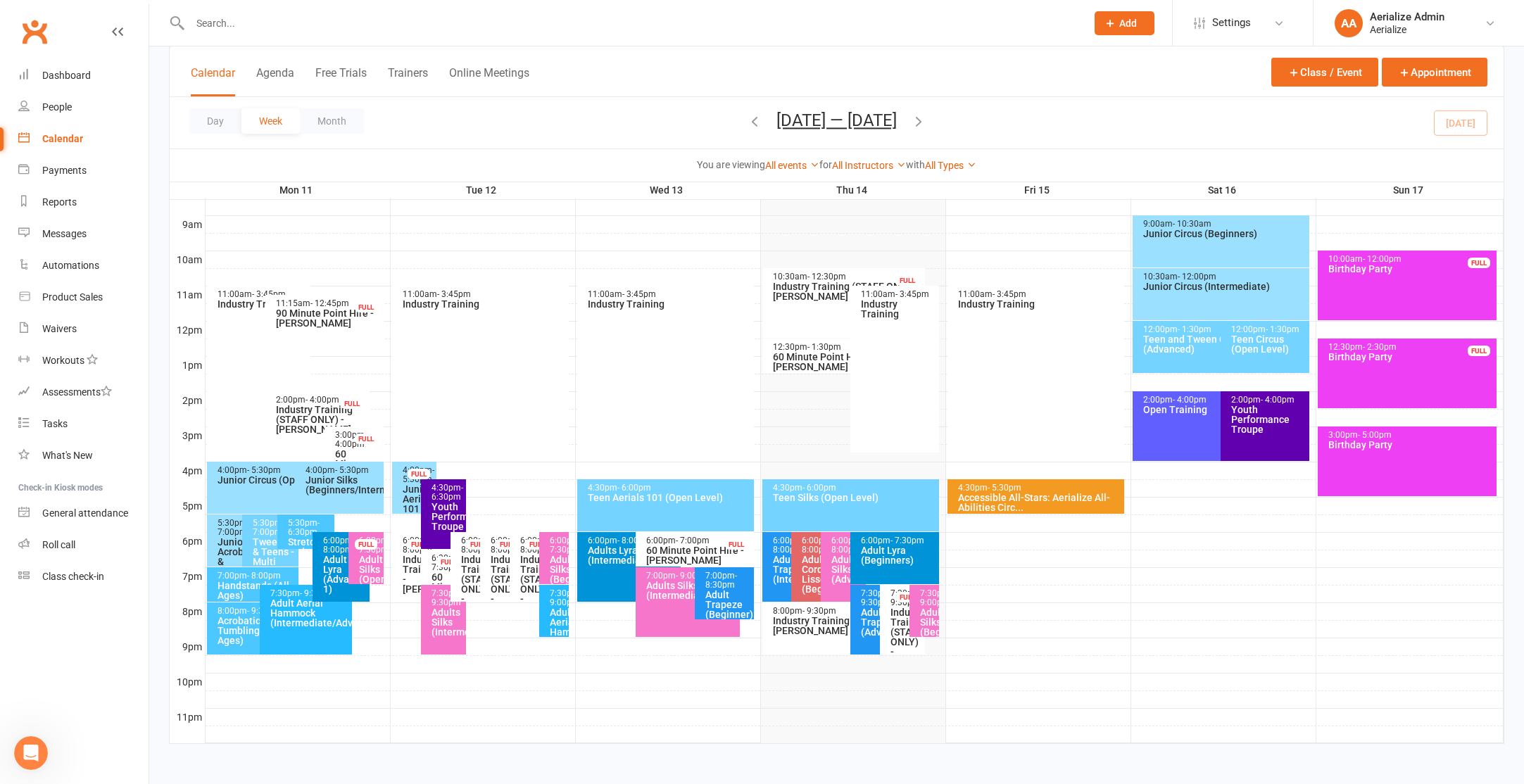
click at [362, 552] on div "6:00pm - 7:30pm" at bounding box center [370, 545] width 23 height 18
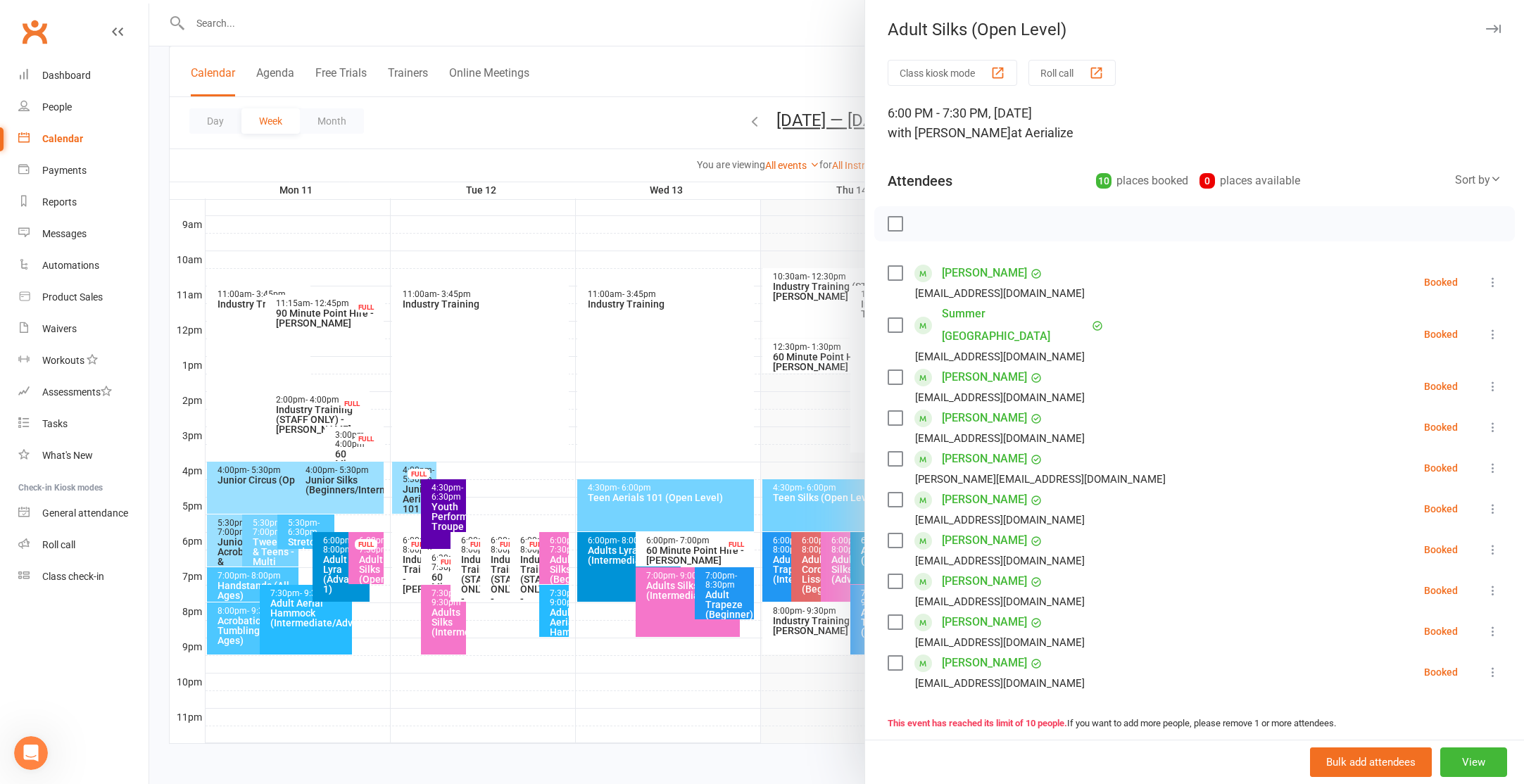
click at [641, 403] on div at bounding box center [836, 392] width 1375 height 784
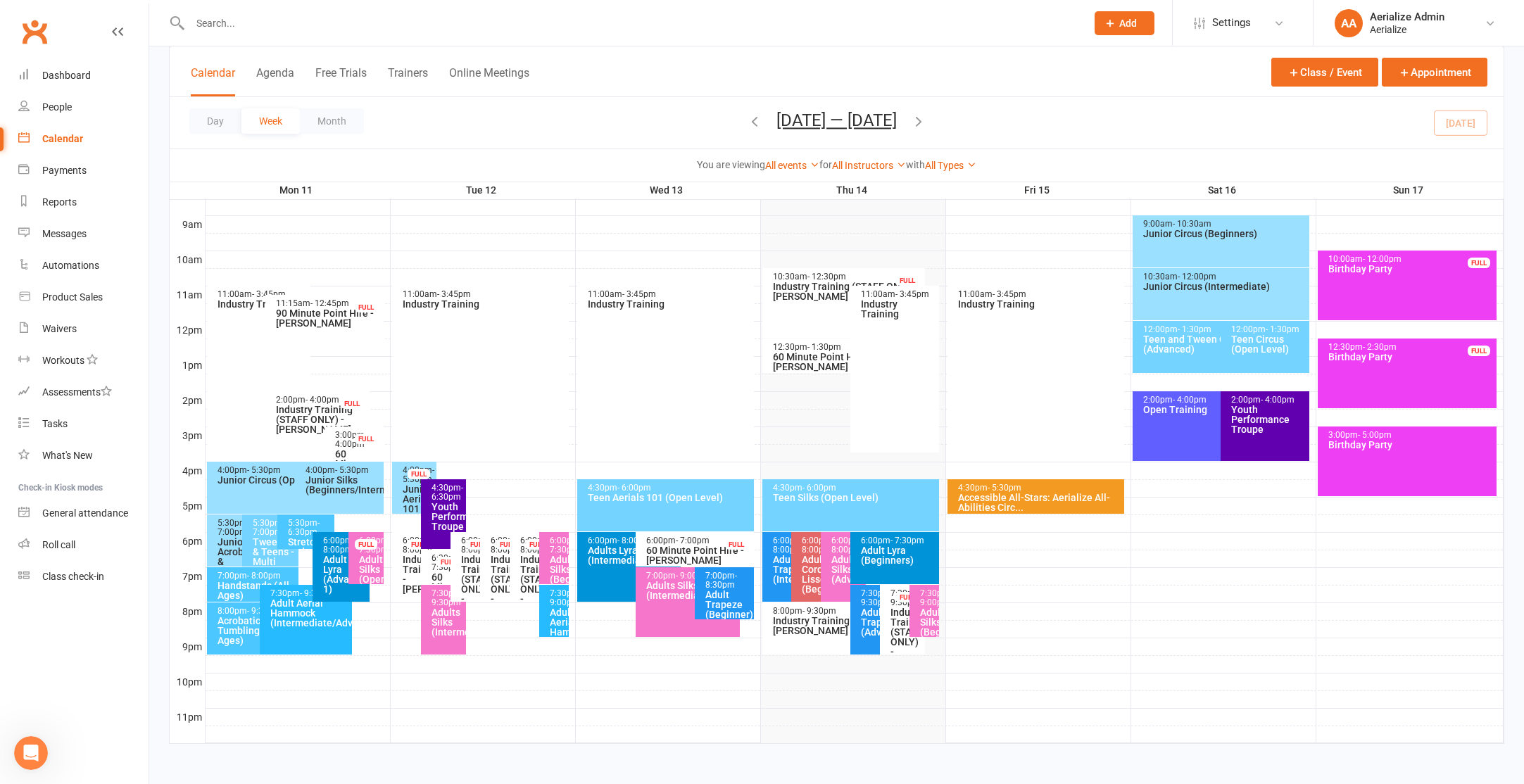
click at [376, 563] on div "Adult Silks (Open Level)" at bounding box center [370, 574] width 23 height 40
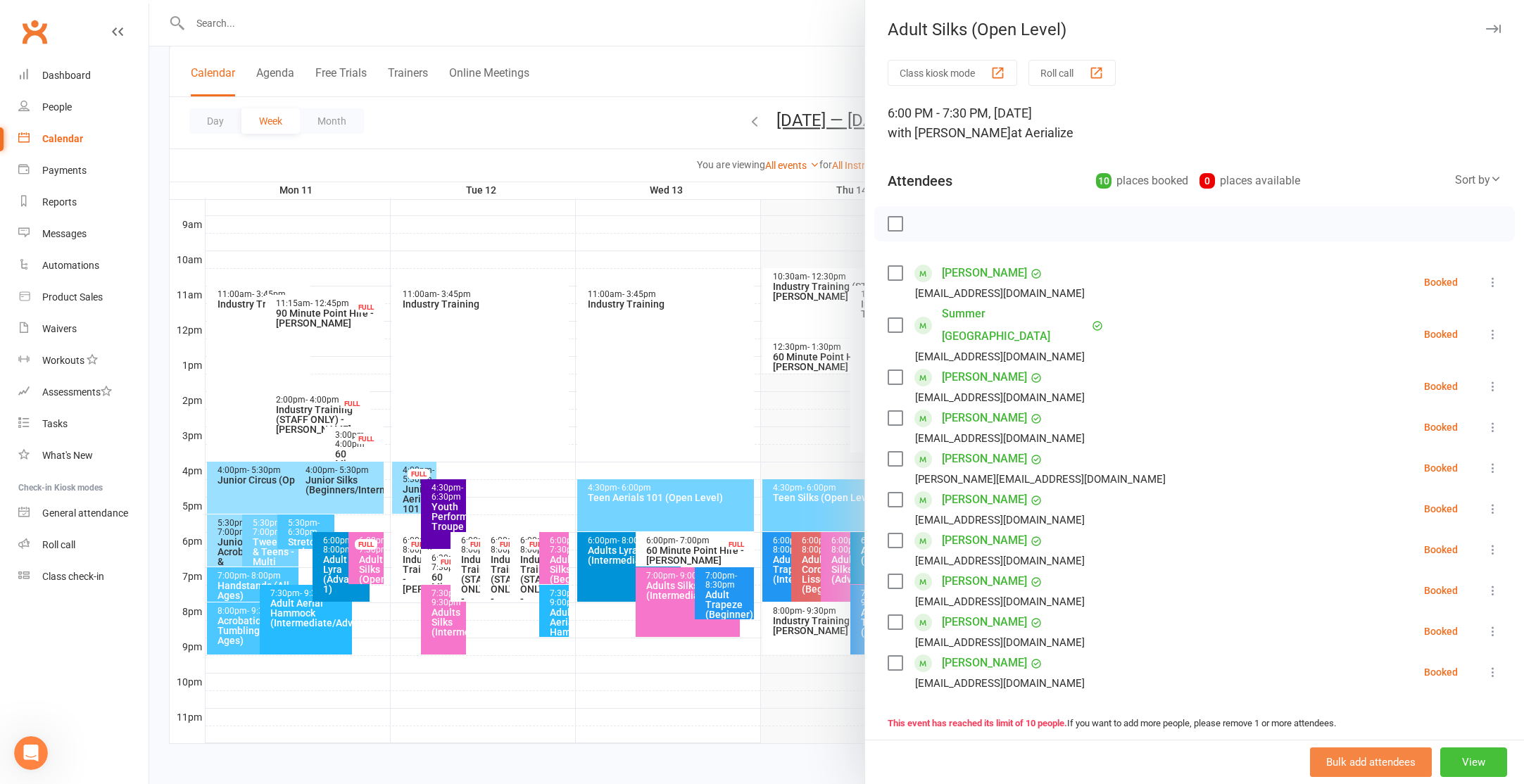
drag, startPoint x: 1467, startPoint y: 760, endPoint x: 1455, endPoint y: 756, distance: 12.6
click at [1466, 758] on button "View" at bounding box center [1473, 761] width 67 height 29
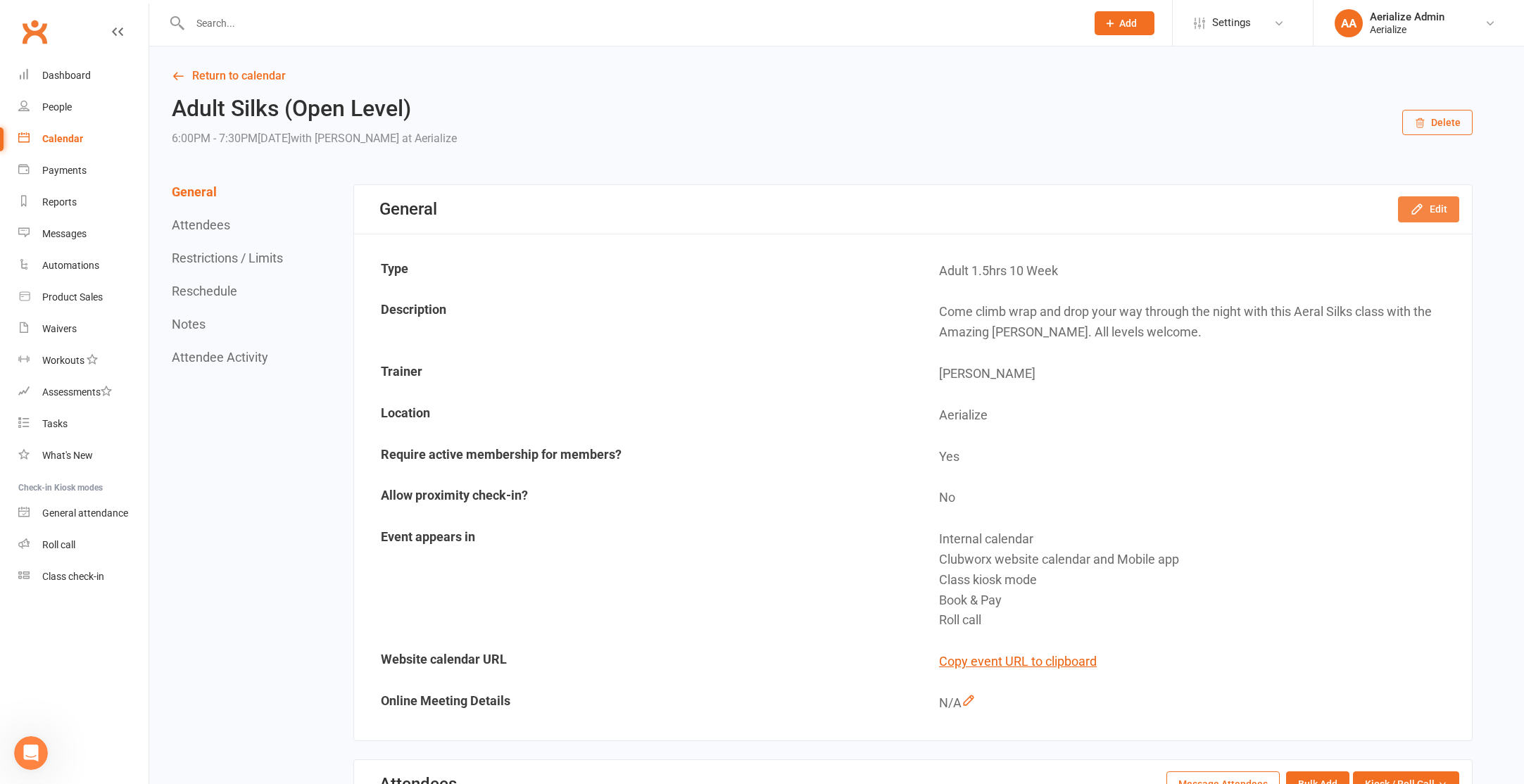
click at [1440, 209] on button "Edit" at bounding box center [1428, 209] width 61 height 26
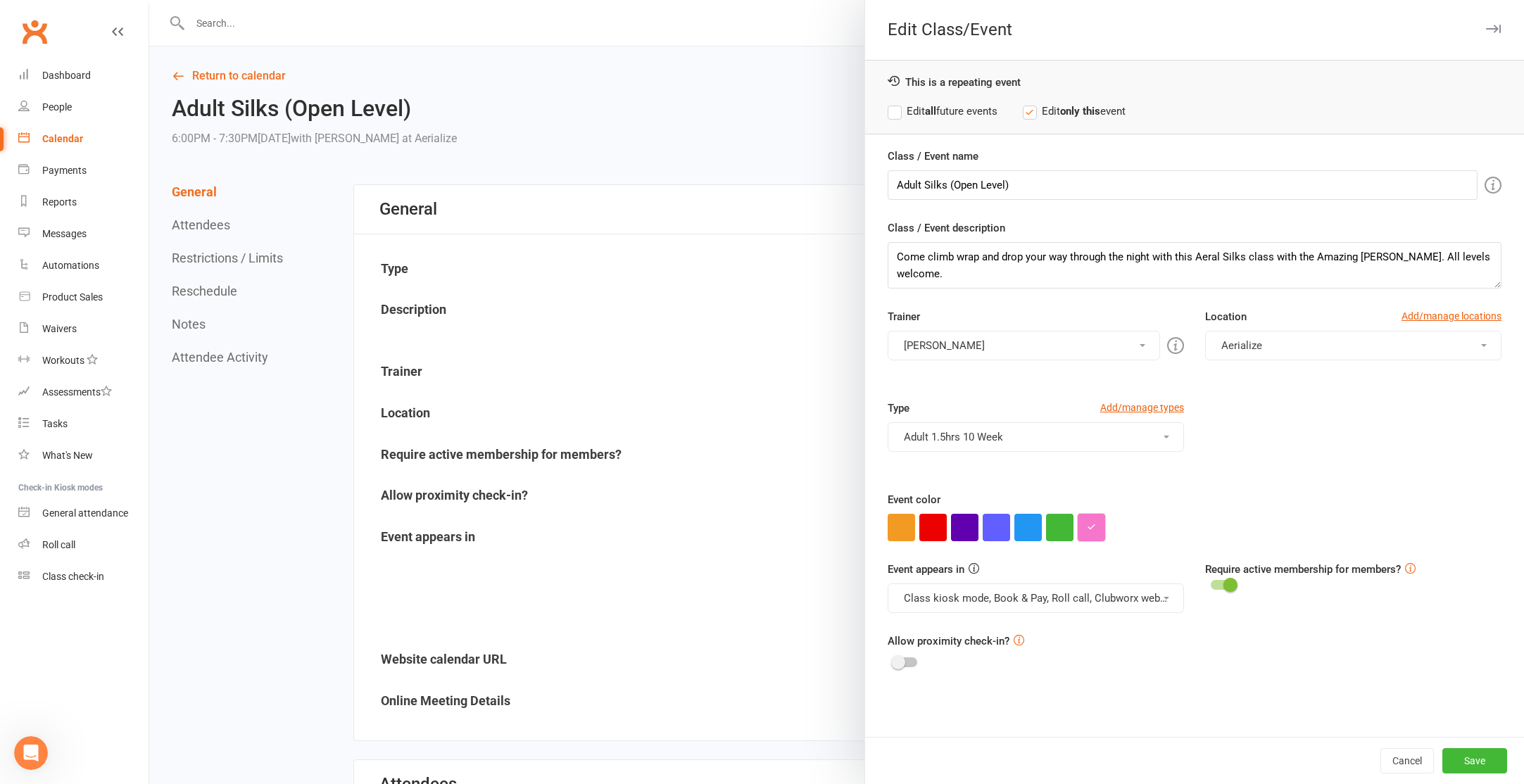
click at [1088, 514] on button "button" at bounding box center [1091, 527] width 27 height 27
drag, startPoint x: 1118, startPoint y: 501, endPoint x: 1084, endPoint y: 502, distance: 34.0
click at [1088, 504] on input "#f576ca" at bounding box center [1116, 499] width 70 height 17
type input "#00aefe"
click at [1107, 498] on input "#00aefe" at bounding box center [1116, 499] width 70 height 17
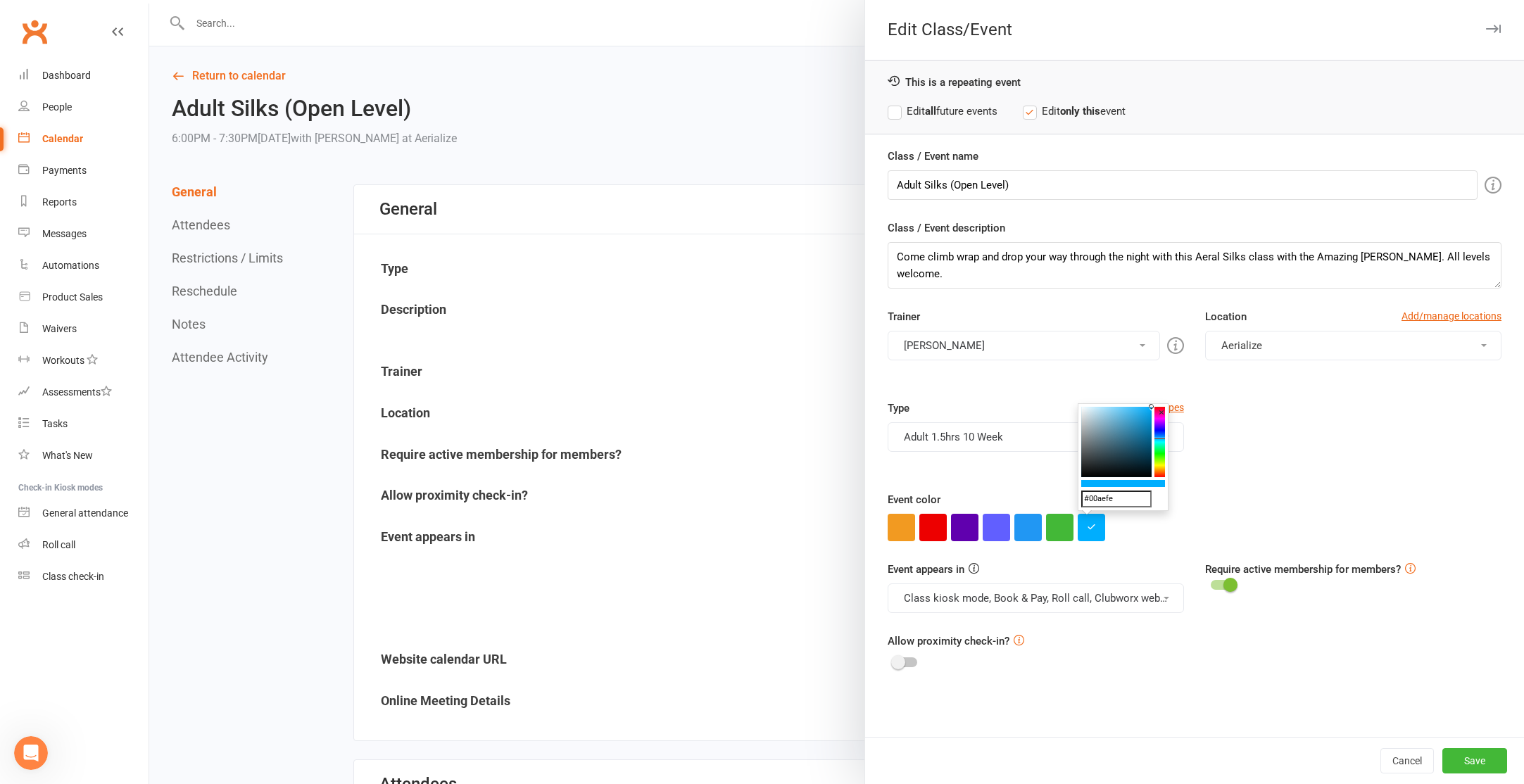
click at [1107, 498] on input "#00aefe" at bounding box center [1116, 499] width 70 height 17
click at [1473, 770] on button "Save" at bounding box center [1475, 760] width 64 height 26
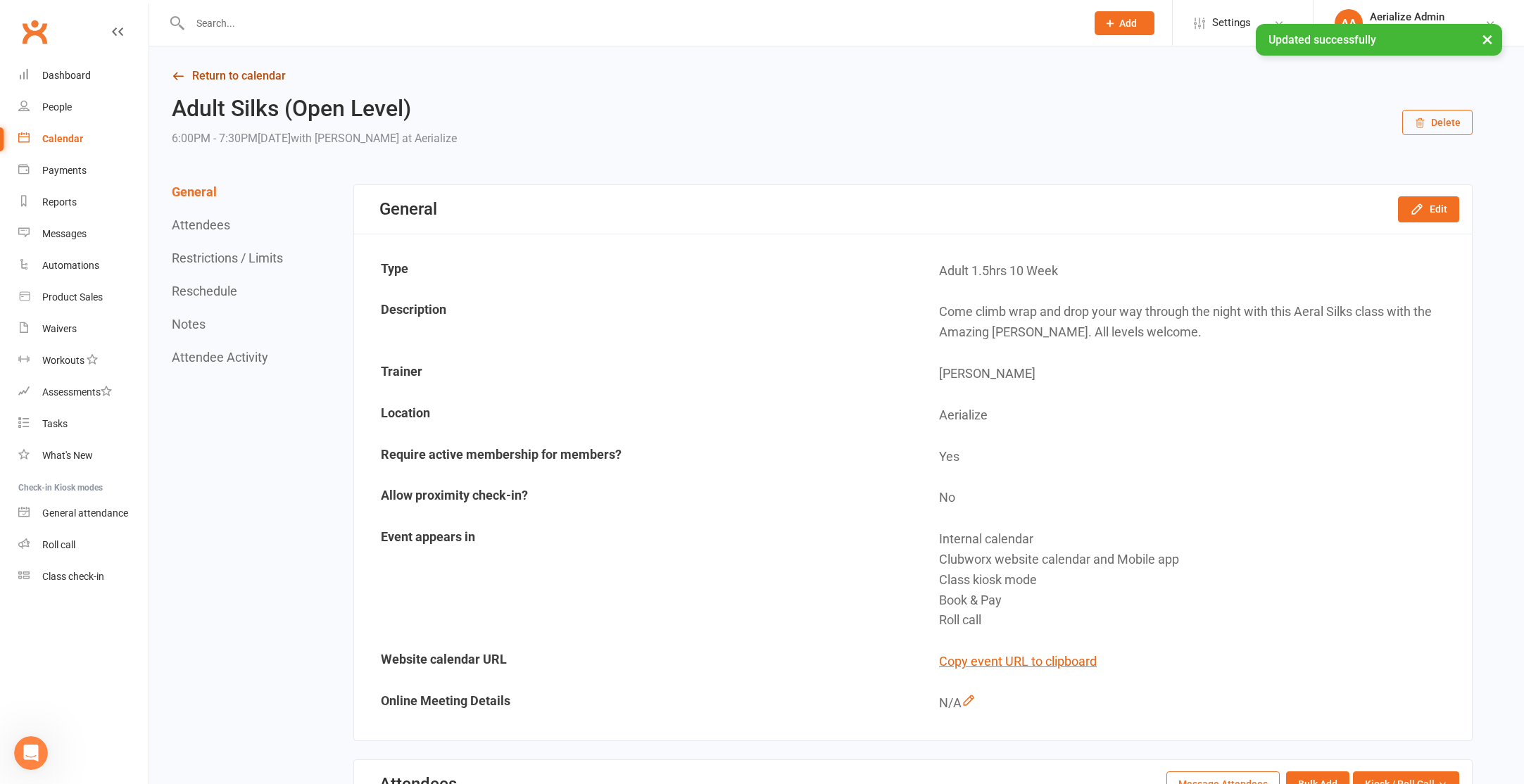
click at [262, 79] on link "Return to calendar" at bounding box center [822, 76] width 1301 height 20
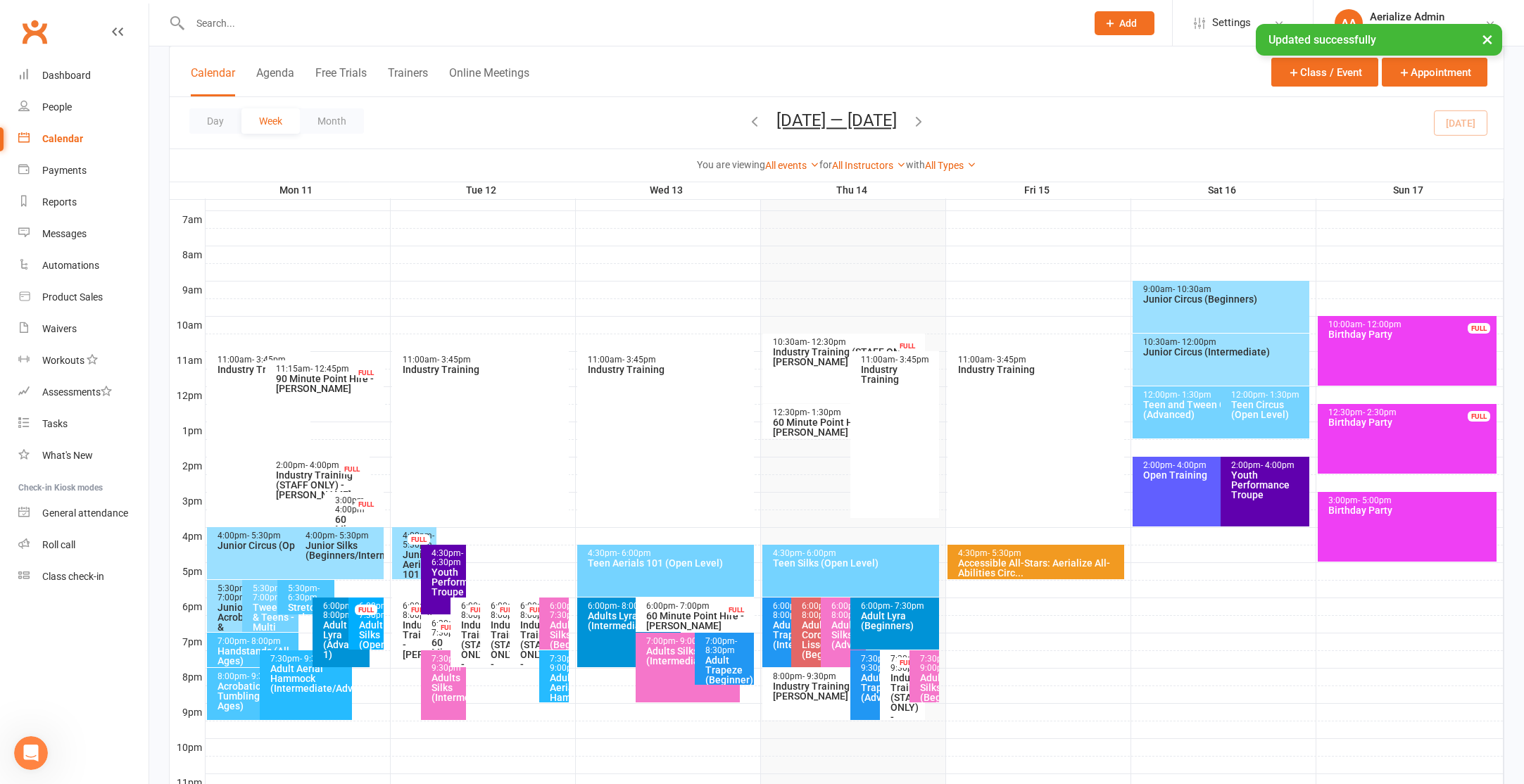
scroll to position [368, 0]
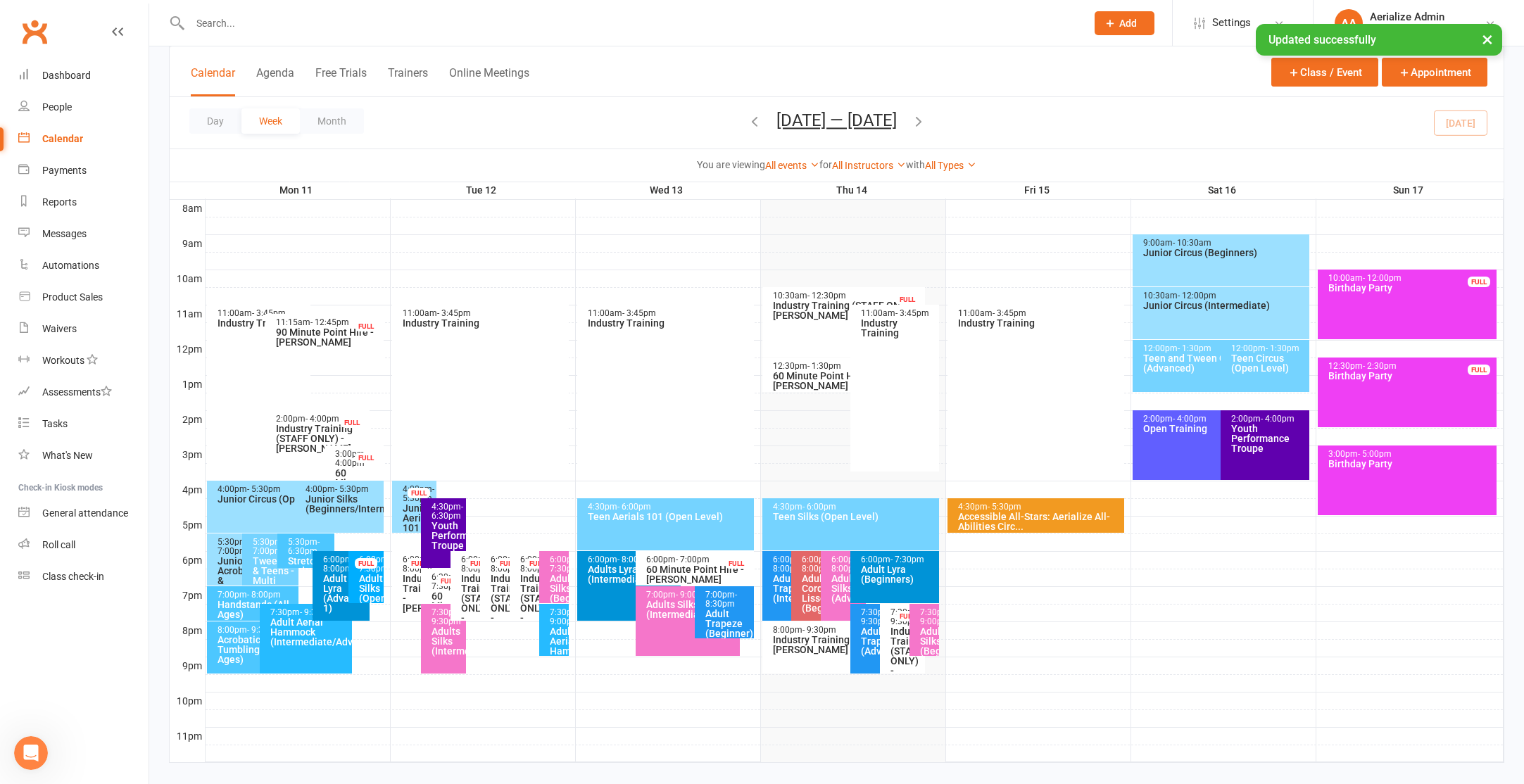
click at [445, 626] on span "- 9:30pm" at bounding box center [447, 617] width 31 height 19
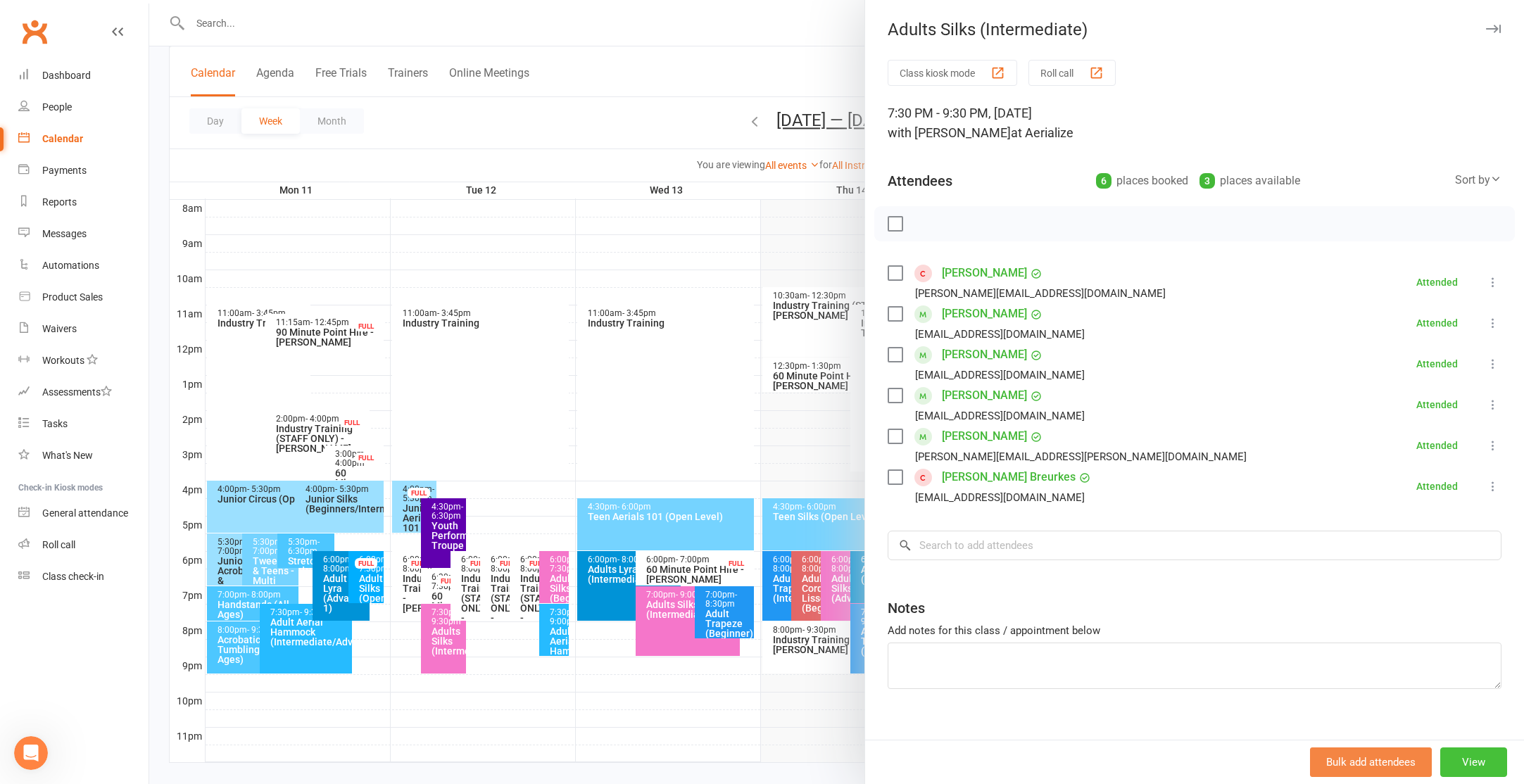
drag, startPoint x: 1483, startPoint y: 762, endPoint x: 1464, endPoint y: 759, distance: 19.2
click at [1478, 760] on button "View" at bounding box center [1473, 761] width 67 height 29
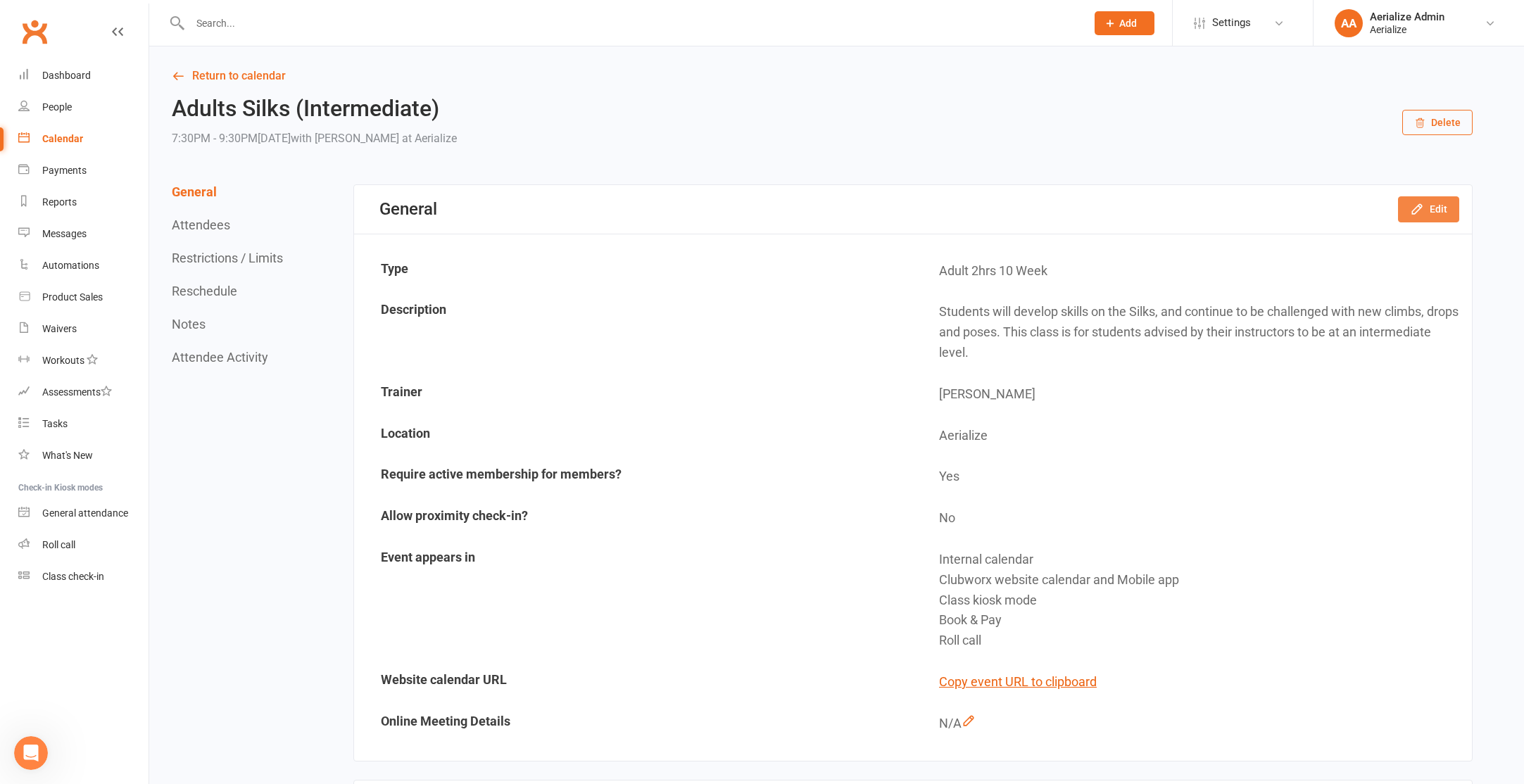
click at [1438, 208] on button "Edit" at bounding box center [1428, 209] width 61 height 26
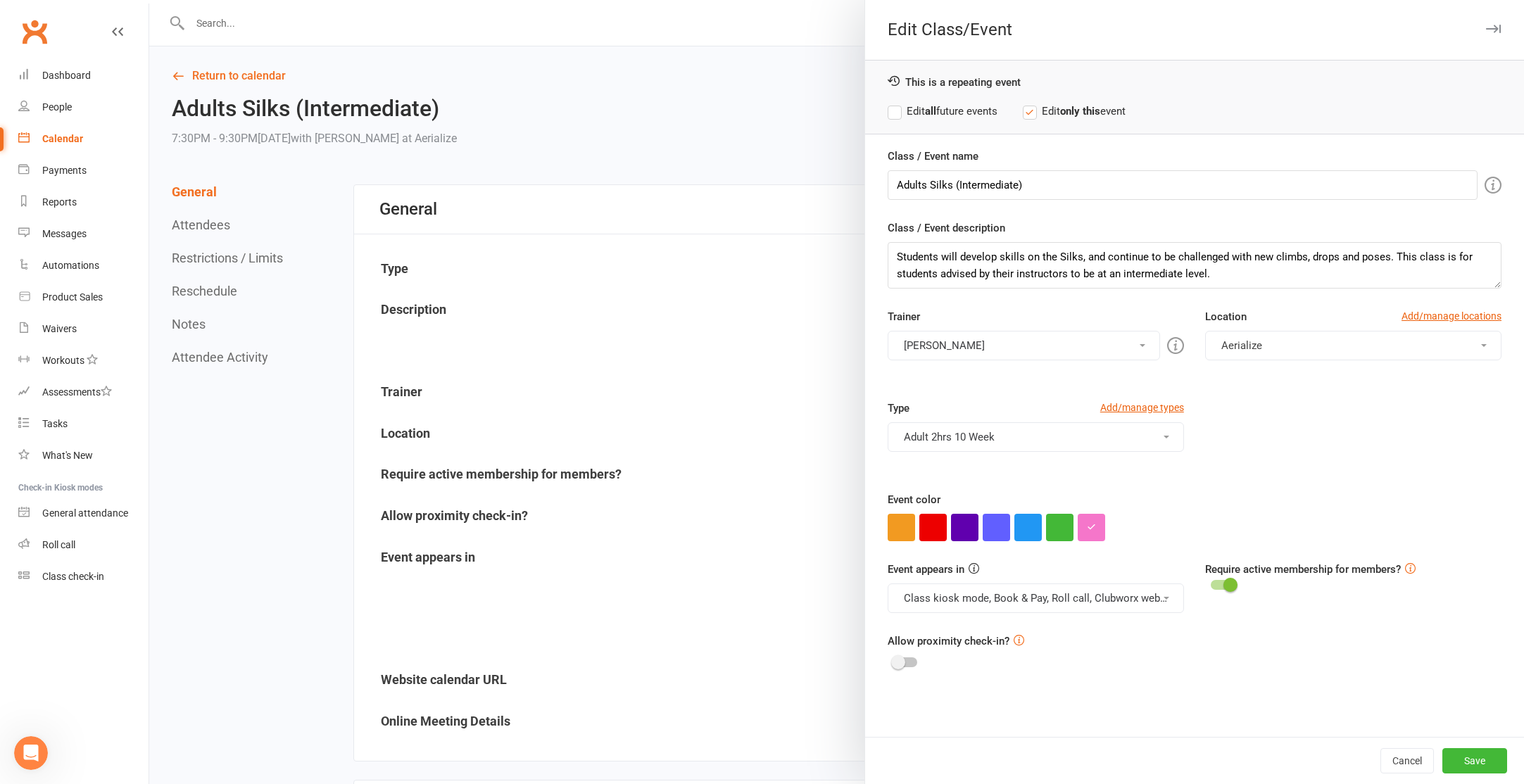
click at [928, 104] on label "Edit all future events" at bounding box center [942, 112] width 110 height 17
click at [1088, 522] on icon "button" at bounding box center [1092, 527] width 9 height 9
click at [1104, 498] on input "#f576ca" at bounding box center [1116, 499] width 70 height 17
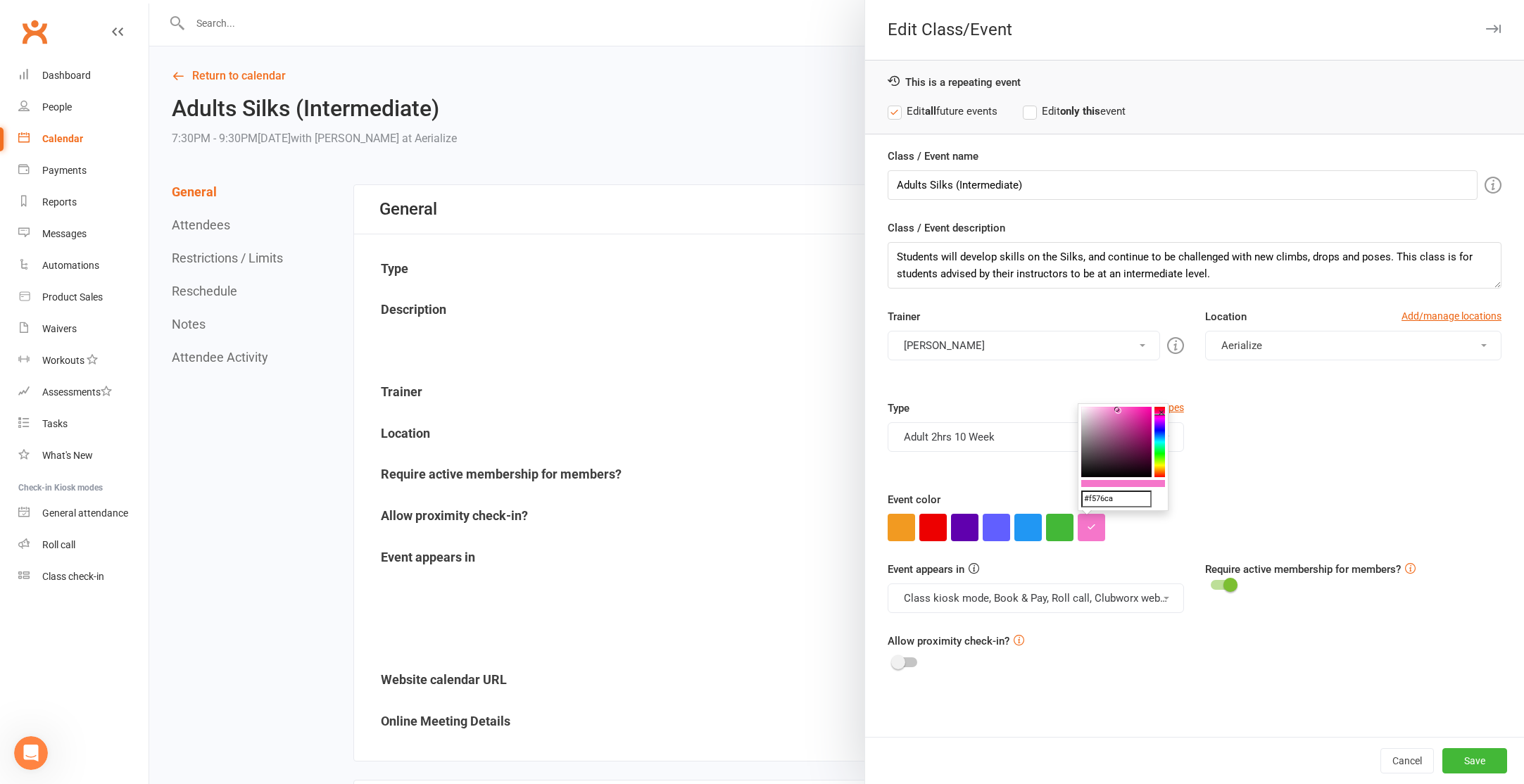
paste input "00aefe"
type input "#00aefe"
click at [1492, 750] on button "Save" at bounding box center [1475, 760] width 64 height 26
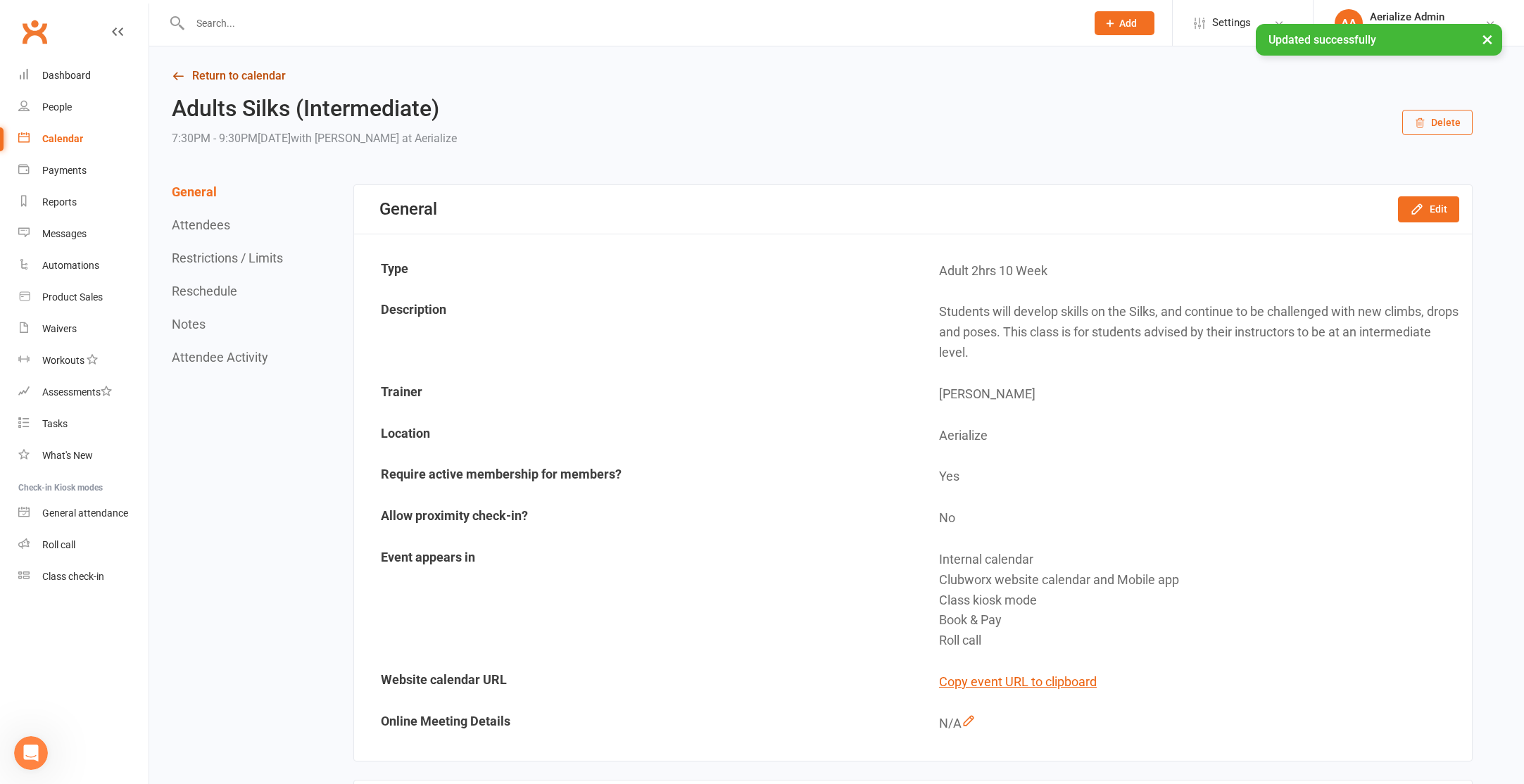
click at [239, 81] on link "Return to calendar" at bounding box center [822, 76] width 1301 height 20
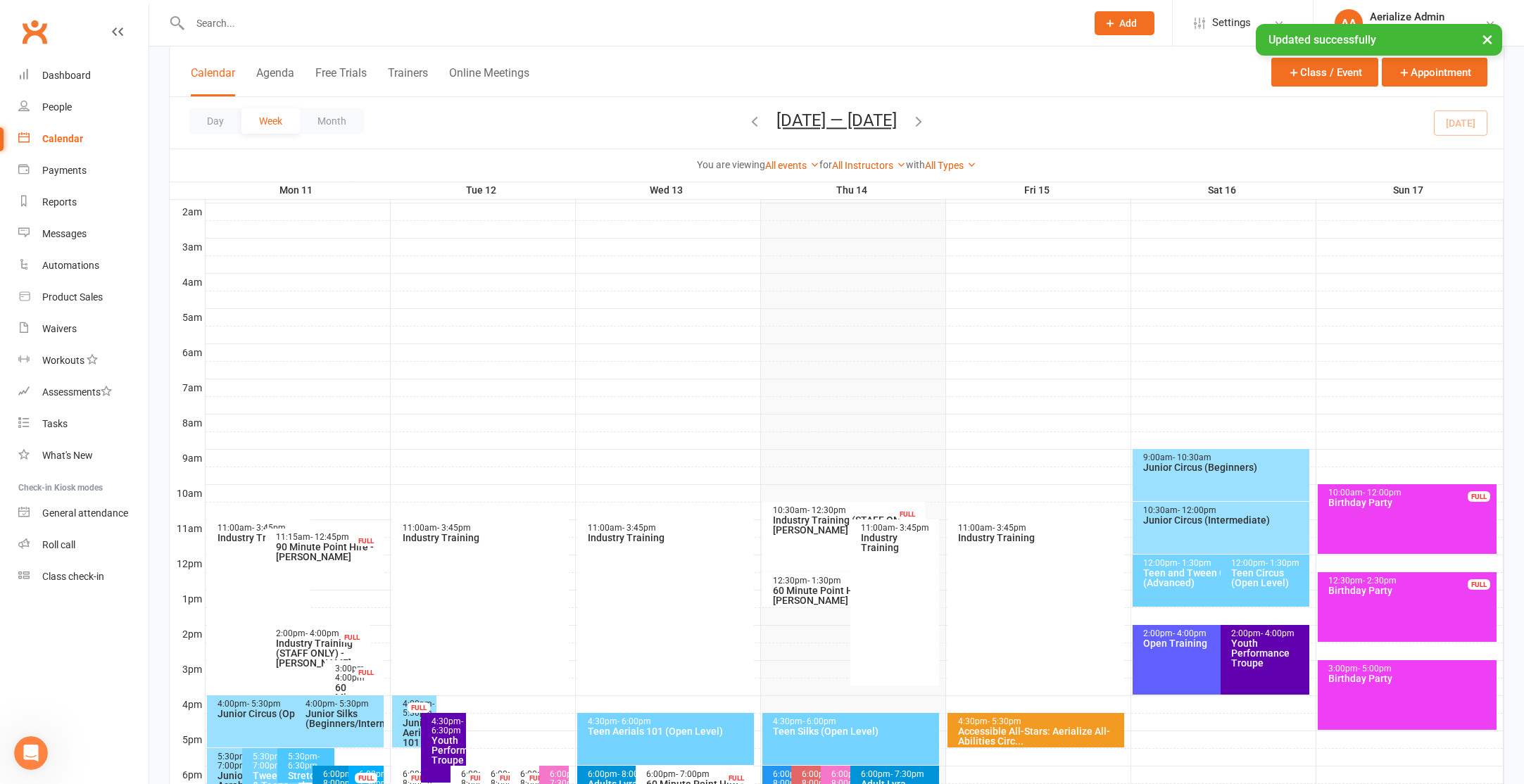
scroll to position [387, 0]
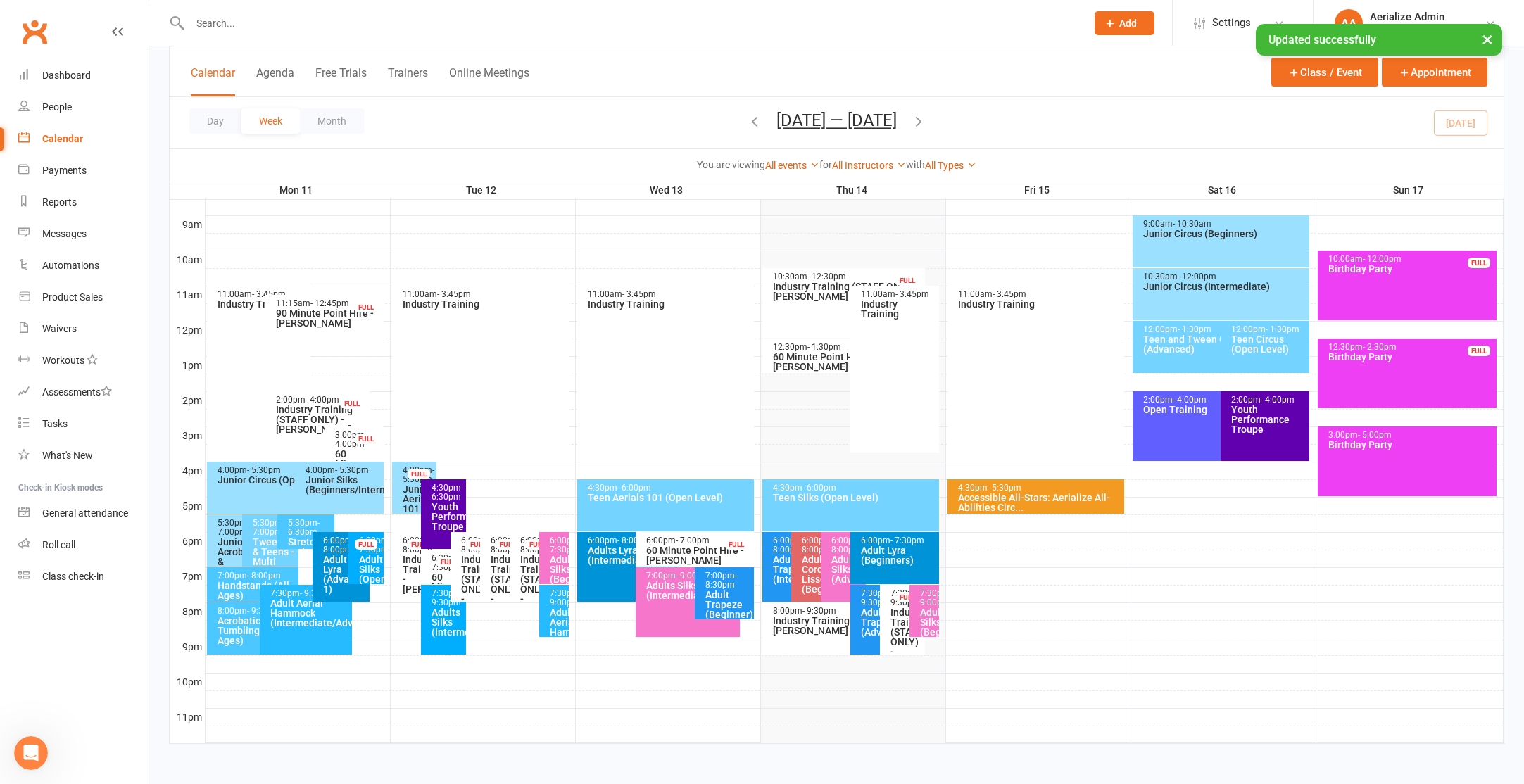
click at [560, 554] on span "- 7:30pm" at bounding box center [565, 545] width 31 height 19
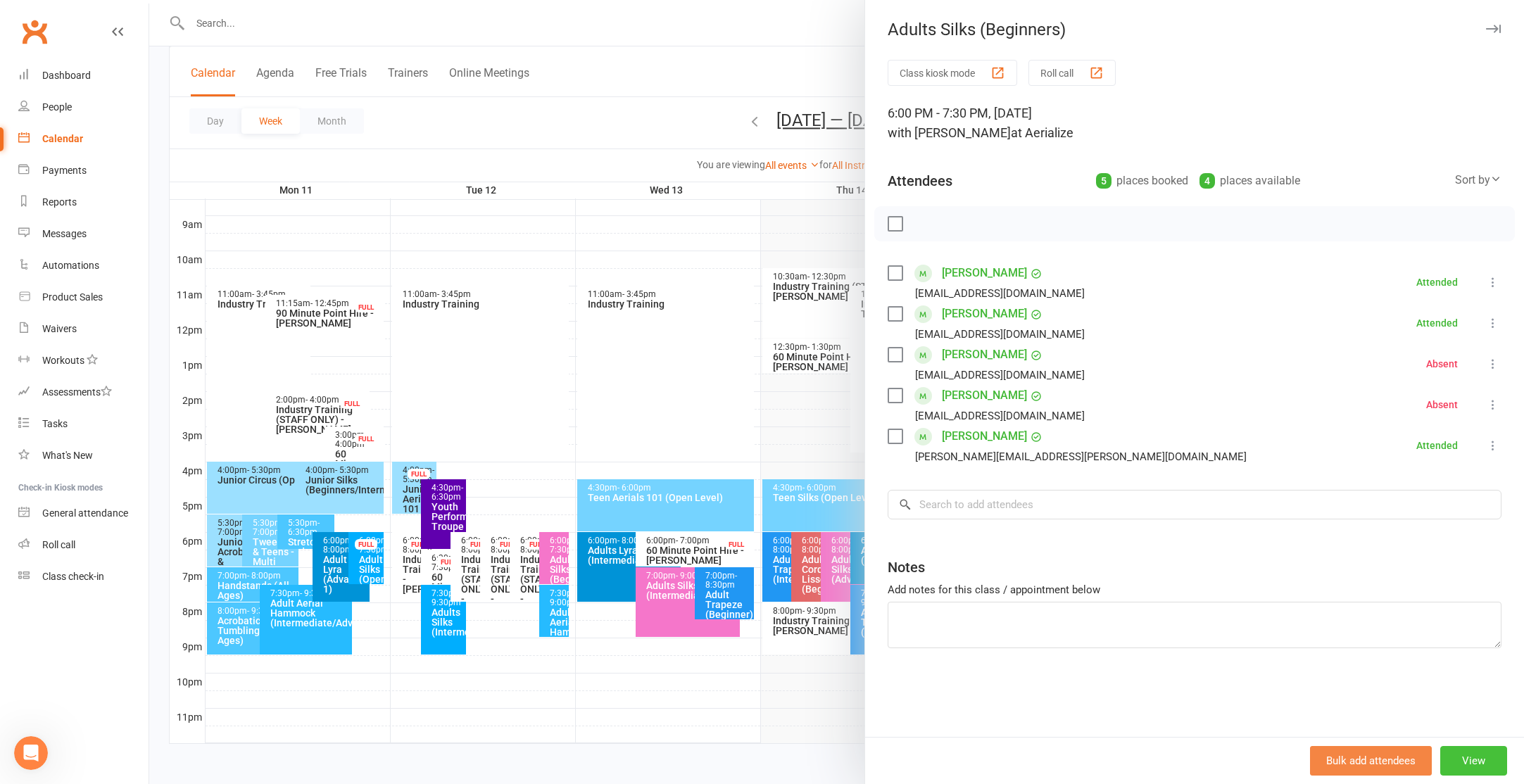
click at [1485, 757] on button "View" at bounding box center [1473, 760] width 67 height 29
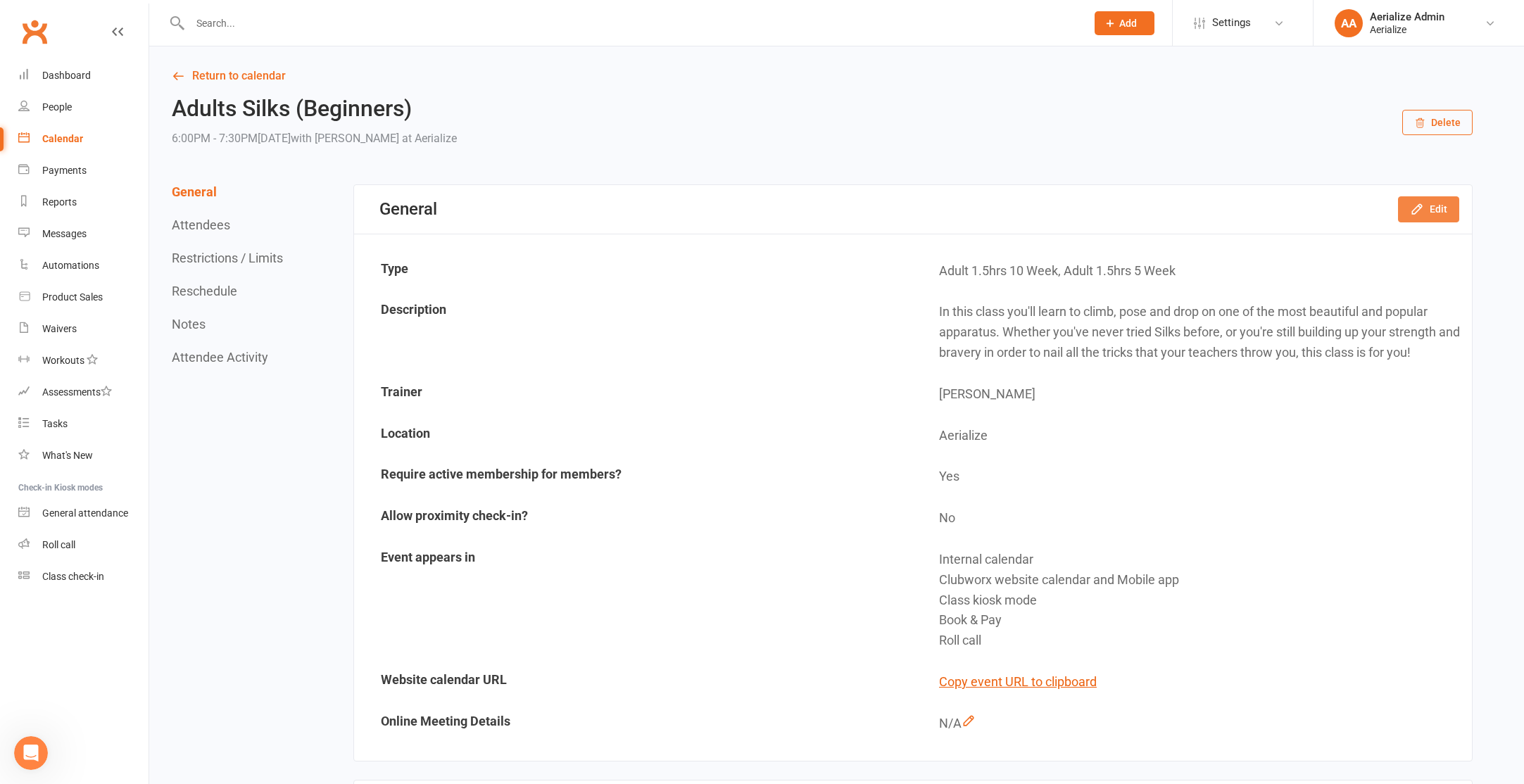
click at [1434, 208] on button "Edit" at bounding box center [1428, 209] width 61 height 26
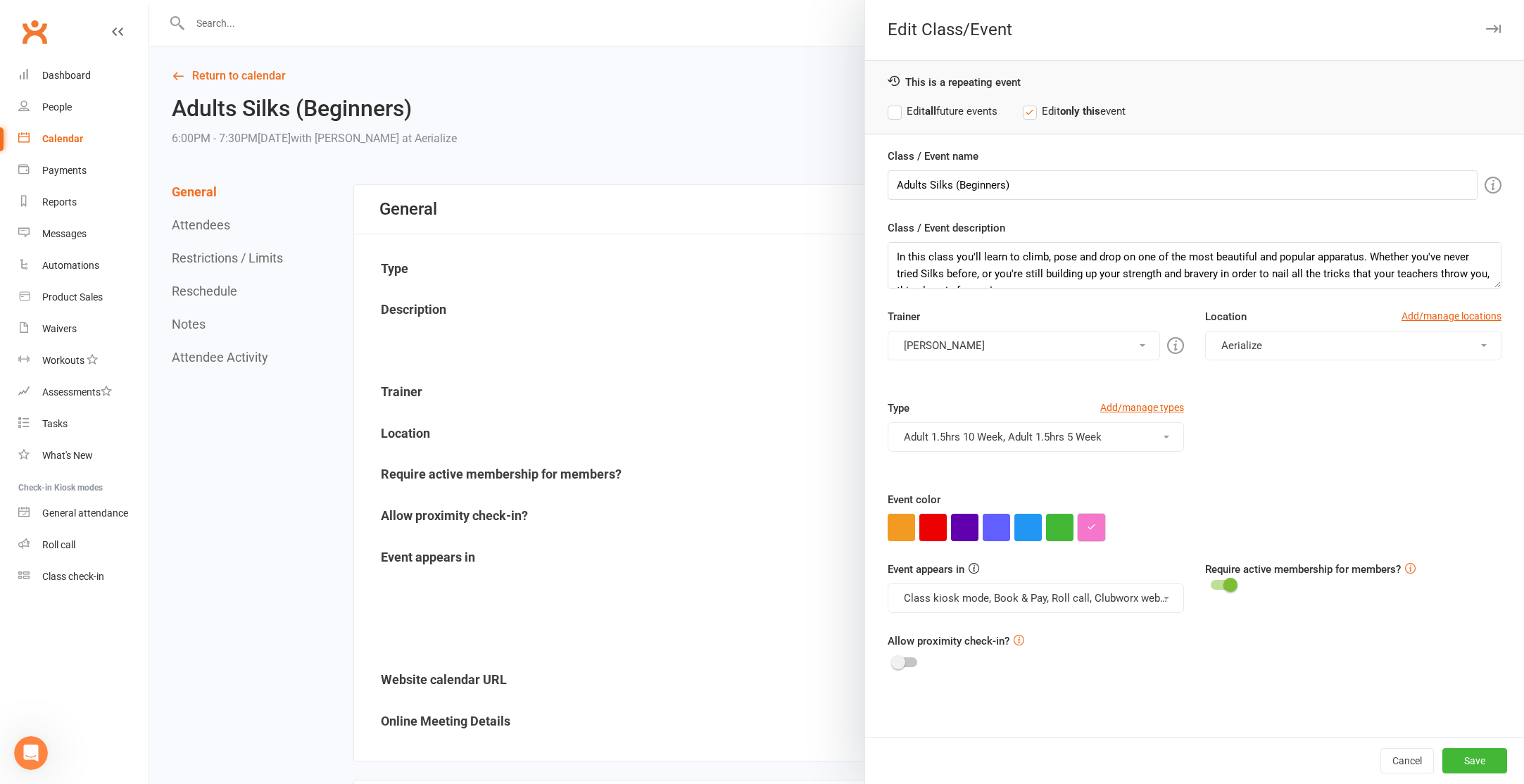
click at [1095, 528] on button "button" at bounding box center [1091, 527] width 27 height 27
click at [1092, 499] on input "#f576ca" at bounding box center [1116, 499] width 70 height 17
paste input "00aefe"
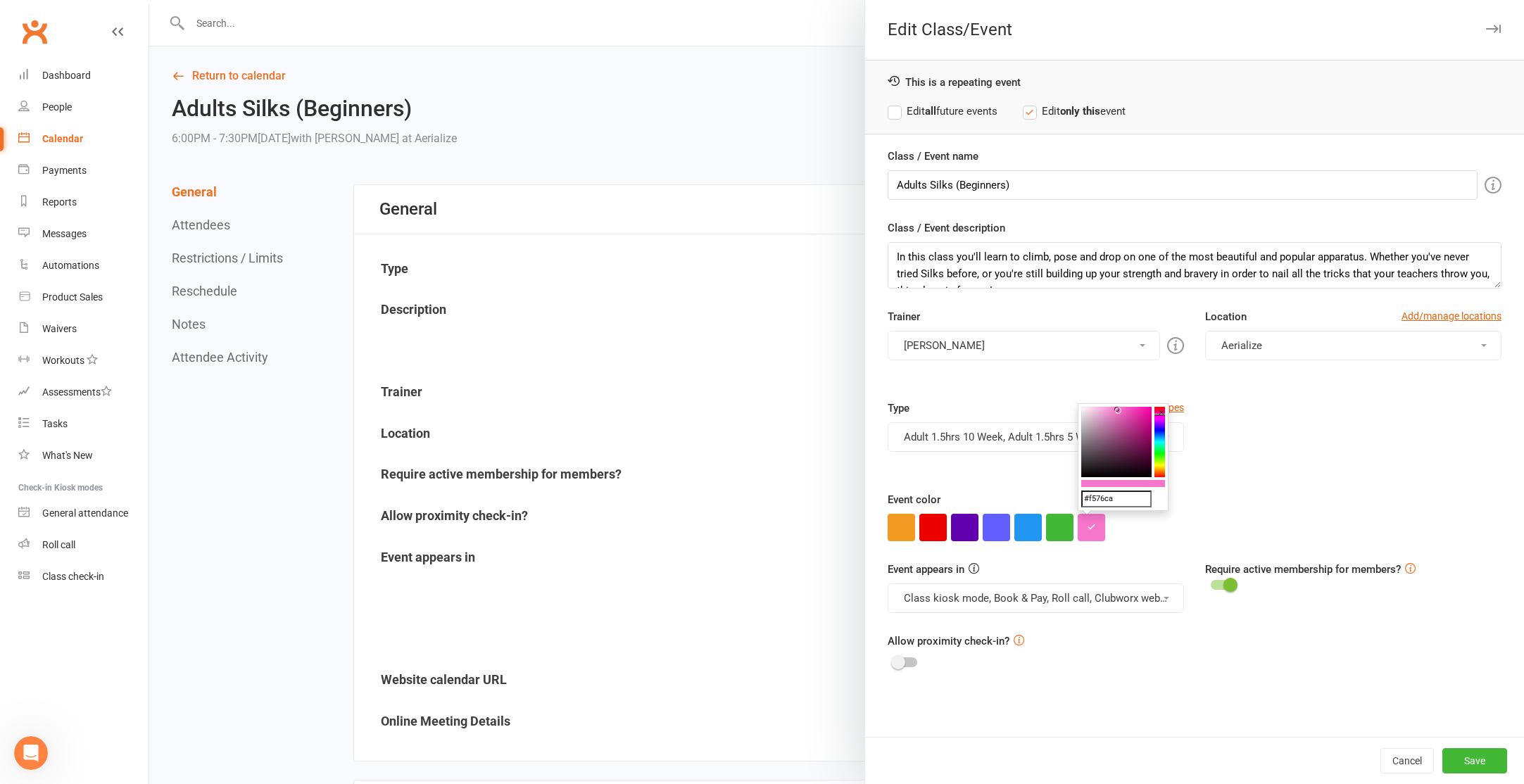
type input "#00aefe"
drag, startPoint x: 929, startPoint y: 109, endPoint x: 968, endPoint y: 152, distance: 58.1
click at [929, 109] on strong "all" at bounding box center [931, 111] width 11 height 12
click at [1455, 755] on button "Save" at bounding box center [1475, 760] width 64 height 26
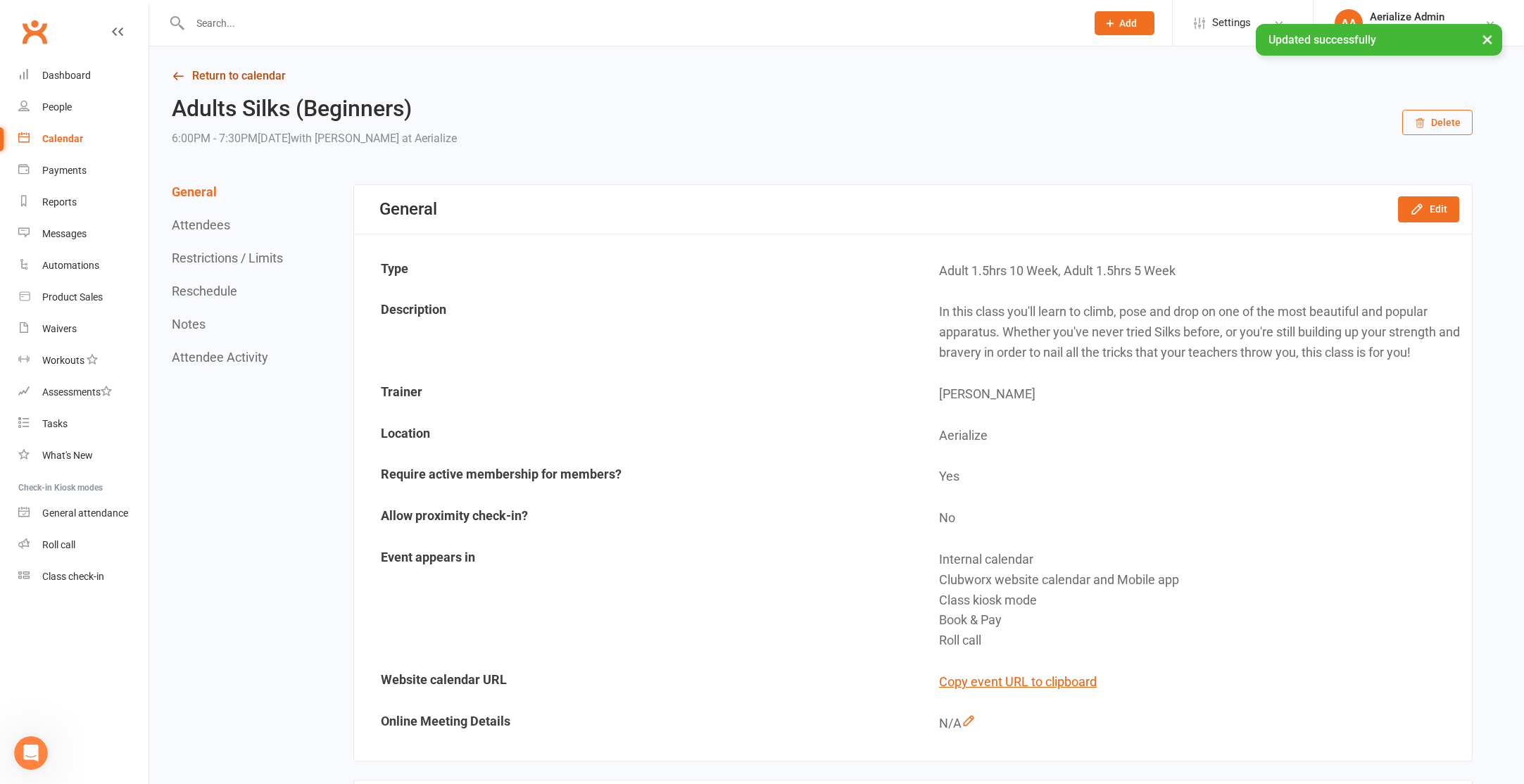
click at [274, 78] on link "Return to calendar" at bounding box center [822, 76] width 1301 height 20
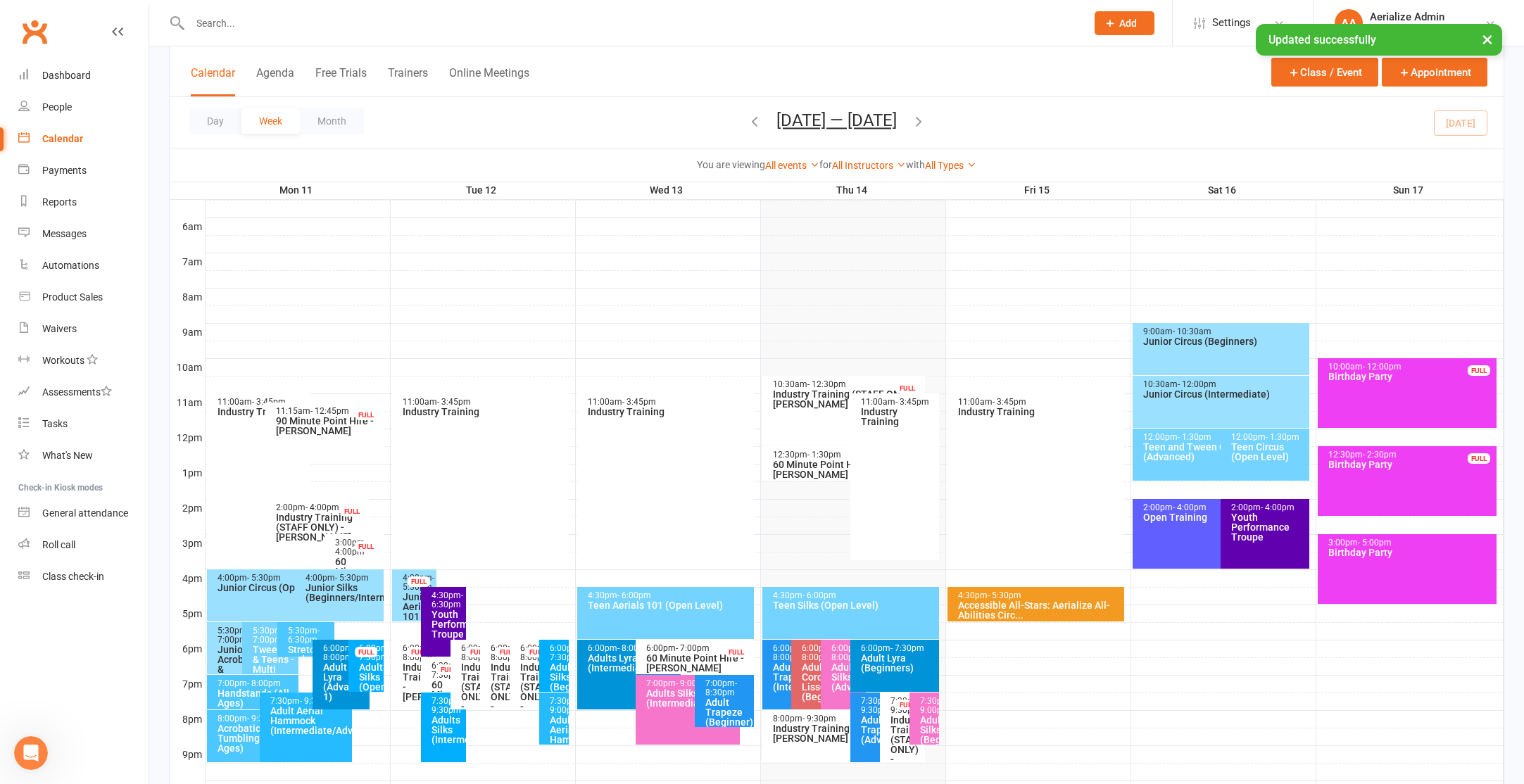
scroll to position [351, 0]
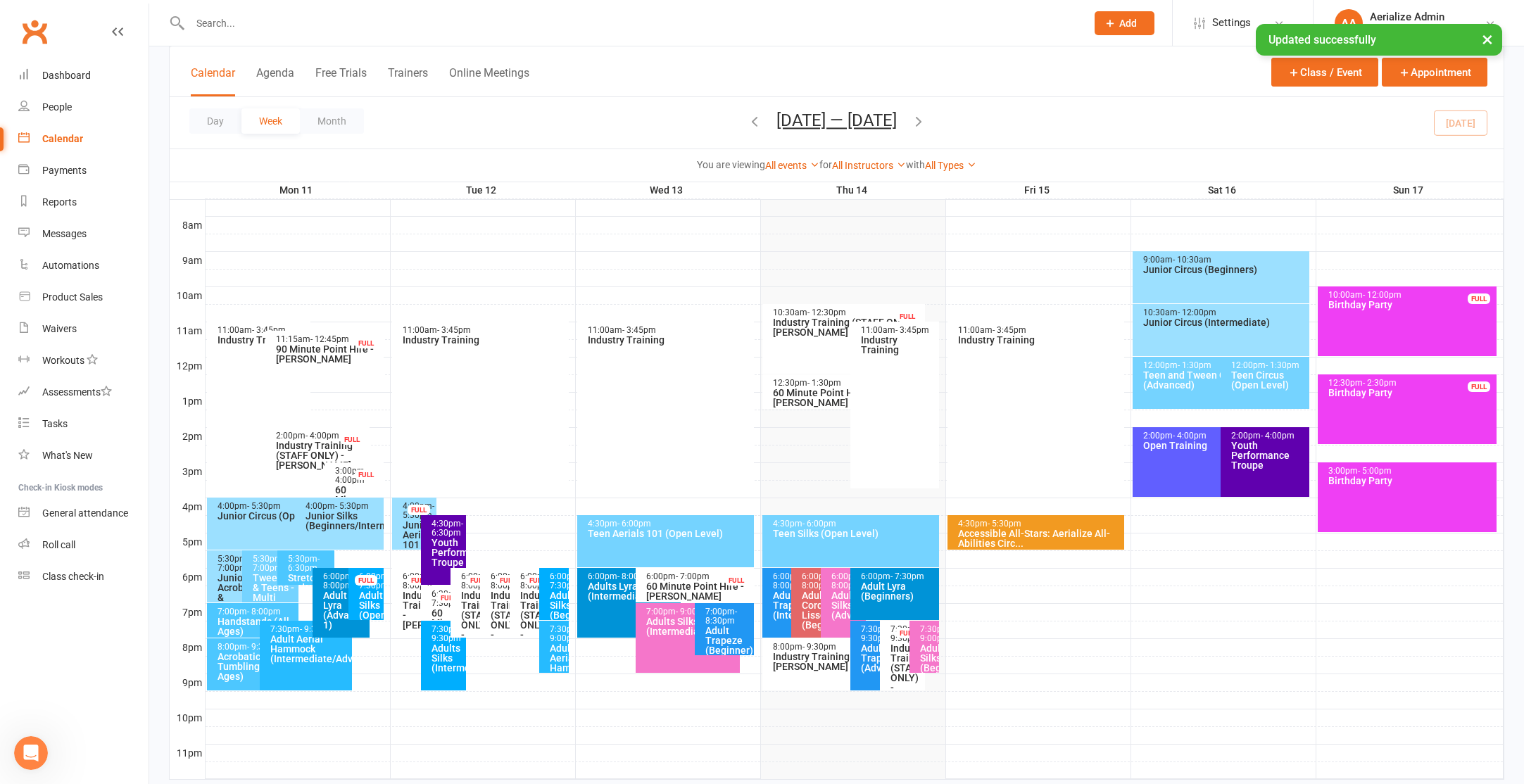
click at [653, 659] on div "7:00pm - 9:00pm Adults Silks (Intermediate/Advance)" at bounding box center [688, 638] width 104 height 70
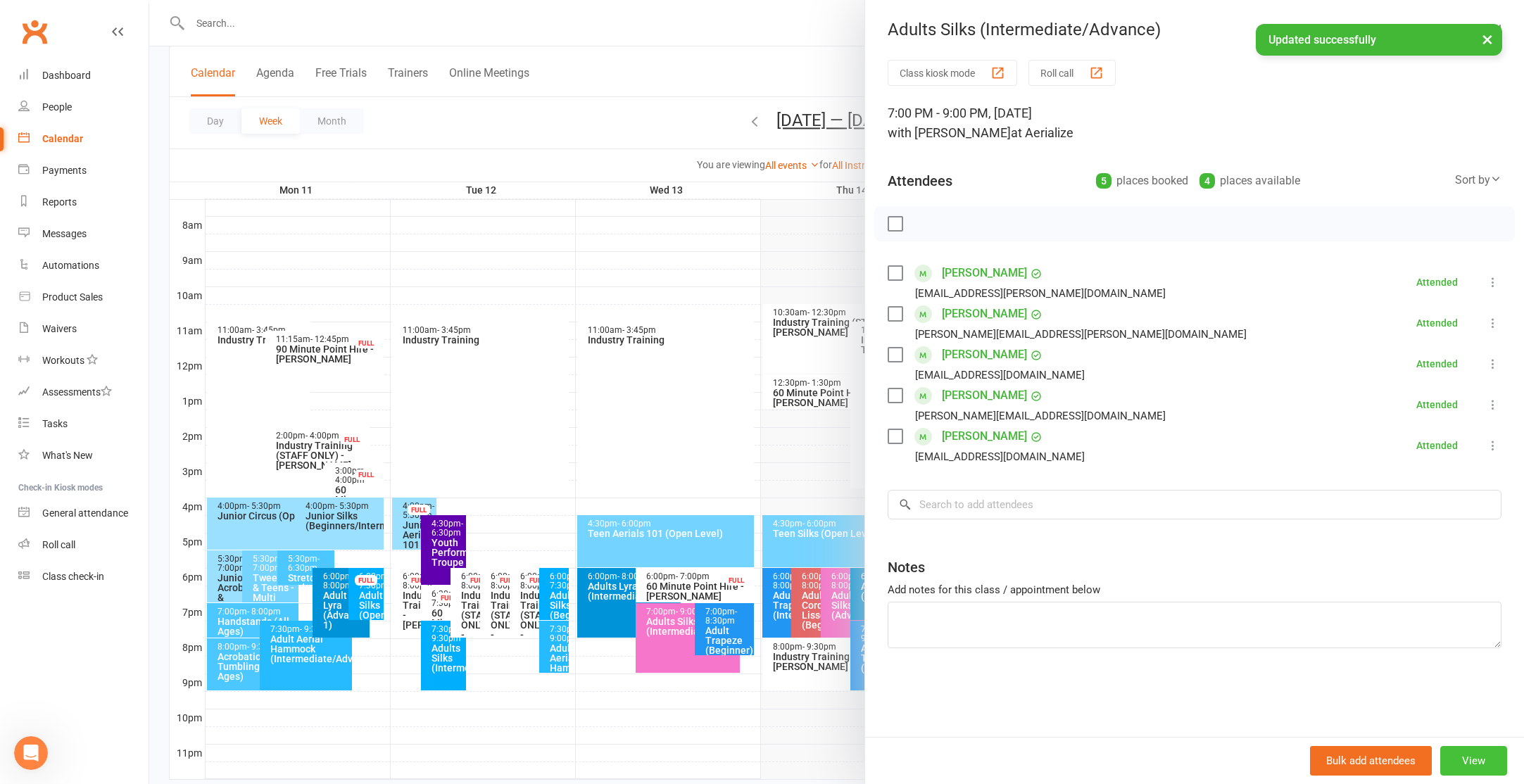
click at [1476, 758] on button "View" at bounding box center [1473, 760] width 67 height 29
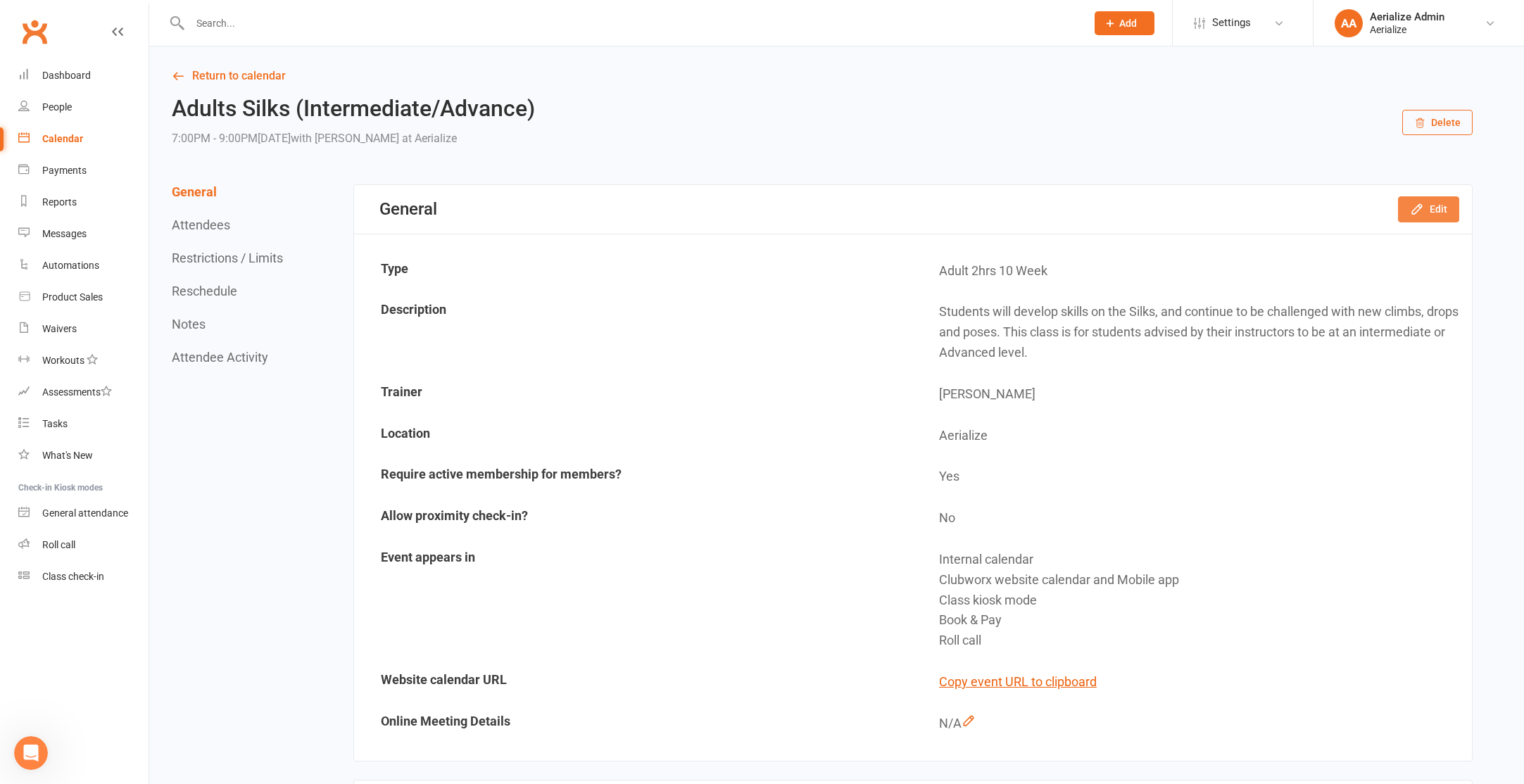
click at [1434, 207] on button "Edit" at bounding box center [1428, 209] width 61 height 26
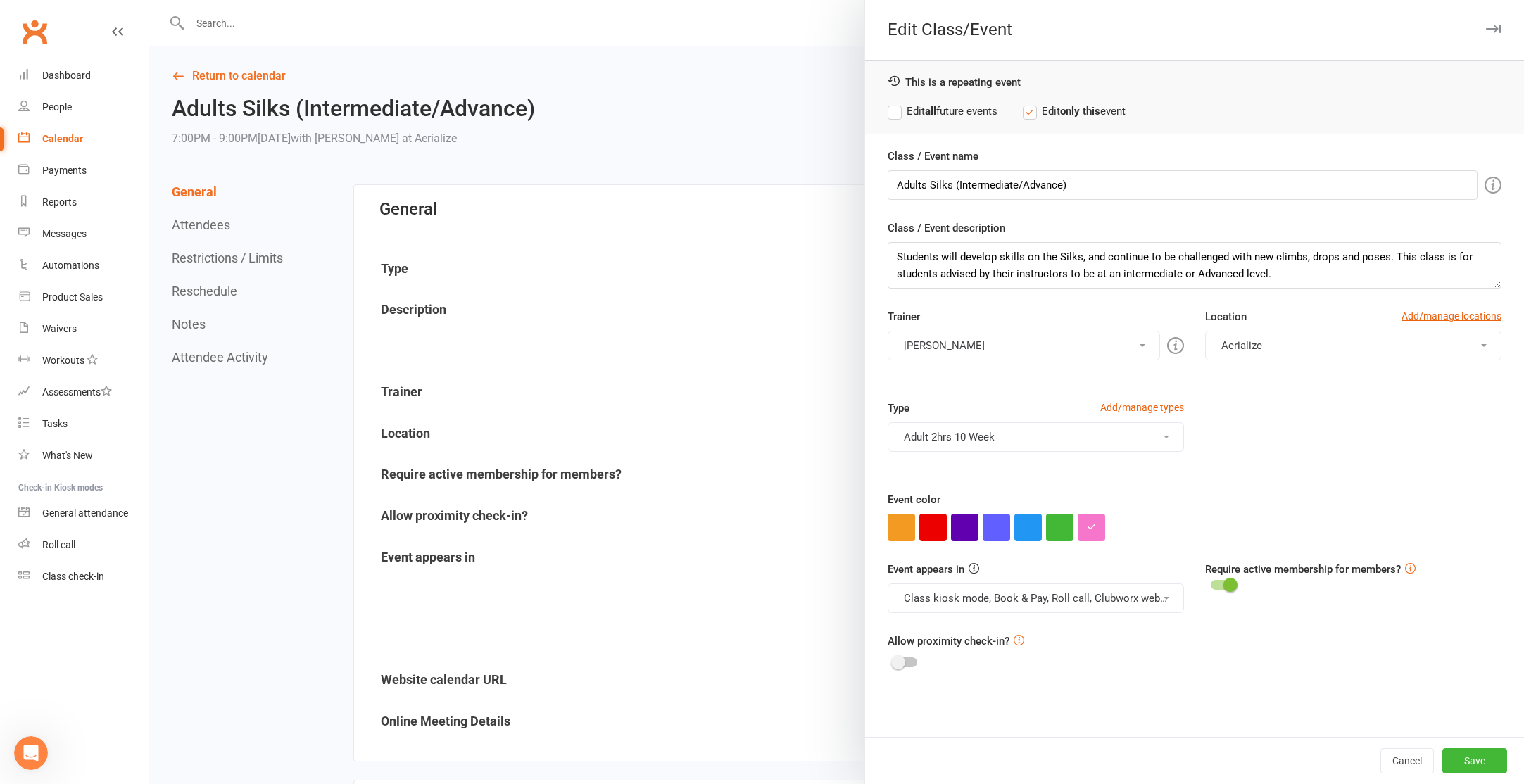
click at [955, 113] on label "Edit all future events" at bounding box center [942, 112] width 110 height 17
click at [1100, 530] on button "button" at bounding box center [1091, 527] width 27 height 27
click at [1110, 499] on input "#f576ca" at bounding box center [1116, 499] width 70 height 17
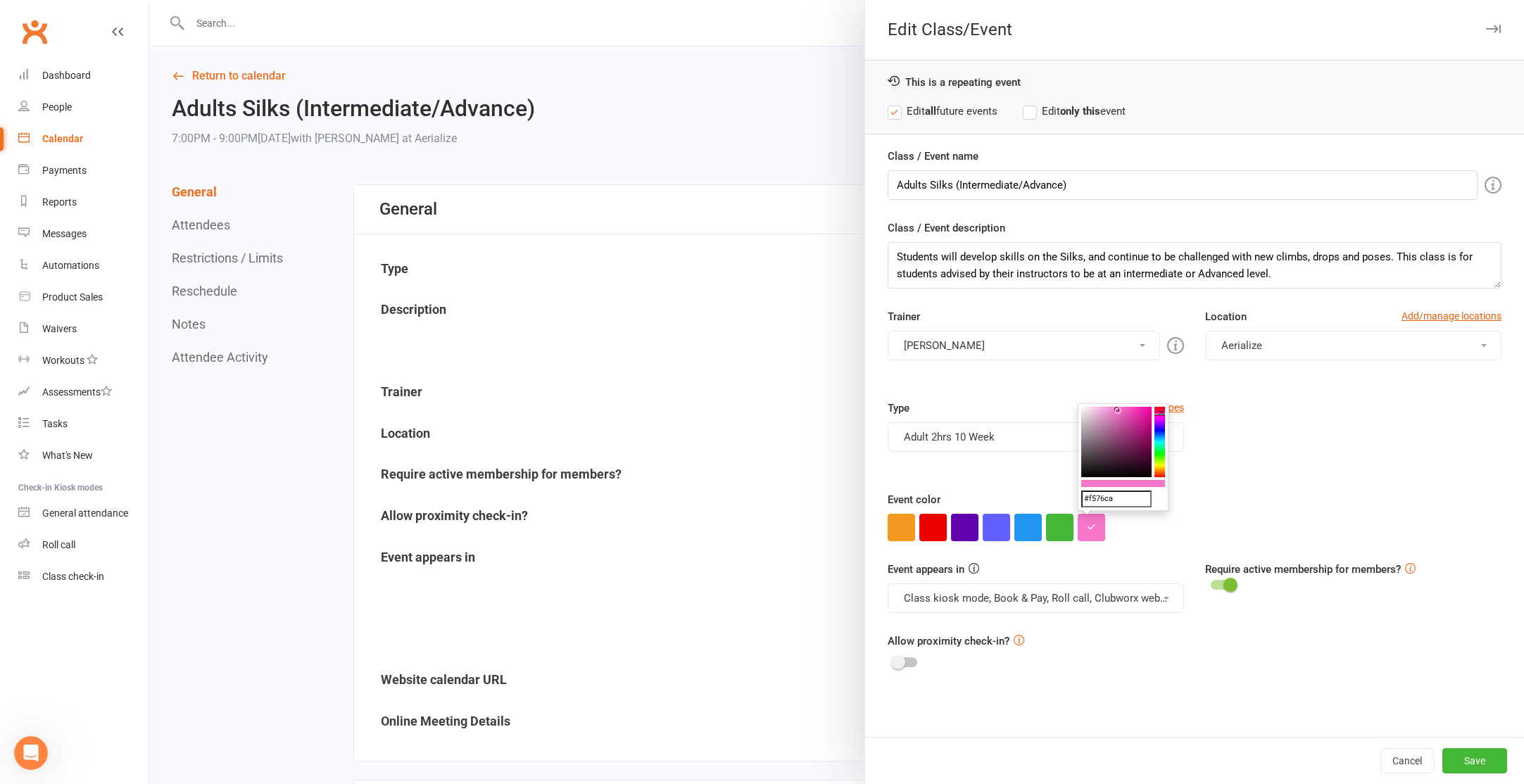
paste input "00aefe"
type input "#00aefe"
click at [1488, 776] on div "Cancel Save" at bounding box center [1194, 760] width 658 height 47
click at [1489, 762] on button "Save" at bounding box center [1475, 760] width 64 height 26
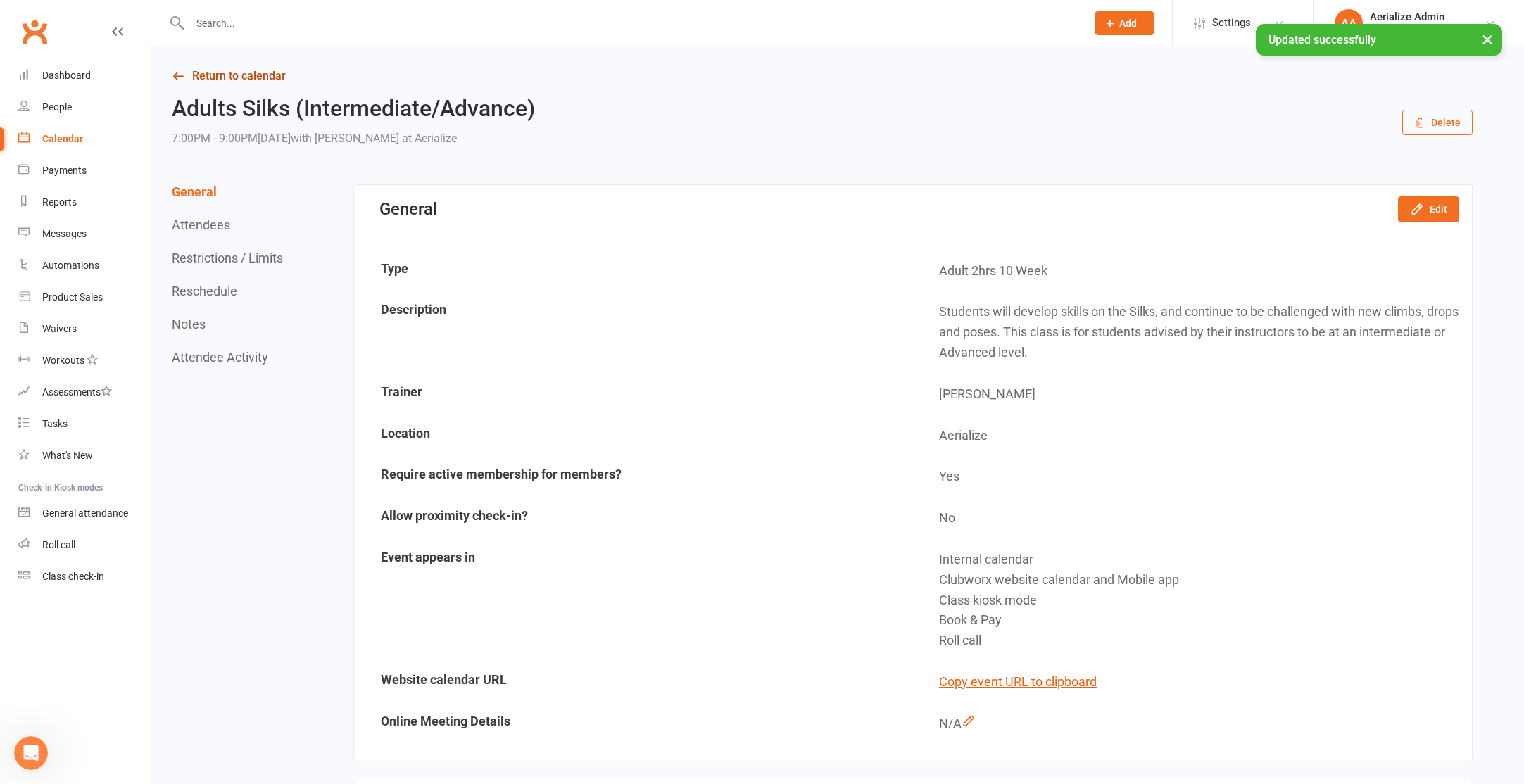
click at [217, 77] on link "Return to calendar" at bounding box center [822, 76] width 1301 height 20
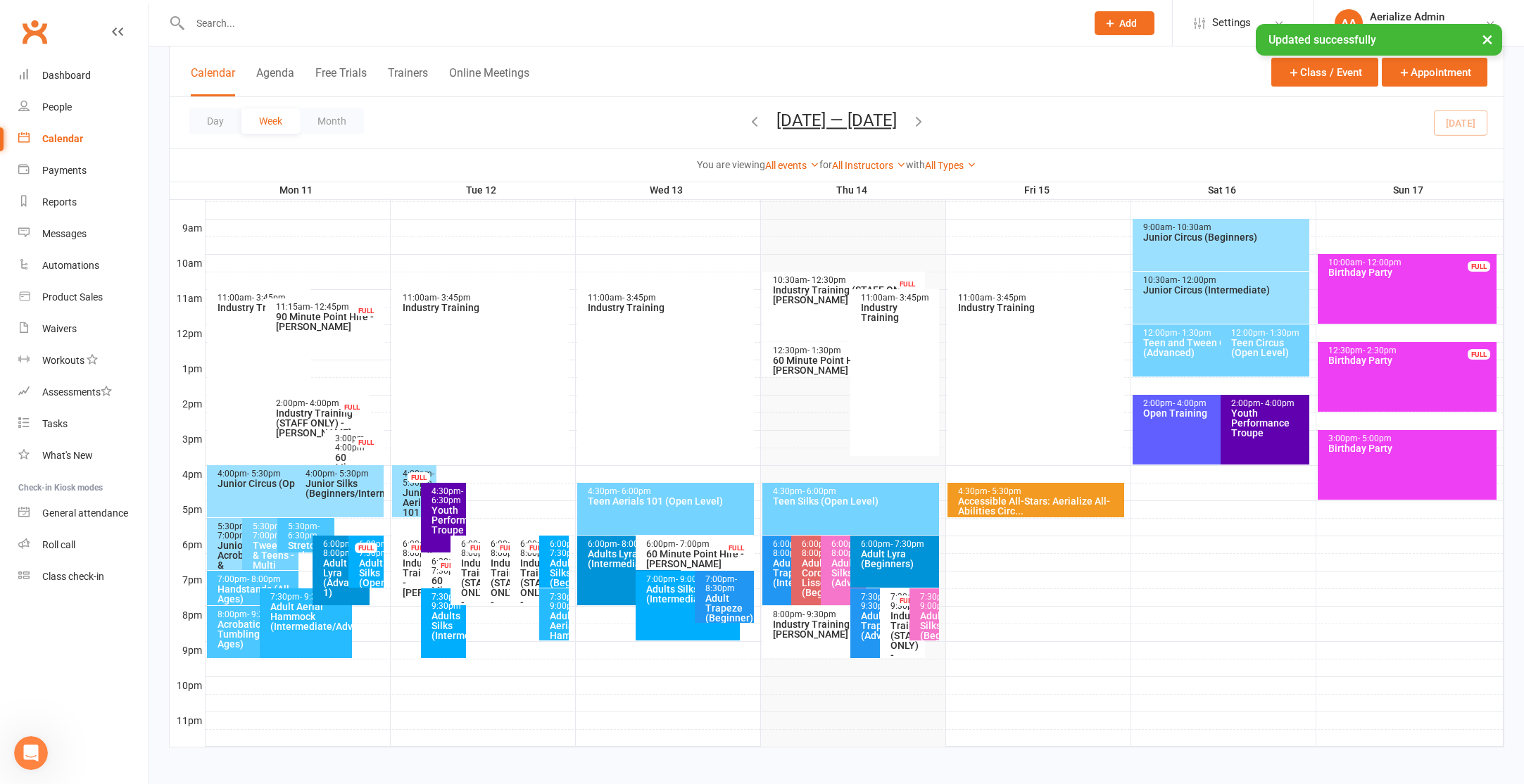
scroll to position [387, 0]
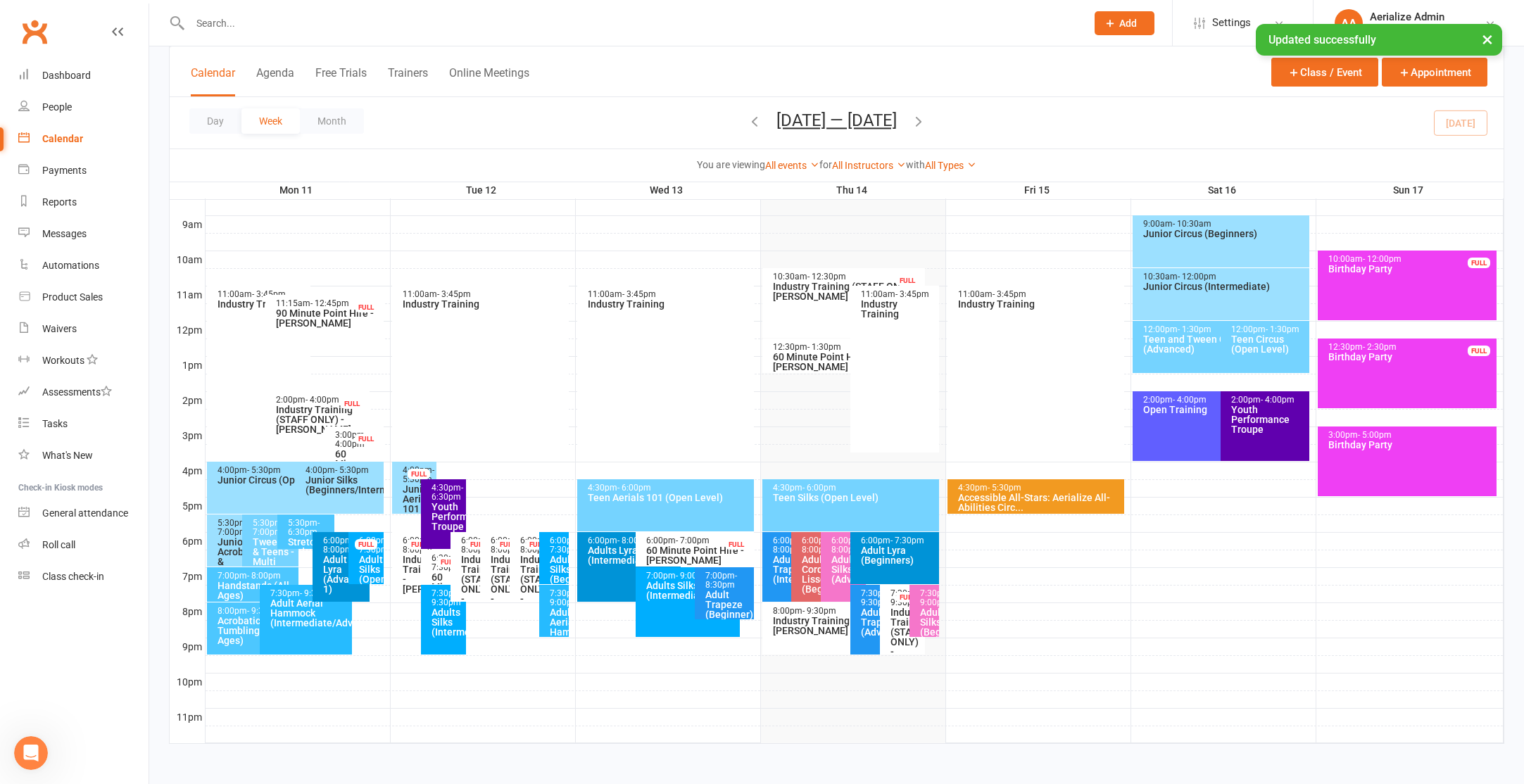
click at [838, 565] on div "Adults Silks (Advanced)" at bounding box center [847, 568] width 32 height 29
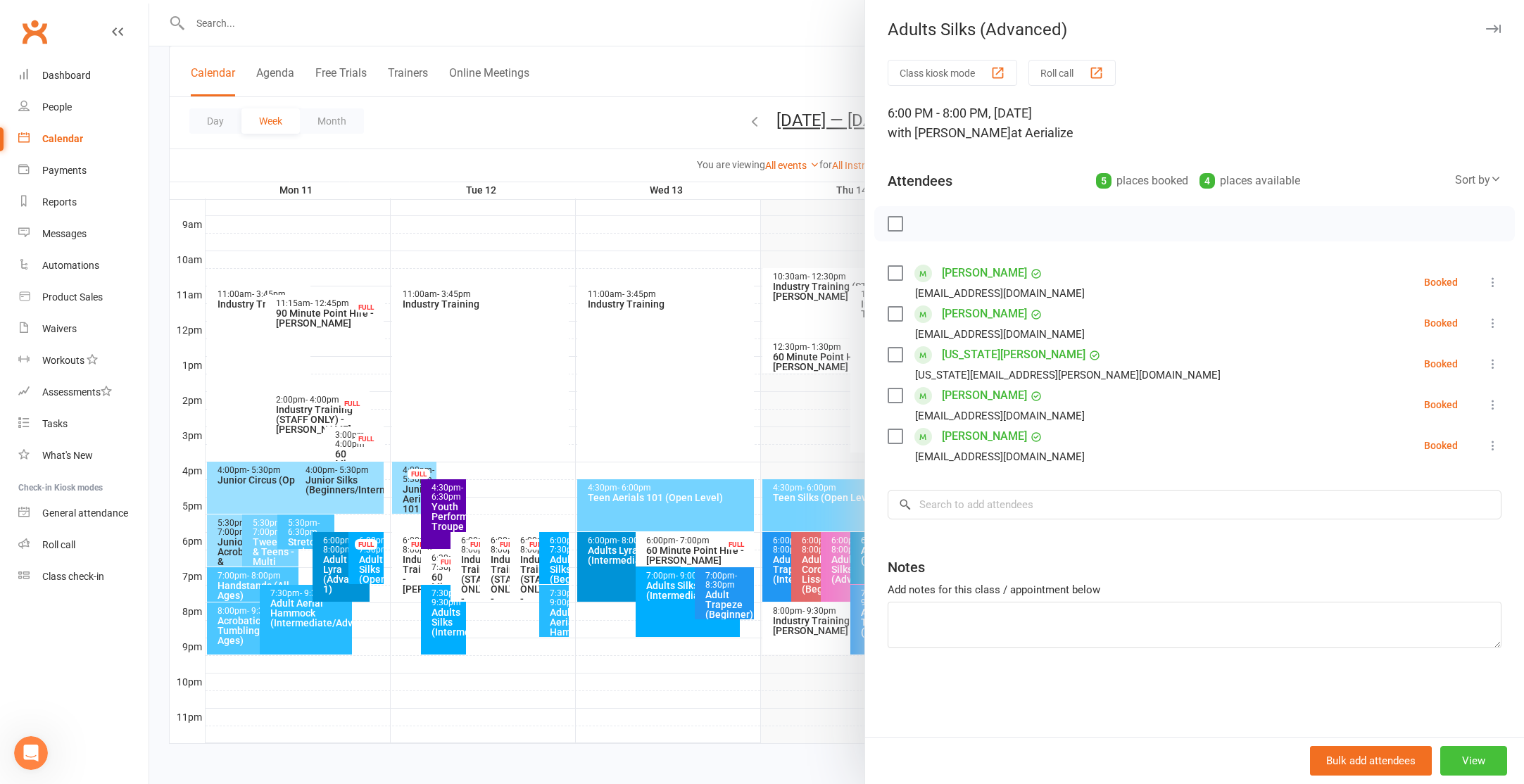
click at [1455, 758] on button "View" at bounding box center [1473, 760] width 67 height 29
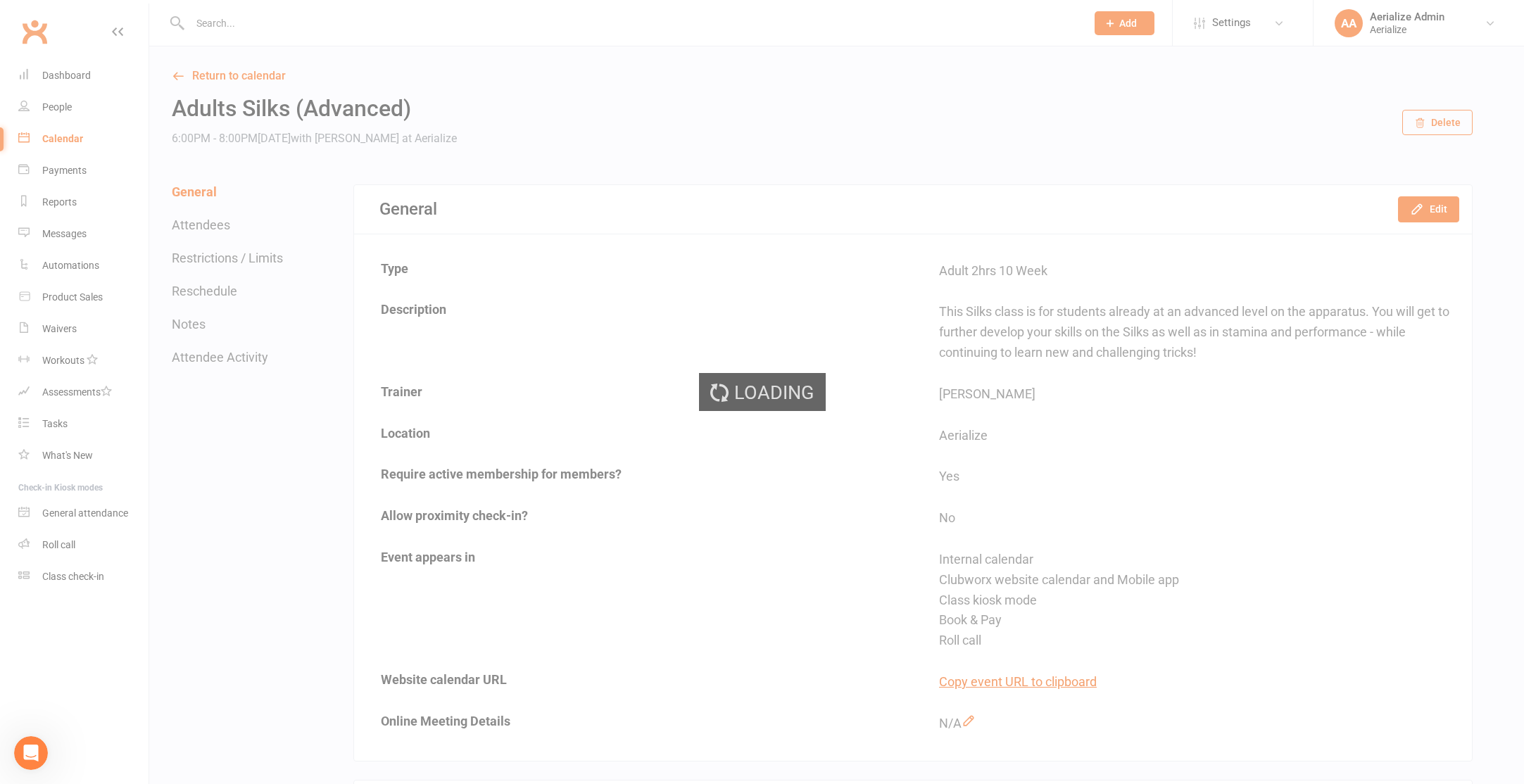
click at [1412, 202] on div "Loading" at bounding box center [762, 392] width 1524 height 784
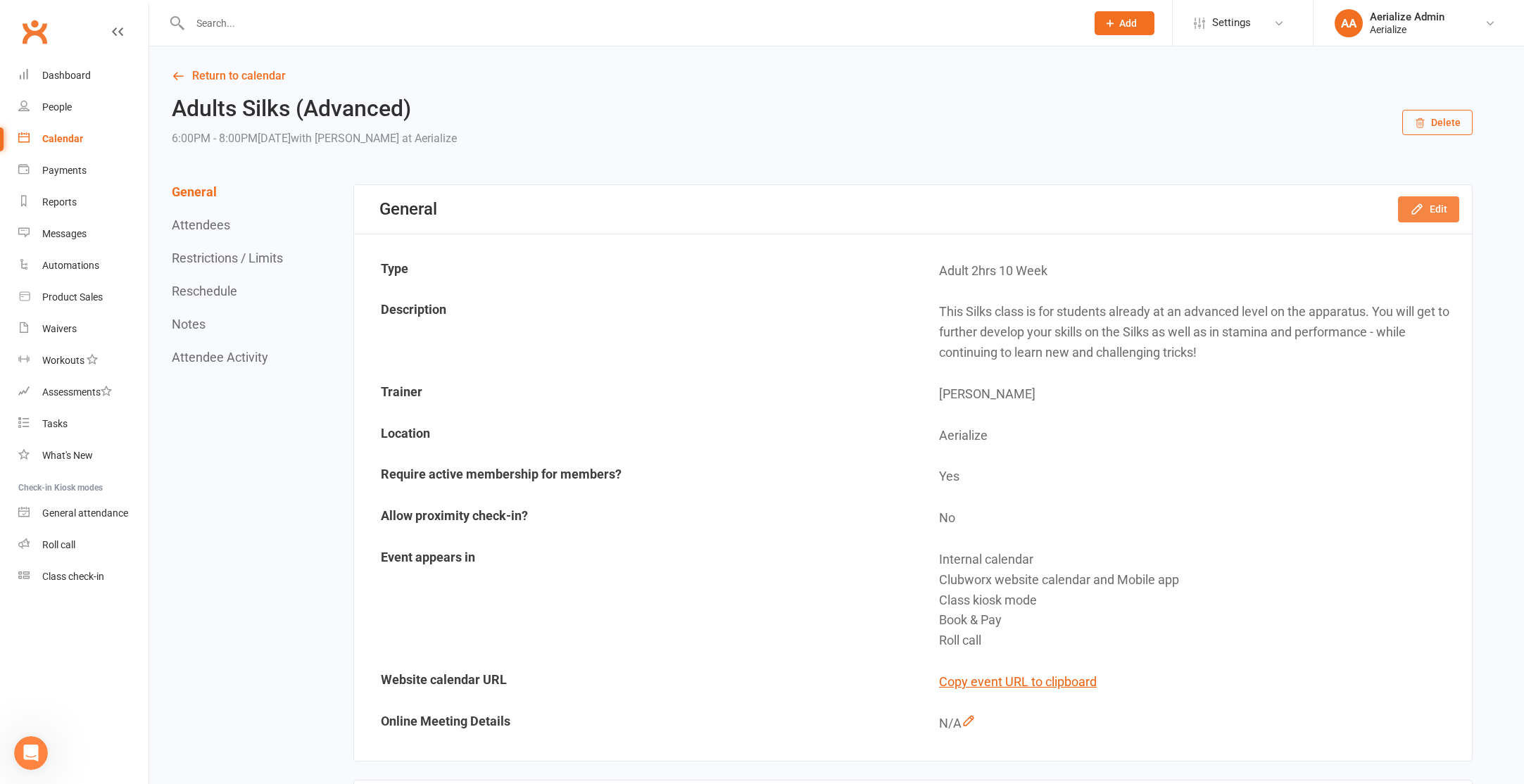
click at [1417, 207] on icon "button" at bounding box center [1417, 210] width 9 height 9
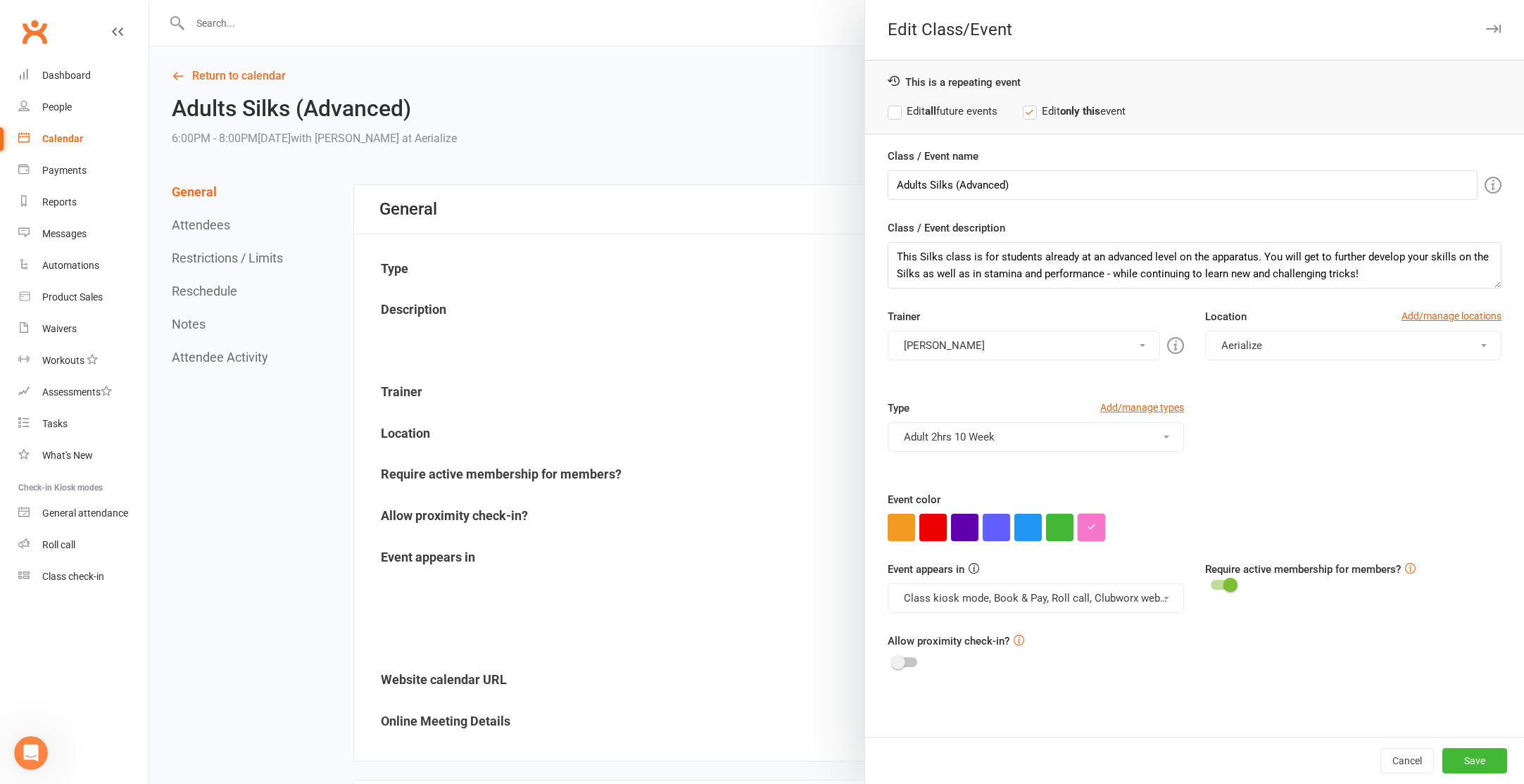
click at [1095, 532] on button "button" at bounding box center [1091, 527] width 27 height 27
click at [1126, 496] on input "#f576ca" at bounding box center [1116, 499] width 70 height 17
click at [1125, 496] on input "#f576ca" at bounding box center [1116, 499] width 70 height 17
paste input "00aefe"
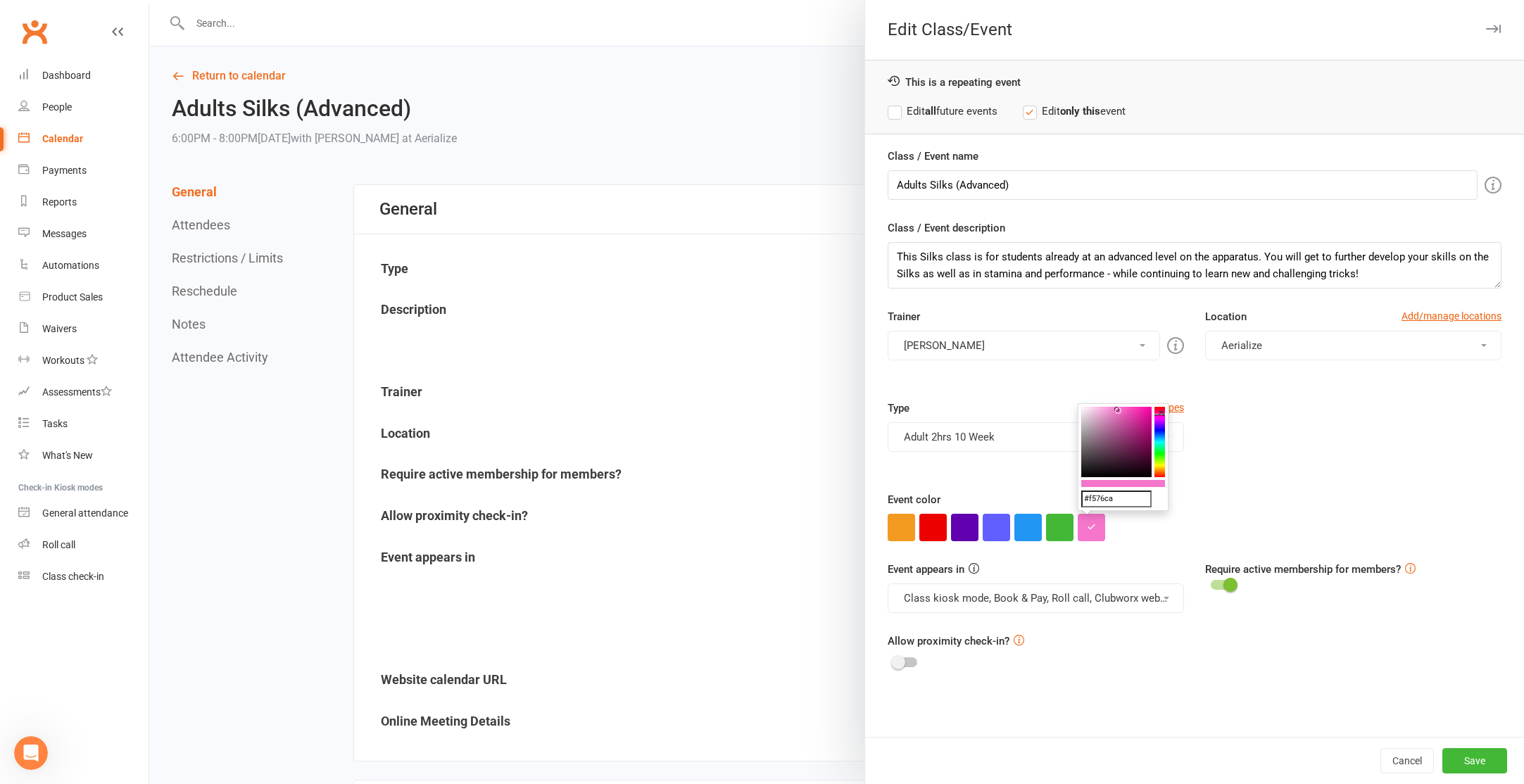
type input "#00aefe"
click at [982, 111] on label "Edit all future events" at bounding box center [942, 112] width 110 height 17
click at [1482, 760] on button "Save" at bounding box center [1475, 760] width 64 height 26
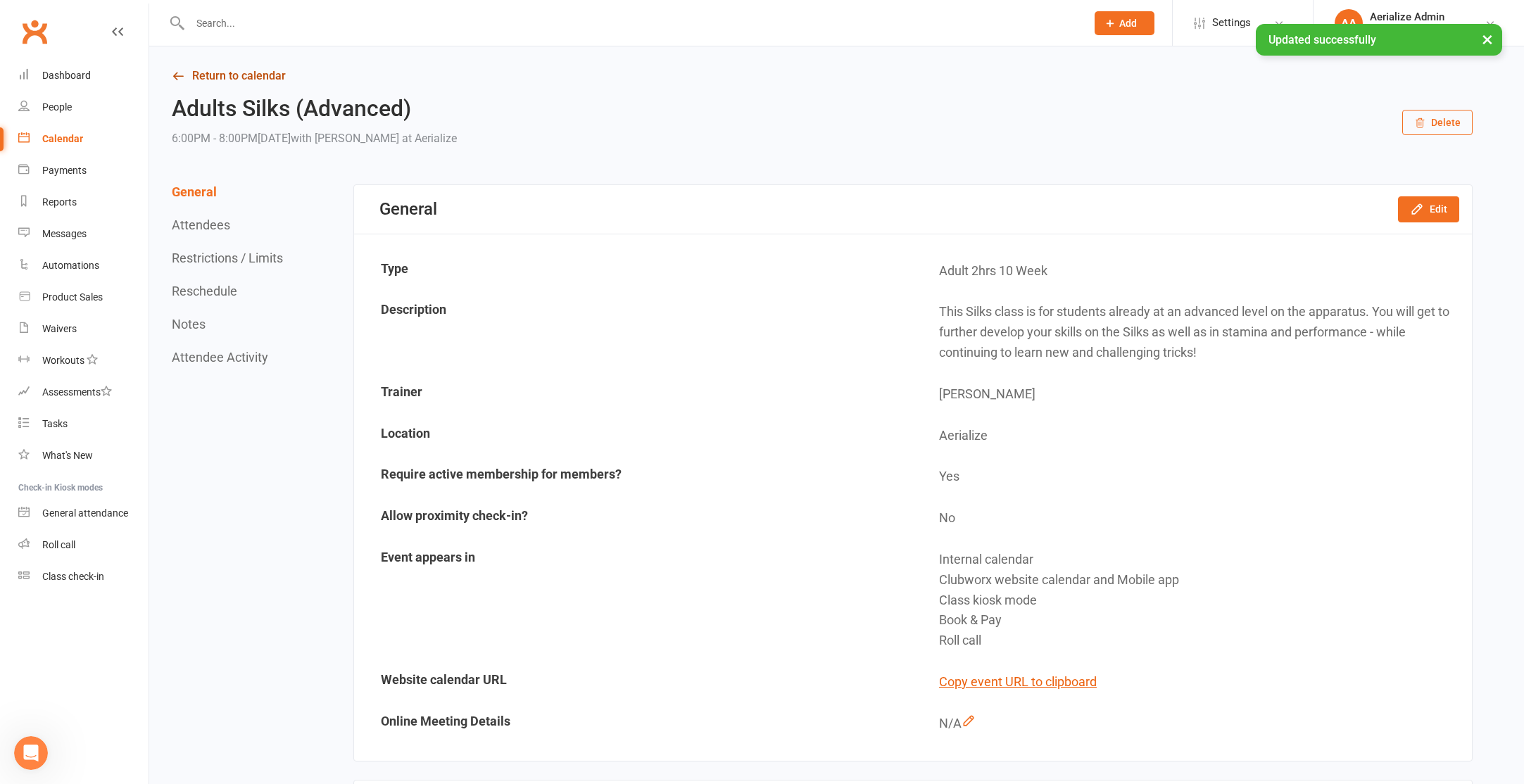
click at [237, 76] on link "Return to calendar" at bounding box center [822, 76] width 1301 height 20
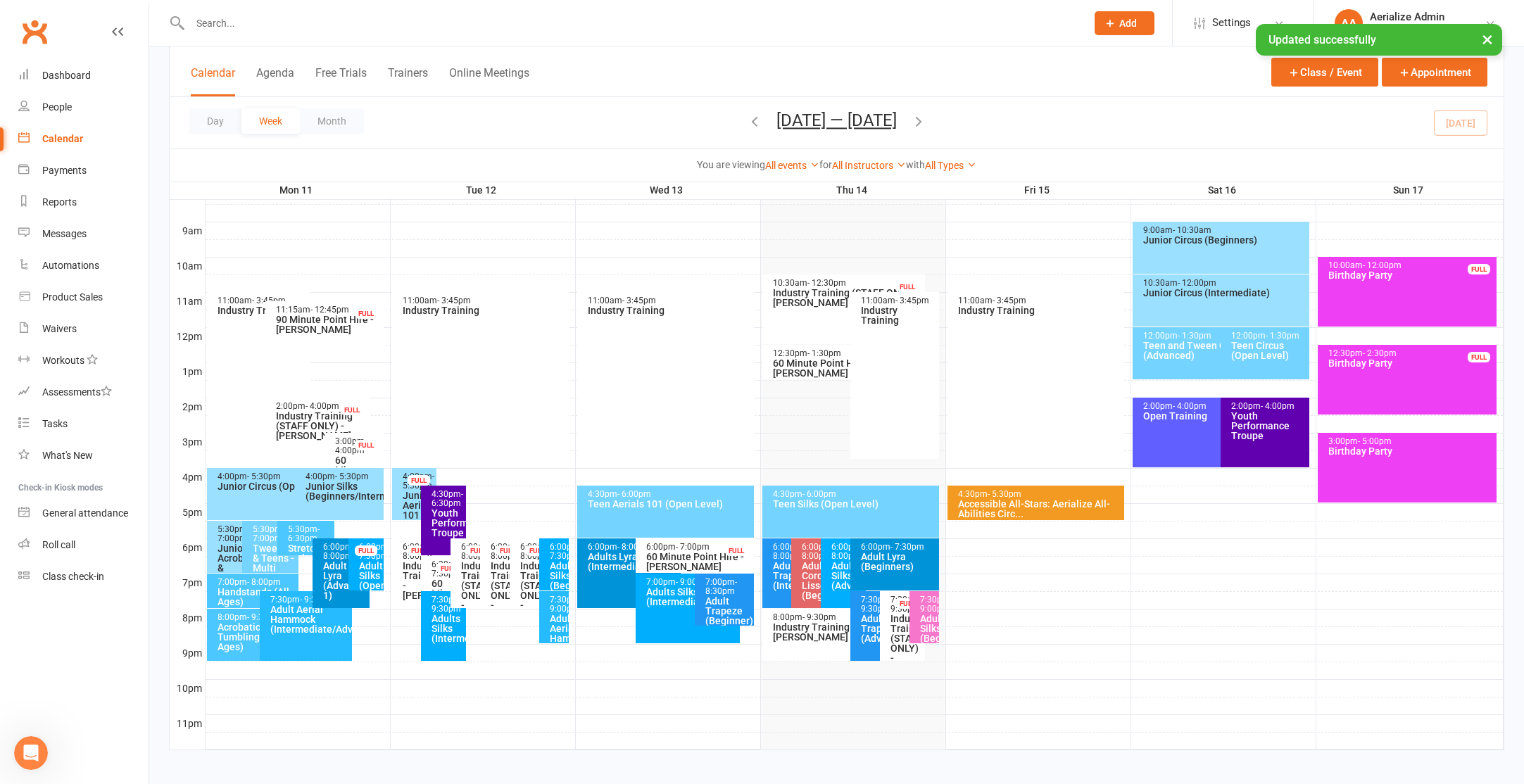
scroll to position [387, 0]
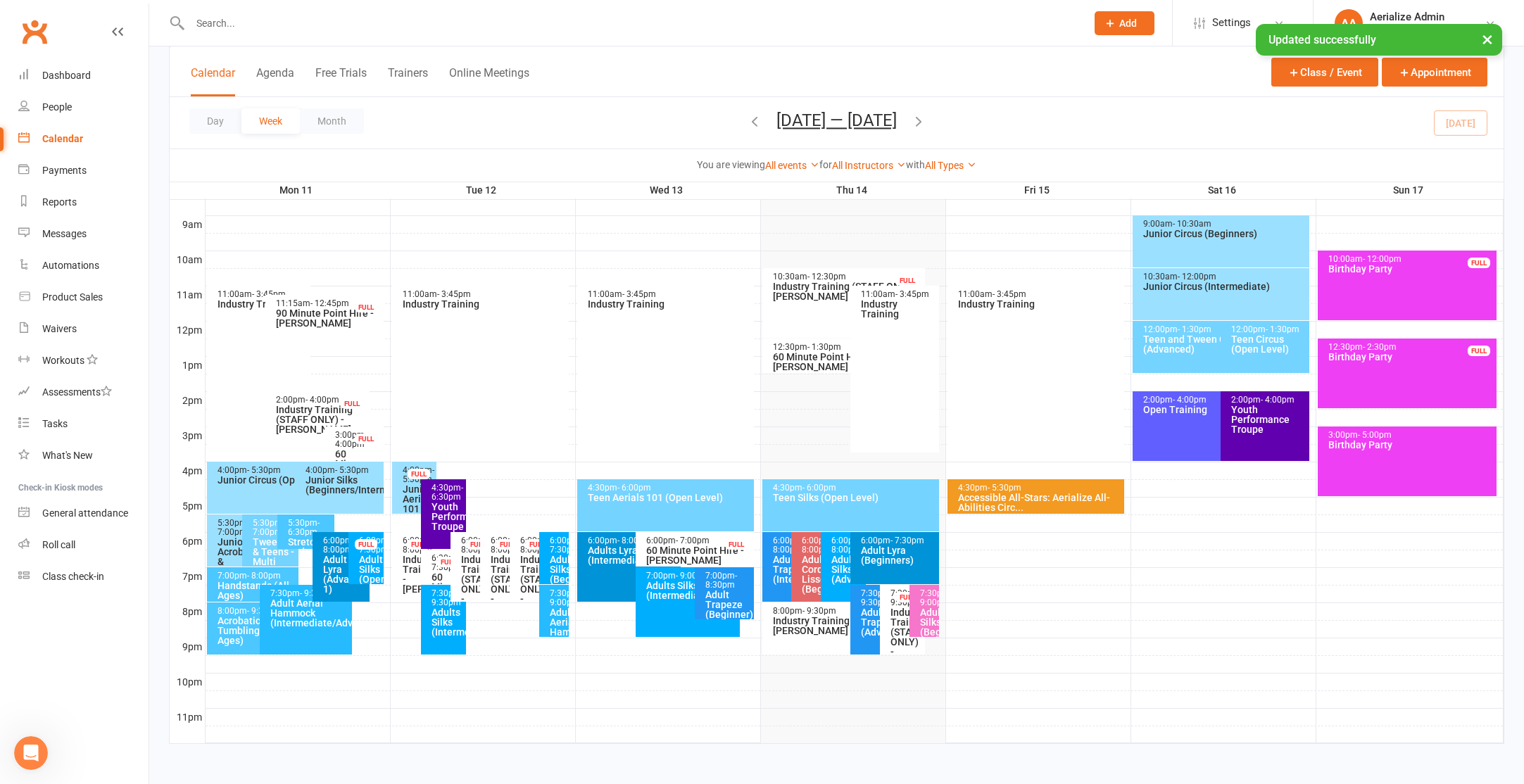
click at [920, 607] on div "7:30pm - 9:00pm" at bounding box center [928, 598] width 17 height 18
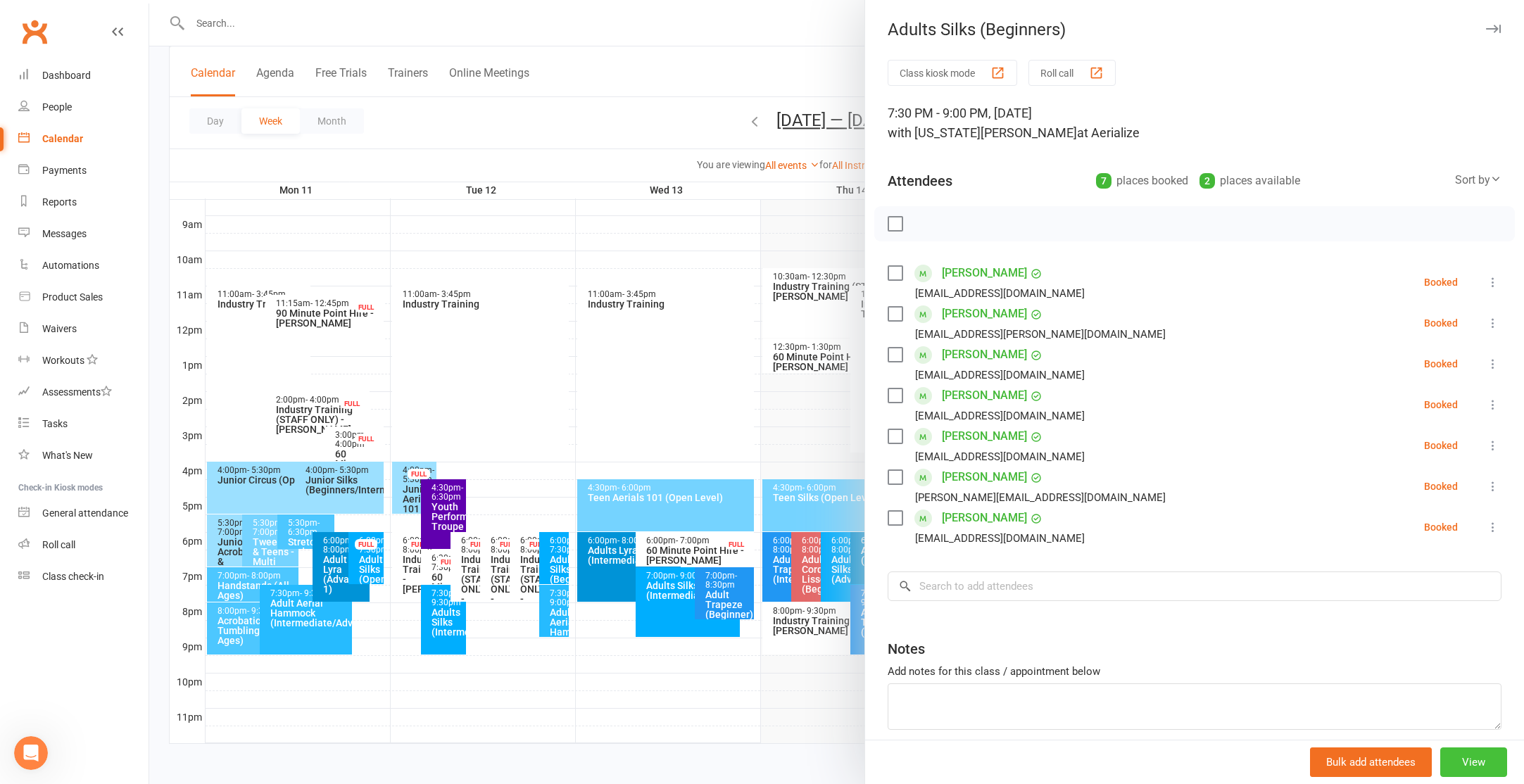
click at [1483, 768] on button "View" at bounding box center [1473, 761] width 67 height 29
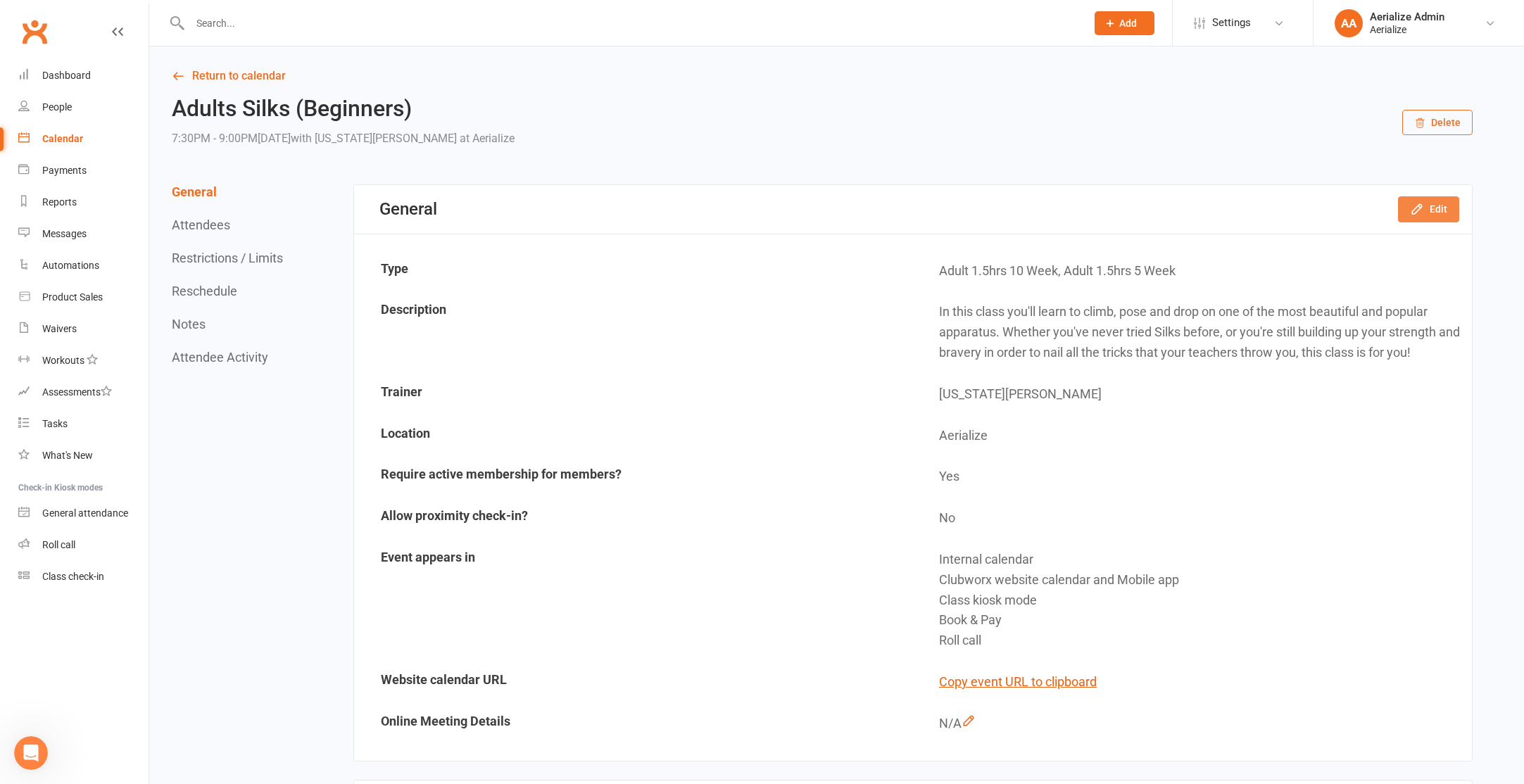
click at [1423, 217] on button "Edit" at bounding box center [1428, 209] width 61 height 26
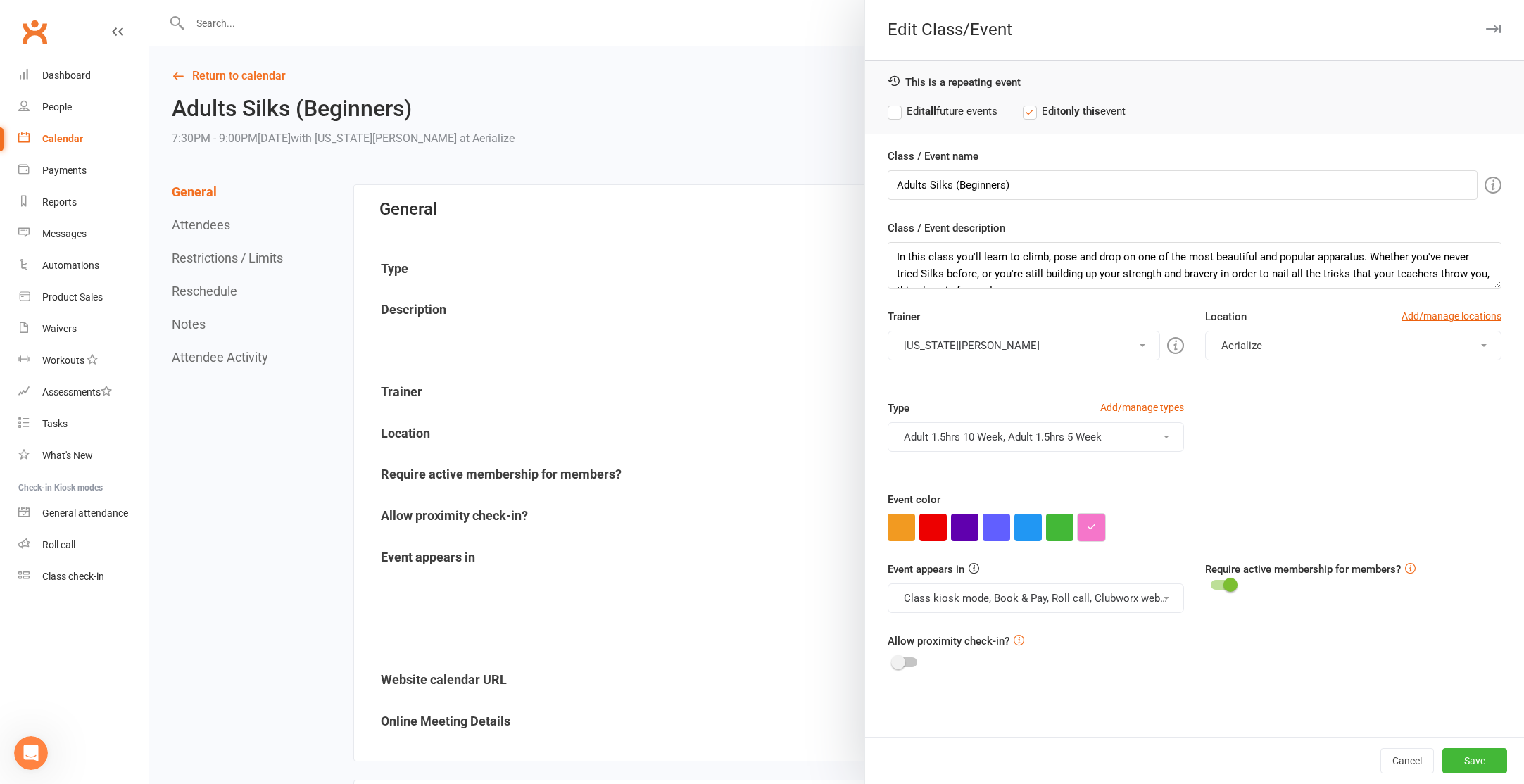
click at [1094, 529] on icon "button" at bounding box center [1092, 527] width 9 height 9
click at [1097, 493] on input "#f576ca" at bounding box center [1116, 499] width 70 height 17
click at [1098, 493] on input "#f576ca" at bounding box center [1116, 499] width 70 height 17
click at [1097, 493] on input "#f576ca" at bounding box center [1116, 499] width 70 height 17
paste input "00aefe"
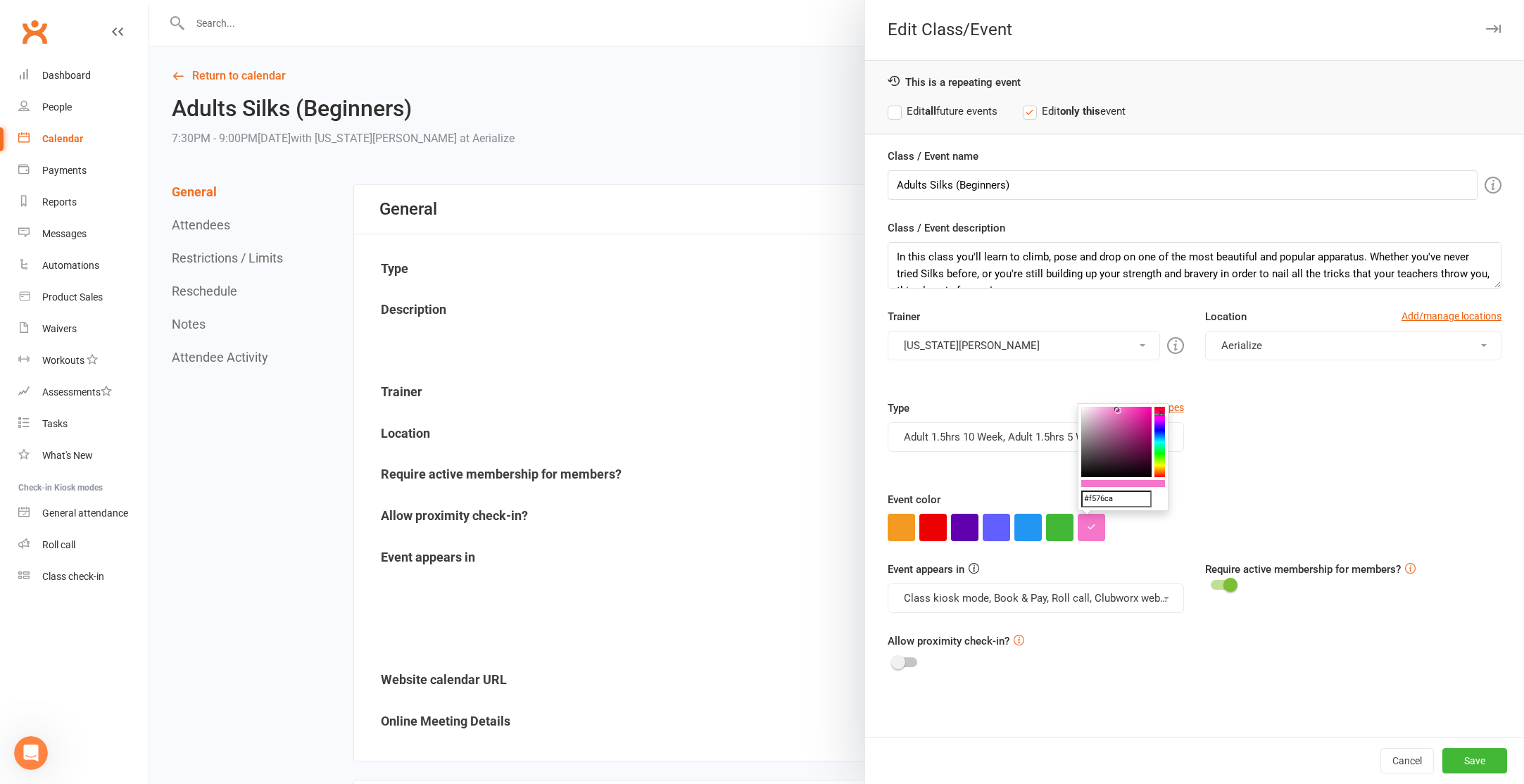
type input "#00aefe"
click at [904, 108] on label "Edit all future events" at bounding box center [942, 112] width 110 height 17
click at [1463, 750] on button "Save" at bounding box center [1475, 760] width 64 height 26
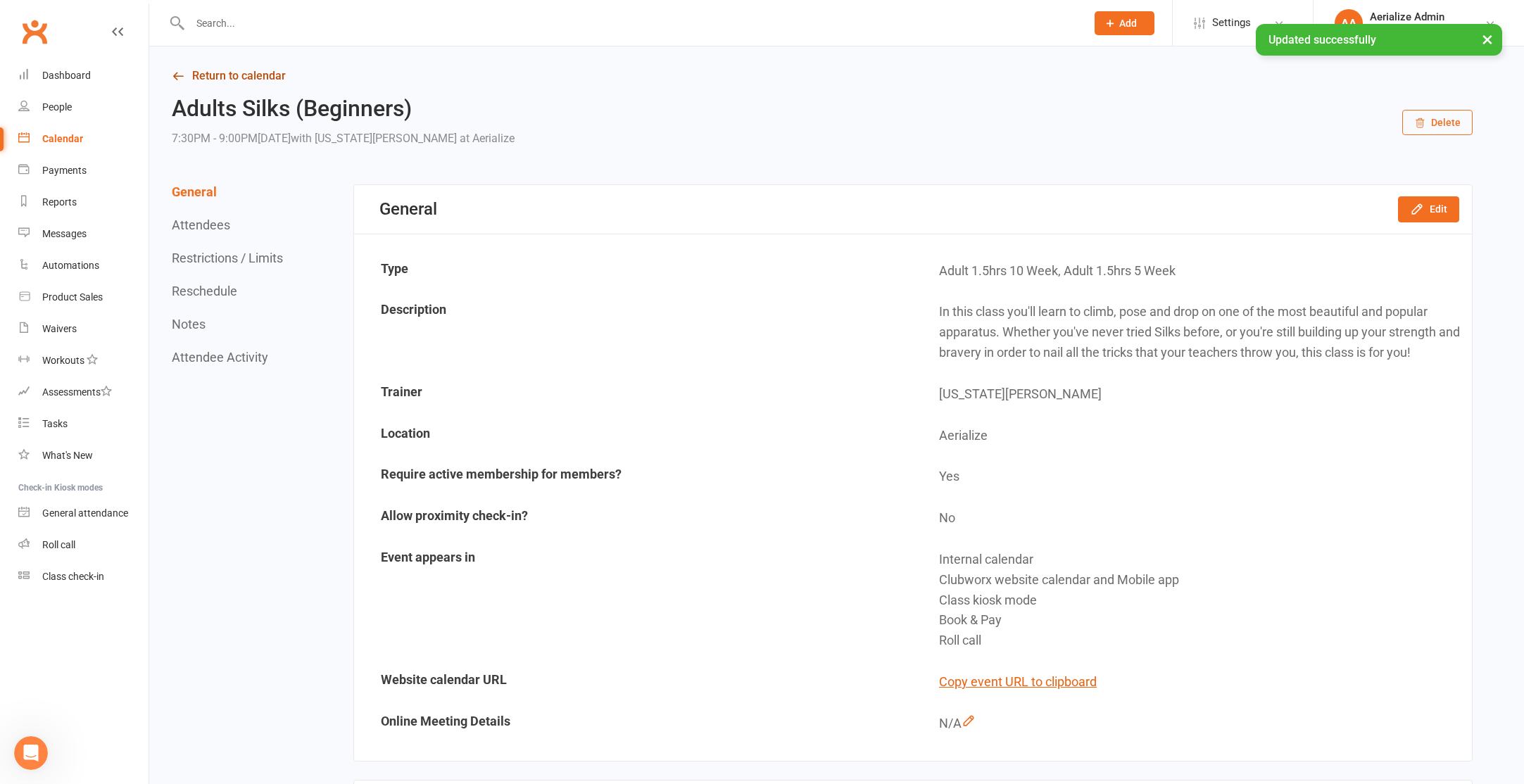
click at [188, 71] on link "Return to calendar" at bounding box center [822, 76] width 1301 height 20
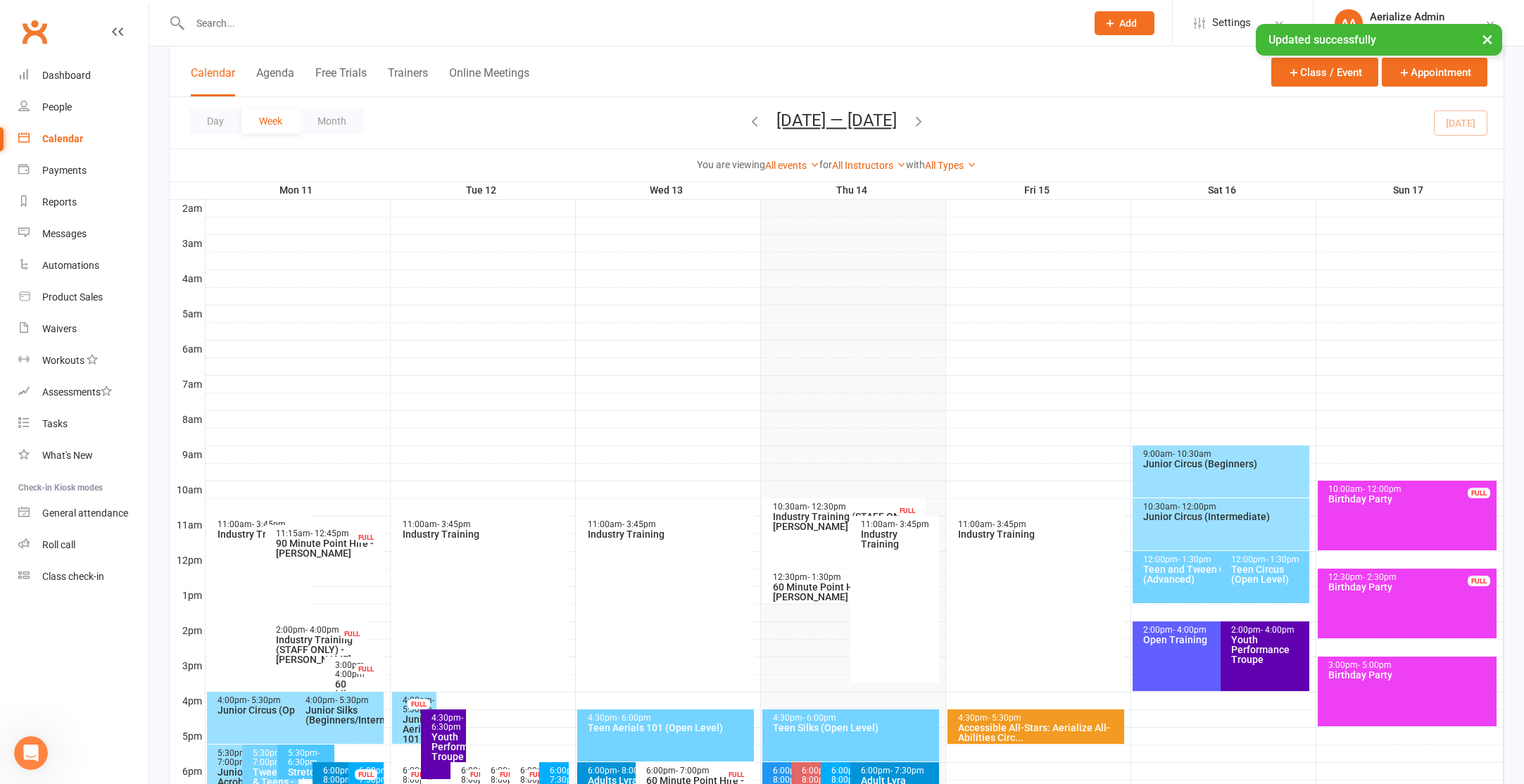
scroll to position [384, 0]
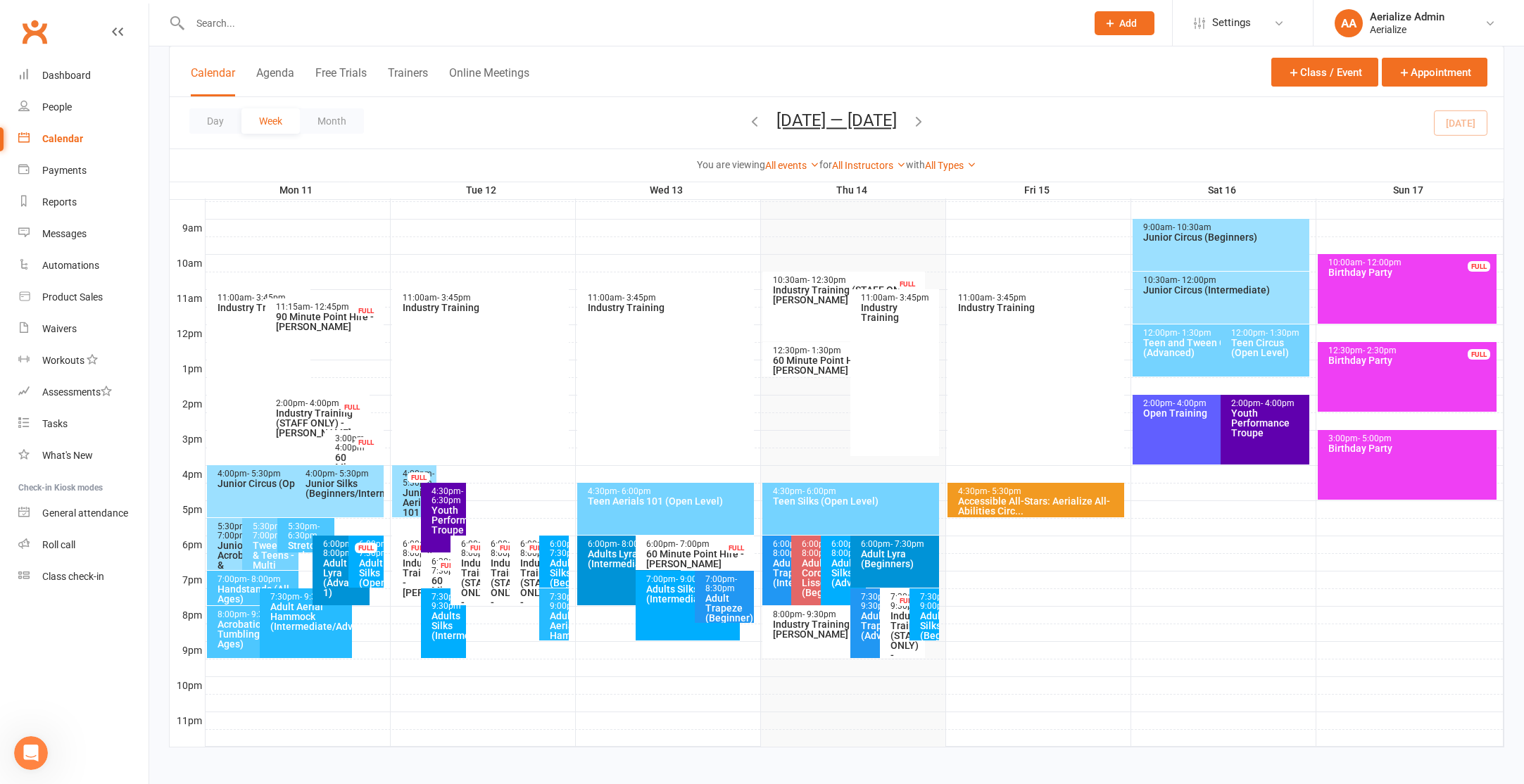
click at [713, 593] on div "Adult Trapeze (Beginner)" at bounding box center [727, 607] width 46 height 29
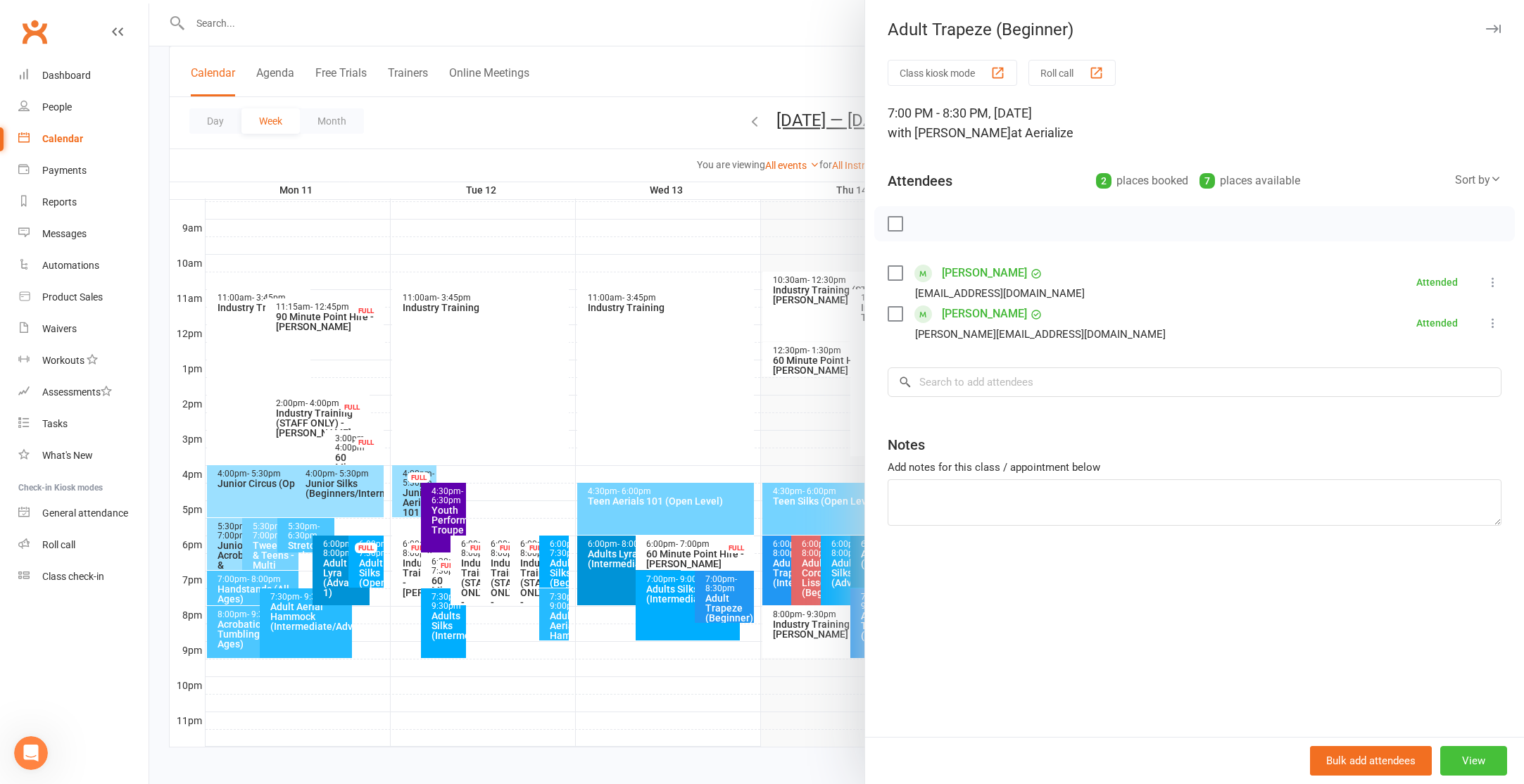
click at [1482, 752] on button "View" at bounding box center [1473, 760] width 67 height 29
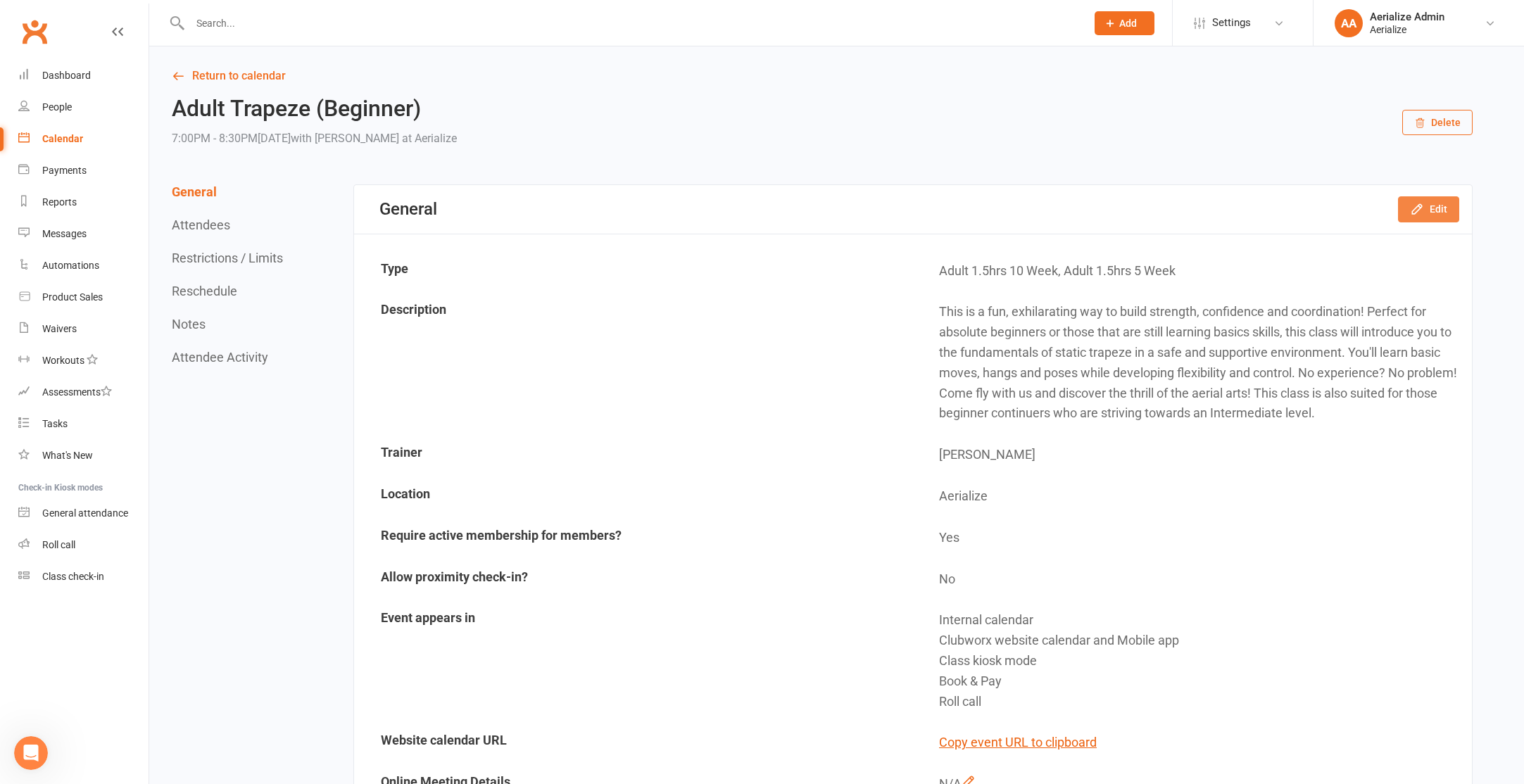
click at [1439, 202] on button "Edit" at bounding box center [1428, 209] width 61 height 26
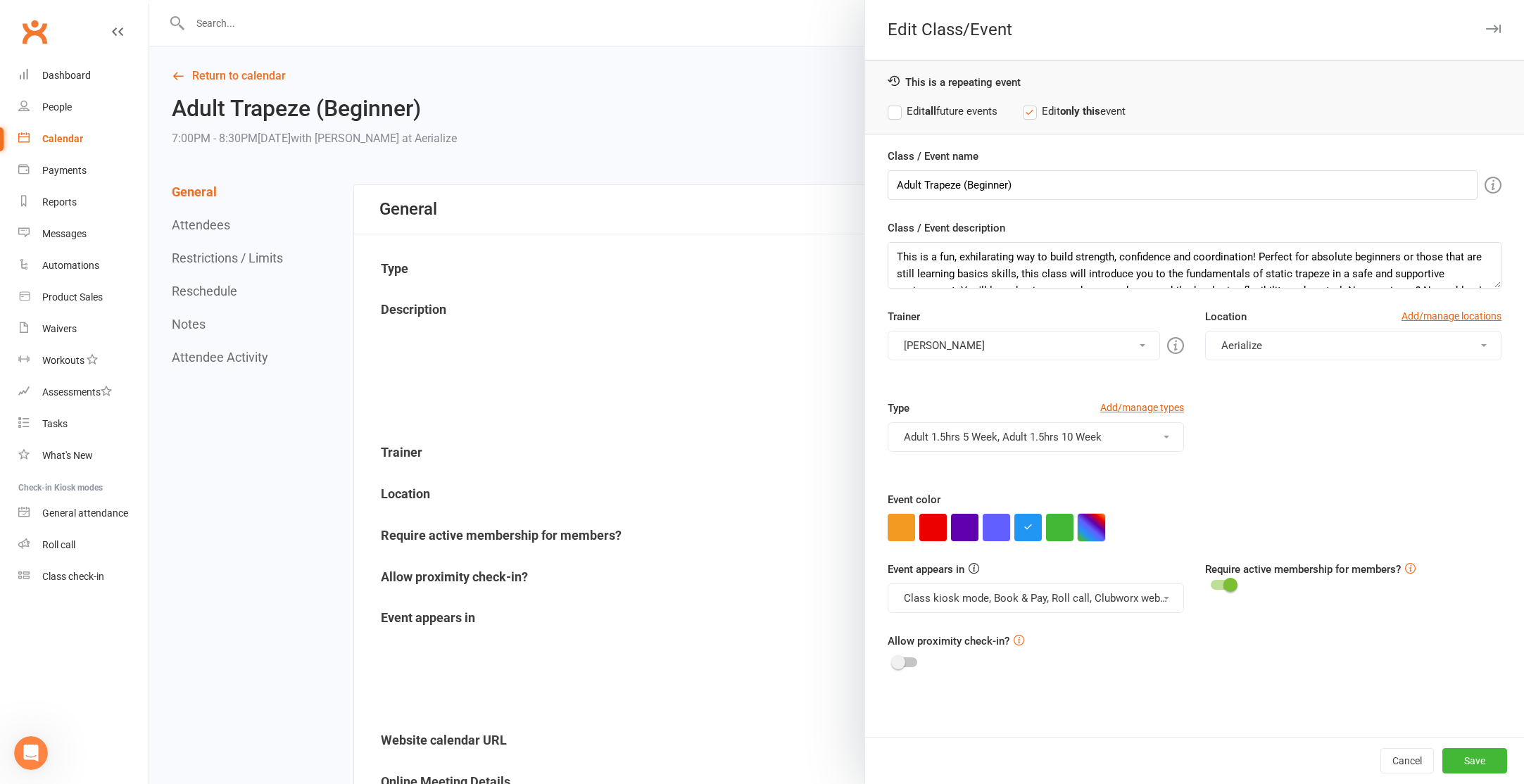
click at [1079, 524] on button "button" at bounding box center [1091, 527] width 27 height 27
click at [1124, 504] on input "text" at bounding box center [1116, 499] width 70 height 17
type input "#00786o"
click at [74, 136] on div "Calendar" at bounding box center [62, 139] width 41 height 11
click at [188, 81] on div at bounding box center [836, 392] width 1375 height 784
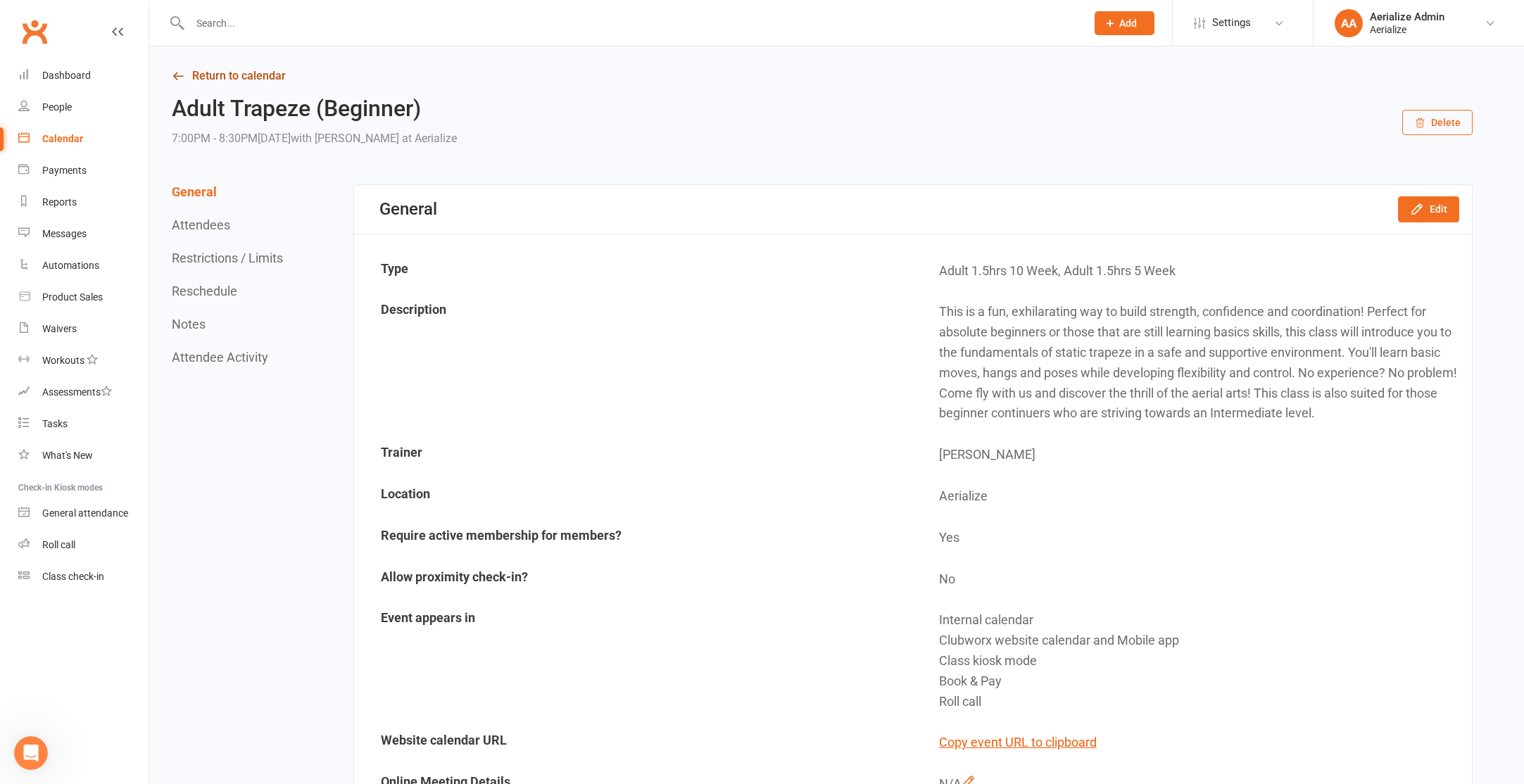
click at [194, 73] on link "Return to calendar" at bounding box center [822, 76] width 1301 height 20
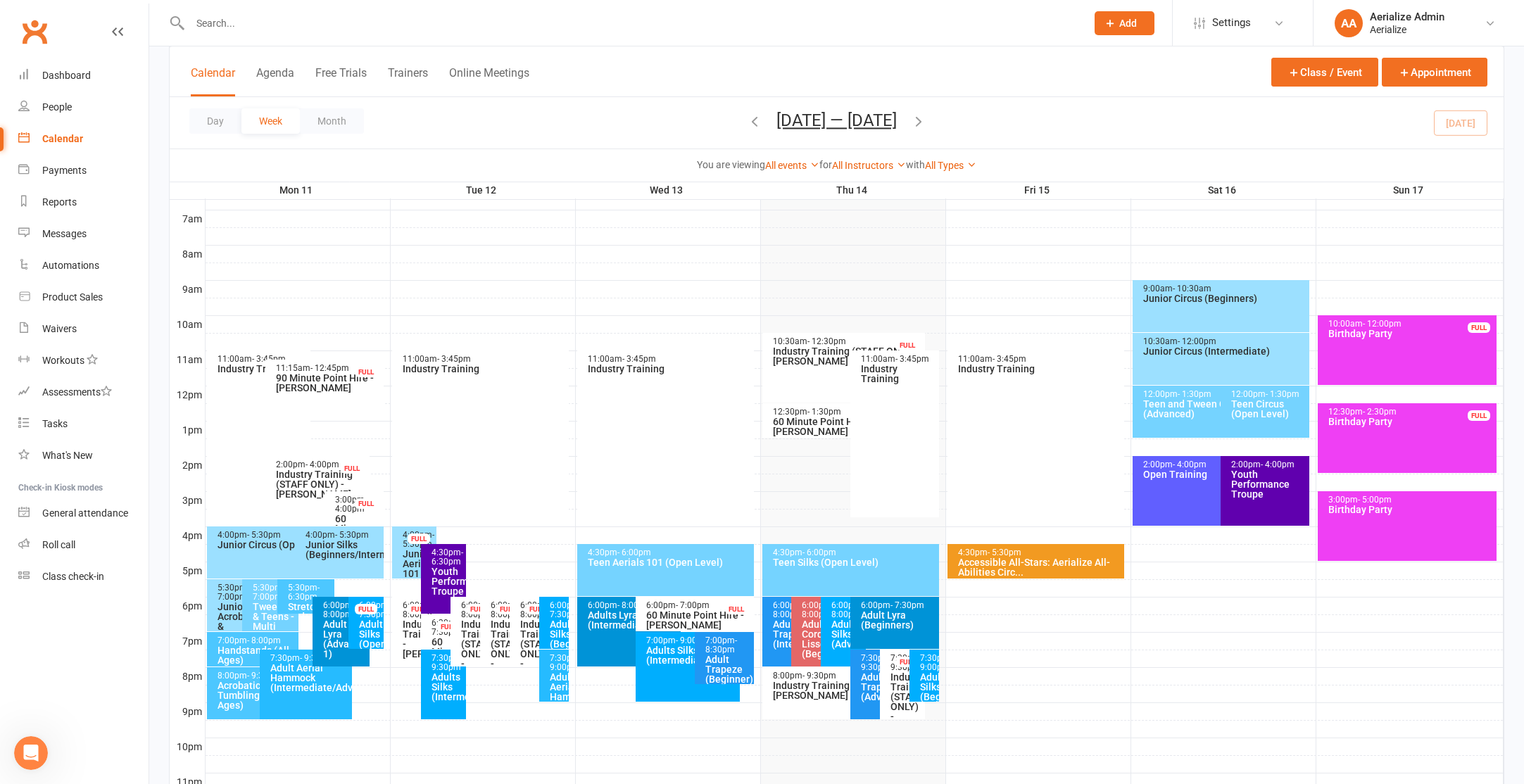
scroll to position [387, 0]
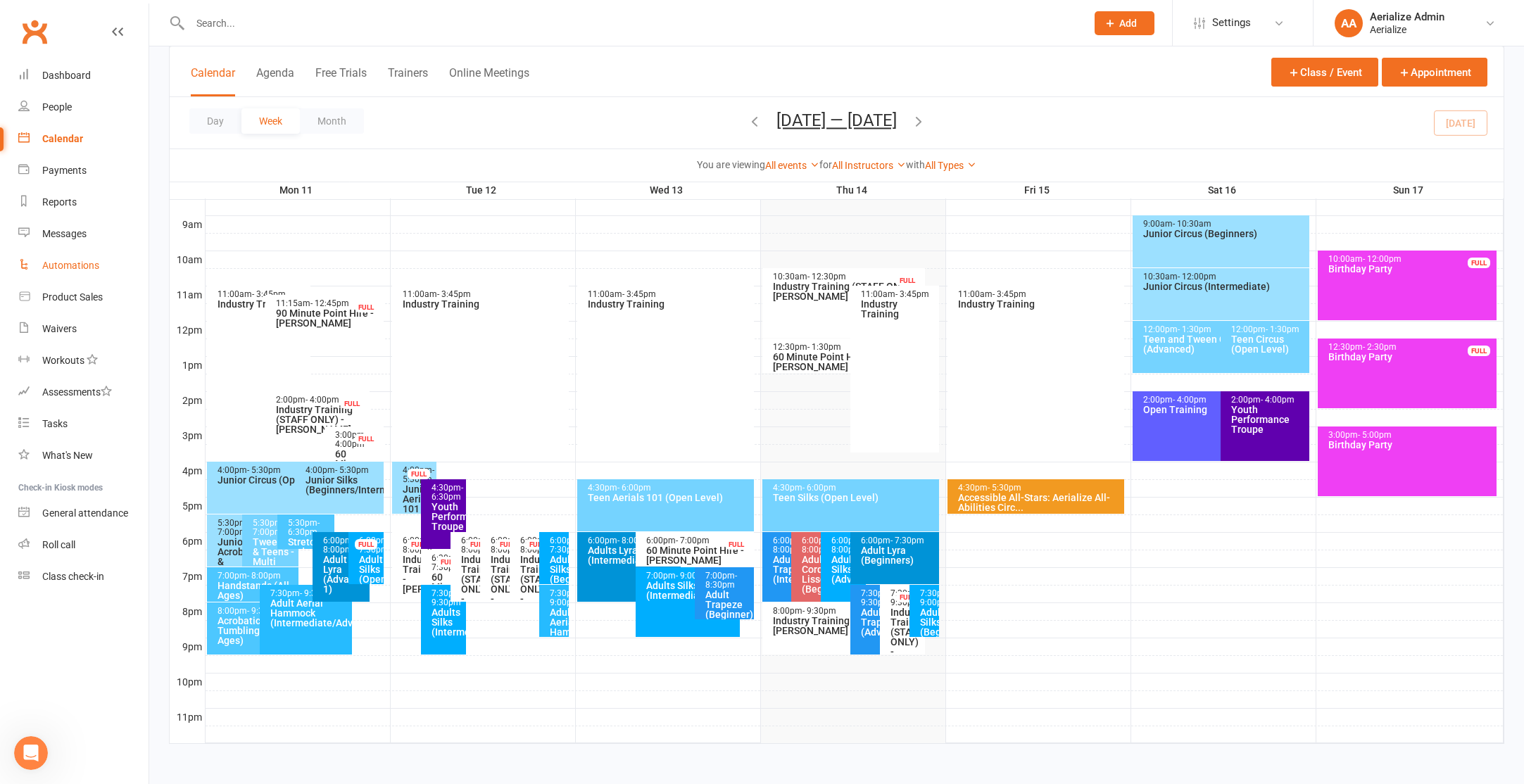
click at [72, 256] on link "Automations" at bounding box center [83, 265] width 131 height 31
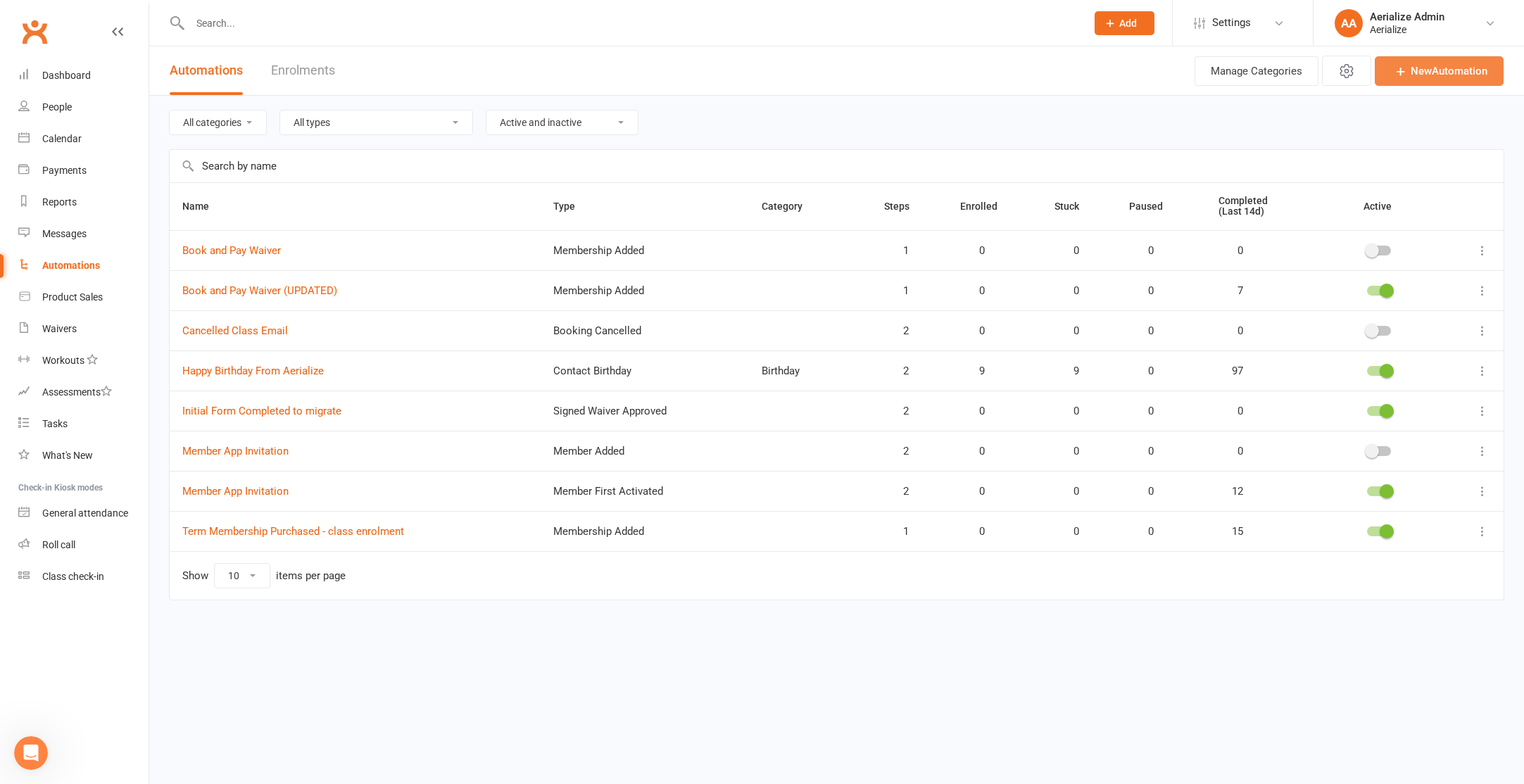
click at [1415, 67] on link "New Automation" at bounding box center [1439, 71] width 129 height 29
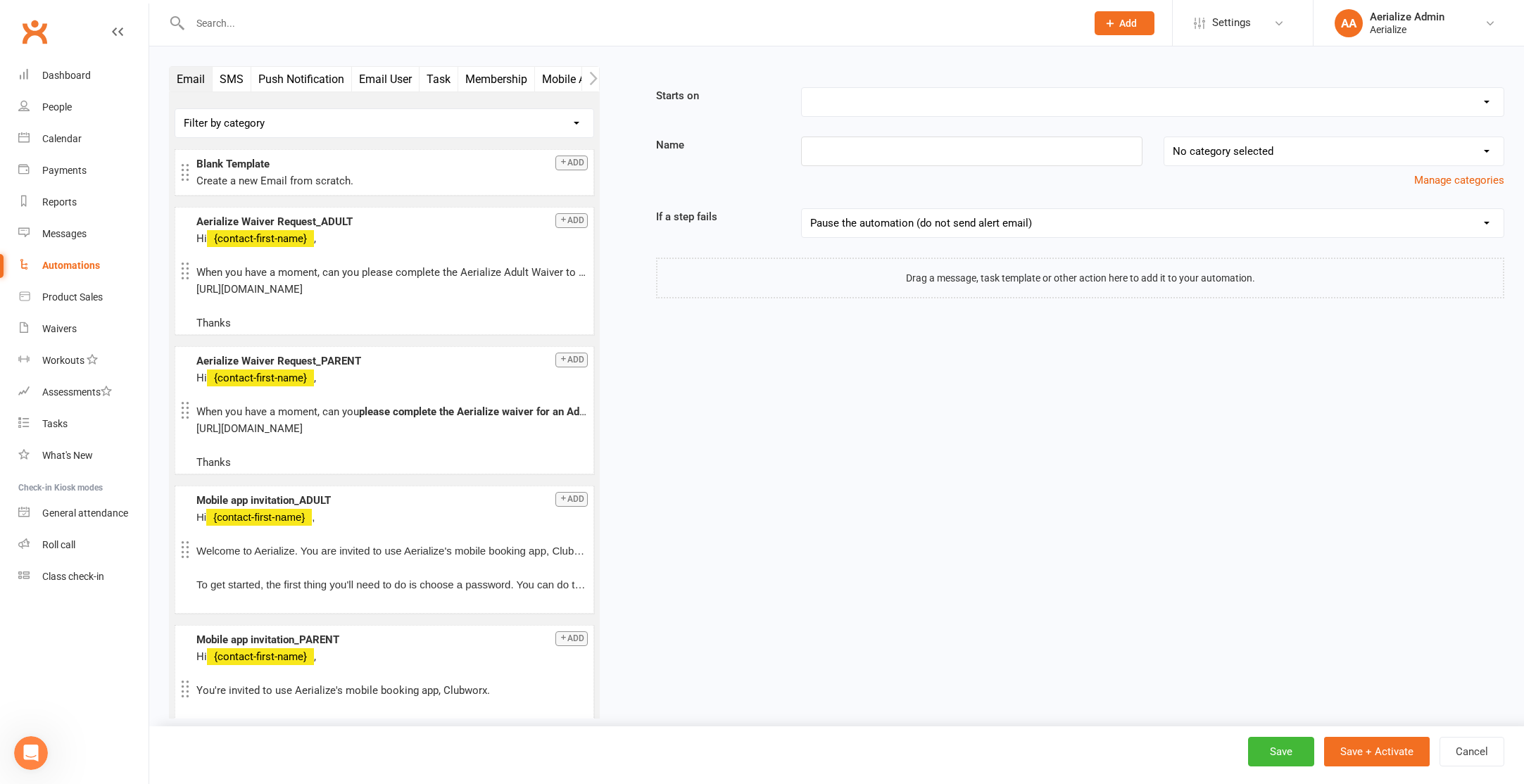
drag, startPoint x: 236, startPoint y: 93, endPoint x: 235, endPoint y: 79, distance: 14.0
click at [236, 86] on div "Email SMS Push Notification Email User Task Membership Mobile App Prospect Stat…" at bounding box center [384, 404] width 452 height 675
click at [235, 79] on button "SMS" at bounding box center [232, 79] width 39 height 25
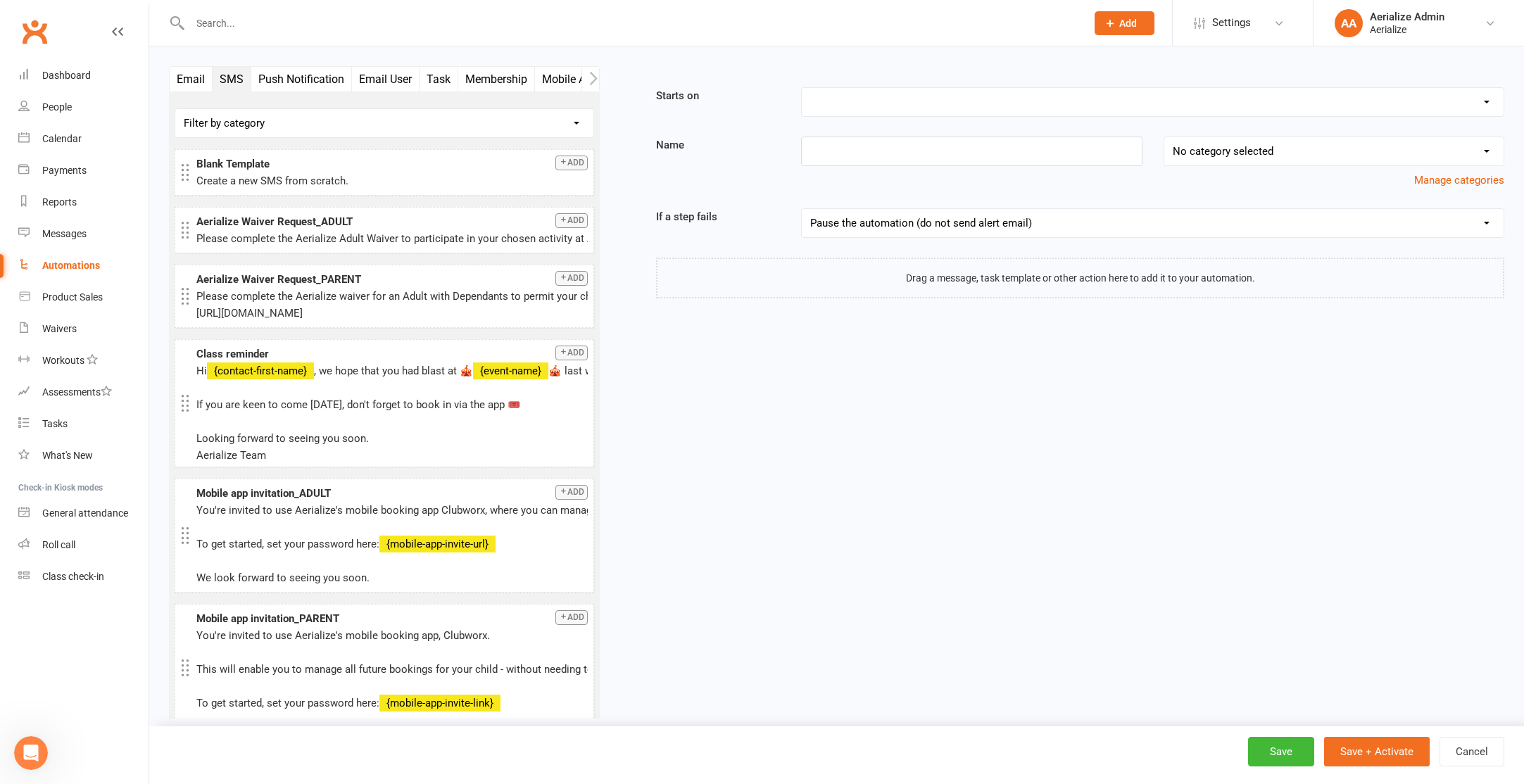
click at [876, 105] on select "Booking Cancelled Booking Due Booking Late-Cancelled Booking Marked Absent Book…" at bounding box center [1152, 102] width 702 height 28
click at [76, 0] on html "Prospect Member Non-attending contact Class / event Appointment Task Membership…" at bounding box center [762, 409] width 1524 height 817
click at [45, 131] on link "Calendar" at bounding box center [83, 138] width 131 height 31
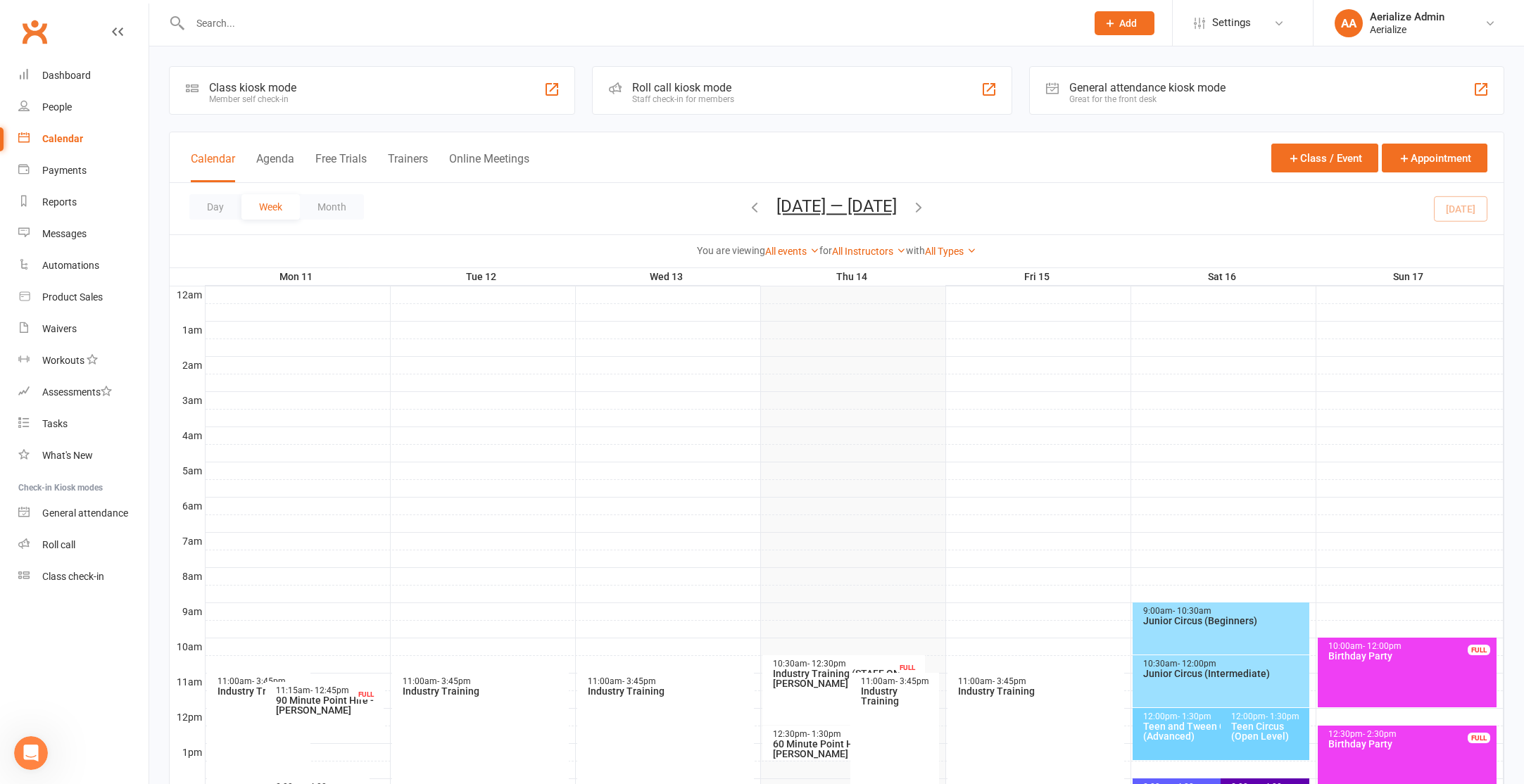
click at [922, 205] on icon "button" at bounding box center [919, 207] width 15 height 15
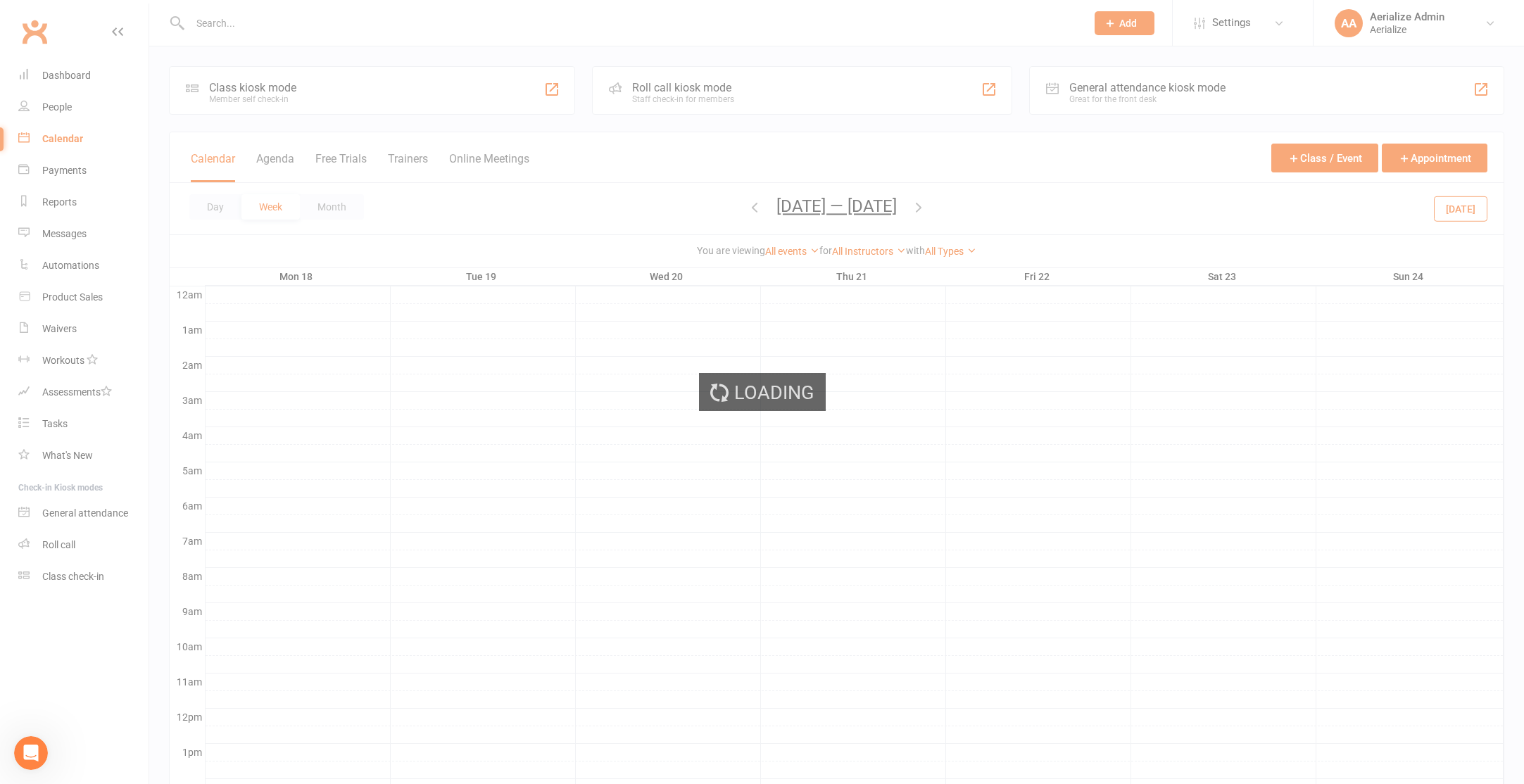
click at [922, 205] on ui-view "Prospect Member Non-attending contact Class / event Appointment Task Membership…" at bounding box center [762, 577] width 1524 height 1147
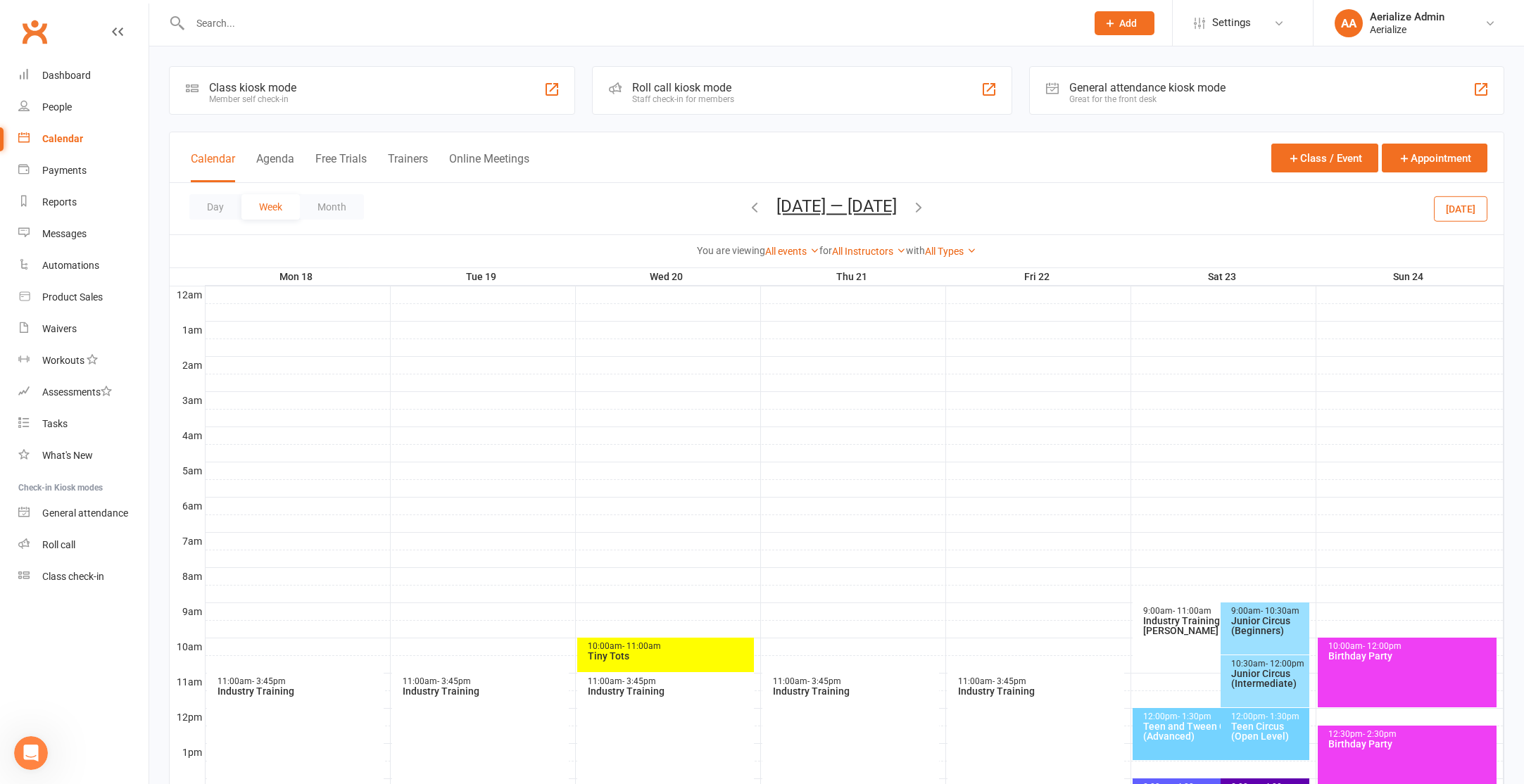
click at [922, 205] on icon "button" at bounding box center [919, 207] width 15 height 15
click at [918, 206] on icon "button" at bounding box center [919, 207] width 15 height 15
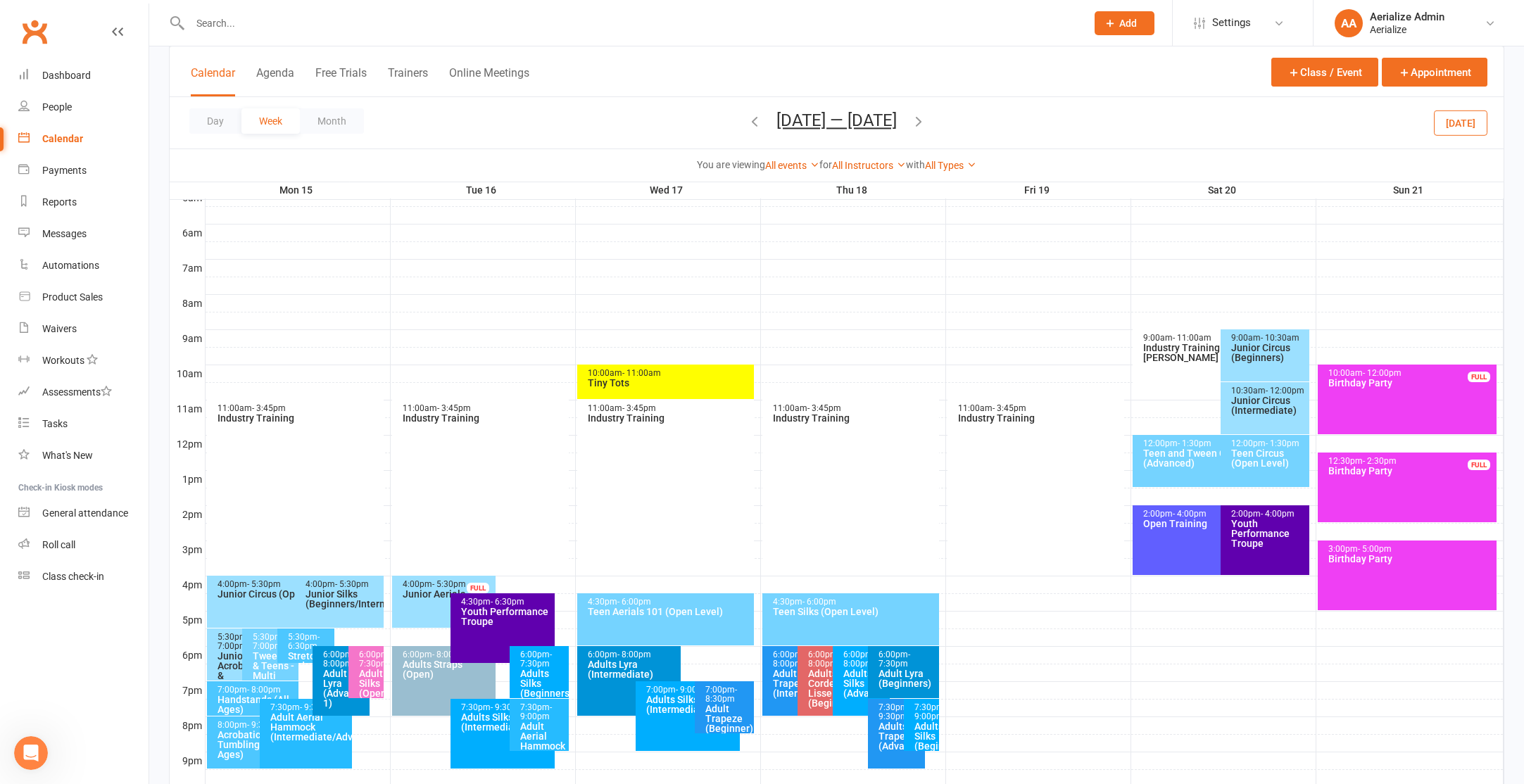
scroll to position [277, 0]
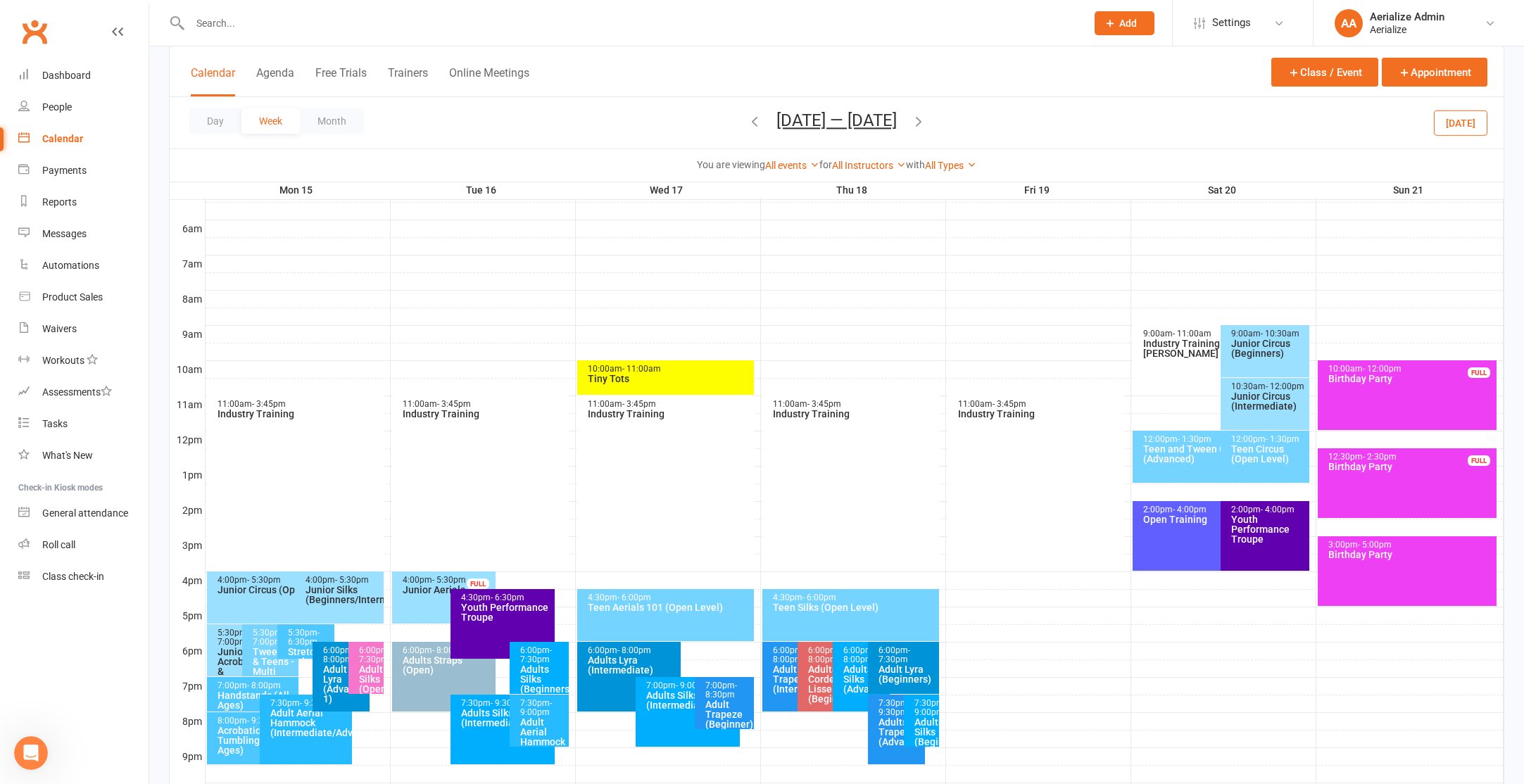
click at [750, 127] on icon "button" at bounding box center [754, 121] width 15 height 15
click at [922, 128] on icon "button" at bounding box center [919, 121] width 15 height 15
click at [748, 122] on icon "button" at bounding box center [754, 121] width 15 height 15
click at [754, 125] on icon "button" at bounding box center [754, 121] width 15 height 15
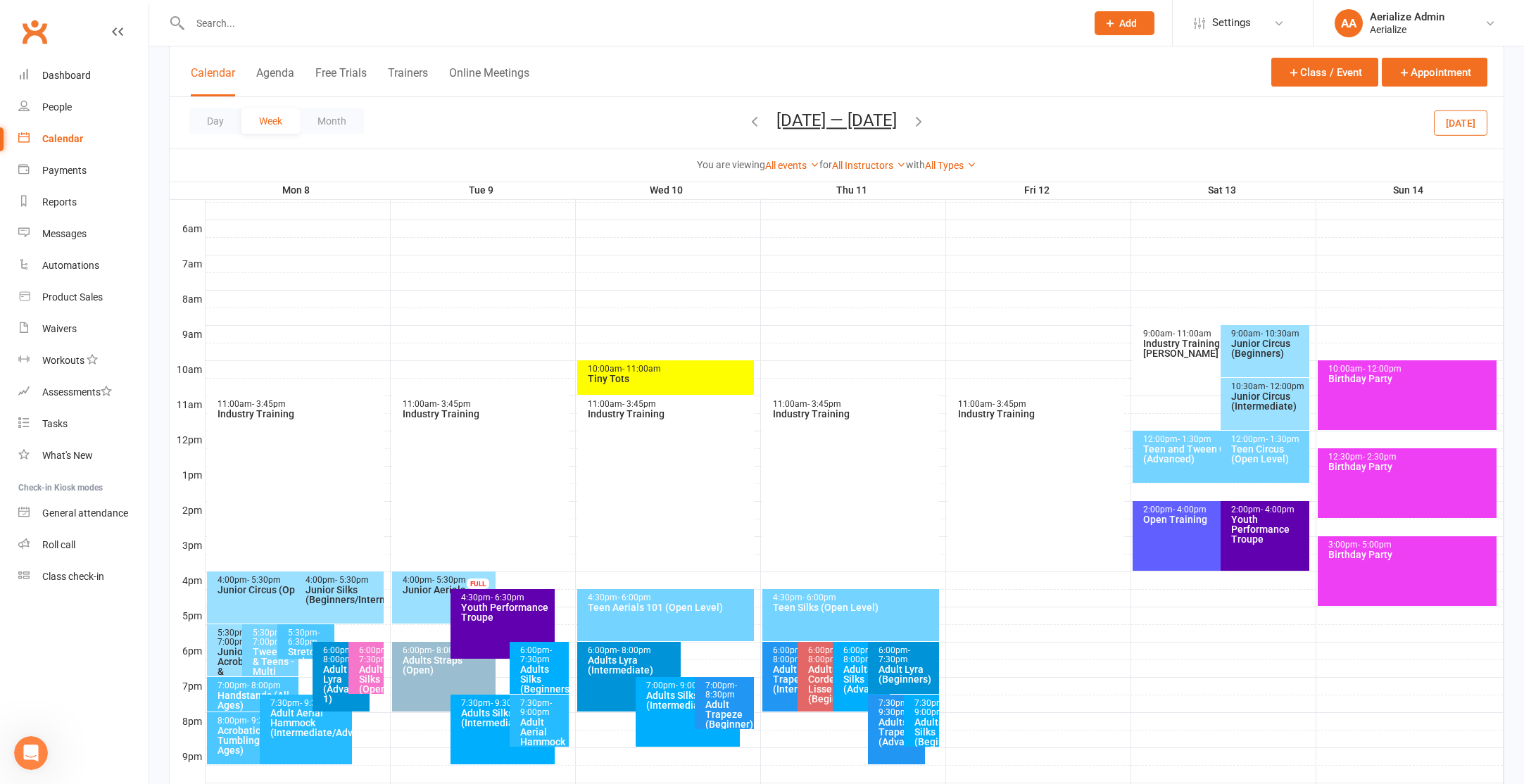
click at [241, 26] on input "text" at bounding box center [630, 23] width 890 height 20
paste input "[EMAIL_ADDRESS][DOMAIN_NAME]"
type input "[EMAIL_ADDRESS][DOMAIN_NAME]"
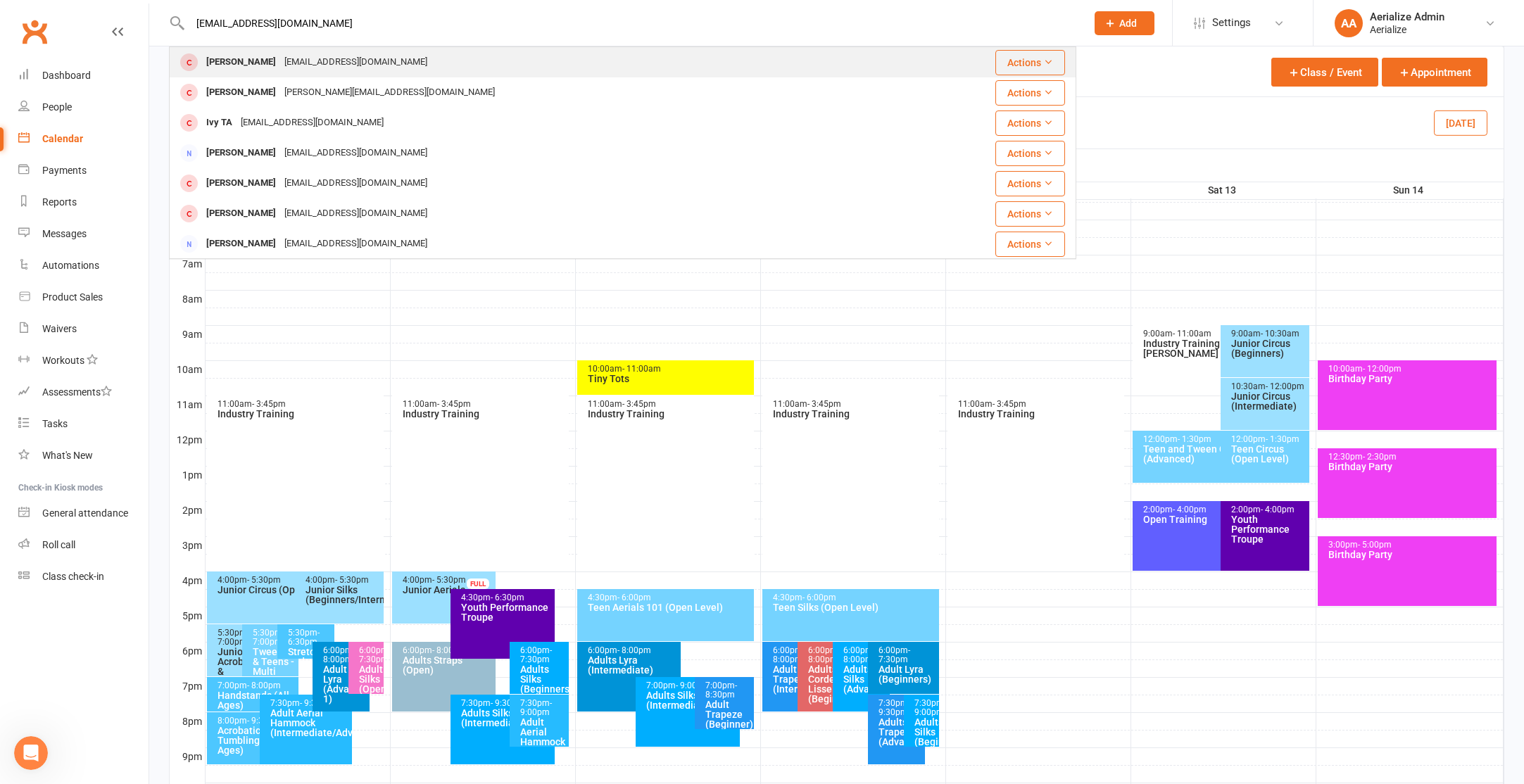
click at [344, 50] on div "[PERSON_NAME] [EMAIL_ADDRESS][DOMAIN_NAME]" at bounding box center [547, 62] width 753 height 29
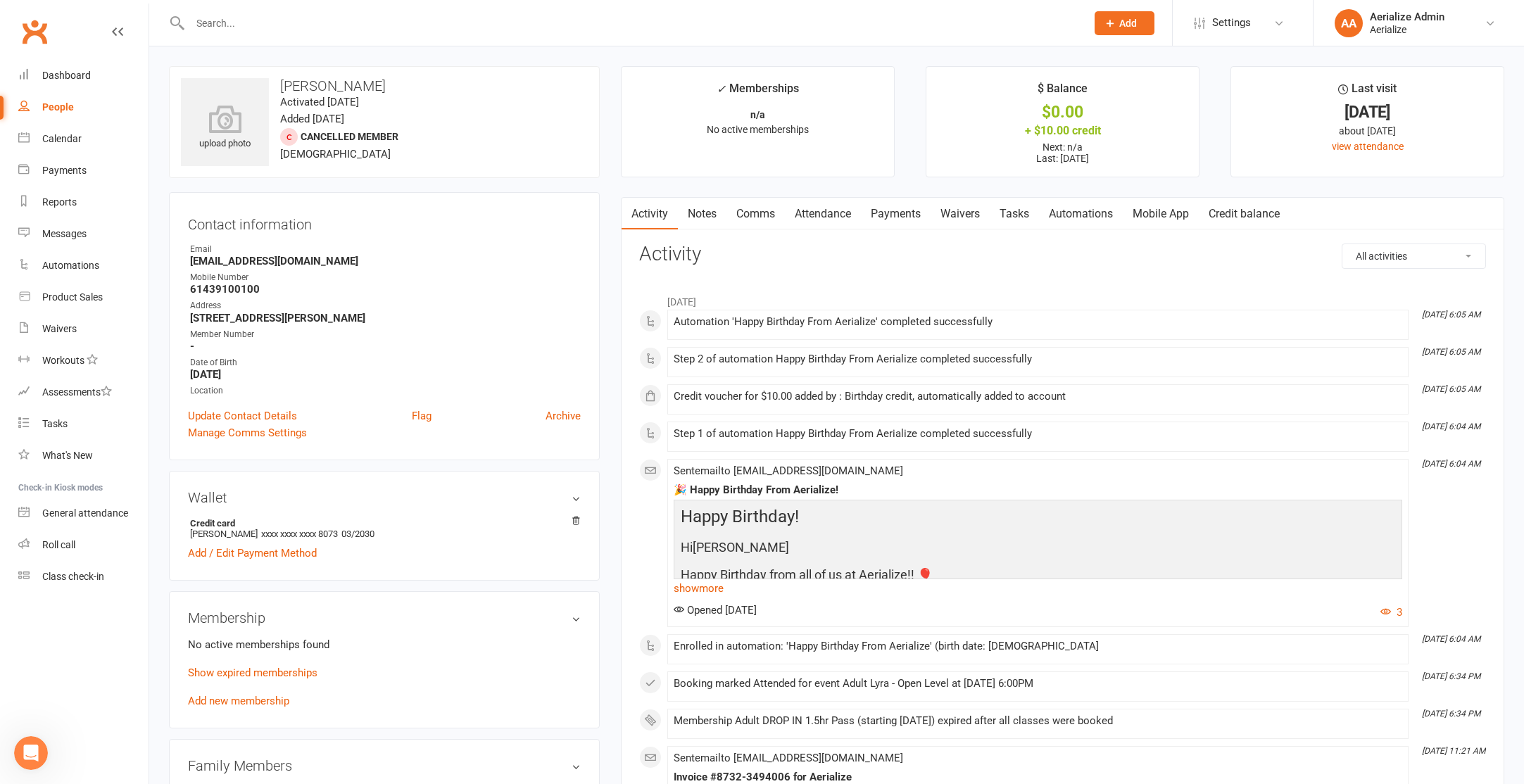
click at [830, 214] on link "Attendance" at bounding box center [823, 214] width 76 height 32
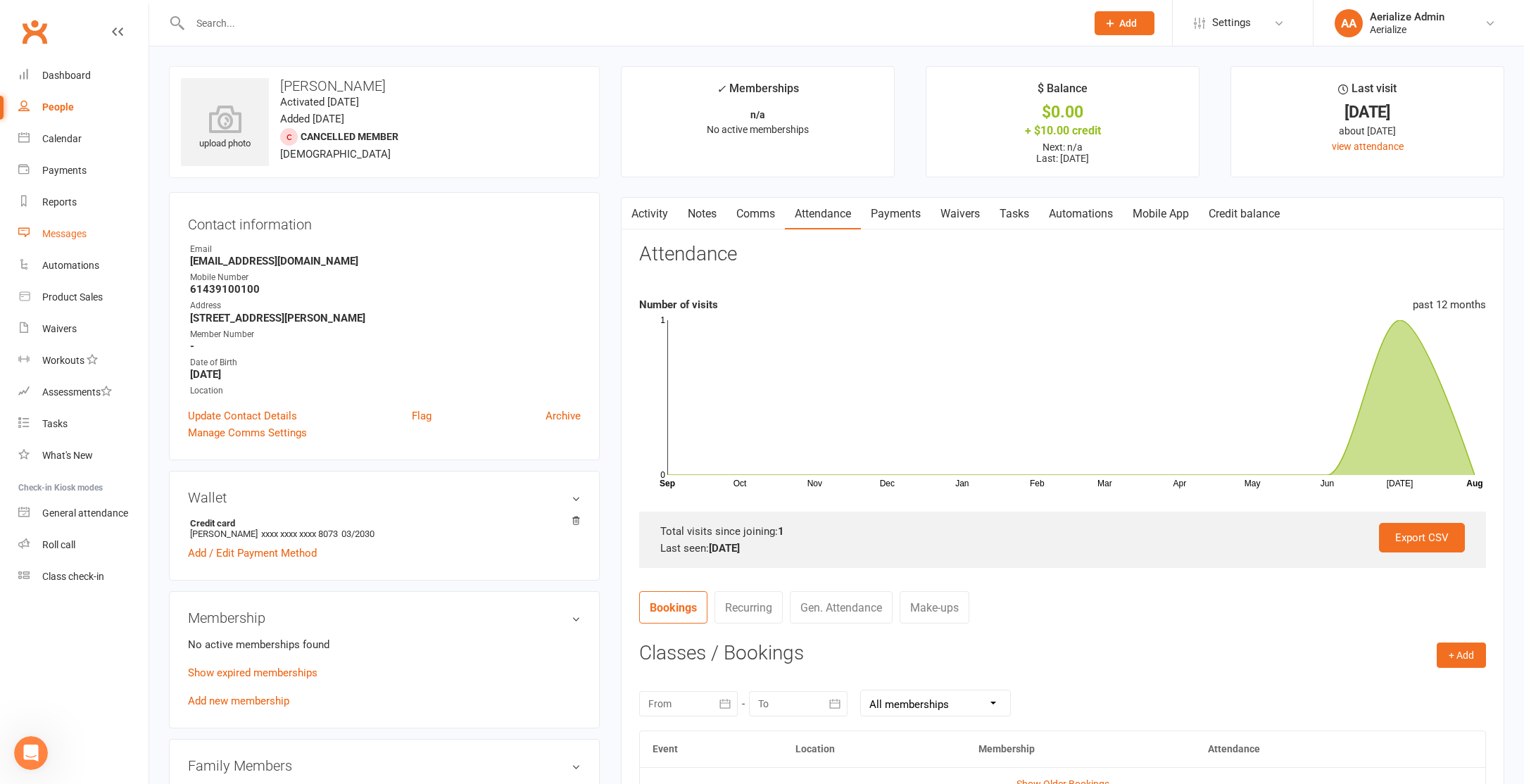
click at [43, 243] on link "Messages" at bounding box center [83, 234] width 131 height 31
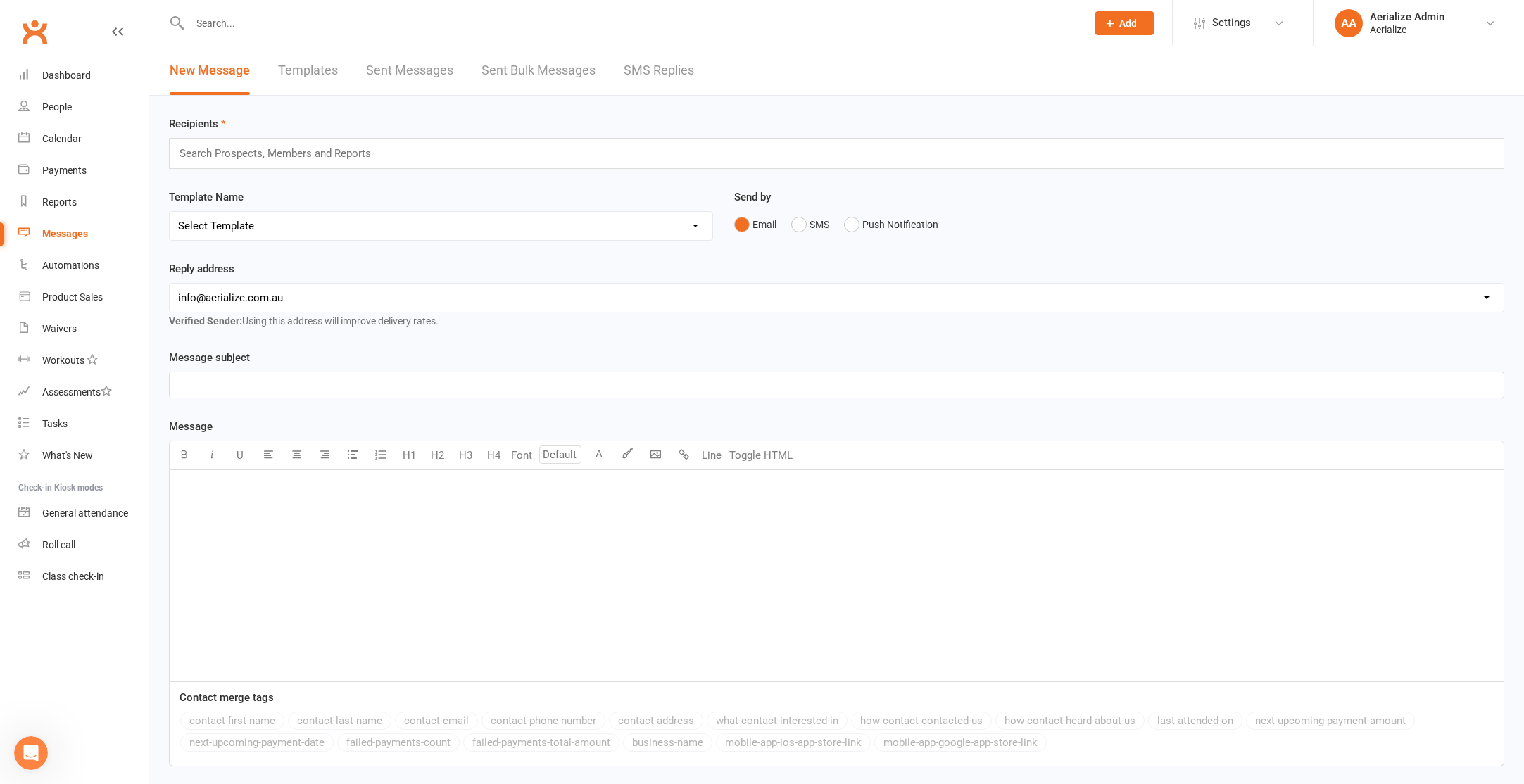
click at [540, 69] on link "Sent Bulk Messages" at bounding box center [538, 70] width 114 height 48
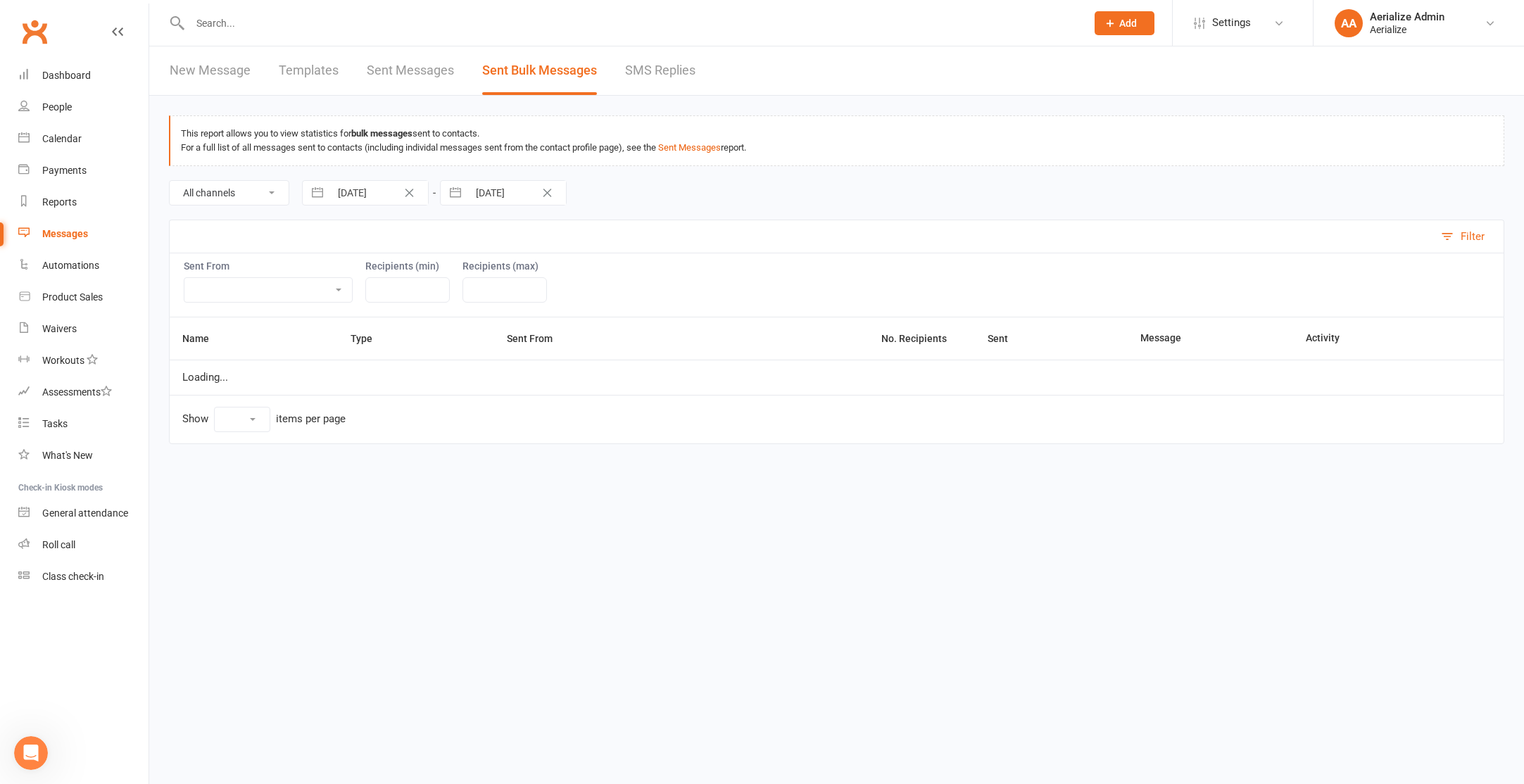
select select "10"
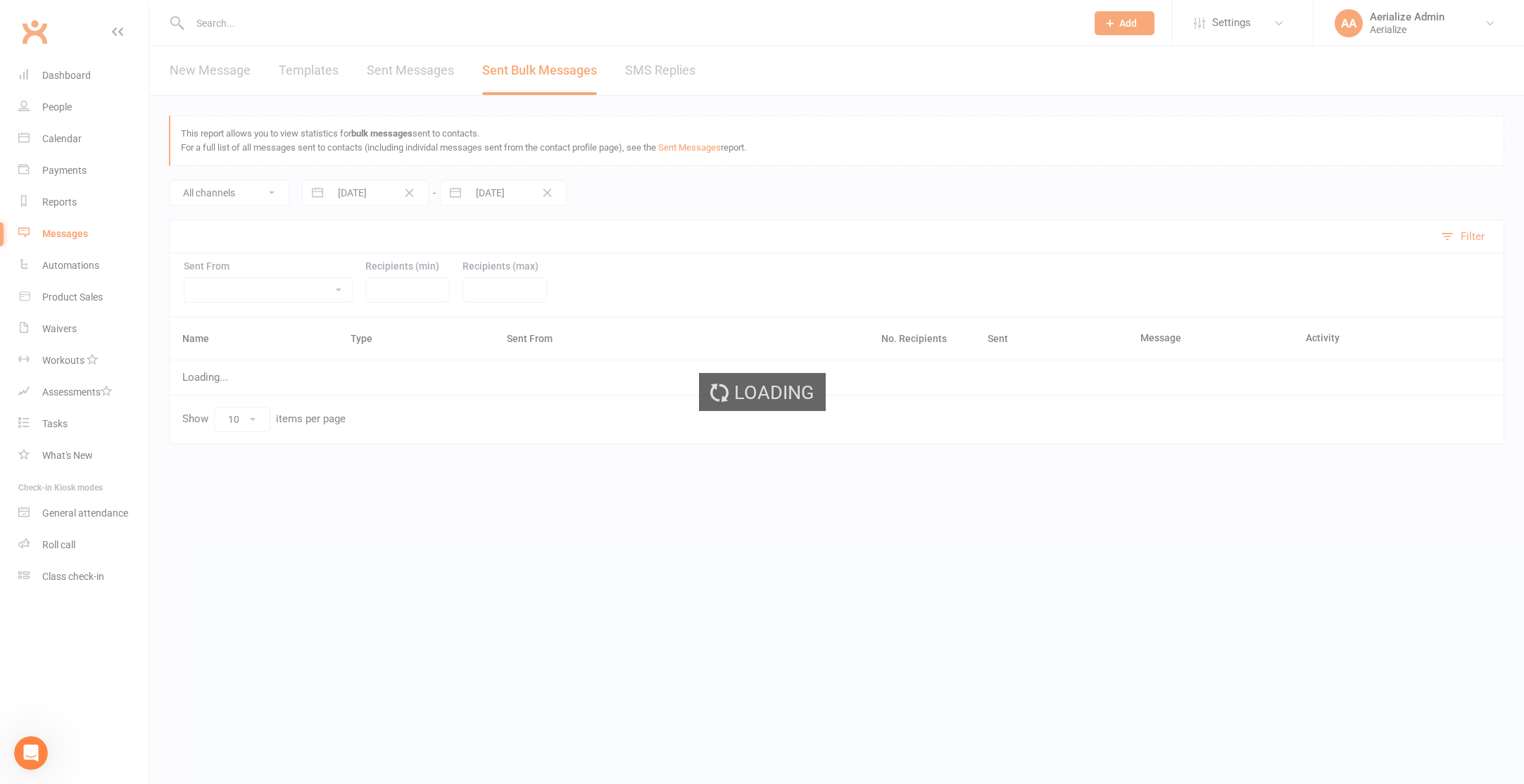
click at [390, 70] on div "Loading" at bounding box center [762, 392] width 1524 height 784
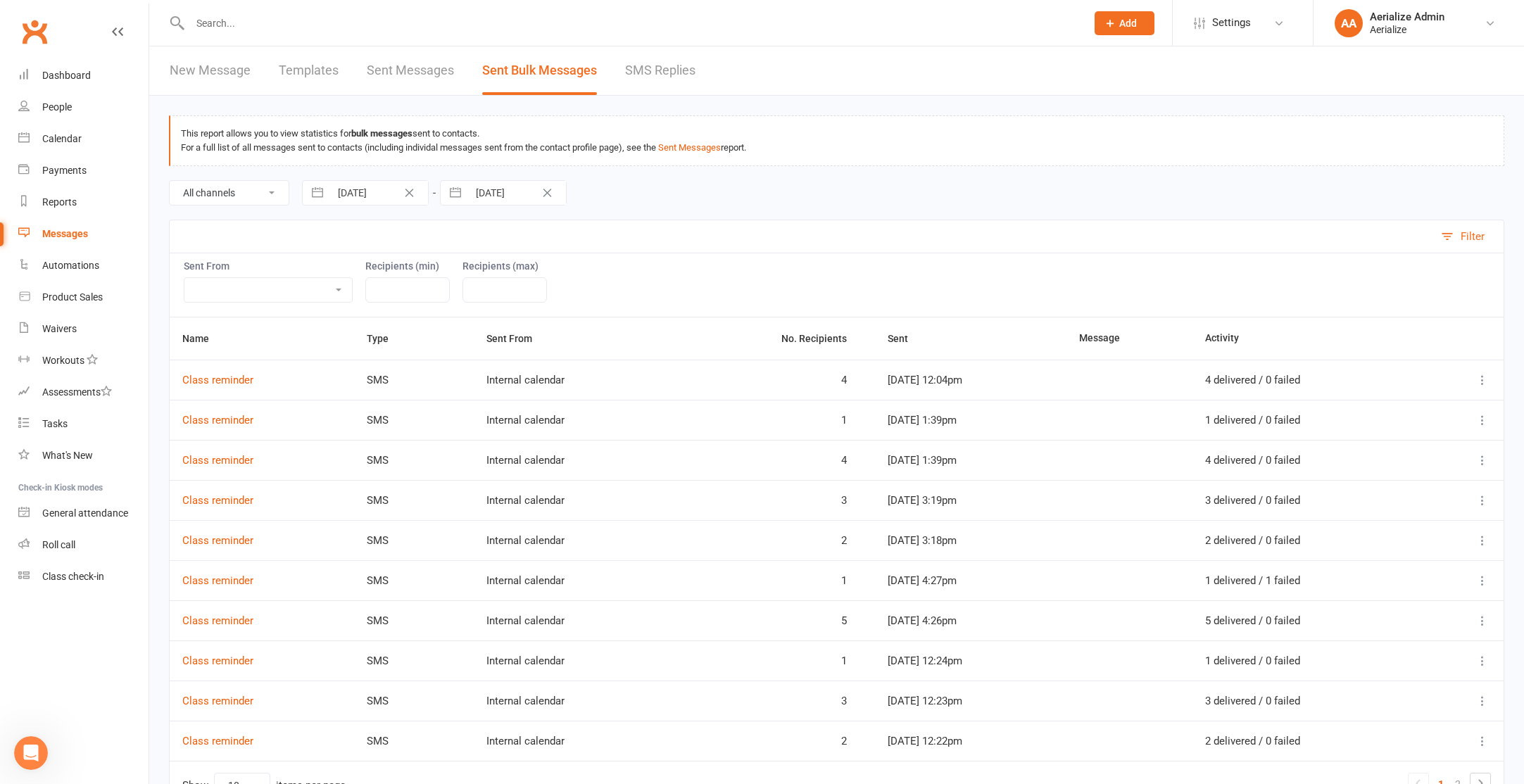
click at [389, 70] on link "Sent Messages" at bounding box center [411, 70] width 87 height 48
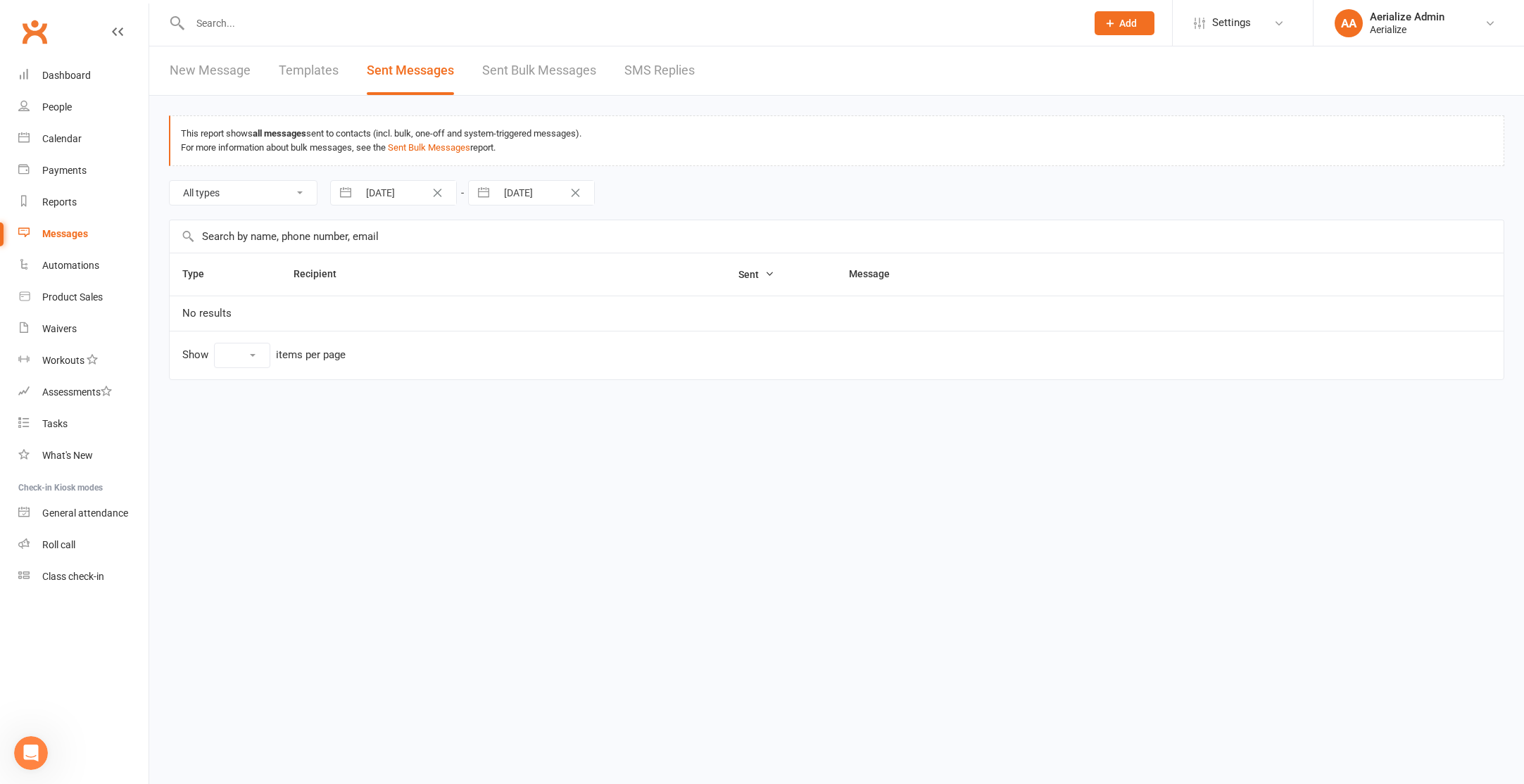
select select "10"
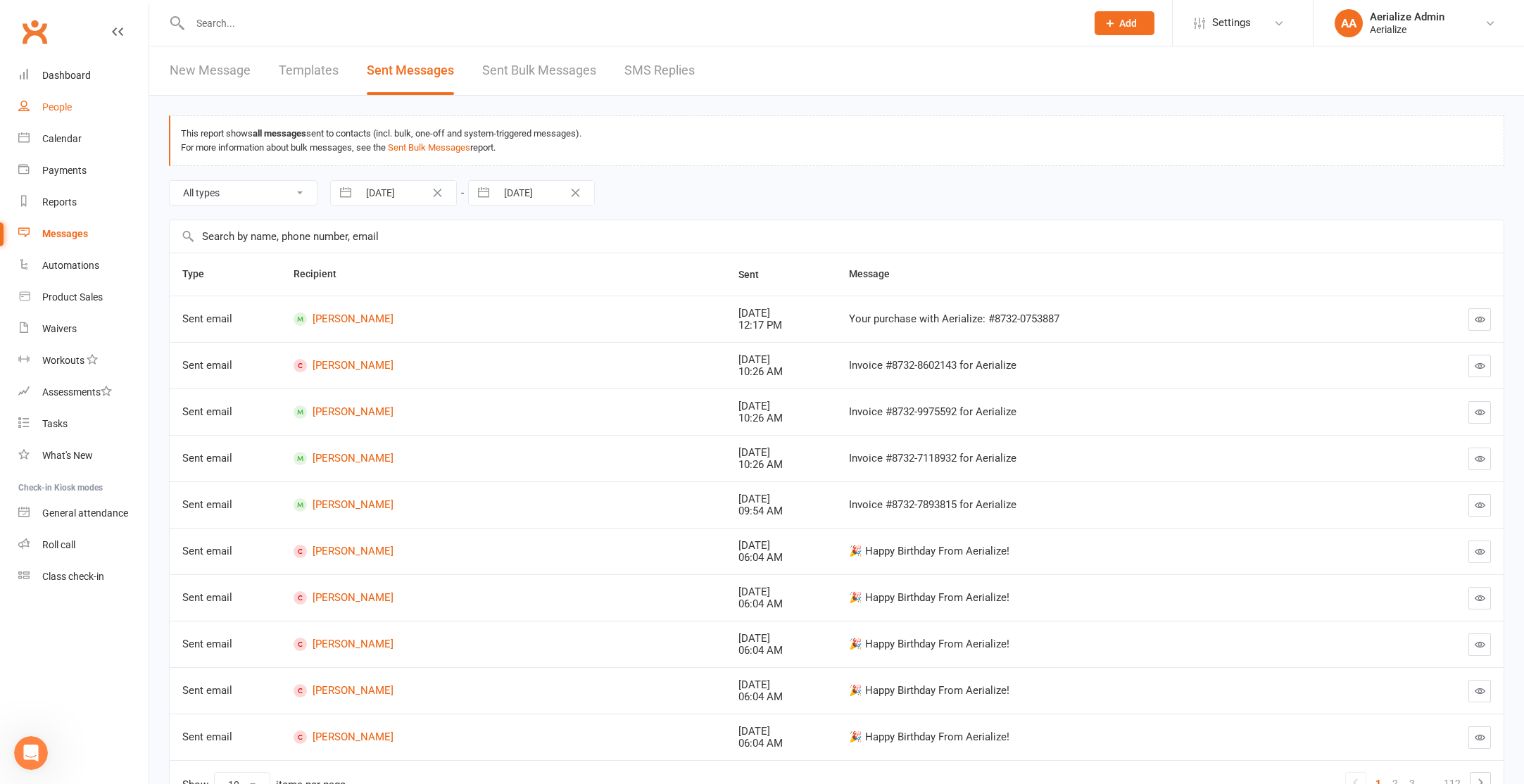
click at [82, 107] on link "People" at bounding box center [83, 107] width 131 height 31
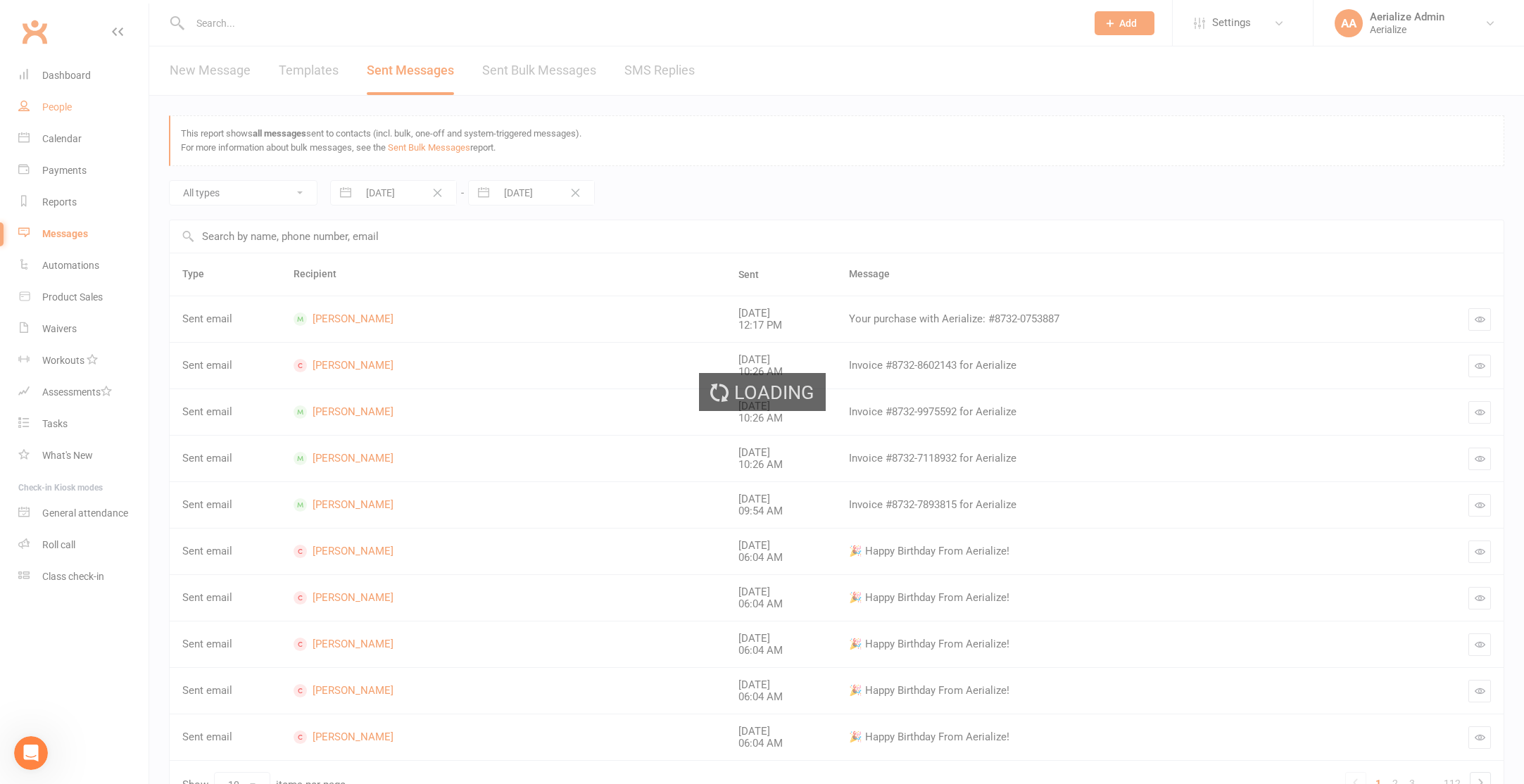
select select "100"
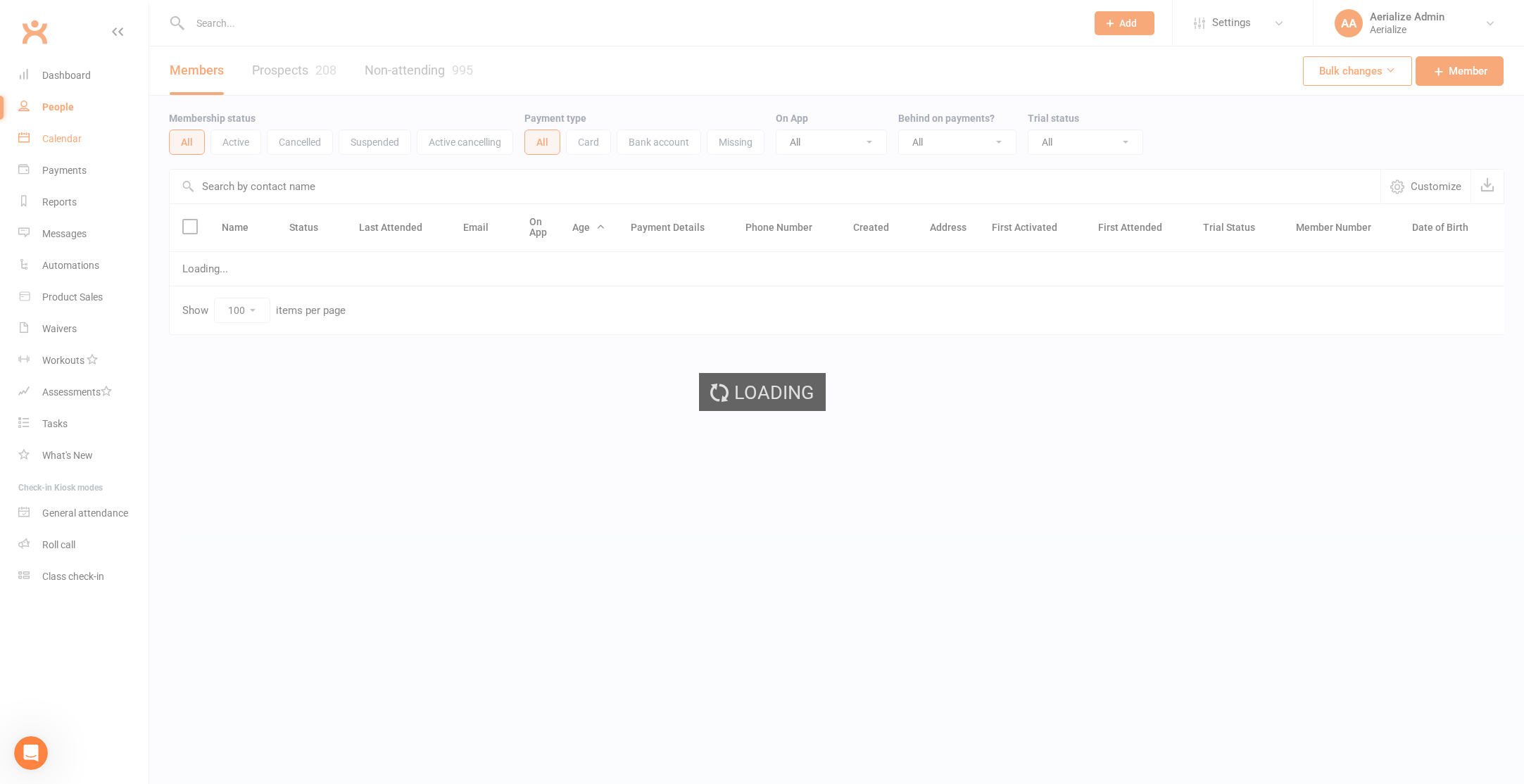
click at [72, 148] on link "Calendar" at bounding box center [83, 138] width 131 height 31
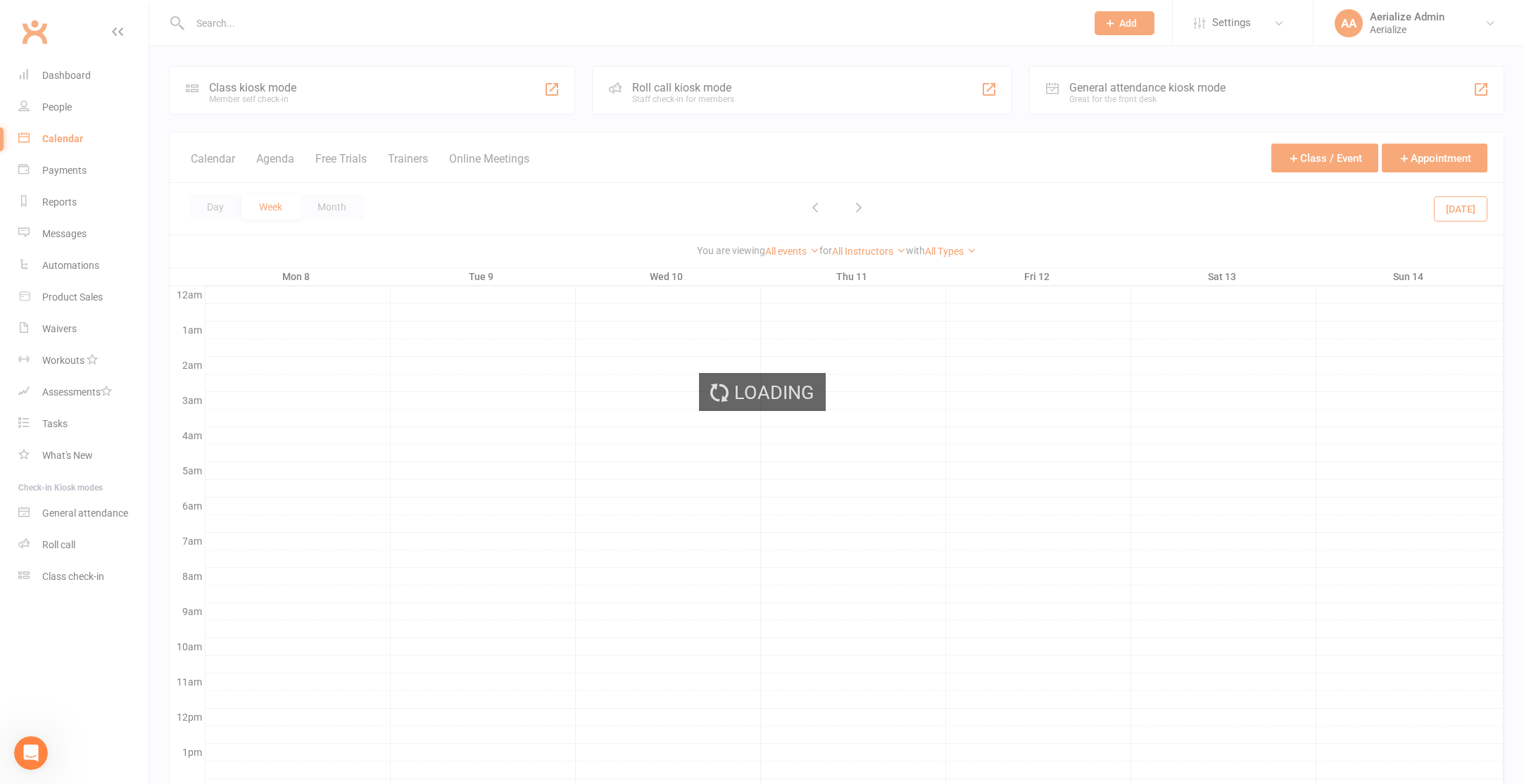
click at [73, 142] on div "Loading" at bounding box center [762, 392] width 1524 height 784
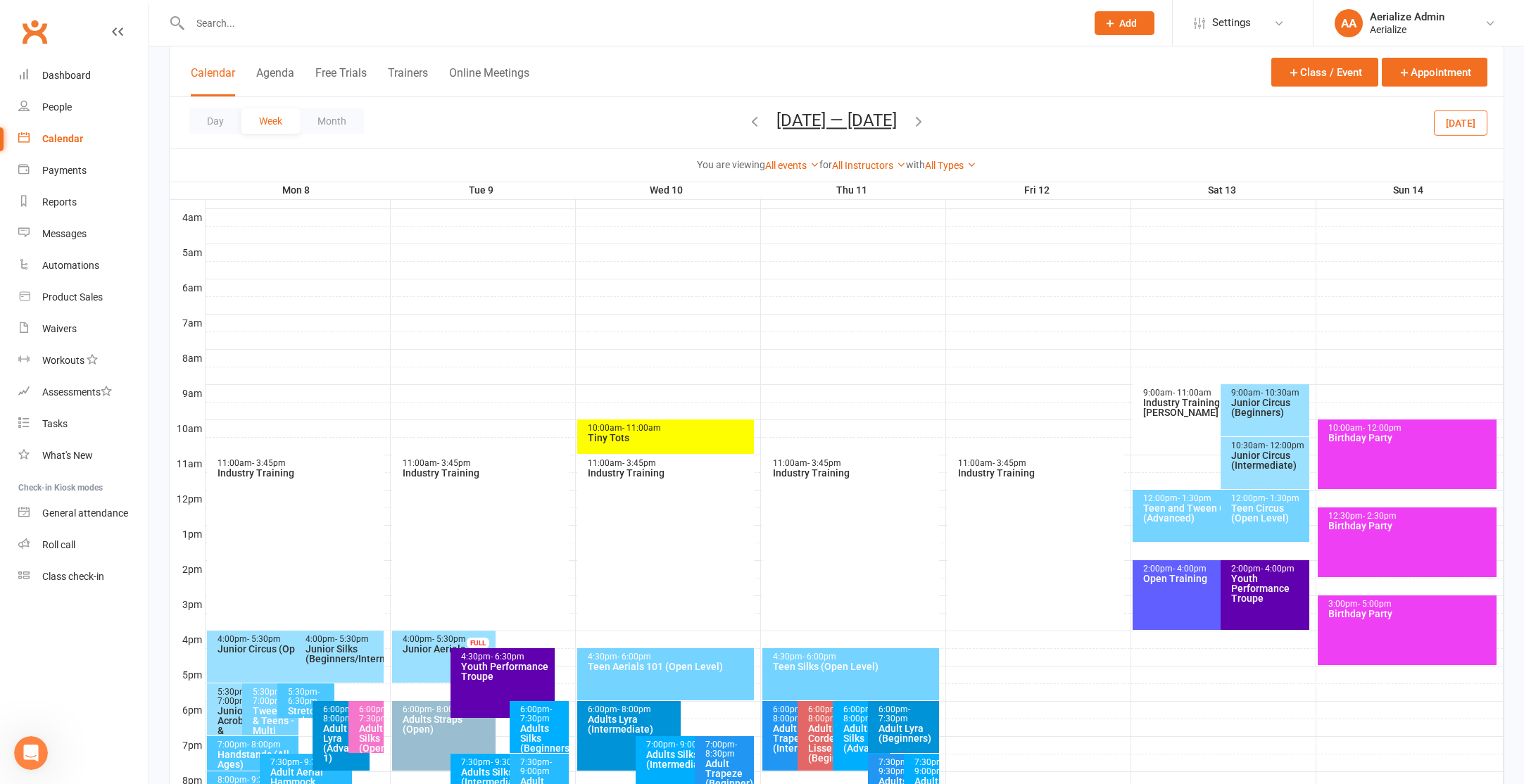
click at [755, 123] on icon "button" at bounding box center [754, 121] width 15 height 15
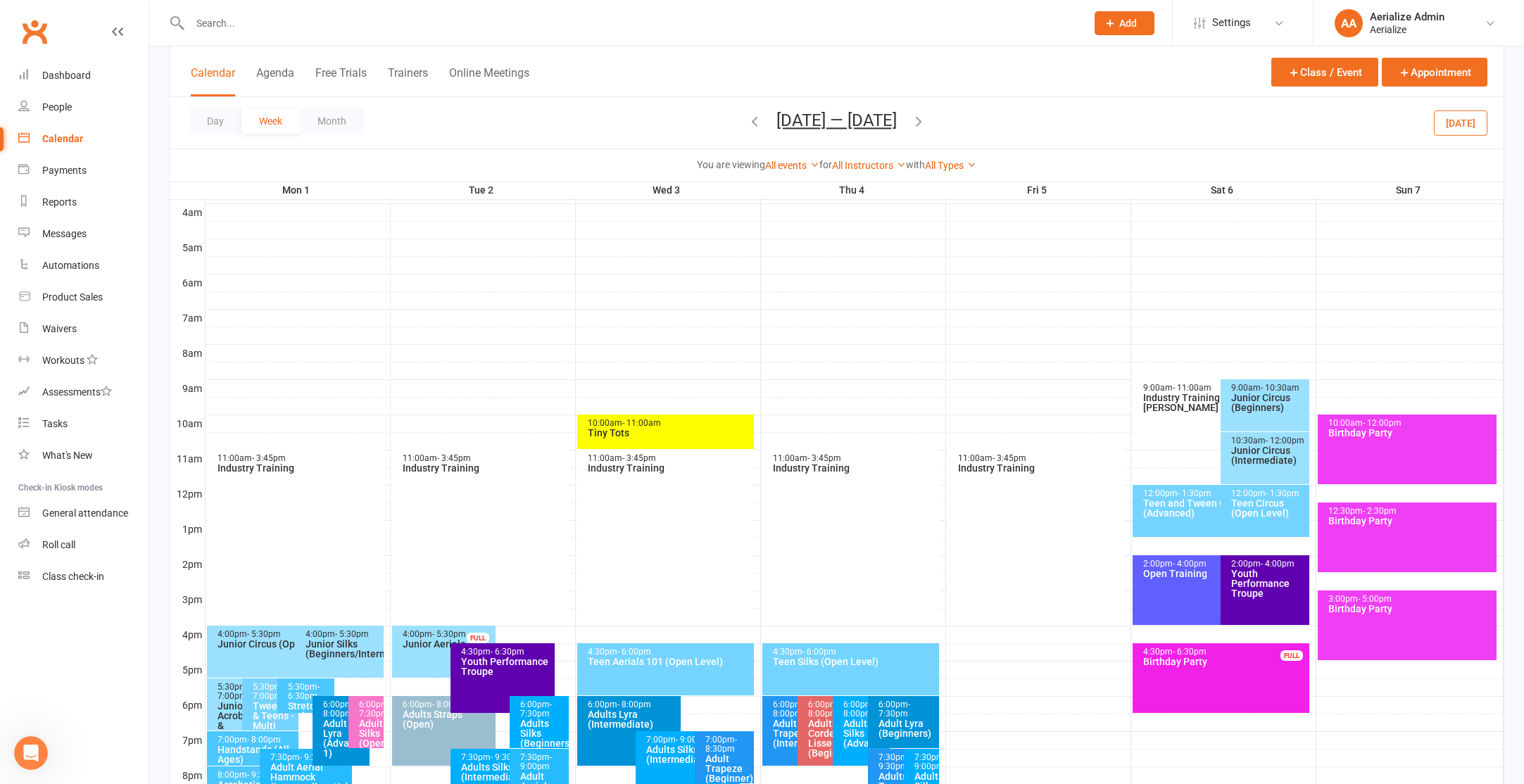
scroll to position [223, 0]
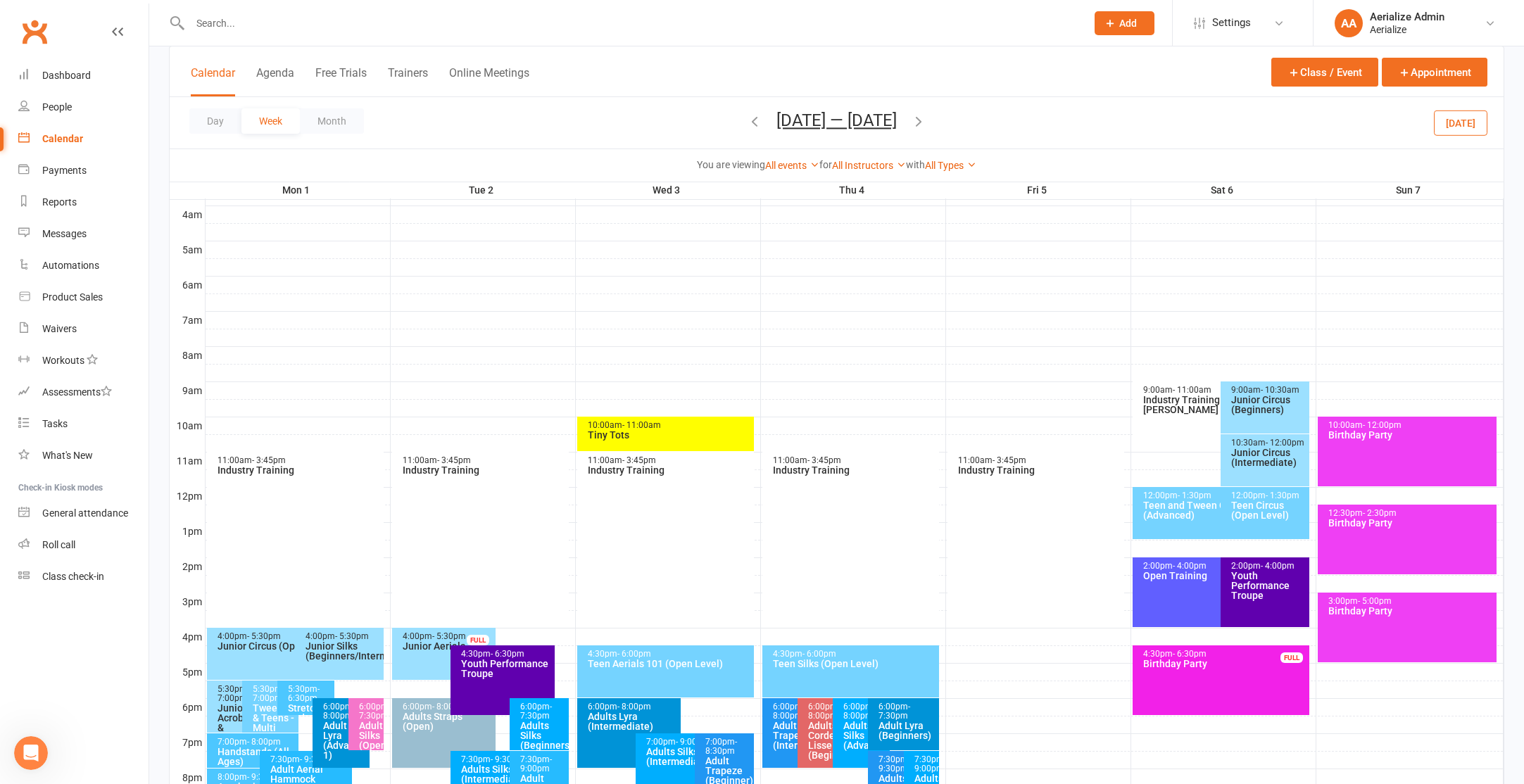
click at [755, 123] on icon "button" at bounding box center [754, 121] width 15 height 15
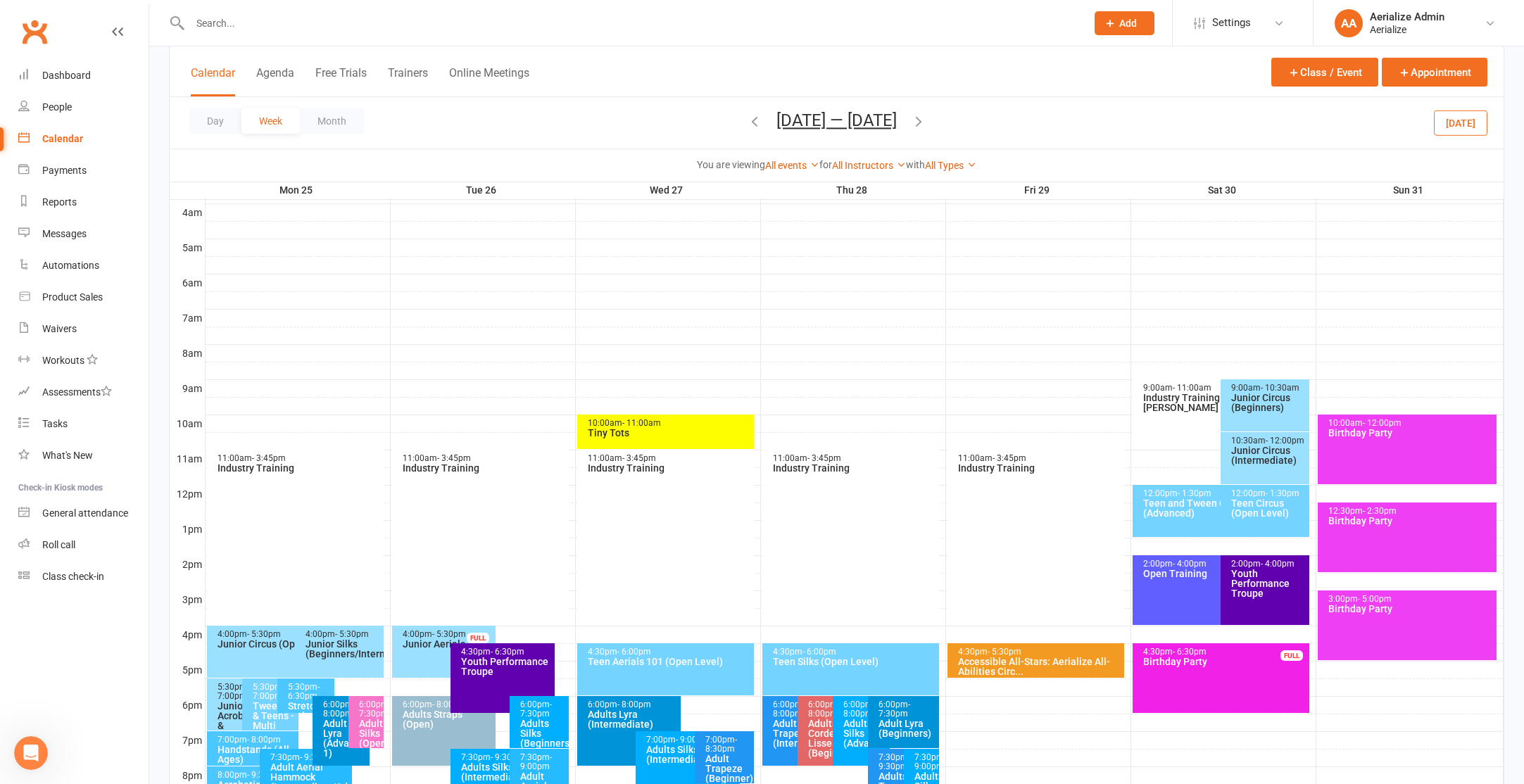
click at [762, 123] on span "Aug 25 — 31 2025 August 2025 Sun Mon Tue Wed Thu Fri Sat 27 28 29 30 31 01 02 0…" at bounding box center [836, 123] width 149 height 25
click at [749, 120] on icon "button" at bounding box center [754, 121] width 15 height 15
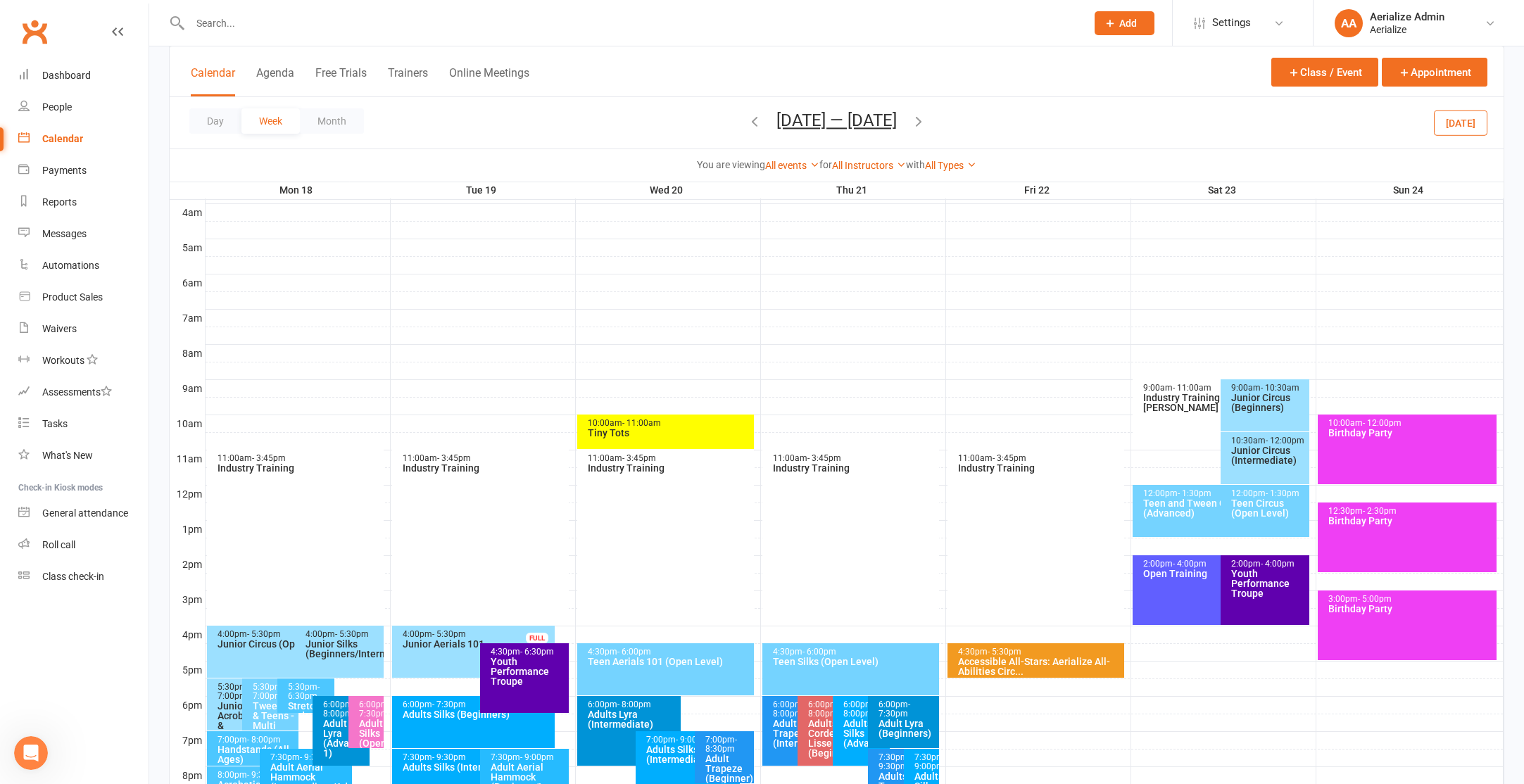
drag, startPoint x: 1453, startPoint y: 120, endPoint x: 1230, endPoint y: 108, distance: 223.3
click at [1453, 120] on button "[DATE]" at bounding box center [1461, 122] width 54 height 26
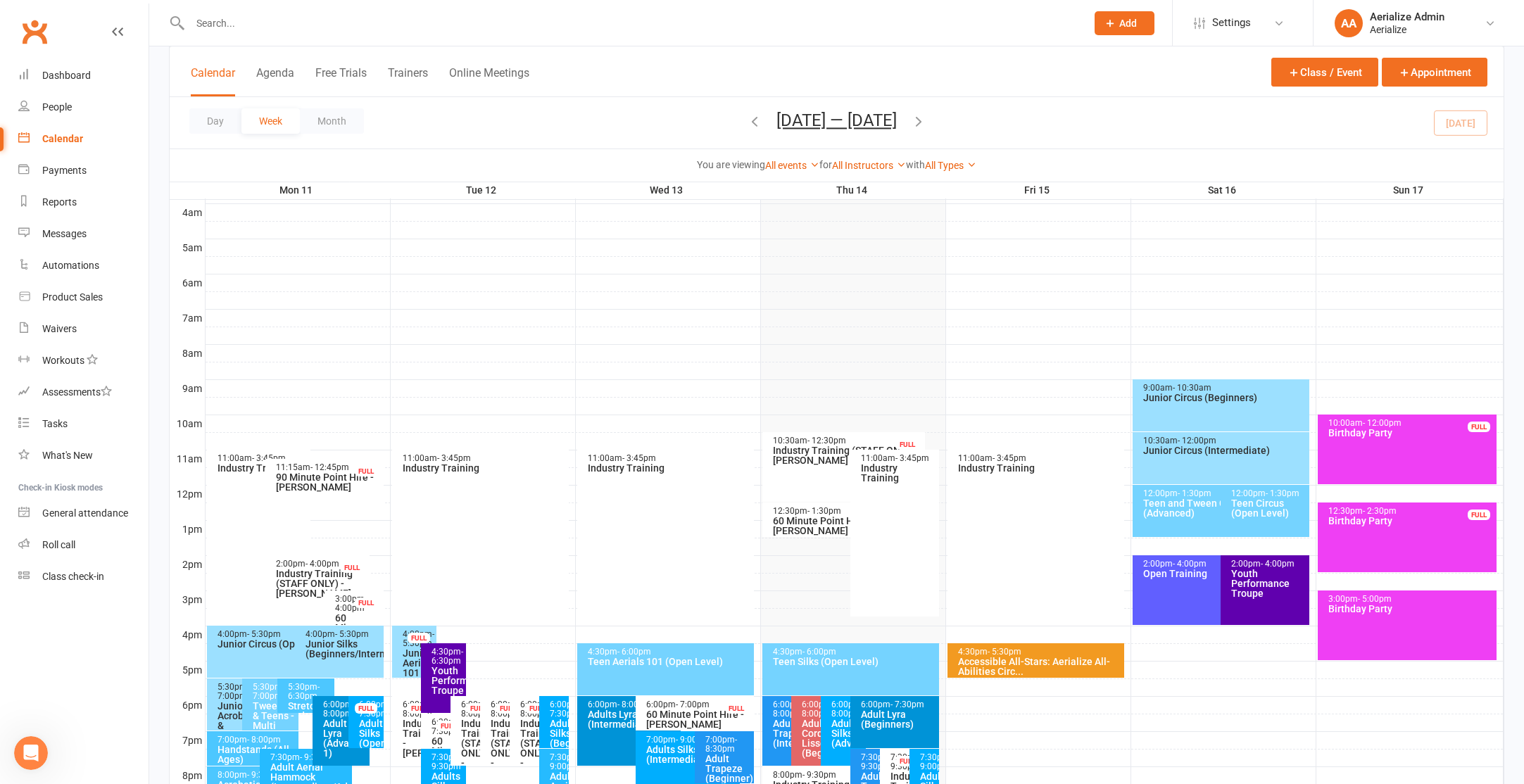
click at [748, 117] on icon "button" at bounding box center [754, 121] width 15 height 15
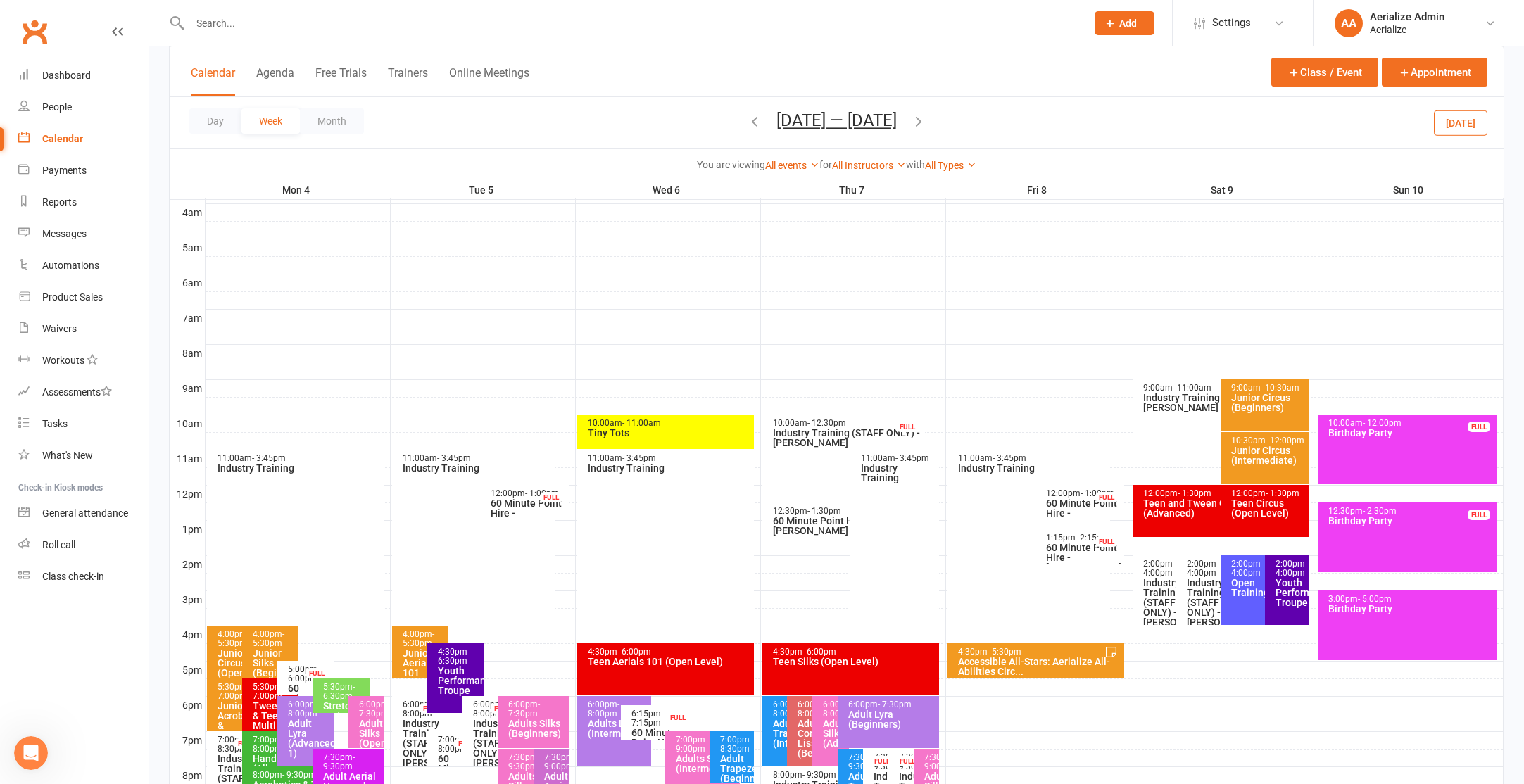
click at [922, 120] on icon "button" at bounding box center [919, 121] width 15 height 15
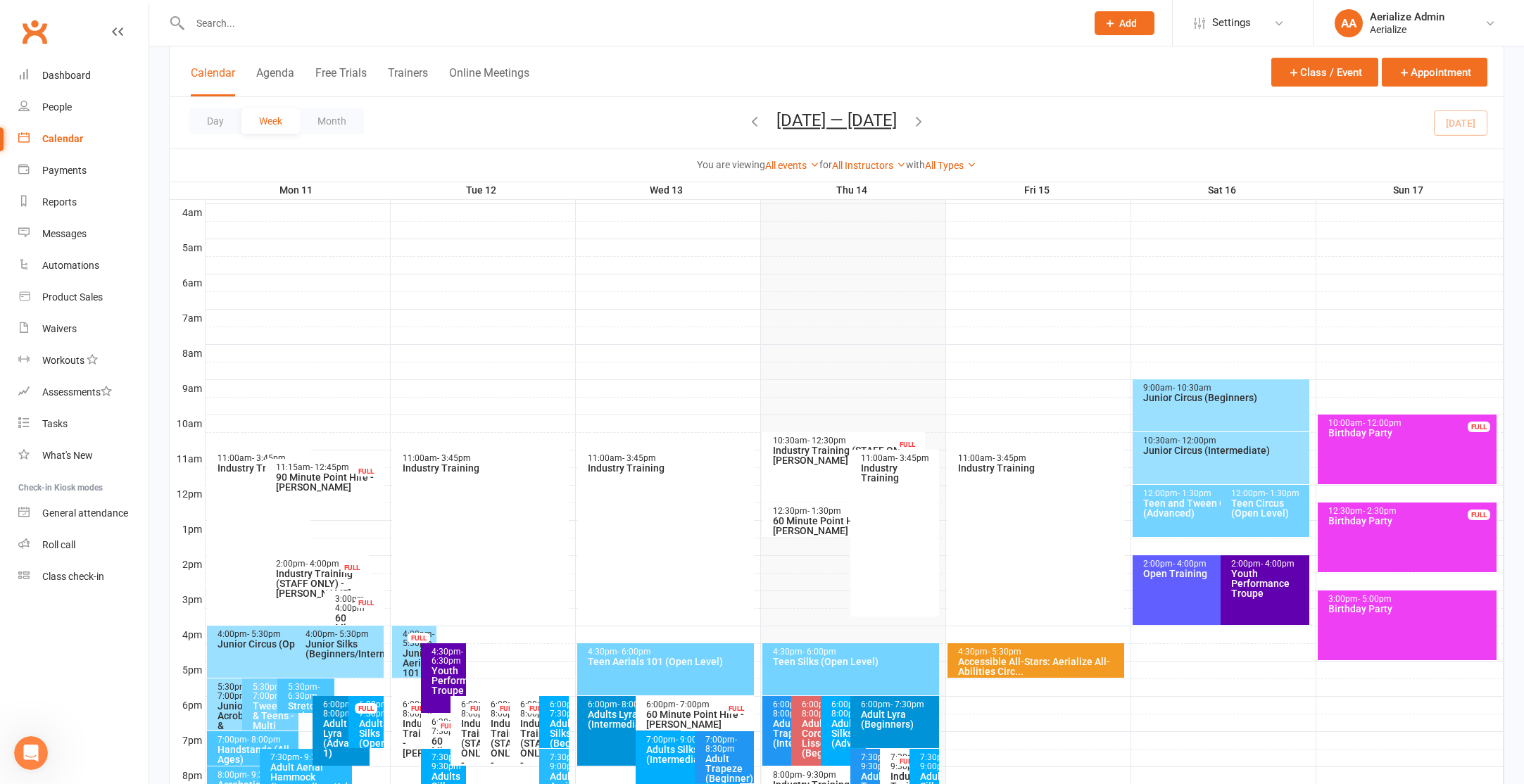
scroll to position [387, 0]
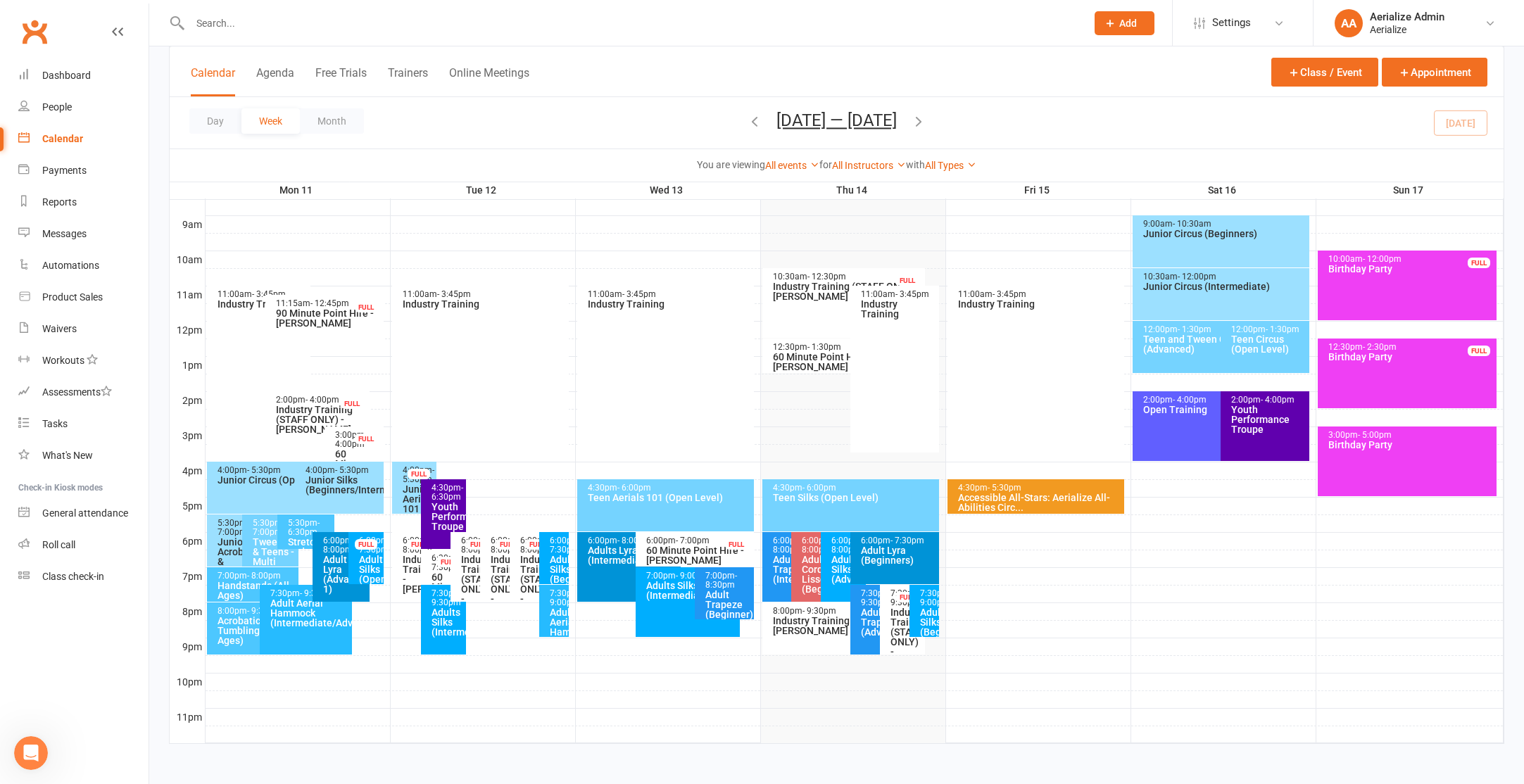
click at [679, 595] on div "Adults Silks (Intermediate/Advance)" at bounding box center [691, 590] width 92 height 20
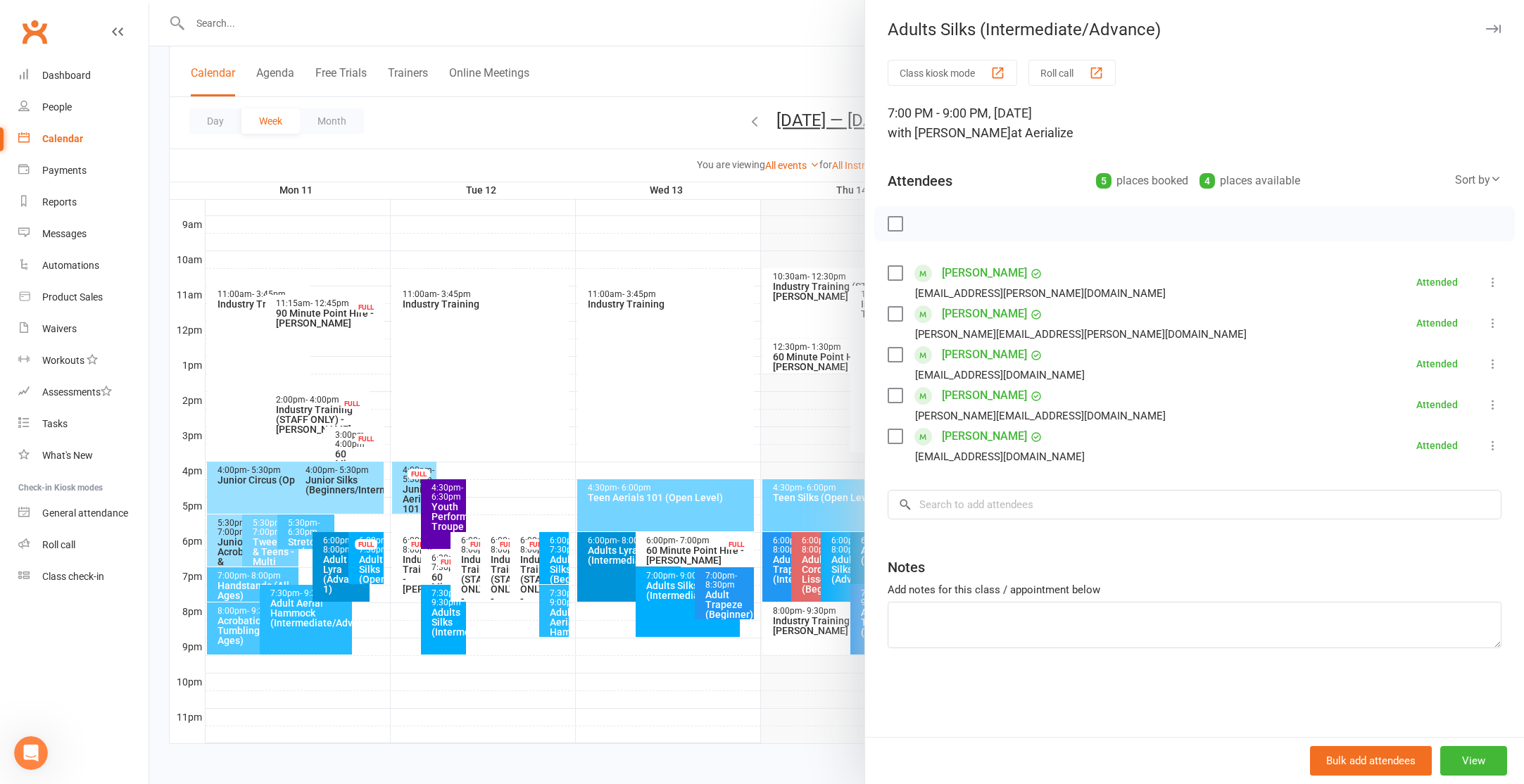
click at [628, 310] on div at bounding box center [836, 392] width 1375 height 784
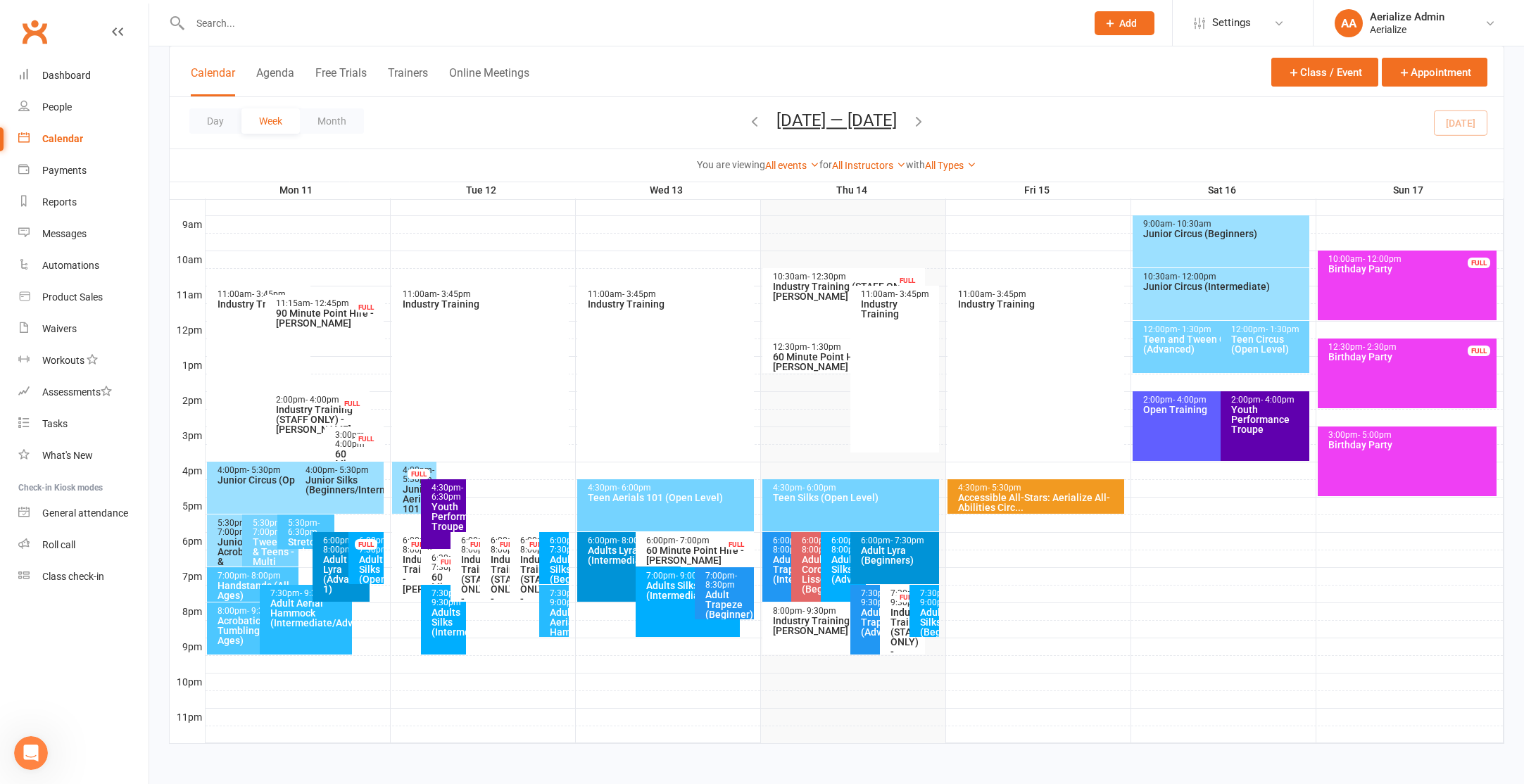
click at [926, 114] on icon "button" at bounding box center [919, 121] width 15 height 15
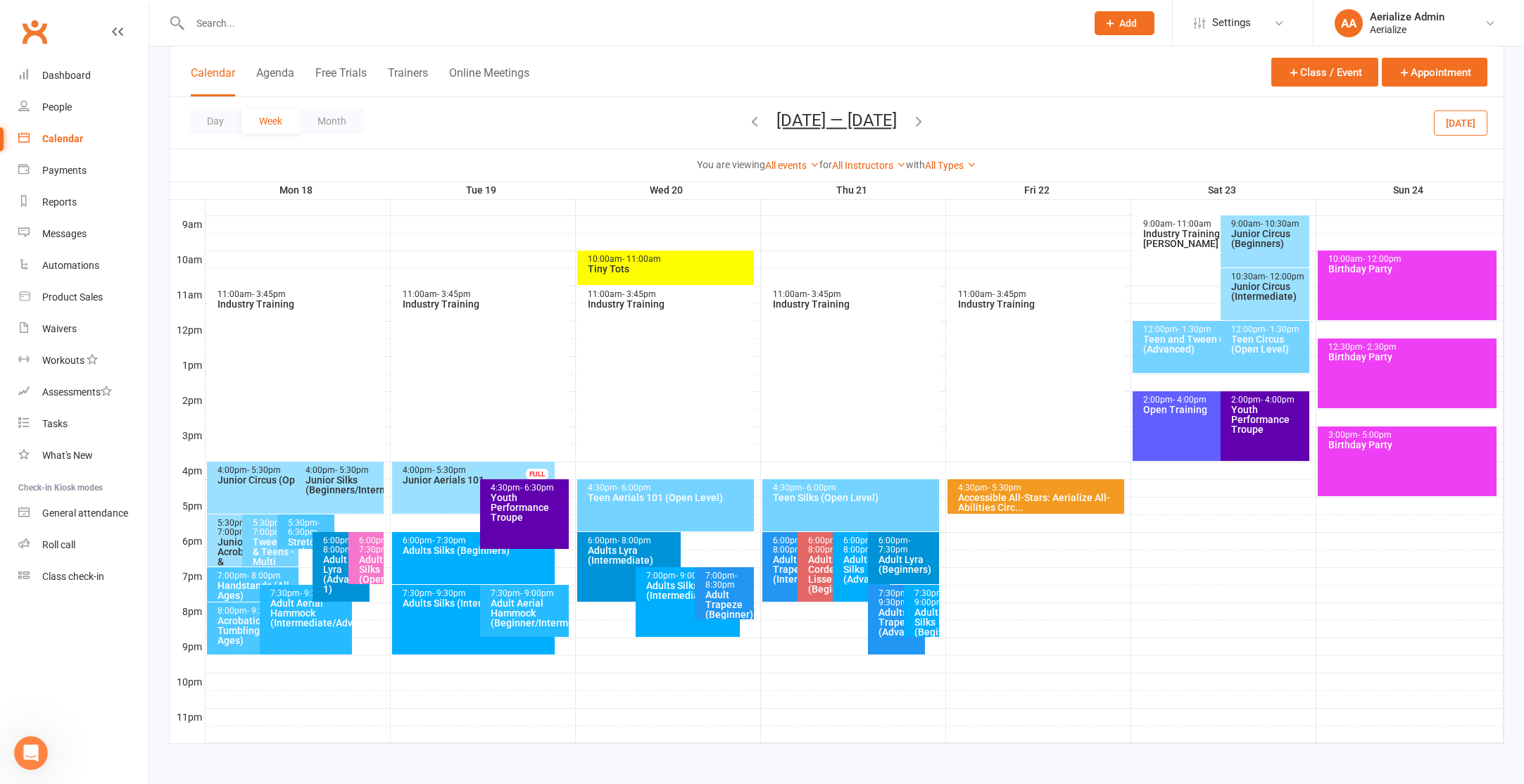
click at [647, 591] on div "Adults Silks (Intermediate/Advance)" at bounding box center [691, 590] width 92 height 20
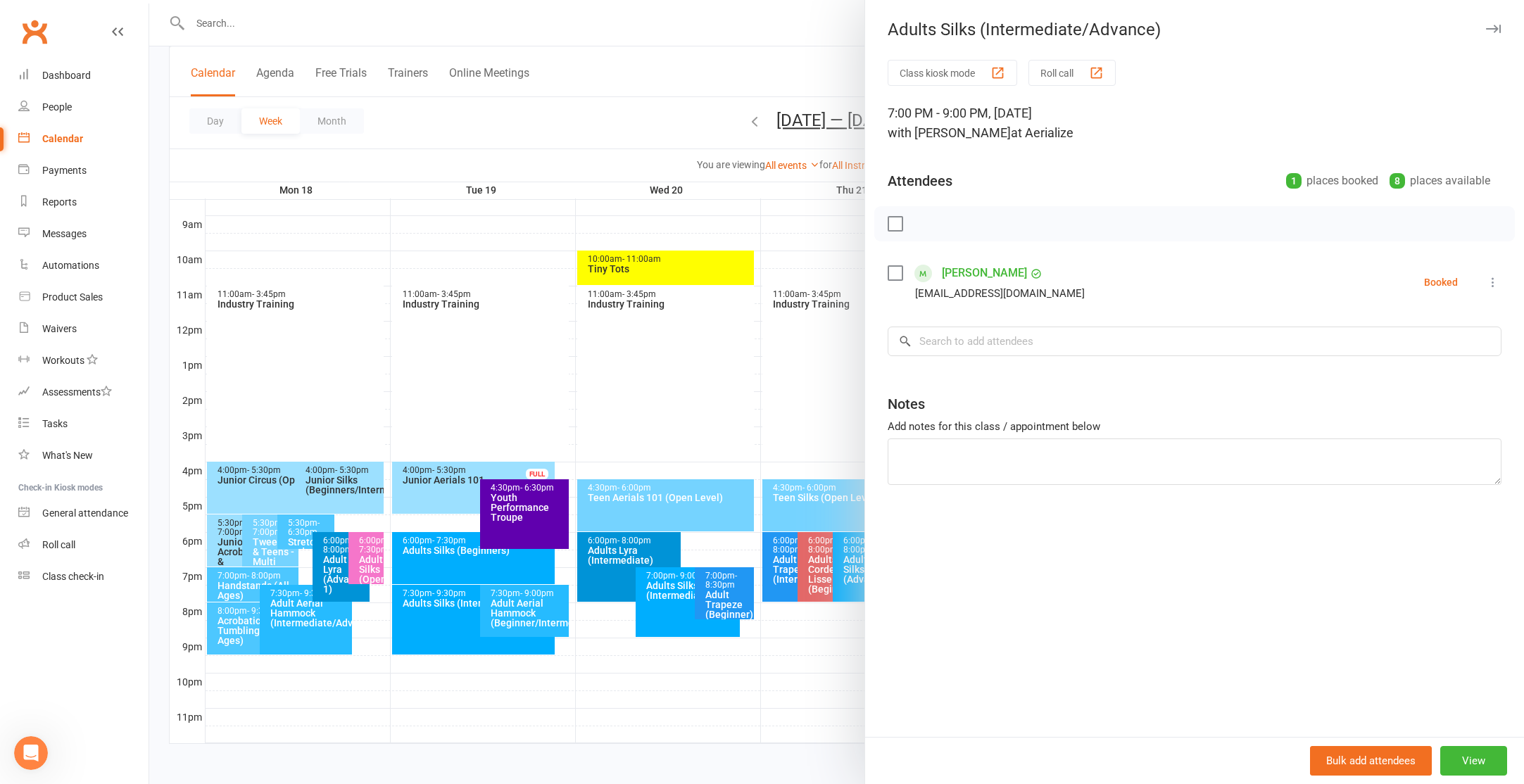
click at [744, 110] on div at bounding box center [836, 392] width 1375 height 784
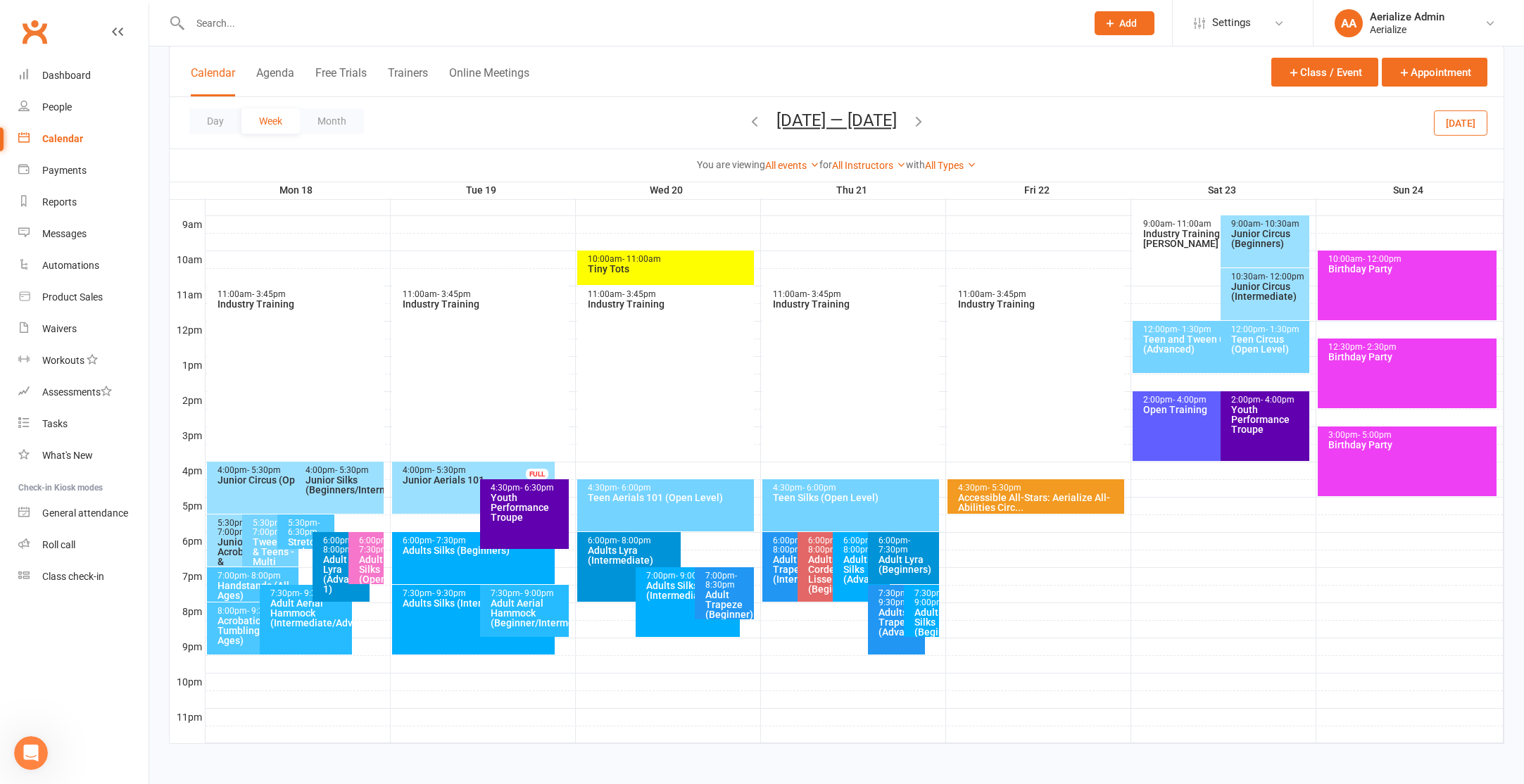
click at [746, 124] on icon "button" at bounding box center [754, 121] width 15 height 15
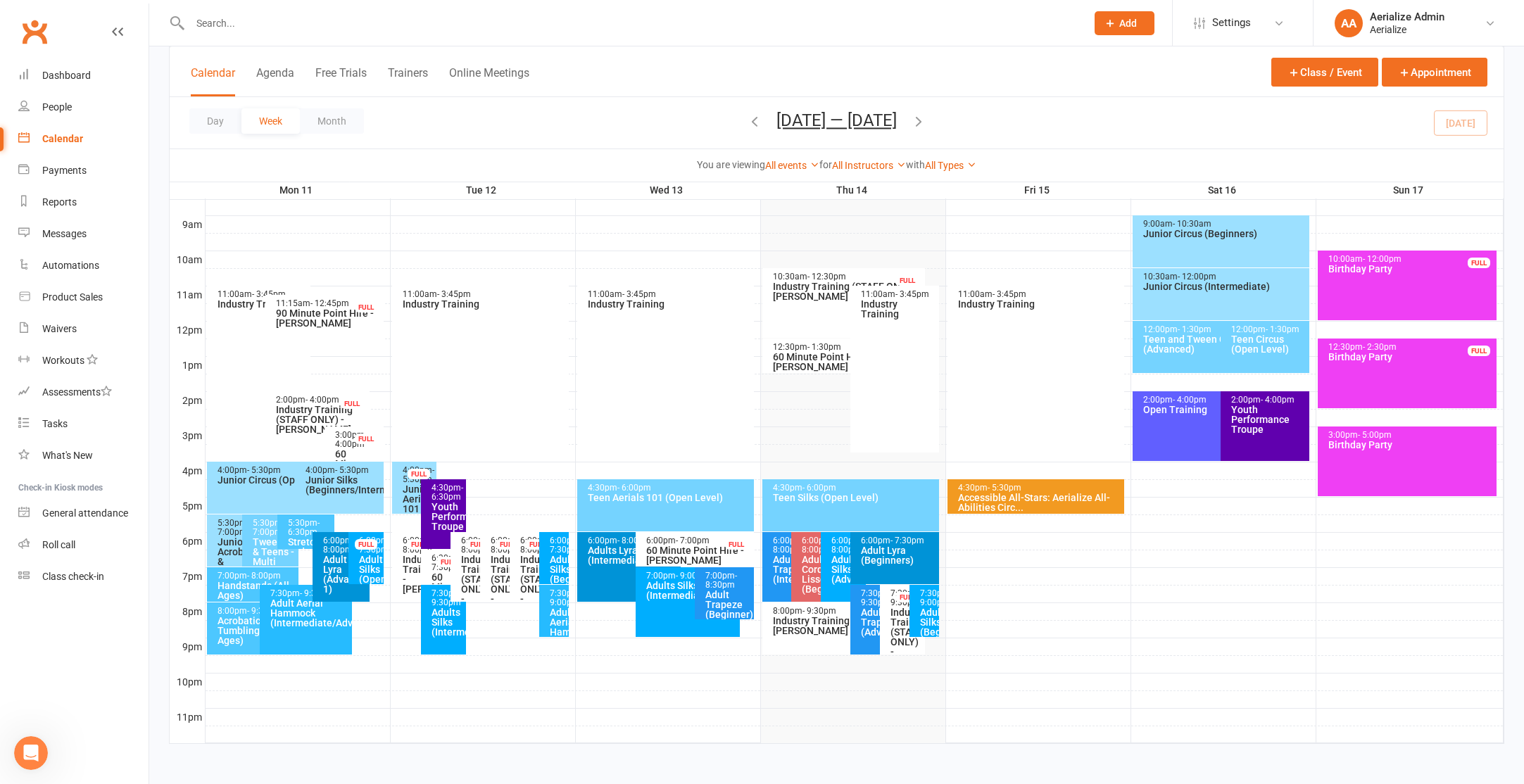
click at [668, 592] on div "Adults Silks (Intermediate/Advance)" at bounding box center [691, 590] width 92 height 20
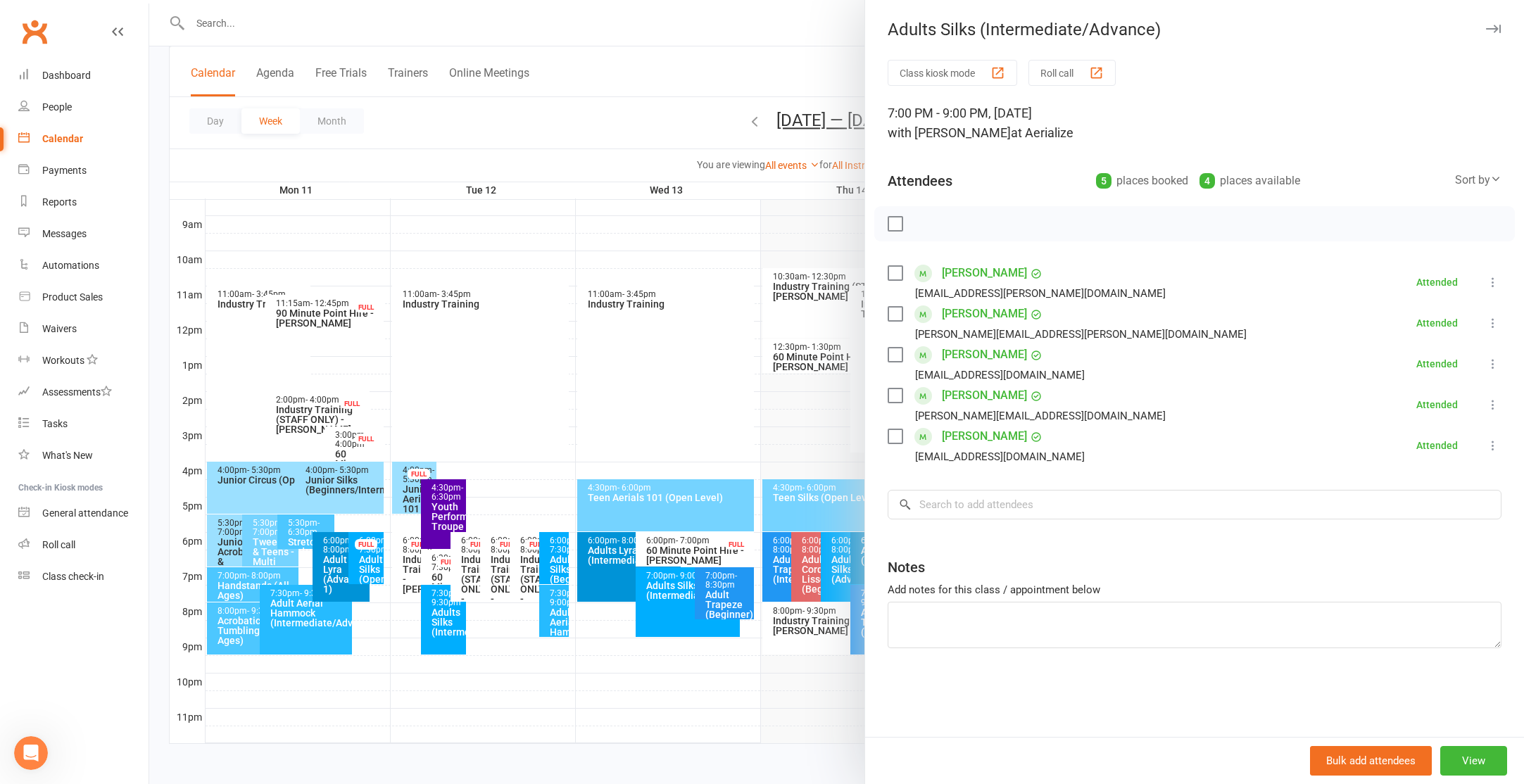
click at [892, 222] on label at bounding box center [894, 223] width 14 height 14
click at [898, 435] on label at bounding box center [894, 436] width 14 height 14
click at [985, 227] on icon "button" at bounding box center [987, 223] width 9 height 9
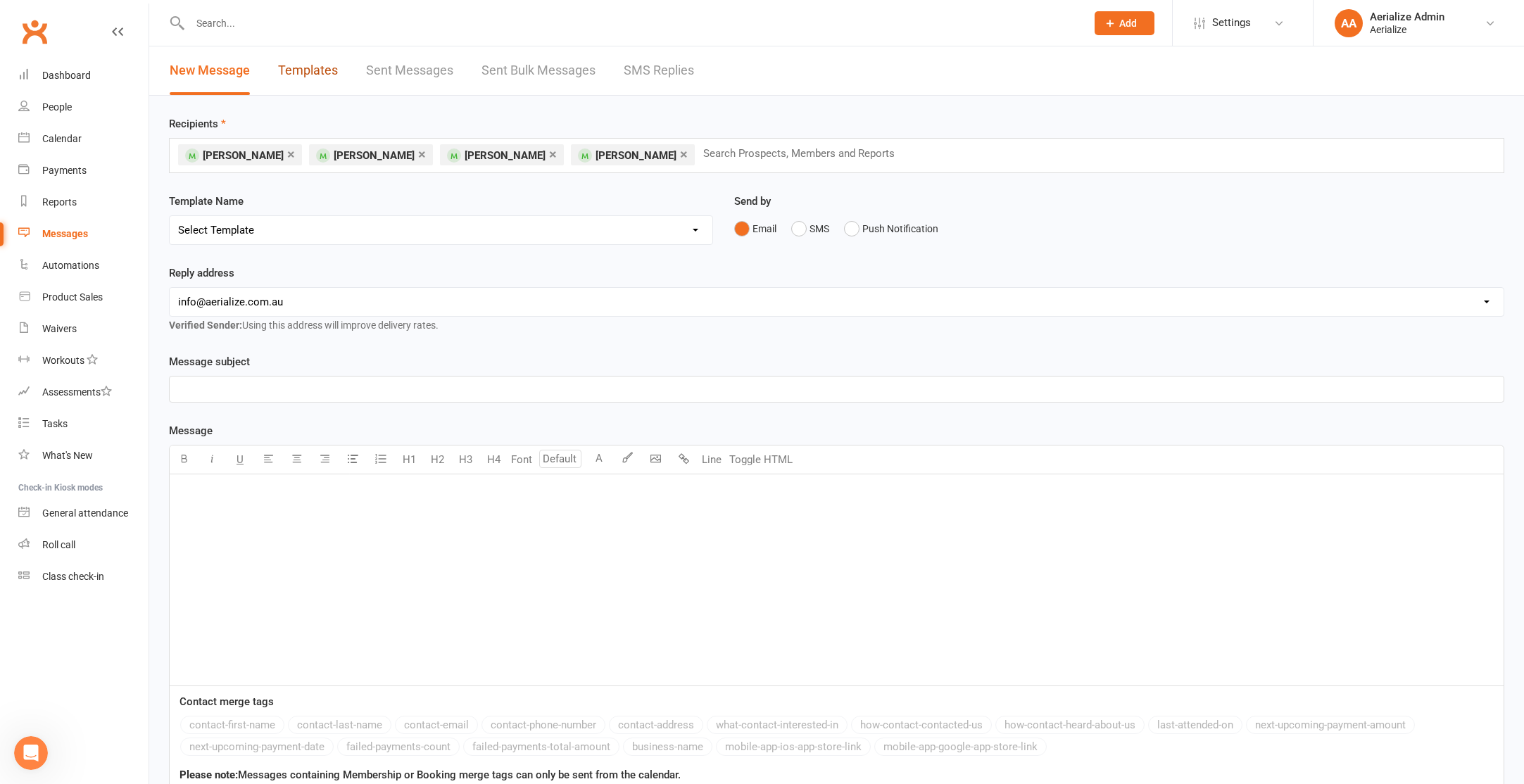
click at [323, 69] on link "Templates" at bounding box center [307, 70] width 60 height 48
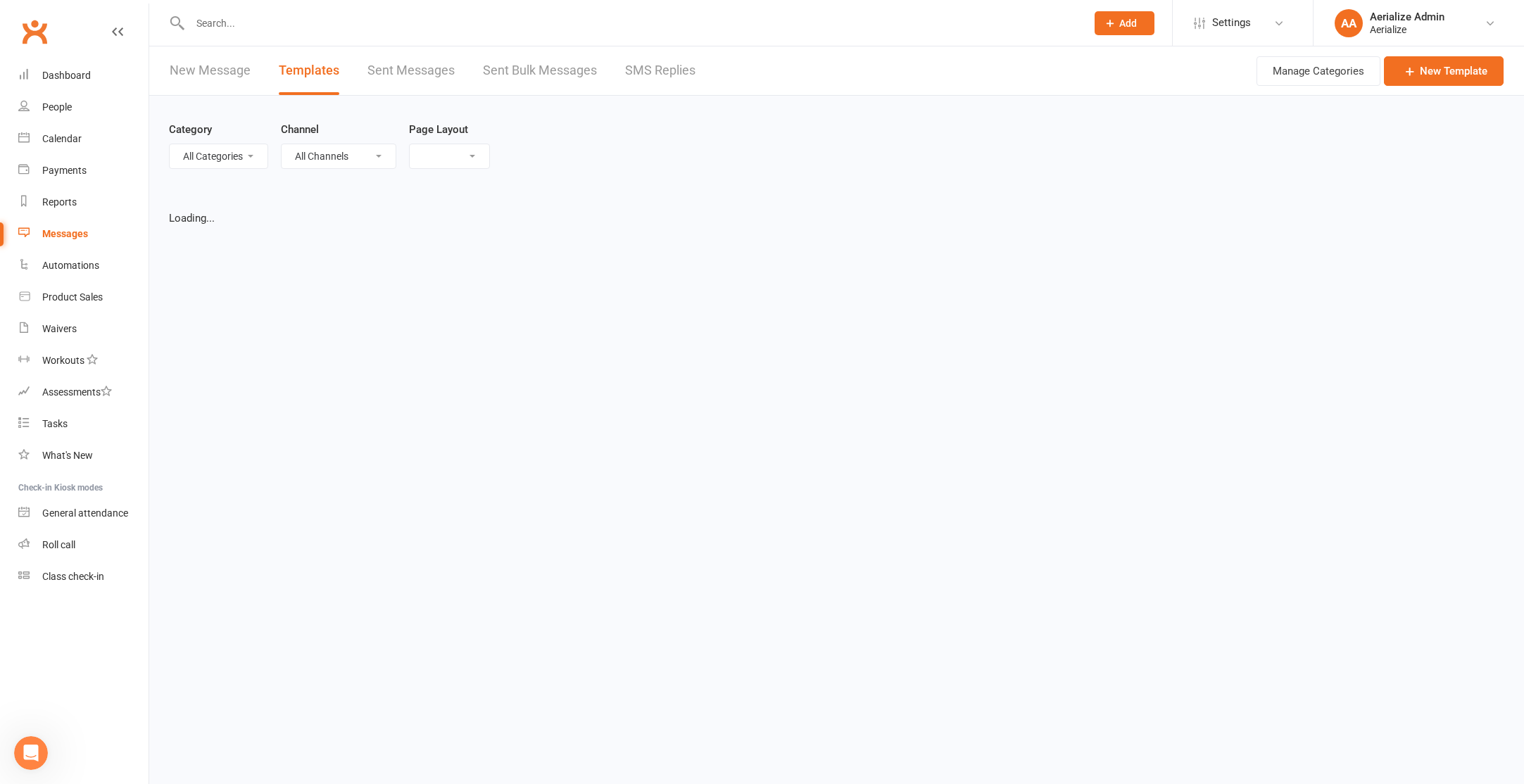
select select "list"
select select "100"
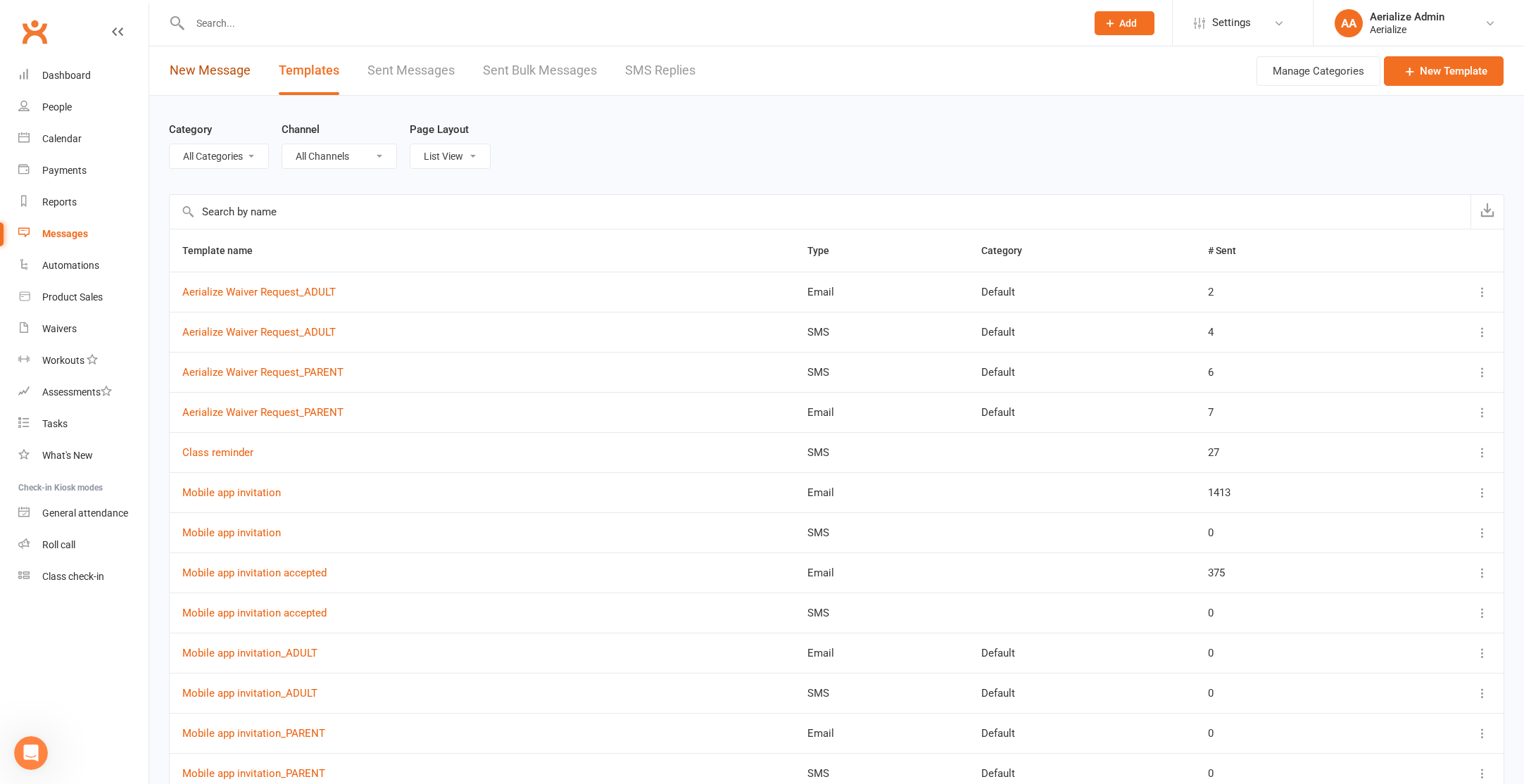
drag, startPoint x: 237, startPoint y: 73, endPoint x: 244, endPoint y: 94, distance: 22.1
click at [237, 73] on link "New Message" at bounding box center [210, 70] width 81 height 48
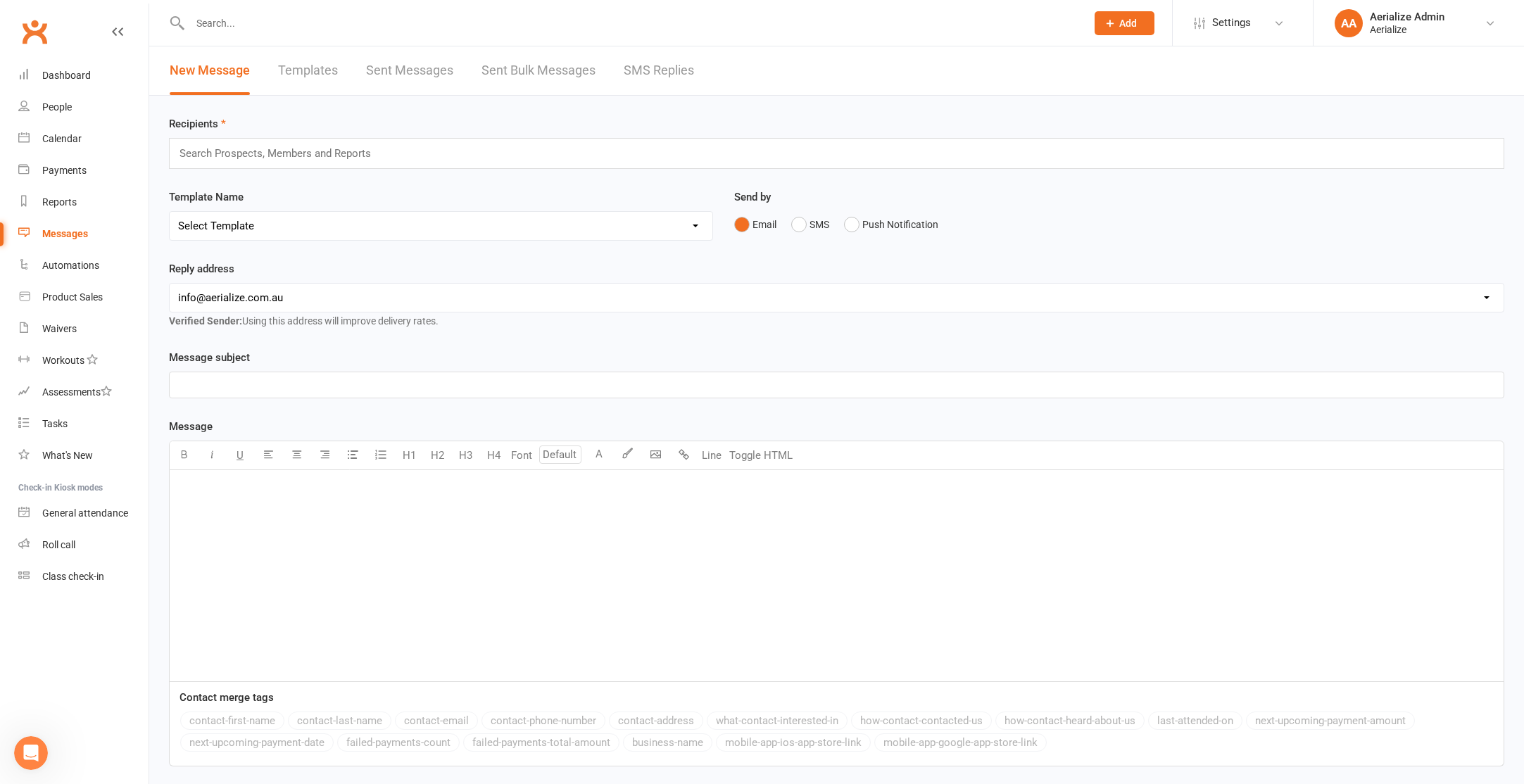
click at [291, 234] on select "Select Template [SMS] Aerialize Waiver Request_ADULT [Email] Aerialize Waiver R…" at bounding box center [441, 226] width 543 height 28
select select "8"
click at [169, 212] on select "Select Template [SMS] Aerialize Waiver Request_ADULT [Email] Aerialize Waiver R…" at bounding box center [441, 226] width 543 height 28
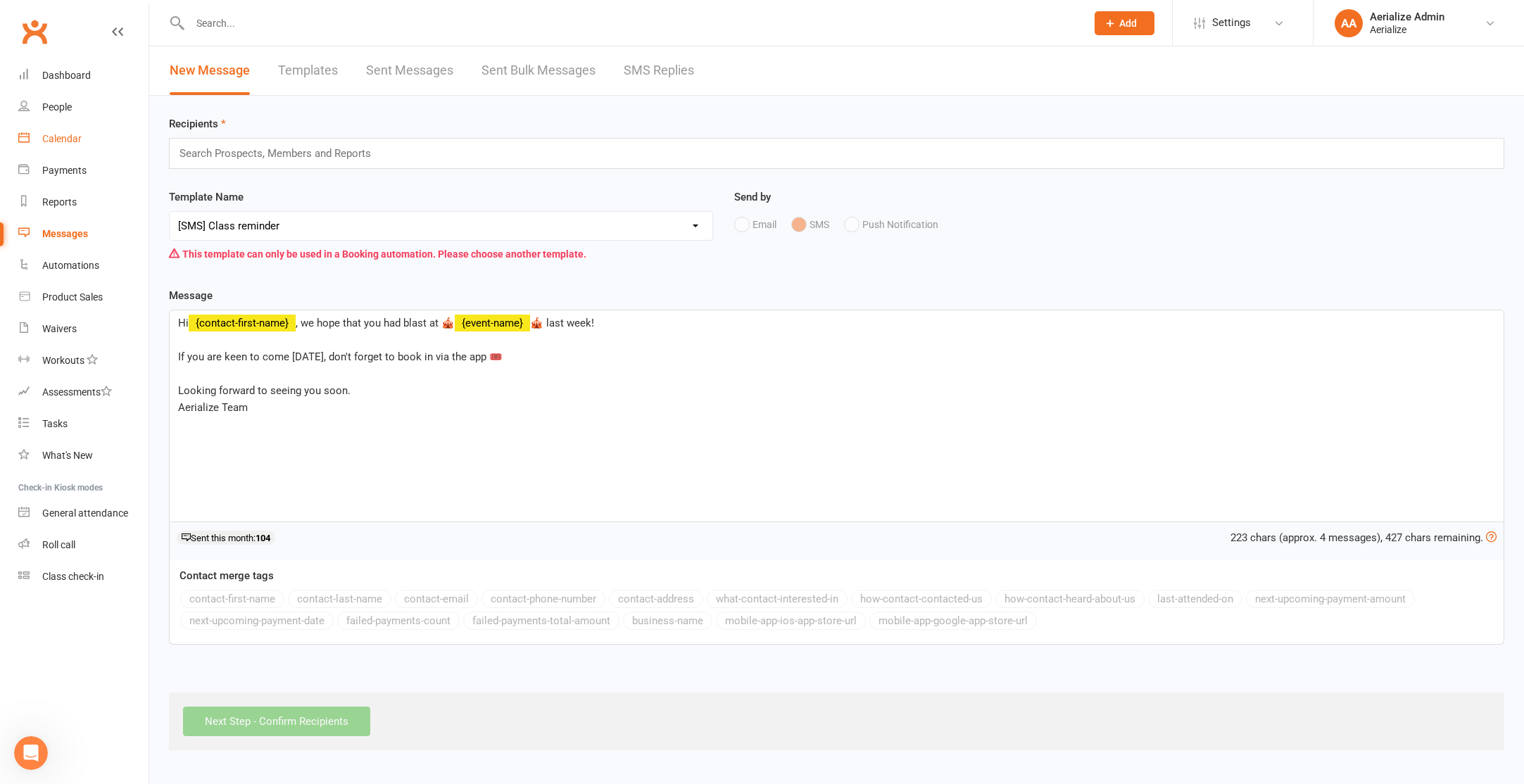
click at [50, 134] on div "Calendar" at bounding box center [62, 139] width 40 height 11
select select
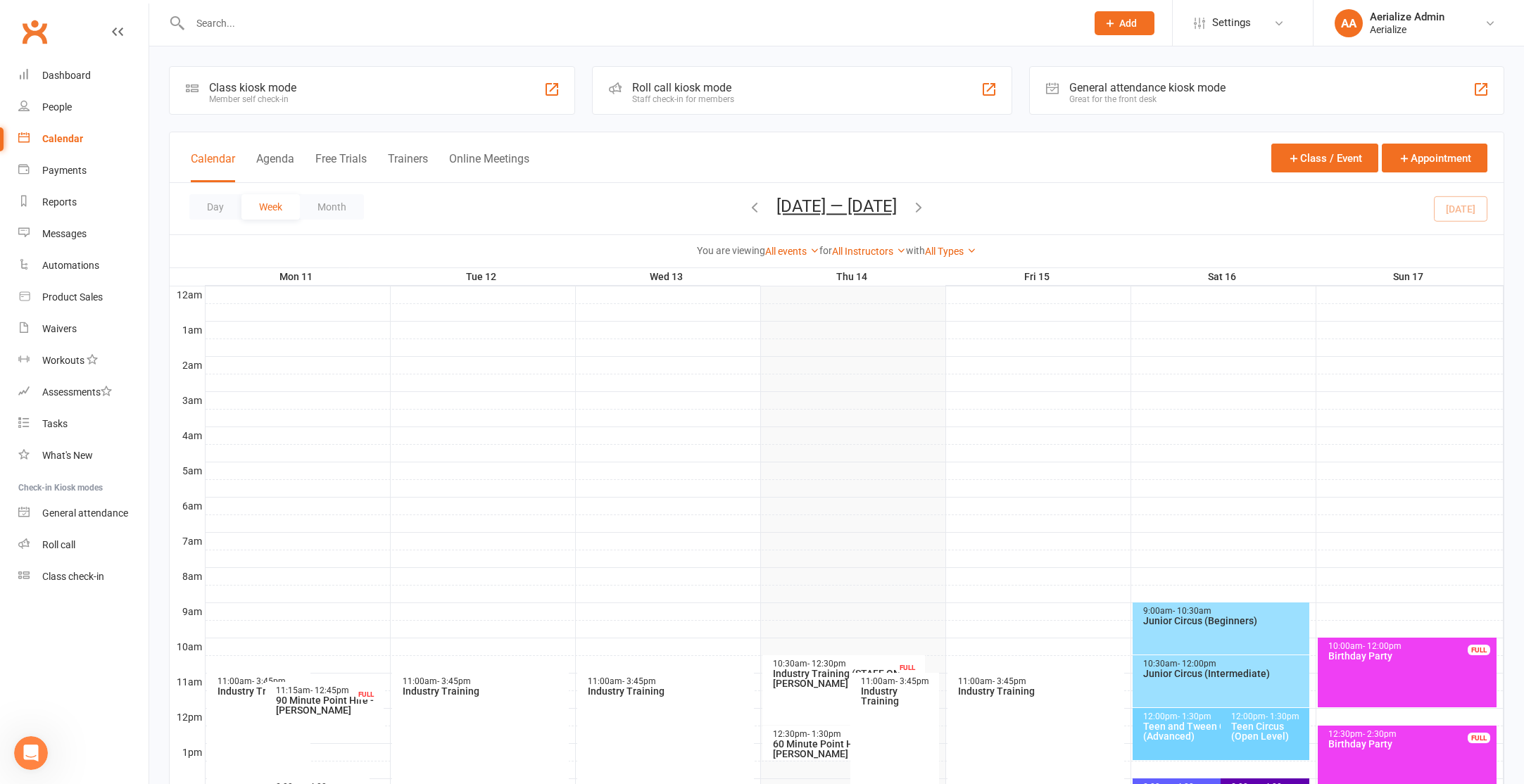
click at [926, 204] on icon "button" at bounding box center [919, 207] width 15 height 15
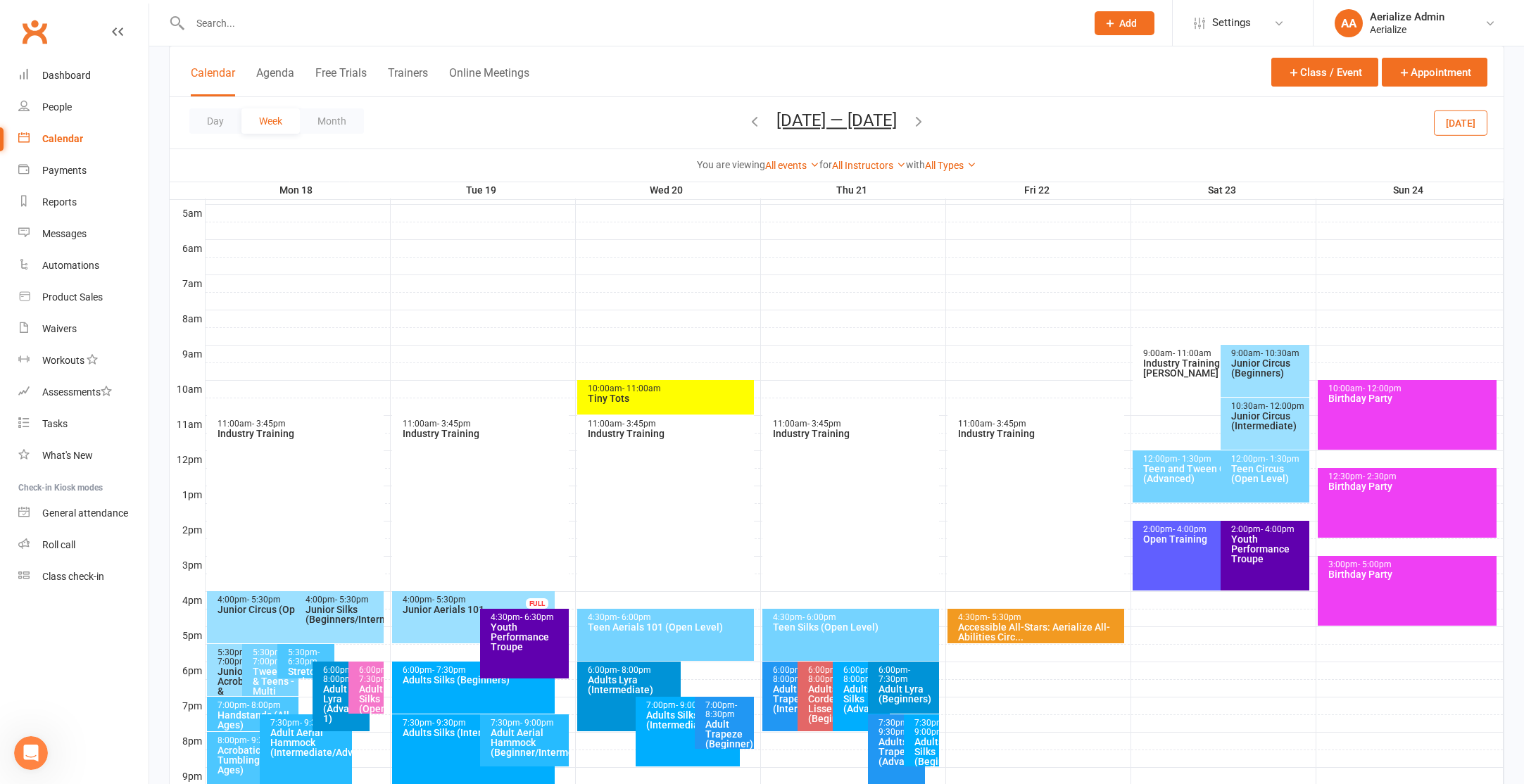
scroll to position [387, 0]
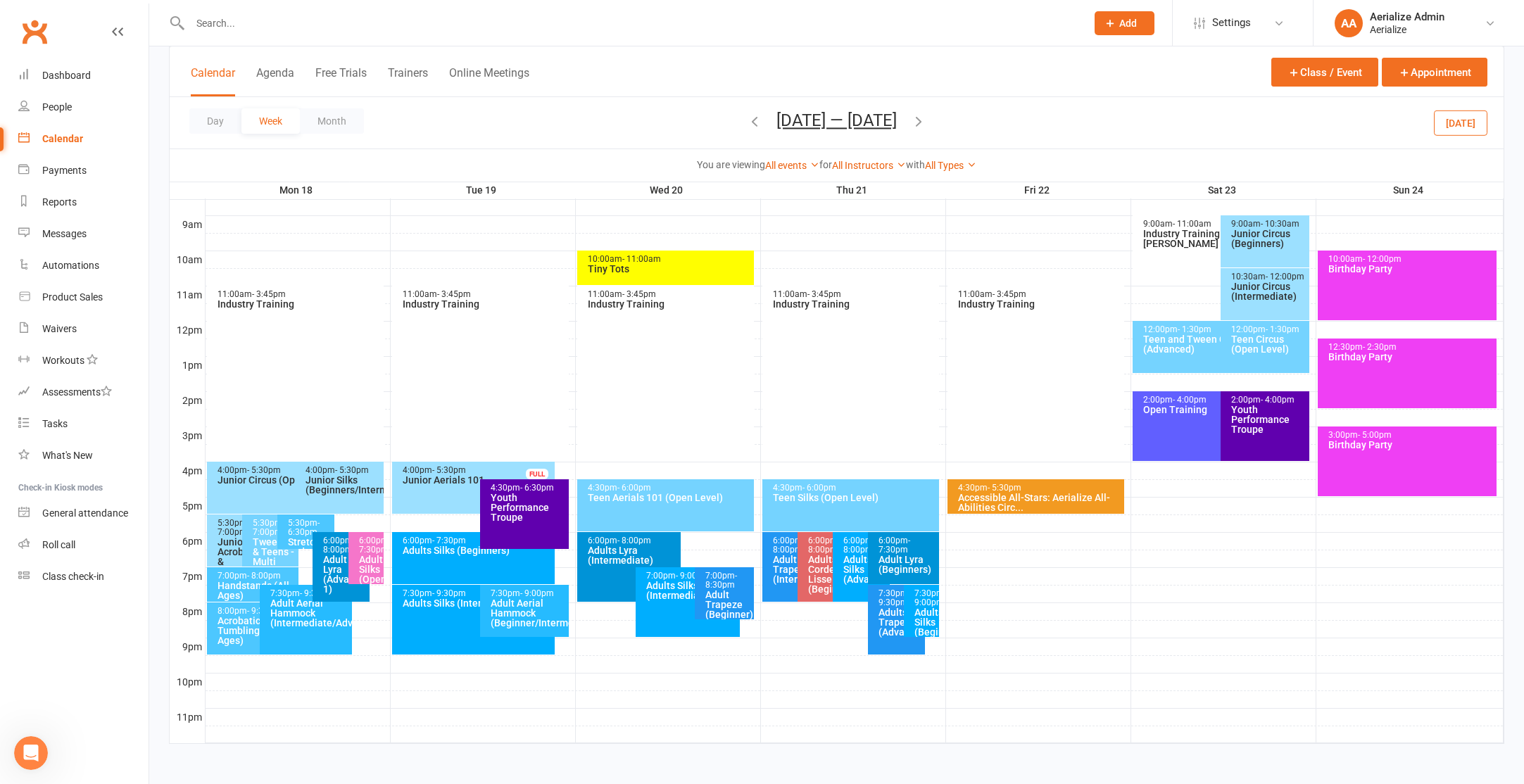
click at [233, 553] on div "Junior Acrobatics & Tumbling (Open Level)" at bounding box center [238, 566] width 44 height 60
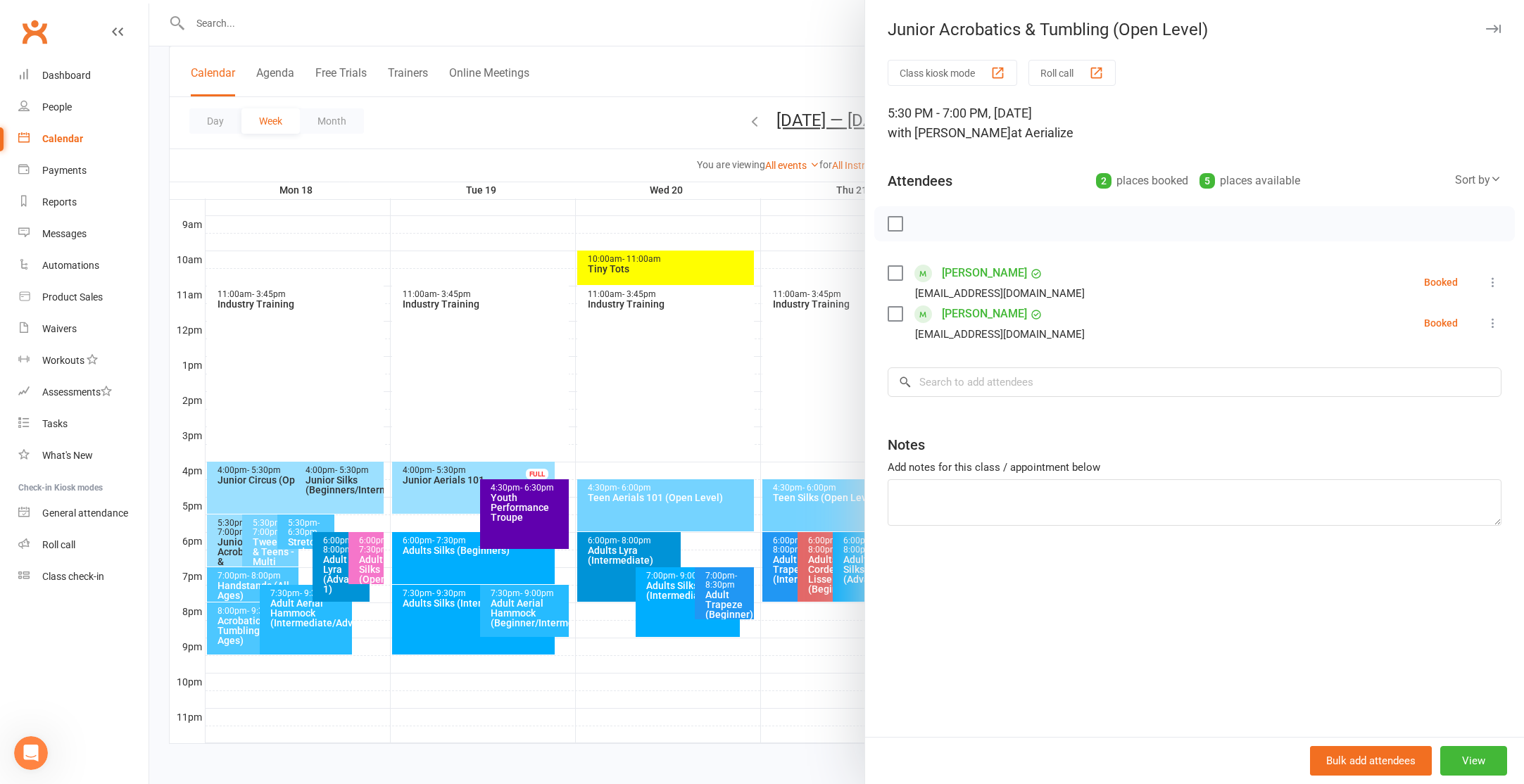
click at [331, 392] on div at bounding box center [836, 392] width 1375 height 784
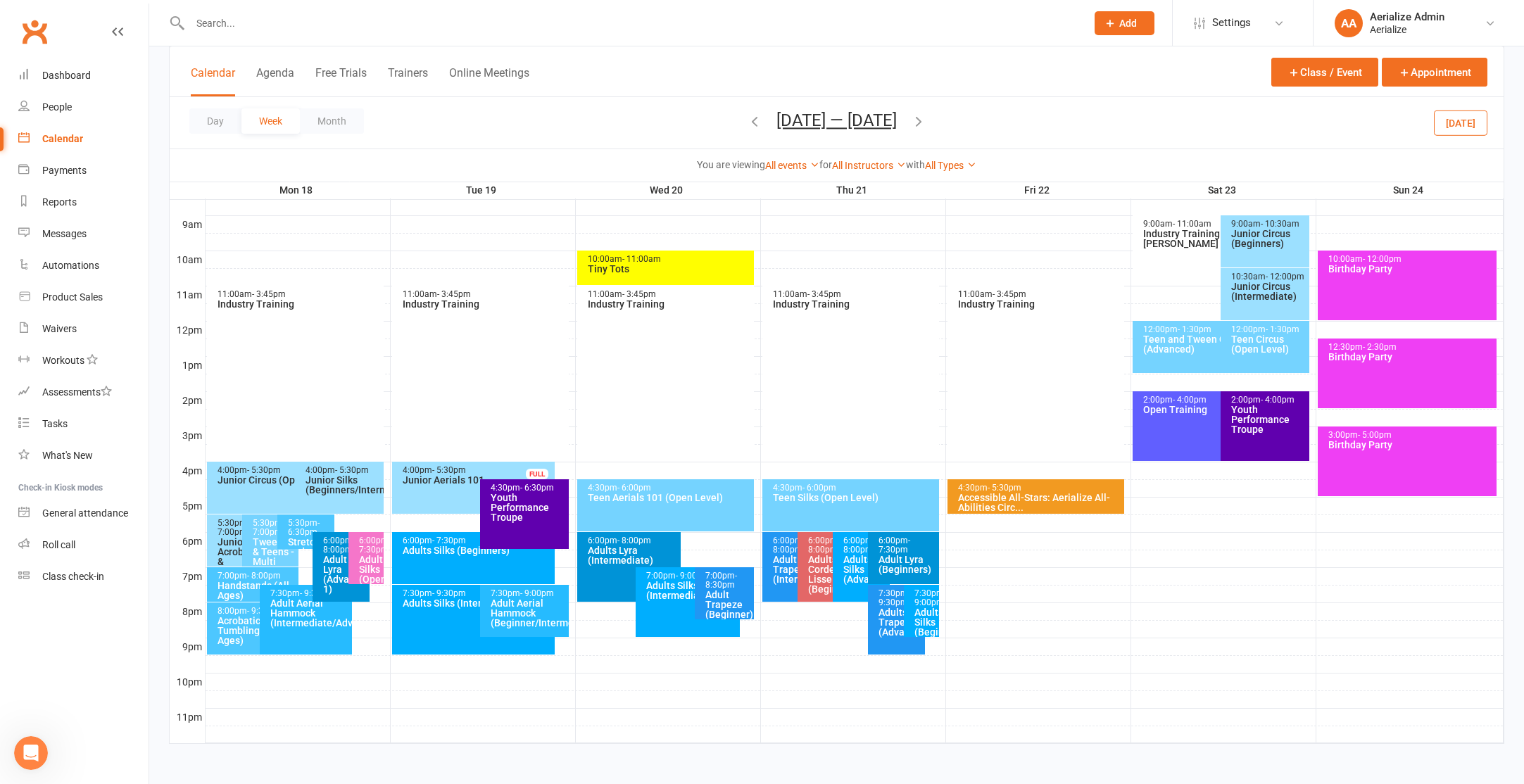
click at [754, 127] on icon "button" at bounding box center [754, 121] width 15 height 15
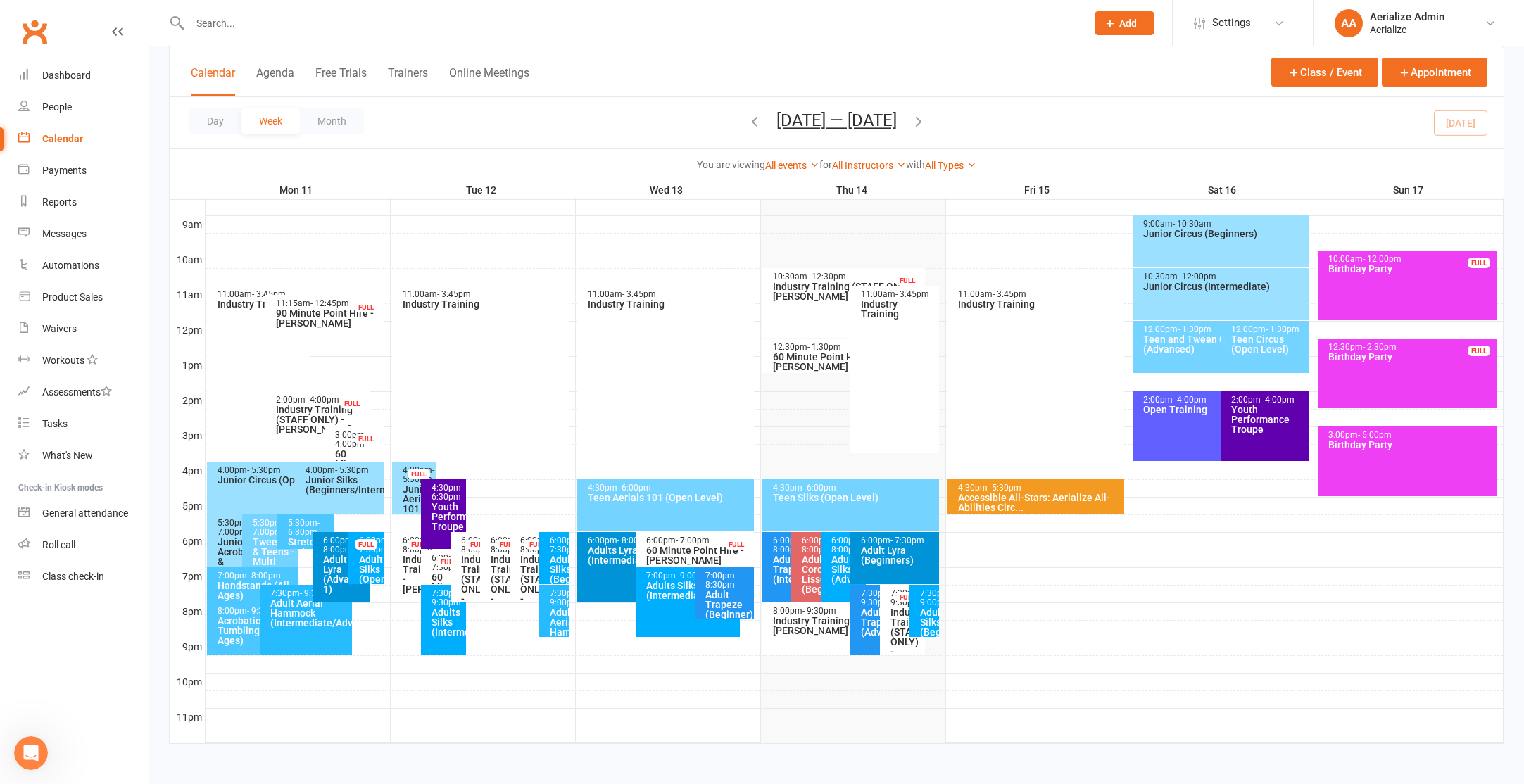
click at [922, 122] on icon "button" at bounding box center [919, 121] width 15 height 15
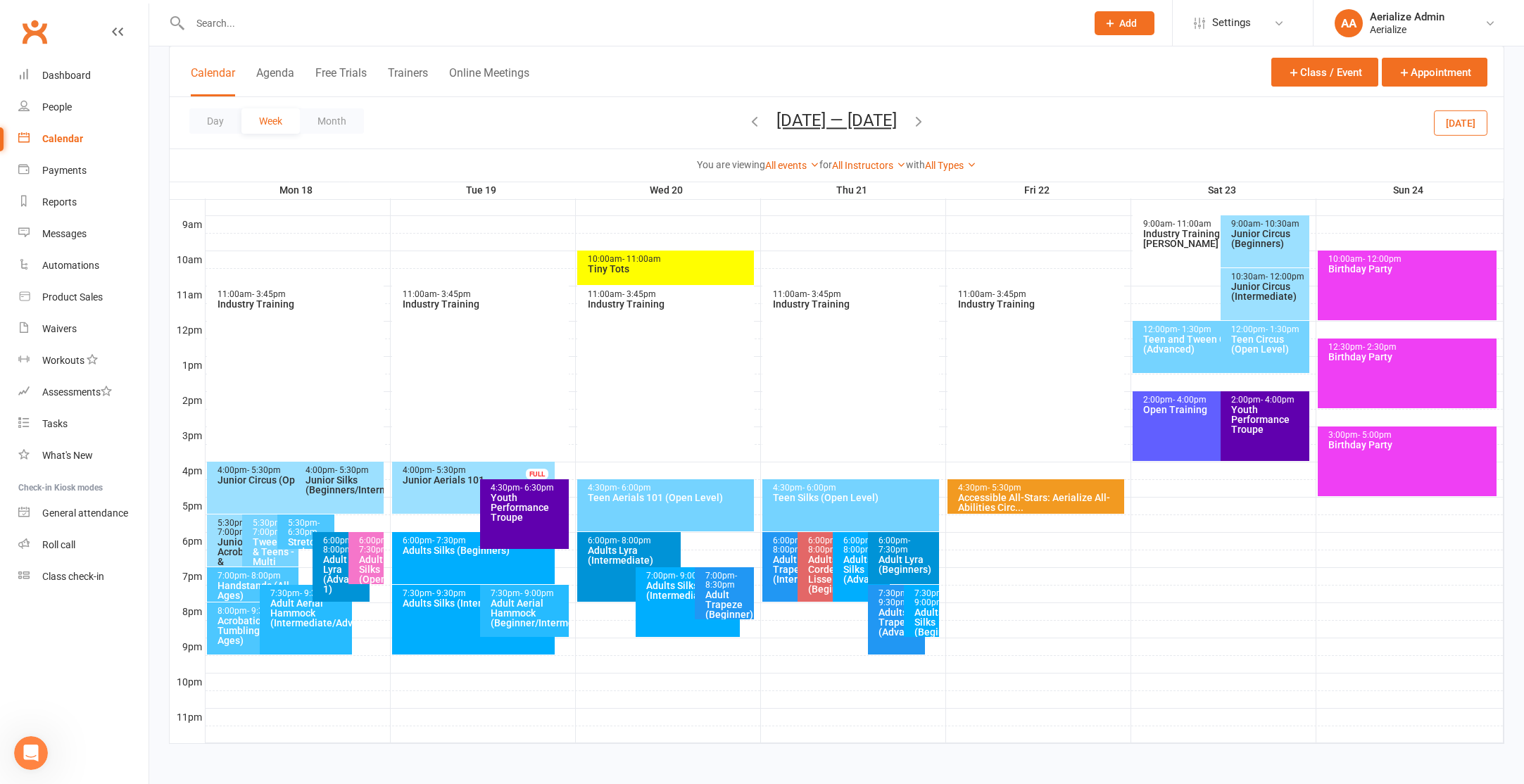
click at [748, 598] on div "Adult Trapeze (Beginner)" at bounding box center [727, 604] width 46 height 29
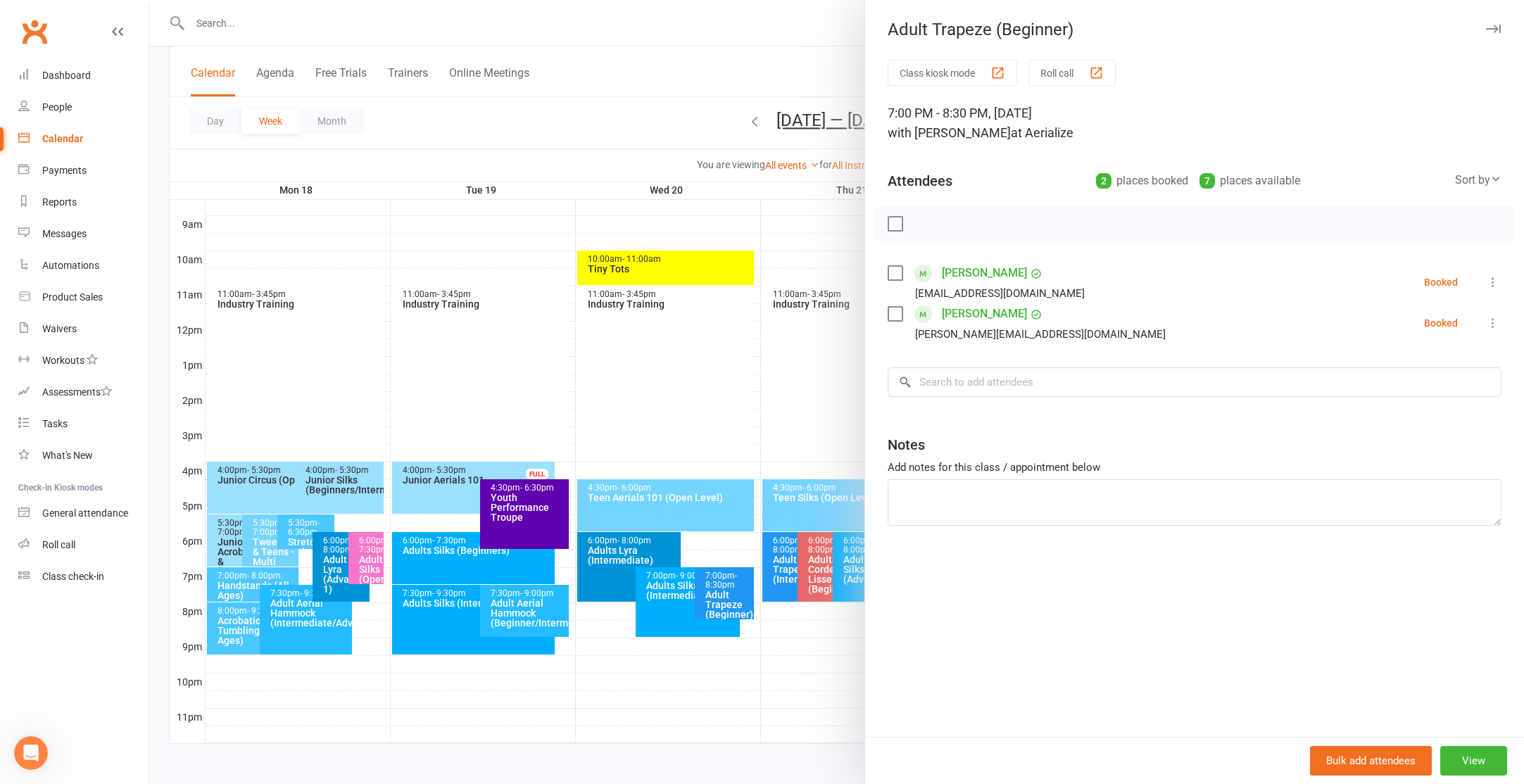
click at [675, 52] on div at bounding box center [836, 392] width 1375 height 784
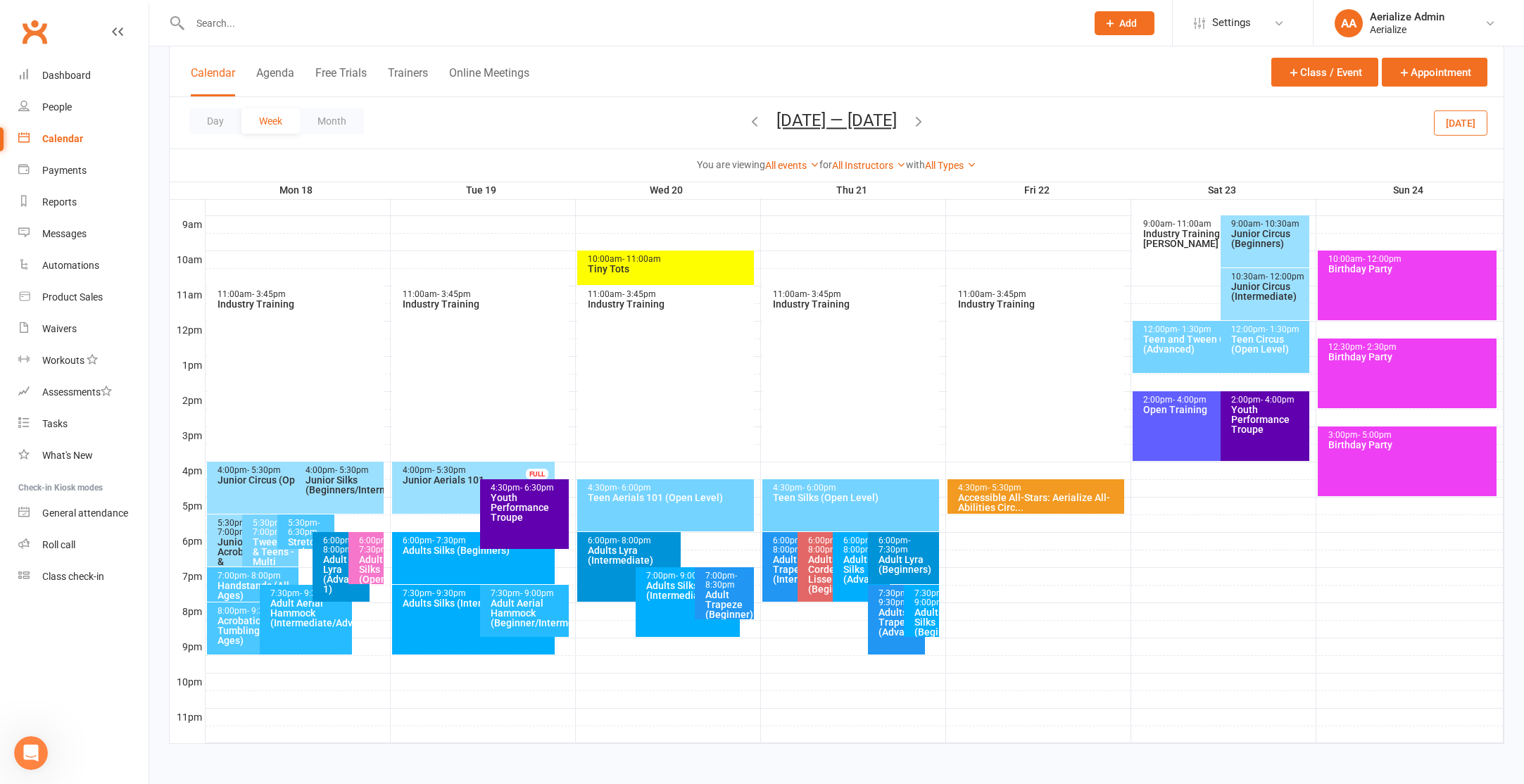
click at [751, 127] on icon "button" at bounding box center [754, 121] width 15 height 15
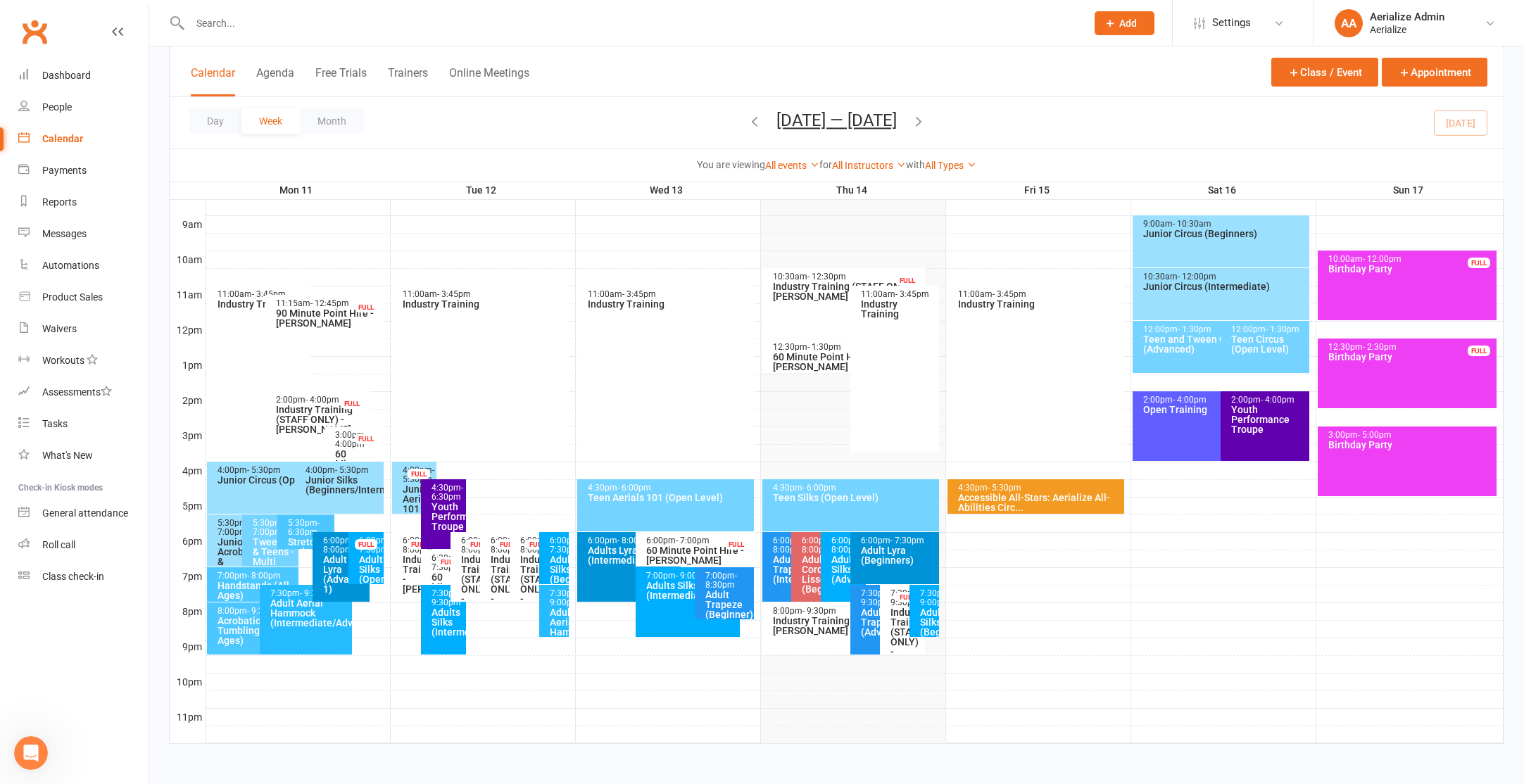
click at [739, 592] on div "Adult Trapeze (Beginner)" at bounding box center [727, 604] width 46 height 29
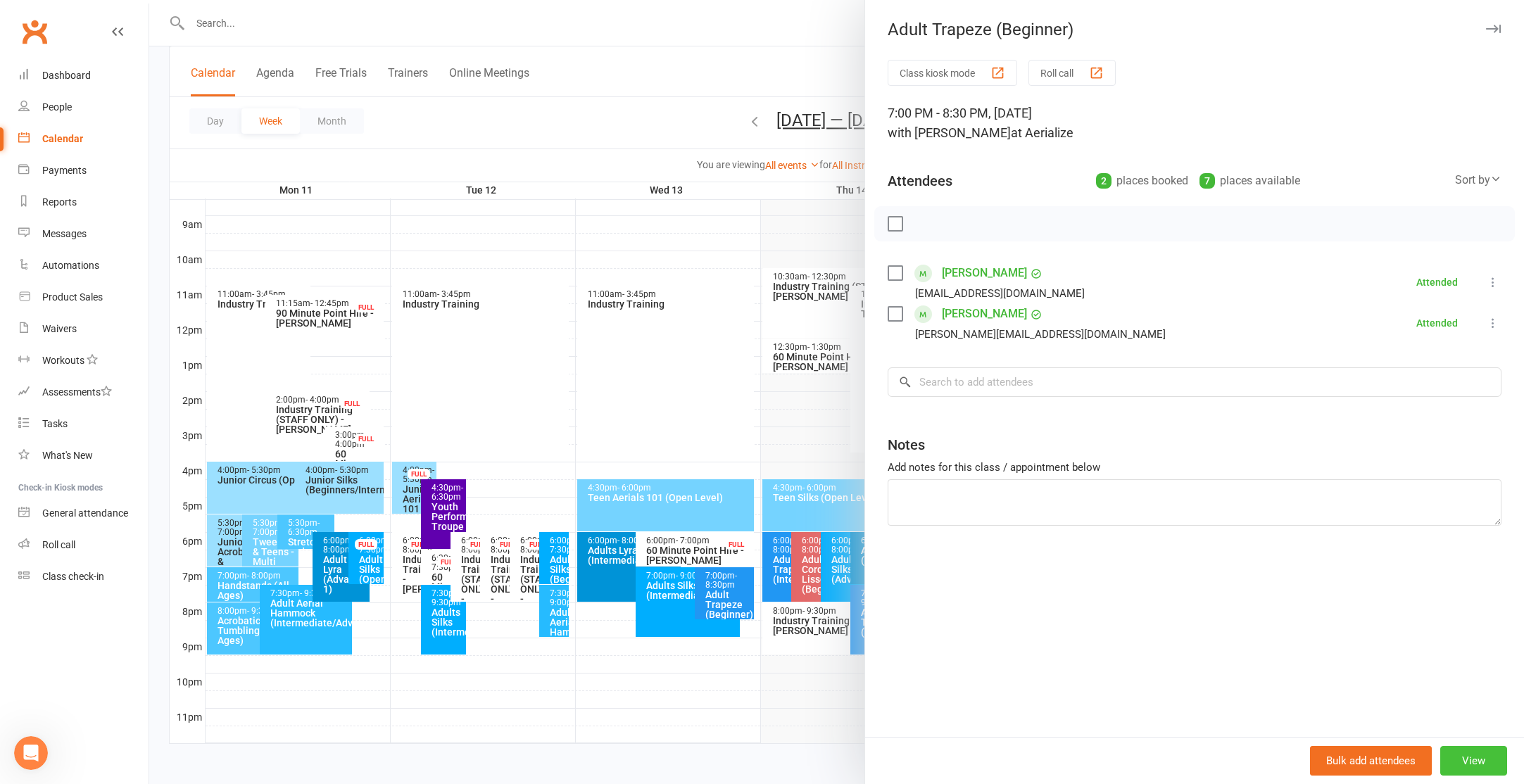
click at [1464, 755] on button "View" at bounding box center [1473, 760] width 67 height 29
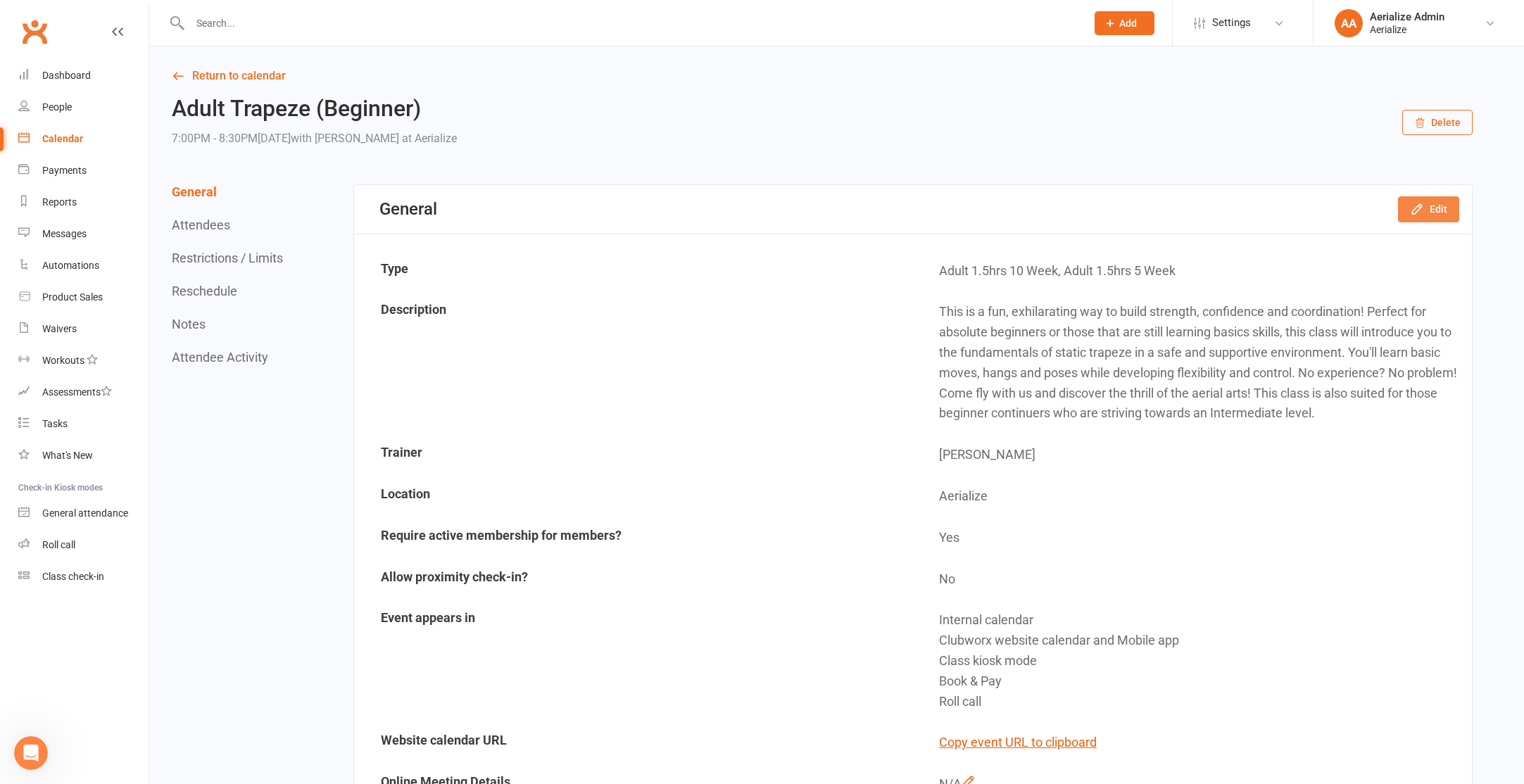
click at [1437, 207] on button "Edit" at bounding box center [1428, 209] width 61 height 26
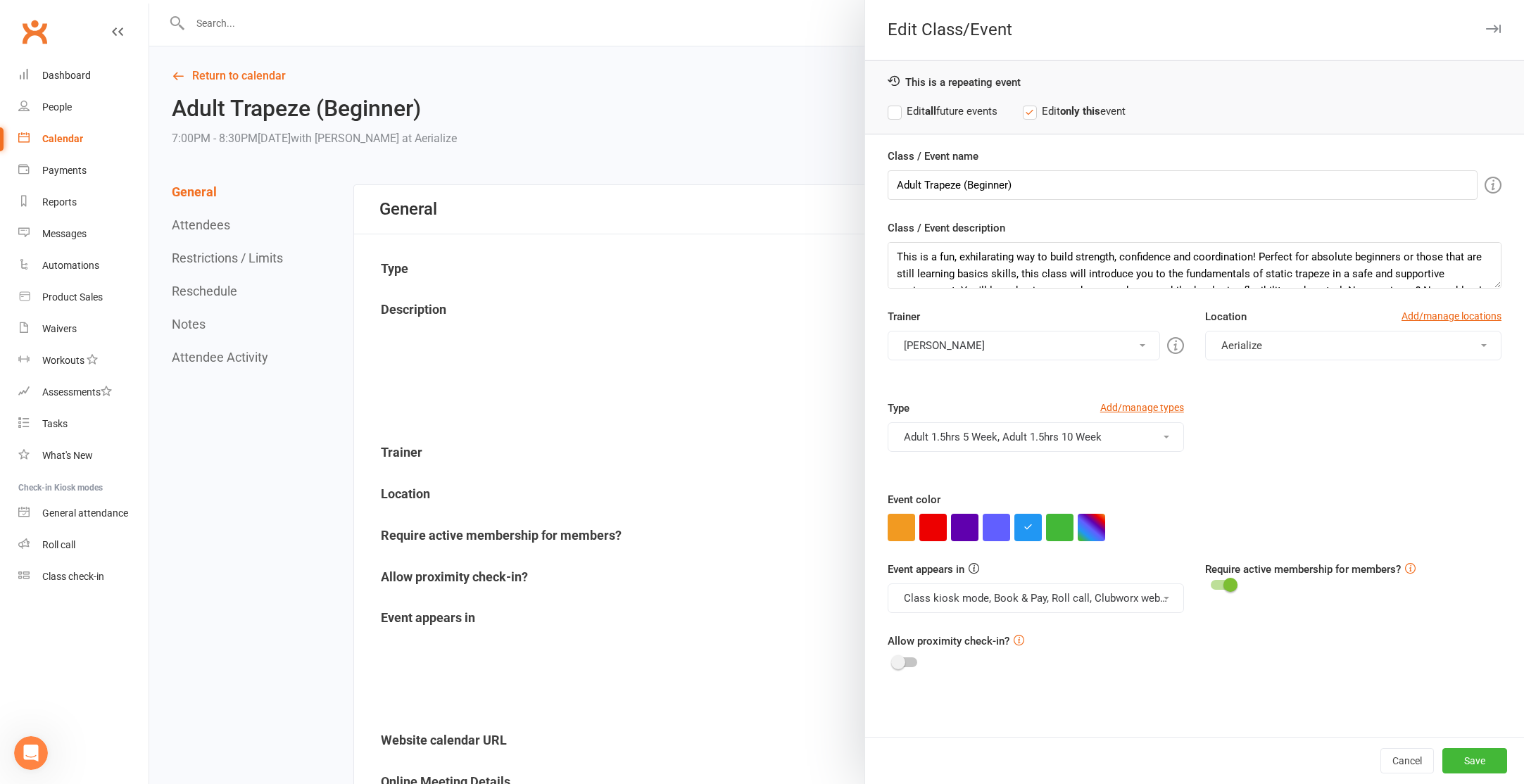
click at [953, 106] on label "Edit all future events" at bounding box center [942, 112] width 110 height 17
click at [1027, 520] on button "button" at bounding box center [1027, 527] width 27 height 27
click at [1028, 527] on icon "button" at bounding box center [1028, 527] width 9 height 9
click at [1096, 530] on button "button" at bounding box center [1091, 527] width 27 height 27
click at [1088, 530] on button "button" at bounding box center [1091, 527] width 27 height 27
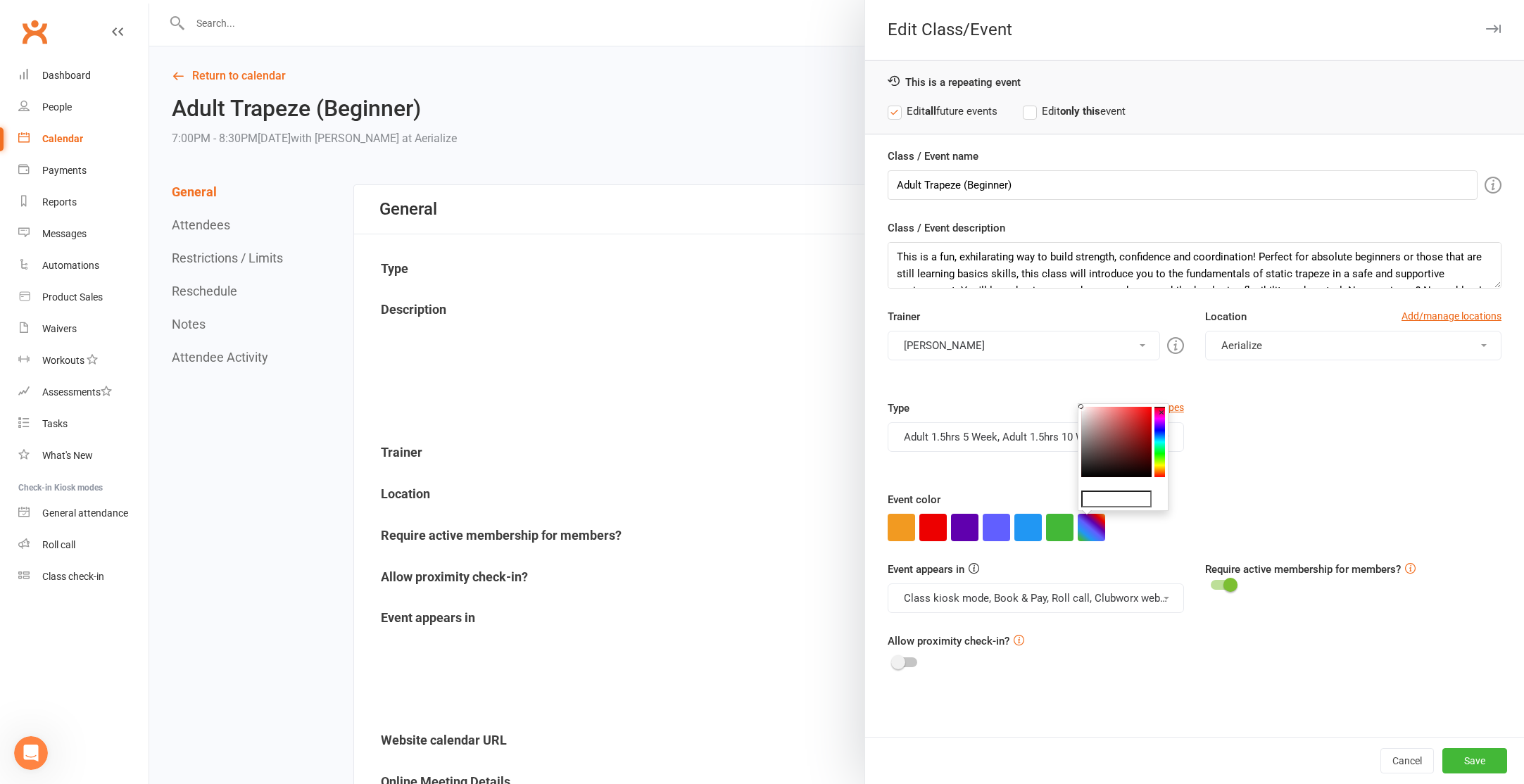
click at [1117, 502] on input "text" at bounding box center [1116, 499] width 70 height 17
click at [1089, 500] on input "0078b0" at bounding box center [1116, 499] width 70 height 17
type input "#0078b0"
click at [1100, 497] on input "#0078b0" at bounding box center [1116, 499] width 70 height 17
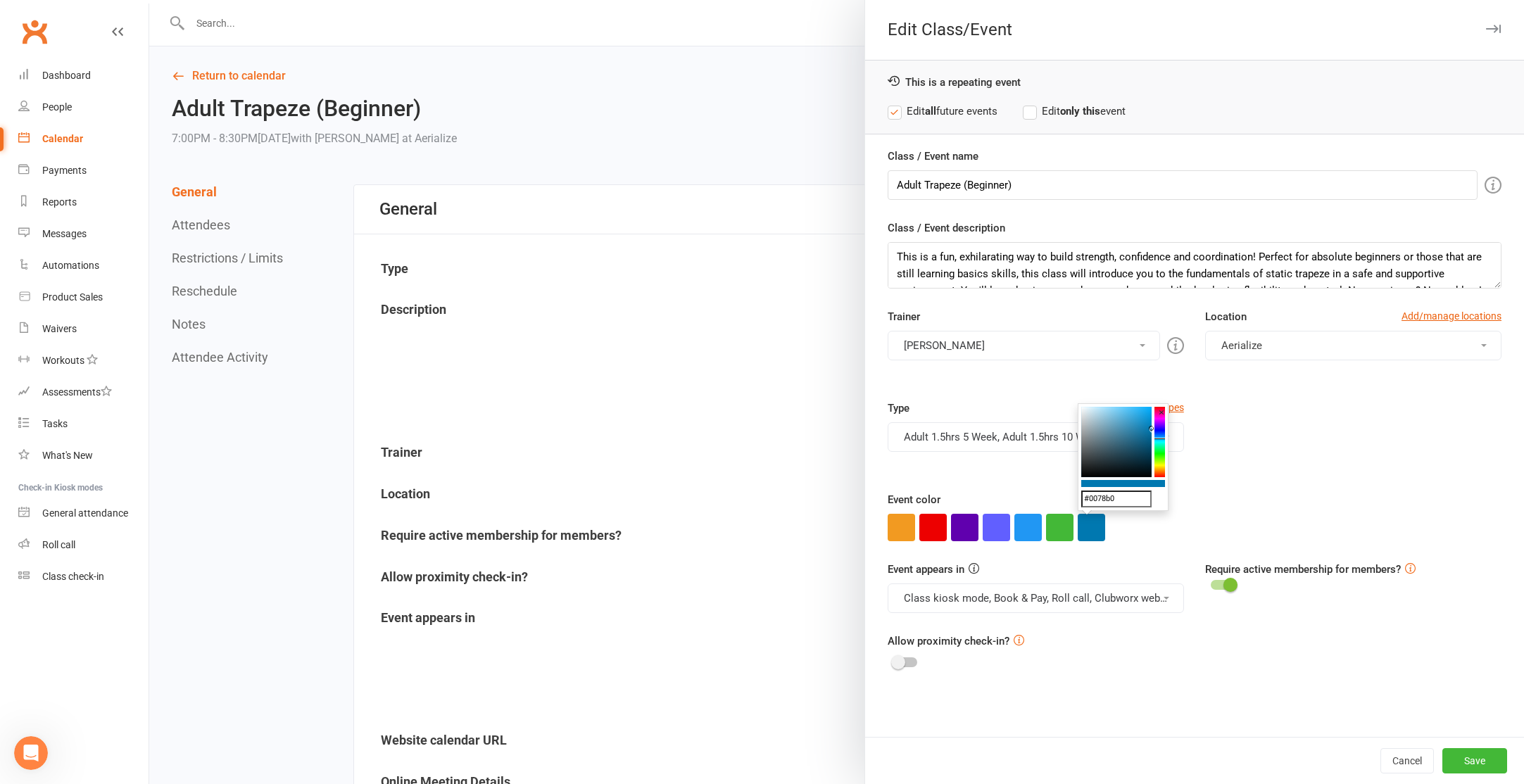
click at [1100, 497] on input "#0078b0" at bounding box center [1116, 499] width 70 height 17
click at [1158, 524] on div at bounding box center [1194, 527] width 614 height 27
click at [1471, 758] on button "Save" at bounding box center [1475, 760] width 64 height 26
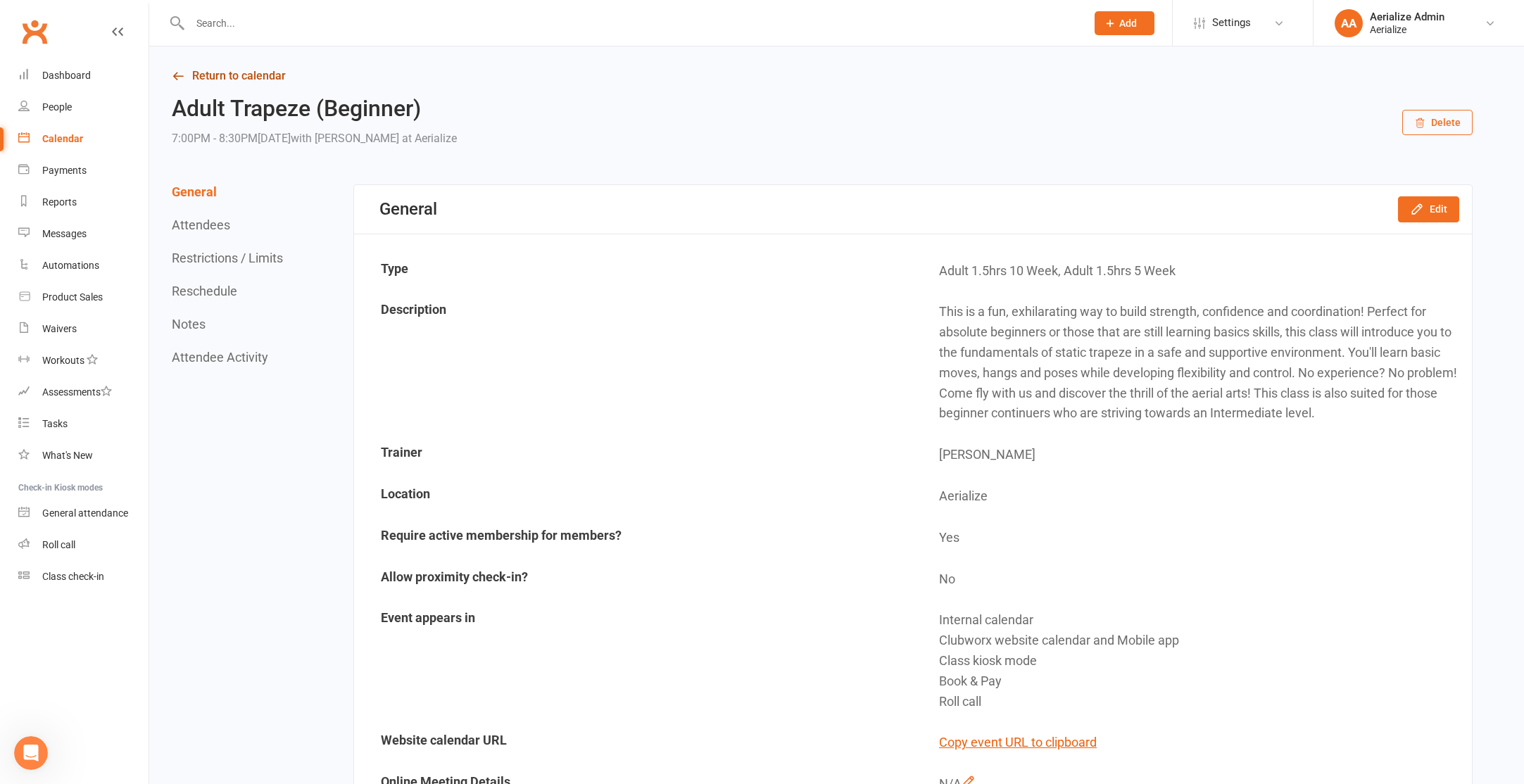
click at [183, 73] on icon at bounding box center [178, 76] width 12 height 12
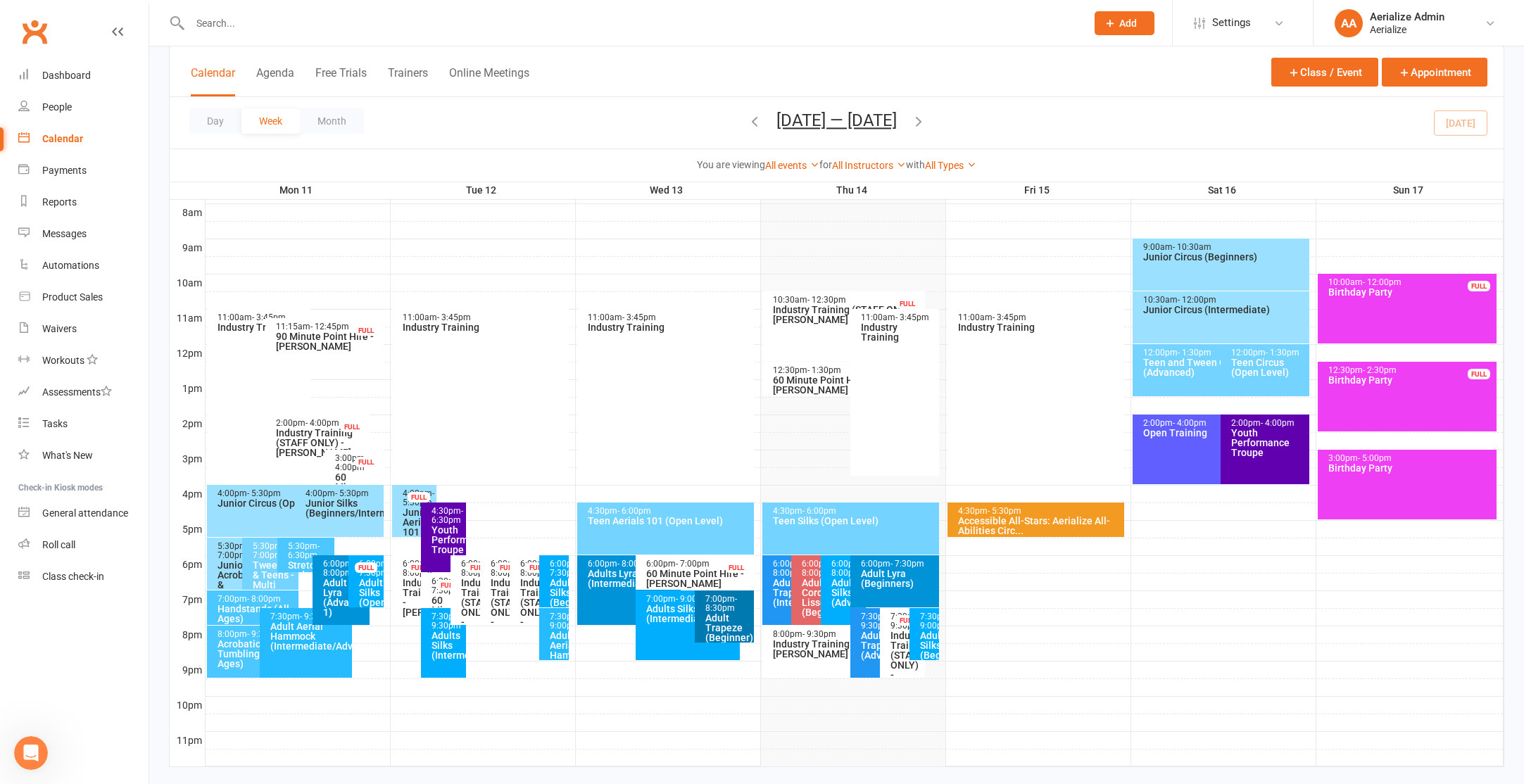
scroll to position [374, 0]
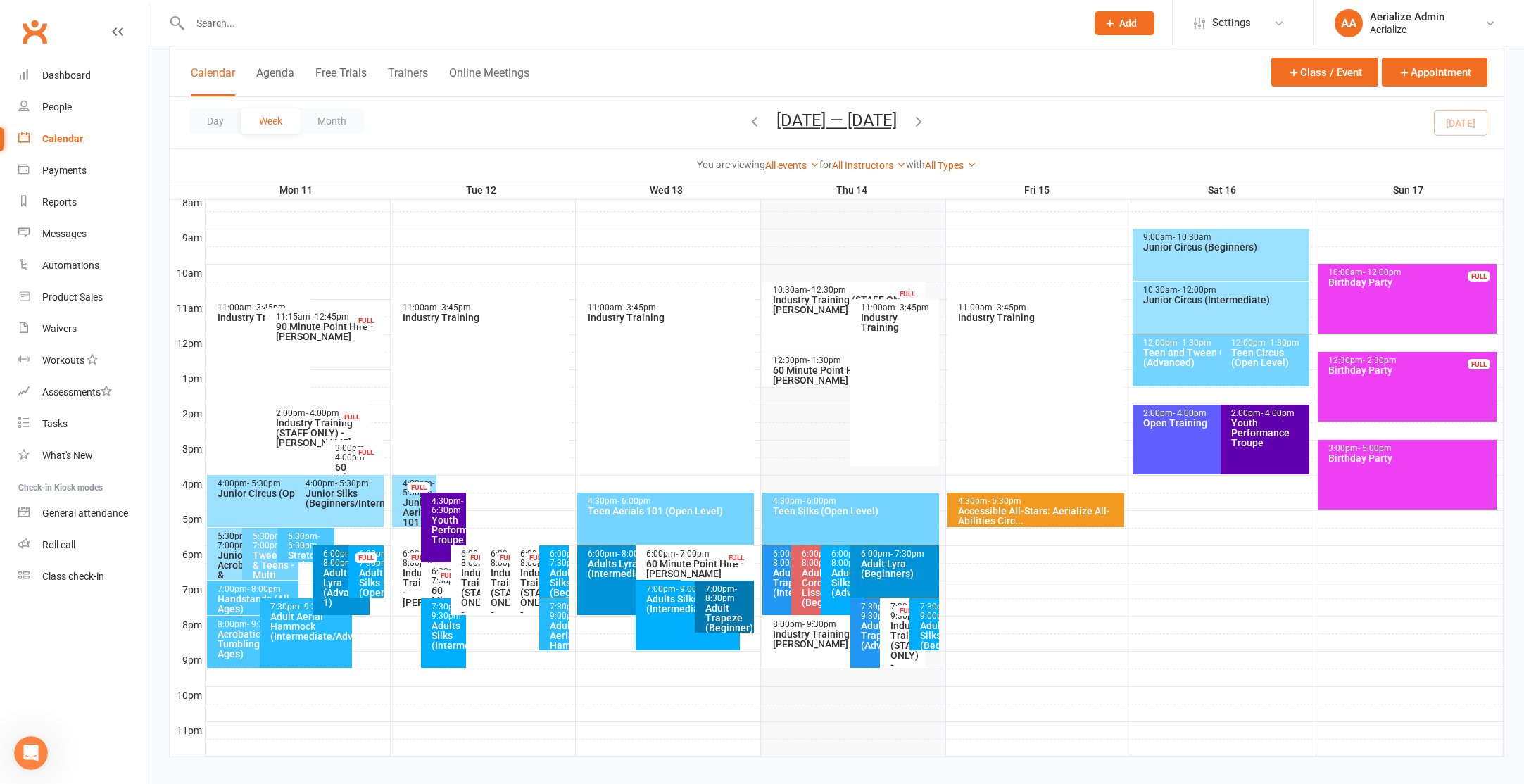
click at [863, 619] on span "- 9:30pm" at bounding box center [876, 611] width 31 height 19
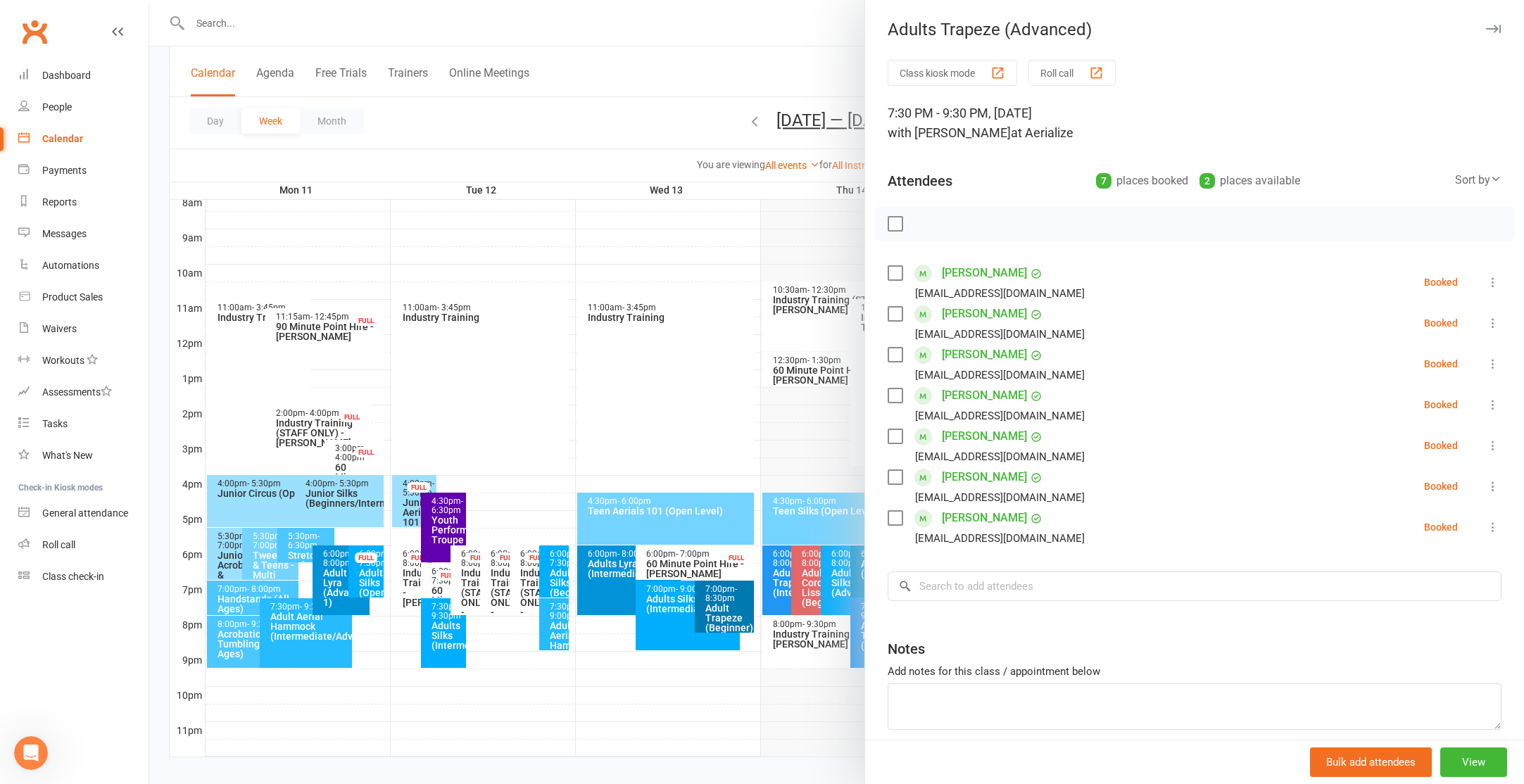
click at [1460, 188] on div "Sort by" at bounding box center [1478, 180] width 46 height 18
drag, startPoint x: 1405, startPoint y: 123, endPoint x: 1511, endPoint y: 441, distance: 335.2
click at [1404, 123] on div "7:30 PM - 9:30 PM, Thursday, August, 14, 2025 with Charmaine Piggott at Aeriali…" at bounding box center [1194, 123] width 614 height 40
click at [1464, 766] on button "View" at bounding box center [1473, 761] width 67 height 29
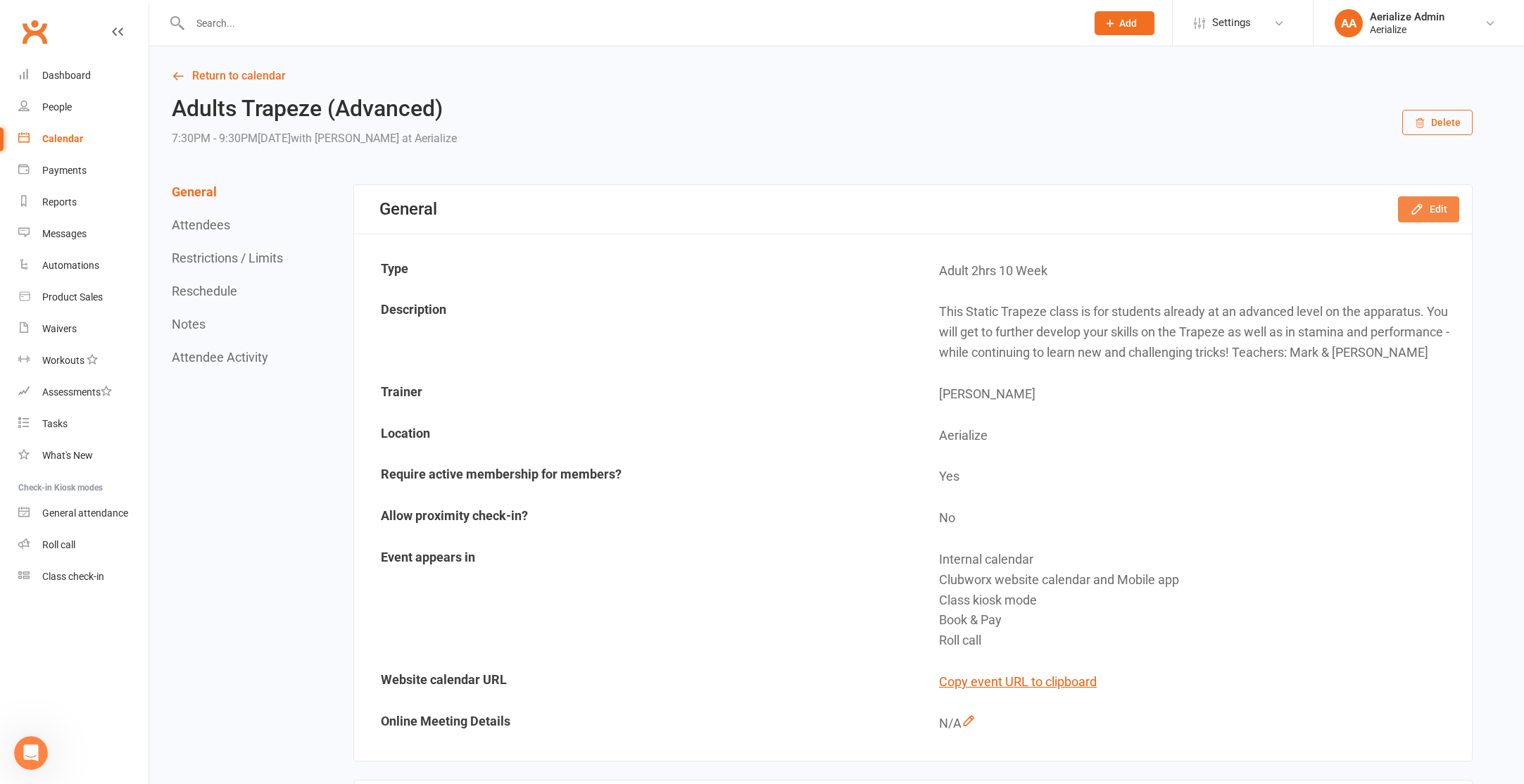
click at [1433, 212] on button "Edit" at bounding box center [1428, 209] width 61 height 26
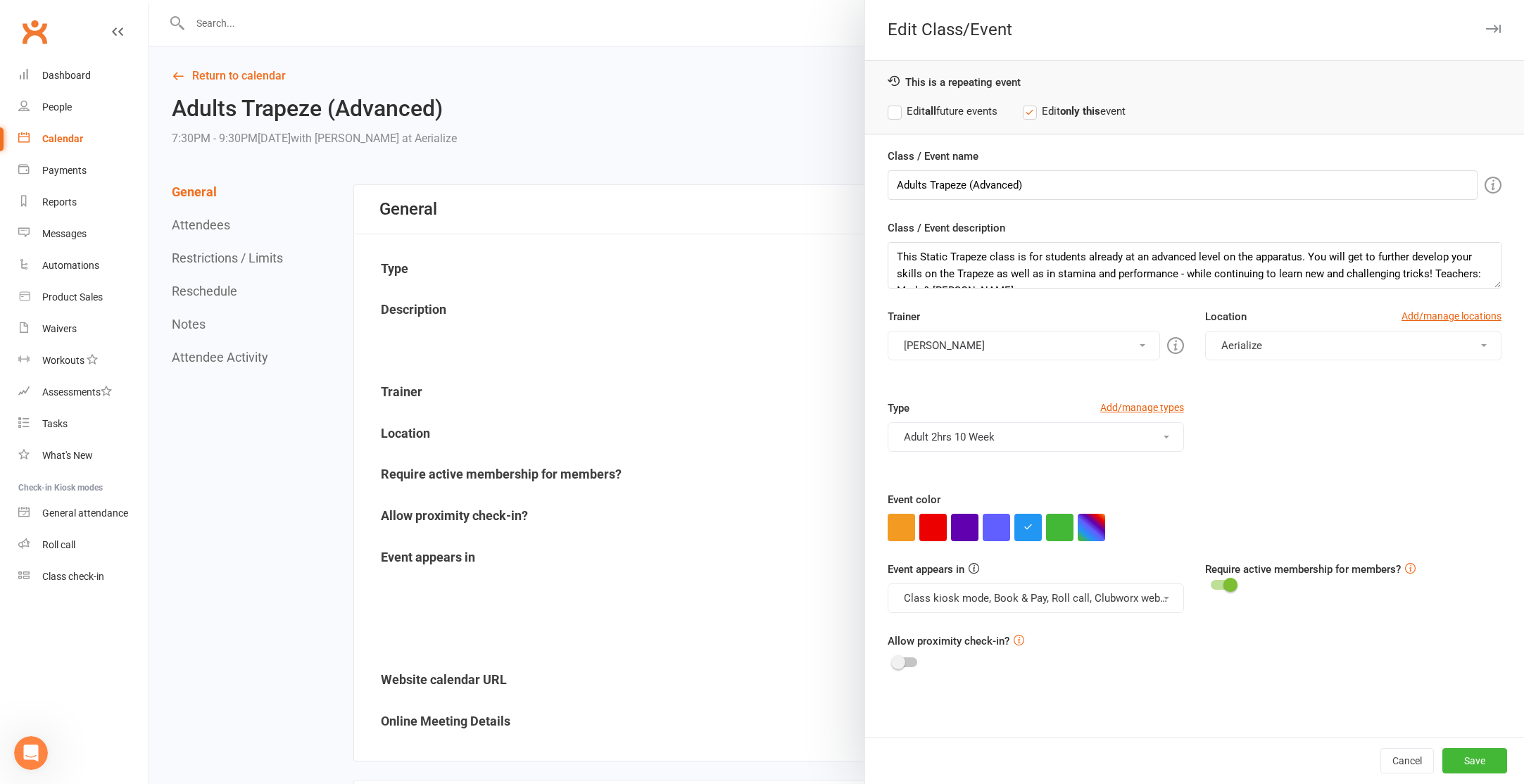
click at [958, 113] on label "Edit all future events" at bounding box center [942, 112] width 110 height 17
click at [1082, 531] on button "button" at bounding box center [1091, 527] width 27 height 27
click at [1105, 499] on input "text" at bounding box center [1116, 499] width 70 height 17
paste input "#0078b0"
type input "#0078b0"
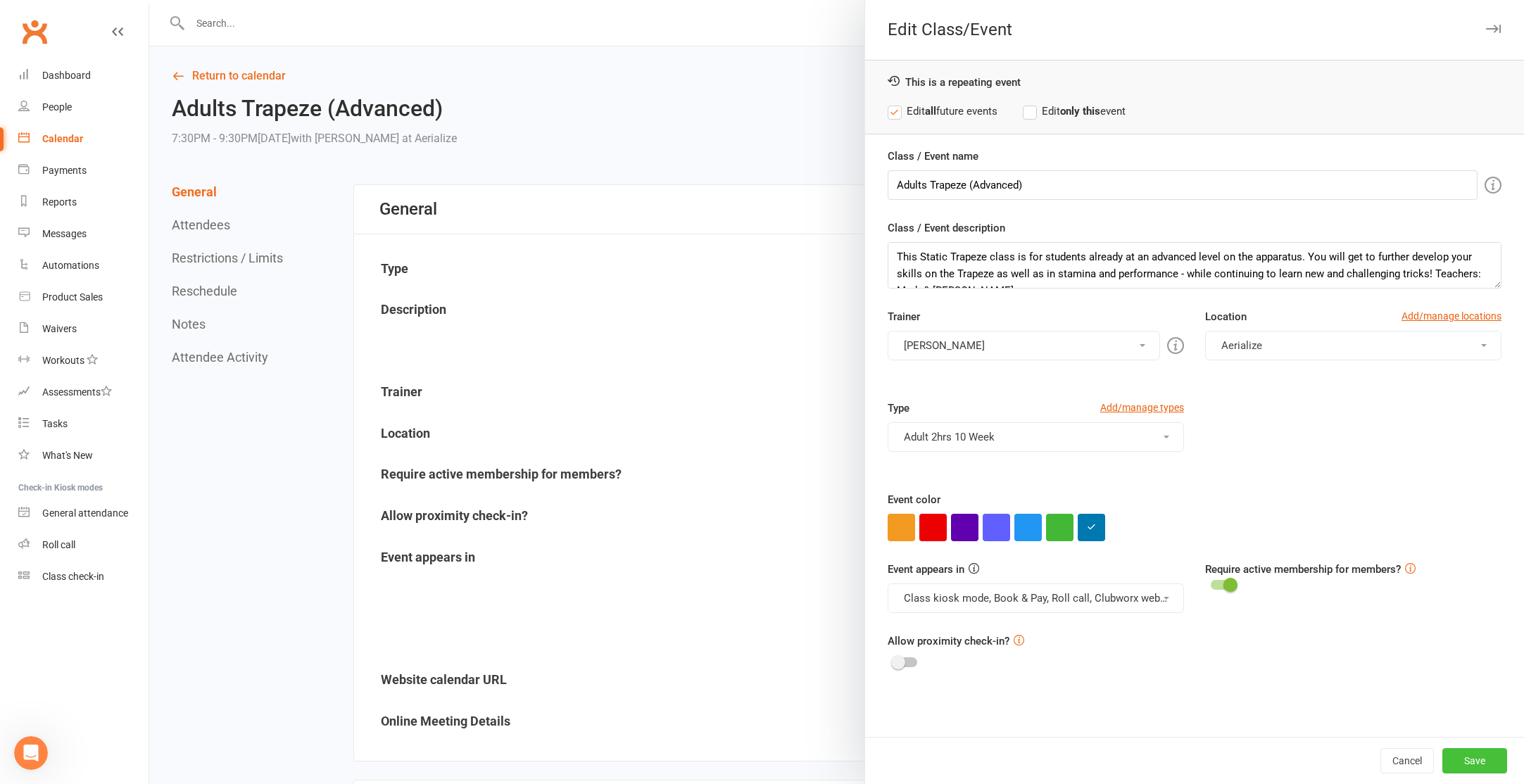
click at [1483, 758] on button "Save" at bounding box center [1475, 760] width 64 height 26
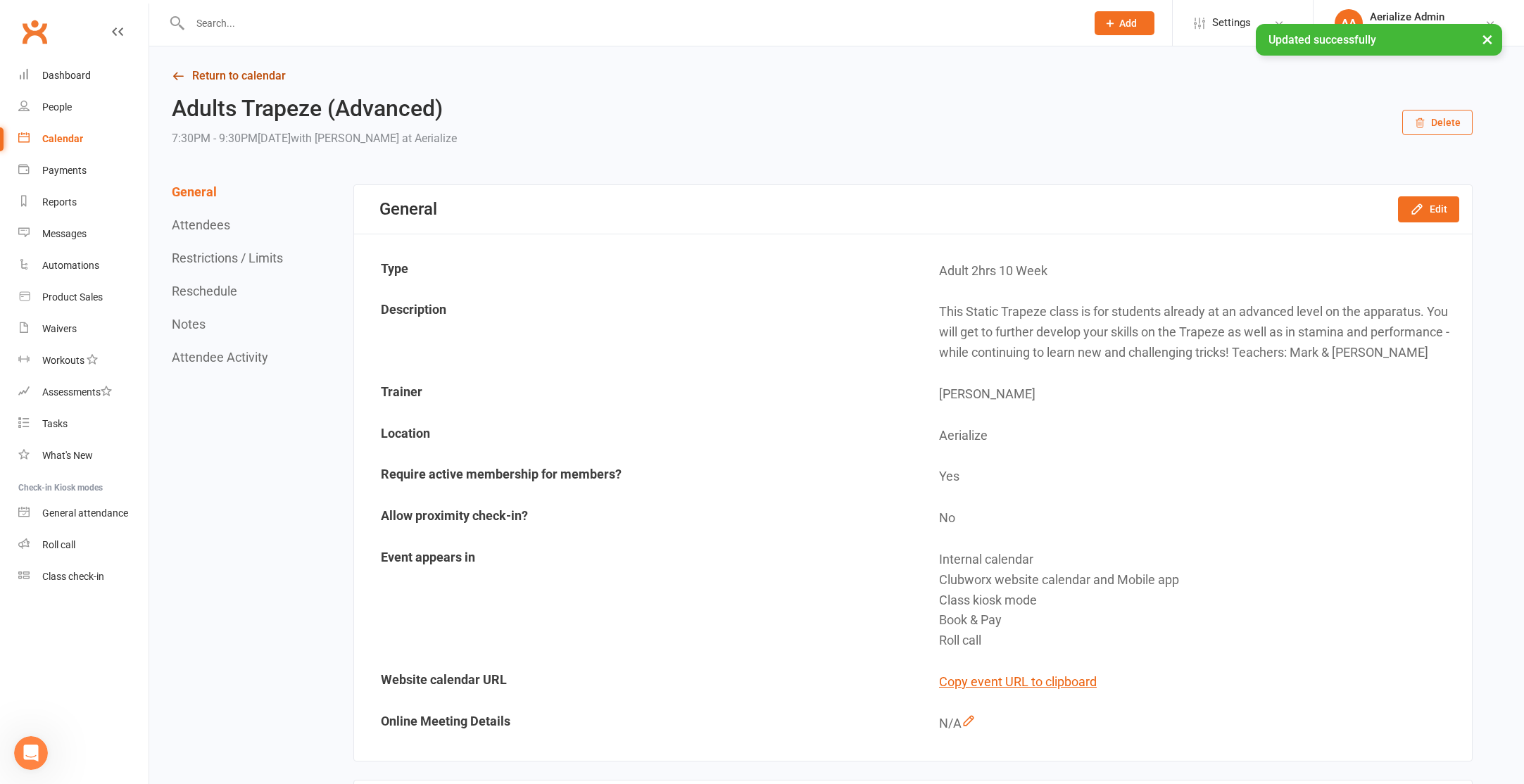
click at [269, 78] on link "Return to calendar" at bounding box center [822, 76] width 1301 height 20
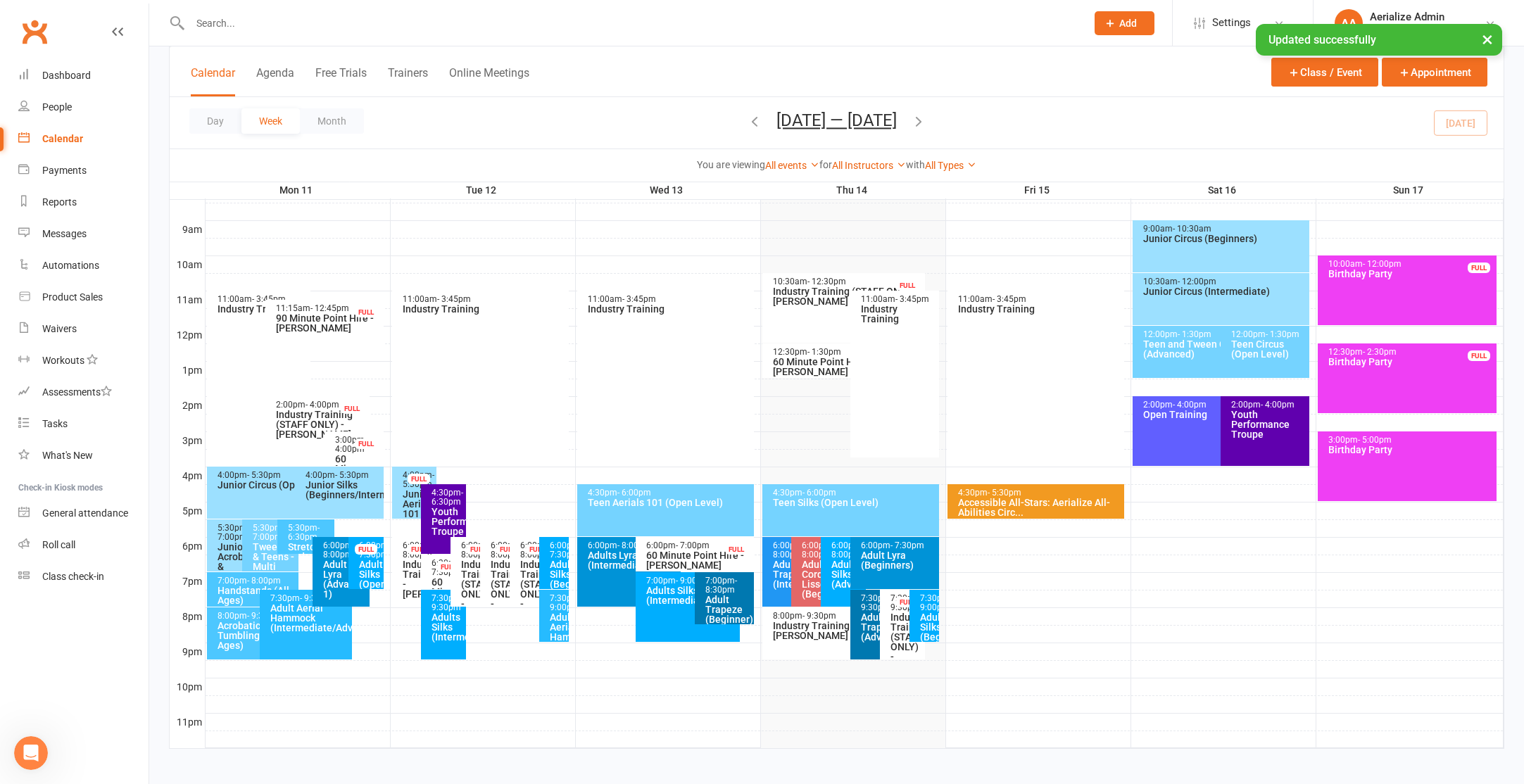
scroll to position [387, 0]
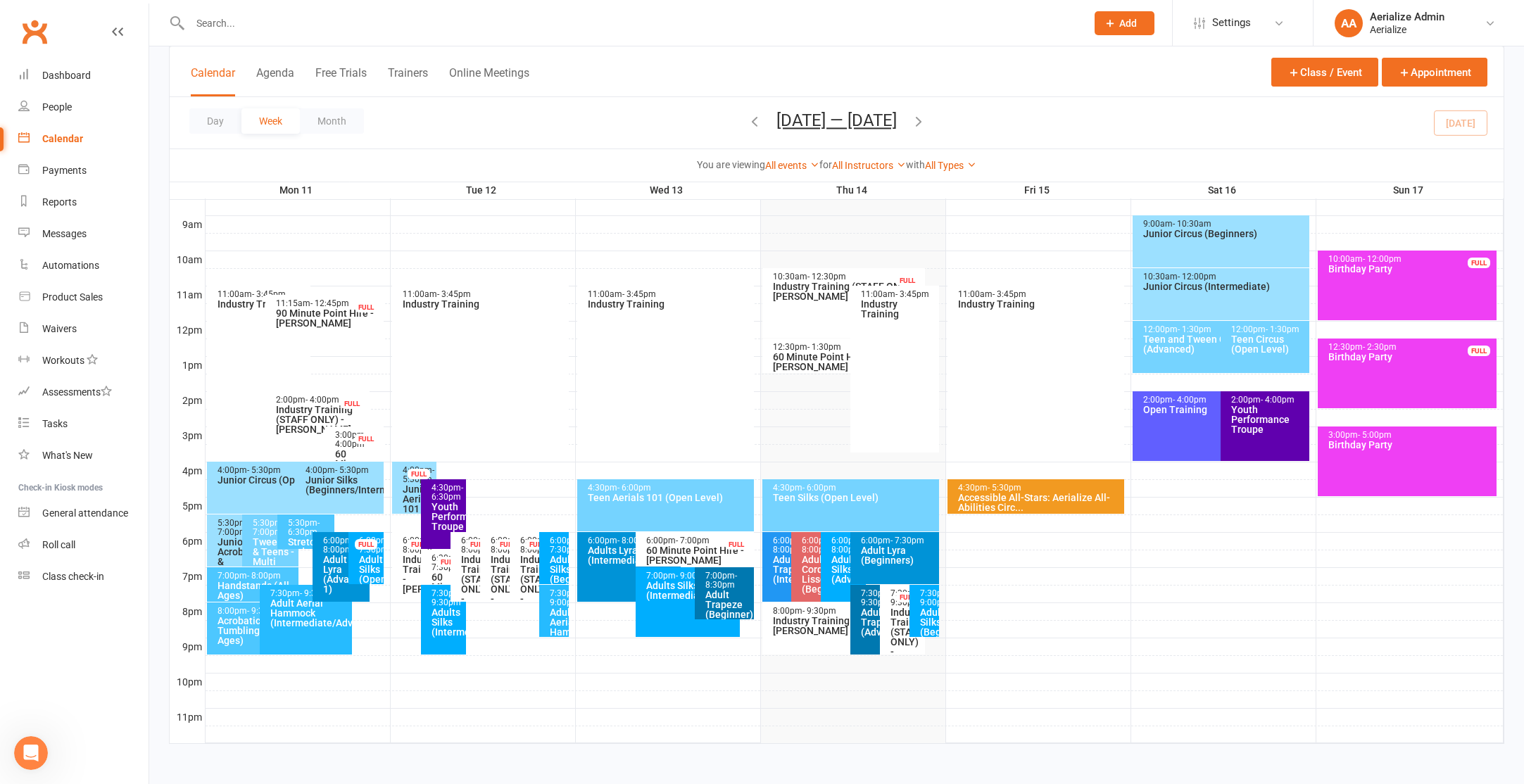
click at [773, 547] on span "- 8:00pm" at bounding box center [788, 545] width 31 height 19
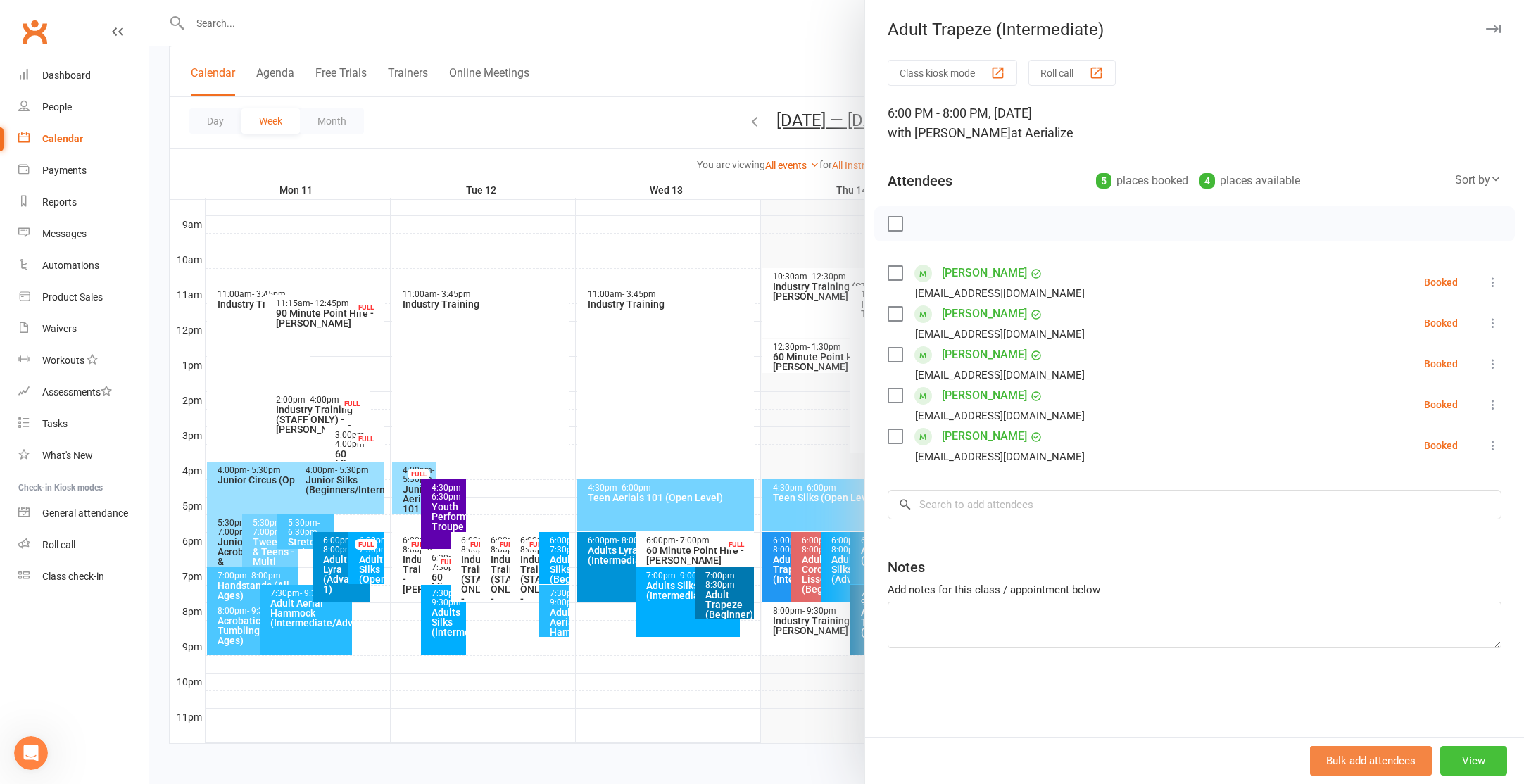
click at [1484, 749] on button "View" at bounding box center [1473, 760] width 67 height 29
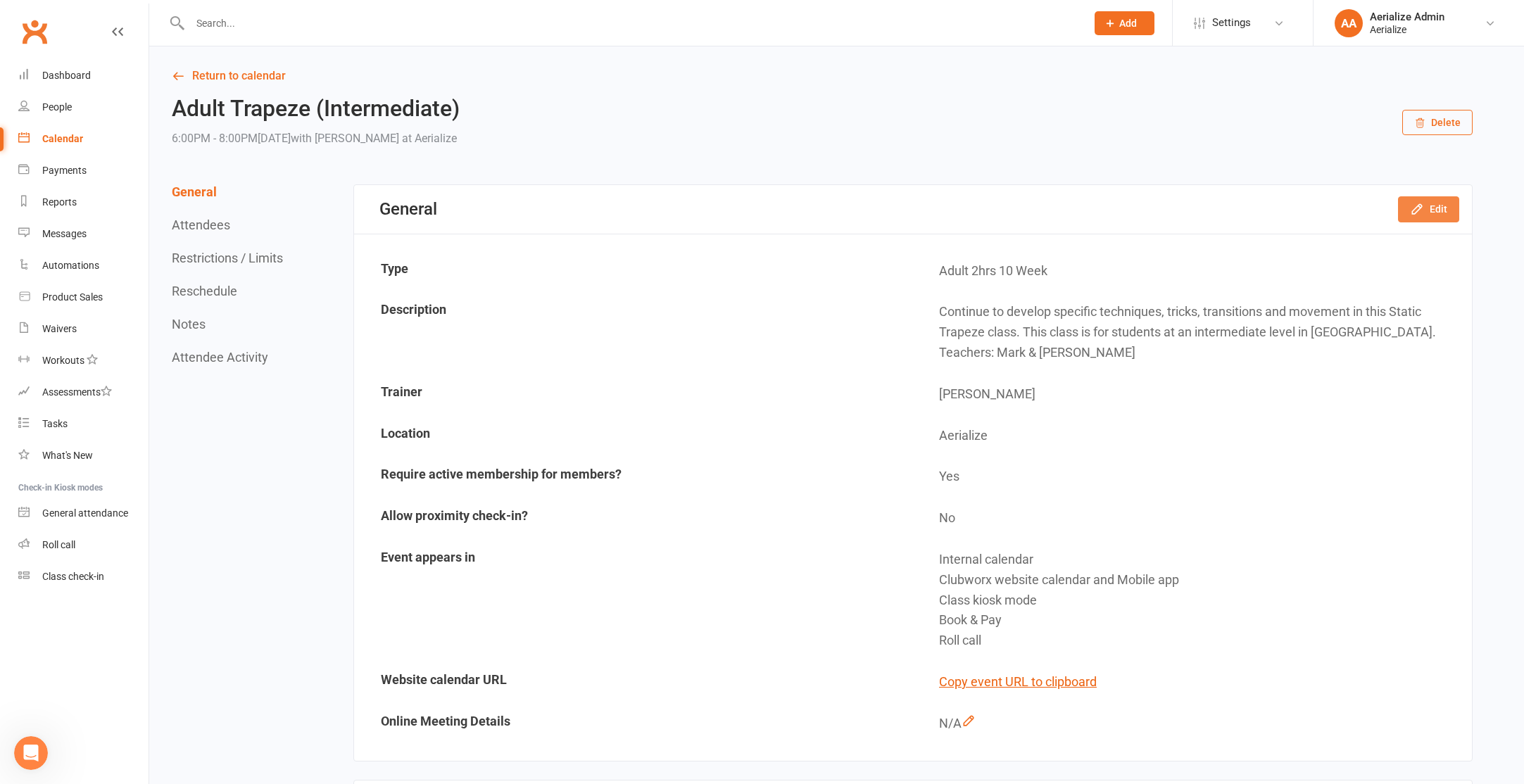
click at [1431, 218] on button "Edit" at bounding box center [1428, 209] width 61 height 26
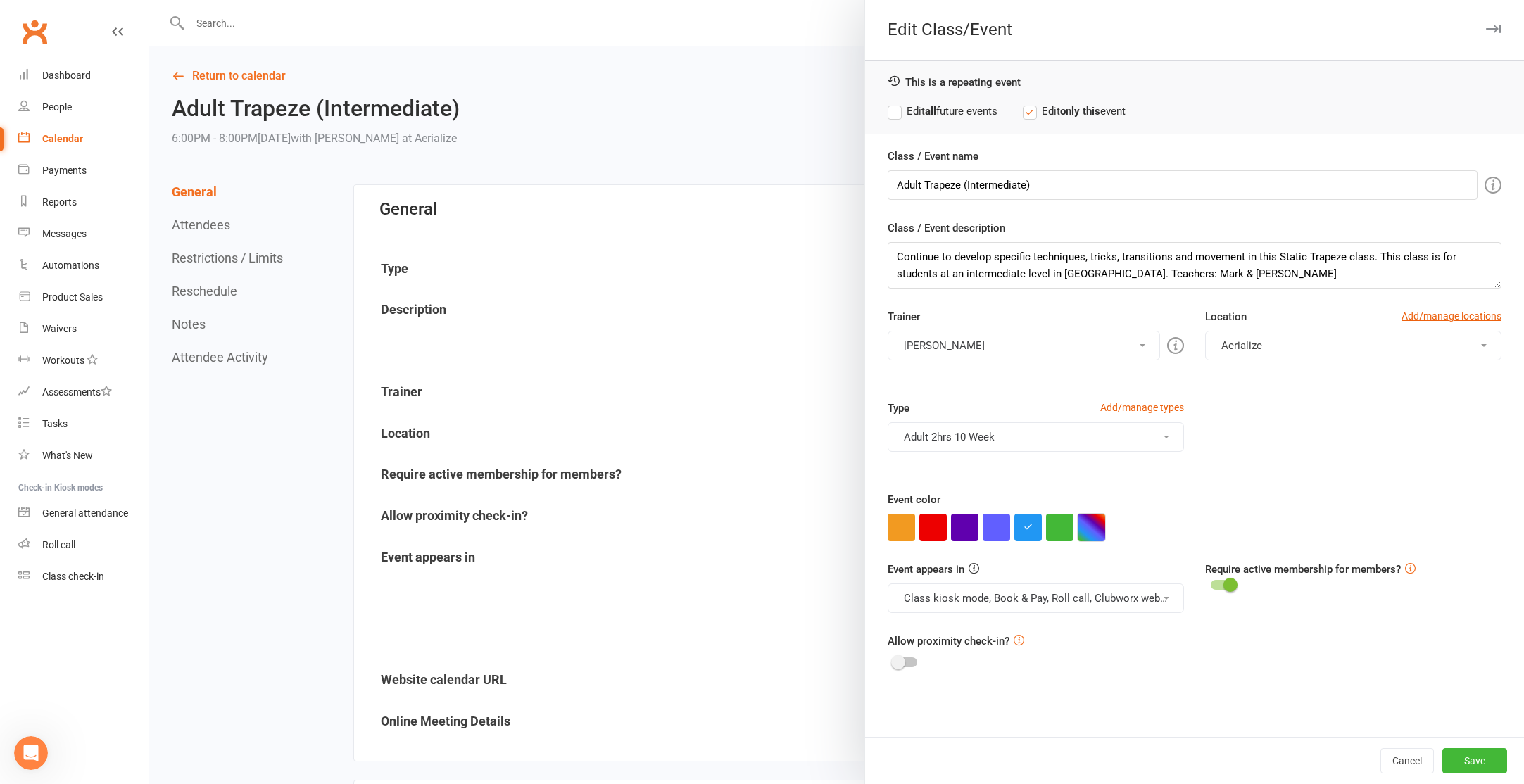
click at [1096, 527] on button "button" at bounding box center [1091, 527] width 27 height 27
click at [1094, 497] on input "text" at bounding box center [1116, 499] width 70 height 17
paste input "#0078b0"
type input "#0078b0"
click at [1363, 517] on div at bounding box center [1194, 527] width 614 height 27
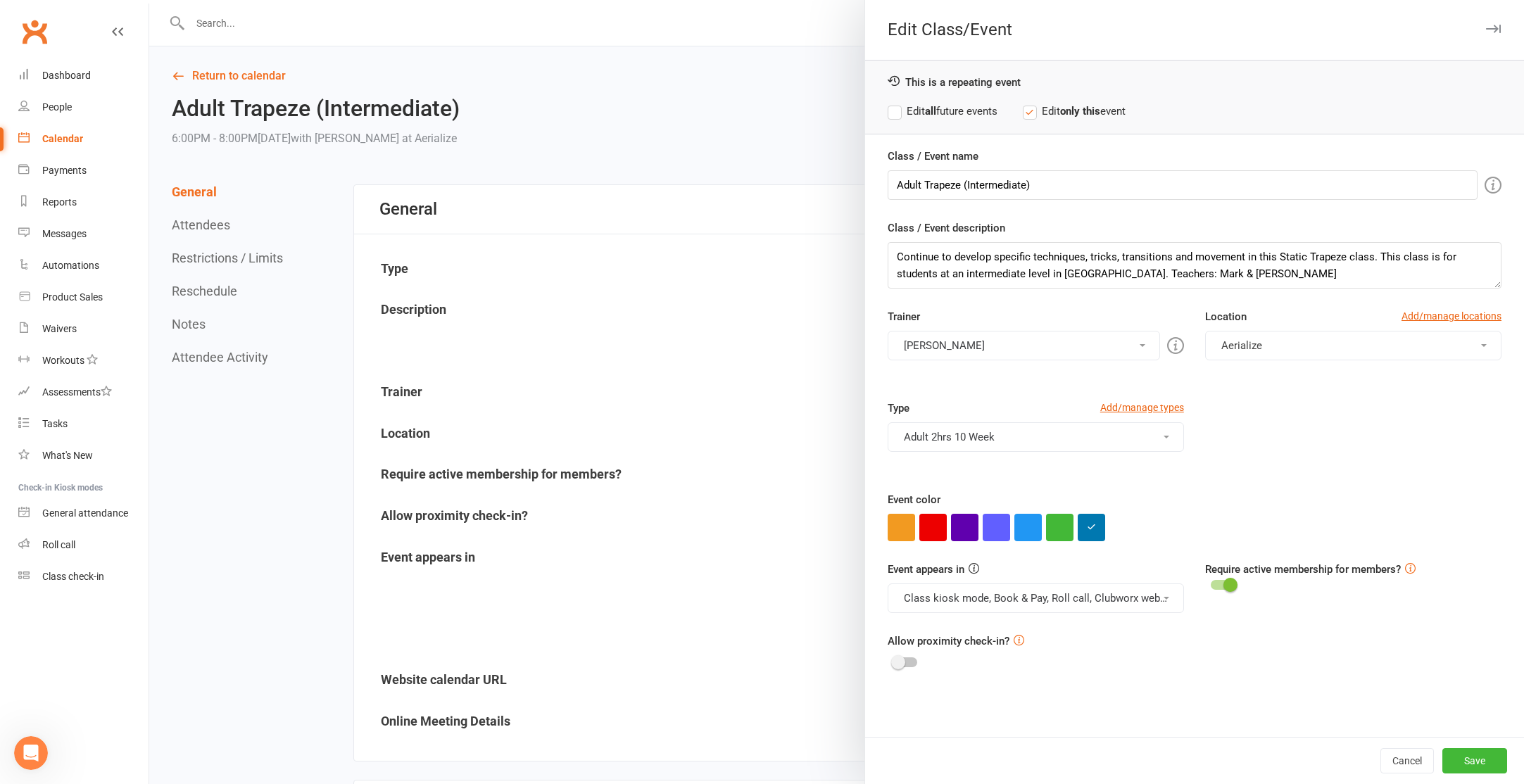
click at [997, 109] on label "Edit all future events" at bounding box center [942, 112] width 110 height 17
click at [1495, 763] on button "Save" at bounding box center [1475, 760] width 64 height 26
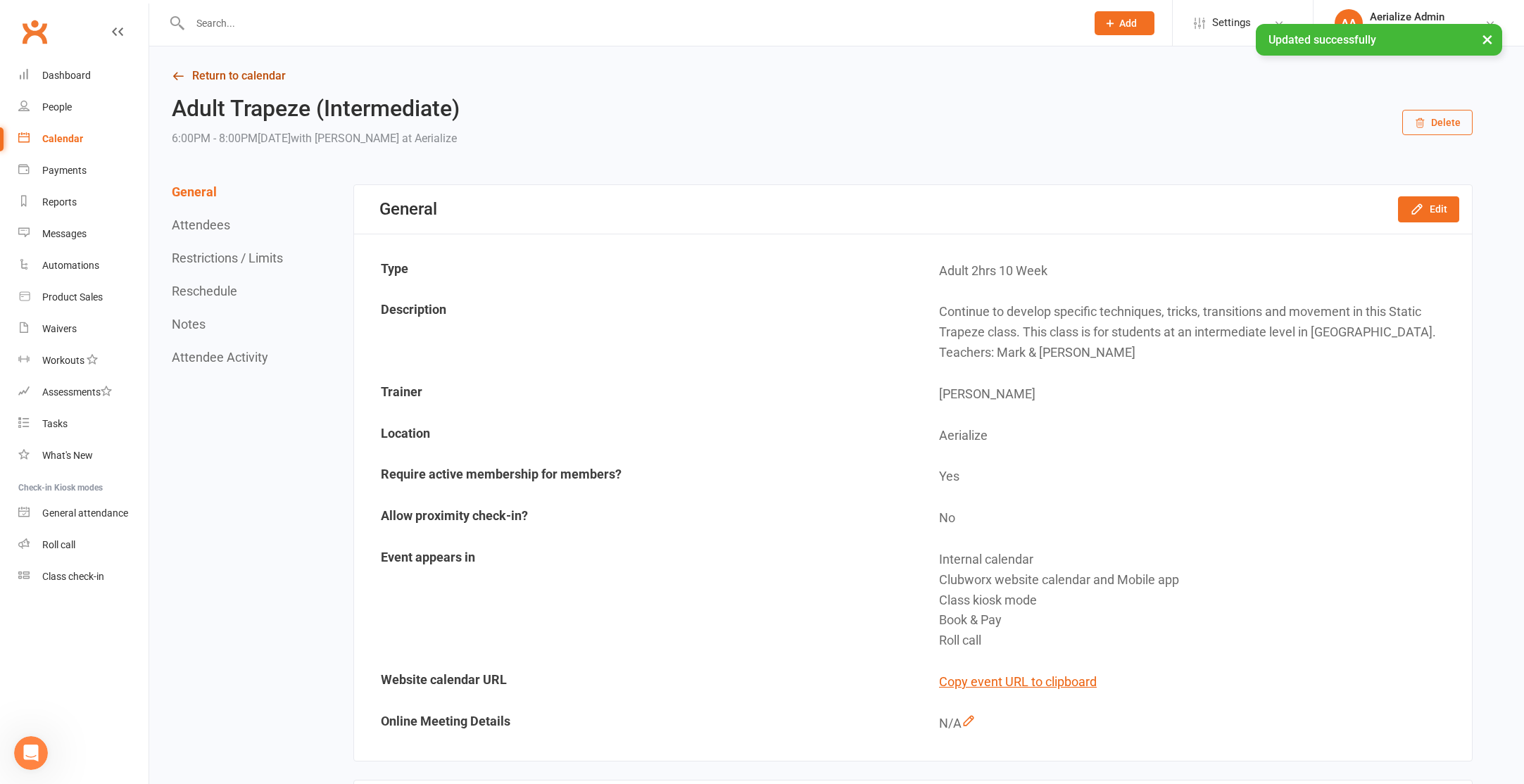
click at [225, 80] on link "Return to calendar" at bounding box center [822, 76] width 1301 height 20
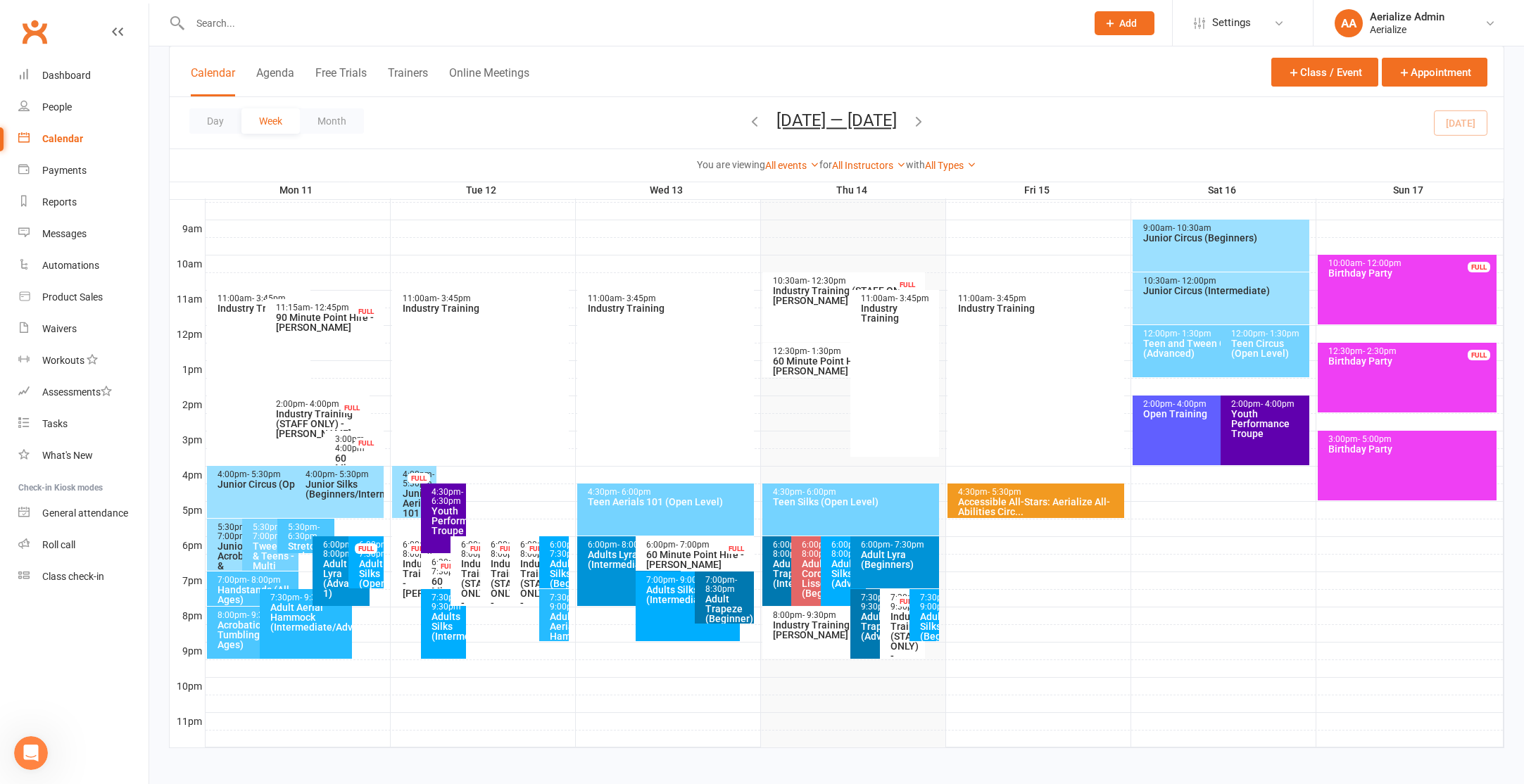
scroll to position [387, 0]
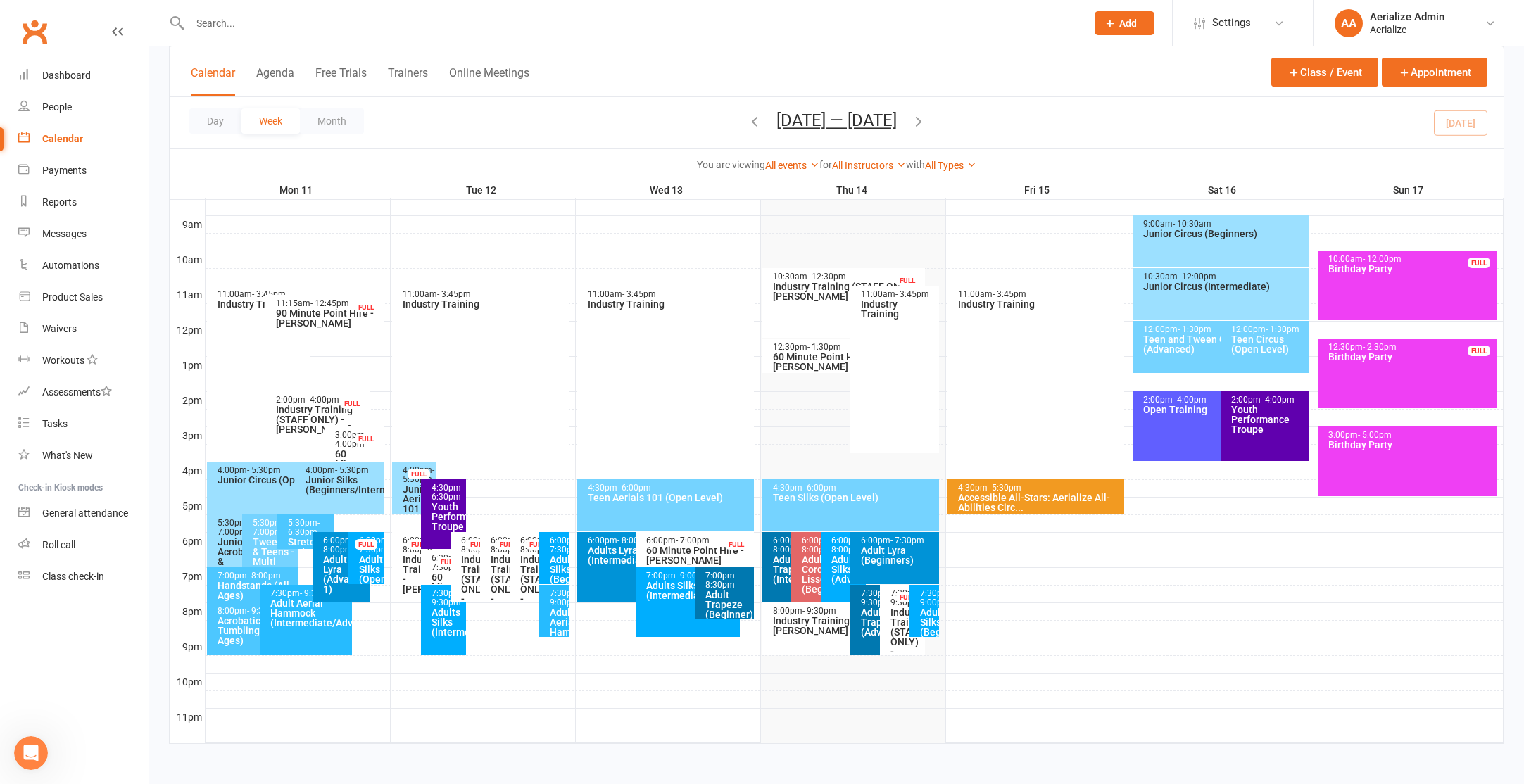
click at [808, 579] on div "Adults Corde Lisse (Beginners/Intermediate)" at bounding box center [817, 574] width 32 height 40
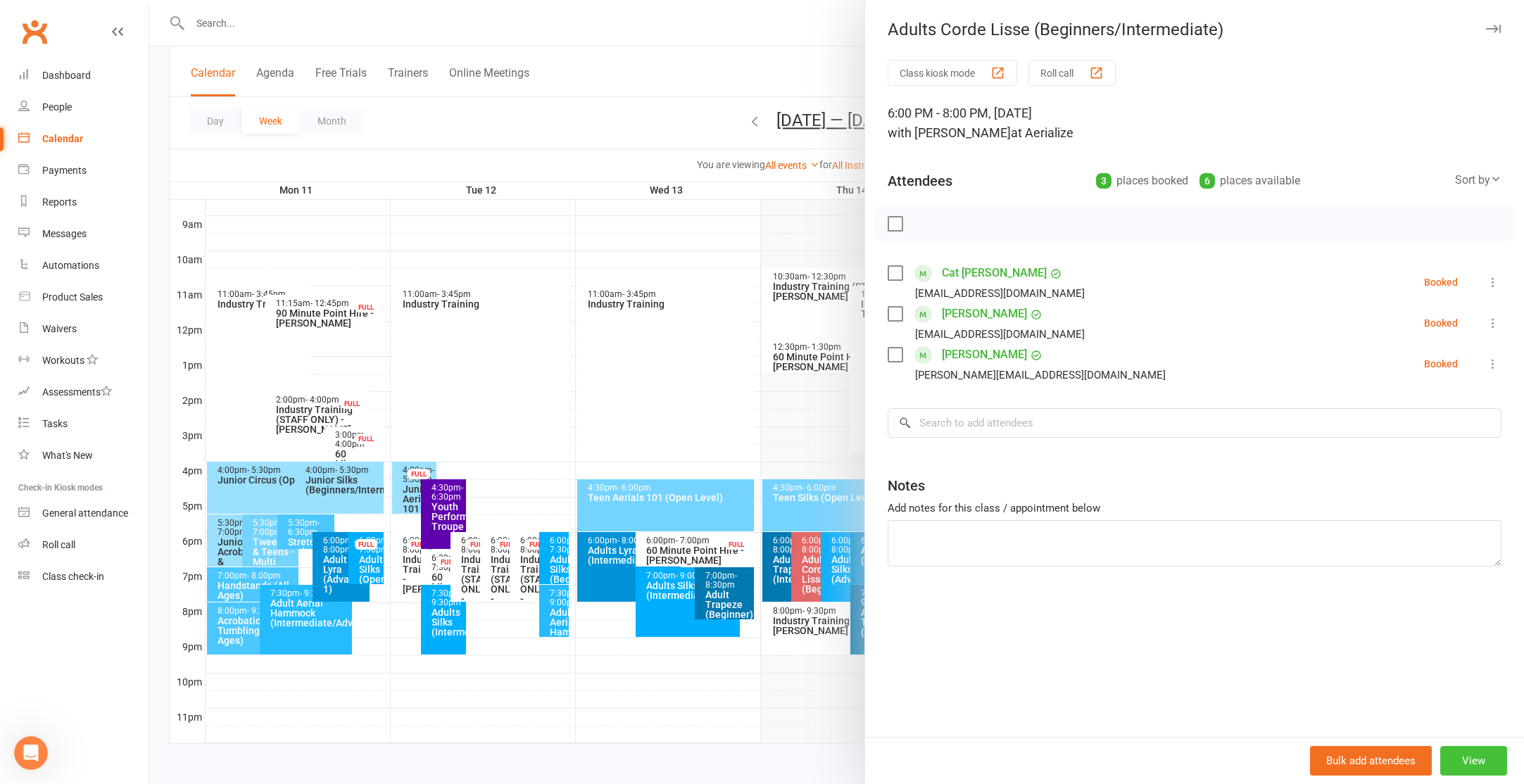
click at [1467, 752] on button "View" at bounding box center [1473, 760] width 67 height 29
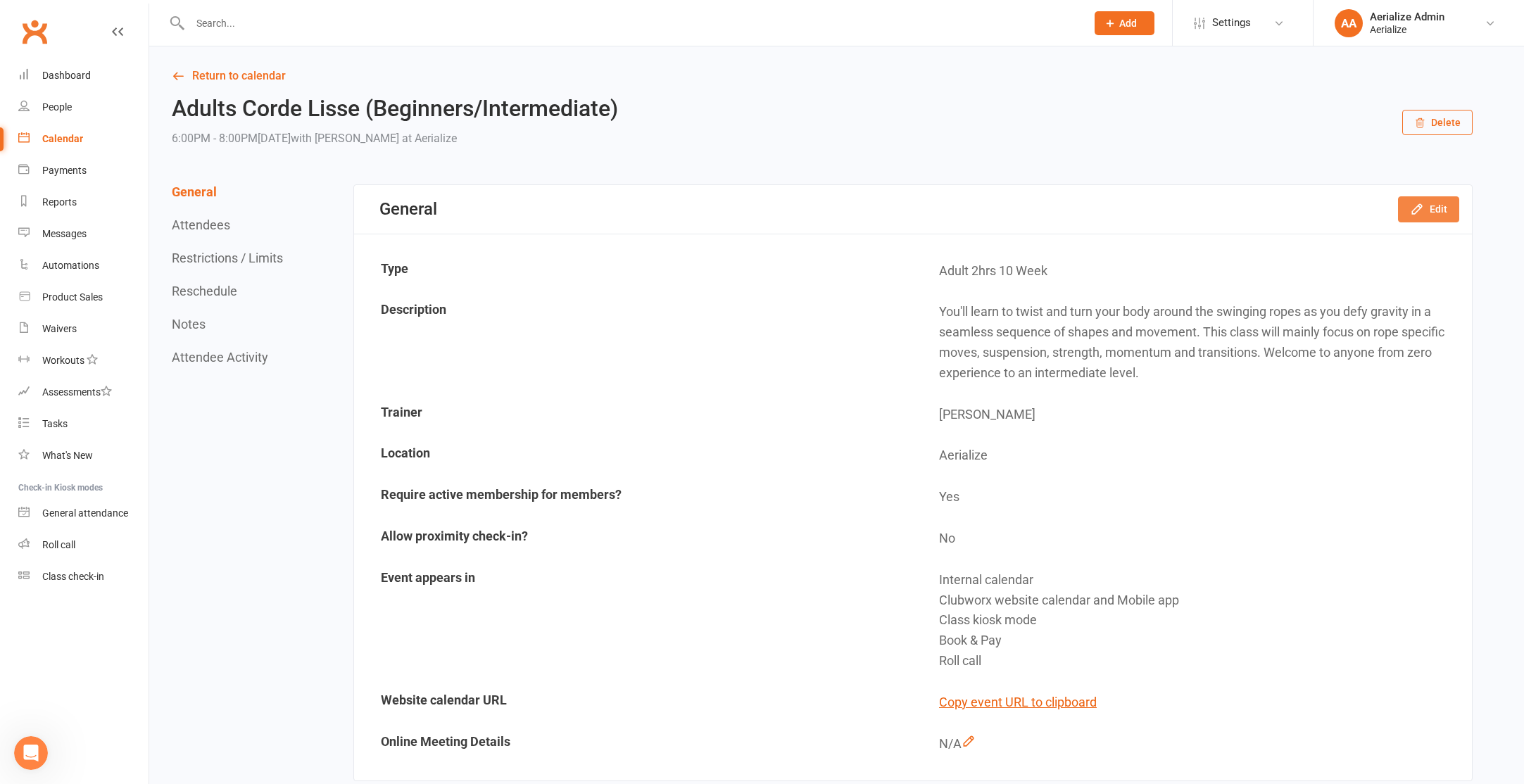
click at [1419, 211] on icon "button" at bounding box center [1416, 209] width 14 height 14
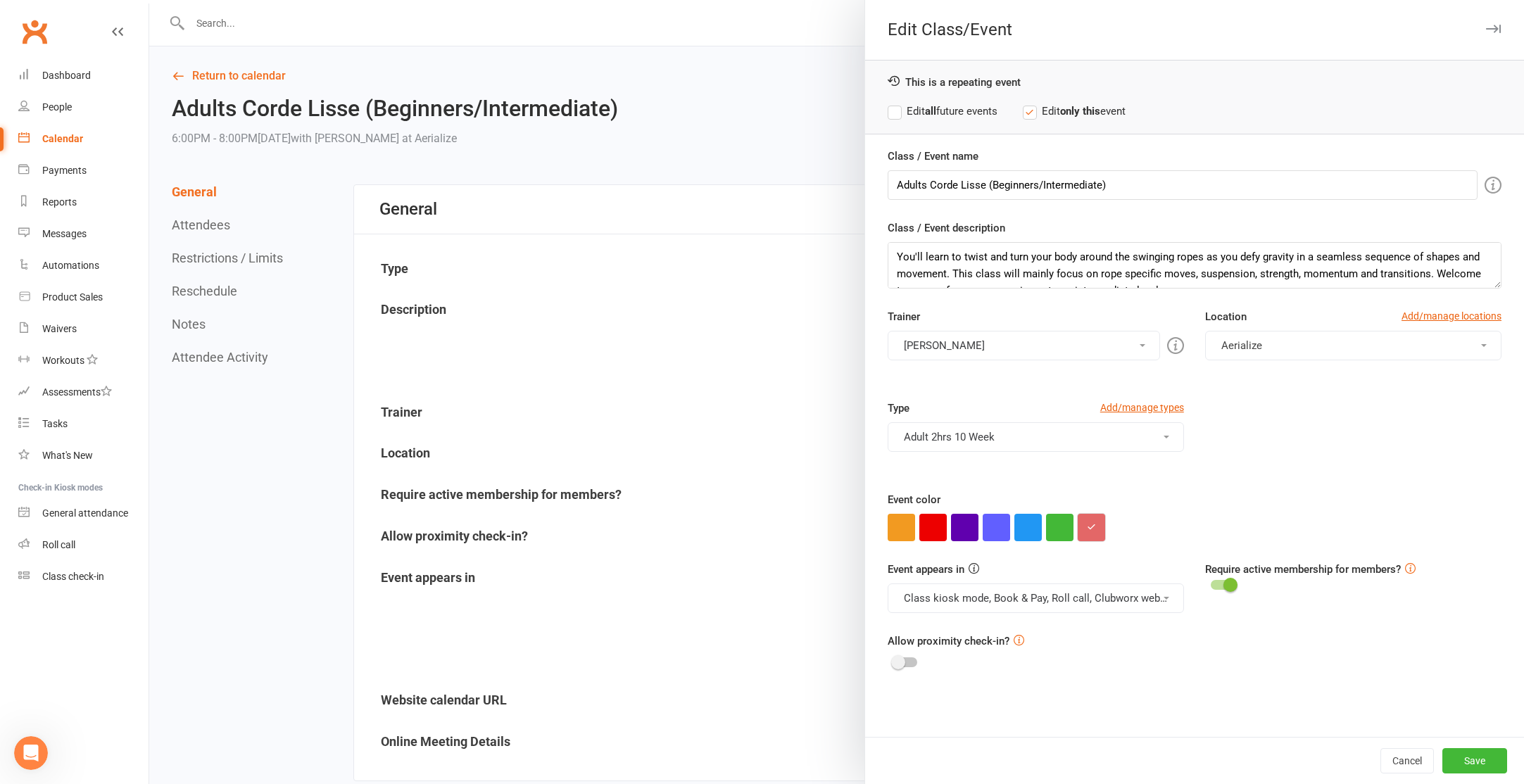
click at [1092, 530] on icon "button" at bounding box center [1092, 527] width 9 height 9
drag, startPoint x: 1116, startPoint y: 493, endPoint x: 1090, endPoint y: 499, distance: 26.7
click at [1090, 499] on input "#e36767" at bounding box center [1116, 499] width 70 height 17
type input "#004361"
click at [1475, 755] on button "Save" at bounding box center [1475, 760] width 64 height 26
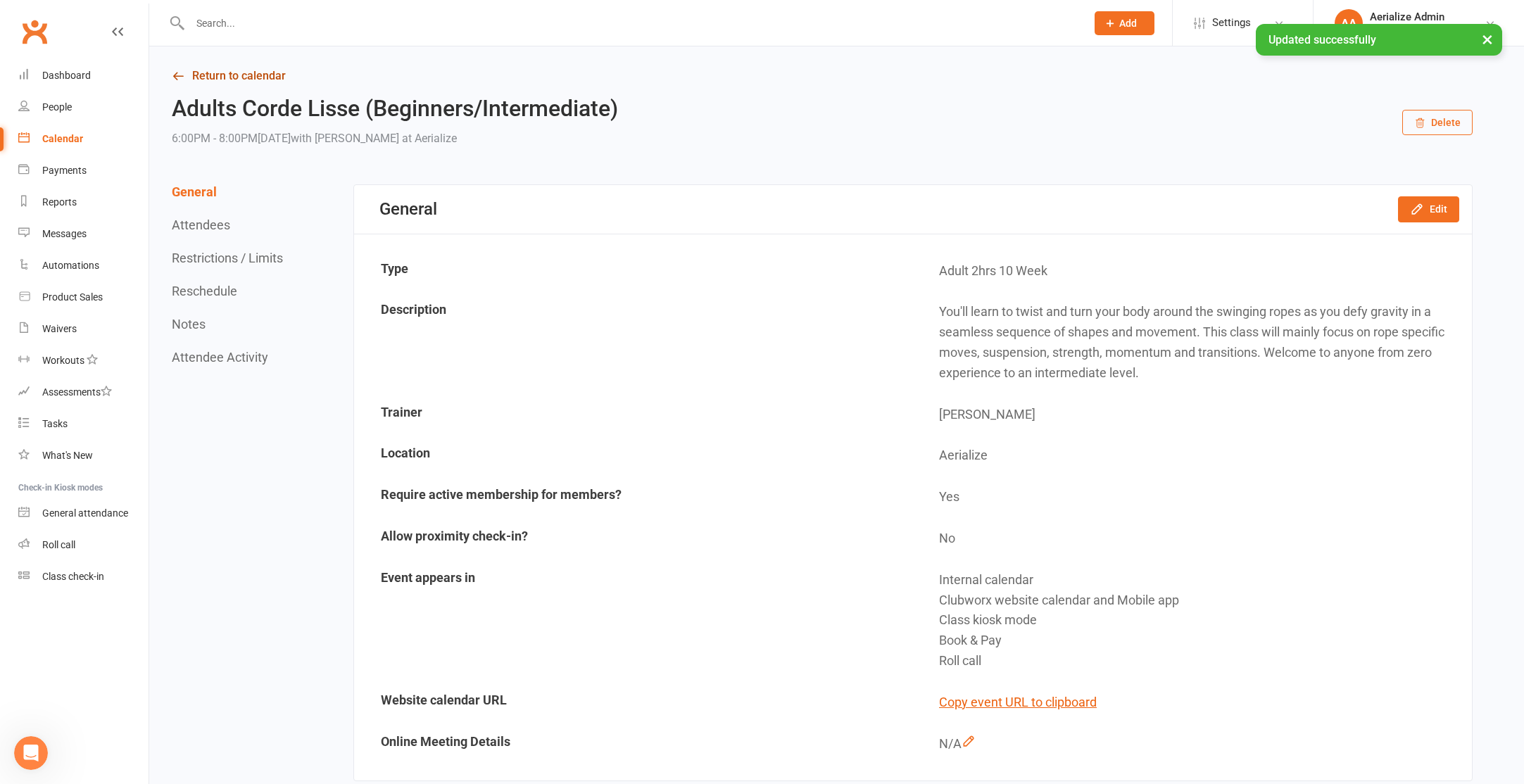
click at [252, 76] on link "Return to calendar" at bounding box center [822, 76] width 1301 height 20
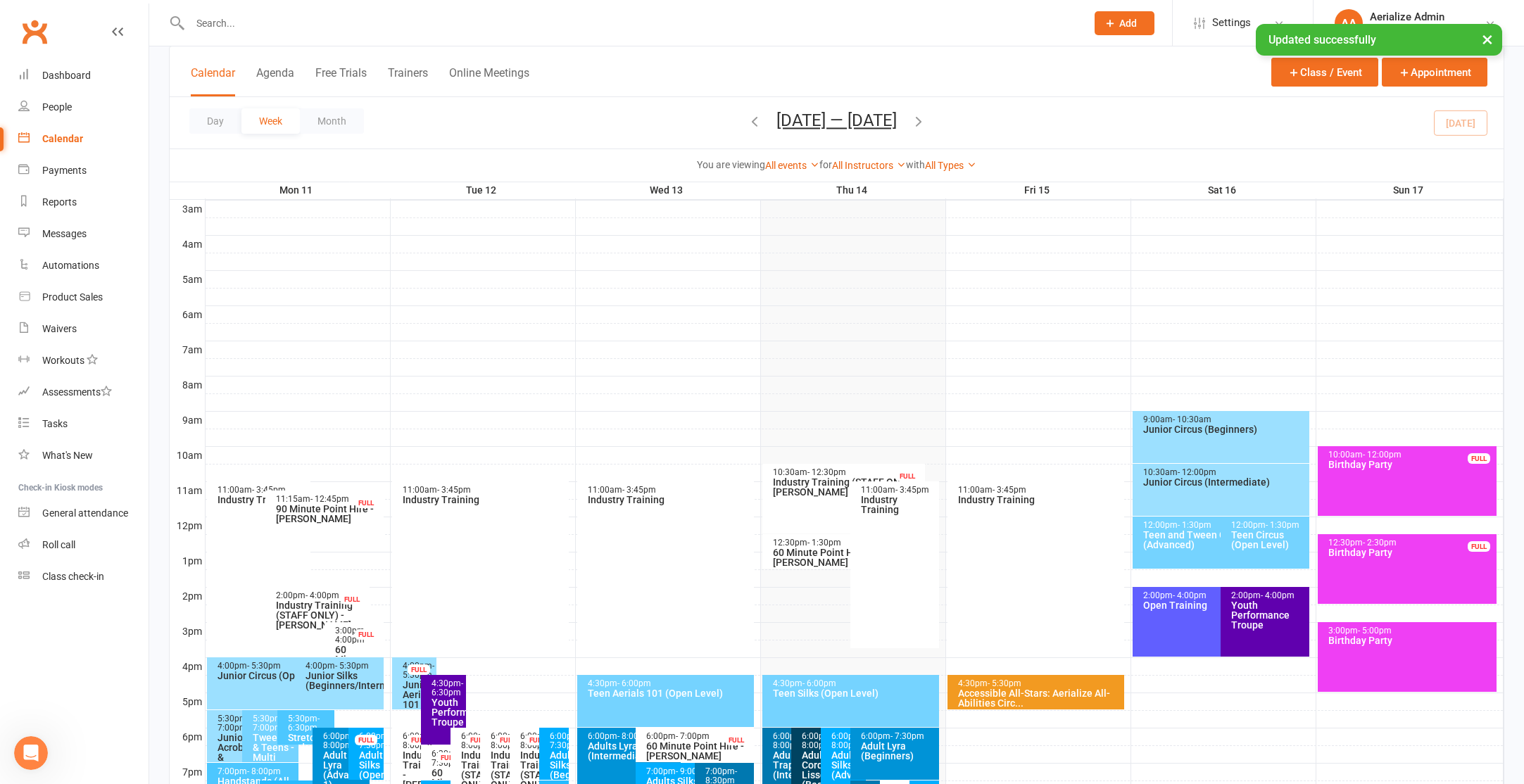
scroll to position [387, 0]
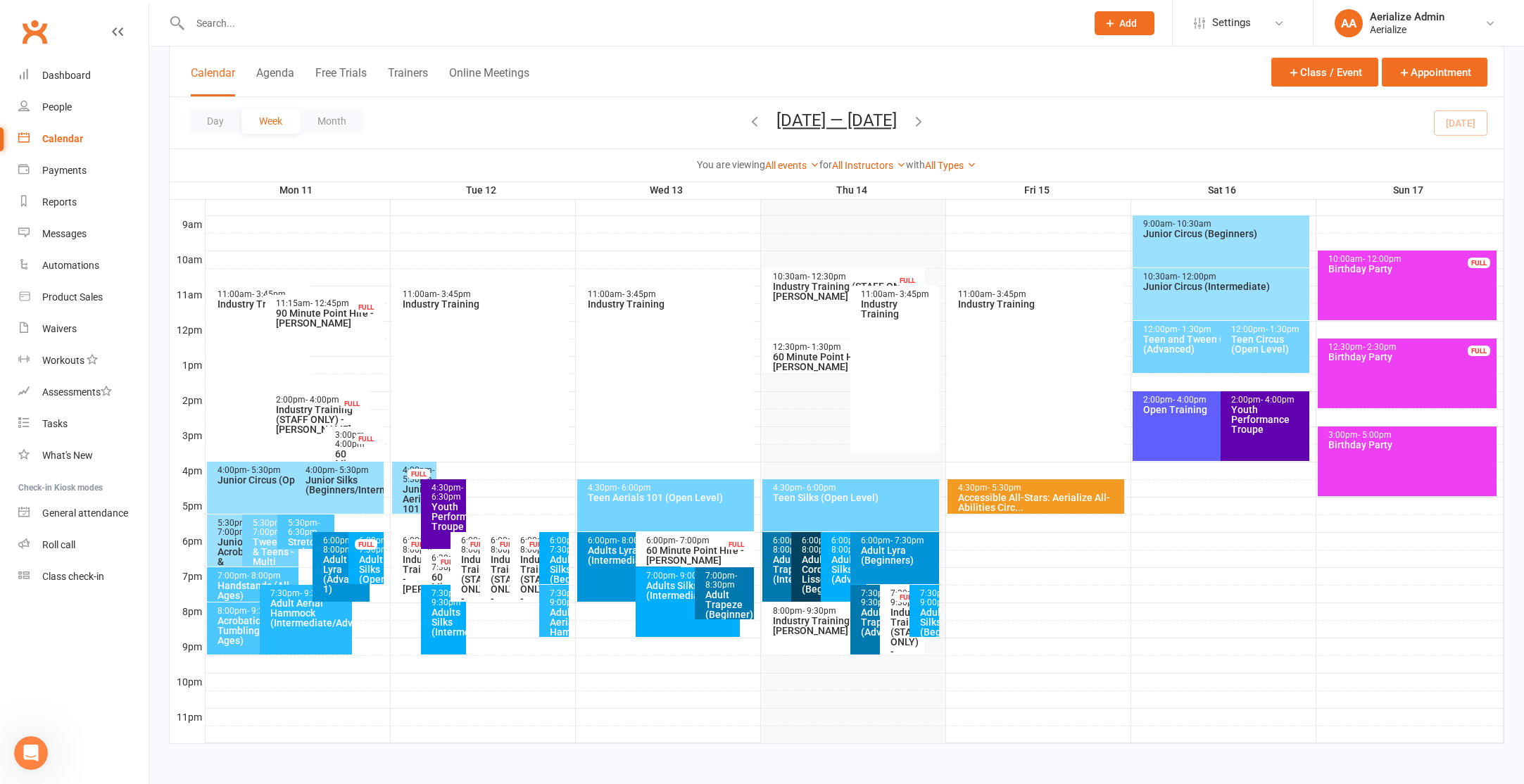
click at [553, 607] on span "- 9:00pm" at bounding box center [565, 598] width 31 height 19
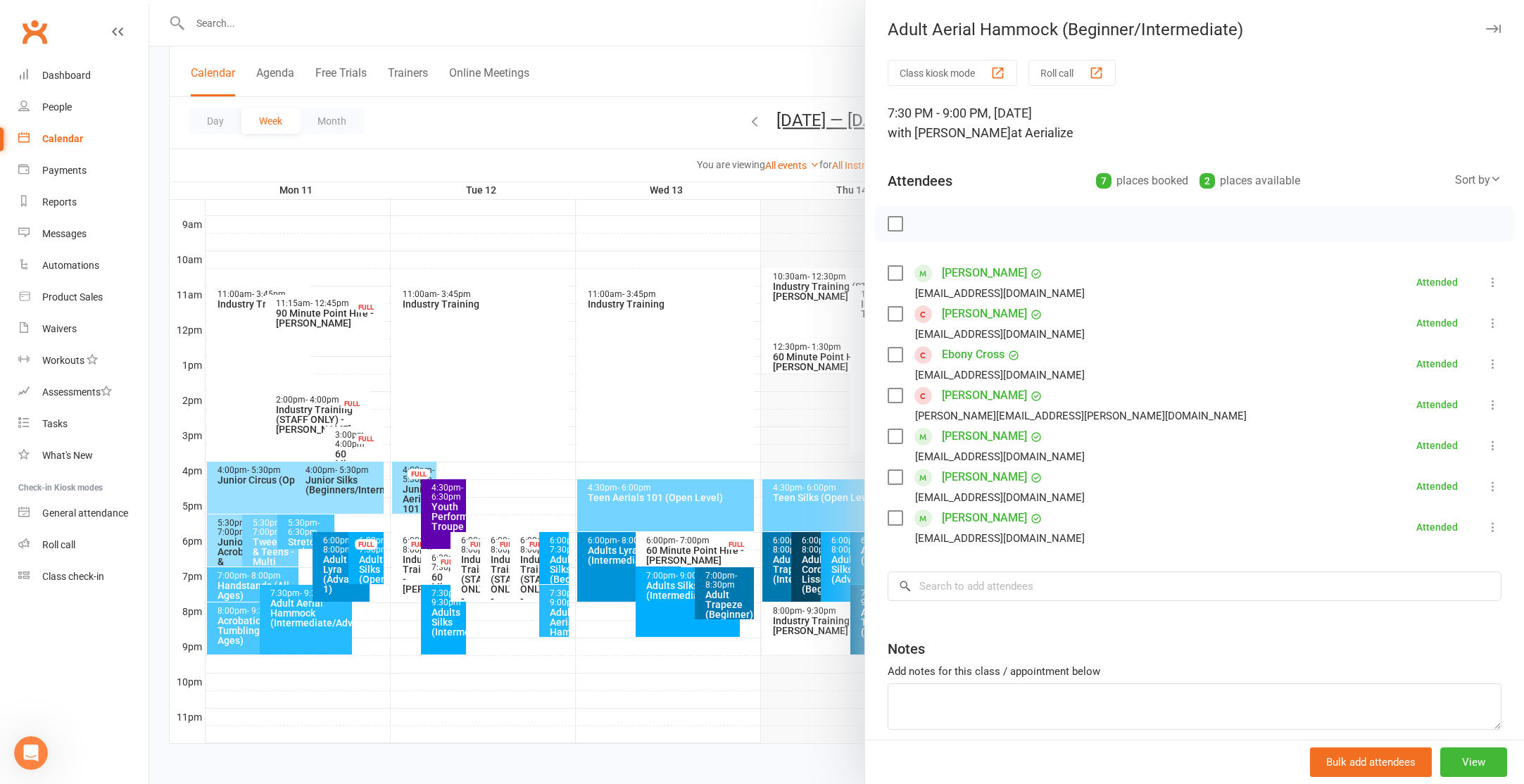
click at [446, 504] on div at bounding box center [836, 392] width 1375 height 784
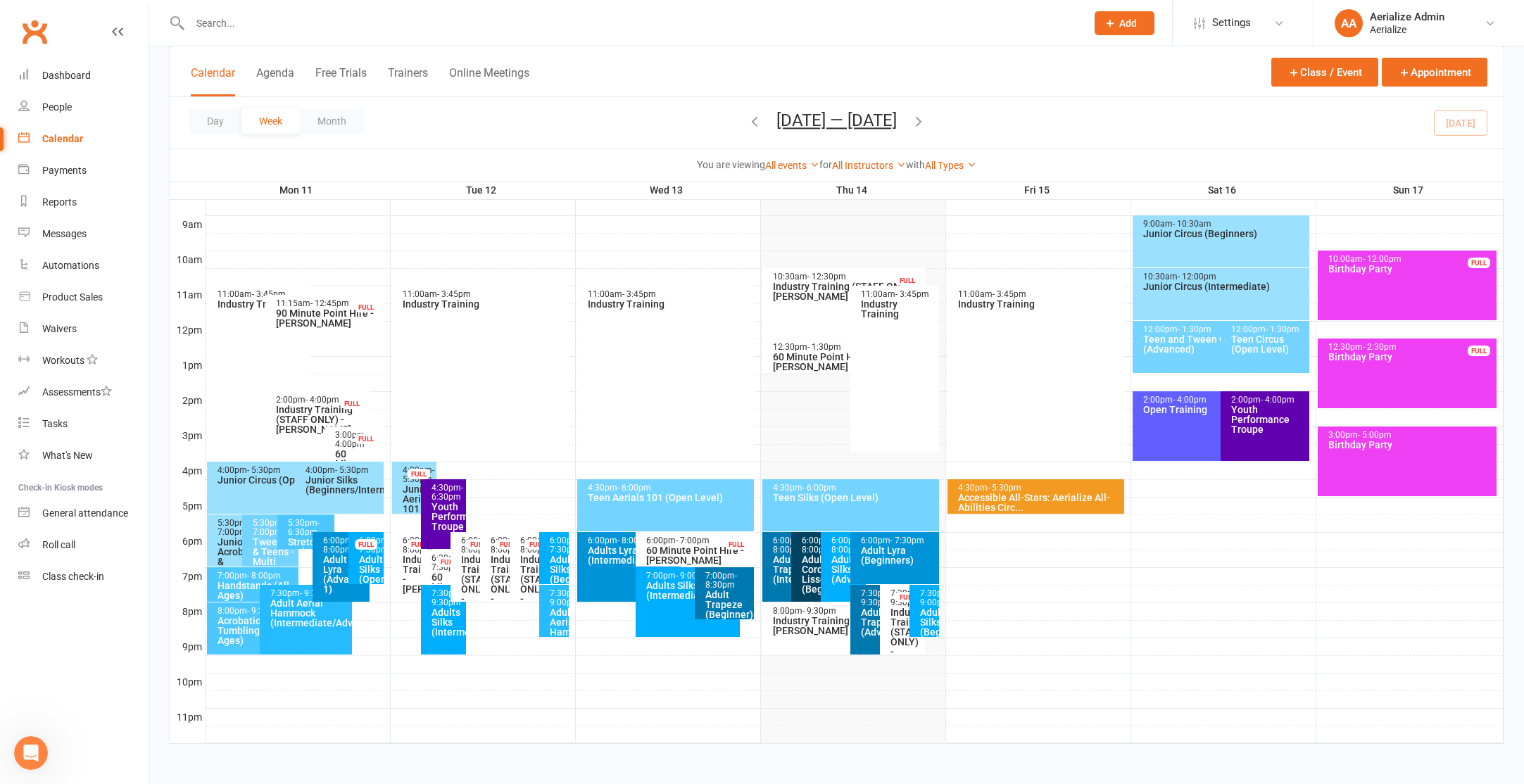
click at [447, 501] on span "- 6:30pm" at bounding box center [447, 492] width 31 height 19
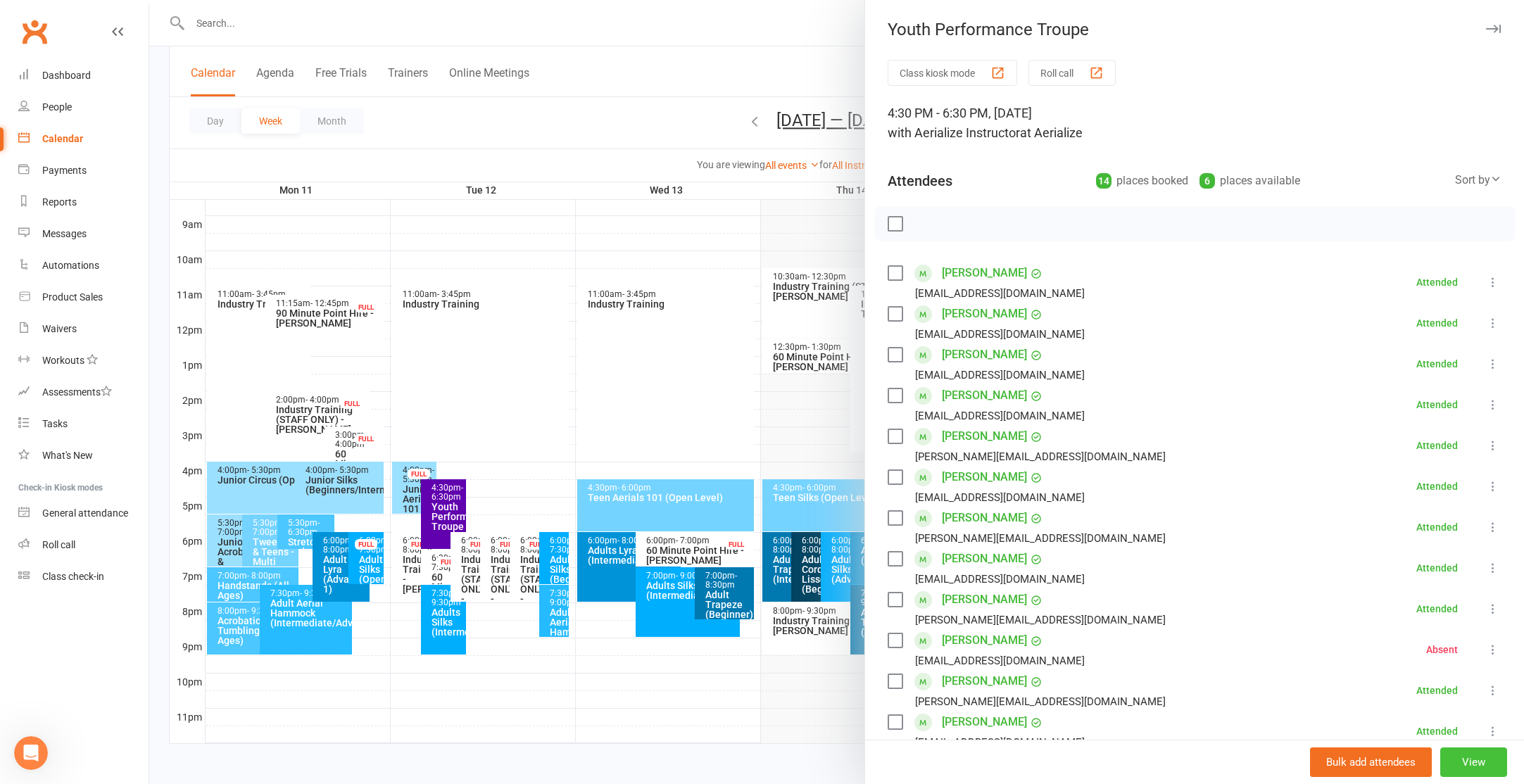
click at [1481, 773] on button "View" at bounding box center [1473, 761] width 67 height 29
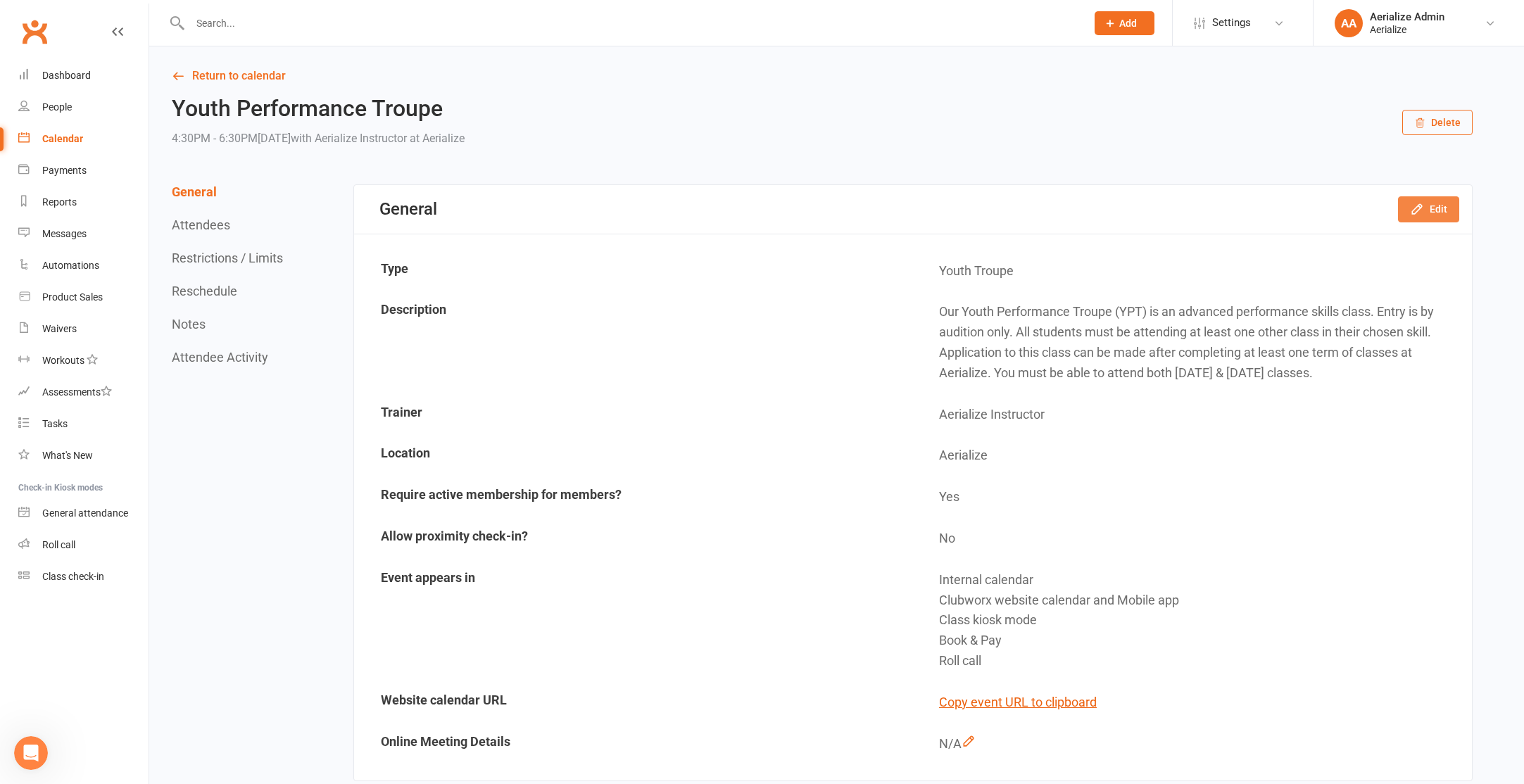
click at [1445, 207] on button "Edit" at bounding box center [1428, 209] width 61 height 26
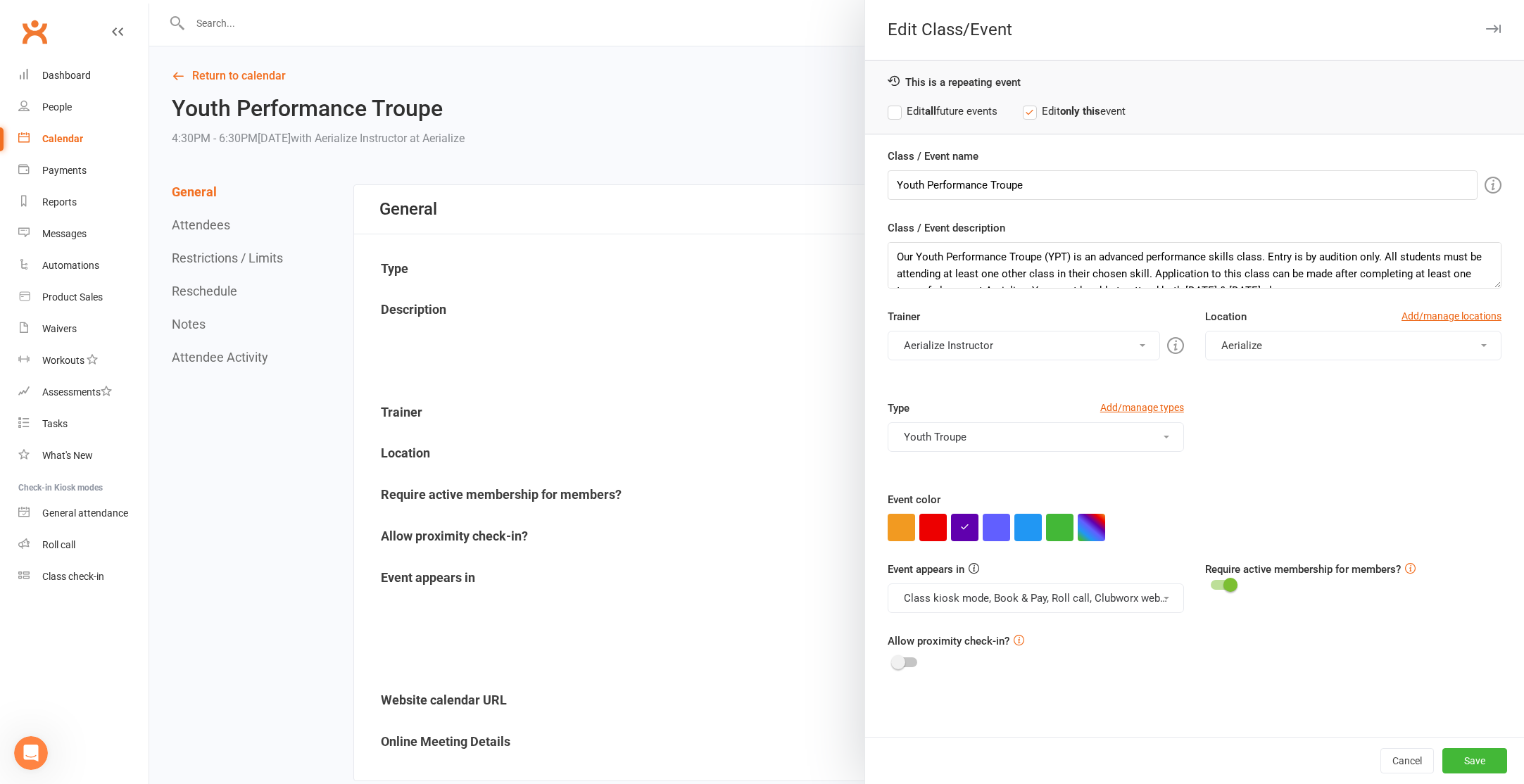
drag, startPoint x: 955, startPoint y: 117, endPoint x: 959, endPoint y: 128, distance: 11.7
click at [955, 117] on label "Edit all future events" at bounding box center [942, 112] width 110 height 17
click at [1094, 535] on button "button" at bounding box center [1091, 527] width 27 height 27
click at [1112, 497] on input "text" at bounding box center [1116, 499] width 70 height 17
type input "#004361"
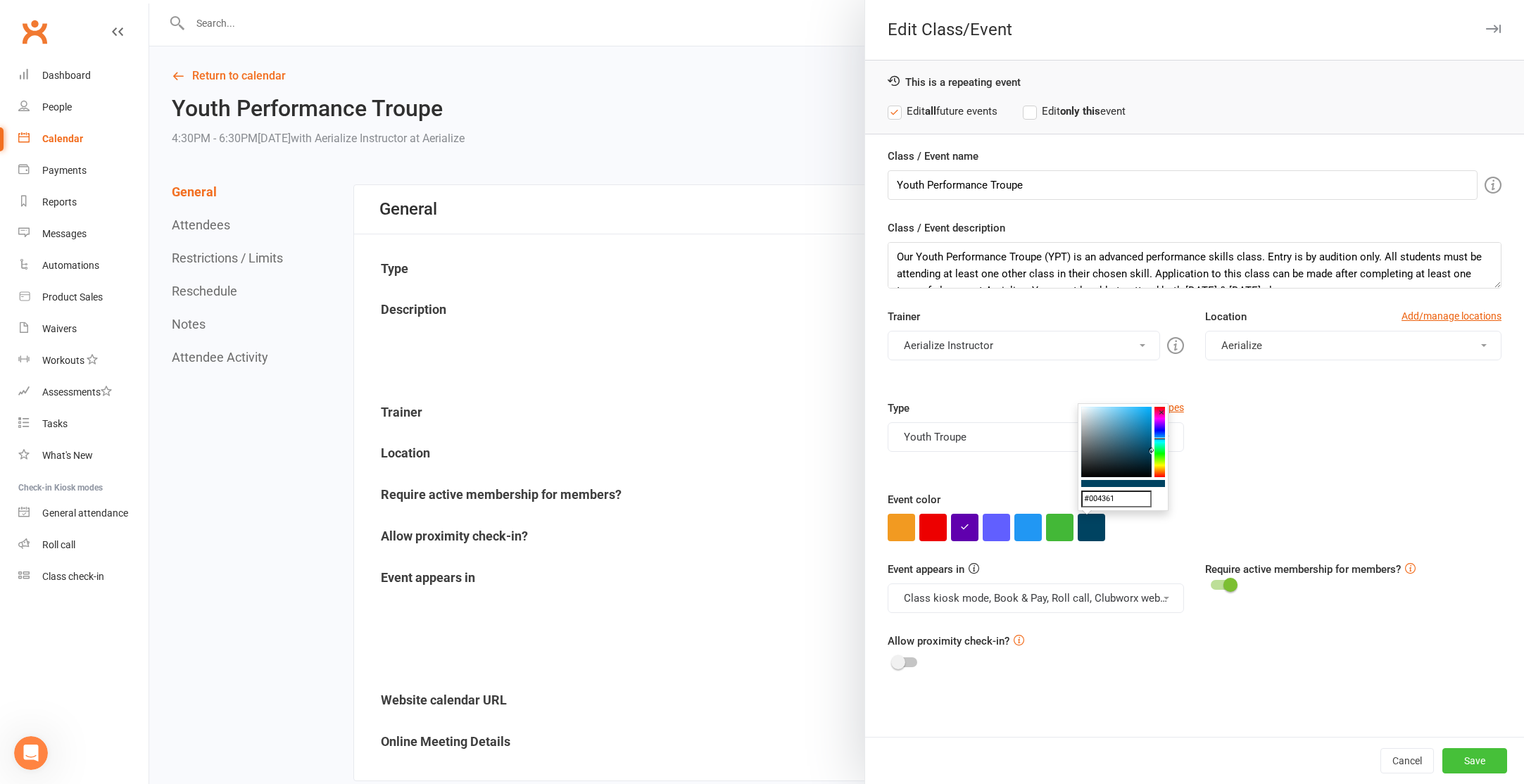
click at [1479, 757] on button "Save" at bounding box center [1475, 760] width 64 height 26
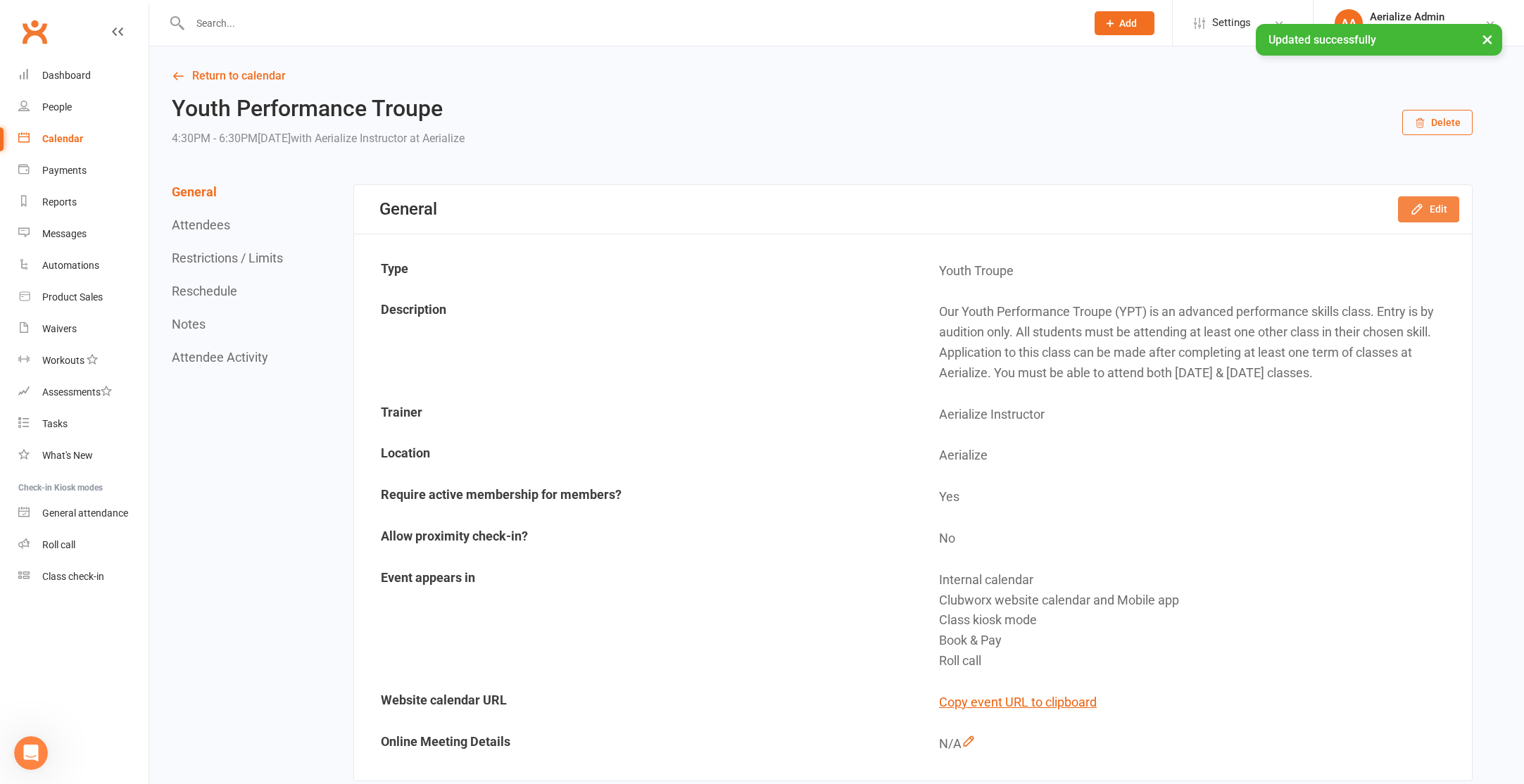
click at [1453, 210] on button "Edit" at bounding box center [1428, 209] width 61 height 26
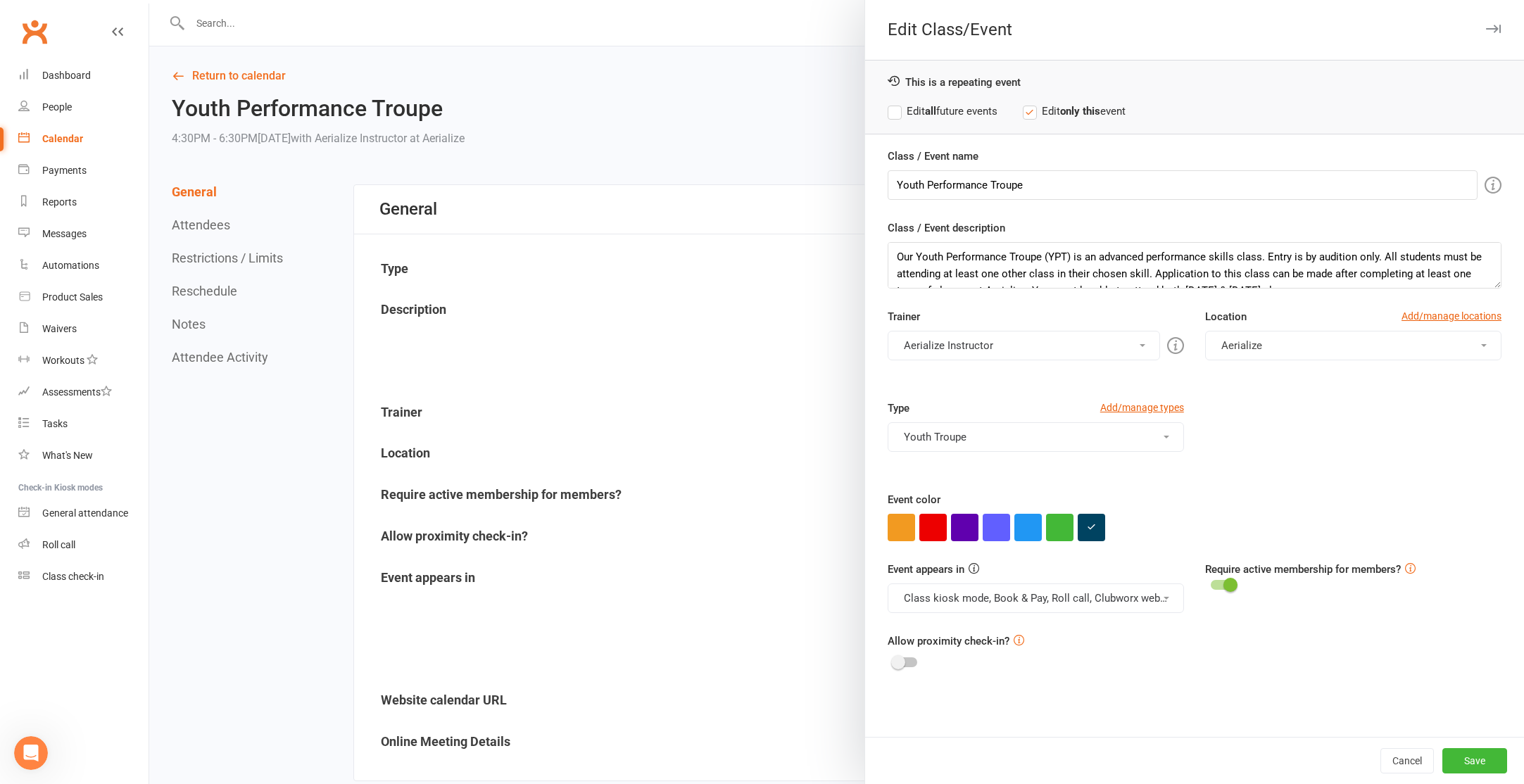
drag, startPoint x: 936, startPoint y: 100, endPoint x: 942, endPoint y: 103, distance: 6.7
click at [939, 100] on div "This is a repeating event Edit all future events Edit only this event" at bounding box center [1194, 96] width 658 height 75
drag, startPoint x: 942, startPoint y: 105, endPoint x: 1115, endPoint y: 273, distance: 241.1
click at [942, 105] on label "Edit all future events" at bounding box center [942, 112] width 110 height 17
click at [1084, 521] on button "button" at bounding box center [1091, 527] width 27 height 27
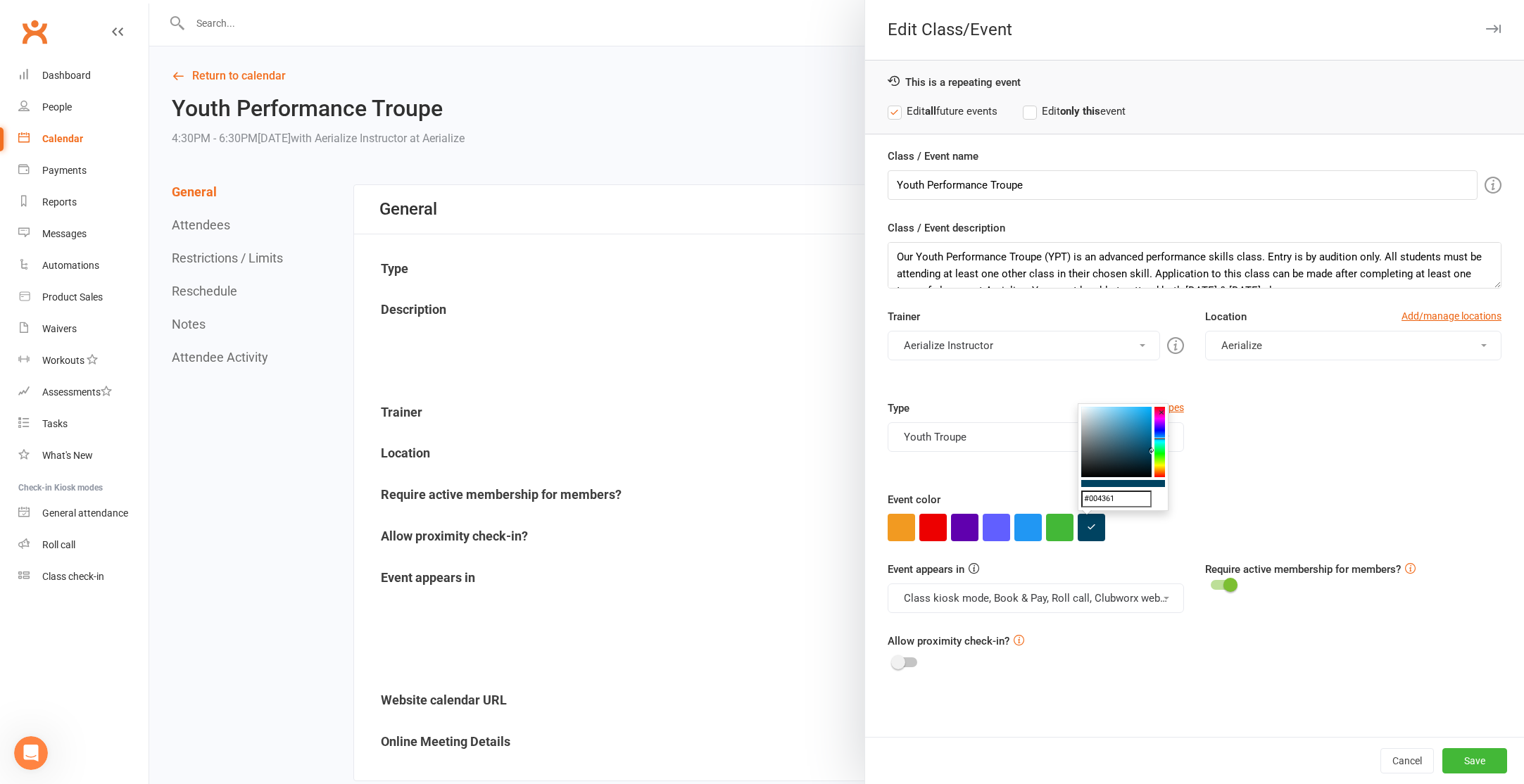
click at [1103, 499] on input "#004361" at bounding box center [1116, 499] width 70 height 17
click at [1104, 499] on input "#004361" at bounding box center [1116, 499] width 70 height 17
click at [1468, 766] on button "Save" at bounding box center [1475, 760] width 64 height 26
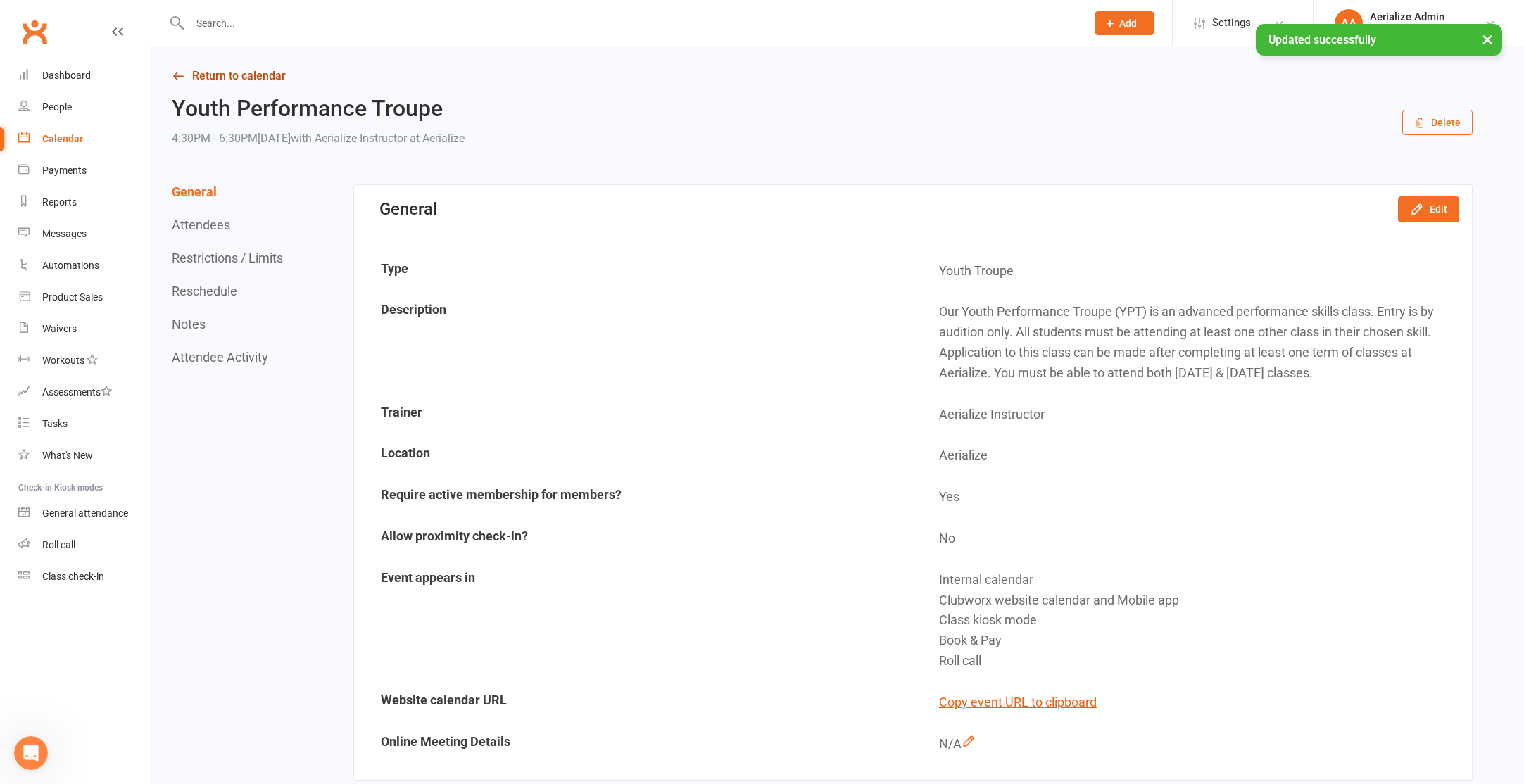
click at [252, 80] on link "Return to calendar" at bounding box center [822, 76] width 1301 height 20
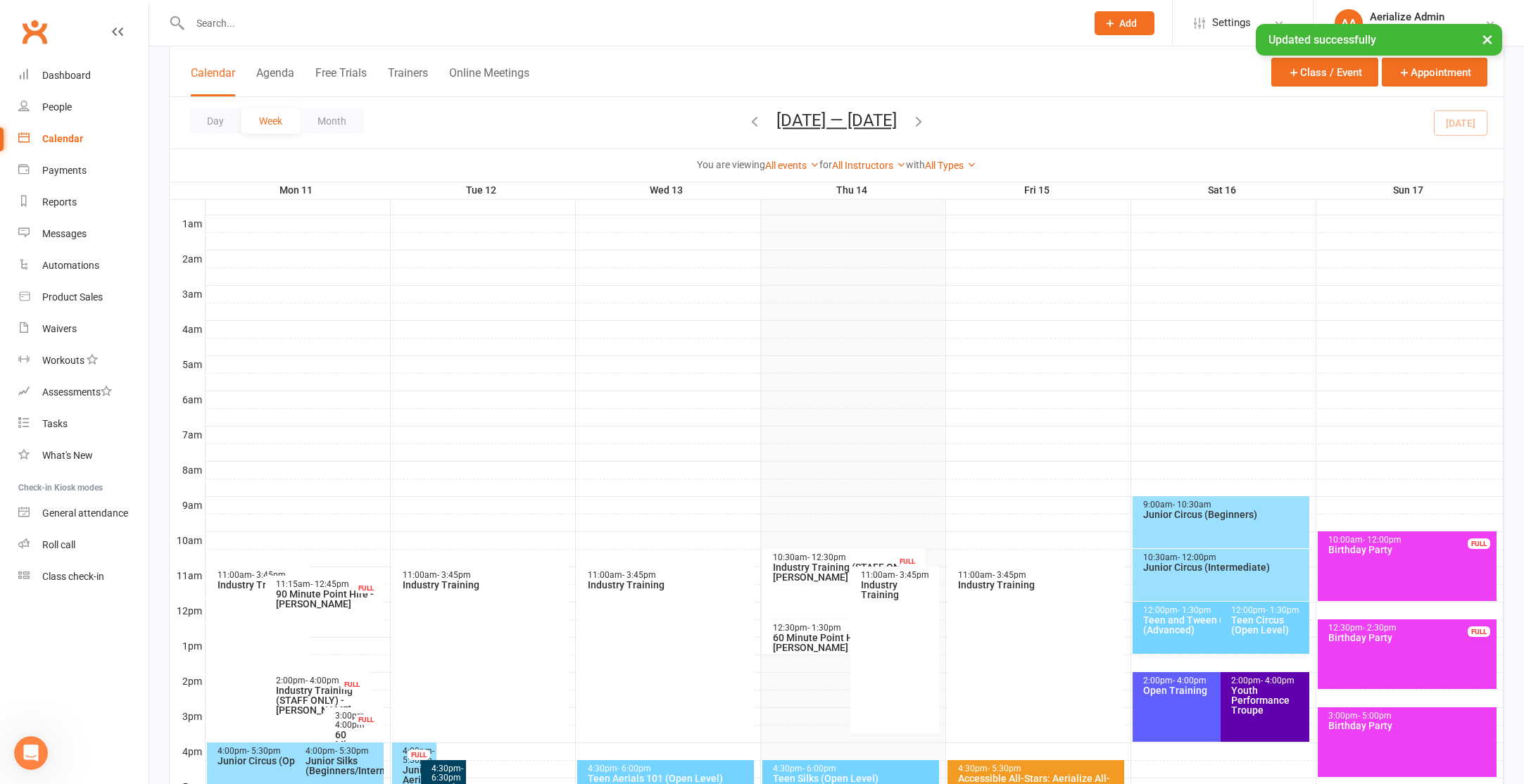
scroll to position [269, 0]
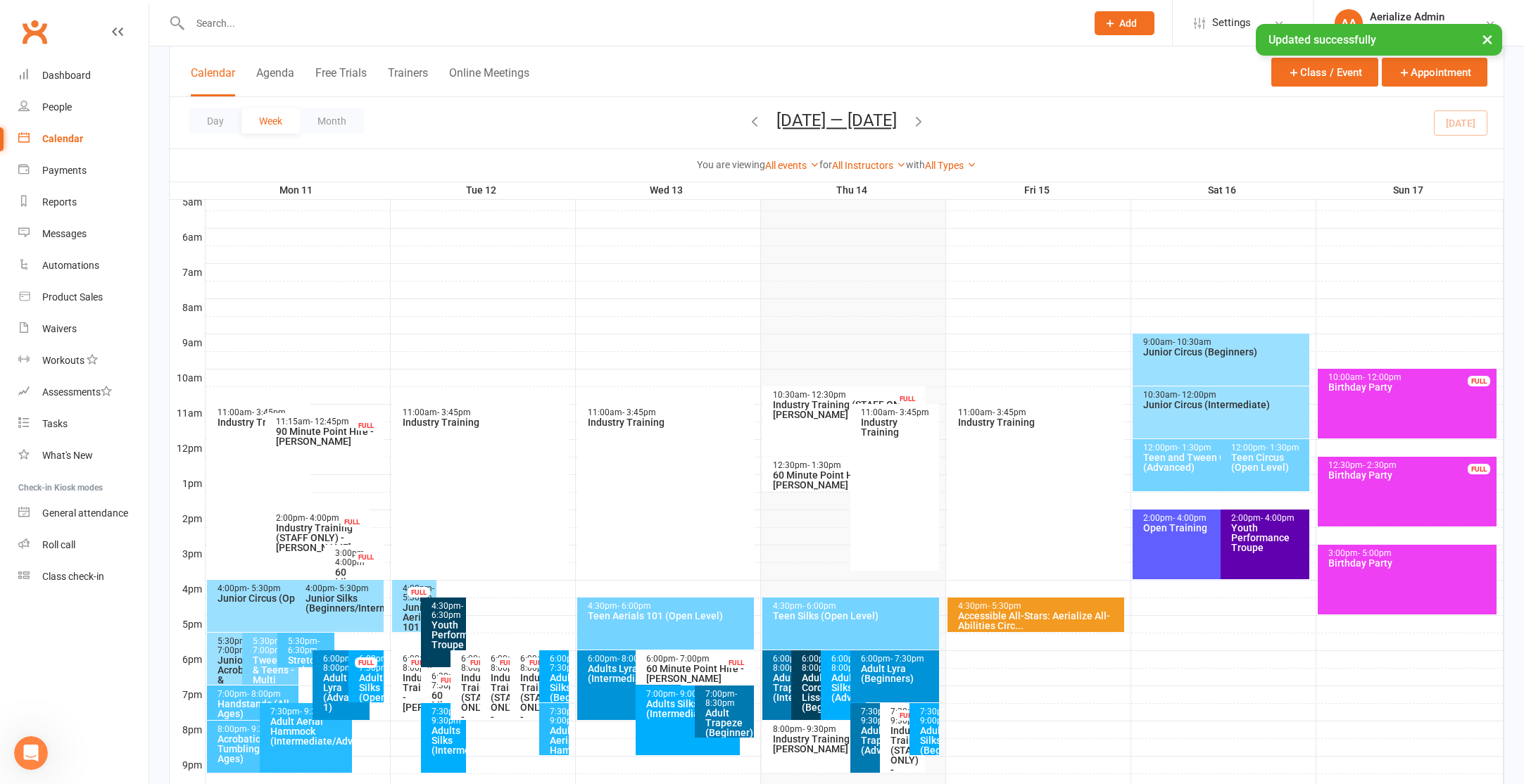
click at [1274, 554] on div "2:00pm - 4:00pm Youth Performance Troupe" at bounding box center [1265, 545] width 89 height 70
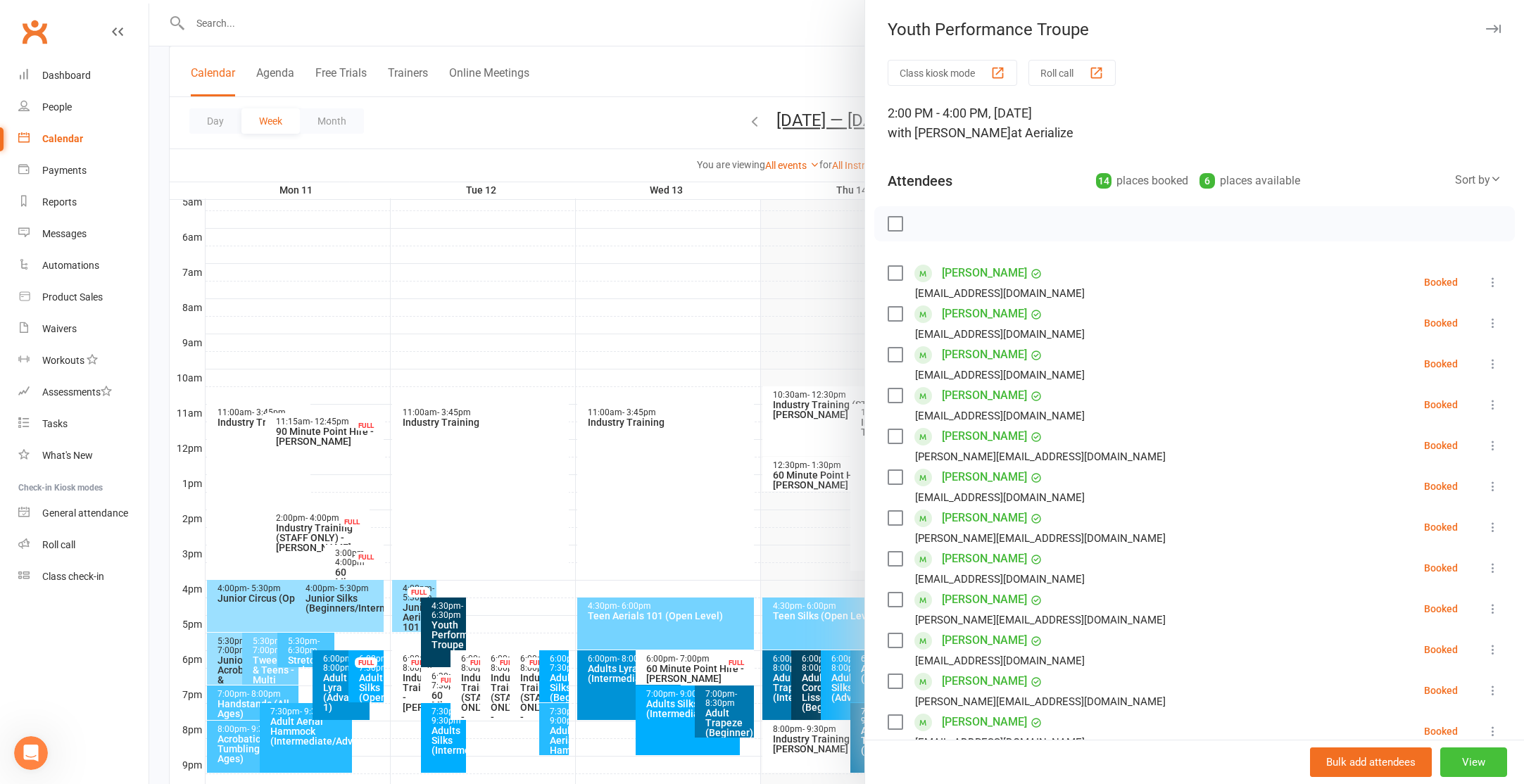
click at [1475, 762] on button "View" at bounding box center [1473, 761] width 67 height 29
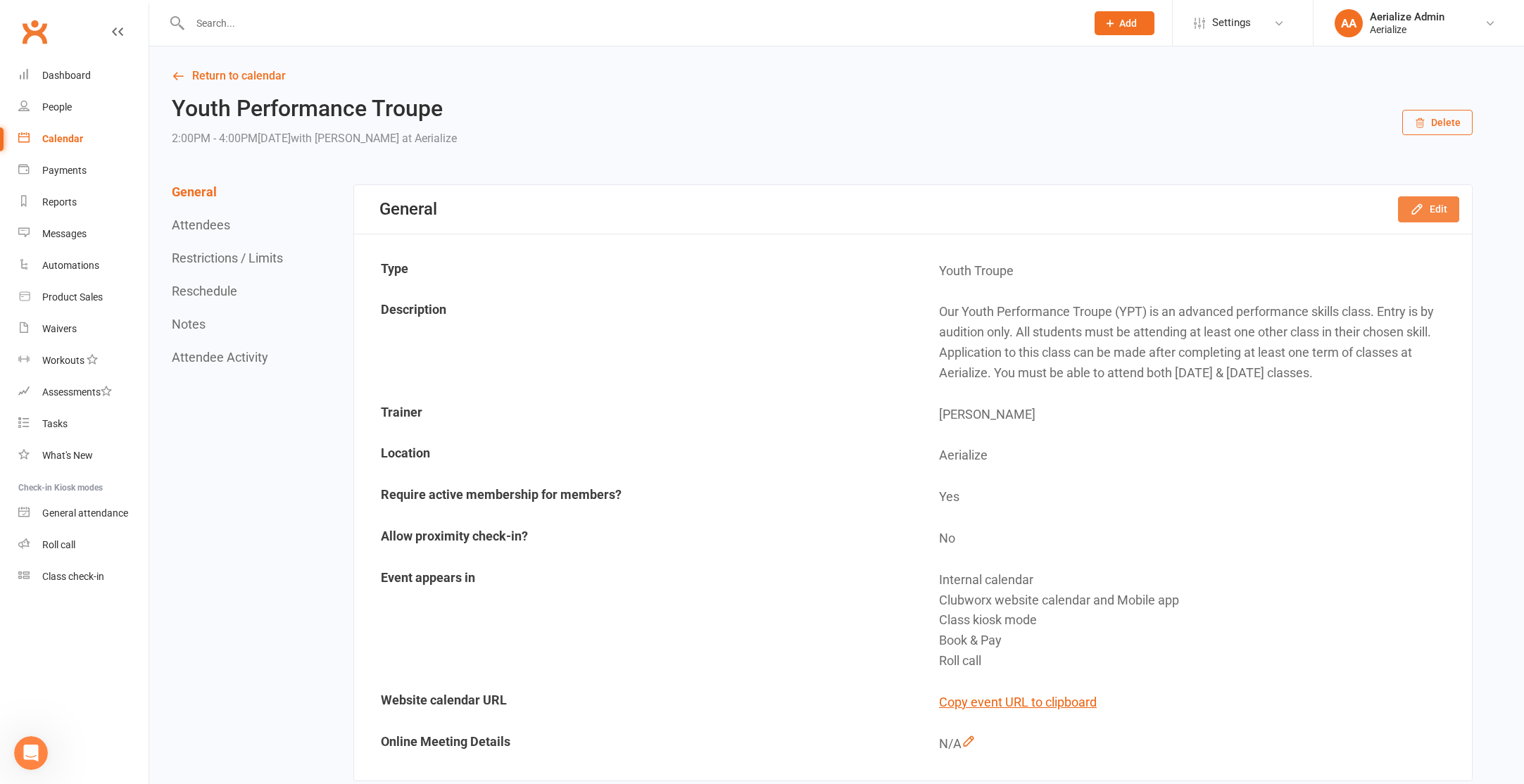
click at [1421, 211] on icon "button" at bounding box center [1416, 209] width 14 height 14
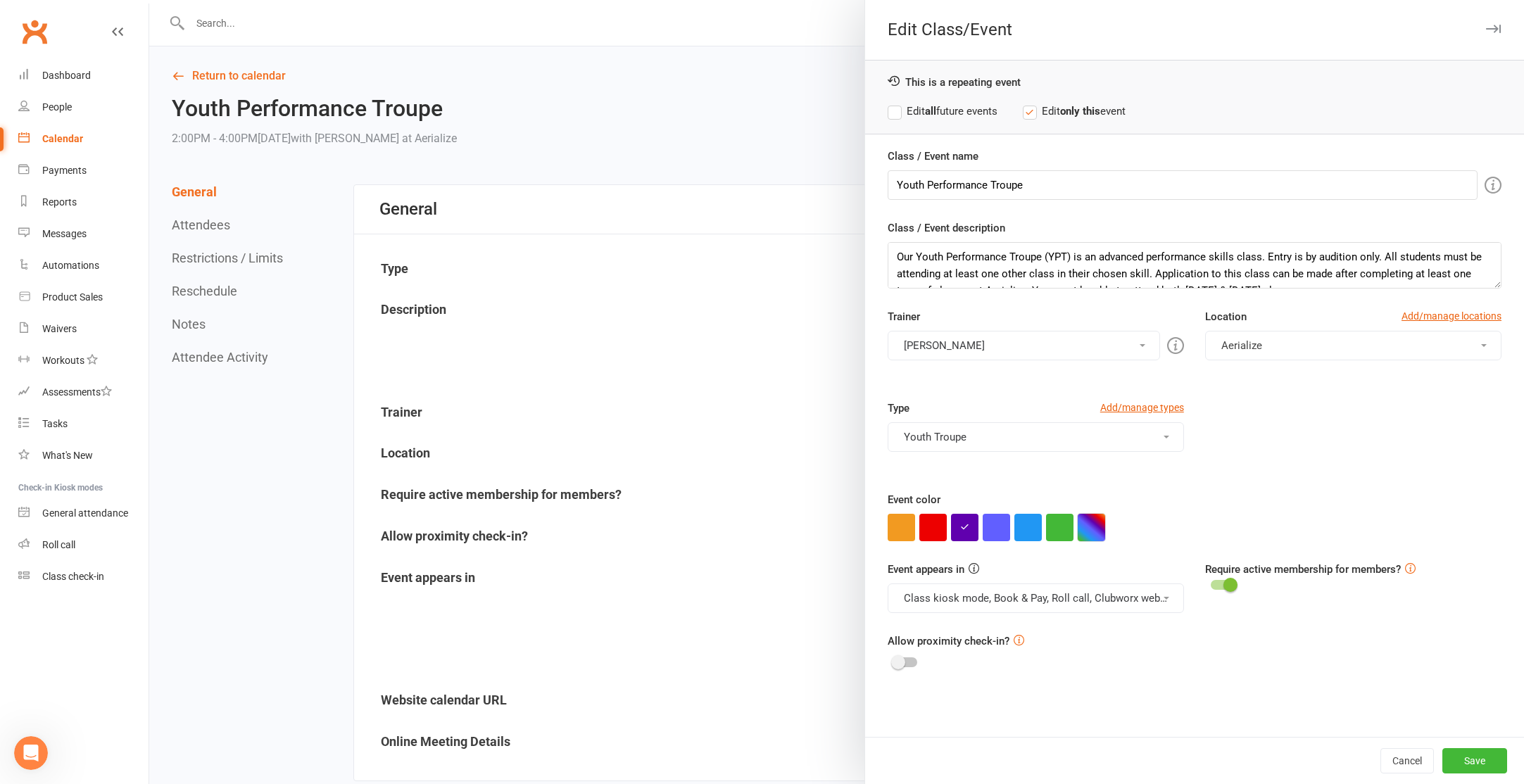
click at [1094, 537] on button "button" at bounding box center [1091, 527] width 27 height 27
click at [1091, 502] on input "text" at bounding box center [1116, 499] width 70 height 17
paste input "#004361"
type input "#004361"
click at [1226, 501] on div "Event color" at bounding box center [1194, 515] width 614 height 50
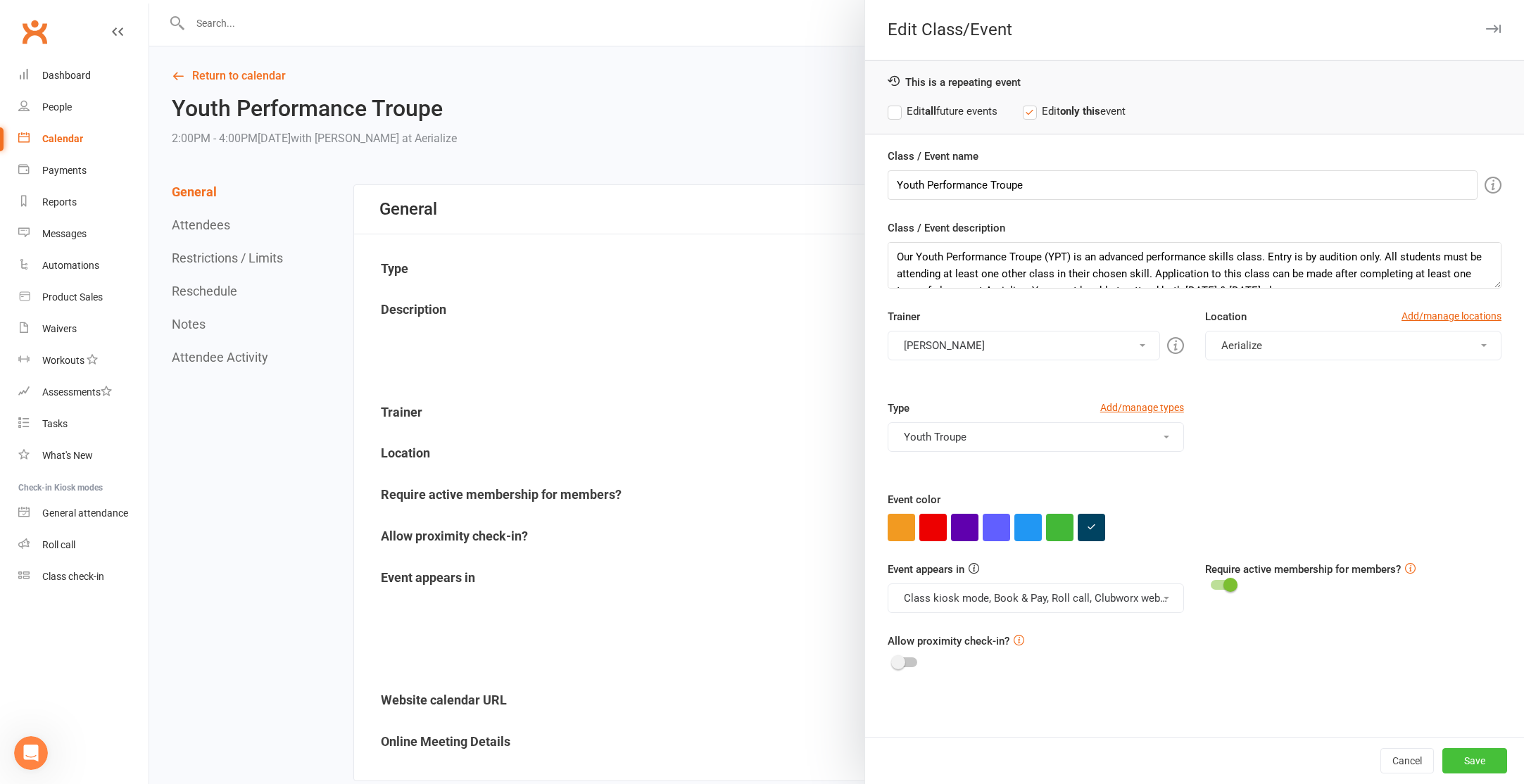
click at [1463, 767] on button "Save" at bounding box center [1475, 760] width 64 height 26
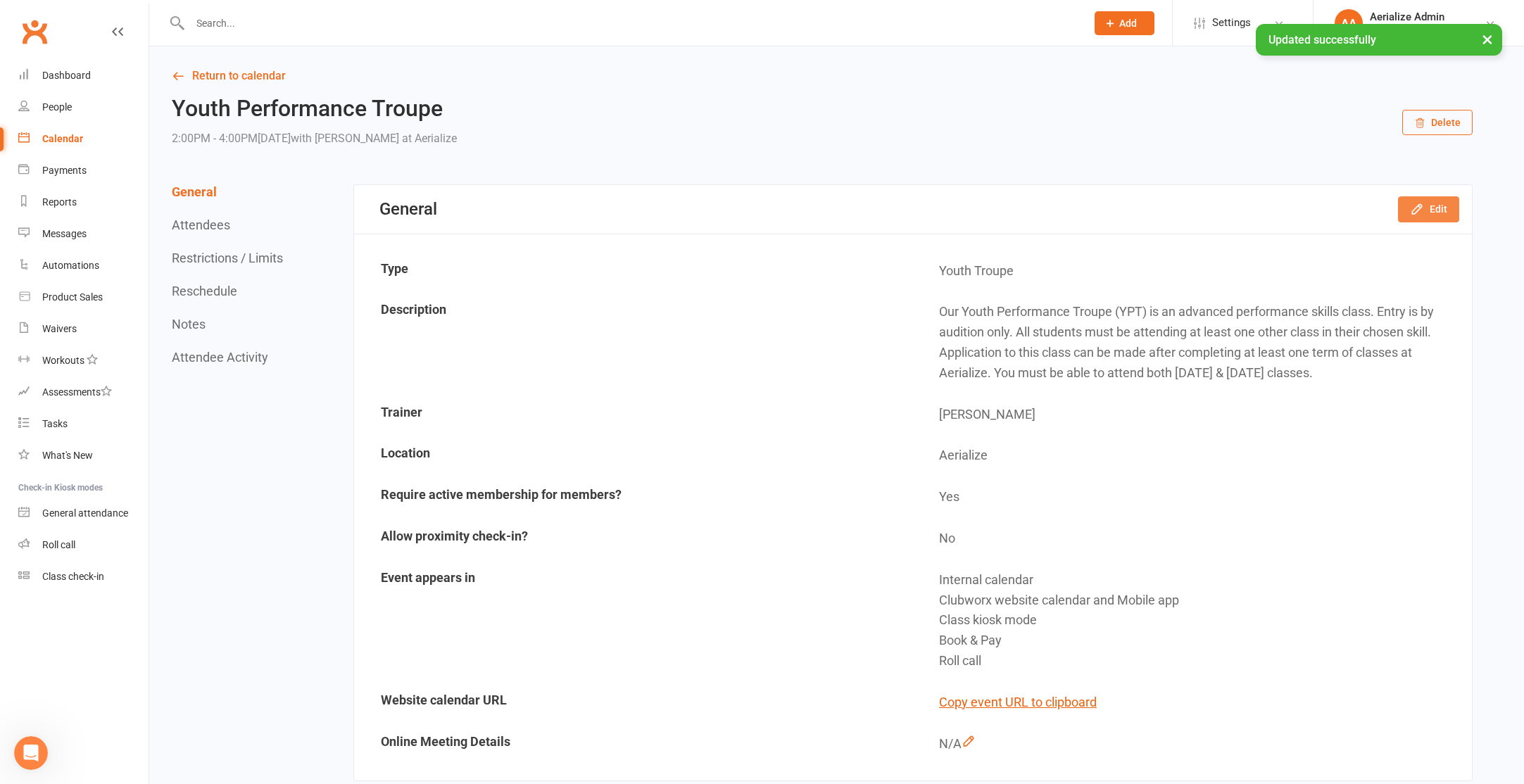
click at [1431, 204] on button "Edit" at bounding box center [1428, 209] width 61 height 26
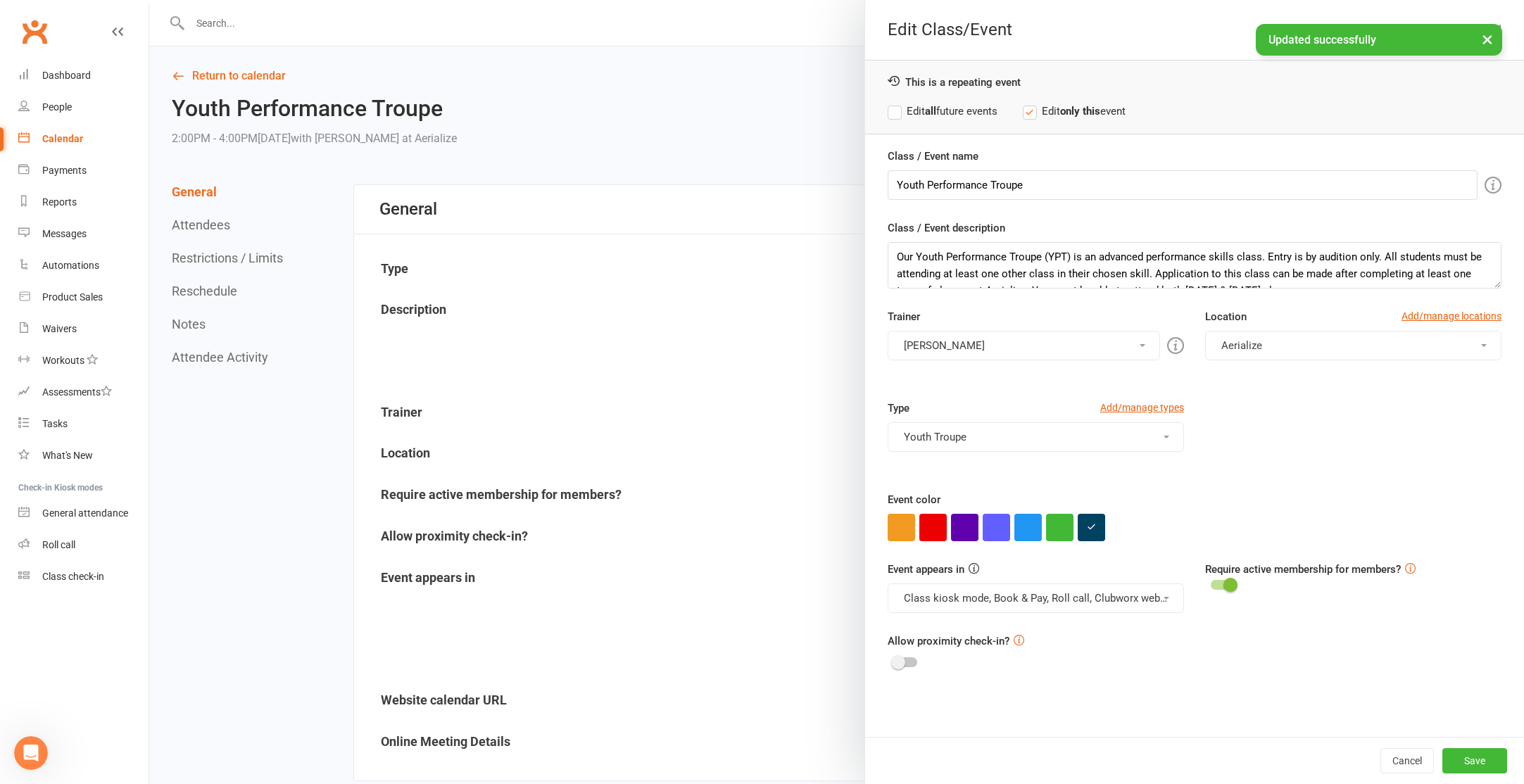
drag, startPoint x: 955, startPoint y: 114, endPoint x: 960, endPoint y: 122, distance: 9.4
click at [955, 114] on label "Edit all future events" at bounding box center [942, 112] width 110 height 17
click at [1467, 767] on button "Save" at bounding box center [1475, 760] width 64 height 26
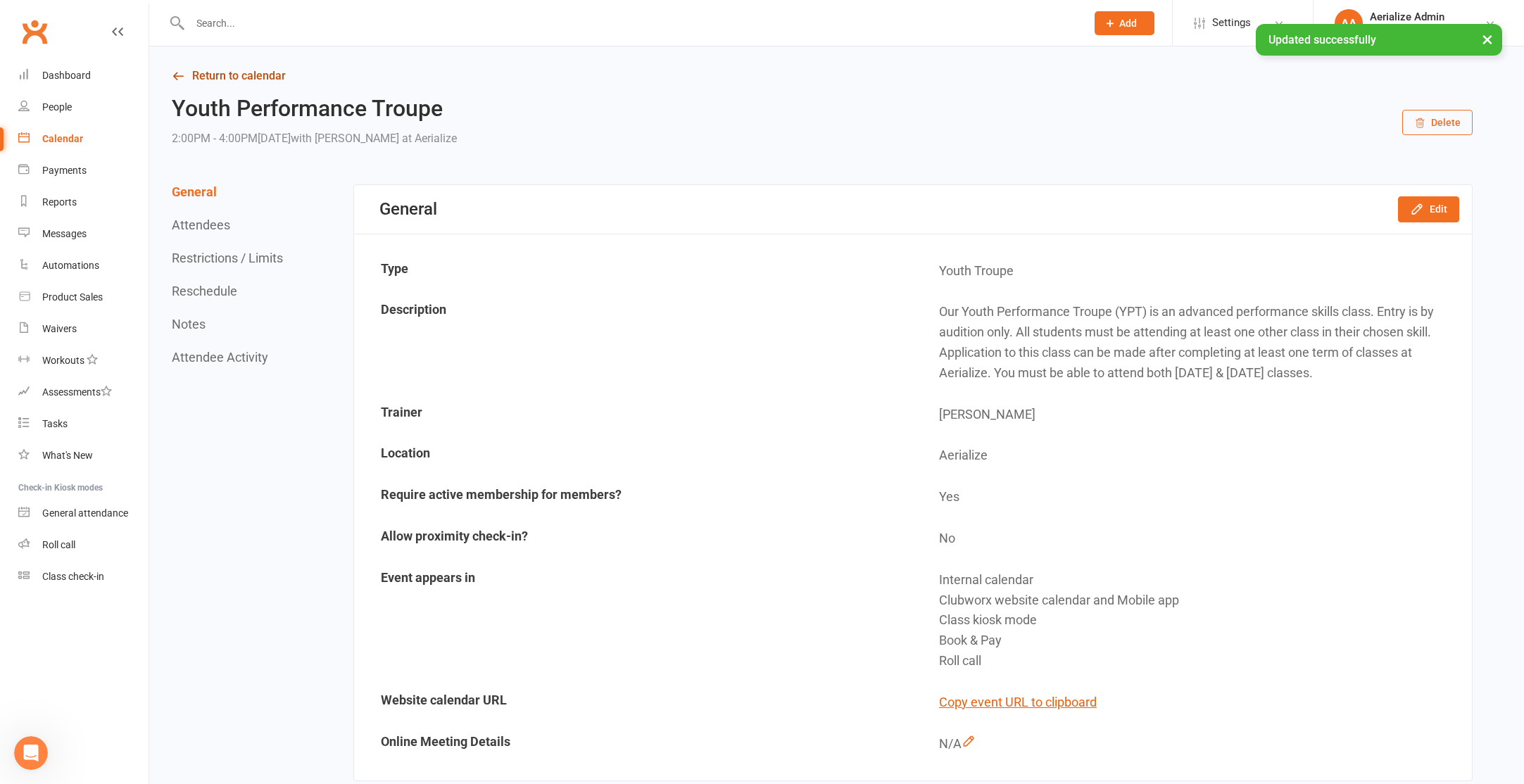
click at [236, 76] on link "Return to calendar" at bounding box center [822, 76] width 1301 height 20
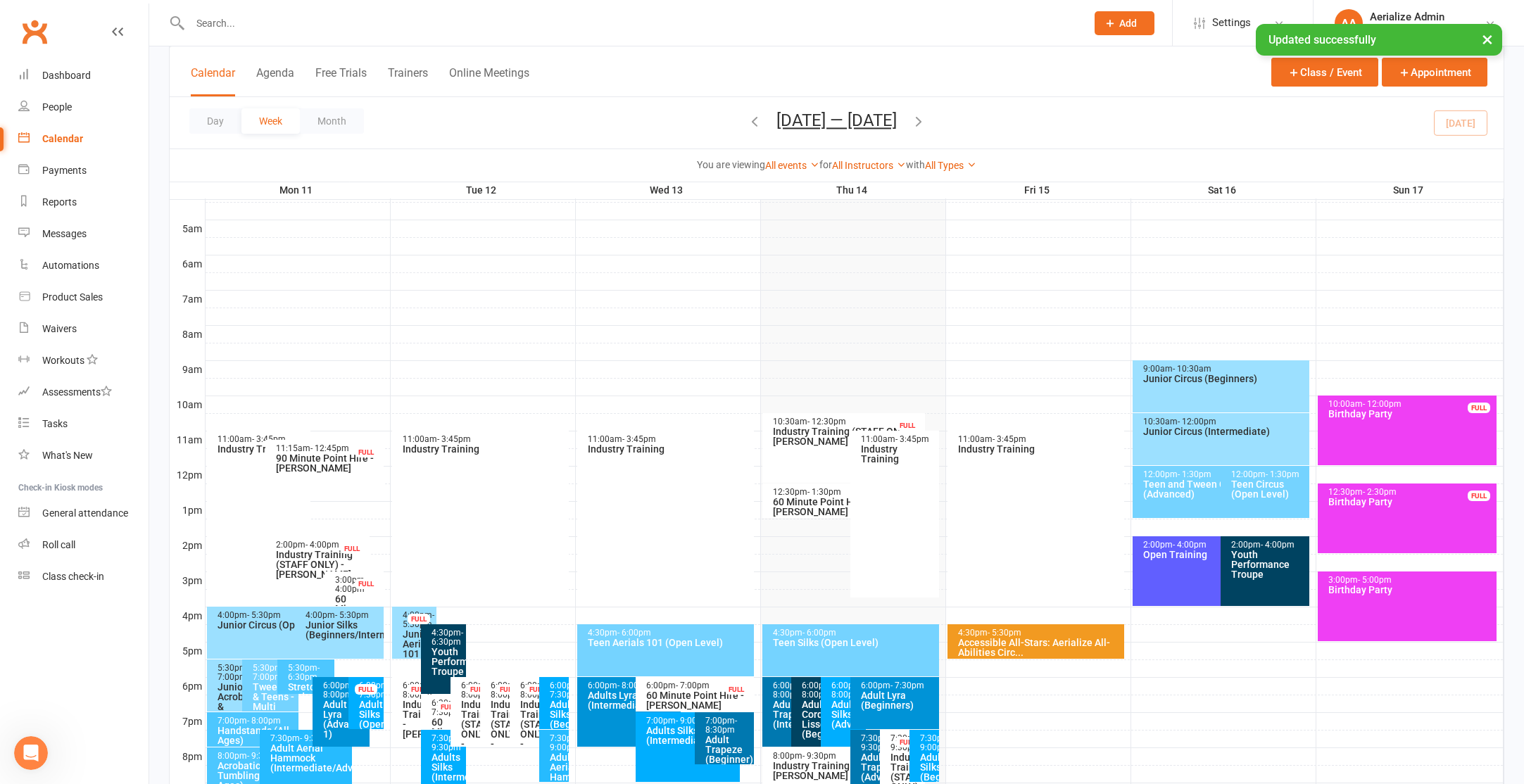
scroll to position [340, 0]
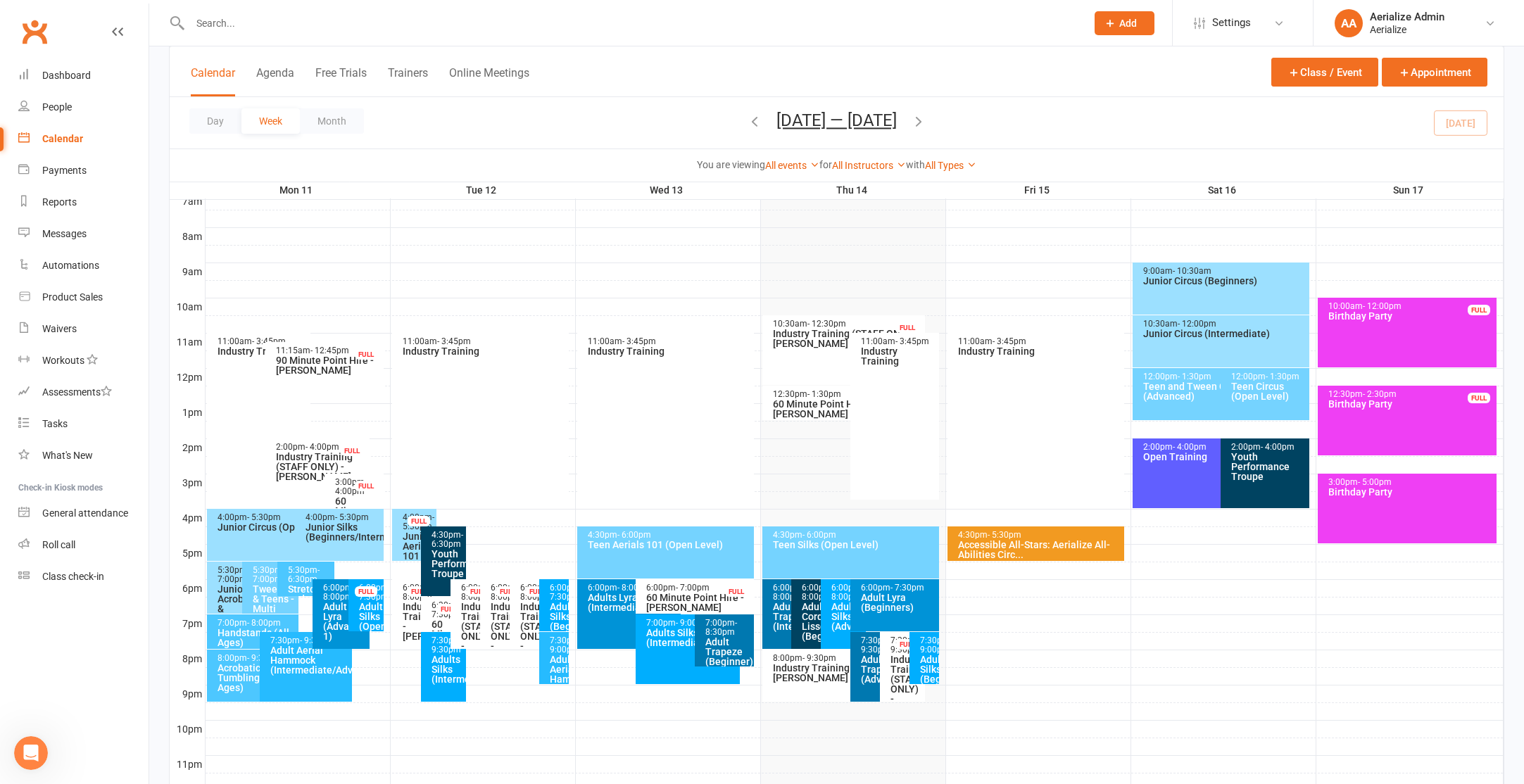
click at [1005, 558] on div "Accessible All-Stars: Aerialize All-Abilities Circ..." at bounding box center [1040, 549] width 165 height 20
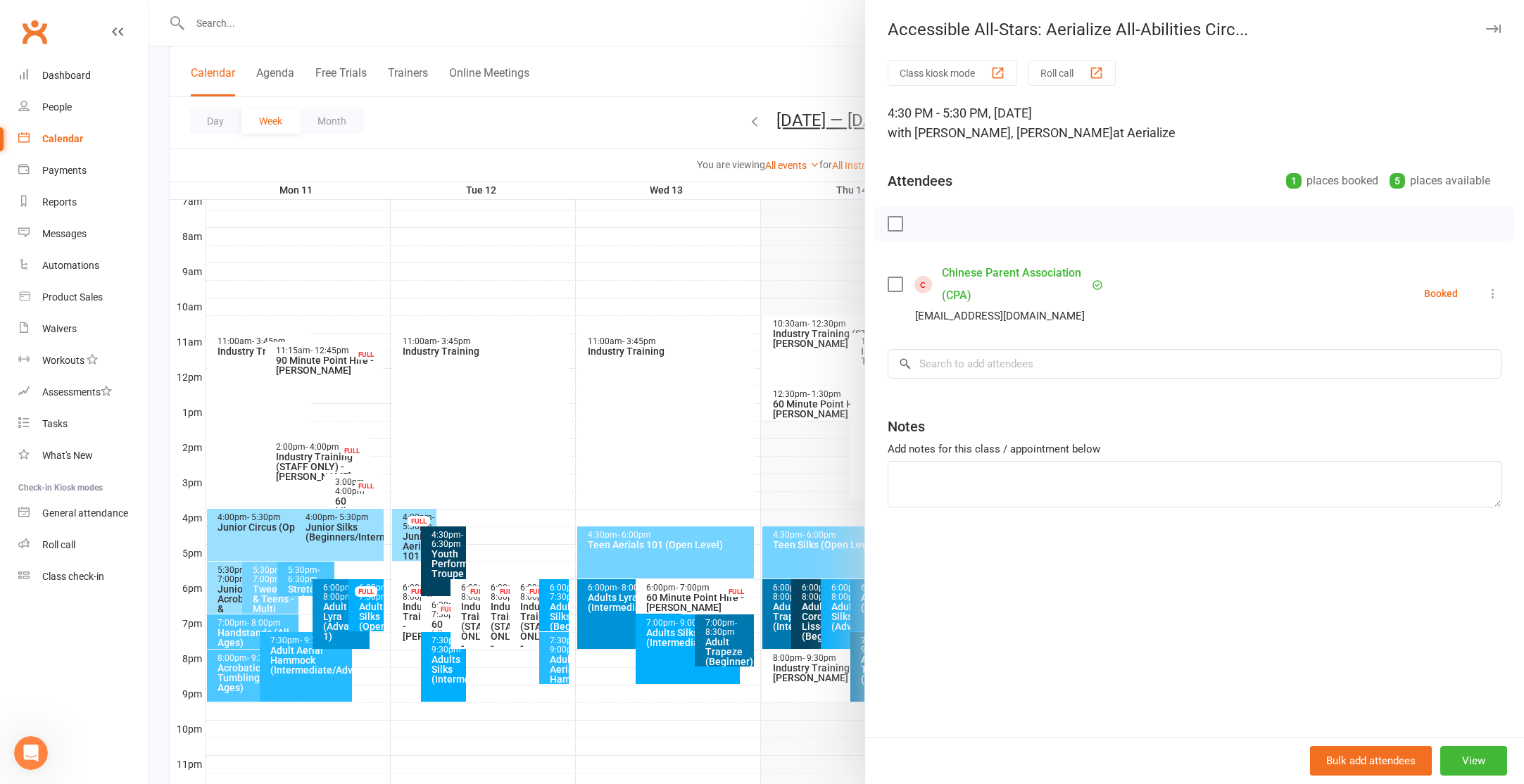
drag, startPoint x: 359, startPoint y: 415, endPoint x: 373, endPoint y: 500, distance: 86.1
click at [359, 415] on div at bounding box center [836, 392] width 1375 height 784
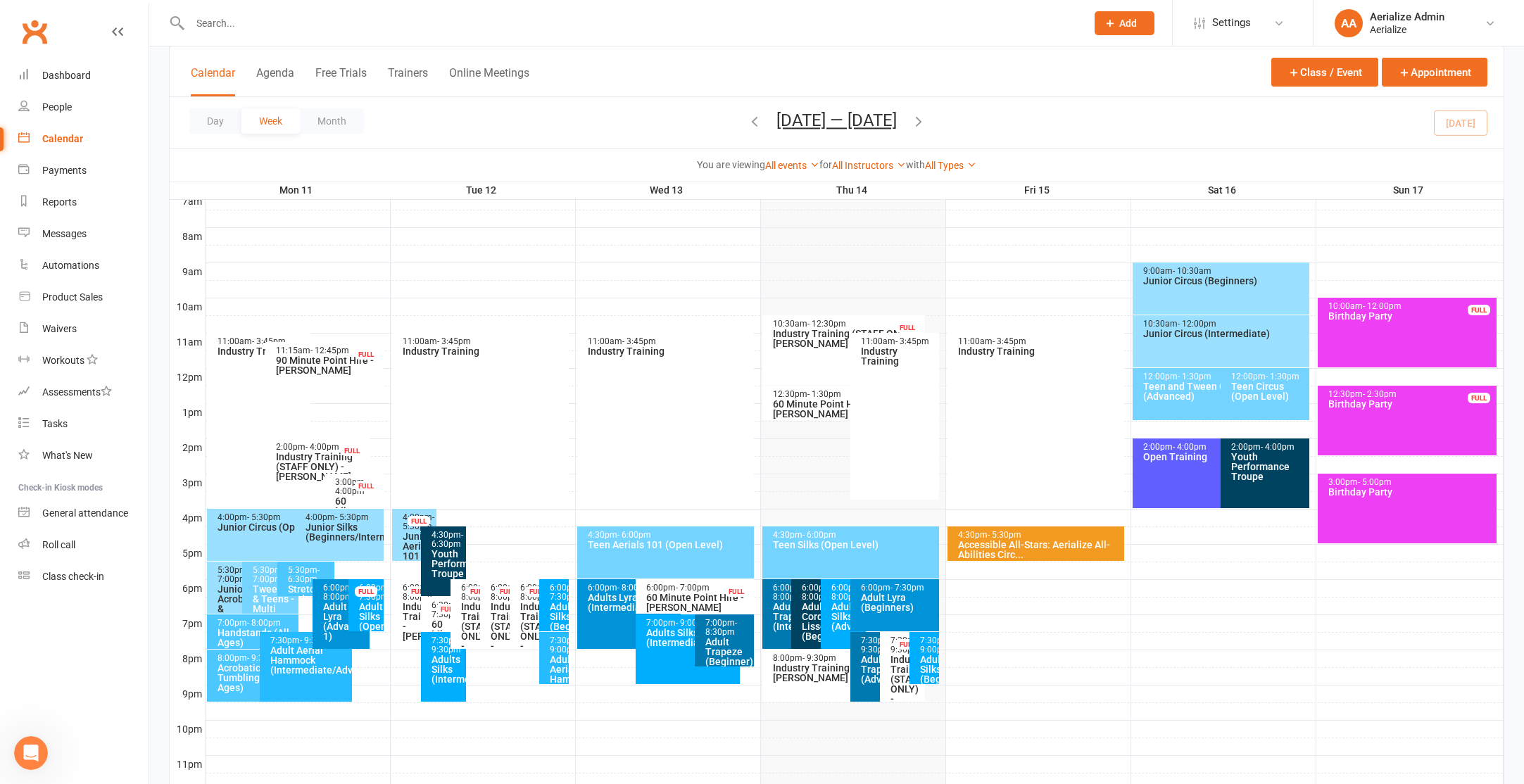
click at [254, 587] on div "Tweens & Teens - Multi Apparatus (Open Level)" at bounding box center [273, 614] width 44 height 60
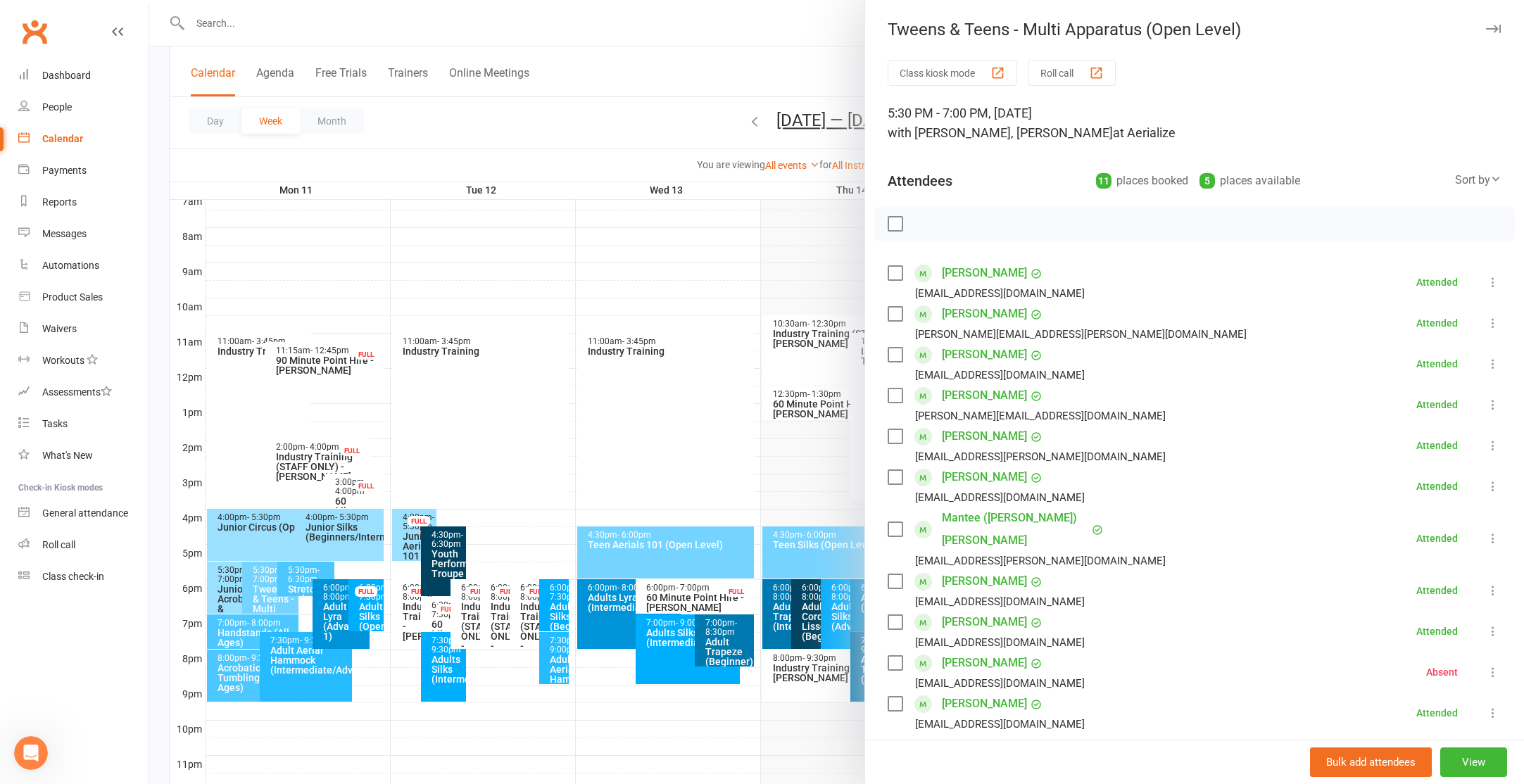
click at [229, 631] on div at bounding box center [836, 392] width 1375 height 784
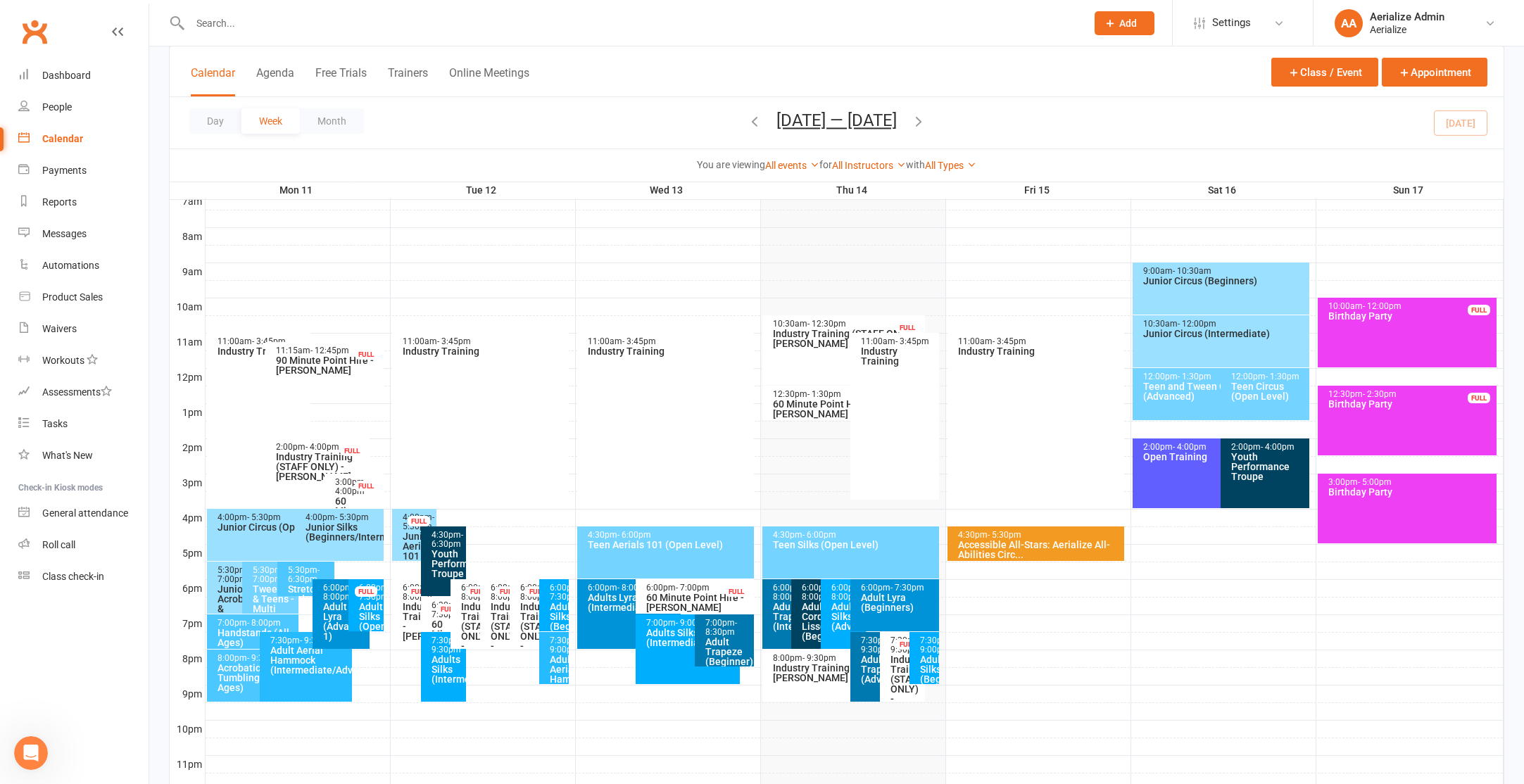
click at [232, 631] on div "Handstands (All Ages)" at bounding box center [256, 637] width 79 height 20
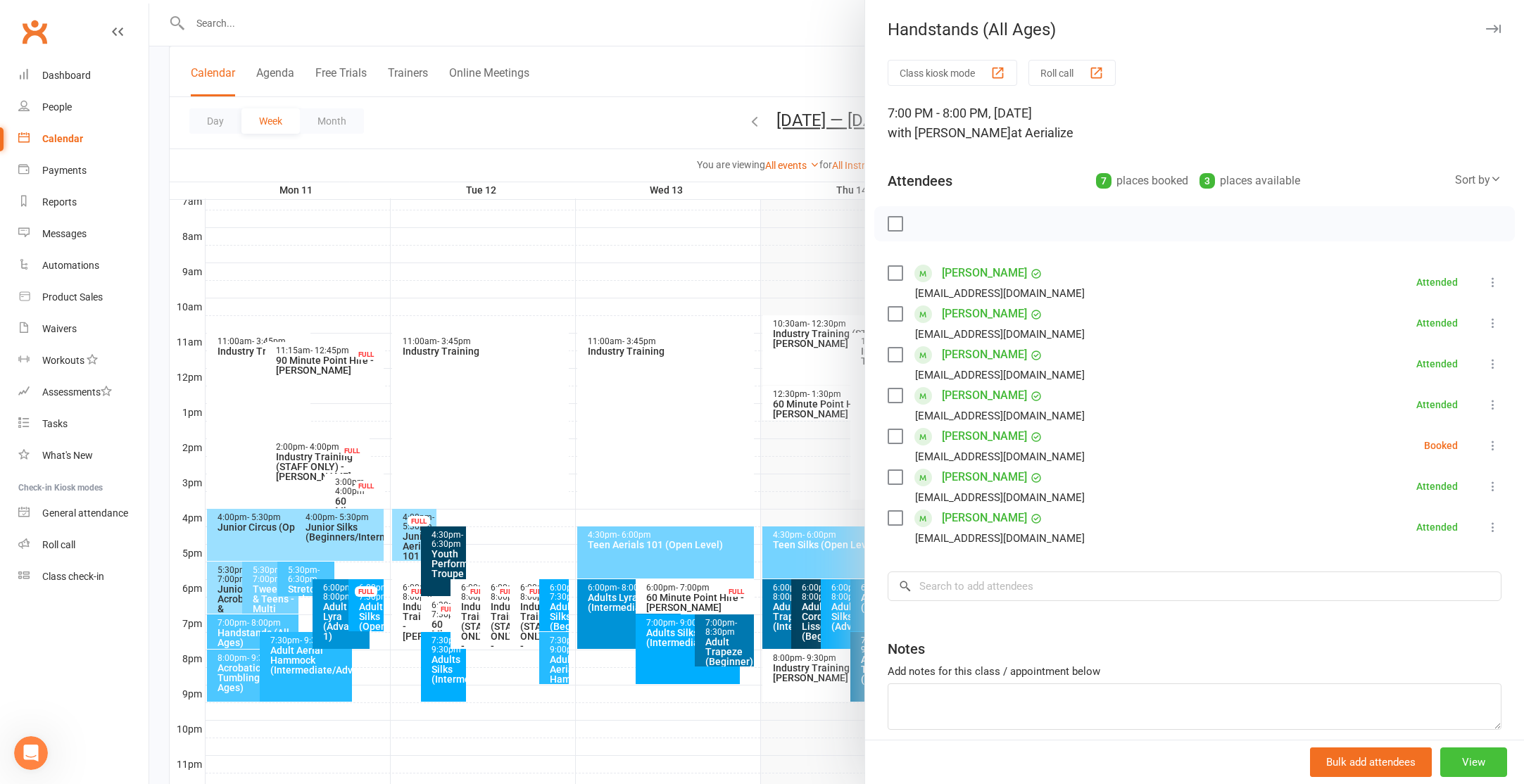
click at [1487, 771] on button "View" at bounding box center [1473, 761] width 67 height 29
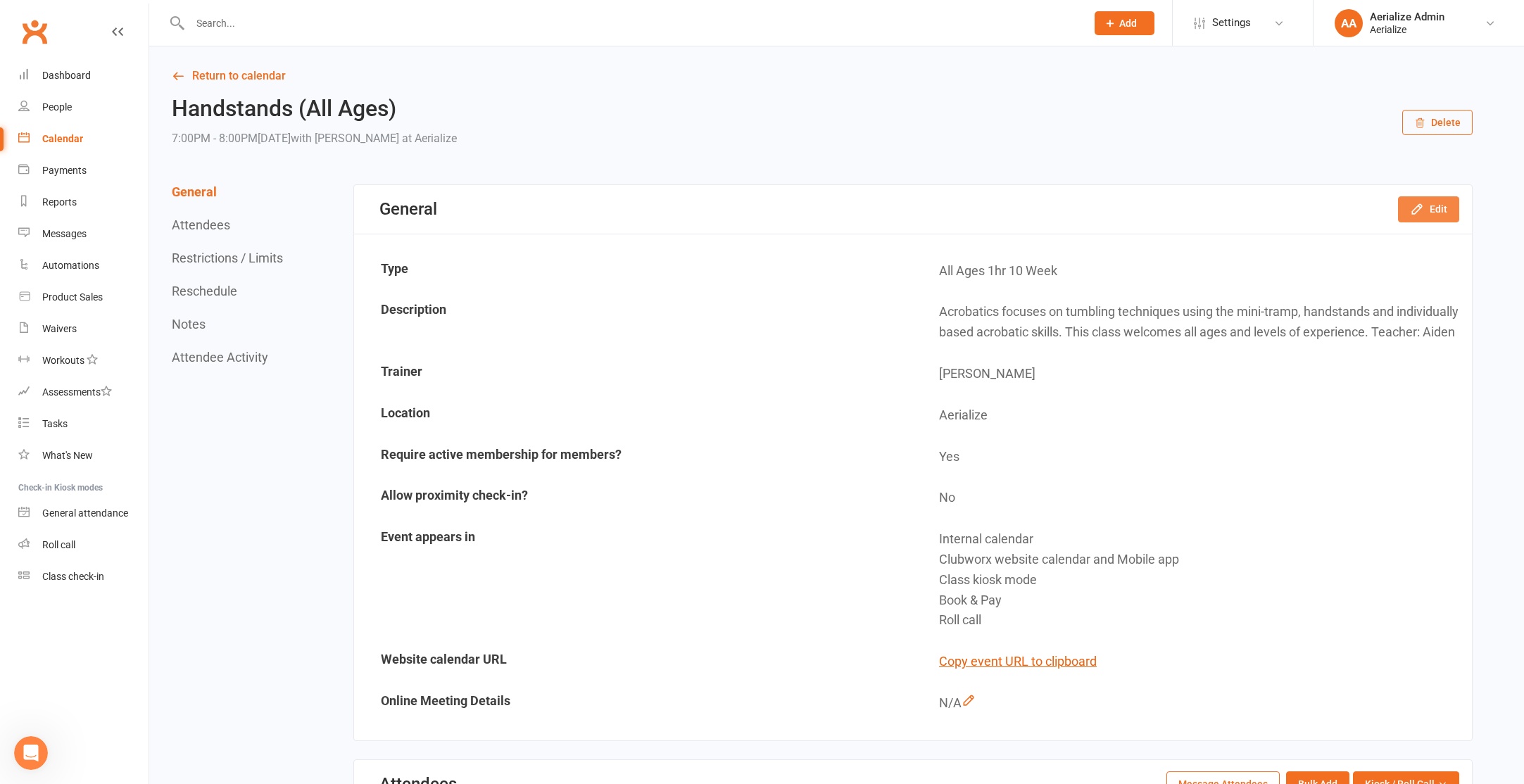
click at [1425, 208] on button "Edit" at bounding box center [1428, 209] width 61 height 26
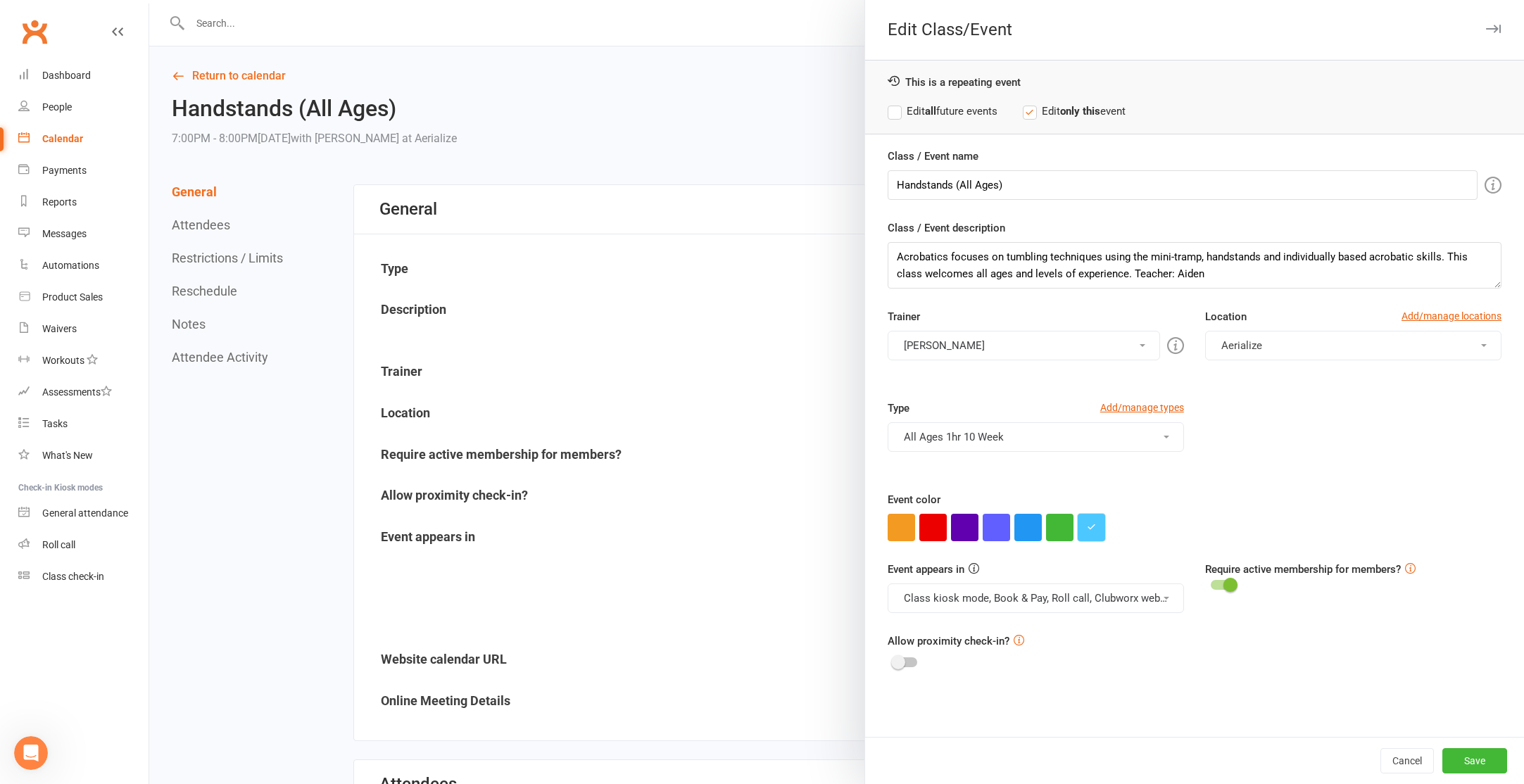
click at [1084, 521] on button "button" at bounding box center [1091, 527] width 27 height 27
click at [1109, 496] on input "#4dc7ff" at bounding box center [1116, 499] width 70 height 17
click at [1479, 763] on button "Save" at bounding box center [1475, 760] width 64 height 26
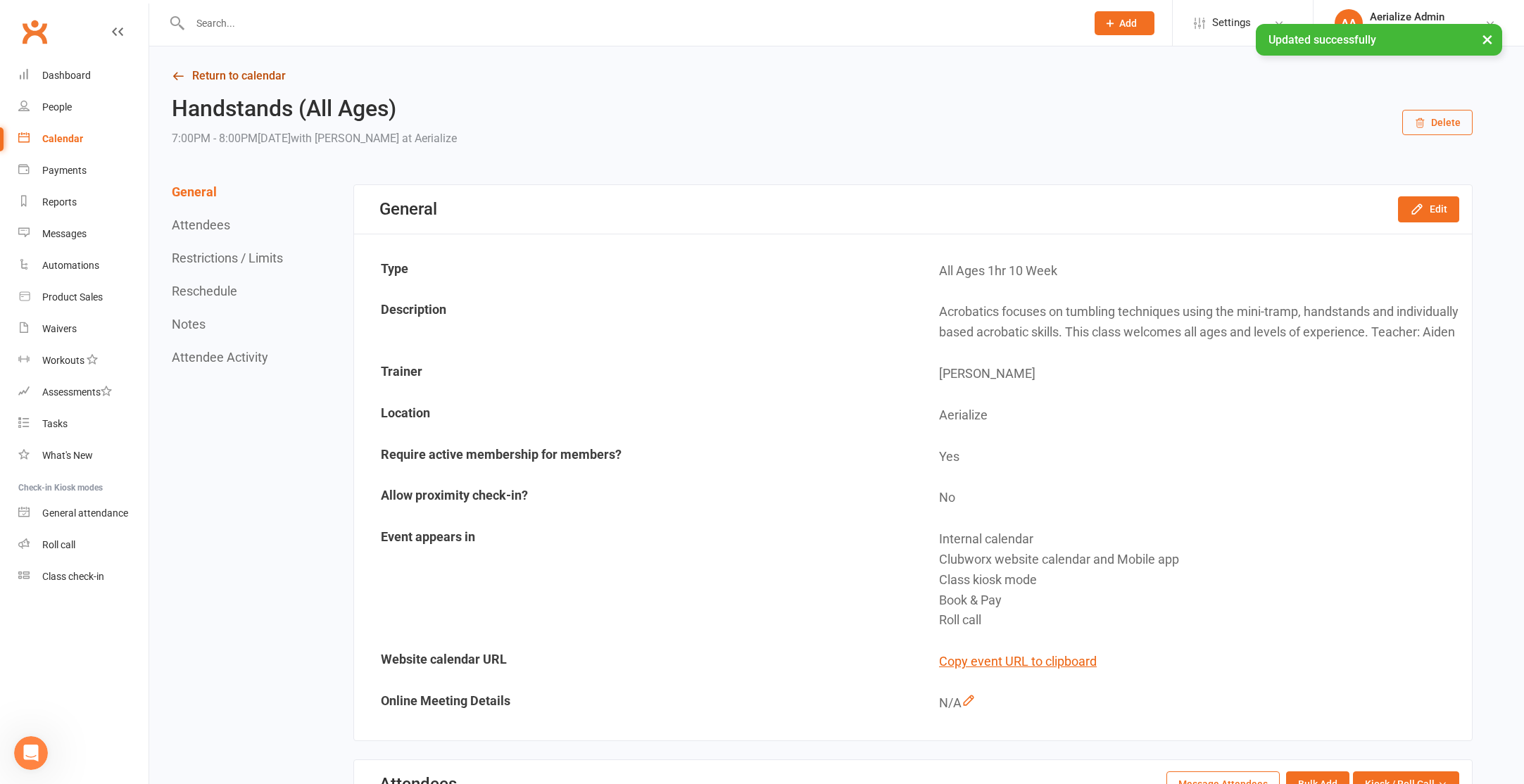
click at [194, 69] on link "Return to calendar" at bounding box center [822, 76] width 1301 height 20
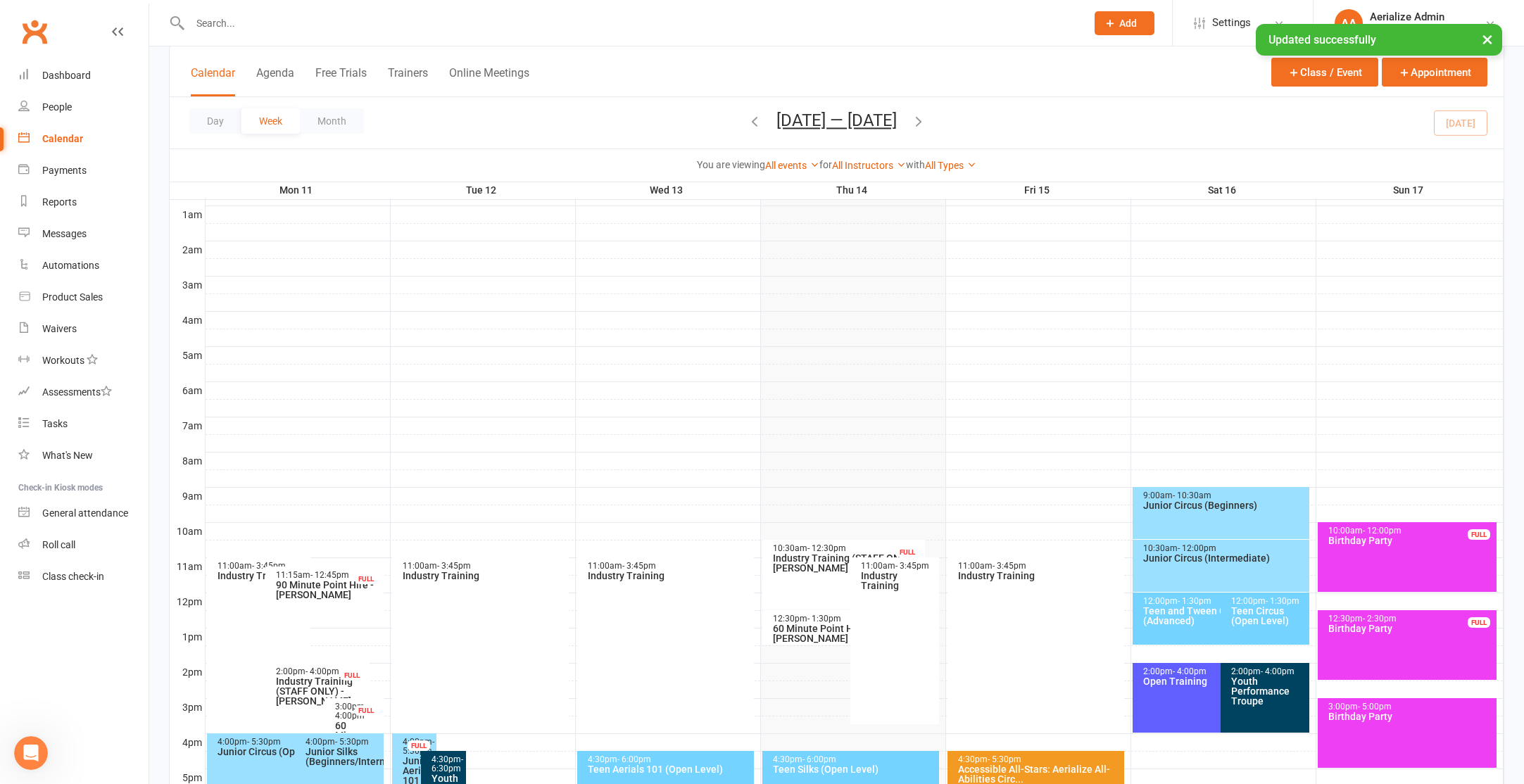
scroll to position [200, 0]
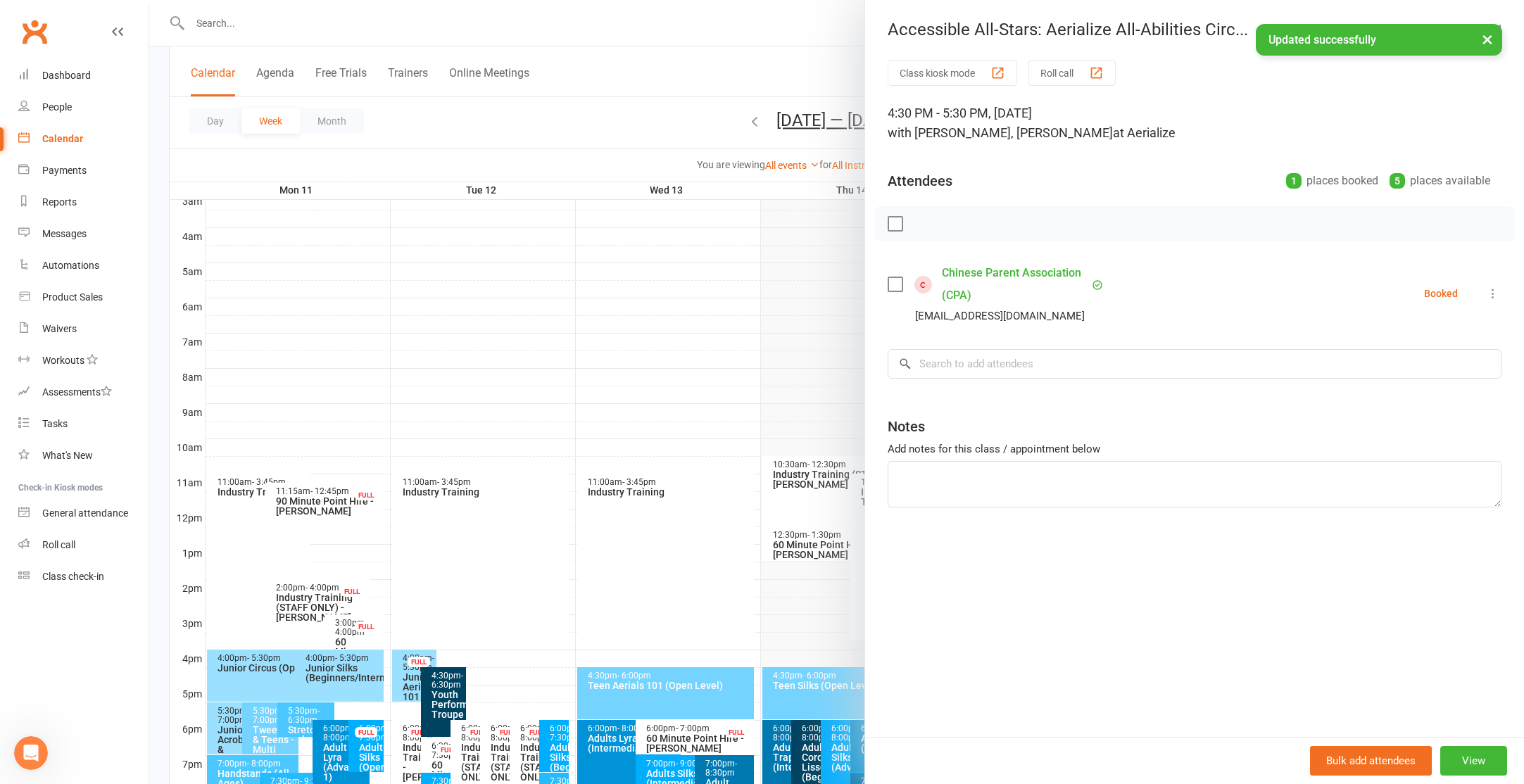
click at [1492, 300] on icon at bounding box center [1493, 293] width 14 height 14
click at [1206, 76] on div "Class kiosk mode Roll call" at bounding box center [1194, 73] width 614 height 26
click at [1476, 752] on button "View" at bounding box center [1473, 760] width 67 height 29
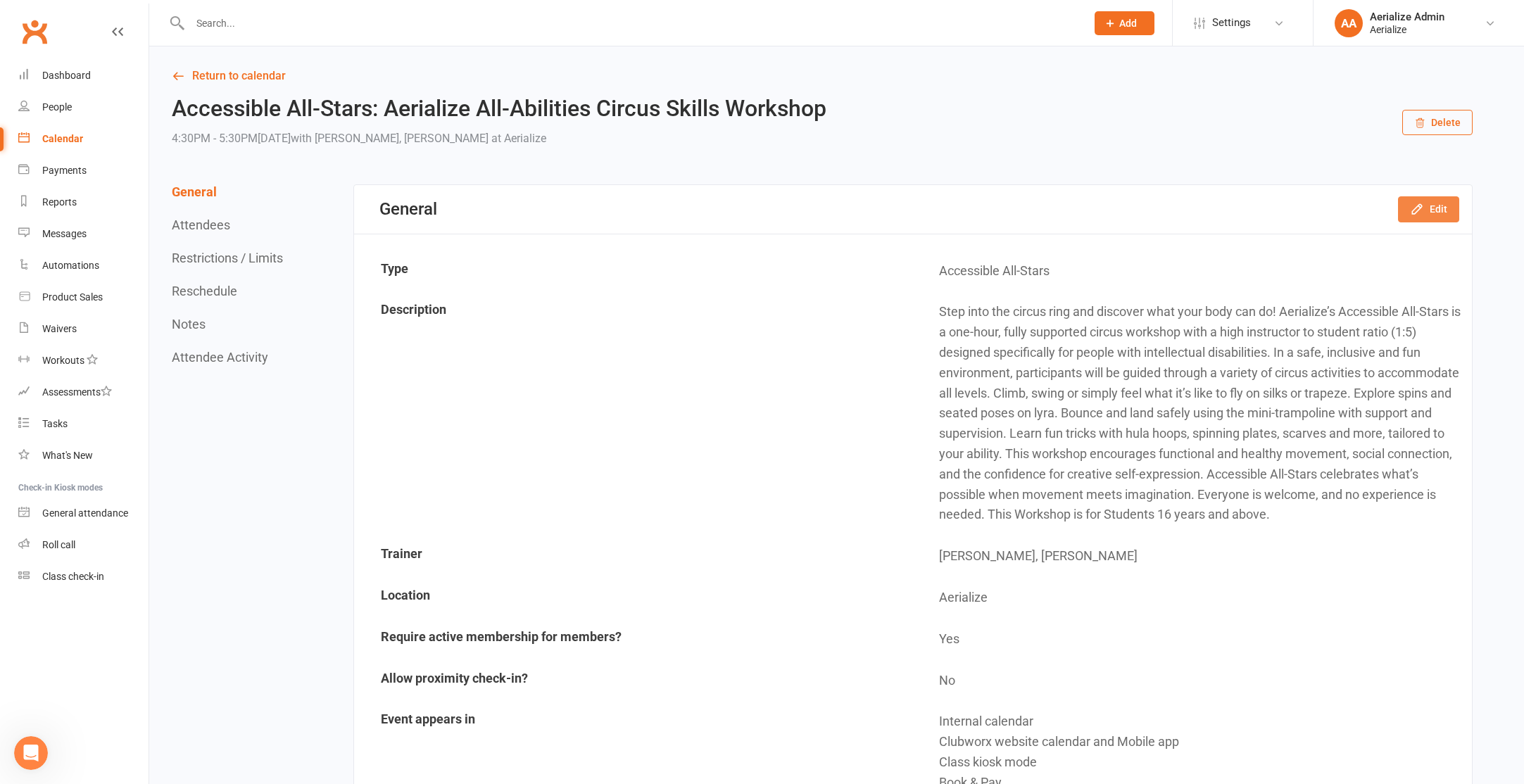
click at [1414, 218] on button "Edit" at bounding box center [1428, 209] width 61 height 26
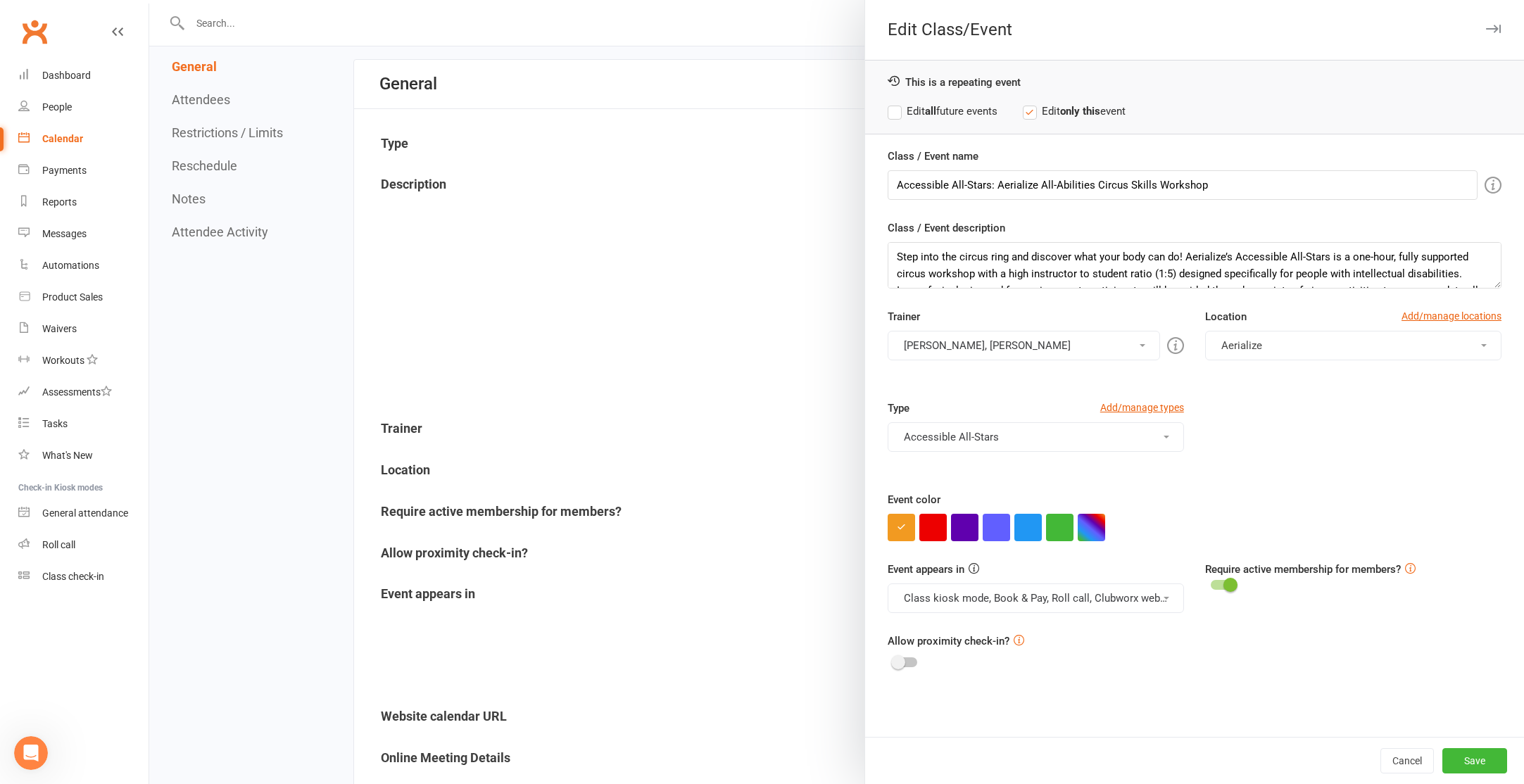
scroll to position [128, 0]
click at [977, 119] on div "This is a repeating event Edit all future events Edit only this event" at bounding box center [1194, 96] width 658 height 75
drag, startPoint x: 973, startPoint y: 110, endPoint x: 1007, endPoint y: 183, distance: 80.5
click at [973, 110] on label "Edit all future events" at bounding box center [942, 112] width 110 height 17
click at [1104, 534] on button "button" at bounding box center [1091, 527] width 27 height 27
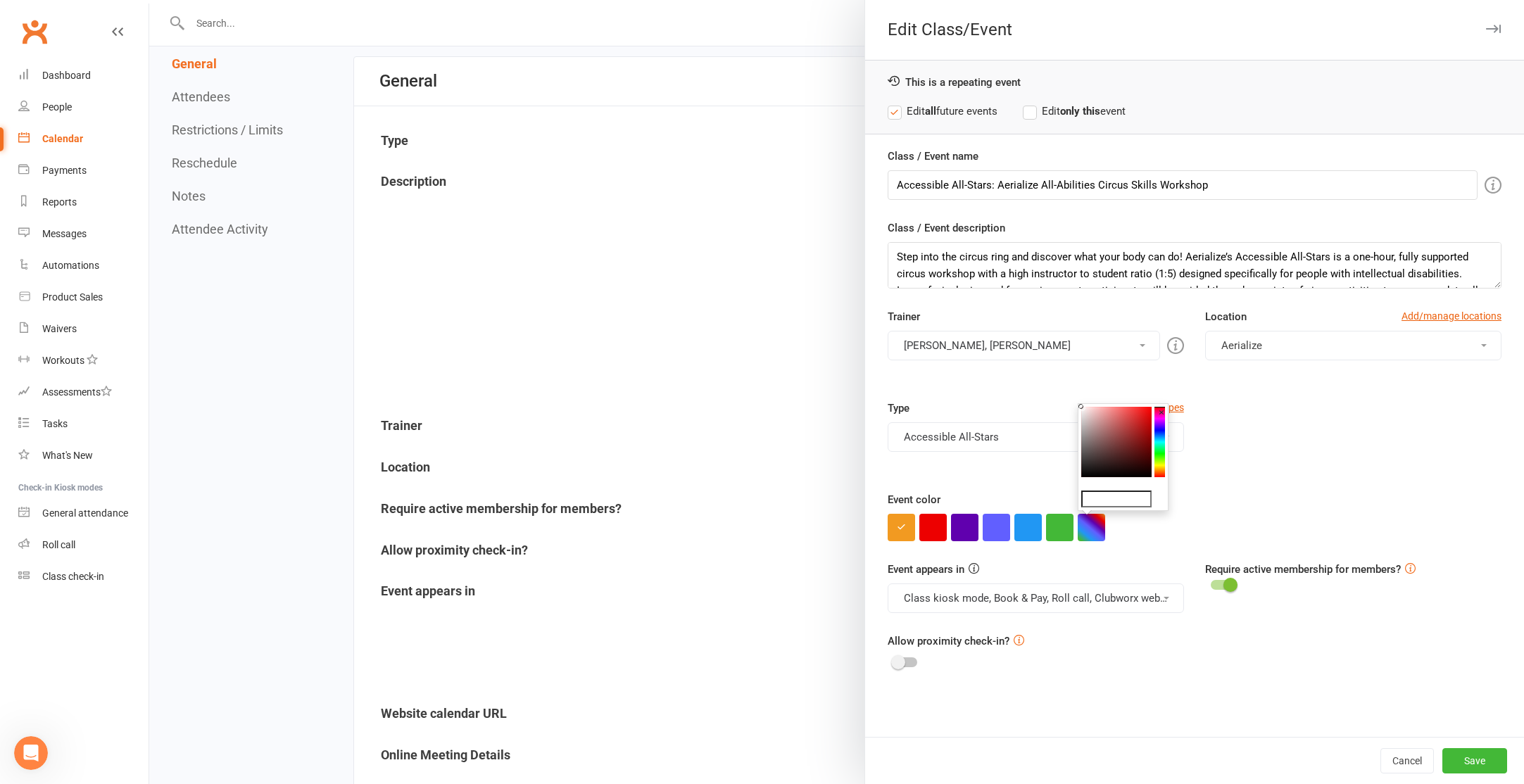
click at [1108, 494] on input "text" at bounding box center [1116, 499] width 70 height 17
paste input "#4dc7ff"
type input "#4dc7ff"
click at [1256, 502] on div "Event color" at bounding box center [1194, 515] width 614 height 50
click at [1454, 762] on button "Save" at bounding box center [1475, 760] width 64 height 26
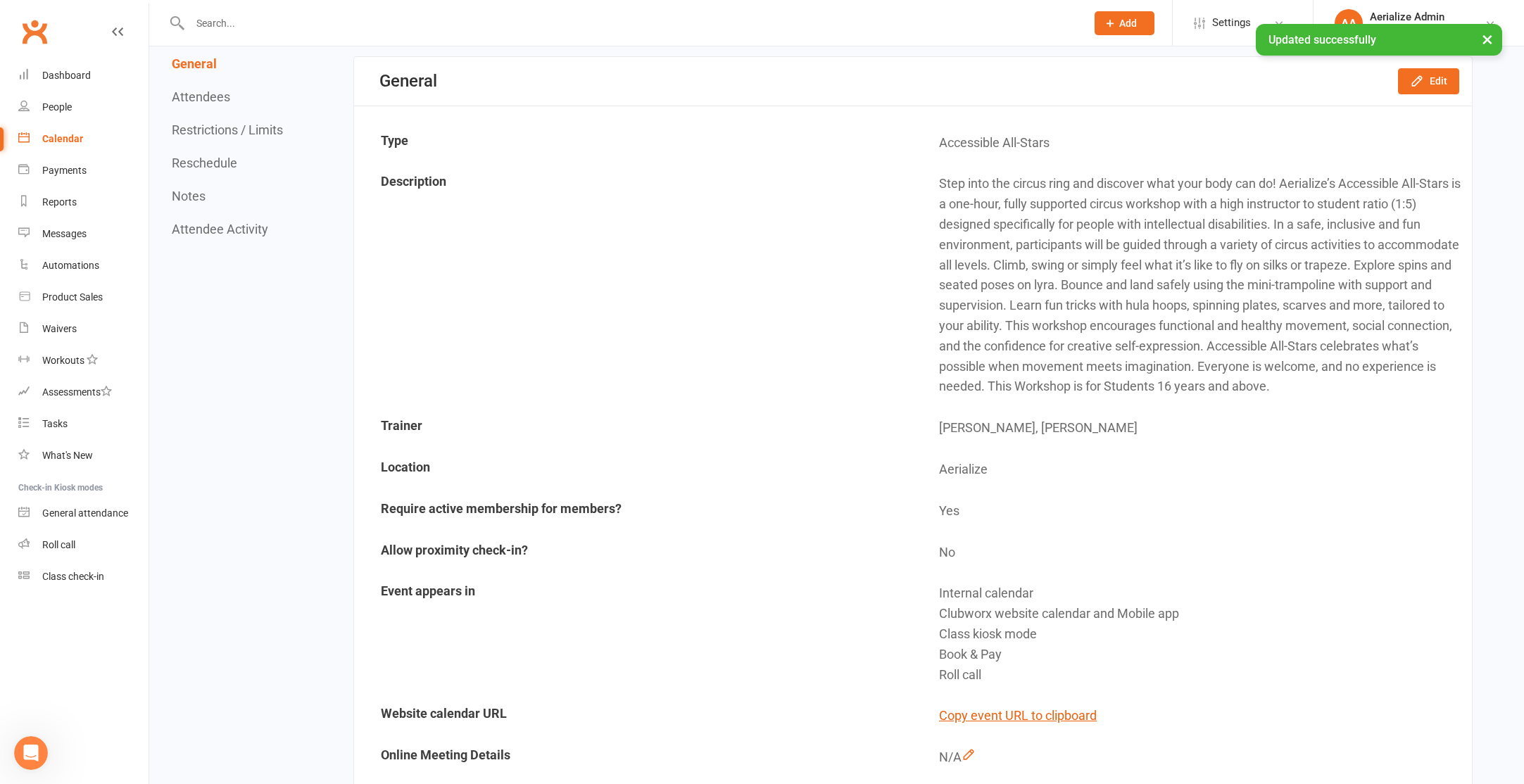
click at [57, 135] on div "Calendar" at bounding box center [62, 139] width 41 height 11
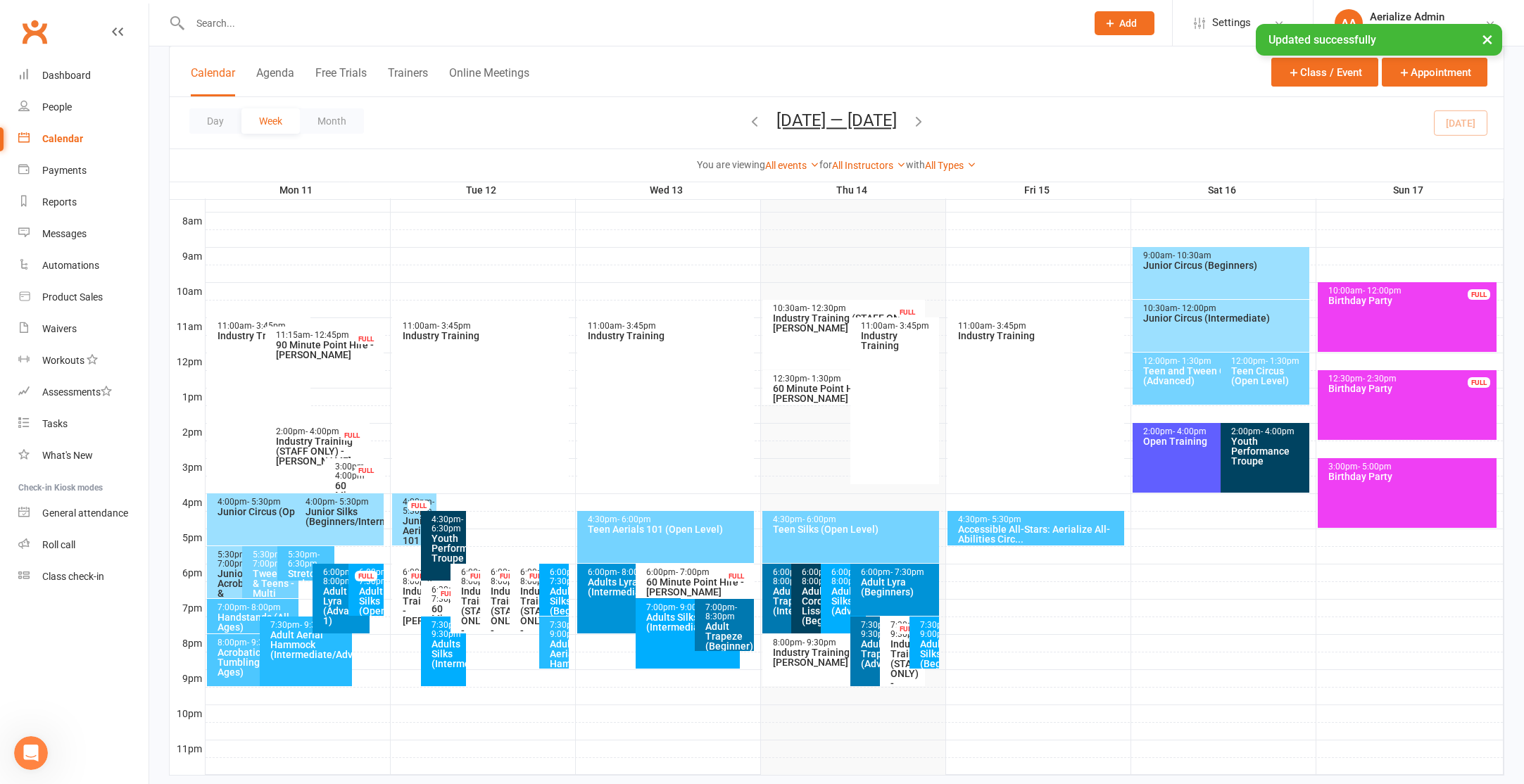
scroll to position [387, 0]
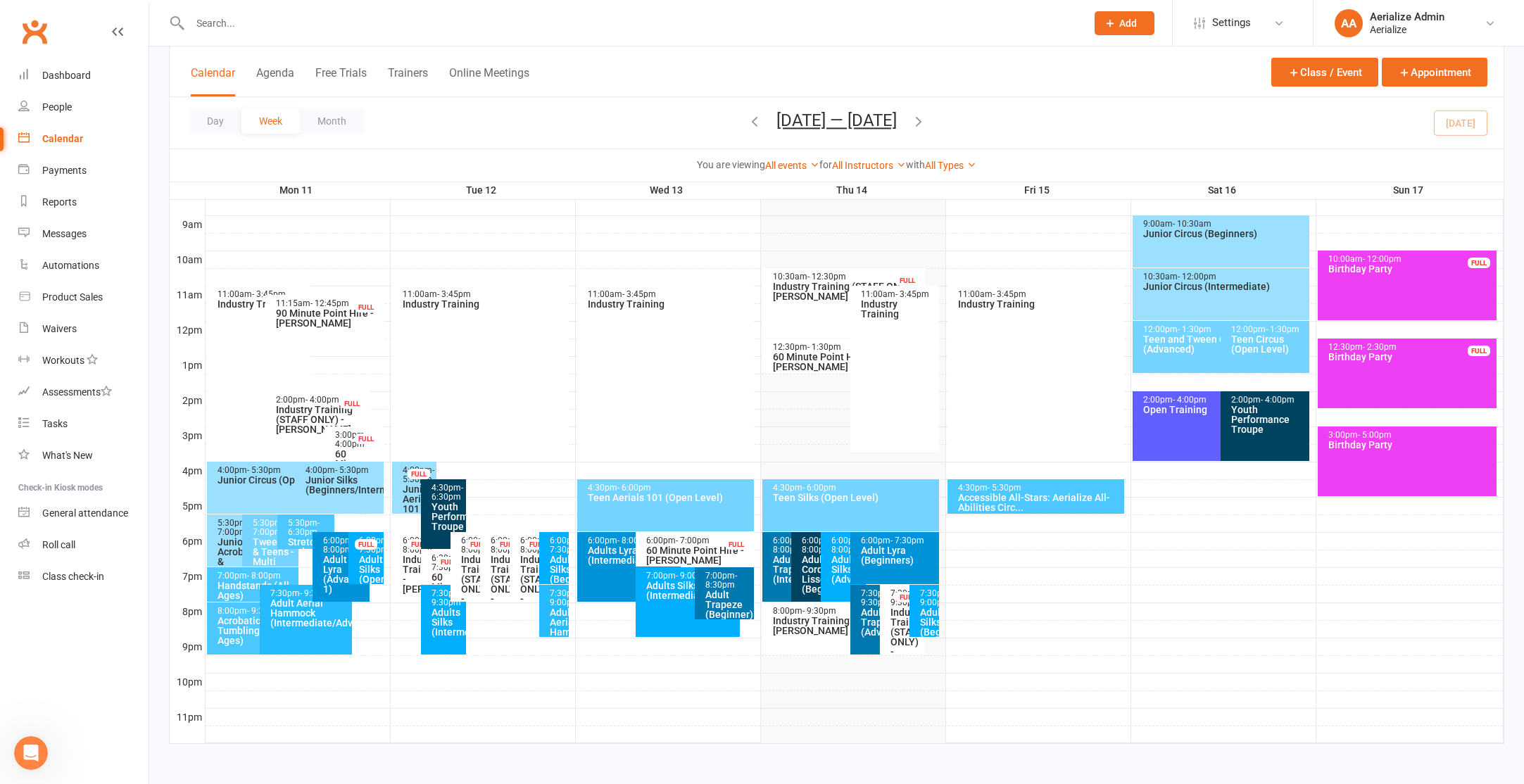
click at [378, 572] on div "Adult Silks (Open Level)" at bounding box center [370, 574] width 23 height 40
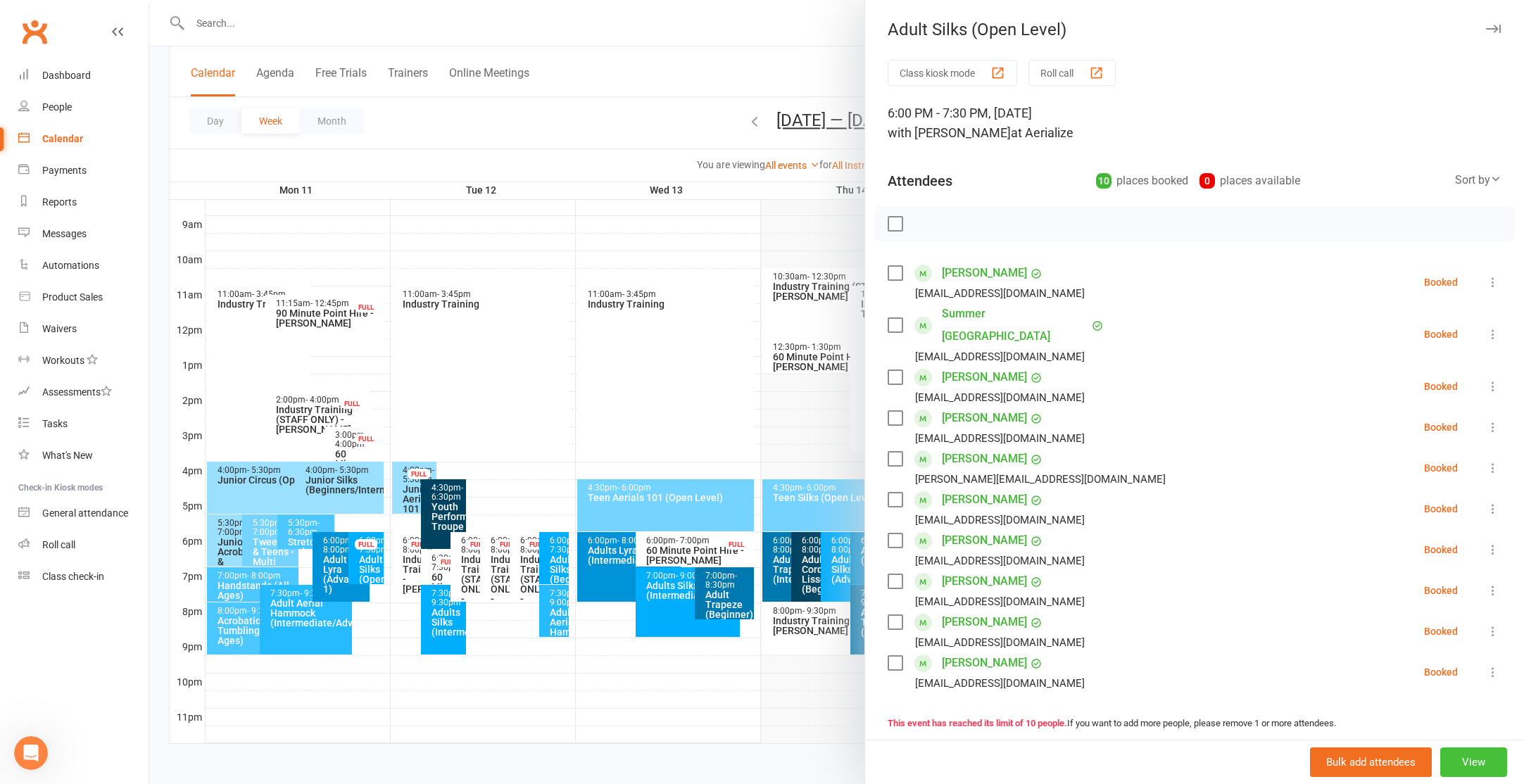
click at [1456, 760] on button "View" at bounding box center [1473, 761] width 67 height 29
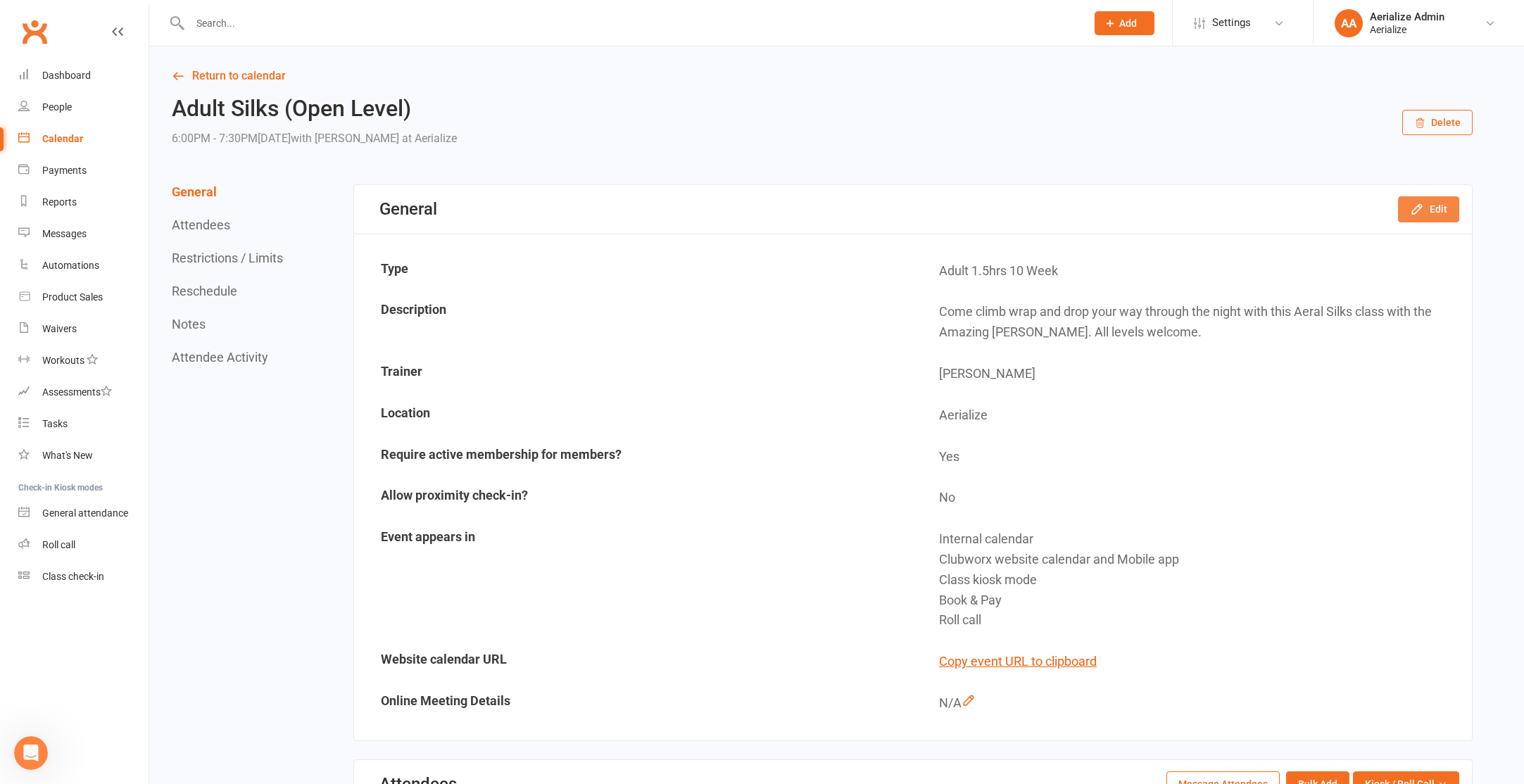
click at [1426, 206] on button "Edit" at bounding box center [1428, 209] width 61 height 26
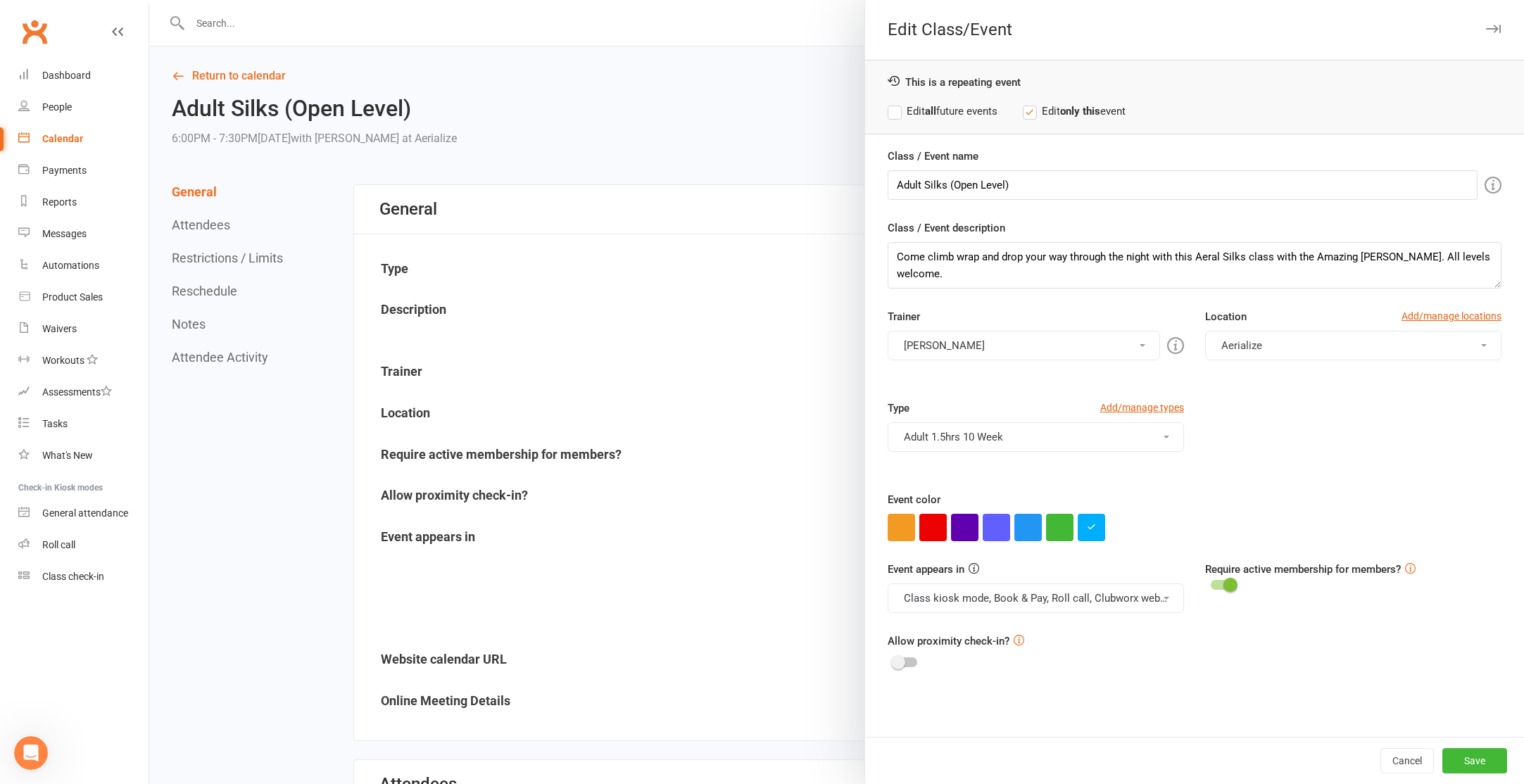
click at [933, 99] on div "This is a repeating event Edit all future events Edit only this event" at bounding box center [1194, 96] width 658 height 75
click at [932, 107] on strong "all" at bounding box center [931, 111] width 11 height 12
click at [1478, 764] on button "Save" at bounding box center [1475, 760] width 64 height 26
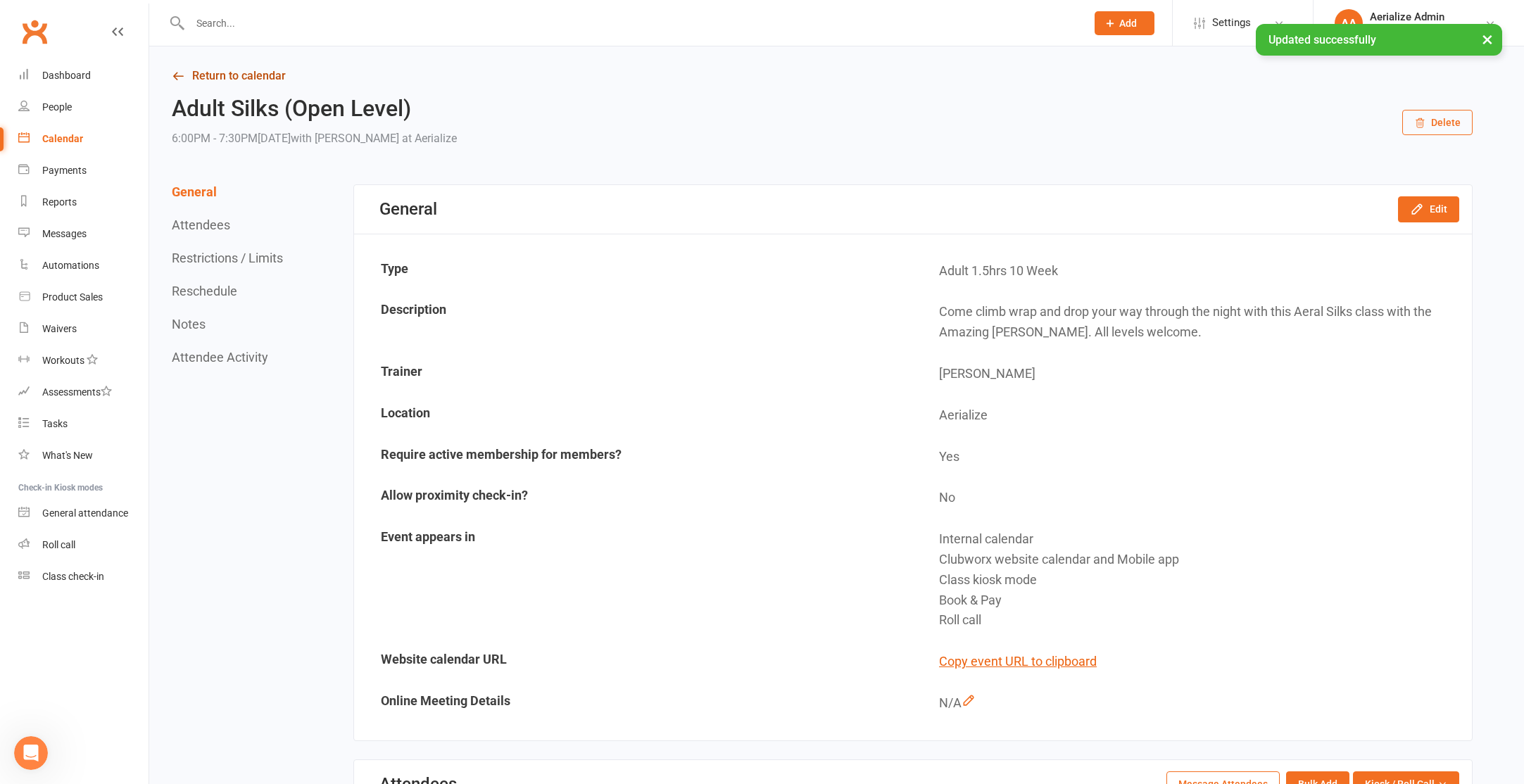
click at [253, 80] on link "Return to calendar" at bounding box center [822, 76] width 1301 height 20
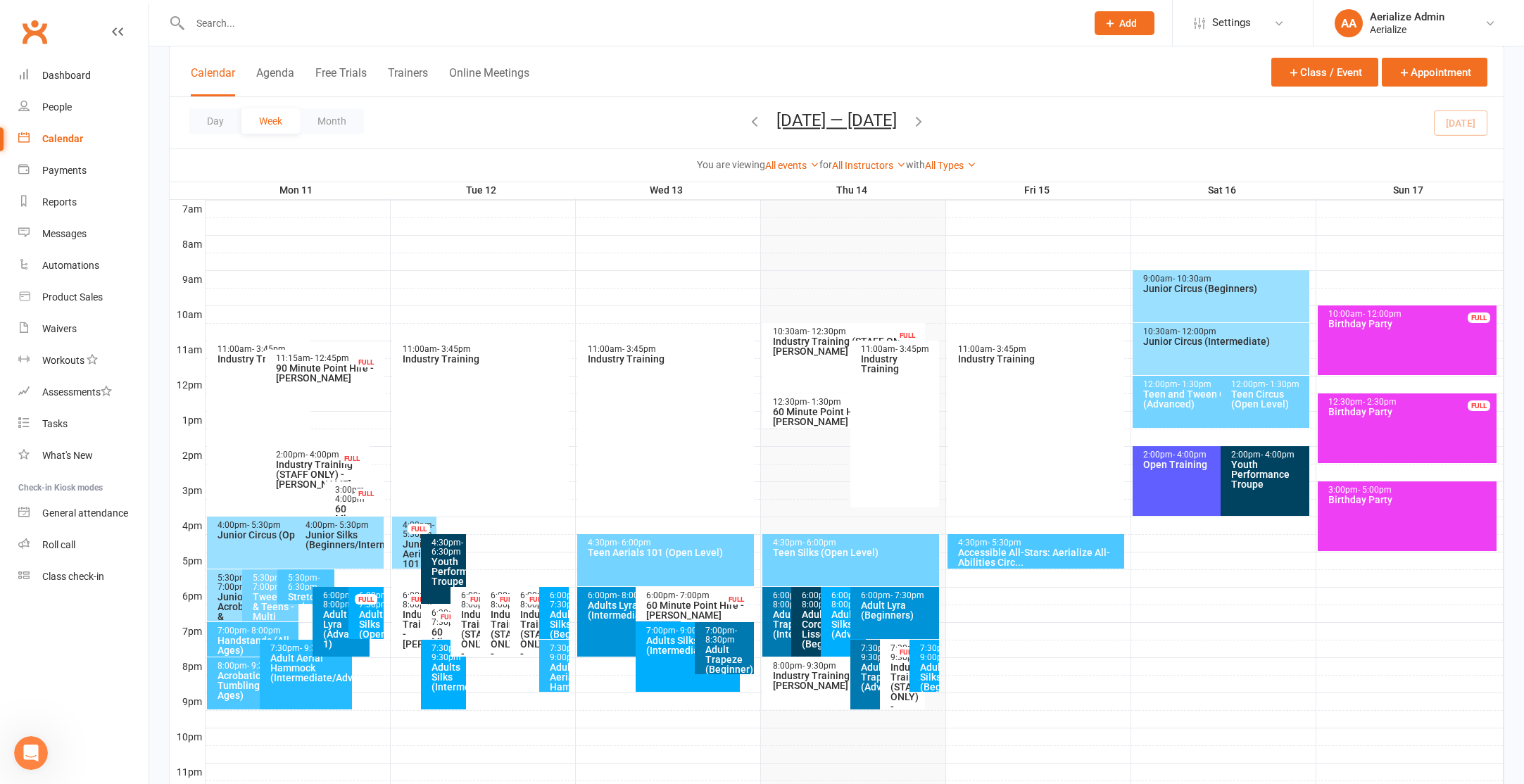
scroll to position [357, 0]
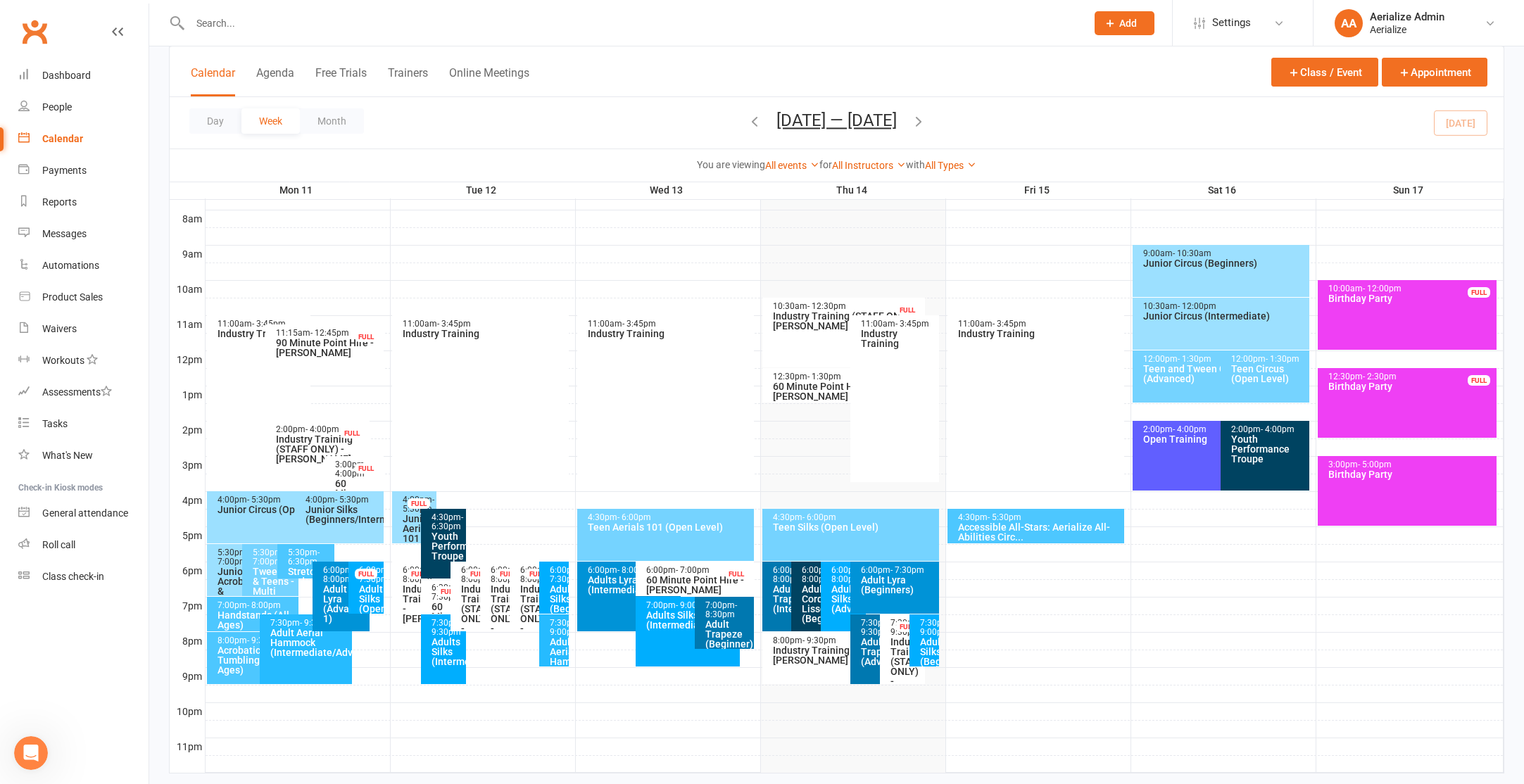
click at [806, 592] on div "Adults Corde Lisse (Beginners/Intermediate)" at bounding box center [817, 604] width 32 height 40
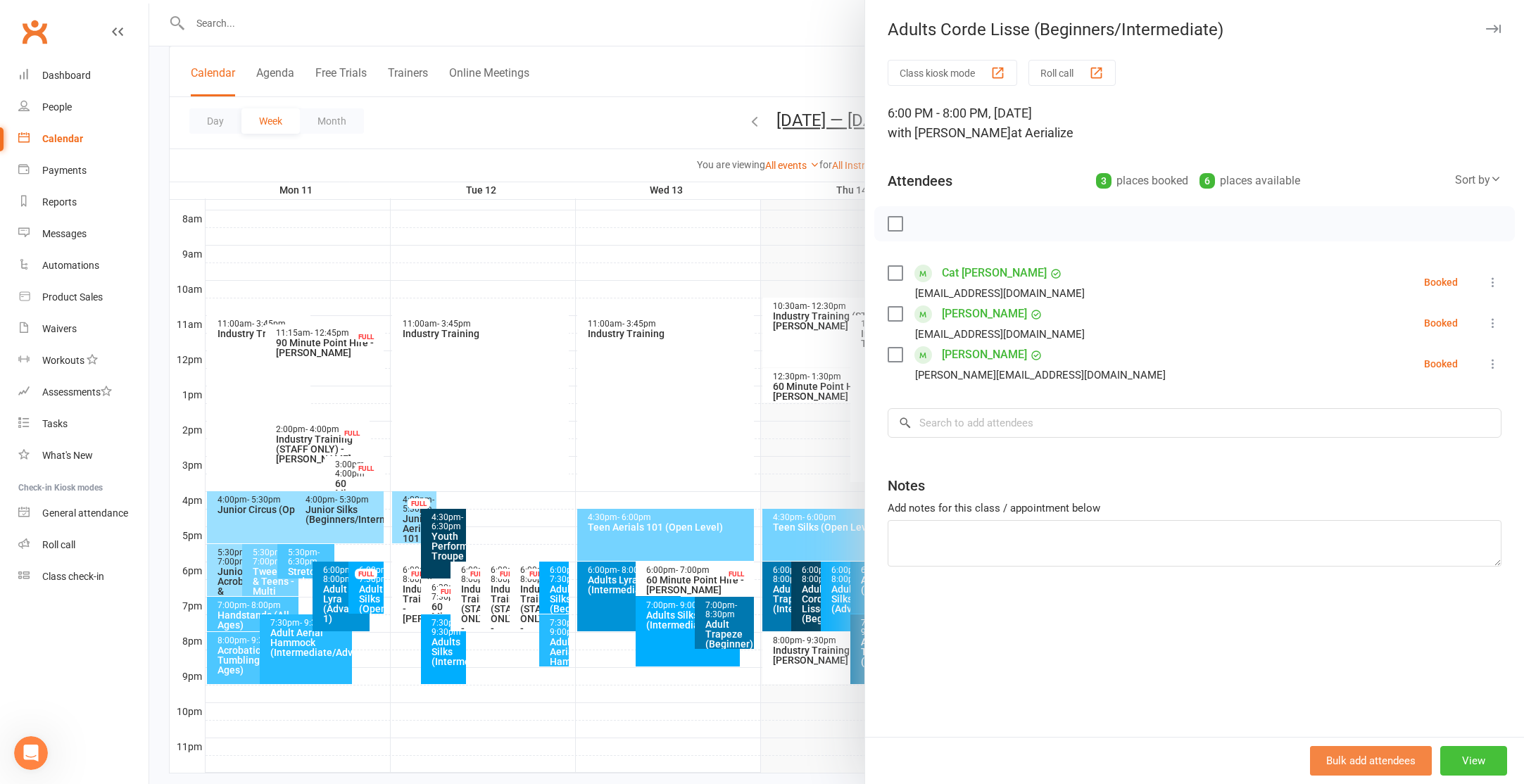
click at [1477, 761] on button "View" at bounding box center [1473, 760] width 67 height 29
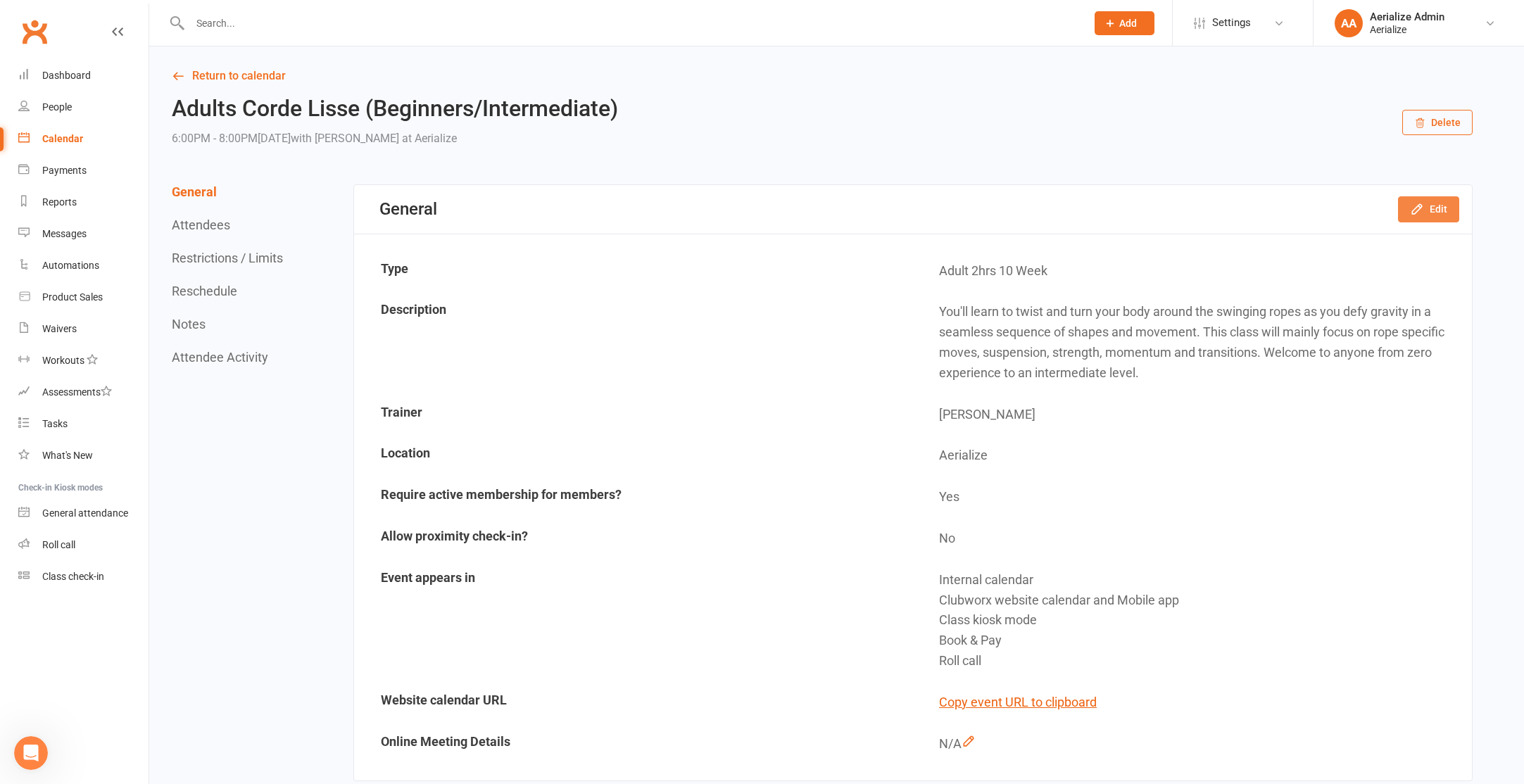
click at [1437, 205] on button "Edit" at bounding box center [1428, 209] width 61 height 26
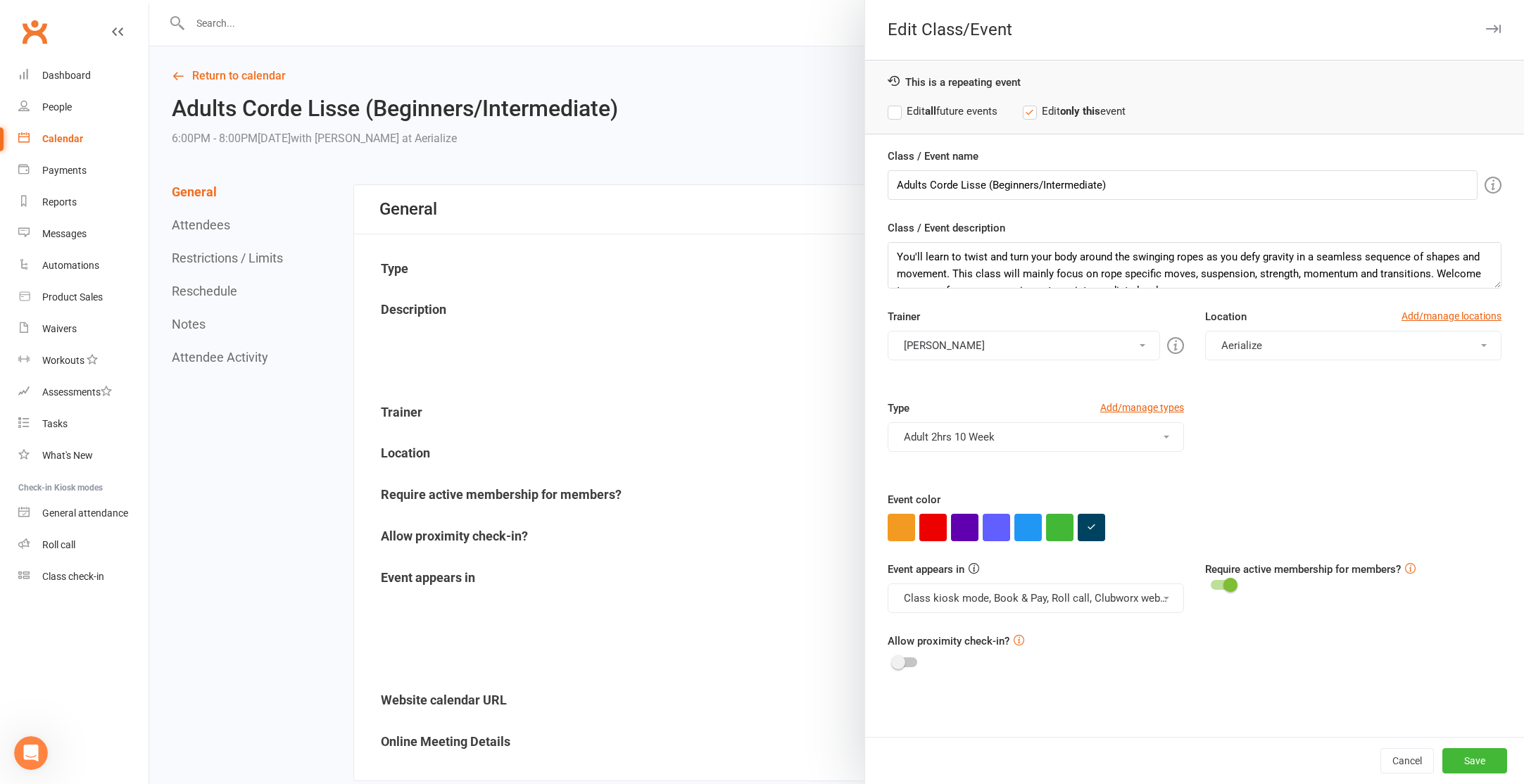
drag, startPoint x: 948, startPoint y: 112, endPoint x: 1001, endPoint y: 201, distance: 103.6
click at [948, 112] on label "Edit all future events" at bounding box center [942, 112] width 110 height 17
drag, startPoint x: 1460, startPoint y: 751, endPoint x: 1368, endPoint y: 702, distance: 104.2
click at [1460, 751] on button "Save" at bounding box center [1475, 760] width 64 height 26
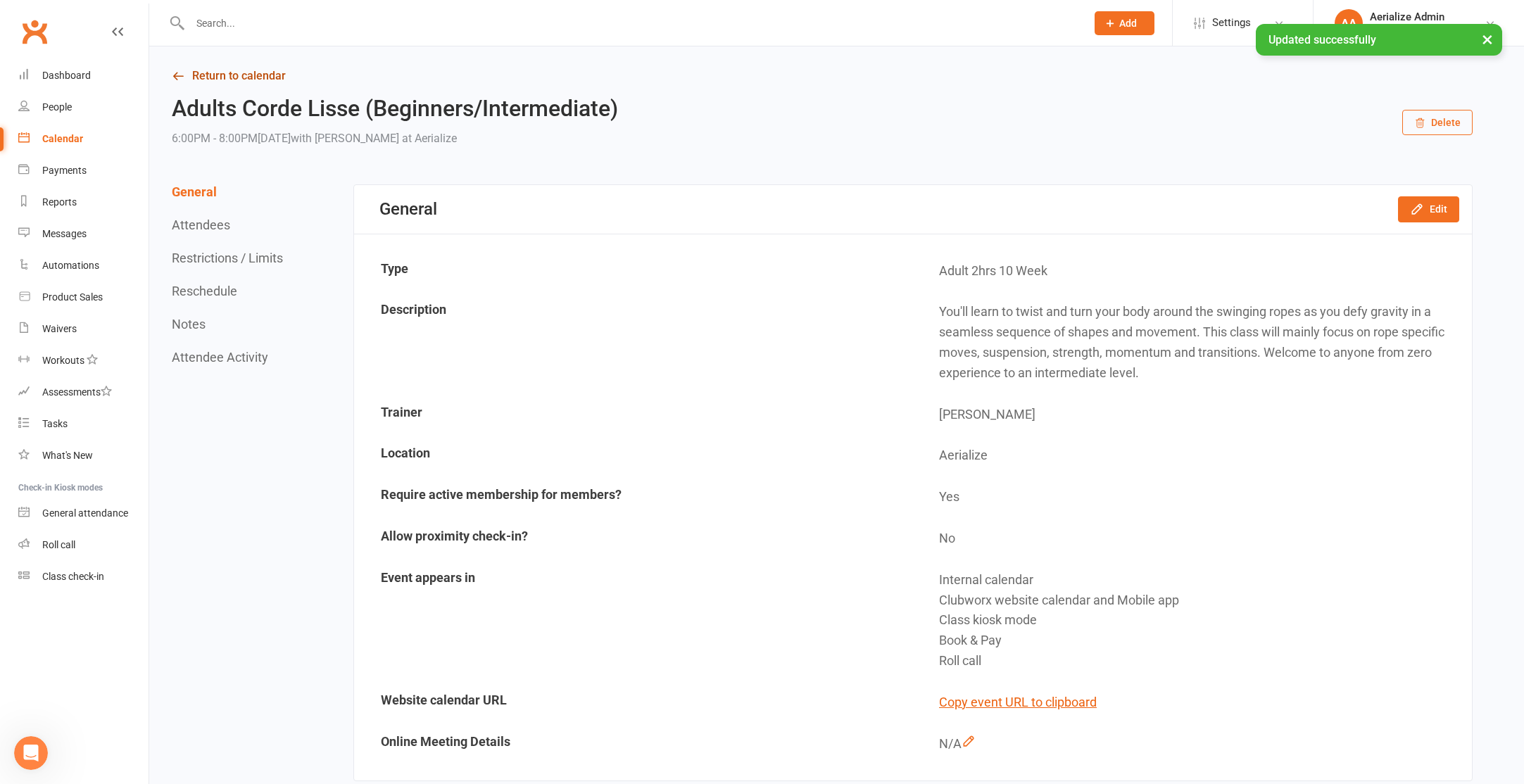
click at [221, 78] on link "Return to calendar" at bounding box center [822, 76] width 1301 height 20
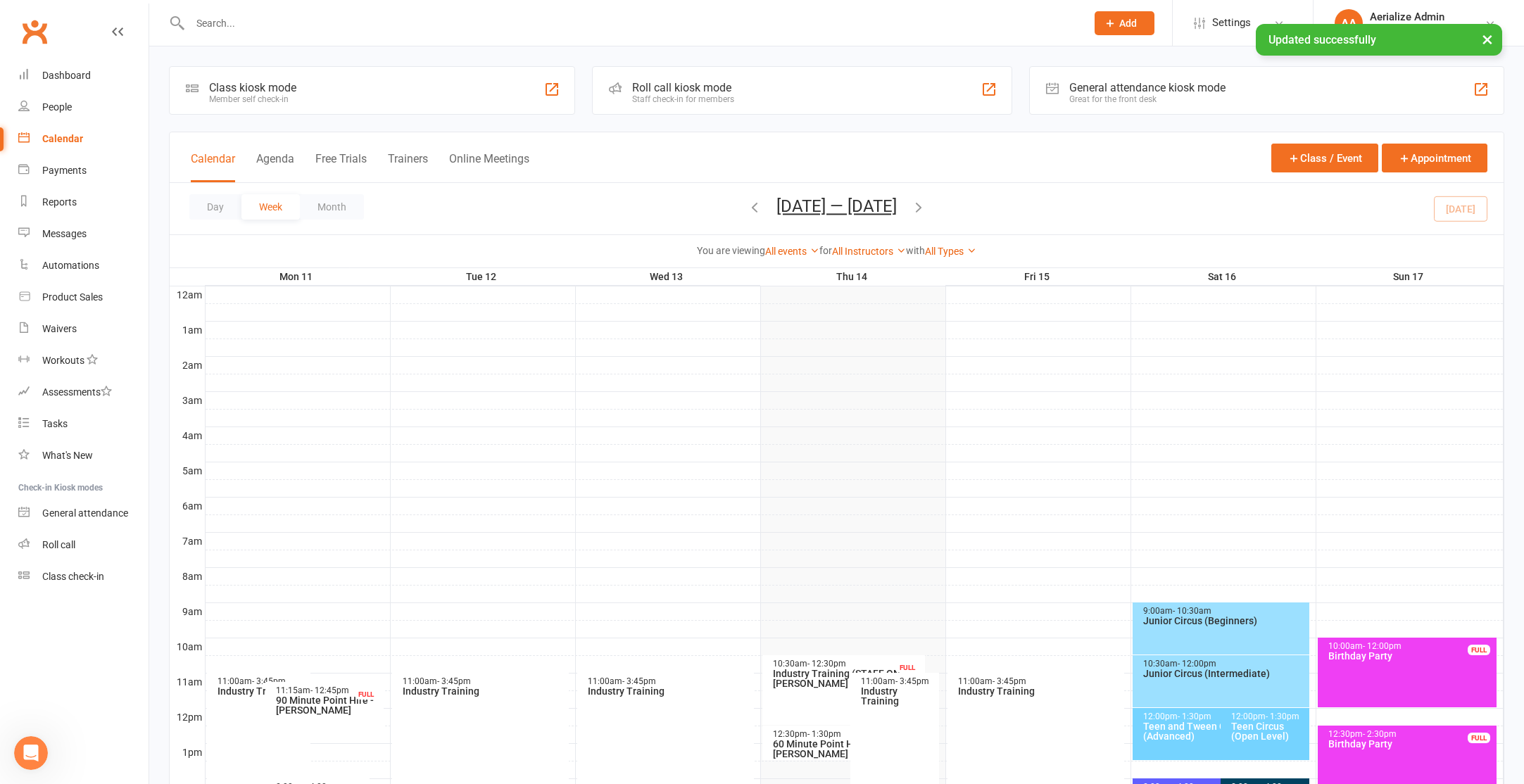
scroll to position [6, 0]
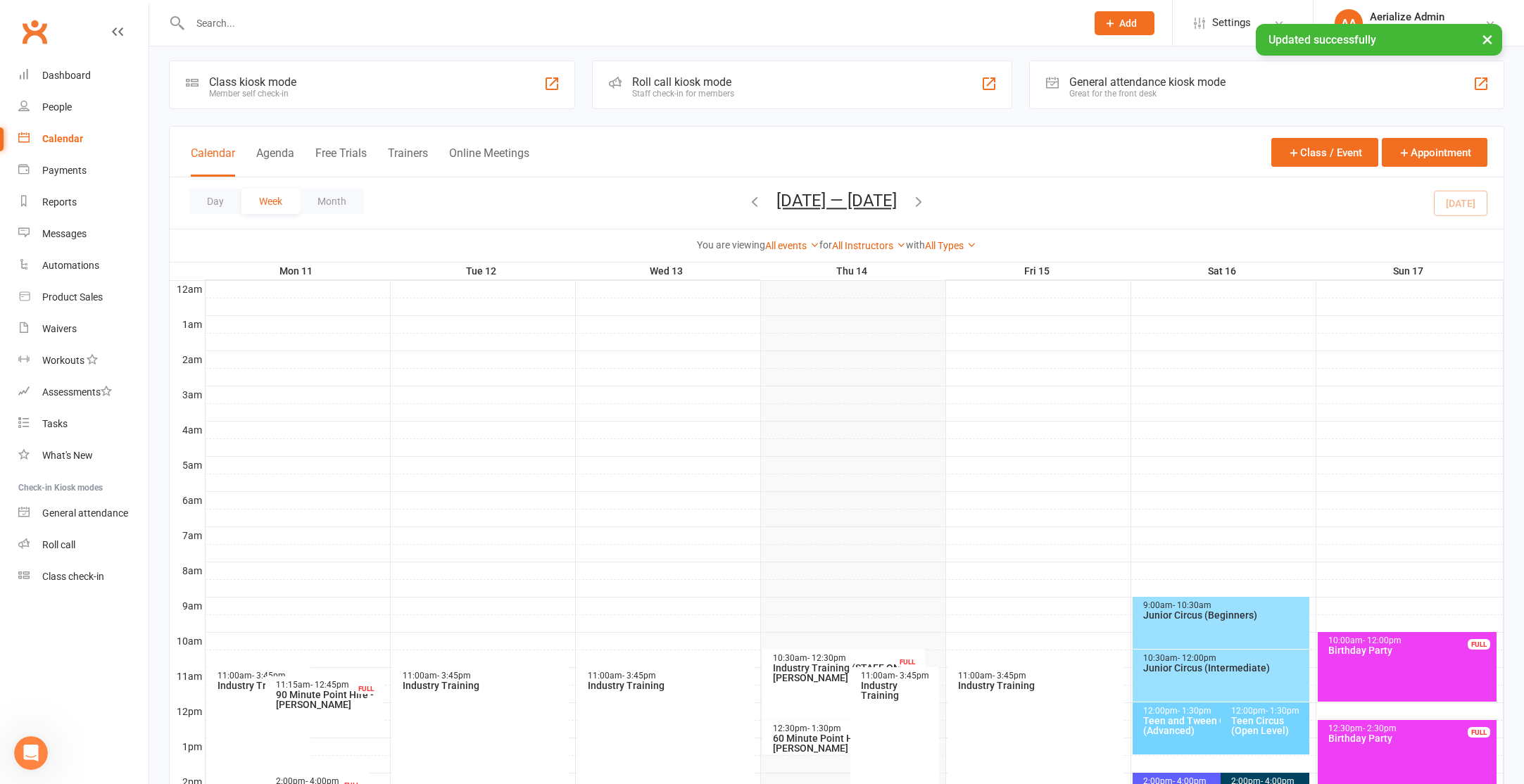
click at [746, 201] on icon "button" at bounding box center [754, 201] width 15 height 15
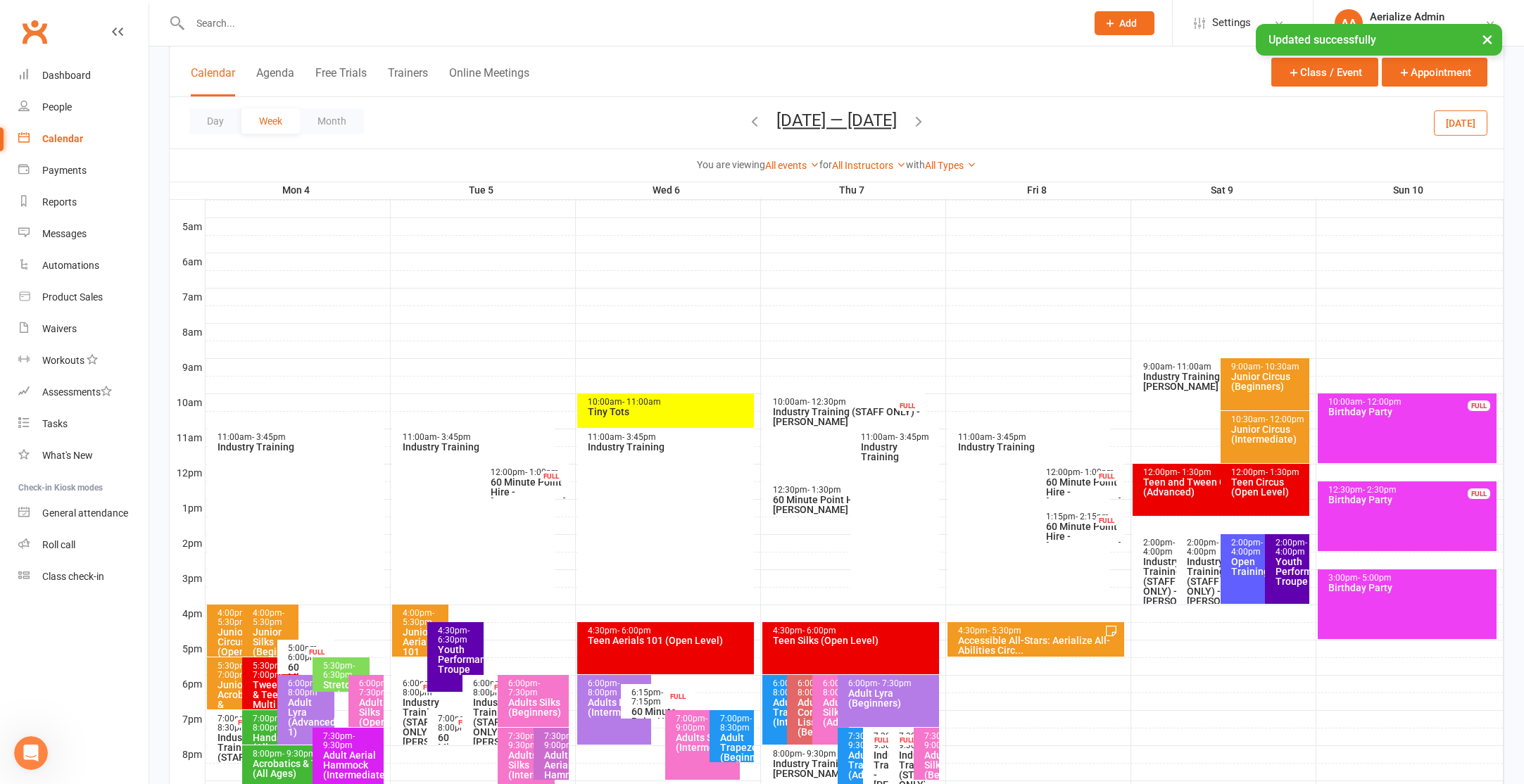
scroll to position [265, 0]
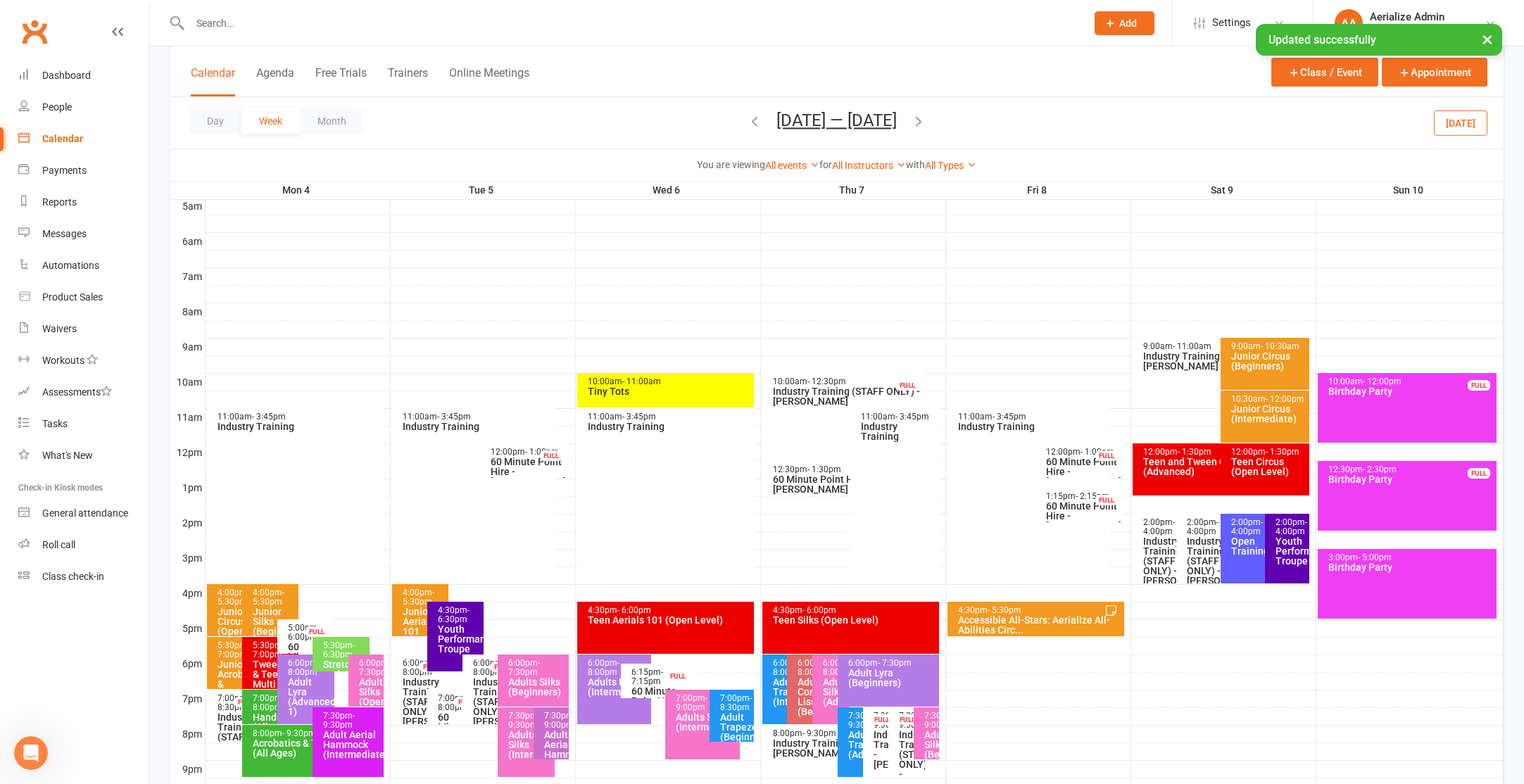
click at [686, 400] on div "10:00am - 11:00am Tiny Tots" at bounding box center [666, 390] width 178 height 34
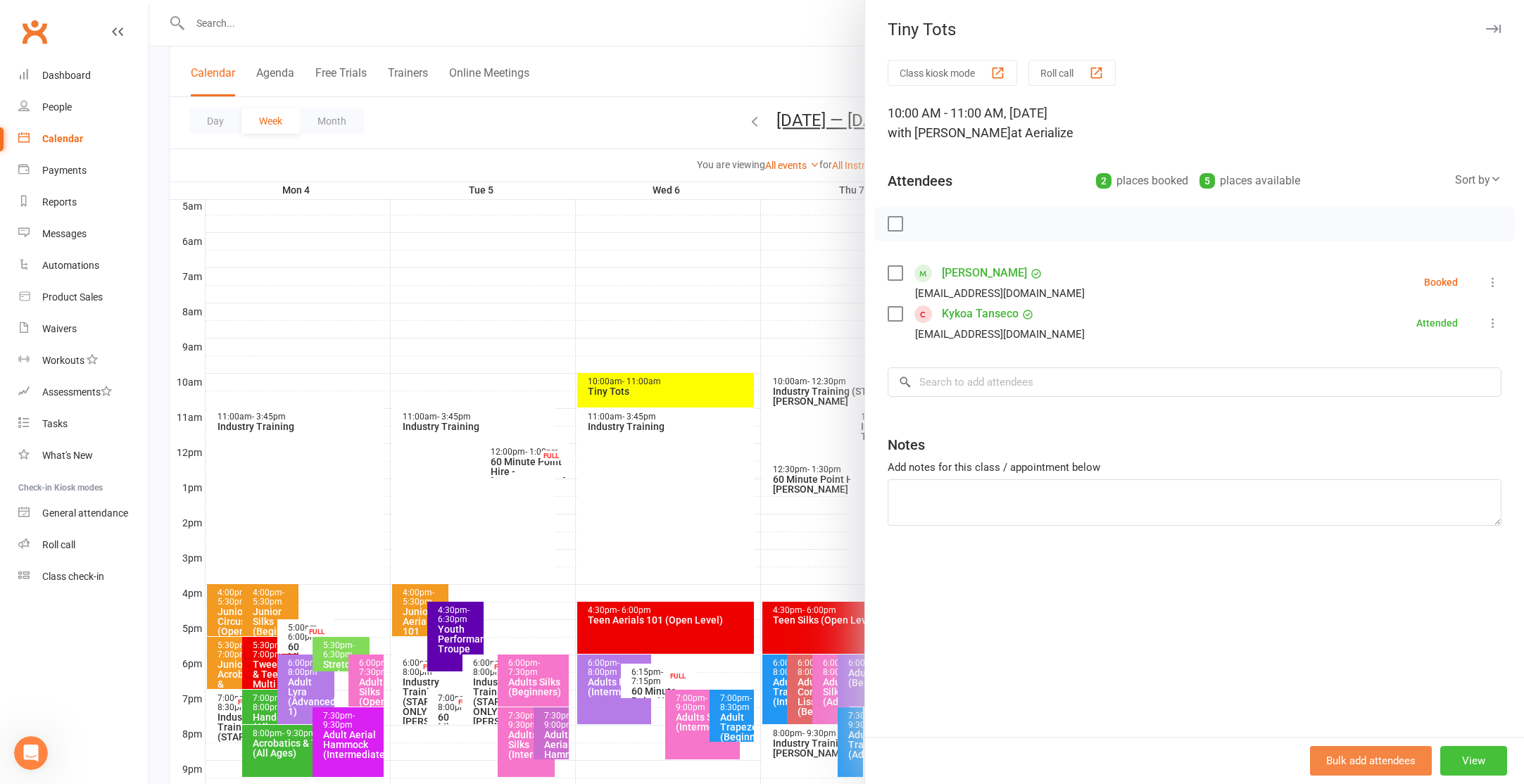
click at [1479, 749] on button "View" at bounding box center [1473, 760] width 67 height 29
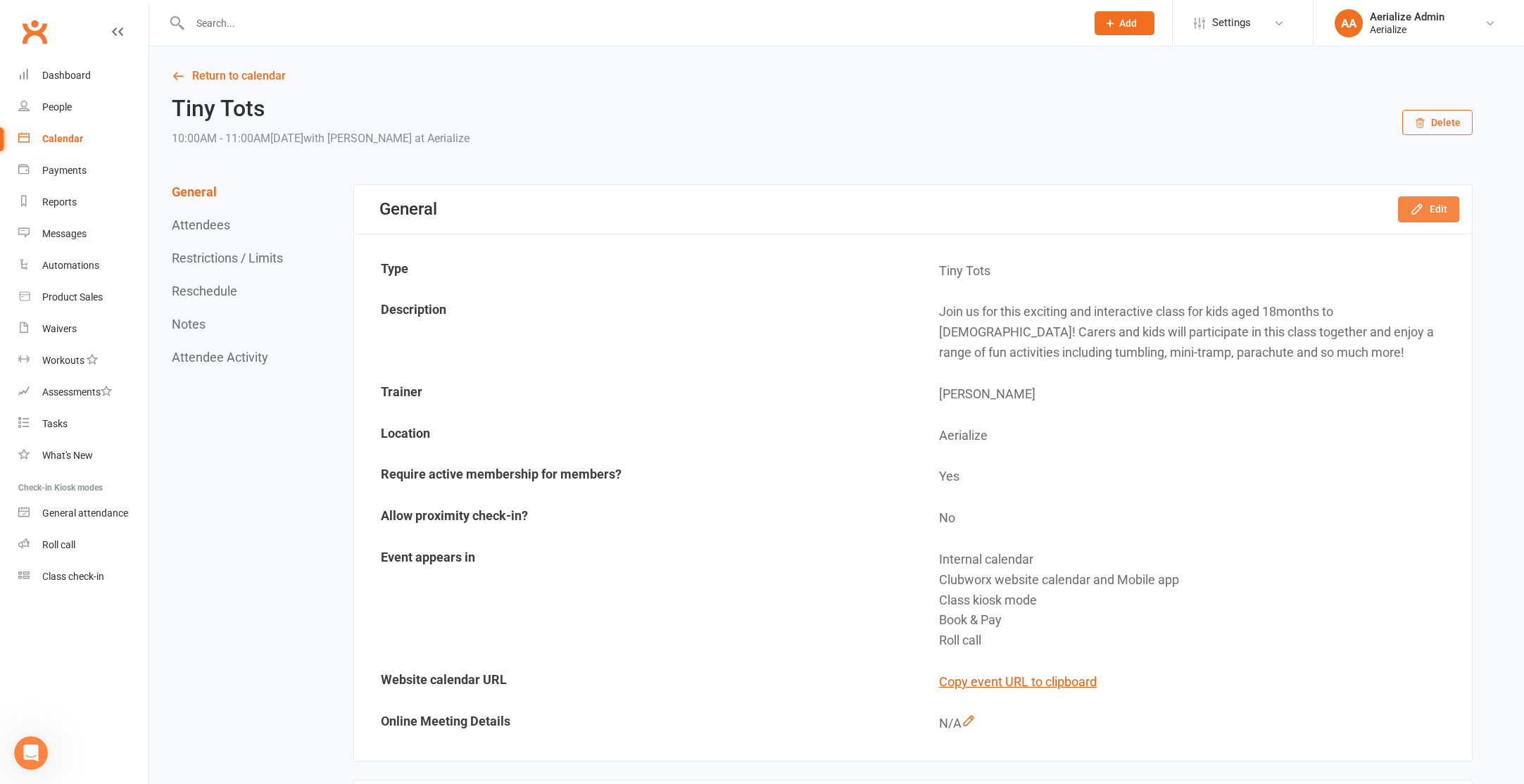
click at [1436, 213] on button "Edit" at bounding box center [1428, 209] width 61 height 26
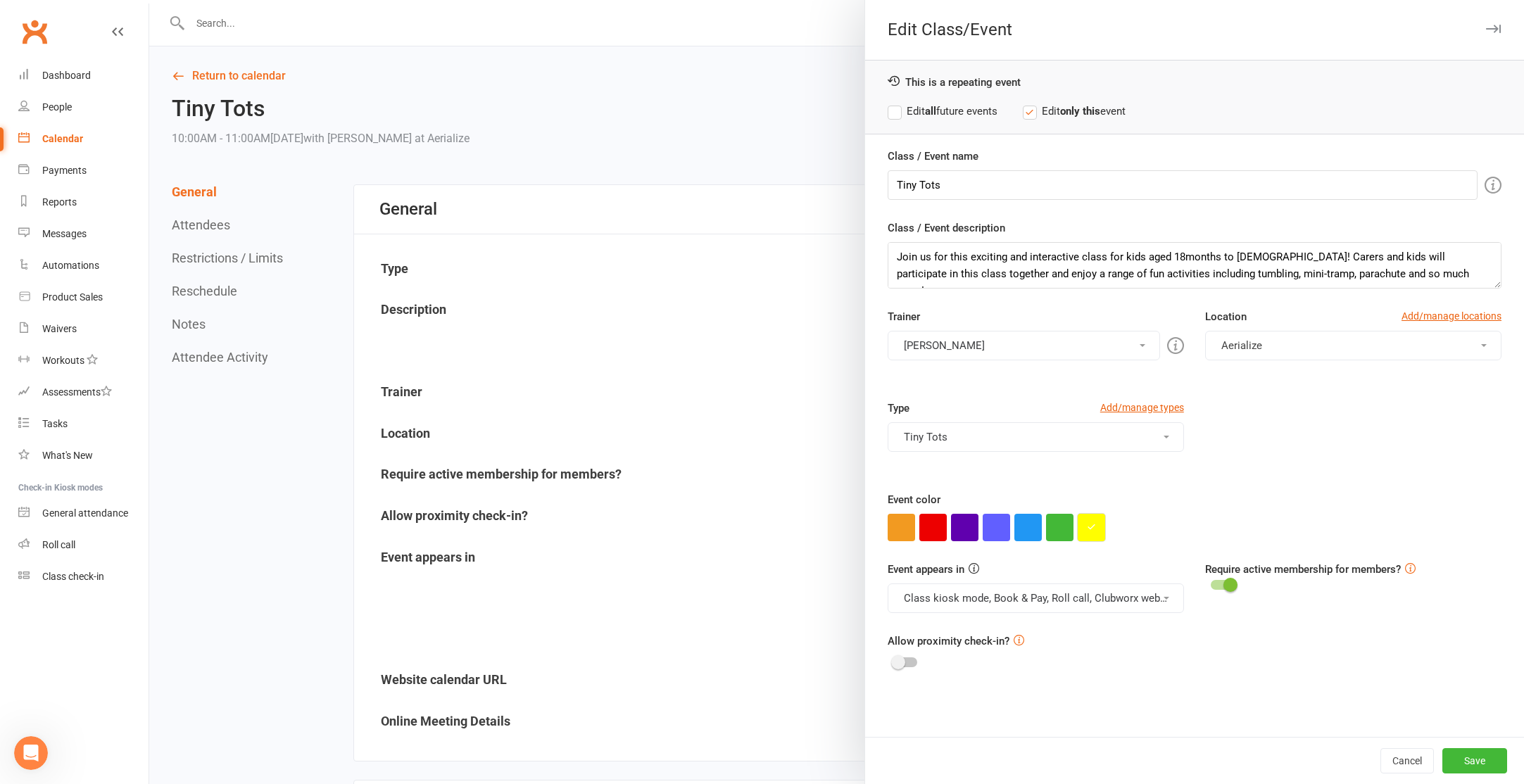
click at [1088, 530] on icon "button" at bounding box center [1092, 527] width 9 height 9
click at [1122, 498] on input "#fffe00" at bounding box center [1116, 499] width 70 height 17
click at [1121, 497] on input "#fffe00" at bounding box center [1116, 499] width 70 height 17
type input "#c3ecff"
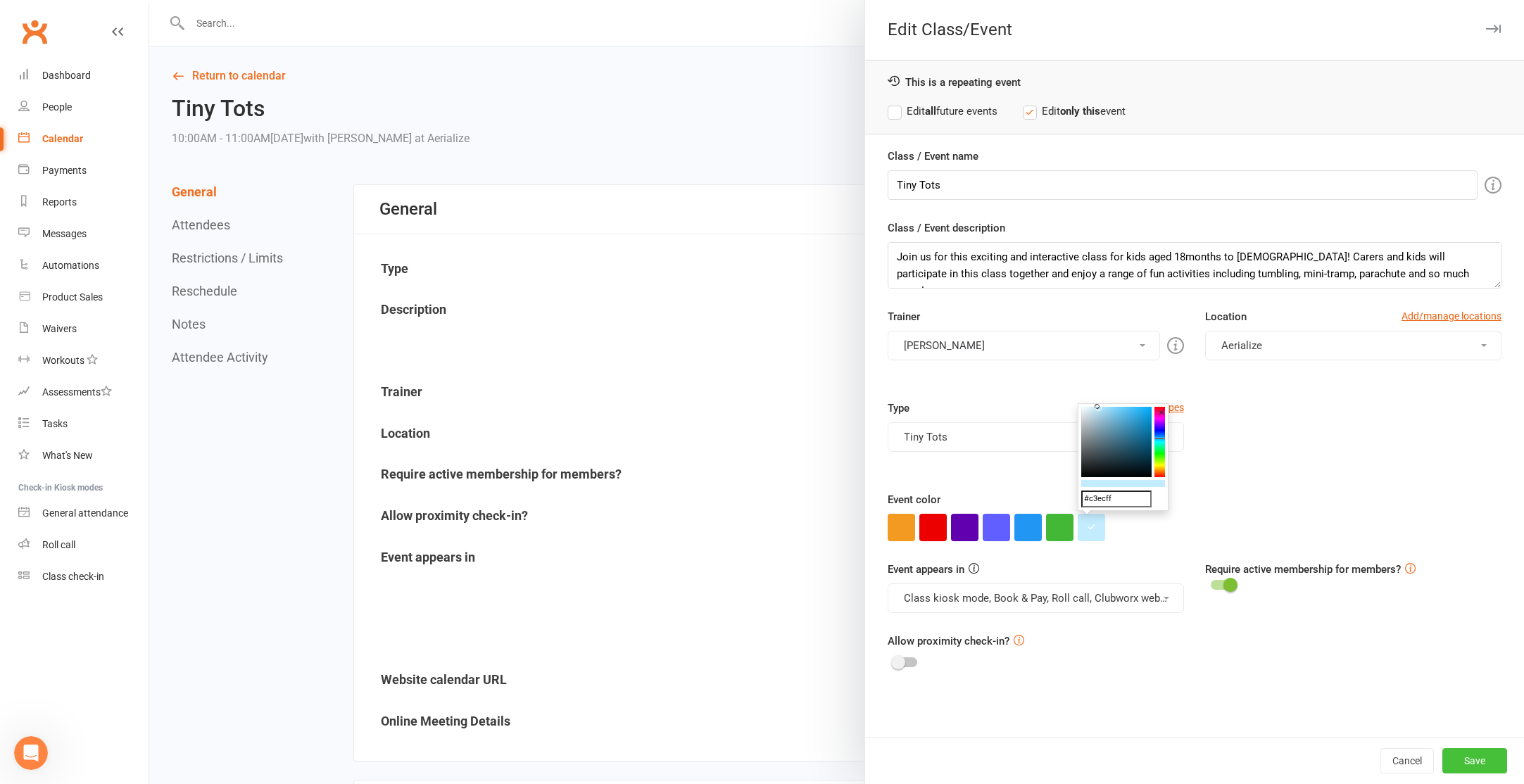
click at [1463, 758] on button "Save" at bounding box center [1475, 760] width 64 height 26
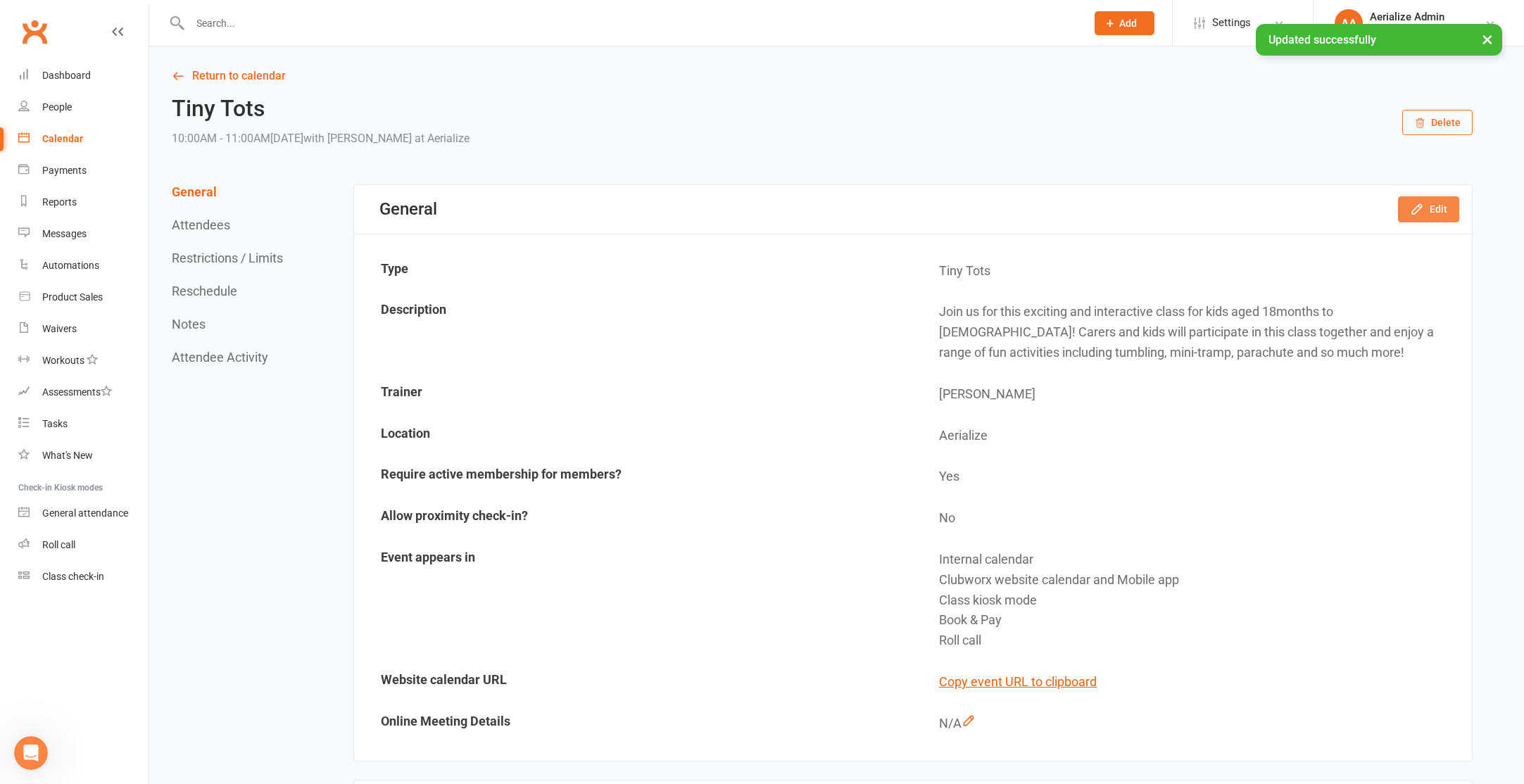
click at [1437, 204] on button "Edit" at bounding box center [1428, 209] width 61 height 26
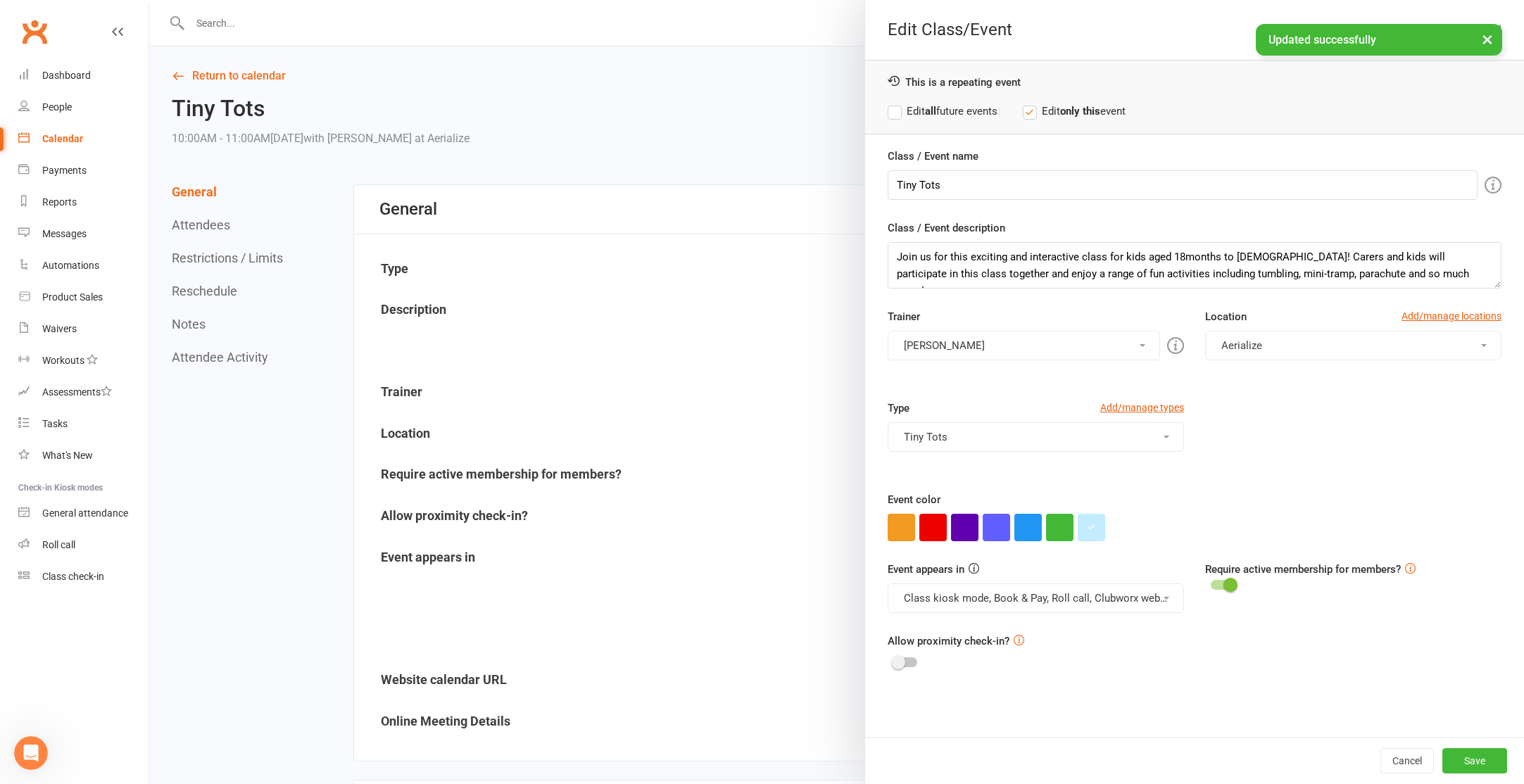
click at [929, 104] on label "Edit all future events" at bounding box center [942, 112] width 110 height 17
click at [1487, 758] on button "Save" at bounding box center [1475, 760] width 64 height 26
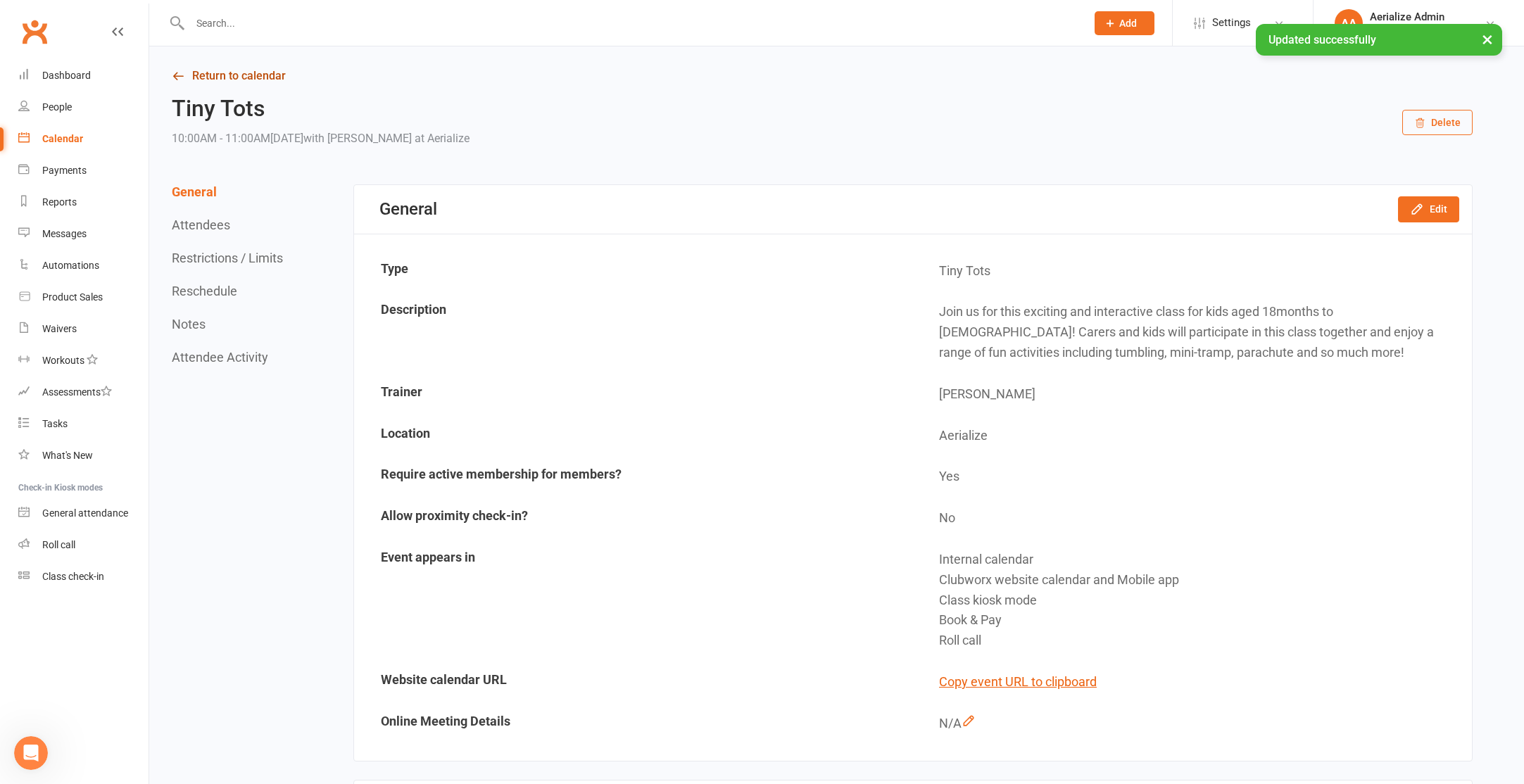
click at [180, 73] on icon at bounding box center [178, 76] width 12 height 12
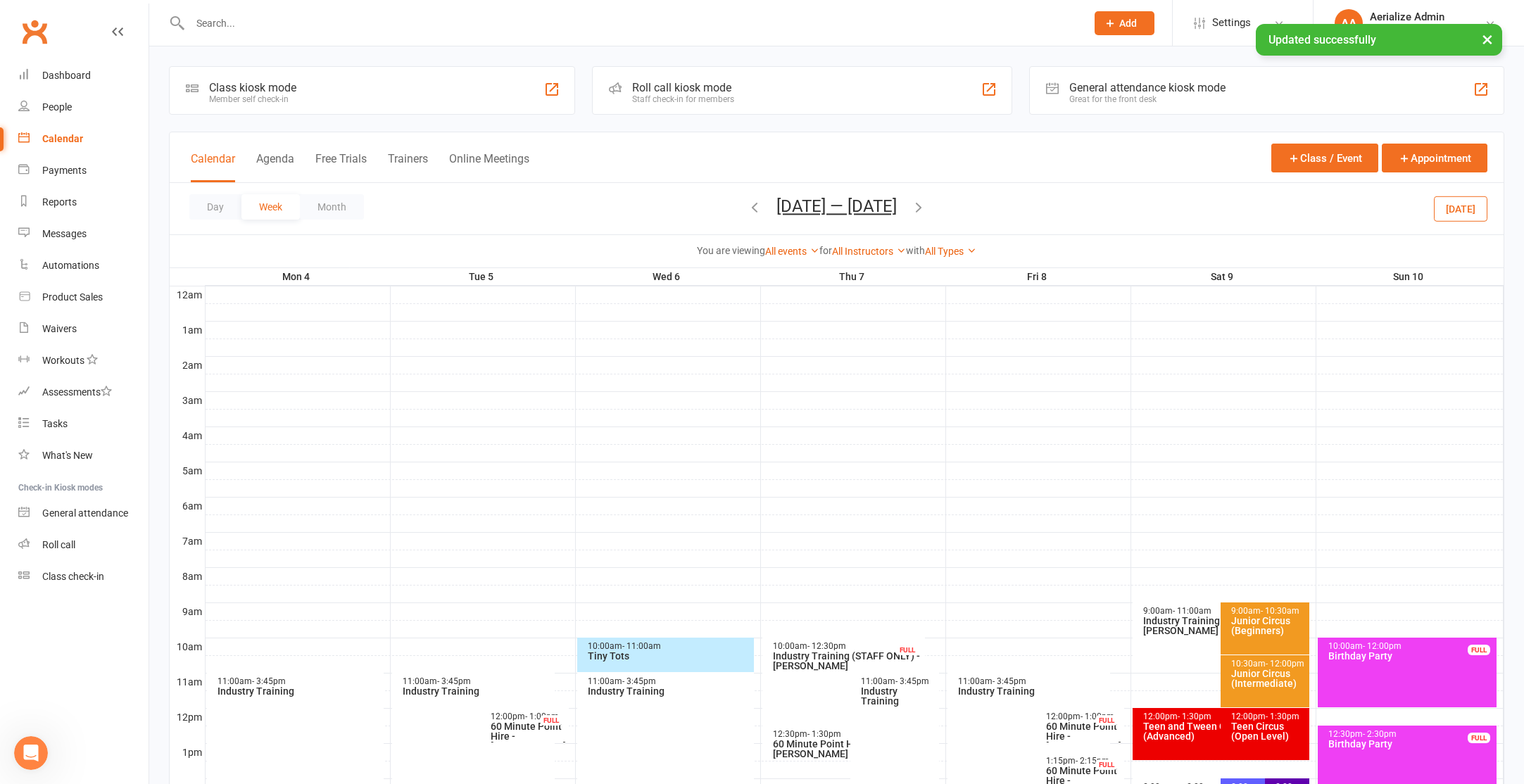
click at [911, 213] on span "[DATE] — [DATE] [DATE] Sun Mon Tue Wed Thu Fri Sat 27 28 29 30 31 01 02 03 04 0…" at bounding box center [836, 209] width 149 height 25
click at [920, 209] on icon "button" at bounding box center [919, 207] width 15 height 15
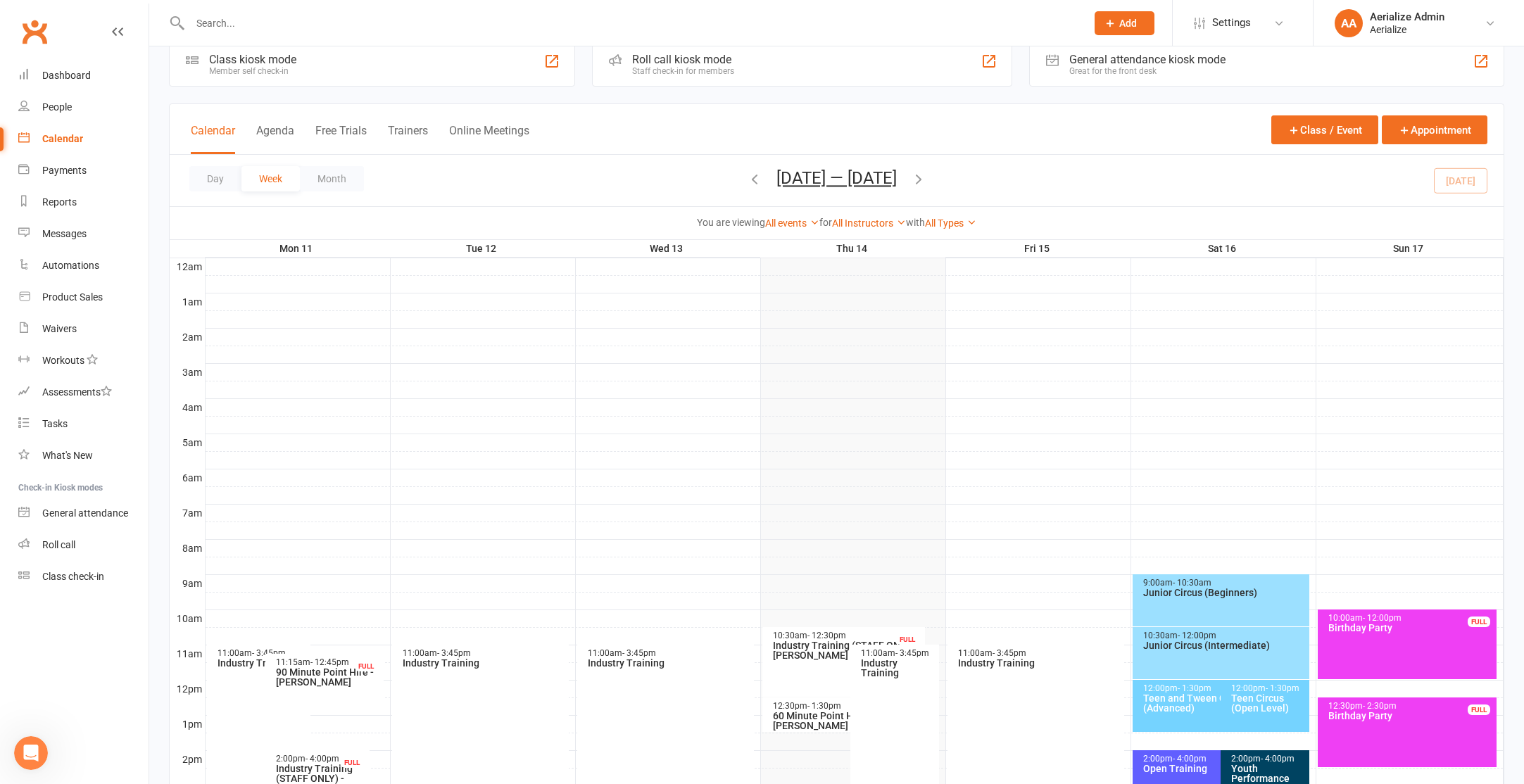
scroll to position [317, 0]
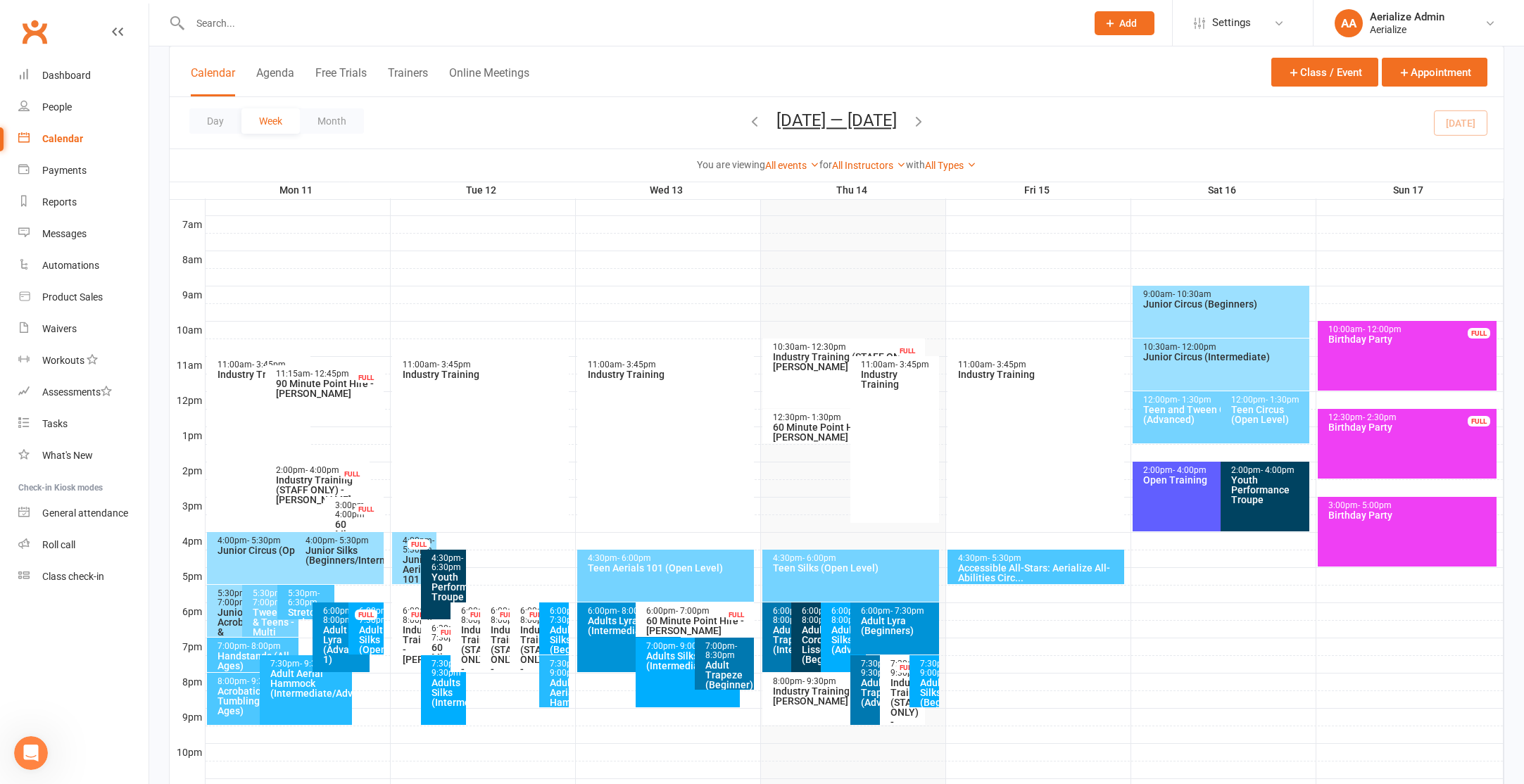
click at [294, 689] on div "Adult Aerial Hammock (Intermediate/Advance)" at bounding box center [309, 683] width 79 height 29
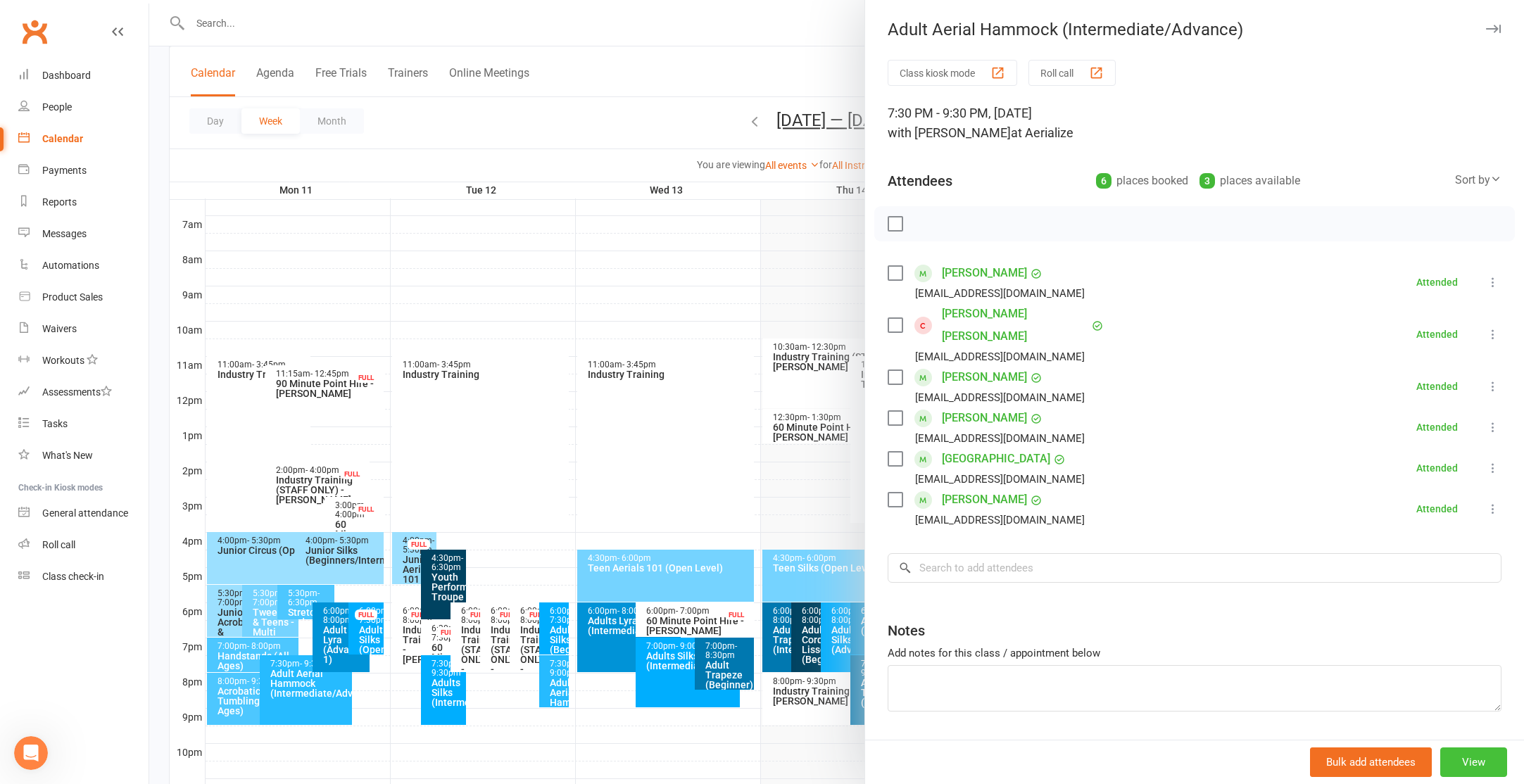
click at [1473, 752] on button "View" at bounding box center [1473, 761] width 67 height 29
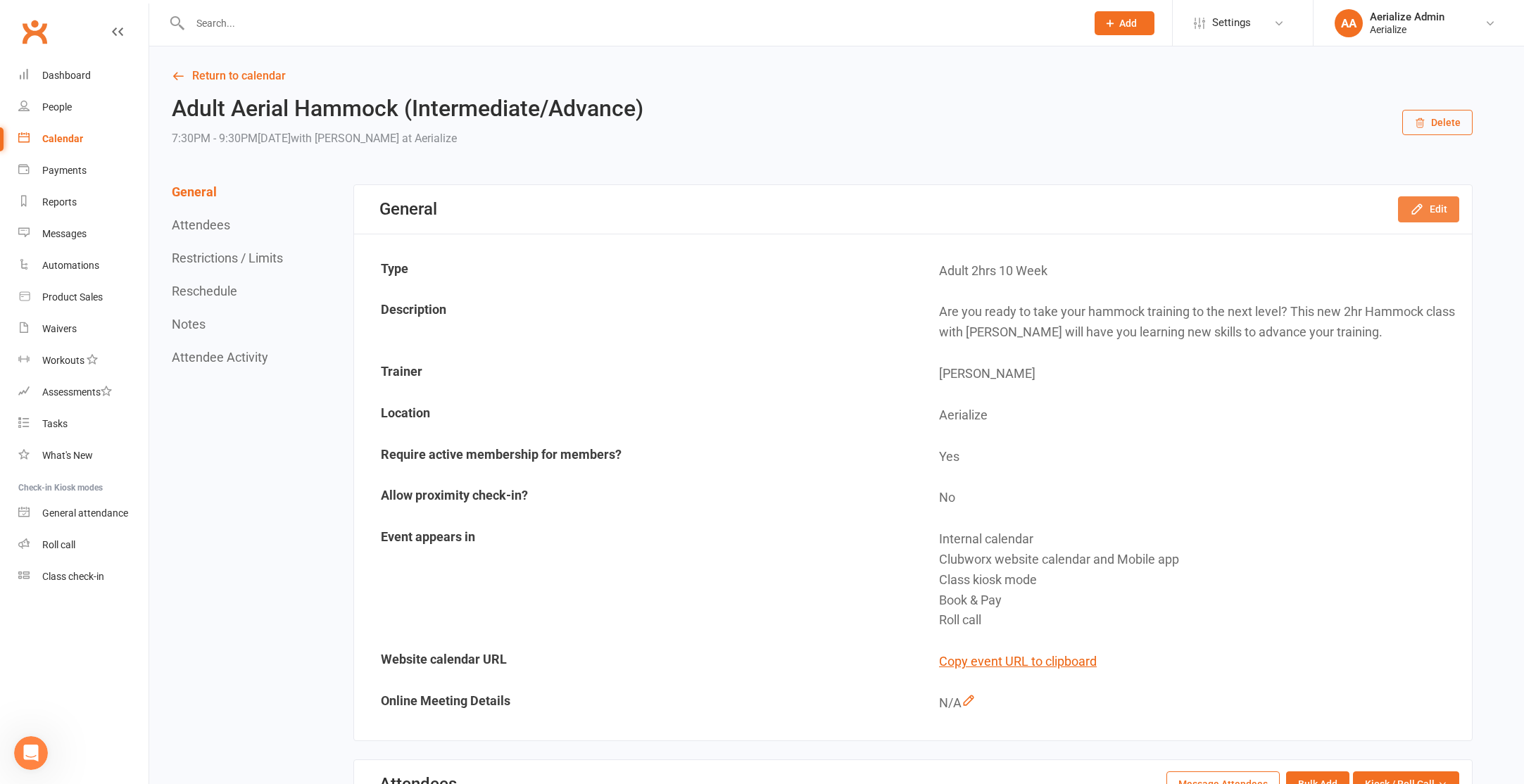
click at [1424, 211] on icon "button" at bounding box center [1416, 209] width 14 height 14
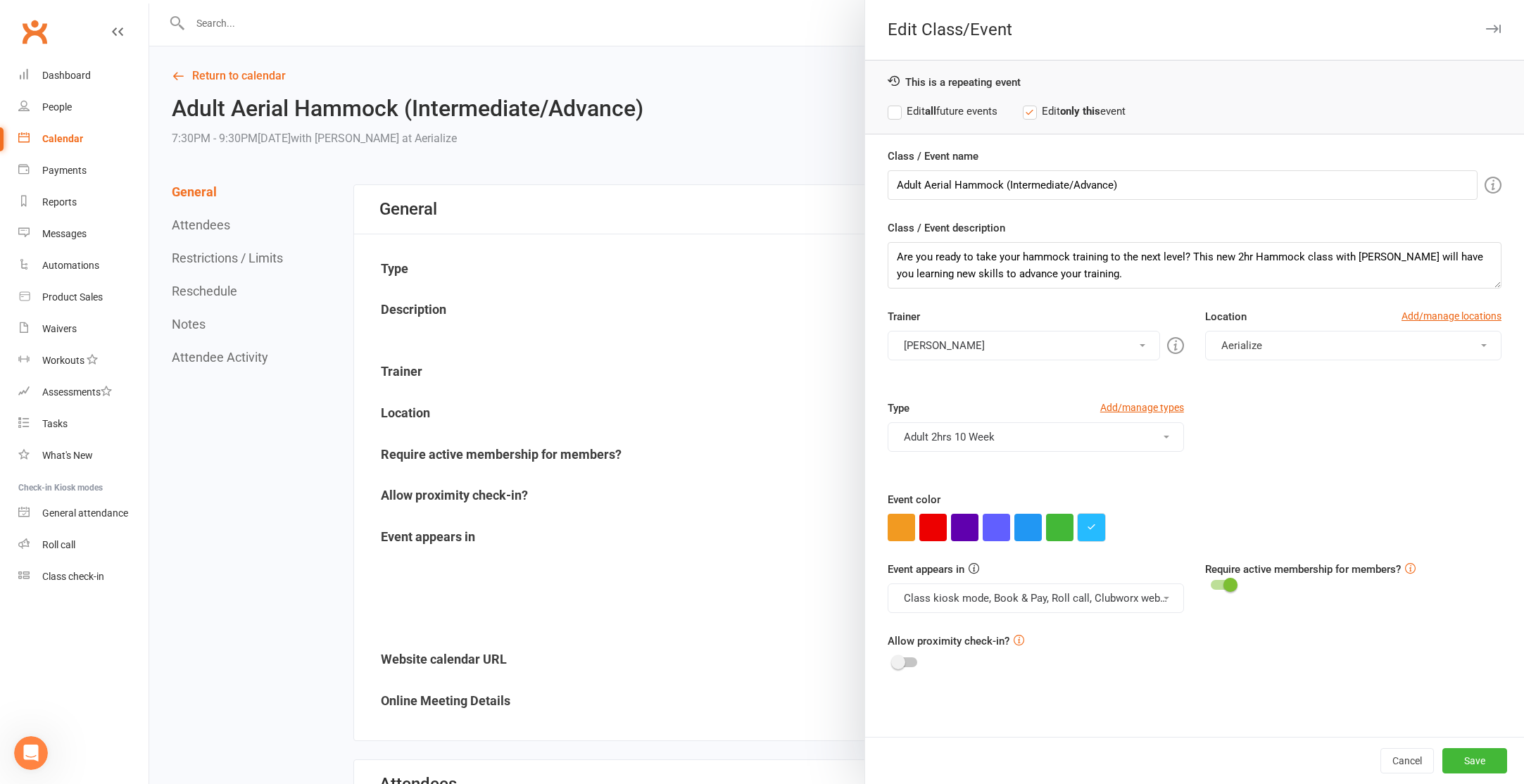
click at [1093, 528] on icon "button" at bounding box center [1092, 527] width 9 height 9
click at [1106, 497] on input "#26bbff" at bounding box center [1116, 499] width 70 height 17
click at [1092, 500] on input "#26bbff" at bounding box center [1116, 499] width 70 height 17
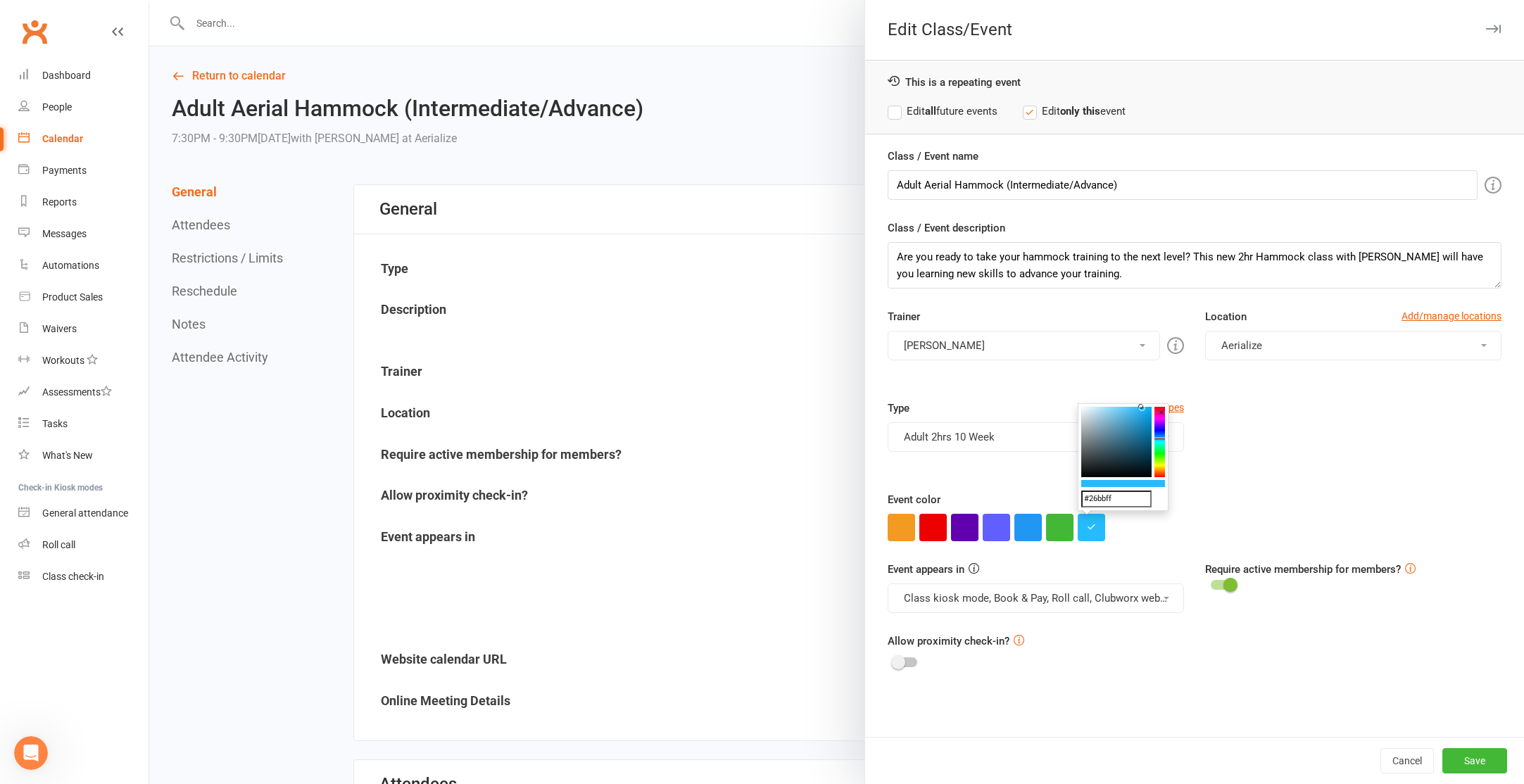
drag, startPoint x: 1091, startPoint y: 497, endPoint x: 1137, endPoint y: 496, distance: 46.0
click at [1137, 496] on input "#26bbff" at bounding box center [1116, 499] width 70 height 17
type input "#13b5ff"
click at [1470, 761] on button "Save" at bounding box center [1475, 760] width 64 height 26
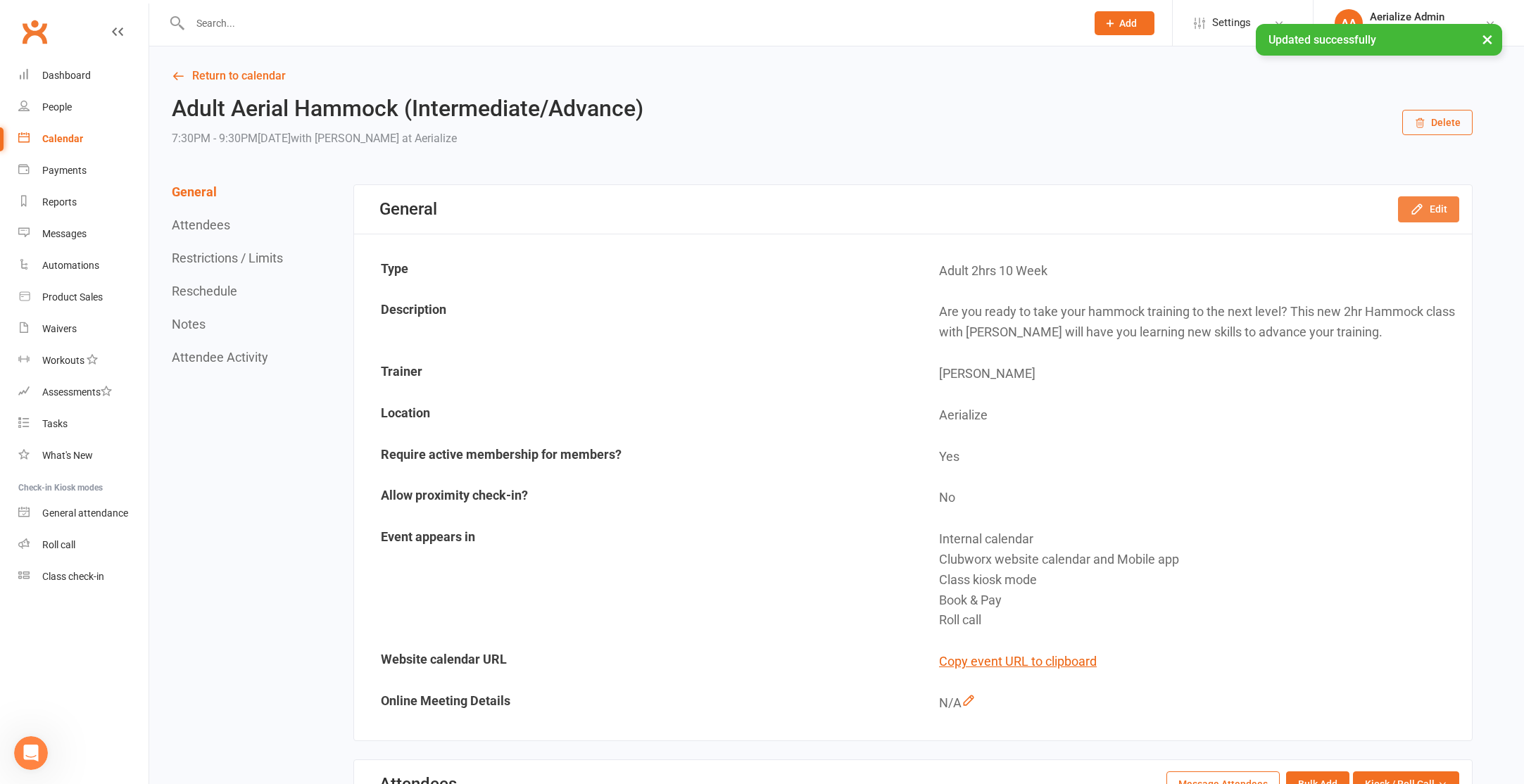
click at [1426, 207] on button "Edit" at bounding box center [1428, 209] width 61 height 26
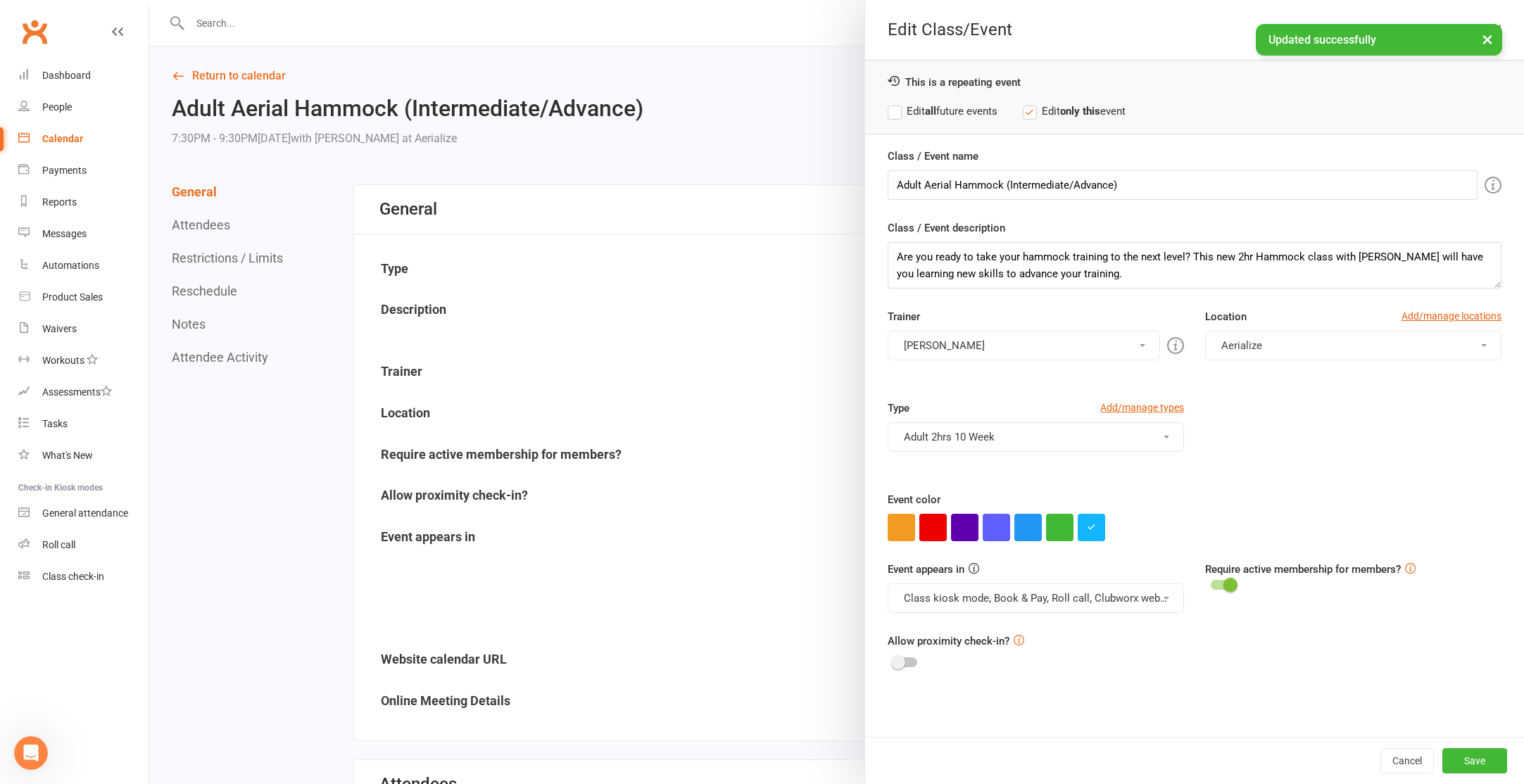
click at [967, 114] on label "Edit all future events" at bounding box center [942, 112] width 110 height 17
click at [1482, 767] on button "Save" at bounding box center [1475, 760] width 64 height 26
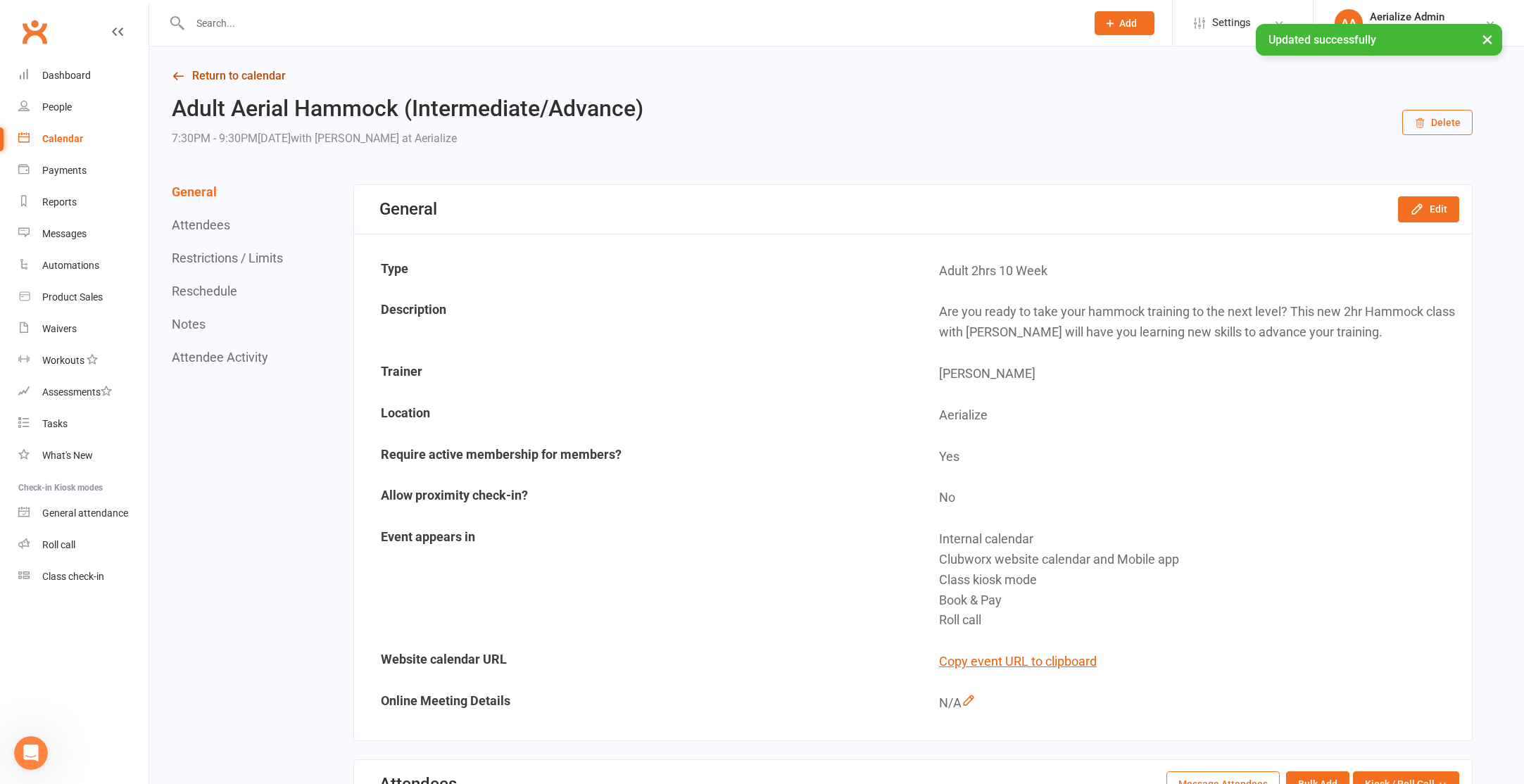
click at [188, 76] on link "Return to calendar" at bounding box center [822, 76] width 1301 height 20
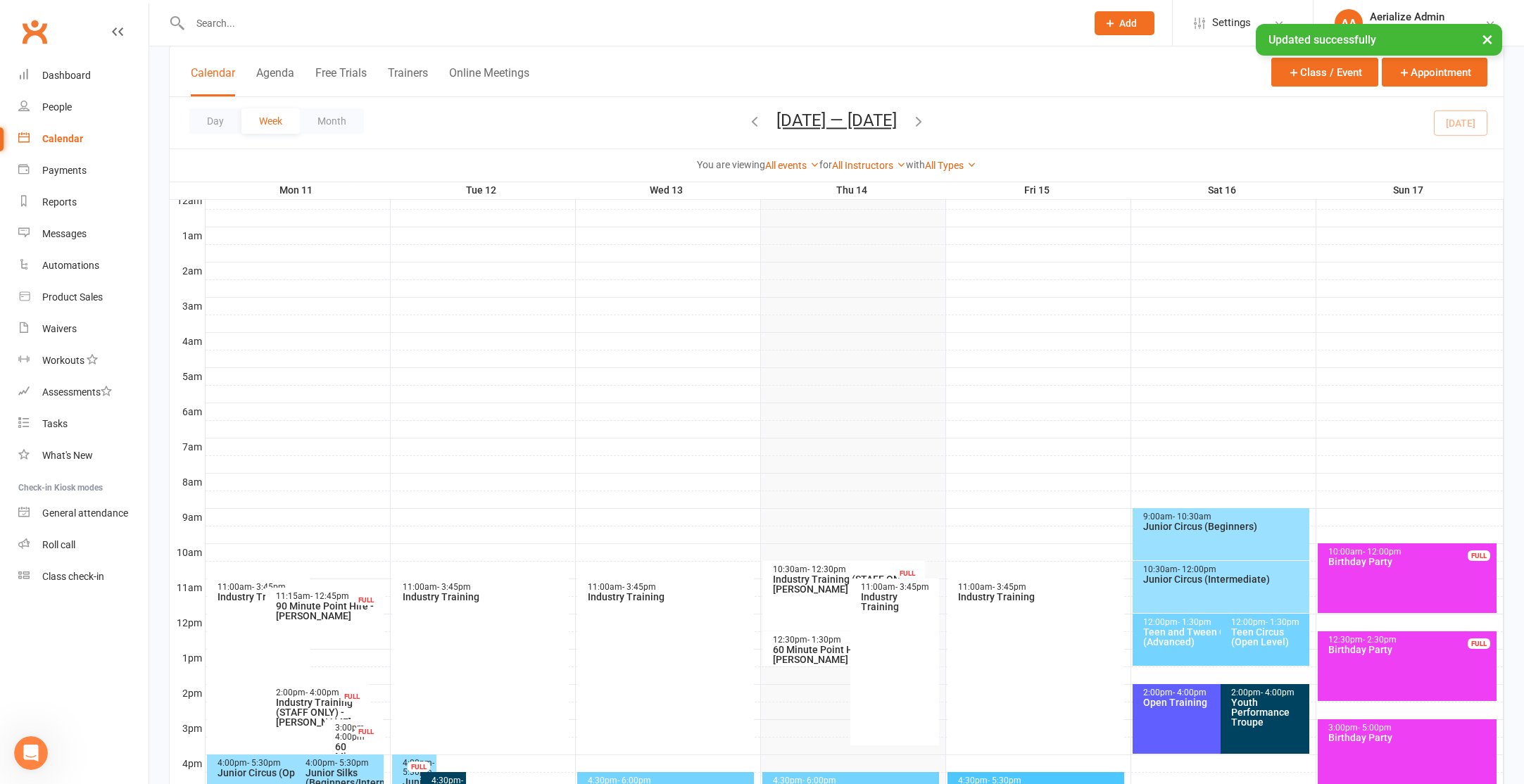
scroll to position [95, 0]
click at [1154, 724] on div "2:00pm - 4:00pm Open Training" at bounding box center [1214, 718] width 164 height 70
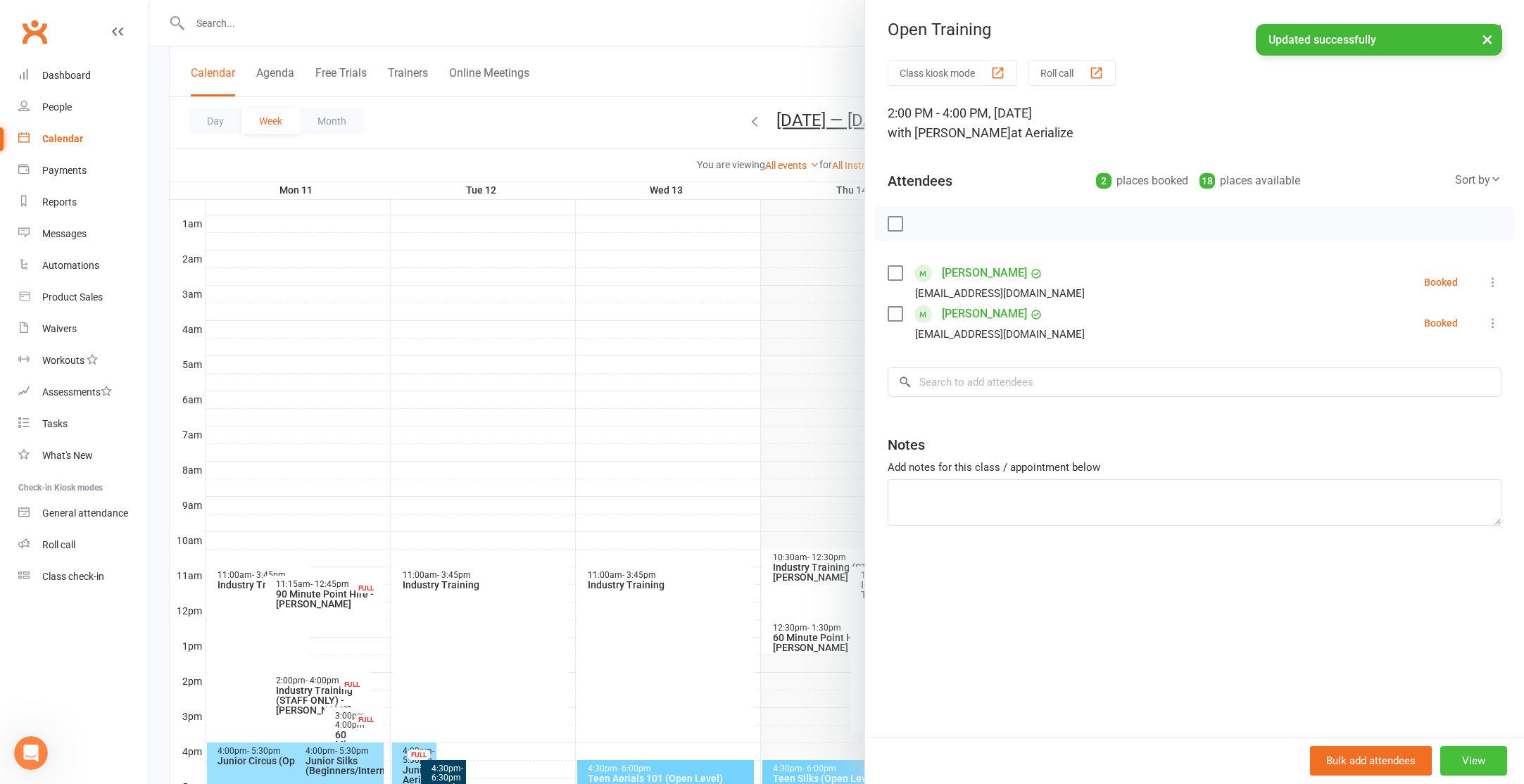
click at [1483, 761] on button "View" at bounding box center [1473, 760] width 67 height 29
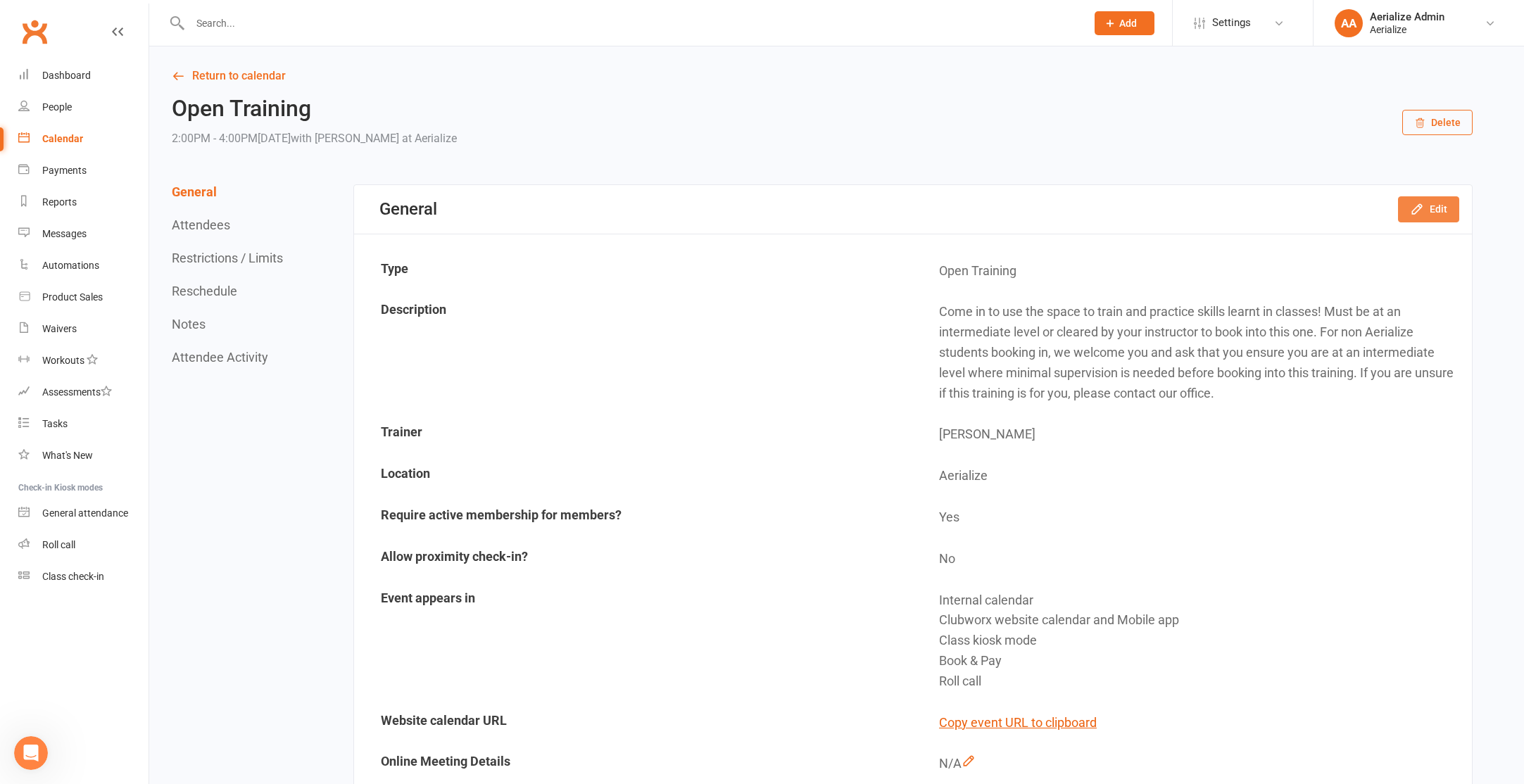
click at [1440, 217] on button "Edit" at bounding box center [1428, 209] width 61 height 26
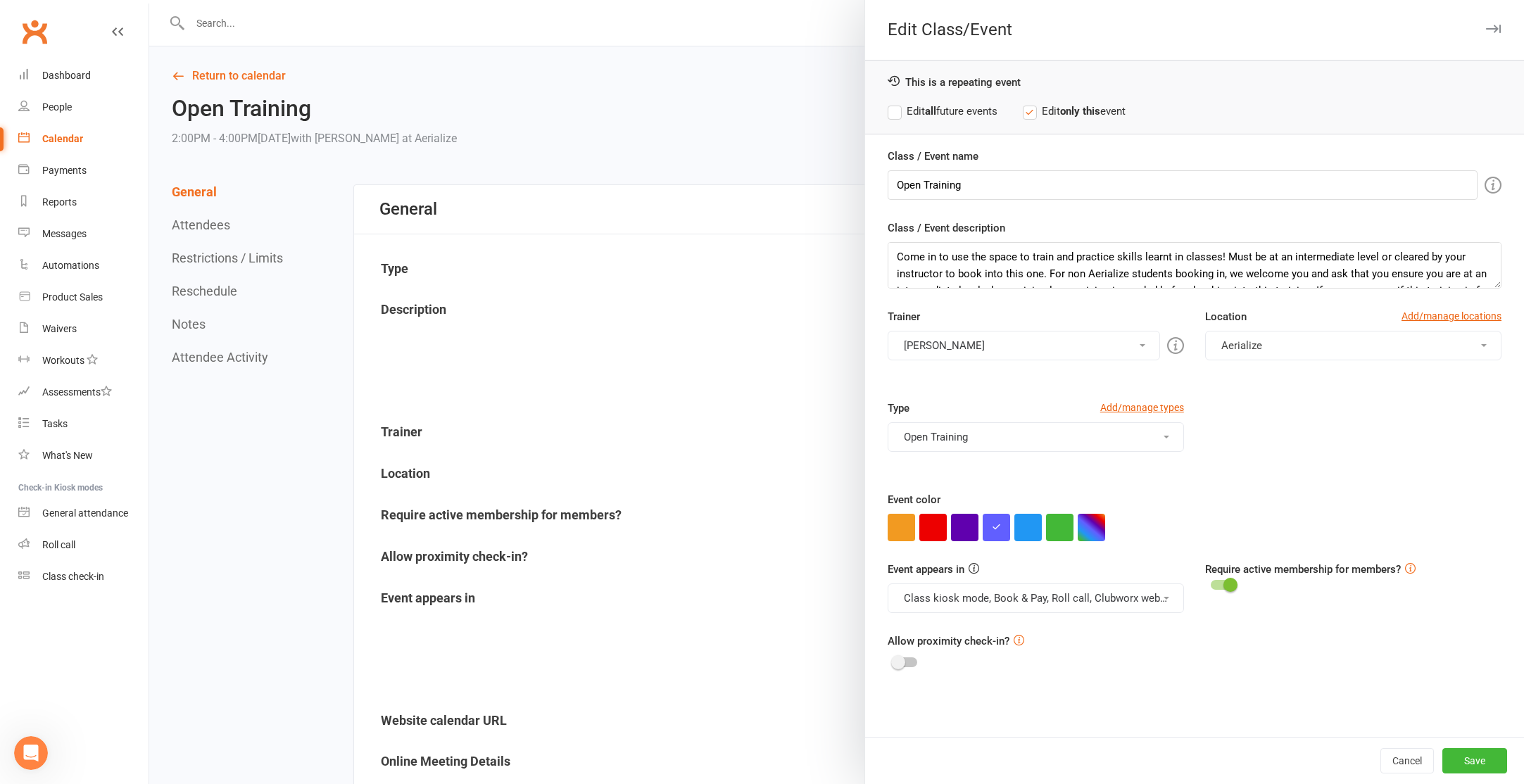
drag, startPoint x: 968, startPoint y: 113, endPoint x: 1057, endPoint y: 234, distance: 150.2
click at [967, 113] on label "Edit all future events" at bounding box center [942, 112] width 110 height 17
click at [1152, 433] on button "Open Training" at bounding box center [1035, 436] width 296 height 29
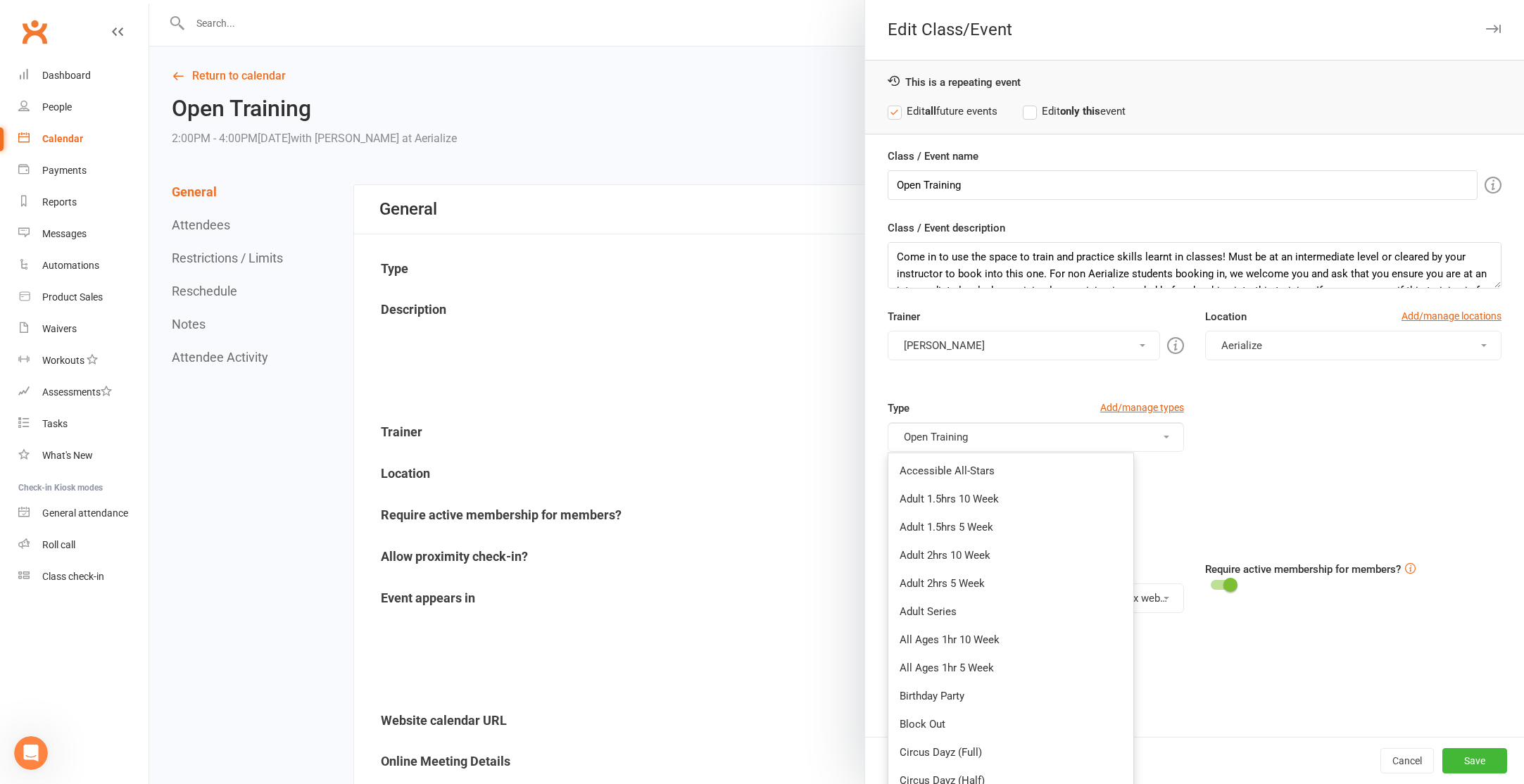
click at [1340, 430] on div "Type Add/manage types Open Training Accessible All-Stars Adult 1.5hrs 10 Week A…" at bounding box center [1194, 445] width 635 height 92
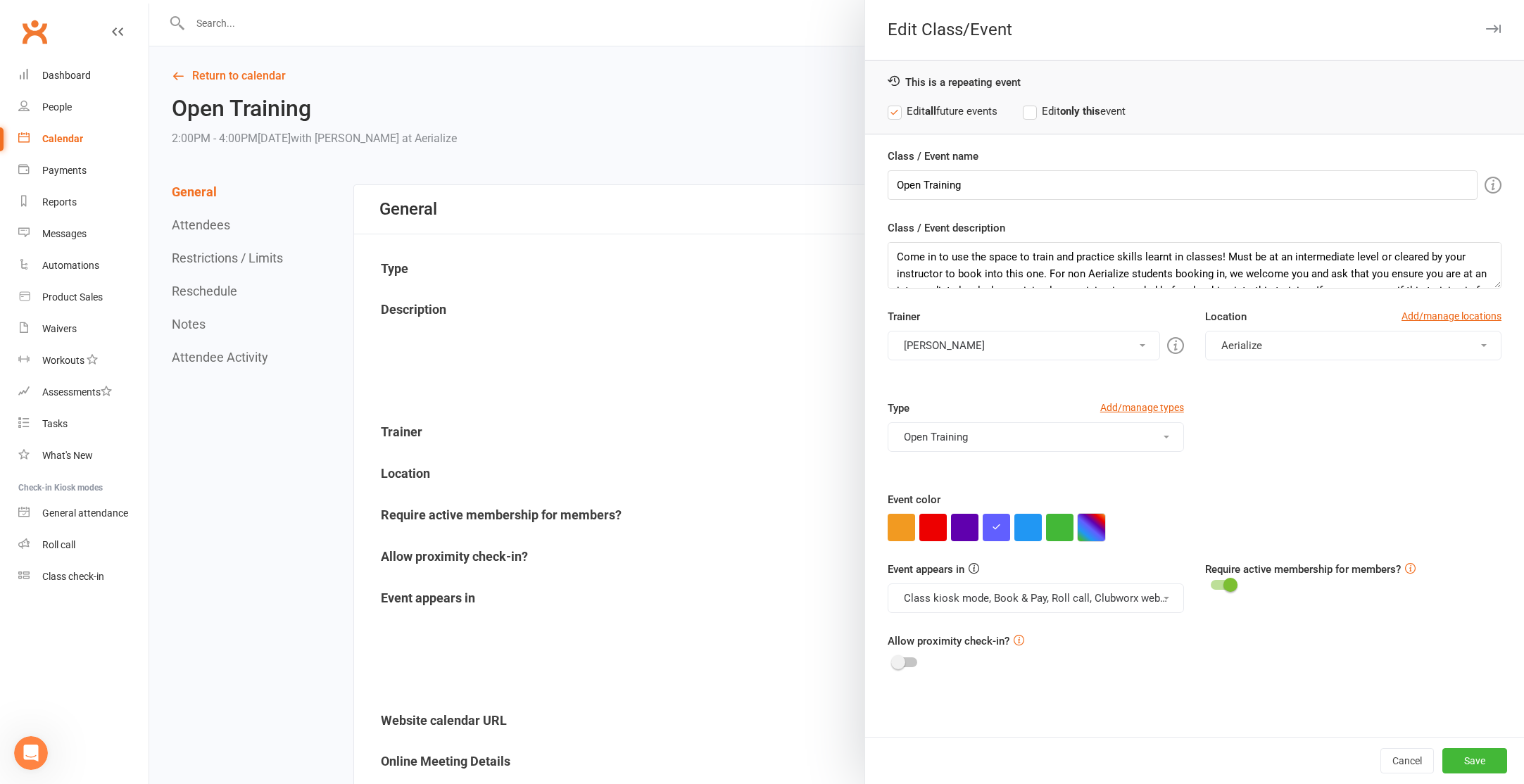
click at [1091, 529] on button "button" at bounding box center [1091, 527] width 27 height 27
click at [1099, 497] on input "text" at bounding box center [1116, 499] width 70 height 17
paste input "#26bbff"
type input "#26bbff"
click at [1467, 753] on button "Save" at bounding box center [1475, 760] width 64 height 26
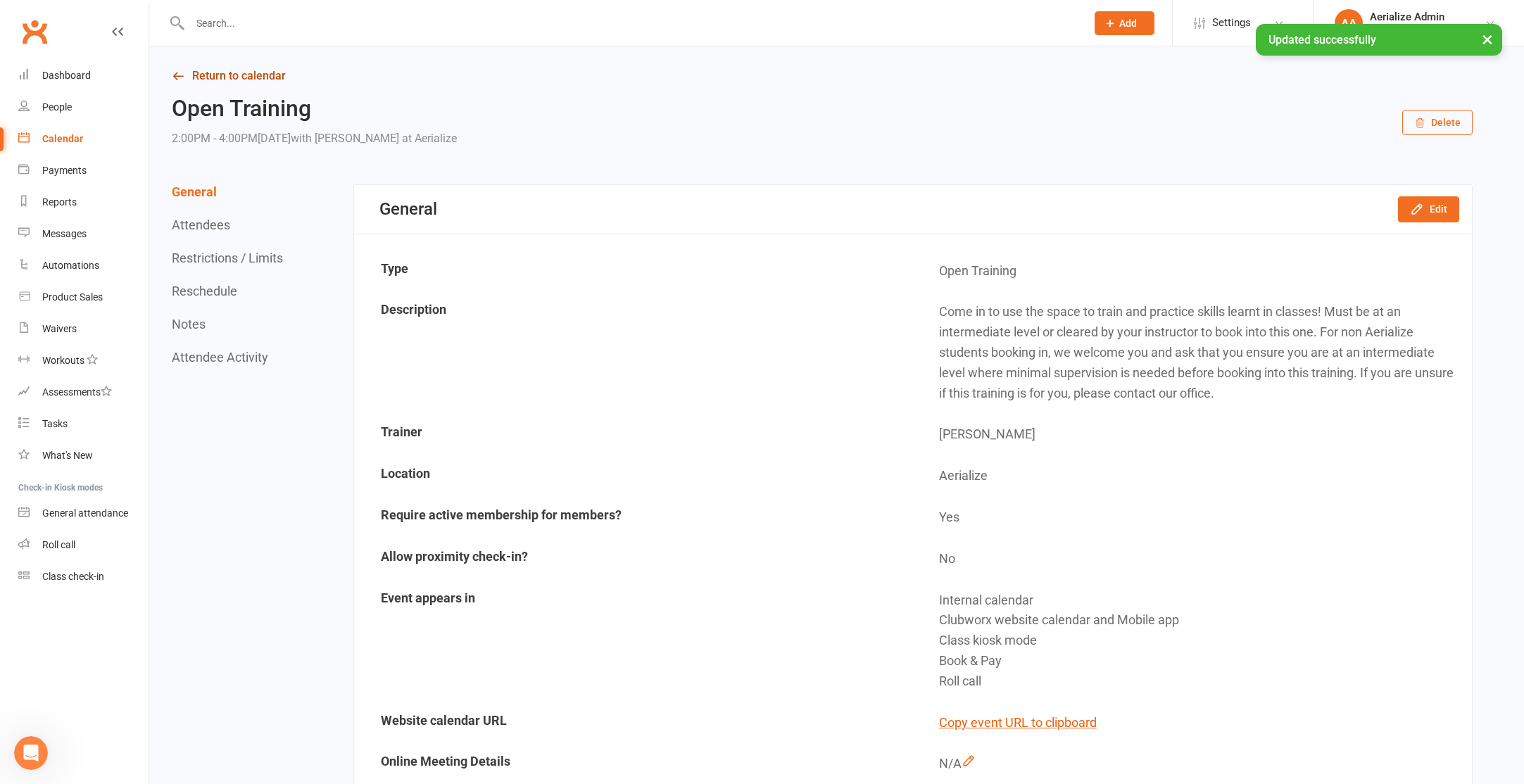
click at [244, 72] on link "Return to calendar" at bounding box center [822, 76] width 1301 height 20
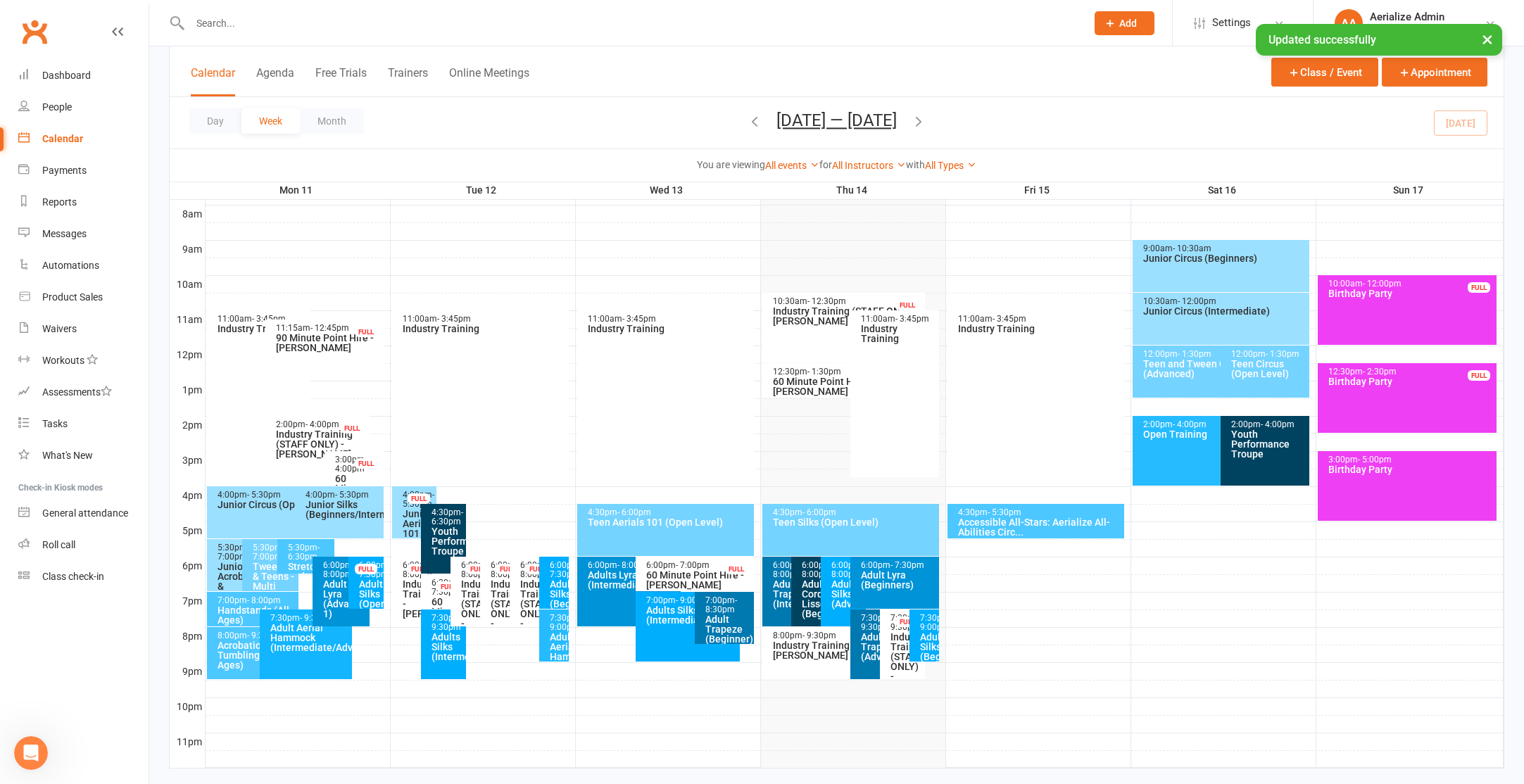
scroll to position [387, 0]
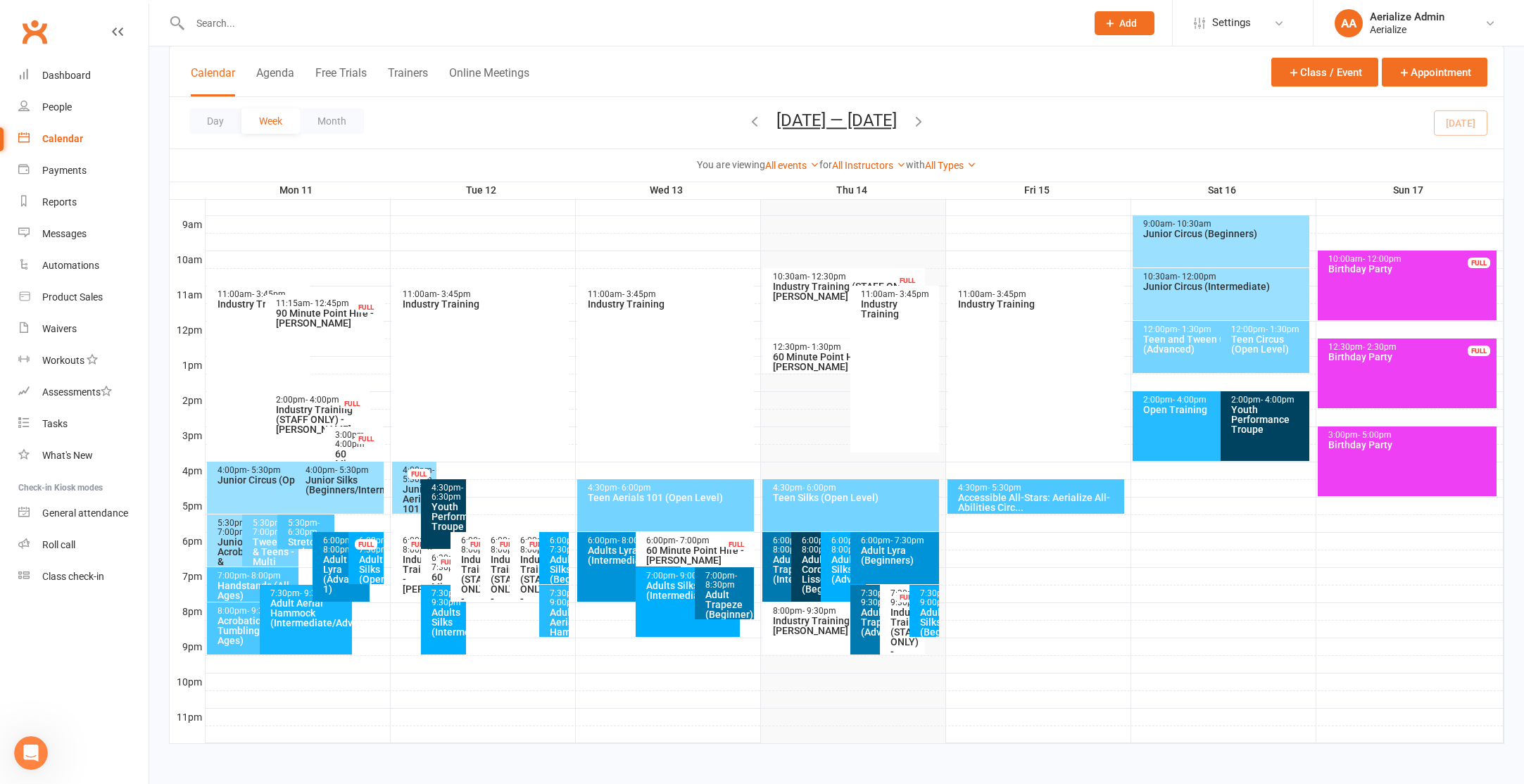
click at [285, 636] on div "7:30pm - 9:30pm Adult Aerial Hammock (Intermediate/Advance)" at bounding box center [306, 619] width 92 height 70
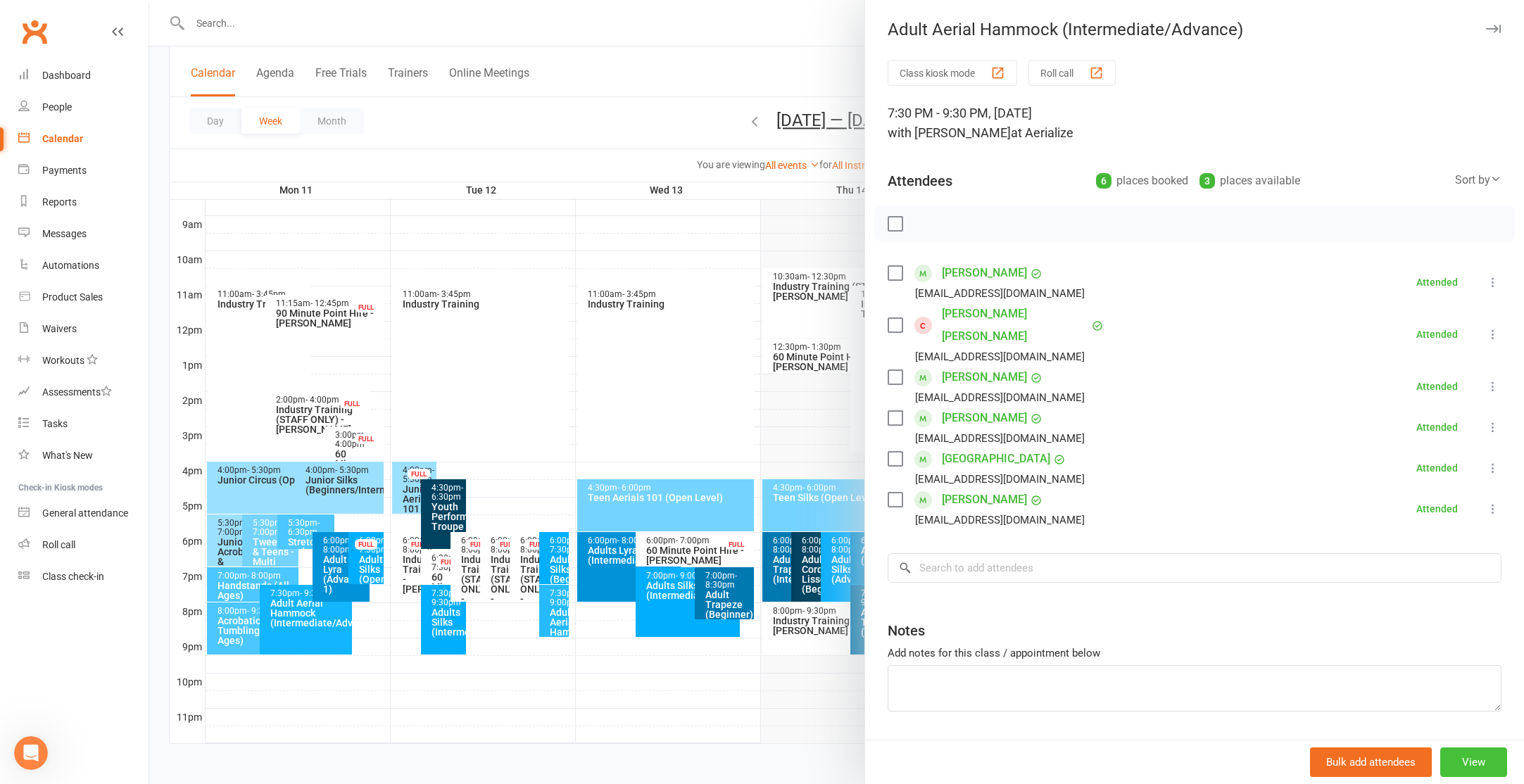
click at [1464, 757] on button "View" at bounding box center [1473, 761] width 67 height 29
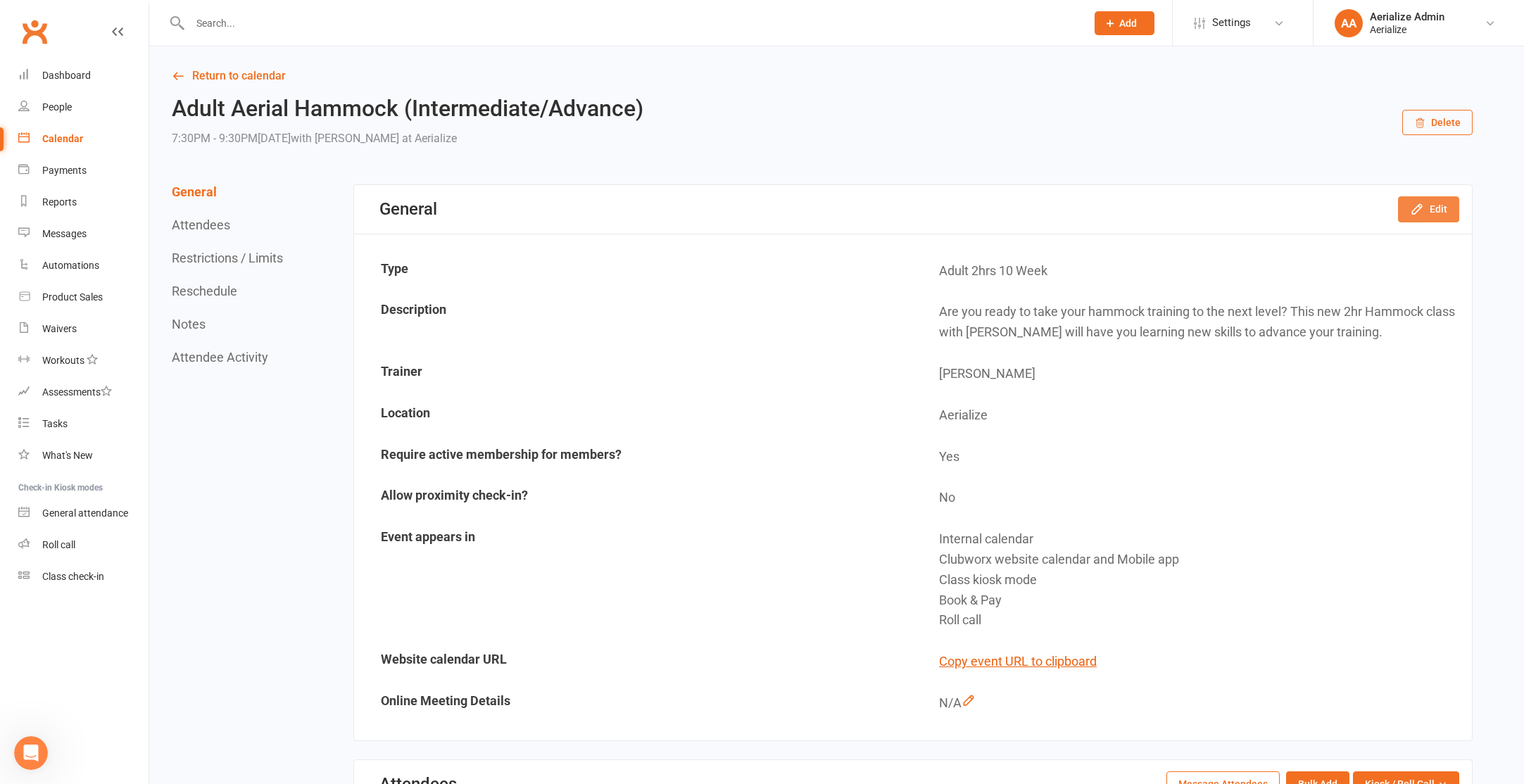
click at [1415, 217] on button "Edit" at bounding box center [1428, 209] width 61 height 26
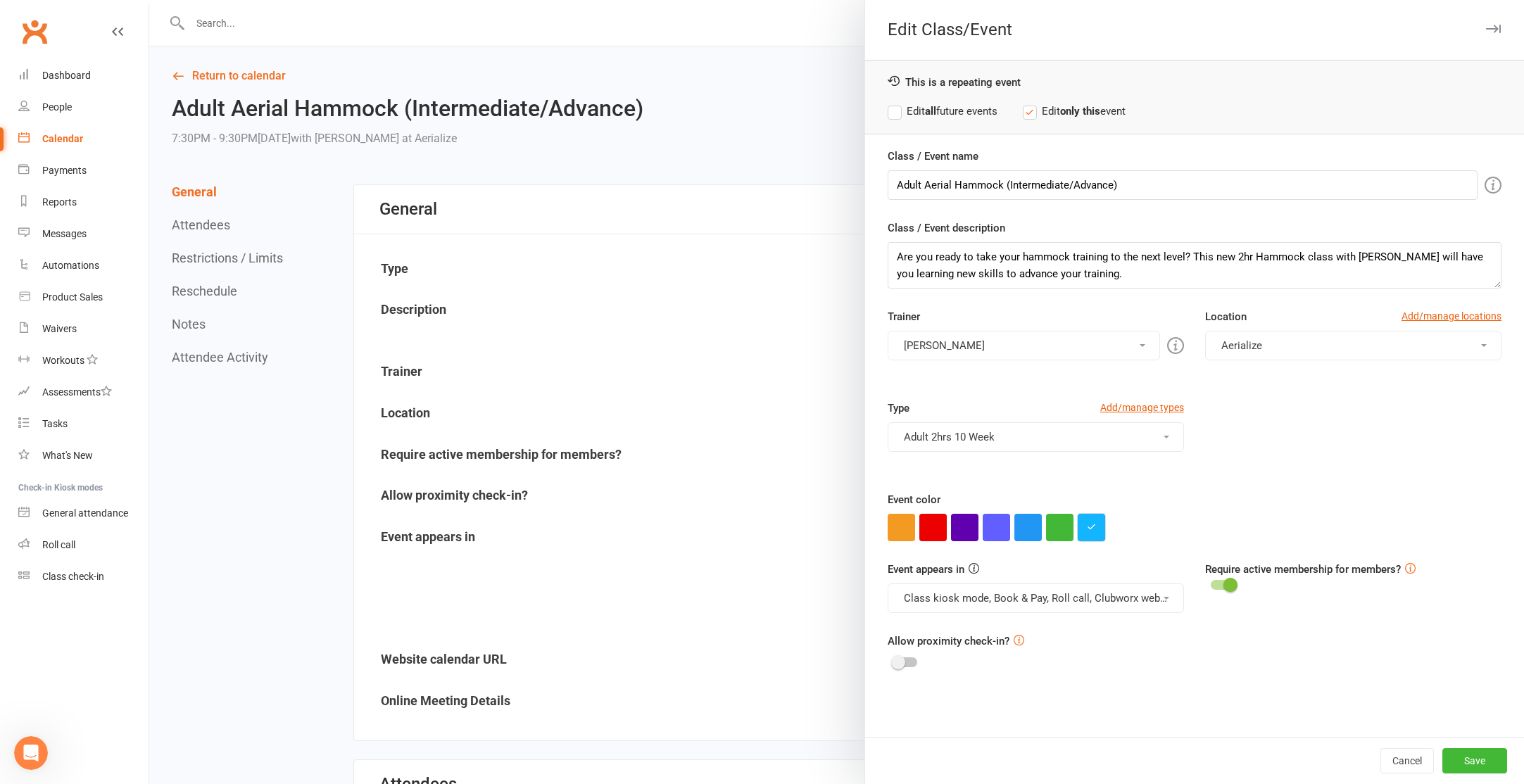
click at [1093, 526] on icon "button" at bounding box center [1092, 527] width 9 height 9
click at [1115, 497] on input "#13b5ff" at bounding box center [1116, 499] width 70 height 17
click at [513, 320] on div at bounding box center [836, 392] width 1375 height 784
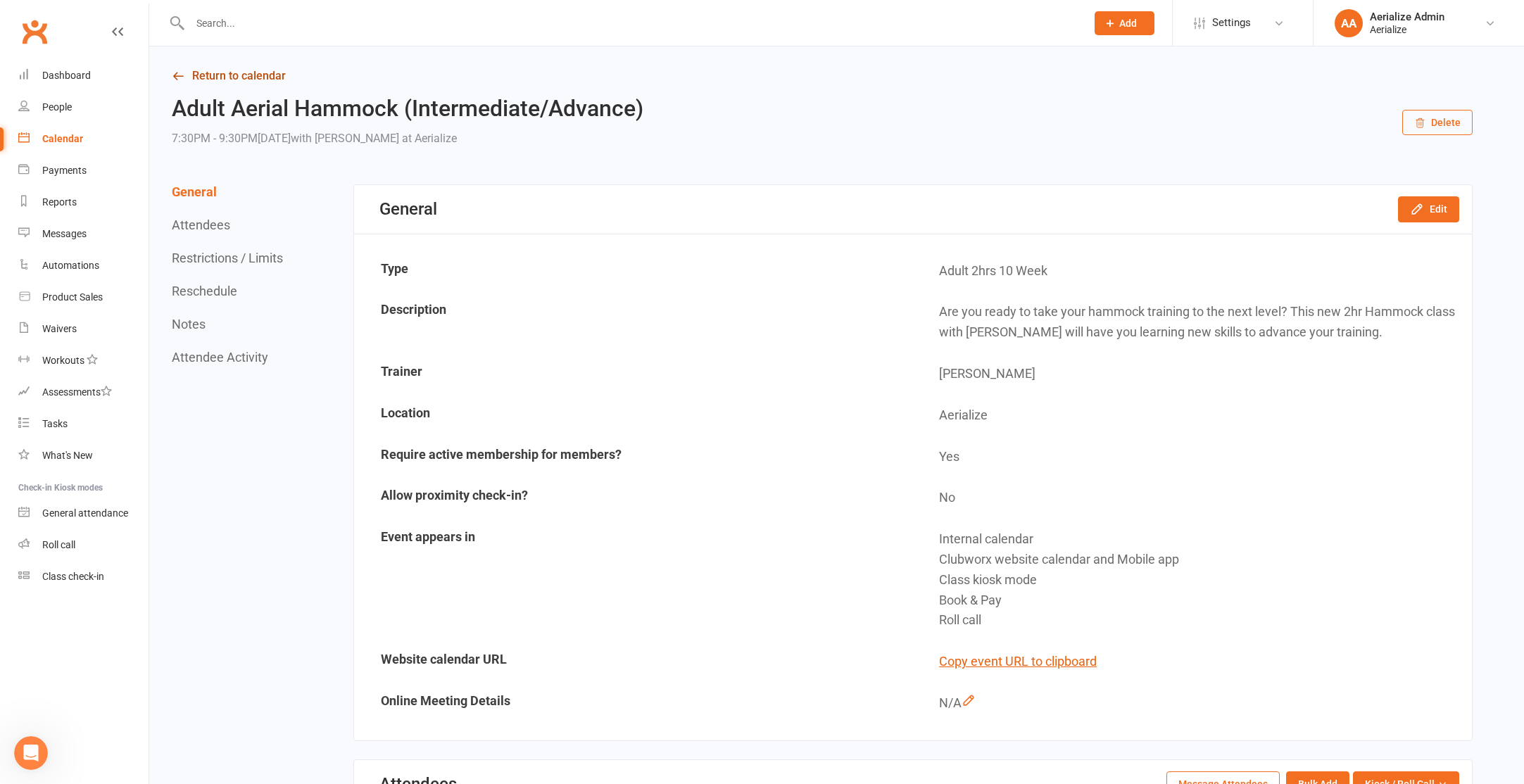
click at [247, 82] on link "Return to calendar" at bounding box center [822, 76] width 1301 height 20
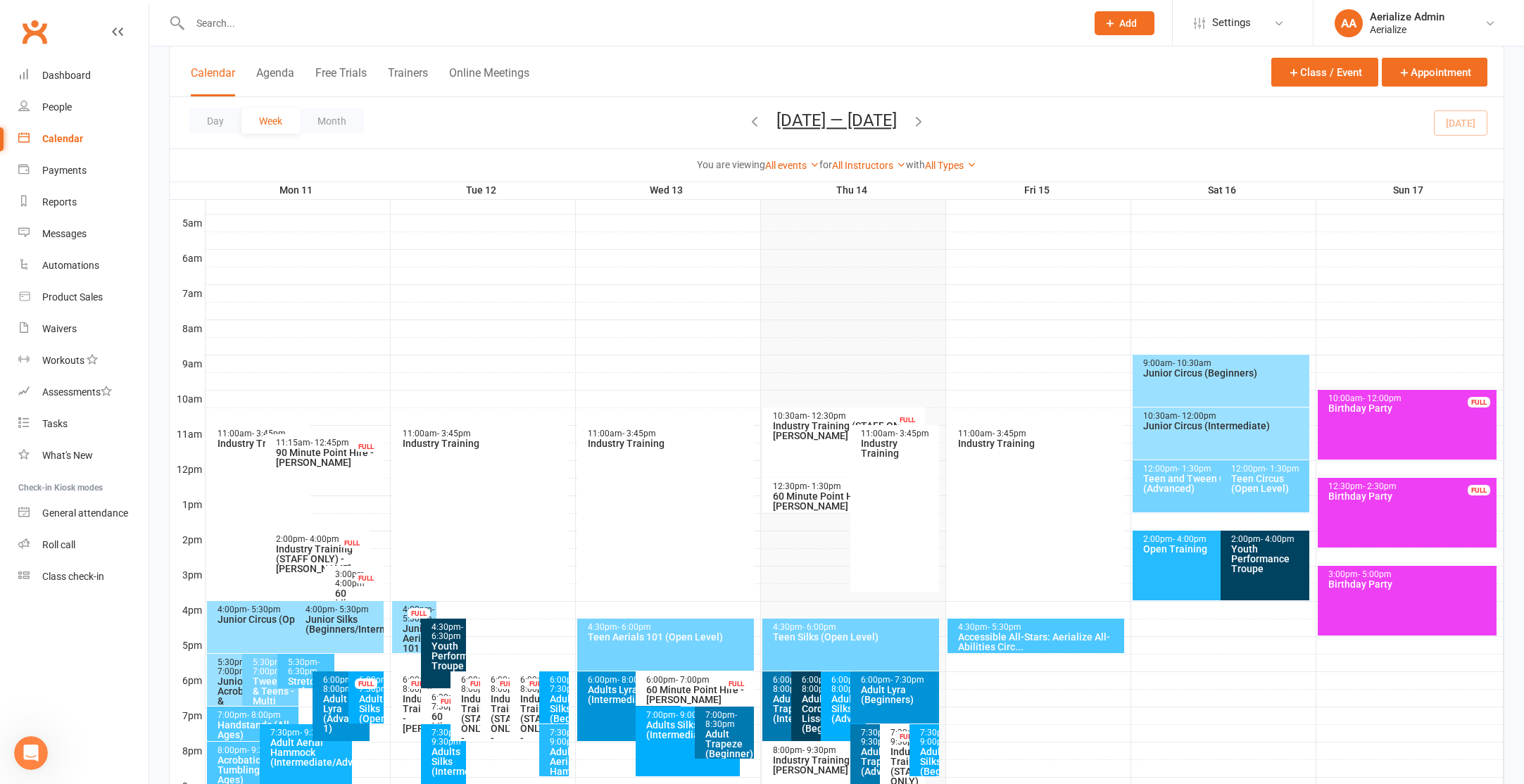
scroll to position [369, 0]
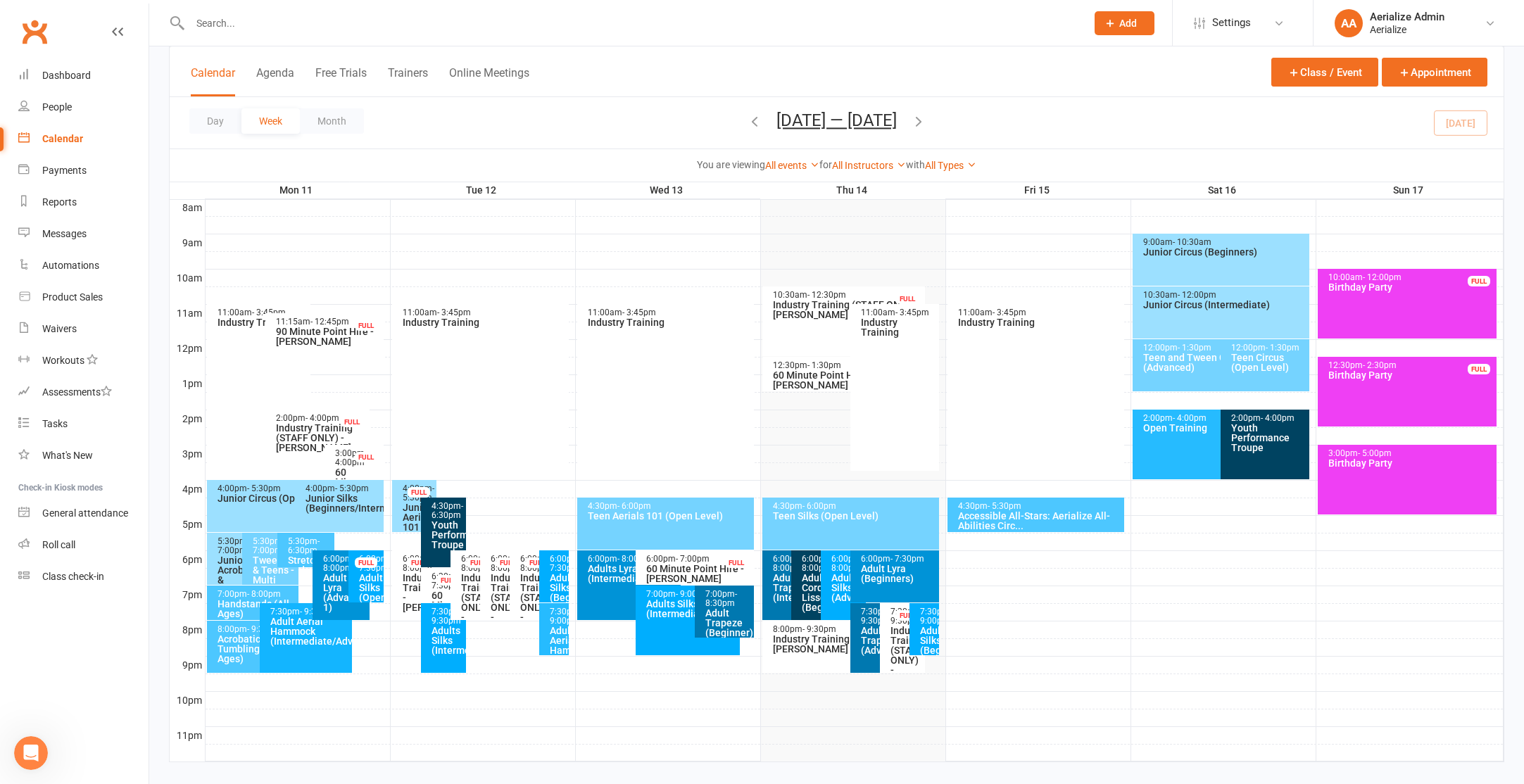
click at [552, 635] on div "Adult Aerial Hammock (Beginner/Intermediate)" at bounding box center [557, 645] width 17 height 40
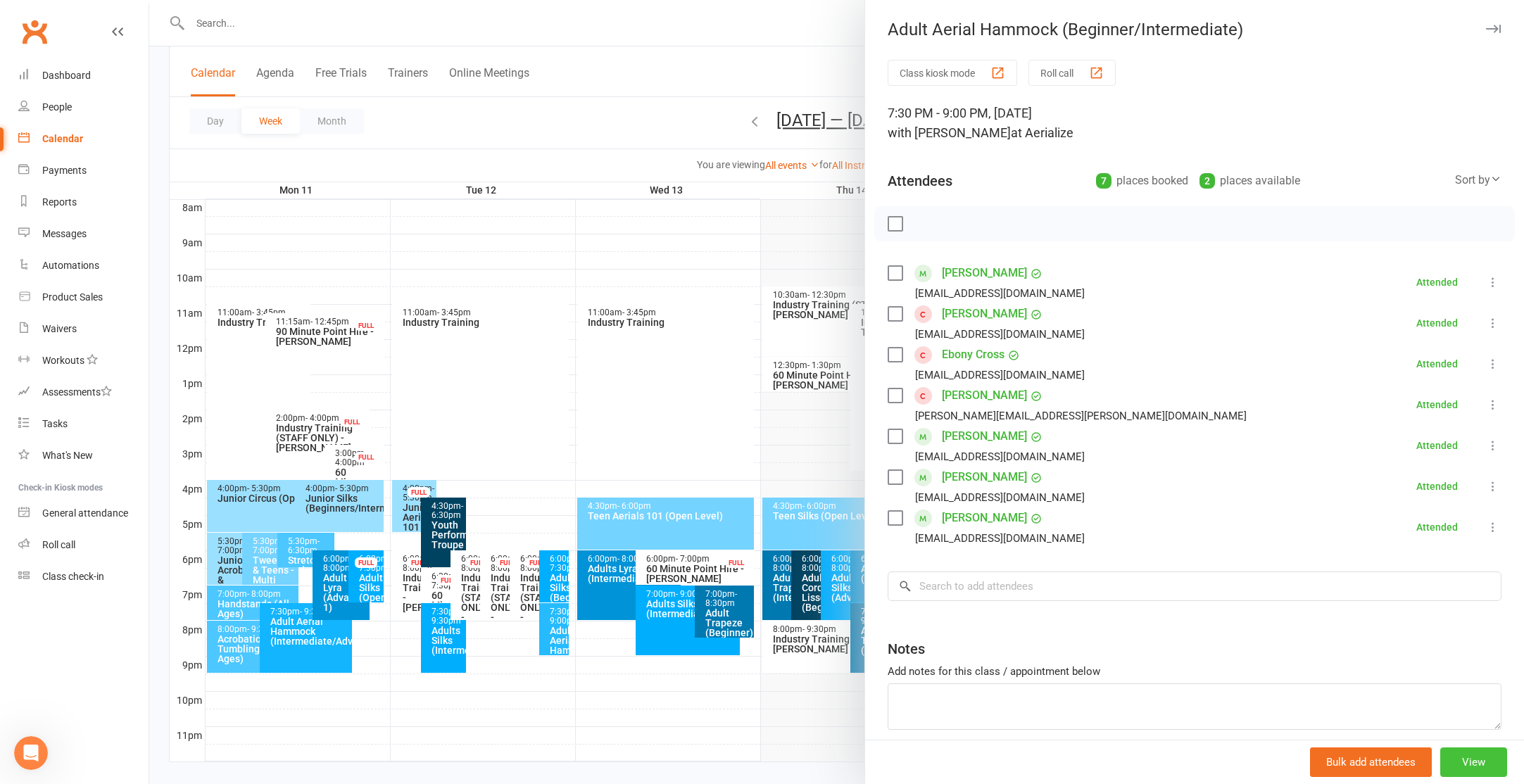
click at [1488, 759] on button "View" at bounding box center [1473, 761] width 67 height 29
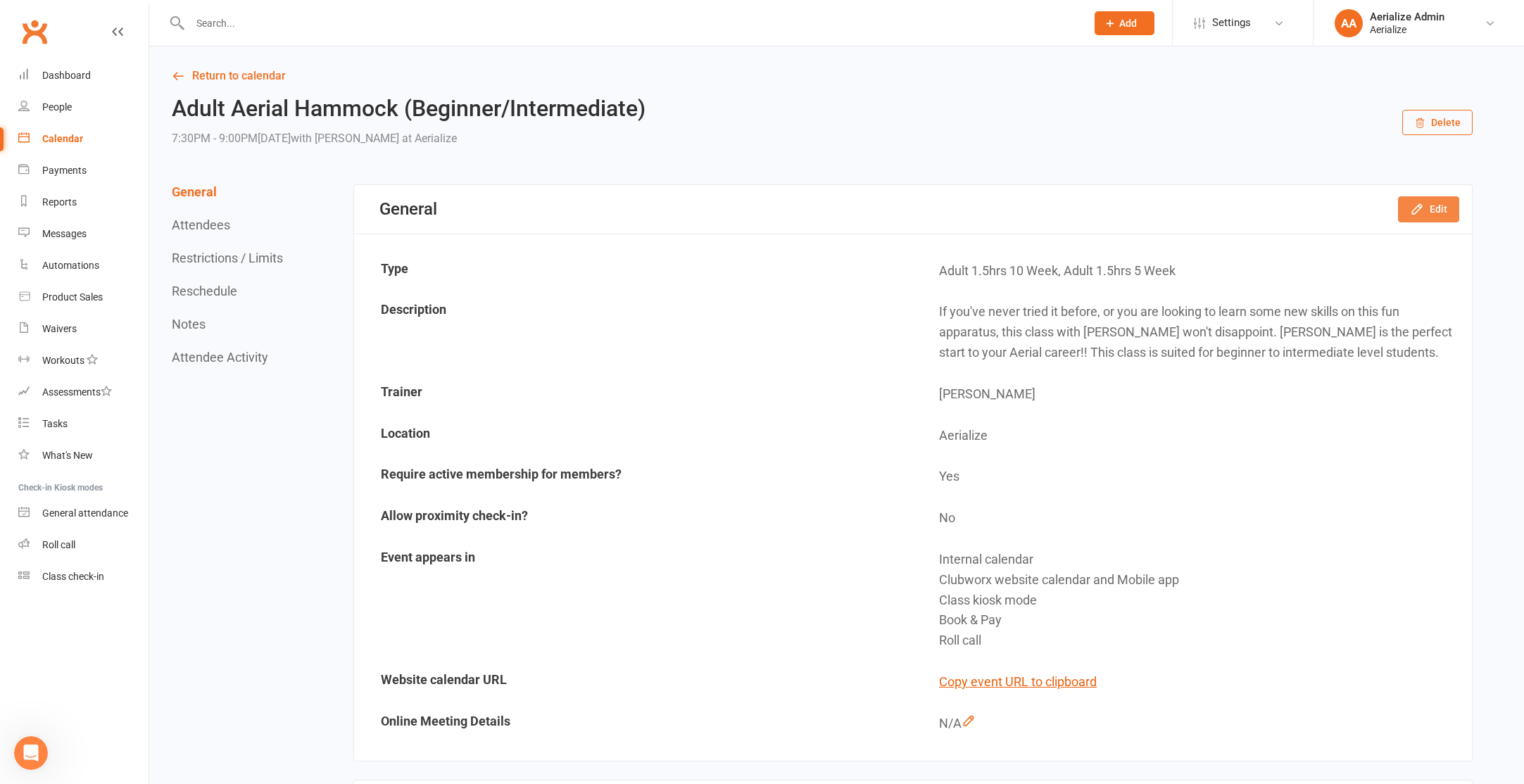
click at [1445, 209] on button "Edit" at bounding box center [1428, 209] width 61 height 26
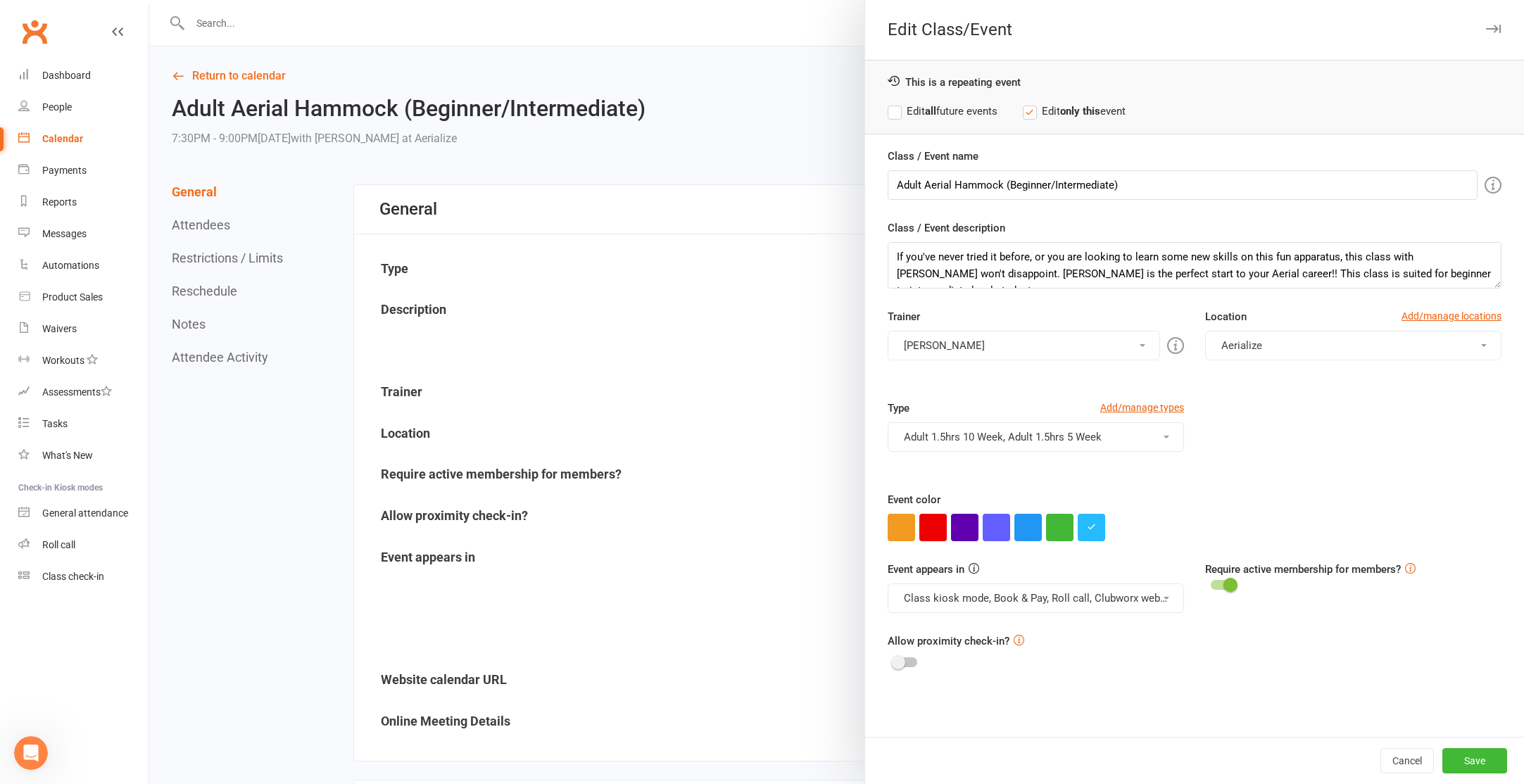
drag, startPoint x: 950, startPoint y: 116, endPoint x: 957, endPoint y: 168, distance: 52.5
click at [950, 116] on label "Edit all future events" at bounding box center [942, 112] width 110 height 17
click at [1094, 531] on button "button" at bounding box center [1091, 527] width 27 height 27
drag, startPoint x: 1088, startPoint y: 498, endPoint x: 1162, endPoint y: 493, distance: 74.2
click at [1162, 494] on div "#26bbff ×" at bounding box center [1123, 457] width 91 height 108
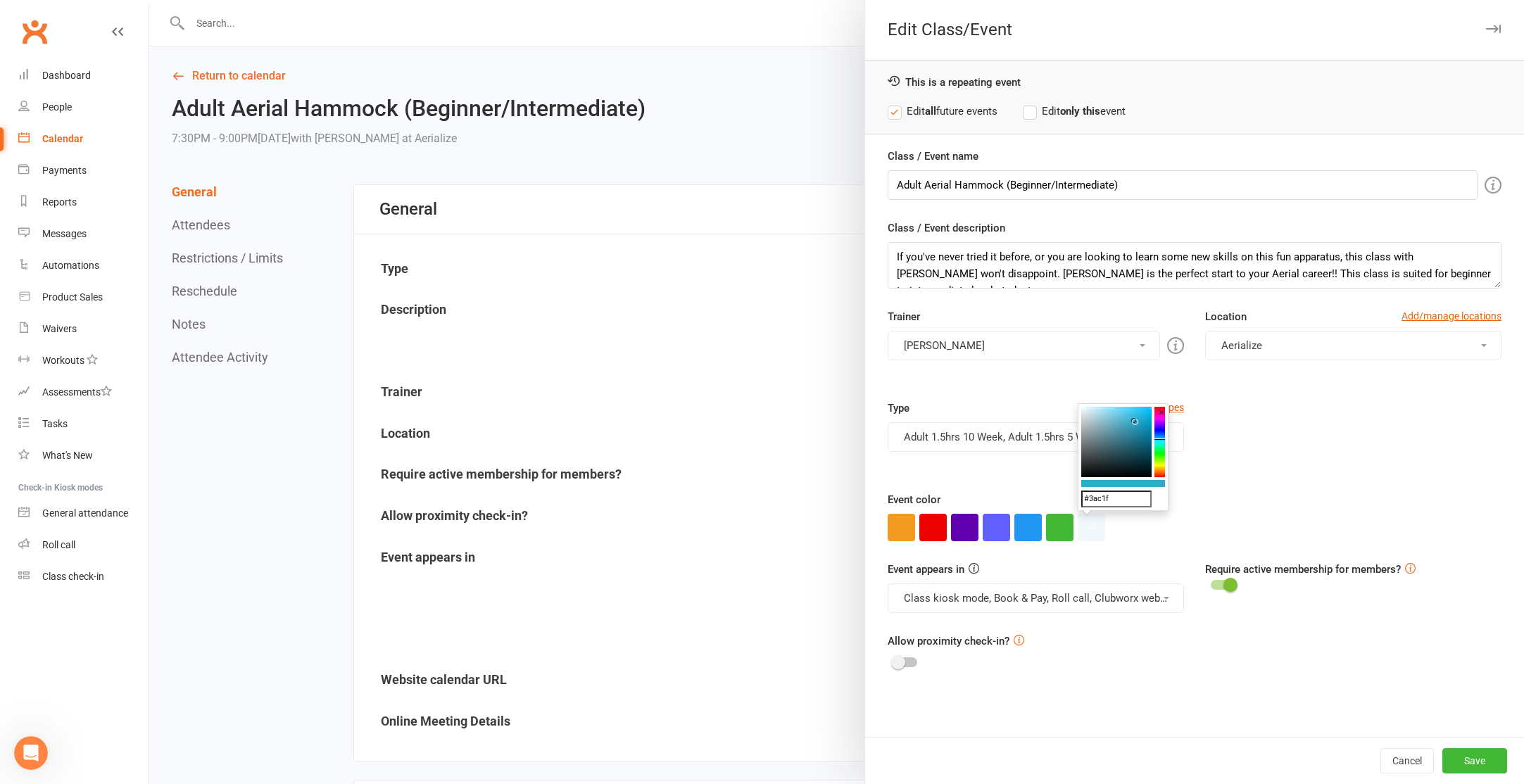
type input "#3ac1ff"
click at [1101, 499] on input "#3ac1ff" at bounding box center [1116, 499] width 70 height 17
click at [1142, 483] on colorpicker-preview at bounding box center [1123, 482] width 84 height 7
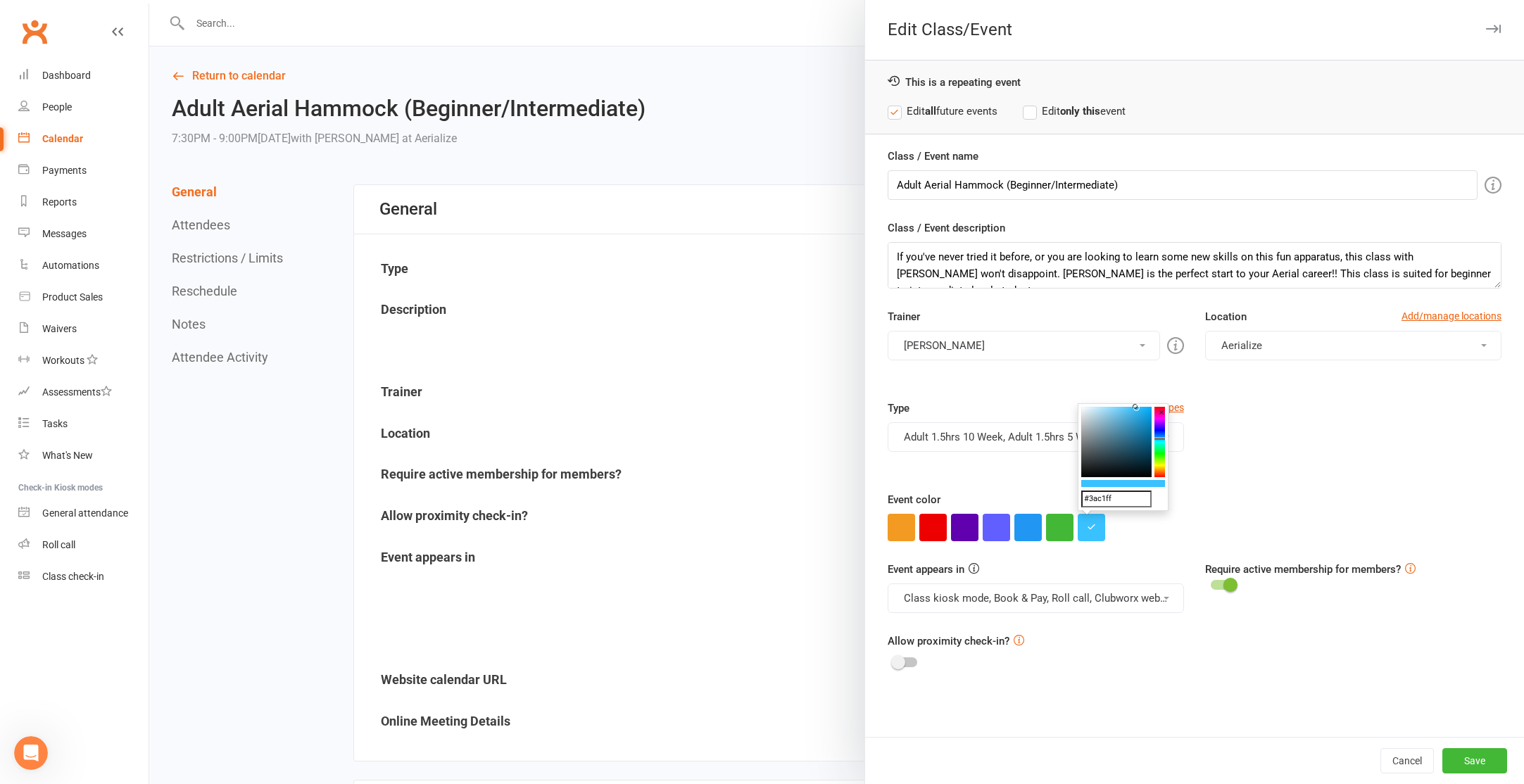
drag, startPoint x: 1137, startPoint y: 484, endPoint x: 1203, endPoint y: 486, distance: 66.0
click at [1465, 755] on button "Save" at bounding box center [1475, 760] width 64 height 26
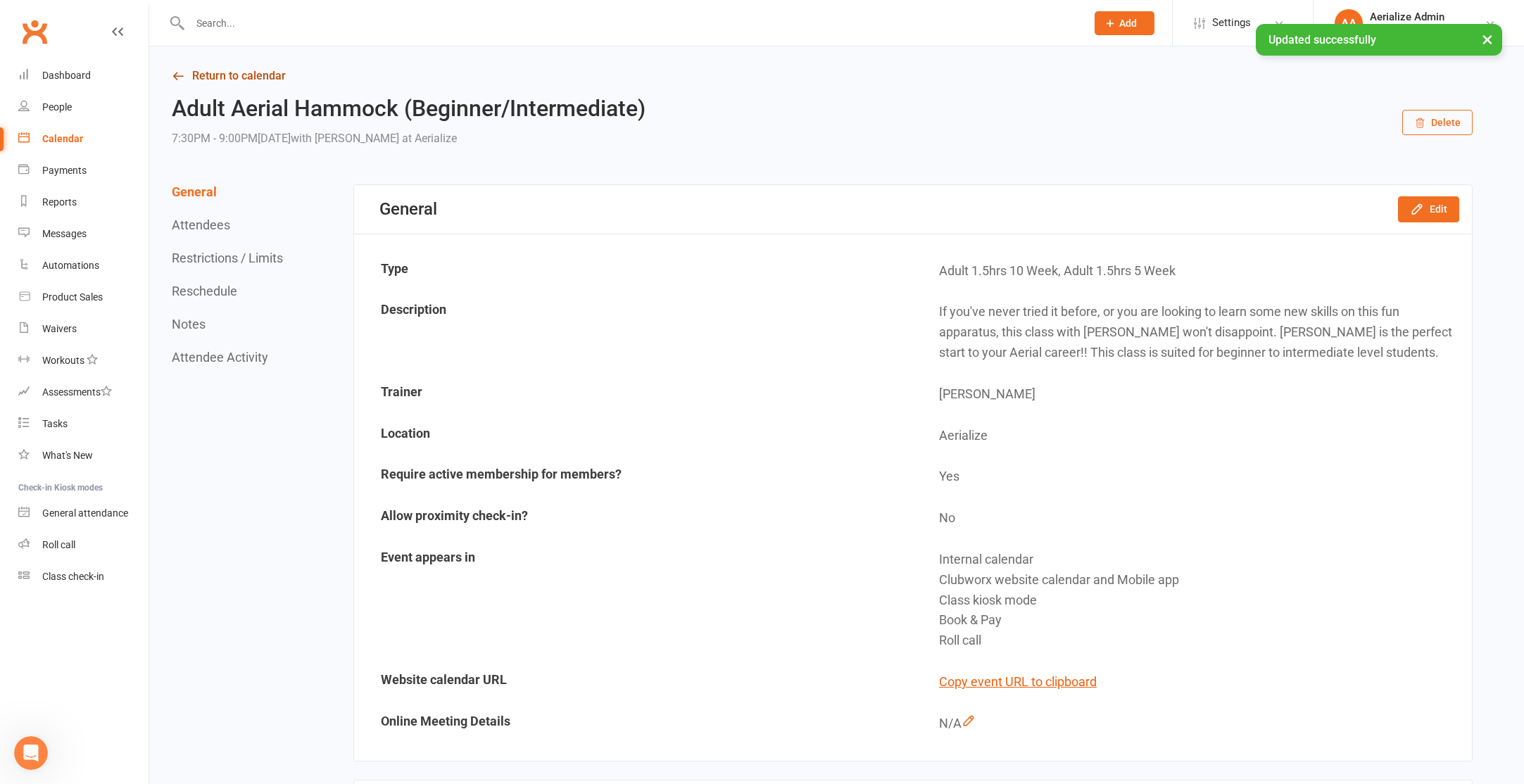
click at [191, 75] on link "Return to calendar" at bounding box center [822, 76] width 1301 height 20
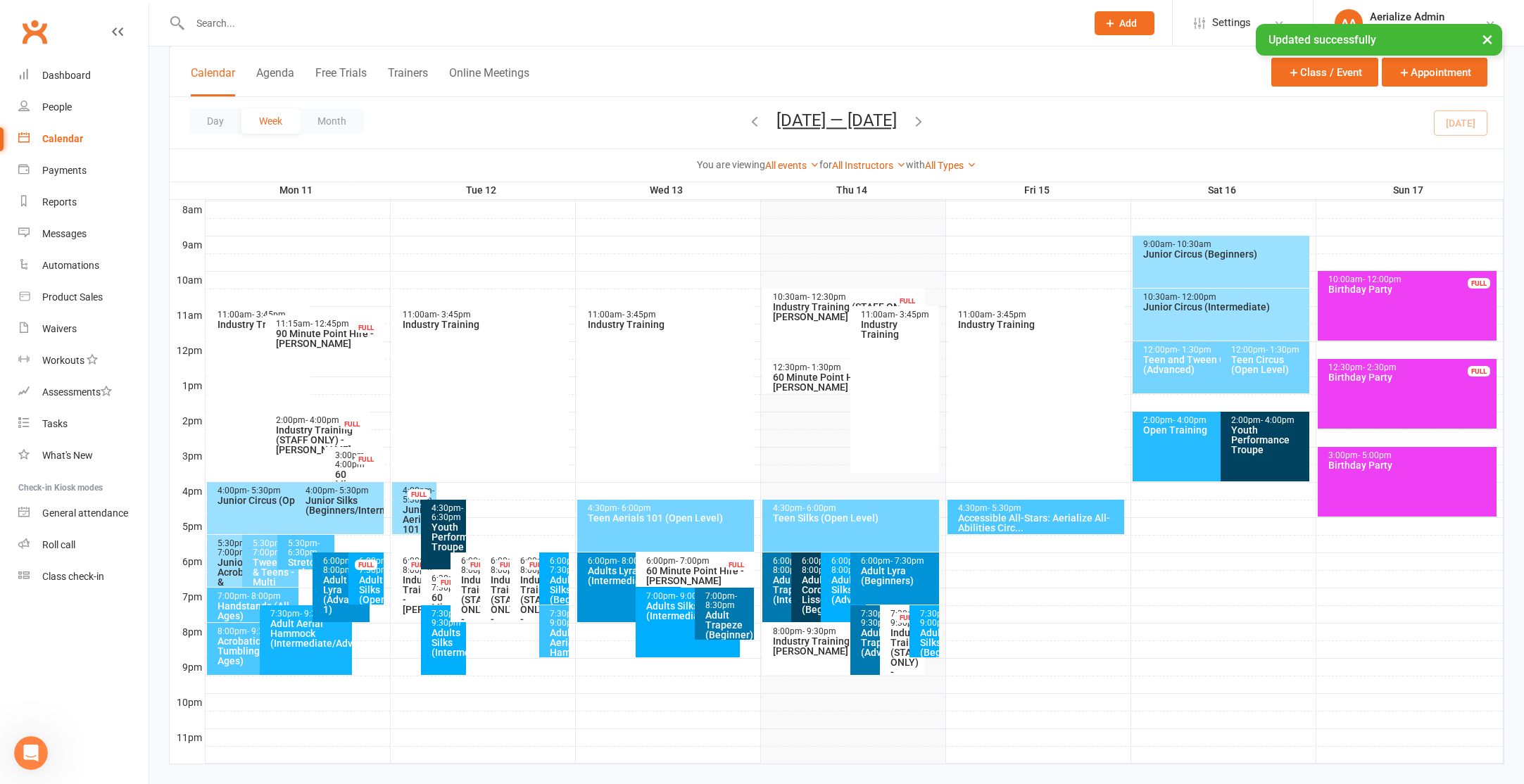
scroll to position [367, 0]
click at [317, 645] on div "Adult Aerial Hammock (Intermediate/Advance)" at bounding box center [309, 632] width 79 height 29
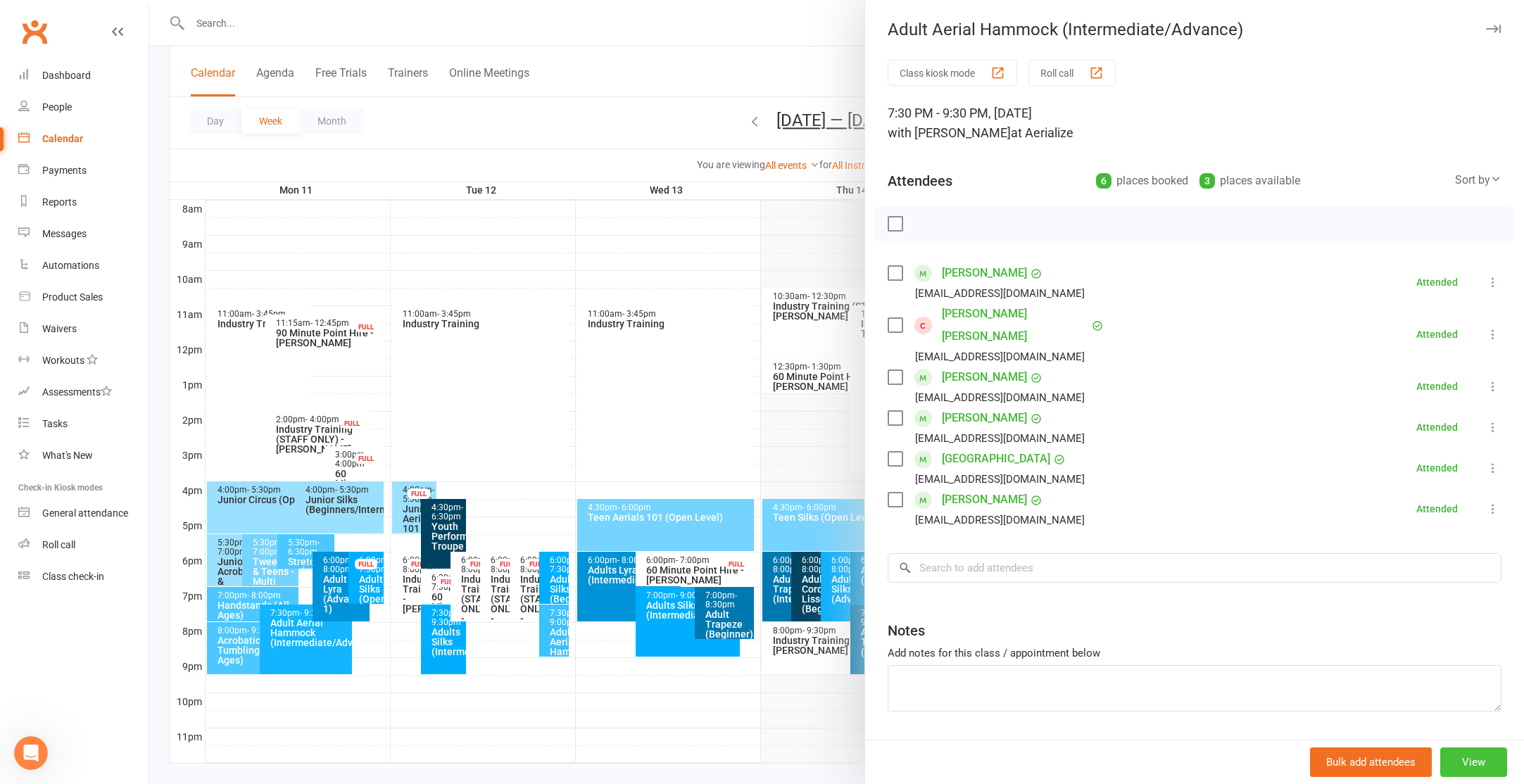
click at [1479, 765] on button "View" at bounding box center [1473, 761] width 67 height 29
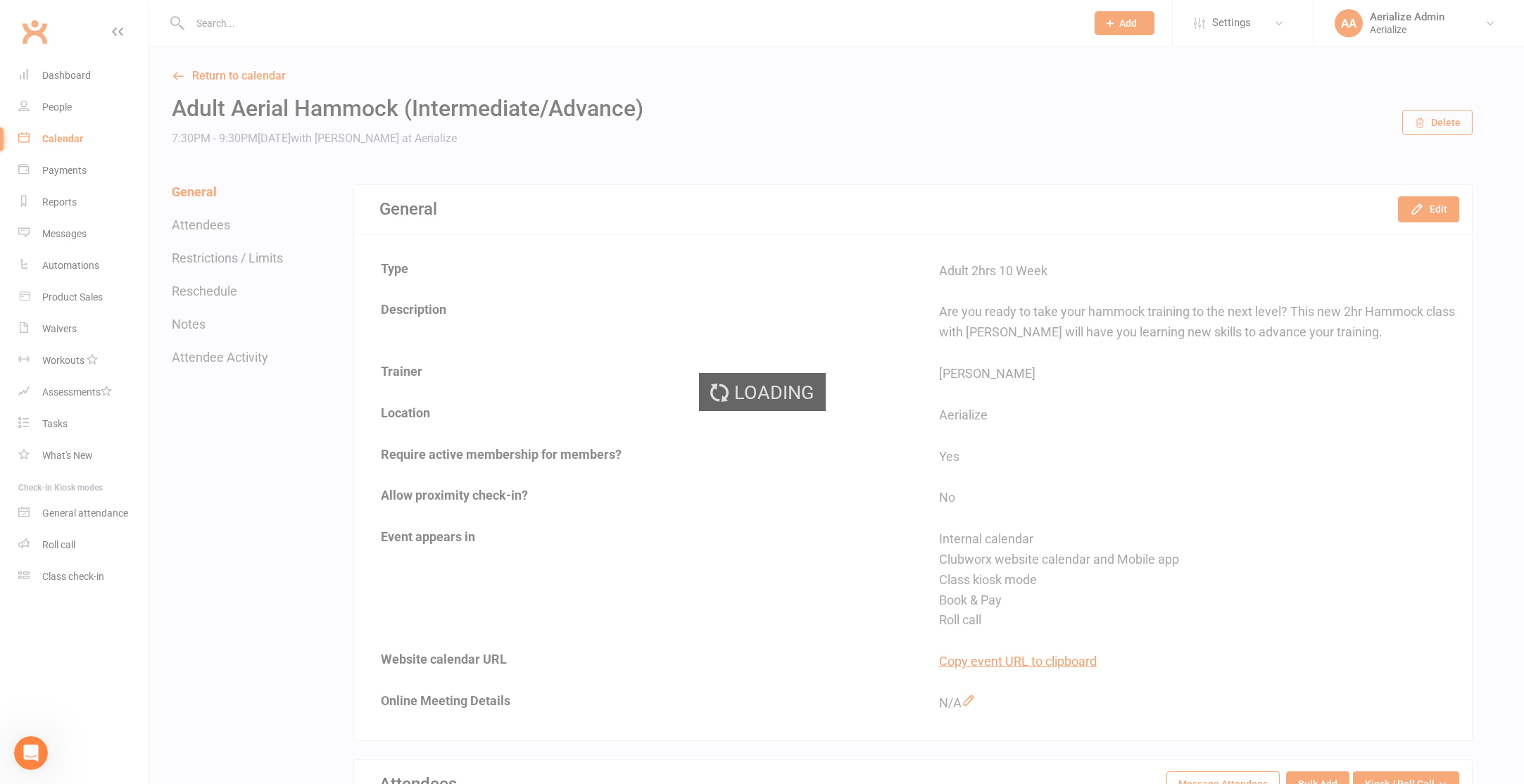
click at [1423, 208] on div "Loading" at bounding box center [762, 392] width 1524 height 784
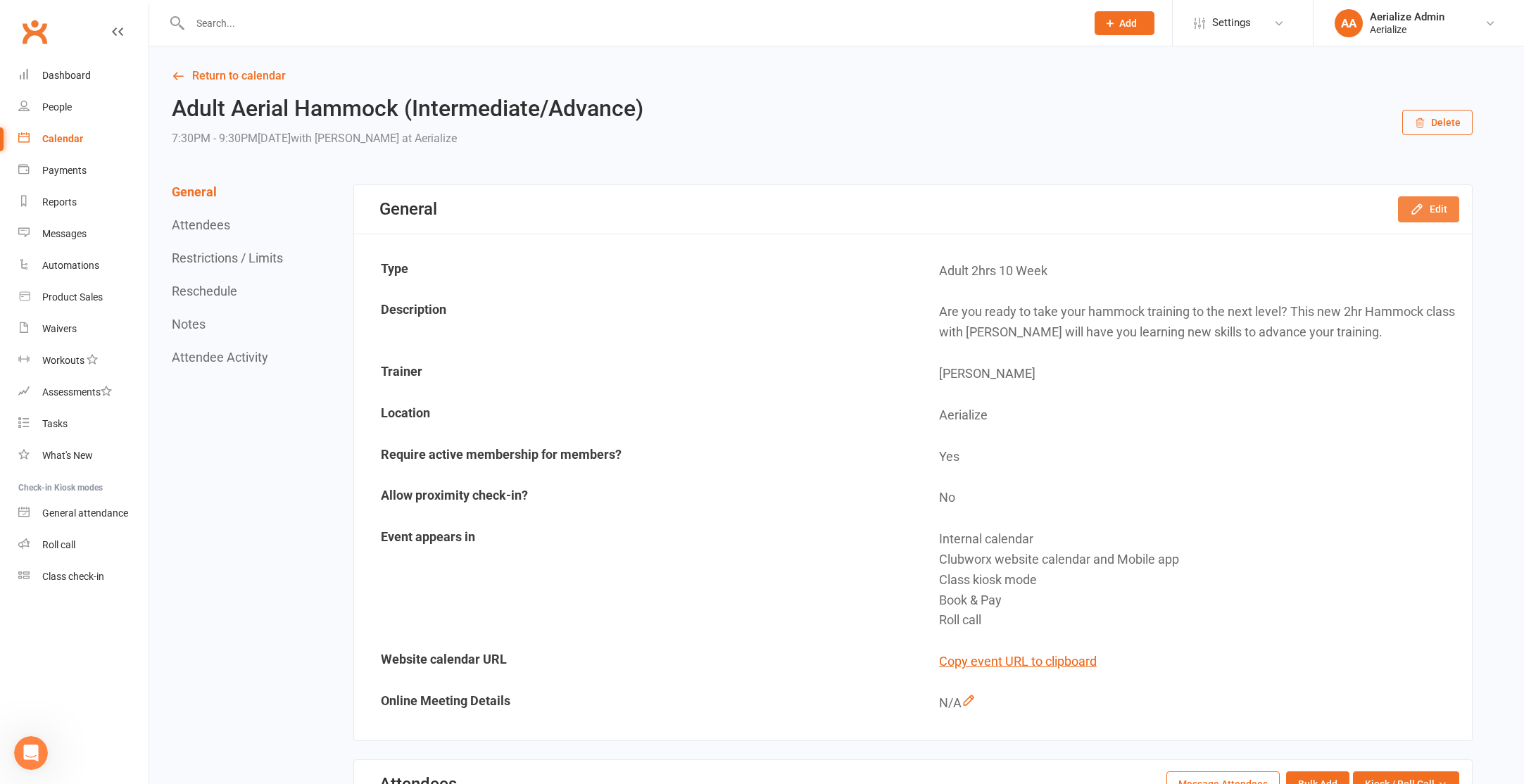
click at [1422, 208] on icon "button" at bounding box center [1416, 209] width 14 height 14
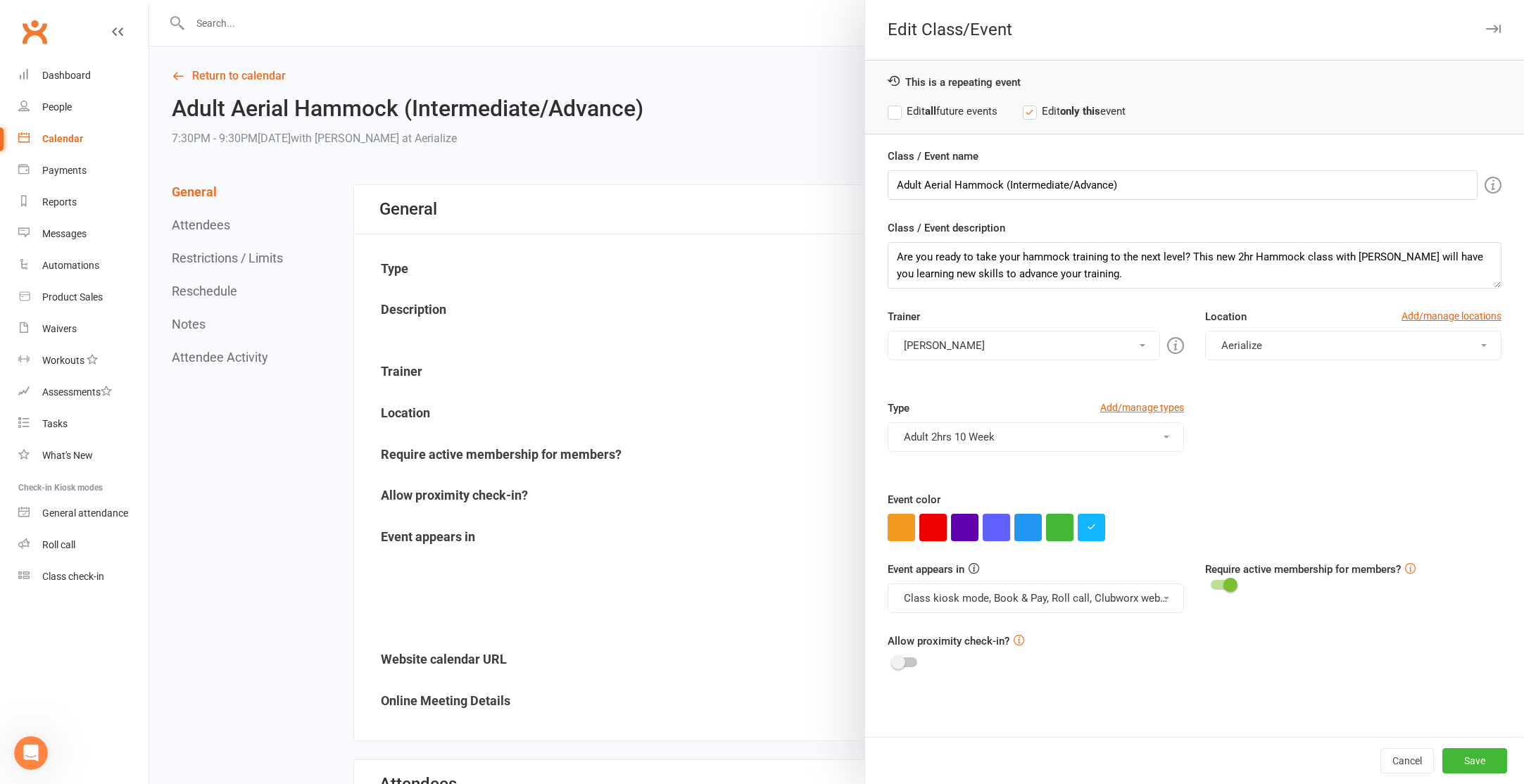
click at [961, 119] on label "Edit all future events" at bounding box center [942, 112] width 110 height 17
click at [1084, 526] on button "button" at bounding box center [1091, 527] width 27 height 27
click at [1118, 497] on input "#13b5ff" at bounding box center [1116, 499] width 70 height 17
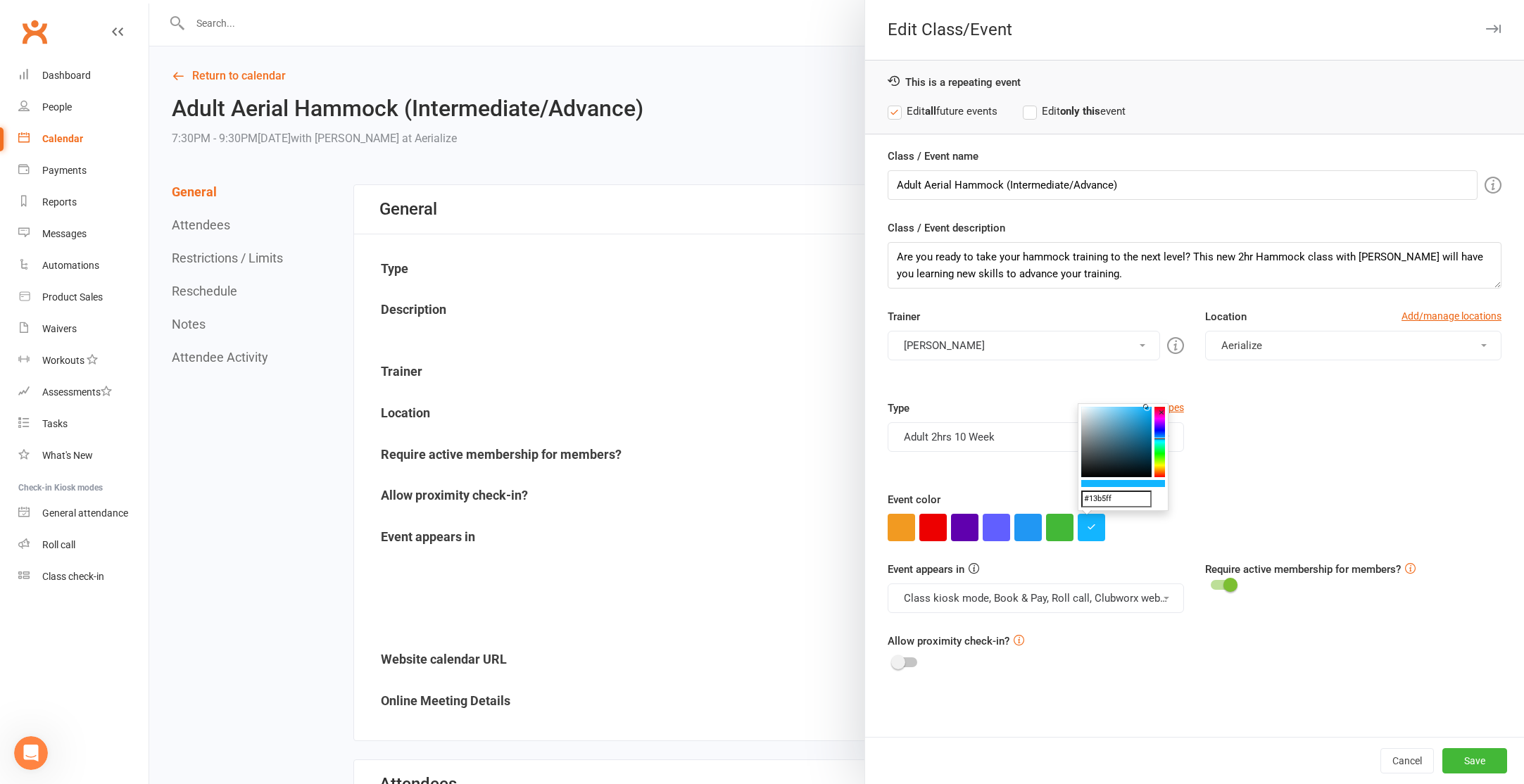
paste input "3ac1"
type input "#3ac1ff"
click at [1480, 765] on button "Save" at bounding box center [1475, 760] width 64 height 26
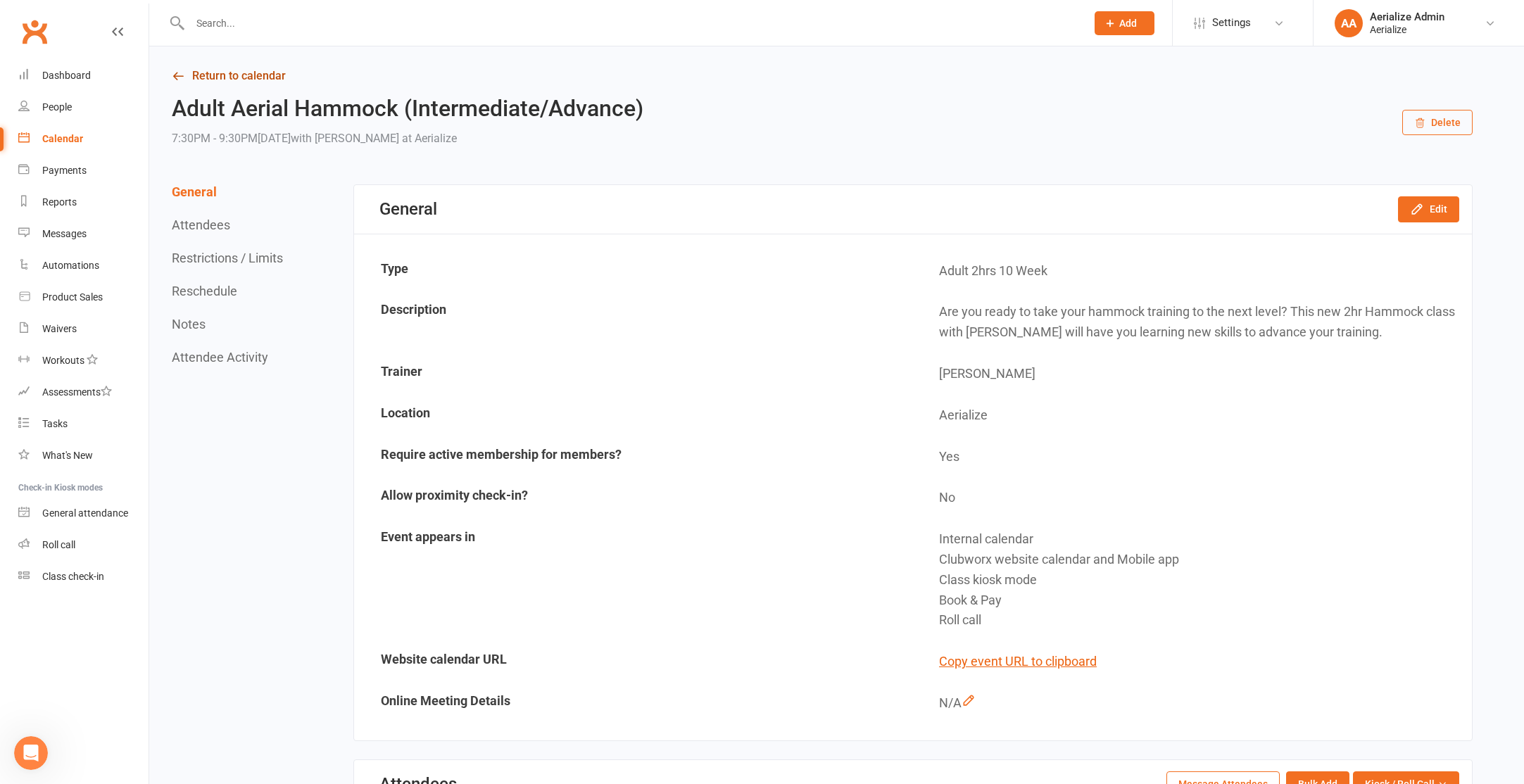
drag, startPoint x: 166, startPoint y: 75, endPoint x: 173, endPoint y: 74, distance: 7.1
click at [175, 73] on icon at bounding box center [178, 76] width 12 height 12
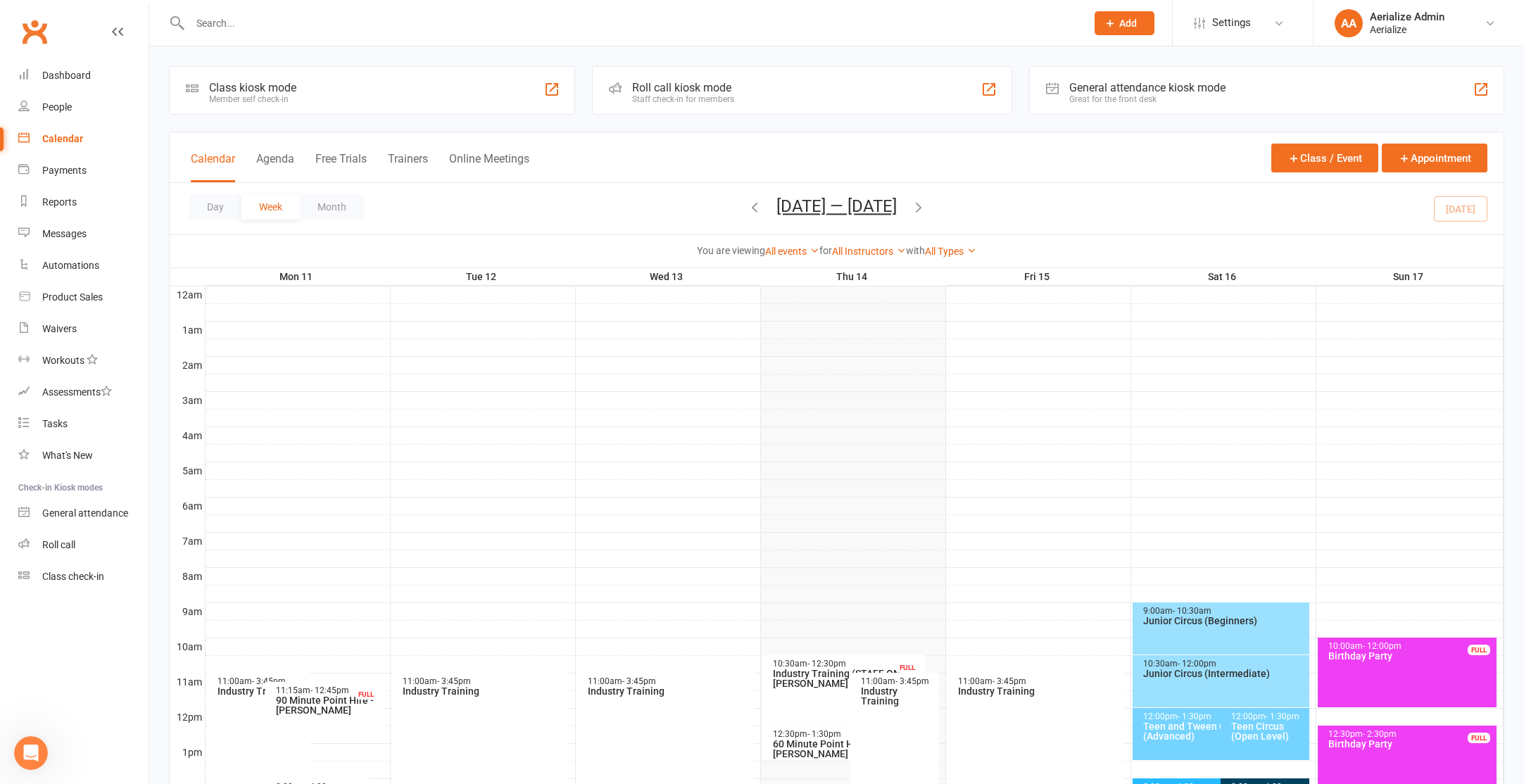
click at [920, 204] on icon "button" at bounding box center [919, 207] width 15 height 15
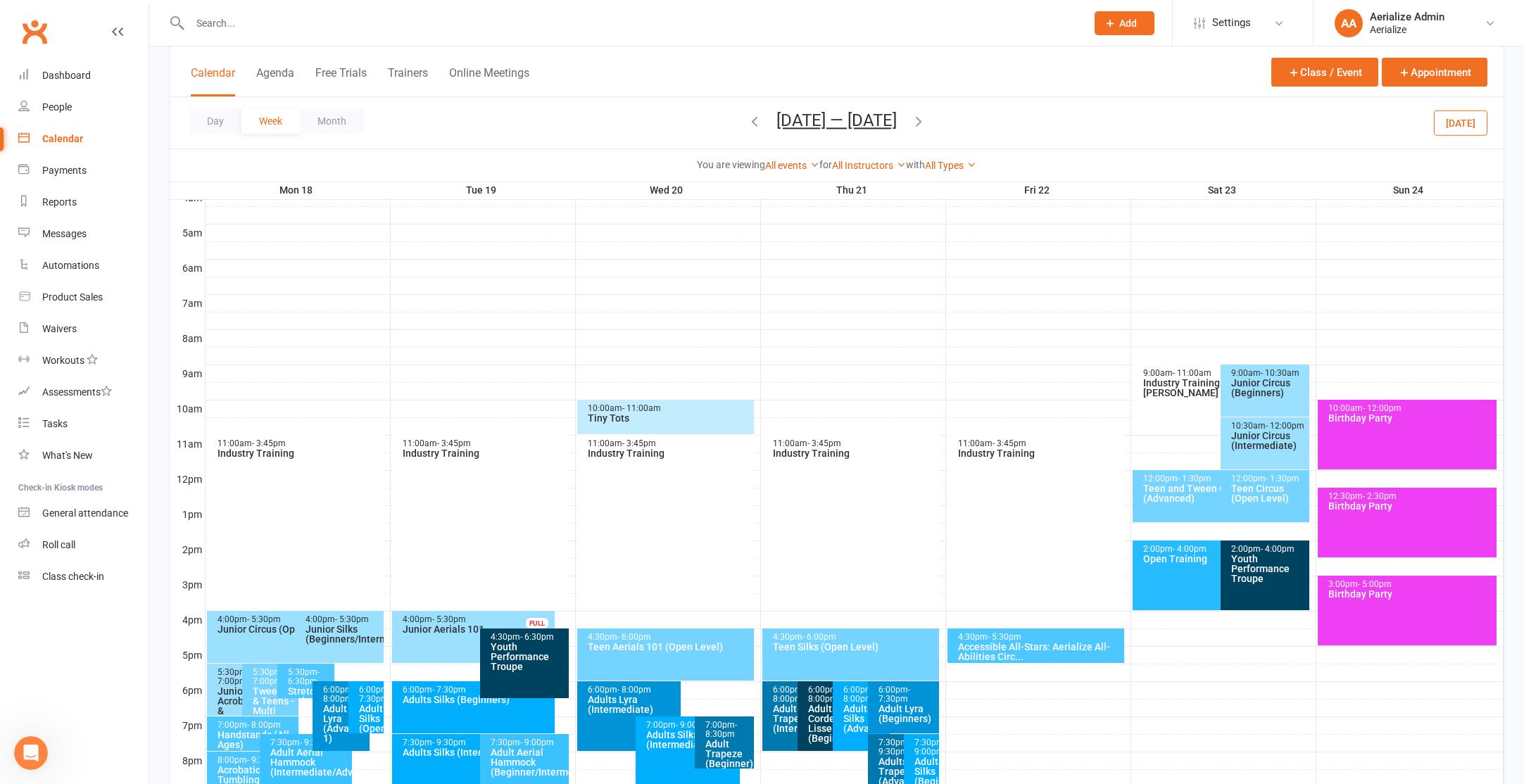
scroll to position [267, 0]
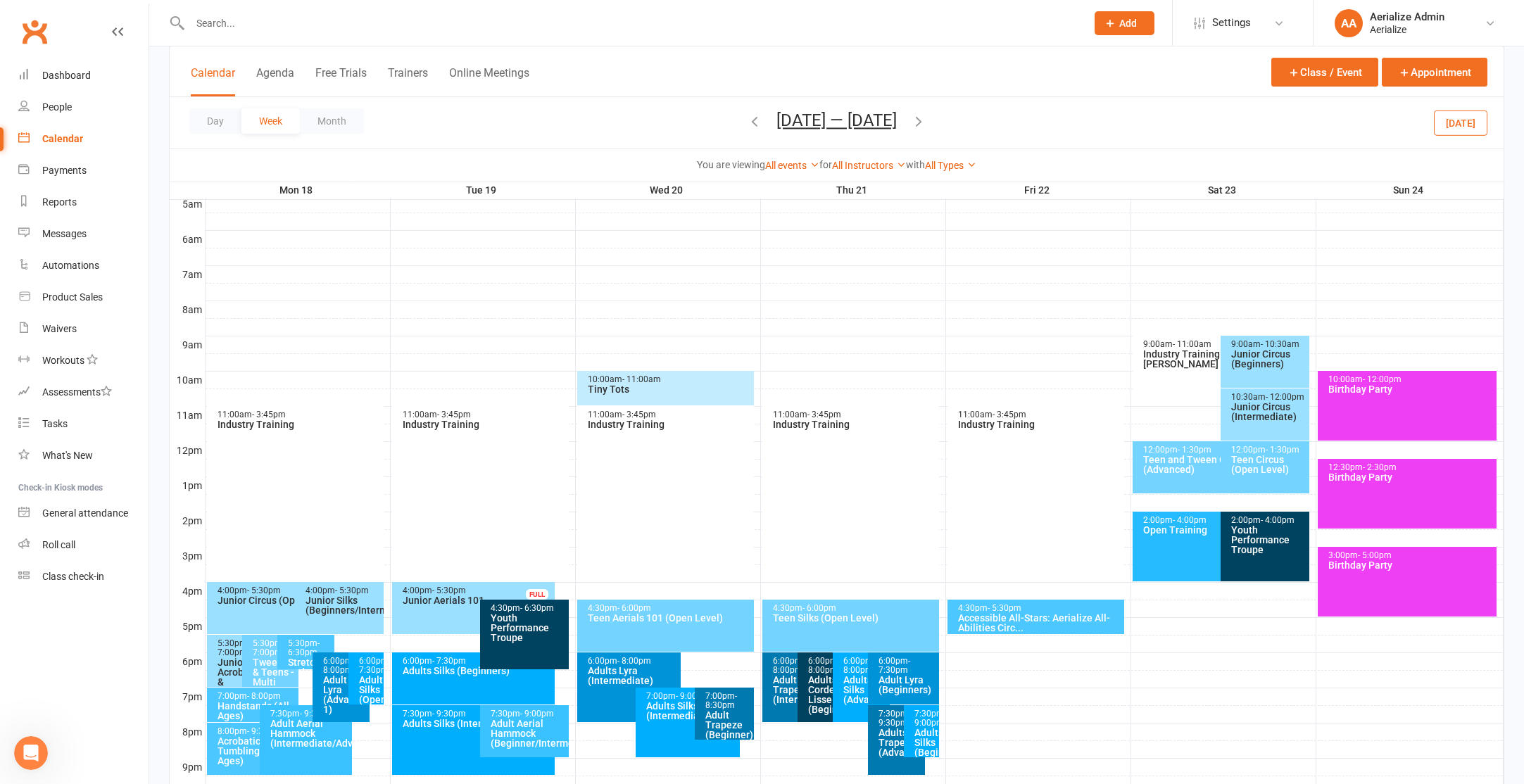
click at [926, 117] on icon "button" at bounding box center [919, 121] width 15 height 15
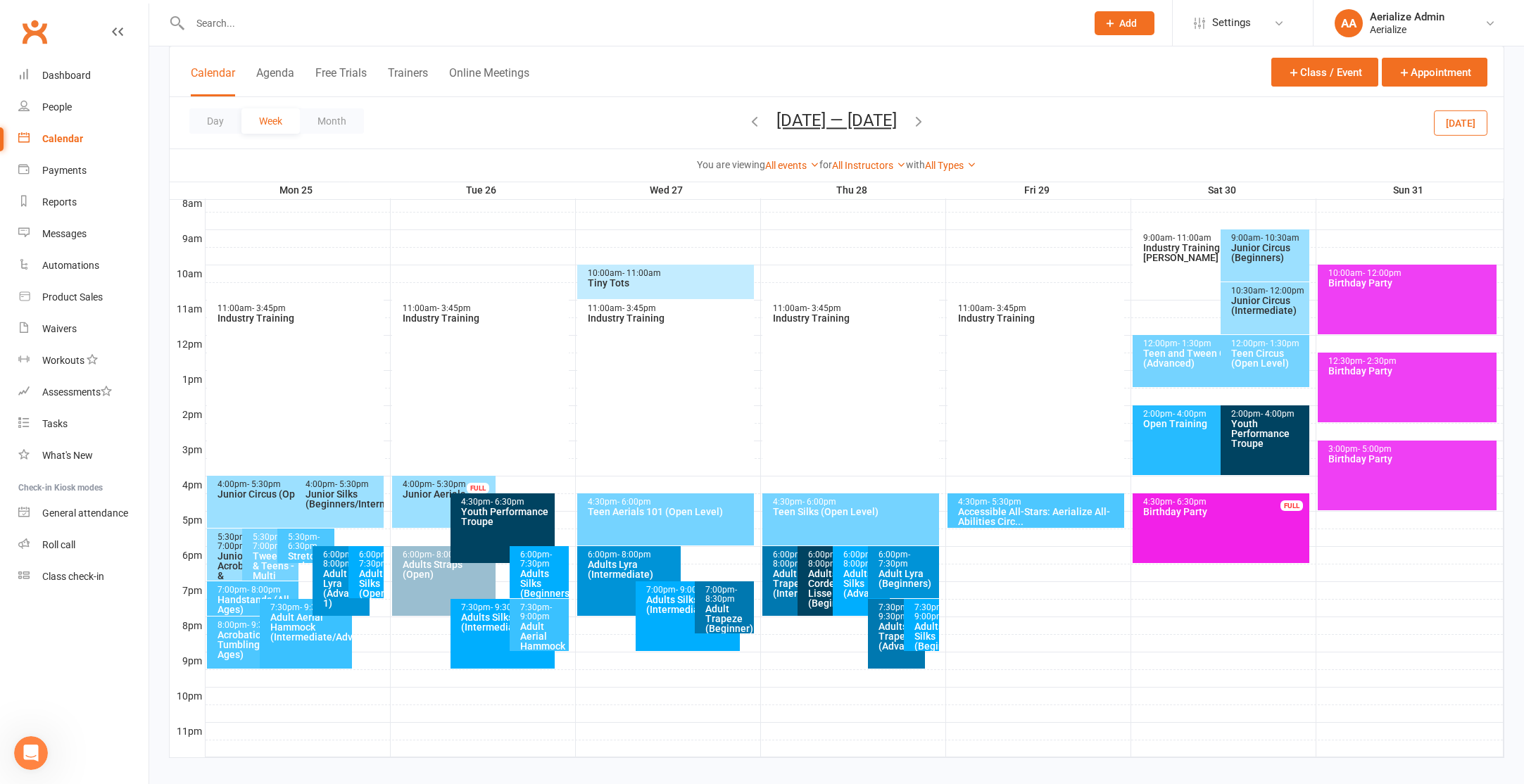
scroll to position [374, 0]
click at [431, 583] on div "6:00pm - 8:00pm Adults Straps (Open)" at bounding box center [444, 581] width 104 height 70
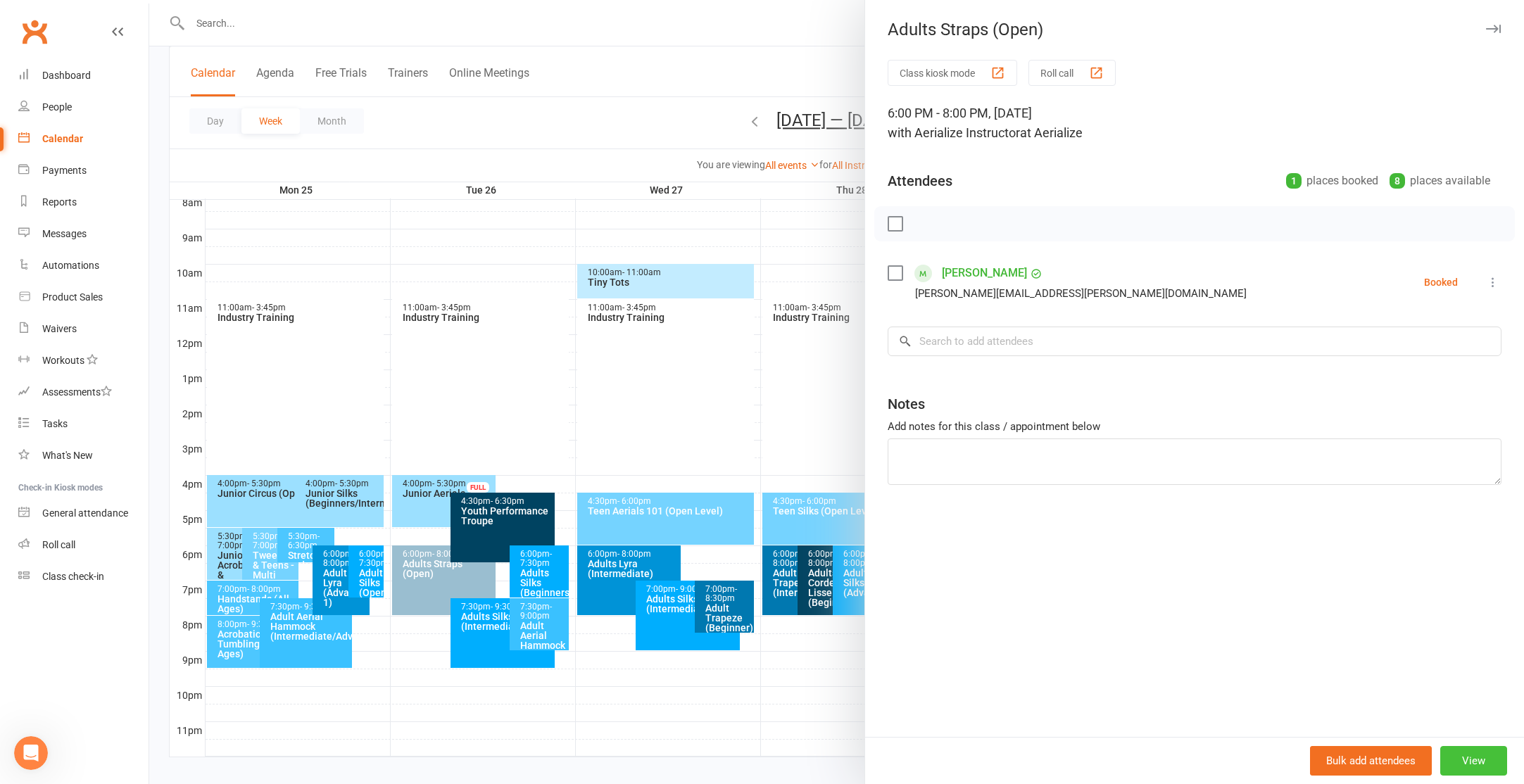
click at [1462, 749] on button "View" at bounding box center [1473, 760] width 67 height 29
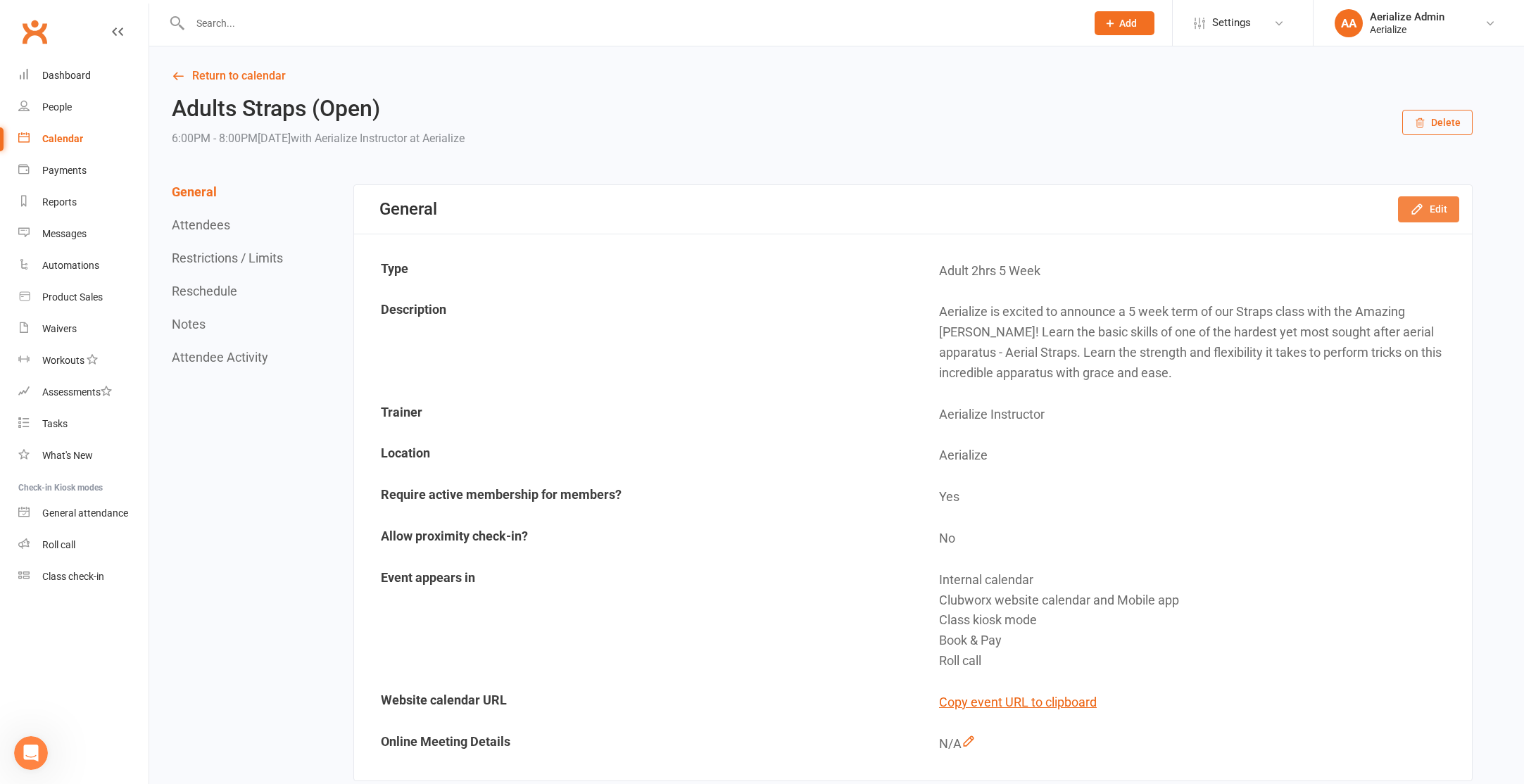
click at [1416, 207] on icon "button" at bounding box center [1416, 209] width 14 height 14
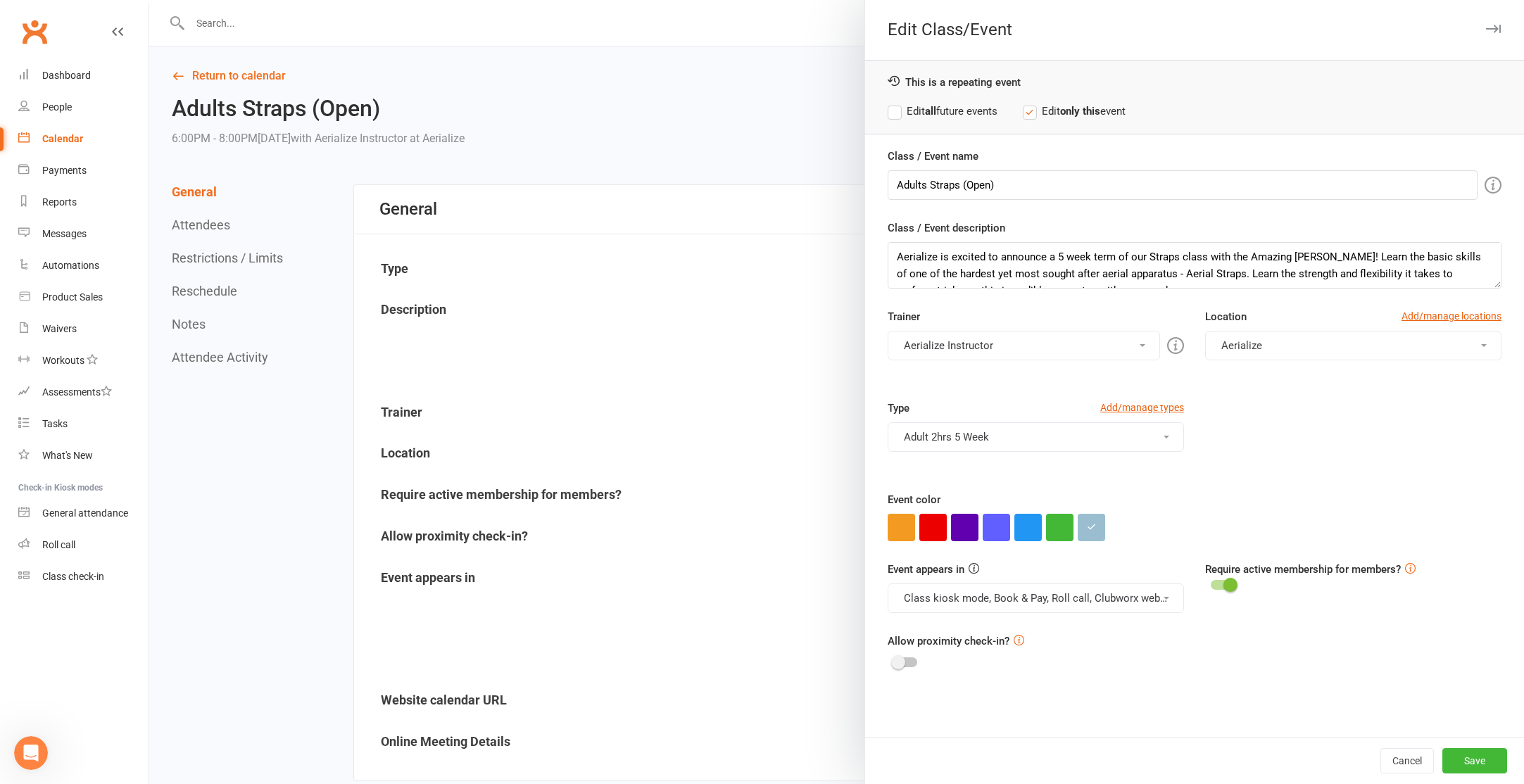
click at [1075, 520] on div at bounding box center [1194, 527] width 614 height 27
click at [1087, 521] on button "button" at bounding box center [1091, 527] width 27 height 27
click at [1101, 499] on input "#9abed0" at bounding box center [1116, 499] width 70 height 17
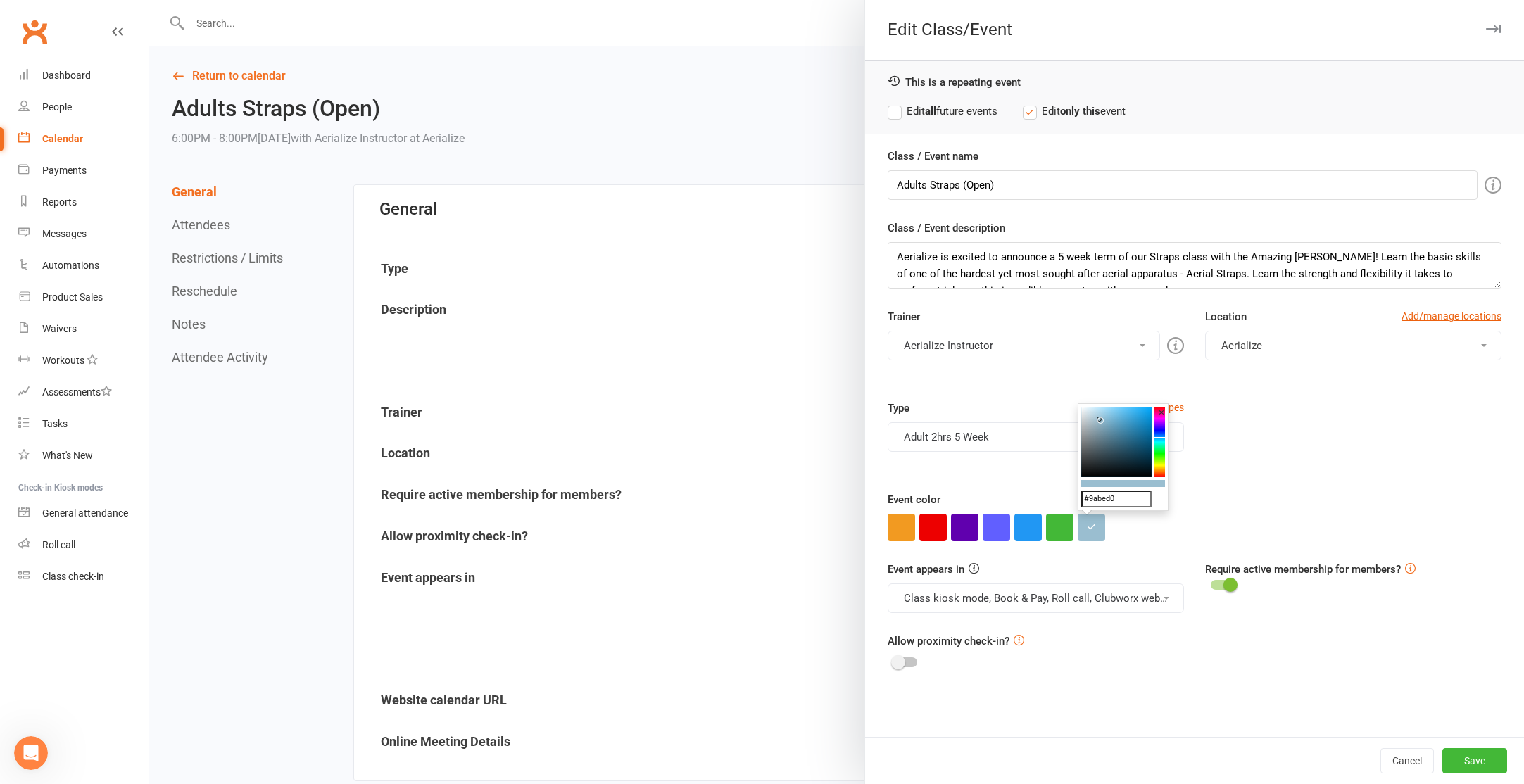
paste input "3ac1ff"
click at [1095, 407] on colorpicker-saturation at bounding box center [1116, 442] width 70 height 70
type input "#cdefff"
click at [1468, 756] on button "Save" at bounding box center [1475, 760] width 64 height 26
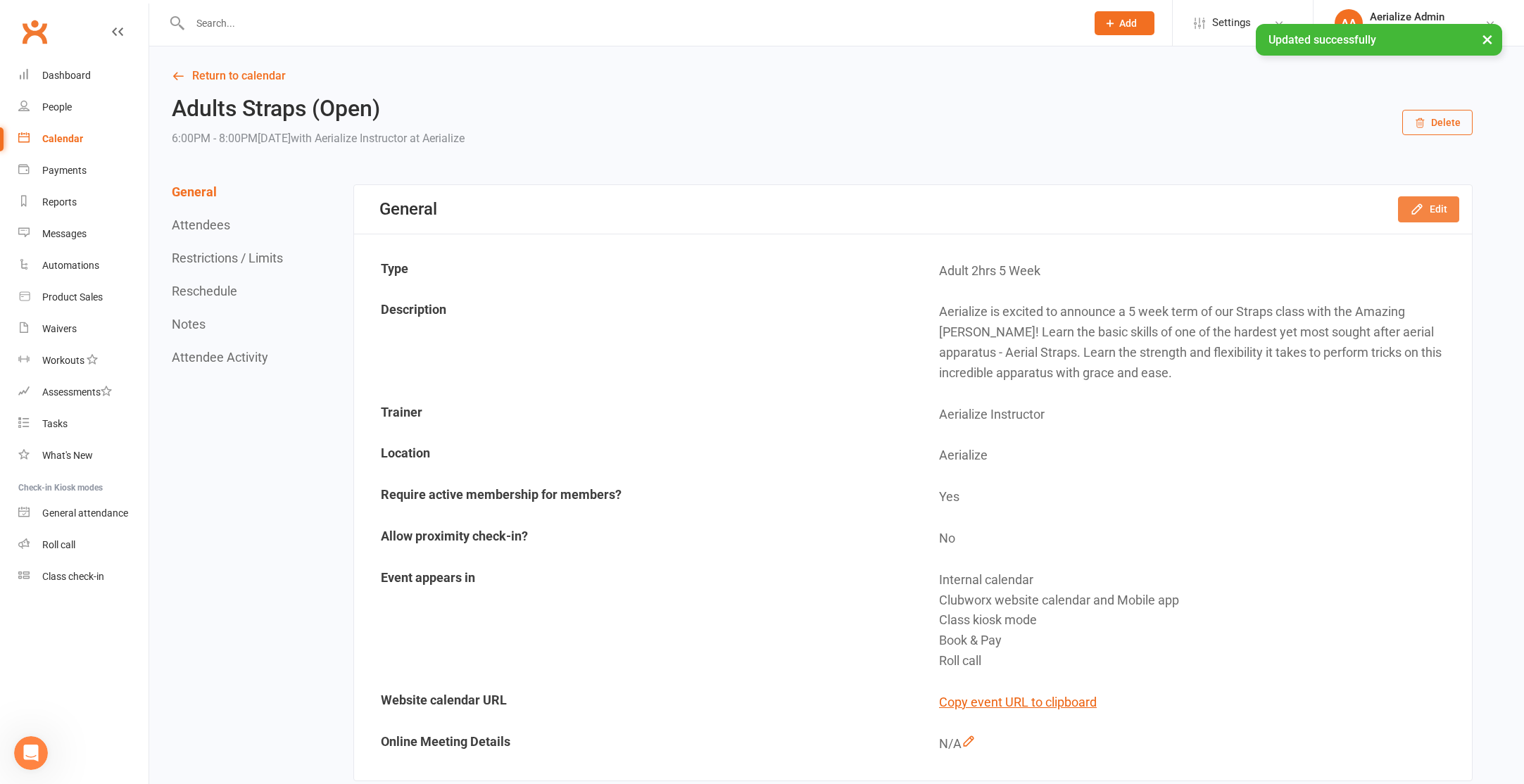
click at [1431, 215] on button "Edit" at bounding box center [1428, 209] width 61 height 26
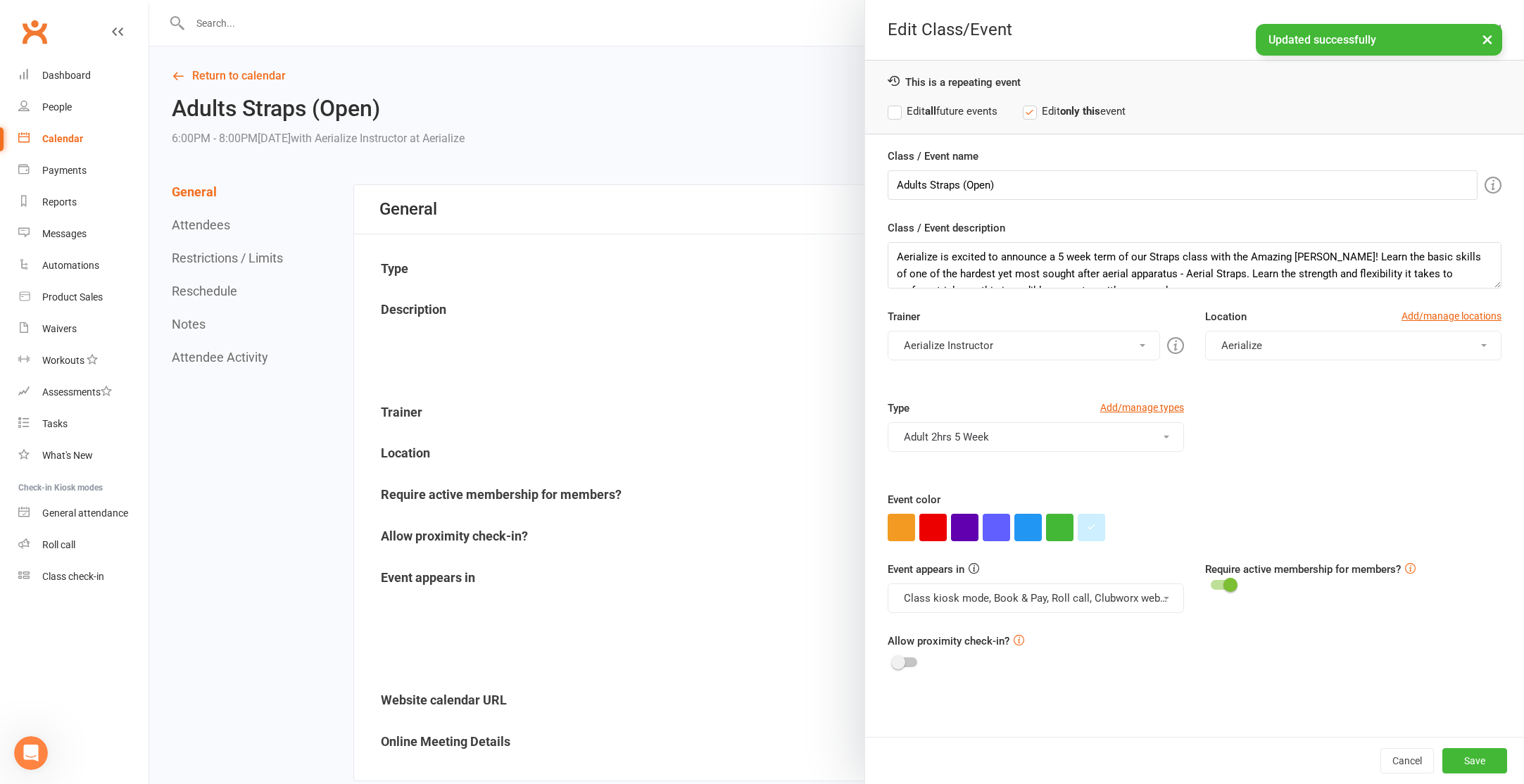
click at [937, 109] on strong "all" at bounding box center [931, 111] width 11 height 12
click at [1485, 758] on button "Save" at bounding box center [1475, 760] width 64 height 26
